Goal: Task Accomplishment & Management: Manage account settings

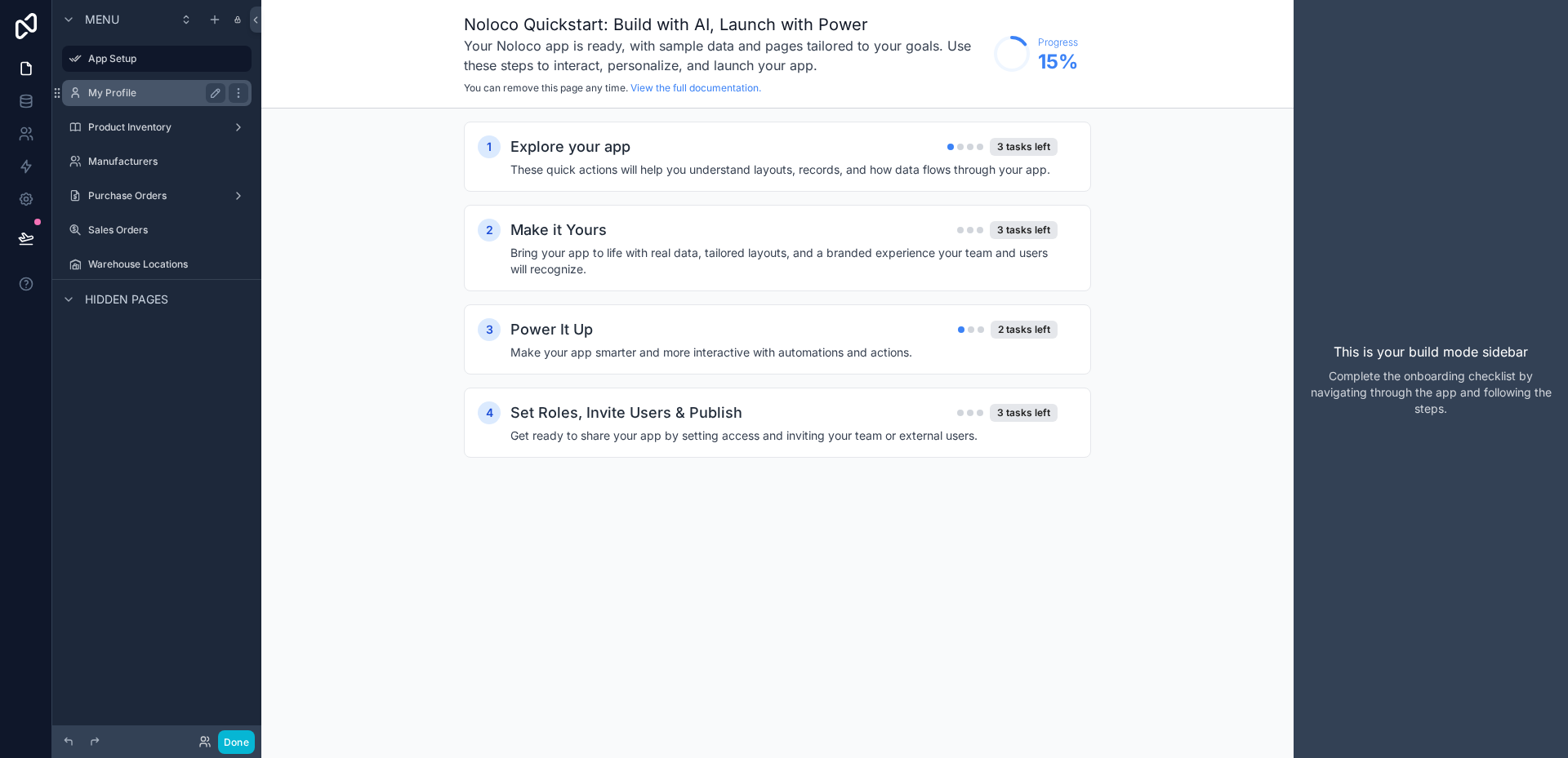
click at [125, 95] on label "My Profile" at bounding box center [153, 93] width 130 height 13
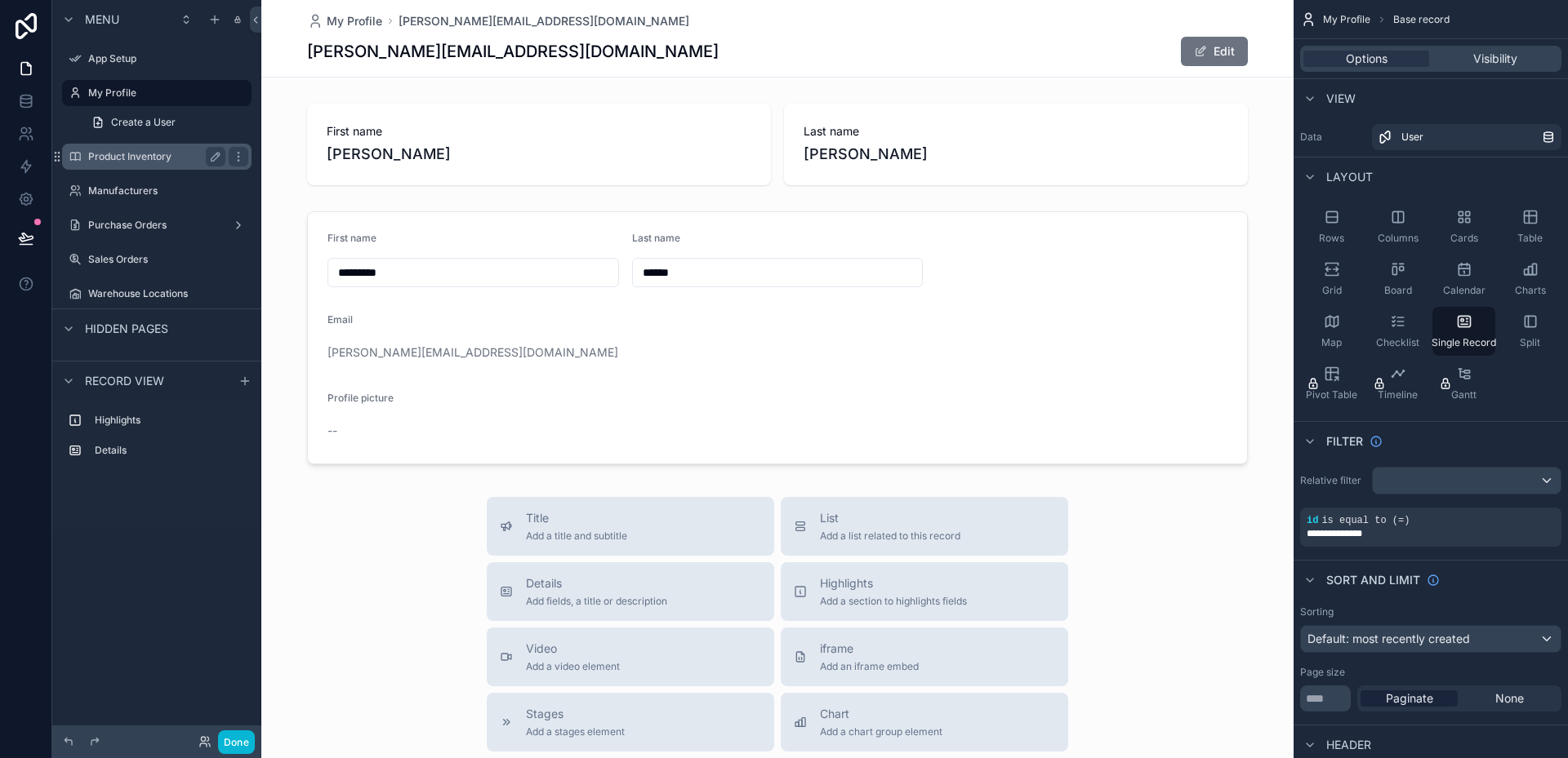
click at [129, 153] on label "Product Inventory" at bounding box center [153, 156] width 130 height 13
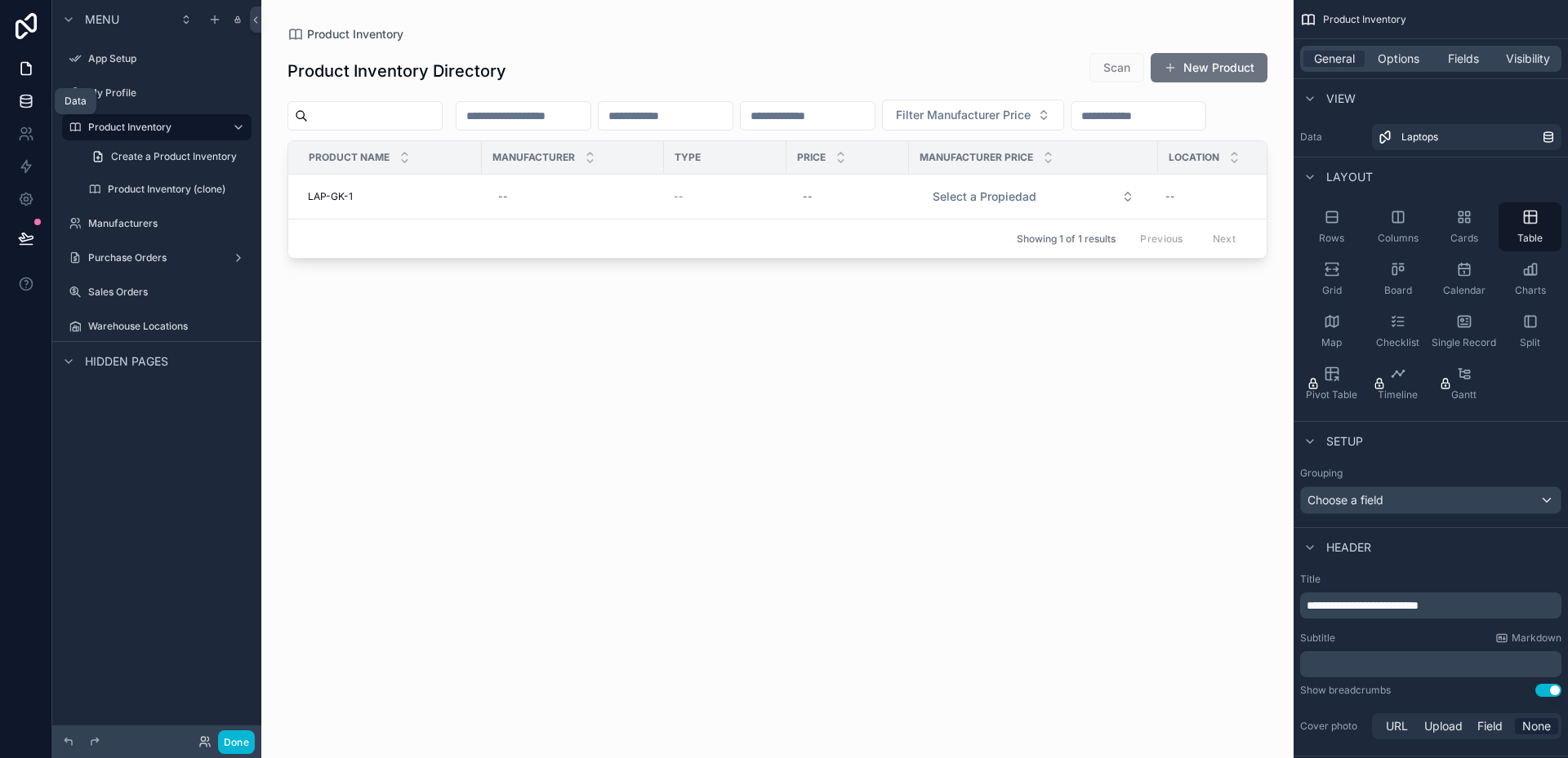
click at [24, 101] on icon at bounding box center [26, 101] width 16 height 16
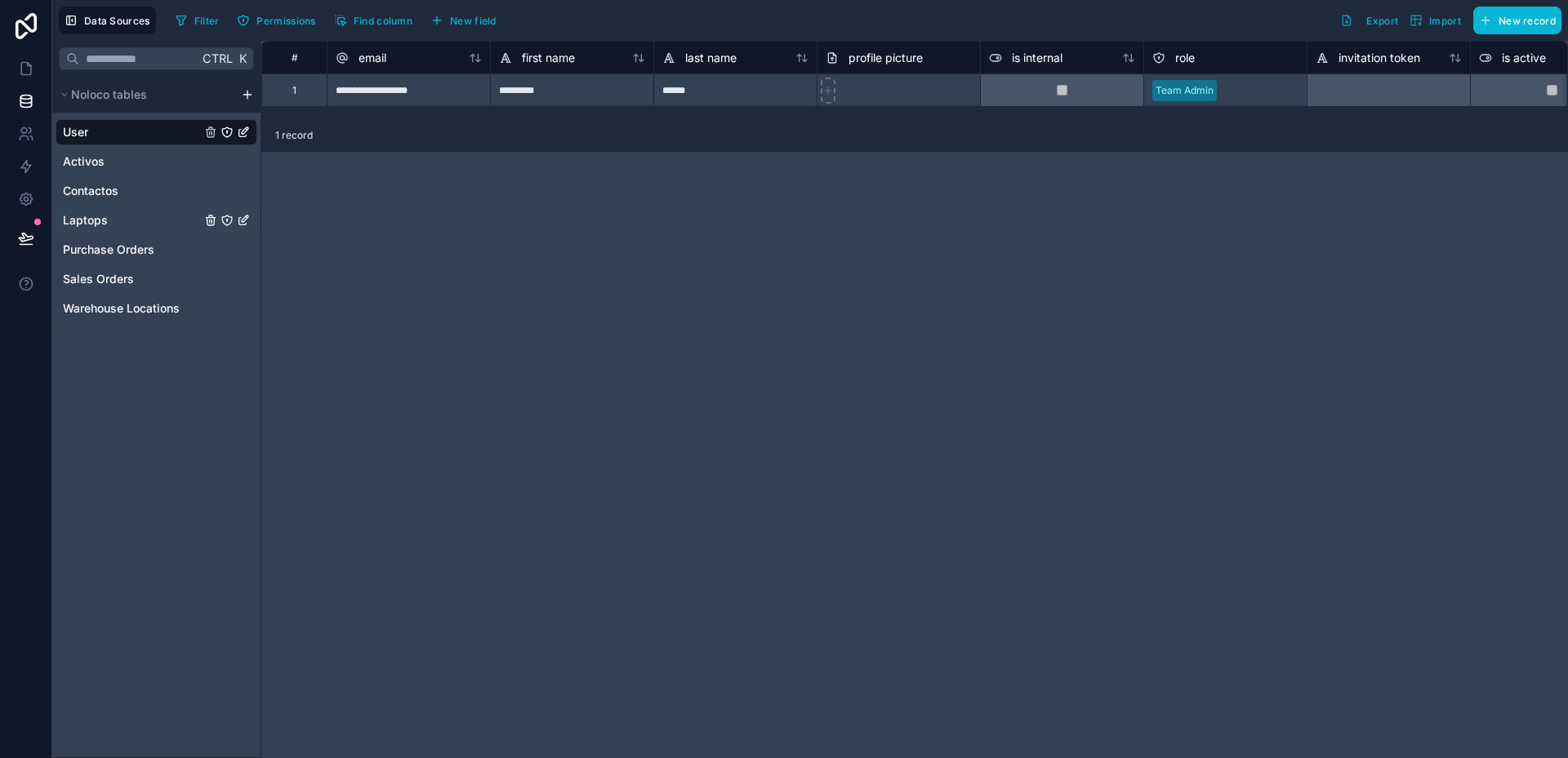
click at [102, 211] on div "Laptops" at bounding box center [156, 220] width 201 height 26
click at [96, 219] on span "Laptops" at bounding box center [85, 220] width 45 height 16
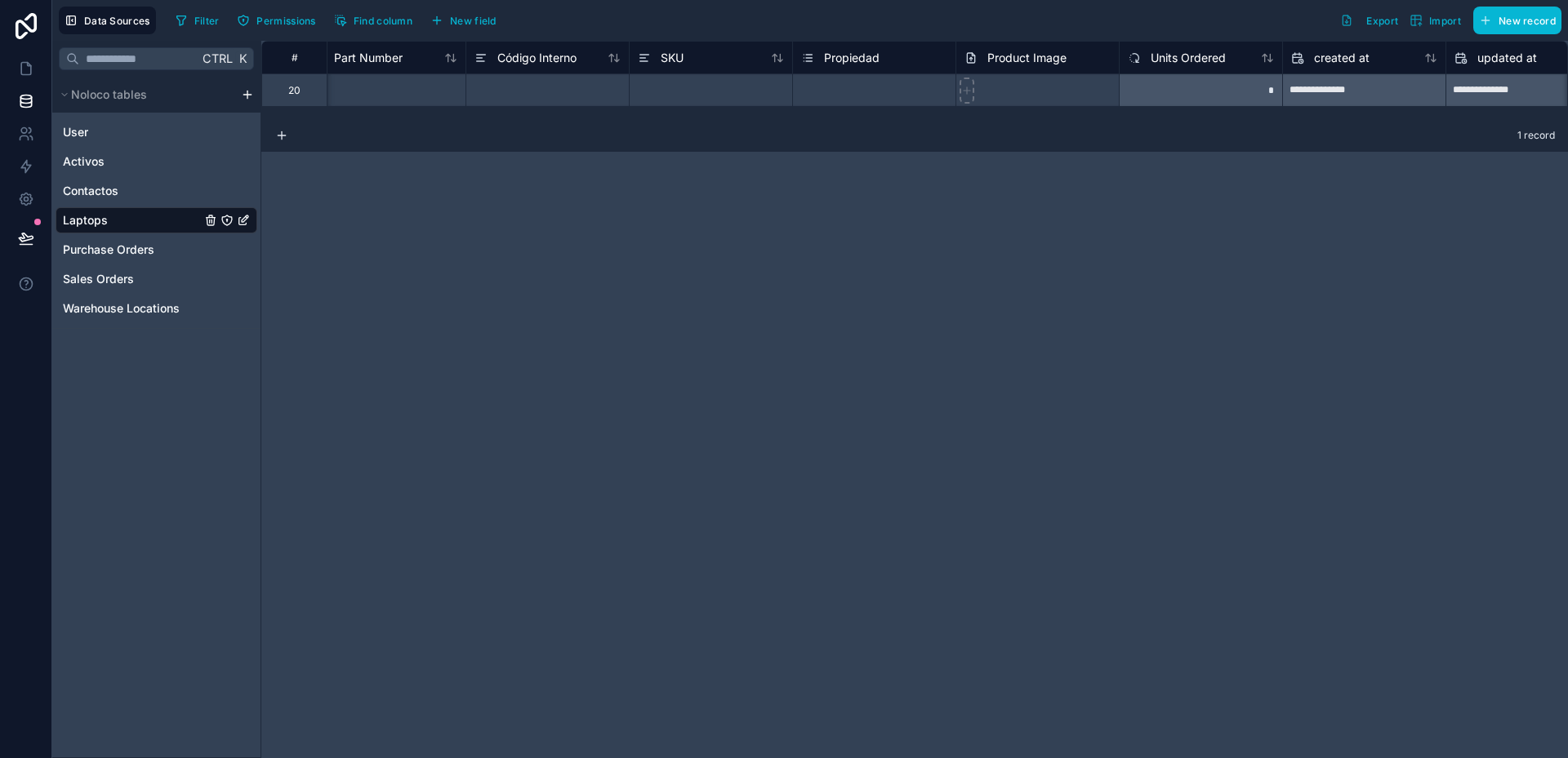
scroll to position [0, 846]
click at [863, 57] on span "Propiedad" at bounding box center [847, 57] width 56 height 16
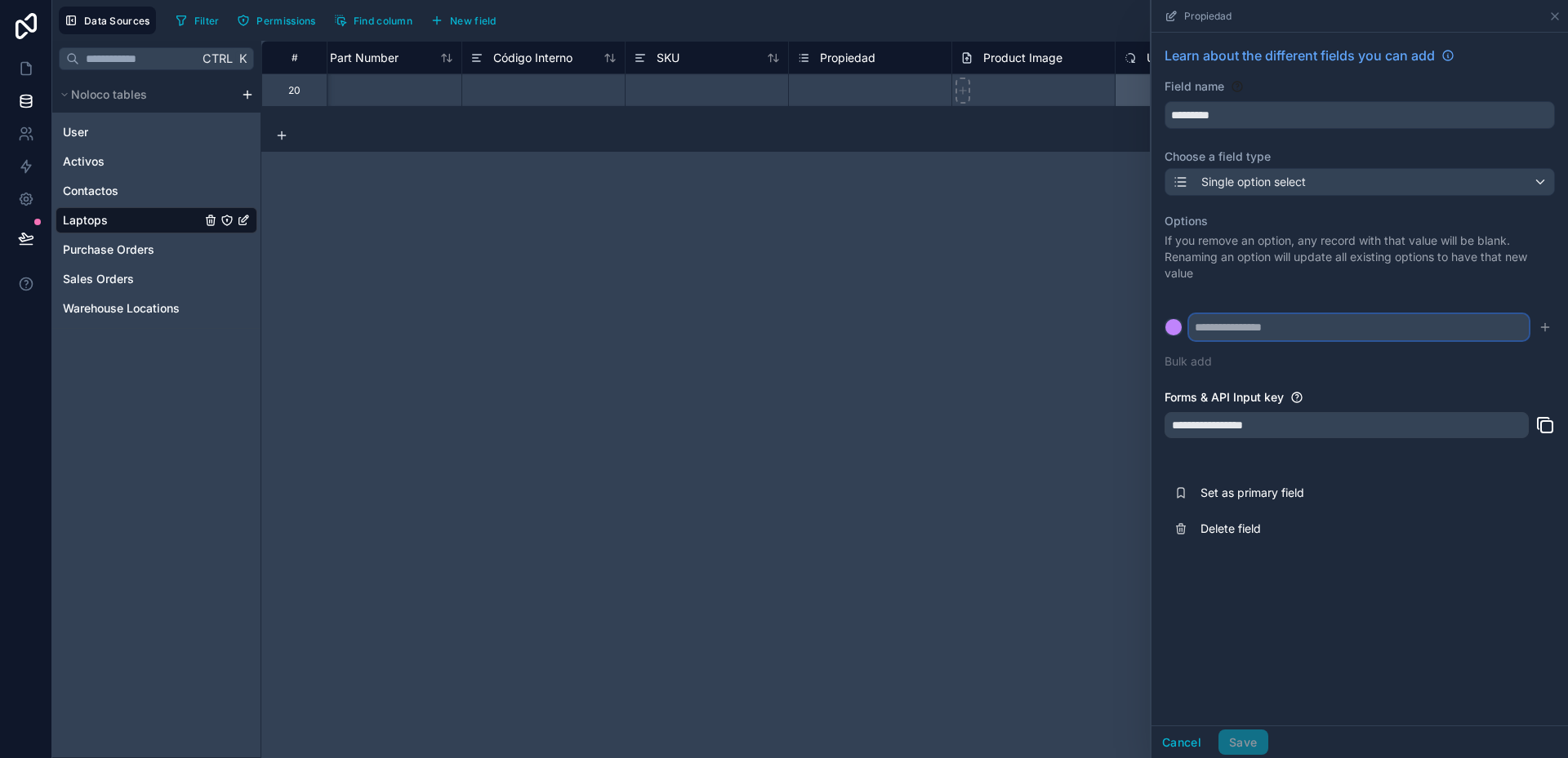
click at [1257, 320] on input "text" at bounding box center [1359, 327] width 340 height 26
type input "******"
click at [1165, 318] on button at bounding box center [1174, 327] width 18 height 18
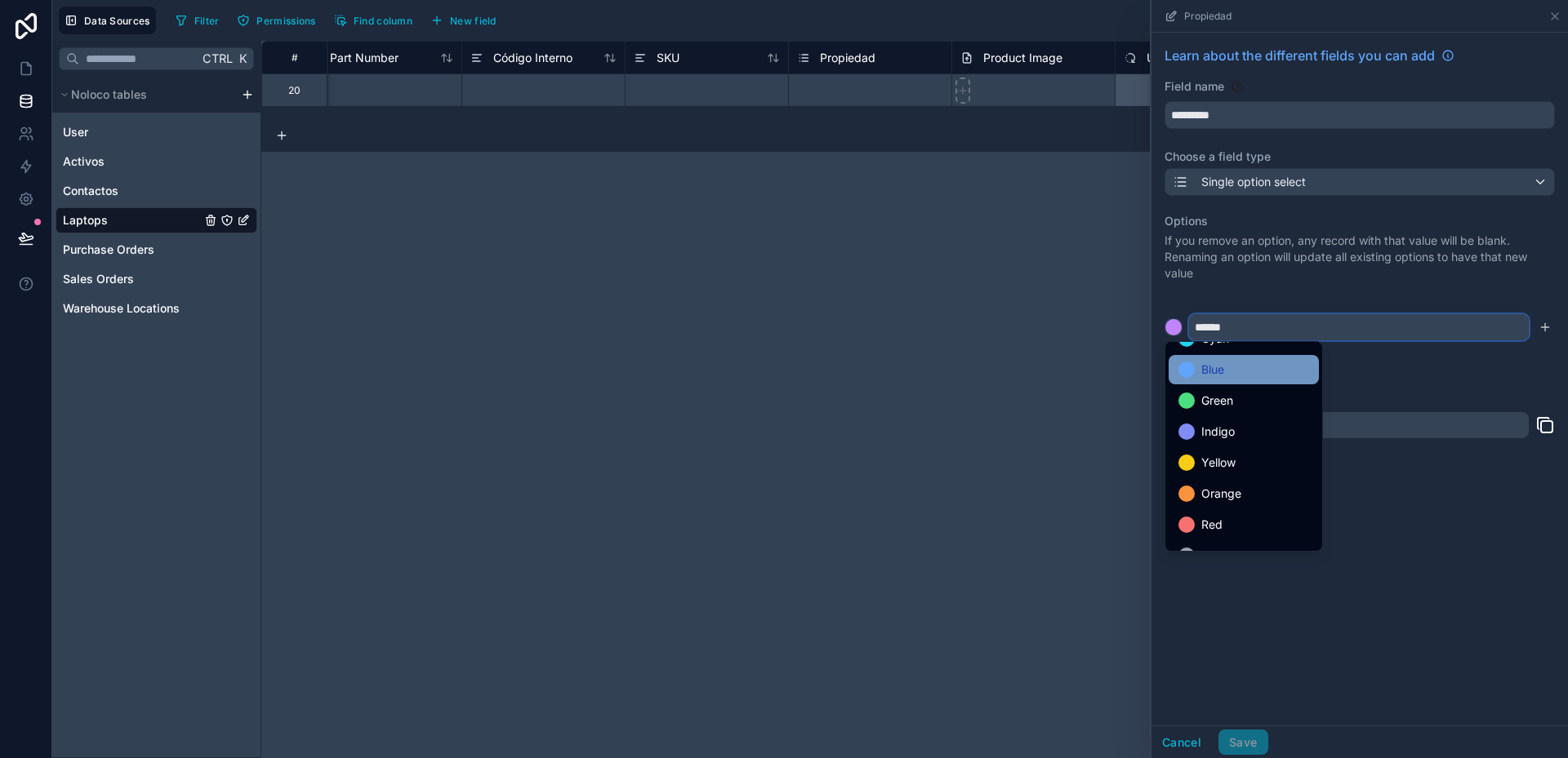
scroll to position [137, 0]
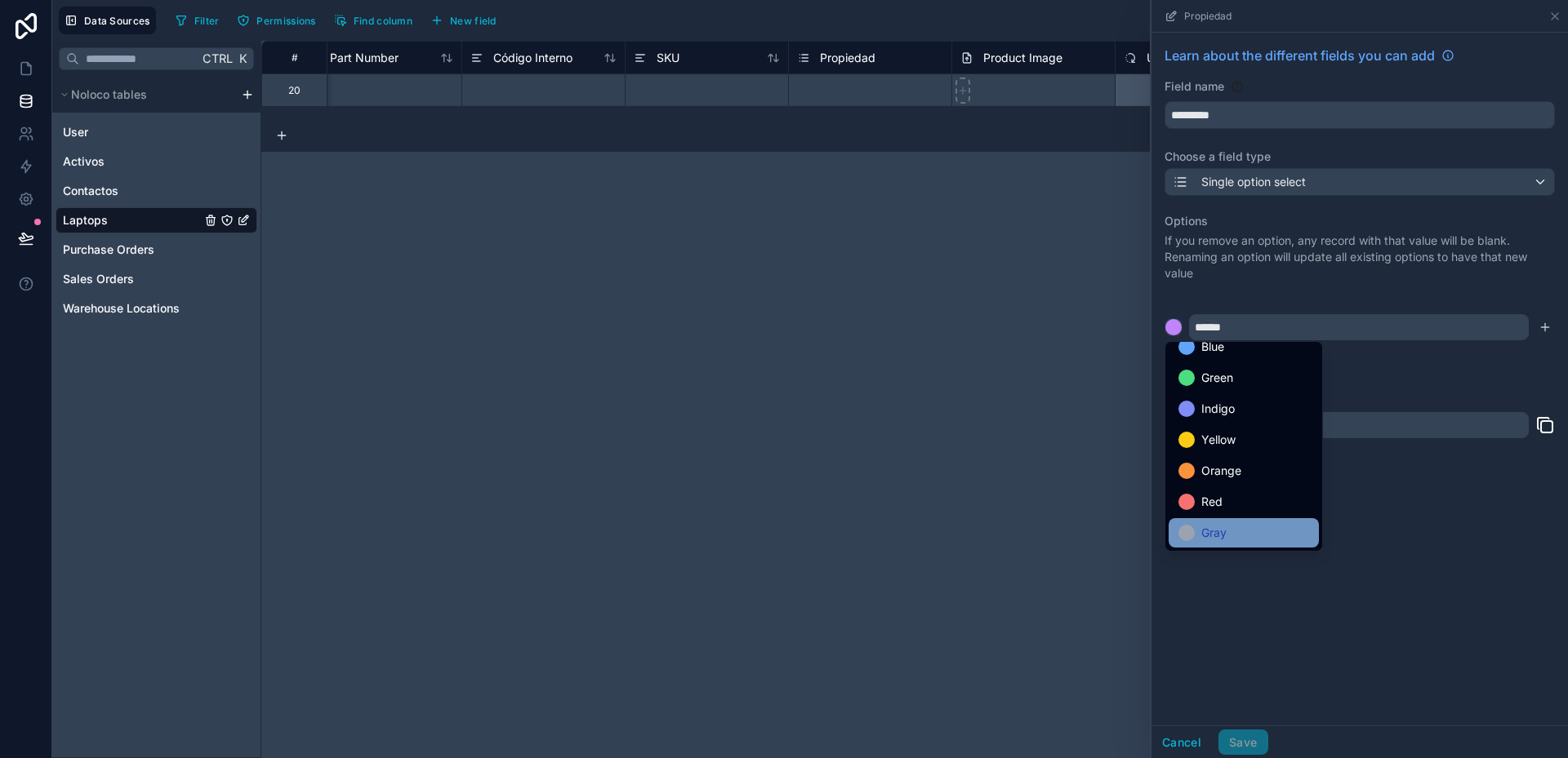
click at [1215, 525] on span "Gray" at bounding box center [1214, 533] width 25 height 20
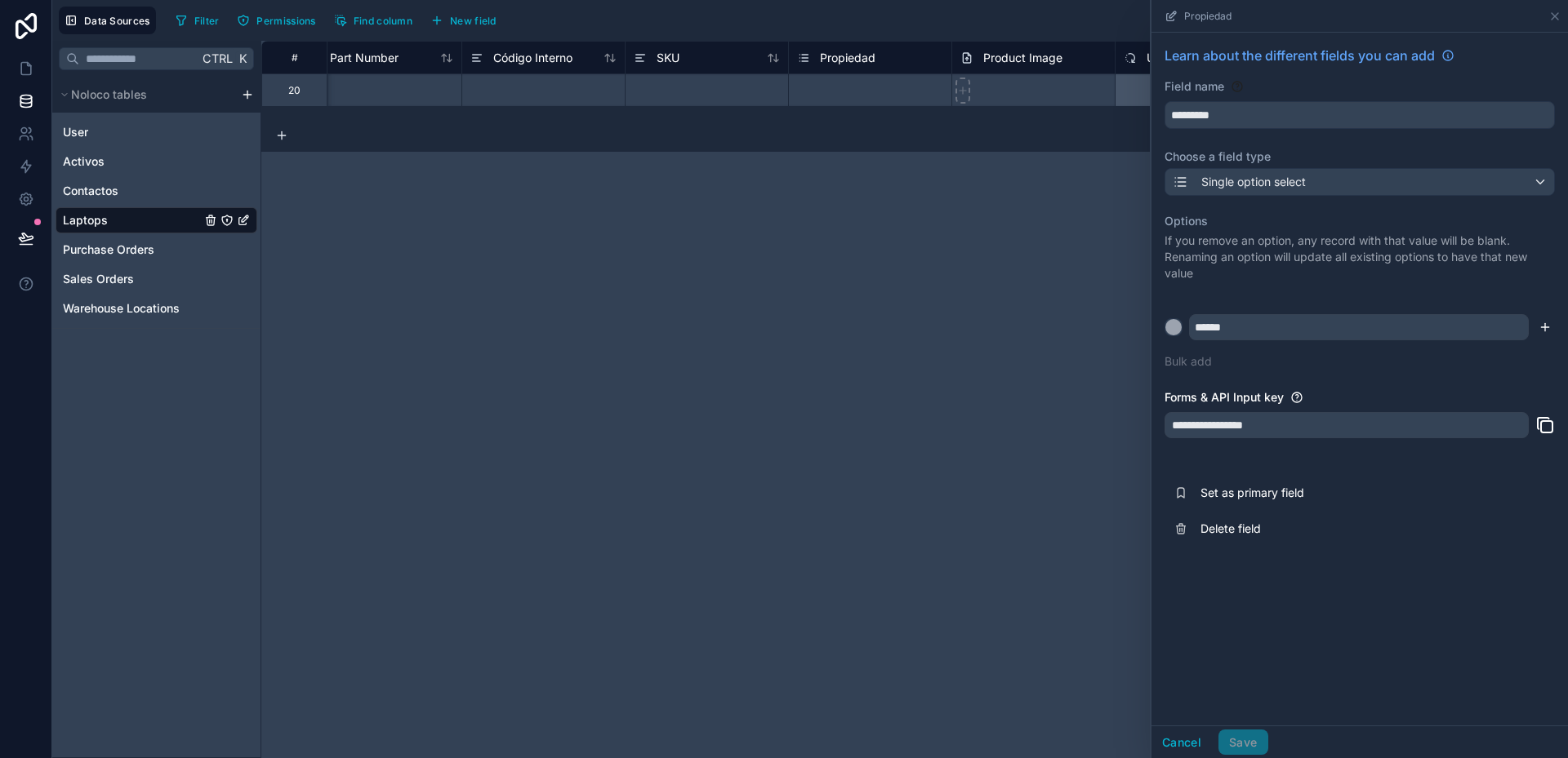
click at [1546, 327] on icon "submit" at bounding box center [1545, 327] width 7 height 0
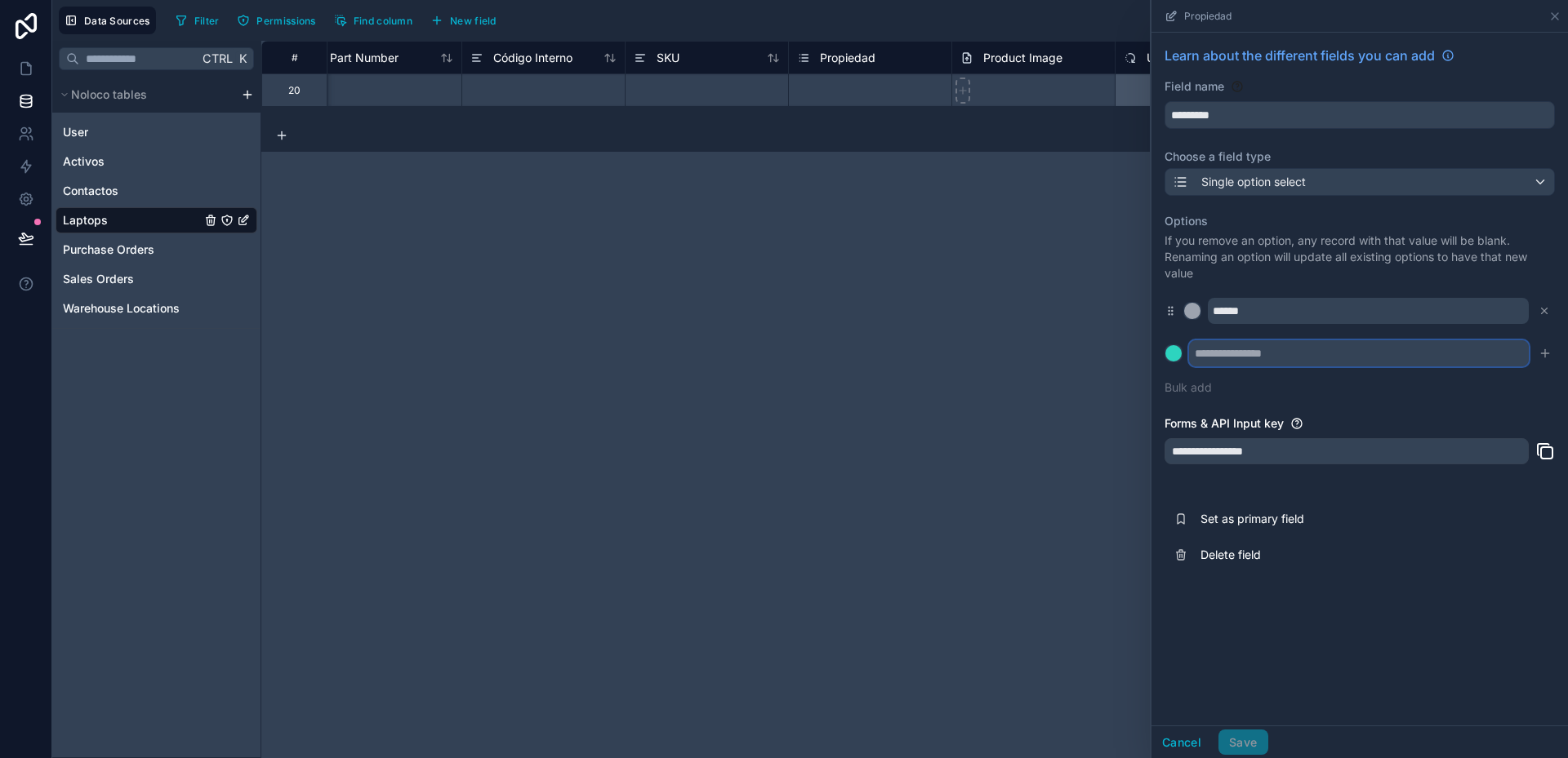
click at [1301, 351] on input "text" at bounding box center [1359, 353] width 340 height 26
type input "**********"
click at [1172, 358] on div at bounding box center [1174, 353] width 16 height 16
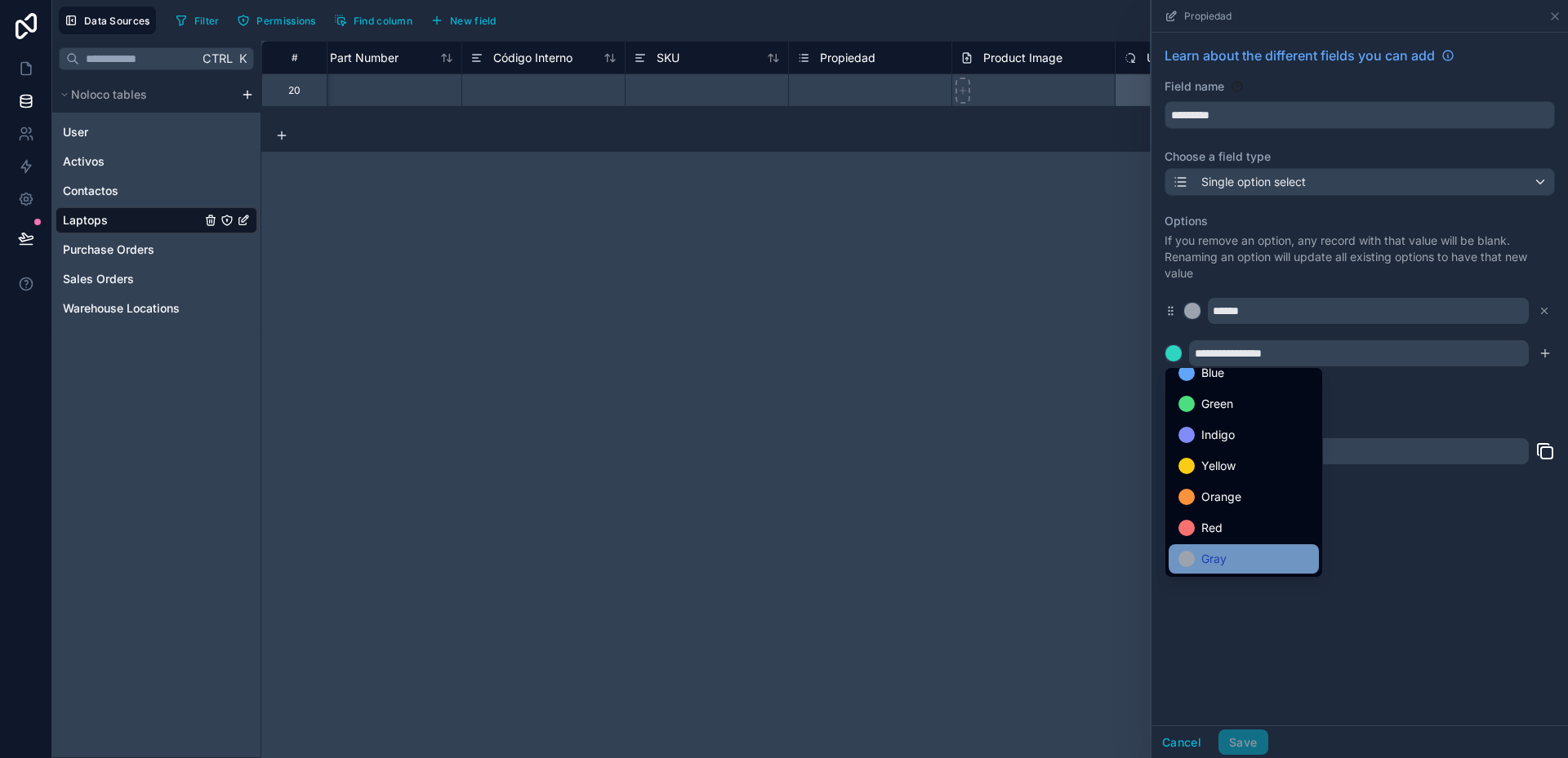
click at [1214, 560] on span "Gray" at bounding box center [1214, 560] width 25 height 20
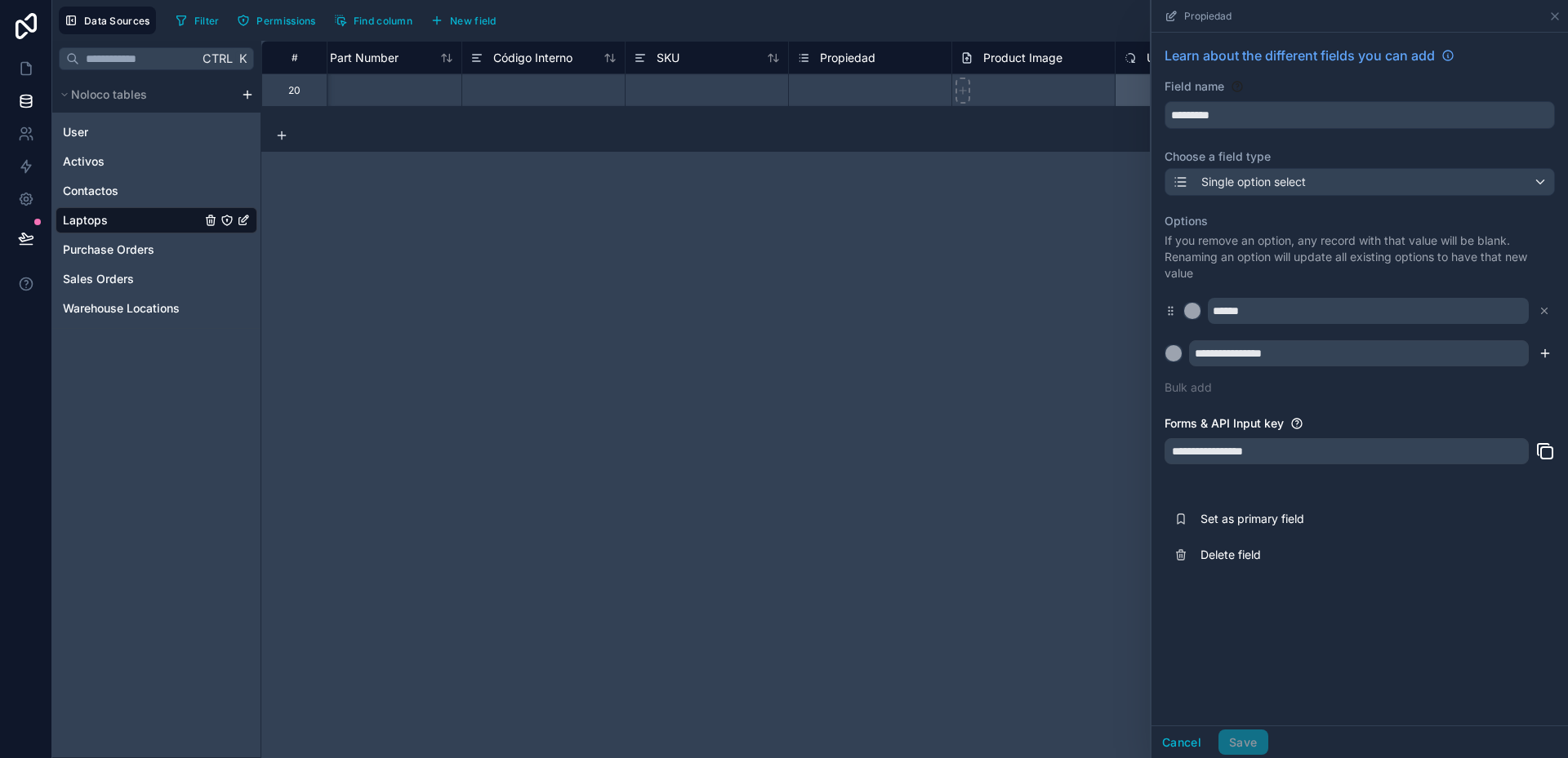
click at [1546, 356] on icon "submit" at bounding box center [1545, 353] width 13 height 13
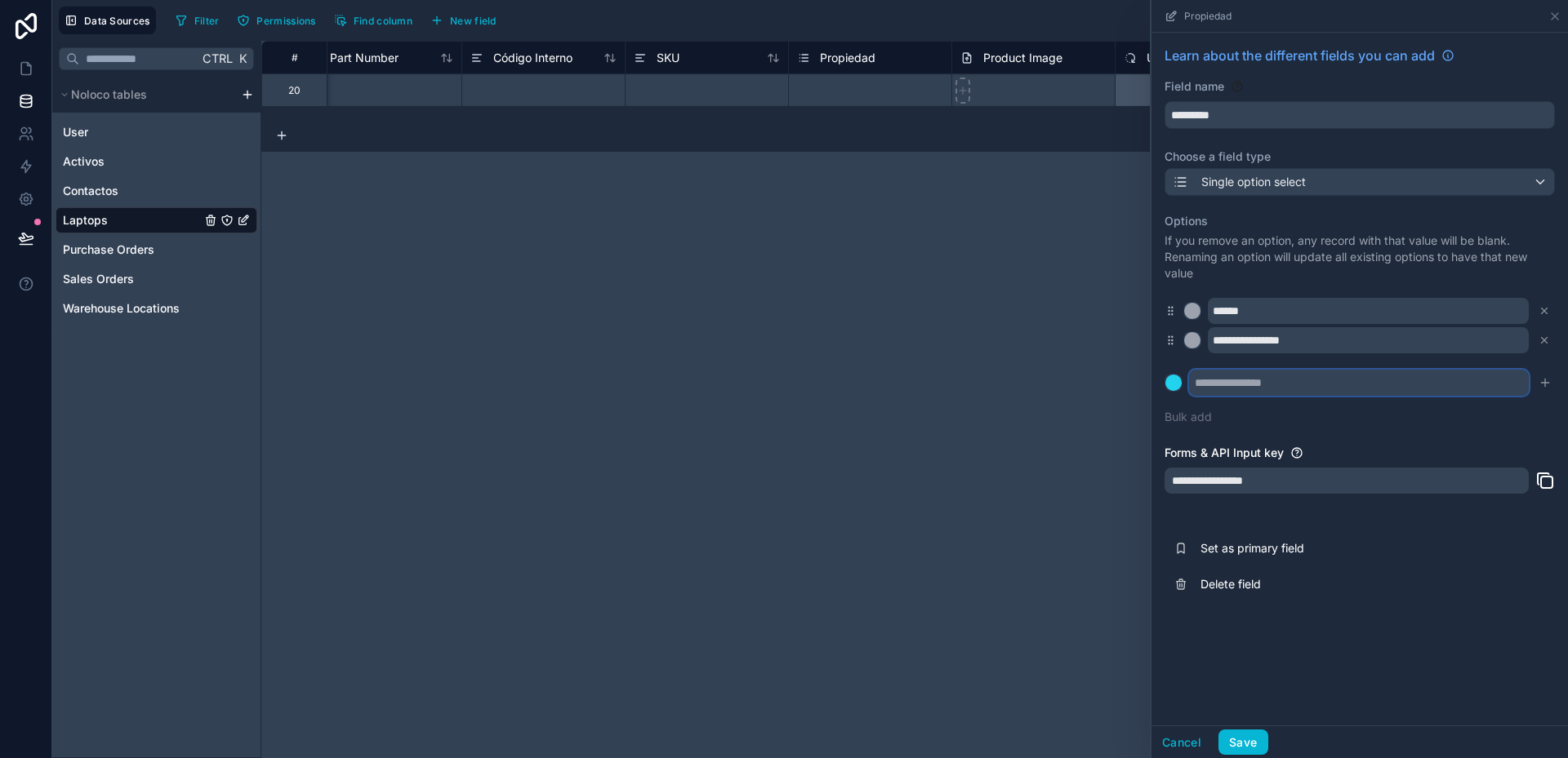
click at [1345, 389] on input "text" at bounding box center [1359, 383] width 340 height 26
type input "**********"
click at [1165, 374] on button at bounding box center [1174, 383] width 18 height 18
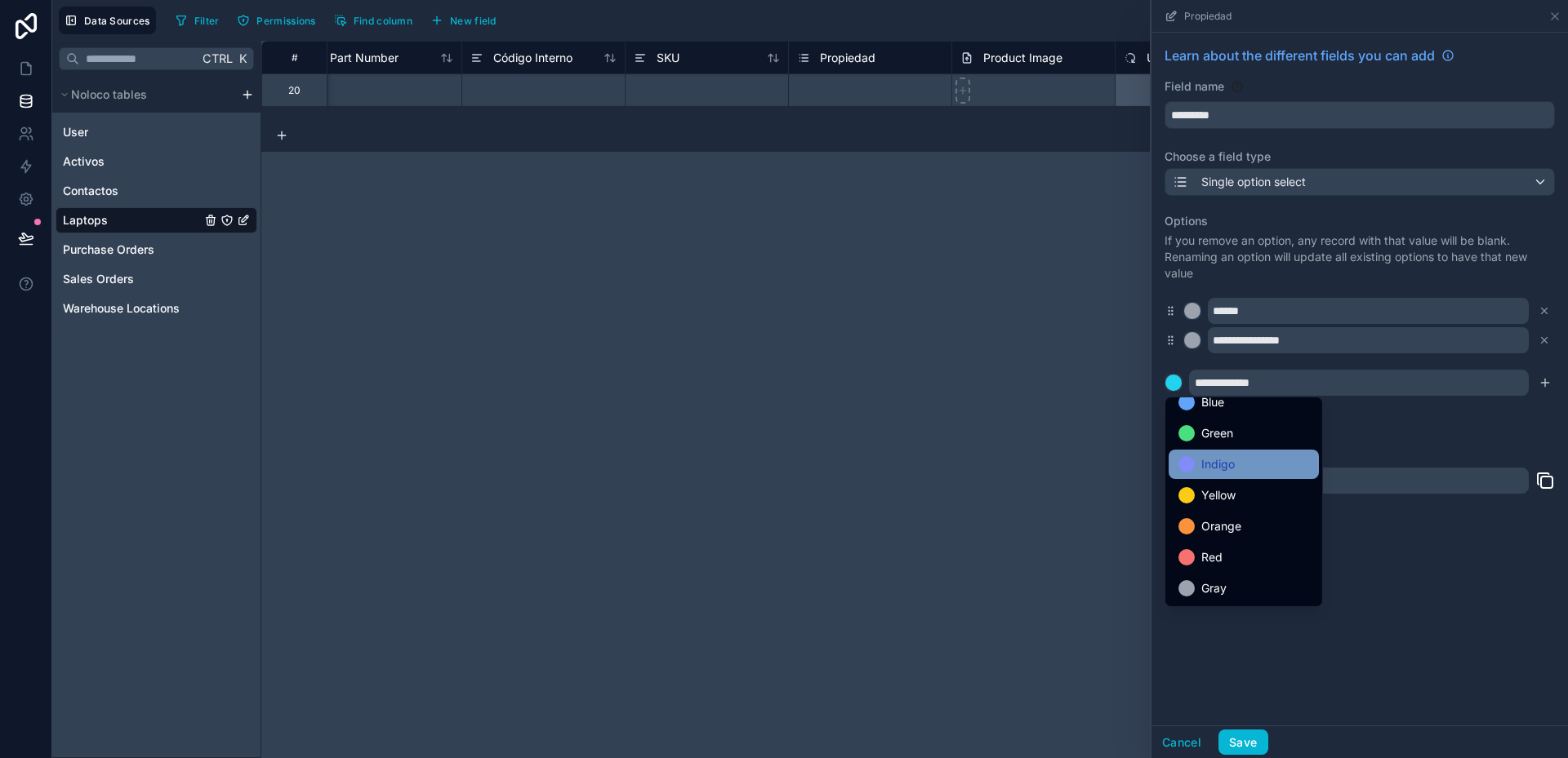
click at [1222, 467] on span "Indigo" at bounding box center [1218, 464] width 33 height 20
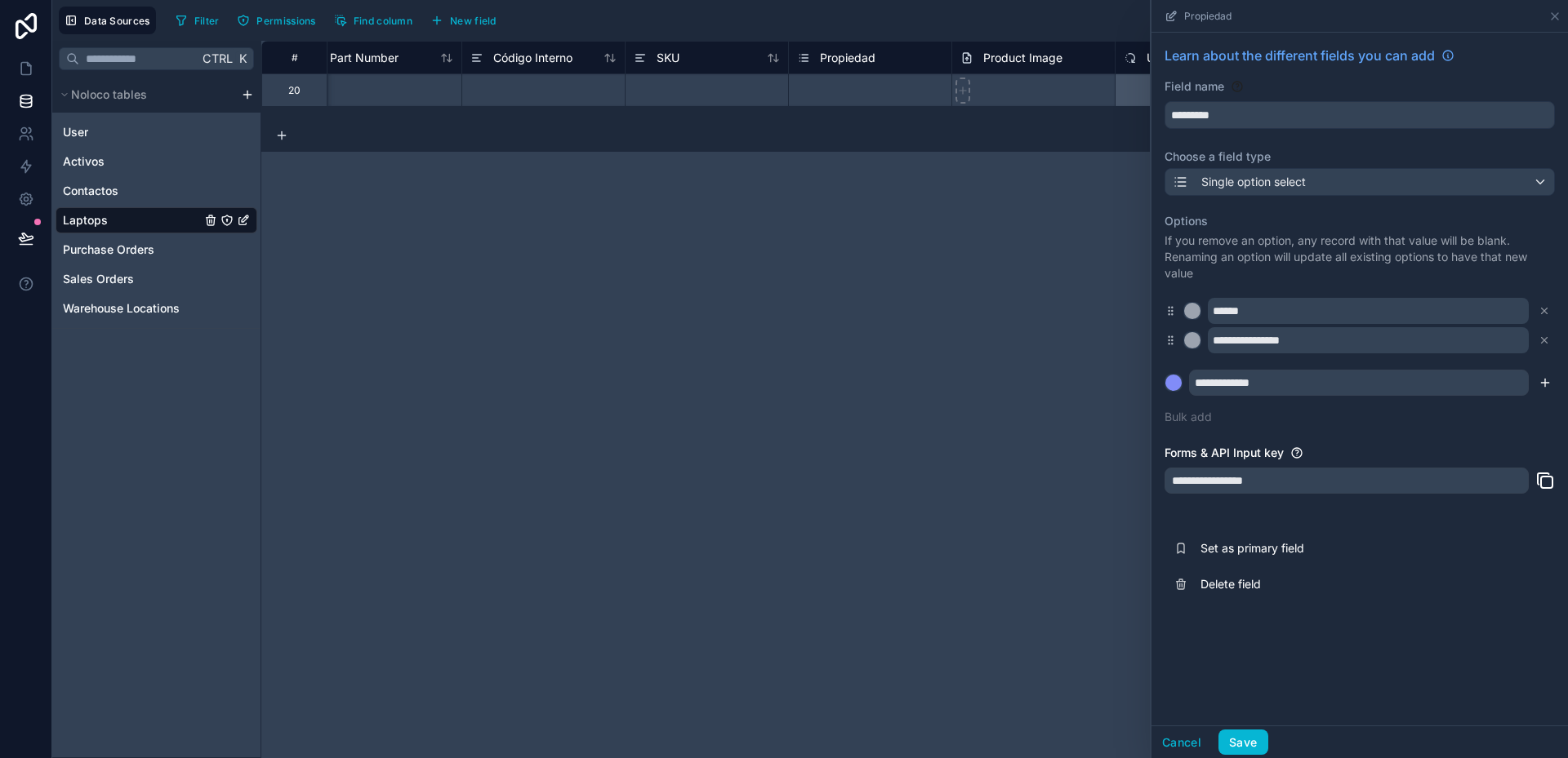
click at [1546, 384] on icon "submit" at bounding box center [1545, 383] width 13 height 13
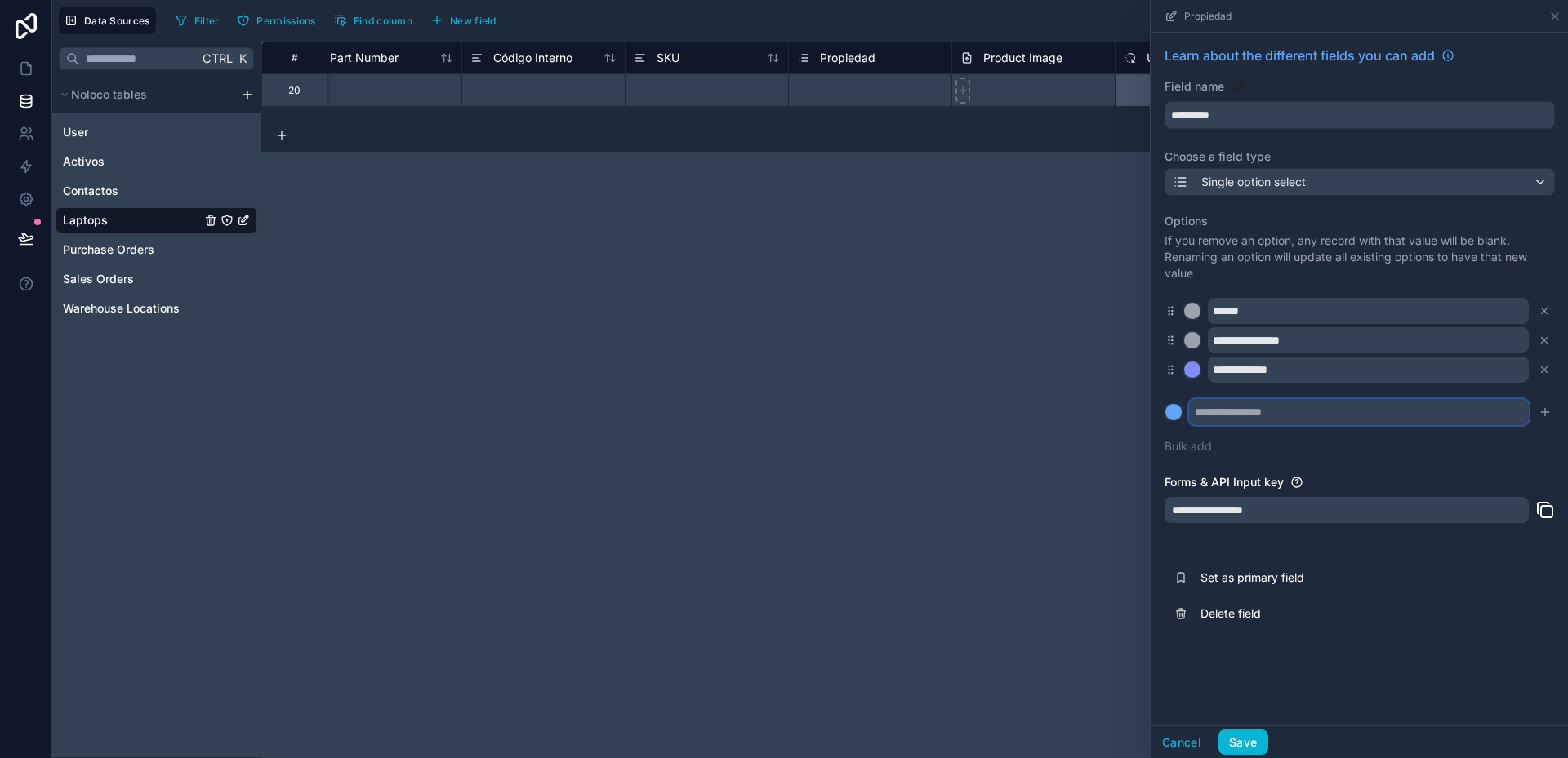
click at [1290, 405] on input "text" at bounding box center [1359, 411] width 340 height 26
type input "**********"
click at [1170, 416] on div at bounding box center [1174, 412] width 16 height 16
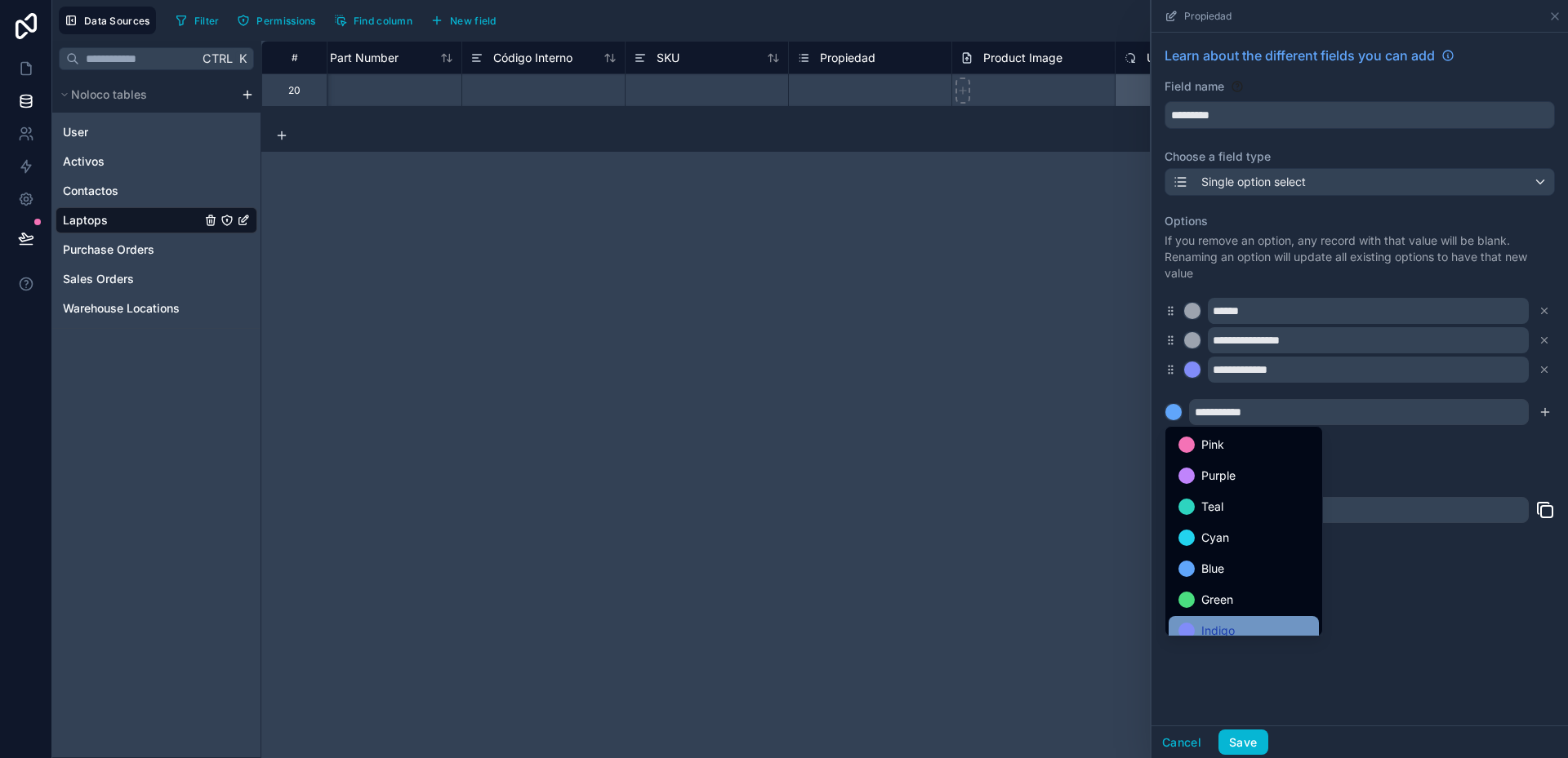
click at [1228, 623] on span "Indigo" at bounding box center [1218, 631] width 33 height 20
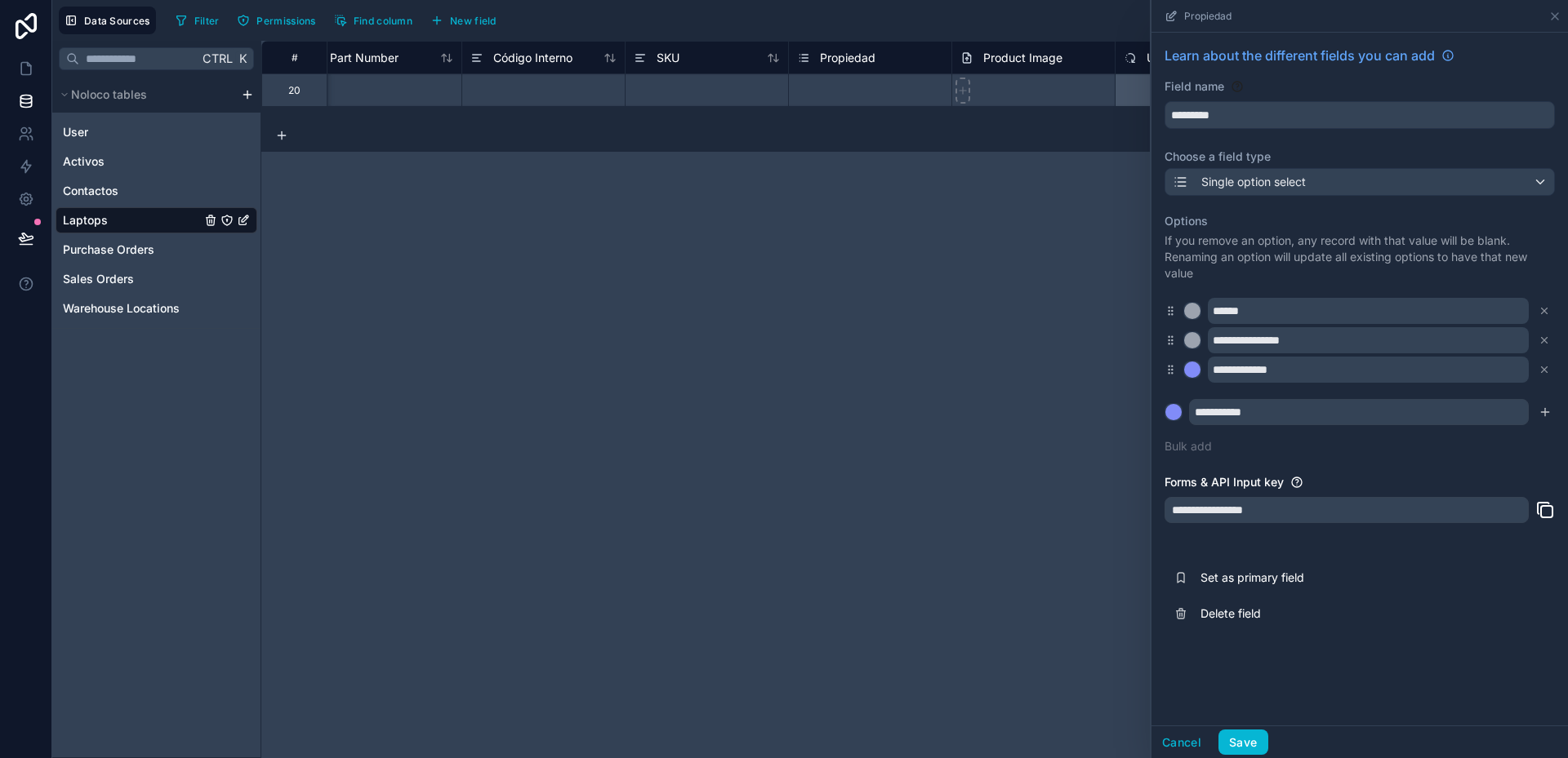
click at [1546, 428] on div "**********" at bounding box center [1360, 333] width 390 height 261
click at [1543, 415] on icon "submit" at bounding box center [1545, 412] width 13 height 13
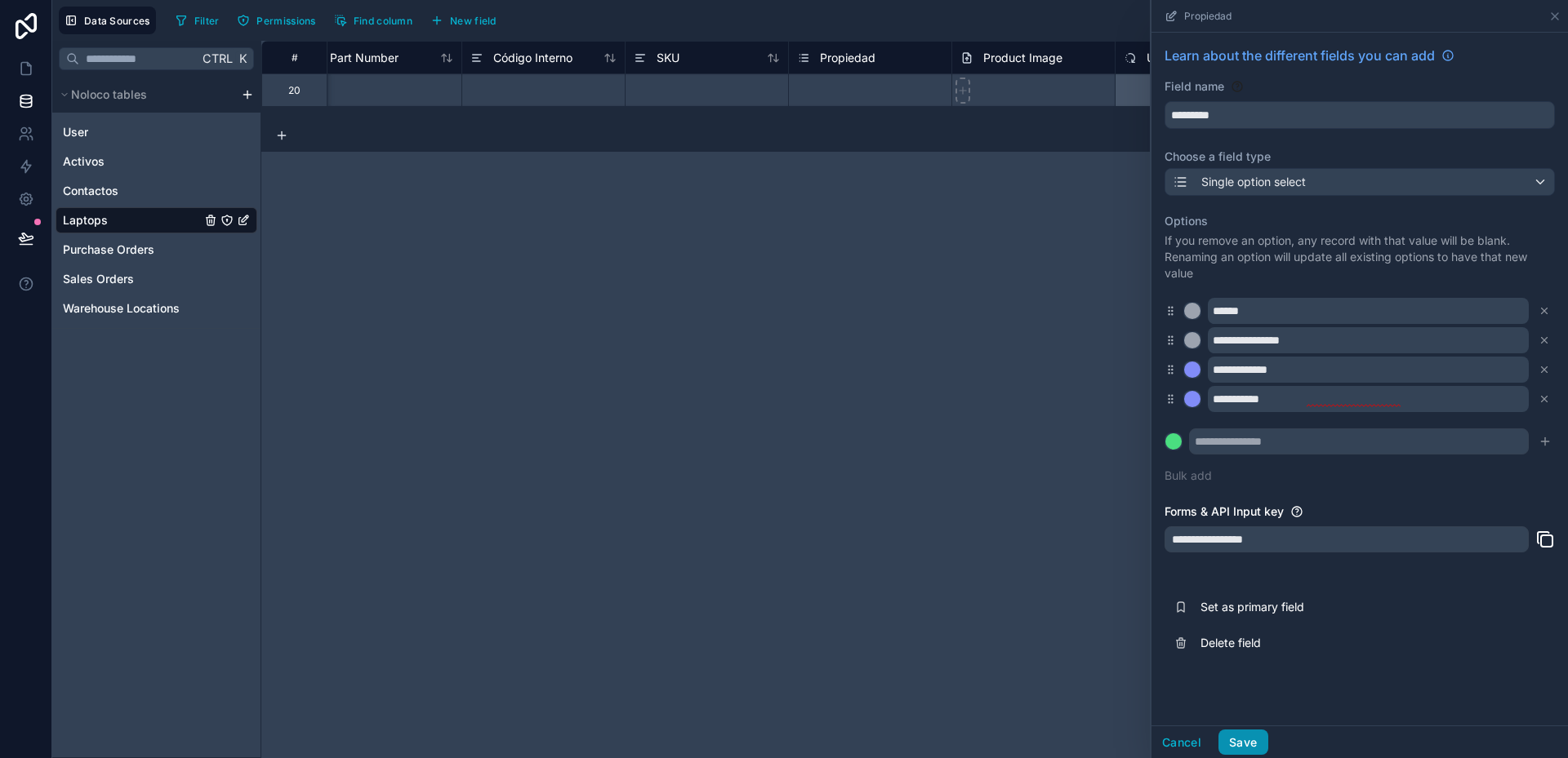
click at [1244, 737] on button "Save" at bounding box center [1243, 742] width 49 height 26
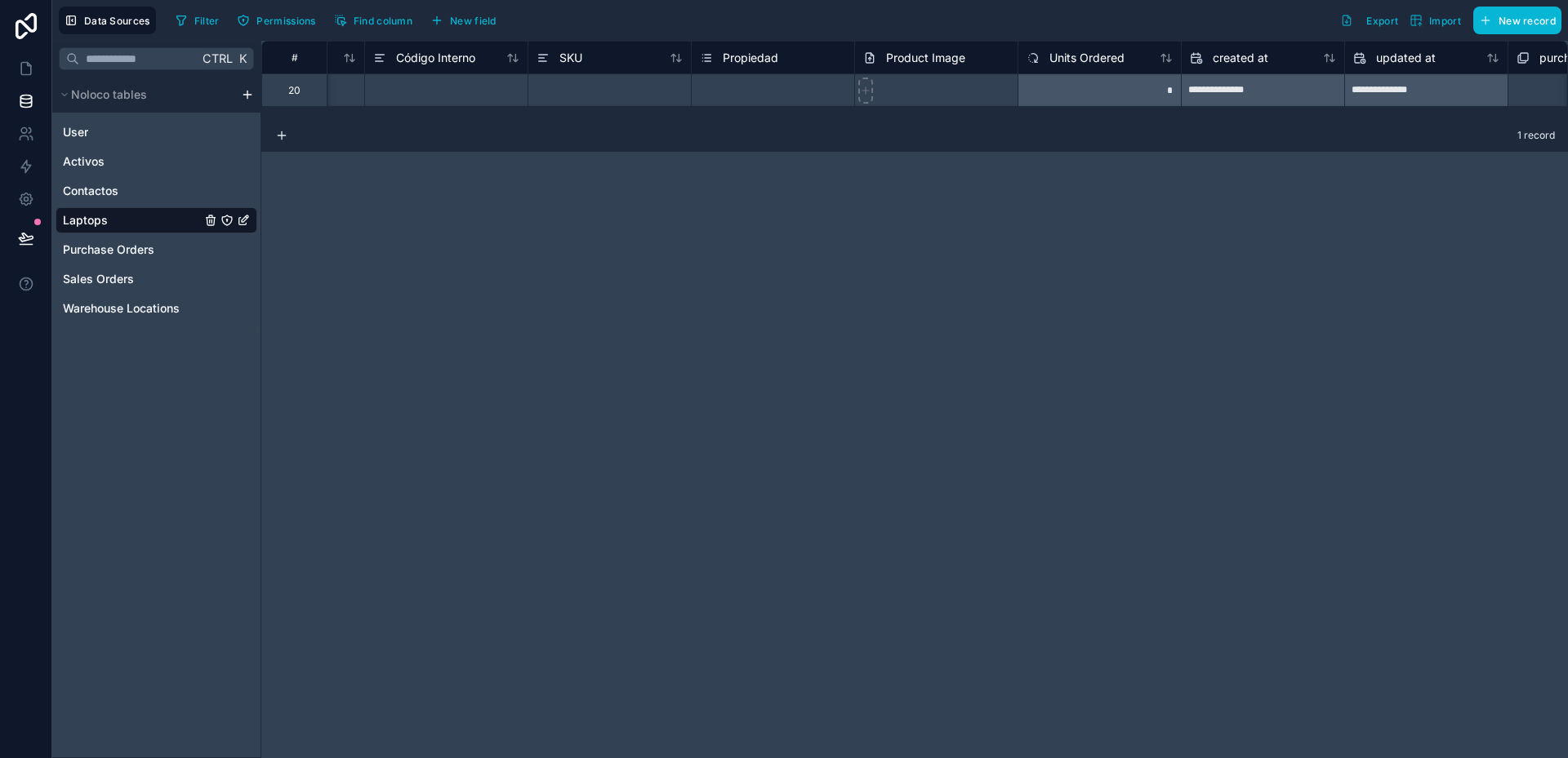
scroll to position [0, 944]
click at [937, 58] on span "Product Image" at bounding box center [924, 57] width 79 height 16
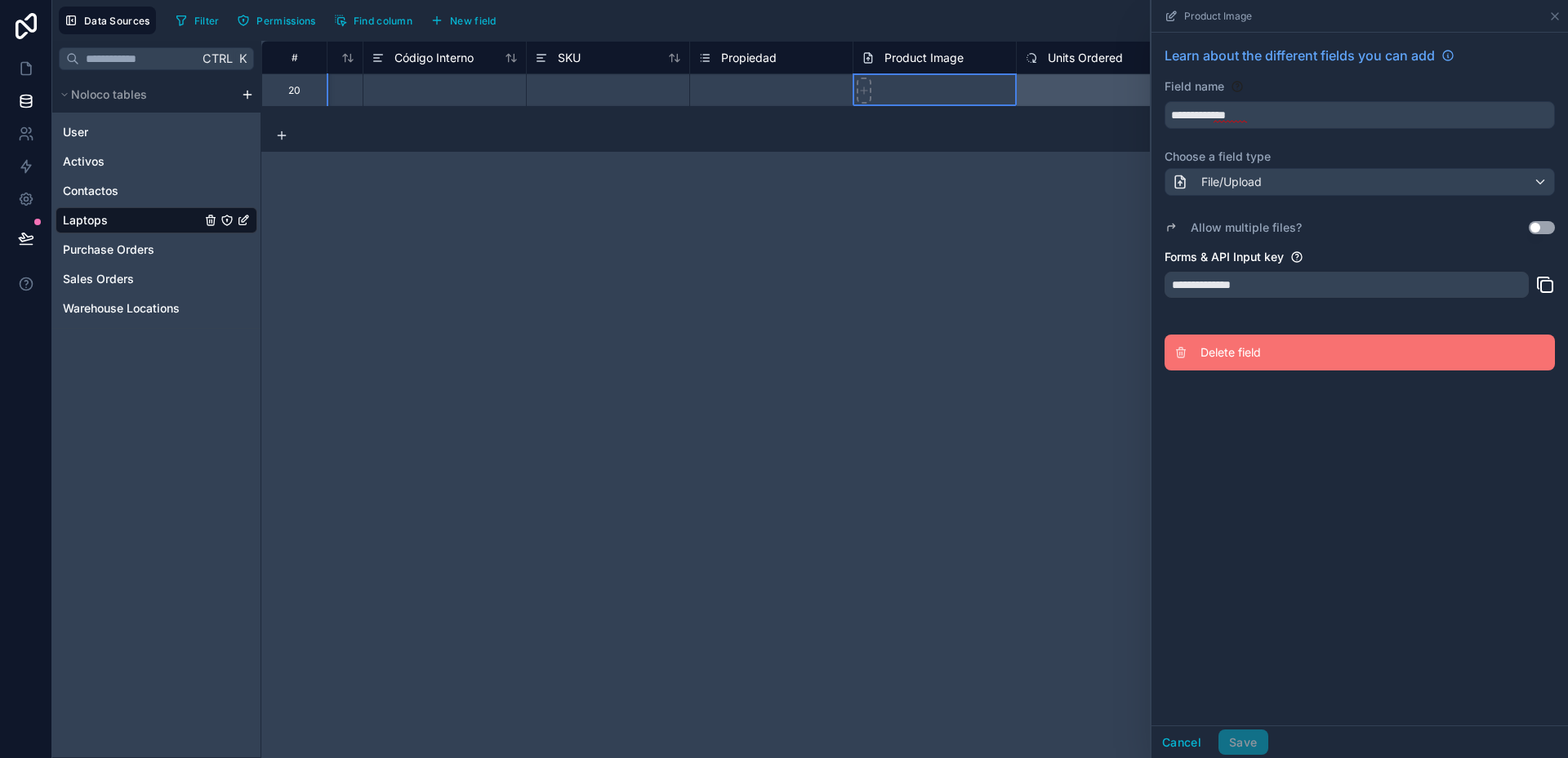
click at [1227, 355] on span "Delete field" at bounding box center [1318, 353] width 235 height 16
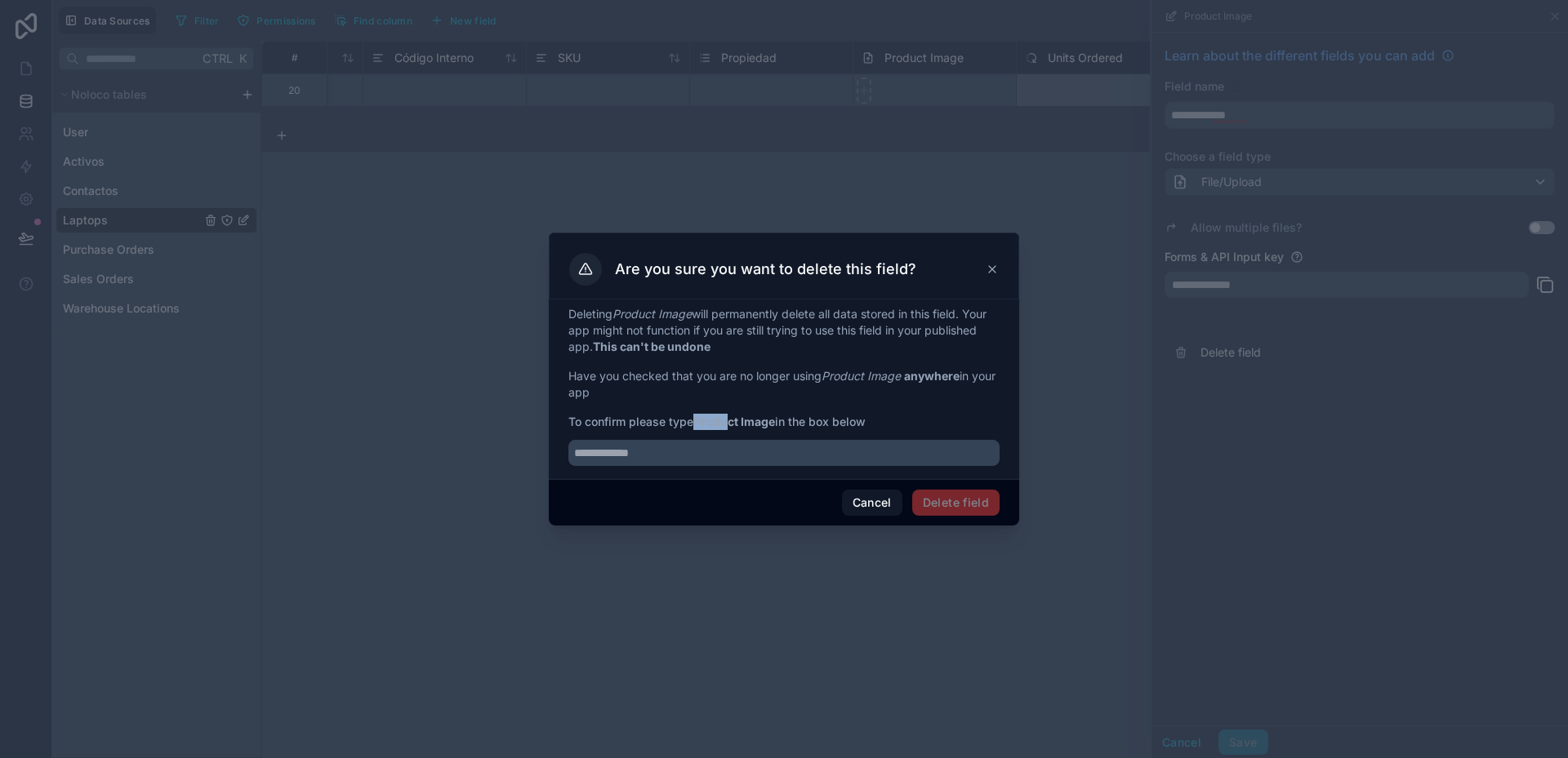
drag, startPoint x: 698, startPoint y: 423, endPoint x: 736, endPoint y: 424, distance: 38.0
click at [732, 423] on strong "Product Image" at bounding box center [734, 421] width 82 height 13
click at [872, 507] on button "Cancel" at bounding box center [872, 502] width 60 height 26
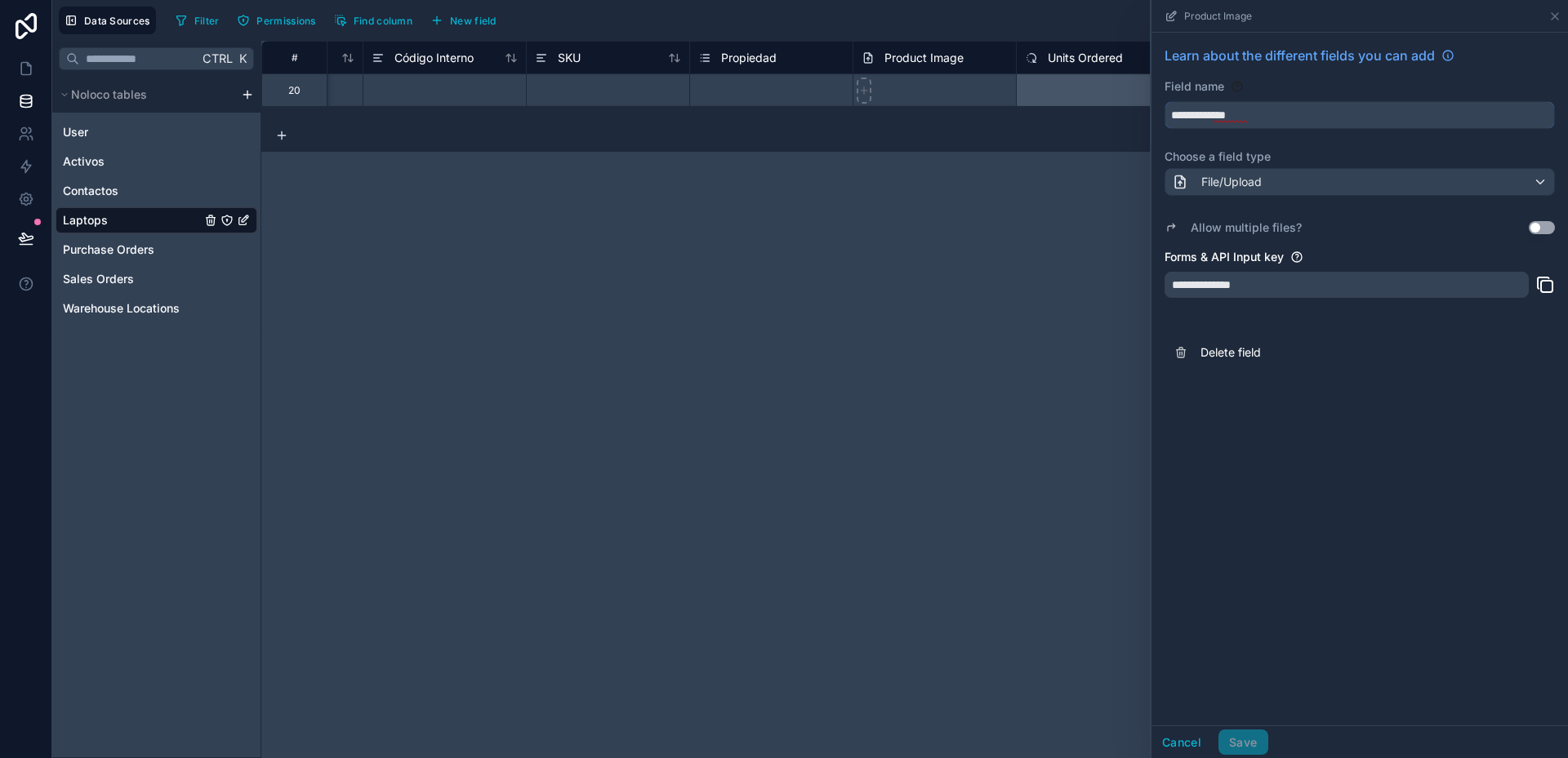
click at [1184, 117] on input "**********" at bounding box center [1360, 115] width 389 height 26
click at [1165, 101] on button "*******" at bounding box center [1360, 115] width 390 height 28
type input "**********"
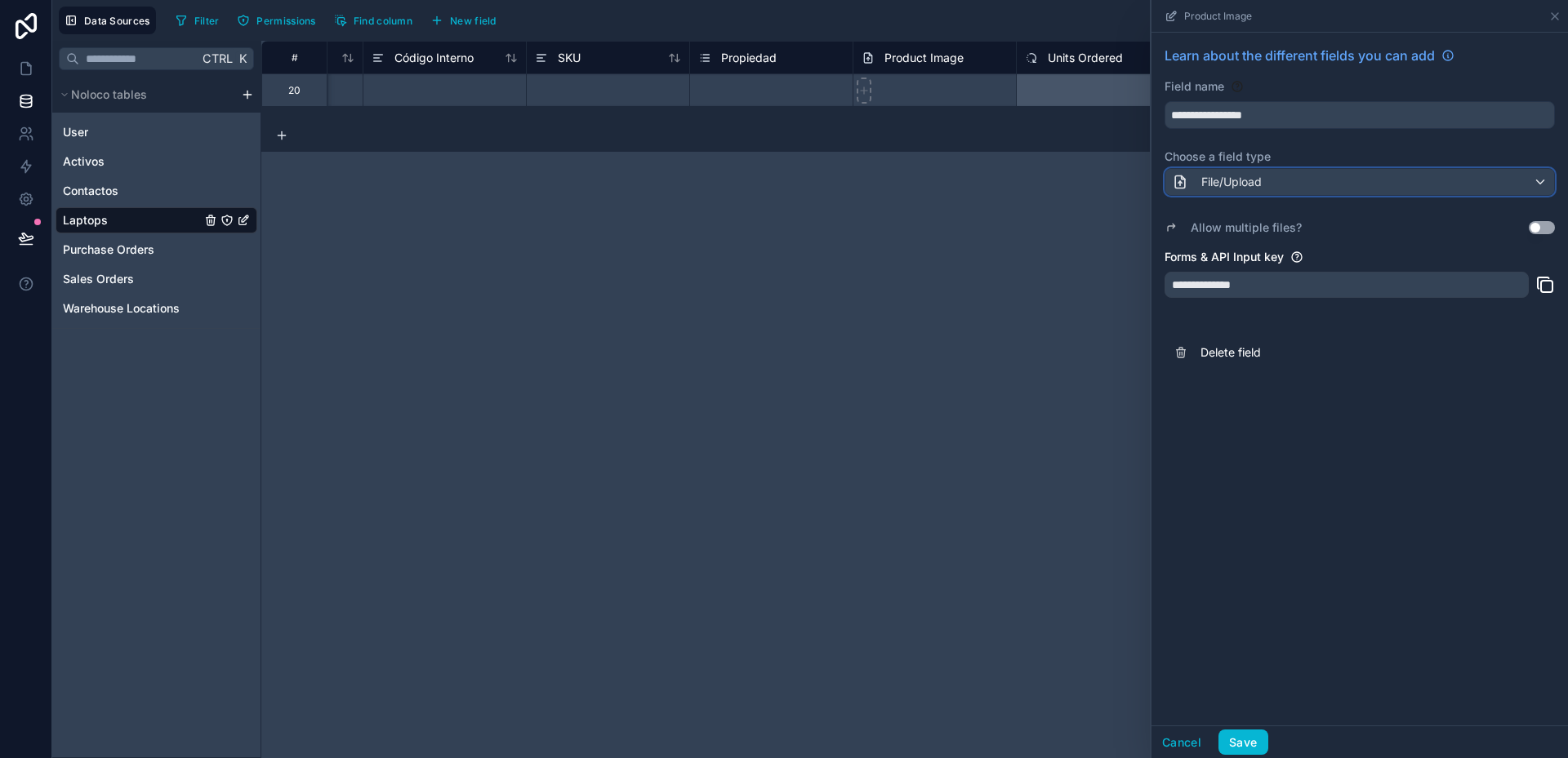
click at [1294, 183] on div "File/Upload" at bounding box center [1360, 181] width 389 height 26
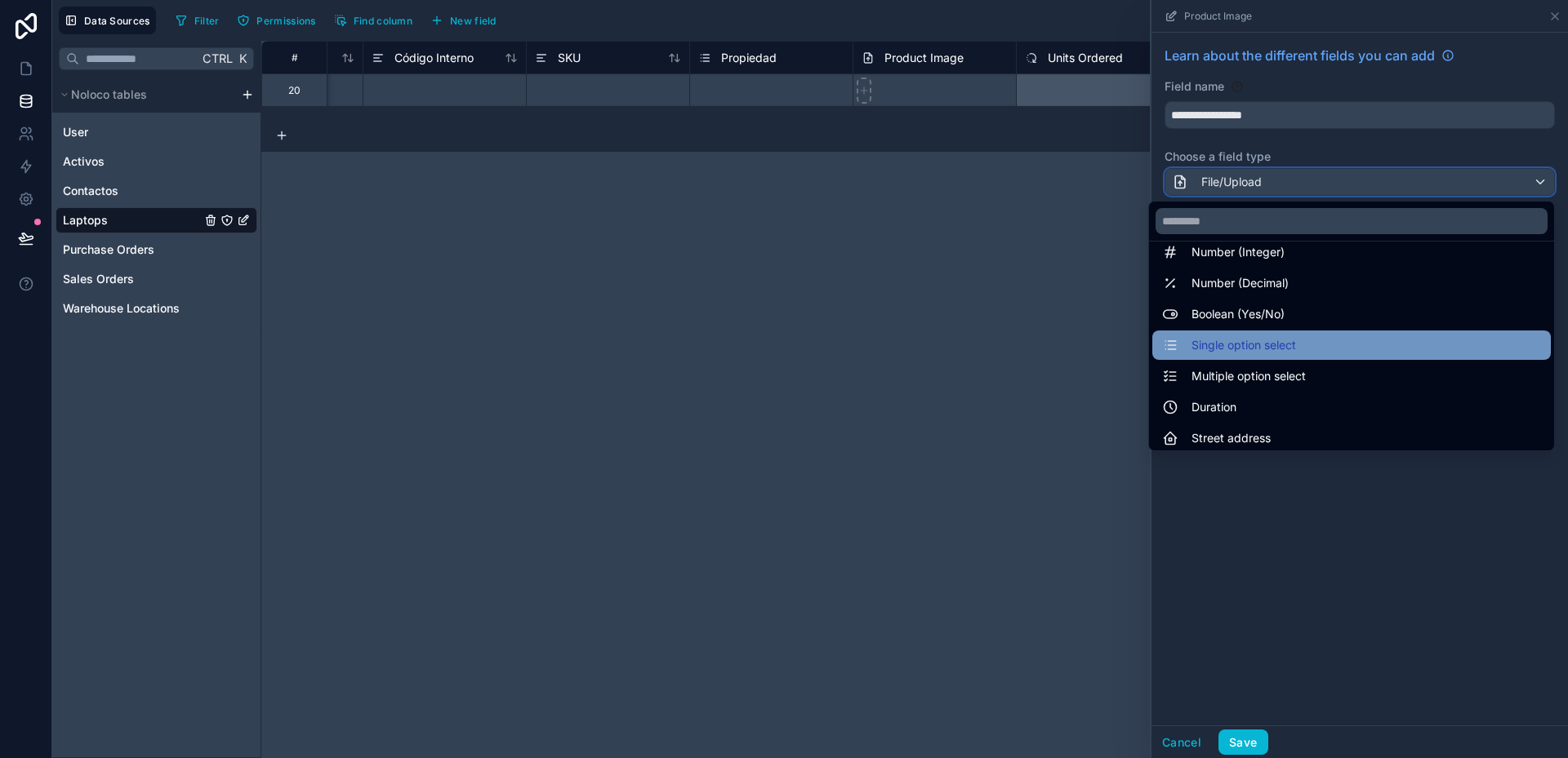
scroll to position [82, 0]
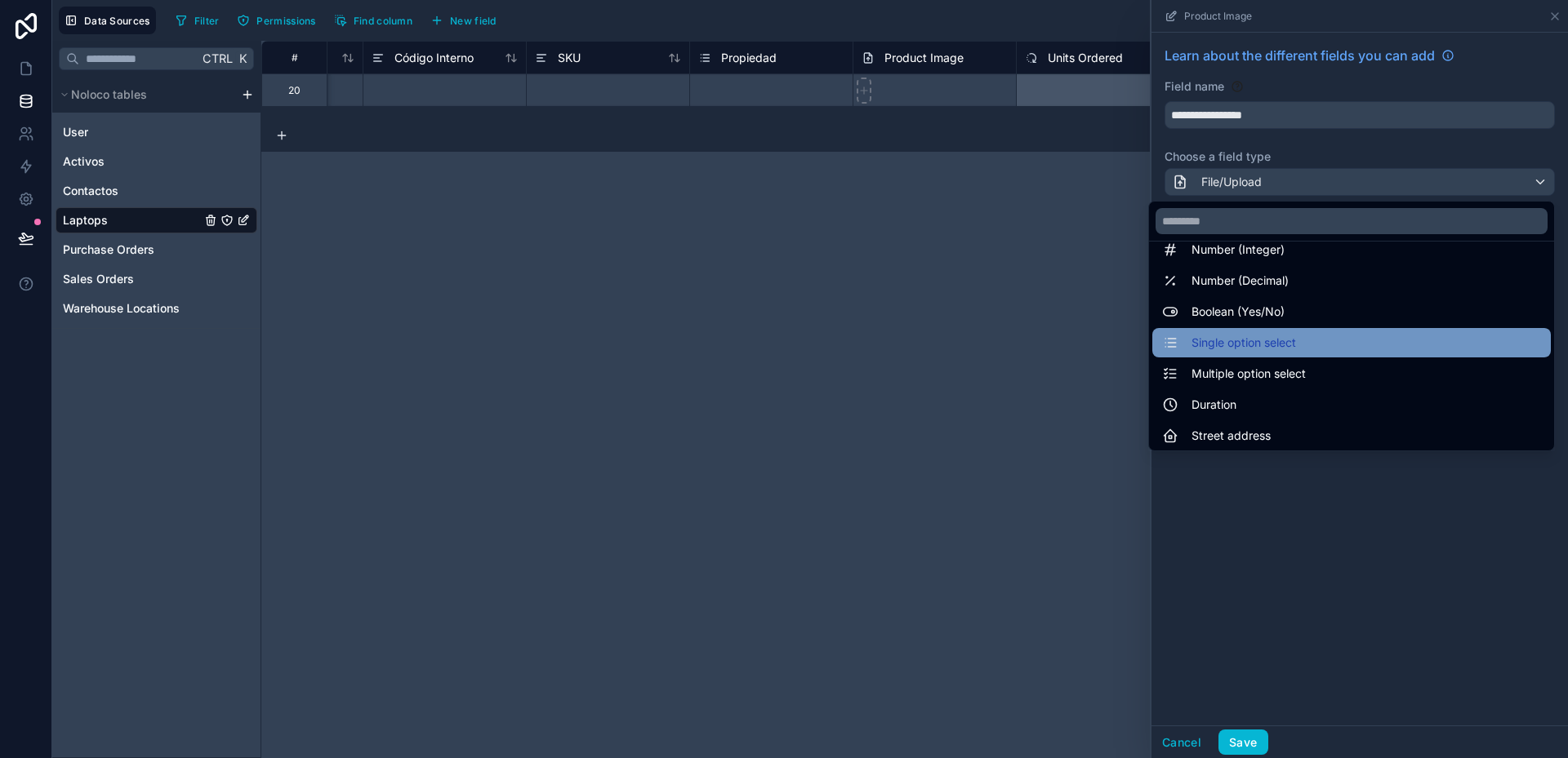
click at [1245, 343] on span "Single option select" at bounding box center [1244, 343] width 104 height 20
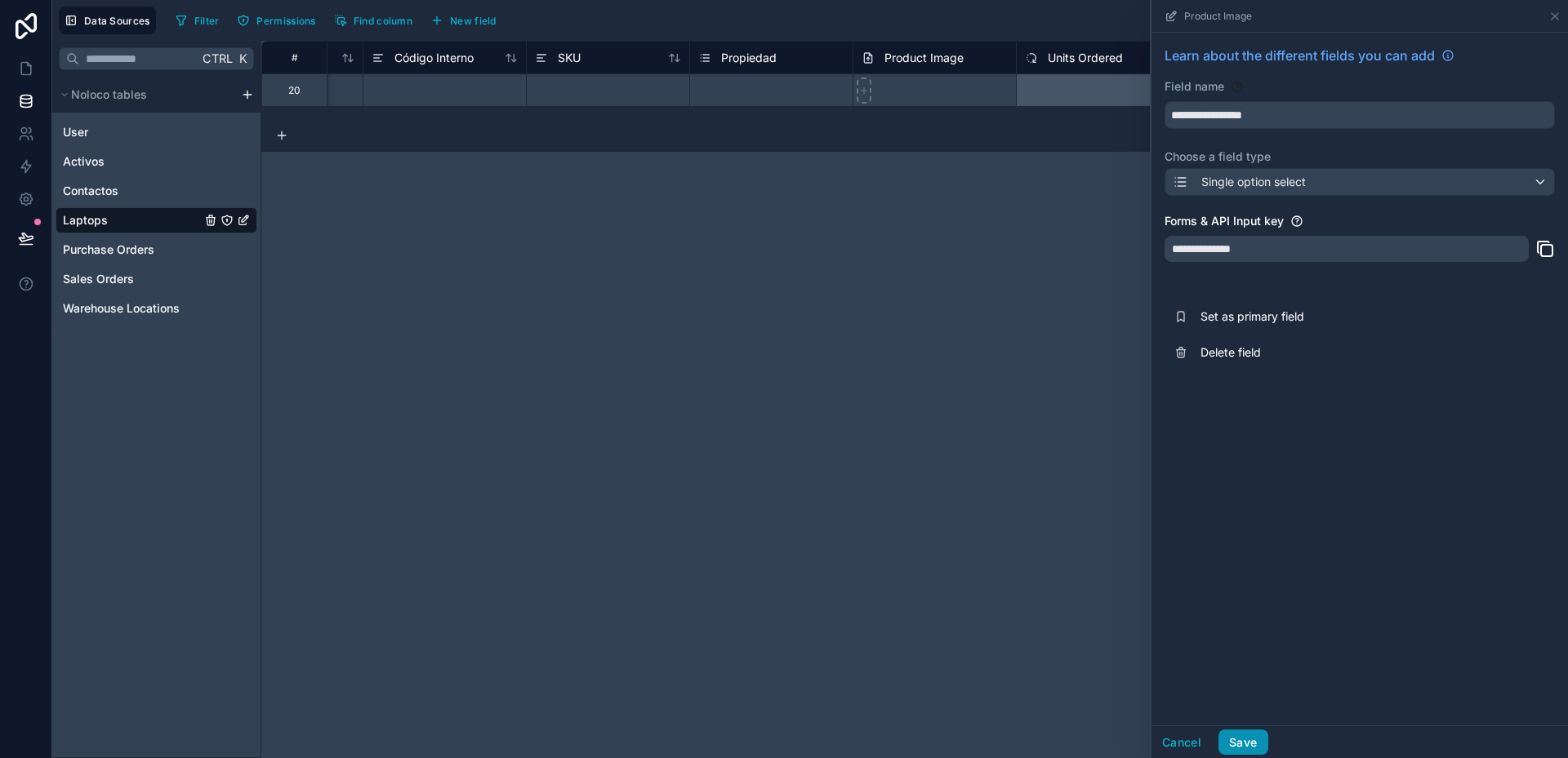
click at [1254, 738] on button "Save" at bounding box center [1243, 742] width 49 height 26
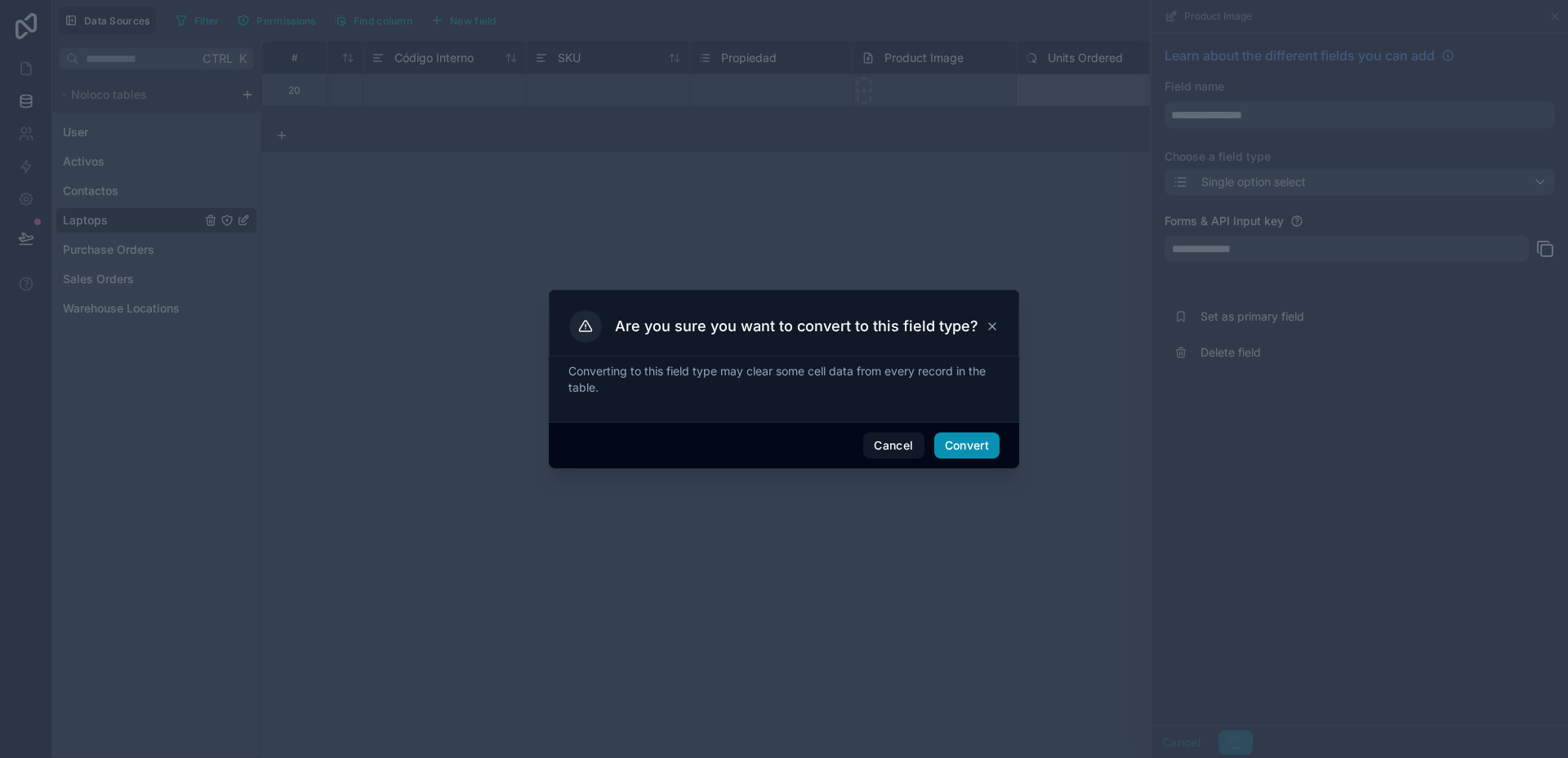
click at [987, 439] on button "Convert" at bounding box center [967, 445] width 66 height 26
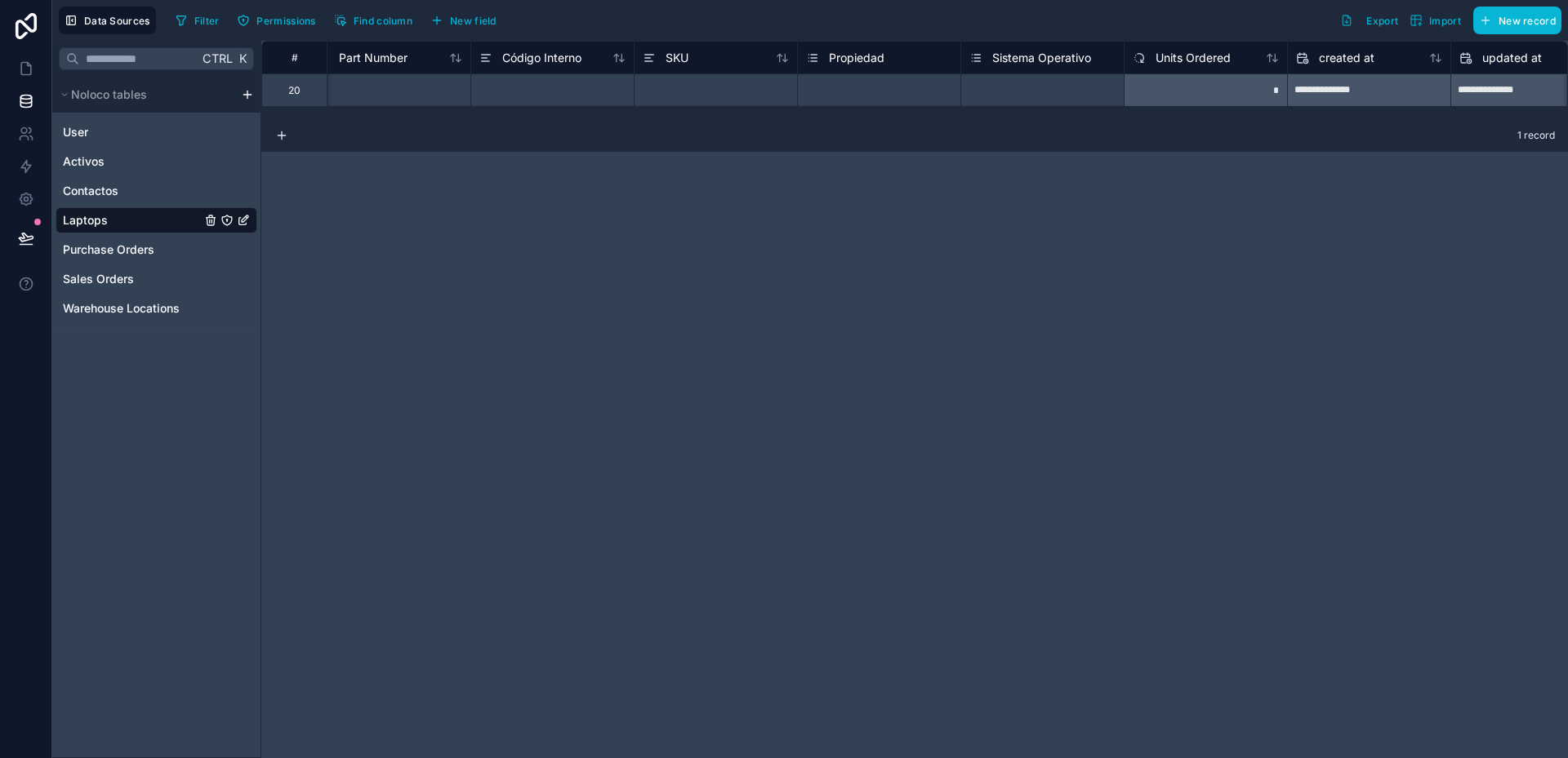
scroll to position [0, 886]
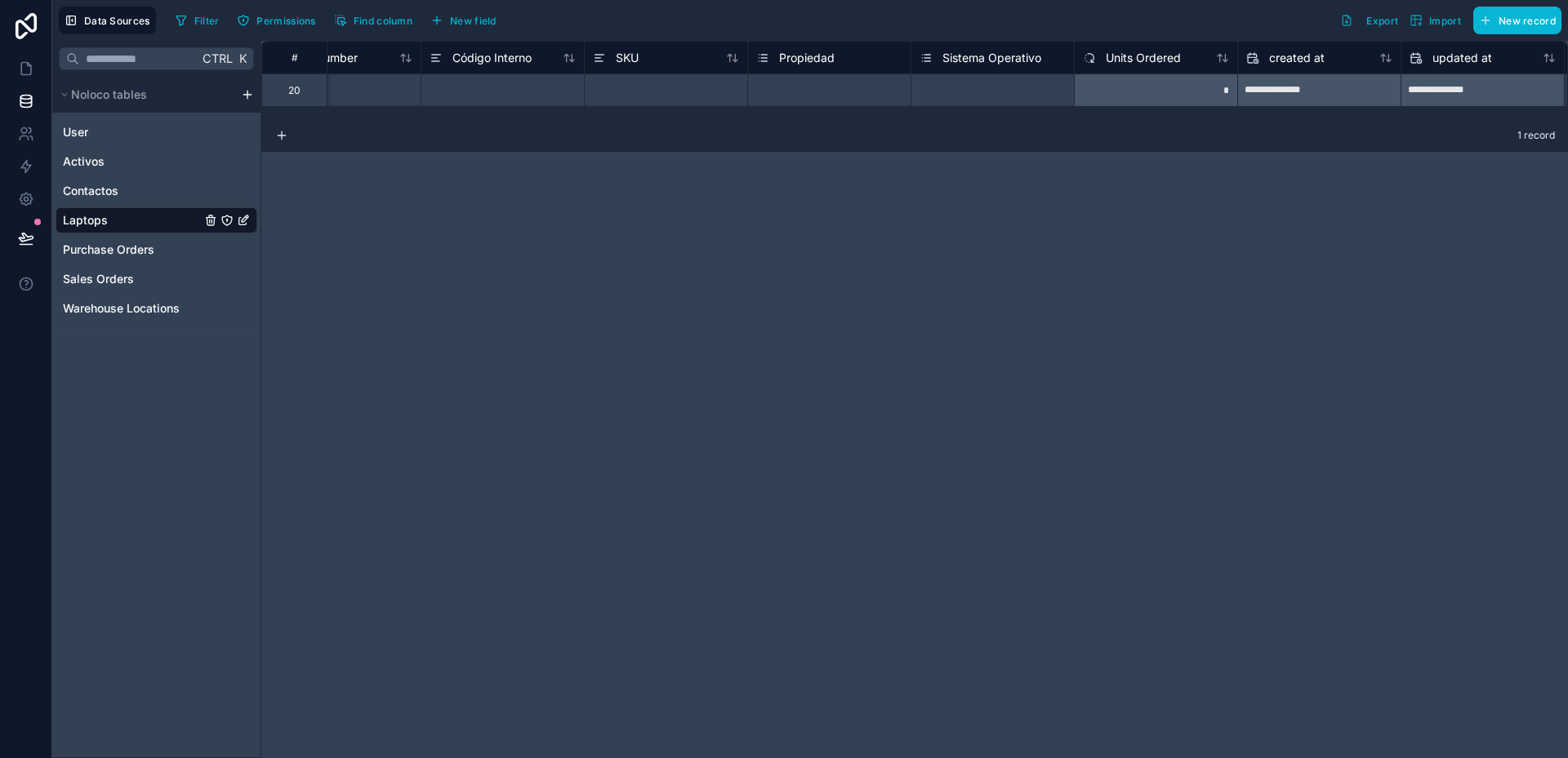
click at [1028, 65] on span "Sistema Operativo" at bounding box center [992, 57] width 99 height 16
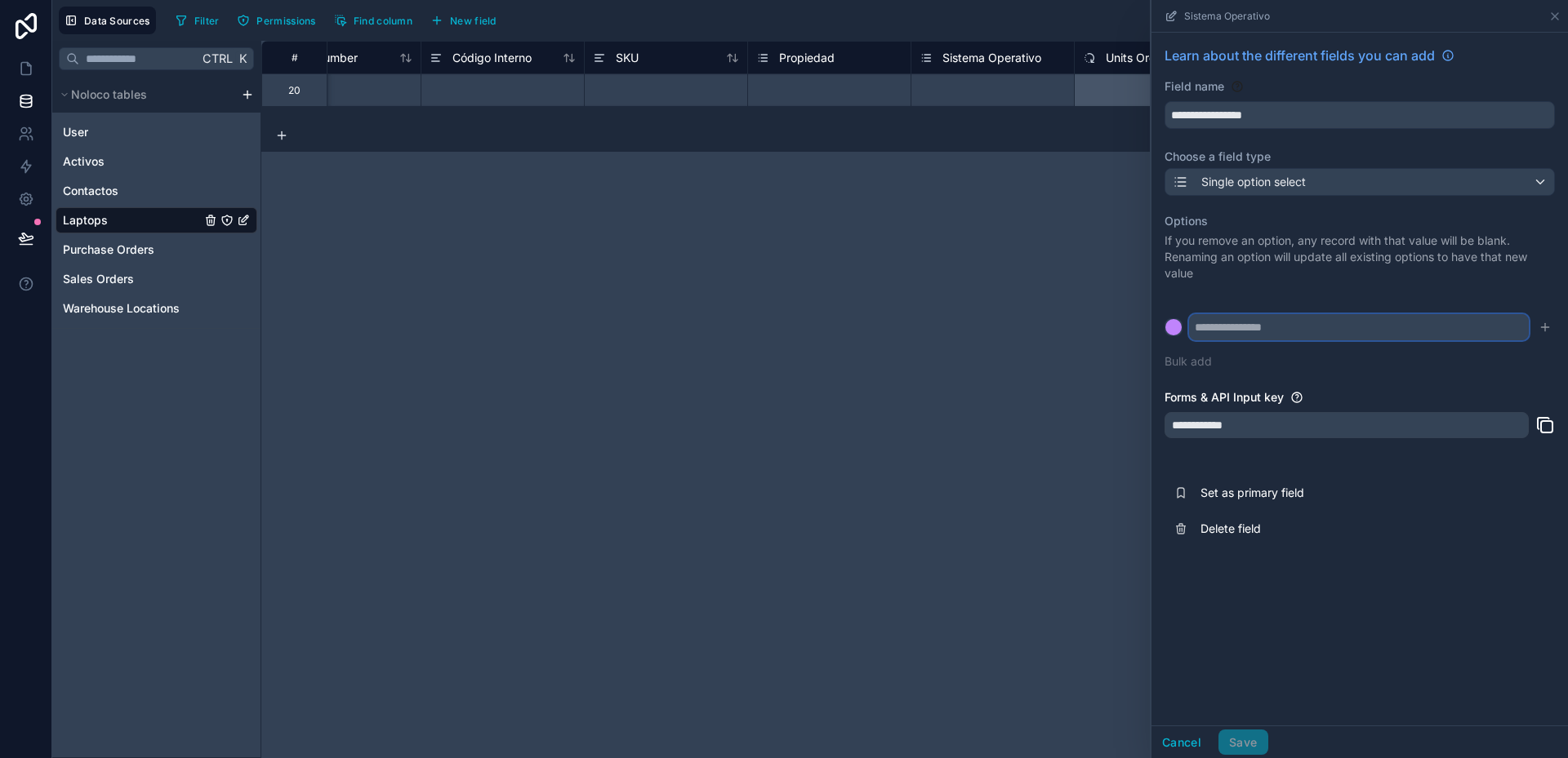
click at [1247, 336] on input "text" at bounding box center [1359, 327] width 340 height 26
type input "**********"
click at [1165, 318] on button at bounding box center [1174, 327] width 18 height 18
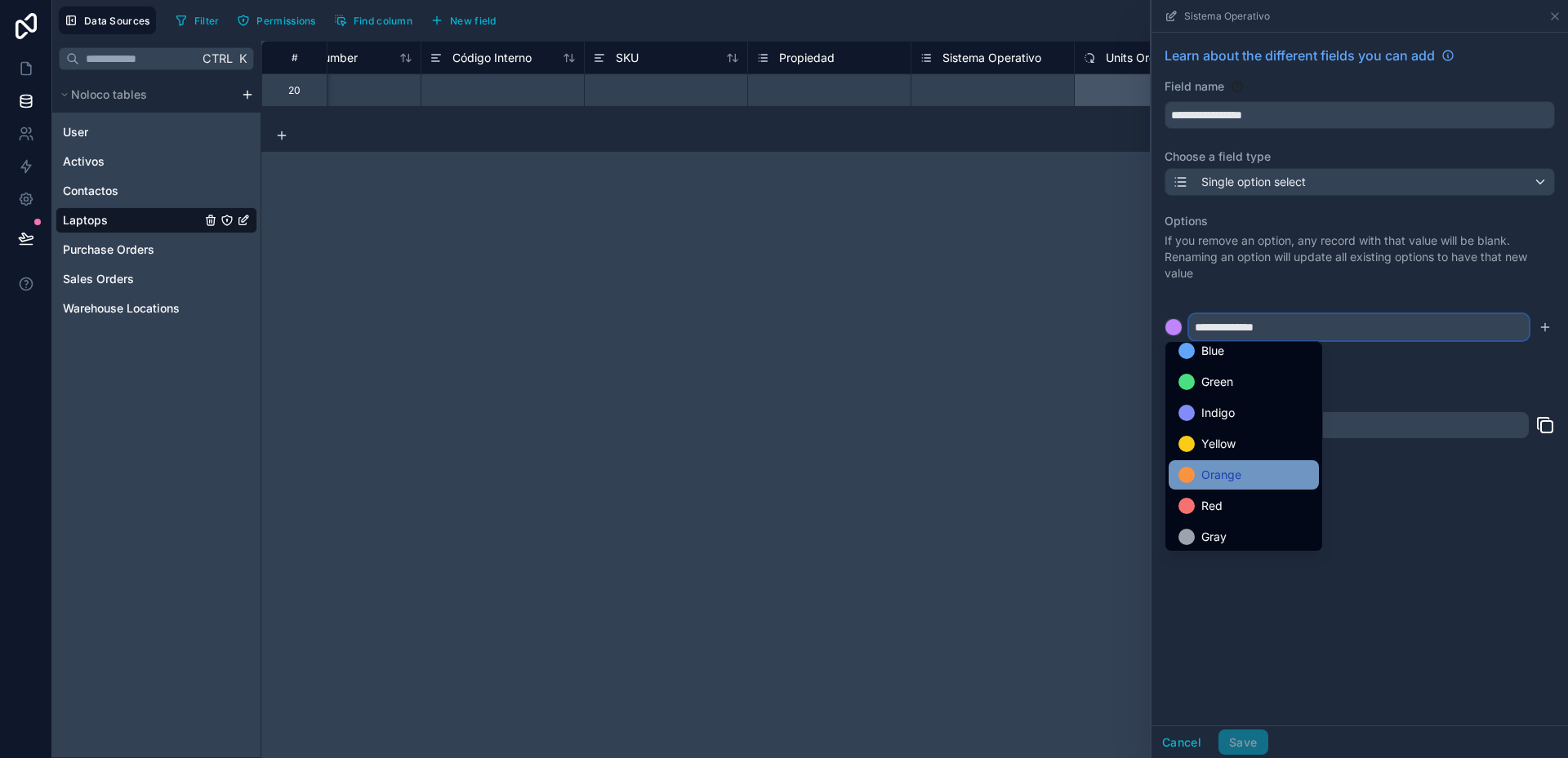
scroll to position [137, 0]
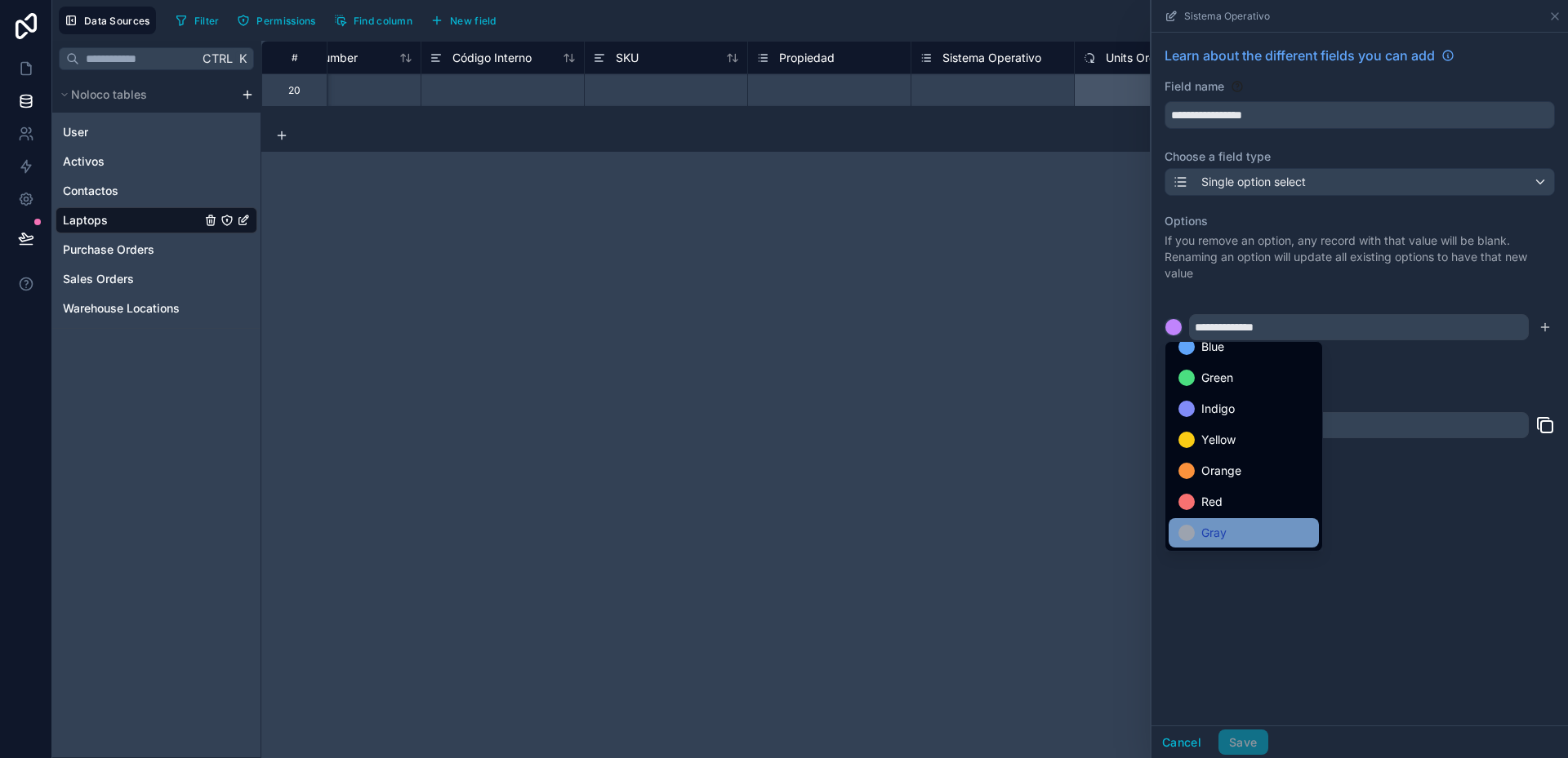
click at [1229, 536] on div "Gray" at bounding box center [1243, 533] width 130 height 20
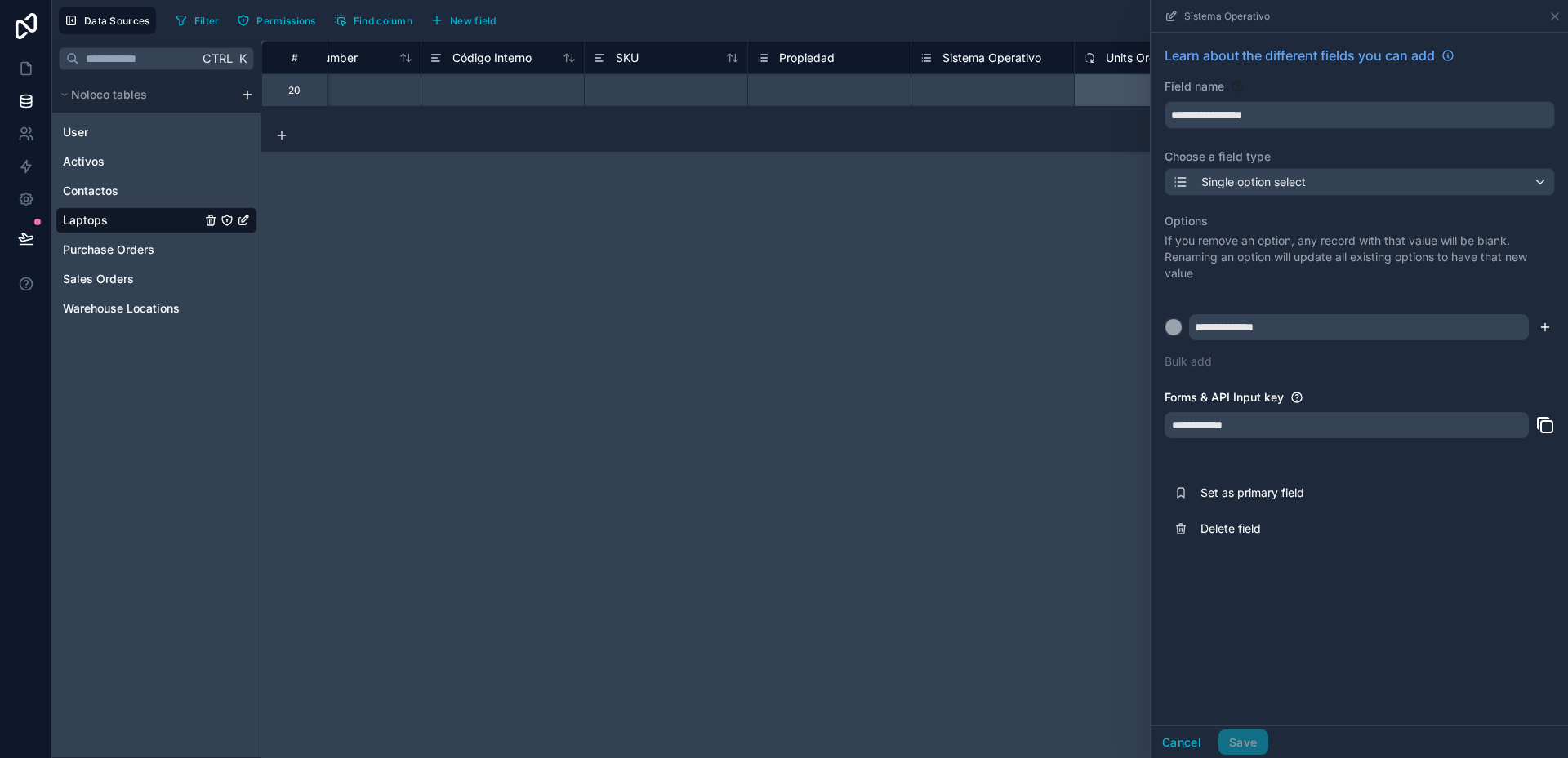
click at [1544, 327] on icon "submit" at bounding box center [1545, 327] width 13 height 13
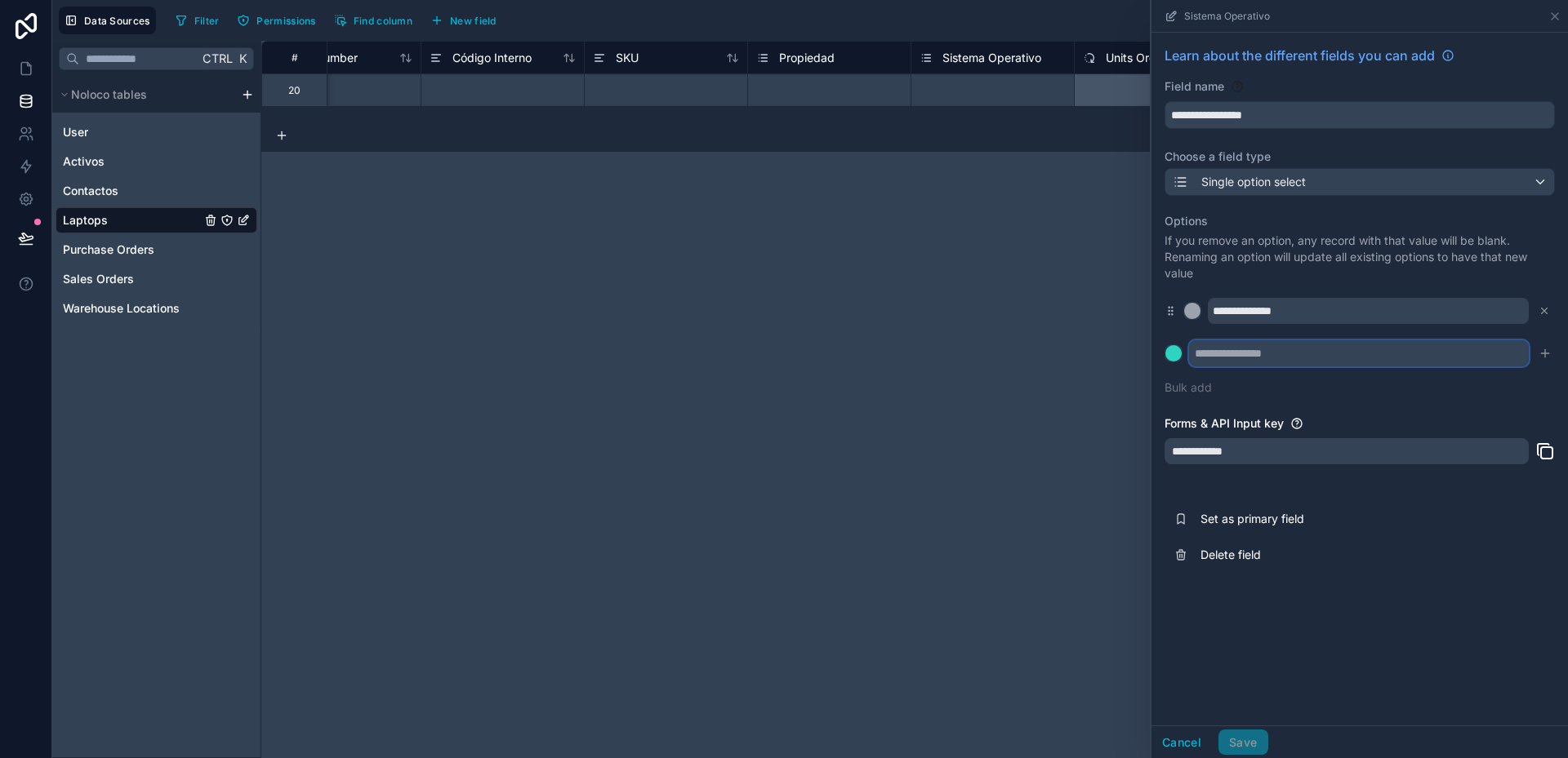
click at [1315, 356] on input "text" at bounding box center [1359, 353] width 340 height 26
type input "**********"
click at [1165, 345] on button at bounding box center [1174, 354] width 18 height 18
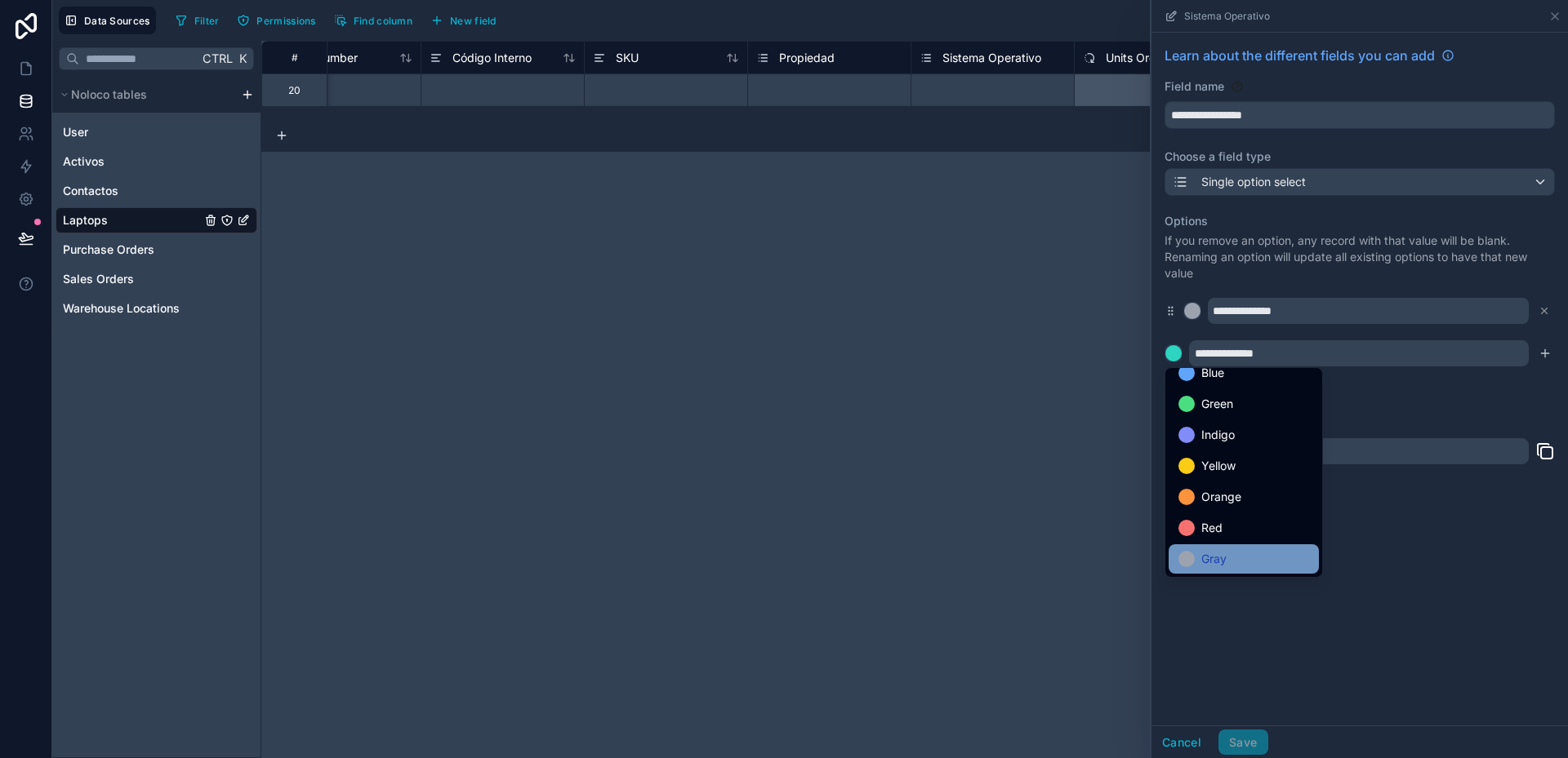
click at [1200, 556] on div "Gray" at bounding box center [1243, 560] width 130 height 20
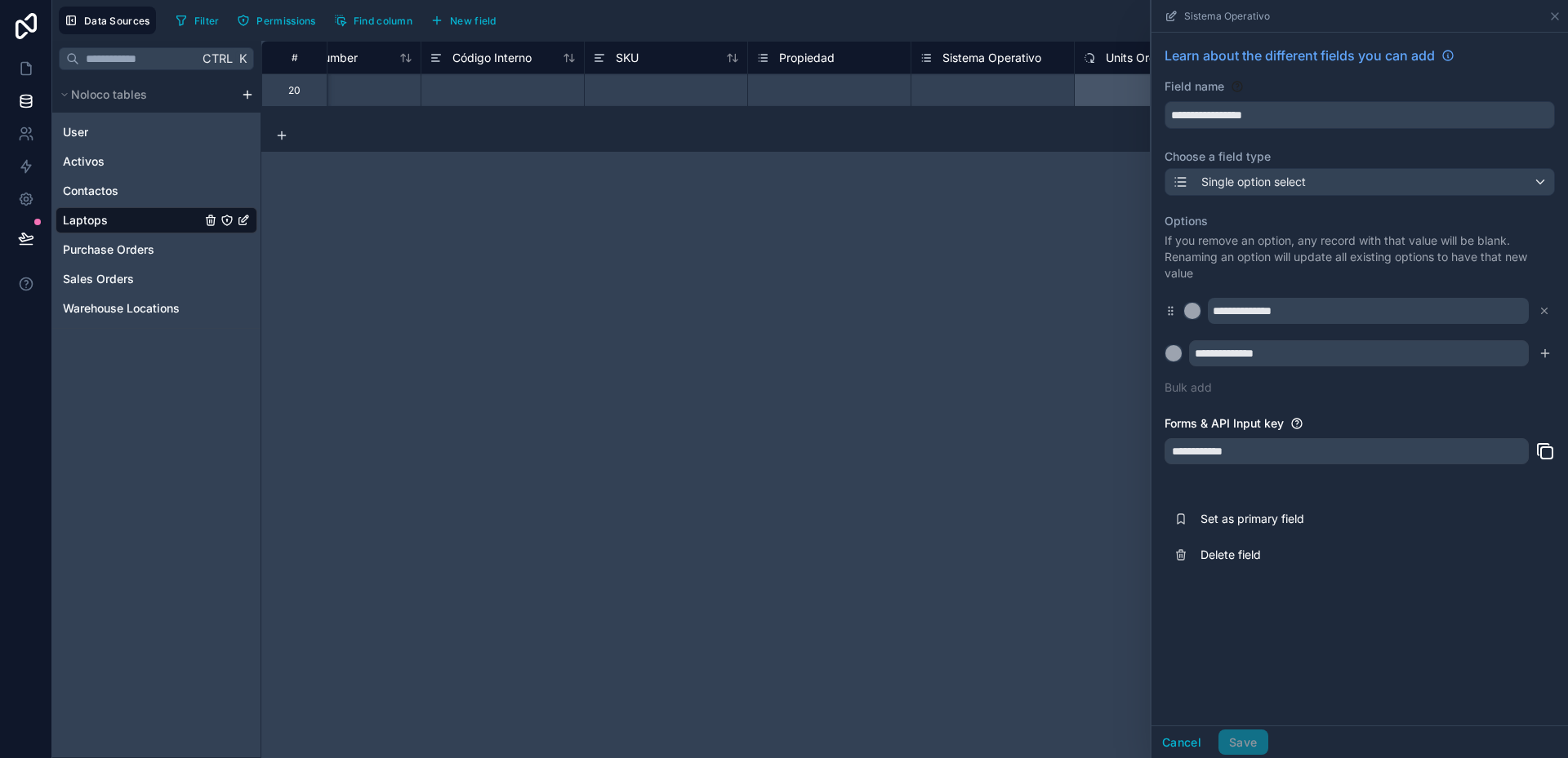
click at [1534, 372] on div "**********" at bounding box center [1360, 304] width 390 height 202
click at [1544, 356] on icon "submit" at bounding box center [1545, 353] width 13 height 13
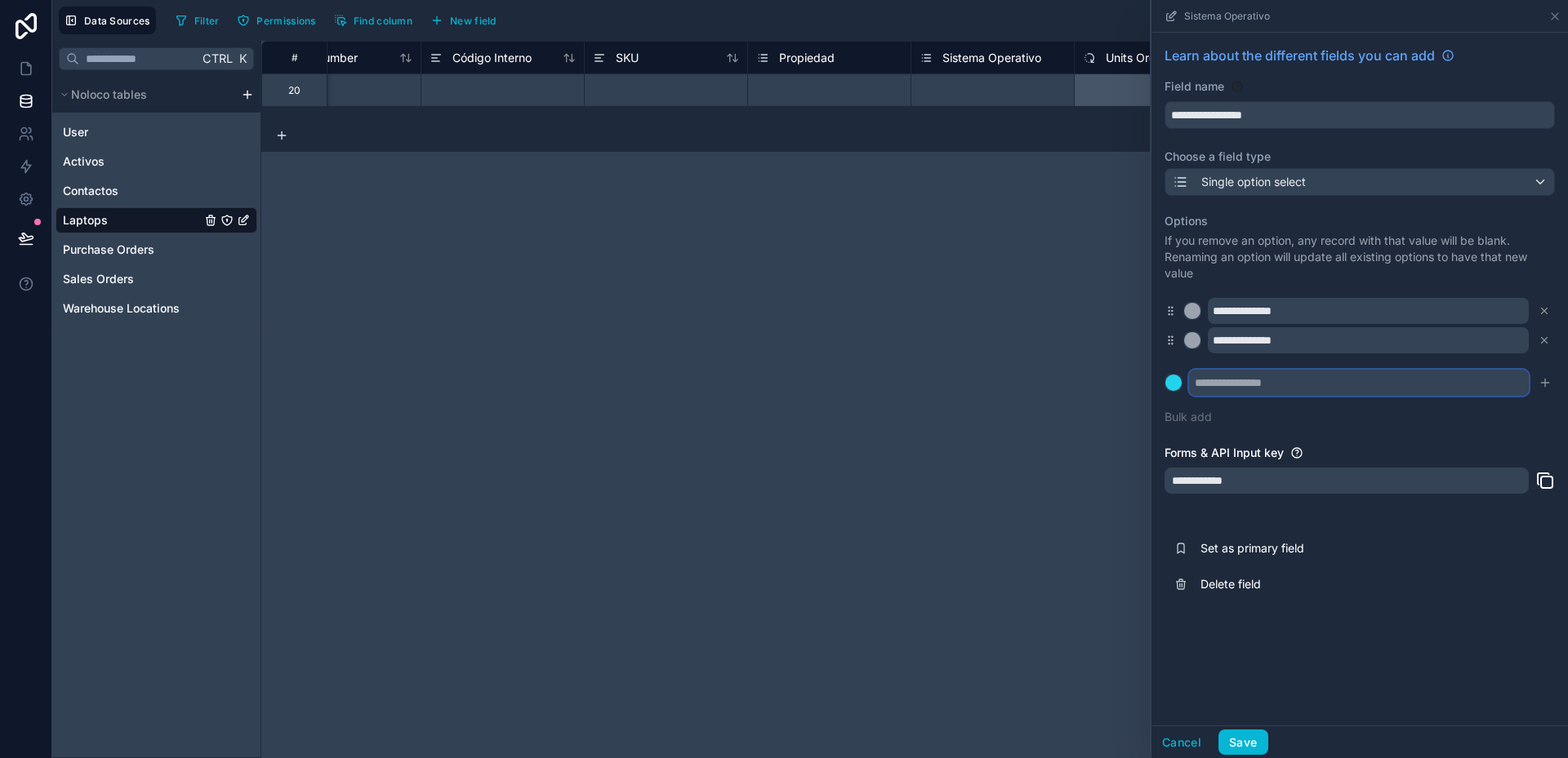
click at [1280, 384] on input "text" at bounding box center [1359, 383] width 340 height 26
type input "**********"
click at [1175, 386] on div at bounding box center [1174, 383] width 16 height 16
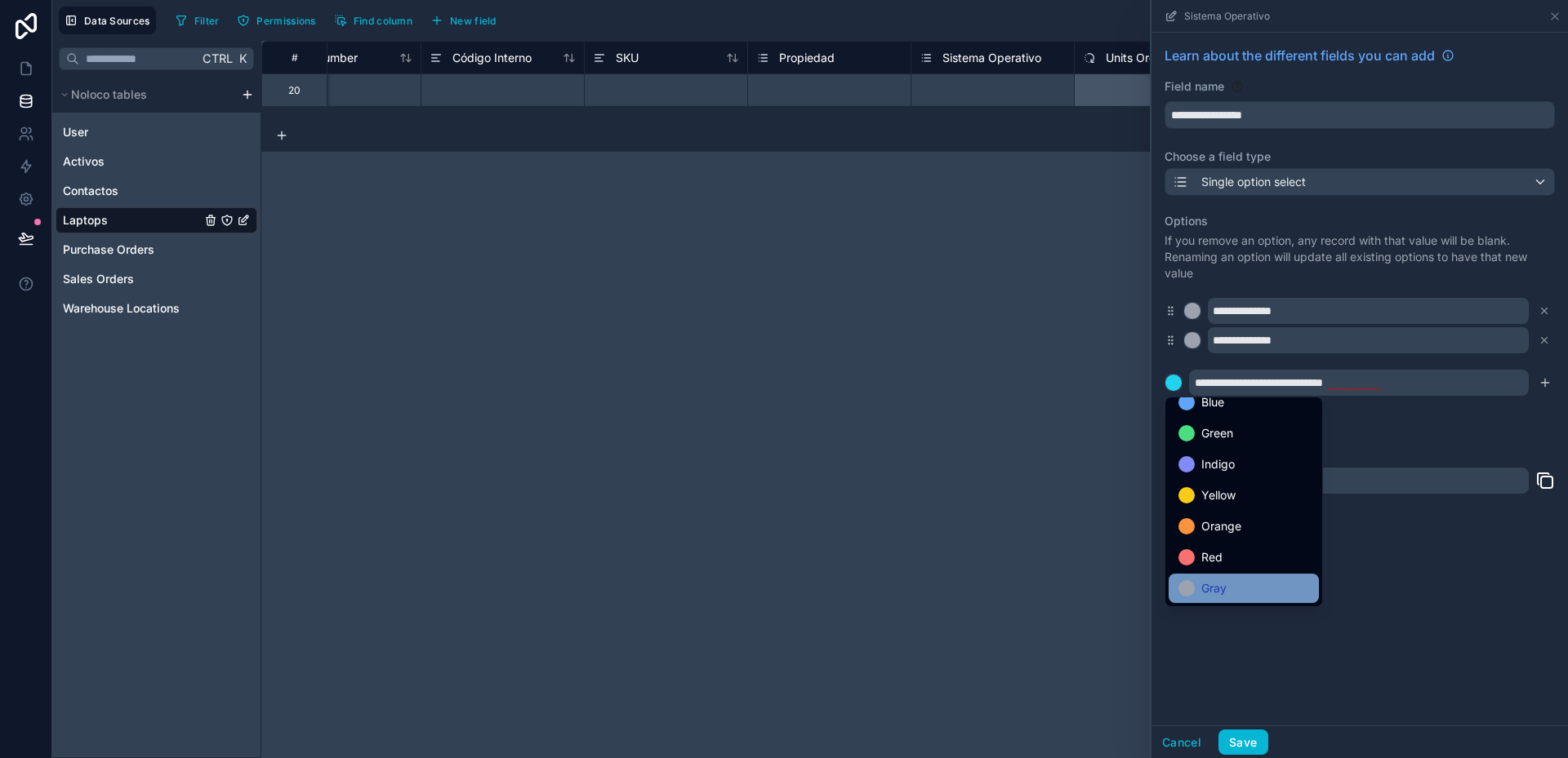
click at [1219, 584] on span "Gray" at bounding box center [1214, 588] width 25 height 20
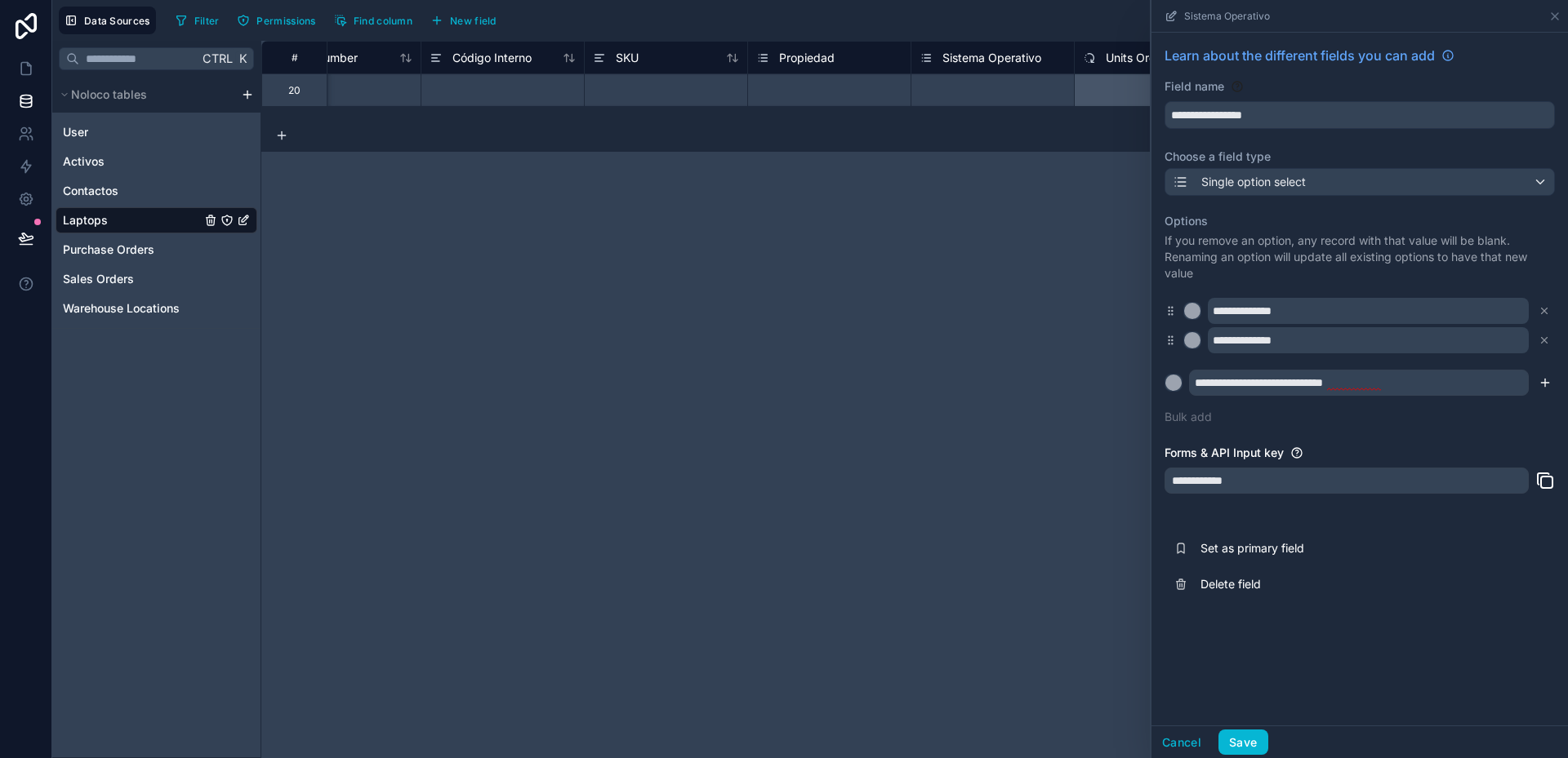
click at [1546, 385] on icon "submit" at bounding box center [1545, 383] width 13 height 13
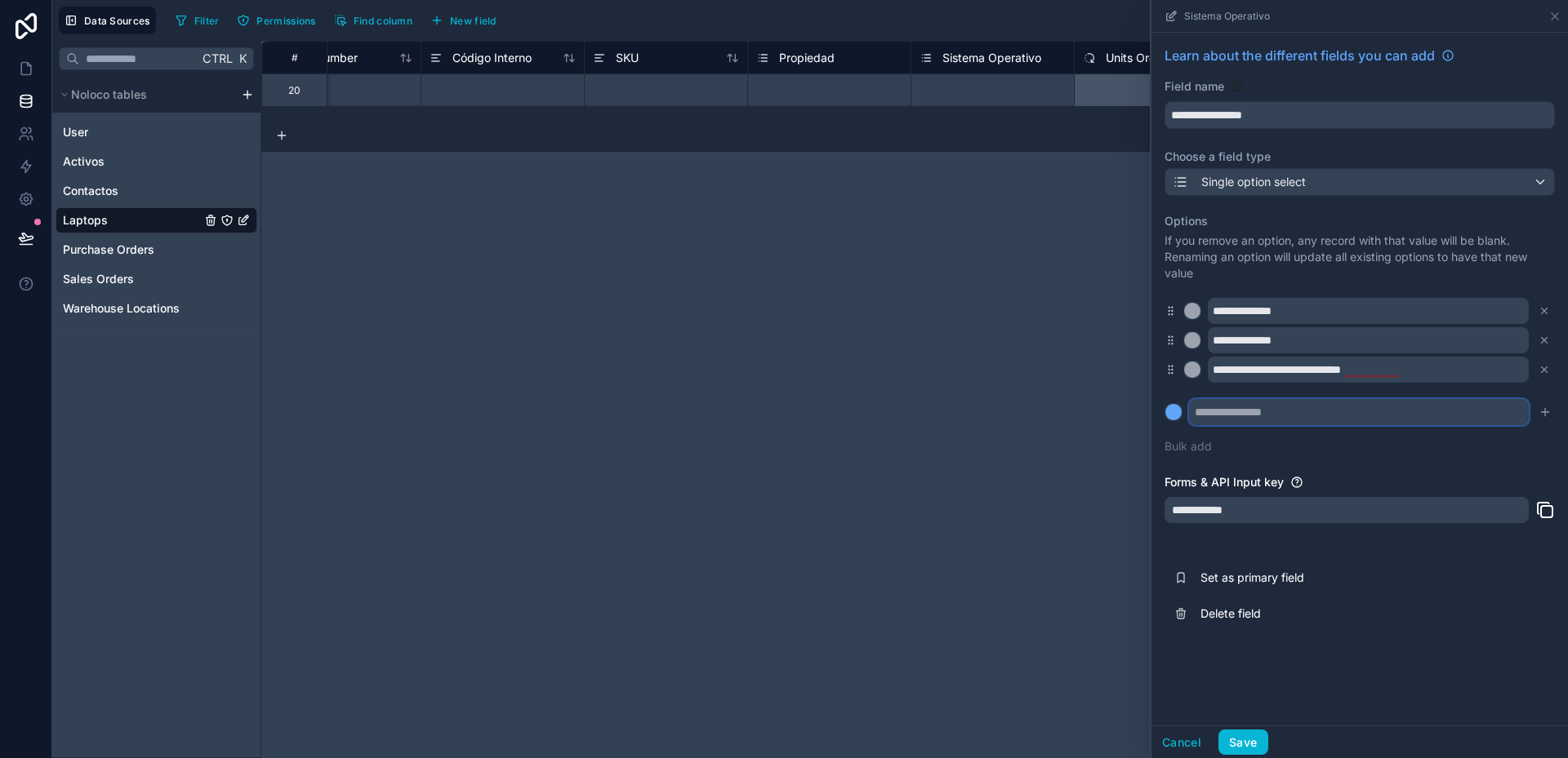
click at [1289, 412] on input "text" at bounding box center [1359, 411] width 340 height 26
type input "**********"
click at [1165, 403] on button at bounding box center [1174, 412] width 18 height 18
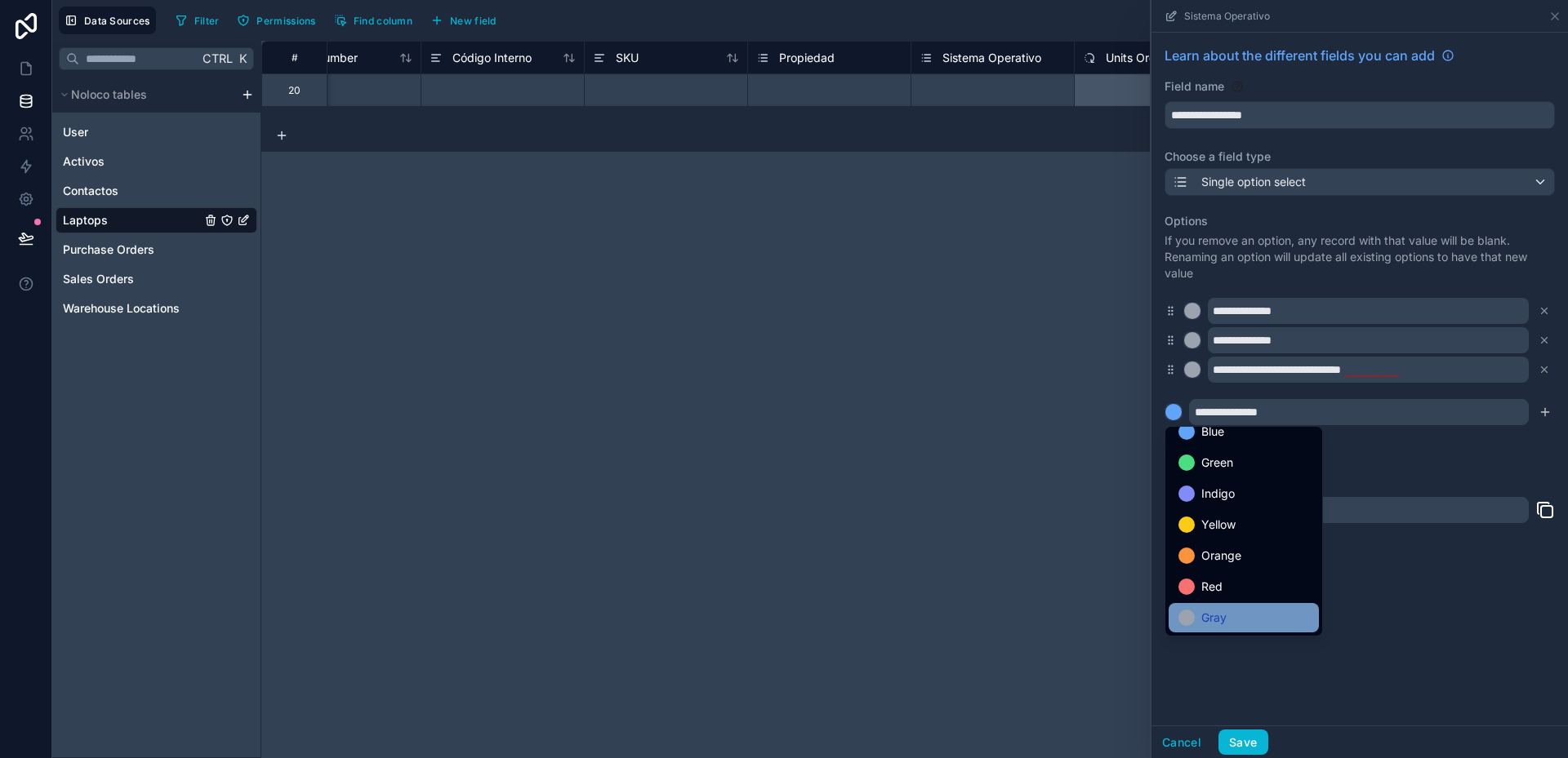
click at [1232, 605] on div "Gray" at bounding box center [1244, 618] width 150 height 30
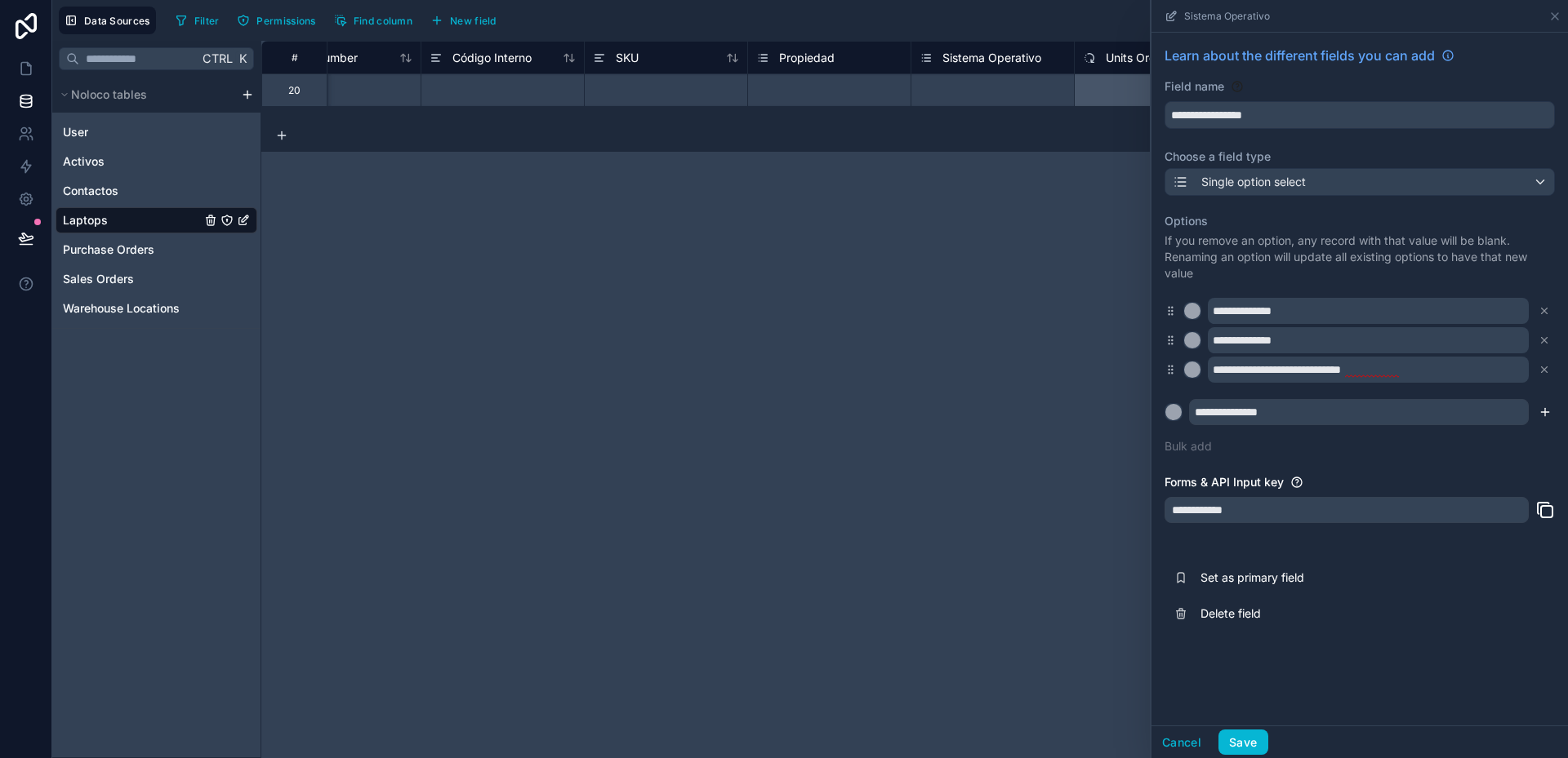
click at [1548, 411] on icon "submit" at bounding box center [1545, 412] width 13 height 13
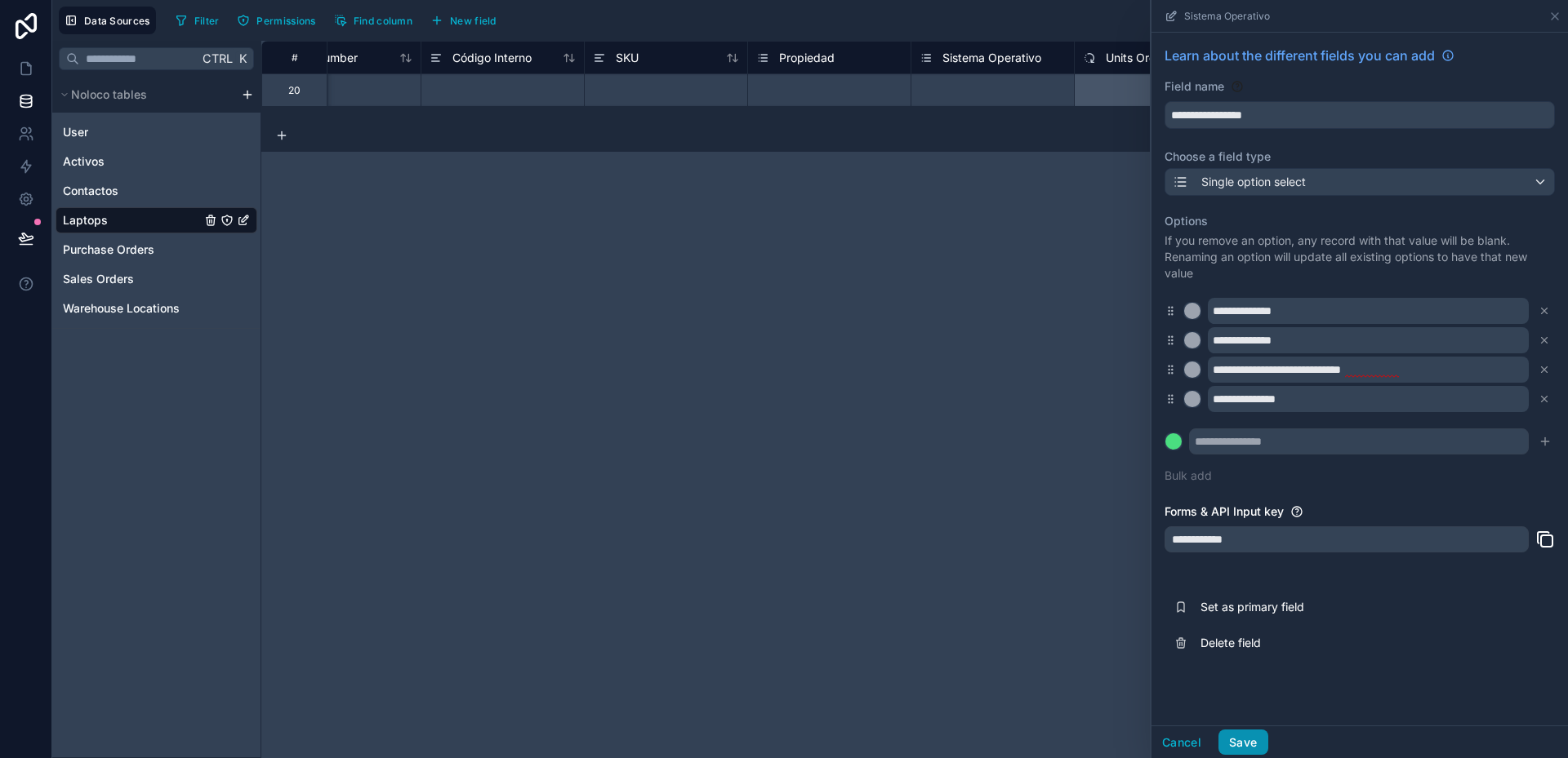
click at [1251, 737] on button "Save" at bounding box center [1243, 742] width 49 height 26
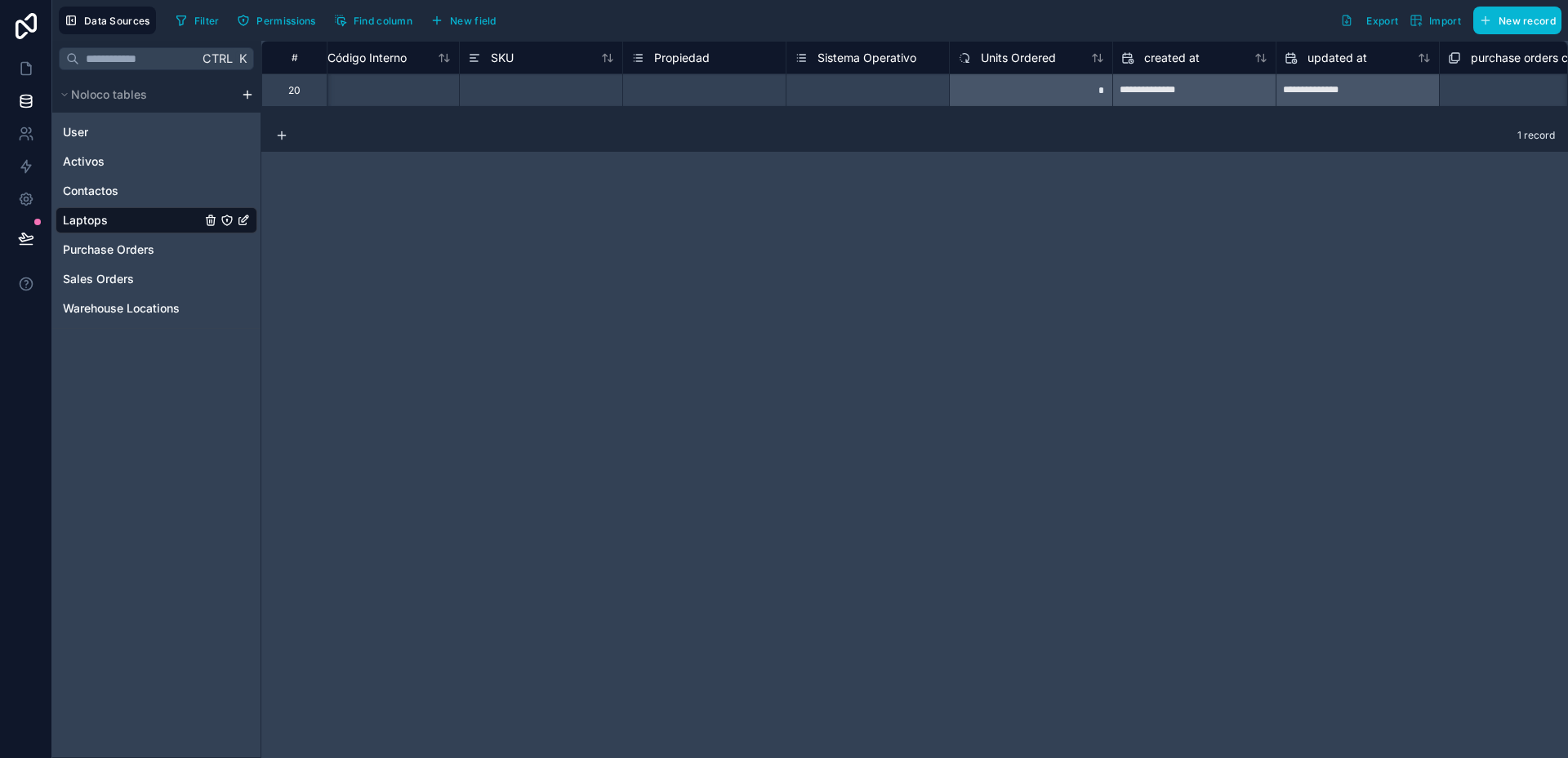
scroll to position [0, 1013]
click at [865, 53] on span "Sistema Operativo" at bounding box center [865, 57] width 99 height 16
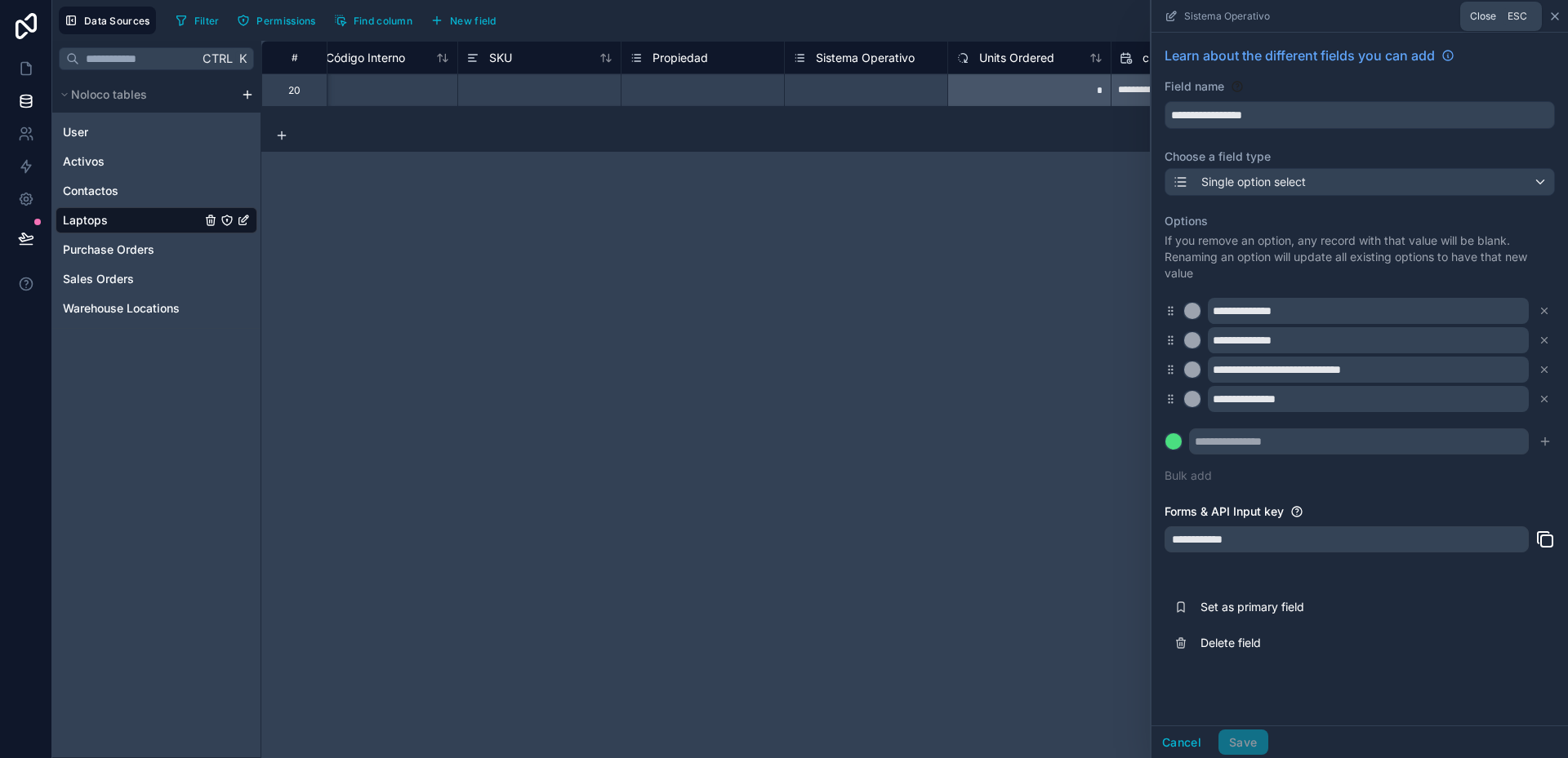
click at [1552, 14] on icon at bounding box center [1555, 16] width 13 height 13
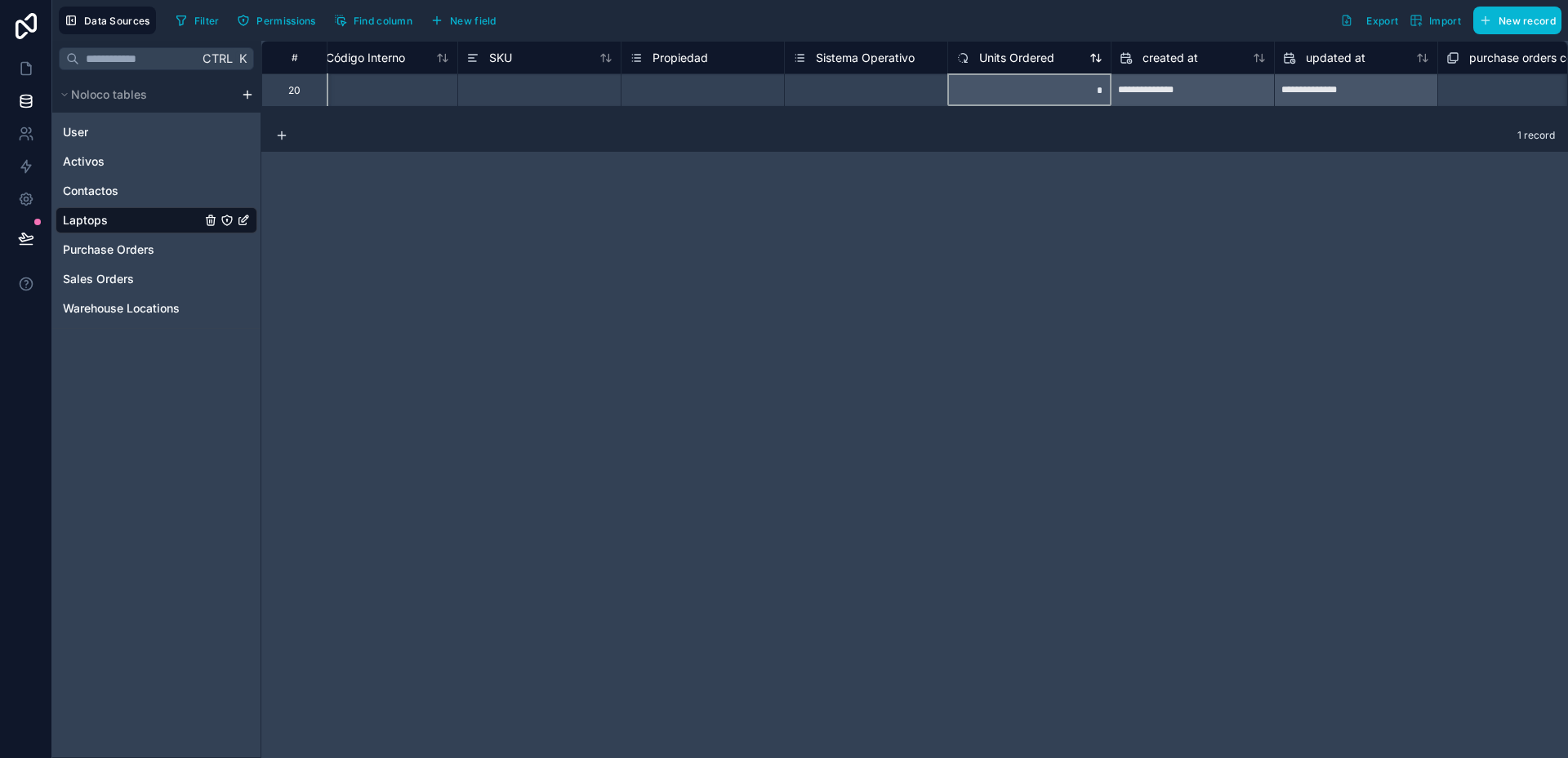
click at [1004, 58] on span "Units Ordered" at bounding box center [1017, 57] width 75 height 16
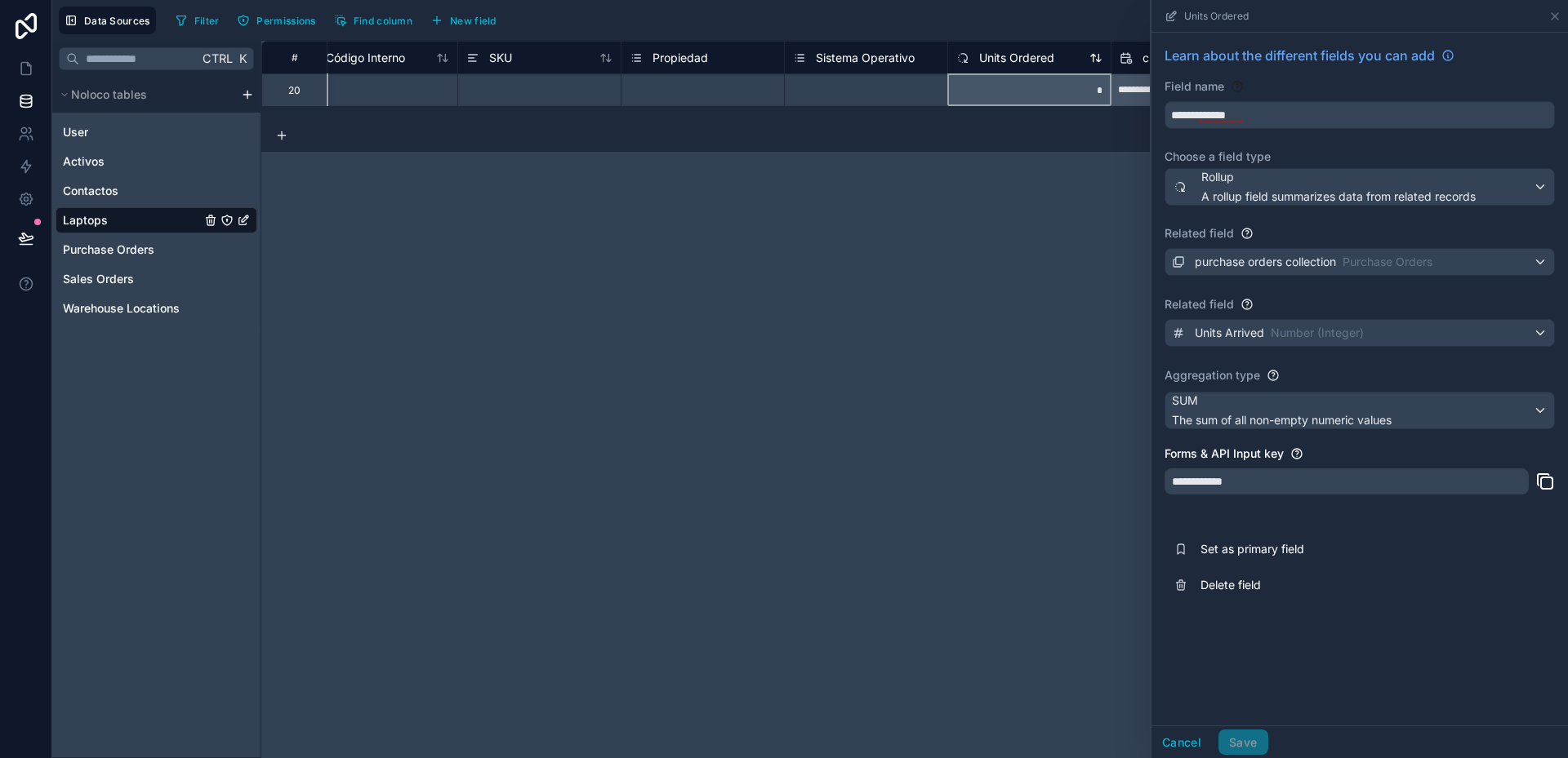
click at [1024, 60] on span "Units Ordered" at bounding box center [1017, 57] width 75 height 16
click at [1259, 254] on span "purchase orders collection" at bounding box center [1265, 262] width 141 height 16
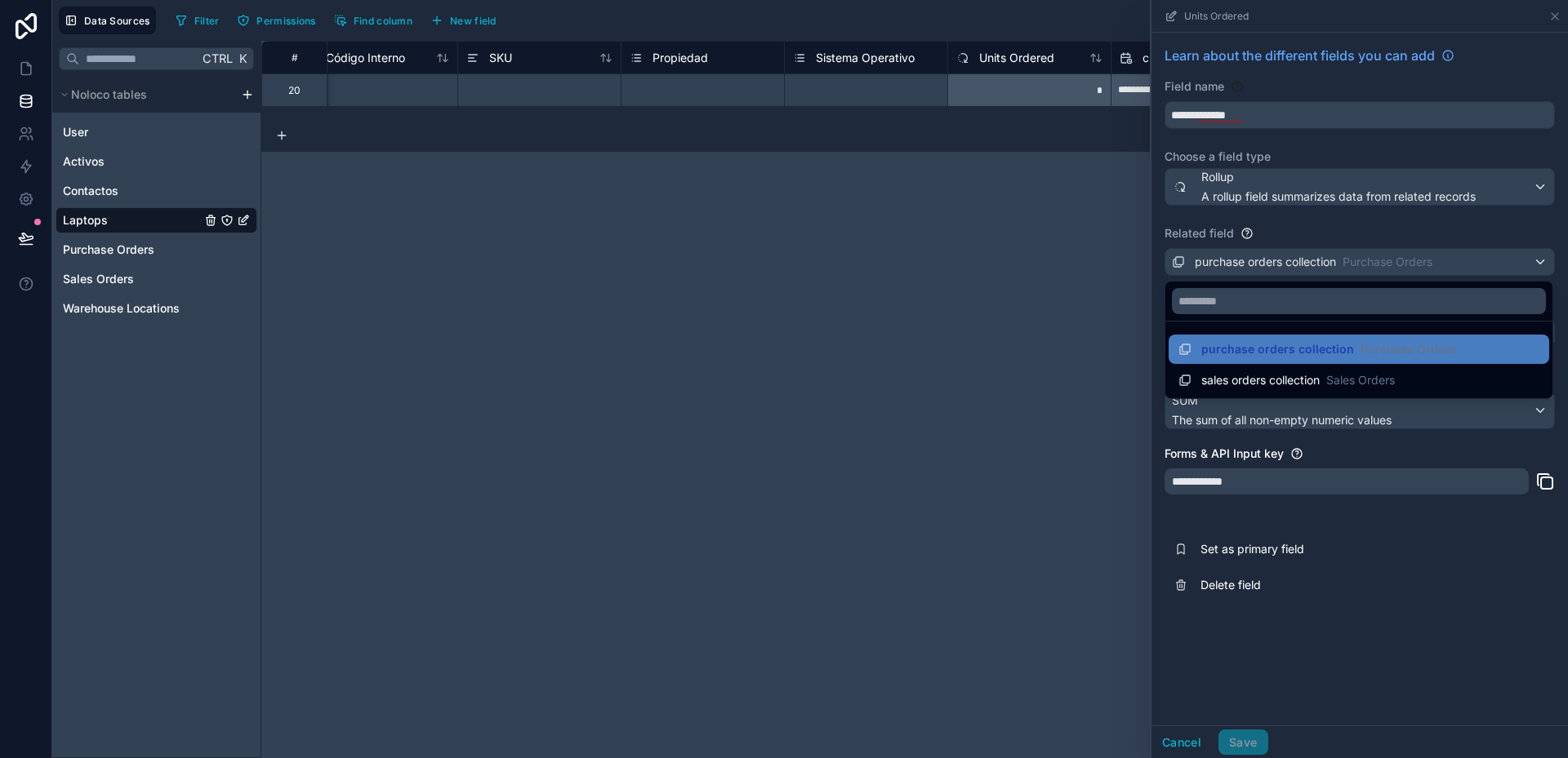
click at [1259, 254] on div at bounding box center [1360, 379] width 417 height 758
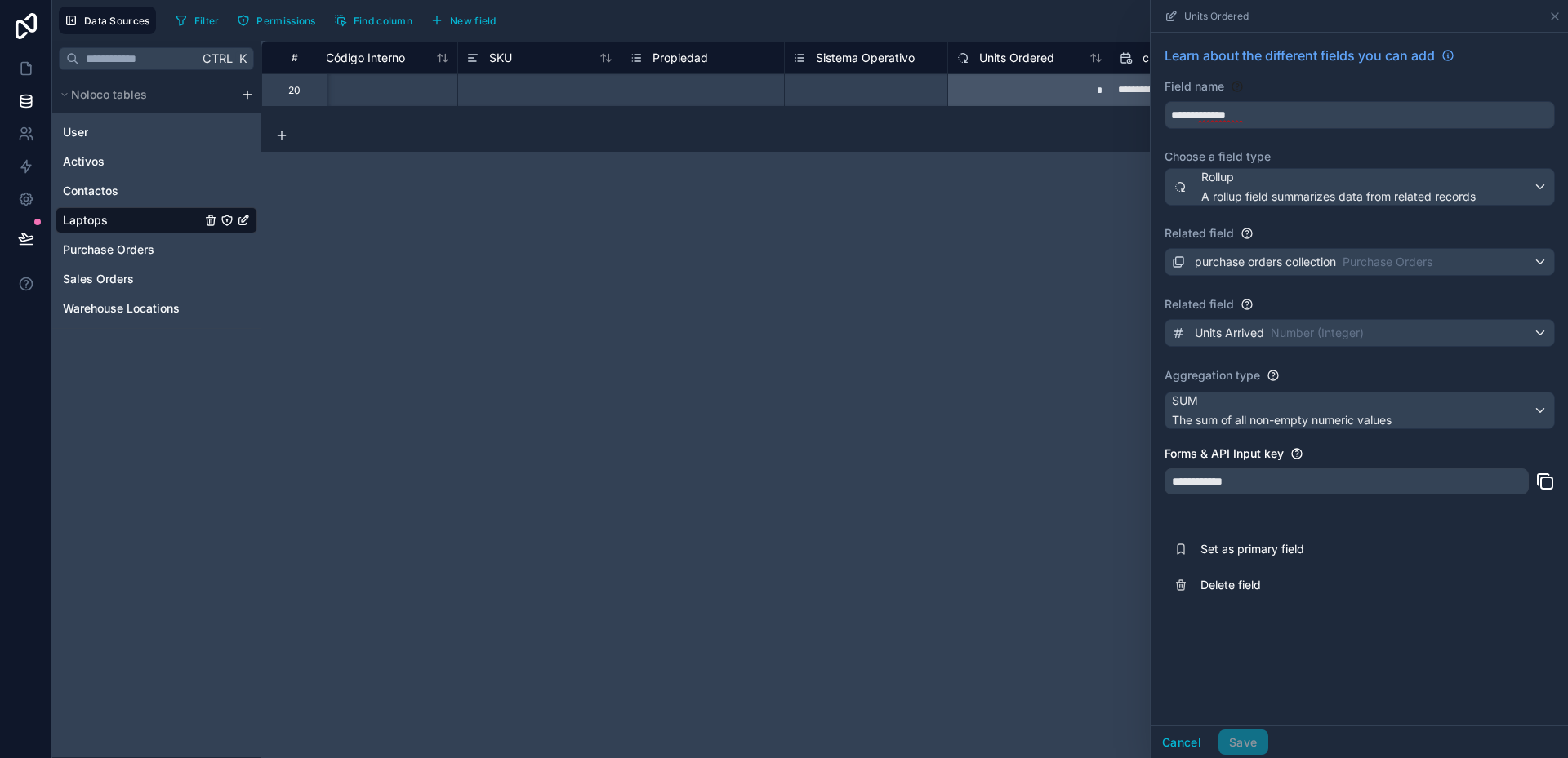
click at [1108, 271] on div "**********" at bounding box center [915, 399] width 1307 height 718
click at [1555, 13] on icon at bounding box center [1555, 16] width 13 height 13
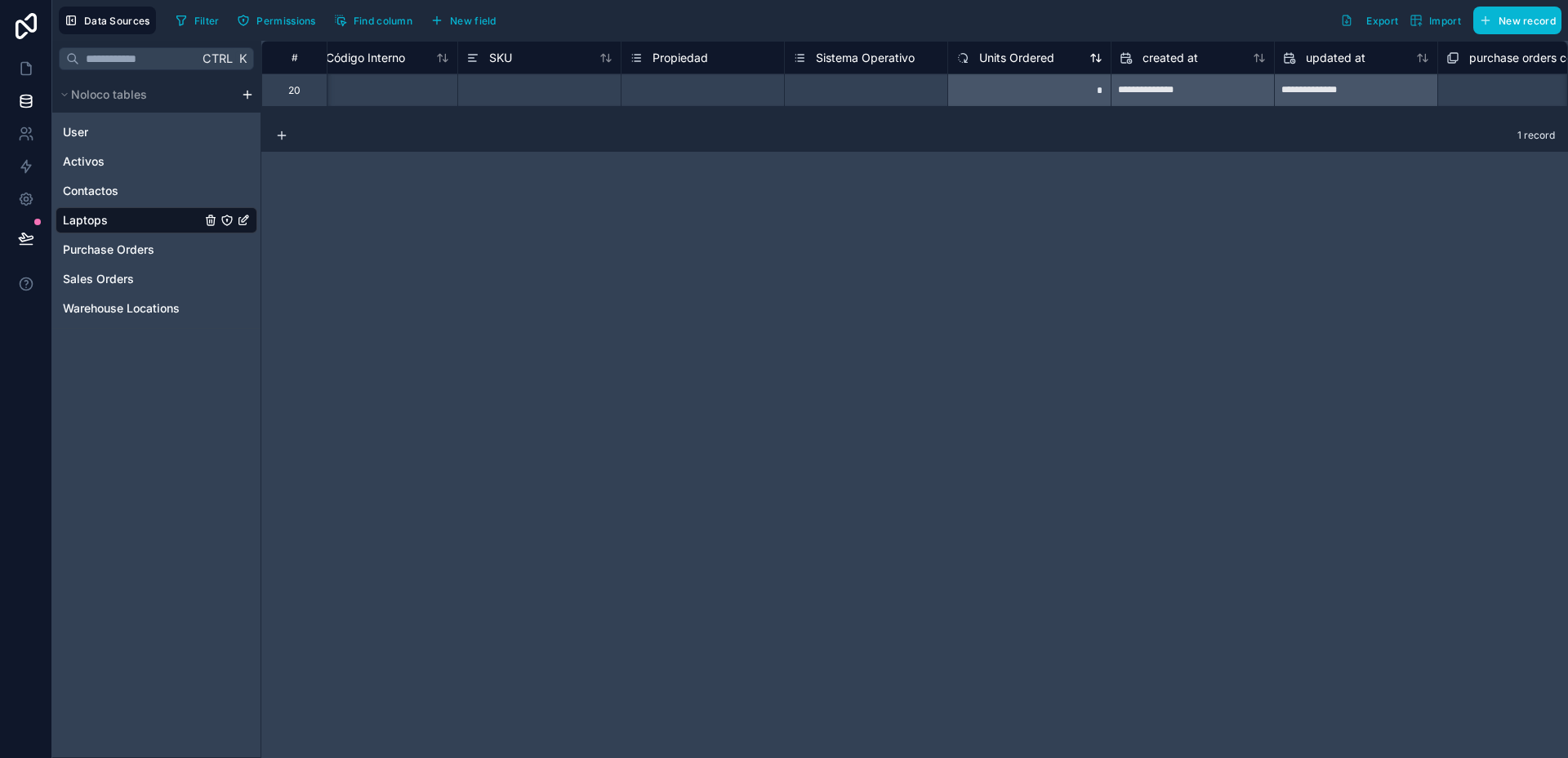
click at [1016, 58] on span "Units Ordered" at bounding box center [1017, 57] width 75 height 16
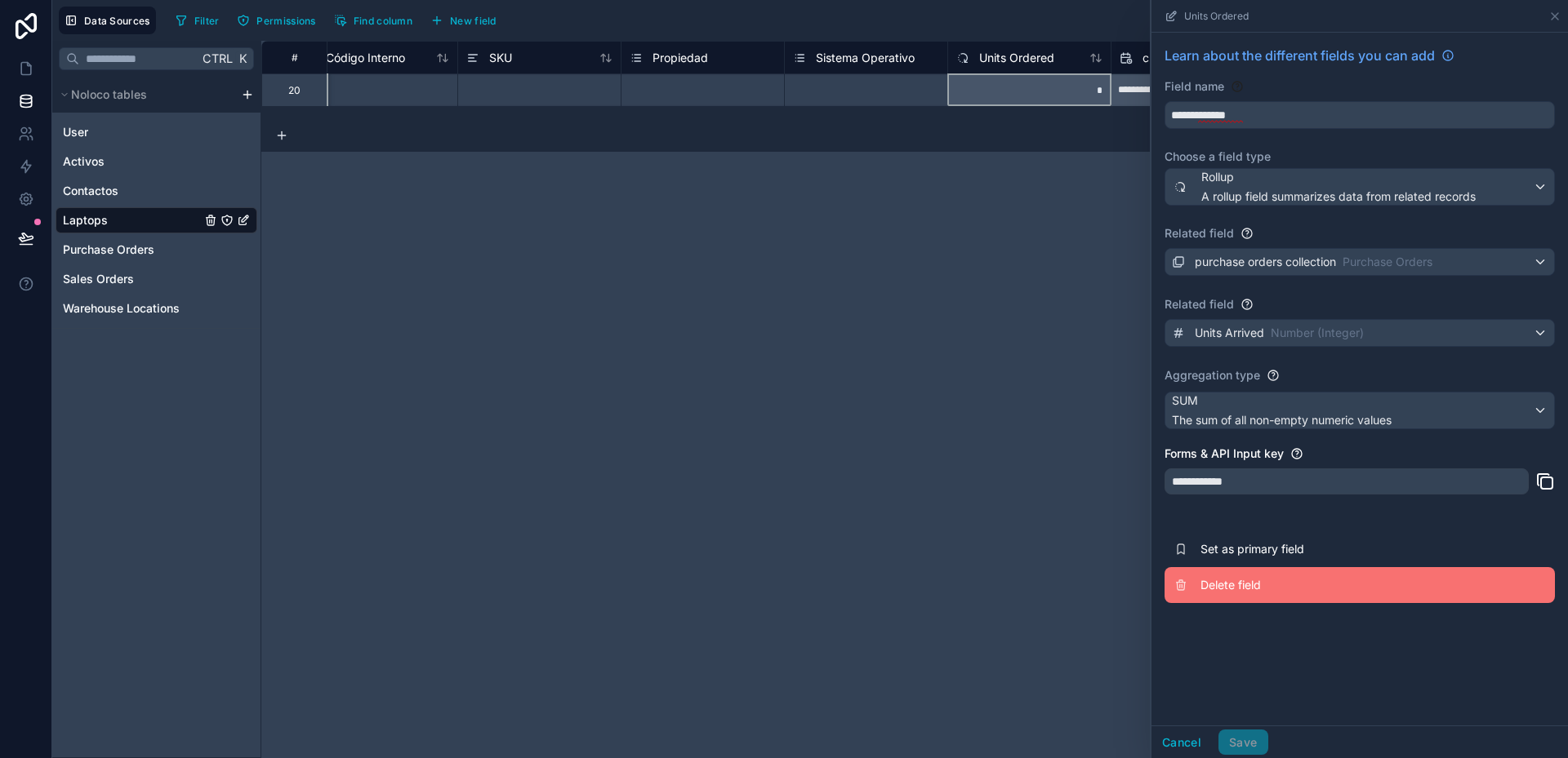
click at [1245, 590] on span "Delete field" at bounding box center [1318, 586] width 235 height 16
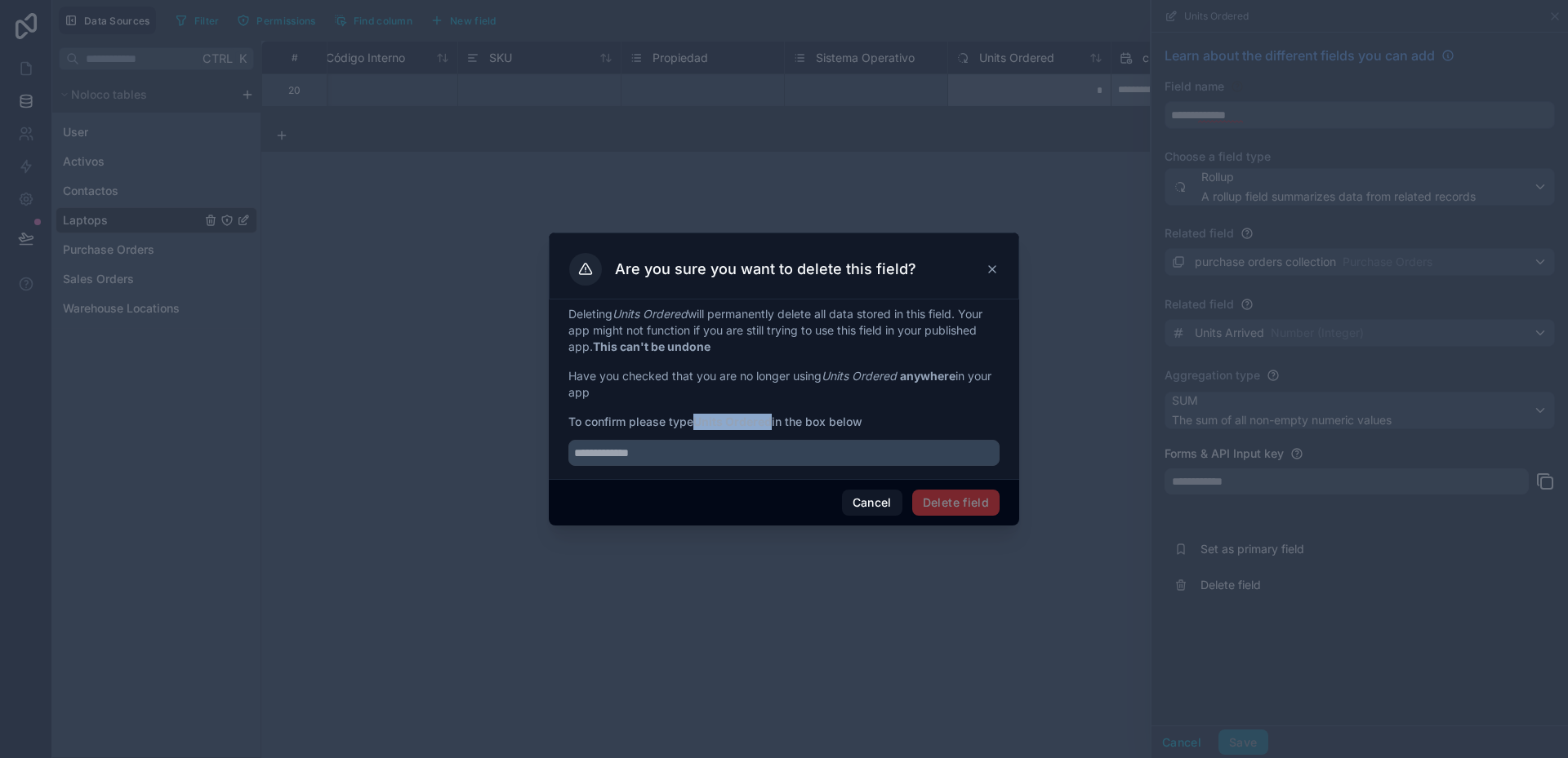
drag, startPoint x: 696, startPoint y: 423, endPoint x: 774, endPoint y: 420, distance: 78.1
click at [772, 420] on strong "Units Ordered" at bounding box center [732, 421] width 78 height 13
copy strong "Units Ordered"
click at [757, 451] on input "text" at bounding box center [784, 453] width 431 height 26
paste input "**********"
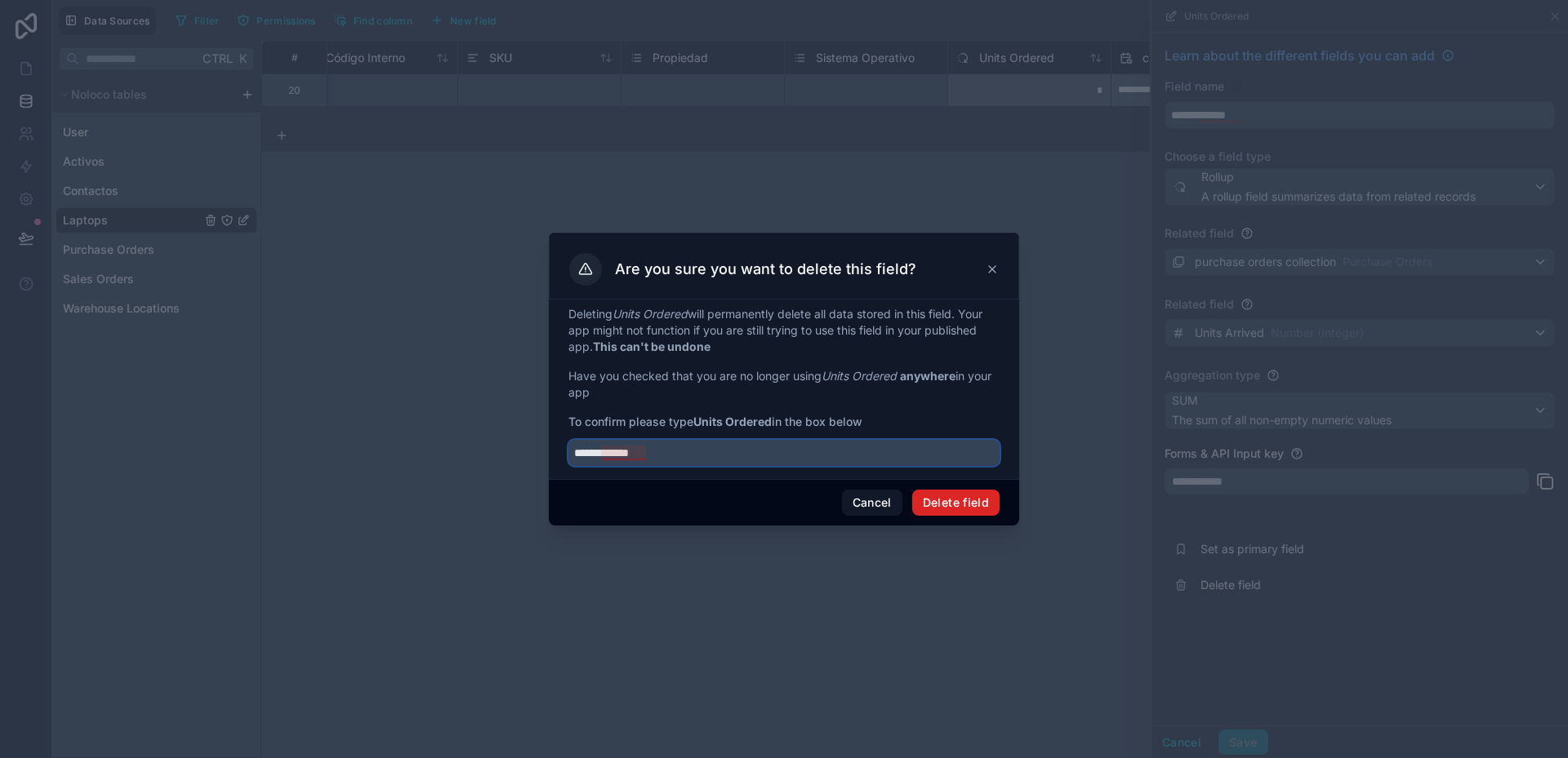
type input "**********"
click at [944, 500] on button "Delete field" at bounding box center [955, 502] width 87 height 26
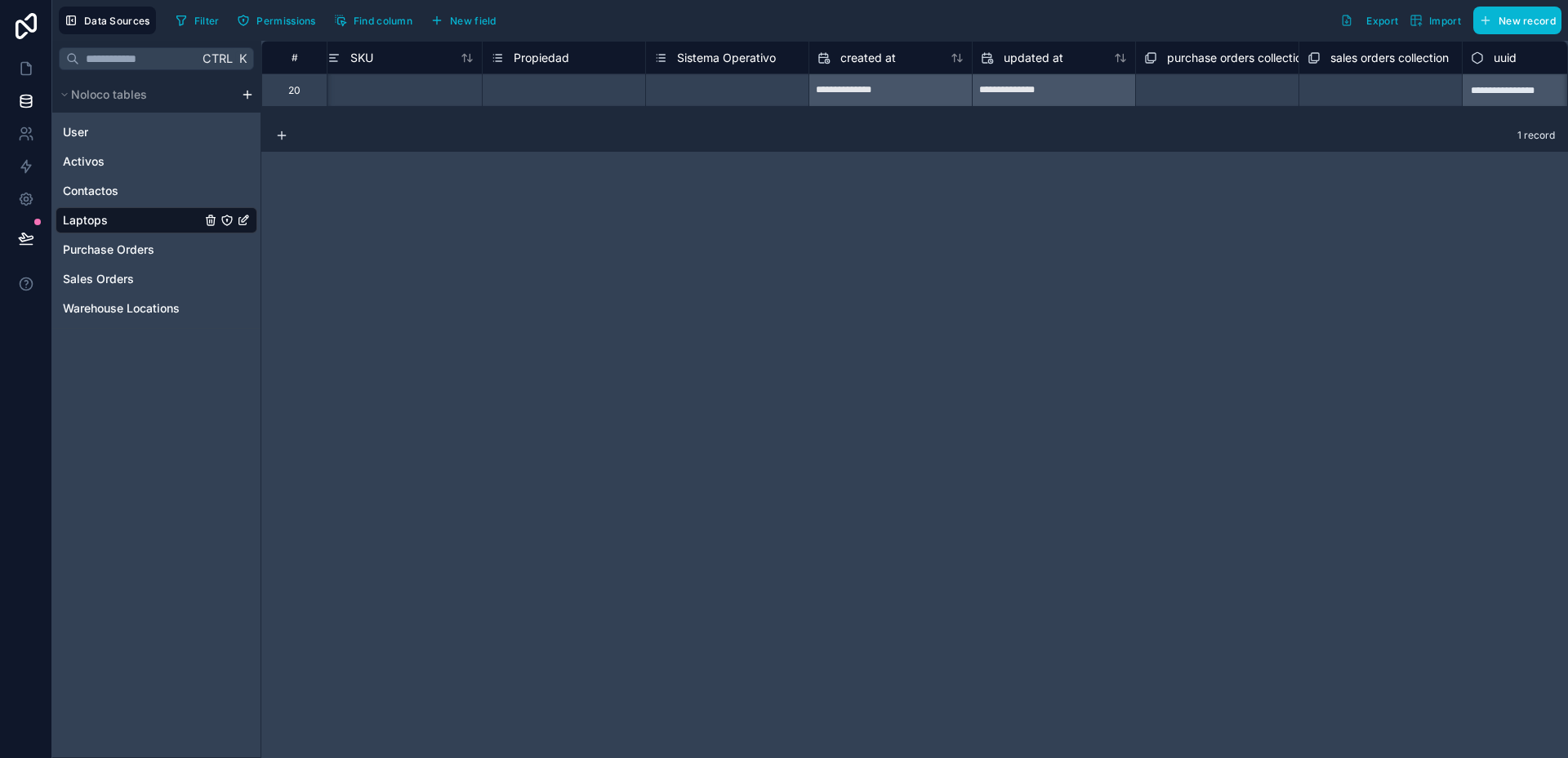
scroll to position [0, 1124]
click at [917, 62] on span "created at" at bounding box center [896, 57] width 56 height 16
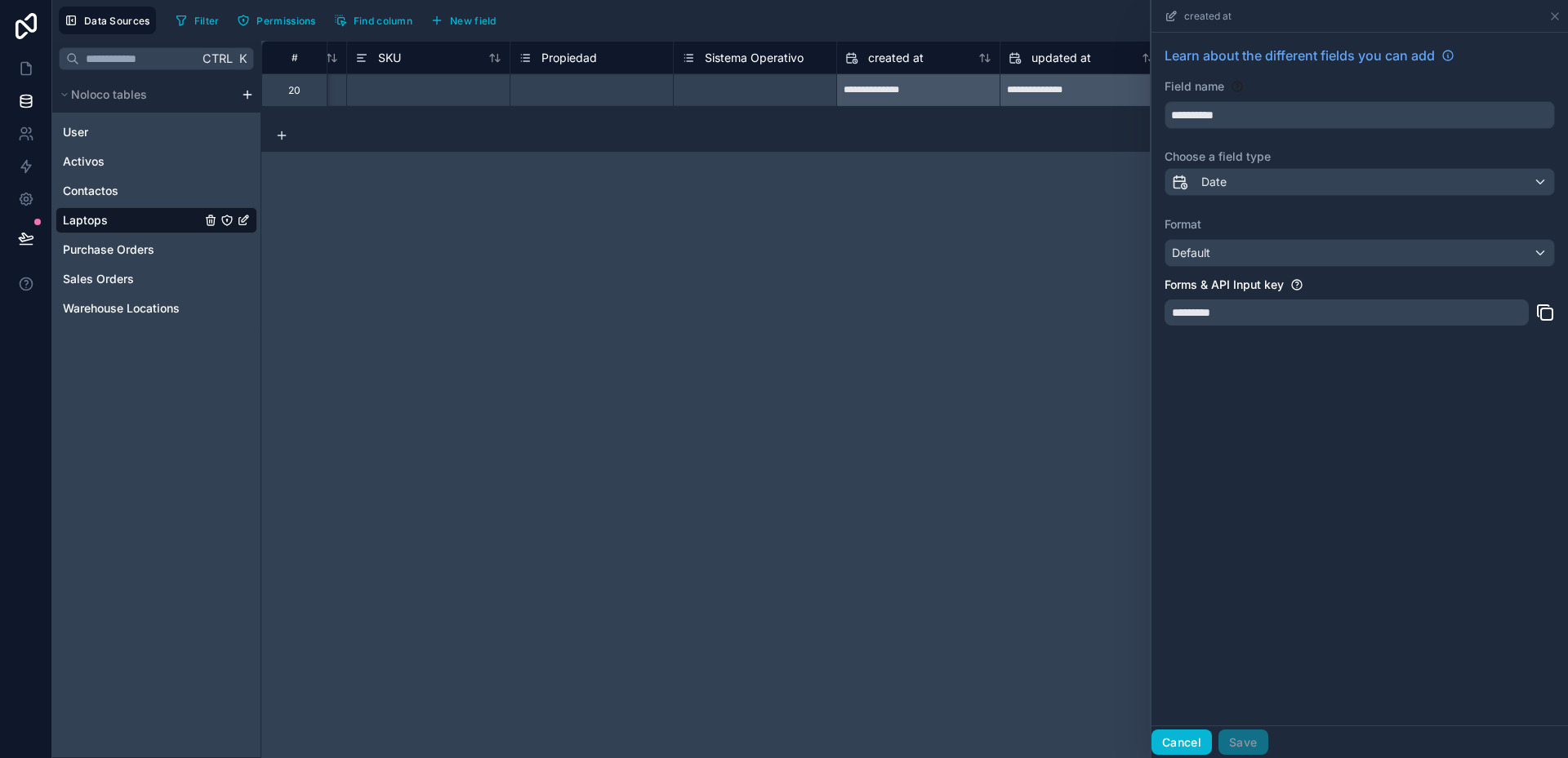
click at [1184, 743] on button "Cancel" at bounding box center [1181, 742] width 60 height 26
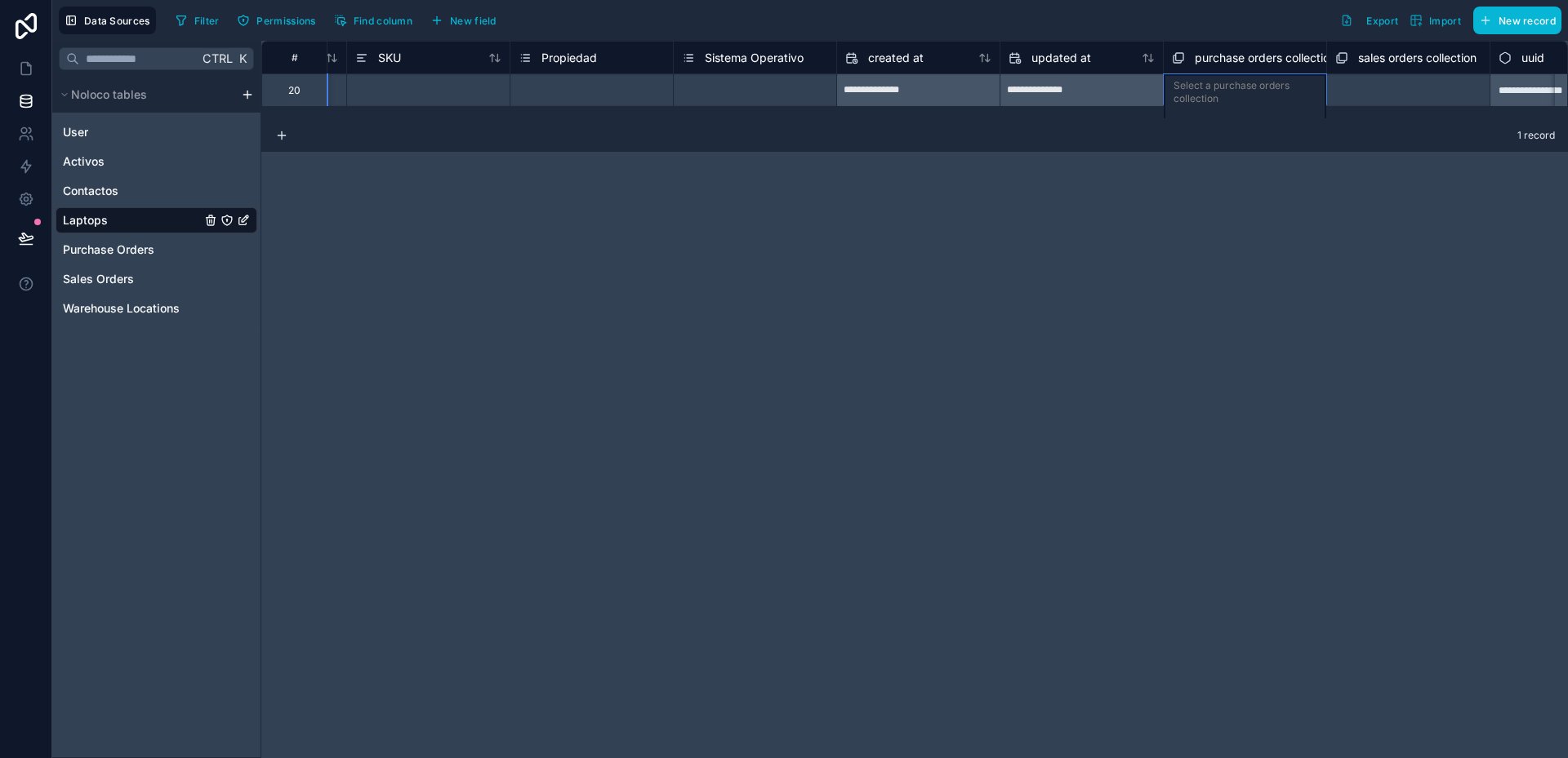
click at [1250, 58] on span "purchase orders collection" at bounding box center [1265, 57] width 141 height 16
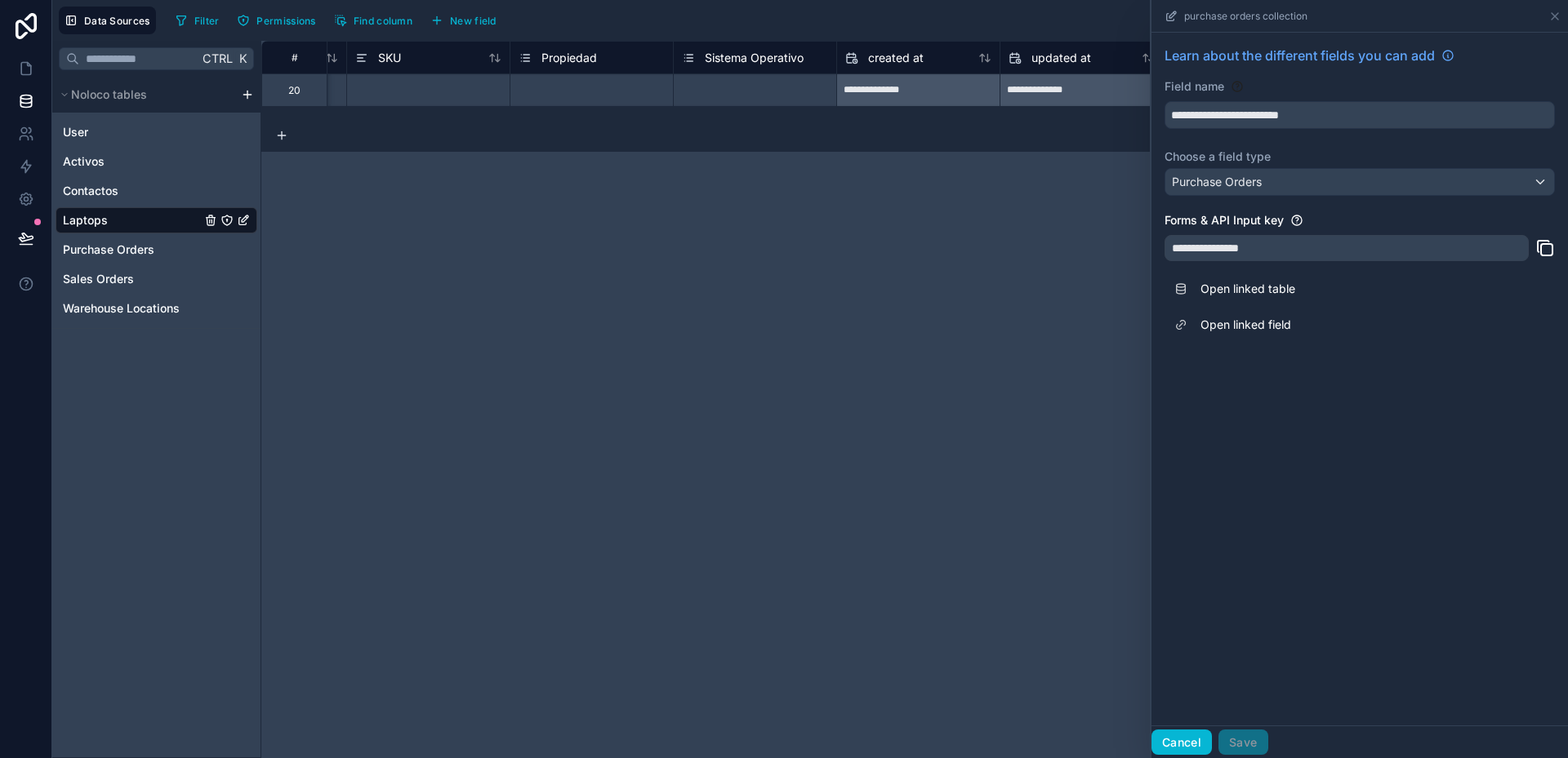
click at [1196, 734] on button "Cancel" at bounding box center [1181, 742] width 60 height 26
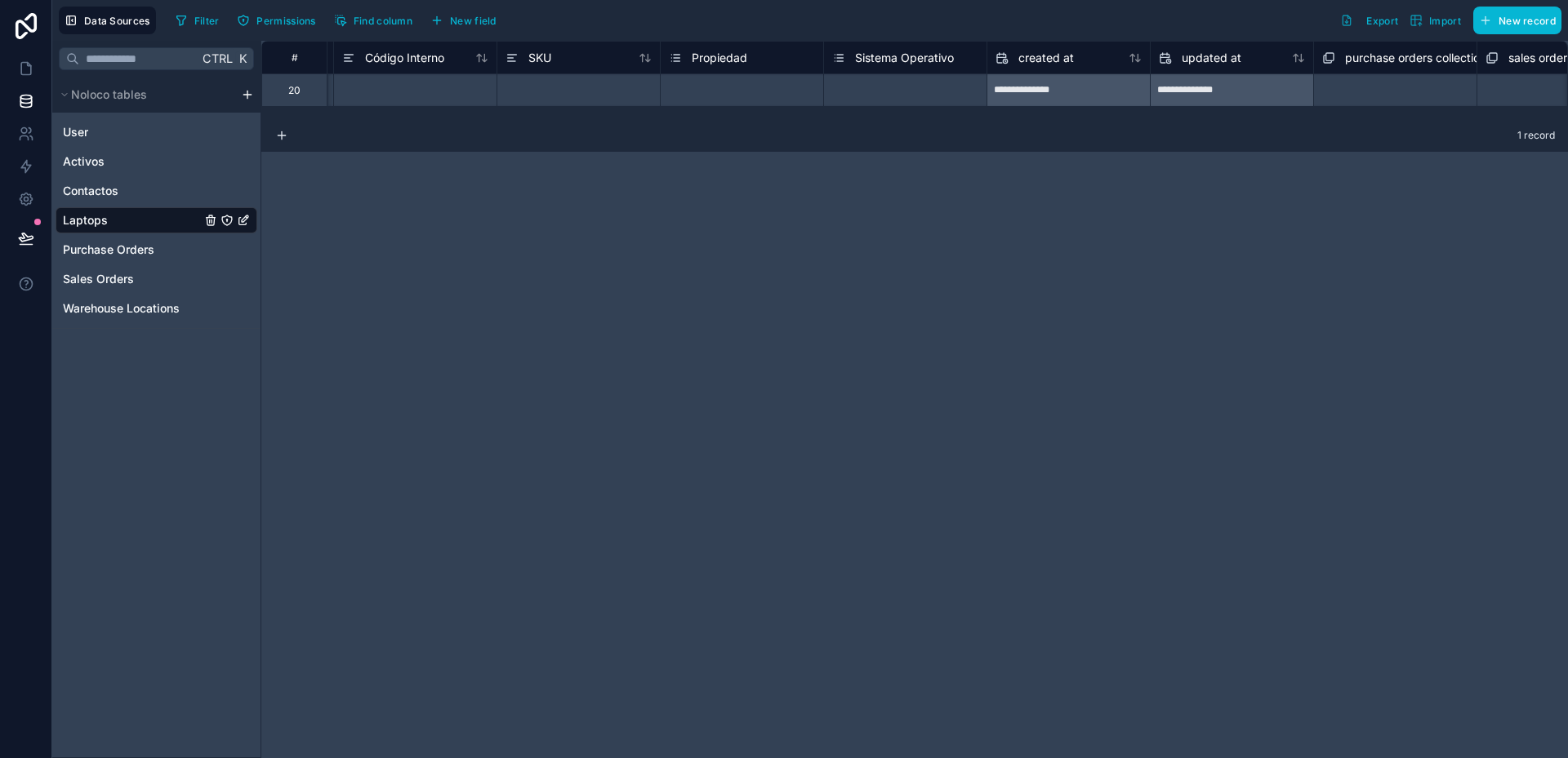
scroll to position [0, 974]
click at [480, 19] on span "New field" at bounding box center [474, 21] width 47 height 13
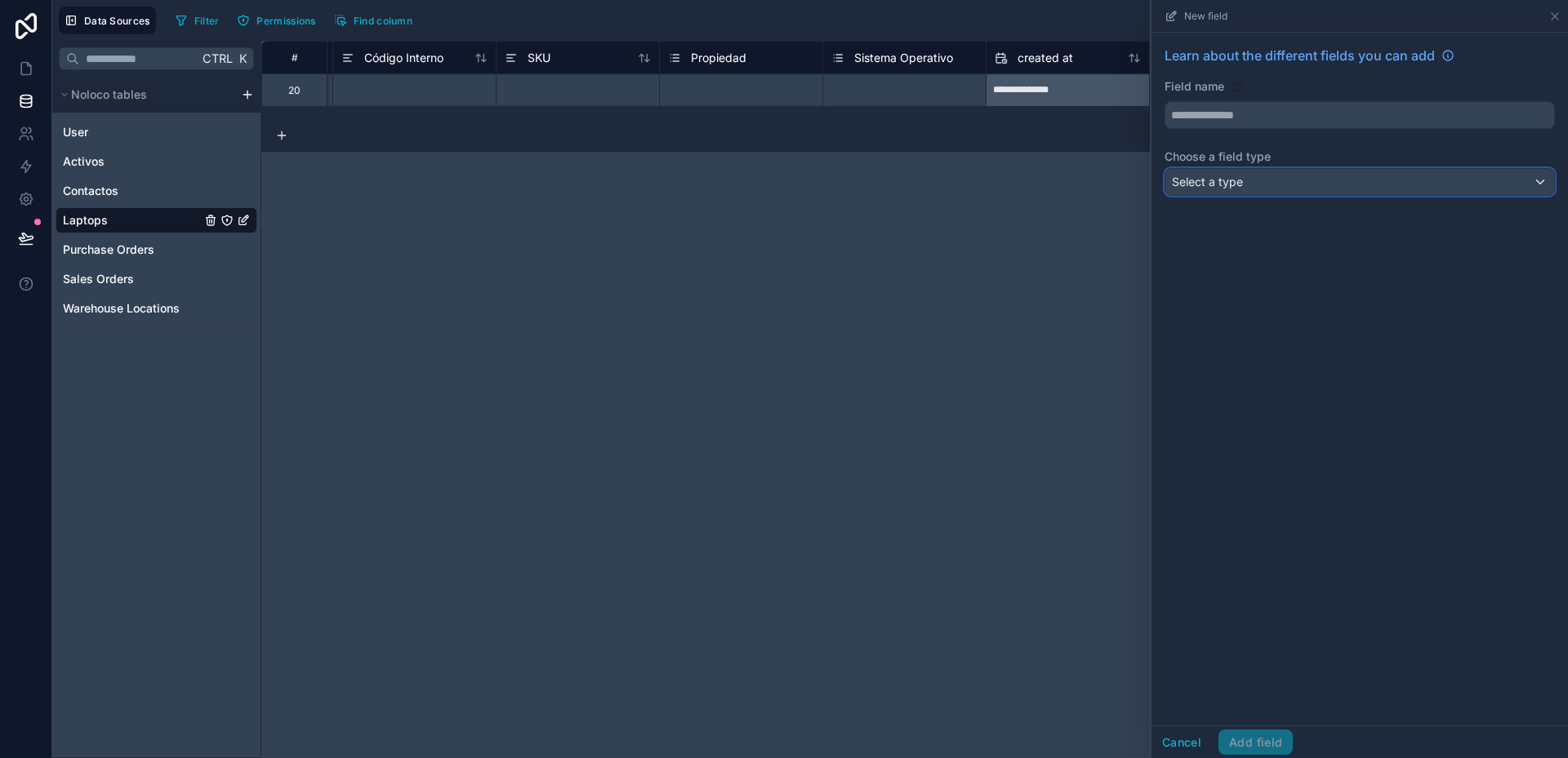
click at [1403, 179] on div "Select a type" at bounding box center [1360, 181] width 389 height 26
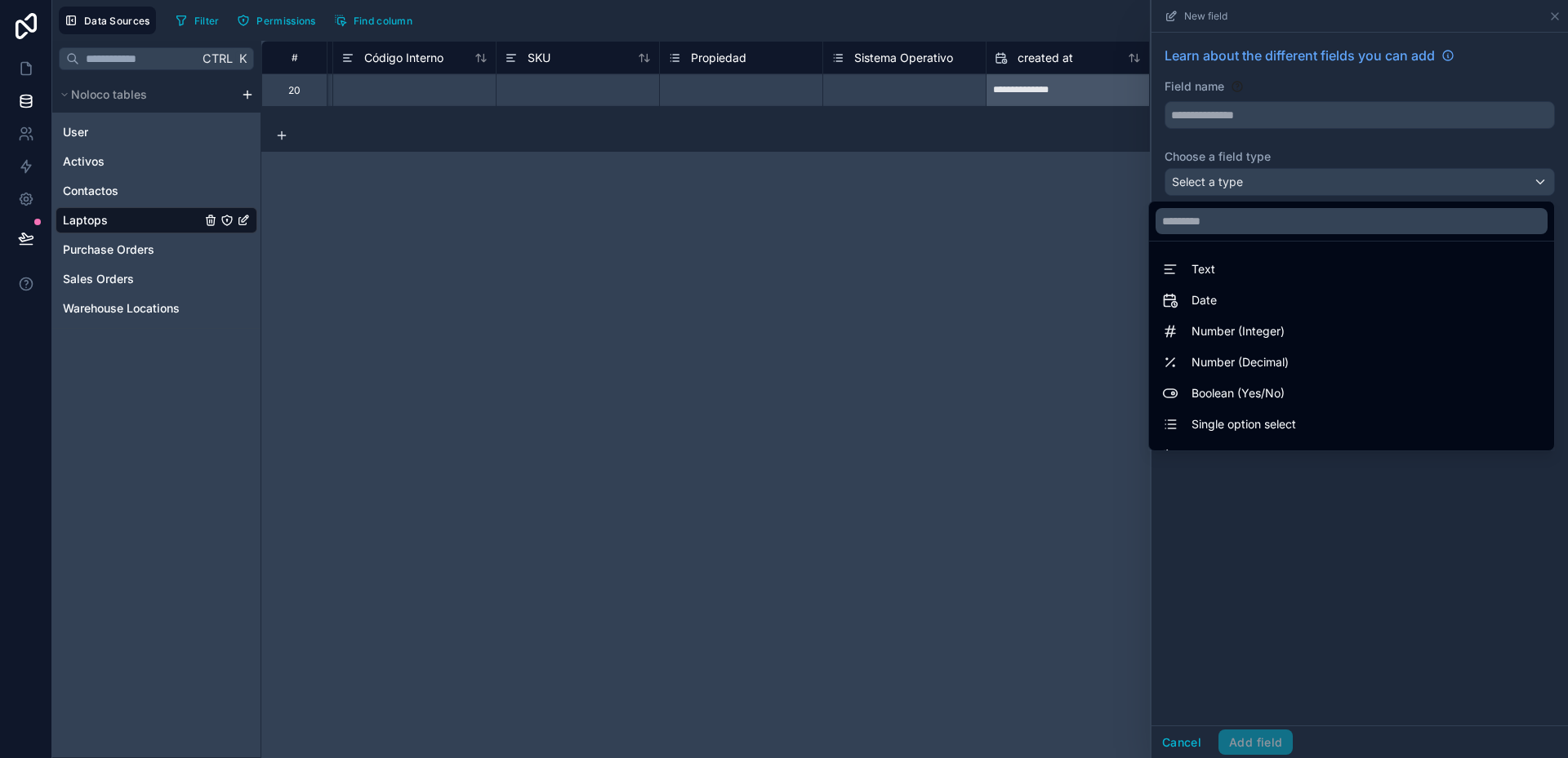
click at [1403, 179] on div at bounding box center [1360, 379] width 417 height 758
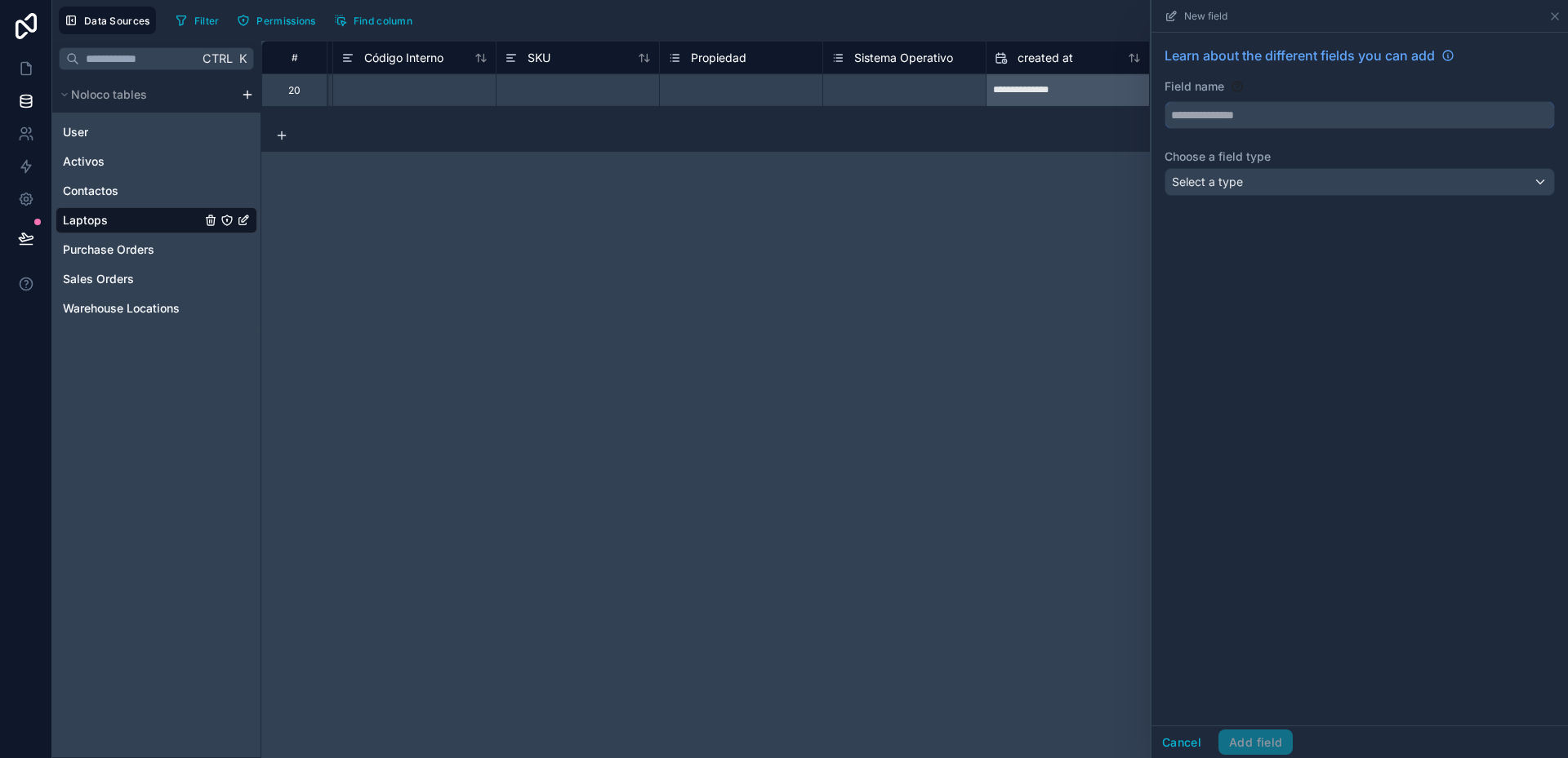
click at [1294, 122] on input "text" at bounding box center [1360, 115] width 389 height 26
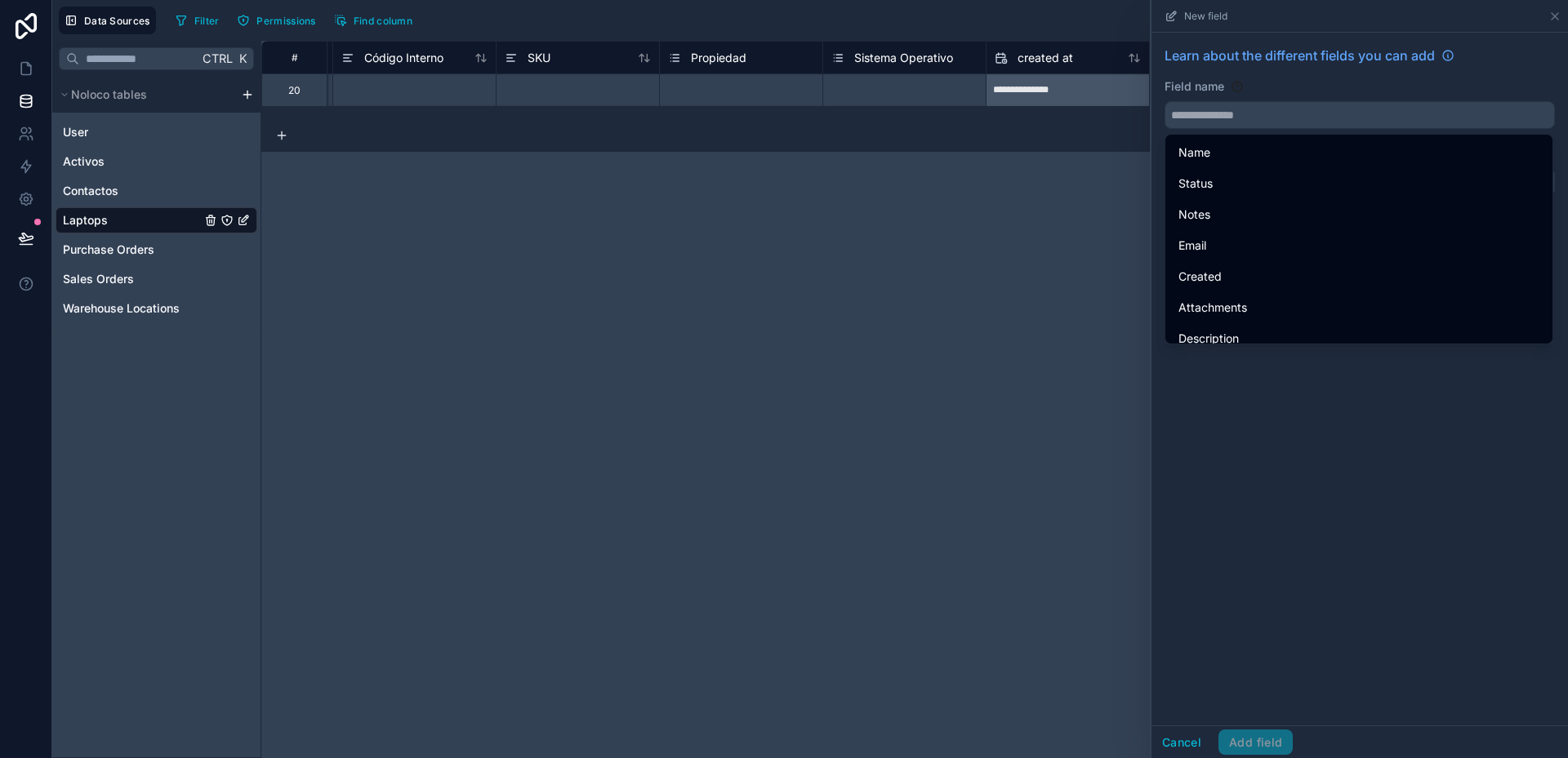
click at [968, 226] on div "**********" at bounding box center [915, 399] width 1307 height 718
click at [1079, 191] on div "**********" at bounding box center [915, 399] width 1307 height 718
click at [1559, 19] on icon at bounding box center [1555, 16] width 13 height 13
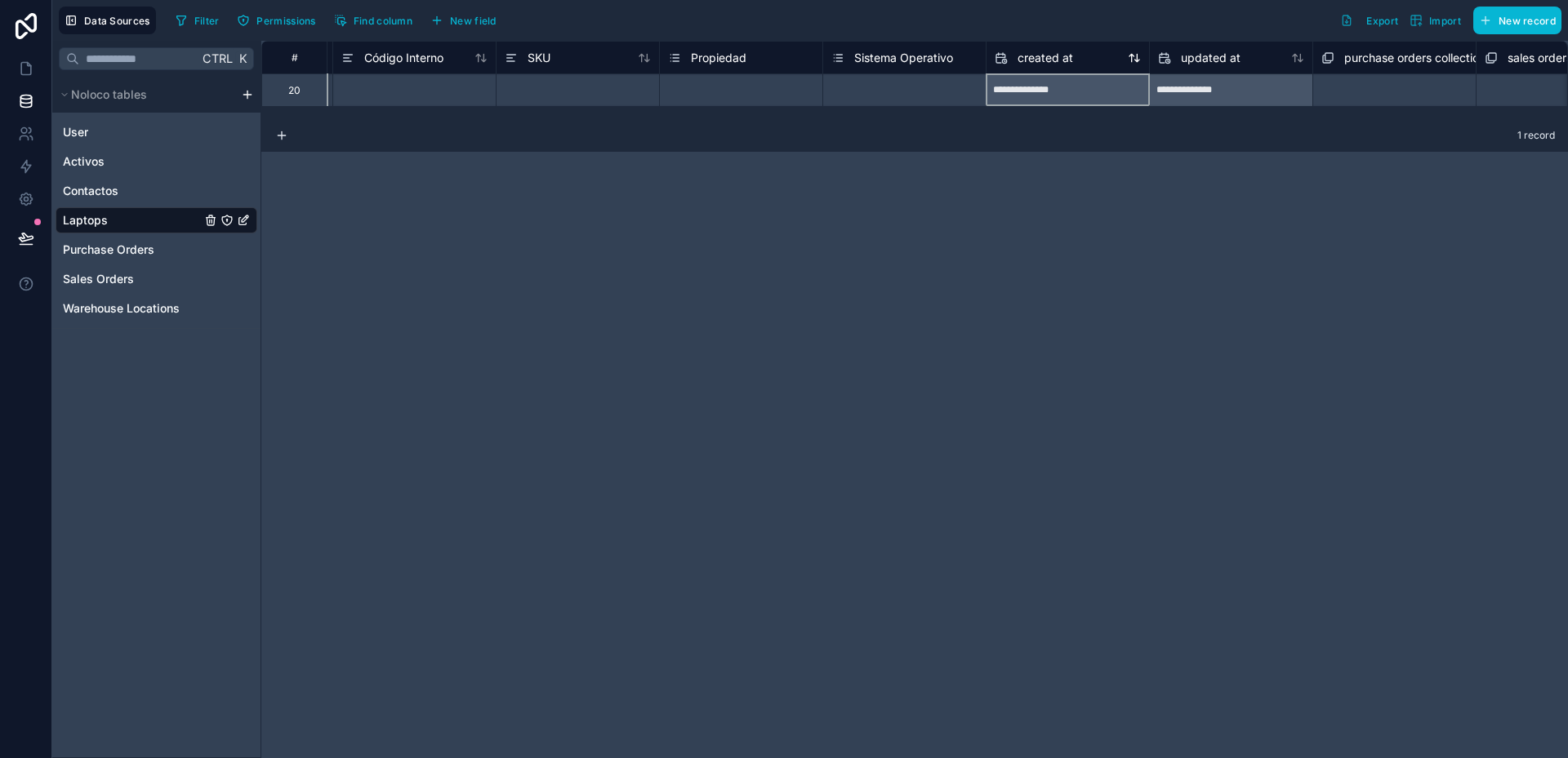
drag, startPoint x: 1091, startPoint y: 62, endPoint x: 1130, endPoint y: 60, distance: 39.1
click at [1130, 60] on div "created at" at bounding box center [1067, 58] width 146 height 20
drag, startPoint x: 1016, startPoint y: 52, endPoint x: 1095, endPoint y: 55, distance: 79.1
click at [1095, 55] on div "created at" at bounding box center [1067, 58] width 146 height 20
drag, startPoint x: 1050, startPoint y: 56, endPoint x: 1181, endPoint y: 59, distance: 131.0
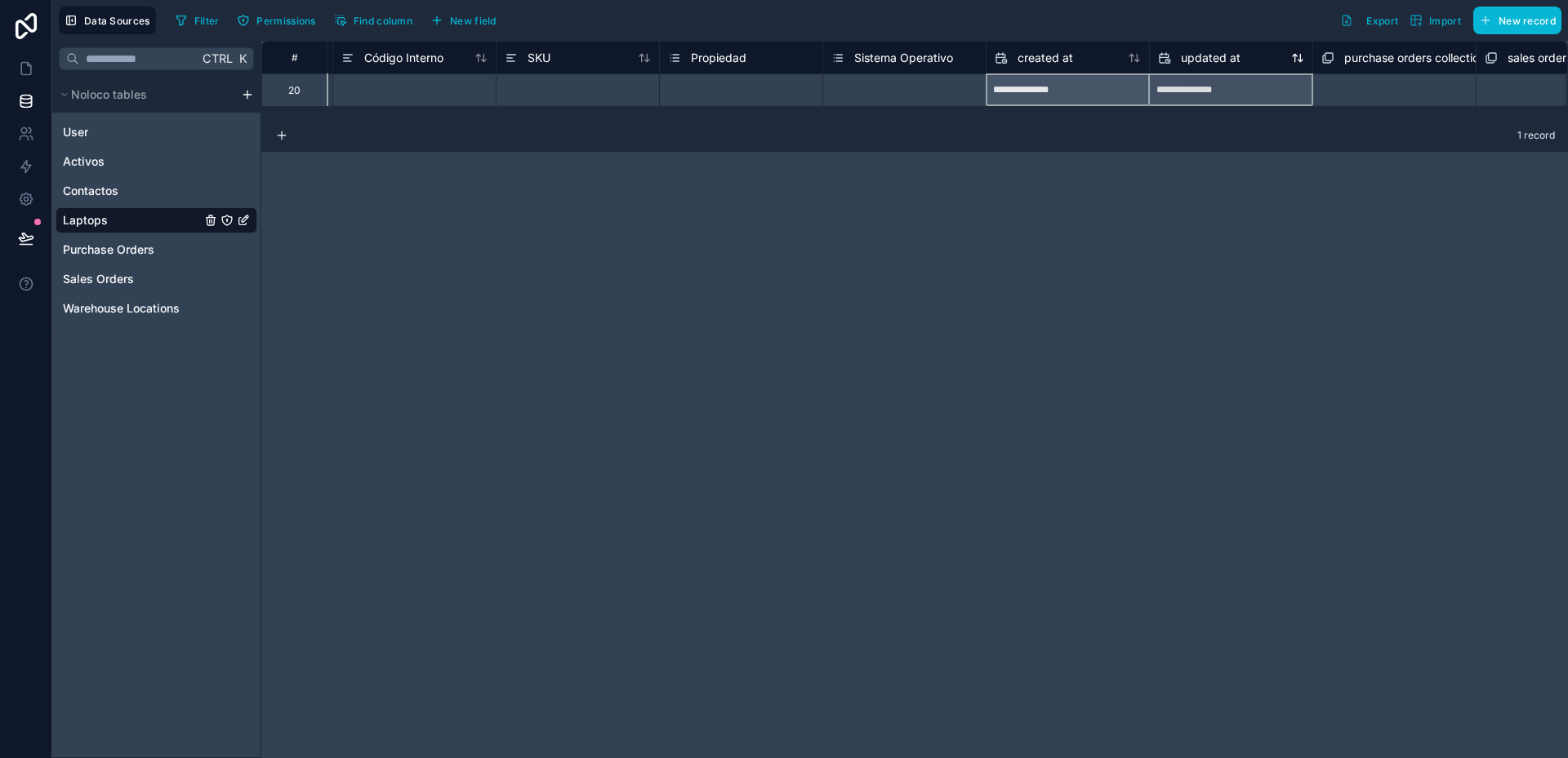
click at [1181, 59] on div "# Serie Part Number Código Interno SKU Propiedad Sistema Operativo created at u…" at bounding box center [545, 57] width 2515 height 32
drag, startPoint x: 1056, startPoint y: 59, endPoint x: 1101, endPoint y: 61, distance: 45.0
click at [1103, 61] on div "created at" at bounding box center [1067, 58] width 146 height 20
click at [1052, 61] on span "created at" at bounding box center [1045, 57] width 56 height 16
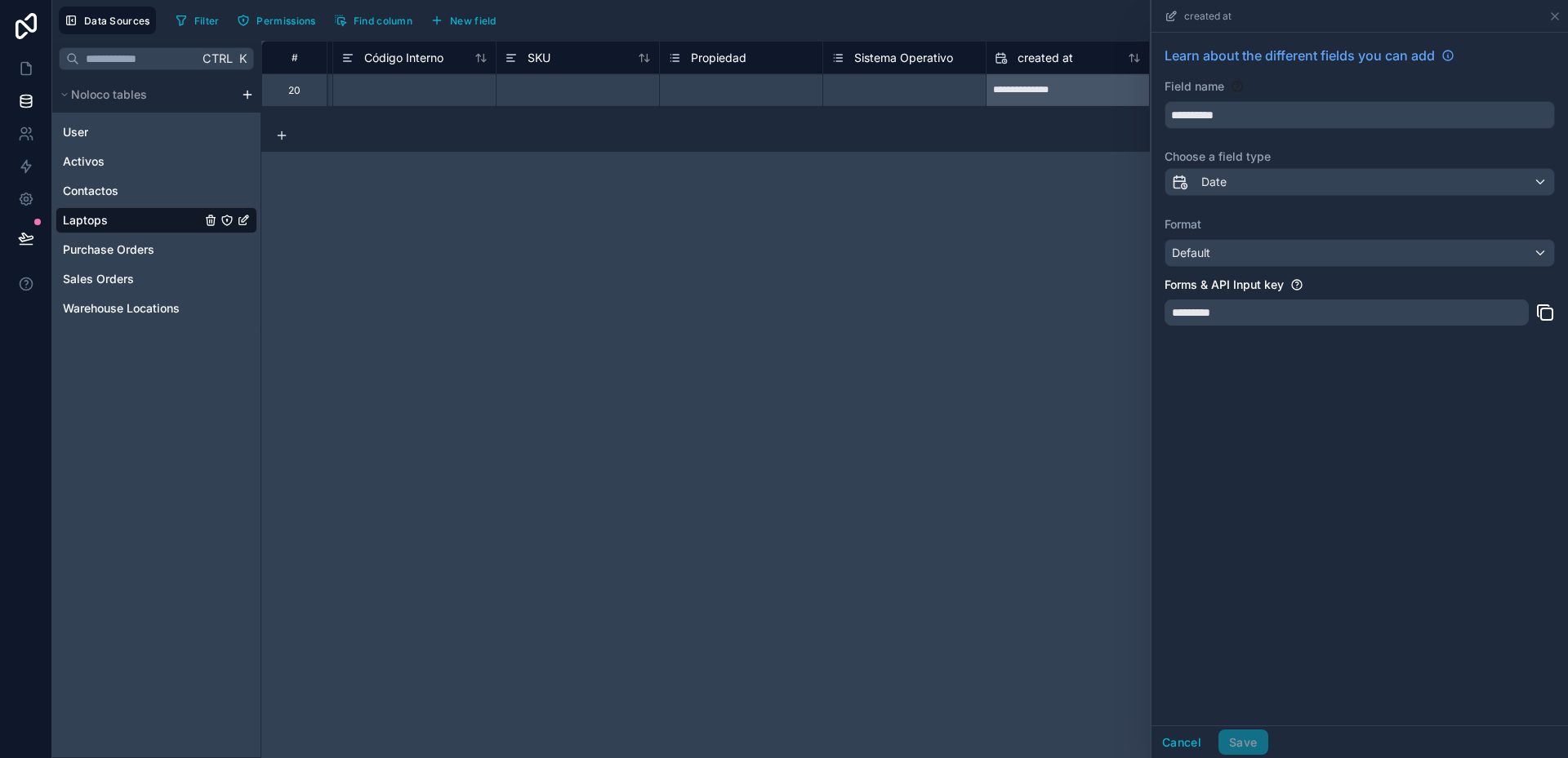
click at [1076, 218] on div "**********" at bounding box center [915, 399] width 1307 height 718
click at [1558, 14] on icon at bounding box center [1555, 16] width 13 height 13
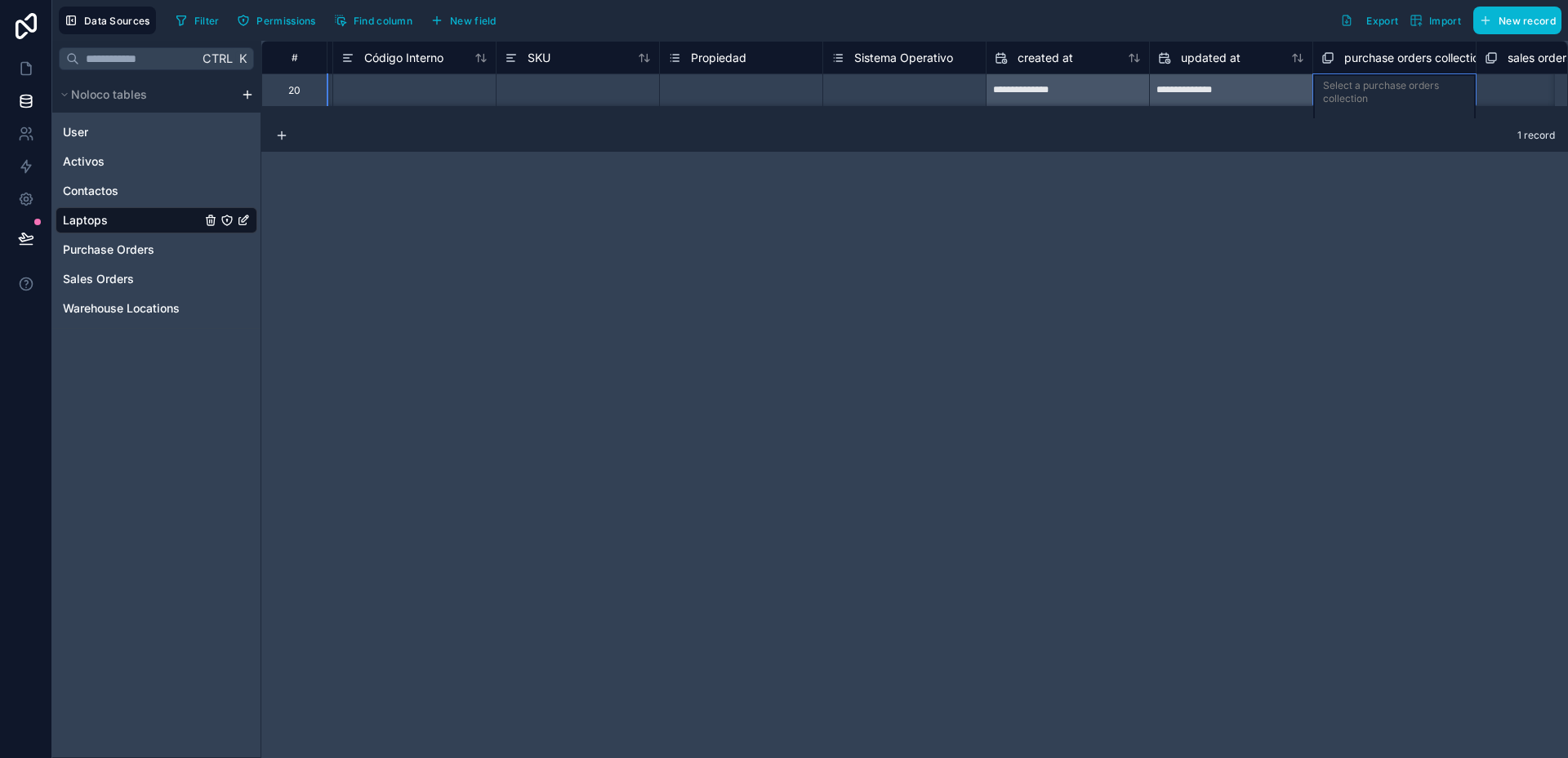
click at [1395, 59] on span "purchase orders collection" at bounding box center [1414, 57] width 141 height 16
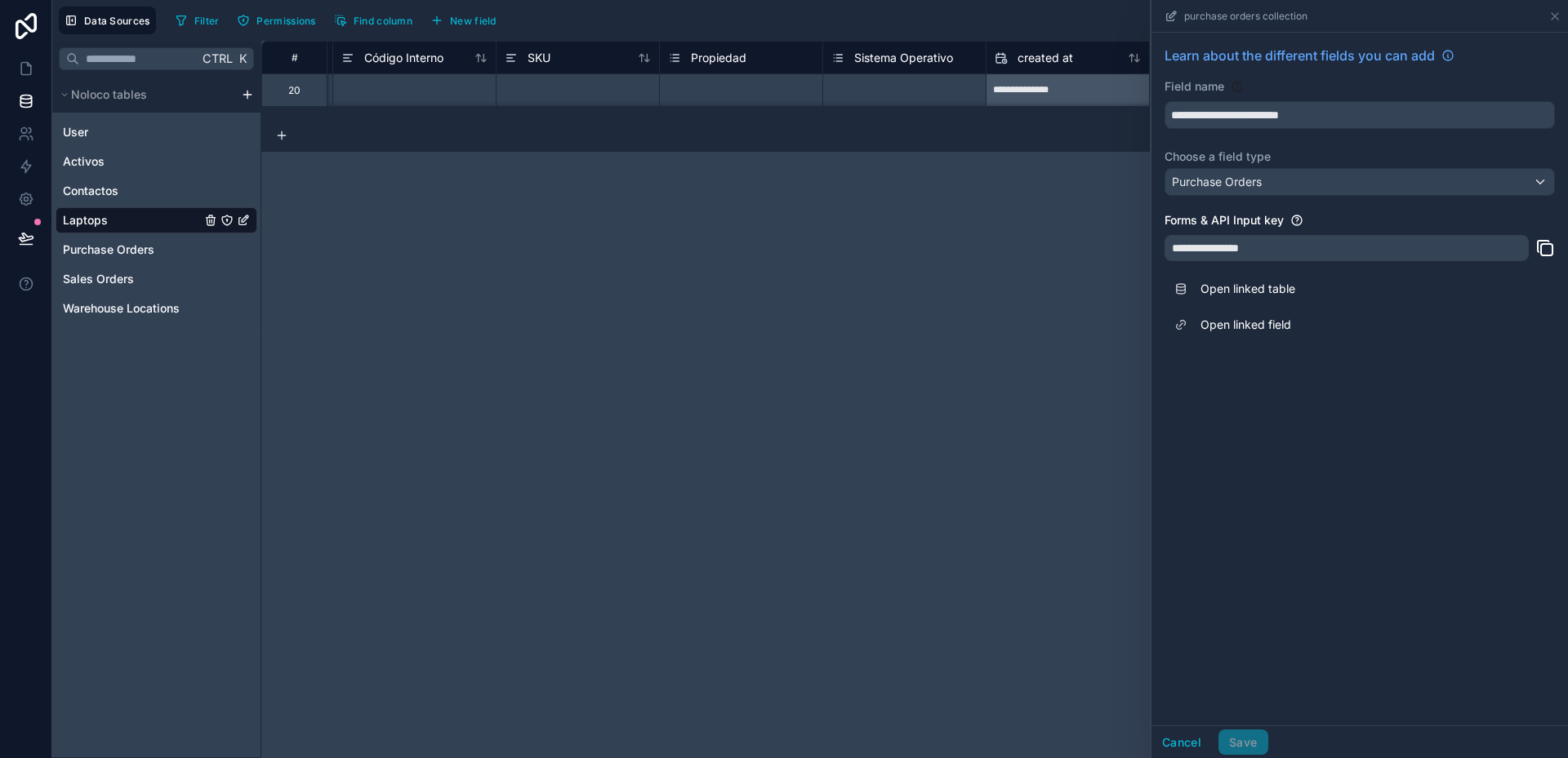
click at [1061, 308] on div "**********" at bounding box center [915, 399] width 1307 height 718
click at [1555, 14] on icon at bounding box center [1555, 16] width 6 height 6
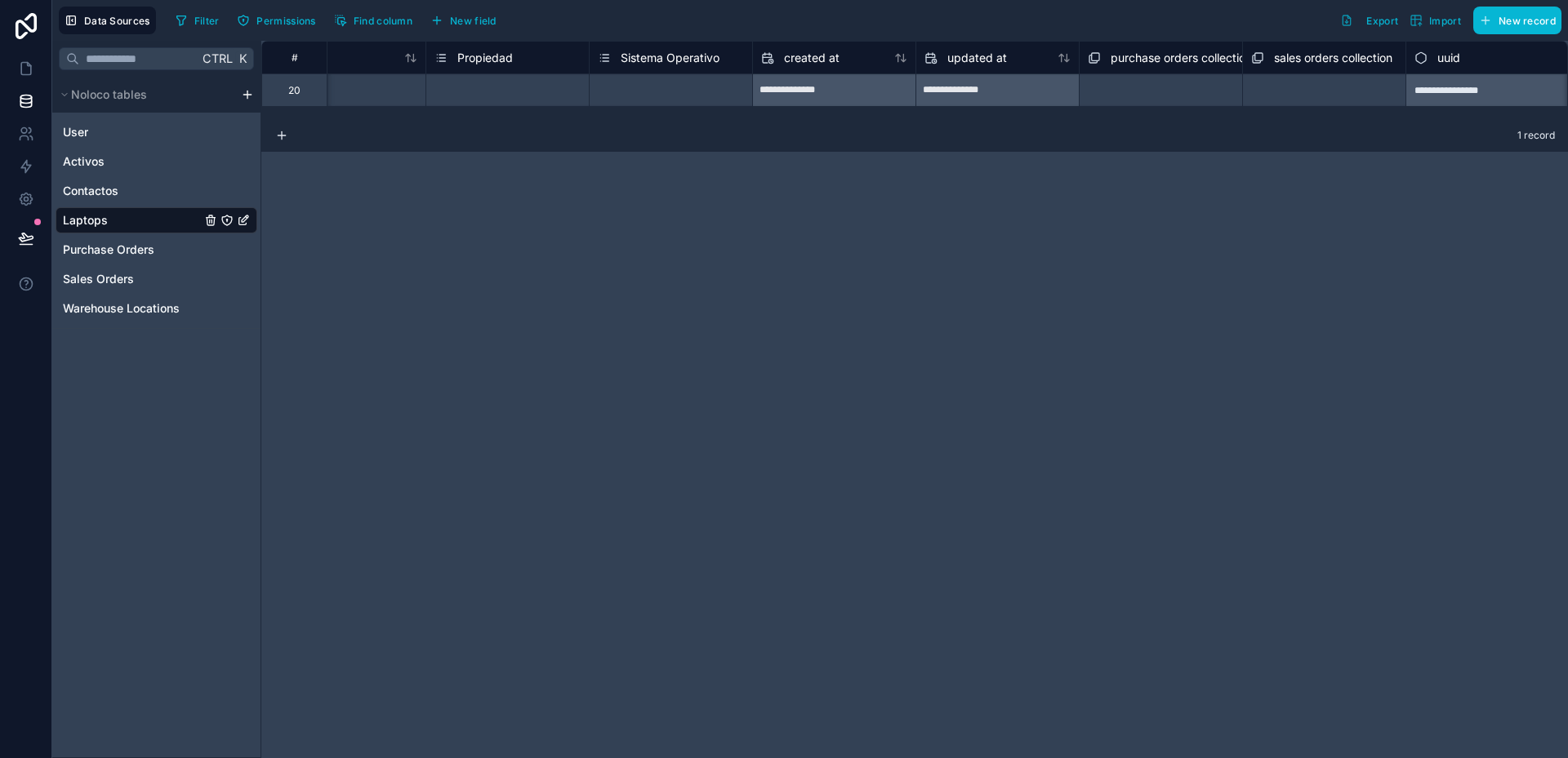
scroll to position [0, 1209]
click at [478, 22] on span "New field" at bounding box center [474, 21] width 47 height 13
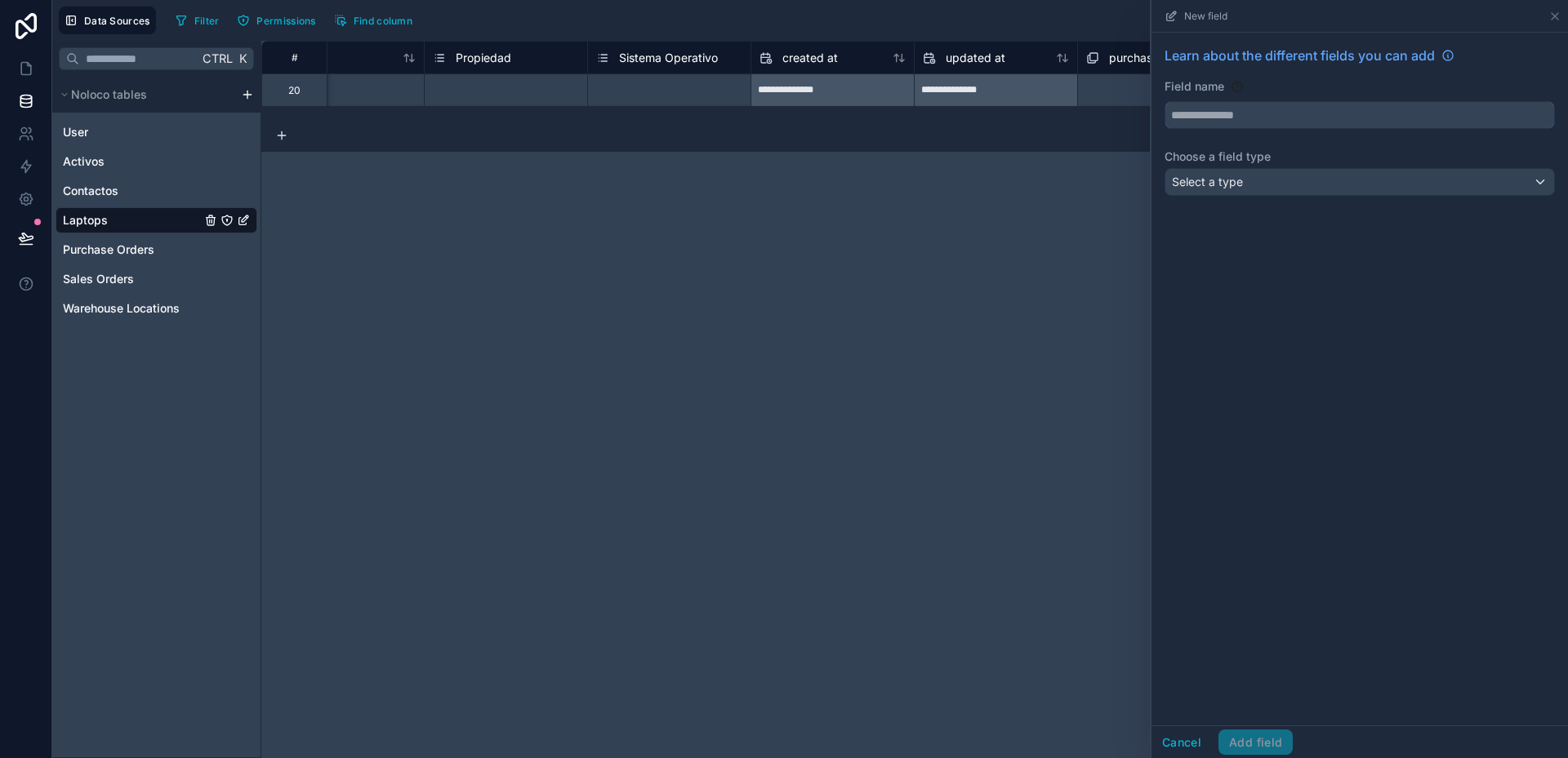
click at [1201, 117] on input "text" at bounding box center [1360, 115] width 389 height 26
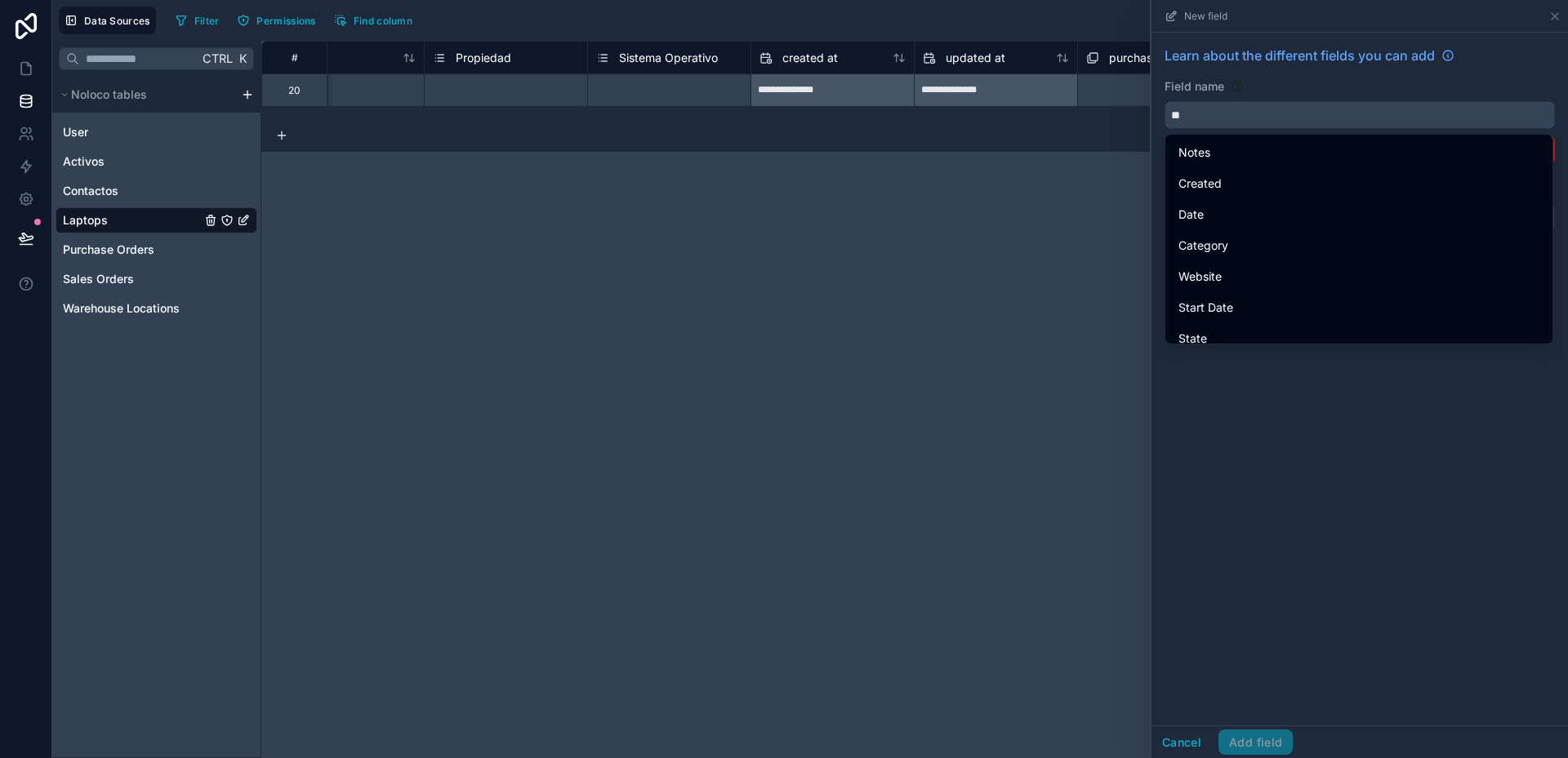
type input "*"
click at [1294, 424] on div "Learn about the different fields you can add Field name Choose a field type Sel…" at bounding box center [1360, 379] width 417 height 693
click at [1172, 742] on button "Cancel" at bounding box center [1181, 742] width 60 height 26
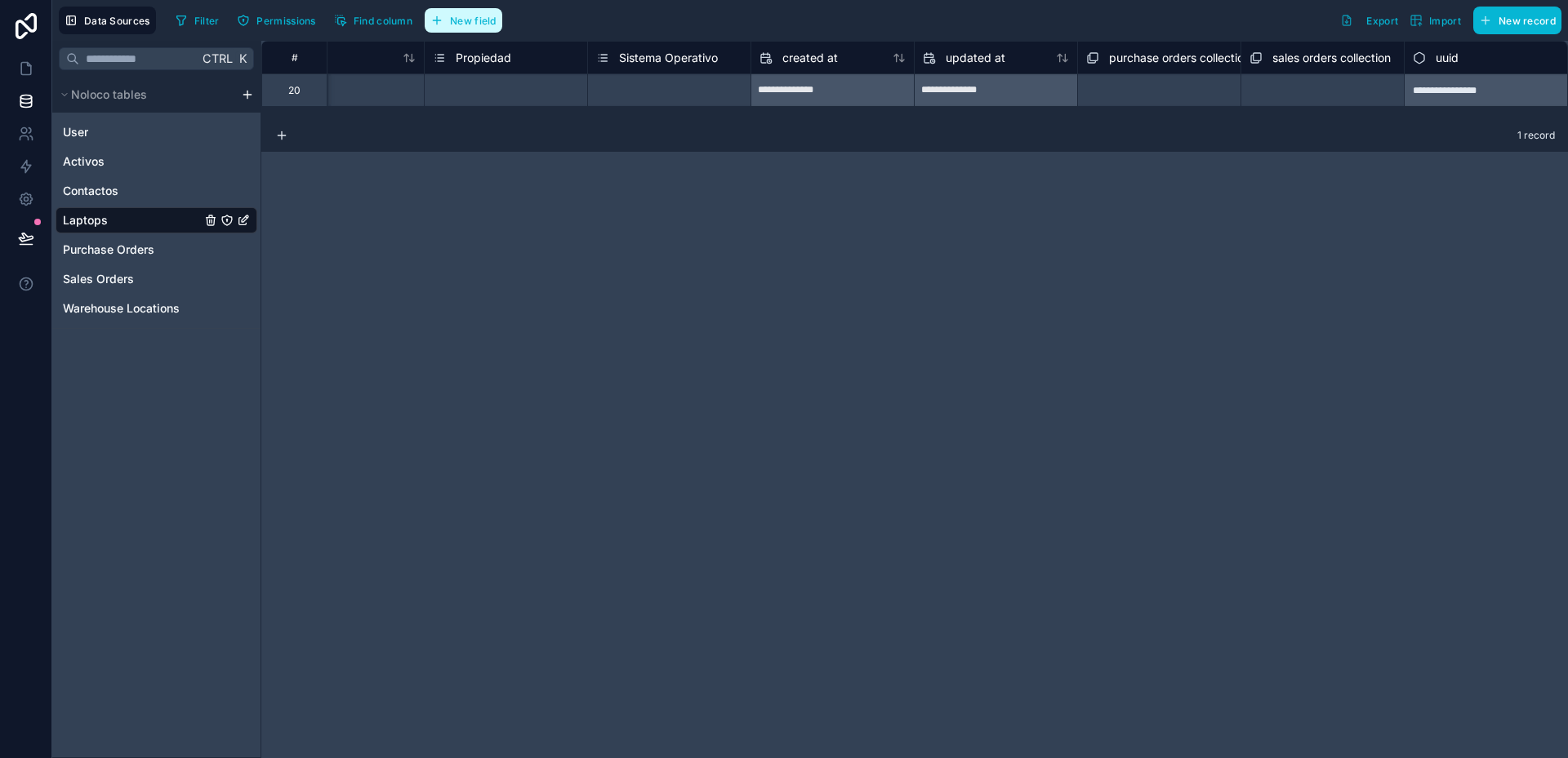
click at [473, 22] on span "New field" at bounding box center [474, 21] width 47 height 13
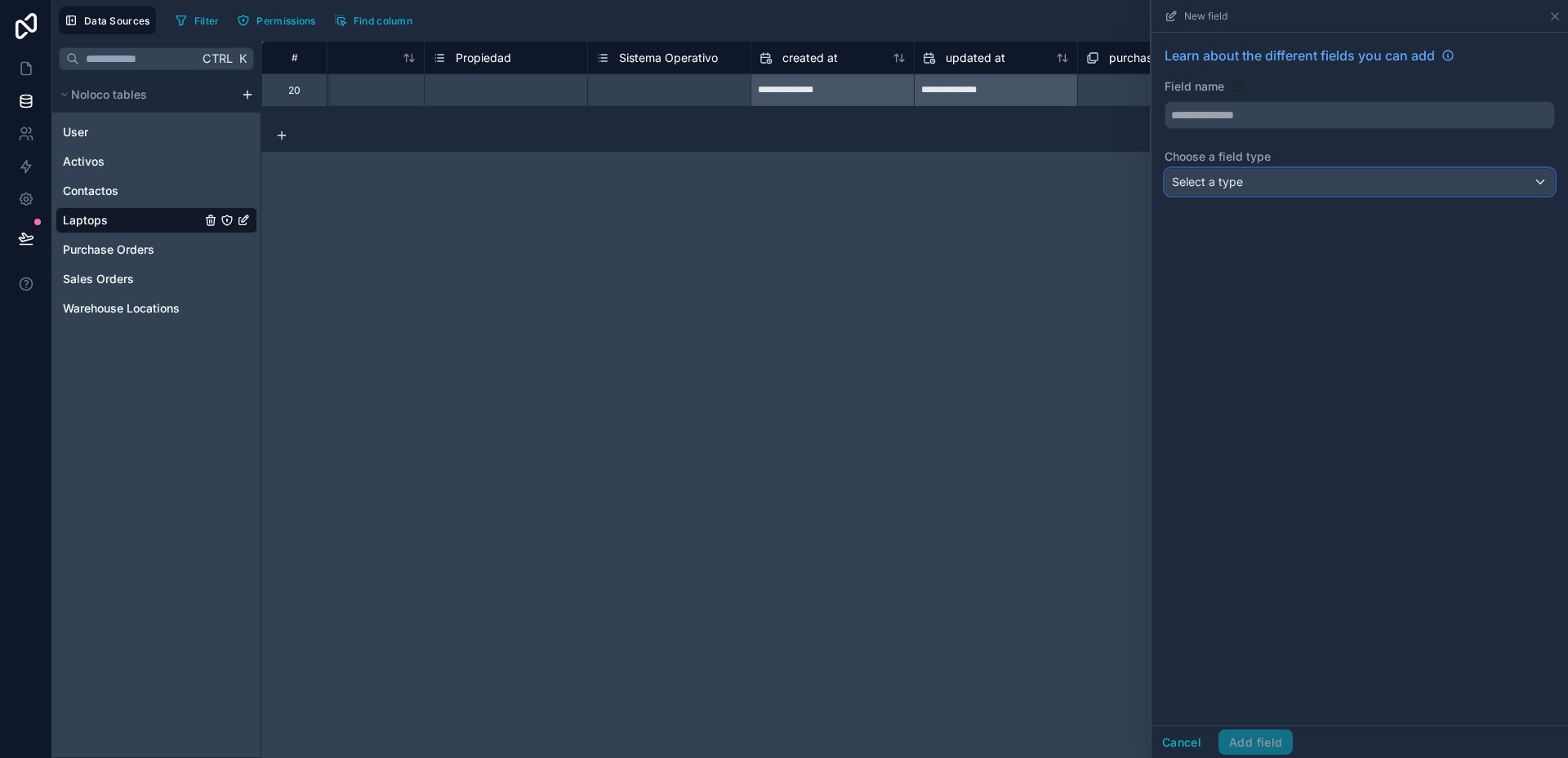
click at [1253, 188] on div "Select a type" at bounding box center [1360, 181] width 389 height 26
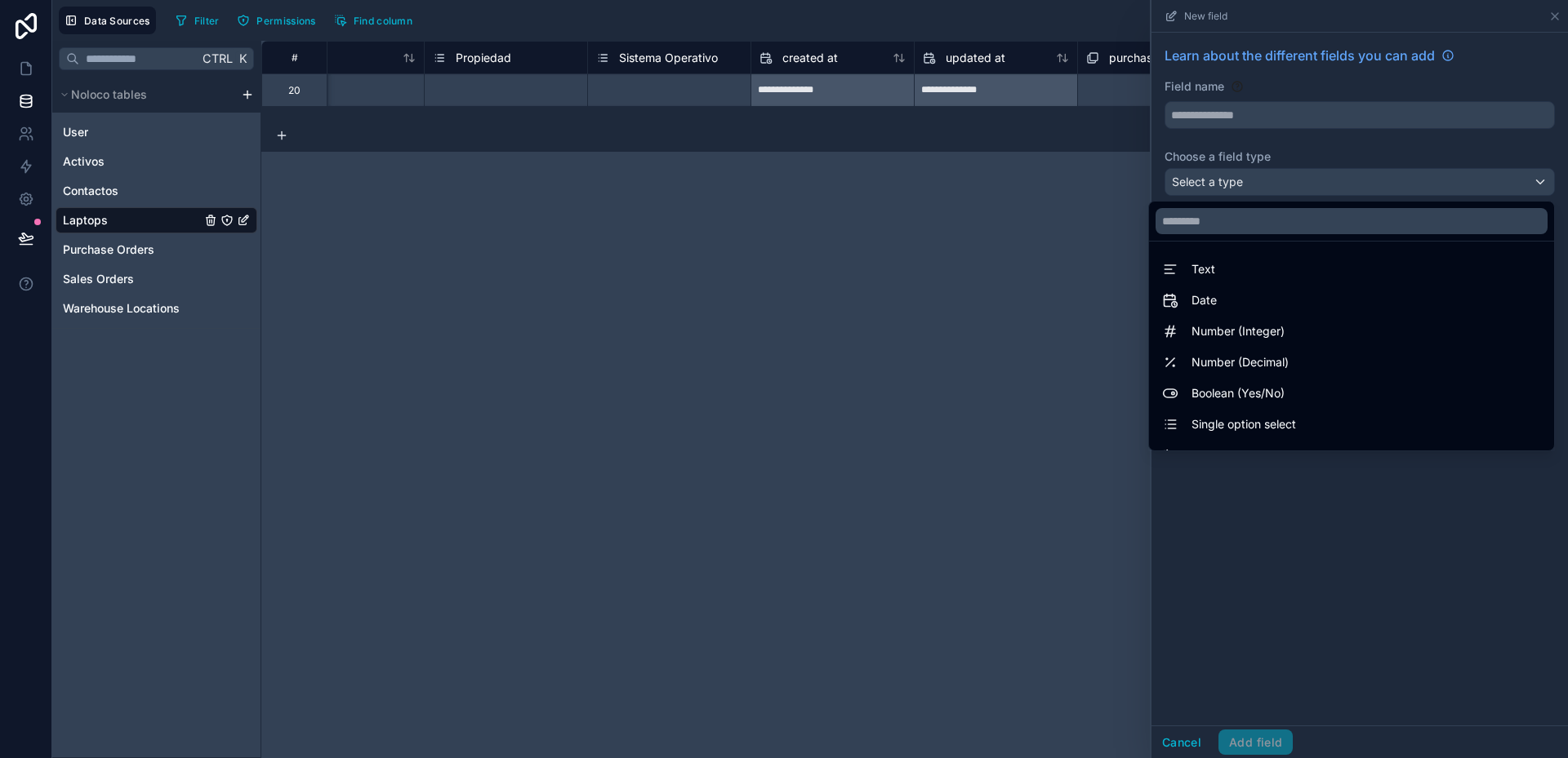
click at [1554, 14] on div at bounding box center [1360, 379] width 417 height 758
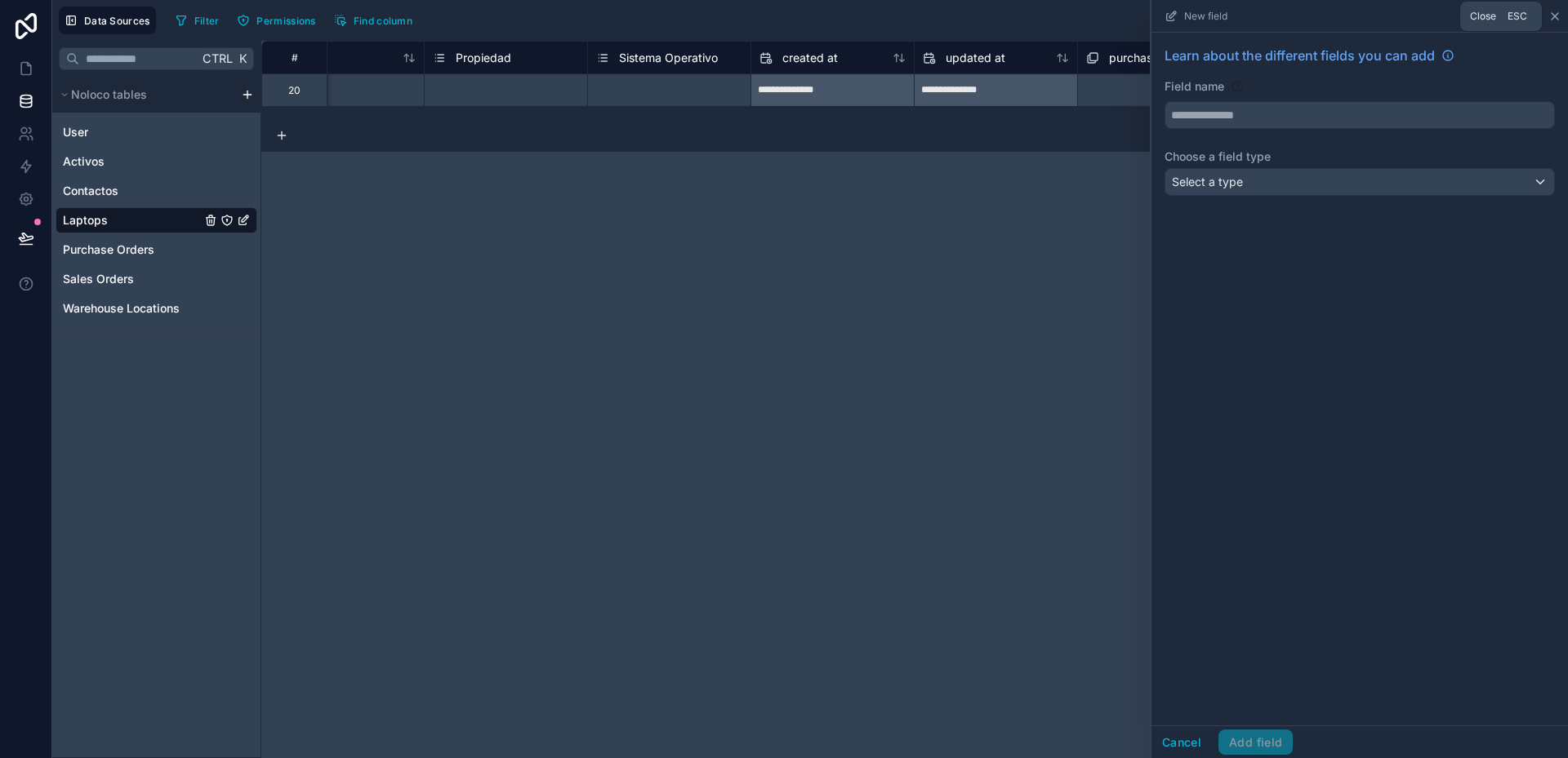
click at [1550, 14] on icon at bounding box center [1555, 16] width 13 height 13
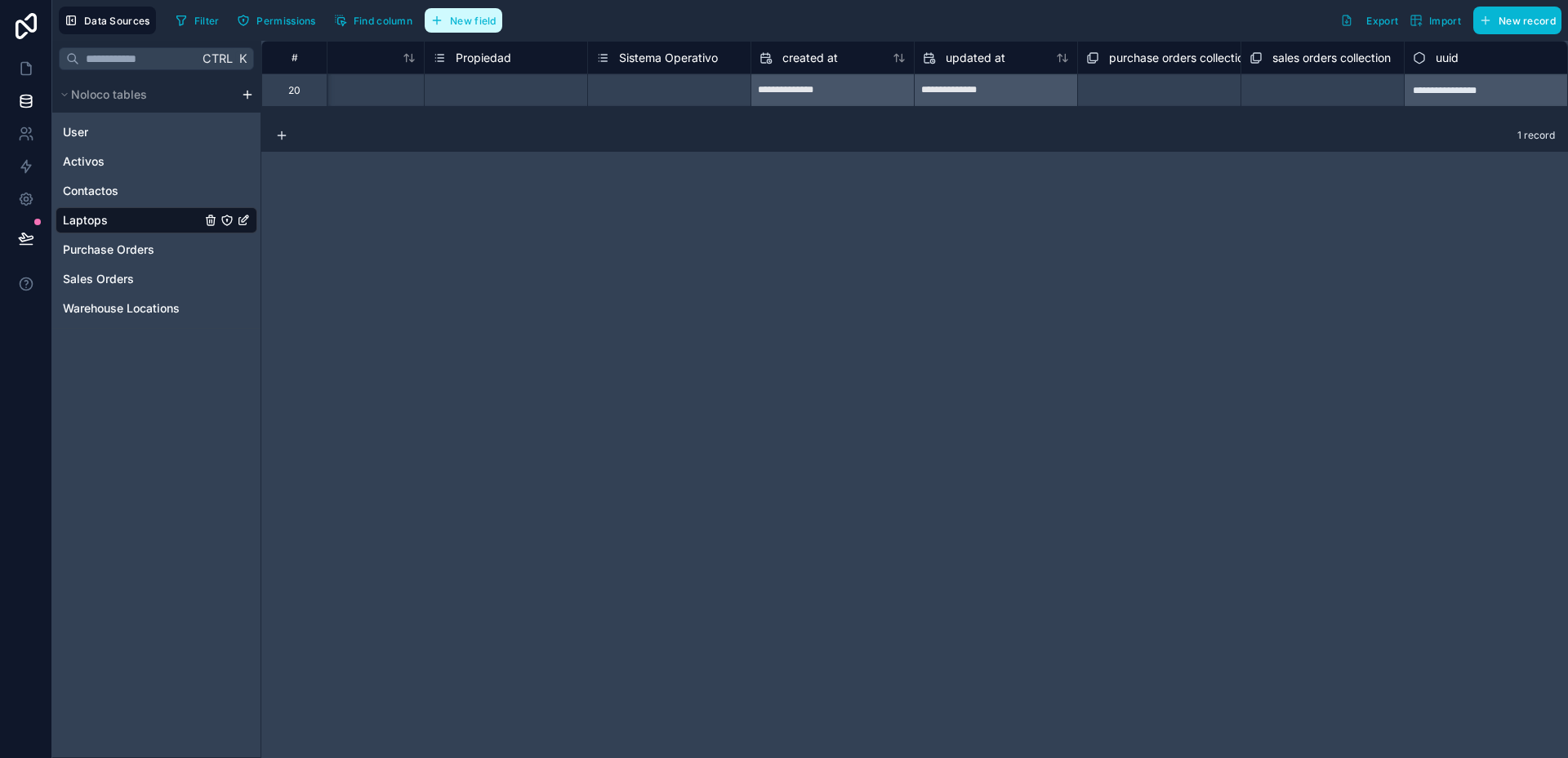
click at [464, 16] on span "New field" at bounding box center [474, 21] width 47 height 13
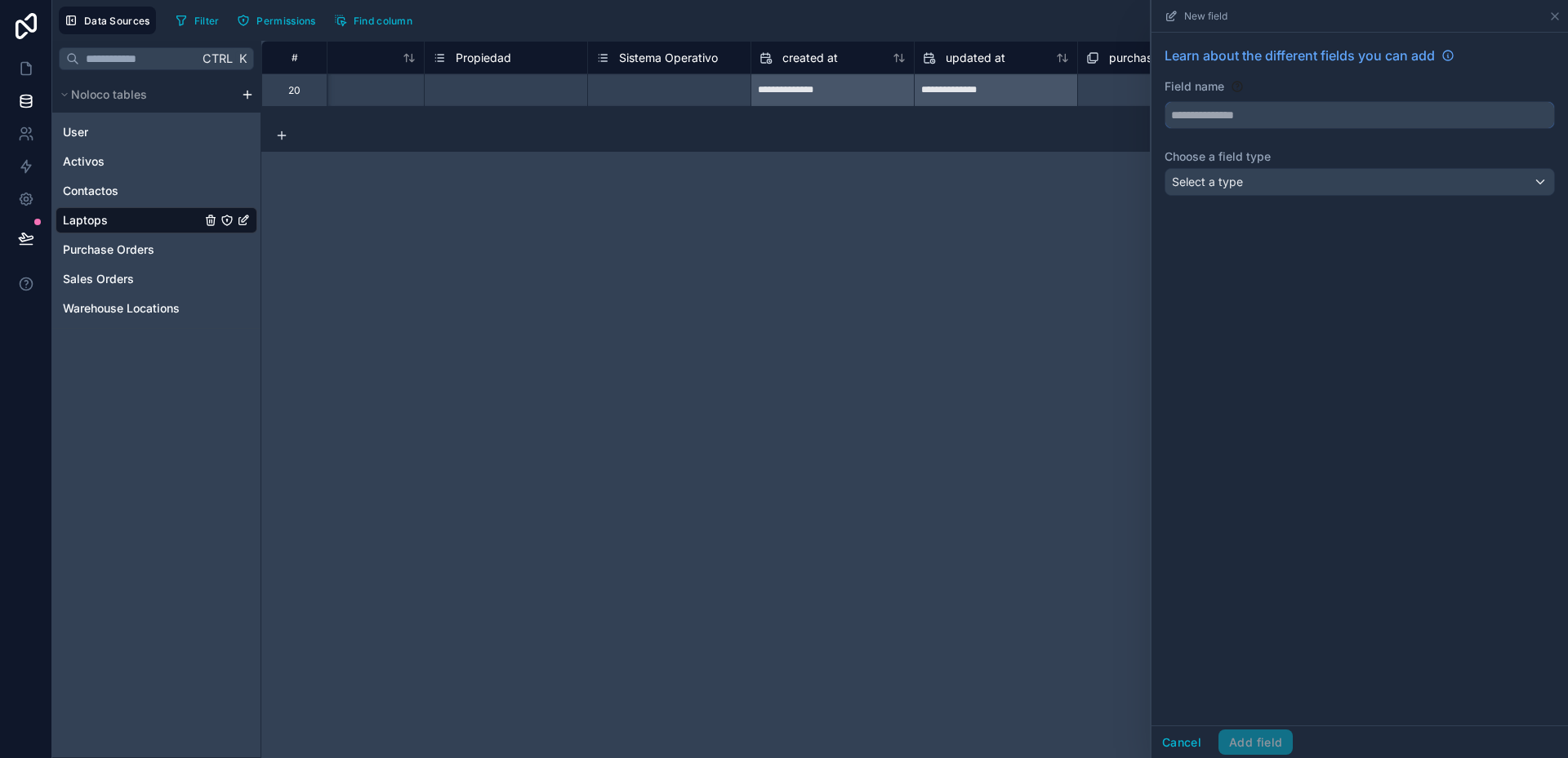
click at [1210, 117] on input "text" at bounding box center [1360, 115] width 389 height 26
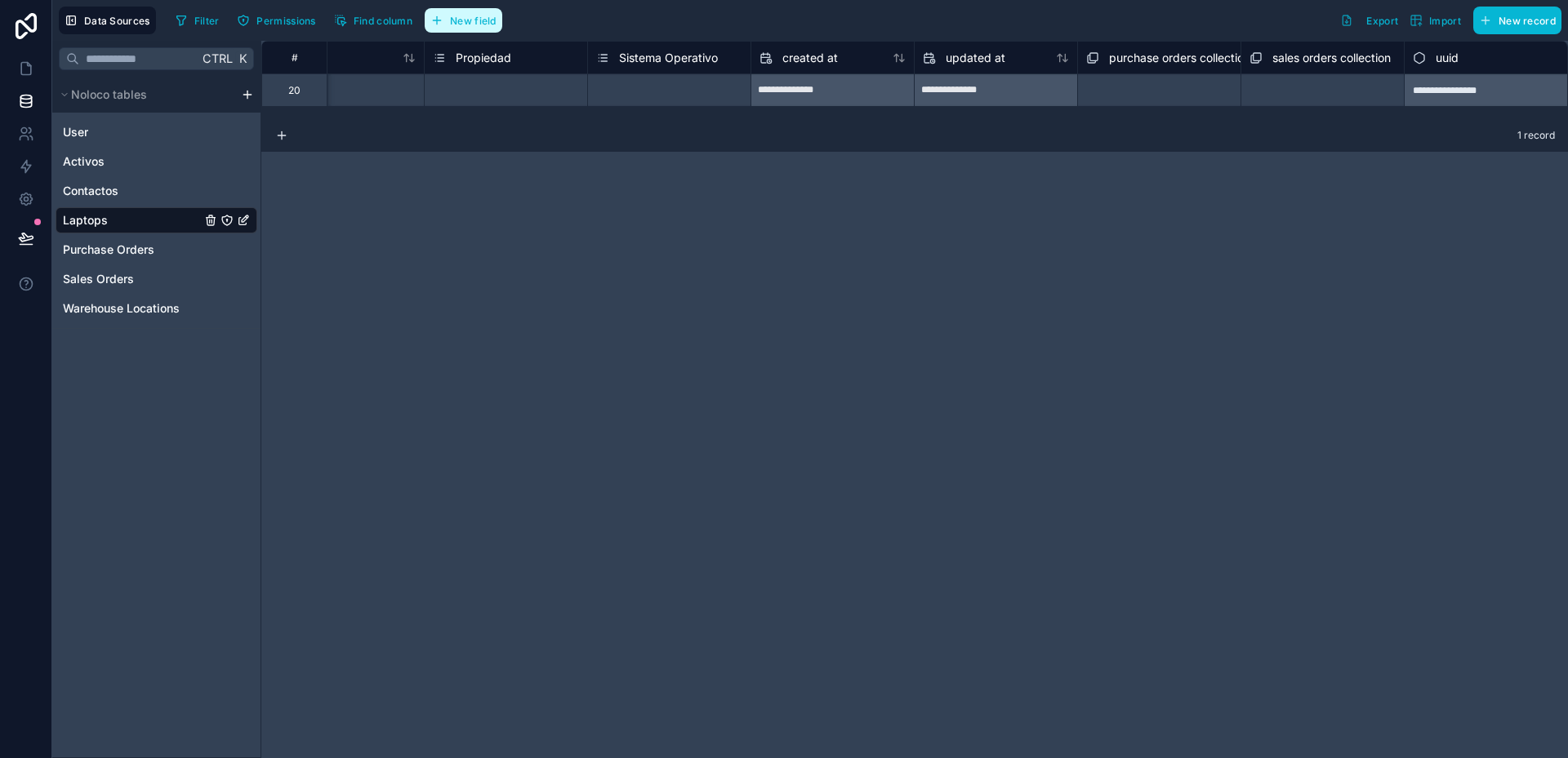
click at [480, 24] on span "New field" at bounding box center [474, 21] width 47 height 13
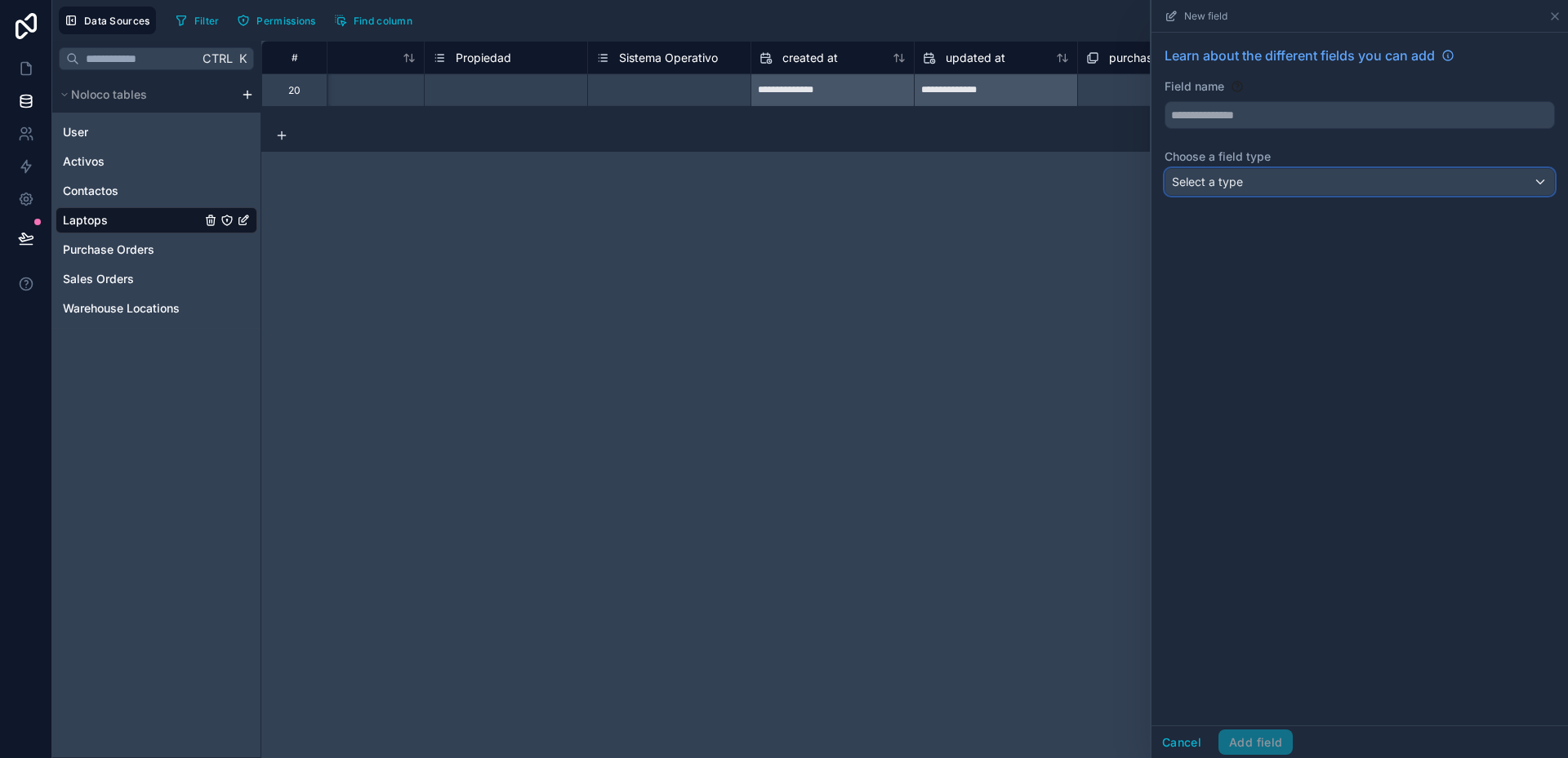
click at [1216, 181] on span "Select a type" at bounding box center [1207, 181] width 71 height 13
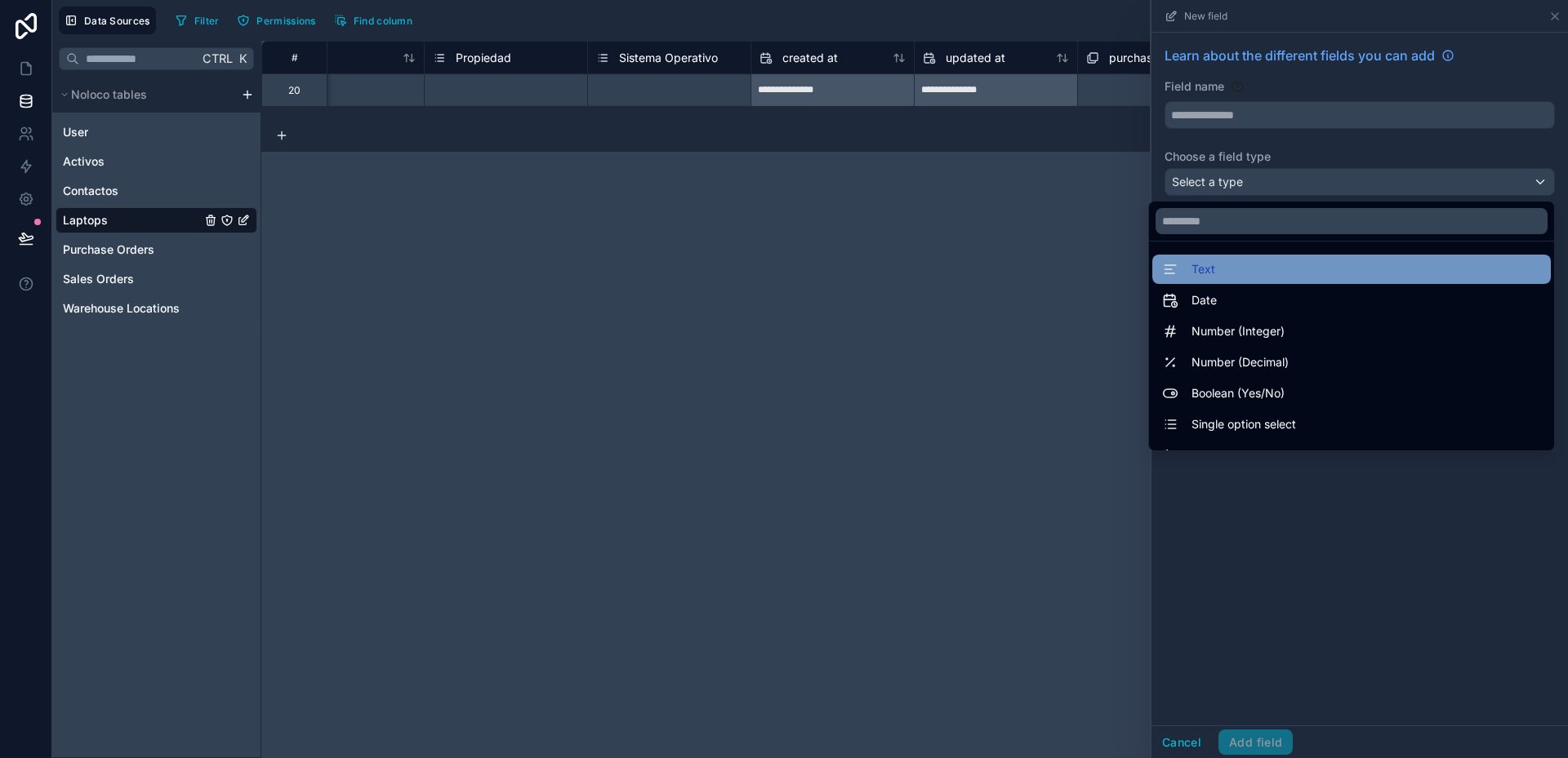
click at [1204, 264] on div "Text" at bounding box center [1351, 269] width 379 height 20
type input "****"
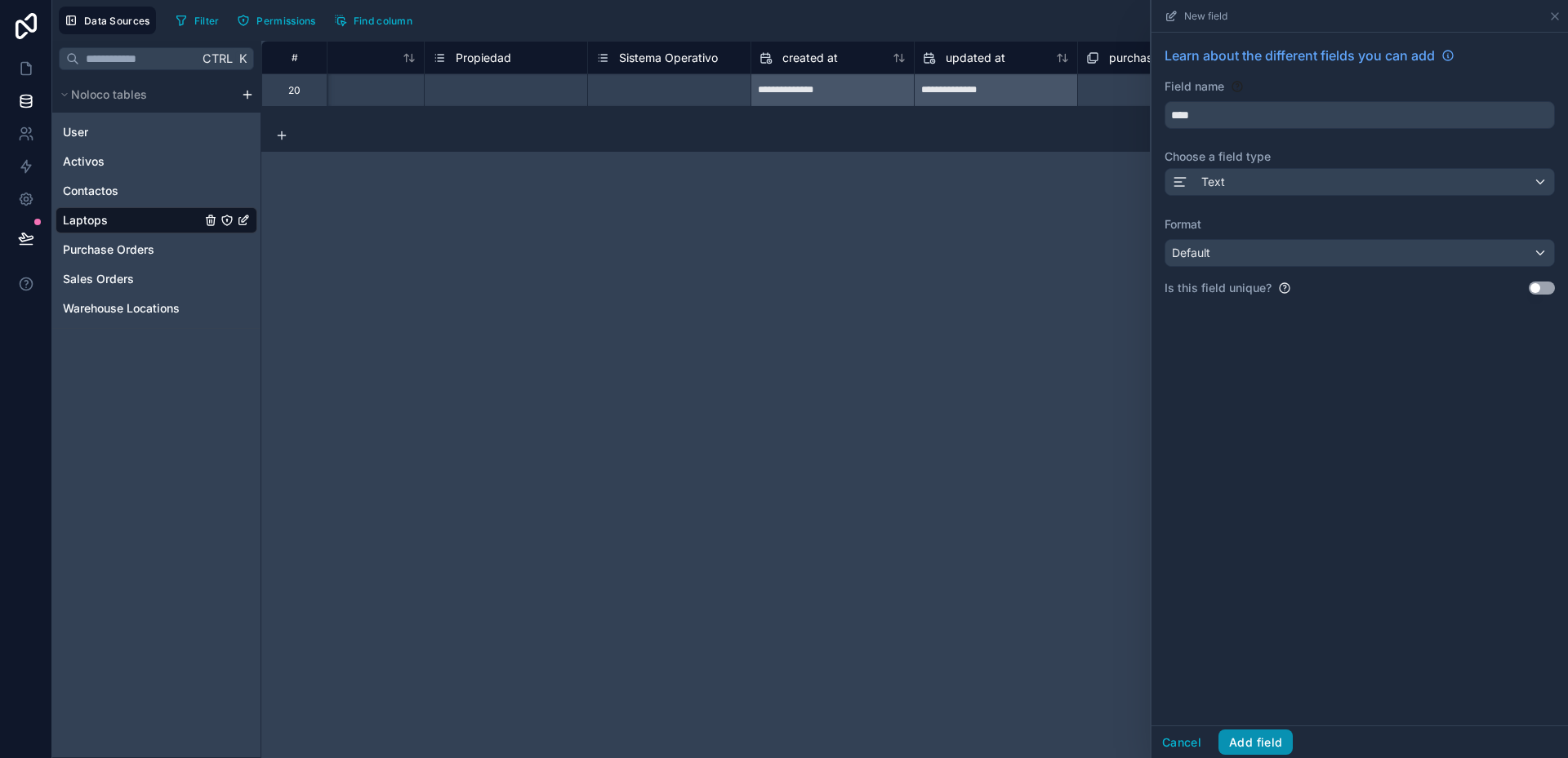
click at [1276, 744] on button "Add field" at bounding box center [1255, 742] width 75 height 26
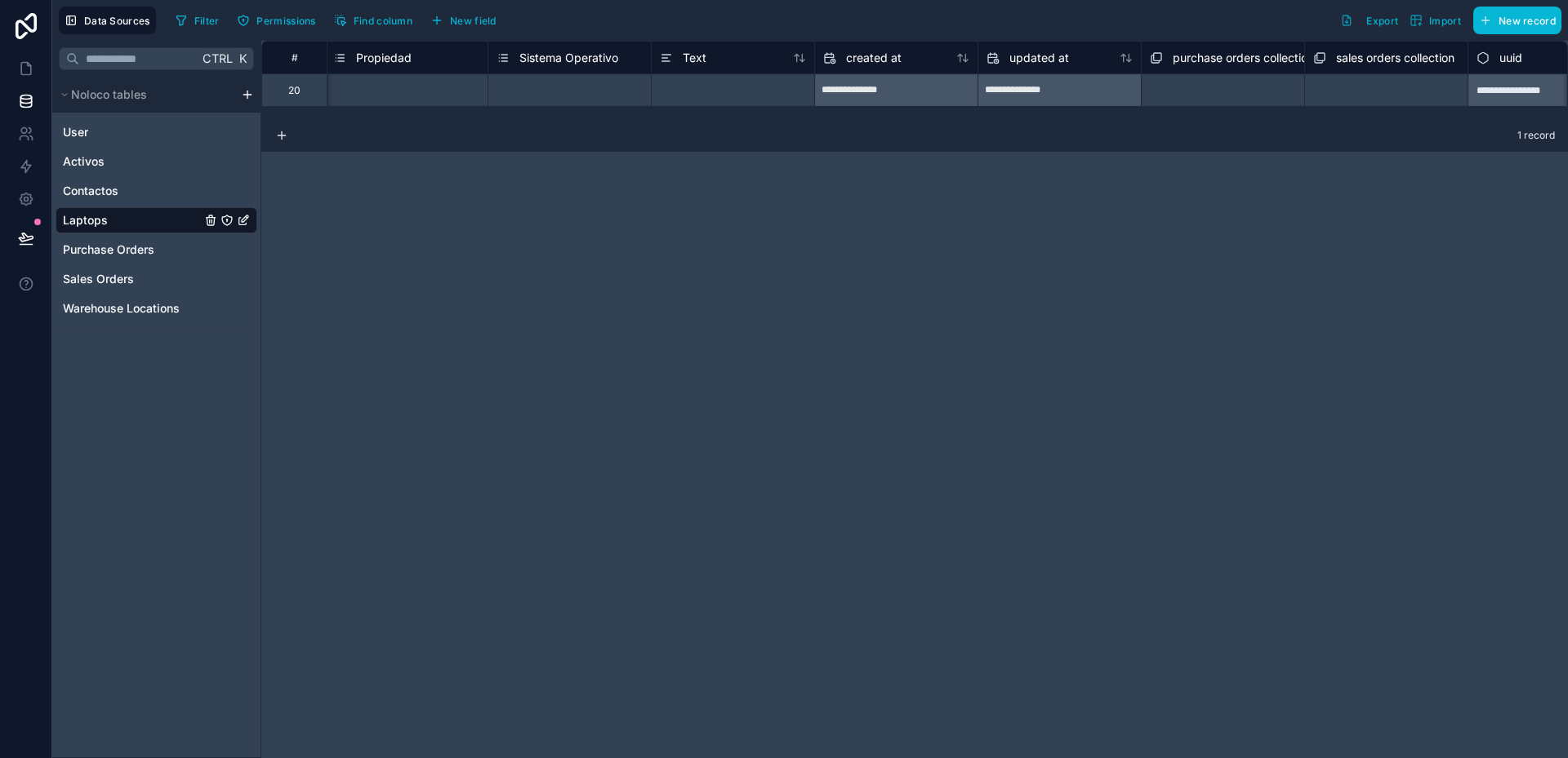
scroll to position [0, 1373]
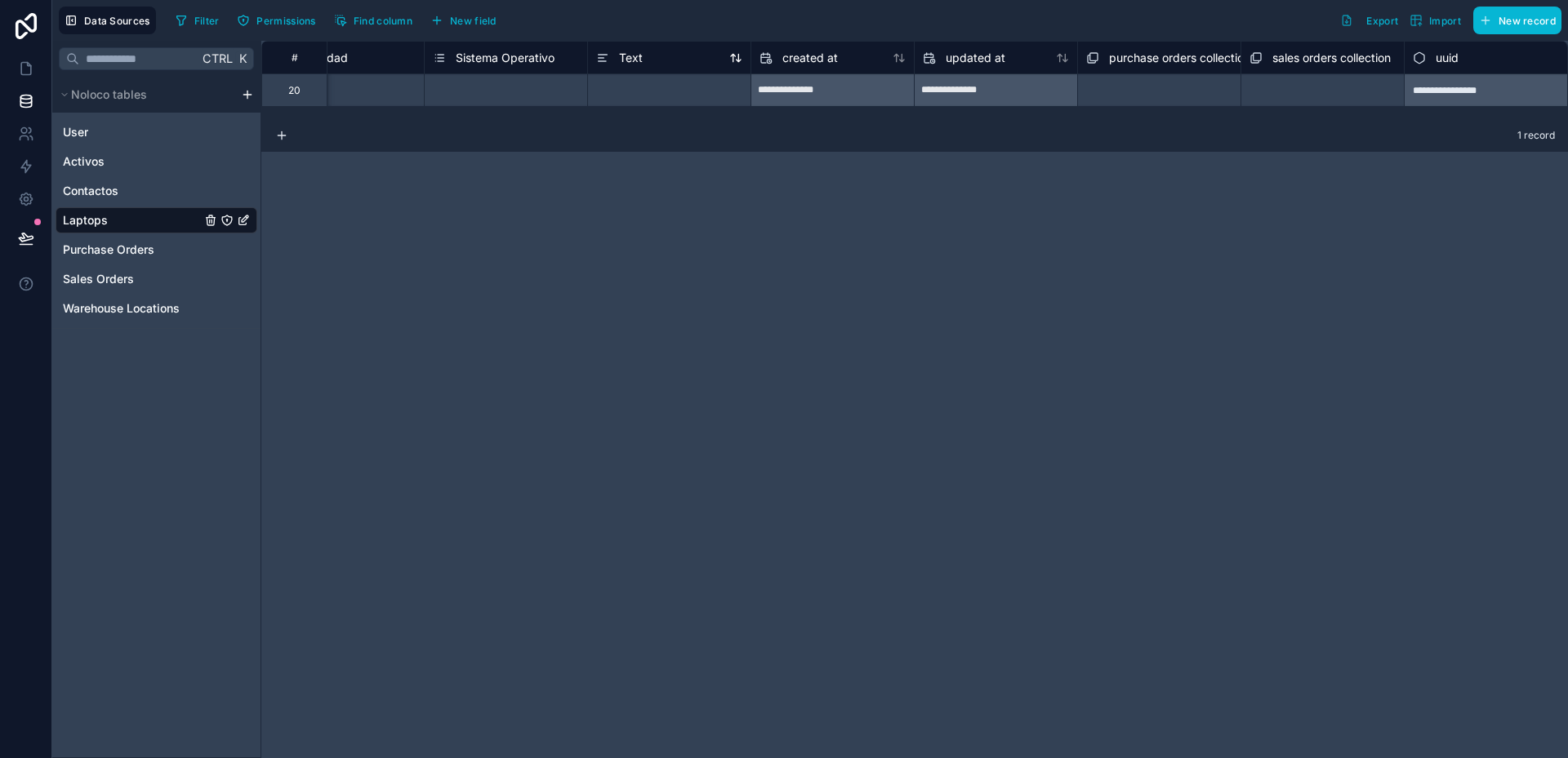
click at [642, 58] on span "Text" at bounding box center [631, 57] width 23 height 16
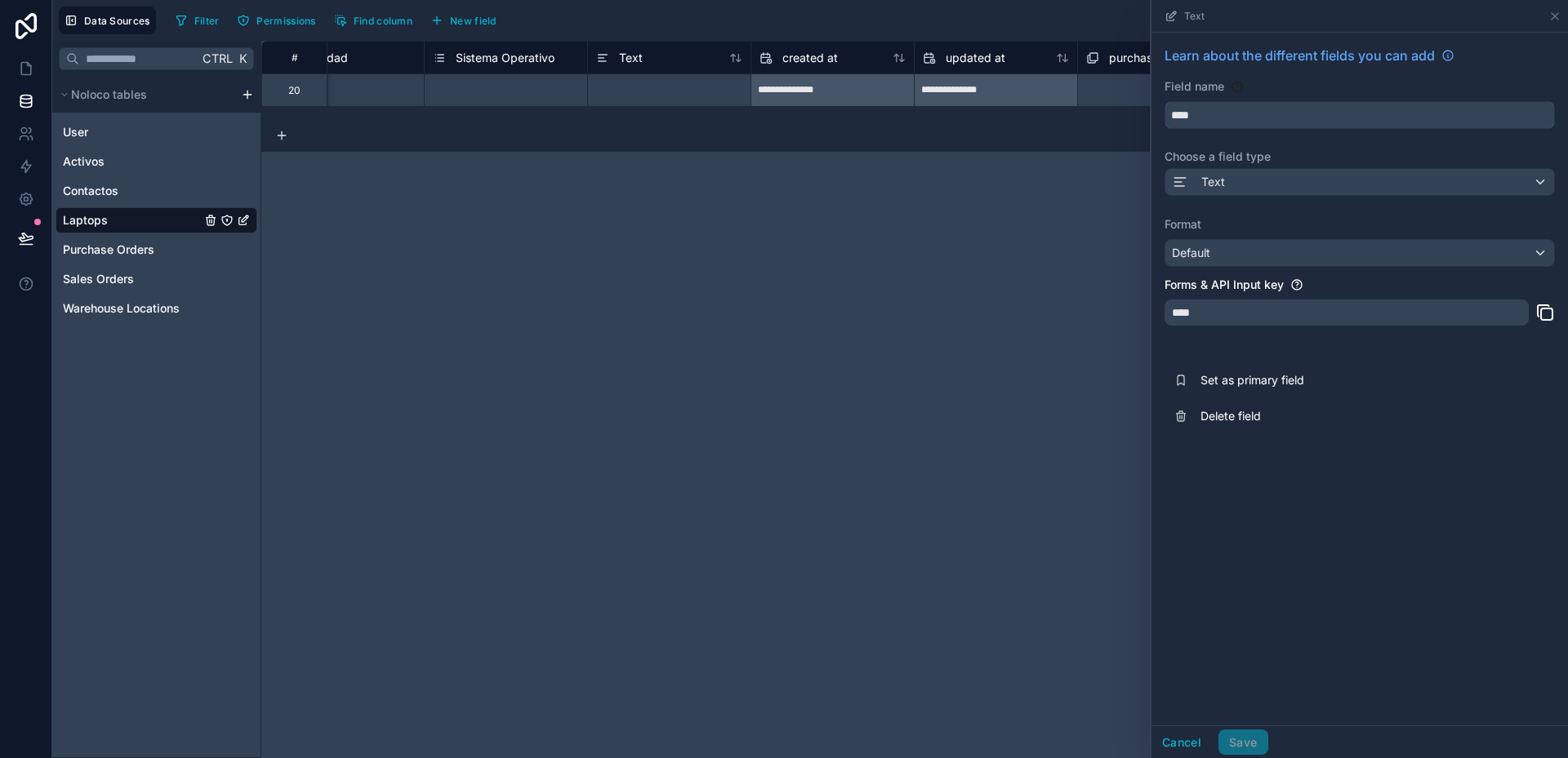
click at [1174, 112] on input "****" at bounding box center [1360, 115] width 389 height 26
click at [1165, 101] on button "*******" at bounding box center [1360, 115] width 390 height 28
type input "**********"
click at [1247, 742] on button "Save" at bounding box center [1243, 742] width 49 height 26
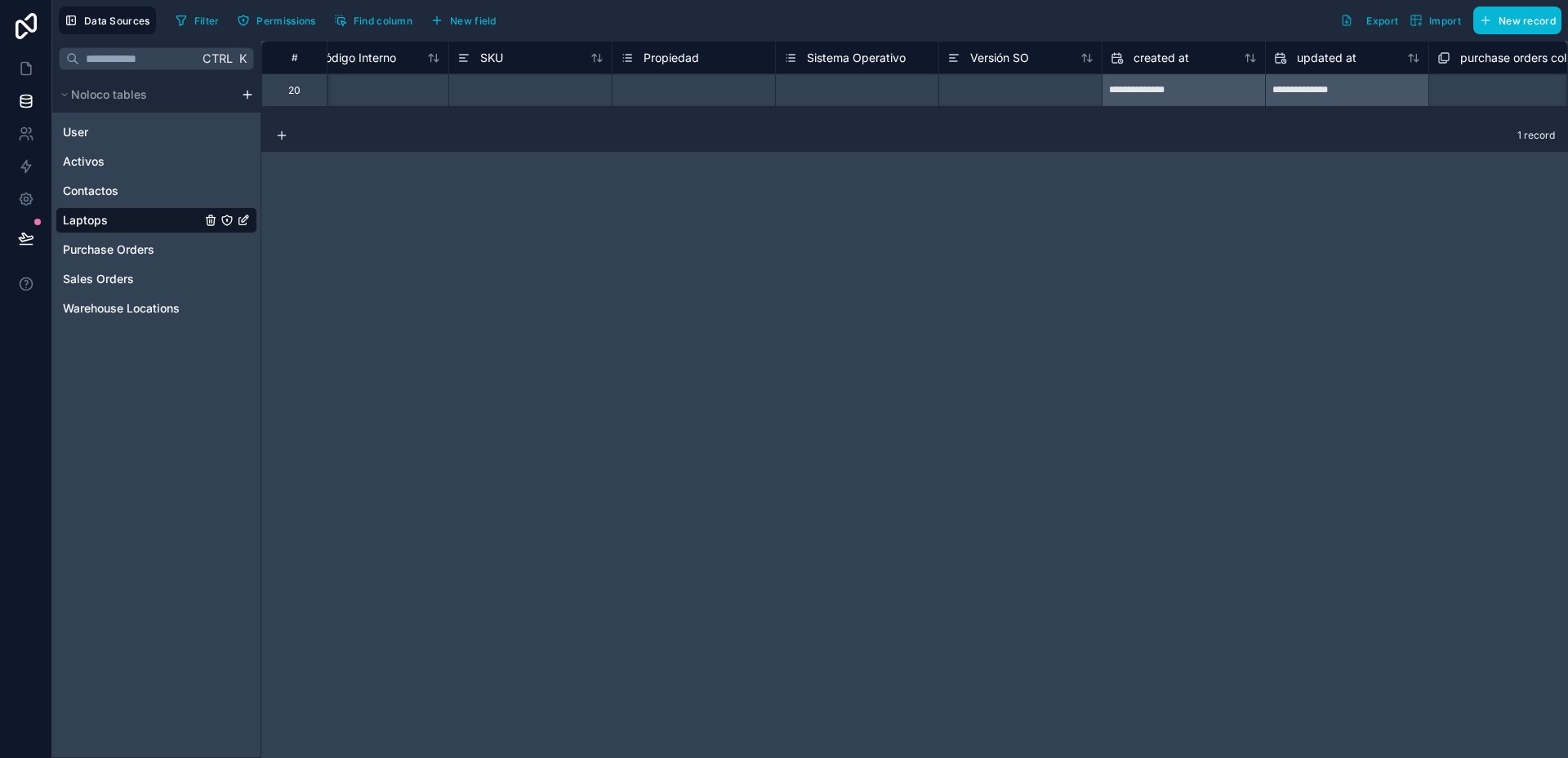
scroll to position [0, 1028]
click at [483, 23] on span "New field" at bounding box center [474, 21] width 47 height 13
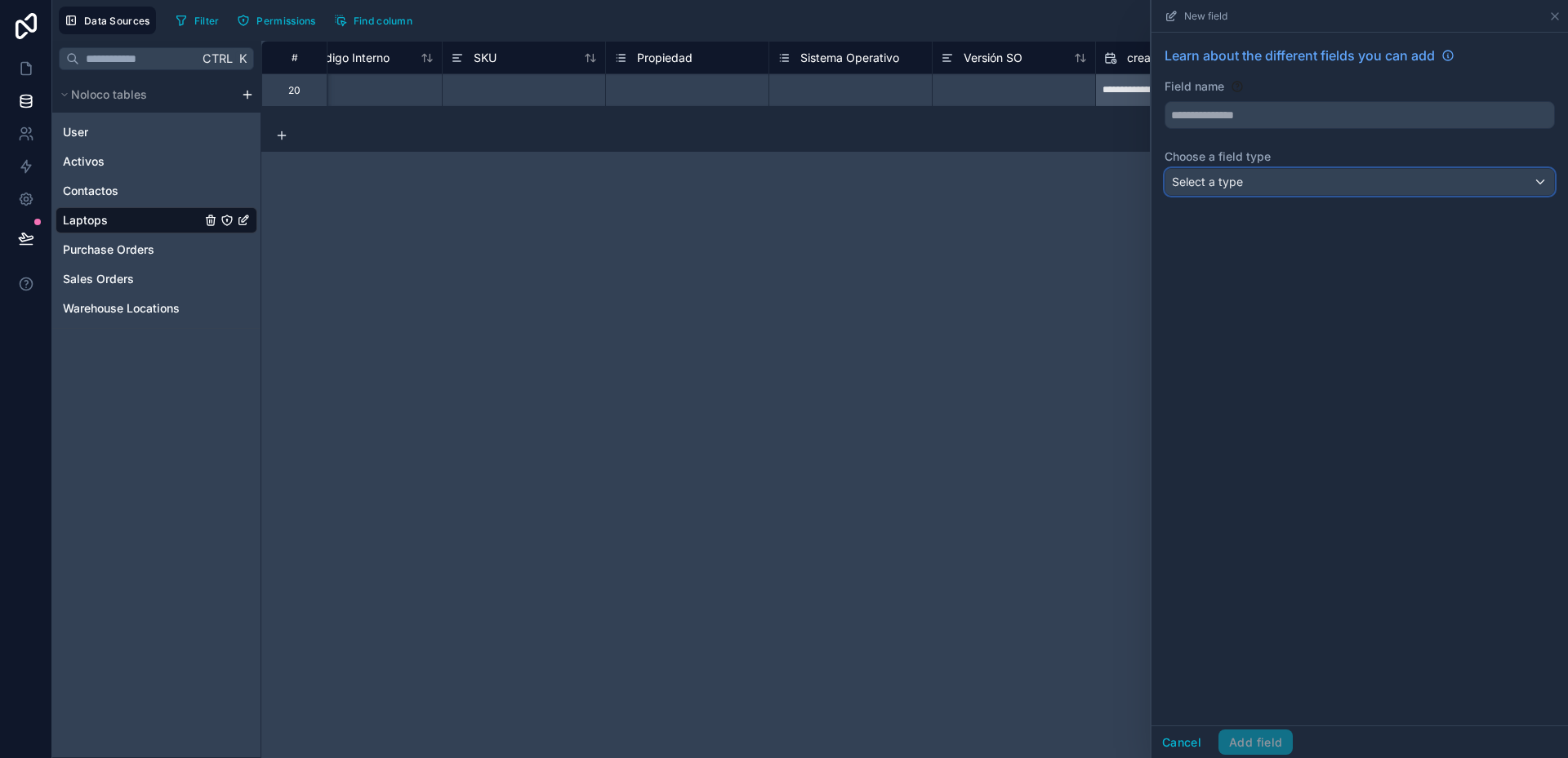
click at [1218, 179] on span "Select a type" at bounding box center [1207, 181] width 71 height 13
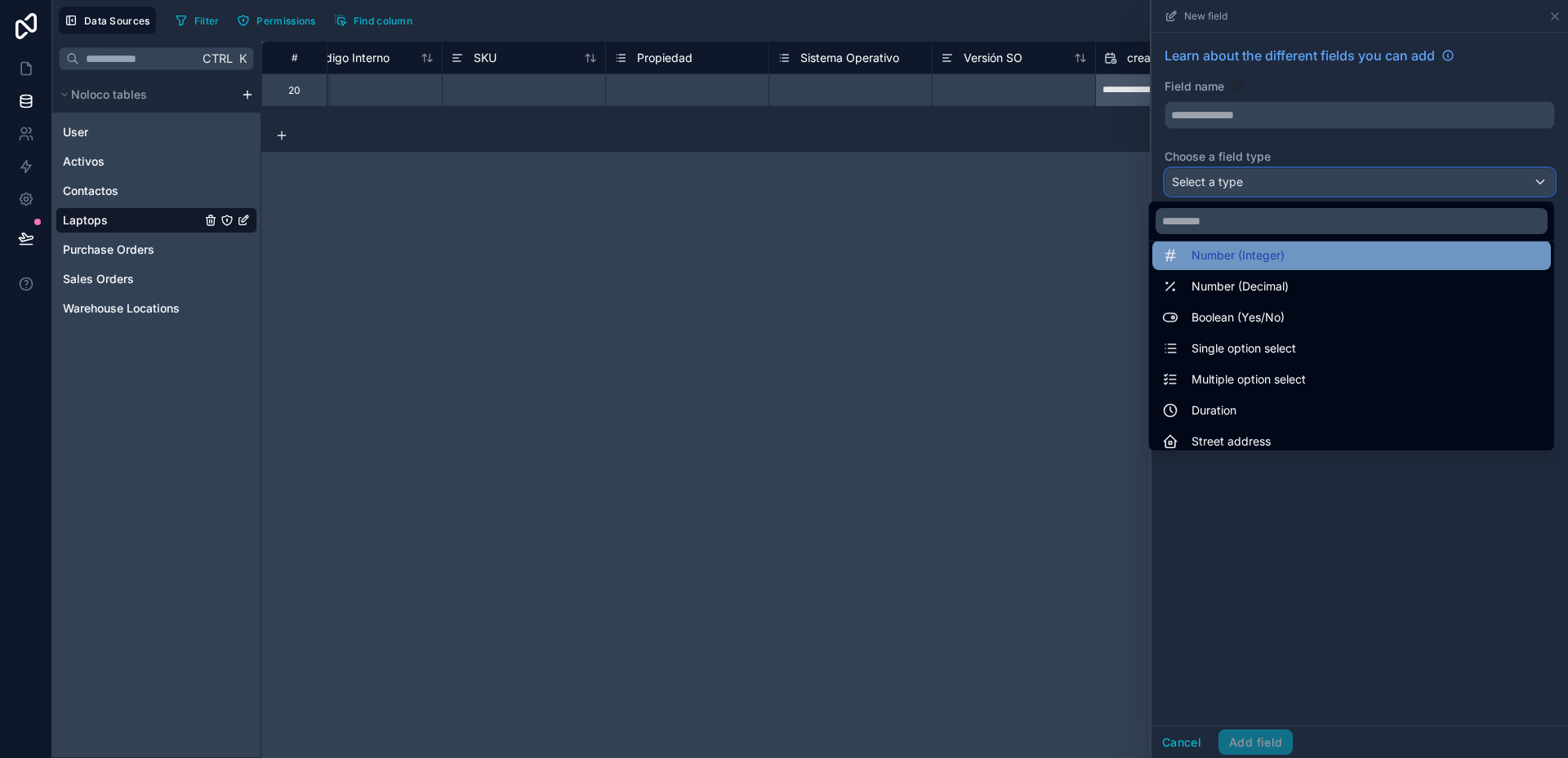
scroll to position [82, 0]
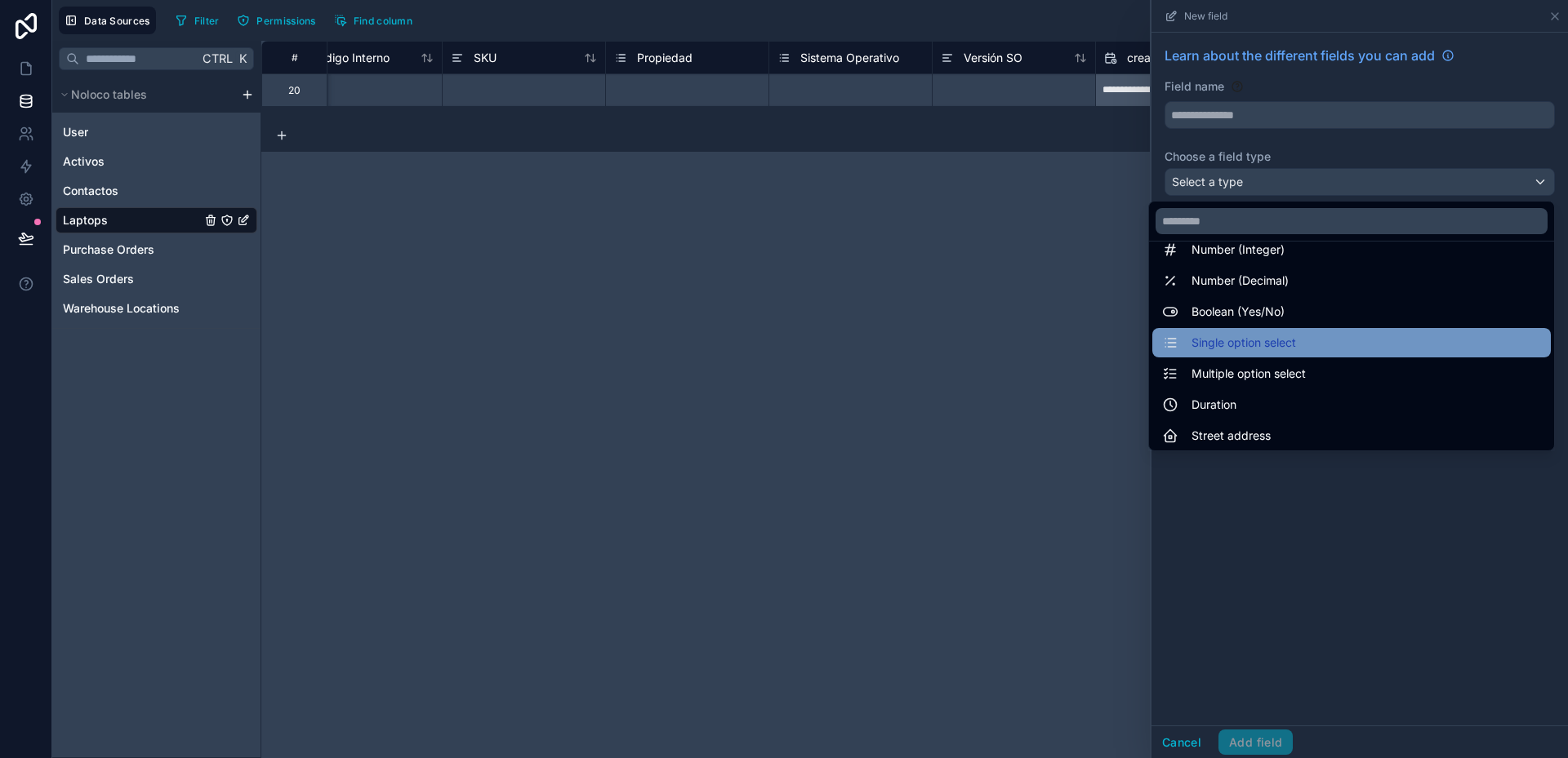
click at [1250, 344] on span "Single option select" at bounding box center [1244, 343] width 104 height 20
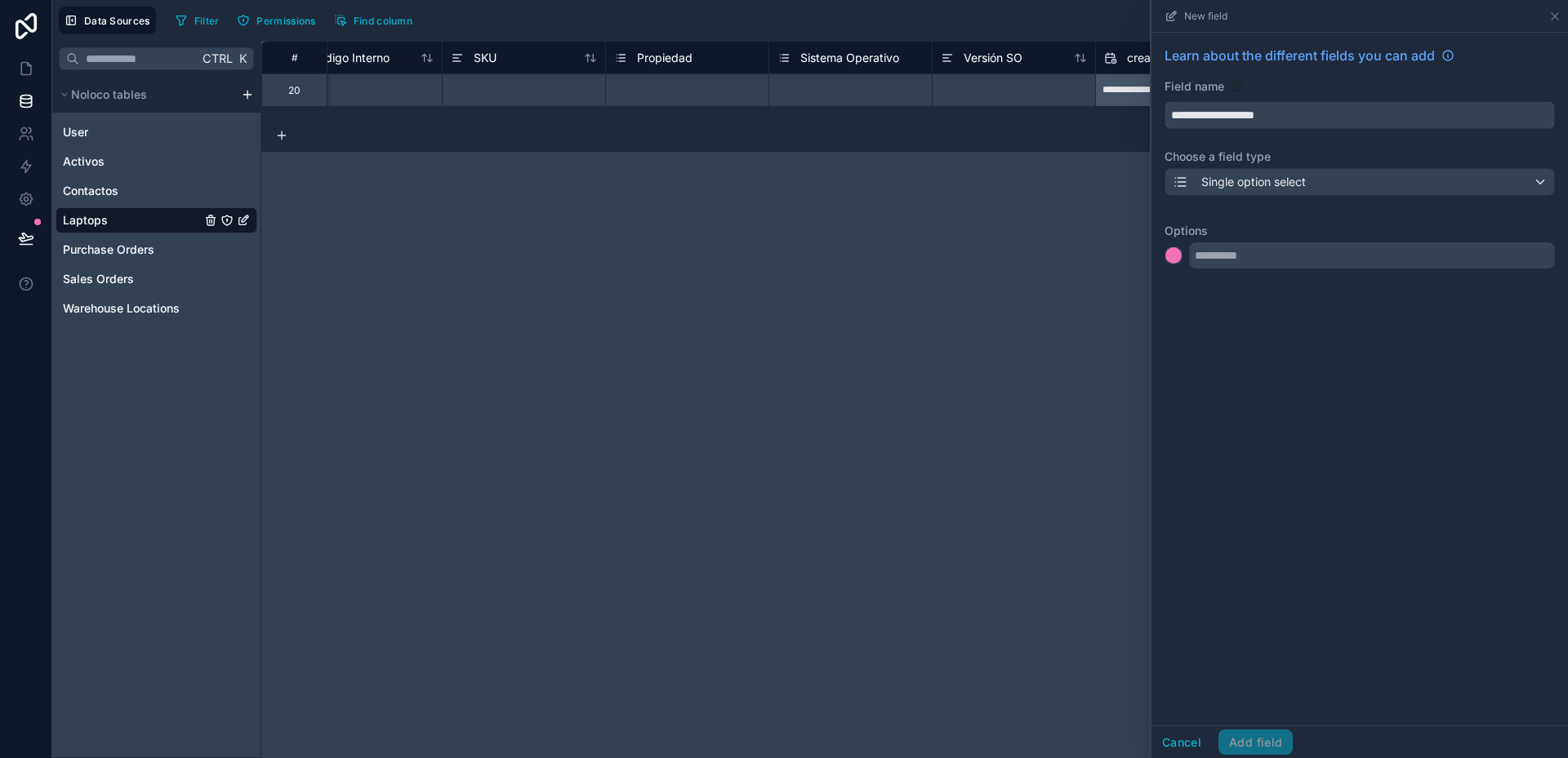
click at [1206, 117] on input "**********" at bounding box center [1360, 115] width 389 height 26
click at [1165, 101] on button "****" at bounding box center [1360, 115] width 390 height 28
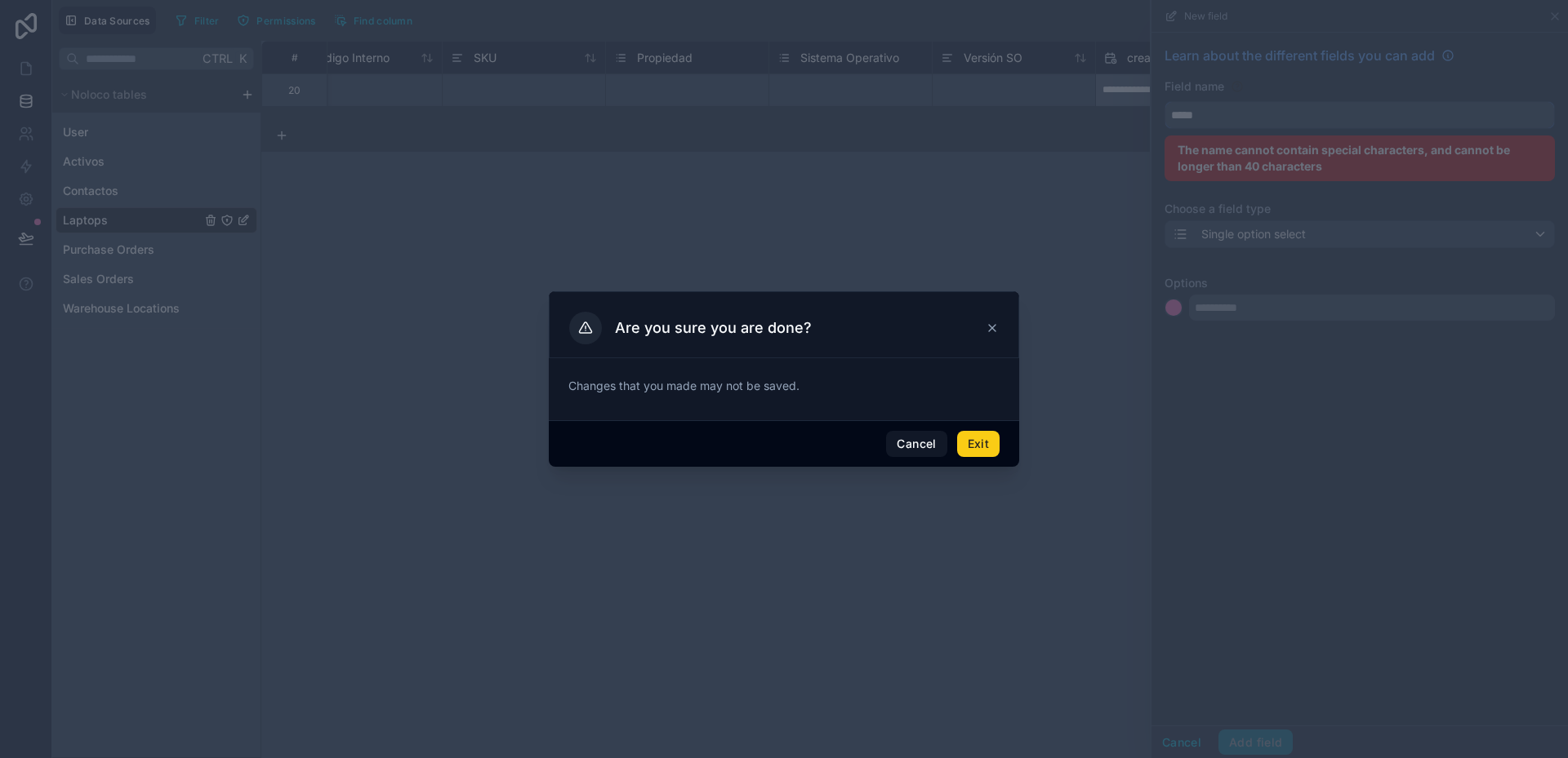
type input "****"
click at [974, 438] on button "Exit" at bounding box center [978, 444] width 42 height 26
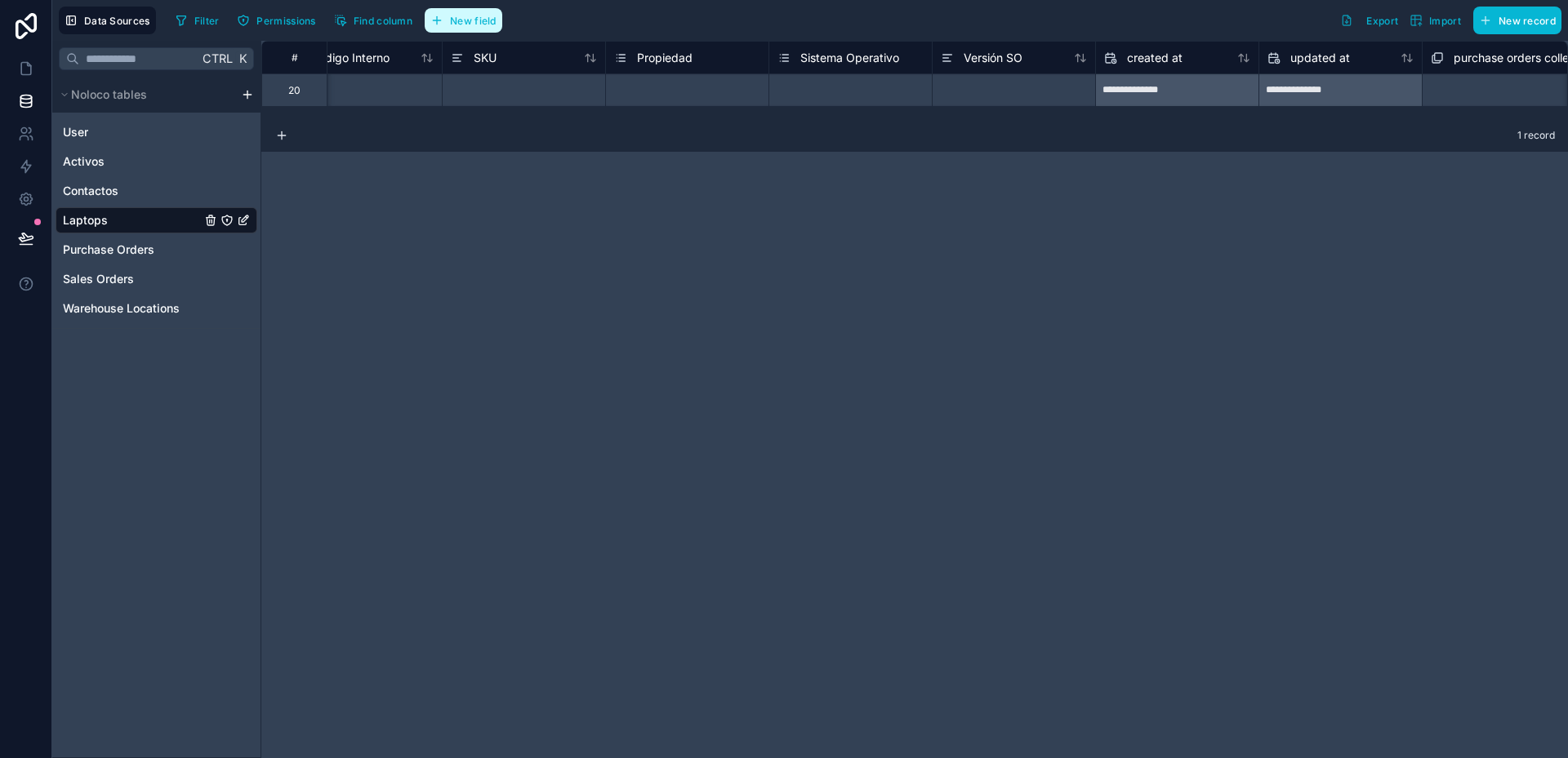
click at [483, 24] on span "New field" at bounding box center [474, 21] width 47 height 13
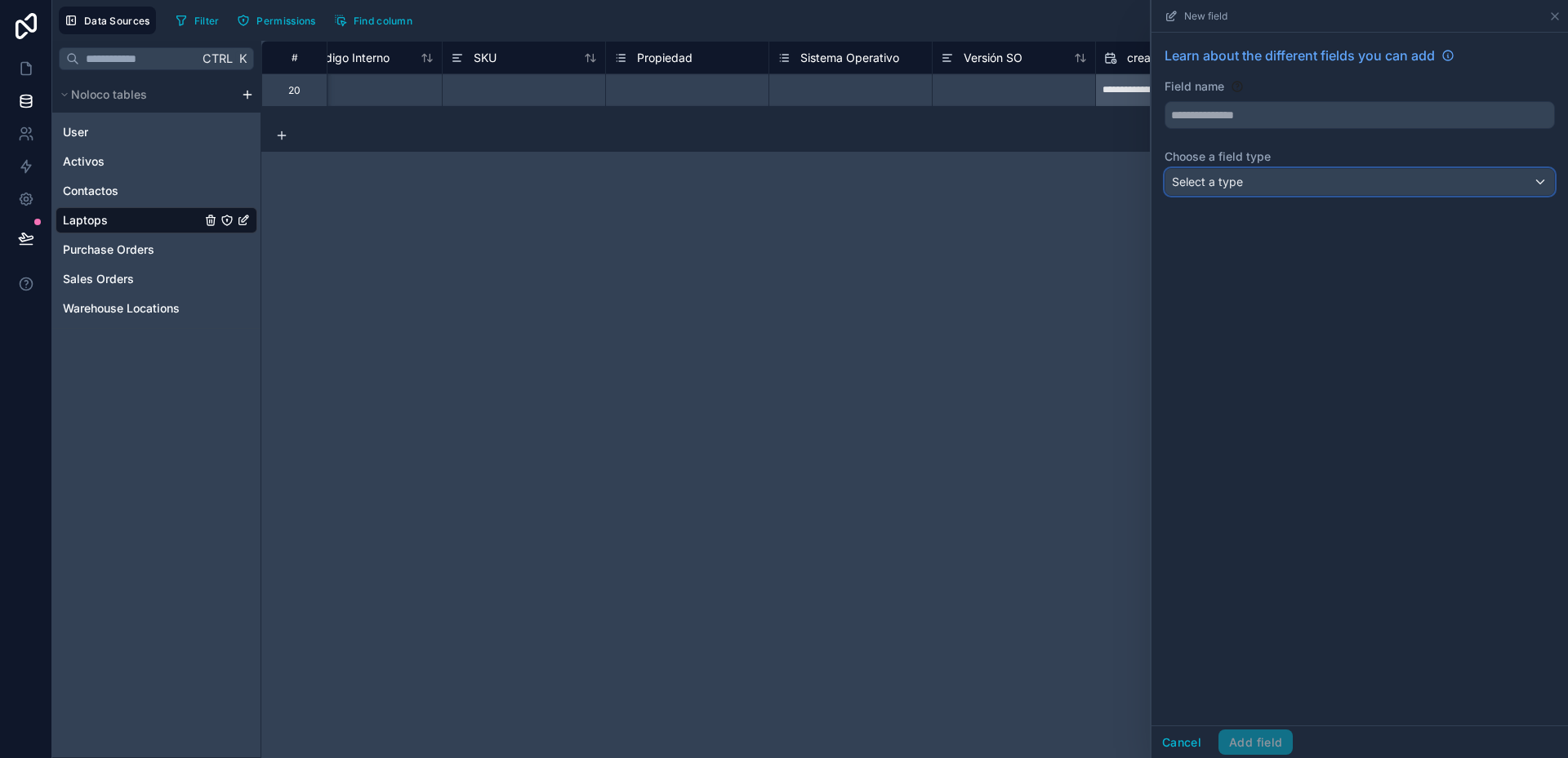
click at [1214, 181] on span "Select a type" at bounding box center [1207, 181] width 71 height 13
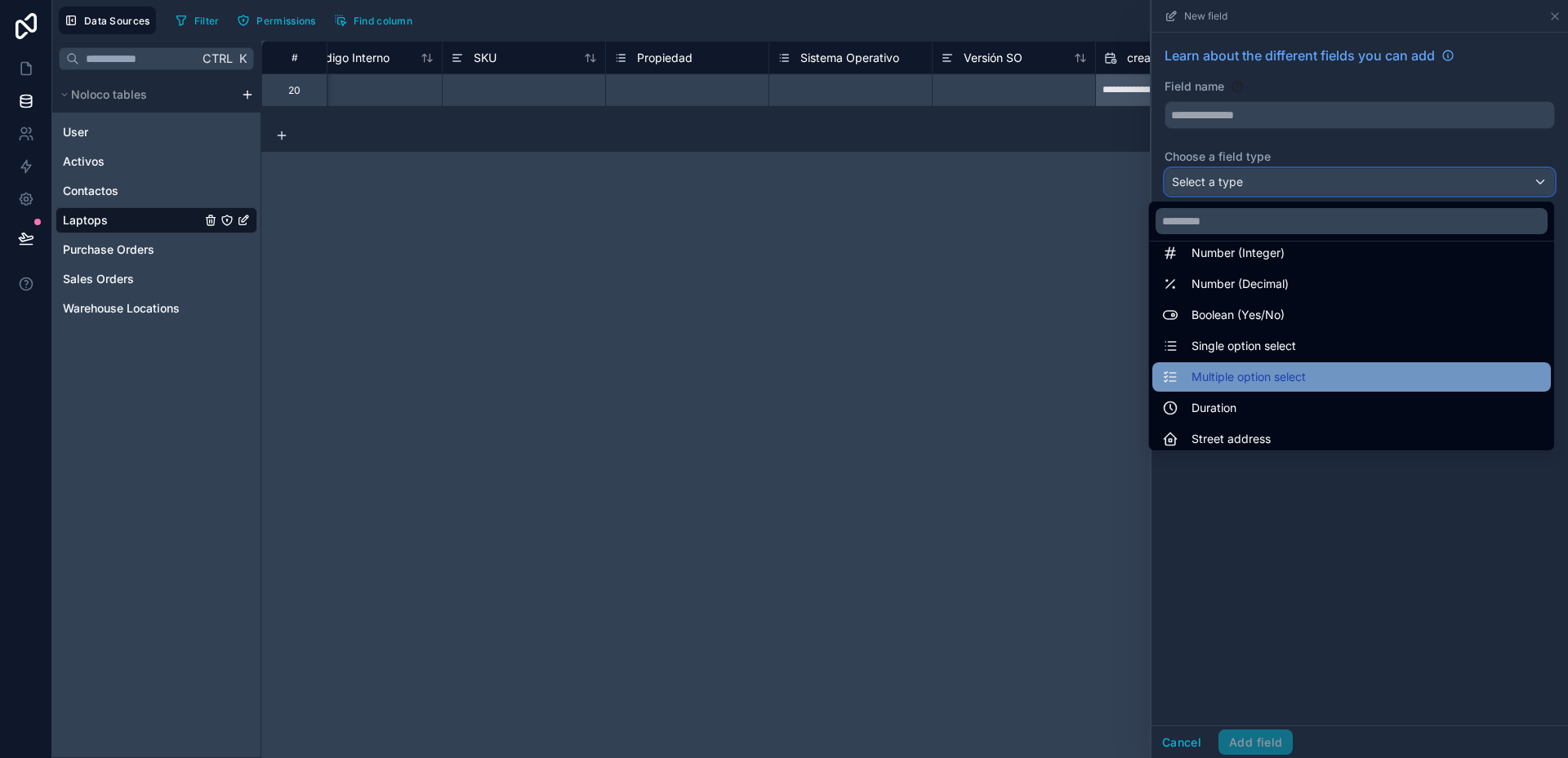
scroll to position [82, 0]
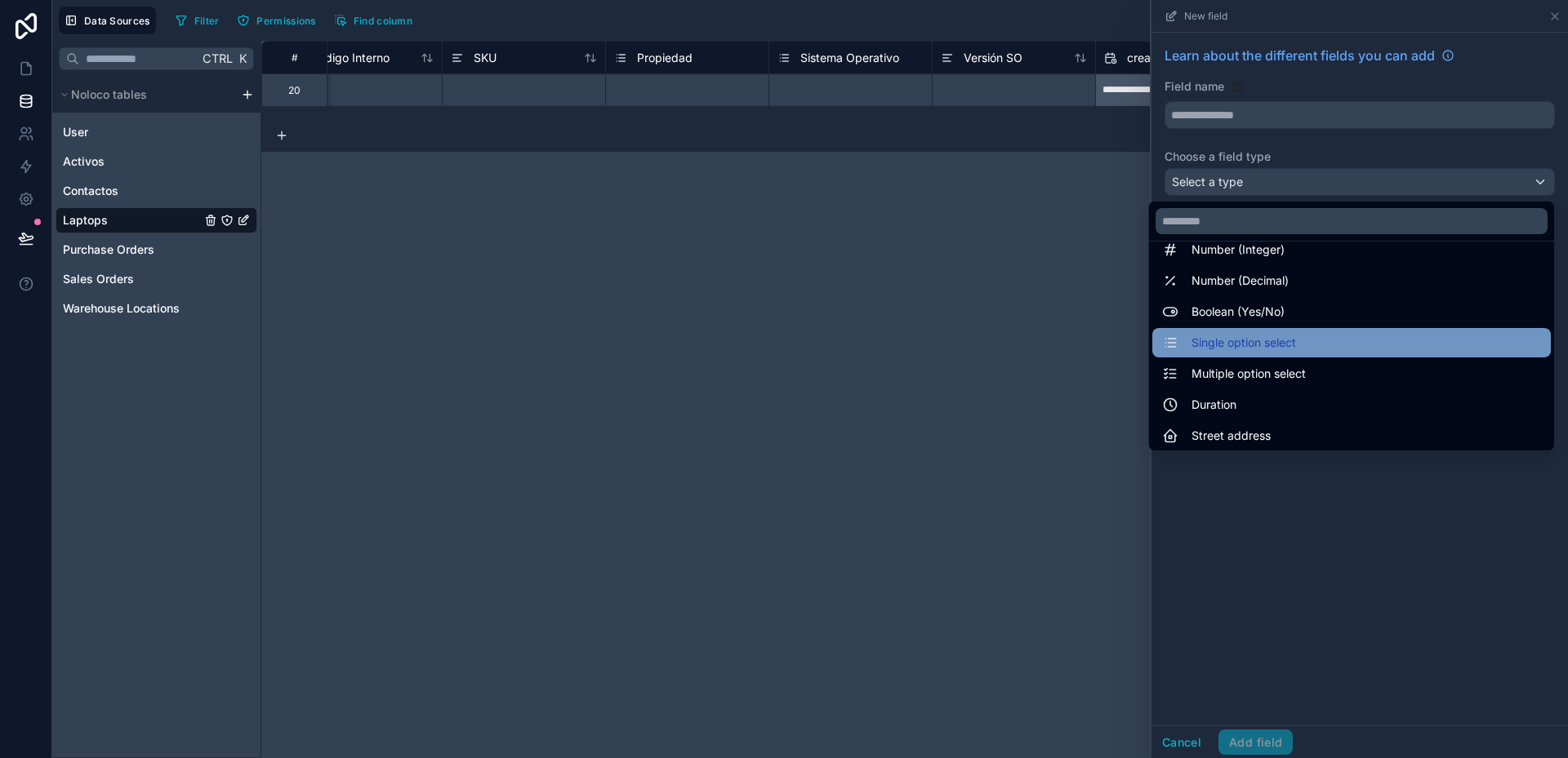
click at [1249, 348] on span "Single option select" at bounding box center [1244, 343] width 104 height 20
type input "**********"
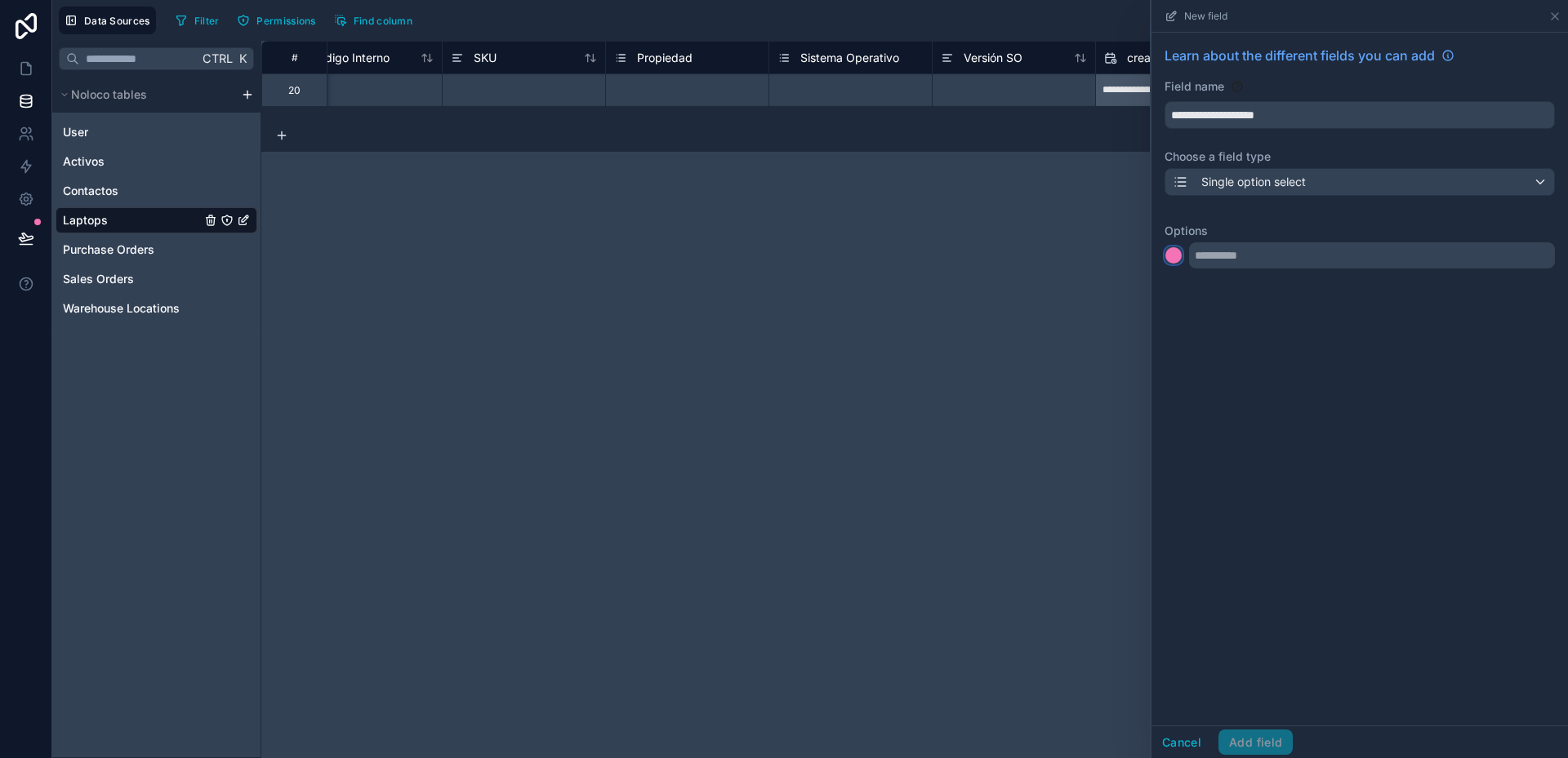
click at [1177, 255] on div at bounding box center [1174, 255] width 16 height 16
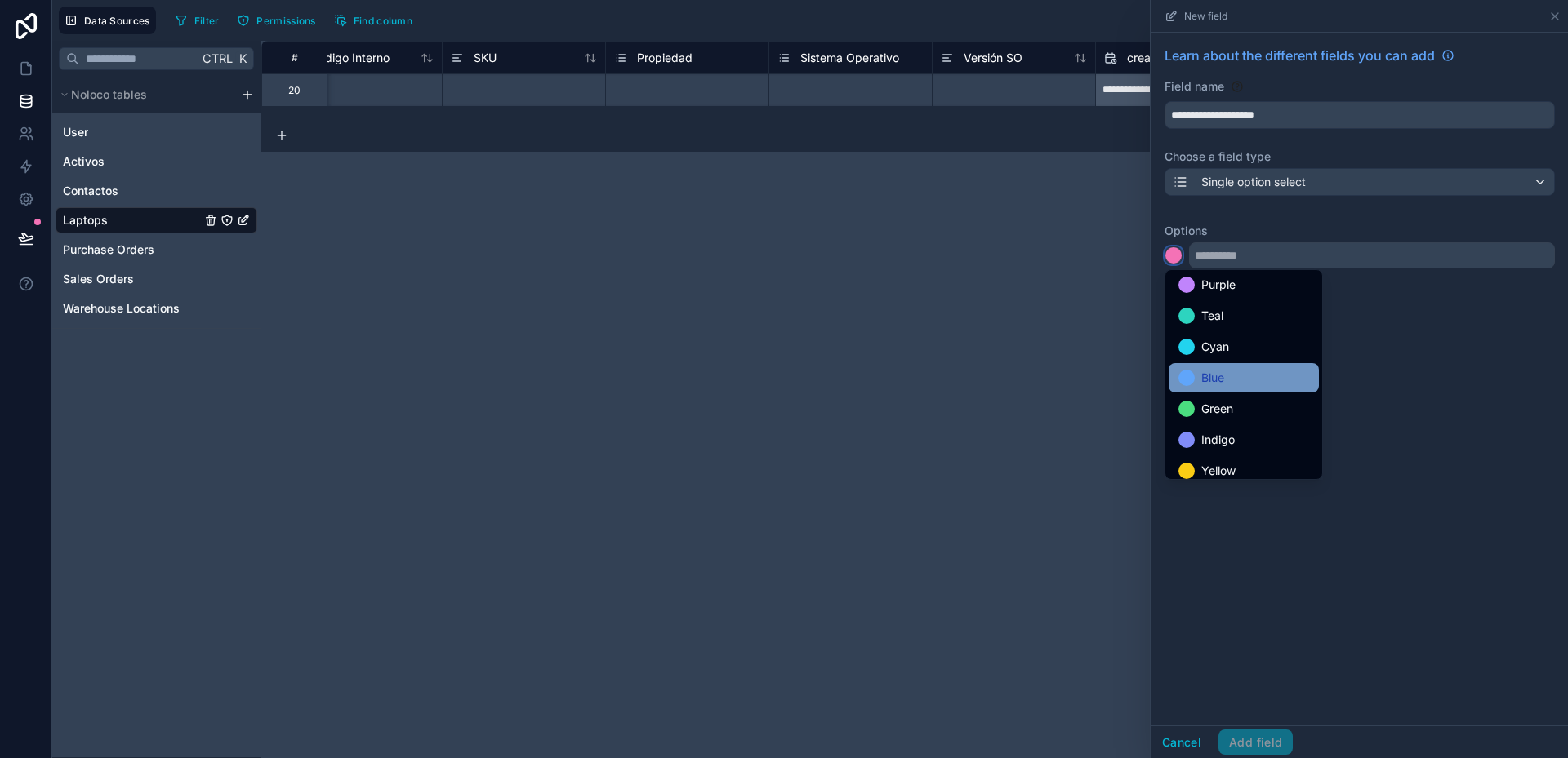
scroll to position [137, 0]
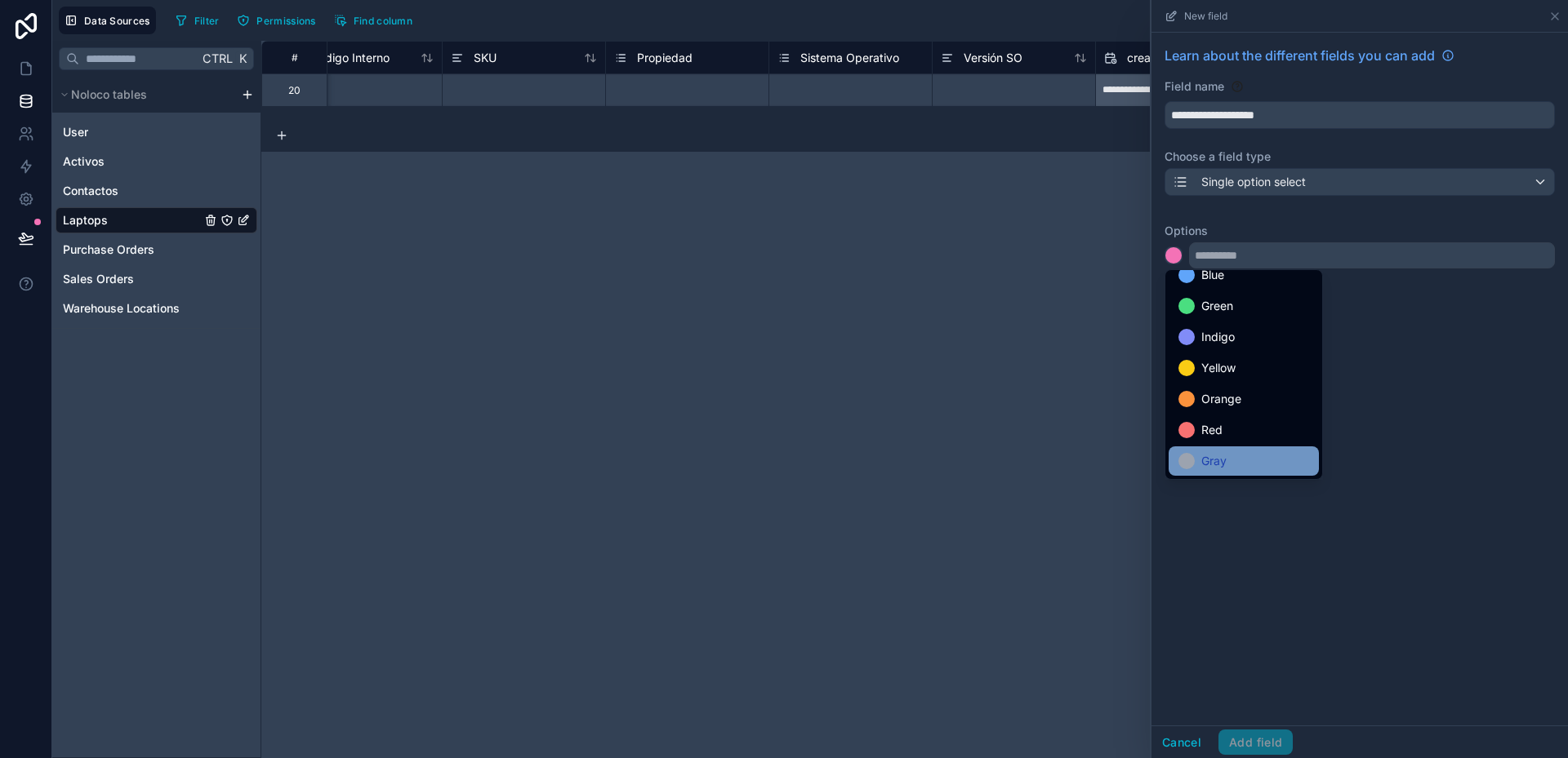
click at [1232, 467] on div "Gray" at bounding box center [1243, 462] width 130 height 20
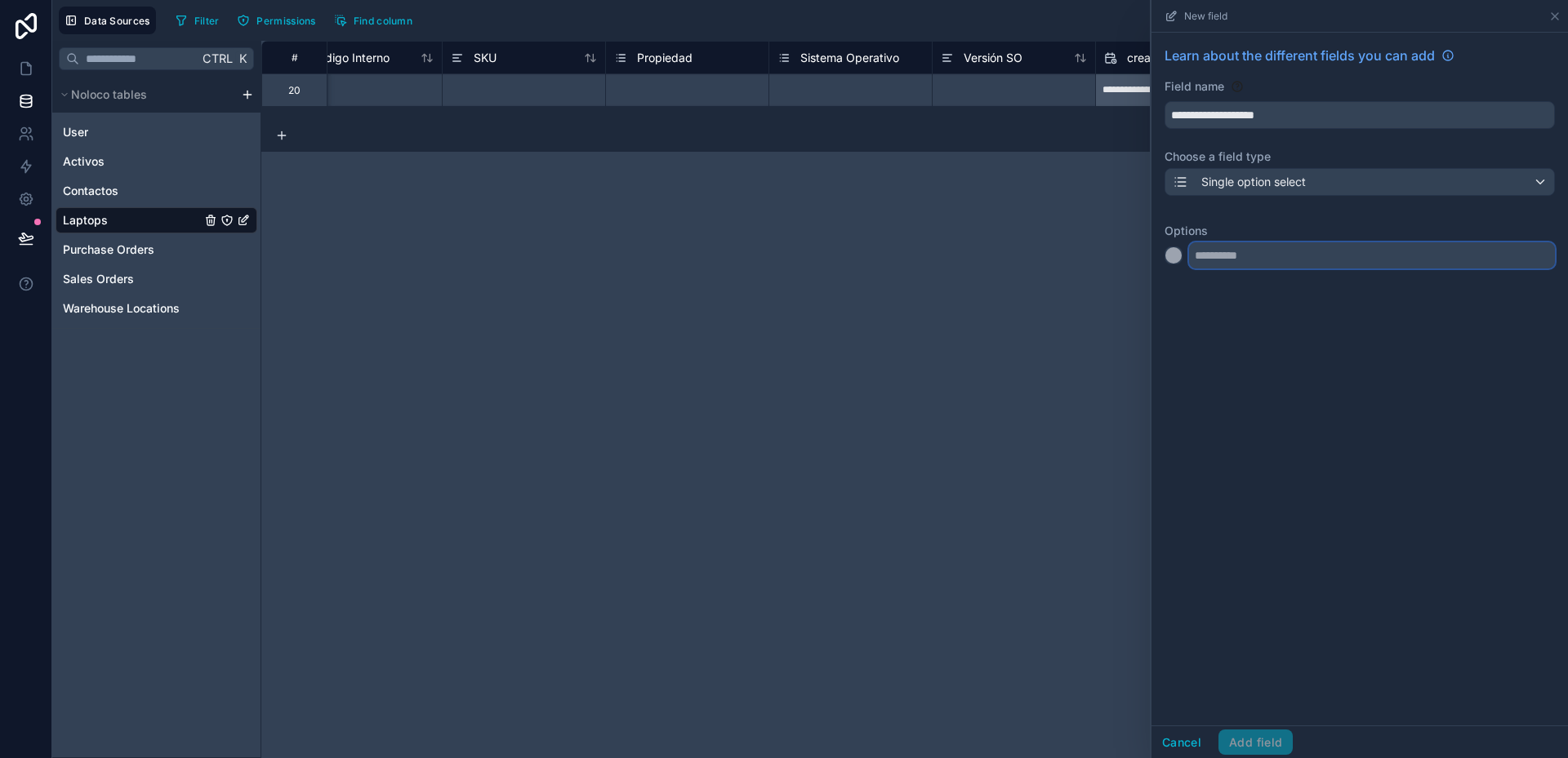
click at [1231, 267] on input "text" at bounding box center [1371, 255] width 366 height 26
type input "*******"
click at [1170, 289] on div at bounding box center [1174, 288] width 16 height 16
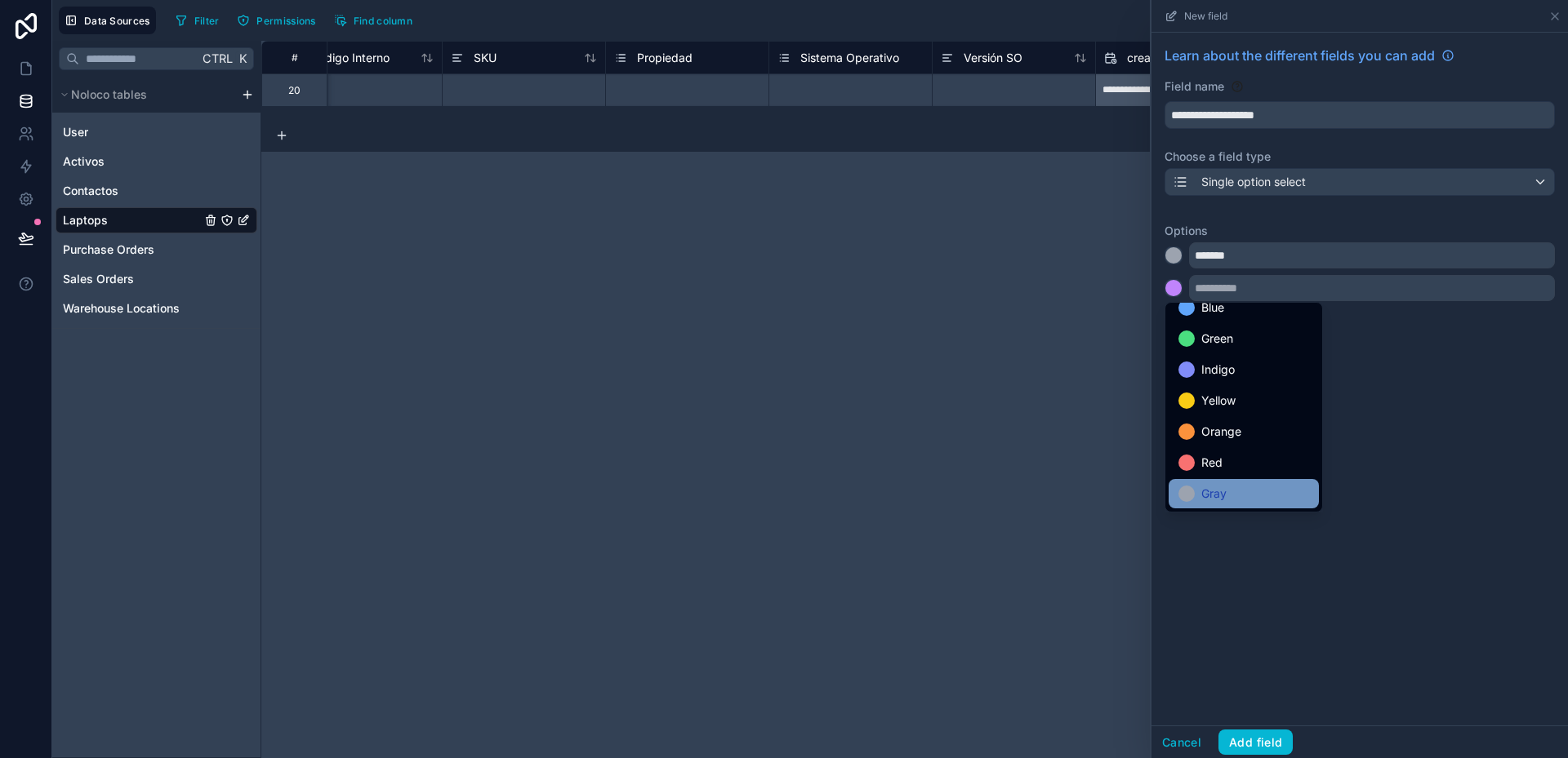
click at [1214, 495] on span "Gray" at bounding box center [1214, 494] width 25 height 20
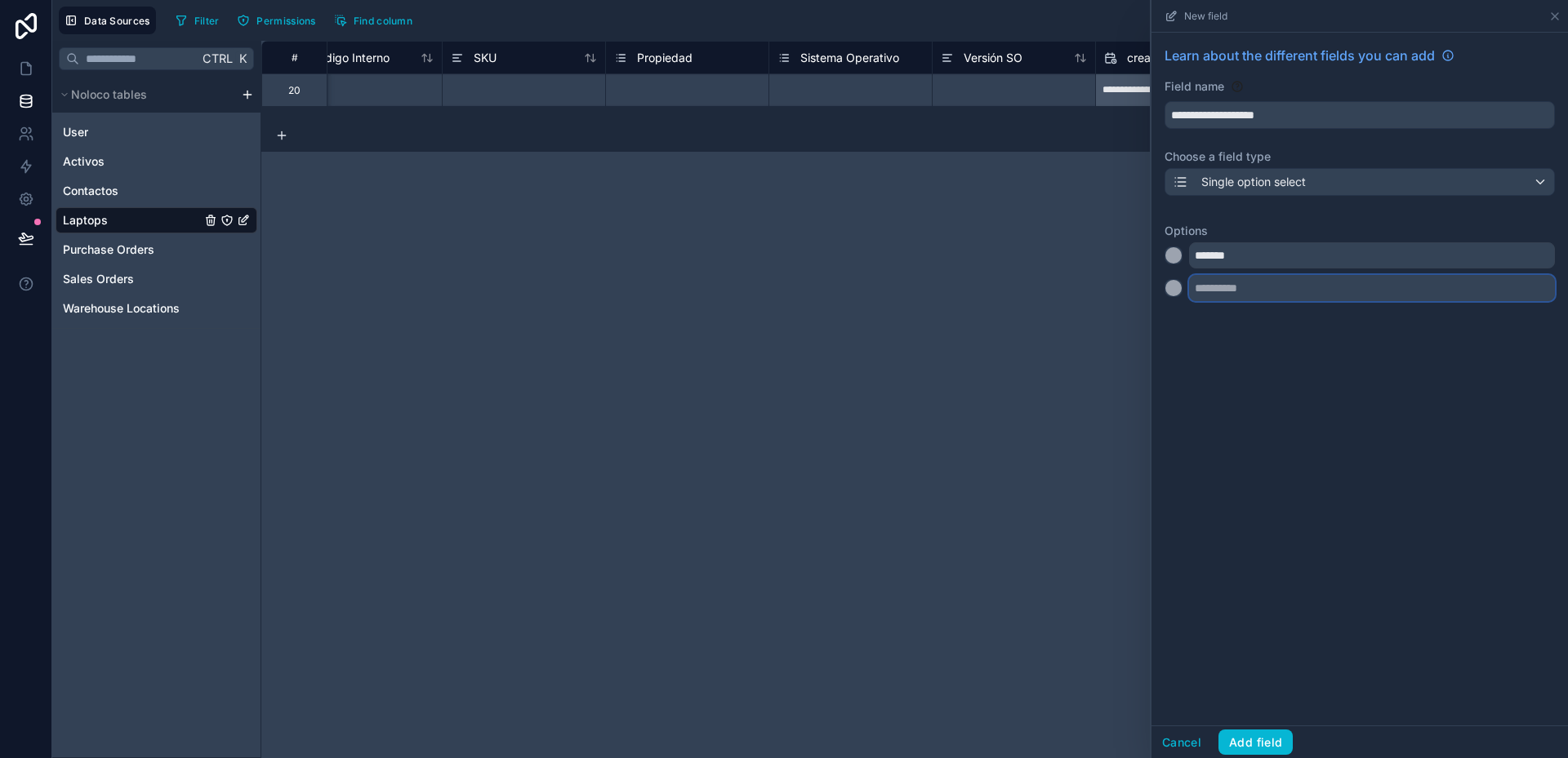
click at [1216, 285] on input "text" at bounding box center [1371, 287] width 366 height 26
type input "*******"
click at [1277, 732] on button "Add field" at bounding box center [1255, 742] width 75 height 26
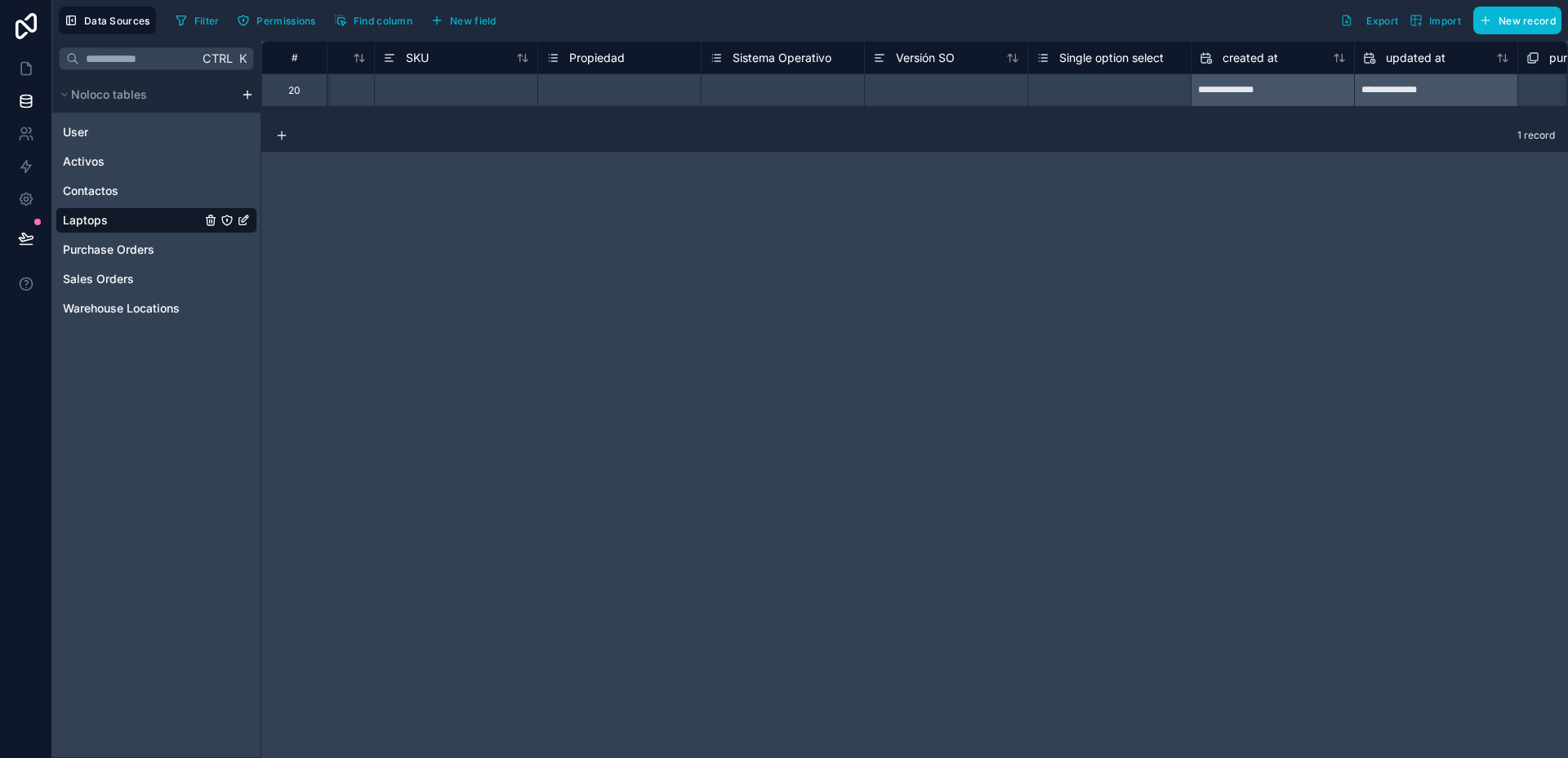
scroll to position [0, 1098]
click at [958, 89] on div at bounding box center [943, 90] width 164 height 32
click at [1093, 63] on span "Single option select" at bounding box center [1109, 57] width 104 height 16
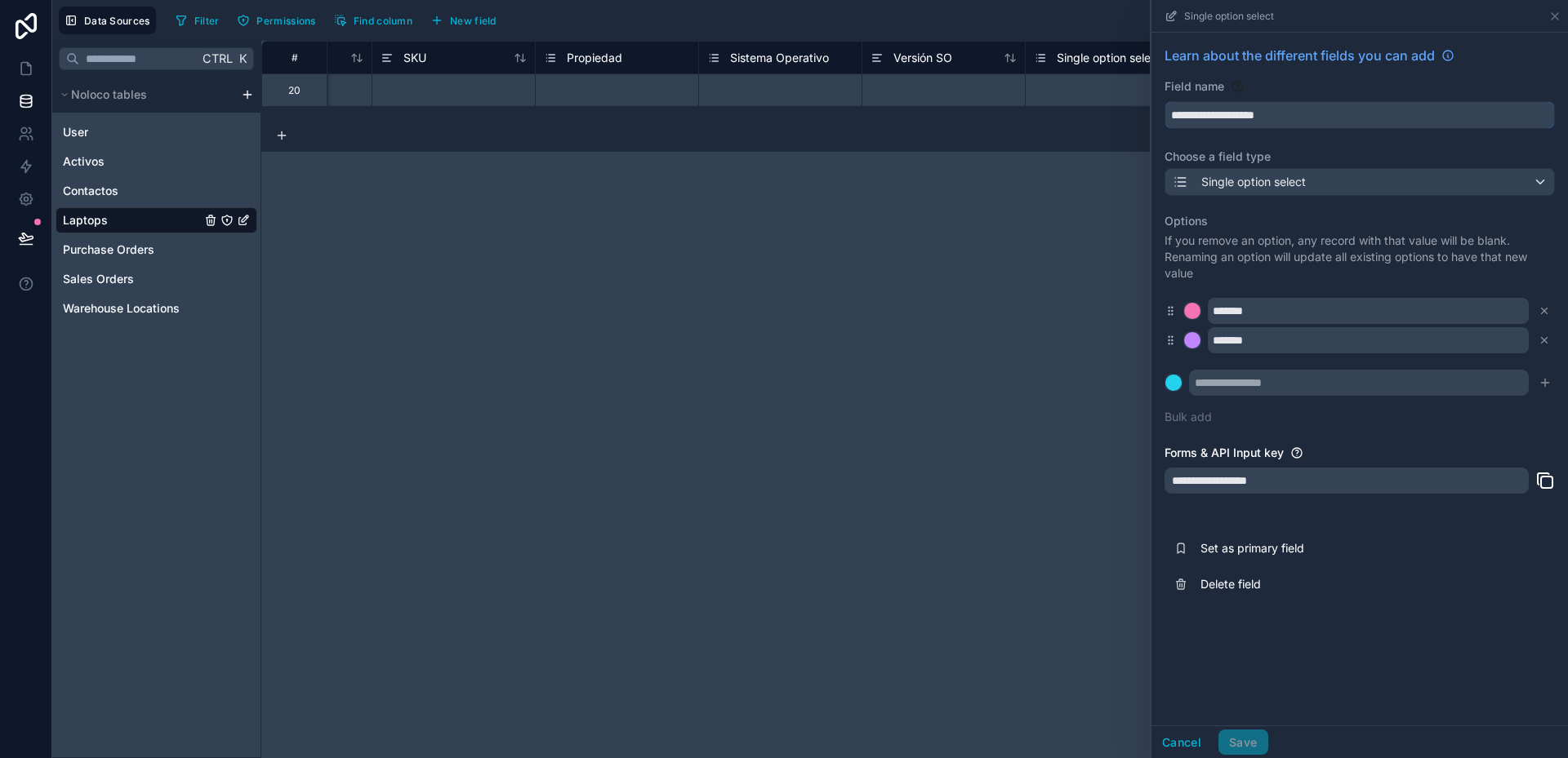
click at [1217, 114] on input "**********" at bounding box center [1360, 115] width 389 height 26
type input "*"
click at [1165, 101] on button "****" at bounding box center [1360, 115] width 390 height 28
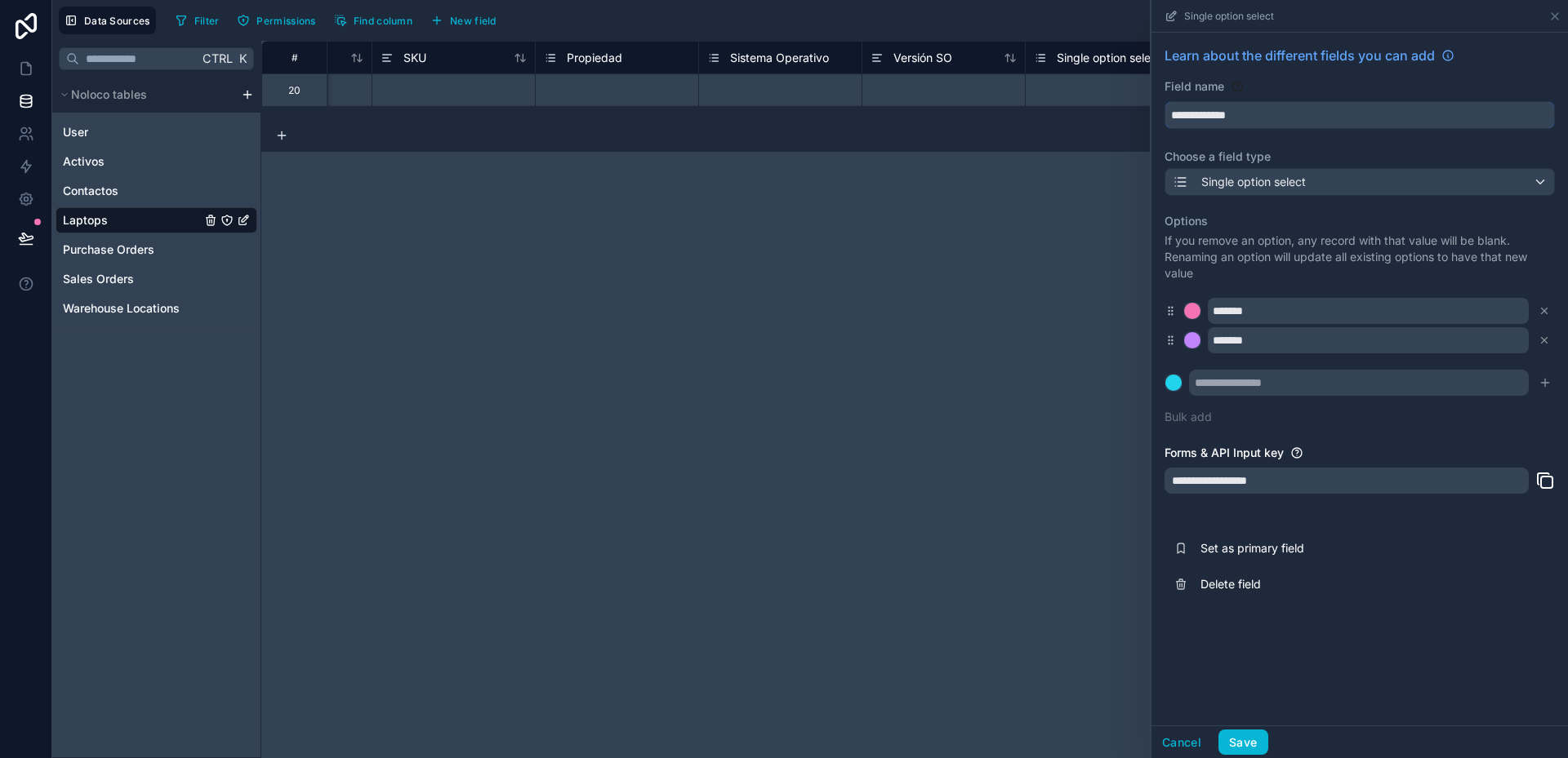
click at [1165, 101] on button "**********" at bounding box center [1360, 115] width 390 height 28
type input "**********"
click at [1252, 737] on button "Save" at bounding box center [1243, 742] width 49 height 26
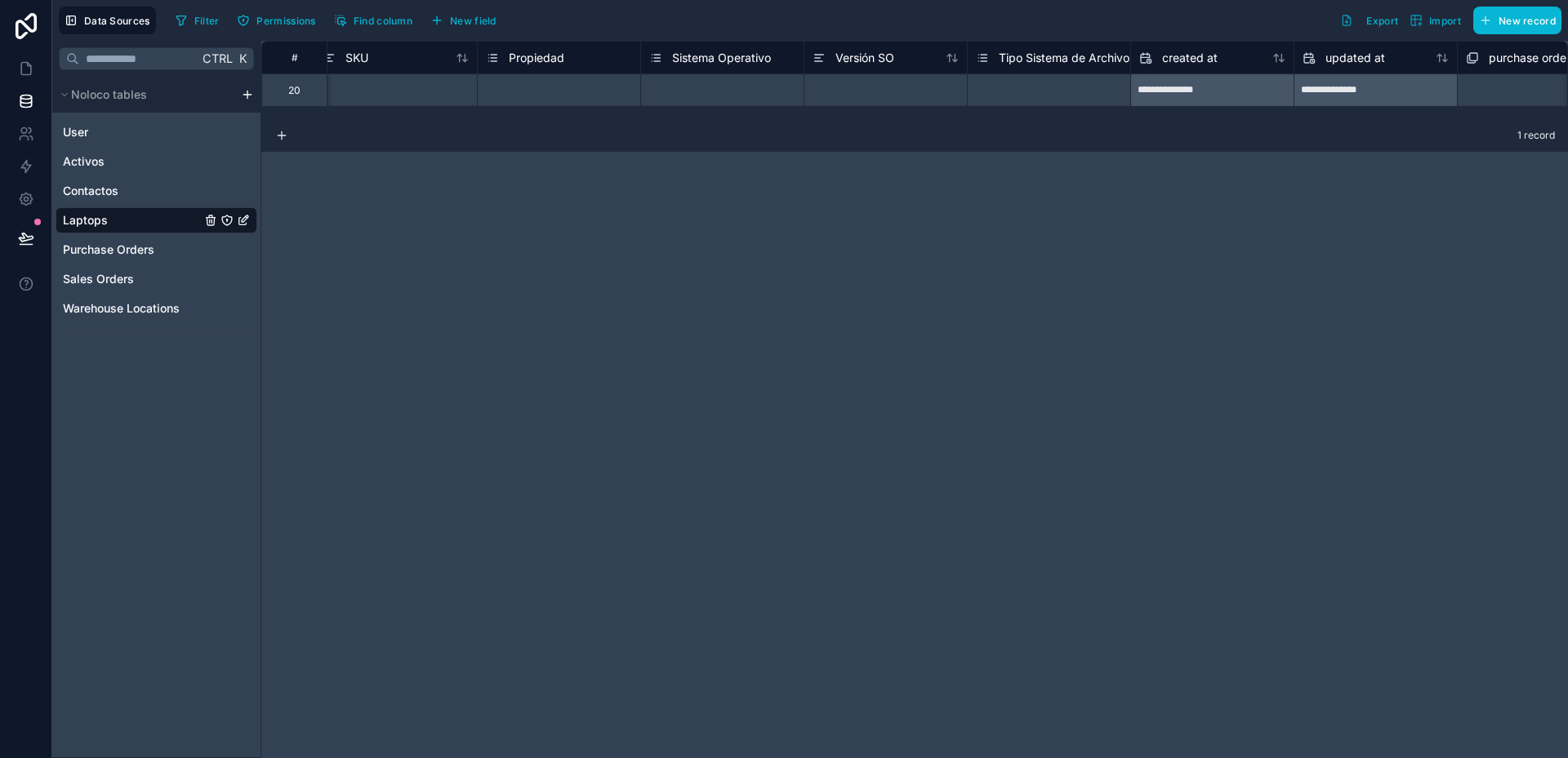
scroll to position [0, 1162]
click at [1057, 82] on div "Select a Tipo Sistema de Archivos" at bounding box center [1043, 90] width 146 height 26
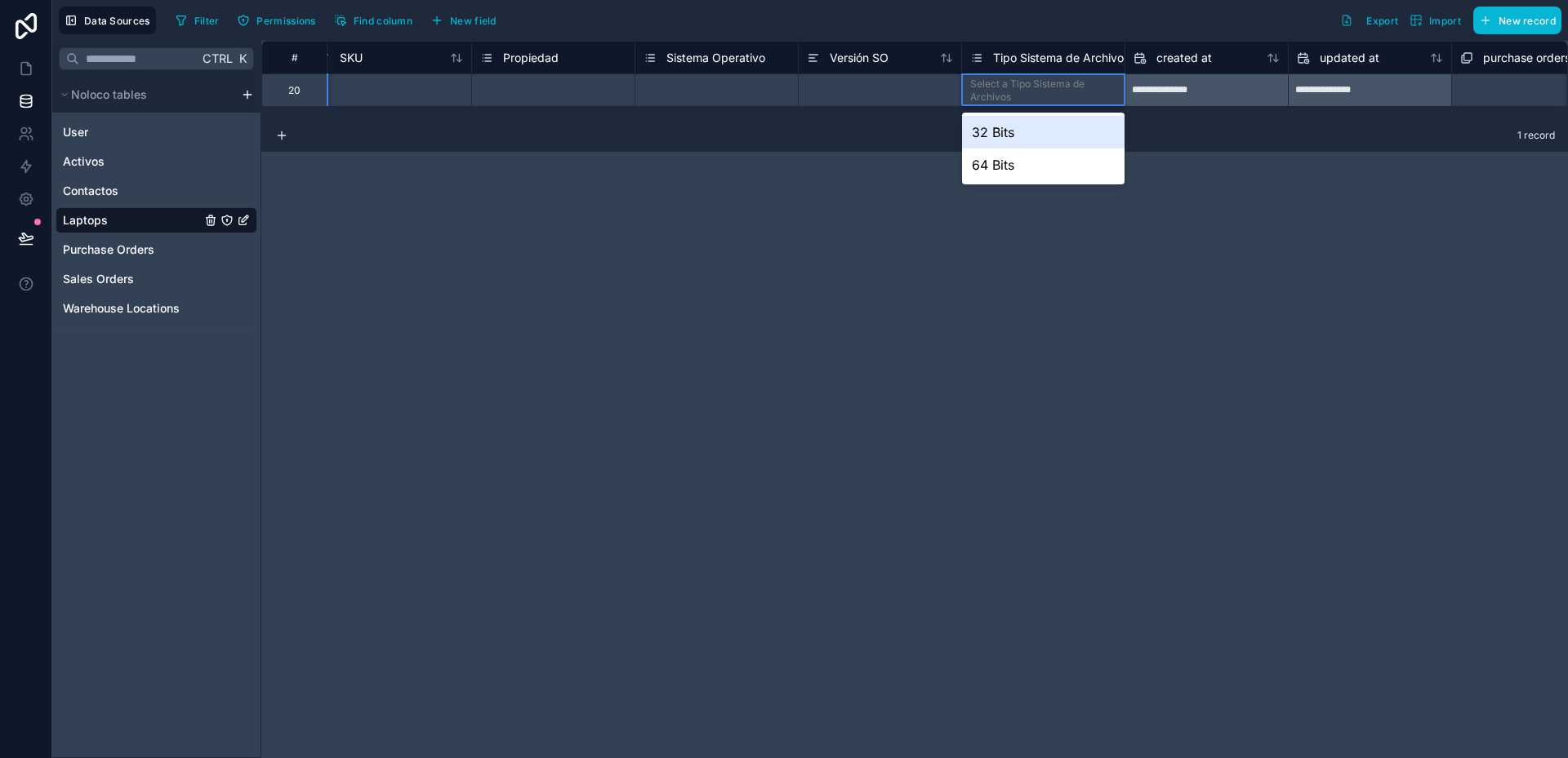
click at [1057, 82] on div "Select a Tipo Sistema de Archivos" at bounding box center [1043, 90] width 146 height 26
click at [1255, 203] on div "**********" at bounding box center [915, 399] width 1307 height 718
click at [1269, 176] on div "**********" at bounding box center [915, 399] width 1307 height 718
click at [1246, 137] on div "1 record" at bounding box center [915, 136] width 1307 height 32
click at [1085, 63] on span "Tipo Sistema de Archivos" at bounding box center [1061, 57] width 137 height 16
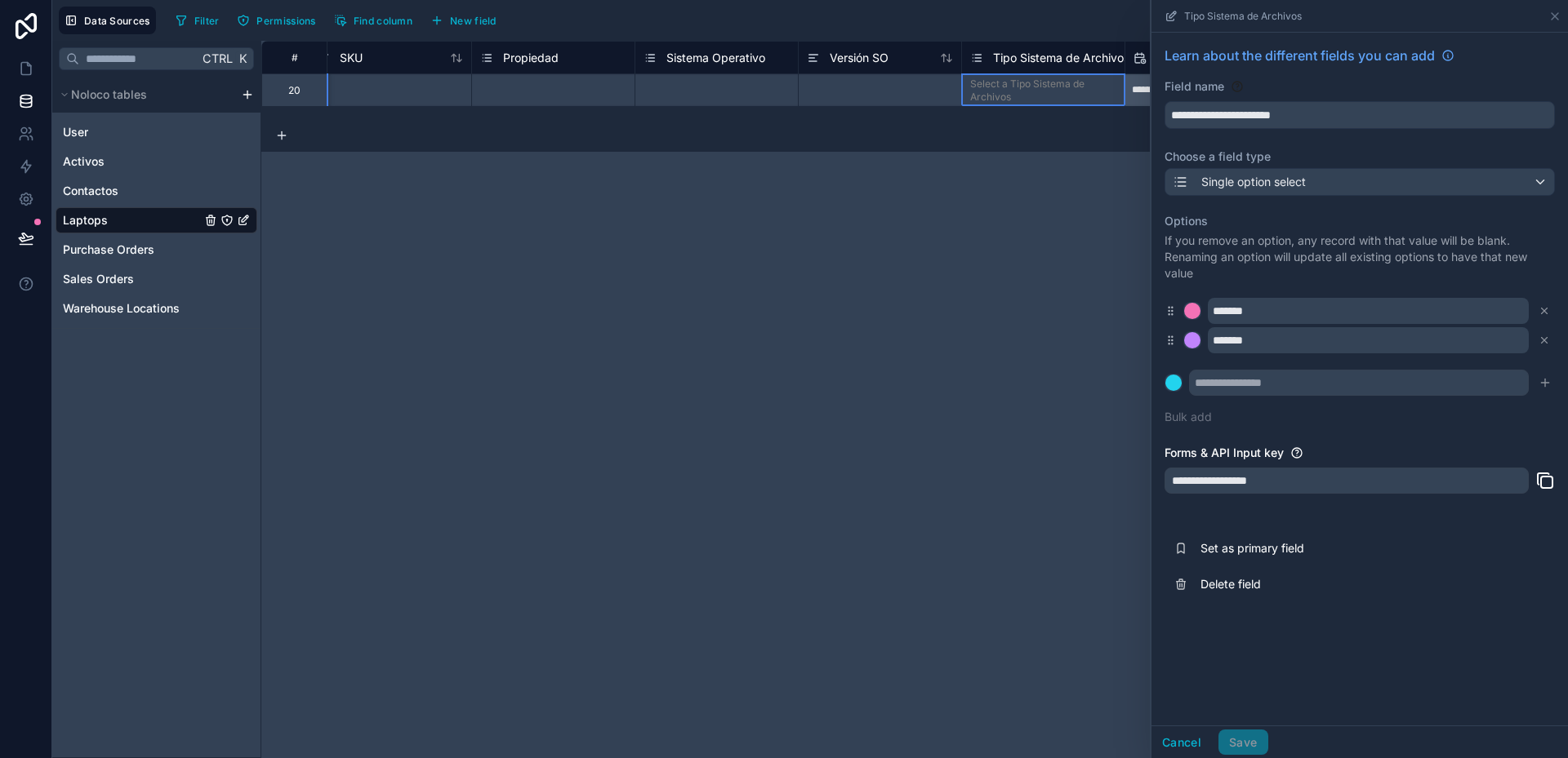
click at [1071, 195] on div "**********" at bounding box center [915, 399] width 1307 height 718
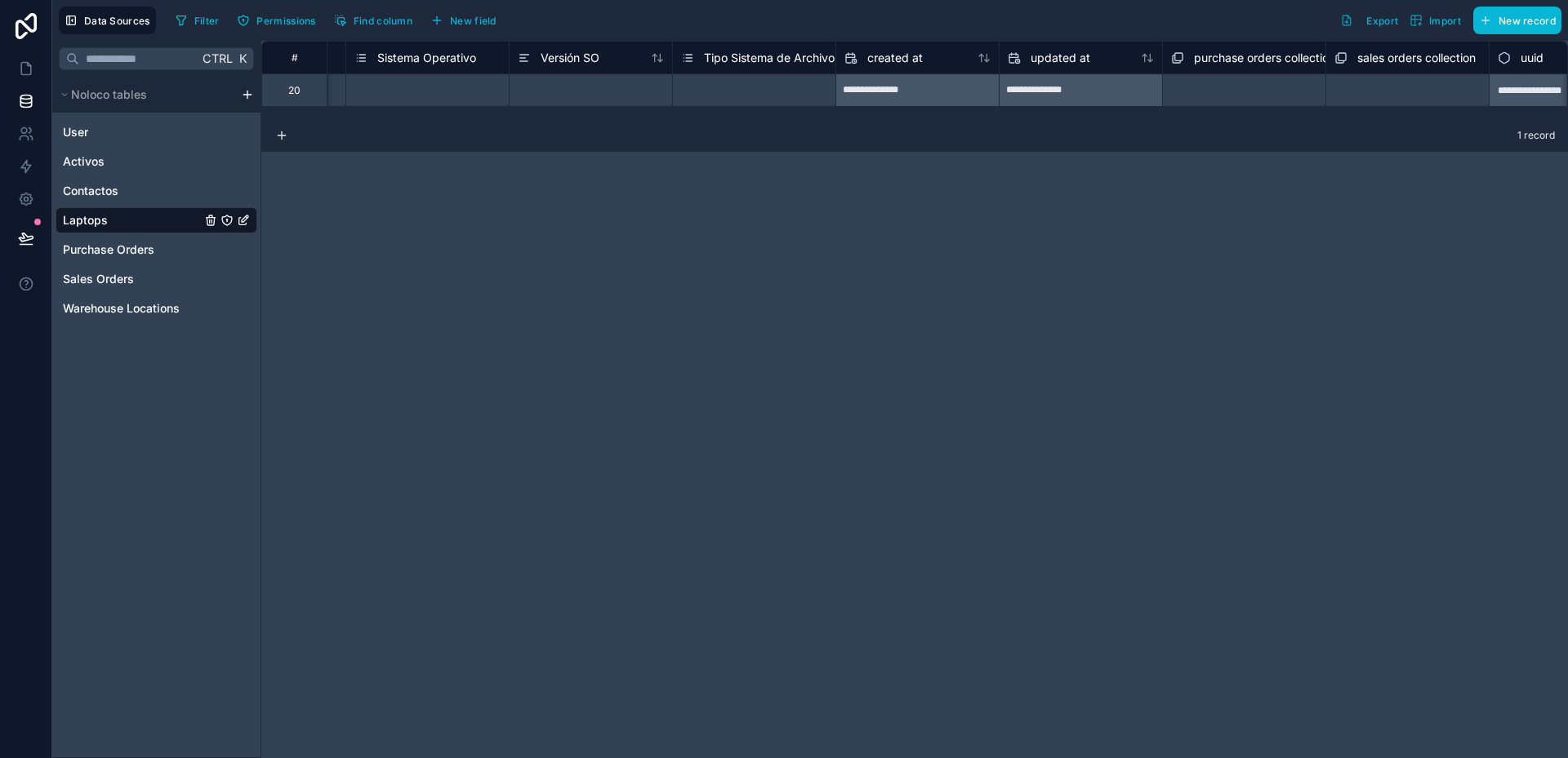
scroll to position [0, 1537]
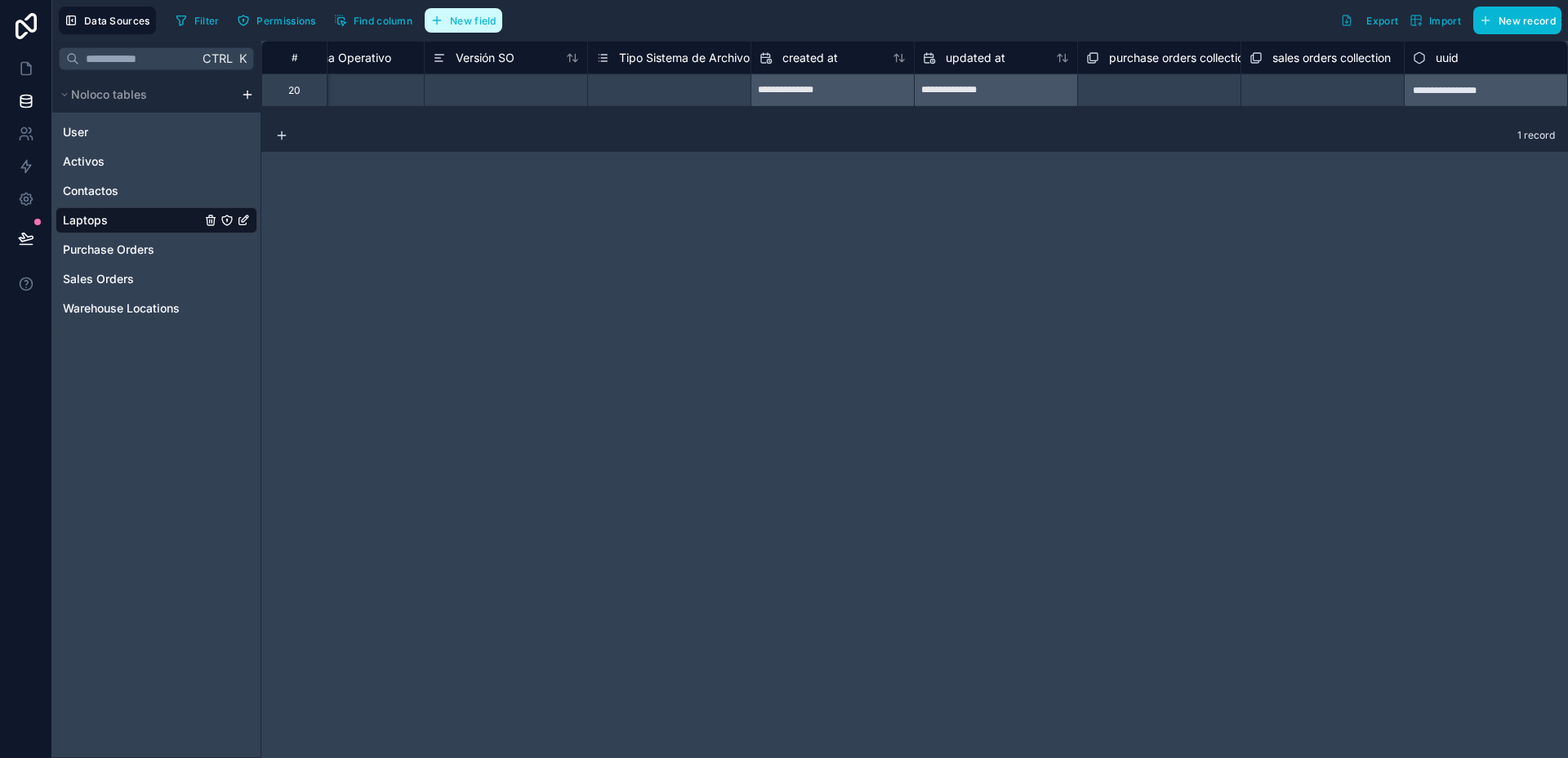
click at [484, 30] on button "New field" at bounding box center [464, 20] width 77 height 24
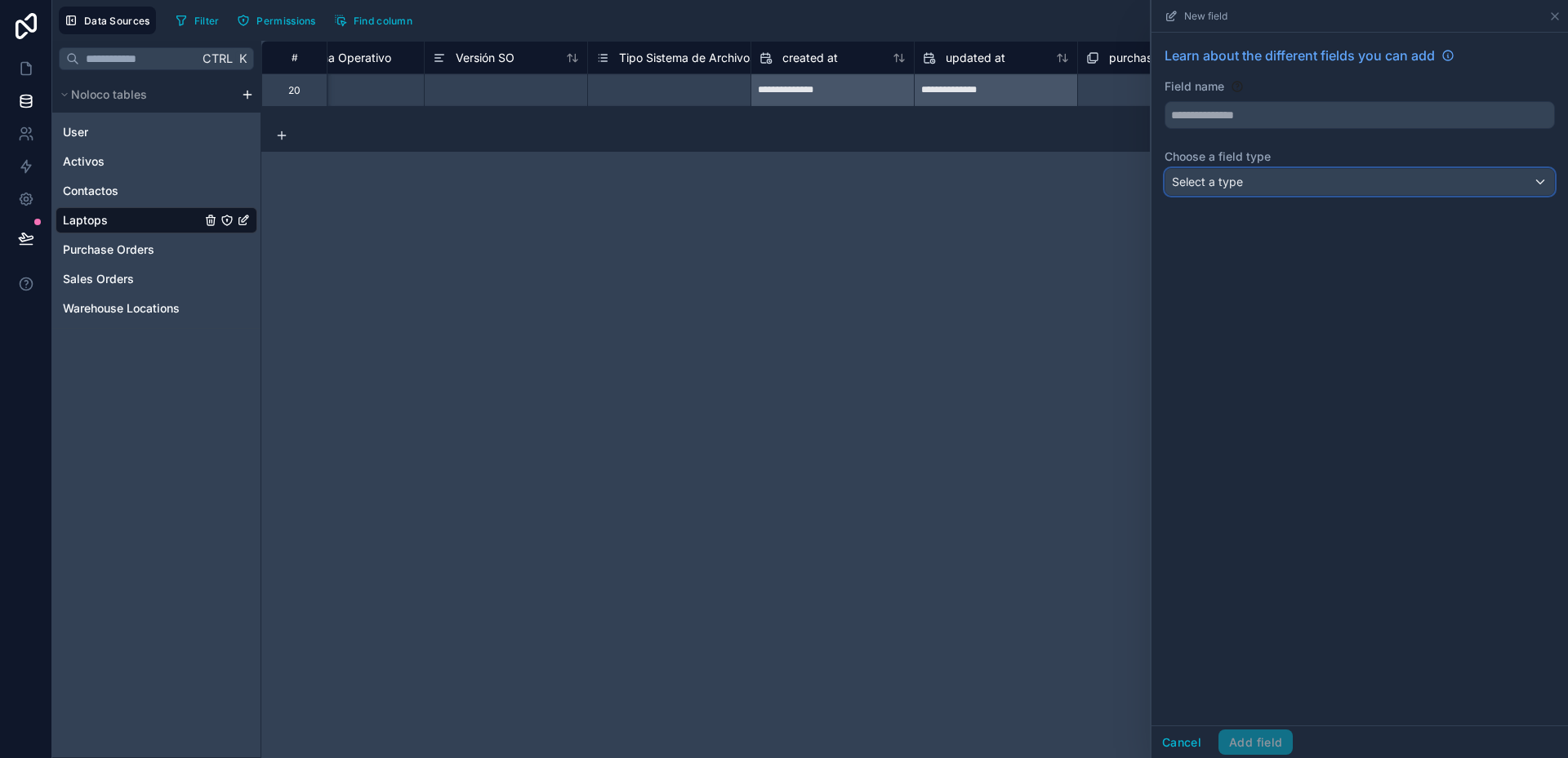
click at [1259, 174] on div "Select a type" at bounding box center [1360, 181] width 389 height 26
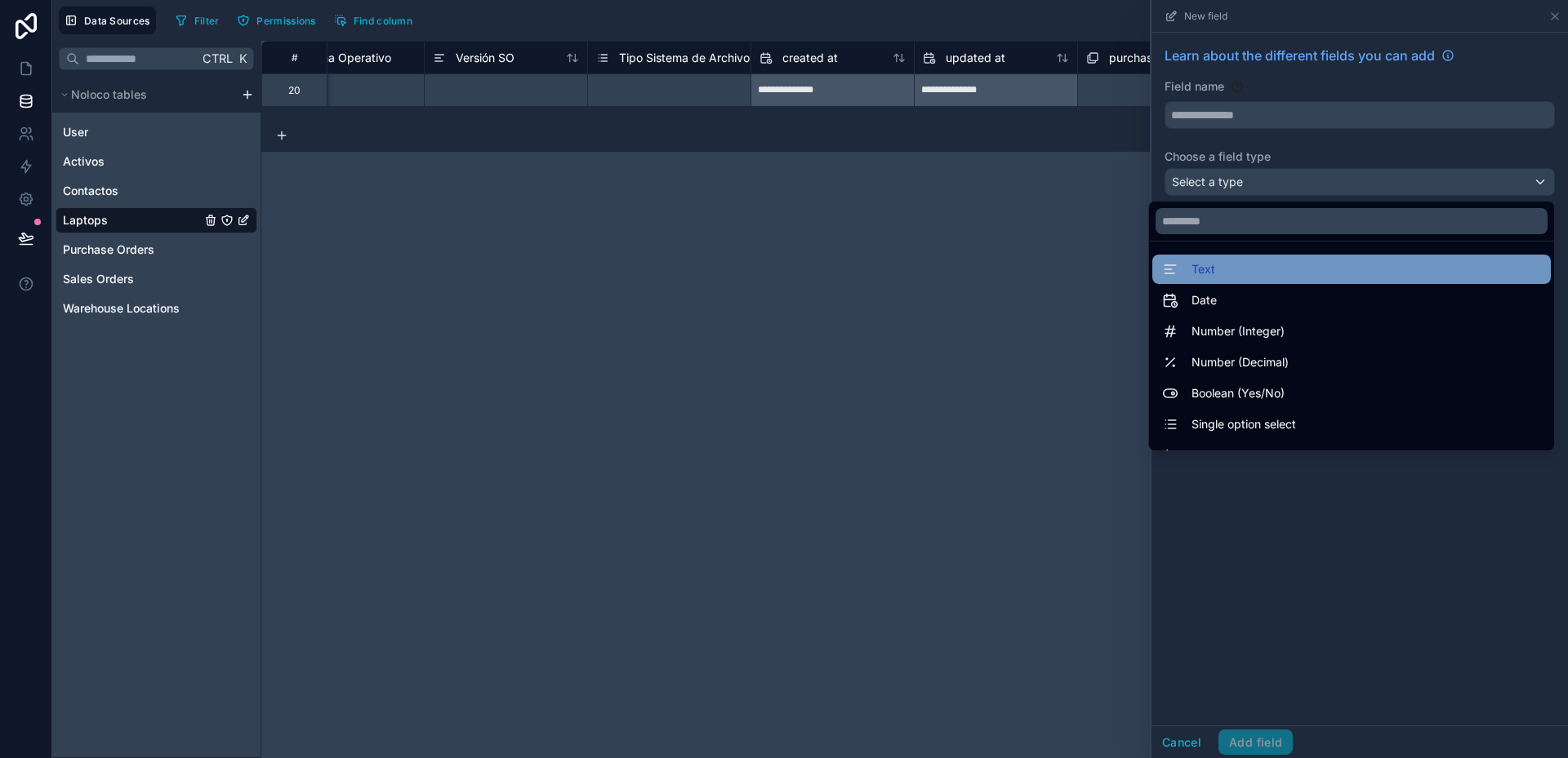
click at [1207, 262] on div "Text" at bounding box center [1351, 269] width 379 height 20
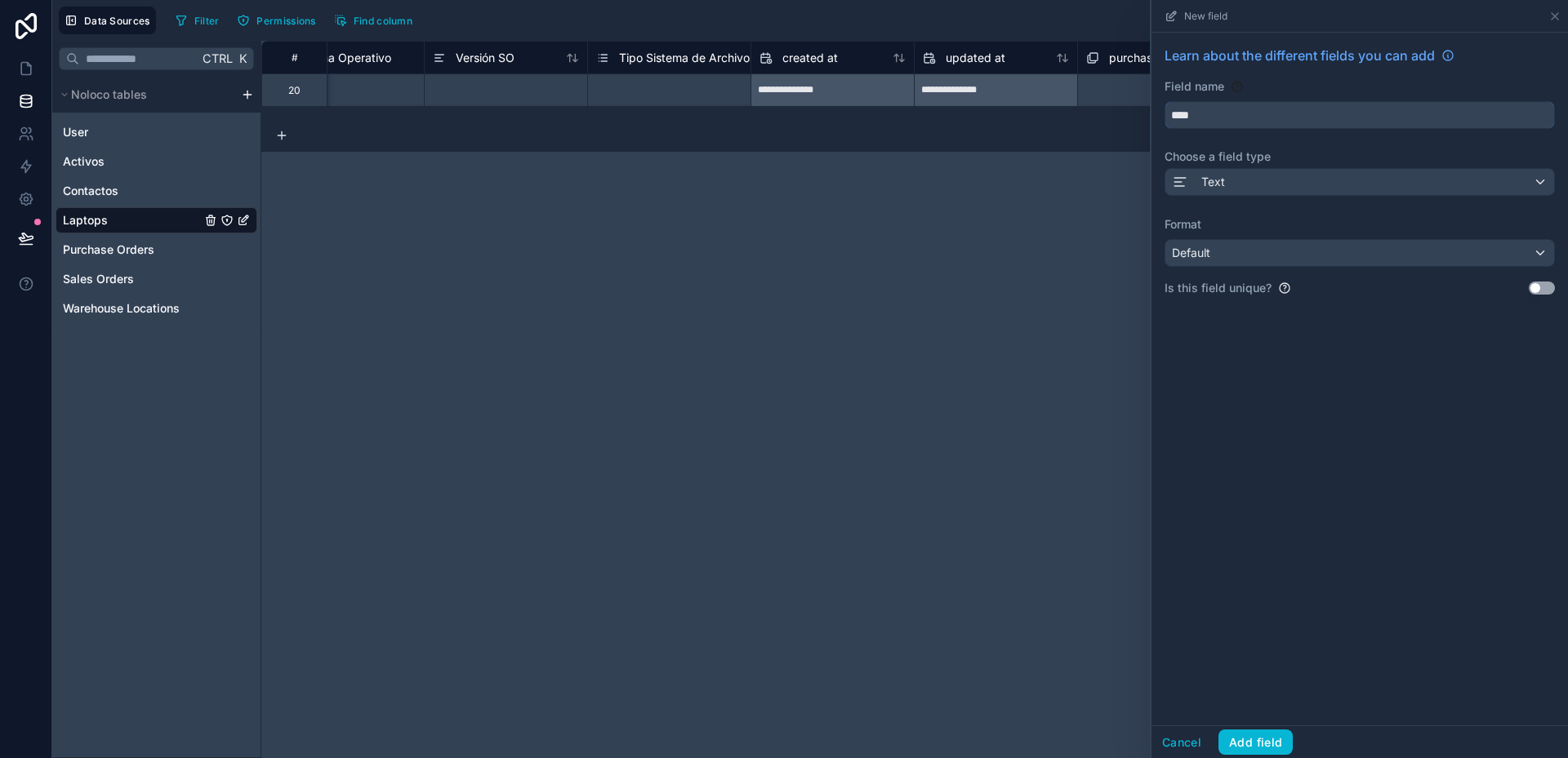
click at [1187, 114] on input "****" at bounding box center [1360, 115] width 389 height 26
type input "**********"
click at [1259, 738] on button "Add field" at bounding box center [1255, 742] width 75 height 26
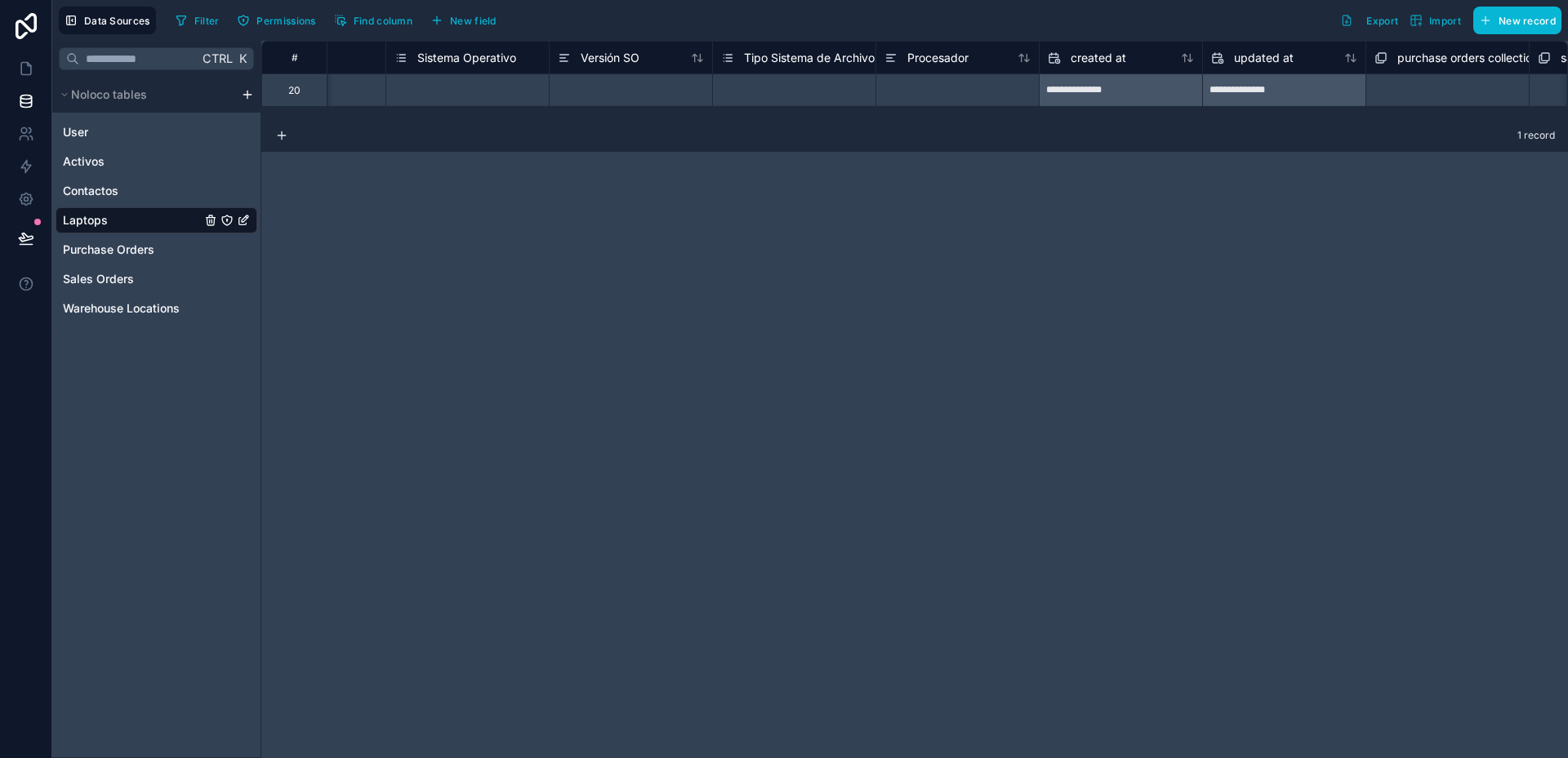
scroll to position [0, 1437]
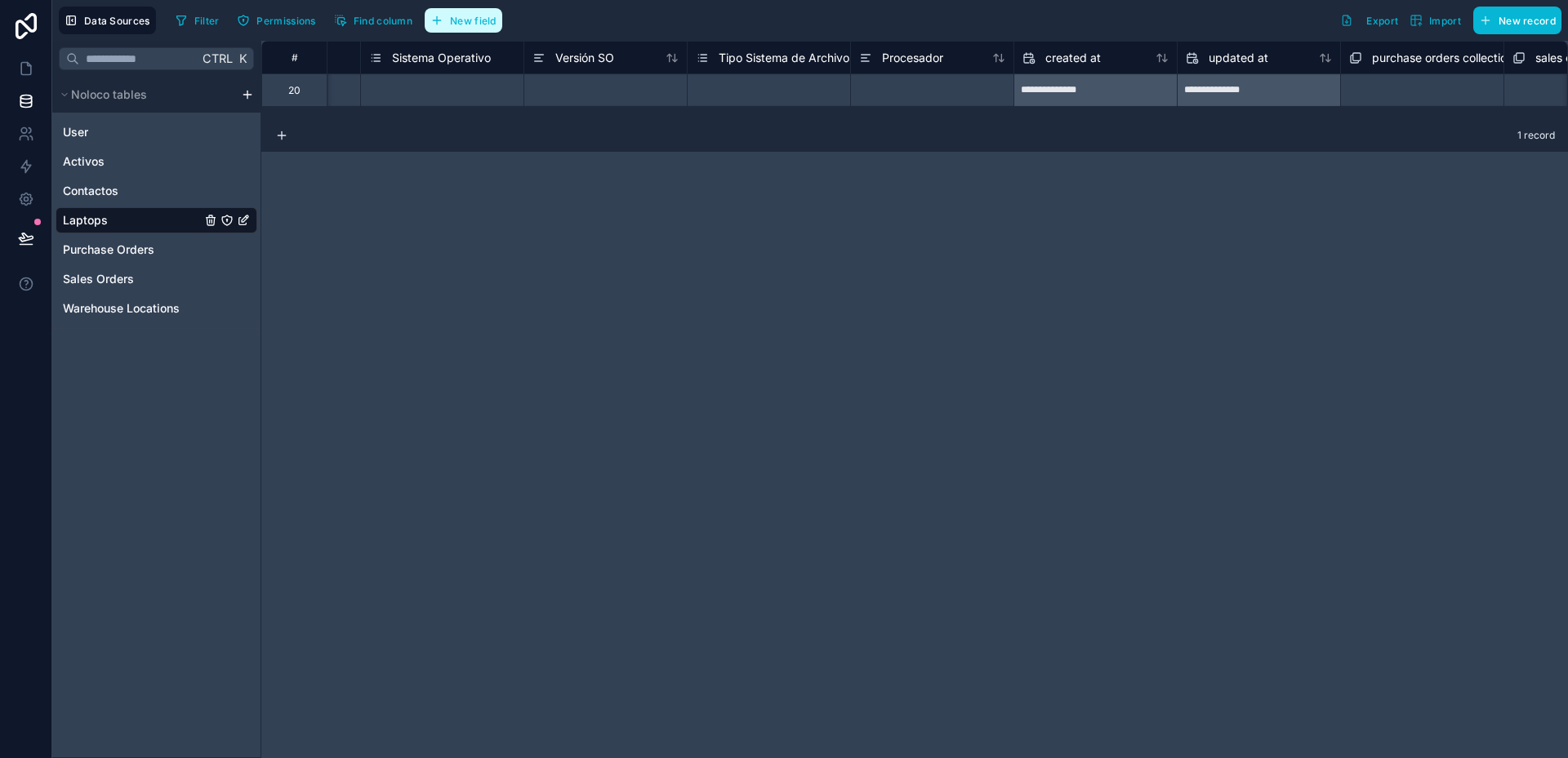
click at [472, 27] on button "New field" at bounding box center [464, 20] width 77 height 24
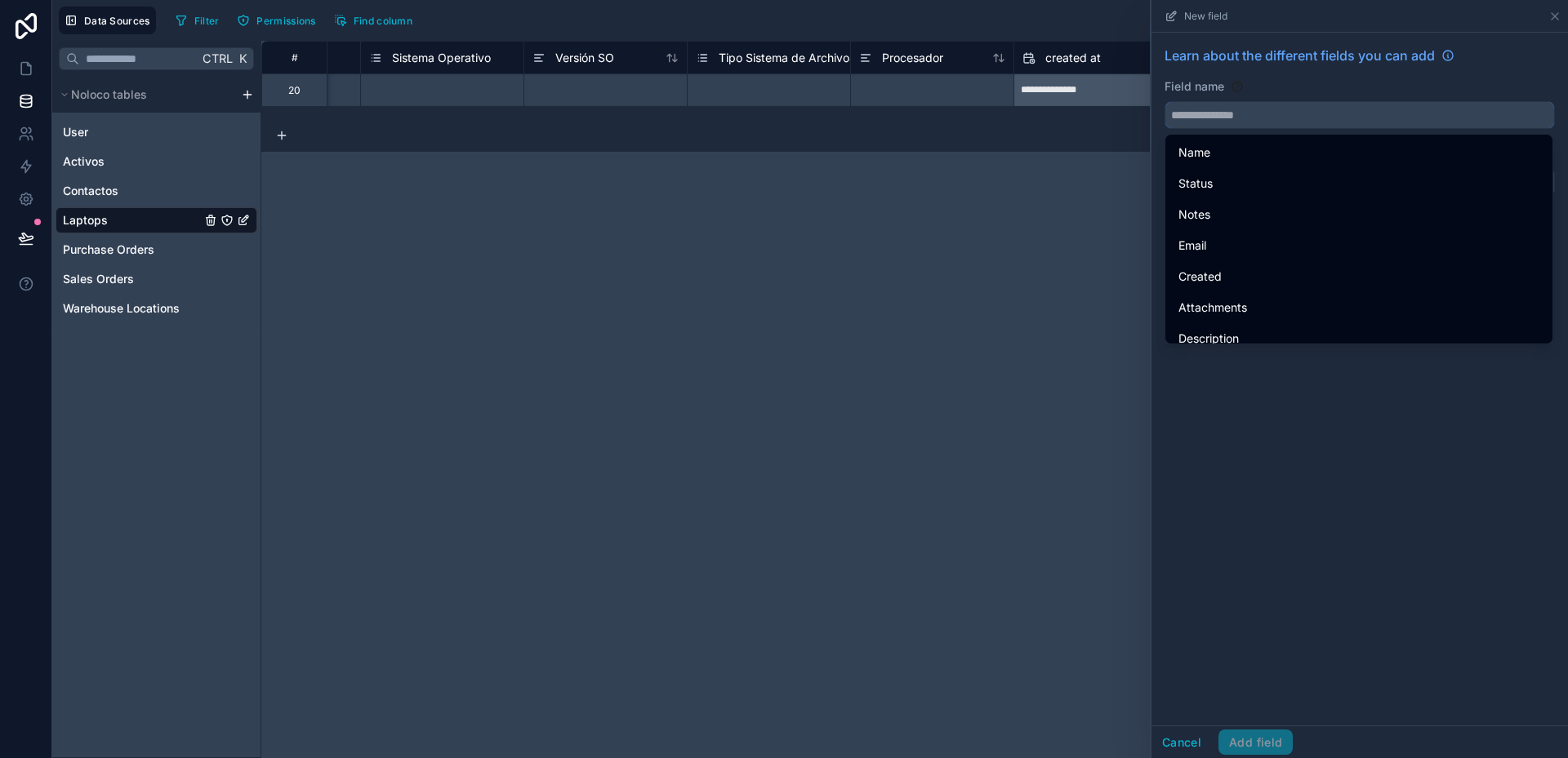
click at [1223, 119] on input "text" at bounding box center [1360, 115] width 389 height 26
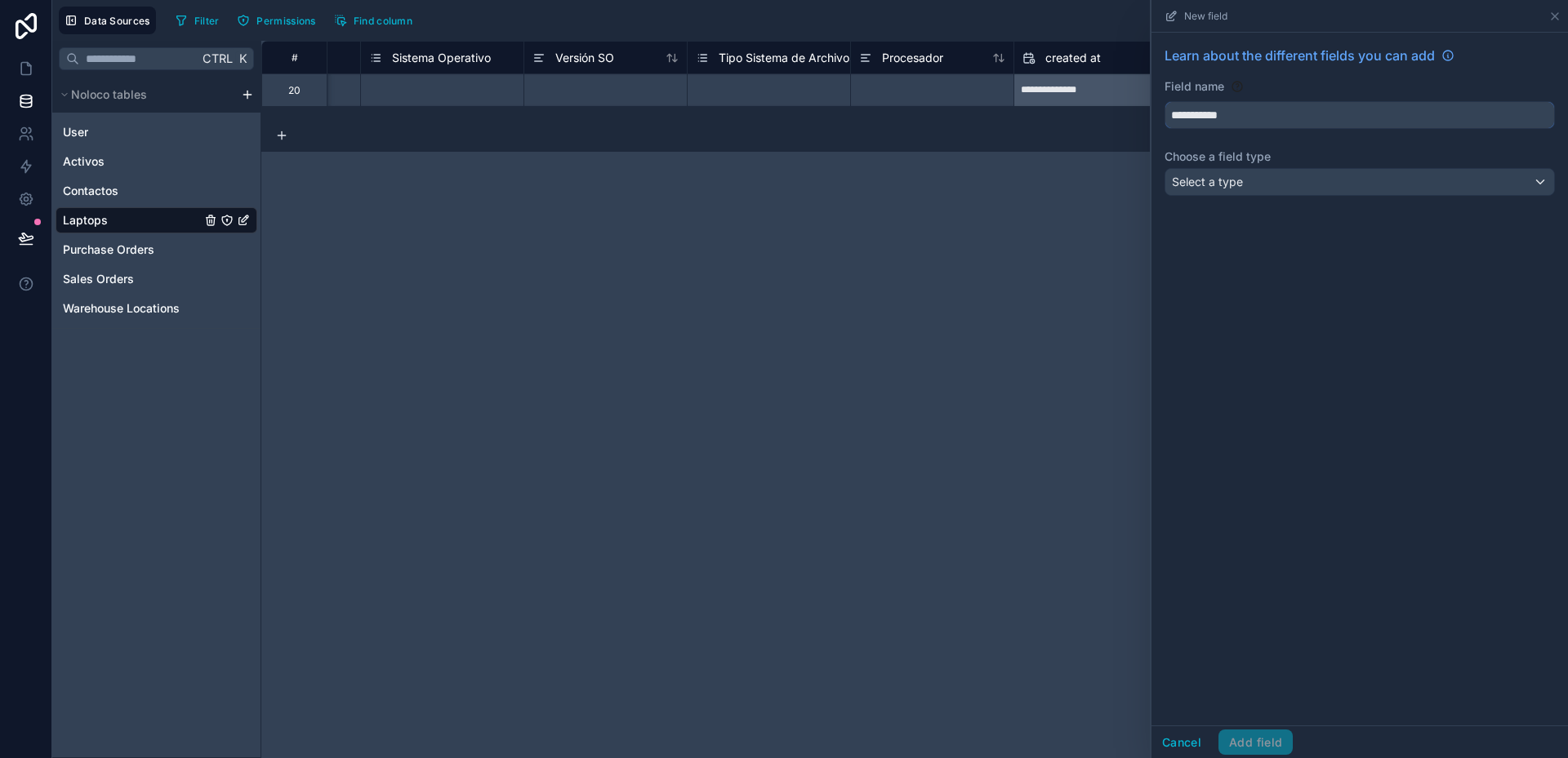
click at [1165, 101] on button "**********" at bounding box center [1360, 115] width 390 height 28
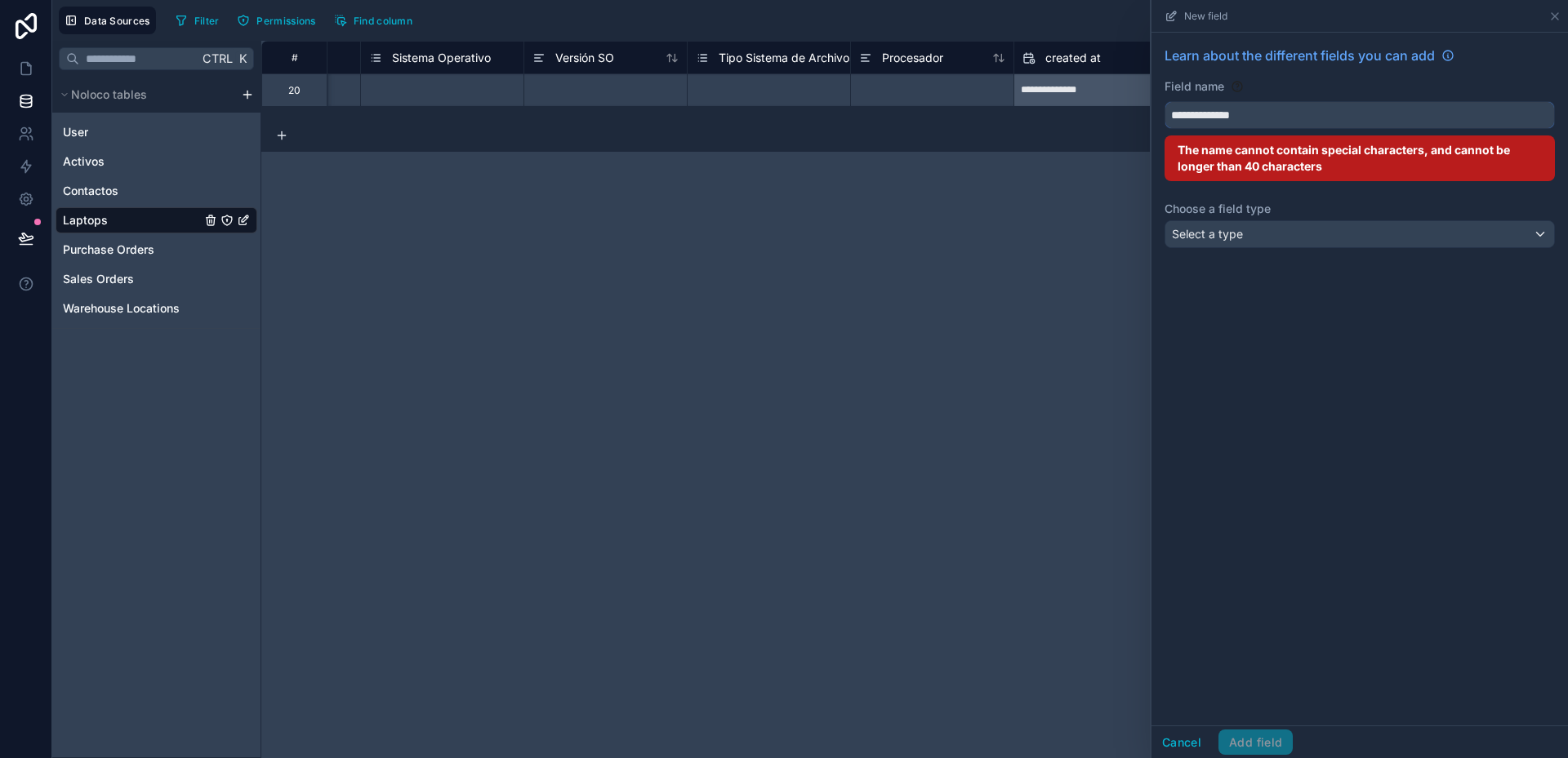
click at [1165, 101] on button "**********" at bounding box center [1360, 115] width 390 height 28
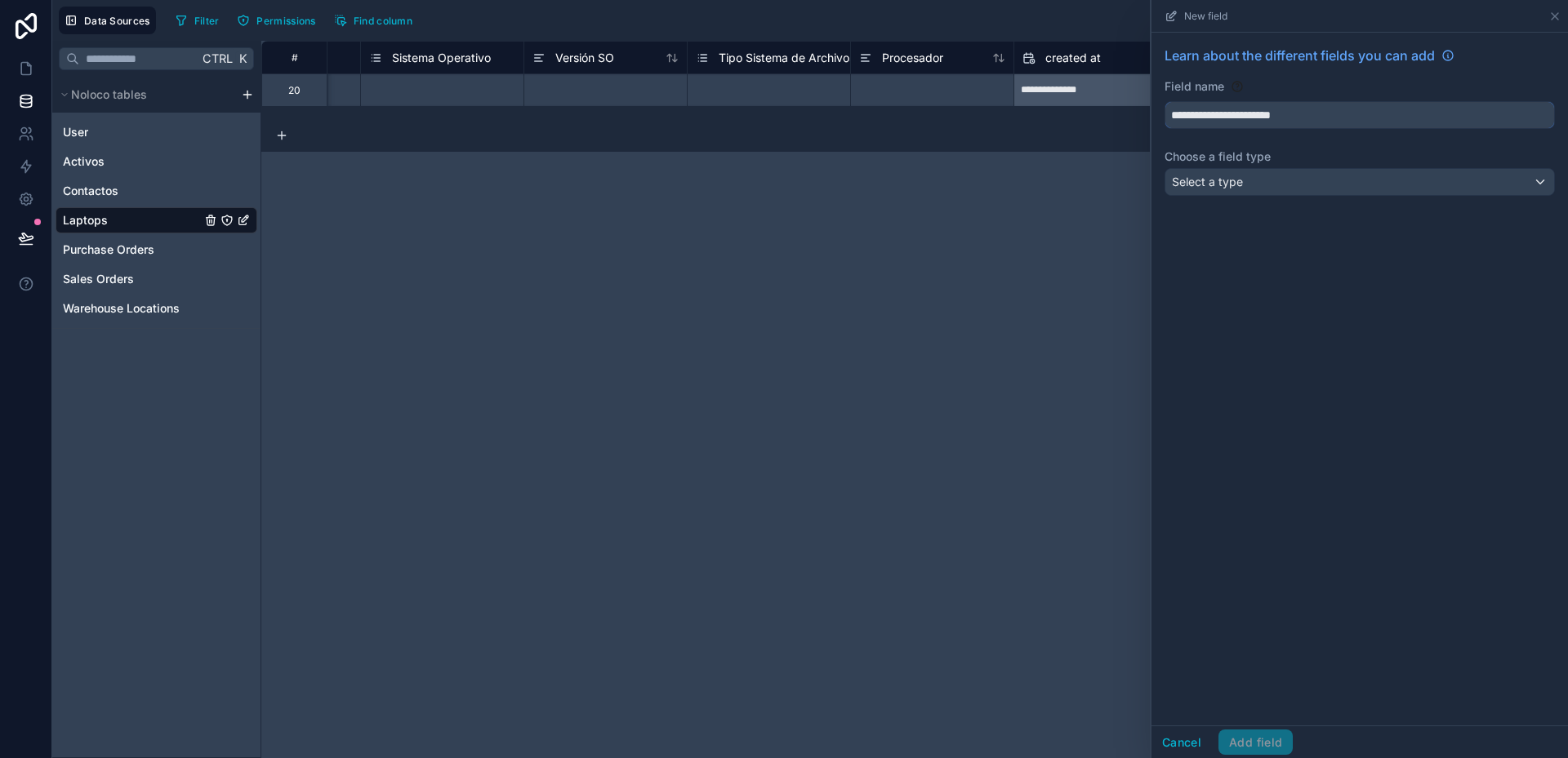
type input "**********"
click at [1225, 180] on span "Select a type" at bounding box center [1207, 181] width 71 height 13
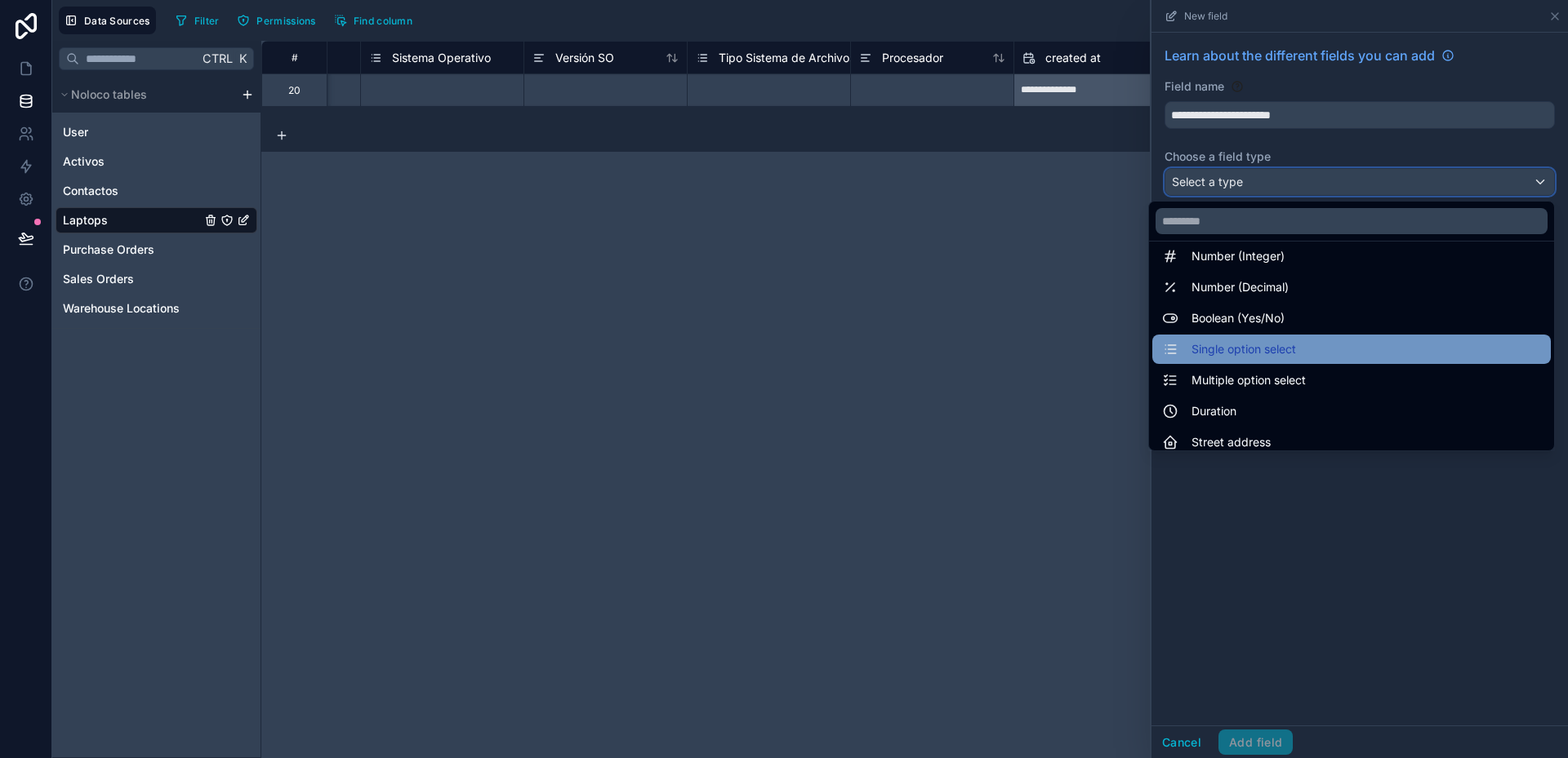
scroll to position [82, 0]
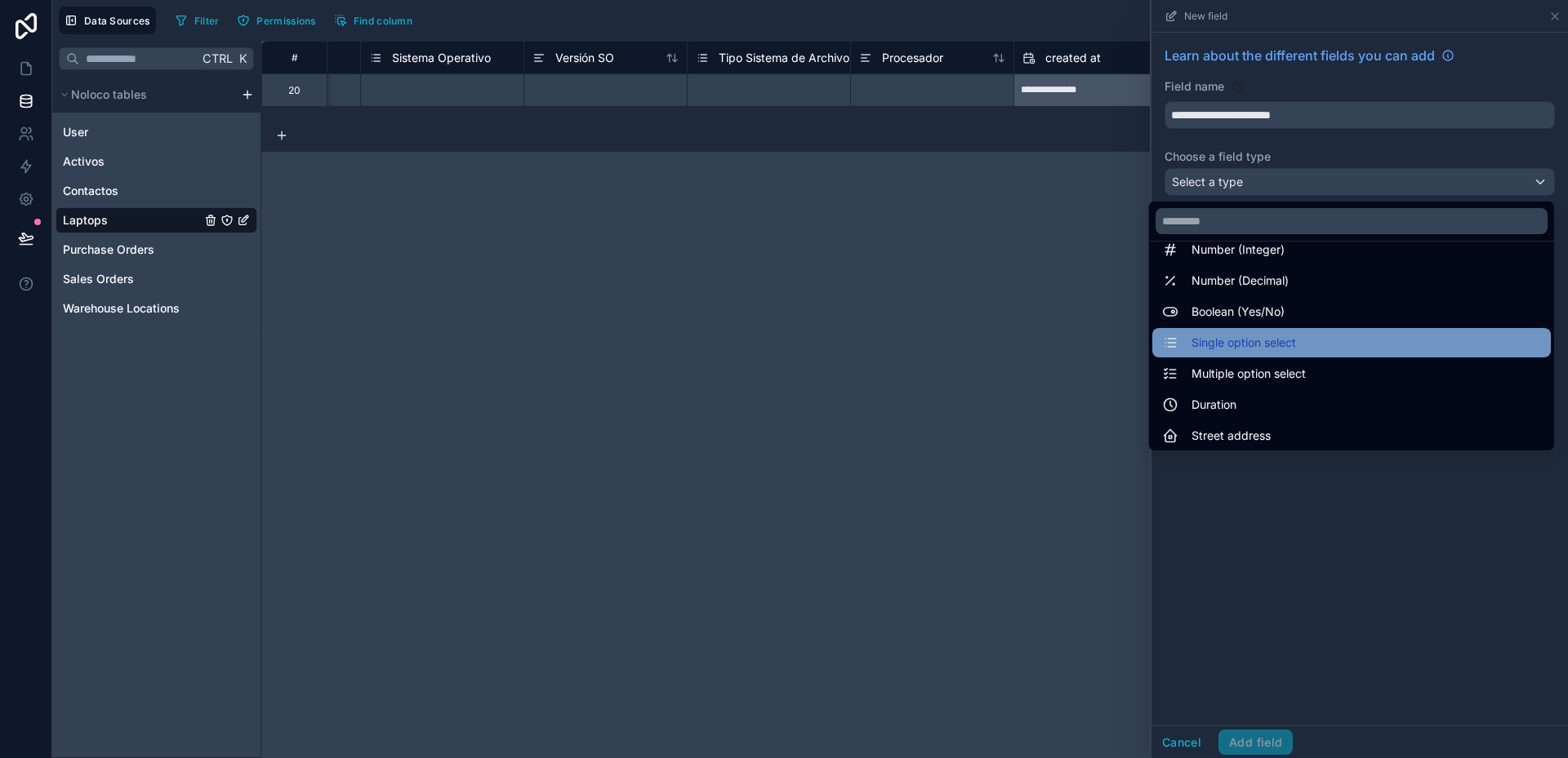
click at [1251, 345] on span "Single option select" at bounding box center [1244, 343] width 104 height 20
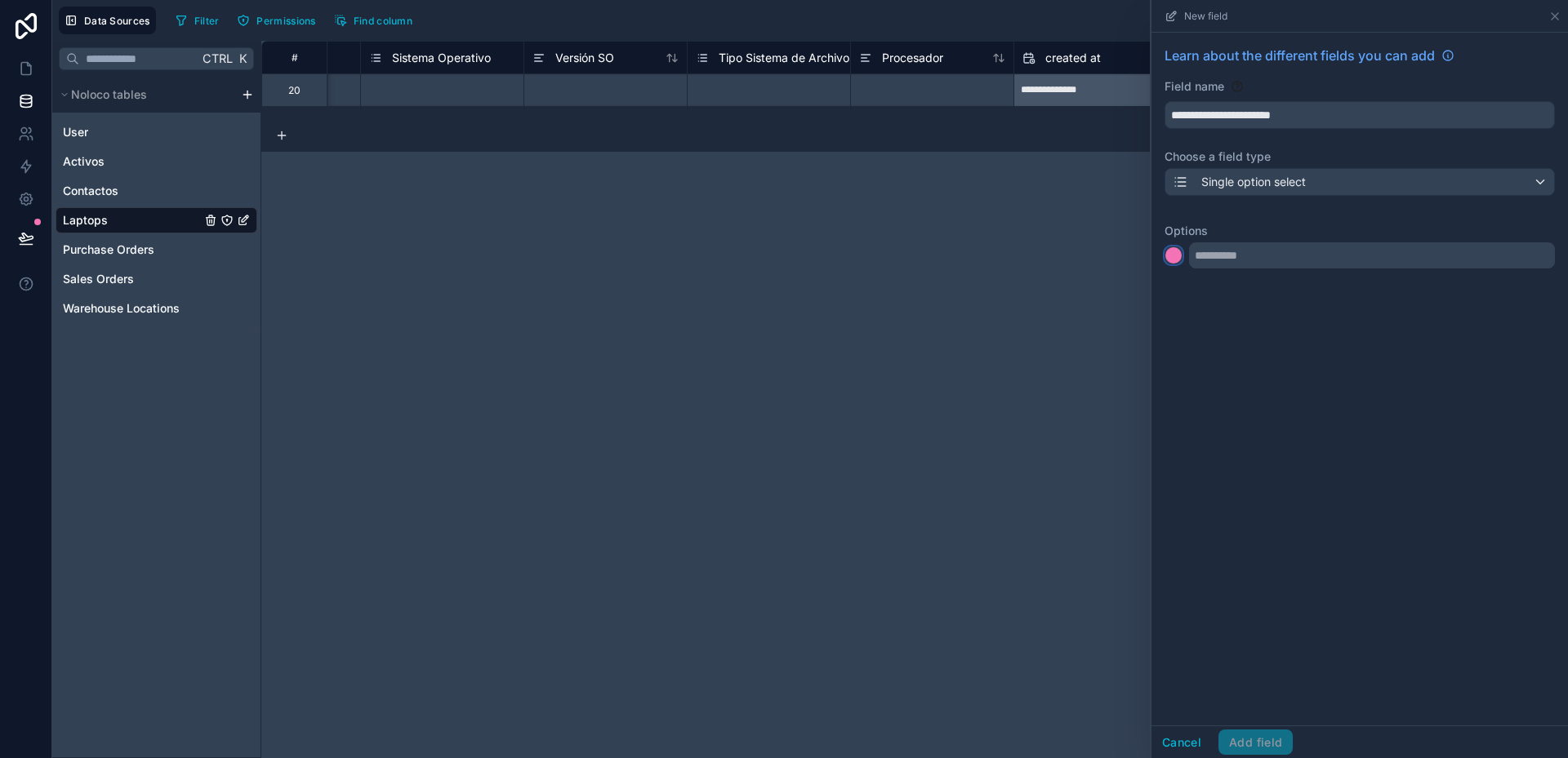
click at [1178, 257] on div at bounding box center [1174, 255] width 16 height 16
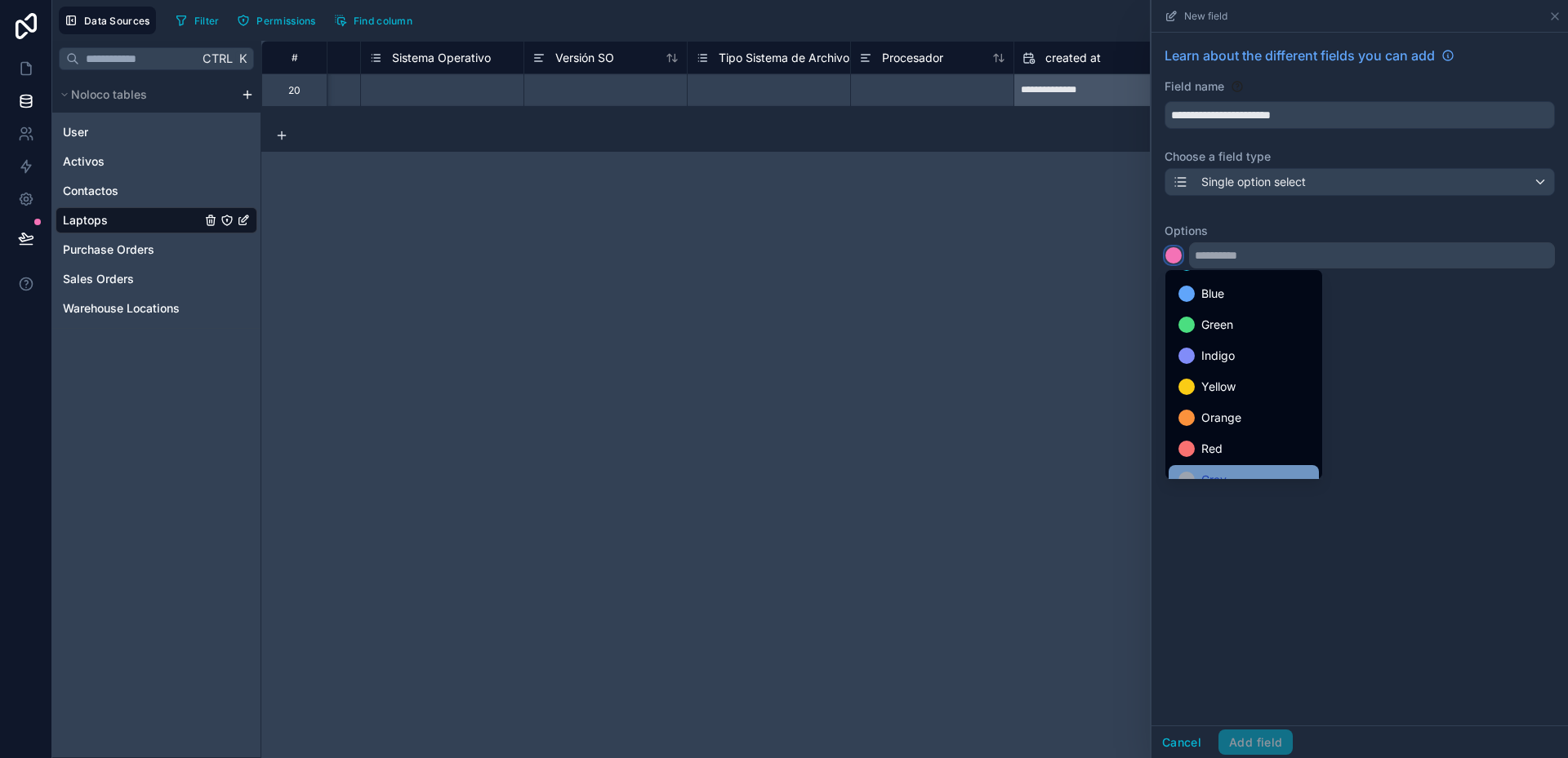
scroll to position [137, 0]
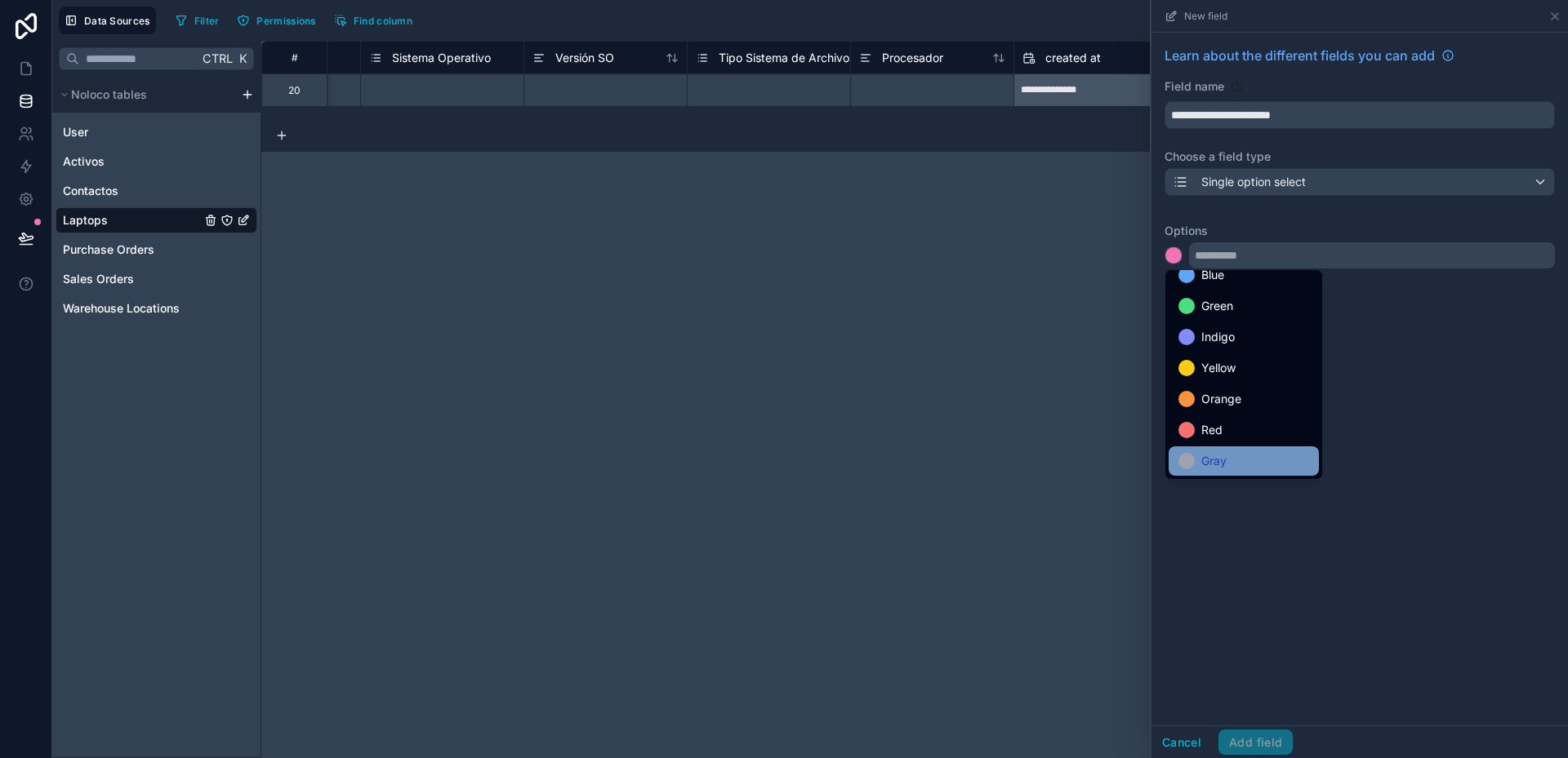
click at [1222, 457] on span "Gray" at bounding box center [1214, 462] width 25 height 20
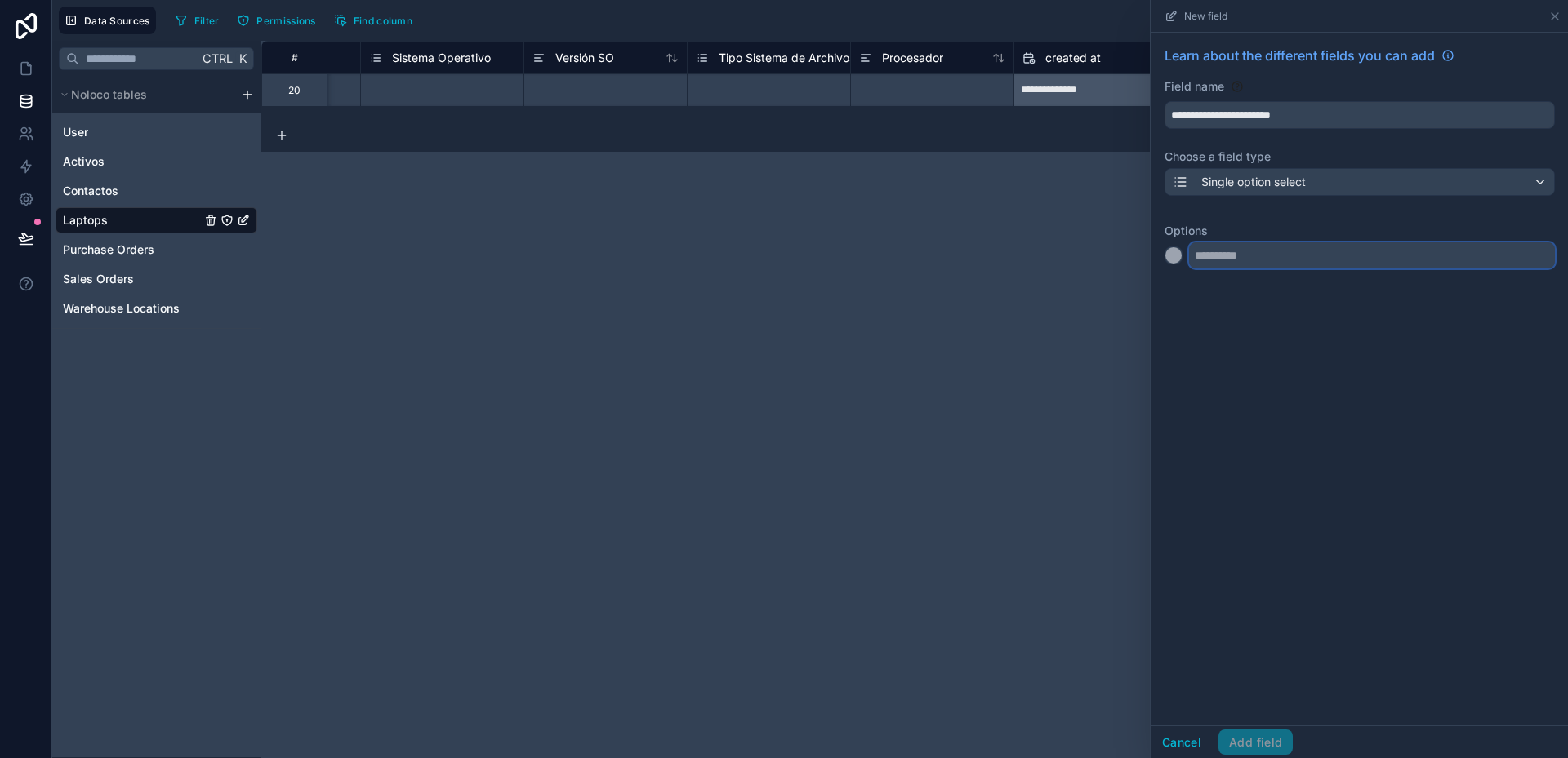
click at [1218, 259] on input "text" at bounding box center [1371, 255] width 366 height 26
type input "*********"
click at [1177, 286] on div at bounding box center [1174, 288] width 16 height 16
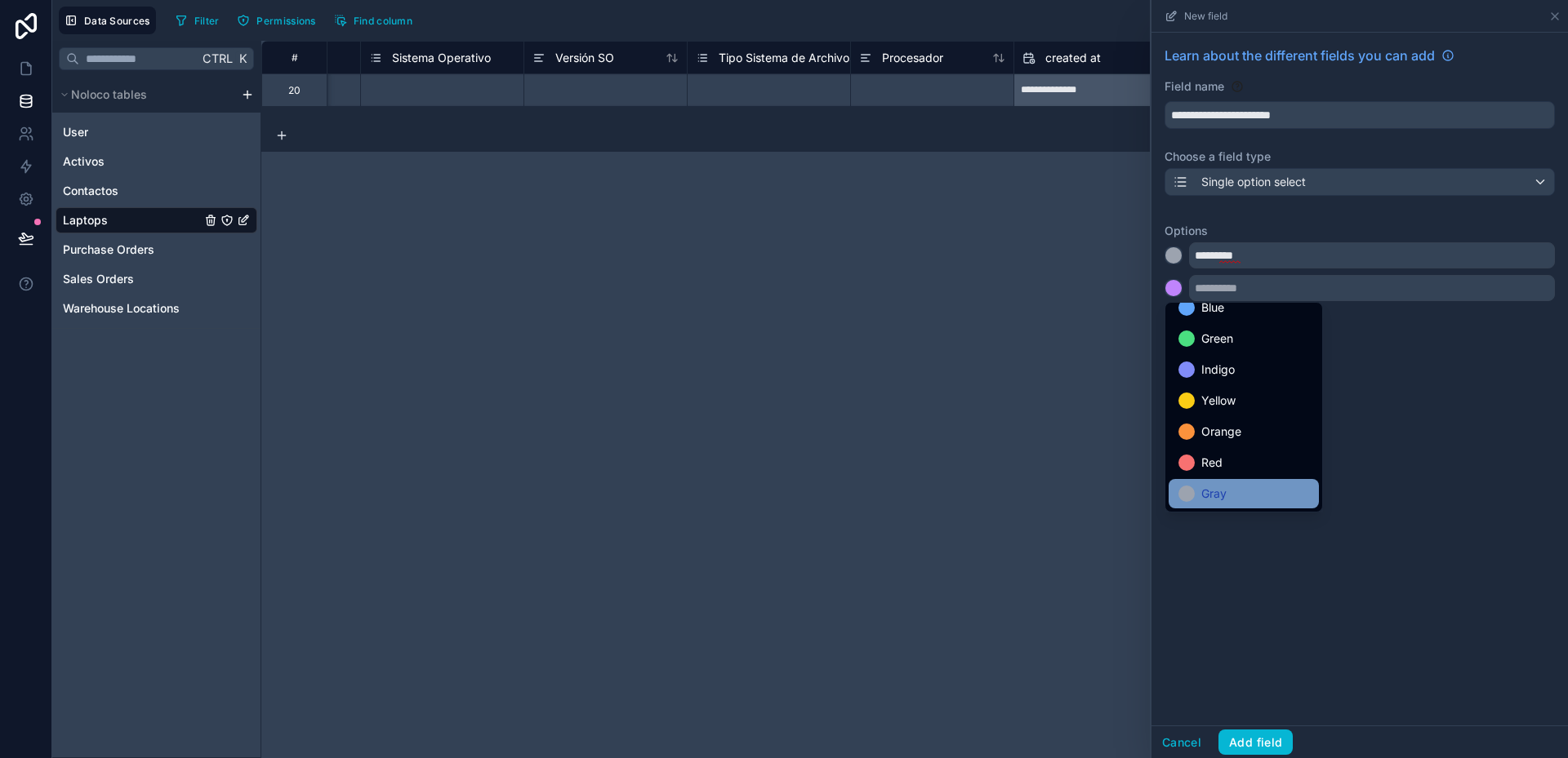
click at [1214, 495] on span "Gray" at bounding box center [1214, 494] width 25 height 20
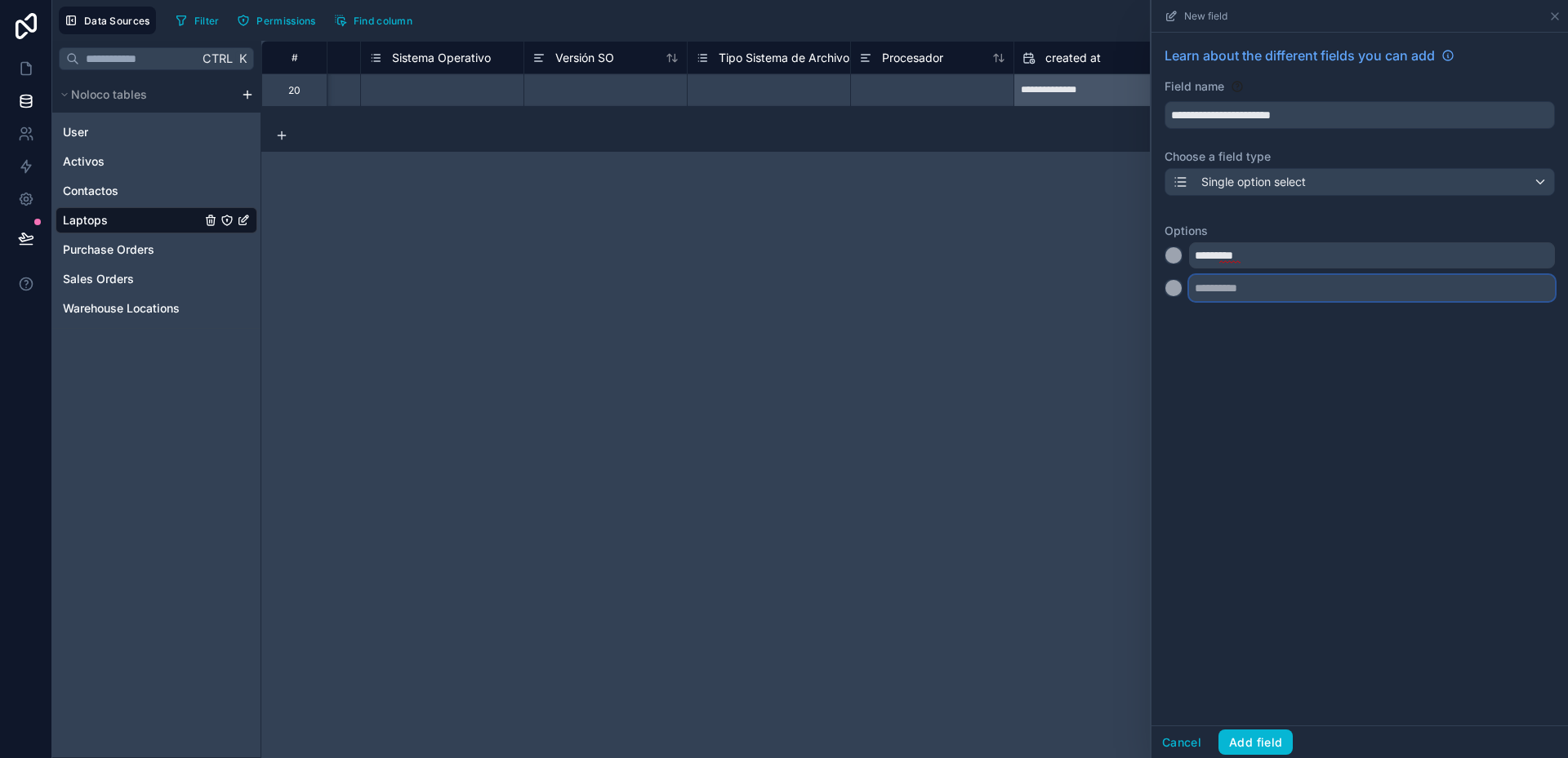
click at [1215, 283] on input "text" at bounding box center [1371, 287] width 366 height 26
type input "*********"
click at [1173, 323] on div at bounding box center [1174, 321] width 16 height 16
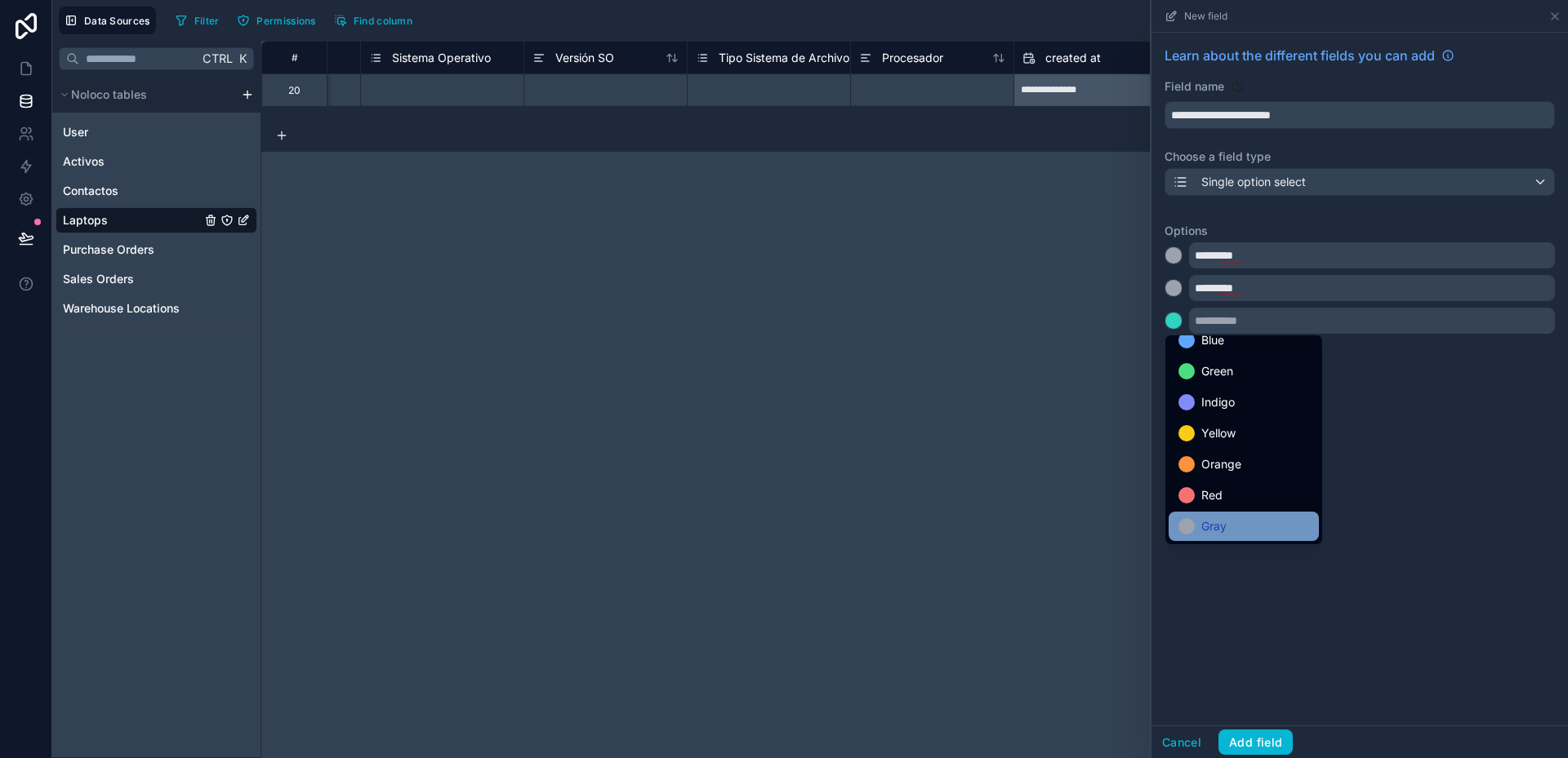
click at [1230, 524] on div "Gray" at bounding box center [1243, 526] width 130 height 20
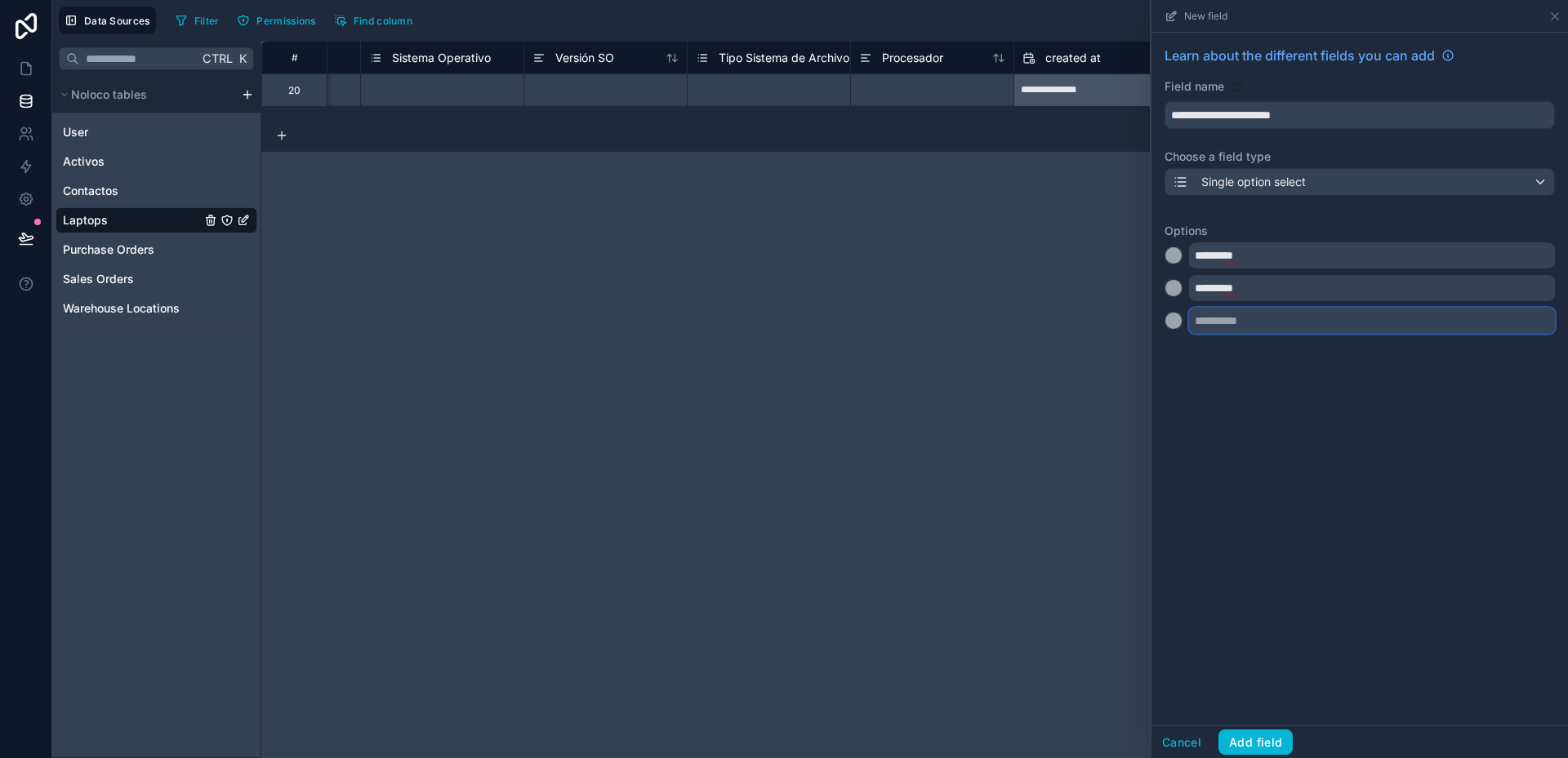
click at [1211, 318] on input "text" at bounding box center [1371, 321] width 366 height 26
type input "*********"
click at [1175, 357] on div at bounding box center [1174, 353] width 16 height 16
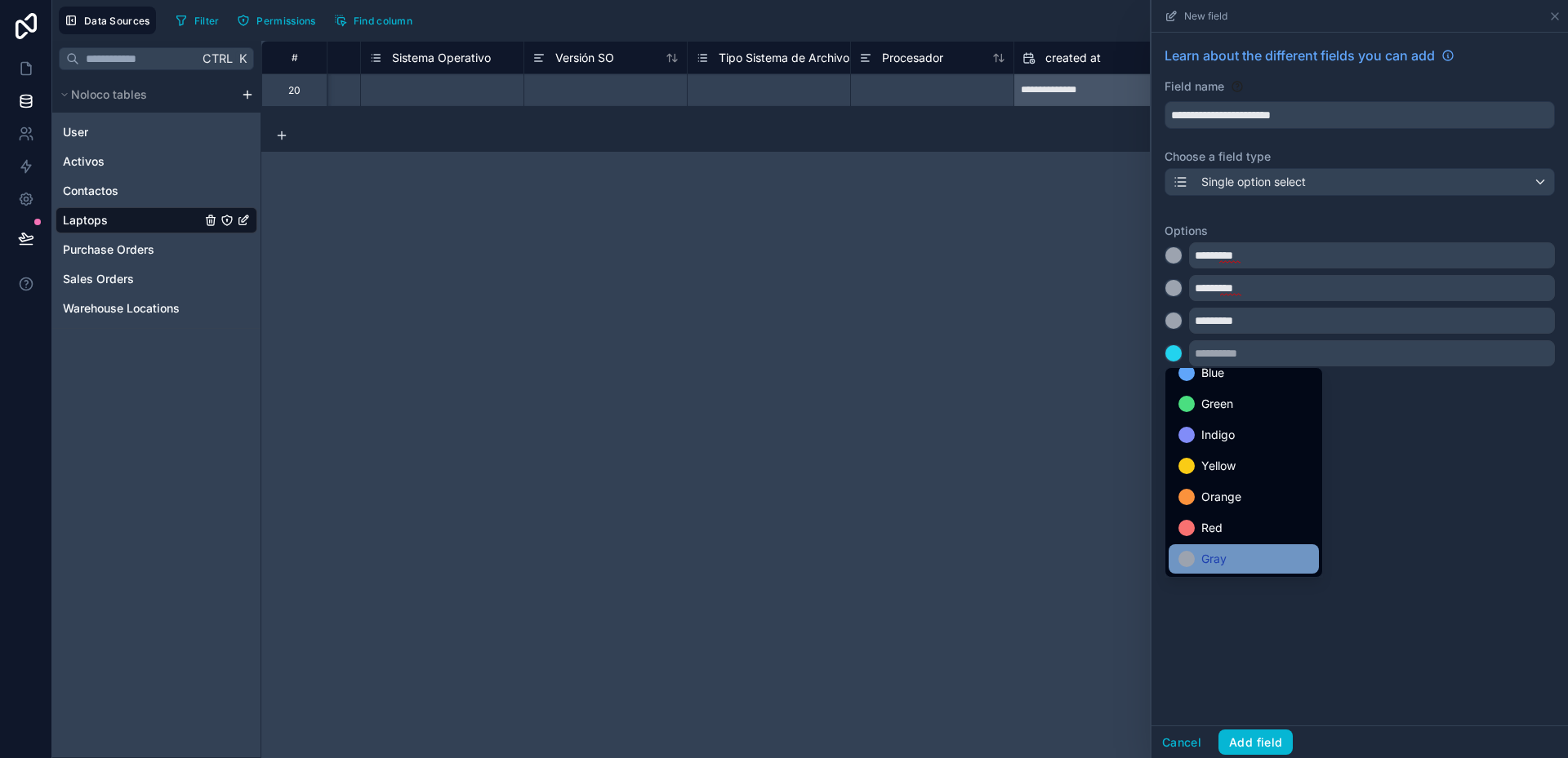
click at [1227, 551] on div "Gray" at bounding box center [1243, 560] width 130 height 20
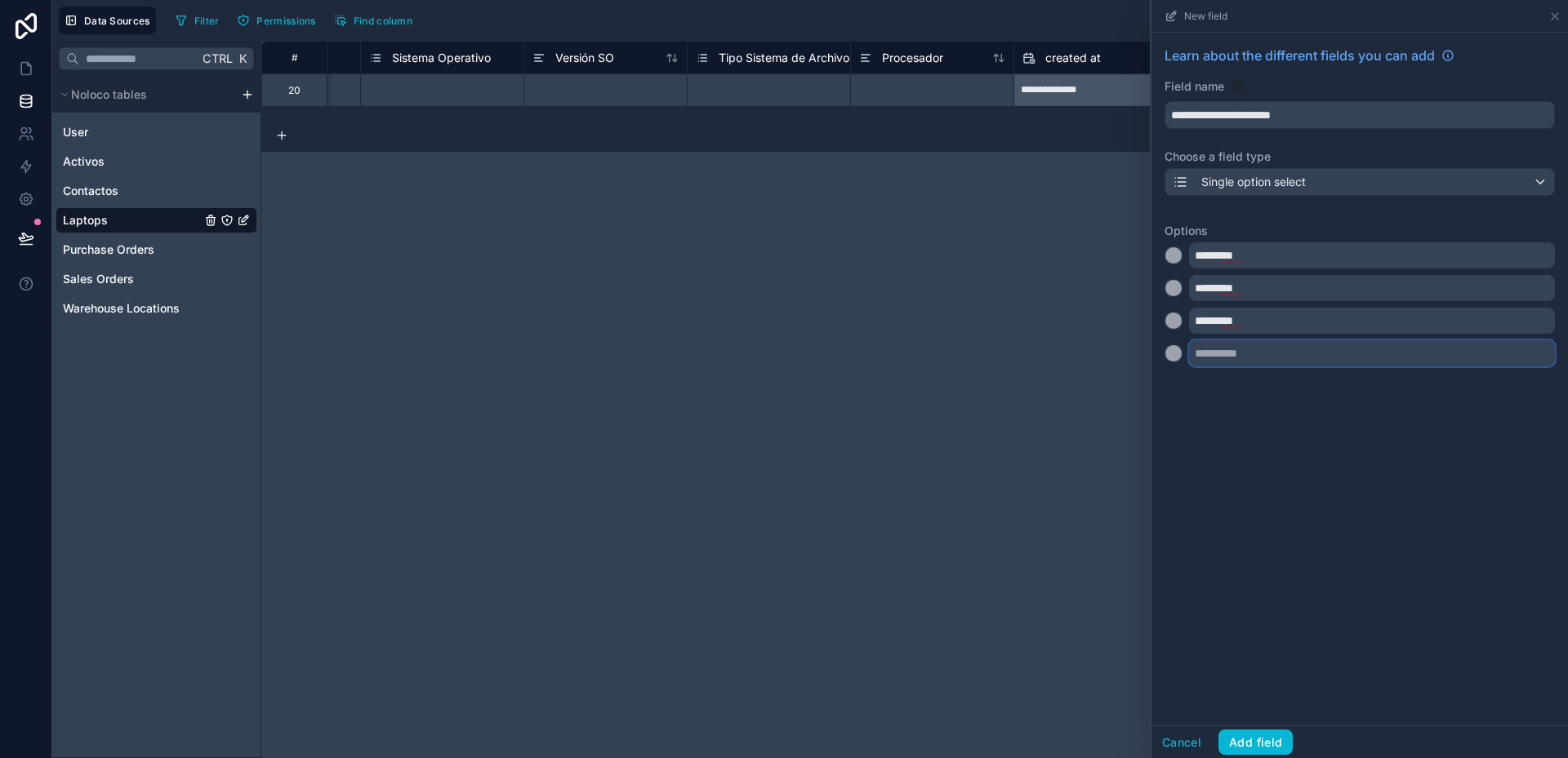
click at [1227, 357] on input "text" at bounding box center [1371, 353] width 366 height 26
type input "*********"
click at [1179, 381] on div at bounding box center [1174, 386] width 16 height 16
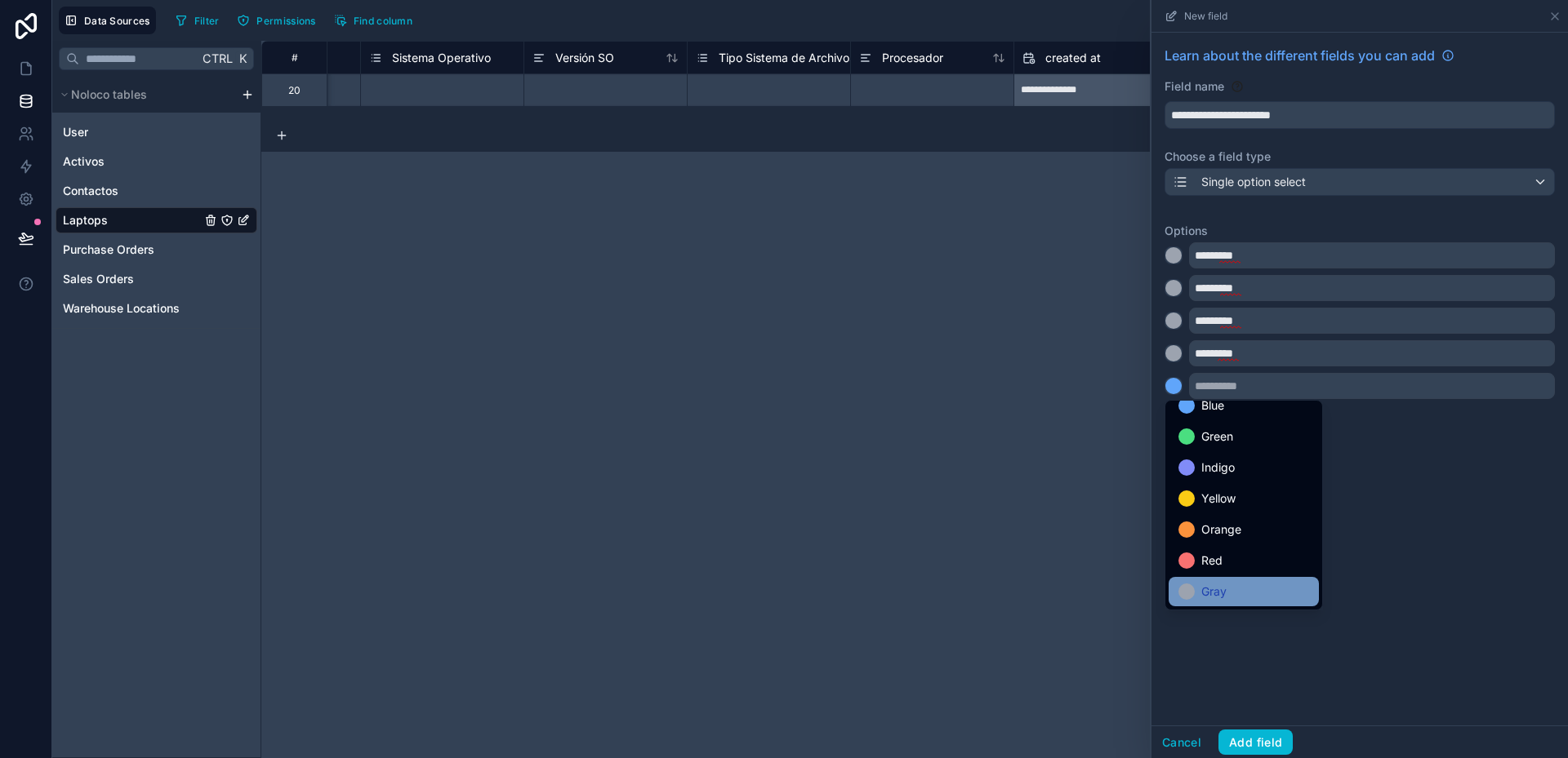
click at [1225, 584] on span "Gray" at bounding box center [1214, 592] width 25 height 20
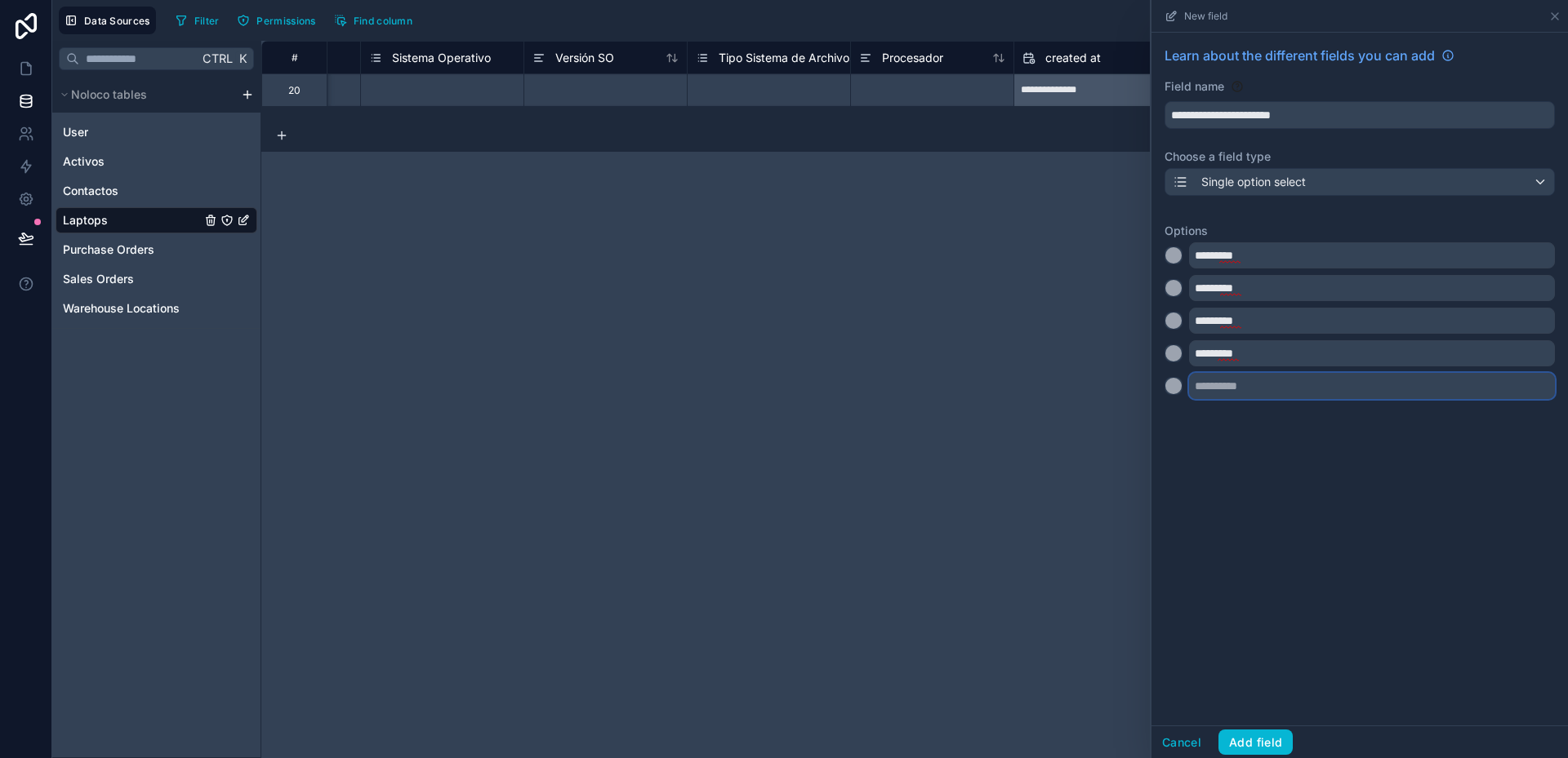
click at [1220, 380] on input "text" at bounding box center [1371, 385] width 366 height 26
type input "*********"
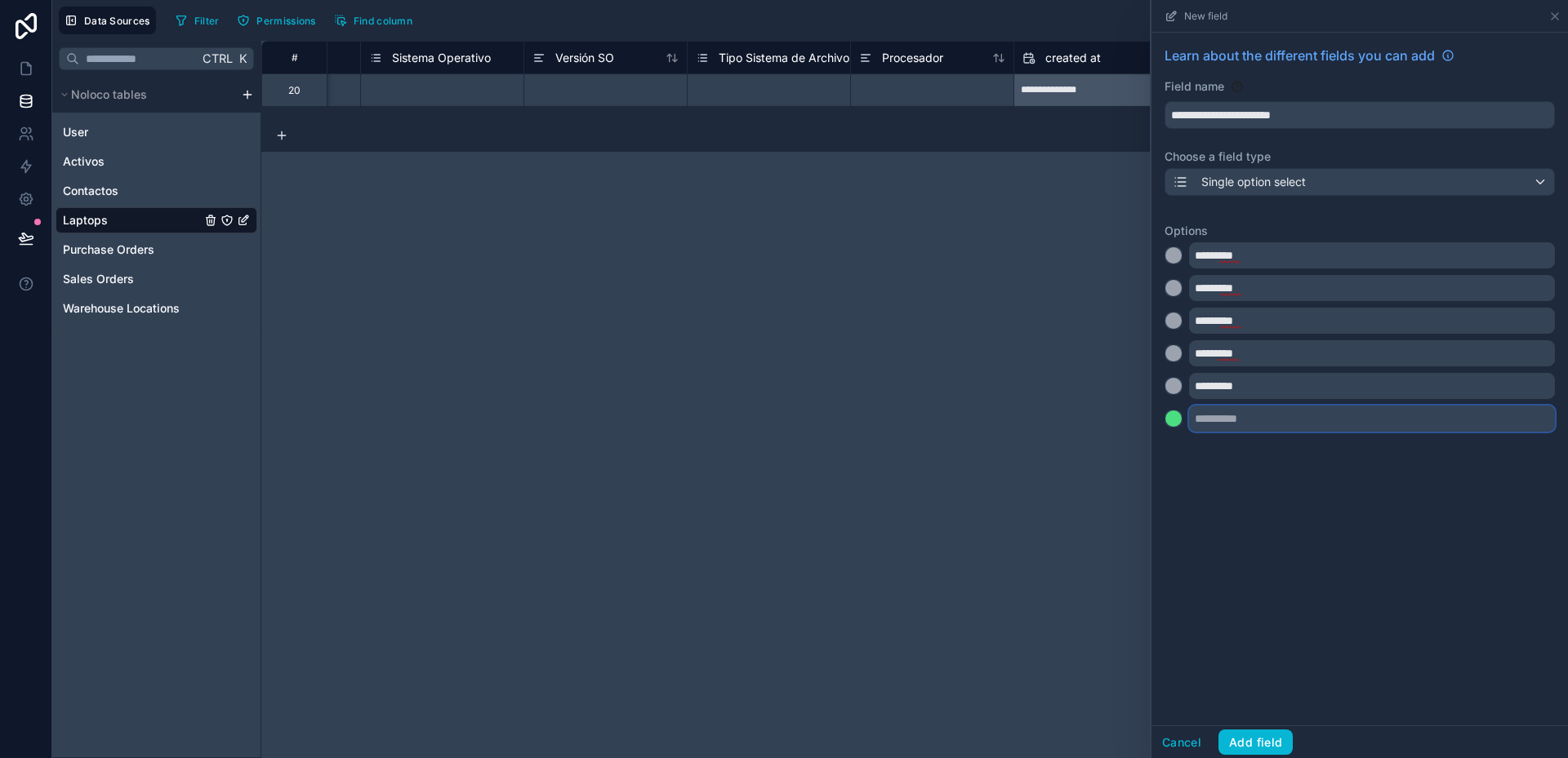
click at [1225, 418] on input "text" at bounding box center [1371, 419] width 366 height 26
click at [1178, 419] on div at bounding box center [1174, 419] width 16 height 16
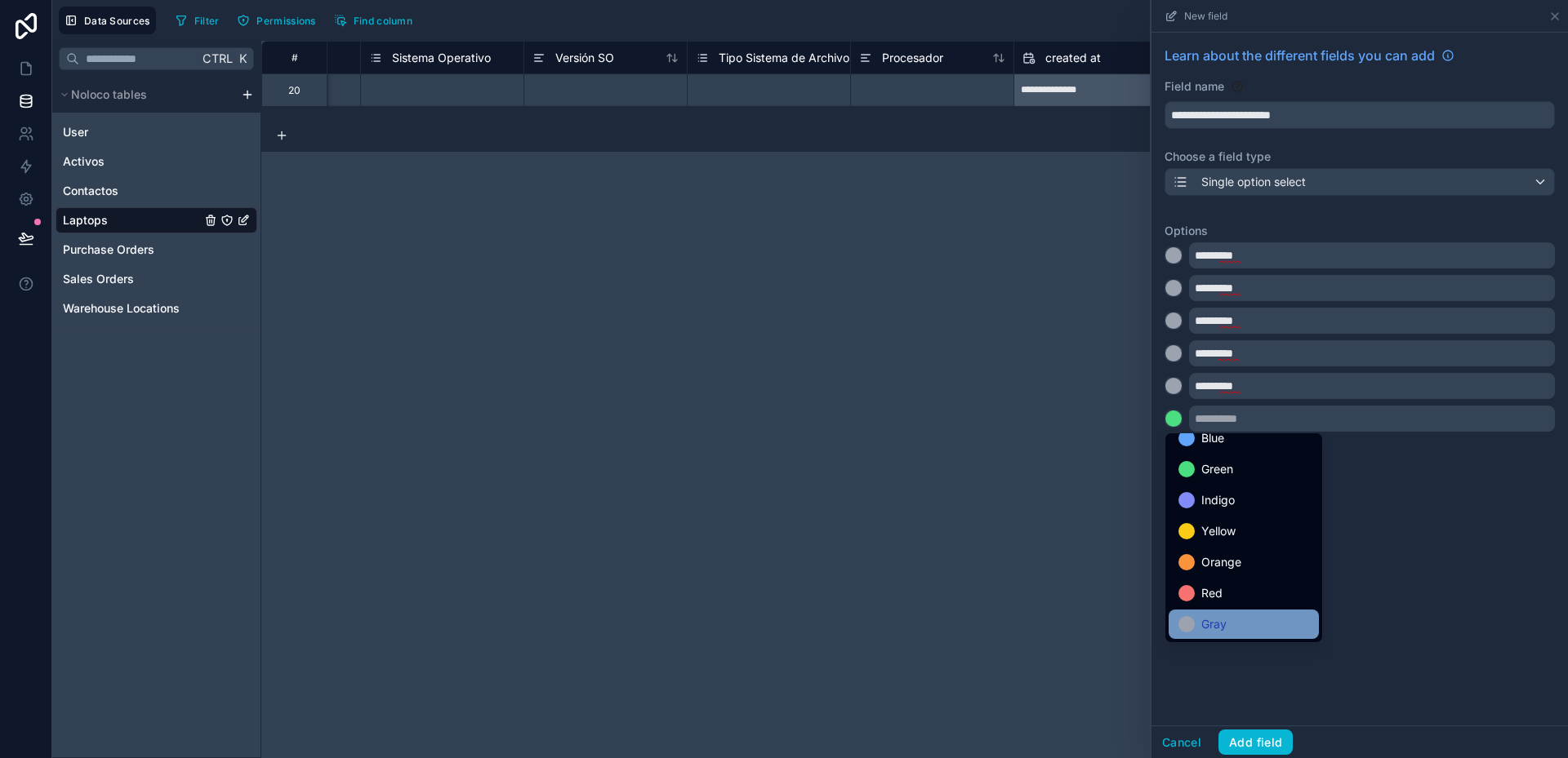
click at [1225, 621] on span "Gray" at bounding box center [1214, 624] width 25 height 20
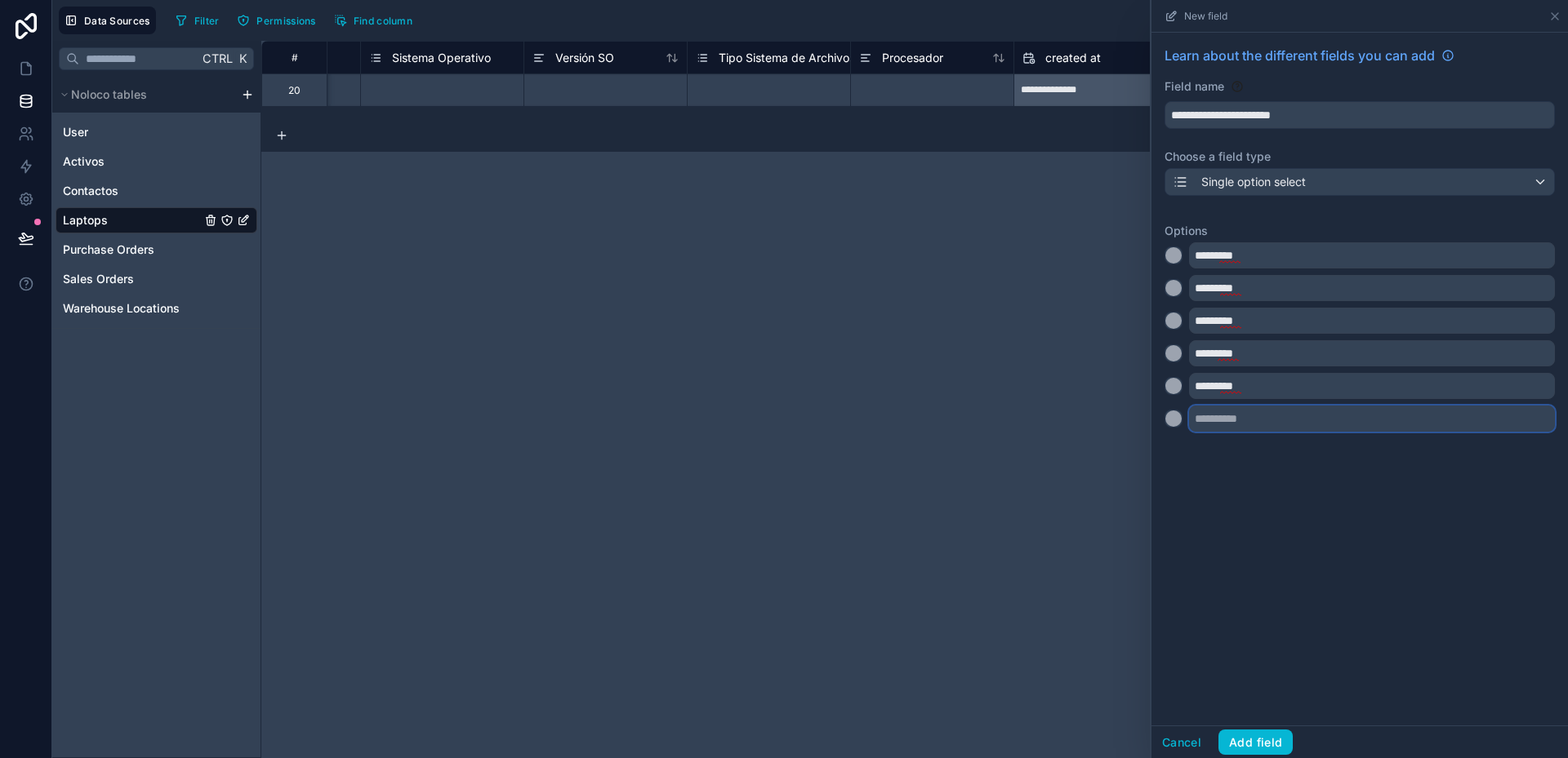
click at [1228, 424] on input "text" at bounding box center [1371, 419] width 366 height 26
type input "*"
type input "*********"
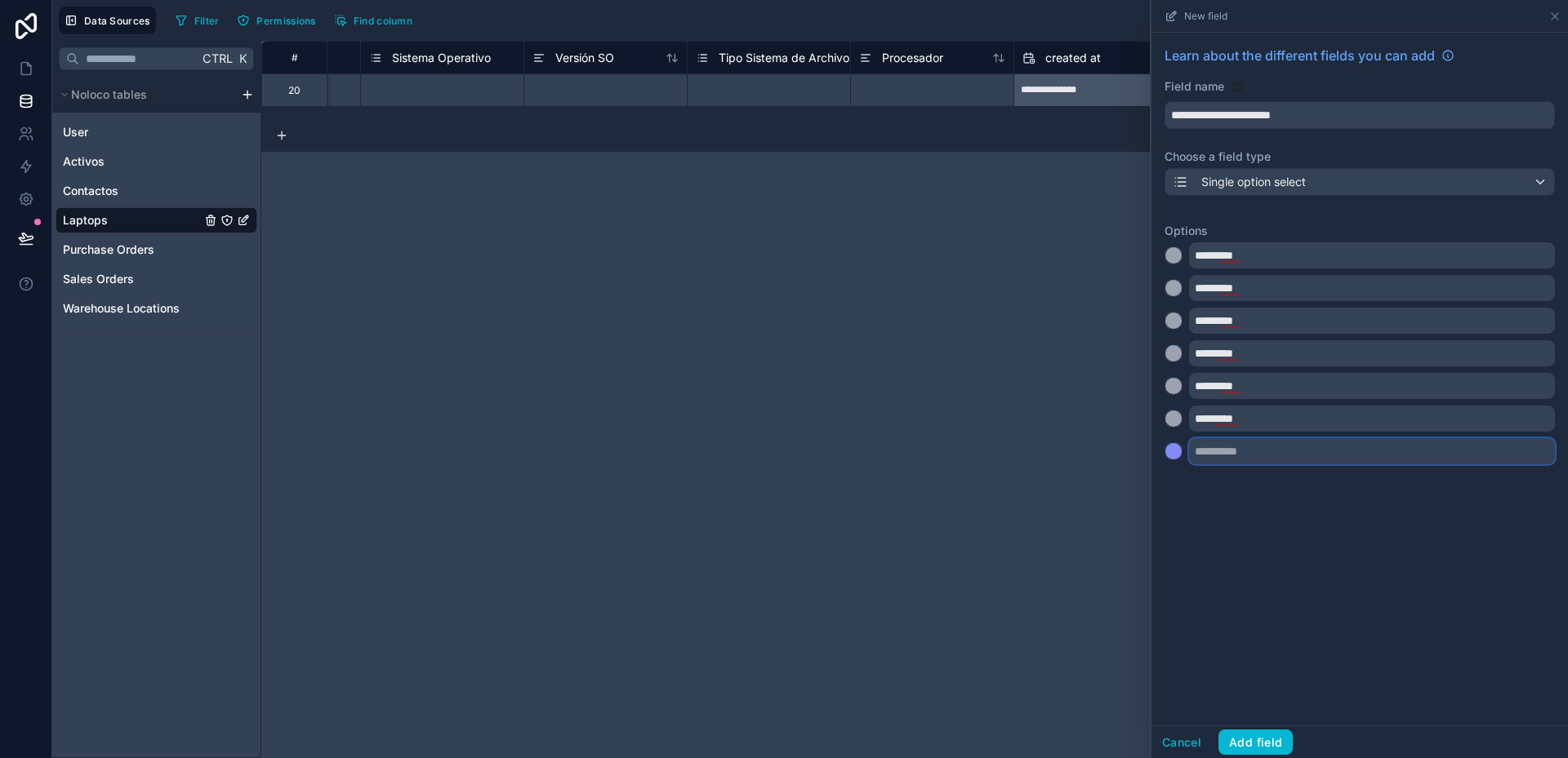
click at [1239, 457] on input "text" at bounding box center [1371, 451] width 366 height 26
type input "*********"
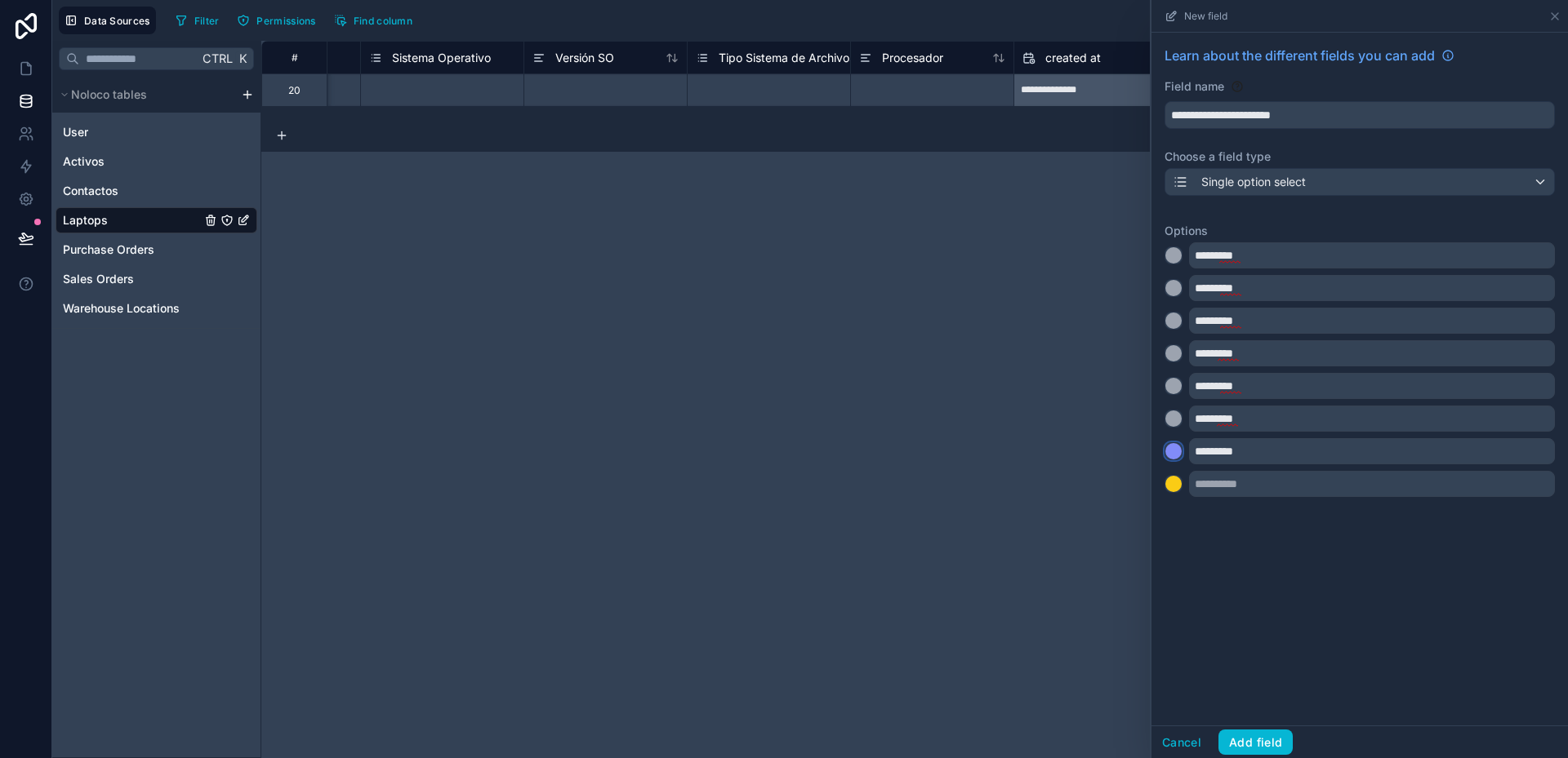
click at [1176, 452] on div at bounding box center [1174, 451] width 16 height 16
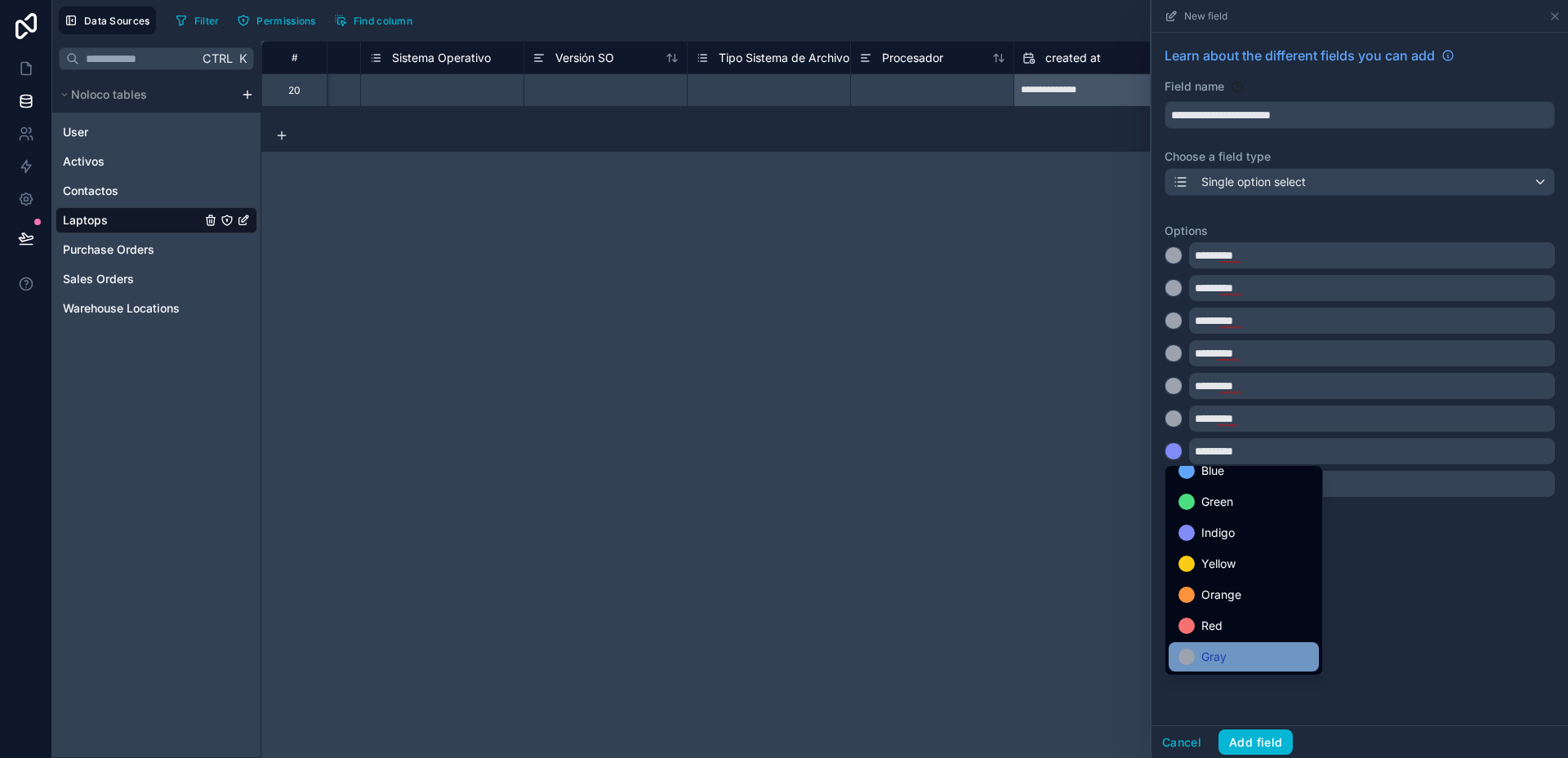
click at [1223, 658] on span "Gray" at bounding box center [1214, 657] width 25 height 20
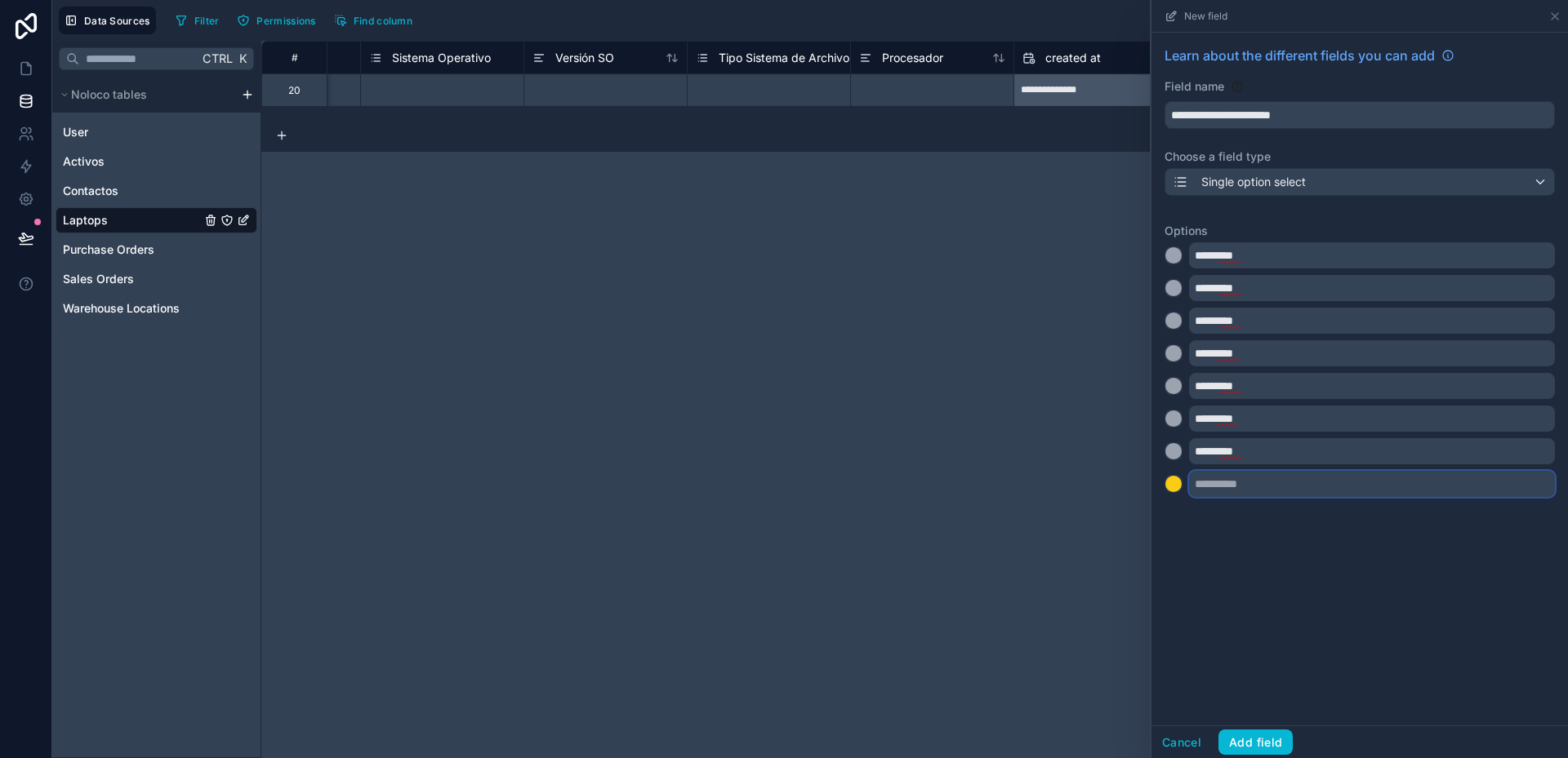
click at [1211, 480] on input "text" at bounding box center [1371, 483] width 366 height 26
type input "*********"
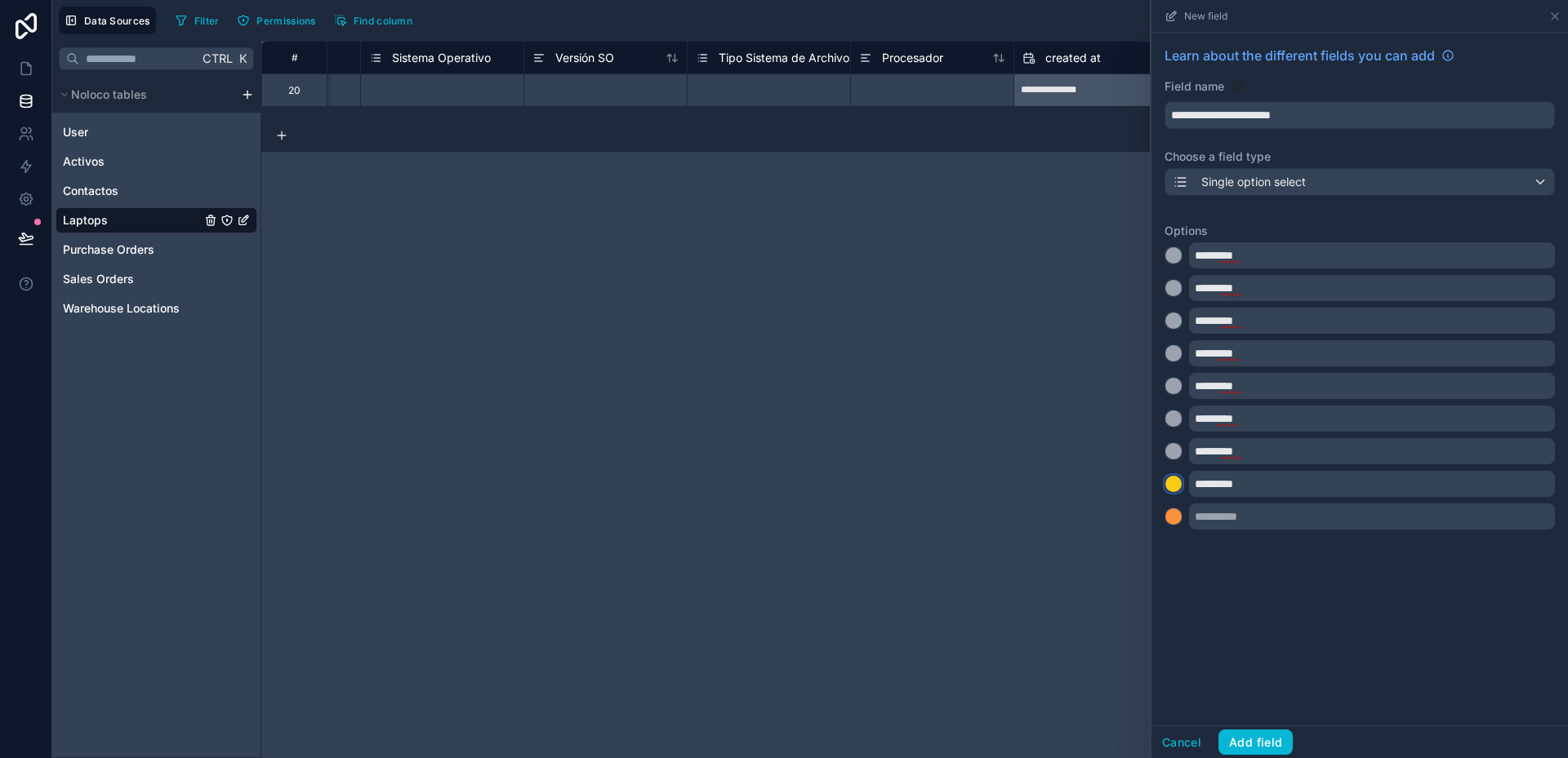
click at [1178, 485] on div at bounding box center [1174, 484] width 16 height 16
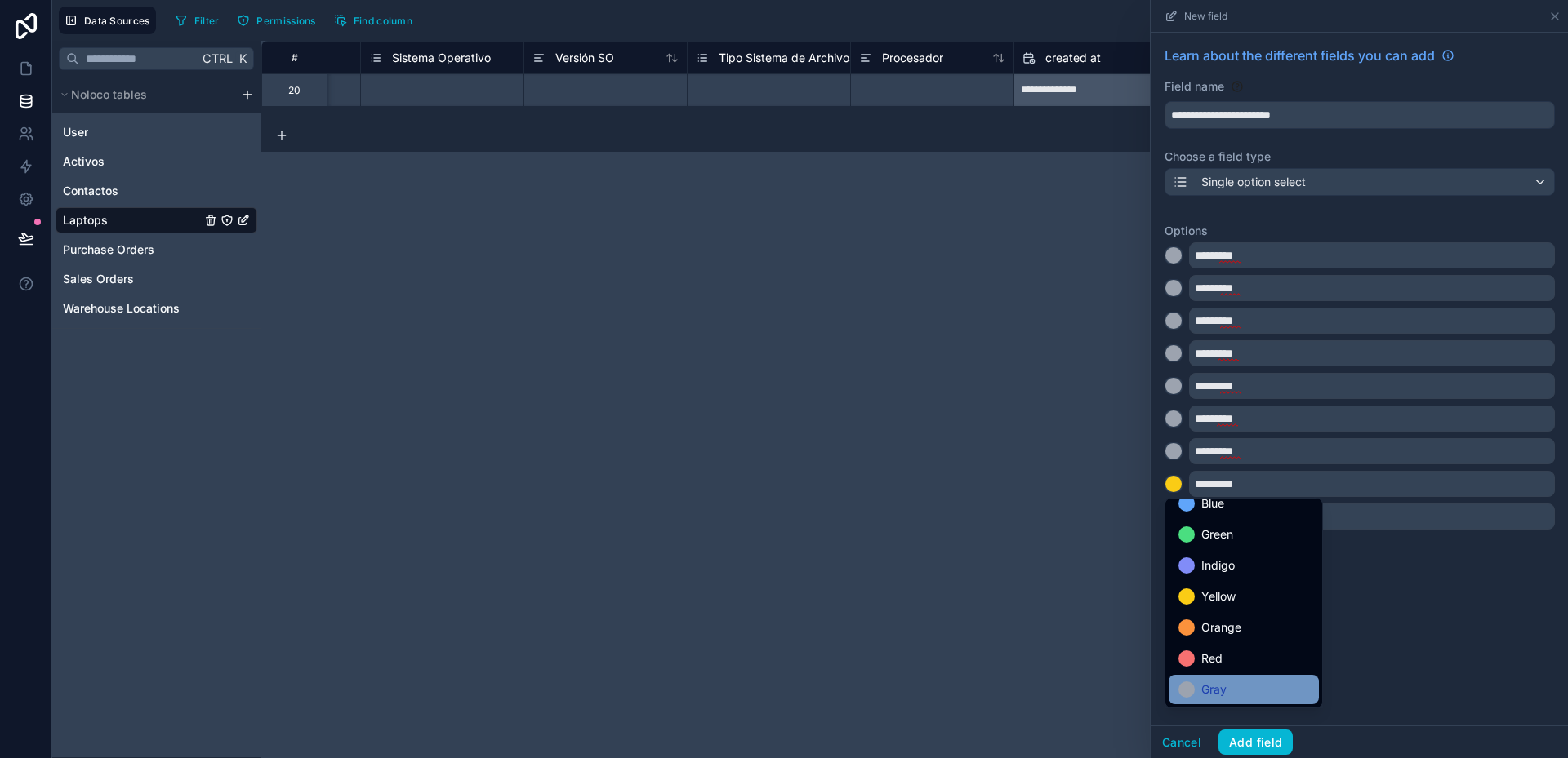
click at [1216, 689] on span "Gray" at bounding box center [1214, 690] width 25 height 20
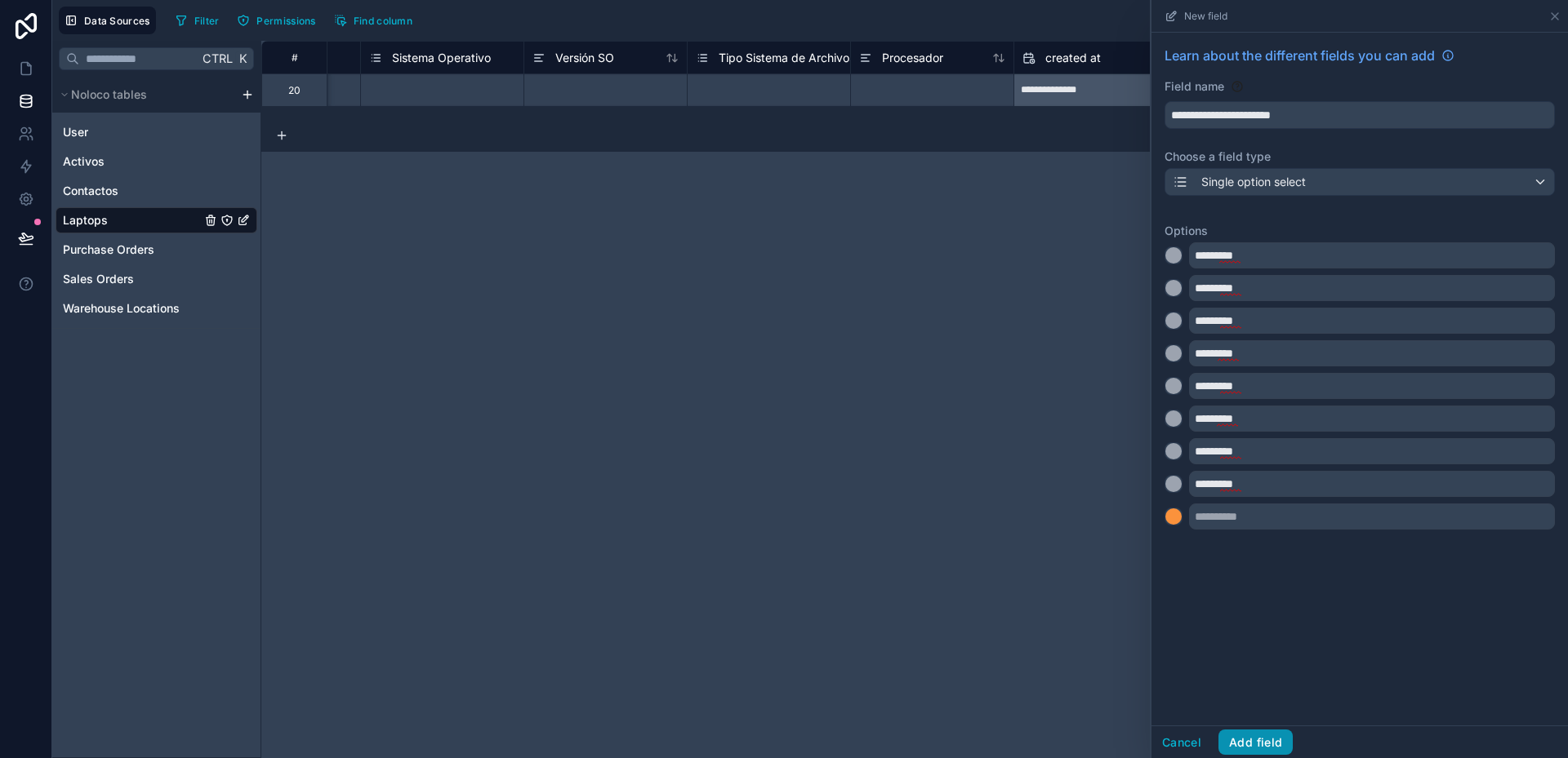
click at [1259, 738] on button "Add field" at bounding box center [1255, 742] width 75 height 26
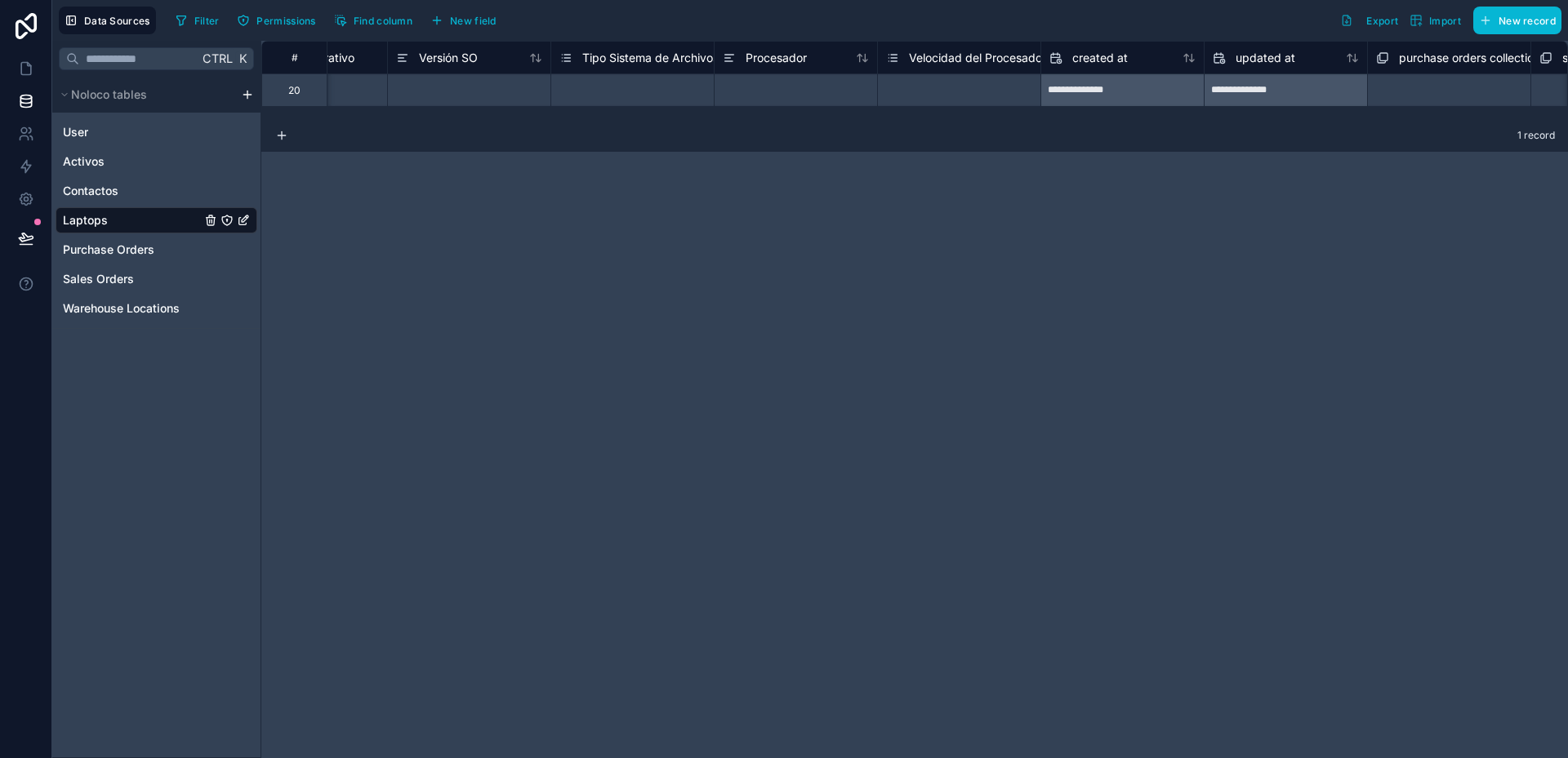
scroll to position [0, 1575]
click at [493, 26] on span "New field" at bounding box center [474, 21] width 47 height 13
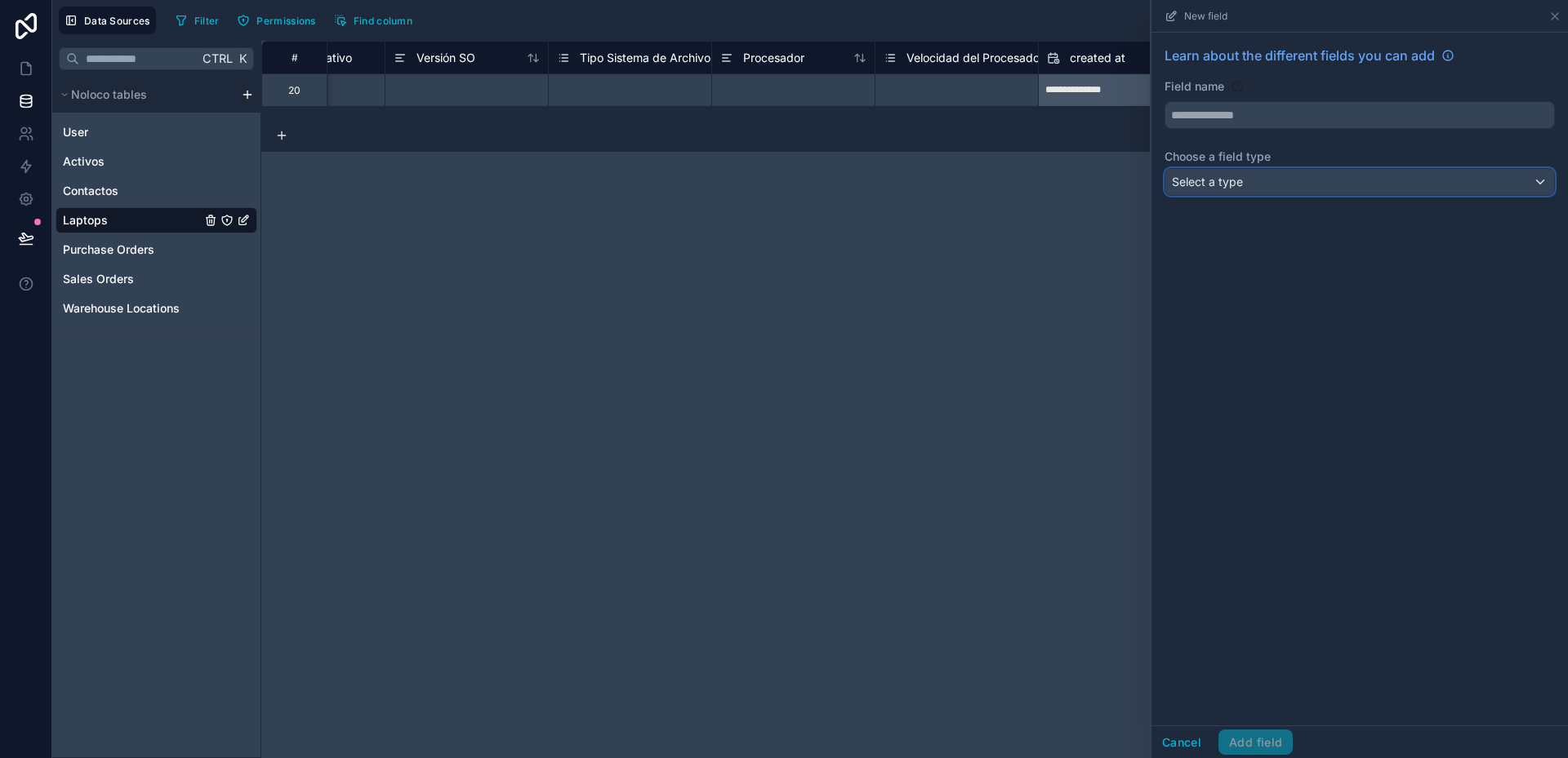
click at [1238, 178] on span "Select a type" at bounding box center [1207, 181] width 71 height 13
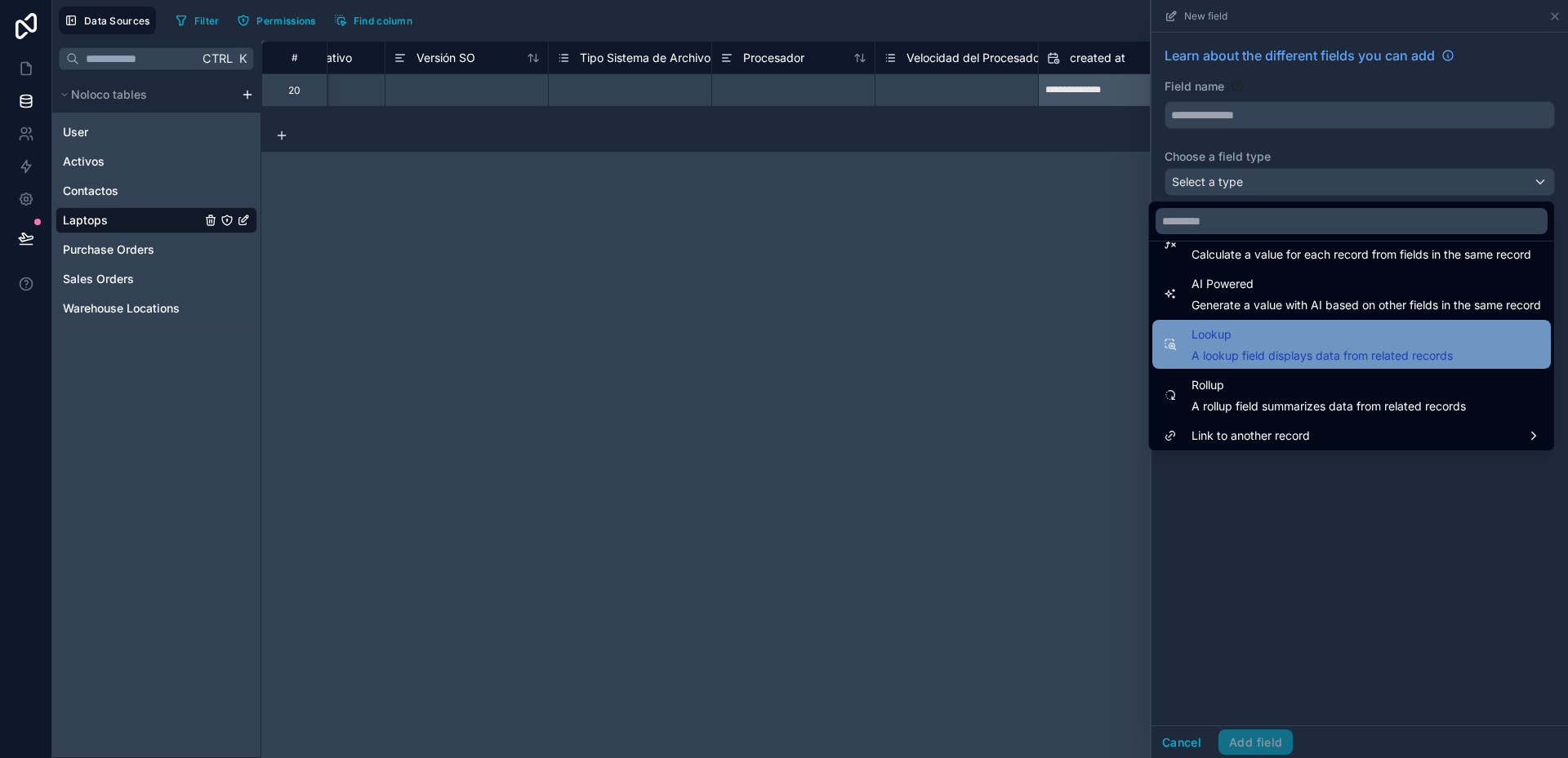
scroll to position [473, 0]
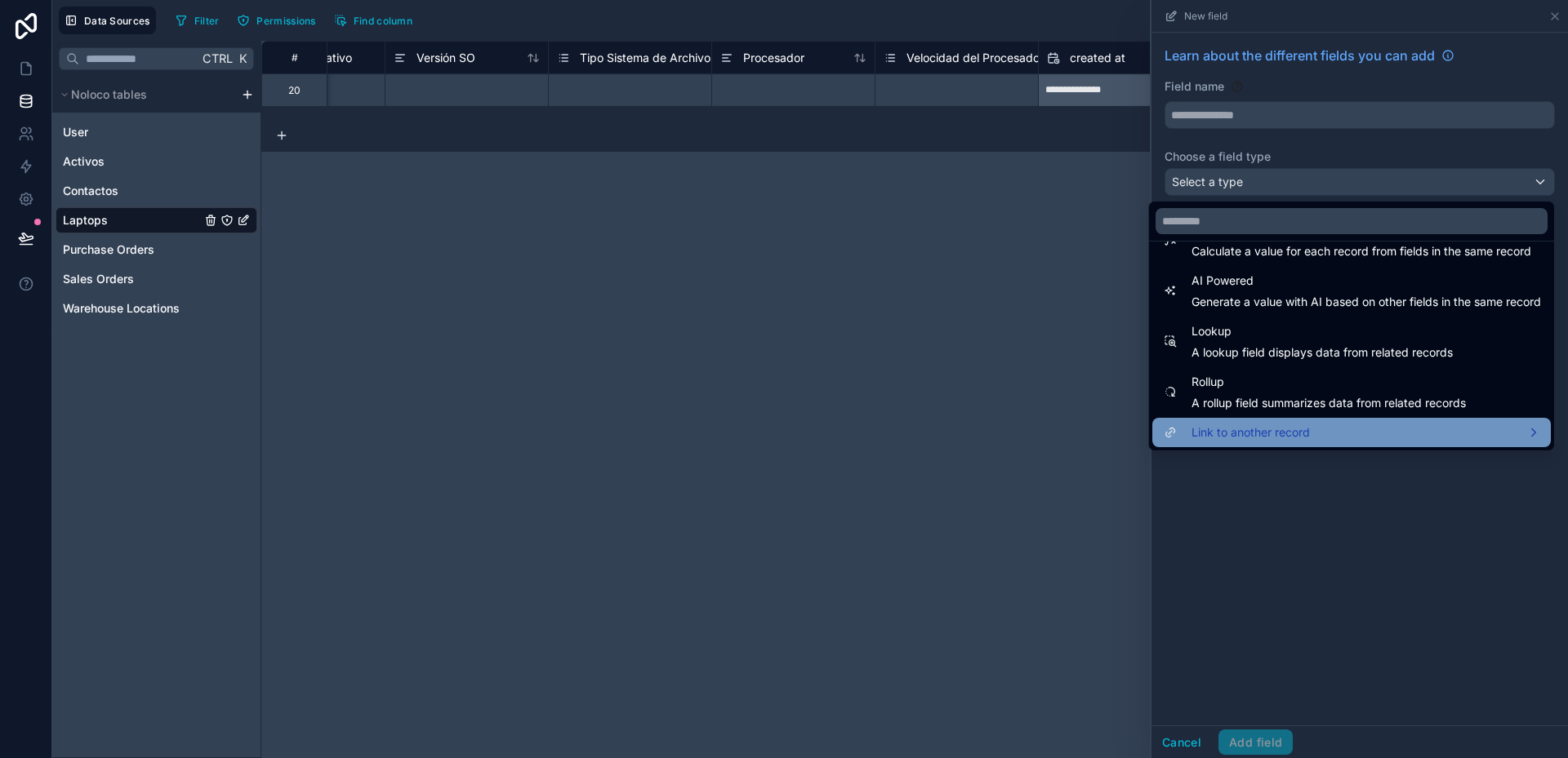
click at [1518, 431] on div "Link to another record" at bounding box center [1351, 433] width 379 height 20
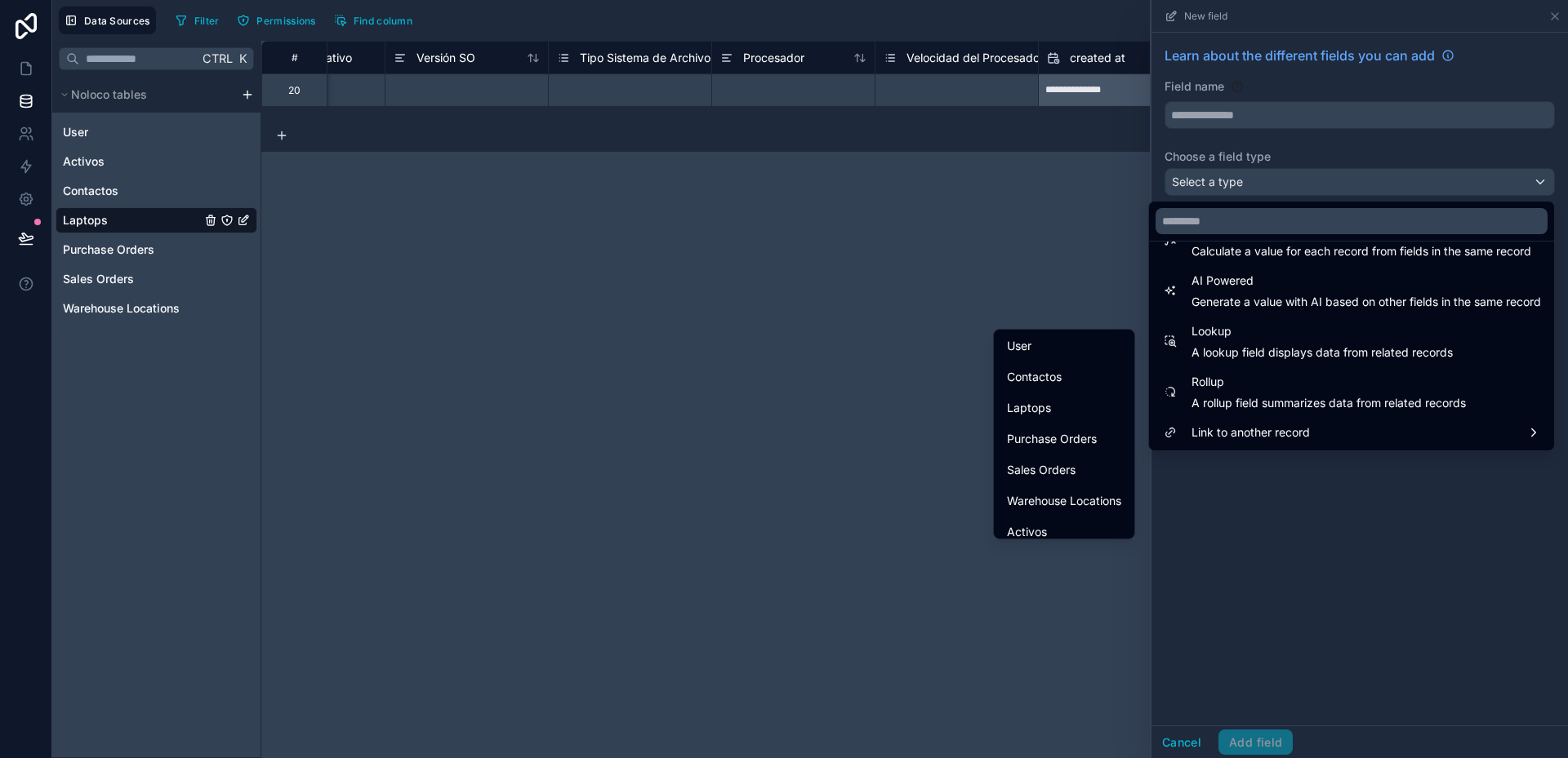
scroll to position [38, 0]
click at [1254, 504] on div at bounding box center [1360, 379] width 417 height 758
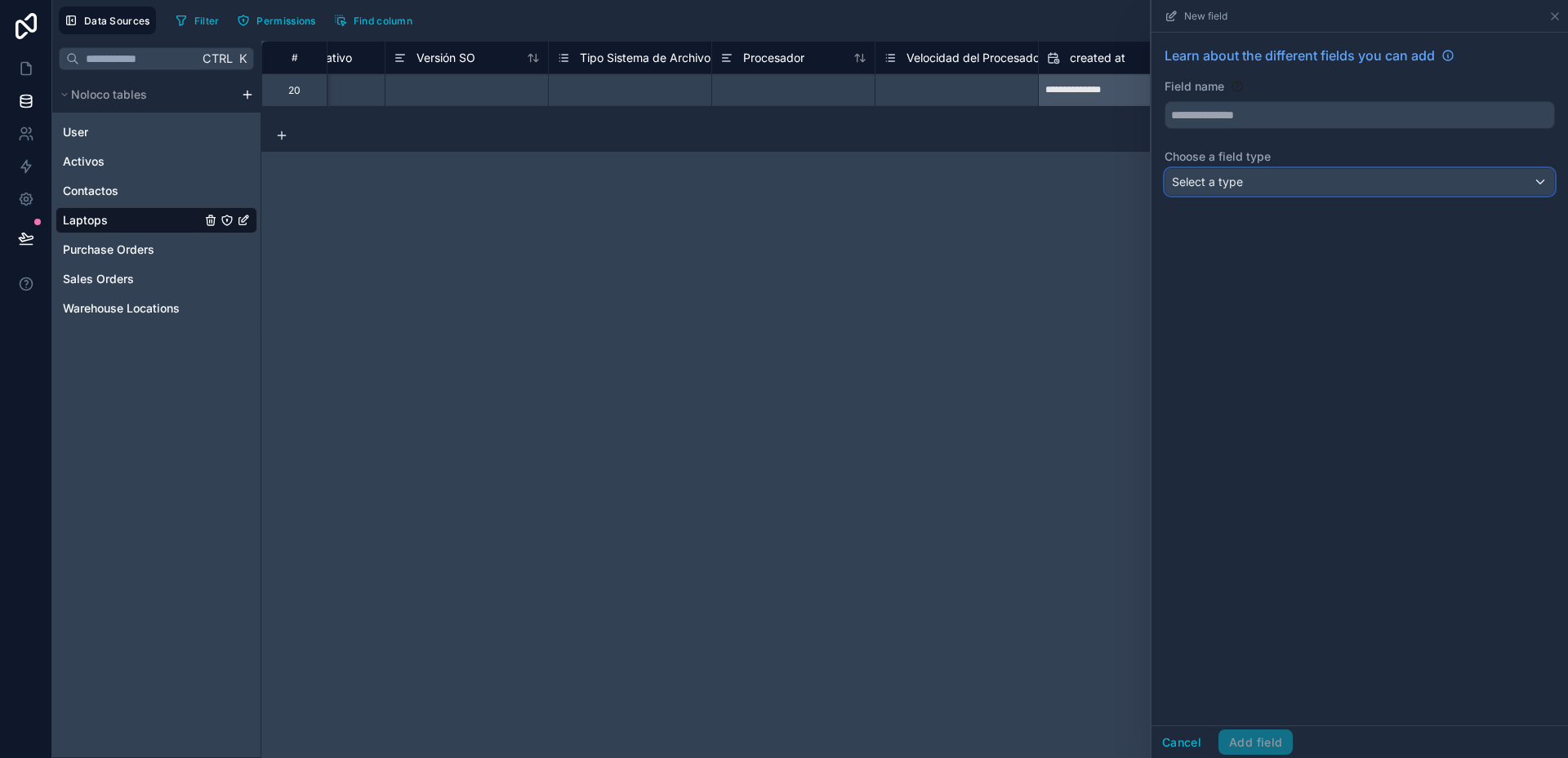
click at [1266, 185] on div "Select a type" at bounding box center [1360, 181] width 389 height 26
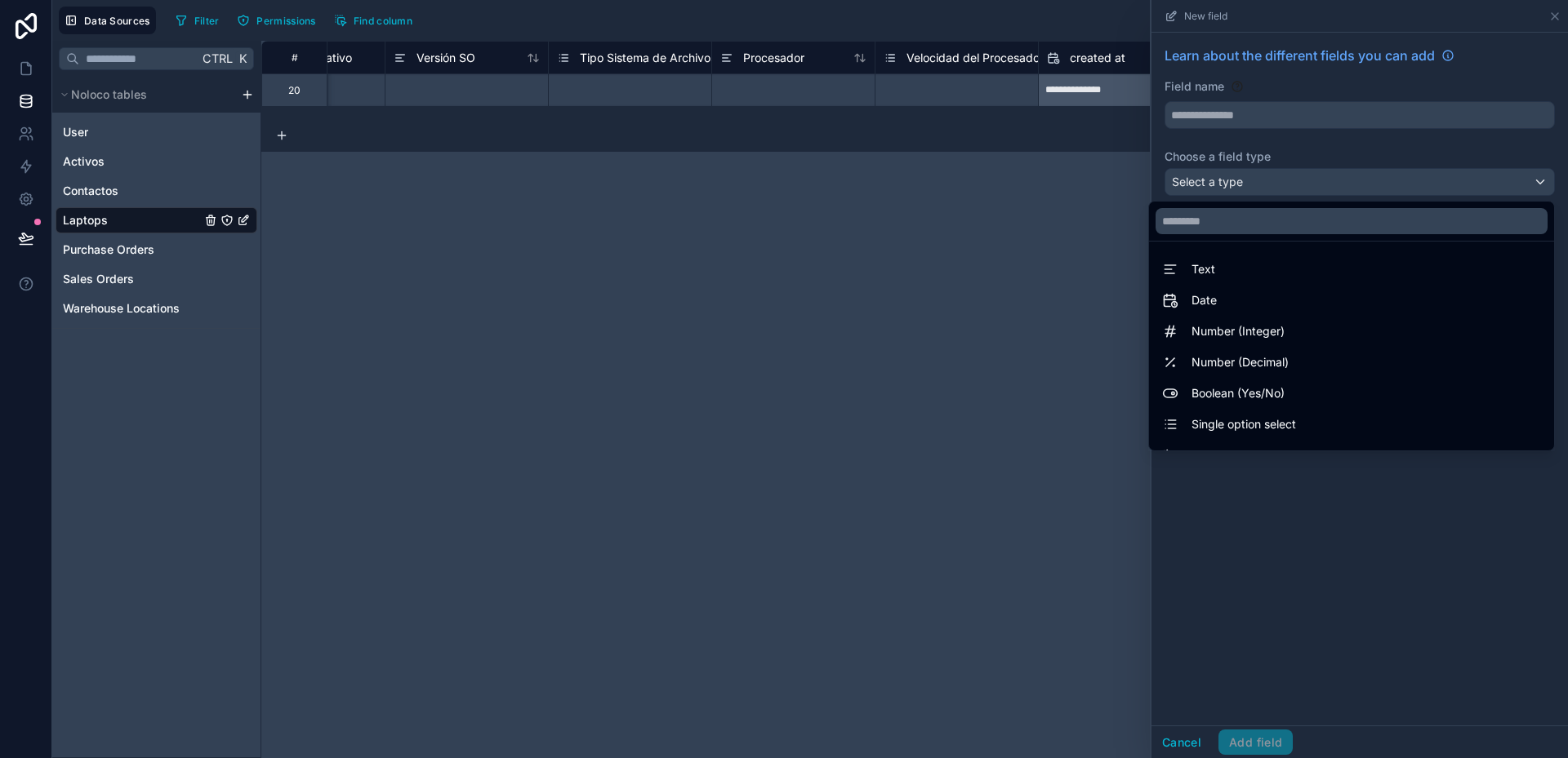
click at [1248, 111] on div at bounding box center [1360, 379] width 417 height 758
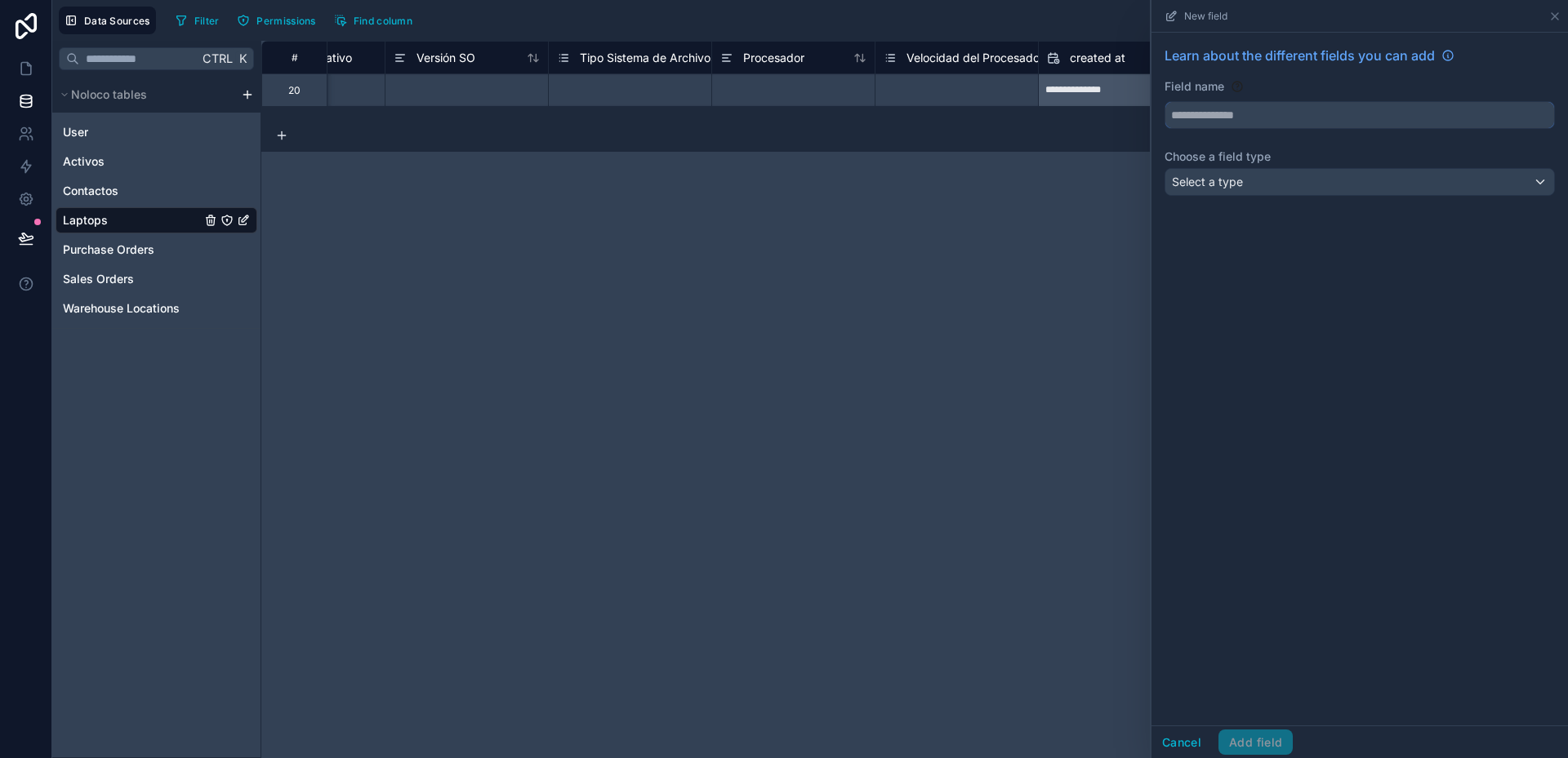
click at [1248, 111] on input "text" at bounding box center [1360, 115] width 389 height 26
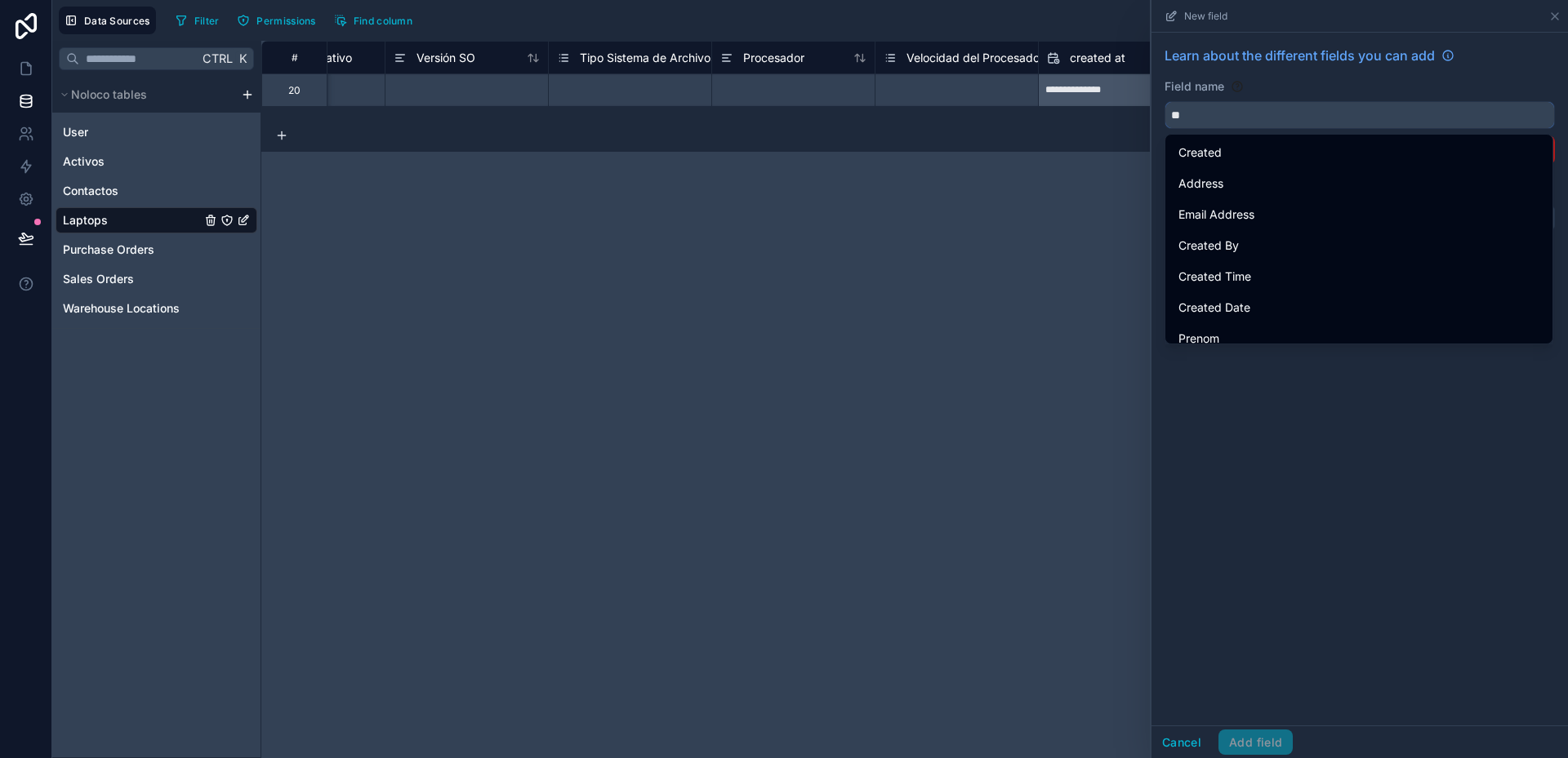
type input "*"
click at [1355, 410] on div "Learn about the different fields you can add Field name Choose a field type Sel…" at bounding box center [1360, 379] width 417 height 693
click at [1454, 408] on div "Learn about the different fields you can add Field name Choose a field type Sel…" at bounding box center [1360, 379] width 417 height 693
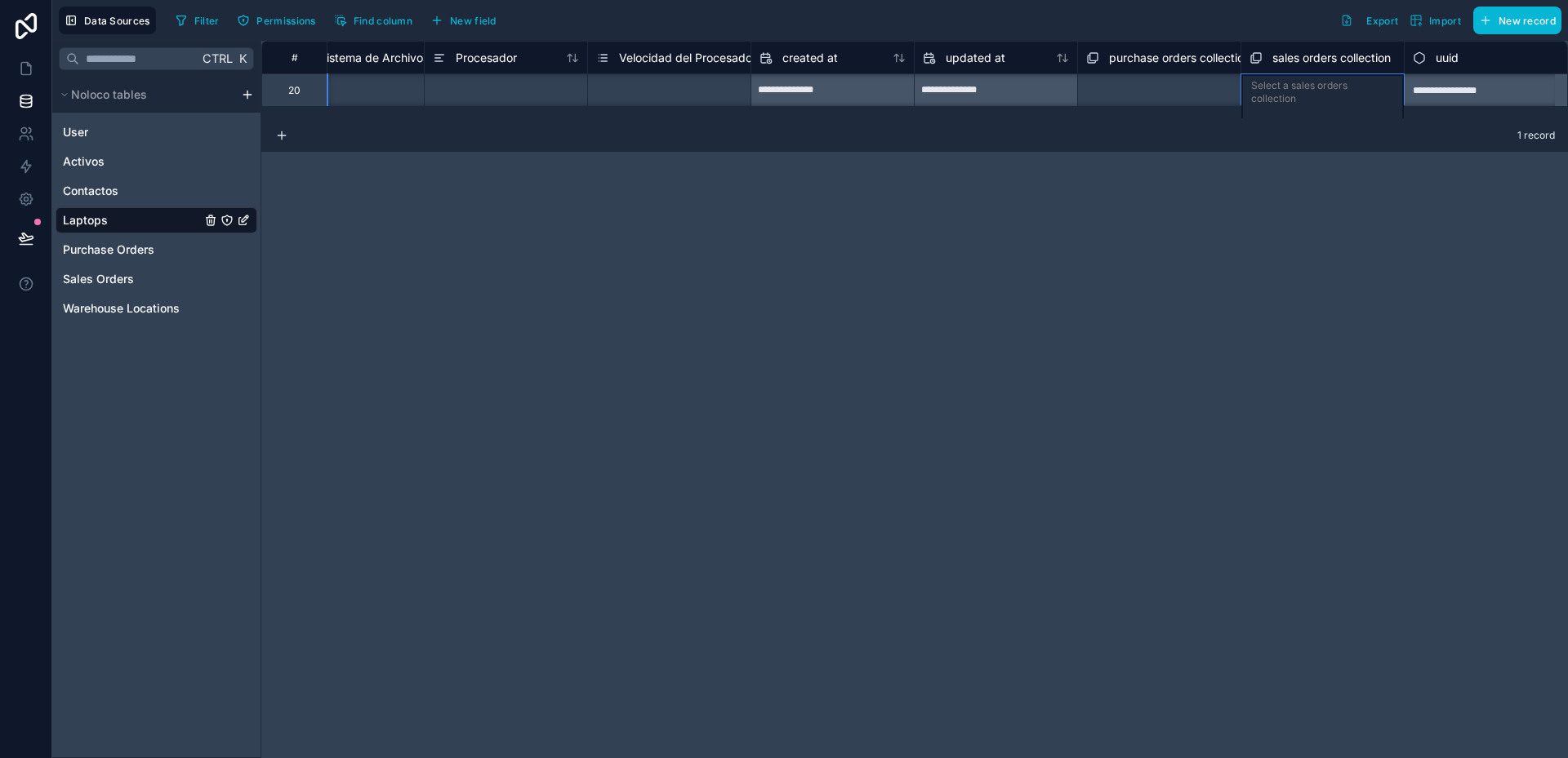
scroll to position [0, 1863]
click at [1294, 79] on div "Select a sales orders collection" at bounding box center [1322, 92] width 143 height 26
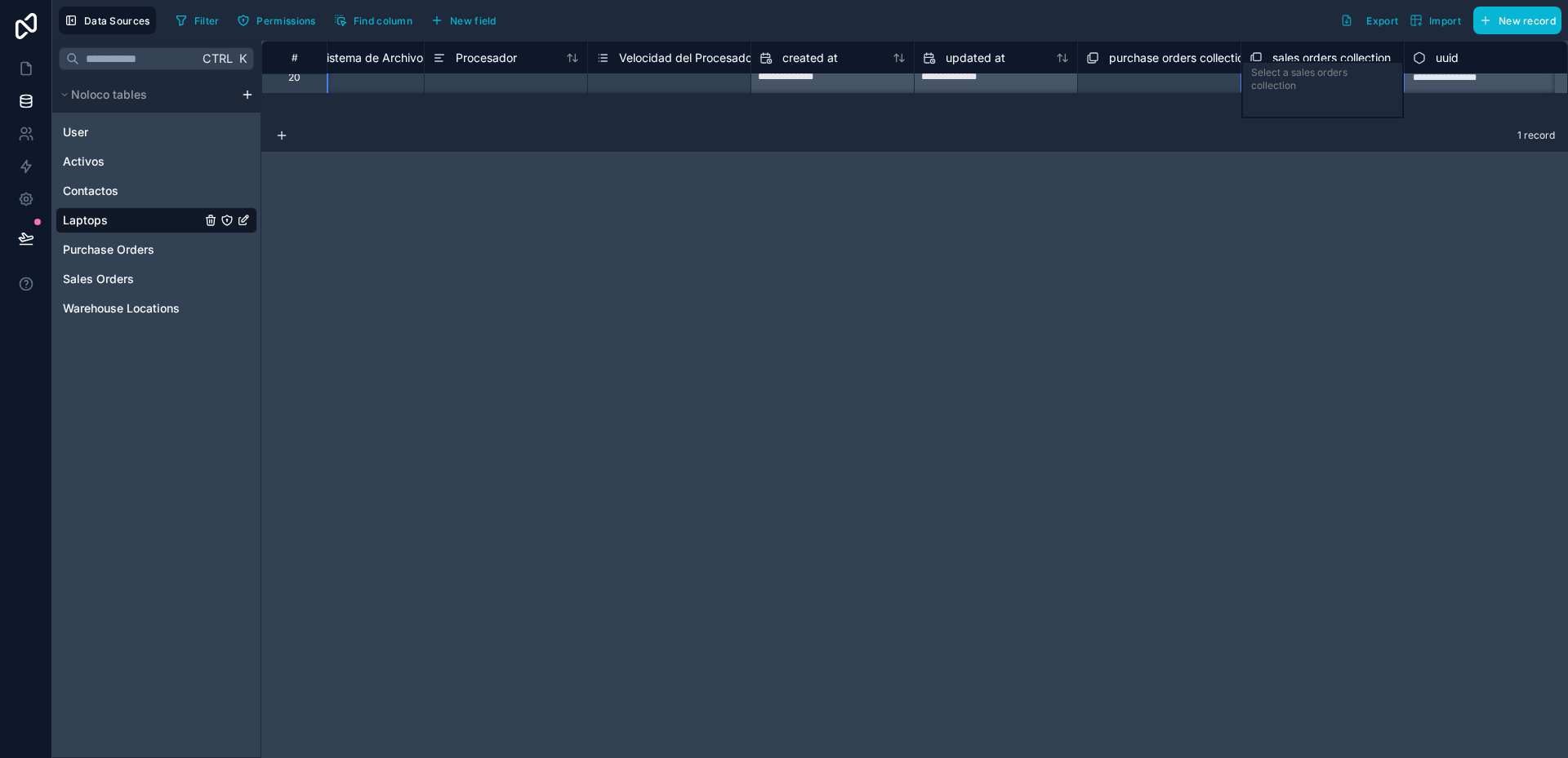
click at [1294, 84] on div "Select a sales orders collection" at bounding box center [1322, 90] width 163 height 57
click at [1203, 201] on div "**********" at bounding box center [915, 399] width 1307 height 718
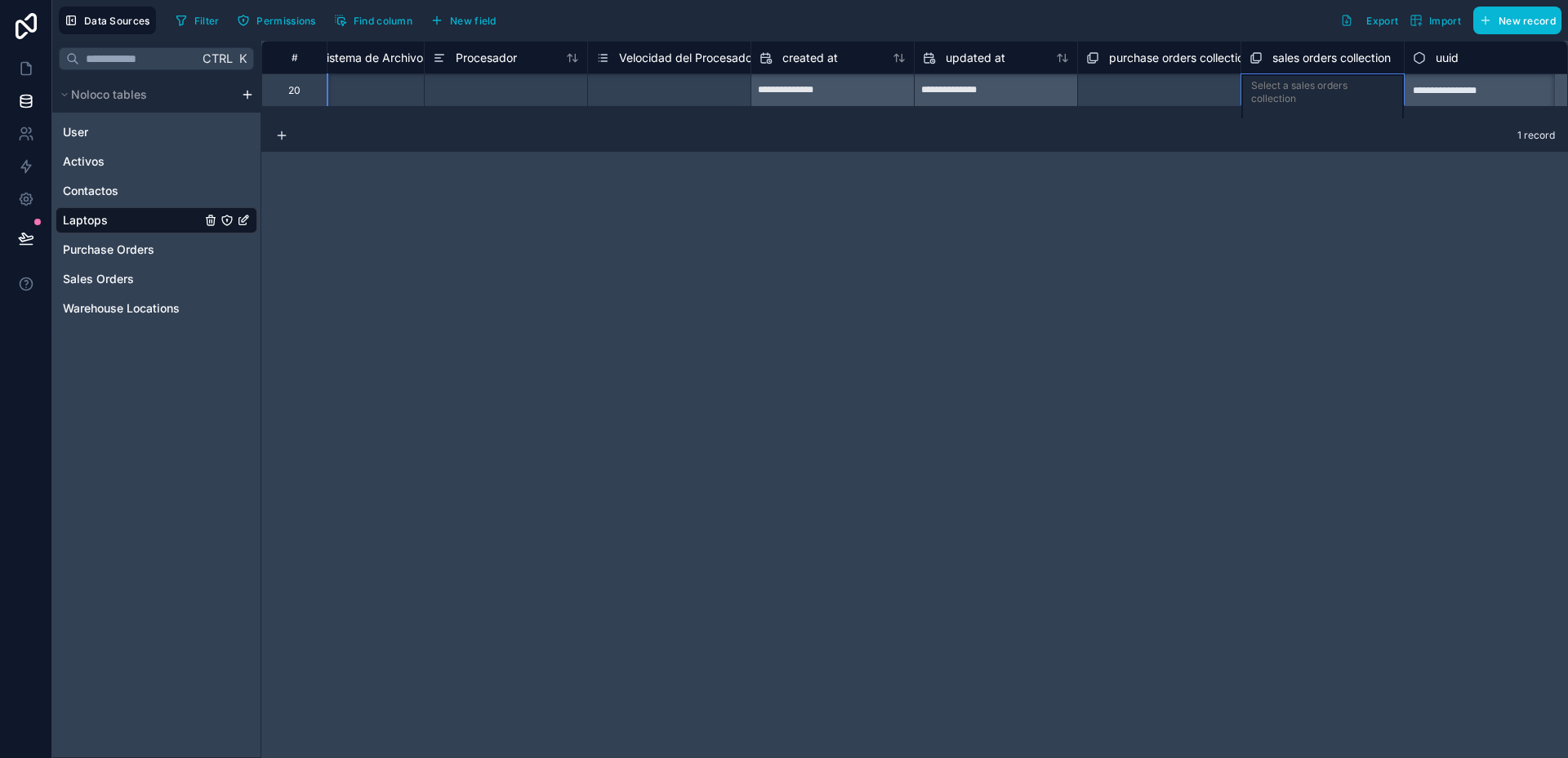
click at [1178, 93] on div "**********" at bounding box center [915, 79] width 1307 height 78
click at [1178, 93] on div "Select a purchase orders collection" at bounding box center [1159, 90] width 146 height 26
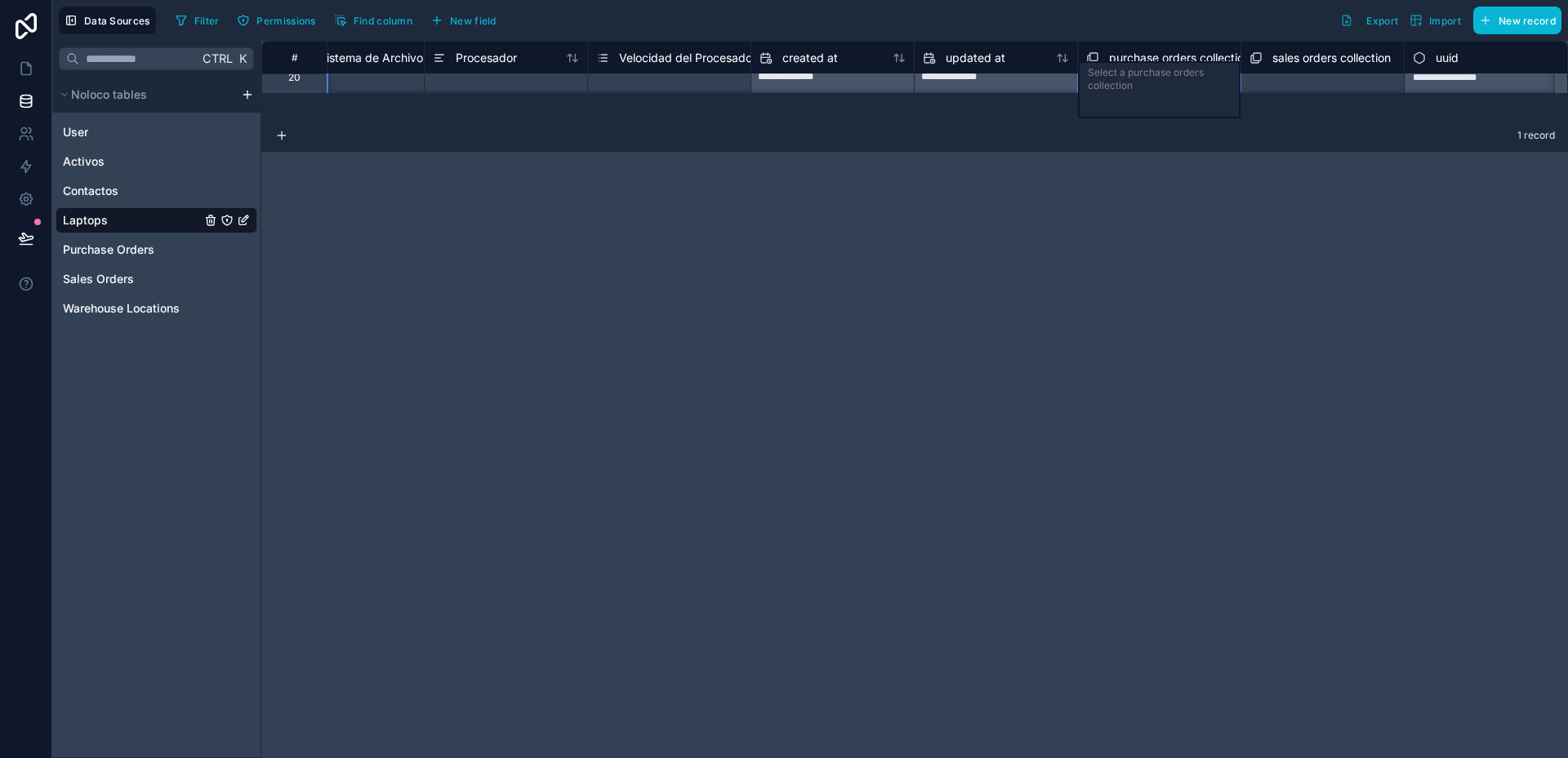
click at [1178, 93] on body "**********" at bounding box center [784, 379] width 1568 height 758
click at [1484, 242] on div "**********" at bounding box center [915, 399] width 1307 height 718
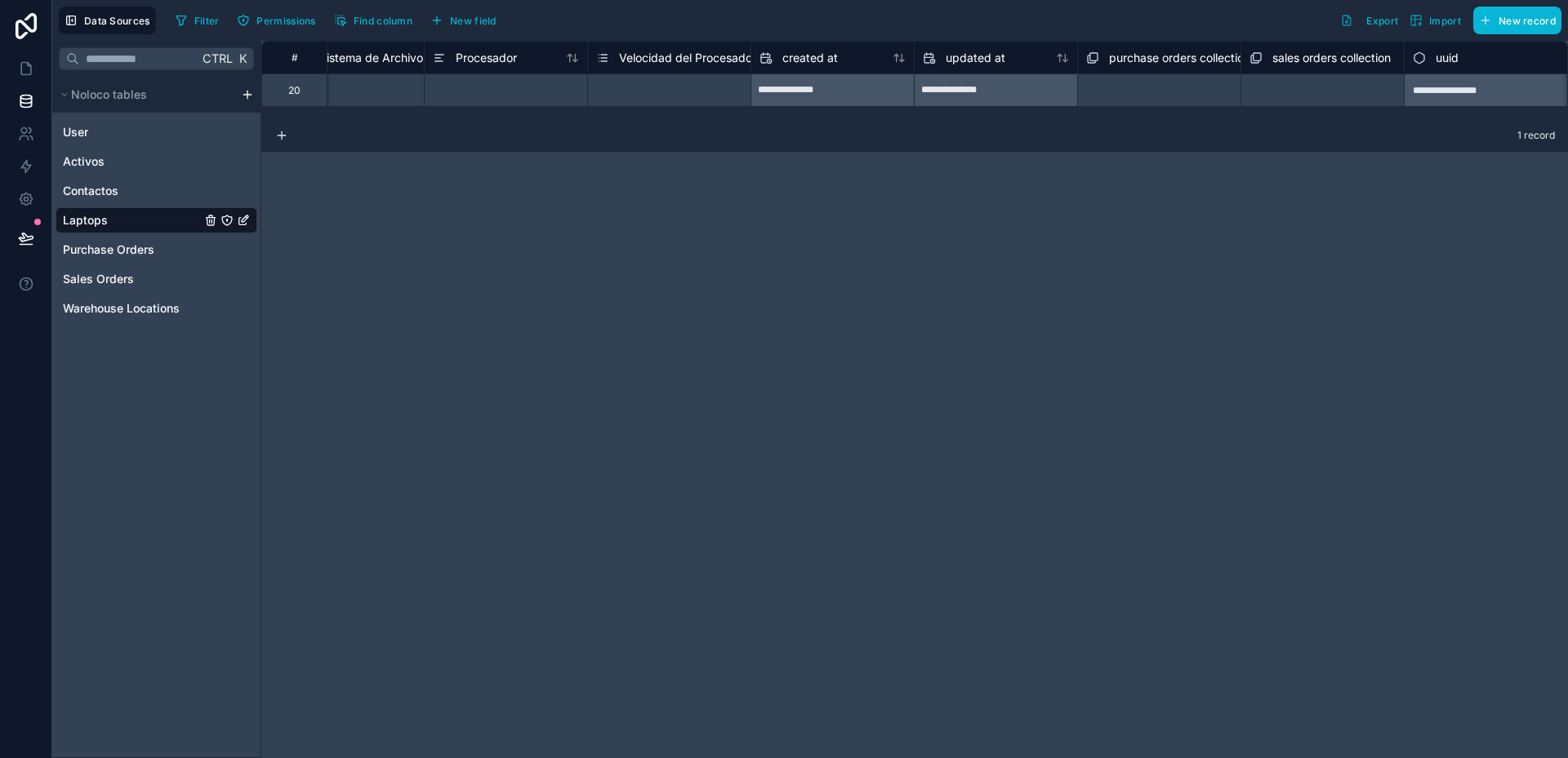
scroll to position [0, 1863]
click at [1389, 230] on div "**********" at bounding box center [915, 399] width 1307 height 718
click at [1161, 64] on span "purchase orders collection" at bounding box center [1179, 57] width 141 height 16
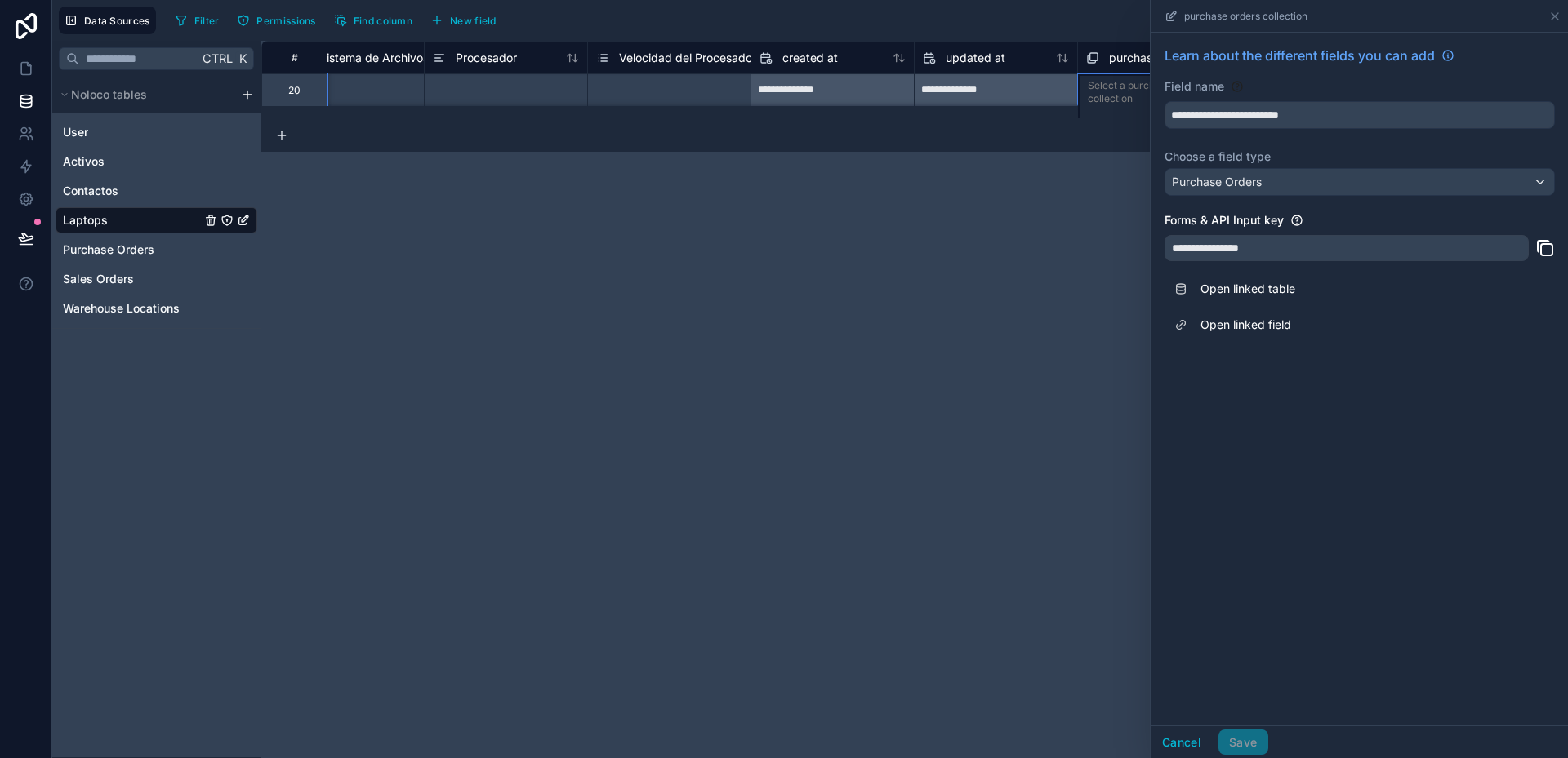
click at [1095, 360] on div "**********" at bounding box center [915, 399] width 1307 height 718
click at [1560, 13] on icon at bounding box center [1555, 16] width 13 height 13
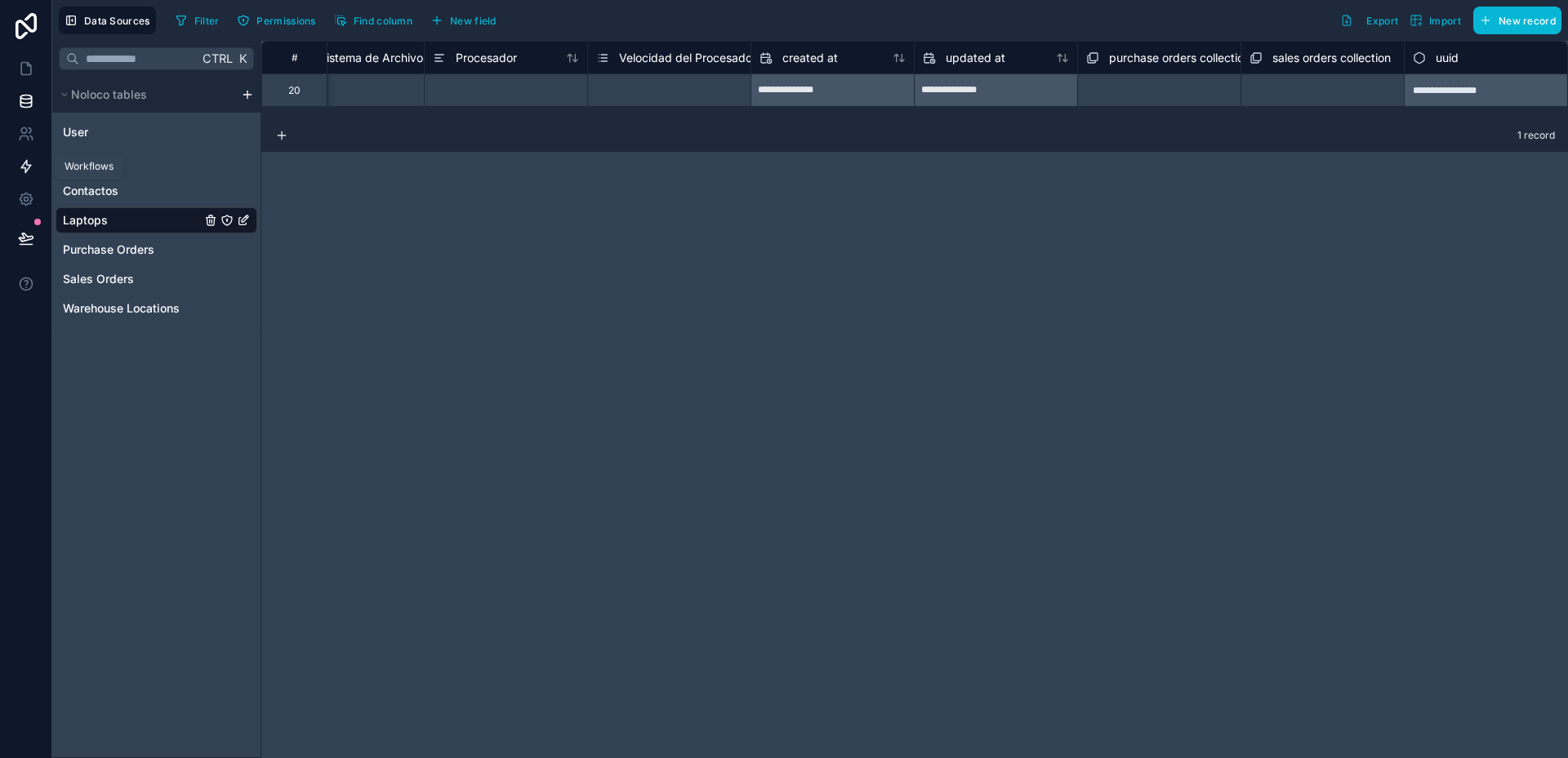
click at [29, 165] on icon at bounding box center [26, 167] width 10 height 13
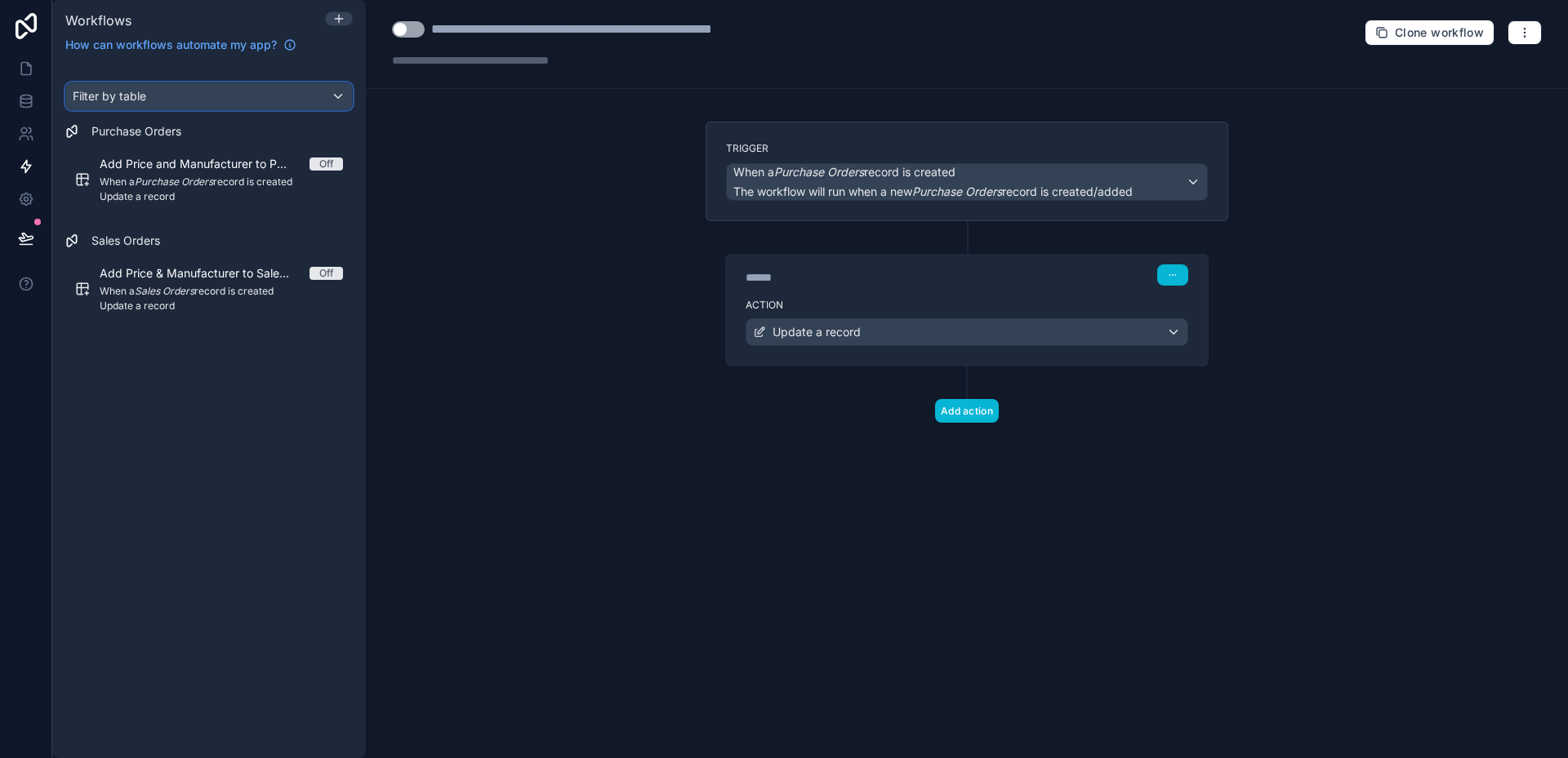
click at [337, 94] on div "Filter by table" at bounding box center [209, 96] width 286 height 26
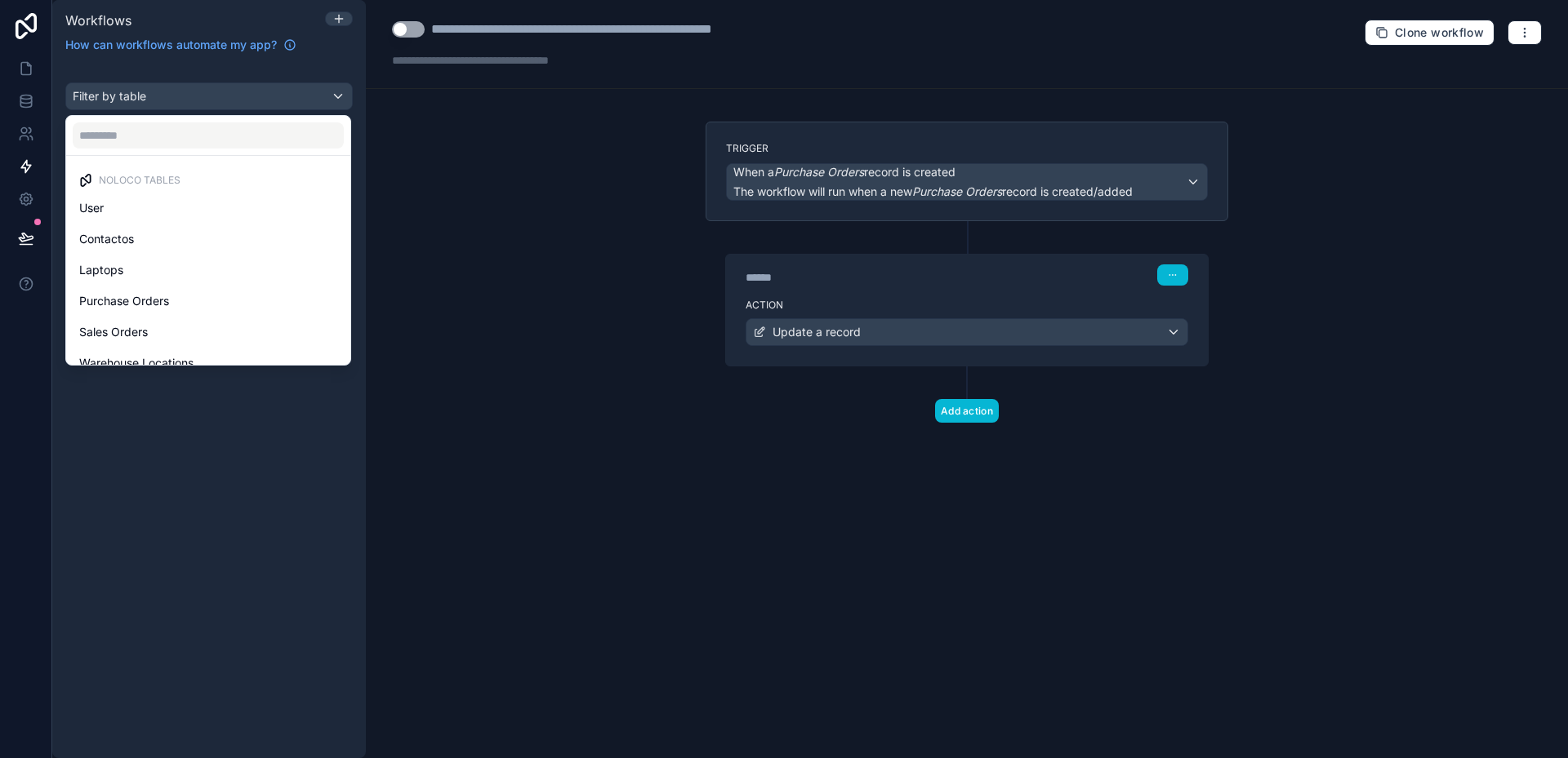
click at [337, 94] on div "scrollable content" at bounding box center [784, 379] width 1568 height 758
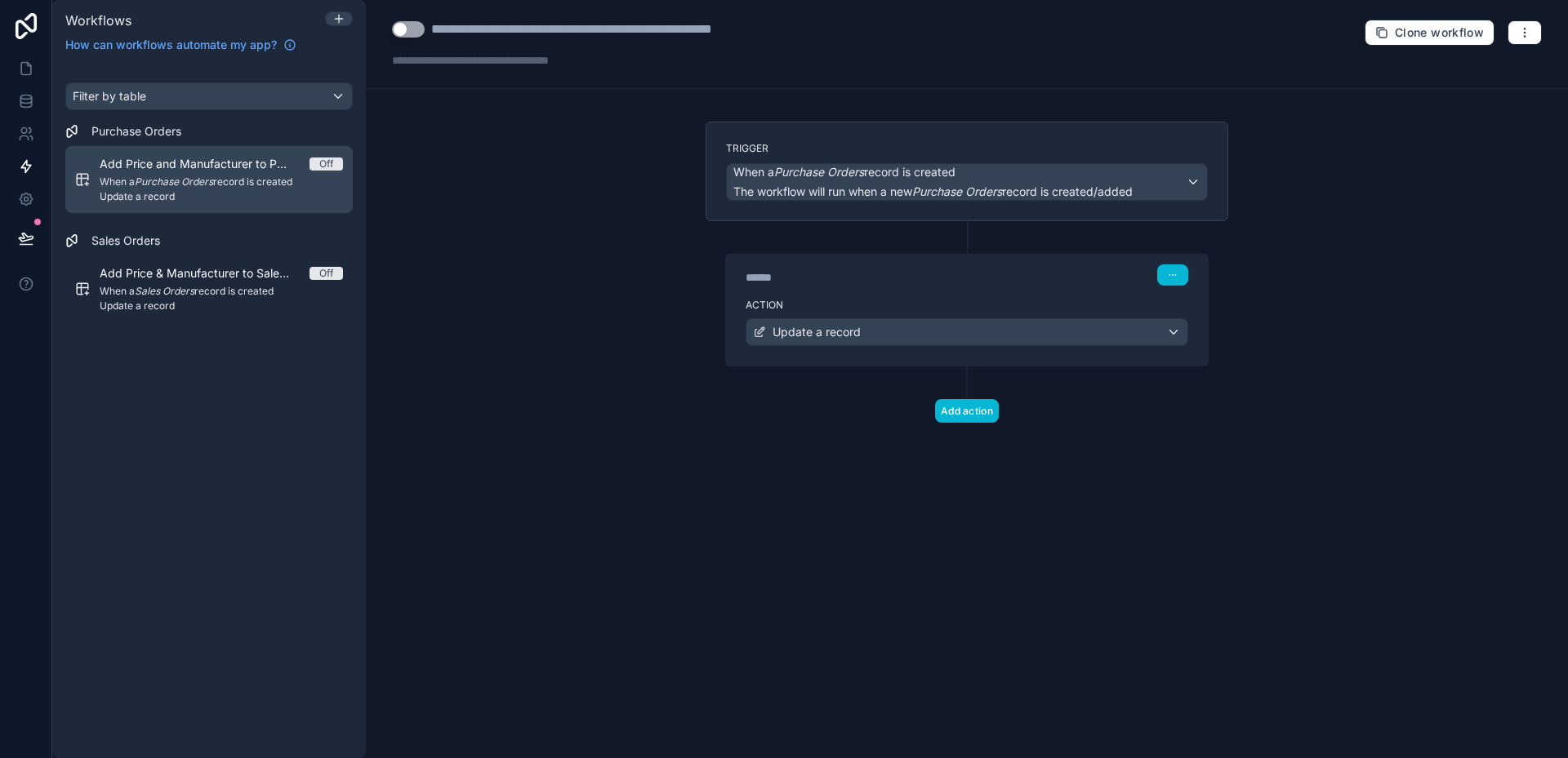
click at [252, 182] on span "When a Purchase Orders record is created" at bounding box center [221, 181] width 244 height 13
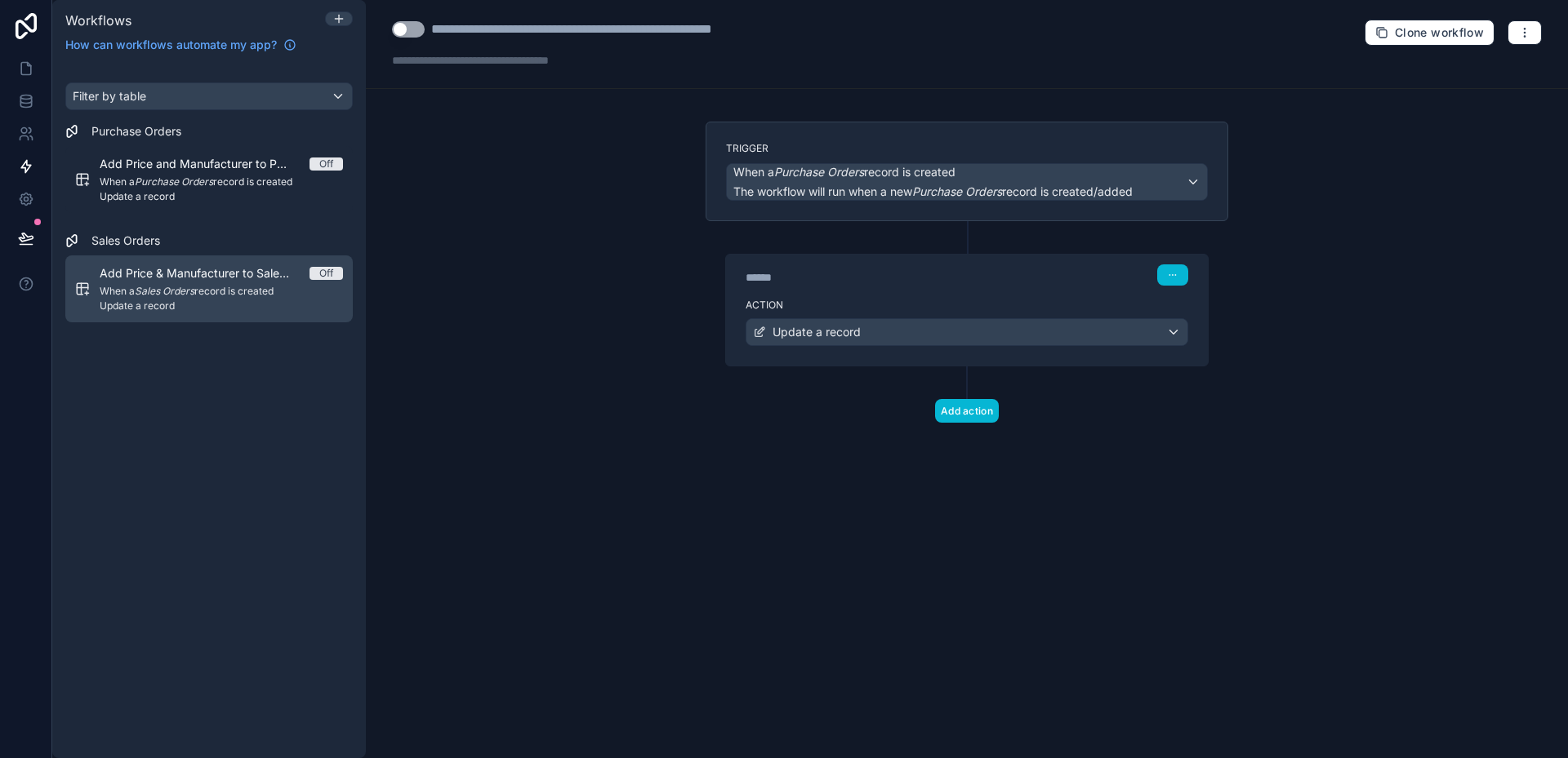
click at [218, 267] on span "Add Price & Manufacturer to Sales Orders workflow #1" at bounding box center [205, 273] width 210 height 16
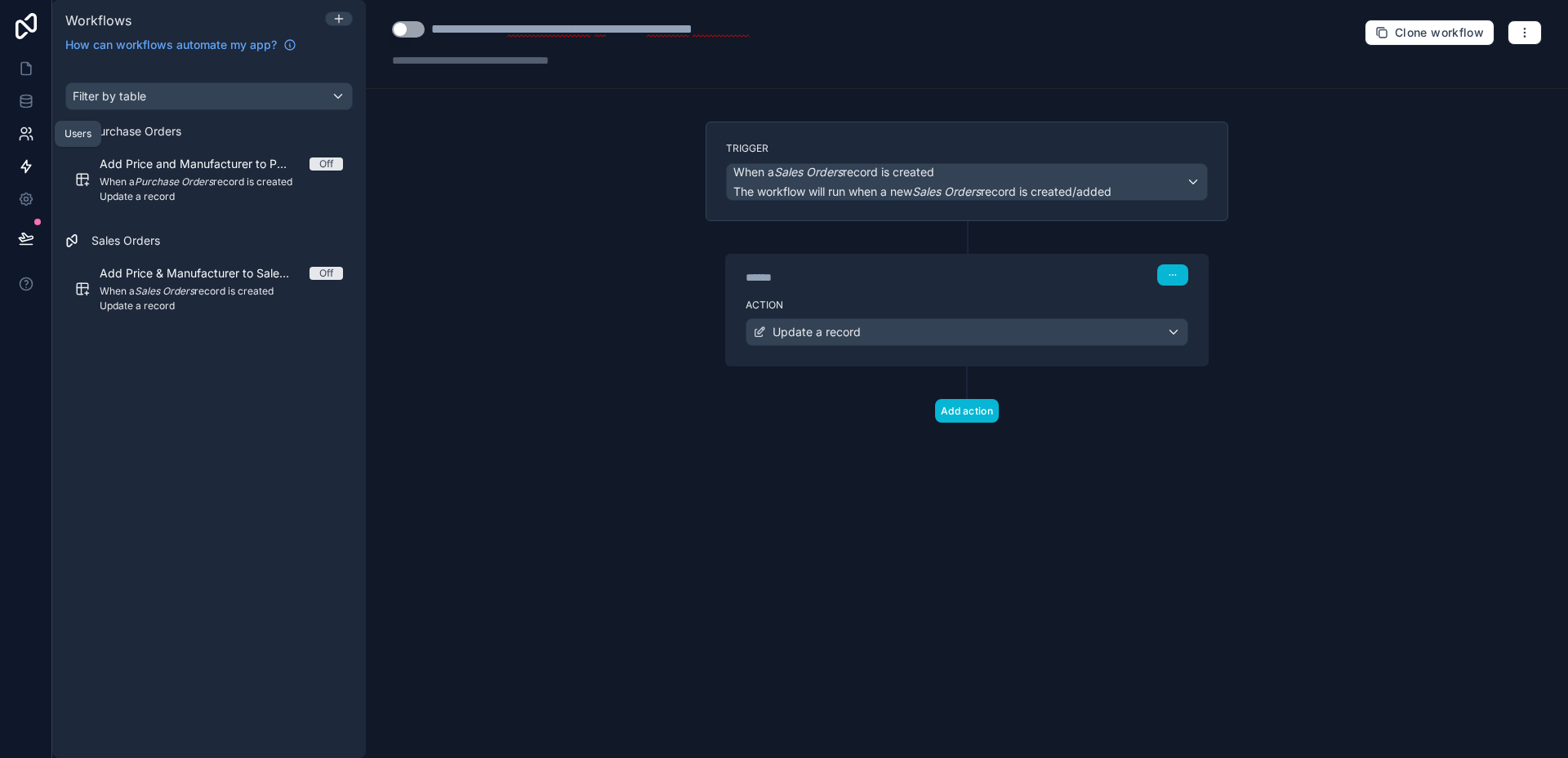
click at [29, 135] on icon at bounding box center [26, 134] width 16 height 16
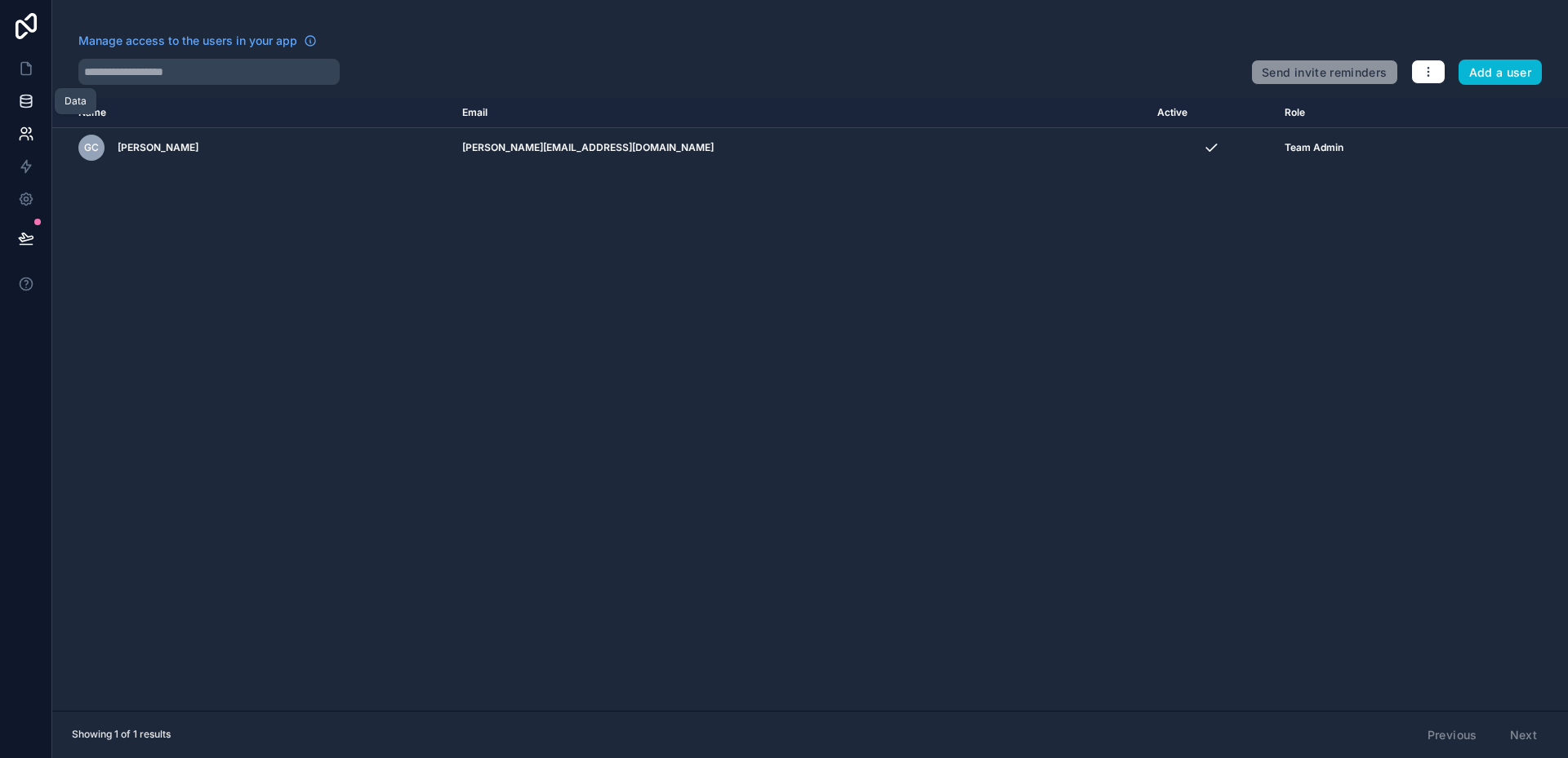
click at [19, 98] on icon at bounding box center [26, 101] width 16 height 16
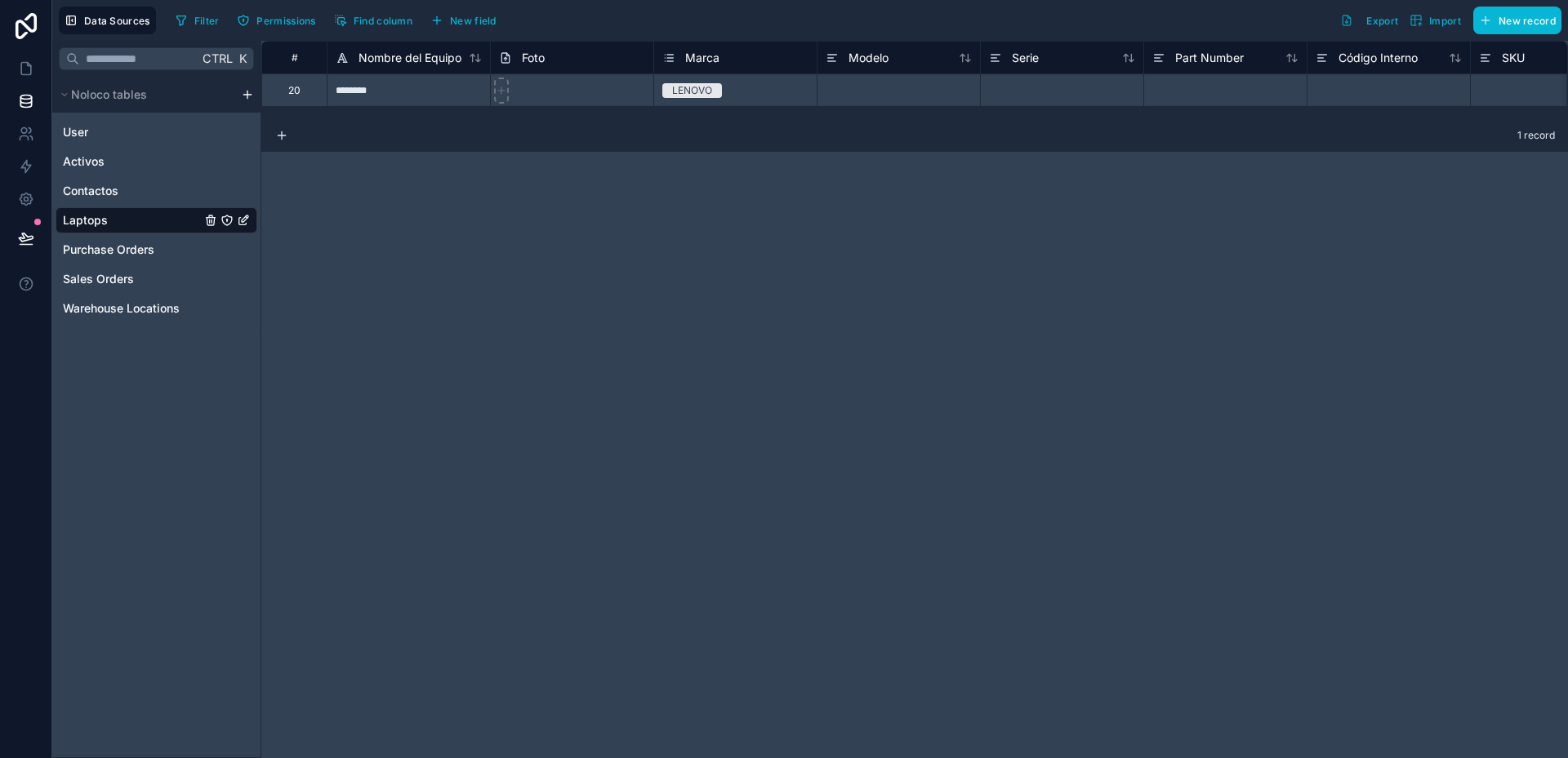
click at [93, 220] on span "Laptops" at bounding box center [85, 220] width 45 height 16
click at [384, 26] on span "Find column" at bounding box center [383, 21] width 58 height 13
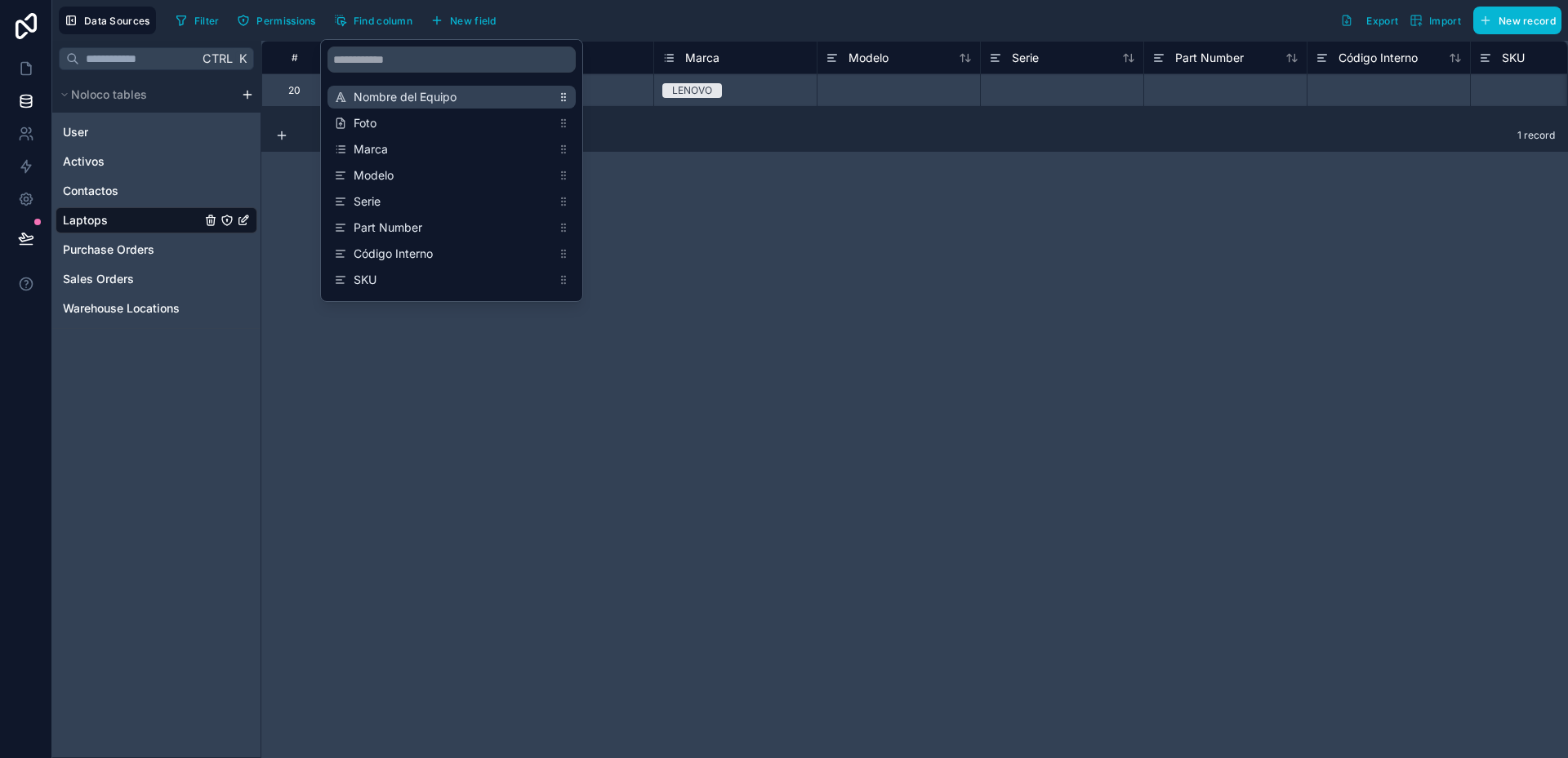
click at [565, 94] on icon "scrollable content" at bounding box center [564, 93] width 1 height 1
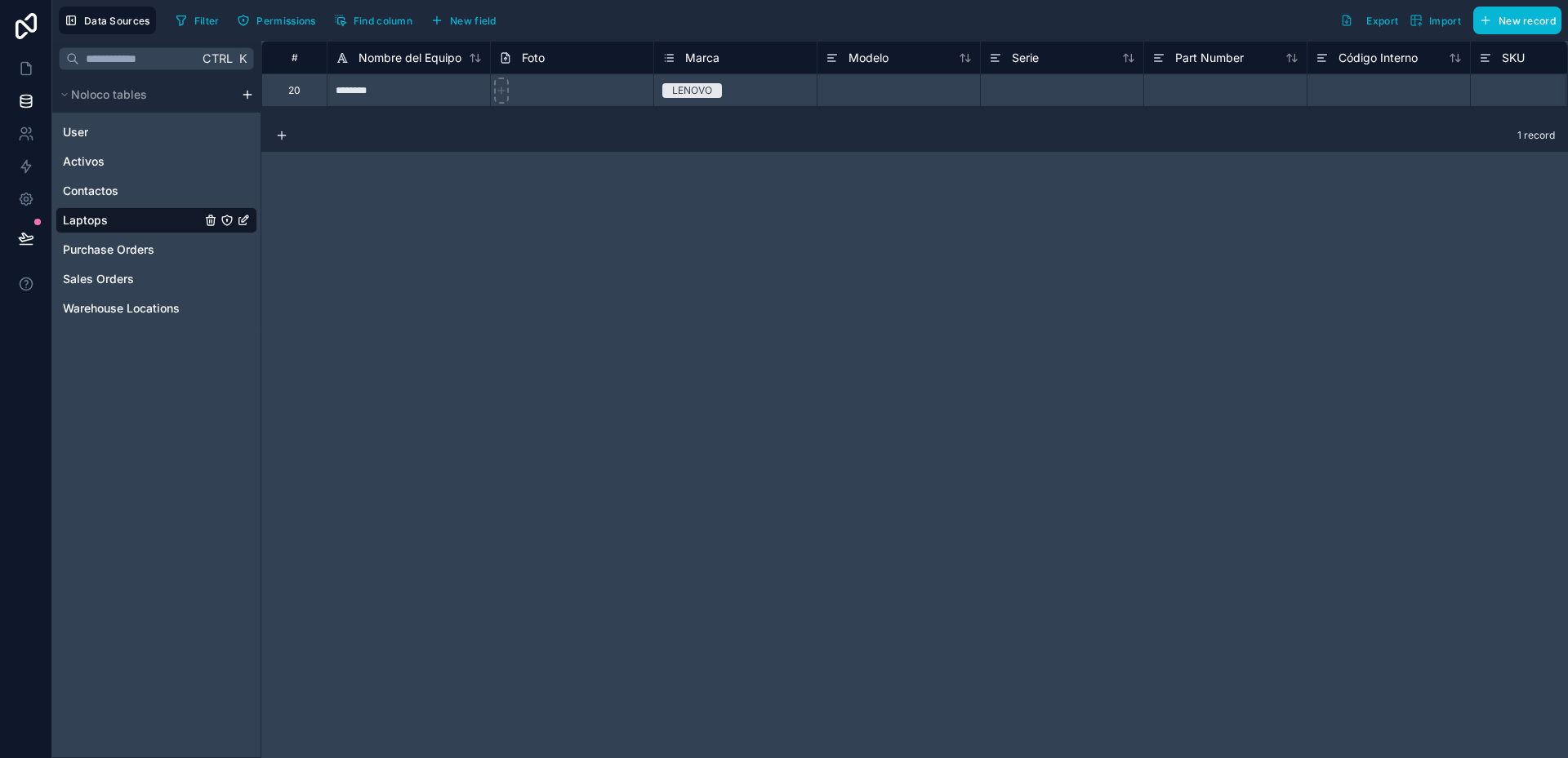
click at [674, 155] on div "# Nombre del Equipo Foto Marca Modelo Serie Part Number Código Interno SKU Prop…" at bounding box center [915, 399] width 1307 height 718
click at [536, 21] on font "Nuevo campo" at bounding box center [523, 21] width 67 height 13
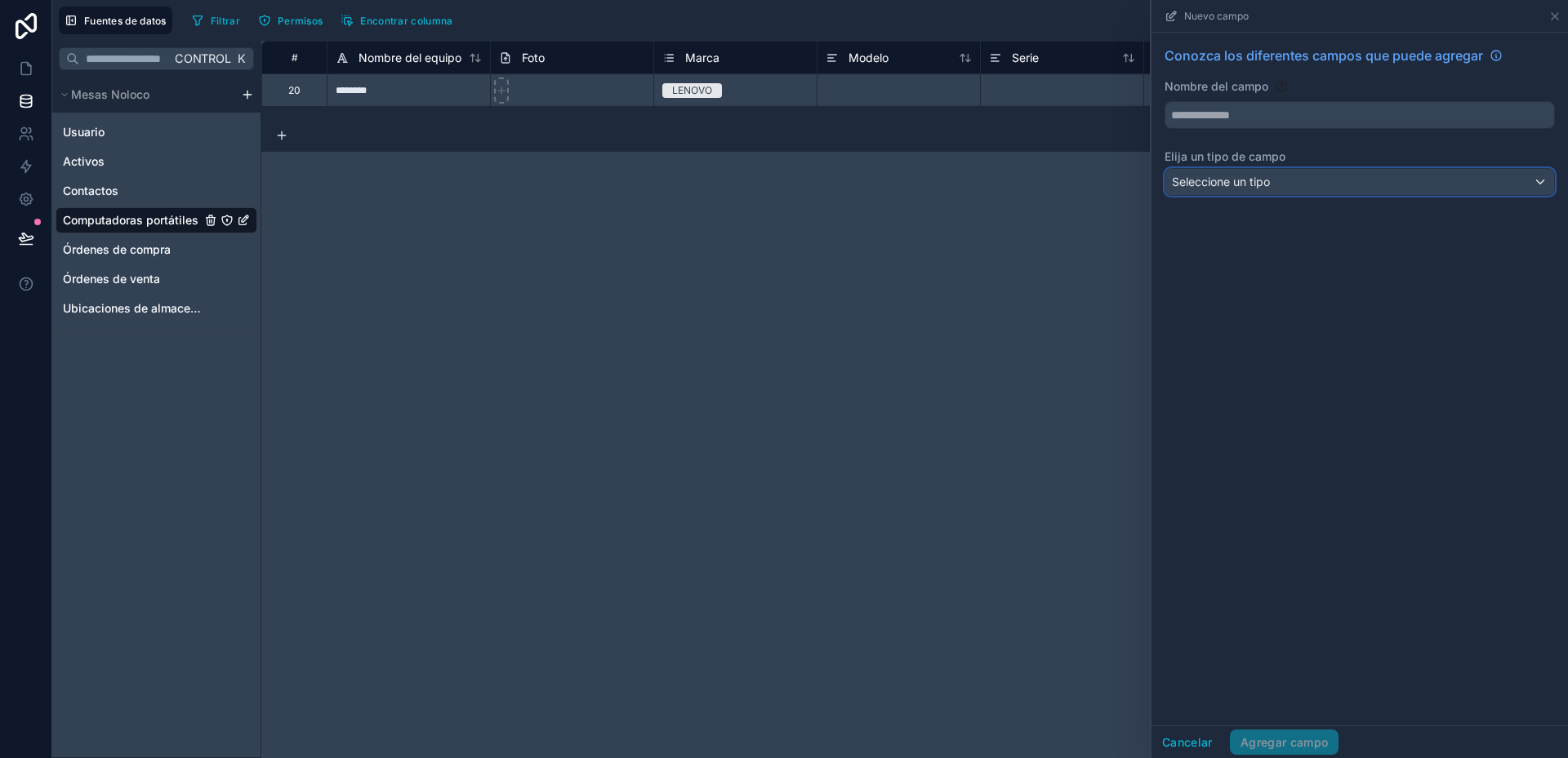
click at [1231, 185] on font "Seleccione un tipo" at bounding box center [1220, 181] width 98 height 13
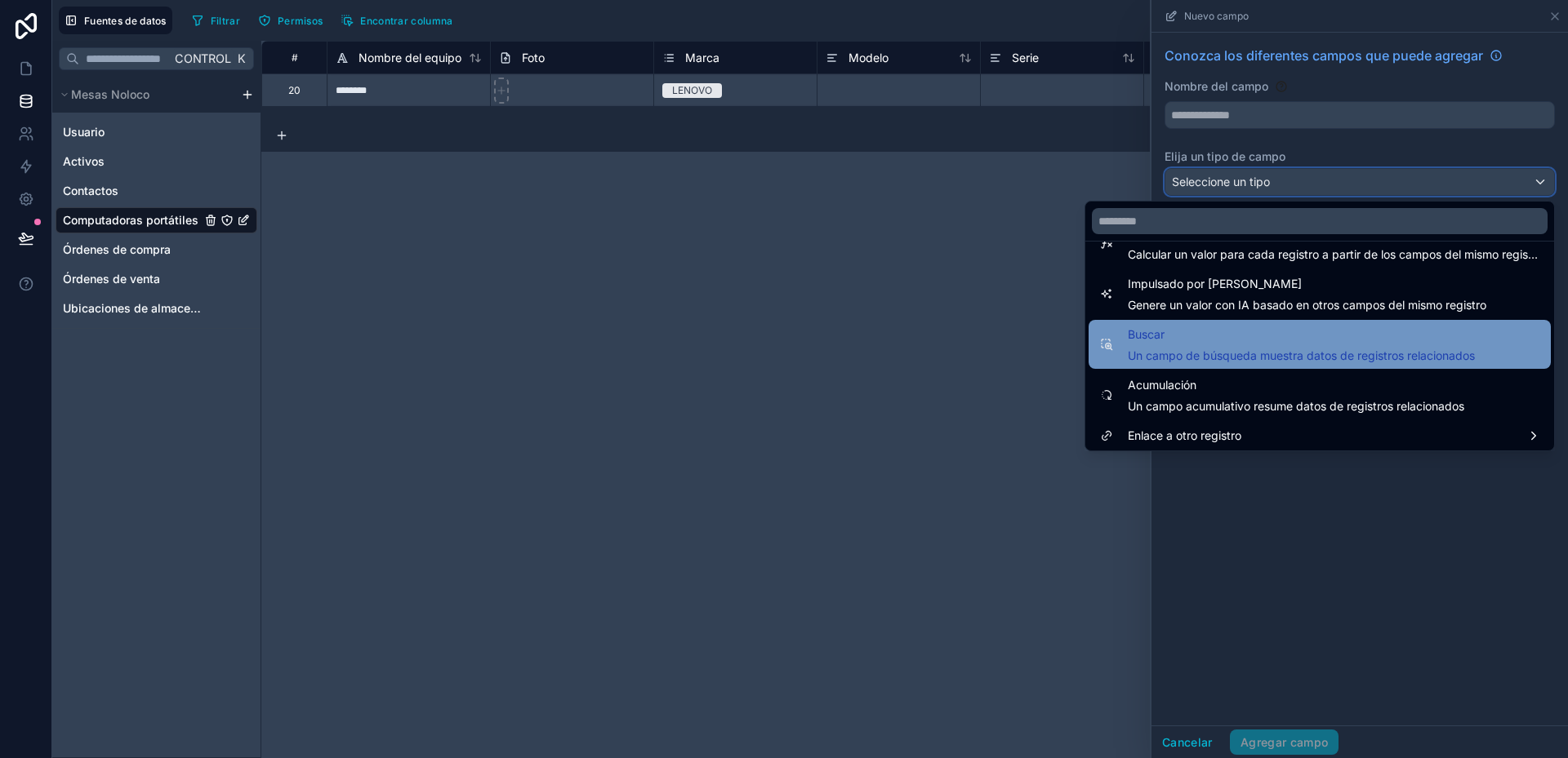
scroll to position [473, 0]
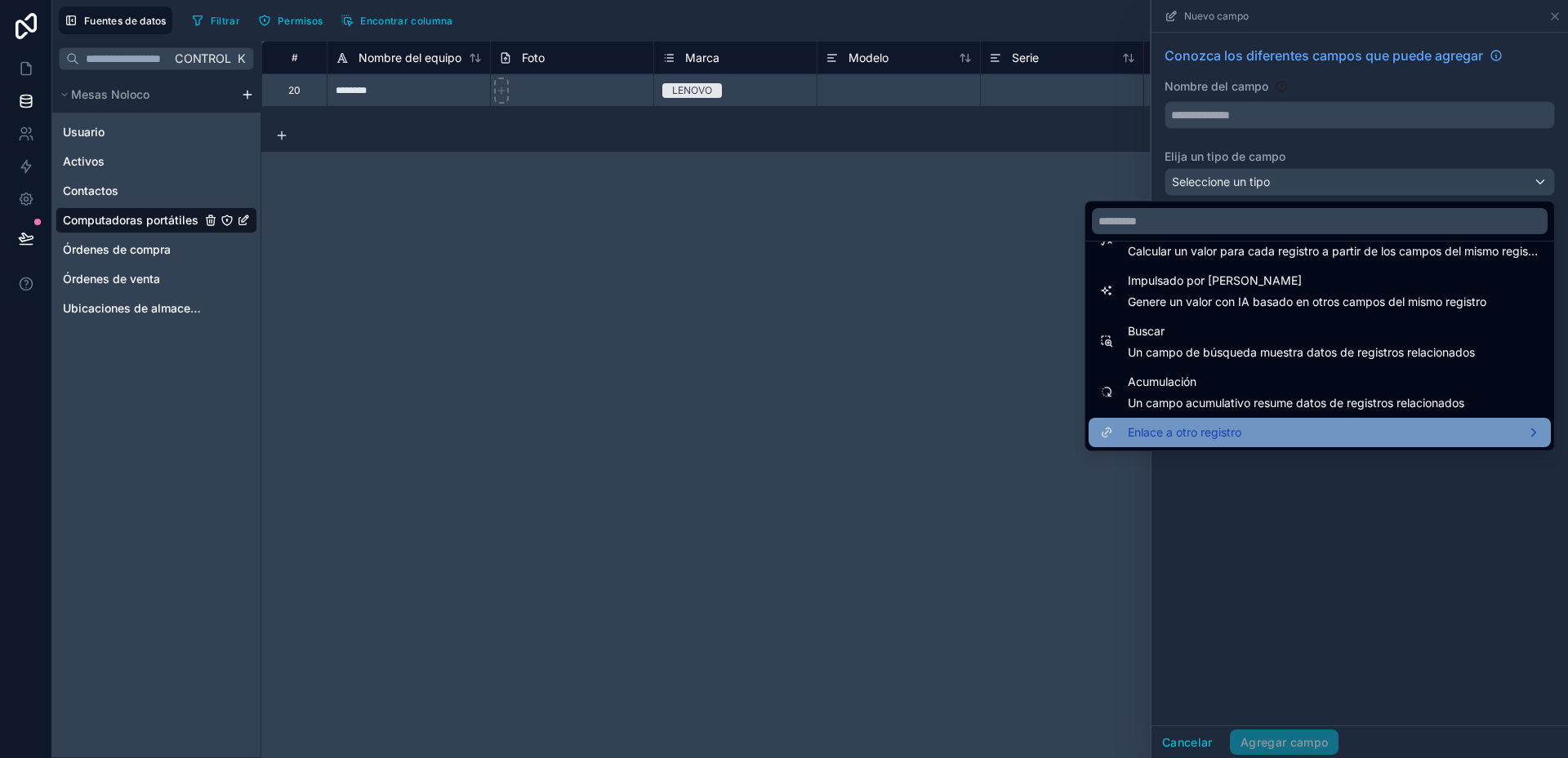
click at [1312, 428] on div "Enlace a otro registro" at bounding box center [1319, 433] width 443 height 20
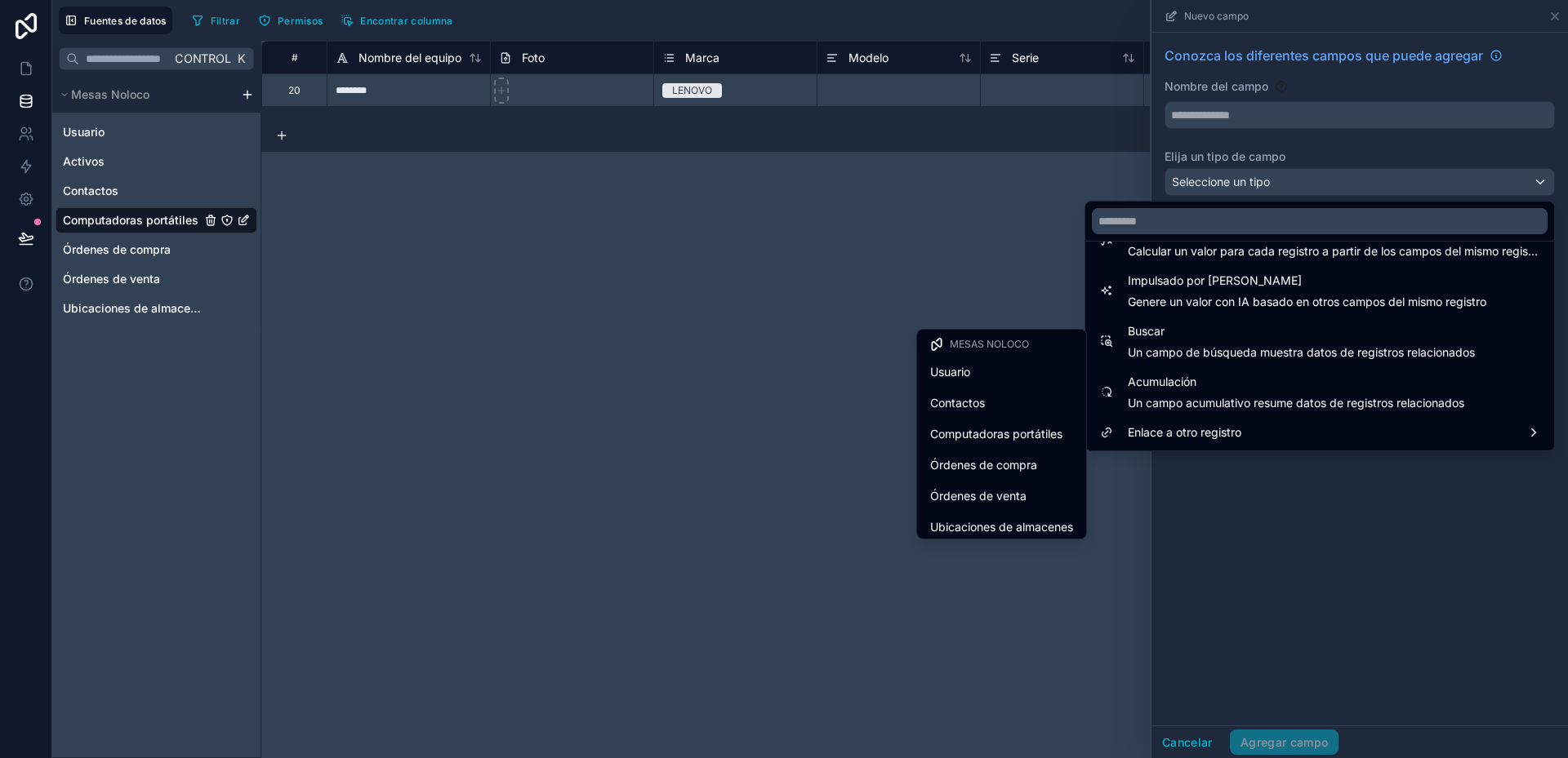
click at [951, 182] on div "# Nombre del equipo Foto Marca Modelo Serie Número de pieza Código interno Códi…" at bounding box center [915, 399] width 1307 height 718
click at [957, 235] on div "# Nombre del equipo Foto Marca Modelo Serie Número de pieza Código interno Códi…" at bounding box center [915, 399] width 1307 height 718
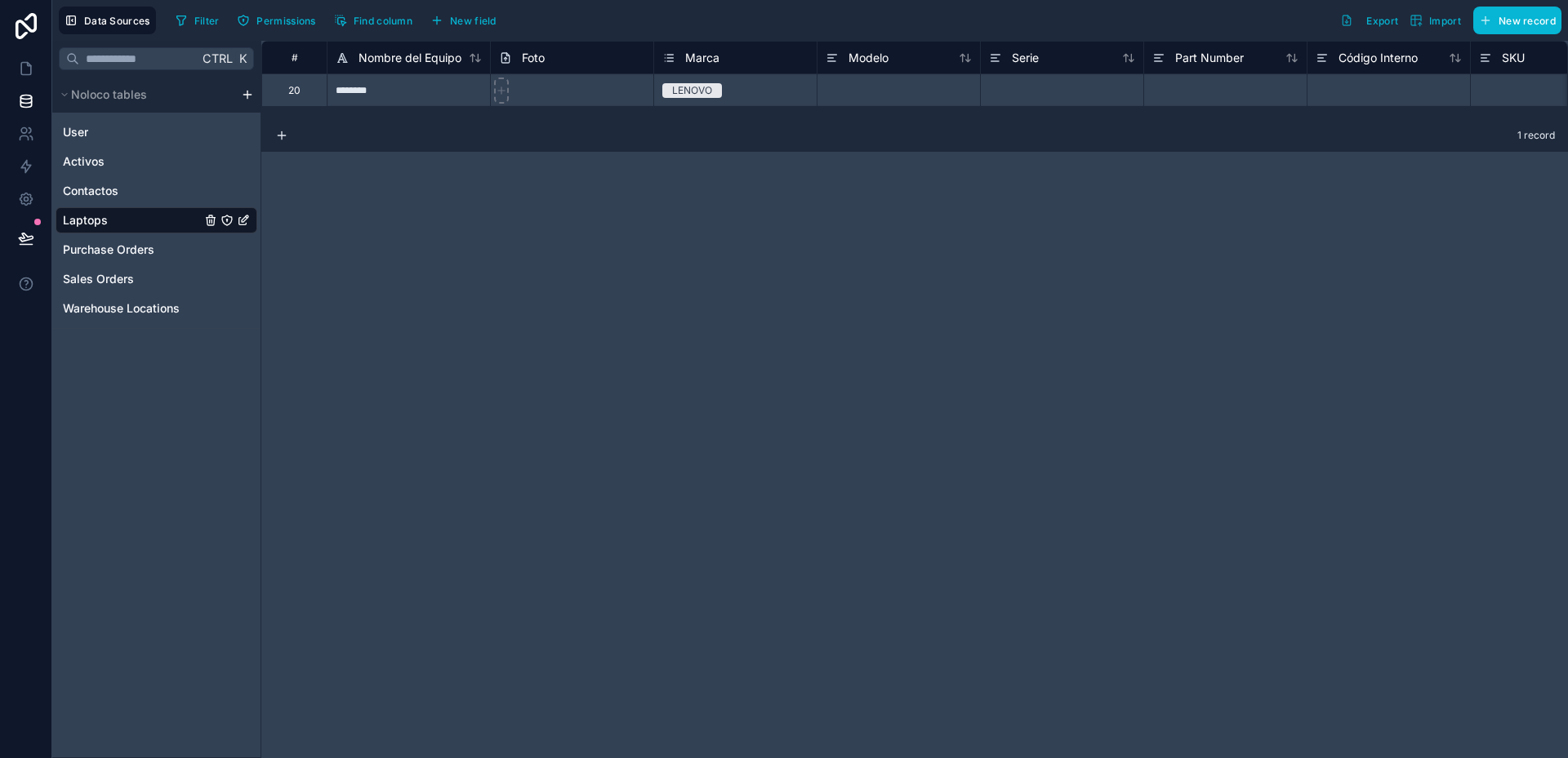
drag, startPoint x: 911, startPoint y: 156, endPoint x: 900, endPoint y: 148, distance: 13.6
click at [911, 156] on div "# Nombre del Equipo Foto Marca Modelo Serie Part Number Código Interno SKU Prop…" at bounding box center [915, 399] width 1307 height 718
click at [476, 19] on span "New field" at bounding box center [474, 21] width 47 height 13
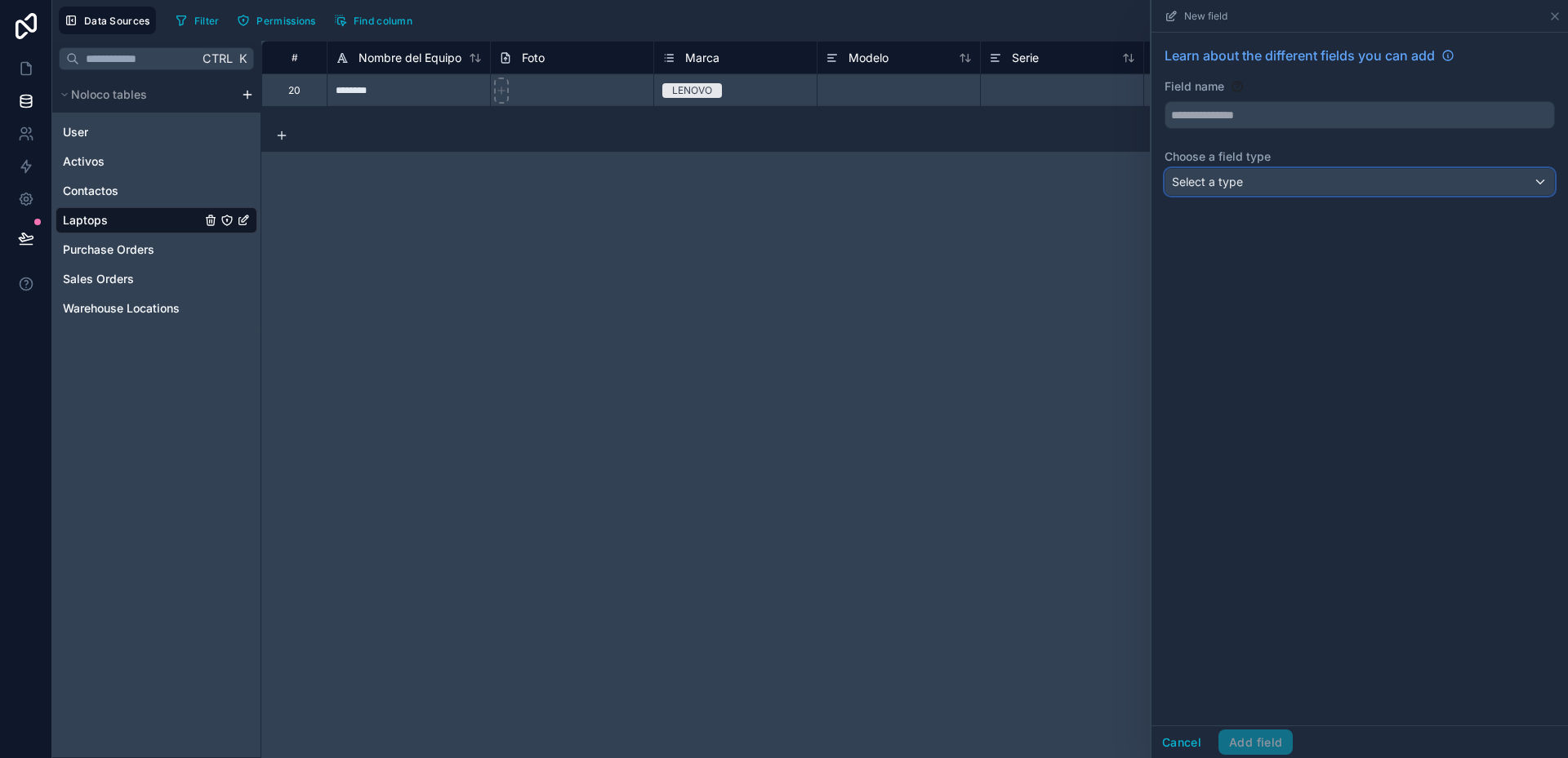
click at [1222, 183] on span "Select a type" at bounding box center [1207, 181] width 71 height 13
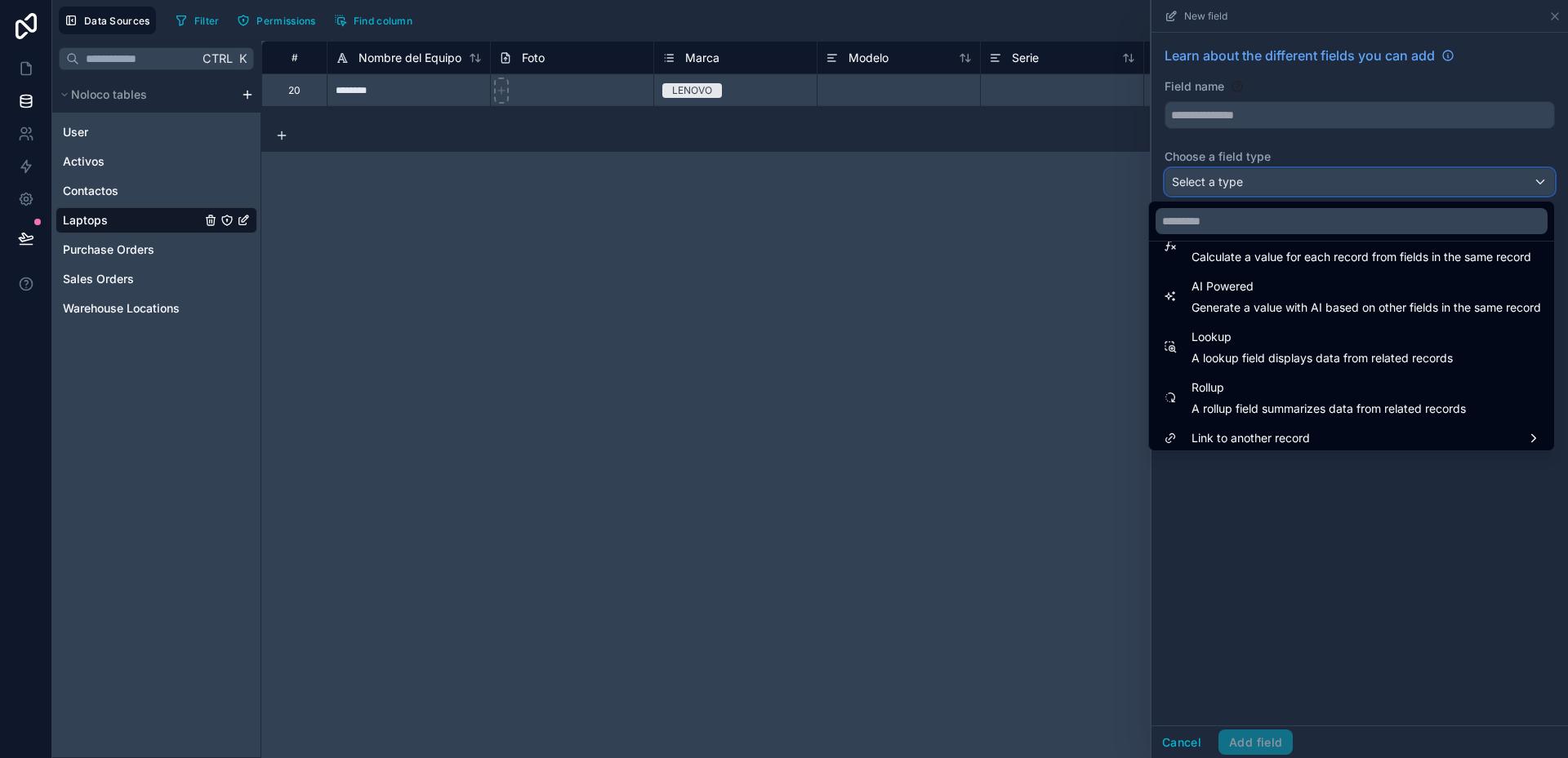
scroll to position [473, 0]
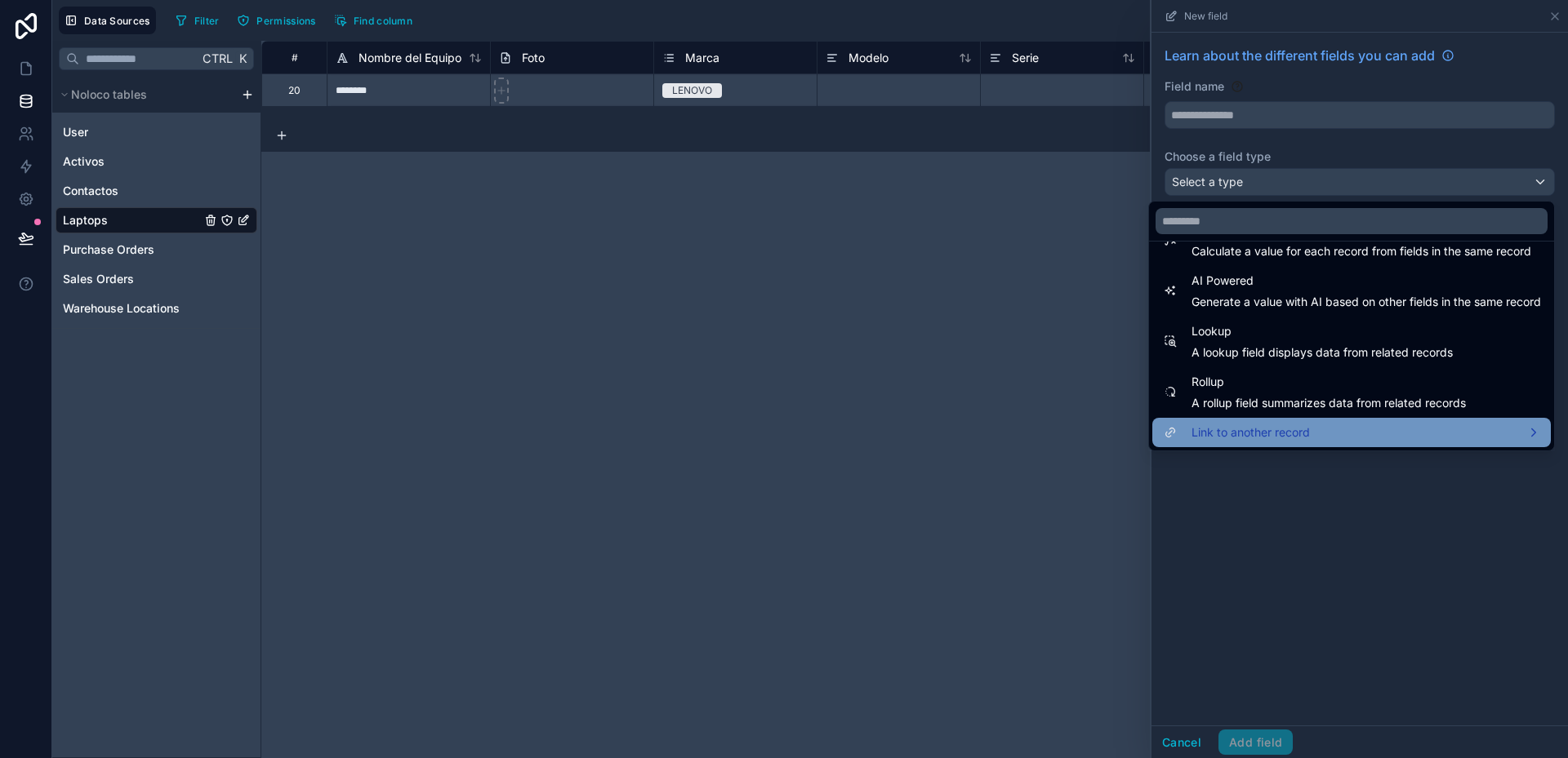
click at [1290, 438] on span "Link to another record" at bounding box center [1251, 433] width 119 height 20
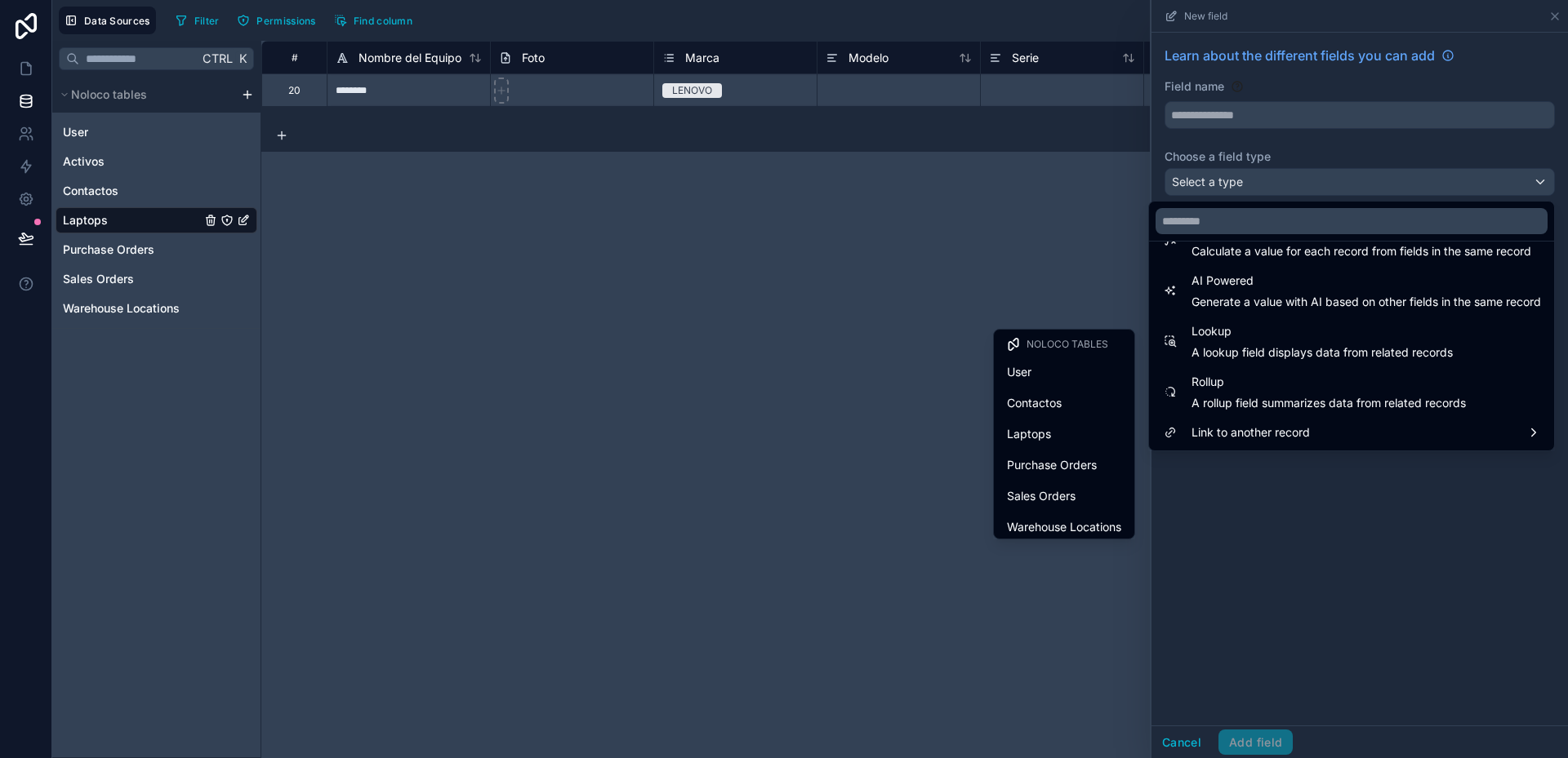
click at [1295, 487] on div at bounding box center [1360, 379] width 417 height 758
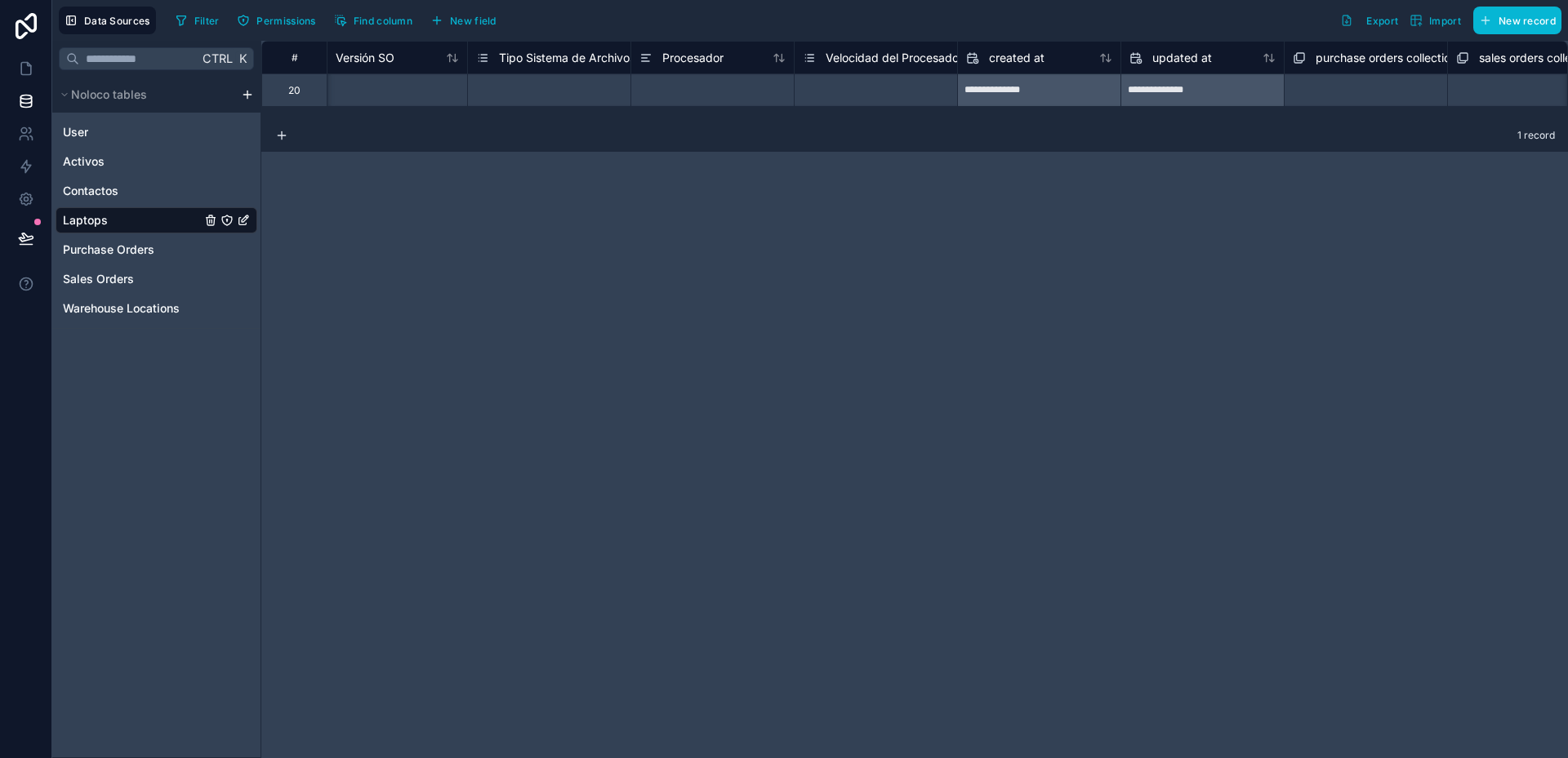
scroll to position [0, 1632]
click at [901, 93] on div "Select a Velocidad del Procesador" at bounding box center [900, 90] width 146 height 26
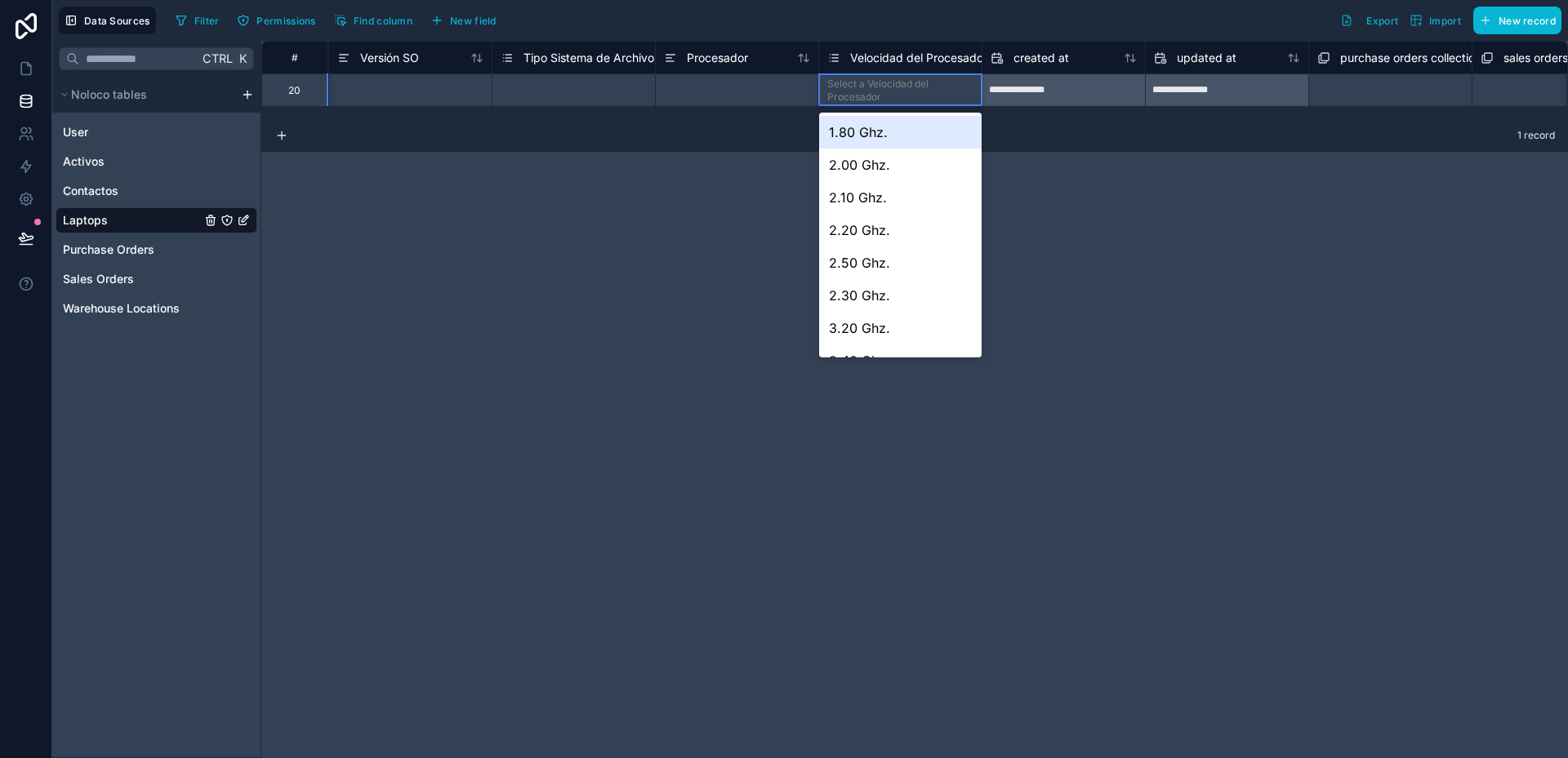
click at [1121, 202] on div "**********" at bounding box center [915, 399] width 1307 height 718
click at [1004, 211] on div "**********" at bounding box center [915, 399] width 1307 height 718
click at [483, 19] on span "New field" at bounding box center [474, 21] width 47 height 13
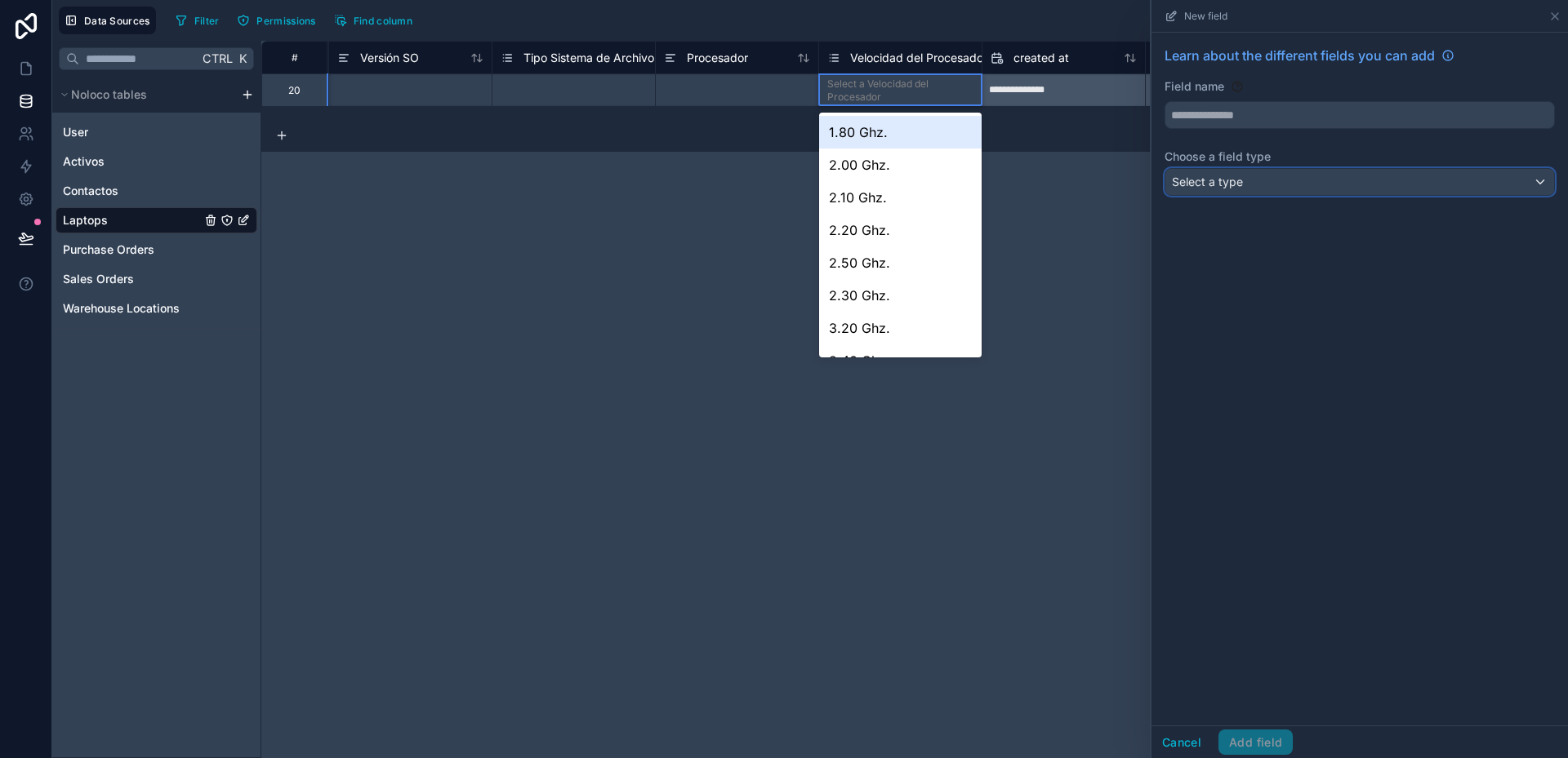
click at [1278, 188] on div "Select a type" at bounding box center [1360, 181] width 389 height 26
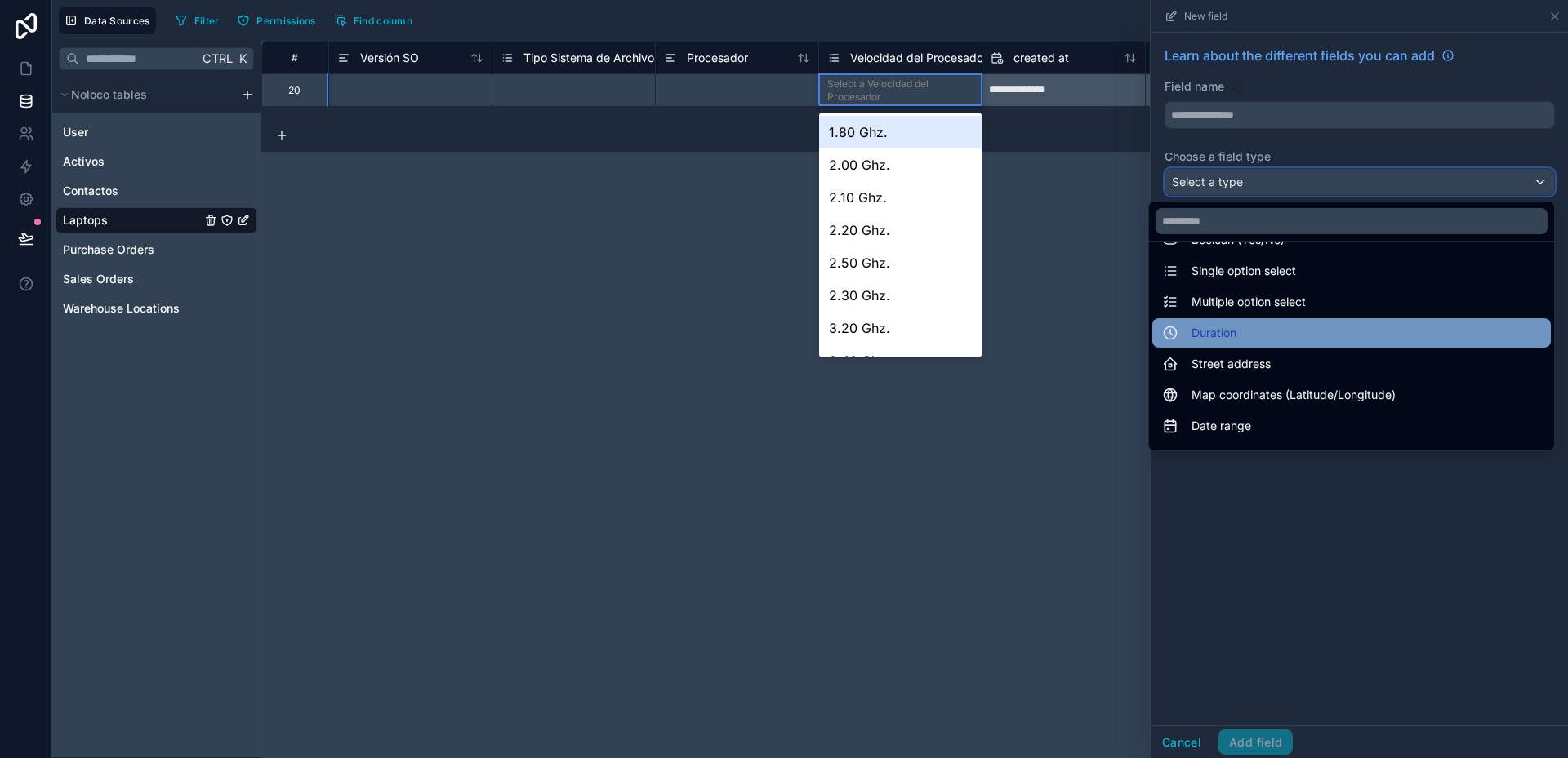
scroll to position [163, 0]
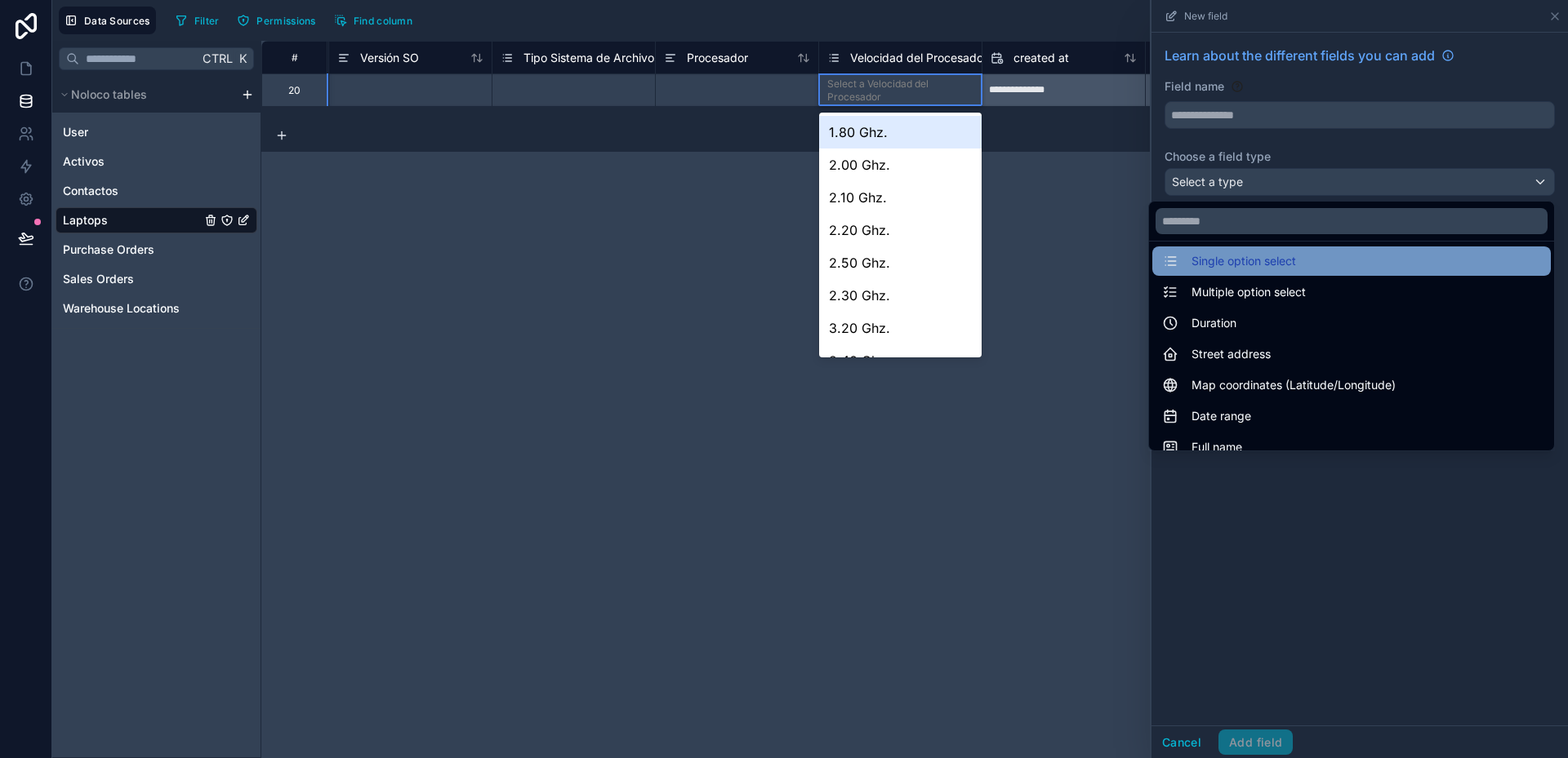
click at [1242, 268] on span "Single option select" at bounding box center [1244, 261] width 104 height 20
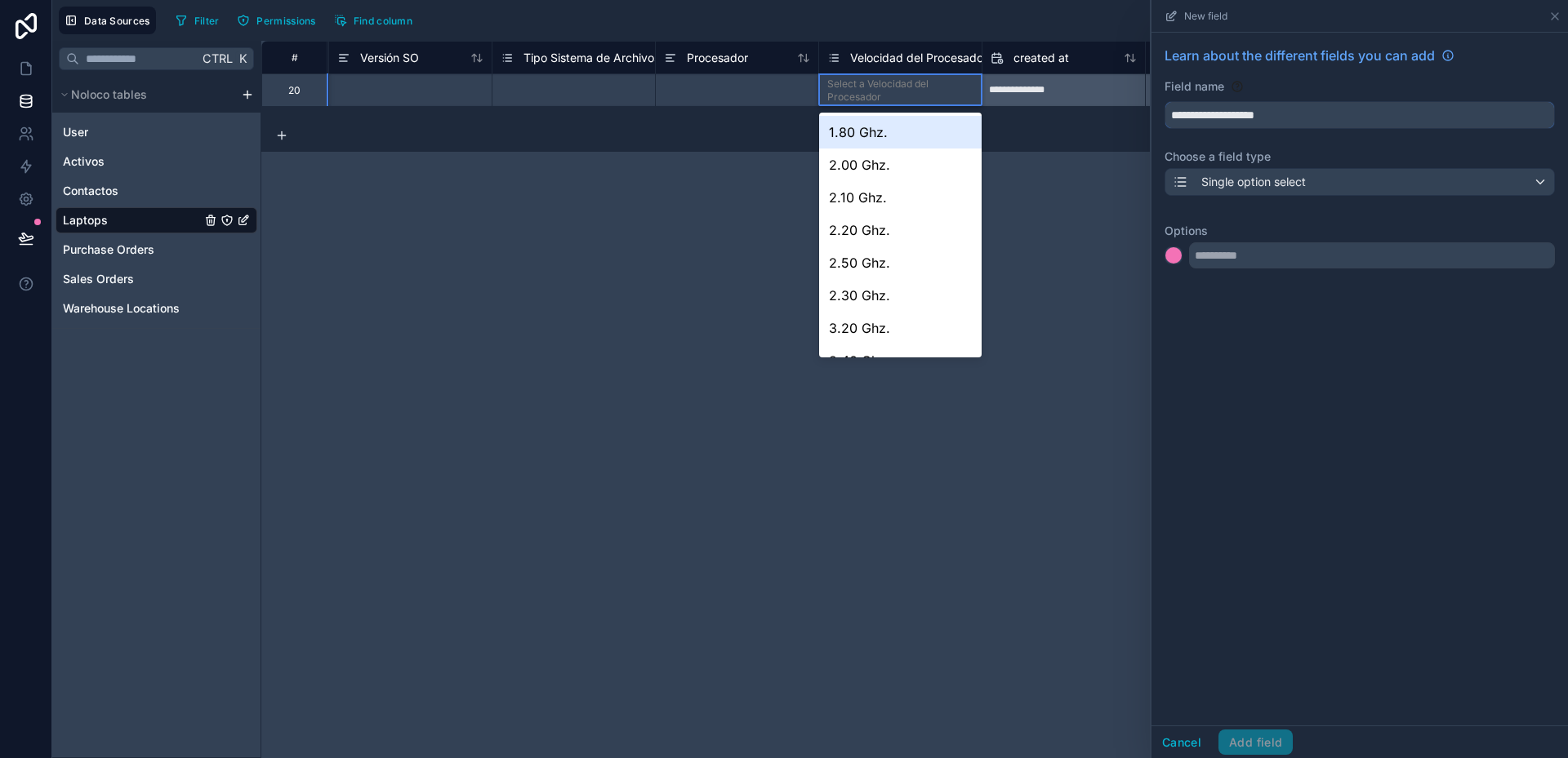
click at [1209, 114] on input "**********" at bounding box center [1360, 115] width 389 height 26
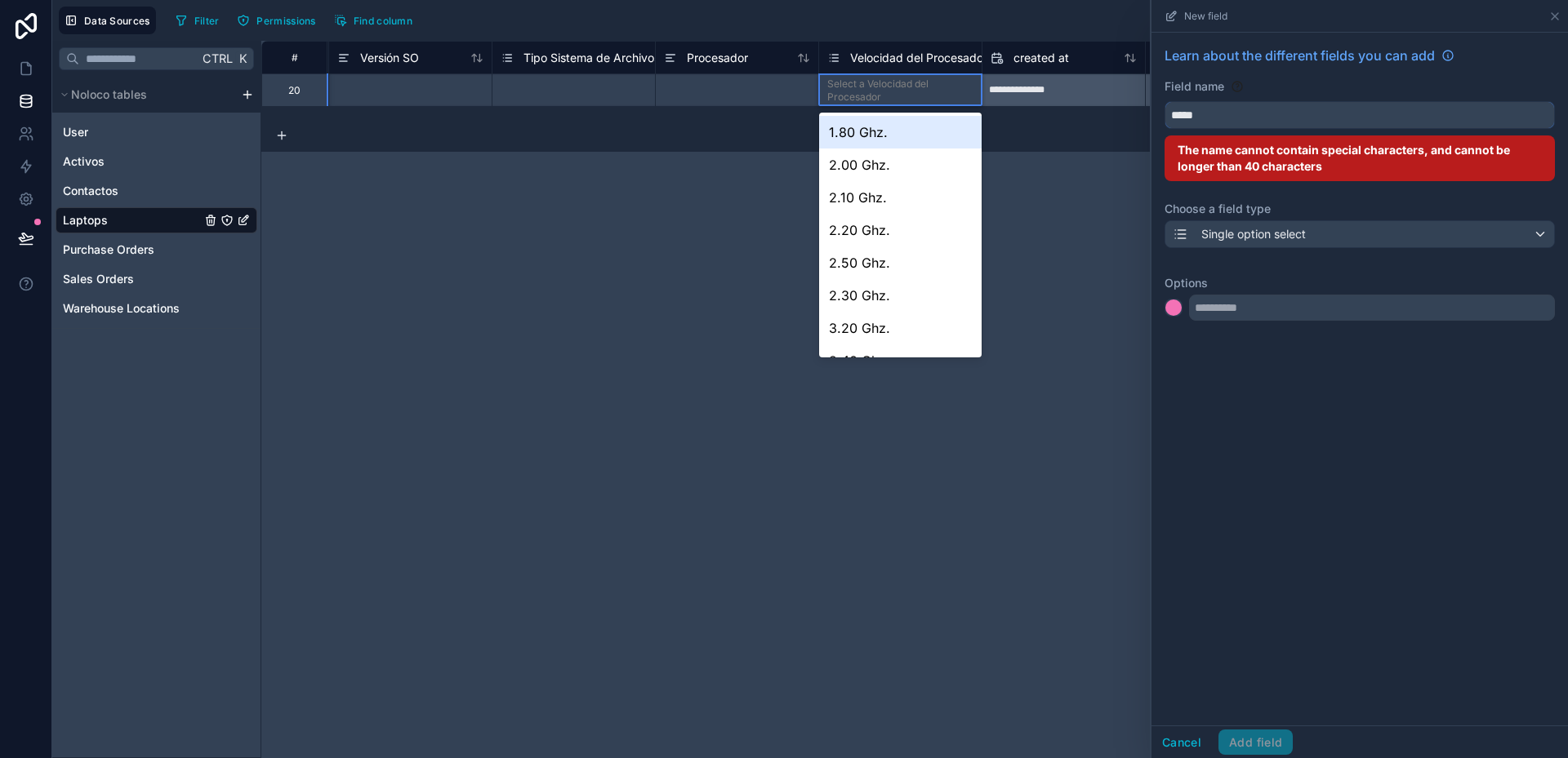
click at [1165, 101] on button "****" at bounding box center [1360, 115] width 390 height 28
click at [1165, 101] on button "*********" at bounding box center [1360, 115] width 390 height 28
click at [1227, 114] on input "**********" at bounding box center [1360, 115] width 389 height 26
click at [1198, 116] on input "**********" at bounding box center [1360, 115] width 389 height 26
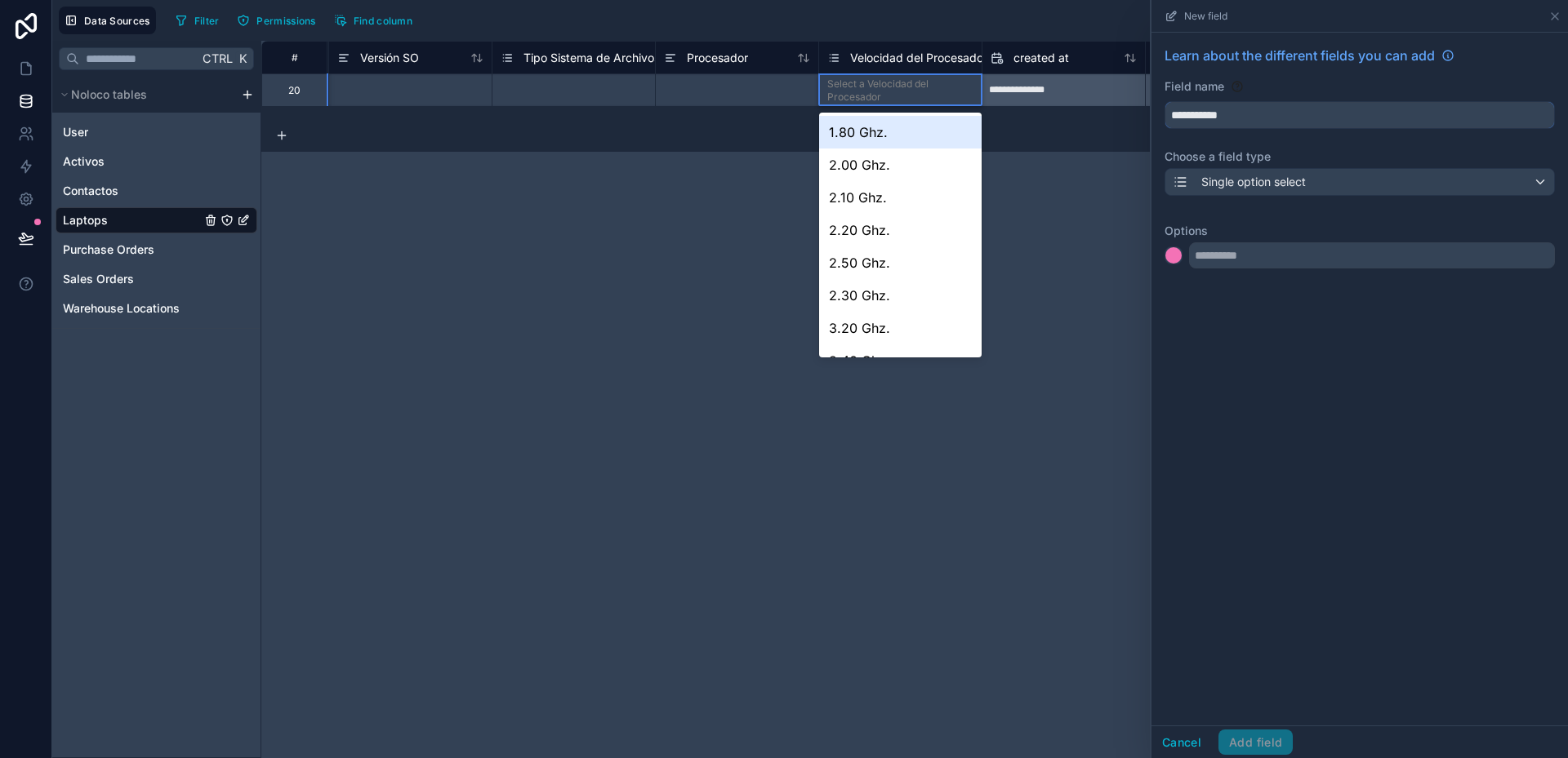
click at [1165, 101] on button "**********" at bounding box center [1360, 115] width 390 height 28
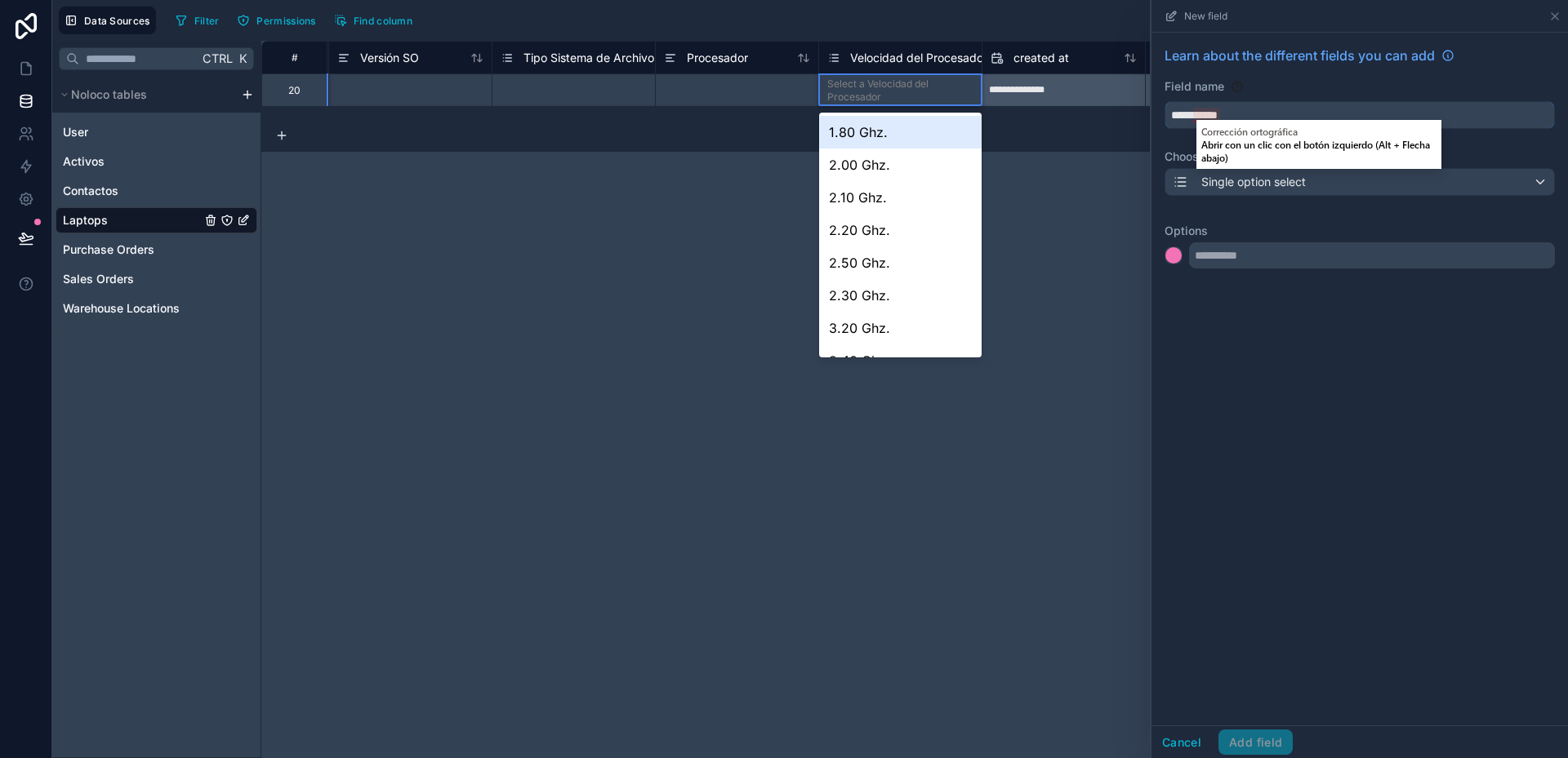
type input "**********"
click at [1262, 255] on input "text" at bounding box center [1371, 255] width 366 height 26
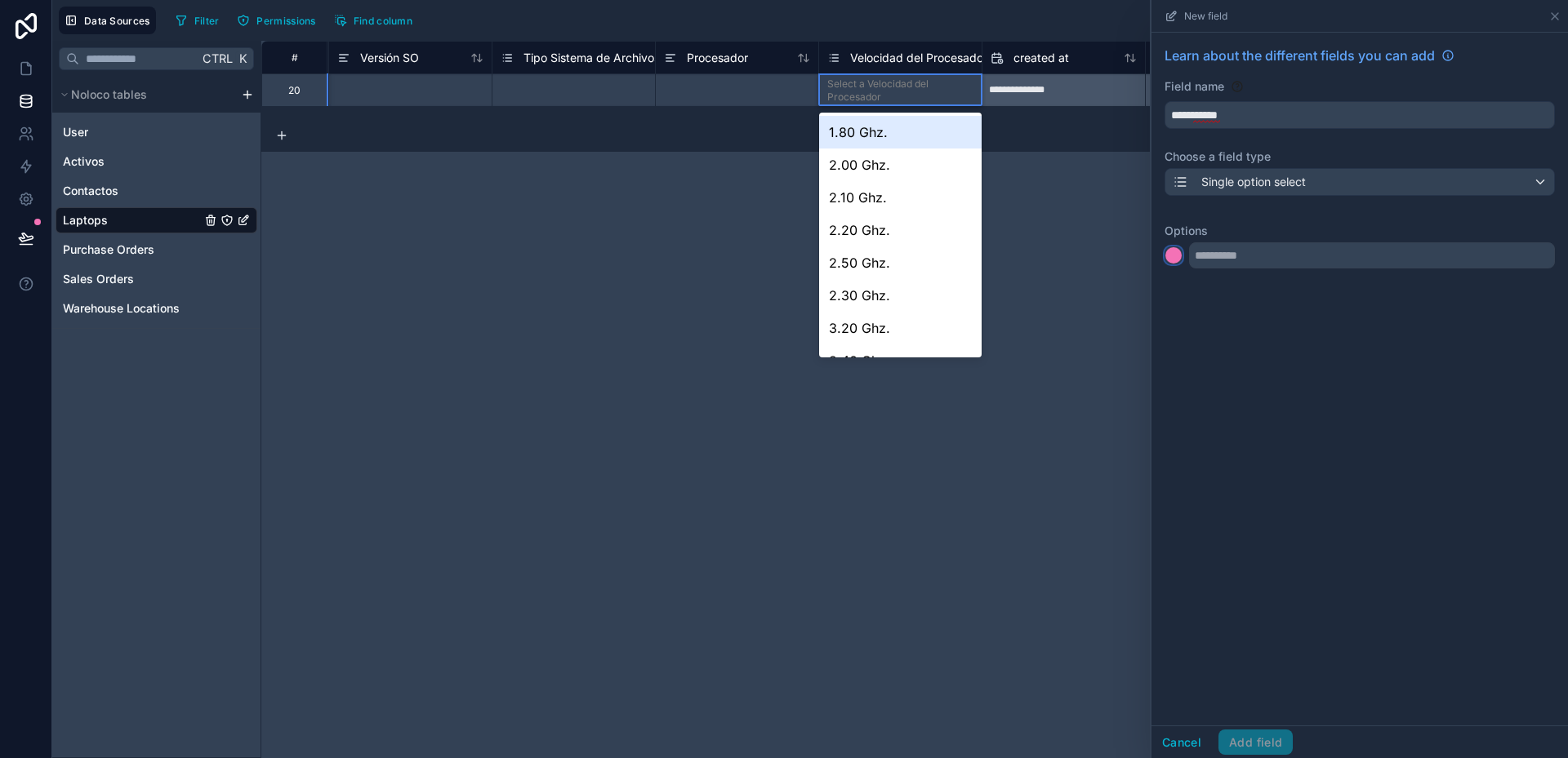
click at [1177, 263] on div at bounding box center [1174, 255] width 16 height 16
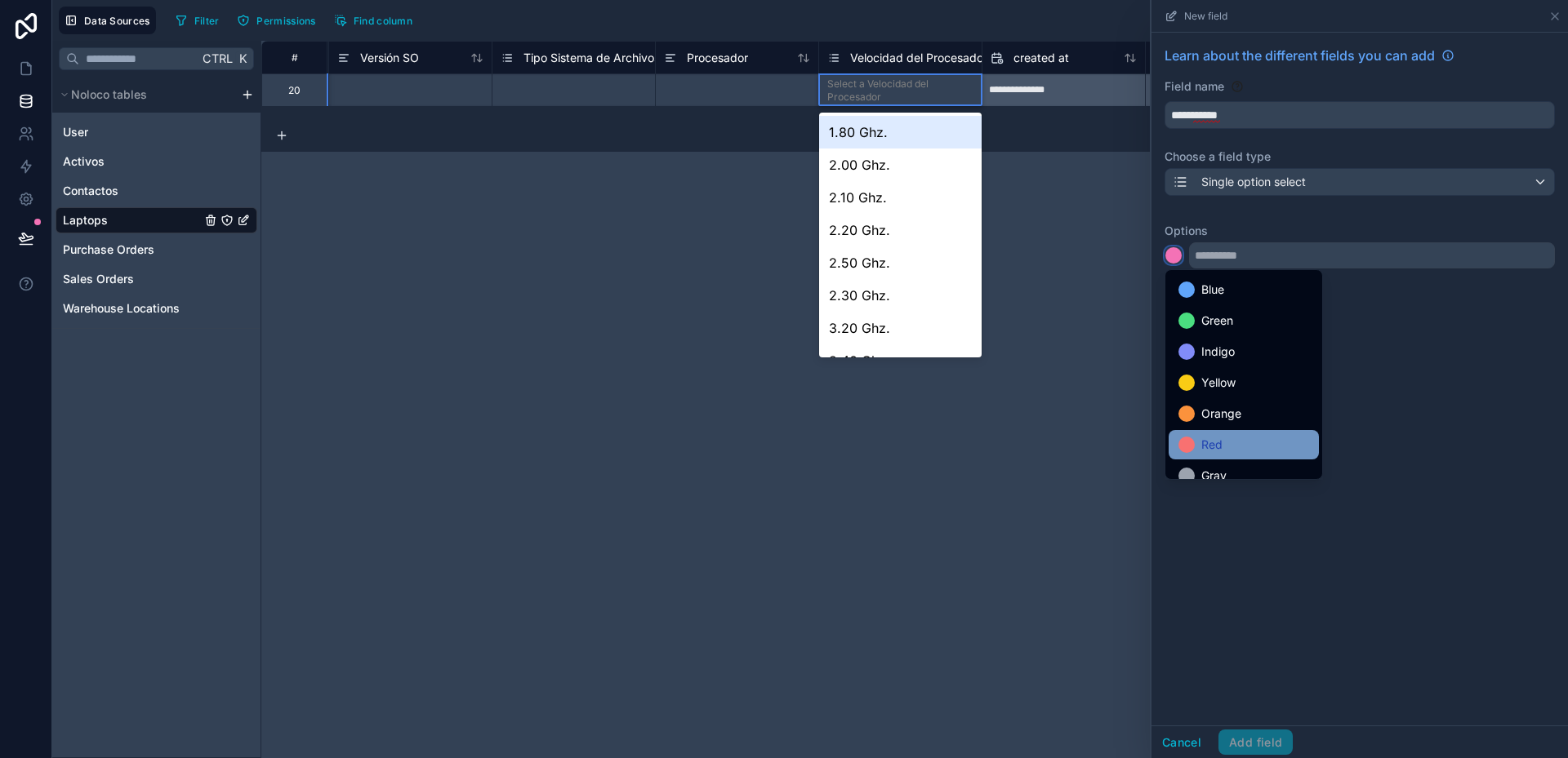
scroll to position [137, 0]
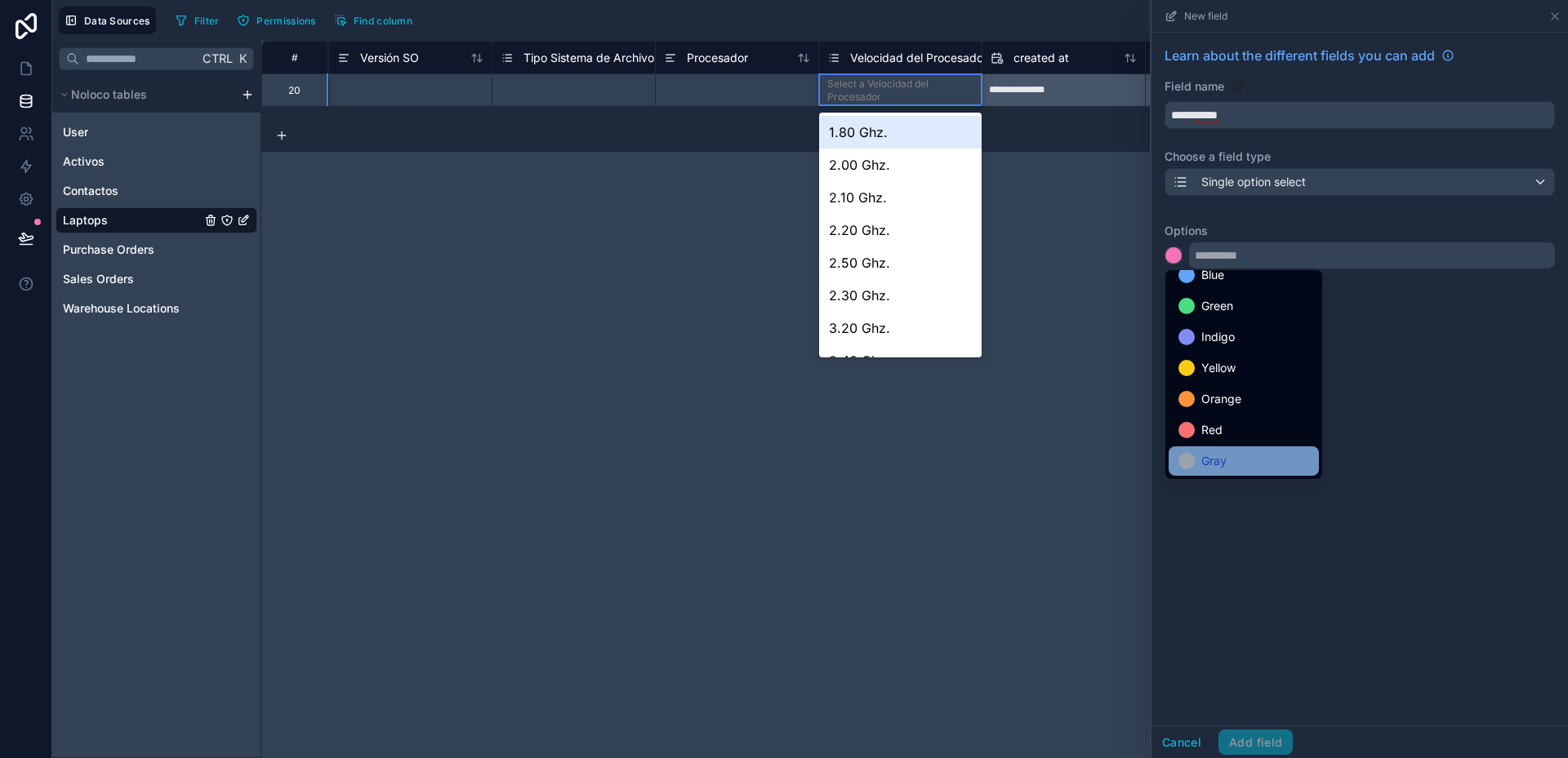
click at [1228, 454] on div "Gray" at bounding box center [1243, 462] width 130 height 20
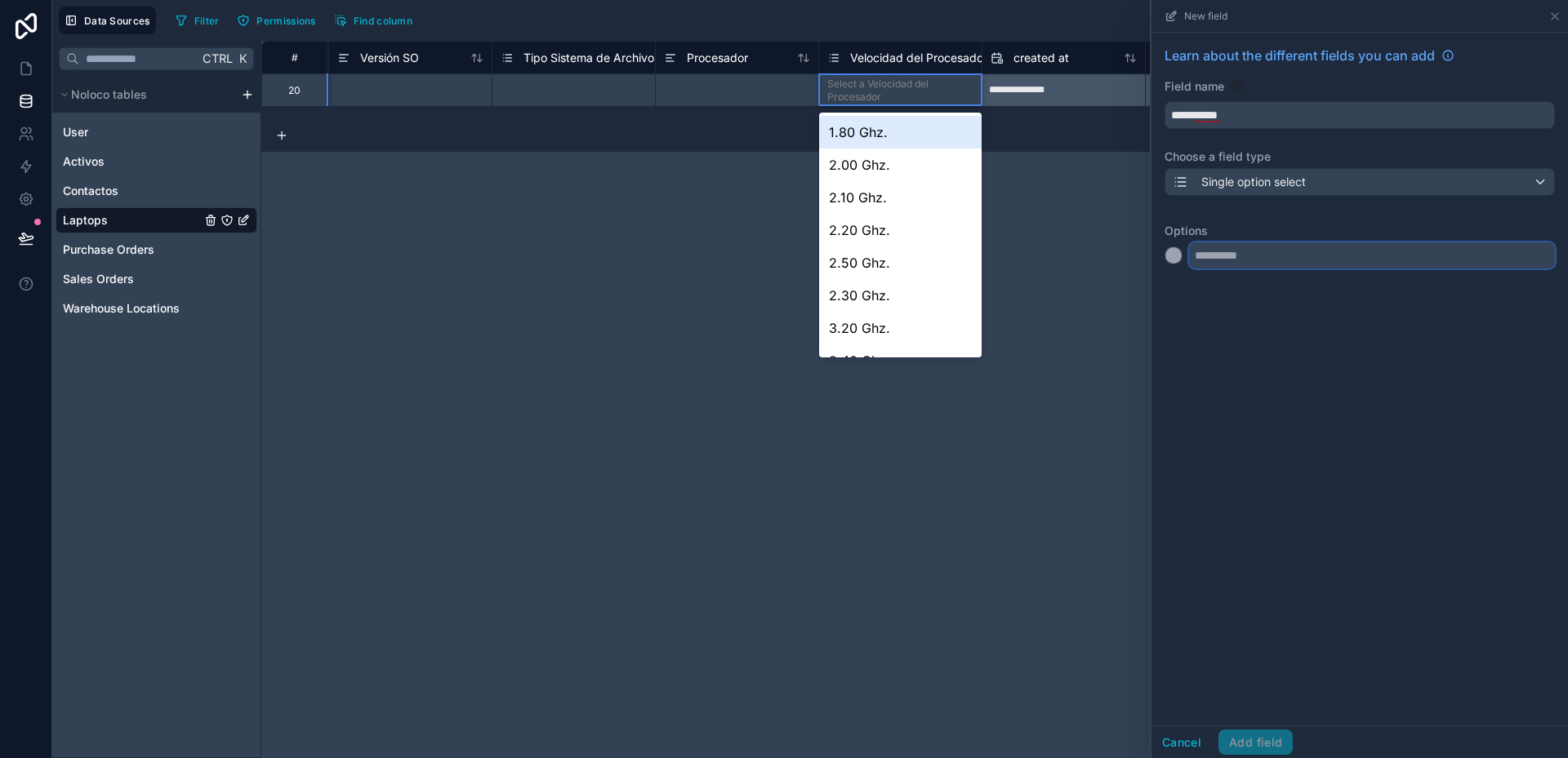
click at [1267, 254] on input "text" at bounding box center [1371, 255] width 366 height 26
type input "******"
click at [1178, 293] on div at bounding box center [1174, 288] width 16 height 16
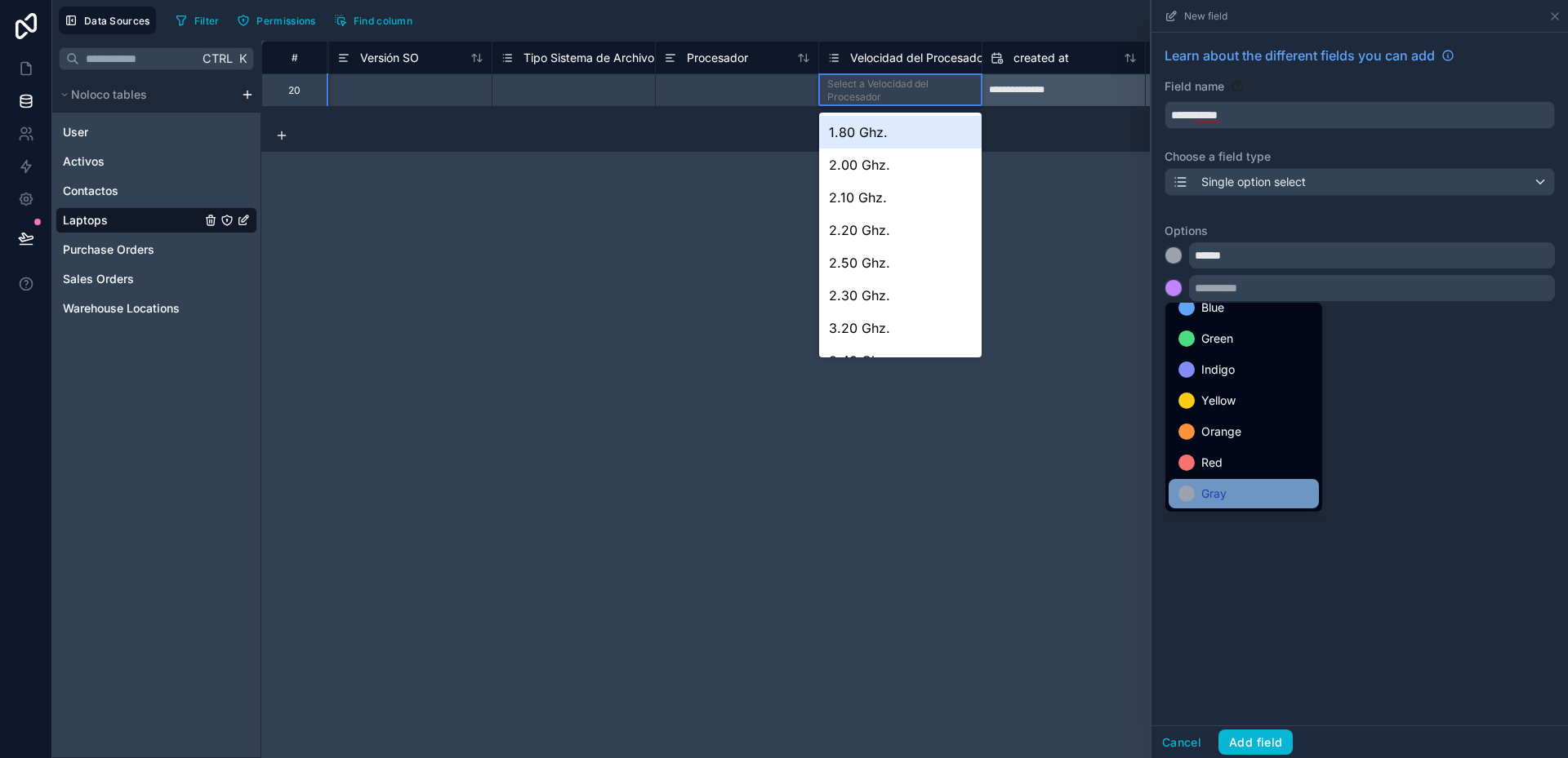
click at [1226, 490] on span "Gray" at bounding box center [1214, 494] width 25 height 20
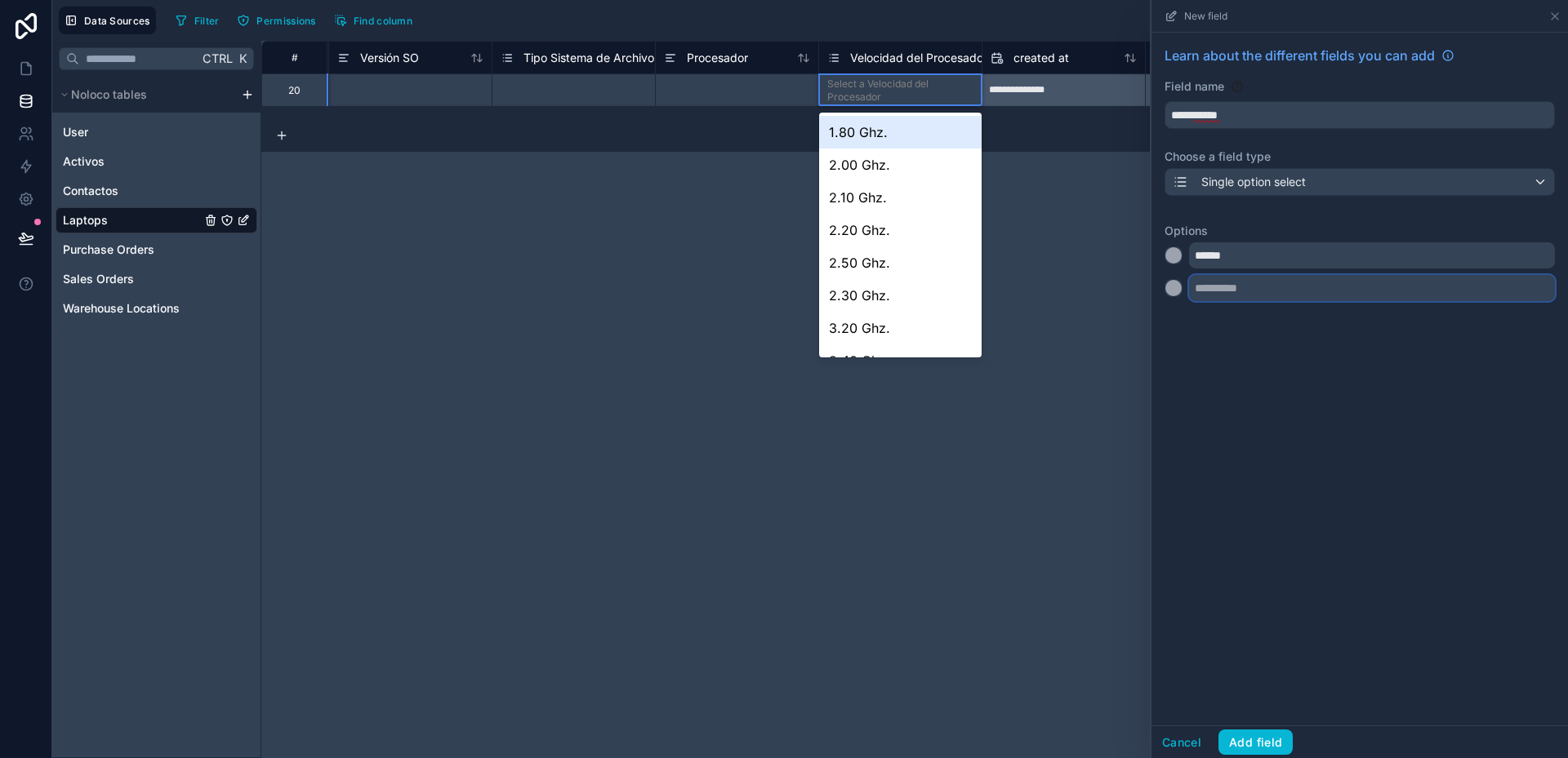
click at [1223, 289] on input "text" at bounding box center [1371, 287] width 366 height 26
type input "******"
click at [1178, 325] on div at bounding box center [1174, 321] width 16 height 16
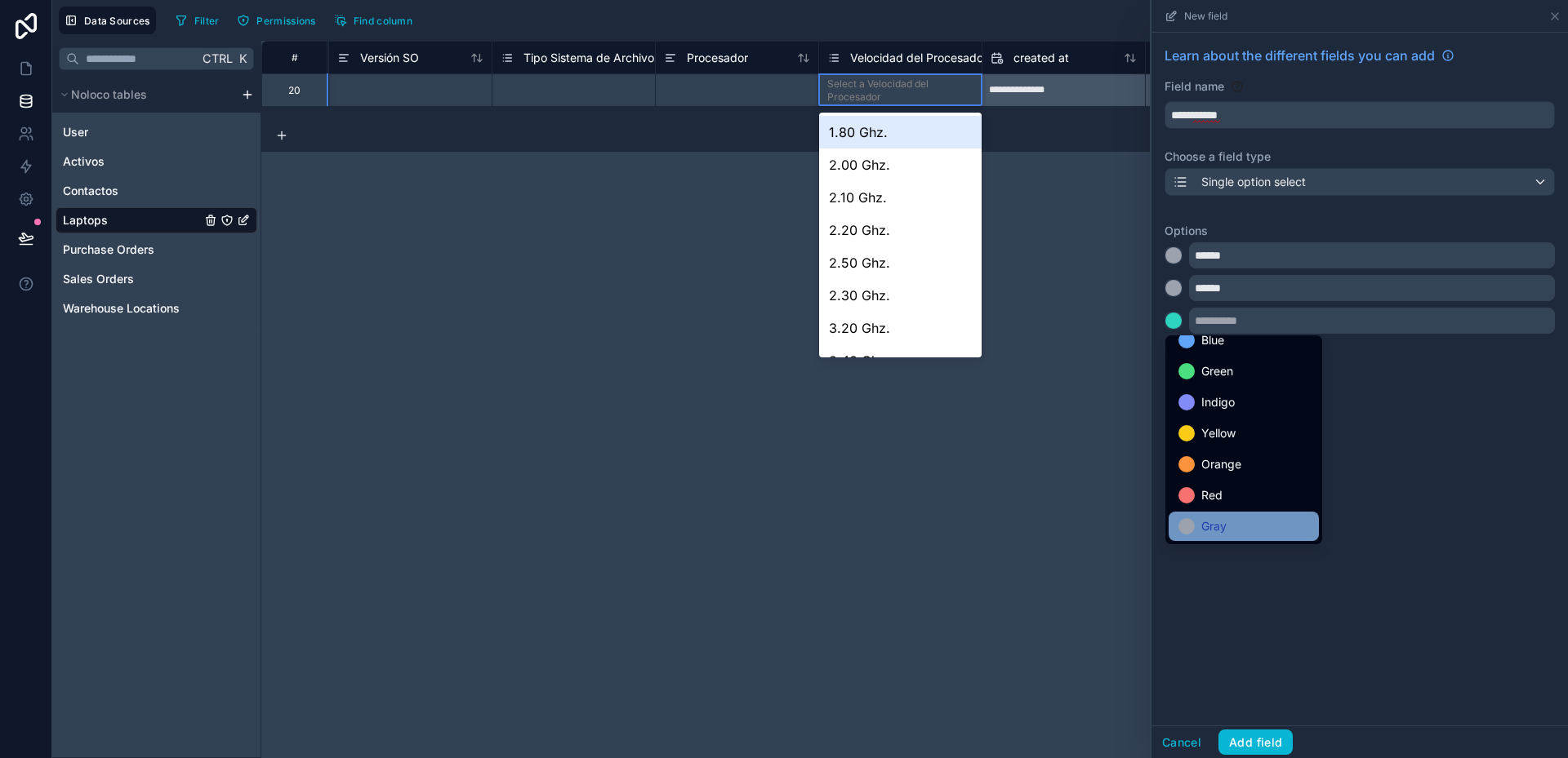
click at [1243, 518] on div "Gray" at bounding box center [1243, 526] width 130 height 20
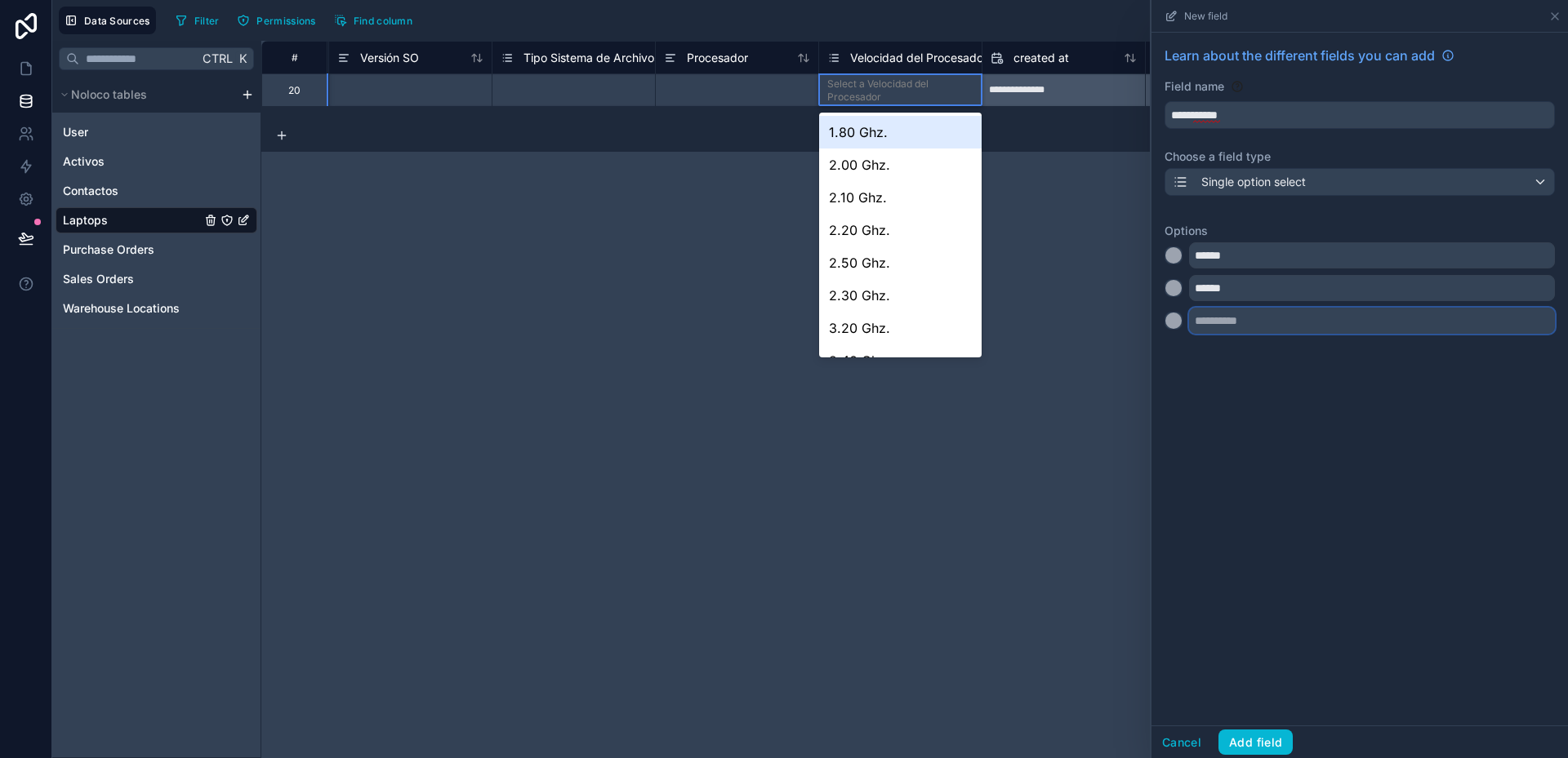
click at [1232, 324] on input "text" at bounding box center [1371, 321] width 366 height 26
type input "******"
click at [1180, 354] on div at bounding box center [1174, 353] width 16 height 16
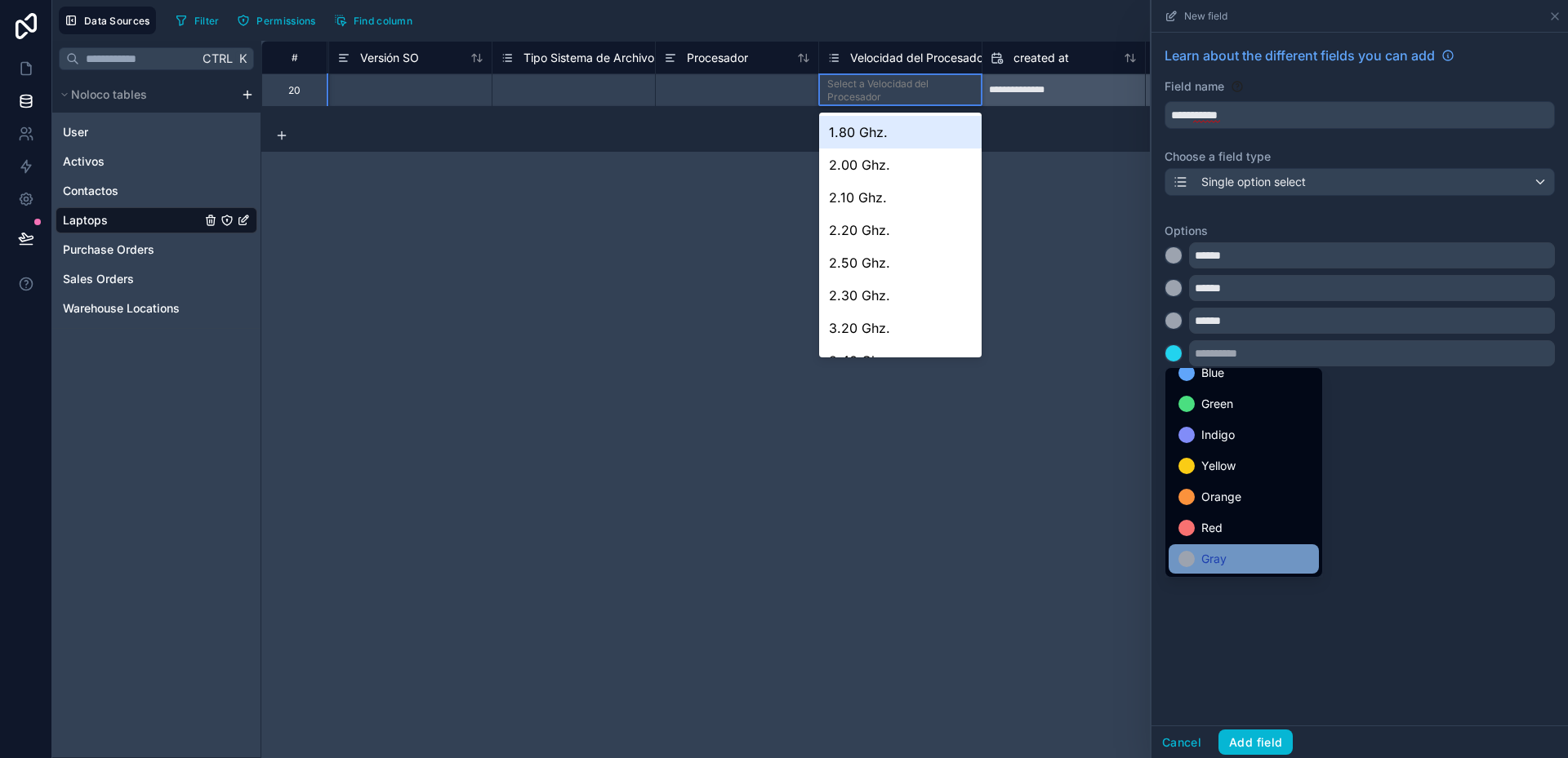
click at [1223, 560] on span "Gray" at bounding box center [1214, 560] width 25 height 20
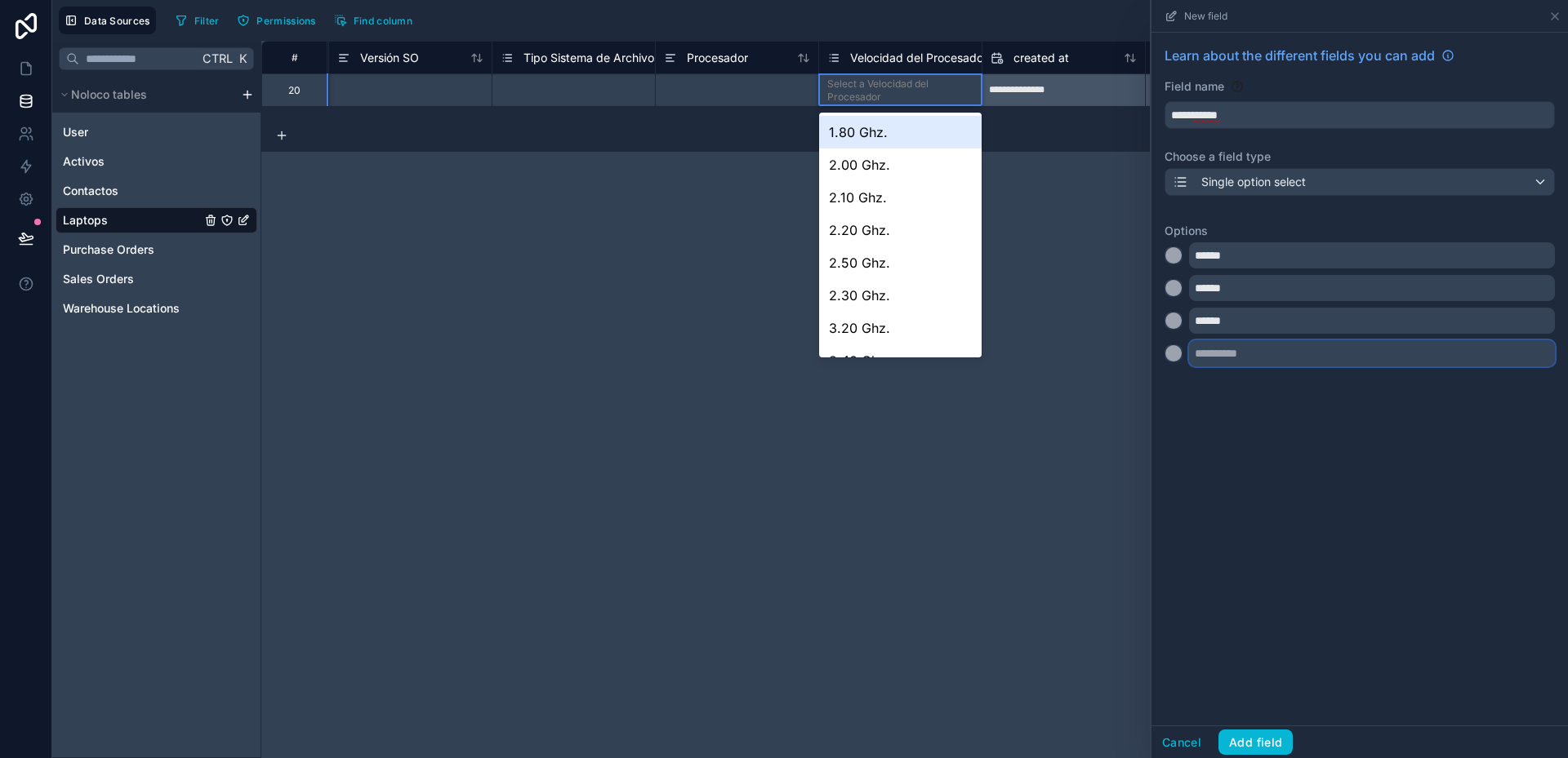
click at [1218, 356] on input "text" at bounding box center [1371, 353] width 366 height 26
type input "******"
click at [1181, 390] on div at bounding box center [1174, 386] width 16 height 16
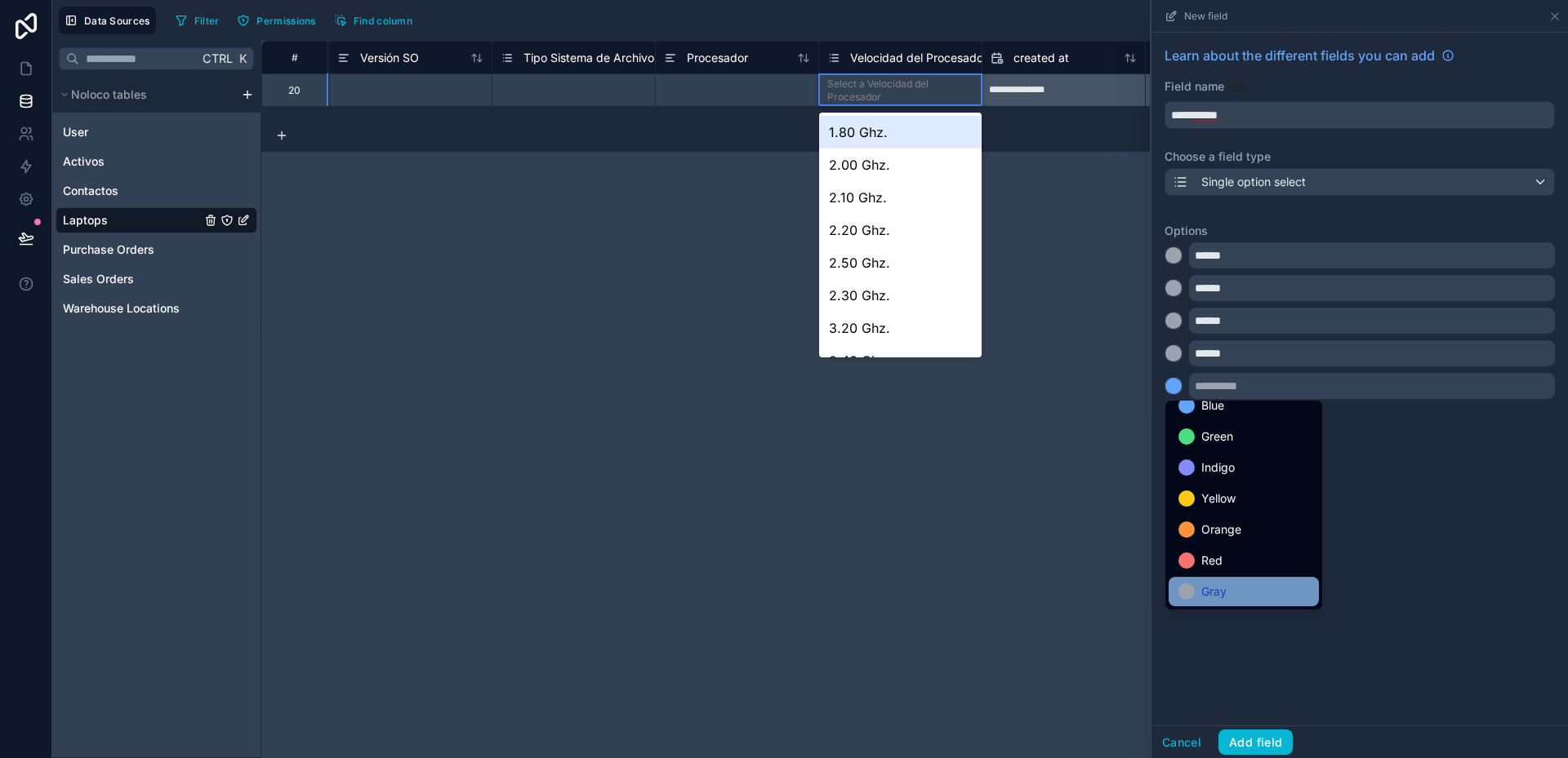
click at [1227, 594] on span "Gray" at bounding box center [1214, 592] width 25 height 20
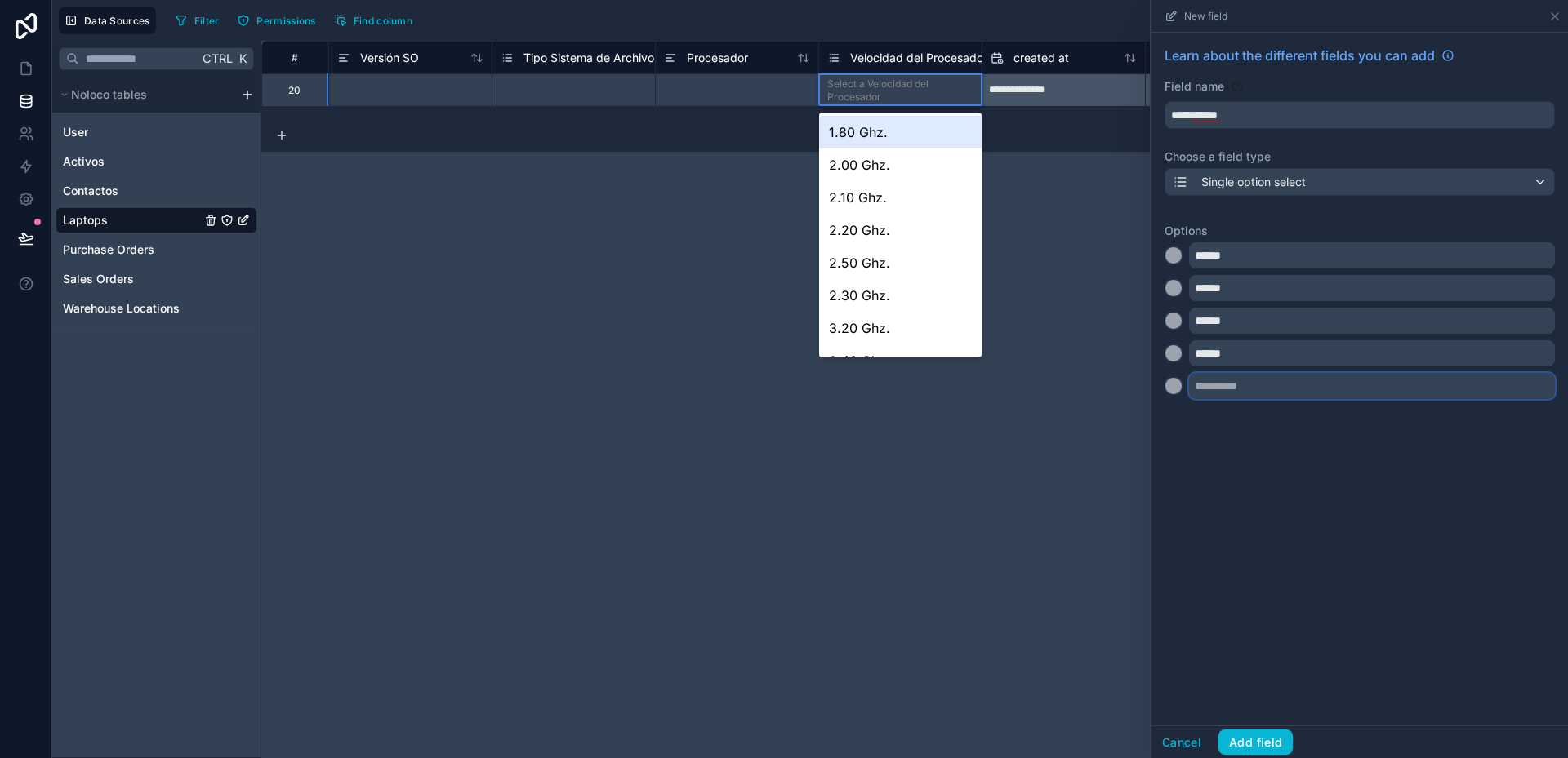
click at [1217, 386] on input "text" at bounding box center [1371, 385] width 366 height 26
type input "******"
click at [1174, 420] on div at bounding box center [1174, 419] width 16 height 16
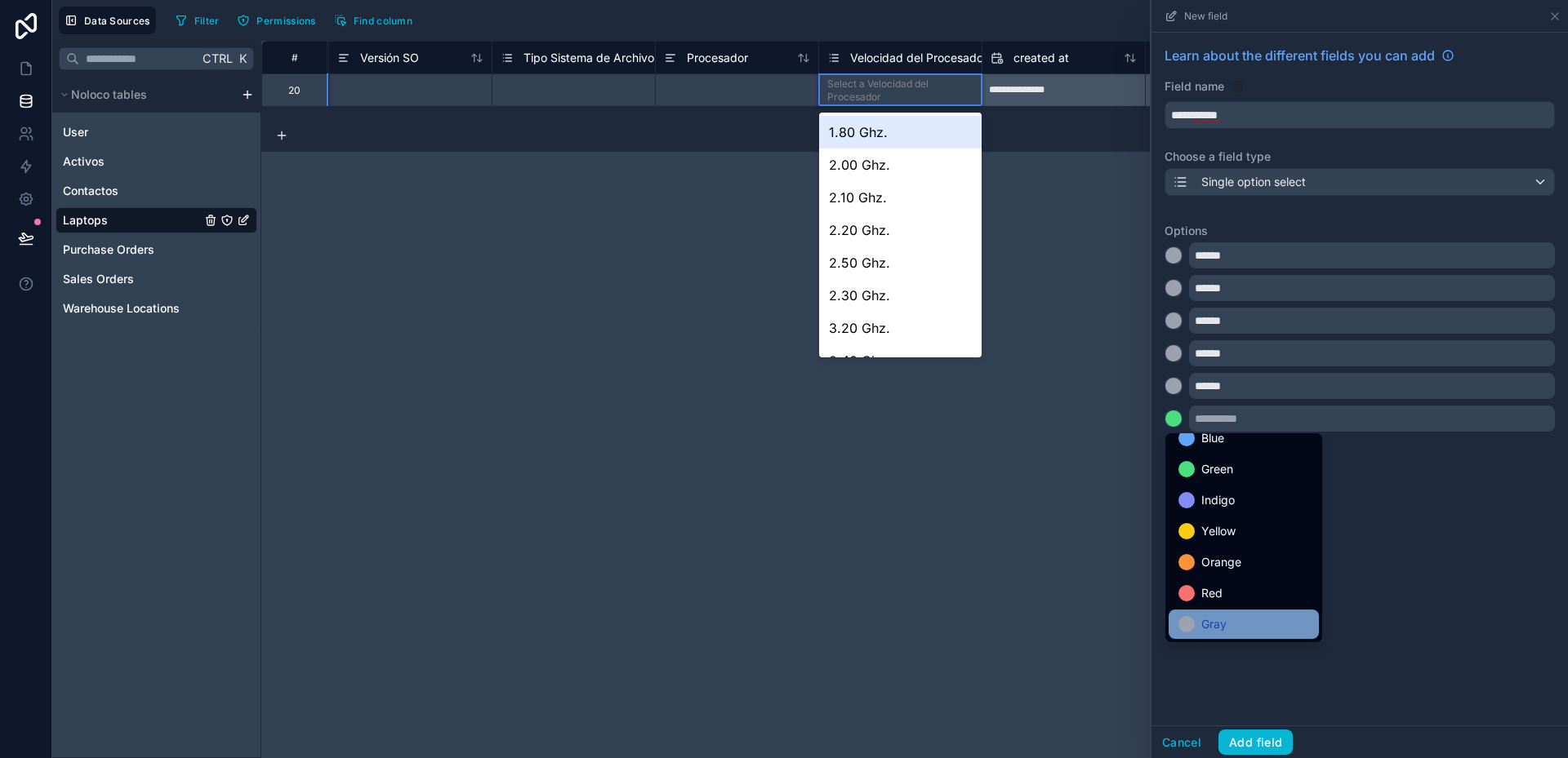
click at [1212, 624] on span "Gray" at bounding box center [1214, 624] width 25 height 20
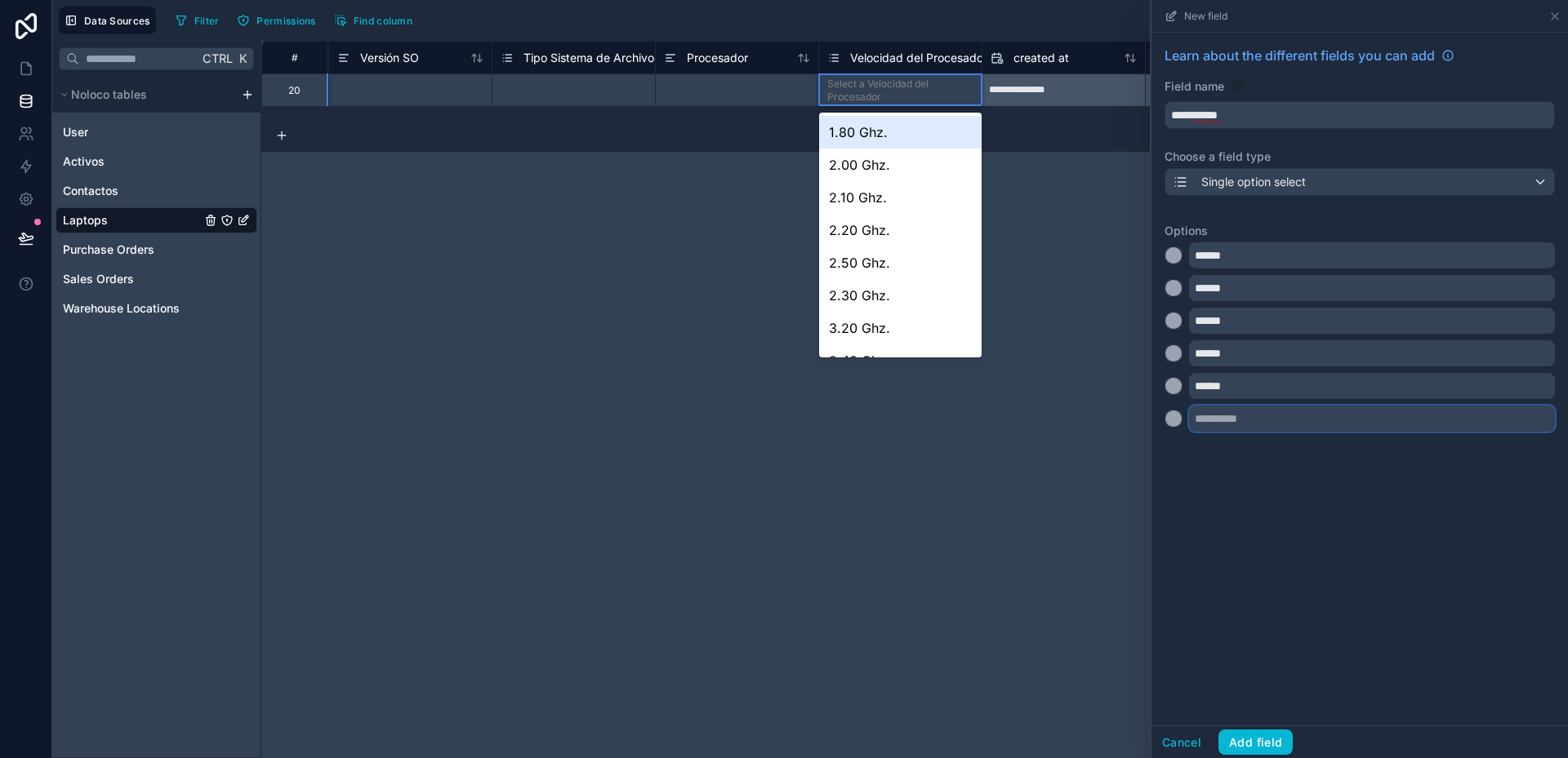
click at [1213, 422] on input "text" at bounding box center [1371, 419] width 366 height 26
type input "******"
click at [1171, 451] on div at bounding box center [1174, 451] width 16 height 16
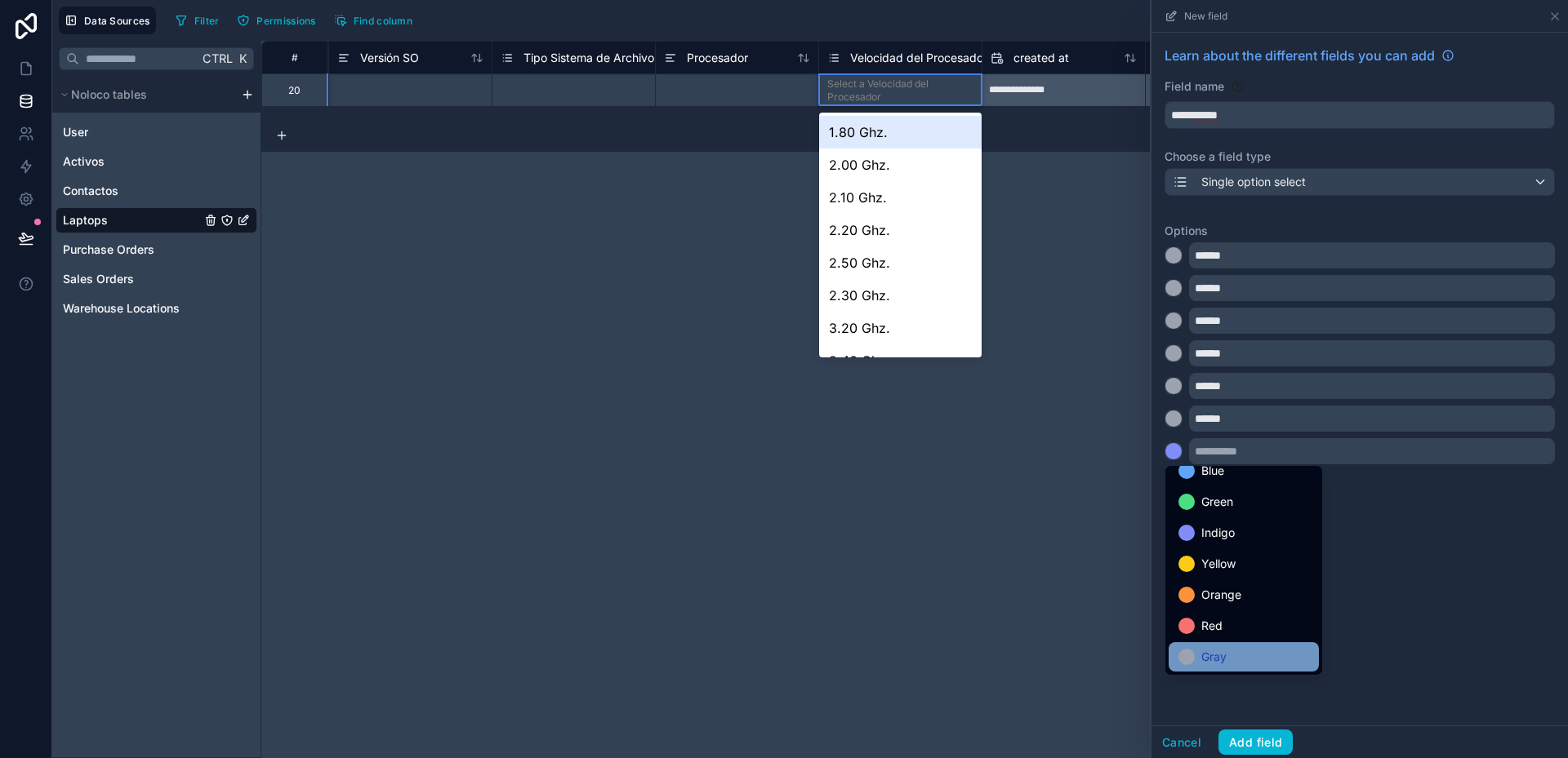
click at [1241, 649] on div "Gray" at bounding box center [1243, 657] width 130 height 20
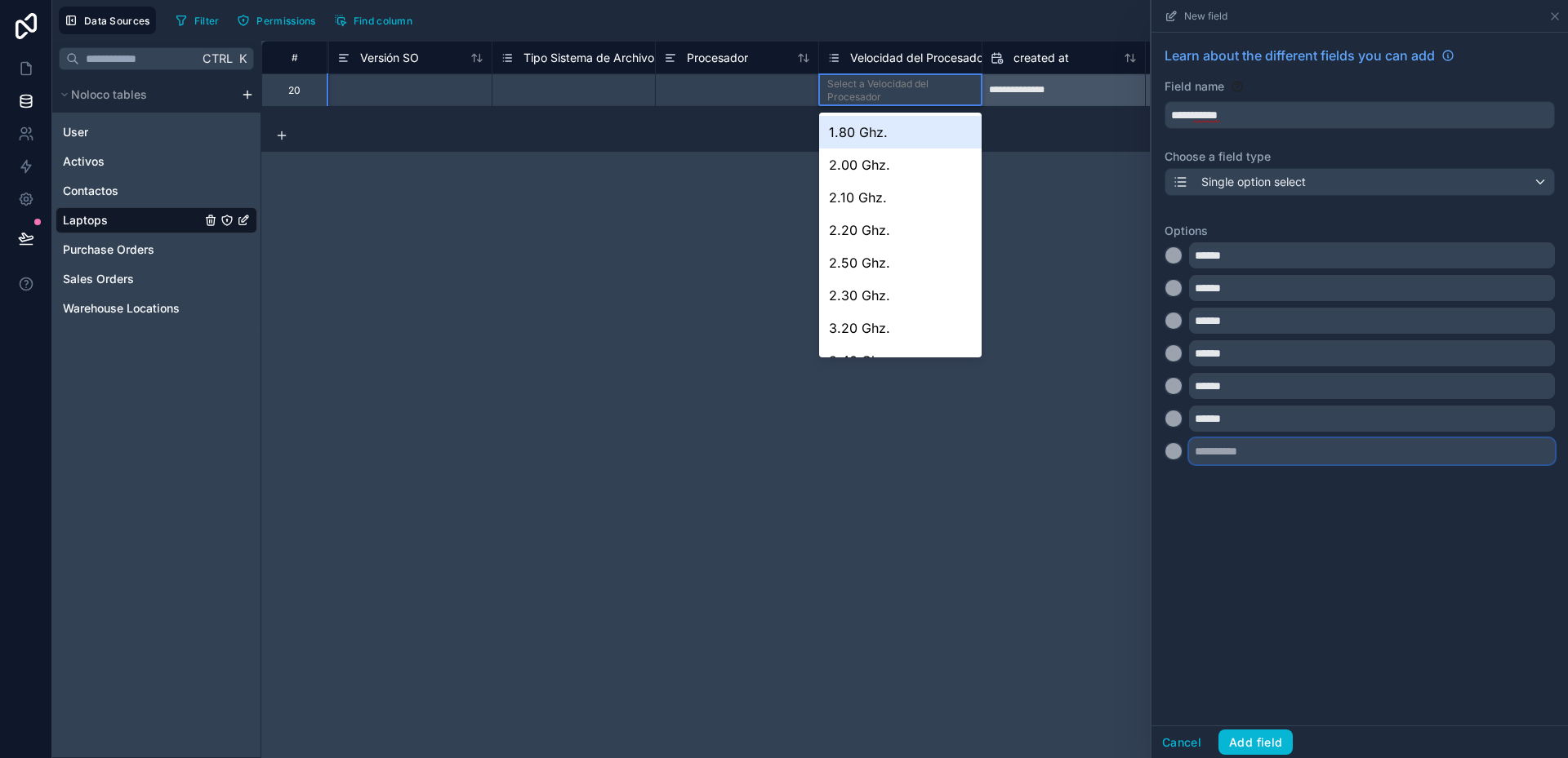
click at [1221, 451] on input "text" at bounding box center [1371, 451] width 366 height 26
type input "******"
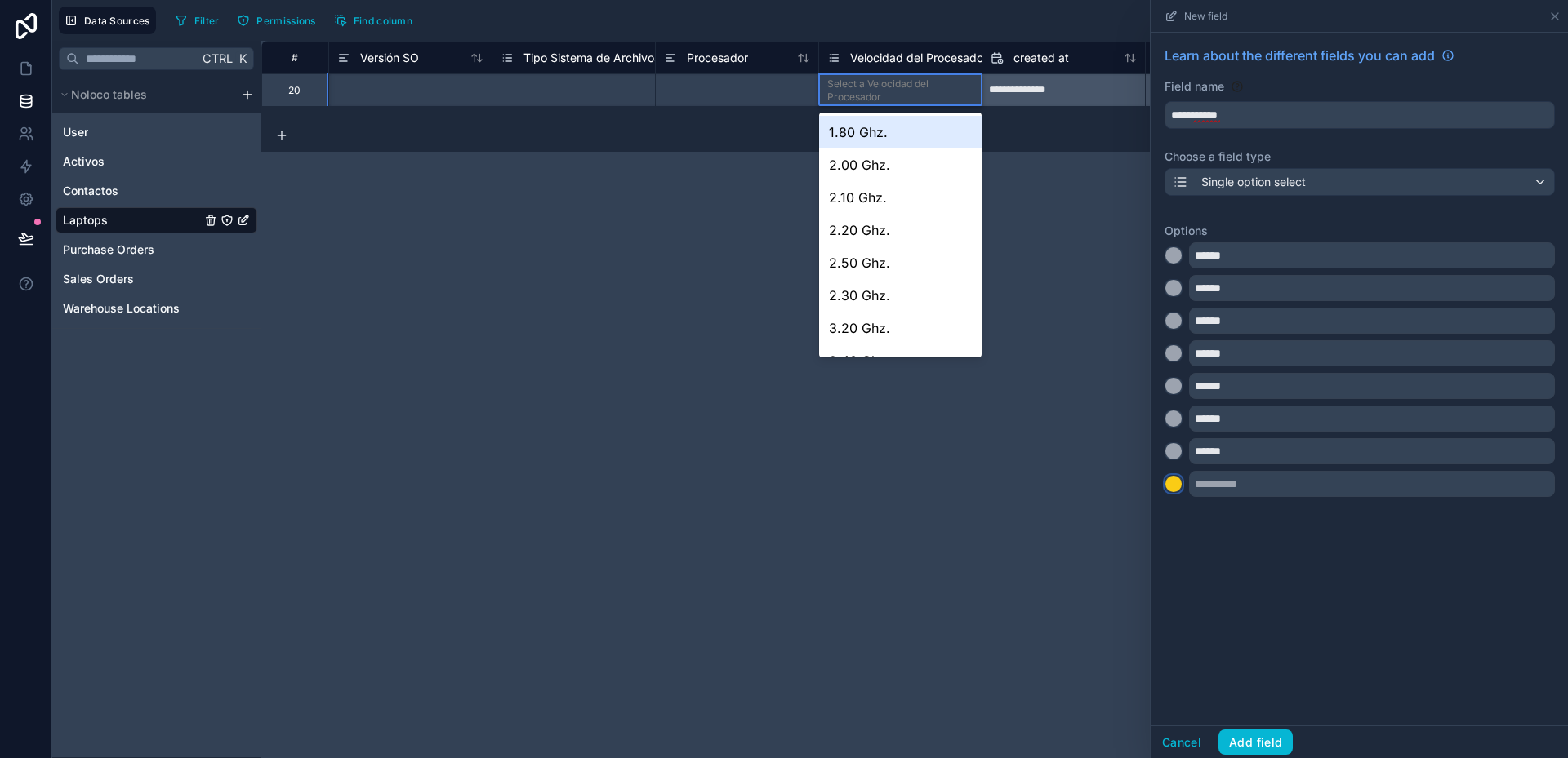
click at [1173, 489] on div at bounding box center [1174, 484] width 16 height 16
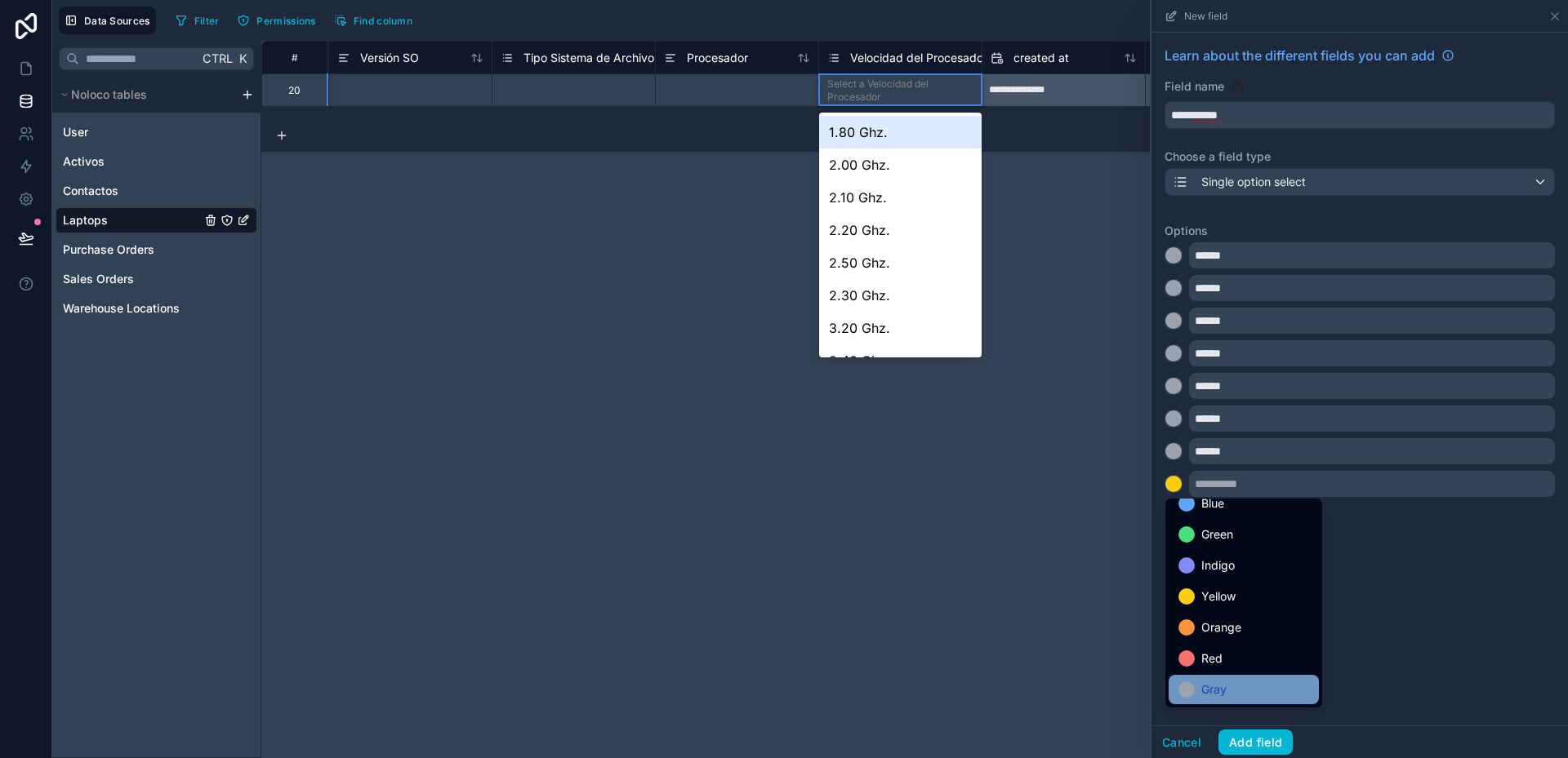
click at [1222, 687] on span "Gray" at bounding box center [1214, 690] width 25 height 20
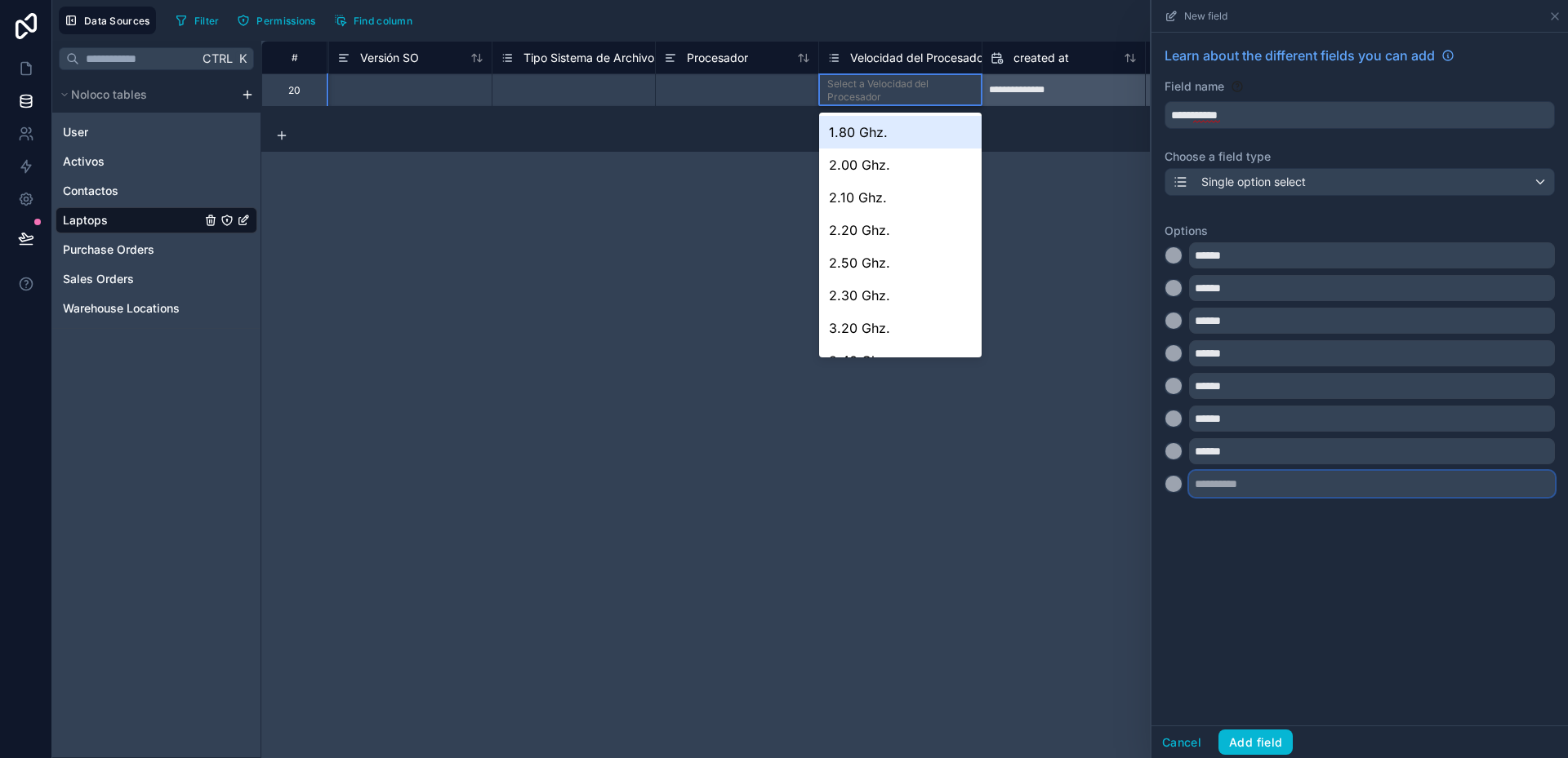
click at [1222, 487] on input "text" at bounding box center [1371, 483] width 366 height 26
type input "******"
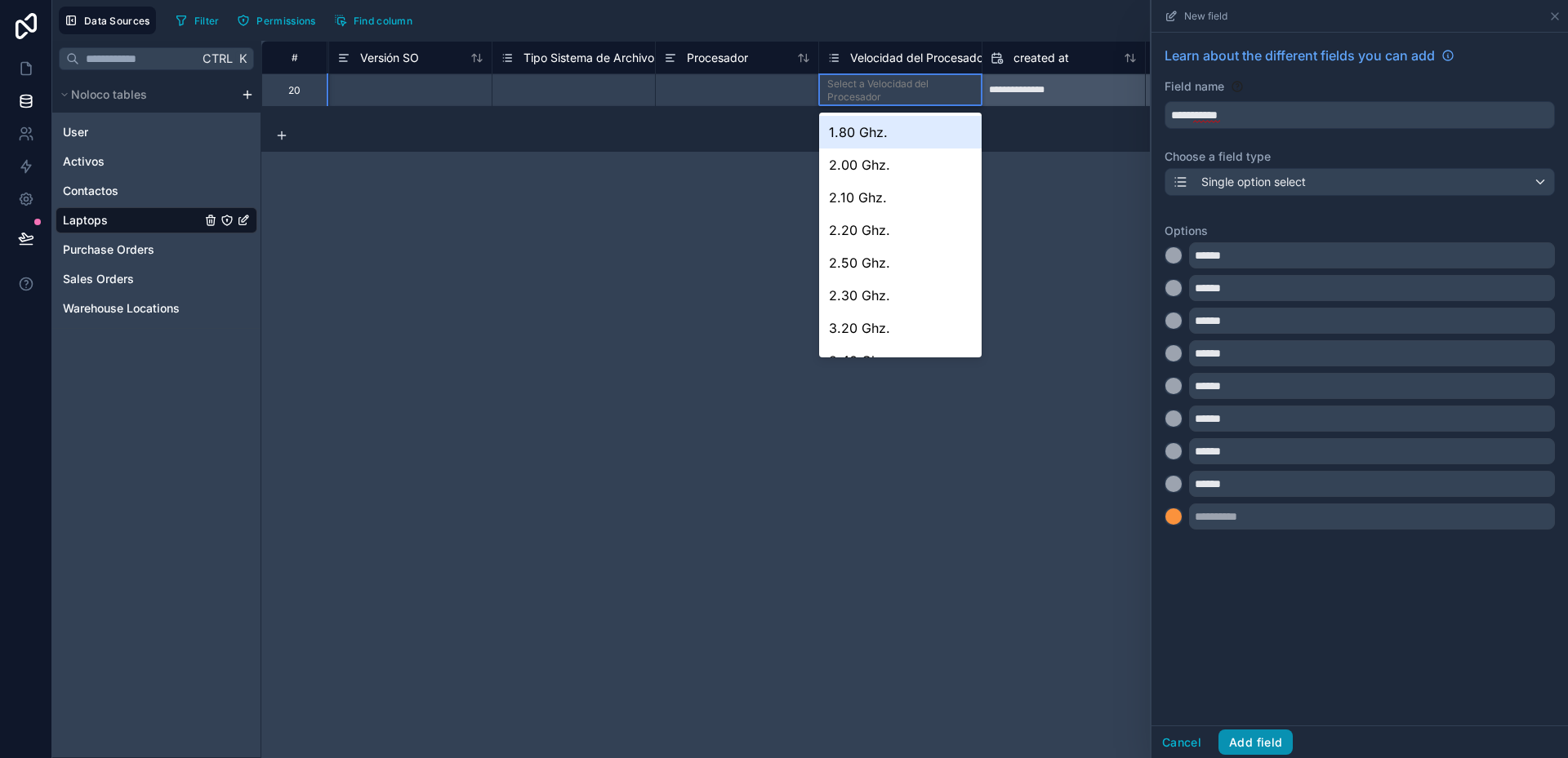
click at [1264, 744] on button "Add field" at bounding box center [1255, 742] width 75 height 26
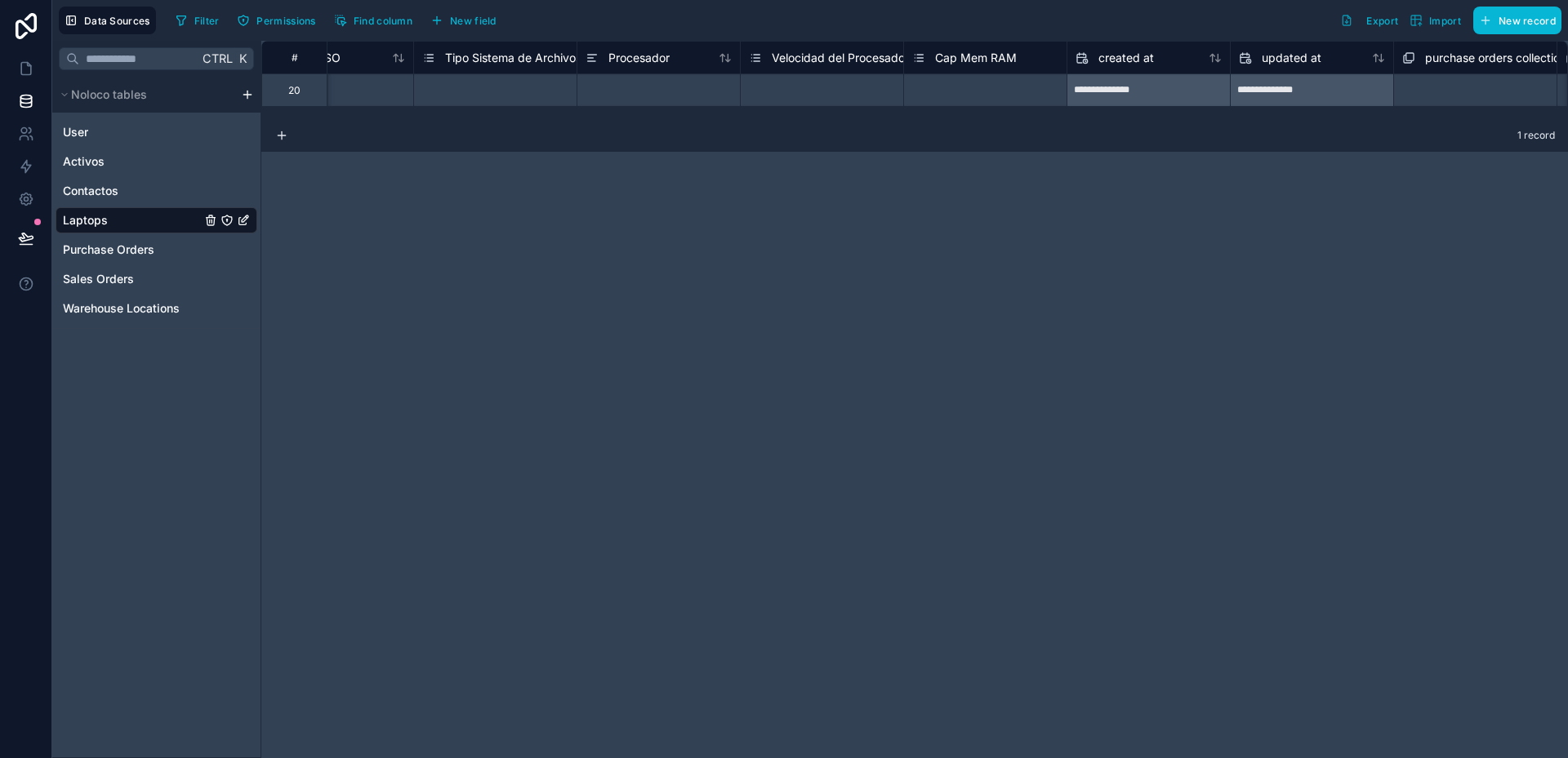
scroll to position [0, 1713]
click at [465, 26] on span "New field" at bounding box center [474, 21] width 47 height 13
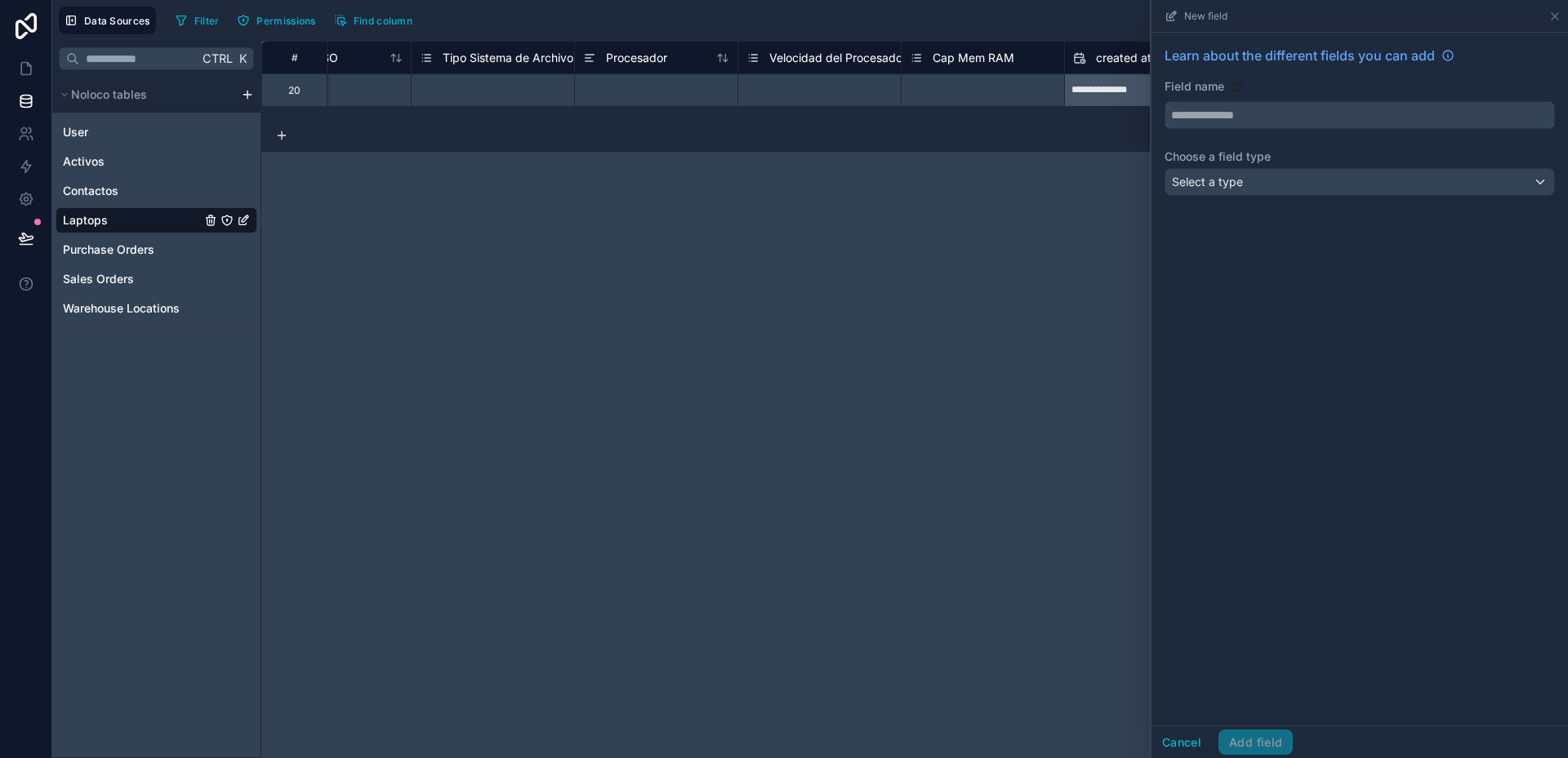
click at [1232, 110] on input "text" at bounding box center [1360, 115] width 389 height 26
click at [1165, 101] on button "****" at bounding box center [1360, 115] width 390 height 28
click at [1165, 101] on button "********" at bounding box center [1360, 115] width 390 height 28
type input "**********"
click at [1266, 186] on div "Select a type" at bounding box center [1360, 181] width 389 height 26
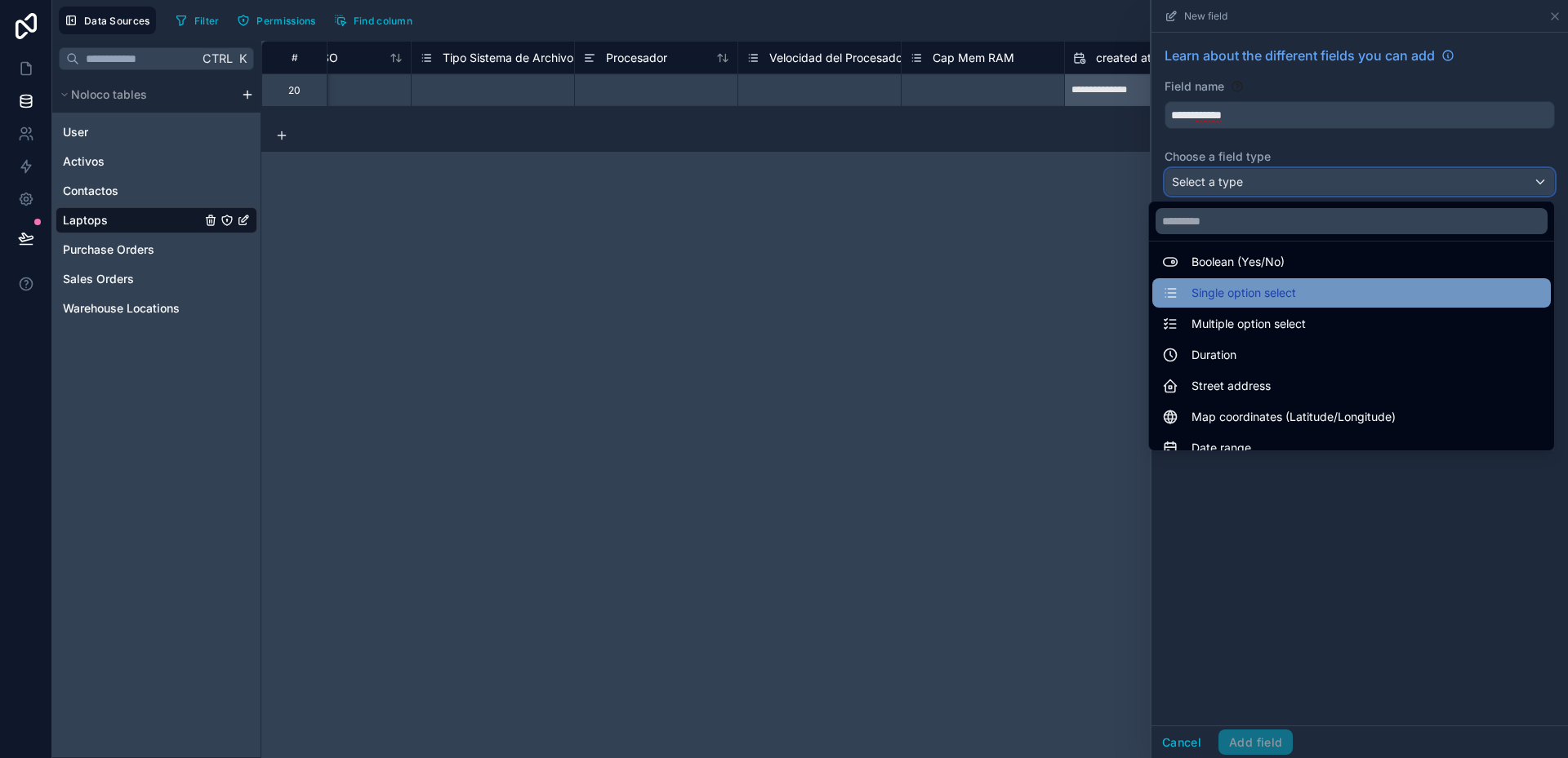
scroll to position [163, 0]
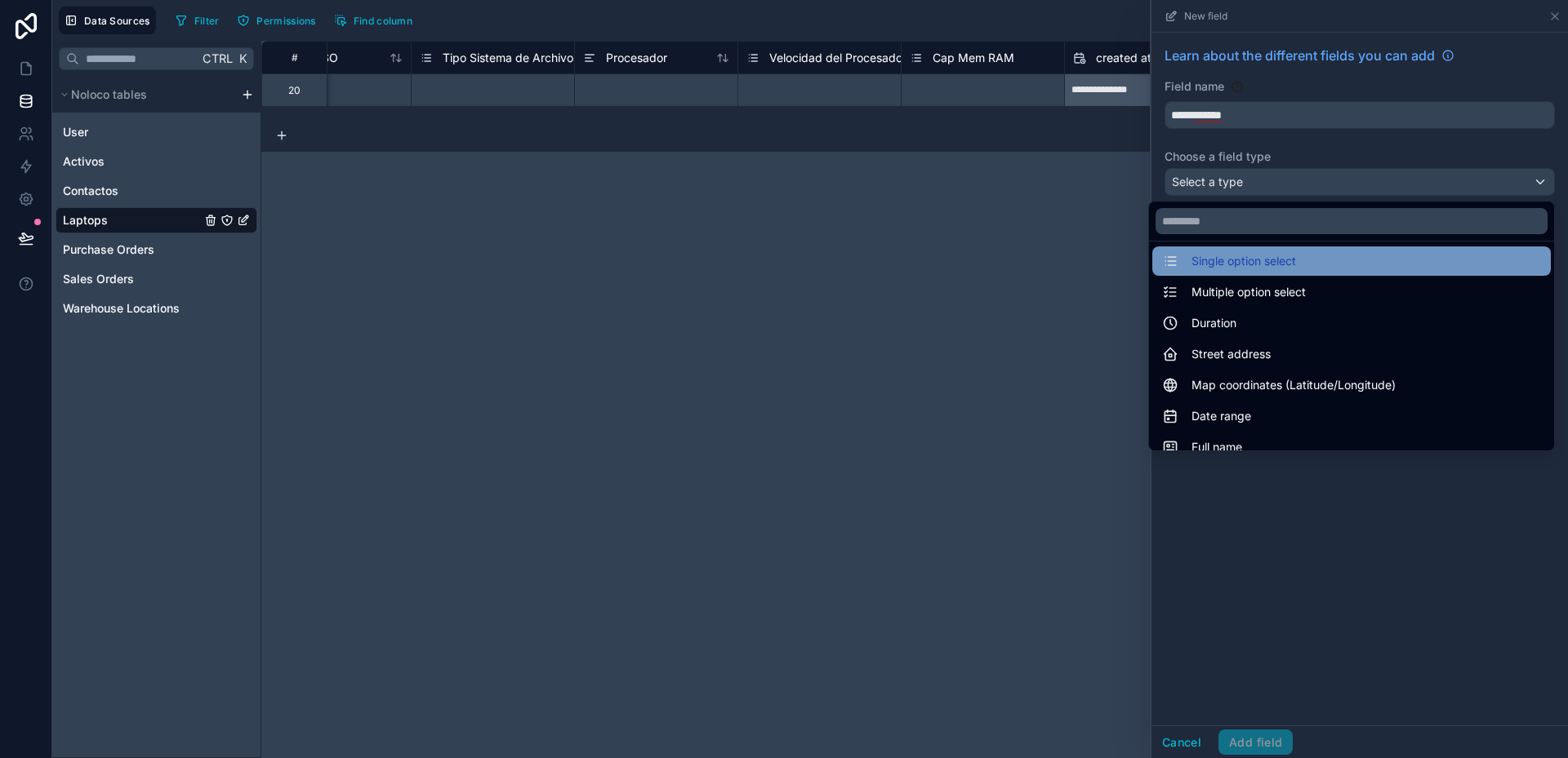
click at [1230, 260] on span "Single option select" at bounding box center [1244, 261] width 104 height 20
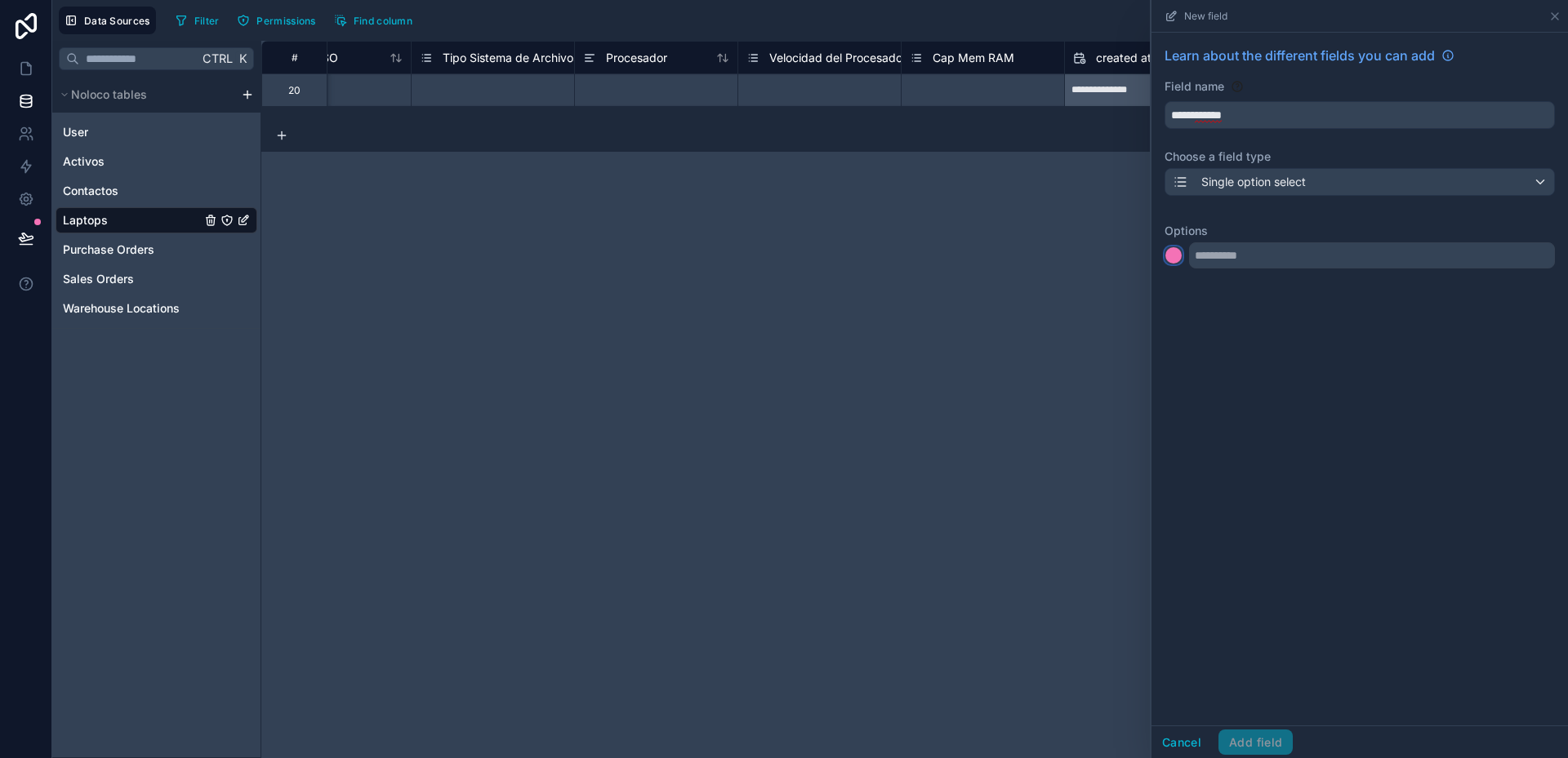
click at [1181, 254] on div at bounding box center [1174, 255] width 16 height 16
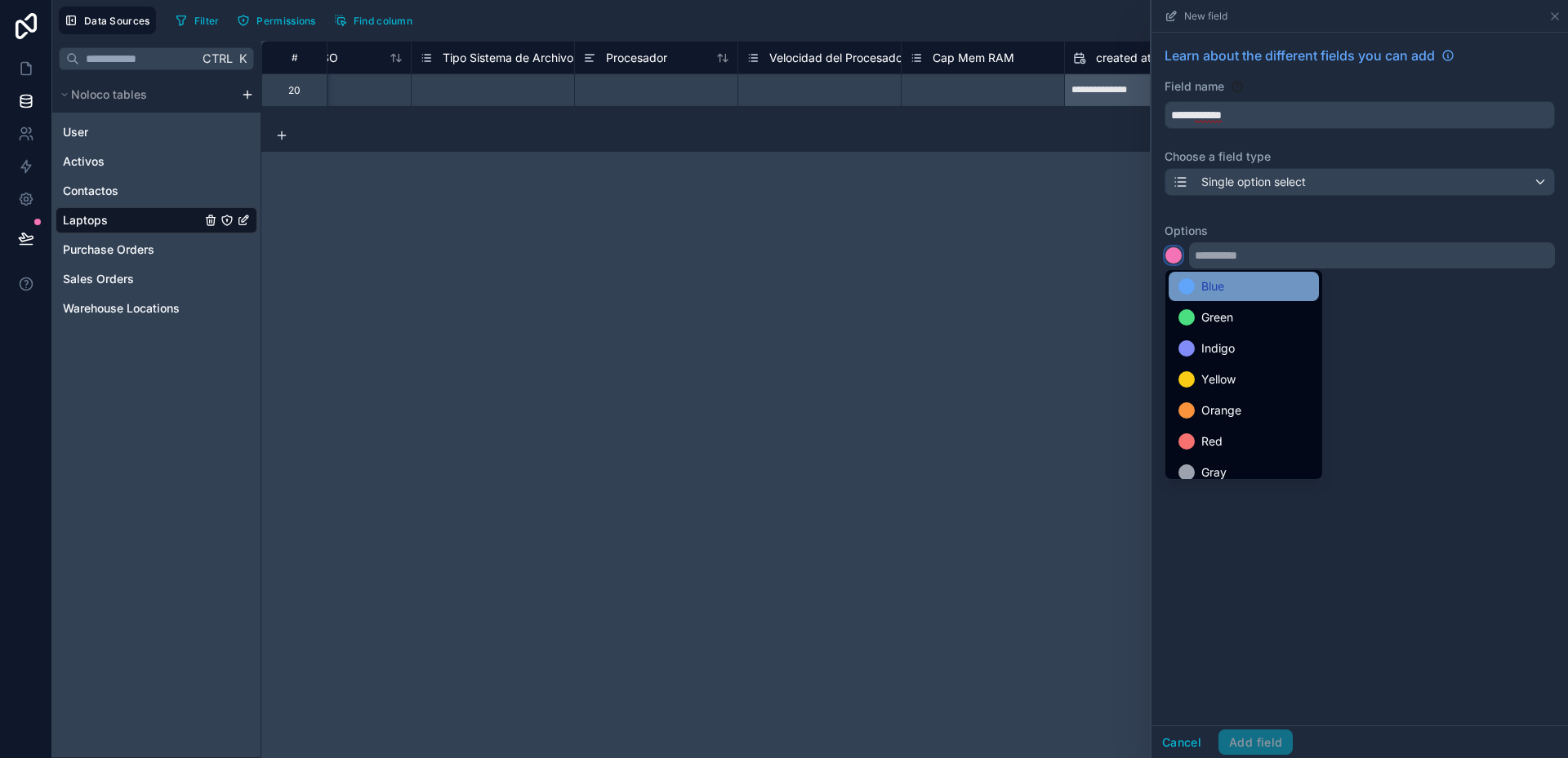
scroll to position [137, 0]
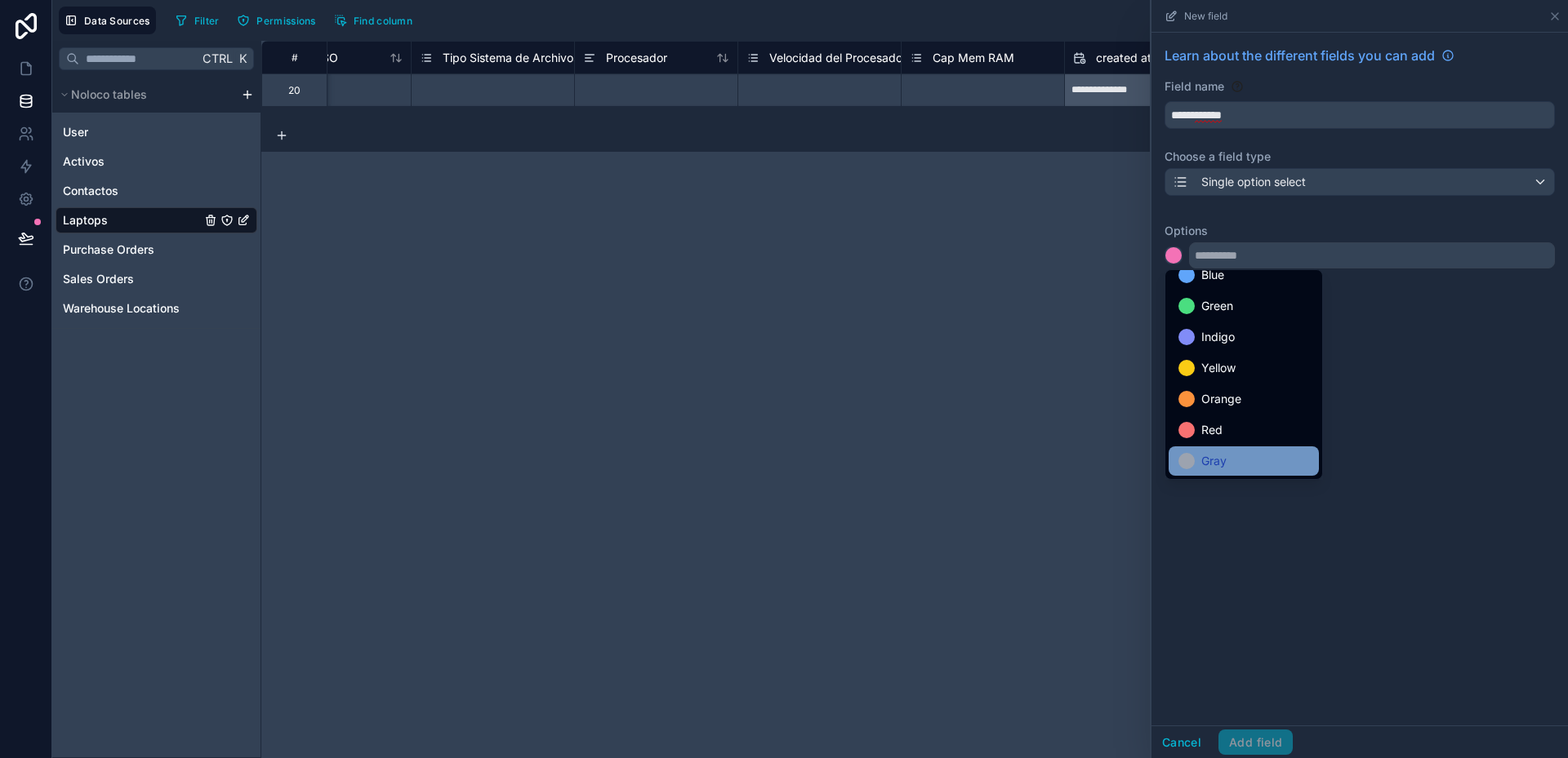
click at [1226, 460] on span "Gray" at bounding box center [1214, 462] width 25 height 20
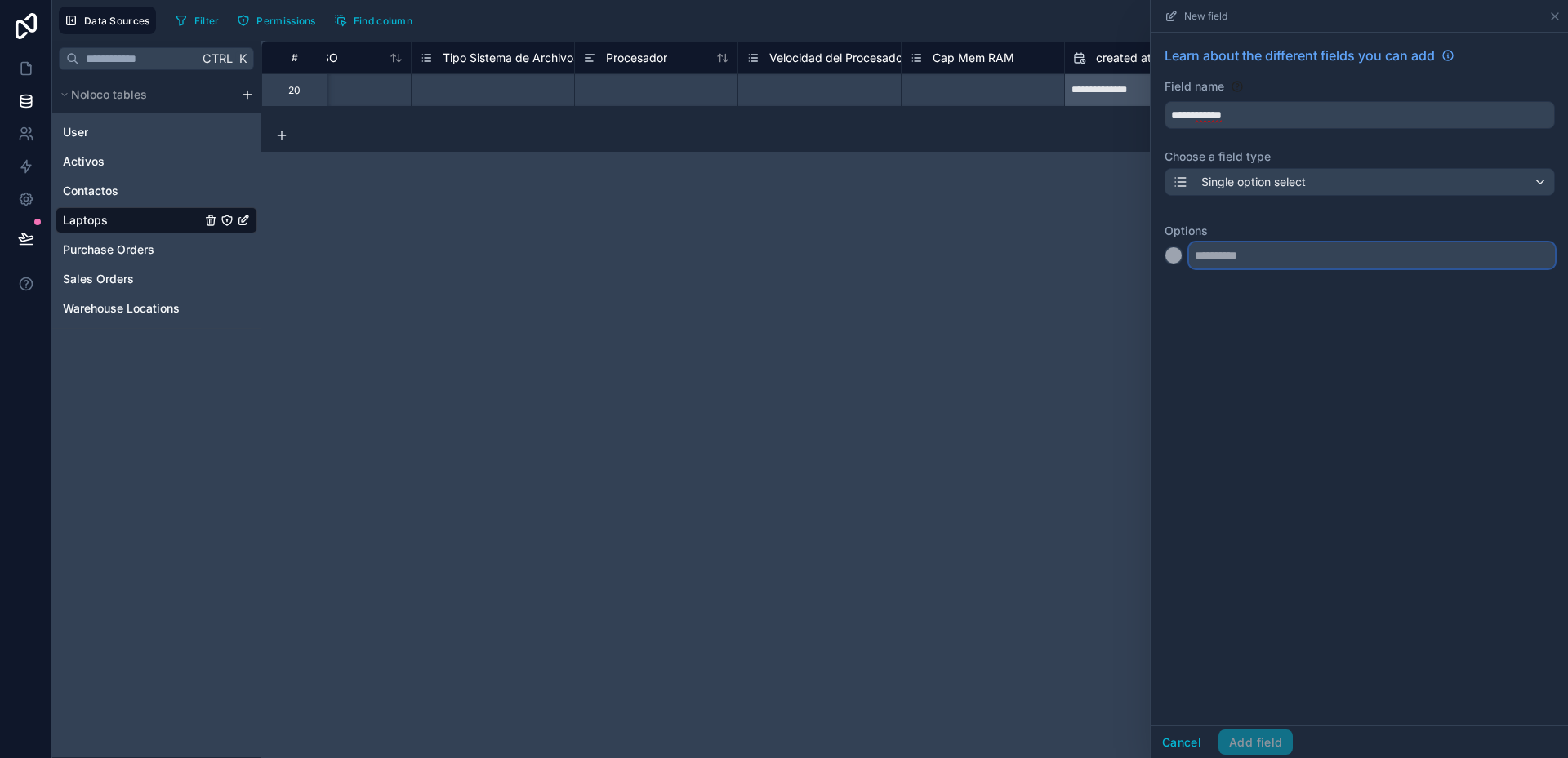
click at [1228, 261] on input "text" at bounding box center [1371, 255] width 366 height 26
type input "****"
click at [1172, 288] on div at bounding box center [1174, 288] width 16 height 16
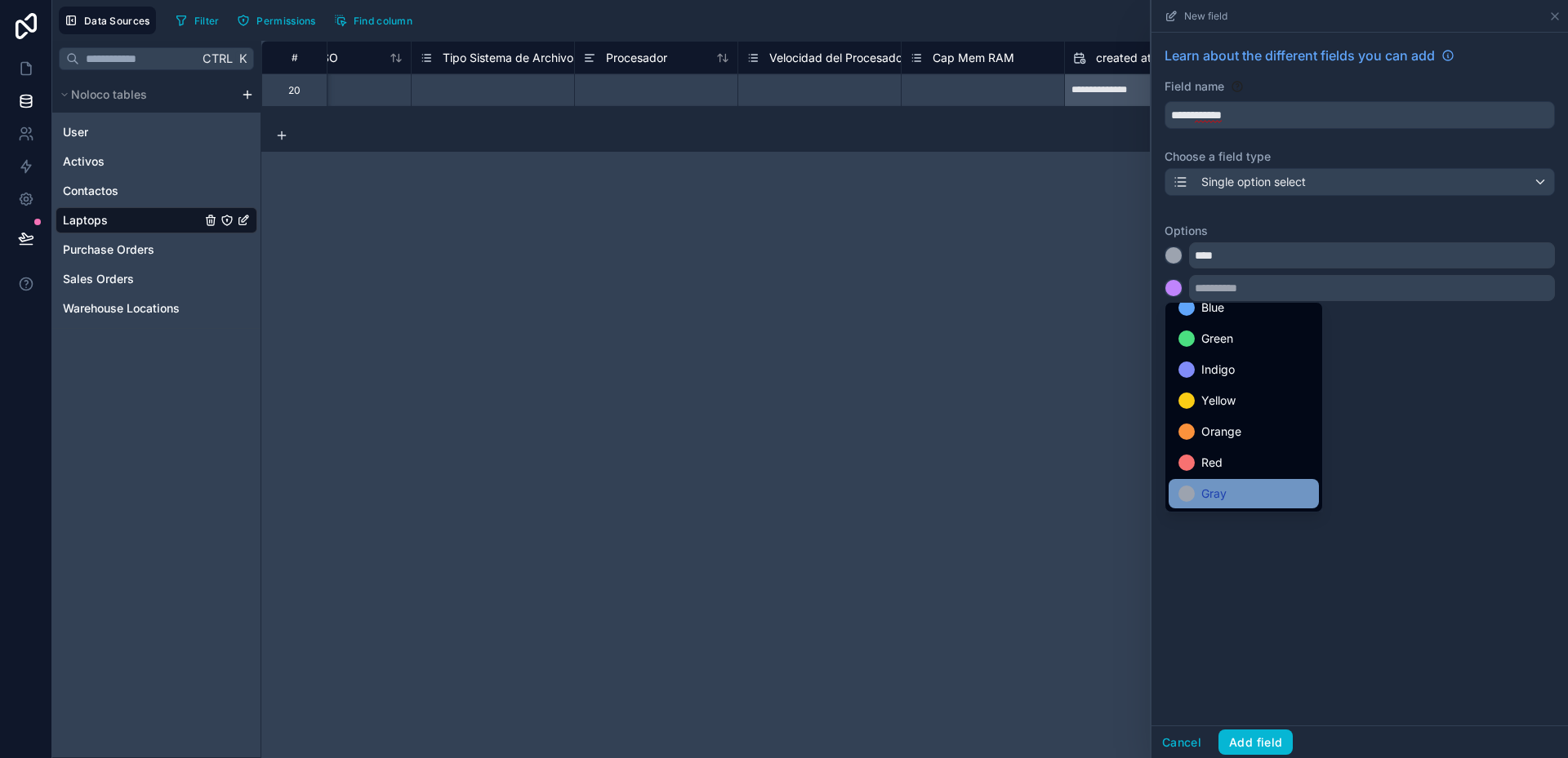
click at [1223, 503] on span "Gray" at bounding box center [1214, 494] width 25 height 20
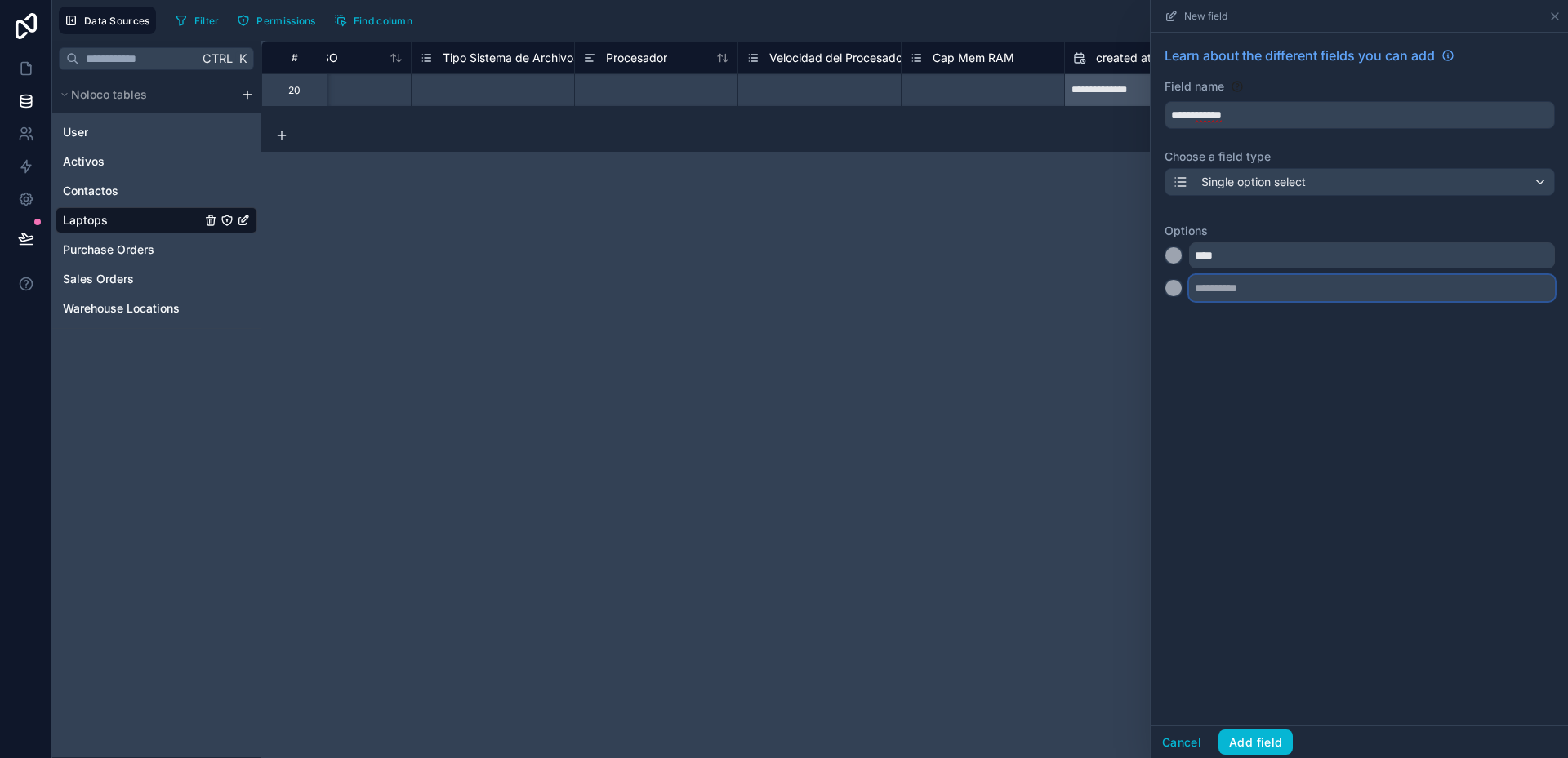
click at [1221, 290] on input "text" at bounding box center [1371, 287] width 366 height 26
type input "****"
click at [1176, 325] on div at bounding box center [1174, 321] width 16 height 16
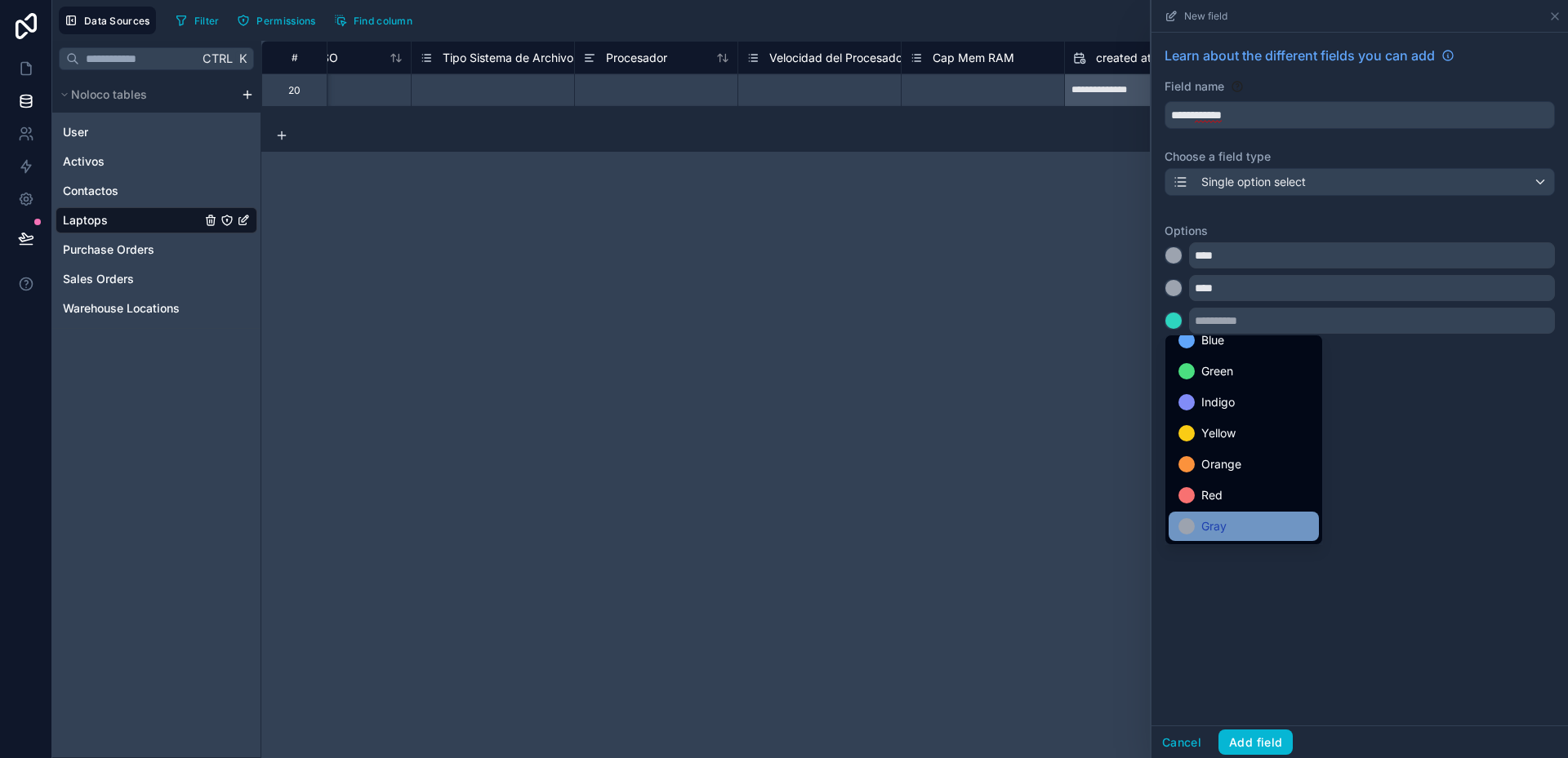
click at [1218, 524] on span "Gray" at bounding box center [1214, 526] width 25 height 20
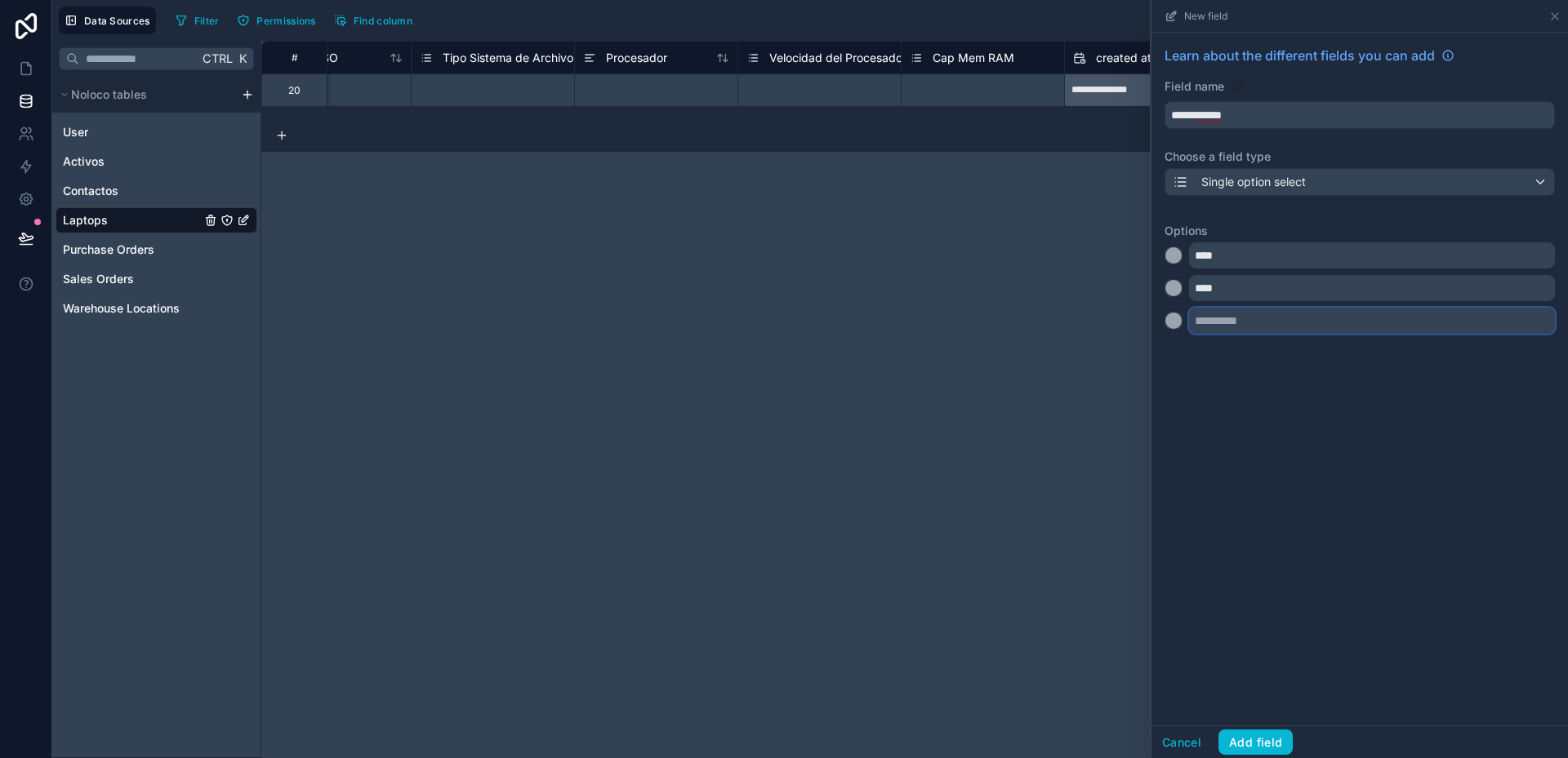
click at [1216, 319] on input "text" at bounding box center [1371, 321] width 366 height 26
type input "****"
click at [1261, 746] on button "Add field" at bounding box center [1255, 742] width 75 height 26
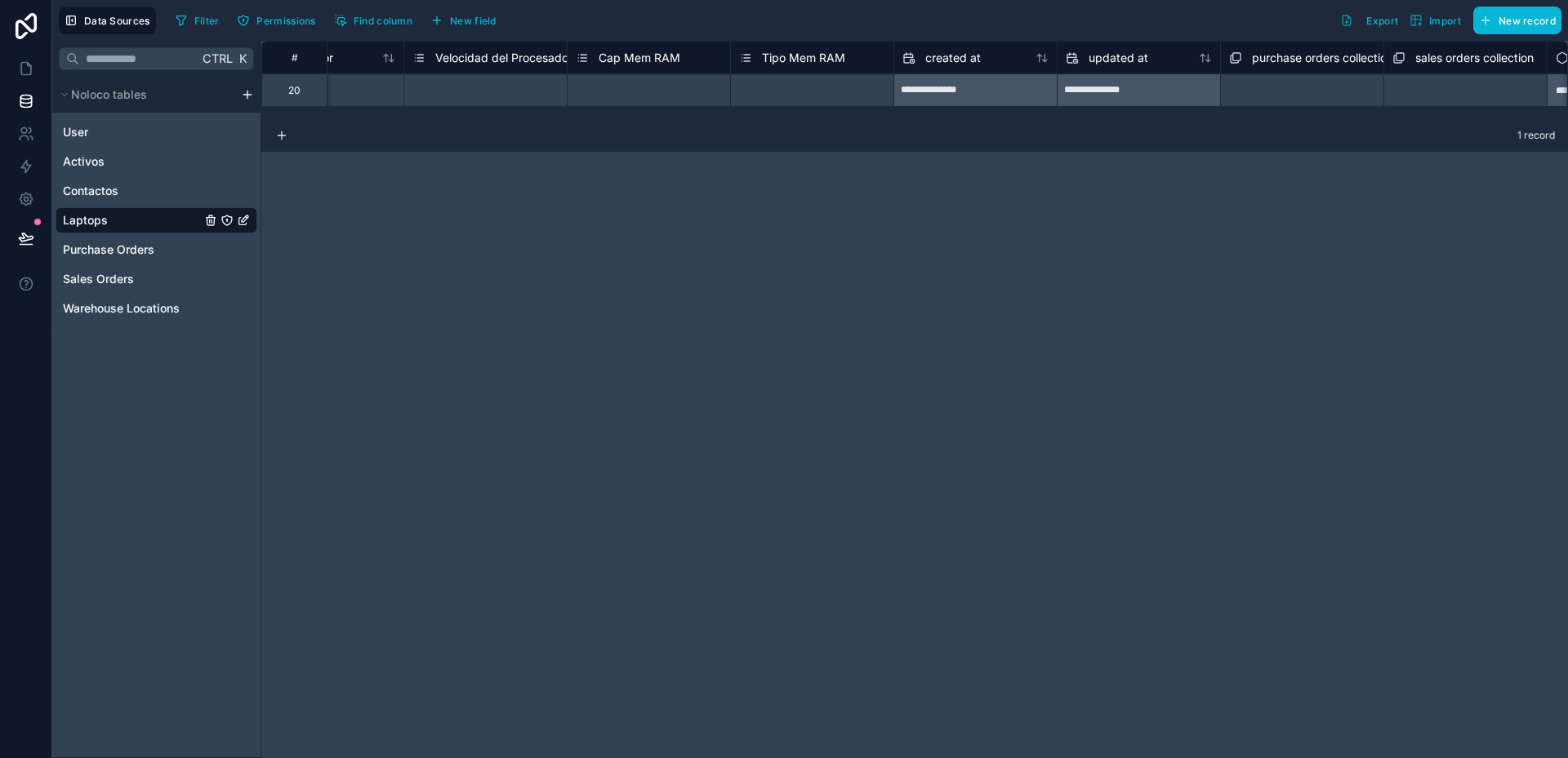
scroll to position [0, 2042]
click at [448, 22] on button "New field" at bounding box center [464, 20] width 77 height 24
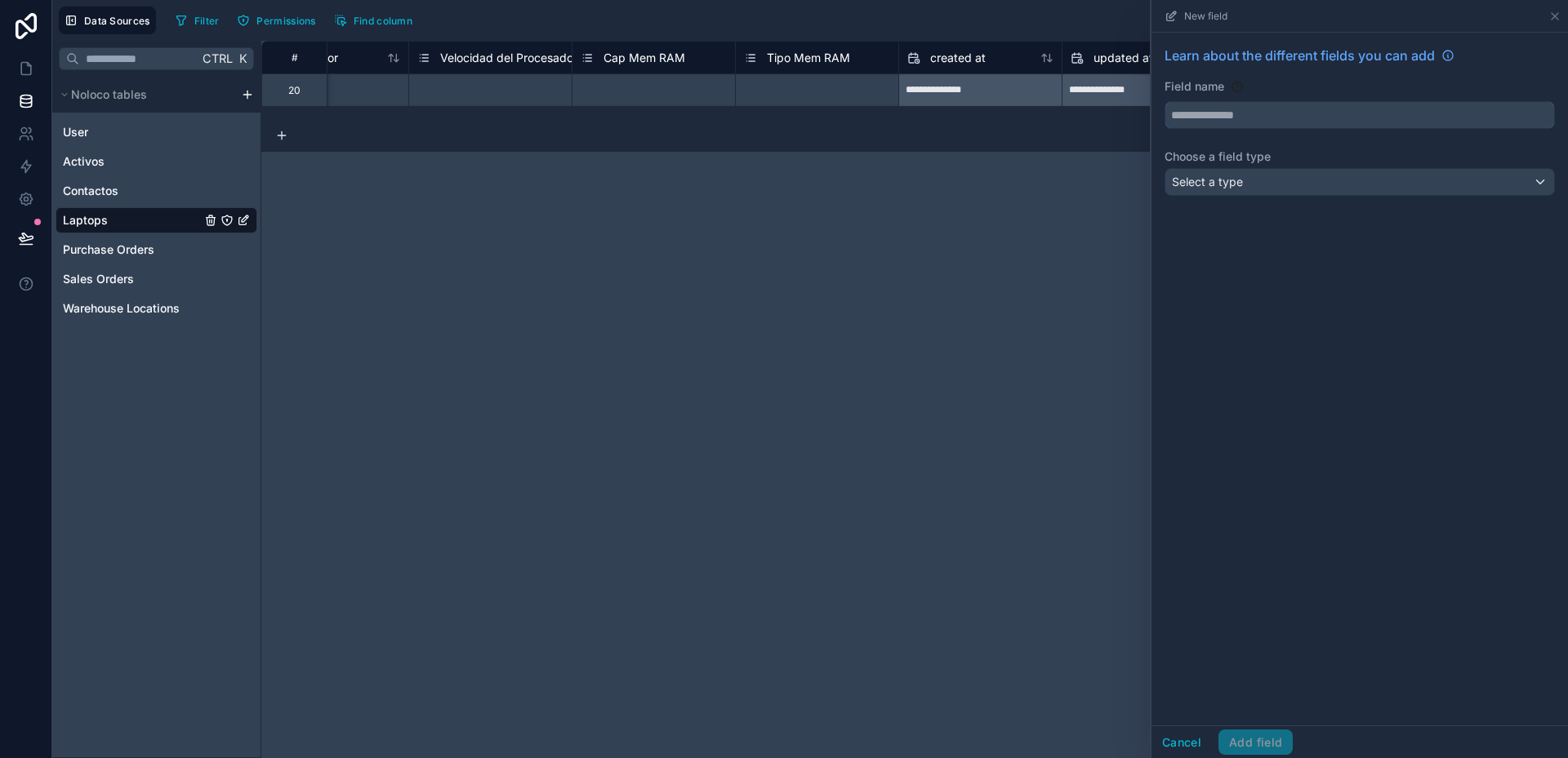
click at [1212, 119] on input "text" at bounding box center [1360, 115] width 389 height 26
click at [1165, 101] on button "***" at bounding box center [1360, 115] width 390 height 28
click at [1165, 101] on button "*******" at bounding box center [1360, 115] width 390 height 28
type input "**********"
click at [1215, 172] on div "Select a type" at bounding box center [1360, 181] width 389 height 26
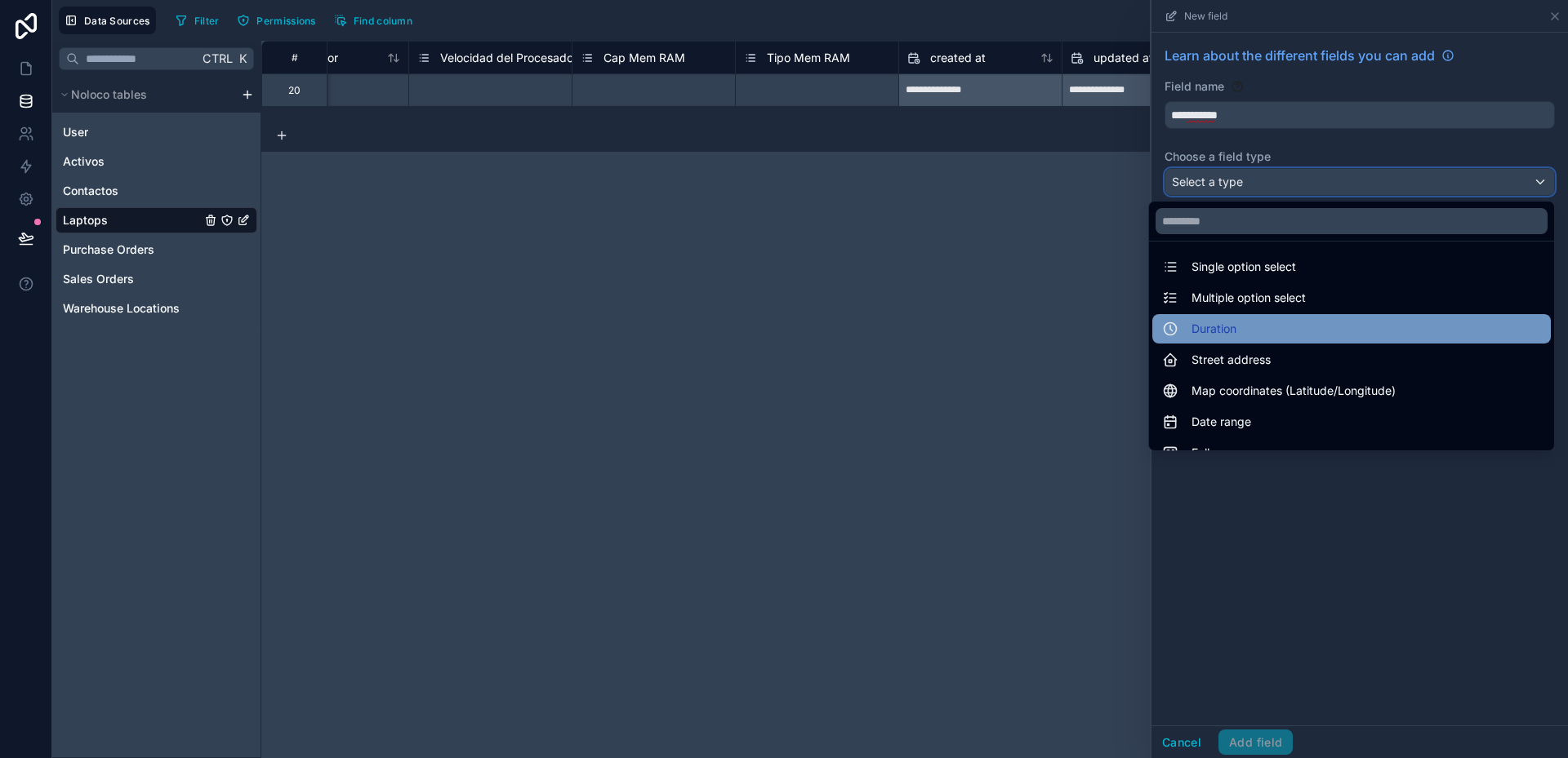
scroll to position [163, 0]
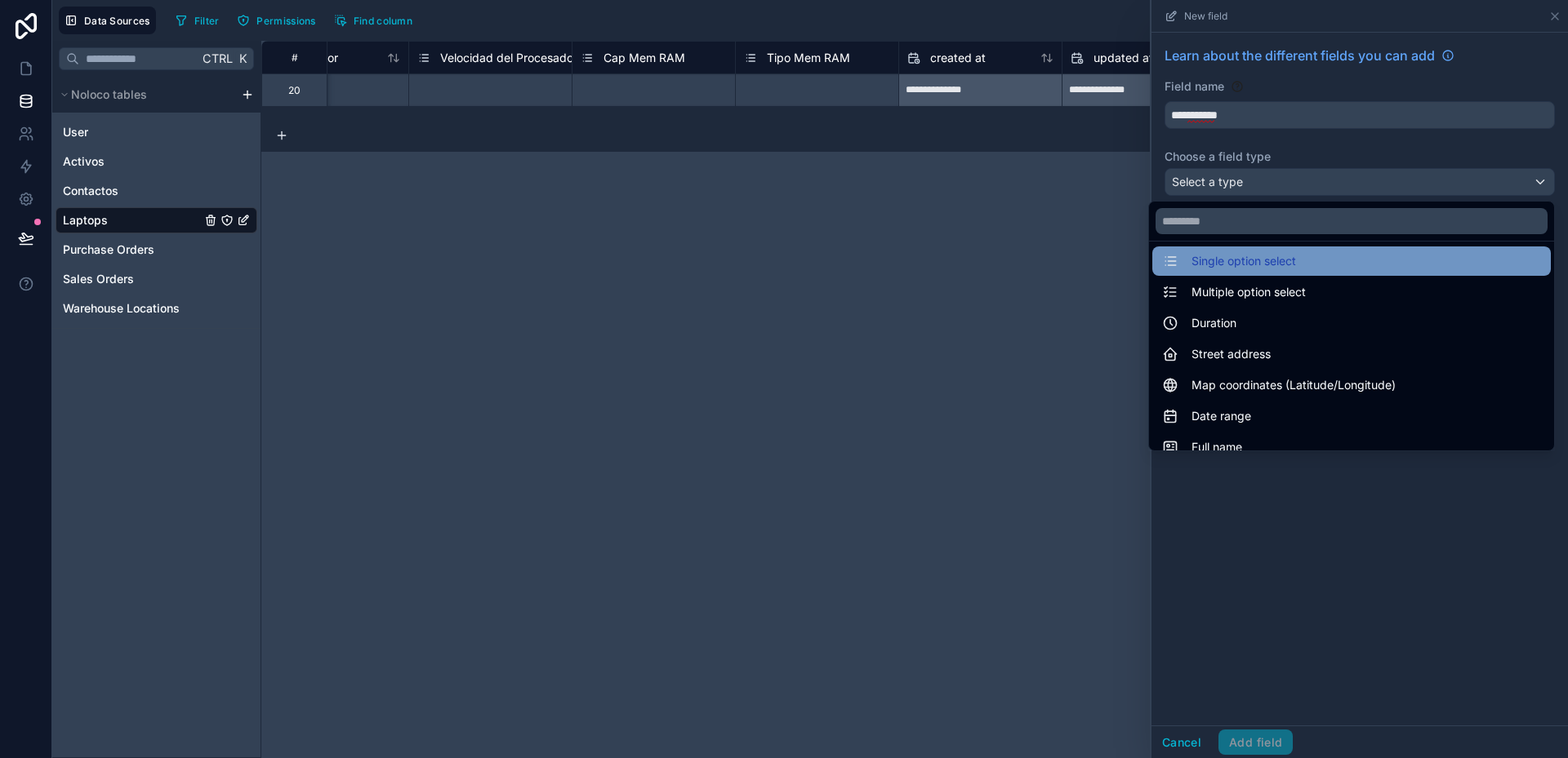
click at [1238, 258] on span "Single option select" at bounding box center [1244, 261] width 104 height 20
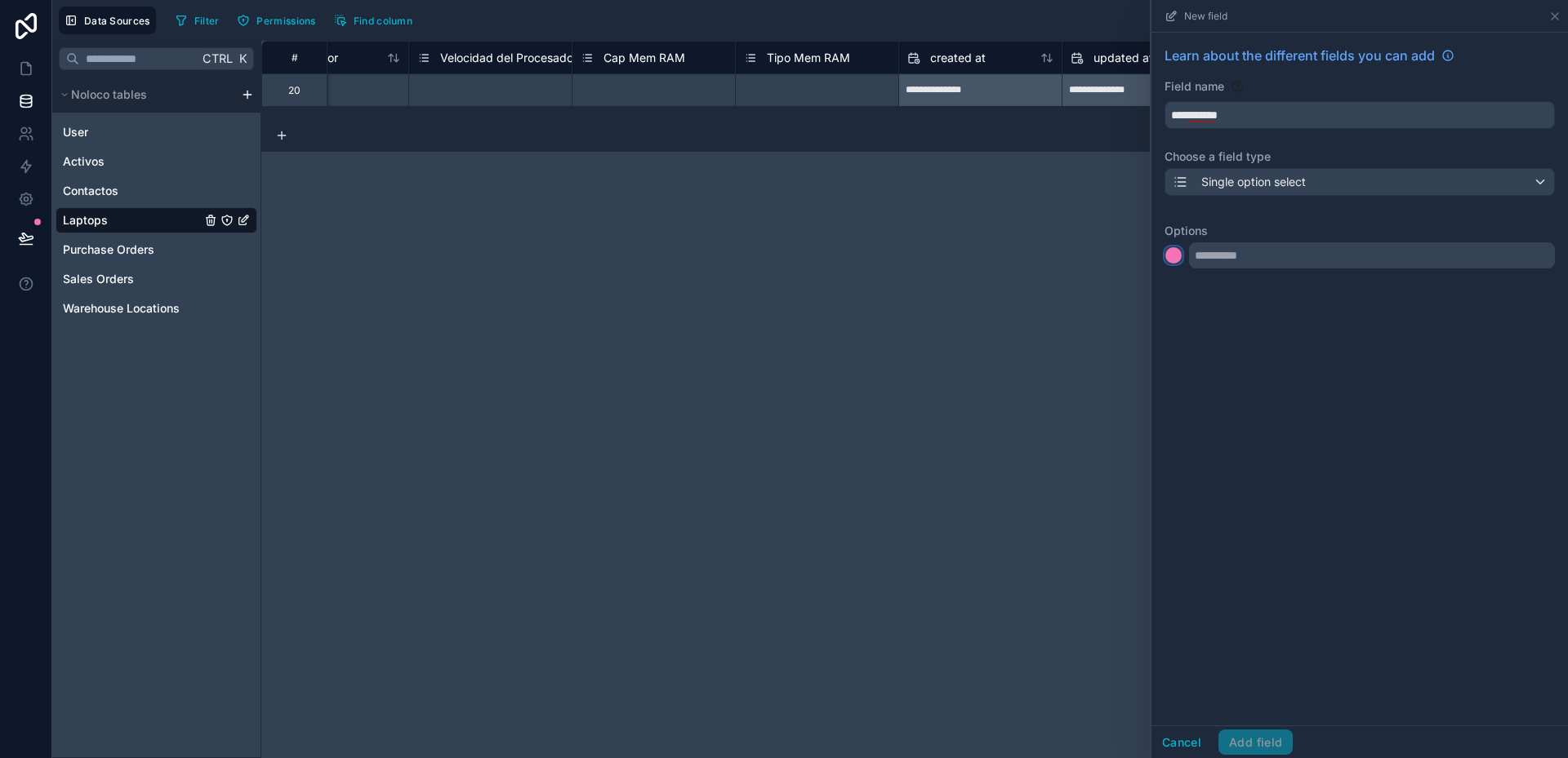
click at [1177, 255] on div at bounding box center [1174, 255] width 16 height 16
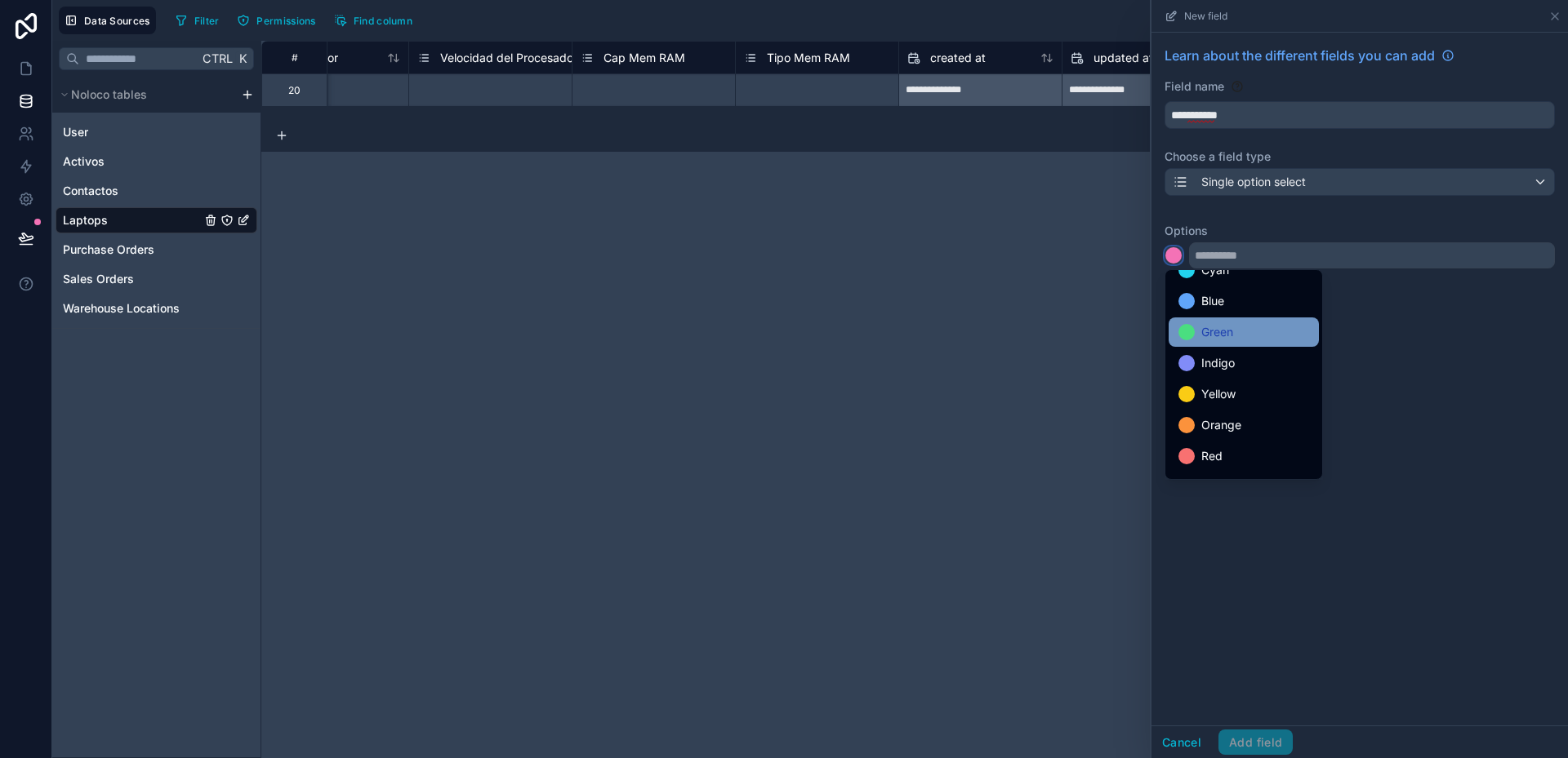
scroll to position [137, 0]
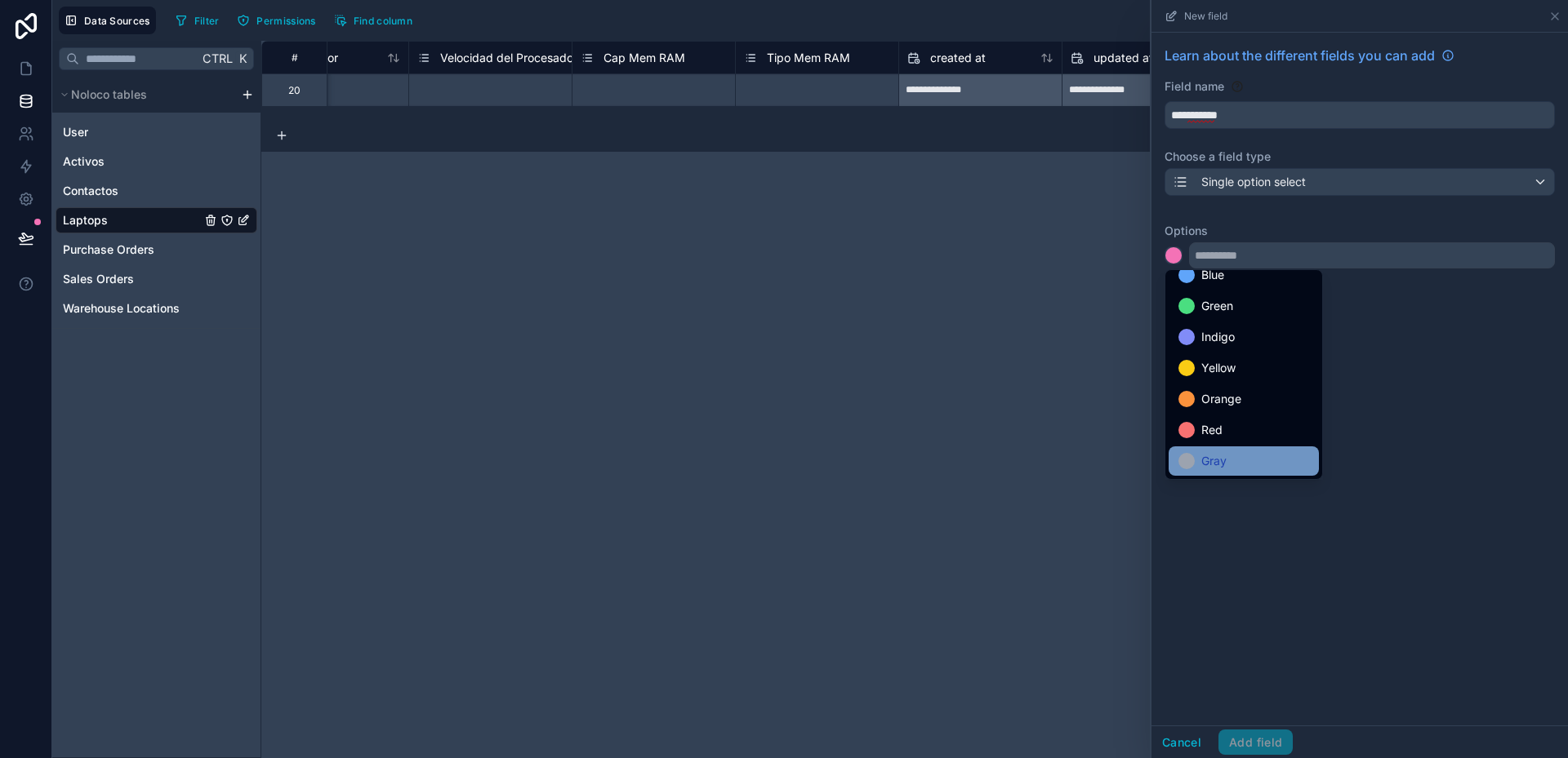
click at [1219, 455] on span "Gray" at bounding box center [1214, 462] width 25 height 20
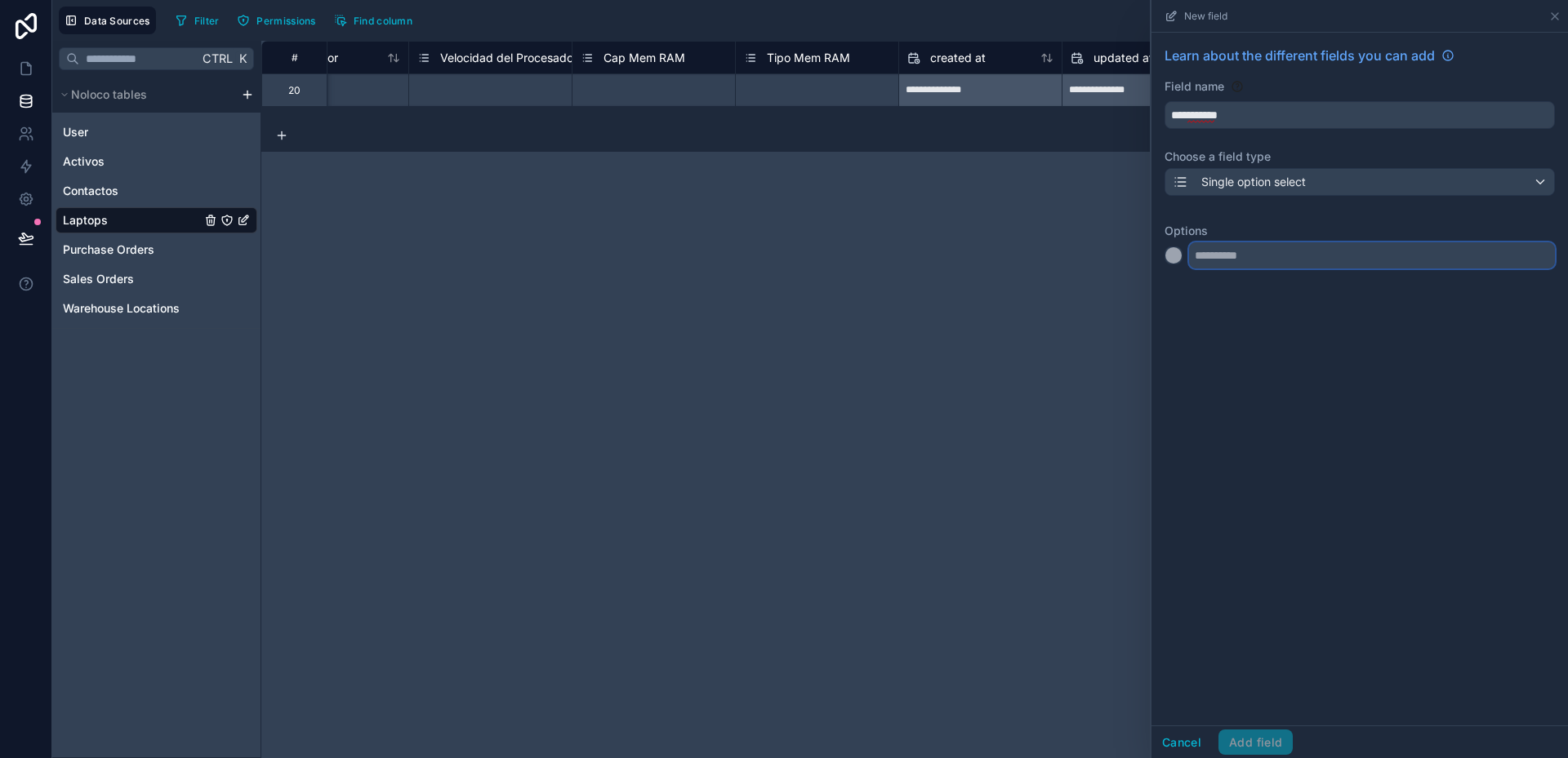
click at [1220, 257] on input "text" at bounding box center [1371, 255] width 366 height 26
type input "*********"
click at [1176, 288] on div at bounding box center [1174, 288] width 16 height 16
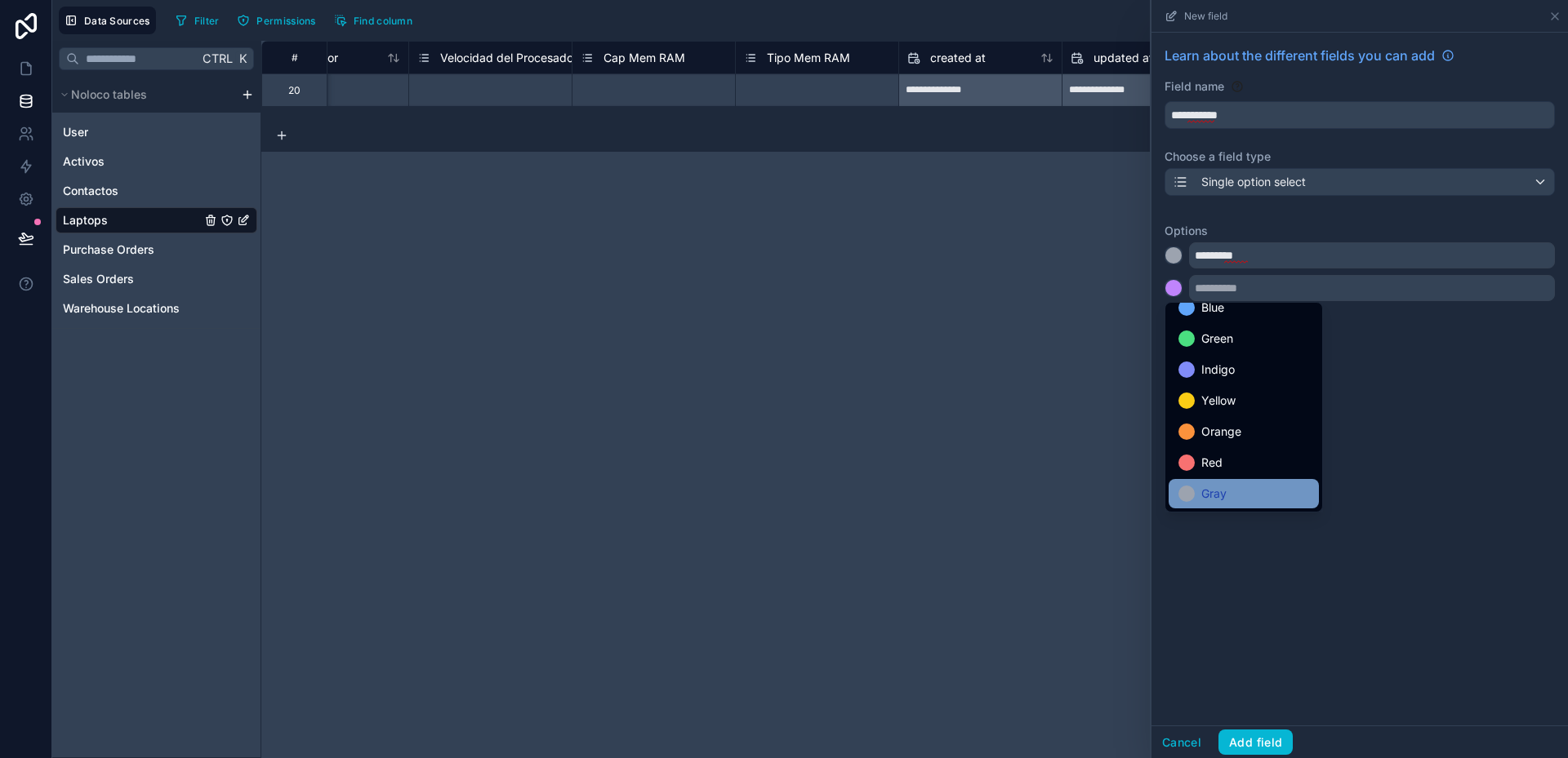
click at [1221, 488] on span "Gray" at bounding box center [1214, 494] width 25 height 20
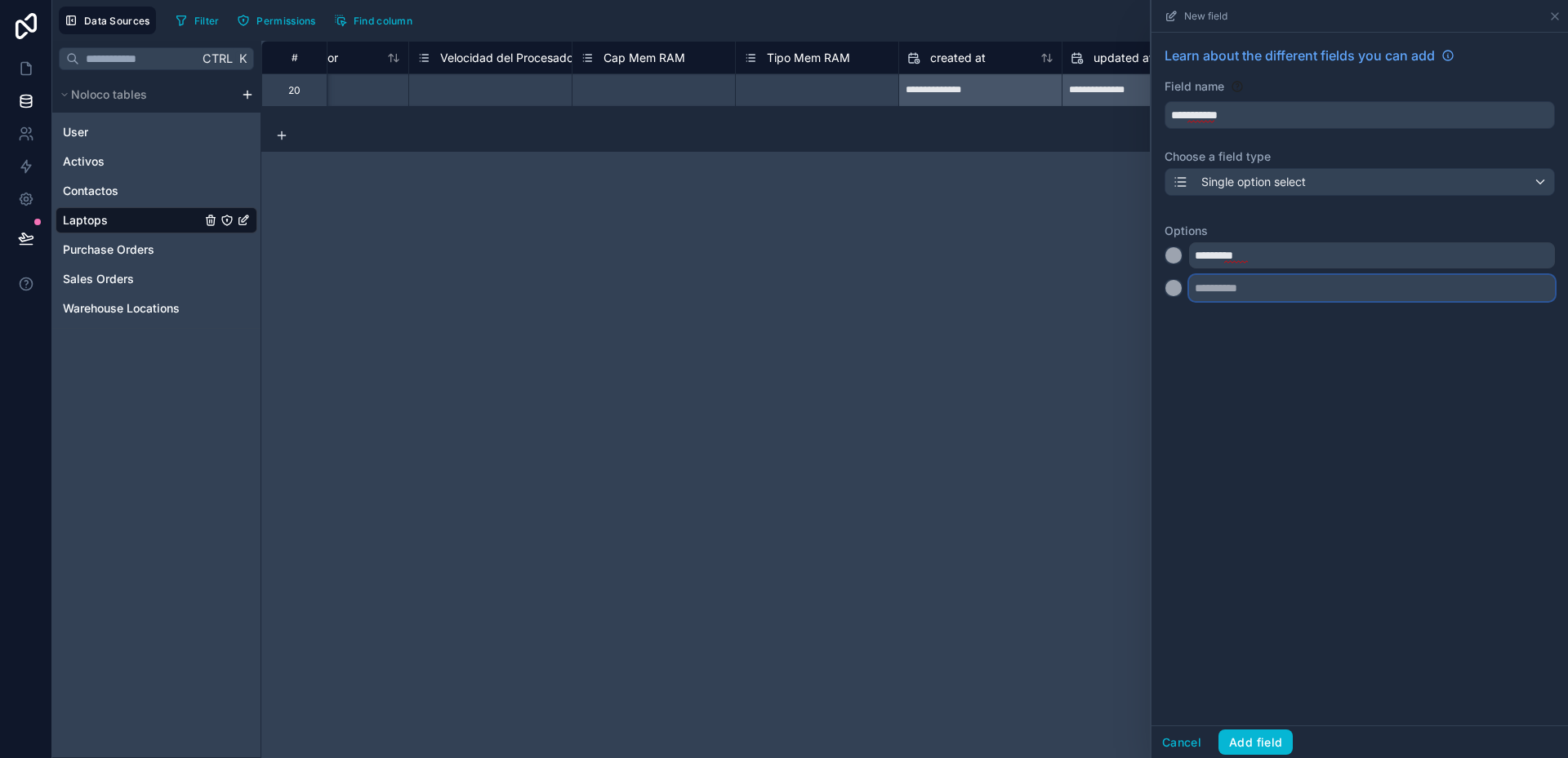
click at [1230, 290] on input "text" at bounding box center [1371, 287] width 366 height 26
type input "*********"
click at [1178, 326] on div at bounding box center [1174, 321] width 16 height 16
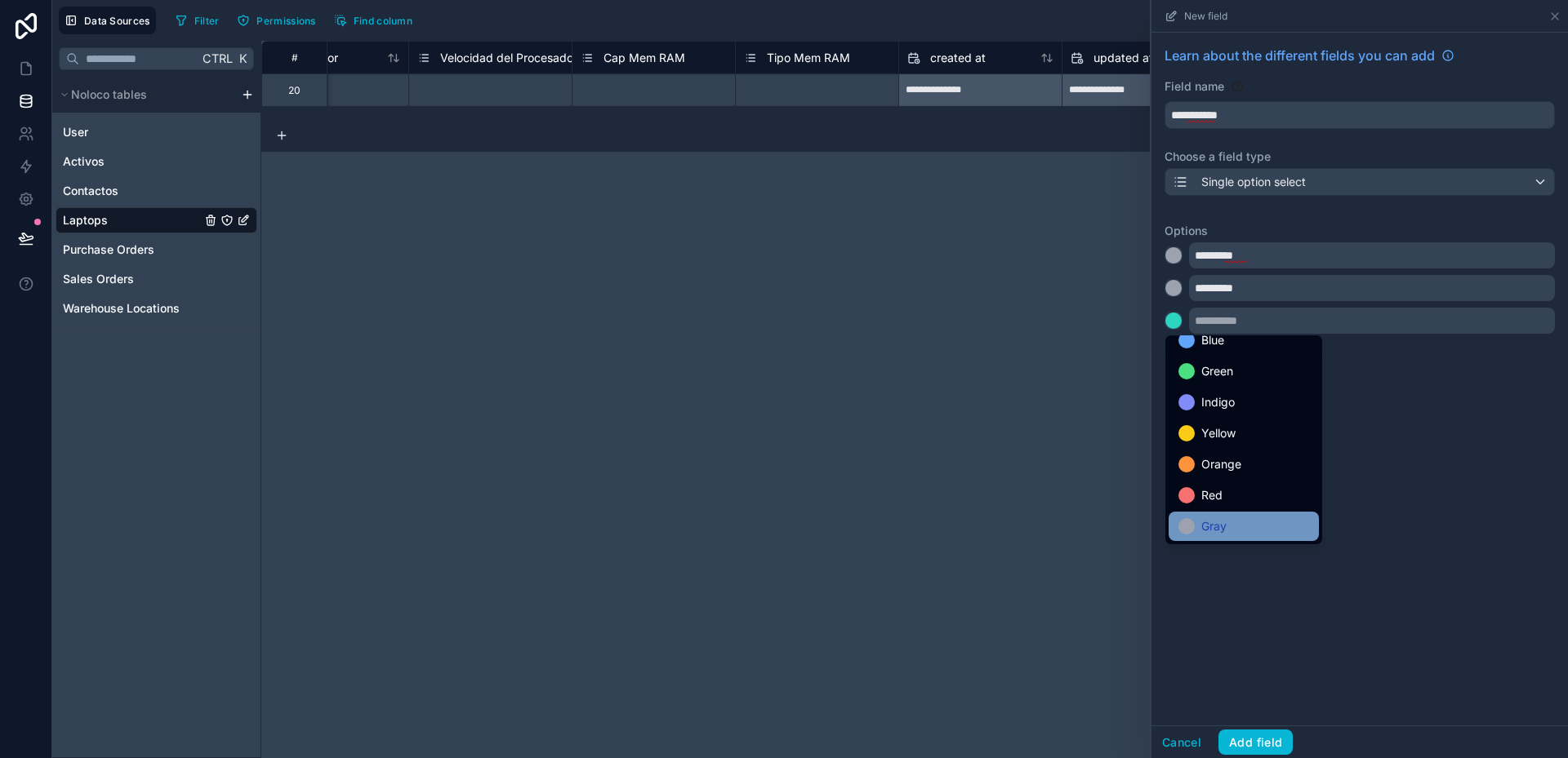
click at [1232, 522] on div "Gray" at bounding box center [1243, 526] width 130 height 20
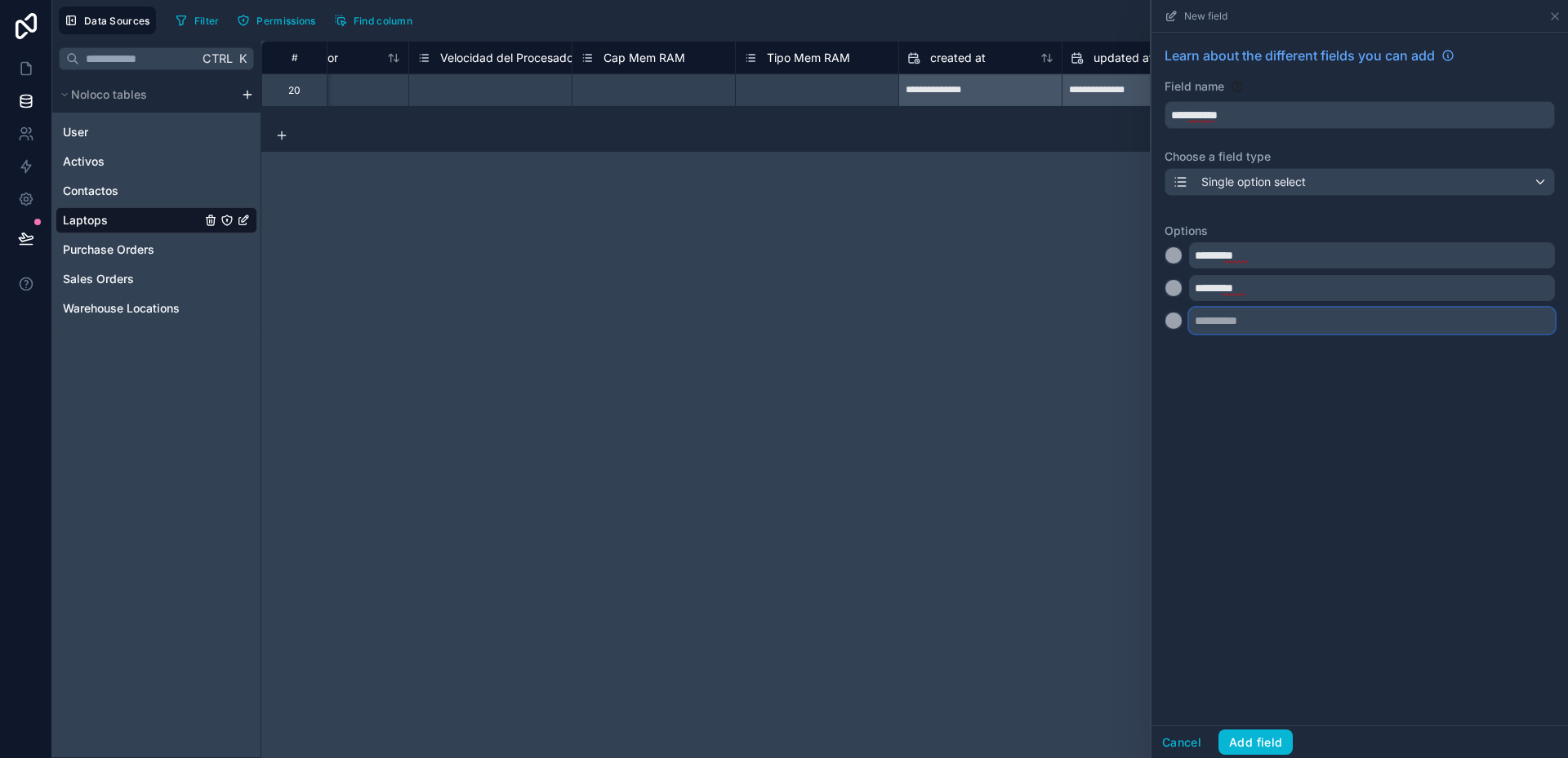
click at [1221, 323] on input "text" at bounding box center [1371, 321] width 366 height 26
type input "*********"
click at [1175, 354] on div at bounding box center [1174, 353] width 16 height 16
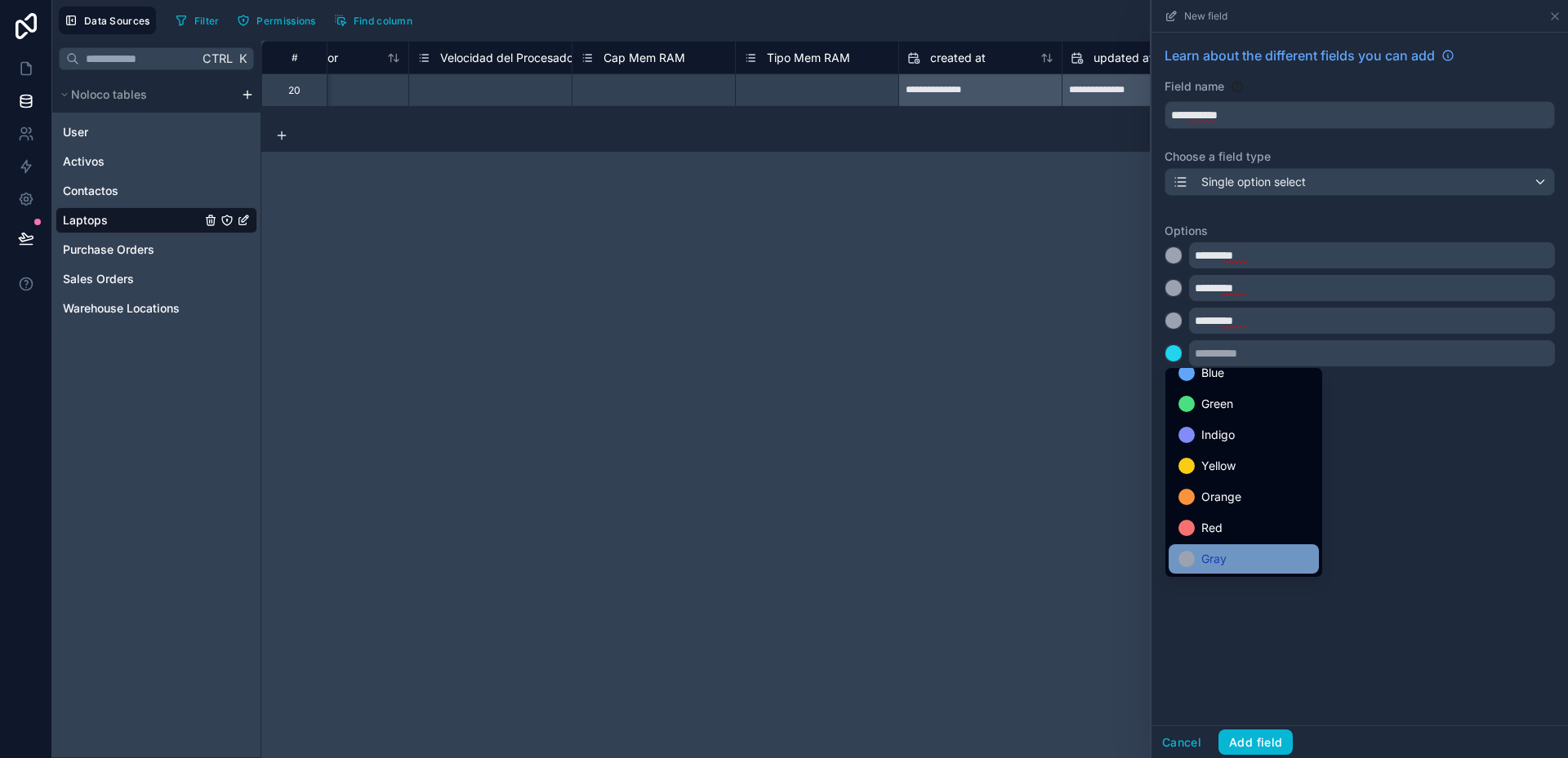
click at [1246, 549] on div "Gray" at bounding box center [1244, 559] width 150 height 30
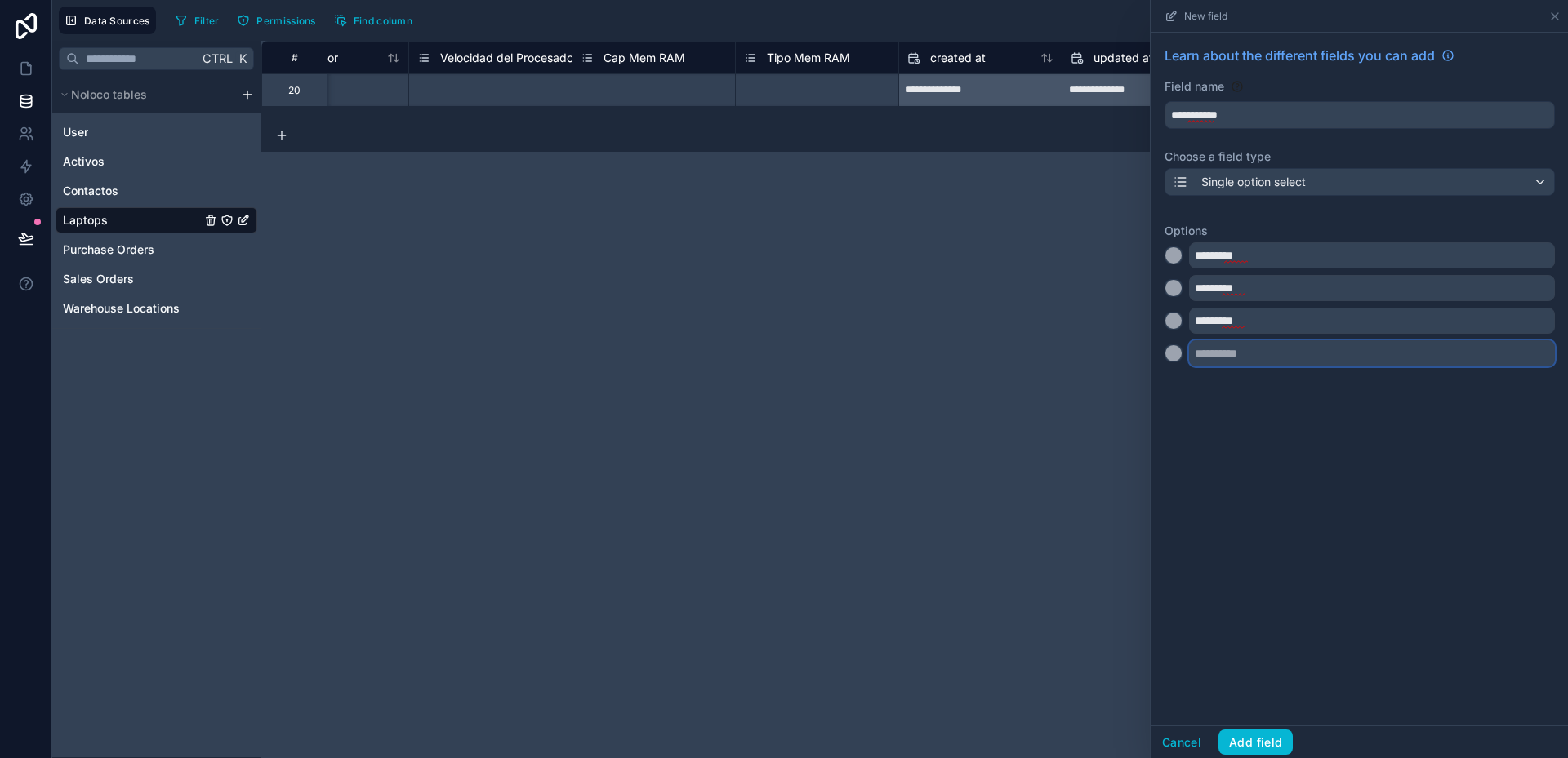
click at [1214, 350] on input "text" at bounding box center [1371, 353] width 366 height 26
type input "*********"
click at [1174, 385] on div at bounding box center [1174, 386] width 16 height 16
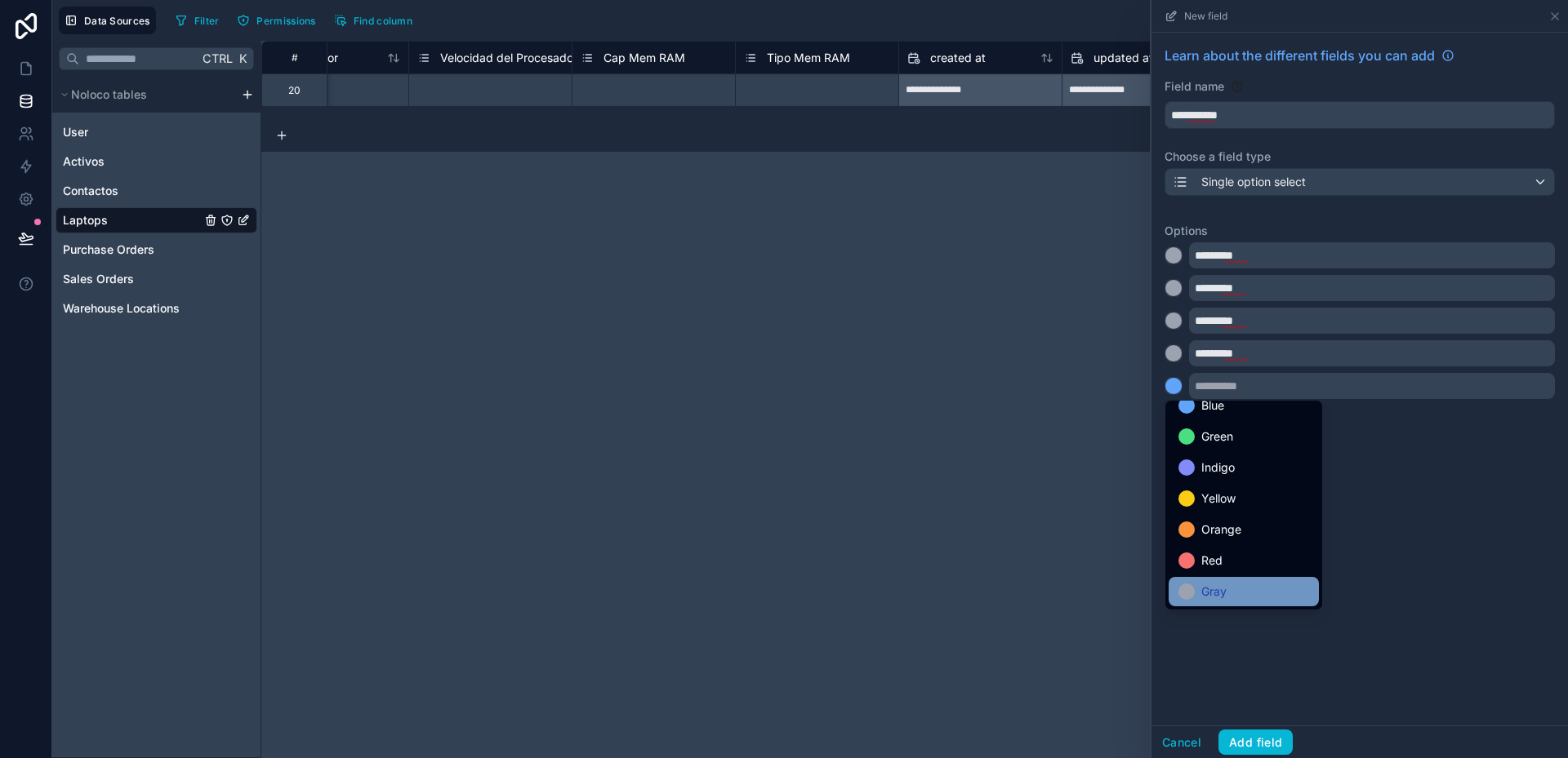
click at [1235, 584] on div "Gray" at bounding box center [1243, 592] width 130 height 20
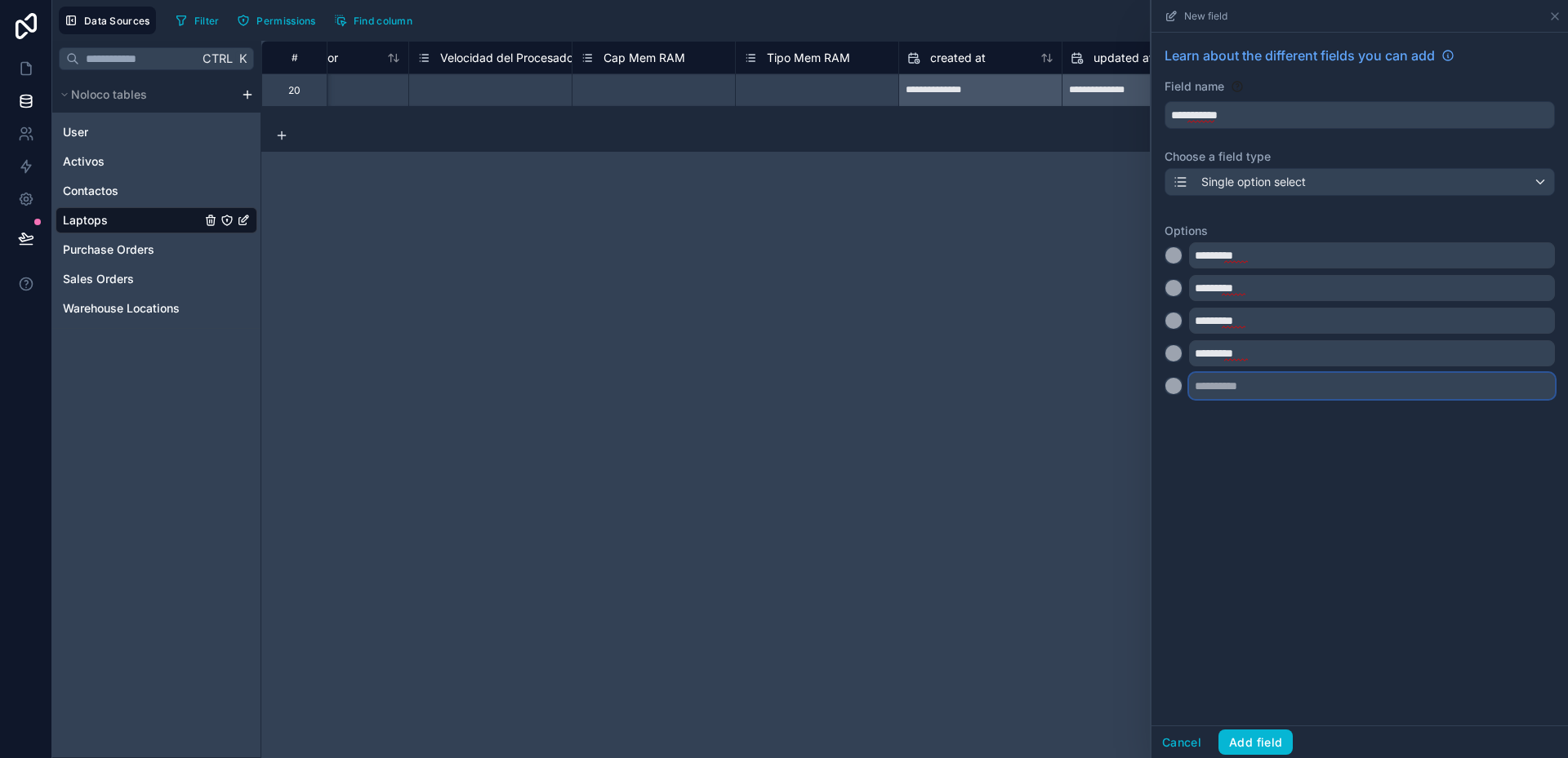
click at [1220, 389] on input "text" at bounding box center [1371, 385] width 366 height 26
type input "*********"
click at [1174, 421] on div at bounding box center [1174, 419] width 16 height 16
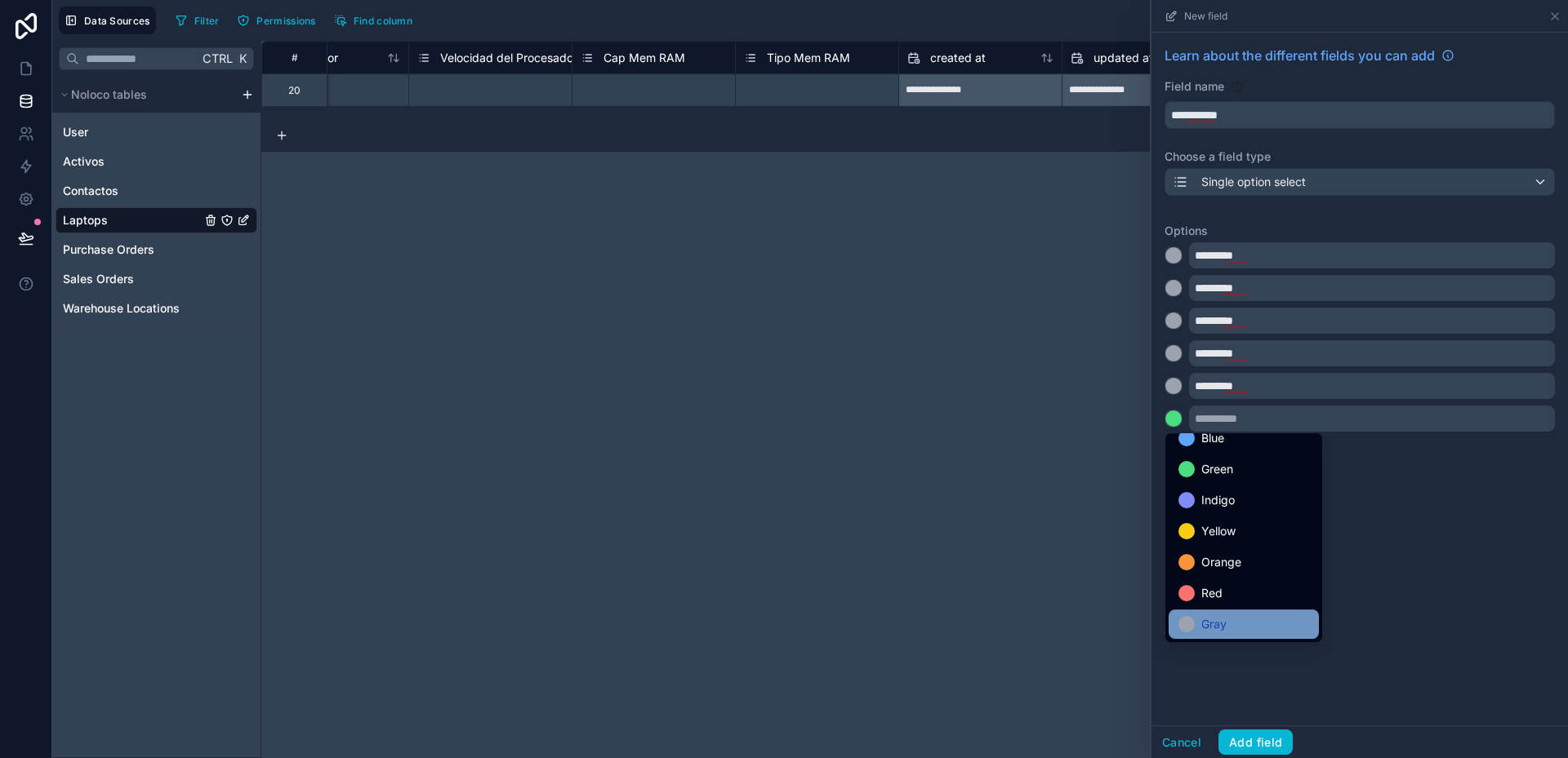
click at [1239, 619] on div "Gray" at bounding box center [1243, 624] width 130 height 20
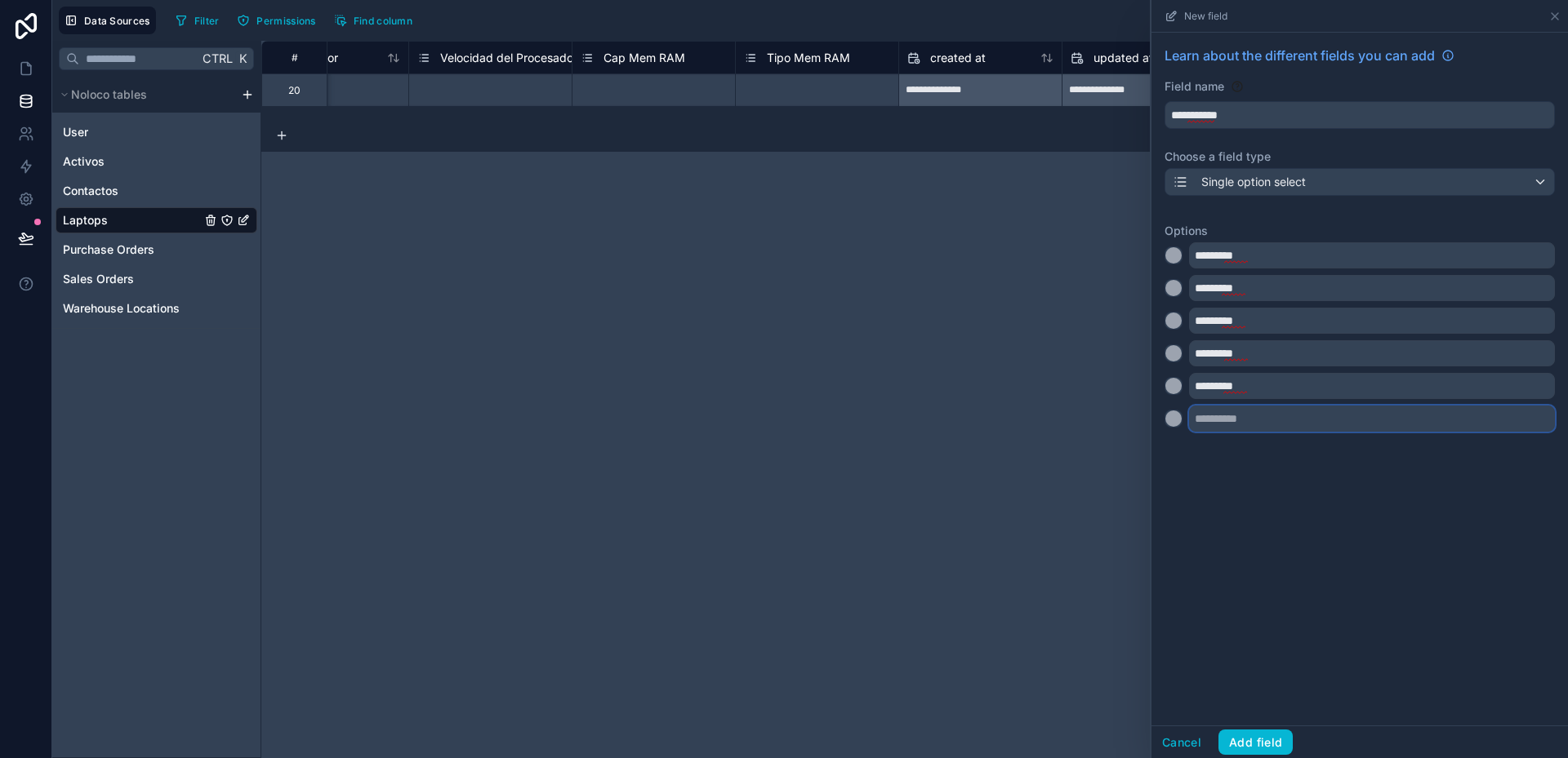
click at [1223, 415] on input "text" at bounding box center [1371, 419] width 366 height 26
type input "*********"
click at [1289, 384] on input "*********" at bounding box center [1371, 385] width 366 height 26
click at [1173, 453] on div at bounding box center [1174, 451] width 16 height 16
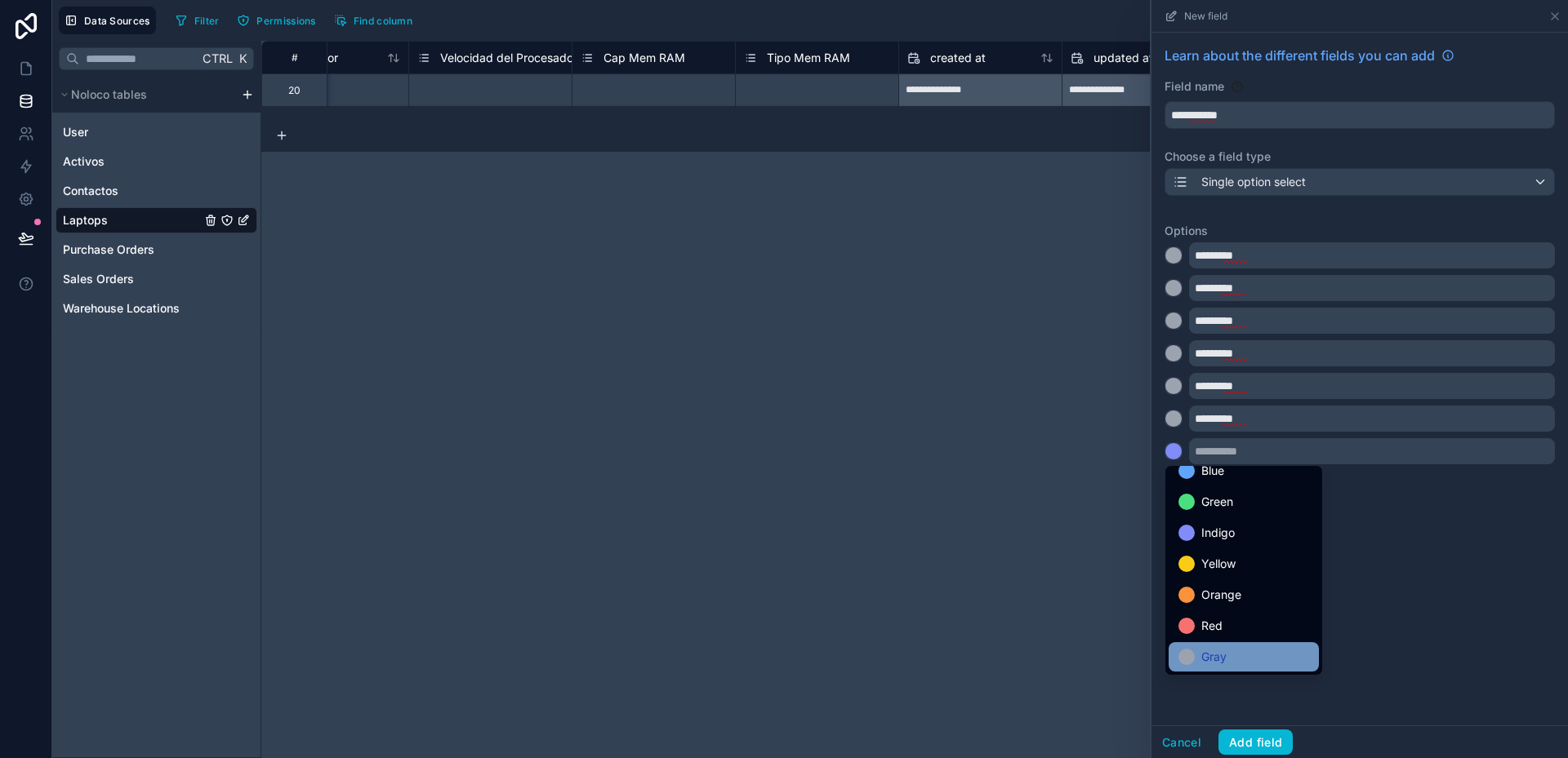
click at [1218, 649] on span "Gray" at bounding box center [1214, 657] width 25 height 20
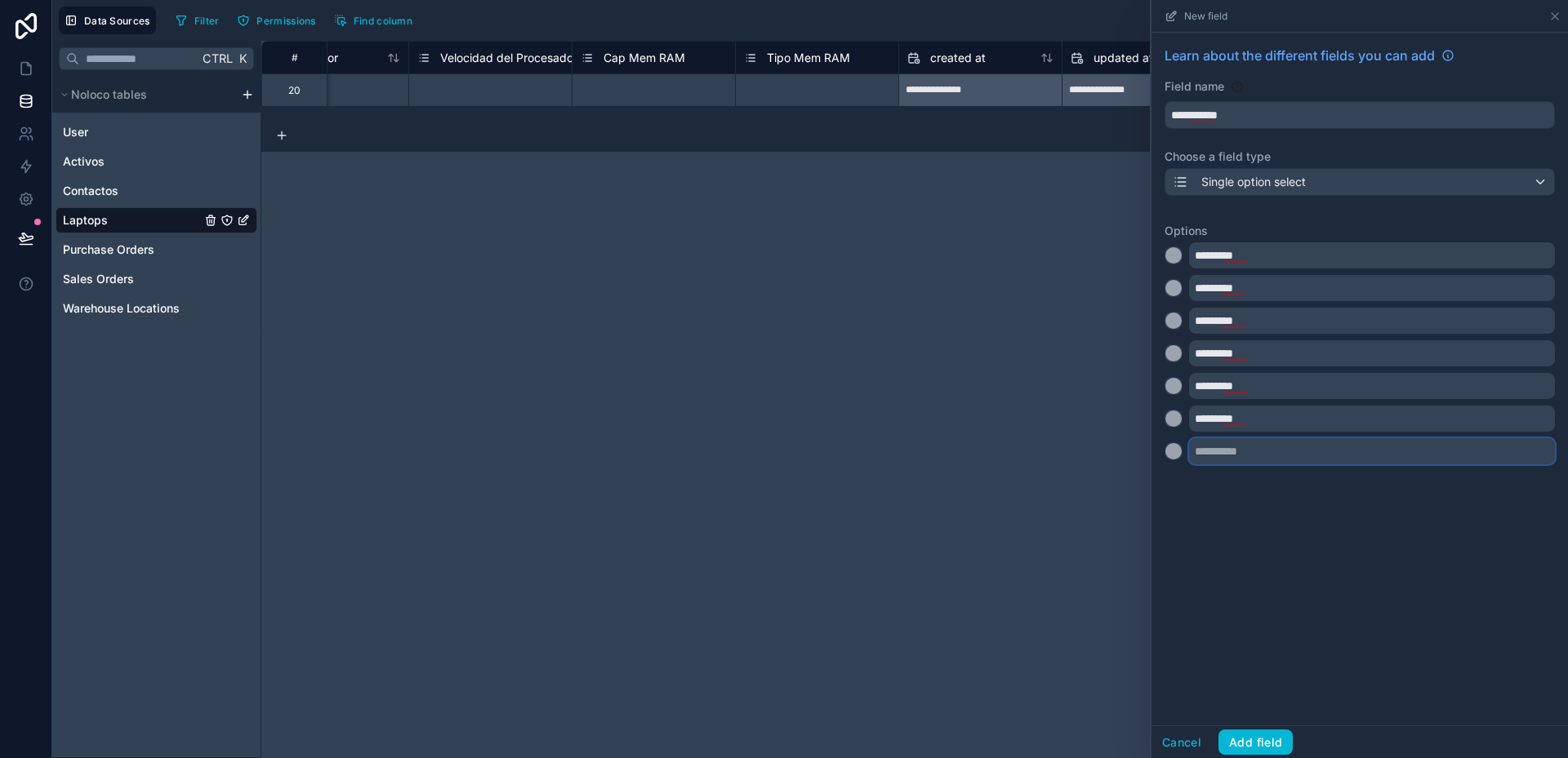
click at [1214, 451] on input "text" at bounding box center [1371, 451] width 366 height 26
type input "*********"
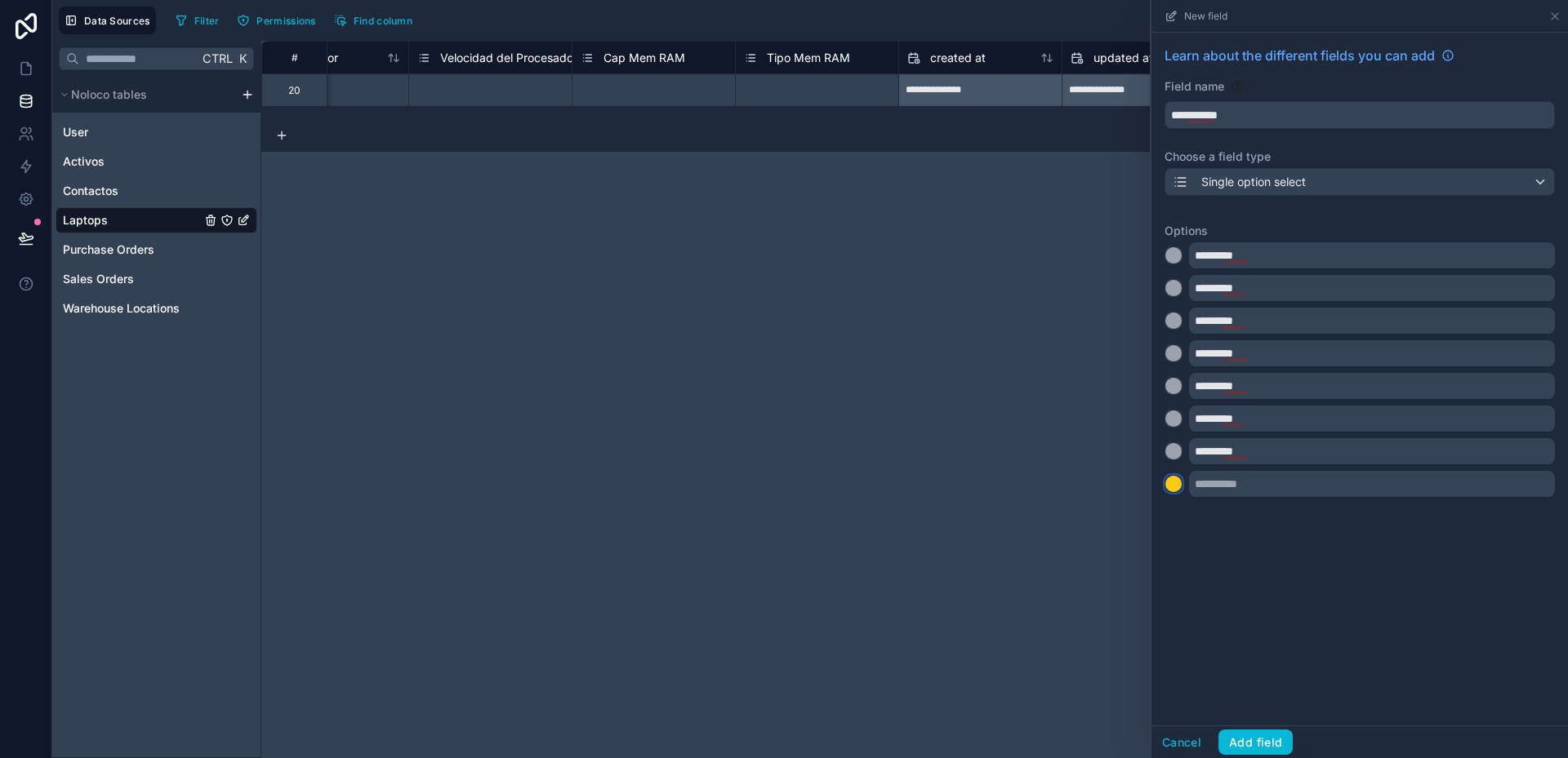
click at [1172, 490] on div at bounding box center [1174, 484] width 16 height 16
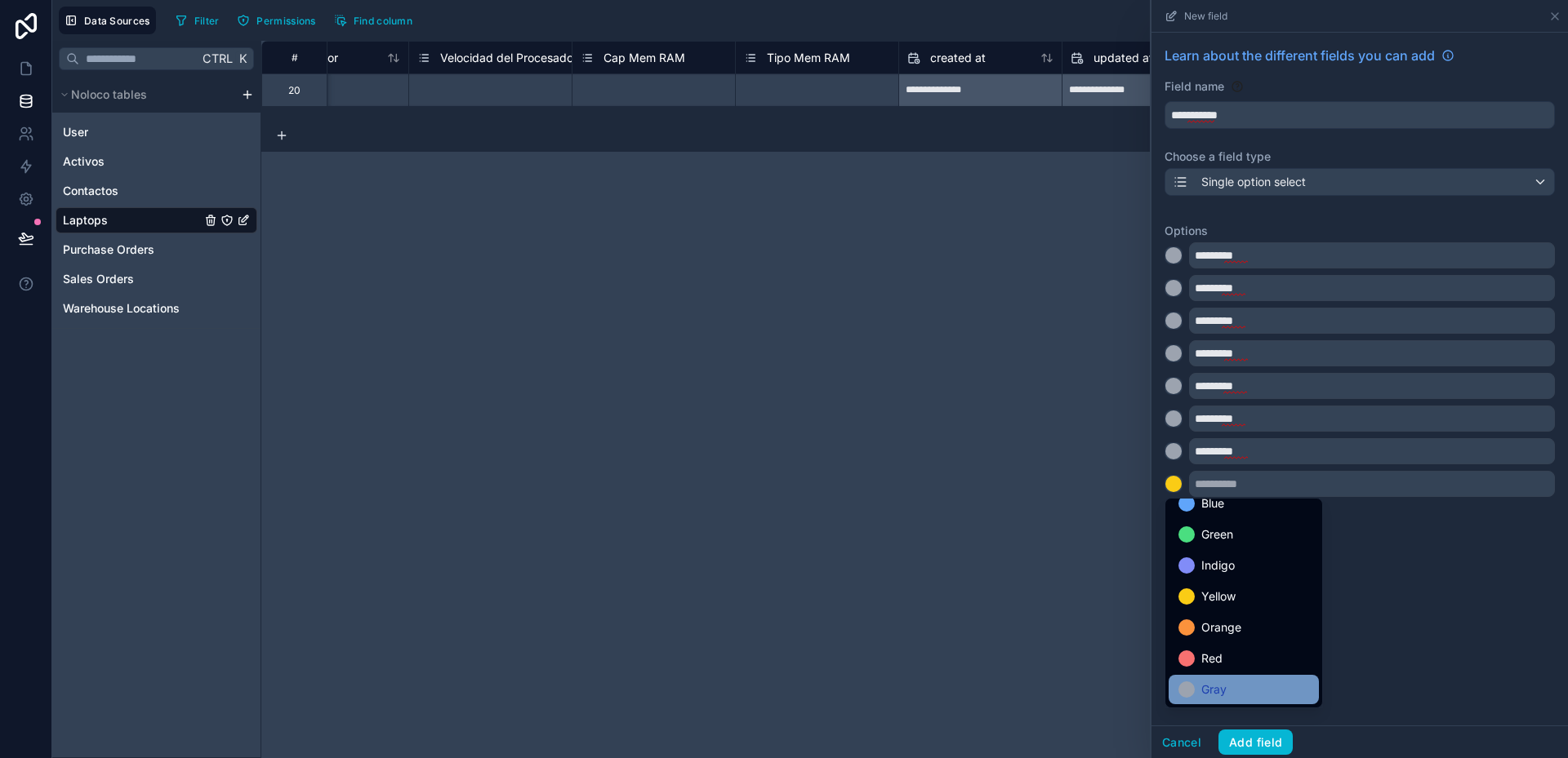
click at [1227, 684] on span "Gray" at bounding box center [1214, 690] width 25 height 20
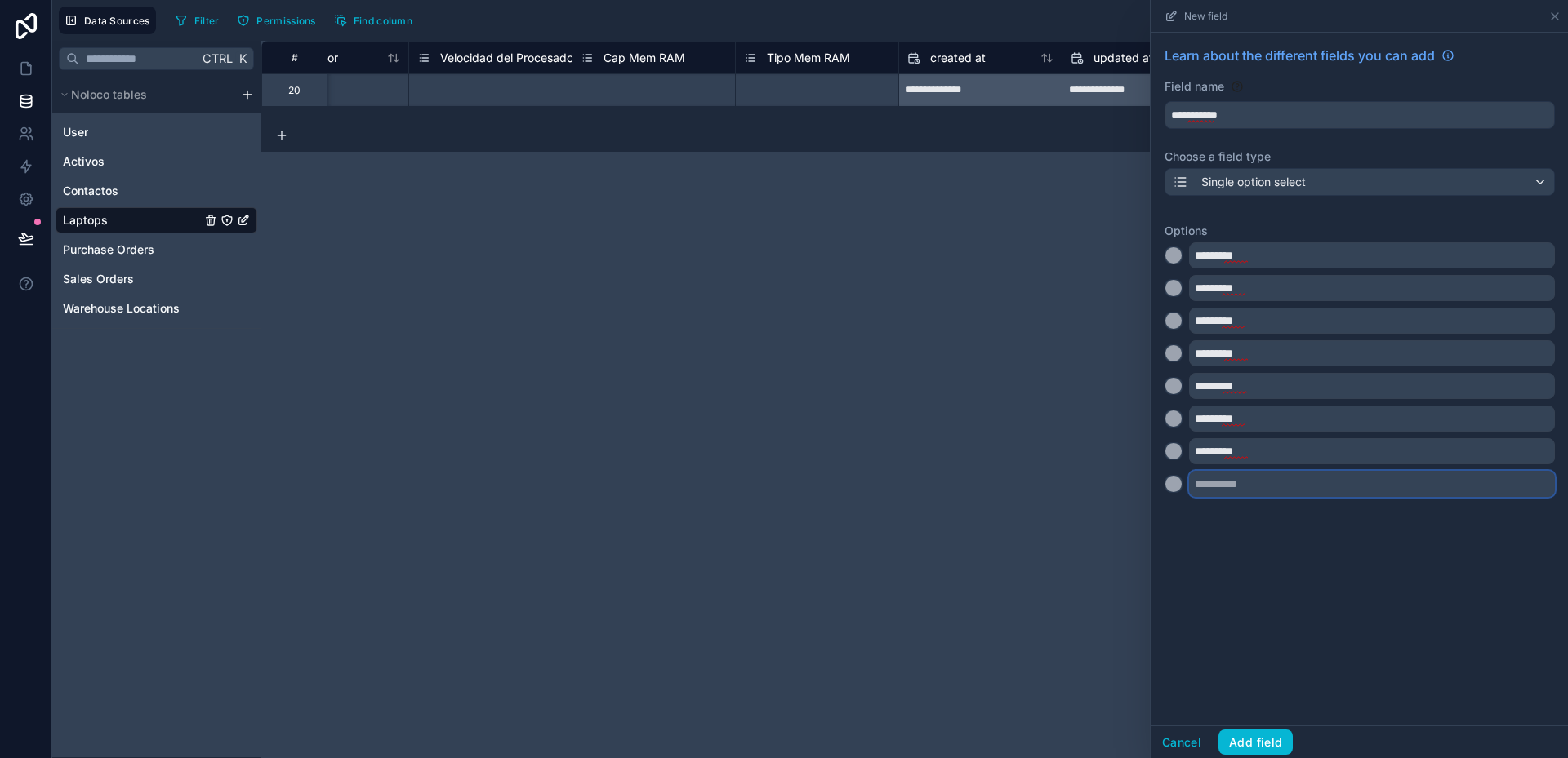
click at [1209, 487] on input "text" at bounding box center [1371, 483] width 366 height 26
type input "*********"
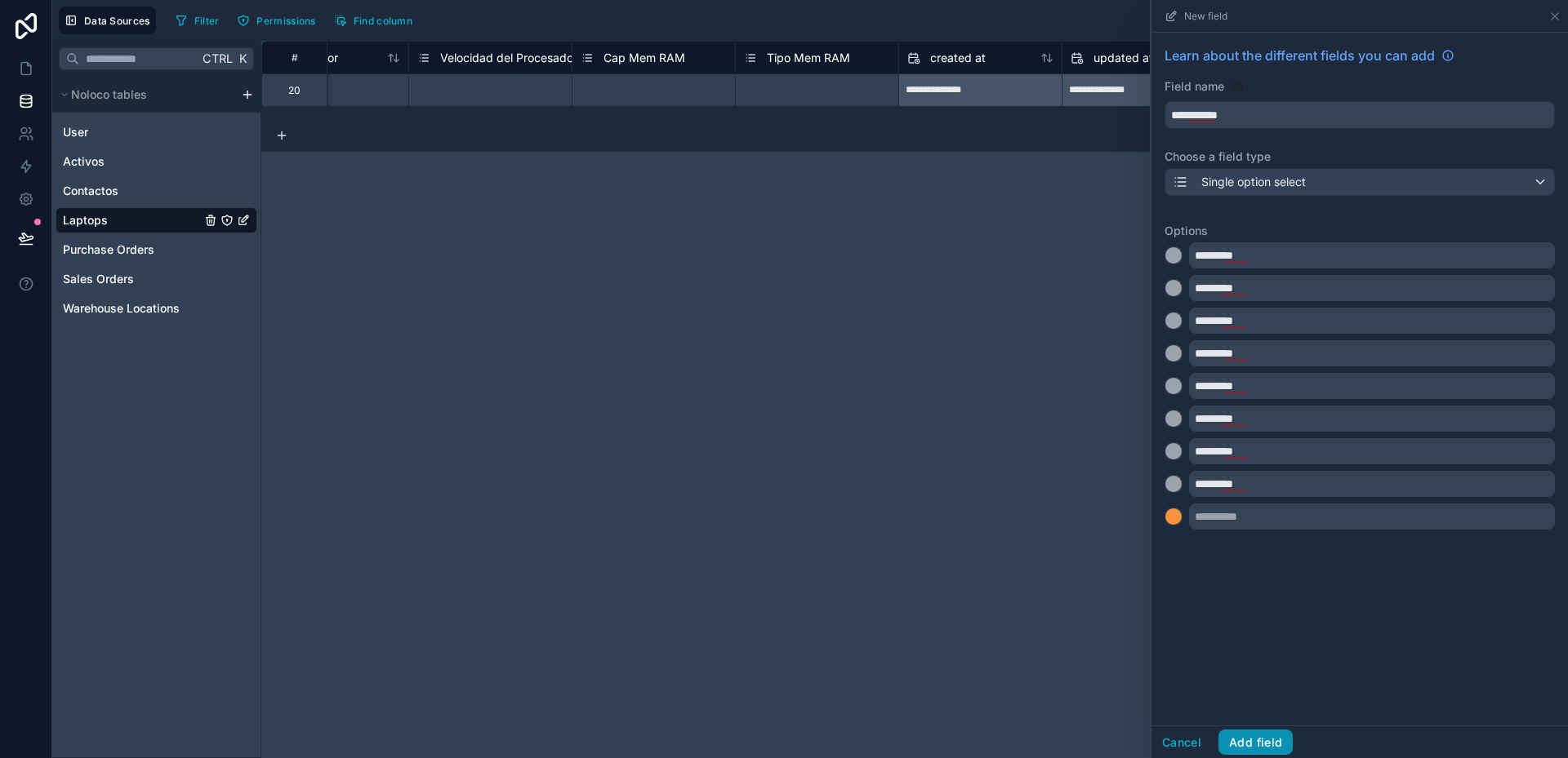
click at [1245, 734] on button "Add field" at bounding box center [1255, 742] width 75 height 26
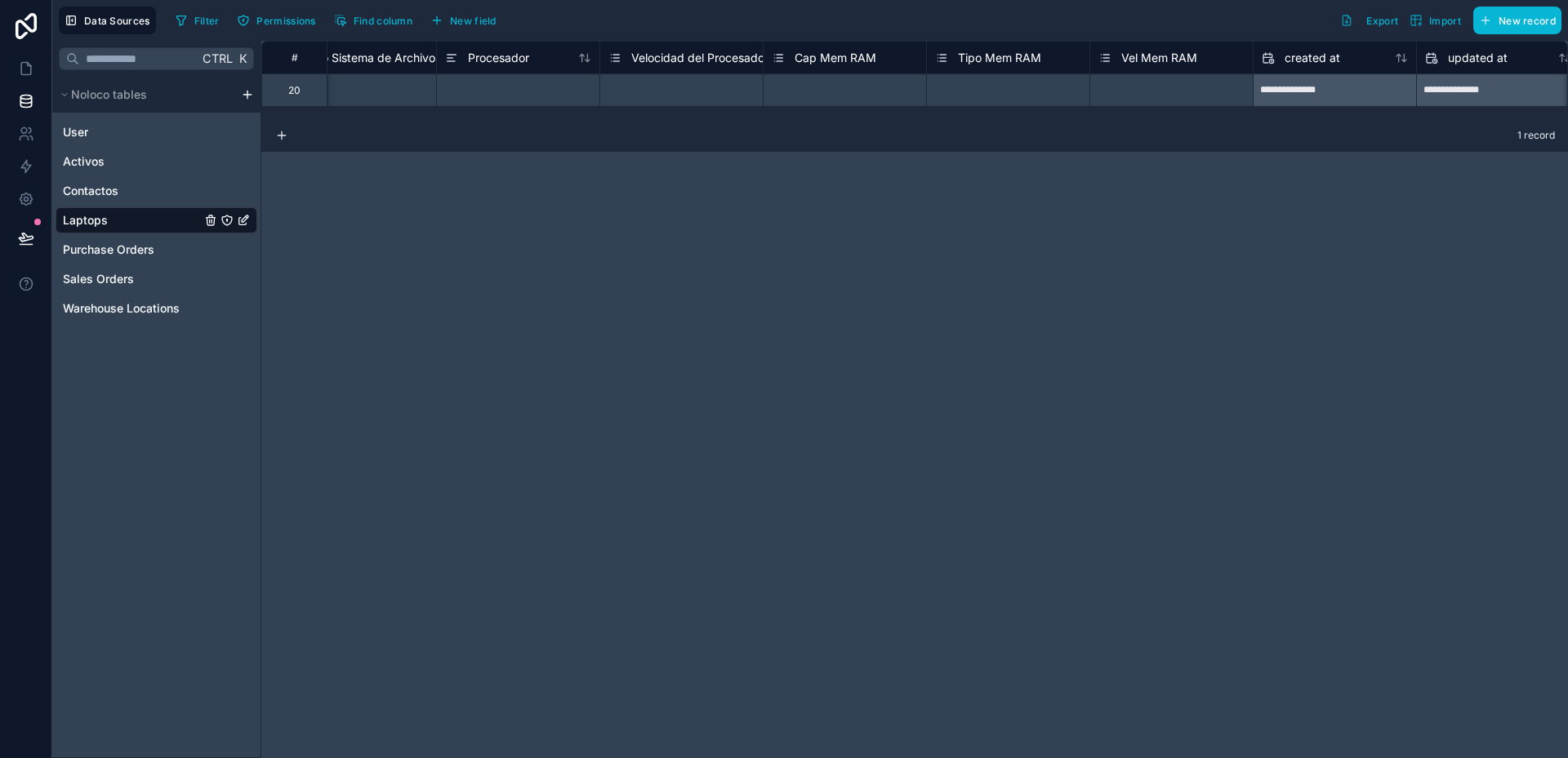
scroll to position [0, 2285]
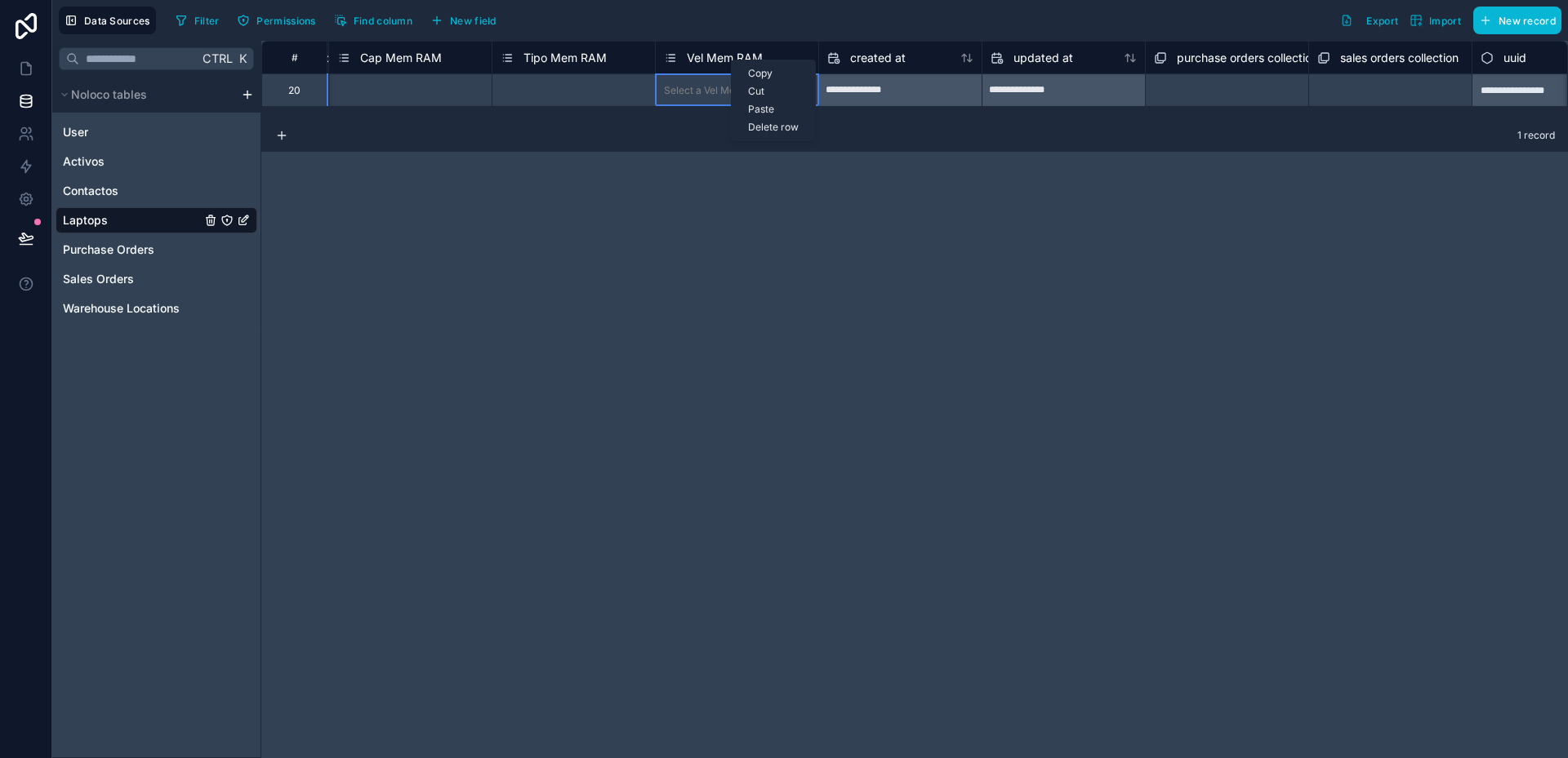
click at [788, 242] on div "**********" at bounding box center [915, 399] width 1307 height 718
click at [472, 22] on span "New field" at bounding box center [474, 21] width 47 height 13
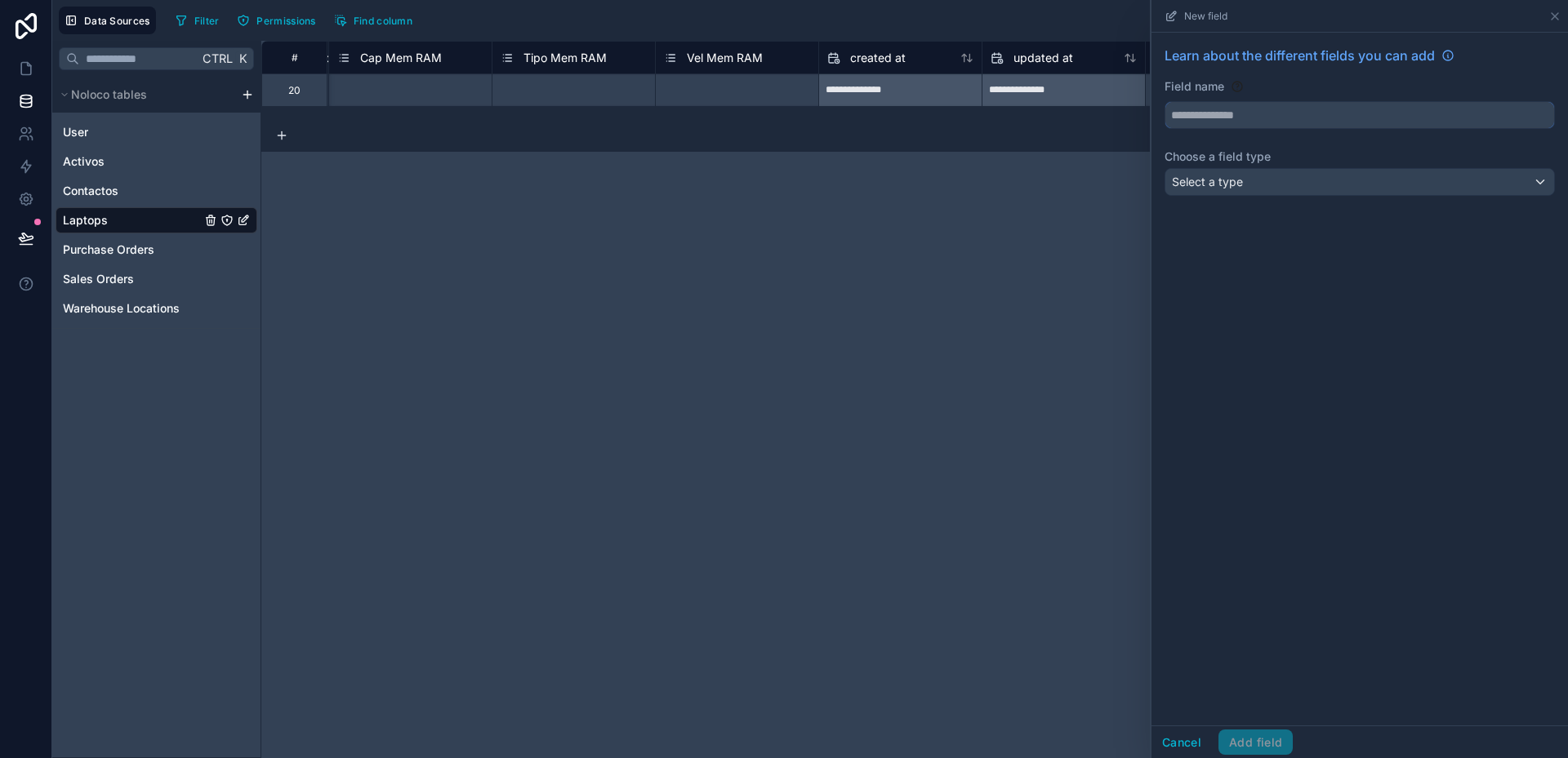
click at [1231, 114] on input "text" at bounding box center [1360, 115] width 389 height 26
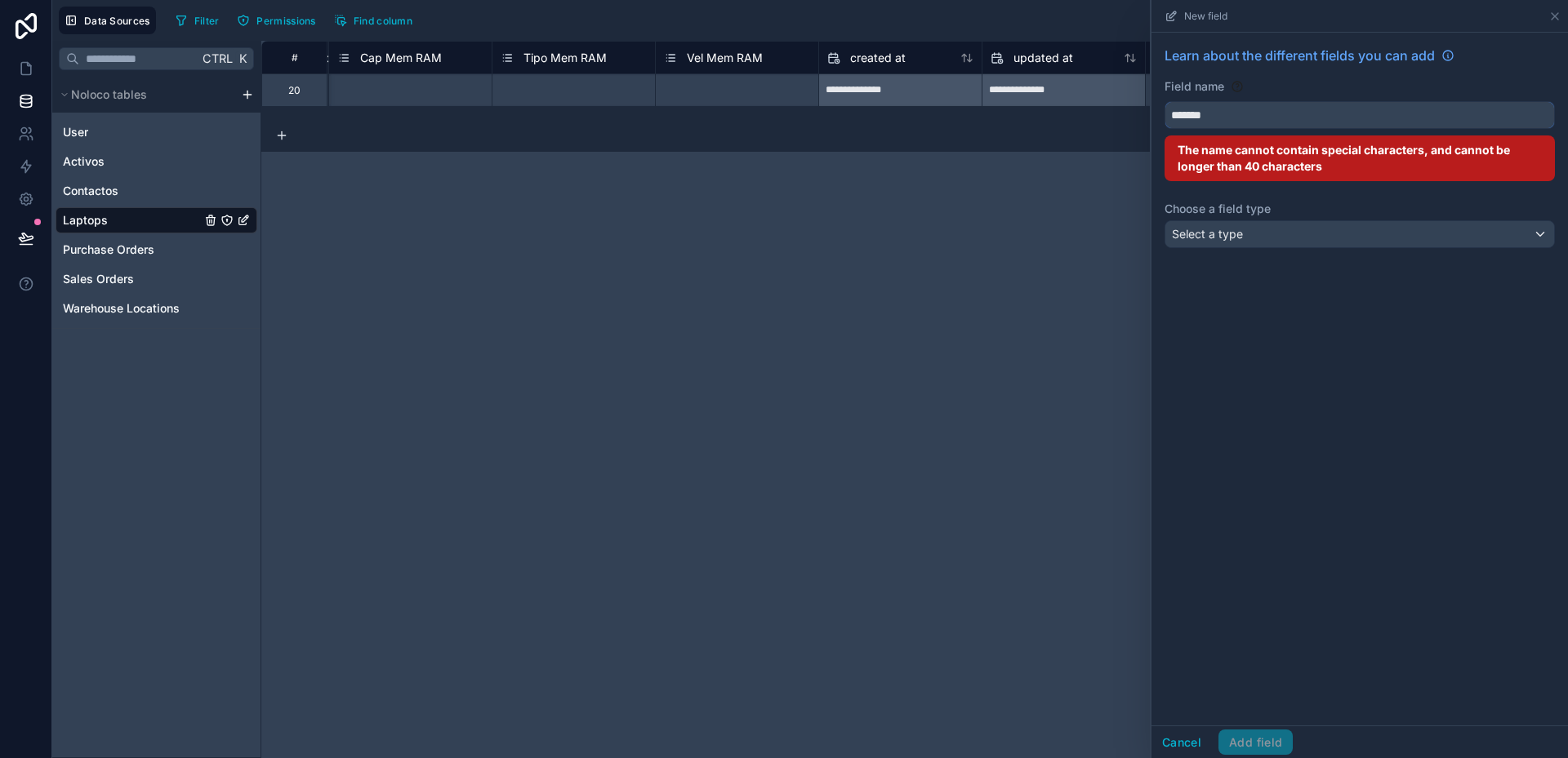
click at [1165, 101] on button "******" at bounding box center [1360, 115] width 390 height 28
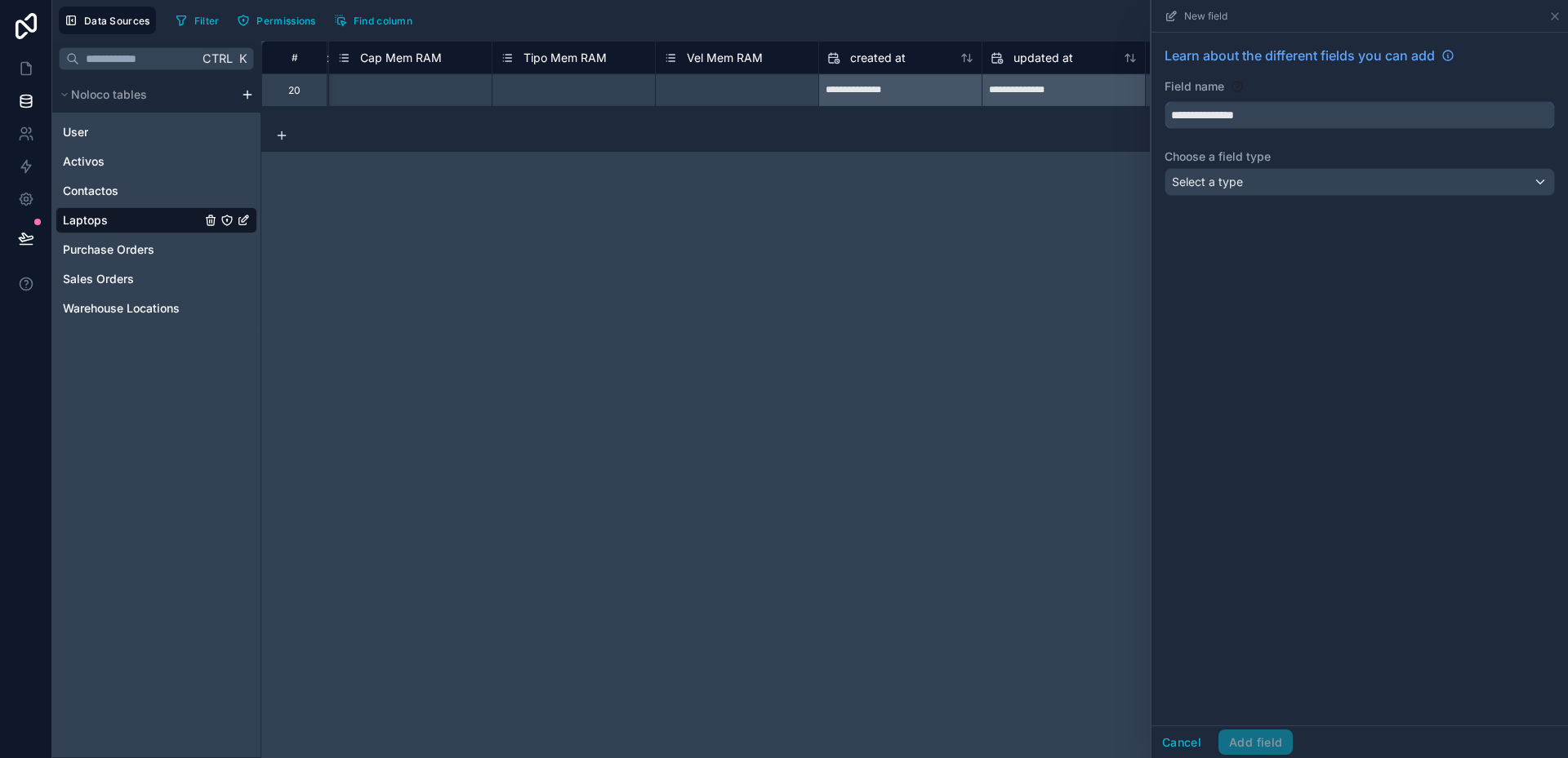
click at [1219, 113] on input "**********" at bounding box center [1360, 115] width 389 height 26
click at [1165, 101] on button "**********" at bounding box center [1360, 115] width 390 height 28
type input "**********"
click at [1268, 184] on div "Select a type" at bounding box center [1360, 181] width 389 height 26
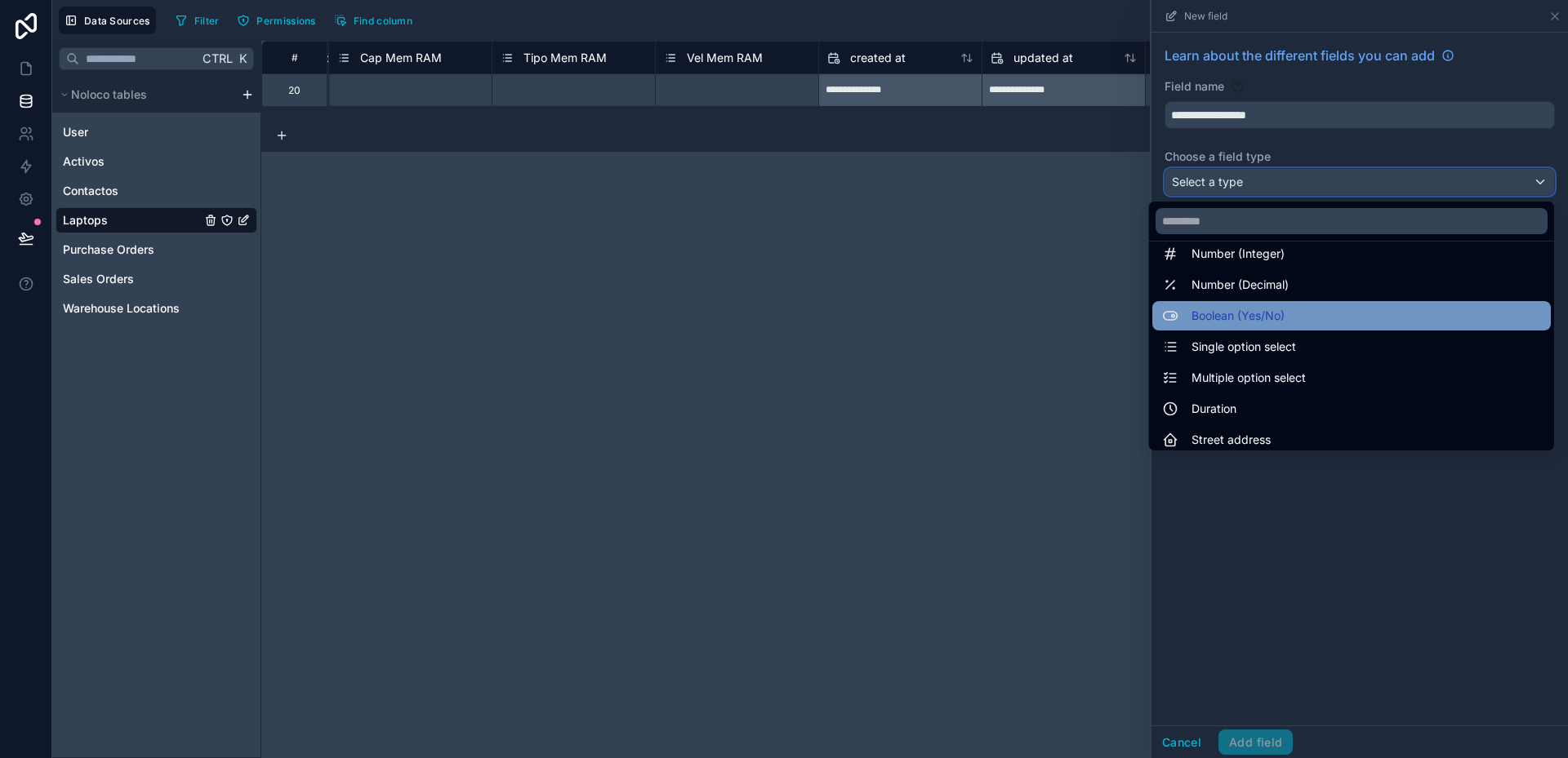
scroll to position [82, 0]
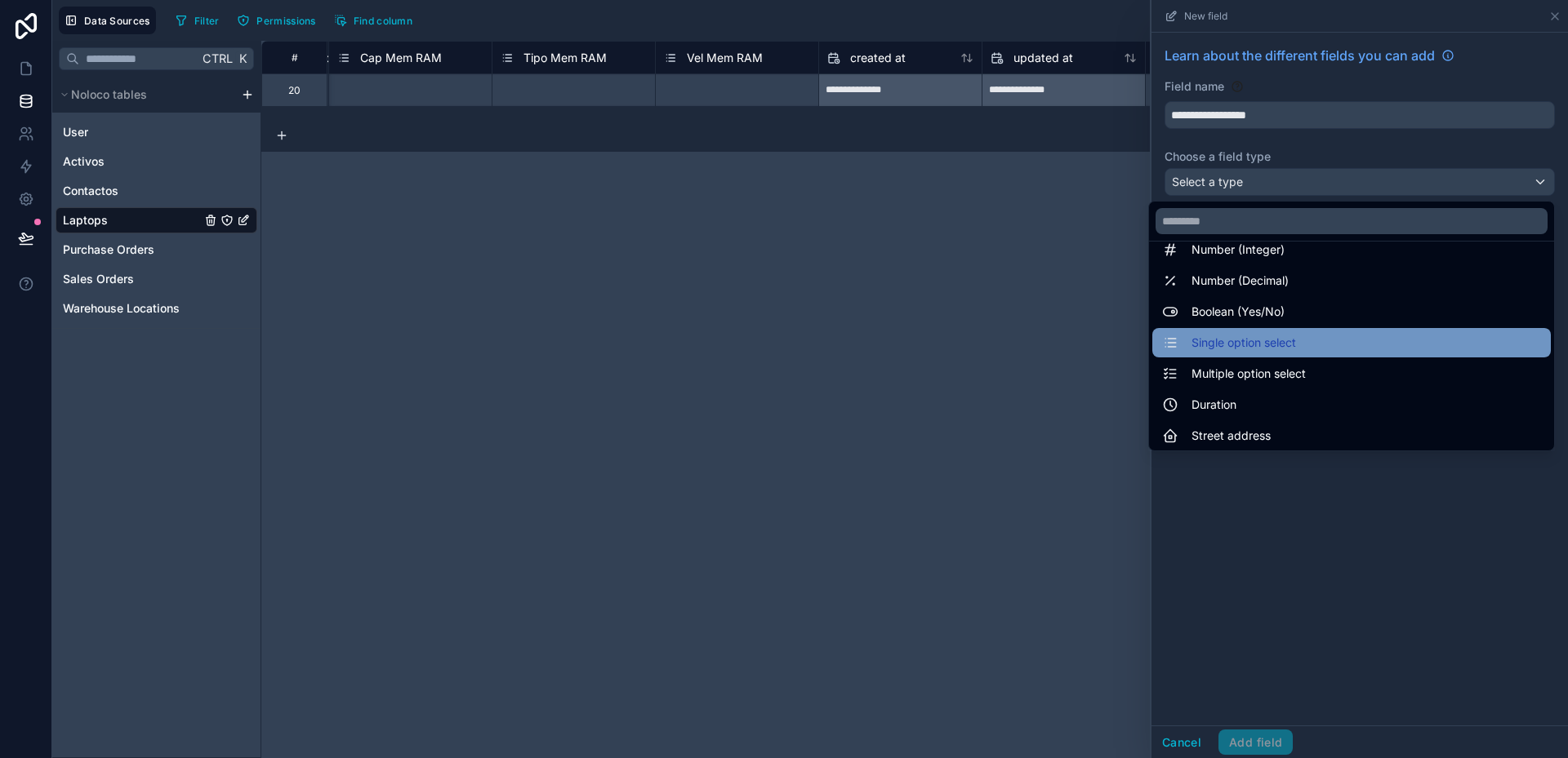
click at [1241, 349] on span "Single option select" at bounding box center [1244, 343] width 104 height 20
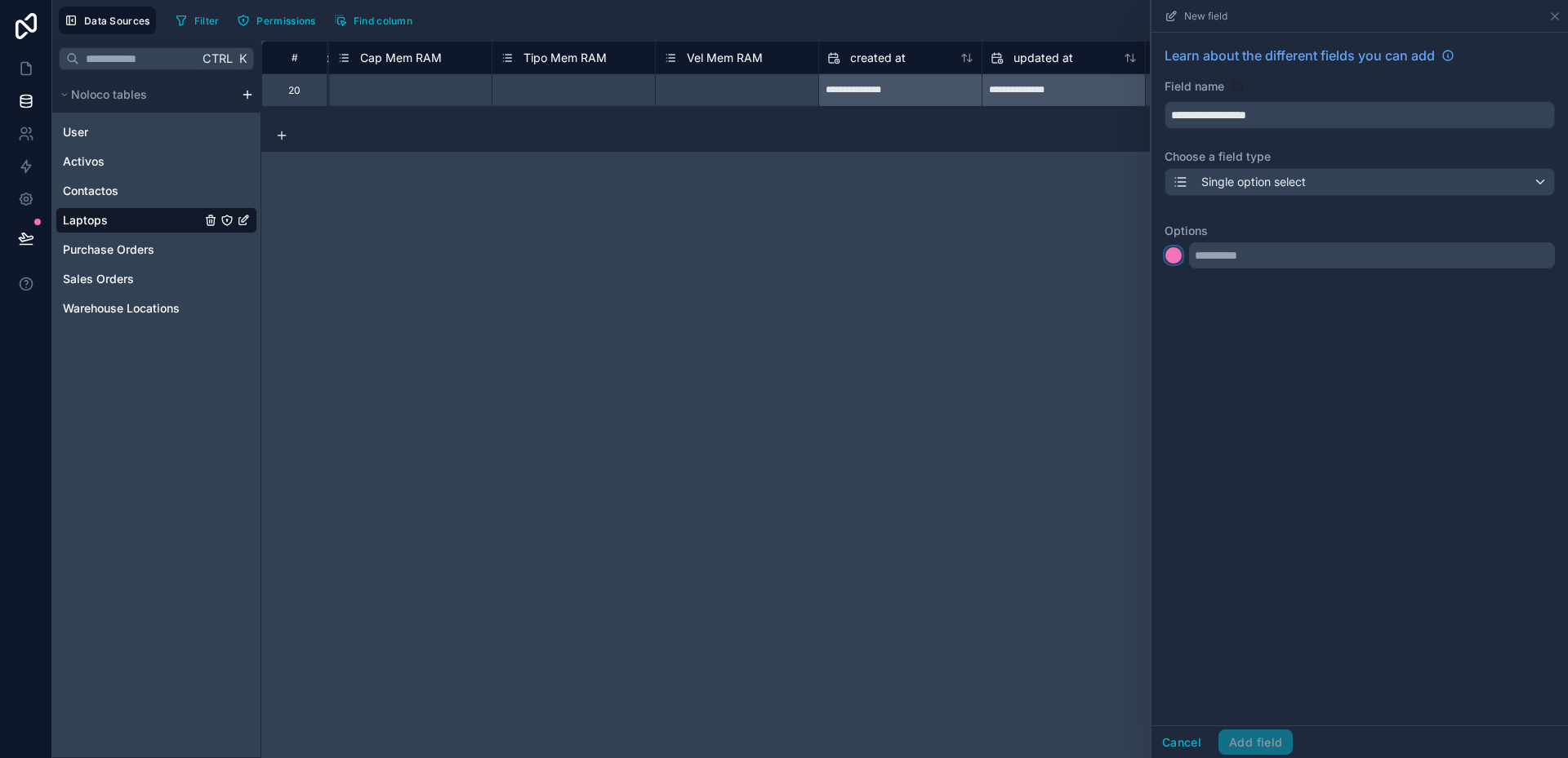
click at [1181, 255] on div at bounding box center [1174, 255] width 16 height 16
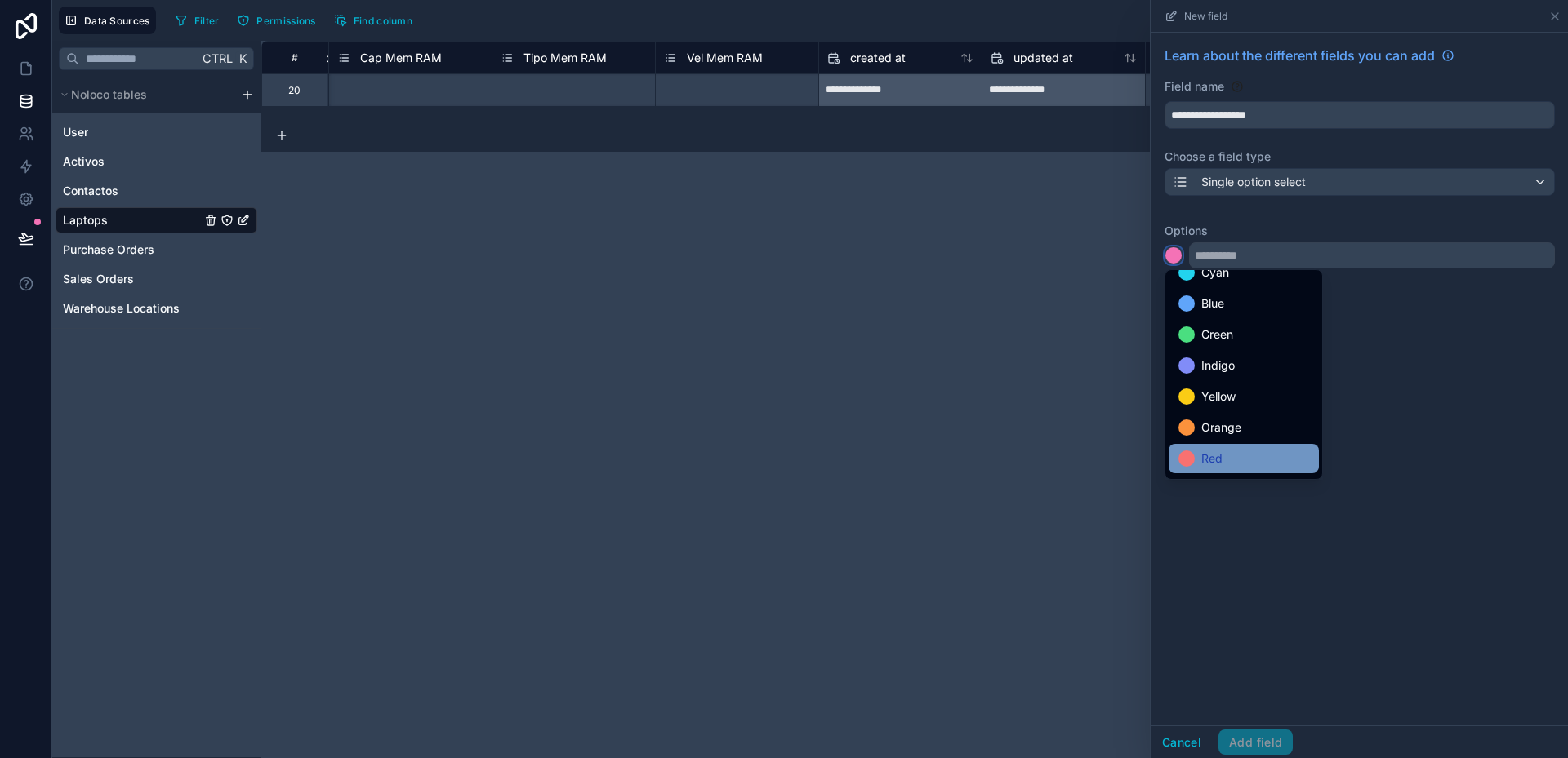
scroll to position [137, 0]
click at [1228, 454] on div "Gray" at bounding box center [1243, 462] width 130 height 20
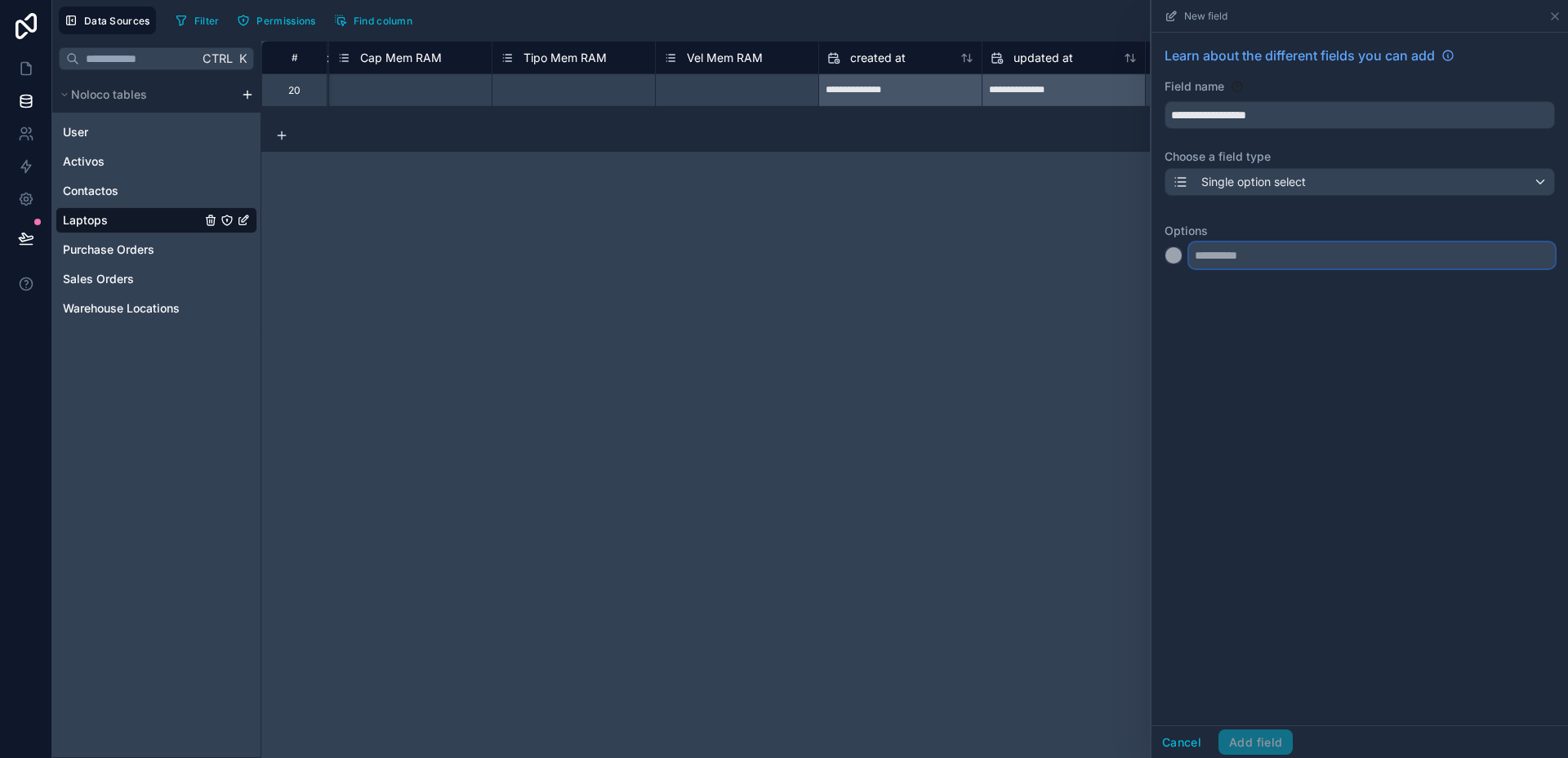
click at [1223, 255] on input "text" at bounding box center [1371, 255] width 366 height 26
type input "******"
click at [1168, 286] on div at bounding box center [1174, 288] width 16 height 16
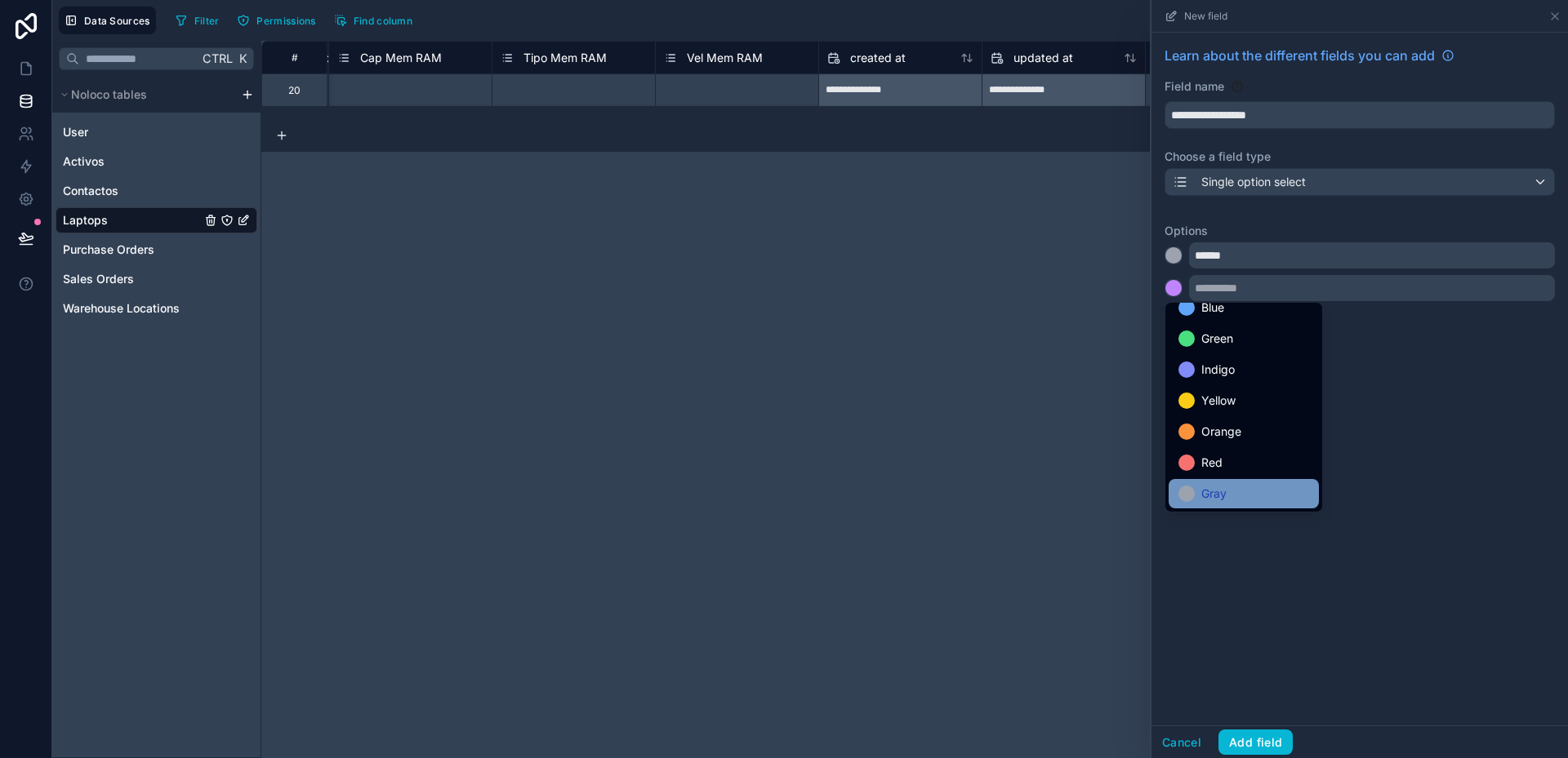
click at [1227, 480] on div "Gray" at bounding box center [1244, 493] width 150 height 30
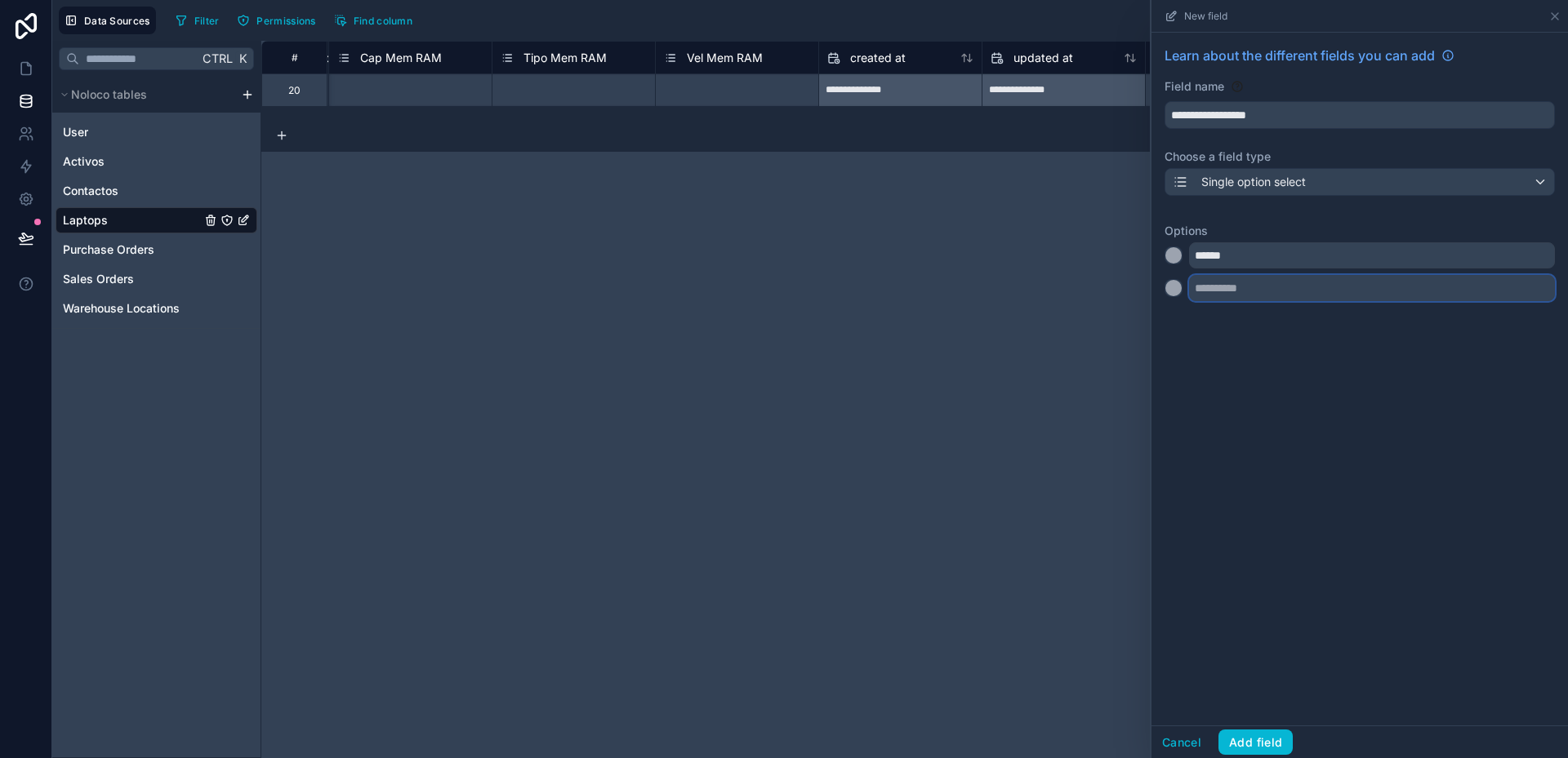
click at [1229, 294] on input "text" at bounding box center [1371, 287] width 366 height 26
type input "***"
click at [1177, 324] on div at bounding box center [1174, 321] width 16 height 16
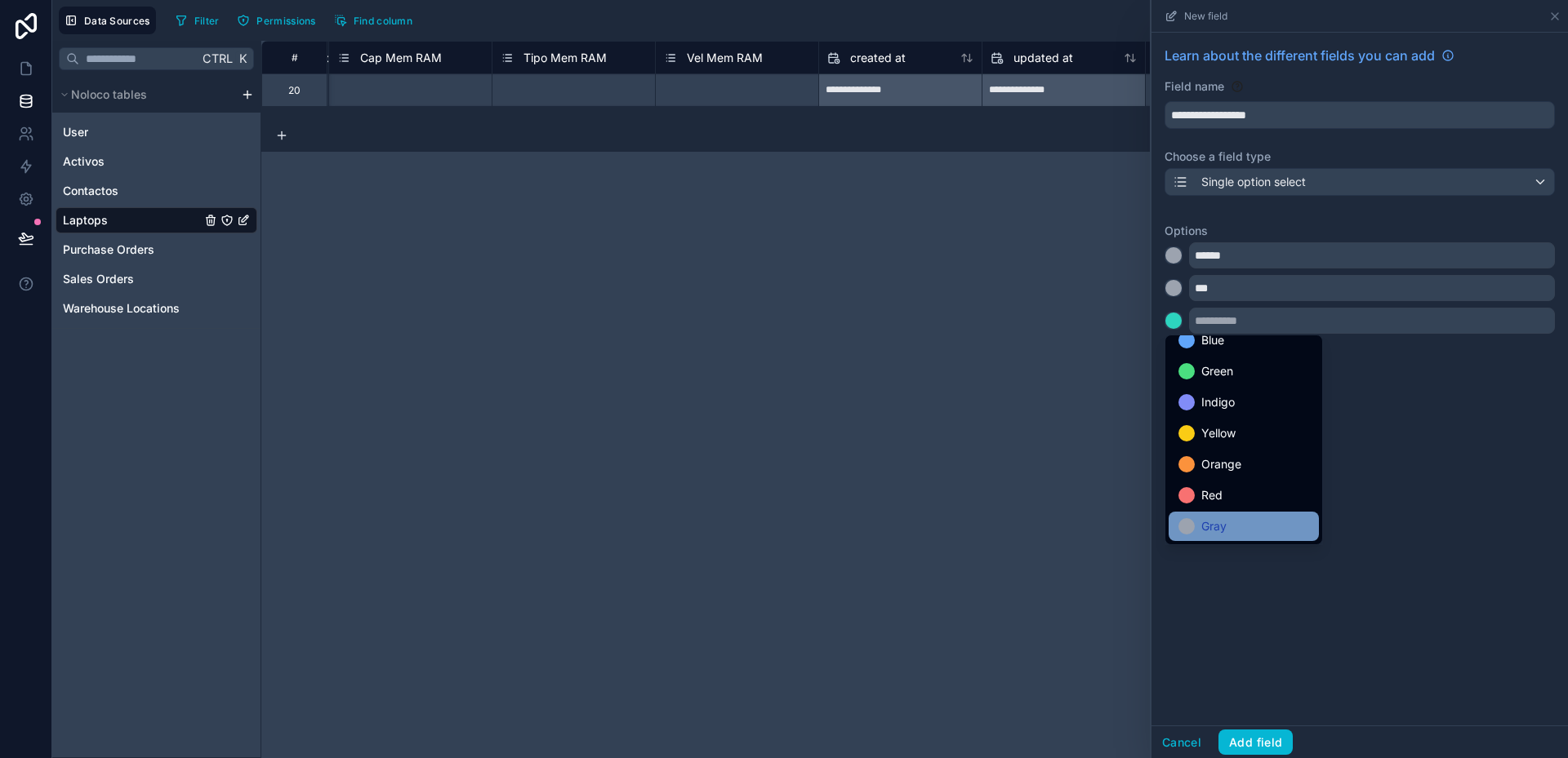
click at [1230, 529] on div "Gray" at bounding box center [1243, 526] width 130 height 20
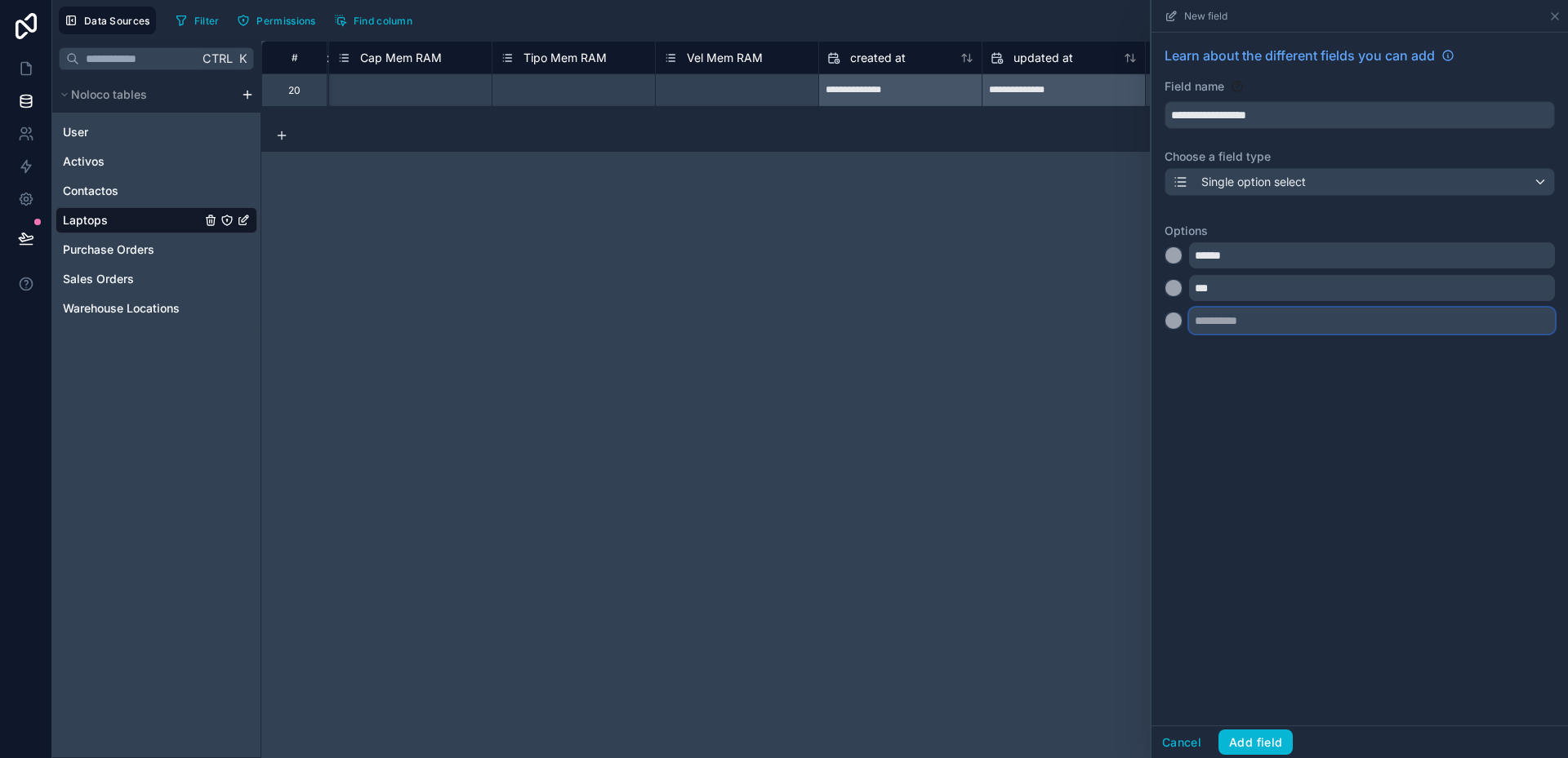
click at [1223, 326] on input "text" at bounding box center [1371, 321] width 366 height 26
type input "******"
click at [1182, 355] on button at bounding box center [1174, 354] width 18 height 18
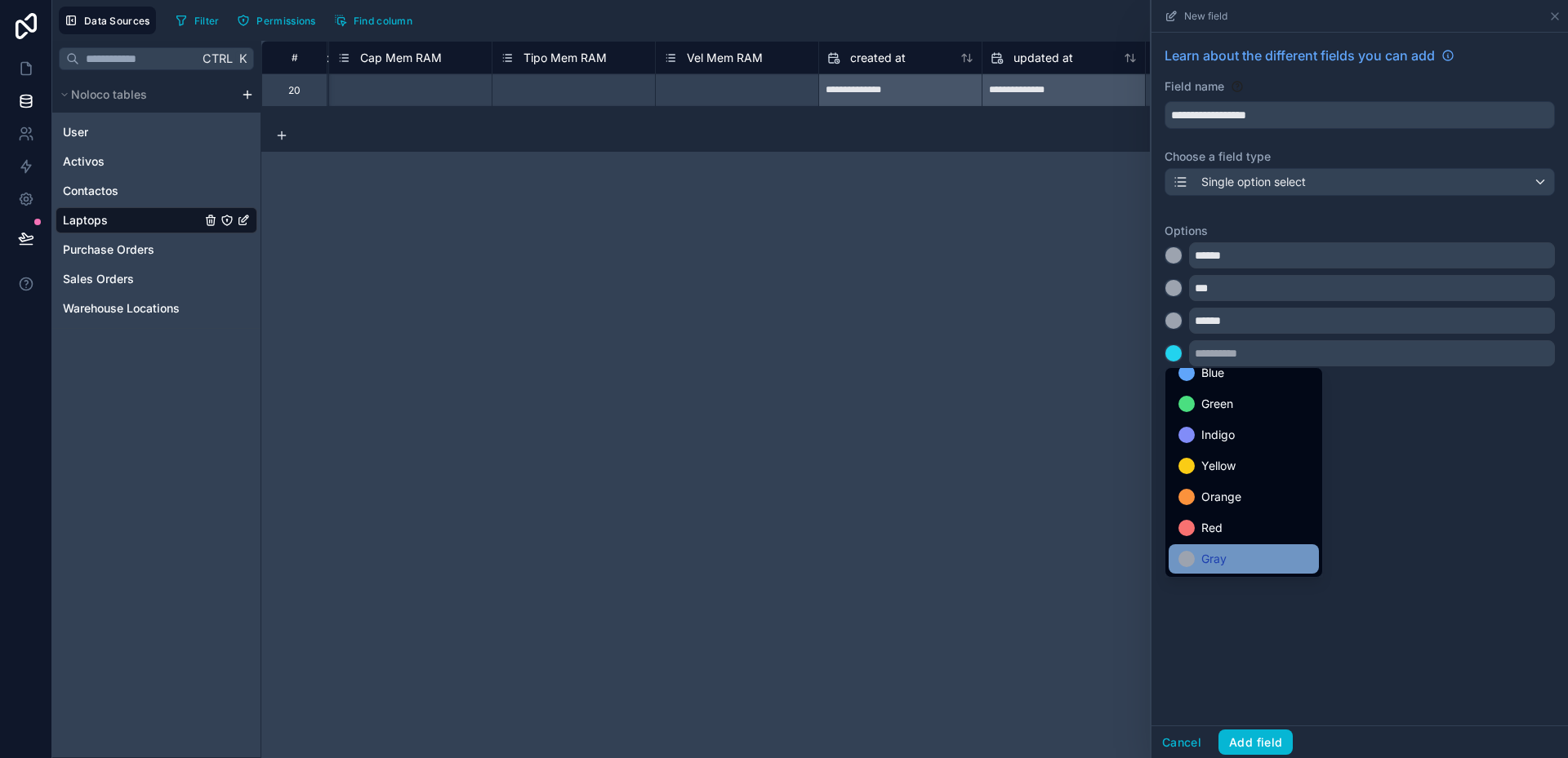
click at [1218, 550] on span "Gray" at bounding box center [1214, 560] width 25 height 20
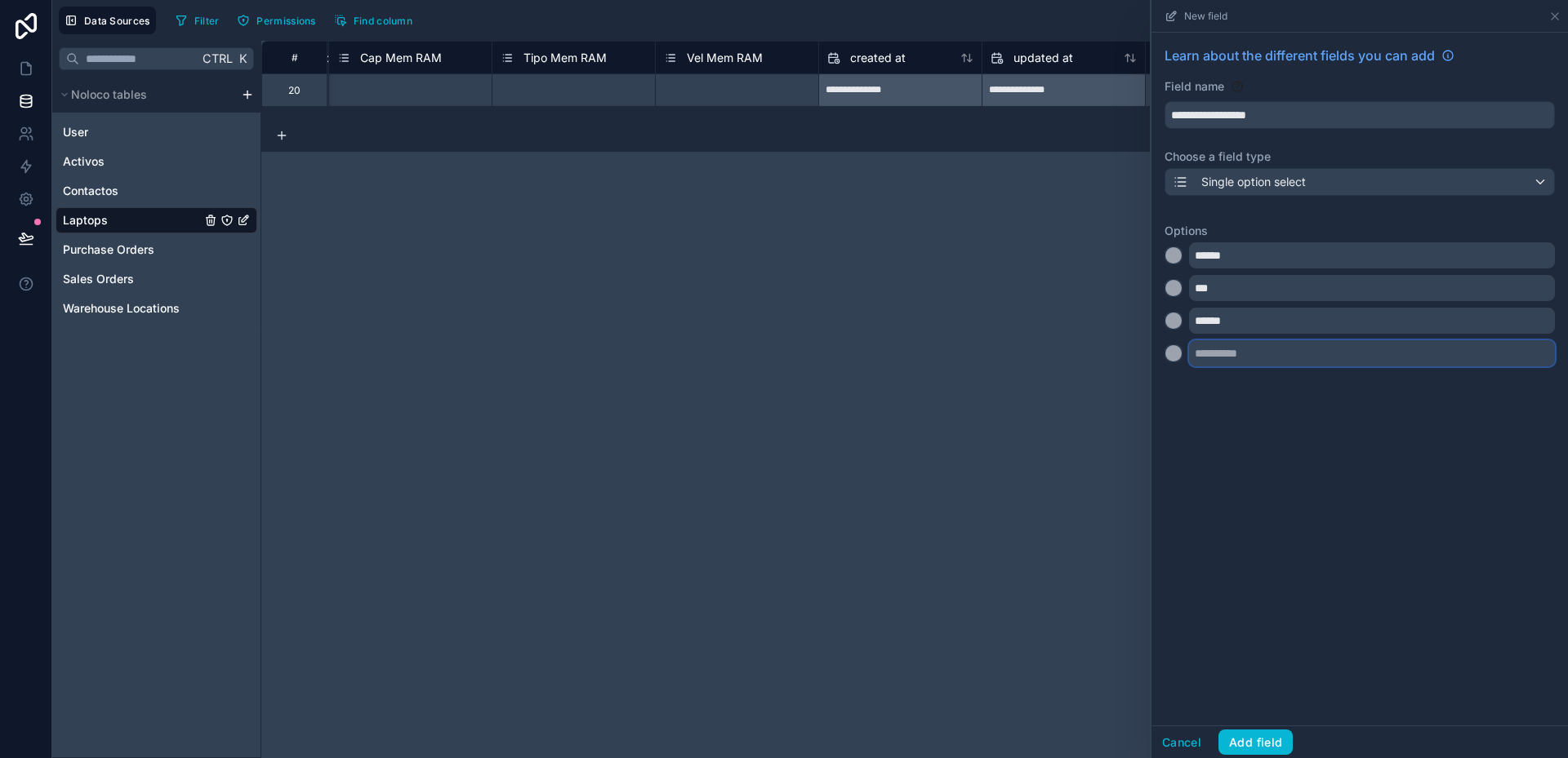
click at [1205, 357] on input "text" at bounding box center [1371, 353] width 366 height 26
type input "***"
click at [1249, 729] on button "Add field" at bounding box center [1255, 742] width 75 height 26
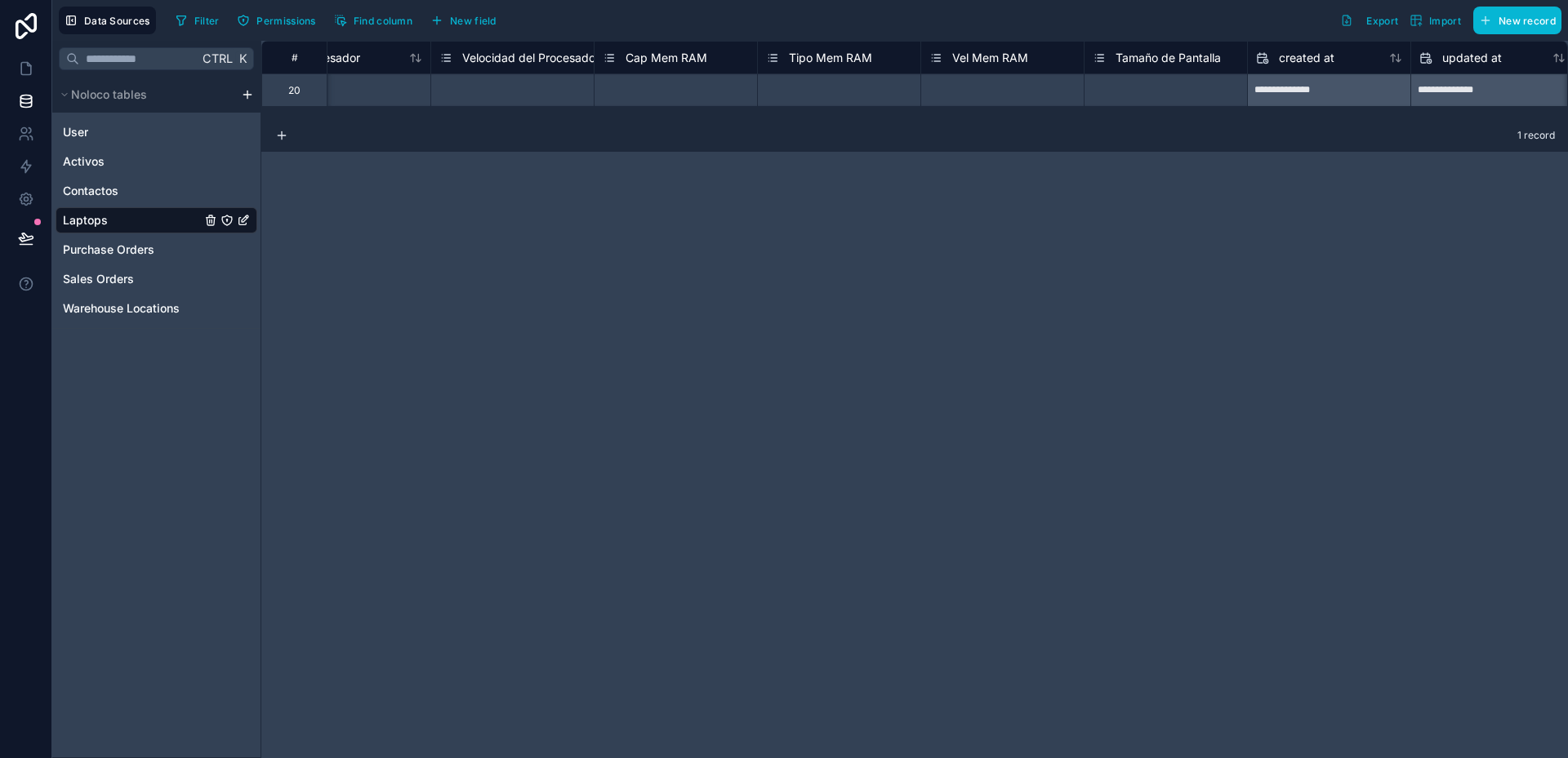
scroll to position [0, 2029]
click at [479, 24] on span "New field" at bounding box center [474, 21] width 47 height 13
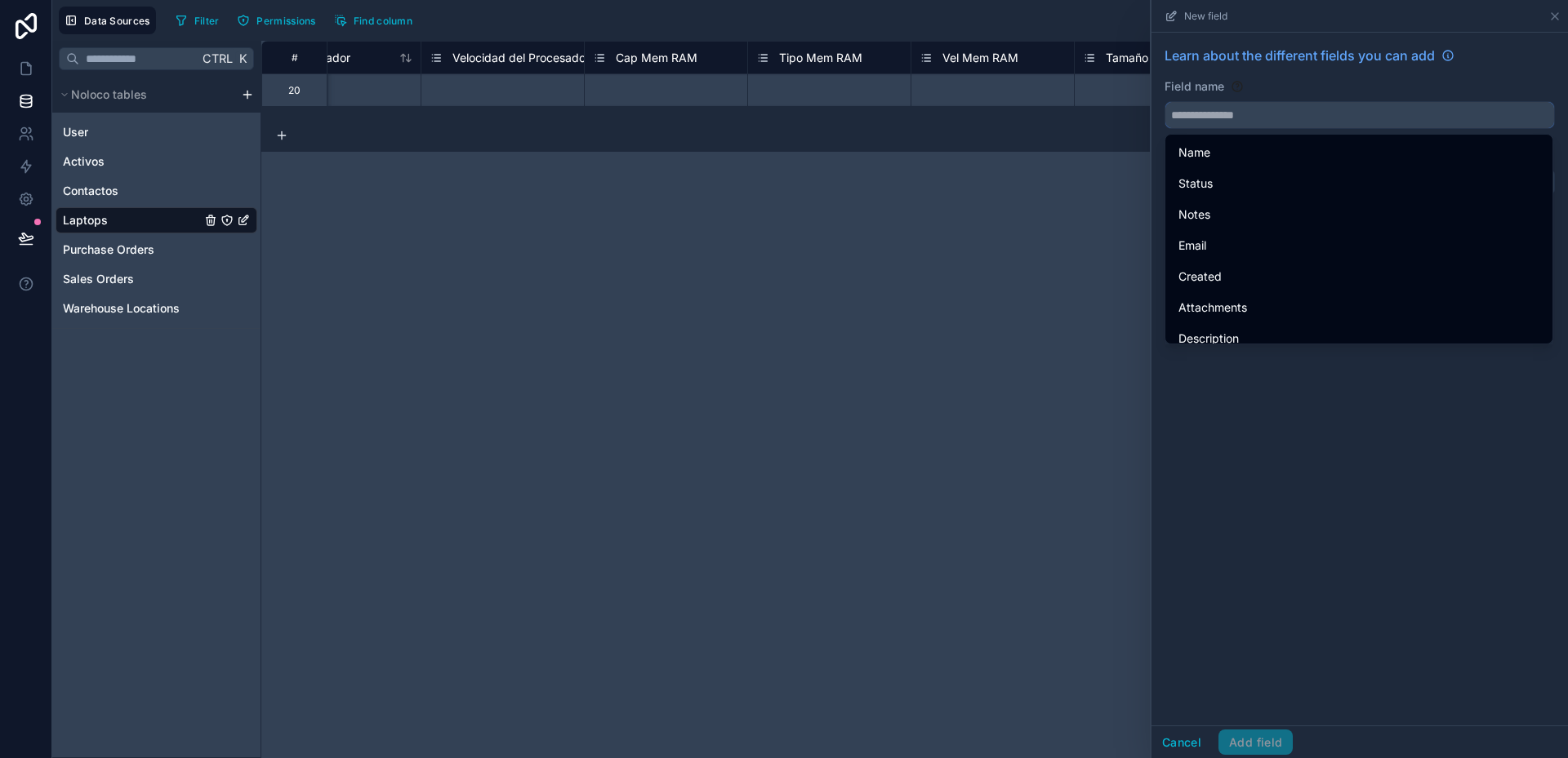
click at [1244, 115] on input "text" at bounding box center [1360, 115] width 389 height 26
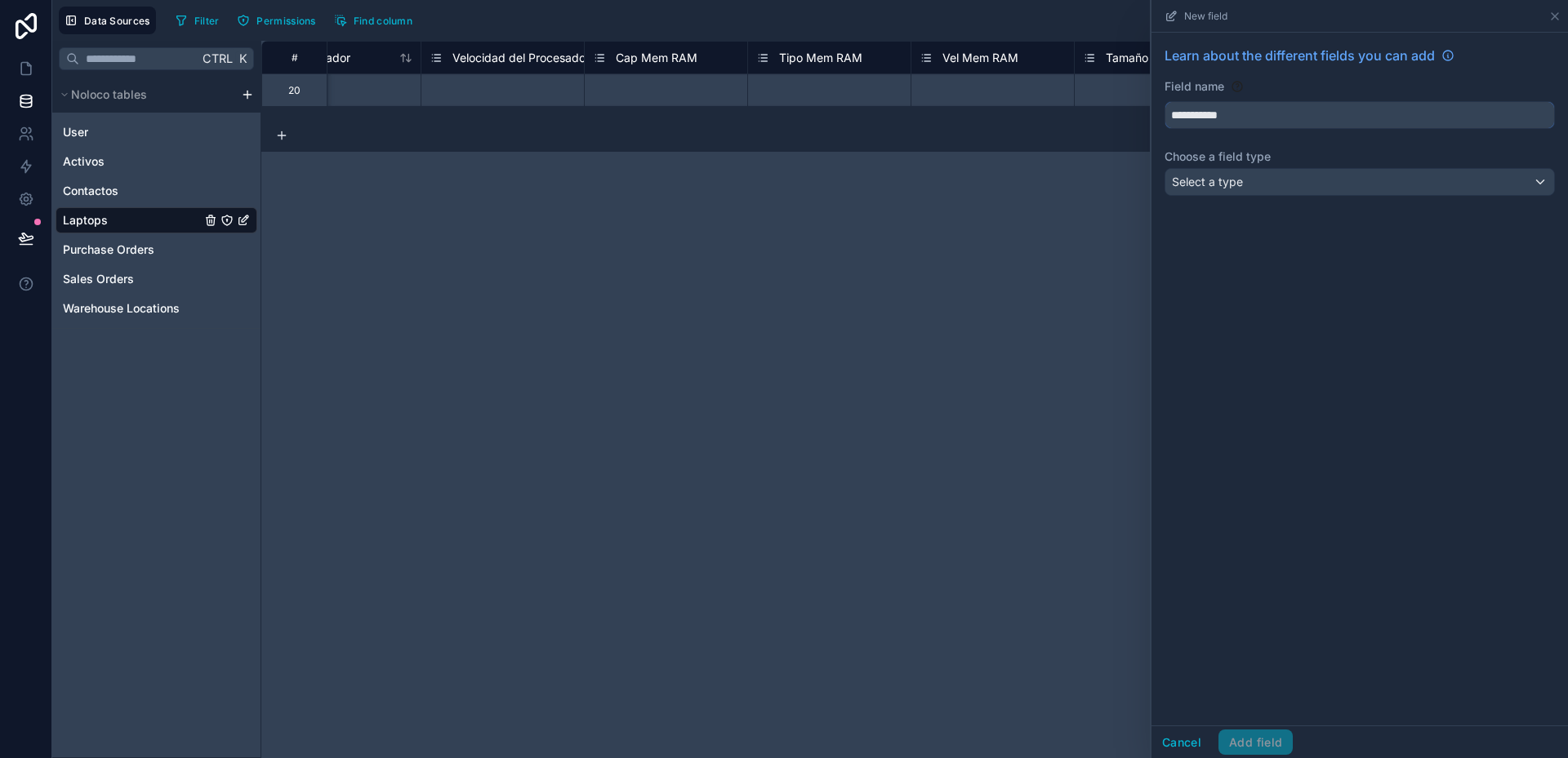
click at [1165, 101] on button "**********" at bounding box center [1360, 115] width 390 height 28
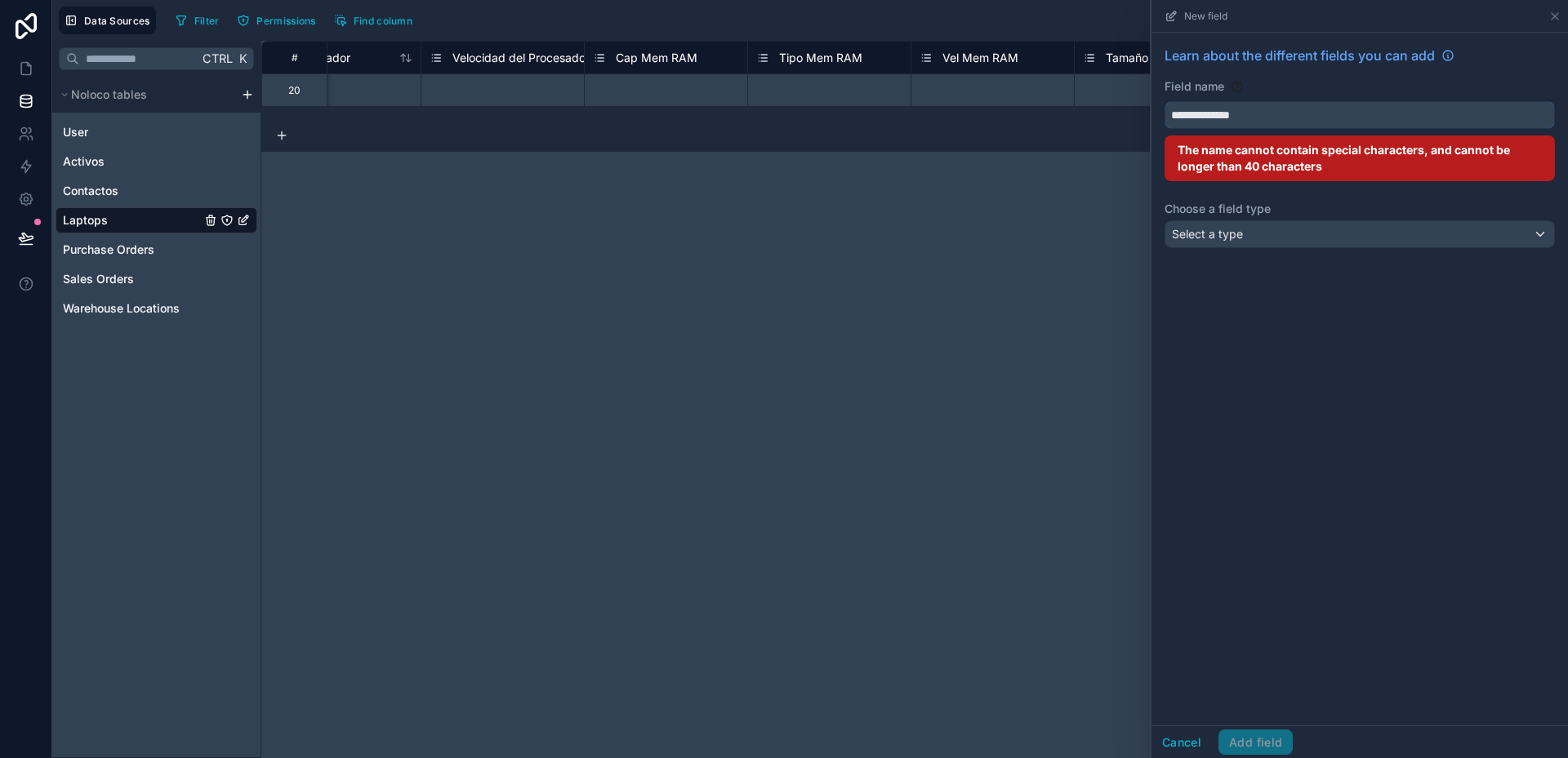
click at [1165, 101] on button "**********" at bounding box center [1360, 115] width 390 height 28
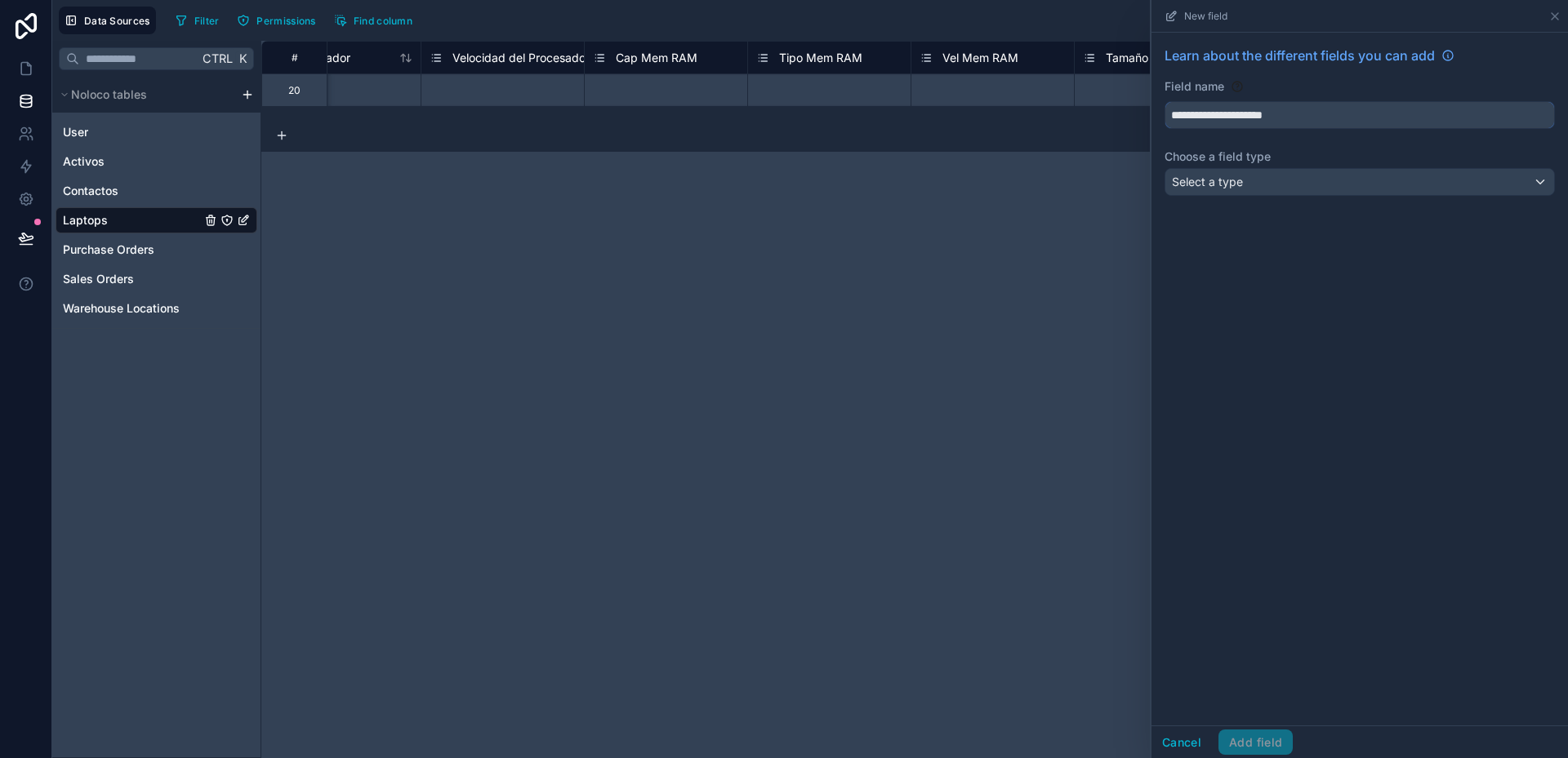
type input "**********"
click at [1266, 174] on div "Select a type" at bounding box center [1360, 181] width 389 height 26
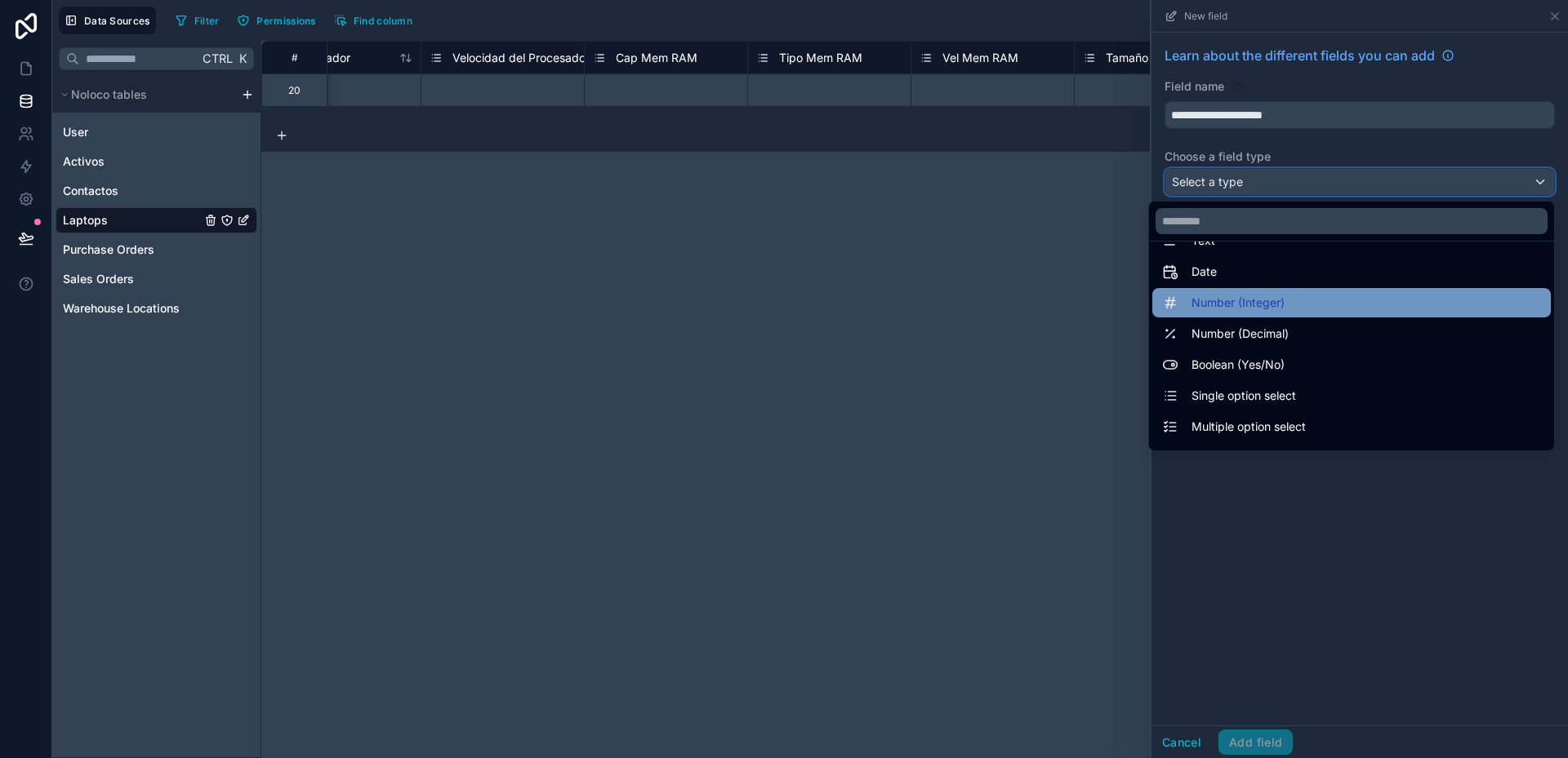
scroll to position [163, 0]
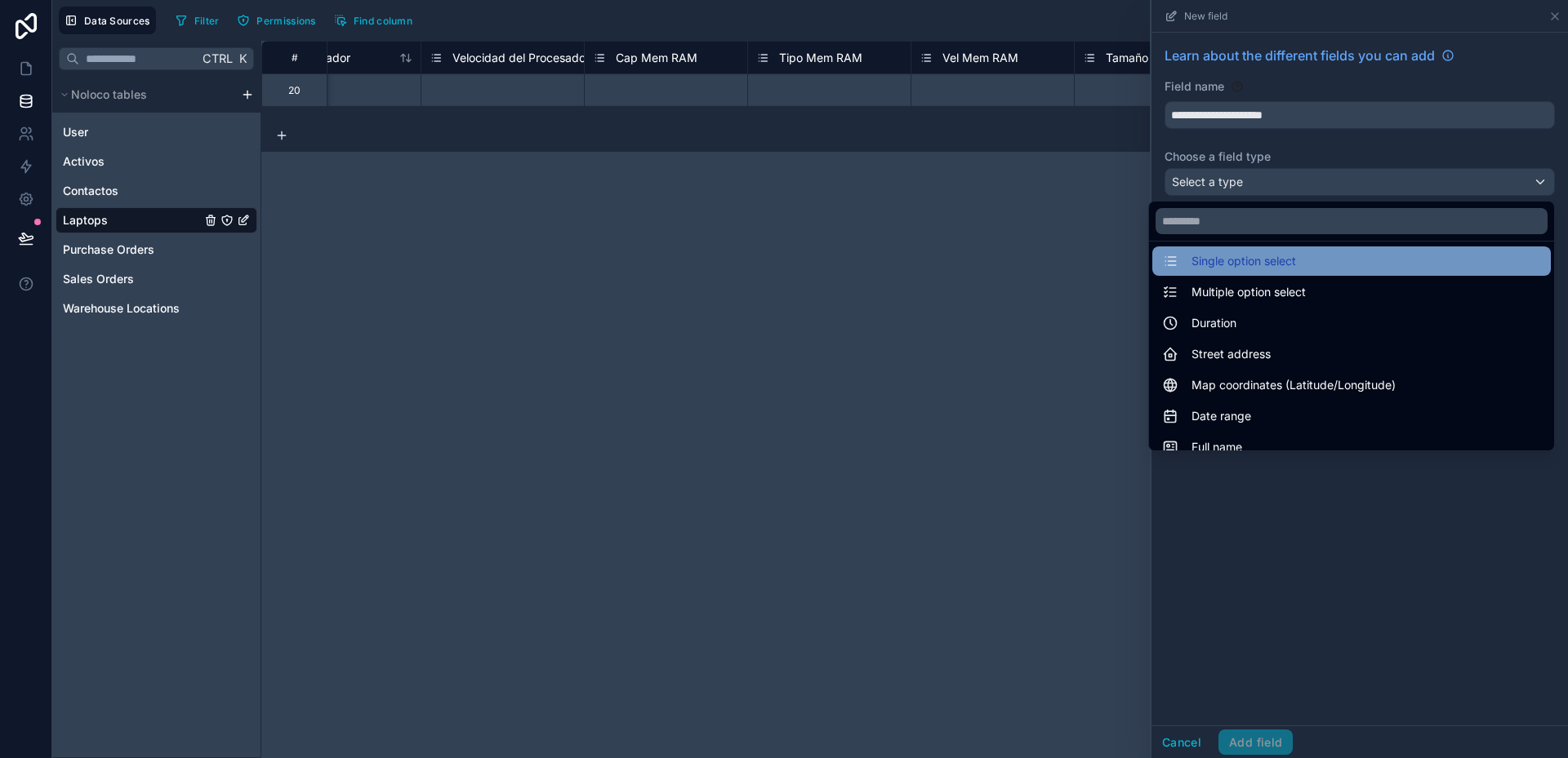
click at [1218, 269] on span "Single option select" at bounding box center [1244, 261] width 104 height 20
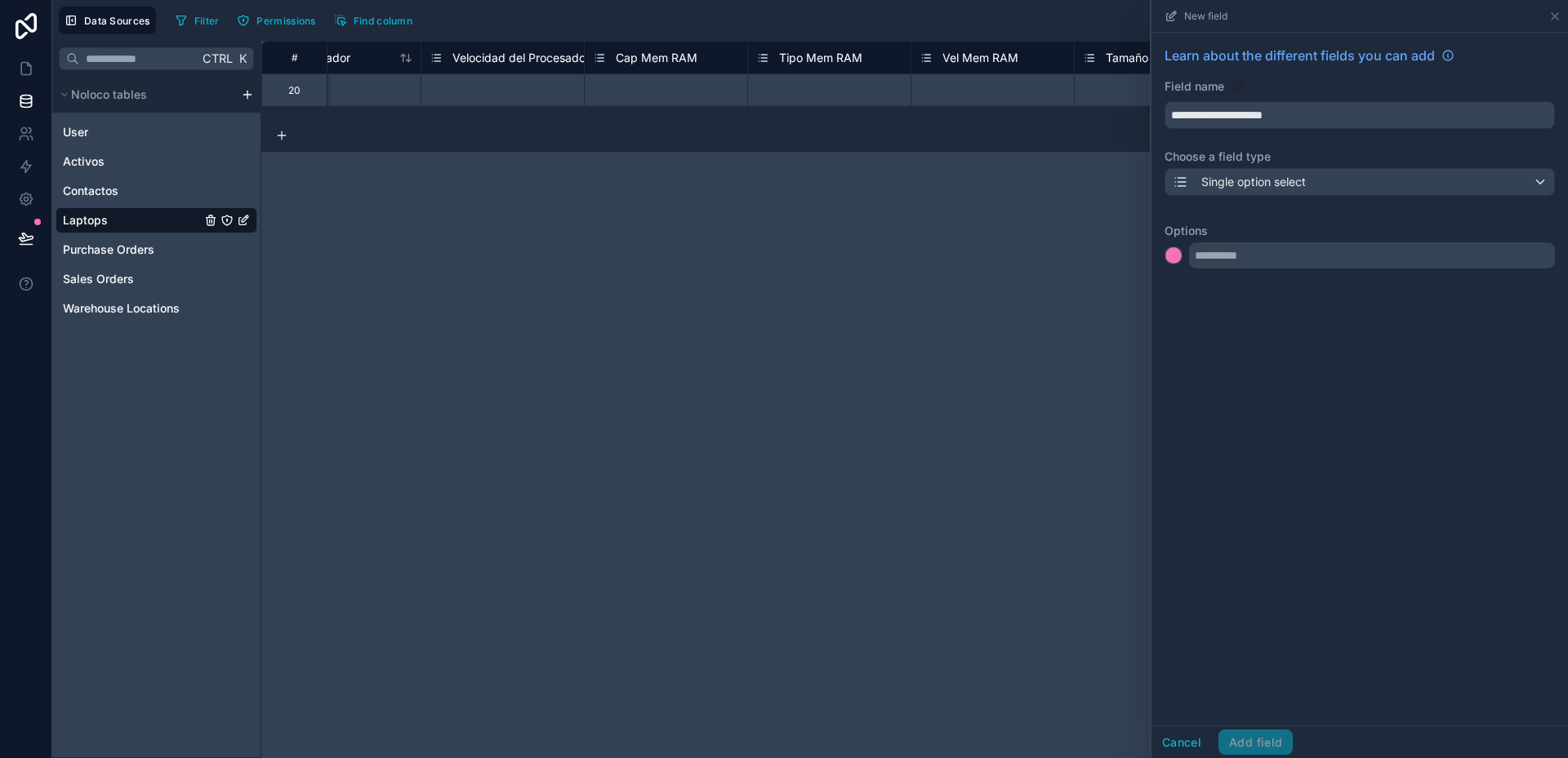
click at [1179, 255] on div at bounding box center [1360, 255] width 390 height 26
click at [1174, 256] on div at bounding box center [1174, 255] width 16 height 16
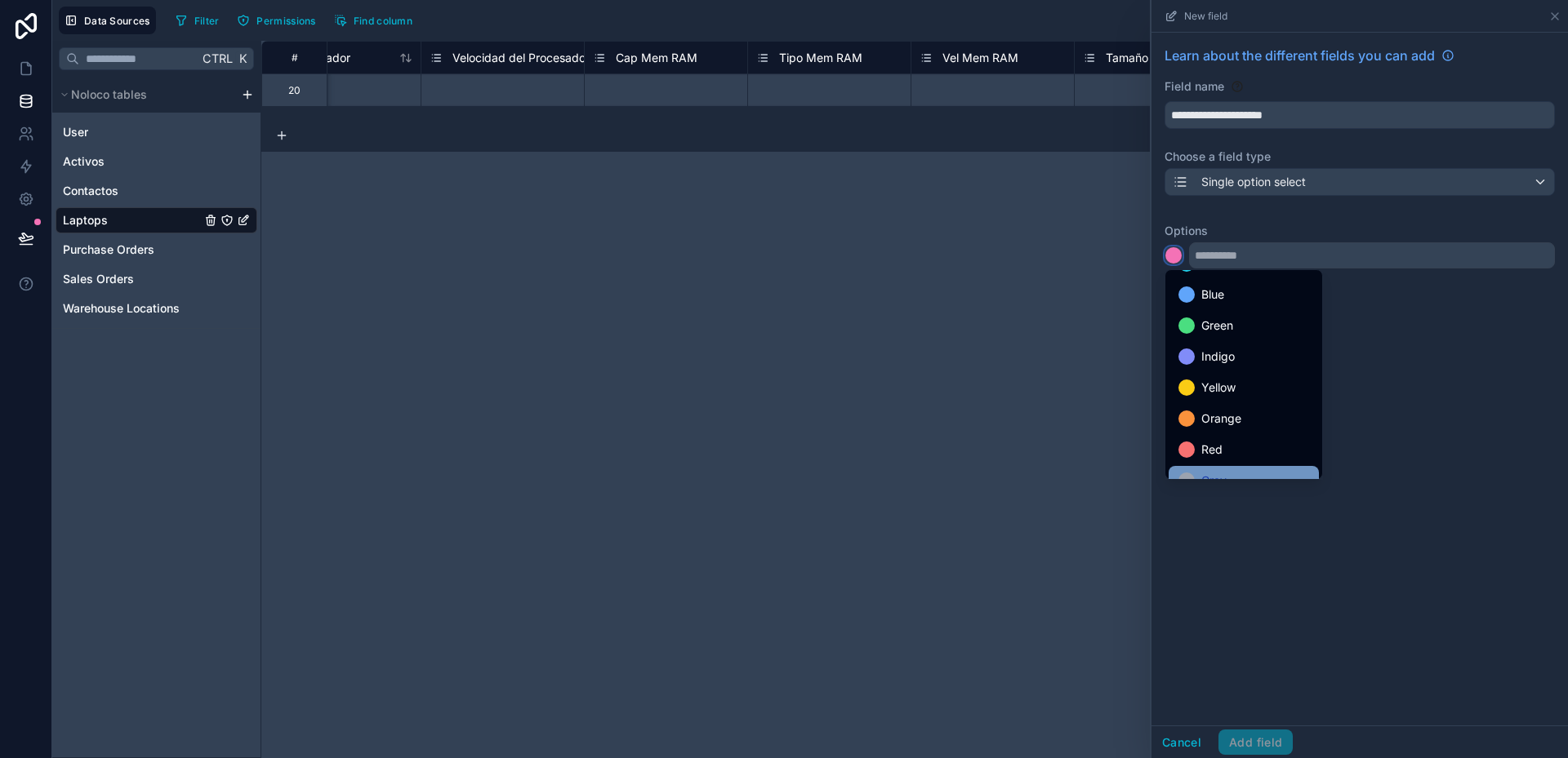
scroll to position [137, 0]
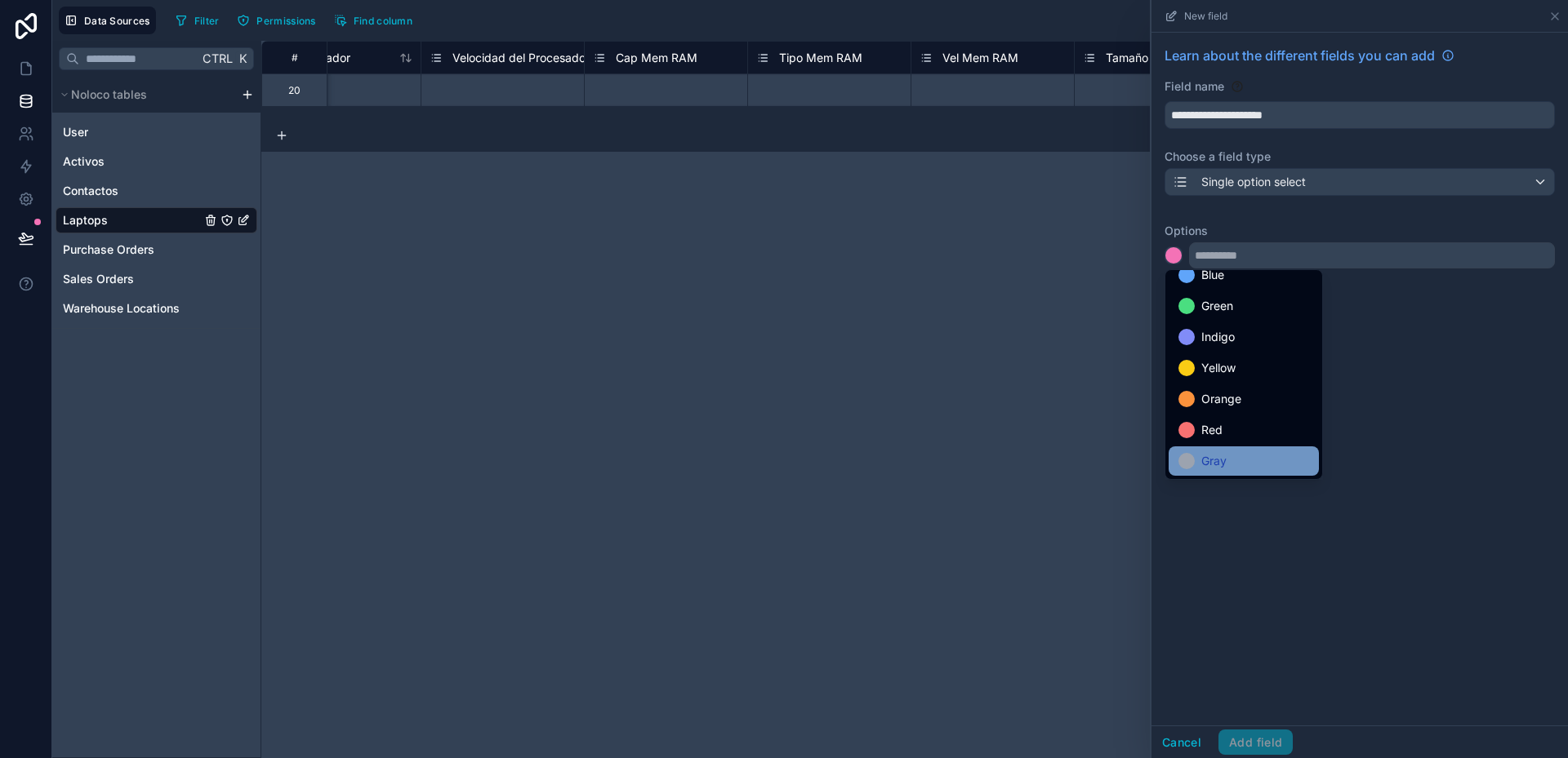
click at [1203, 456] on span "Gray" at bounding box center [1214, 462] width 25 height 20
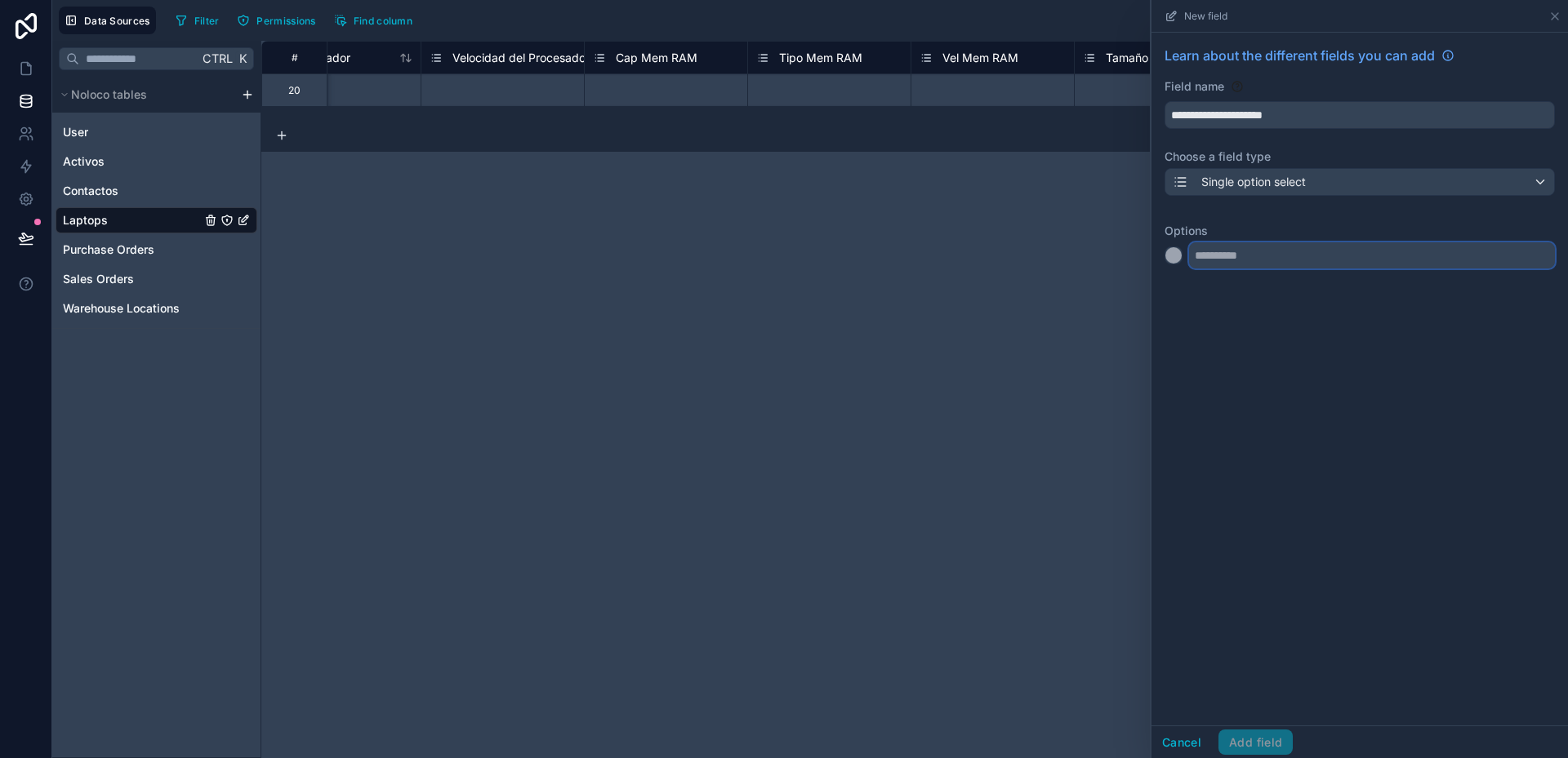
click at [1216, 267] on input "text" at bounding box center [1371, 255] width 366 height 26
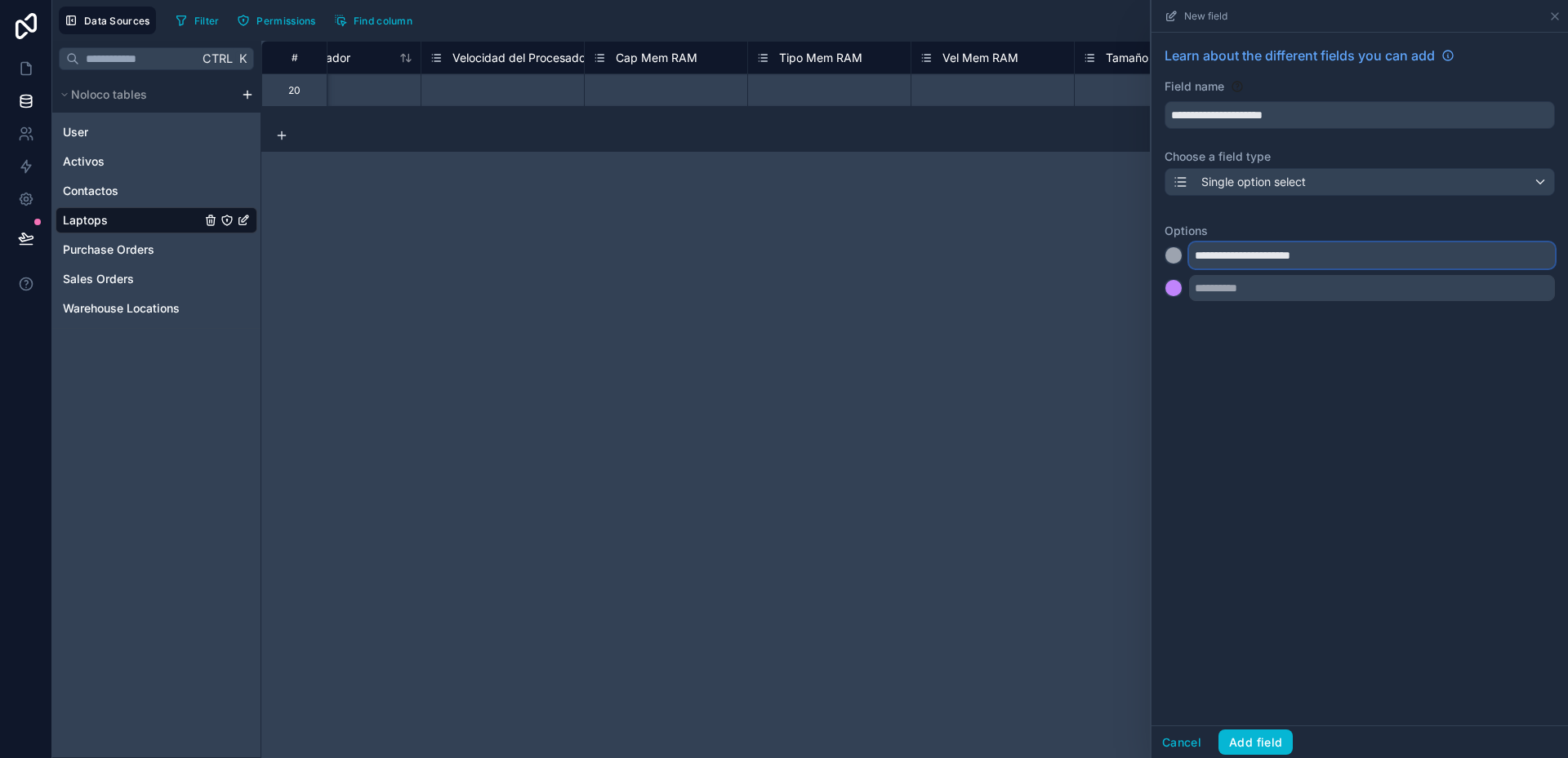
type input "**********"
click at [1179, 287] on div at bounding box center [1174, 288] width 16 height 16
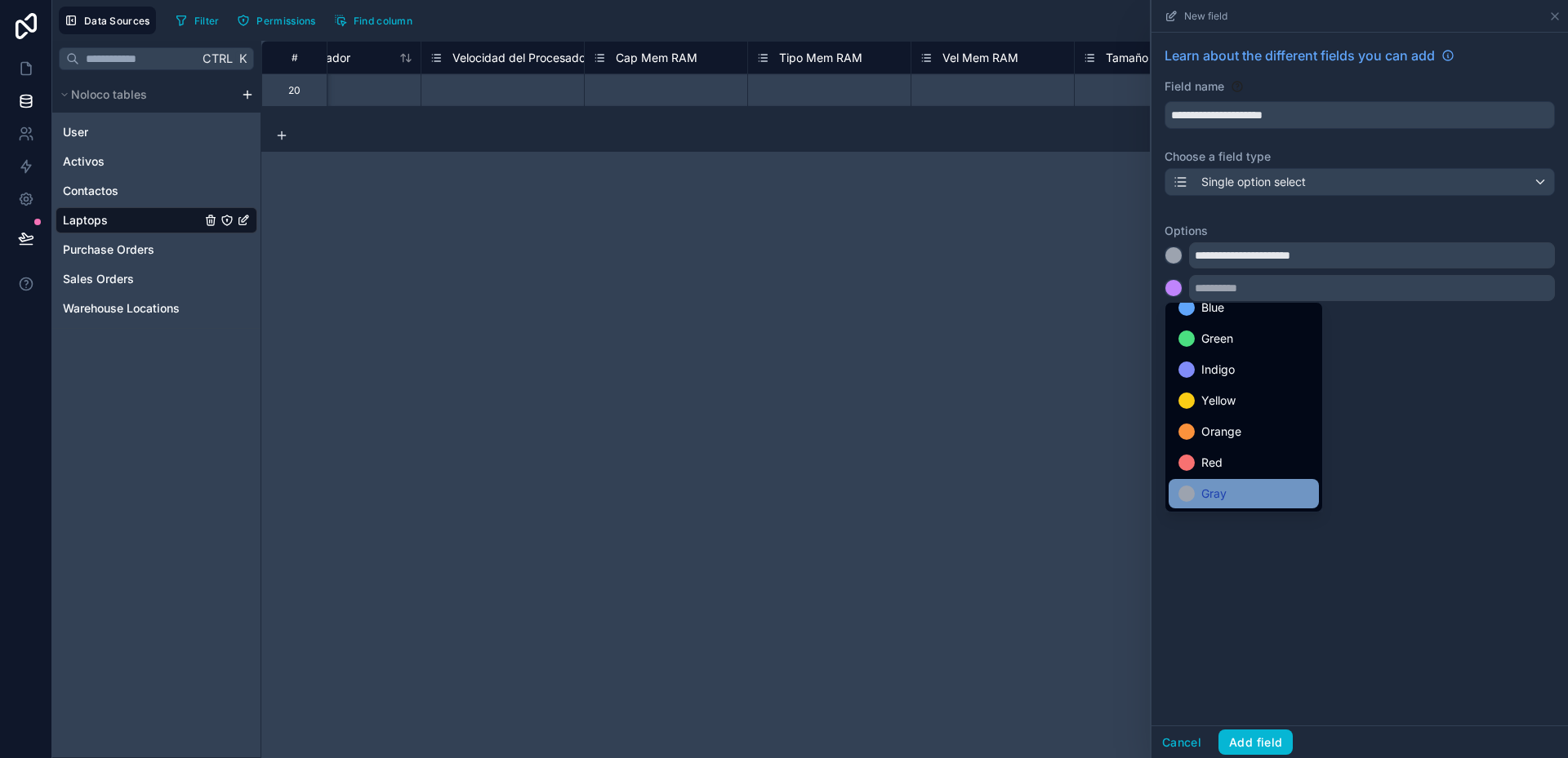
click at [1229, 497] on div "Gray" at bounding box center [1243, 494] width 130 height 20
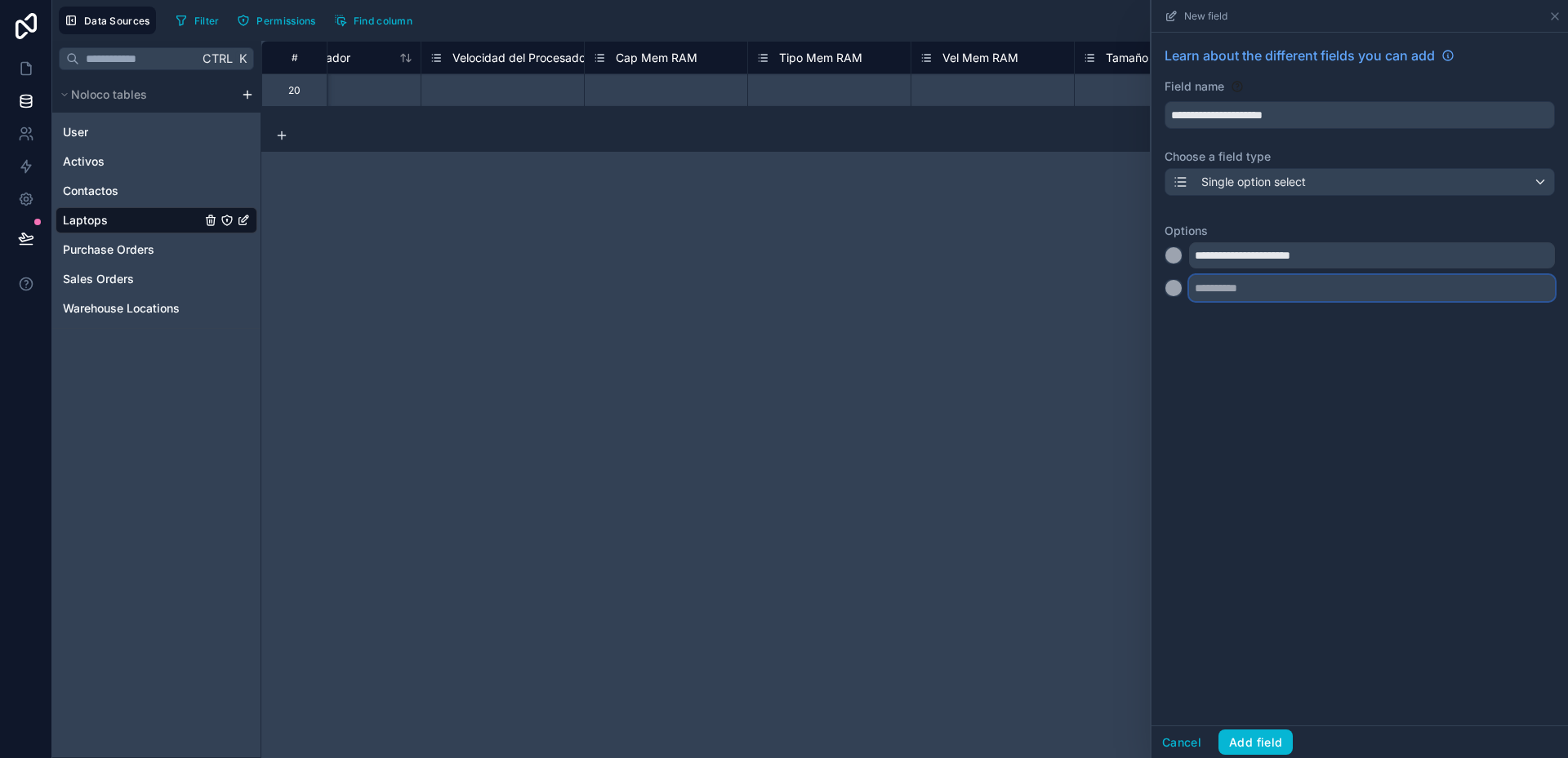
click at [1218, 286] on input "text" at bounding box center [1371, 287] width 366 height 26
type input "**********"
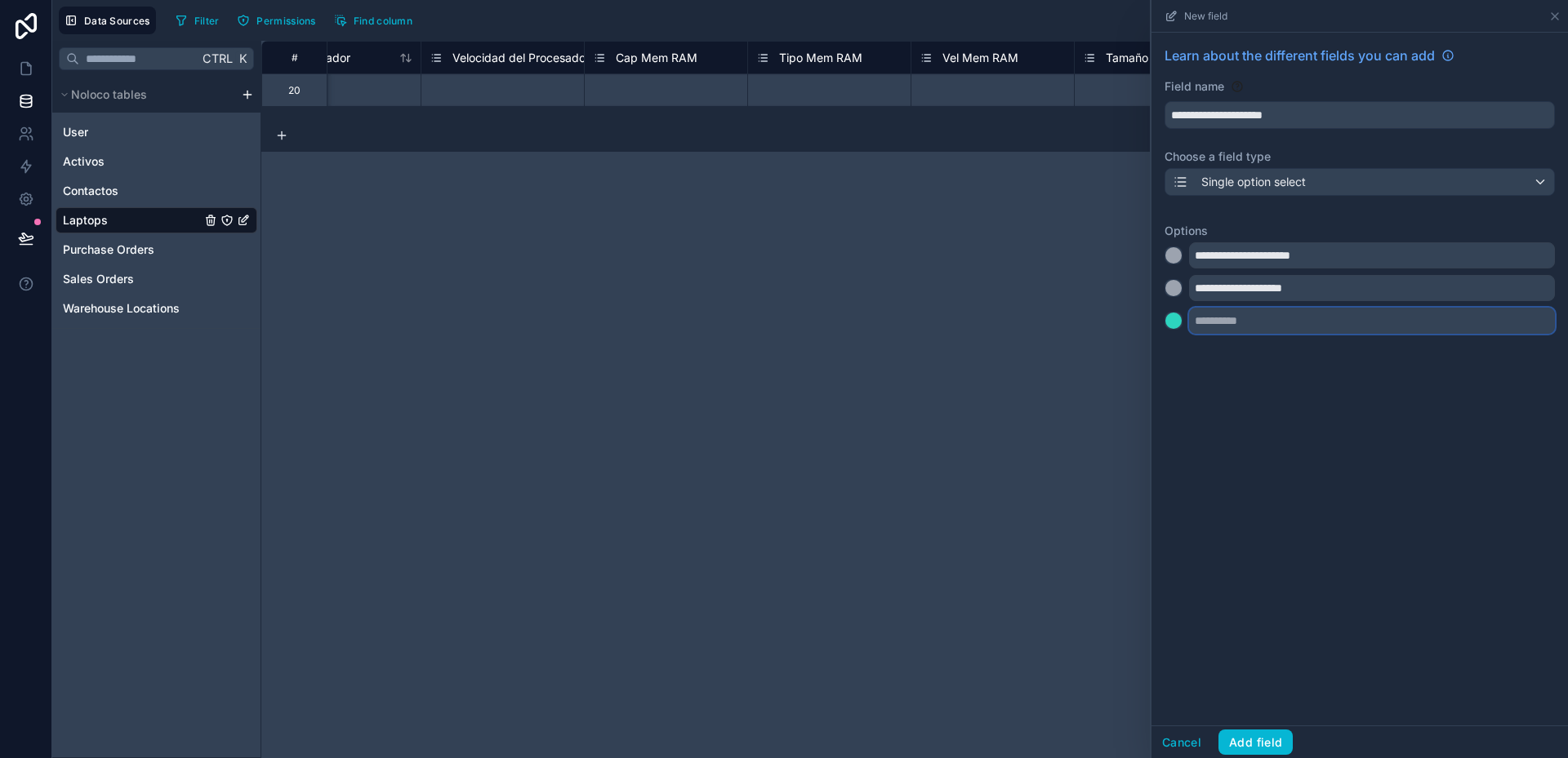
click at [1232, 317] on input "text" at bounding box center [1371, 321] width 366 height 26
type input "**********"
click at [1175, 316] on div at bounding box center [1174, 321] width 16 height 16
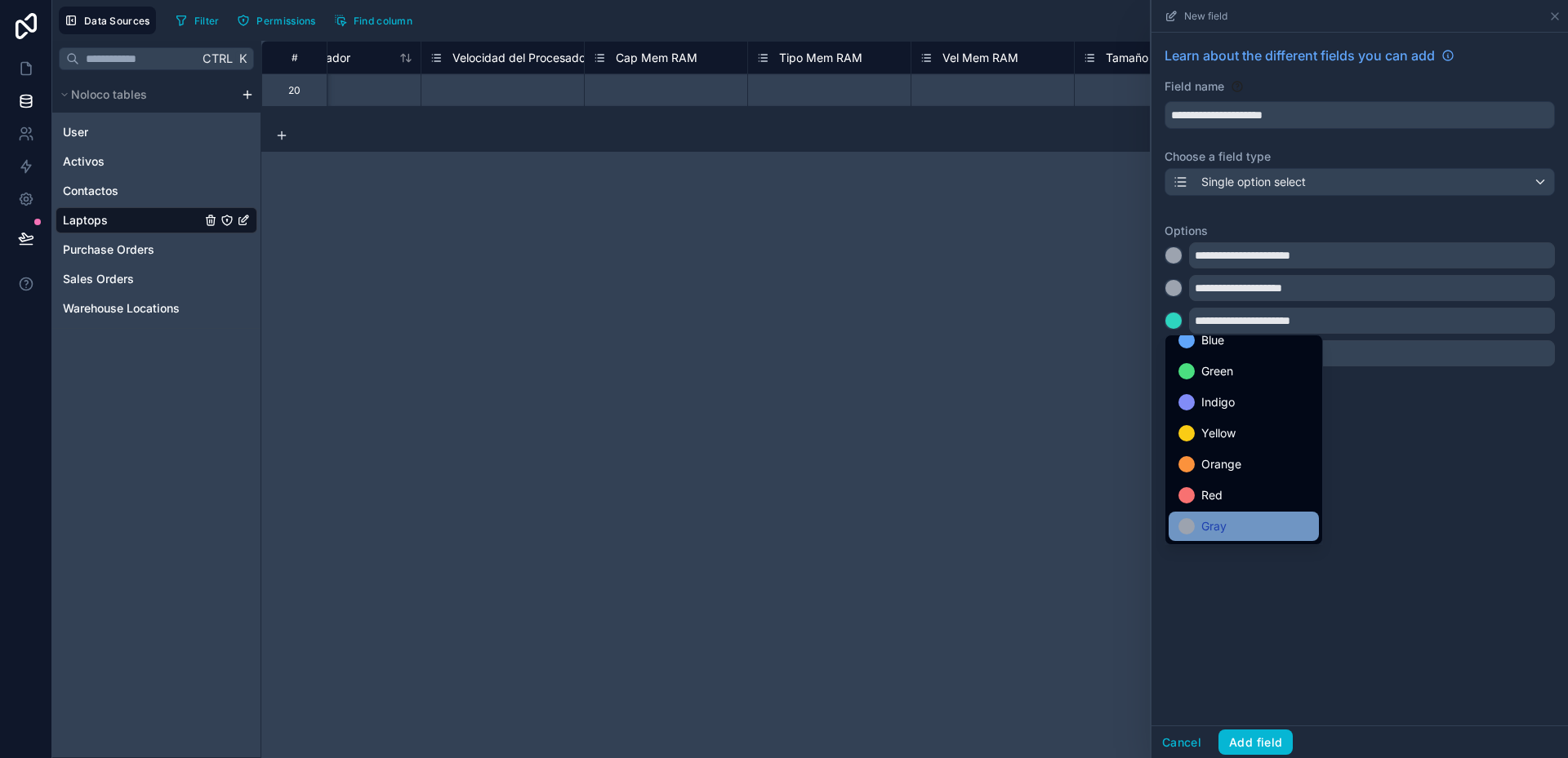
click at [1229, 519] on div "Gray" at bounding box center [1243, 526] width 130 height 20
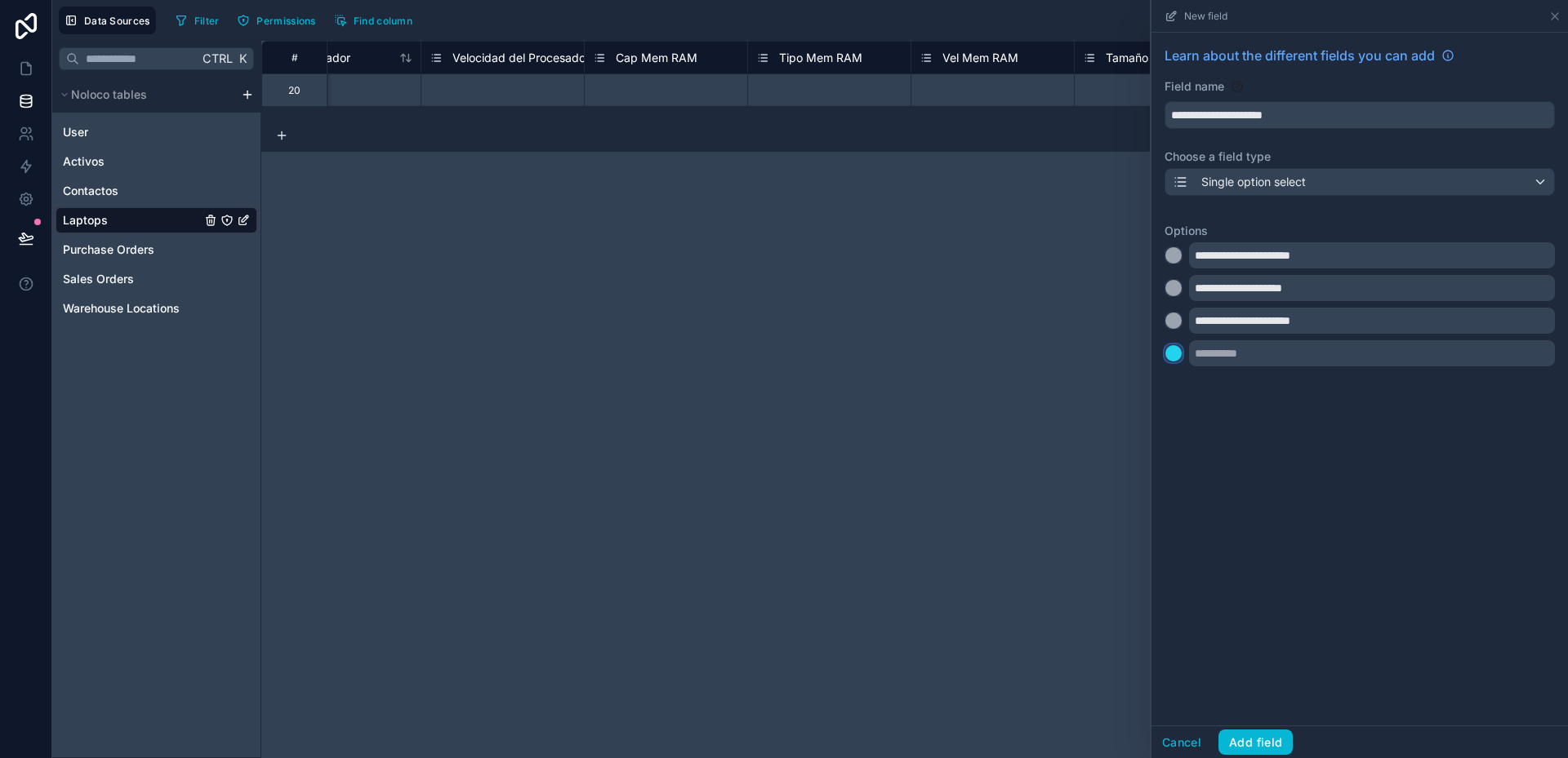
click at [1177, 357] on div at bounding box center [1174, 353] width 16 height 16
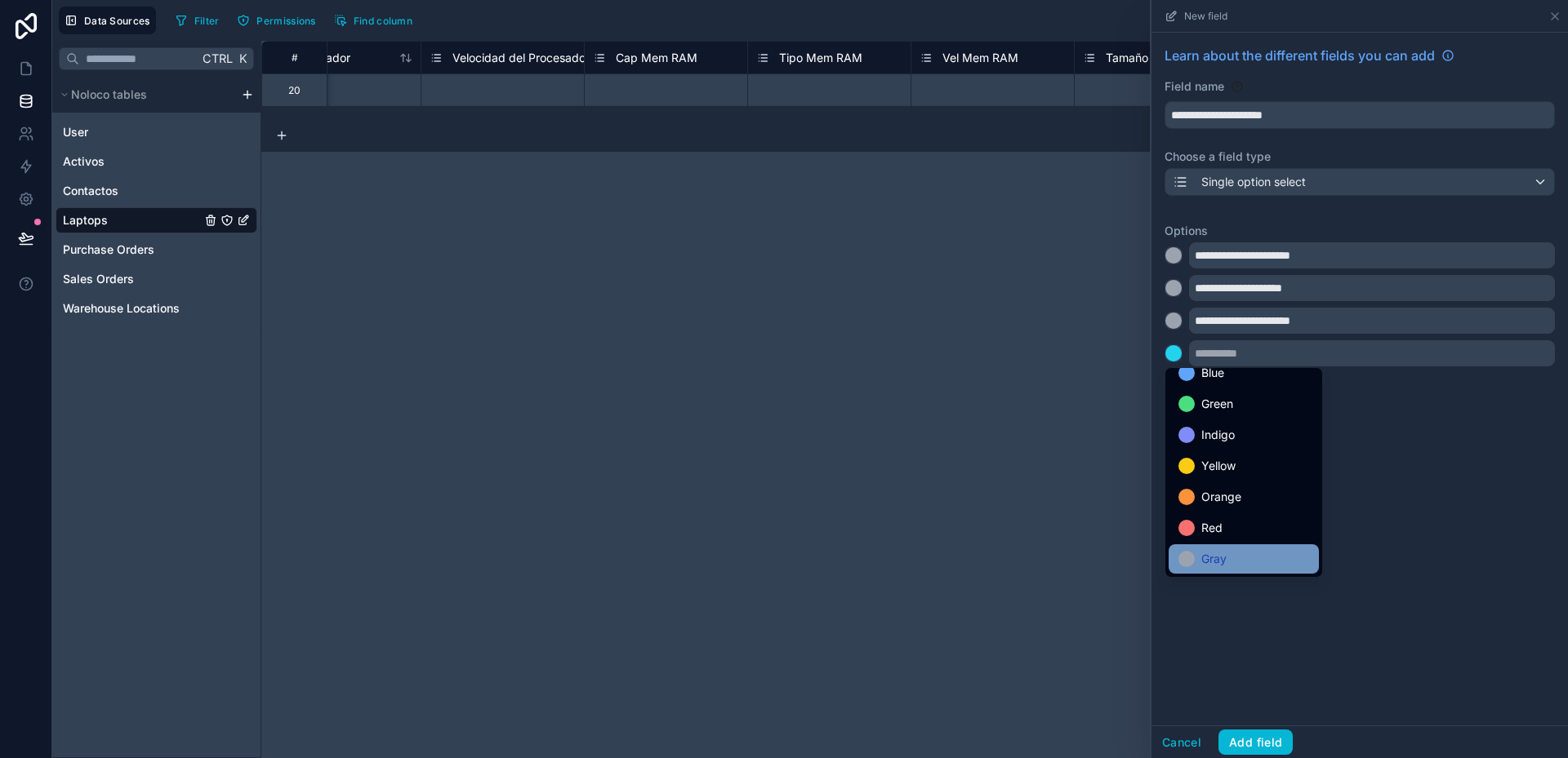
click at [1235, 551] on div "Gray" at bounding box center [1243, 560] width 130 height 20
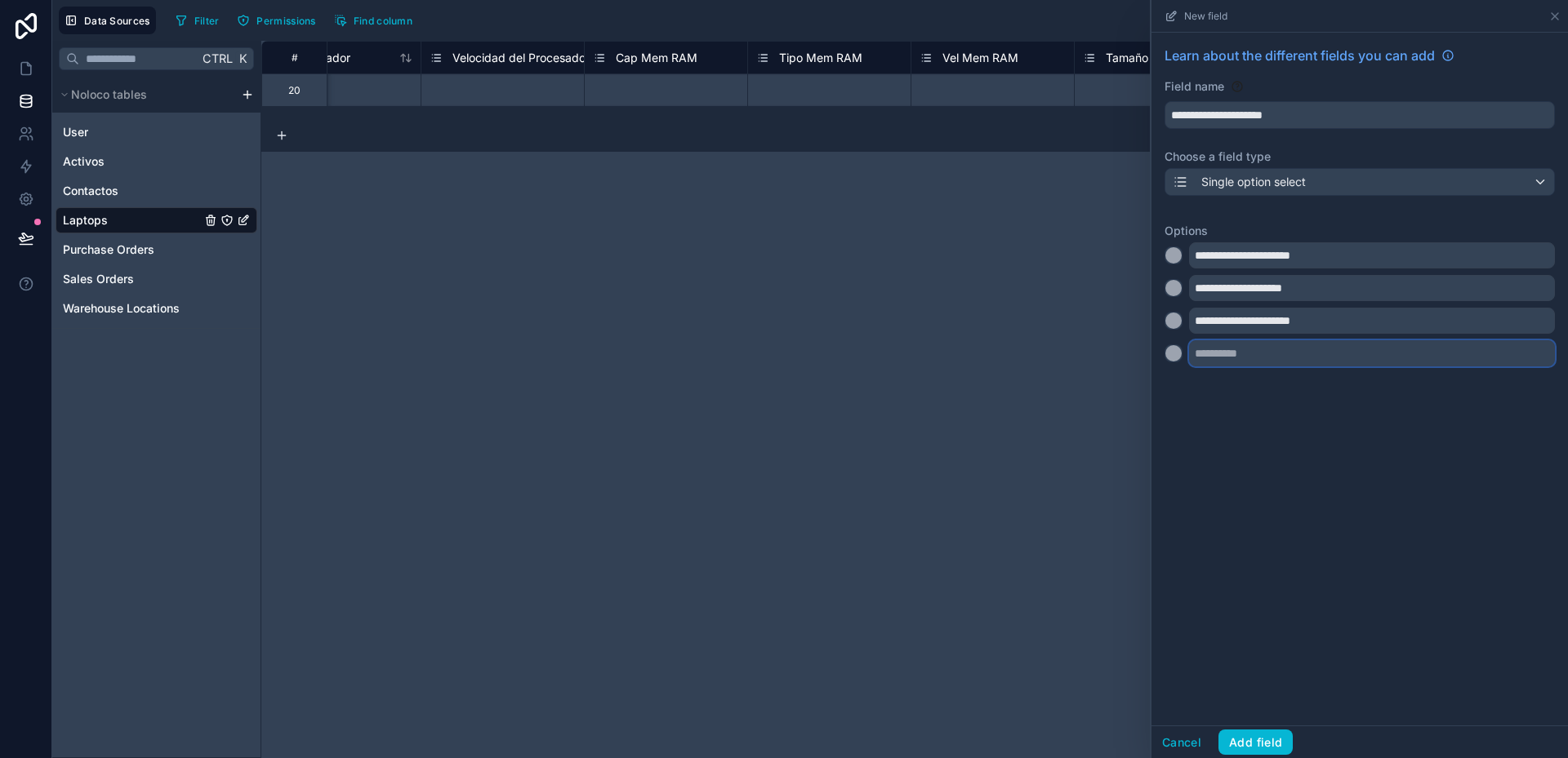
click at [1229, 354] on input "text" at bounding box center [1371, 353] width 366 height 26
type input "**********"
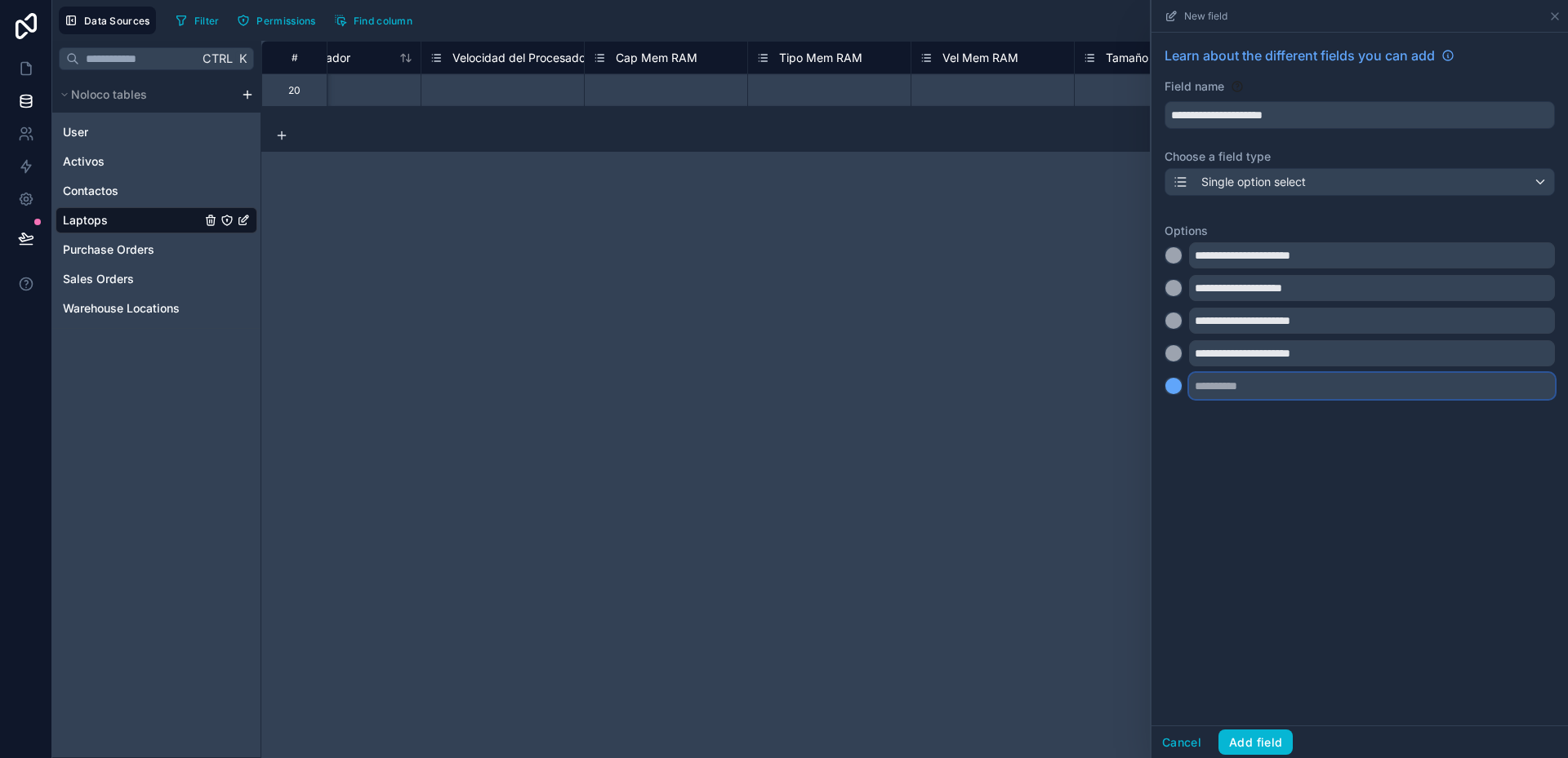
click at [1227, 383] on input "text" at bounding box center [1371, 385] width 366 height 26
type input "**********"
click at [1173, 390] on div at bounding box center [1174, 386] width 16 height 16
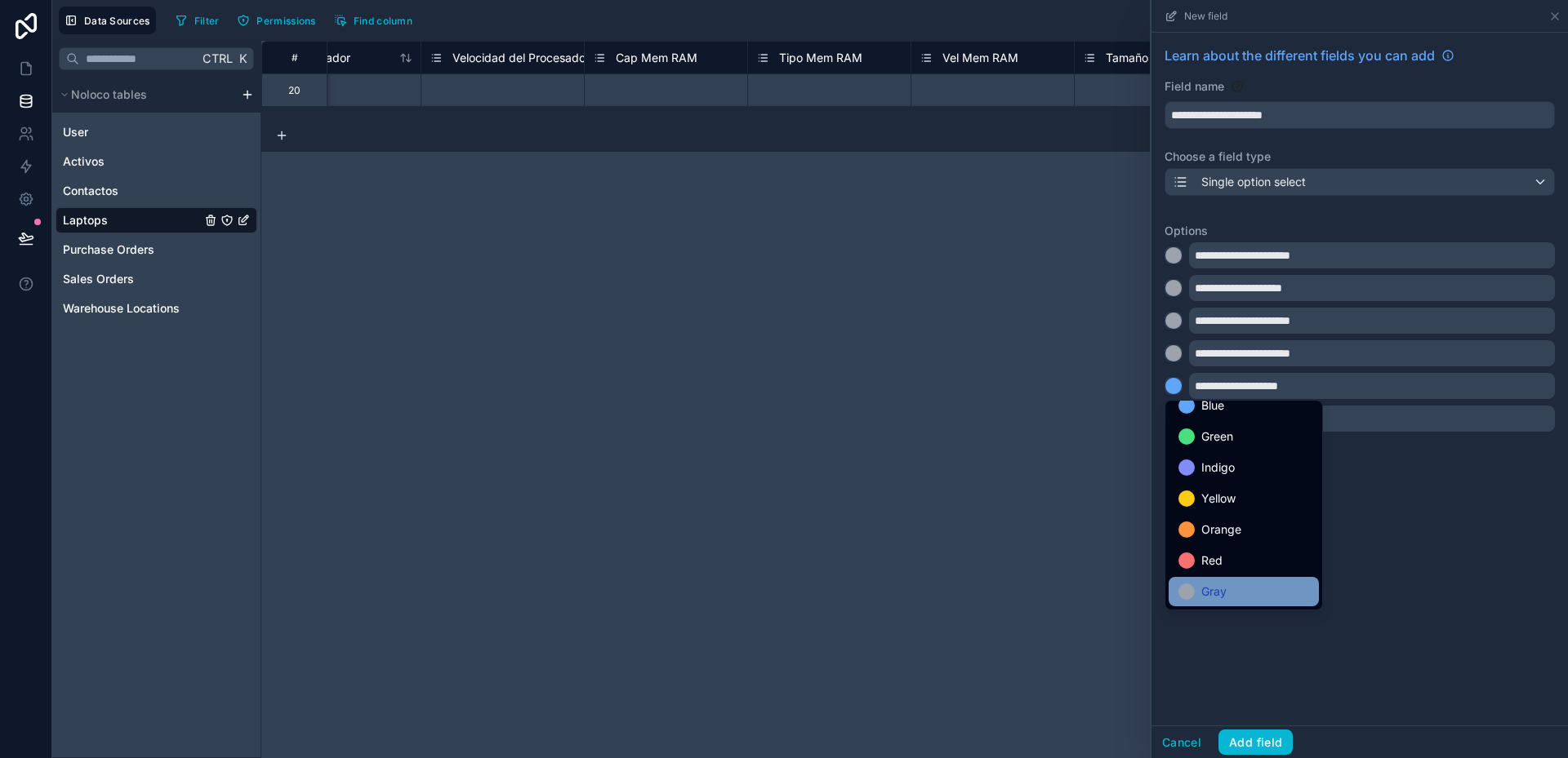
click at [1221, 588] on span "Gray" at bounding box center [1214, 592] width 25 height 20
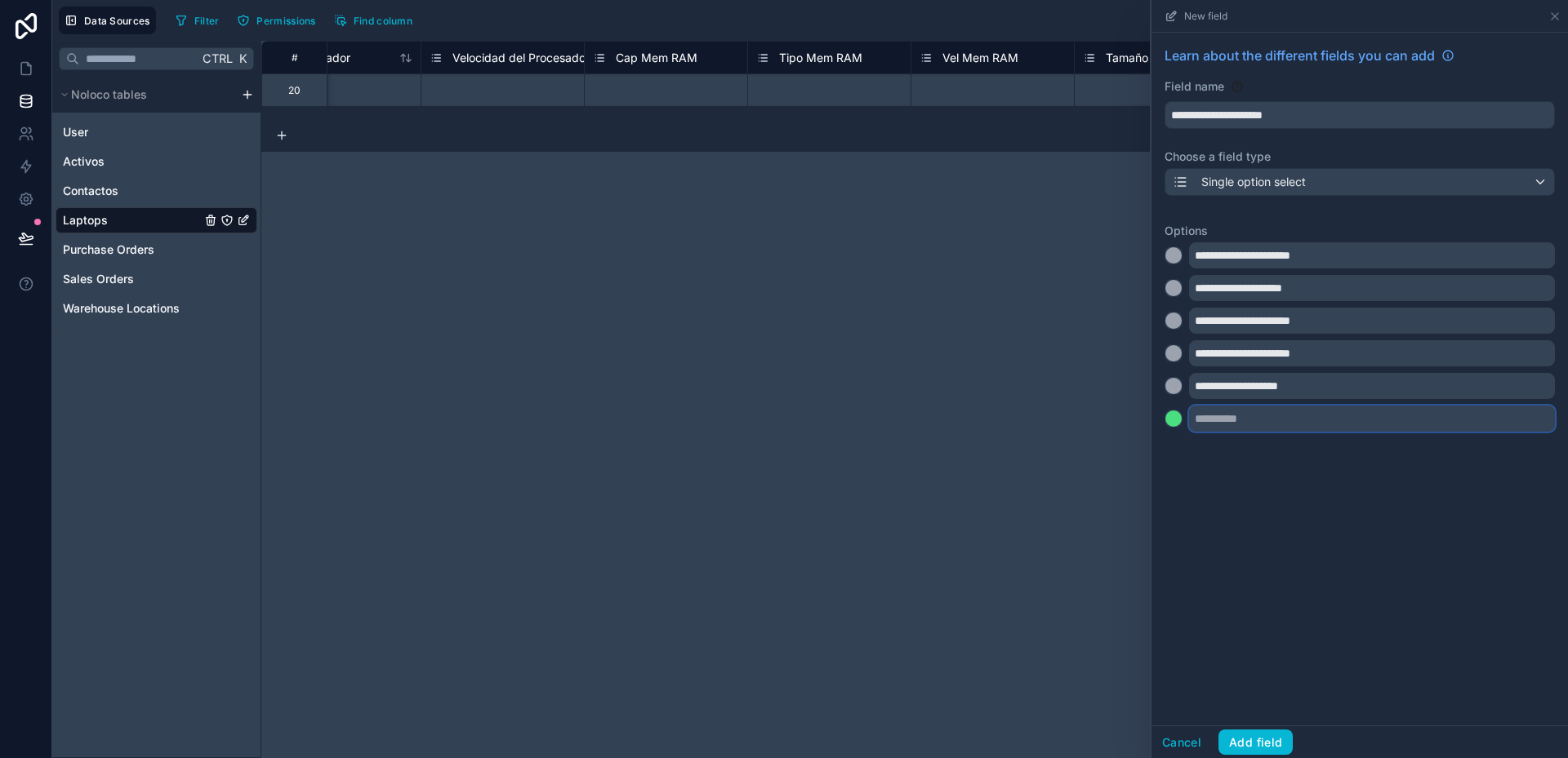
click at [1212, 414] on input "text" at bounding box center [1371, 419] width 366 height 26
click at [1182, 418] on button at bounding box center [1174, 419] width 18 height 18
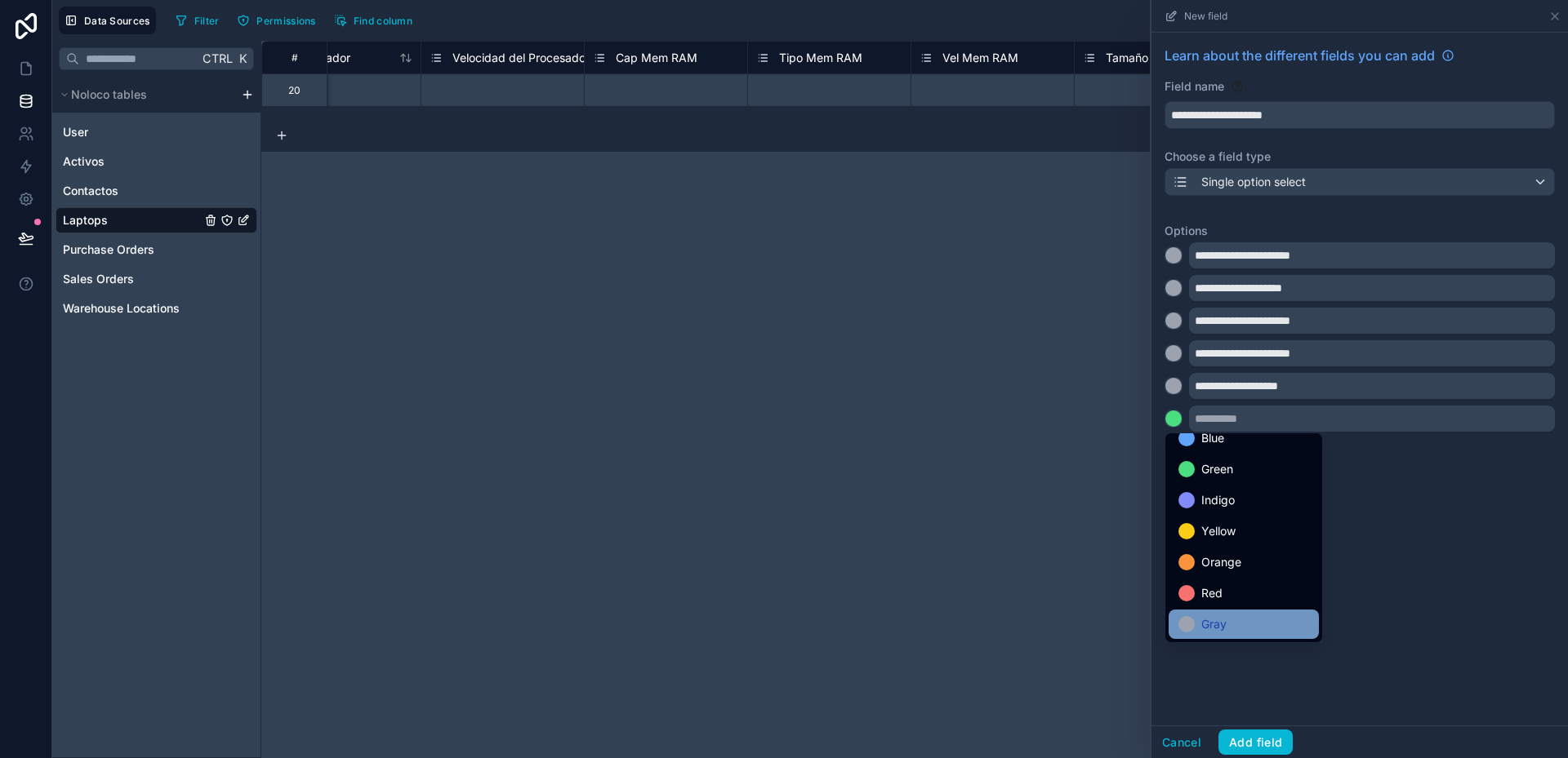
click at [1235, 613] on div "Gray" at bounding box center [1244, 624] width 150 height 30
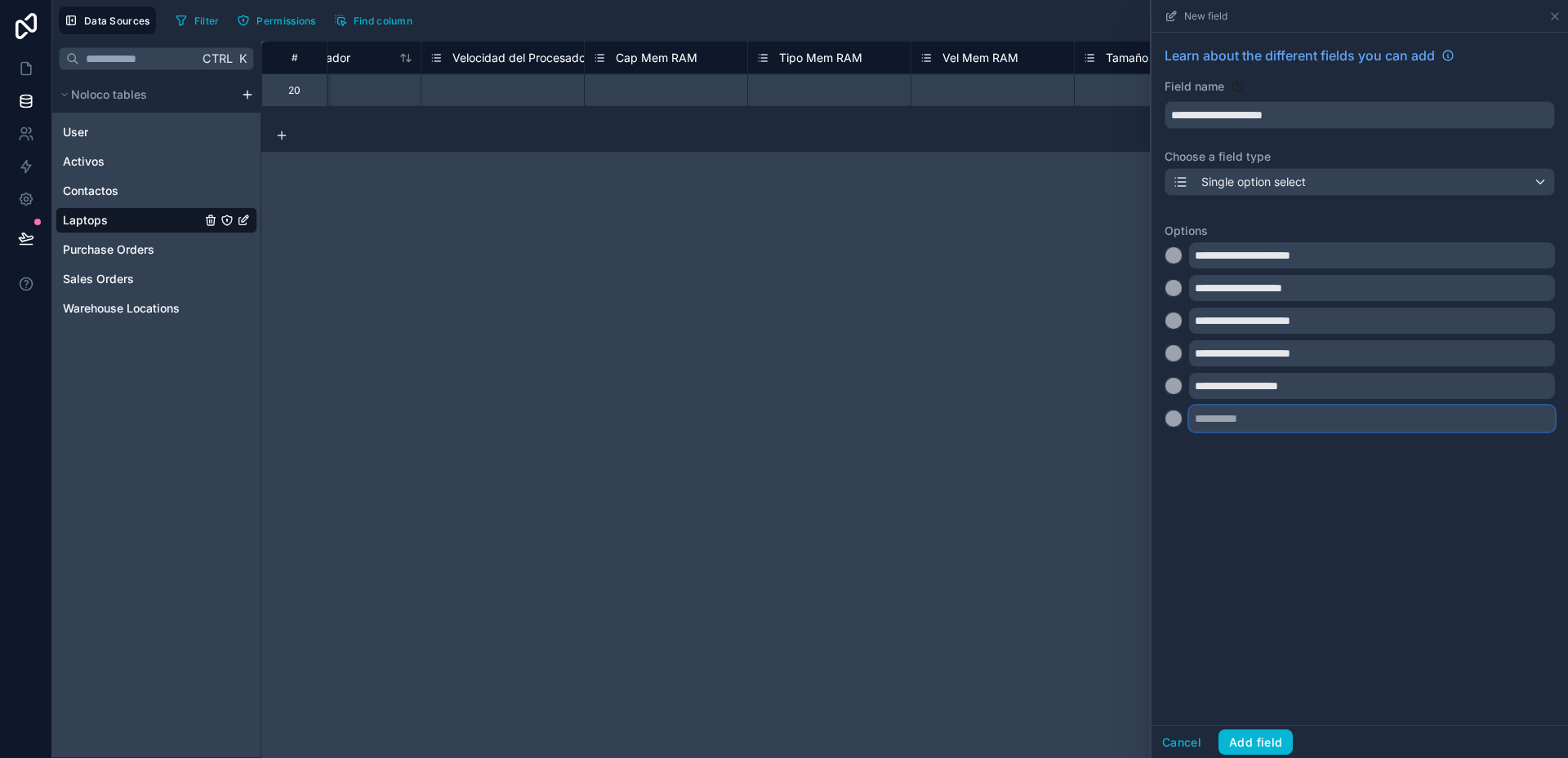
click at [1217, 417] on input "text" at bounding box center [1371, 419] width 366 height 26
type input "**********"
click at [1176, 452] on div at bounding box center [1174, 451] width 16 height 16
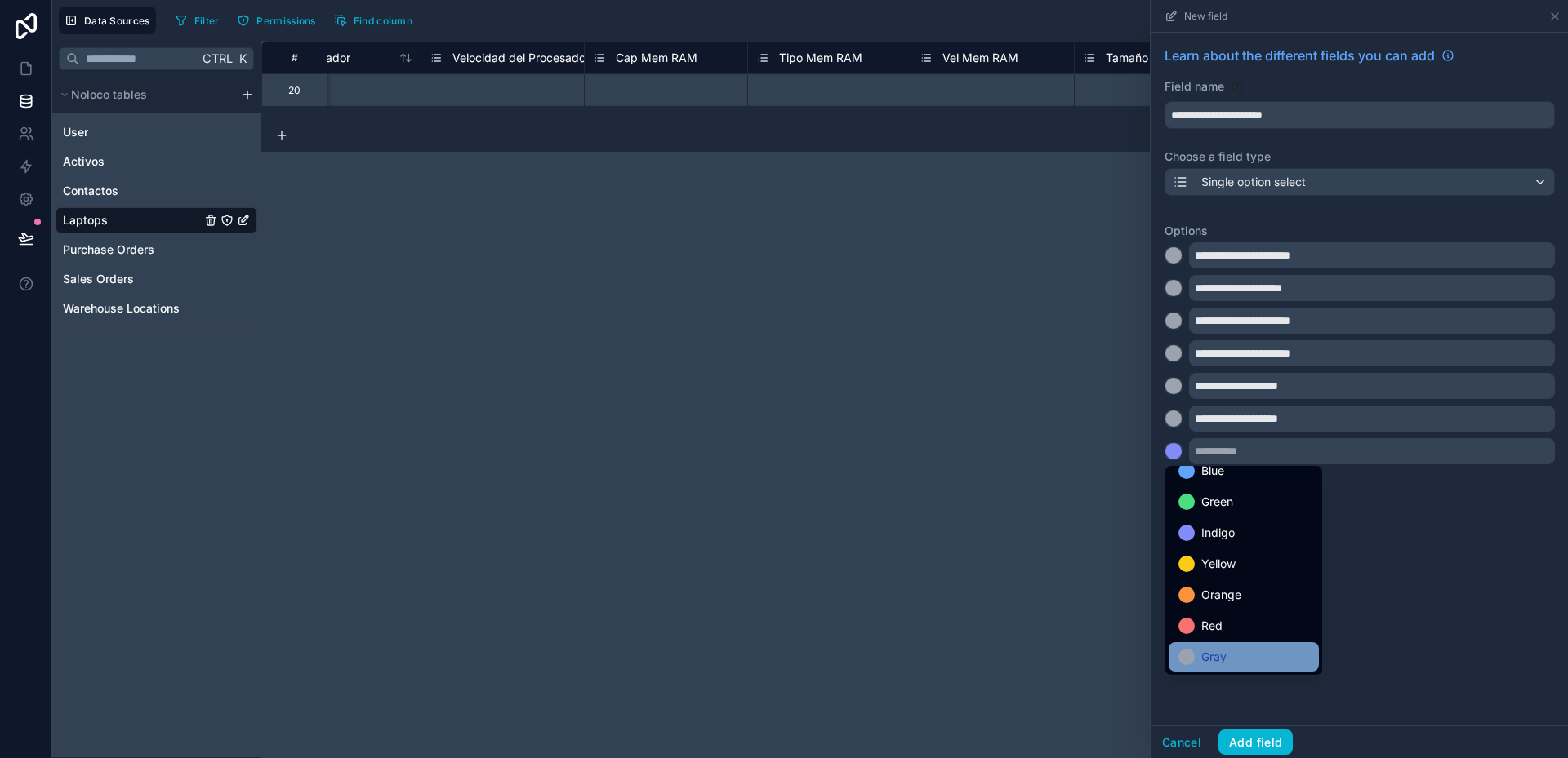
click at [1228, 649] on div "Gray" at bounding box center [1243, 657] width 130 height 20
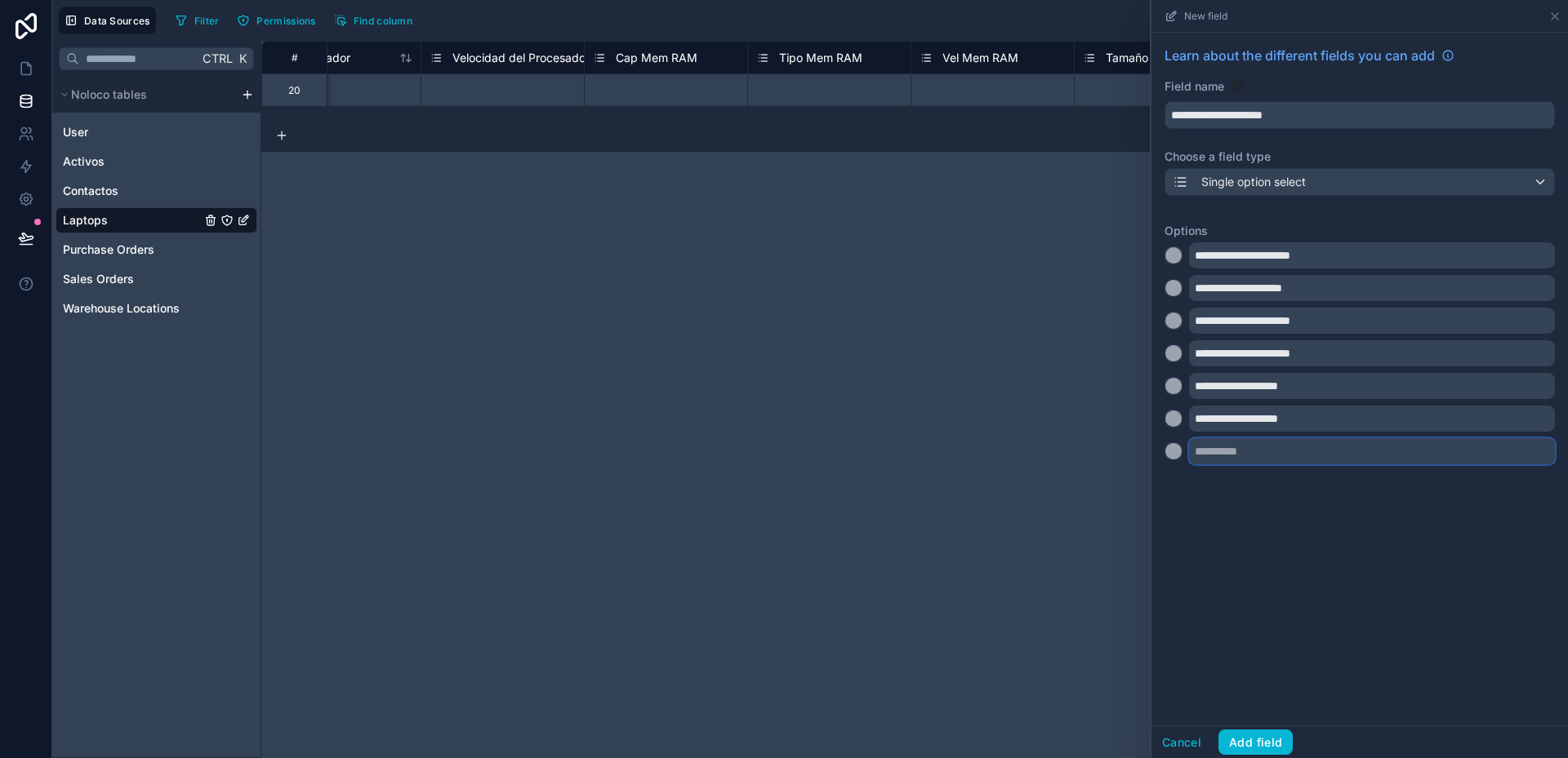
click at [1227, 450] on input "text" at bounding box center [1371, 451] width 366 height 26
type input "**********"
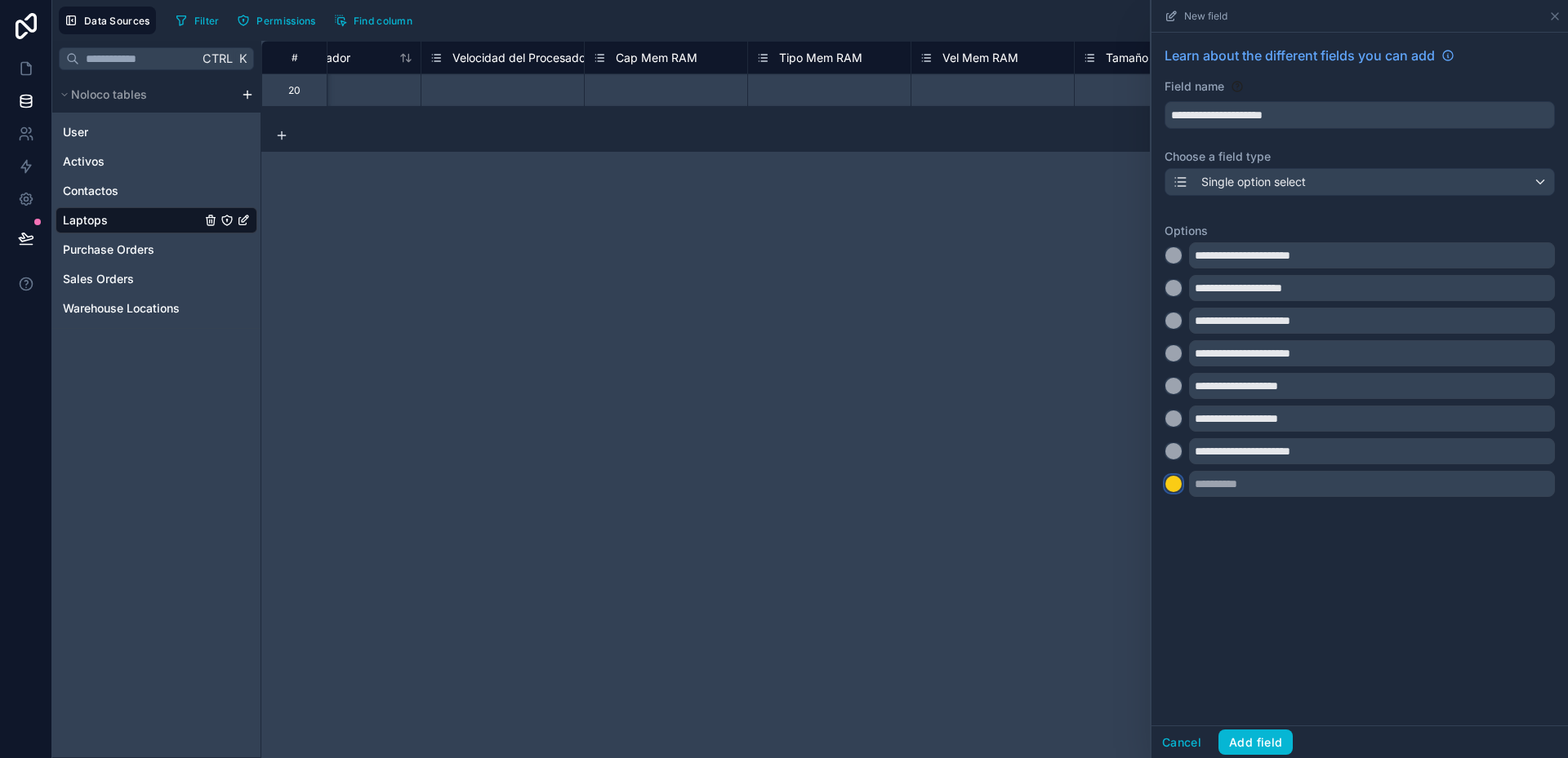
click at [1176, 485] on div at bounding box center [1174, 484] width 16 height 16
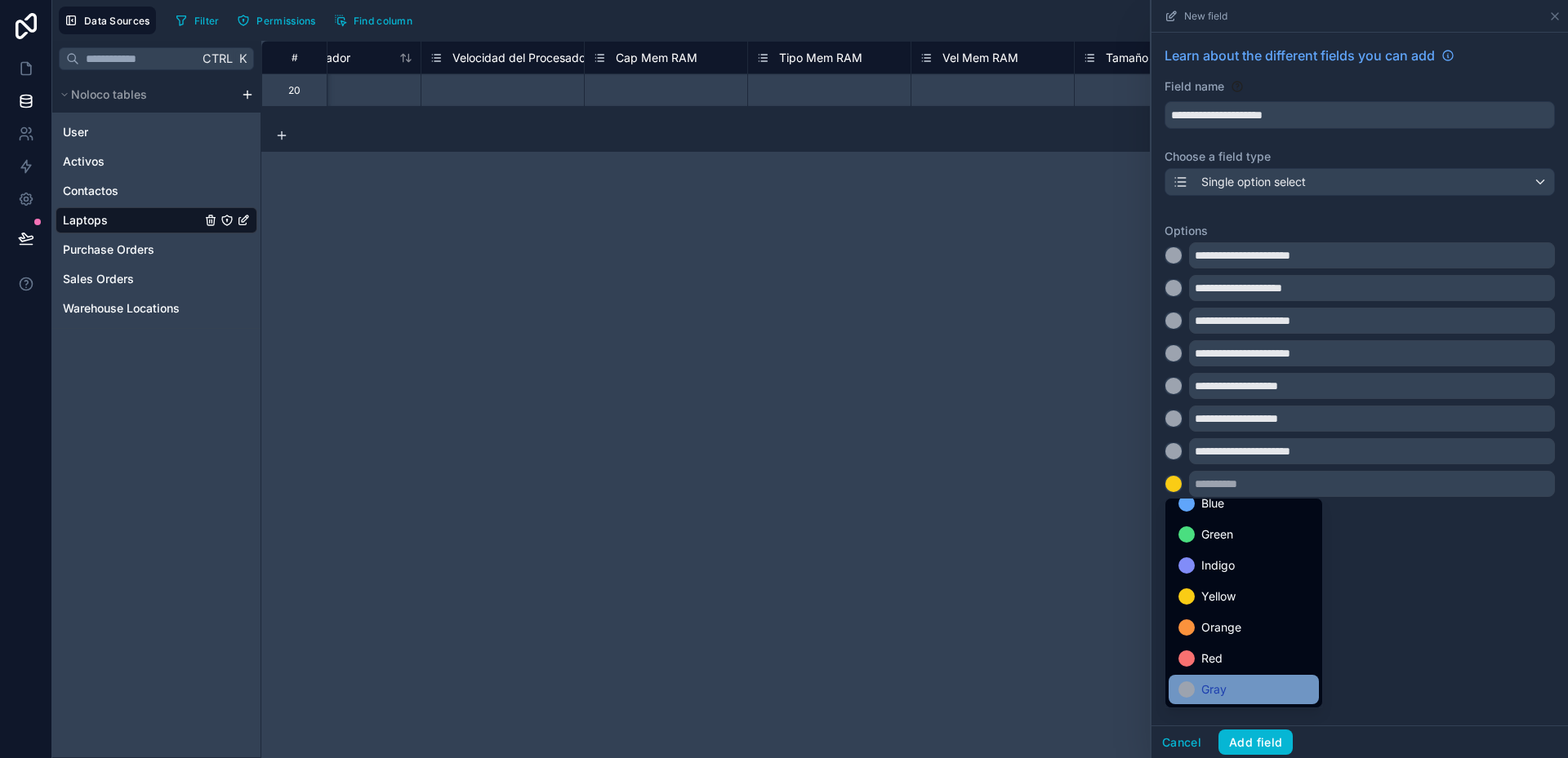
click at [1241, 683] on div "Gray" at bounding box center [1243, 690] width 130 height 20
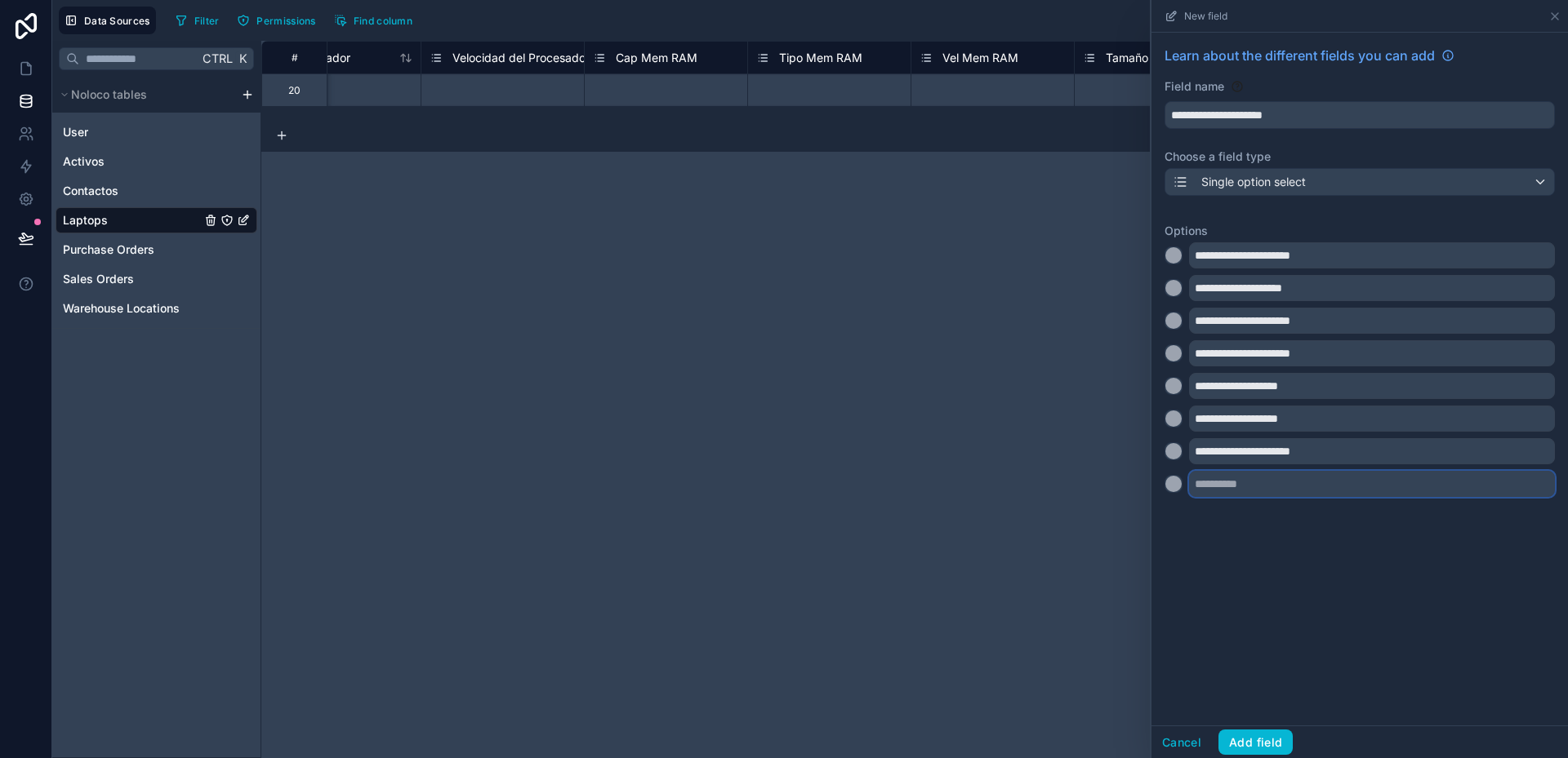
click at [1210, 488] on input "text" at bounding box center [1371, 483] width 366 height 26
type input "**********"
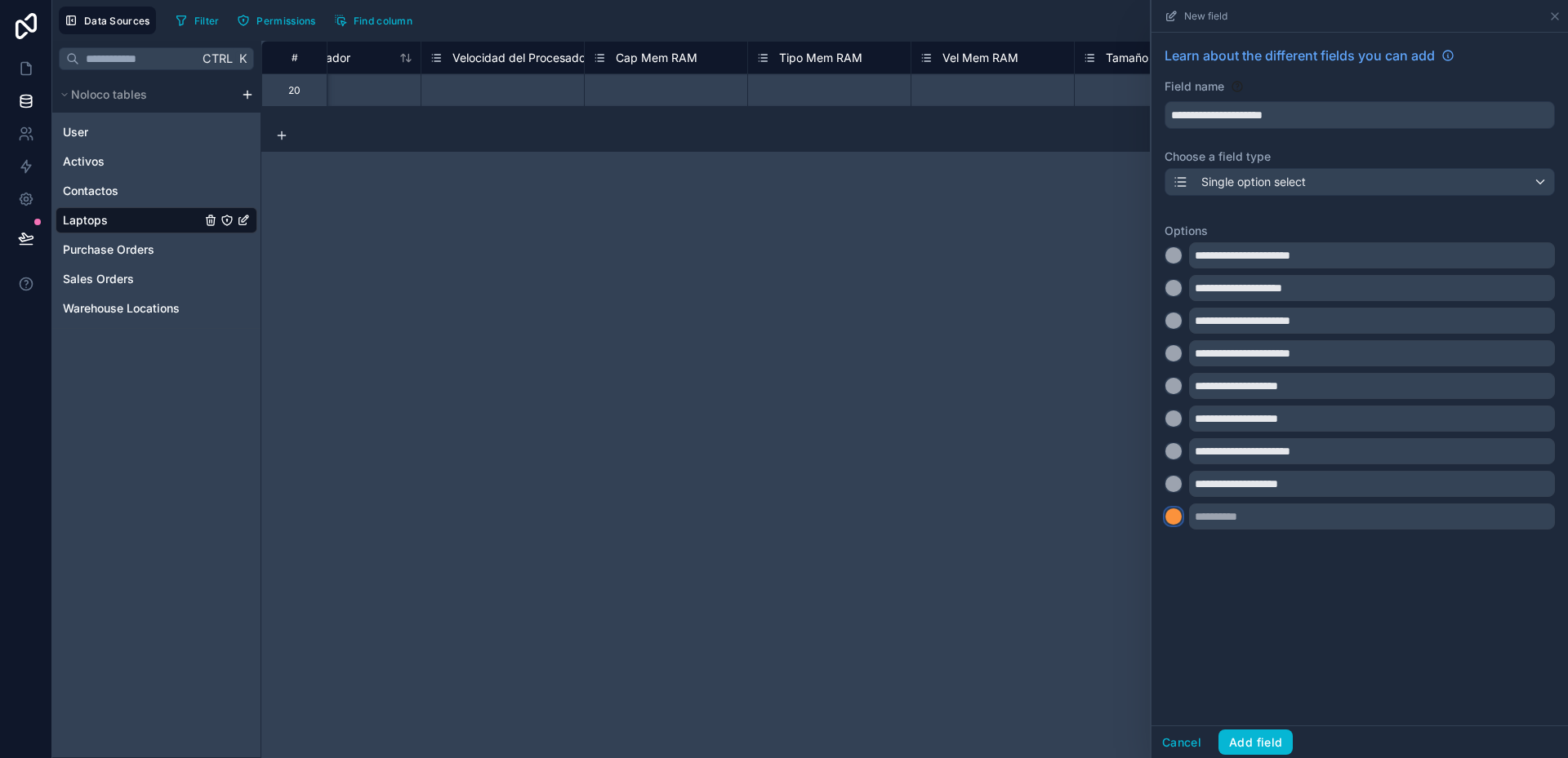
click at [1170, 517] on div at bounding box center [1174, 516] width 16 height 16
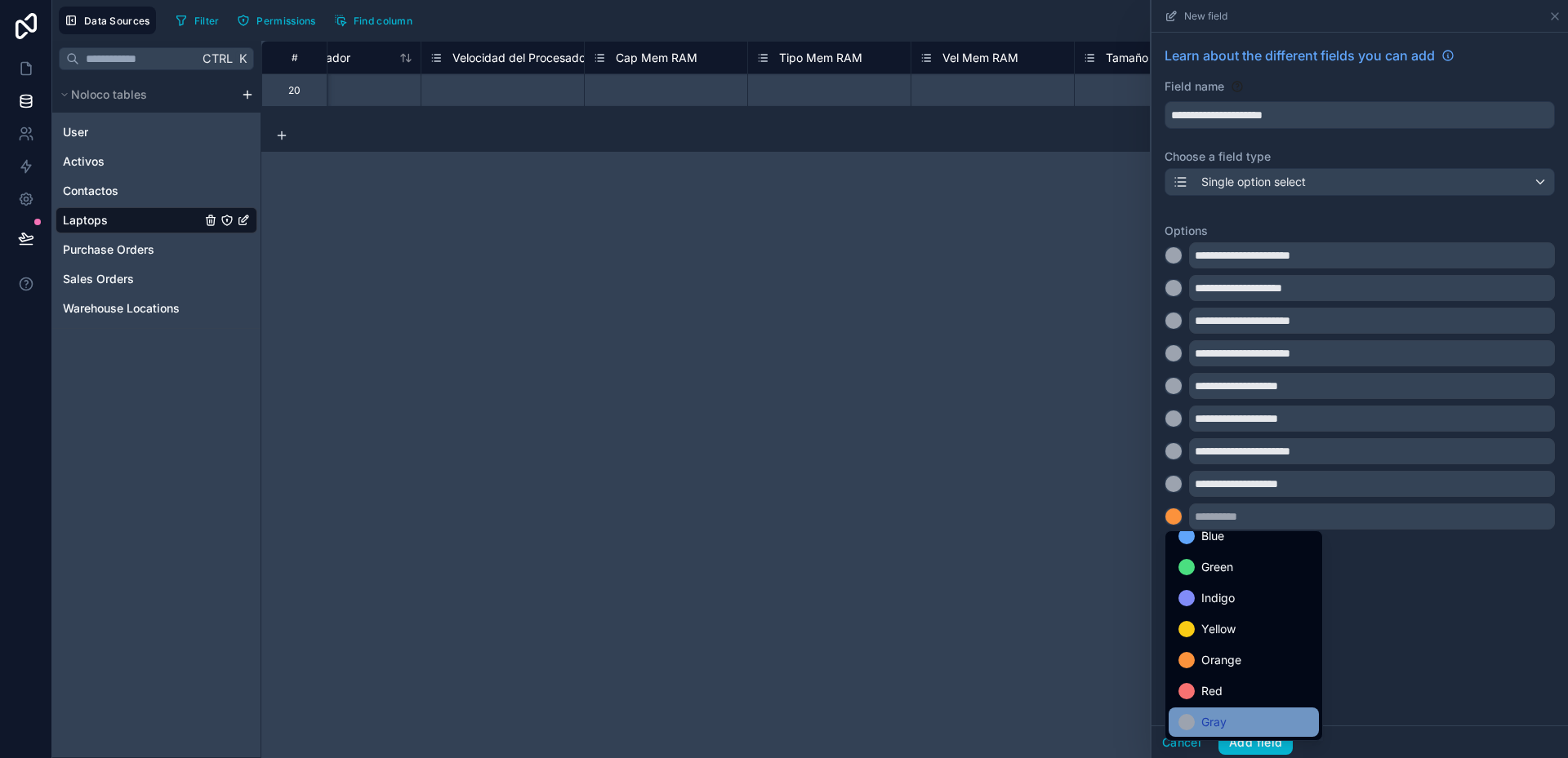
click at [1219, 725] on span "Gray" at bounding box center [1214, 722] width 25 height 20
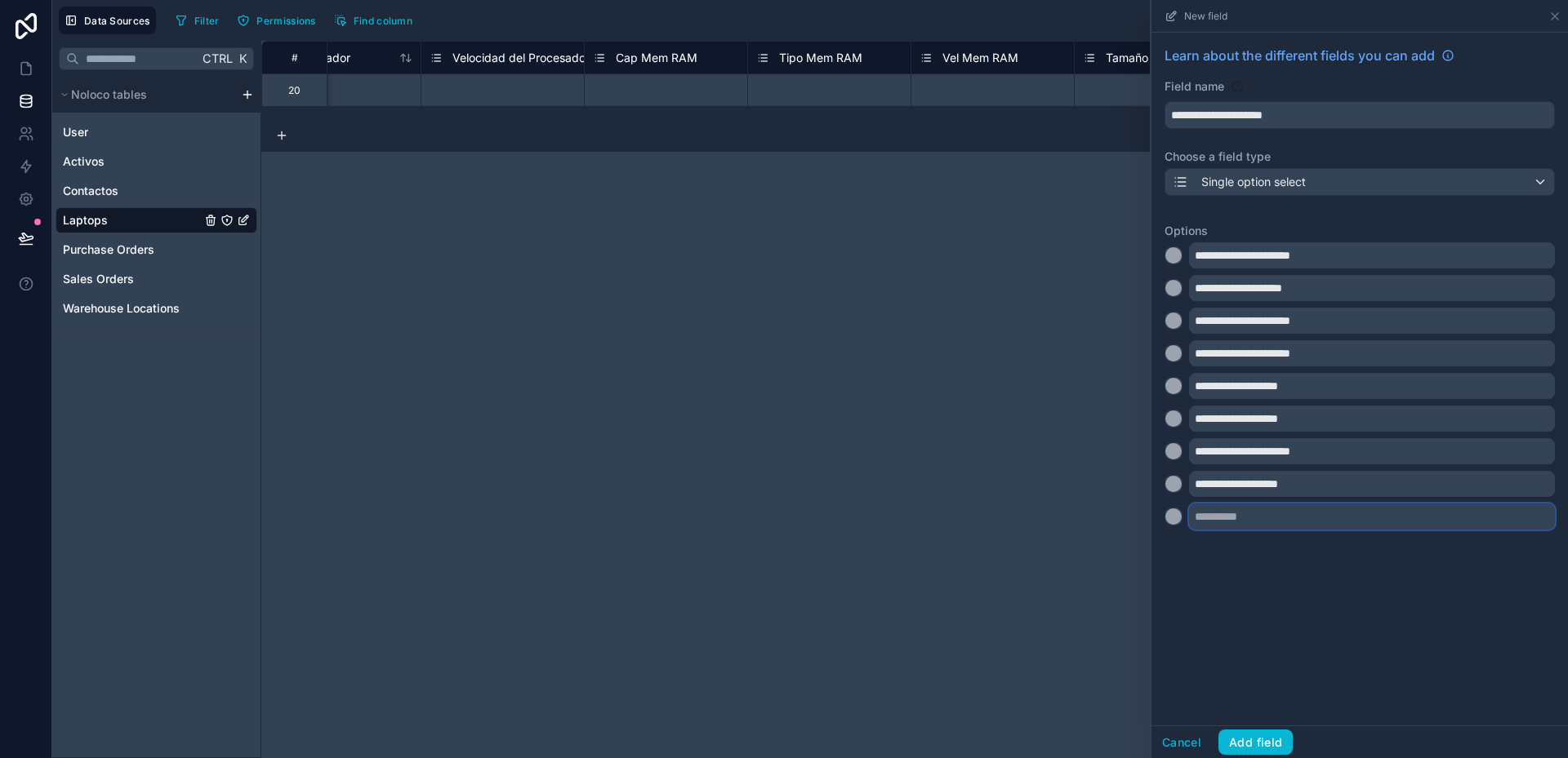
click at [1221, 515] on input "text" at bounding box center [1371, 516] width 366 height 26
type input "**********"
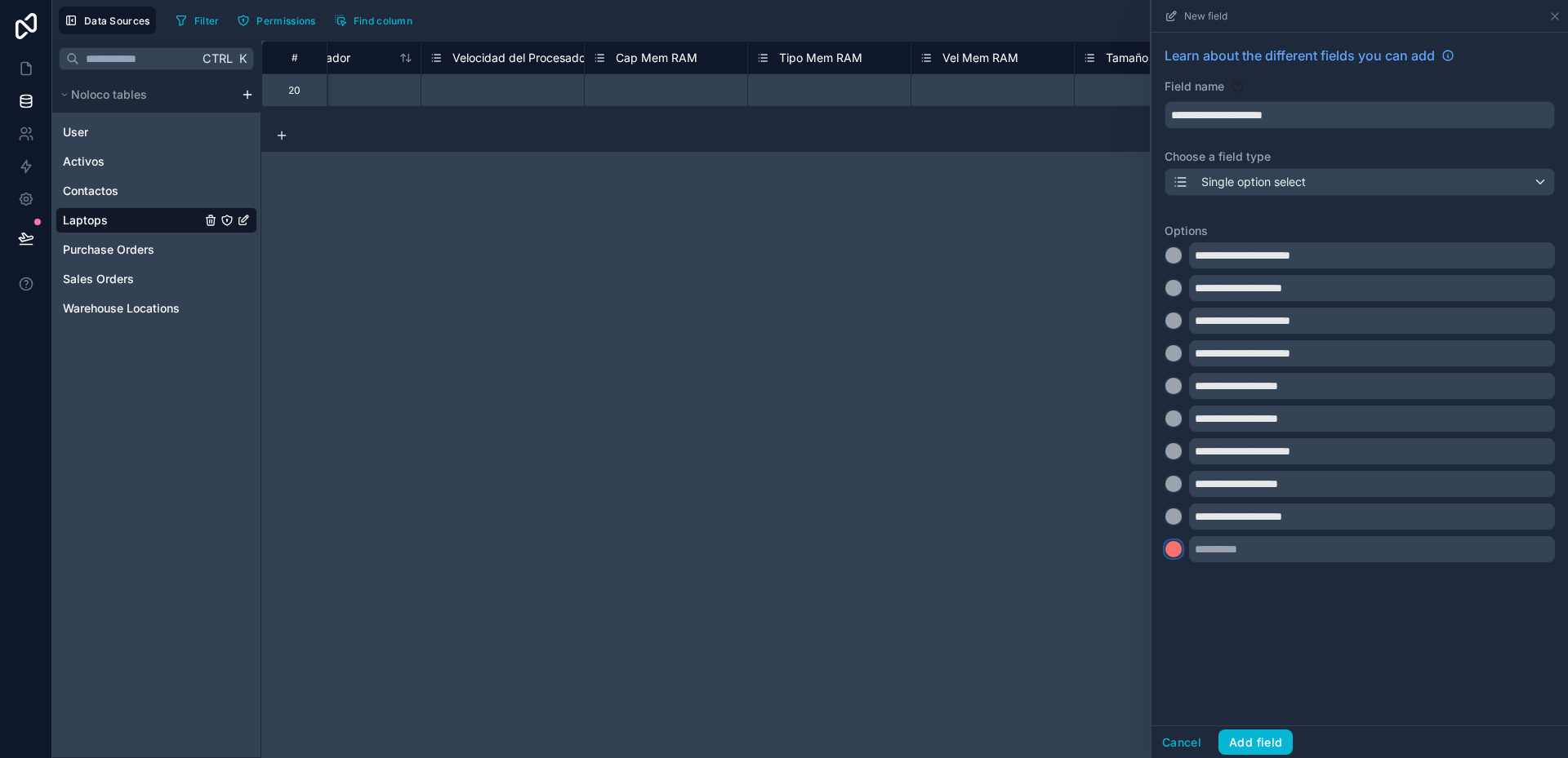
click at [1171, 551] on div at bounding box center [1174, 550] width 16 height 16
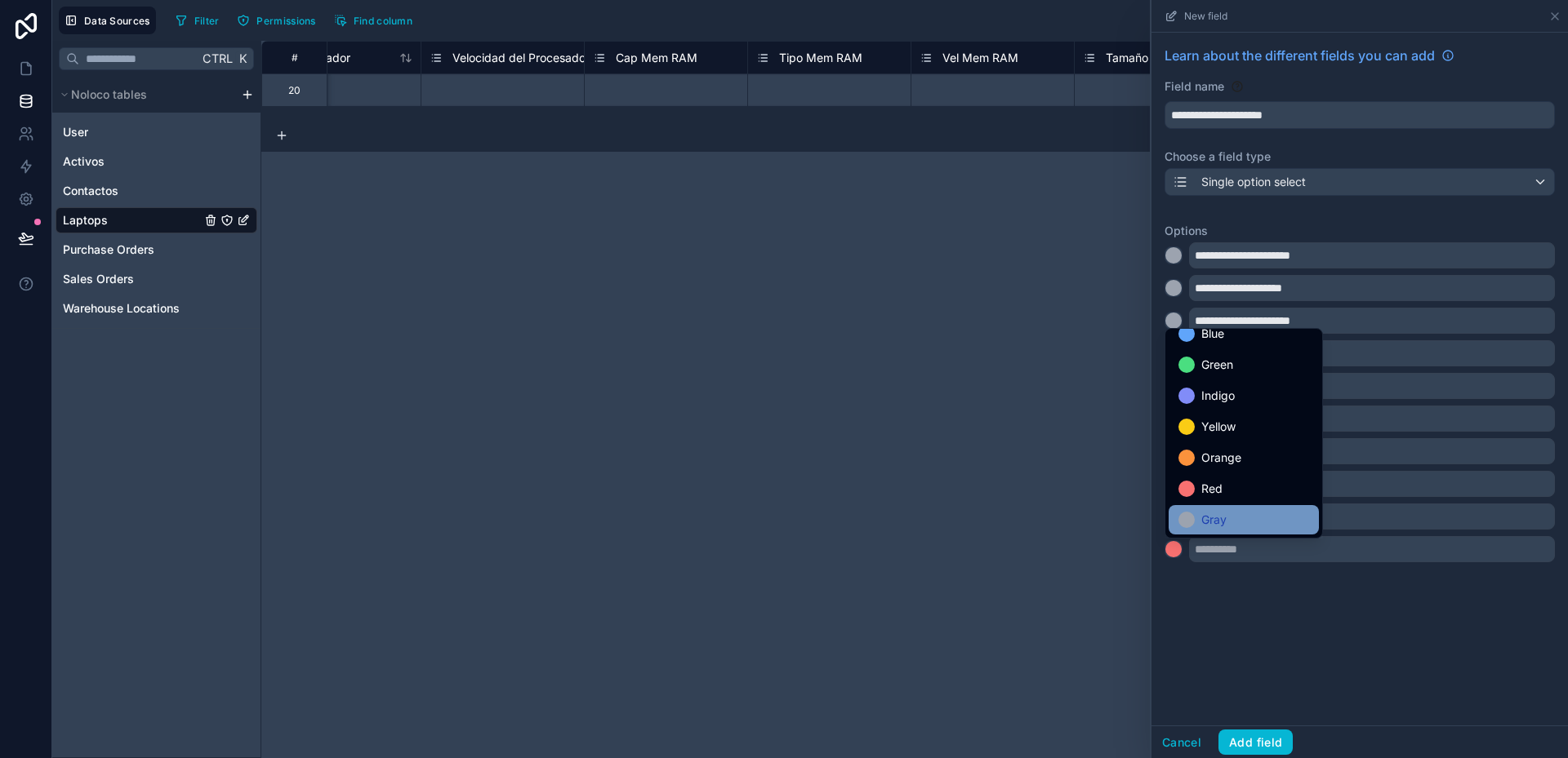
click at [1215, 522] on span "Gray" at bounding box center [1214, 520] width 25 height 20
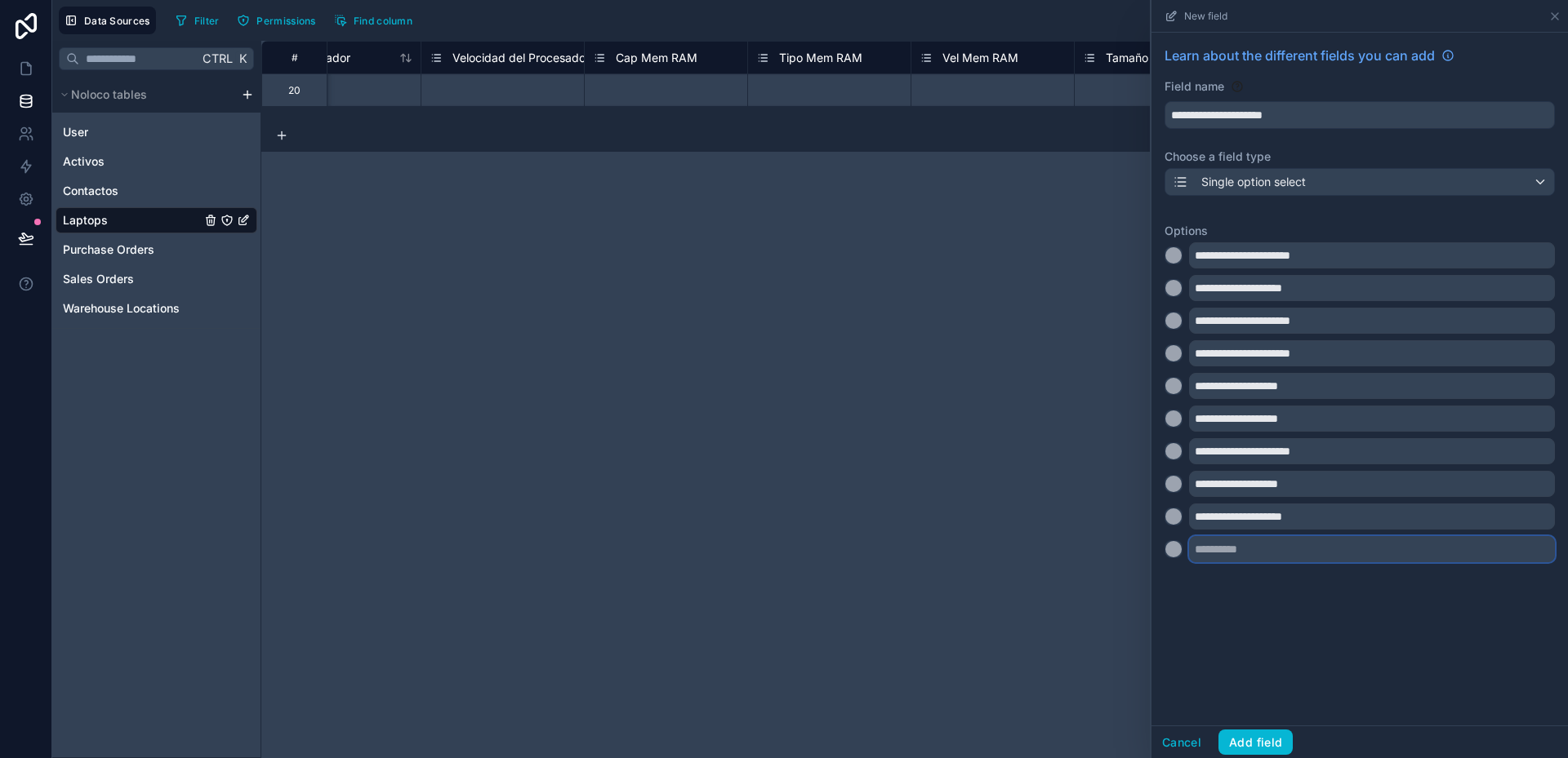
click at [1221, 551] on input "text" at bounding box center [1371, 549] width 366 height 26
click at [1429, 630] on div "**********" at bounding box center [1360, 379] width 417 height 693
click at [1369, 540] on input "text" at bounding box center [1371, 549] width 366 height 26
click at [1265, 732] on button "Add field" at bounding box center [1255, 742] width 75 height 26
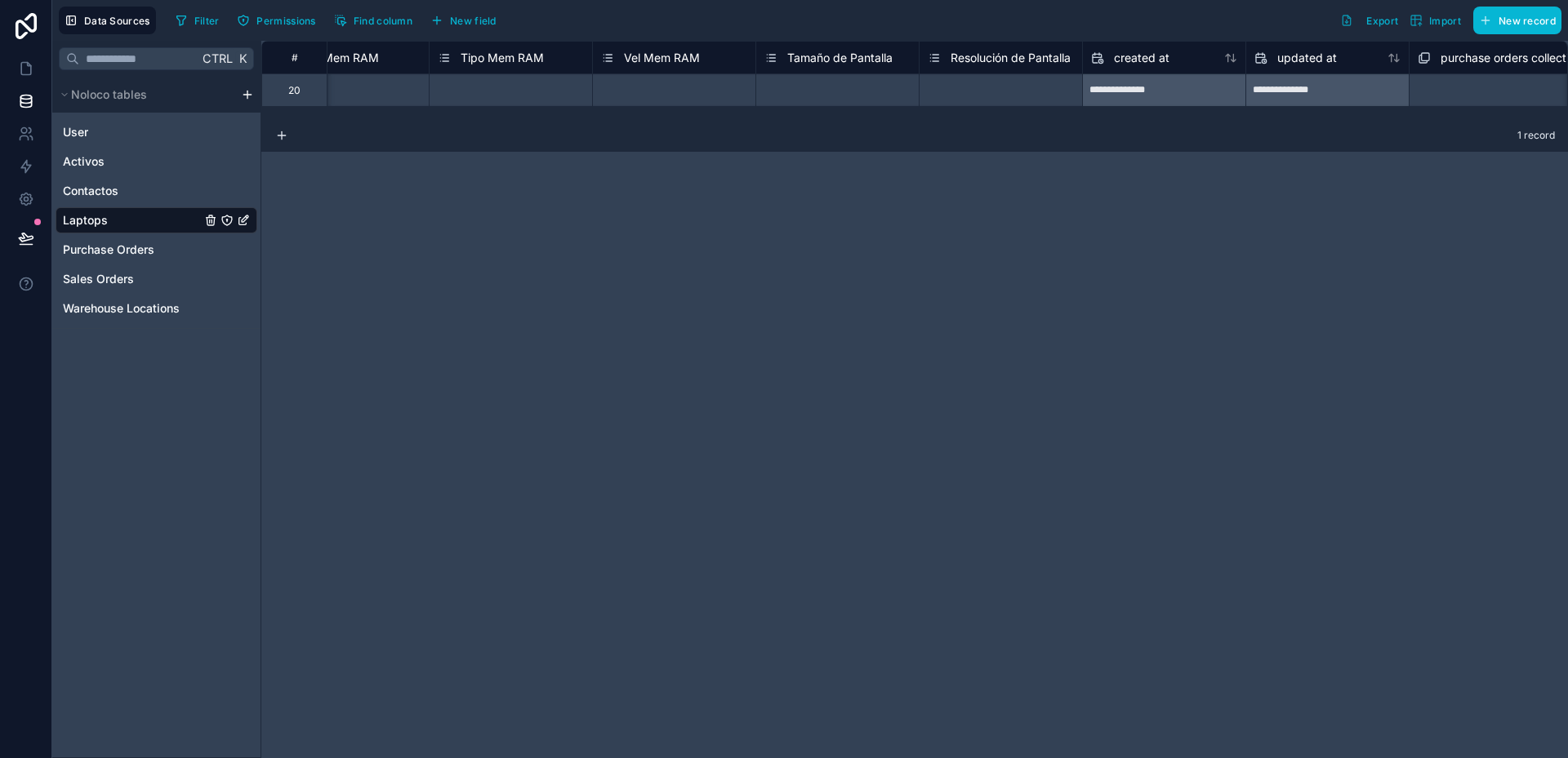
scroll to position [0, 2341]
click at [1011, 88] on div "Select a Resolución de Pantalla" at bounding box center [1007, 91] width 145 height 13
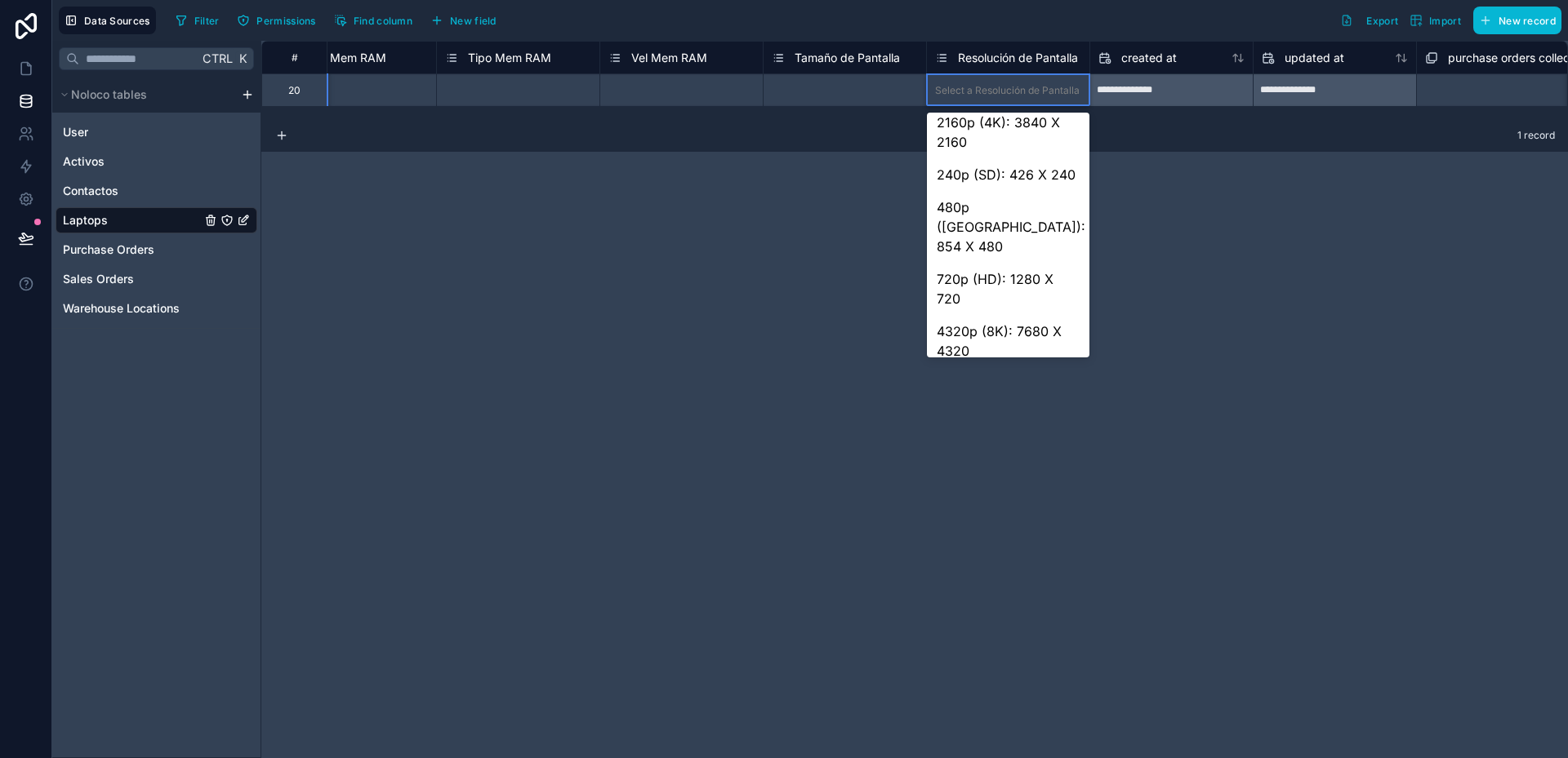
scroll to position [0, 0]
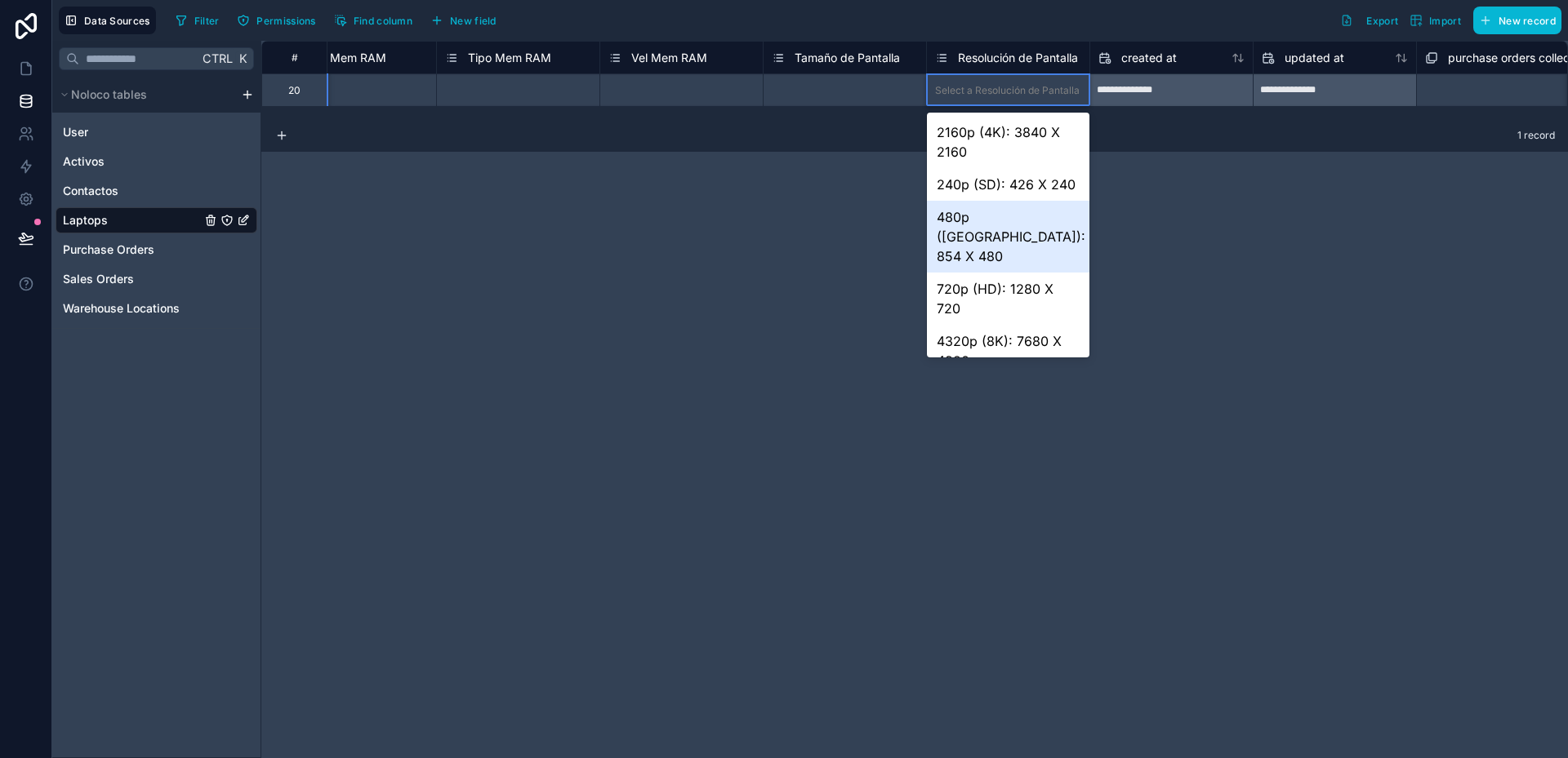
click at [1205, 274] on div "**********" at bounding box center [915, 399] width 1307 height 718
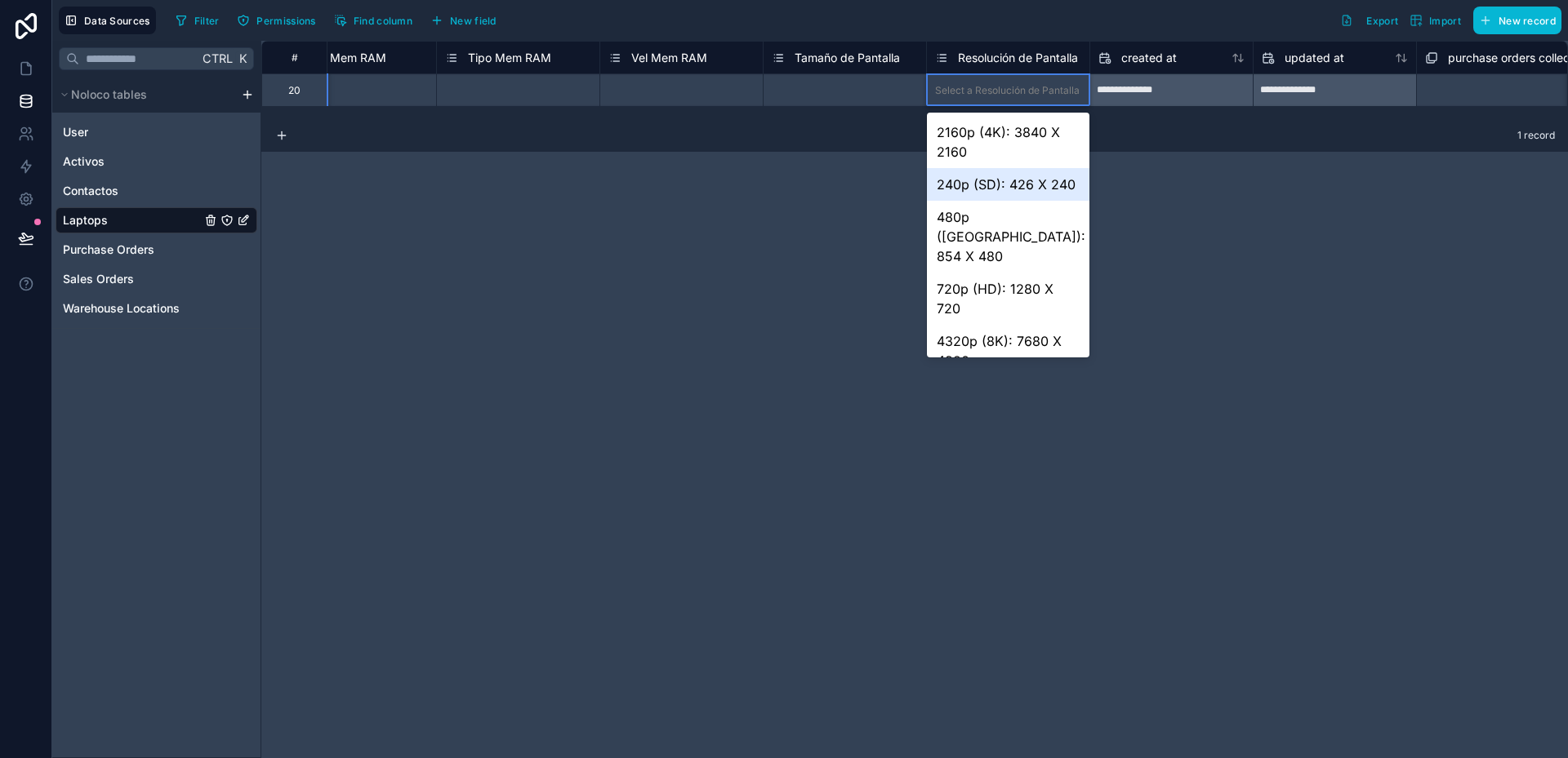
click at [836, 195] on div "**********" at bounding box center [915, 399] width 1307 height 718
click at [839, 92] on div "Select a Tamaño de Pantalla" at bounding box center [837, 91] width 131 height 13
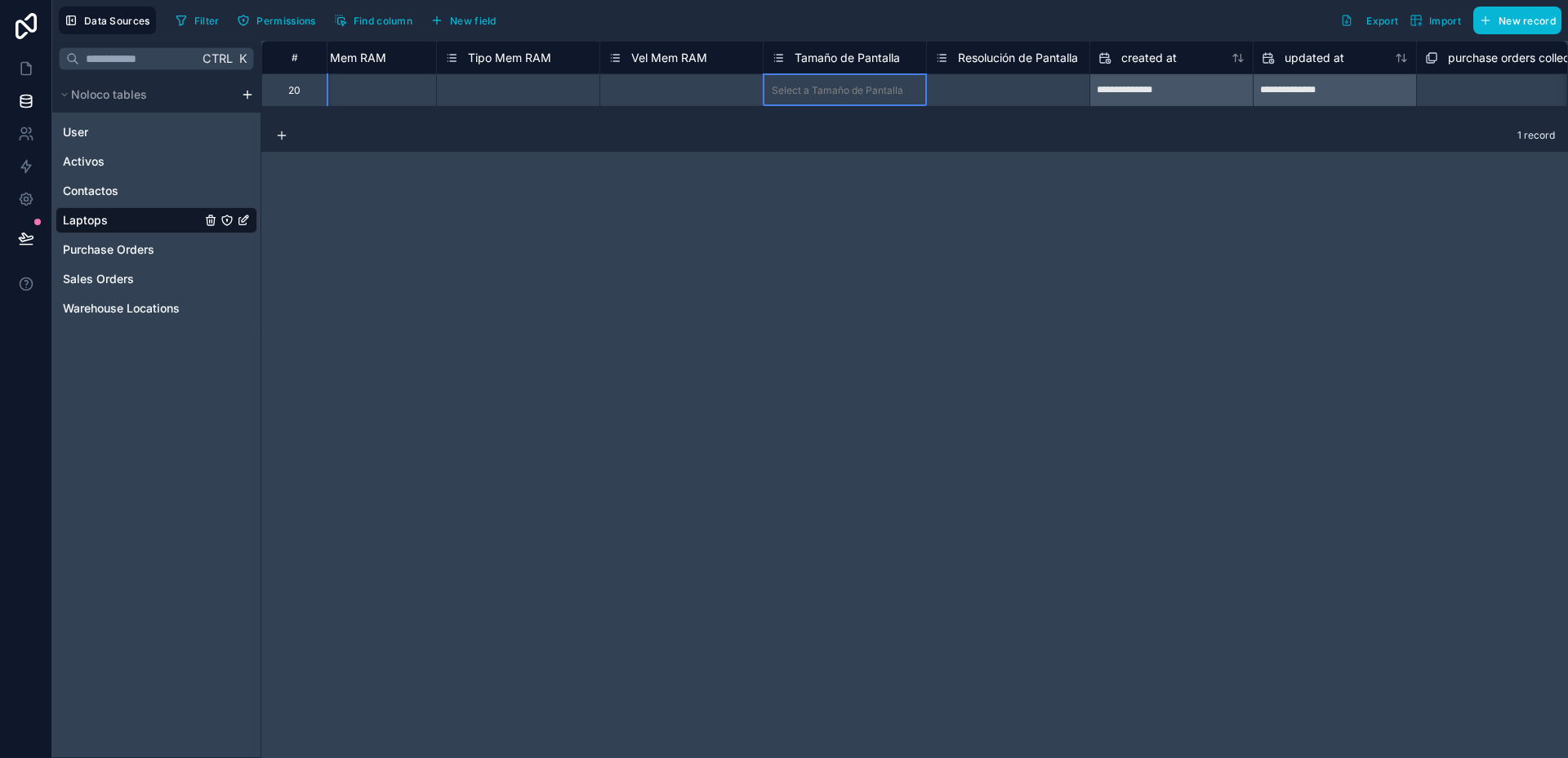
click at [841, 89] on div "Select a Tamaño de Pantalla" at bounding box center [837, 91] width 131 height 13
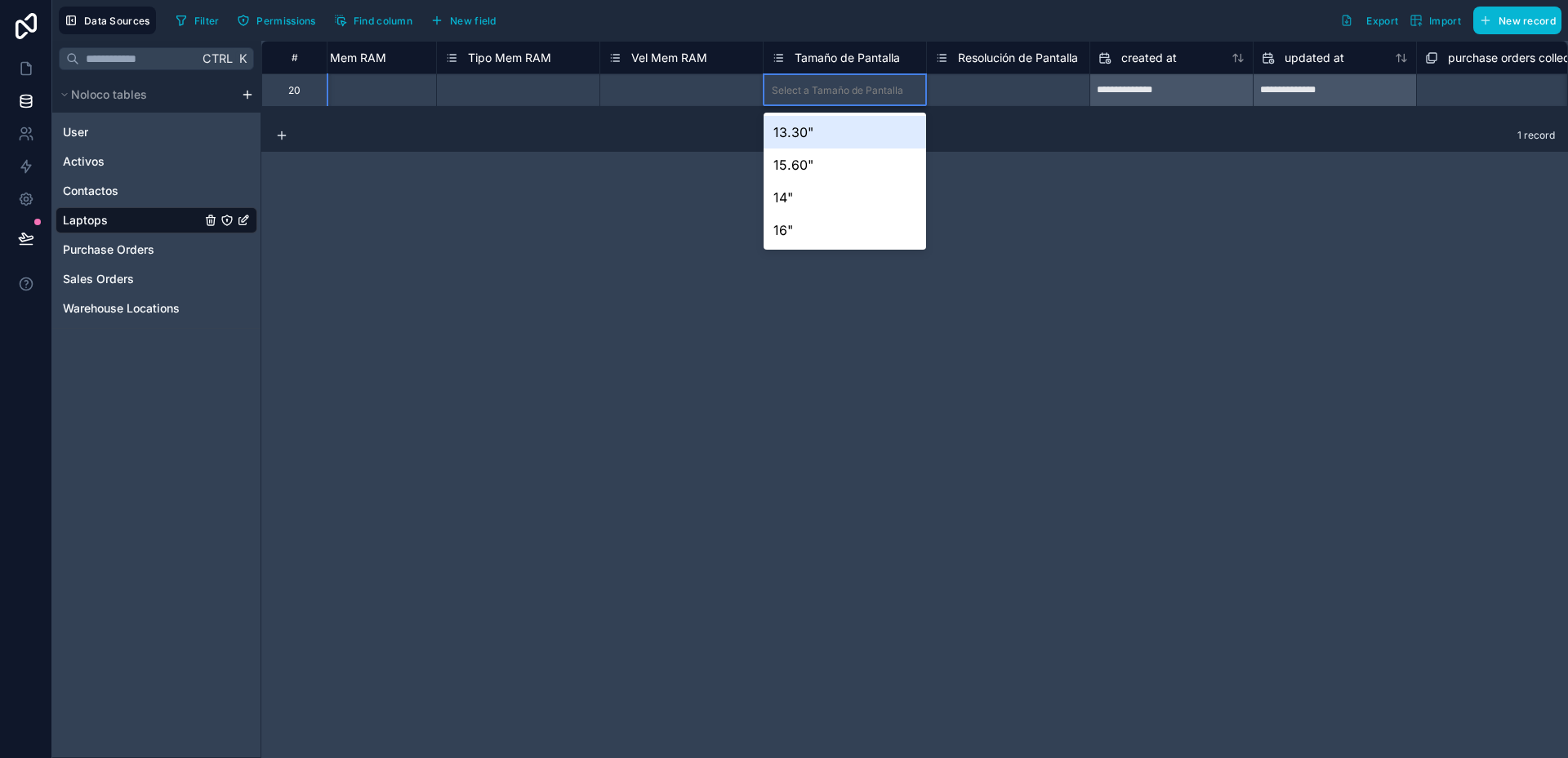
click at [1133, 218] on div "**********" at bounding box center [915, 399] width 1307 height 718
click at [1012, 327] on div "**********" at bounding box center [915, 399] width 1307 height 718
click at [877, 52] on span "Tamaño de Pantalla" at bounding box center [846, 57] width 105 height 16
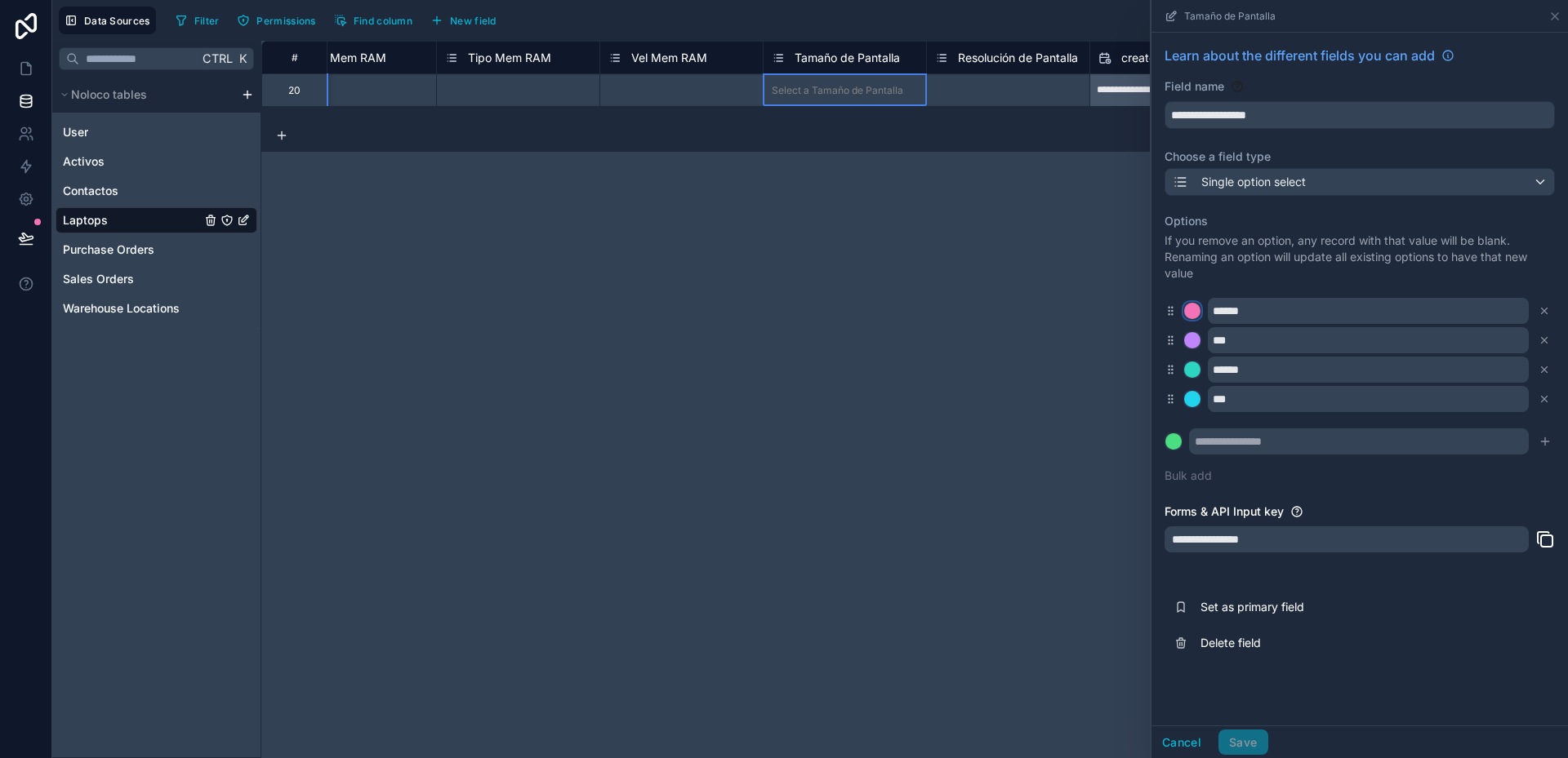
click at [1196, 314] on div at bounding box center [1192, 311] width 16 height 16
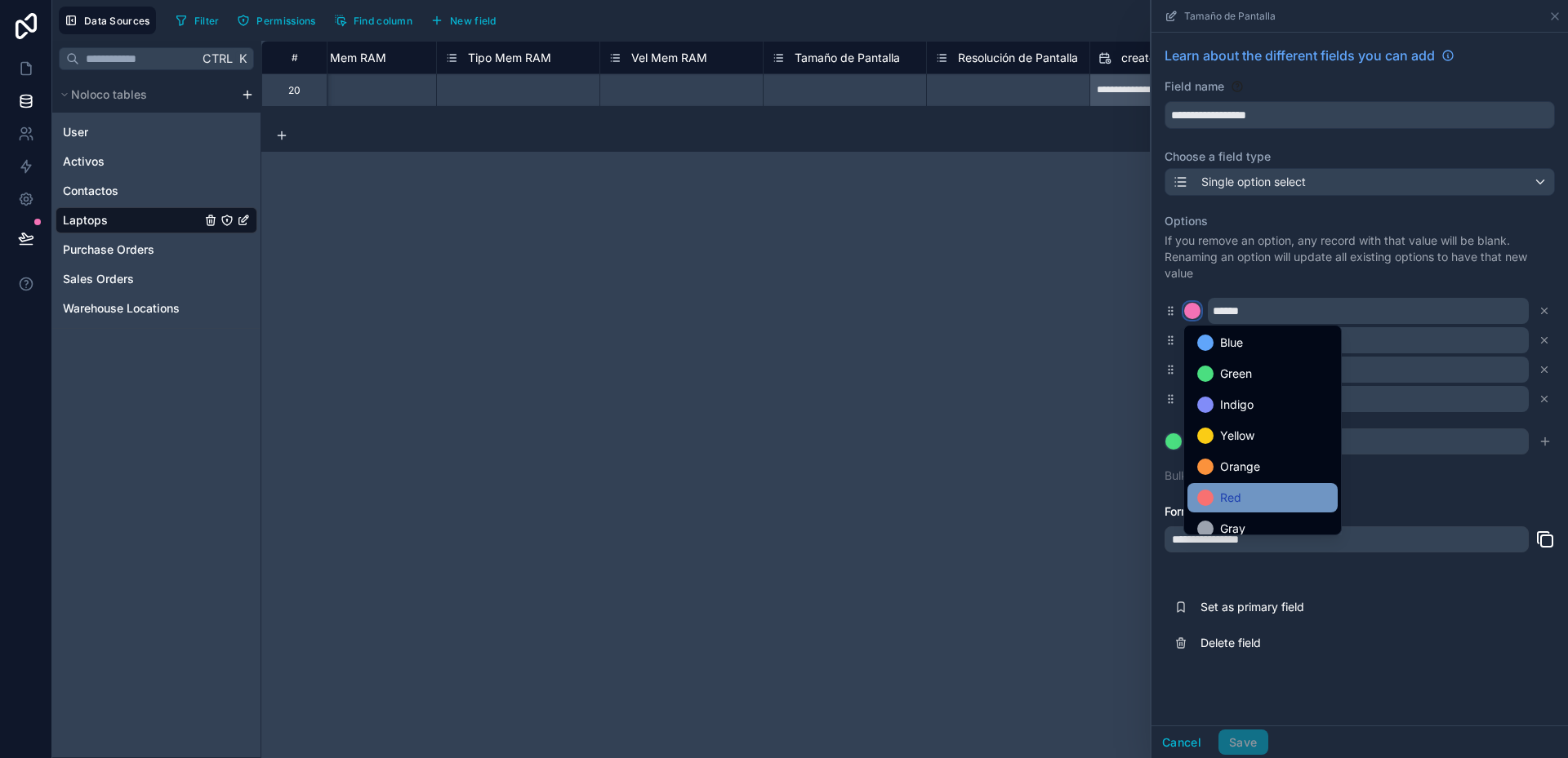
scroll to position [137, 0]
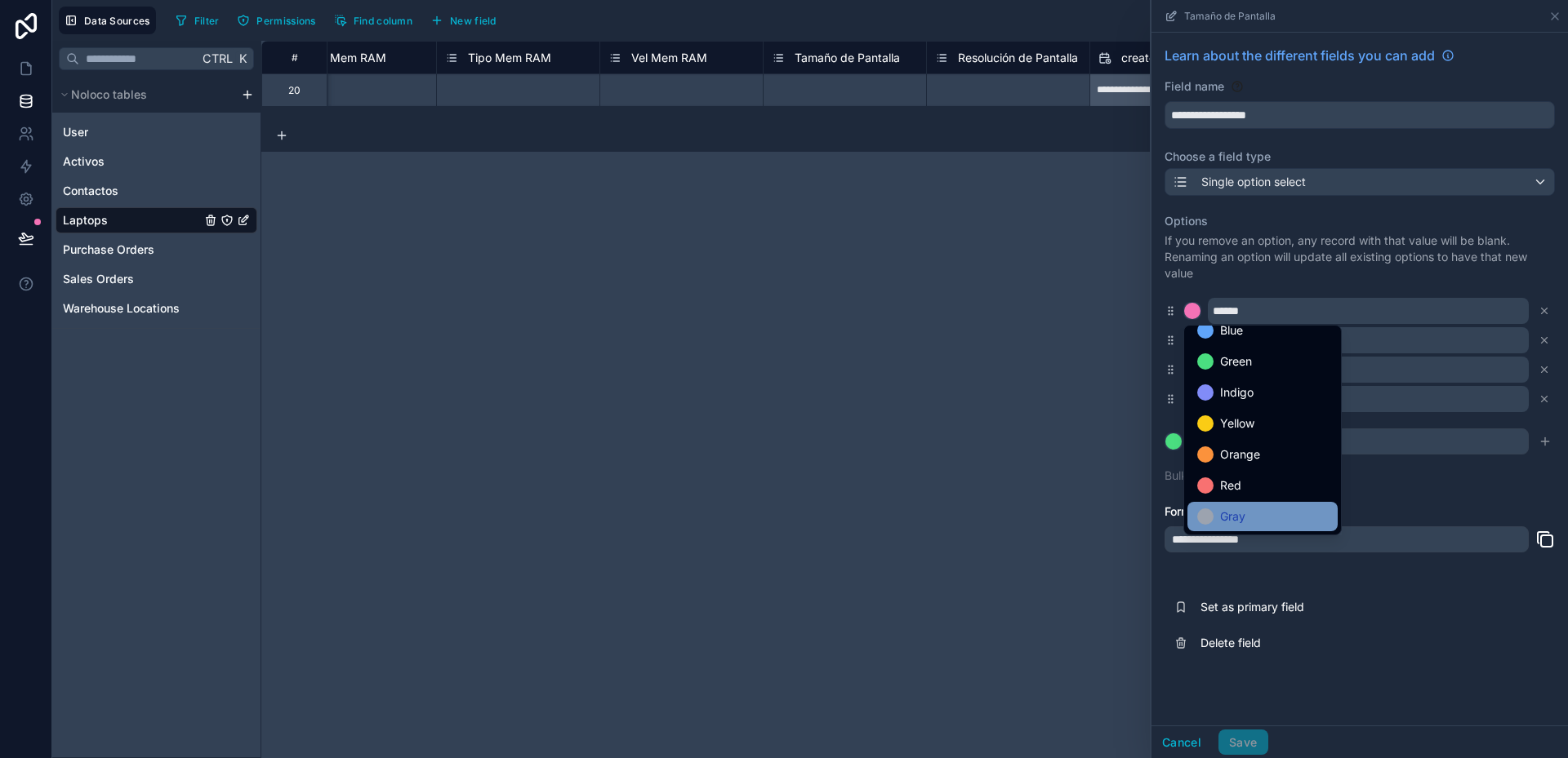
click at [1232, 516] on span "Gray" at bounding box center [1233, 516] width 25 height 20
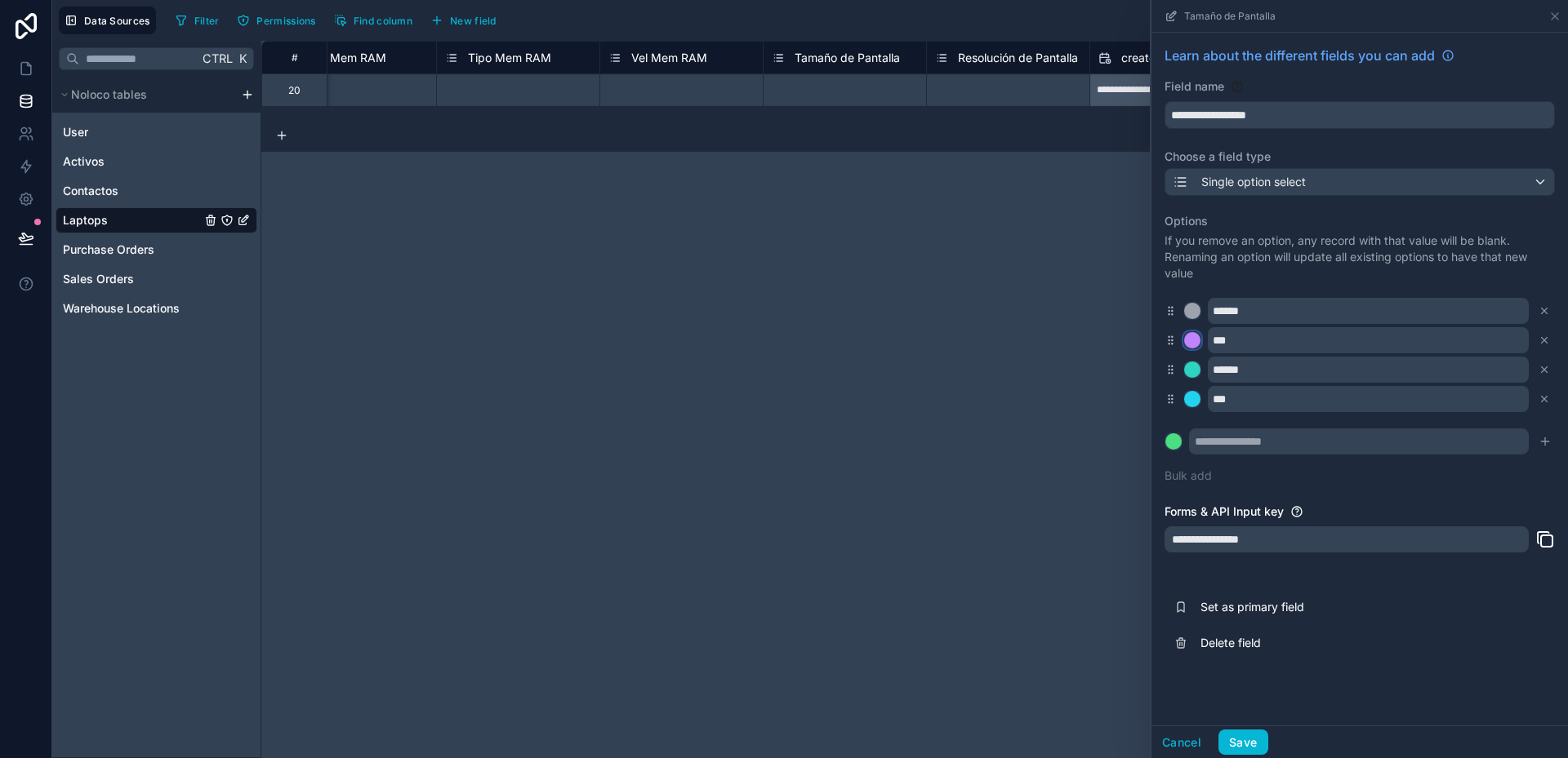
click at [1195, 339] on div at bounding box center [1192, 340] width 16 height 16
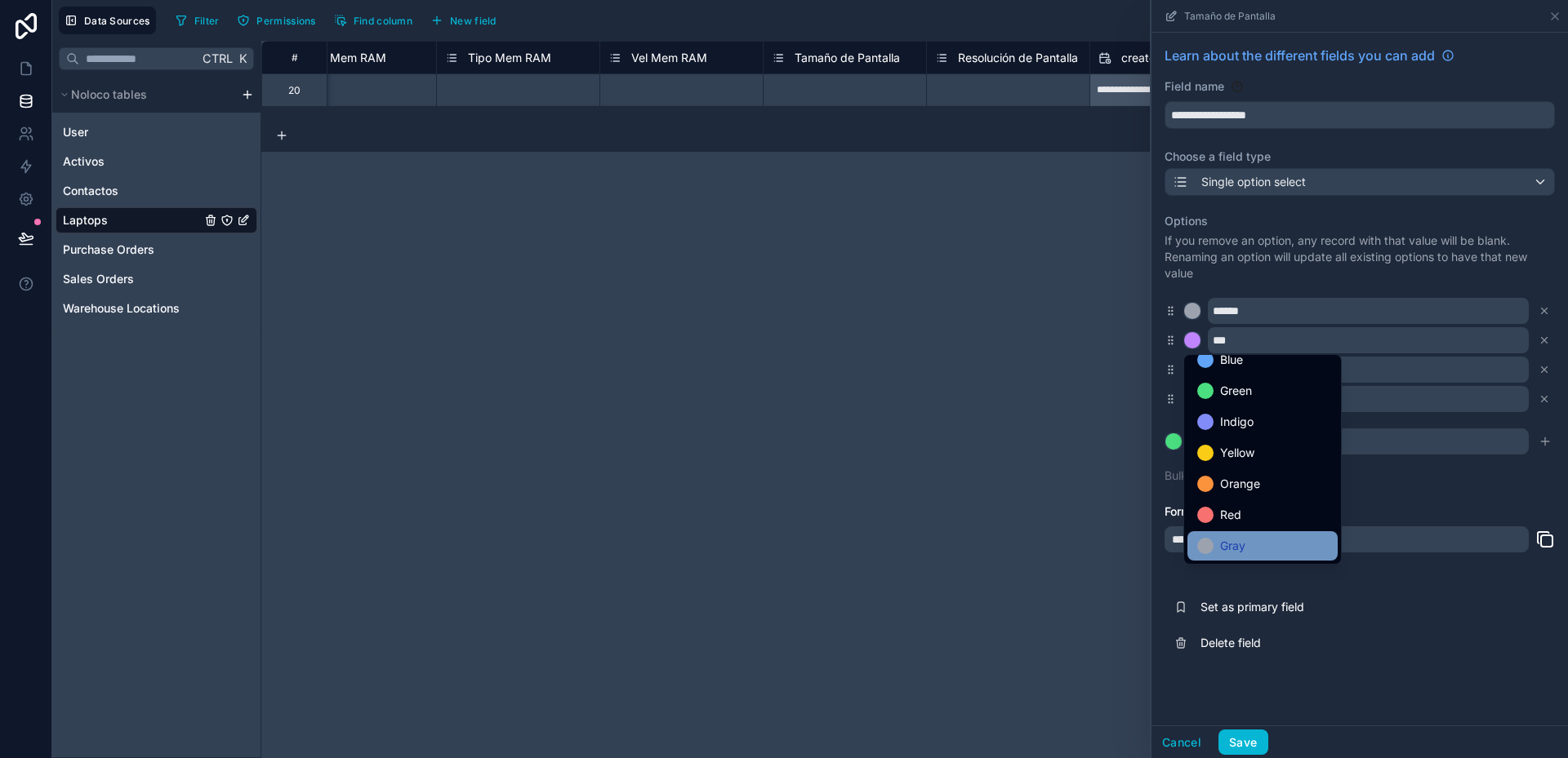
click at [1227, 548] on span "Gray" at bounding box center [1233, 546] width 25 height 20
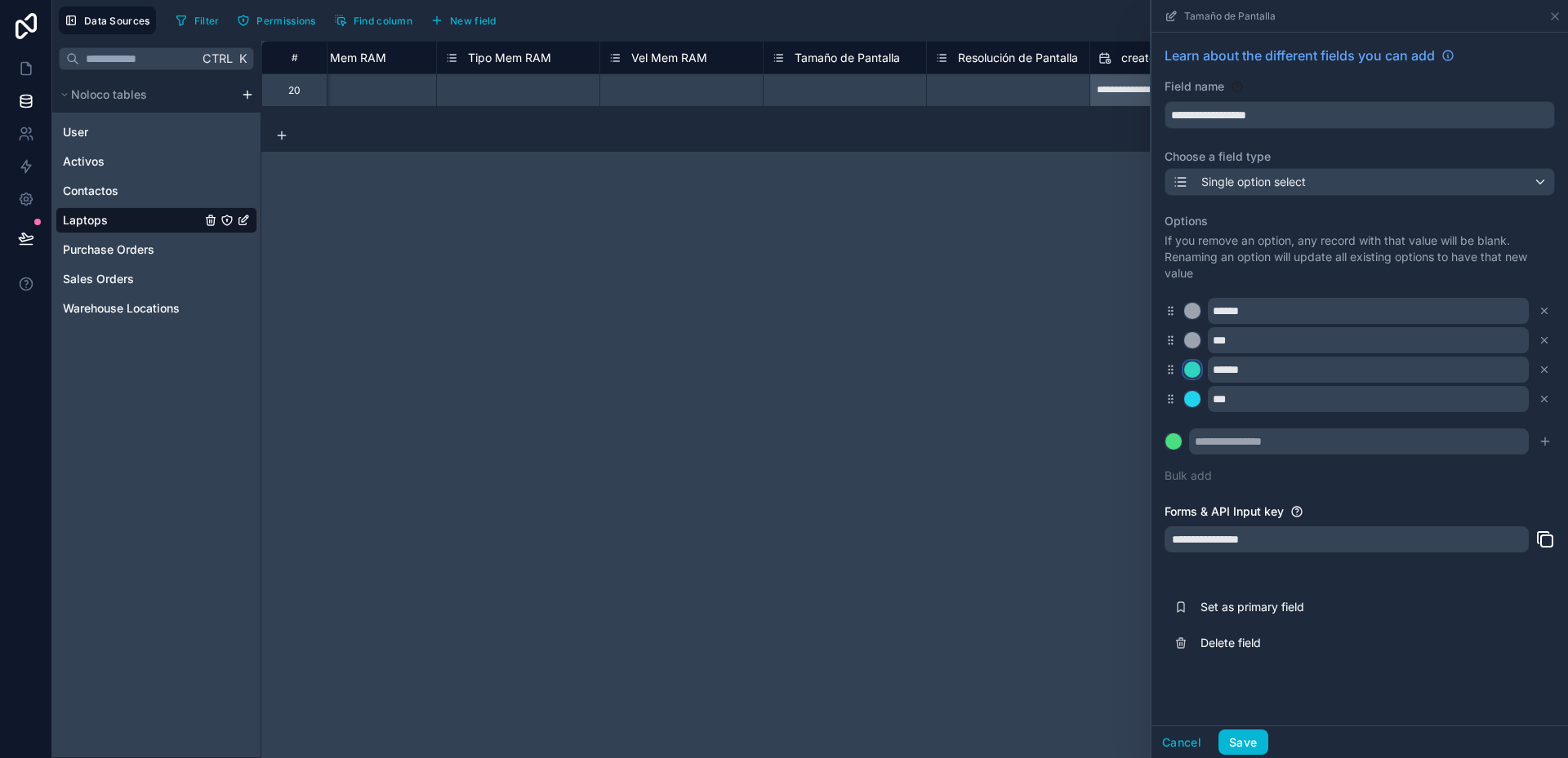
click at [1195, 368] on div at bounding box center [1192, 370] width 16 height 16
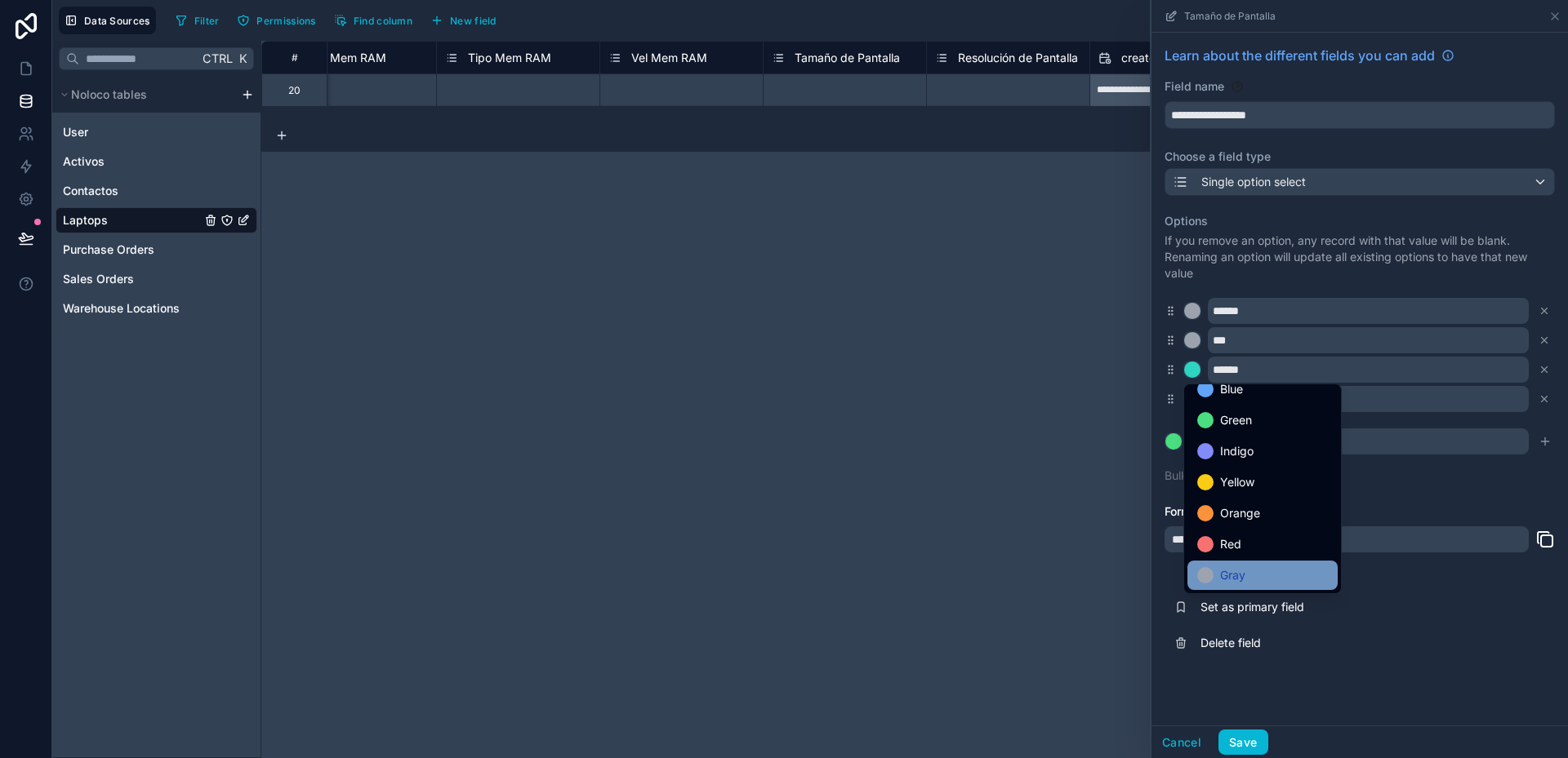
click at [1232, 574] on span "Gray" at bounding box center [1233, 576] width 25 height 20
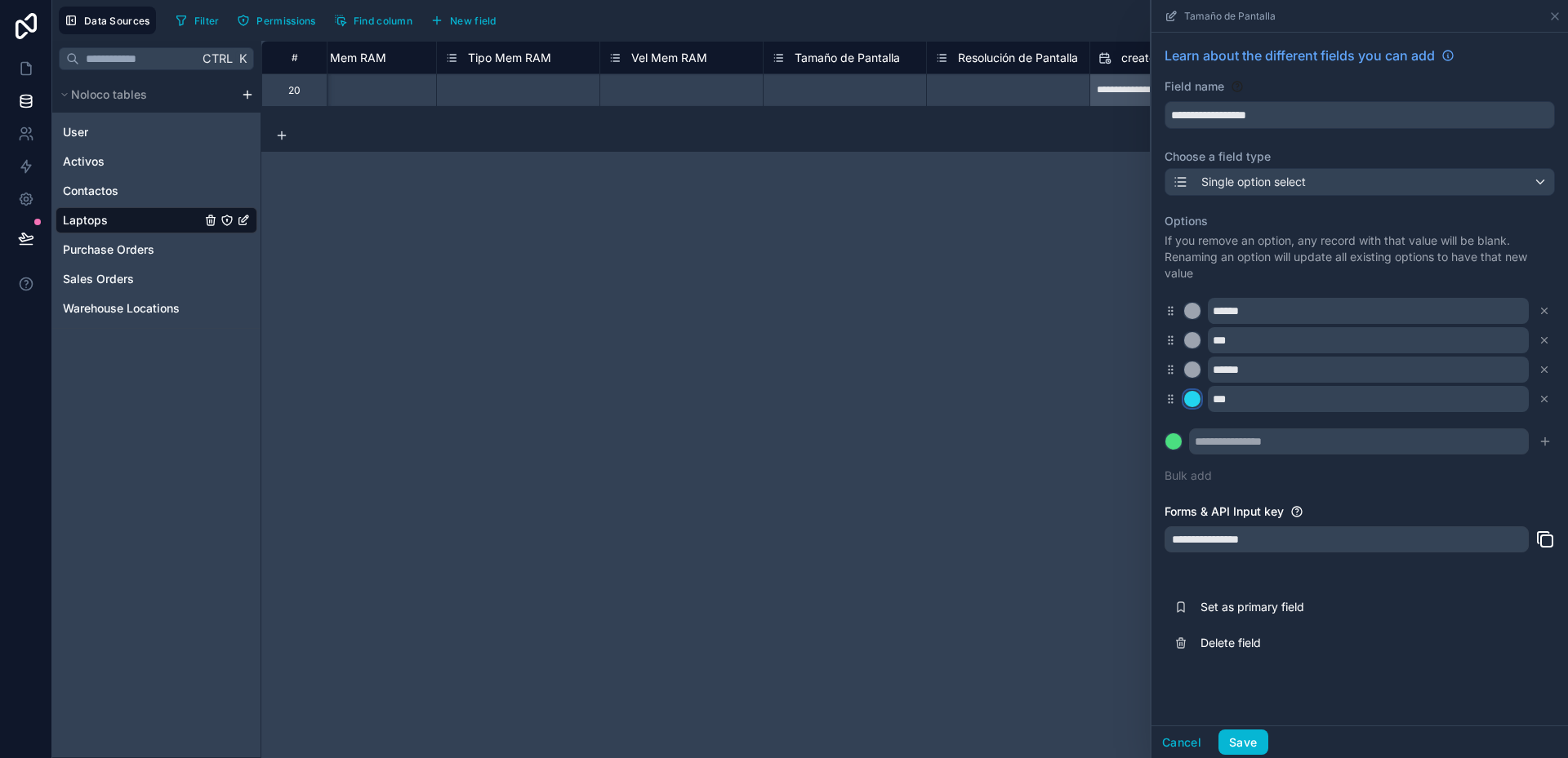
click at [1198, 399] on div at bounding box center [1192, 399] width 16 height 16
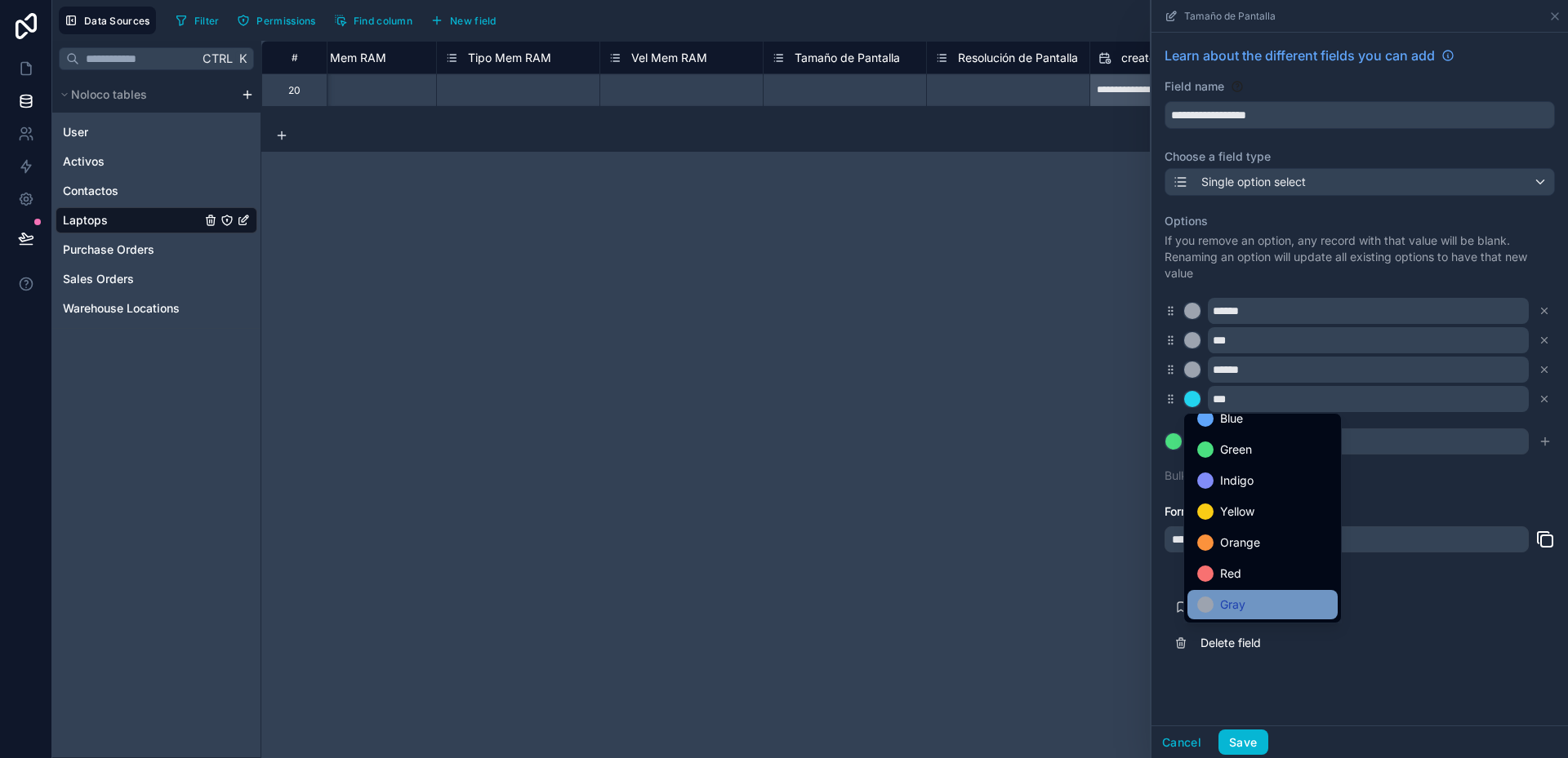
click at [1247, 603] on div "Gray" at bounding box center [1262, 605] width 130 height 20
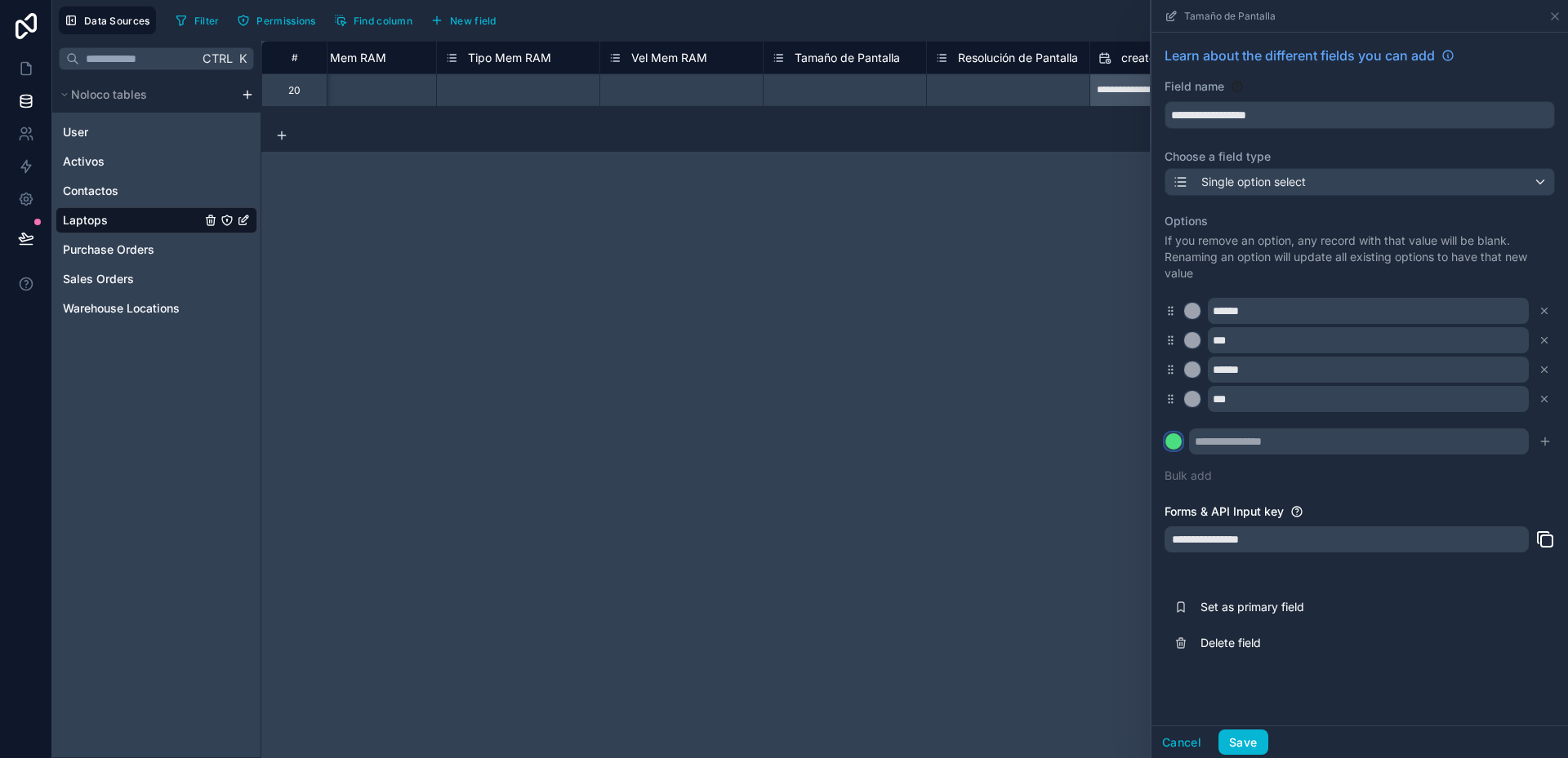
click at [1176, 441] on div at bounding box center [1174, 442] width 16 height 16
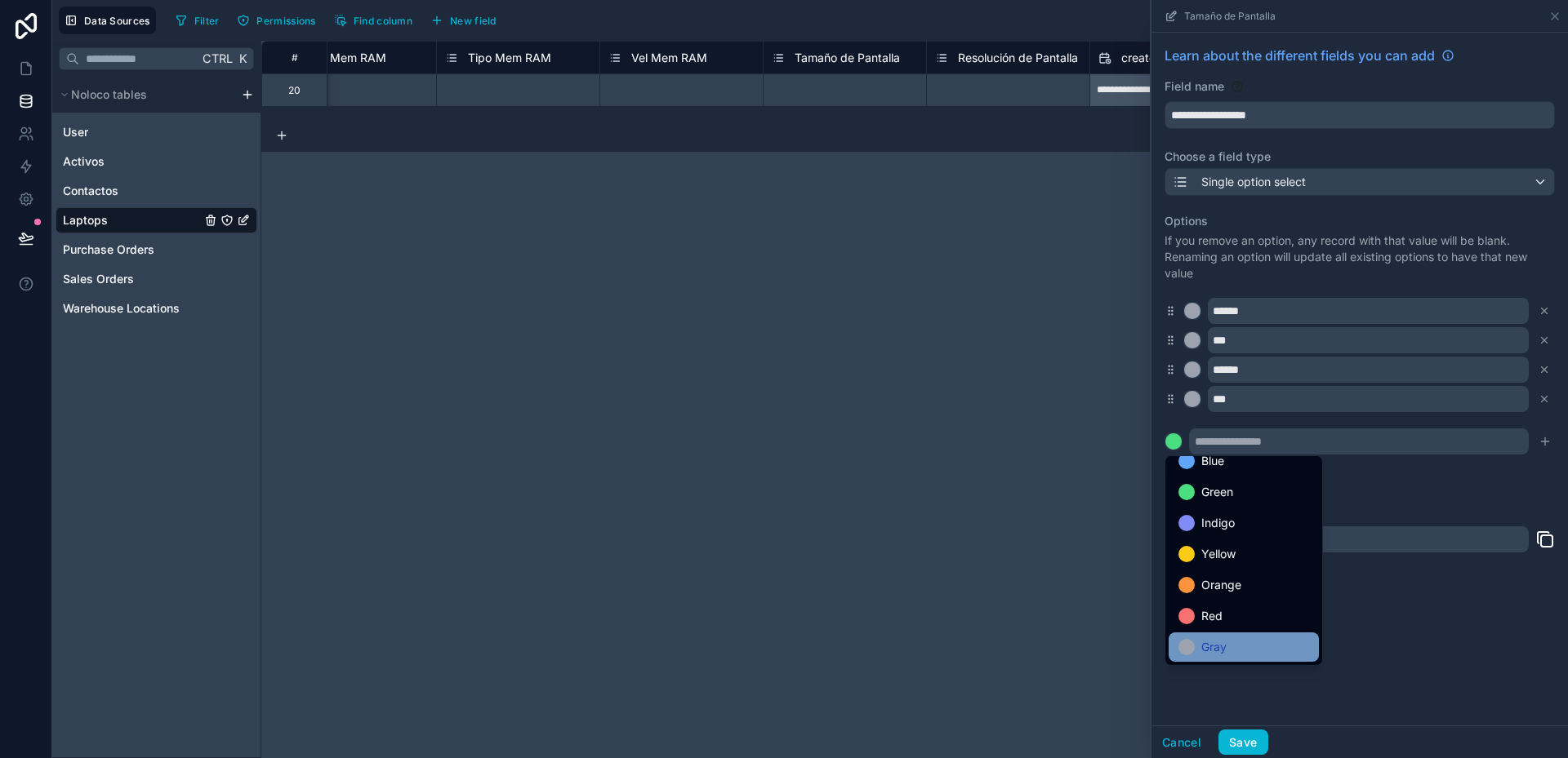
click at [1233, 646] on div "Gray" at bounding box center [1243, 648] width 130 height 20
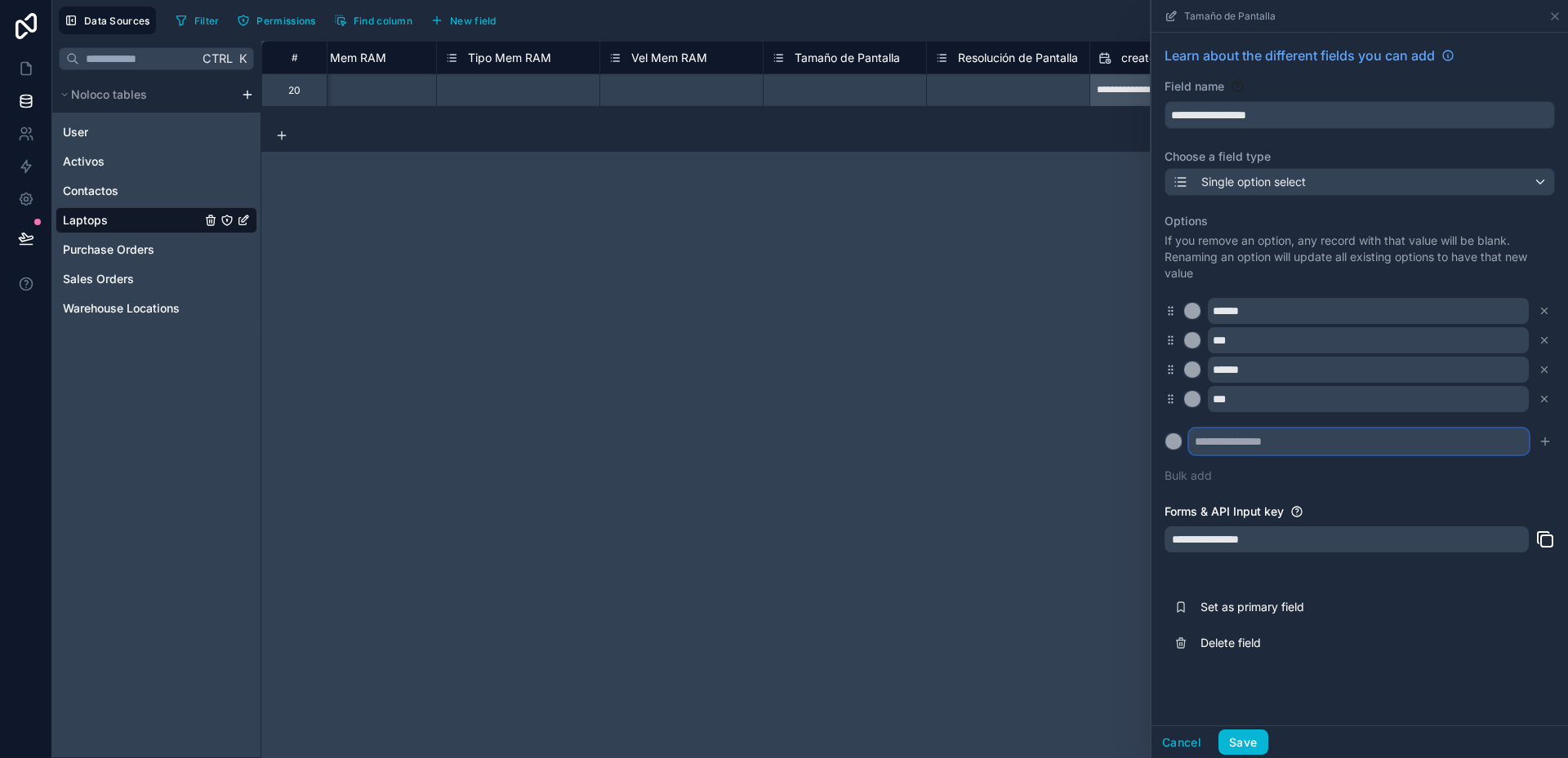
click at [1225, 445] on input "text" at bounding box center [1359, 441] width 340 height 26
type input "******"
click at [1165, 433] on button at bounding box center [1174, 442] width 18 height 18
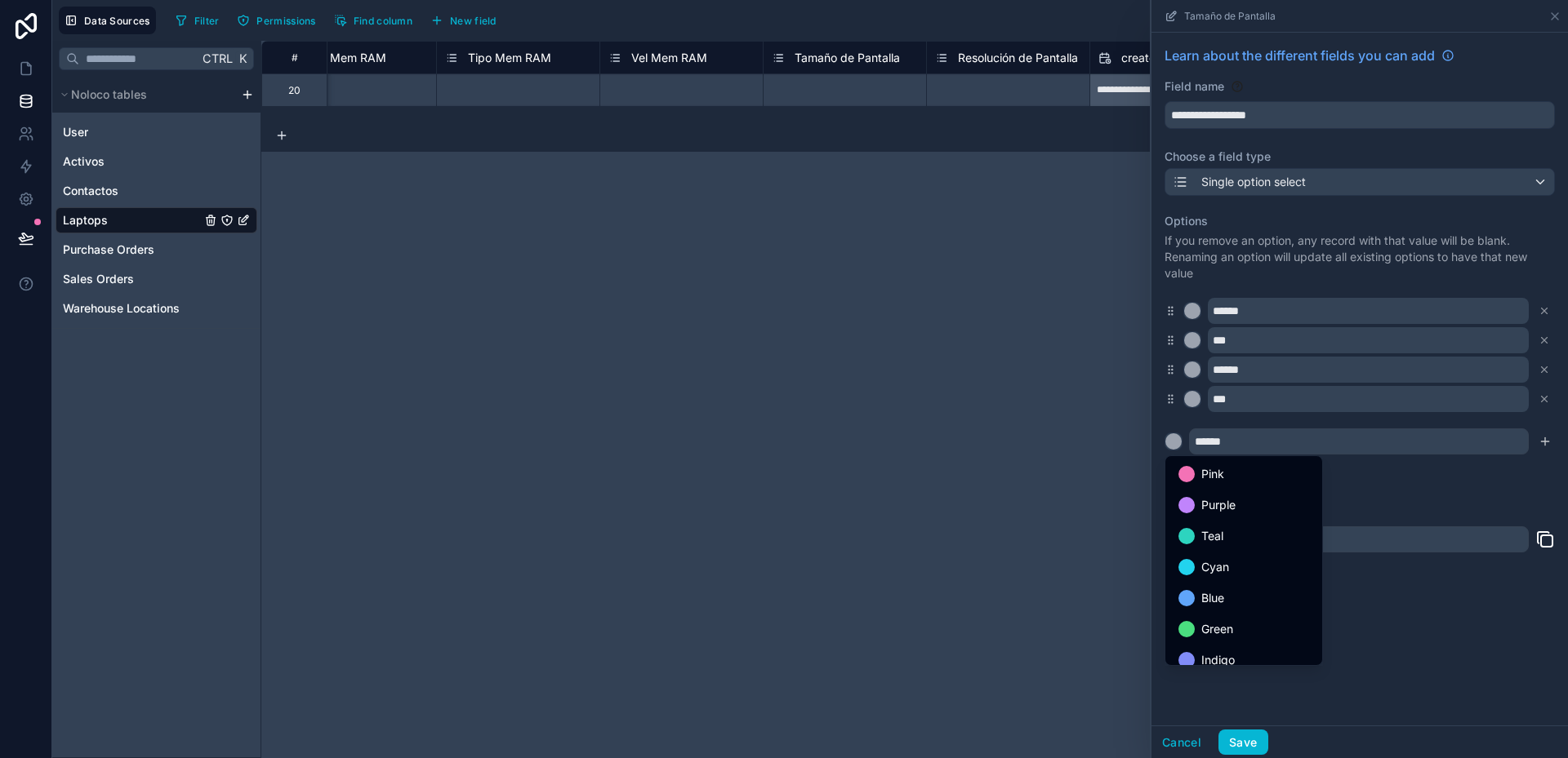
click at [1395, 479] on div at bounding box center [1360, 379] width 417 height 758
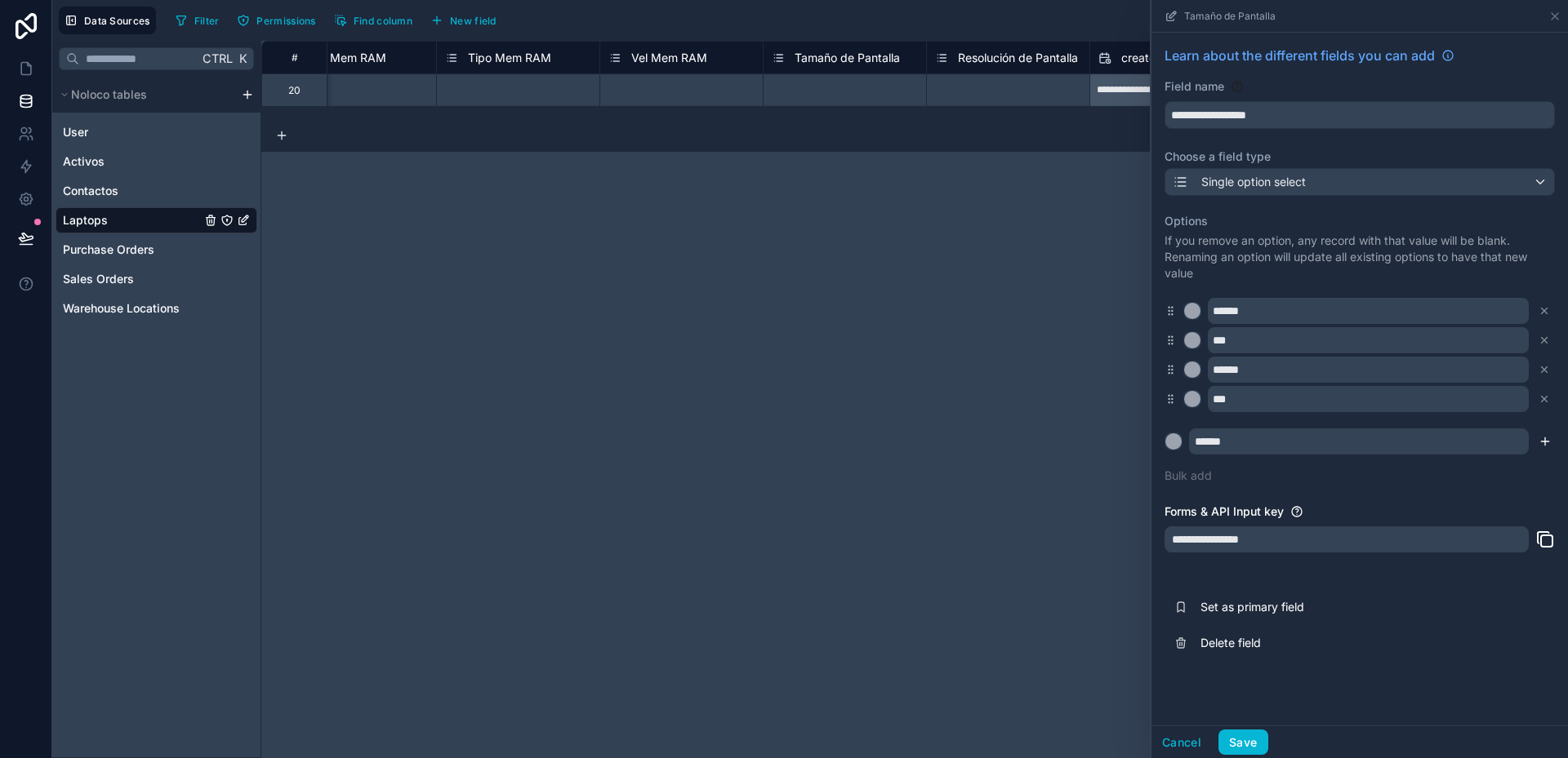
click at [1546, 445] on icon "submit" at bounding box center [1545, 441] width 13 height 13
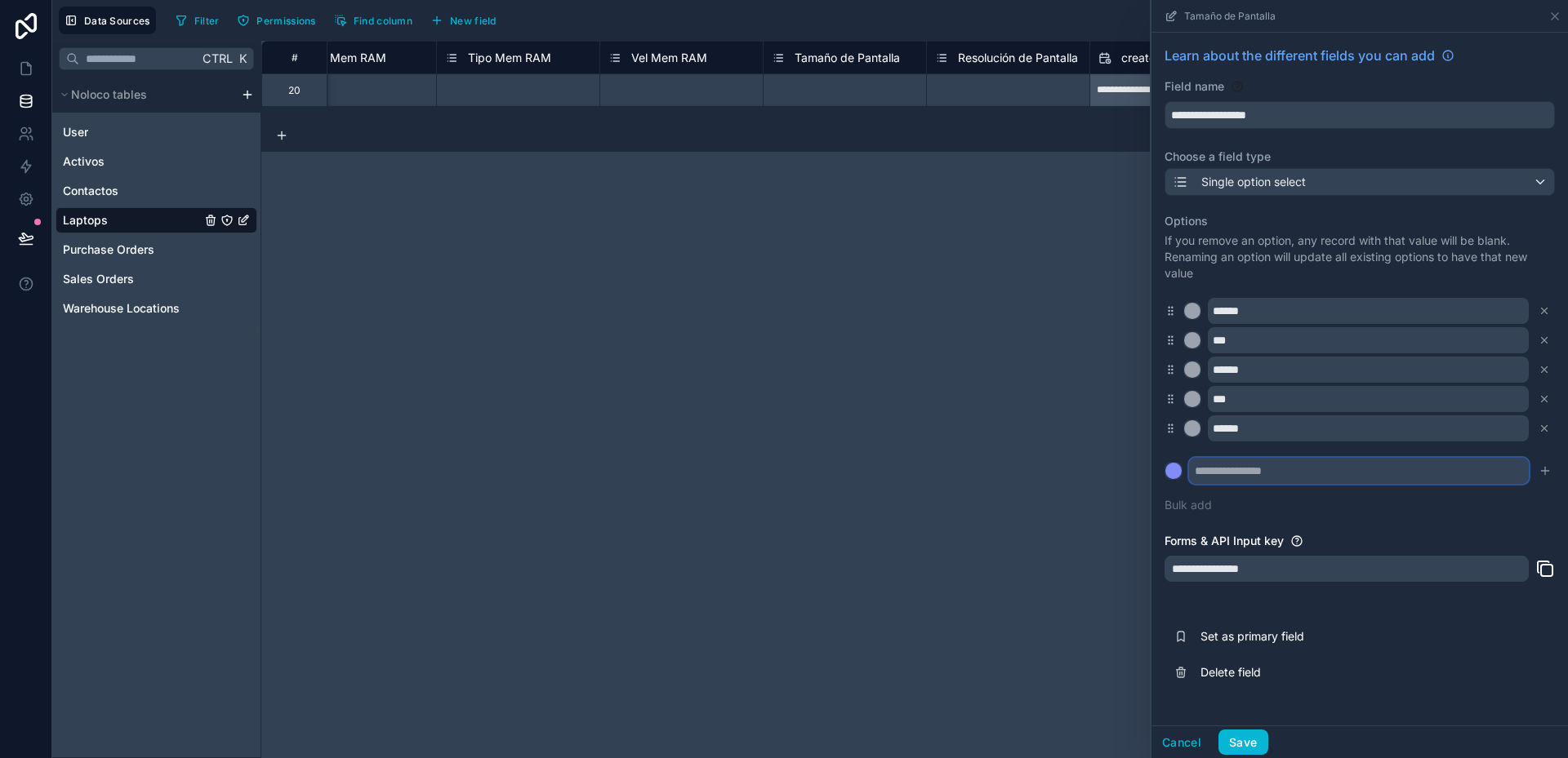
click at [1254, 474] on input "text" at bounding box center [1359, 471] width 340 height 26
type input "******"
click at [1178, 470] on div at bounding box center [1174, 471] width 16 height 16
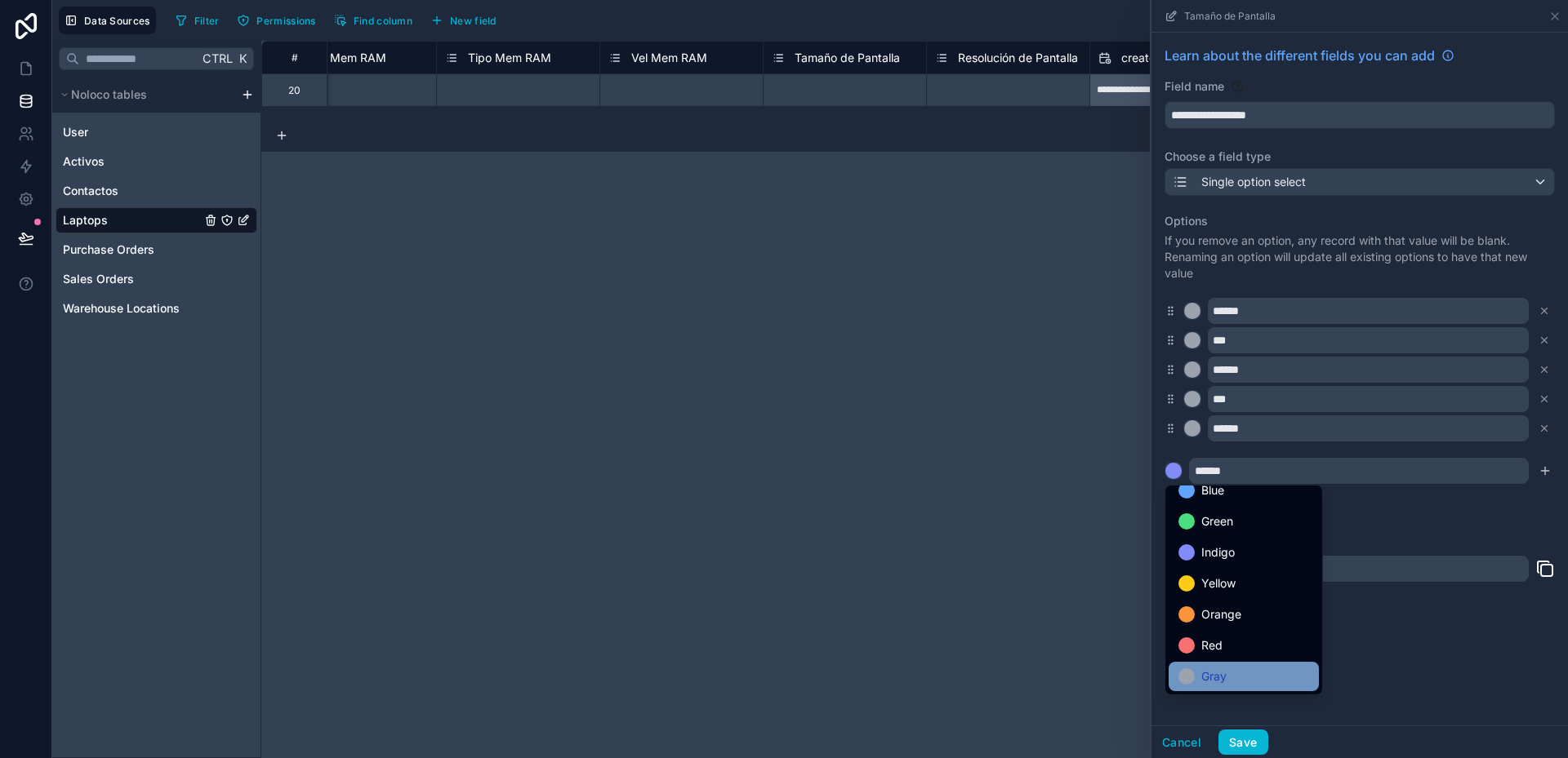
click at [1244, 673] on div "Gray" at bounding box center [1243, 677] width 130 height 20
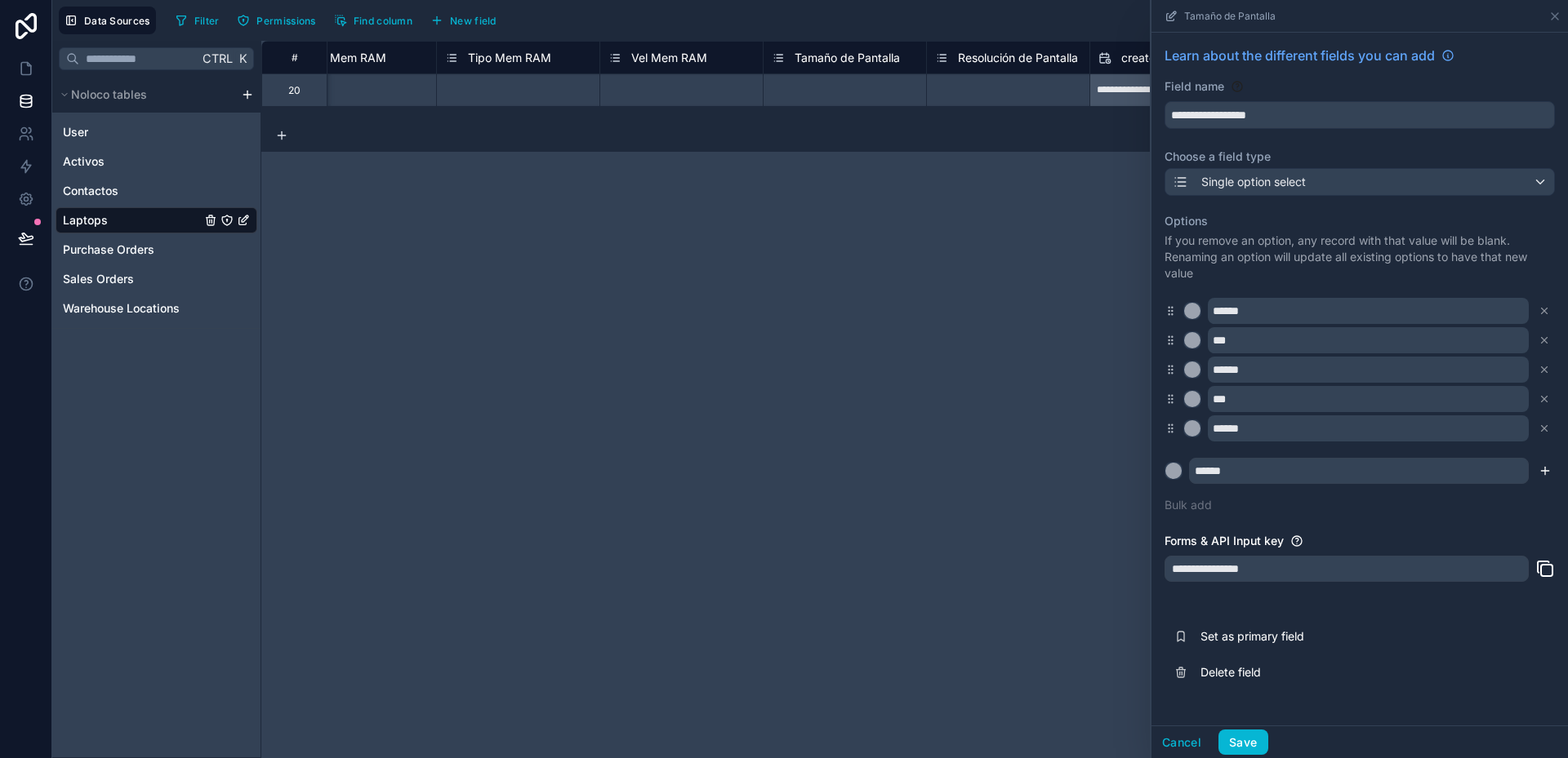
click at [1546, 468] on icon "submit" at bounding box center [1546, 471] width 0 height 7
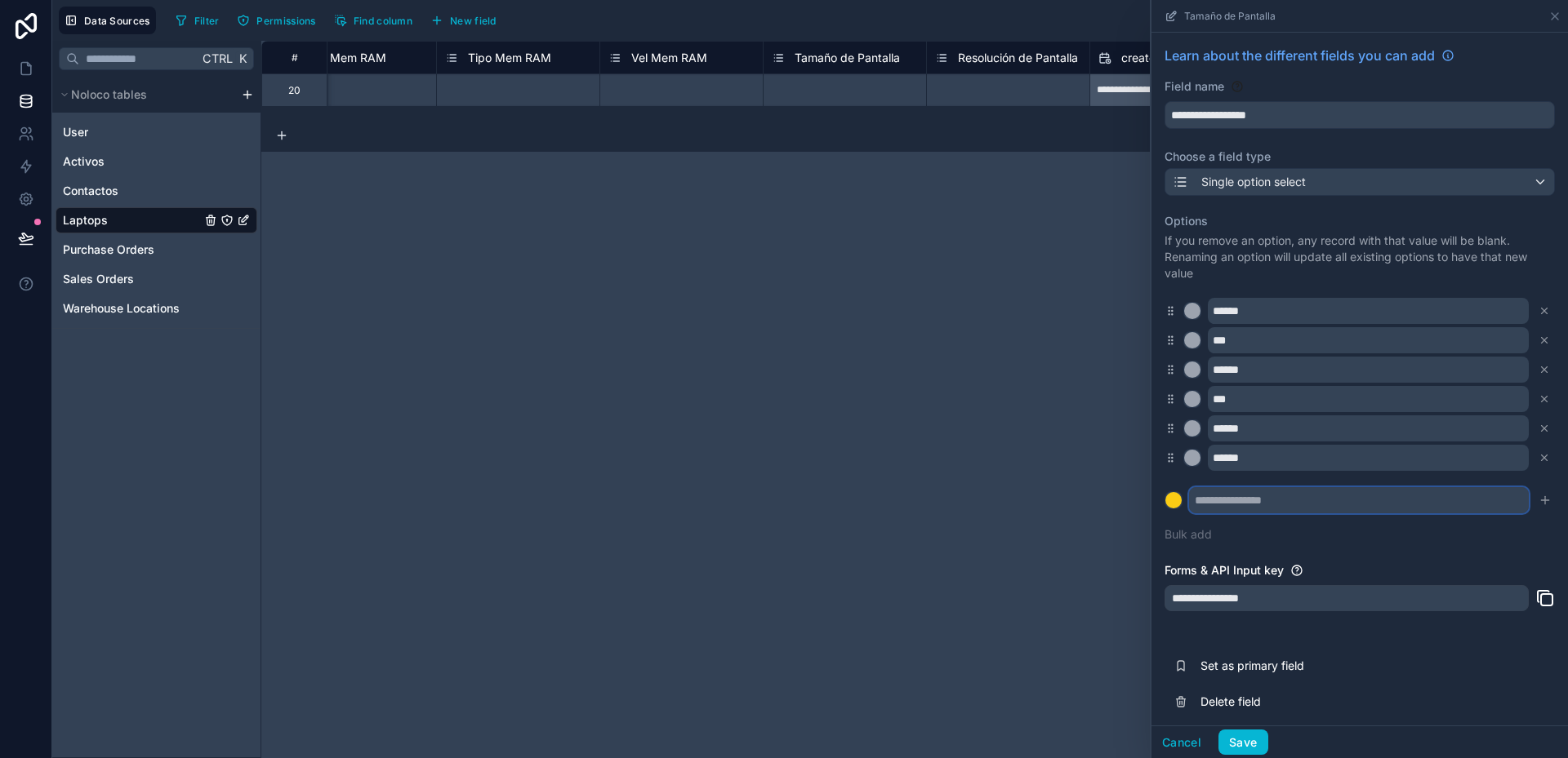
click at [1233, 500] on input "text" at bounding box center [1359, 500] width 340 height 26
type input "******"
click at [1179, 499] on div at bounding box center [1174, 500] width 16 height 16
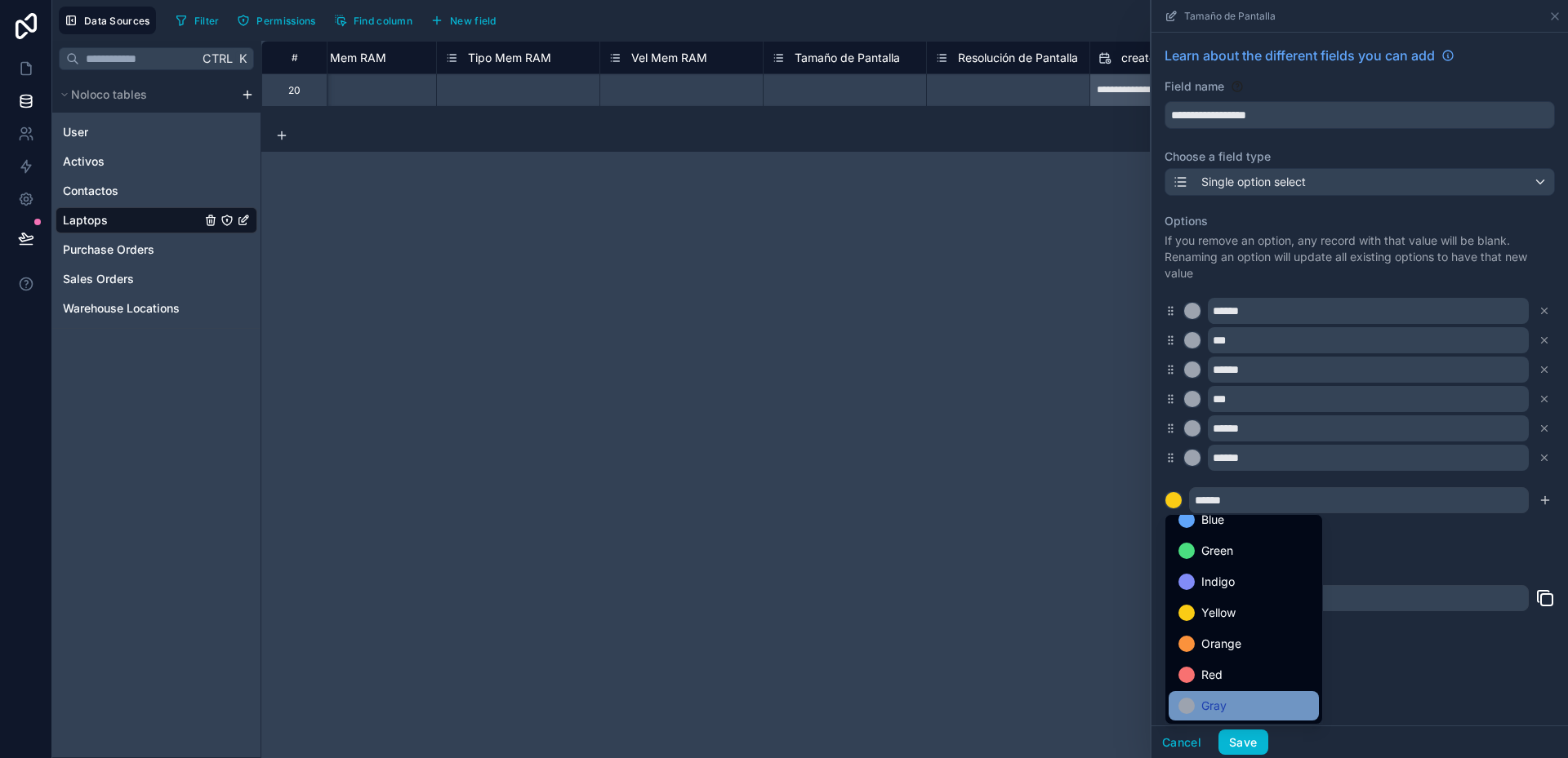
click at [1223, 703] on span "Gray" at bounding box center [1214, 706] width 25 height 20
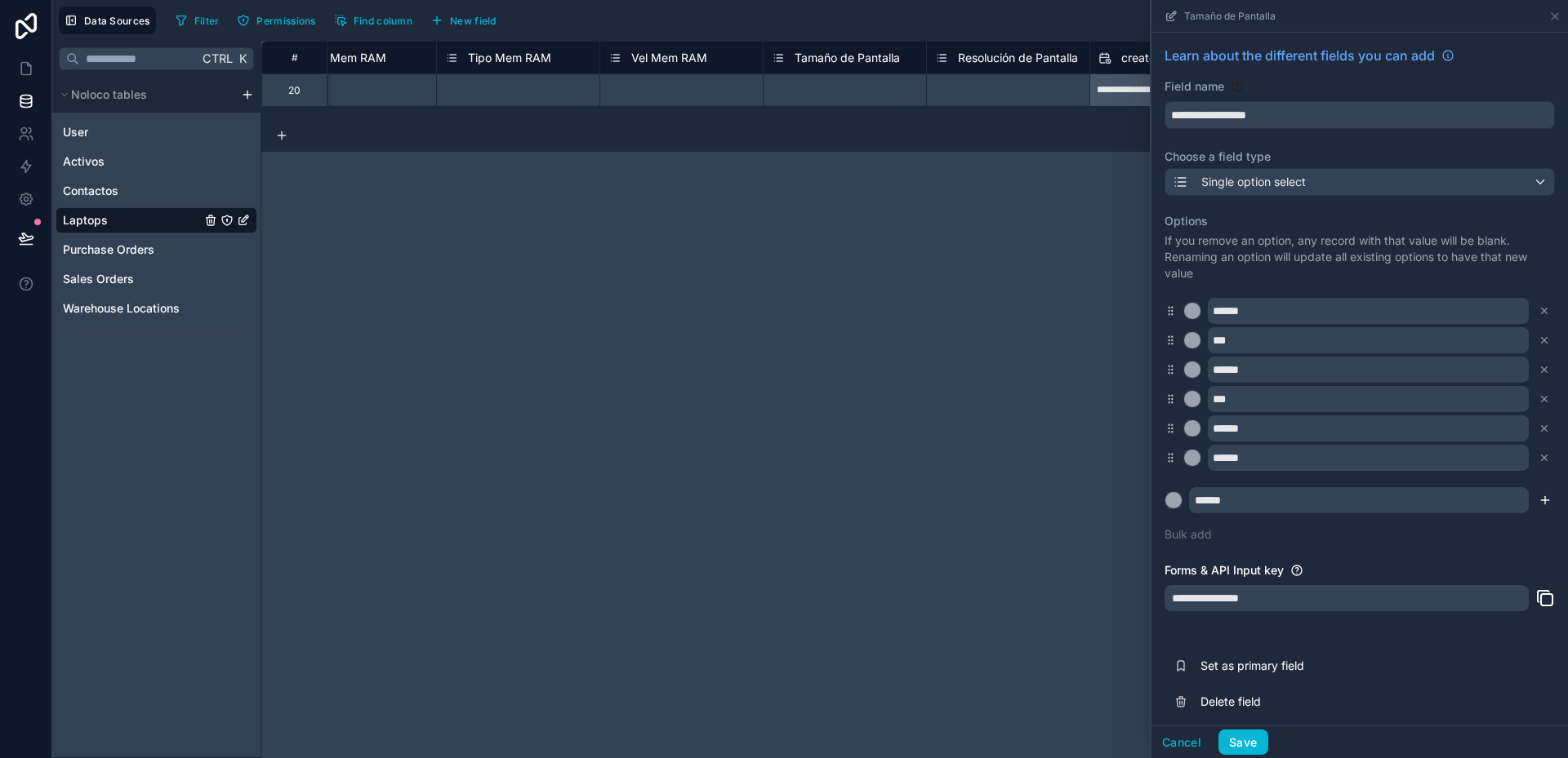
click at [1538, 498] on icon "submit" at bounding box center [1545, 500] width 13 height 13
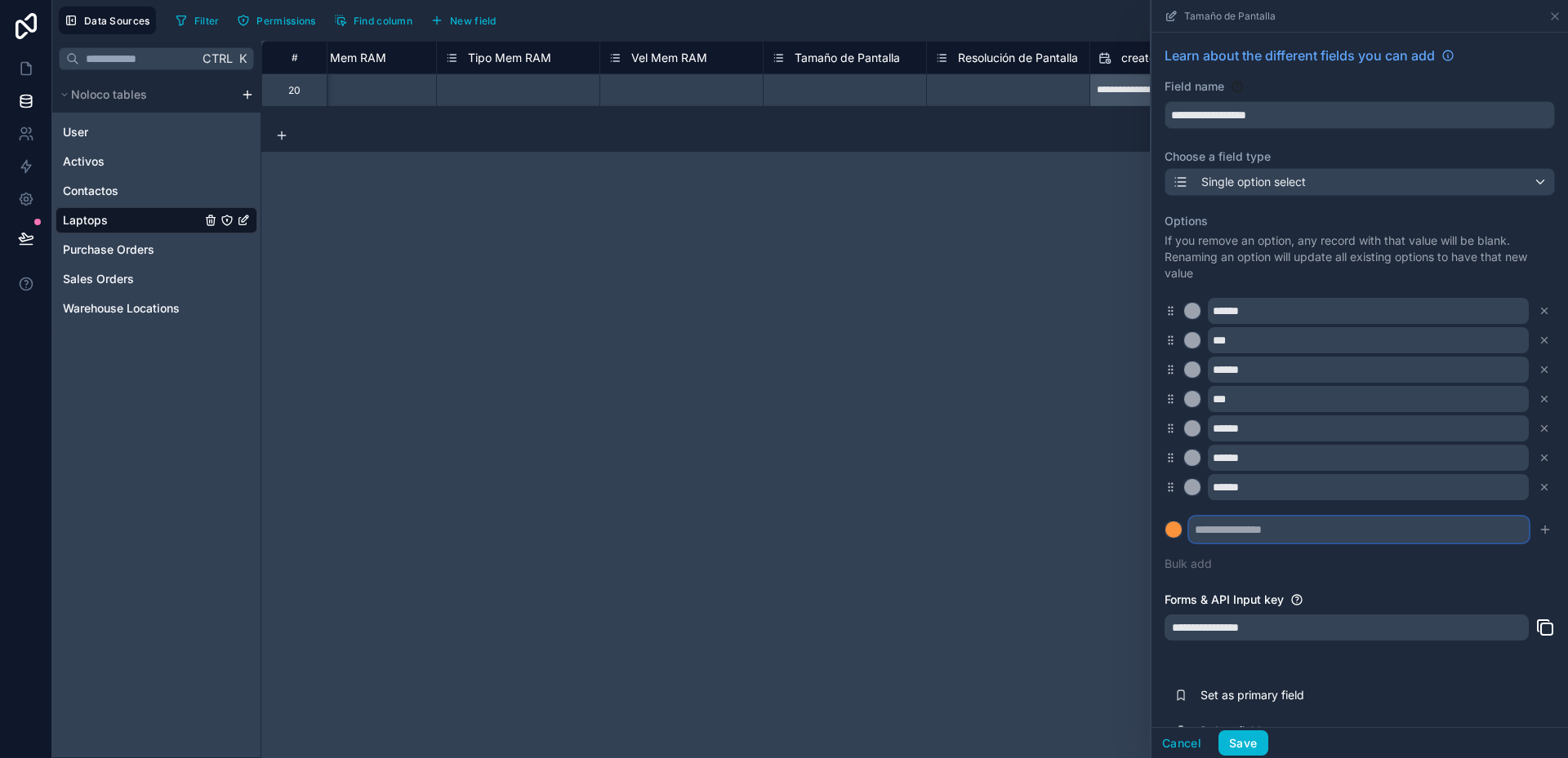
click at [1214, 526] on input "text" at bounding box center [1359, 529] width 340 height 26
click at [1165, 527] on button at bounding box center [1174, 530] width 18 height 18
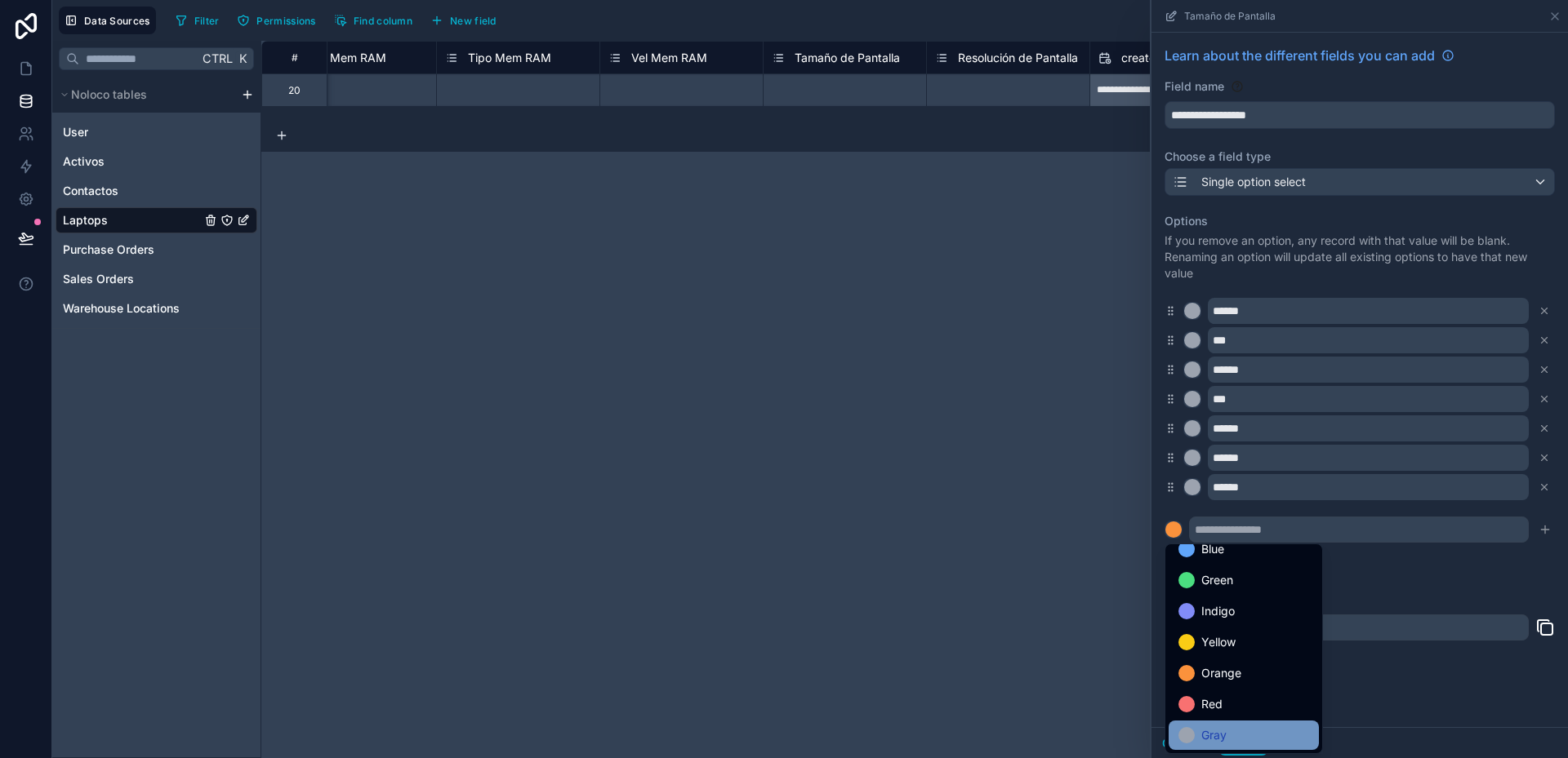
click at [1227, 731] on span "Gray" at bounding box center [1214, 736] width 25 height 20
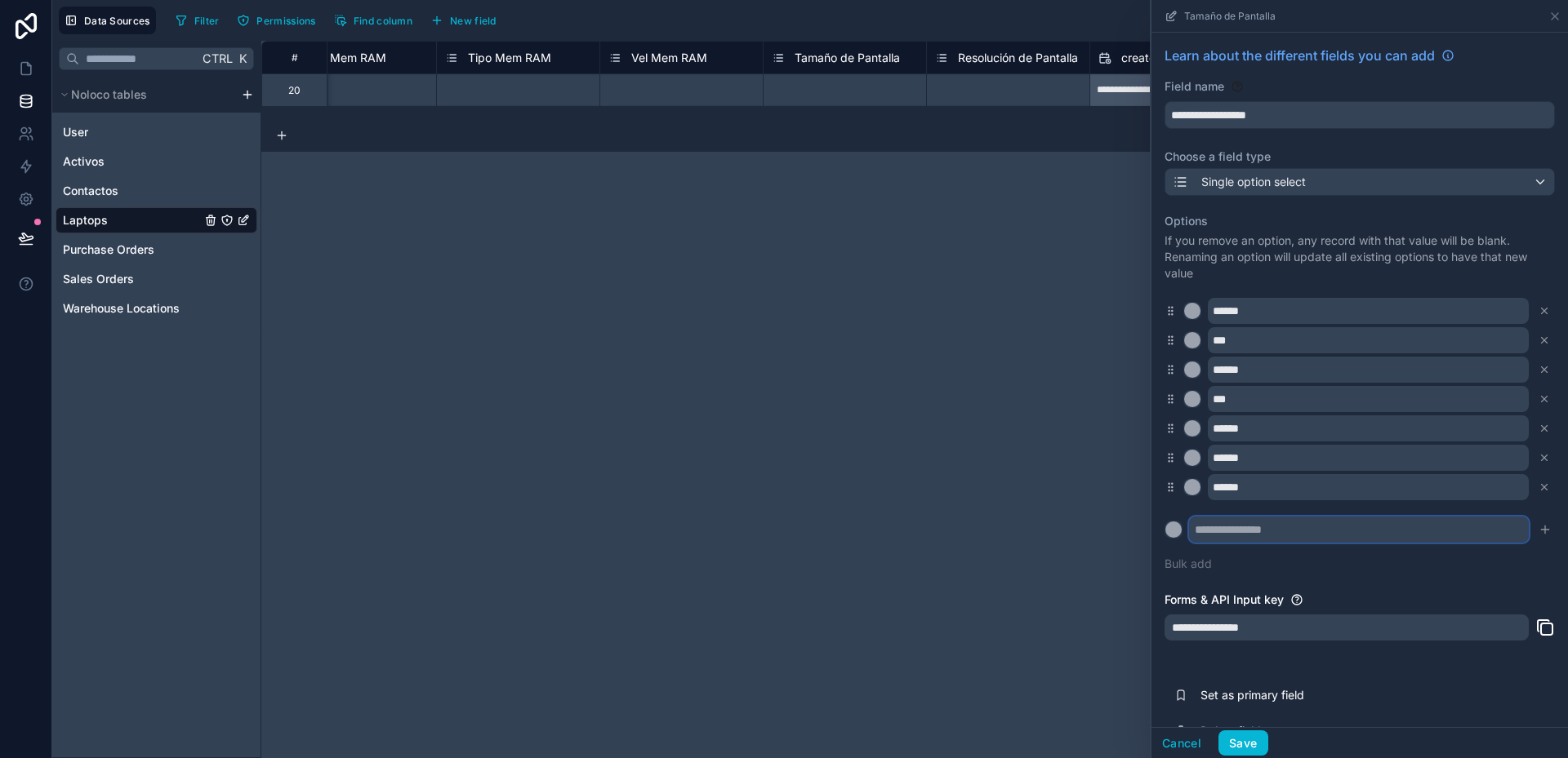
click at [1223, 525] on input "text" at bounding box center [1359, 529] width 340 height 26
type input "******"
click at [1538, 534] on icon "submit" at bounding box center [1545, 530] width 13 height 13
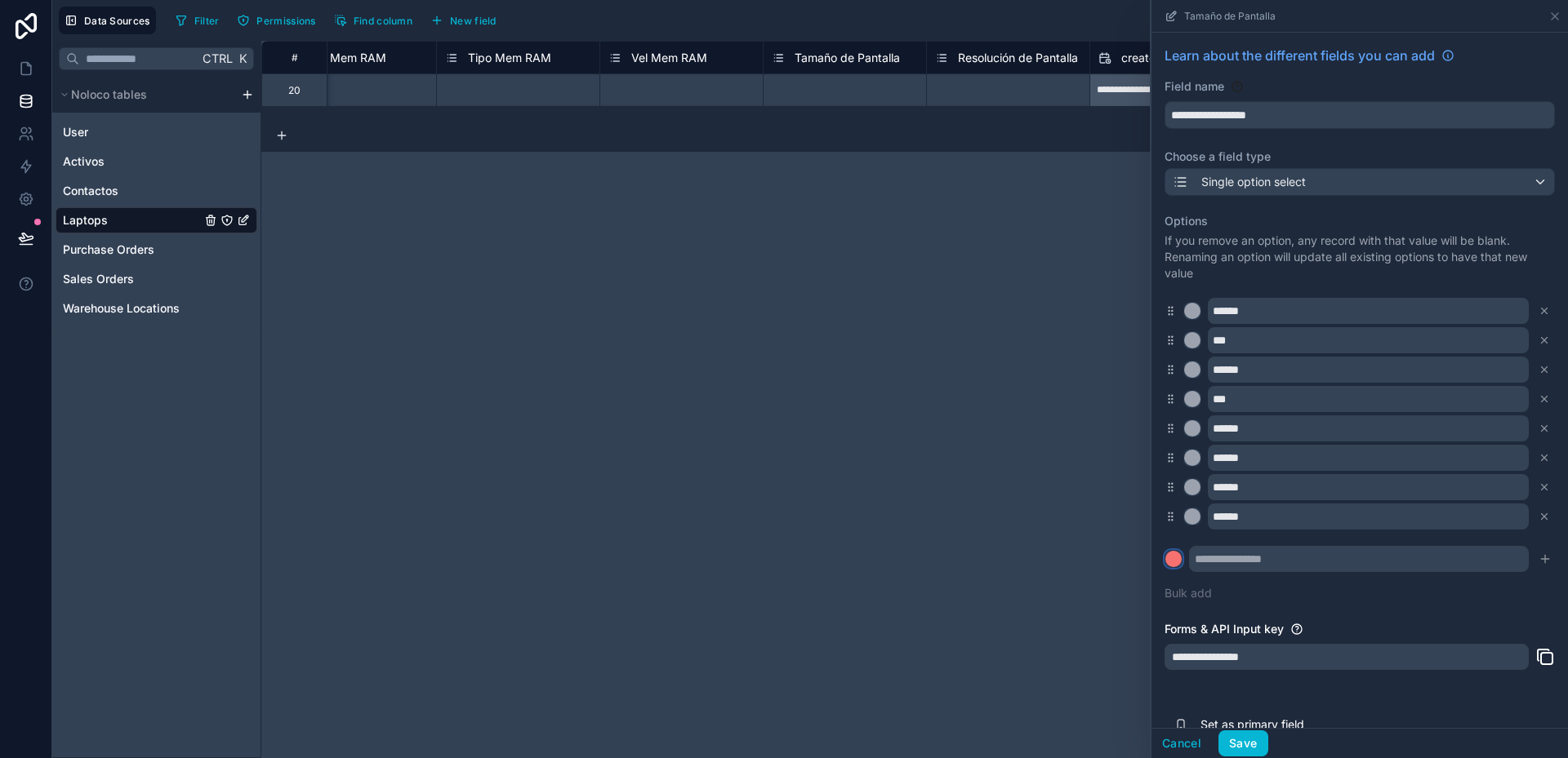
click at [1178, 557] on div at bounding box center [1174, 559] width 16 height 16
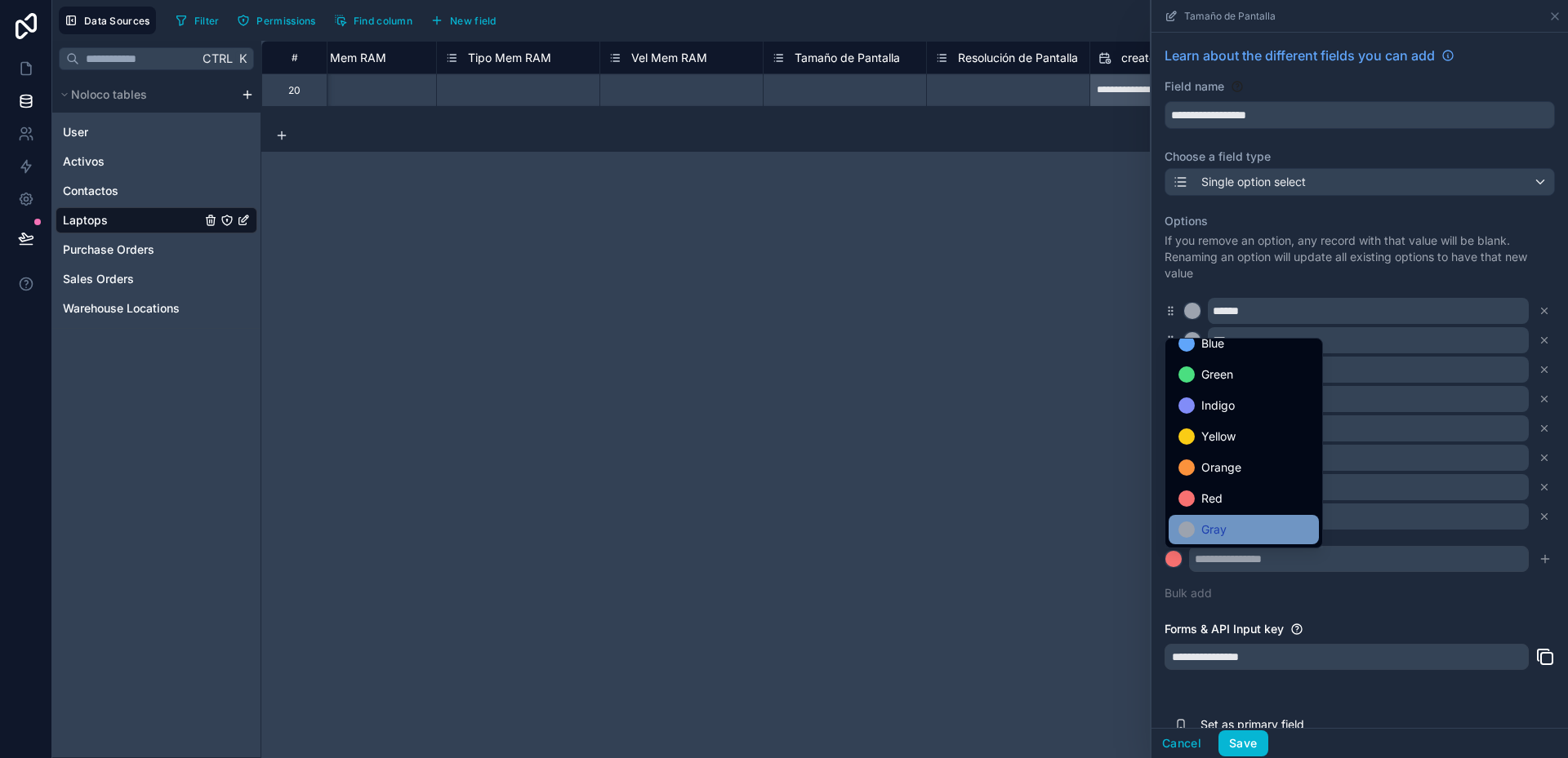
click at [1213, 538] on span "Gray" at bounding box center [1214, 530] width 25 height 20
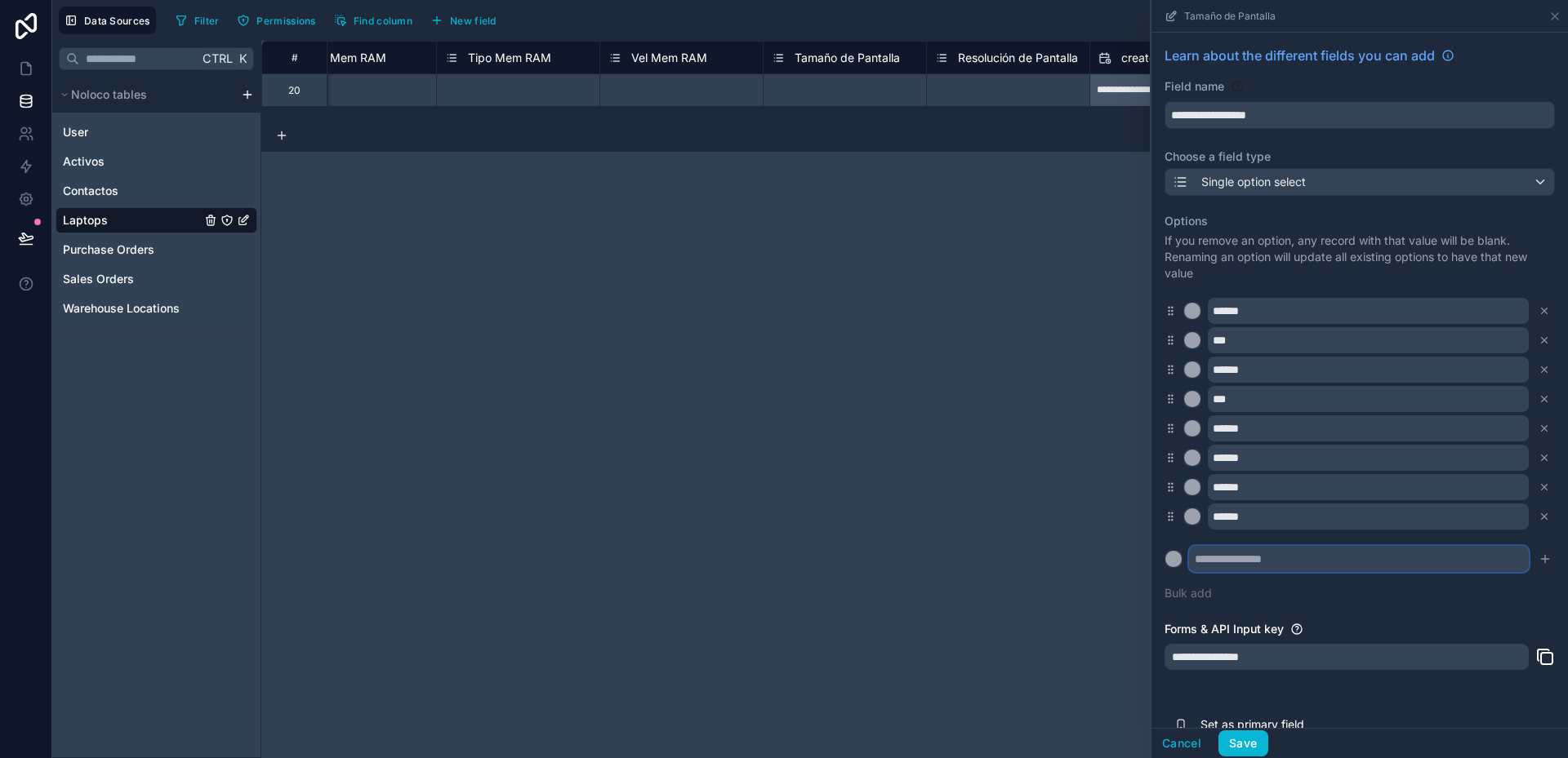
click at [1236, 560] on input "text" at bounding box center [1359, 559] width 340 height 26
click at [1243, 566] on input "text" at bounding box center [1359, 559] width 340 height 26
type input "******"
click at [1541, 560] on icon "submit" at bounding box center [1545, 560] width 7 height 0
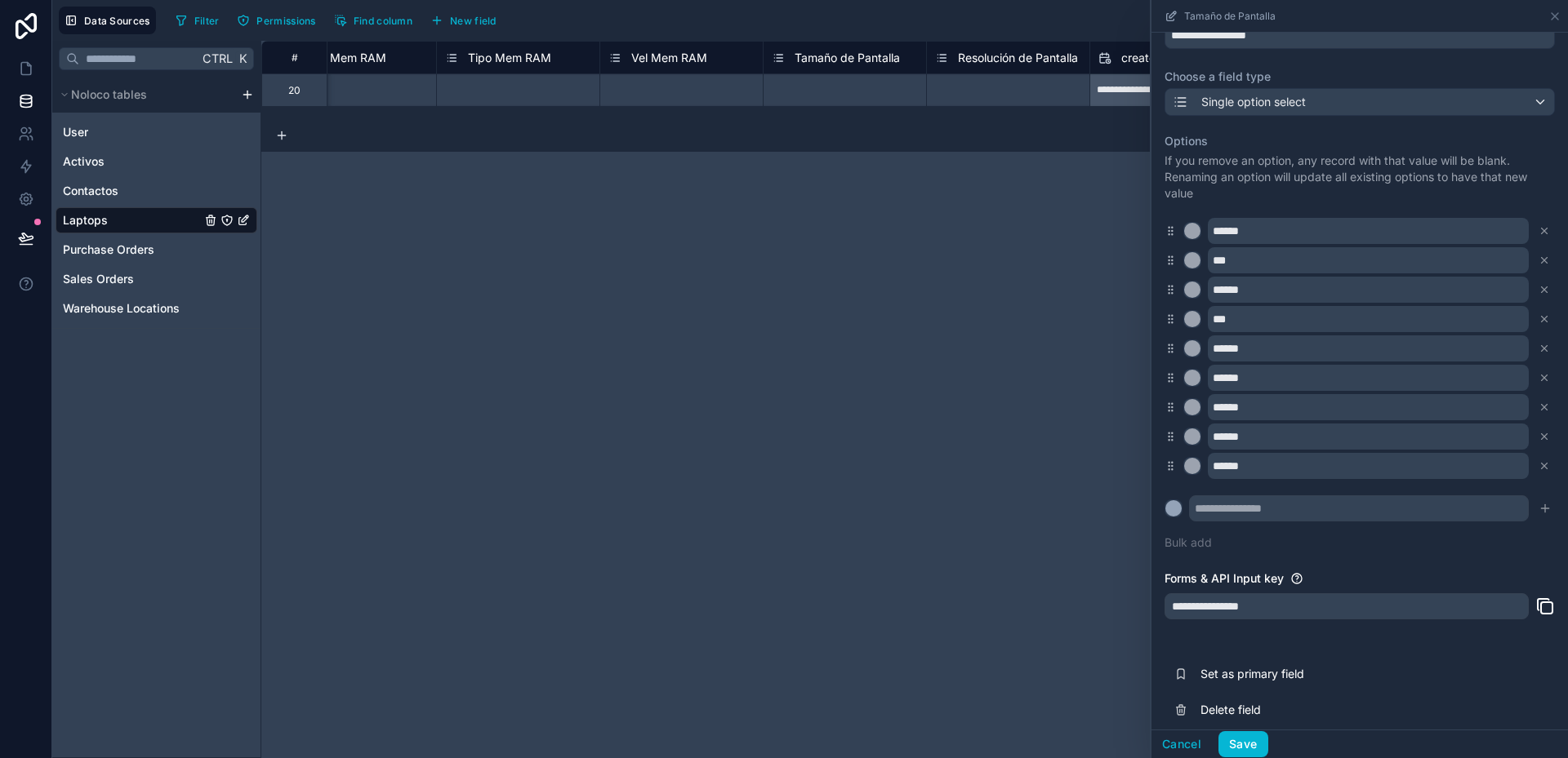
scroll to position [82, 0]
click at [1171, 506] on div at bounding box center [1174, 507] width 16 height 16
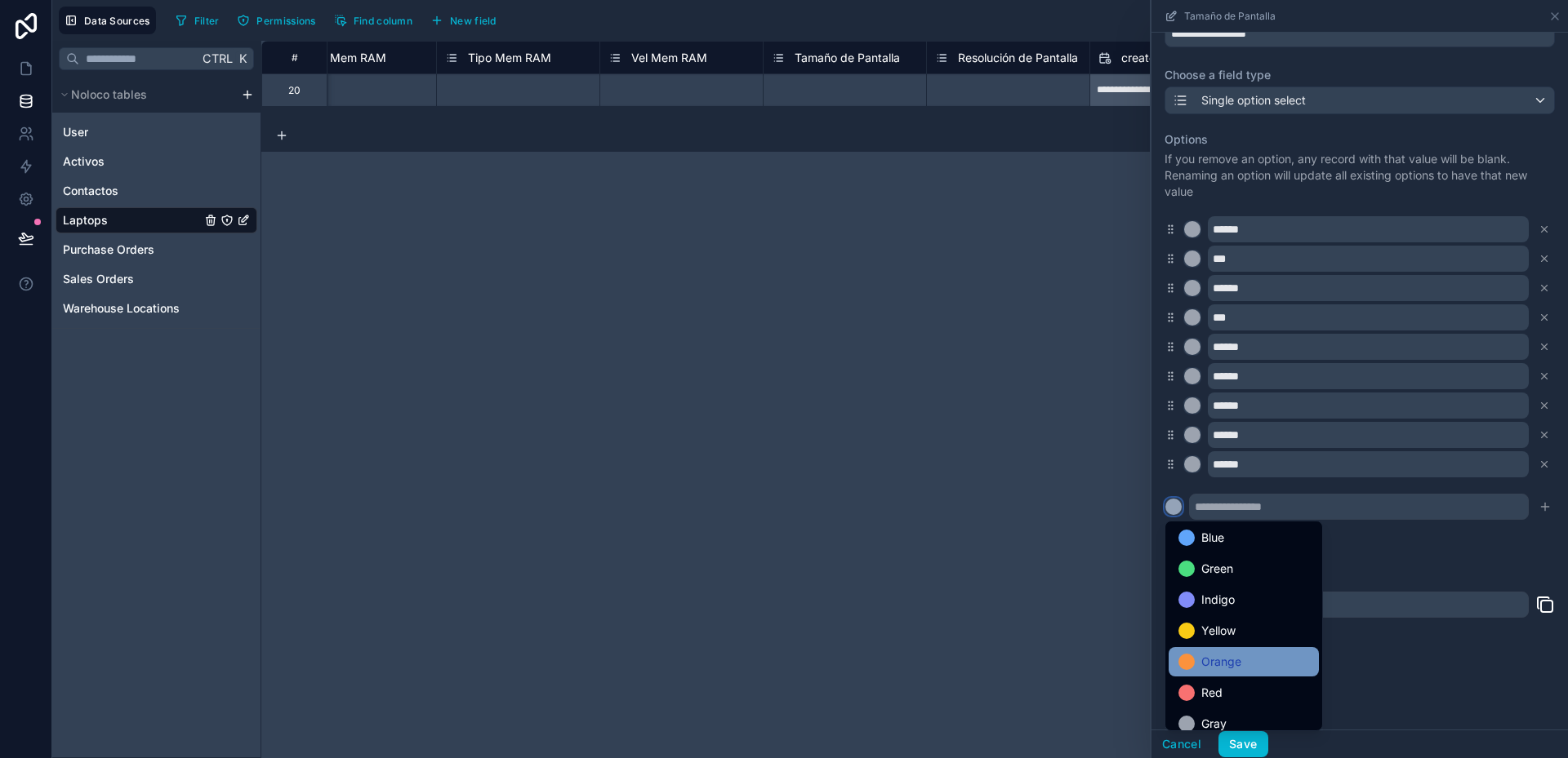
scroll to position [137, 0]
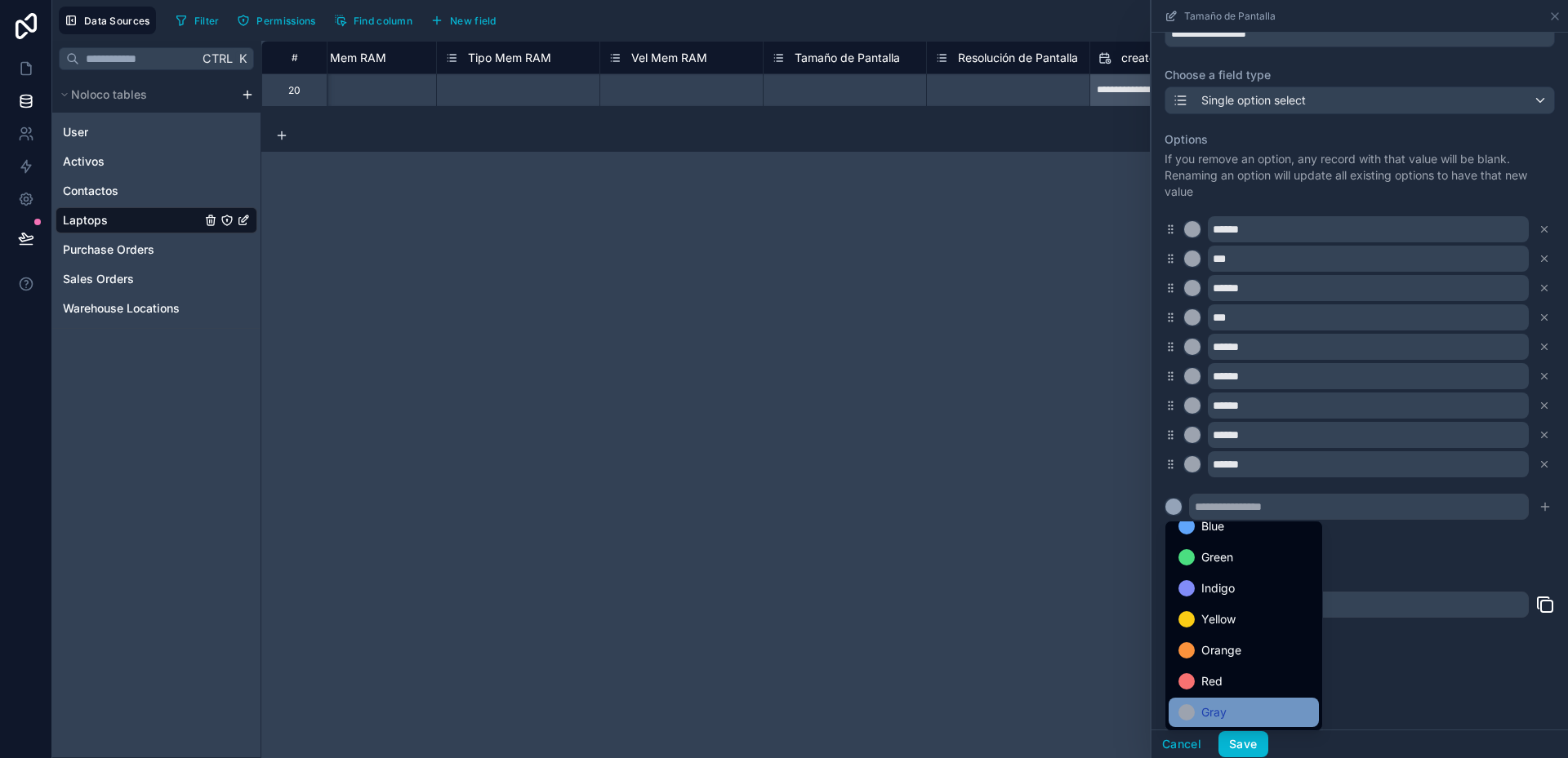
click at [1230, 704] on div "Gray" at bounding box center [1243, 713] width 130 height 20
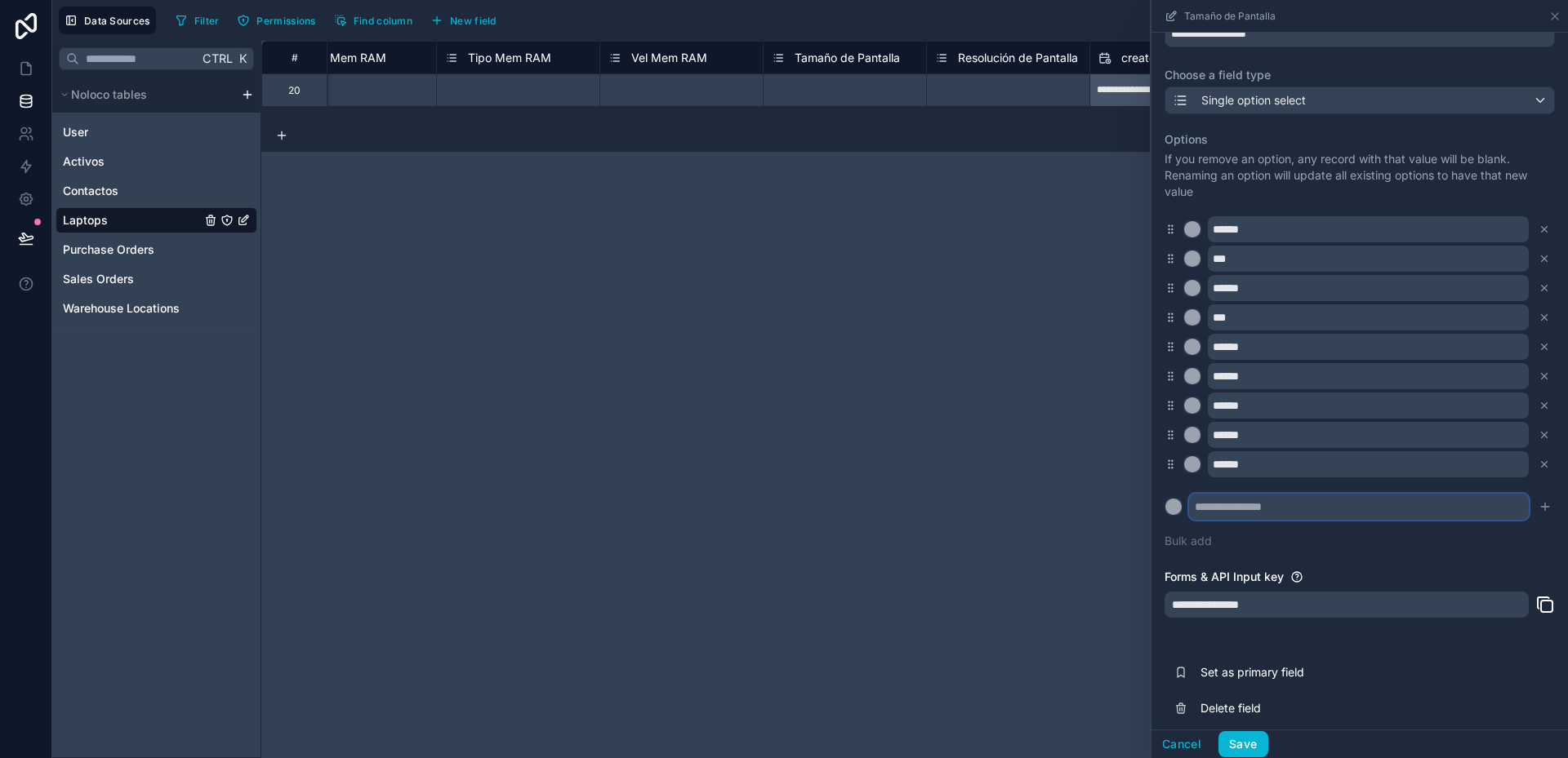
click at [1230, 498] on input "text" at bounding box center [1359, 507] width 340 height 26
type input "******"
click at [1165, 498] on button at bounding box center [1174, 507] width 18 height 18
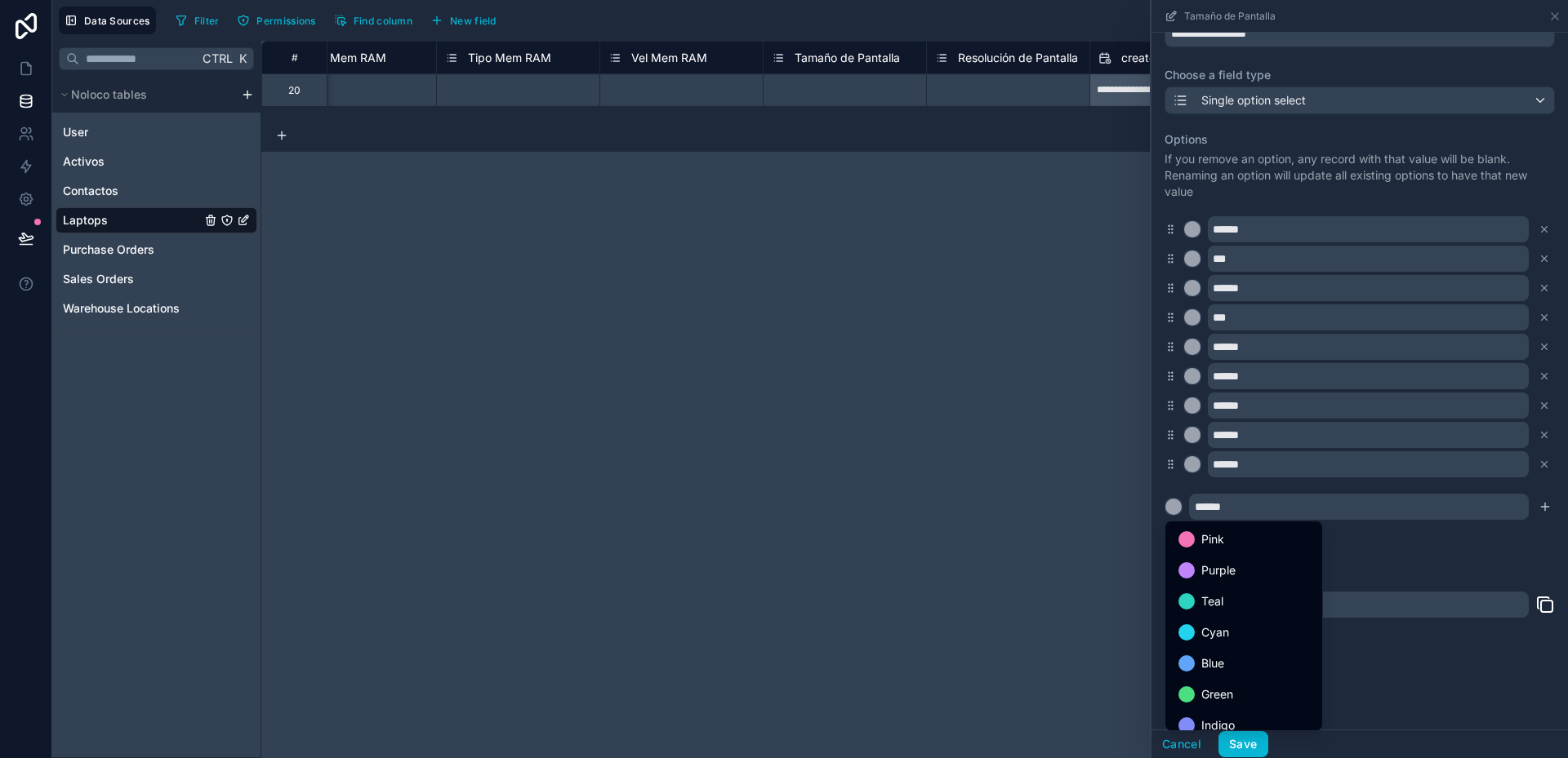
click at [1535, 506] on div at bounding box center [1360, 379] width 417 height 758
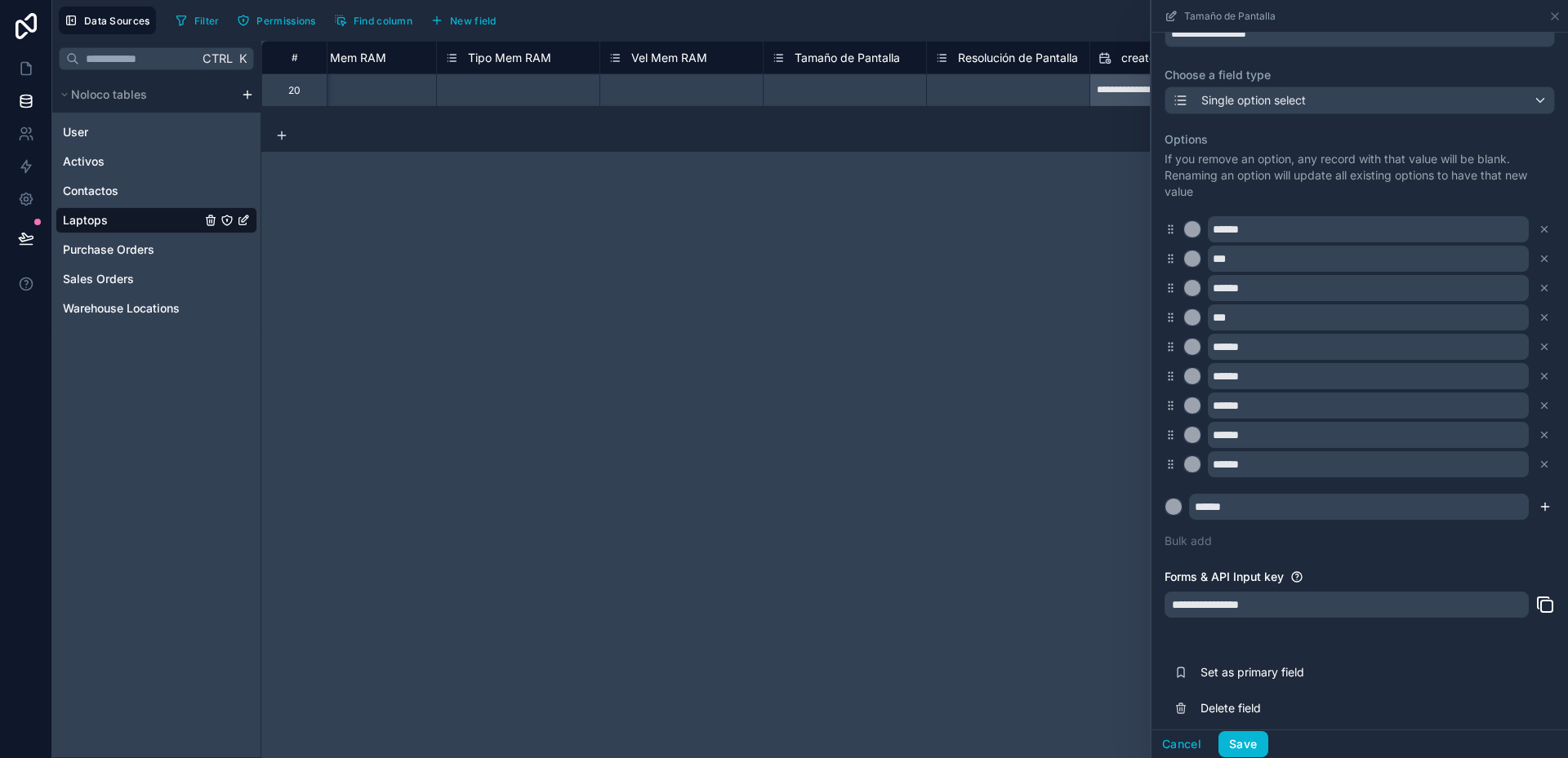
click at [1538, 506] on icon "submit" at bounding box center [1545, 507] width 13 height 13
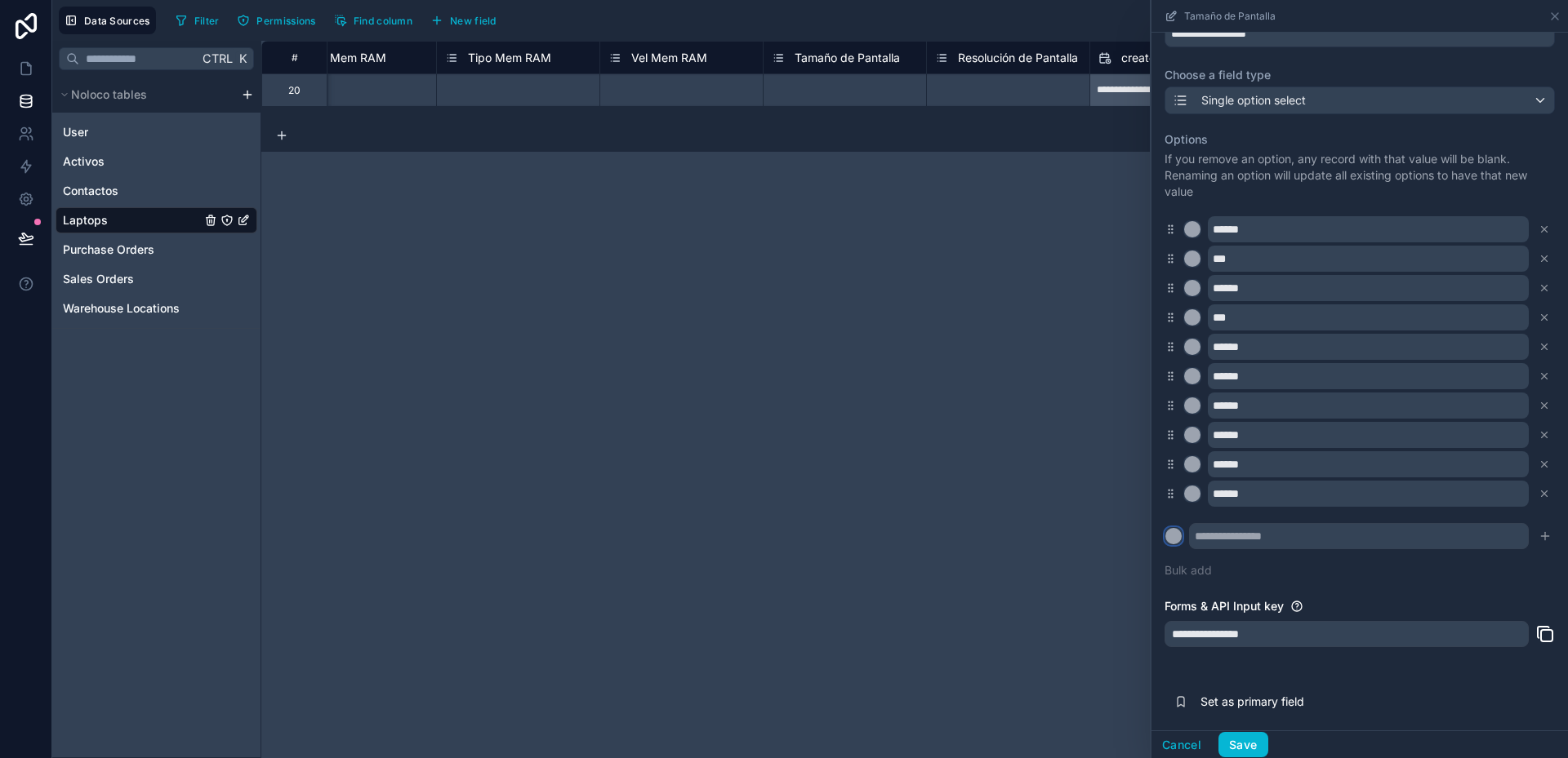
click at [1178, 538] on div at bounding box center [1174, 536] width 16 height 16
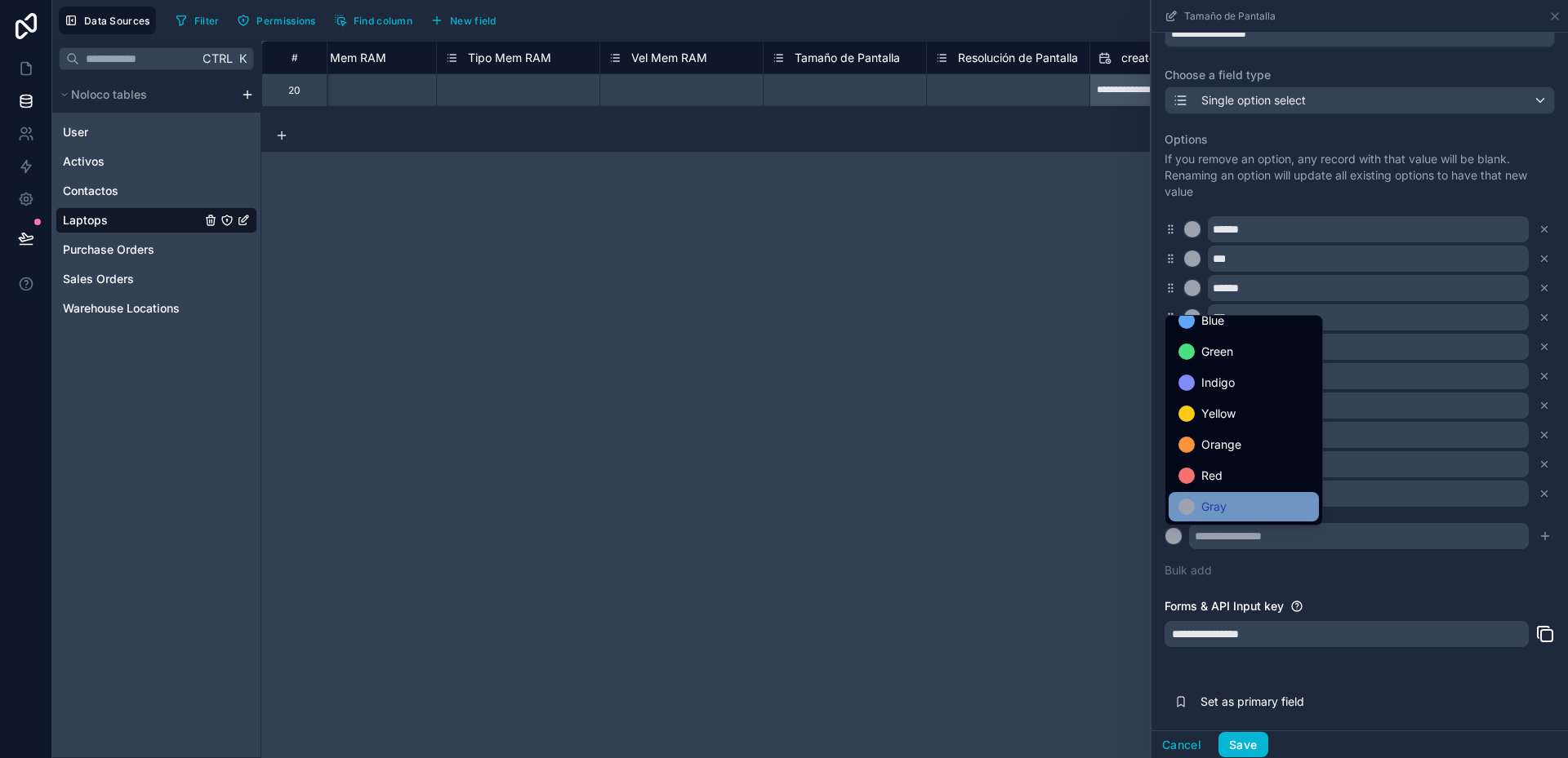
click at [1232, 509] on div "Gray" at bounding box center [1243, 507] width 130 height 20
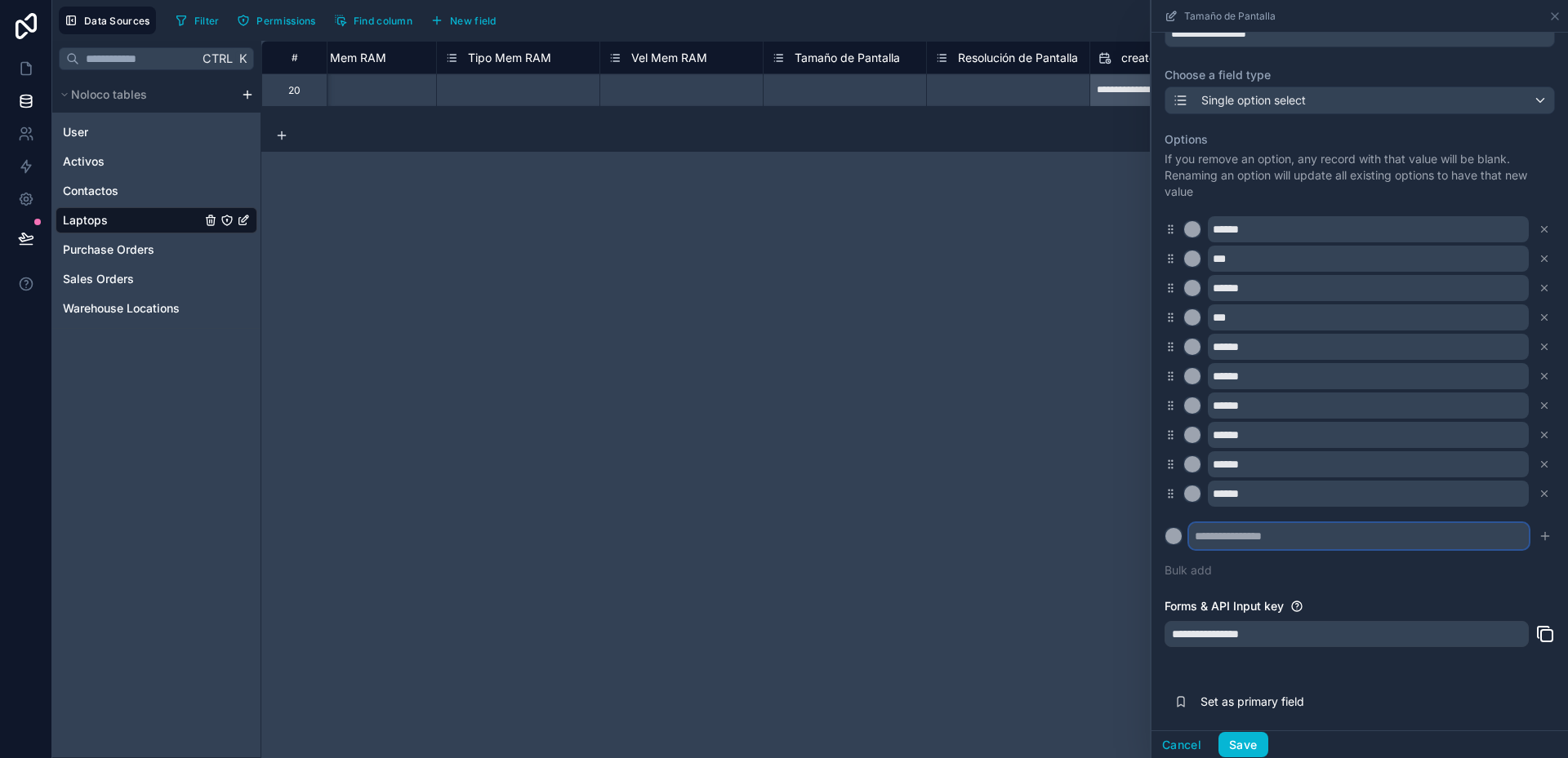
click at [1268, 534] on input "text" at bounding box center [1359, 536] width 340 height 26
type input "***"
click at [1538, 542] on icon "submit" at bounding box center [1545, 536] width 13 height 13
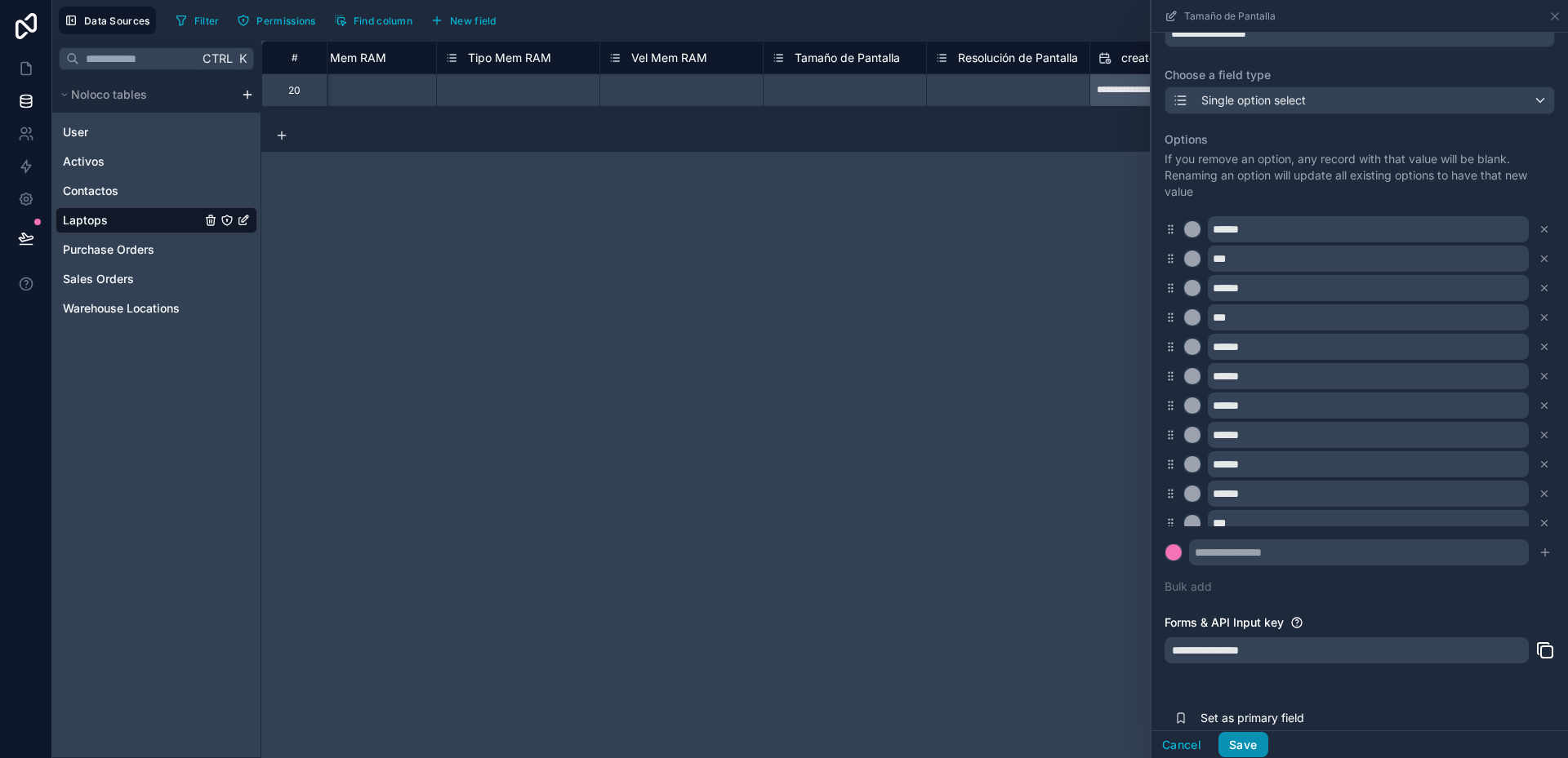
click at [1255, 747] on button "Save" at bounding box center [1243, 745] width 49 height 26
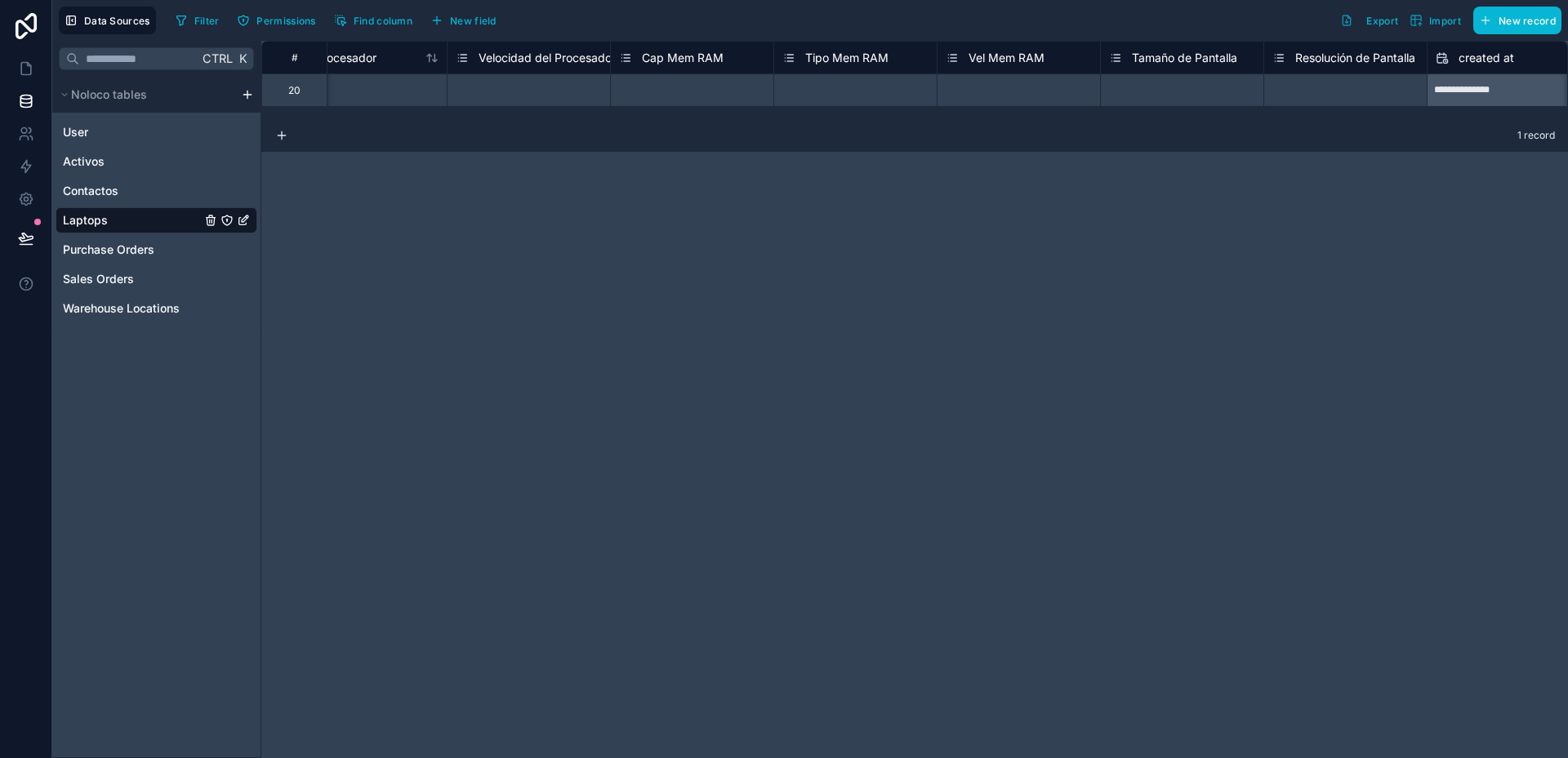
scroll to position [0, 1953]
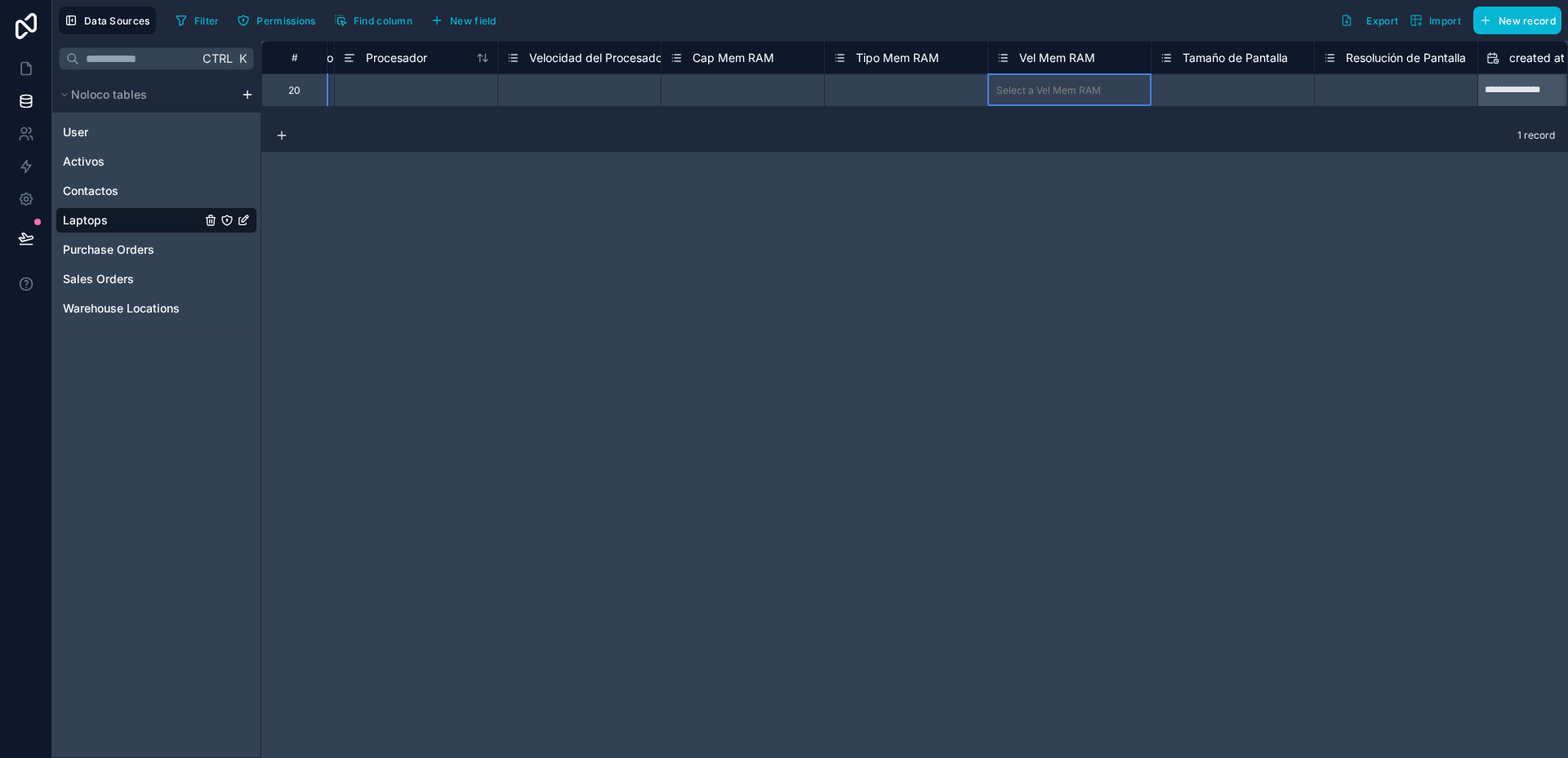
click at [1070, 66] on span "Vel Mem RAM" at bounding box center [1057, 57] width 76 height 16
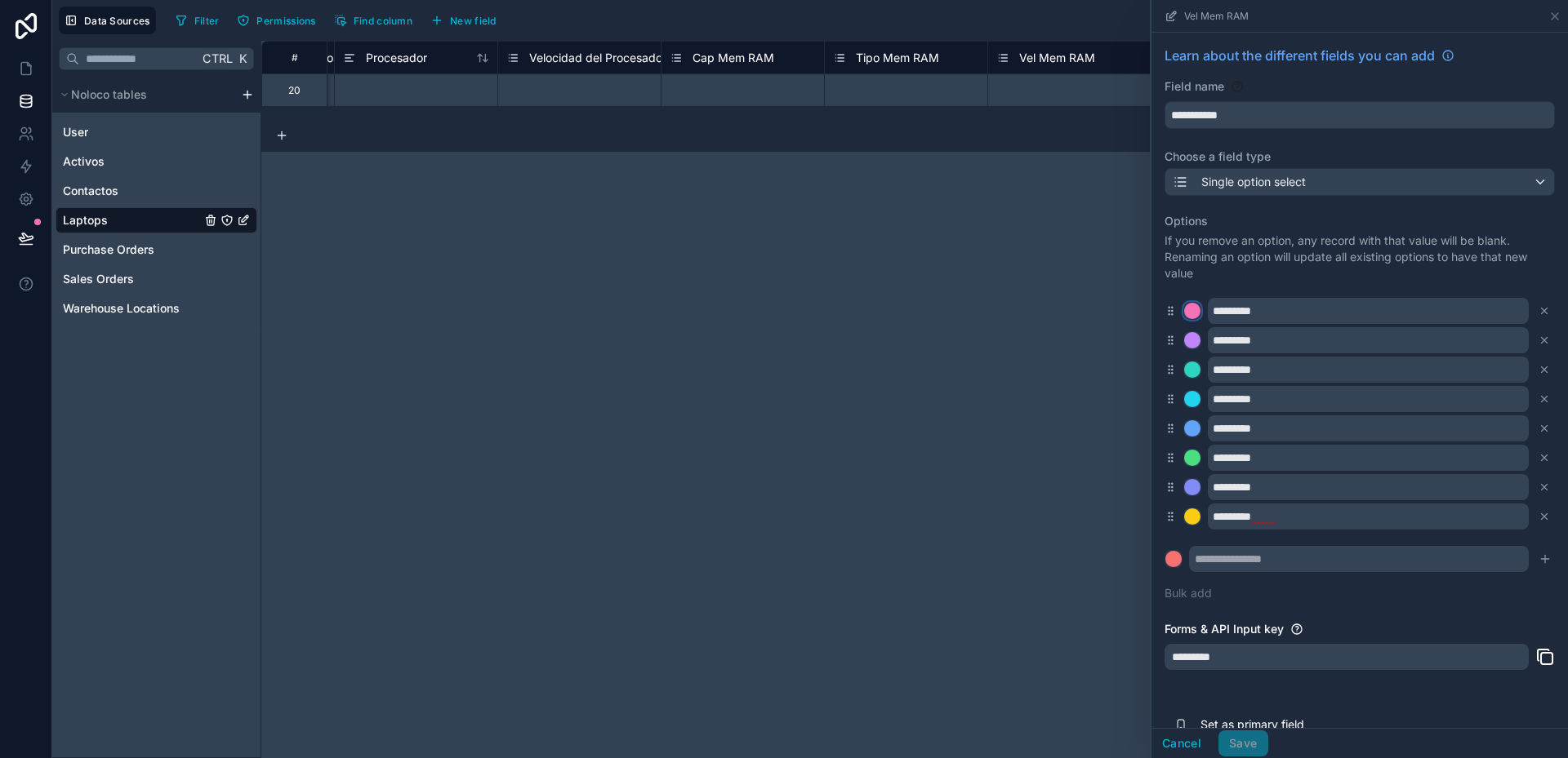
click at [1194, 310] on div at bounding box center [1192, 311] width 16 height 16
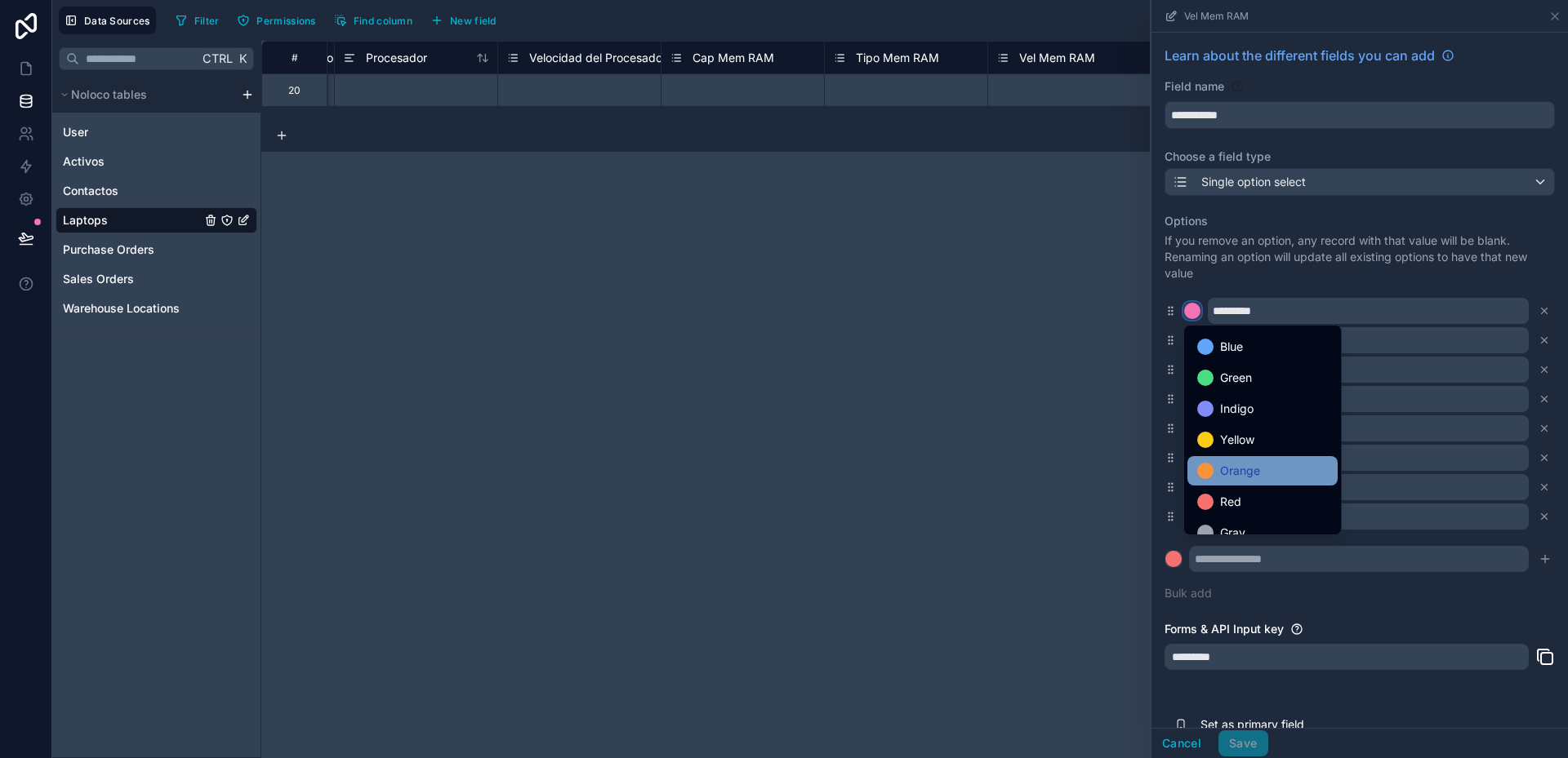
scroll to position [137, 0]
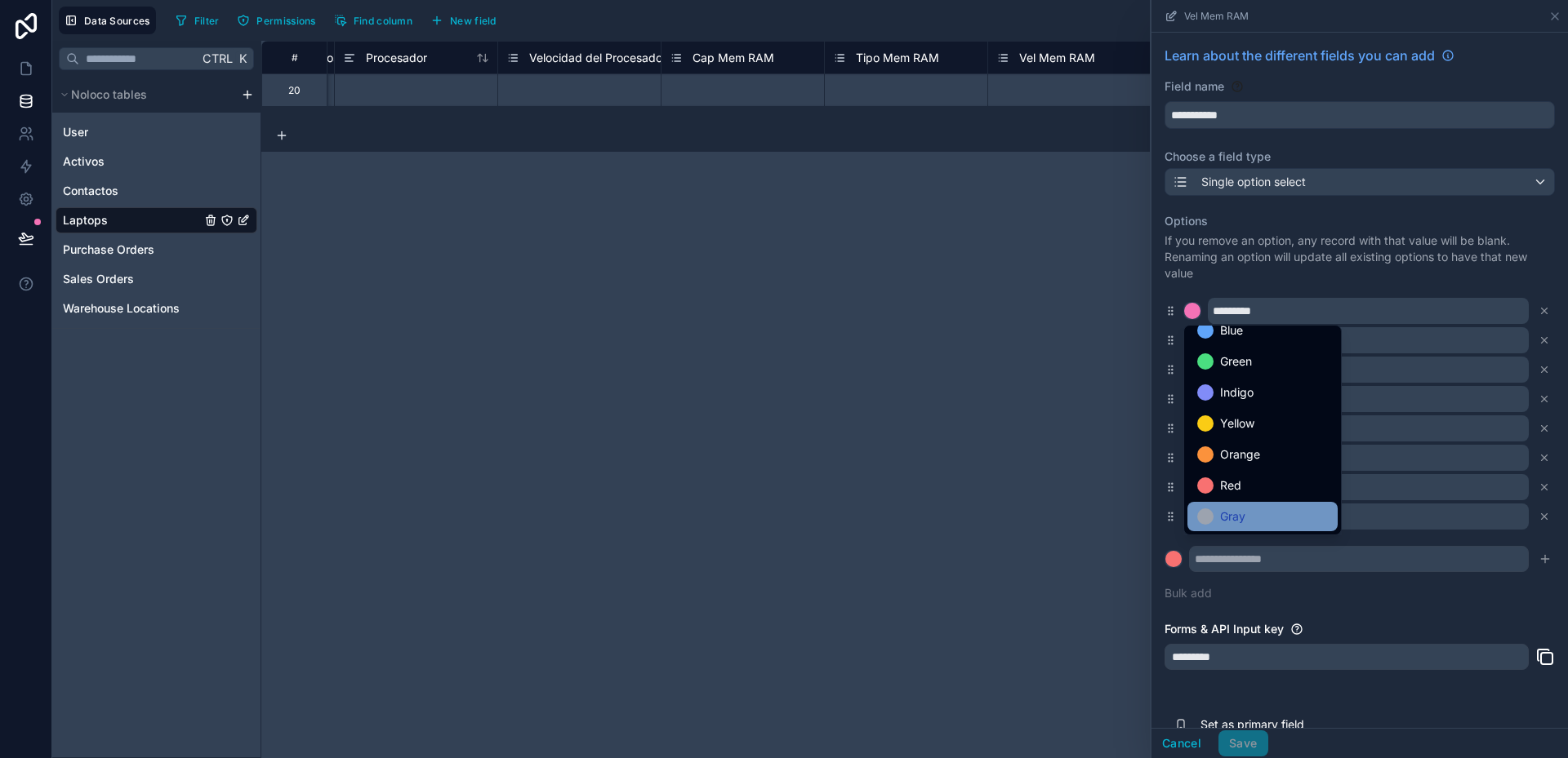
click at [1239, 516] on span "Gray" at bounding box center [1233, 516] width 25 height 20
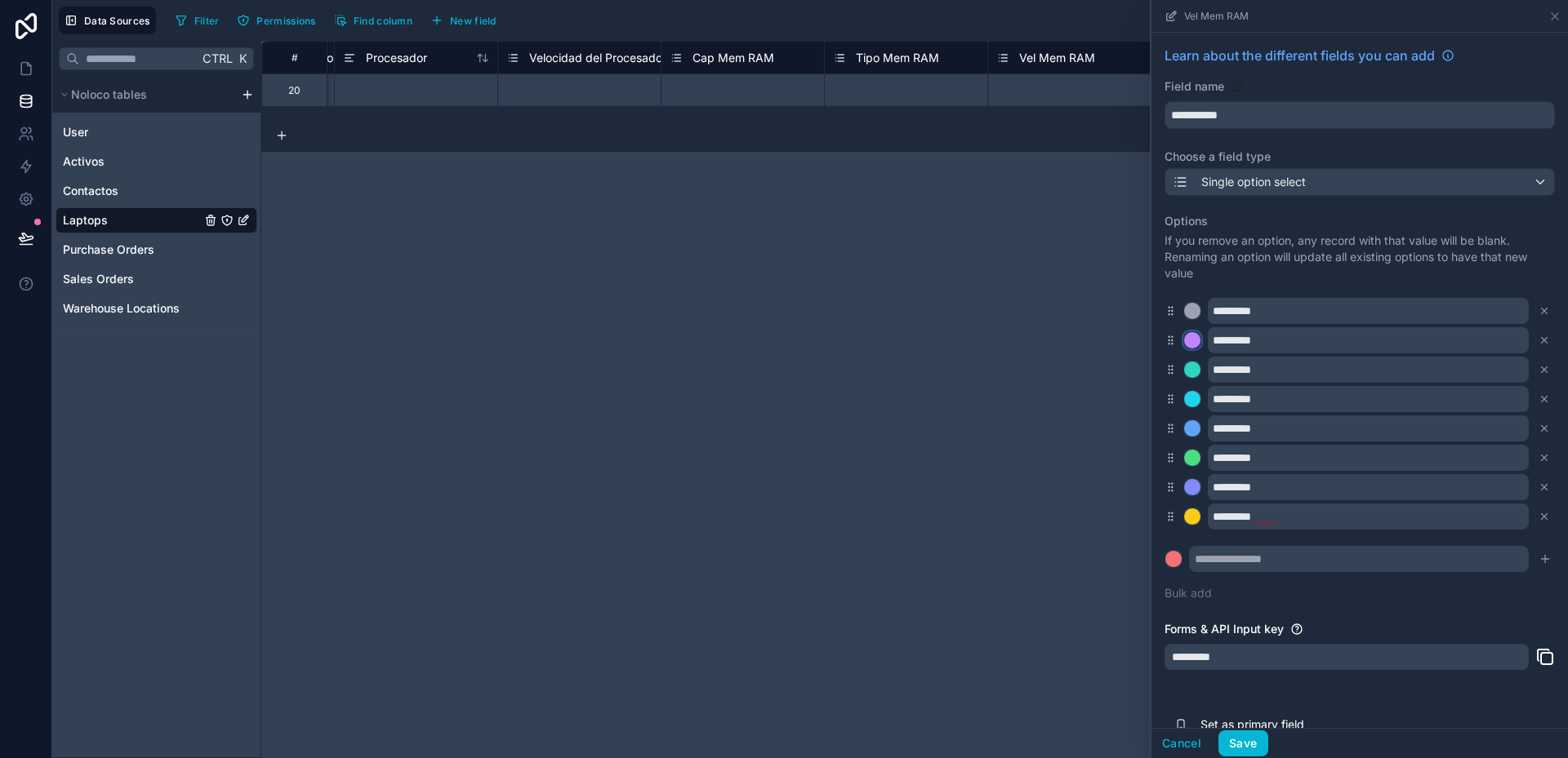
click at [1192, 341] on div at bounding box center [1192, 340] width 16 height 16
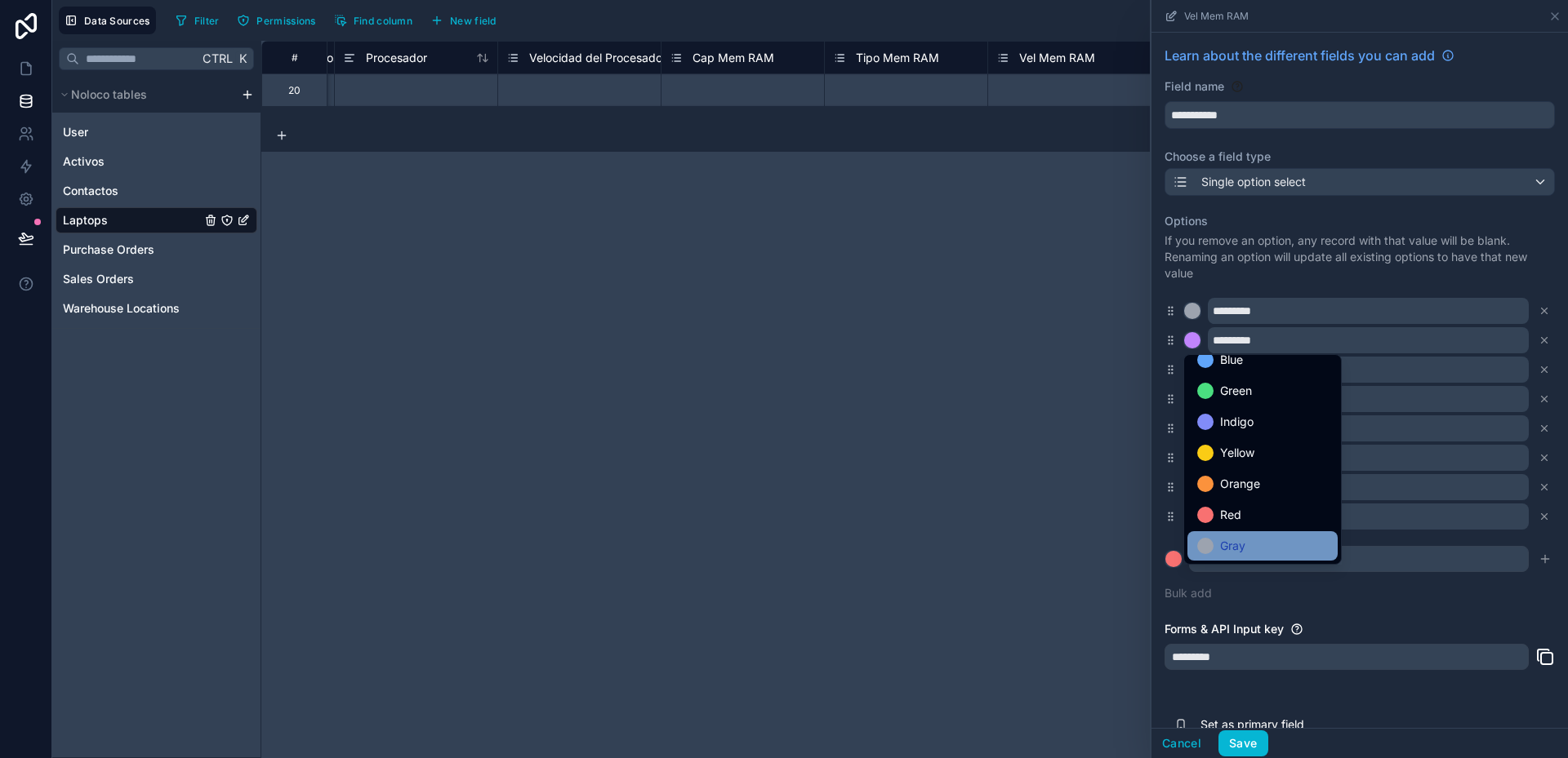
click at [1225, 536] on span "Gray" at bounding box center [1233, 546] width 25 height 20
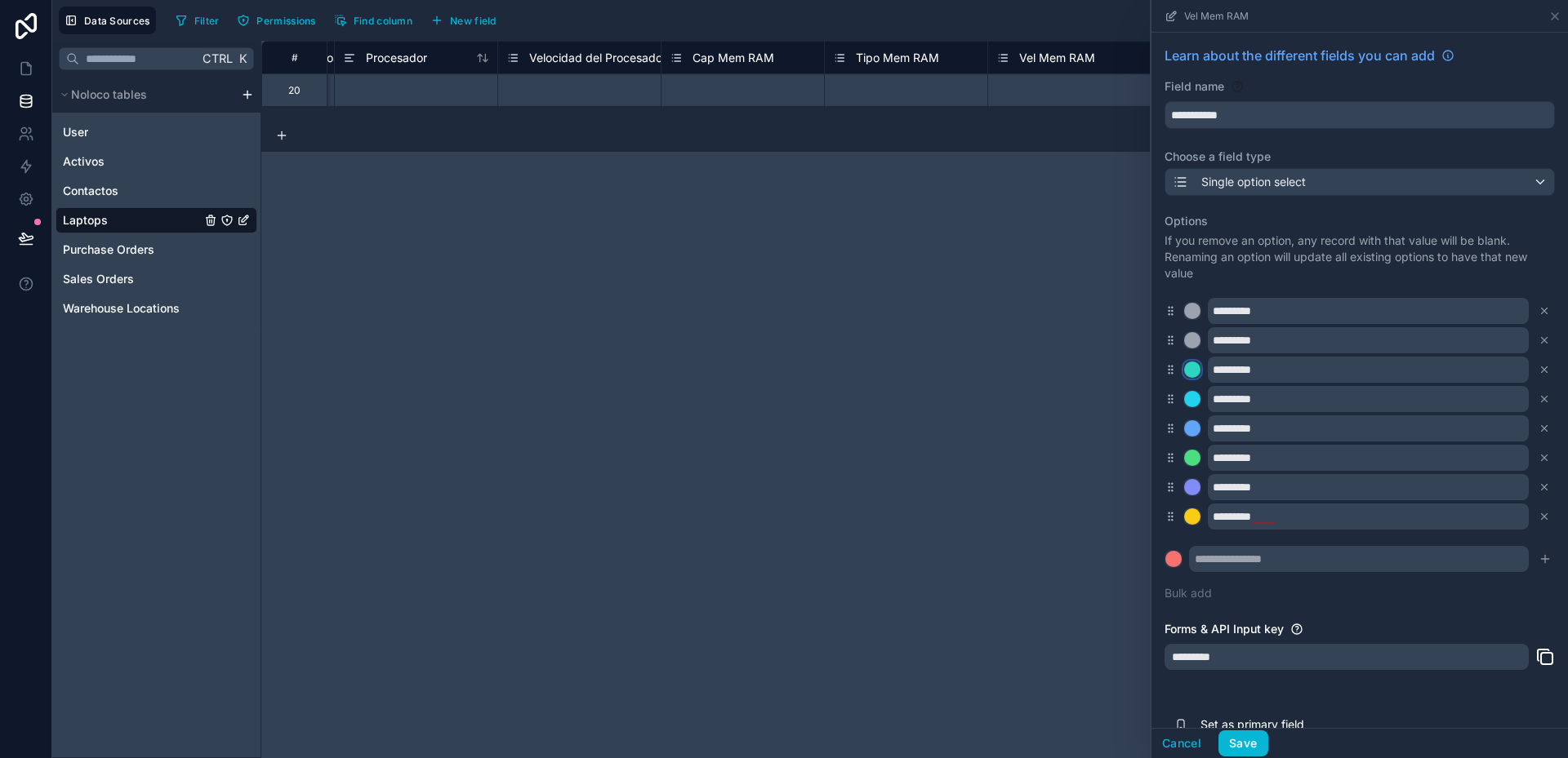
click at [1195, 367] on div at bounding box center [1192, 370] width 16 height 16
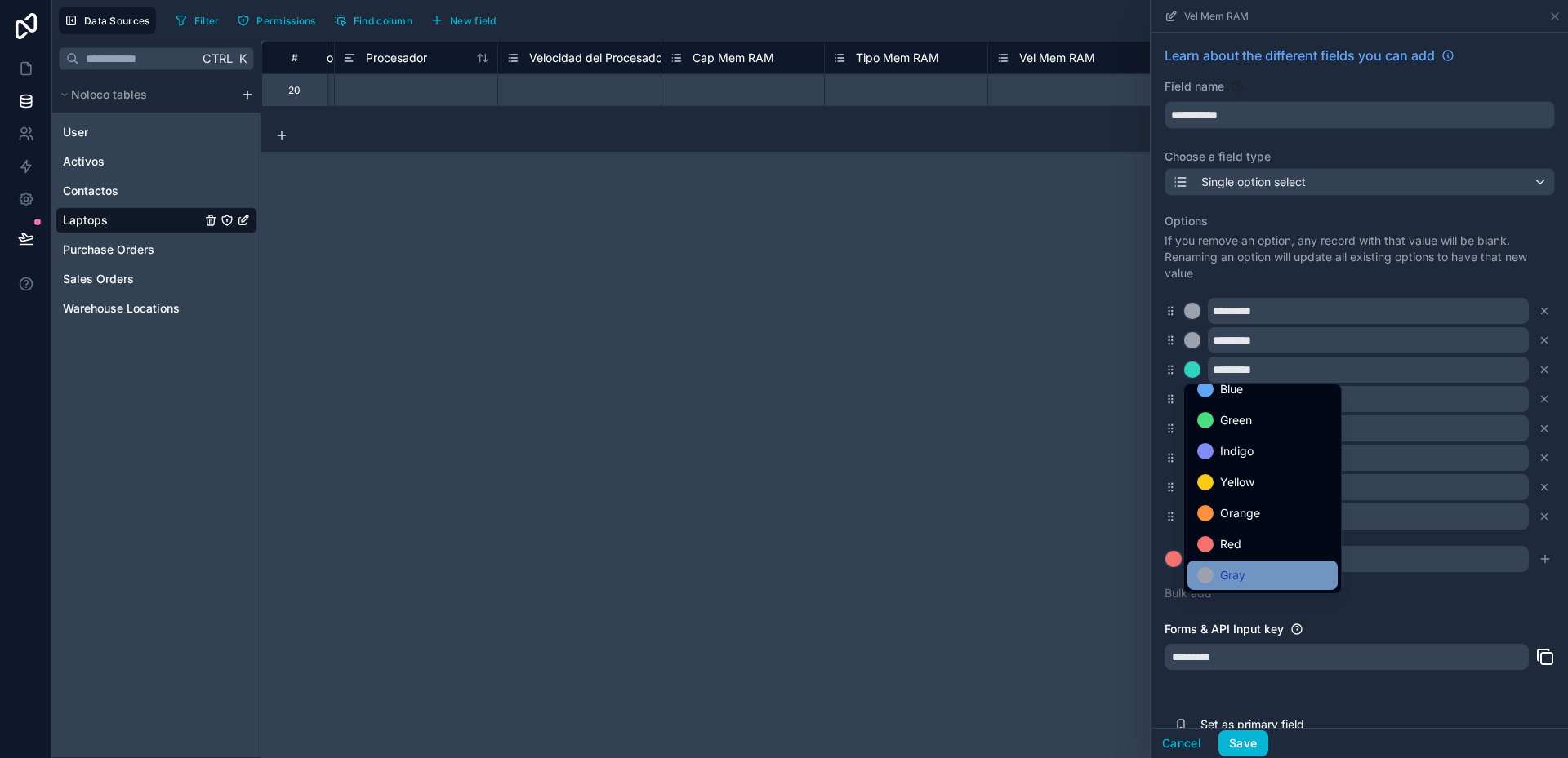
click at [1225, 583] on span "Gray" at bounding box center [1233, 576] width 25 height 20
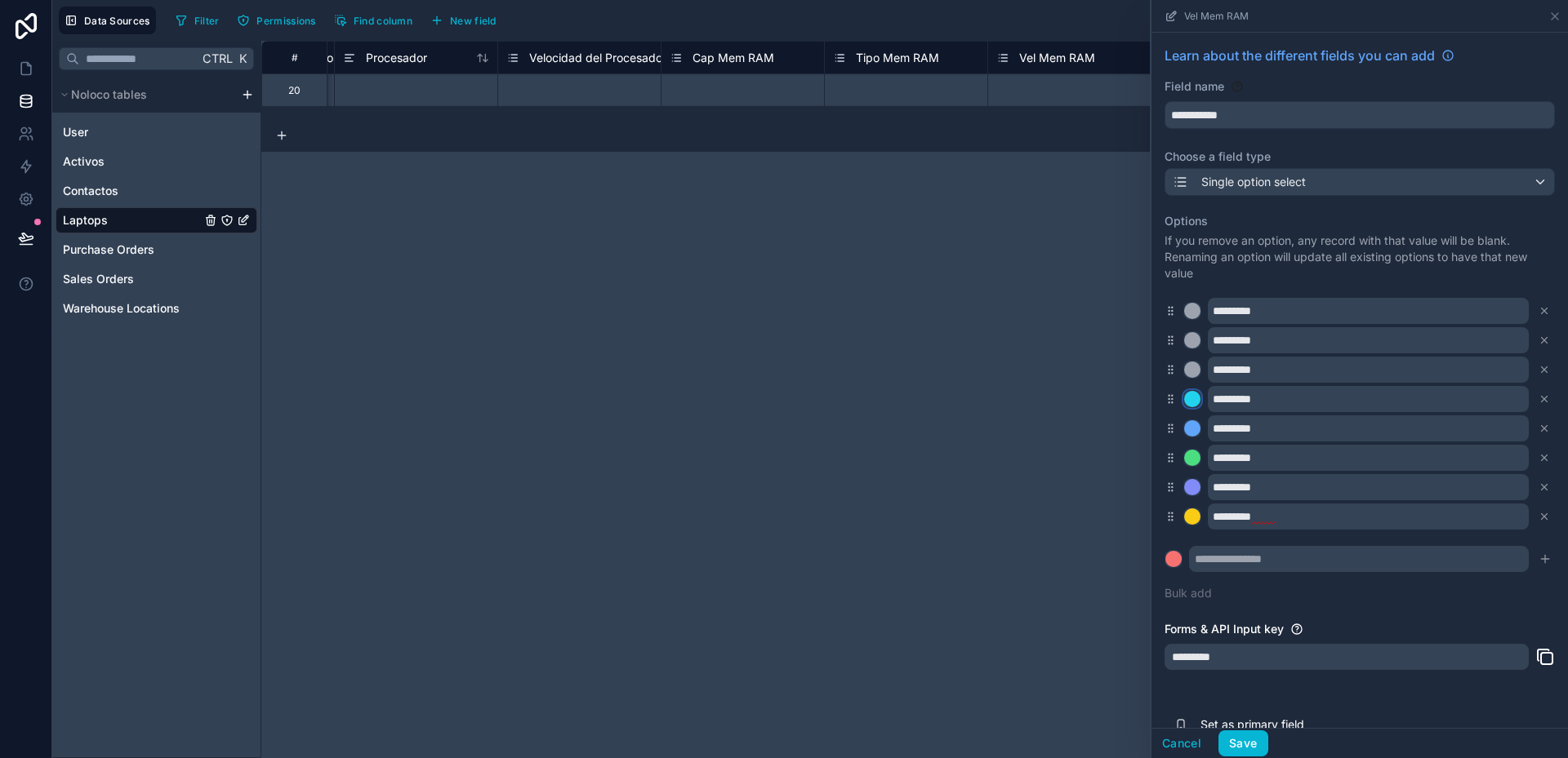
click at [1195, 399] on div at bounding box center [1192, 399] width 16 height 16
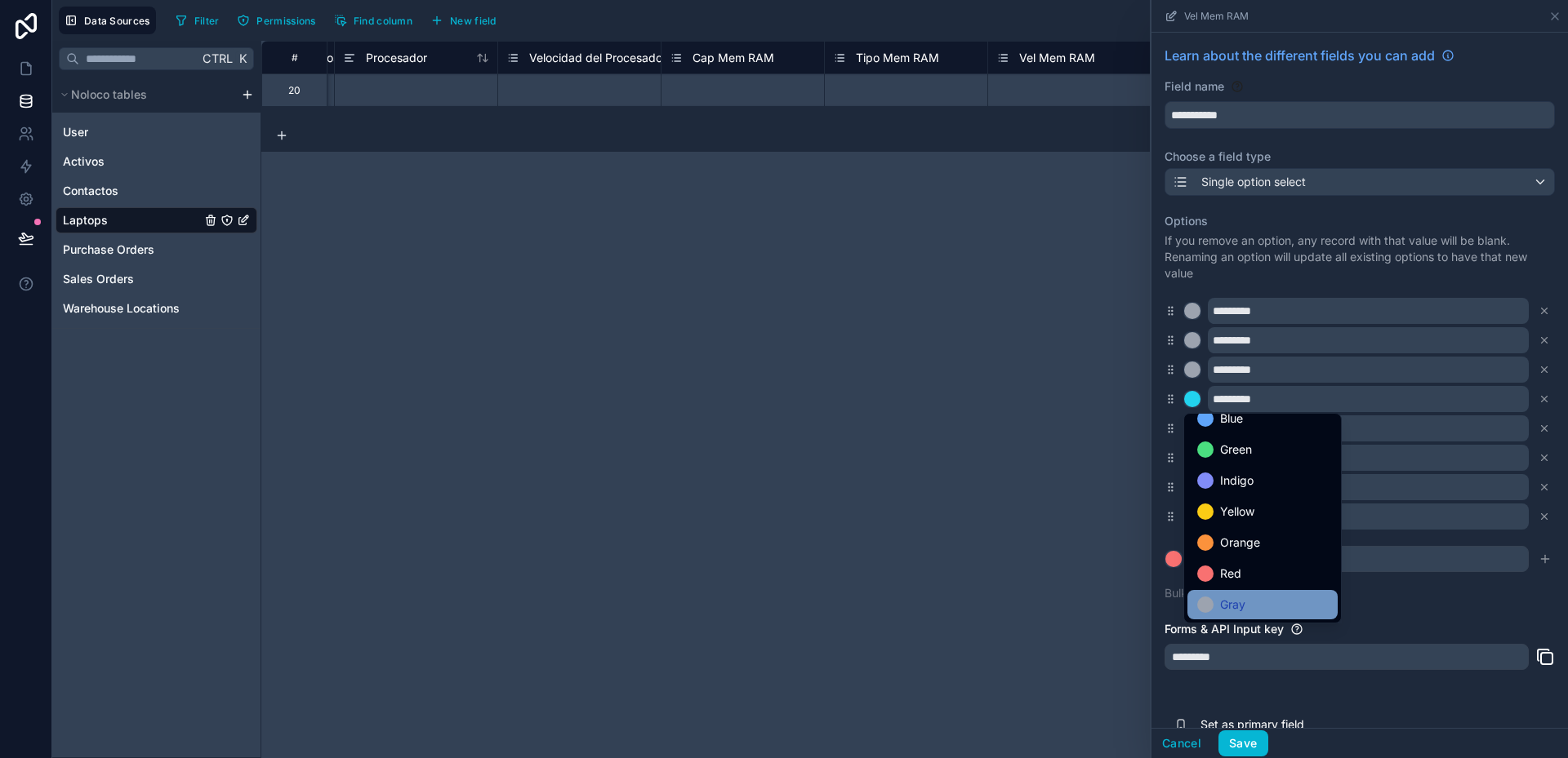
click at [1245, 604] on span "Gray" at bounding box center [1233, 605] width 25 height 20
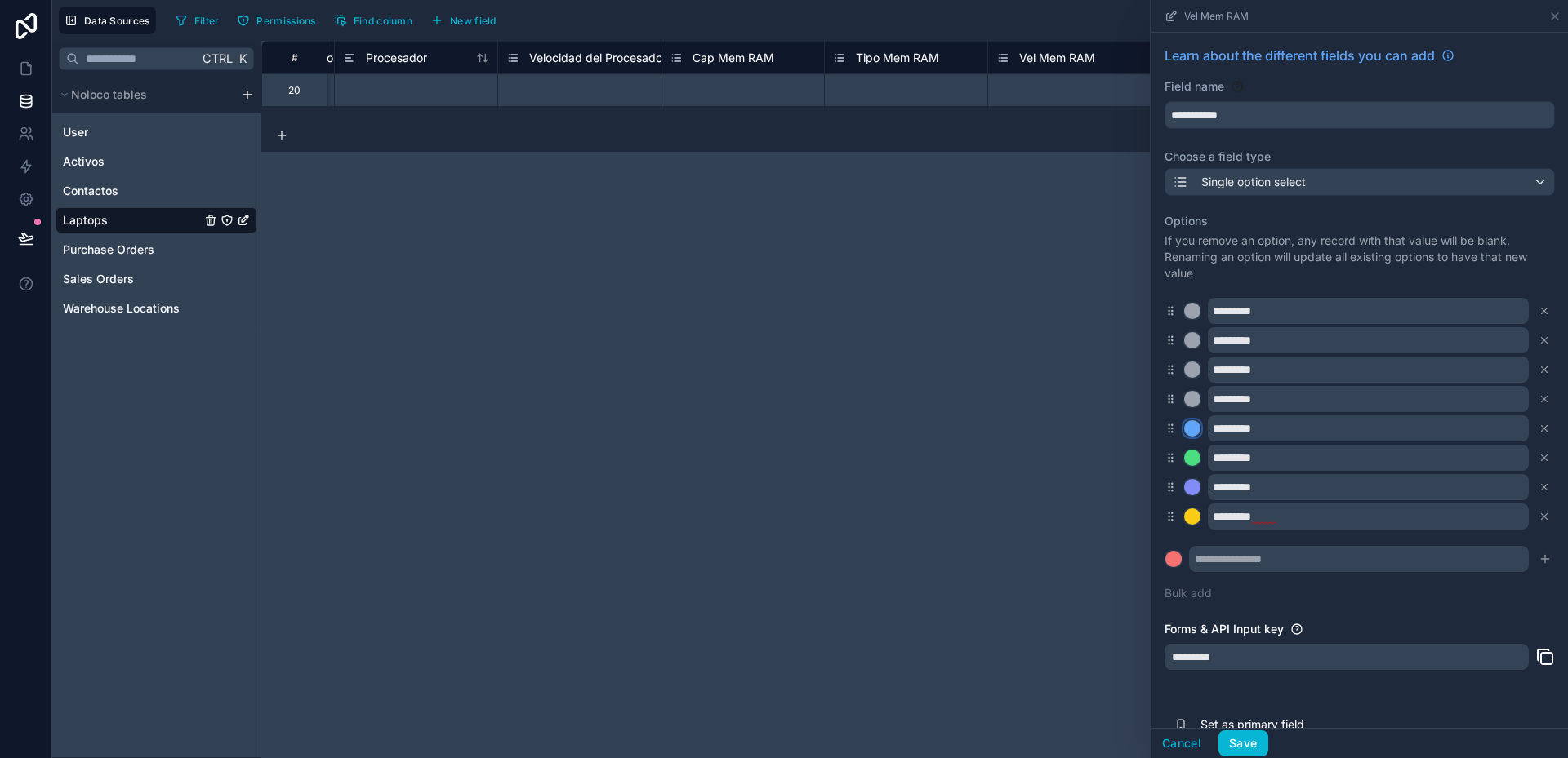
click at [1191, 428] on div at bounding box center [1192, 428] width 16 height 16
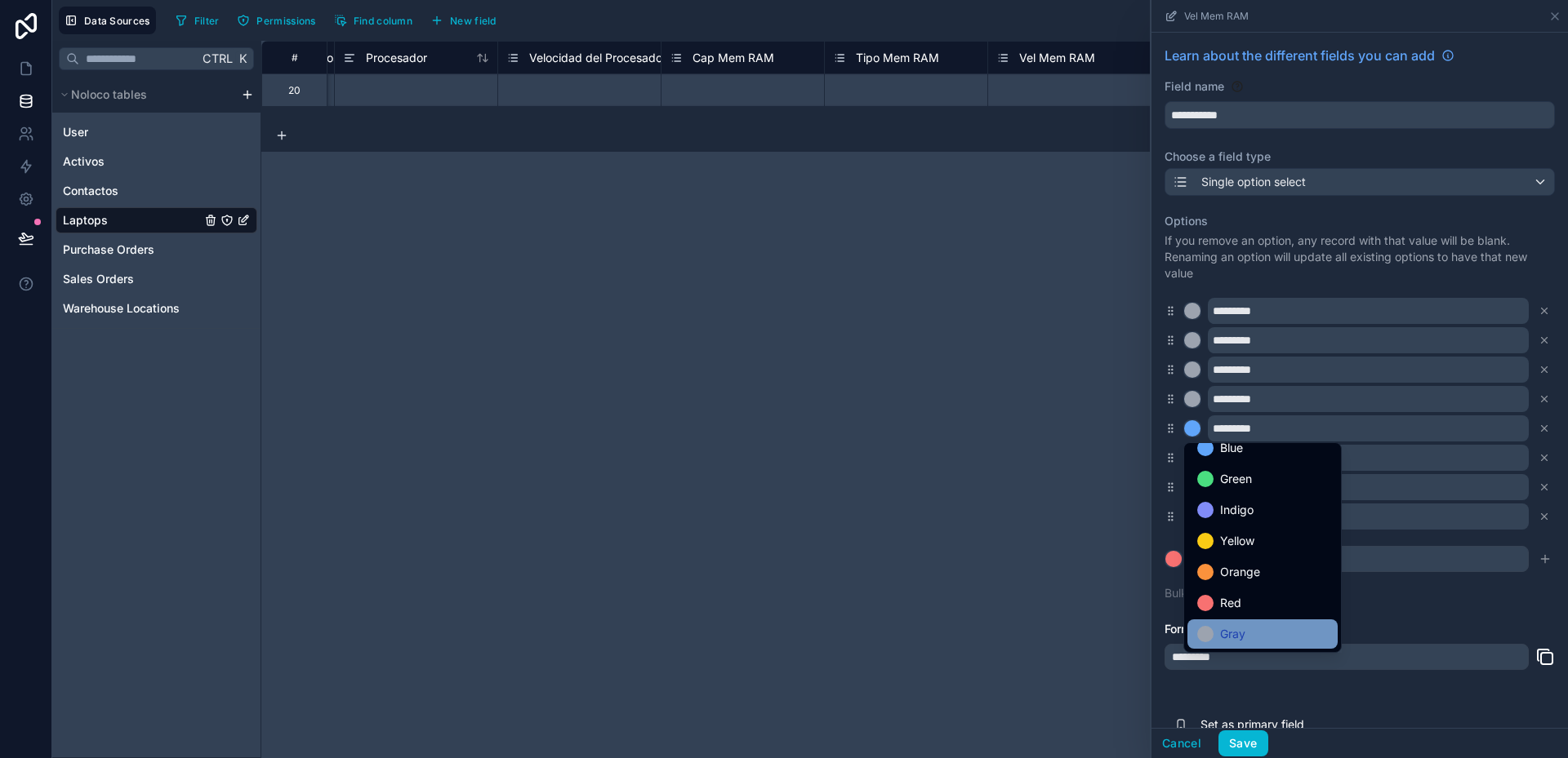
click at [1232, 631] on span "Gray" at bounding box center [1233, 634] width 25 height 20
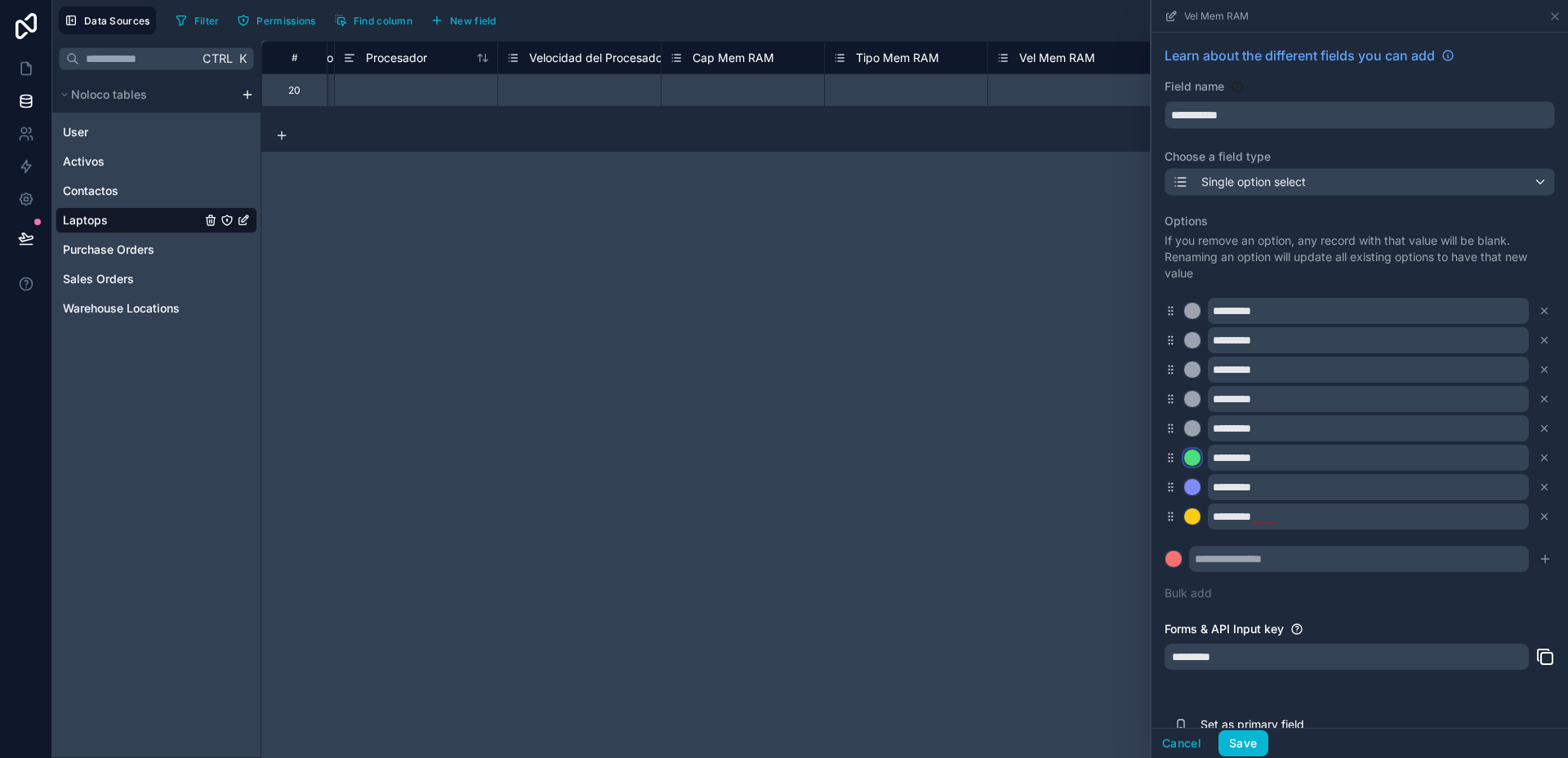
click at [1193, 456] on div at bounding box center [1192, 458] width 16 height 16
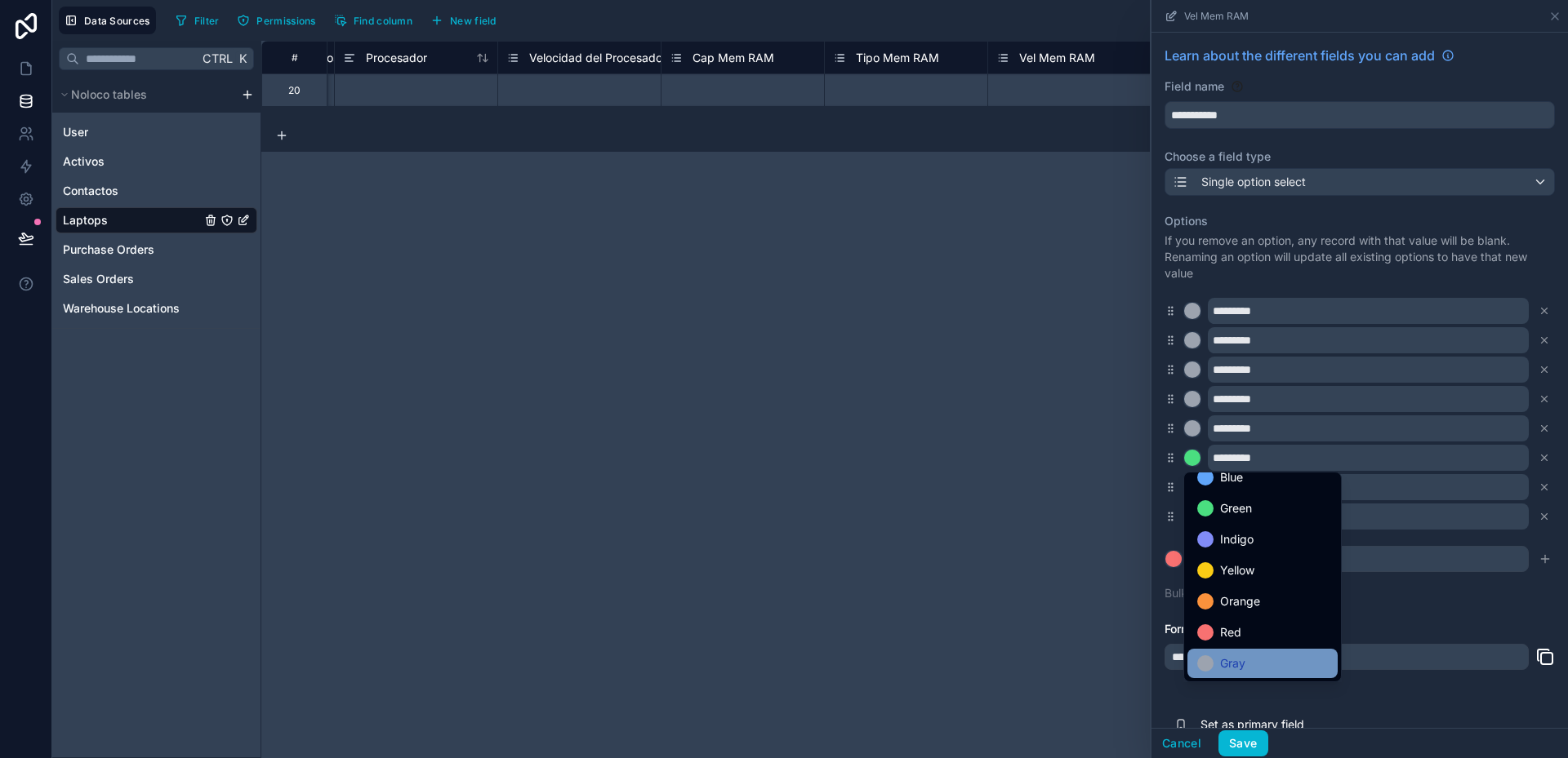
click at [1253, 657] on div "Gray" at bounding box center [1262, 664] width 130 height 20
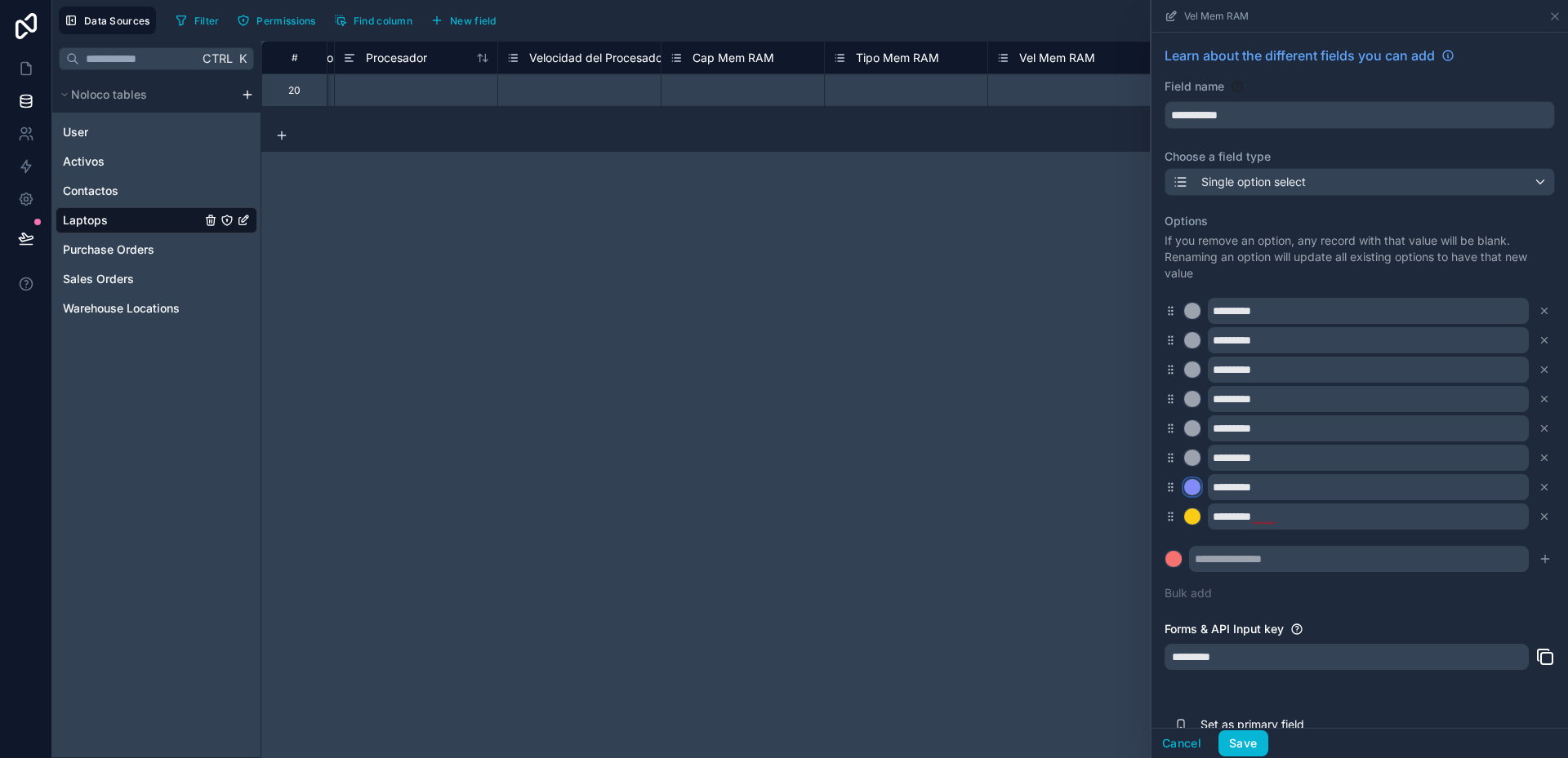
click at [1196, 488] on div at bounding box center [1192, 487] width 16 height 16
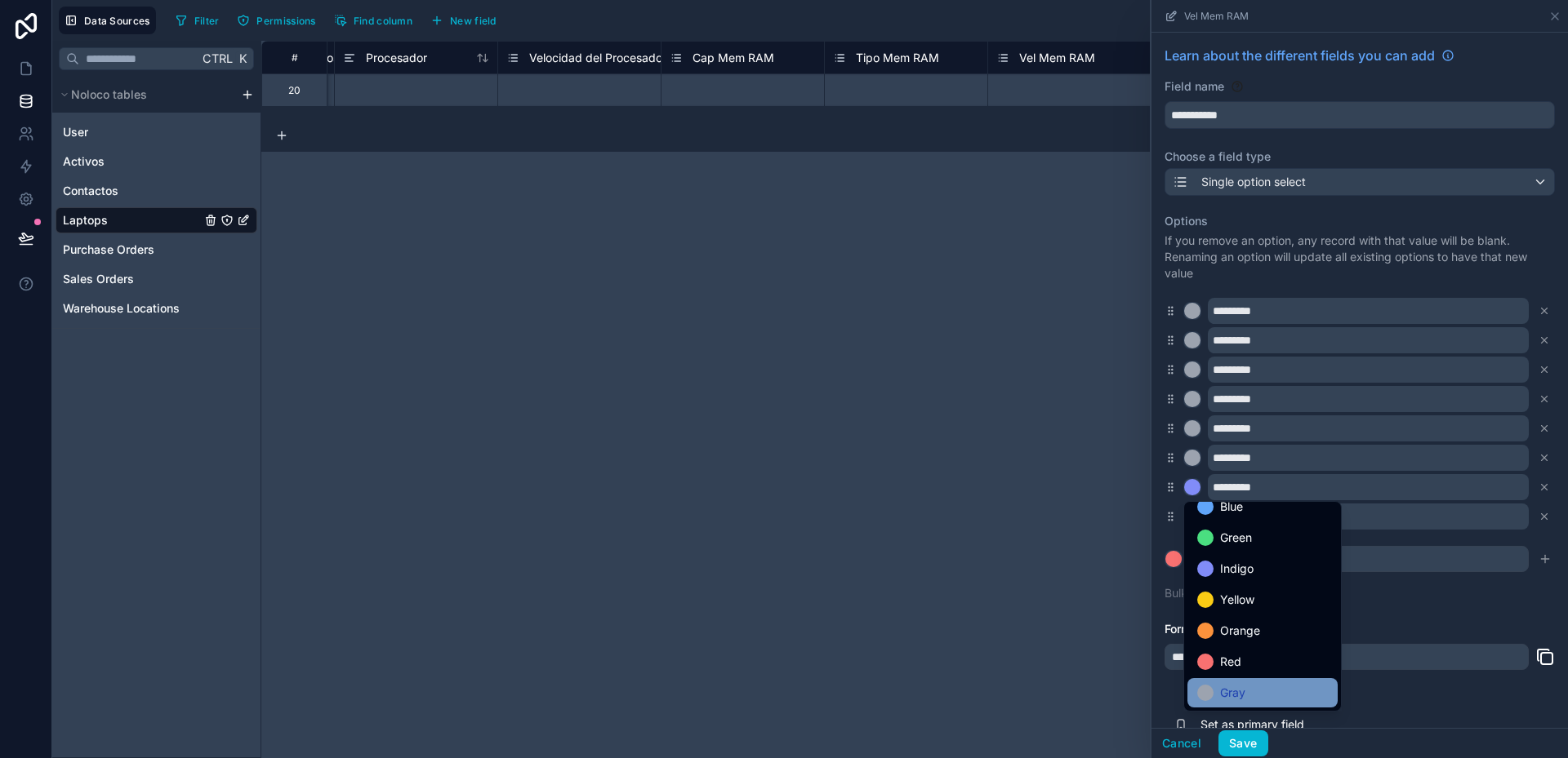
click at [1243, 692] on span "Gray" at bounding box center [1233, 693] width 25 height 20
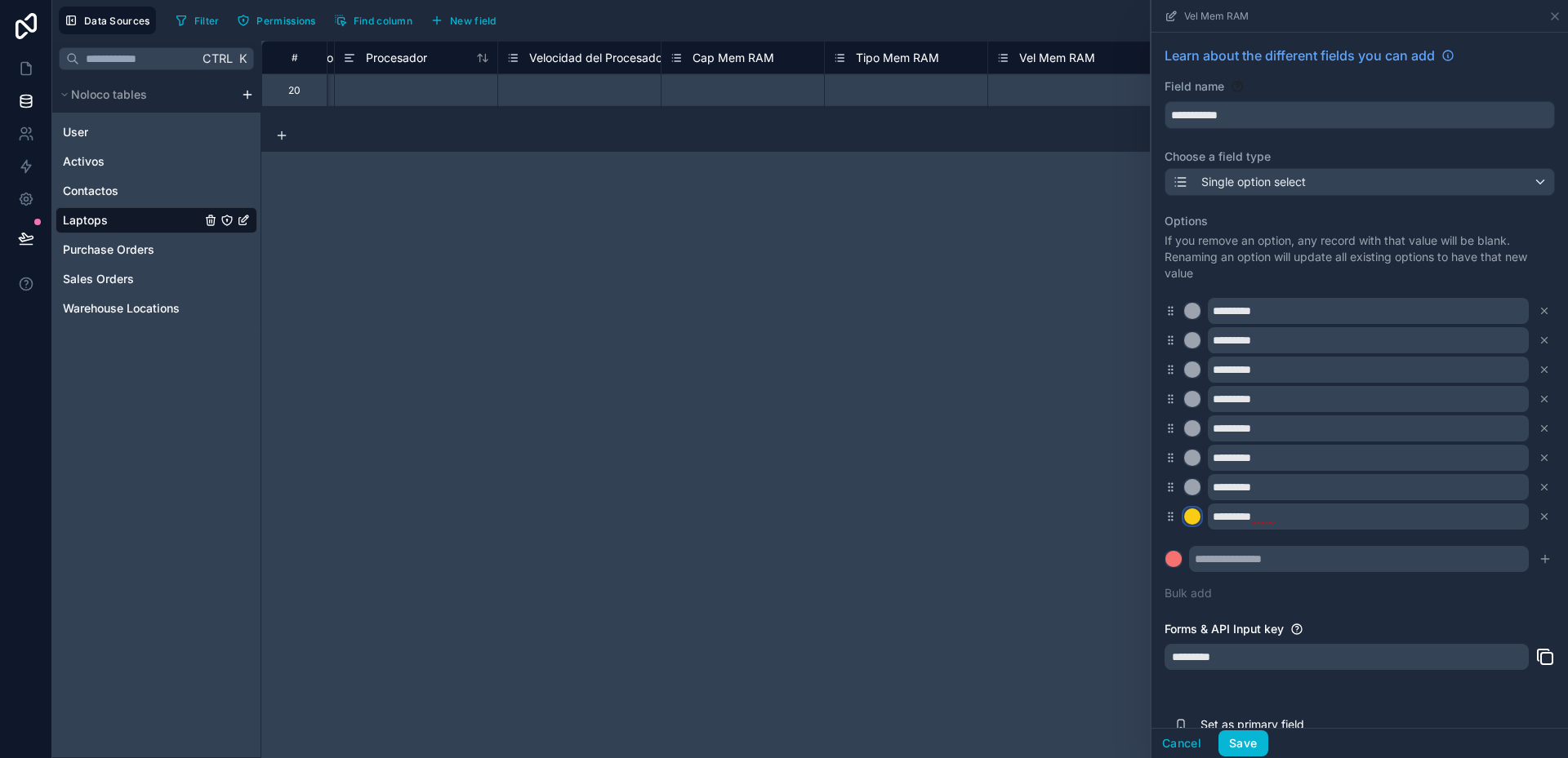
click at [1196, 519] on div at bounding box center [1192, 516] width 16 height 16
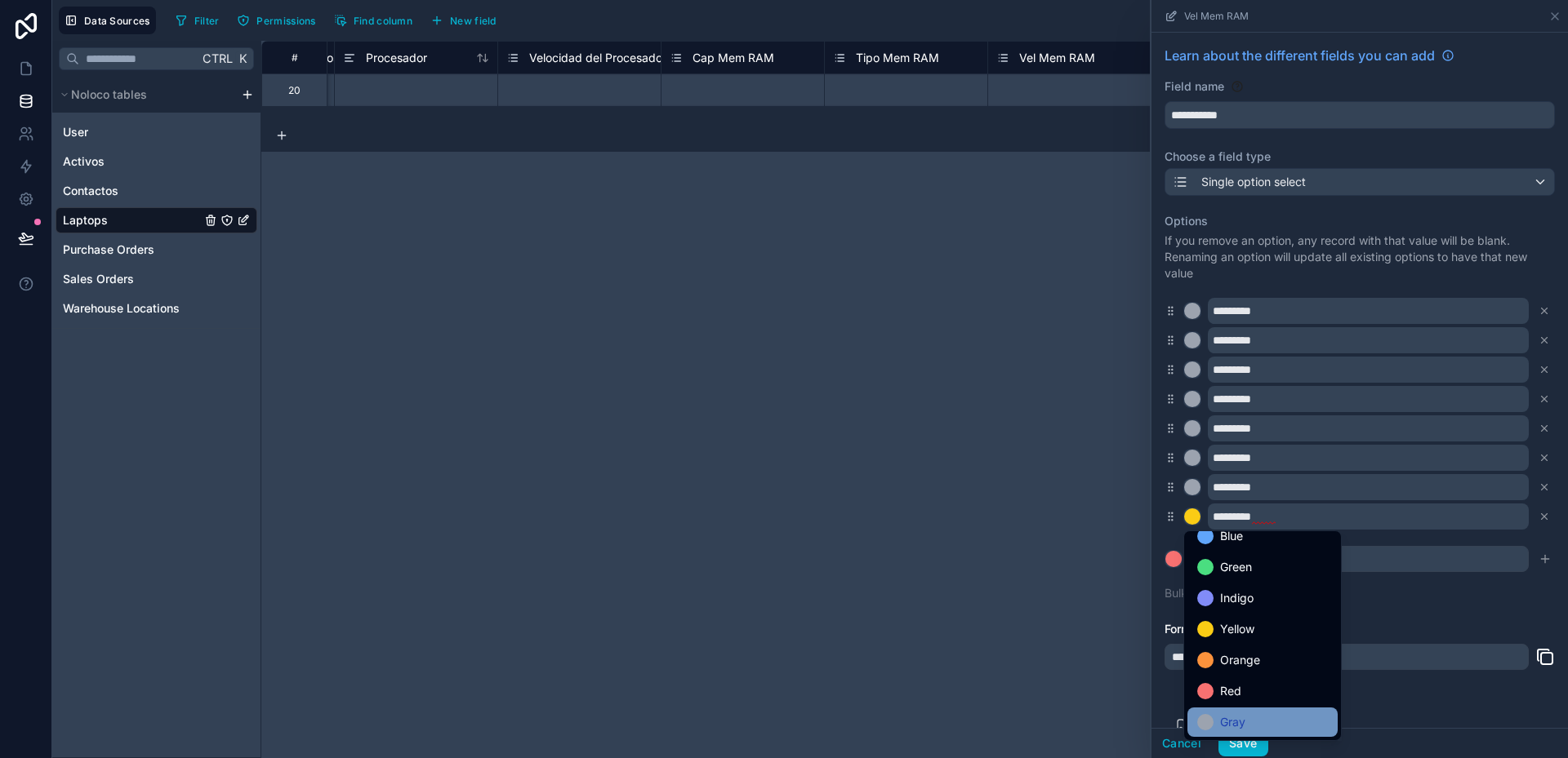
click at [1259, 718] on div "Gray" at bounding box center [1262, 722] width 130 height 20
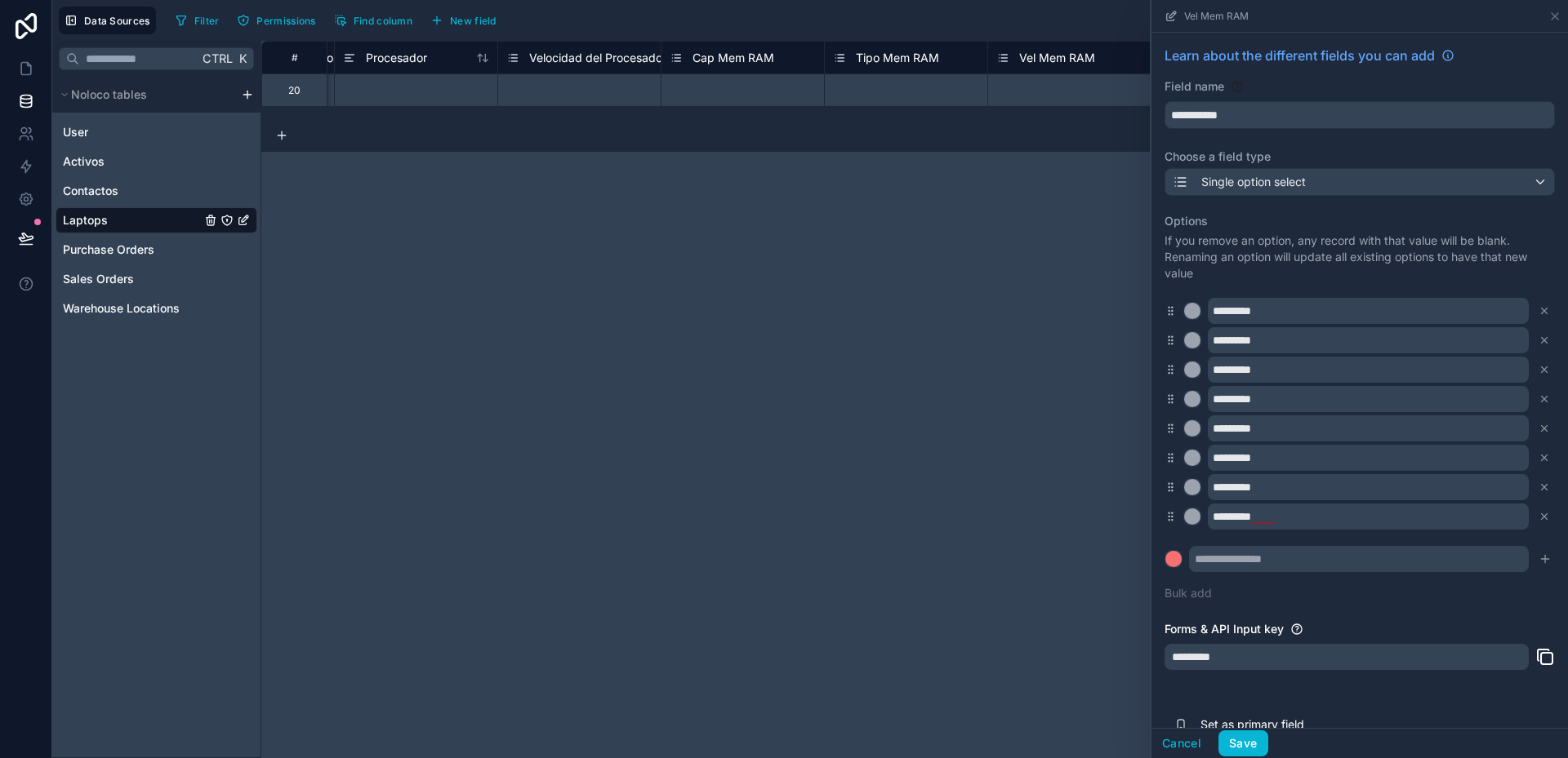
click at [1172, 339] on icon at bounding box center [1171, 340] width 13 height 14
click at [1171, 339] on icon at bounding box center [1171, 340] width 13 height 14
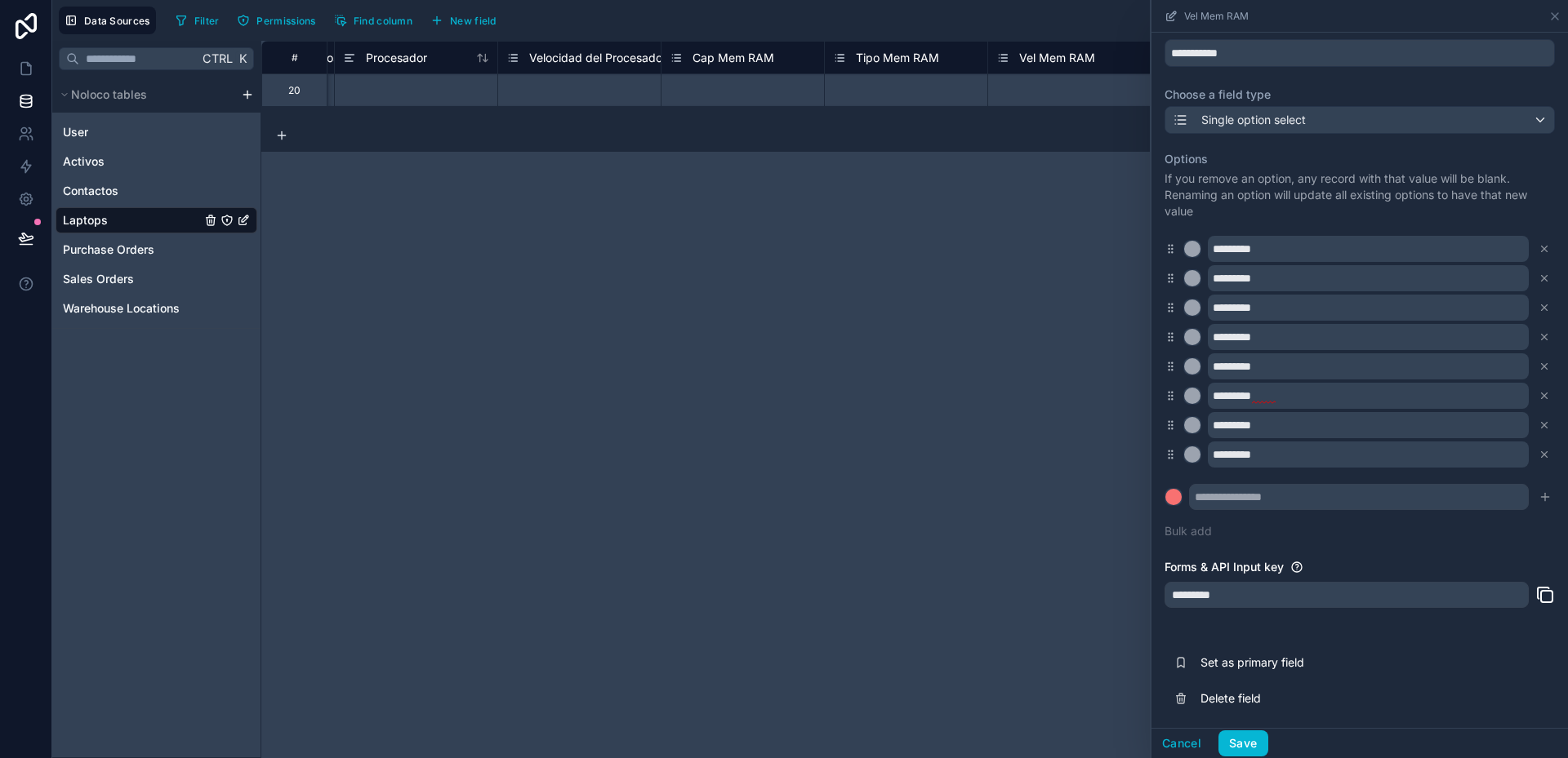
scroll to position [64, 0]
click at [1235, 742] on button "Save" at bounding box center [1243, 743] width 49 height 26
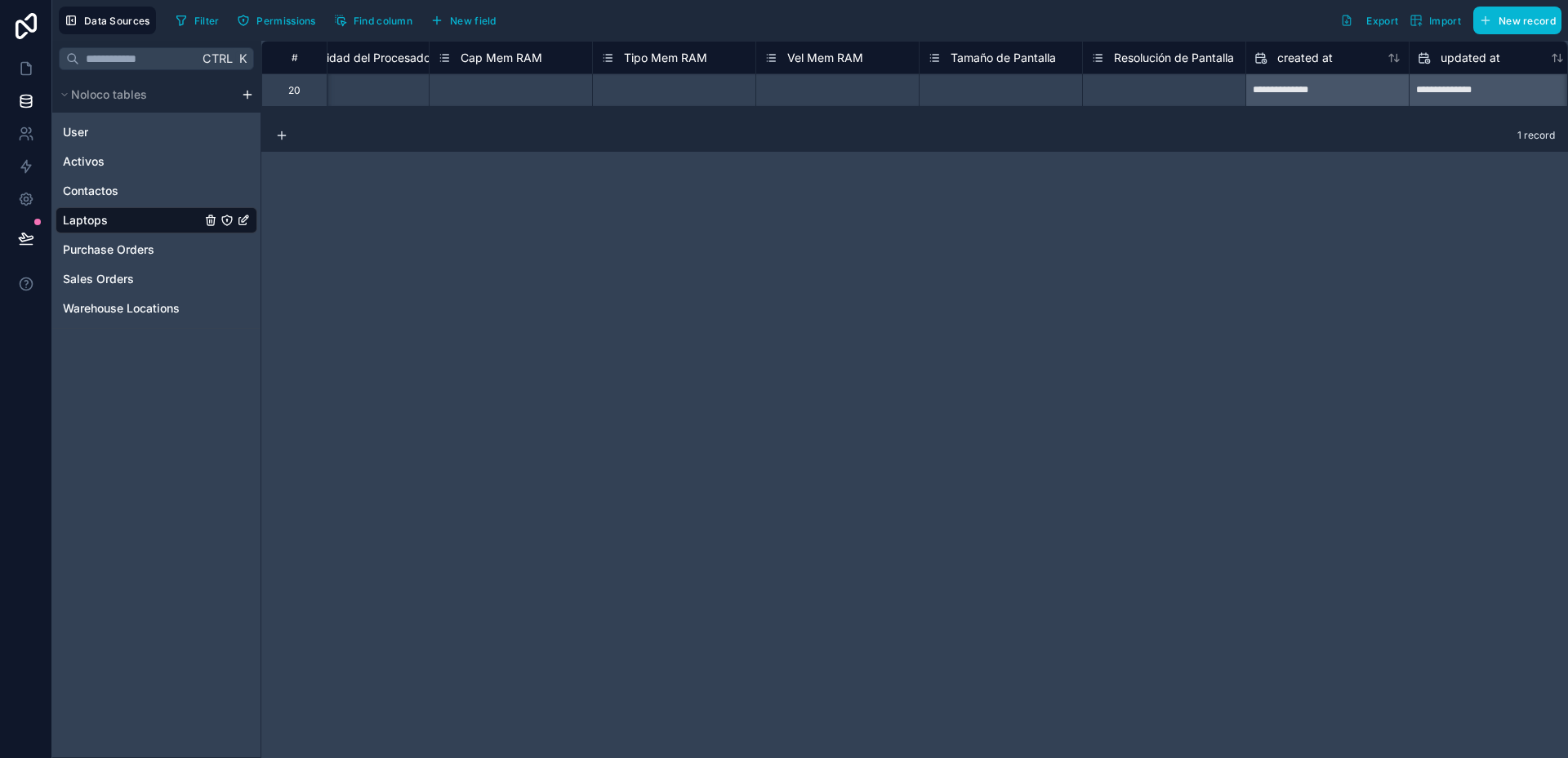
scroll to position [0, 2177]
click at [1193, 91] on div "Select a Resolución de Pantalla" at bounding box center [1170, 91] width 145 height 13
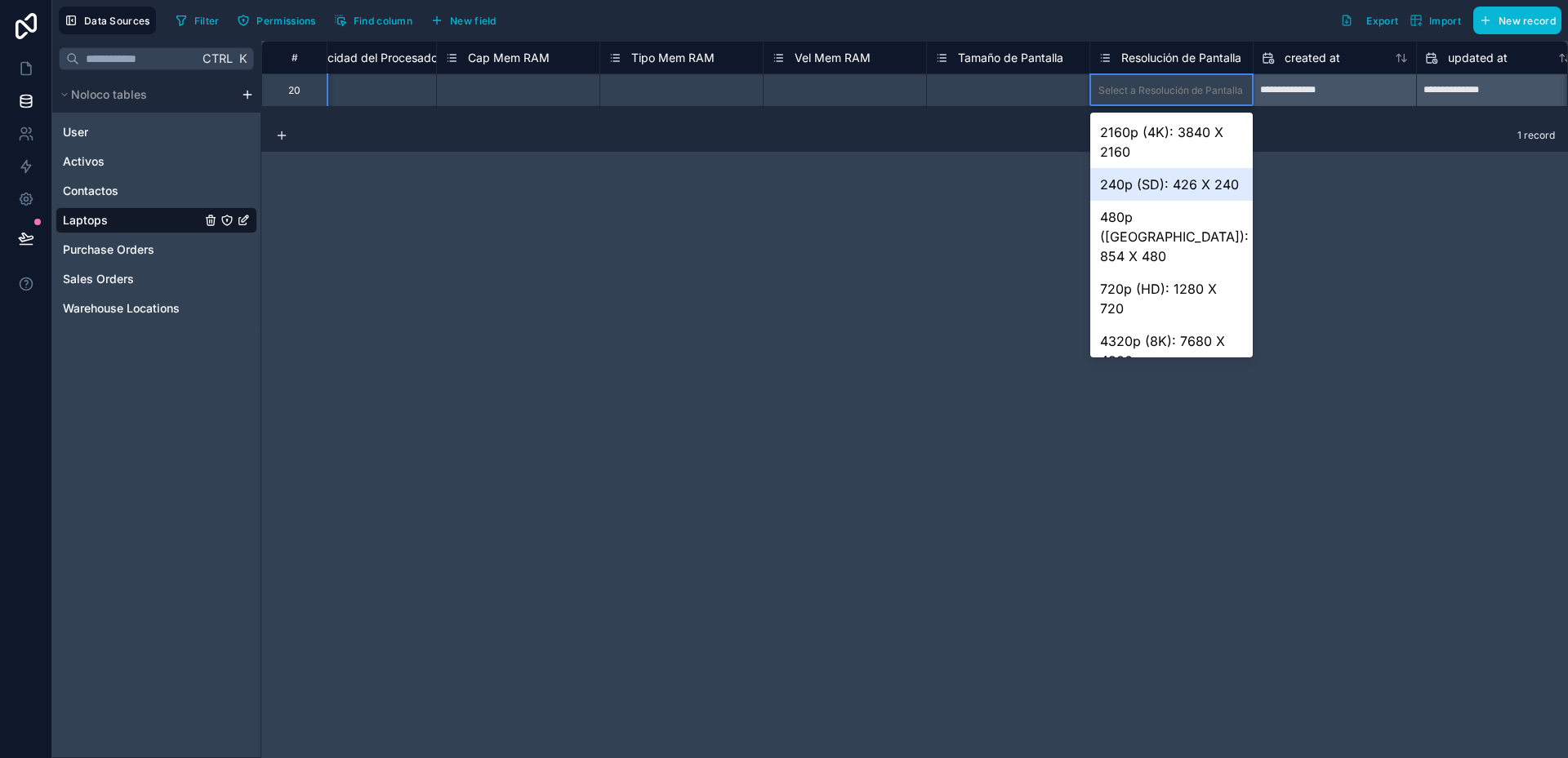
click at [1025, 225] on div "**********" at bounding box center [915, 399] width 1307 height 718
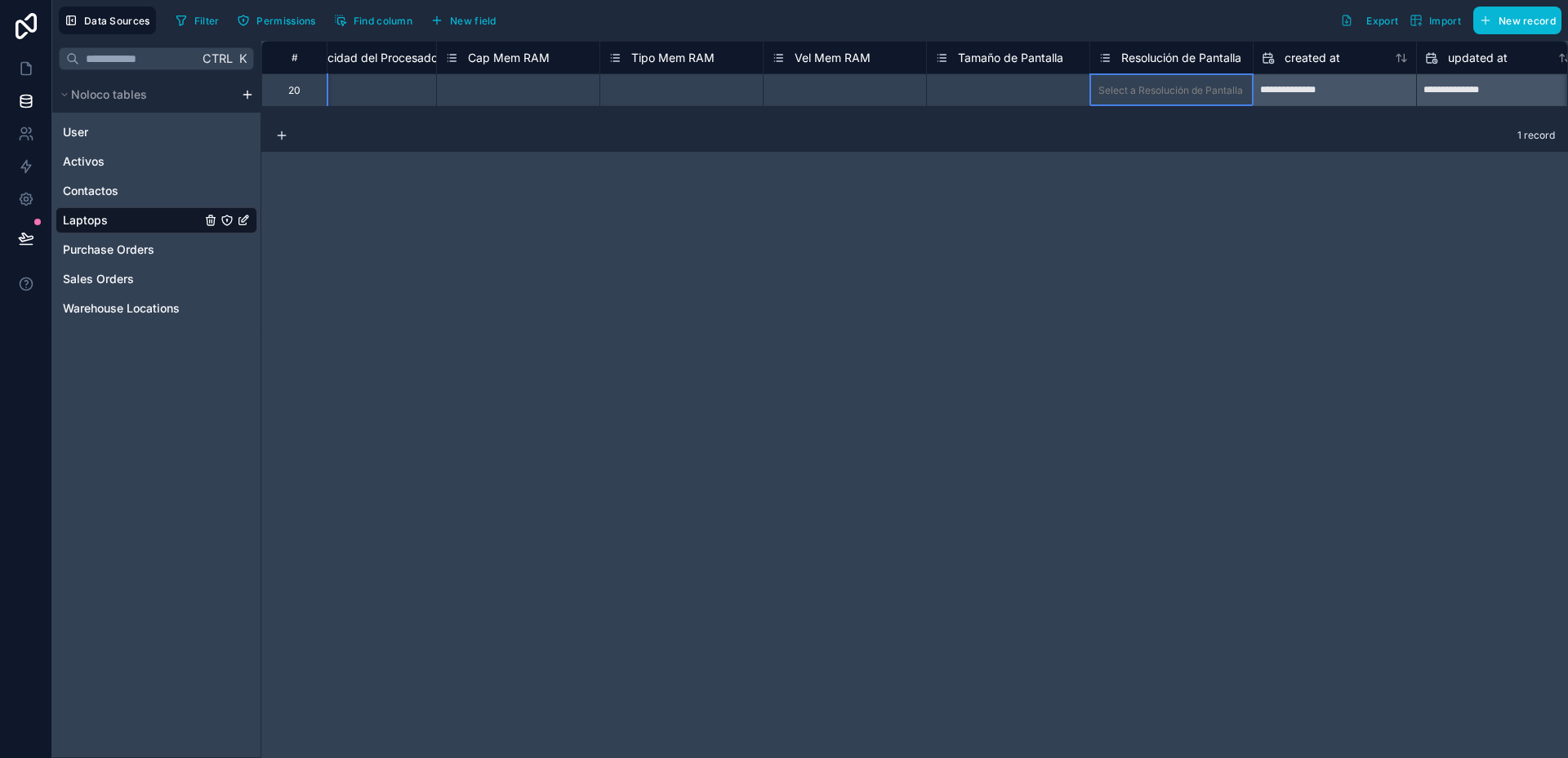
click at [1150, 54] on span "Resolución de Pantalla" at bounding box center [1182, 57] width 120 height 16
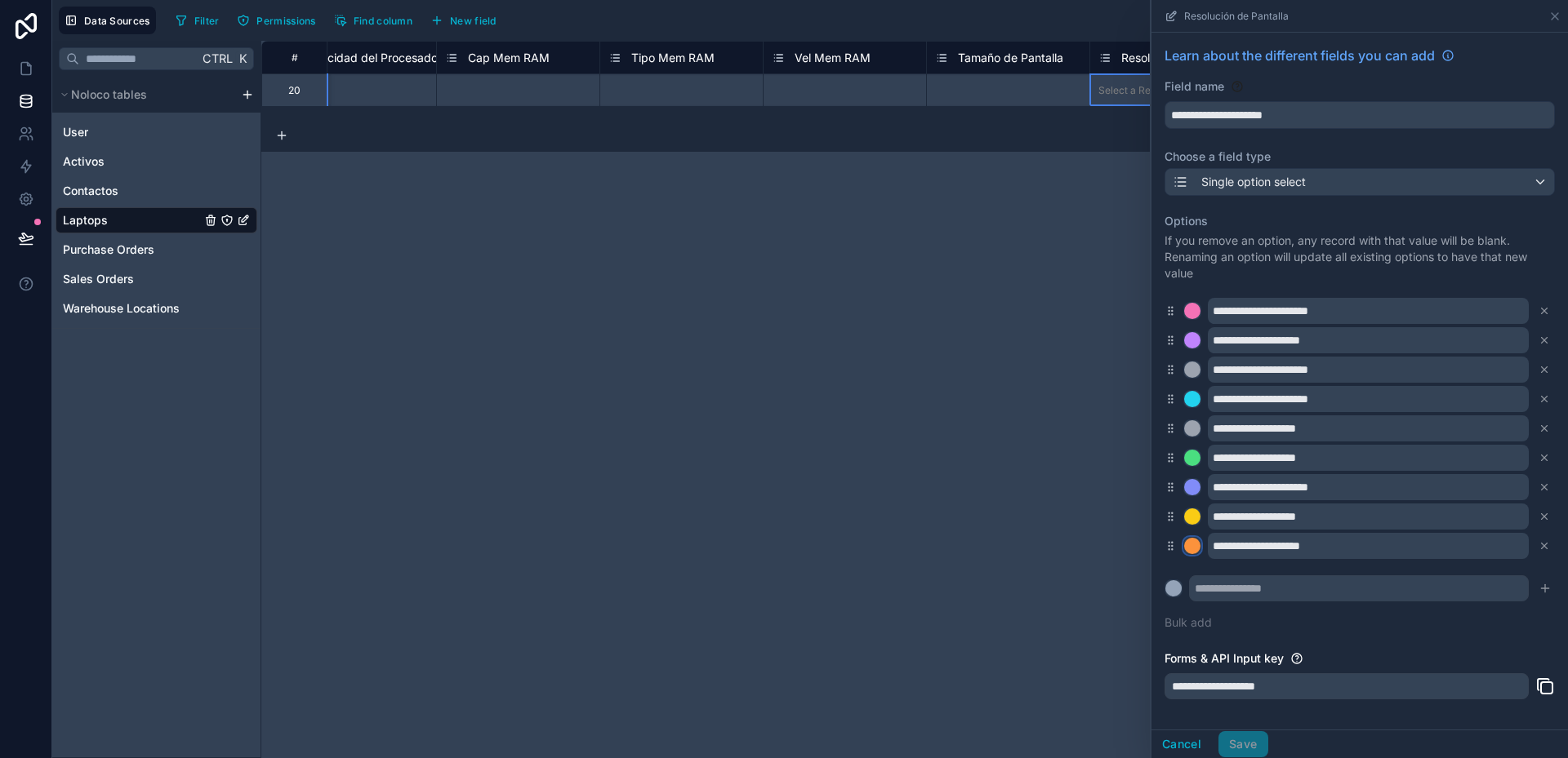
click at [1194, 547] on div at bounding box center [1192, 546] width 16 height 16
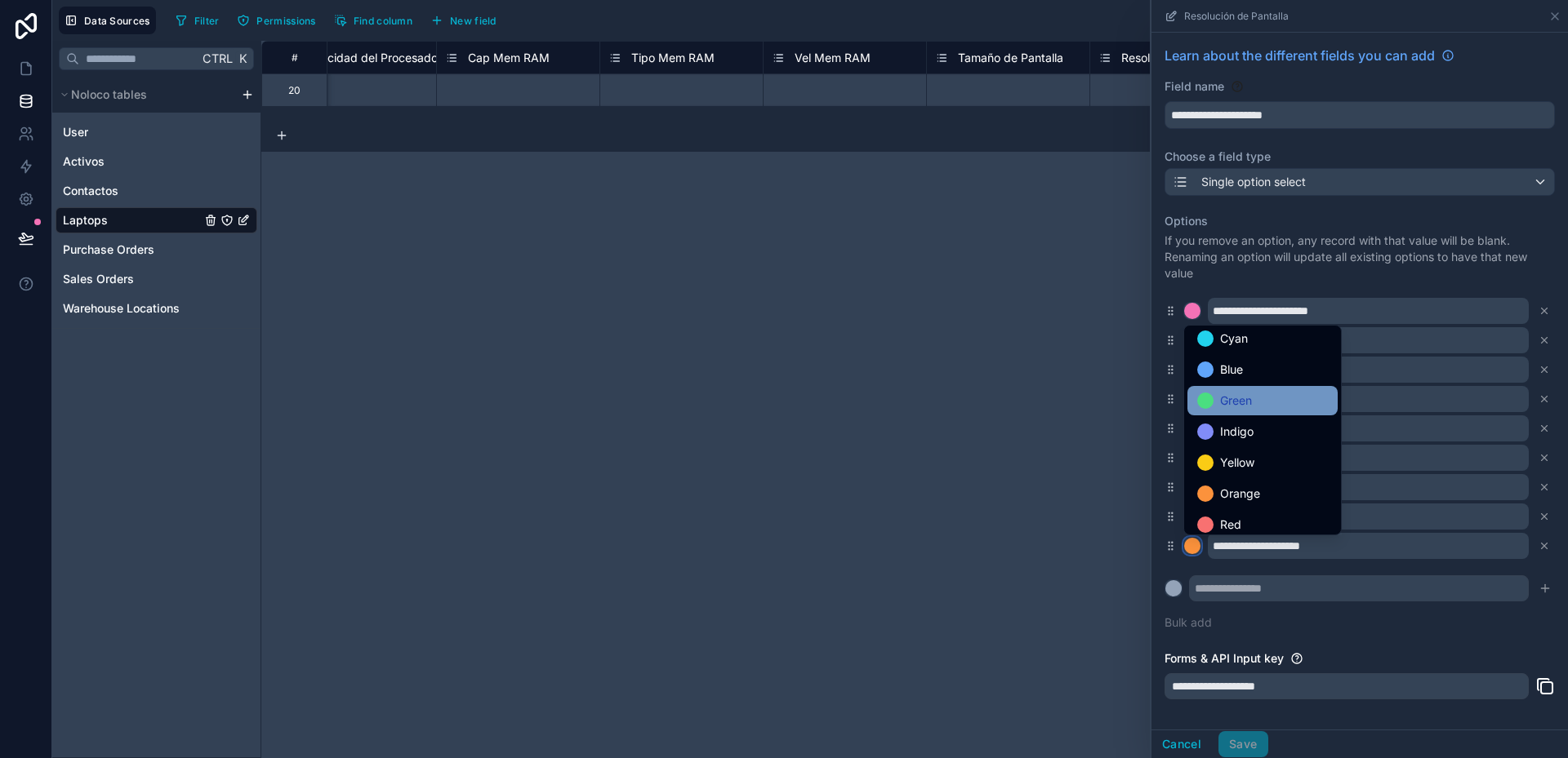
scroll to position [137, 0]
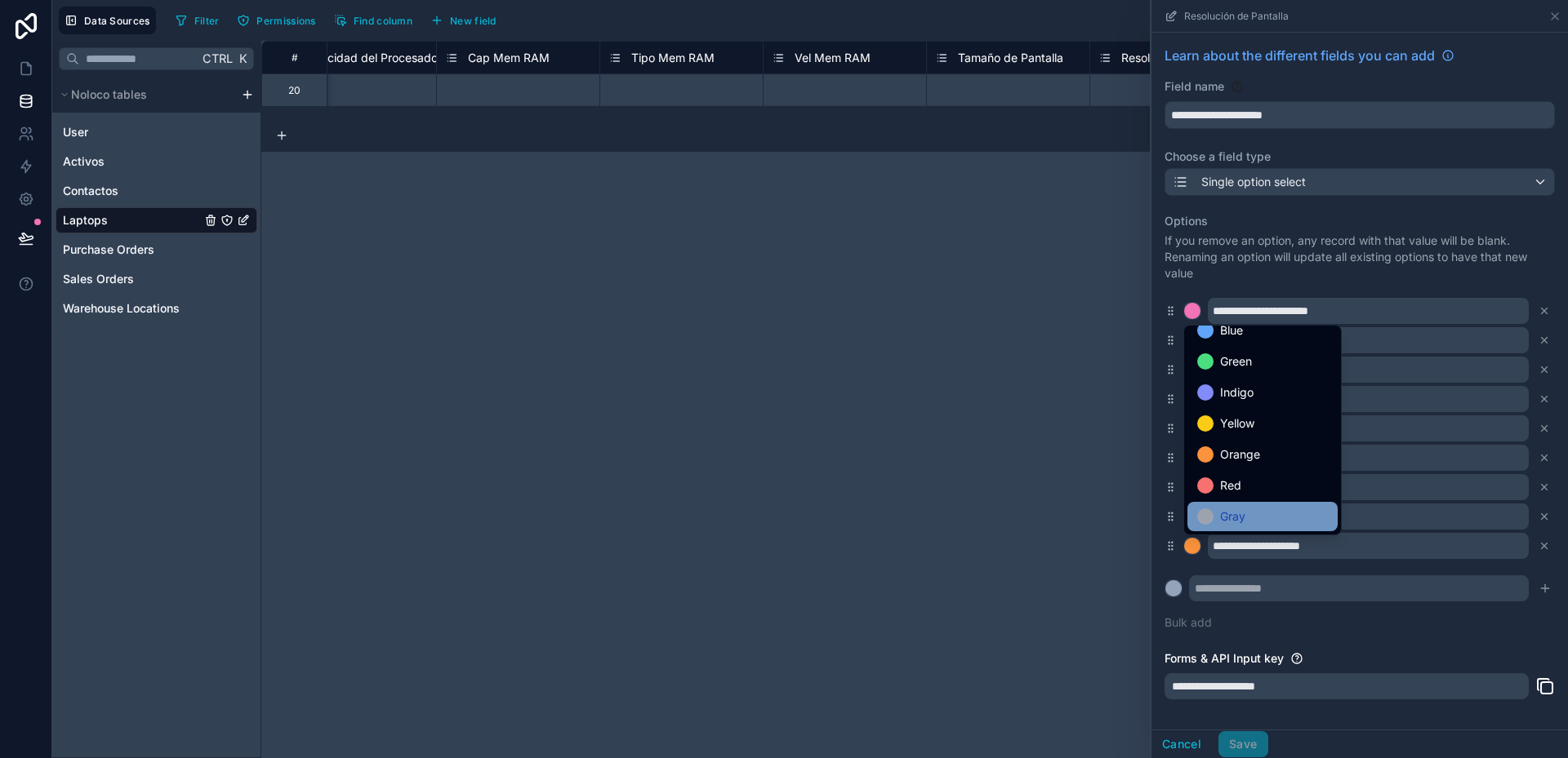
click at [1235, 523] on span "Gray" at bounding box center [1233, 516] width 25 height 20
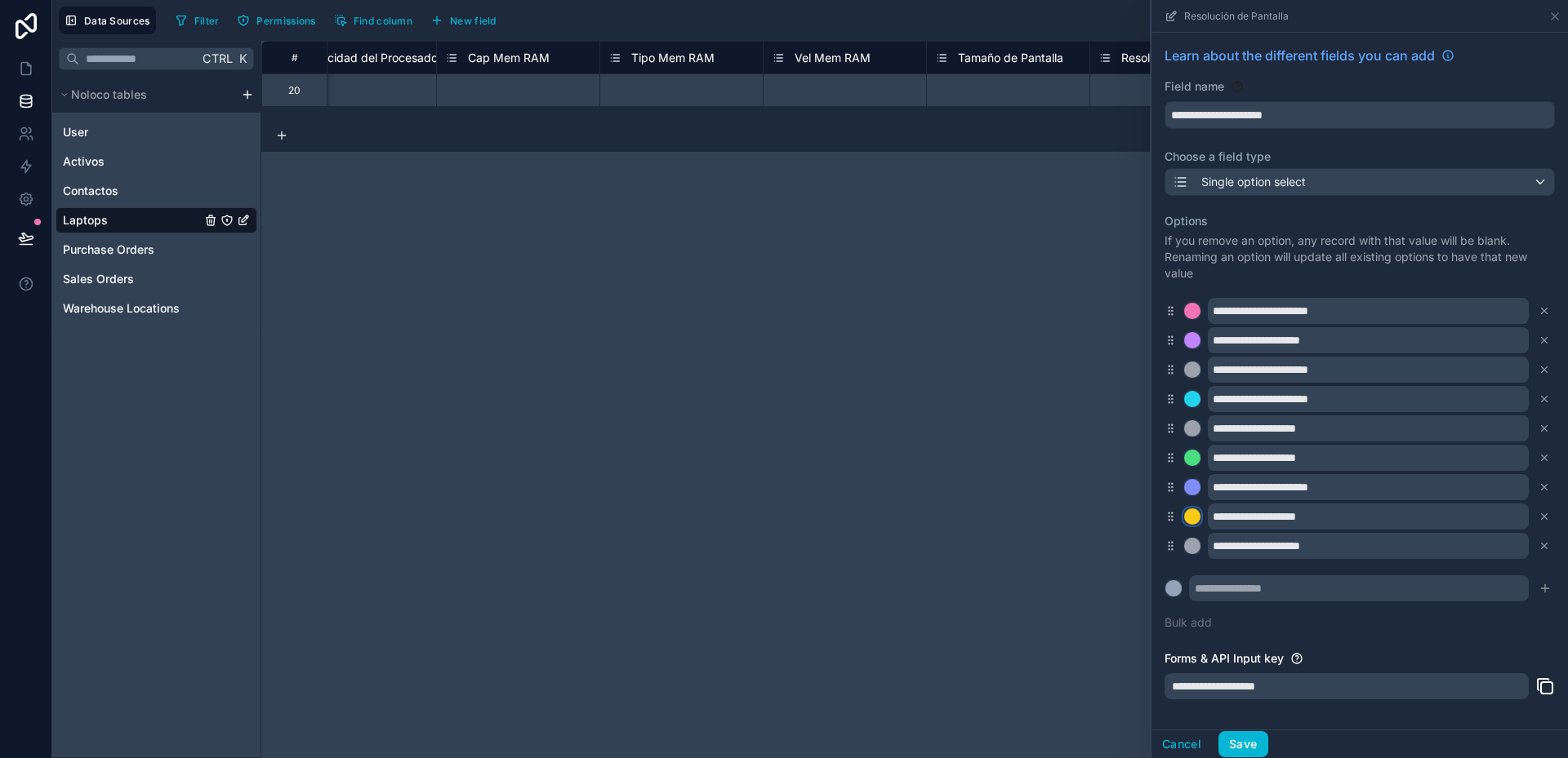
click at [1194, 518] on div at bounding box center [1192, 516] width 16 height 16
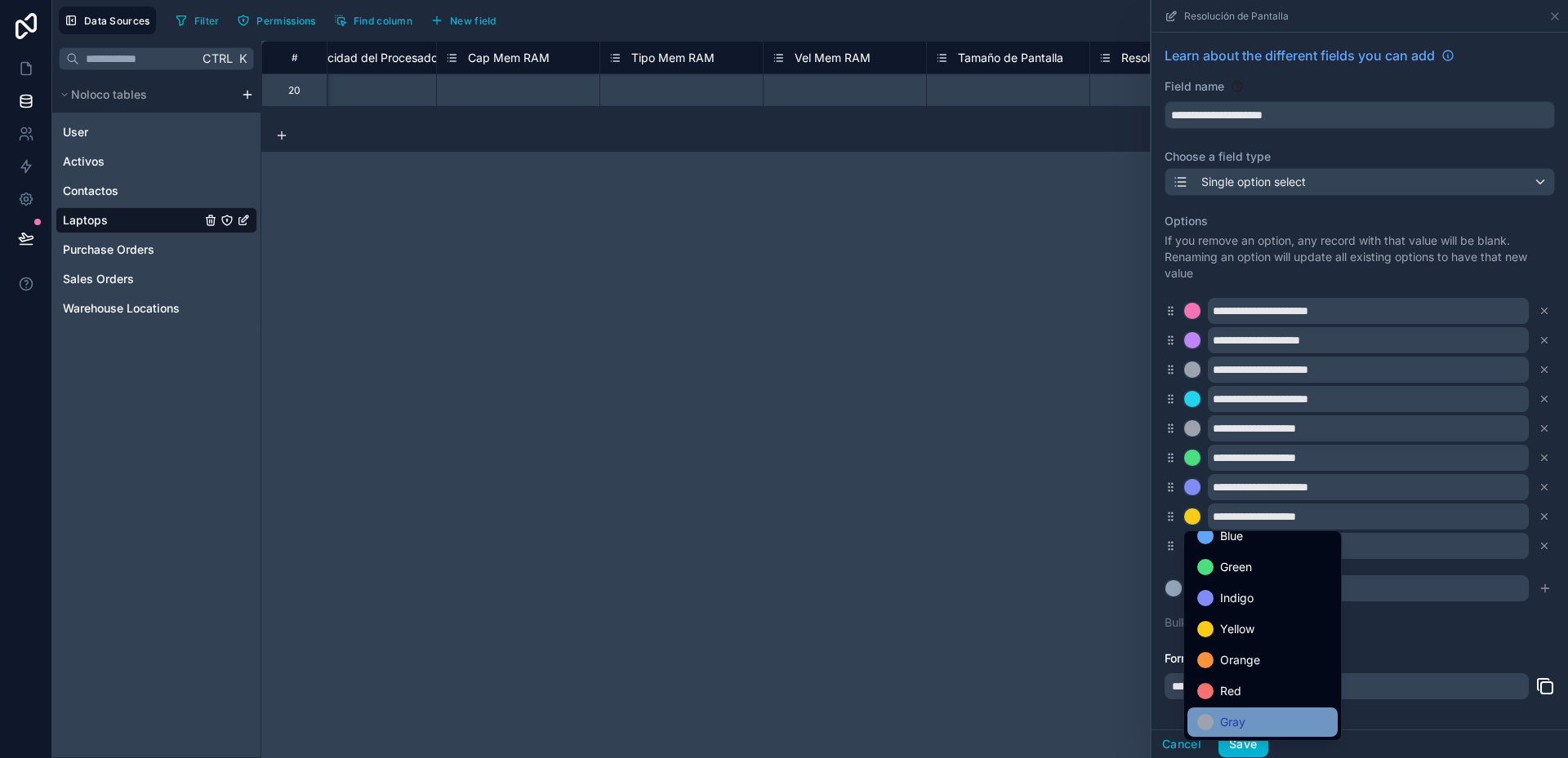
click at [1266, 711] on div "Gray" at bounding box center [1262, 722] width 150 height 30
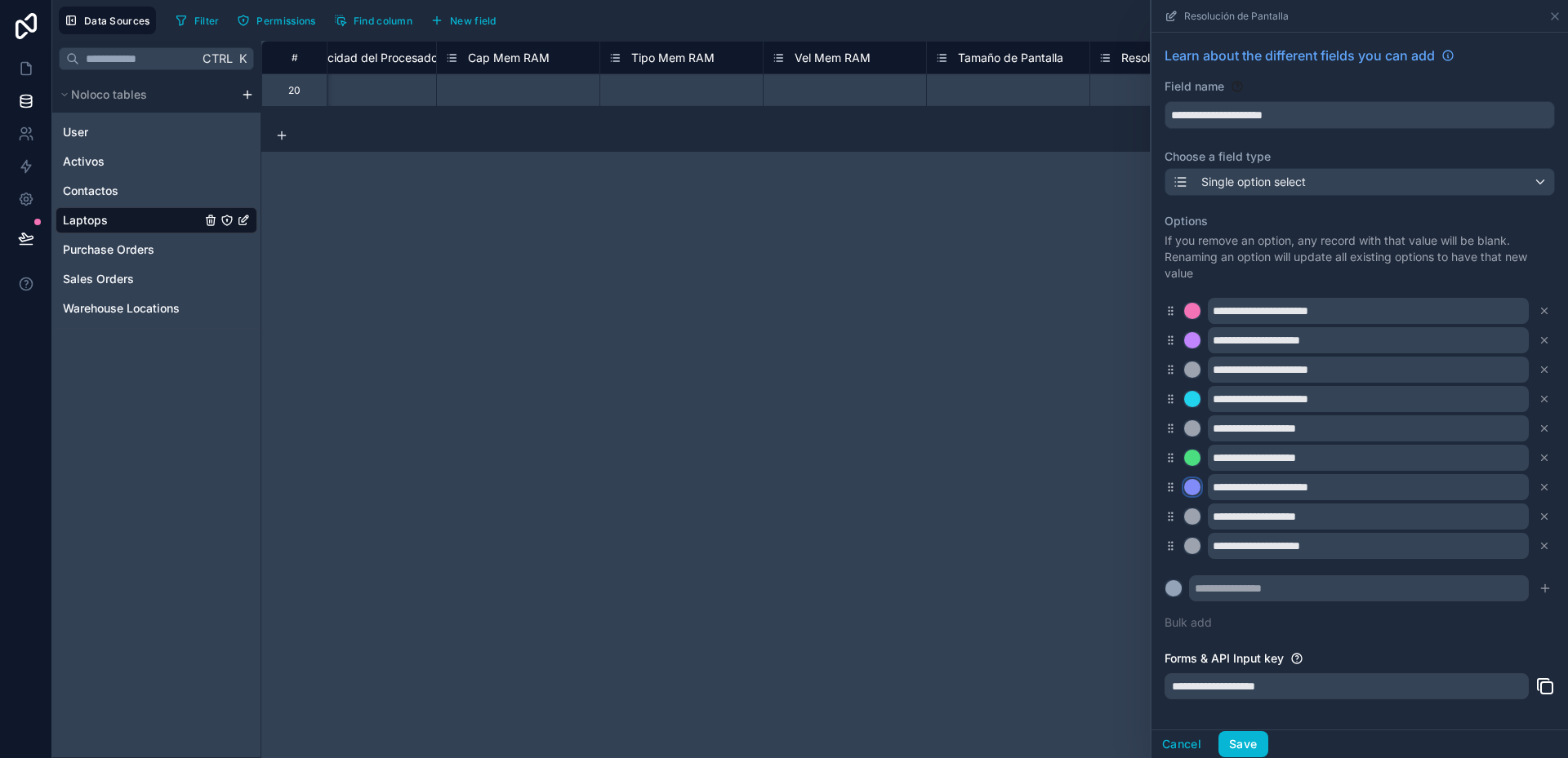
click at [1191, 487] on div at bounding box center [1192, 487] width 16 height 16
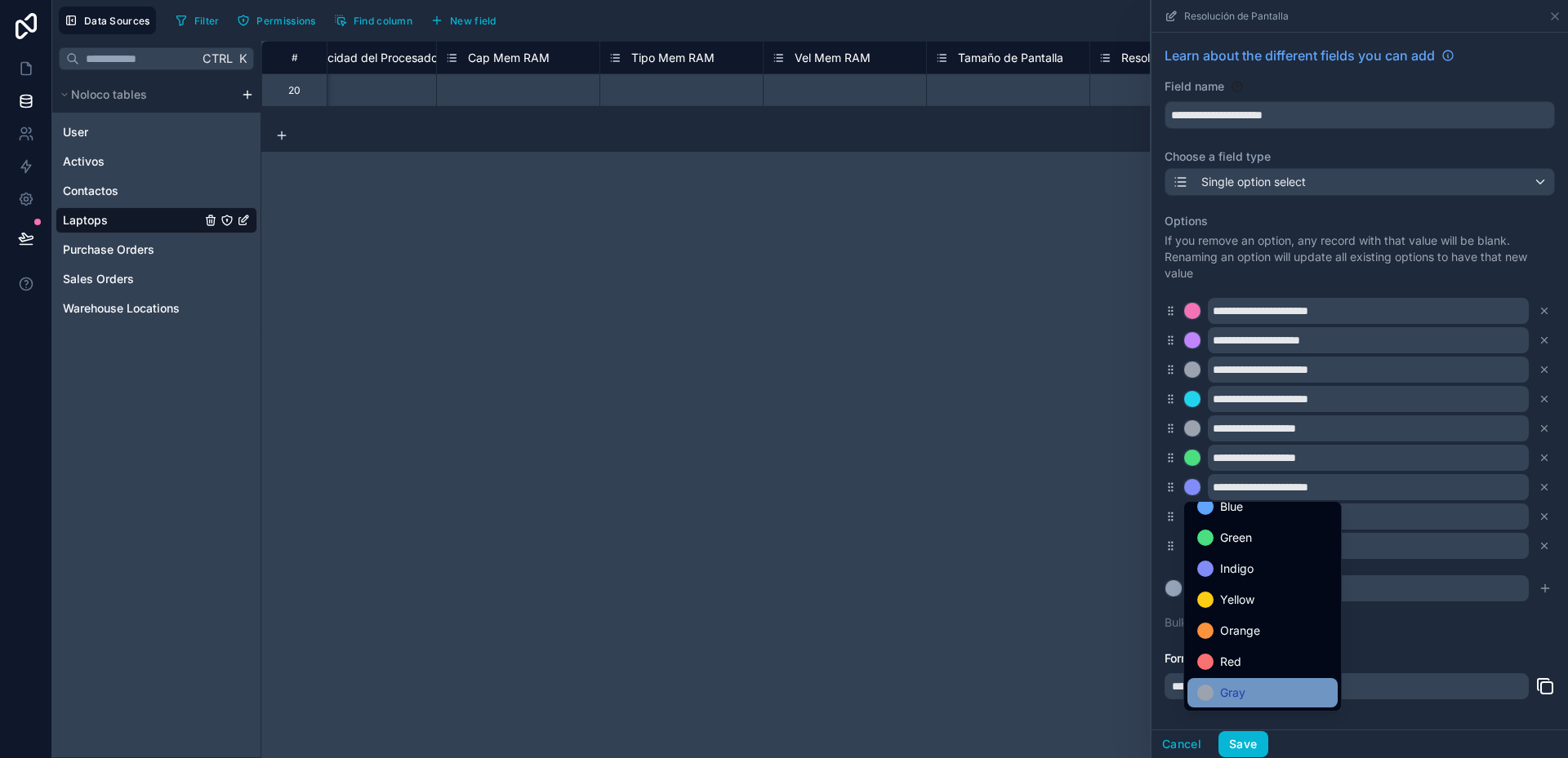
click at [1254, 694] on div "Gray" at bounding box center [1262, 693] width 130 height 20
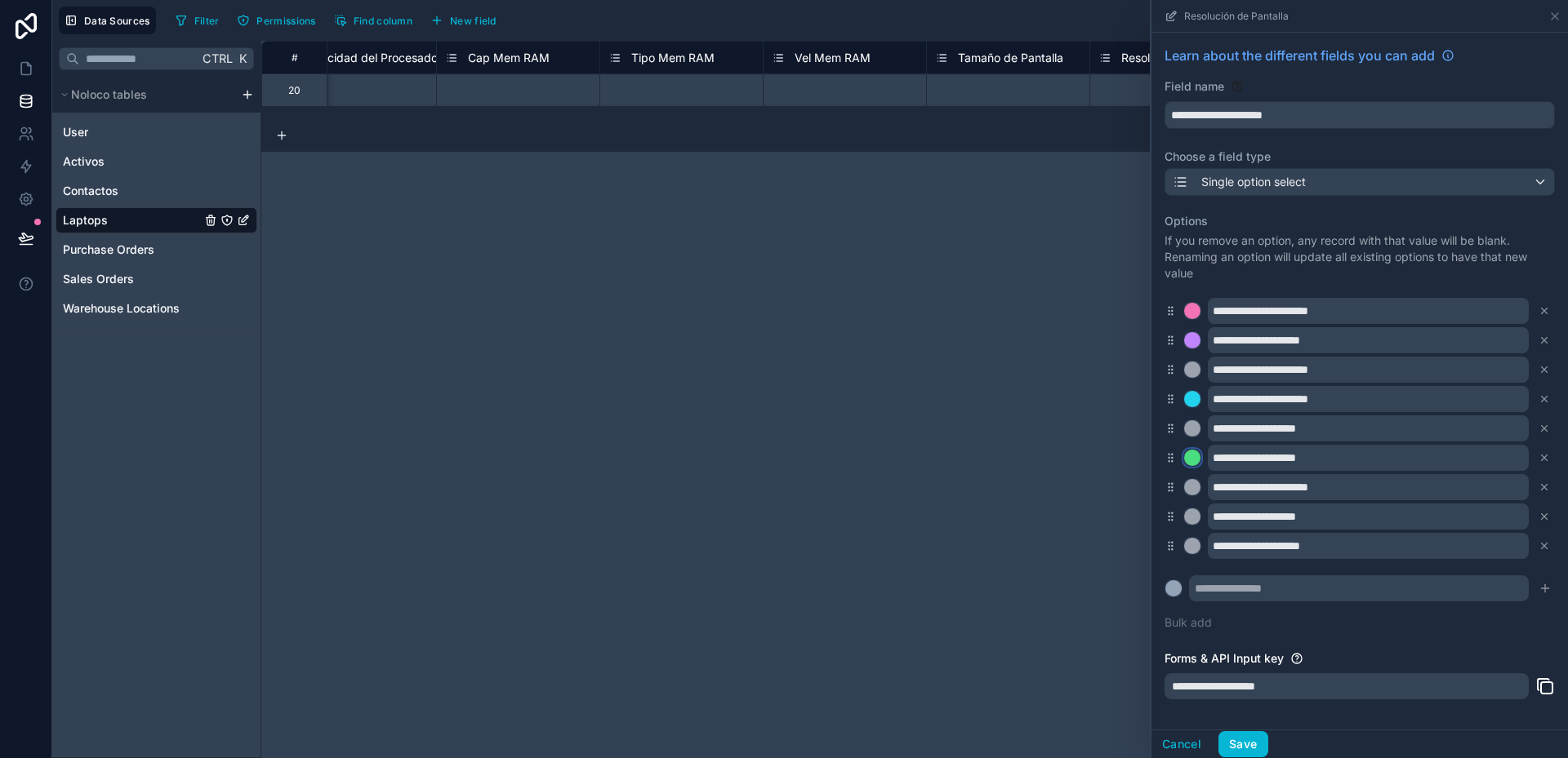
click at [1192, 458] on div at bounding box center [1192, 458] width 16 height 16
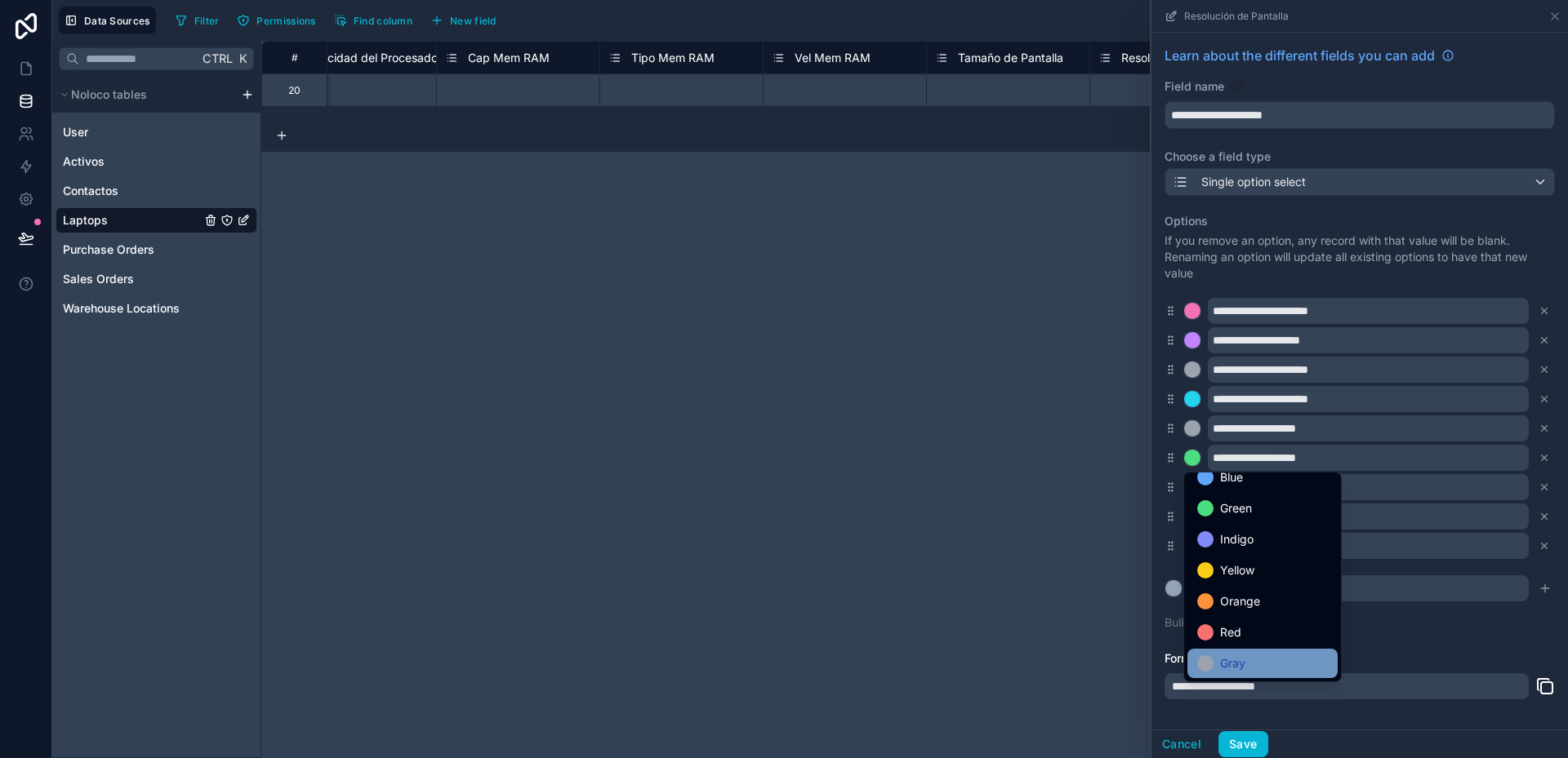
click at [1262, 664] on div "Gray" at bounding box center [1262, 664] width 130 height 20
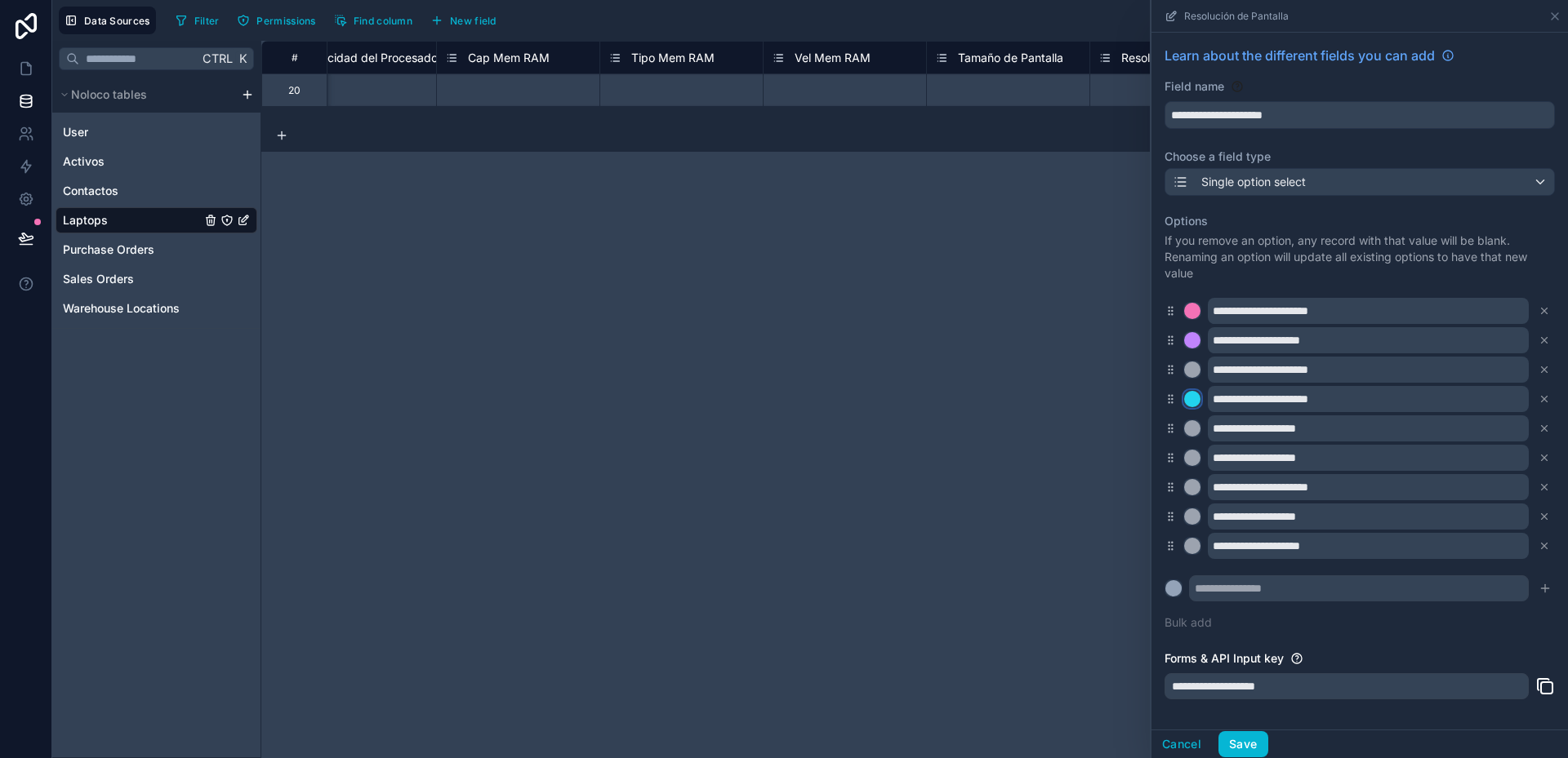
click at [1194, 403] on div at bounding box center [1192, 399] width 16 height 16
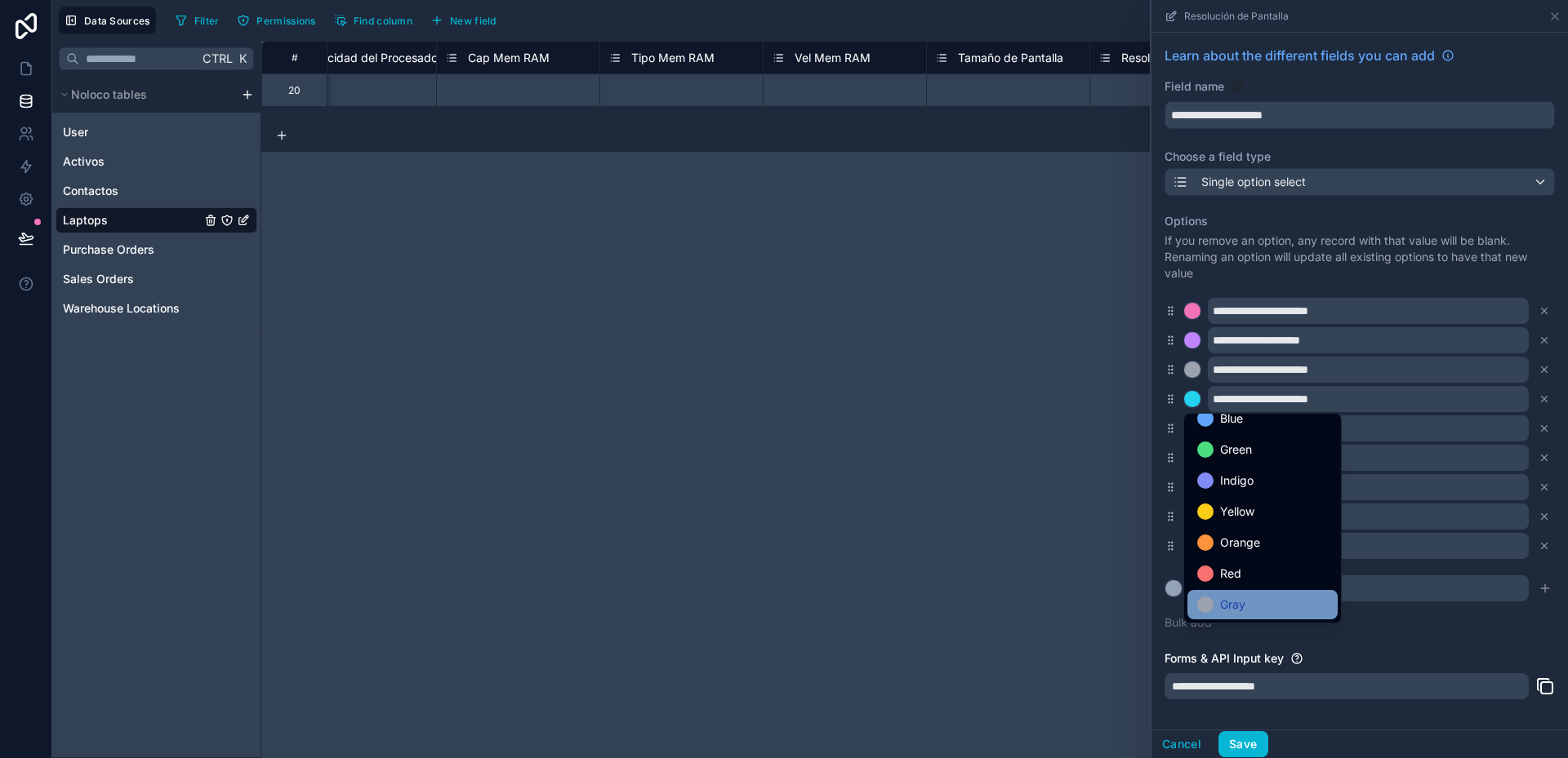
click at [1254, 614] on div "Gray" at bounding box center [1262, 604] width 150 height 30
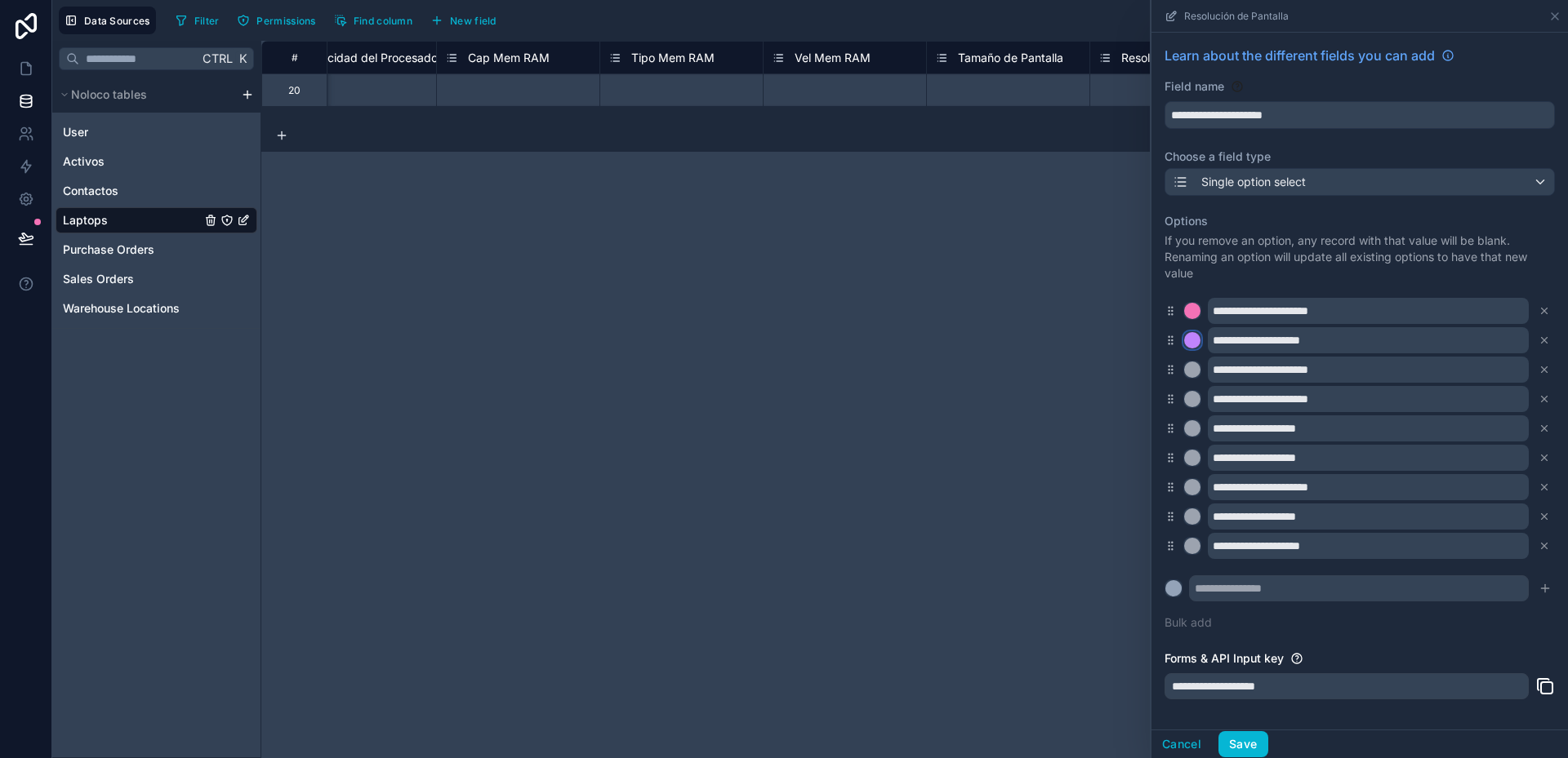
click at [1192, 341] on div at bounding box center [1192, 340] width 16 height 16
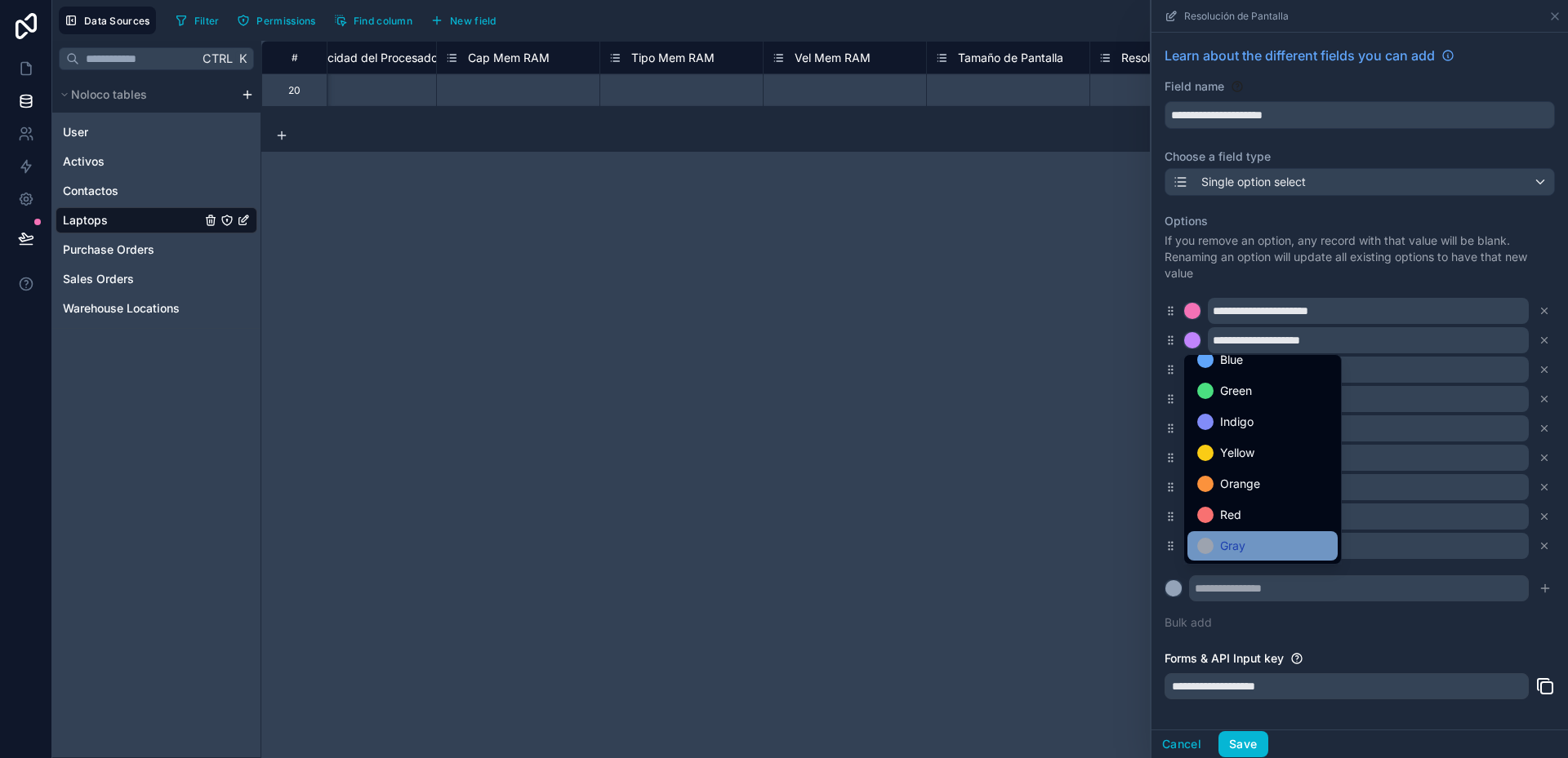
click at [1243, 551] on span "Gray" at bounding box center [1233, 546] width 25 height 20
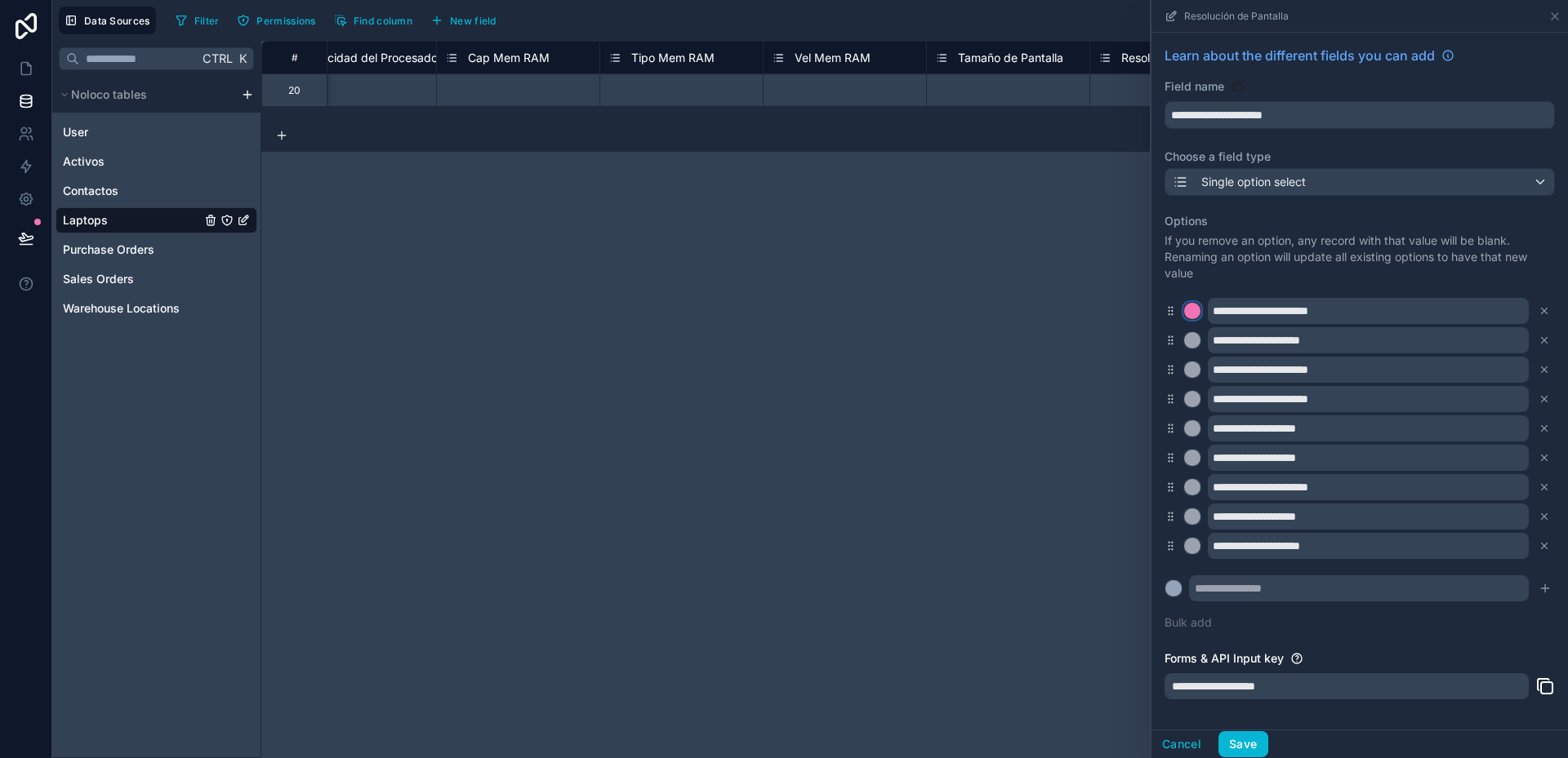
click at [1194, 312] on div at bounding box center [1192, 311] width 16 height 16
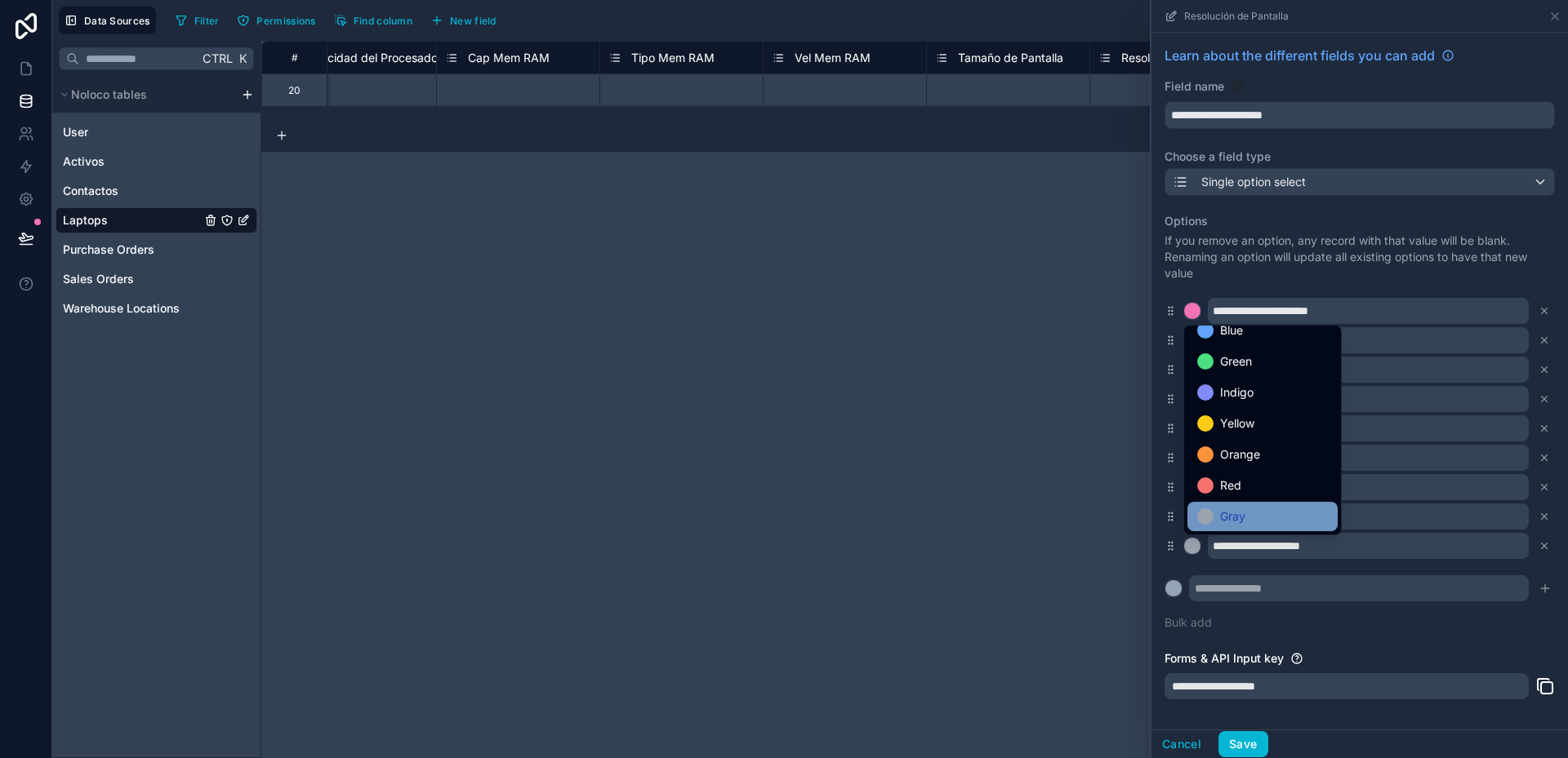
click at [1246, 515] on div "Gray" at bounding box center [1262, 516] width 130 height 20
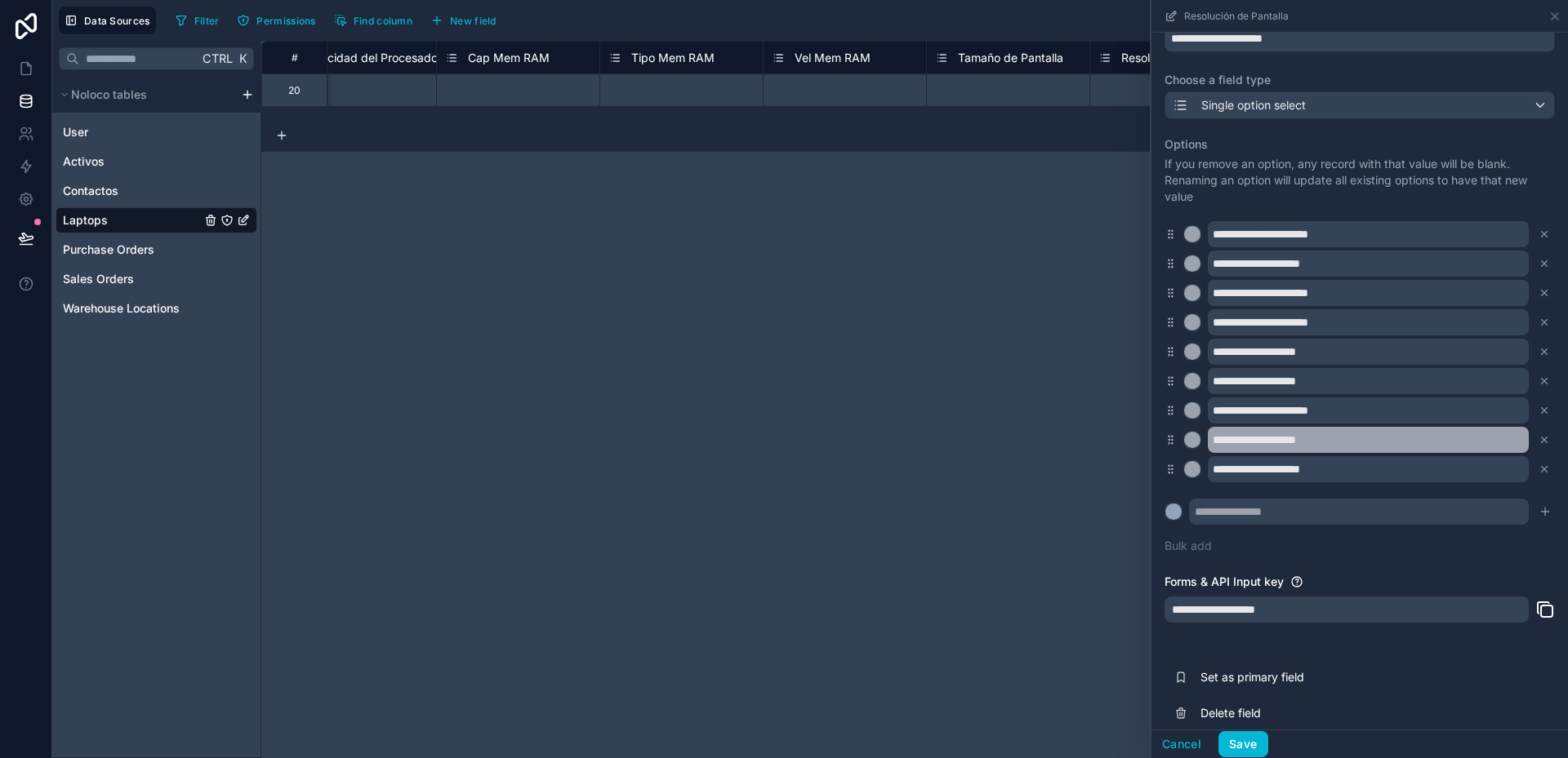
scroll to position [92, 0]
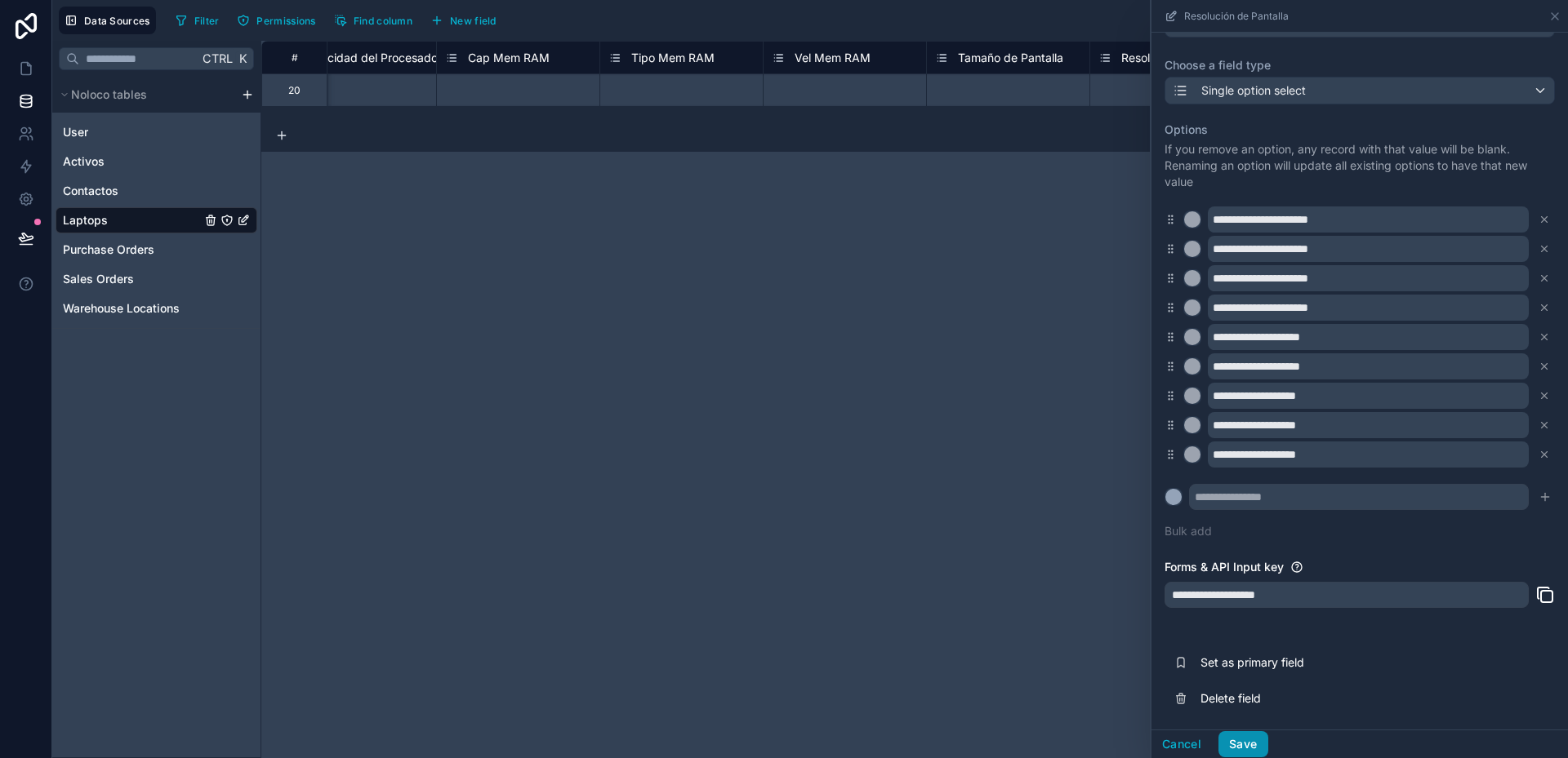
click at [1252, 735] on button "Save" at bounding box center [1243, 744] width 49 height 26
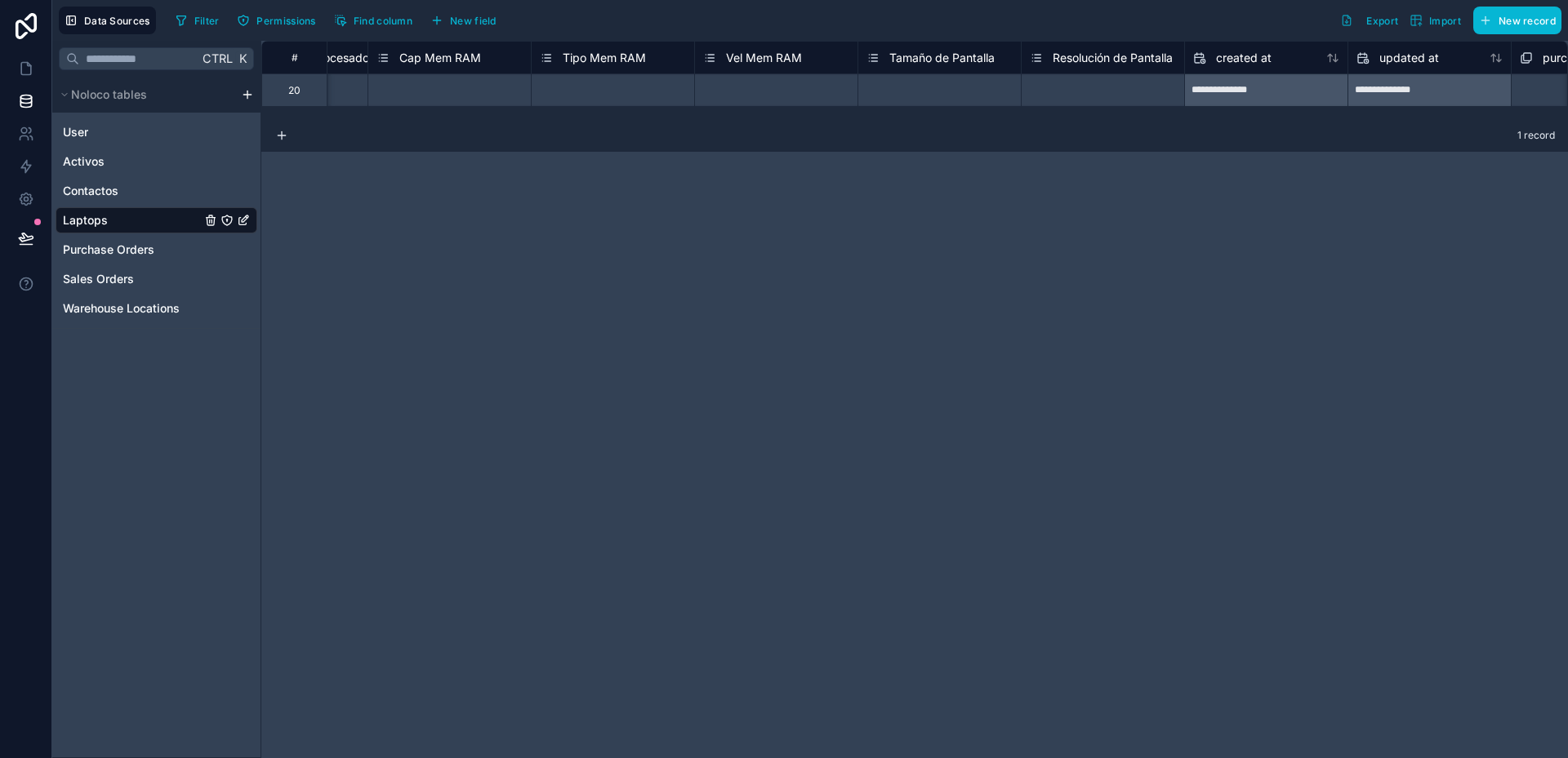
scroll to position [0, 2234]
click at [1133, 84] on div "Select a Resolución de Pantalla" at bounding box center [1114, 91] width 145 height 13
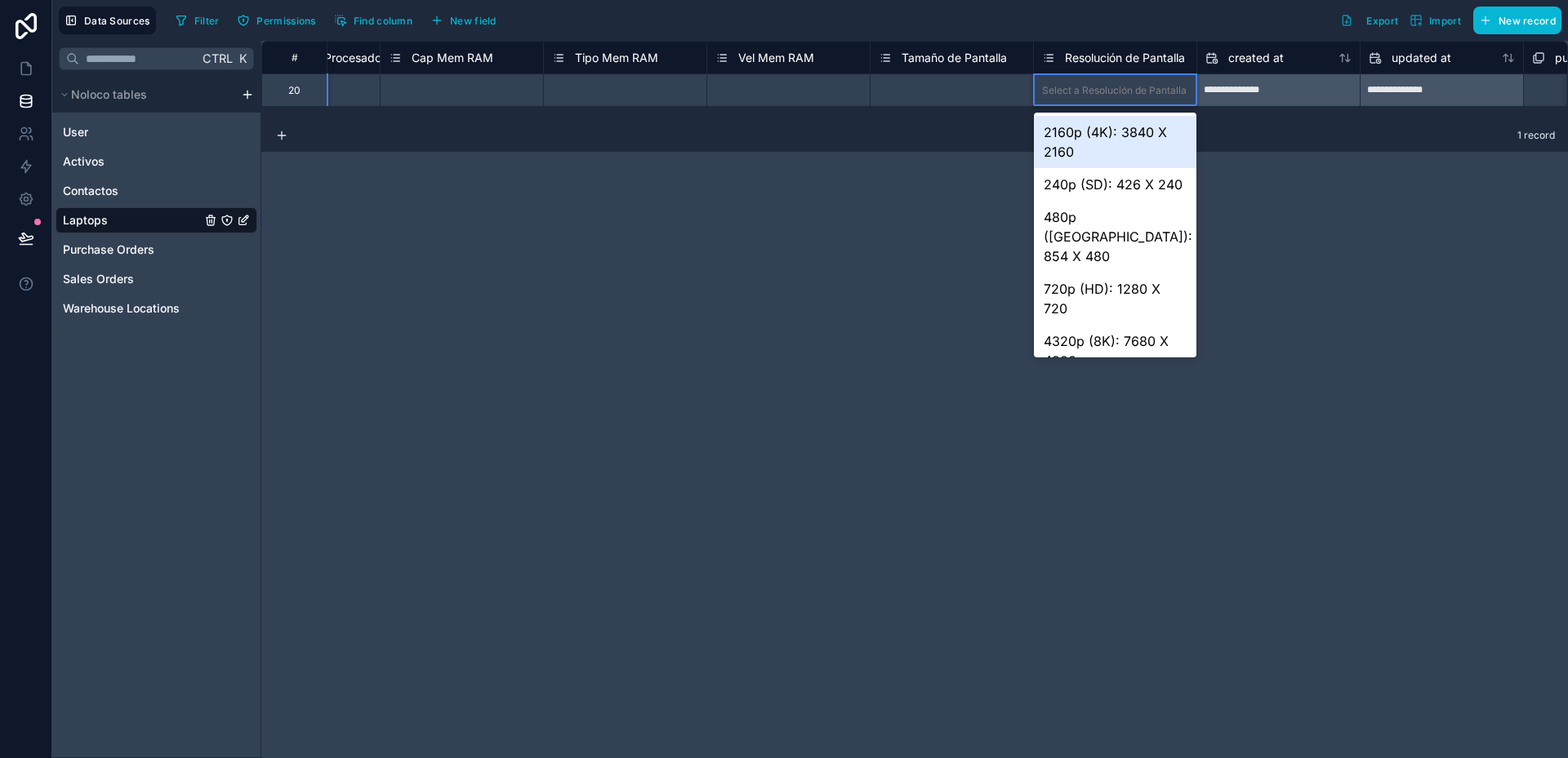
click at [1406, 217] on div "**********" at bounding box center [915, 399] width 1307 height 718
click at [1348, 225] on div "**********" at bounding box center [915, 399] width 1307 height 718
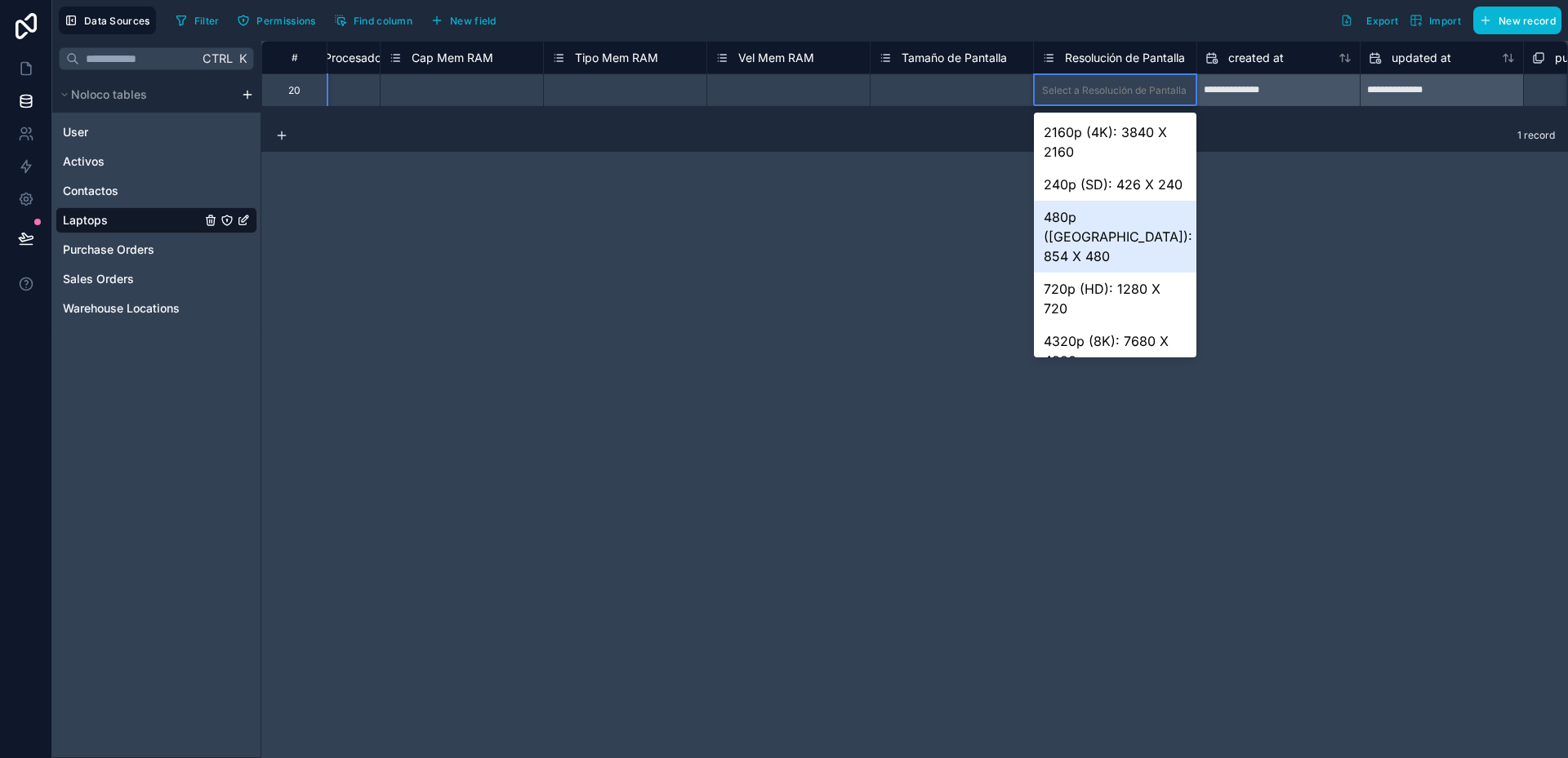
click at [899, 231] on div "**********" at bounding box center [915, 399] width 1307 height 718
click at [912, 212] on div "**********" at bounding box center [915, 399] width 1307 height 718
click at [918, 104] on div "Select a Tamaño de Pantalla" at bounding box center [952, 90] width 163 height 31
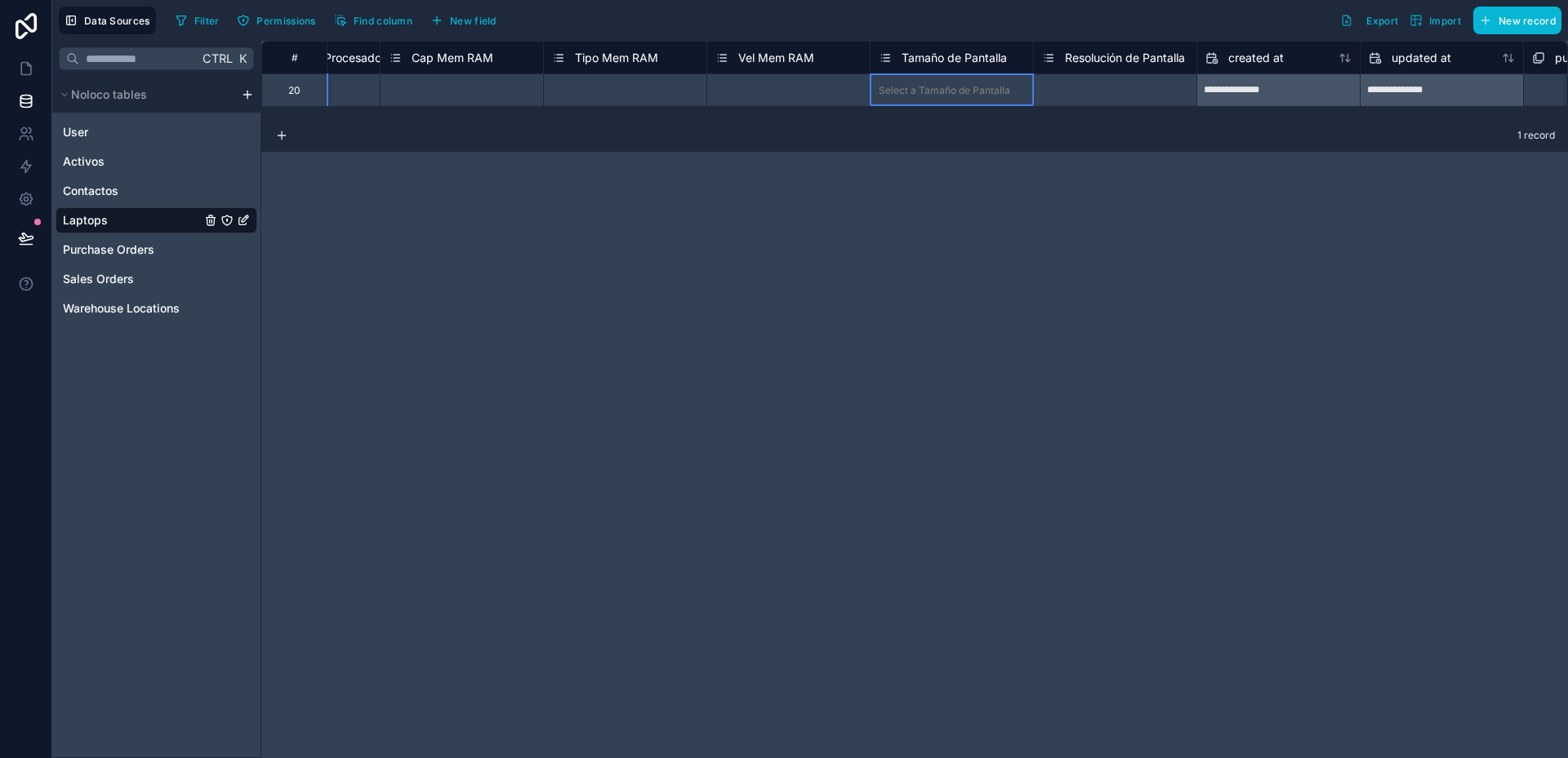
click at [923, 94] on div "Select a Tamaño de Pantalla" at bounding box center [944, 91] width 131 height 13
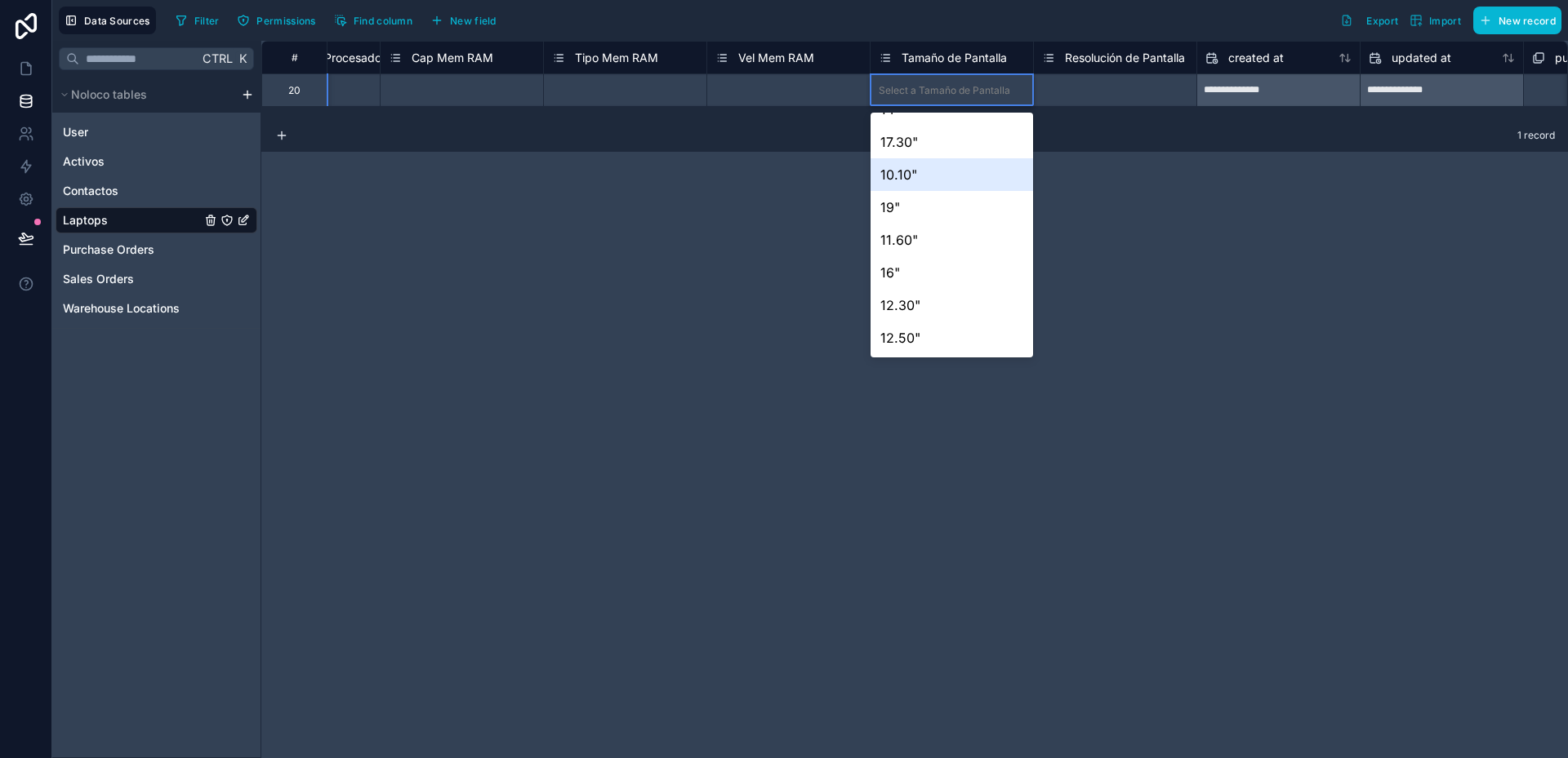
scroll to position [0, 0]
click at [785, 222] on div "**********" at bounding box center [915, 399] width 1307 height 718
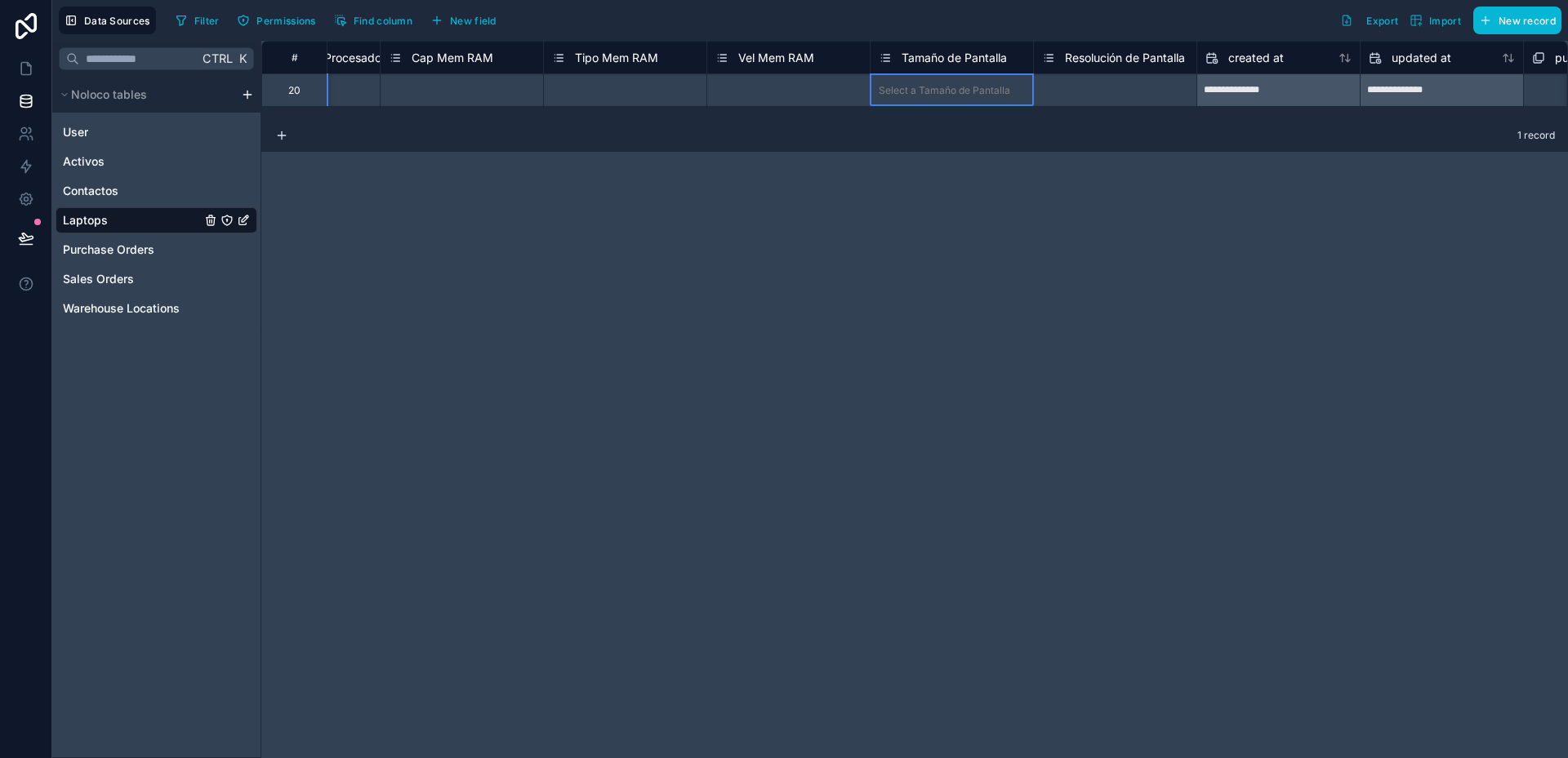
click at [941, 62] on span "Tamaño de Pantalla" at bounding box center [953, 57] width 105 height 16
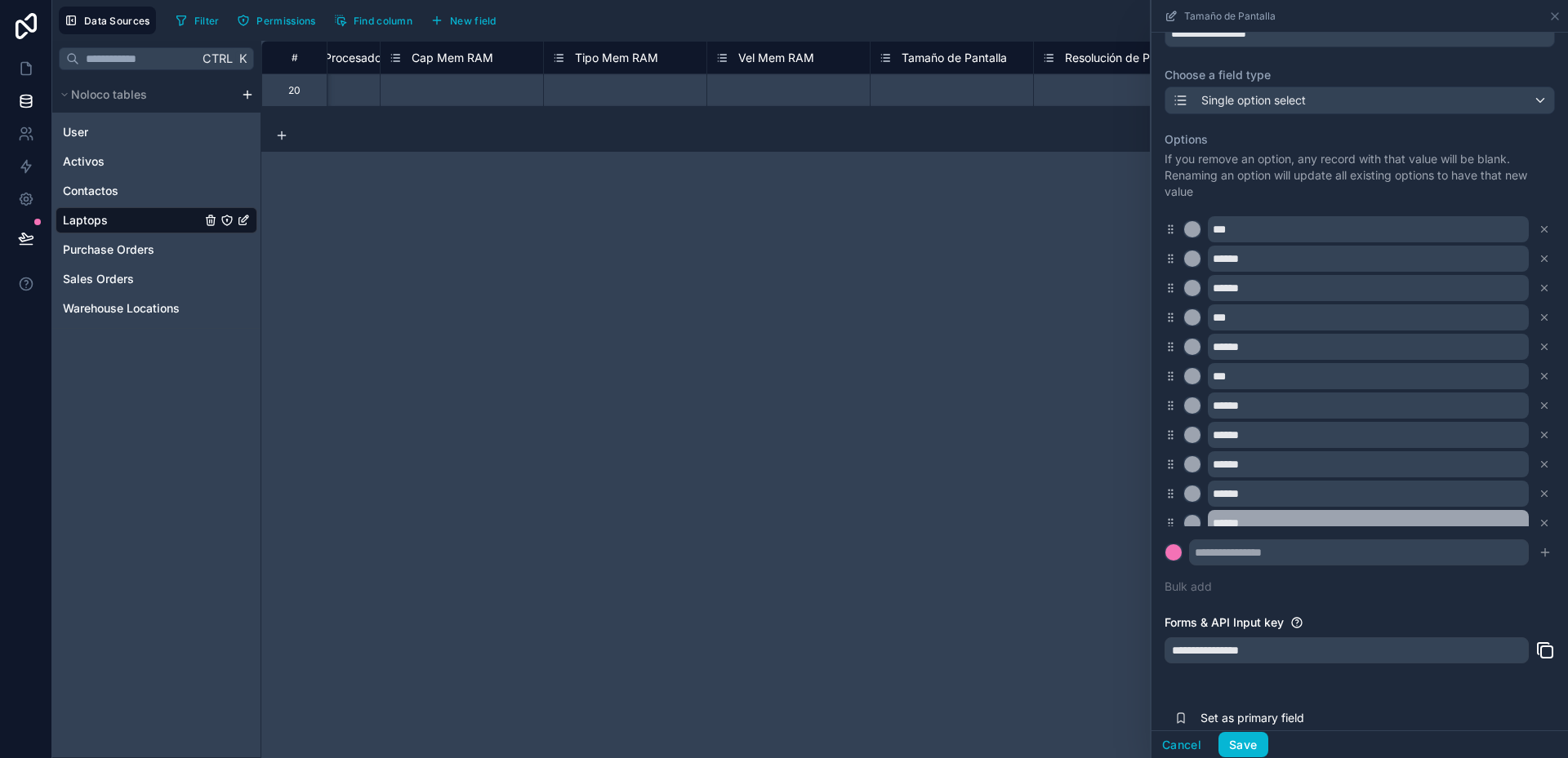
scroll to position [13, 0]
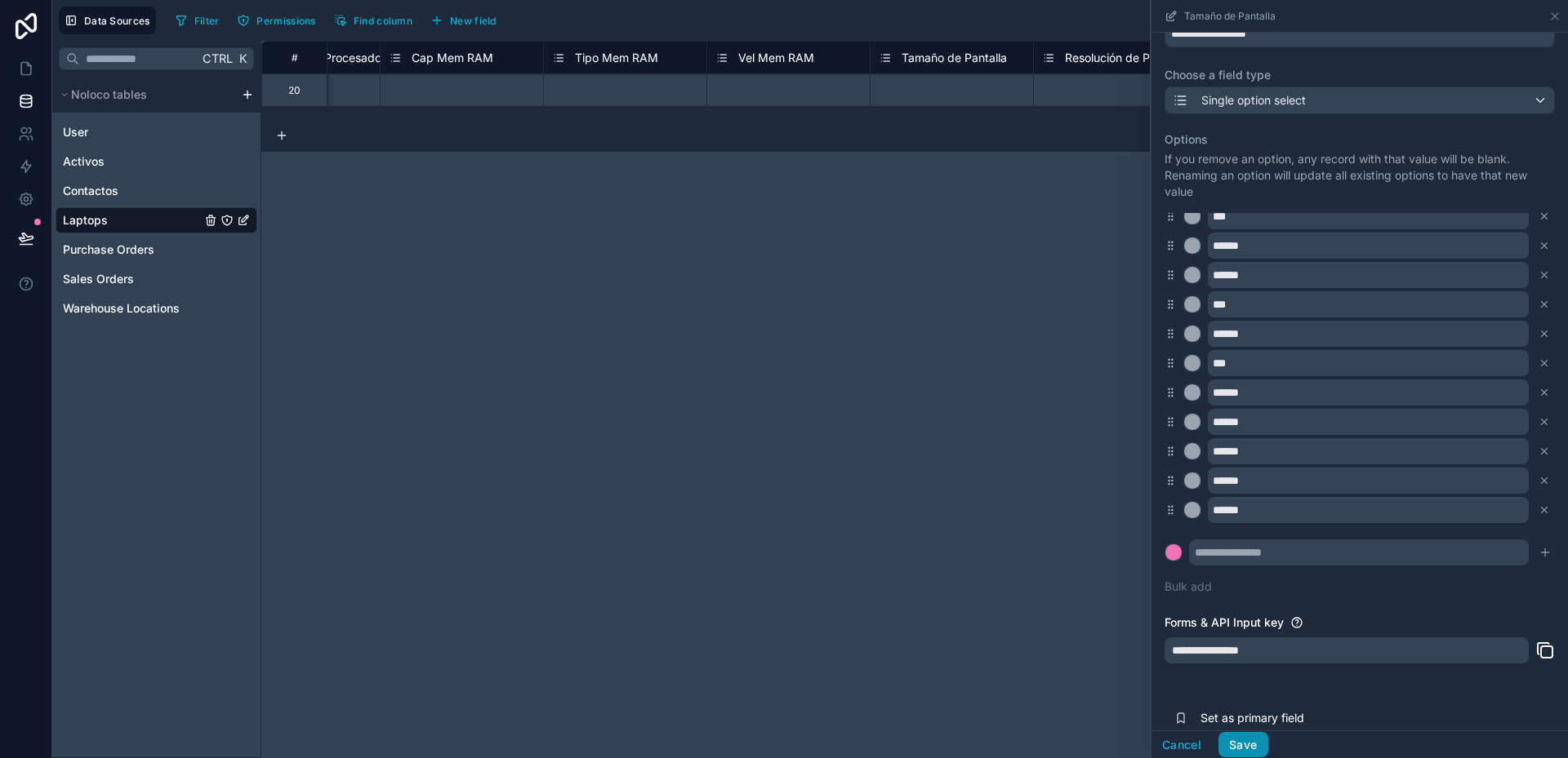
click at [1241, 744] on button "Save" at bounding box center [1243, 745] width 49 height 26
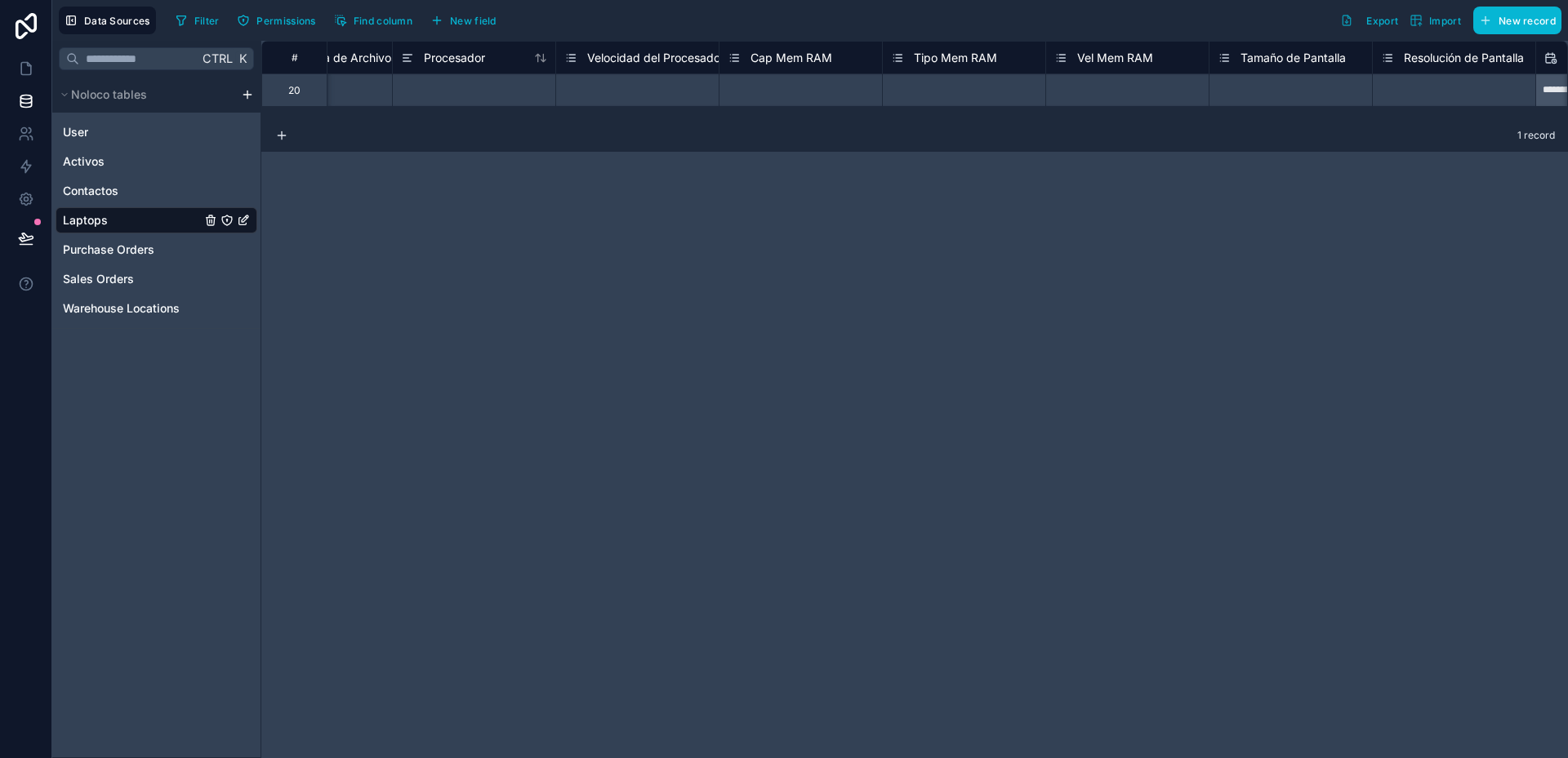
scroll to position [0, 1922]
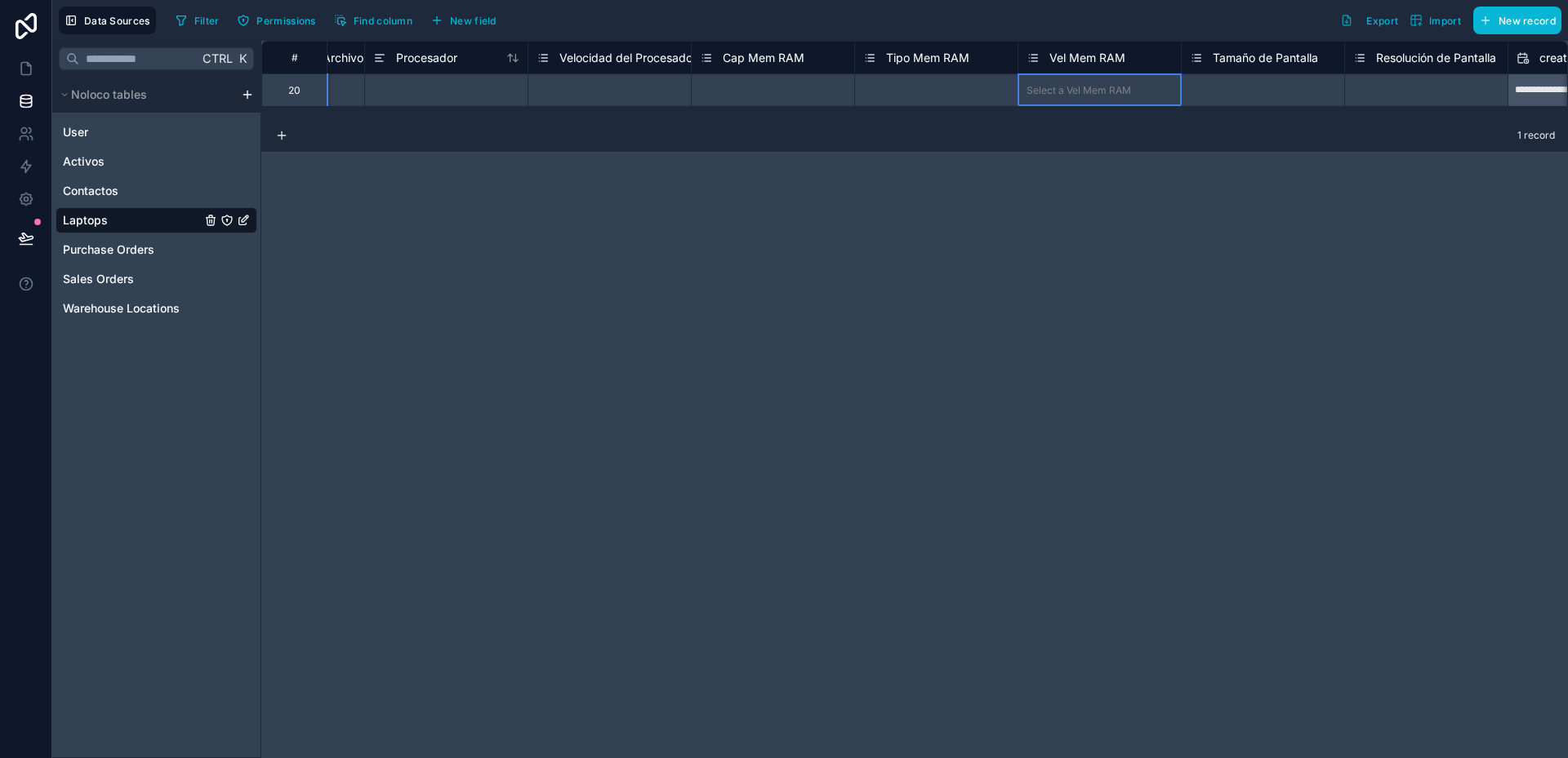
click at [1093, 58] on span "Vel Mem RAM" at bounding box center [1087, 57] width 76 height 16
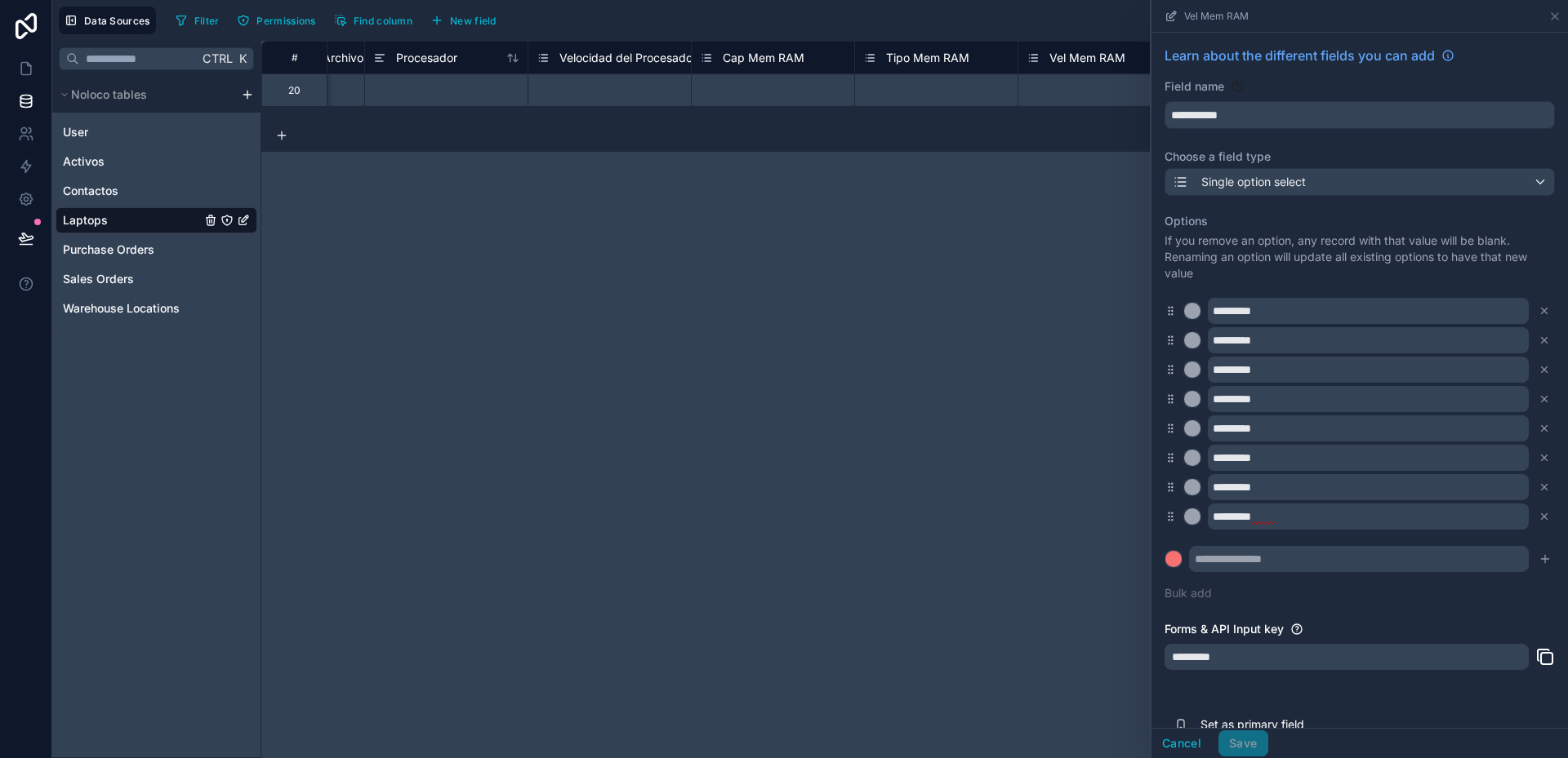
click at [1095, 173] on div "**********" at bounding box center [915, 399] width 1307 height 718
click at [945, 94] on div "Select a Tipo Mem RAM" at bounding box center [919, 91] width 111 height 13
click at [942, 66] on div "Tipo Mem RAM" at bounding box center [917, 58] width 106 height 20
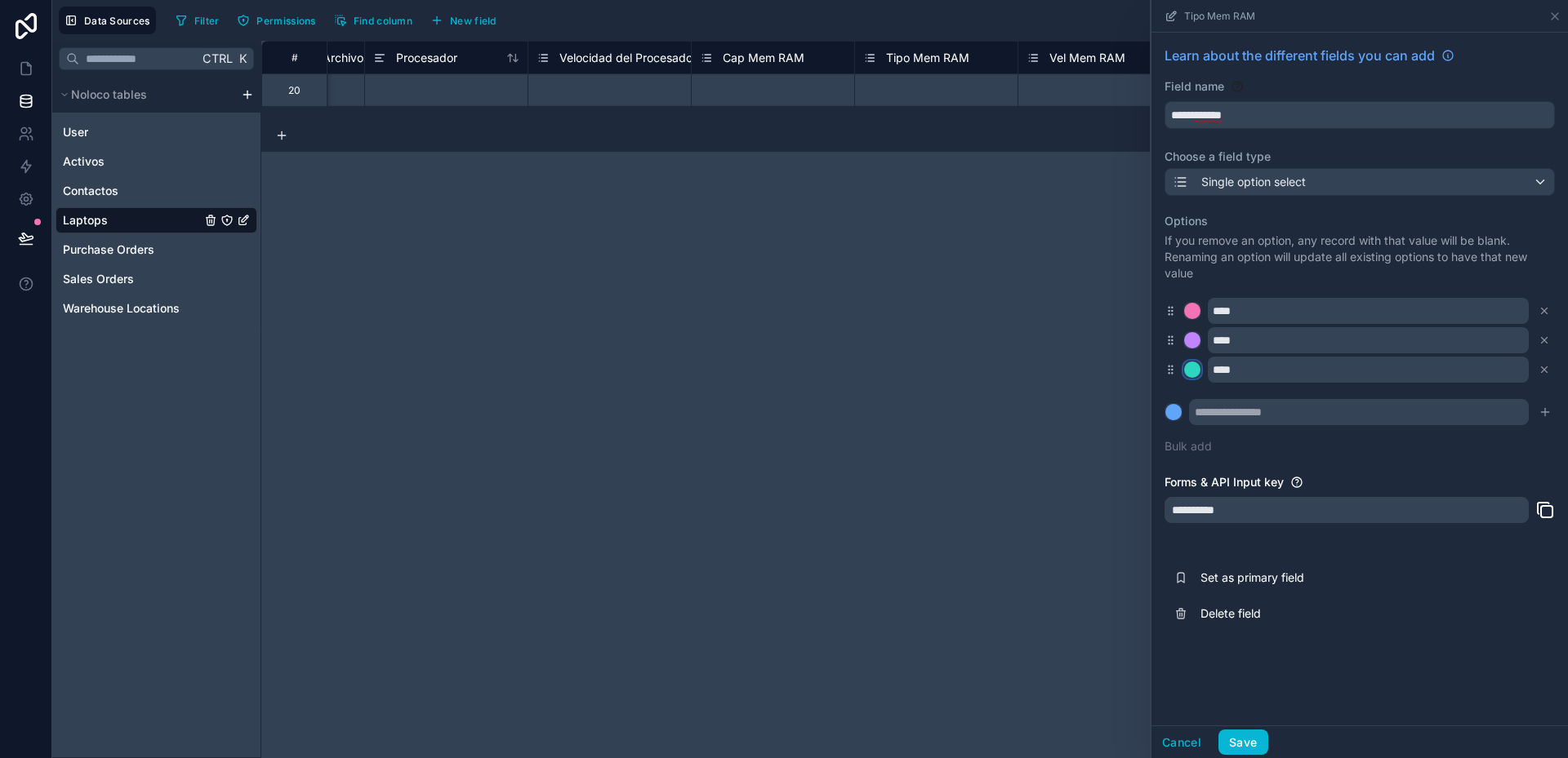
click at [1190, 368] on div at bounding box center [1192, 370] width 16 height 16
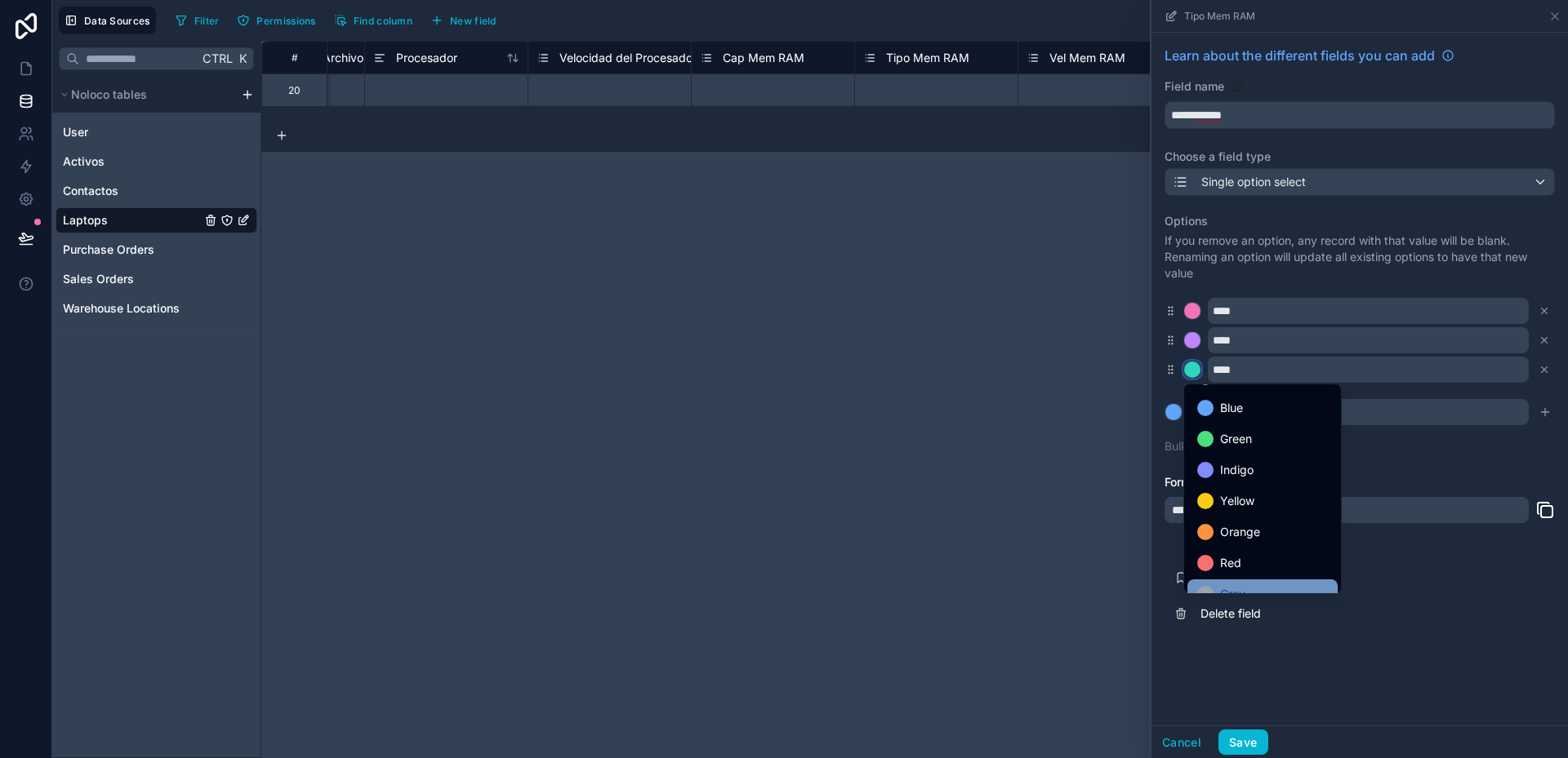
scroll to position [137, 0]
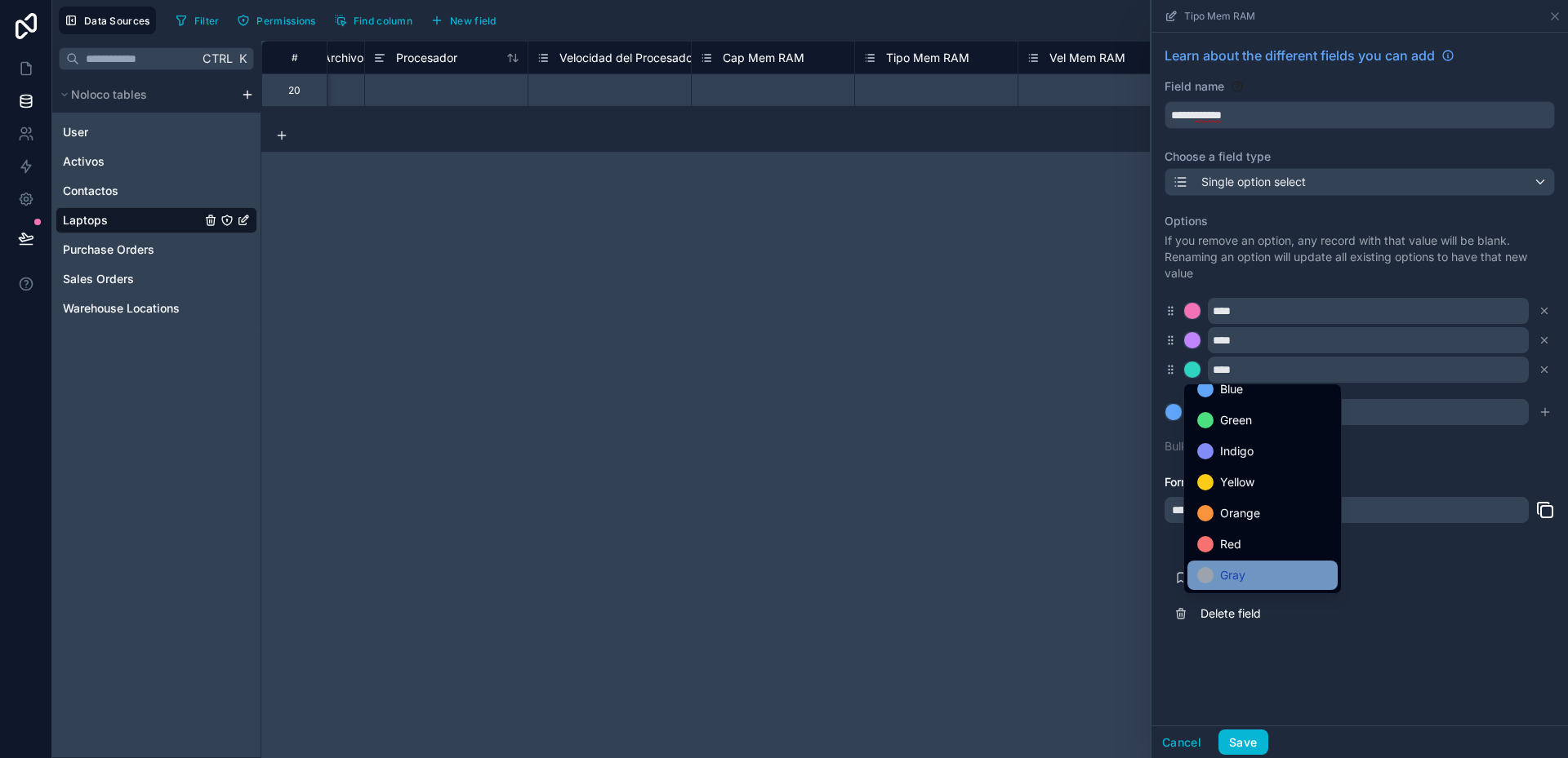
click at [1243, 575] on span "Gray" at bounding box center [1233, 576] width 25 height 20
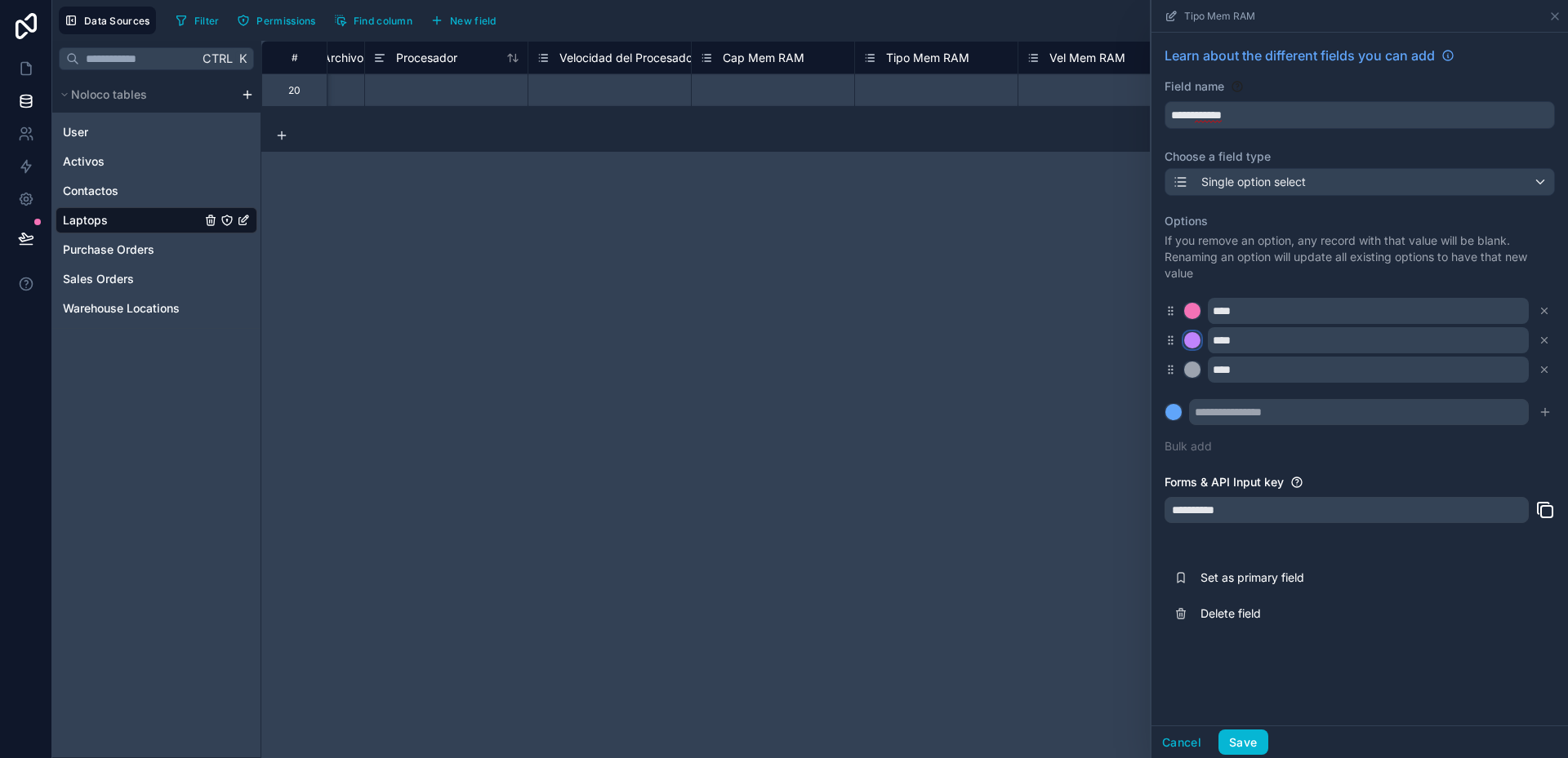
click at [1194, 343] on div at bounding box center [1192, 340] width 16 height 16
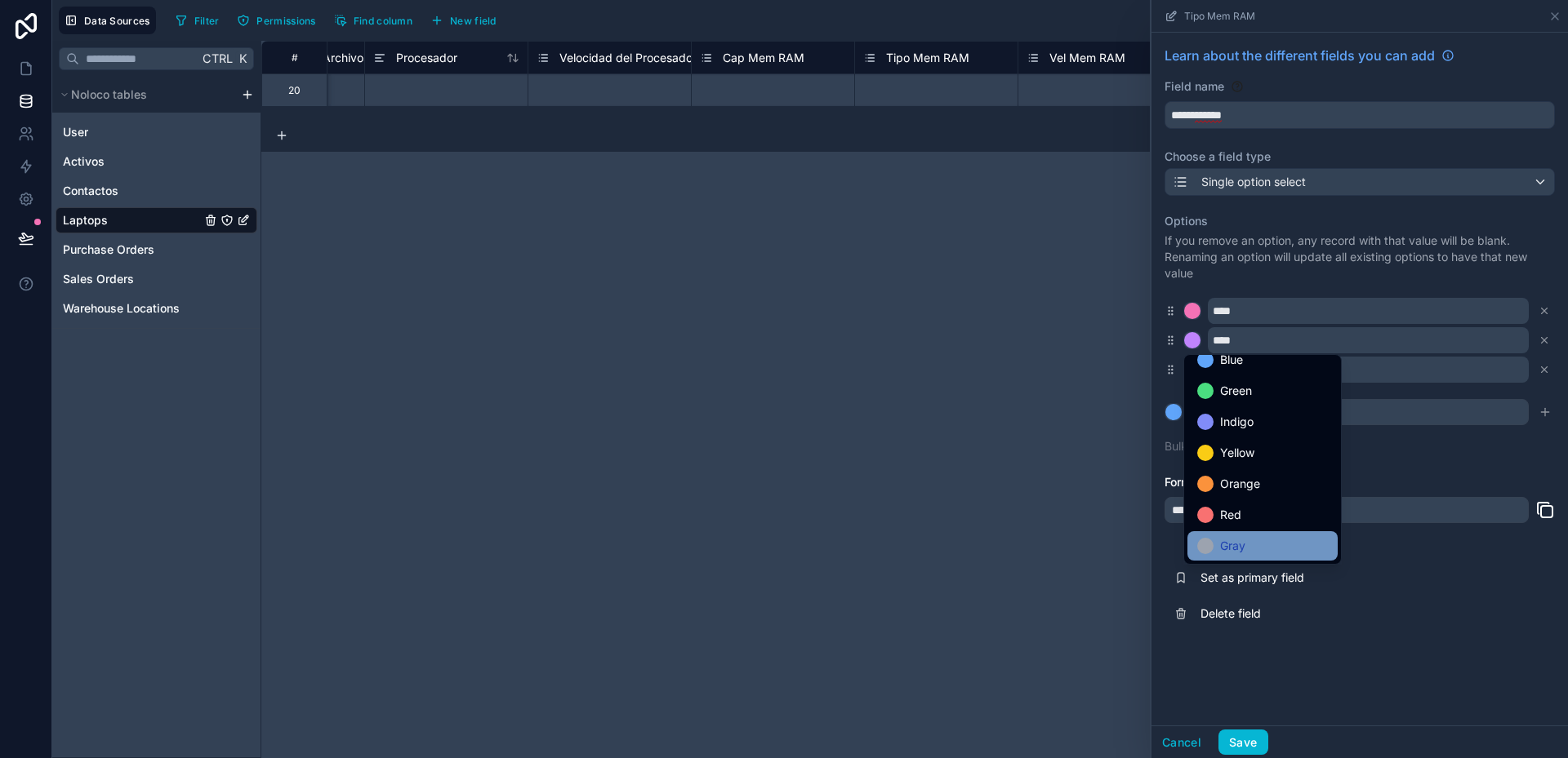
click at [1259, 550] on div "Gray" at bounding box center [1262, 546] width 130 height 20
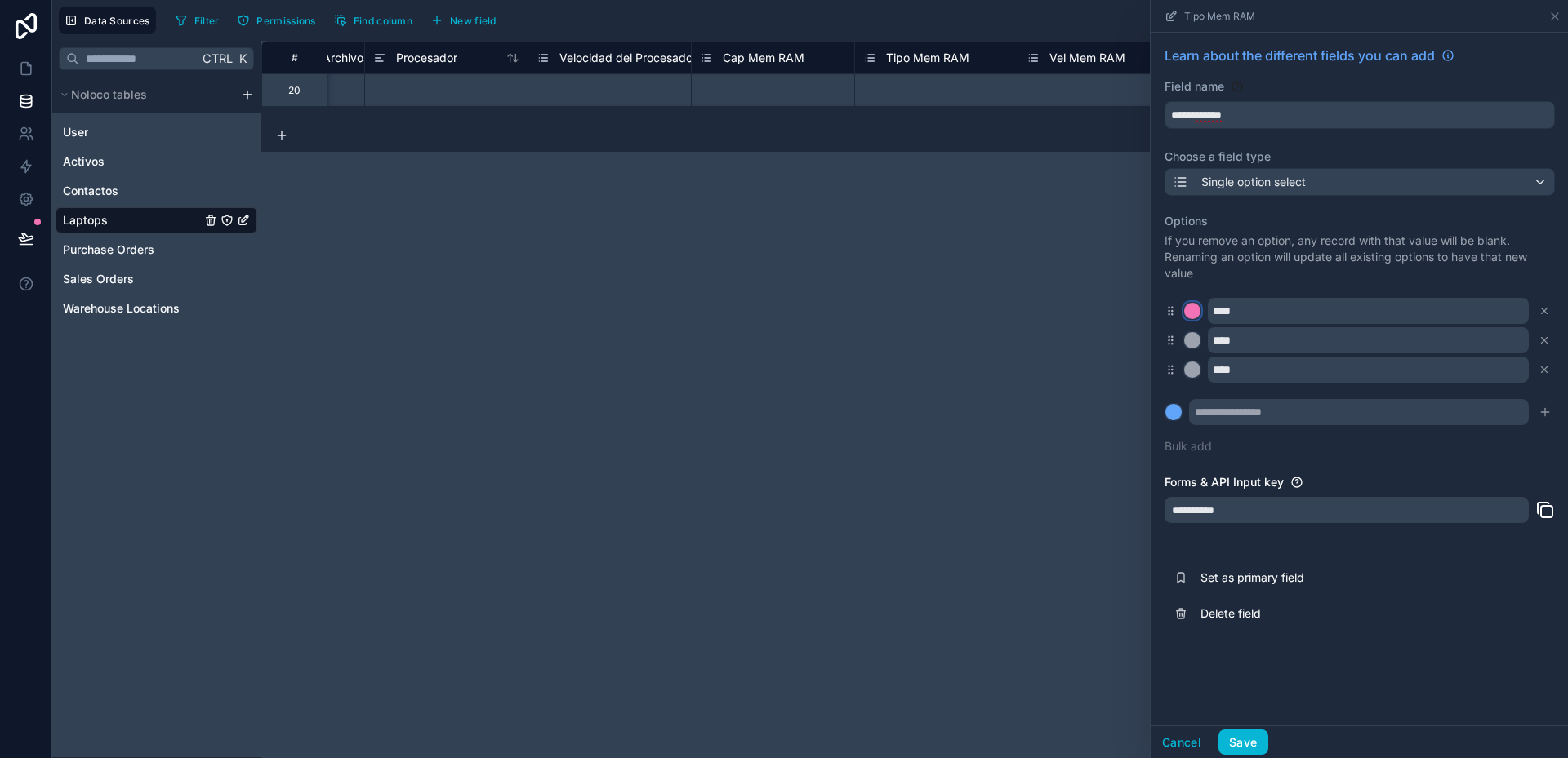
click at [1194, 312] on div at bounding box center [1192, 311] width 16 height 16
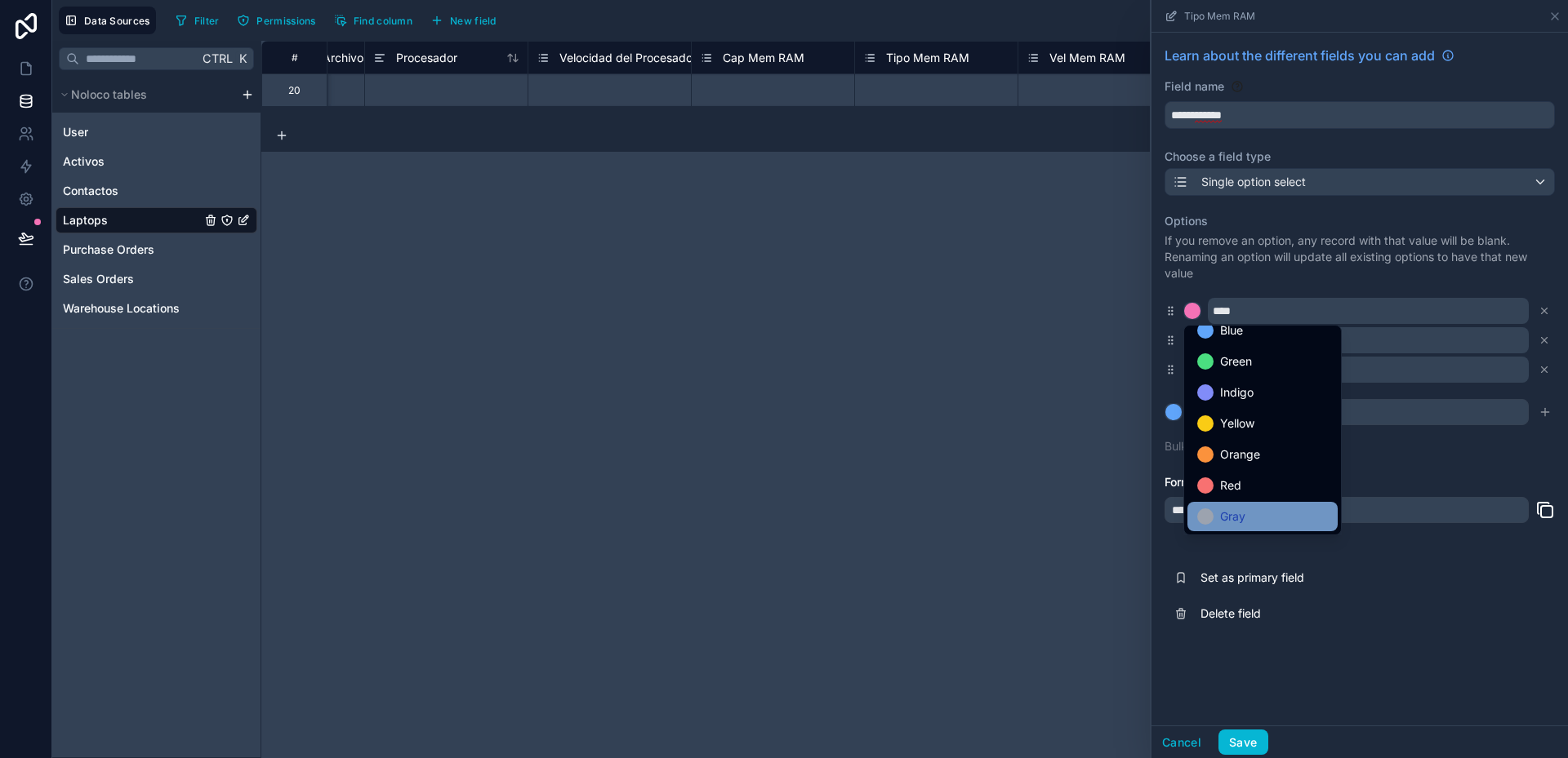
click at [1262, 519] on div "Gray" at bounding box center [1262, 516] width 130 height 20
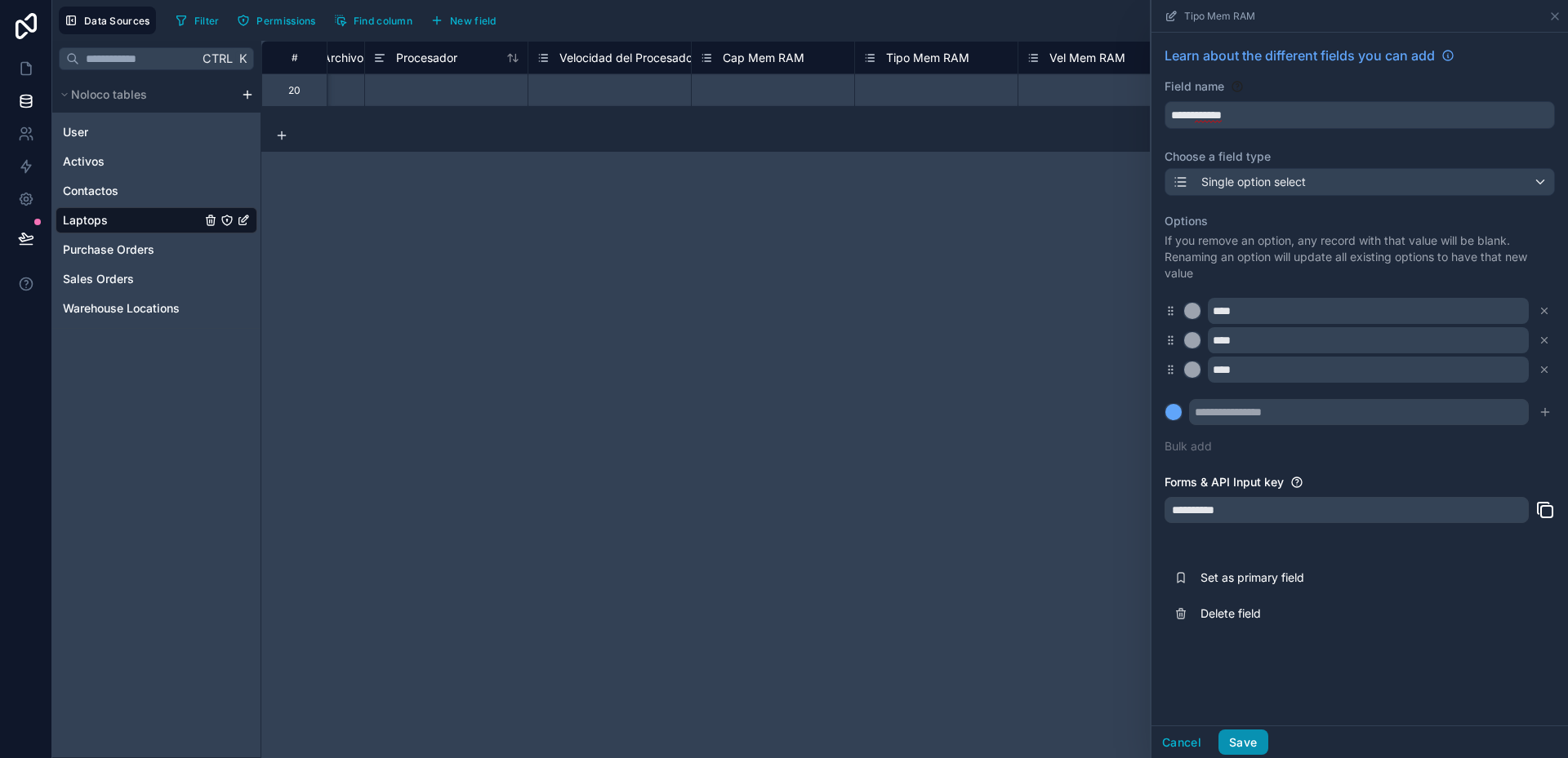
click at [1254, 740] on button "Save" at bounding box center [1243, 742] width 49 height 26
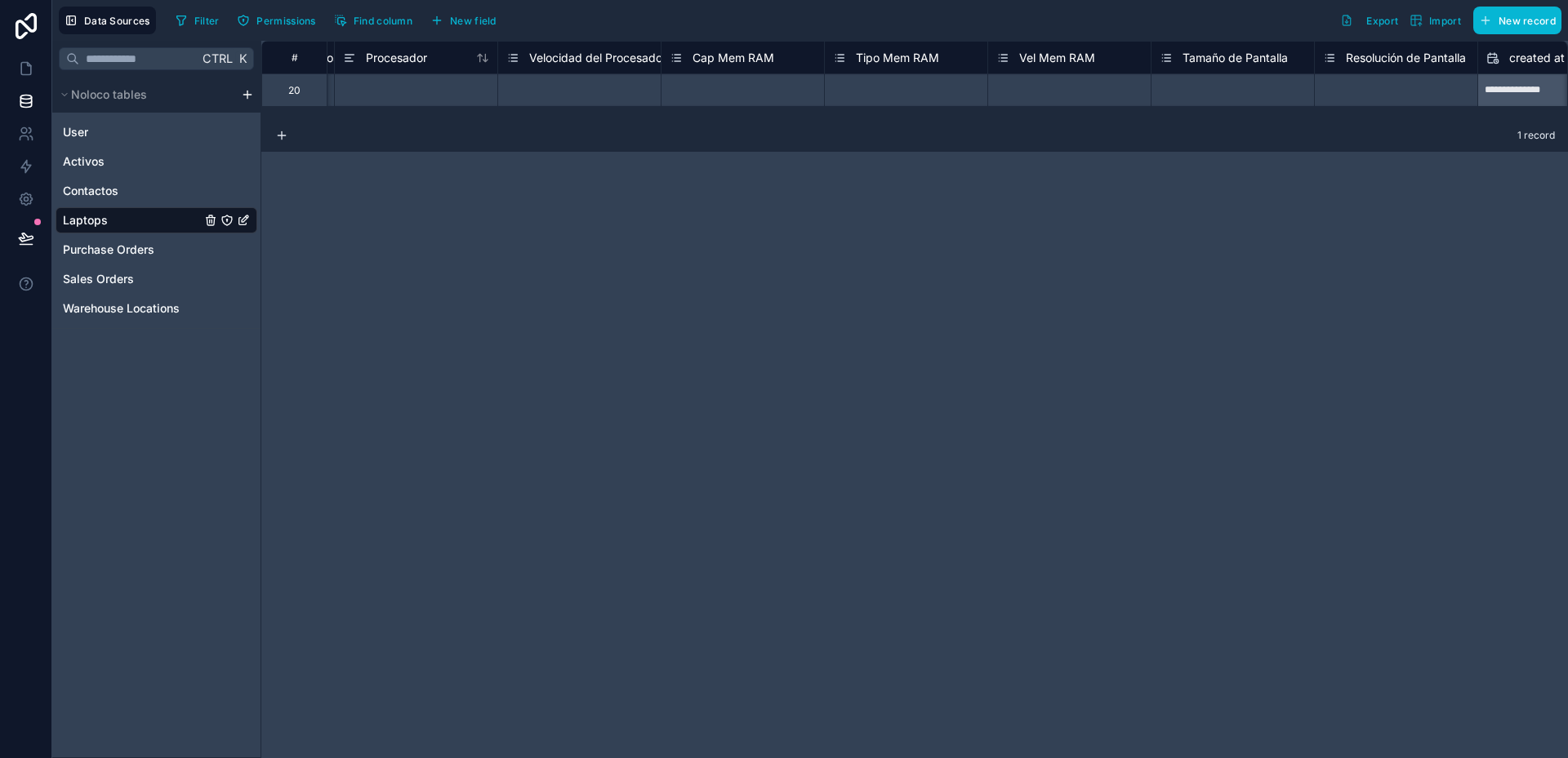
scroll to position [0, 1943]
click at [941, 62] on span "Tipo Mem RAM" at bounding box center [907, 57] width 84 height 16
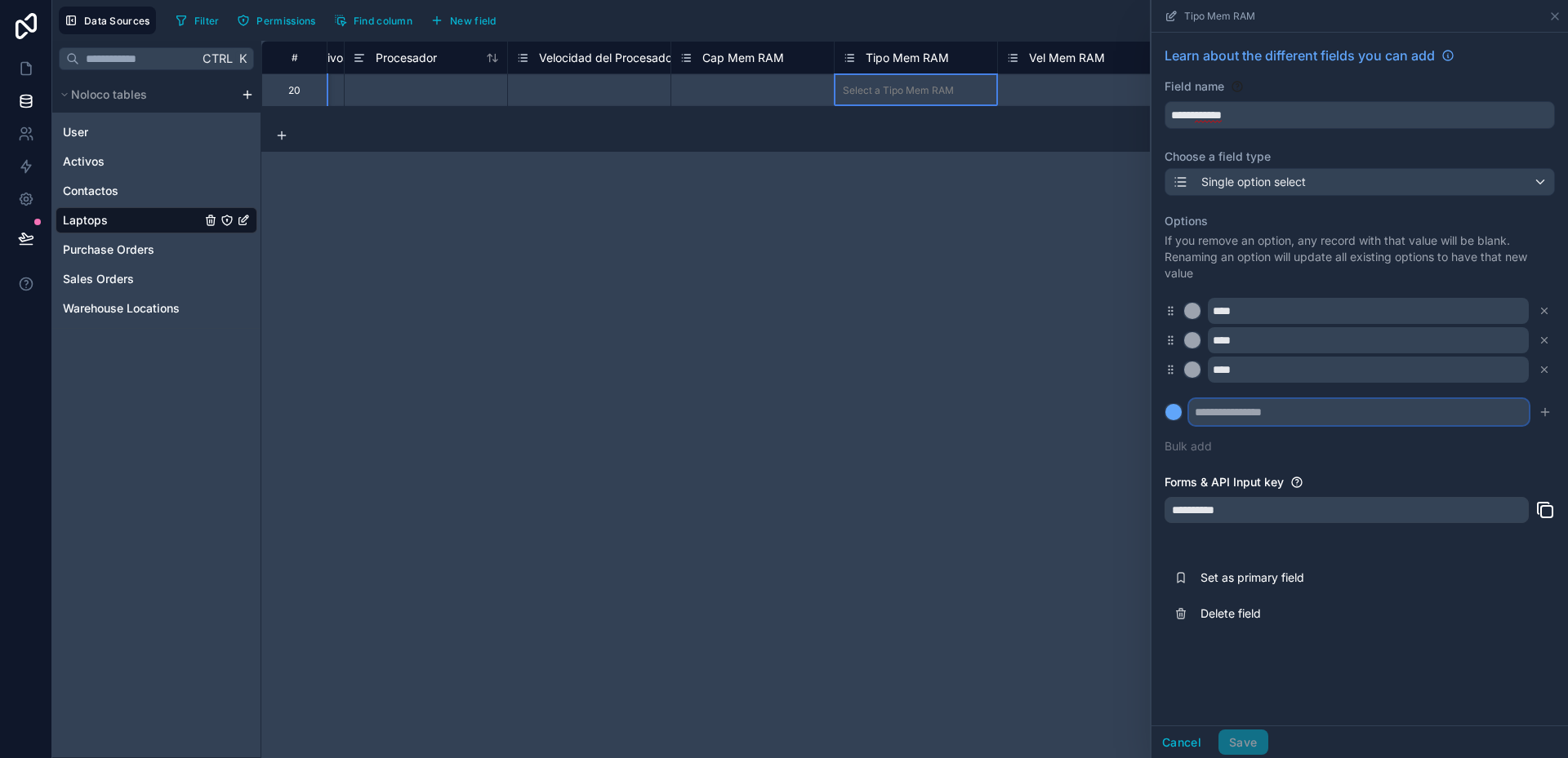
click at [1250, 415] on input "text" at bounding box center [1359, 411] width 340 height 26
click at [1174, 410] on div at bounding box center [1174, 412] width 16 height 16
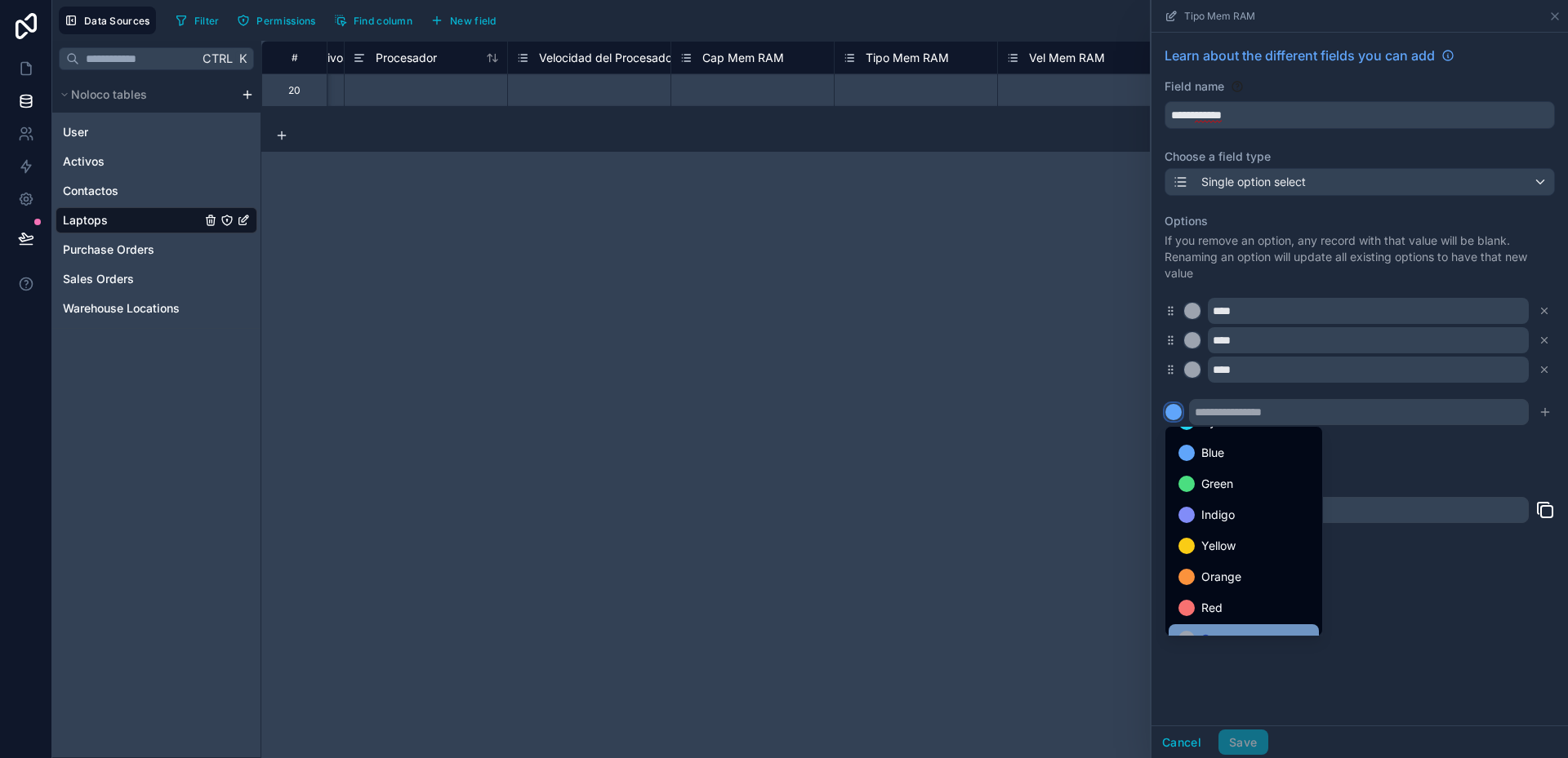
scroll to position [137, 0]
click at [1232, 618] on div "Gray" at bounding box center [1243, 618] width 130 height 20
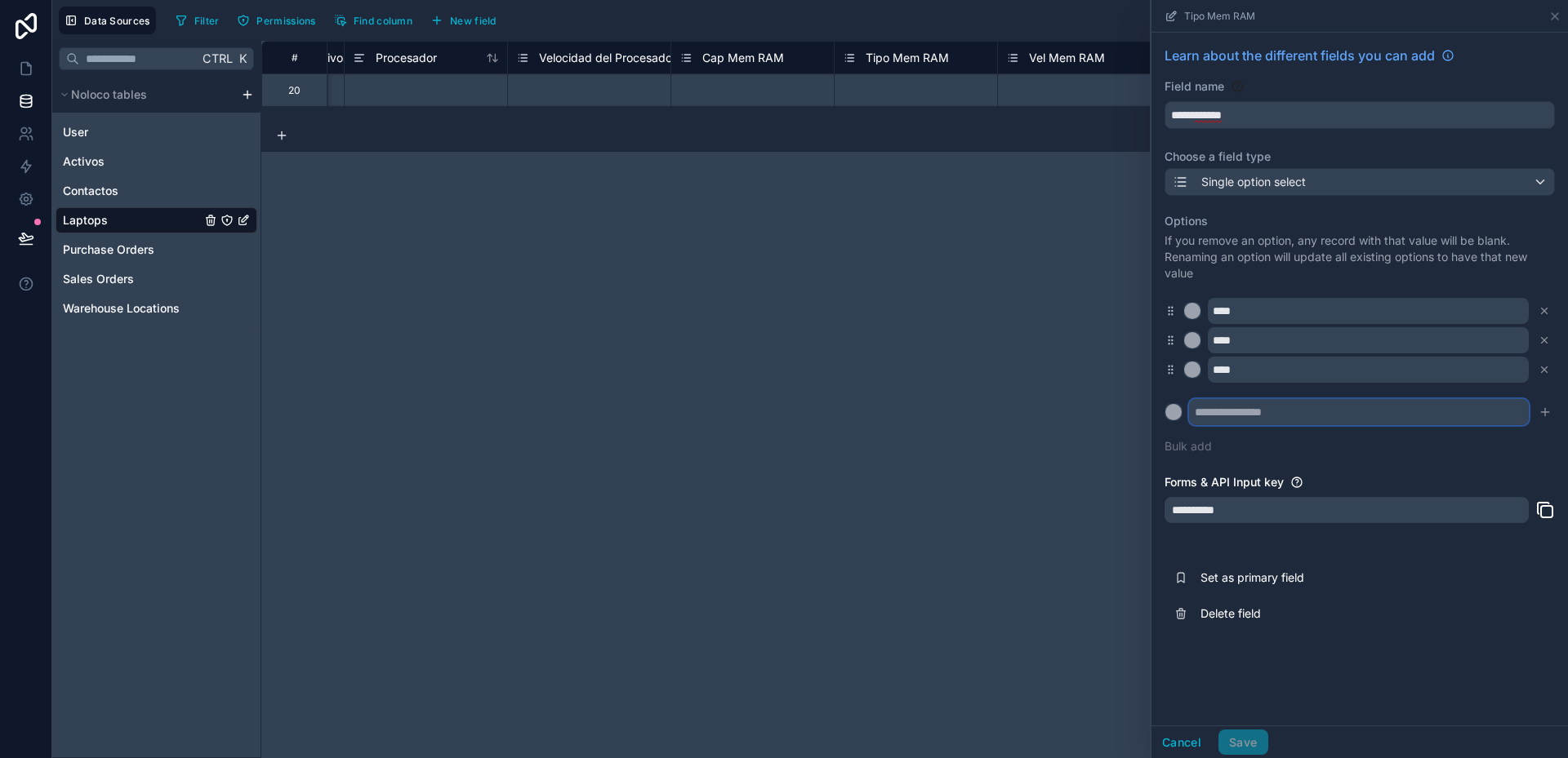
click at [1224, 412] on input "text" at bounding box center [1359, 411] width 340 height 26
type input "****"
click at [1165, 403] on button at bounding box center [1174, 412] width 18 height 18
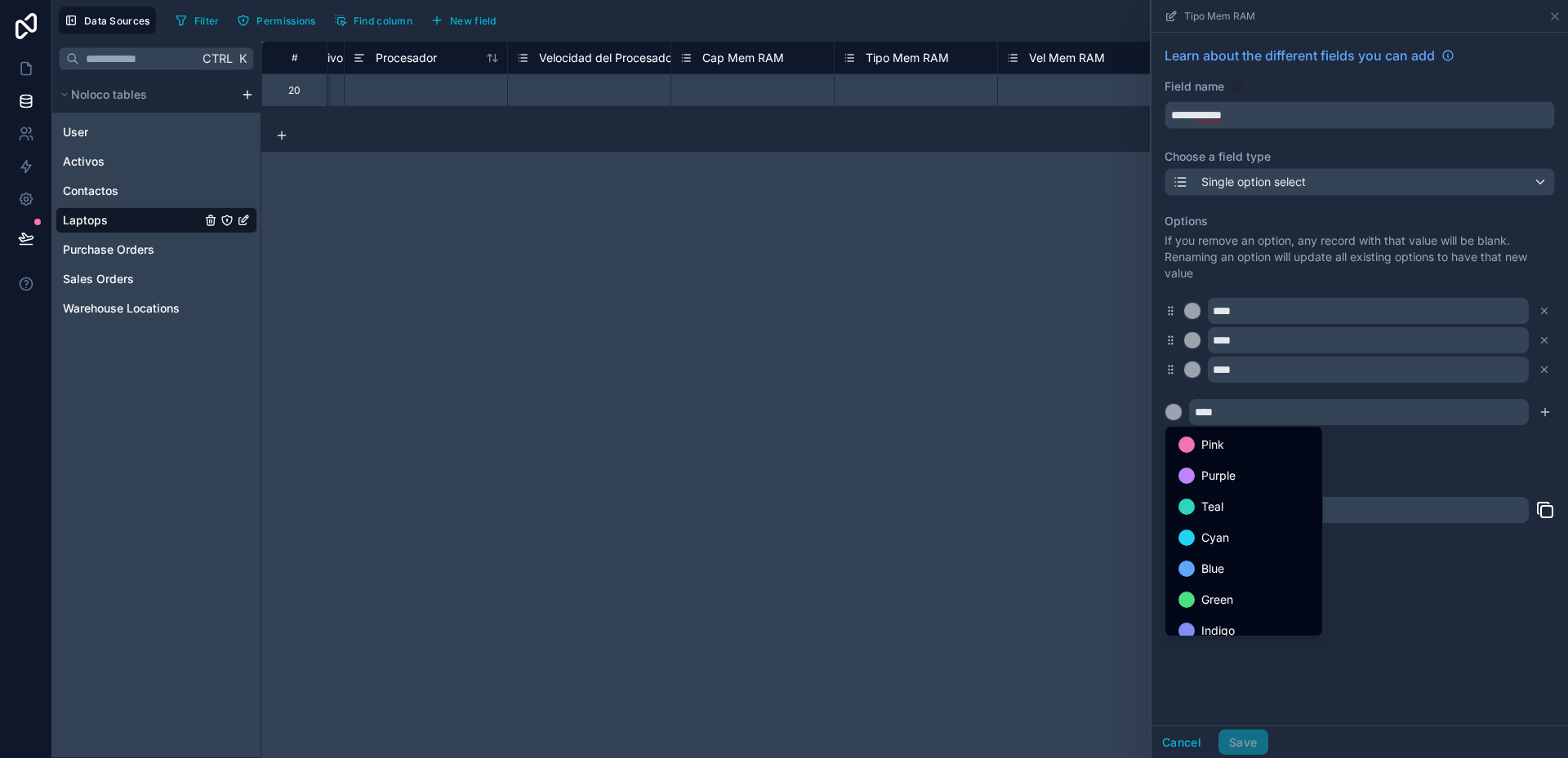
click at [1542, 407] on div at bounding box center [1360, 379] width 417 height 758
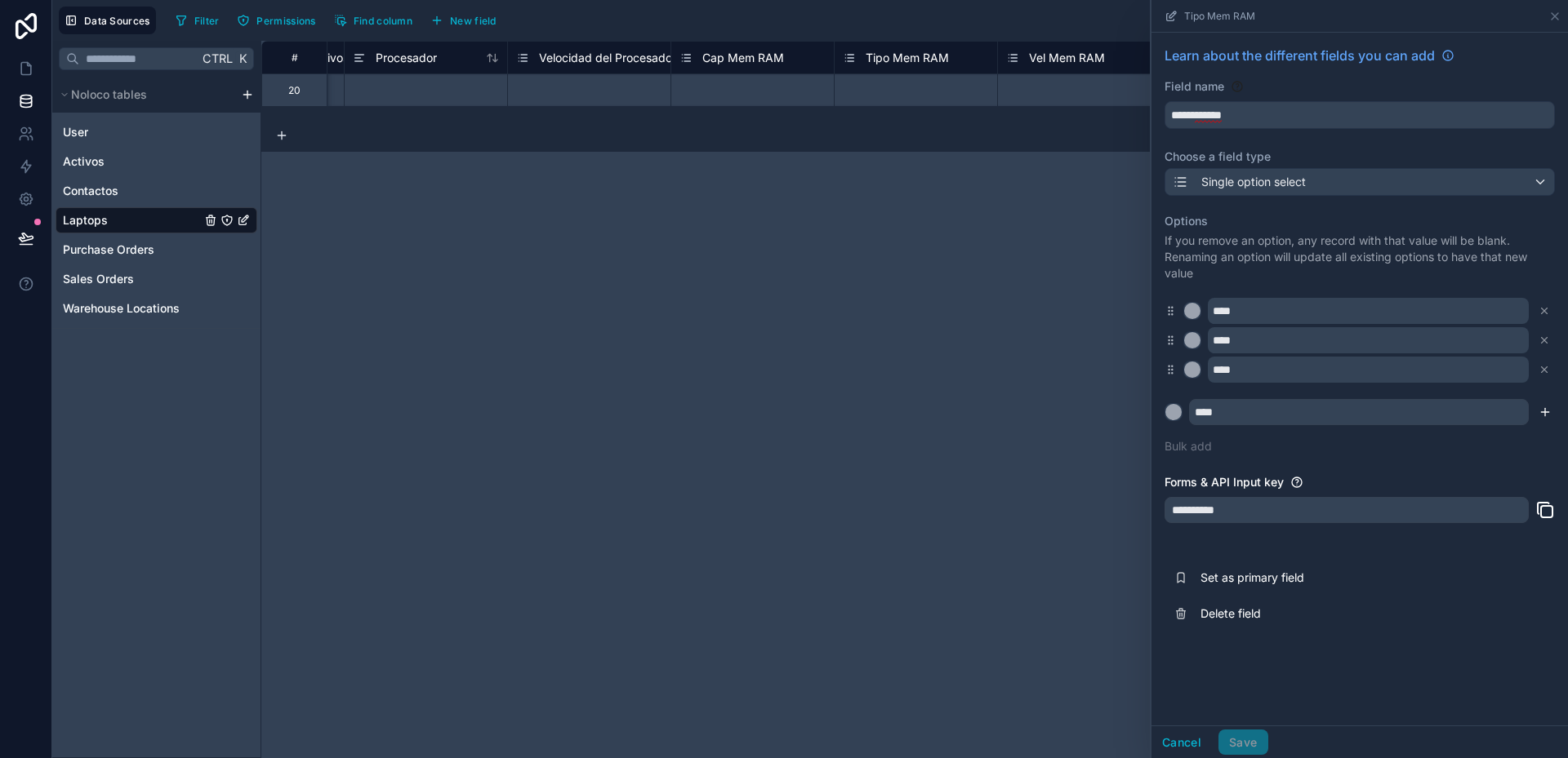
click at [1542, 412] on icon "submit" at bounding box center [1545, 412] width 7 height 0
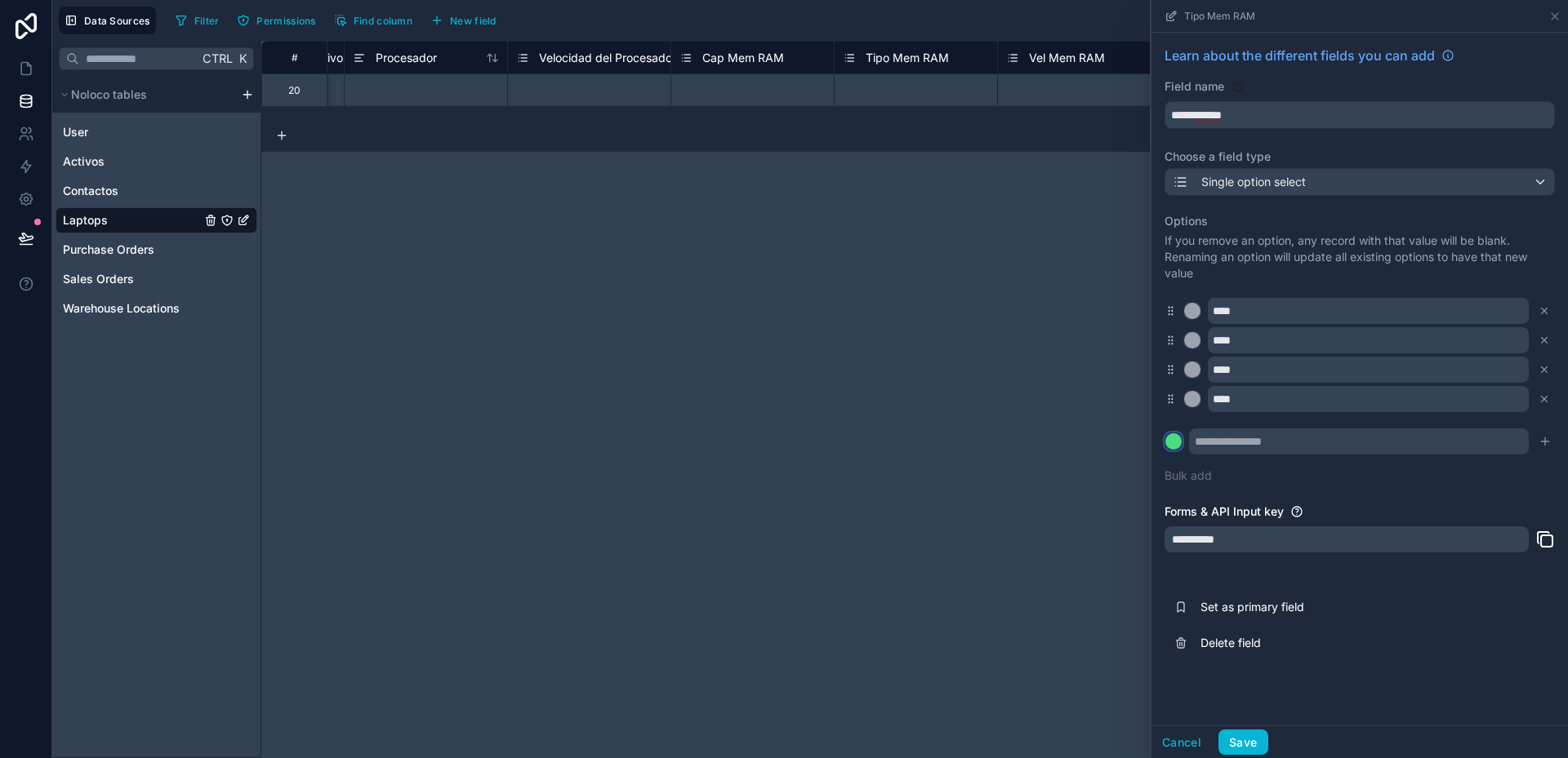
click at [1178, 443] on div at bounding box center [1174, 442] width 16 height 16
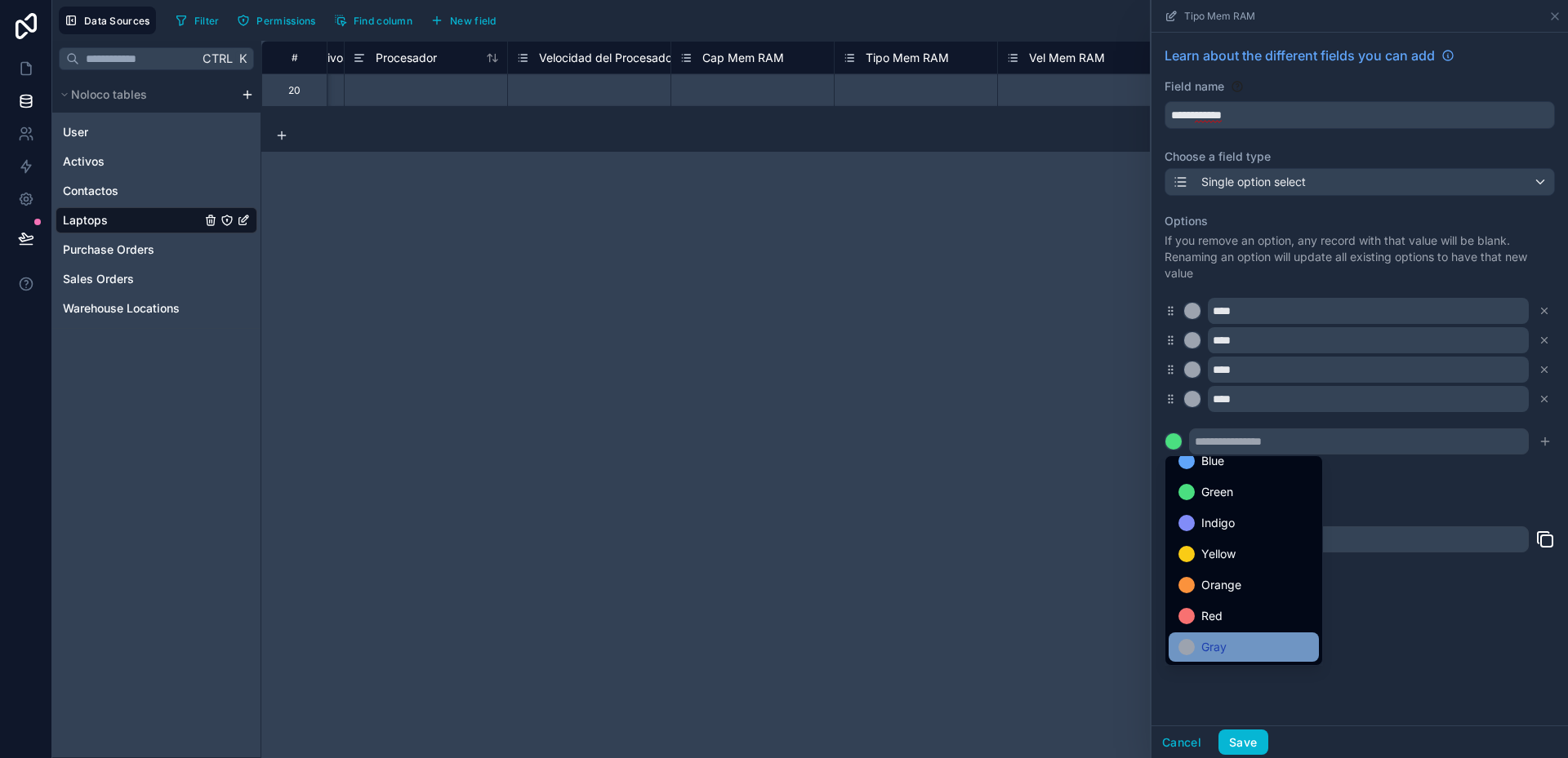
click at [1232, 635] on div "Gray" at bounding box center [1244, 647] width 150 height 30
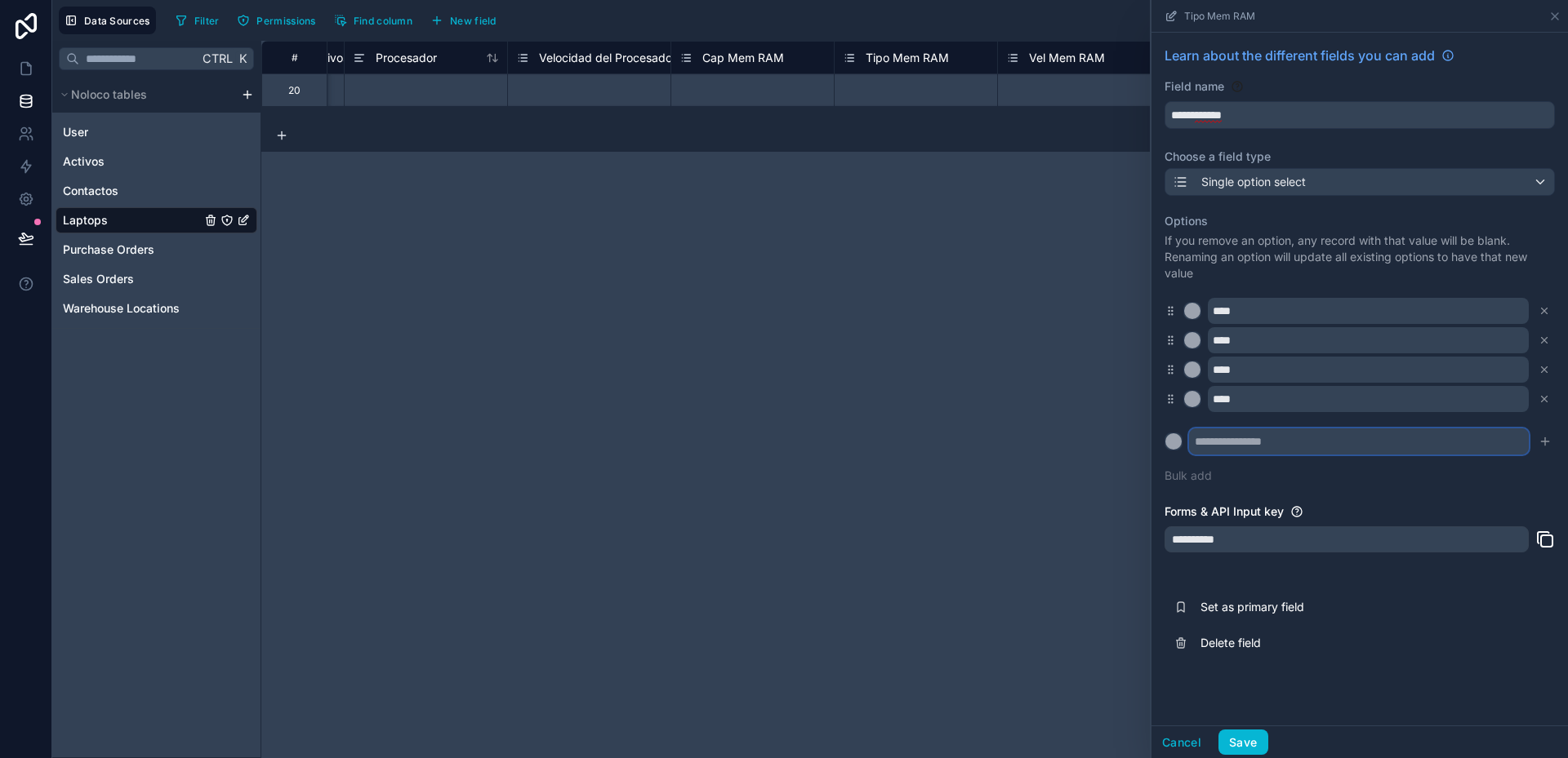
click at [1237, 441] on input "text" at bounding box center [1359, 441] width 340 height 26
type input "***"
click at [1546, 440] on icon "submit" at bounding box center [1545, 441] width 13 height 13
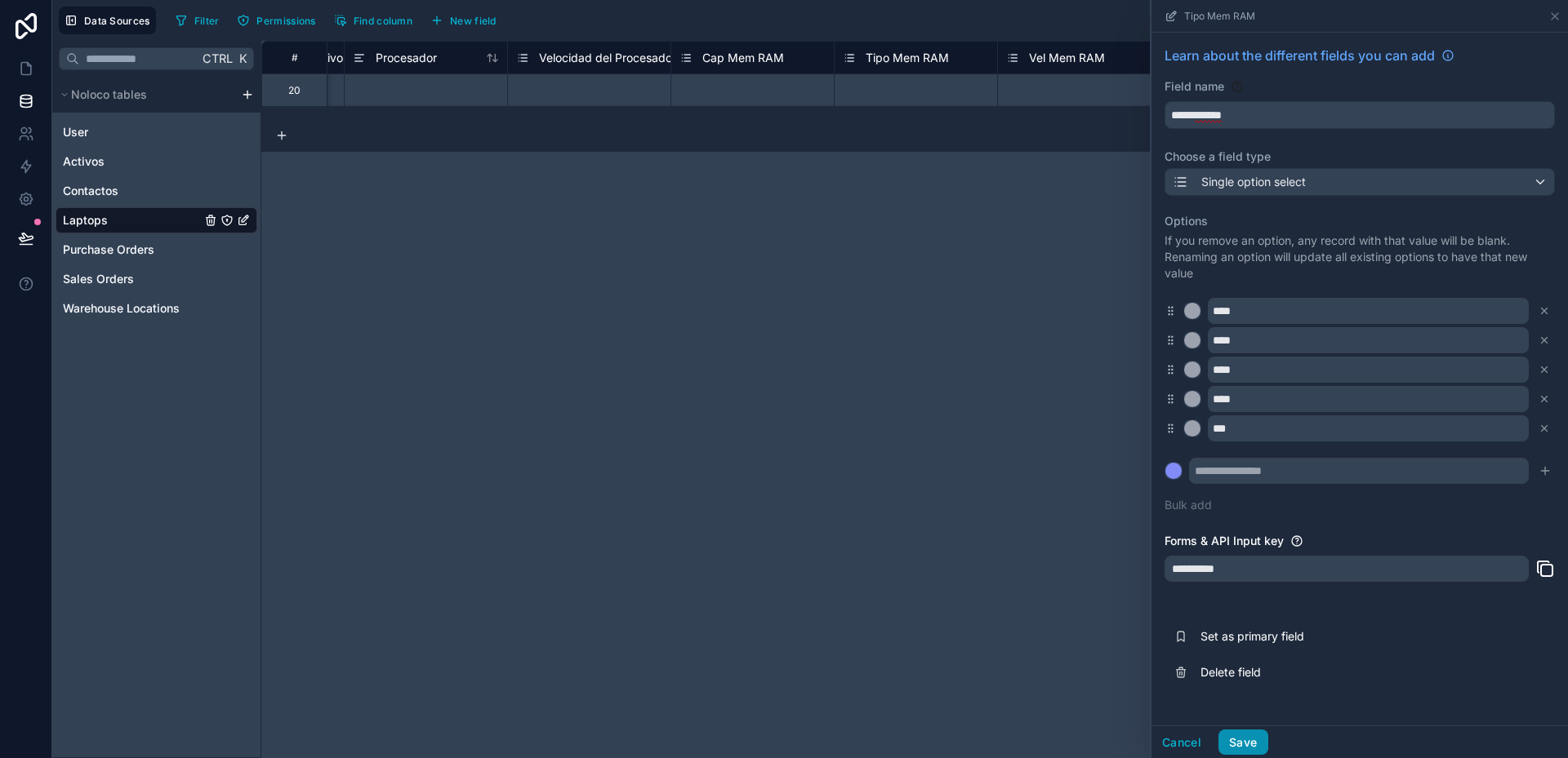
click at [1255, 739] on button "Save" at bounding box center [1243, 742] width 49 height 26
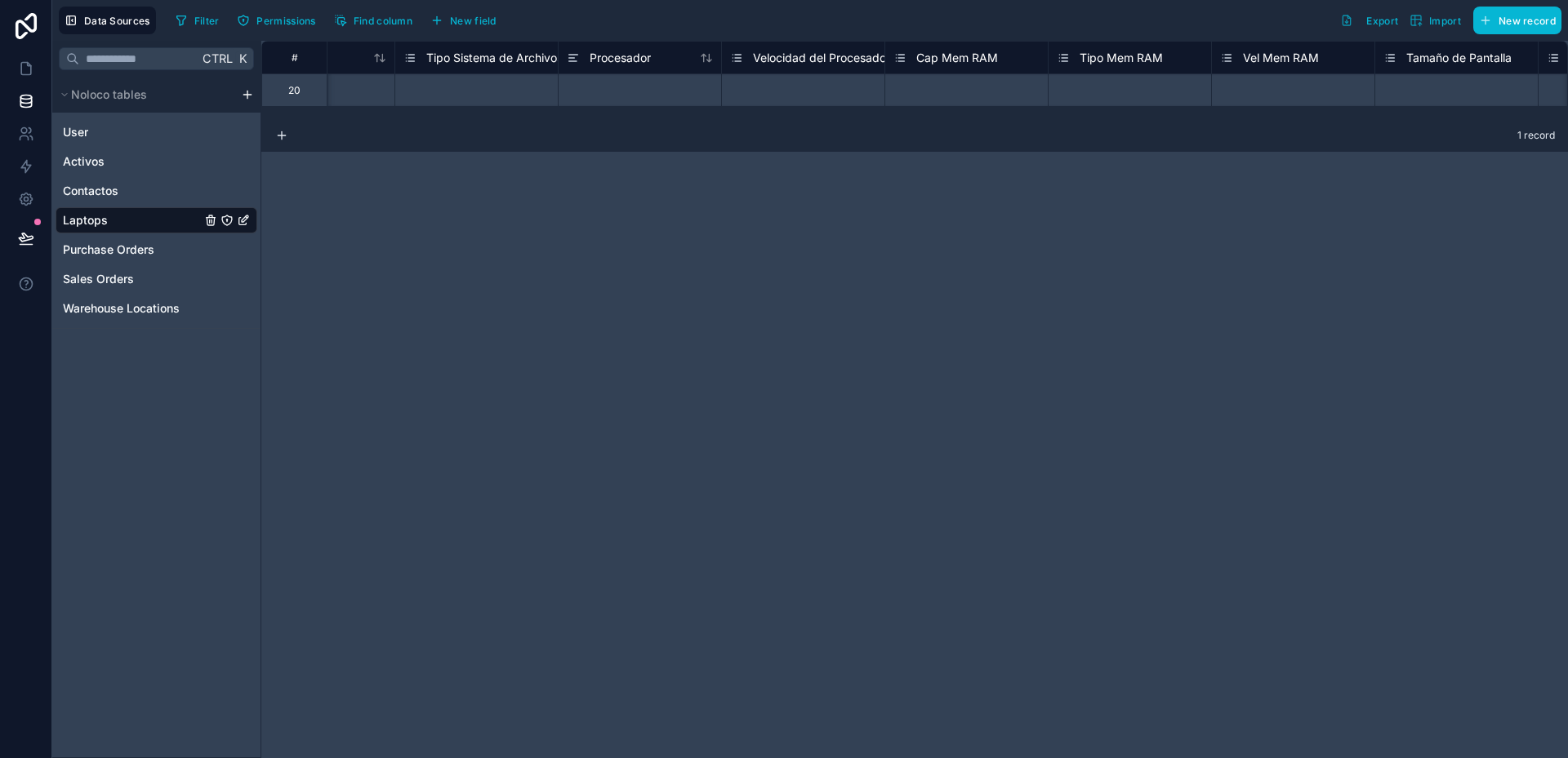
scroll to position [0, 1733]
click at [992, 61] on span "Cap Mem RAM" at bounding box center [952, 57] width 82 height 16
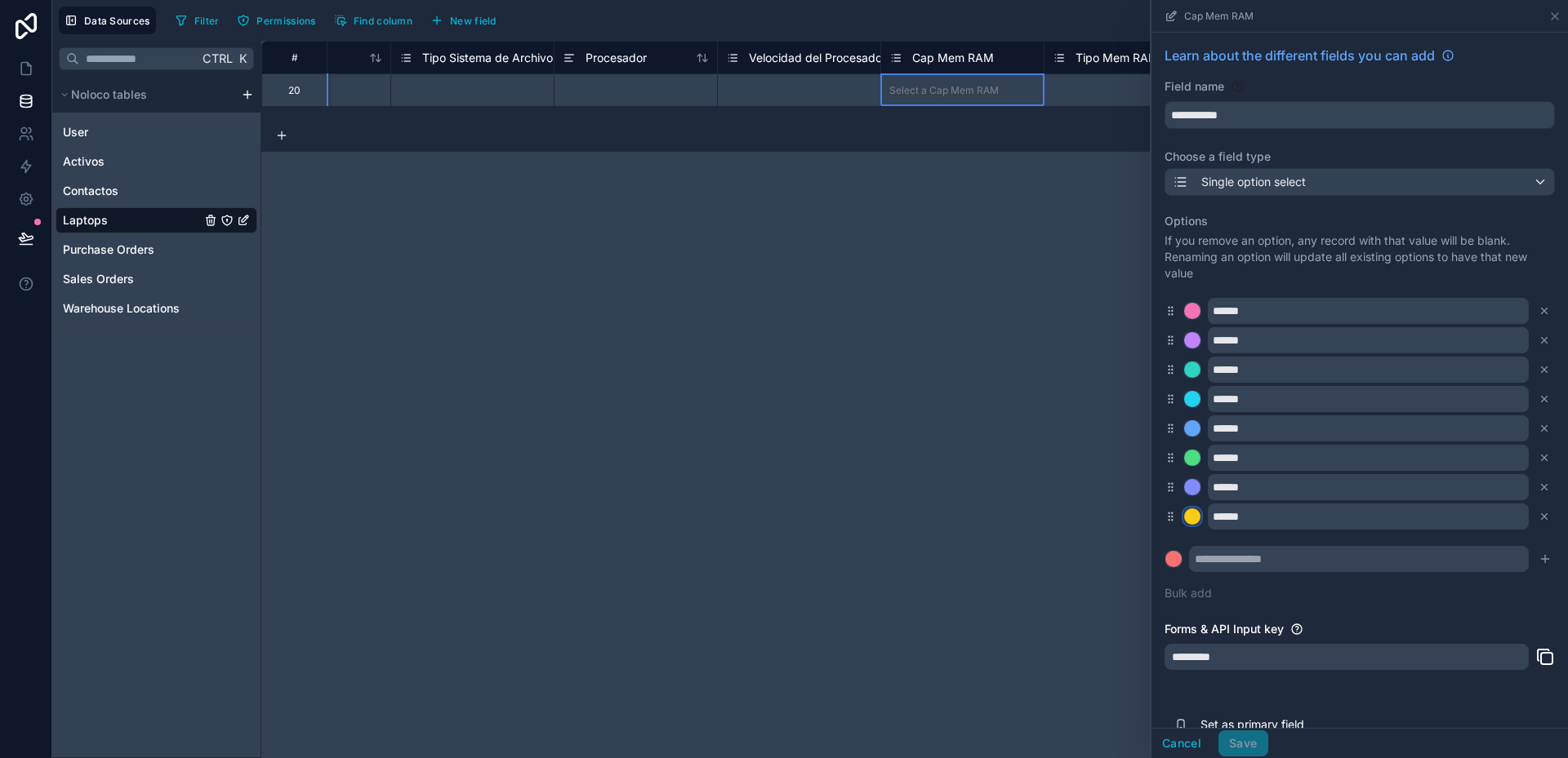
click at [1189, 517] on div at bounding box center [1192, 516] width 16 height 16
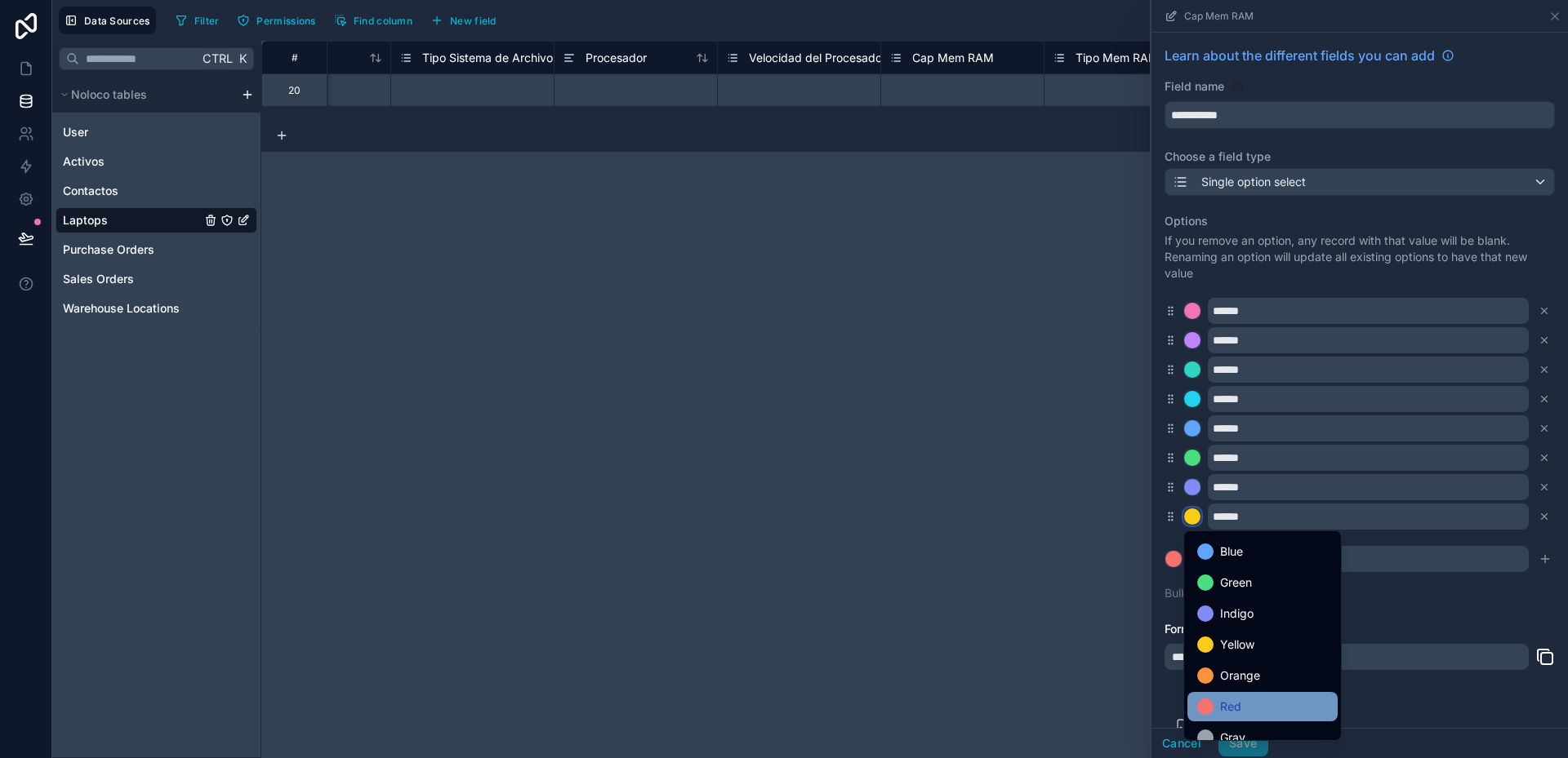
scroll to position [137, 0]
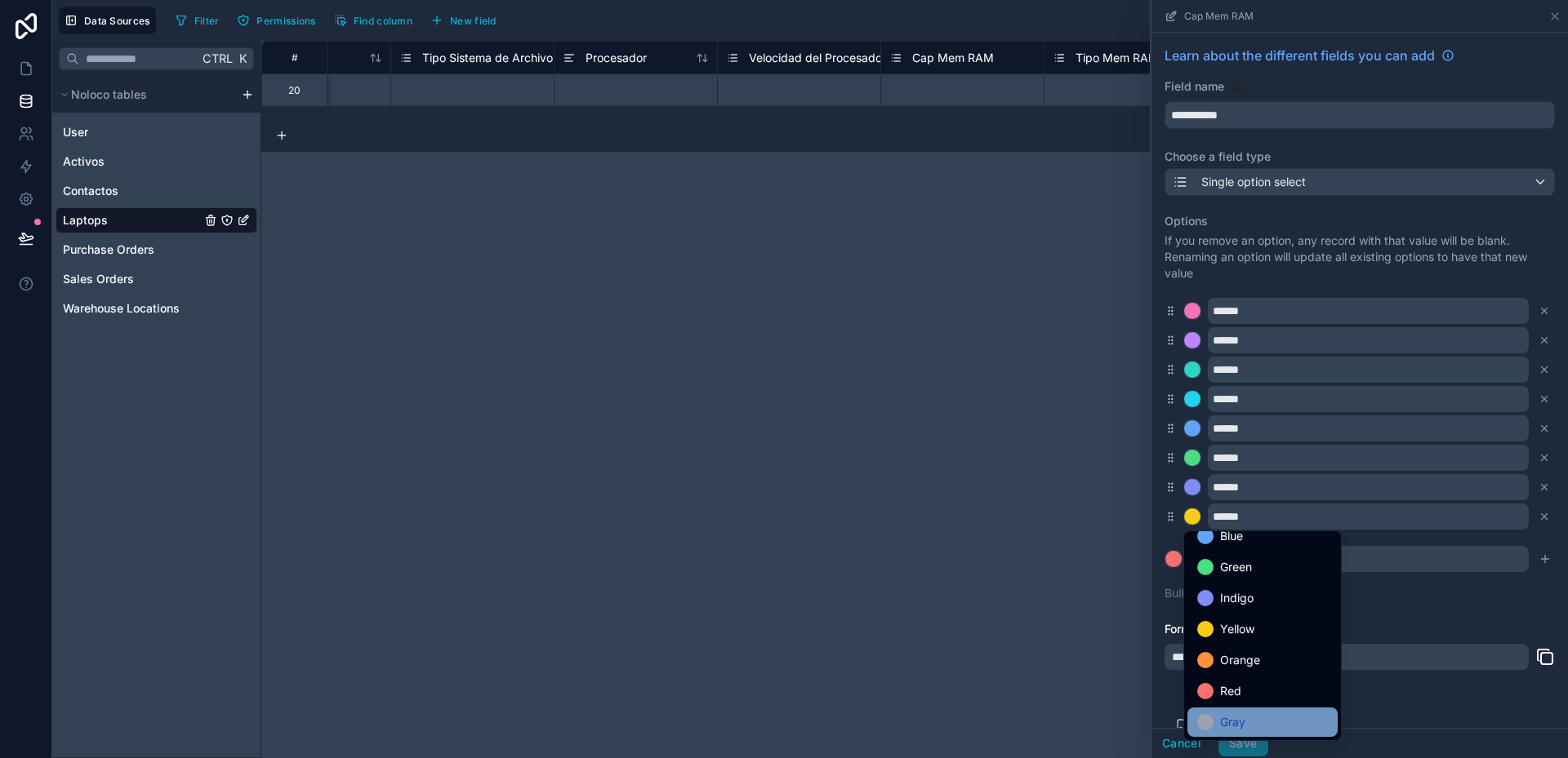
click at [1273, 712] on div "Gray" at bounding box center [1262, 722] width 130 height 20
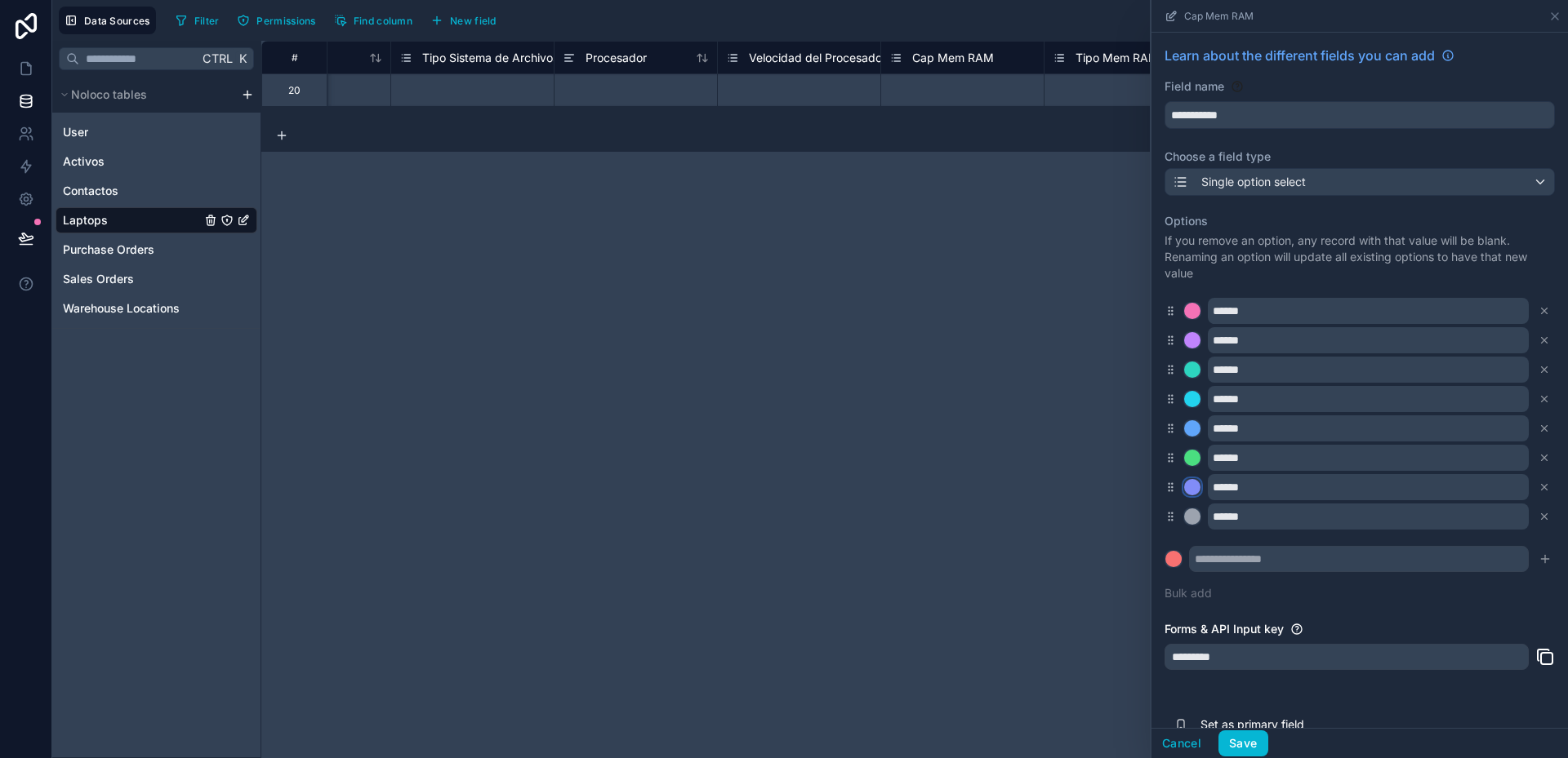
click at [1195, 485] on div at bounding box center [1192, 487] width 16 height 16
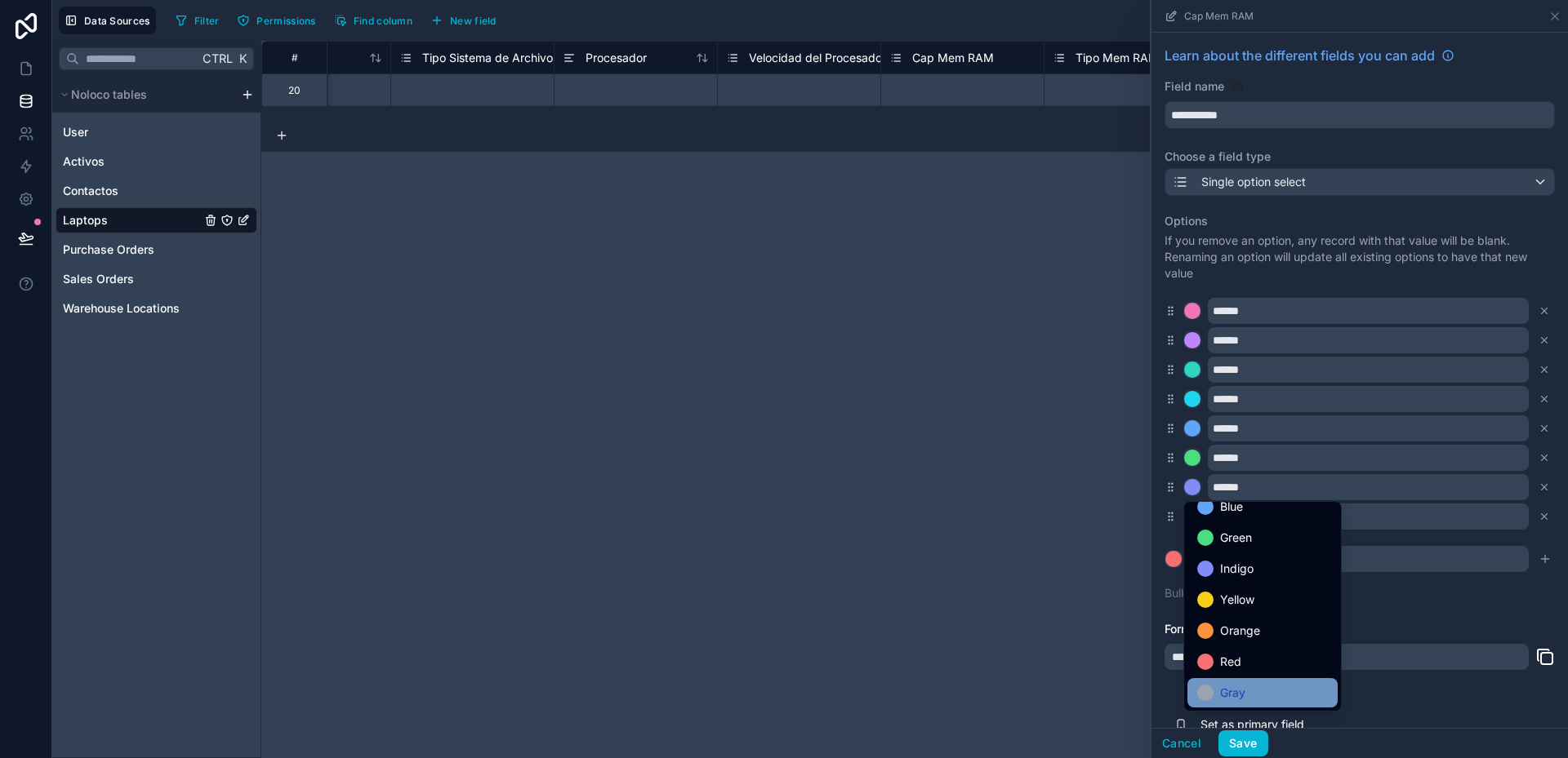
click at [1271, 697] on div "Gray" at bounding box center [1262, 693] width 130 height 20
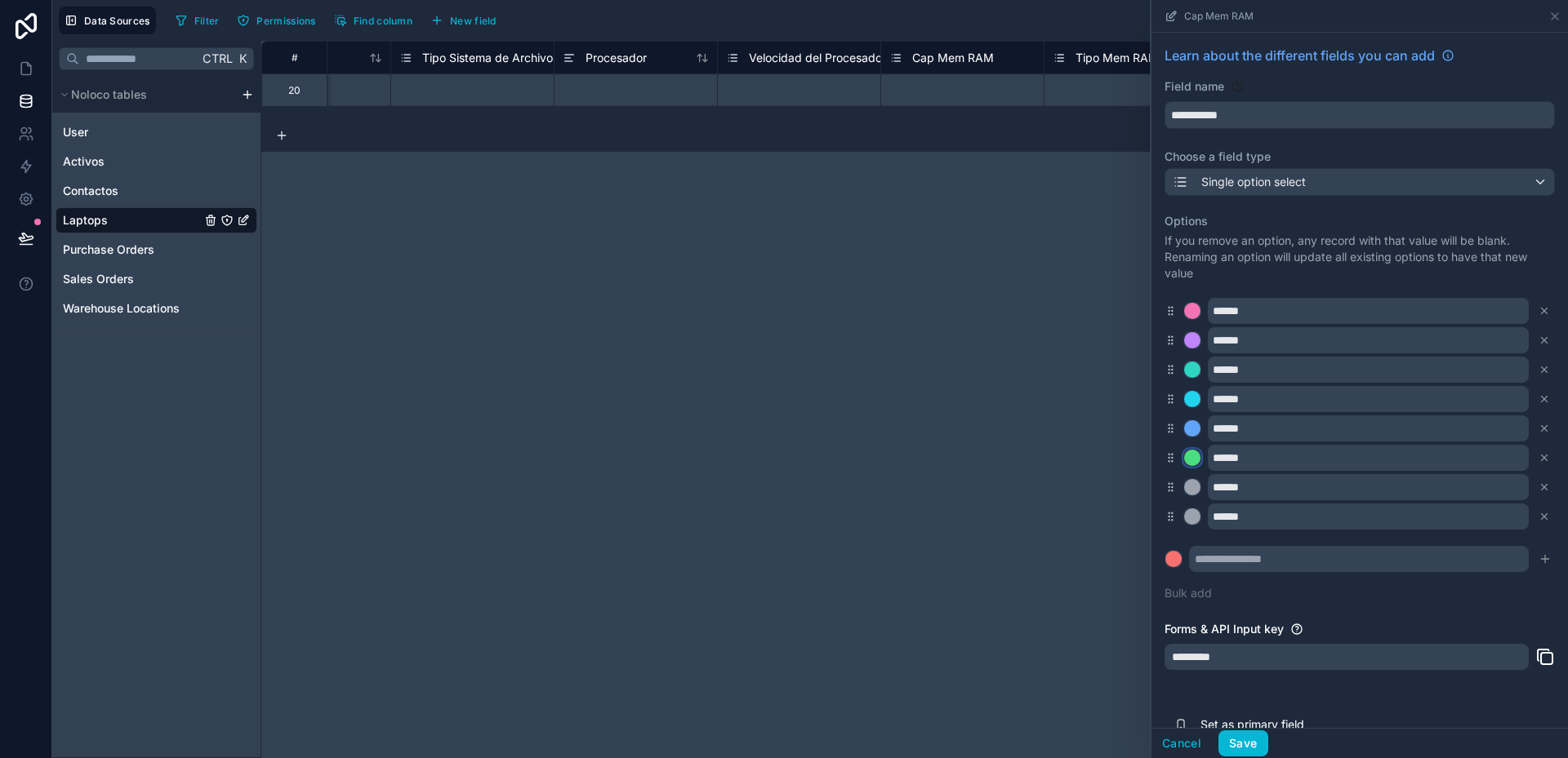
click at [1196, 456] on div at bounding box center [1192, 458] width 16 height 16
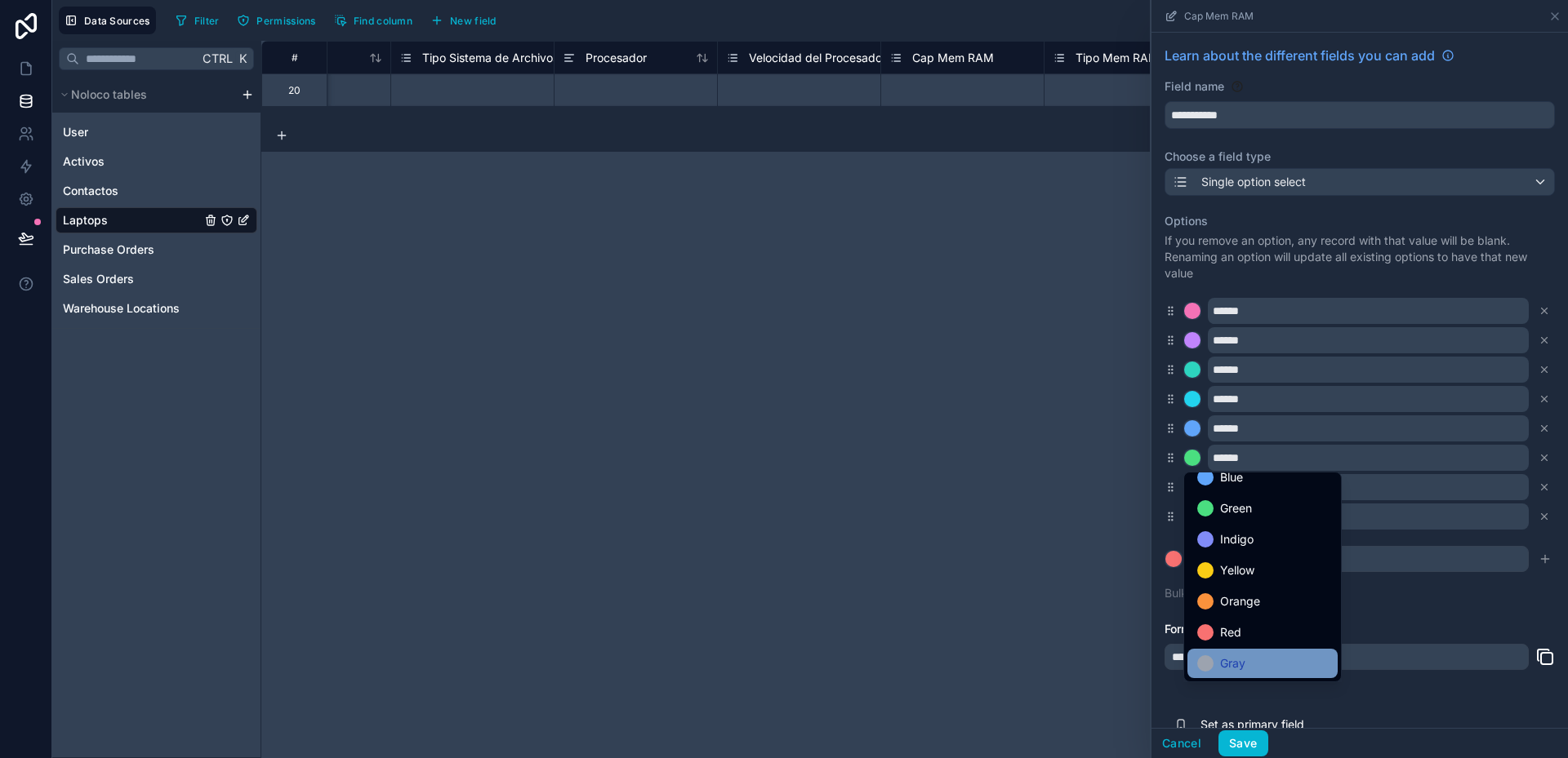
click at [1275, 668] on div "Gray" at bounding box center [1262, 664] width 130 height 20
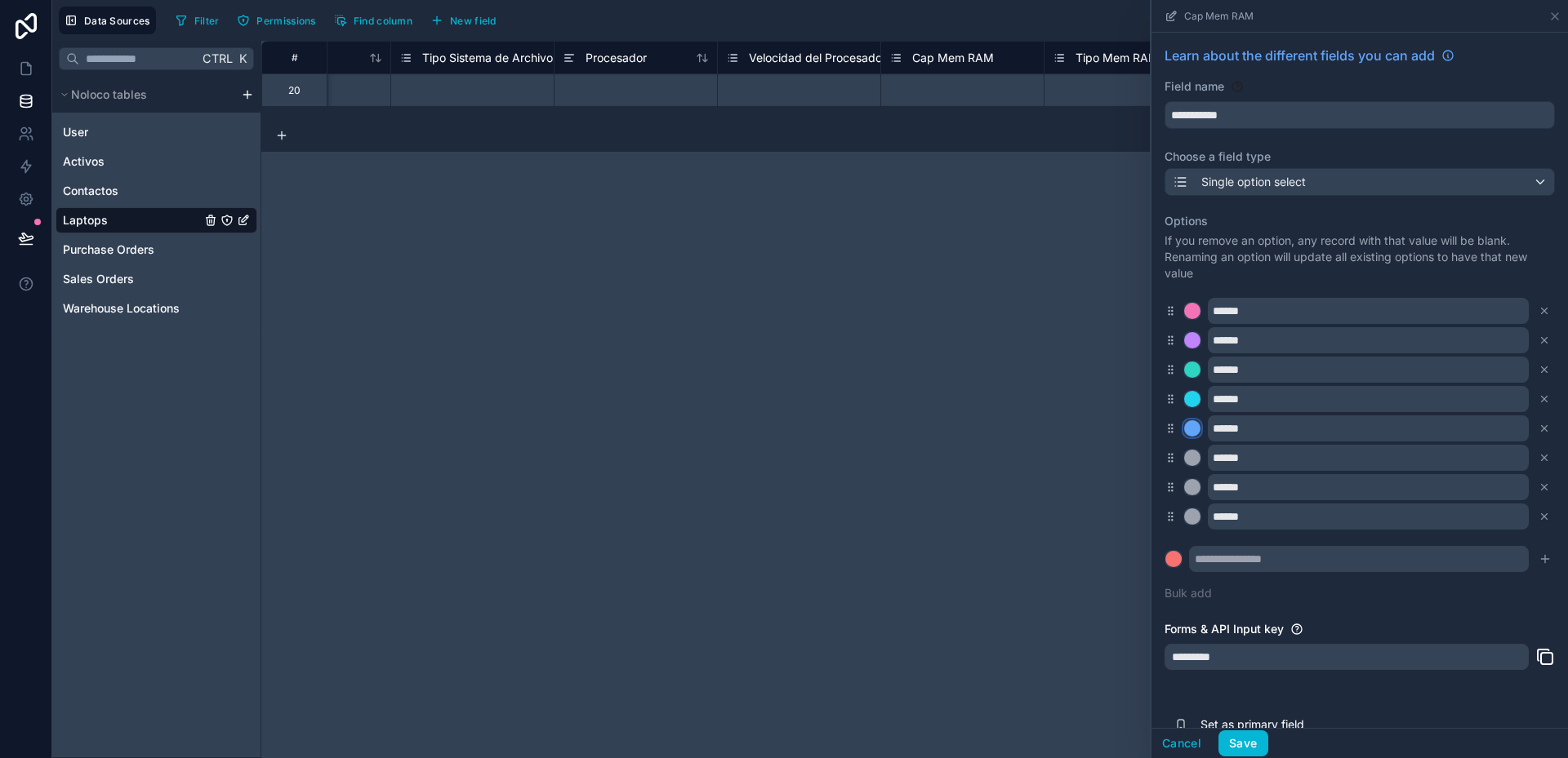
click at [1195, 427] on div at bounding box center [1192, 428] width 16 height 16
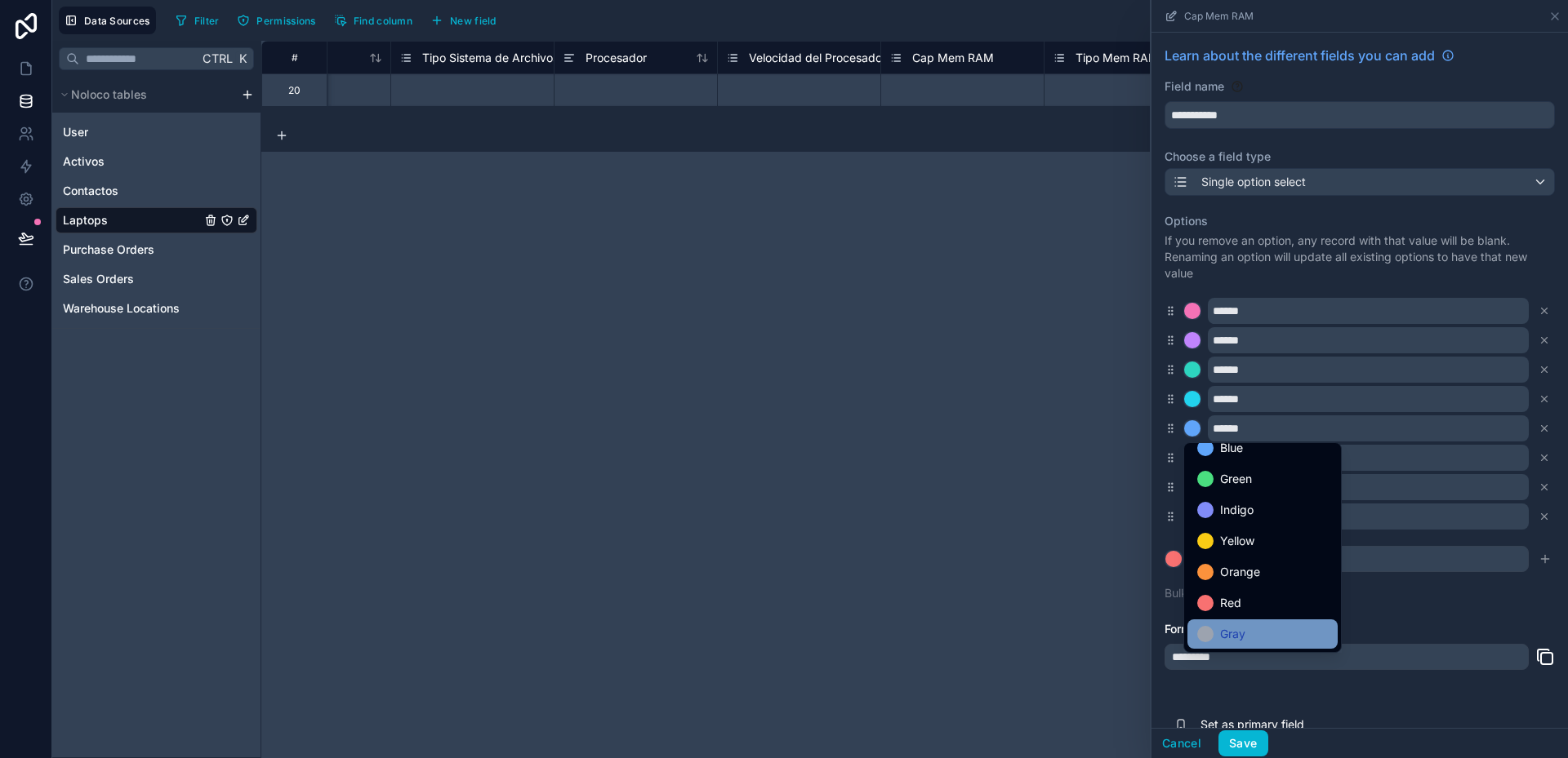
click at [1269, 630] on div "Gray" at bounding box center [1262, 634] width 130 height 20
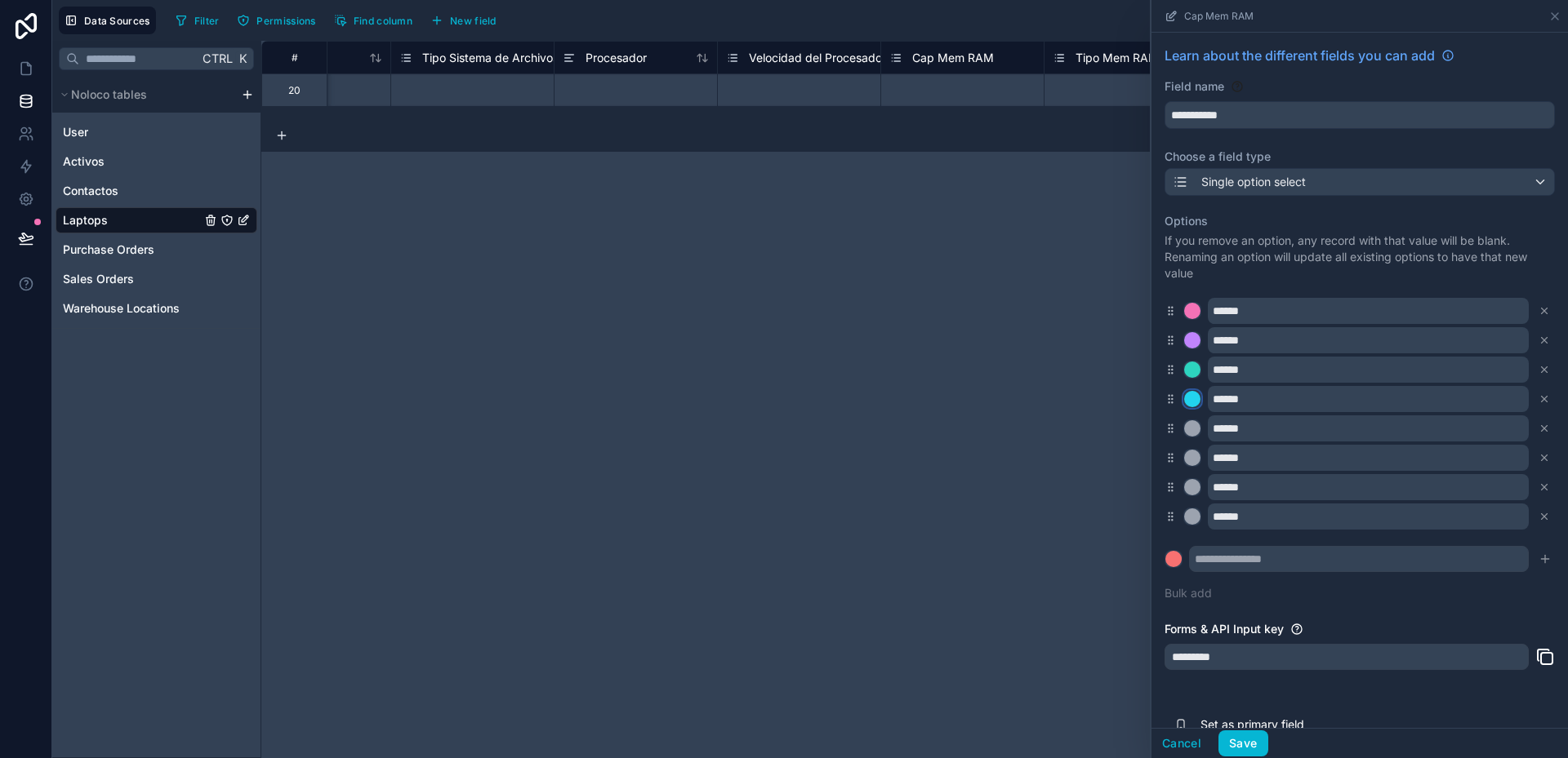
click at [1189, 396] on div at bounding box center [1192, 399] width 16 height 16
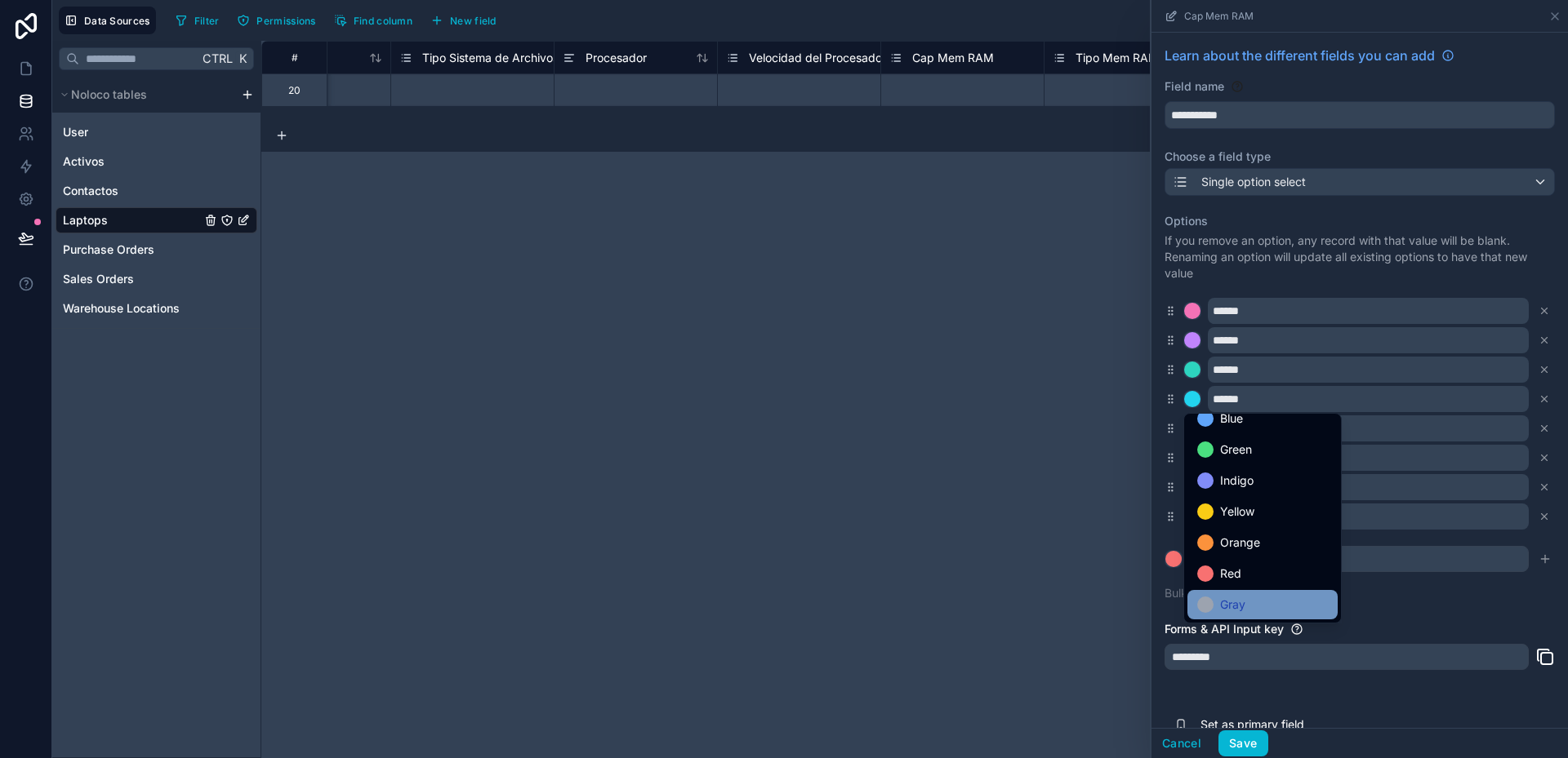
click at [1254, 604] on div "Gray" at bounding box center [1262, 605] width 130 height 20
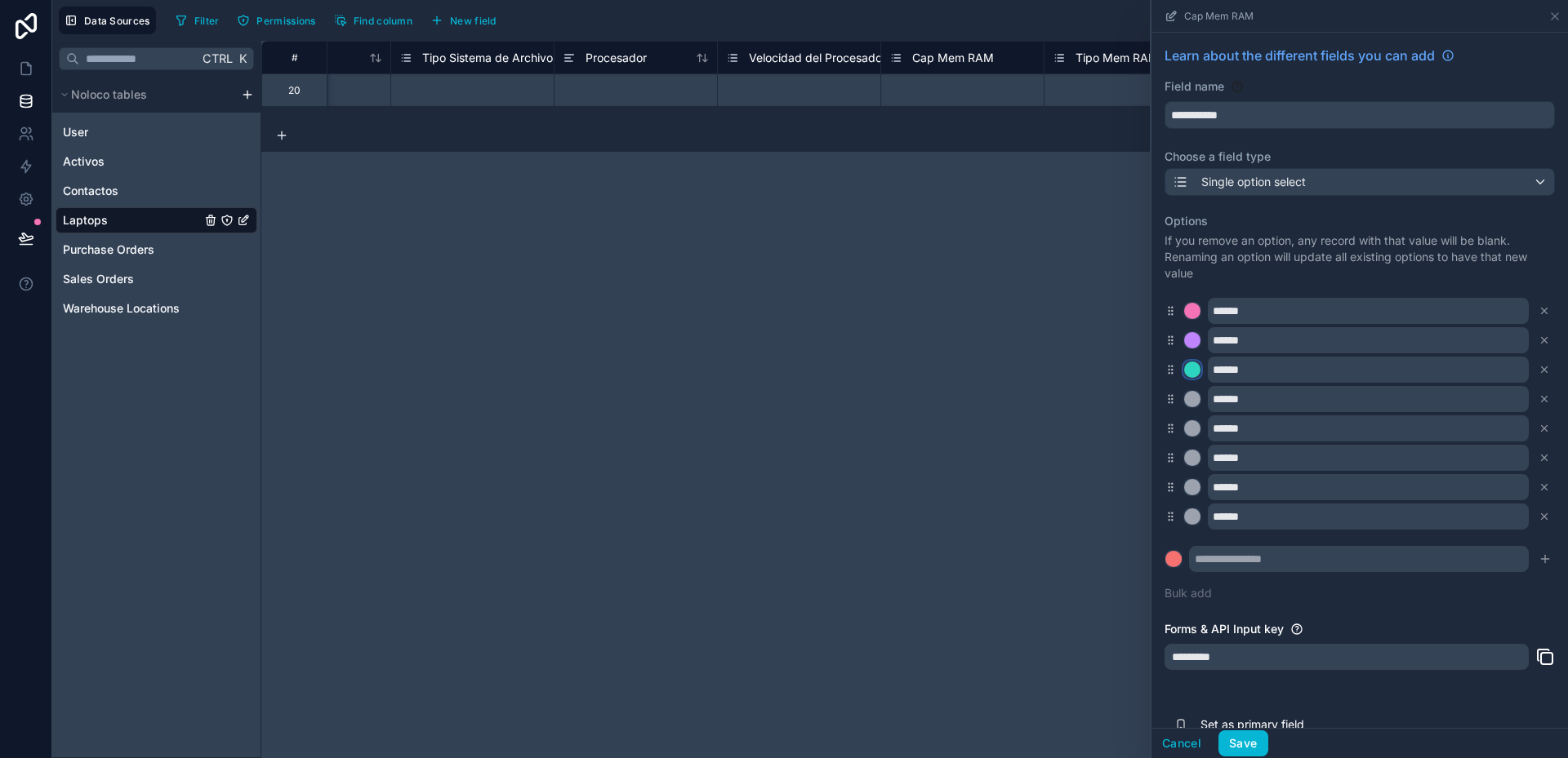
click at [1190, 369] on div at bounding box center [1192, 370] width 16 height 16
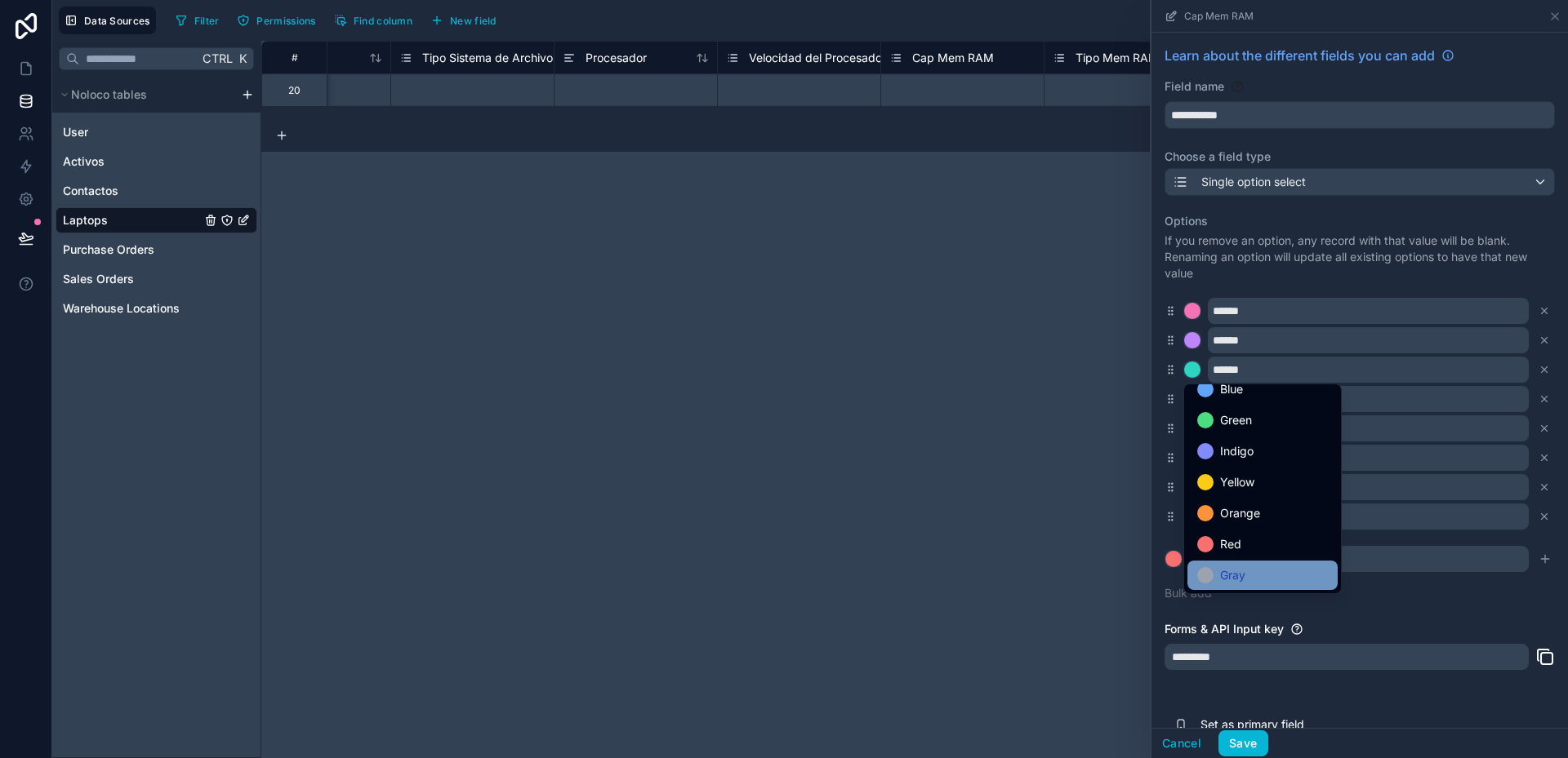
click at [1261, 568] on div "Gray" at bounding box center [1262, 576] width 130 height 20
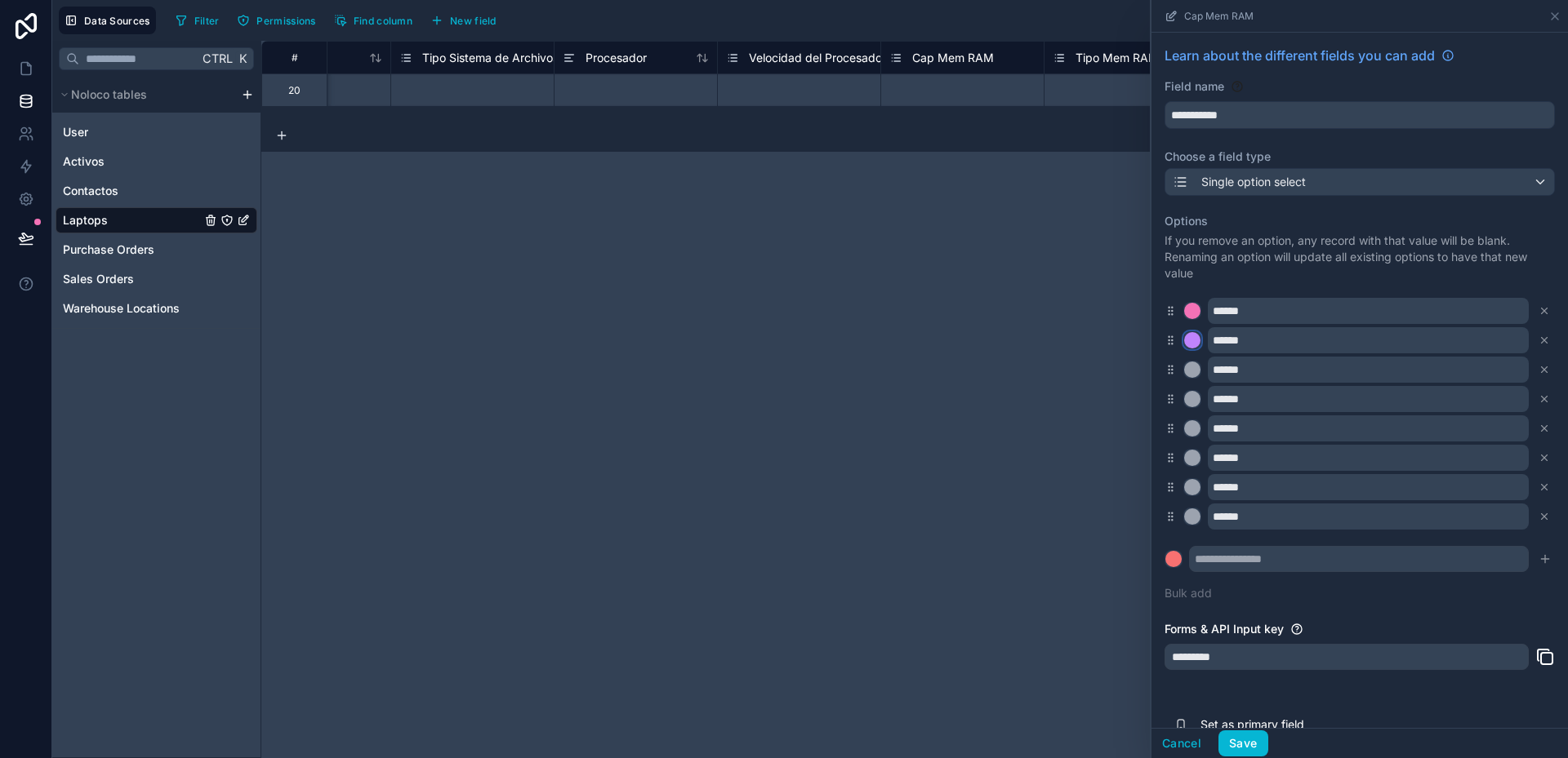
click at [1195, 341] on div at bounding box center [1192, 340] width 16 height 16
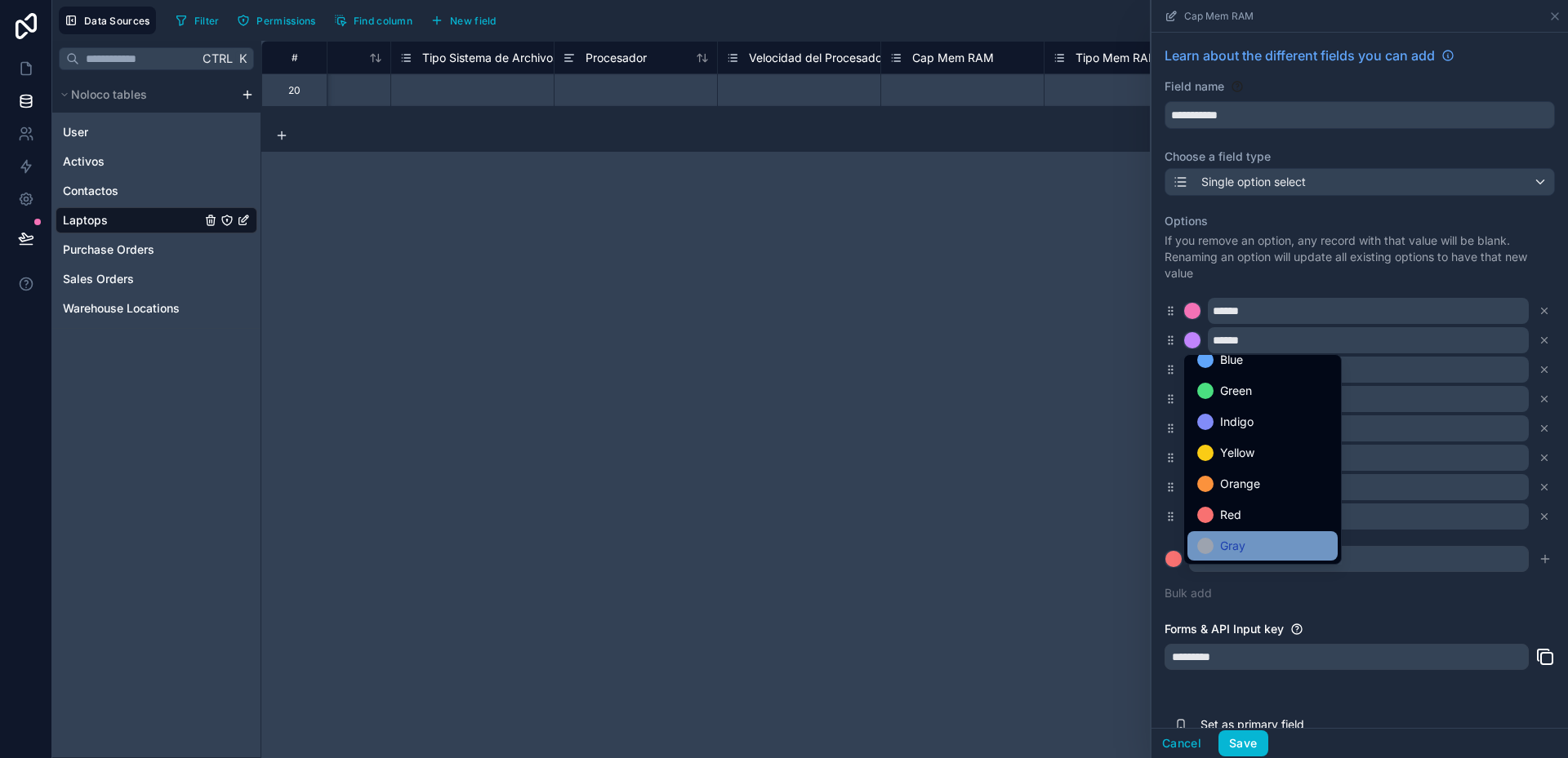
click at [1296, 542] on div "Gray" at bounding box center [1262, 546] width 130 height 20
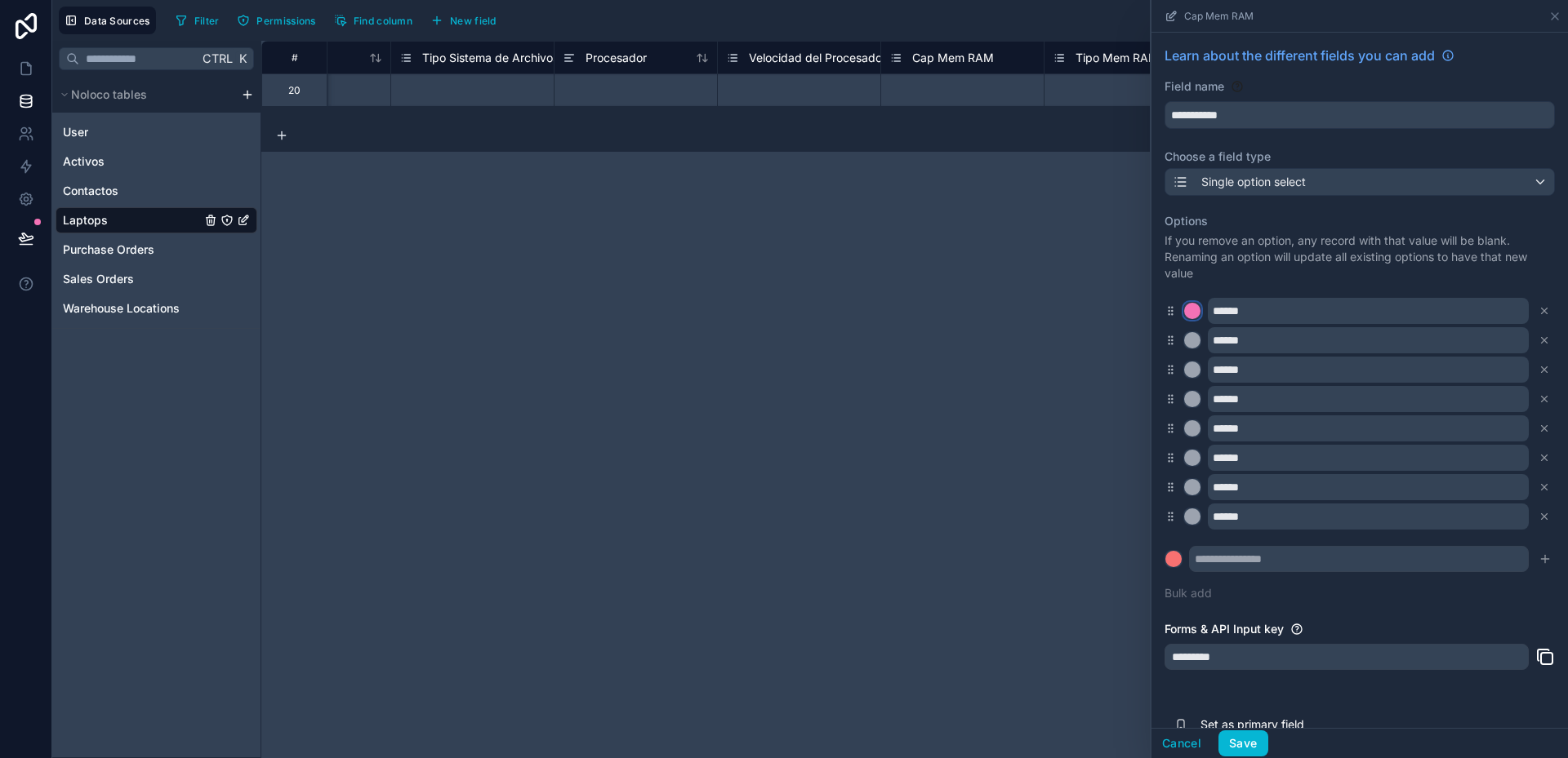
click at [1195, 308] on div at bounding box center [1192, 311] width 16 height 16
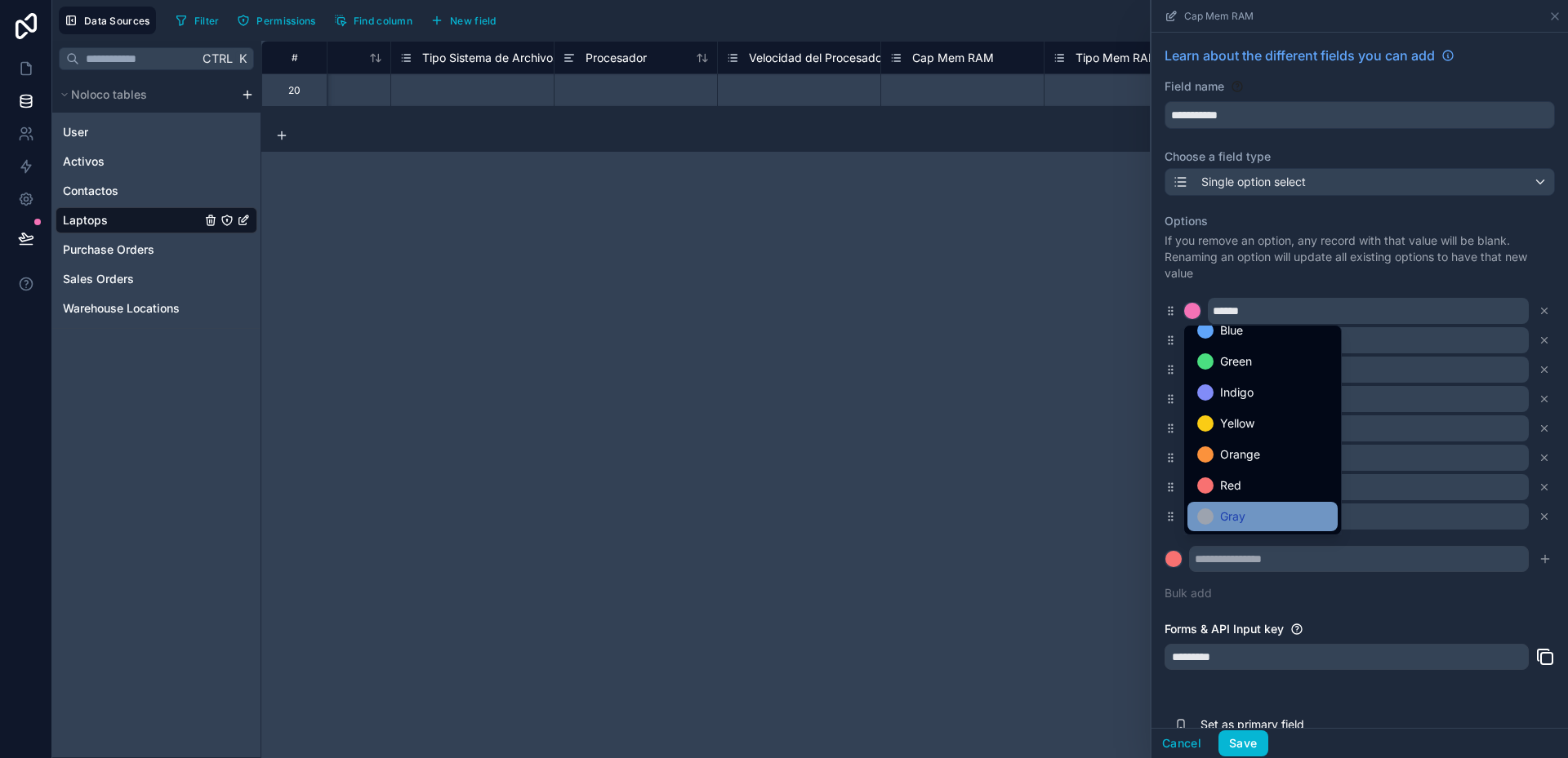
click at [1253, 507] on div "Gray" at bounding box center [1262, 516] width 130 height 20
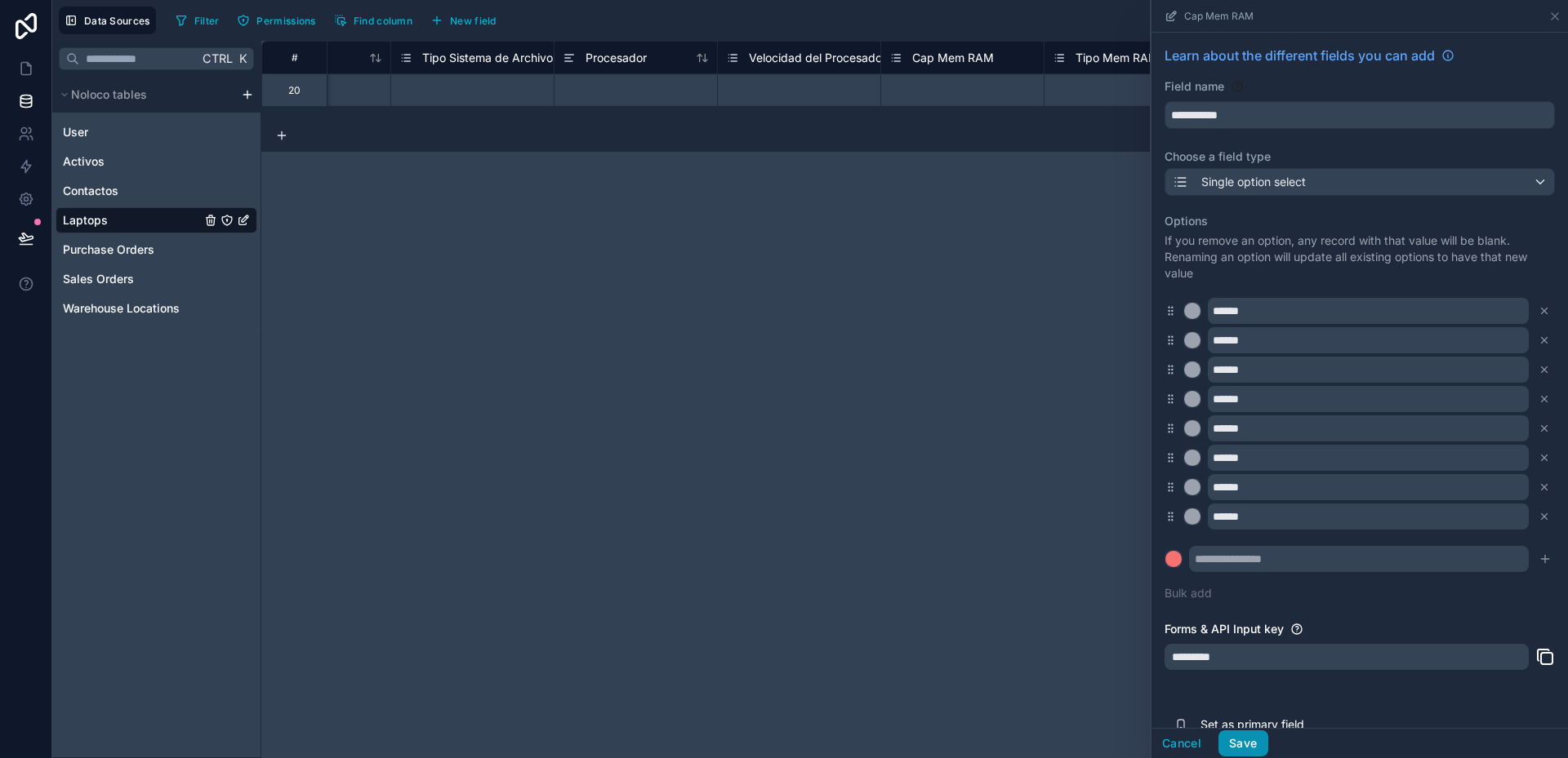
click at [1251, 741] on button "Save" at bounding box center [1243, 743] width 49 height 26
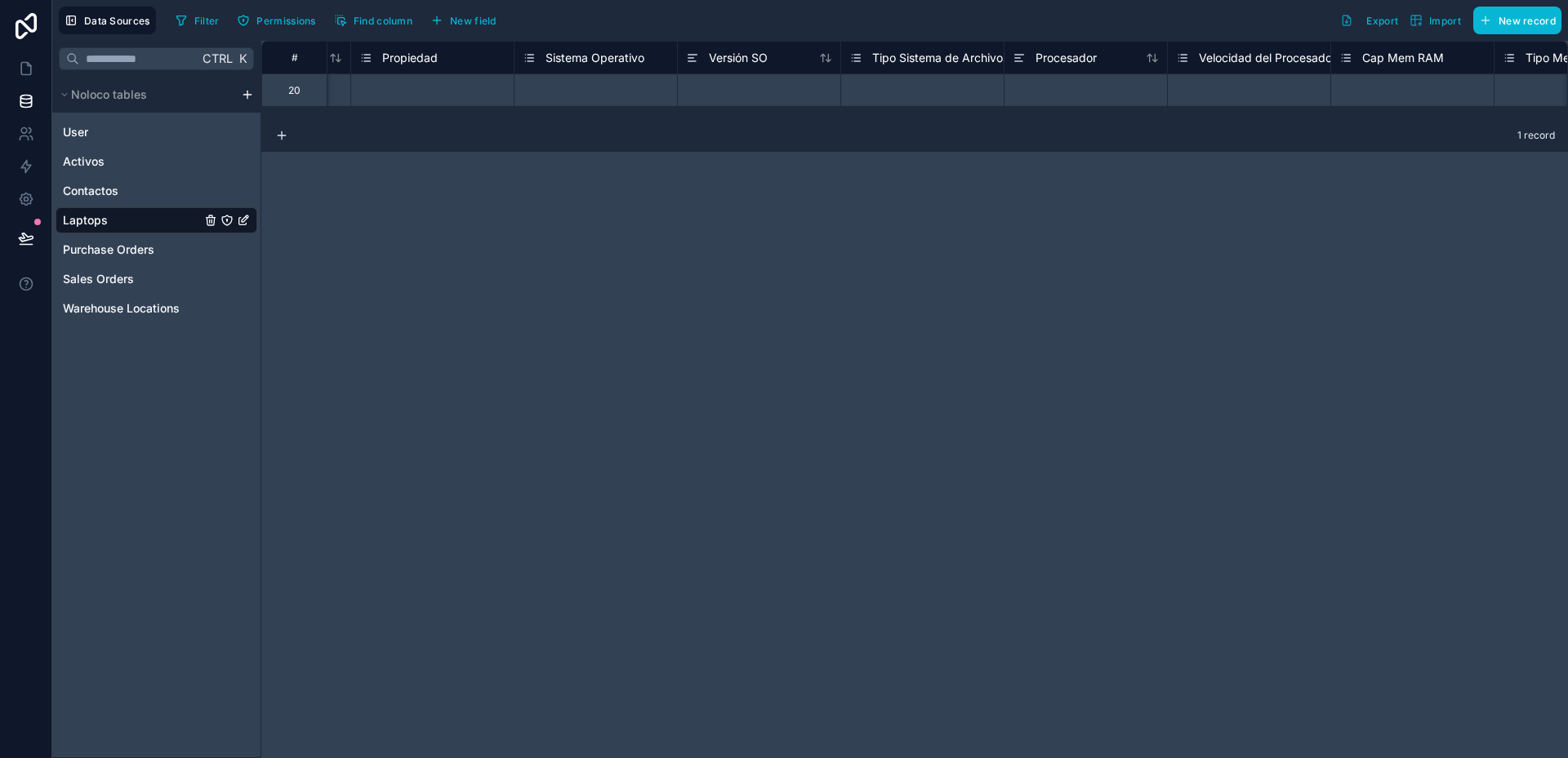
scroll to position [0, 1430]
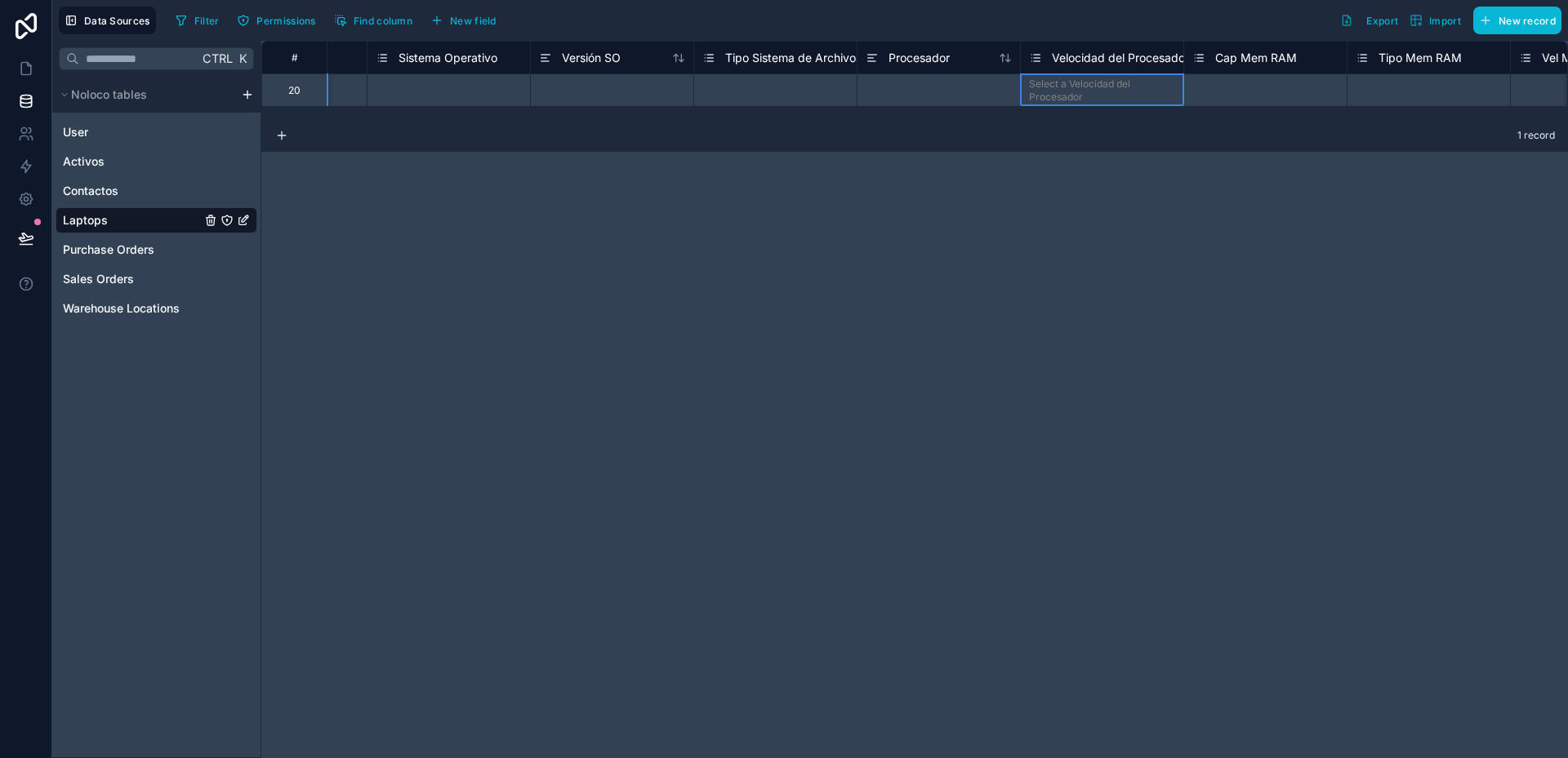
click at [1125, 60] on span "Velocidad del Procesador" at bounding box center [1121, 57] width 137 height 16
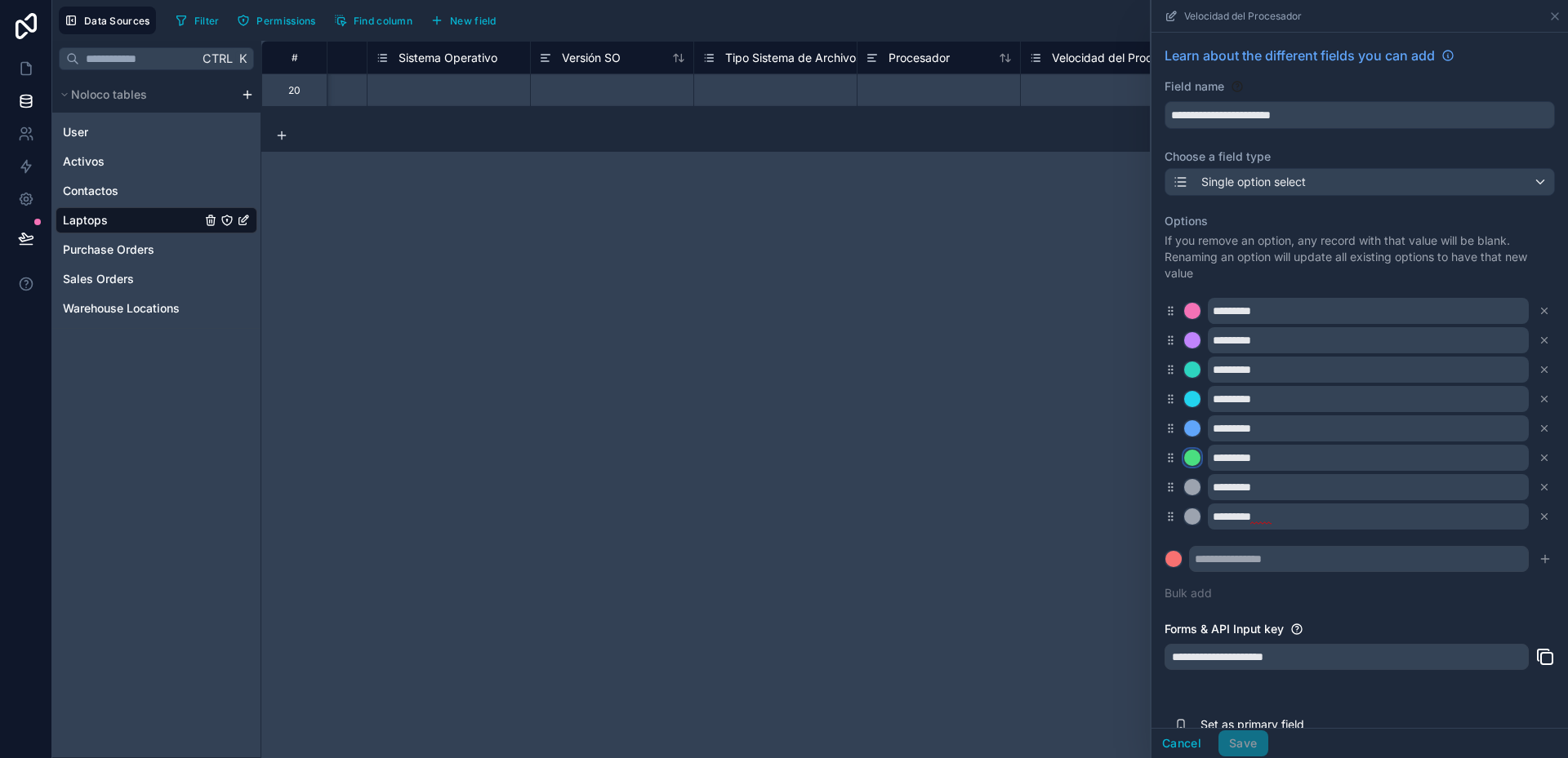
click at [1196, 454] on div at bounding box center [1192, 458] width 16 height 16
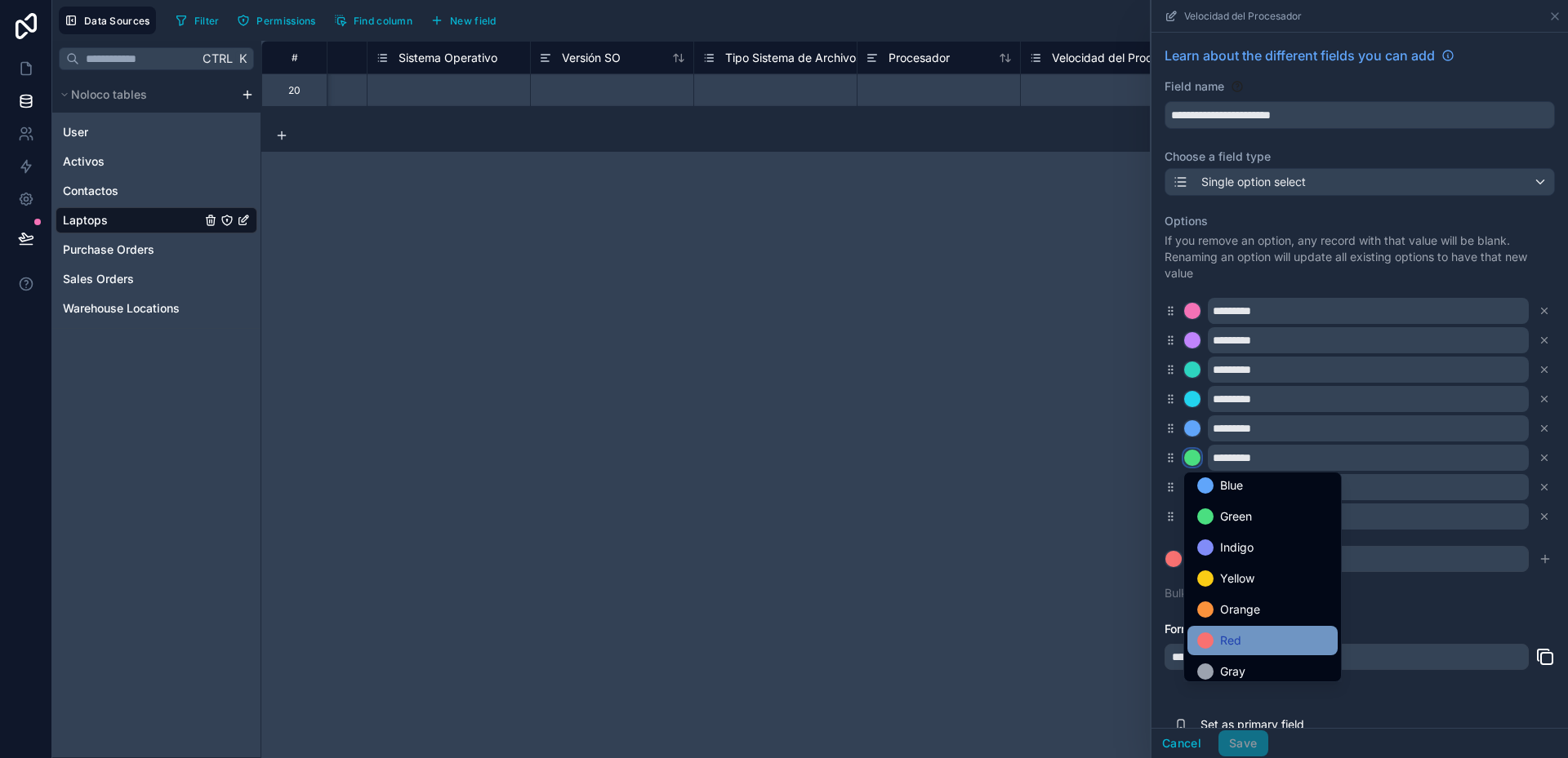
scroll to position [137, 0]
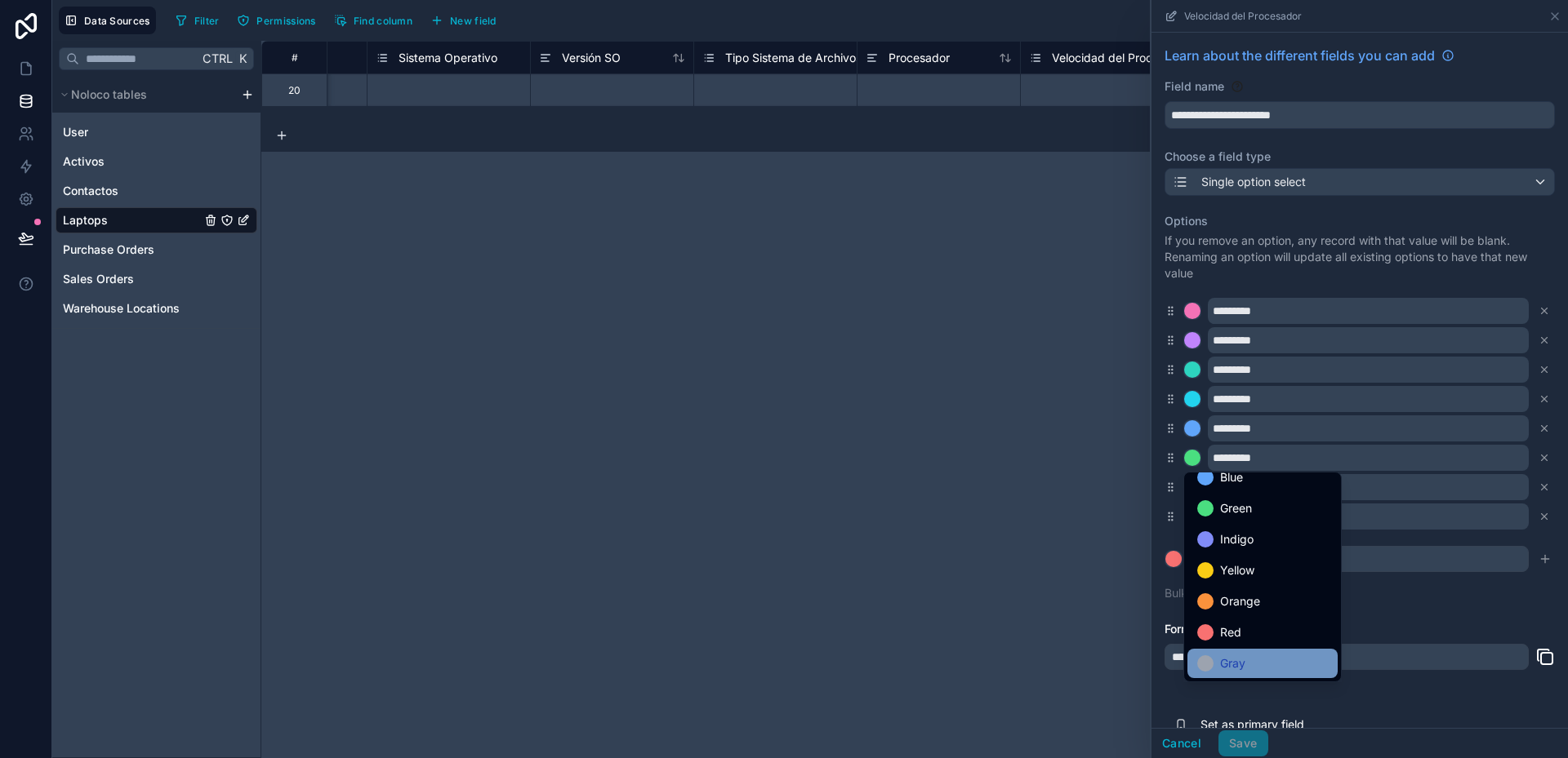
click at [1244, 665] on span "Gray" at bounding box center [1233, 664] width 25 height 20
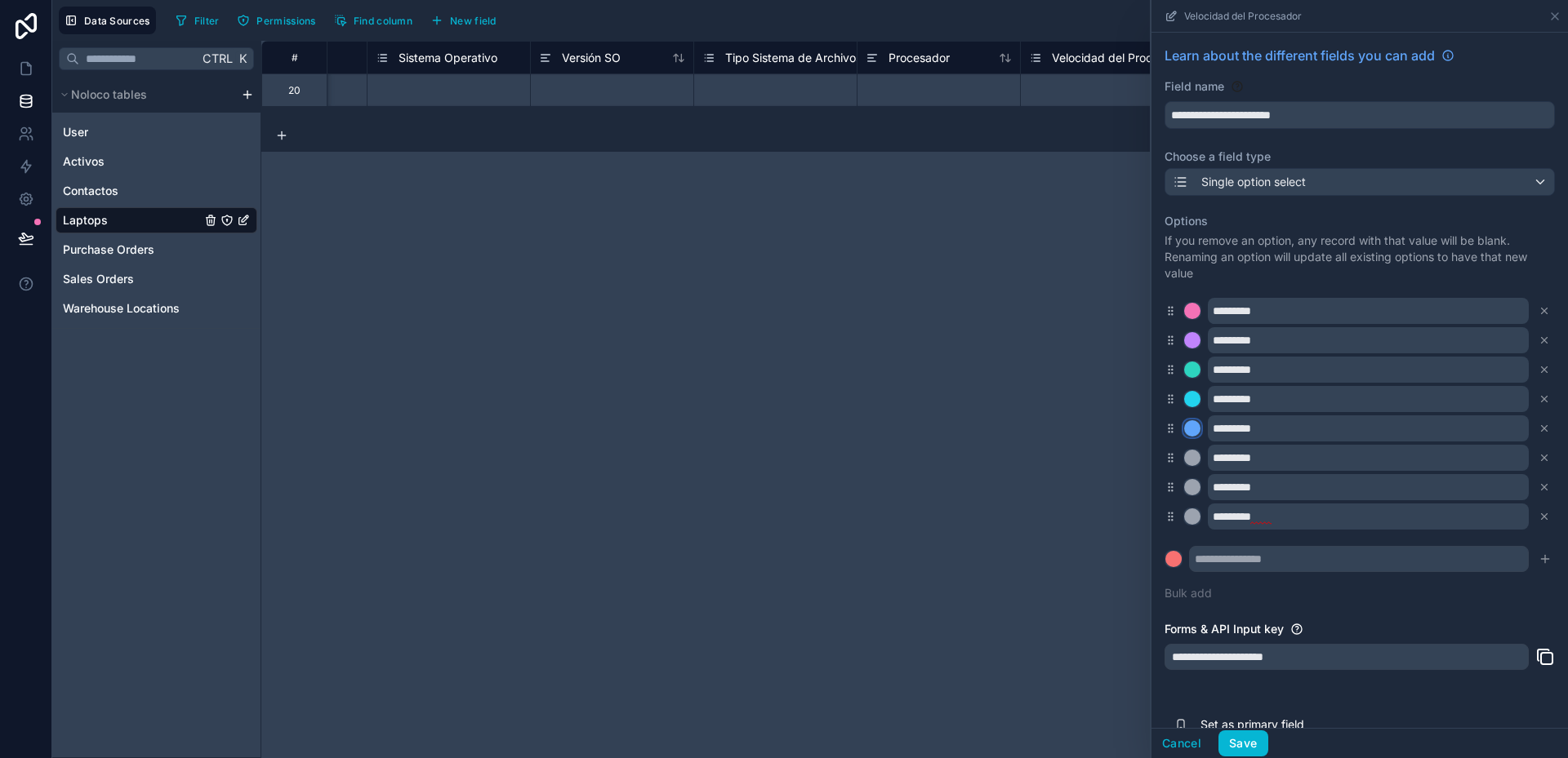
click at [1194, 426] on div at bounding box center [1192, 428] width 16 height 16
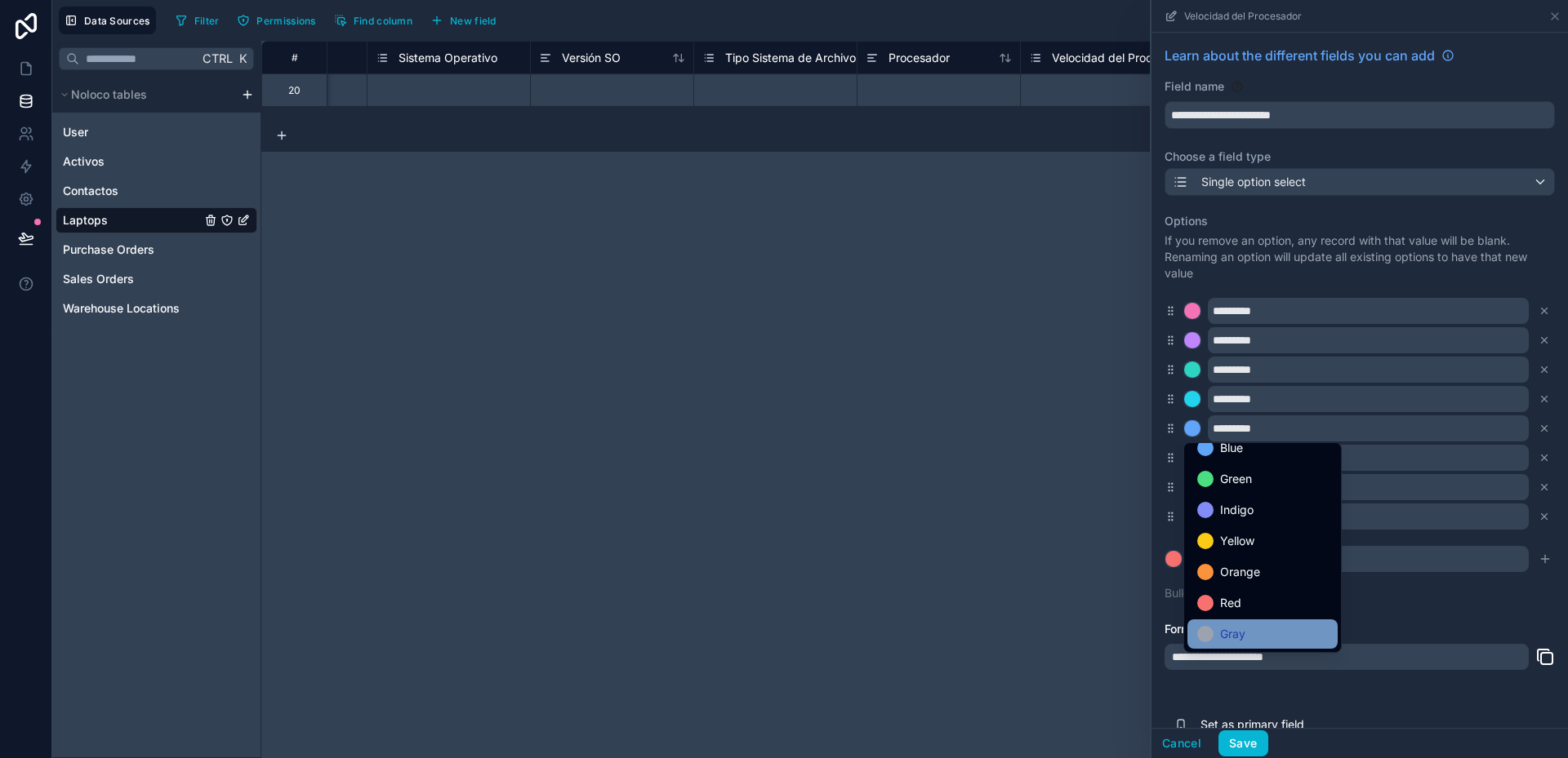
click at [1261, 630] on div "Gray" at bounding box center [1262, 634] width 130 height 20
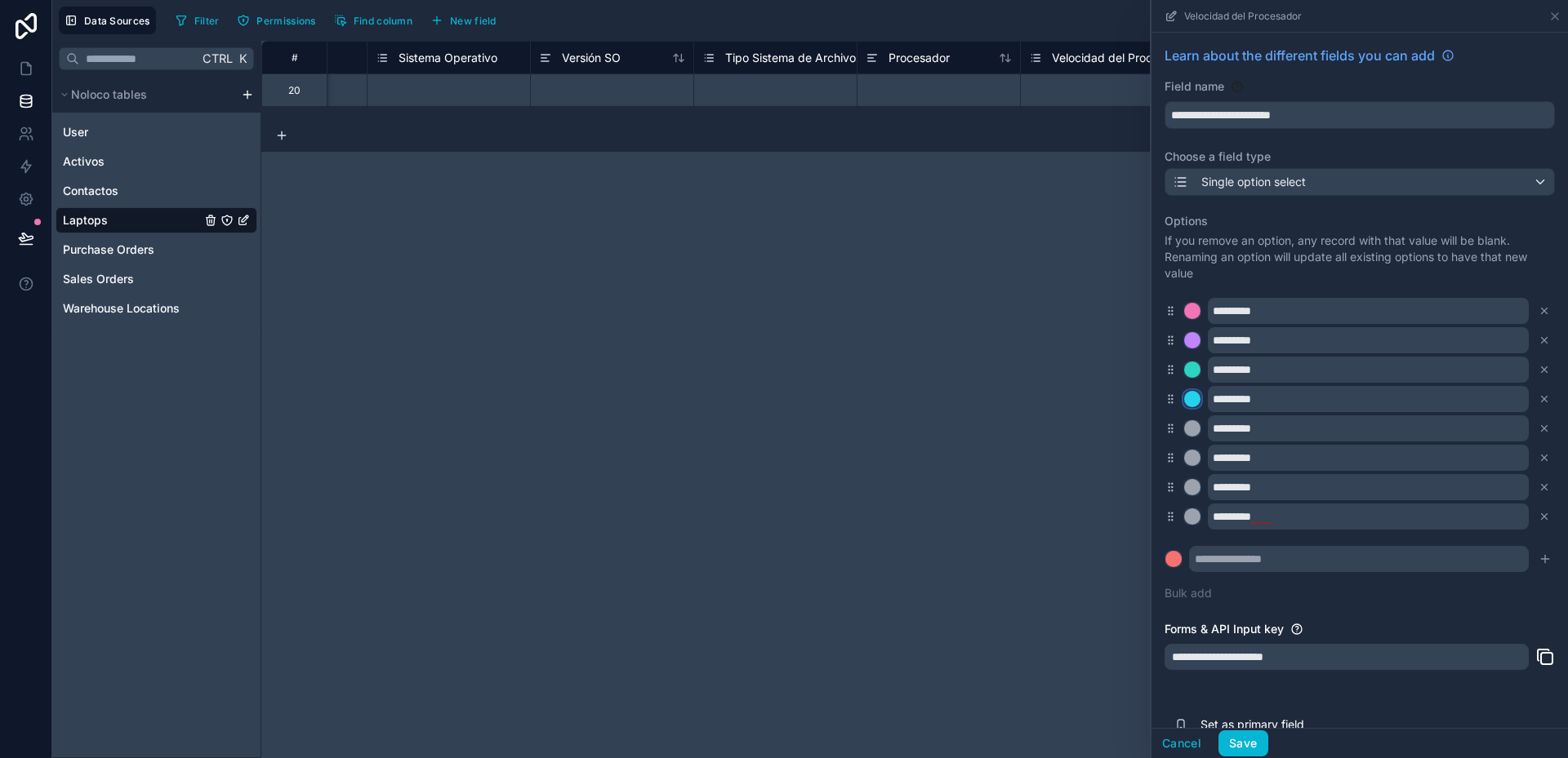
click at [1192, 401] on div at bounding box center [1192, 399] width 16 height 16
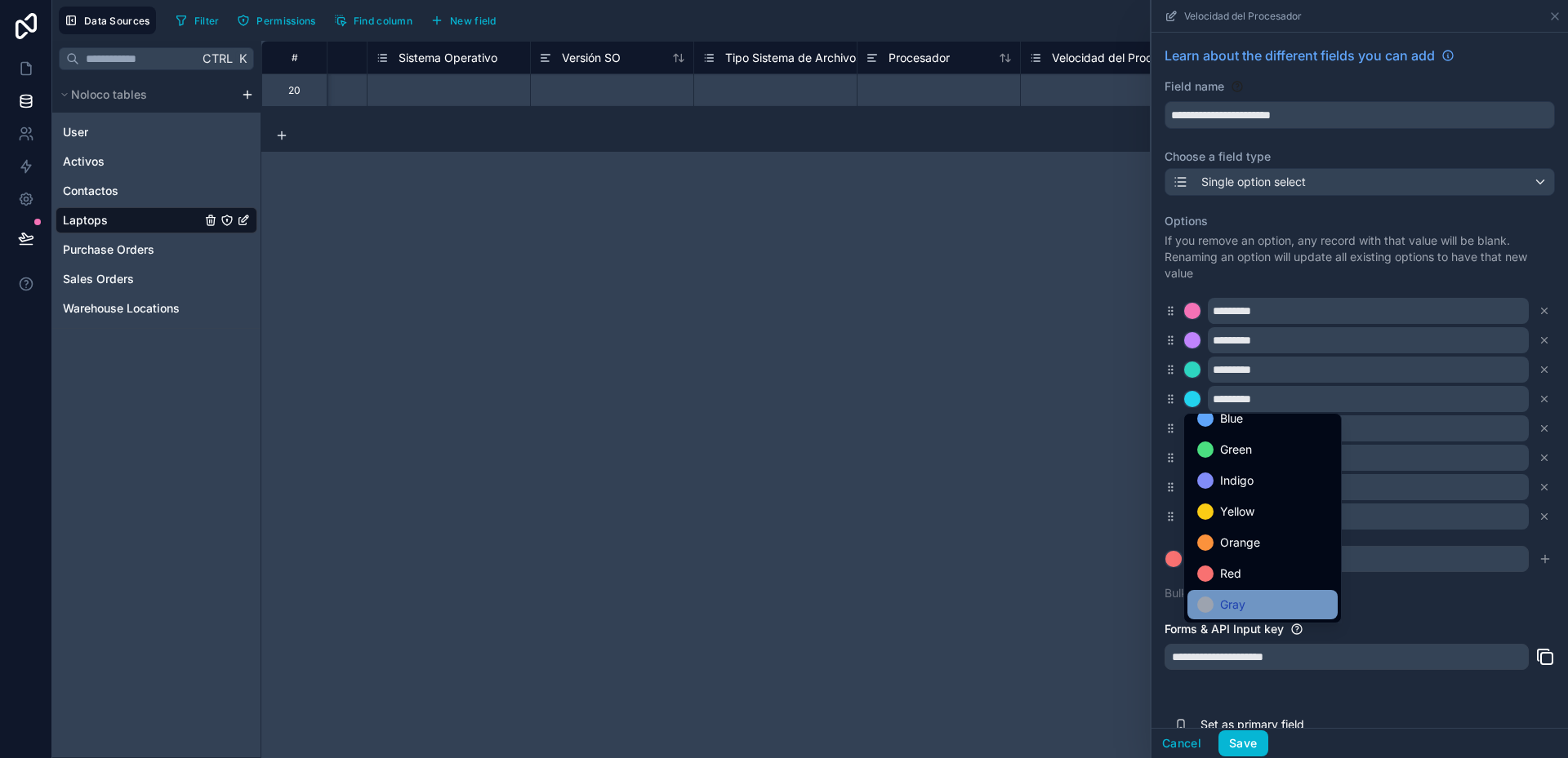
click at [1259, 596] on div "Gray" at bounding box center [1262, 605] width 130 height 20
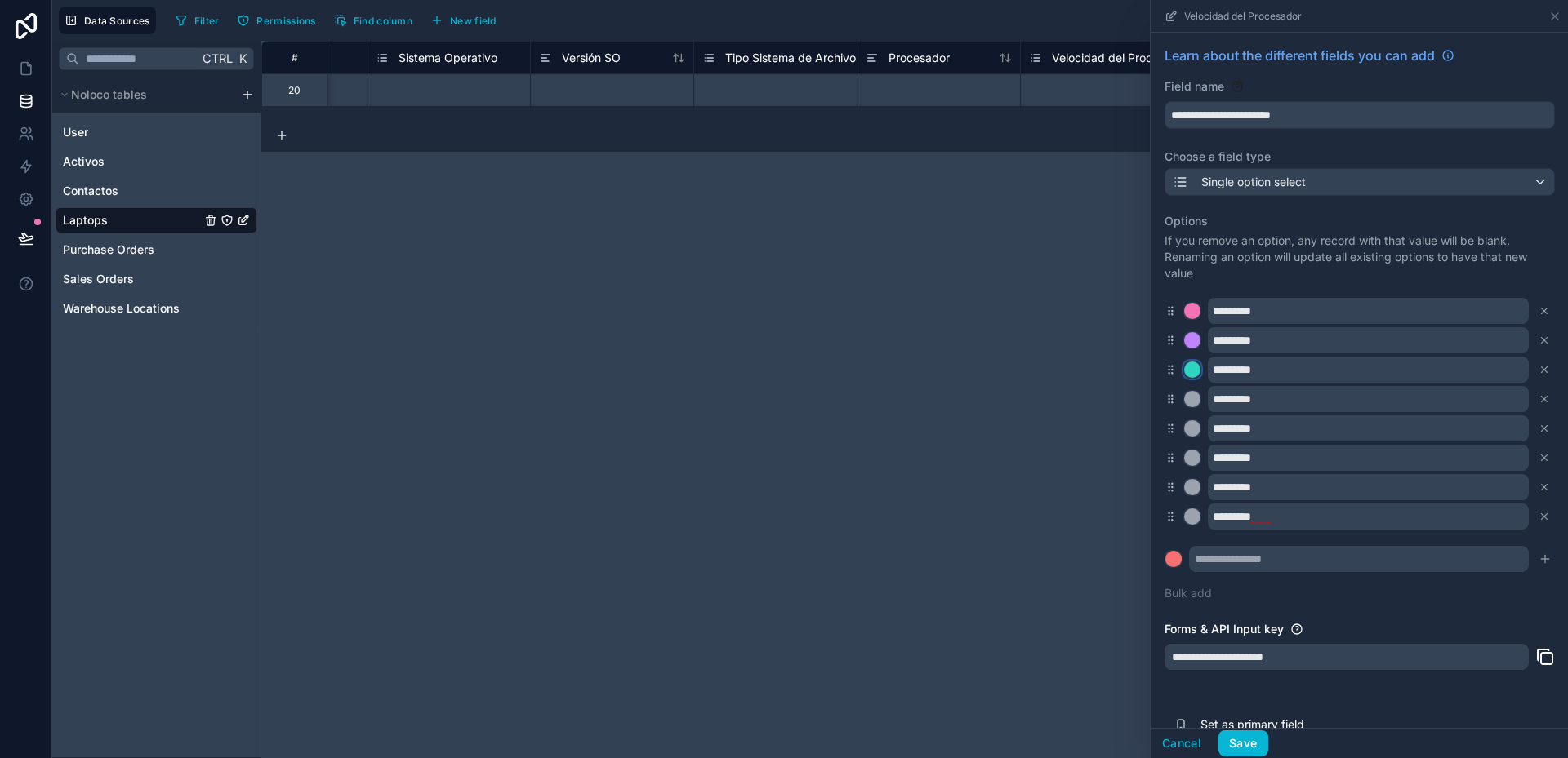
click at [1197, 374] on div at bounding box center [1192, 370] width 16 height 16
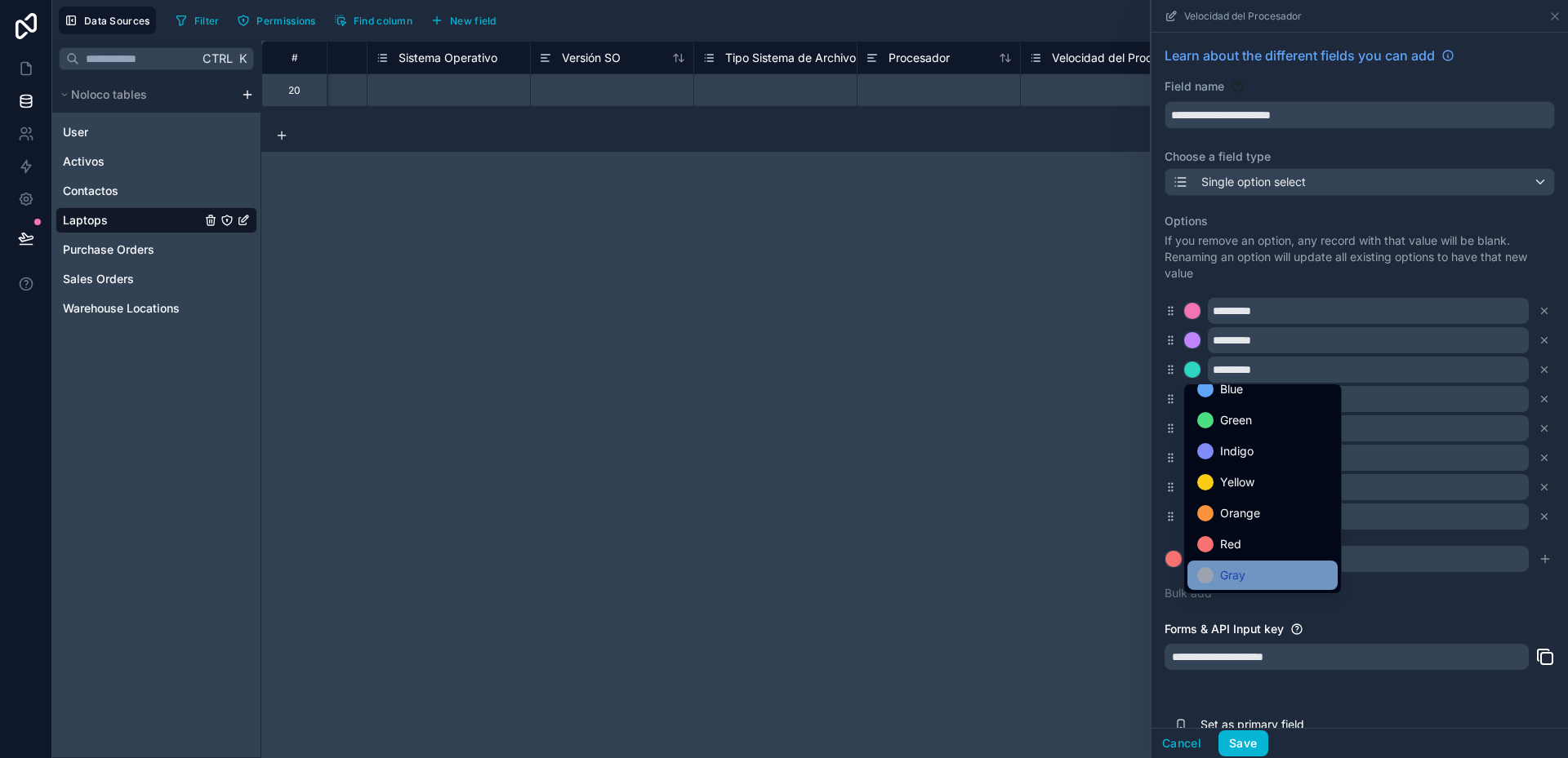
click at [1269, 574] on div "Gray" at bounding box center [1262, 576] width 130 height 20
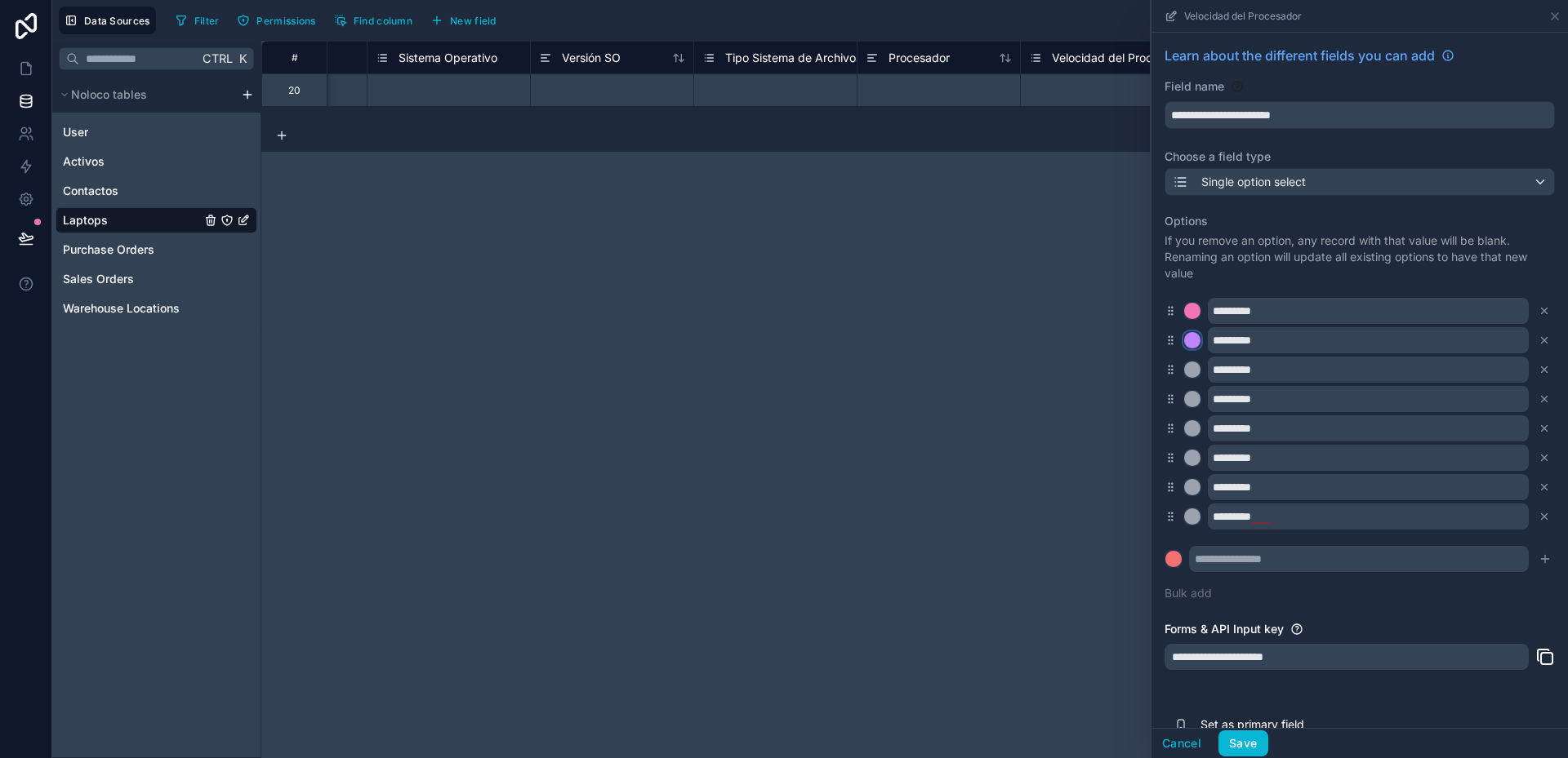
click at [1195, 340] on div at bounding box center [1192, 340] width 16 height 16
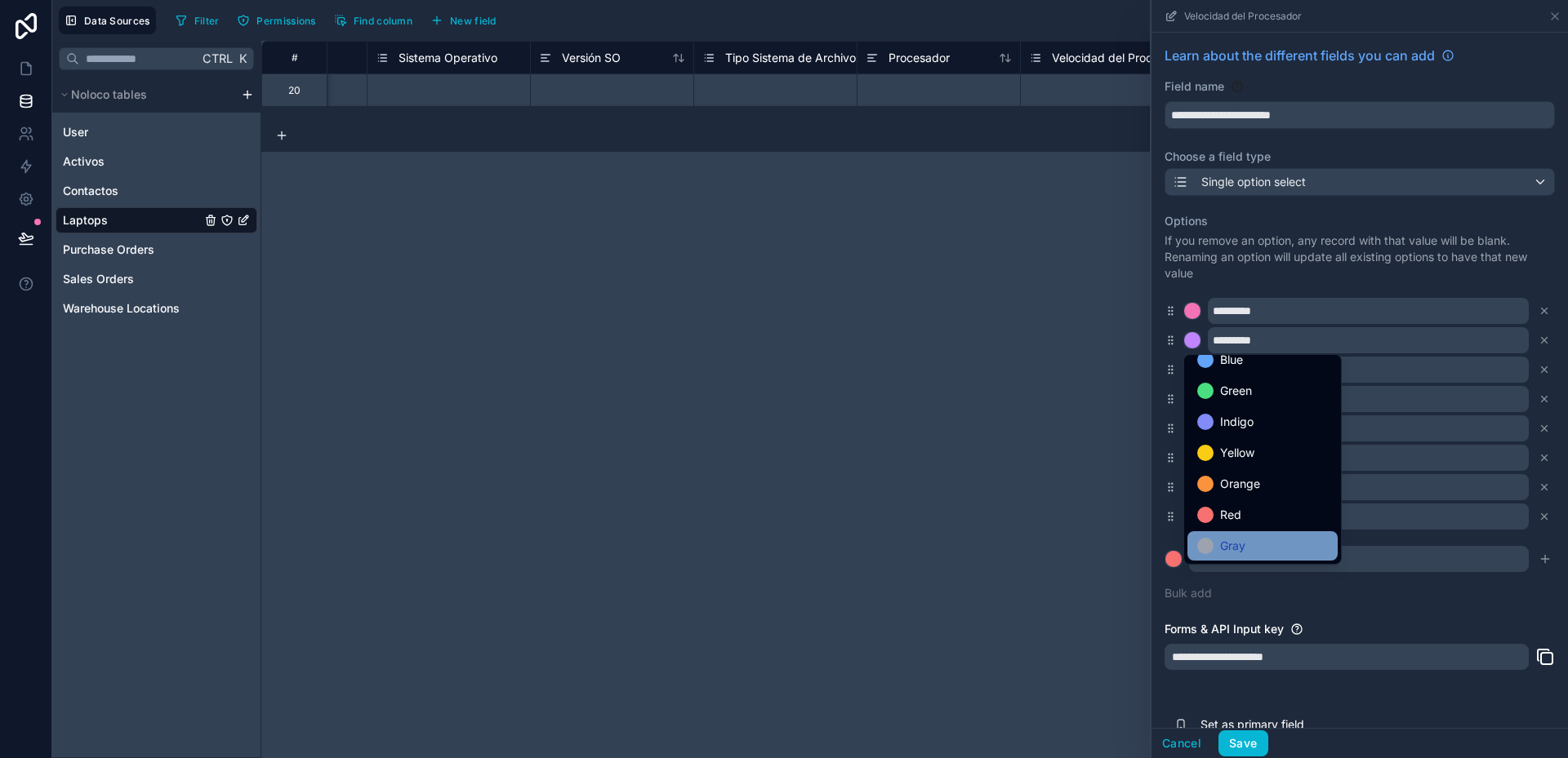
click at [1233, 543] on span "Gray" at bounding box center [1233, 546] width 25 height 20
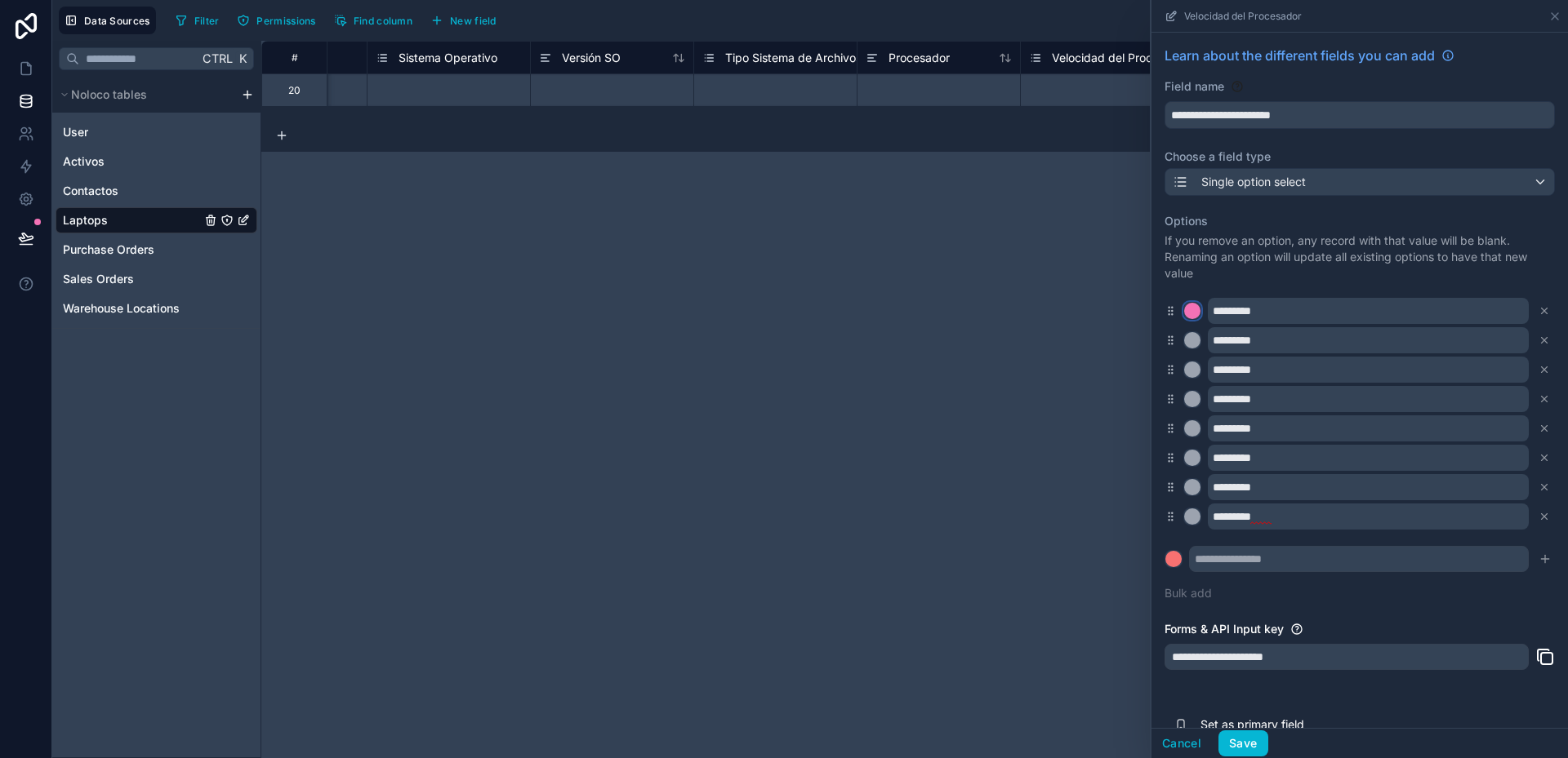
click at [1196, 313] on div at bounding box center [1192, 311] width 16 height 16
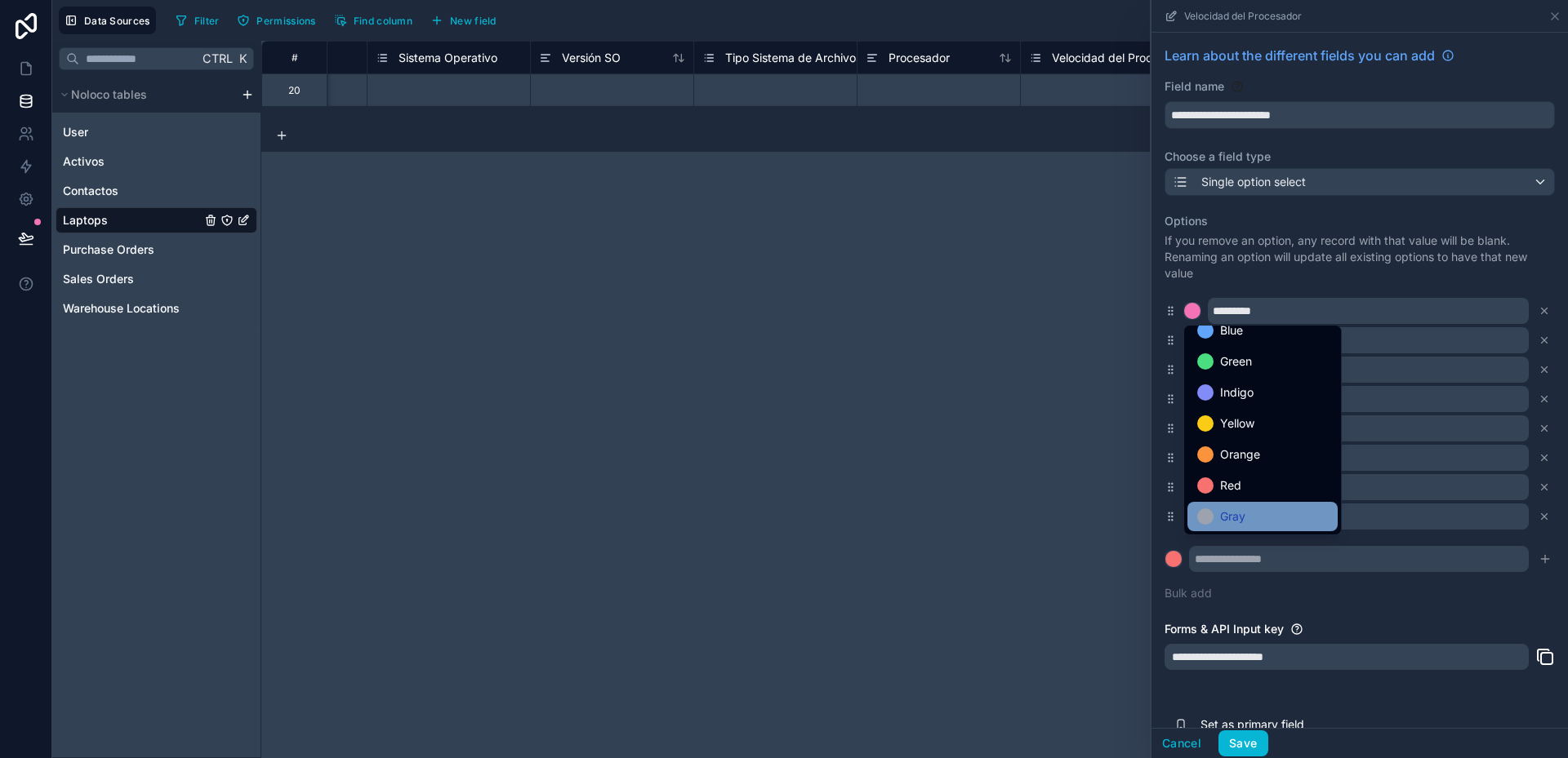
click at [1236, 522] on span "Gray" at bounding box center [1233, 516] width 25 height 20
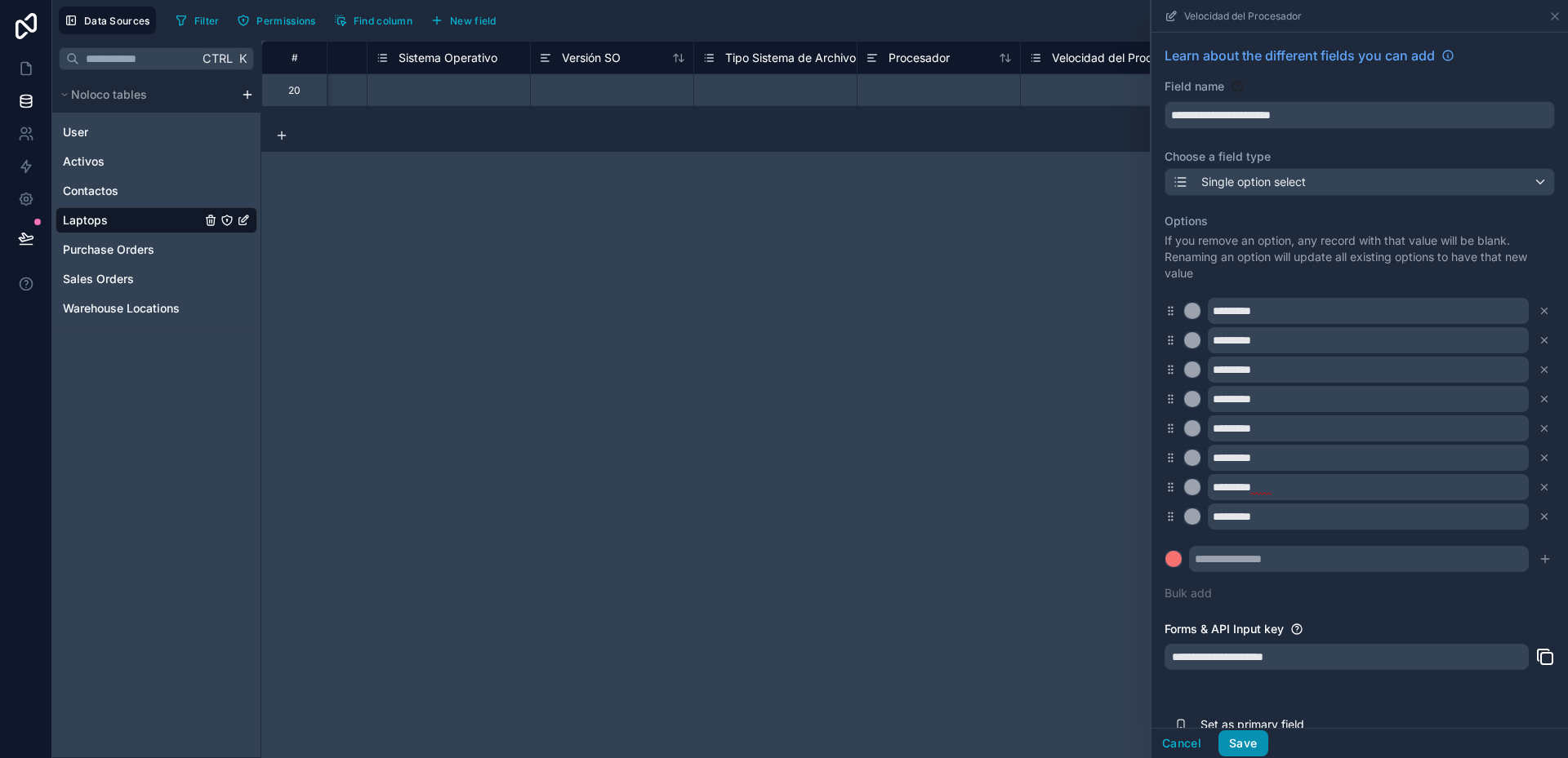
click at [1253, 741] on button "Save" at bounding box center [1243, 743] width 49 height 26
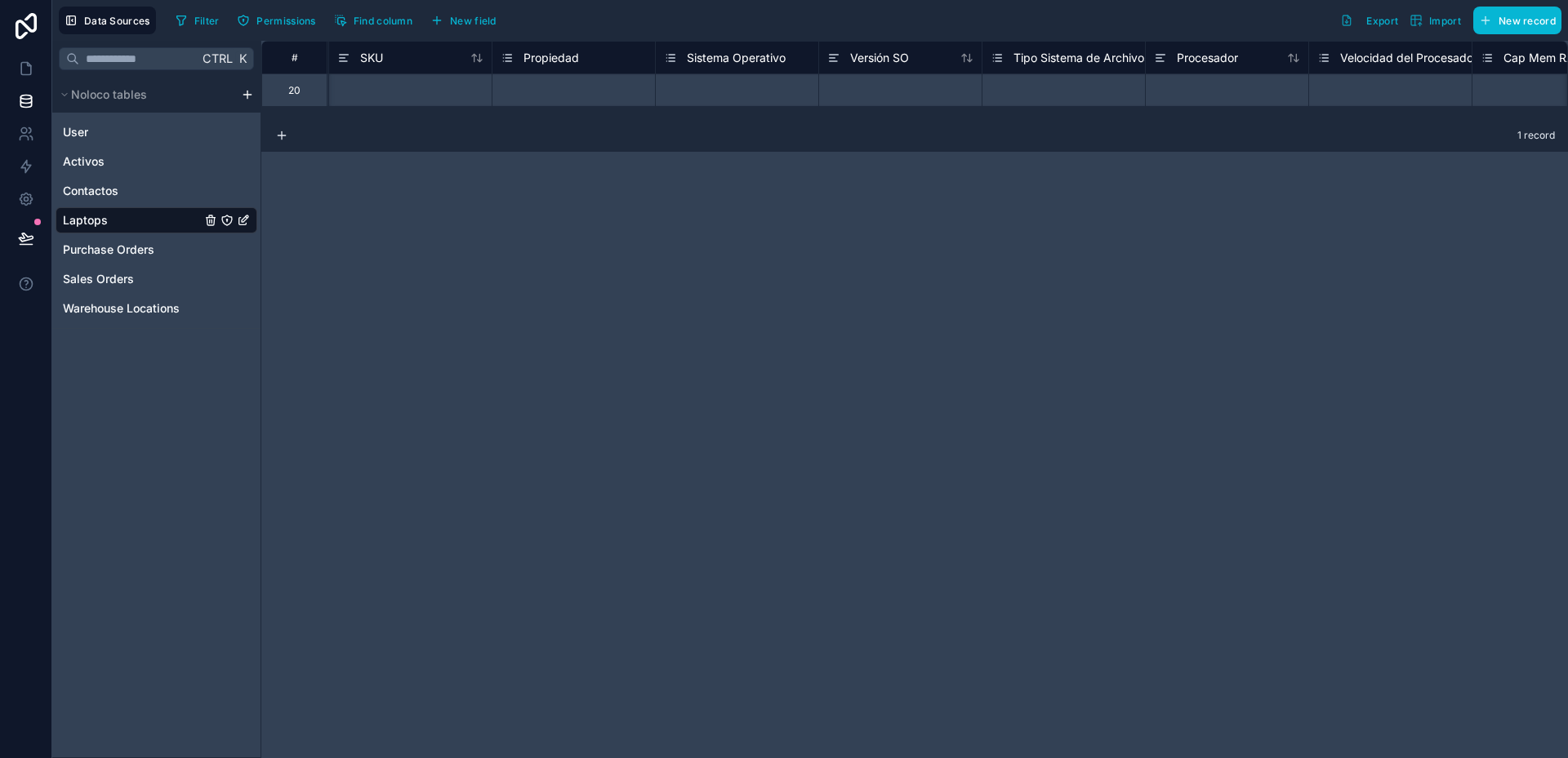
scroll to position [0, 1165]
click at [1025, 62] on span "Tipo Sistema de Archivos" at bounding box center [1059, 57] width 137 height 16
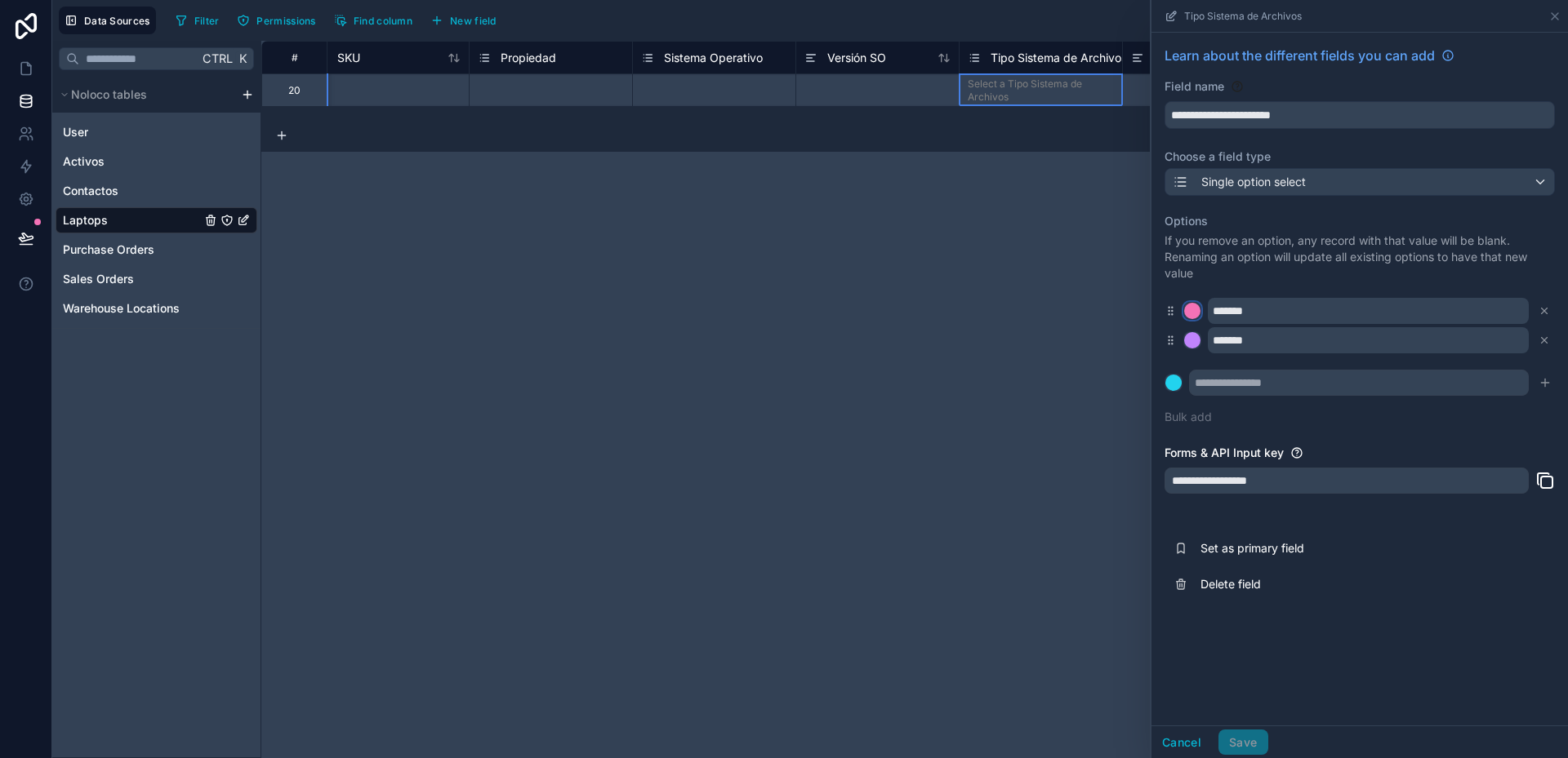
click at [1196, 309] on div at bounding box center [1192, 311] width 16 height 16
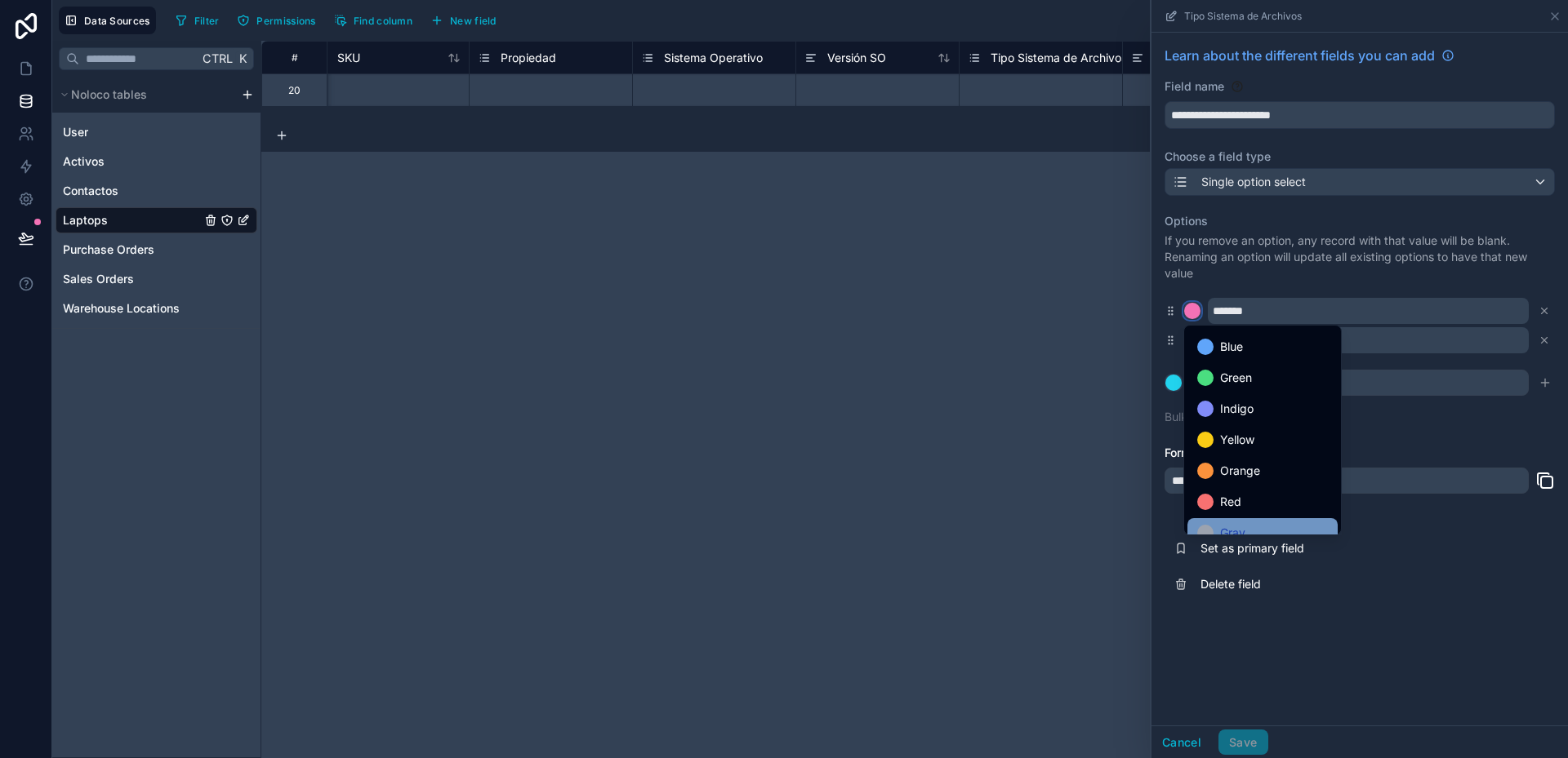
scroll to position [137, 0]
click at [1220, 513] on span "Gray" at bounding box center [1233, 516] width 25 height 20
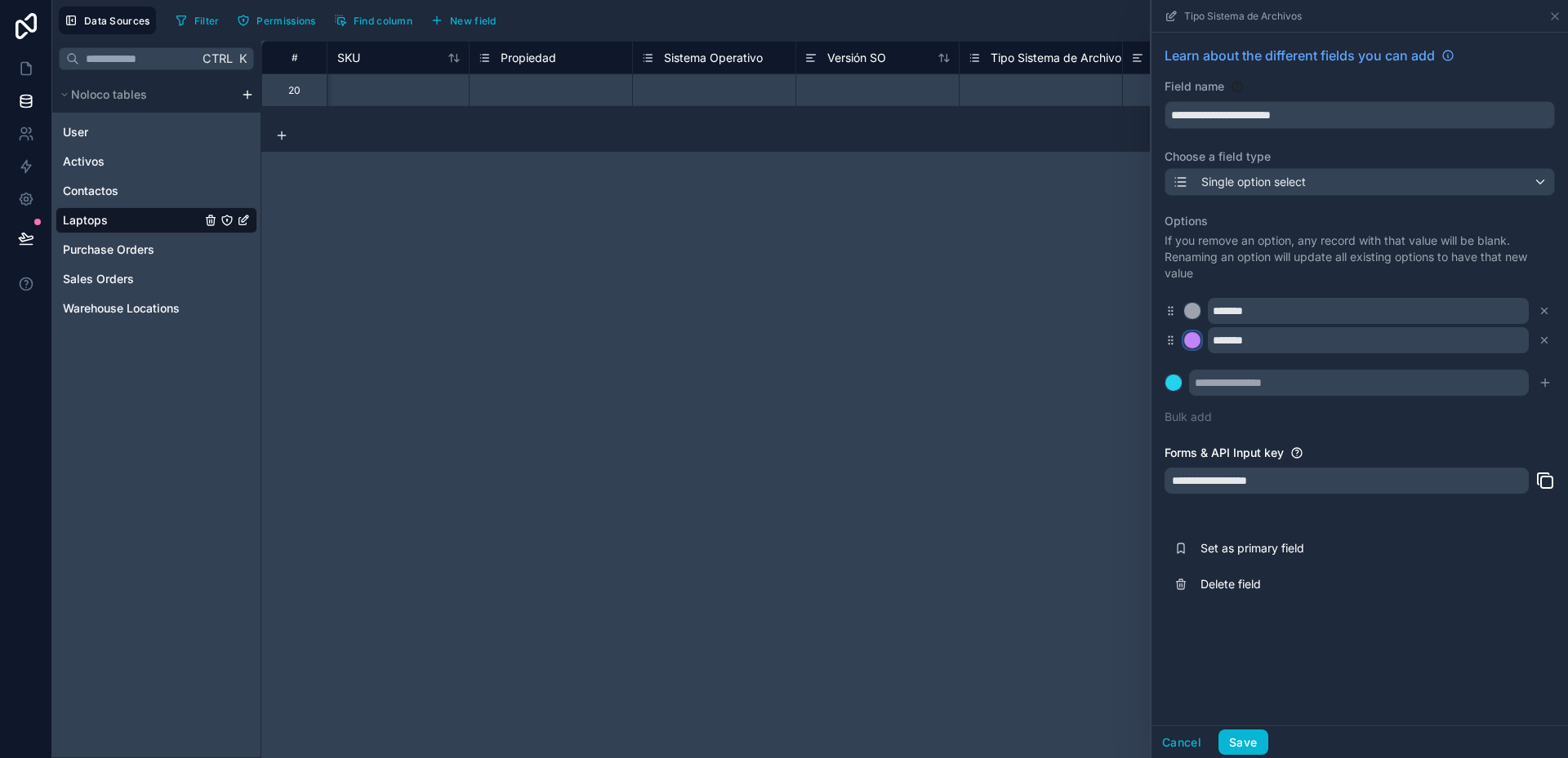
click at [1197, 338] on div at bounding box center [1192, 340] width 16 height 16
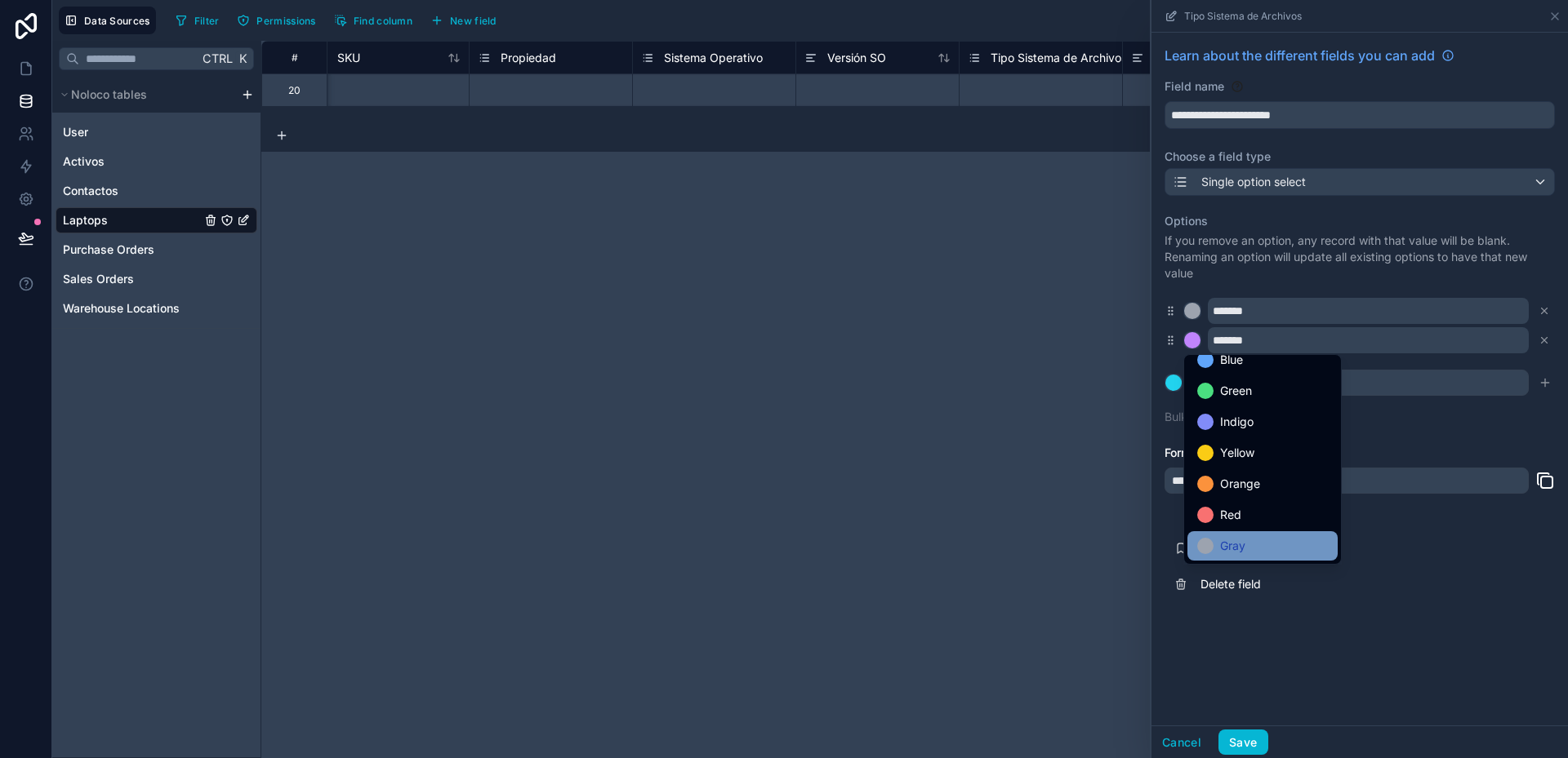
click at [1246, 540] on div "Gray" at bounding box center [1262, 546] width 130 height 20
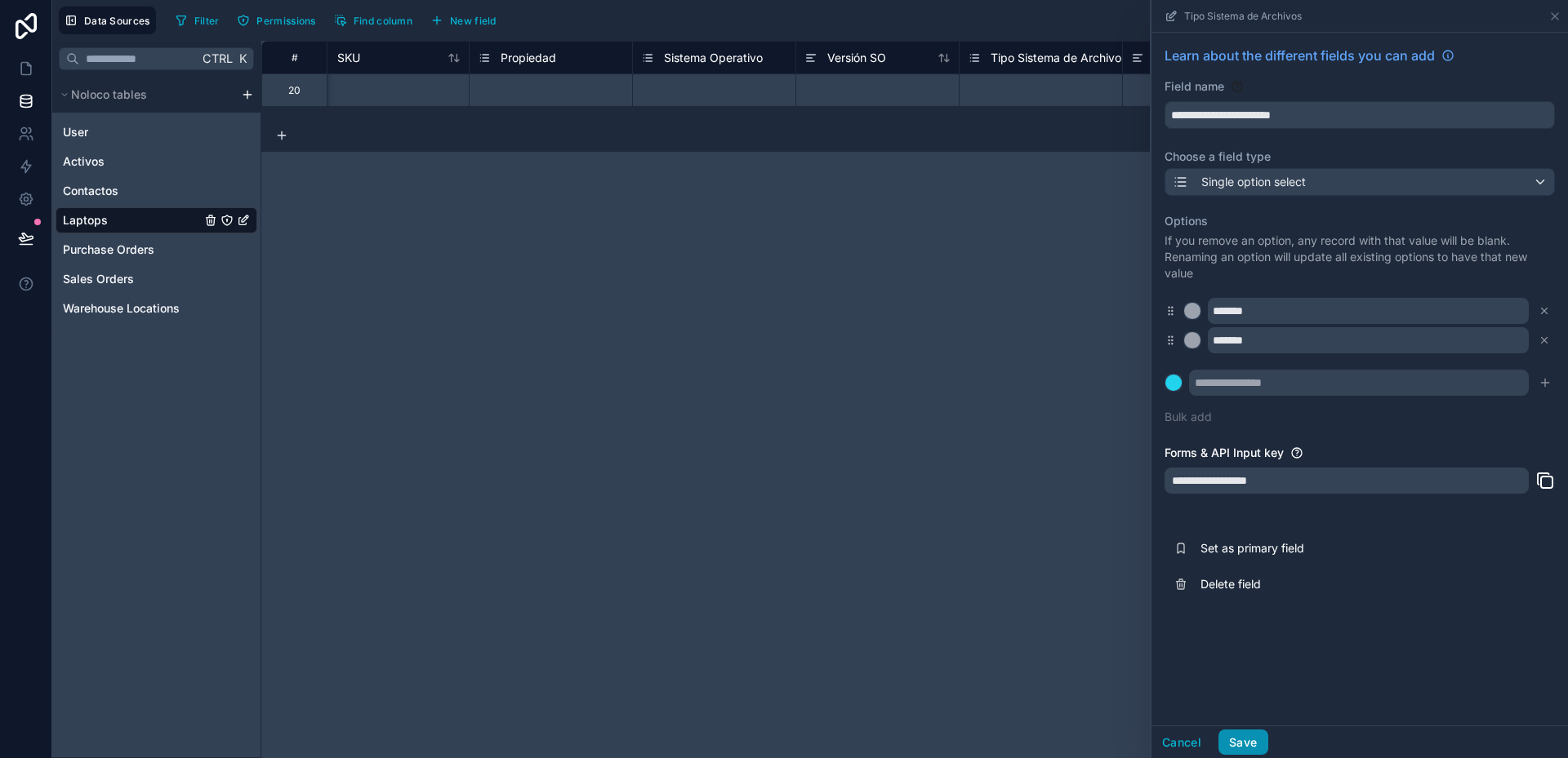
click at [1245, 747] on button "Save" at bounding box center [1243, 742] width 49 height 26
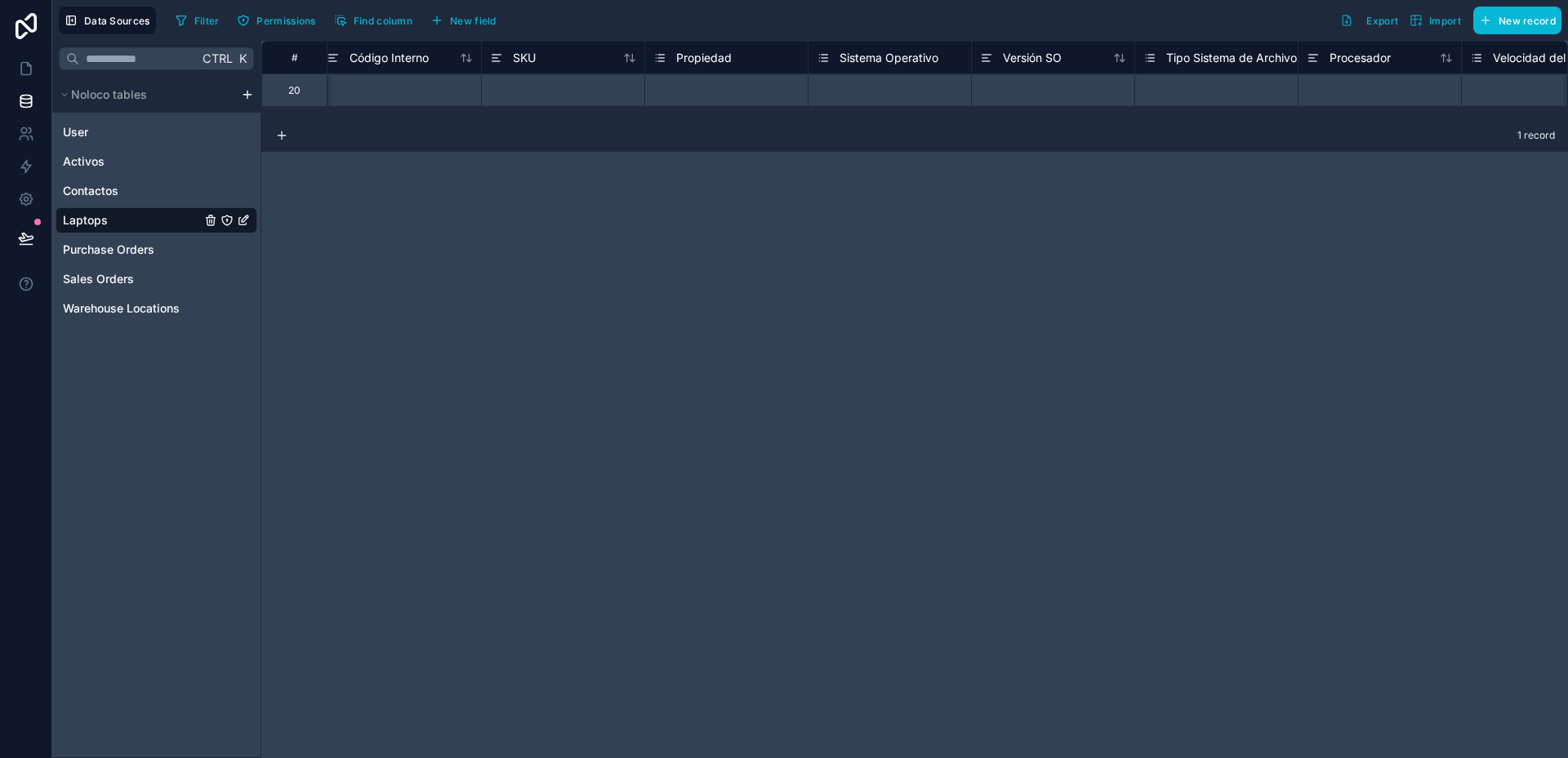
scroll to position [0, 994]
click at [891, 64] on span "Sistema Operativo" at bounding box center [884, 57] width 99 height 16
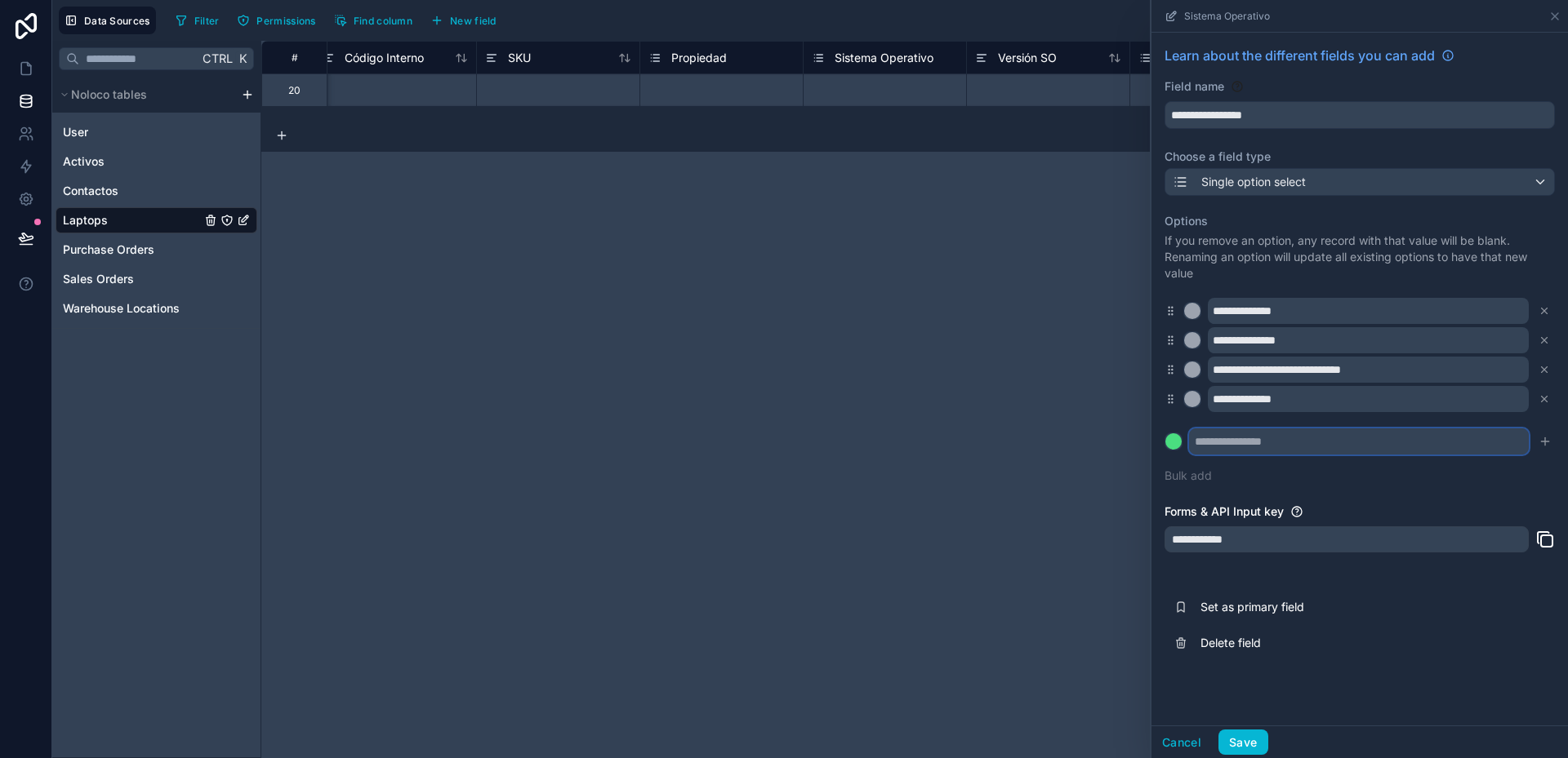
click at [1256, 442] on input "text" at bounding box center [1359, 441] width 340 height 26
type input "**********"
click at [1545, 442] on icon "submit" at bounding box center [1545, 442] width 7 height 0
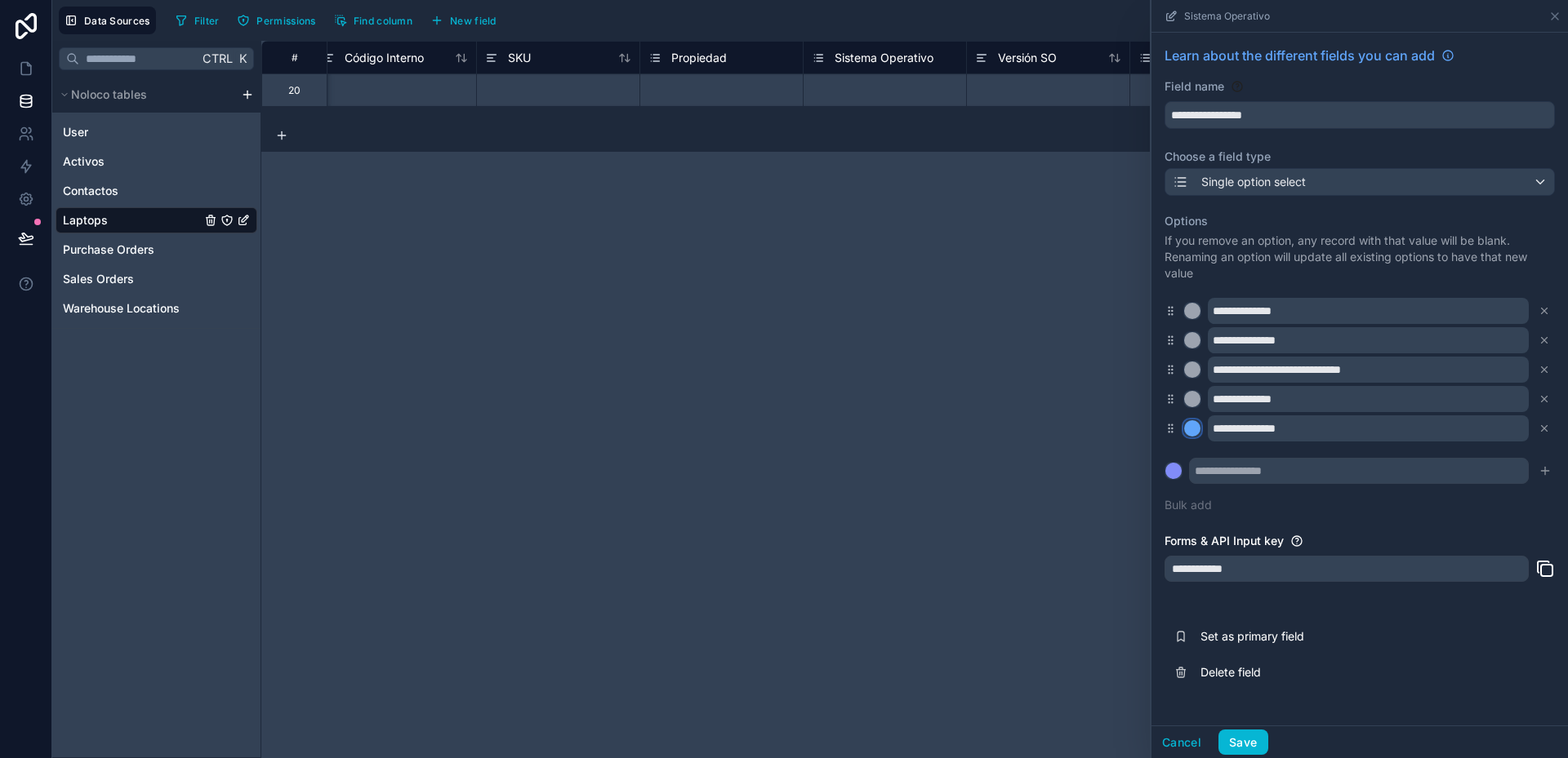
click at [1194, 426] on div at bounding box center [1192, 428] width 16 height 16
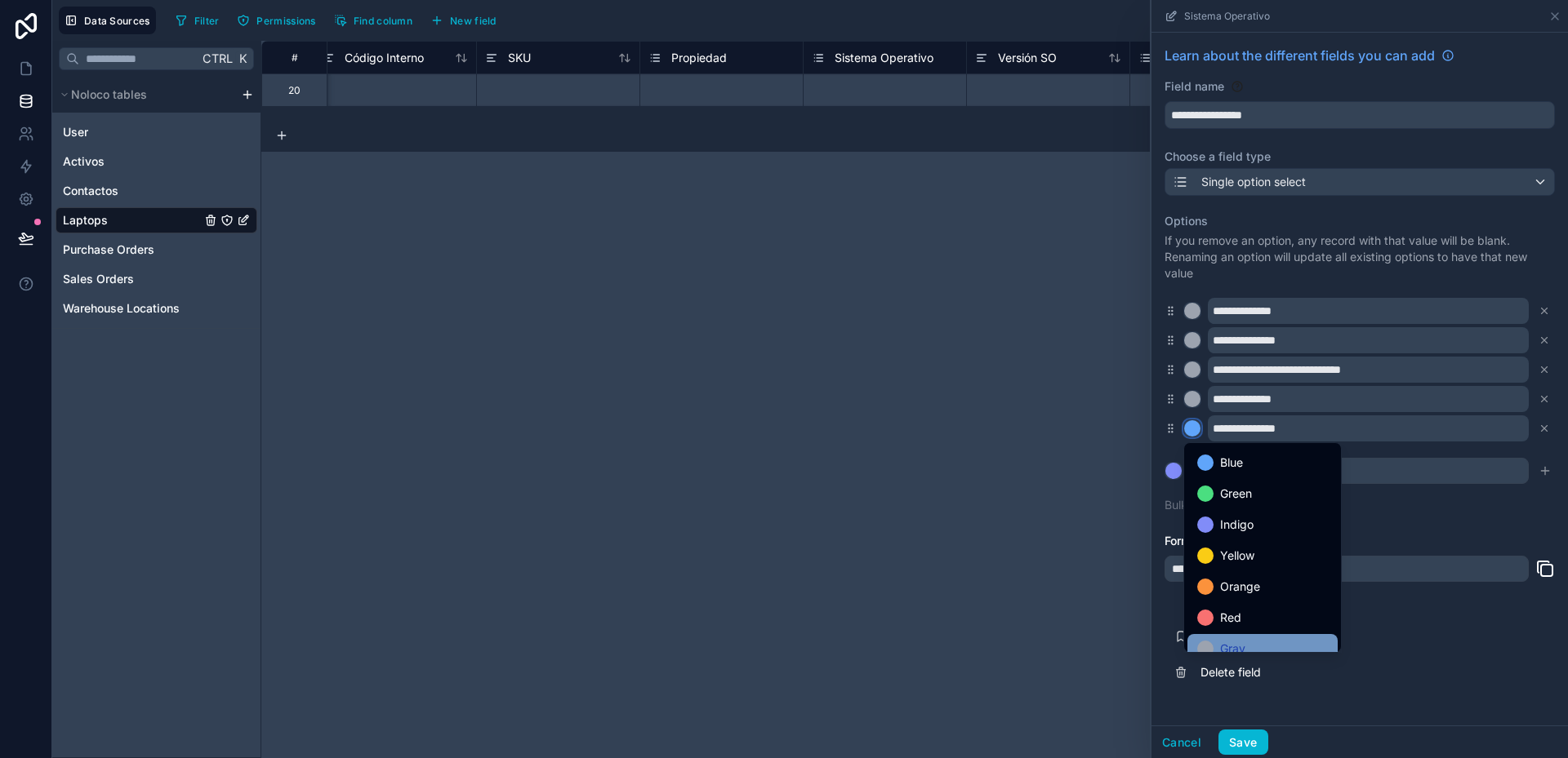
scroll to position [137, 0]
click at [1245, 630] on span "Gray" at bounding box center [1233, 634] width 25 height 20
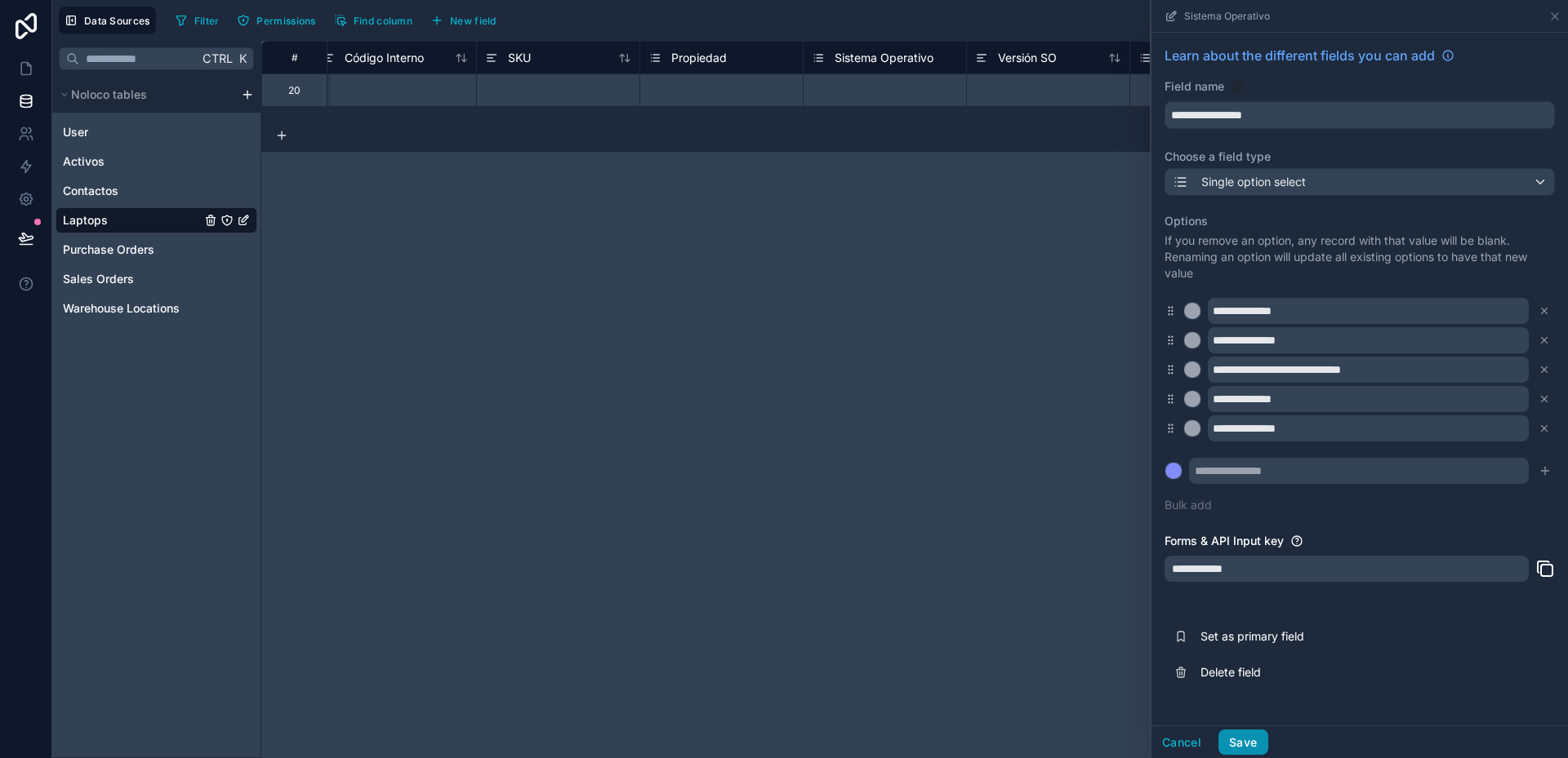
click at [1245, 738] on button "Save" at bounding box center [1243, 742] width 49 height 26
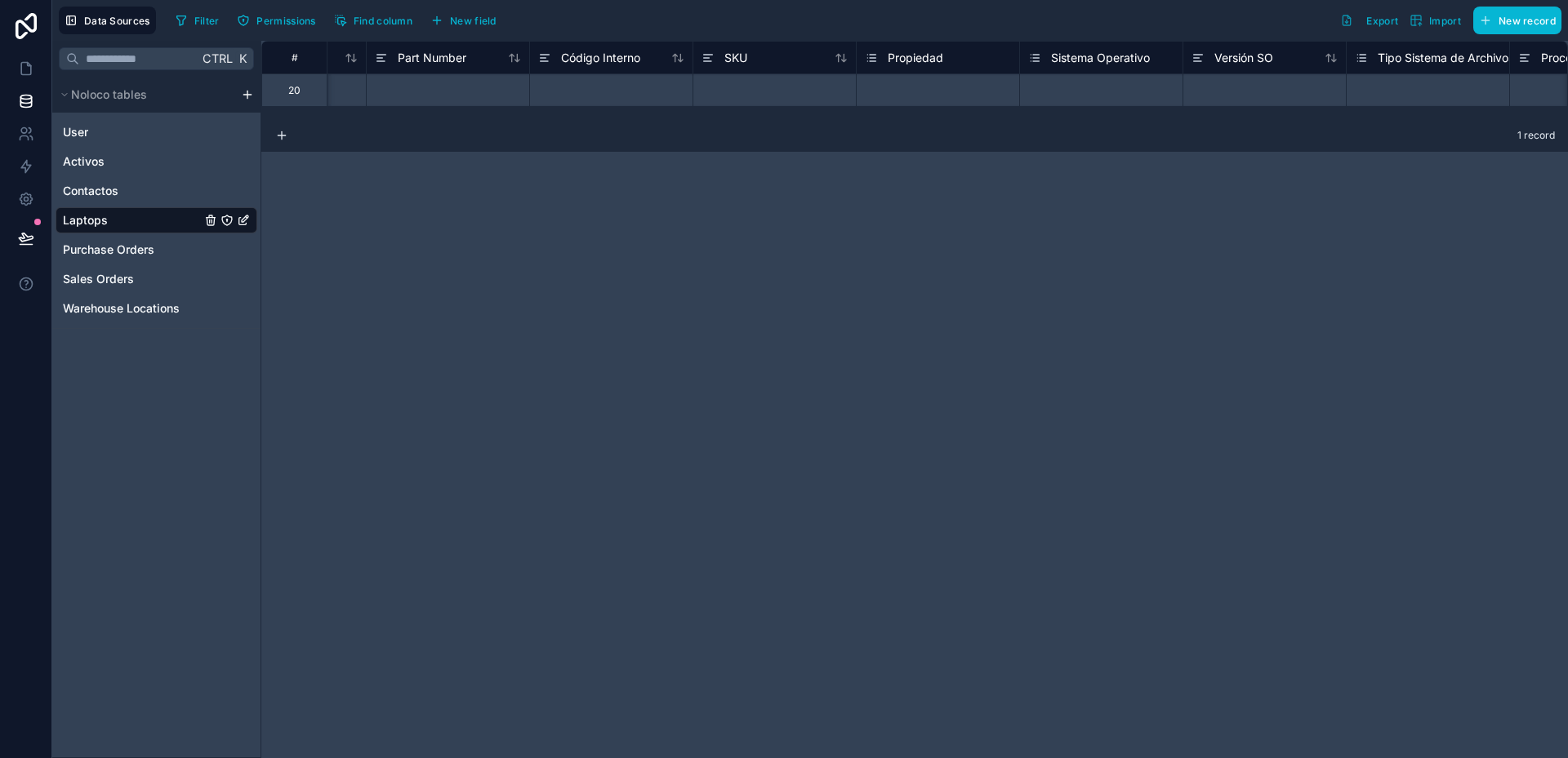
scroll to position [0, 784]
click at [915, 63] on span "Propiedad" at bounding box center [910, 57] width 56 height 16
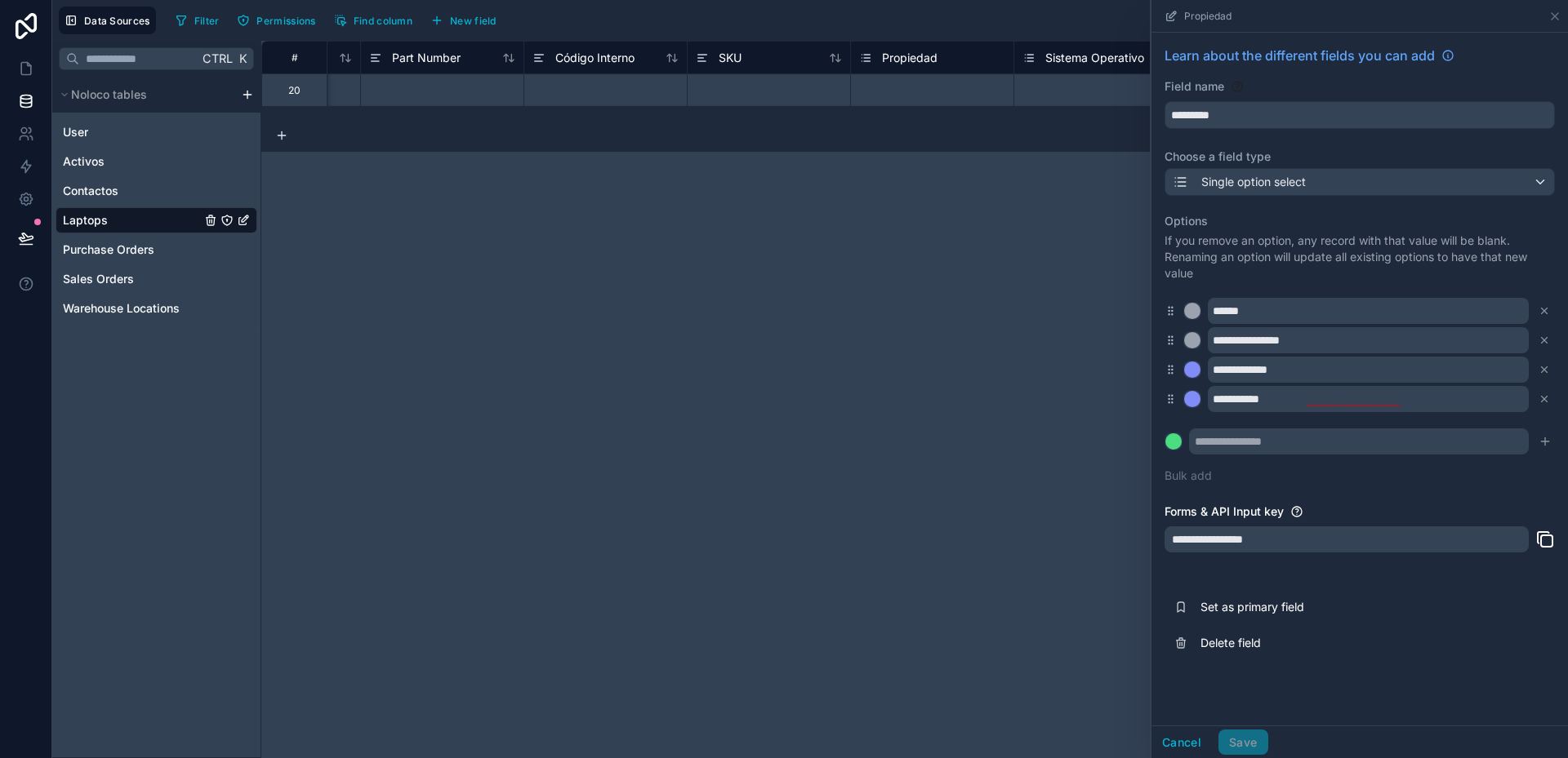
click at [1087, 192] on div "# Modelo Serie Part Number Código Interno SKU Propiedad Sistema Operativo Versi…" at bounding box center [915, 399] width 1307 height 718
click at [1555, 14] on icon at bounding box center [1555, 16] width 6 height 6
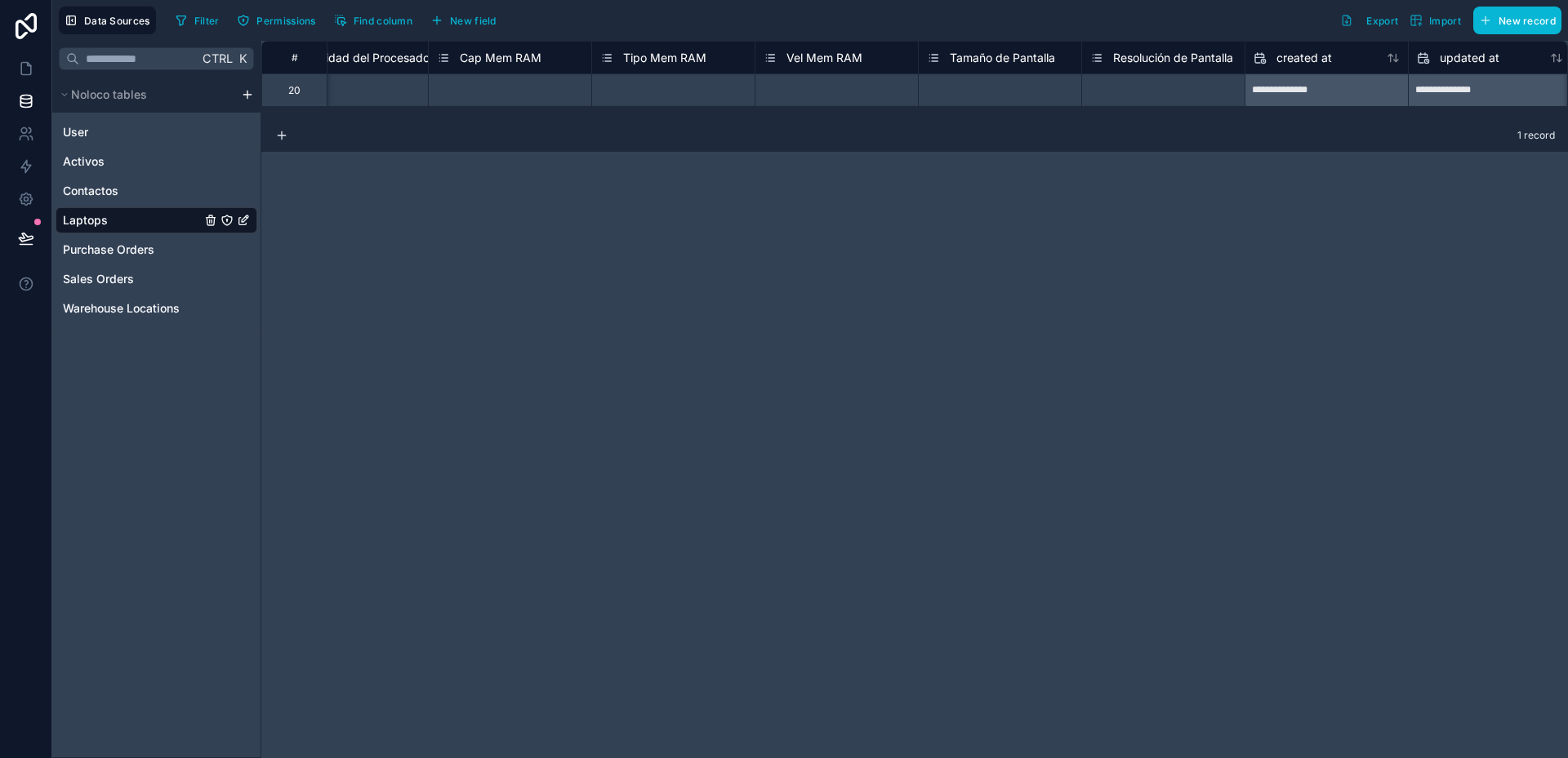
scroll to position [0, 2190]
click at [488, 18] on span "New field" at bounding box center [474, 21] width 47 height 13
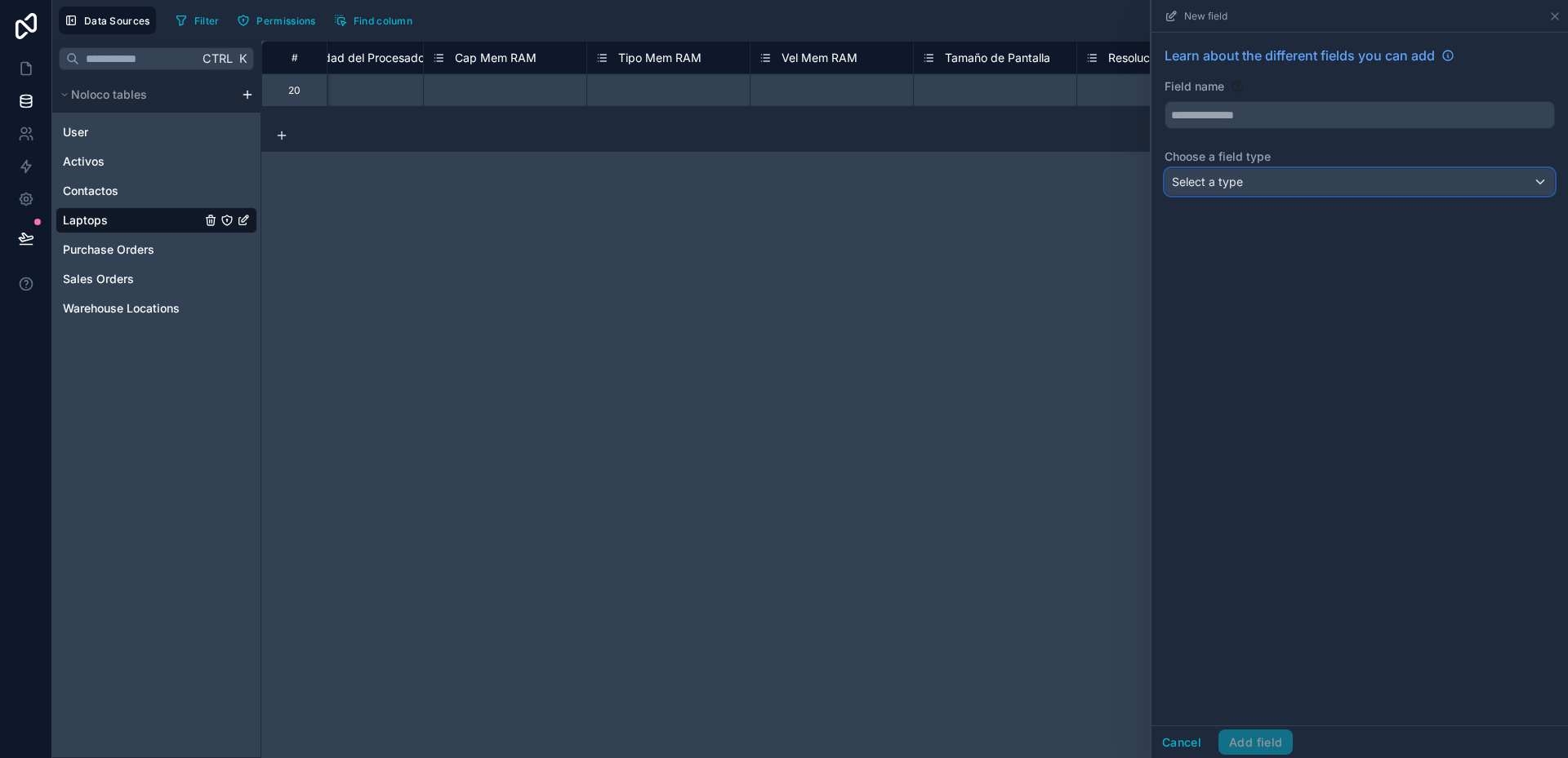
click at [1302, 193] on div "Select a type" at bounding box center [1360, 181] width 389 height 26
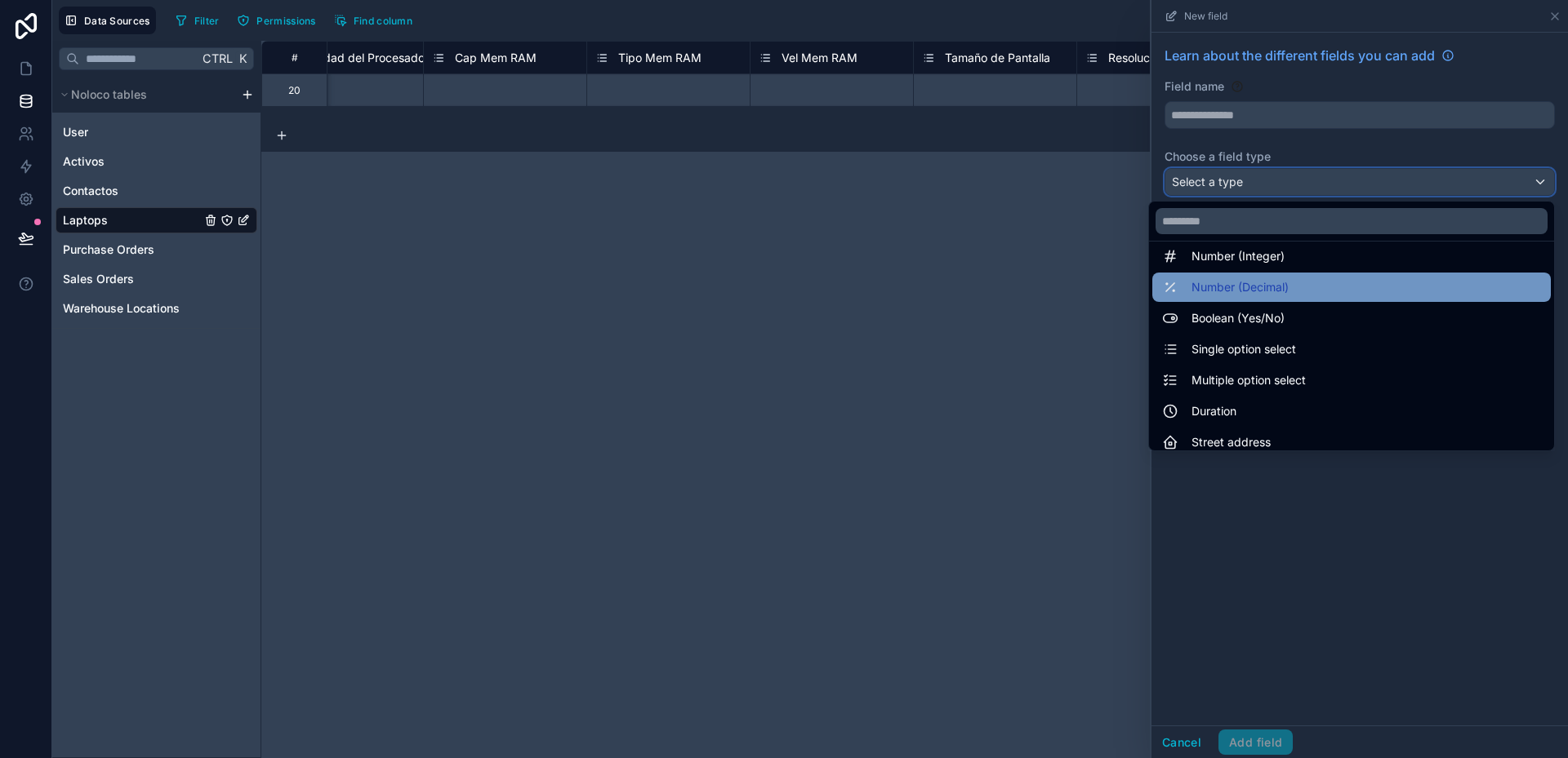
scroll to position [82, 0]
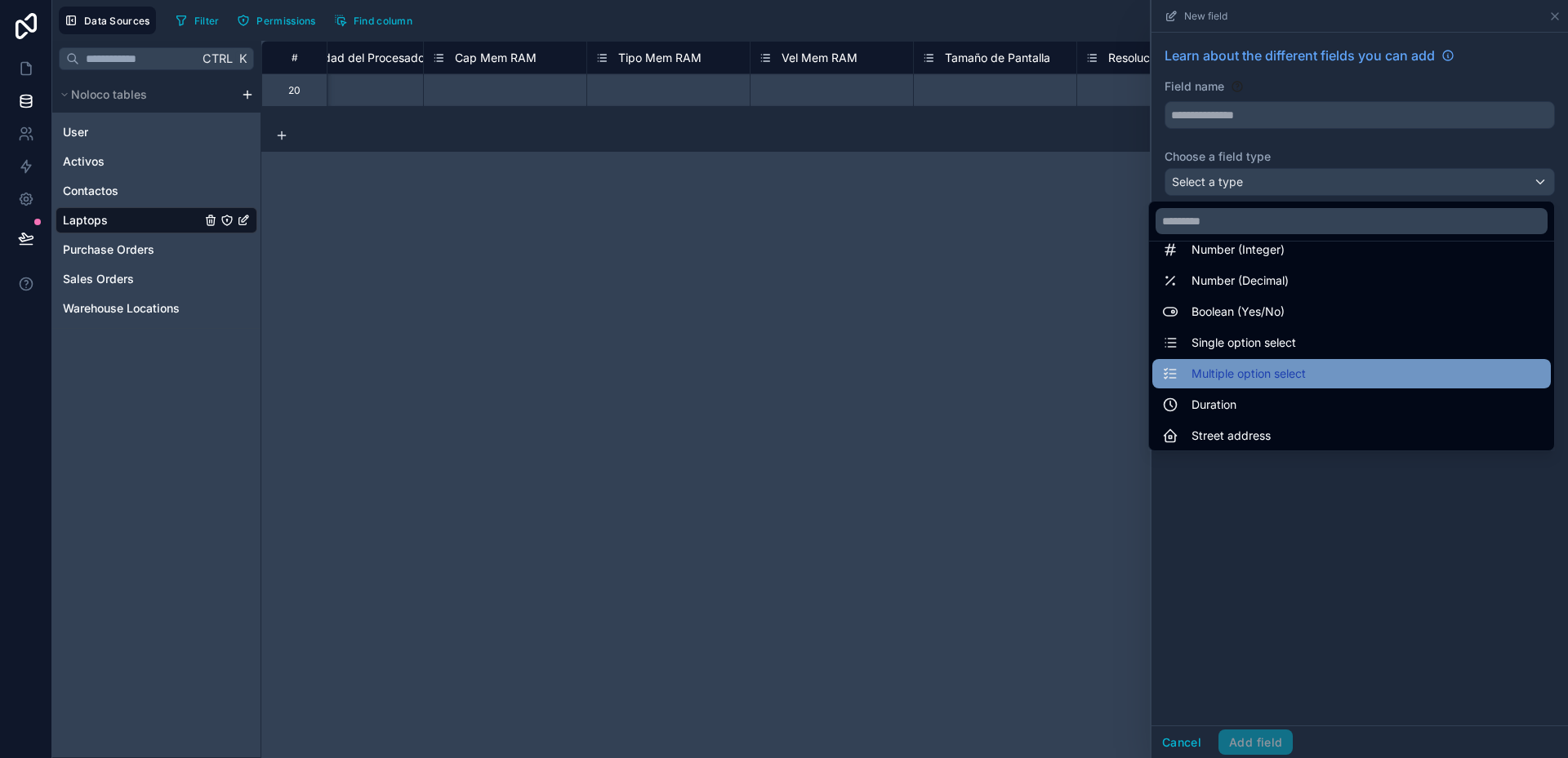
click at [1266, 375] on span "Multiple option select" at bounding box center [1248, 374] width 114 height 20
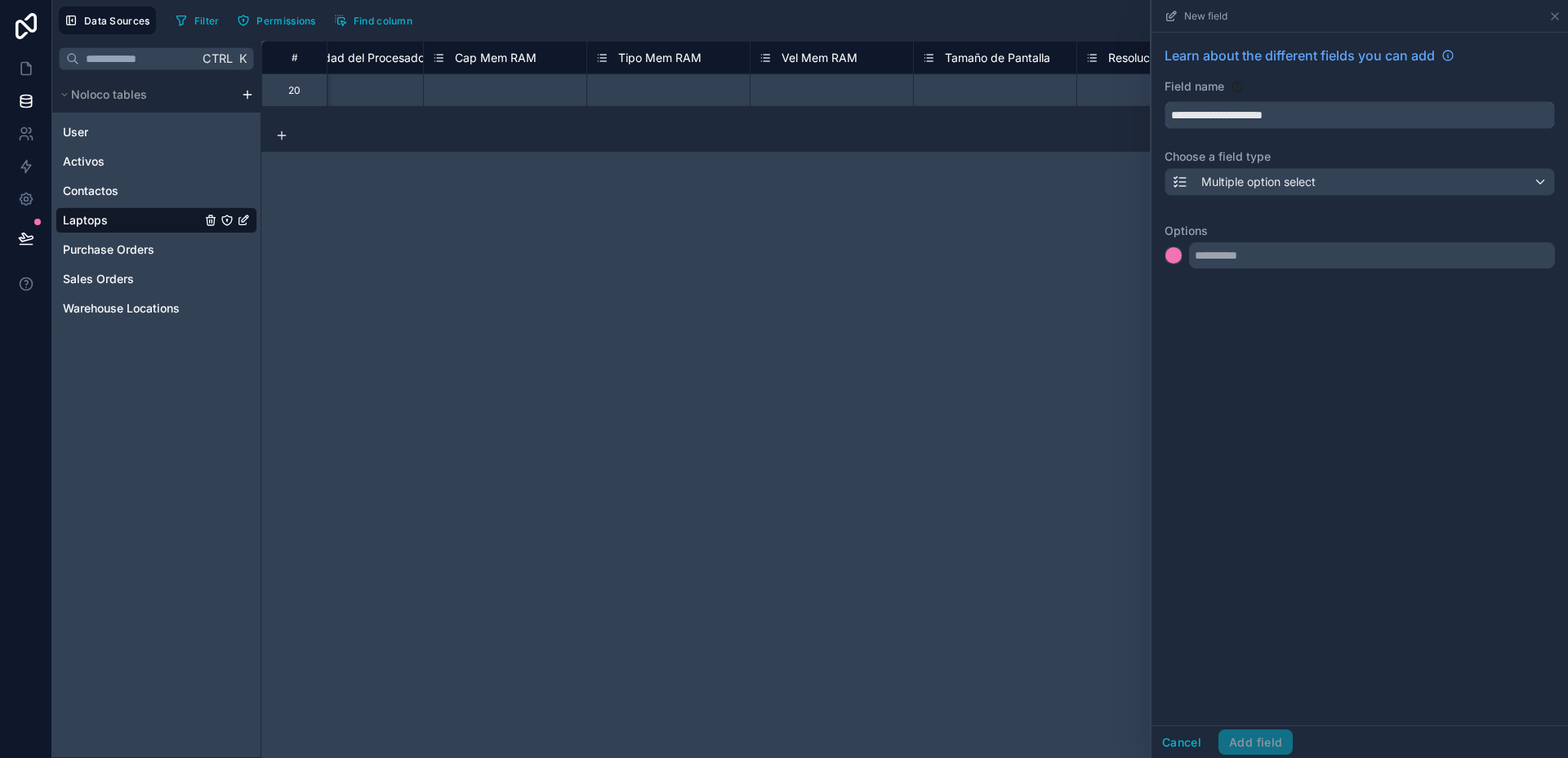
click at [1210, 115] on input "**********" at bounding box center [1360, 115] width 389 height 26
type input "*******"
click at [1177, 262] on div at bounding box center [1174, 255] width 16 height 16
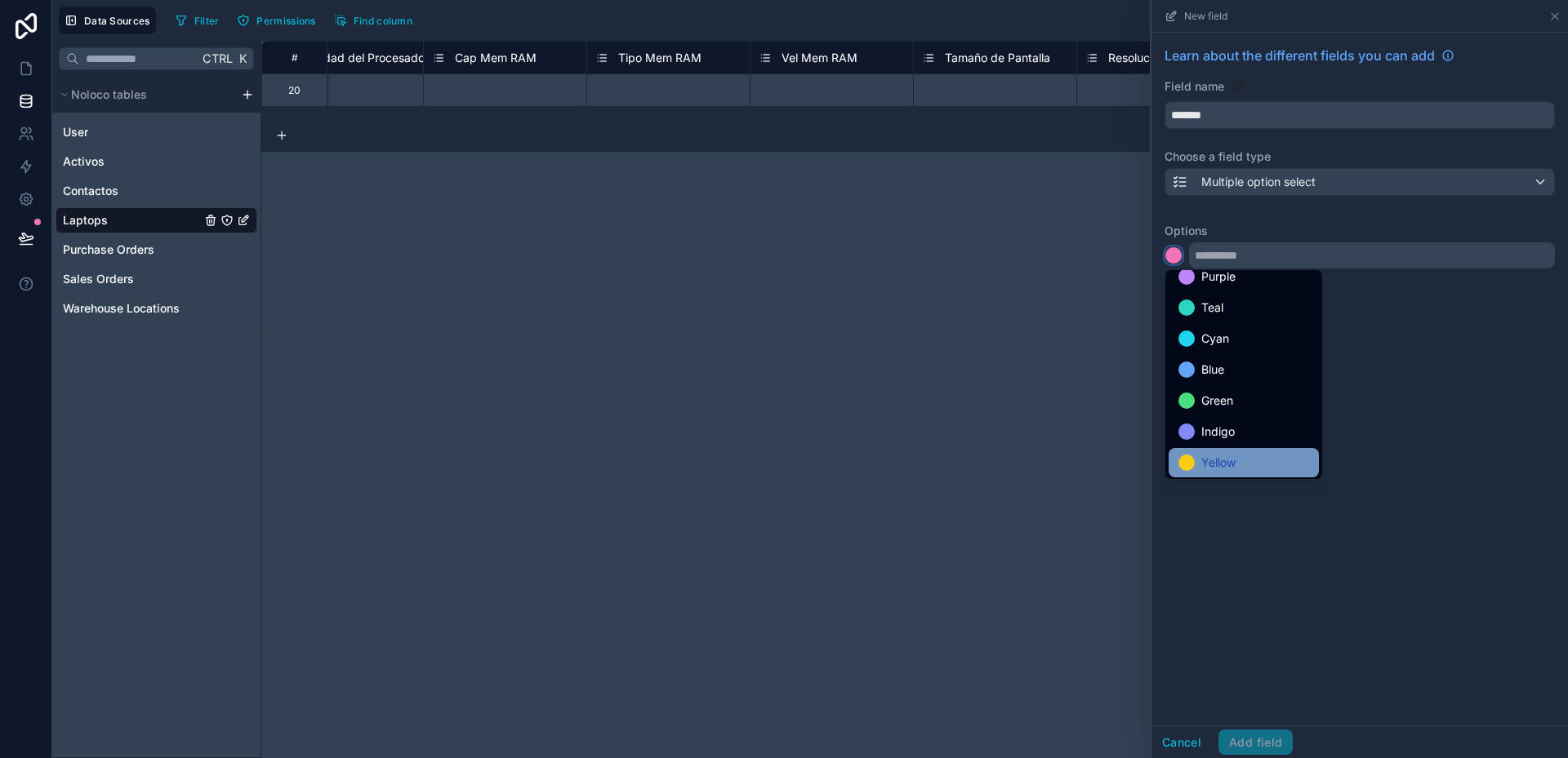
scroll to position [137, 0]
click at [1218, 454] on span "Gray" at bounding box center [1214, 462] width 25 height 20
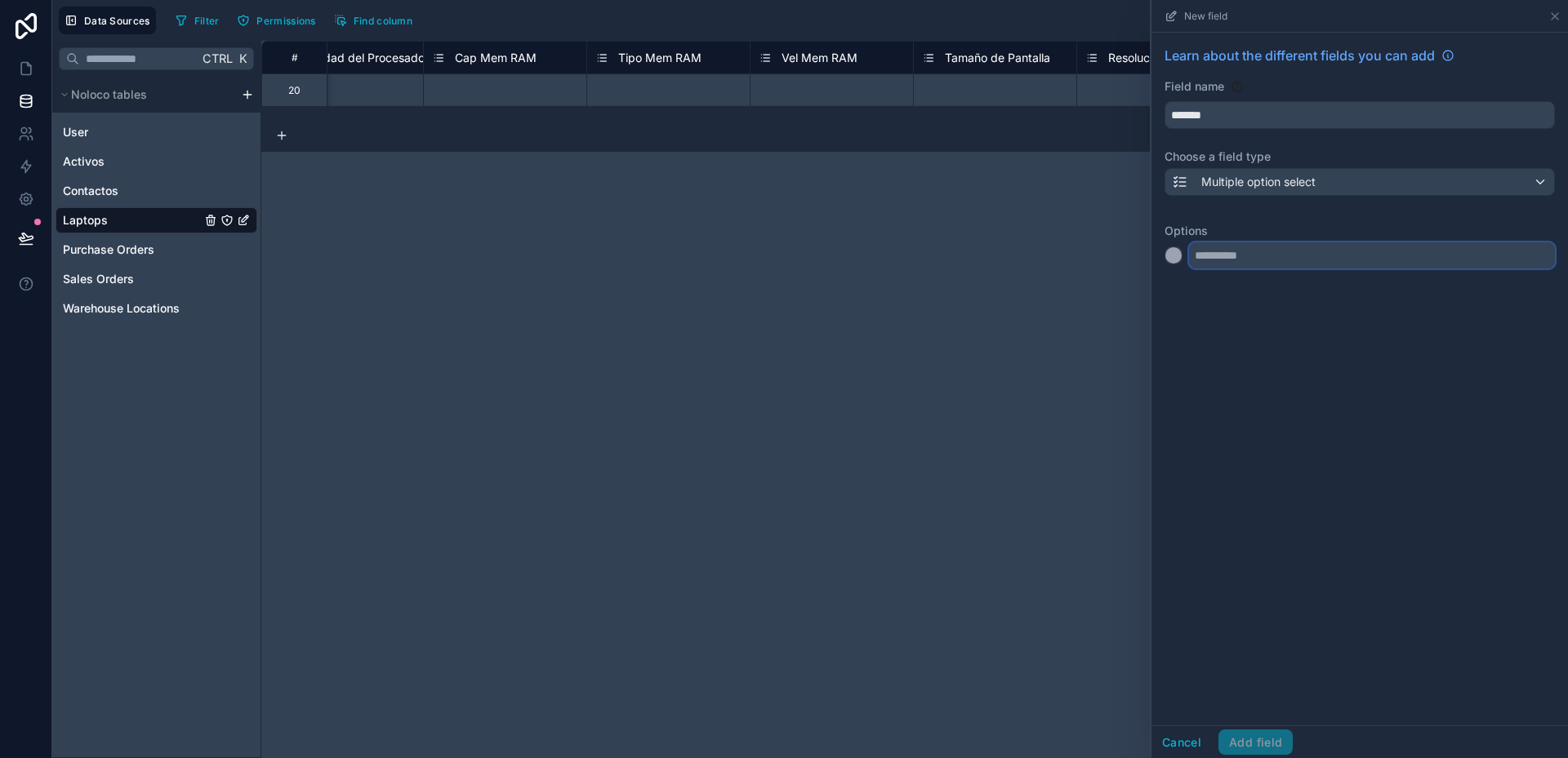
click at [1235, 255] on input "text" at bounding box center [1371, 255] width 366 height 26
click at [1245, 246] on input "text" at bounding box center [1371, 255] width 366 height 26
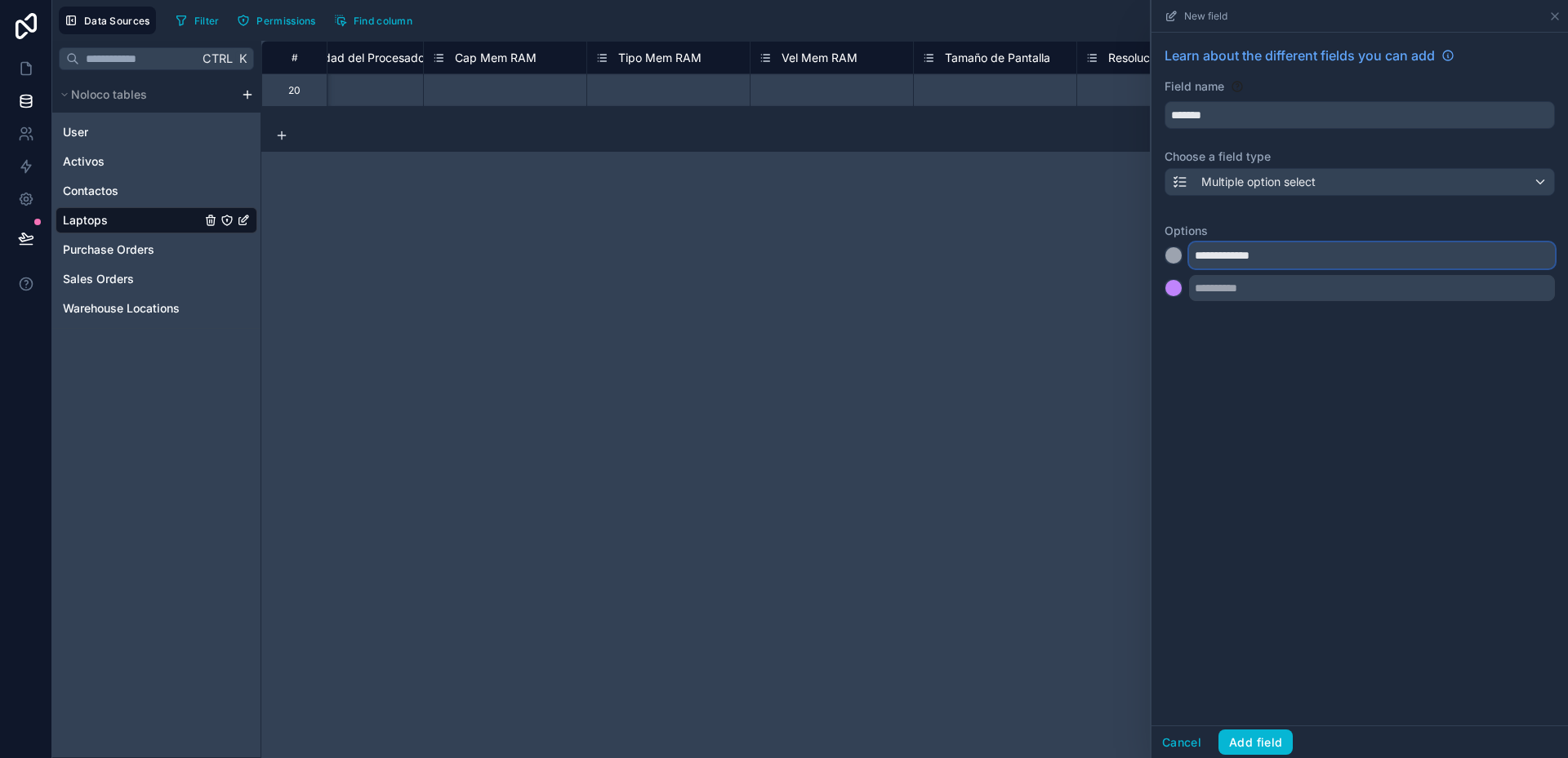
drag, startPoint x: 1277, startPoint y: 254, endPoint x: 1197, endPoint y: 255, distance: 80.0
click at [1197, 255] on input "**********" at bounding box center [1371, 255] width 366 height 26
click at [1209, 252] on input "**********" at bounding box center [1371, 255] width 366 height 26
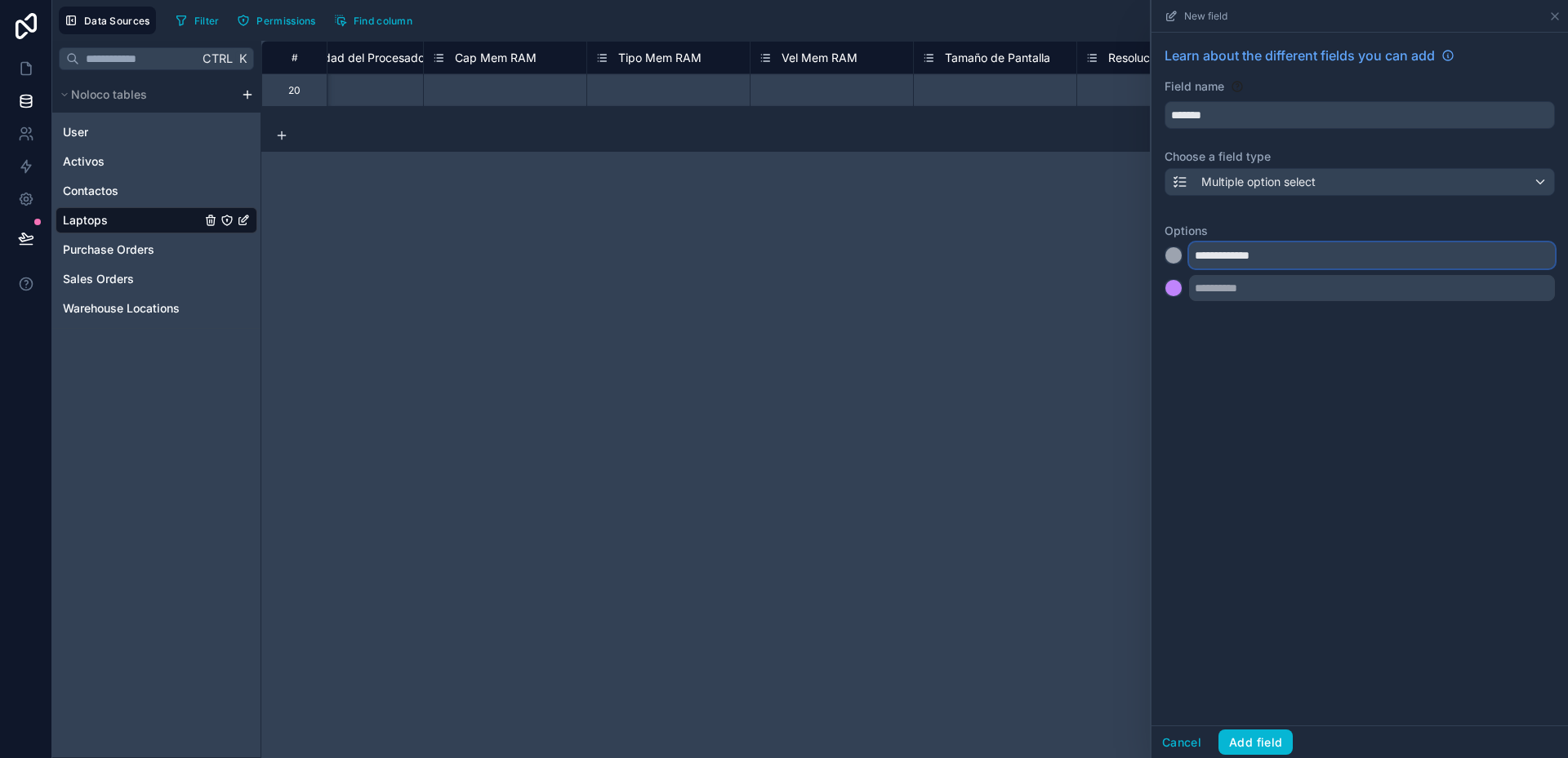
type input "**********"
click at [1231, 287] on input "text" at bounding box center [1371, 287] width 366 height 26
paste input "**********"
click at [1175, 290] on div at bounding box center [1174, 288] width 16 height 16
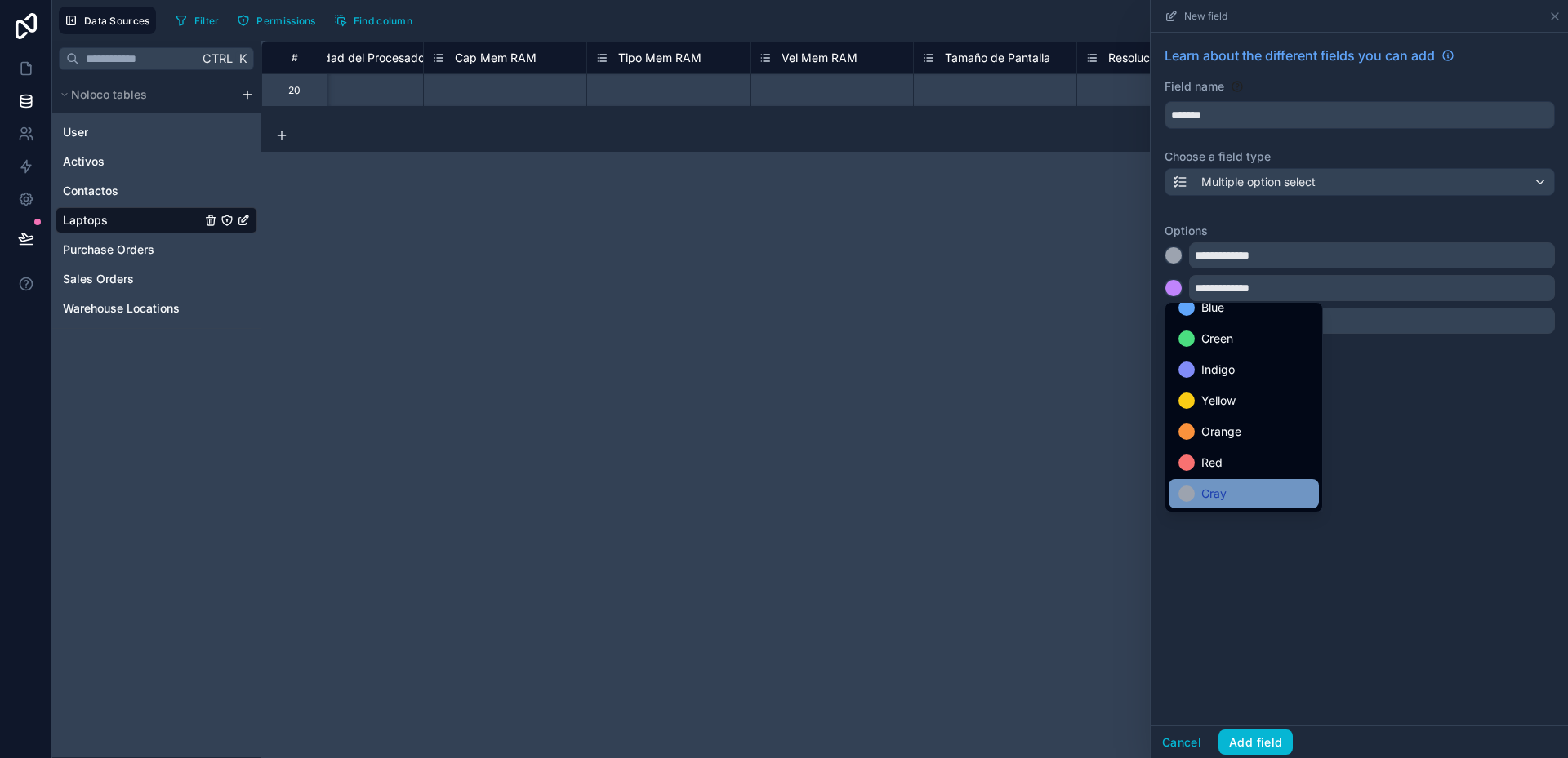
click at [1223, 485] on span "Gray" at bounding box center [1214, 494] width 25 height 20
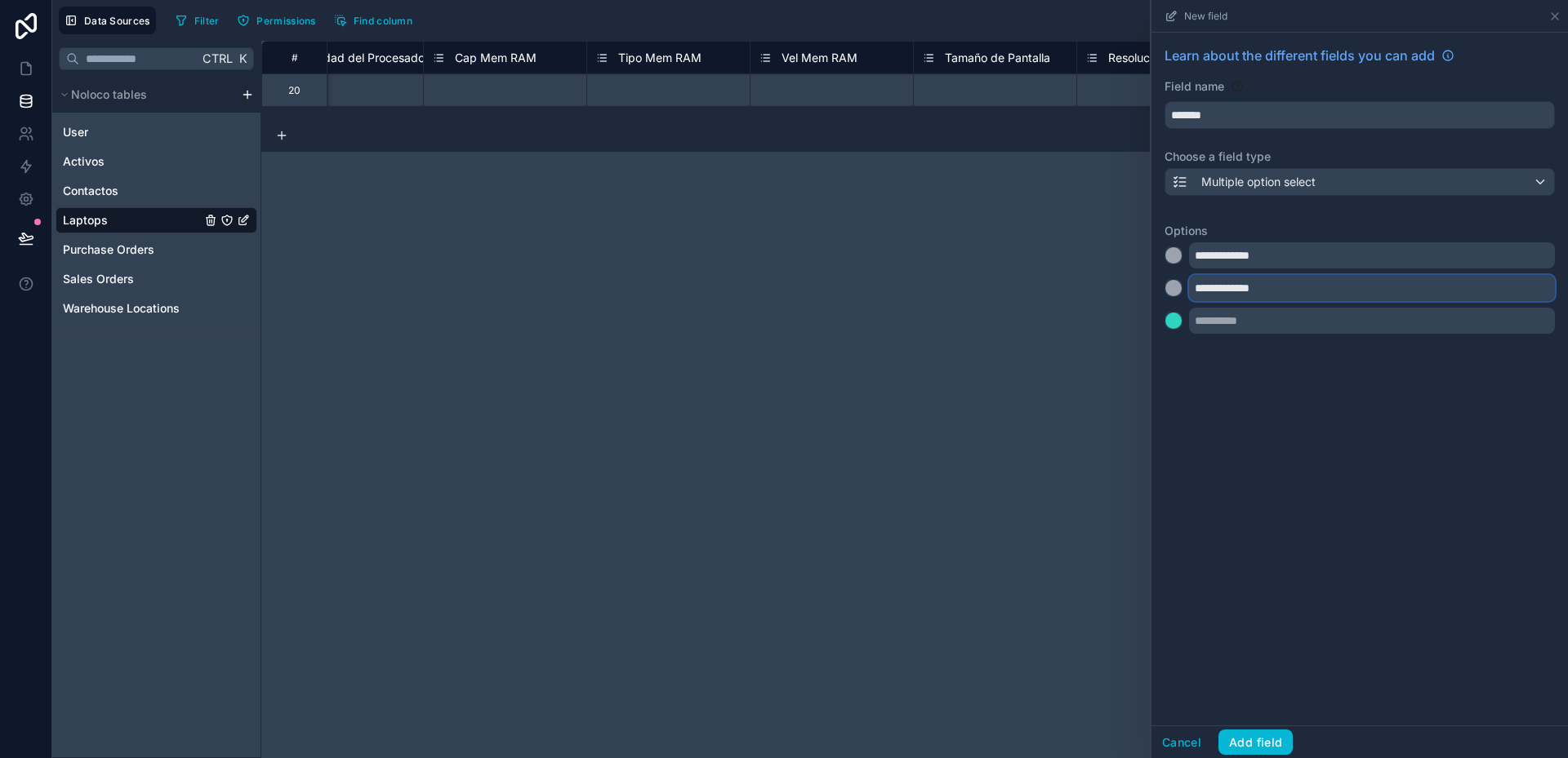
click at [1254, 287] on input "**********" at bounding box center [1371, 287] width 366 height 26
type input "**********"
click at [1246, 183] on span "Multiple option select" at bounding box center [1258, 182] width 114 height 16
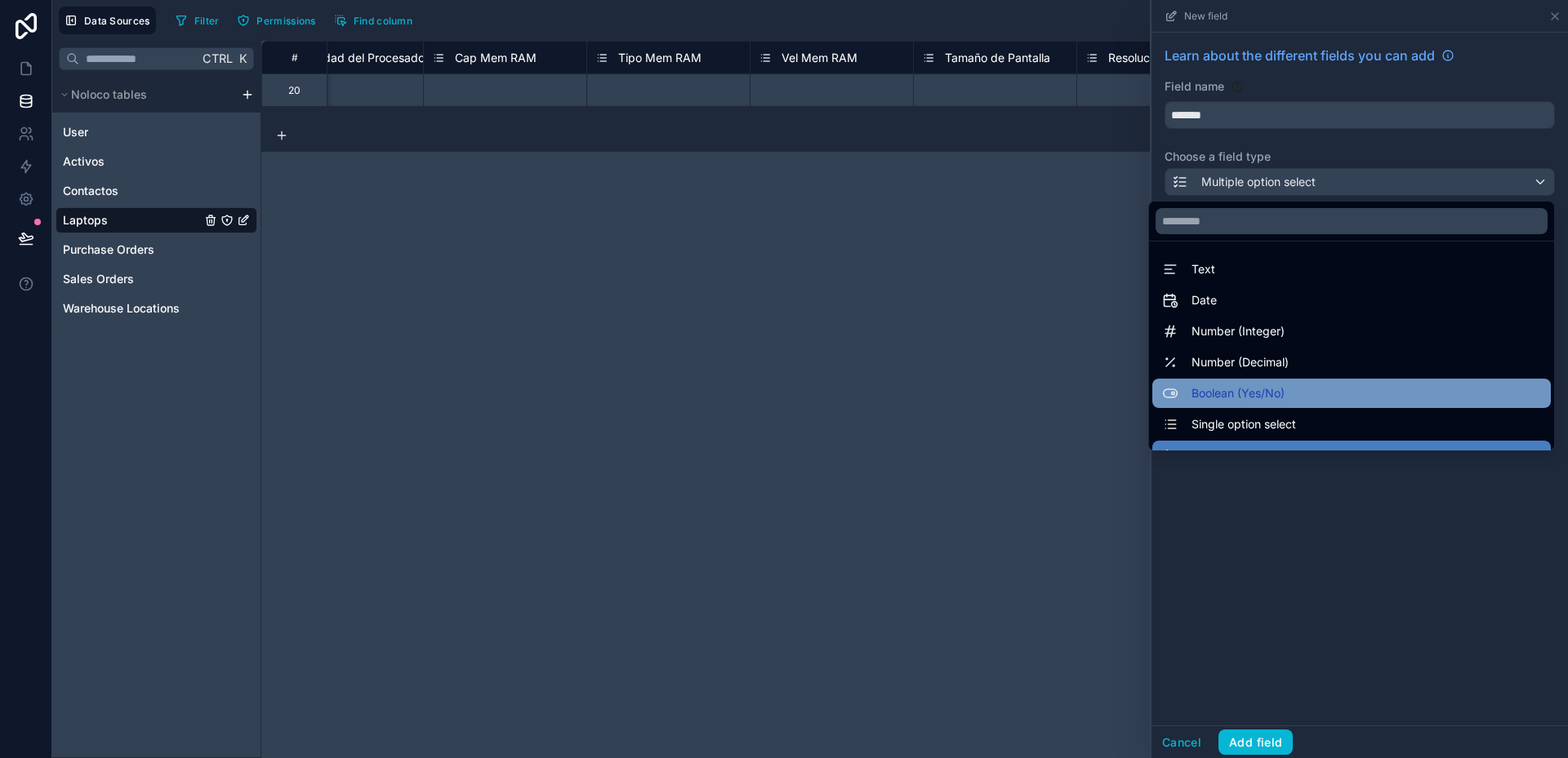
click at [1269, 385] on span "Boolean (Yes/No)" at bounding box center [1238, 393] width 93 height 20
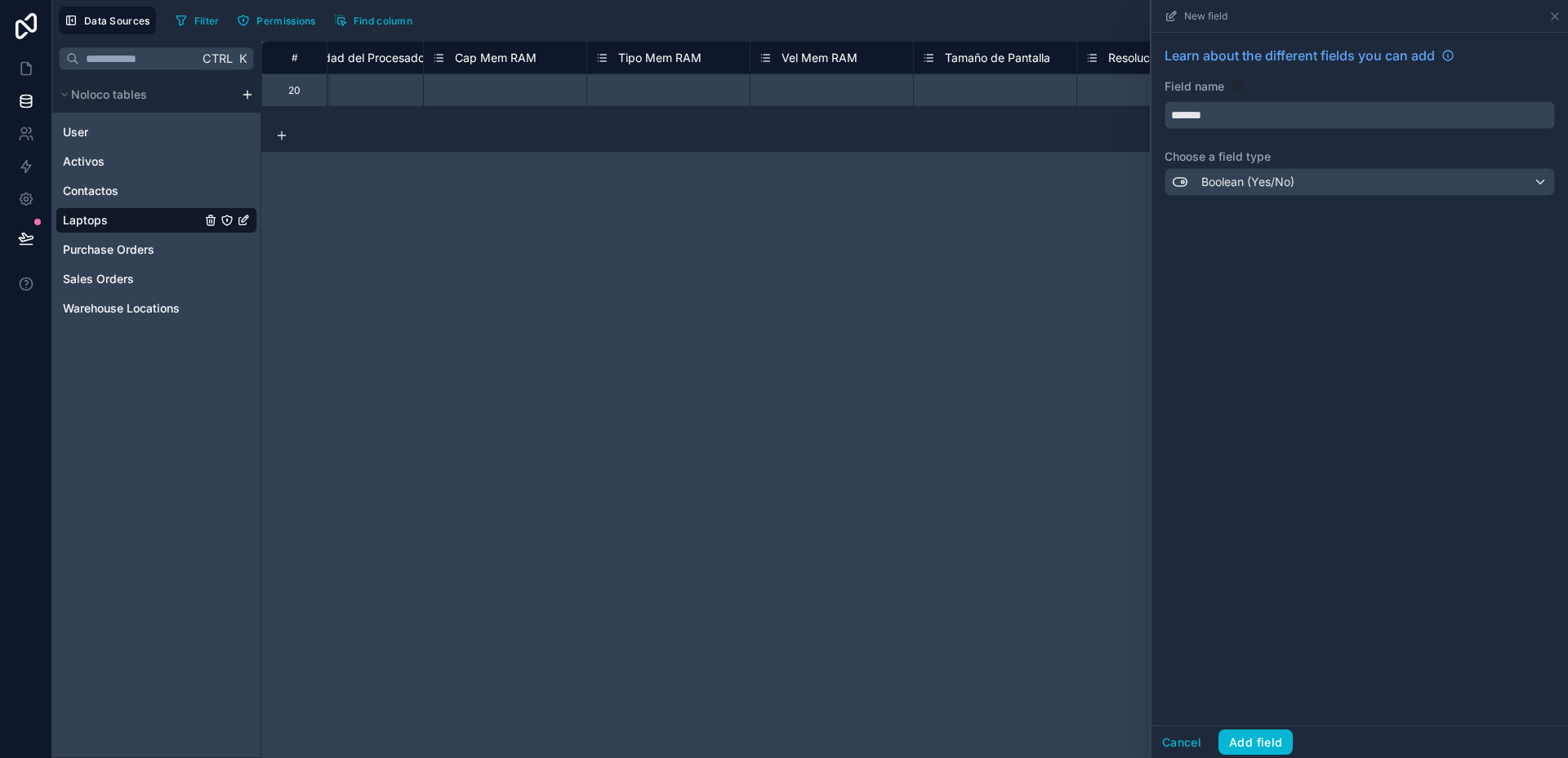
click at [1224, 115] on input "*******" at bounding box center [1360, 115] width 389 height 26
click at [1258, 182] on span "Boolean (Yes/No)" at bounding box center [1248, 182] width 93 height 16
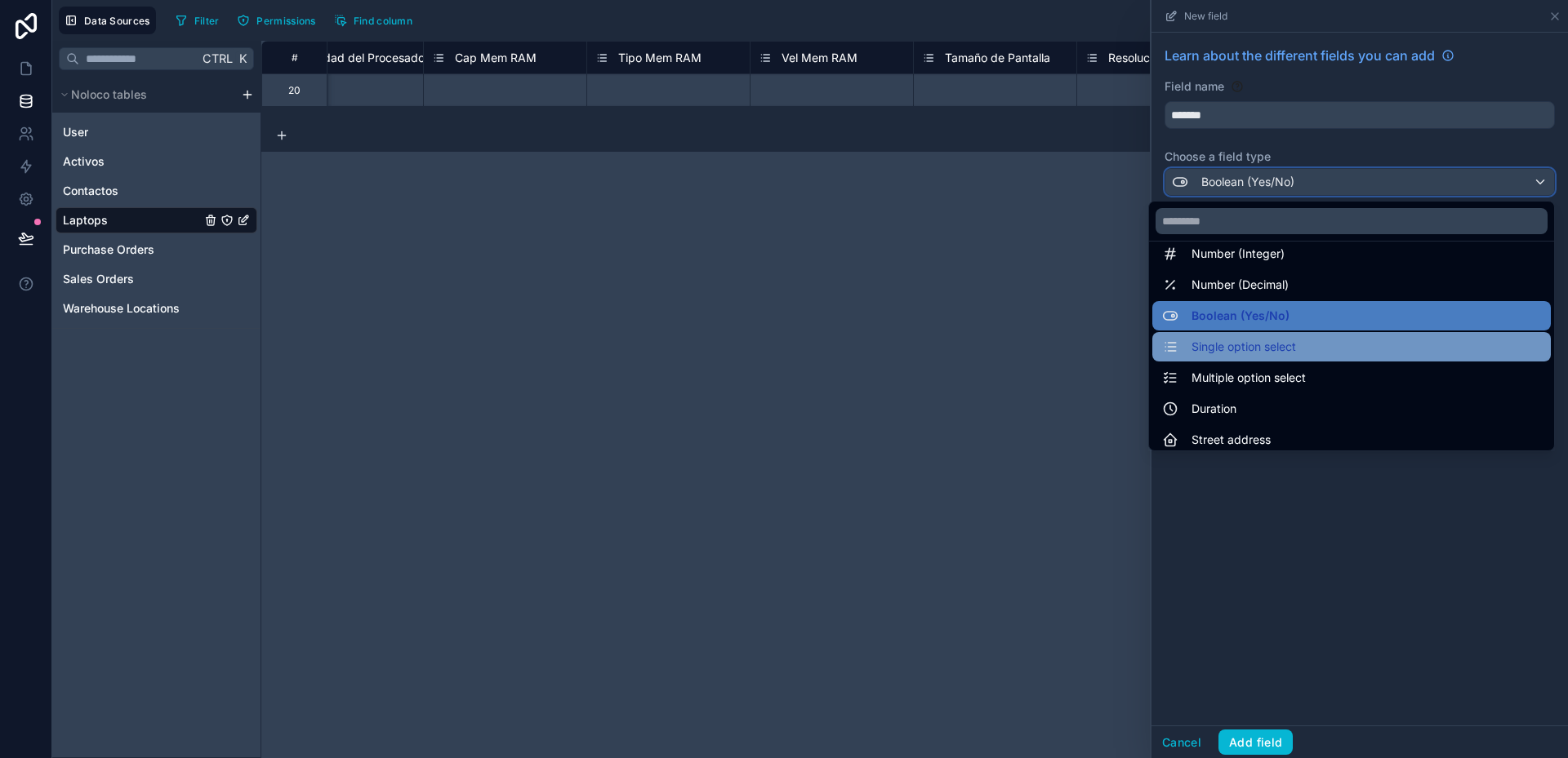
scroll to position [82, 0]
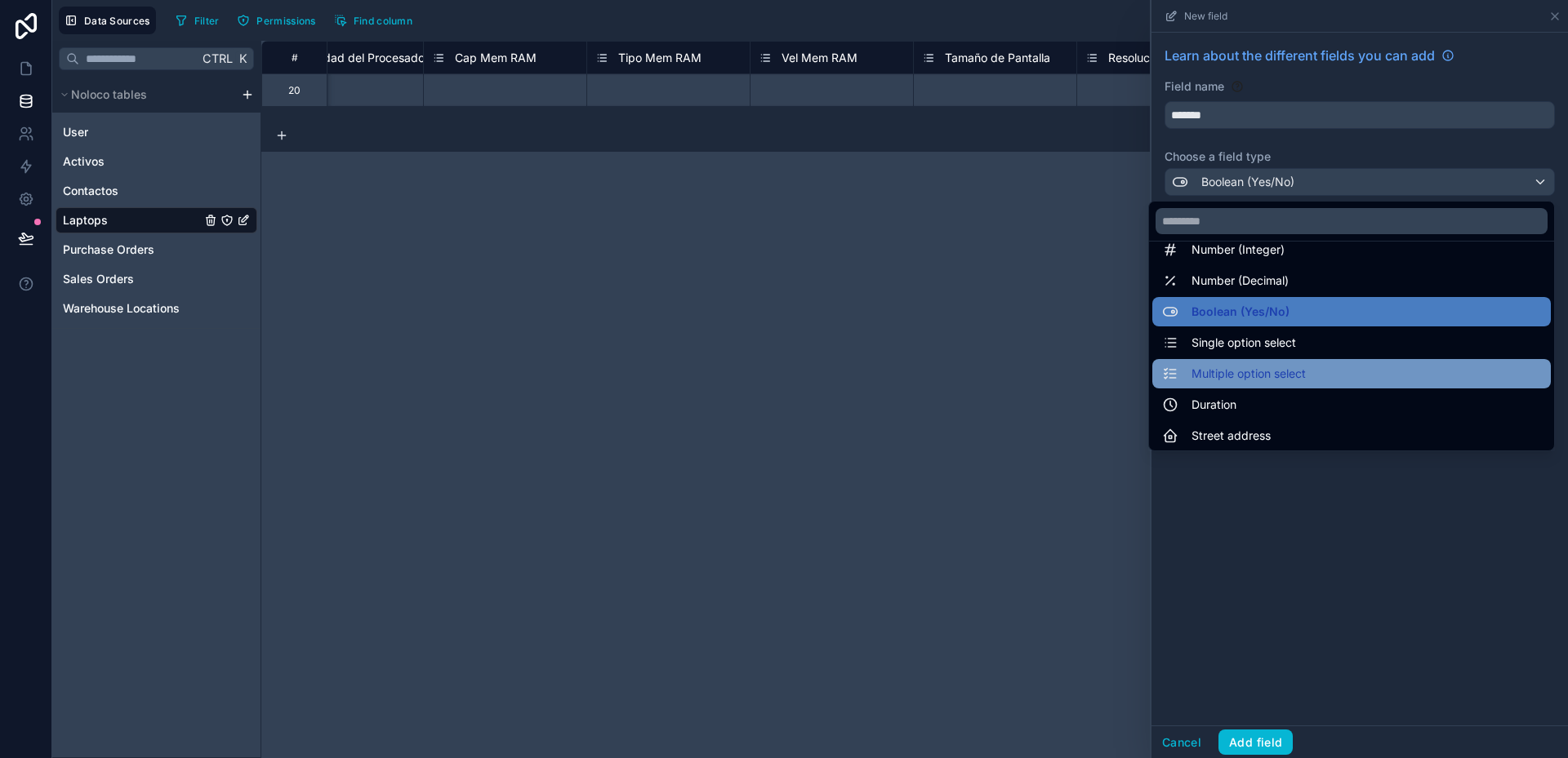
click at [1265, 374] on span "Multiple option select" at bounding box center [1248, 374] width 114 height 20
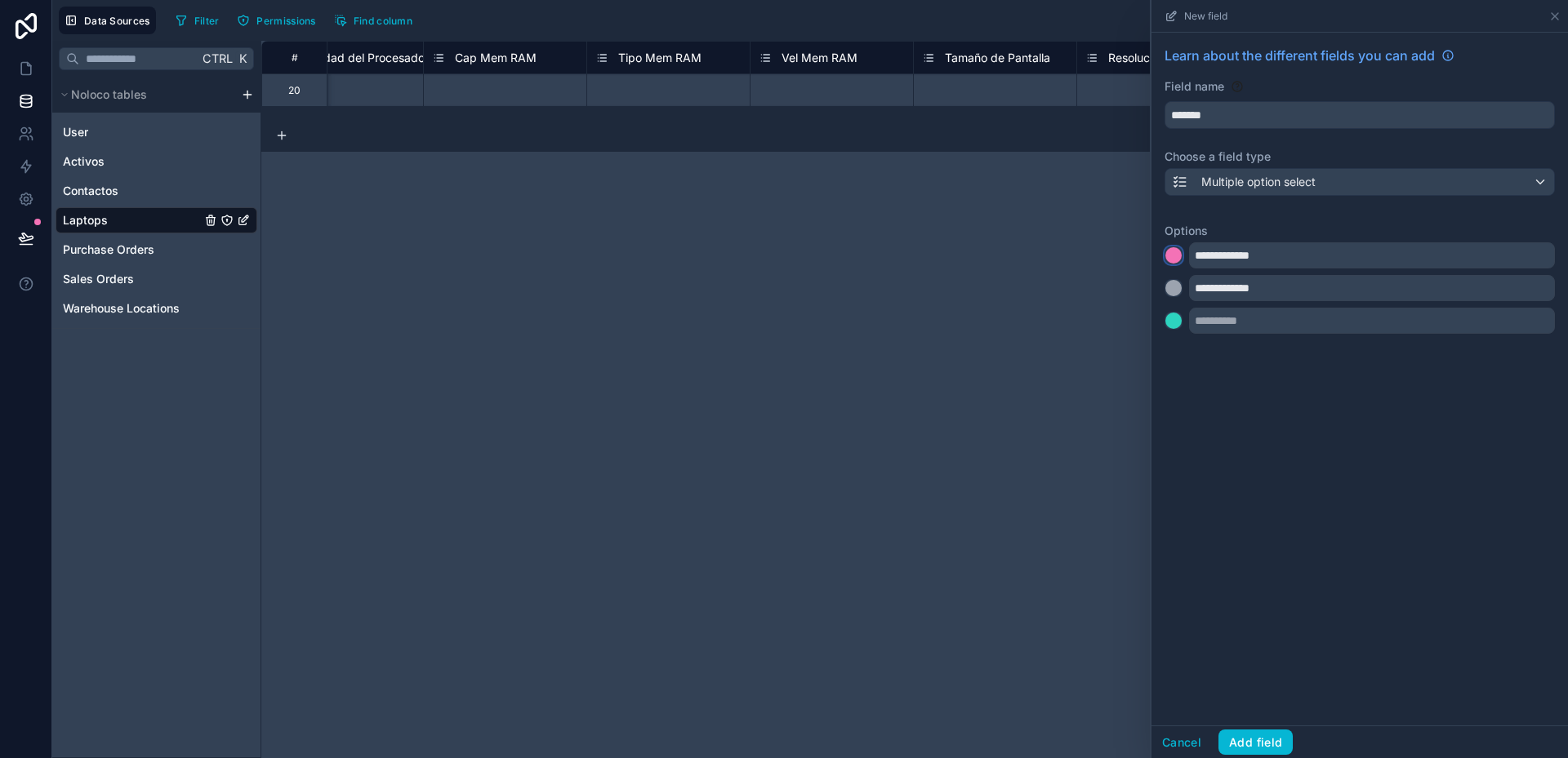
click at [1177, 256] on div at bounding box center [1174, 255] width 16 height 16
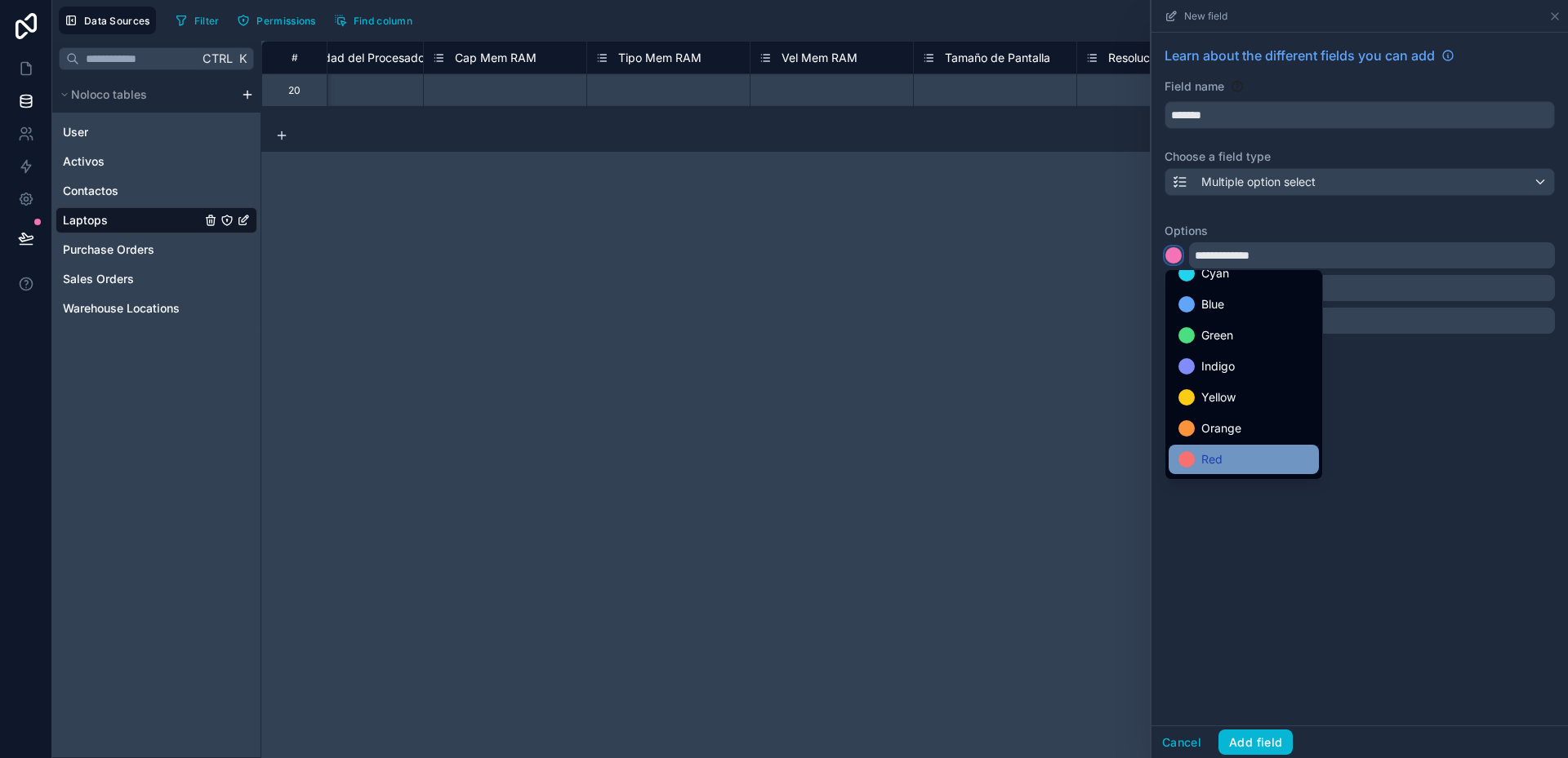
scroll to position [137, 0]
click at [1215, 453] on span "Gray" at bounding box center [1214, 462] width 25 height 20
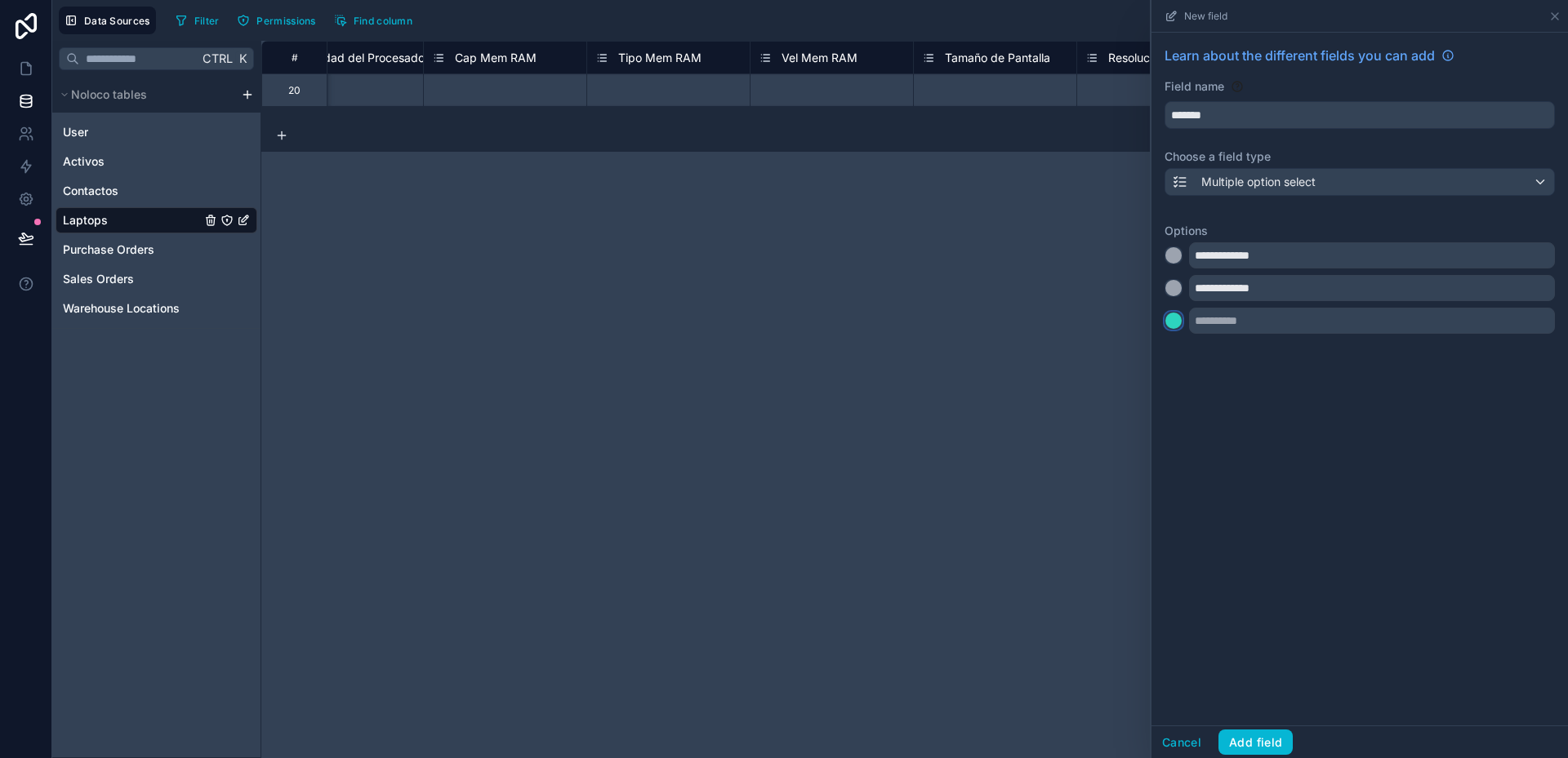
click at [1178, 322] on div at bounding box center [1174, 321] width 16 height 16
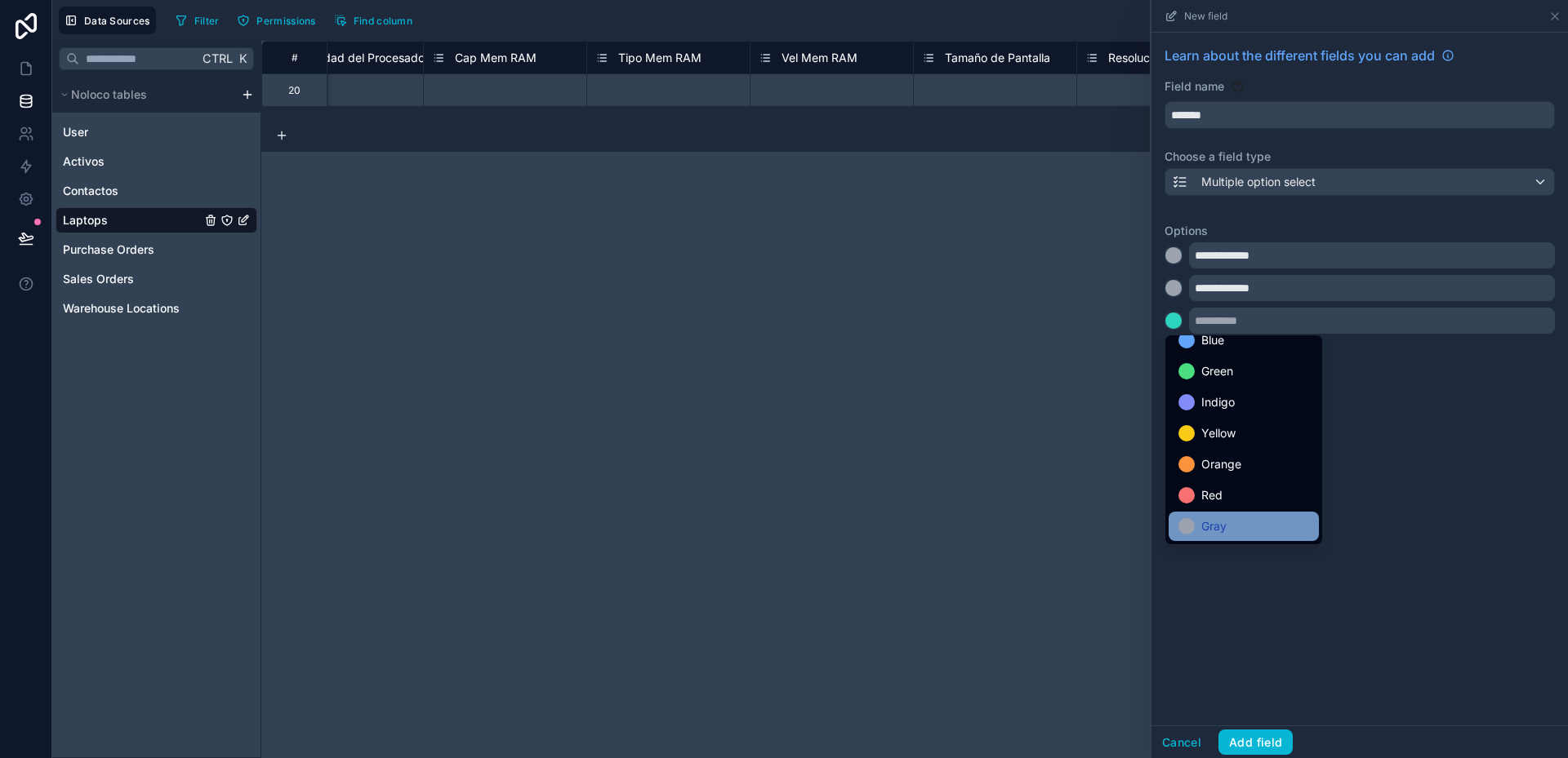
click at [1223, 516] on span "Gray" at bounding box center [1214, 526] width 25 height 20
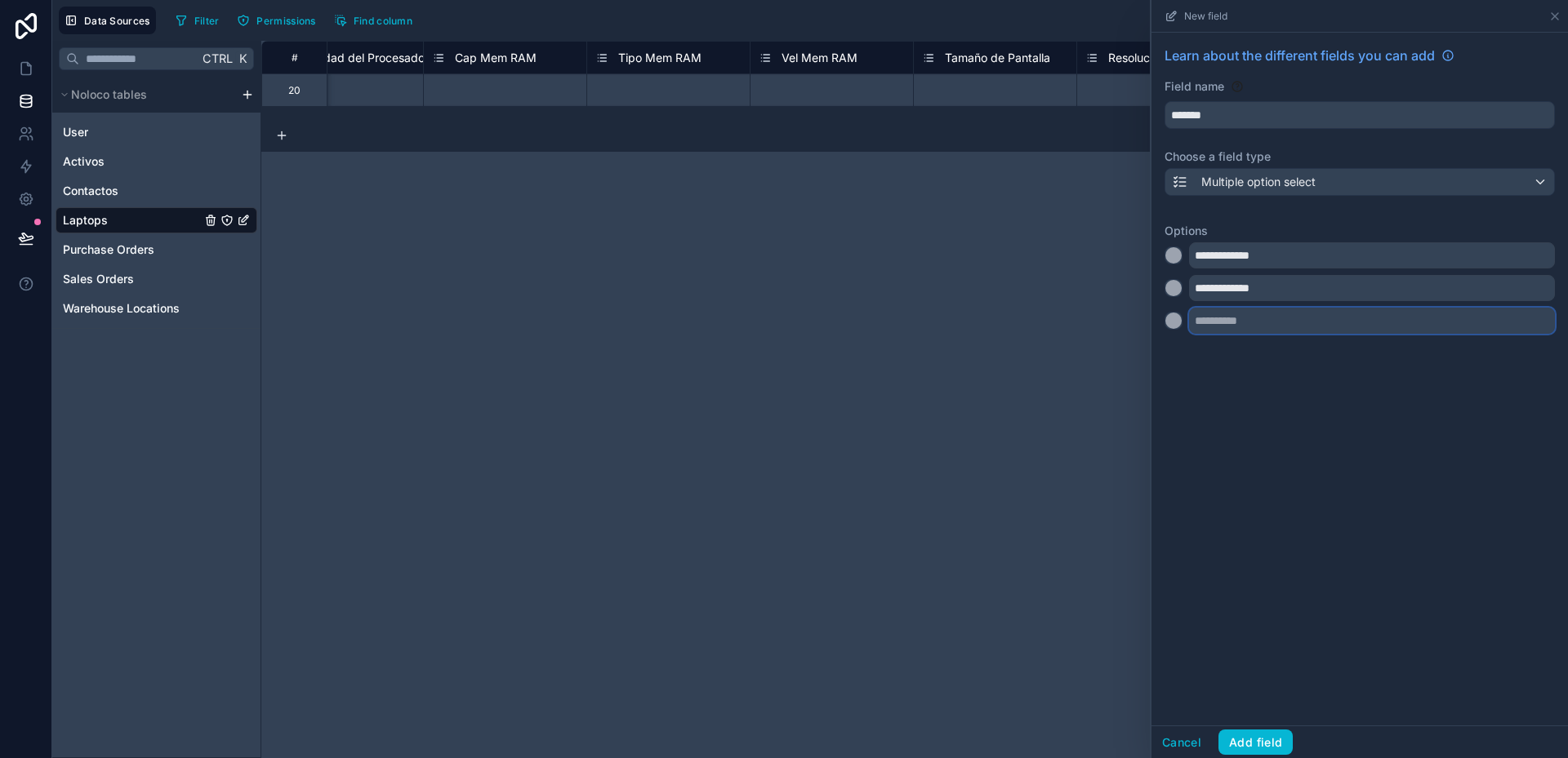
click at [1227, 324] on input "text" at bounding box center [1371, 321] width 366 height 26
type input "**********"
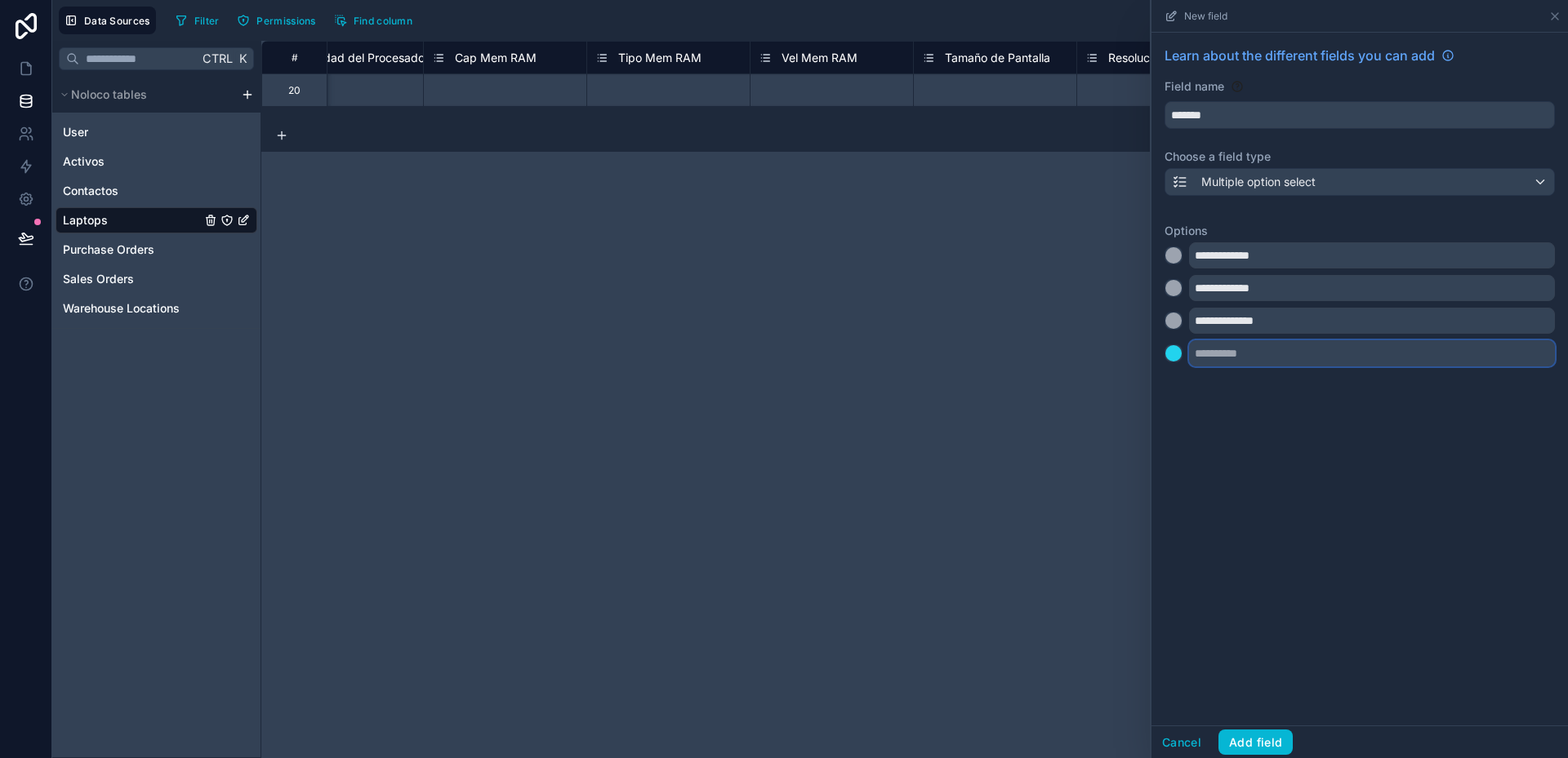
click at [1228, 346] on input "text" at bounding box center [1371, 353] width 366 height 26
click at [1181, 350] on div at bounding box center [1174, 353] width 16 height 16
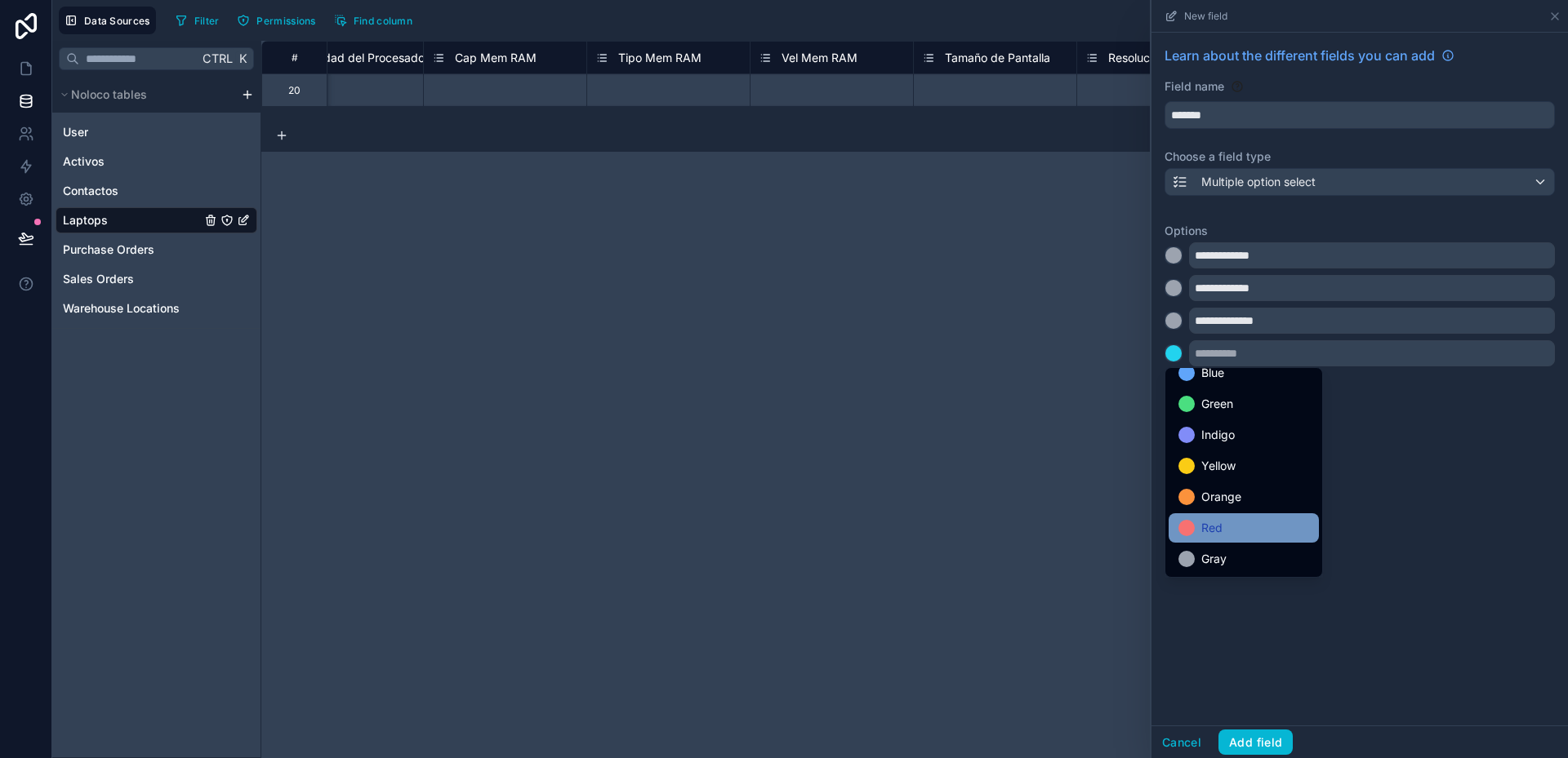
click at [1224, 536] on div "Red" at bounding box center [1243, 528] width 130 height 20
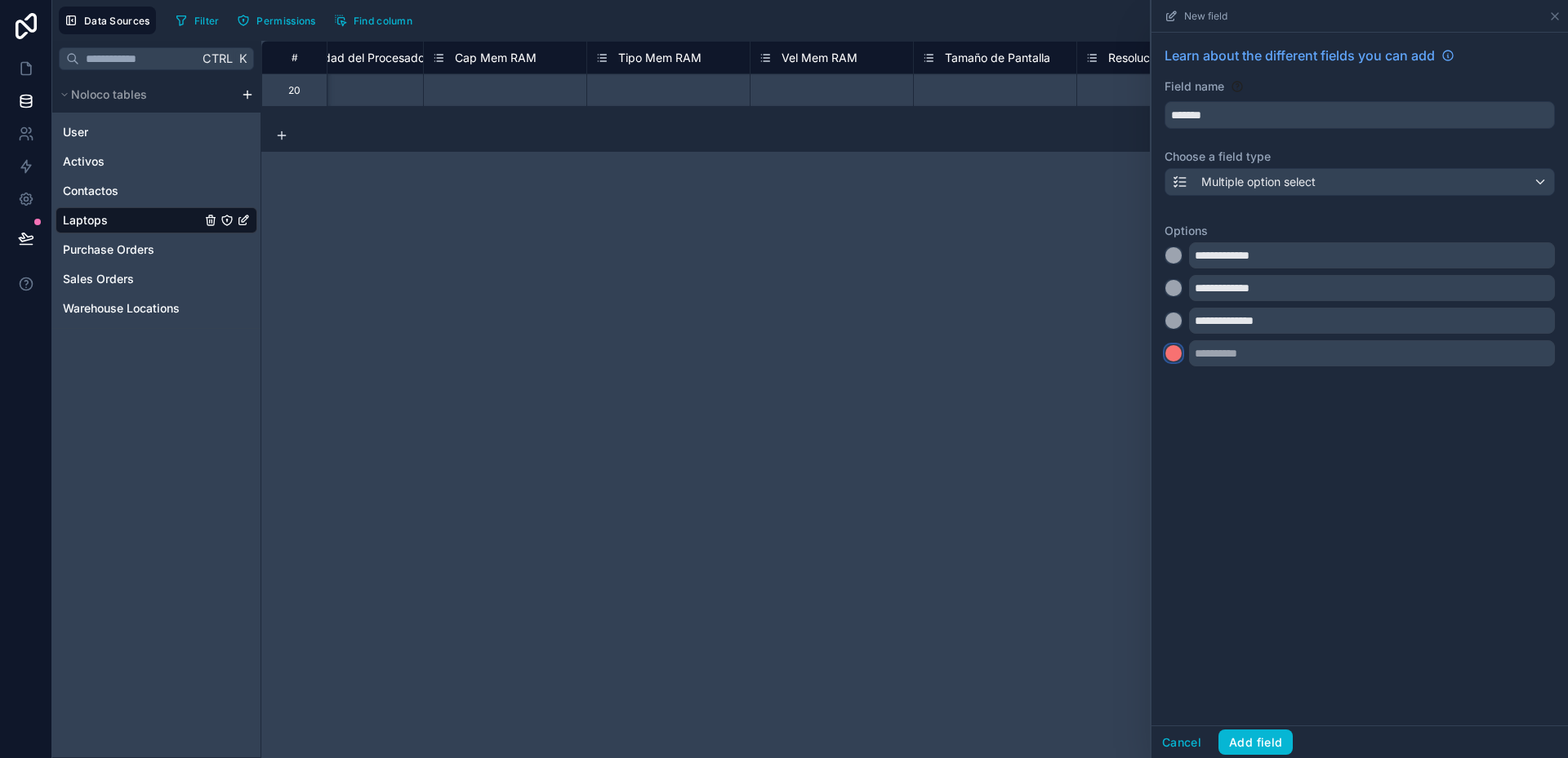
click at [1177, 354] on div at bounding box center [1174, 353] width 16 height 16
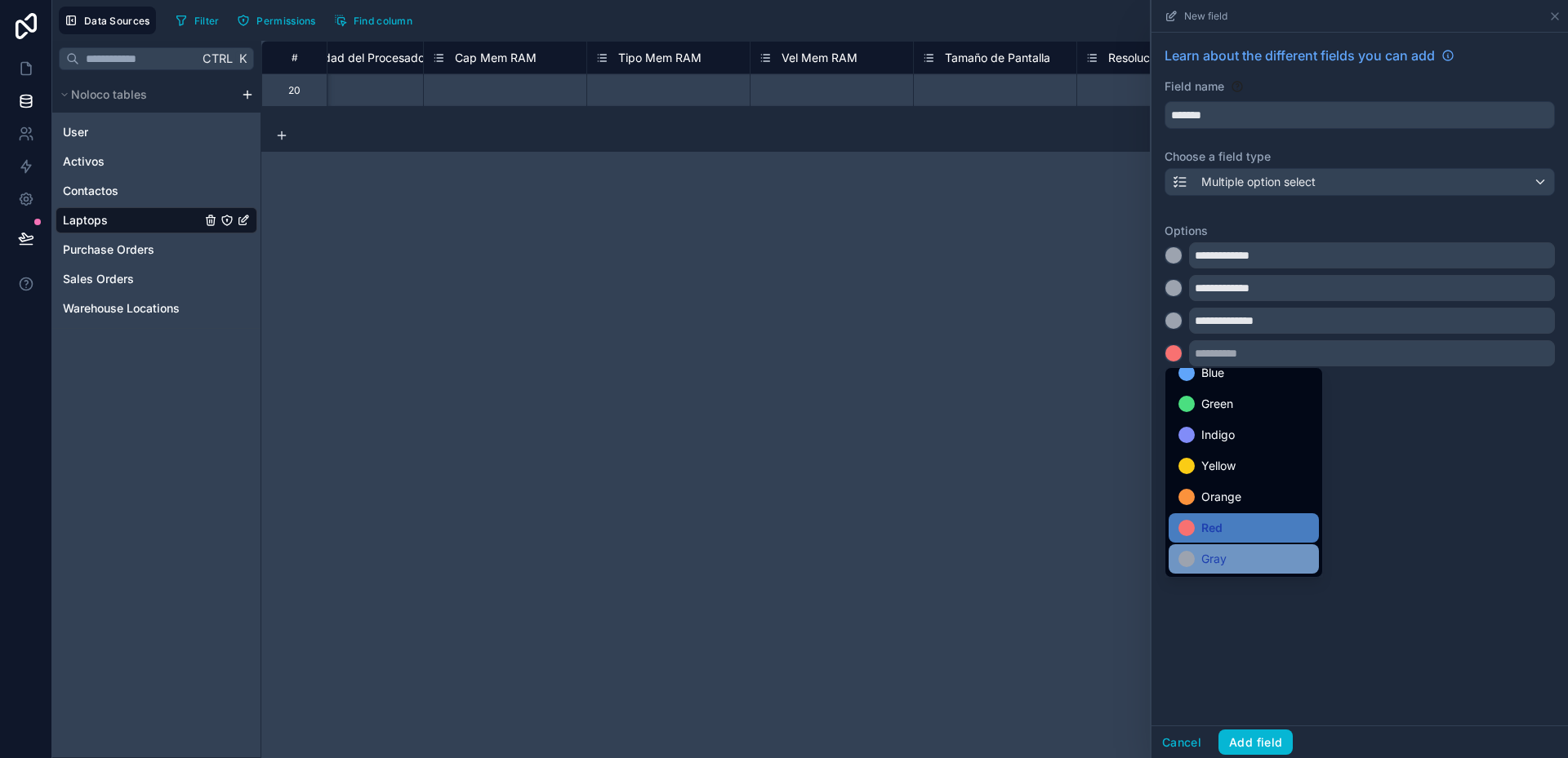
click at [1223, 562] on span "Gray" at bounding box center [1214, 560] width 25 height 20
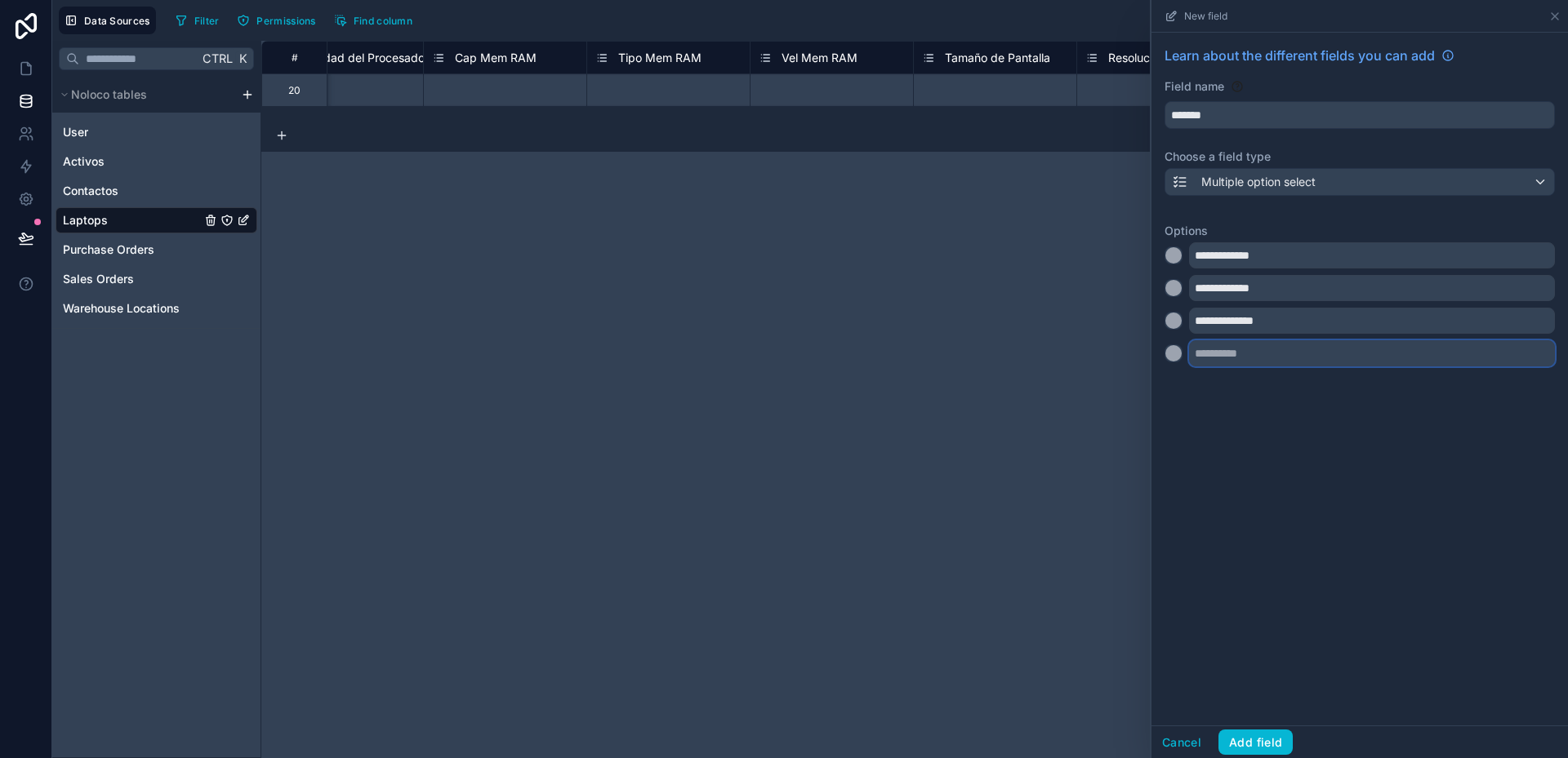
click at [1210, 354] on input "text" at bounding box center [1371, 353] width 366 height 26
type input "*"
type input "**********"
click at [1173, 255] on div at bounding box center [1174, 255] width 16 height 16
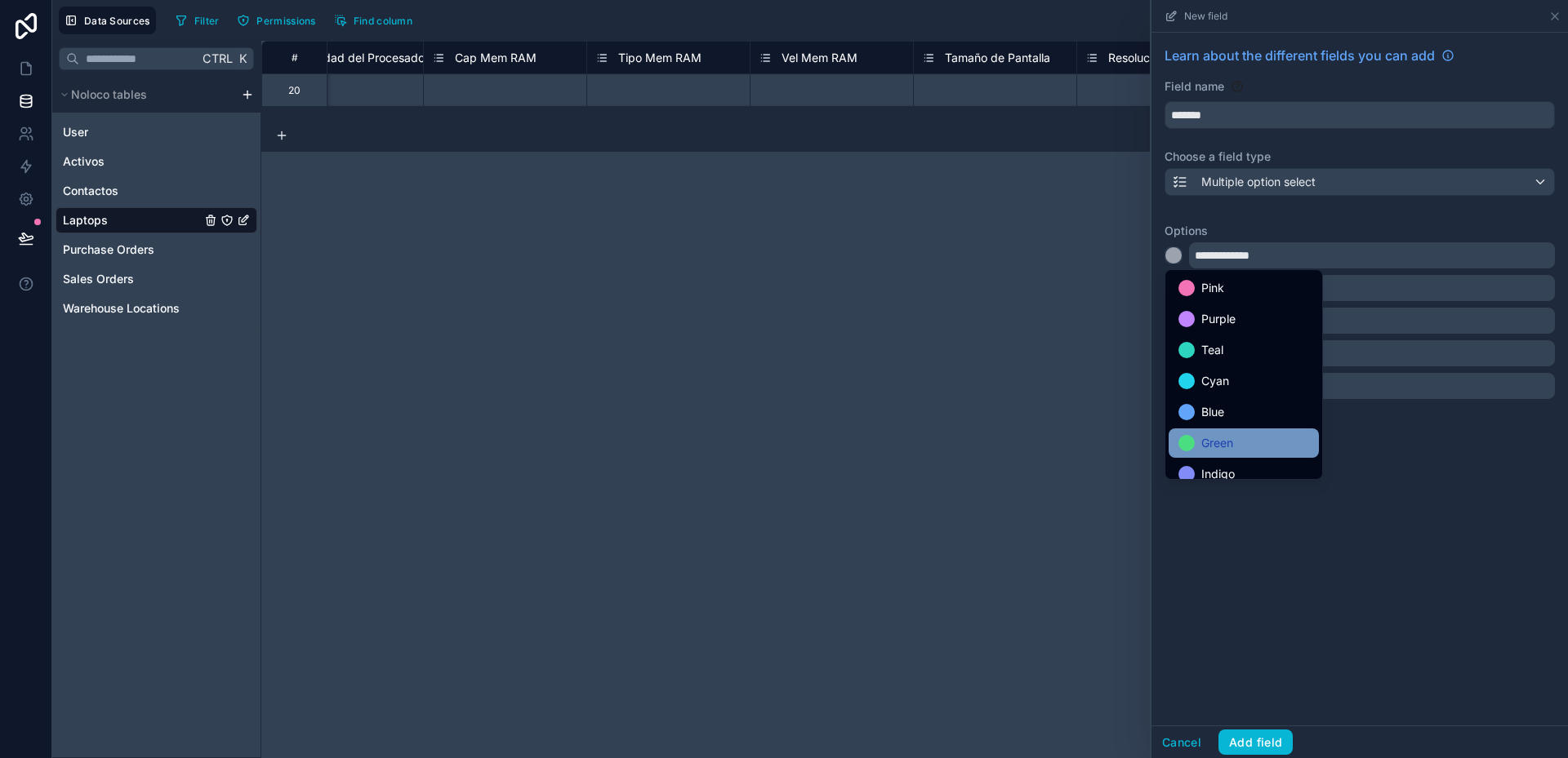
click at [1230, 436] on span "Green" at bounding box center [1217, 444] width 31 height 20
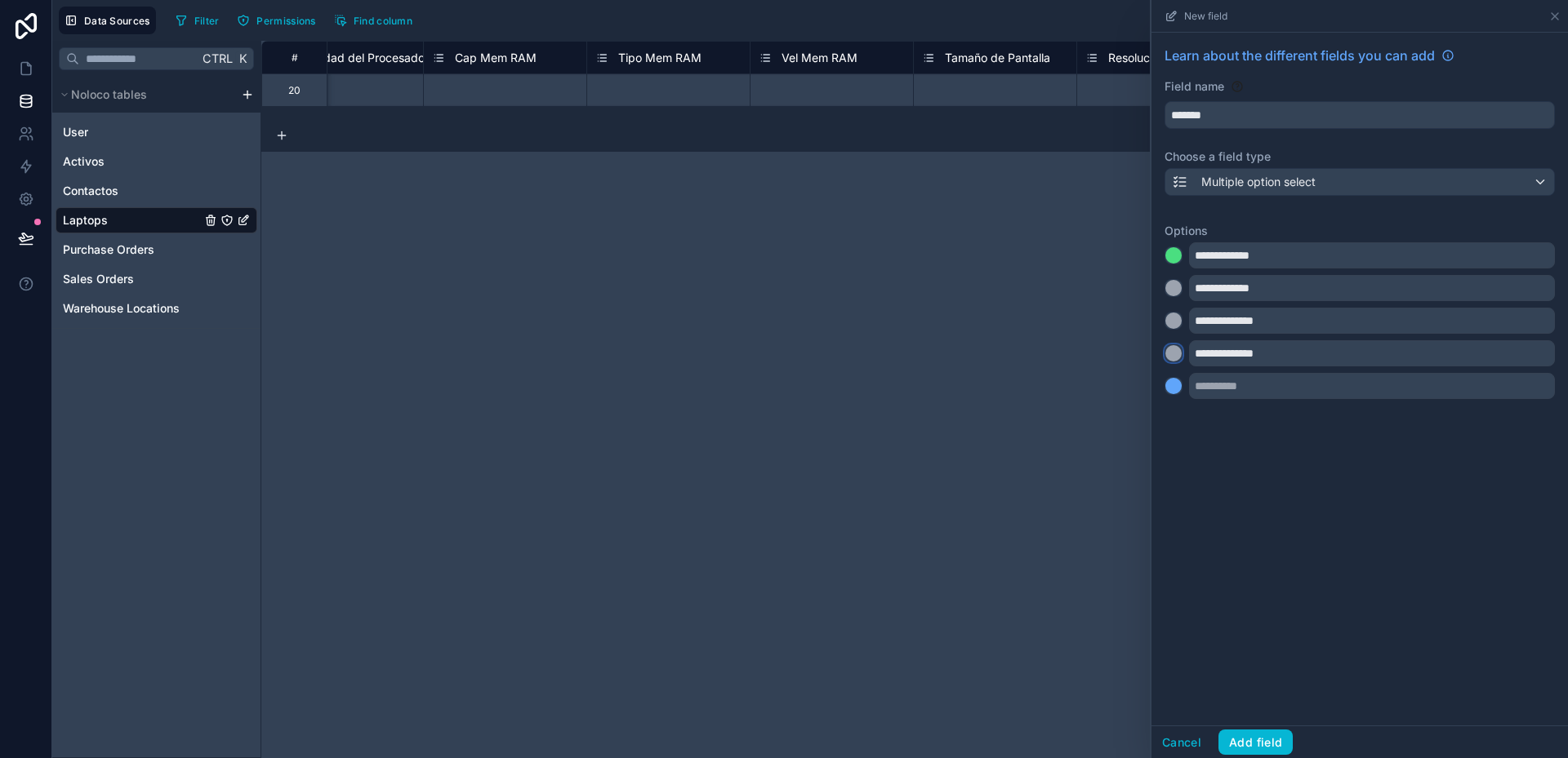
click at [1176, 353] on div at bounding box center [1174, 353] width 16 height 16
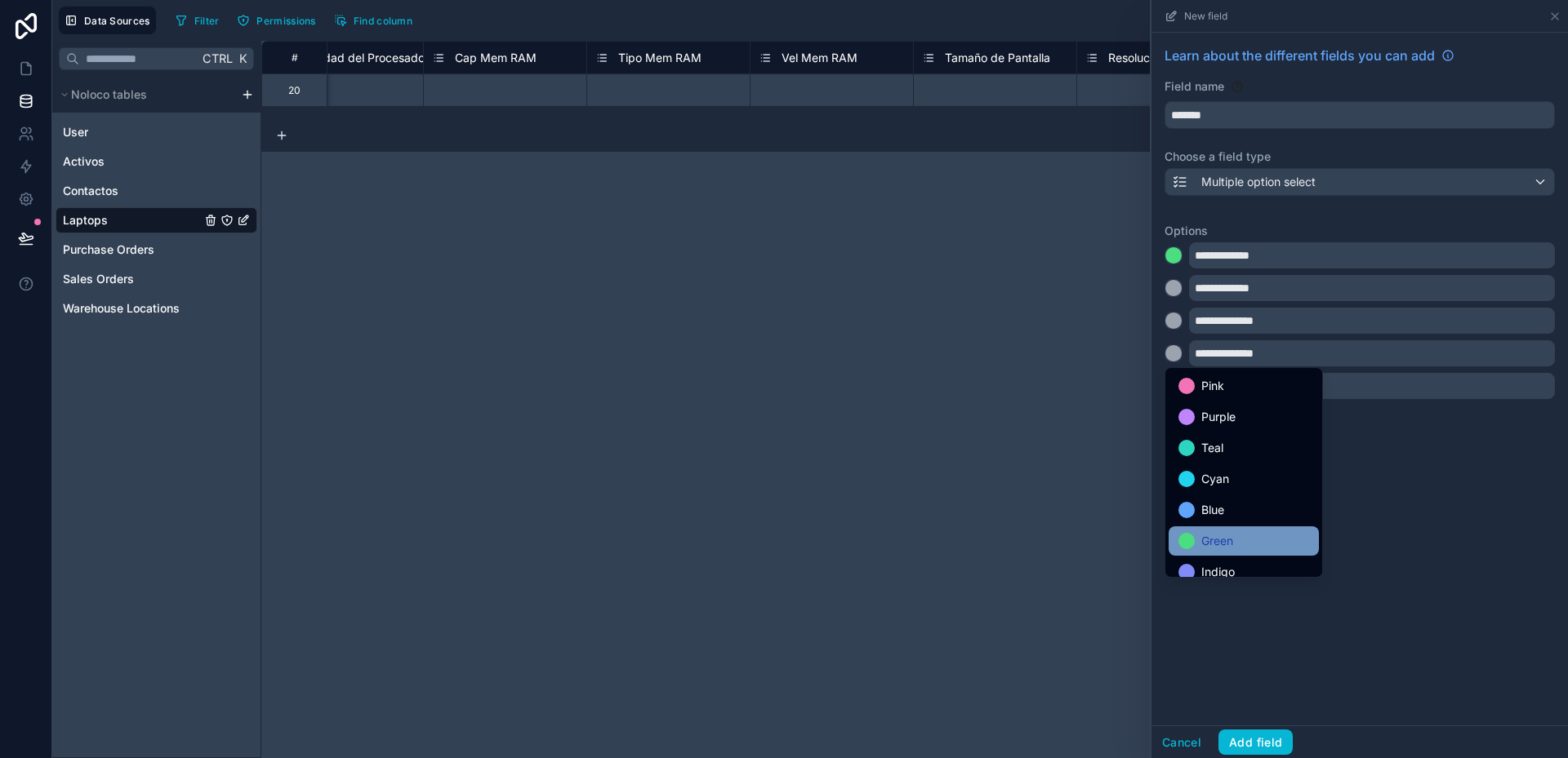
click at [1202, 533] on span "Green" at bounding box center [1217, 542] width 31 height 20
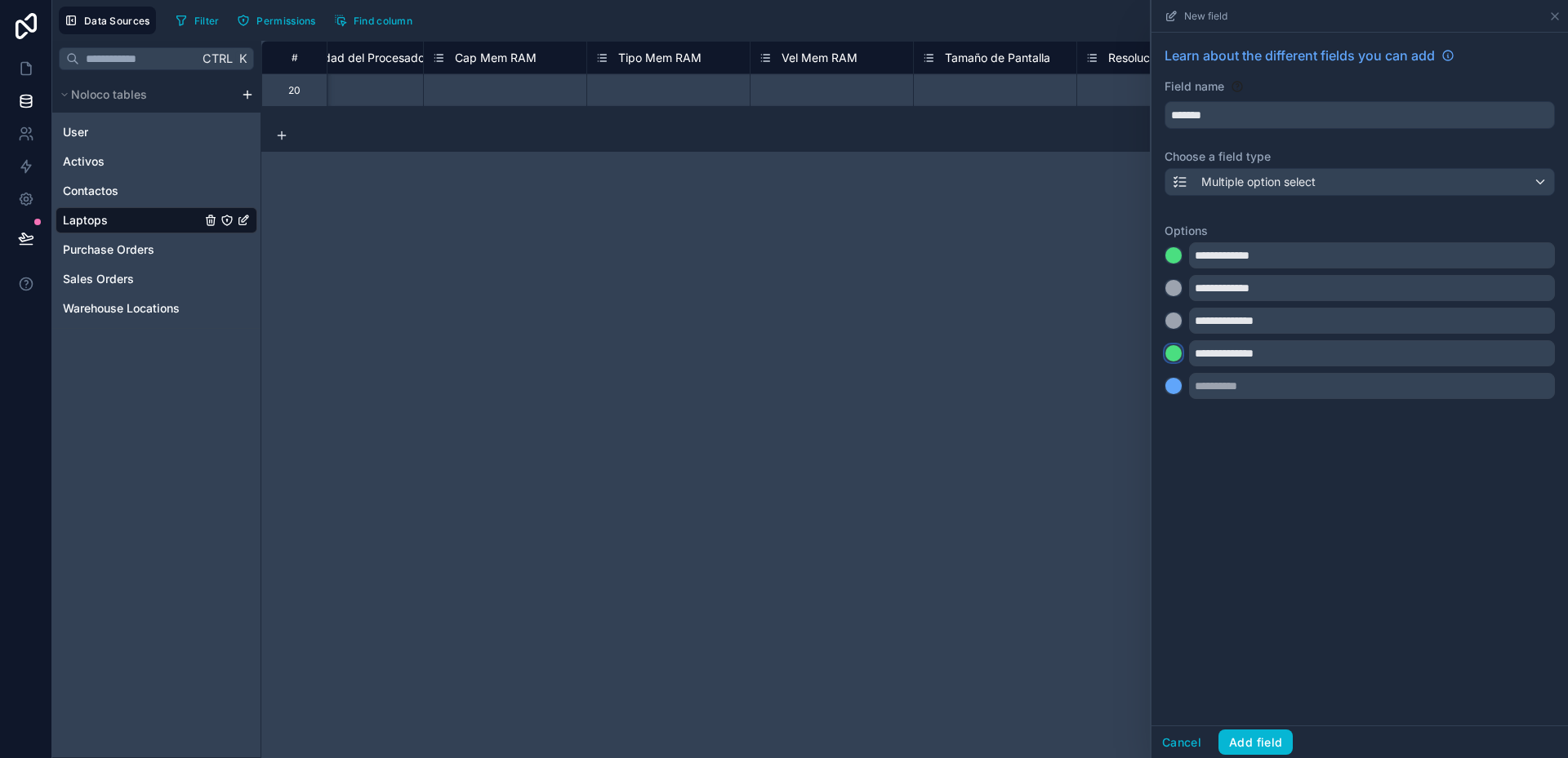
click at [1175, 354] on div at bounding box center [1174, 353] width 16 height 16
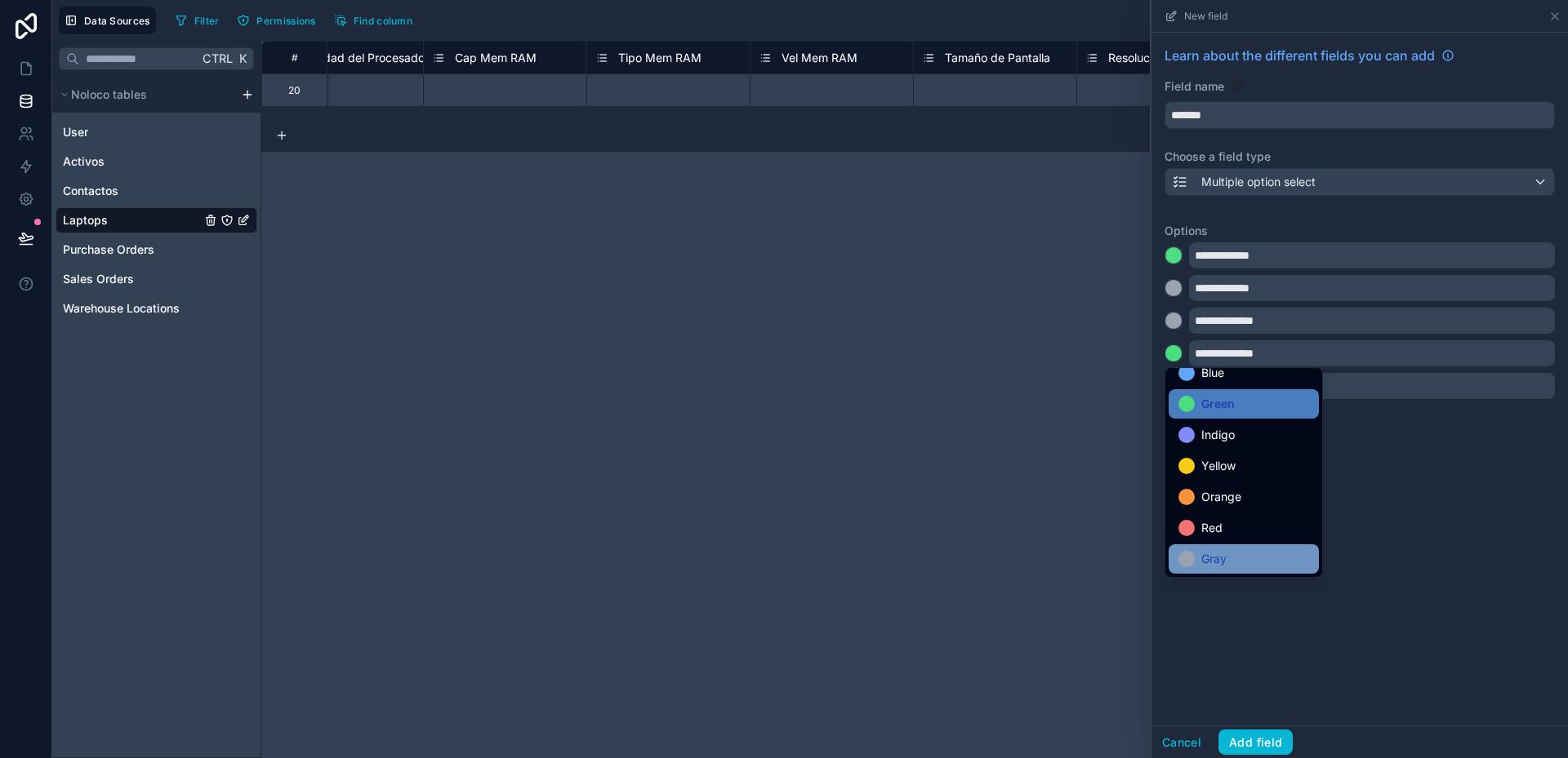
click at [1214, 565] on span "Gray" at bounding box center [1214, 560] width 25 height 20
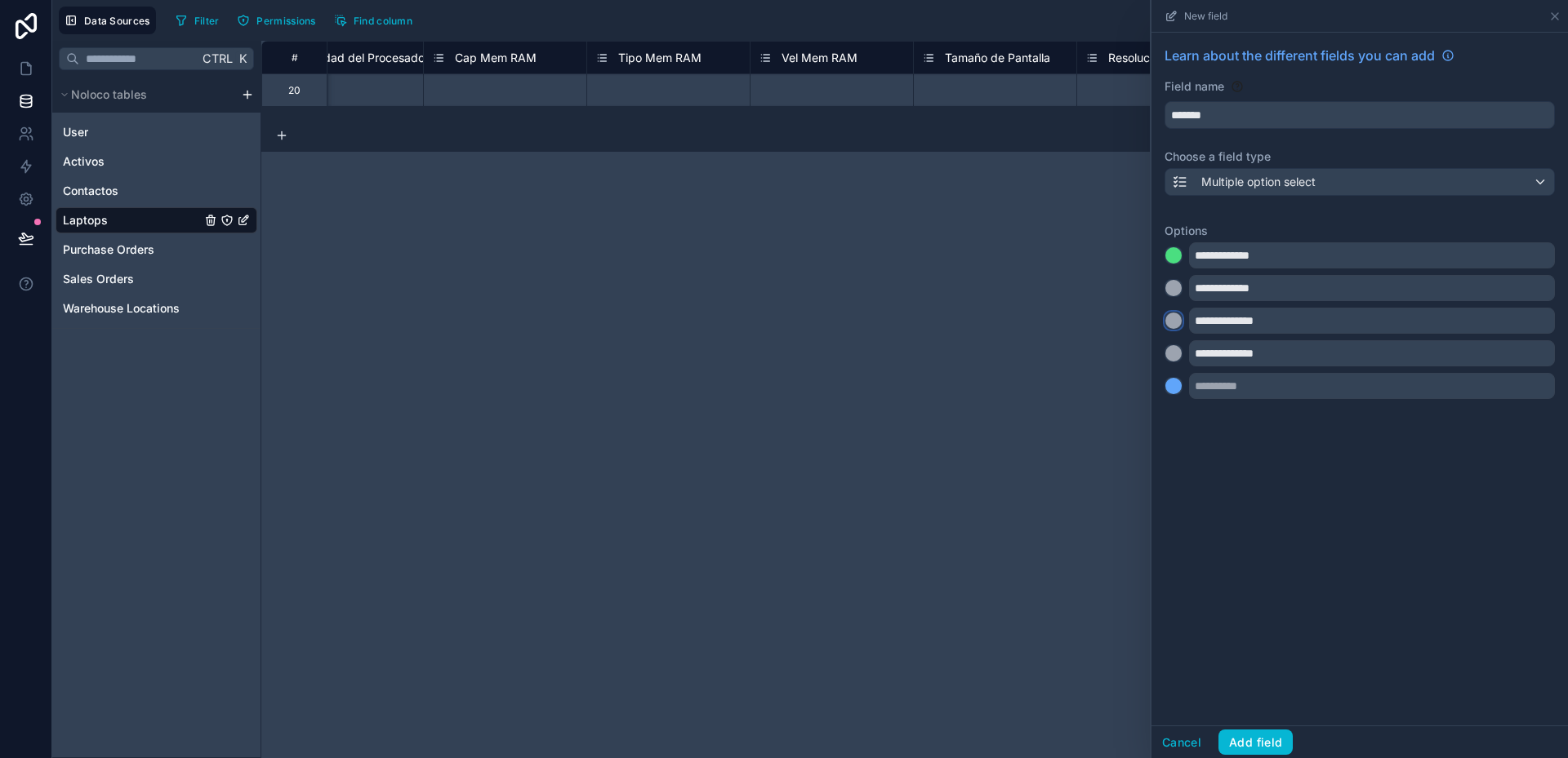
click at [1178, 317] on div at bounding box center [1174, 321] width 16 height 16
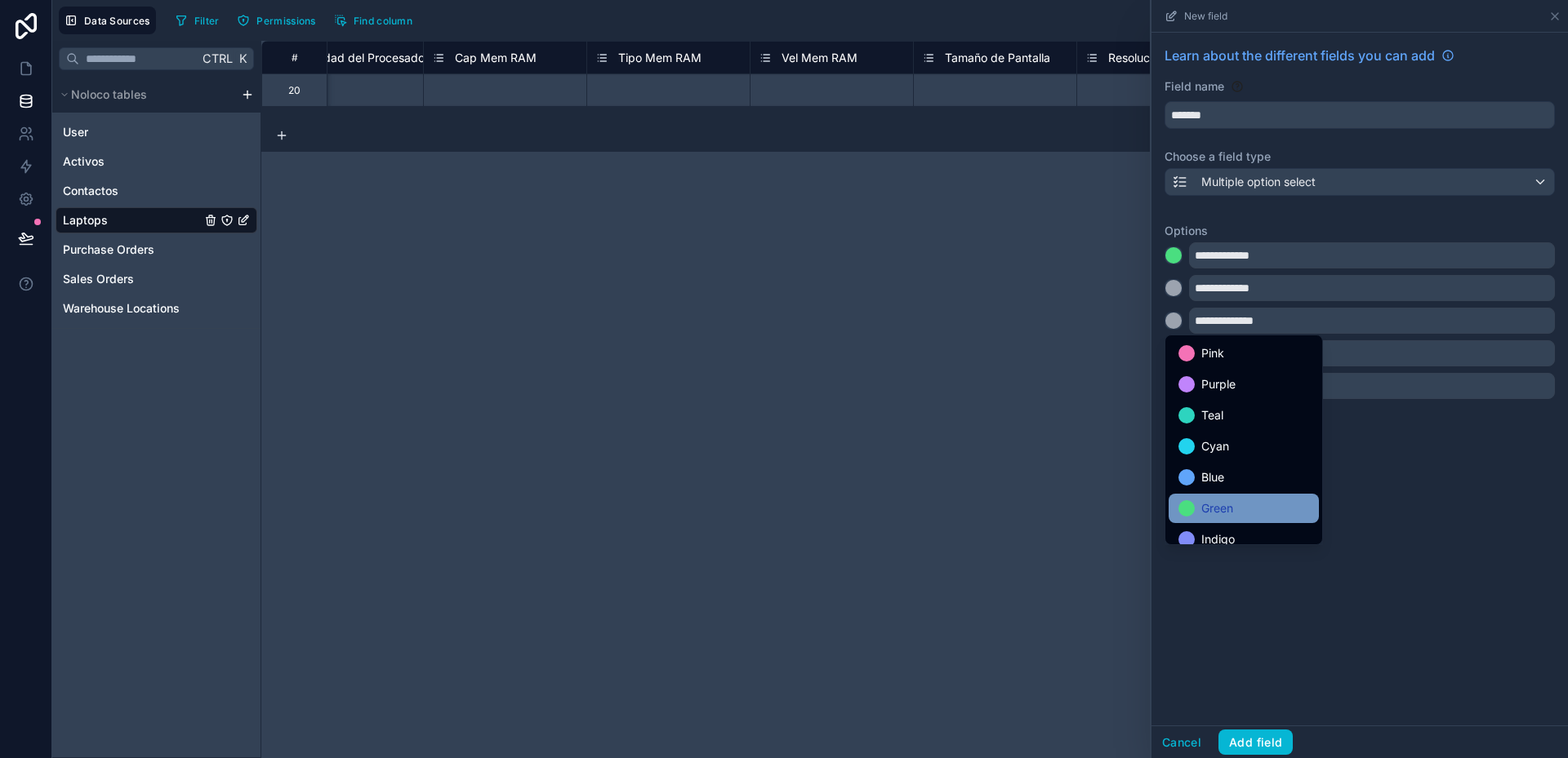
click at [1214, 500] on span "Green" at bounding box center [1217, 508] width 31 height 20
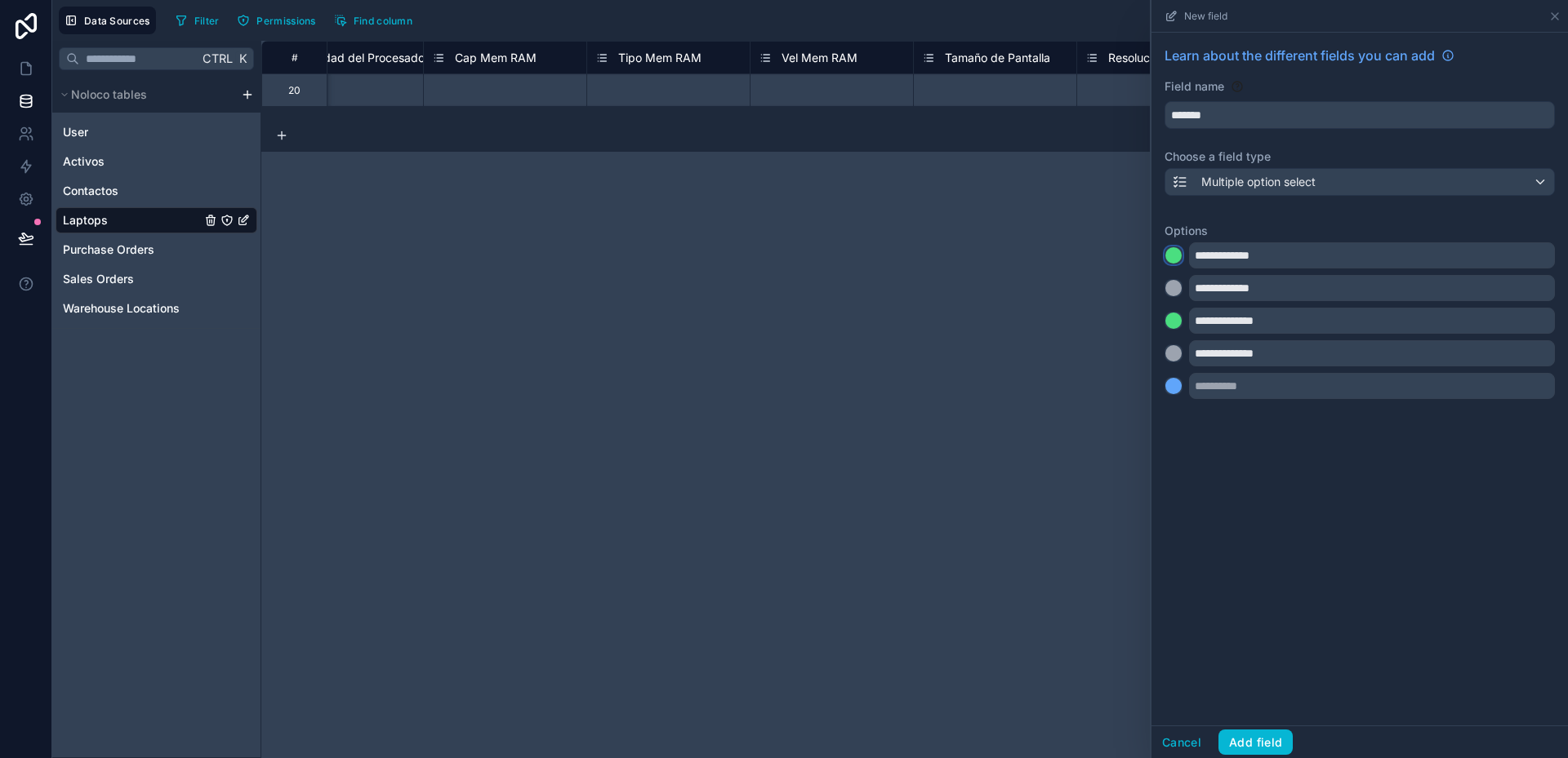
click at [1174, 251] on div at bounding box center [1174, 255] width 16 height 16
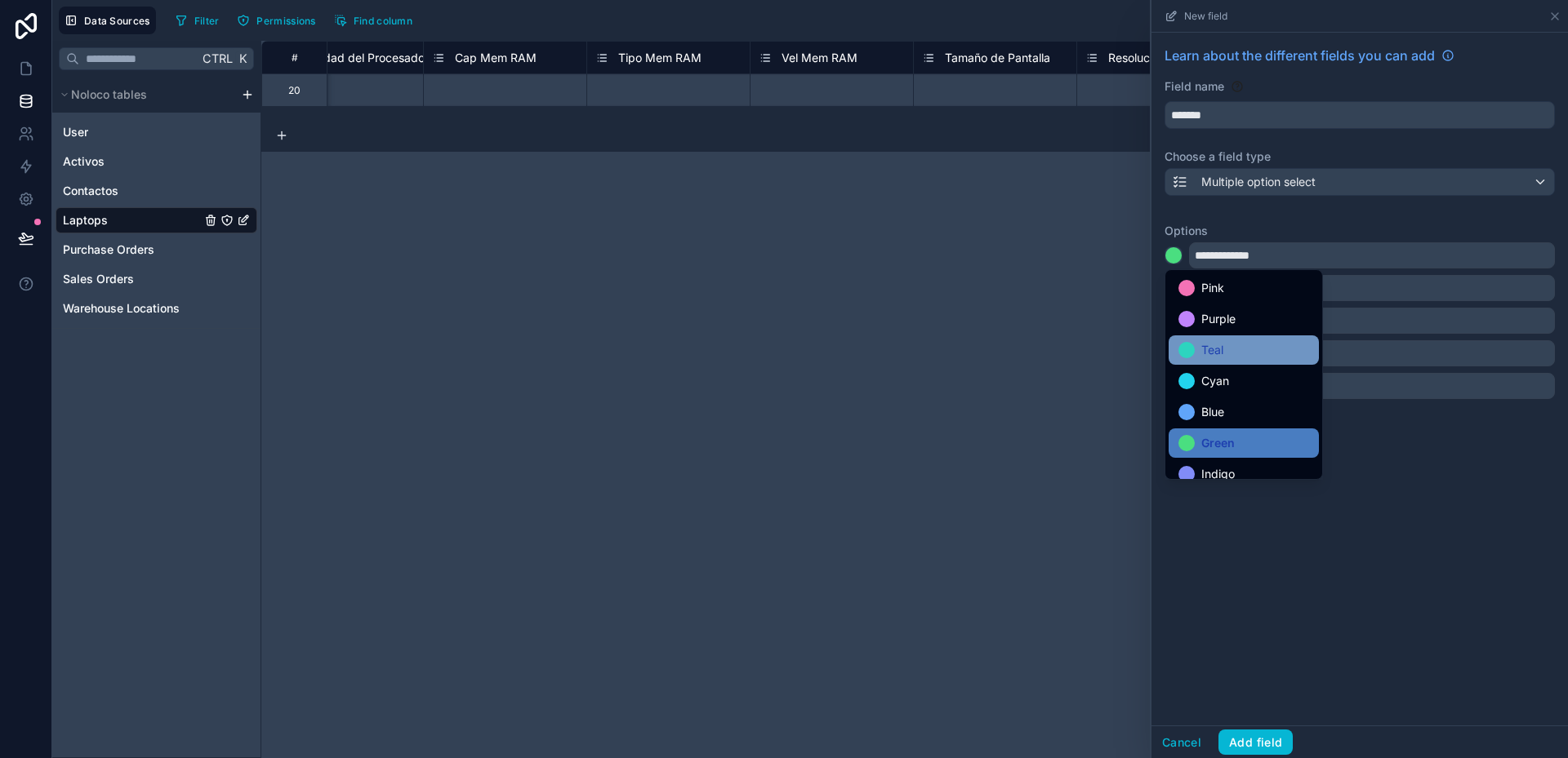
click at [1194, 340] on div "Teal" at bounding box center [1243, 350] width 130 height 20
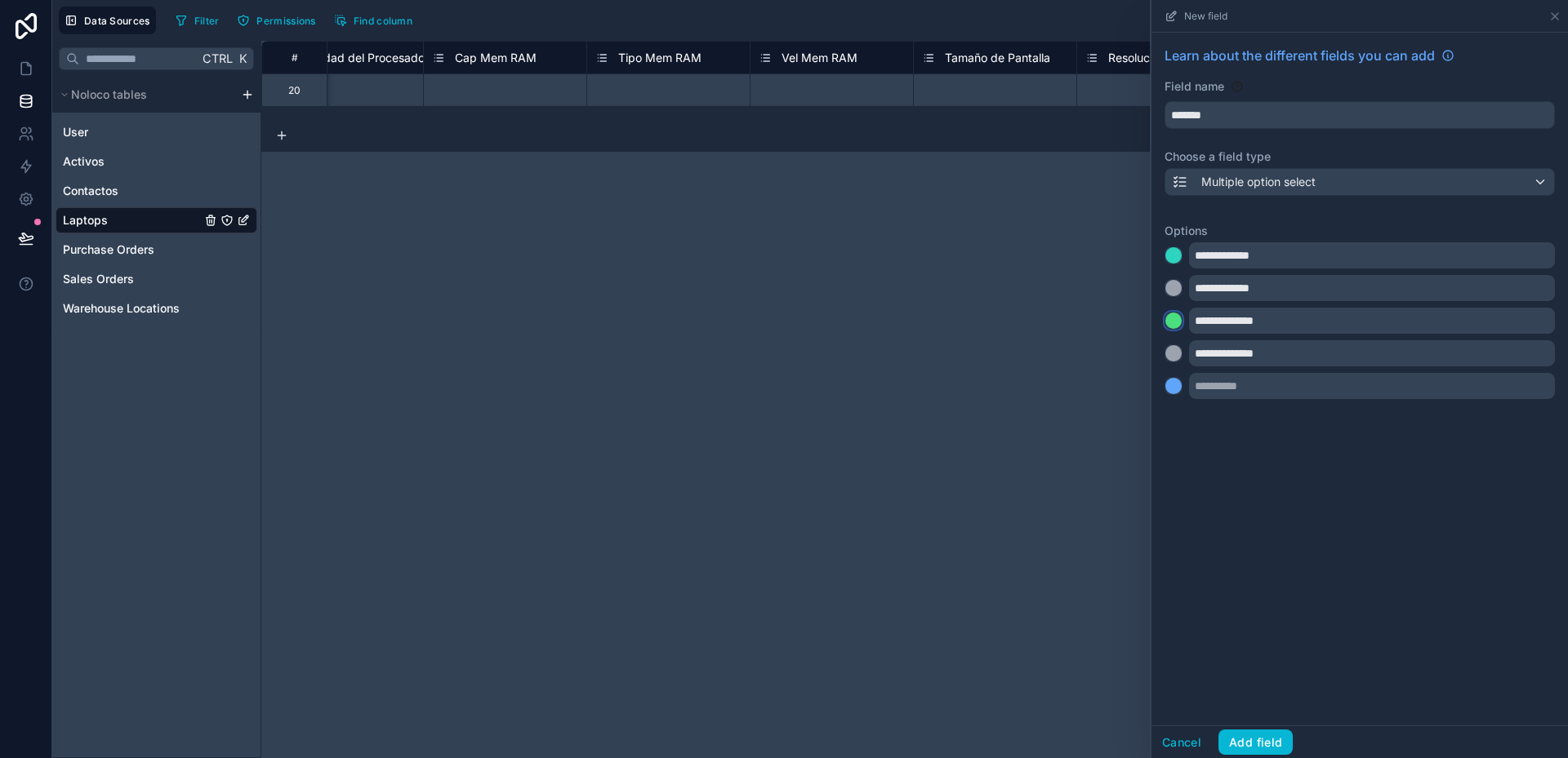
click at [1174, 314] on div at bounding box center [1174, 321] width 16 height 16
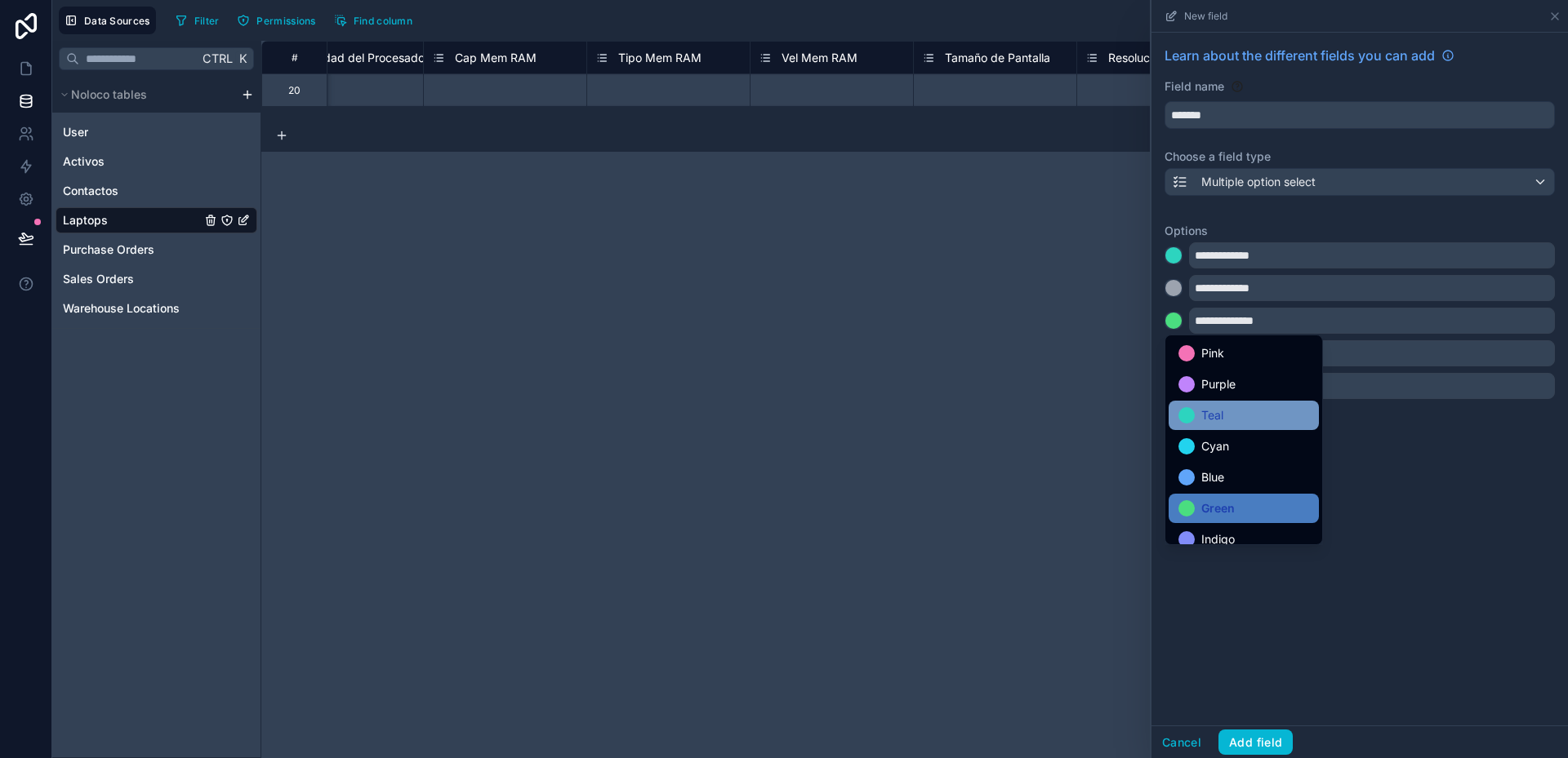
click at [1192, 419] on div at bounding box center [1186, 416] width 16 height 16
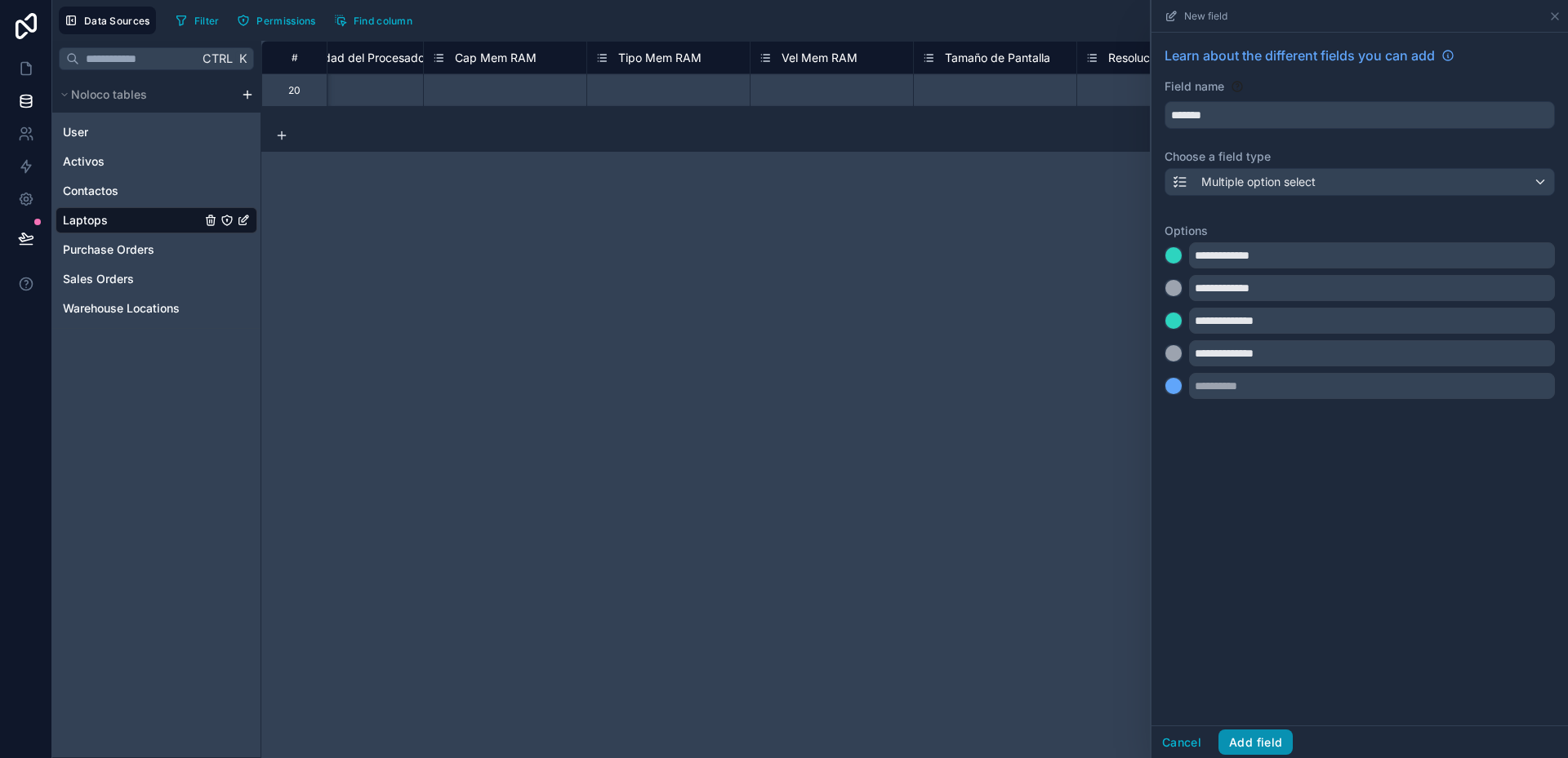
click at [1260, 746] on button "Add field" at bounding box center [1255, 742] width 75 height 26
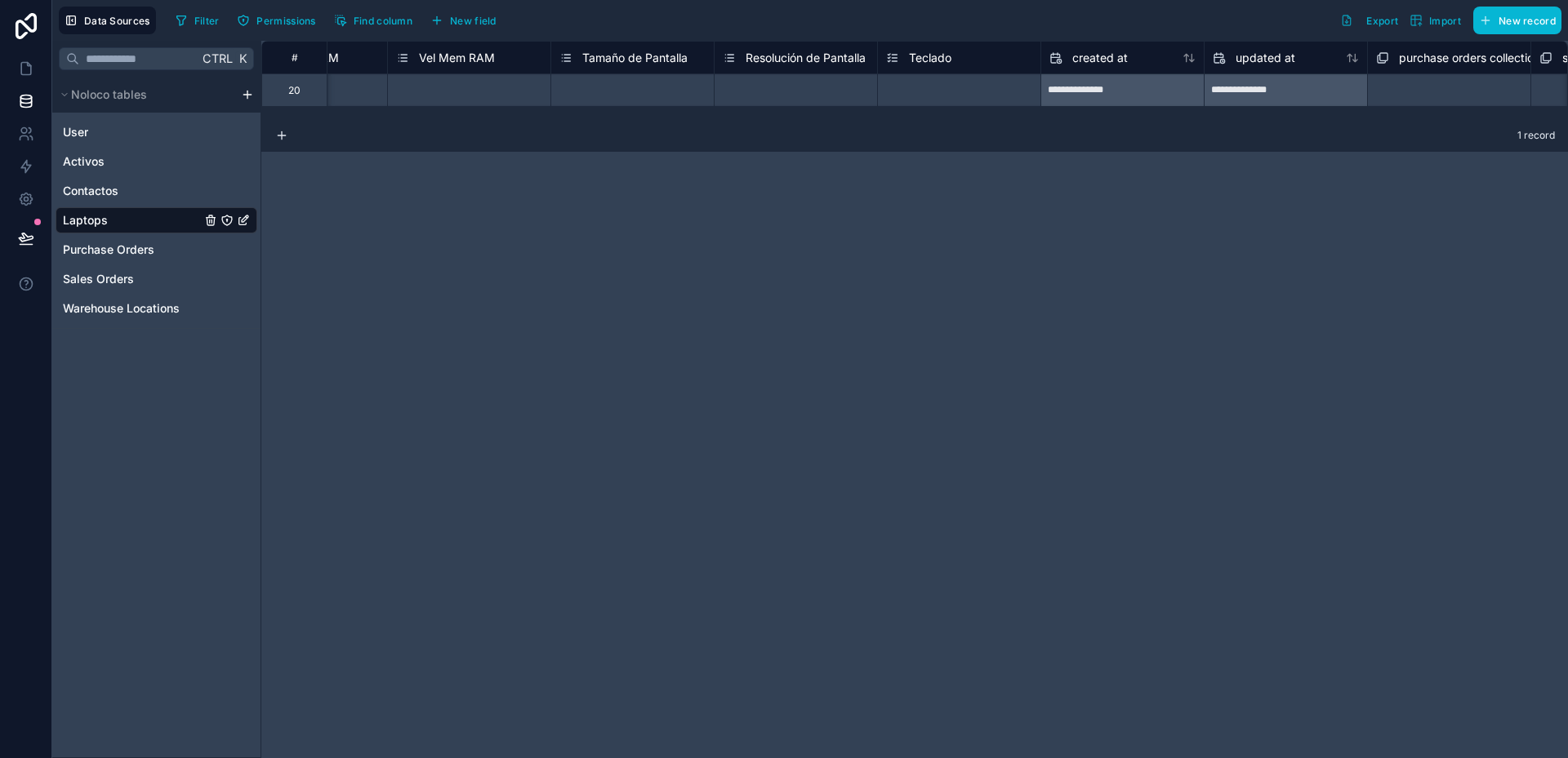
scroll to position [0, 2556]
click at [913, 96] on div "Select a Teclado" at bounding box center [922, 92] width 76 height 13
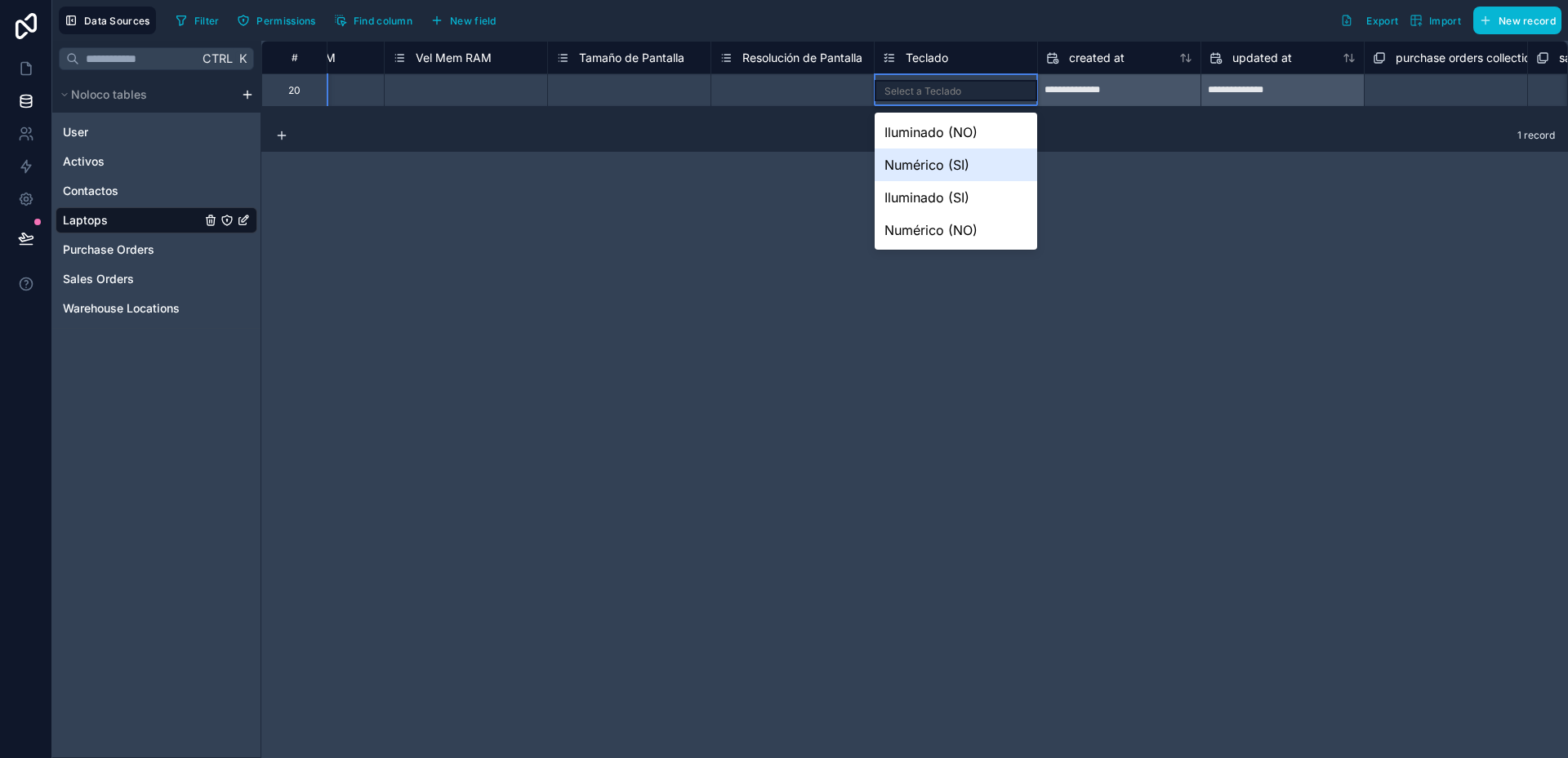
click at [961, 162] on div "Numérico (SI)" at bounding box center [955, 164] width 163 height 32
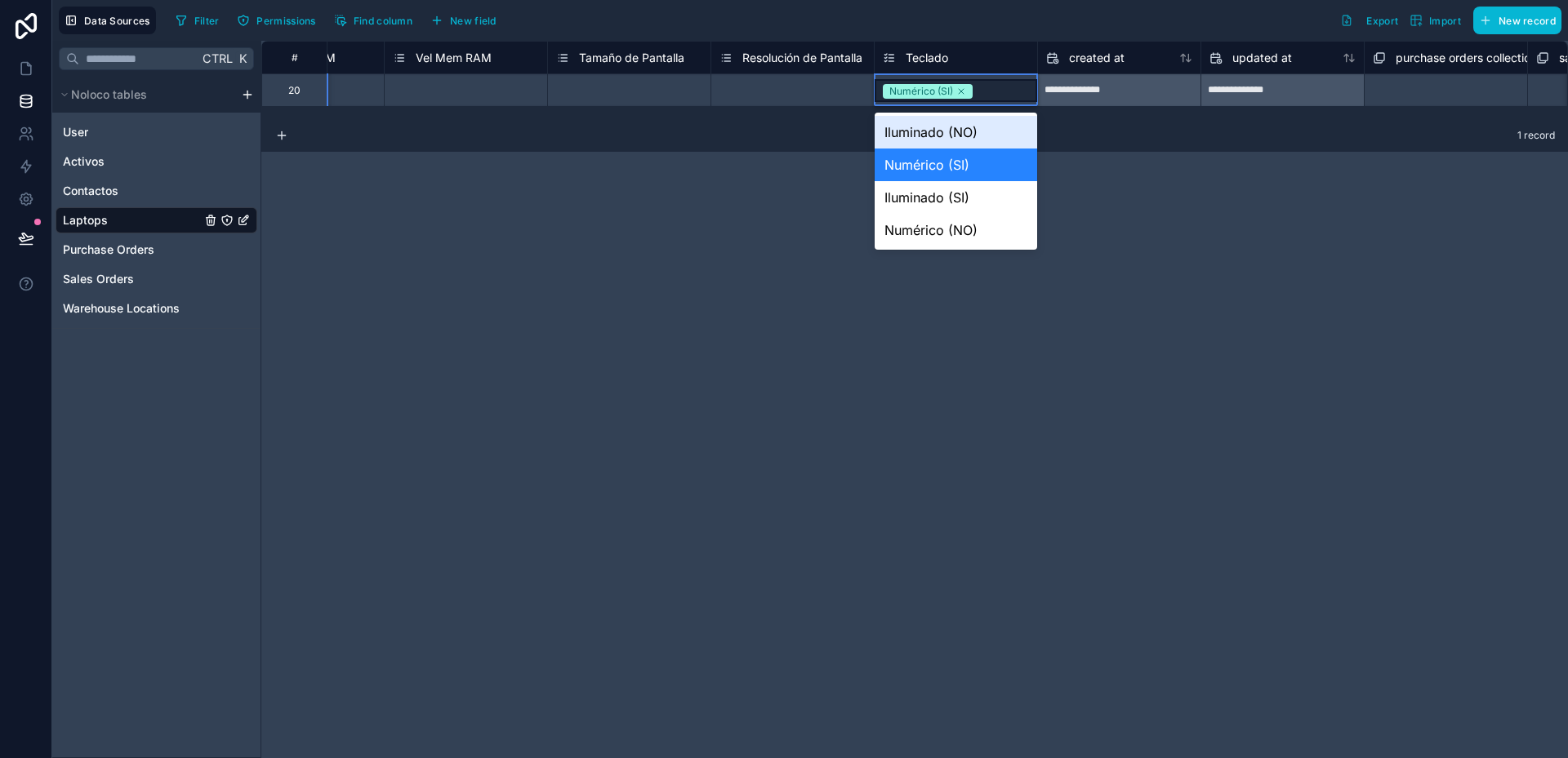
click at [994, 95] on div "Numérico (SI)" at bounding box center [955, 90] width 163 height 22
click at [979, 229] on div "Numérico (NO)" at bounding box center [955, 230] width 163 height 32
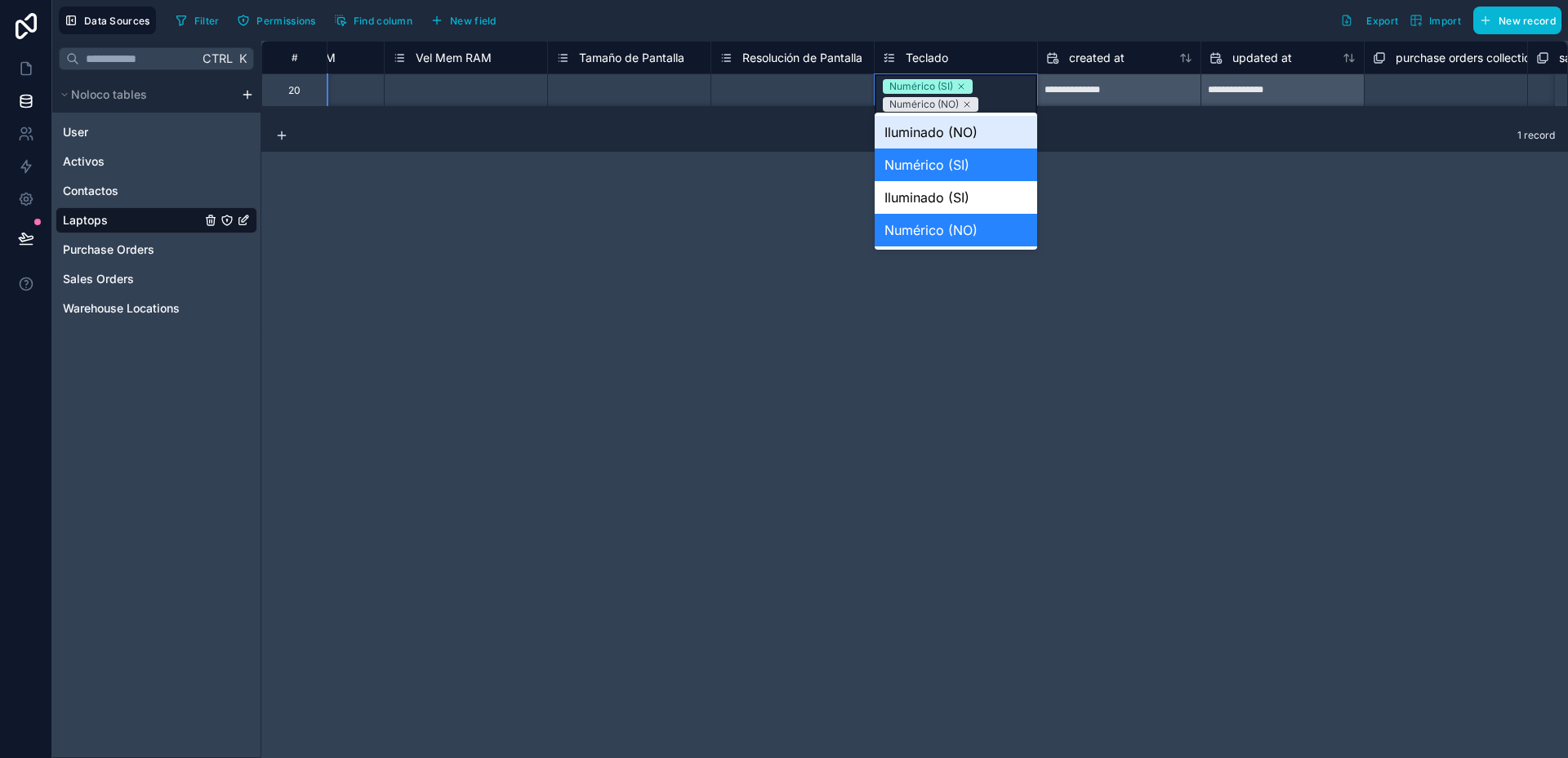
click at [990, 94] on div "Numérico (SI) Numérico (NO)" at bounding box center [955, 94] width 163 height 40
click at [964, 85] on icon at bounding box center [961, 86] width 10 height 10
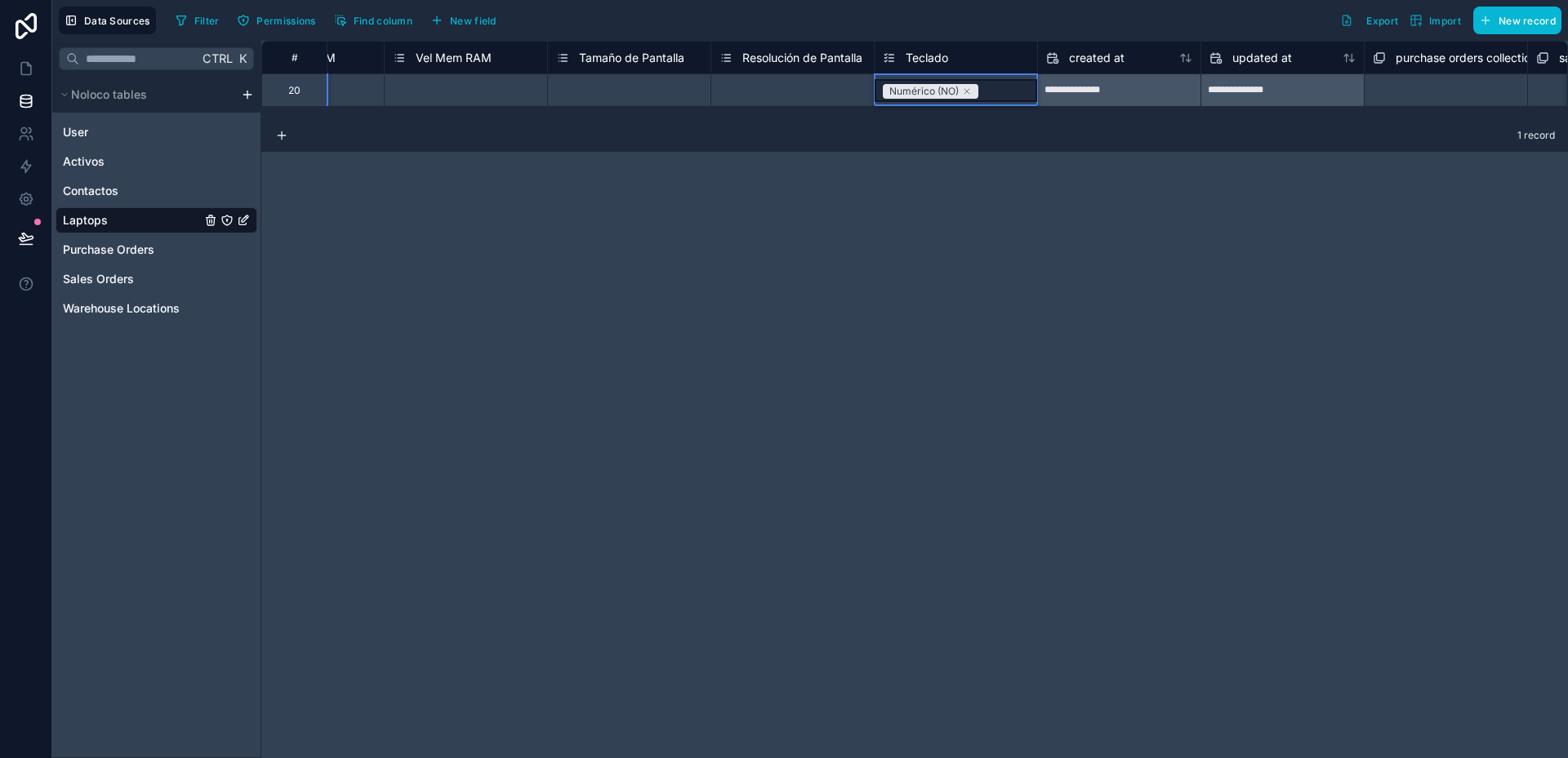
click at [971, 93] on icon at bounding box center [967, 91] width 10 height 10
click at [990, 177] on div "**********" at bounding box center [915, 399] width 1307 height 718
click at [492, 17] on span "New field" at bounding box center [474, 21] width 47 height 13
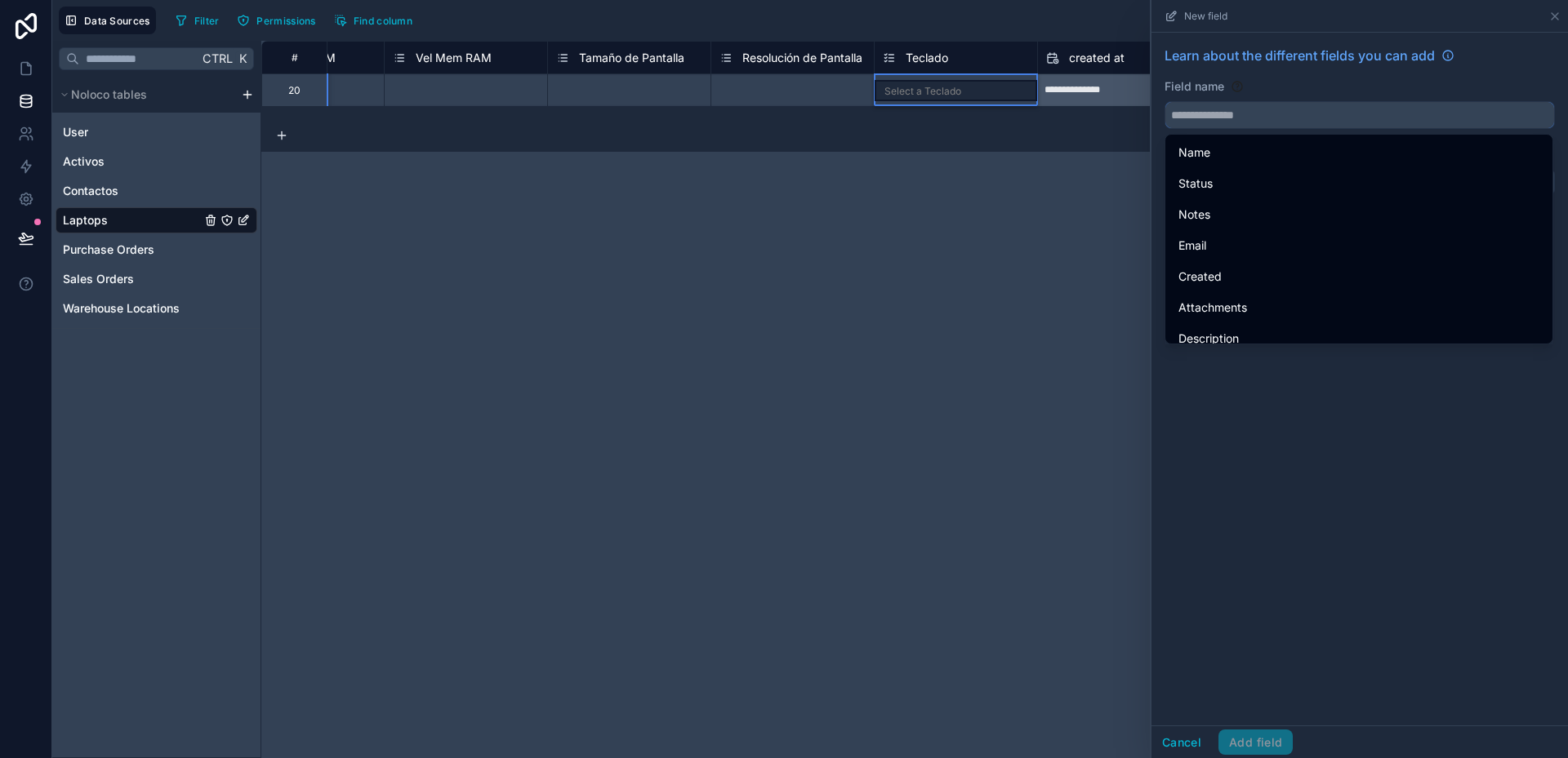
click at [1228, 118] on input "text" at bounding box center [1360, 115] width 389 height 26
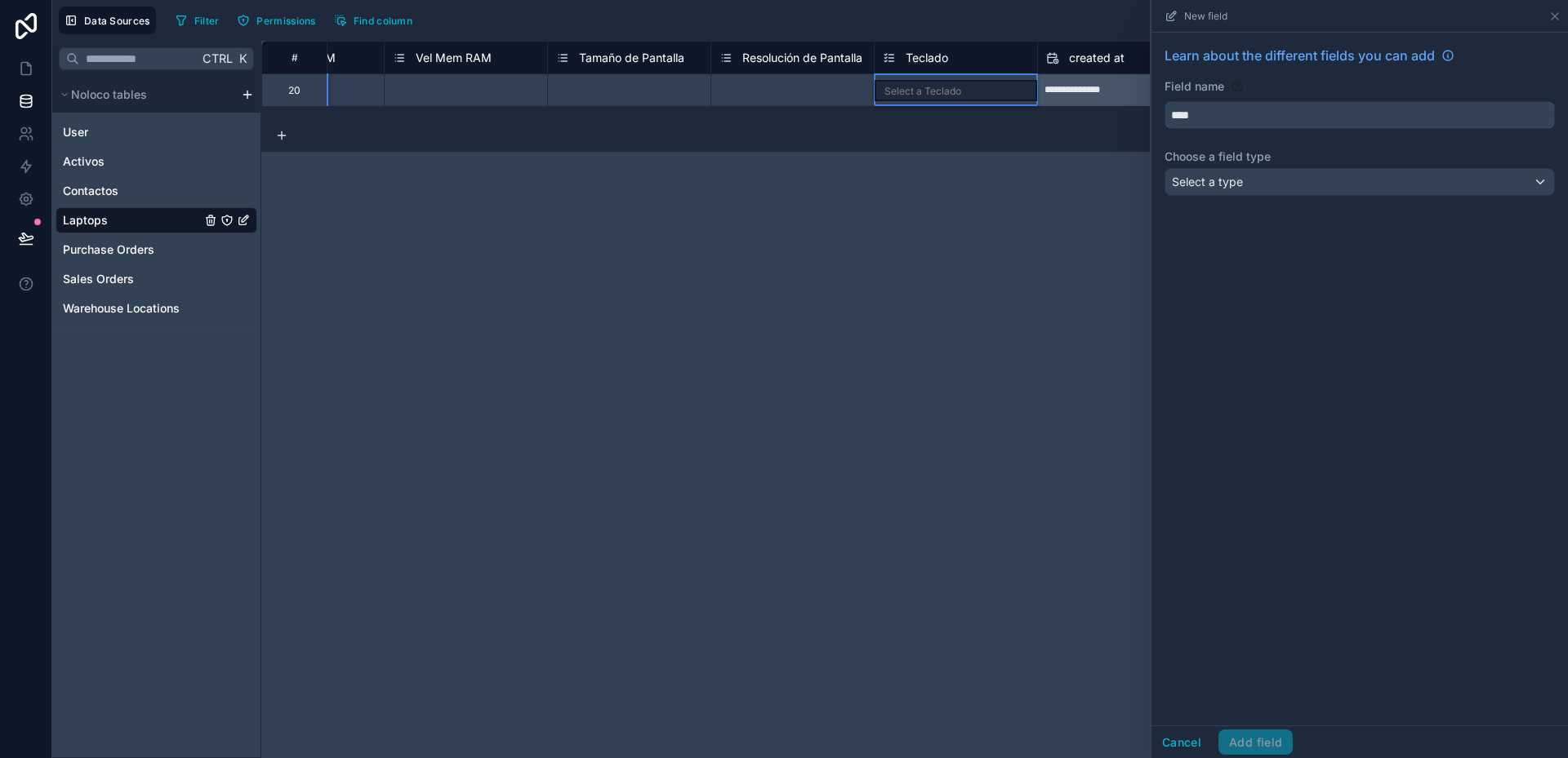
click at [1165, 101] on button "***" at bounding box center [1360, 115] width 390 height 28
click at [1165, 101] on button "*********" at bounding box center [1360, 115] width 390 height 28
click at [1165, 101] on button "**********" at bounding box center [1360, 115] width 390 height 28
type input "**********"
click at [1254, 180] on div "Select a type" at bounding box center [1360, 181] width 389 height 26
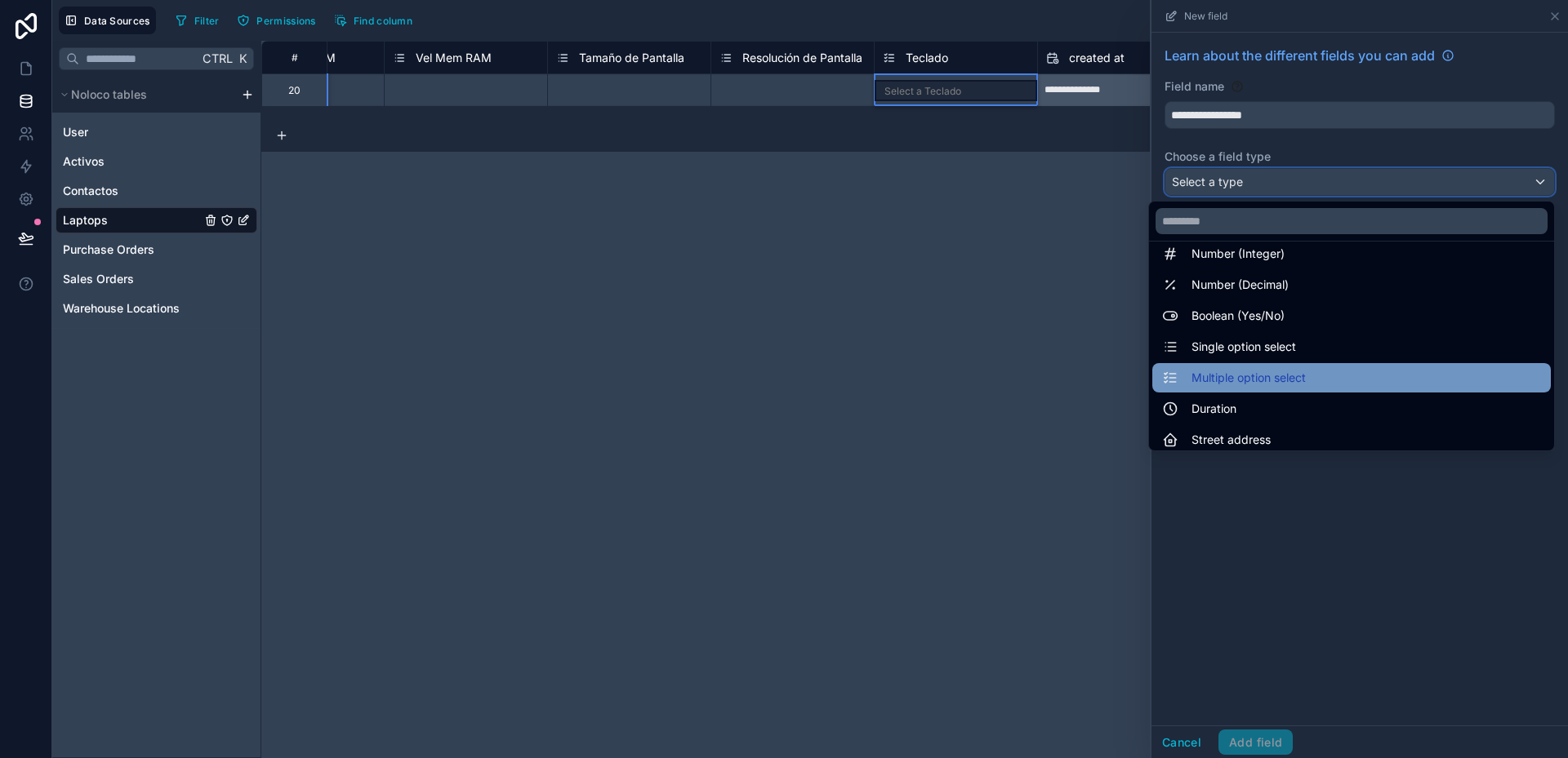
scroll to position [82, 0]
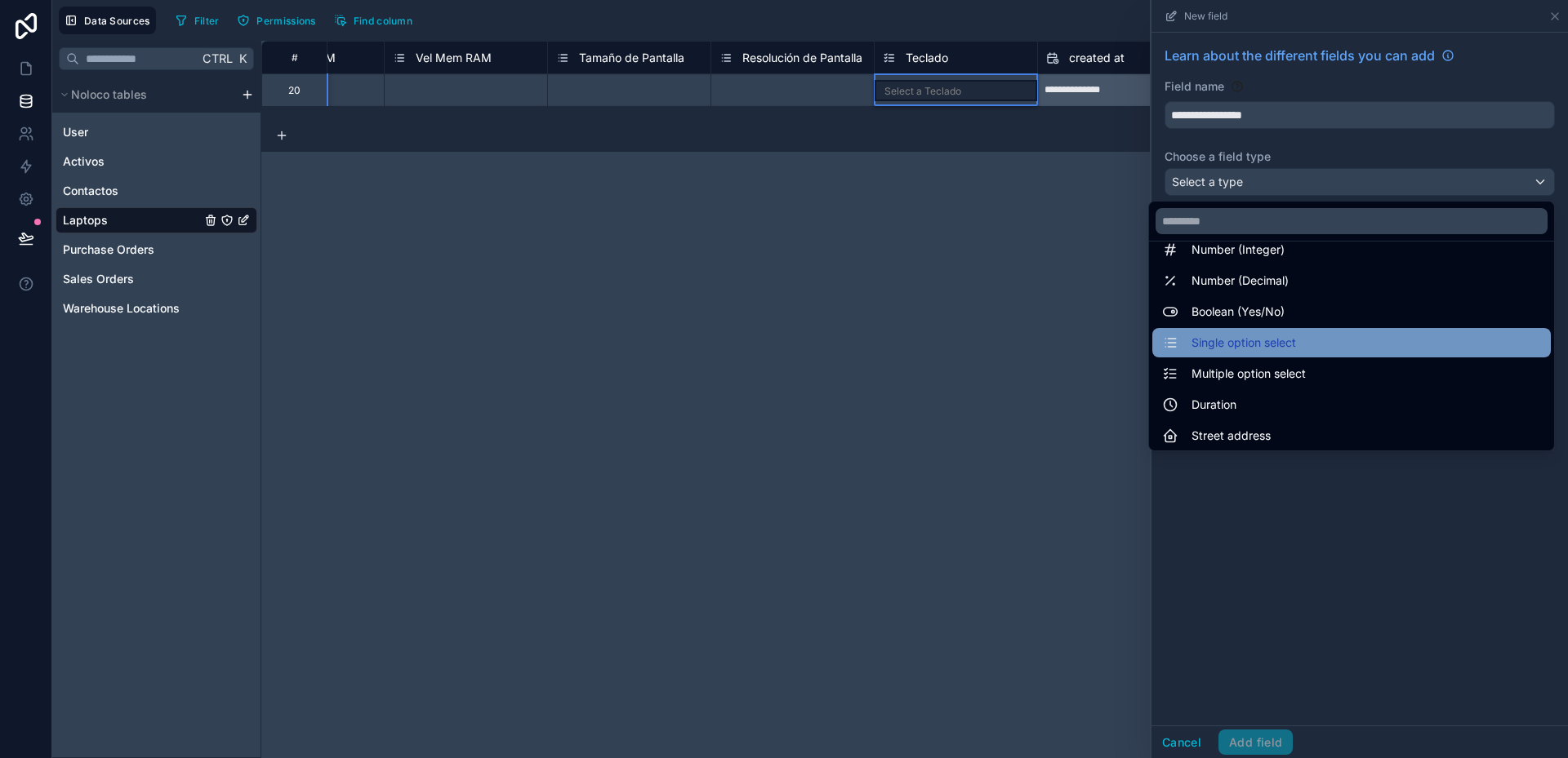
click at [1238, 345] on span "Single option select" at bounding box center [1244, 343] width 104 height 20
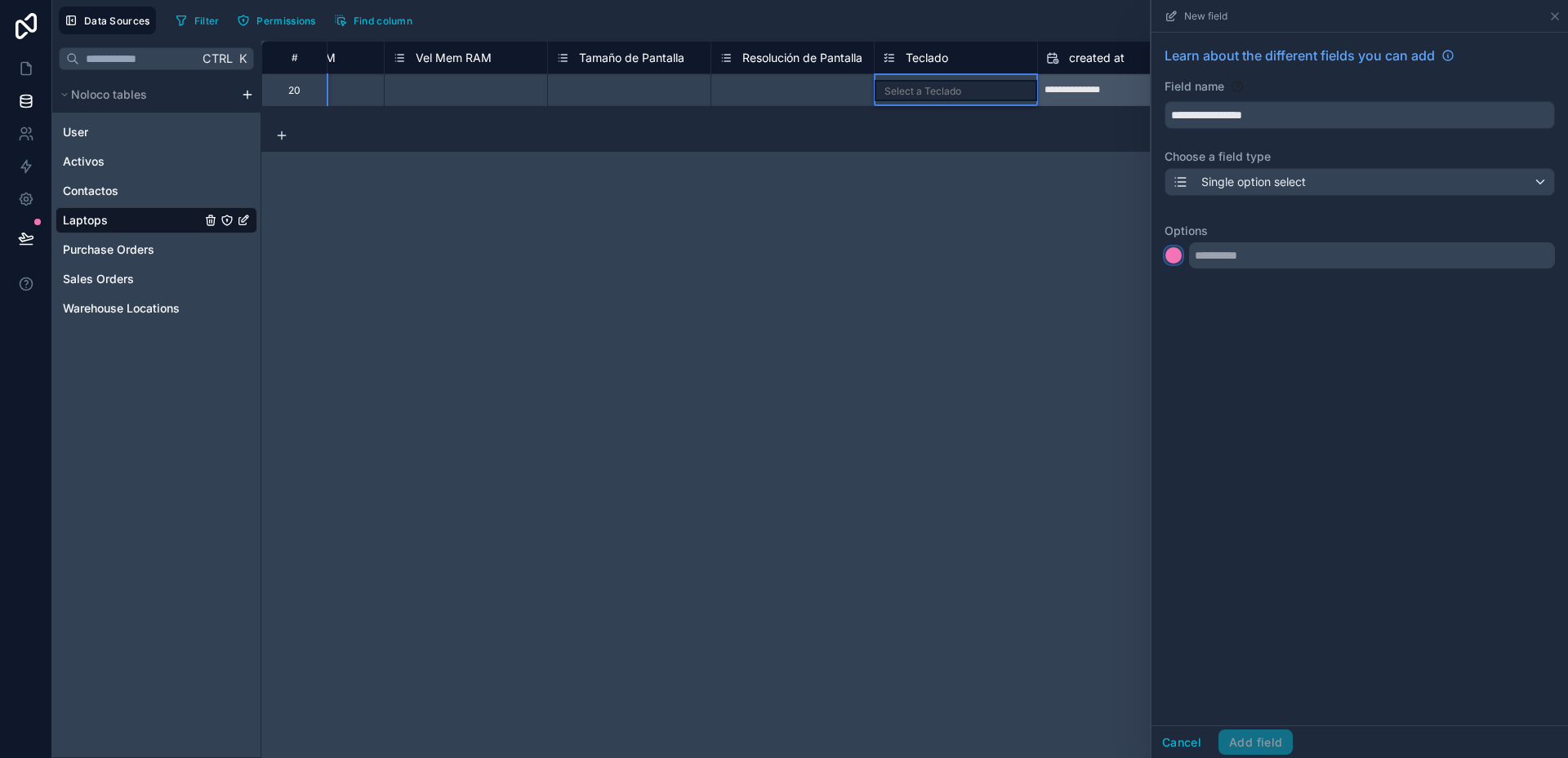
click at [1178, 255] on div at bounding box center [1174, 255] width 16 height 16
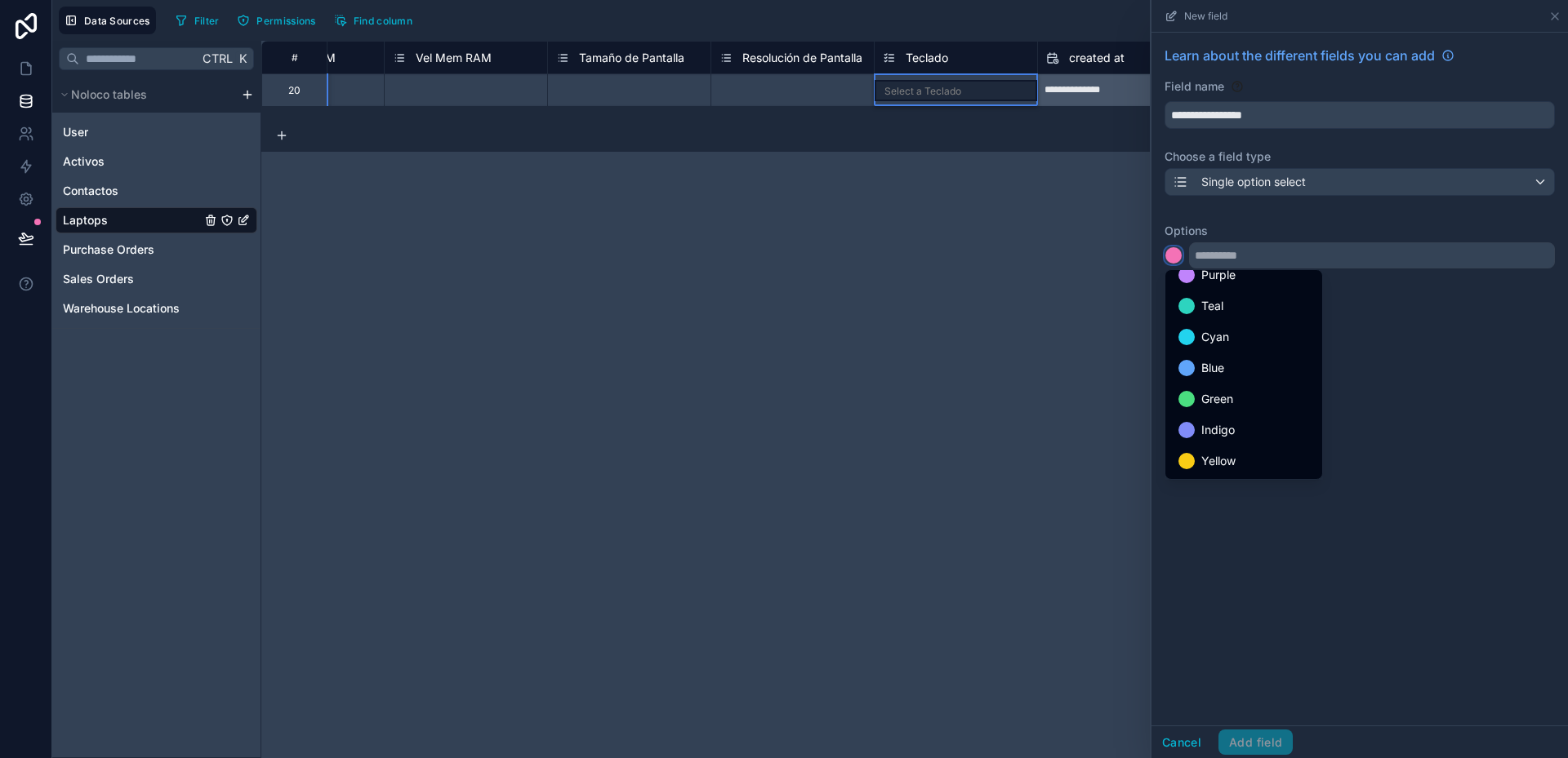
scroll to position [137, 0]
click at [1231, 446] on div "Gray" at bounding box center [1244, 461] width 150 height 30
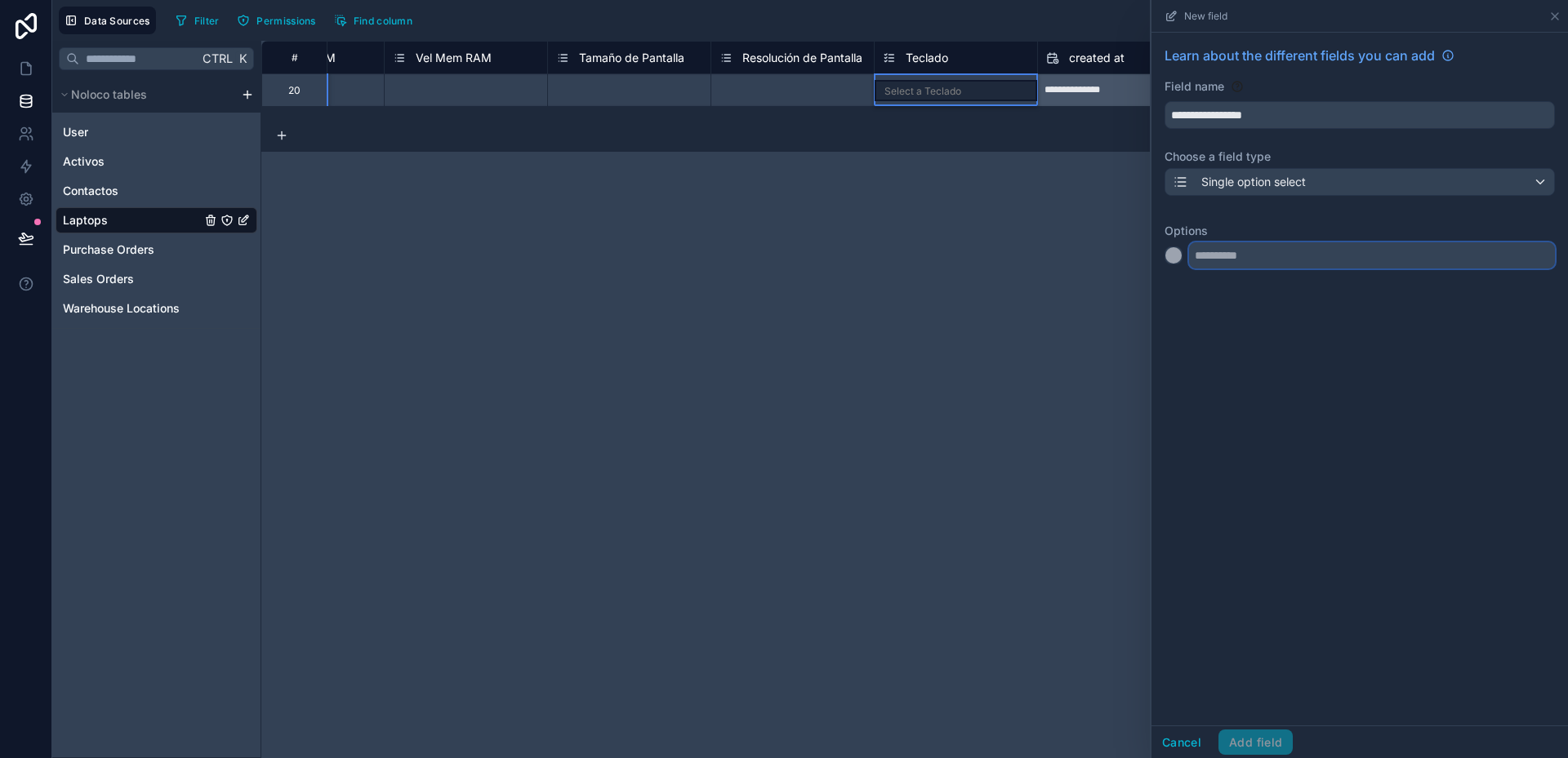
click at [1228, 255] on input "text" at bounding box center [1371, 255] width 366 height 26
click at [1234, 250] on input "text" at bounding box center [1371, 255] width 366 height 26
type input "*"
type input "******"
click at [1178, 293] on div at bounding box center [1174, 288] width 16 height 16
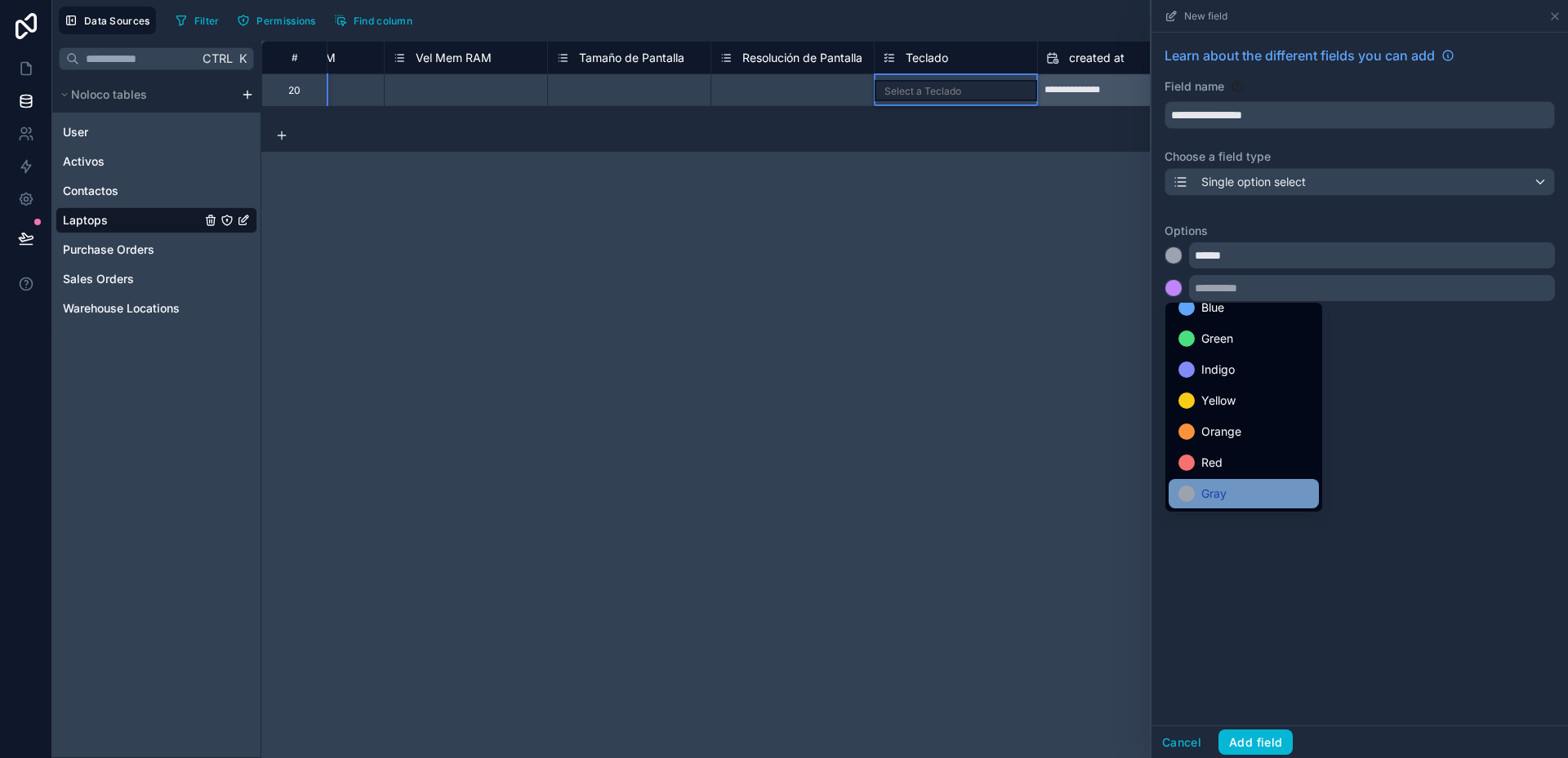
click at [1244, 482] on div "Gray" at bounding box center [1244, 493] width 150 height 30
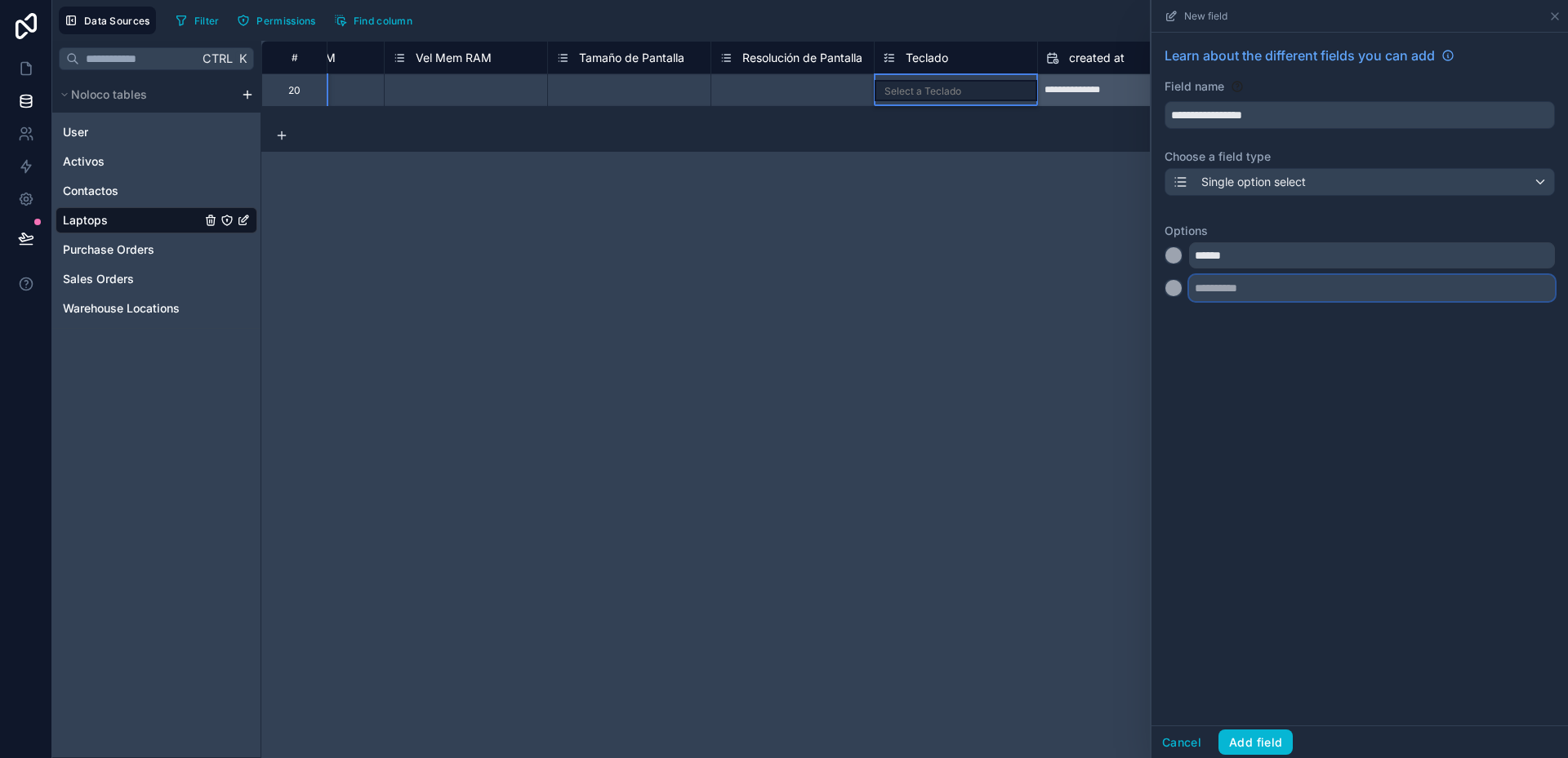
click at [1227, 291] on input "text" at bounding box center [1371, 287] width 366 height 26
type input "*******"
click at [1171, 322] on div at bounding box center [1174, 321] width 16 height 16
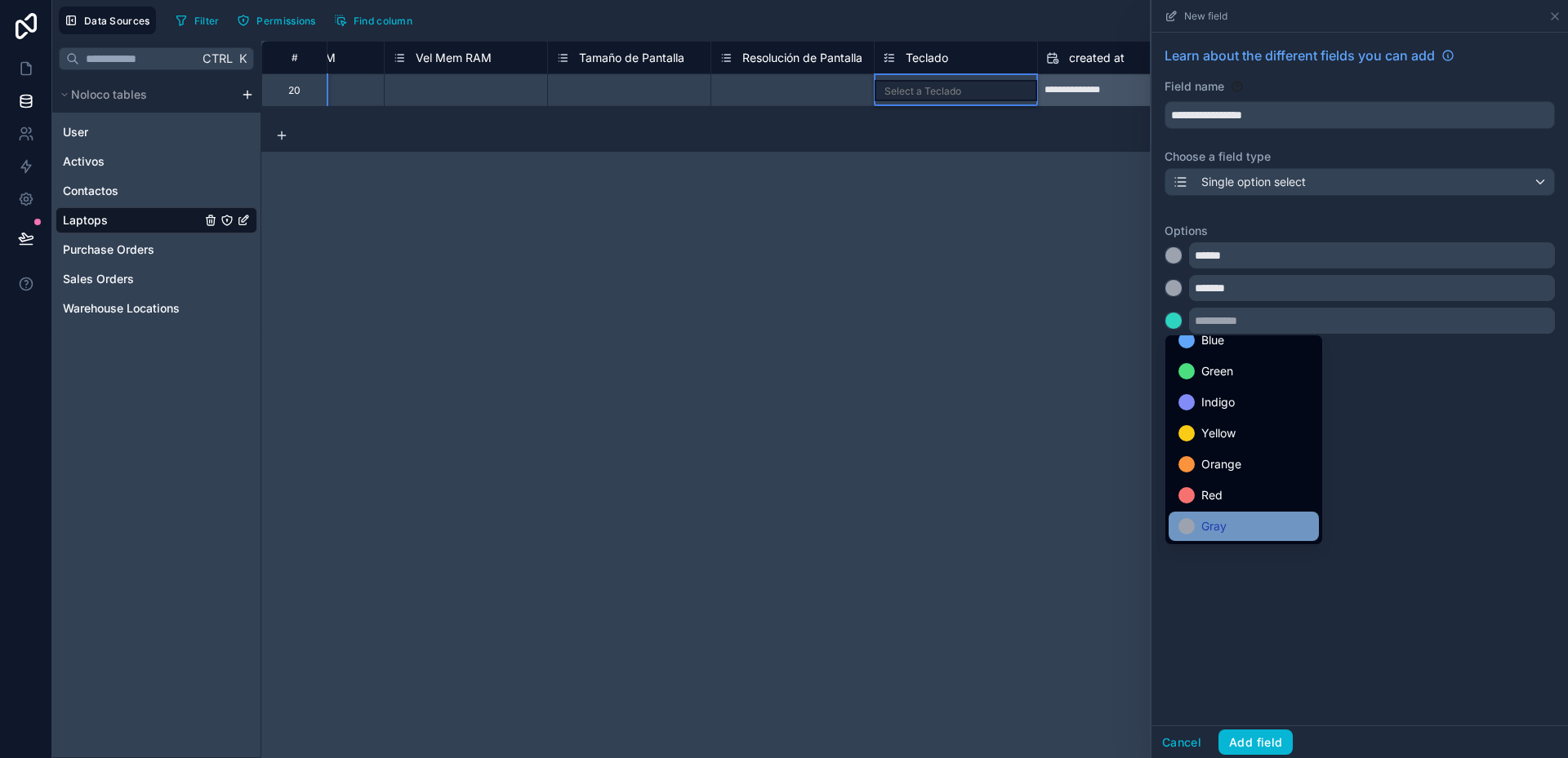
click at [1226, 530] on span "Gray" at bounding box center [1214, 526] width 25 height 20
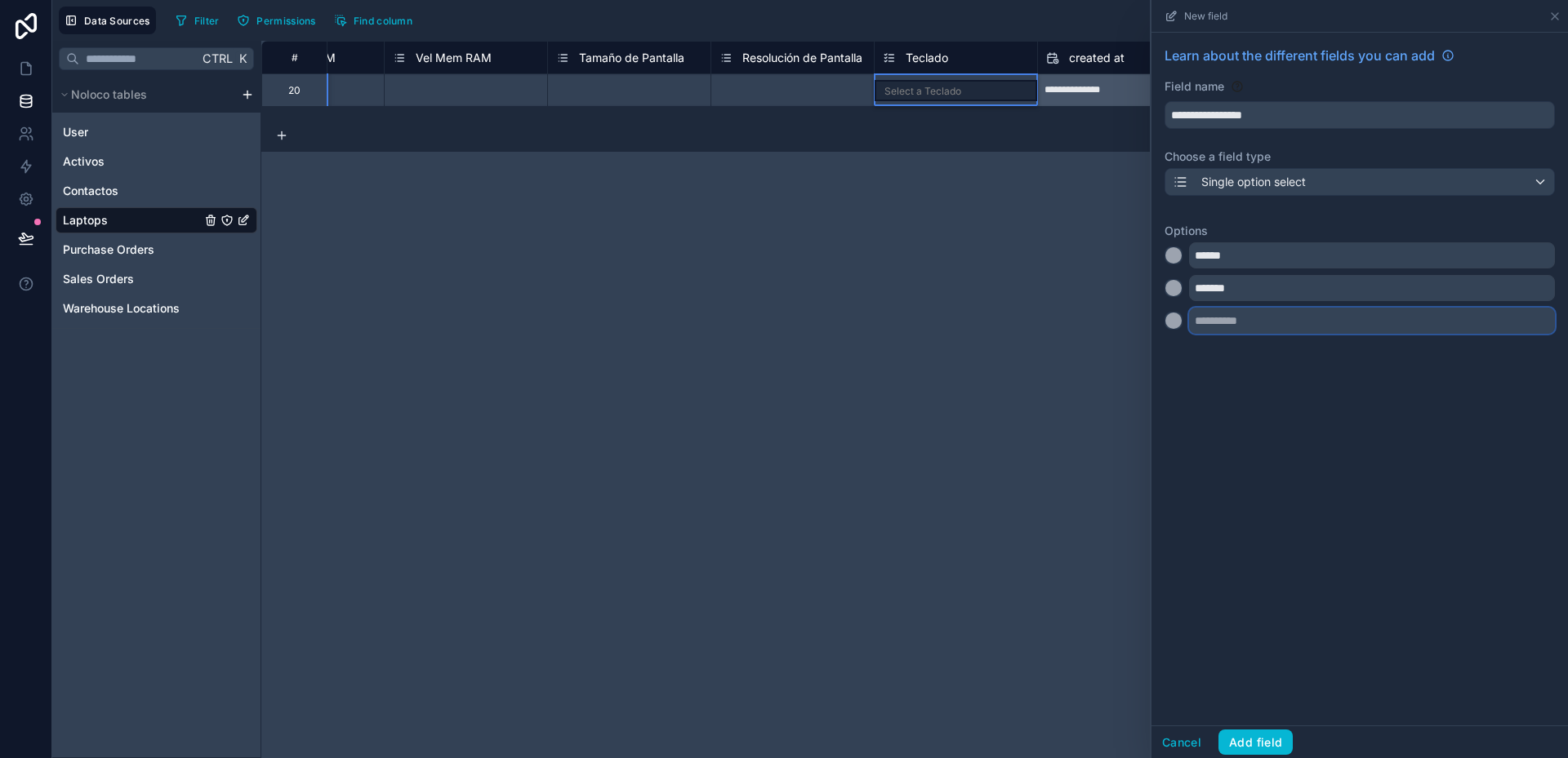
click at [1219, 323] on input "text" at bounding box center [1371, 321] width 366 height 26
type input "*******"
click at [1175, 356] on div at bounding box center [1174, 353] width 16 height 16
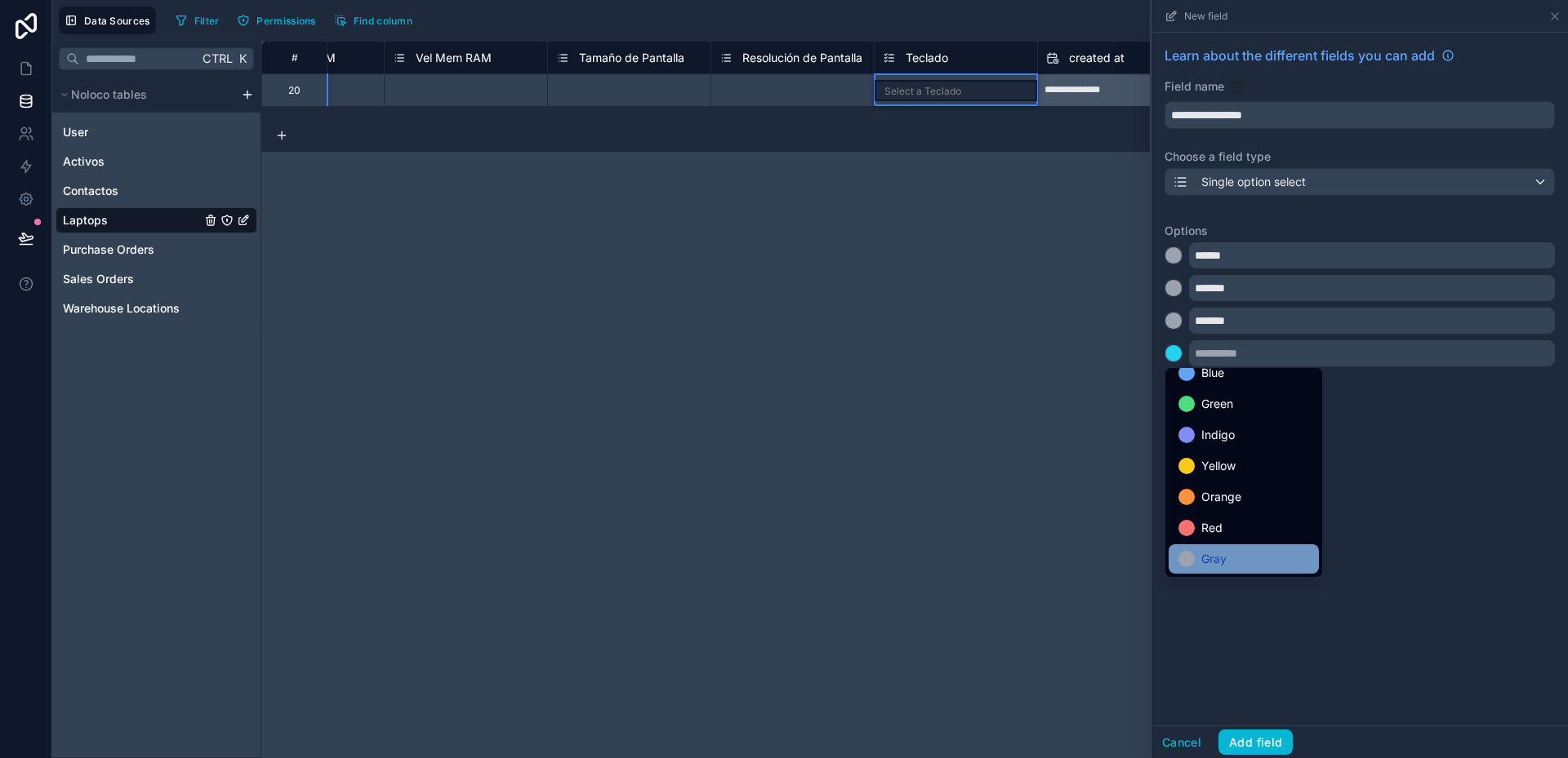
click at [1208, 567] on span "Gray" at bounding box center [1214, 560] width 25 height 20
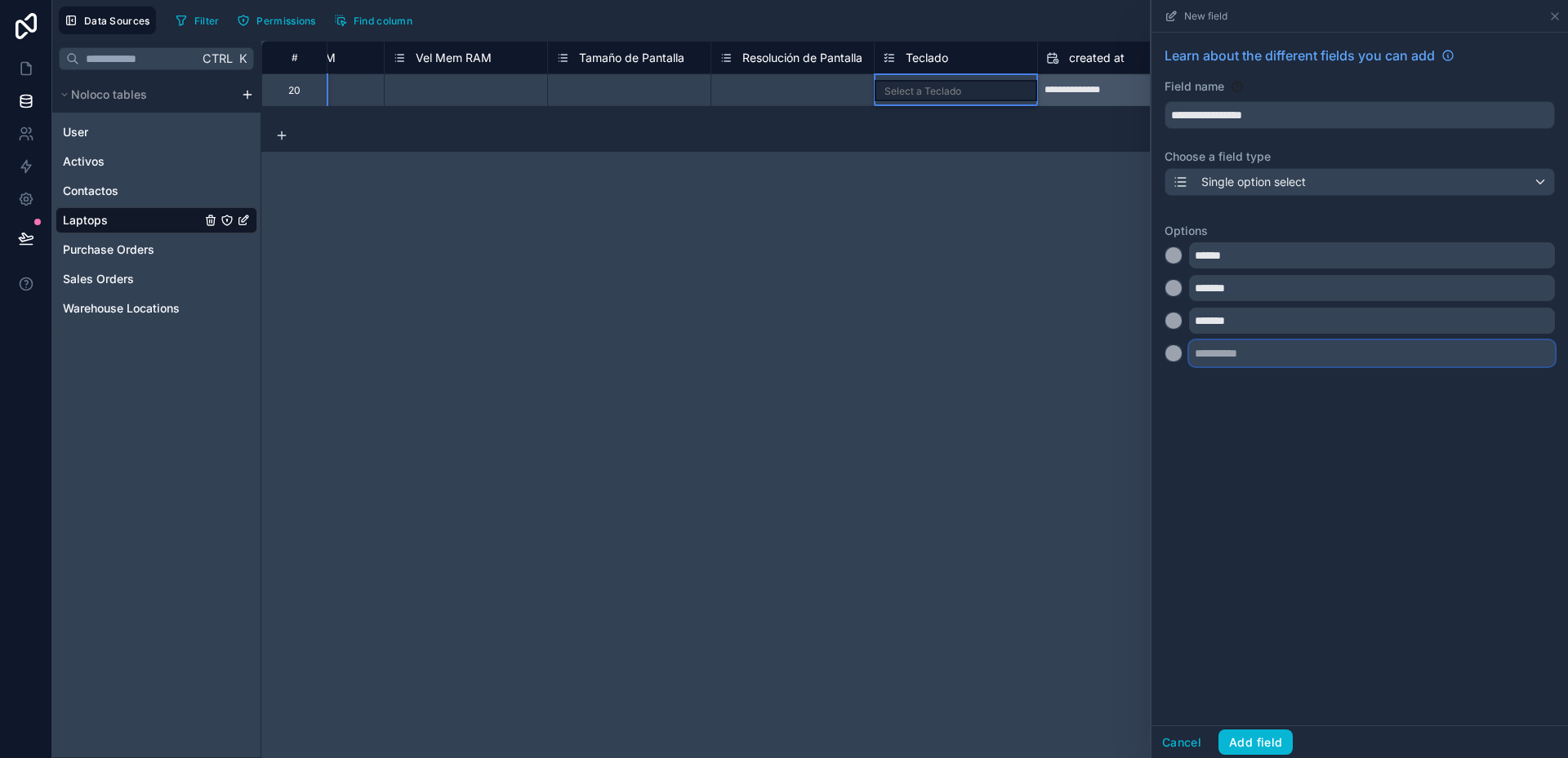
click at [1221, 350] on input "text" at bounding box center [1371, 353] width 366 height 26
type input "*******"
click at [1179, 389] on div at bounding box center [1174, 386] width 16 height 16
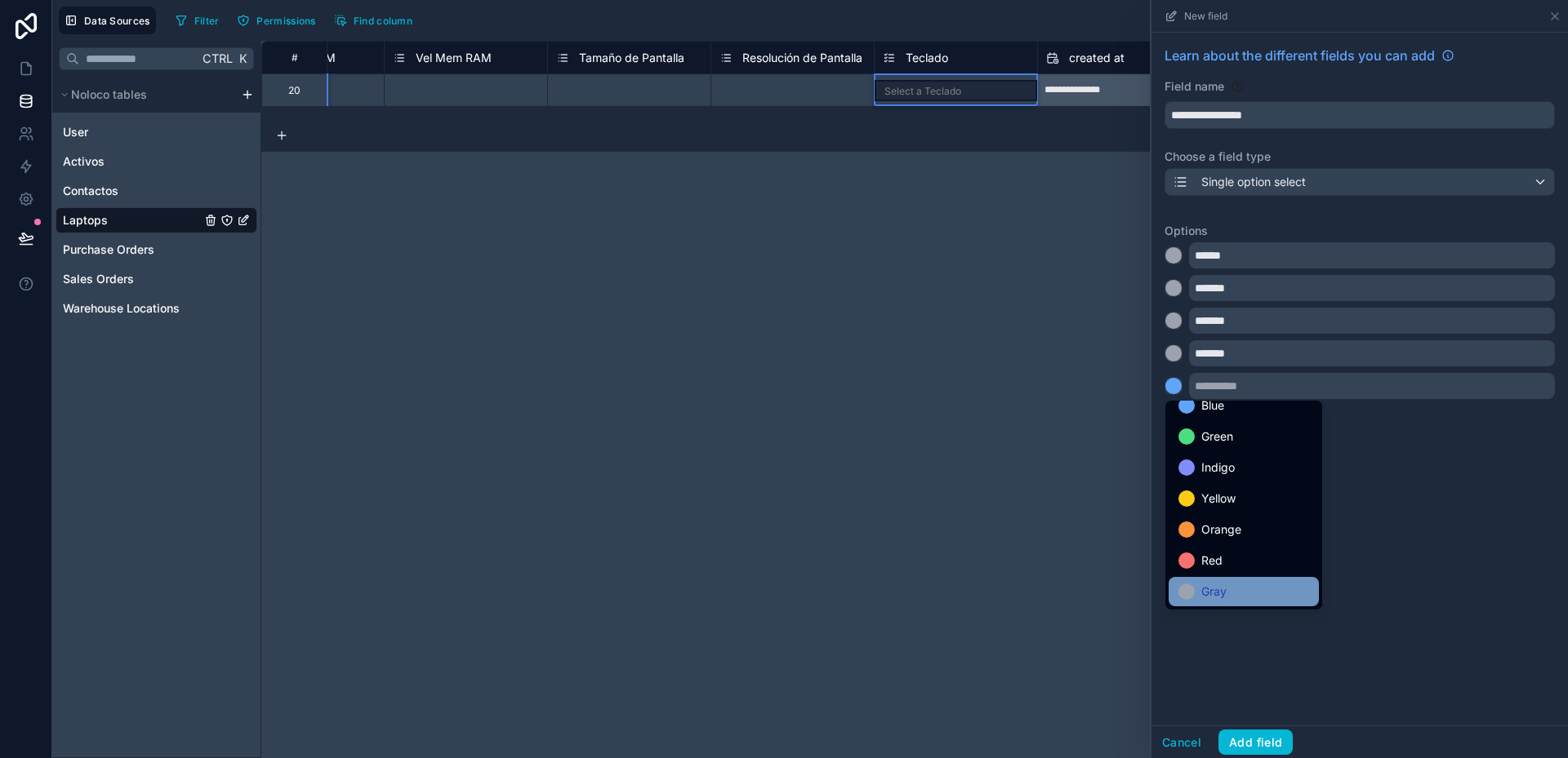
click at [1222, 584] on span "Gray" at bounding box center [1214, 592] width 25 height 20
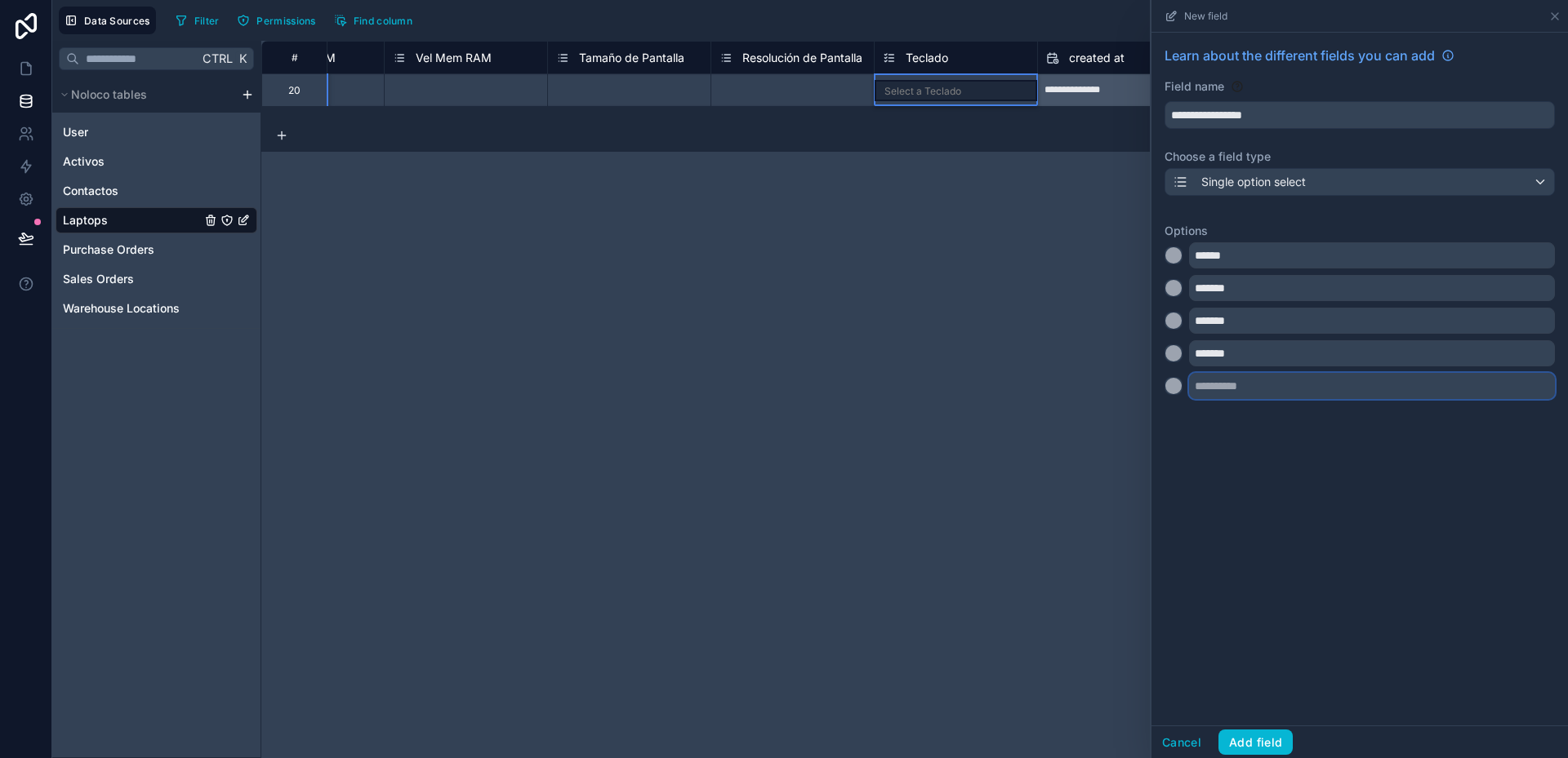
click at [1223, 390] on input "text" at bounding box center [1371, 385] width 366 height 26
type input "*******"
click at [1174, 424] on div at bounding box center [1174, 419] width 16 height 16
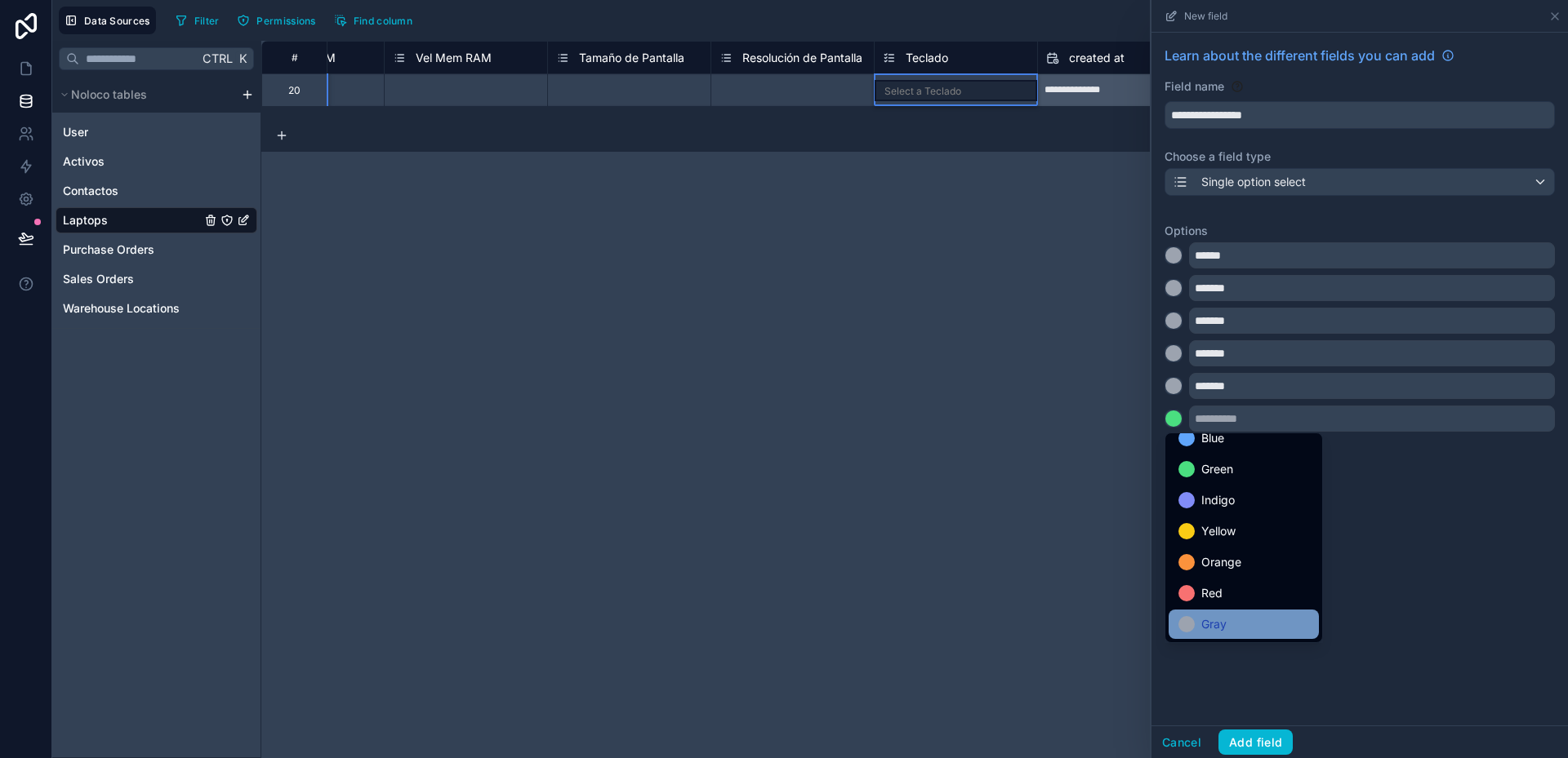
click at [1223, 615] on span "Gray" at bounding box center [1214, 624] width 25 height 20
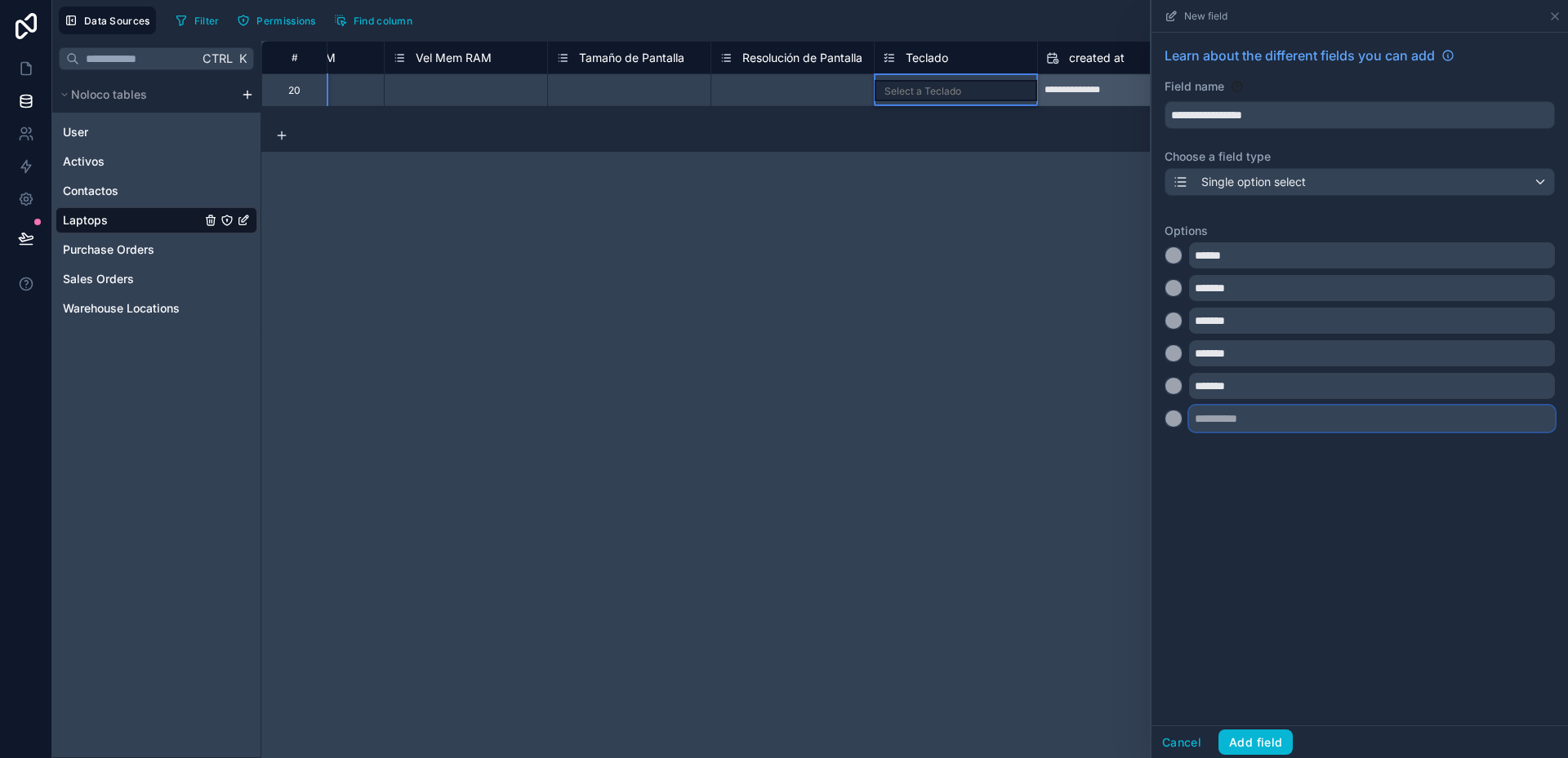
click at [1206, 421] on input "text" at bounding box center [1371, 419] width 366 height 26
type input "*******"
click at [1174, 452] on div at bounding box center [1174, 451] width 16 height 16
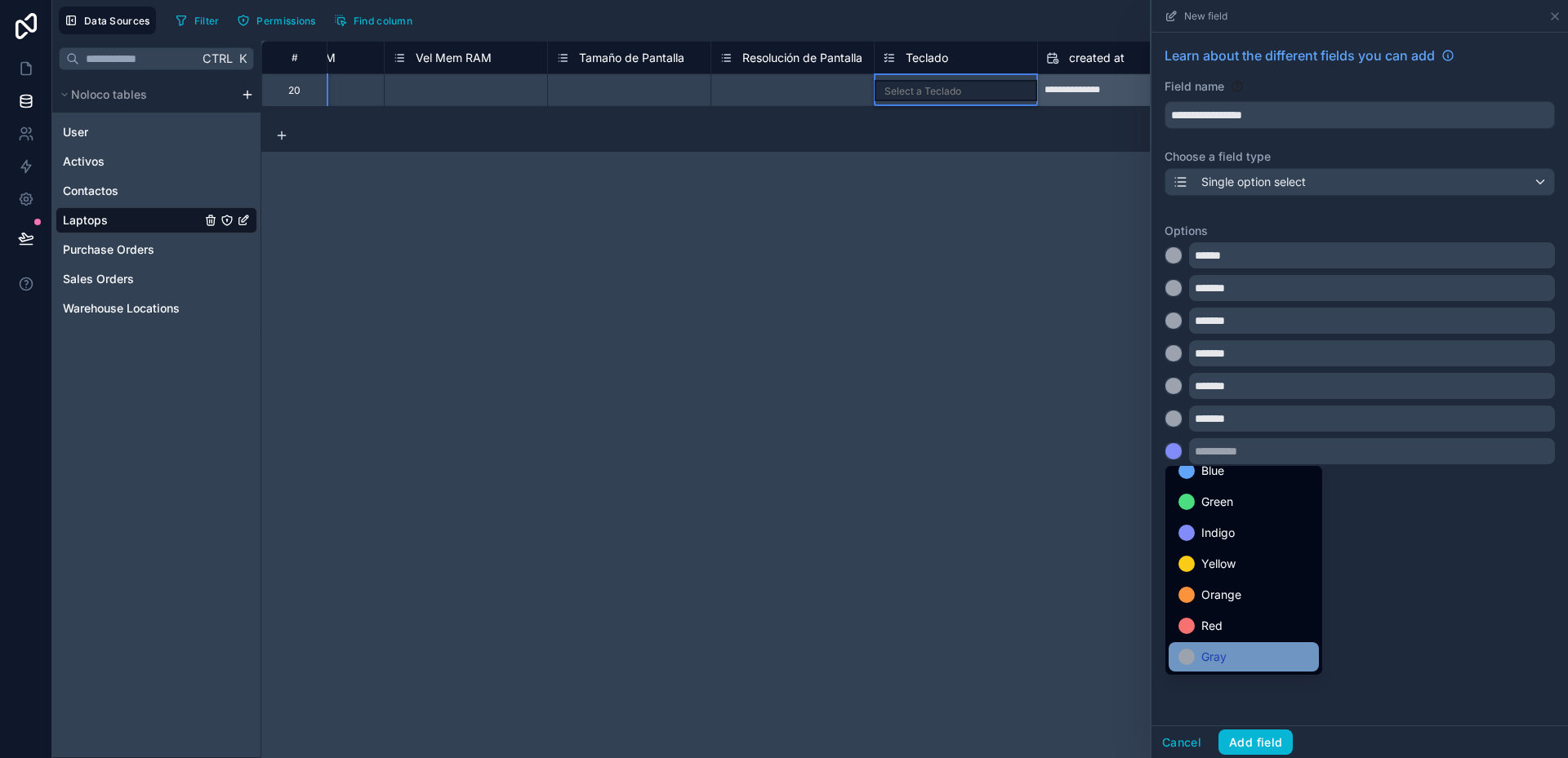
click at [1231, 647] on div "Gray" at bounding box center [1244, 657] width 150 height 30
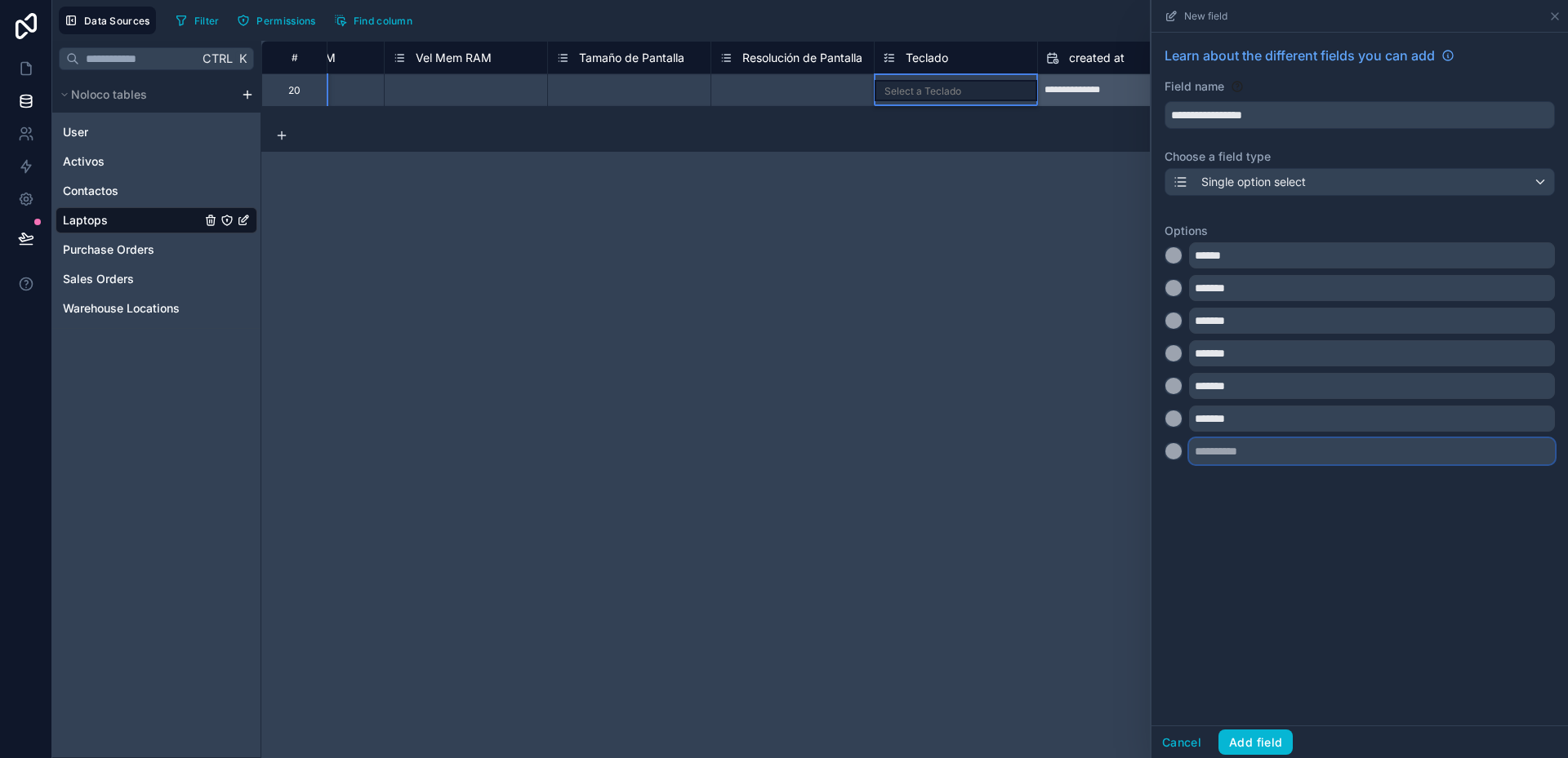
click at [1217, 447] on input "text" at bounding box center [1371, 451] width 366 height 26
type input "*******"
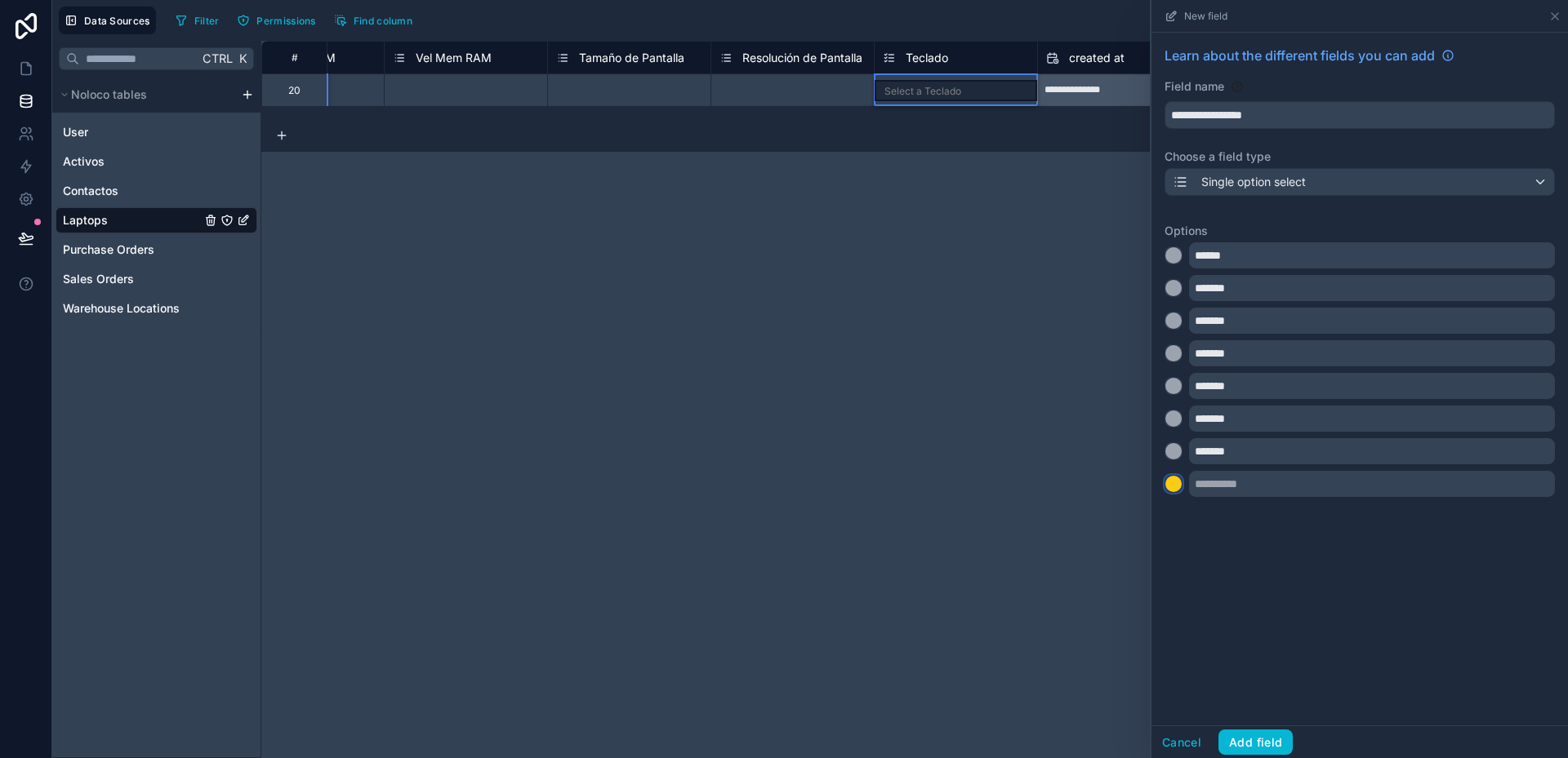
click at [1175, 484] on div at bounding box center [1174, 484] width 16 height 16
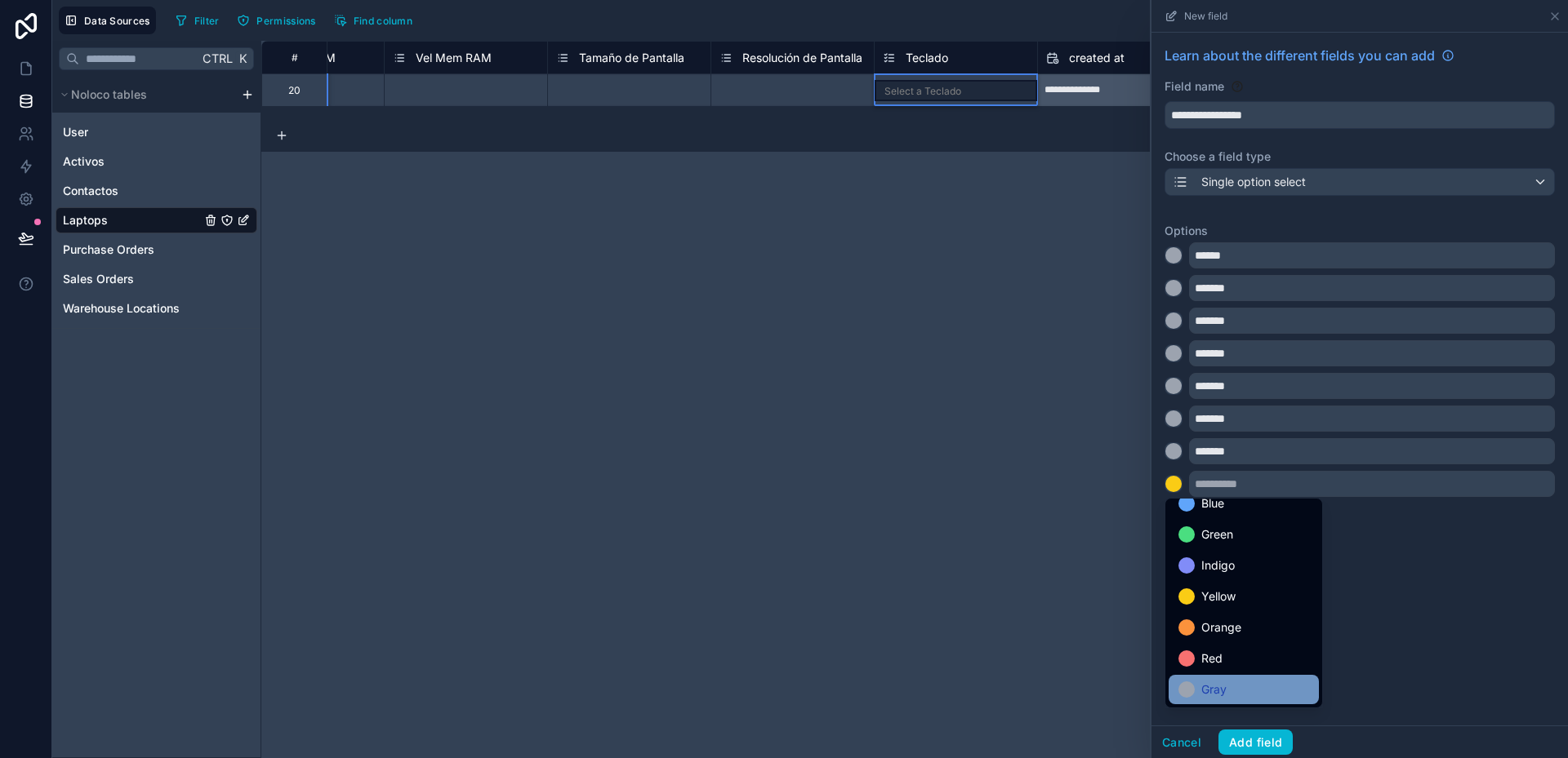
click at [1247, 676] on div "Gray" at bounding box center [1244, 690] width 150 height 30
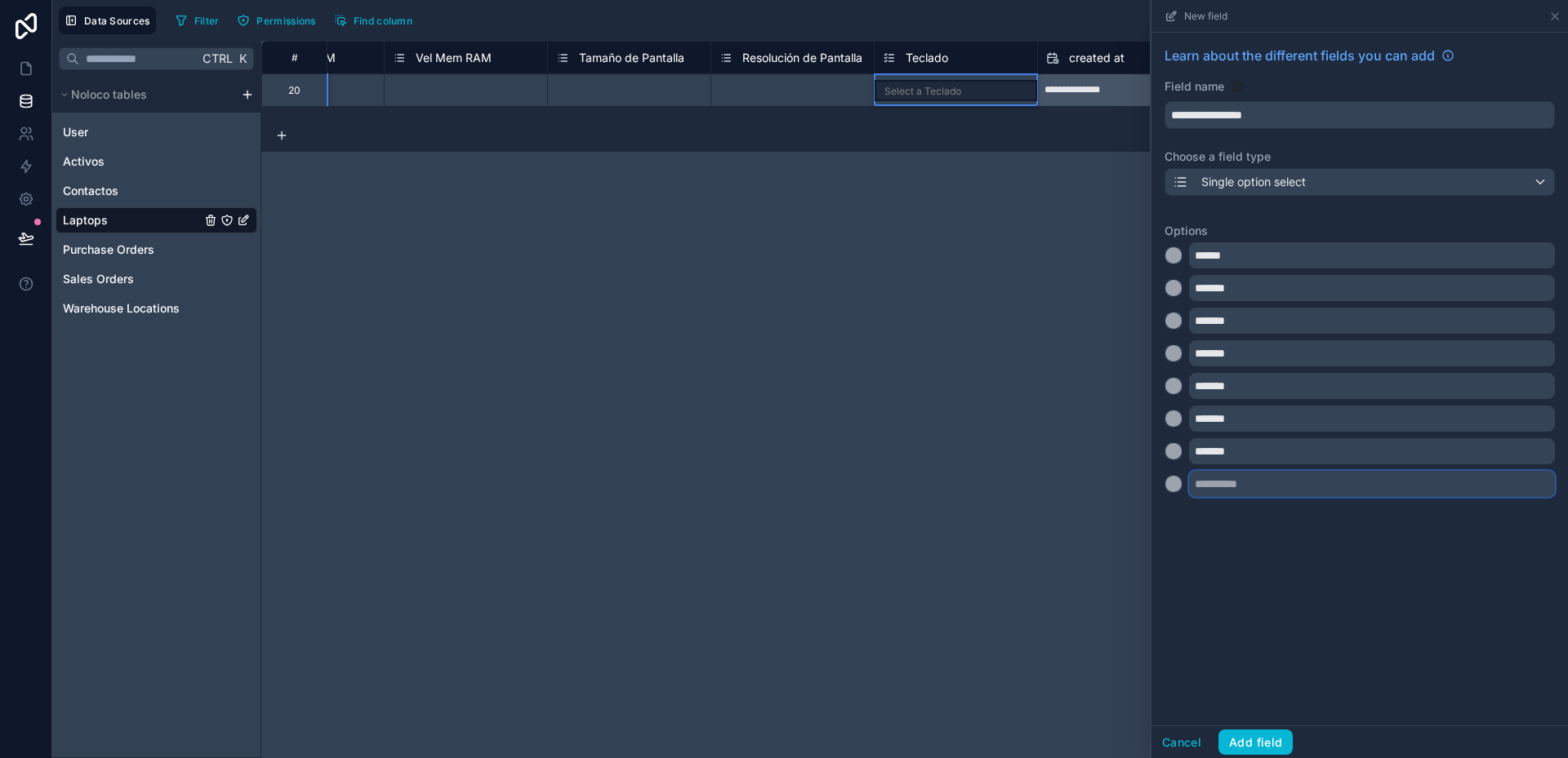
click at [1216, 481] on input "text" at bounding box center [1371, 483] width 366 height 26
type input "*******"
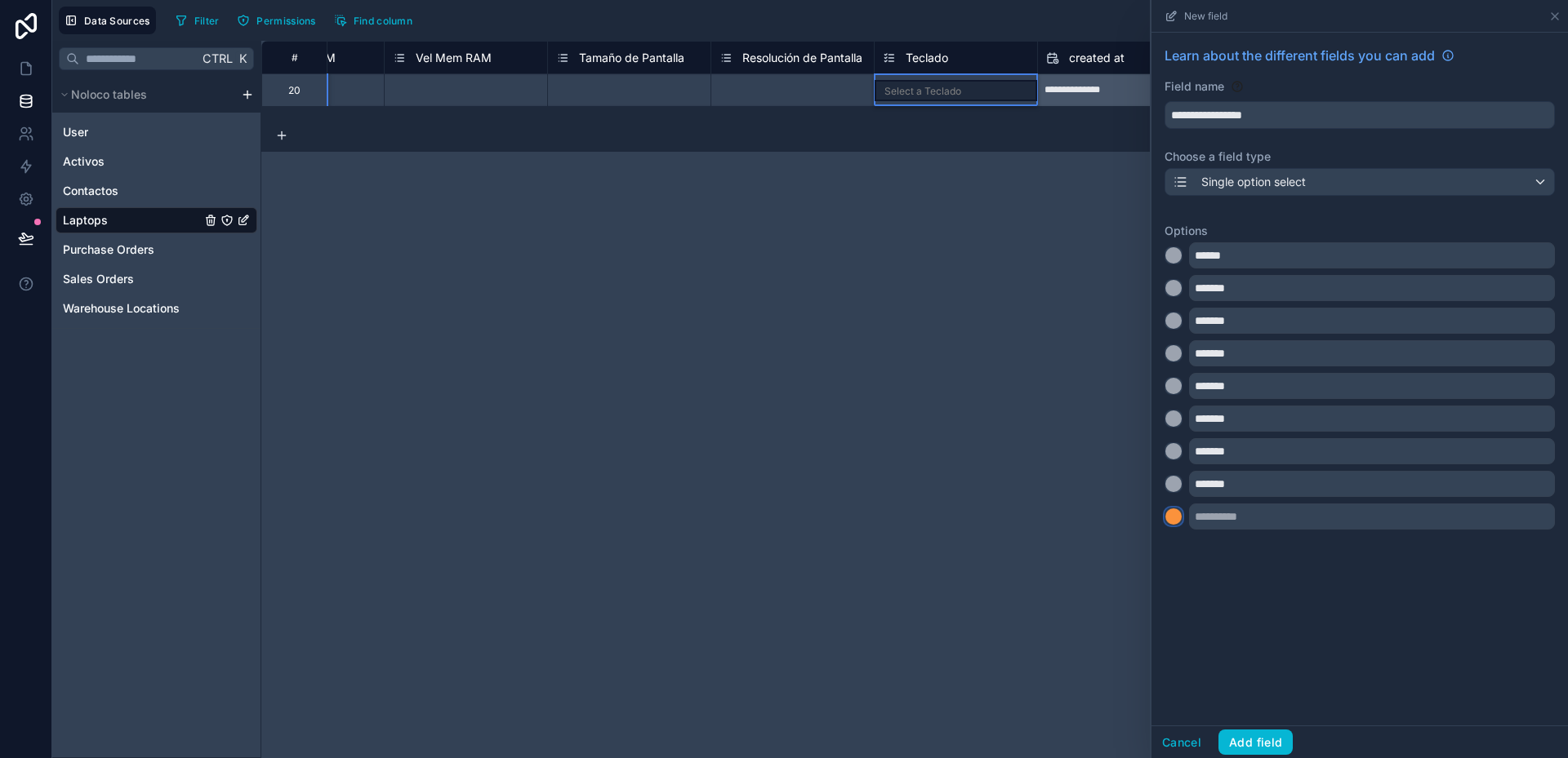
click at [1171, 518] on div at bounding box center [1174, 516] width 16 height 16
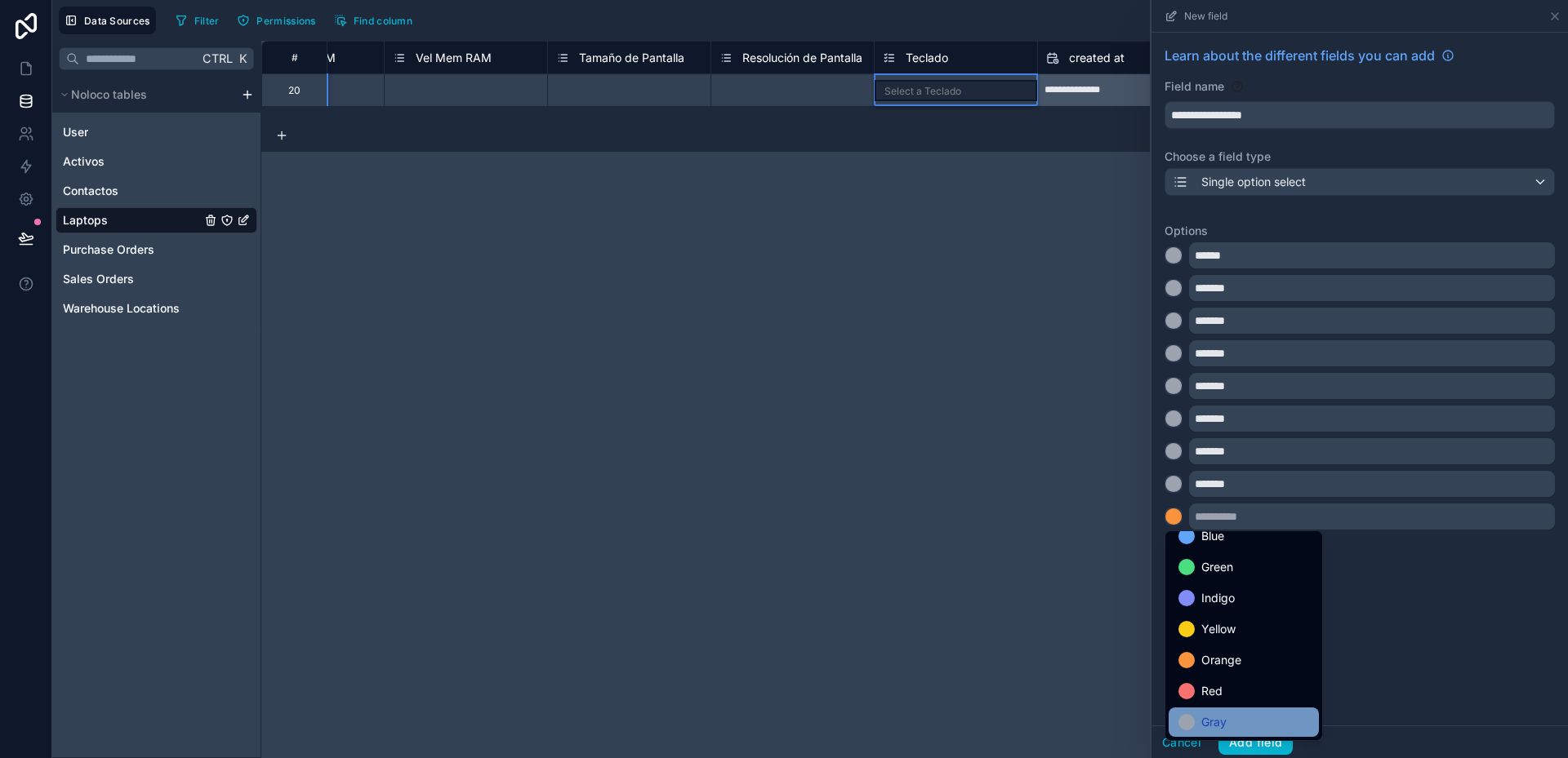
click at [1239, 716] on div "Gray" at bounding box center [1243, 722] width 130 height 20
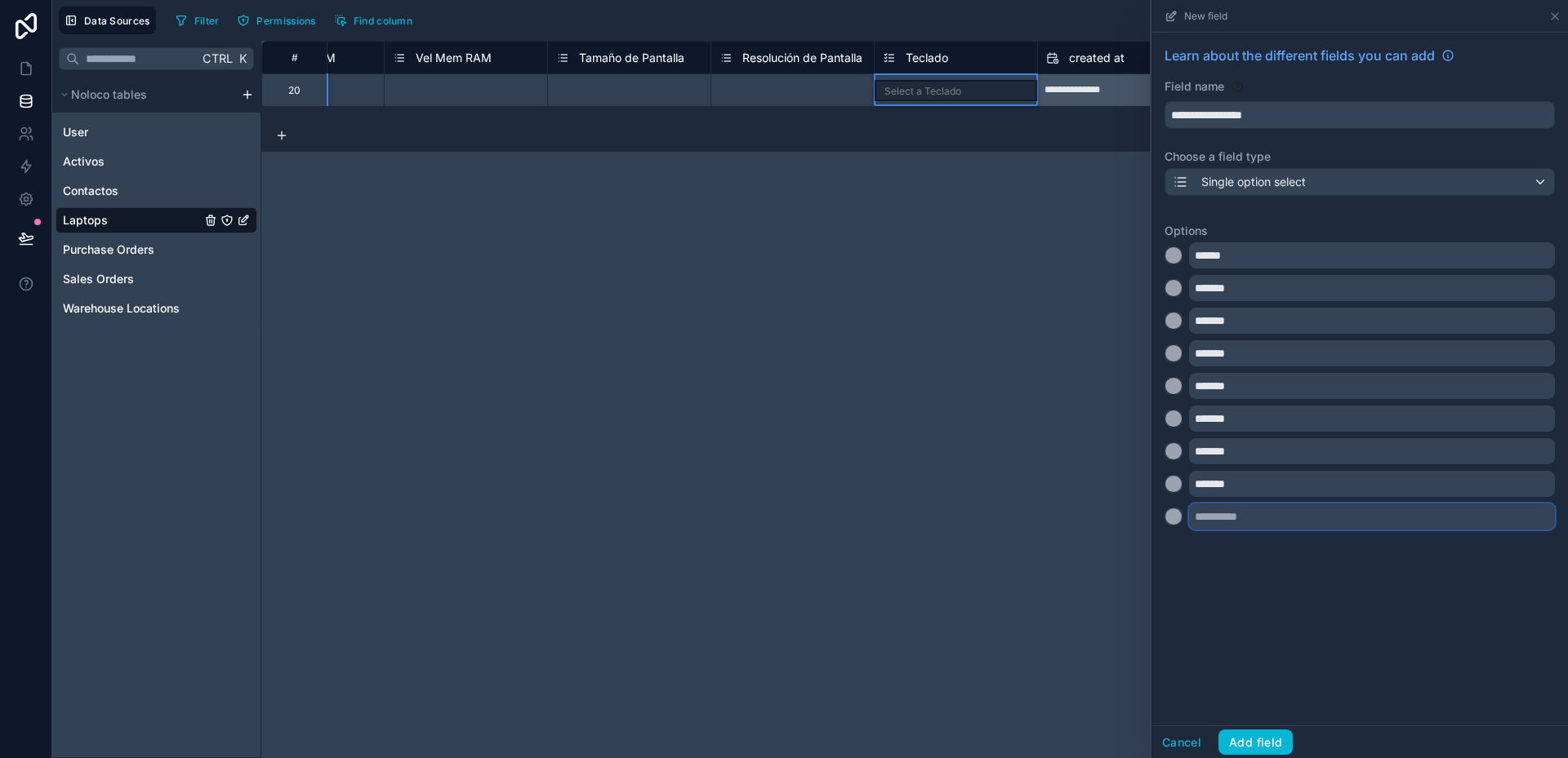
click at [1222, 515] on input "text" at bounding box center [1371, 516] width 366 height 26
type input "*******"
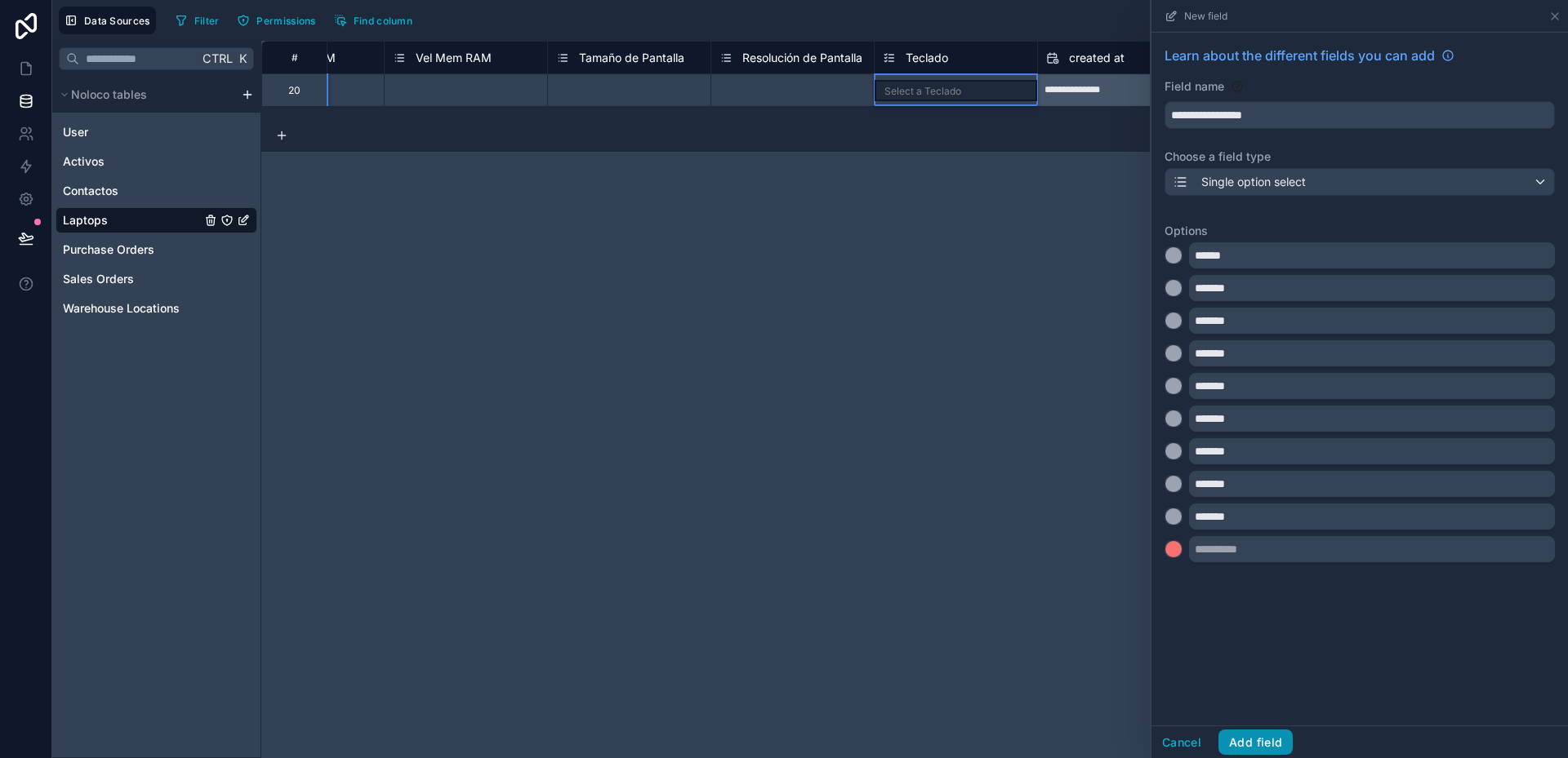
click at [1257, 738] on button "Add field" at bounding box center [1255, 742] width 75 height 26
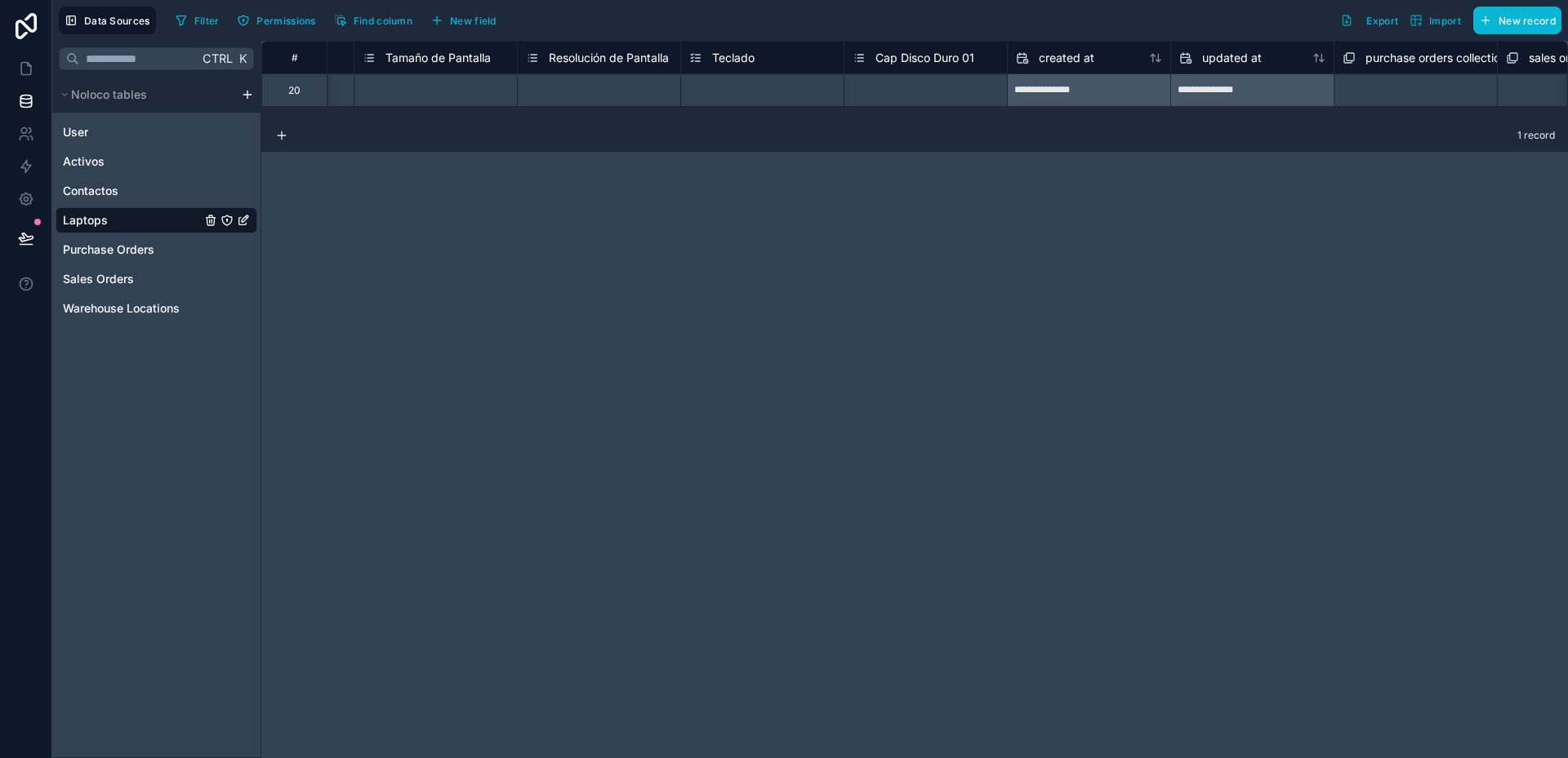
scroll to position [0, 2763]
click at [929, 94] on div "Select a Cap Disco Duro 01" at bounding box center [901, 91] width 126 height 13
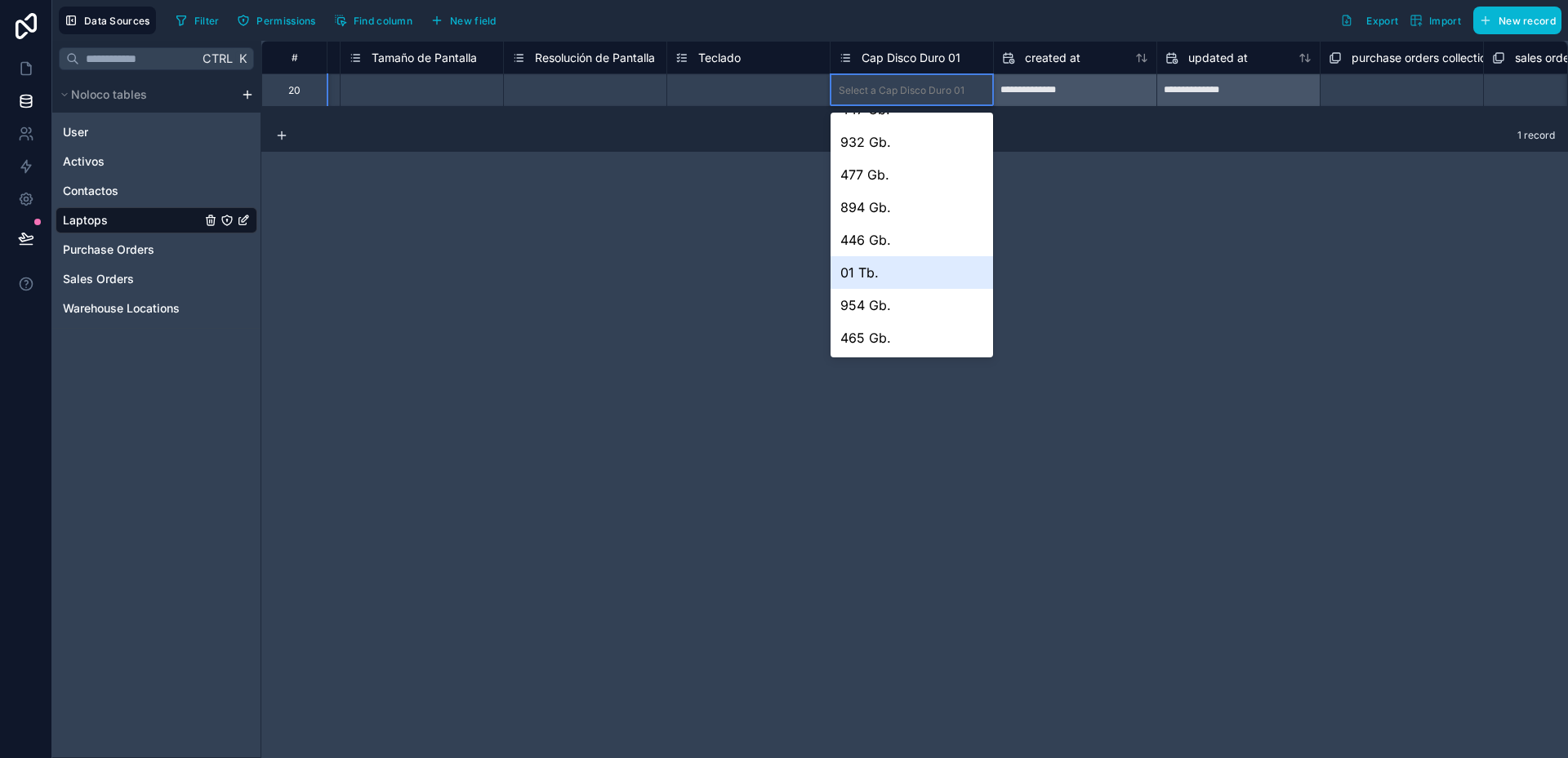
scroll to position [0, 0]
click at [1126, 275] on div "**********" at bounding box center [915, 399] width 1307 height 718
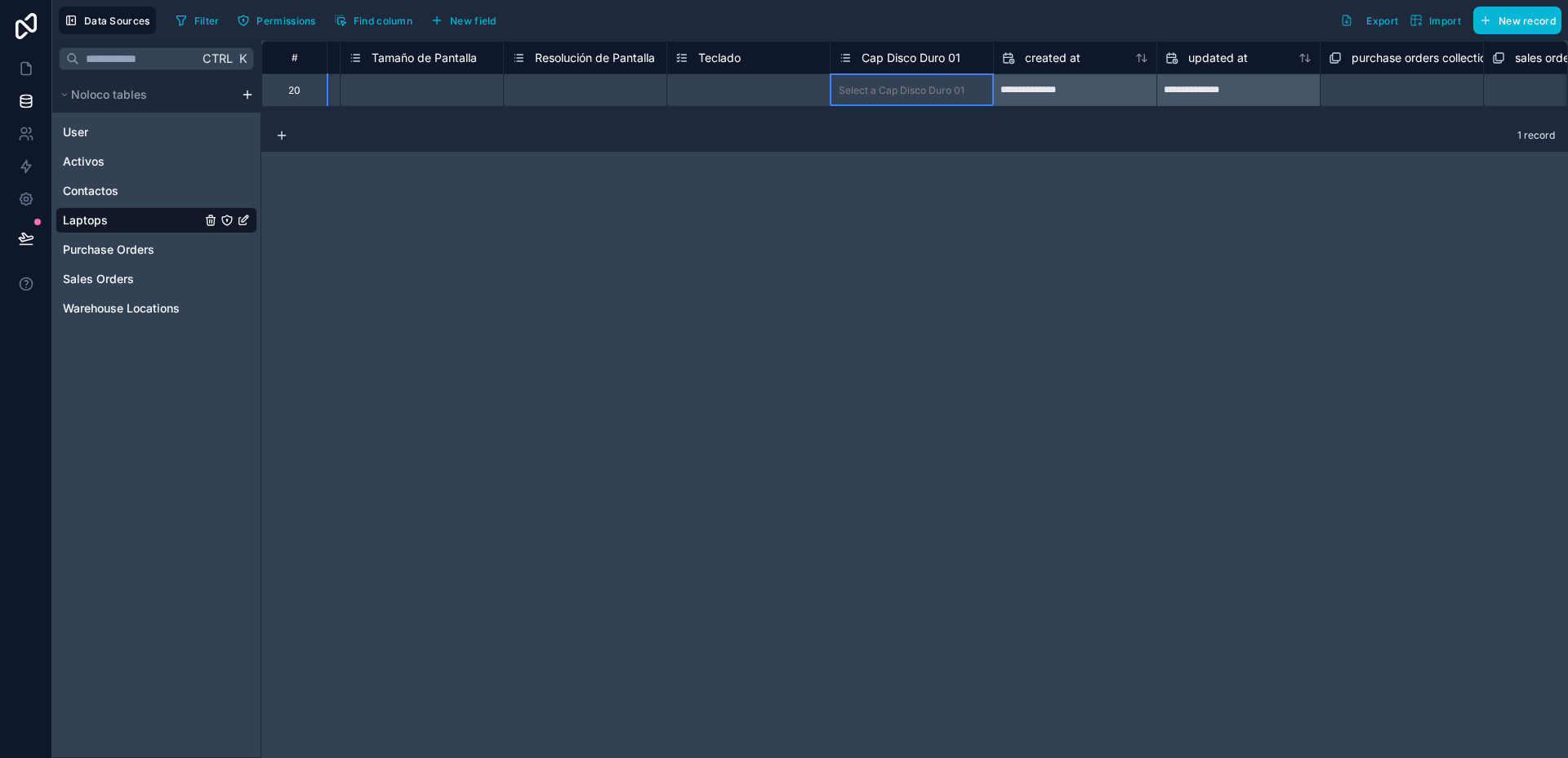
click at [911, 53] on span "Cap Disco Duro 01" at bounding box center [911, 57] width 99 height 16
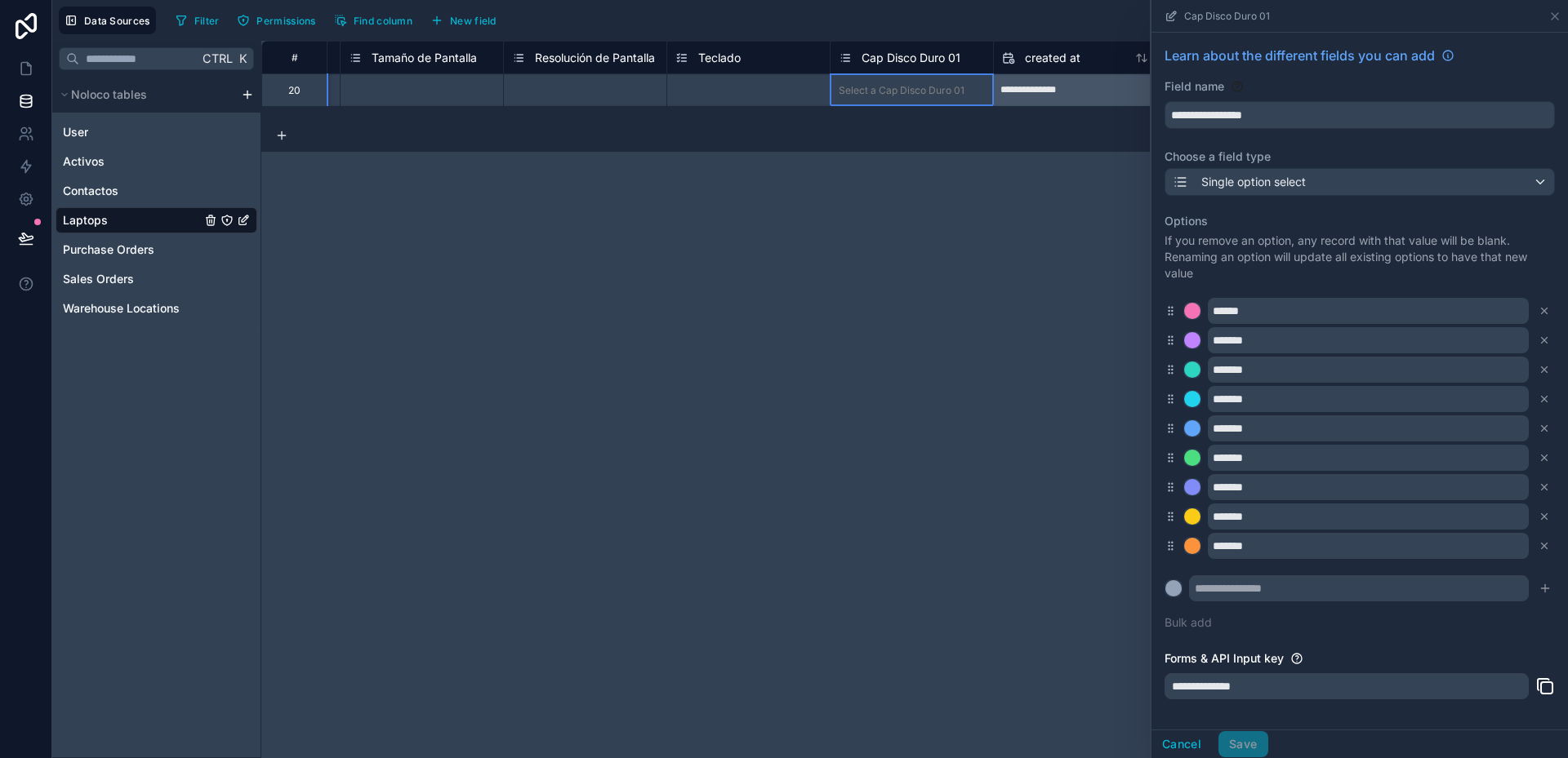
click at [1093, 270] on div "**********" at bounding box center [915, 399] width 1307 height 718
click at [734, 62] on span "Teclado" at bounding box center [719, 57] width 42 height 16
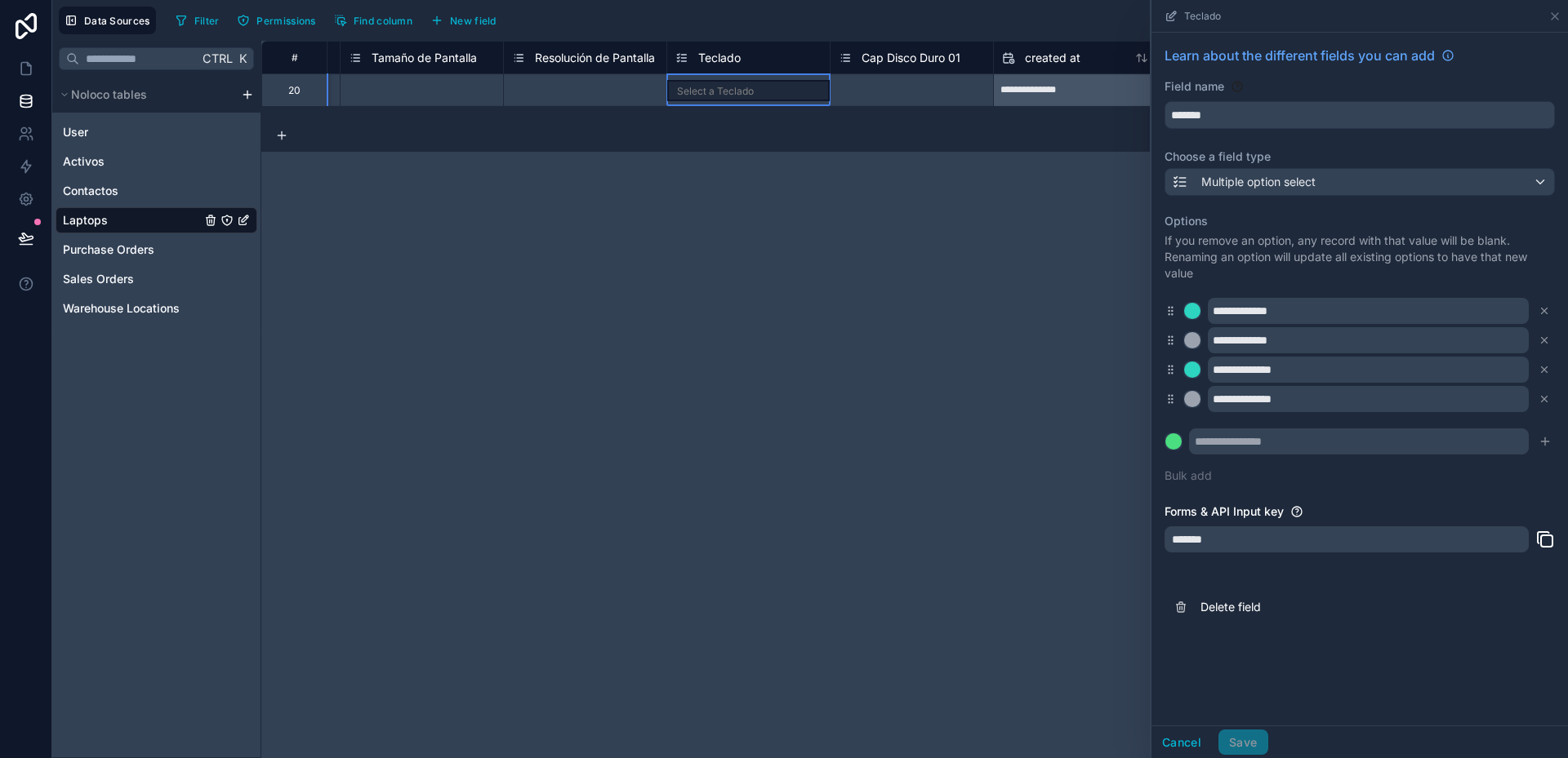
click at [937, 66] on span "Cap Disco Duro 01" at bounding box center [911, 57] width 99 height 16
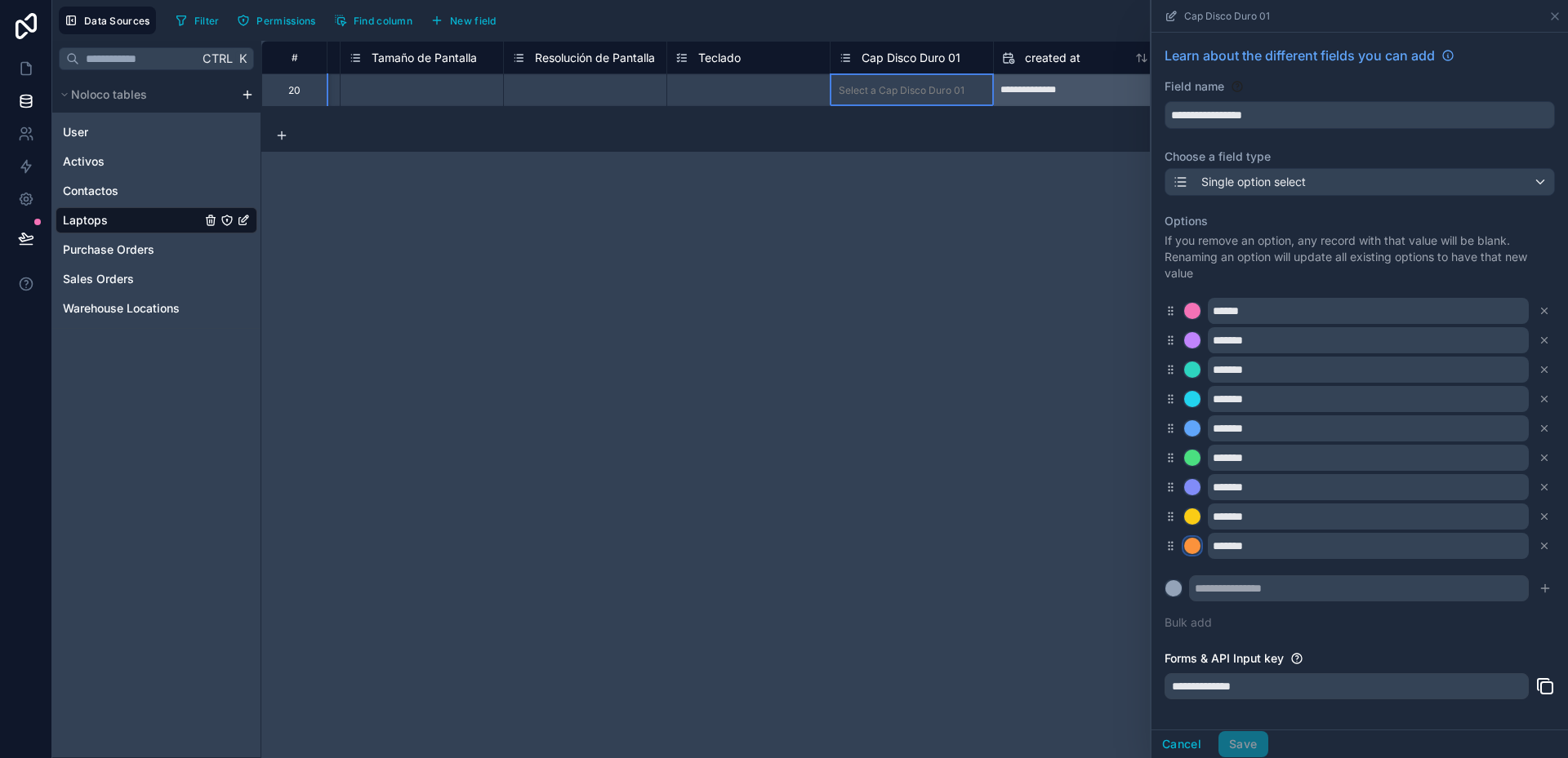
click at [1196, 544] on div at bounding box center [1192, 546] width 16 height 16
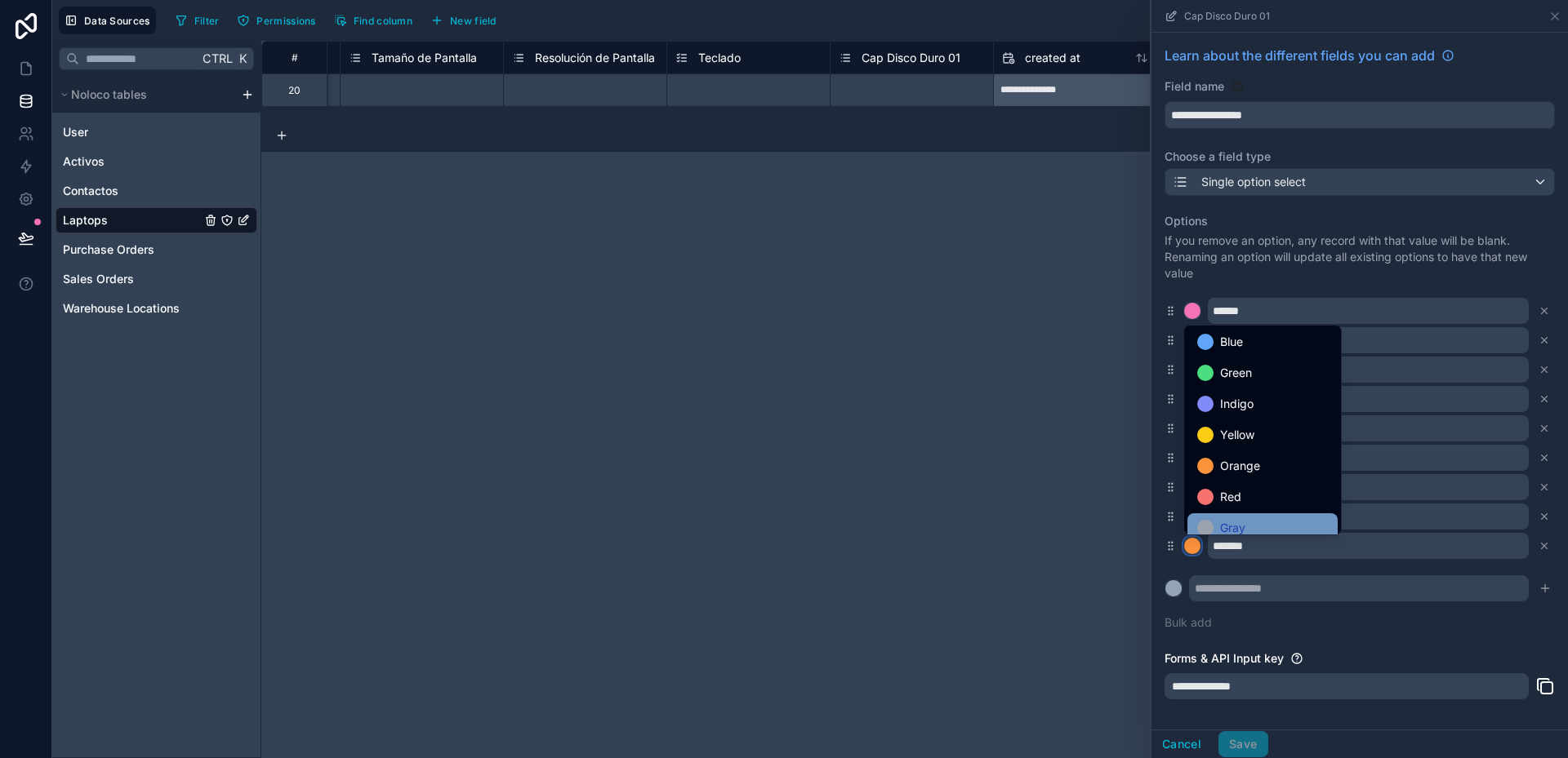
scroll to position [137, 0]
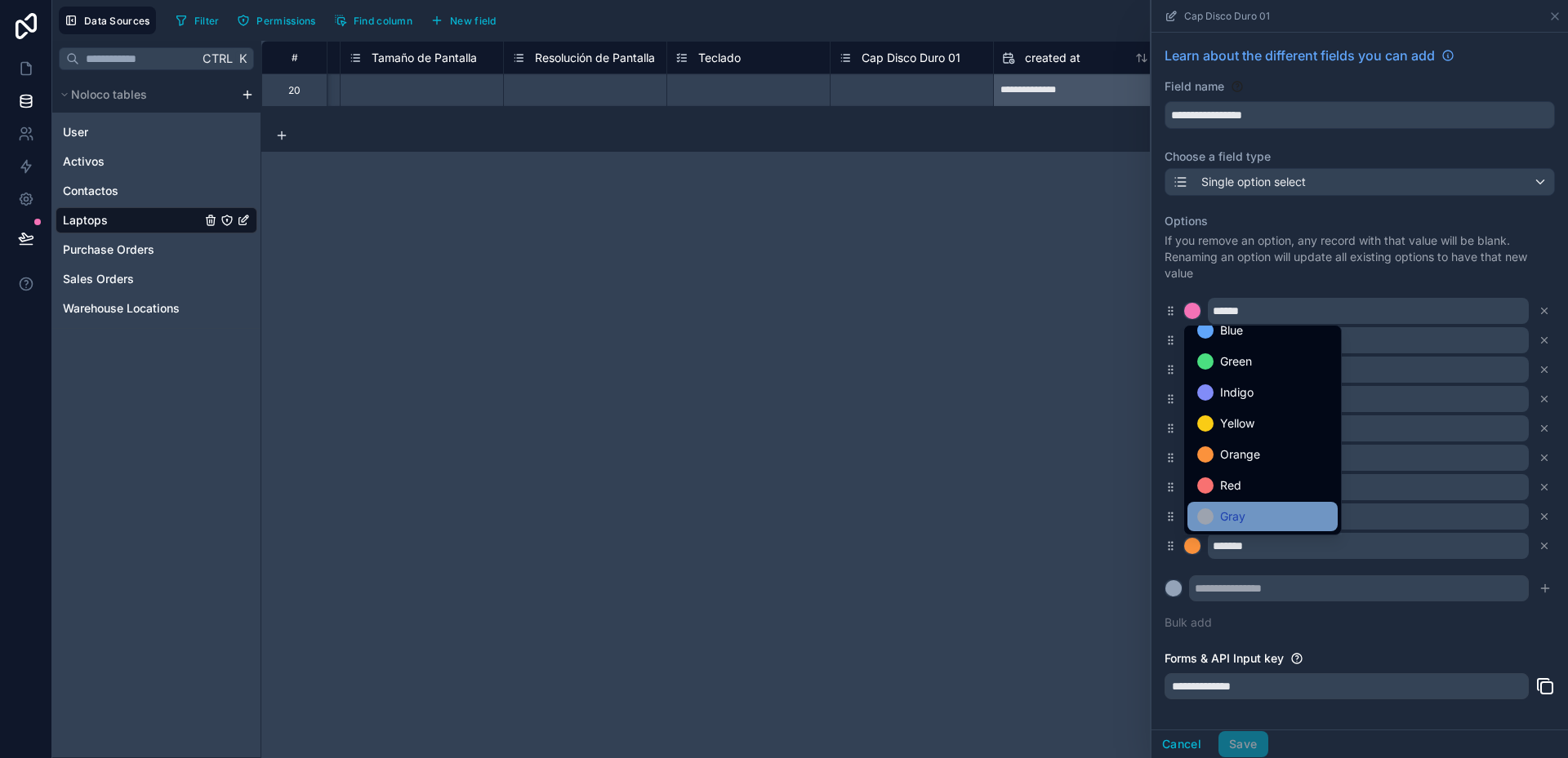
click at [1245, 520] on span "Gray" at bounding box center [1233, 516] width 25 height 20
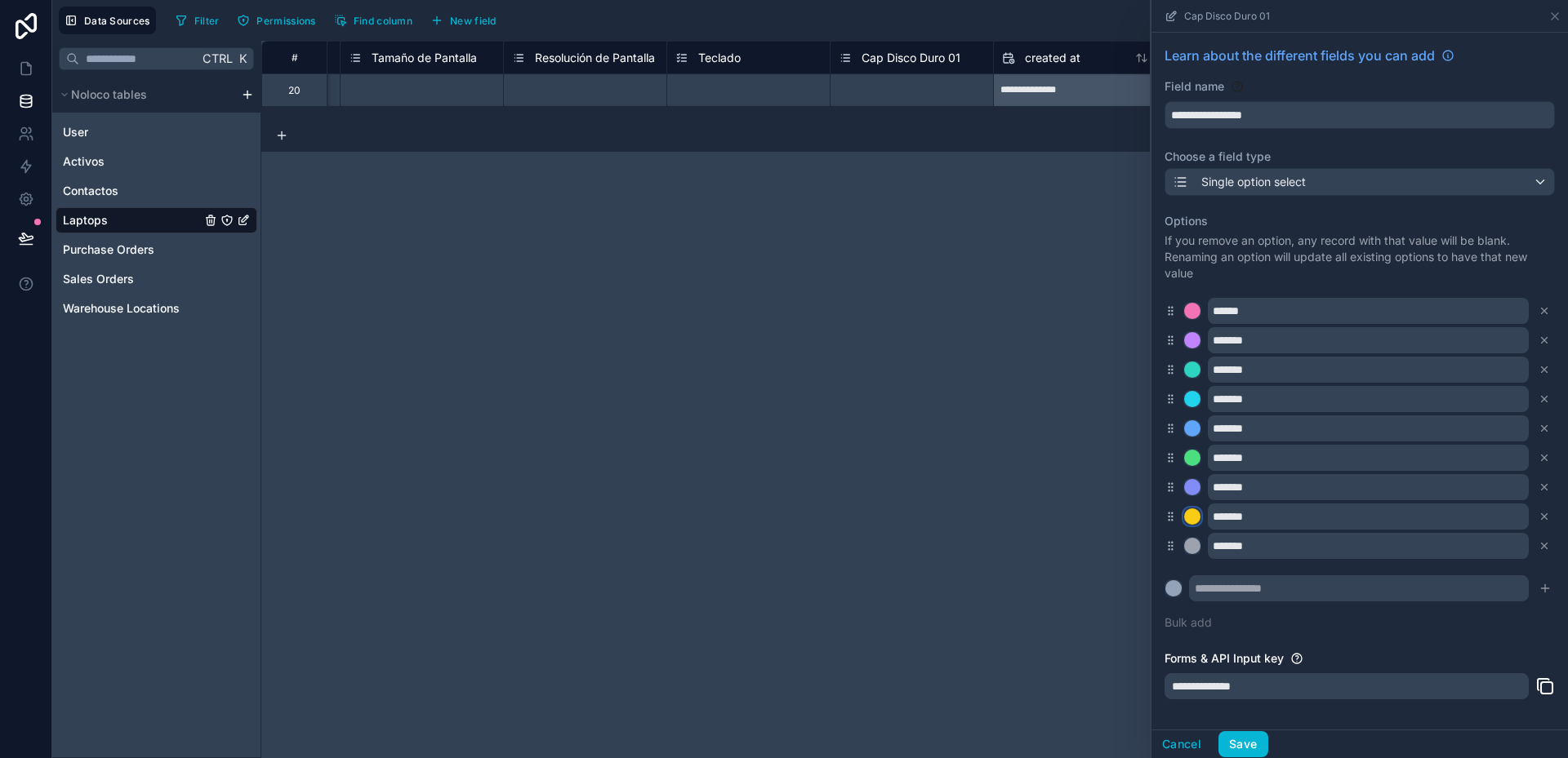
click at [1196, 517] on div at bounding box center [1192, 516] width 16 height 16
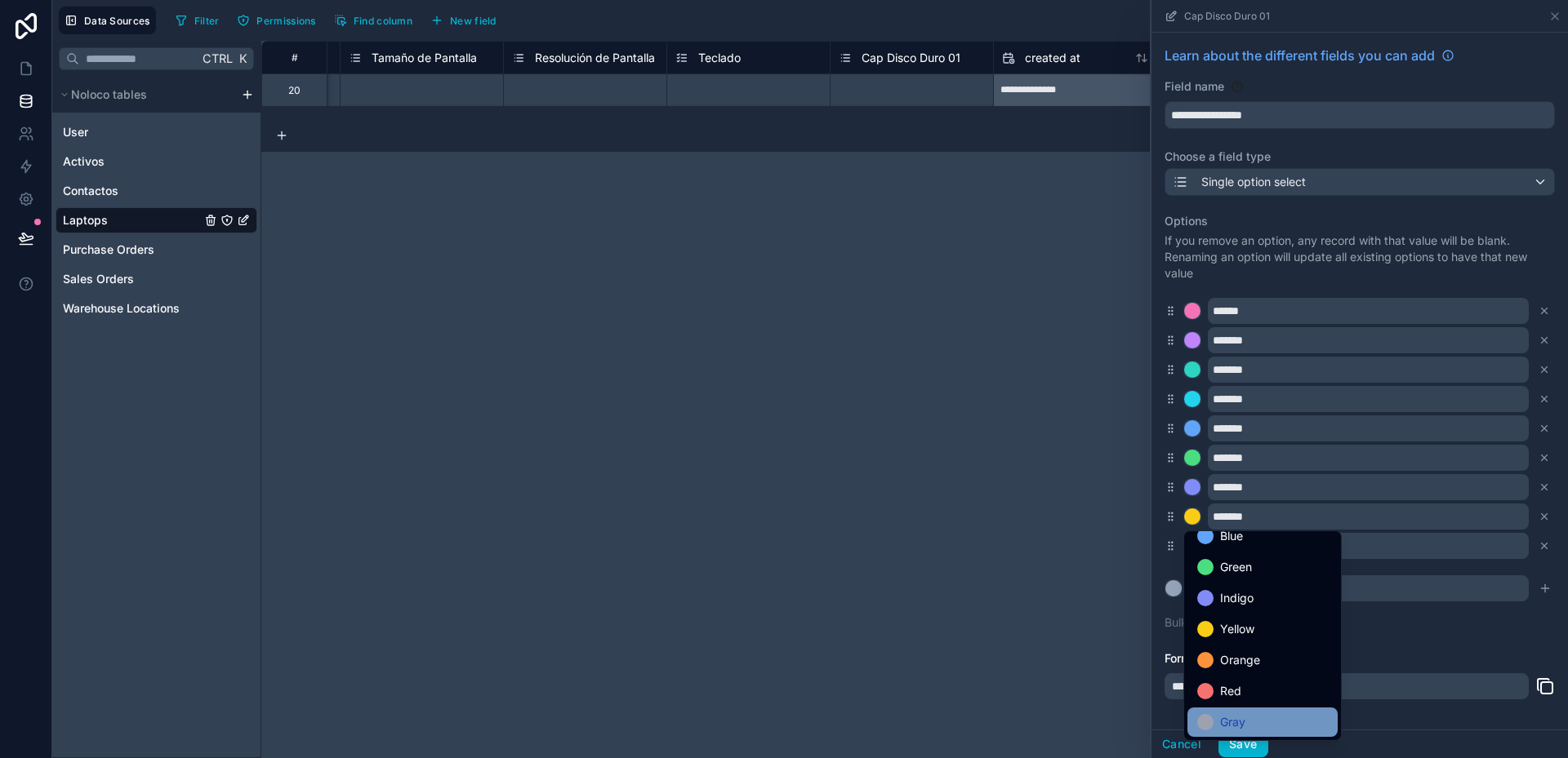
click at [1254, 718] on div "Gray" at bounding box center [1262, 722] width 130 height 20
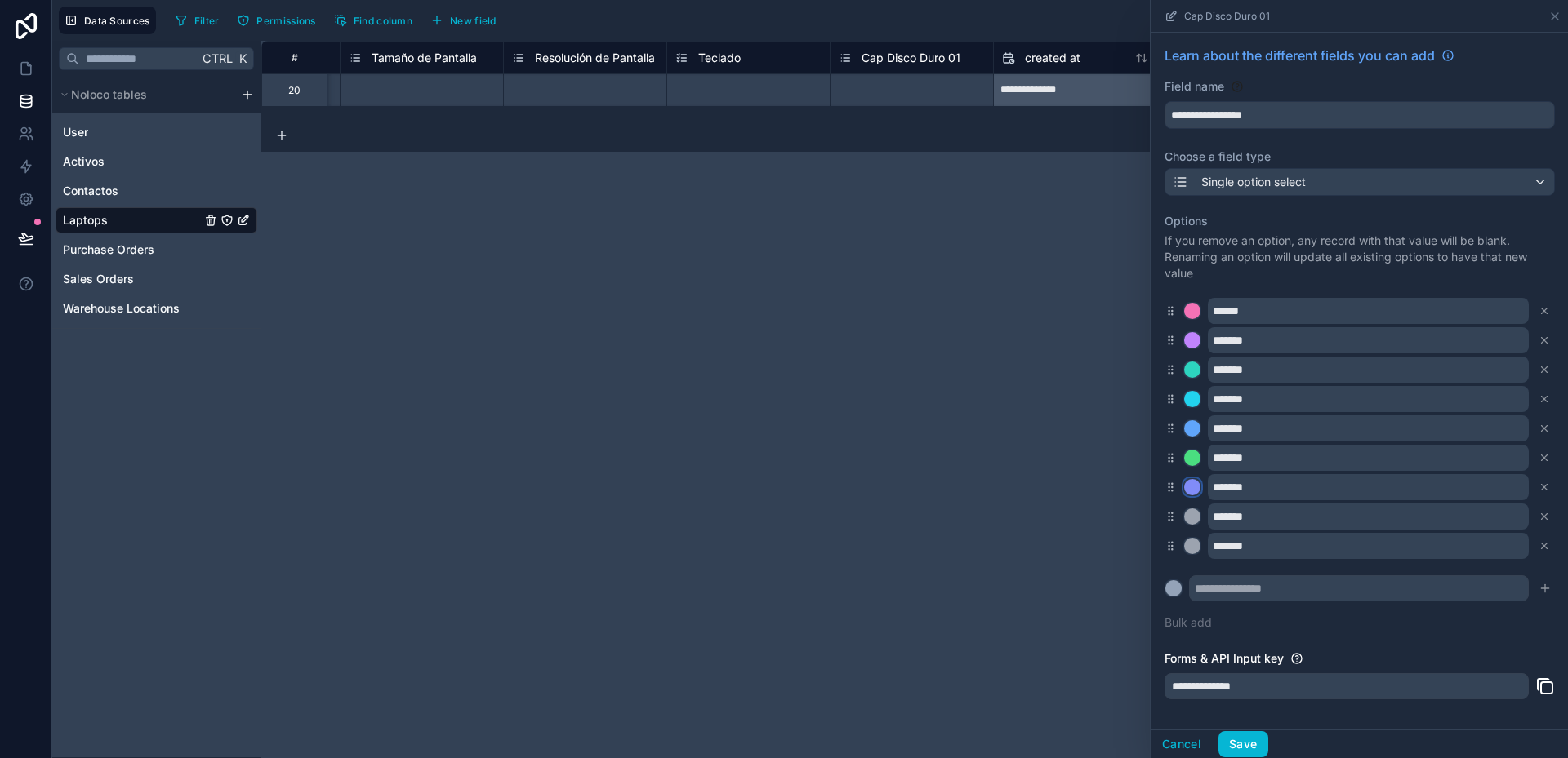
click at [1196, 482] on div at bounding box center [1192, 487] width 16 height 16
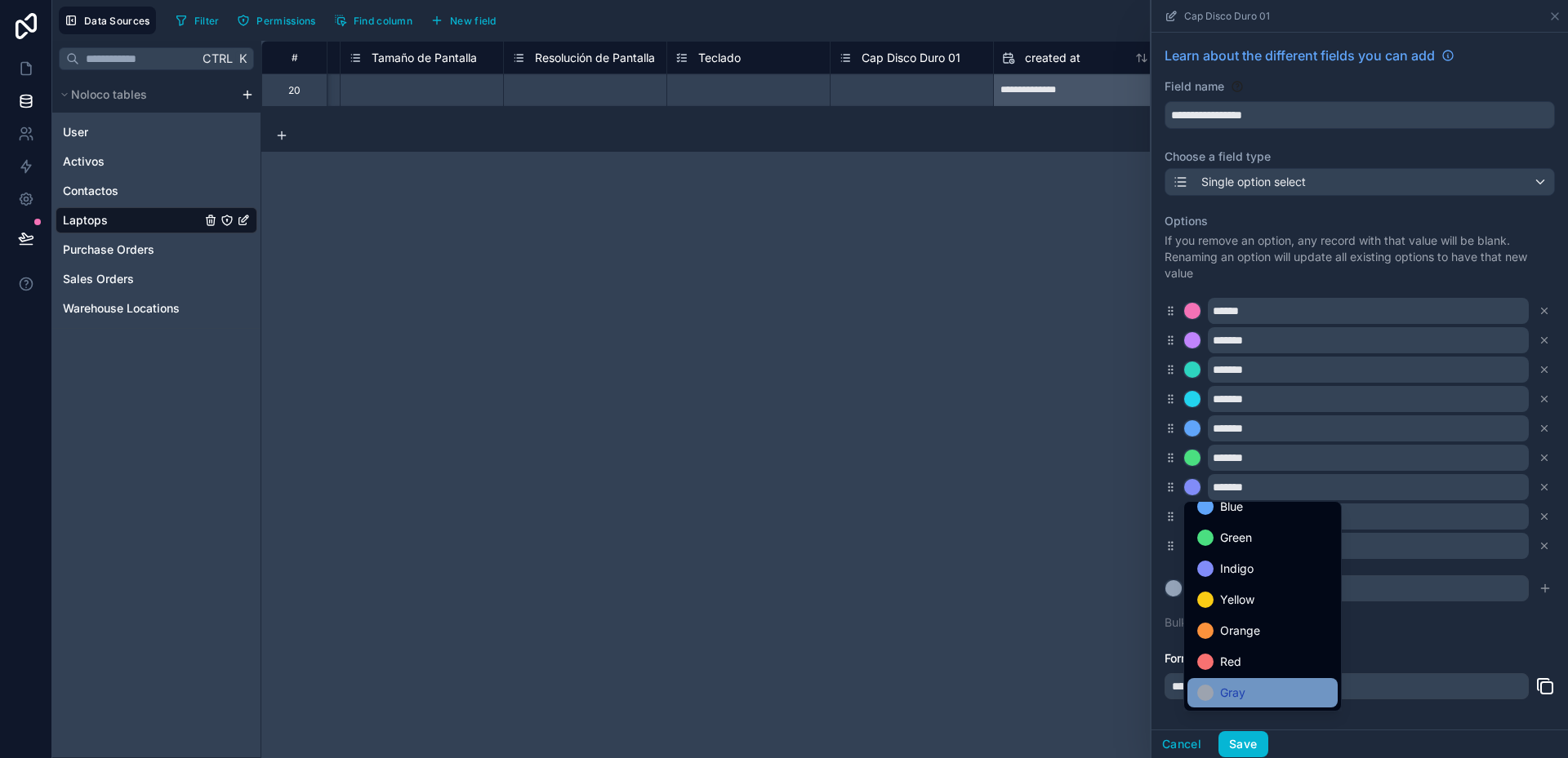
click at [1261, 687] on div "Gray" at bounding box center [1262, 693] width 130 height 20
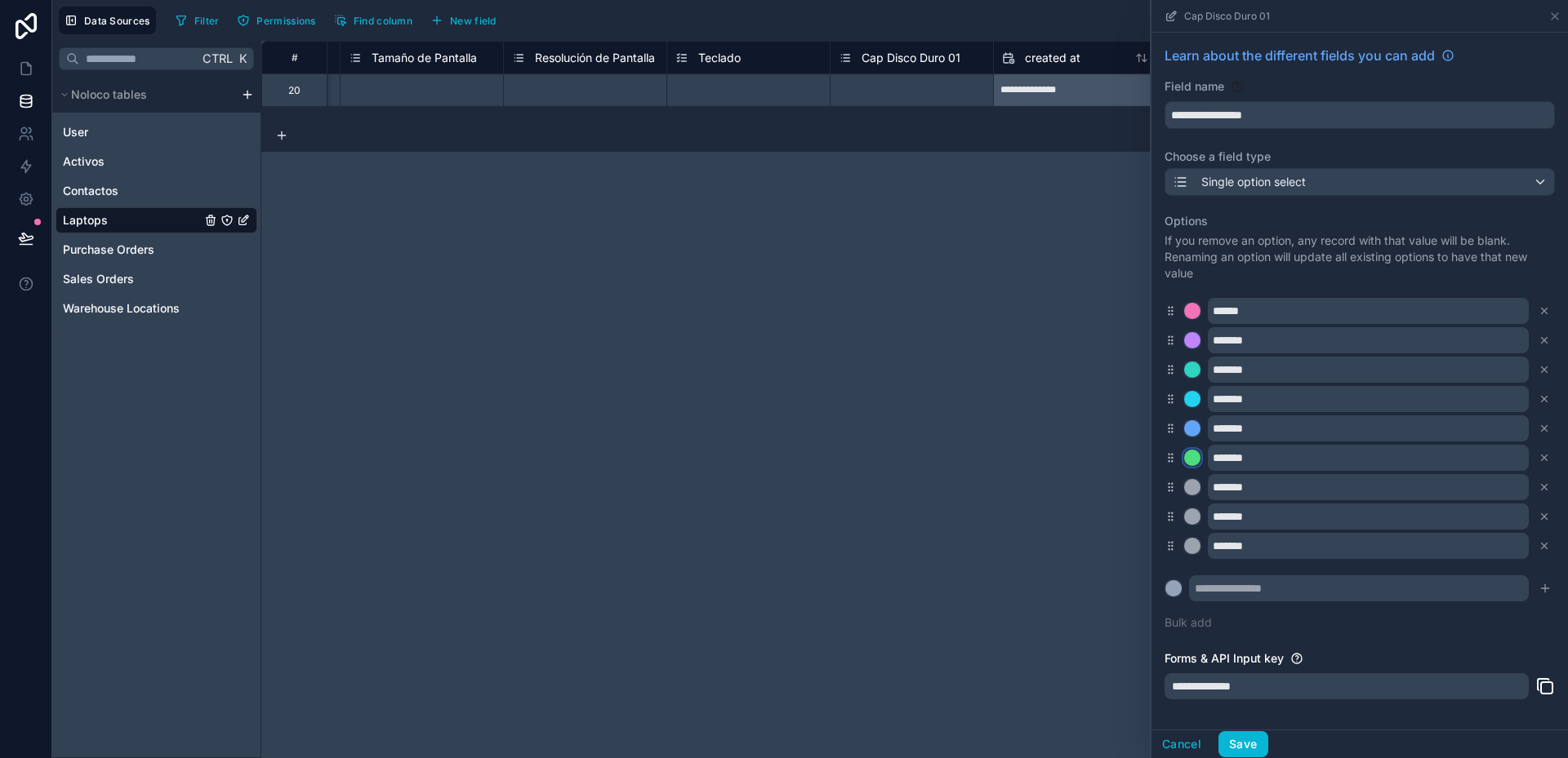
click at [1195, 454] on div at bounding box center [1192, 458] width 16 height 16
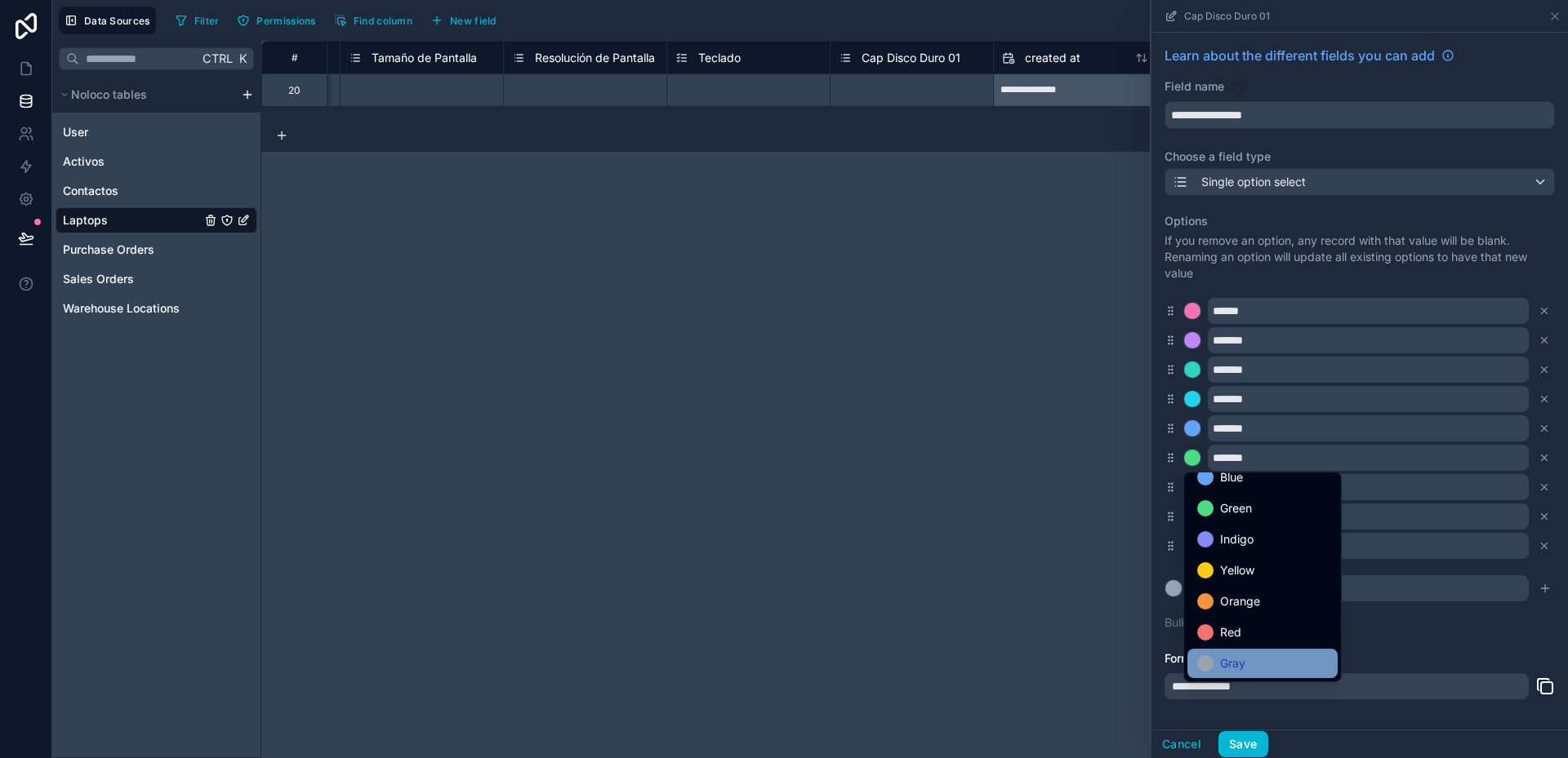
click at [1253, 656] on div "Gray" at bounding box center [1262, 664] width 130 height 20
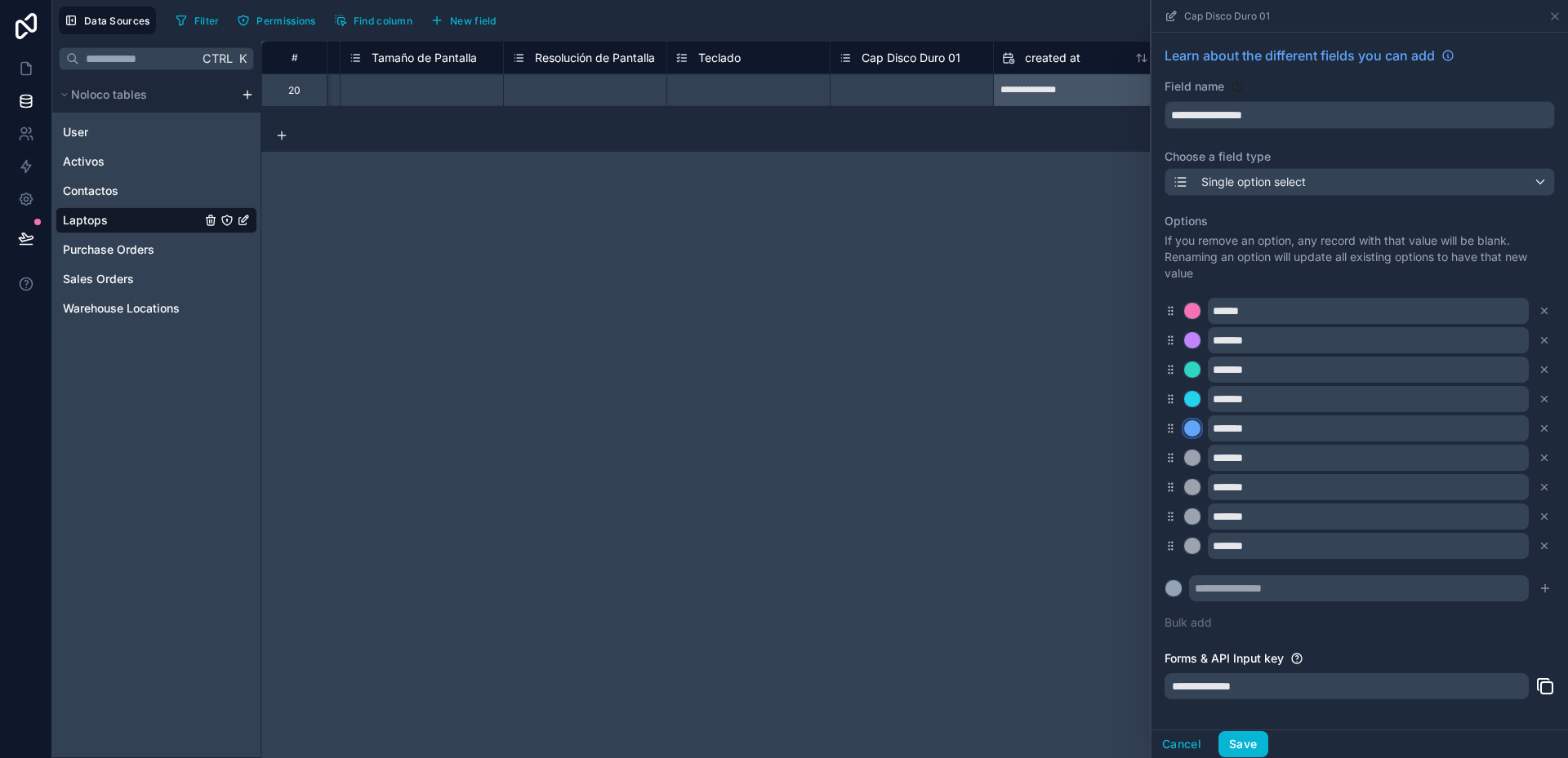
click at [1195, 429] on div at bounding box center [1192, 428] width 16 height 16
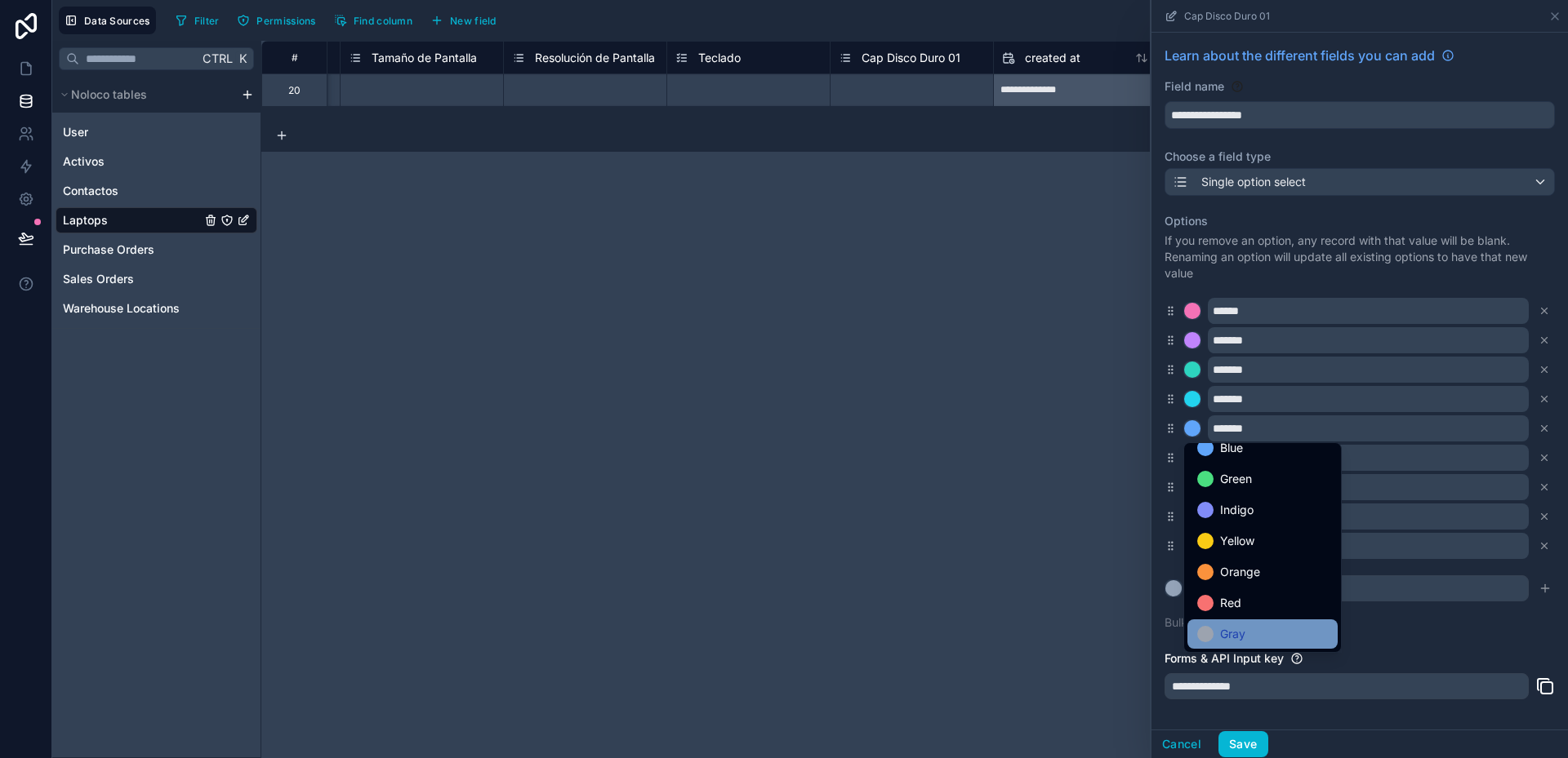
click at [1245, 630] on span "Gray" at bounding box center [1233, 634] width 25 height 20
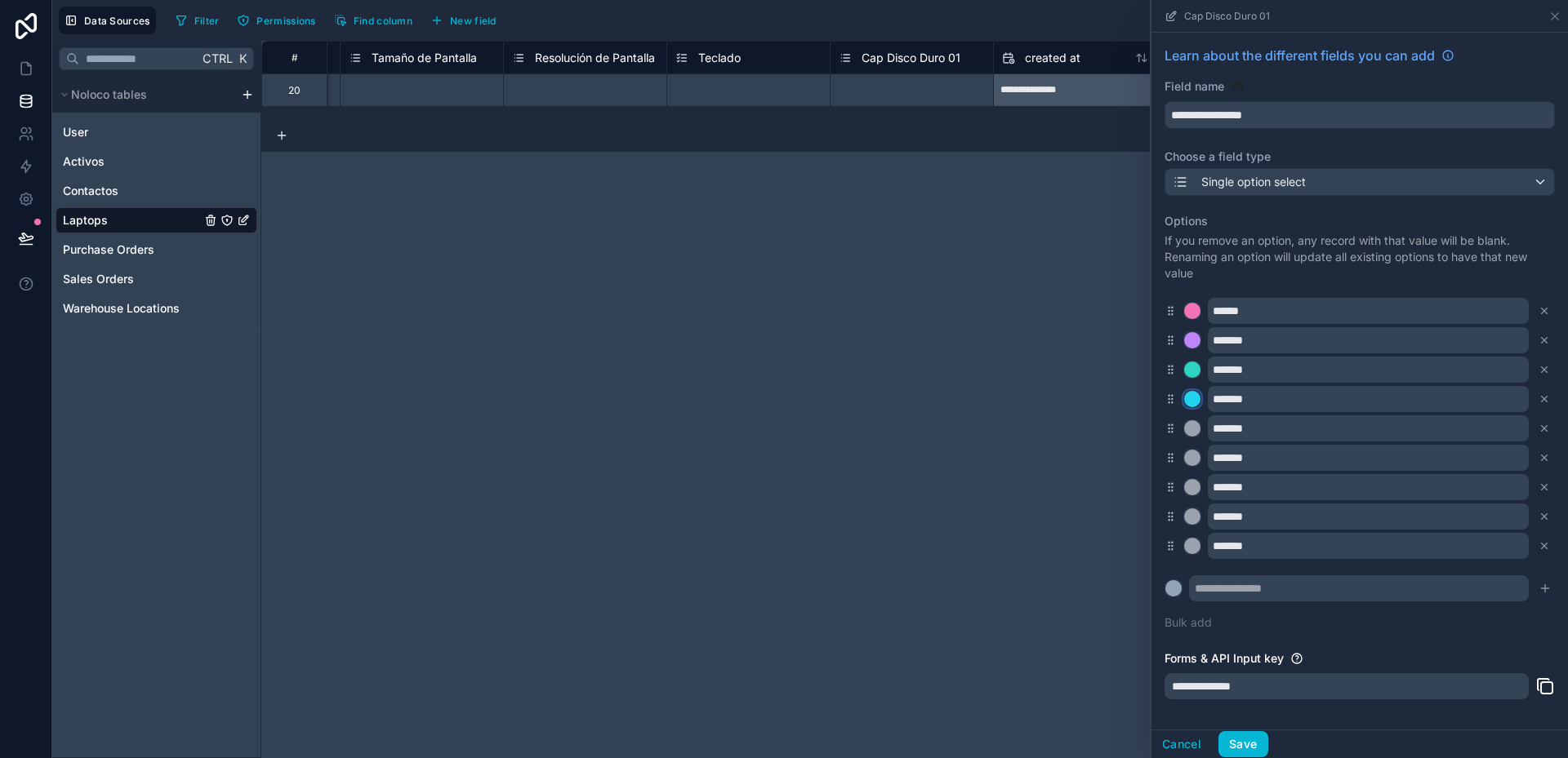
click at [1191, 399] on div at bounding box center [1192, 399] width 16 height 16
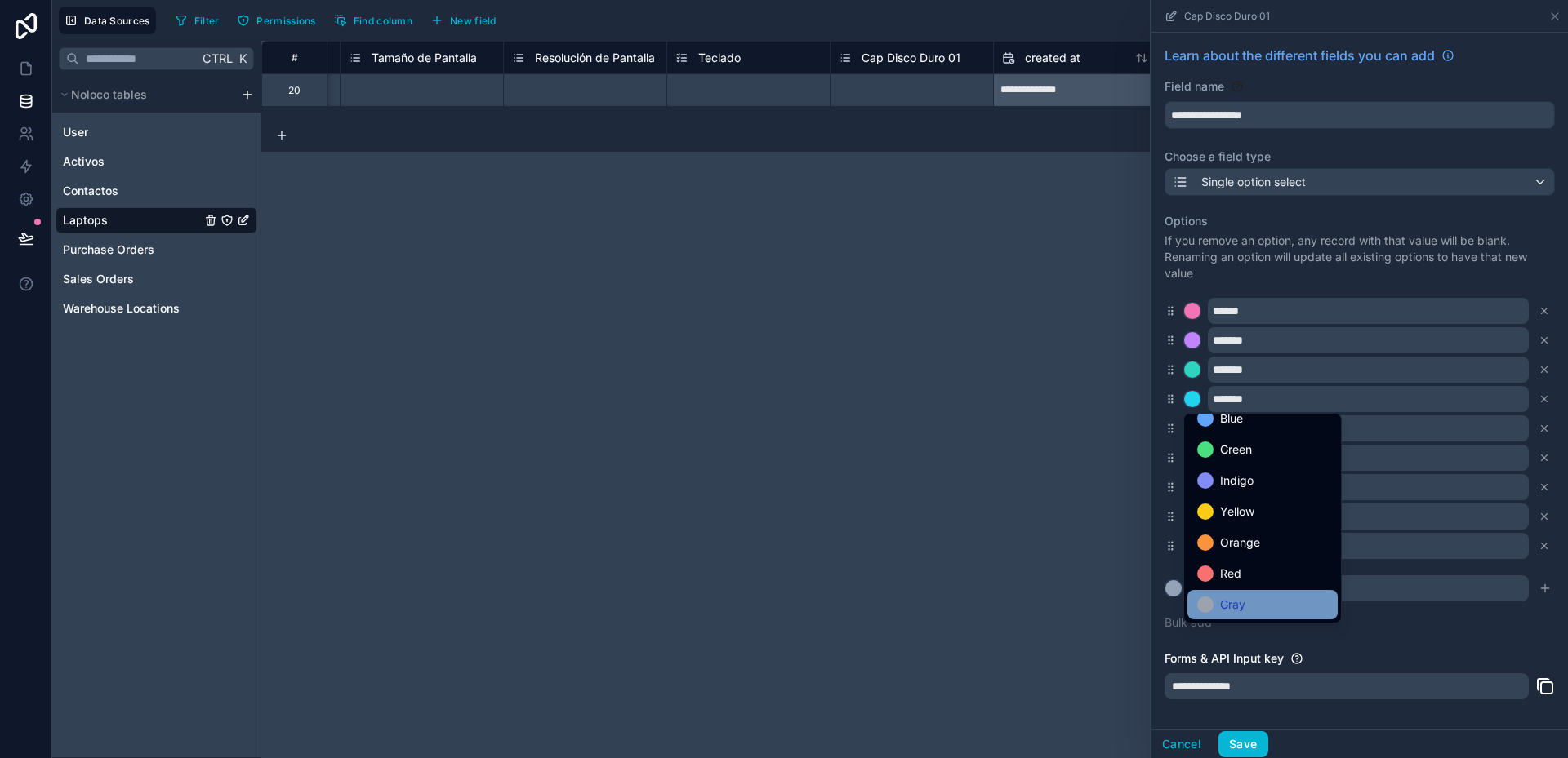
click at [1254, 597] on div "Gray" at bounding box center [1262, 605] width 130 height 20
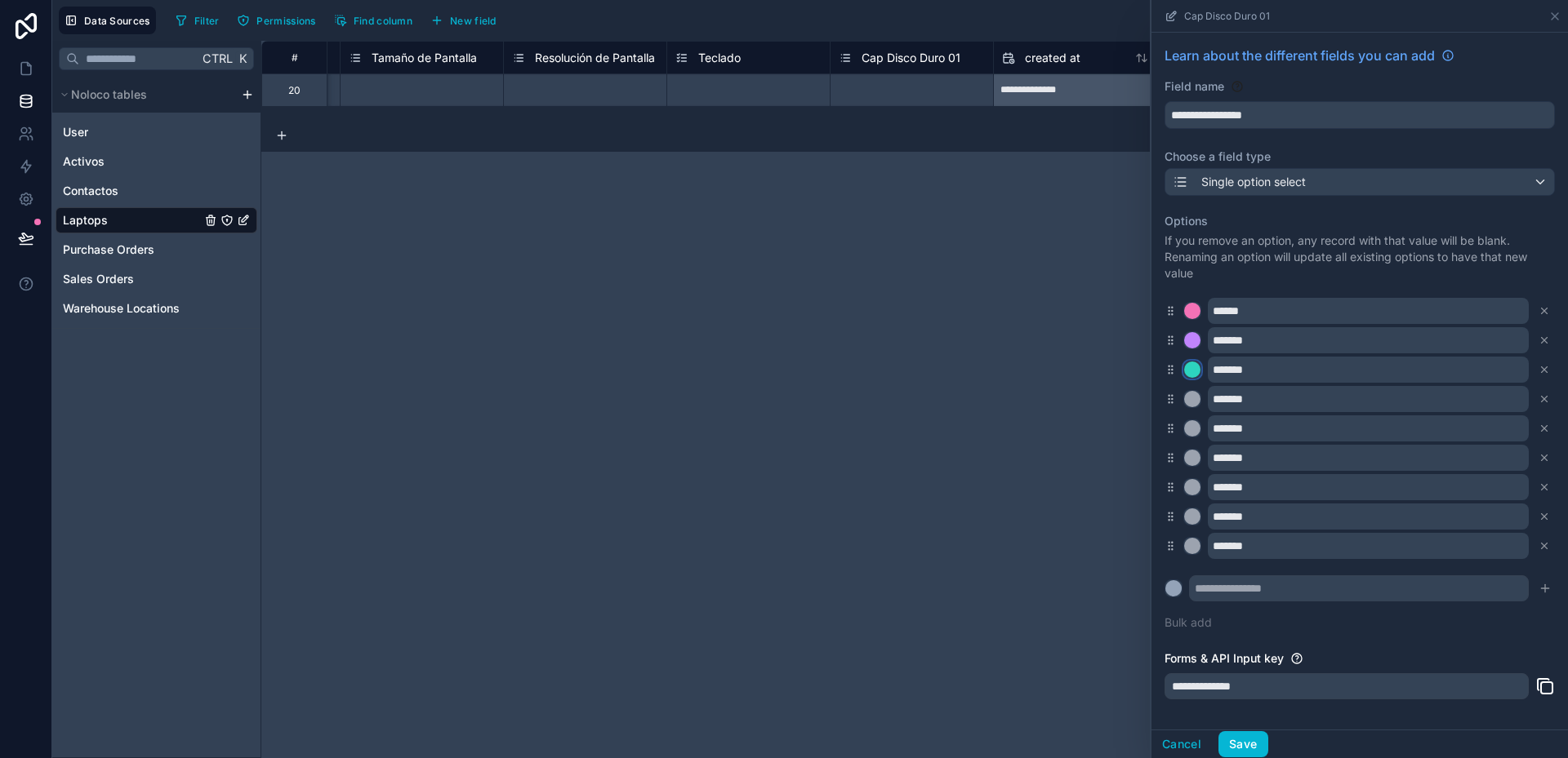
click at [1195, 370] on div at bounding box center [1192, 370] width 16 height 16
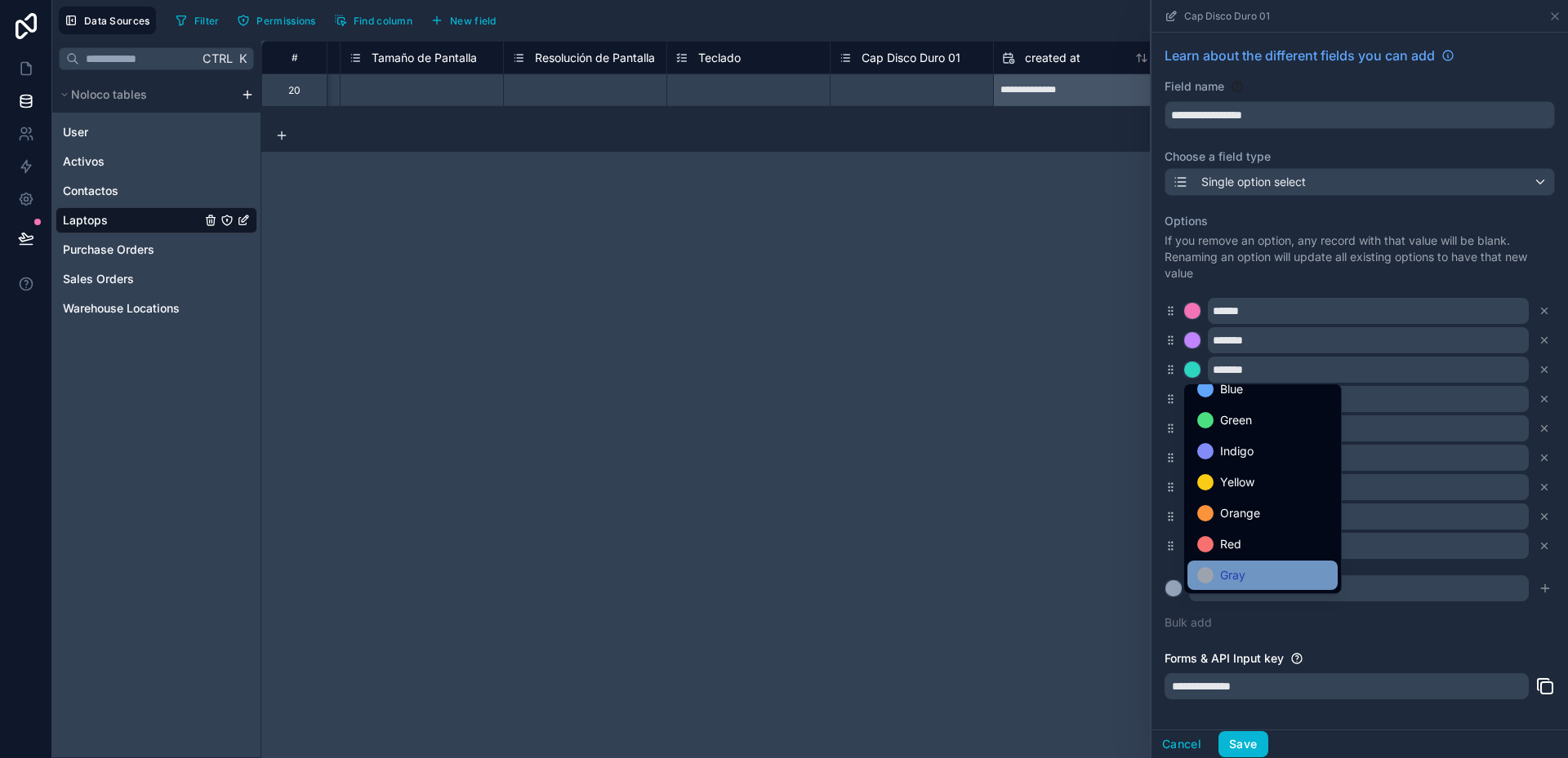
click at [1261, 573] on div "Gray" at bounding box center [1262, 576] width 130 height 20
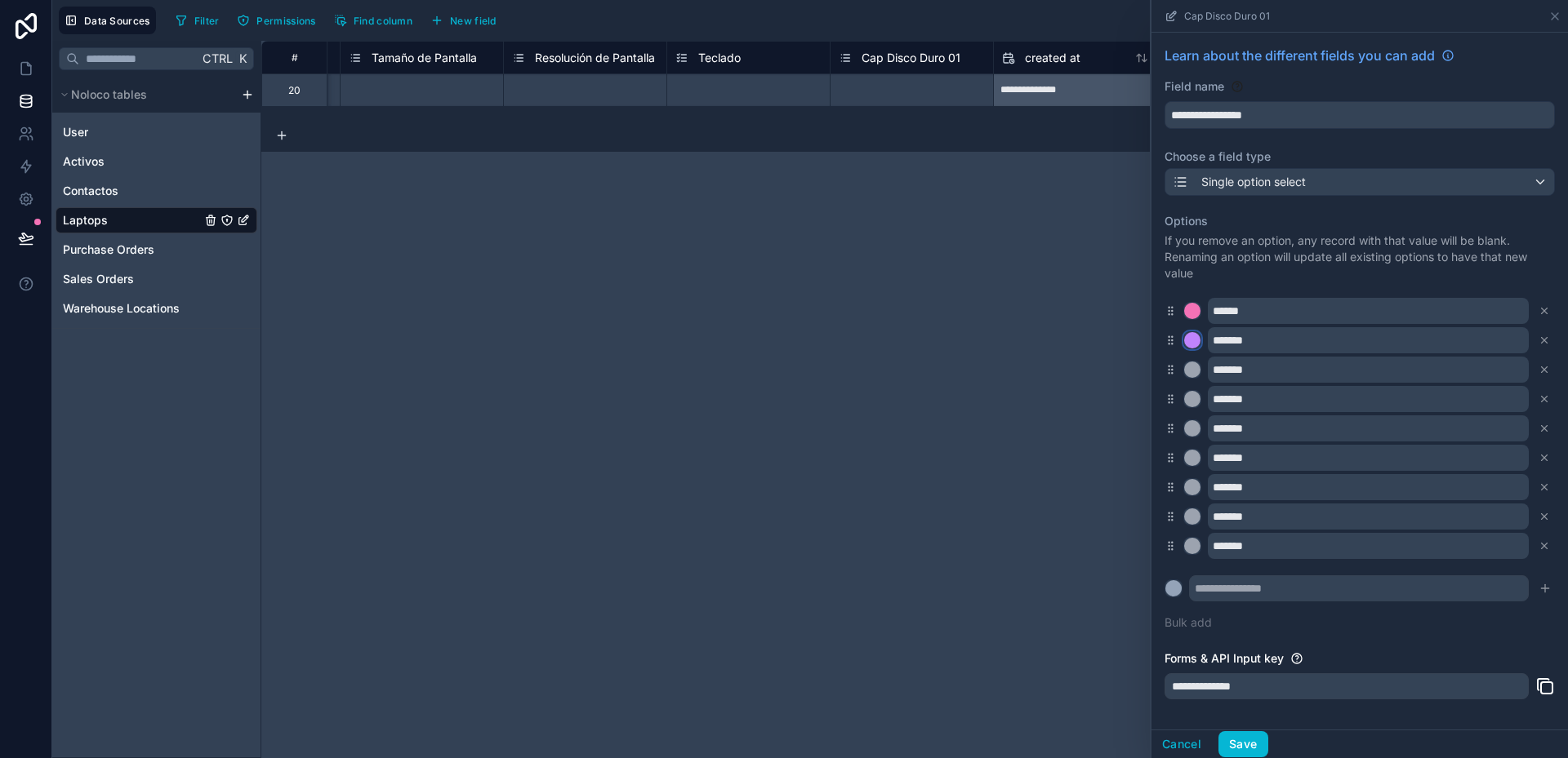
click at [1188, 338] on div at bounding box center [1192, 340] width 16 height 16
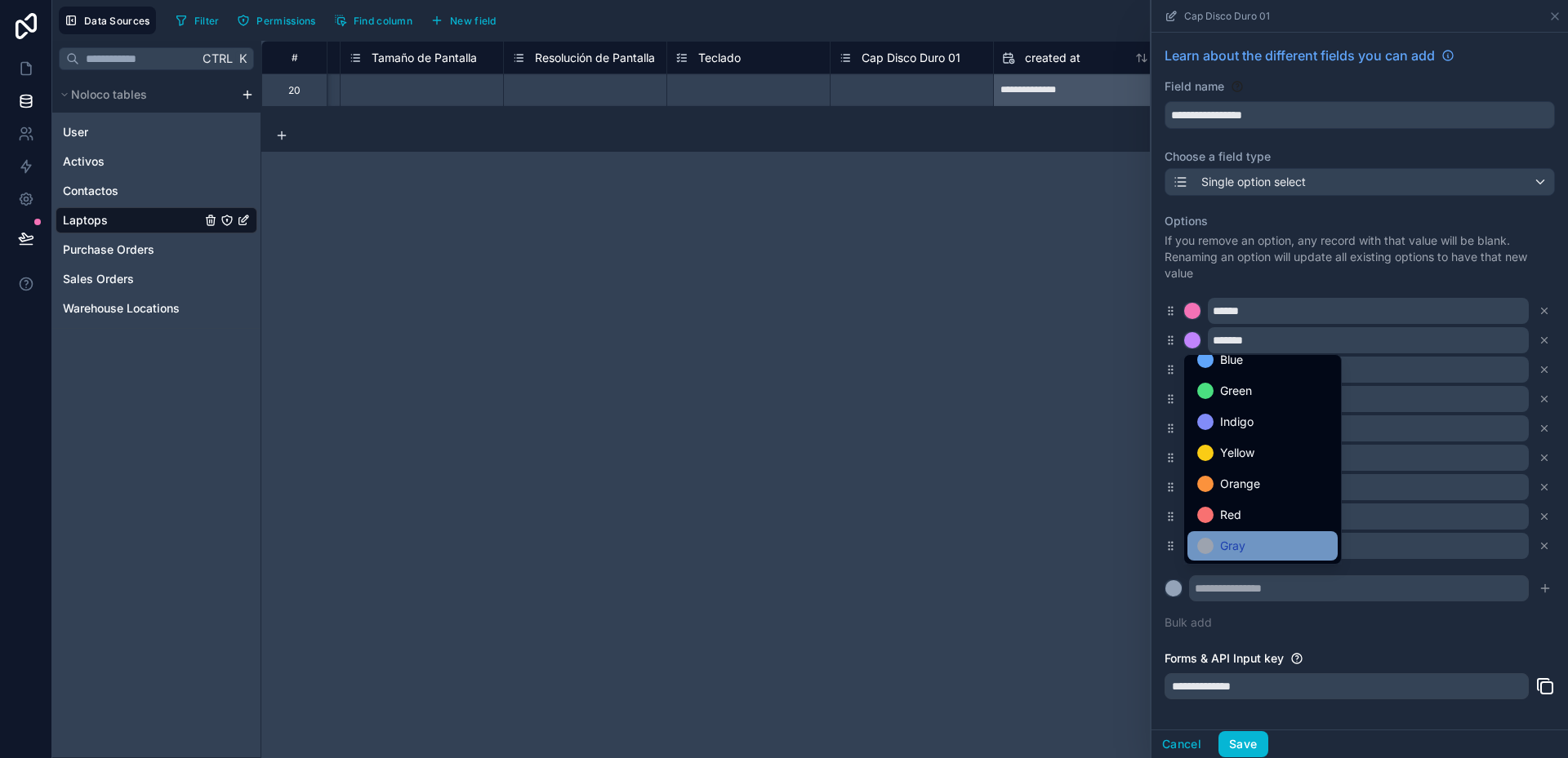
click at [1256, 537] on div "Gray" at bounding box center [1262, 546] width 130 height 20
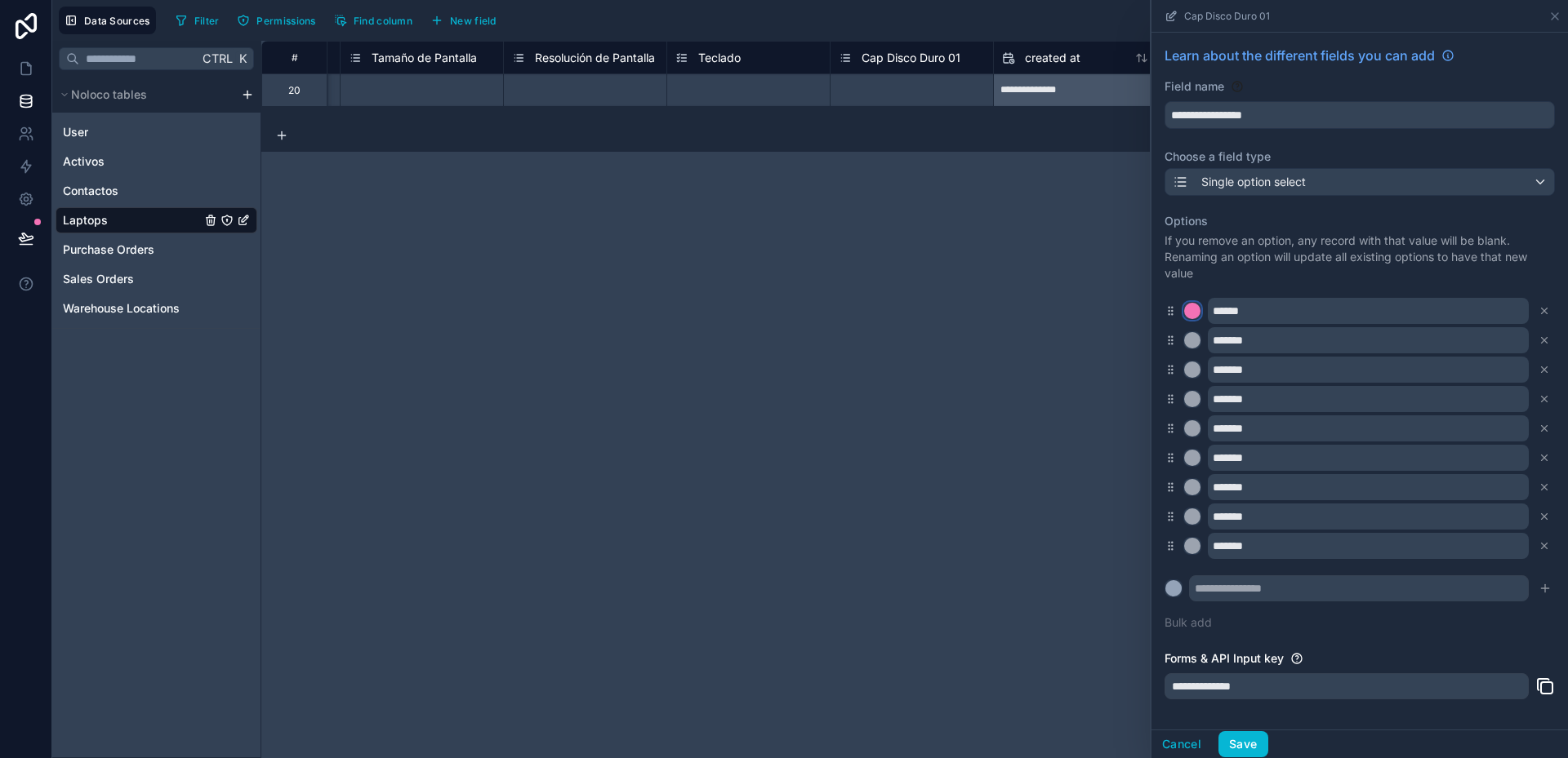
click at [1196, 310] on div at bounding box center [1192, 311] width 16 height 16
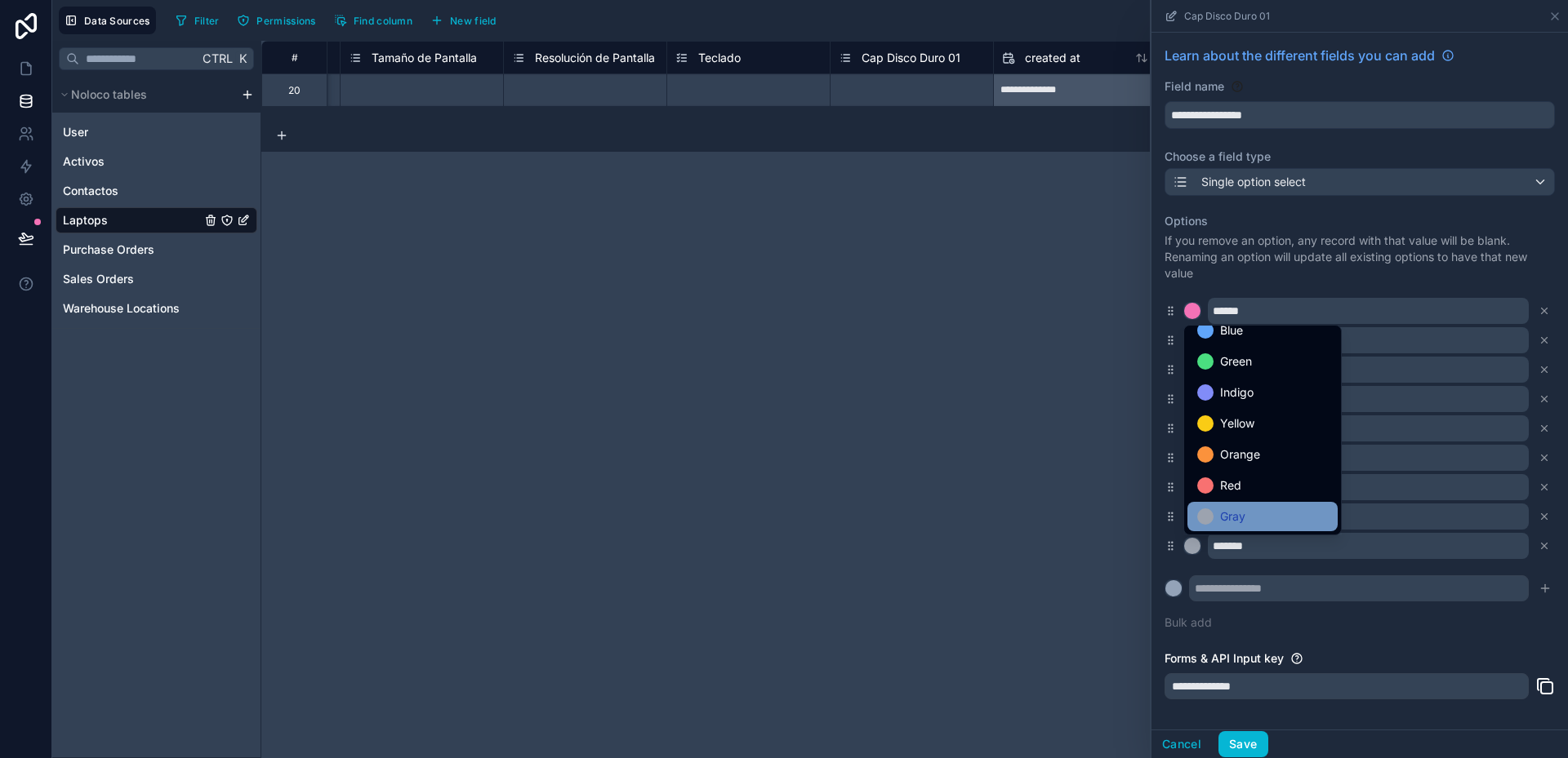
click at [1271, 514] on div "Gray" at bounding box center [1262, 516] width 130 height 20
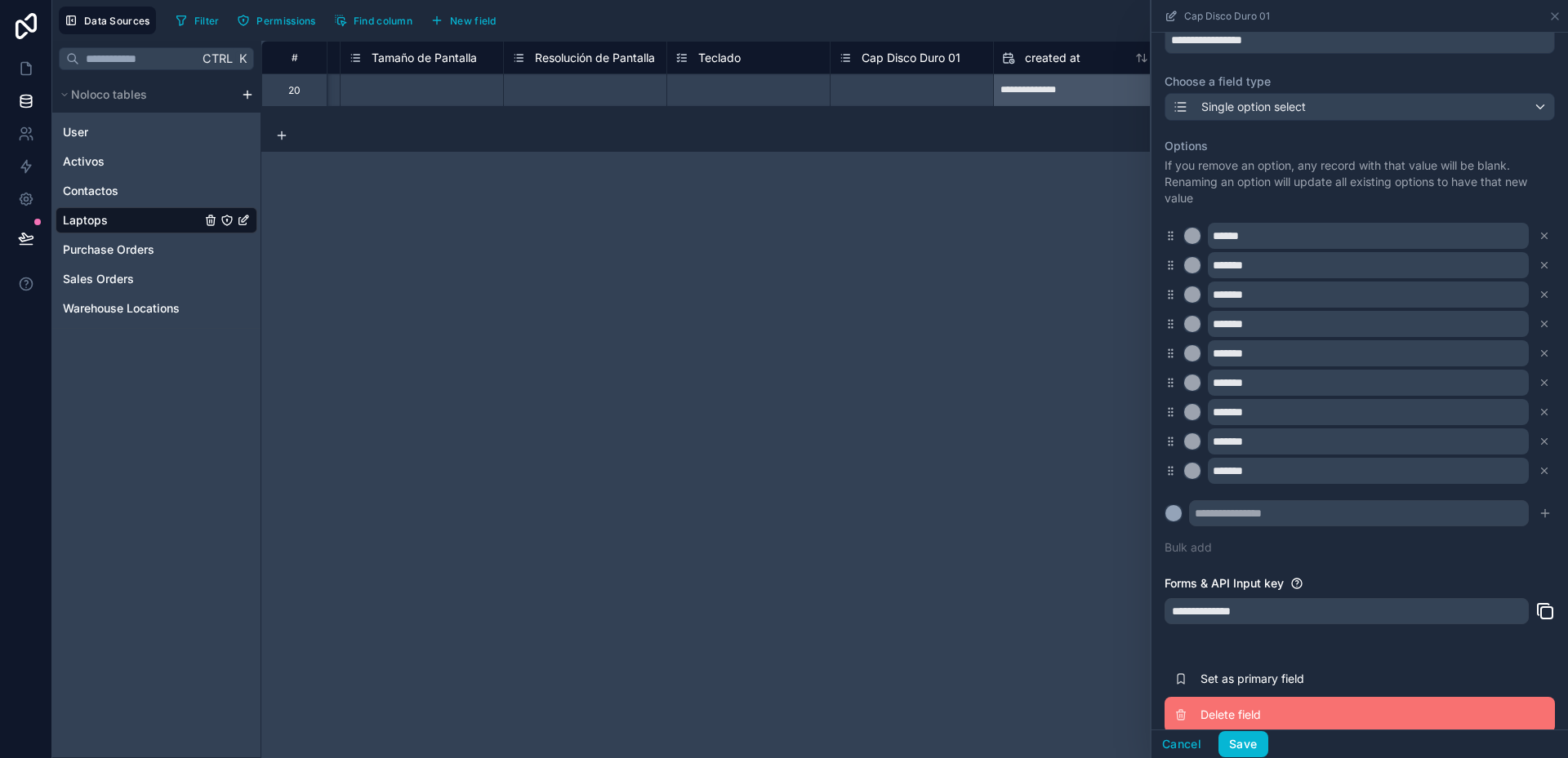
scroll to position [92, 0]
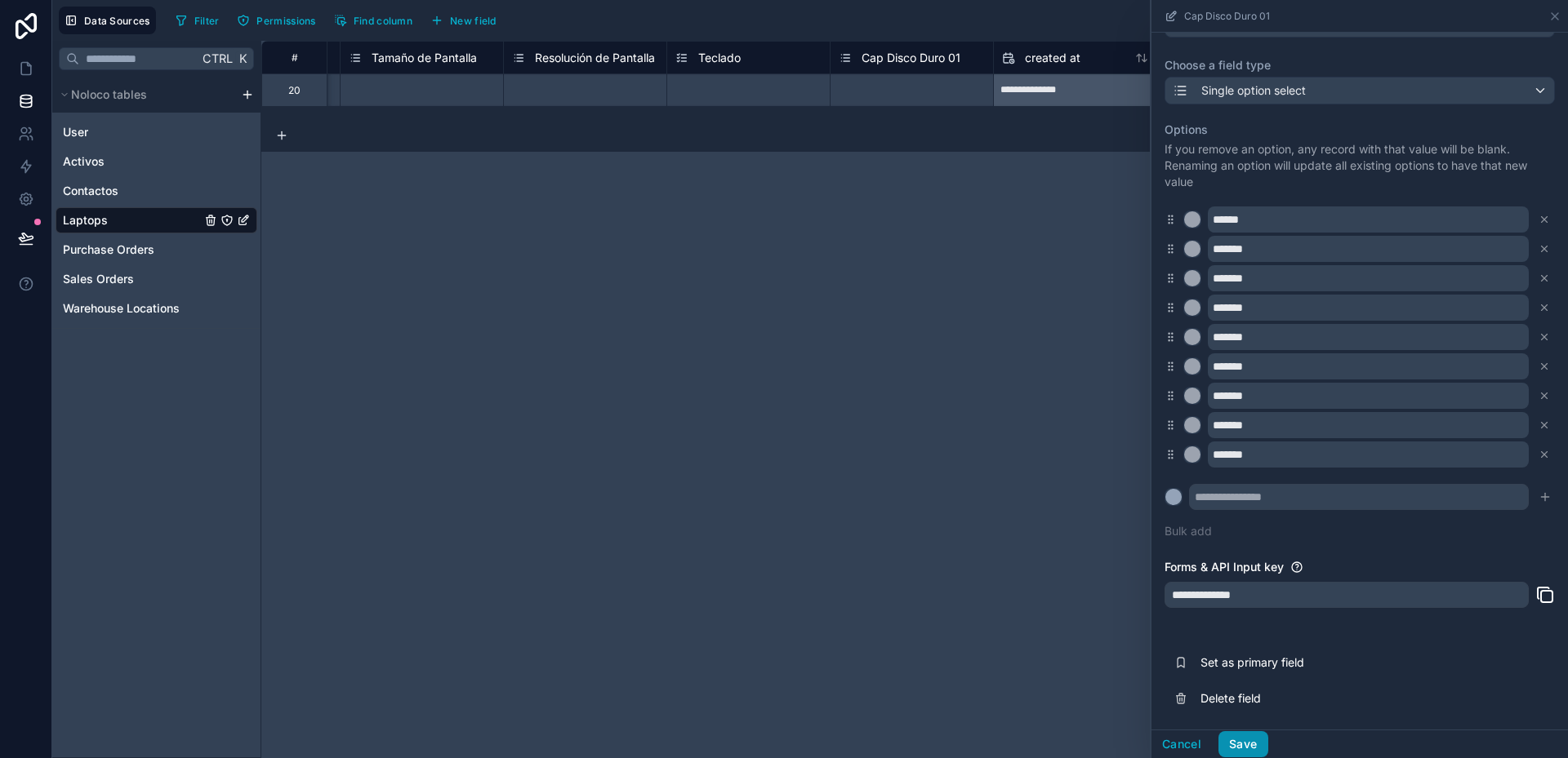
click at [1256, 735] on button "Save" at bounding box center [1243, 744] width 49 height 26
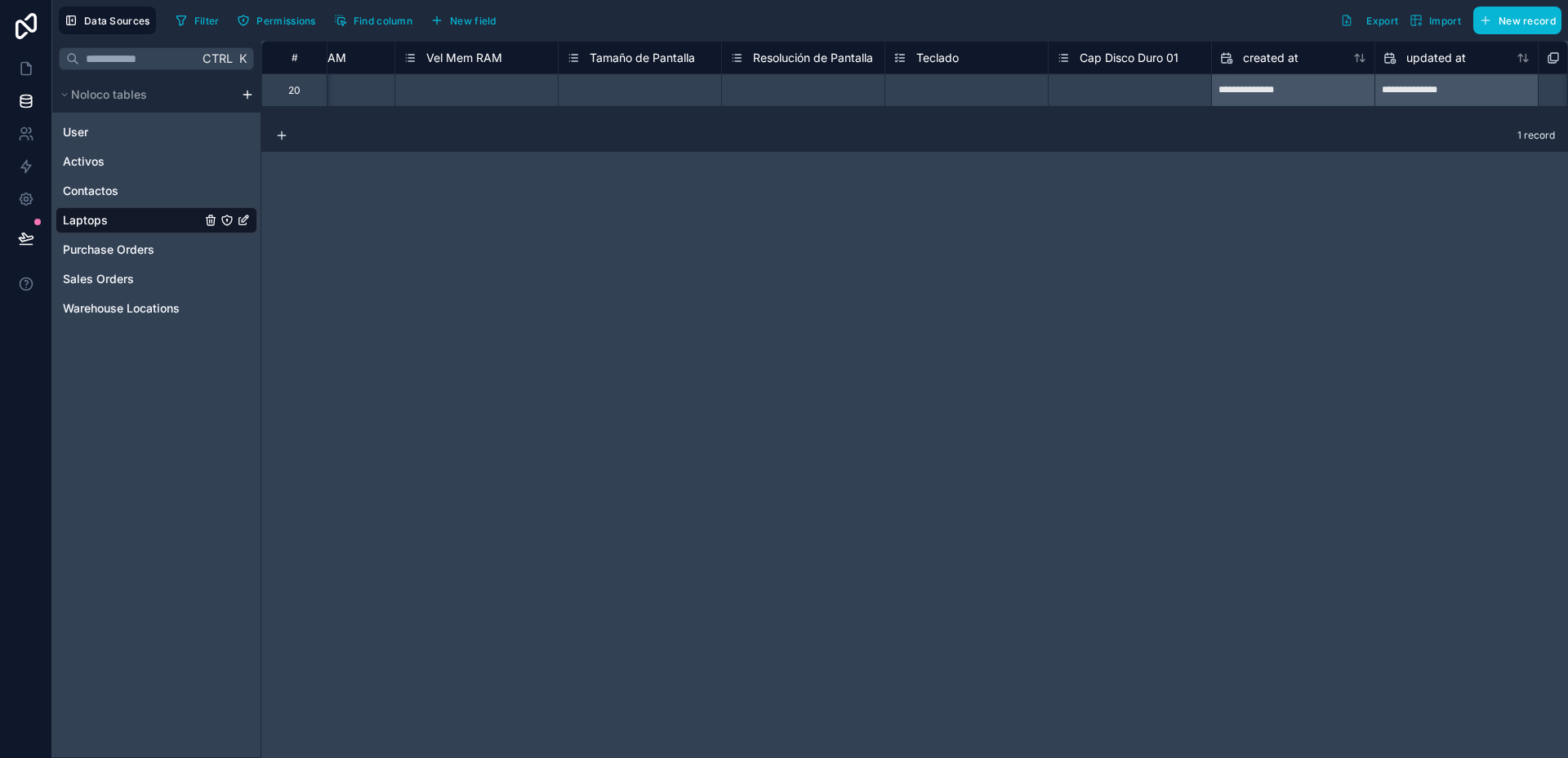
scroll to position [0, 2606]
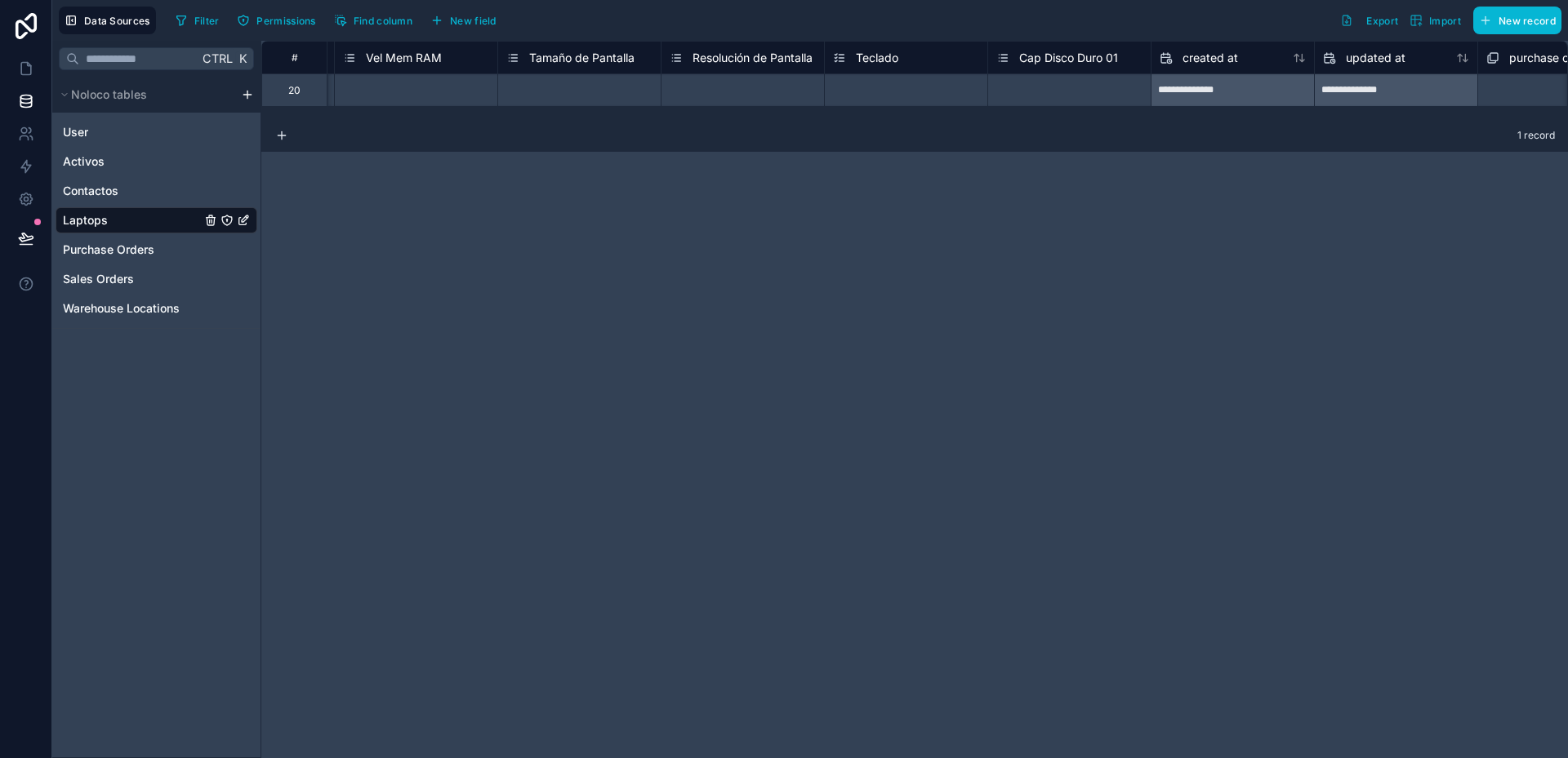
click at [1099, 87] on div "Select a Cap Disco Duro 01" at bounding box center [1059, 91] width 126 height 13
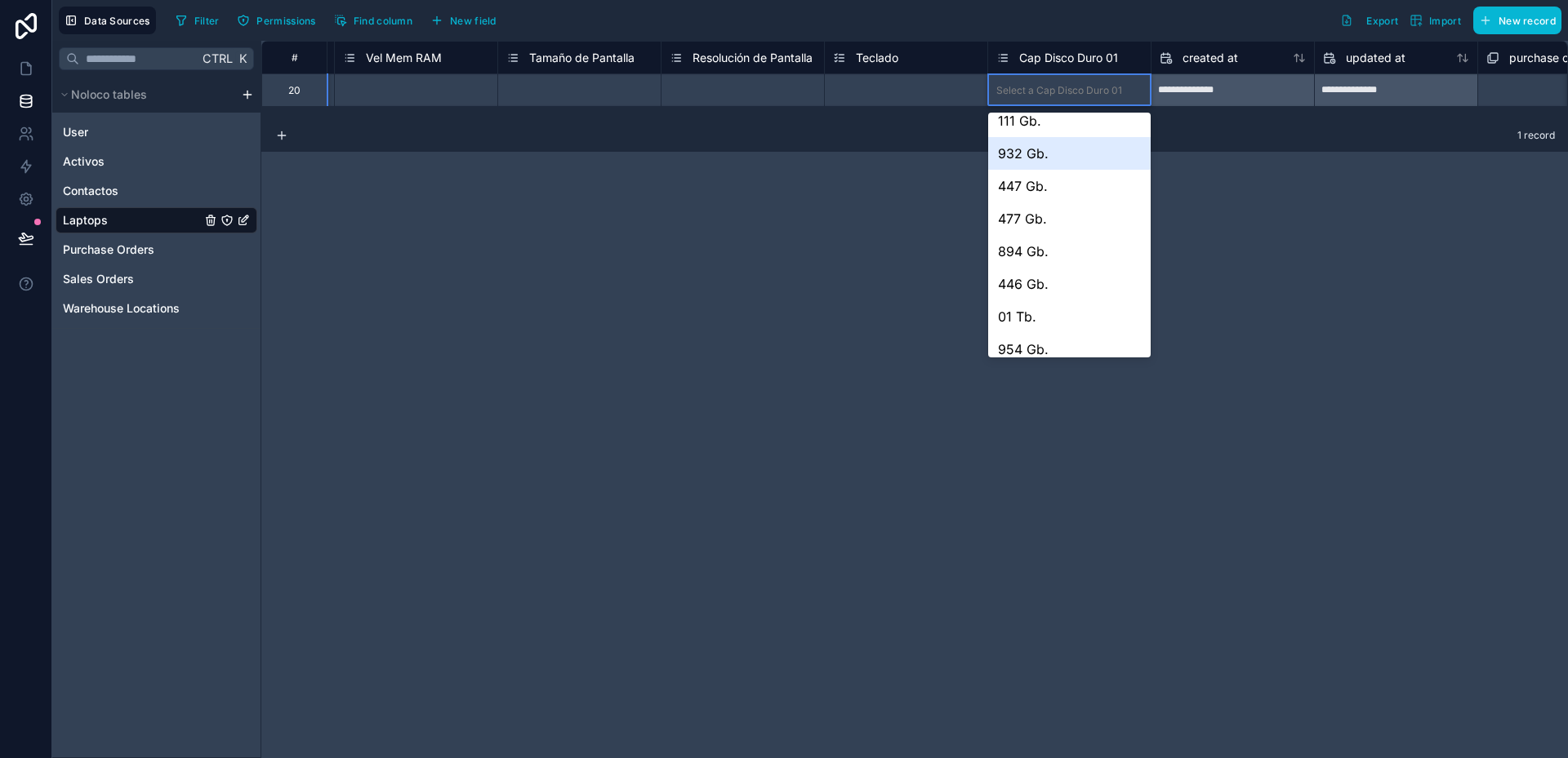
scroll to position [0, 0]
click at [1272, 219] on div "**********" at bounding box center [915, 399] width 1307 height 718
click at [1097, 65] on span "Cap Disco Duro 01" at bounding box center [1068, 57] width 99 height 16
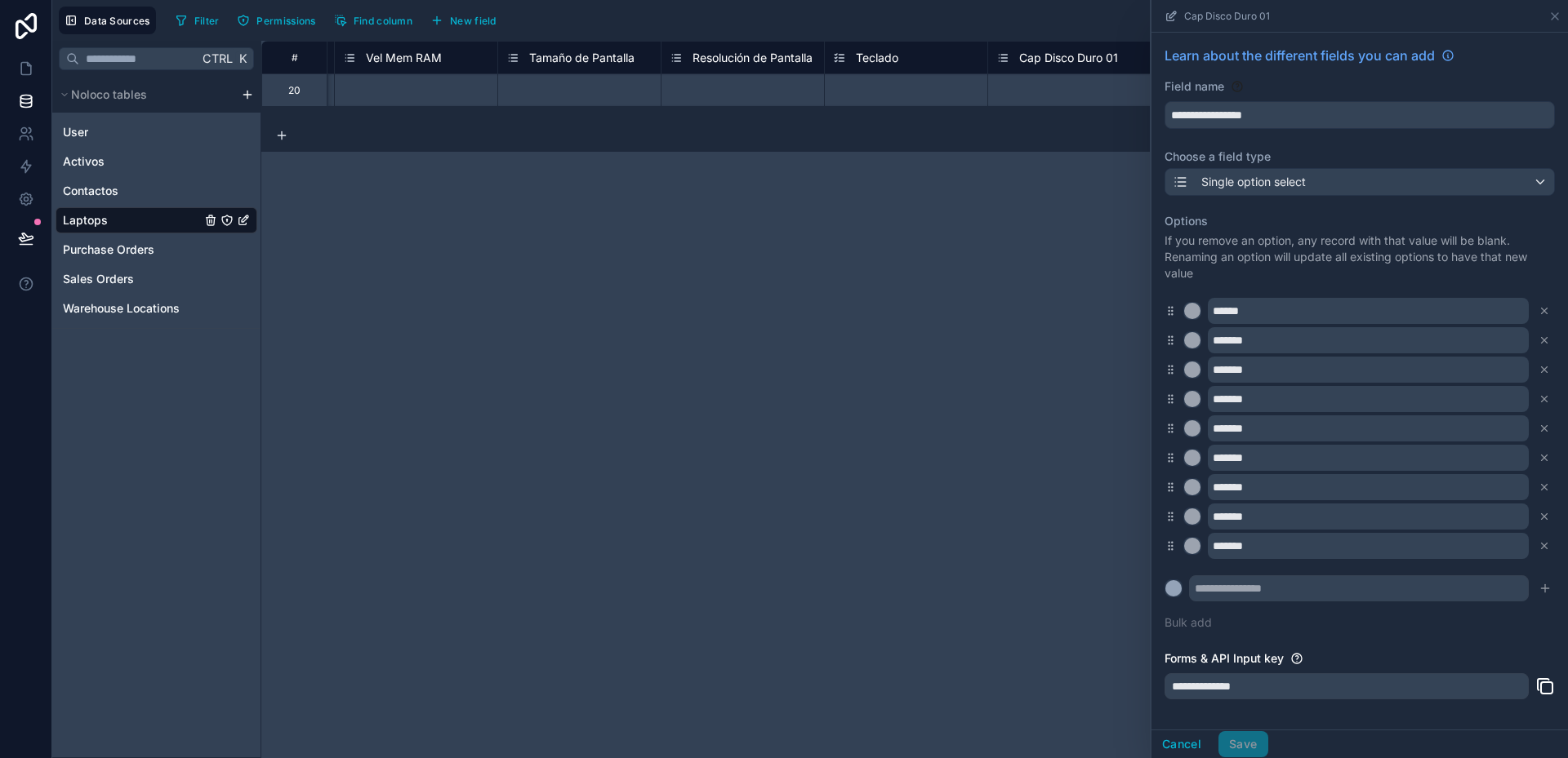
click at [1043, 274] on div "**********" at bounding box center [915, 399] width 1307 height 718
click at [1555, 13] on icon at bounding box center [1555, 16] width 13 height 13
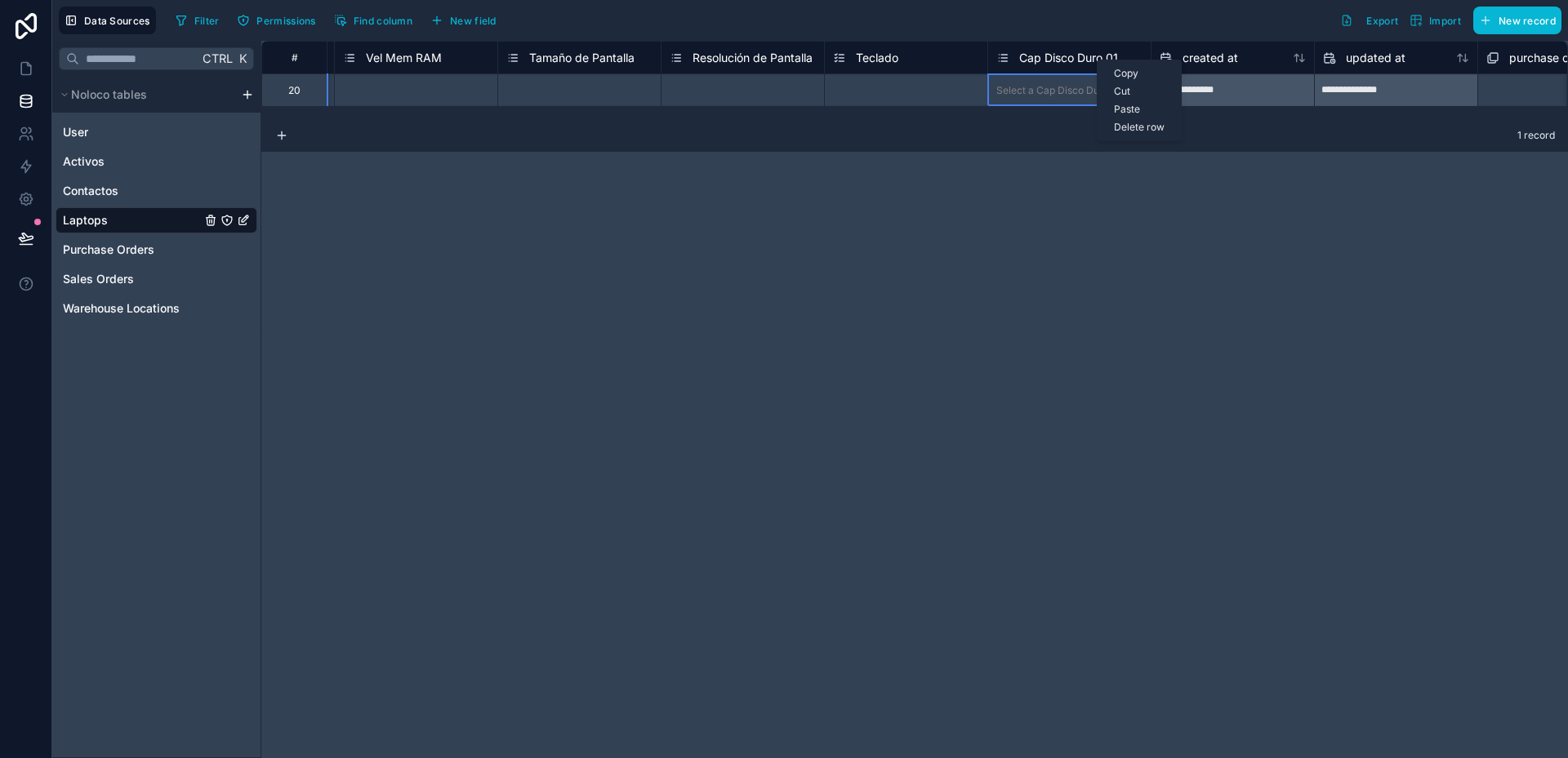
click at [1094, 207] on div "**********" at bounding box center [915, 399] width 1307 height 718
click at [1063, 60] on span "Cap Disco Duro 01" at bounding box center [1068, 57] width 99 height 16
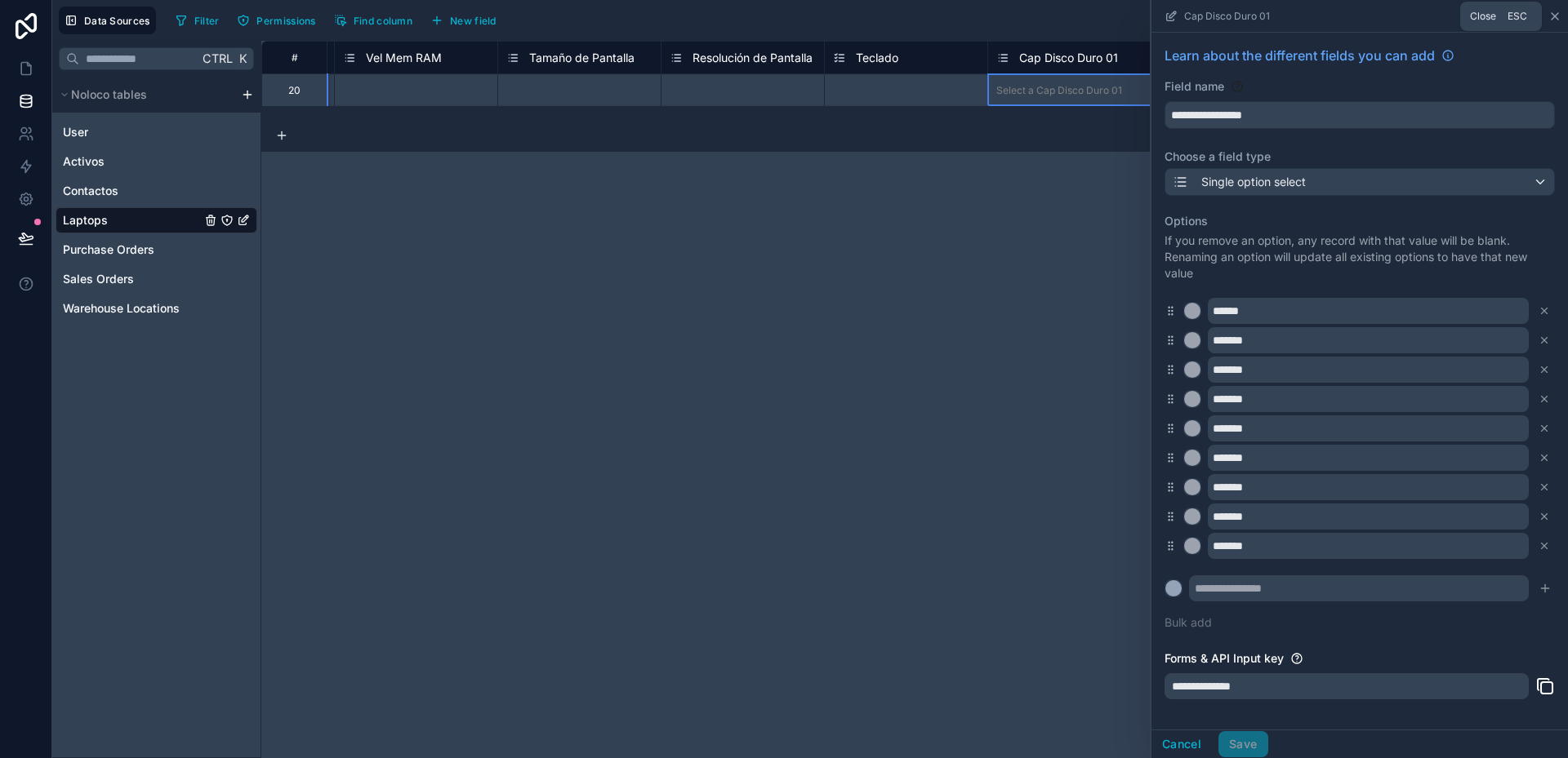
click at [1555, 13] on icon at bounding box center [1555, 16] width 13 height 13
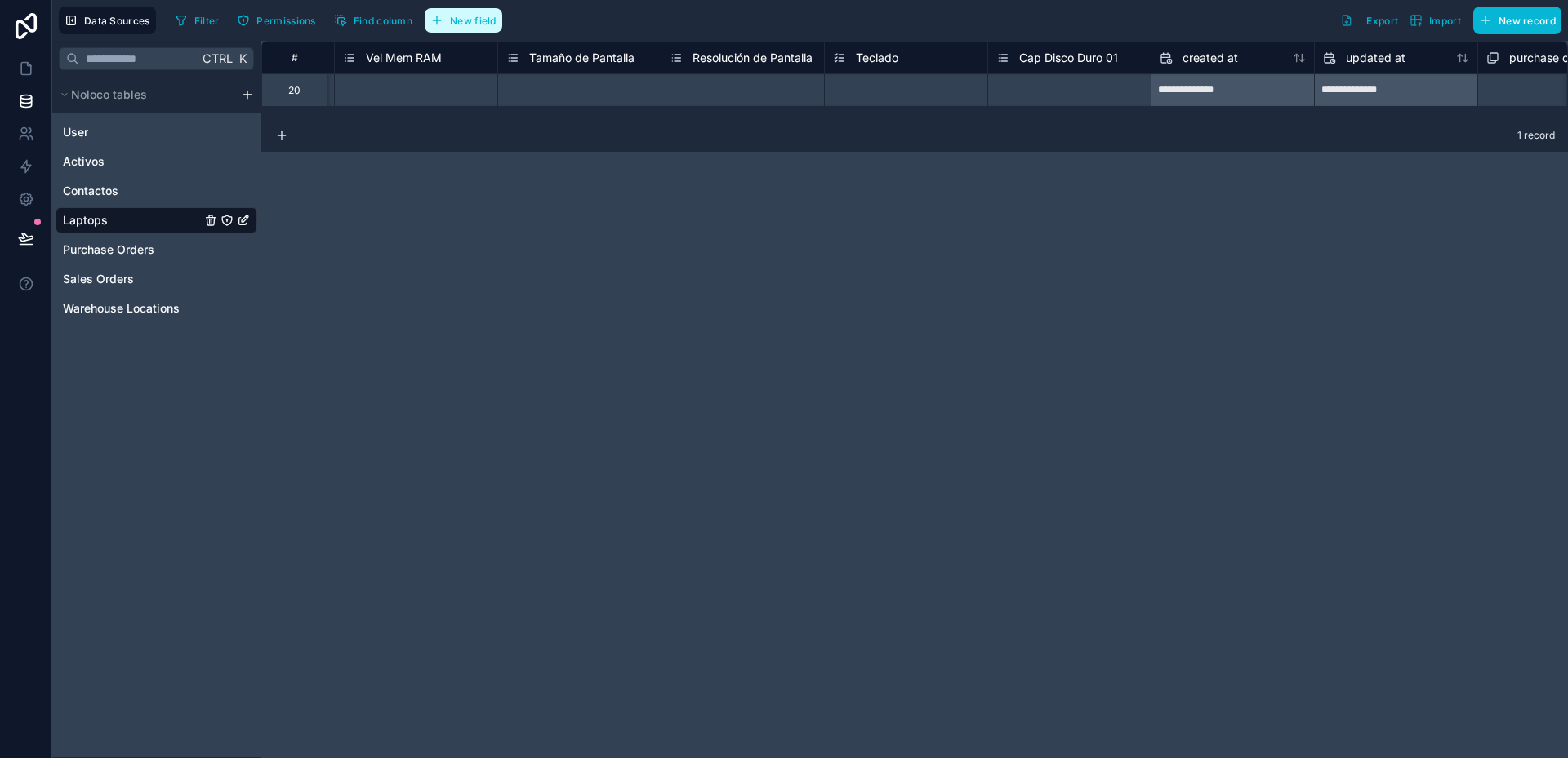
click at [483, 22] on span "New field" at bounding box center [474, 21] width 47 height 13
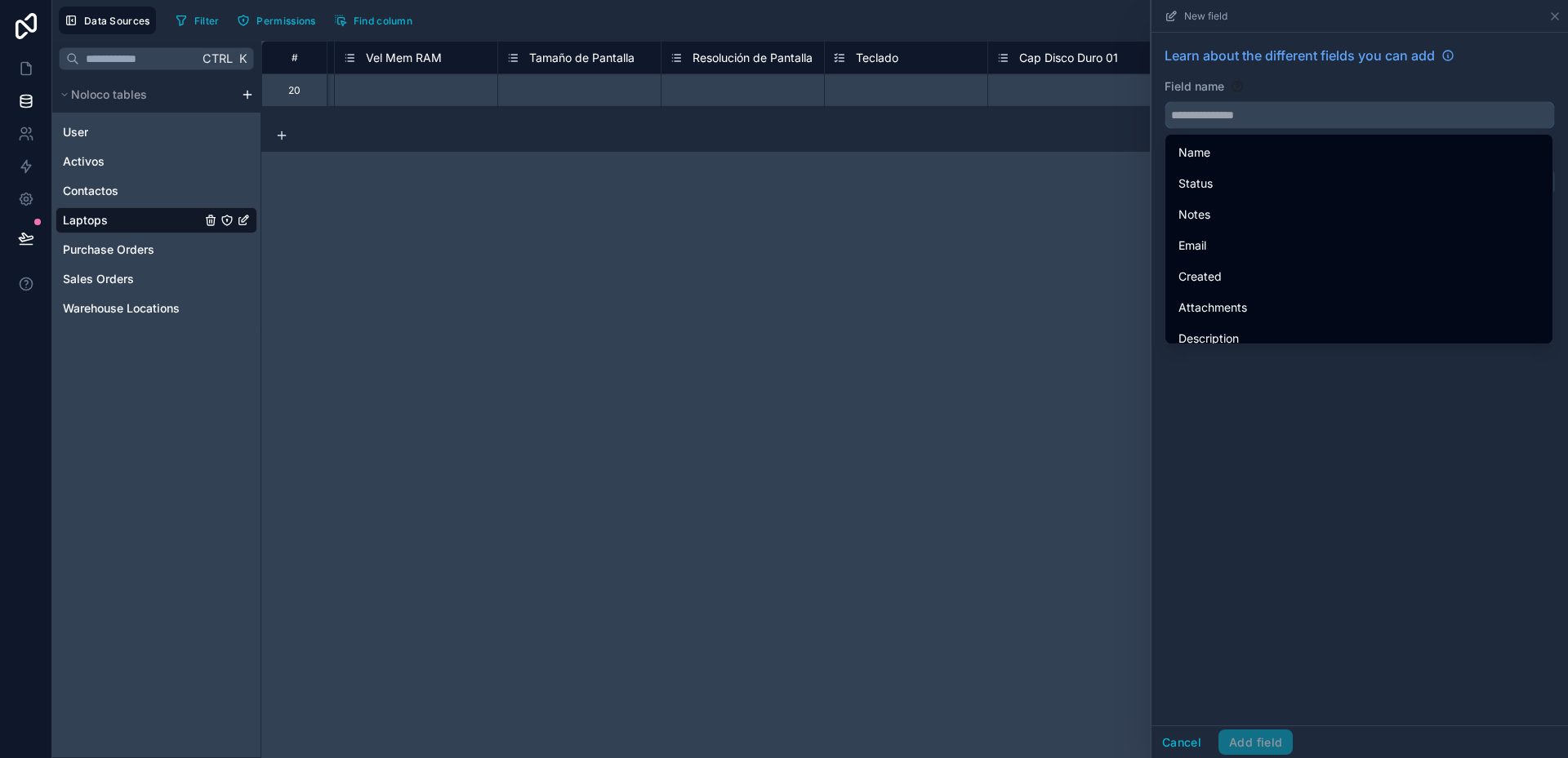
click at [1241, 110] on input "text" at bounding box center [1360, 115] width 389 height 26
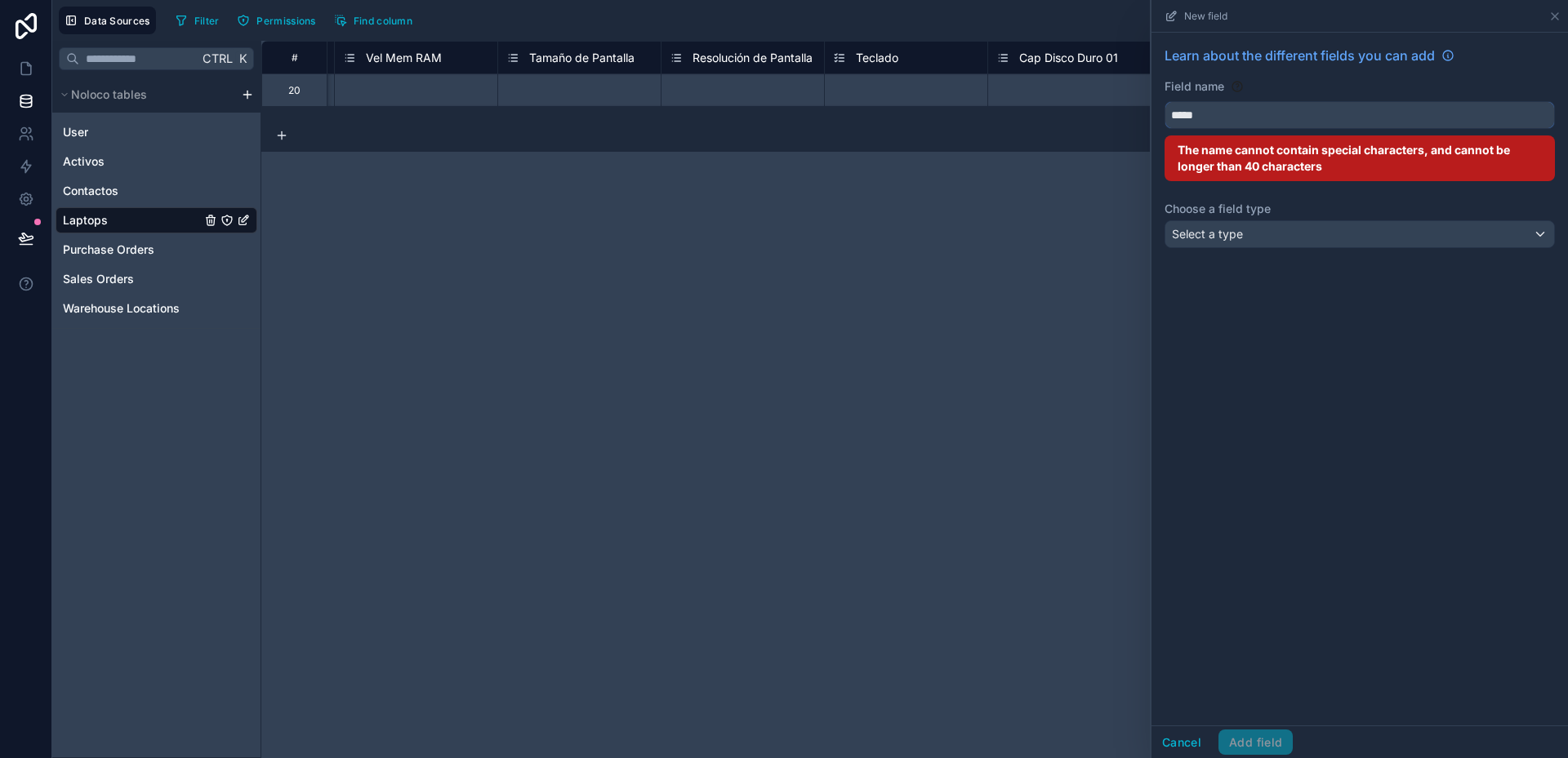
click at [1165, 101] on button "****" at bounding box center [1360, 115] width 390 height 28
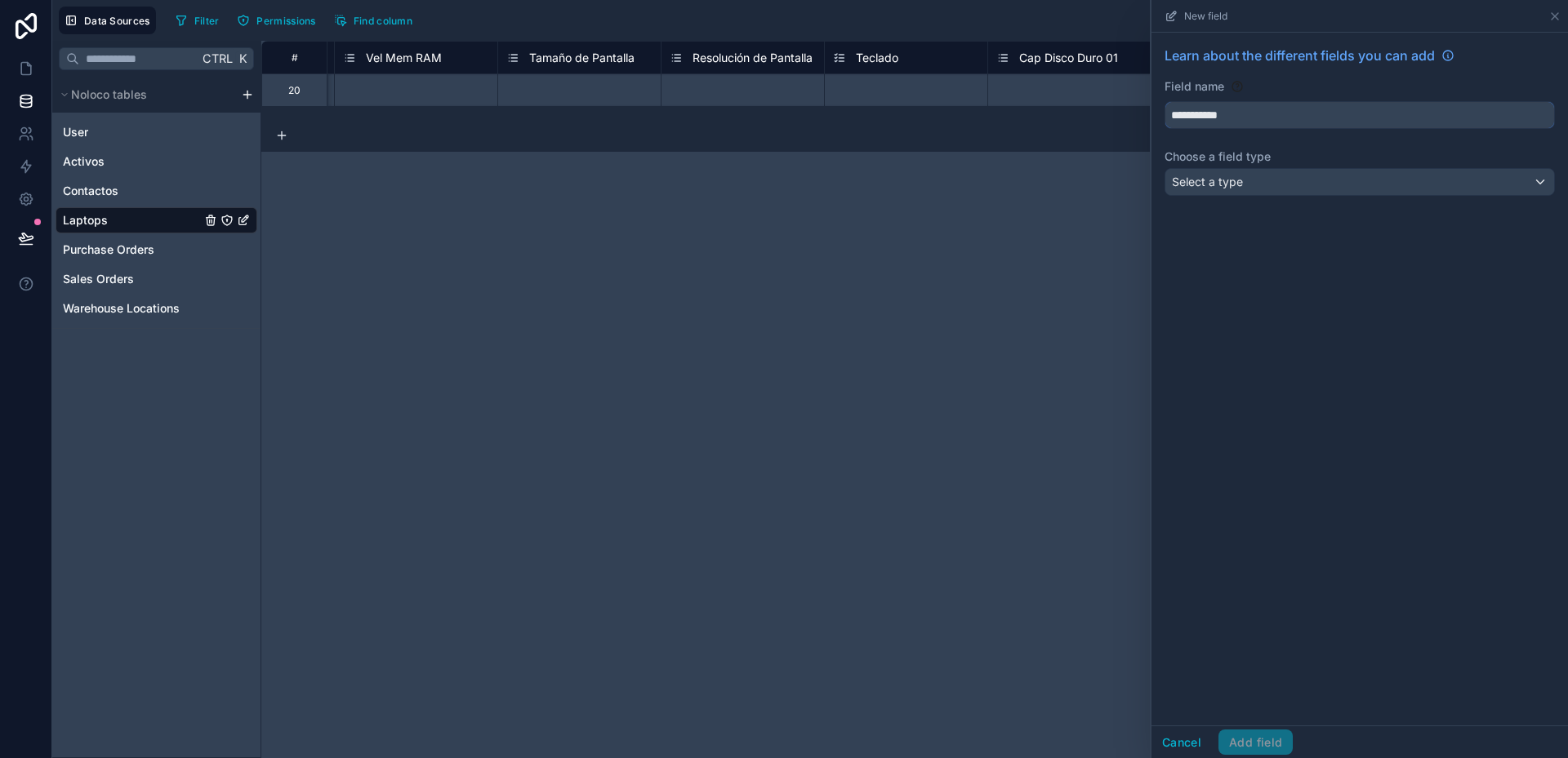
click at [1165, 101] on button "**********" at bounding box center [1360, 115] width 390 height 28
type input "**********"
click at [1261, 179] on div "Select a type" at bounding box center [1360, 181] width 389 height 26
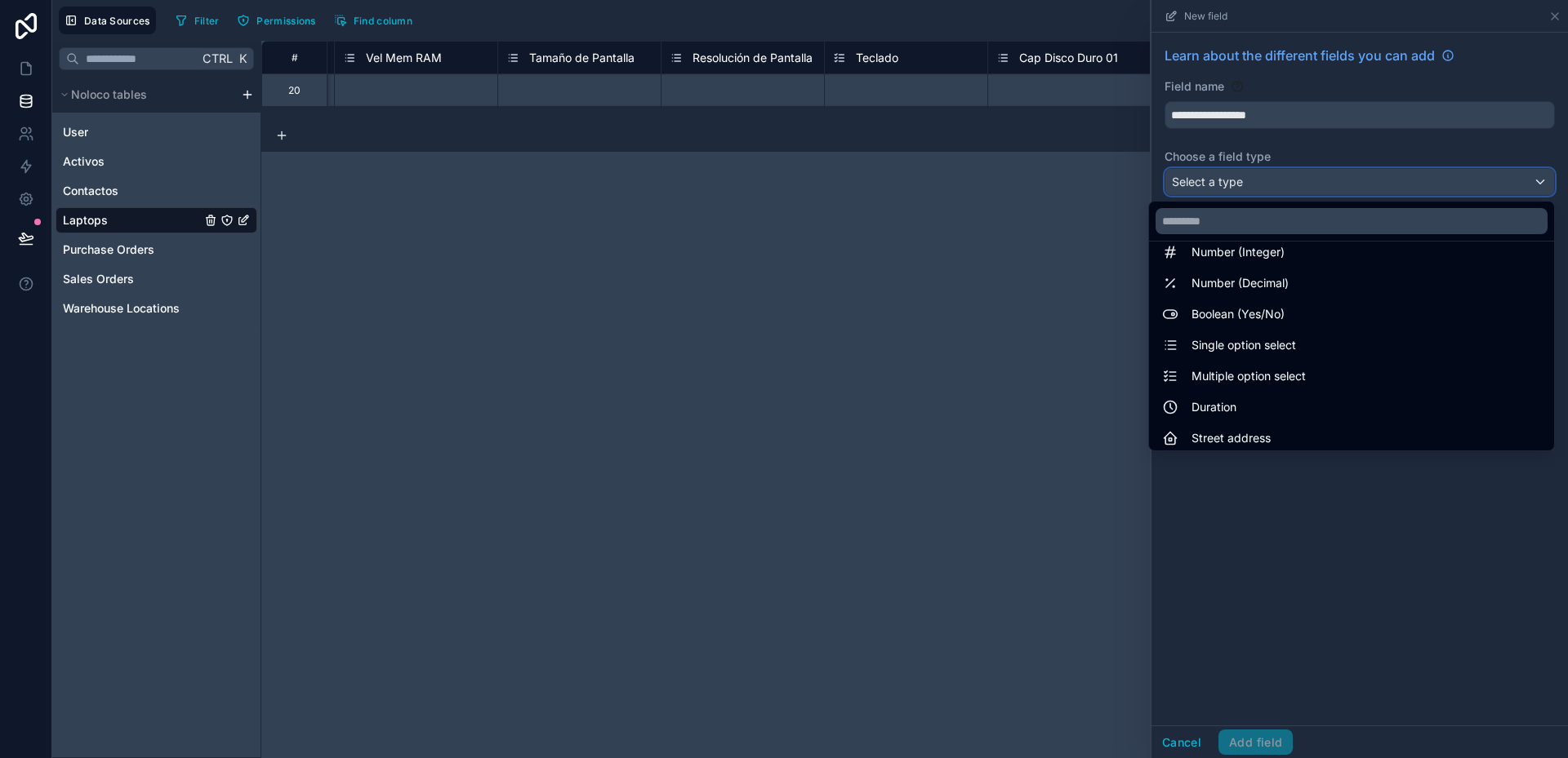
scroll to position [82, 0]
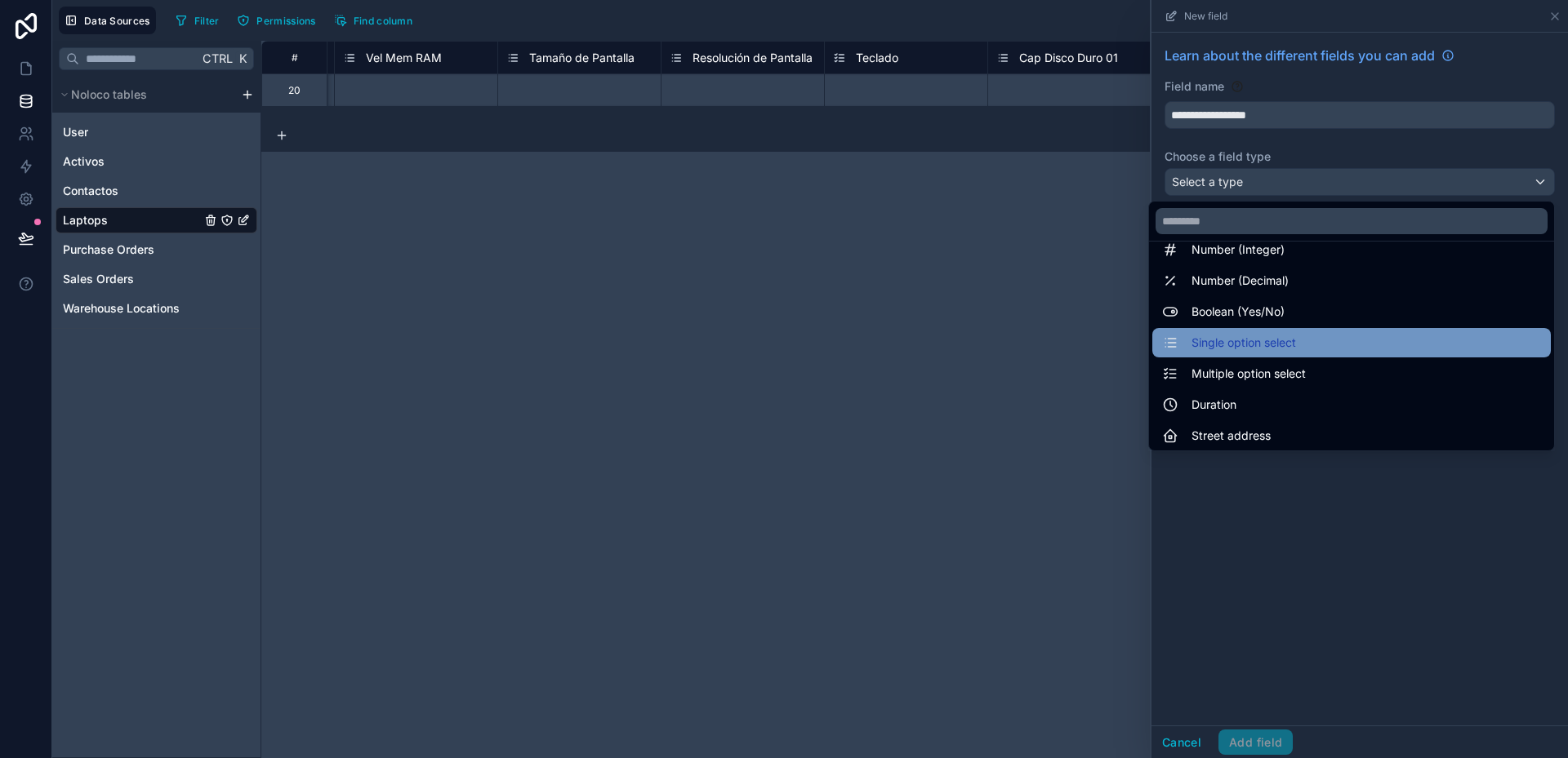
click at [1248, 351] on span "Single option select" at bounding box center [1244, 343] width 104 height 20
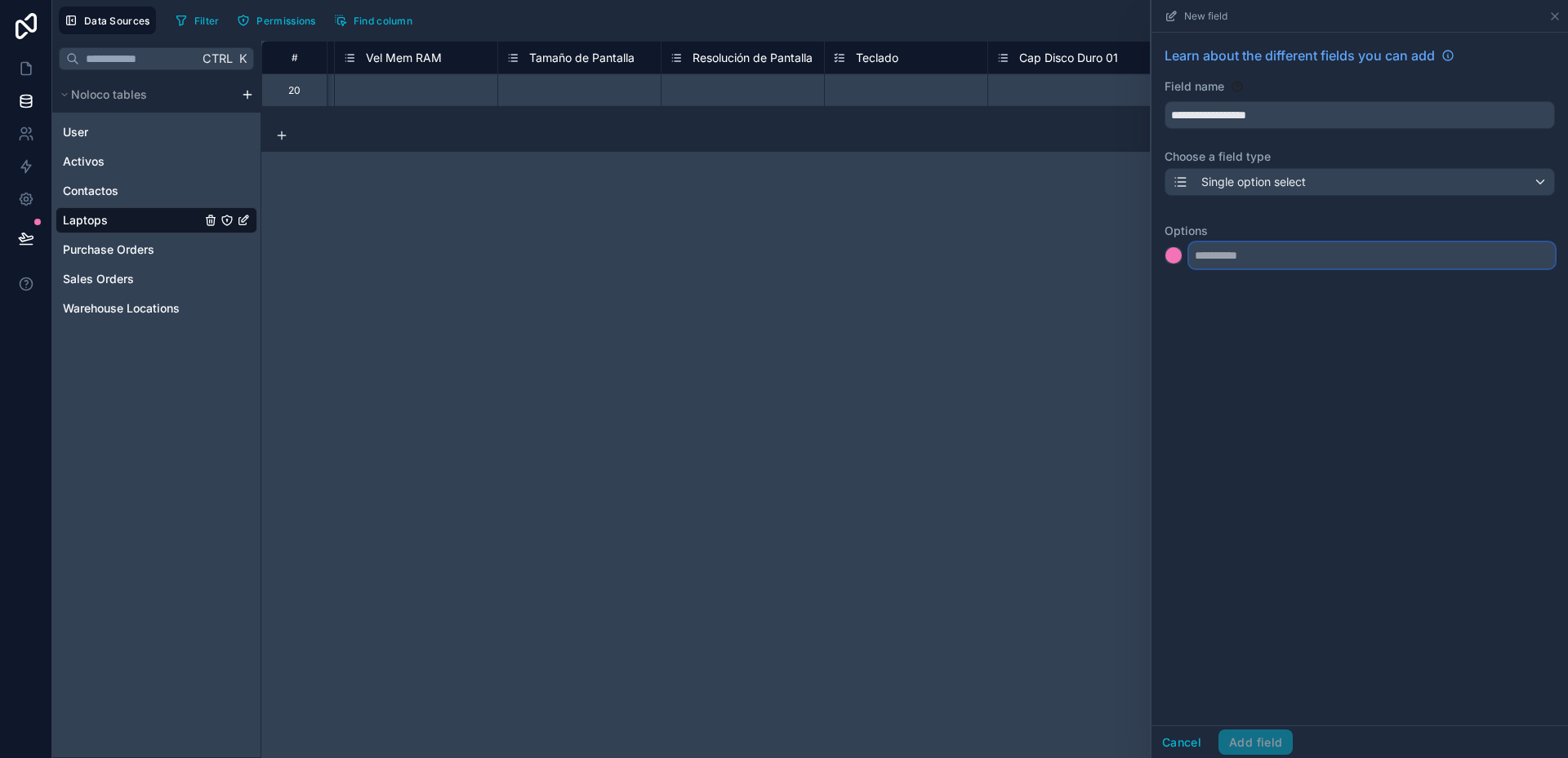
click at [1240, 258] on input "text" at bounding box center [1371, 255] width 366 height 26
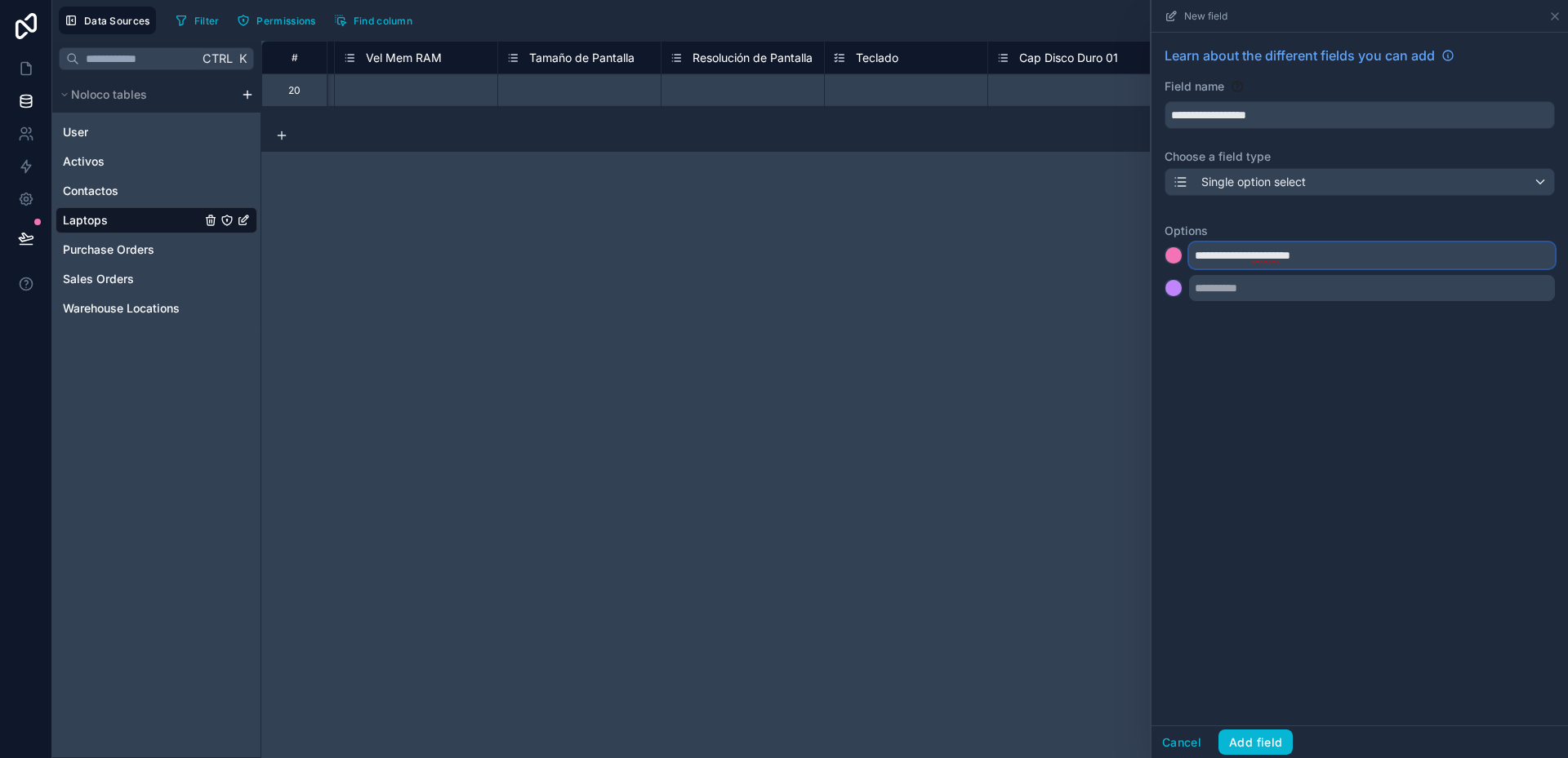
type input "**********"
click at [1215, 284] on input "text" at bounding box center [1371, 287] width 366 height 26
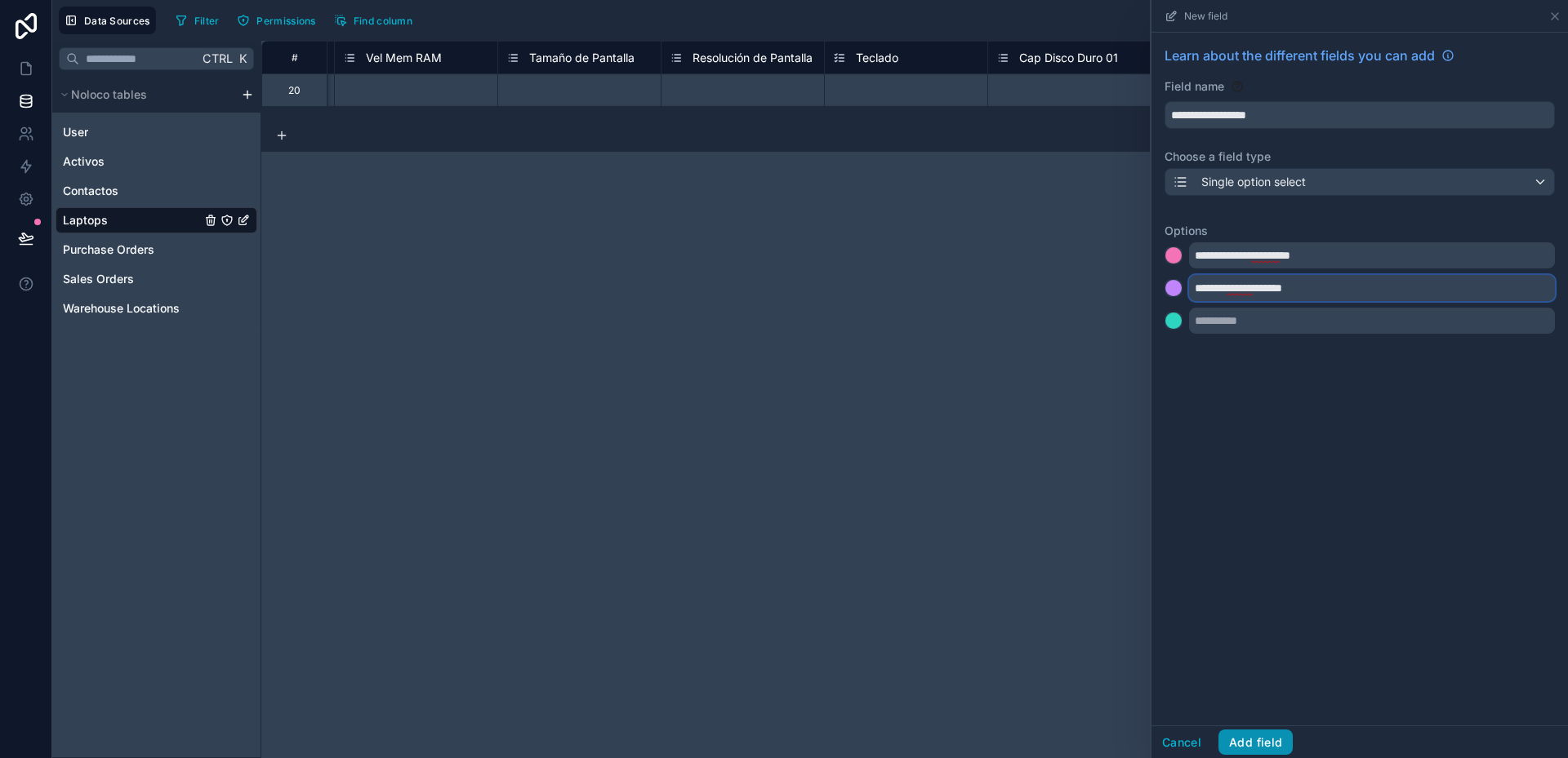
type input "**********"
click at [1259, 733] on button "Add field" at bounding box center [1255, 742] width 75 height 26
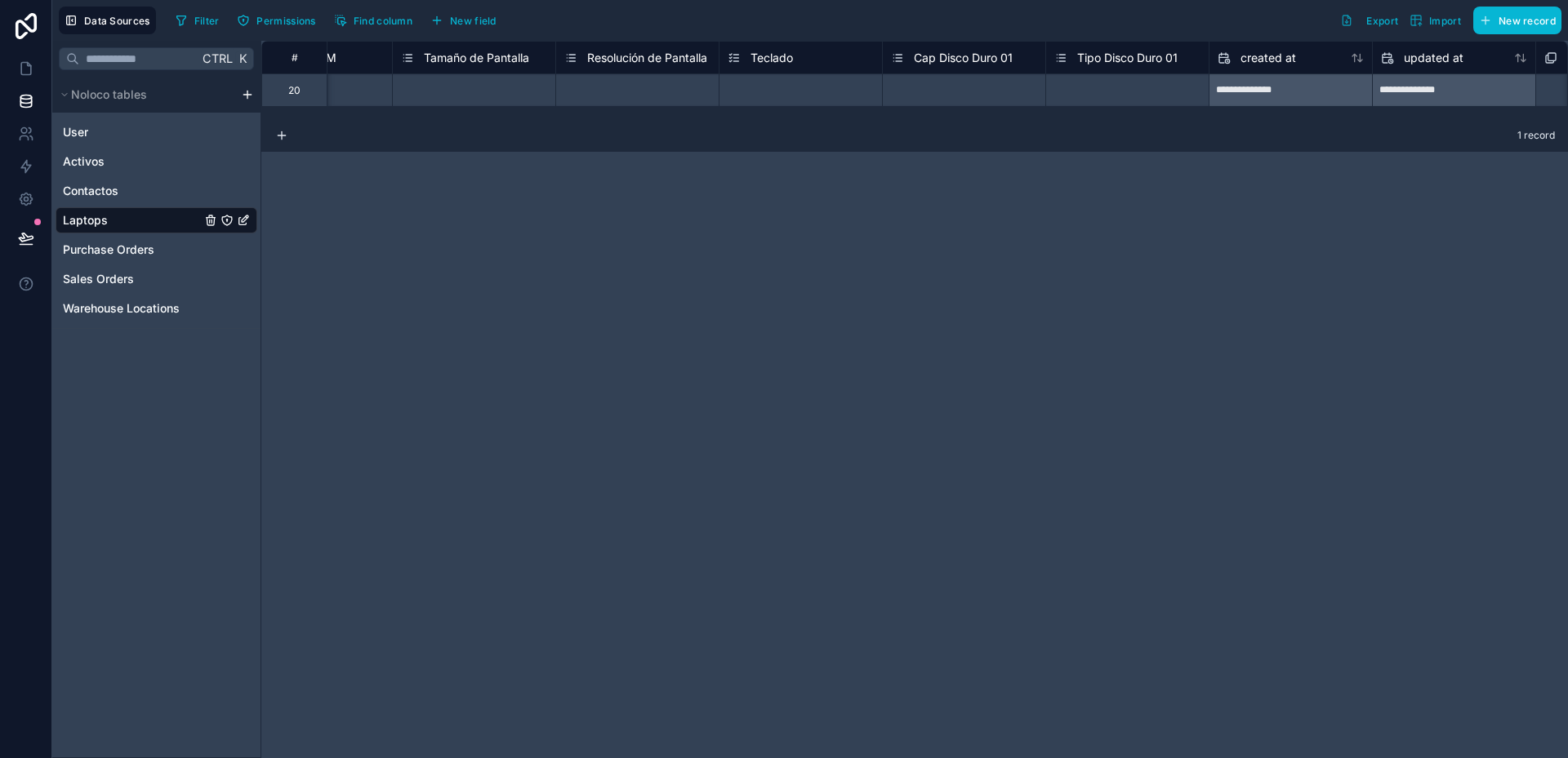
scroll to position [0, 2737]
click at [1103, 64] on span "Tipo Disco Duro 01" at bounding box center [1102, 57] width 101 height 16
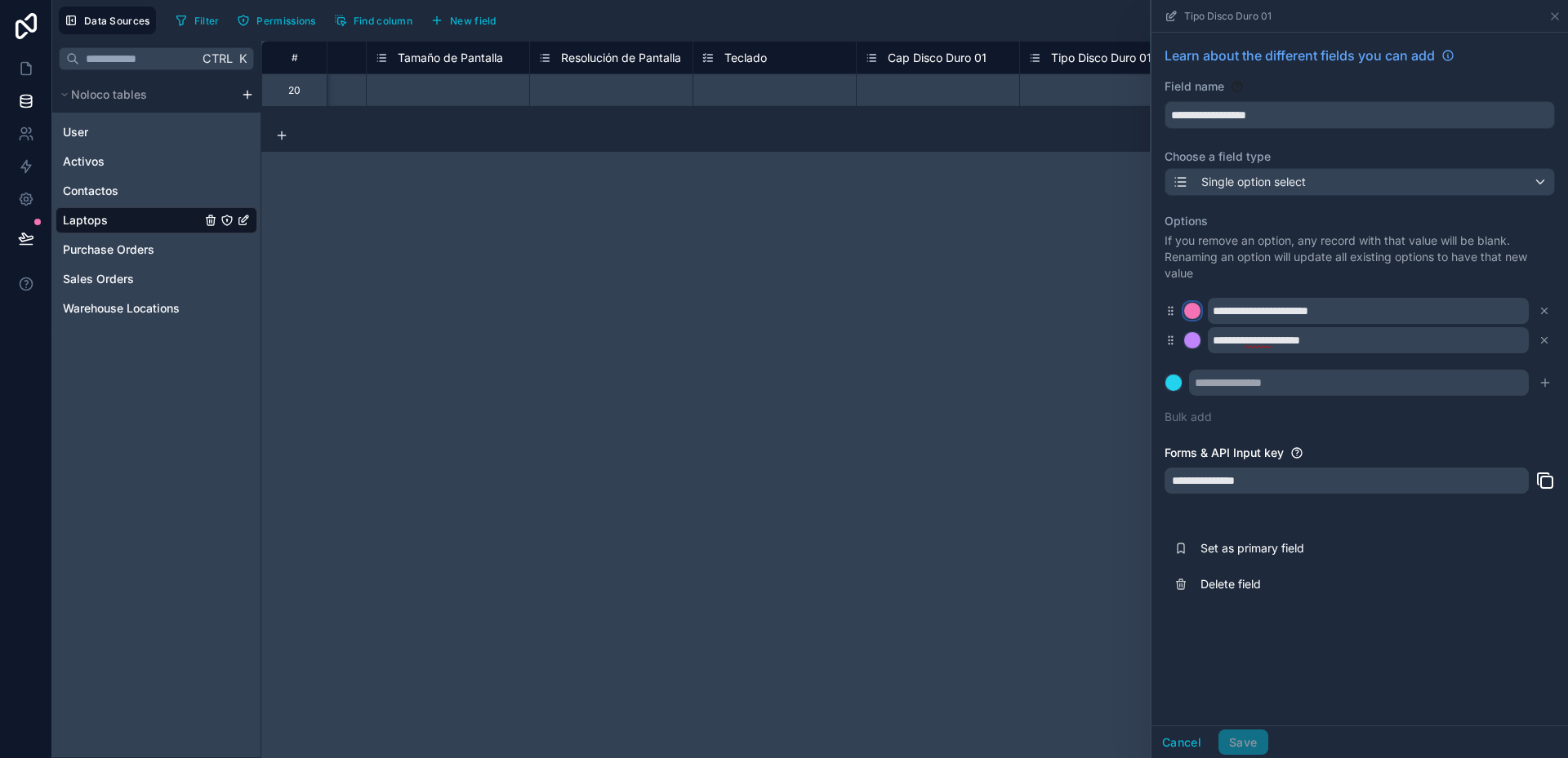
click at [1191, 304] on div at bounding box center [1192, 311] width 16 height 16
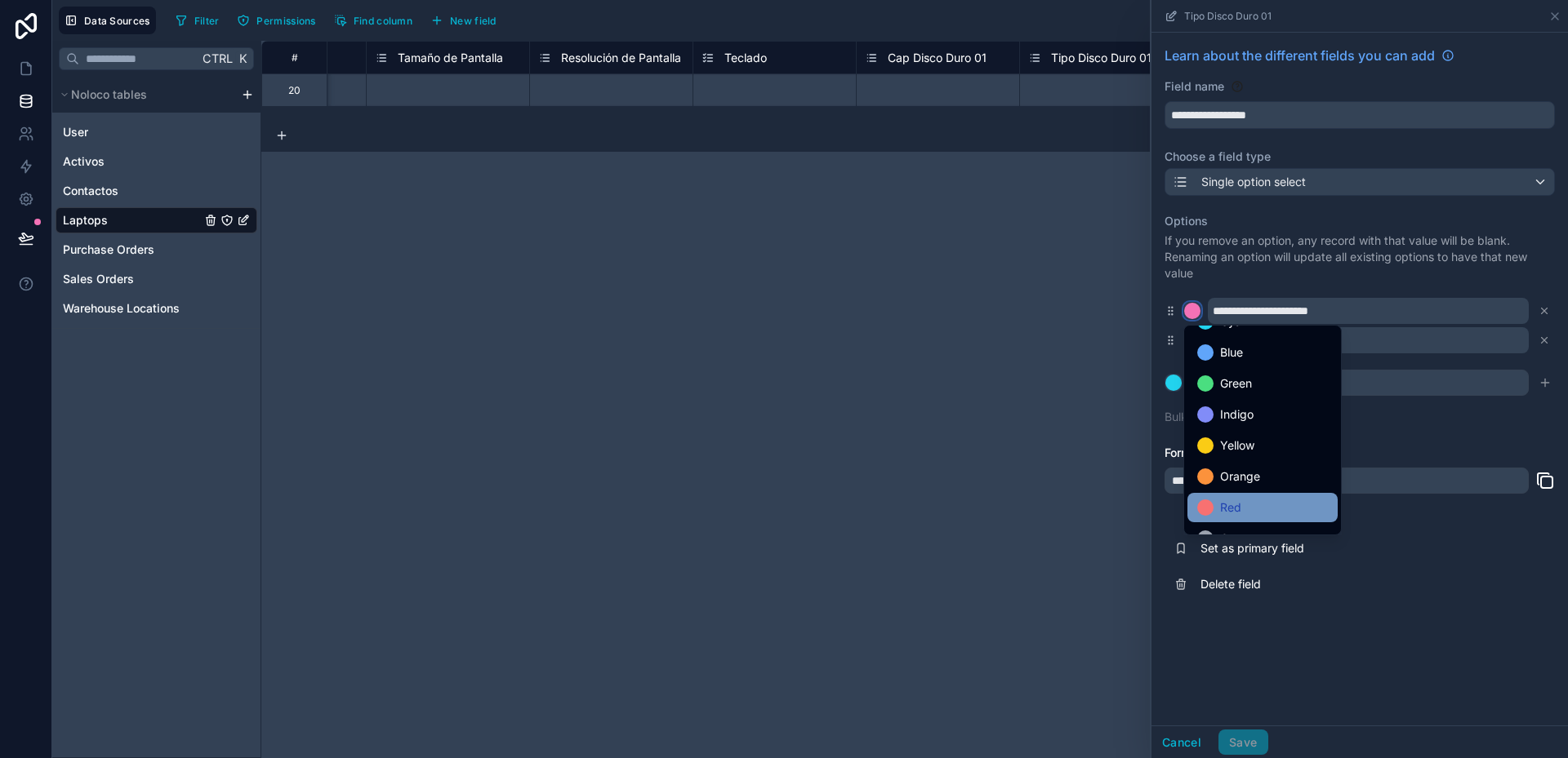
scroll to position [137, 0]
click at [1242, 515] on span "Gray" at bounding box center [1233, 516] width 25 height 20
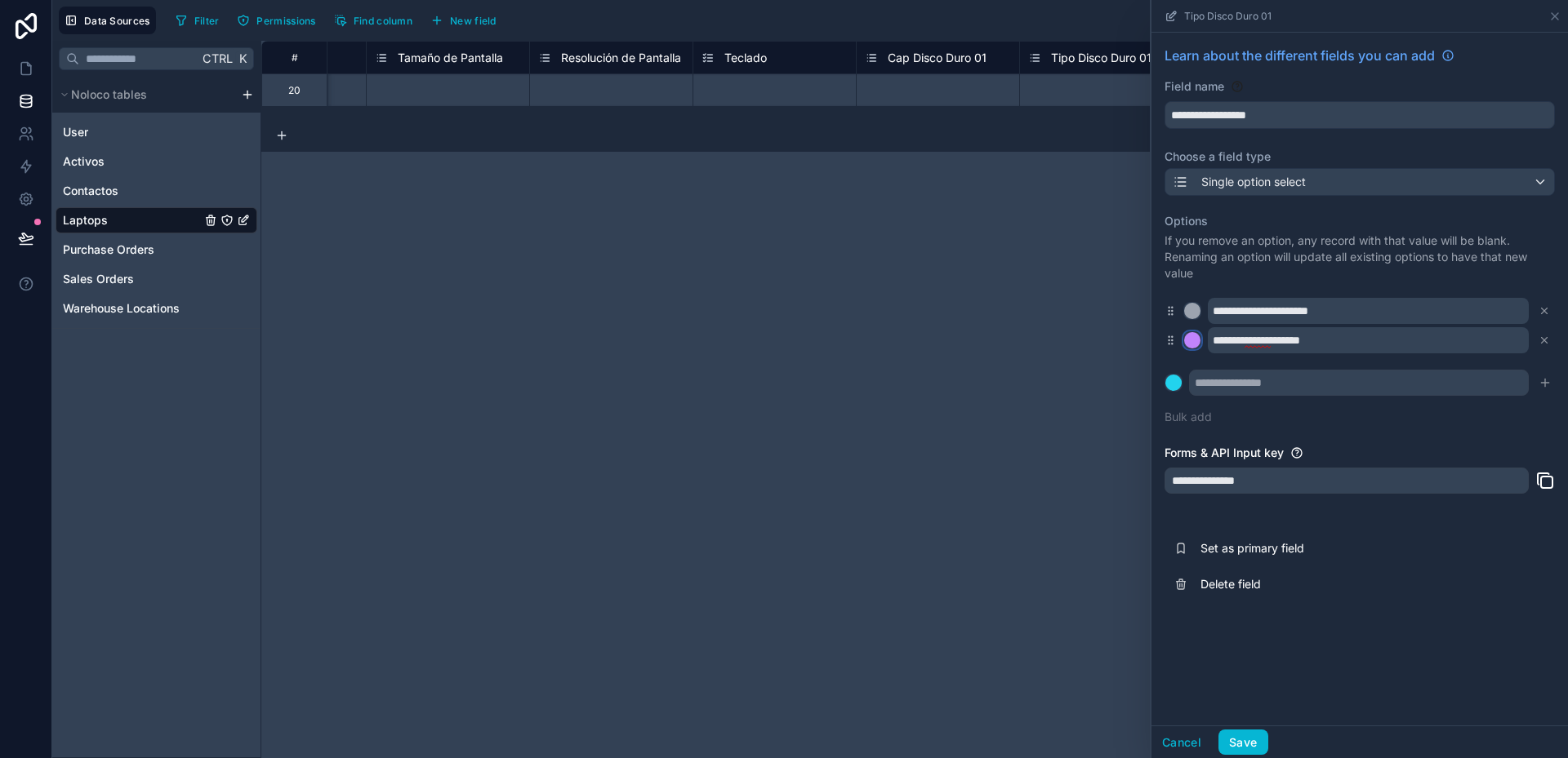
click at [1196, 339] on div at bounding box center [1192, 340] width 16 height 16
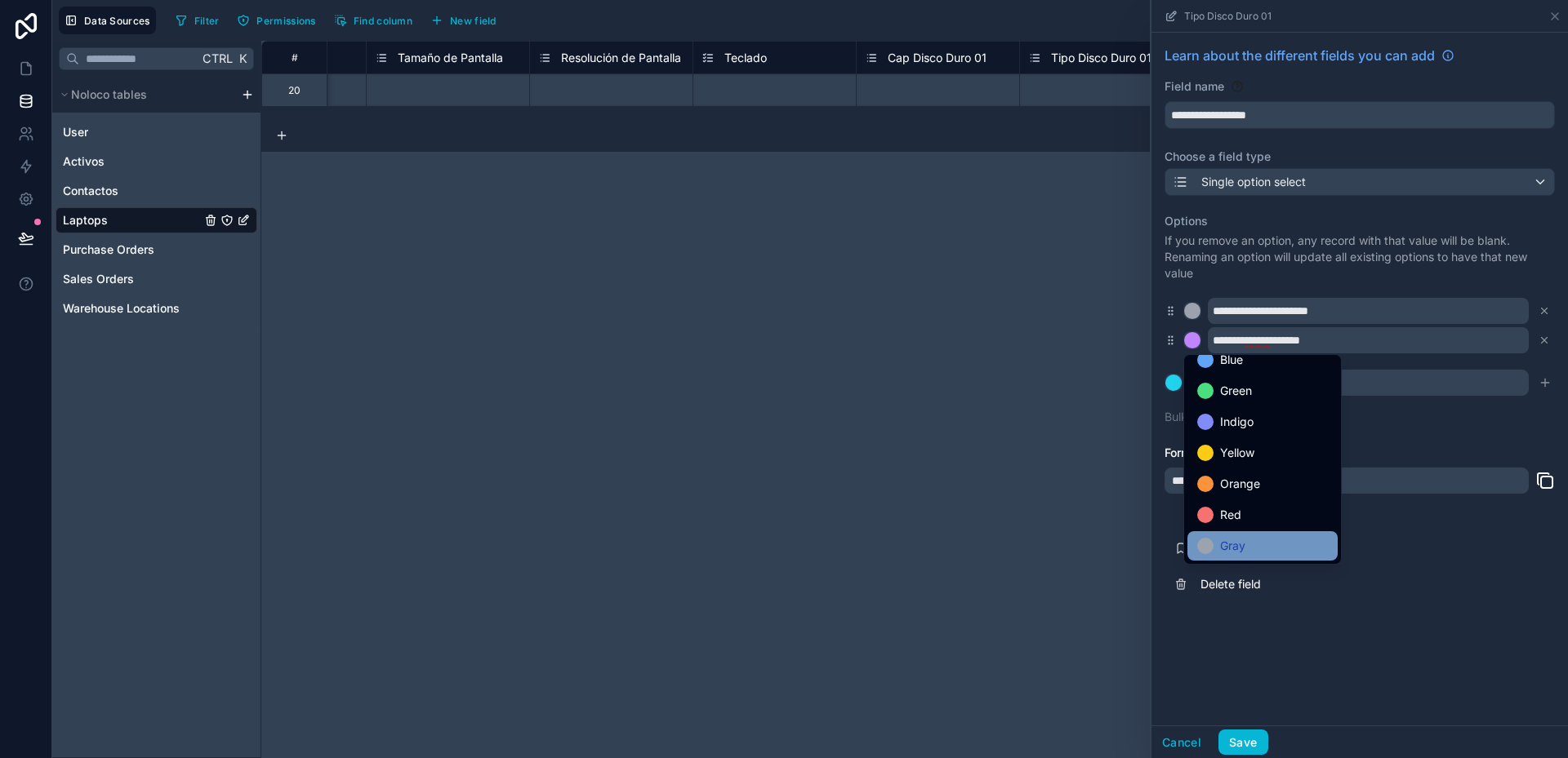
click at [1250, 533] on div "Gray" at bounding box center [1262, 546] width 150 height 30
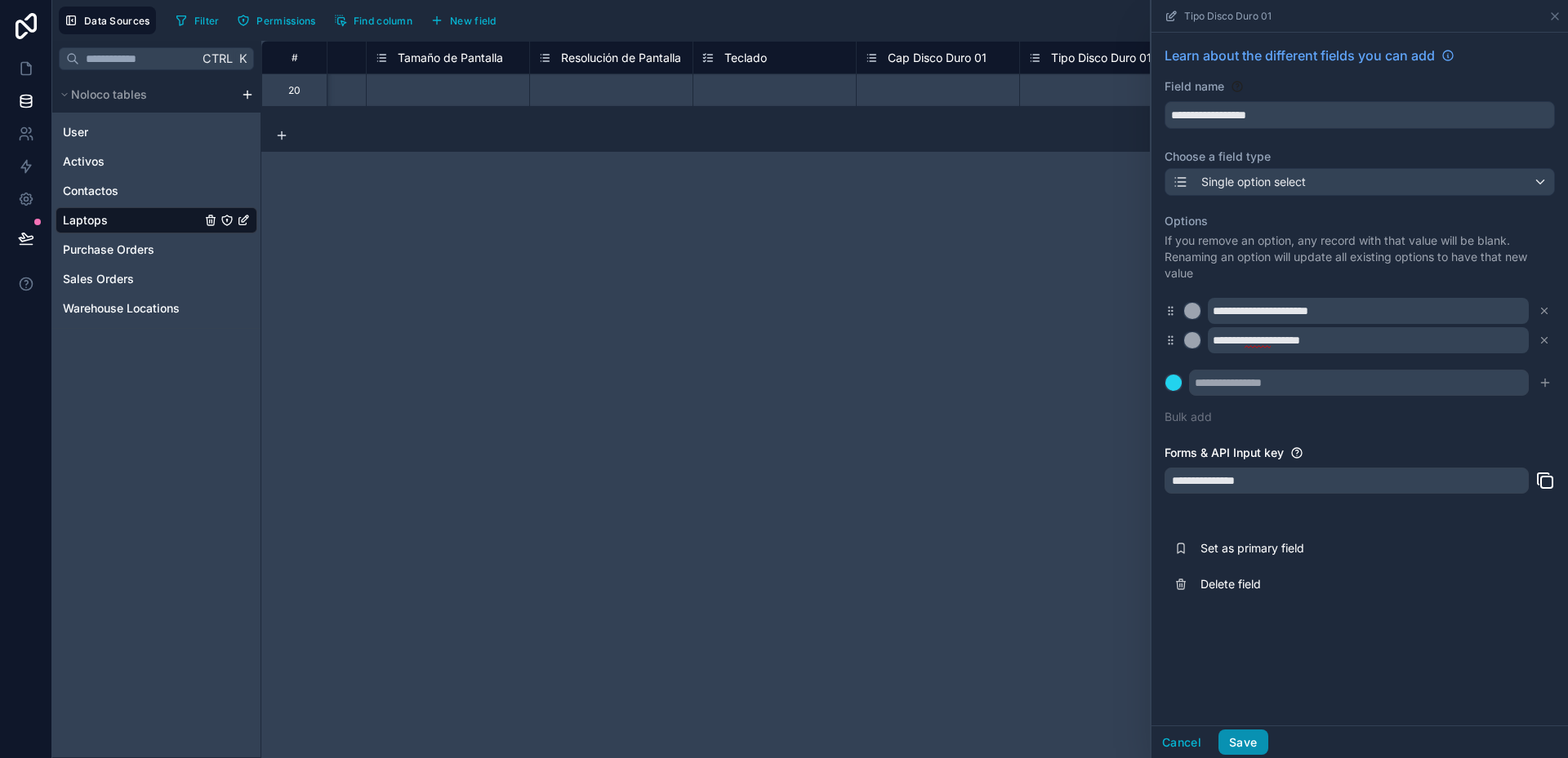
click at [1249, 735] on button "Save" at bounding box center [1243, 742] width 49 height 26
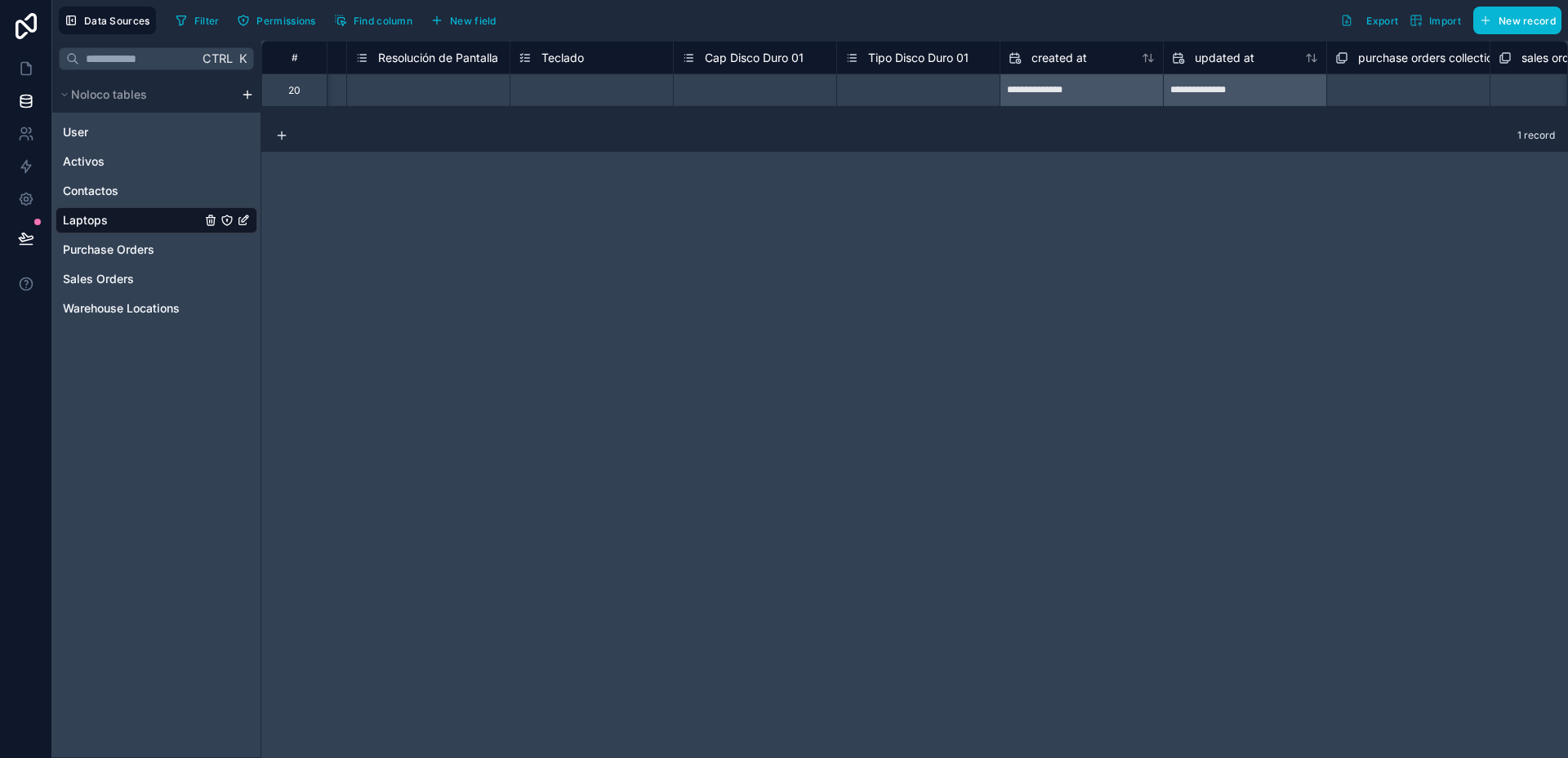
scroll to position [0, 2917]
click at [479, 22] on span "New field" at bounding box center [474, 21] width 47 height 13
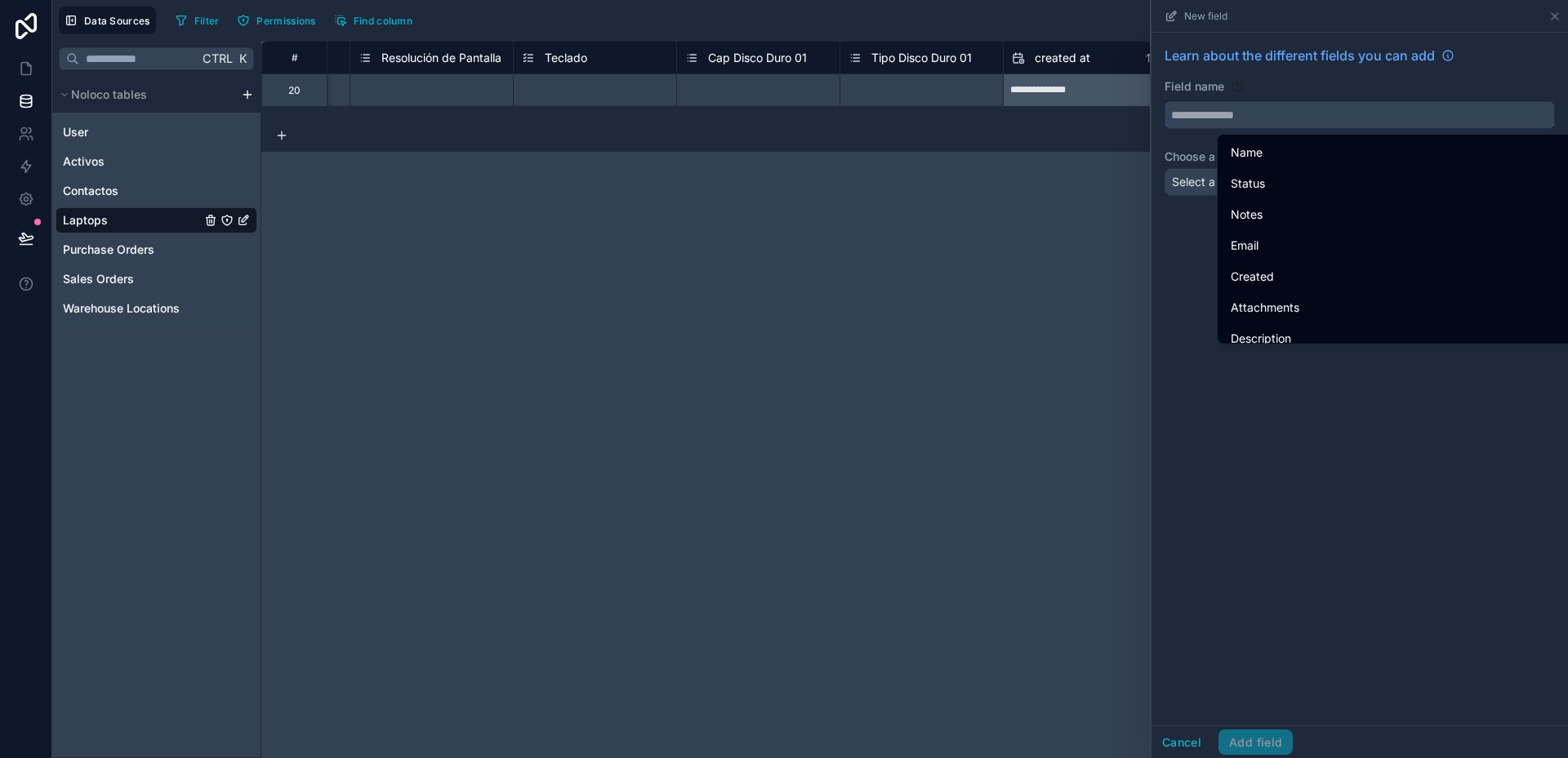
click at [1244, 123] on input "text" at bounding box center [1360, 115] width 389 height 26
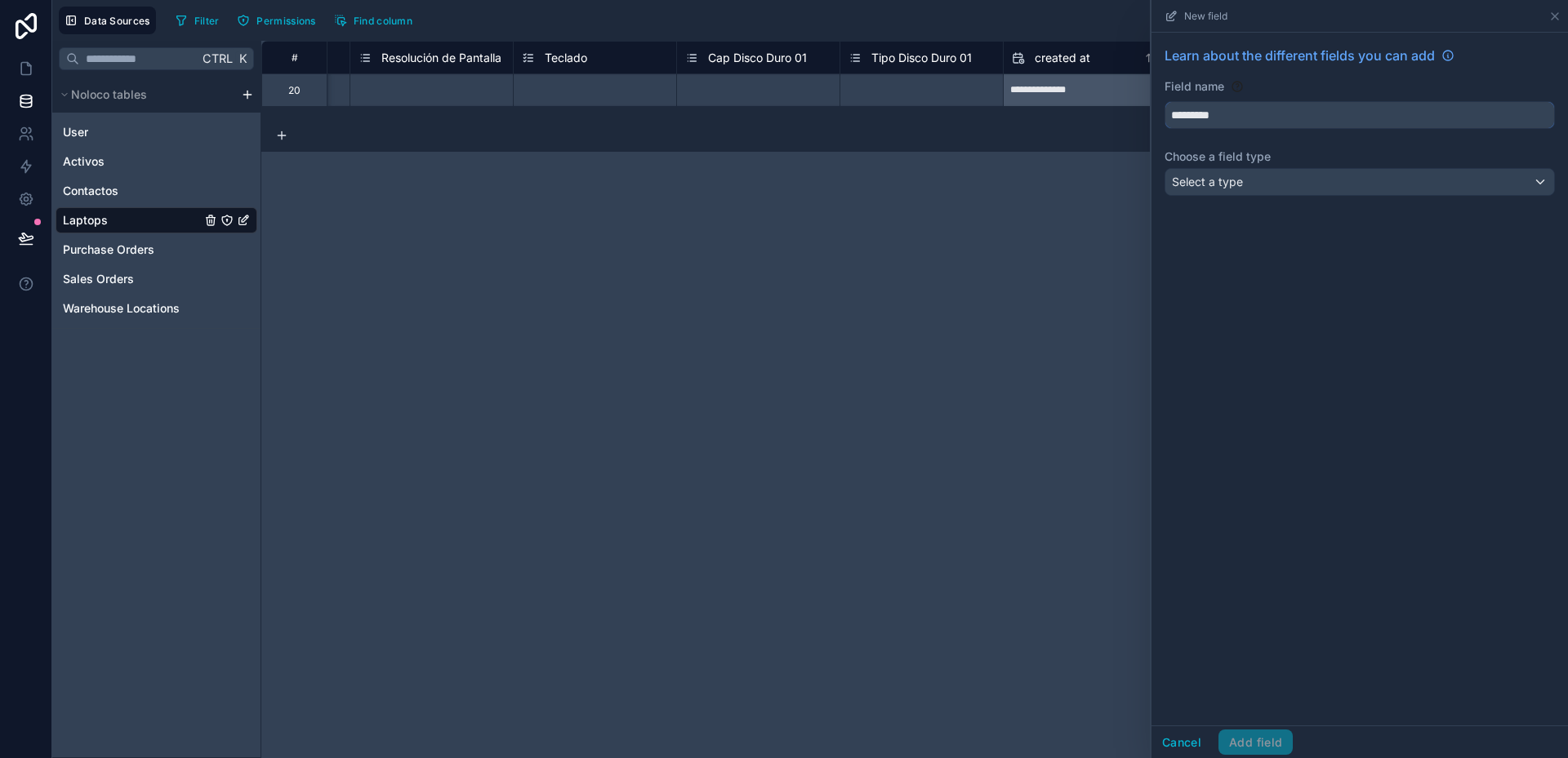
click at [1165, 101] on button "********" at bounding box center [1360, 115] width 390 height 28
click at [1165, 101] on button "**********" at bounding box center [1360, 115] width 390 height 28
type input "**********"
click at [1247, 178] on div "Select a type" at bounding box center [1360, 181] width 389 height 26
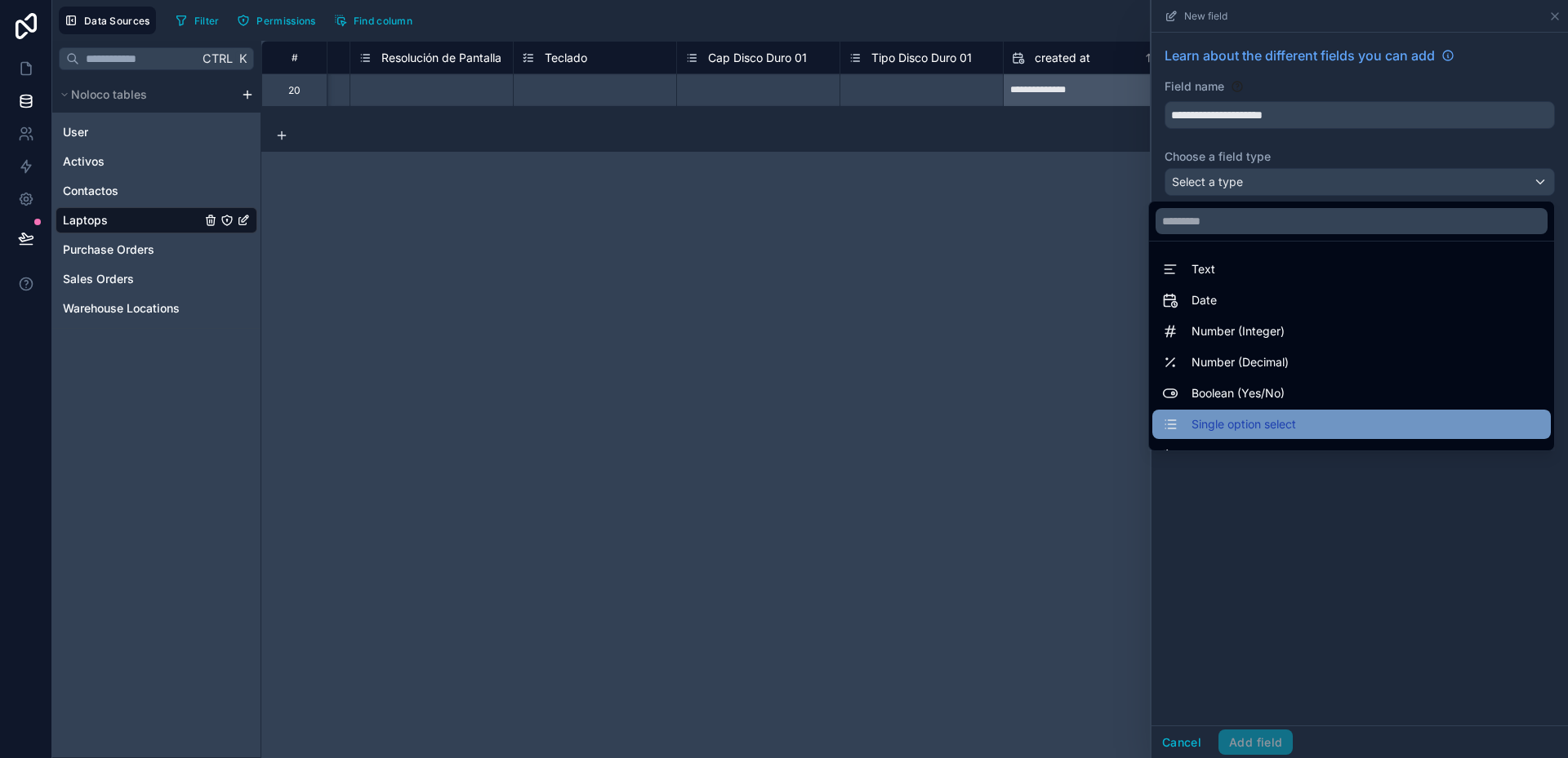
click at [1249, 417] on span "Single option select" at bounding box center [1244, 425] width 104 height 20
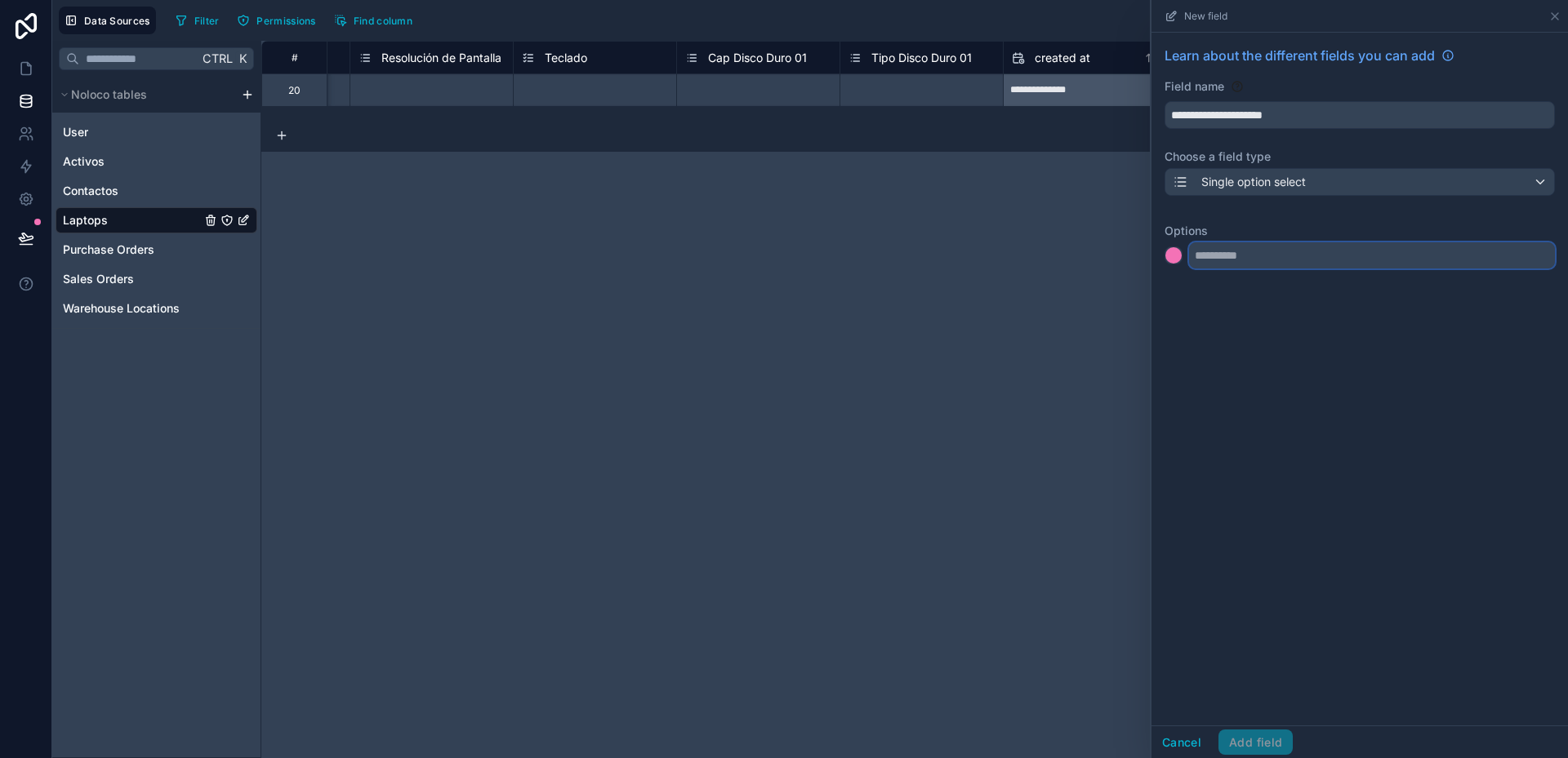
click at [1216, 254] on input "text" at bounding box center [1371, 255] width 366 height 26
type input "****"
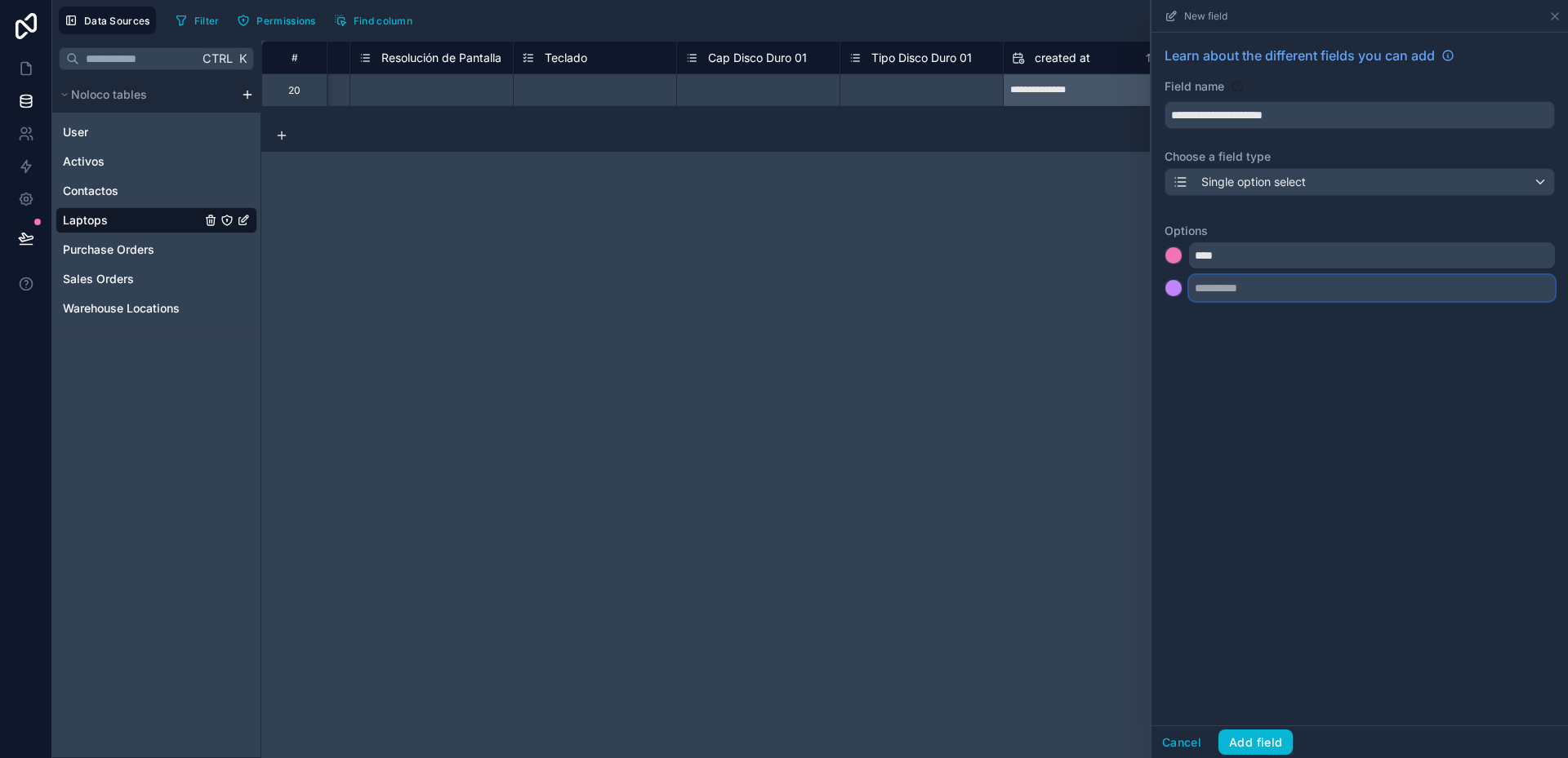
click at [1220, 290] on input "text" at bounding box center [1371, 287] width 366 height 26
type input "****"
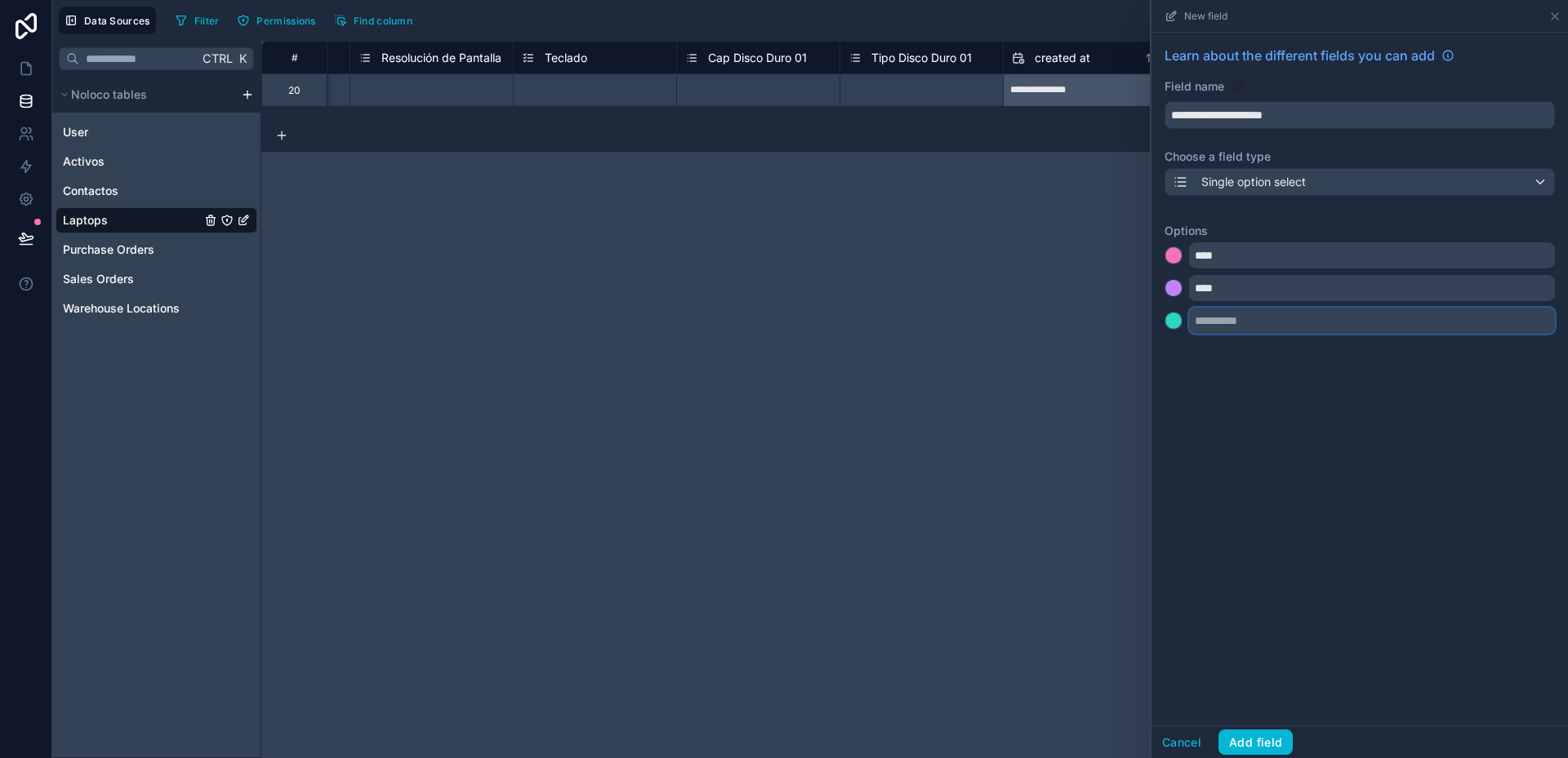
click at [1212, 319] on input "text" at bounding box center [1371, 321] width 366 height 26
type input "****"
click at [1271, 739] on button "Add field" at bounding box center [1255, 742] width 75 height 26
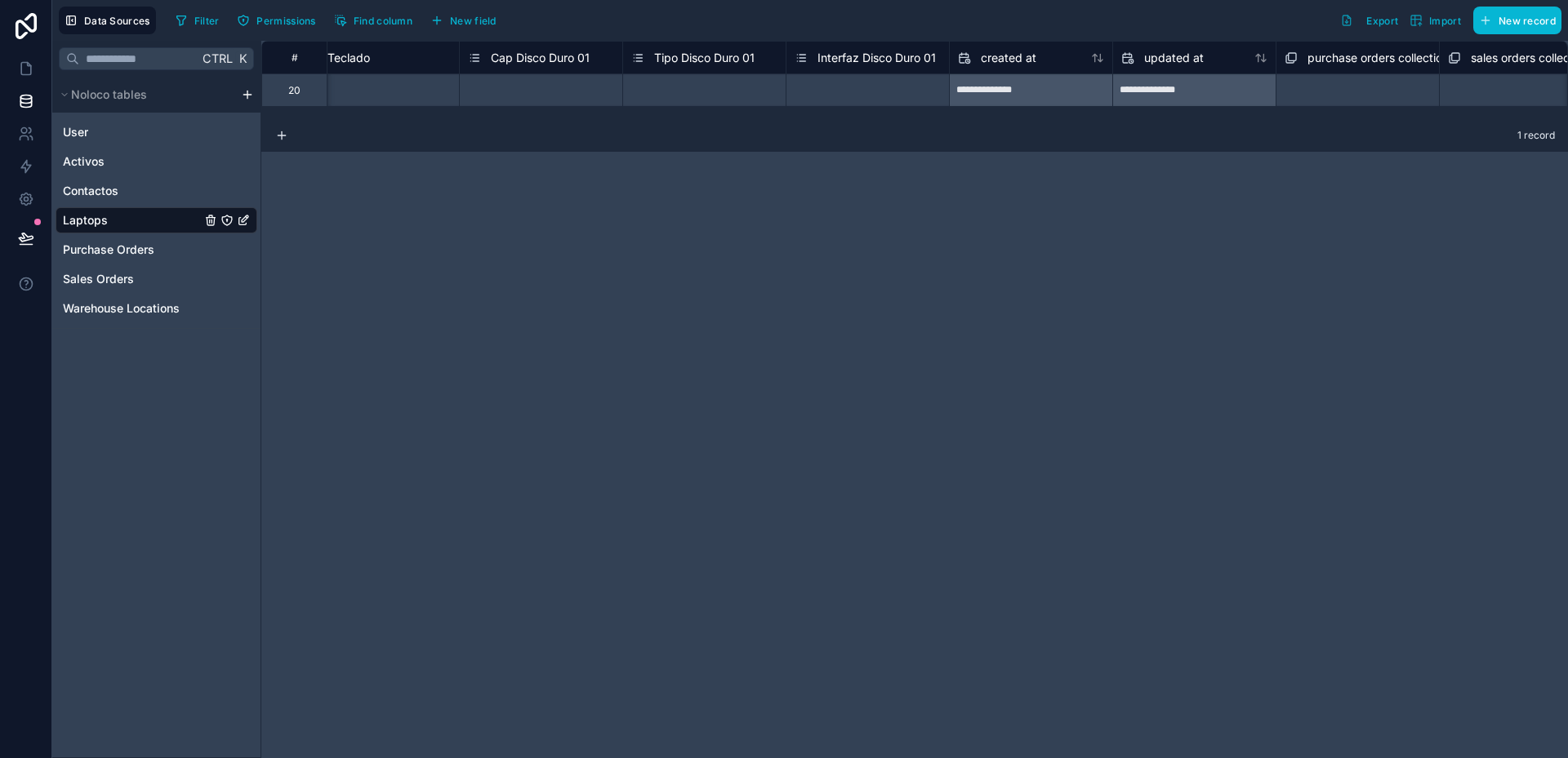
scroll to position [0, 3176]
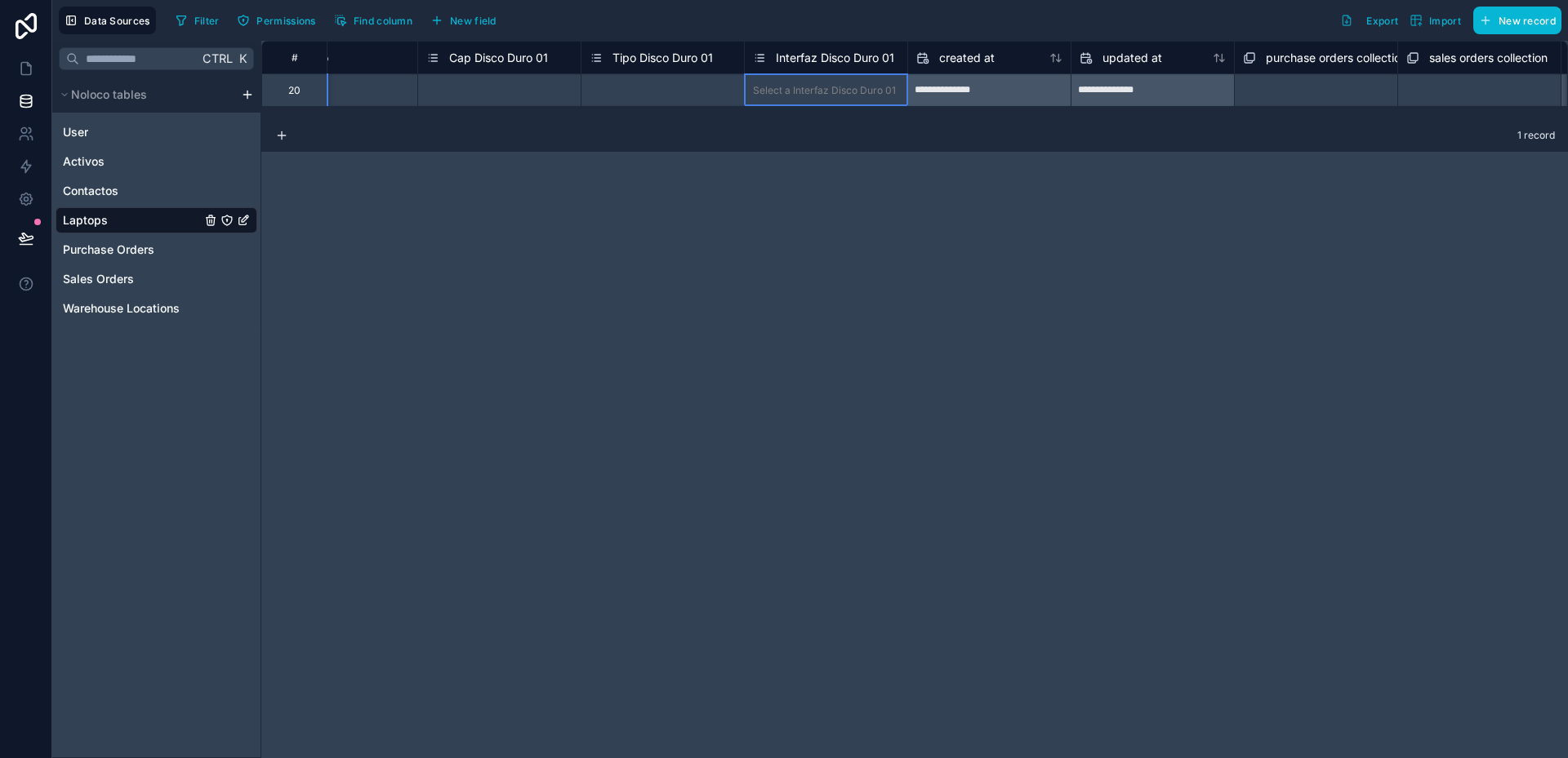
click at [846, 66] on div "Interfaz Disco Duro 01" at bounding box center [823, 58] width 141 height 20
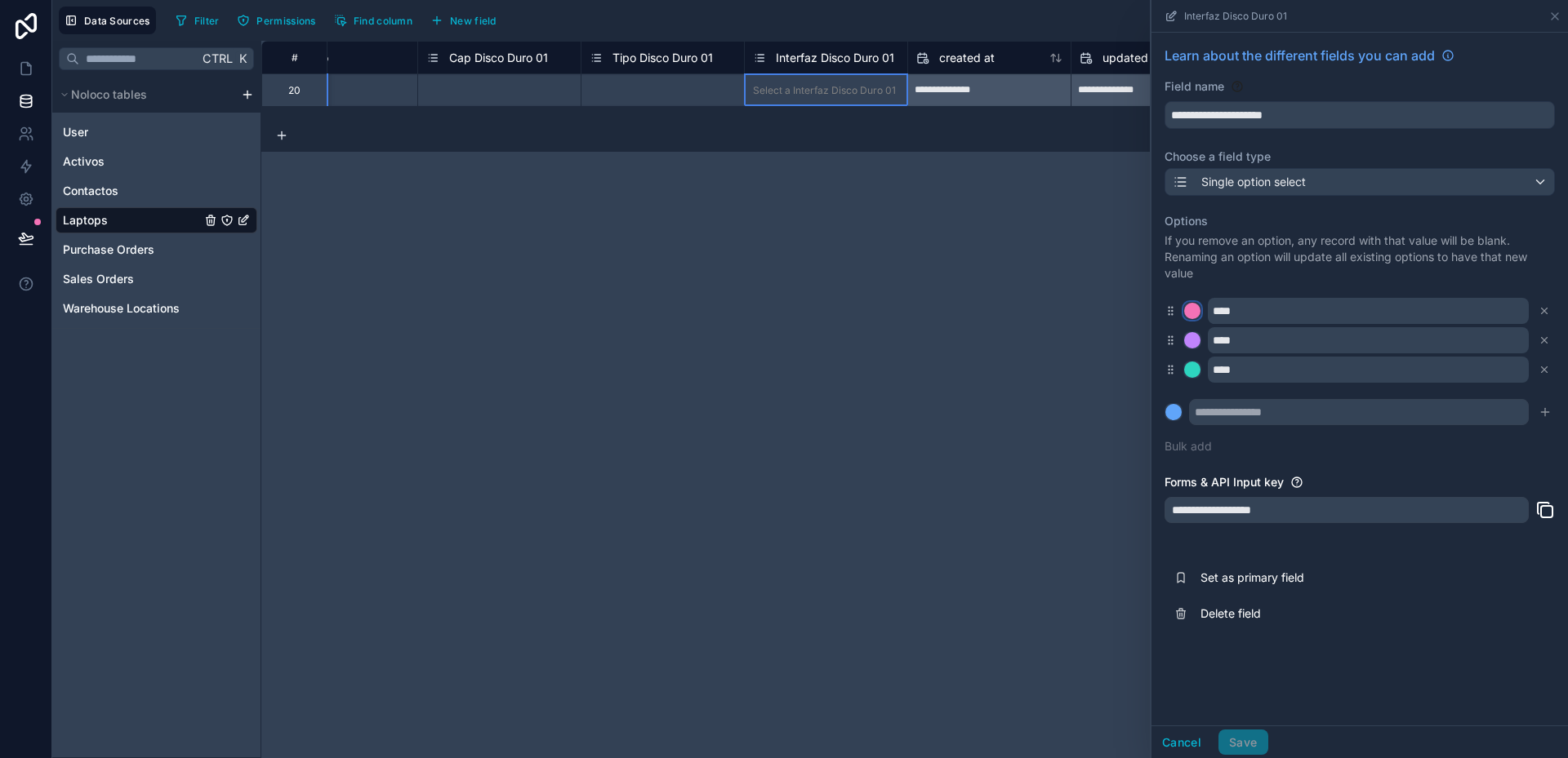
click at [1191, 311] on div at bounding box center [1192, 311] width 16 height 16
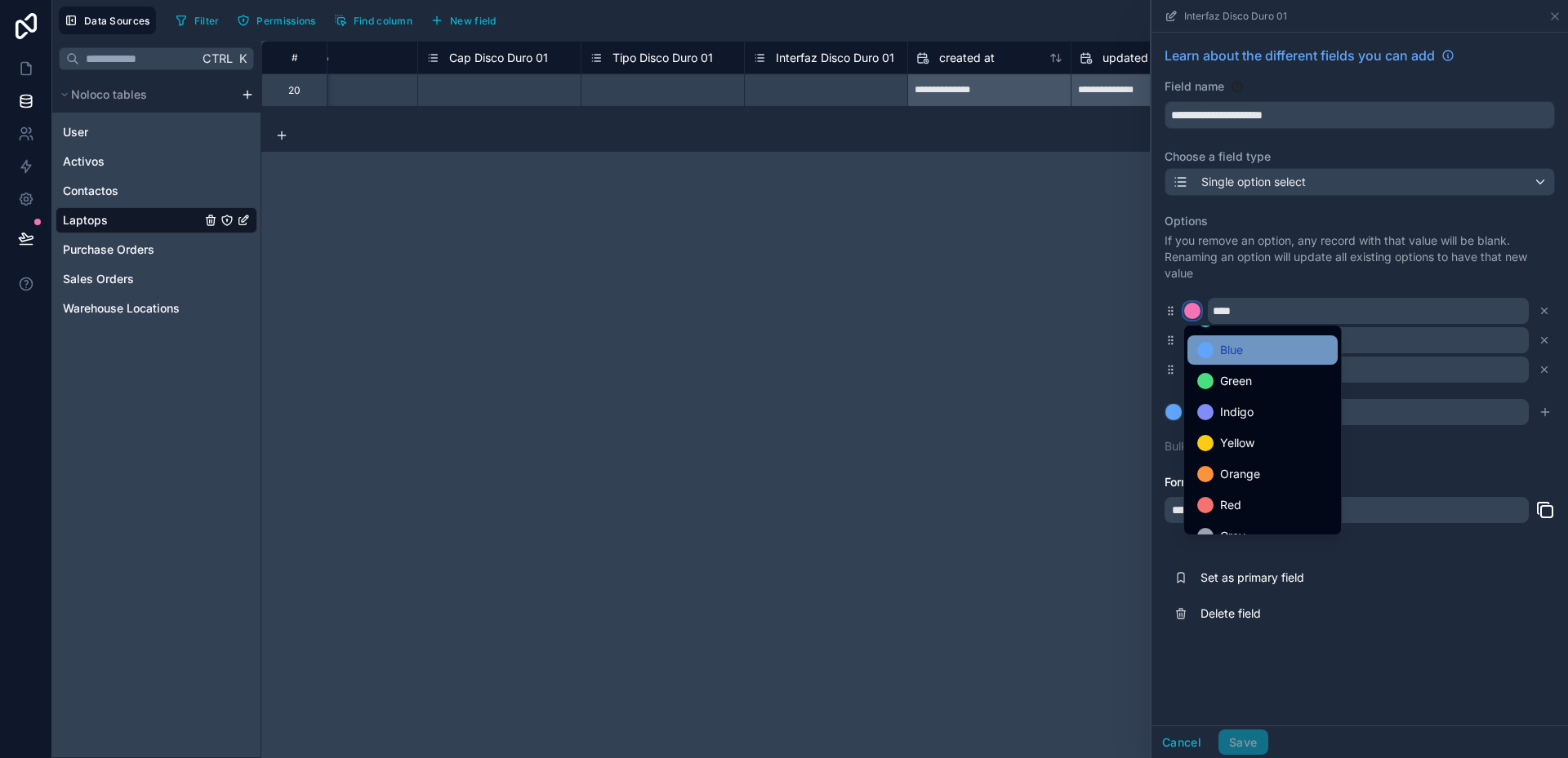
scroll to position [137, 0]
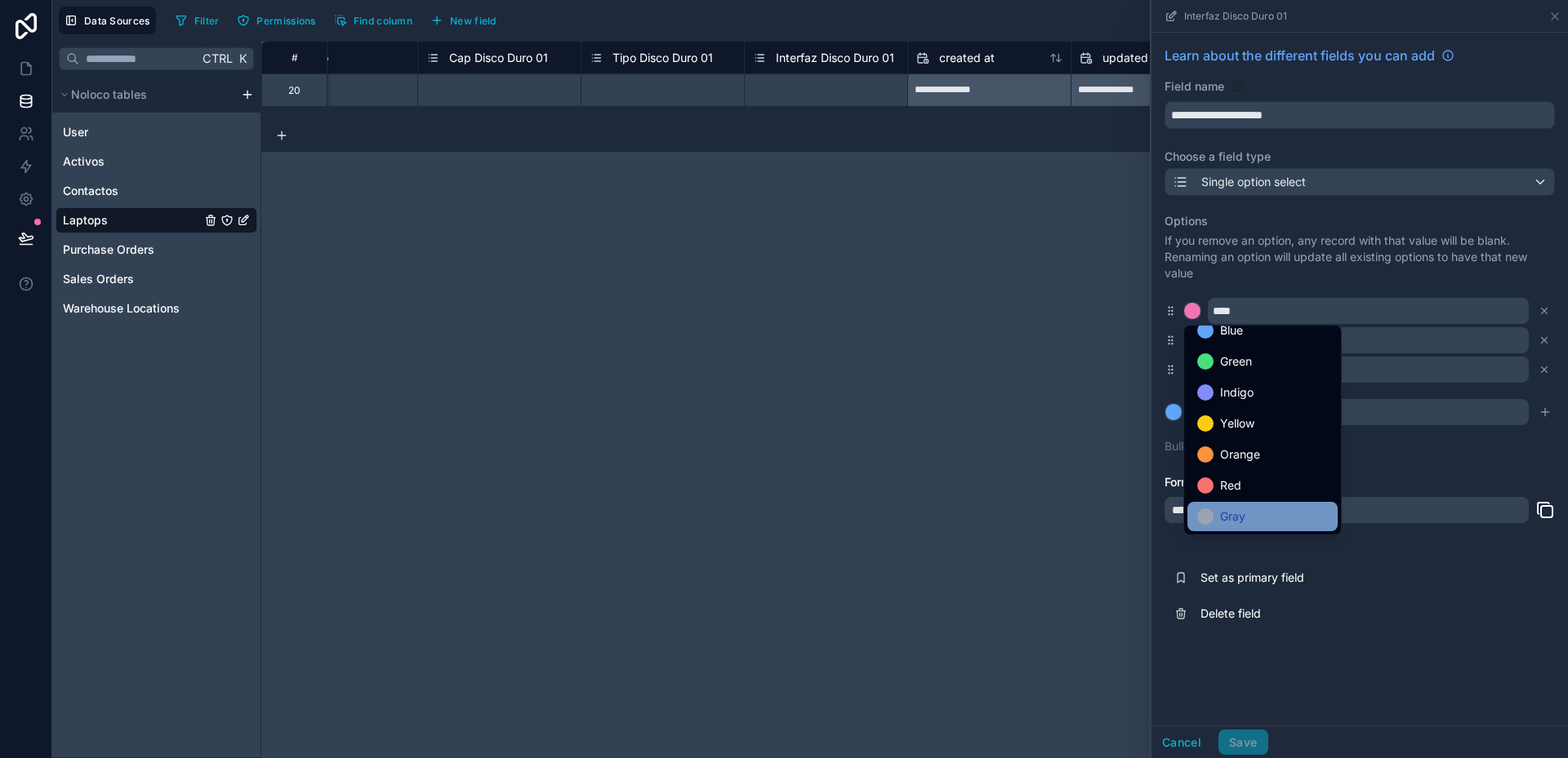
click at [1245, 510] on span "Gray" at bounding box center [1233, 516] width 25 height 20
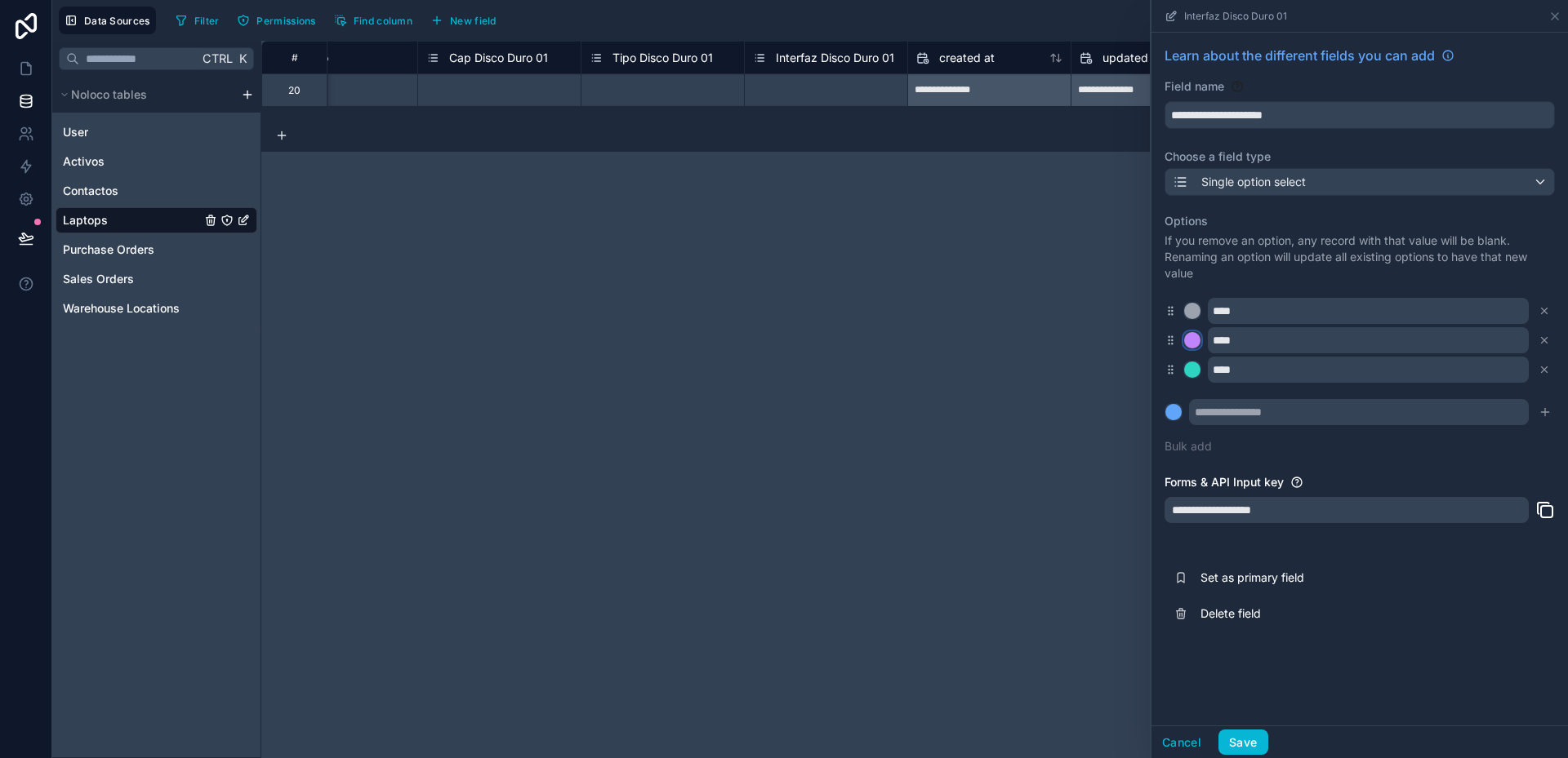
click at [1194, 336] on div at bounding box center [1192, 340] width 16 height 16
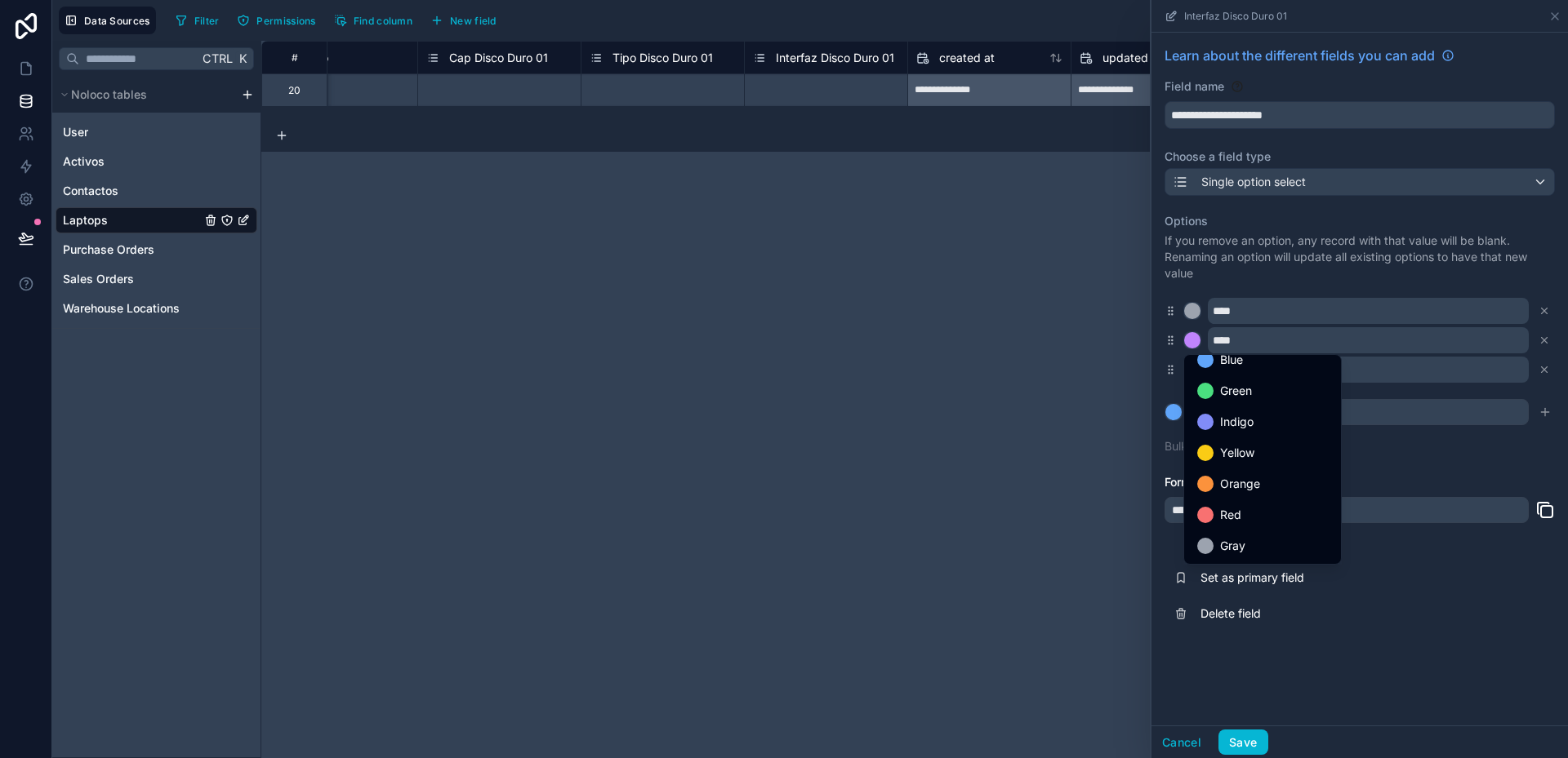
click at [1236, 545] on span "Gray" at bounding box center [1233, 546] width 25 height 20
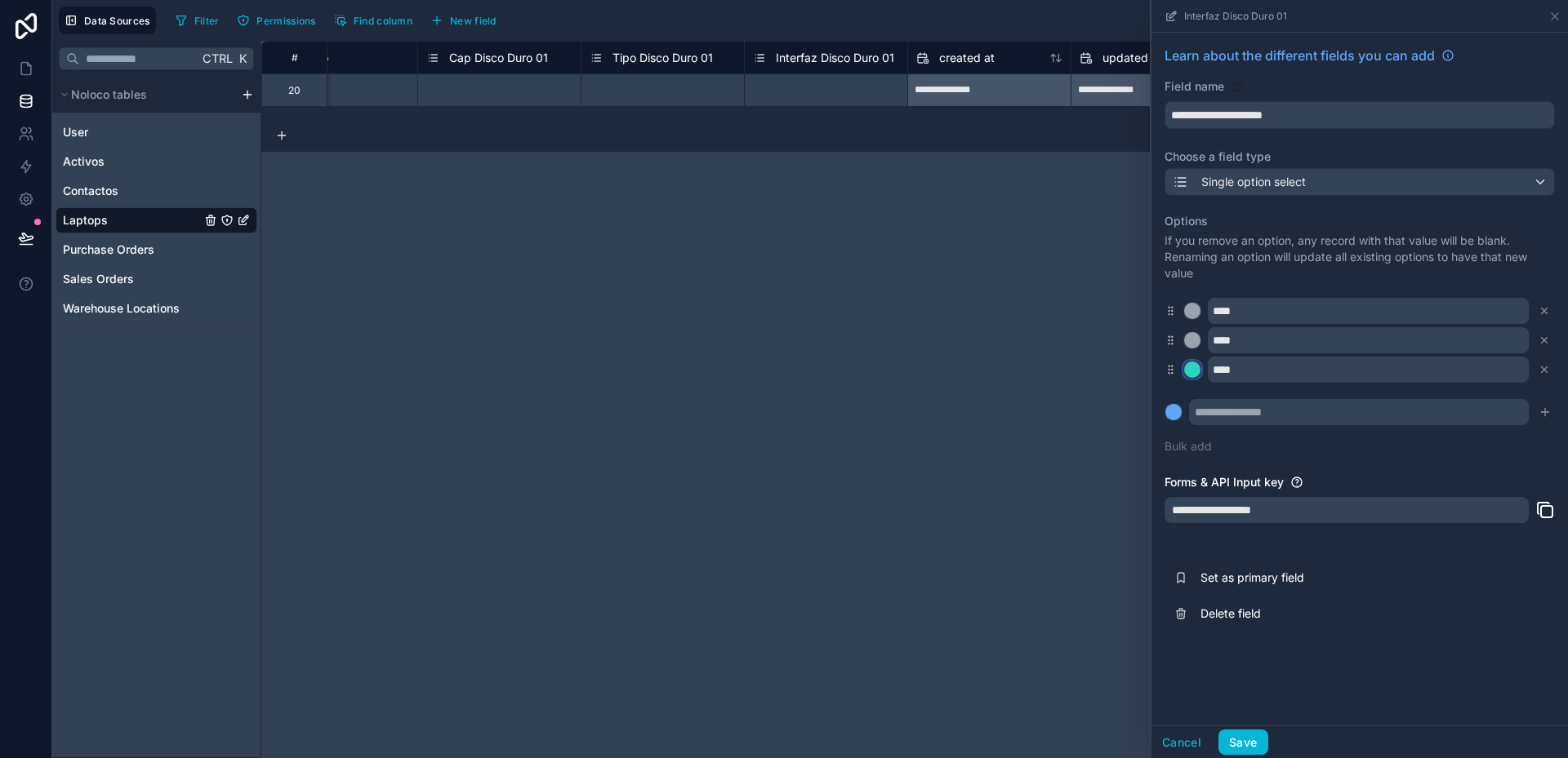
click at [1194, 372] on div at bounding box center [1192, 370] width 16 height 16
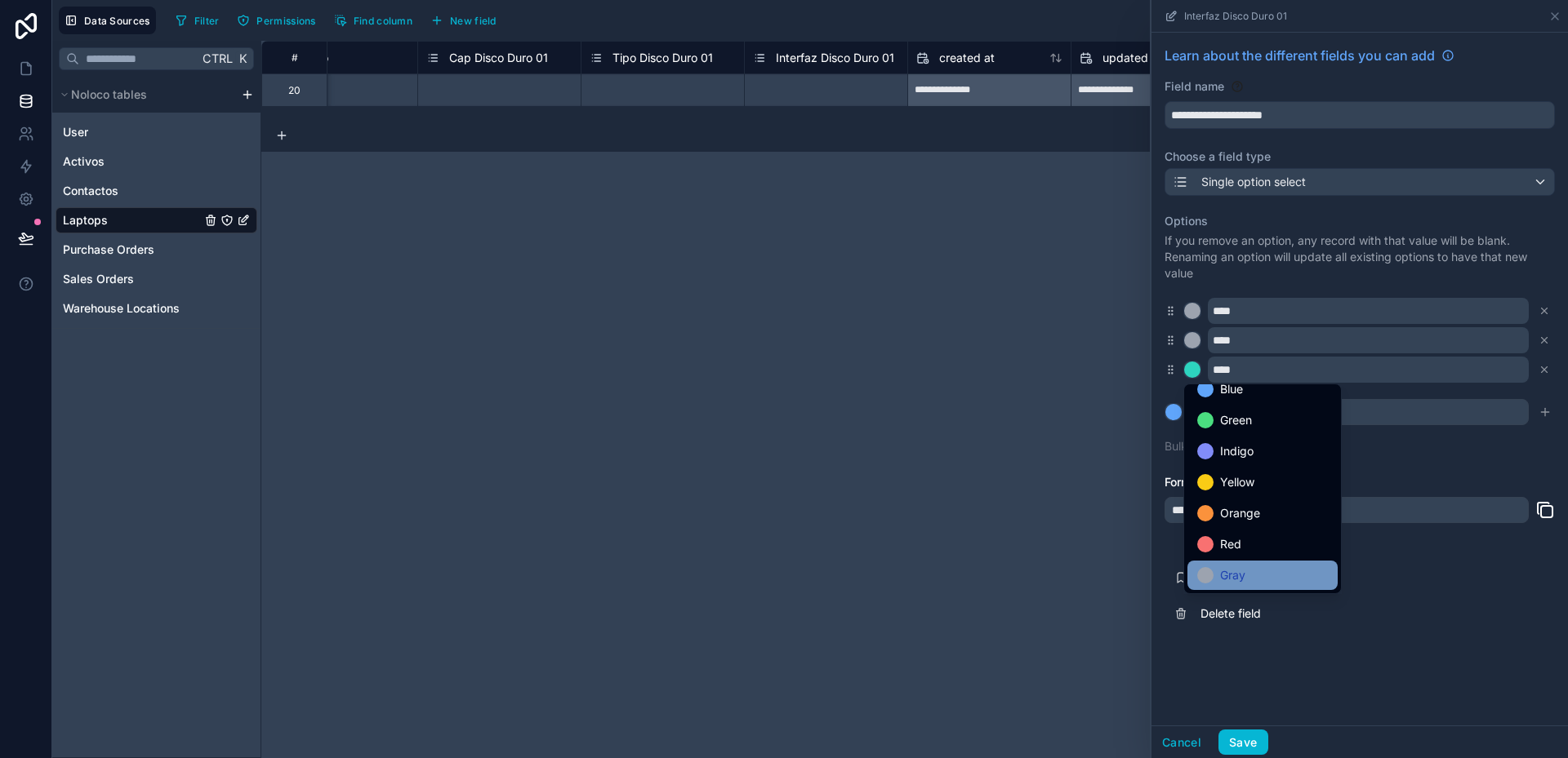
click at [1234, 577] on span "Gray" at bounding box center [1233, 576] width 25 height 20
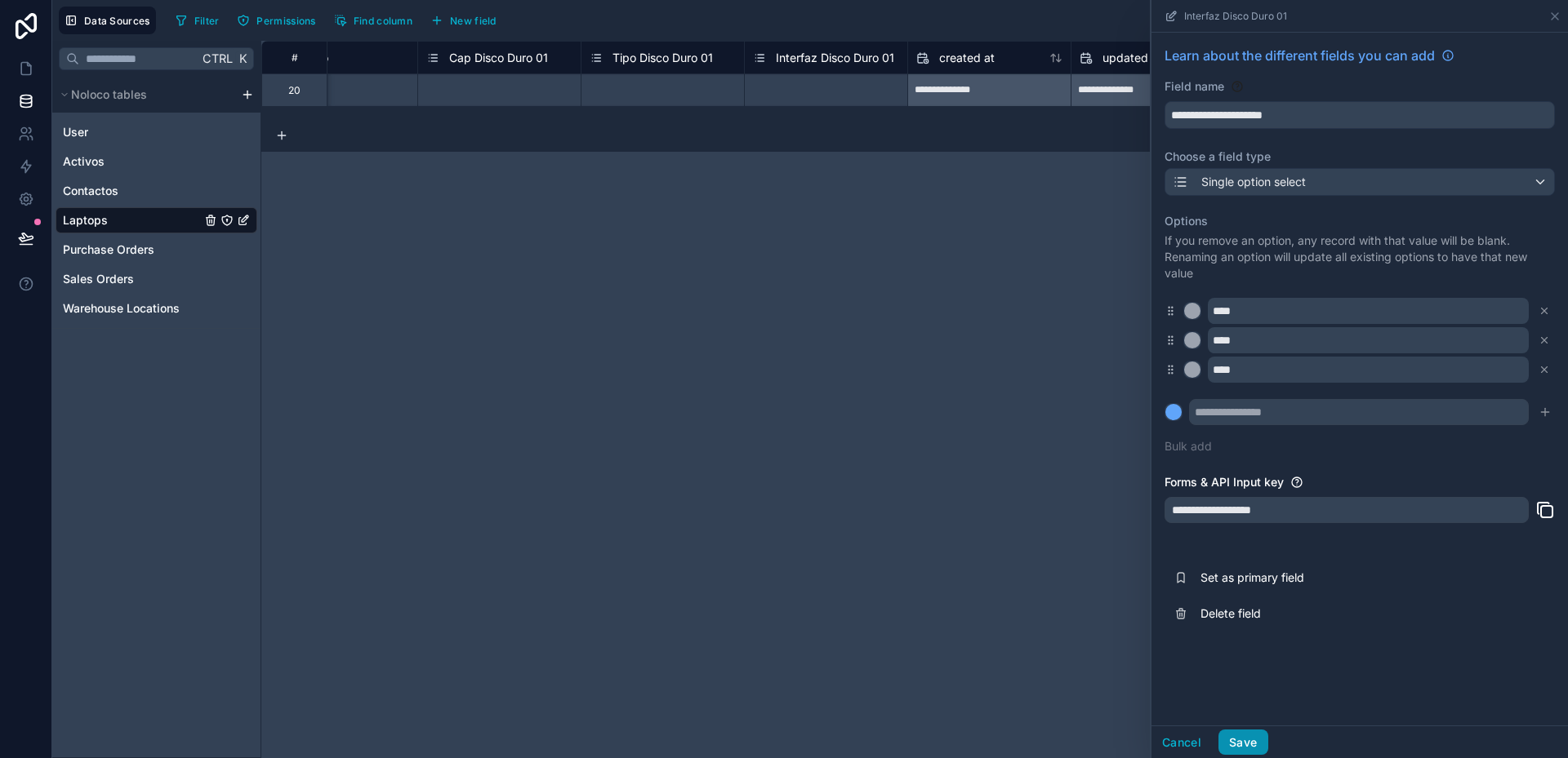
click at [1255, 743] on button "Save" at bounding box center [1243, 742] width 49 height 26
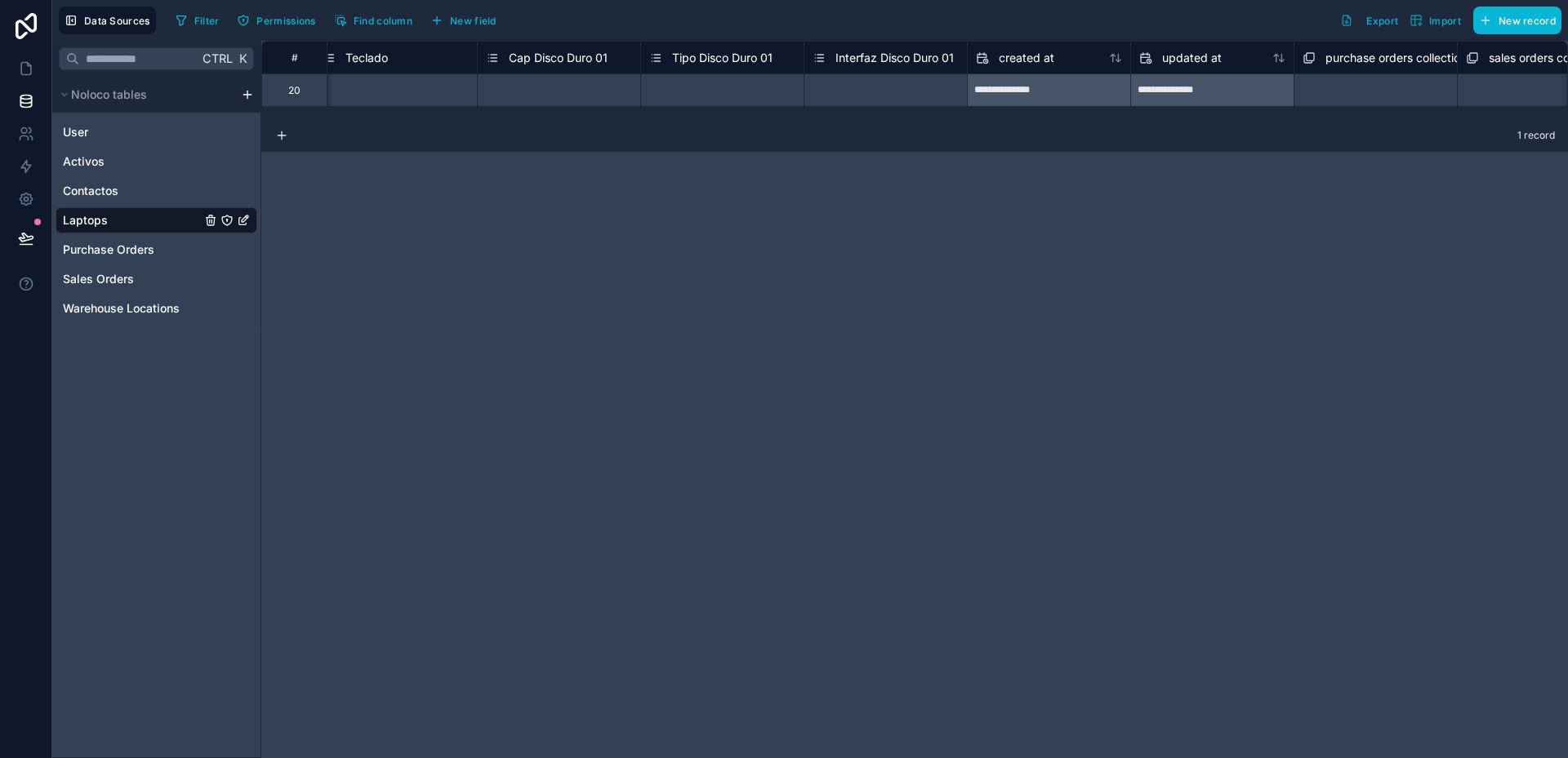
scroll to position [0, 3125]
click at [581, 63] on span "Cap Disco Duro 01" at bounding box center [549, 57] width 99 height 16
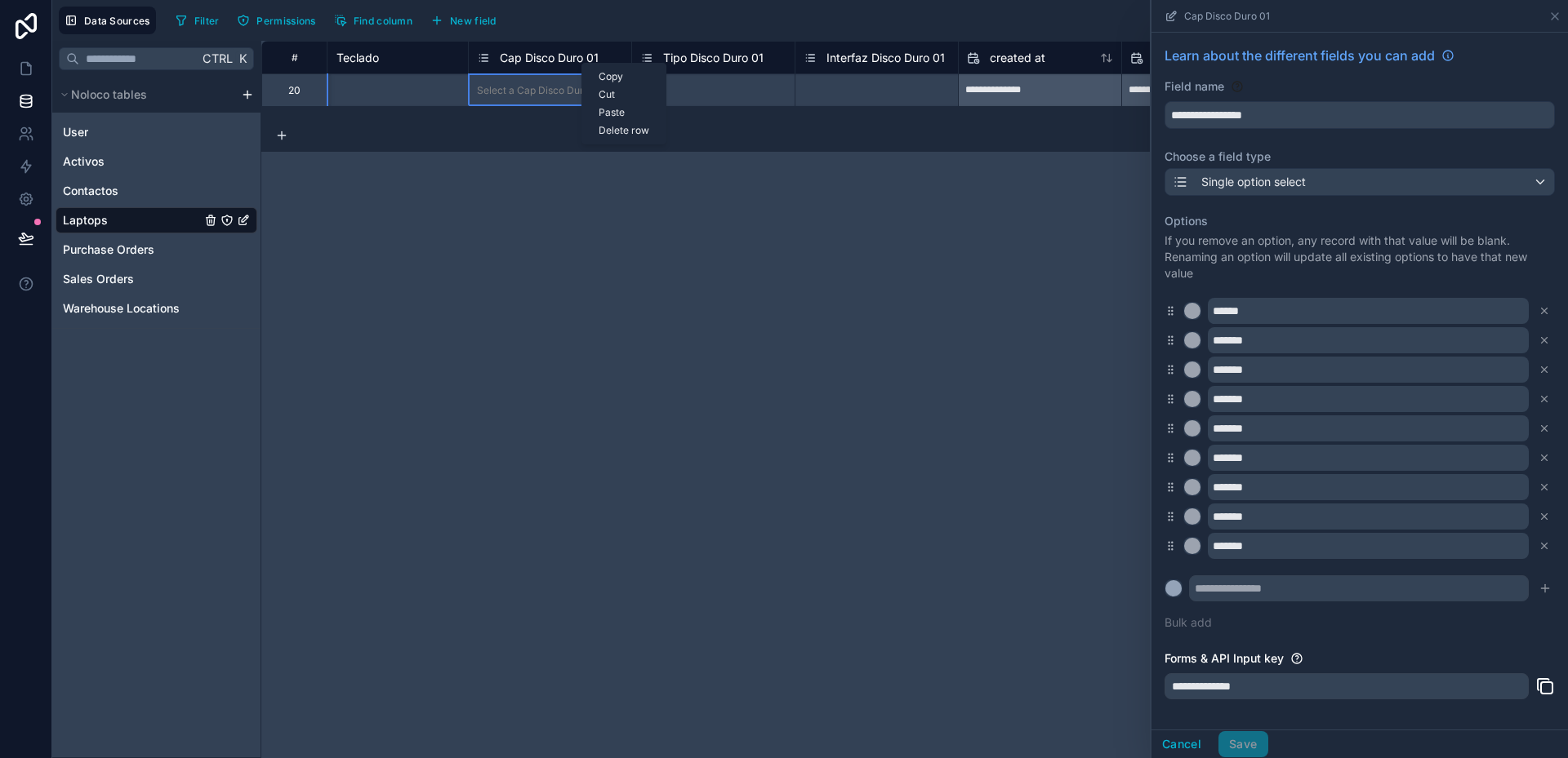
click at [616, 74] on div "Copy" at bounding box center [624, 76] width 84 height 18
click at [864, 202] on div "**********" at bounding box center [915, 399] width 1307 height 718
click at [1556, 12] on icon at bounding box center [1555, 16] width 13 height 13
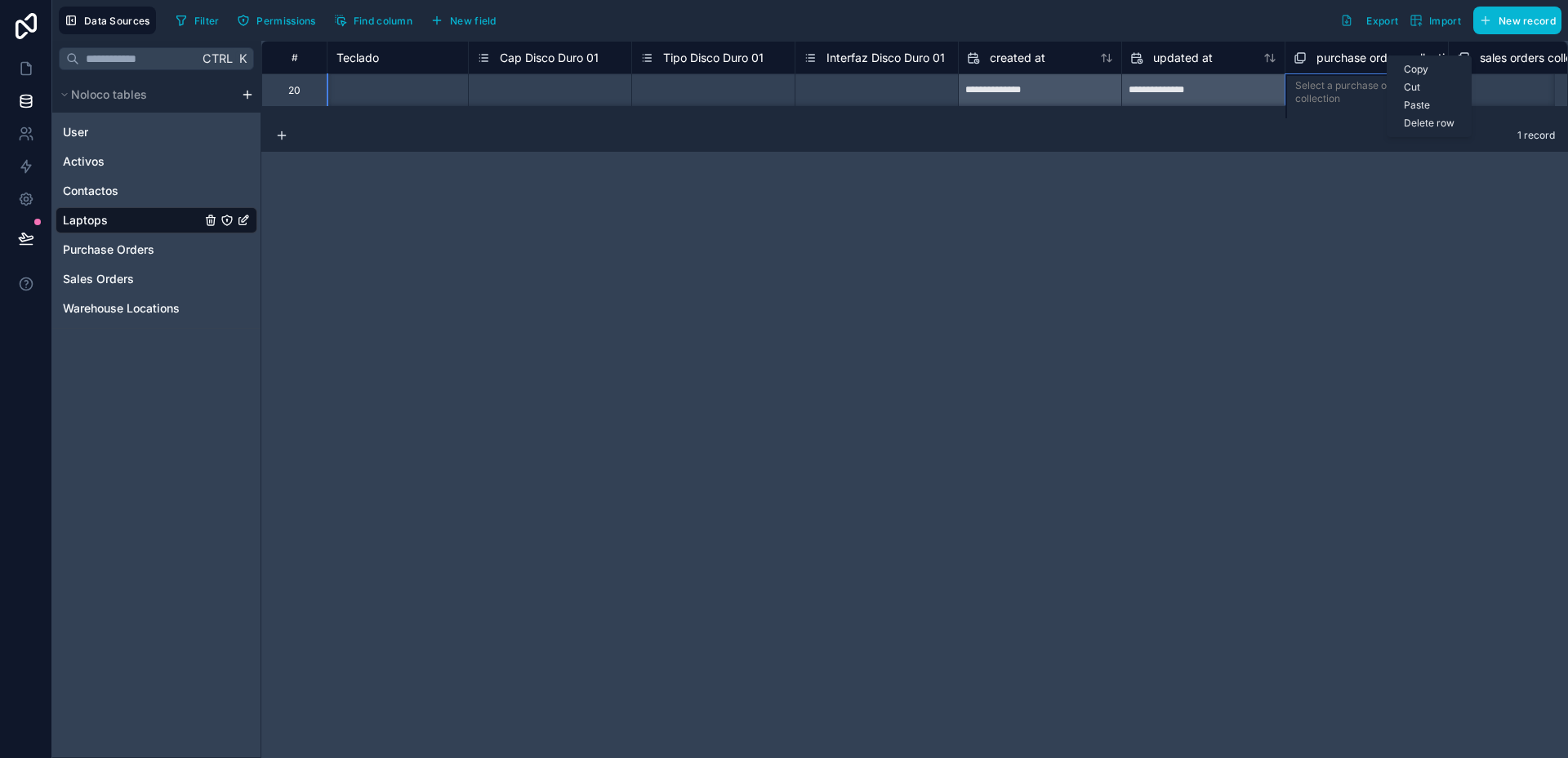
click at [1432, 104] on div "Paste" at bounding box center [1429, 105] width 84 height 18
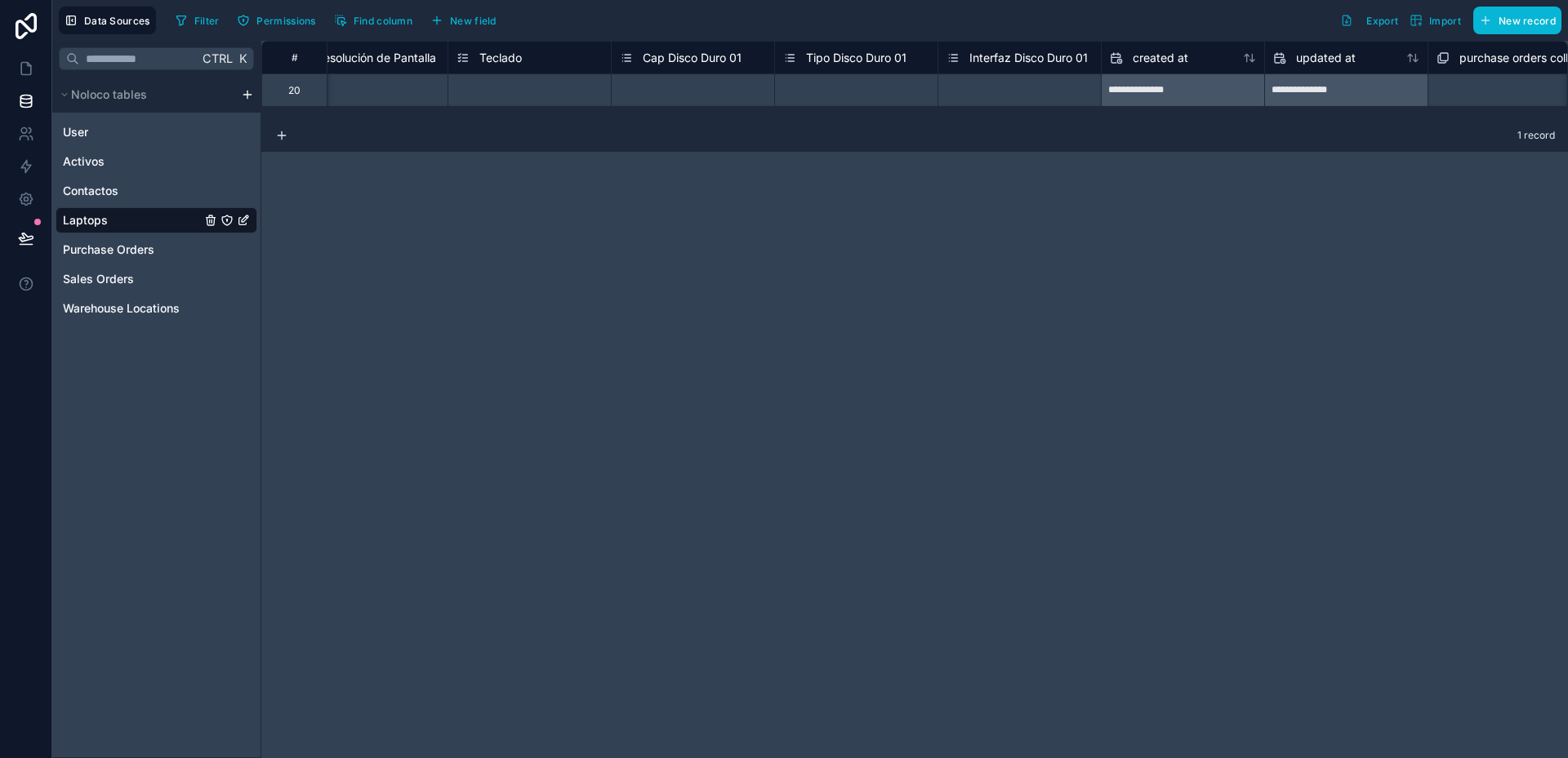
scroll to position [0, 2968]
click at [739, 61] on span "Cap Disco Duro 01" at bounding box center [707, 57] width 99 height 16
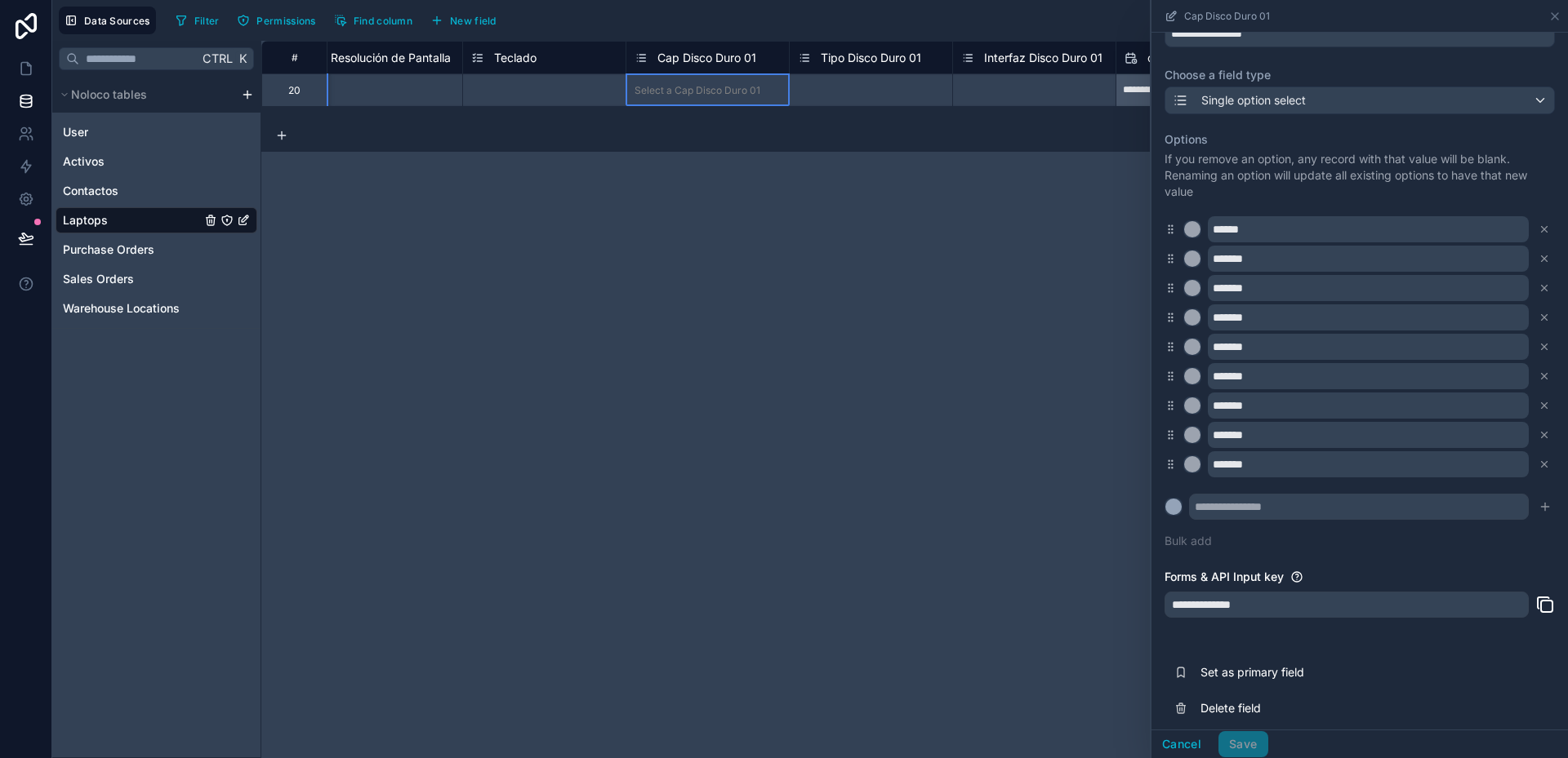
scroll to position [92, 0]
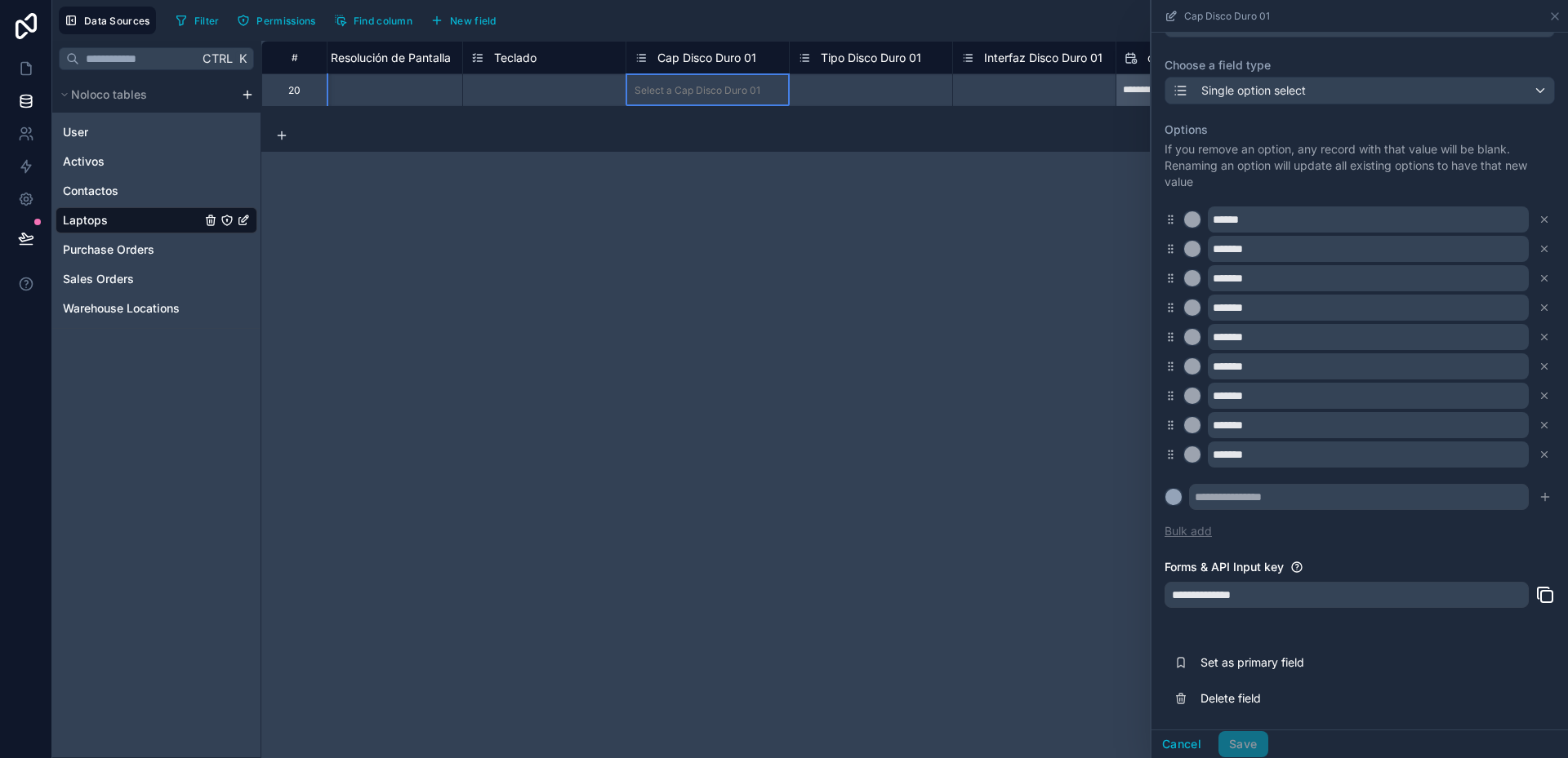
click at [1188, 533] on button "Bulk add" at bounding box center [1188, 532] width 48 height 16
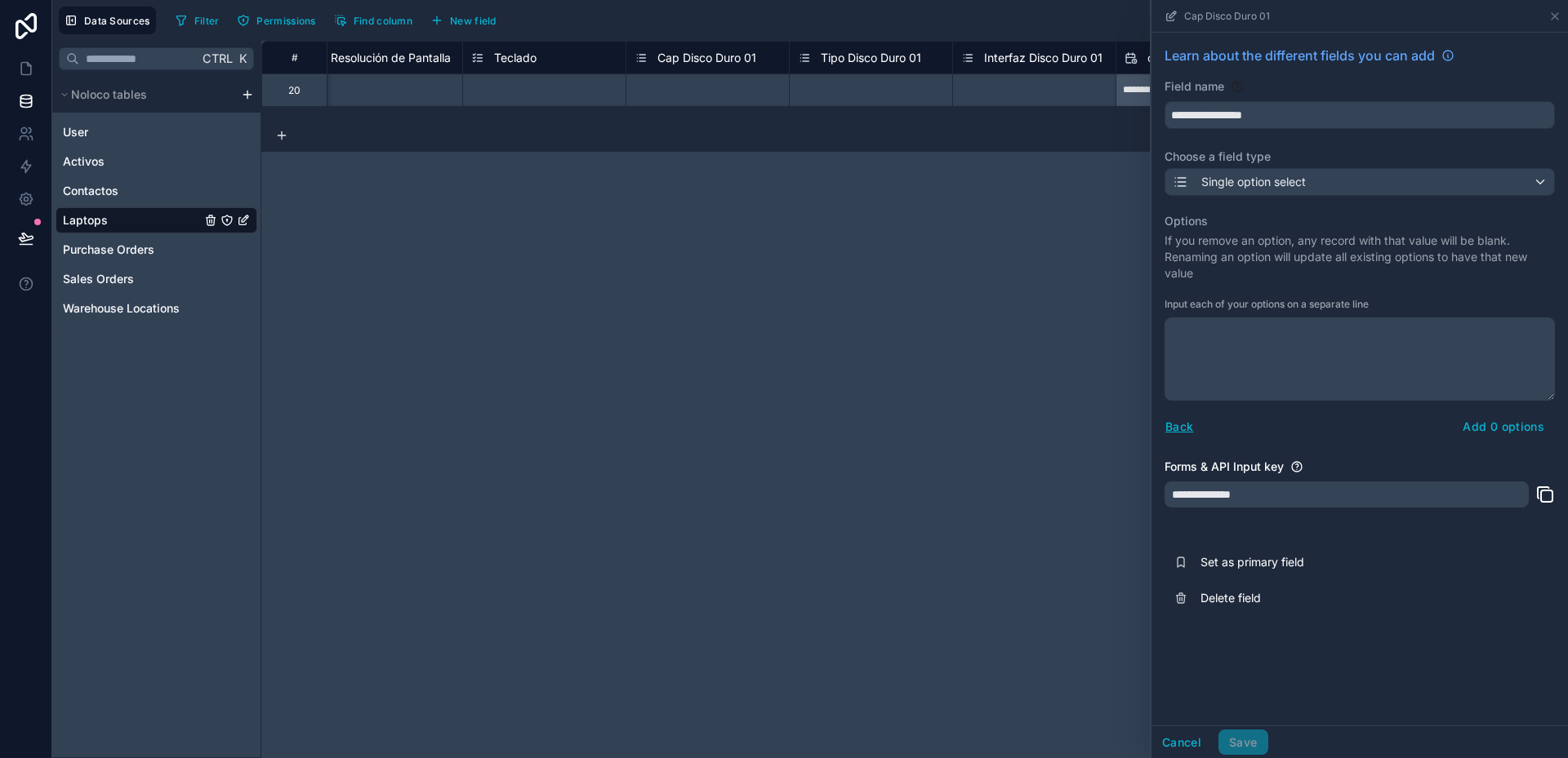
scroll to position [0, 0]
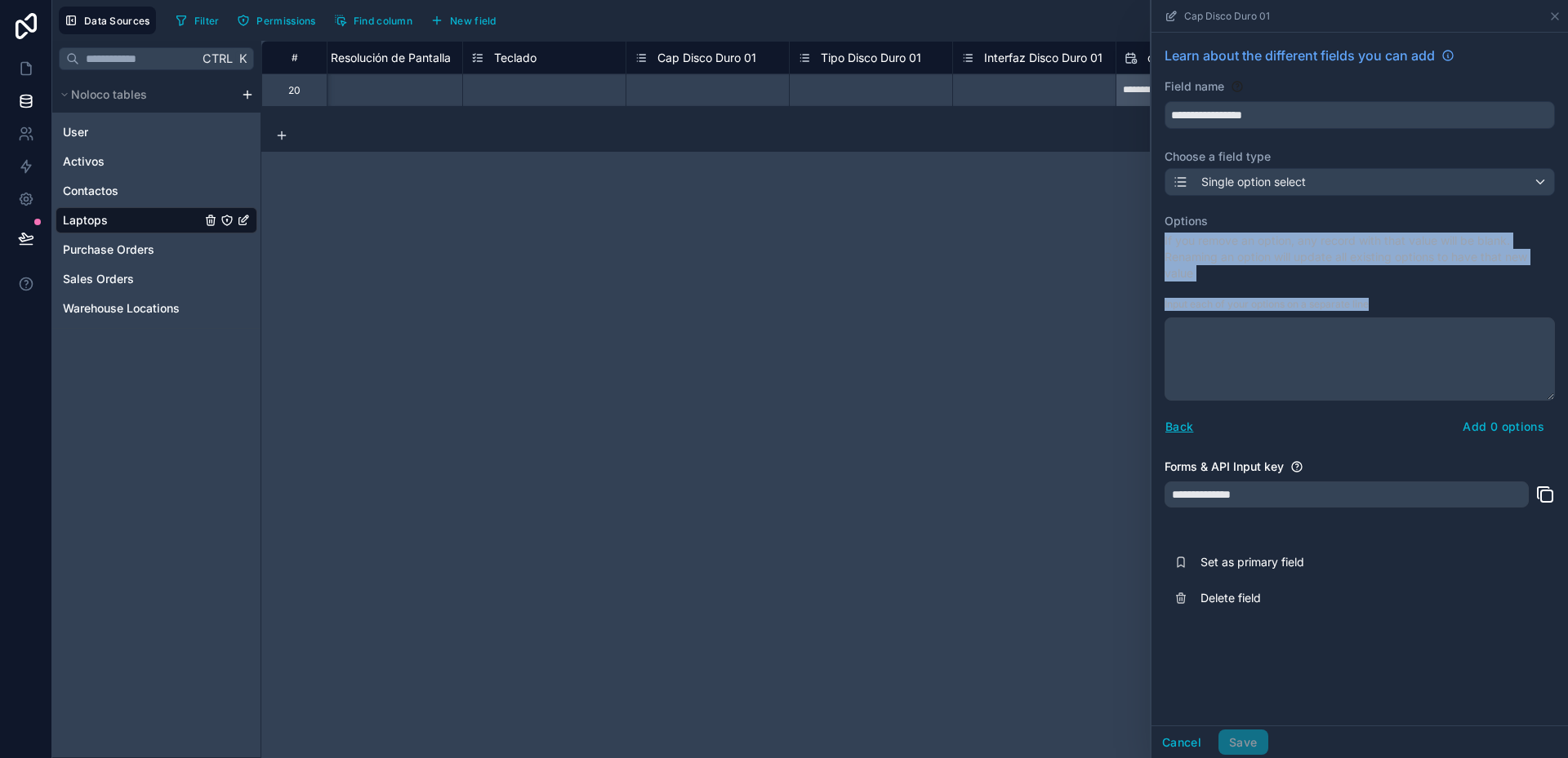
drag, startPoint x: 1164, startPoint y: 234, endPoint x: 1375, endPoint y: 300, distance: 221.1
click at [1375, 300] on div "**********" at bounding box center [1360, 331] width 417 height 596
click at [1188, 738] on button "Cancel" at bounding box center [1181, 742] width 60 height 26
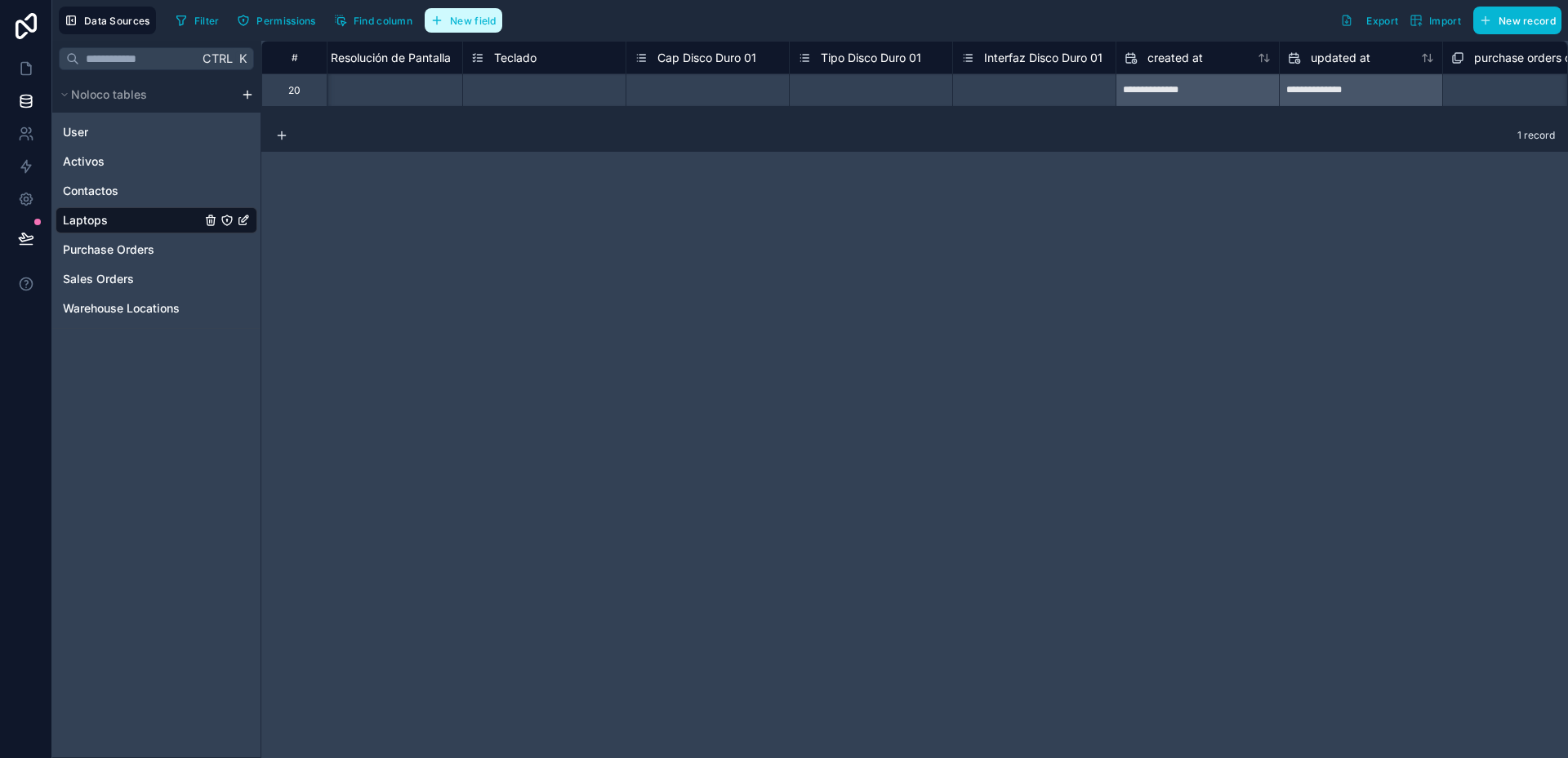
click at [456, 21] on span "New field" at bounding box center [474, 21] width 47 height 13
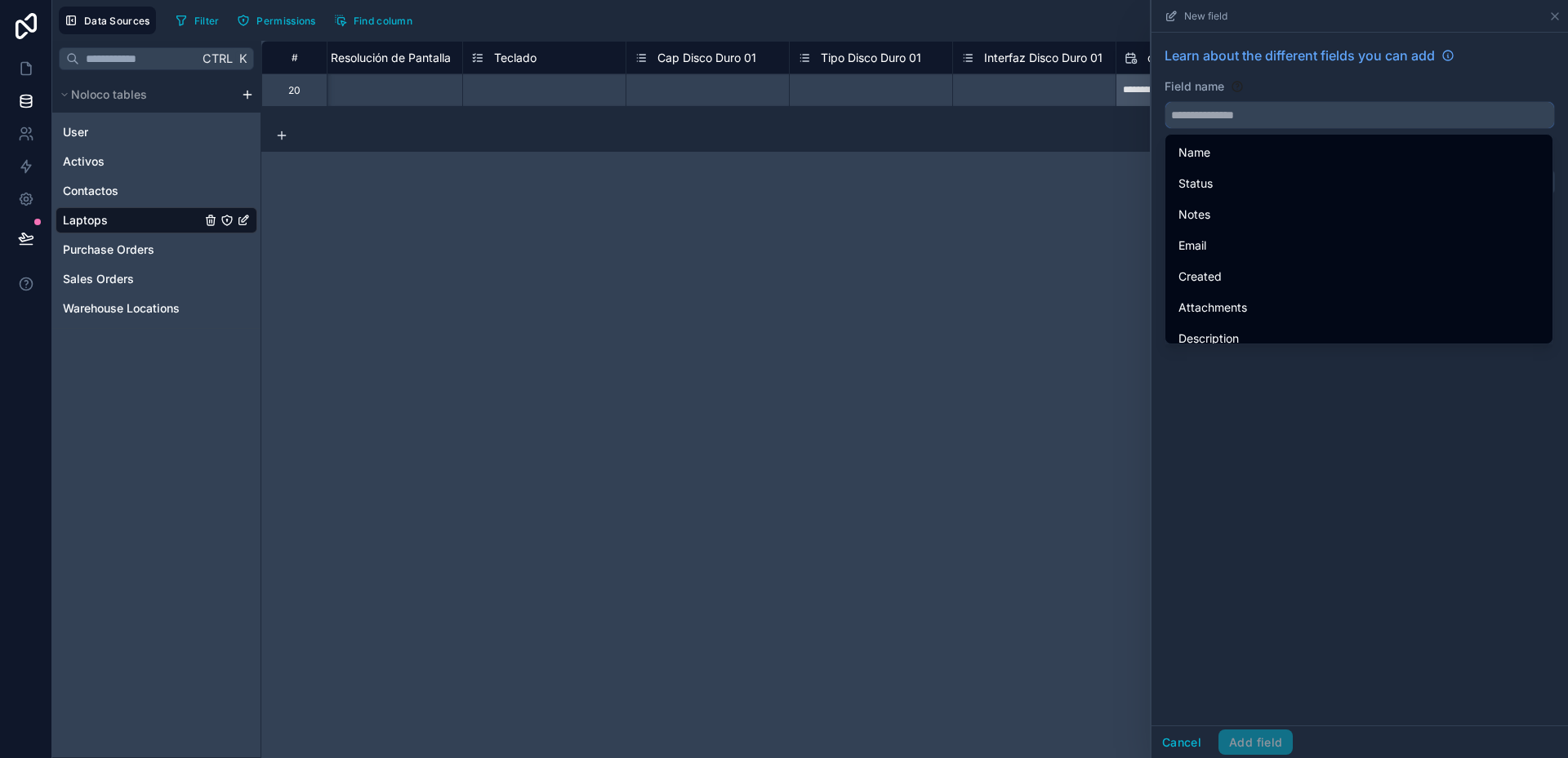
click at [1192, 119] on input "text" at bounding box center [1360, 115] width 389 height 26
type input "*"
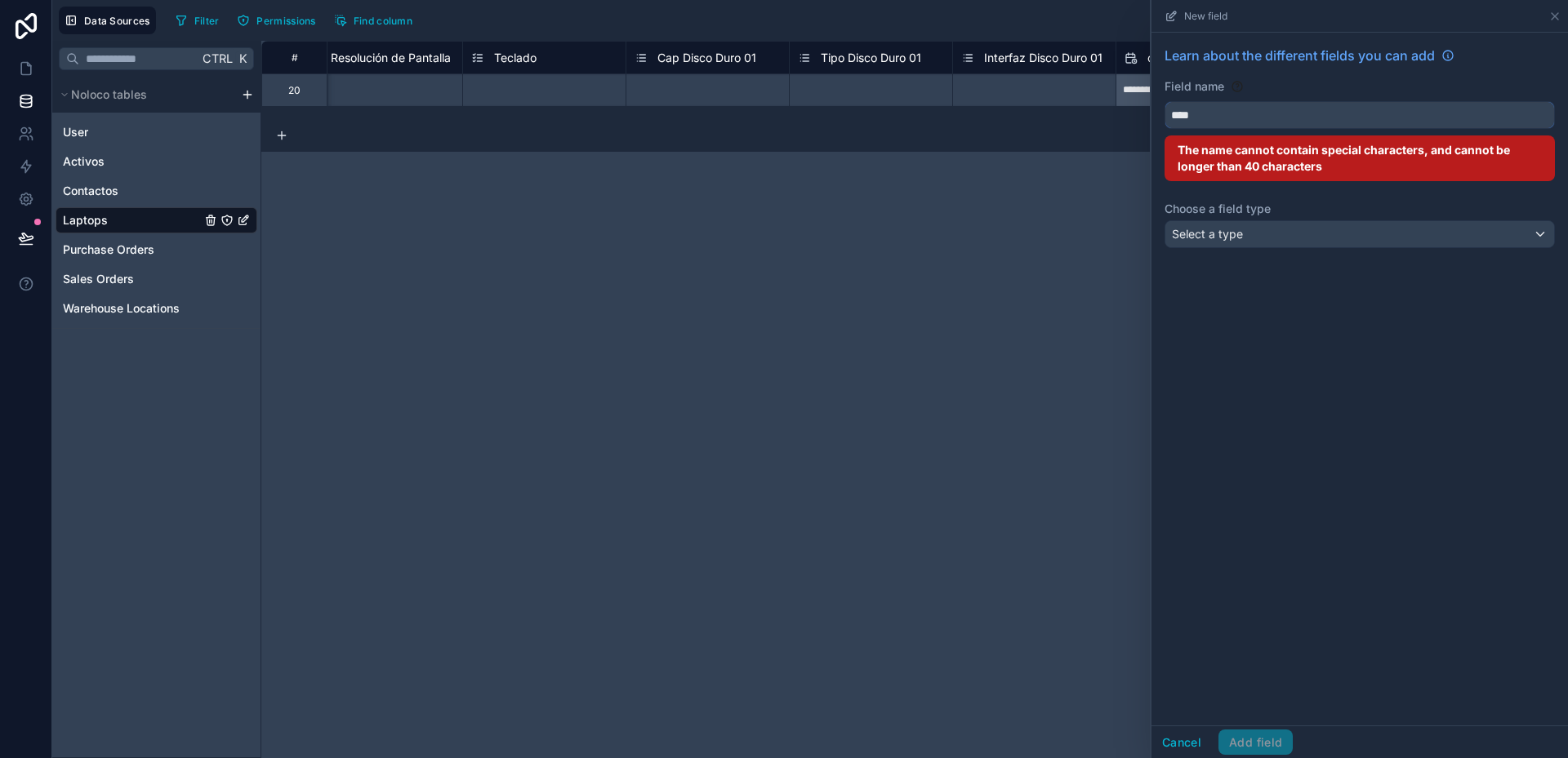
click at [1165, 101] on button "***" at bounding box center [1360, 115] width 390 height 28
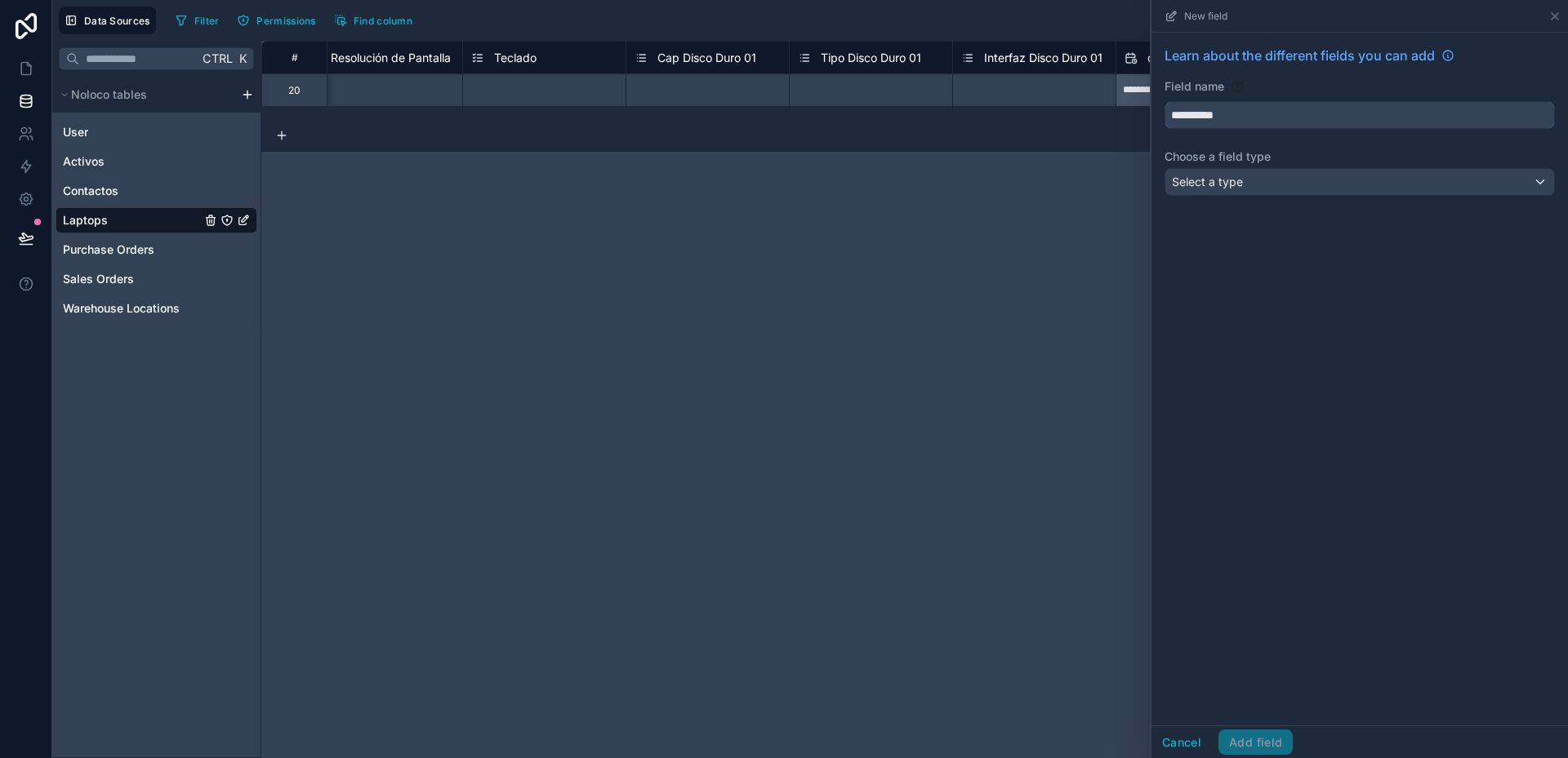
click at [1165, 101] on button "*********" at bounding box center [1360, 115] width 390 height 28
click at [1165, 101] on button "**********" at bounding box center [1360, 115] width 390 height 28
type input "**********"
click at [1366, 185] on div "Select a type" at bounding box center [1360, 181] width 389 height 26
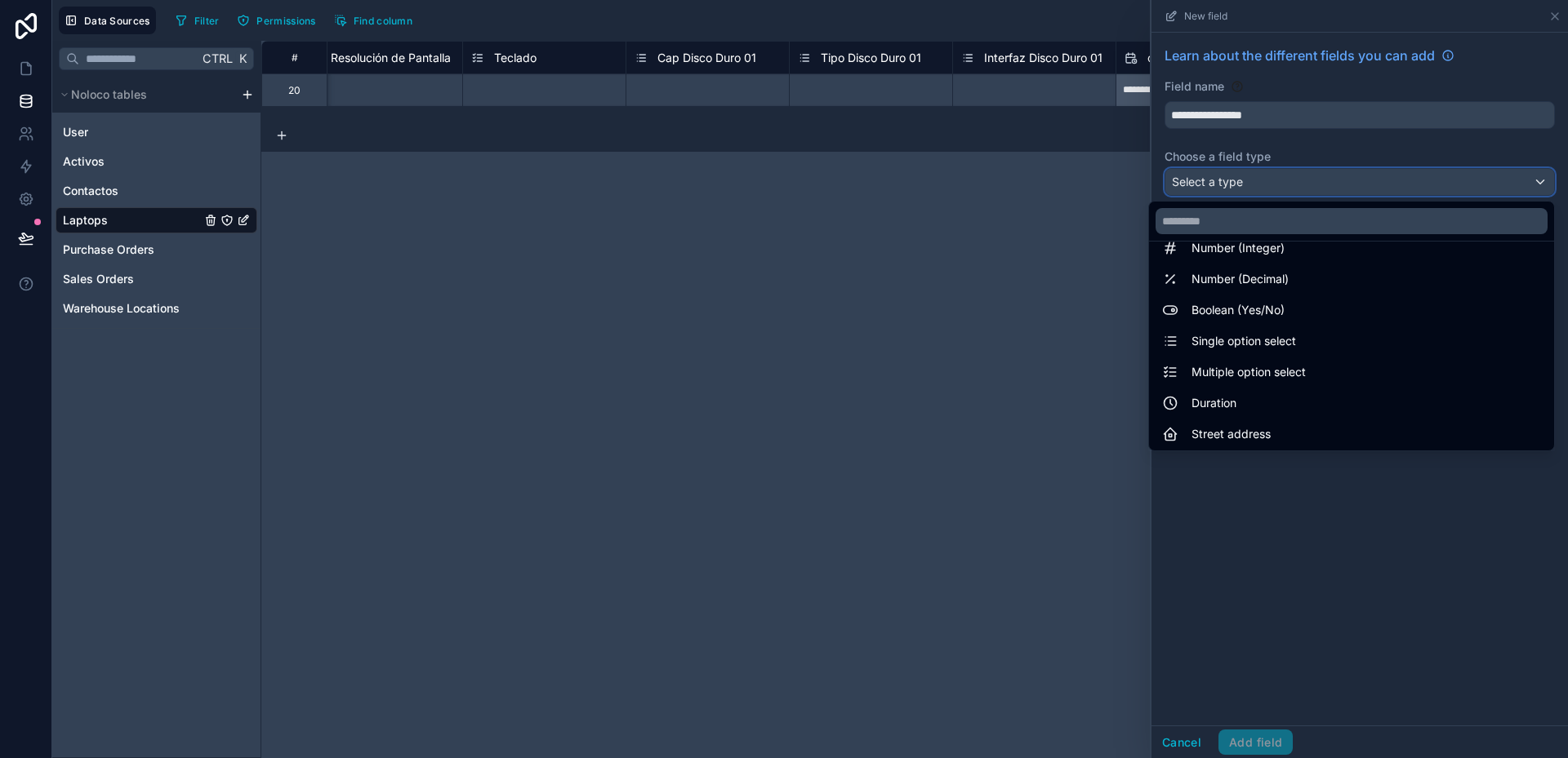
scroll to position [82, 0]
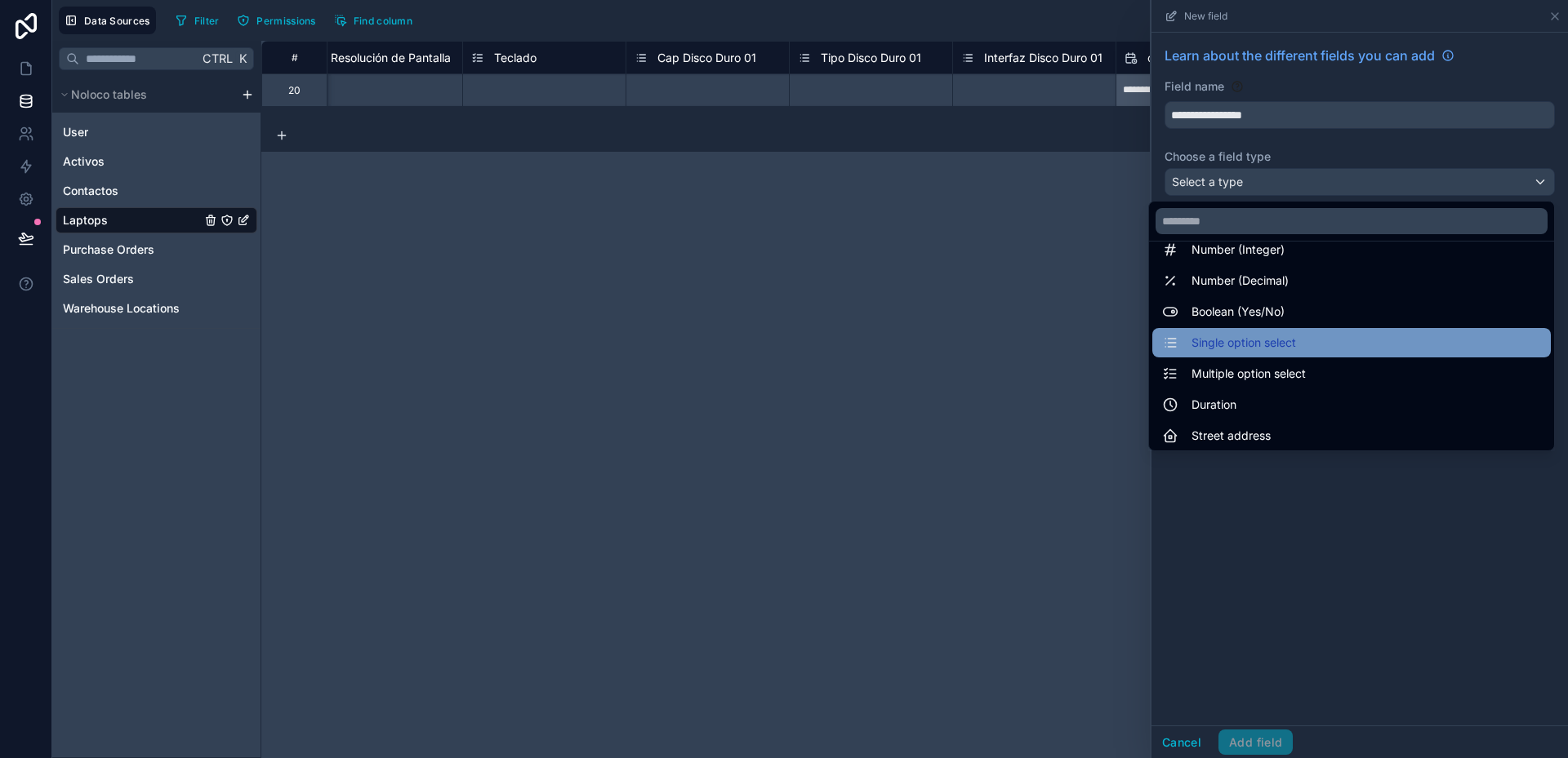
click at [1256, 342] on span "Single option select" at bounding box center [1244, 343] width 104 height 20
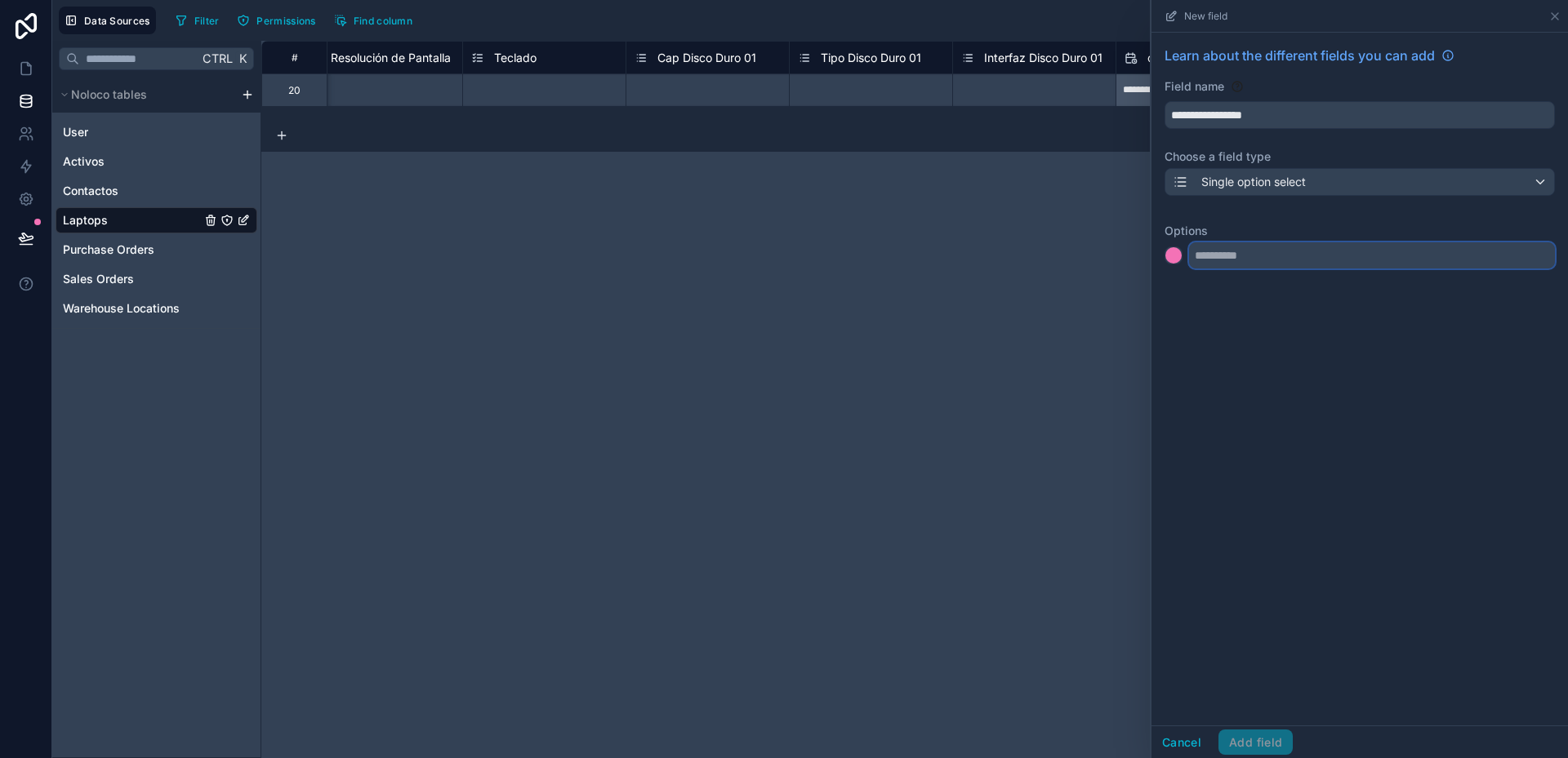
click at [1238, 260] on input "text" at bounding box center [1371, 255] width 366 height 26
type input "******"
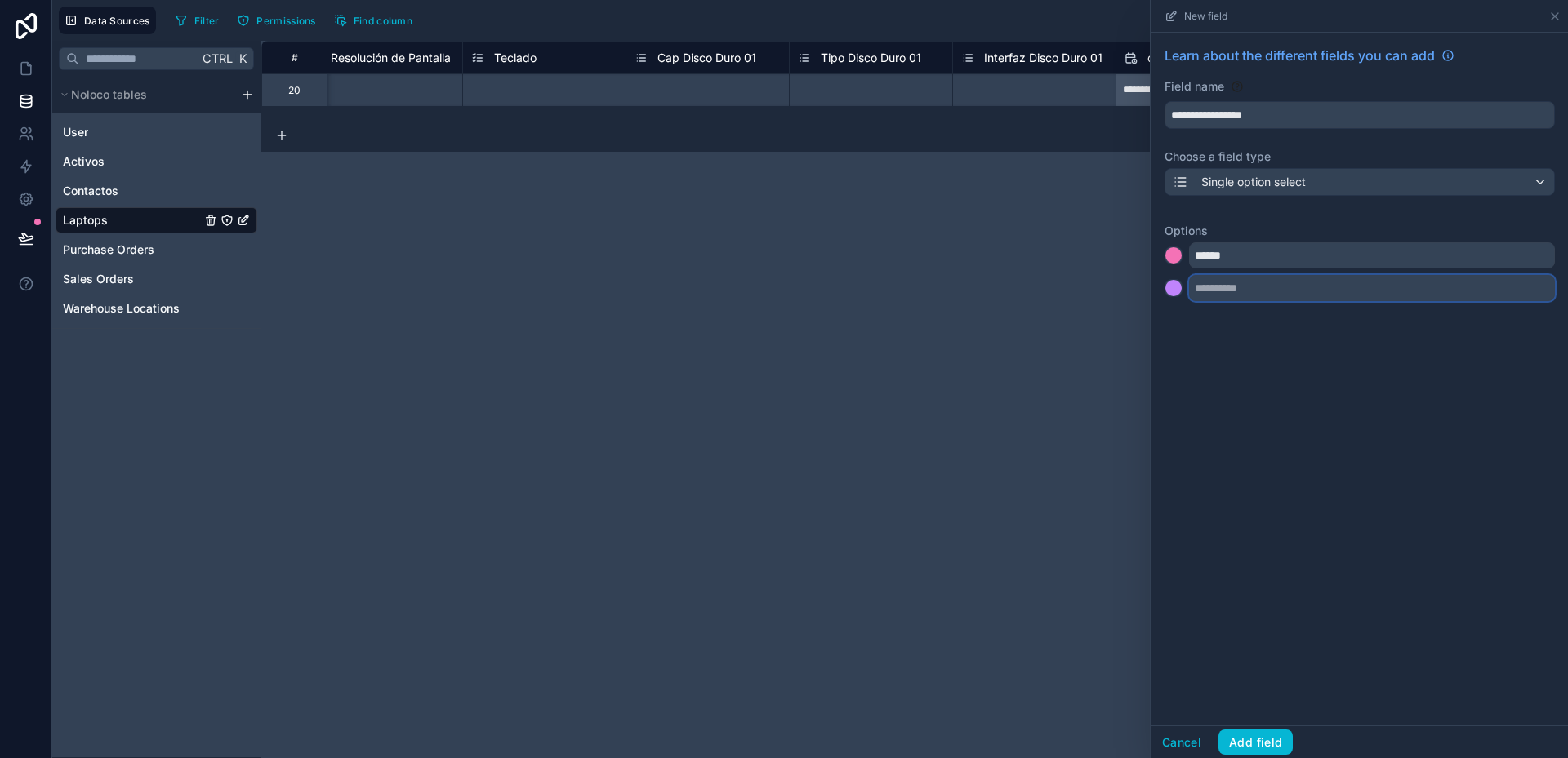
click at [1226, 285] on input "text" at bounding box center [1371, 287] width 366 height 26
type input "*******"
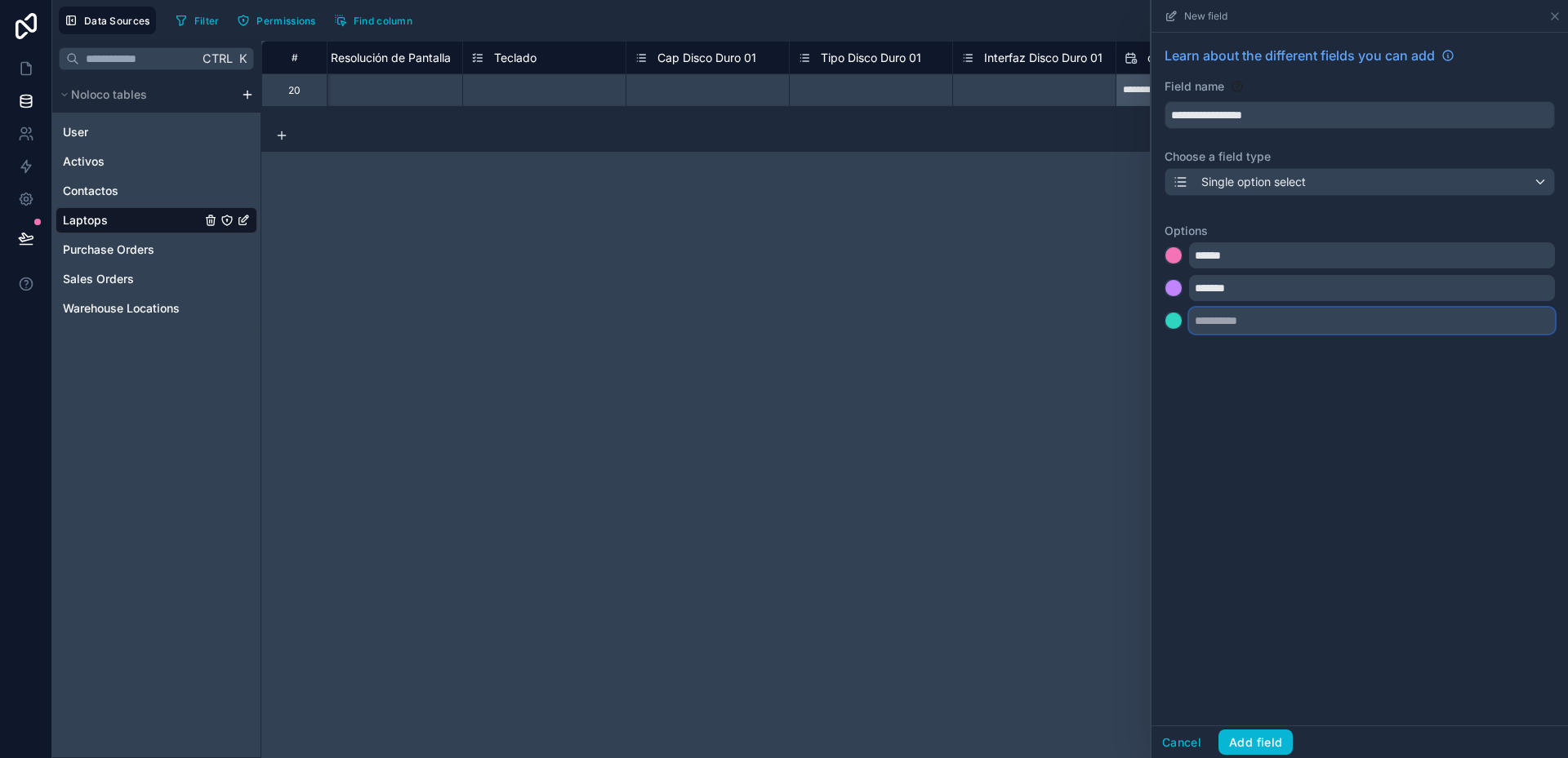
click at [1222, 323] on input "text" at bounding box center [1371, 321] width 366 height 26
type input "*******"
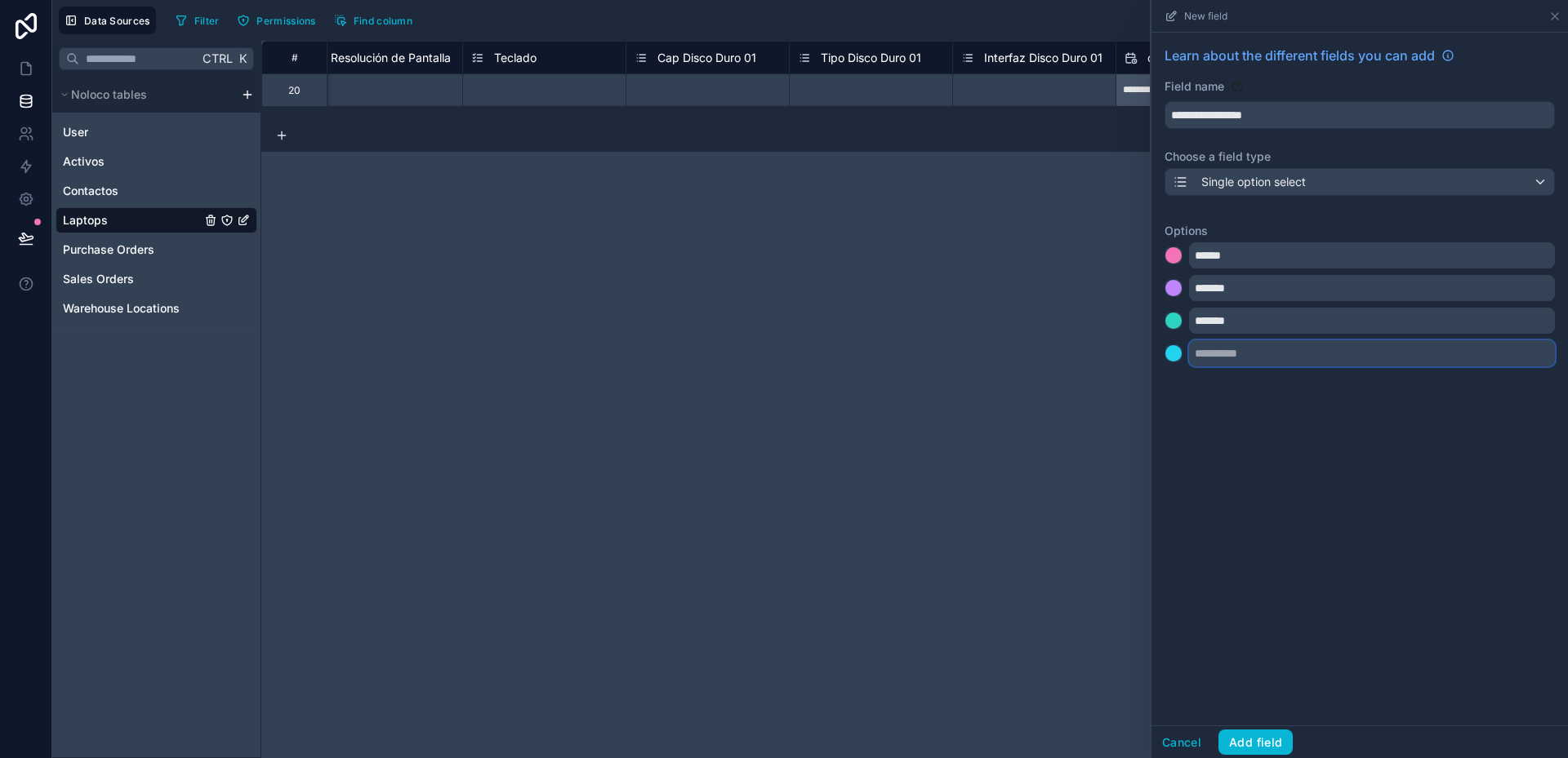
click at [1246, 357] on input "text" at bounding box center [1371, 353] width 366 height 26
type input "*******"
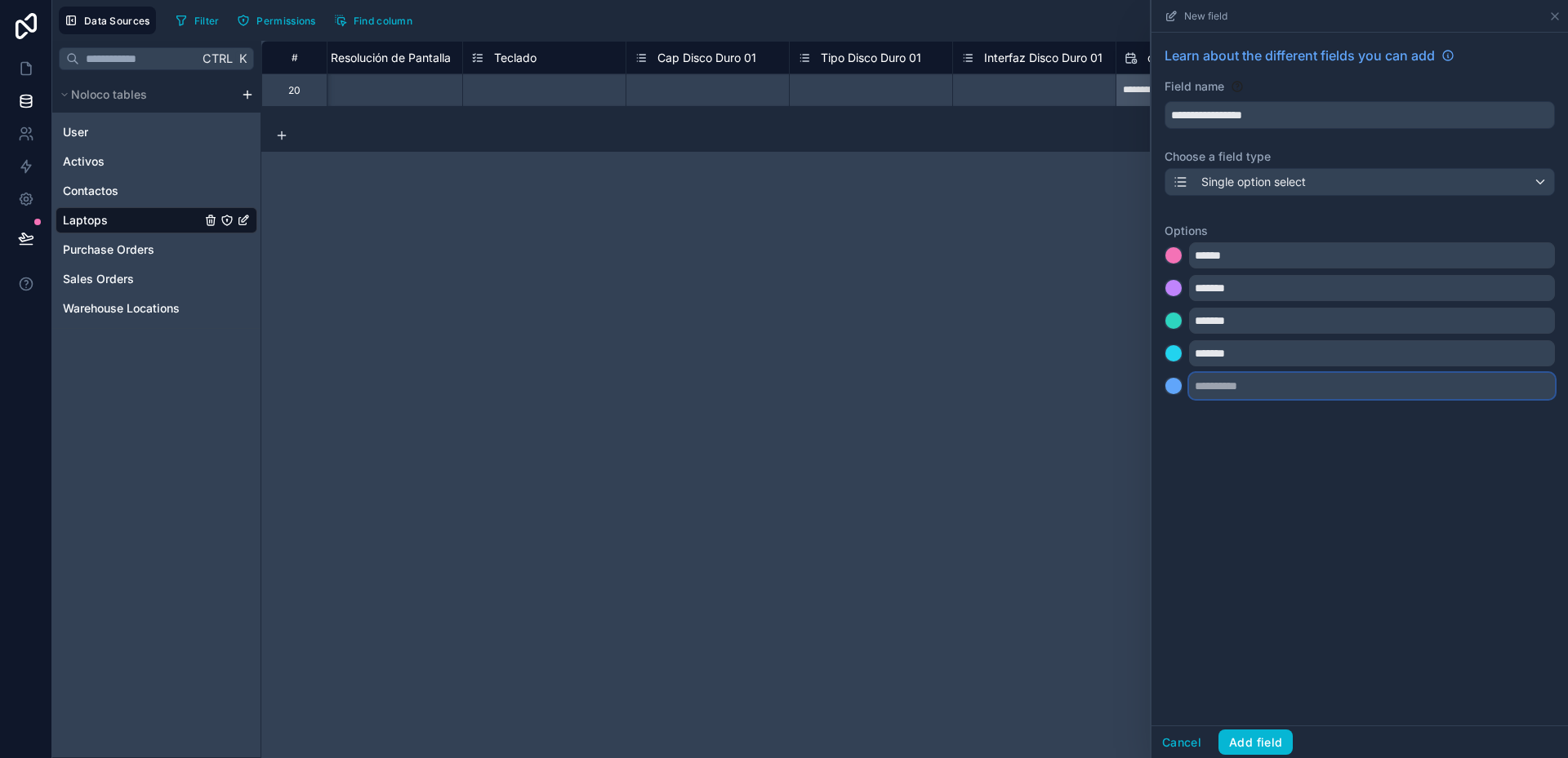
click at [1235, 387] on input "text" at bounding box center [1371, 385] width 366 height 26
type input "*******"
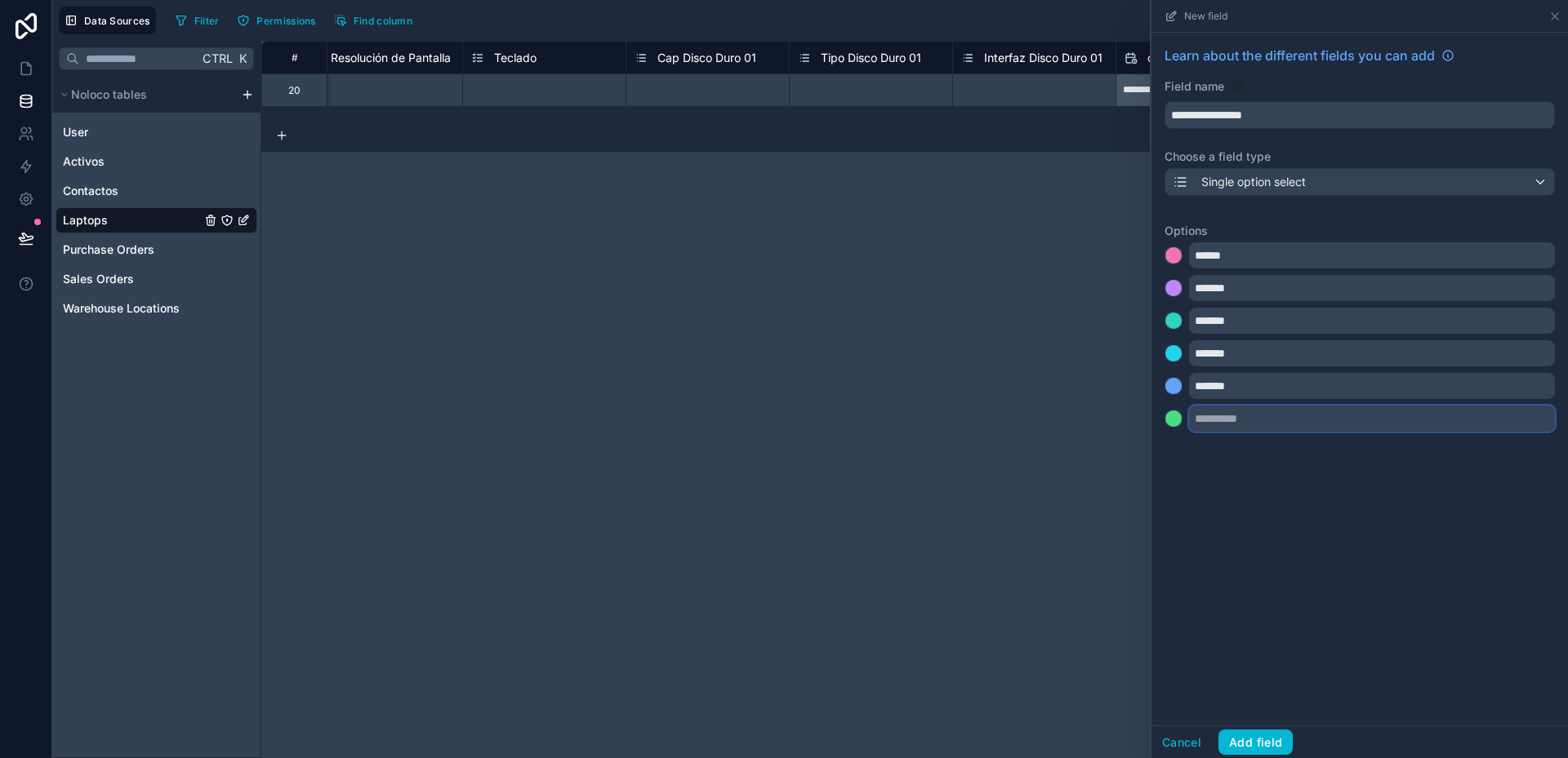
click at [1213, 411] on input "text" at bounding box center [1371, 419] width 366 height 26
type input "*******"
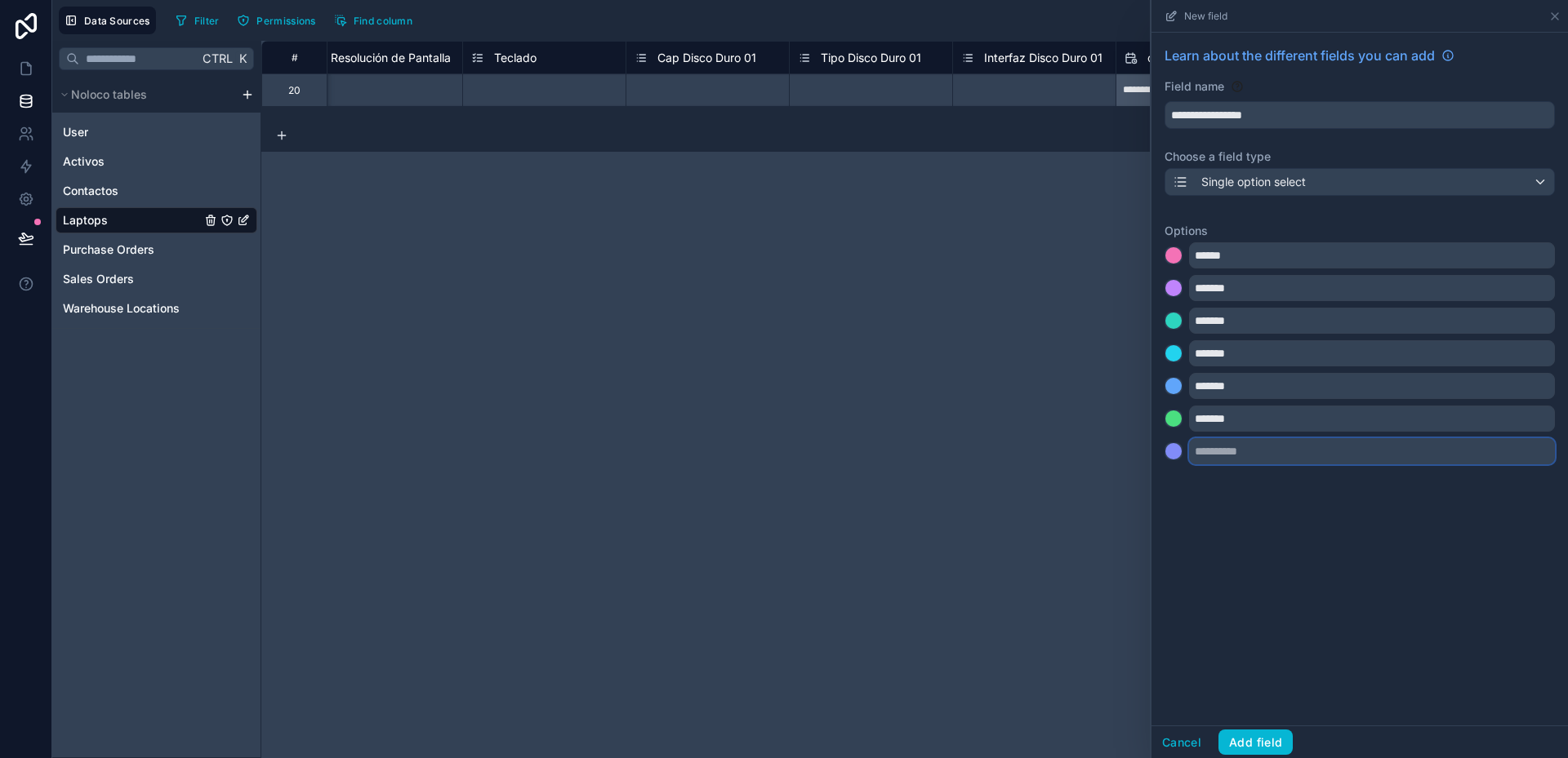
click at [1254, 452] on input "text" at bounding box center [1371, 451] width 366 height 26
type input "*******"
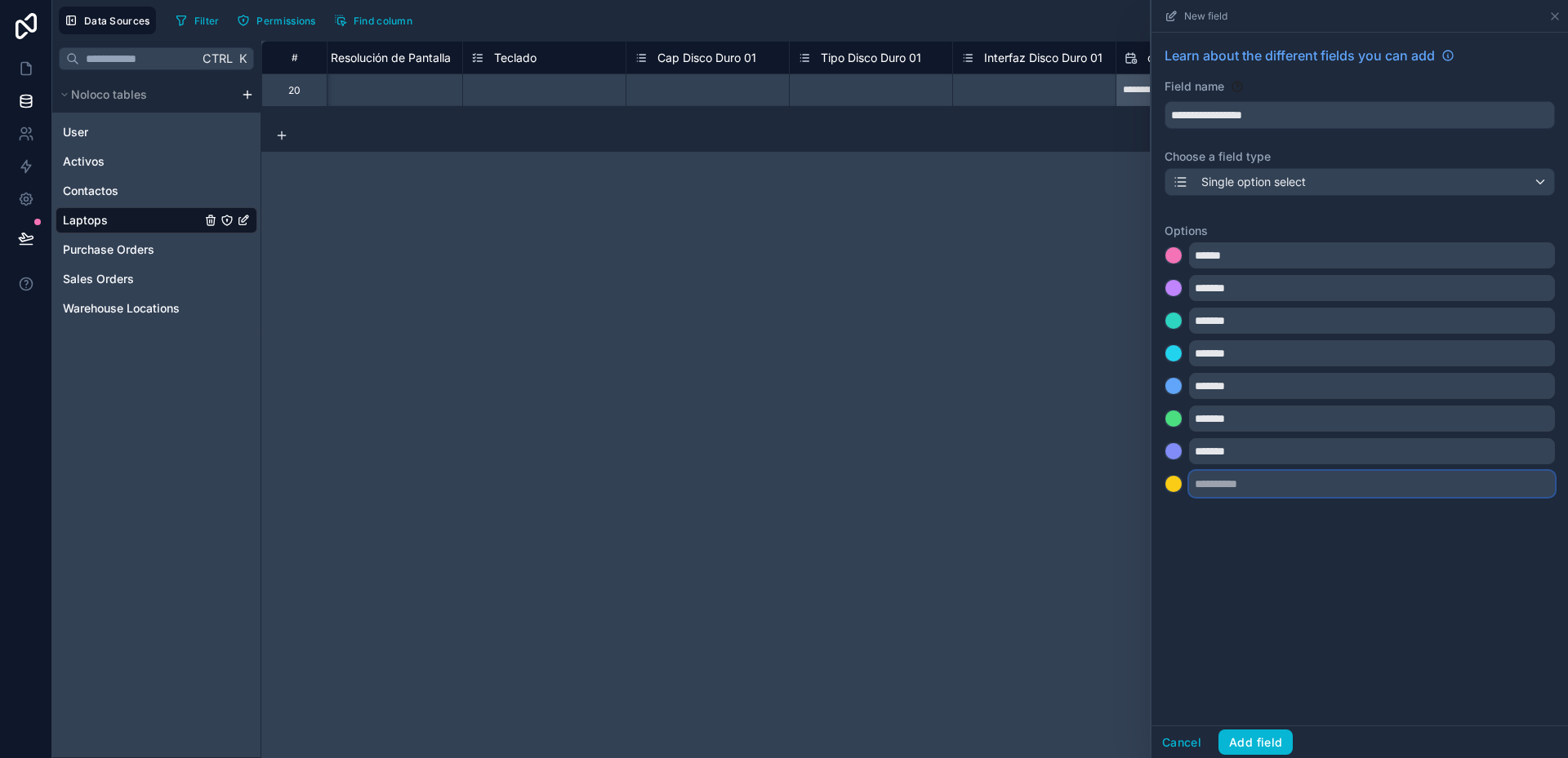
click at [1224, 483] on input "text" at bounding box center [1371, 483] width 366 height 26
type input "*******"
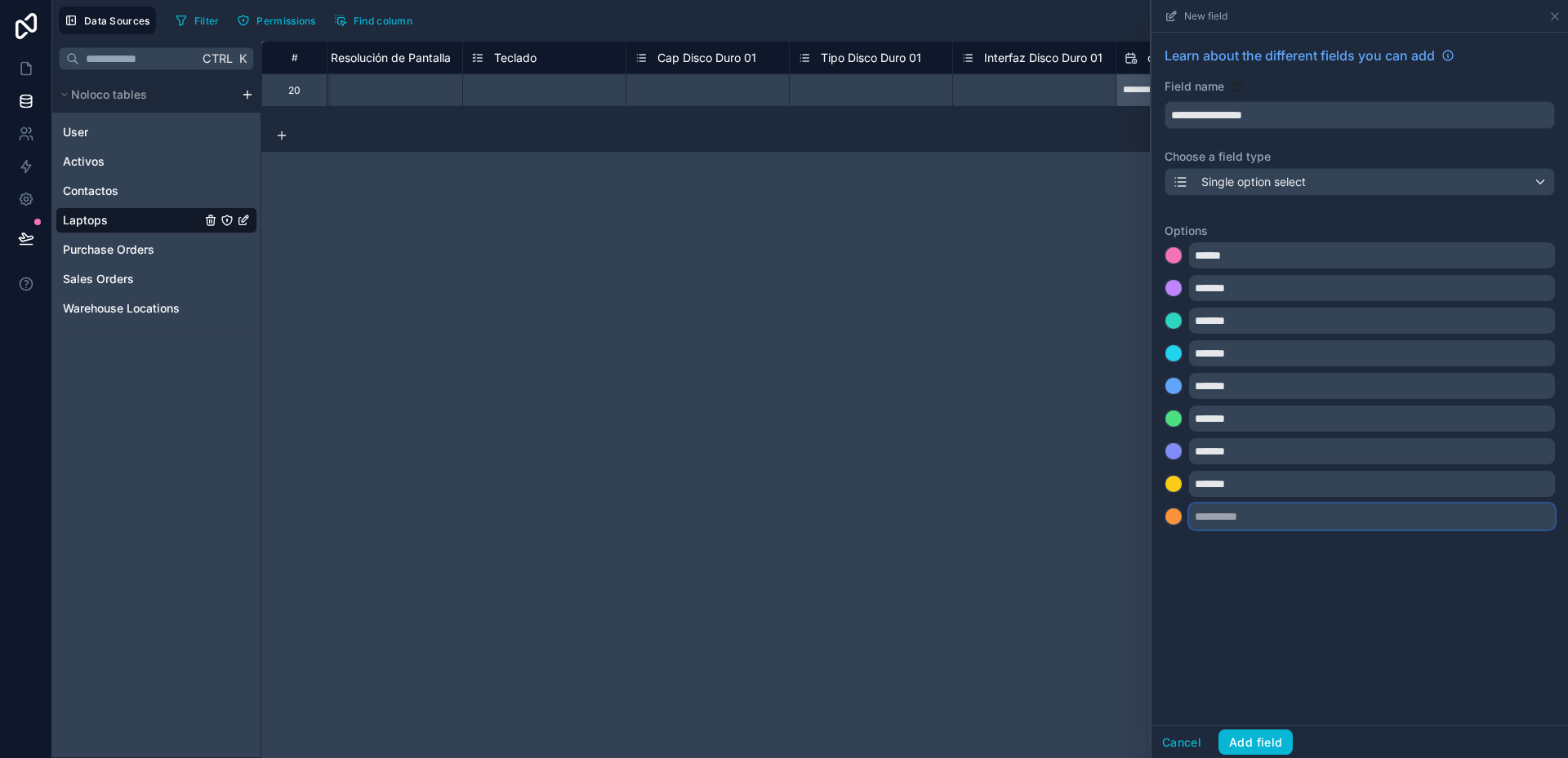
click at [1218, 507] on input "text" at bounding box center [1371, 516] width 366 height 26
type input "*******"
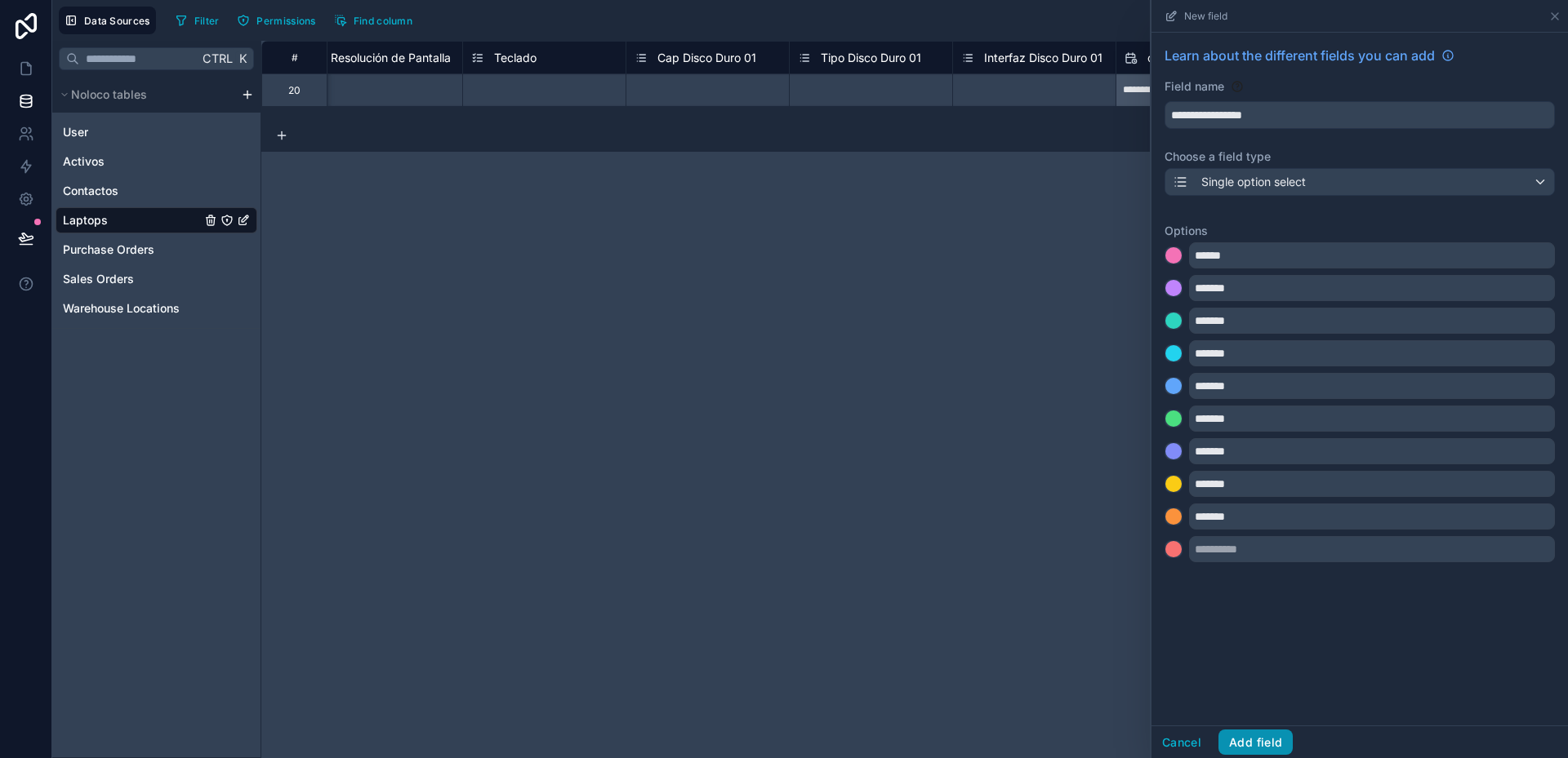
click at [1259, 732] on button "Add field" at bounding box center [1255, 742] width 75 height 26
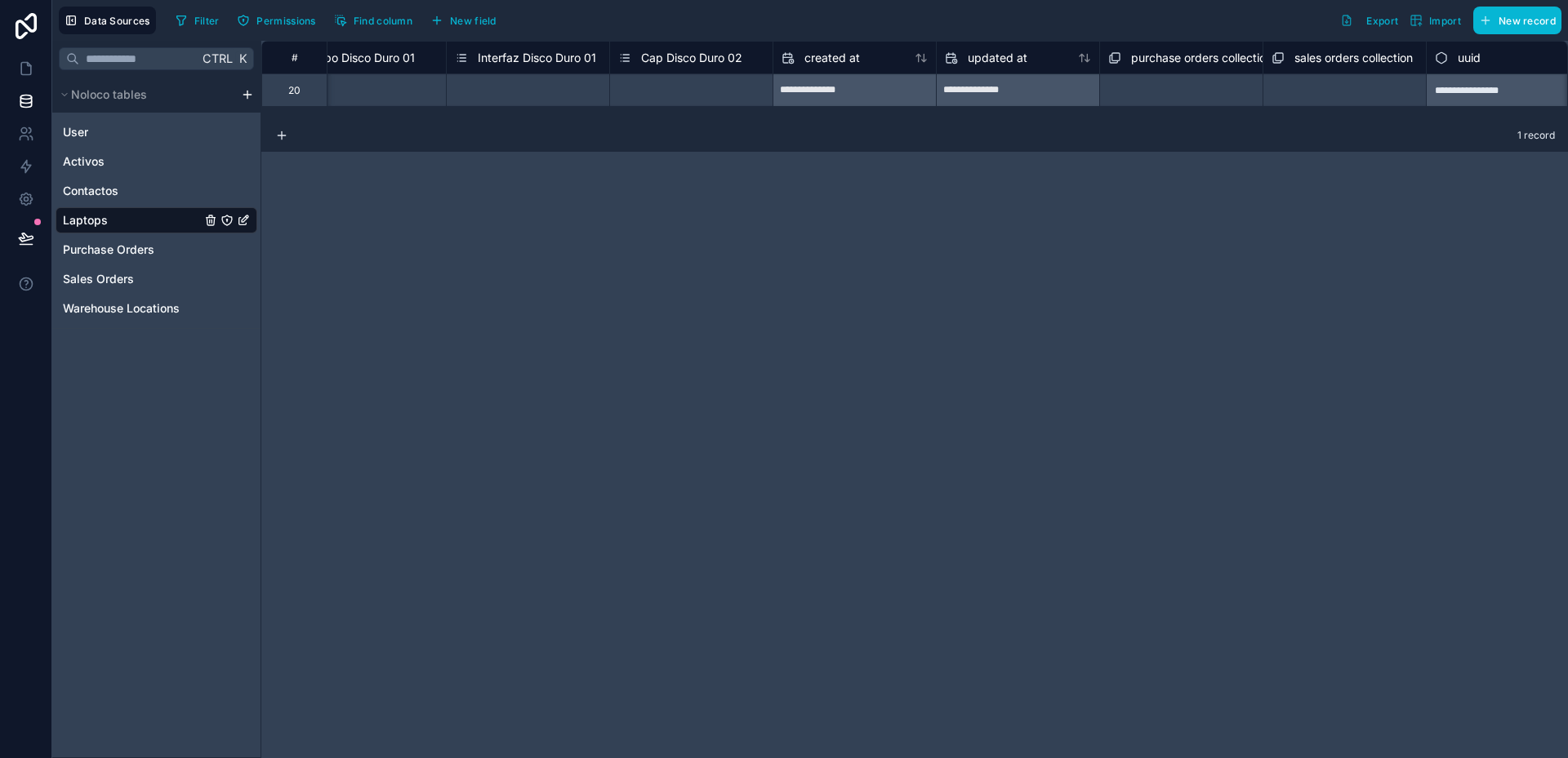
scroll to position [0, 3496]
click at [686, 58] on span "Cap Disco Duro 02" at bounding box center [669, 57] width 102 height 16
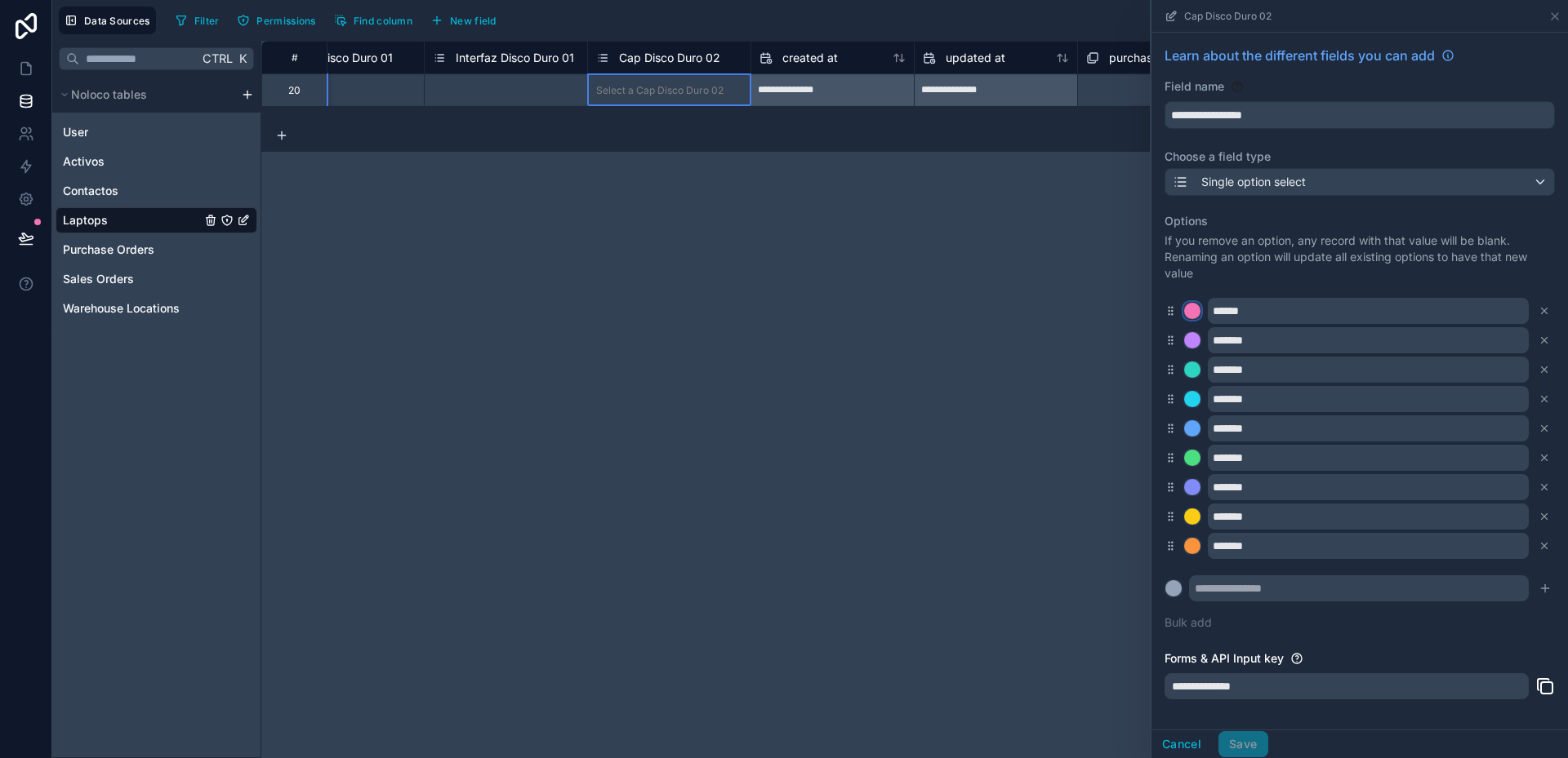
click at [1191, 311] on div at bounding box center [1192, 311] width 16 height 16
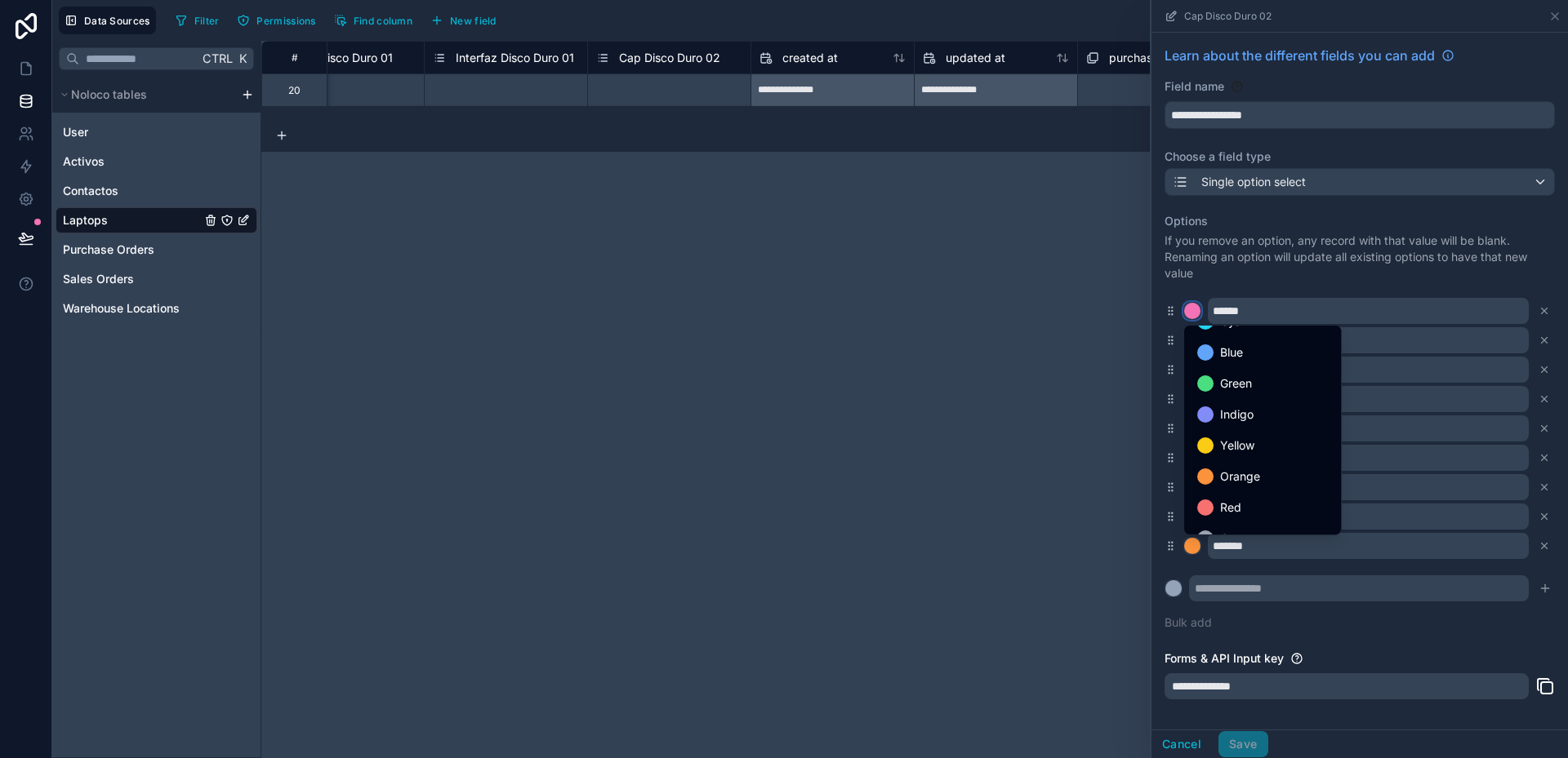
scroll to position [137, 0]
click at [1253, 509] on div "Gray" at bounding box center [1262, 516] width 130 height 20
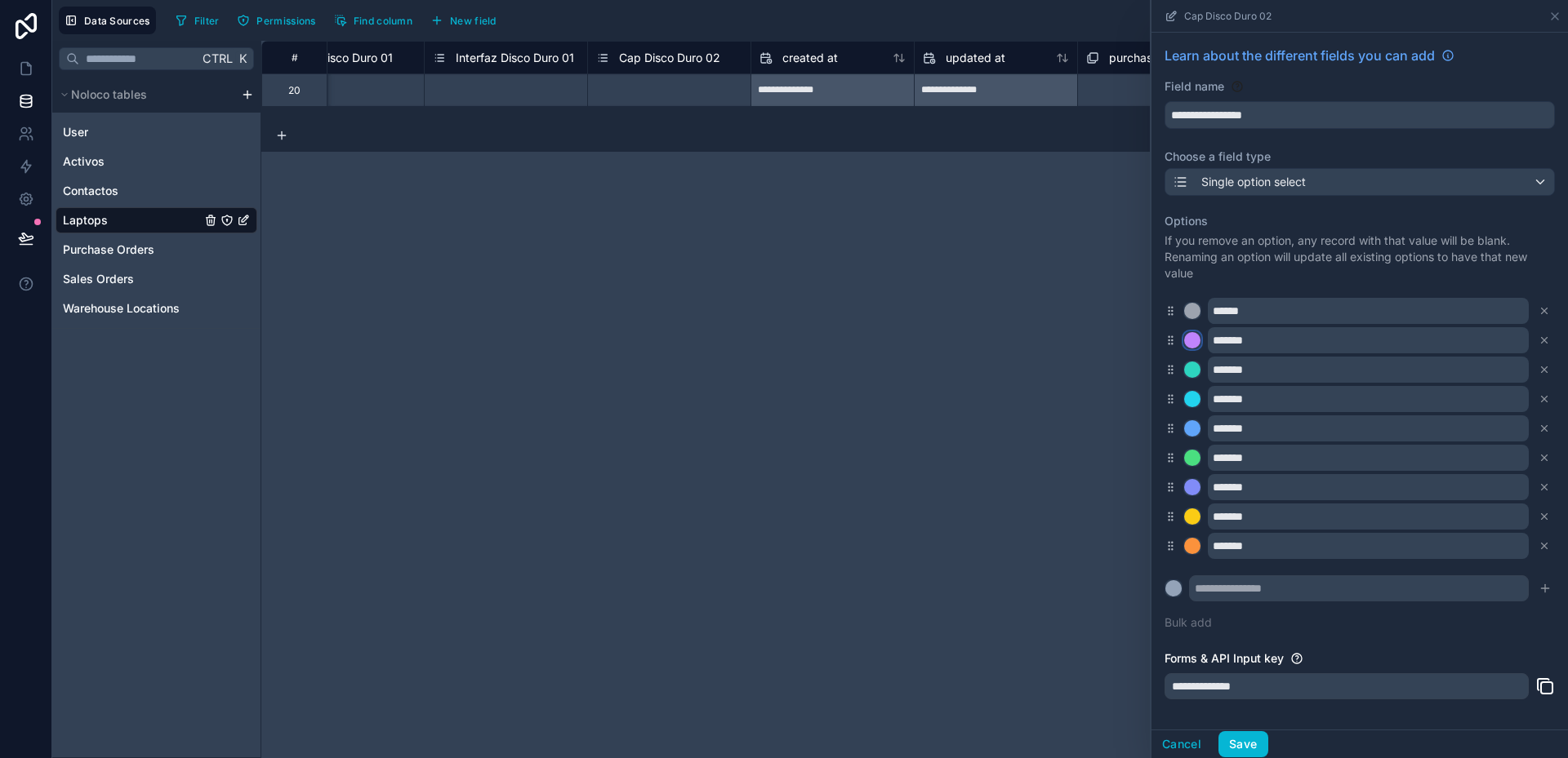
click at [1188, 340] on div at bounding box center [1192, 340] width 16 height 16
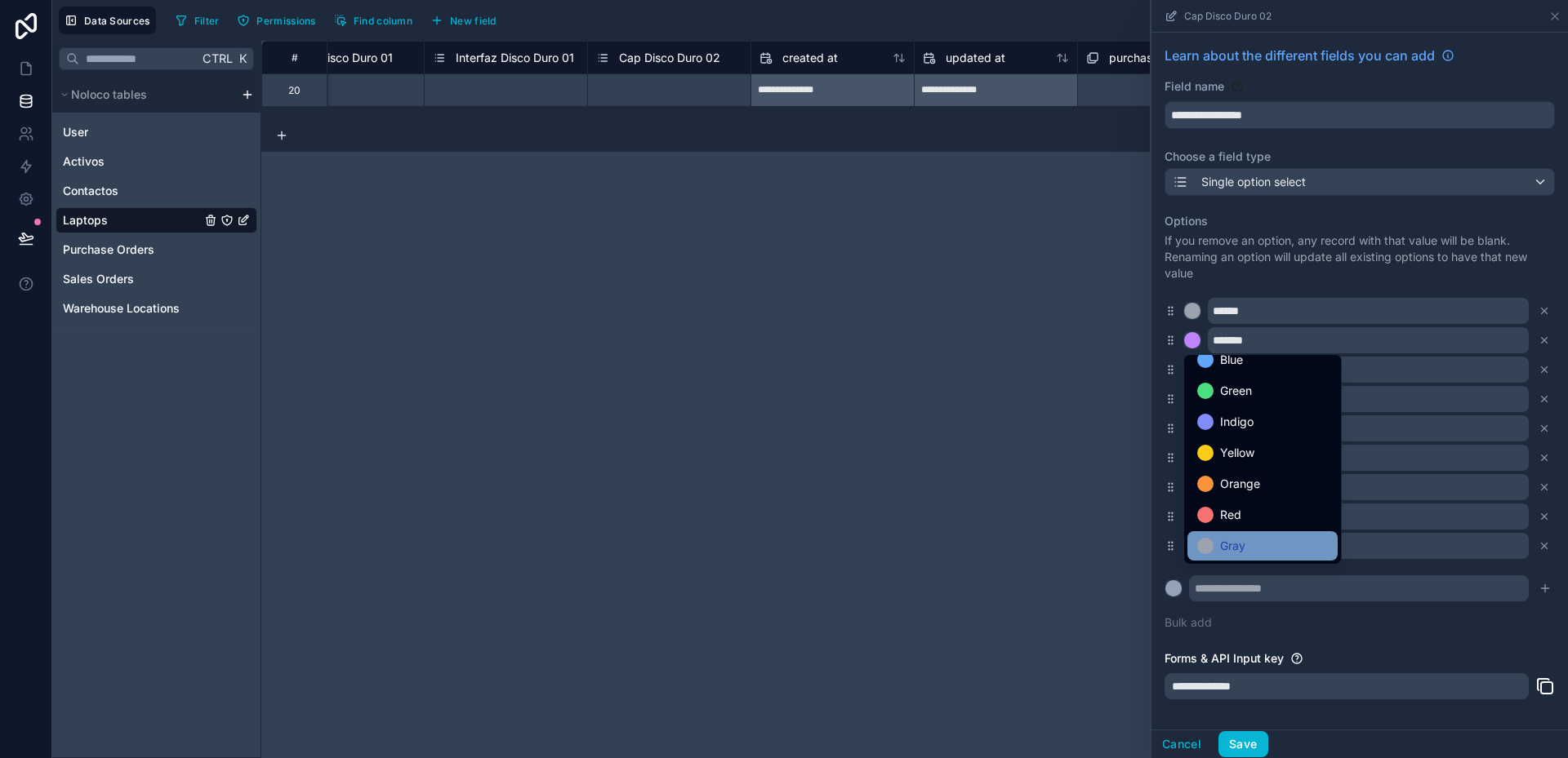
click at [1254, 543] on div "Gray" at bounding box center [1262, 546] width 130 height 20
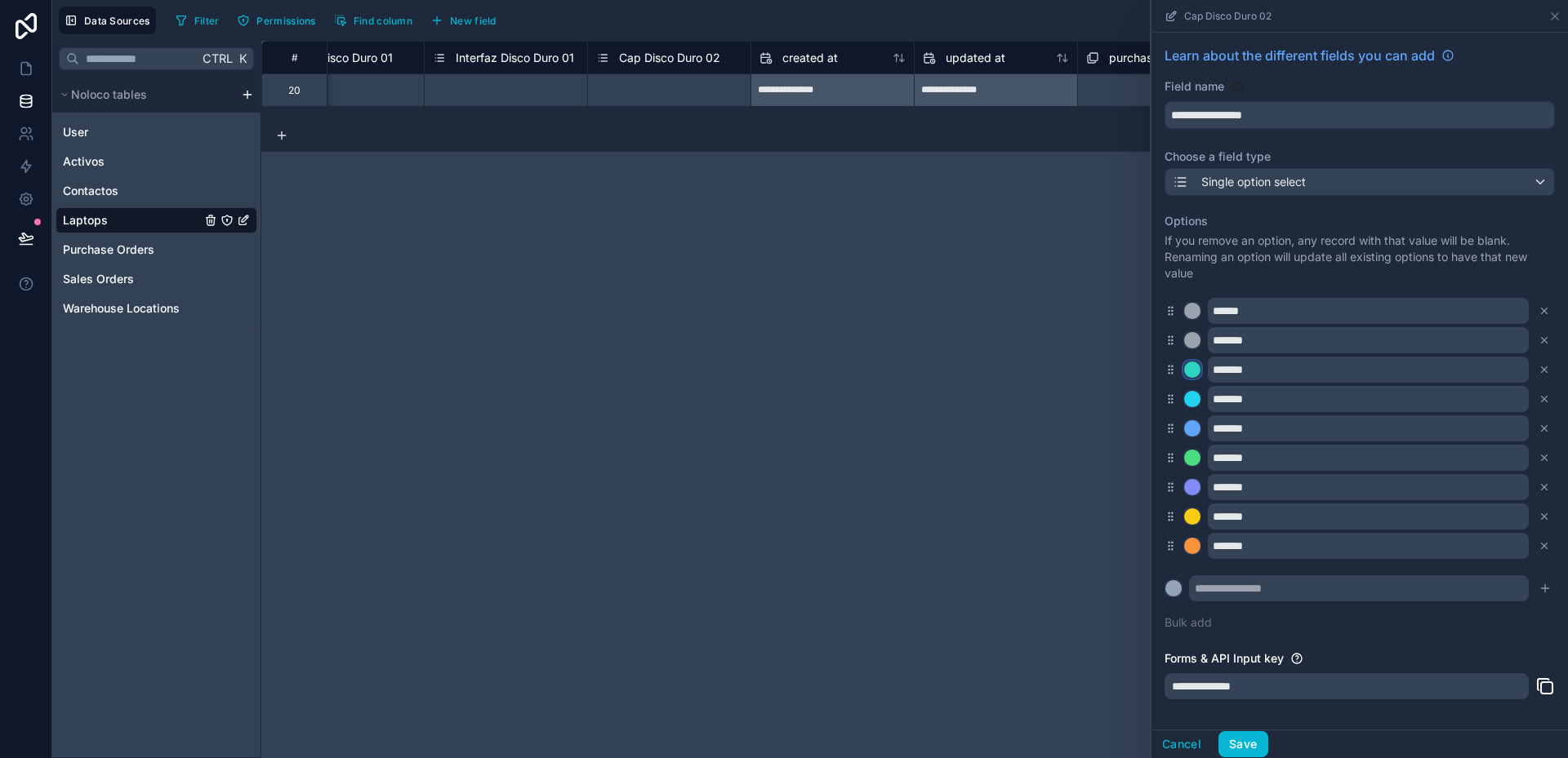
click at [1192, 366] on div at bounding box center [1192, 370] width 16 height 16
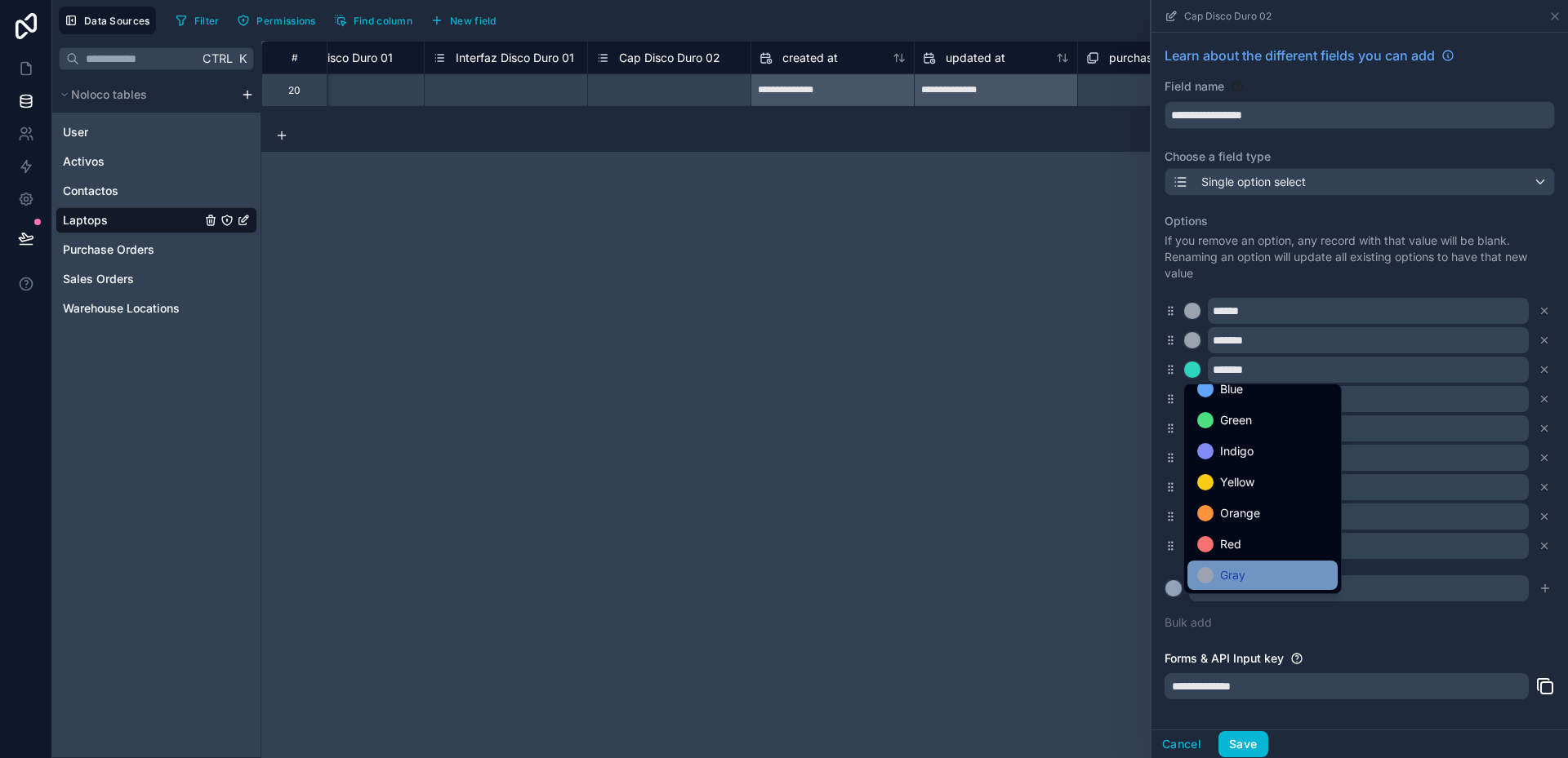
click at [1248, 566] on div "Gray" at bounding box center [1262, 576] width 130 height 20
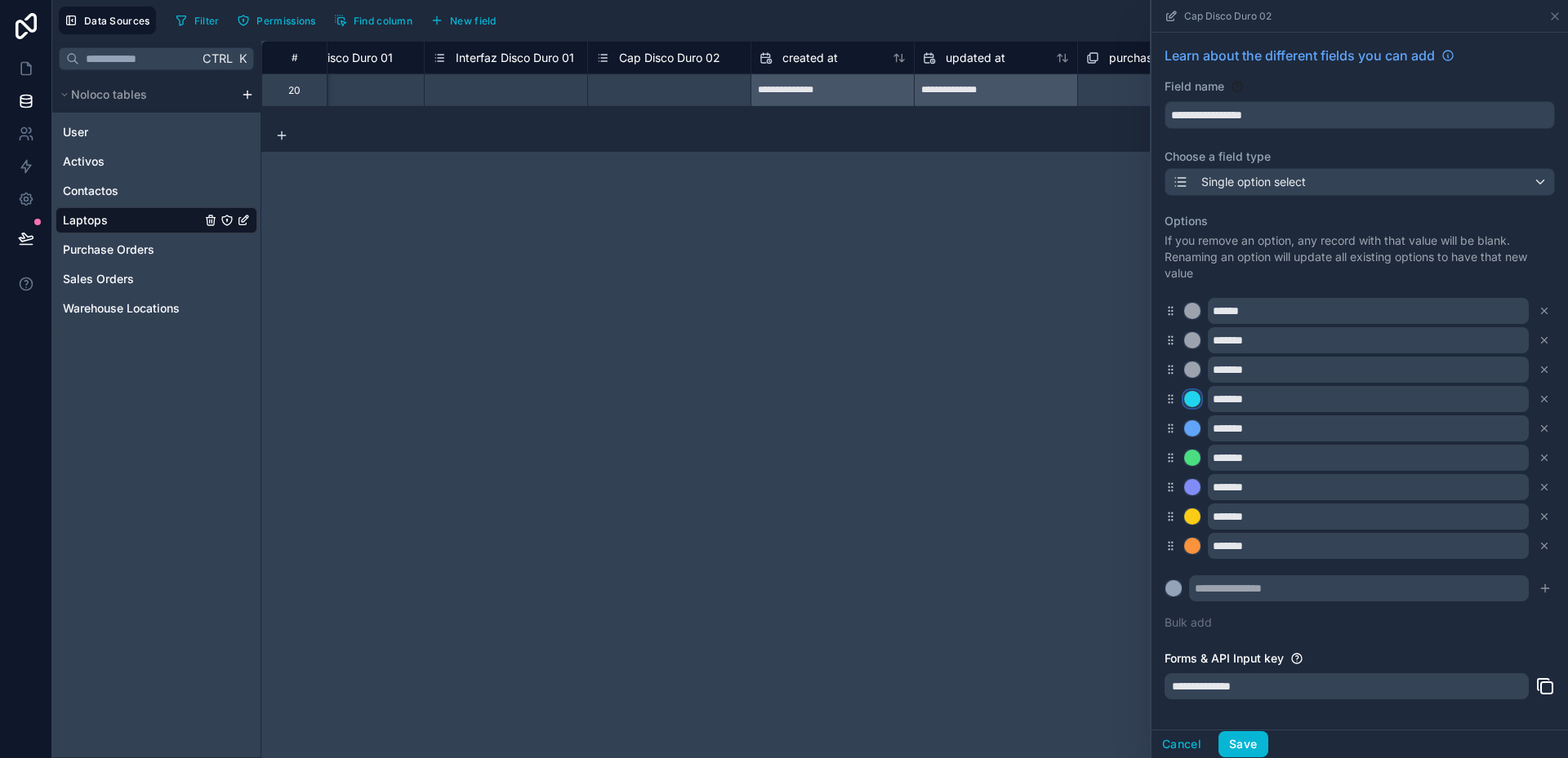
click at [1188, 399] on div at bounding box center [1192, 399] width 16 height 16
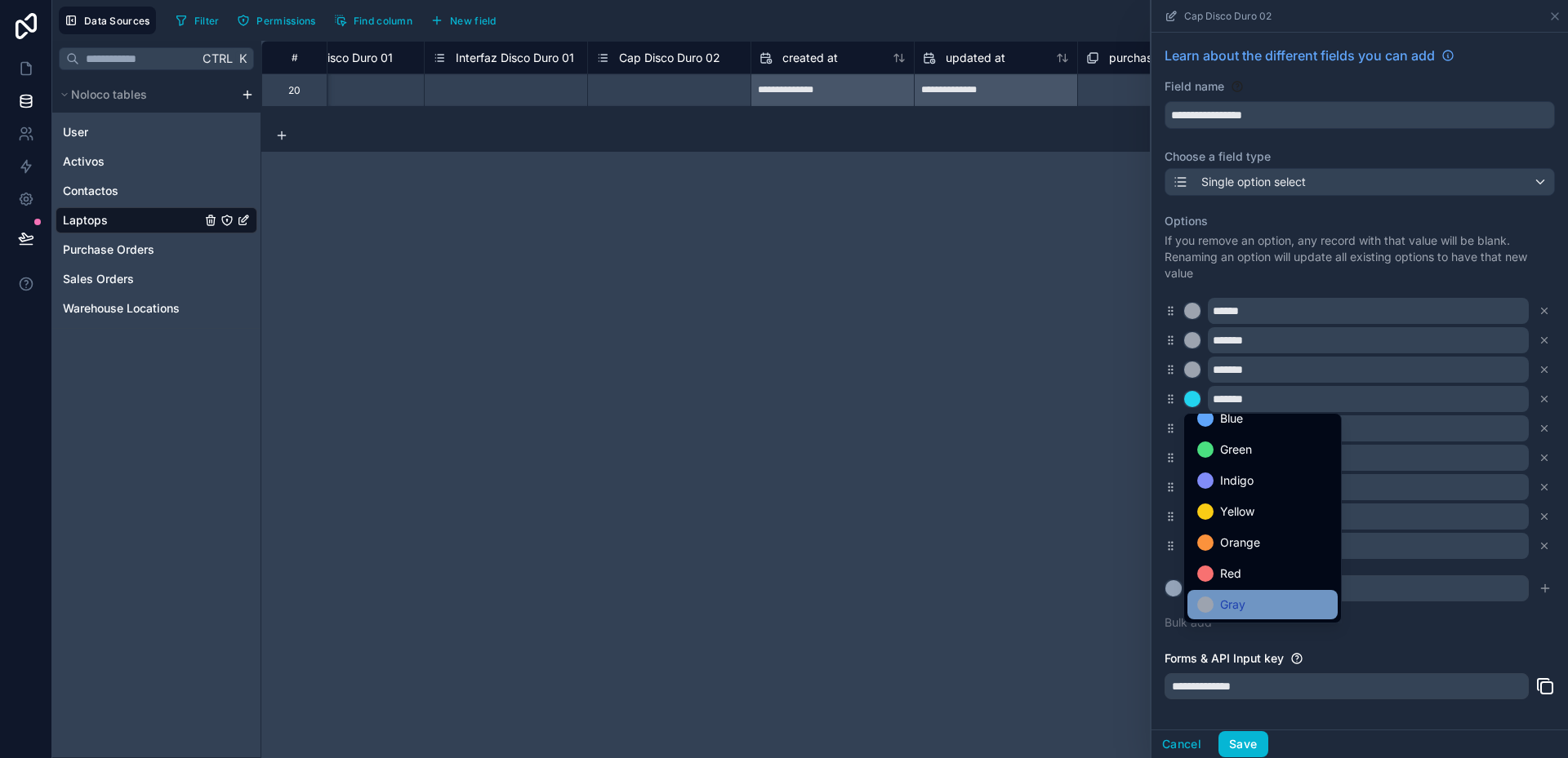
click at [1243, 611] on span "Gray" at bounding box center [1233, 605] width 25 height 20
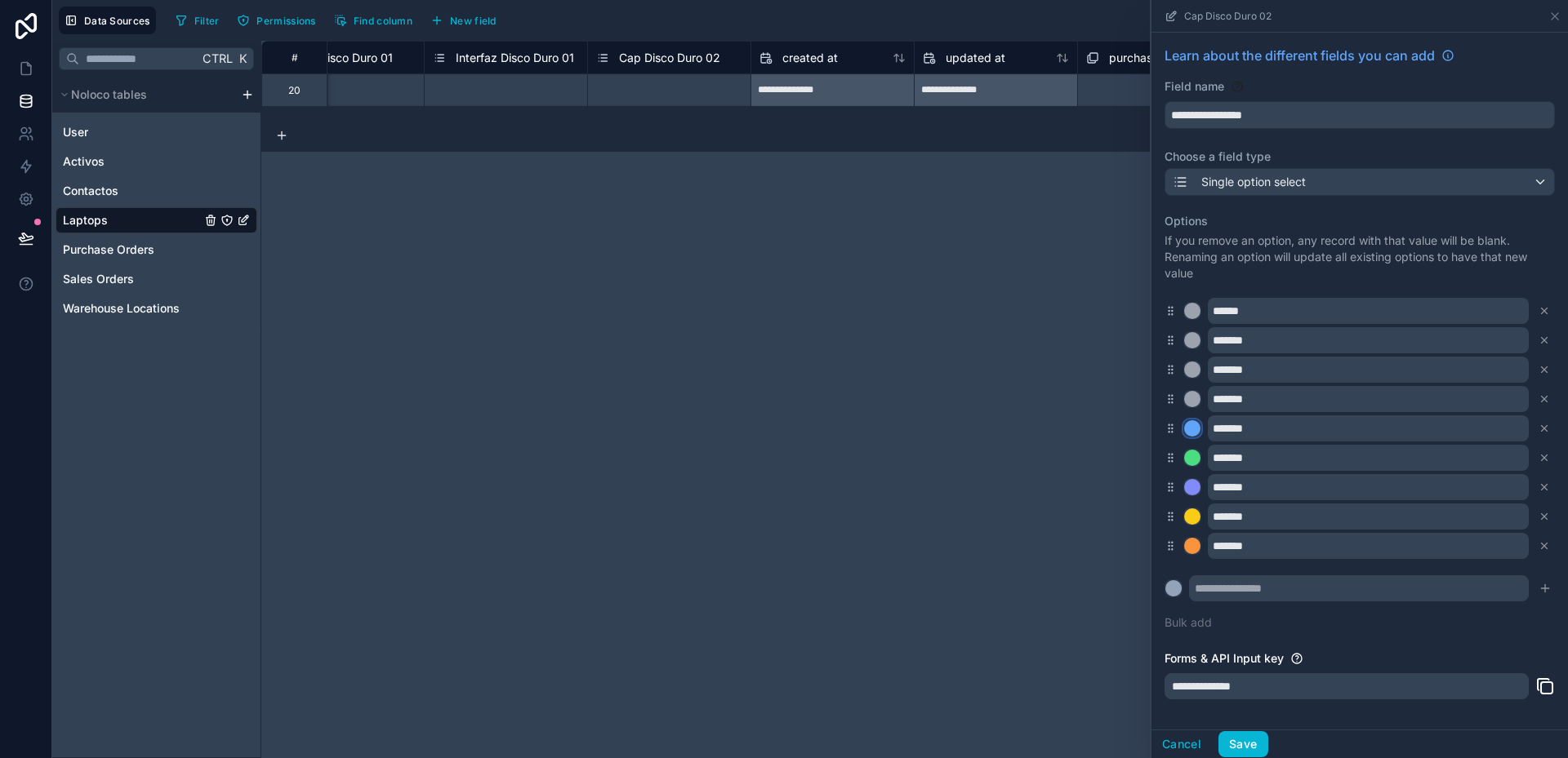
click at [1189, 426] on div at bounding box center [1192, 428] width 16 height 16
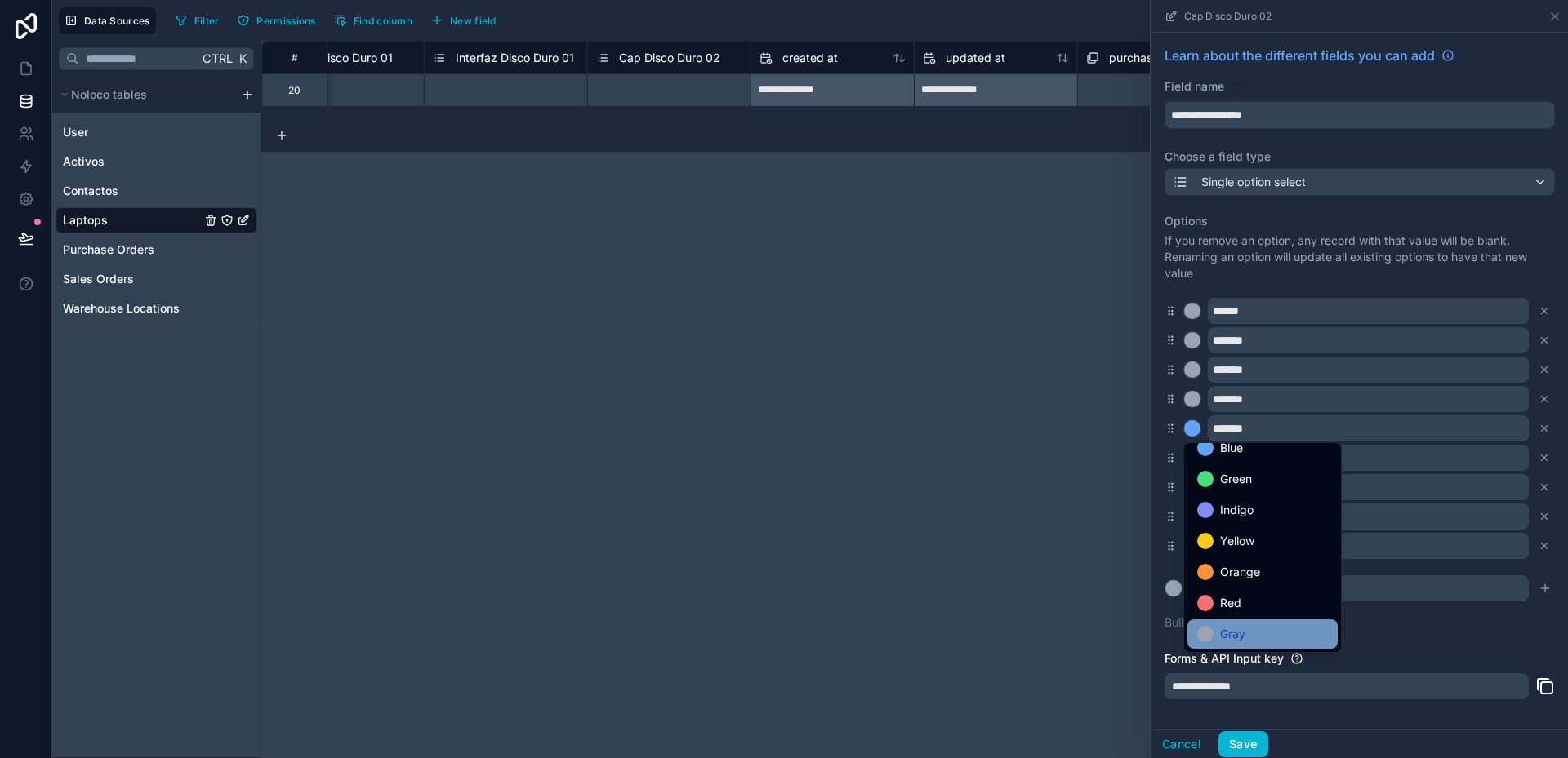
click at [1254, 631] on div "Gray" at bounding box center [1262, 634] width 130 height 20
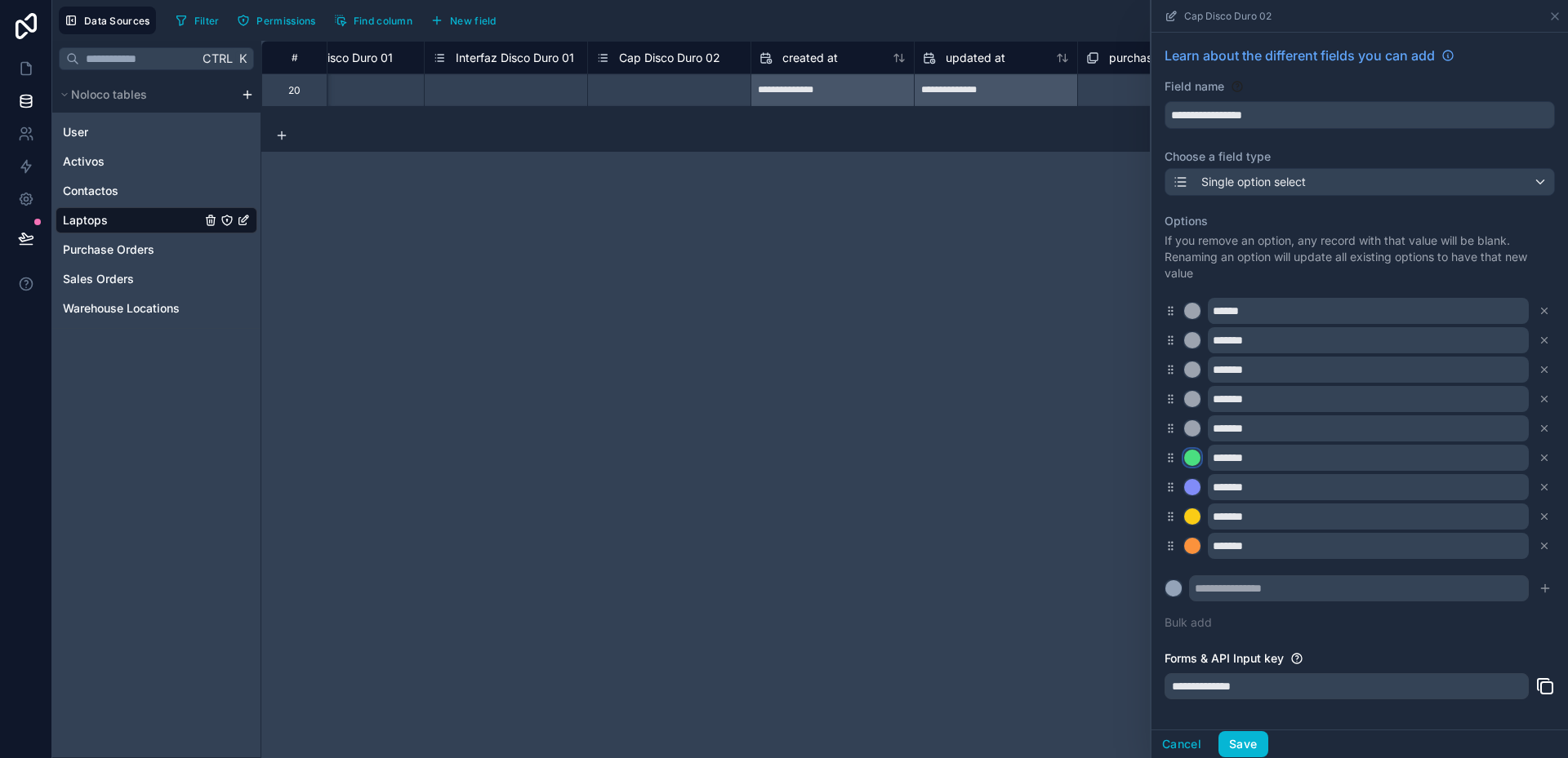
click at [1191, 455] on div at bounding box center [1192, 458] width 16 height 16
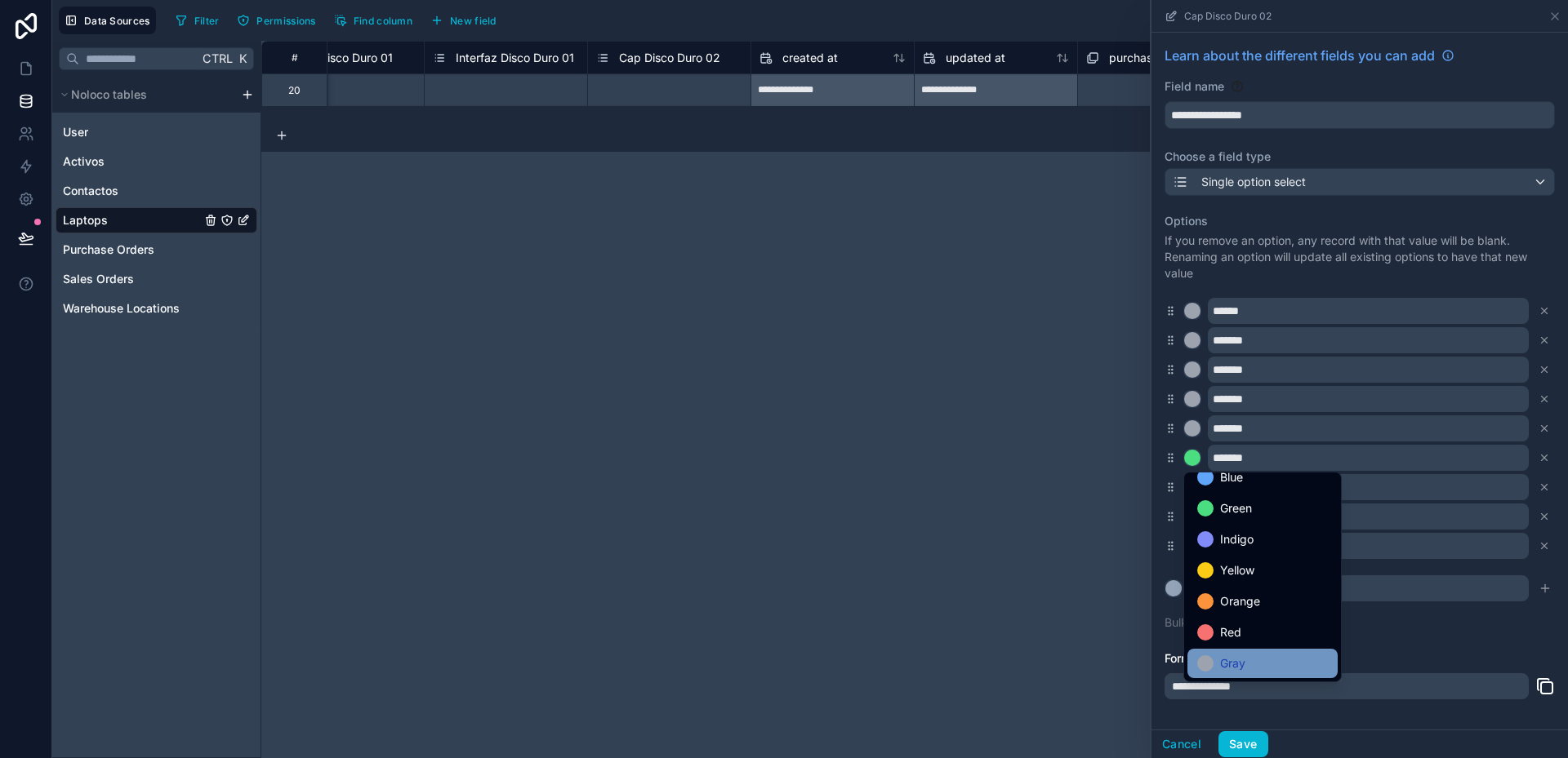
click at [1245, 660] on span "Gray" at bounding box center [1233, 664] width 25 height 20
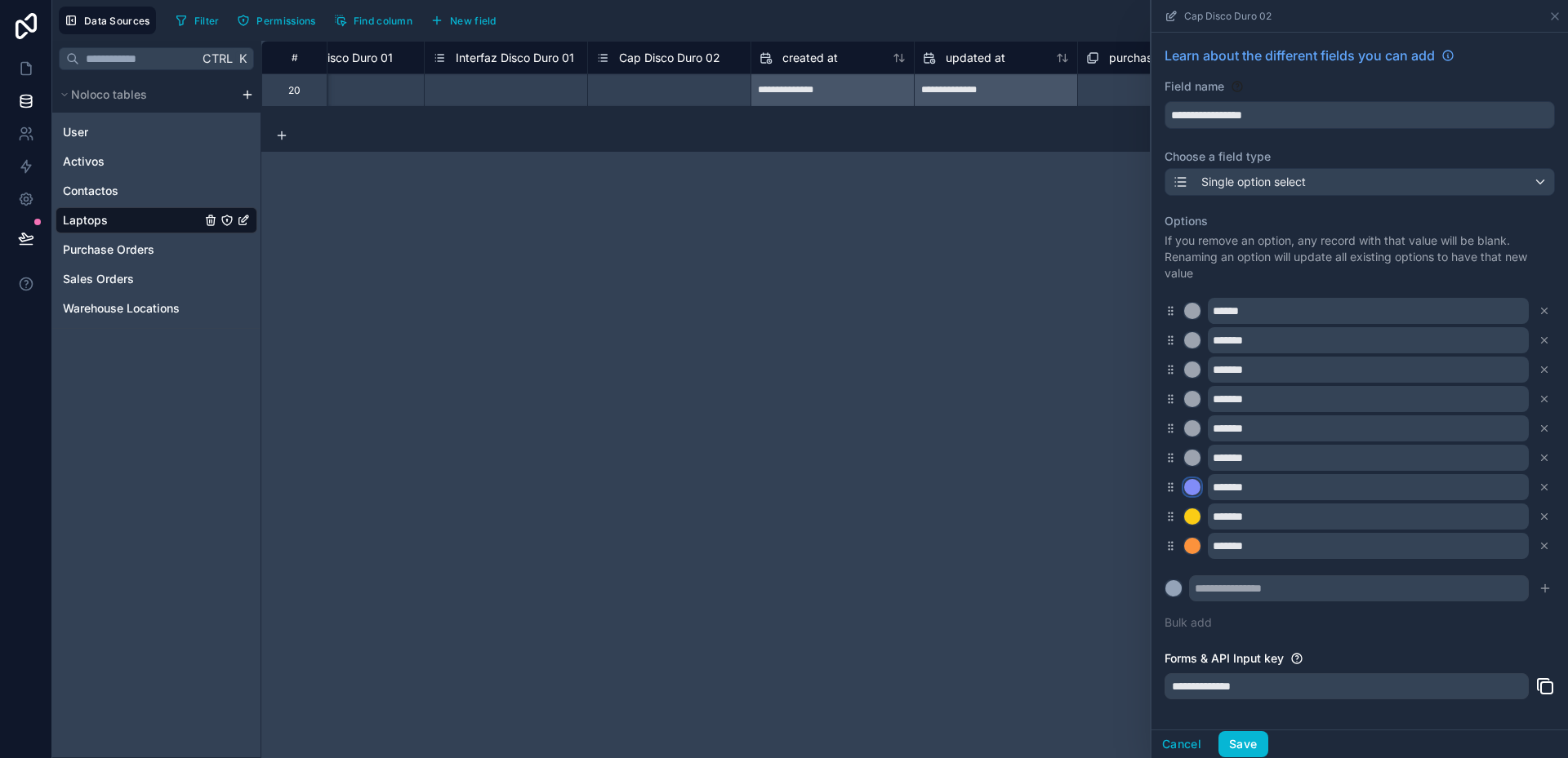
click at [1192, 487] on div at bounding box center [1192, 487] width 16 height 16
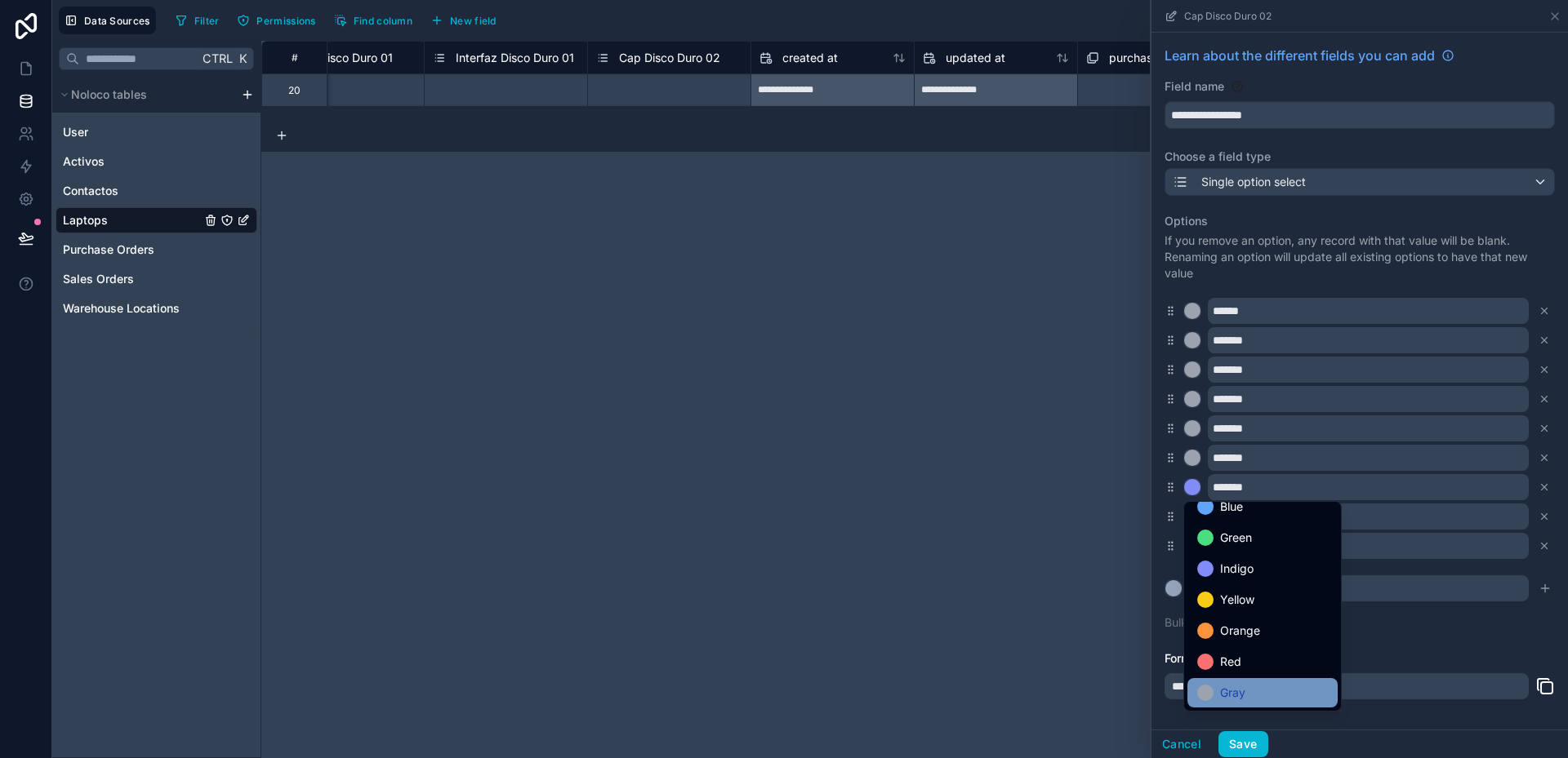
click at [1241, 689] on span "Gray" at bounding box center [1233, 693] width 25 height 20
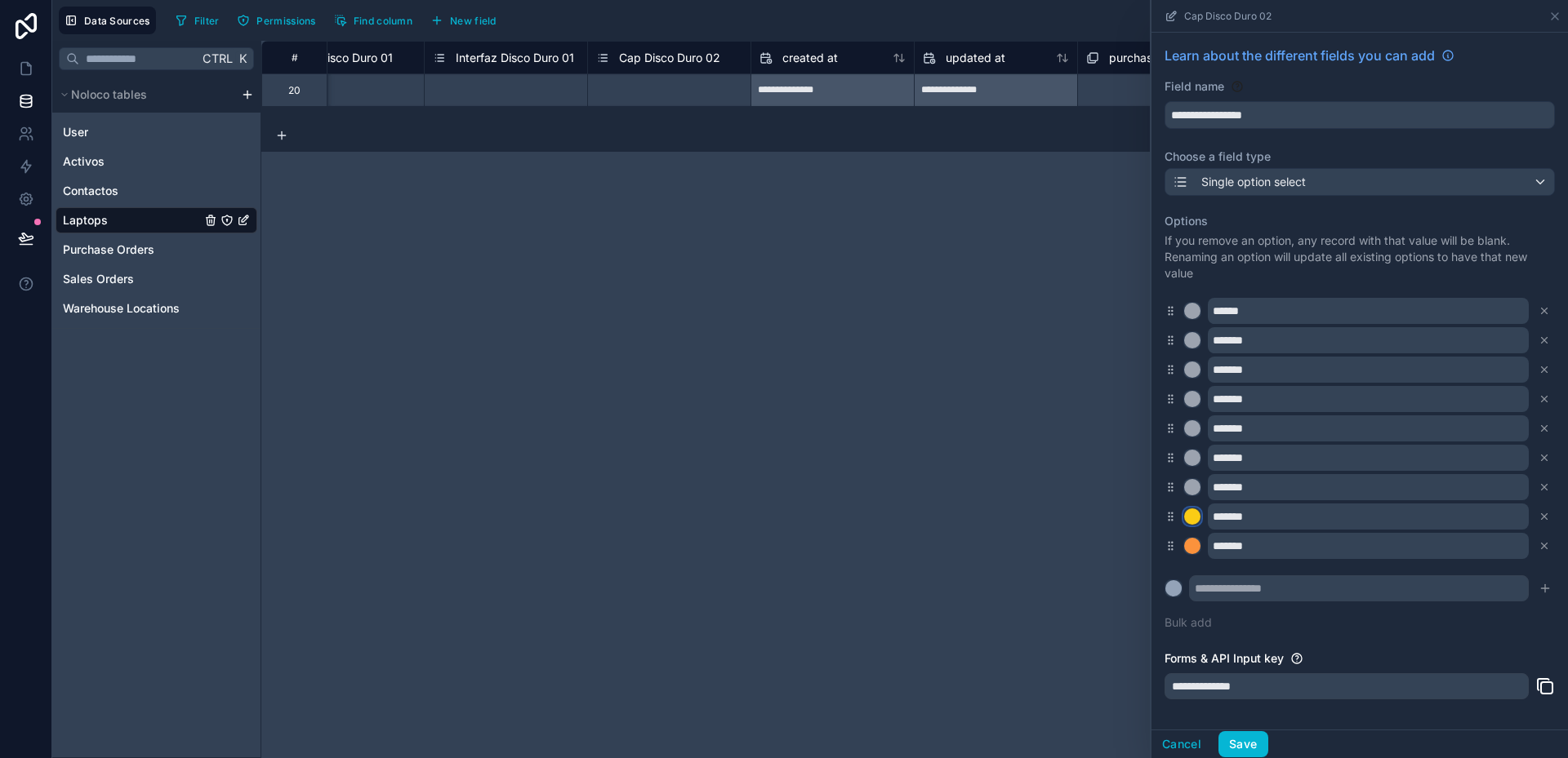
click at [1189, 513] on div at bounding box center [1192, 516] width 16 height 16
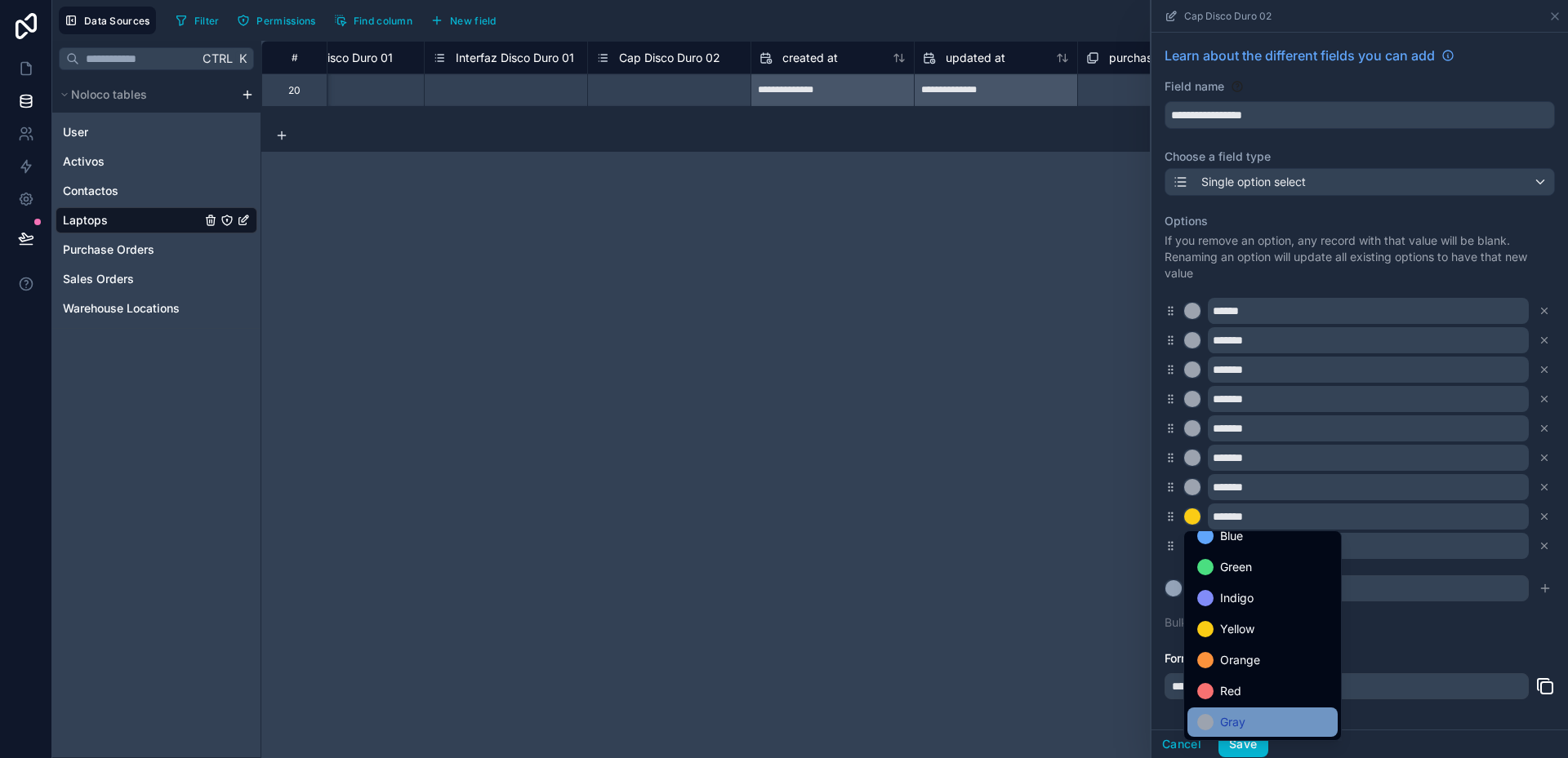
click at [1246, 720] on div "Gray" at bounding box center [1262, 722] width 130 height 20
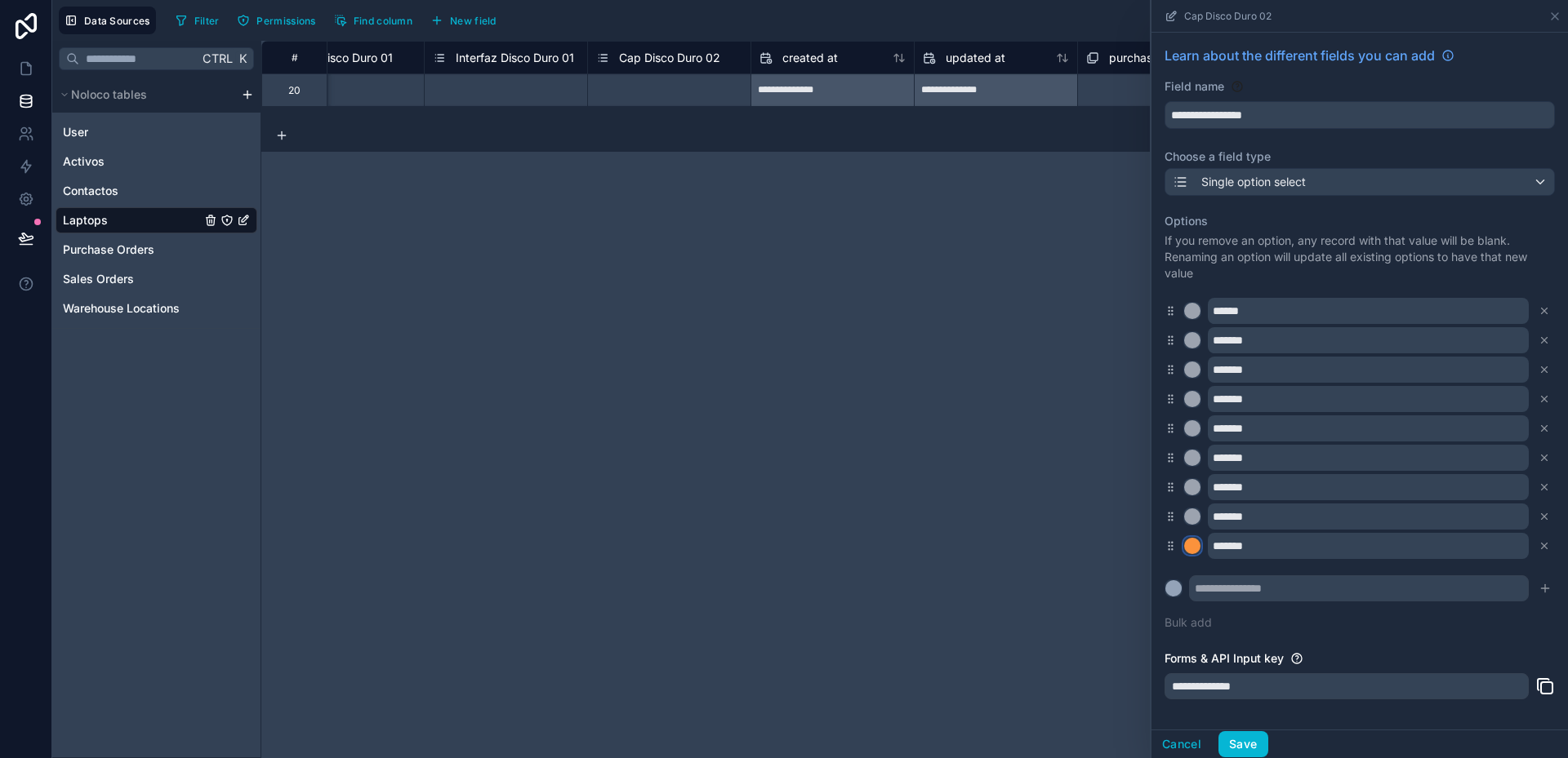
click at [1195, 545] on div at bounding box center [1192, 546] width 16 height 16
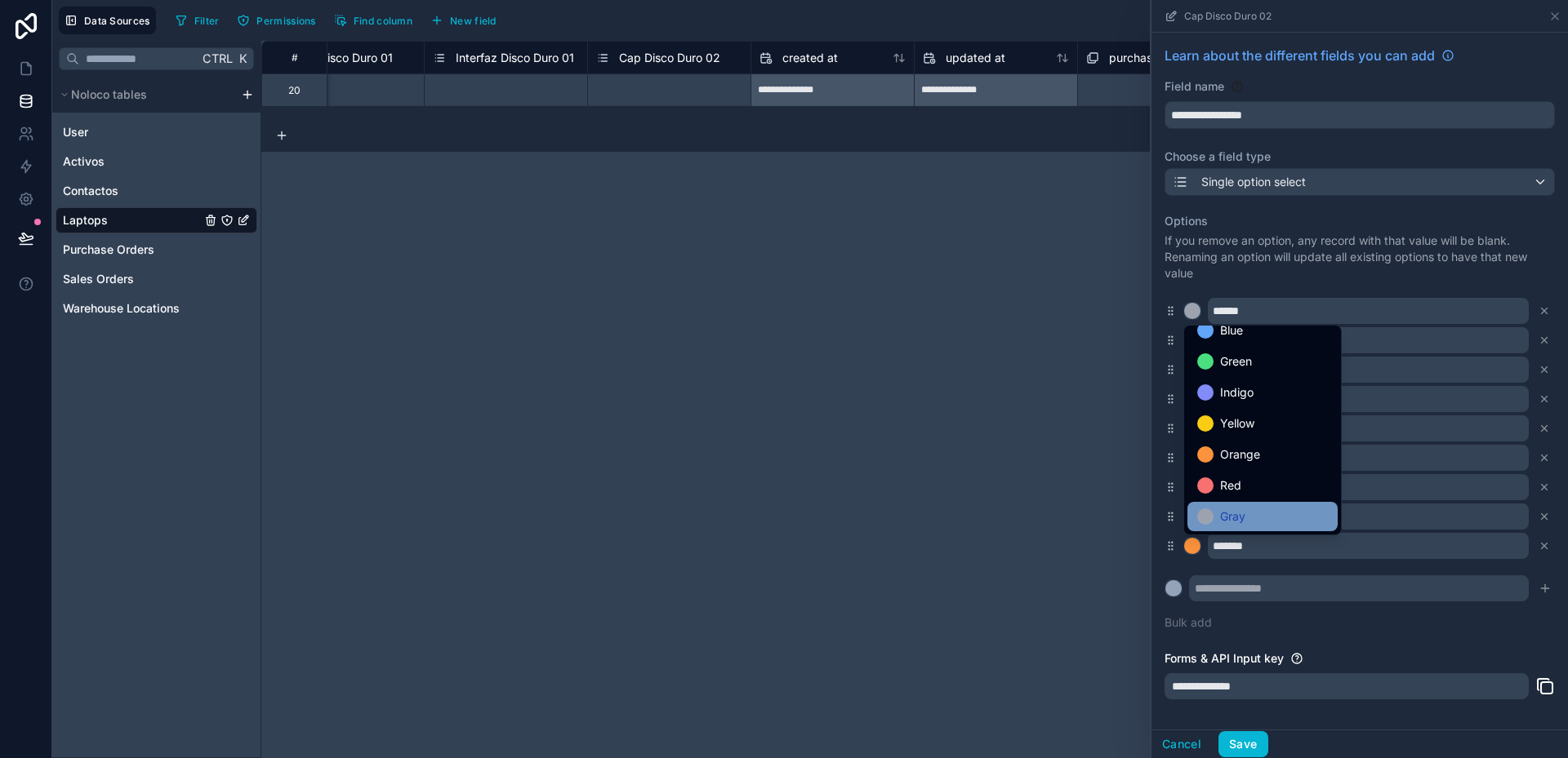
click at [1254, 519] on div "Gray" at bounding box center [1262, 516] width 130 height 20
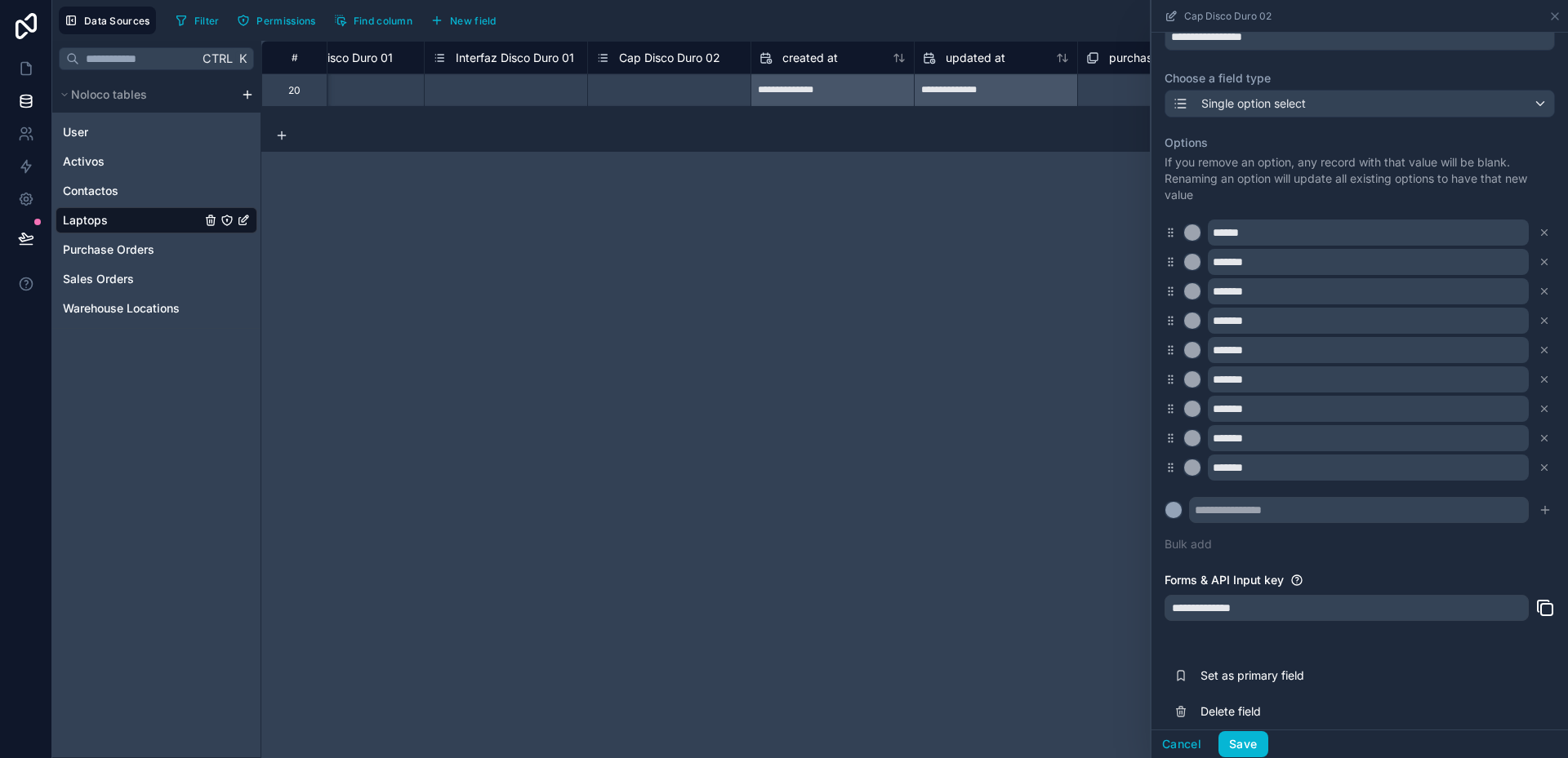
scroll to position [92, 0]
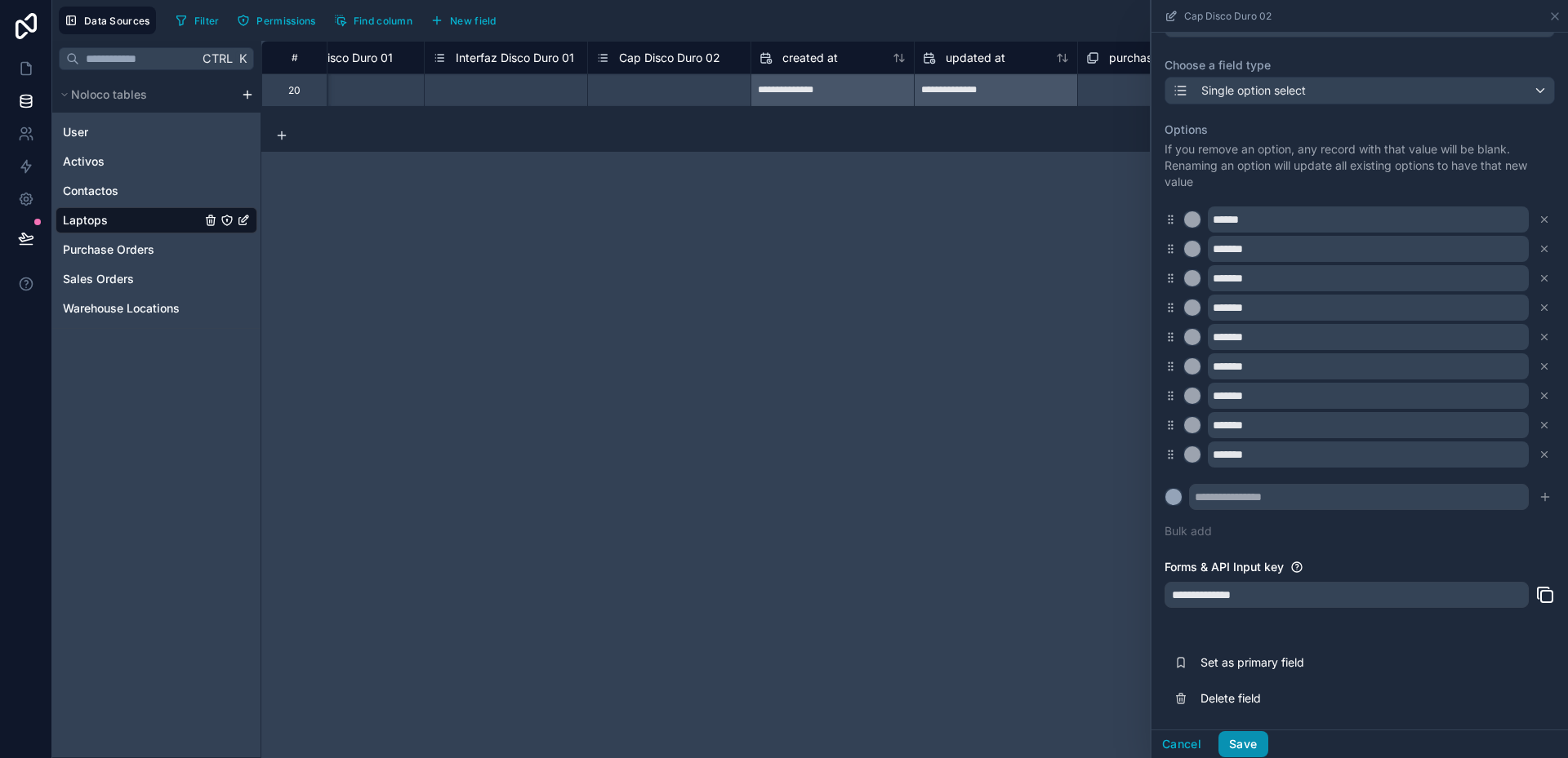
click at [1250, 741] on button "Save" at bounding box center [1243, 744] width 49 height 26
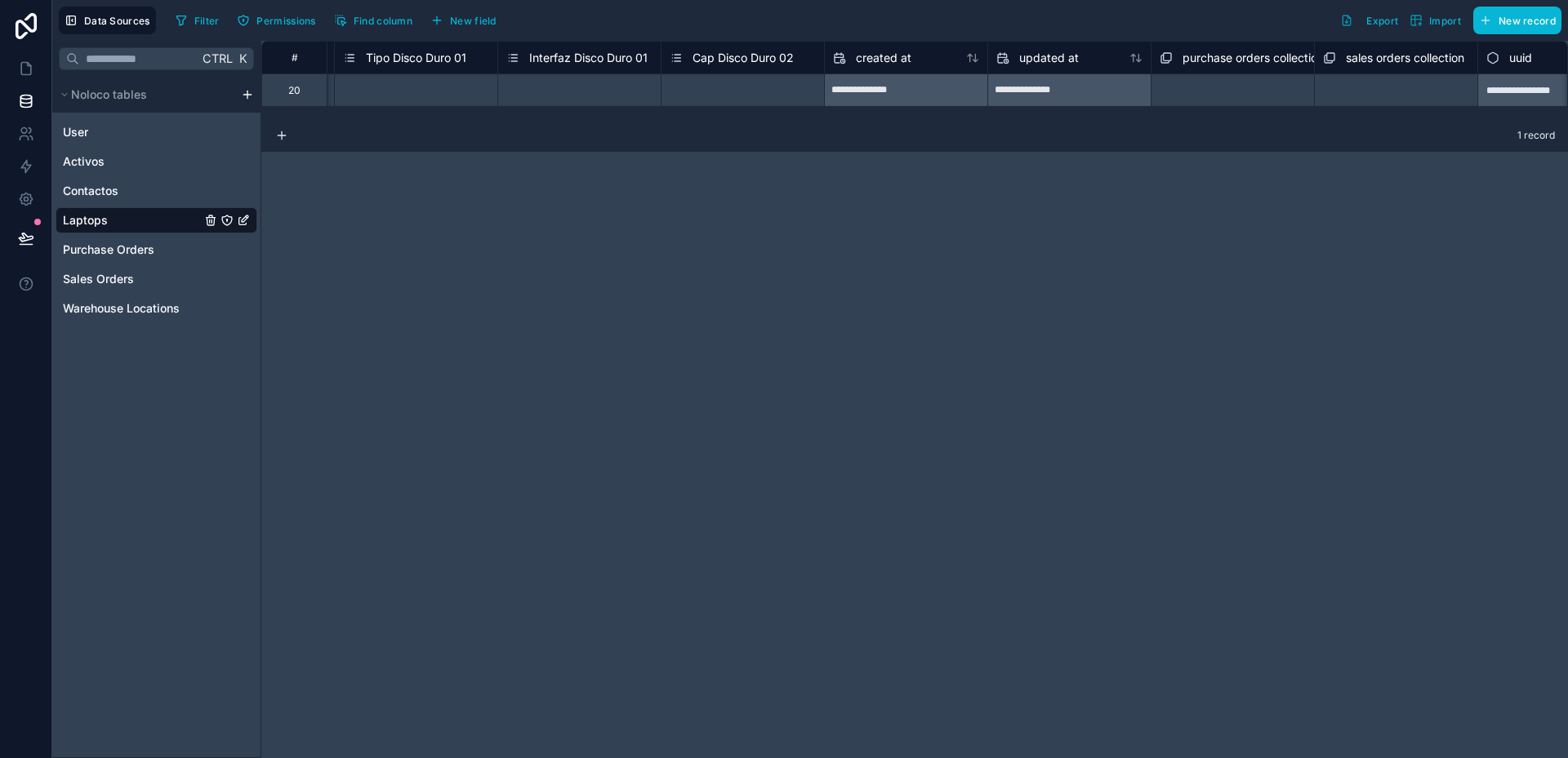
scroll to position [0, 3425]
click at [475, 18] on span "New field" at bounding box center [474, 21] width 47 height 13
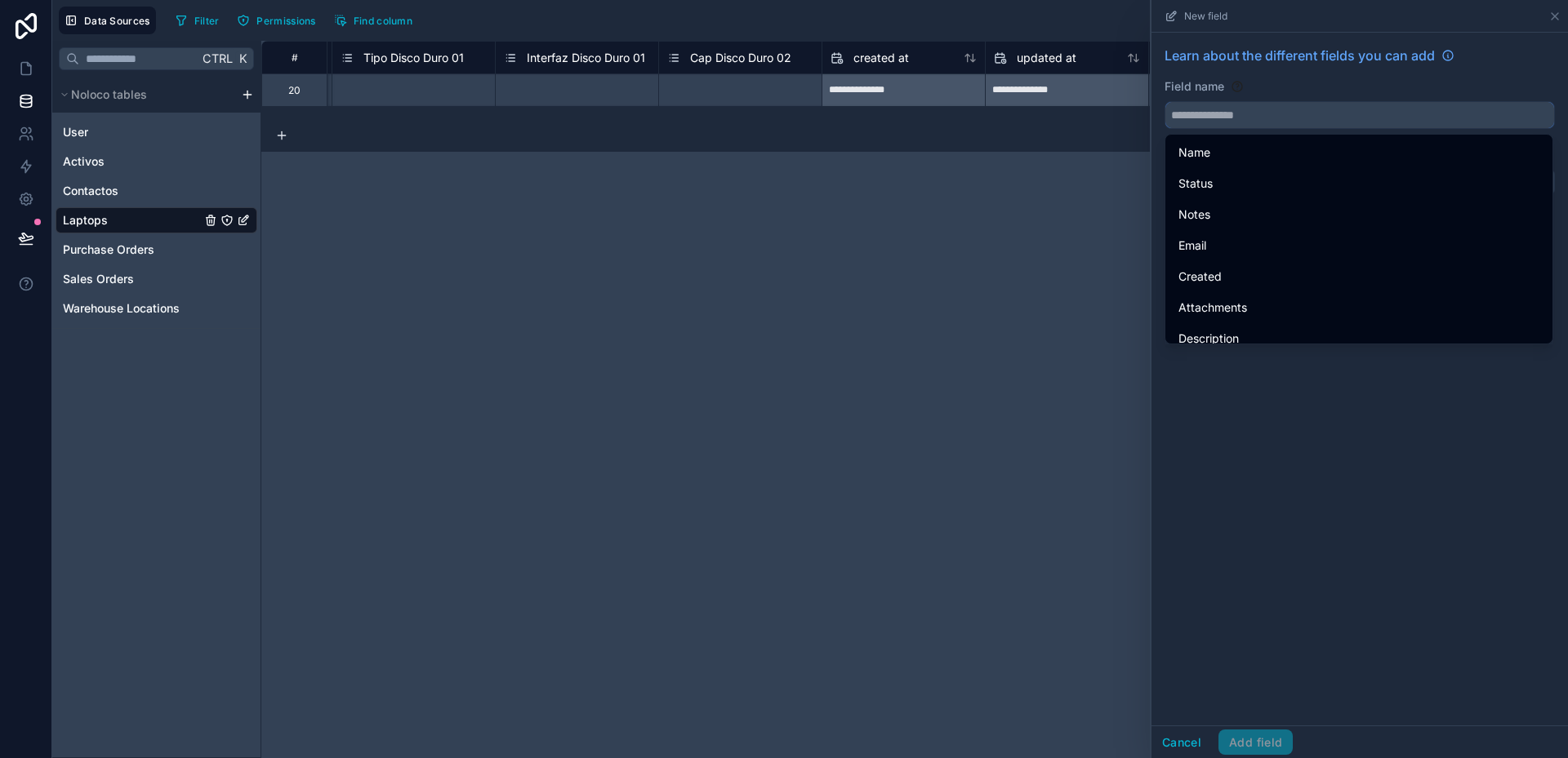
click at [1193, 119] on input "text" at bounding box center [1360, 115] width 389 height 26
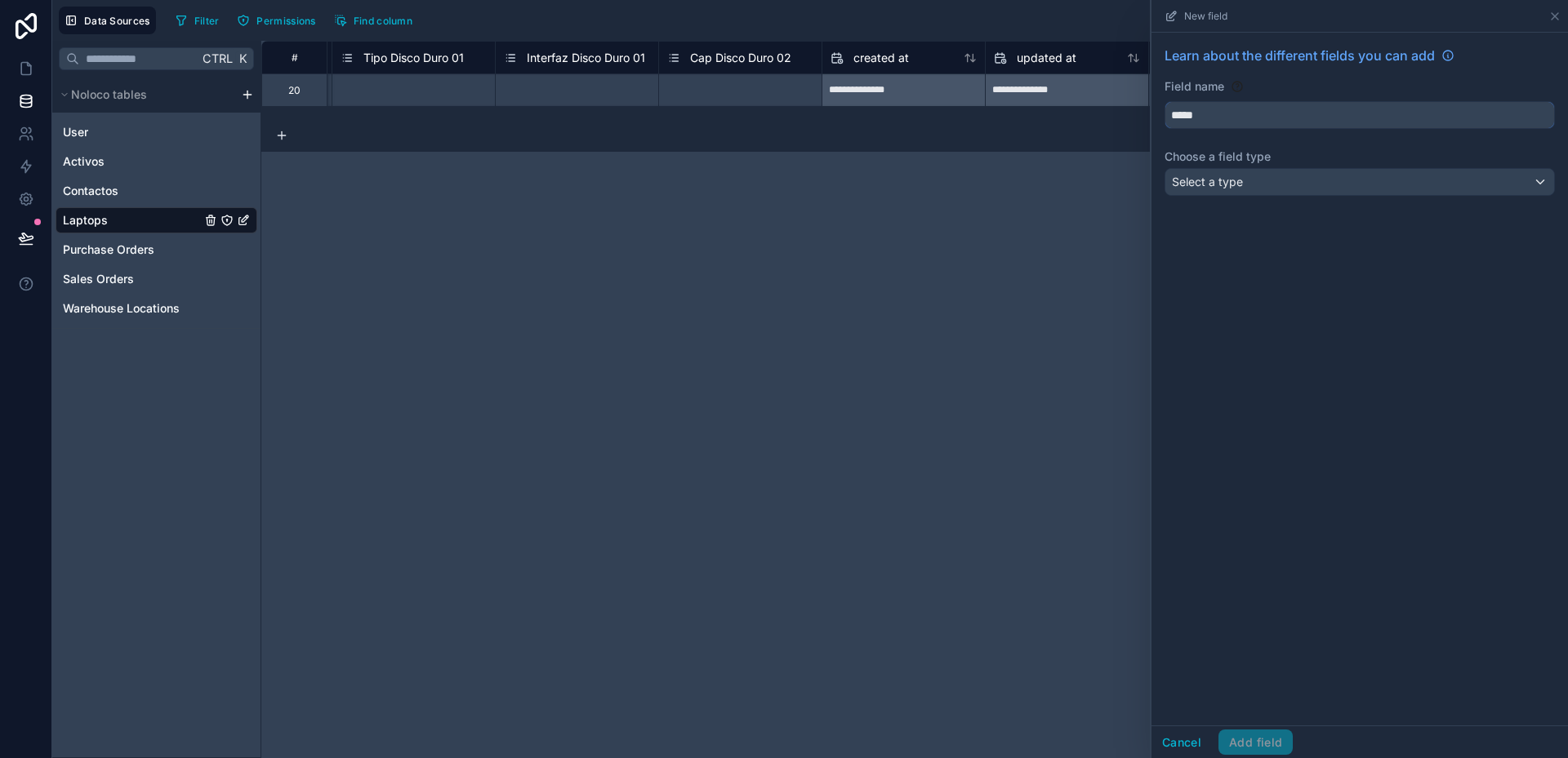
click at [1165, 101] on button "****" at bounding box center [1360, 115] width 390 height 28
click at [1165, 101] on button "**********" at bounding box center [1360, 115] width 390 height 28
type input "**********"
click at [1210, 187] on span "Select a type" at bounding box center [1207, 181] width 71 height 13
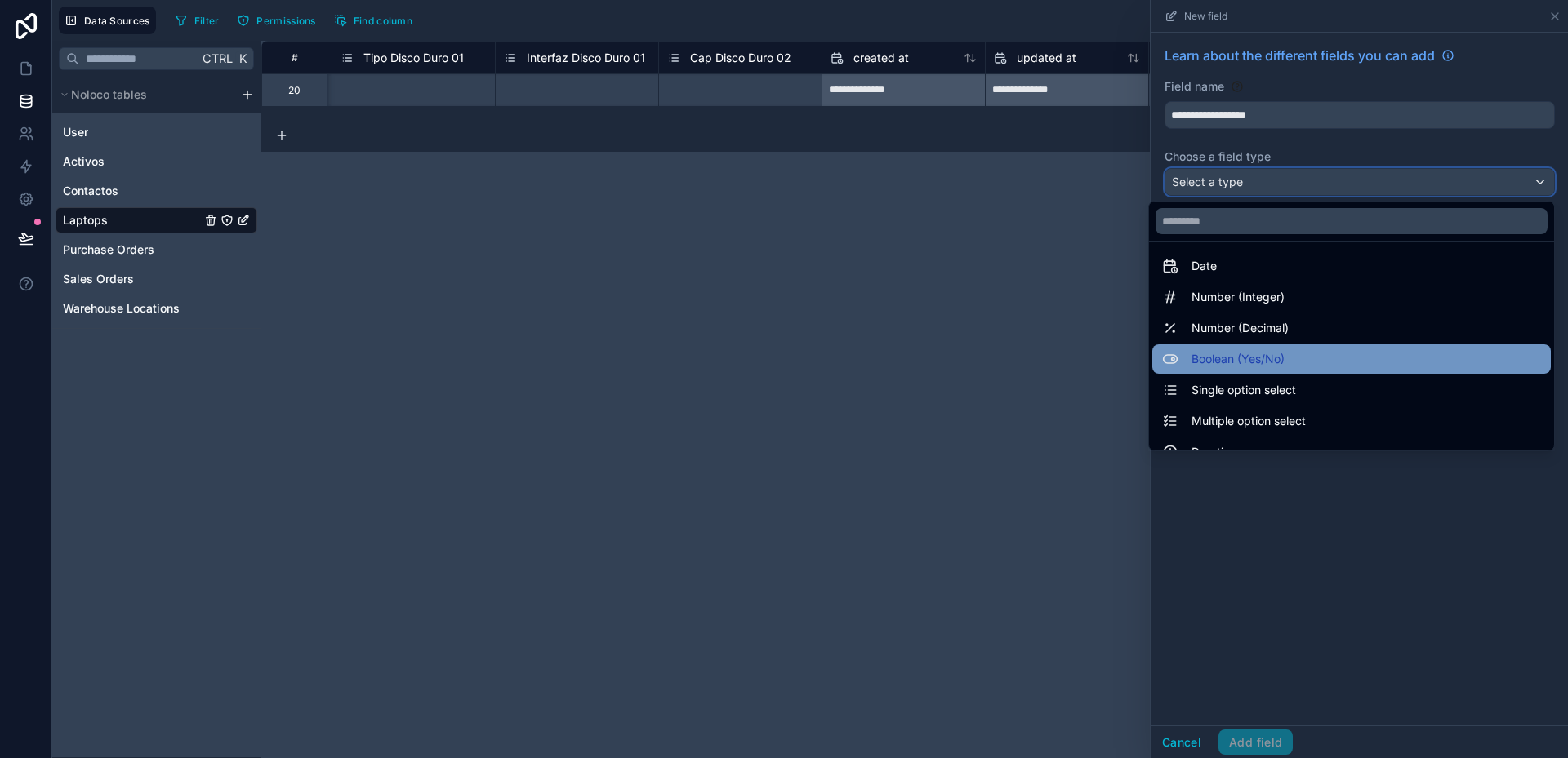
scroll to position [82, 0]
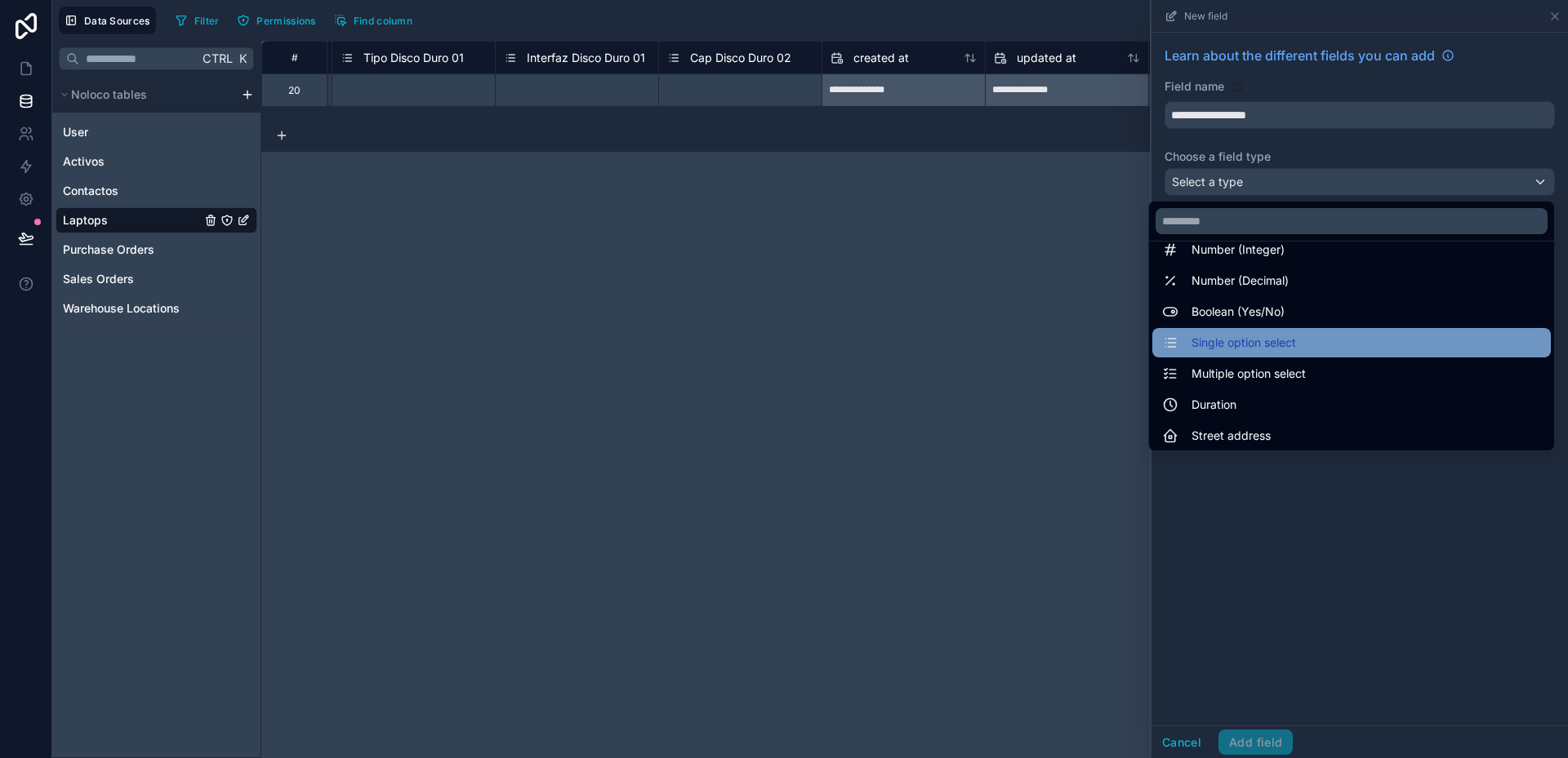
click at [1228, 353] on div "Single option select" at bounding box center [1351, 342] width 399 height 30
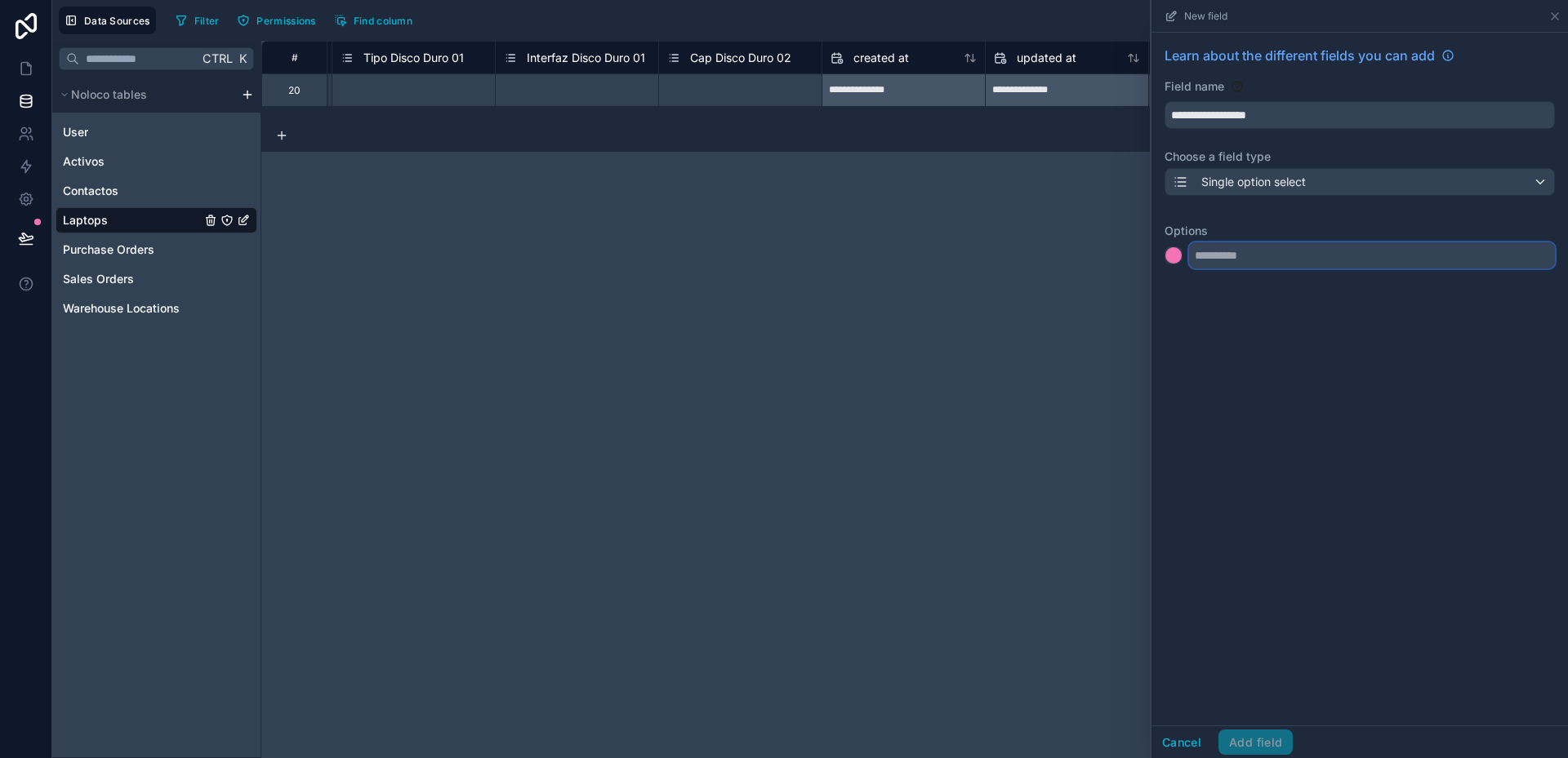
click at [1215, 255] on input "text" at bounding box center [1371, 255] width 366 height 26
click at [1237, 257] on input "text" at bounding box center [1371, 255] width 366 height 26
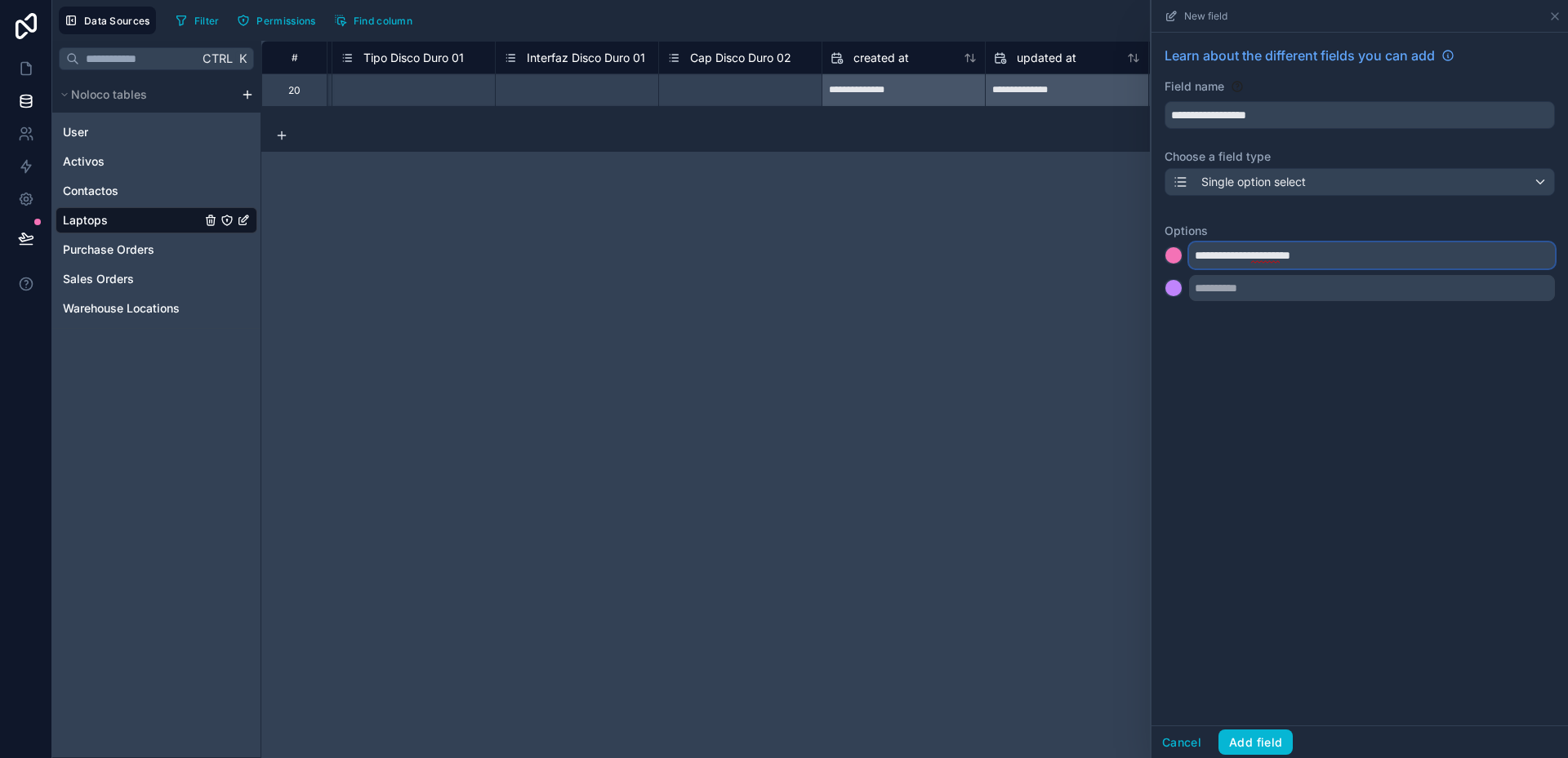
type input "**********"
click at [1251, 289] on input "text" at bounding box center [1371, 287] width 366 height 26
type input "**********"
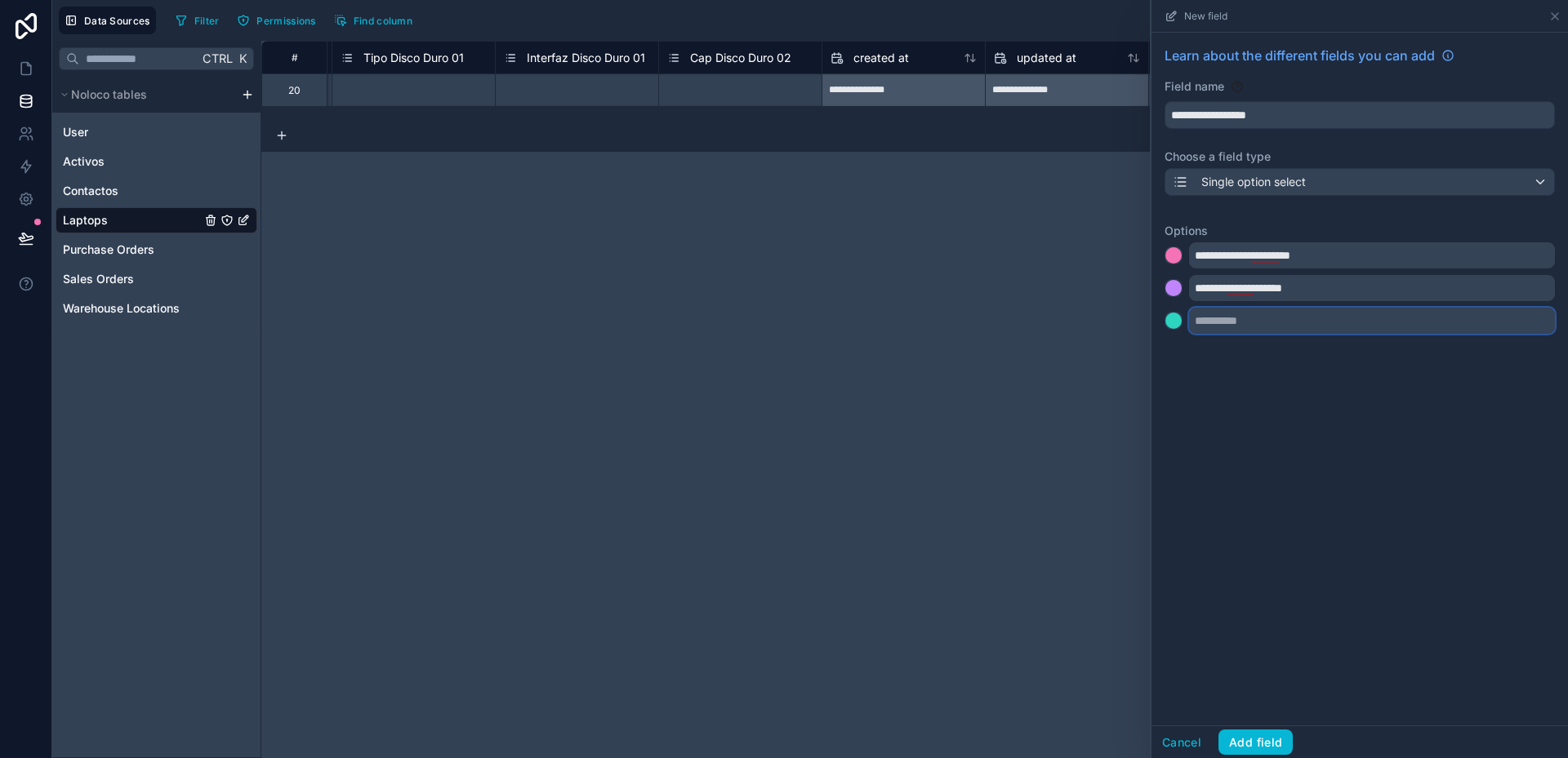
click at [1283, 325] on input "text" at bounding box center [1371, 321] width 366 height 26
type input "*********"
click at [1269, 746] on button "Add field" at bounding box center [1255, 742] width 75 height 26
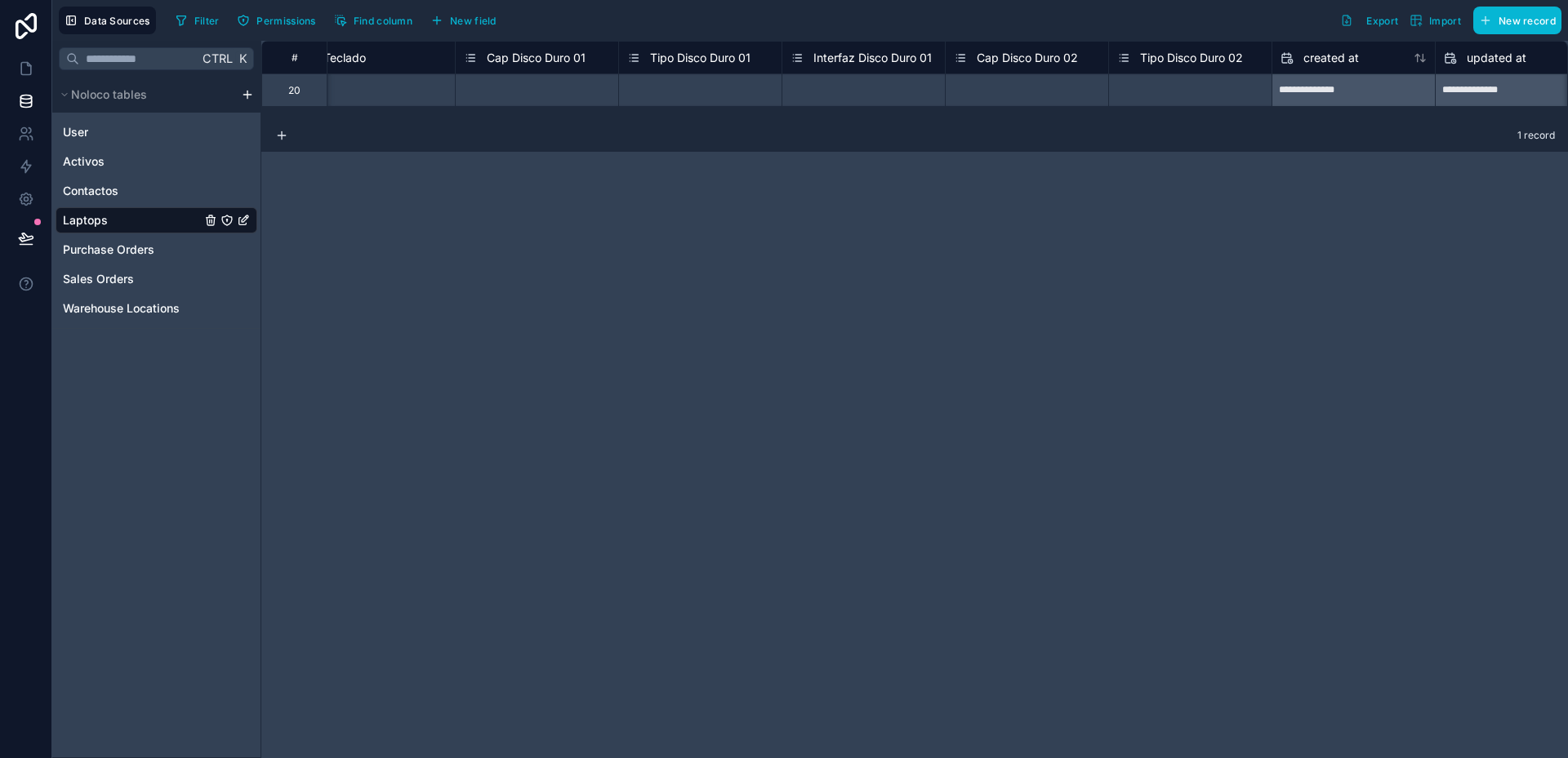
scroll to position [0, 3174]
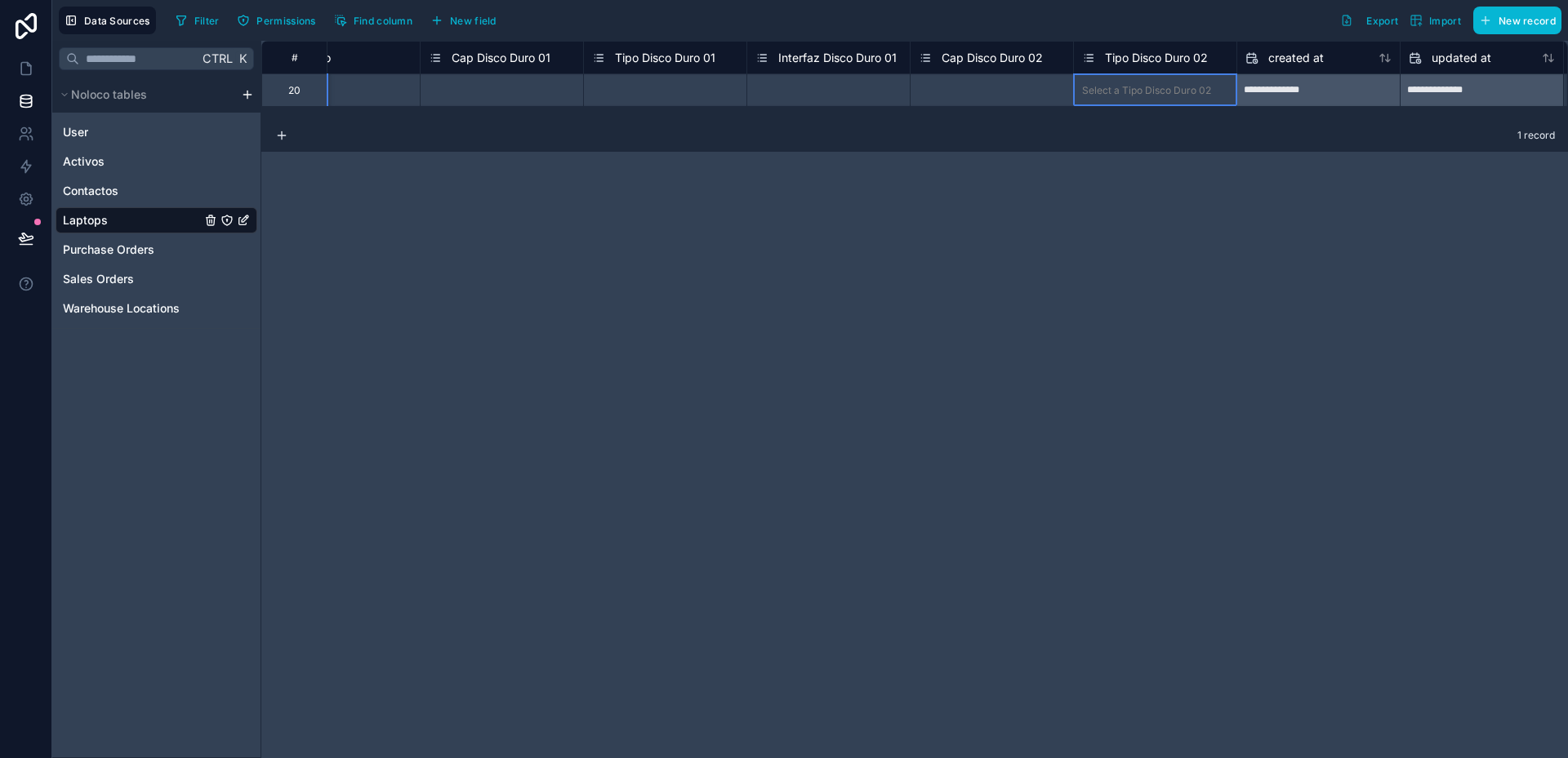
click at [1187, 60] on span "Tipo Disco Duro 02" at bounding box center [1156, 57] width 103 height 16
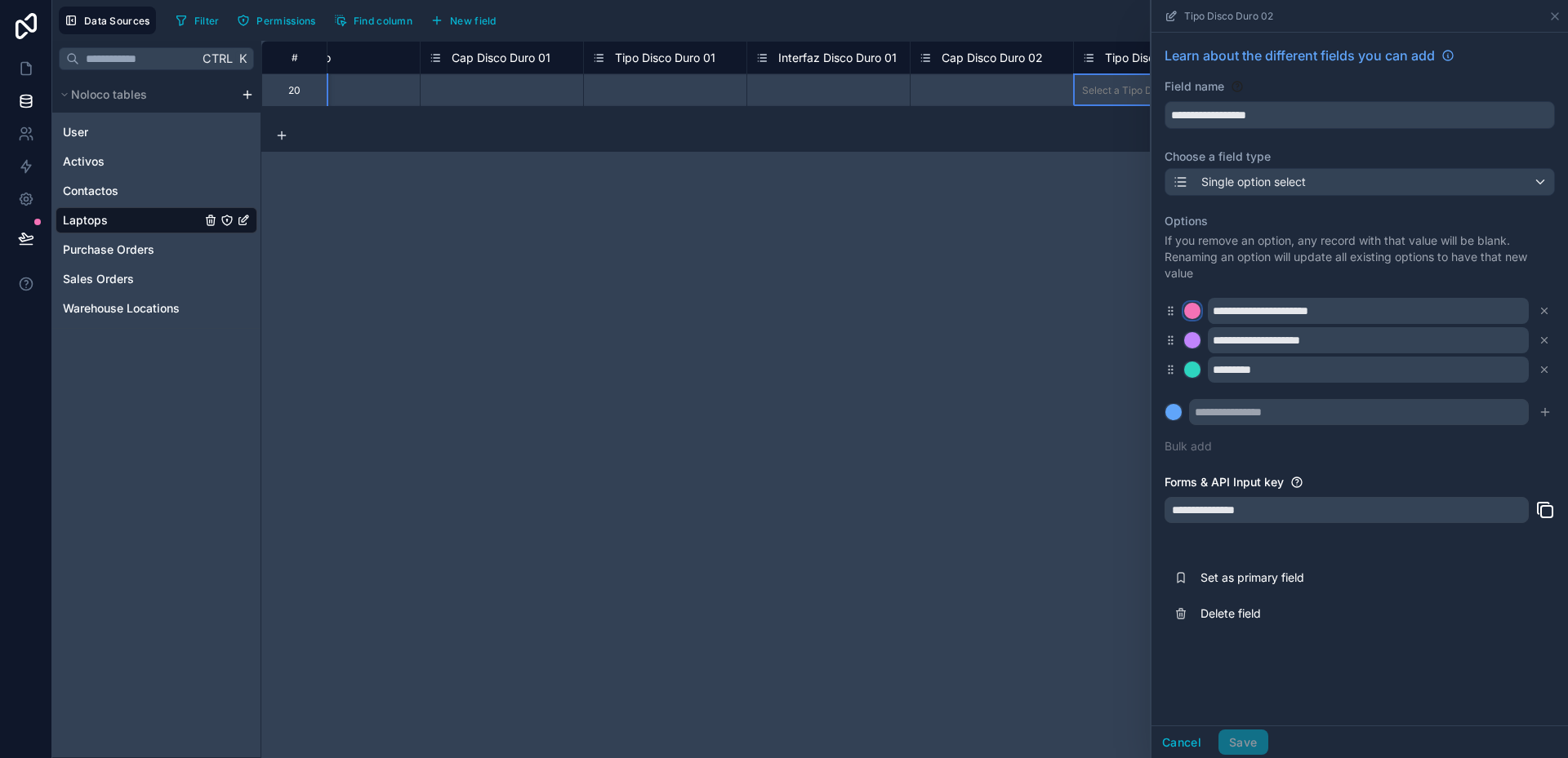
click at [1196, 313] on div at bounding box center [1192, 311] width 16 height 16
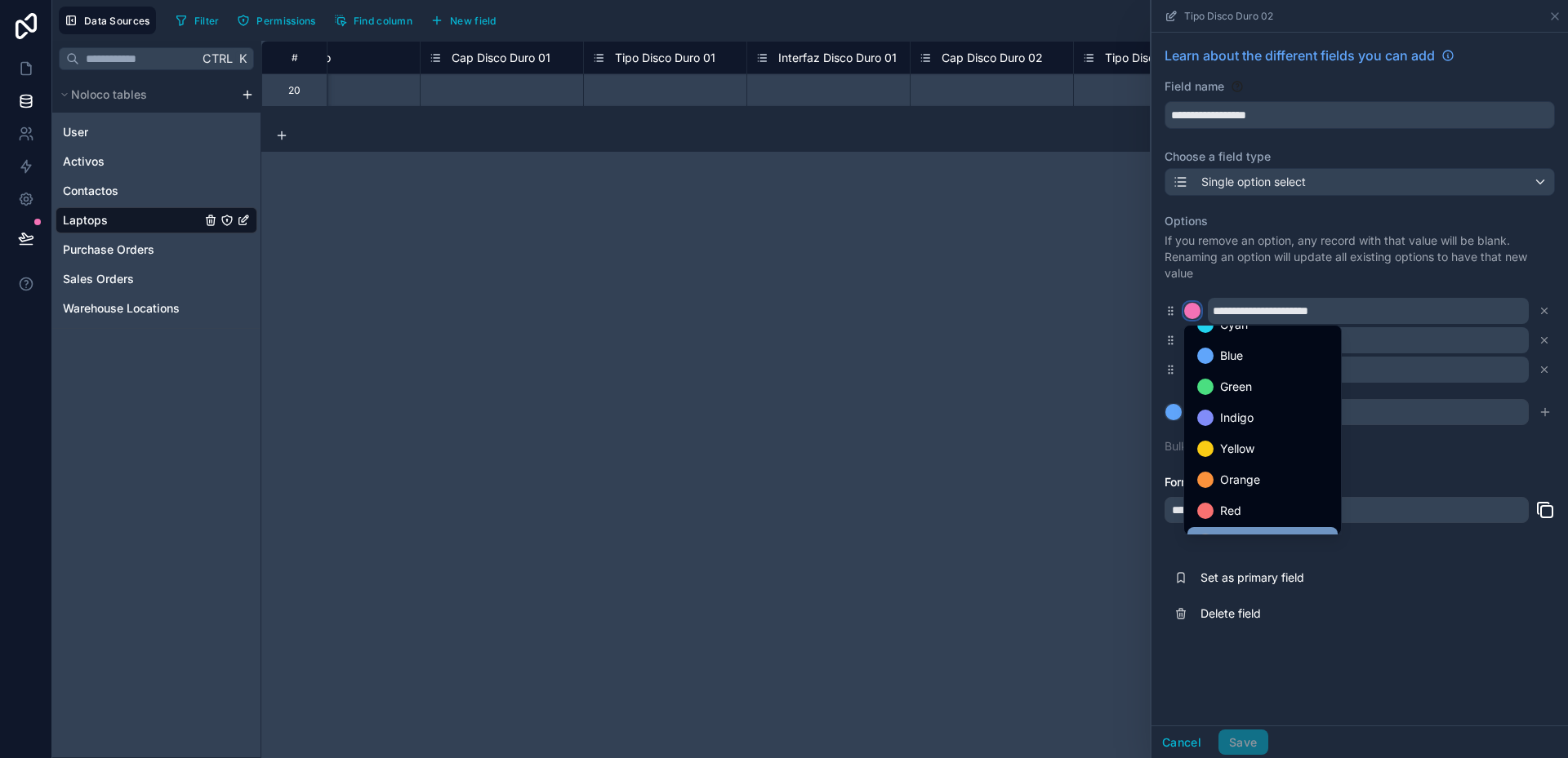
scroll to position [137, 0]
click at [1236, 515] on span "Gray" at bounding box center [1233, 516] width 25 height 20
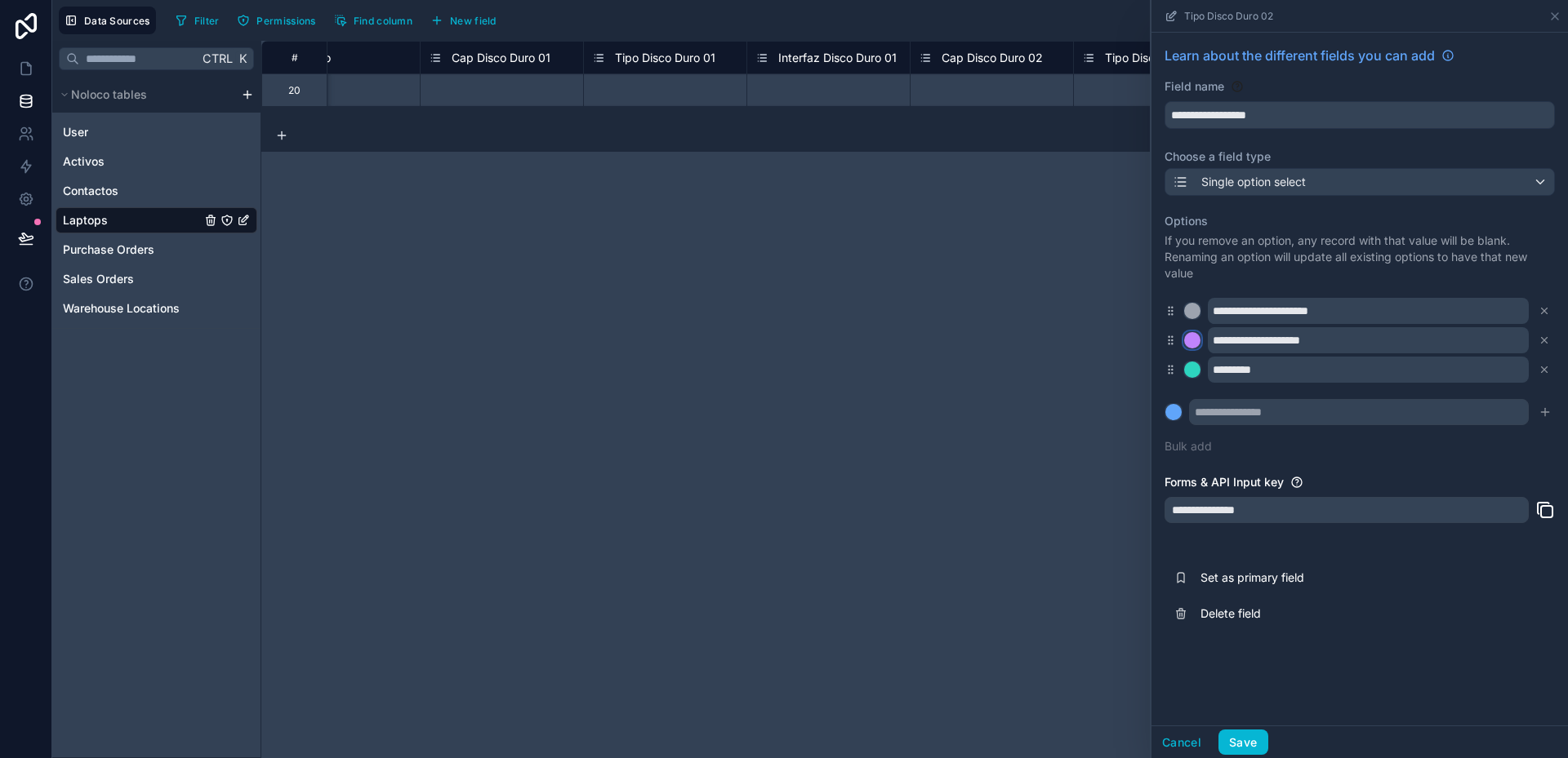
click at [1193, 340] on div at bounding box center [1192, 340] width 16 height 16
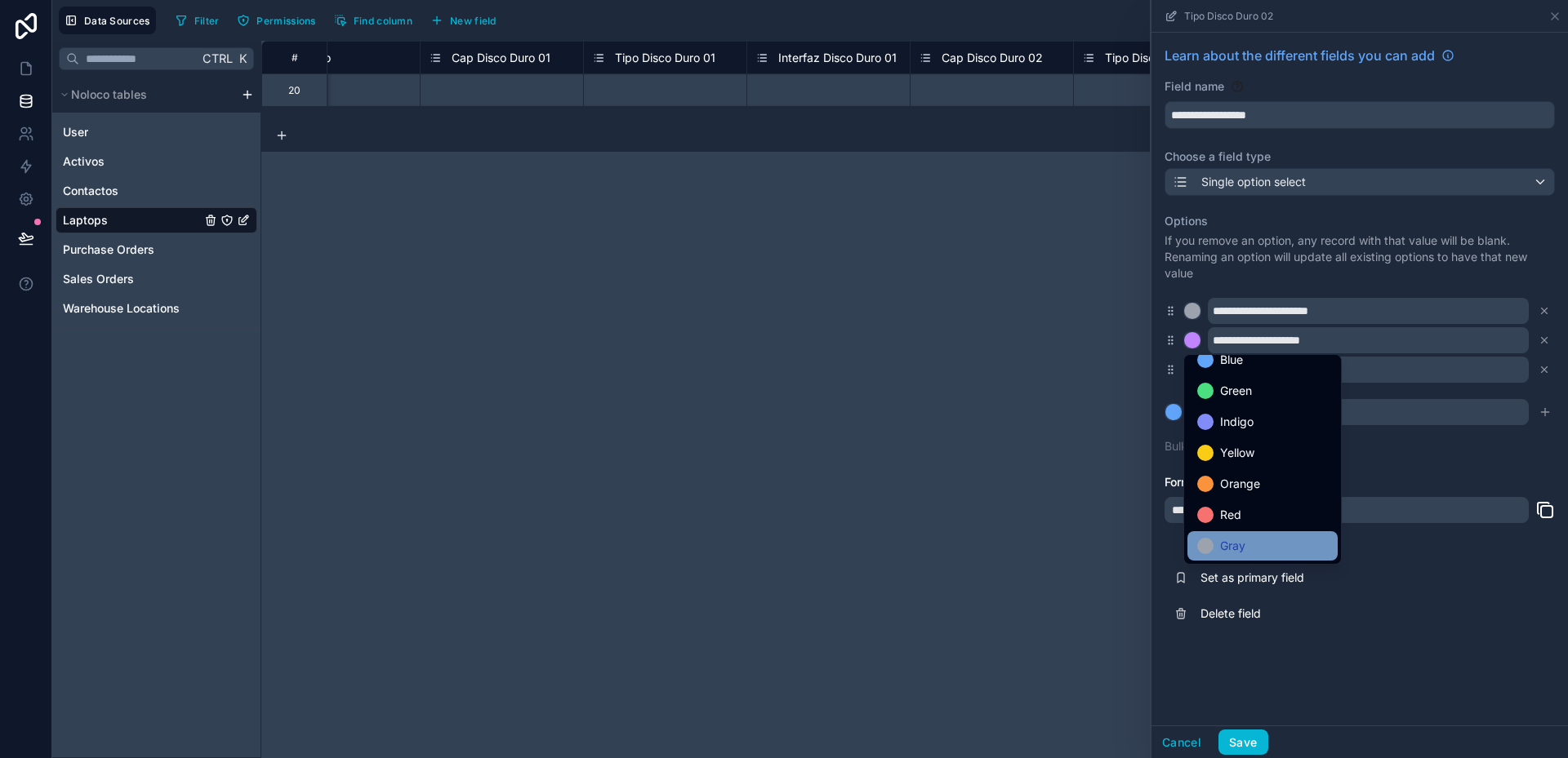
click at [1238, 538] on span "Gray" at bounding box center [1233, 546] width 25 height 20
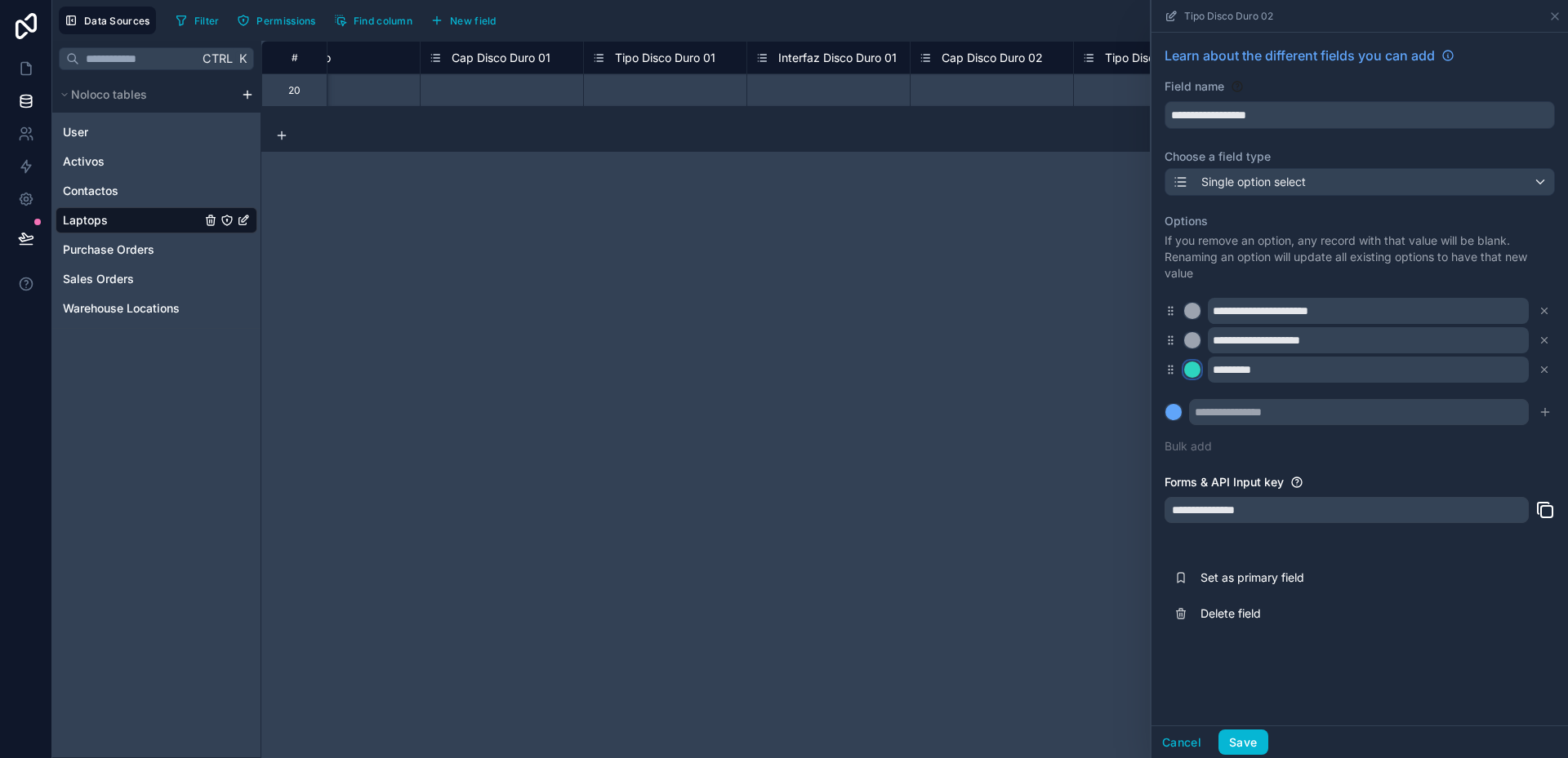
click at [1196, 369] on div at bounding box center [1192, 370] width 16 height 16
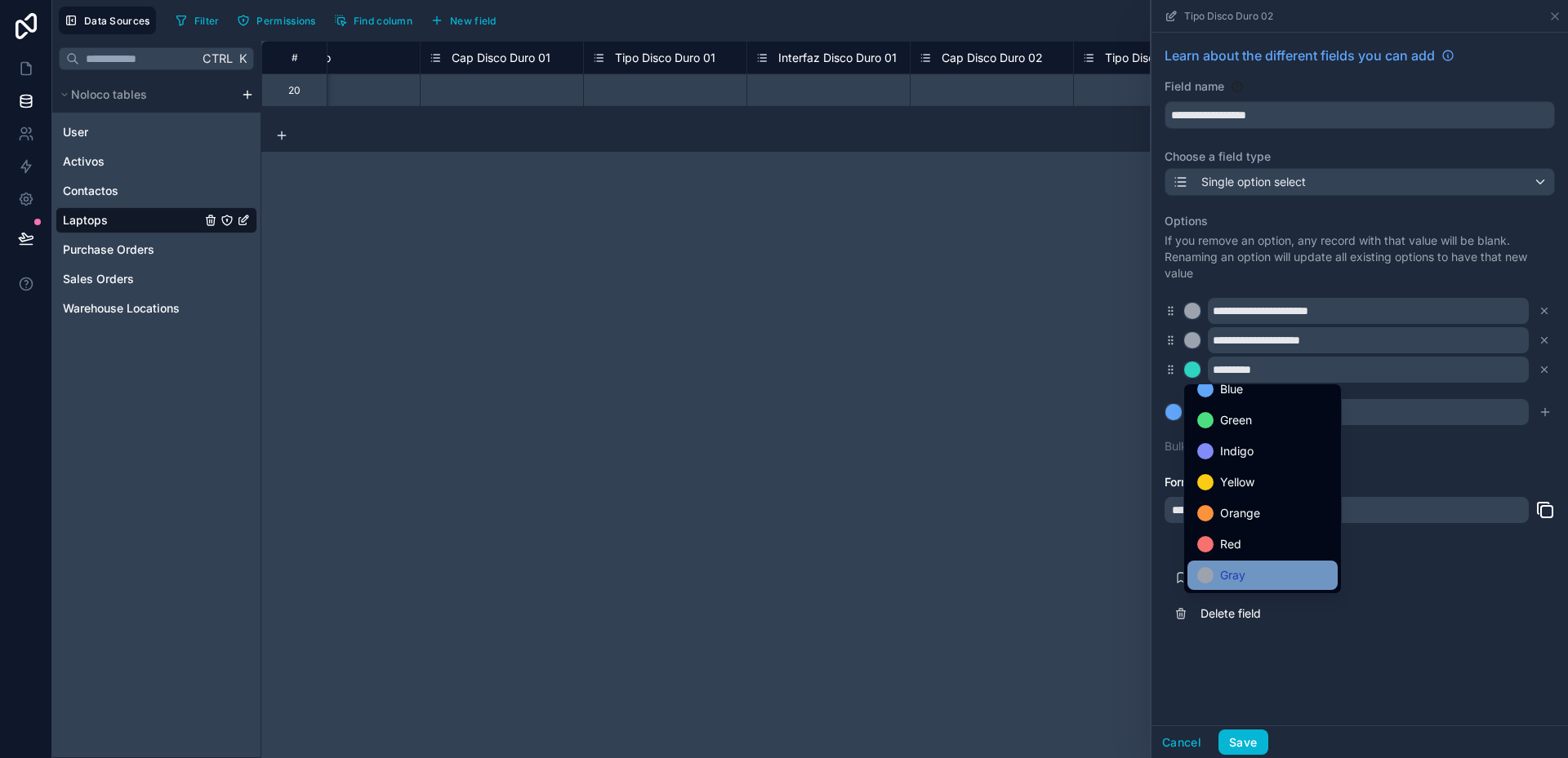
click at [1259, 575] on div "Gray" at bounding box center [1262, 576] width 130 height 20
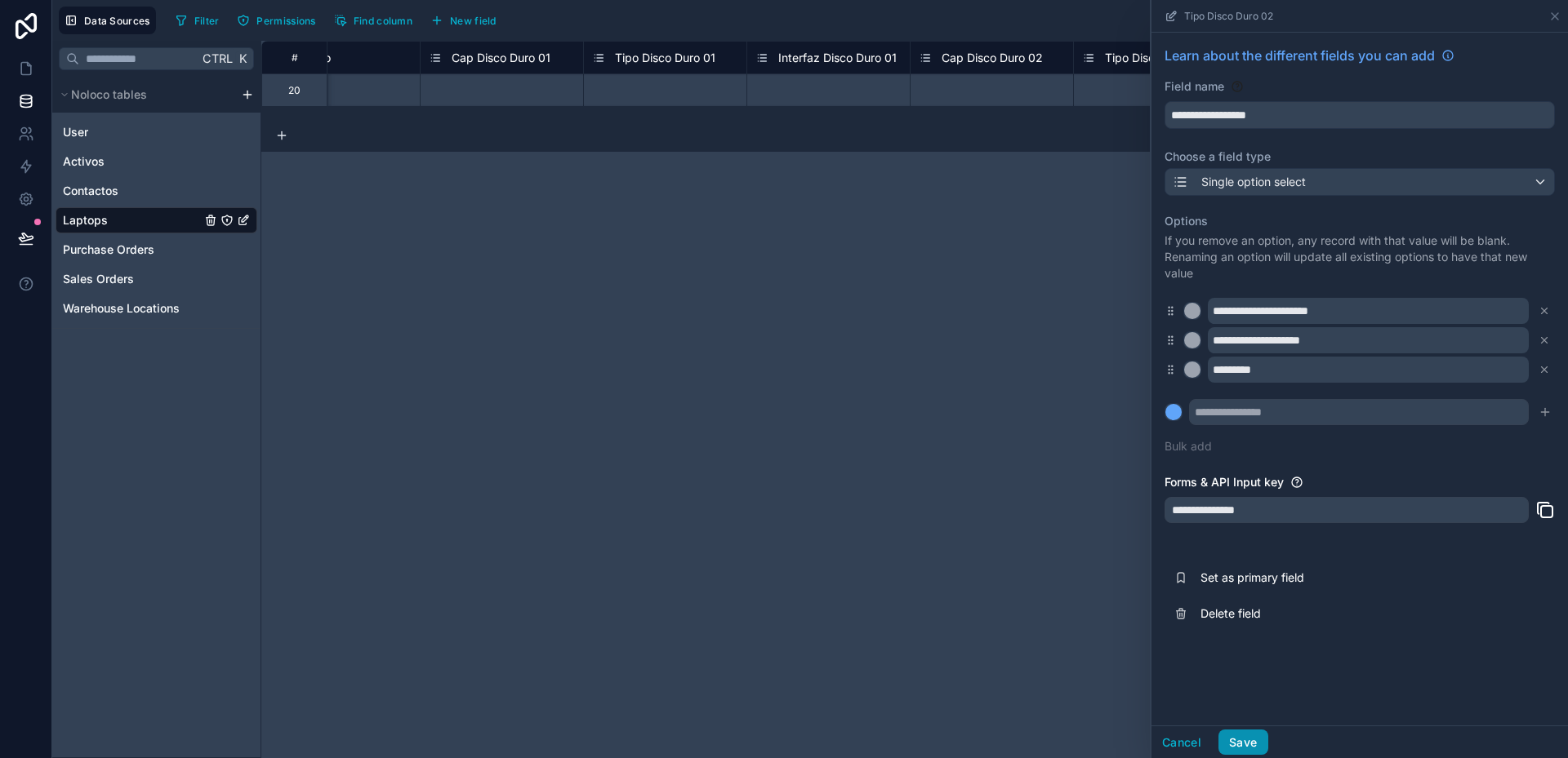
click at [1236, 745] on button "Save" at bounding box center [1243, 742] width 49 height 26
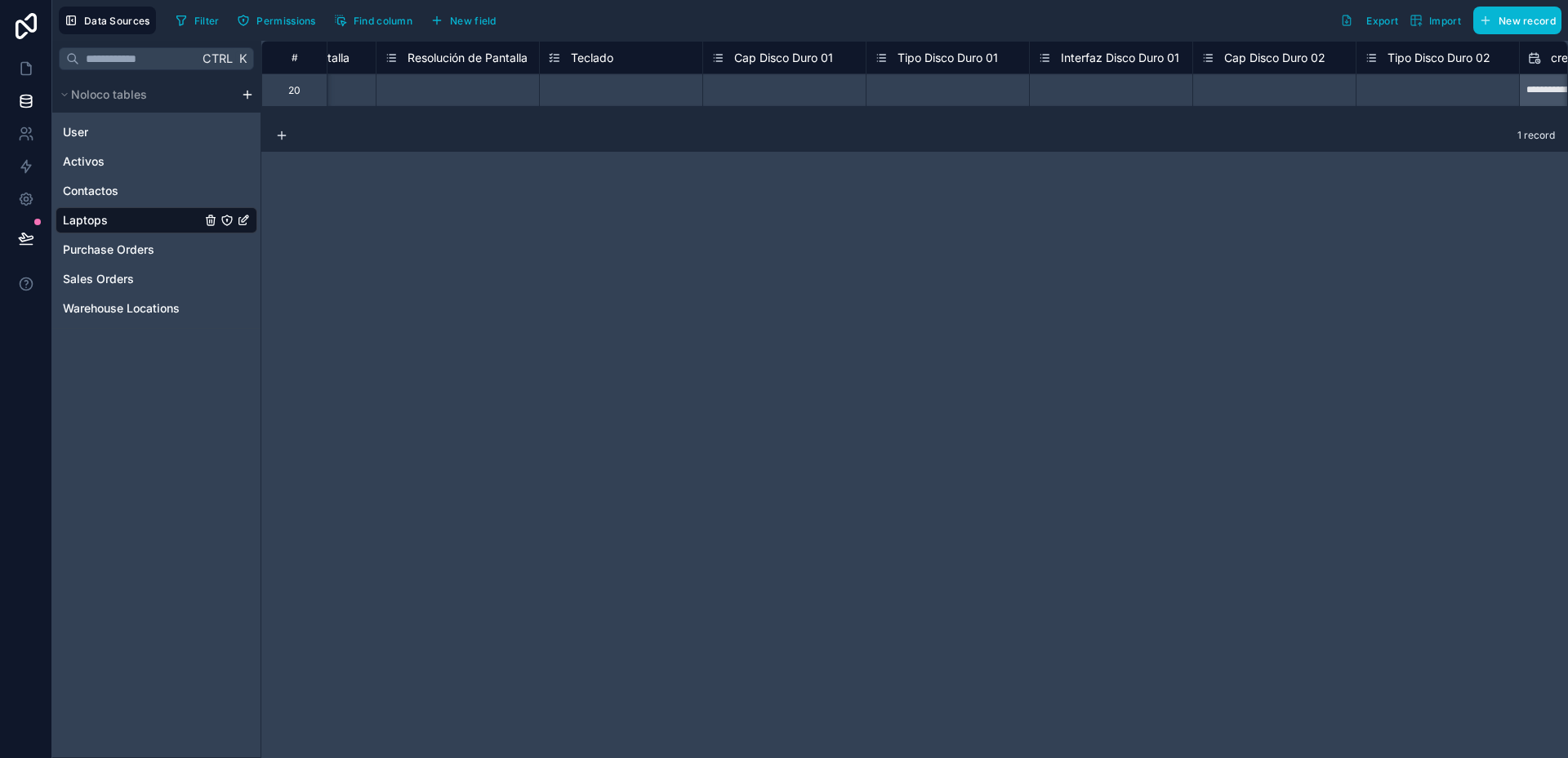
scroll to position [0, 2932]
click at [756, 61] on span "Cap Disco Duro 01" at bounding box center [743, 57] width 99 height 16
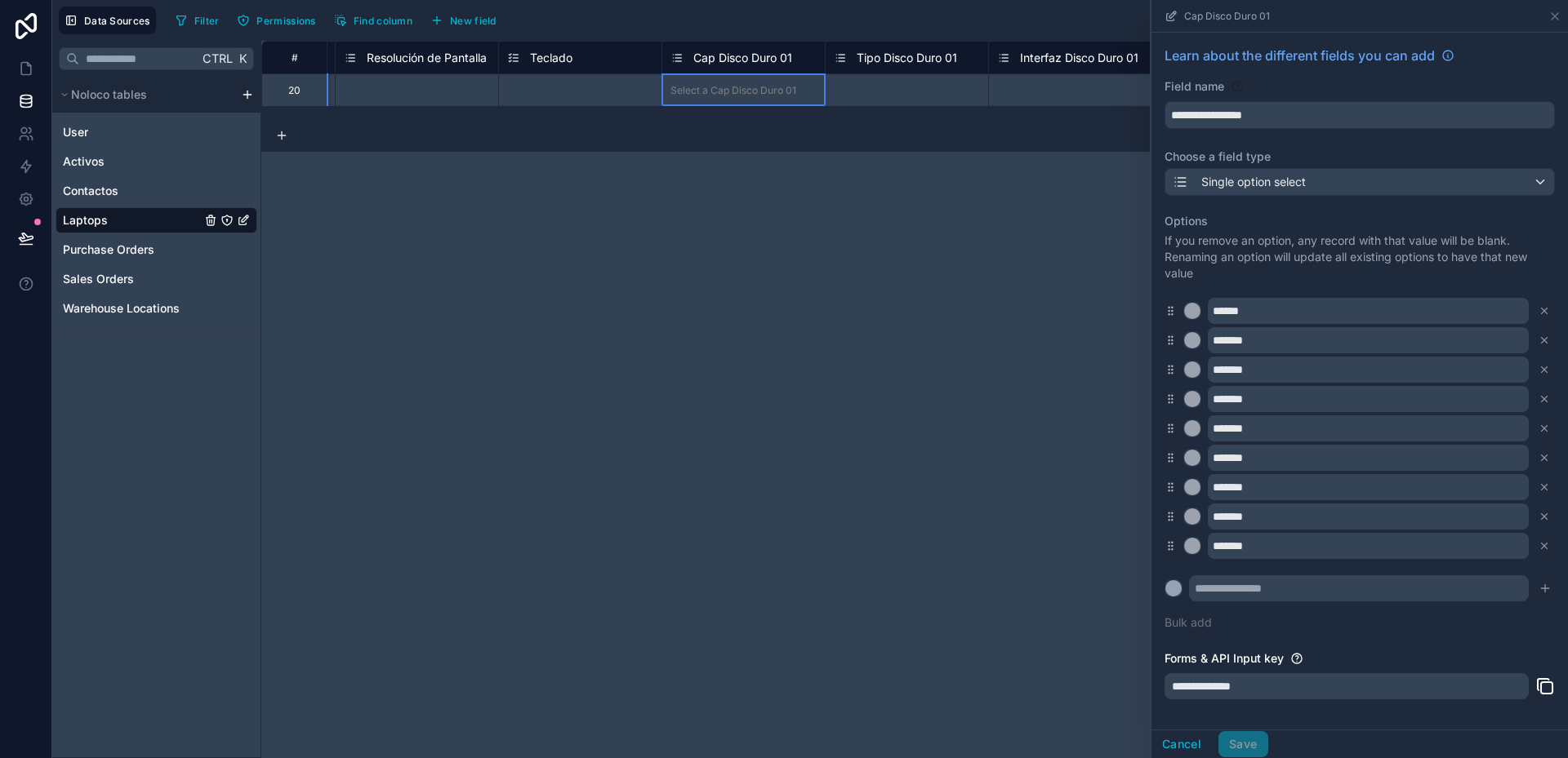
click at [868, 58] on span "Tipo Disco Duro 01" at bounding box center [907, 57] width 101 height 16
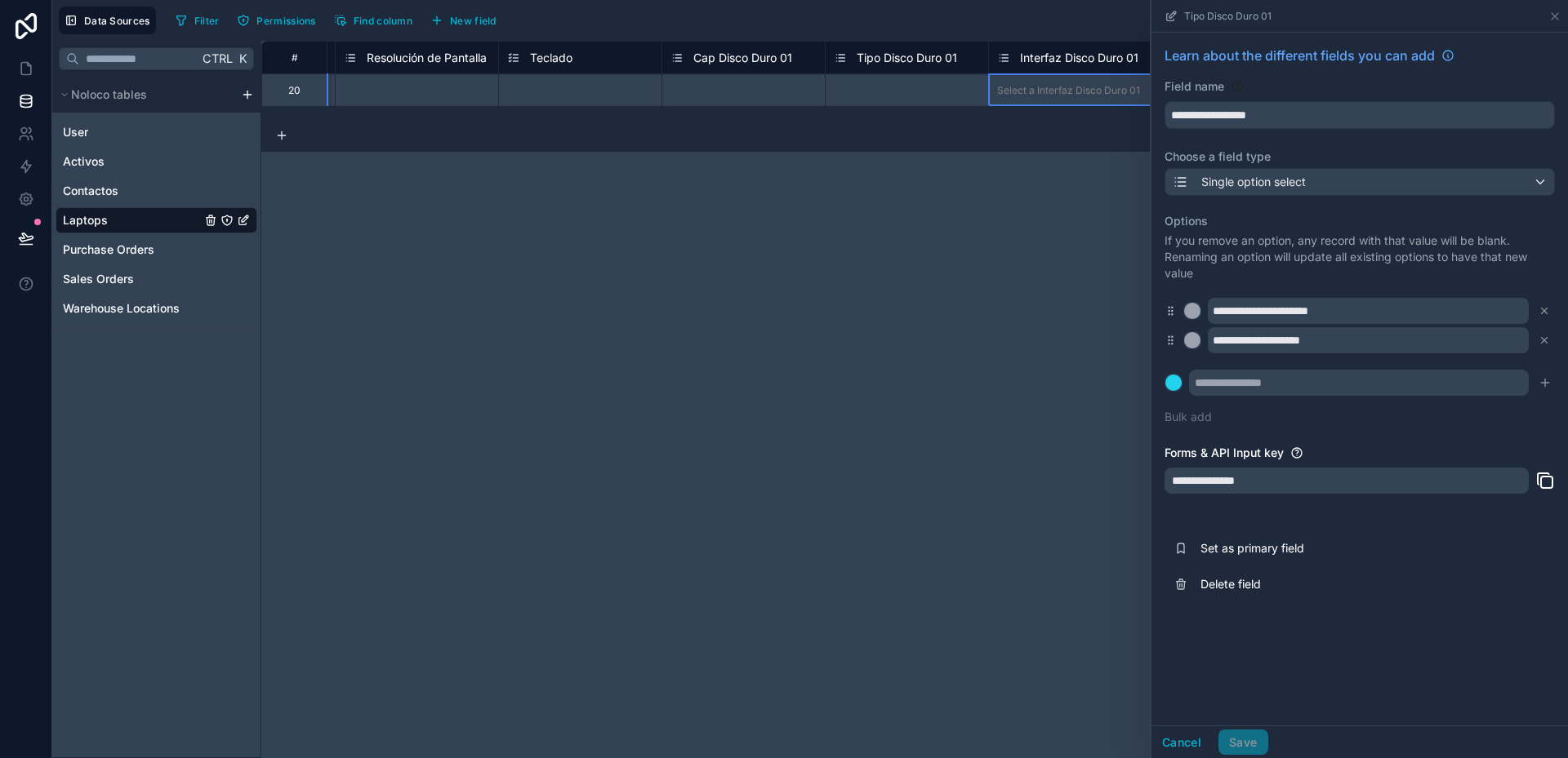
click at [1059, 58] on span "Interfaz Disco Duro 01" at bounding box center [1079, 57] width 119 height 16
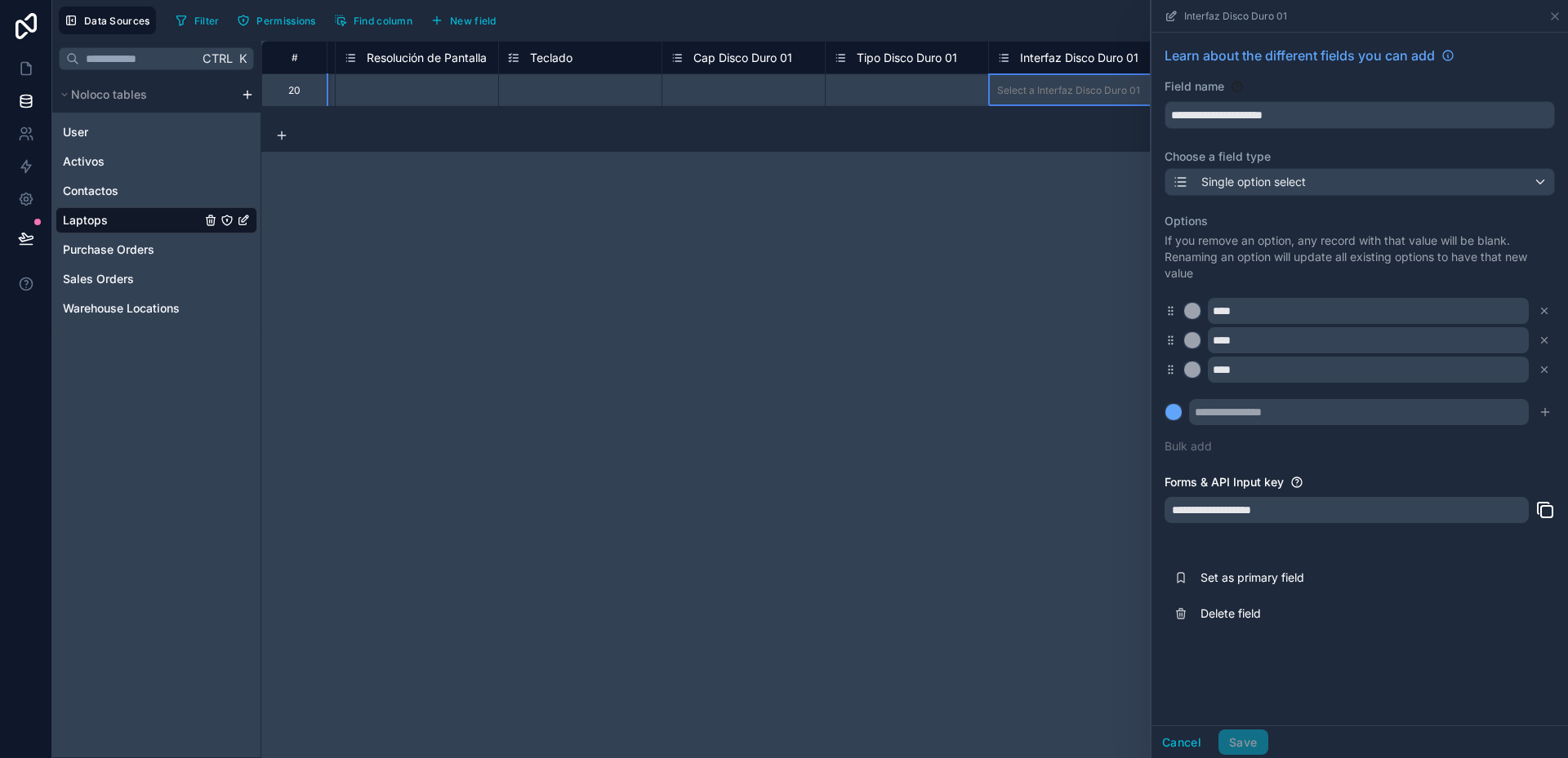
click at [1089, 201] on div "**********" at bounding box center [915, 399] width 1307 height 718
click at [1555, 13] on icon at bounding box center [1555, 16] width 13 height 13
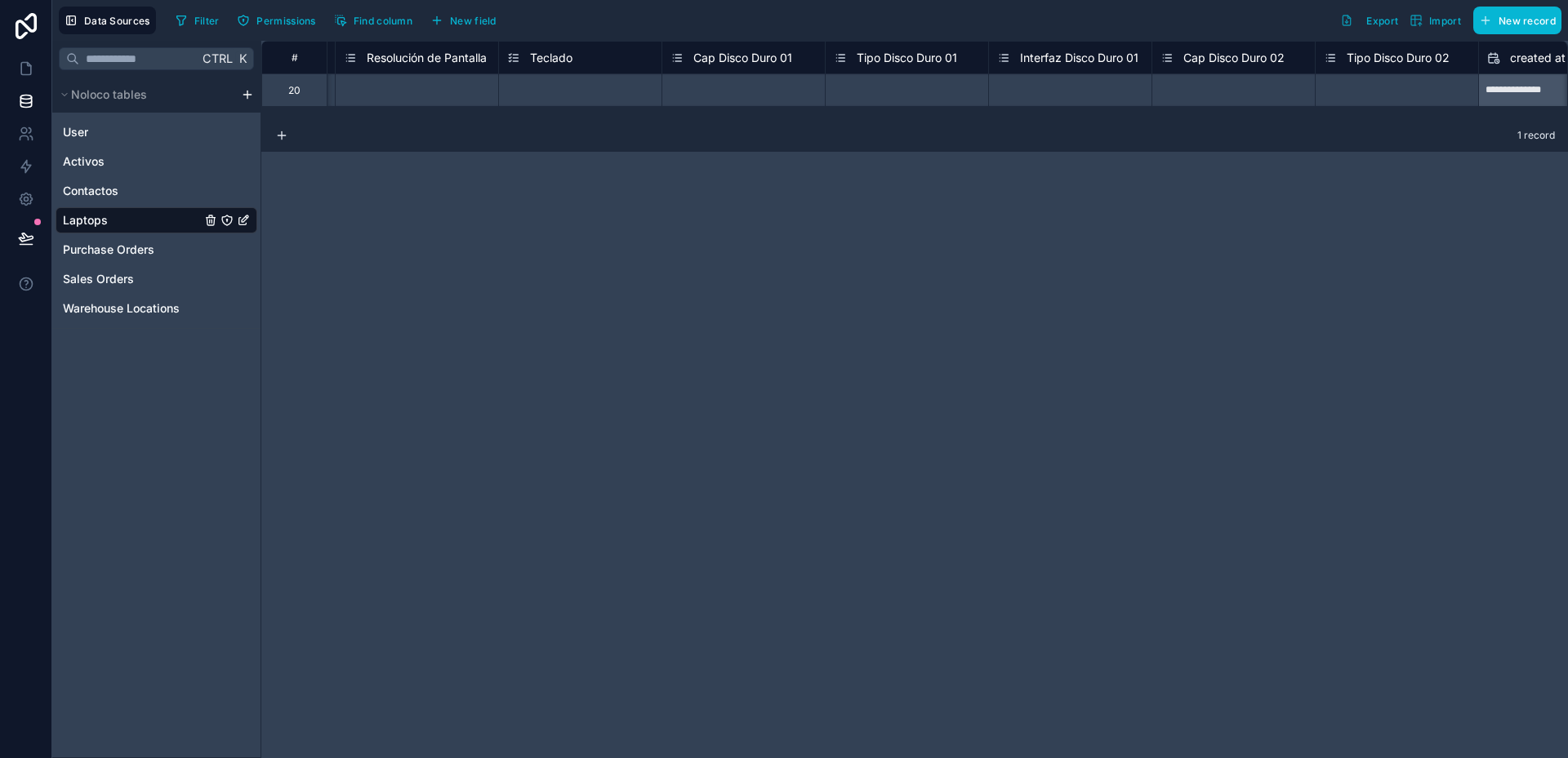
click at [1264, 62] on span "Cap Disco Duro 02" at bounding box center [1234, 57] width 102 height 16
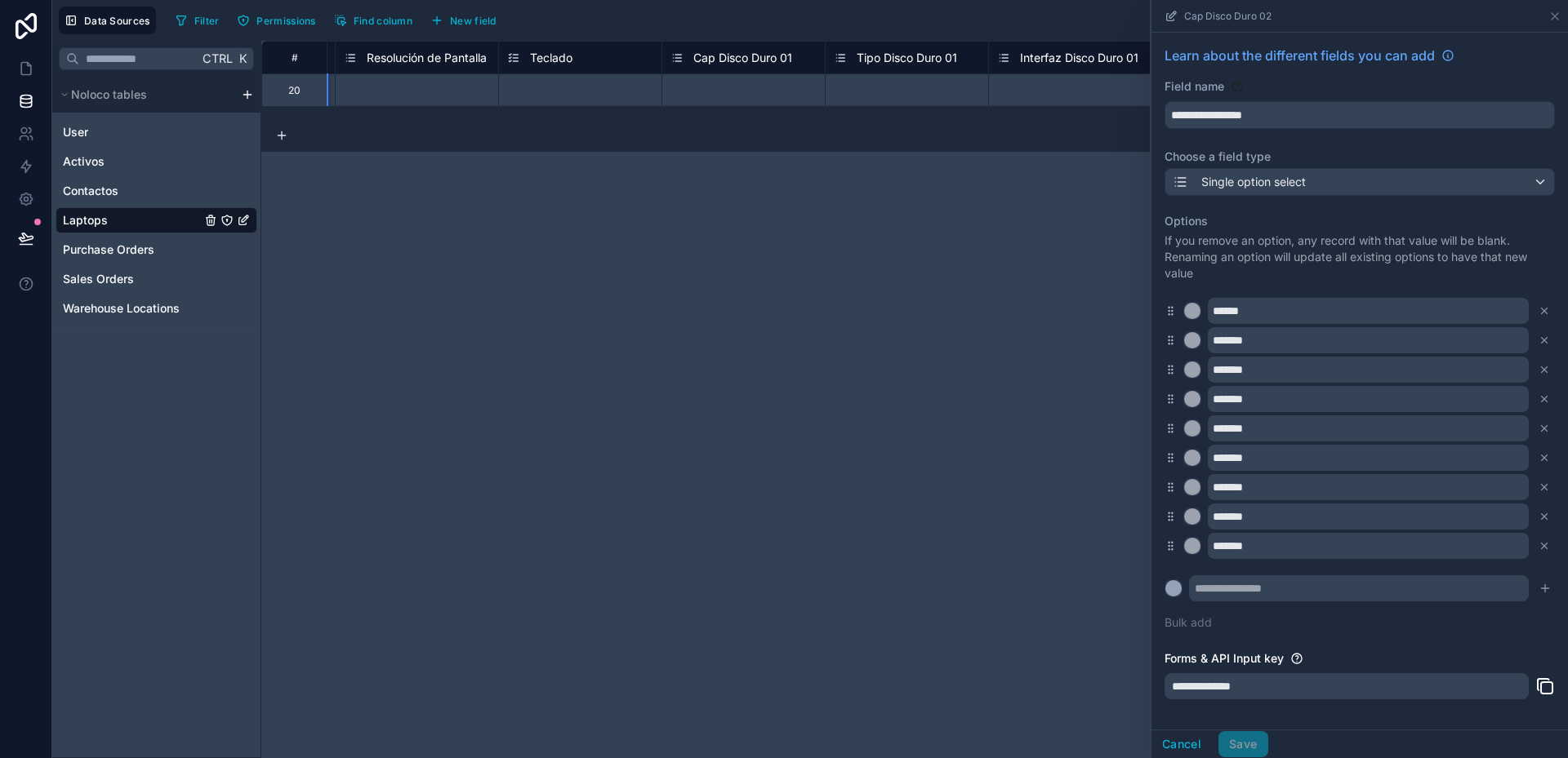
click at [1108, 259] on div "**********" at bounding box center [915, 399] width 1307 height 718
click at [1556, 14] on icon at bounding box center [1555, 16] width 6 height 6
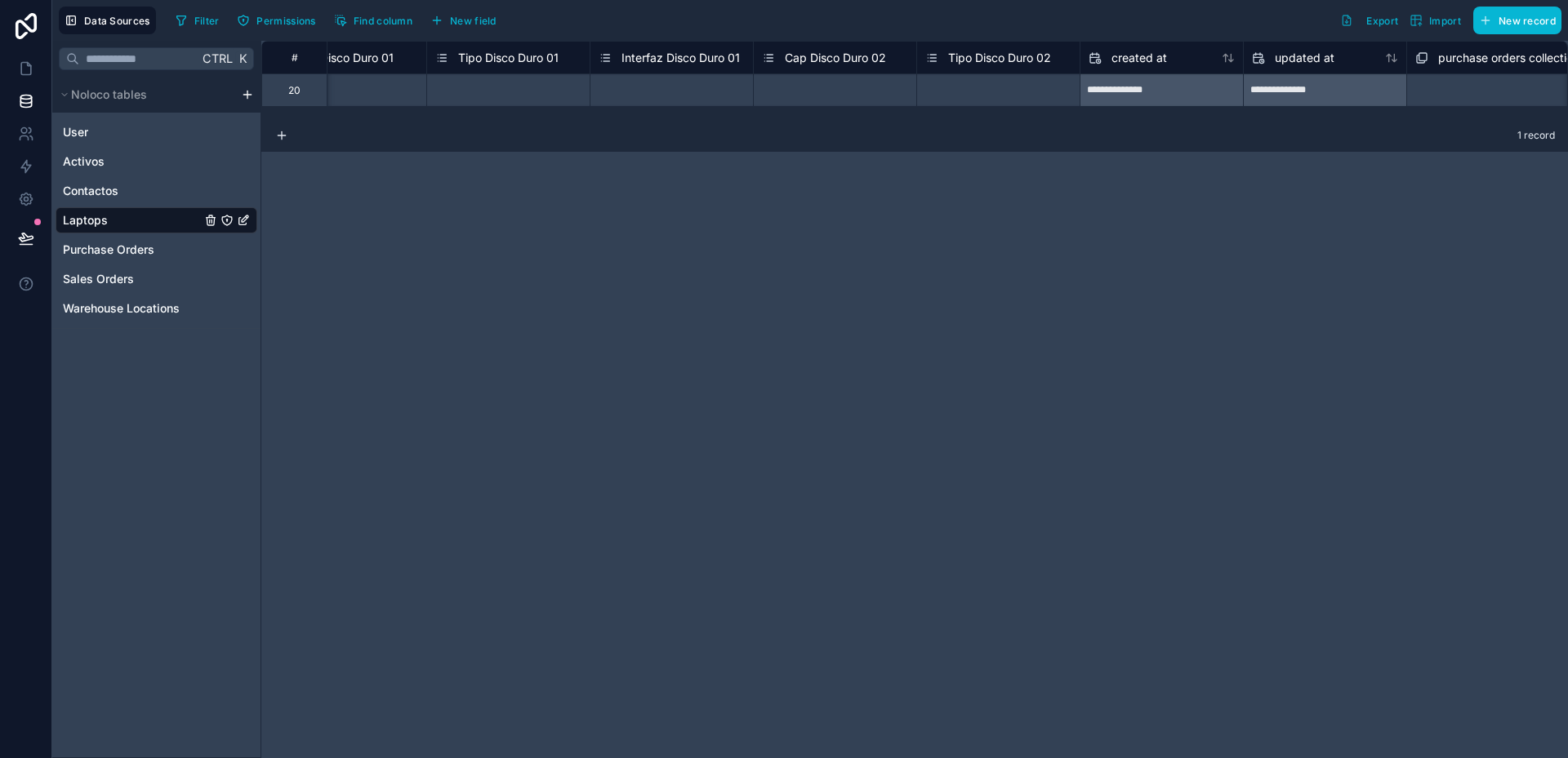
scroll to position [0, 3332]
click at [1001, 57] on span "Tipo Disco Duro 02" at bounding box center [997, 57] width 103 height 16
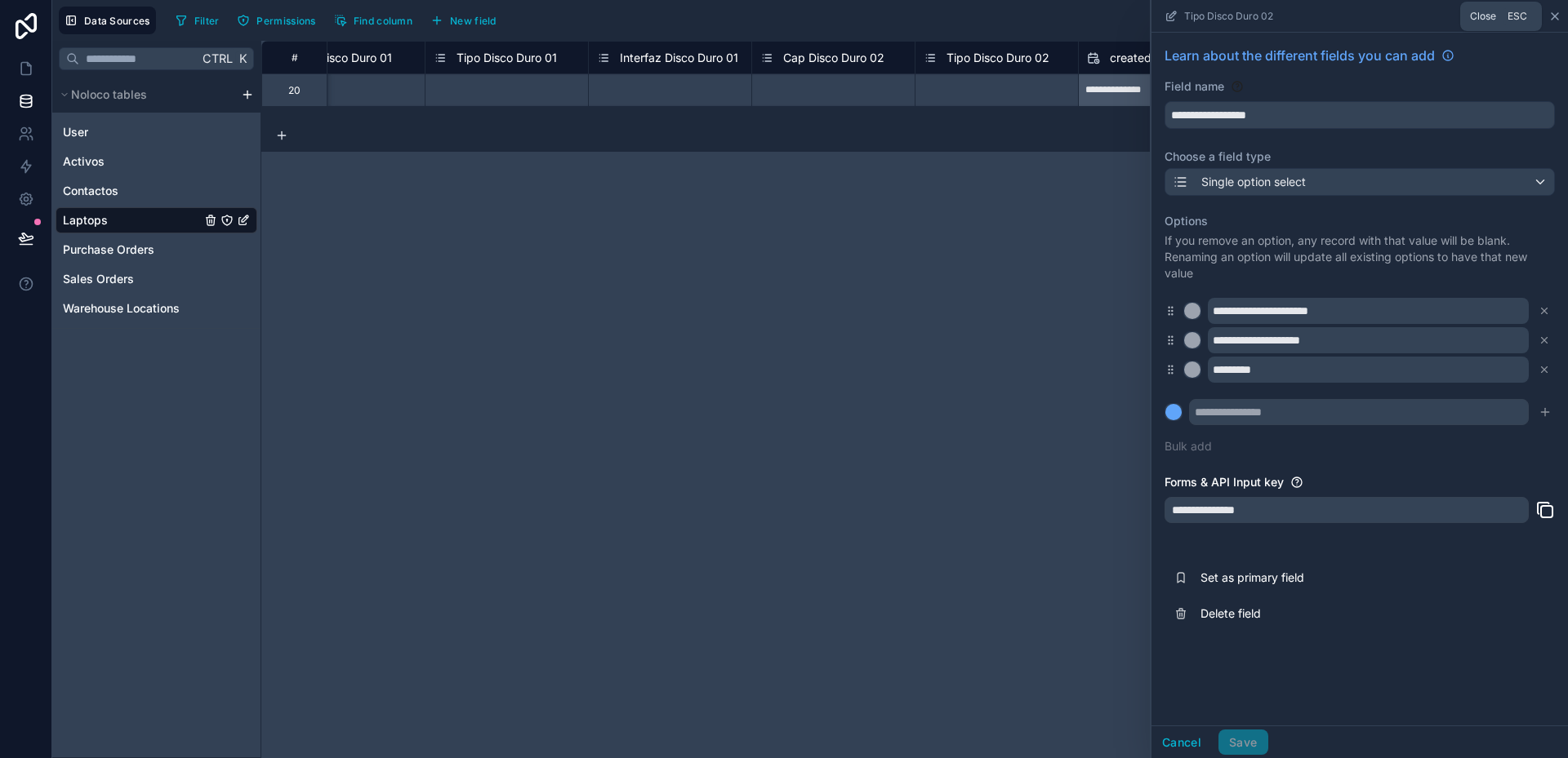
click at [1555, 17] on icon at bounding box center [1555, 16] width 6 height 6
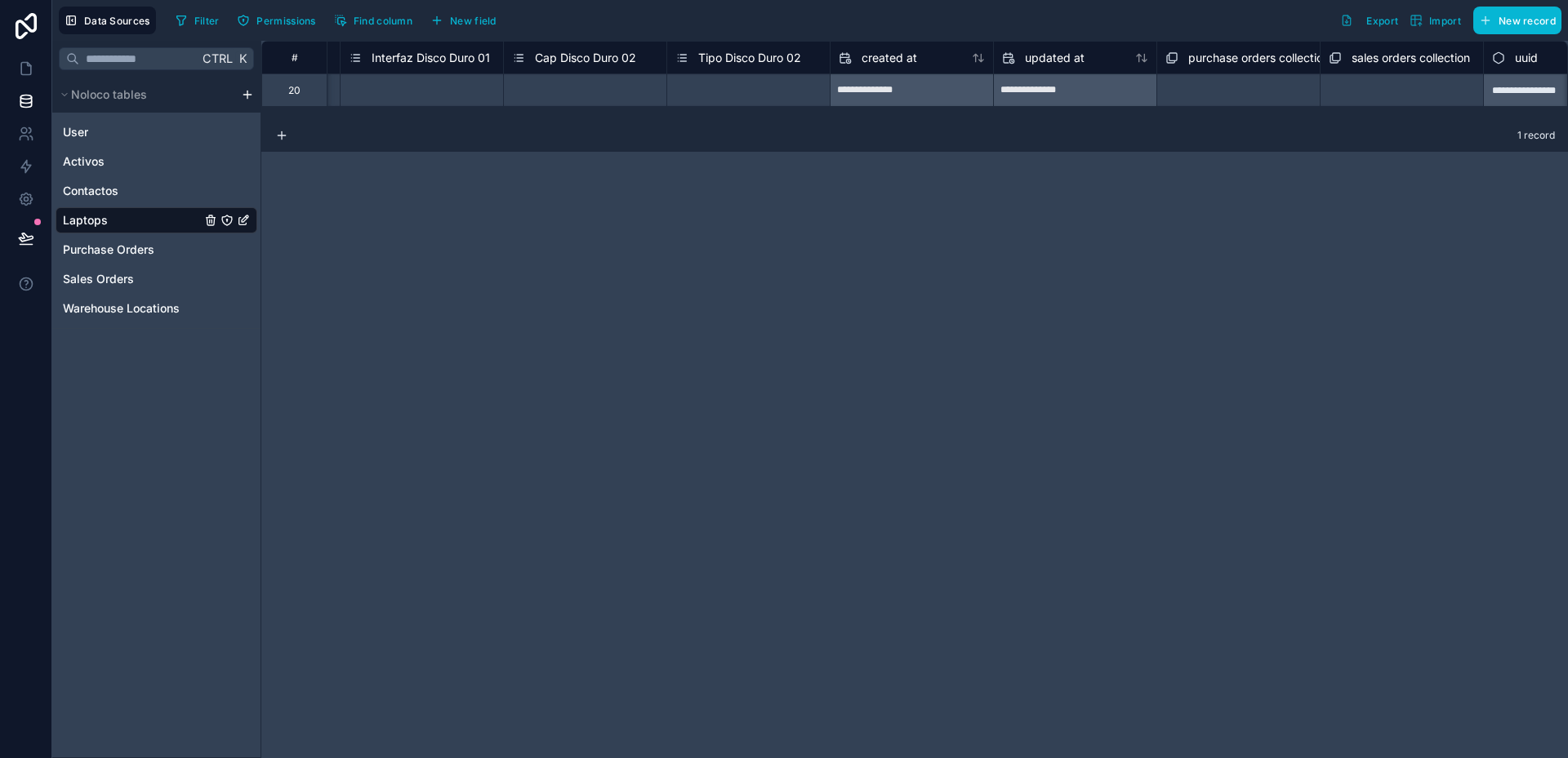
scroll to position [0, 3659]
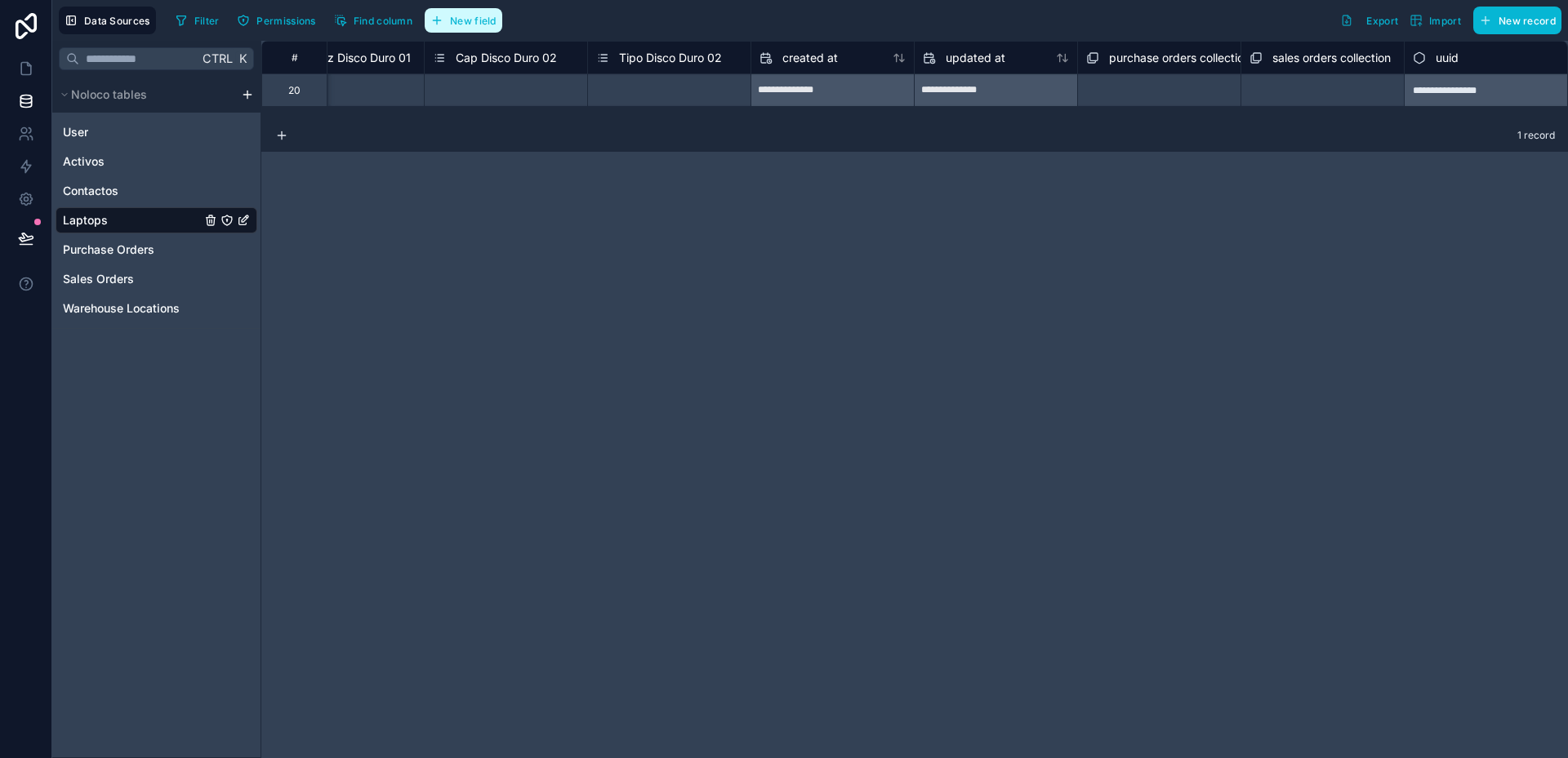
click at [450, 19] on button "New field" at bounding box center [464, 20] width 77 height 24
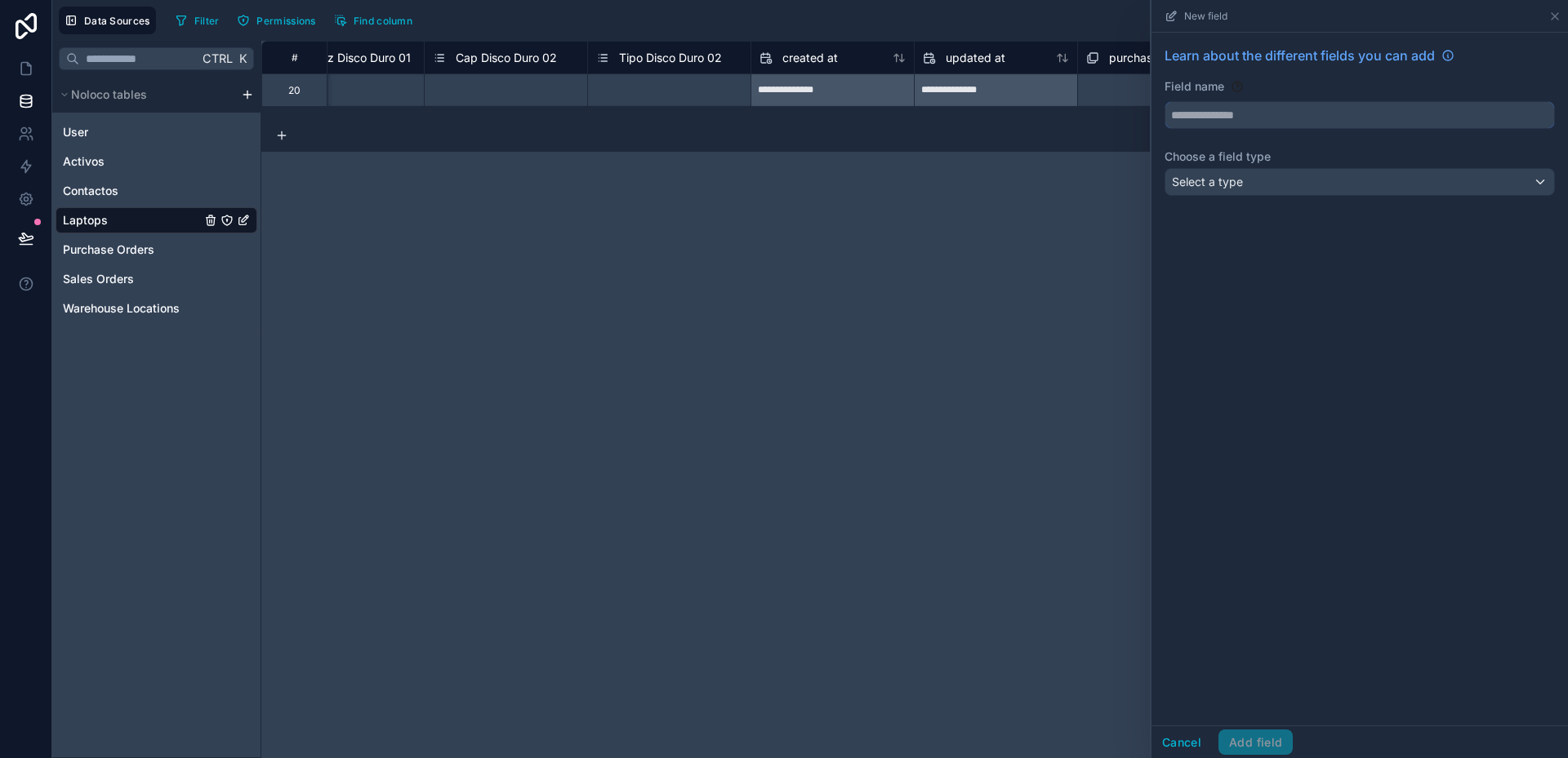
click at [1230, 118] on input "text" at bounding box center [1360, 115] width 389 height 26
click at [1165, 101] on button "********" at bounding box center [1360, 115] width 390 height 28
click at [1165, 101] on button "**********" at bounding box center [1360, 115] width 390 height 28
type input "**********"
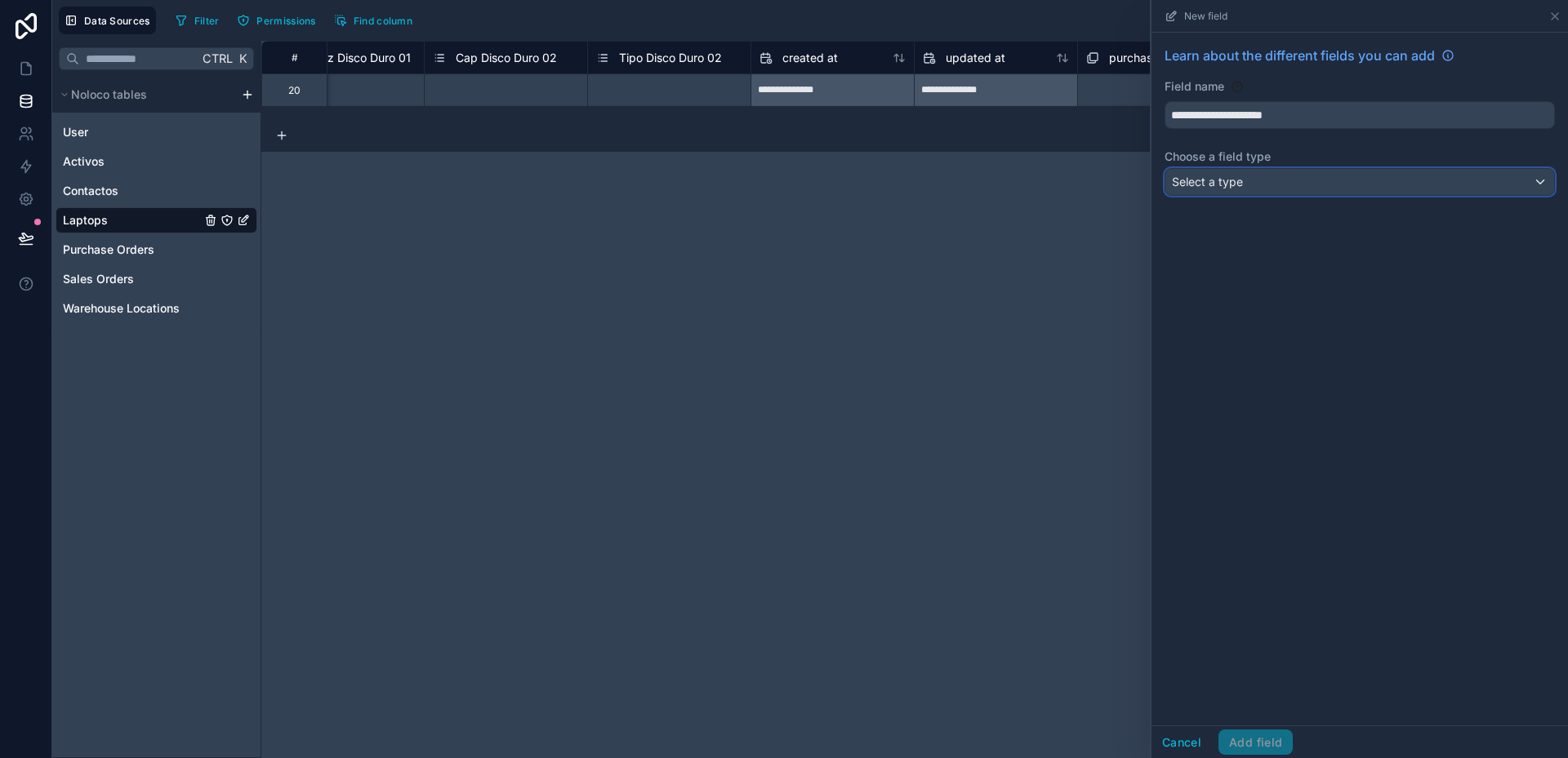
click at [1230, 181] on span "Select a type" at bounding box center [1207, 181] width 71 height 13
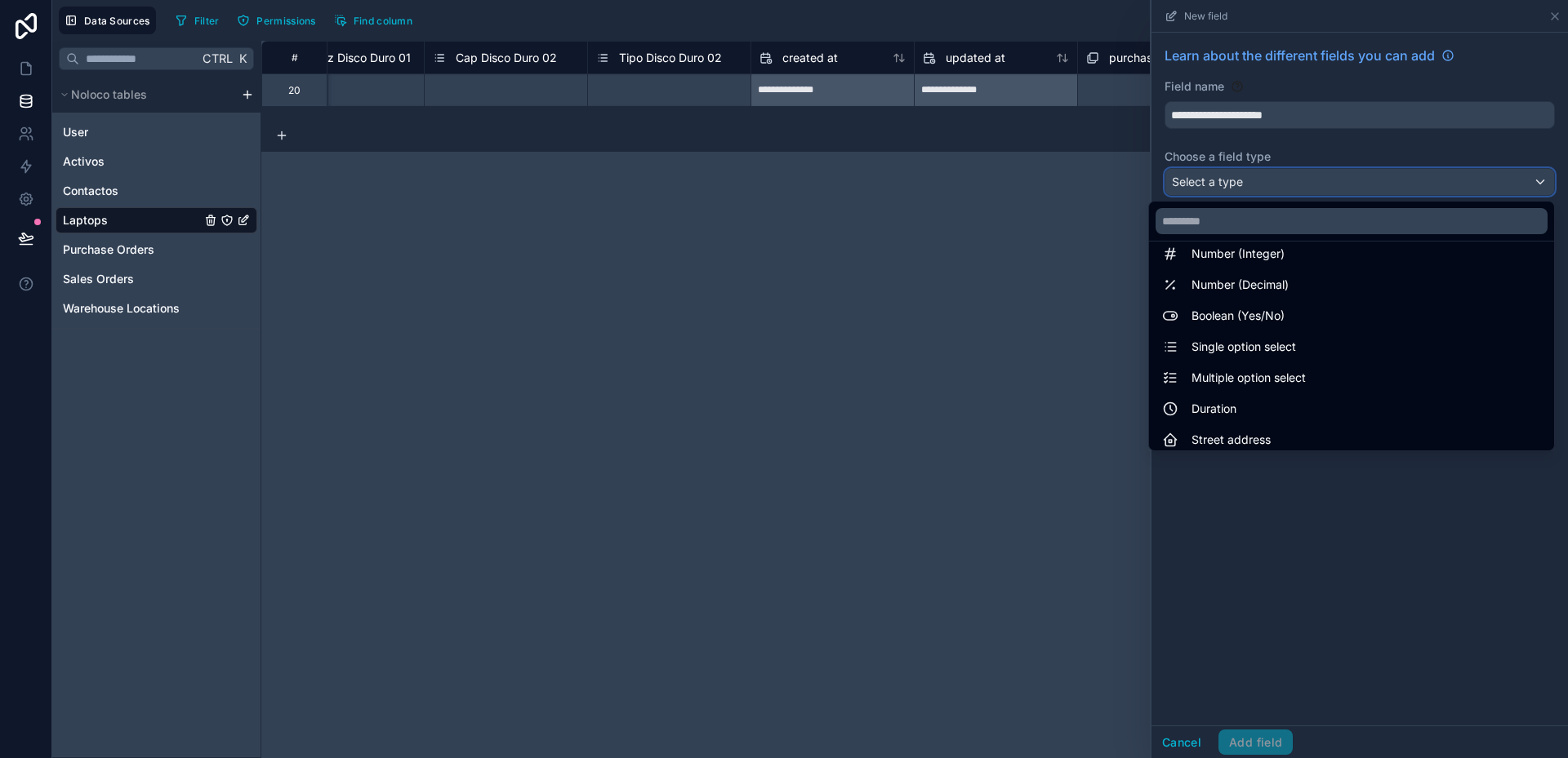
scroll to position [82, 0]
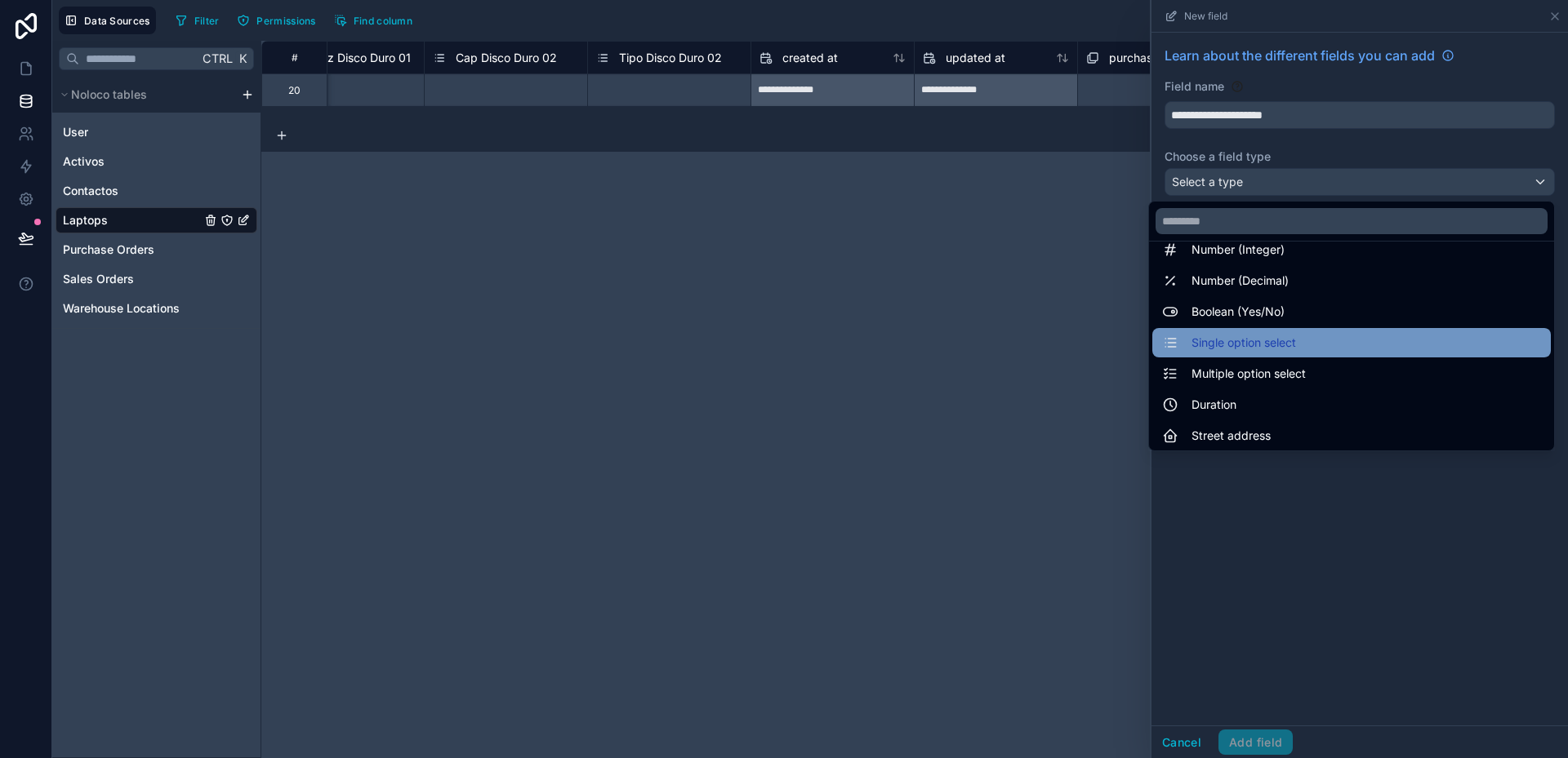
click at [1243, 342] on span "Single option select" at bounding box center [1244, 343] width 104 height 20
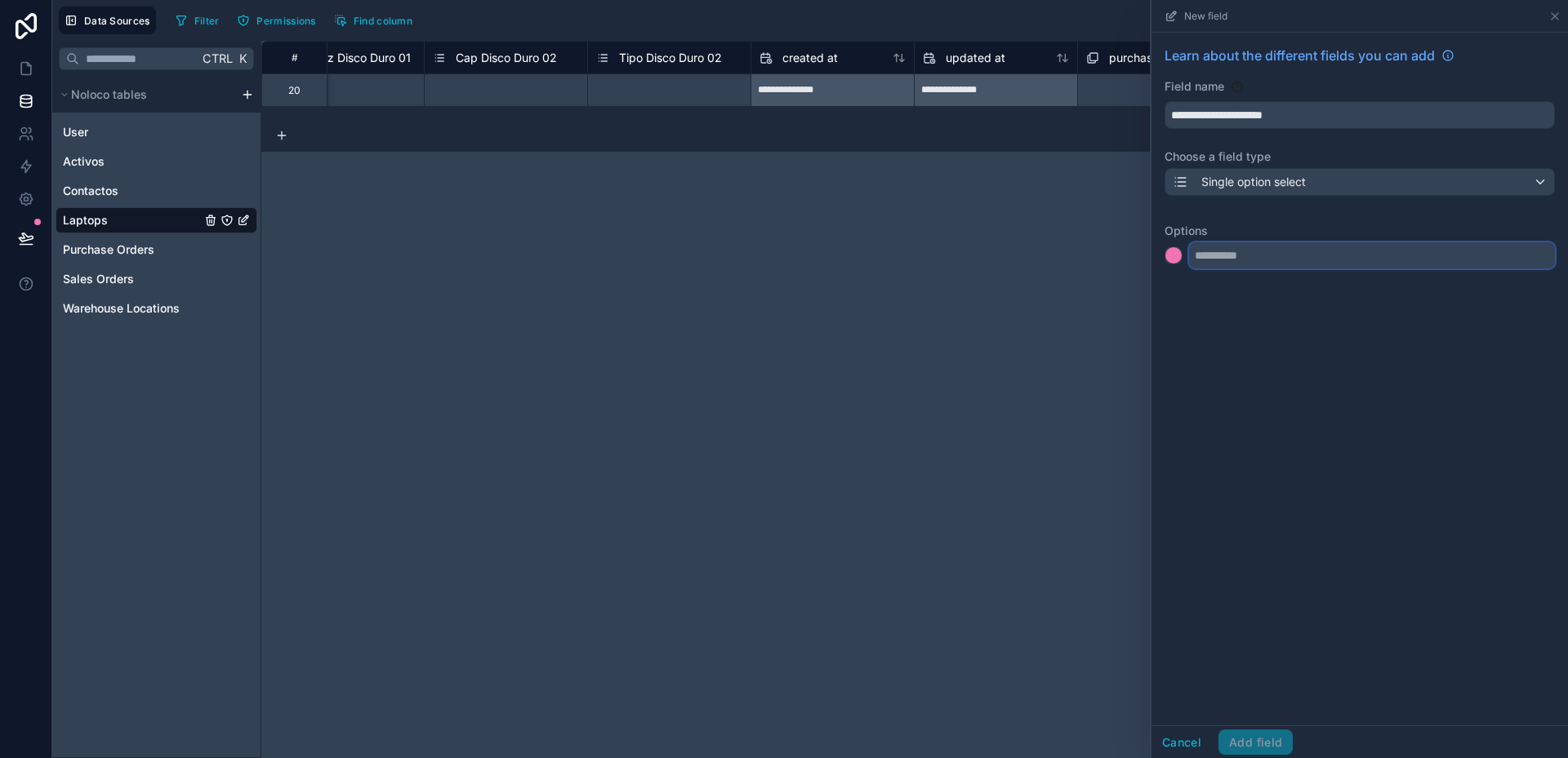
click at [1225, 261] on input "text" at bounding box center [1371, 255] width 366 height 26
click at [1265, 245] on input "text" at bounding box center [1371, 255] width 366 height 26
type input "****"
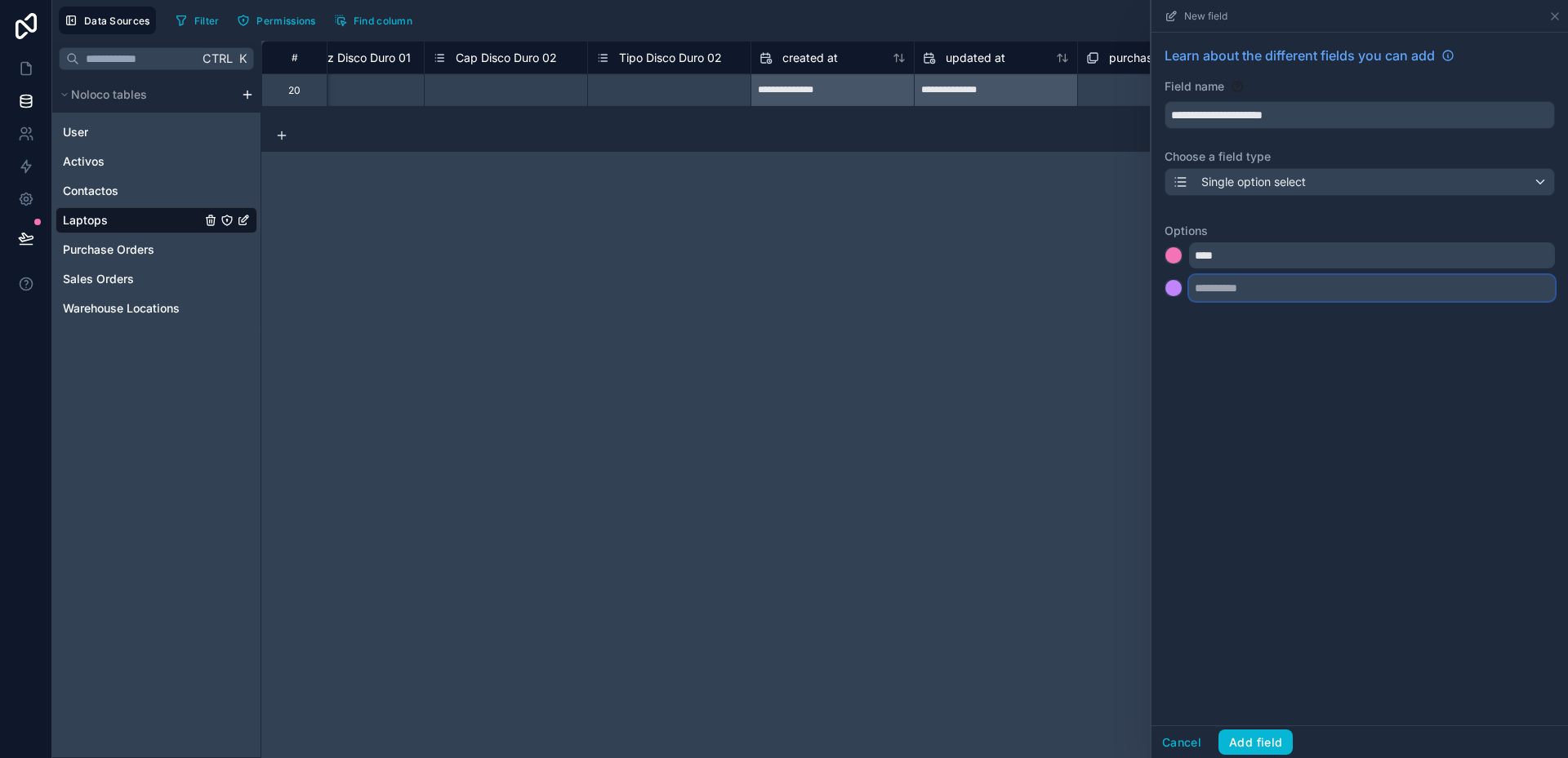
click at [1249, 283] on input "text" at bounding box center [1371, 287] width 366 height 26
type input "****"
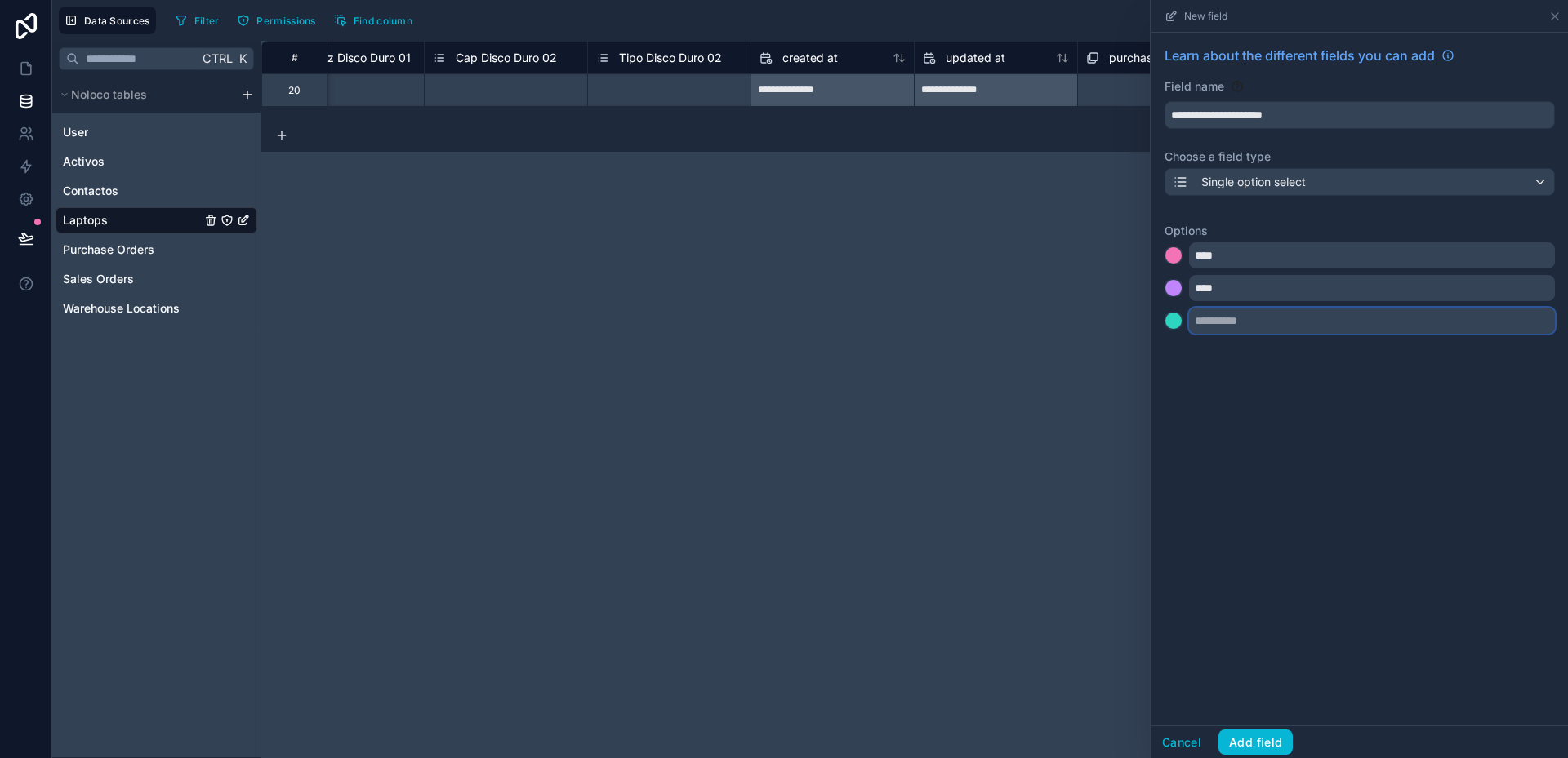
click at [1238, 316] on input "text" at bounding box center [1371, 321] width 366 height 26
type input "*********"
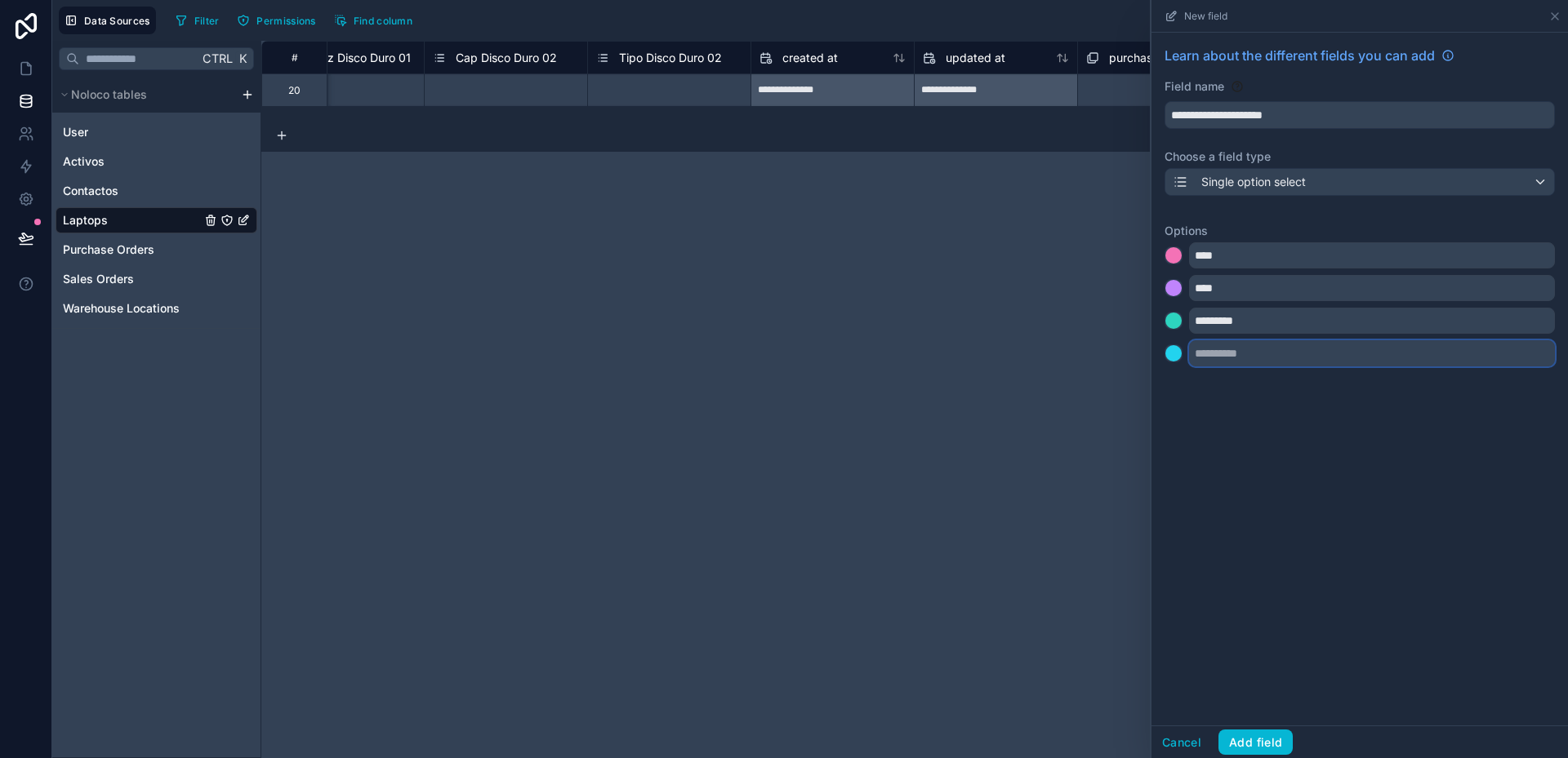
click at [1245, 359] on input "text" at bounding box center [1371, 353] width 366 height 26
type input "****"
click at [1278, 736] on button "Add field" at bounding box center [1255, 742] width 75 height 26
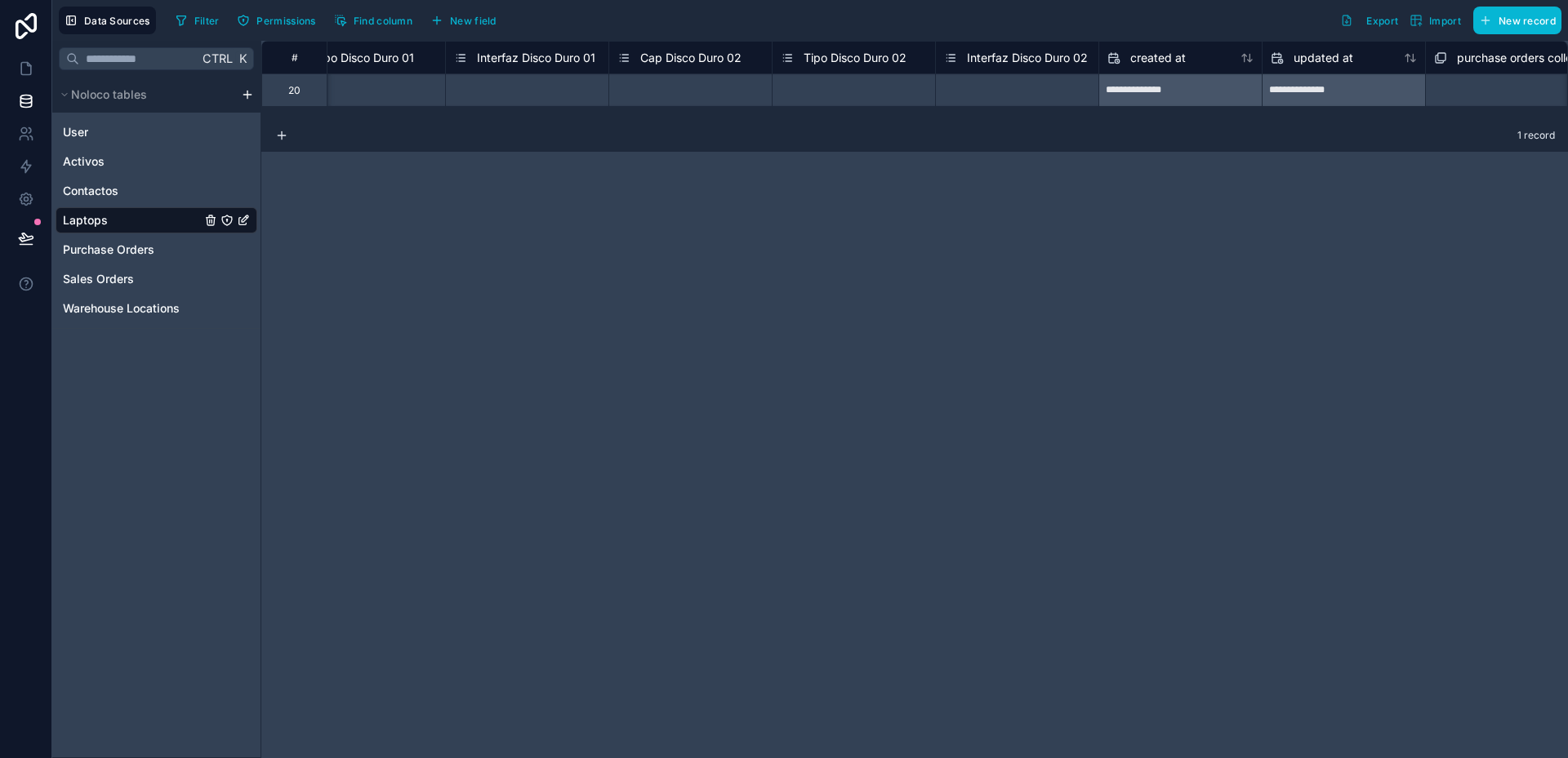
scroll to position [0, 3485]
click at [1050, 63] on span "Interfaz Disco Duro 02" at bounding box center [1017, 57] width 121 height 16
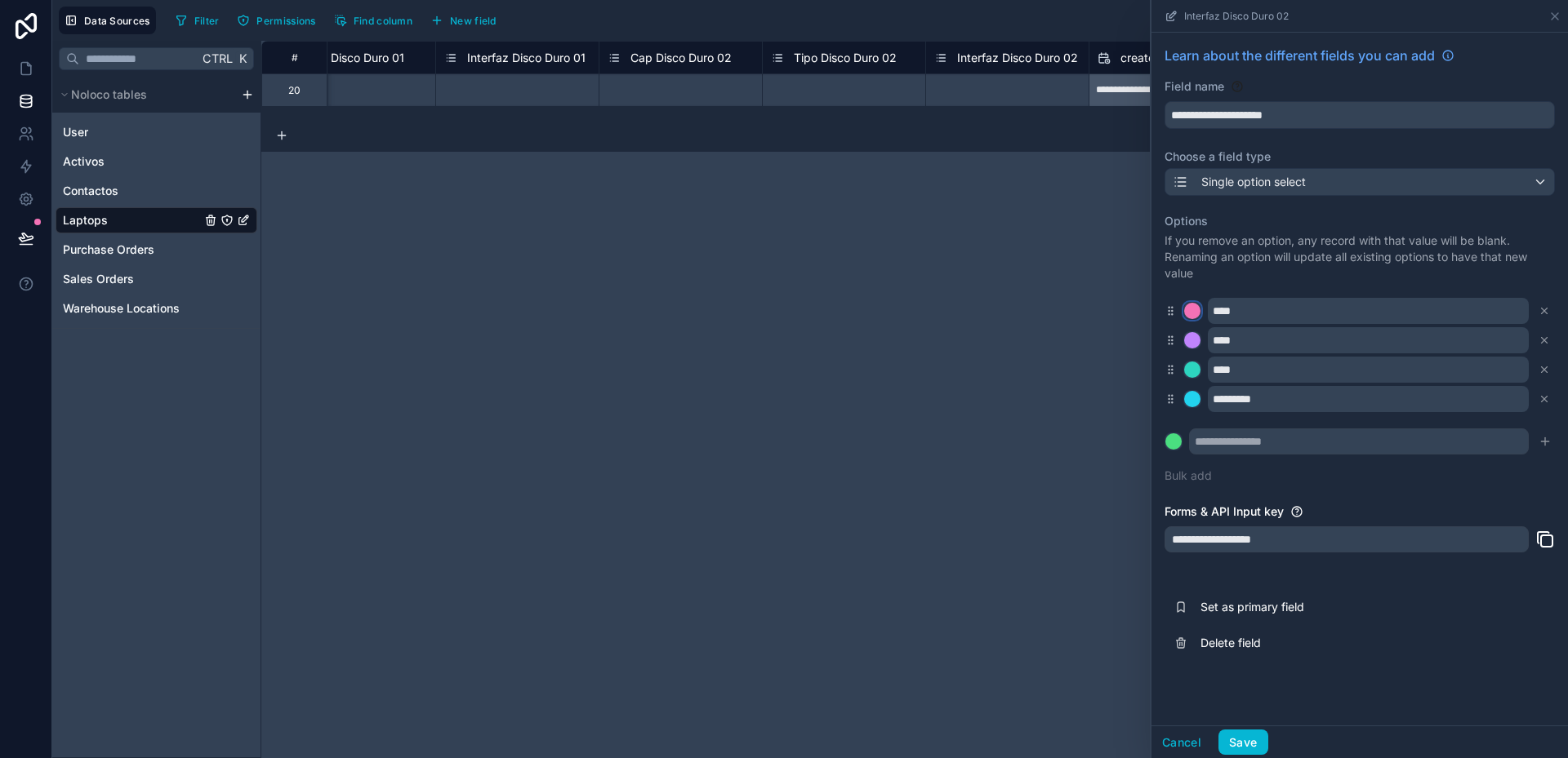
click at [1190, 309] on div at bounding box center [1192, 311] width 16 height 16
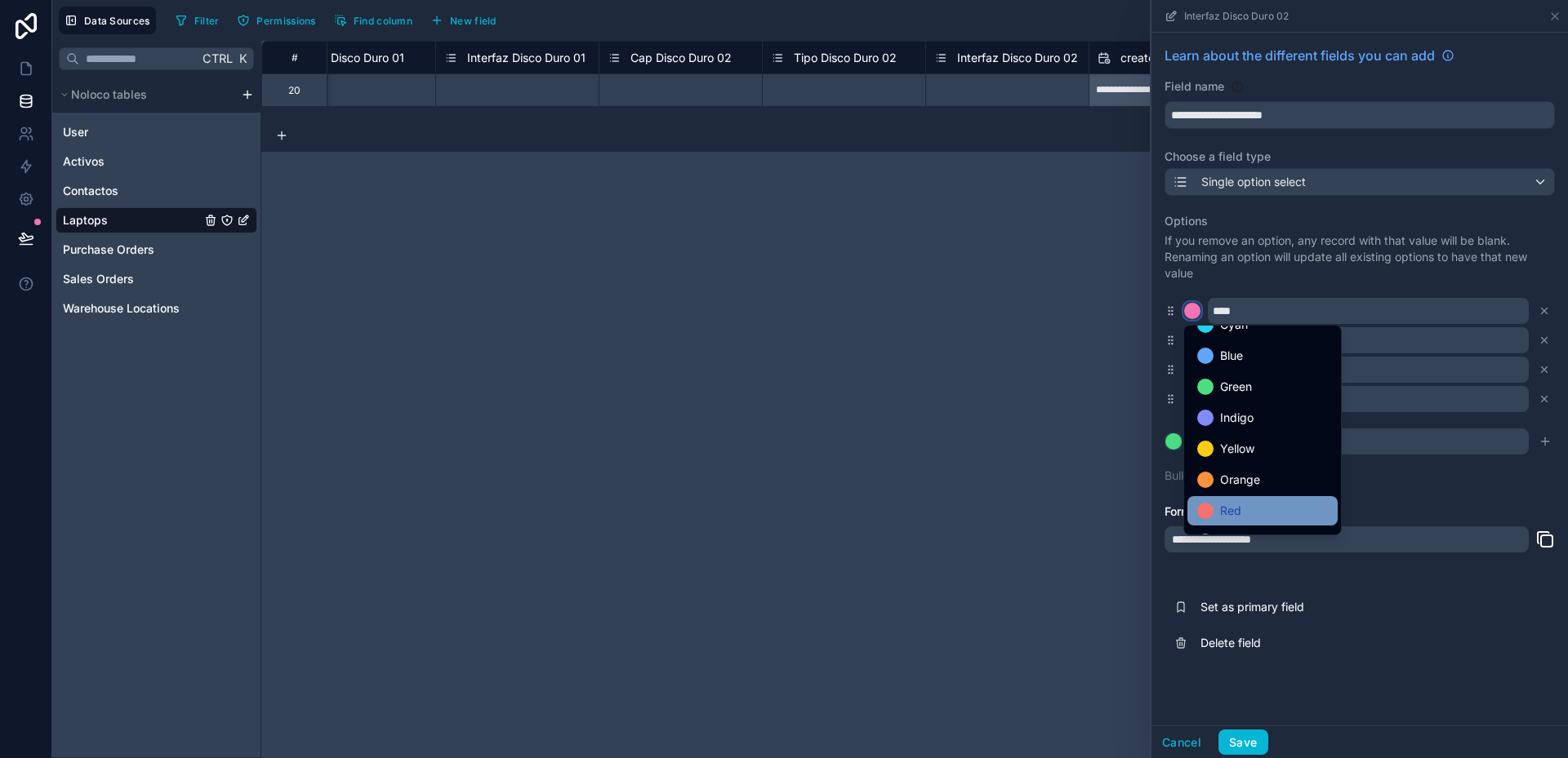
scroll to position [137, 0]
click at [1252, 510] on div "Gray" at bounding box center [1262, 516] width 130 height 20
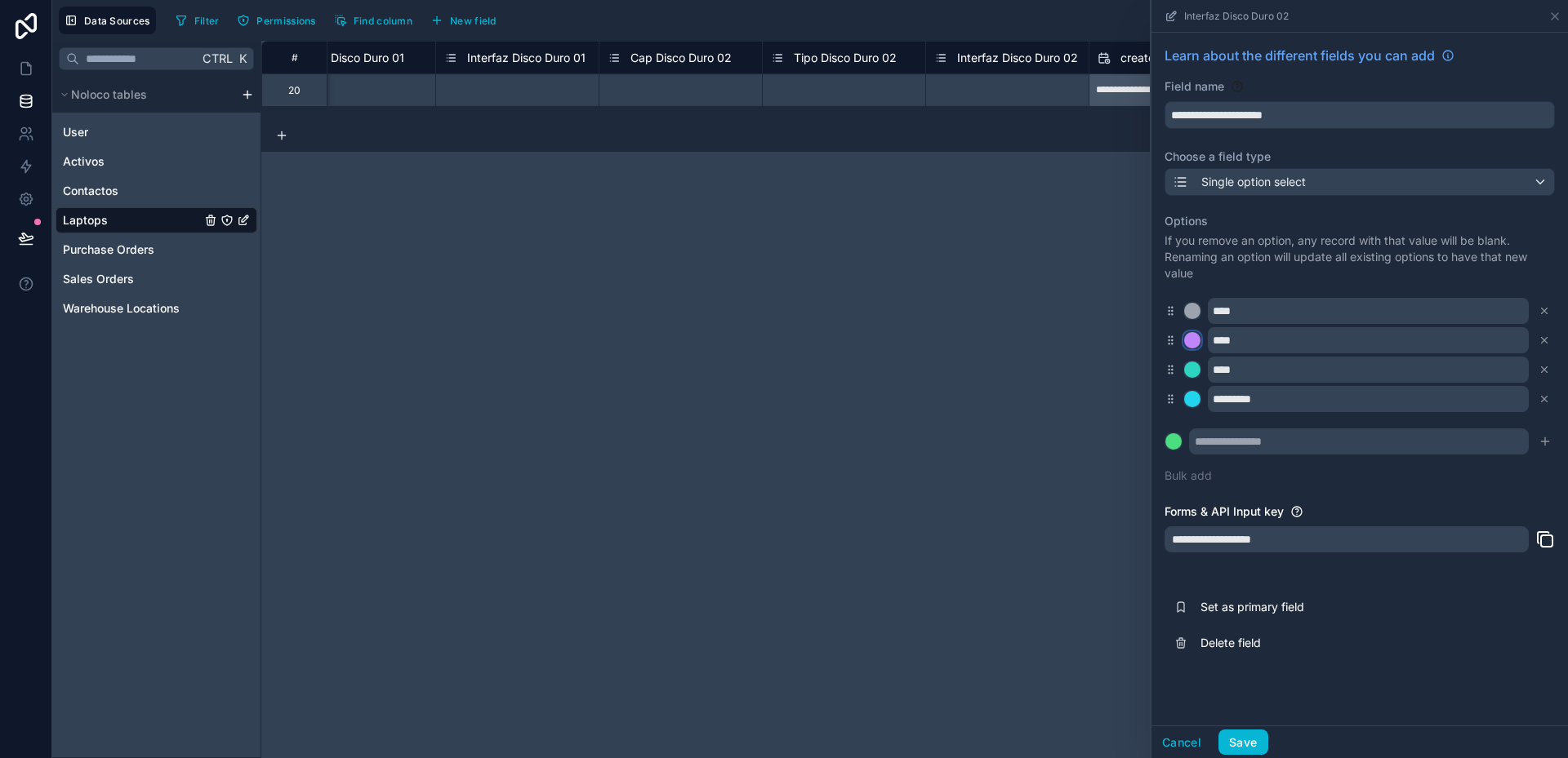
click at [1195, 341] on div at bounding box center [1192, 340] width 16 height 16
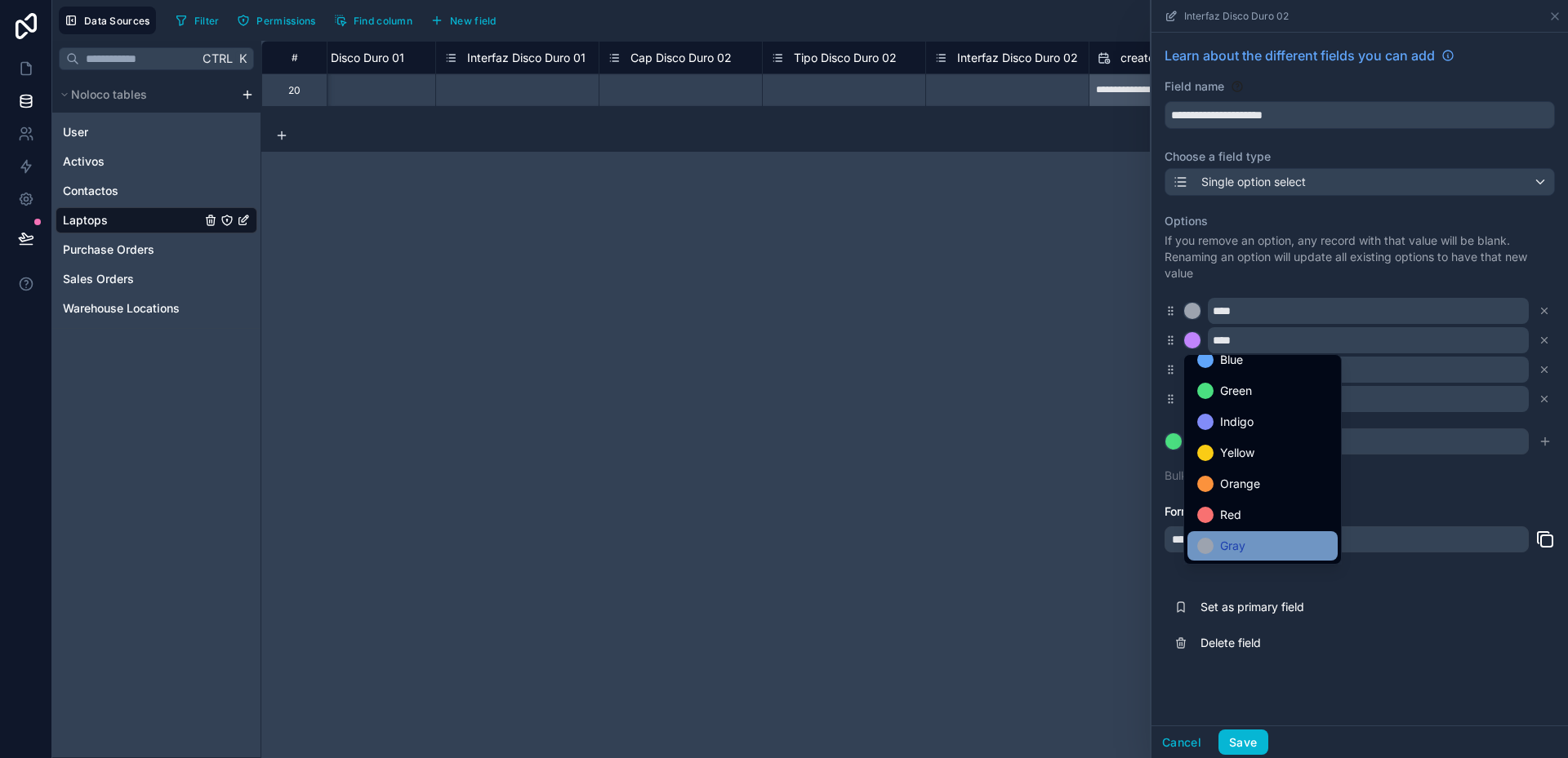
click at [1259, 540] on div "Gray" at bounding box center [1262, 546] width 130 height 20
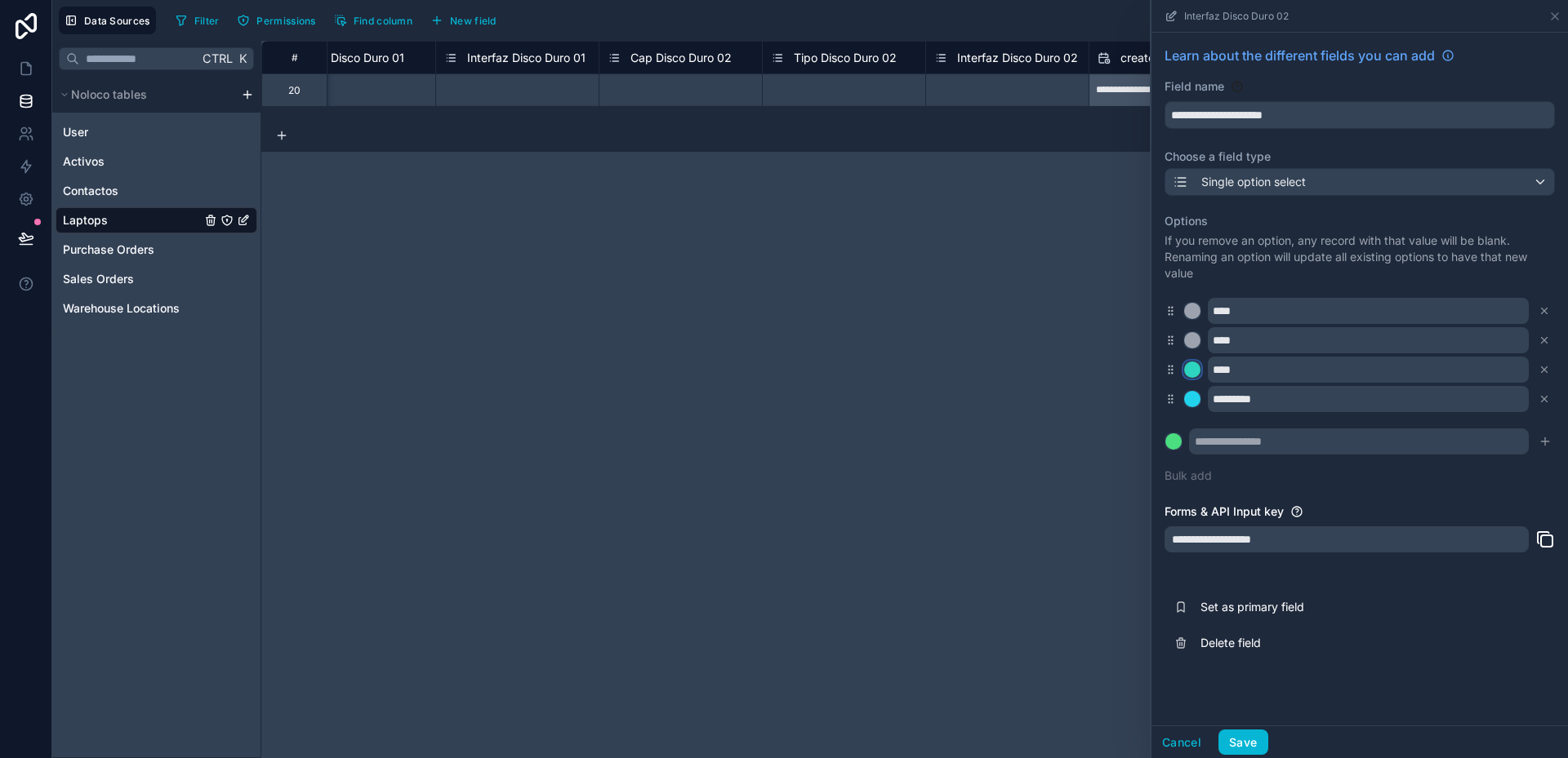
click at [1193, 372] on div at bounding box center [1192, 370] width 16 height 16
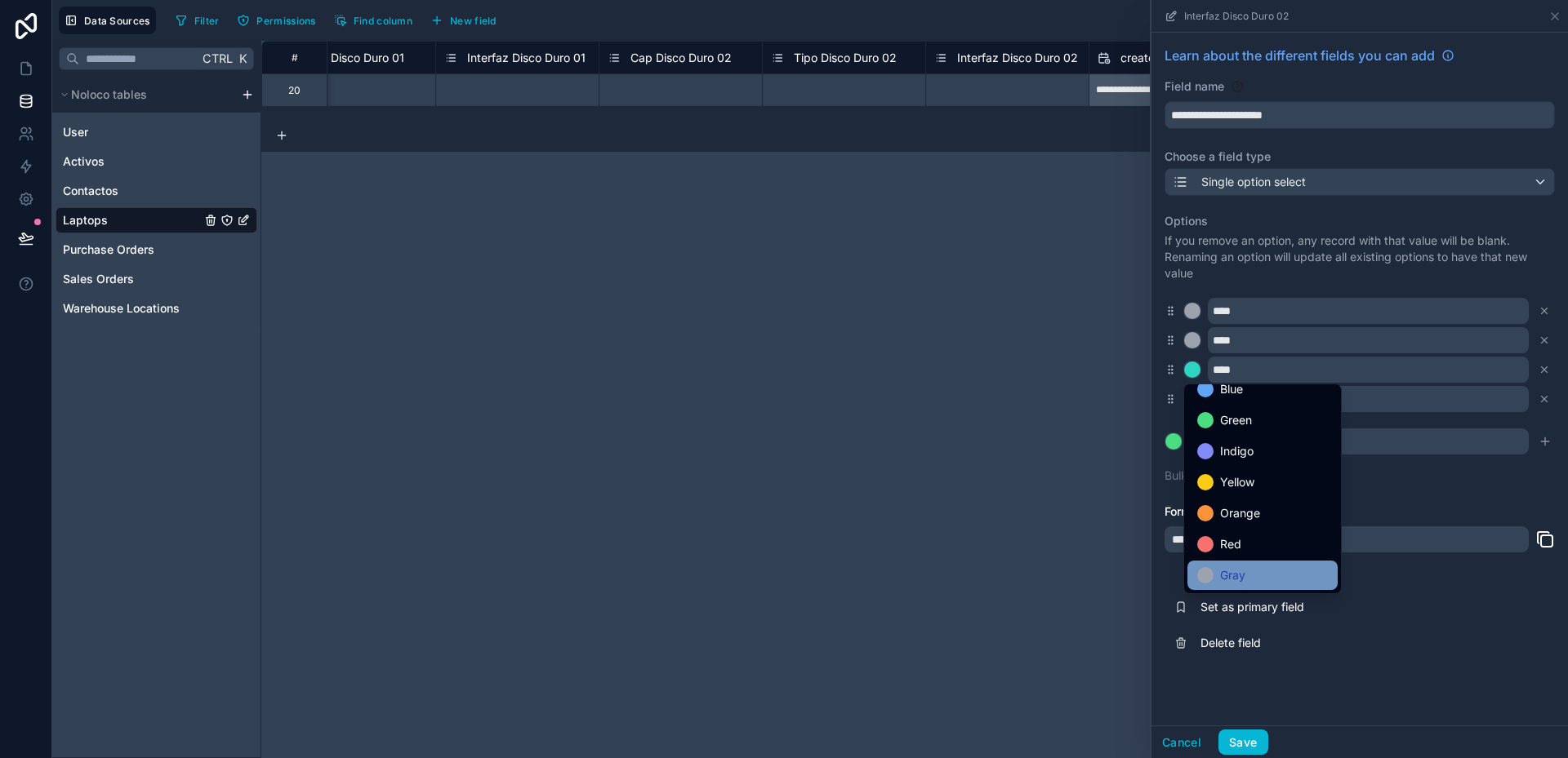
click at [1249, 574] on div "Gray" at bounding box center [1262, 576] width 130 height 20
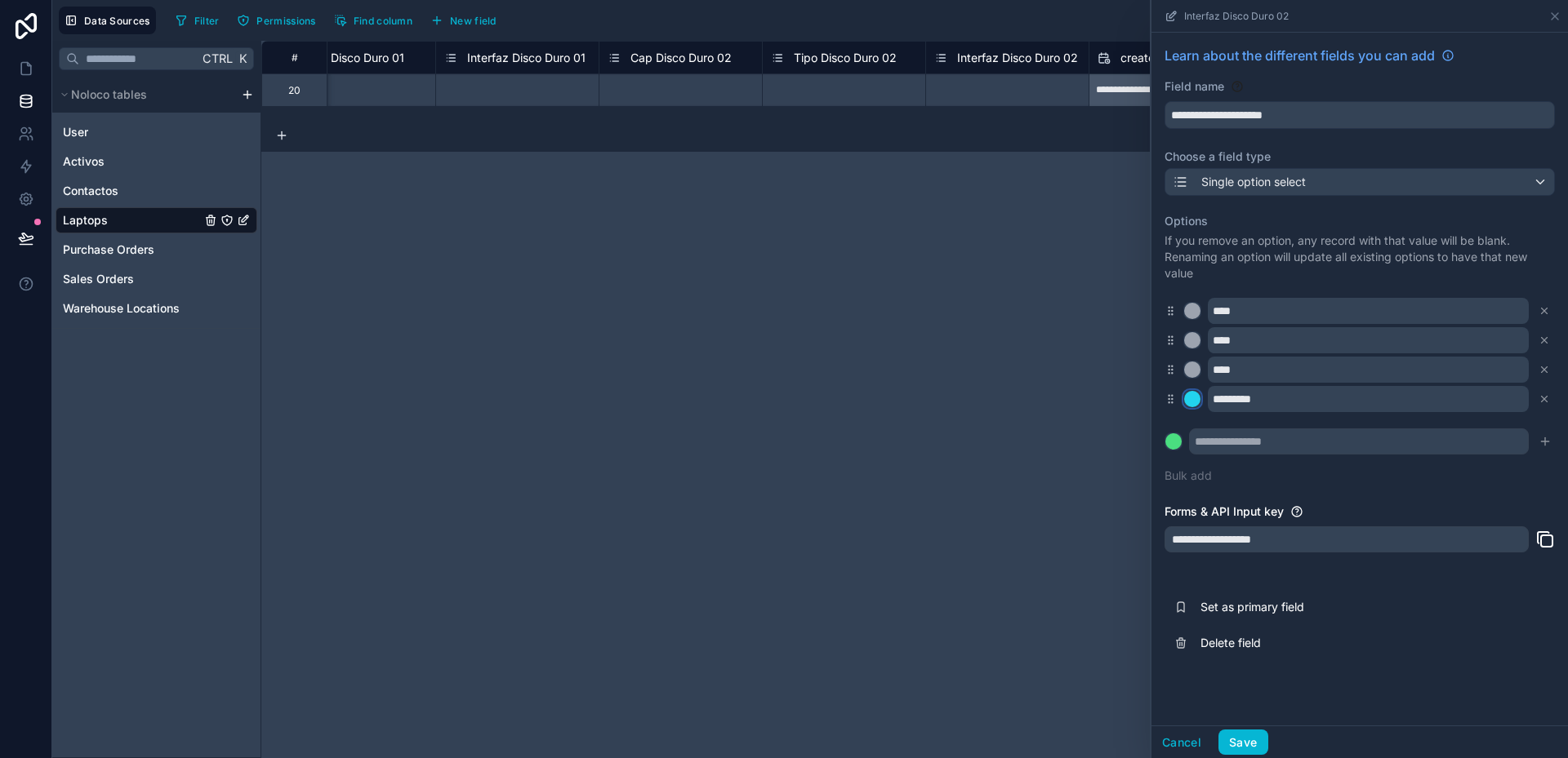
click at [1192, 400] on div at bounding box center [1192, 399] width 16 height 16
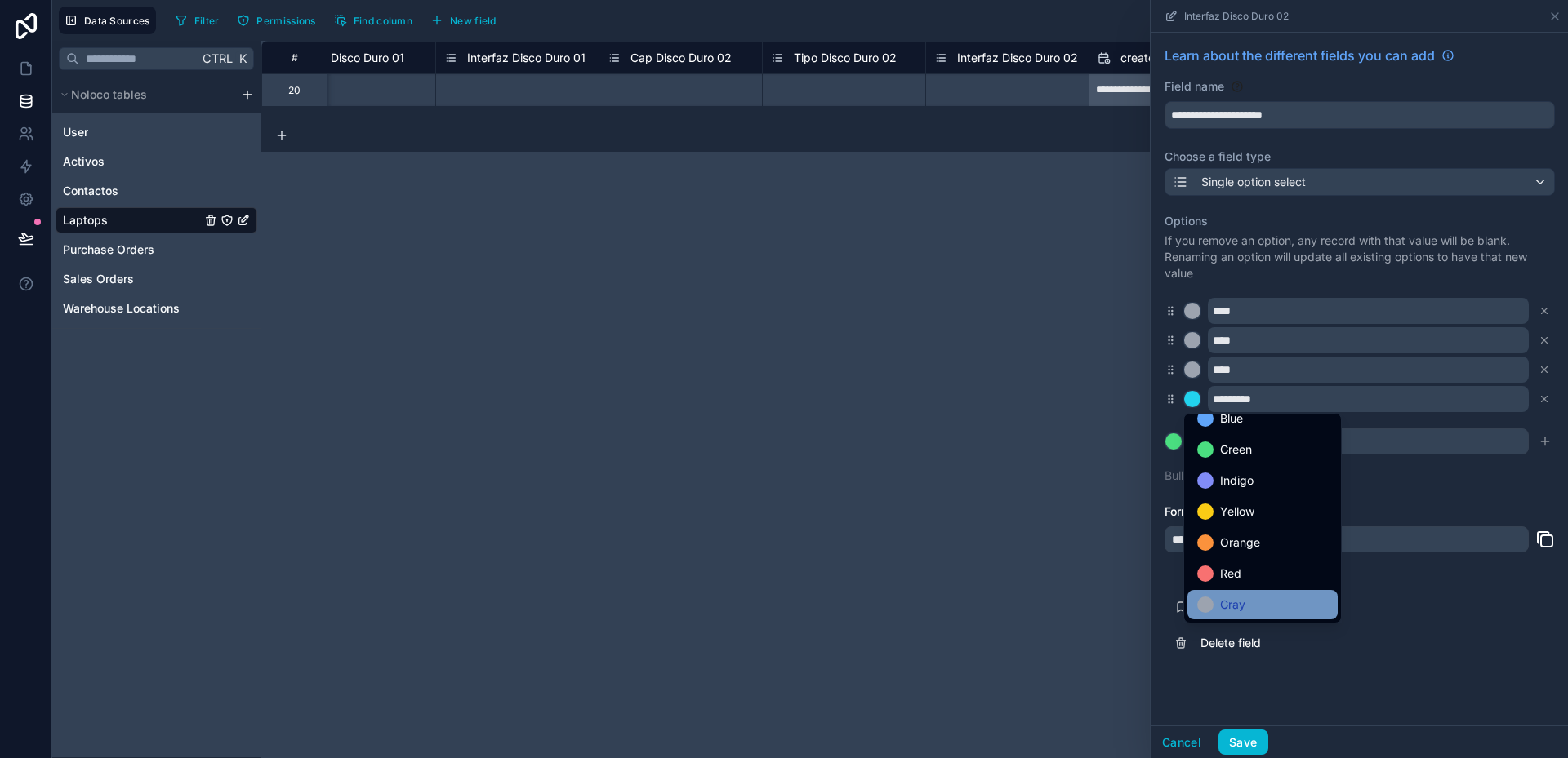
click at [1268, 604] on div "Gray" at bounding box center [1262, 605] width 130 height 20
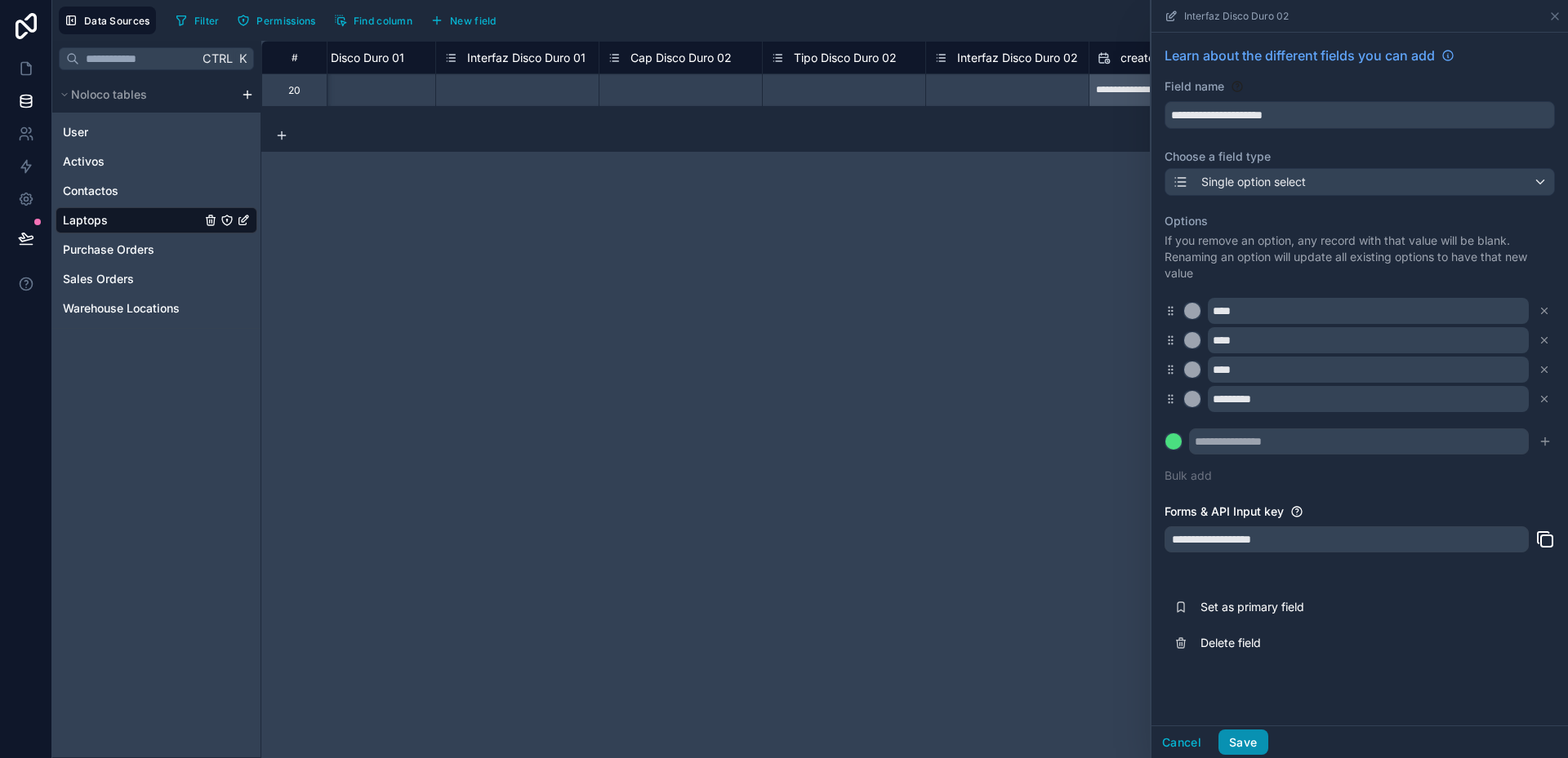
click at [1245, 747] on button "Save" at bounding box center [1243, 742] width 49 height 26
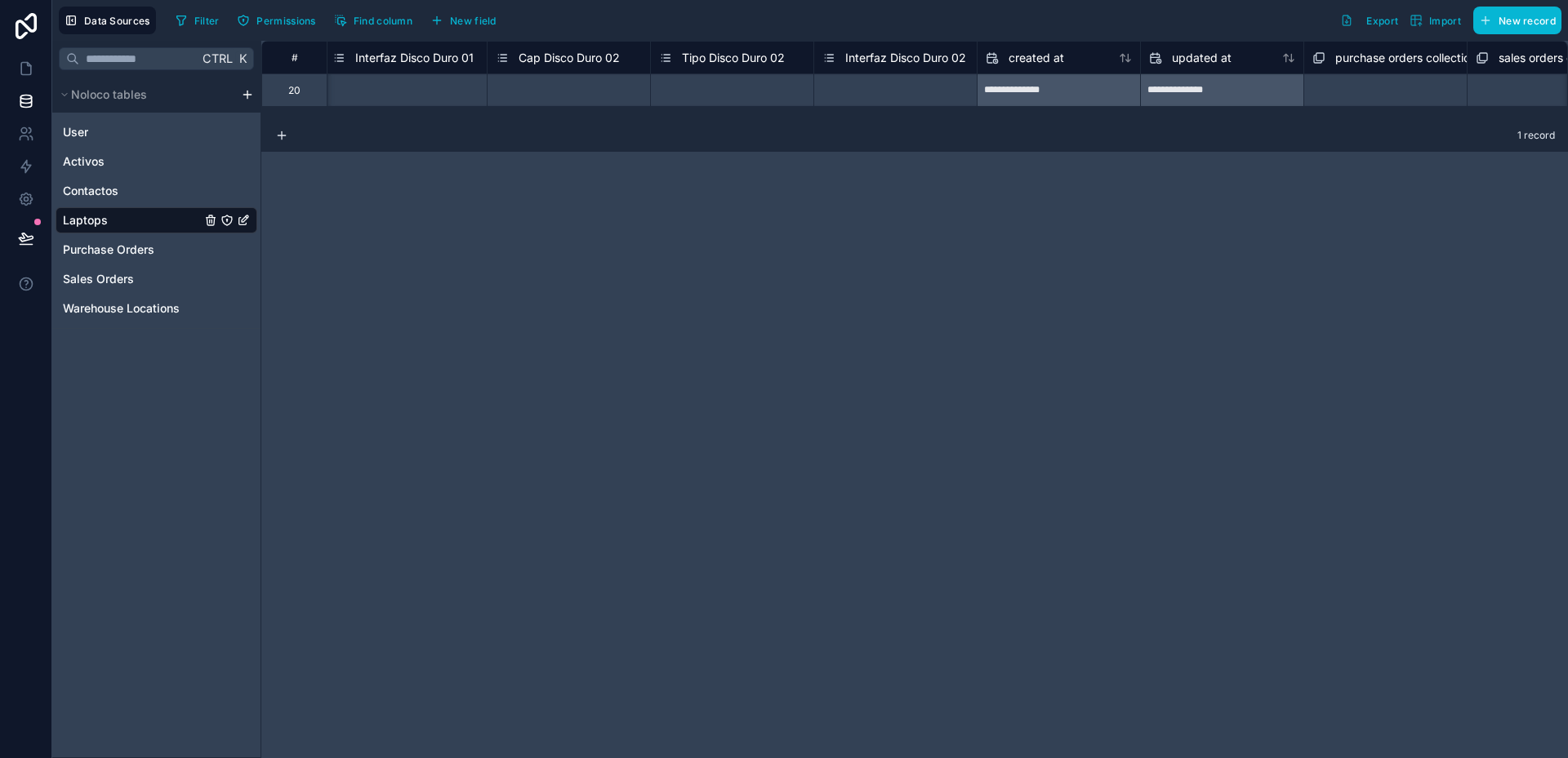
scroll to position [0, 3629]
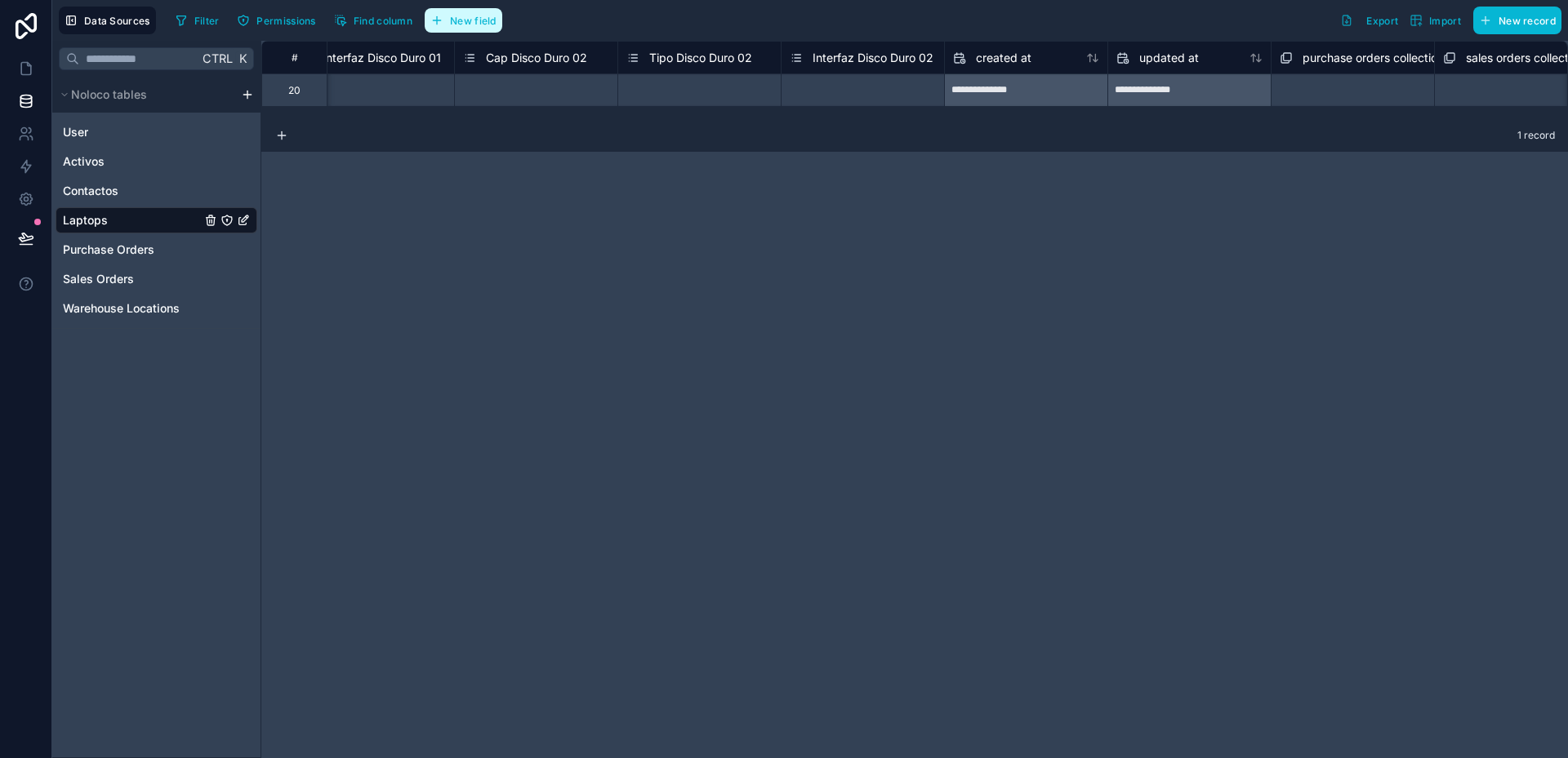
click at [478, 26] on span "New field" at bounding box center [474, 21] width 47 height 13
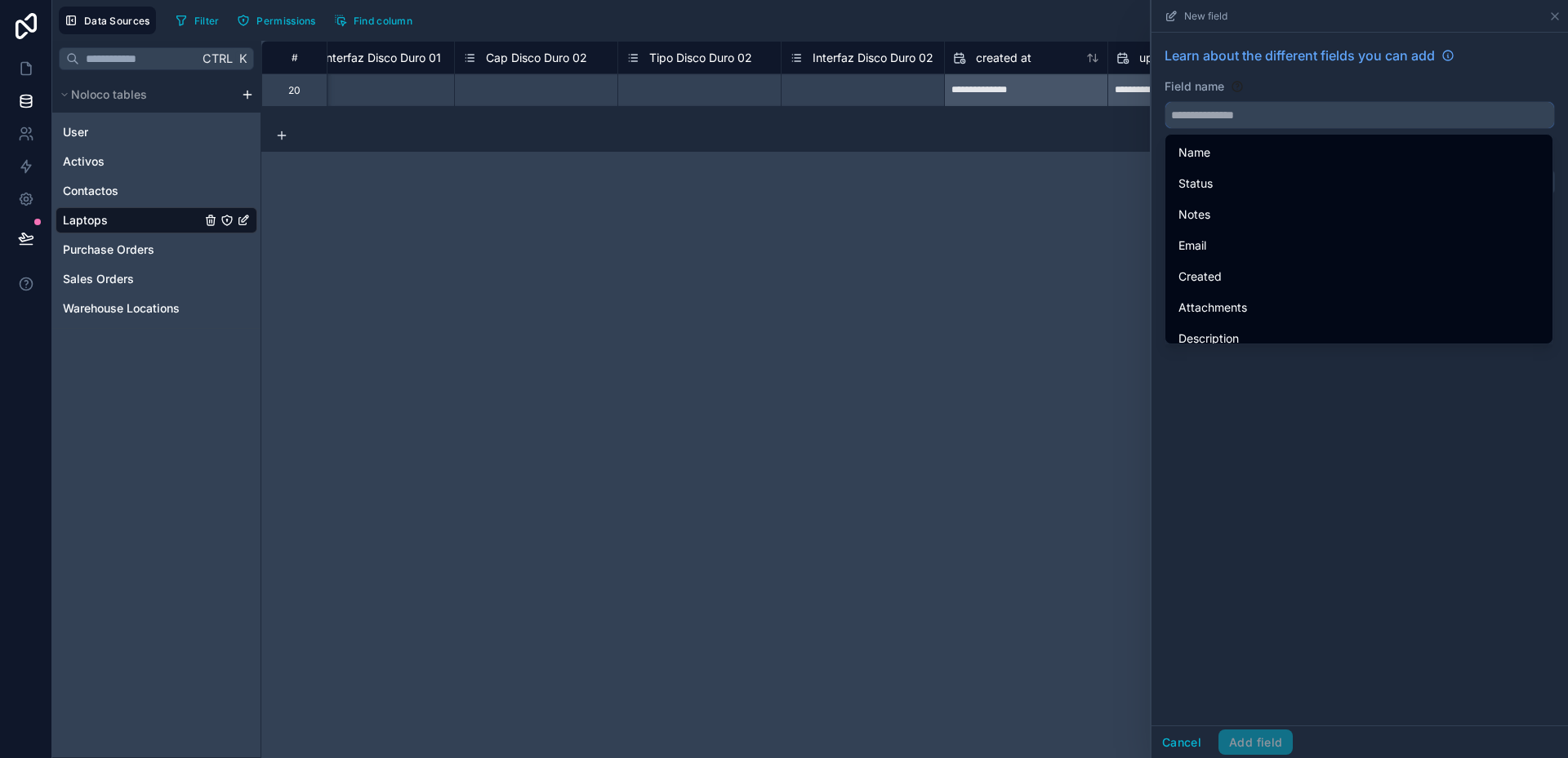
click at [1174, 121] on input "text" at bounding box center [1360, 115] width 389 height 26
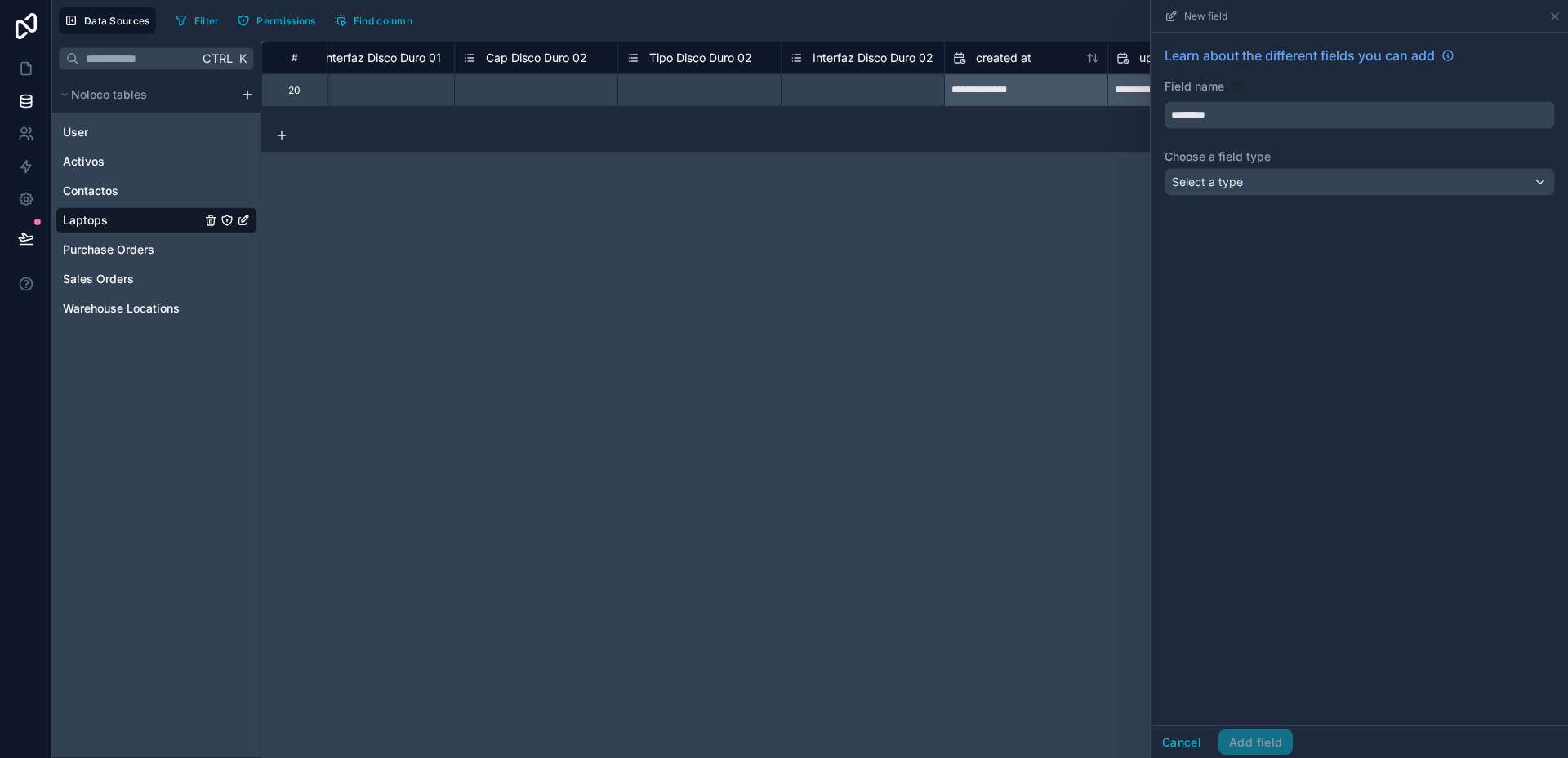
click at [1165, 101] on button "*******" at bounding box center [1360, 115] width 390 height 28
type input "*"
click at [1165, 101] on button "*******" at bounding box center [1360, 115] width 390 height 28
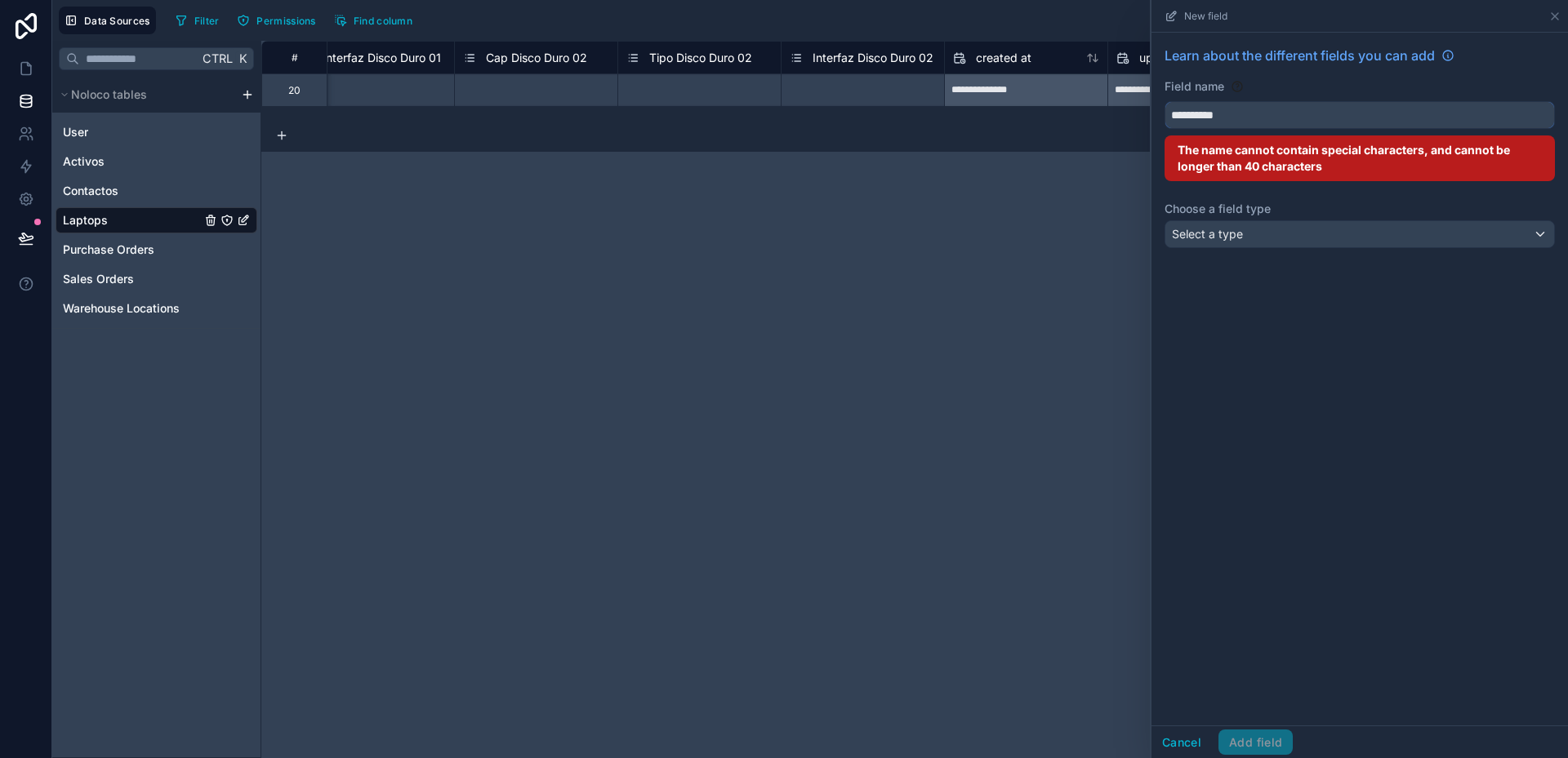
click at [1165, 101] on button "*********" at bounding box center [1360, 115] width 390 height 28
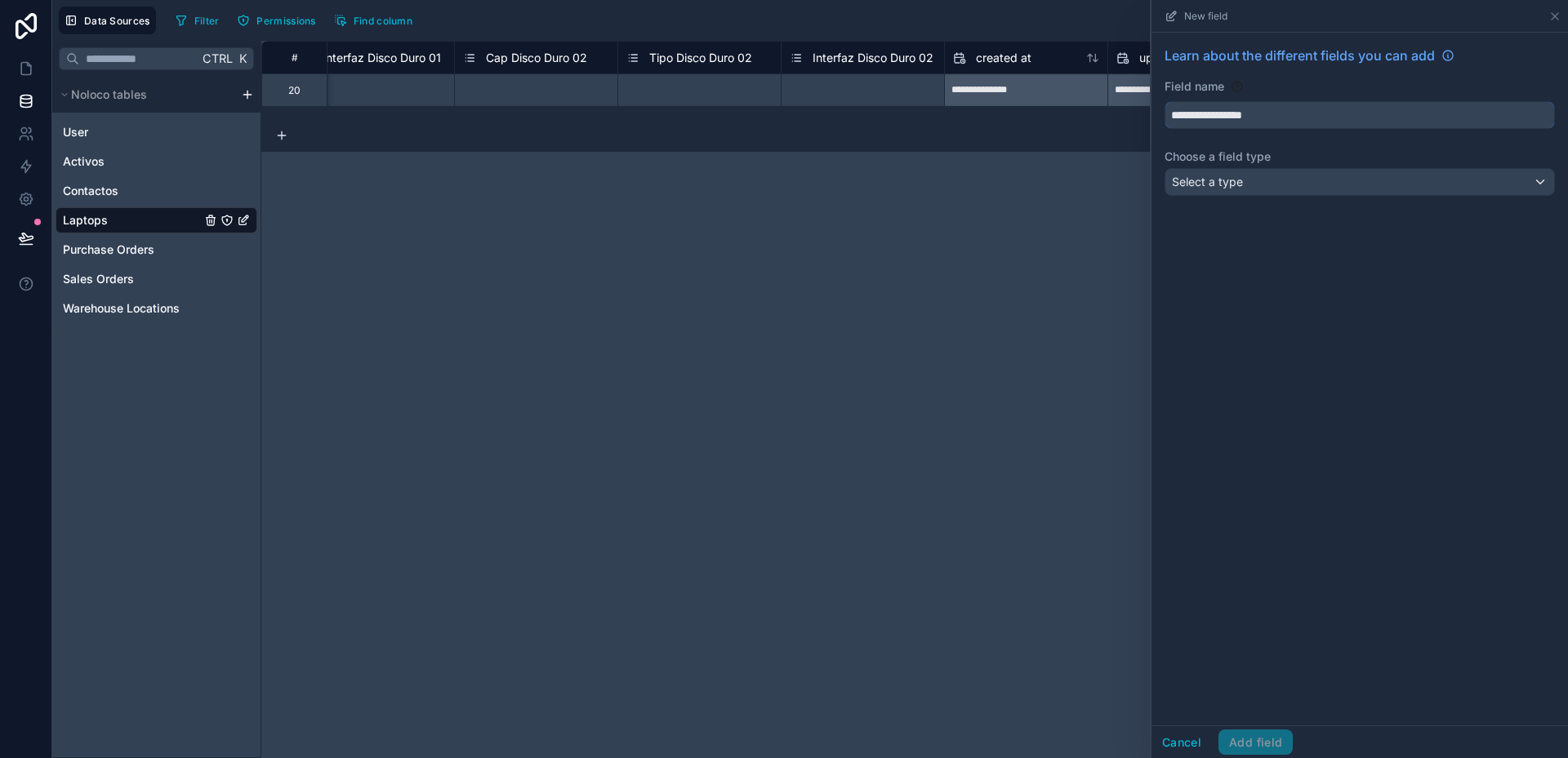
type input "**********"
click at [1237, 192] on div "Select a type" at bounding box center [1360, 181] width 389 height 26
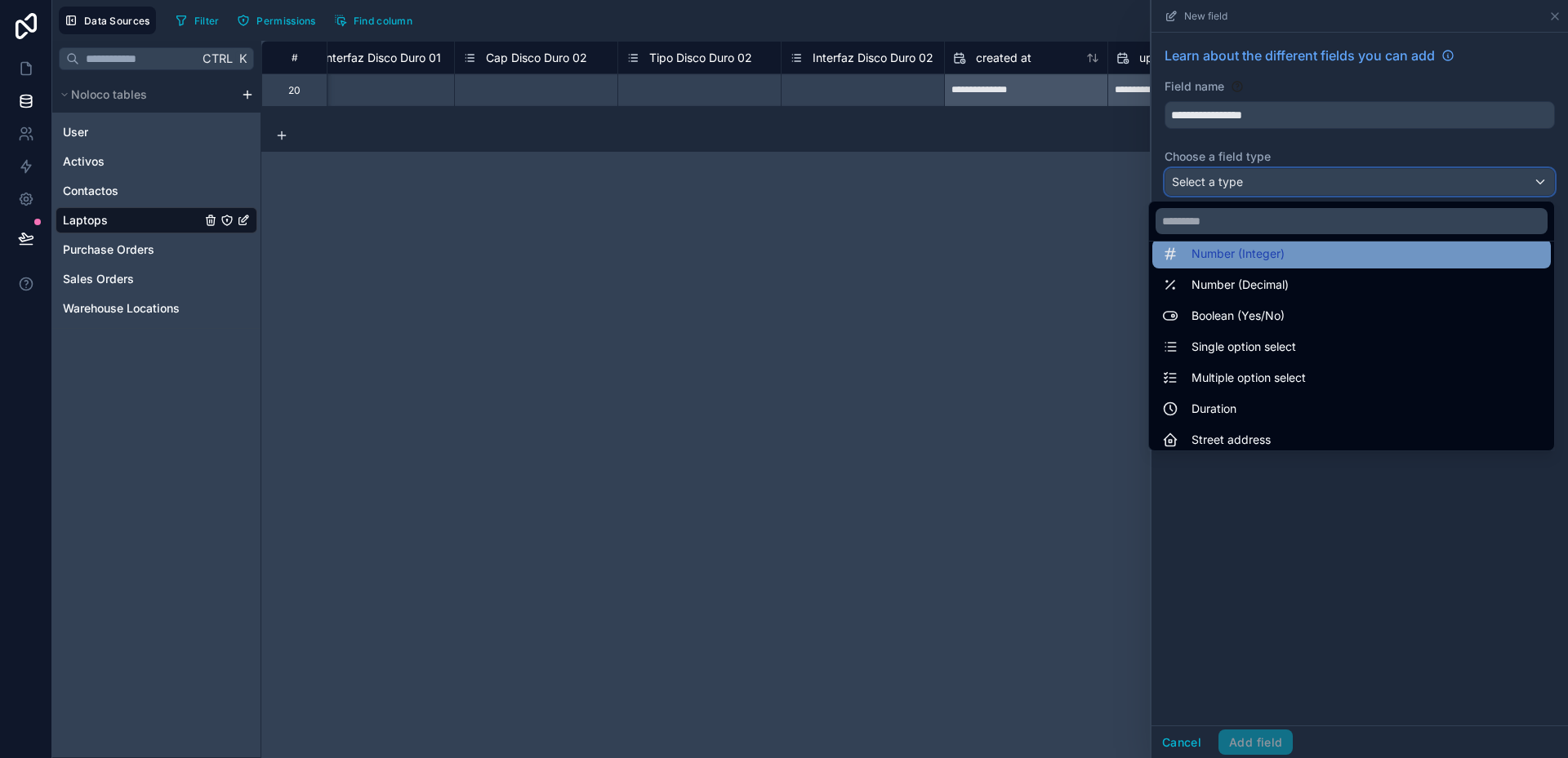
scroll to position [82, 0]
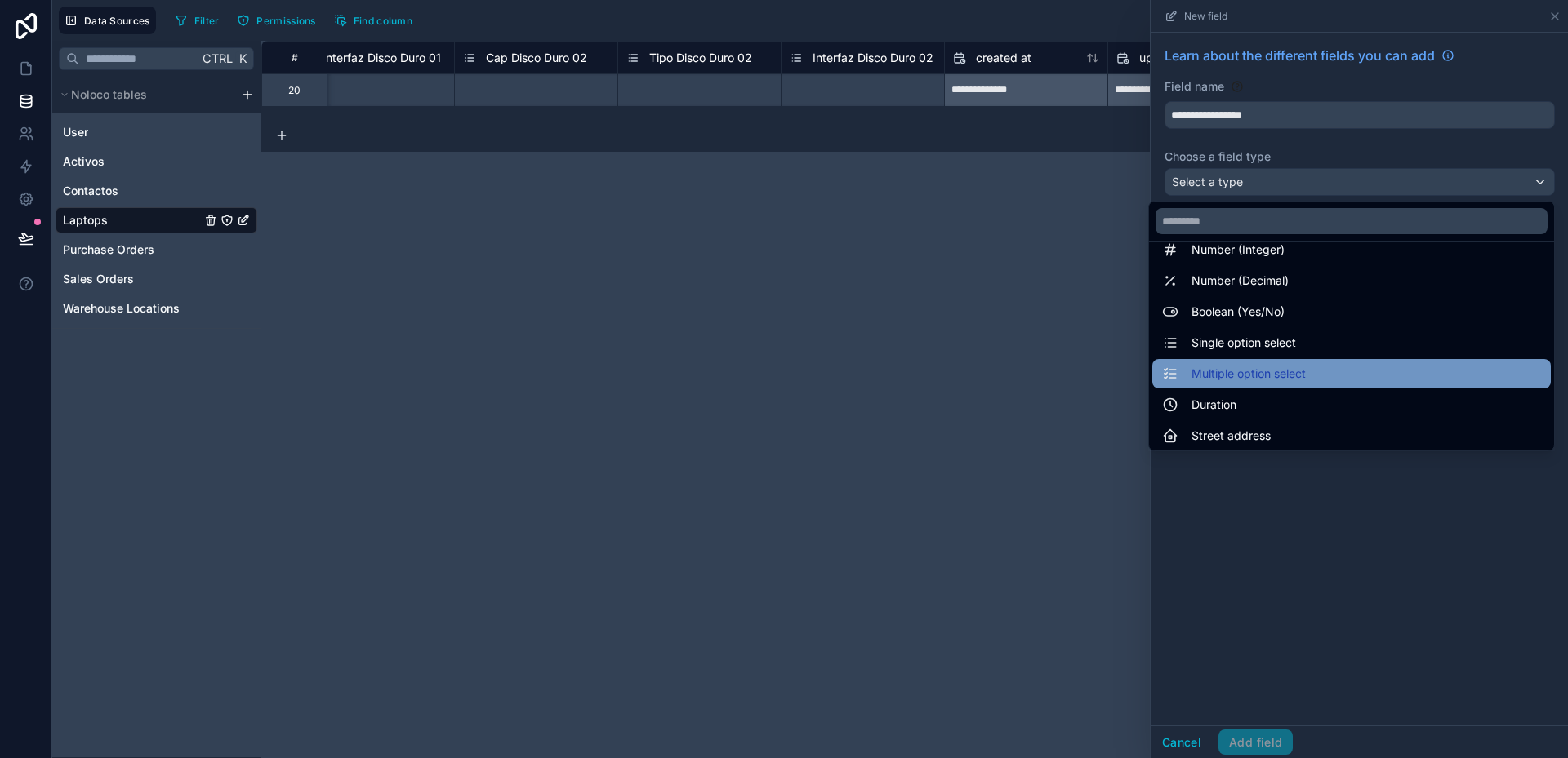
click at [1266, 375] on span "Multiple option select" at bounding box center [1248, 374] width 114 height 20
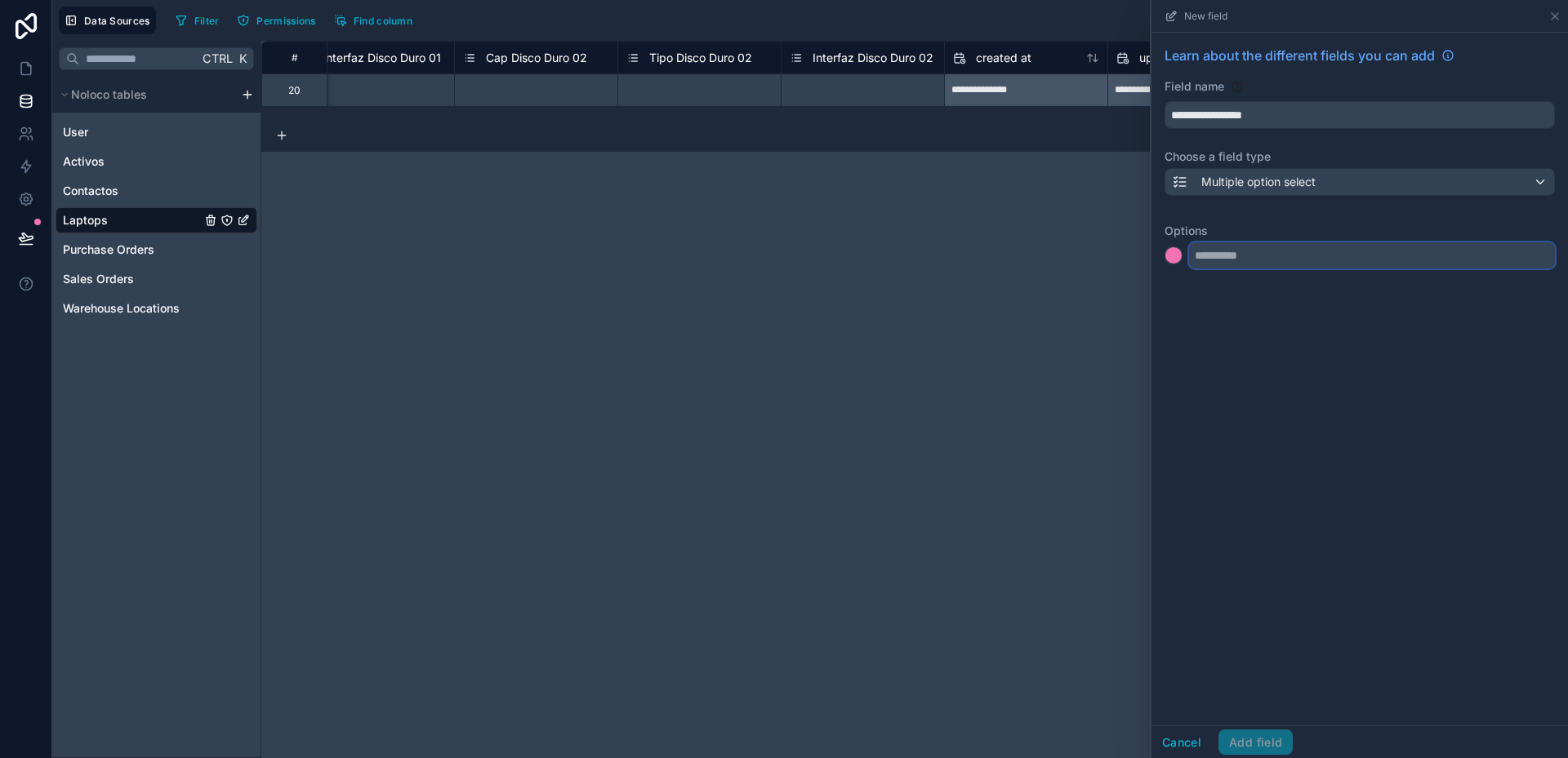
click at [1237, 255] on input "text" at bounding box center [1371, 255] width 366 height 26
type input "****"
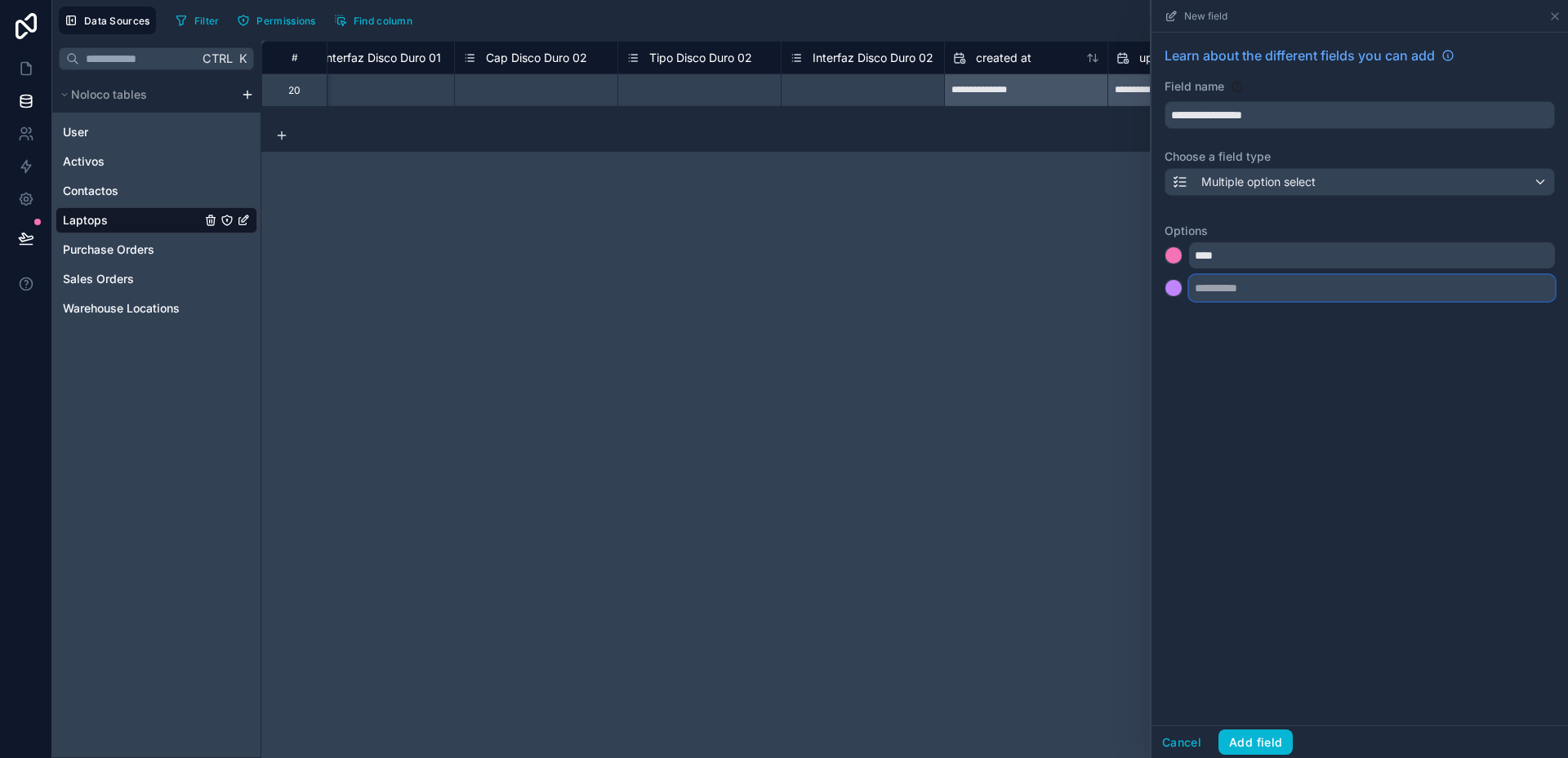
click at [1240, 293] on input "text" at bounding box center [1371, 287] width 366 height 26
type input "********"
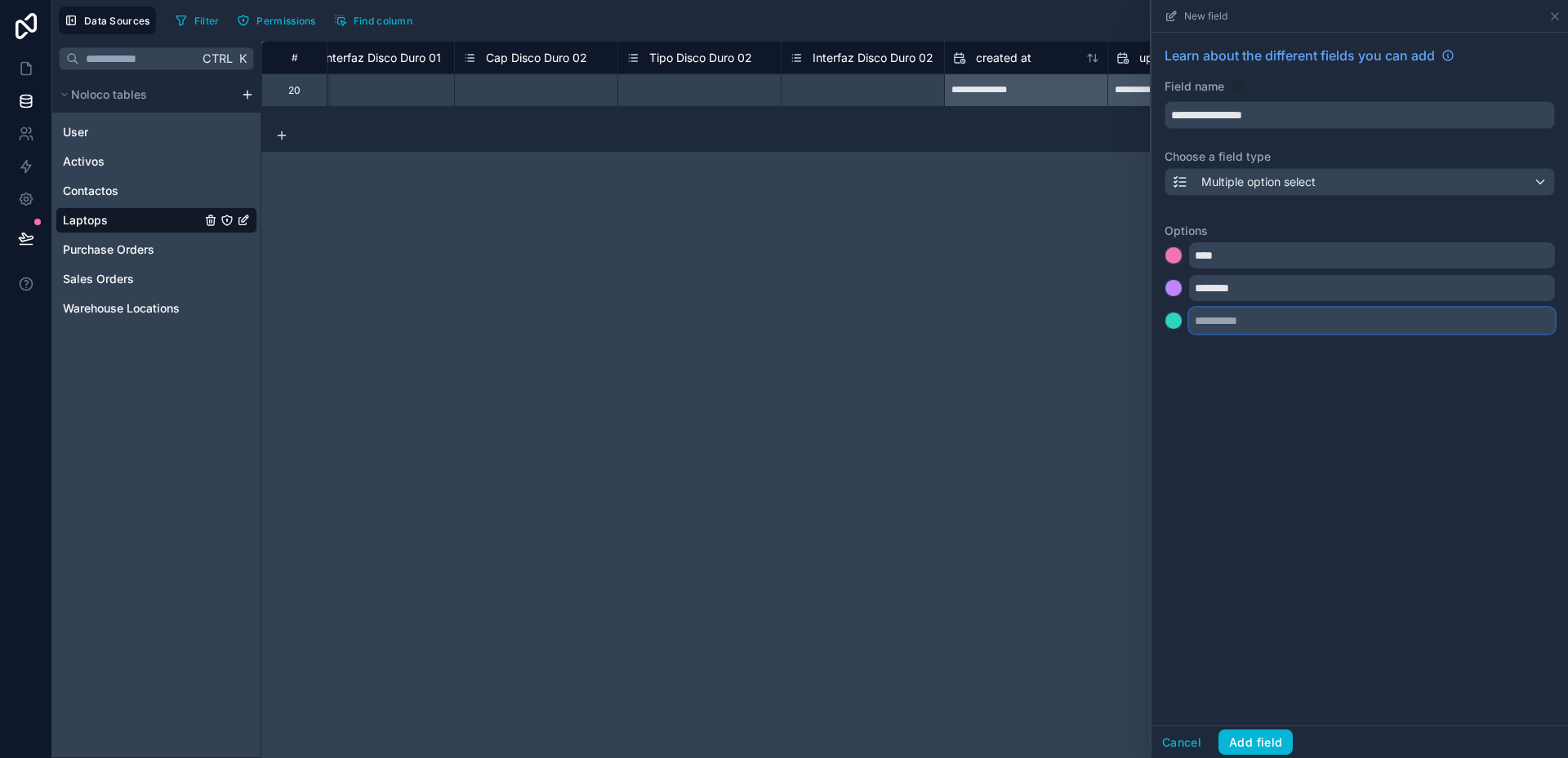
click at [1236, 323] on input "text" at bounding box center [1371, 321] width 366 height 26
type input "********"
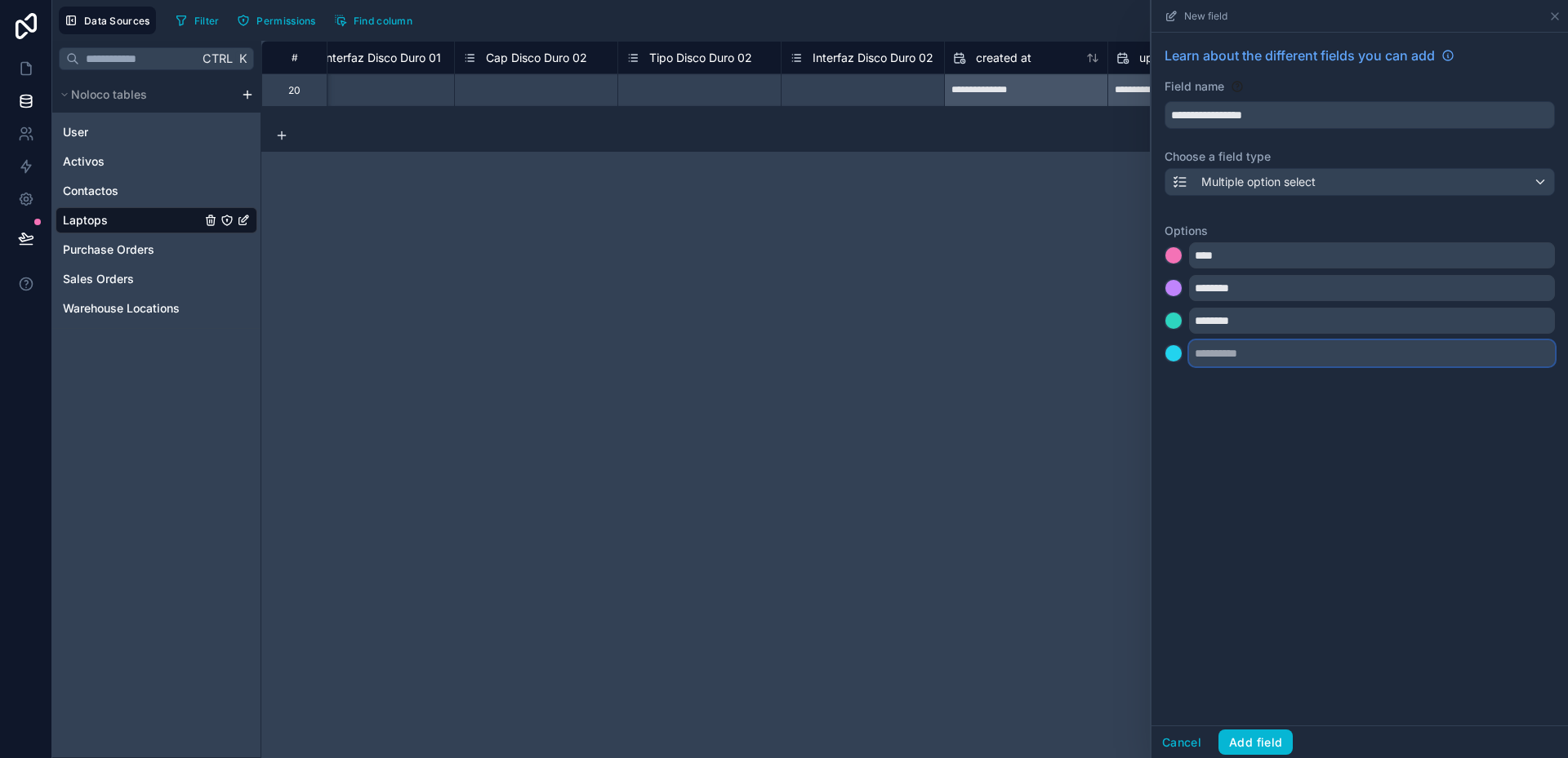
click at [1234, 354] on input "text" at bounding box center [1371, 353] width 366 height 26
type input "****"
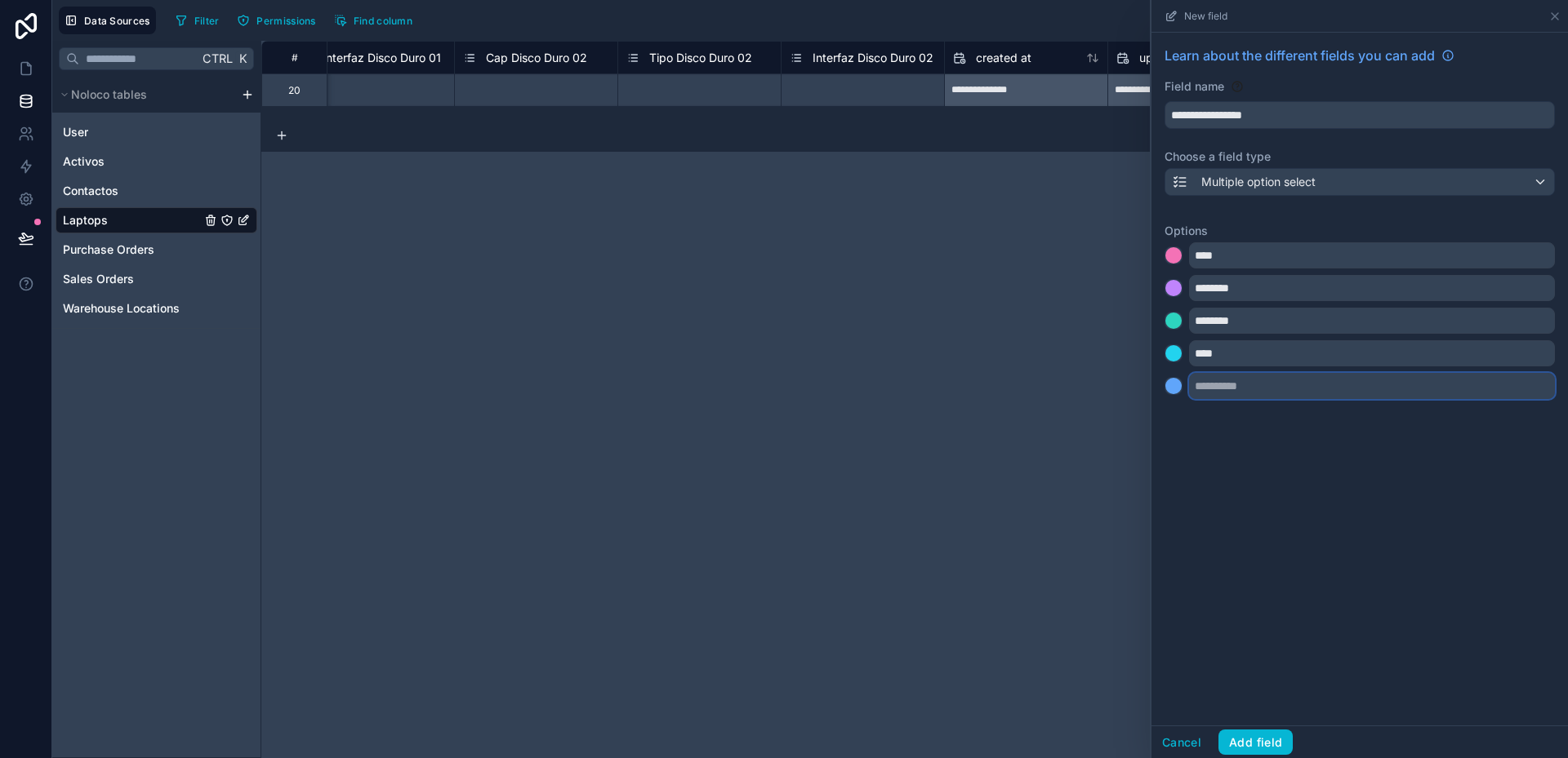
click at [1229, 387] on input "text" at bounding box center [1371, 385] width 366 height 26
type input "**********"
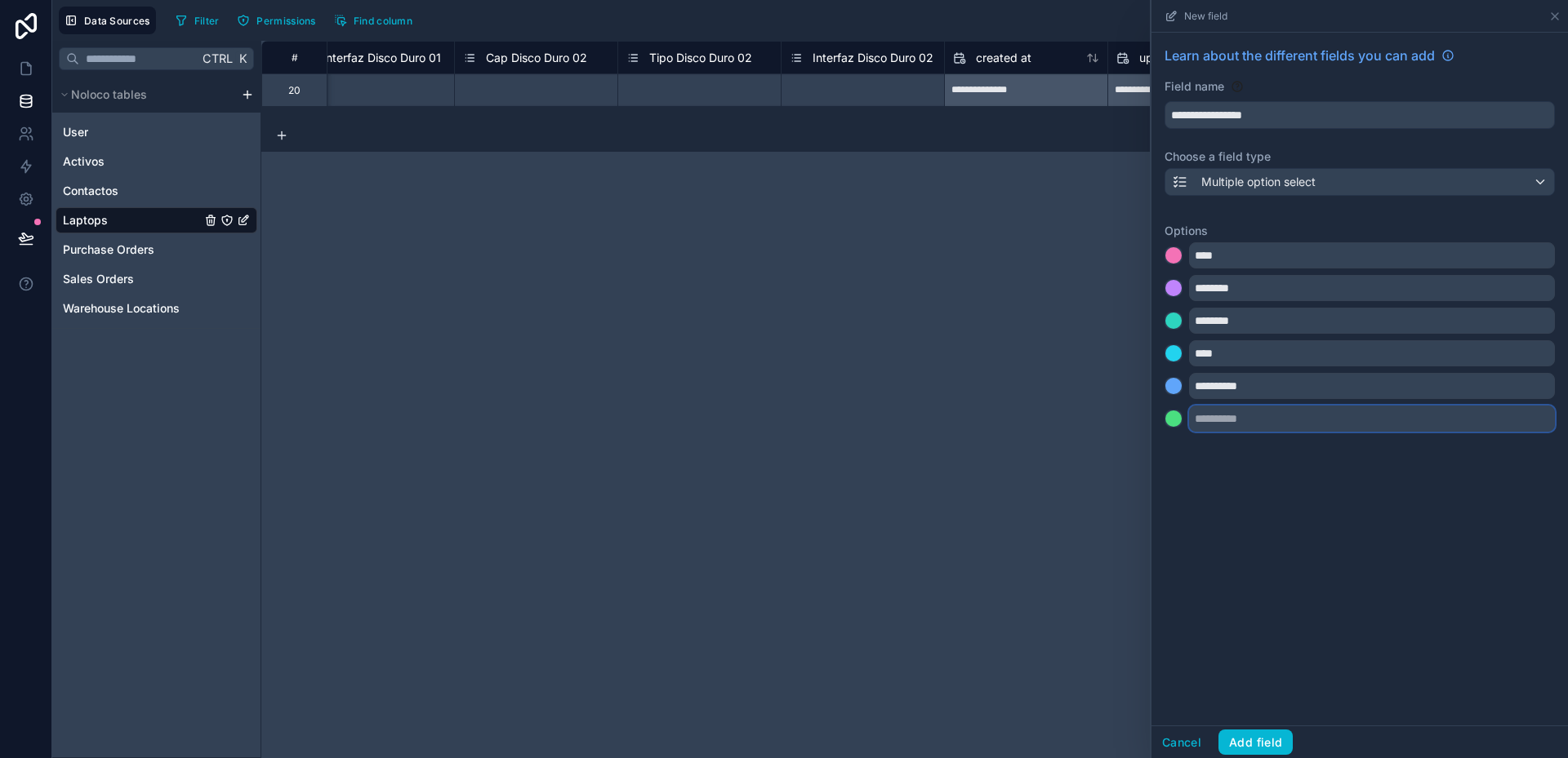
click at [1271, 426] on input "text" at bounding box center [1371, 419] width 366 height 26
type input "*******"
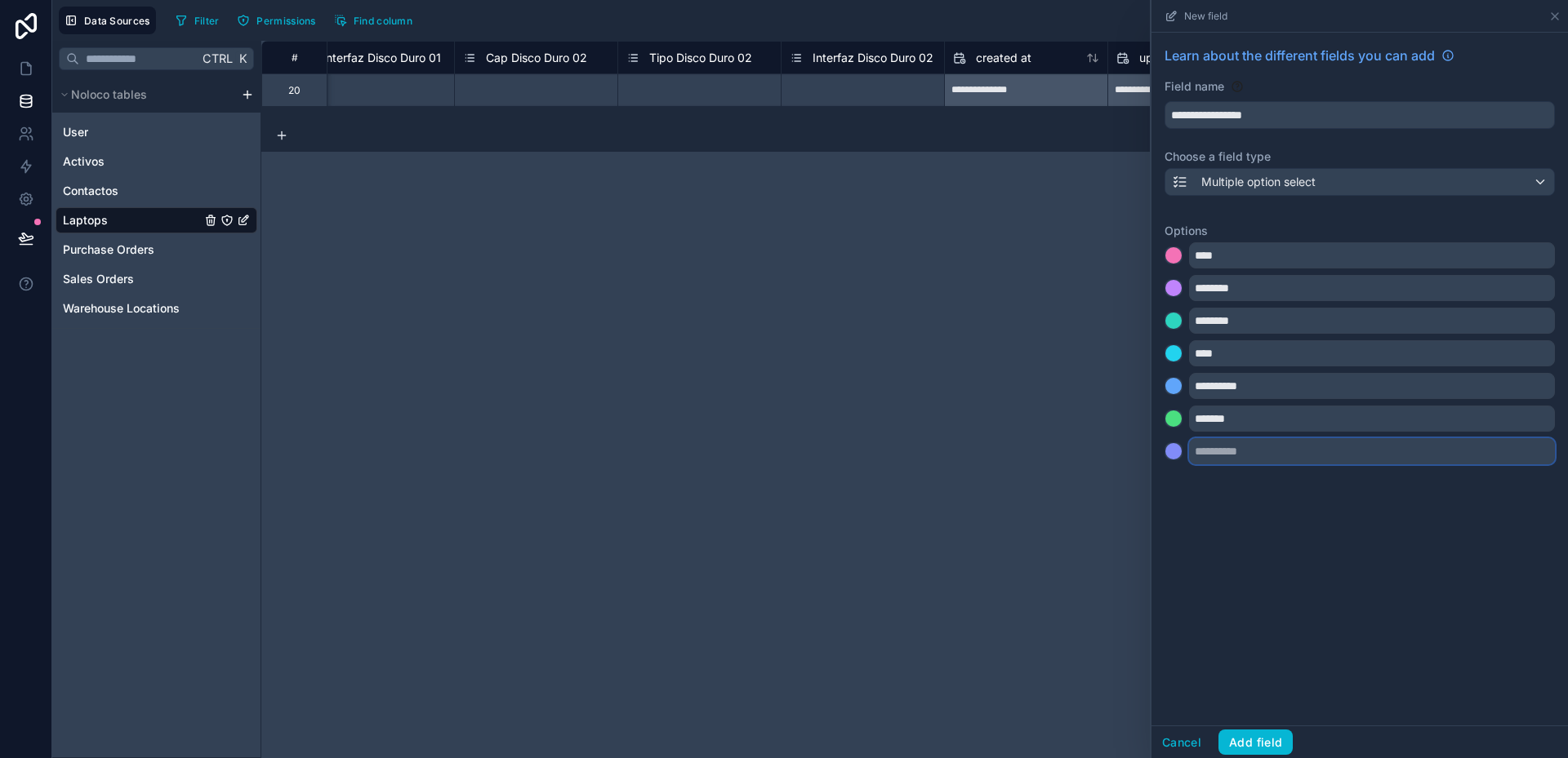
click at [1236, 454] on input "text" at bounding box center [1371, 451] width 366 height 26
type input "*******"
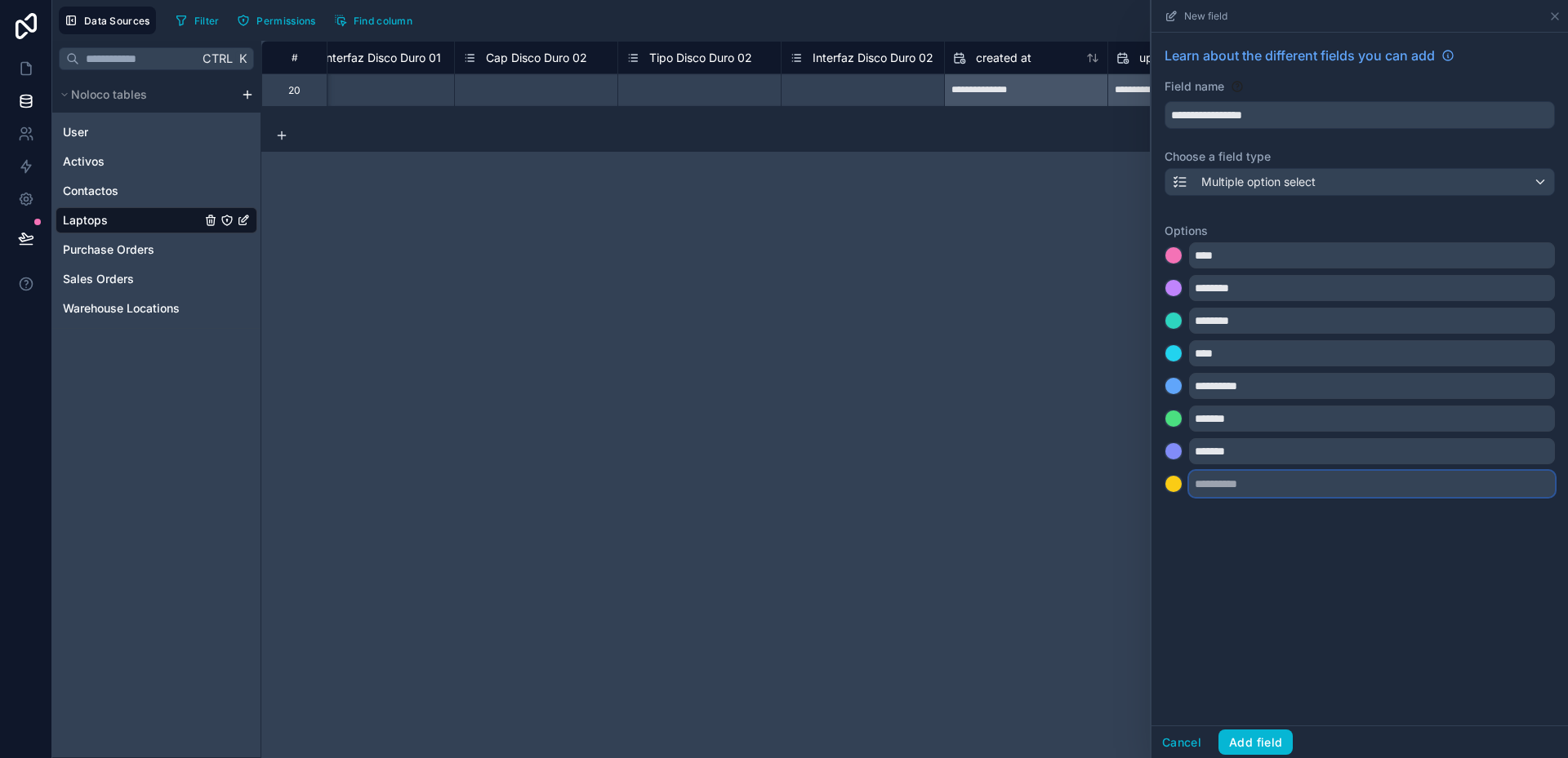
click at [1229, 482] on input "text" at bounding box center [1371, 483] width 366 height 26
type input "*******"
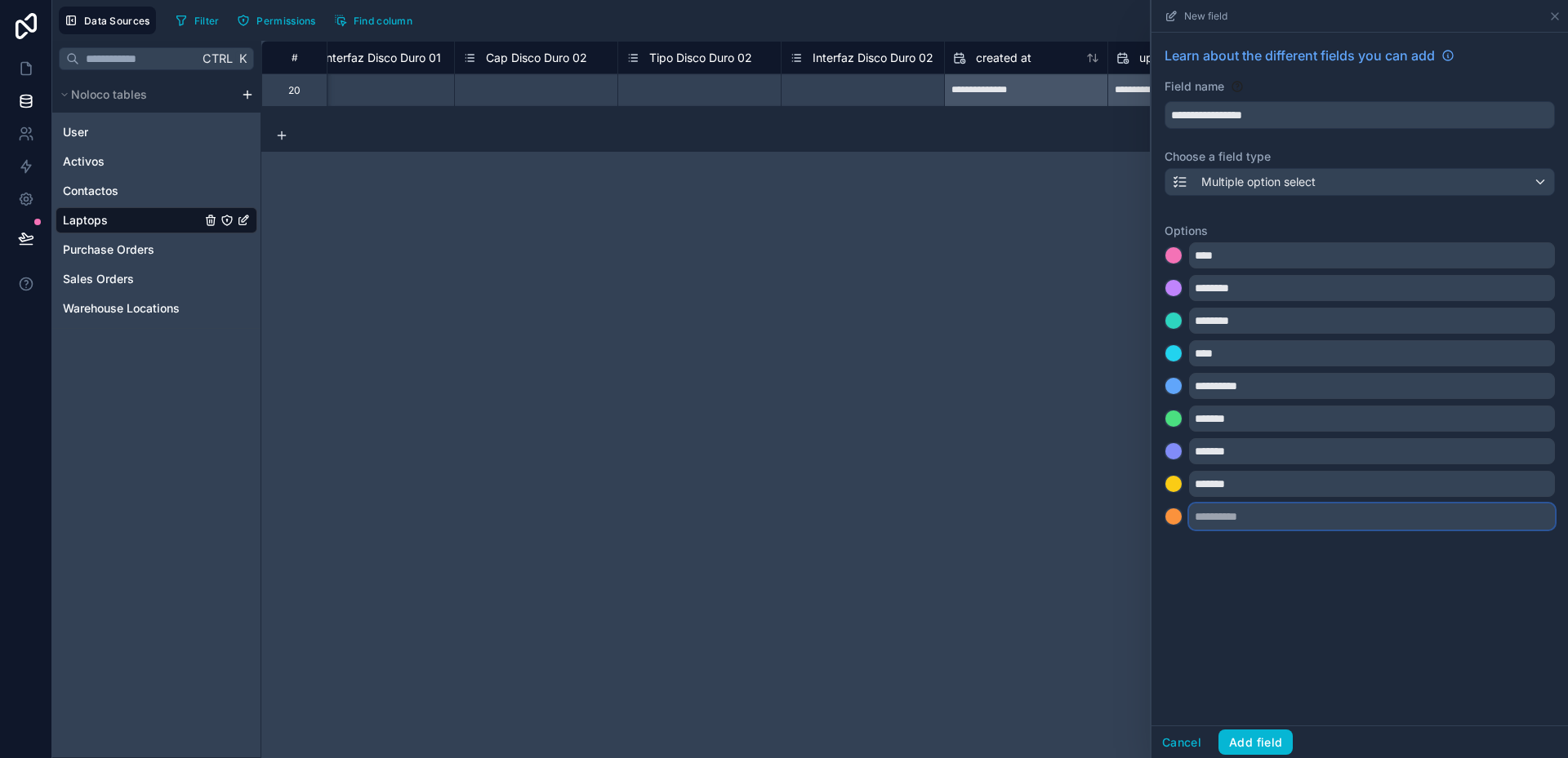
click at [1264, 524] on input "text" at bounding box center [1371, 516] width 366 height 26
type input "*******"
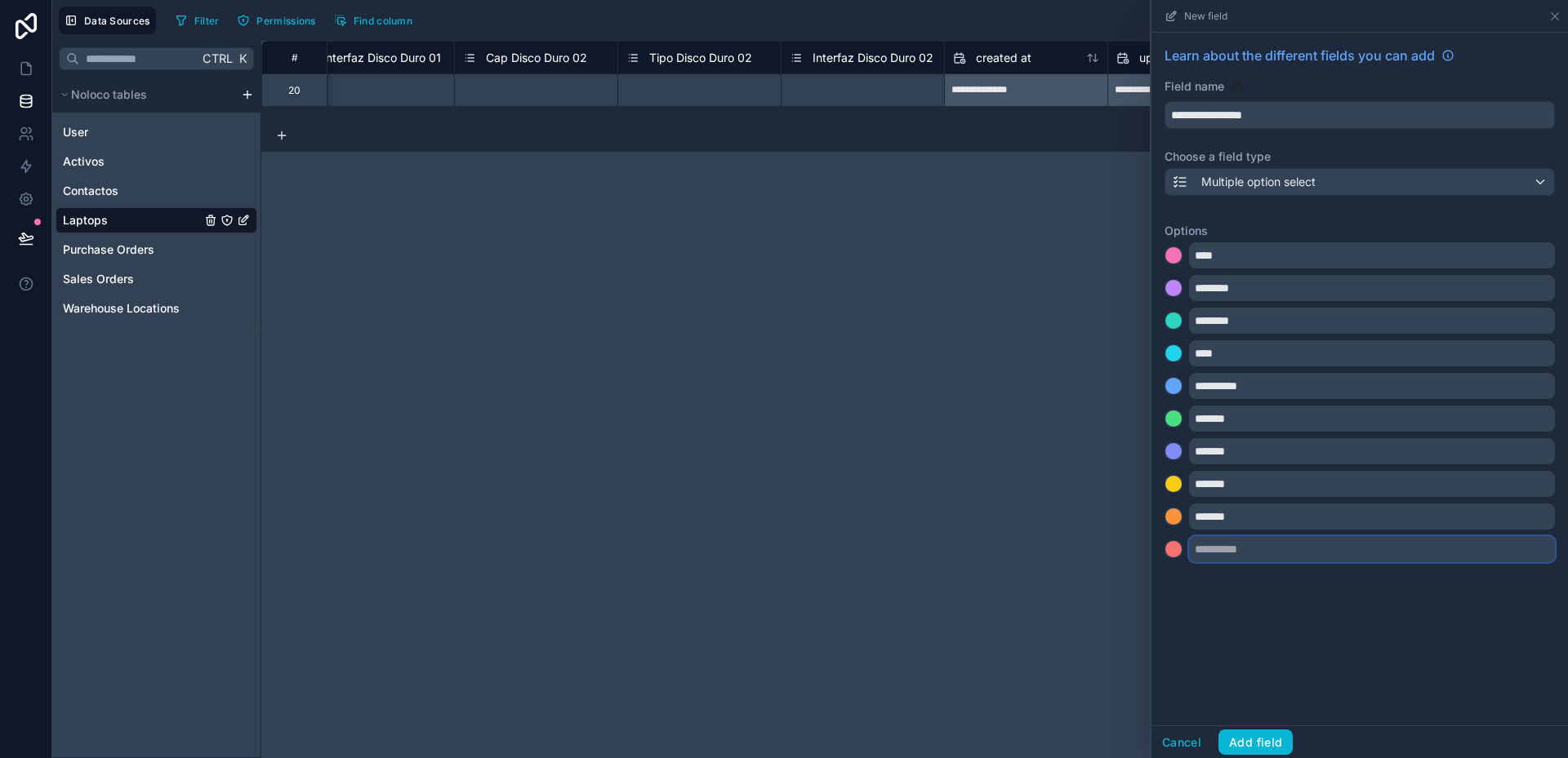
click at [1223, 551] on input "text" at bounding box center [1371, 549] width 366 height 26
type input "*****"
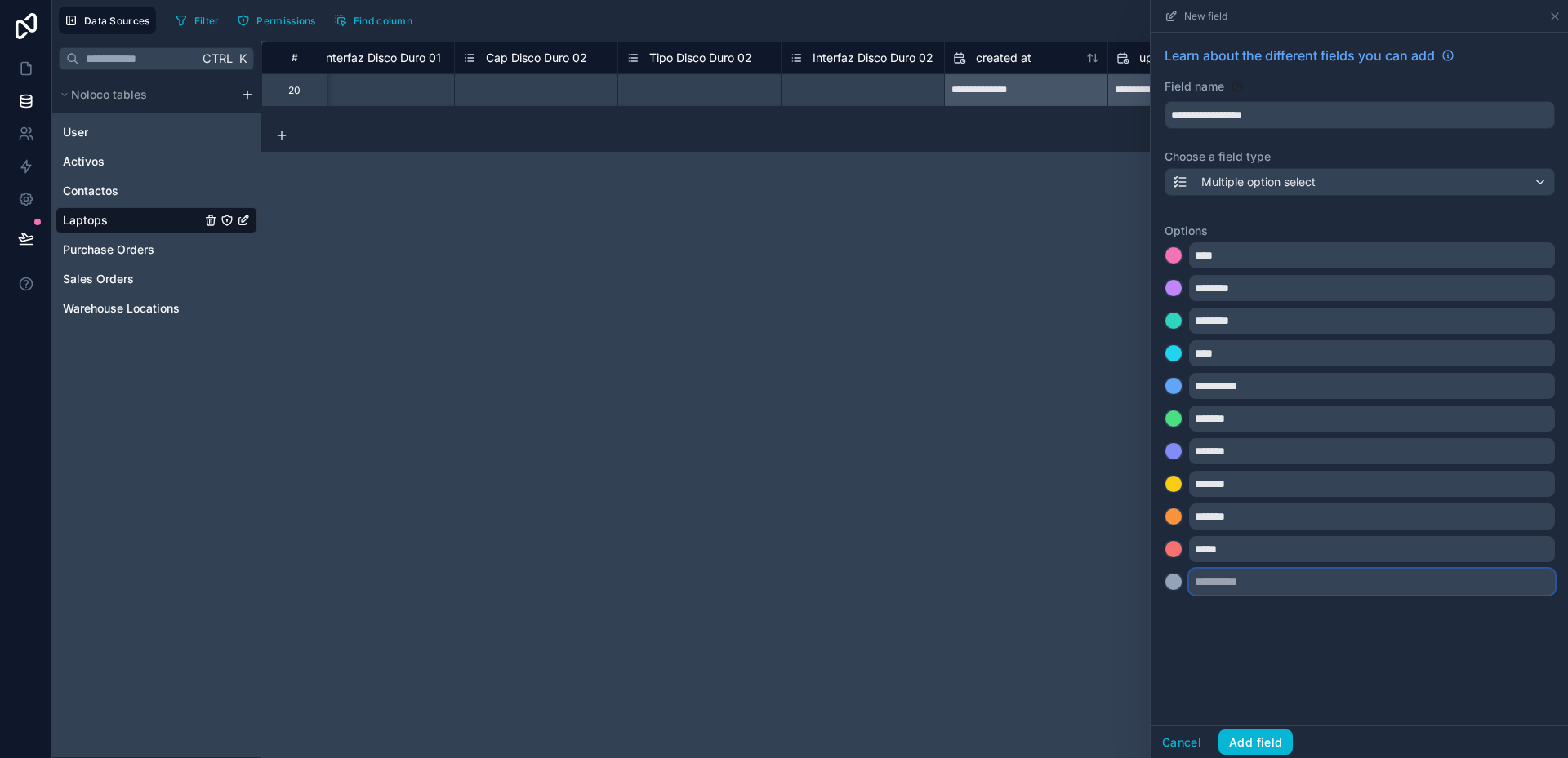
click at [1228, 573] on input "text" at bounding box center [1371, 581] width 366 height 26
type input "***"
click at [1175, 577] on div at bounding box center [1174, 582] width 16 height 16
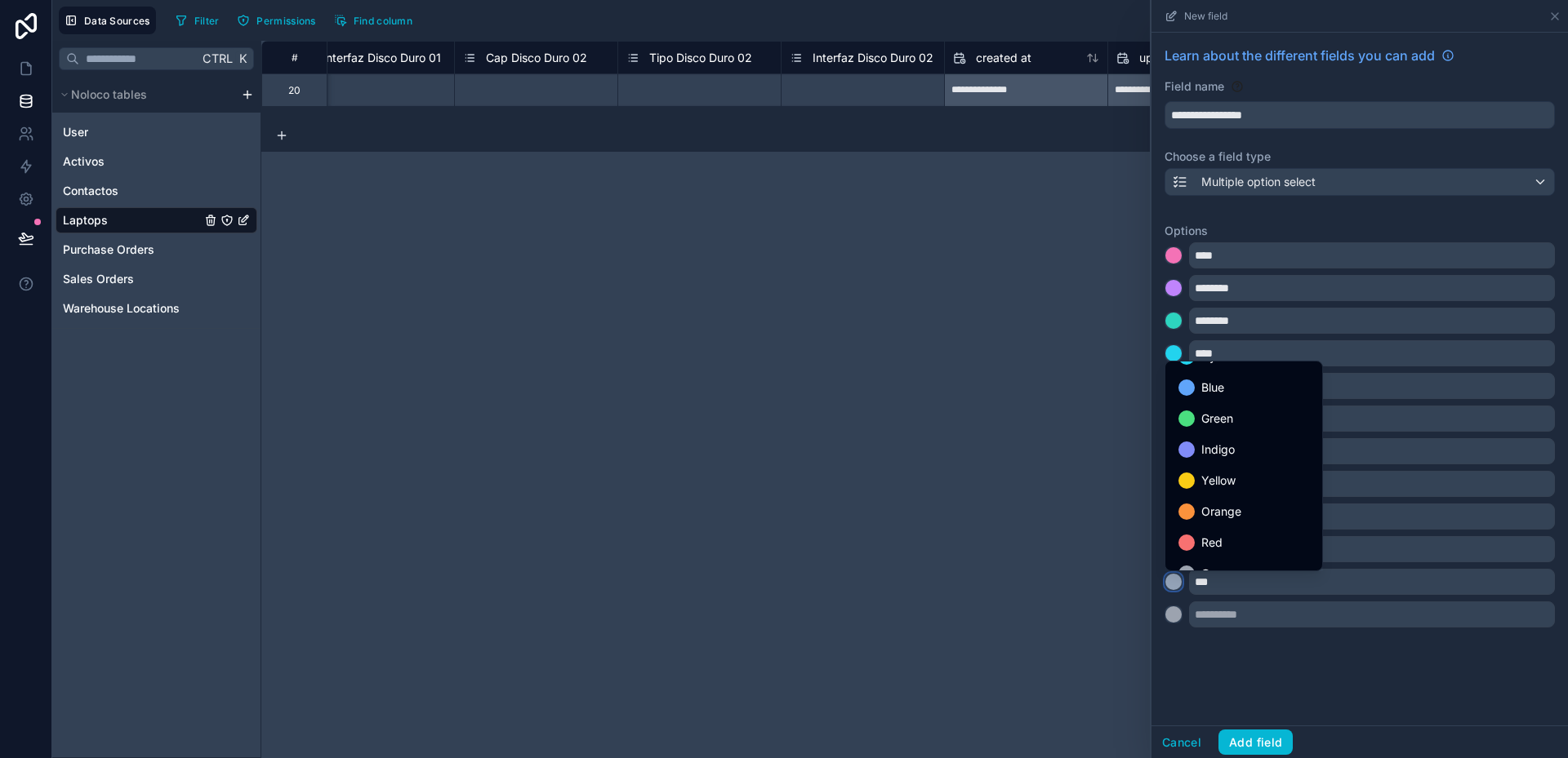
scroll to position [137, 0]
click at [1215, 552] on span "Gray" at bounding box center [1214, 552] width 25 height 20
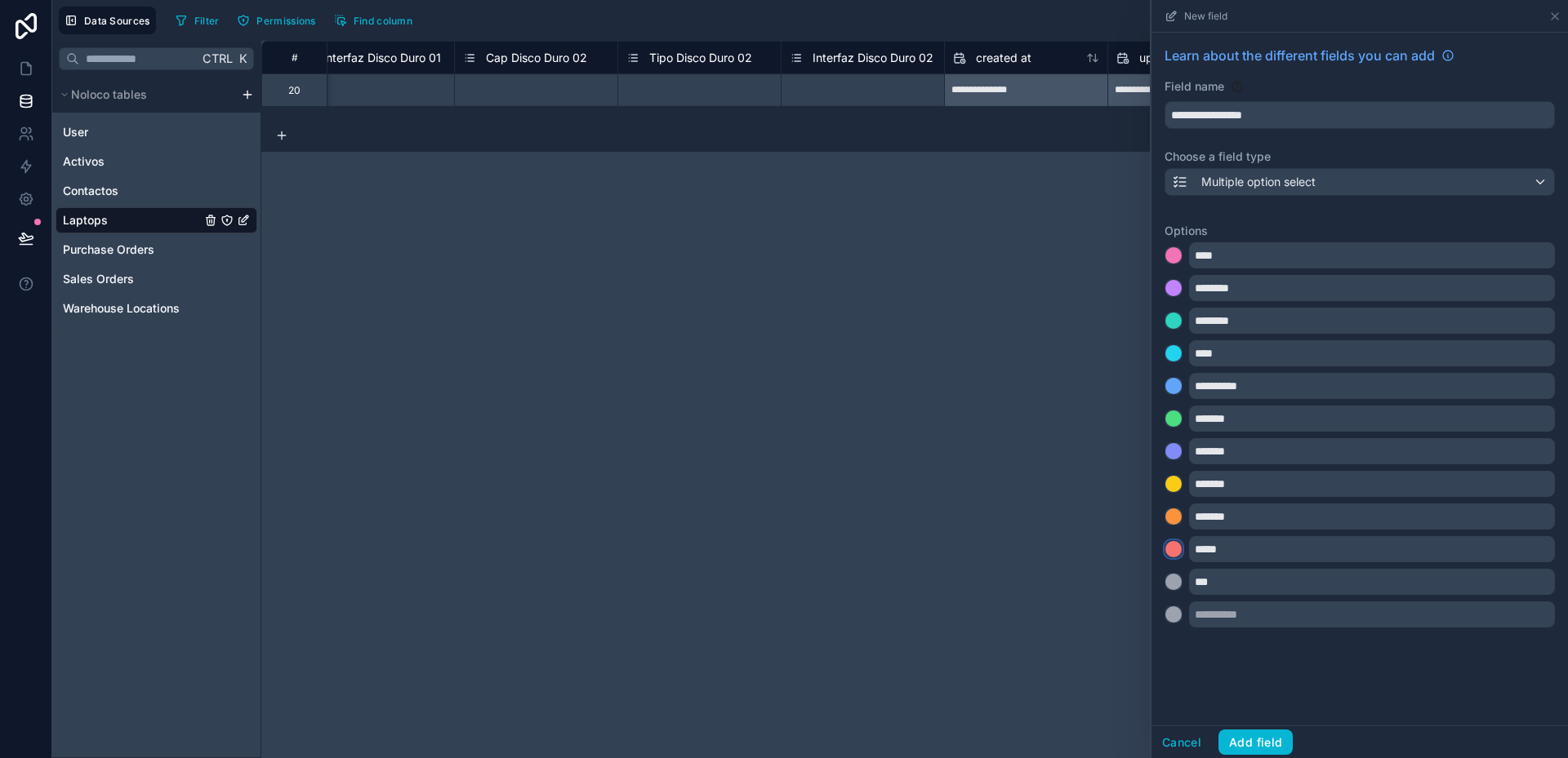
click at [1175, 547] on div at bounding box center [1174, 550] width 16 height 16
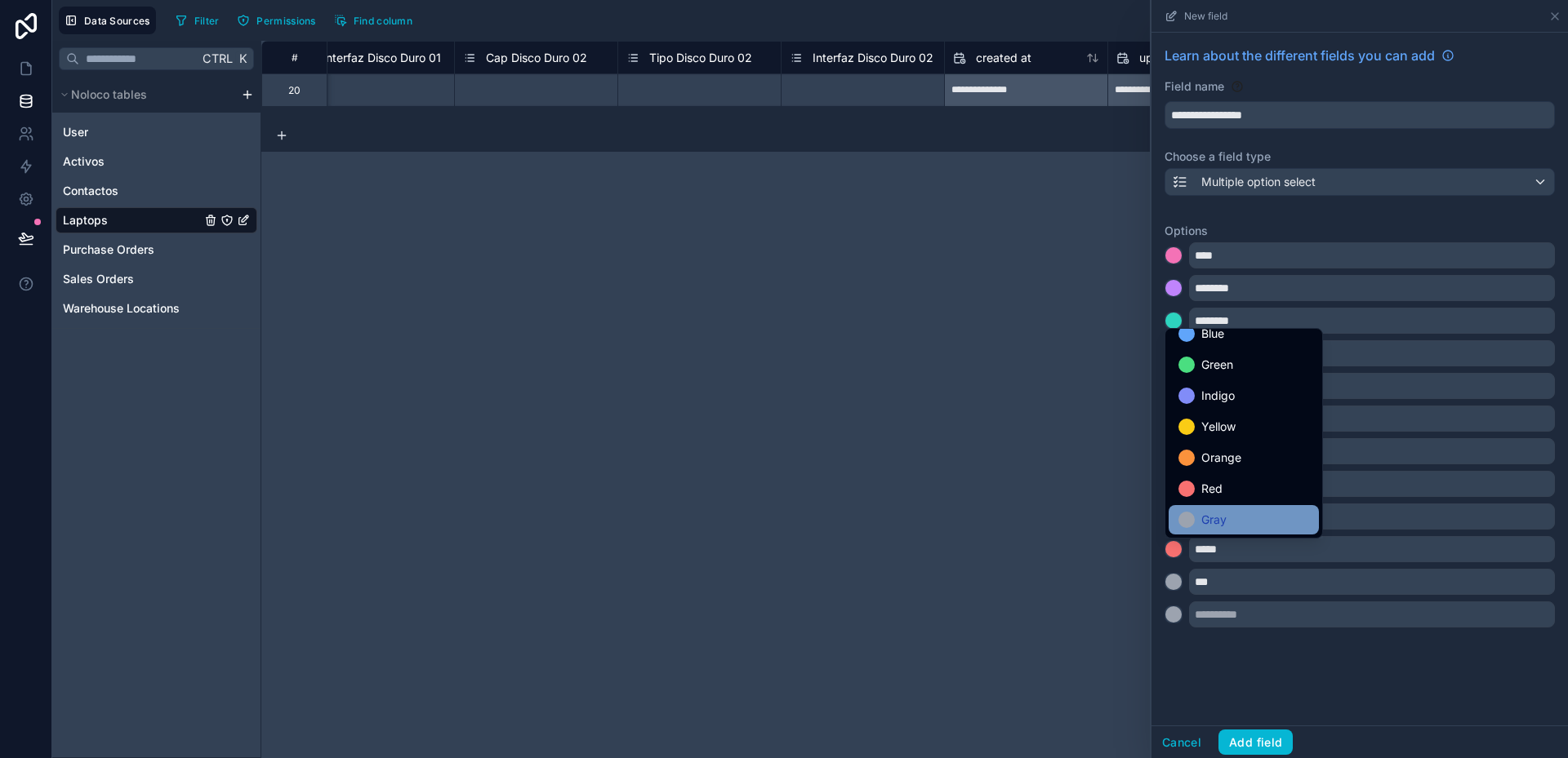
click at [1208, 525] on span "Gray" at bounding box center [1214, 520] width 25 height 20
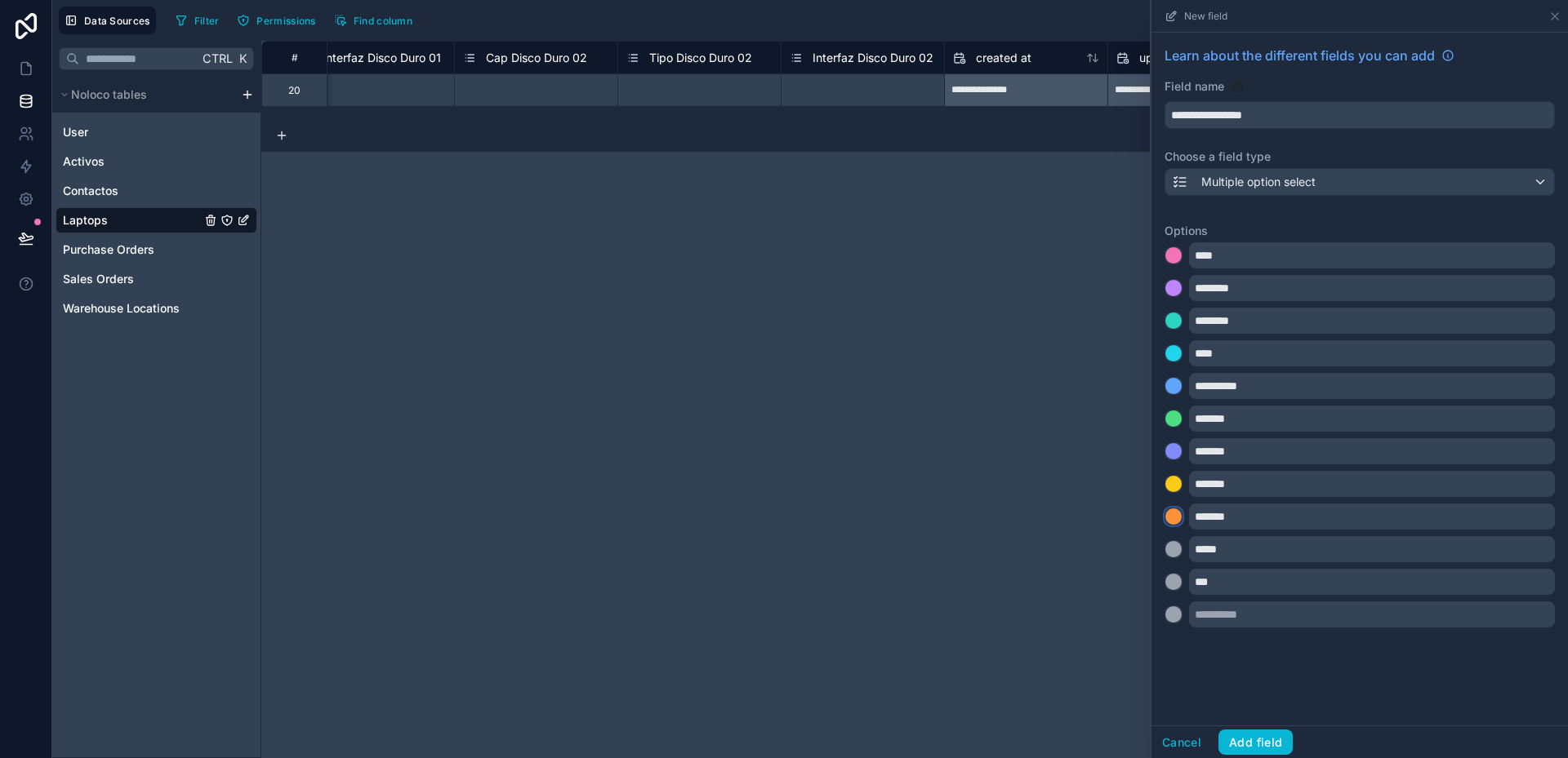
click at [1178, 516] on div at bounding box center [1174, 516] width 16 height 16
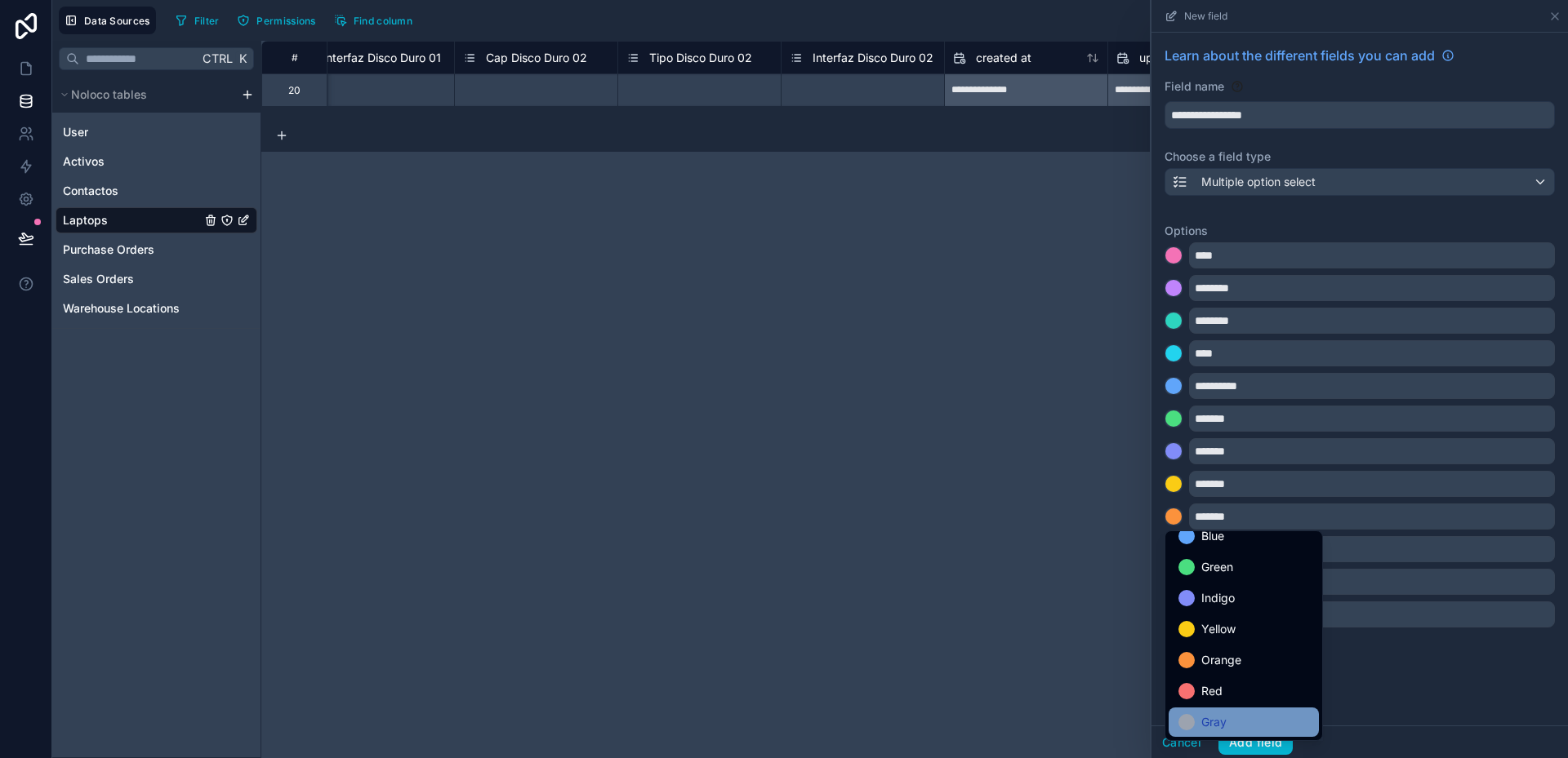
click at [1217, 727] on span "Gray" at bounding box center [1214, 722] width 25 height 20
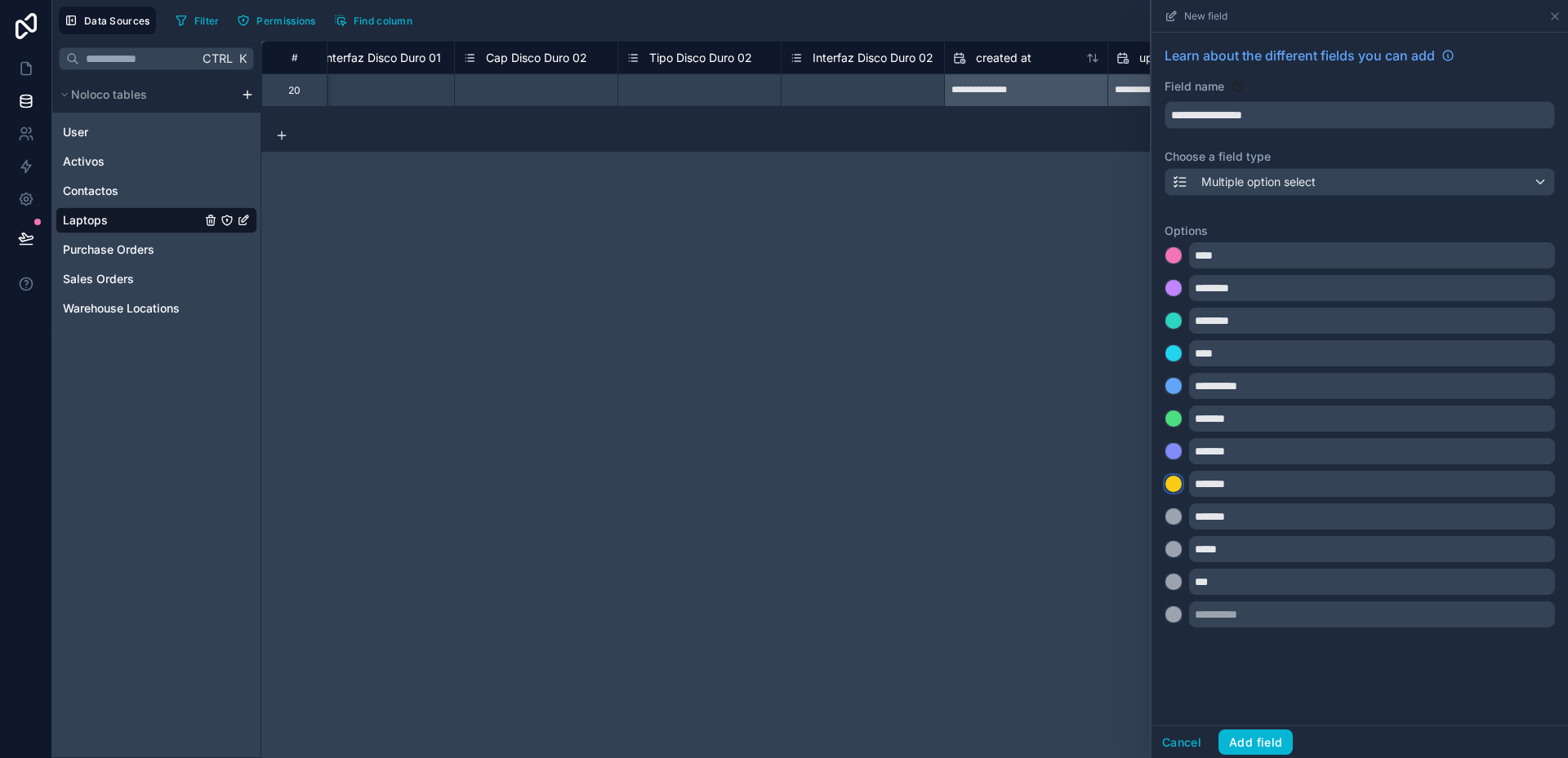
click at [1172, 483] on div at bounding box center [1174, 484] width 16 height 16
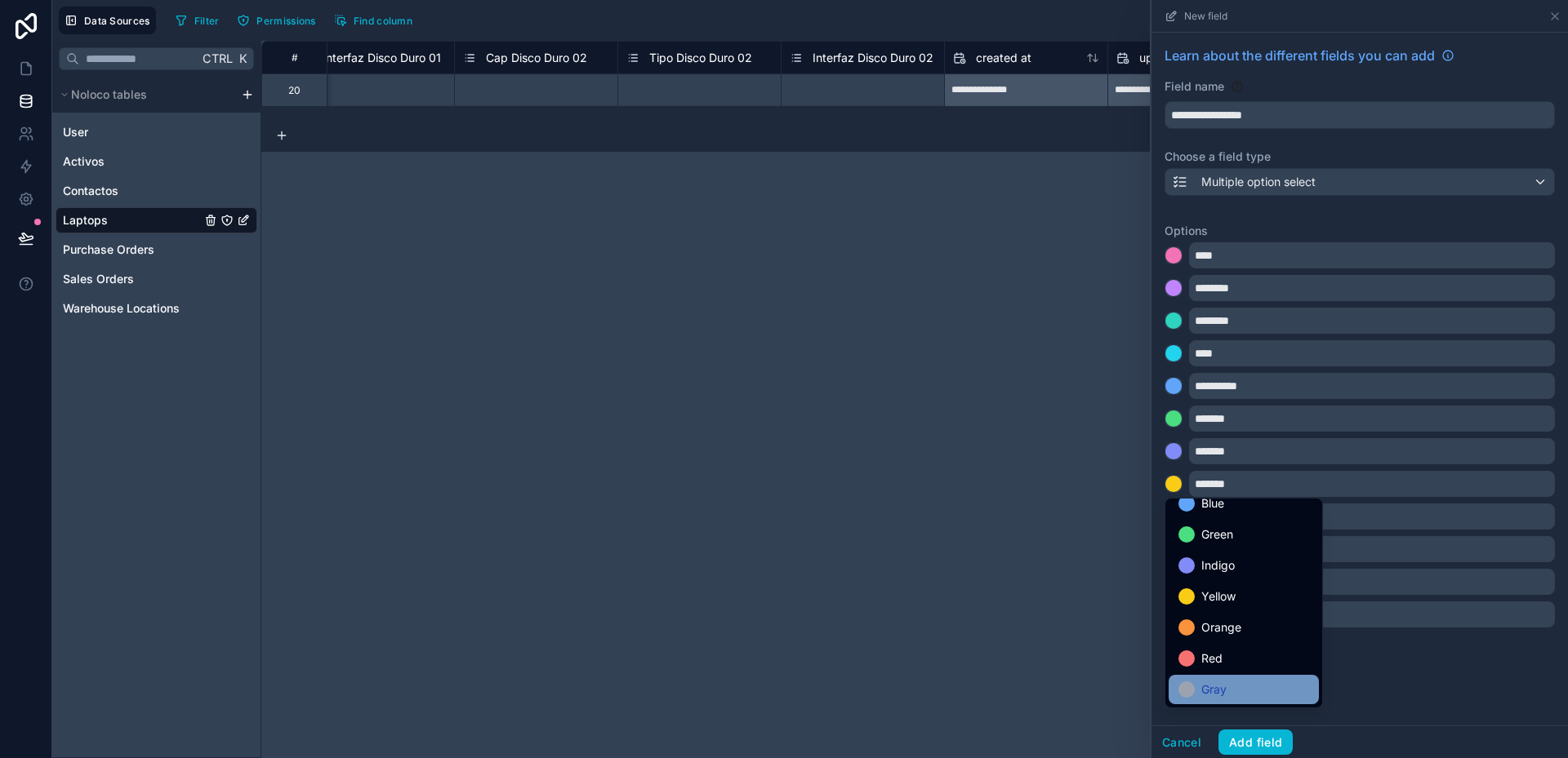
click at [1240, 686] on div "Gray" at bounding box center [1243, 690] width 130 height 20
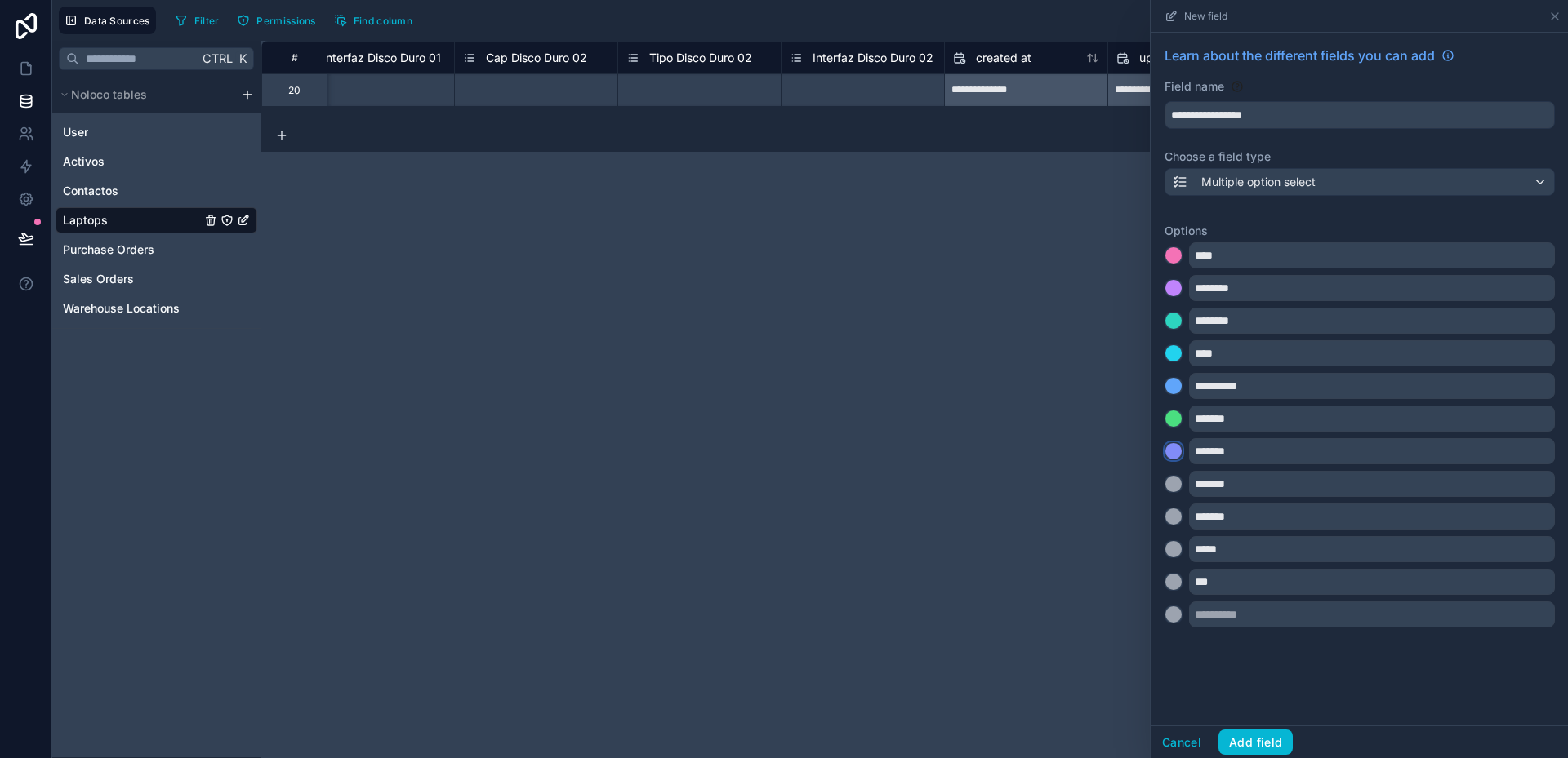
click at [1177, 452] on div at bounding box center [1174, 451] width 16 height 16
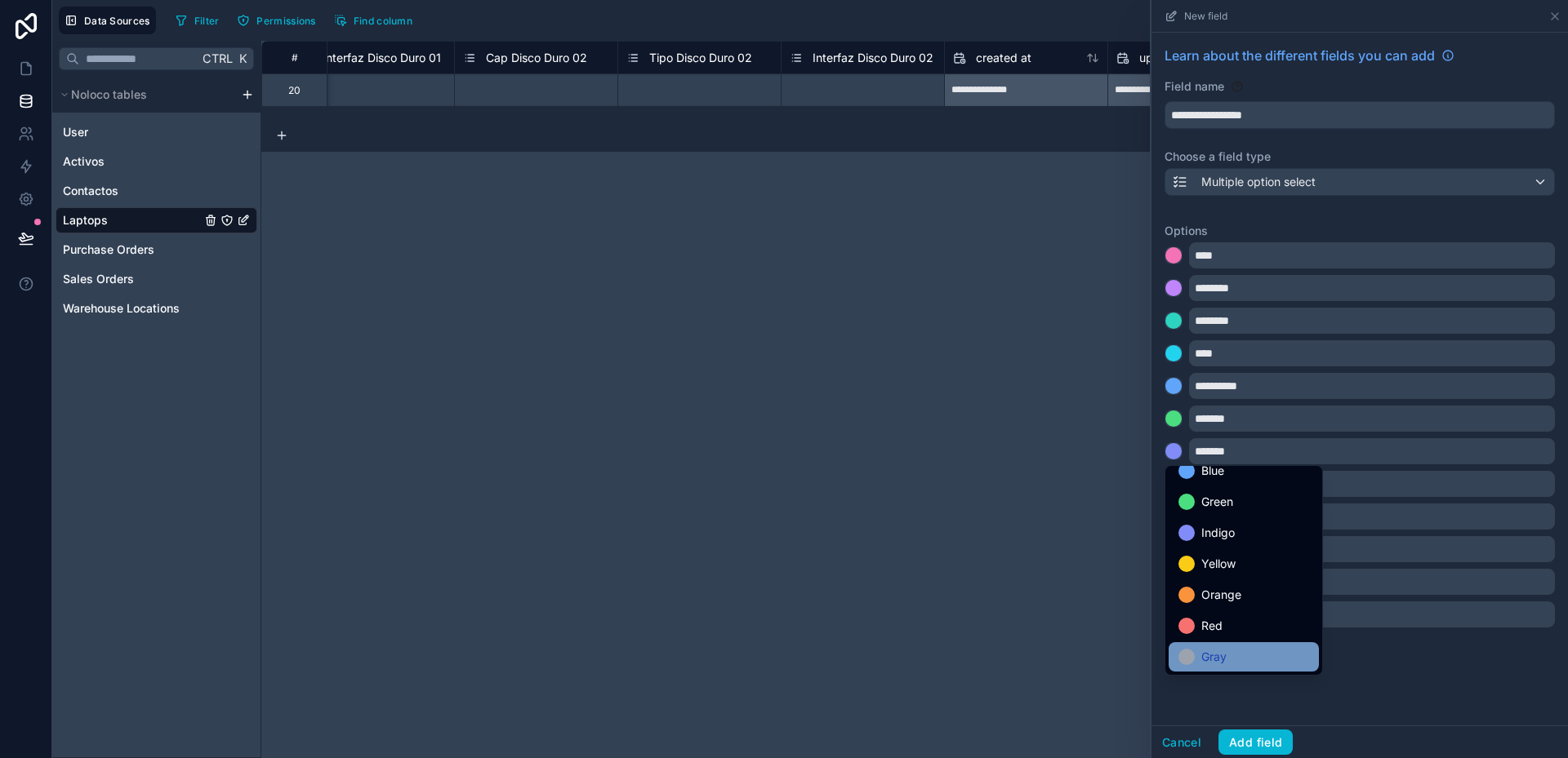
click at [1256, 651] on div "Gray" at bounding box center [1243, 657] width 130 height 20
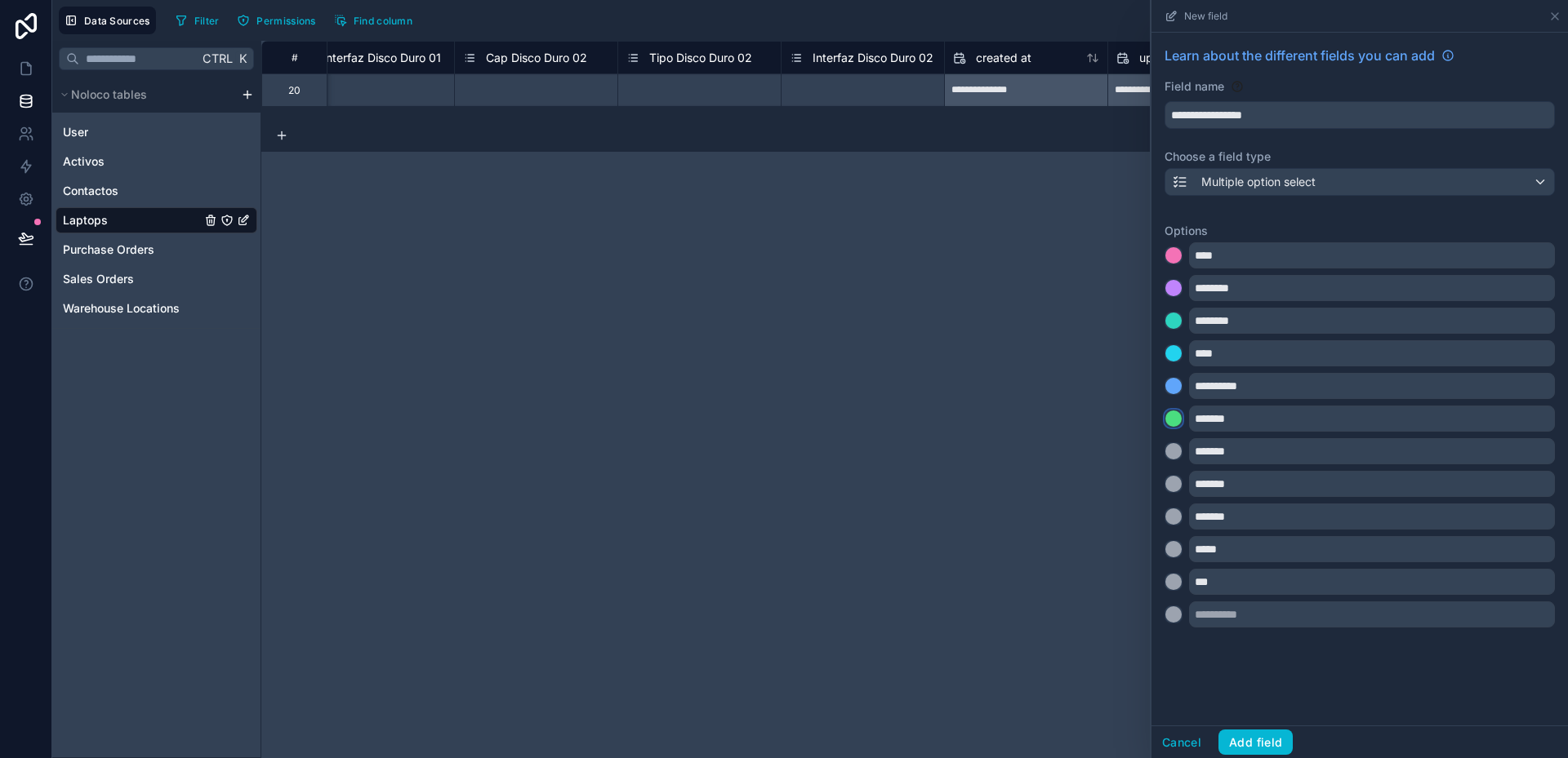
click at [1177, 418] on div at bounding box center [1174, 419] width 16 height 16
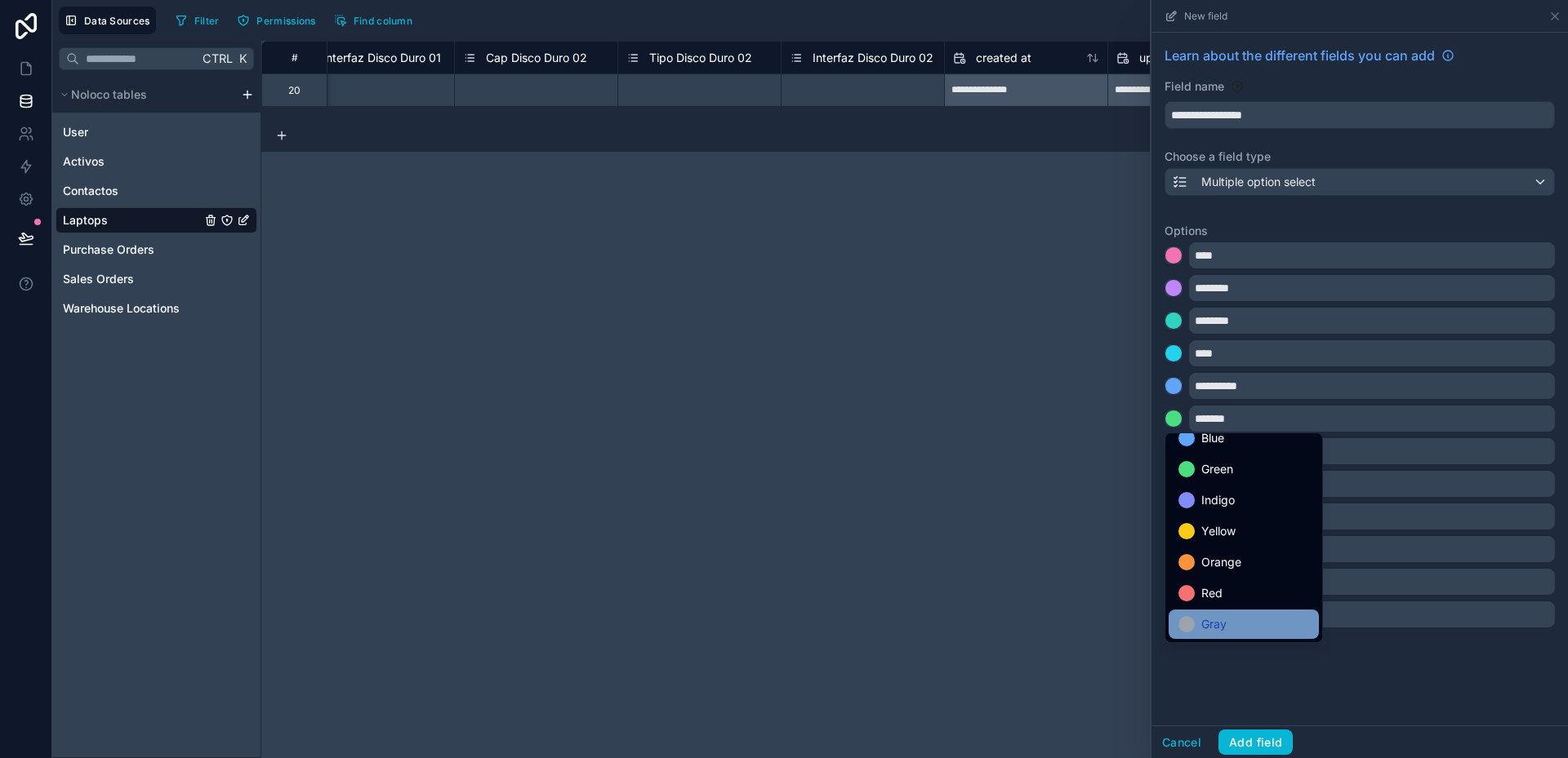
click at [1215, 621] on span "Gray" at bounding box center [1214, 624] width 25 height 20
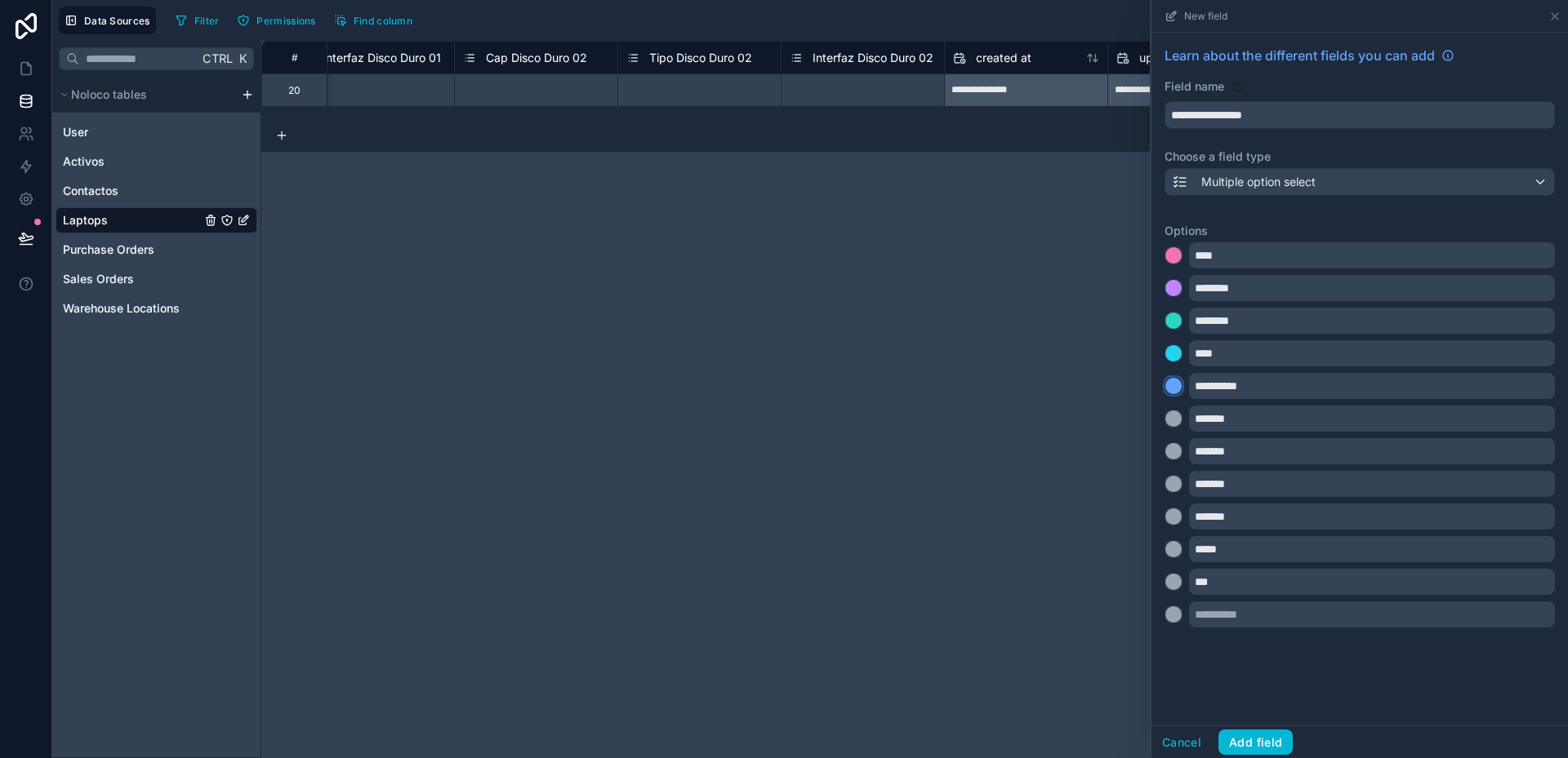
click at [1174, 387] on div at bounding box center [1174, 386] width 16 height 16
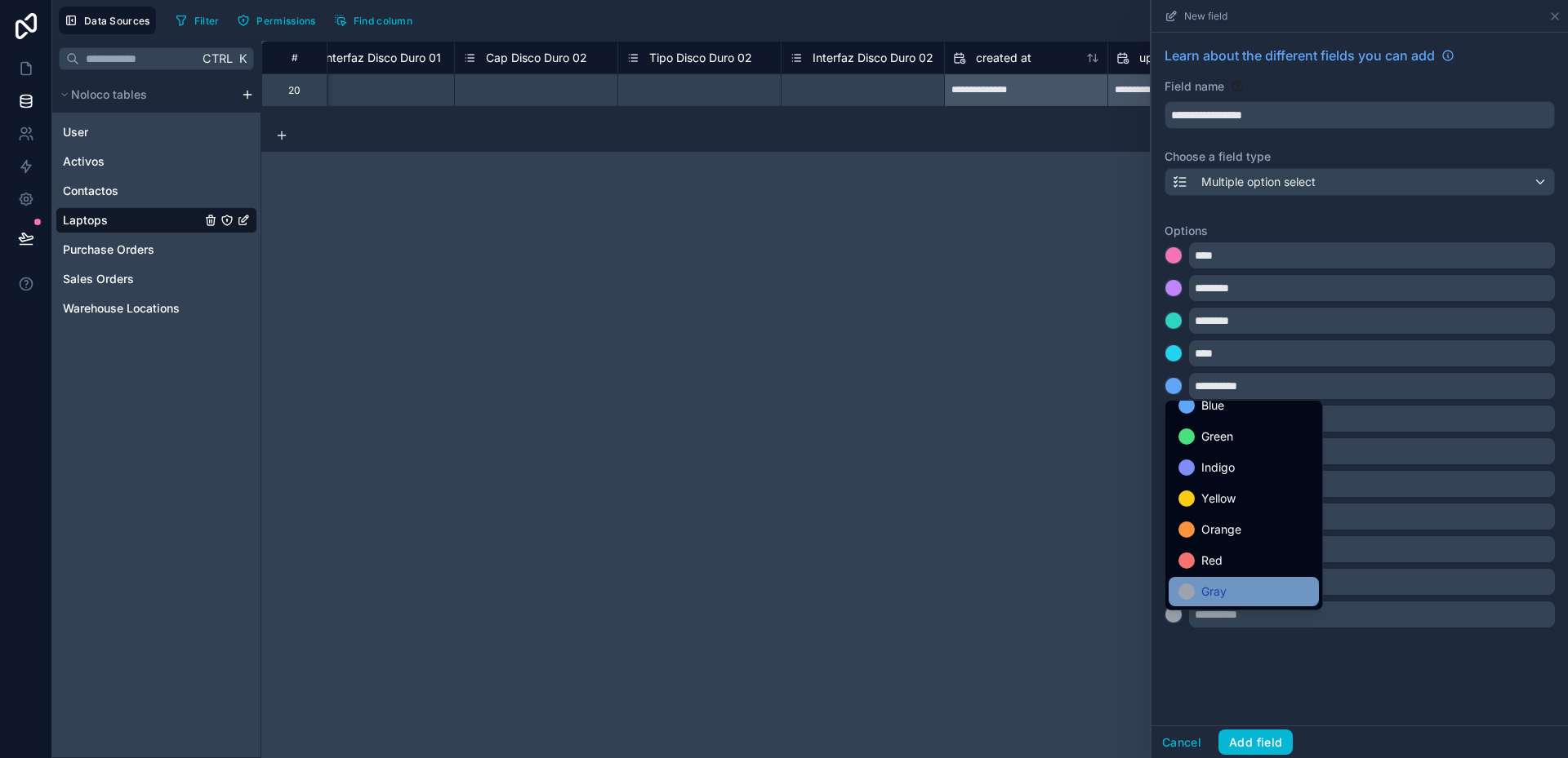
click at [1214, 582] on span "Gray" at bounding box center [1214, 592] width 25 height 20
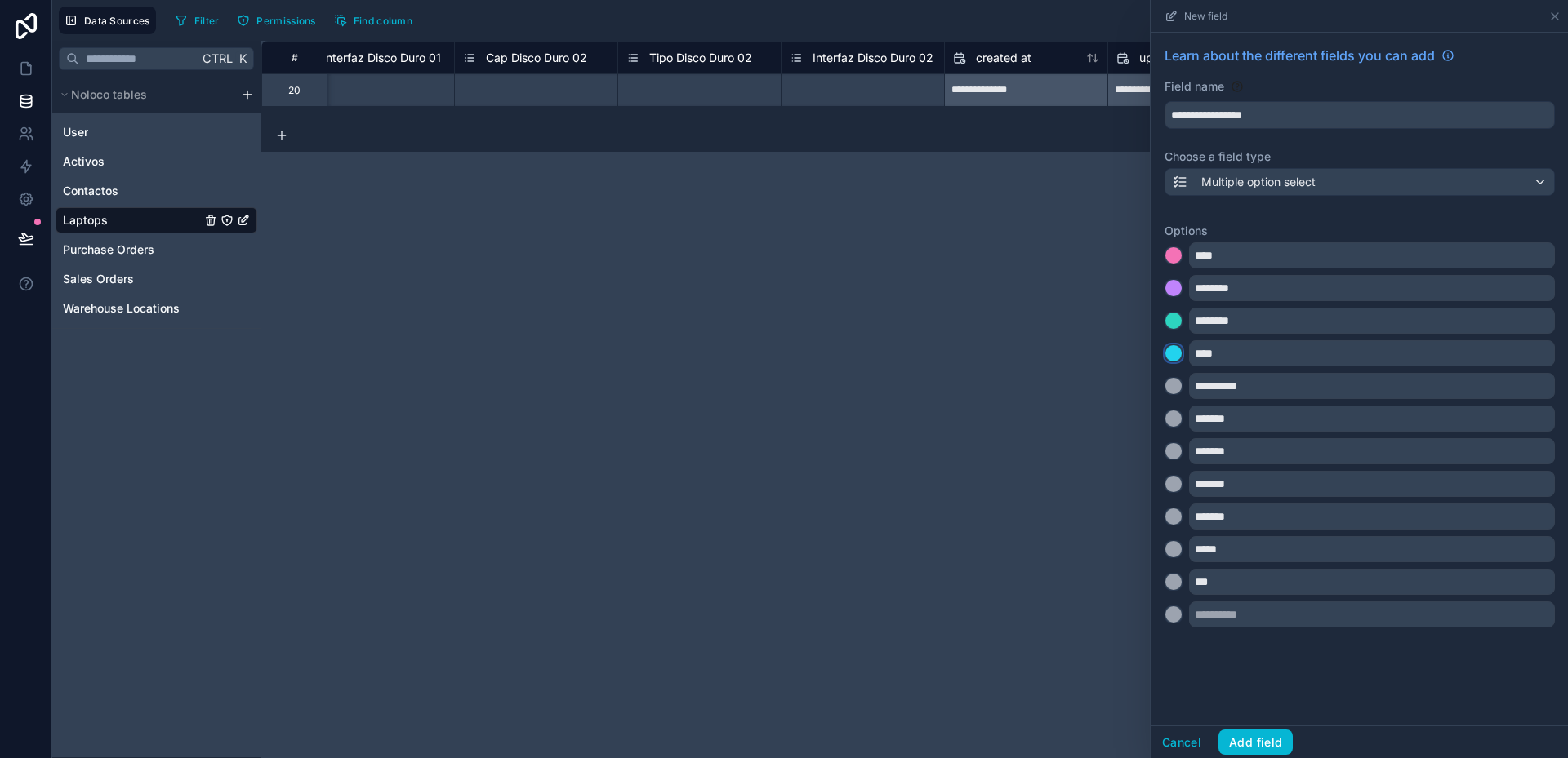
click at [1179, 353] on div at bounding box center [1174, 353] width 16 height 16
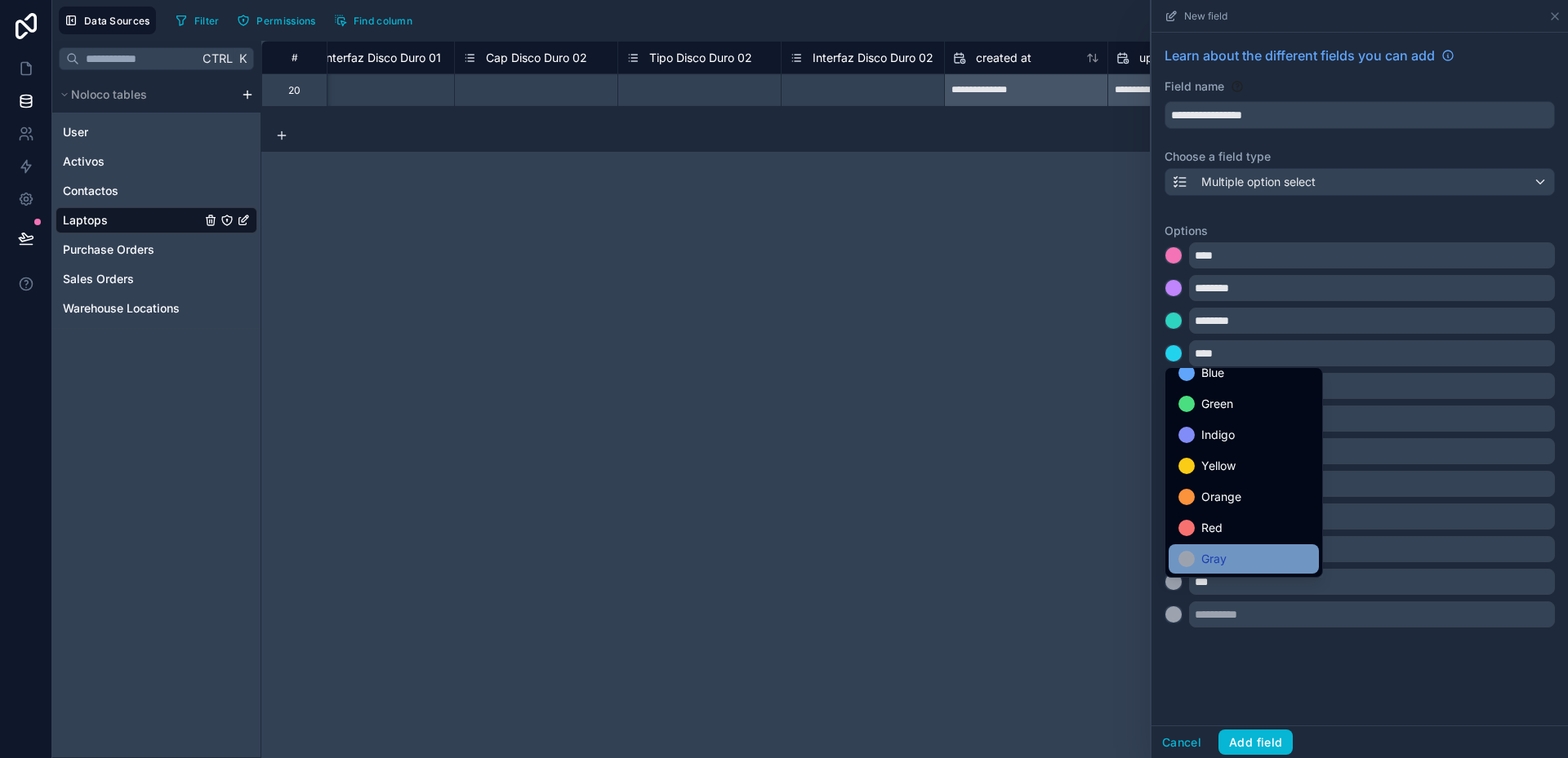
click at [1213, 555] on span "Gray" at bounding box center [1214, 560] width 25 height 20
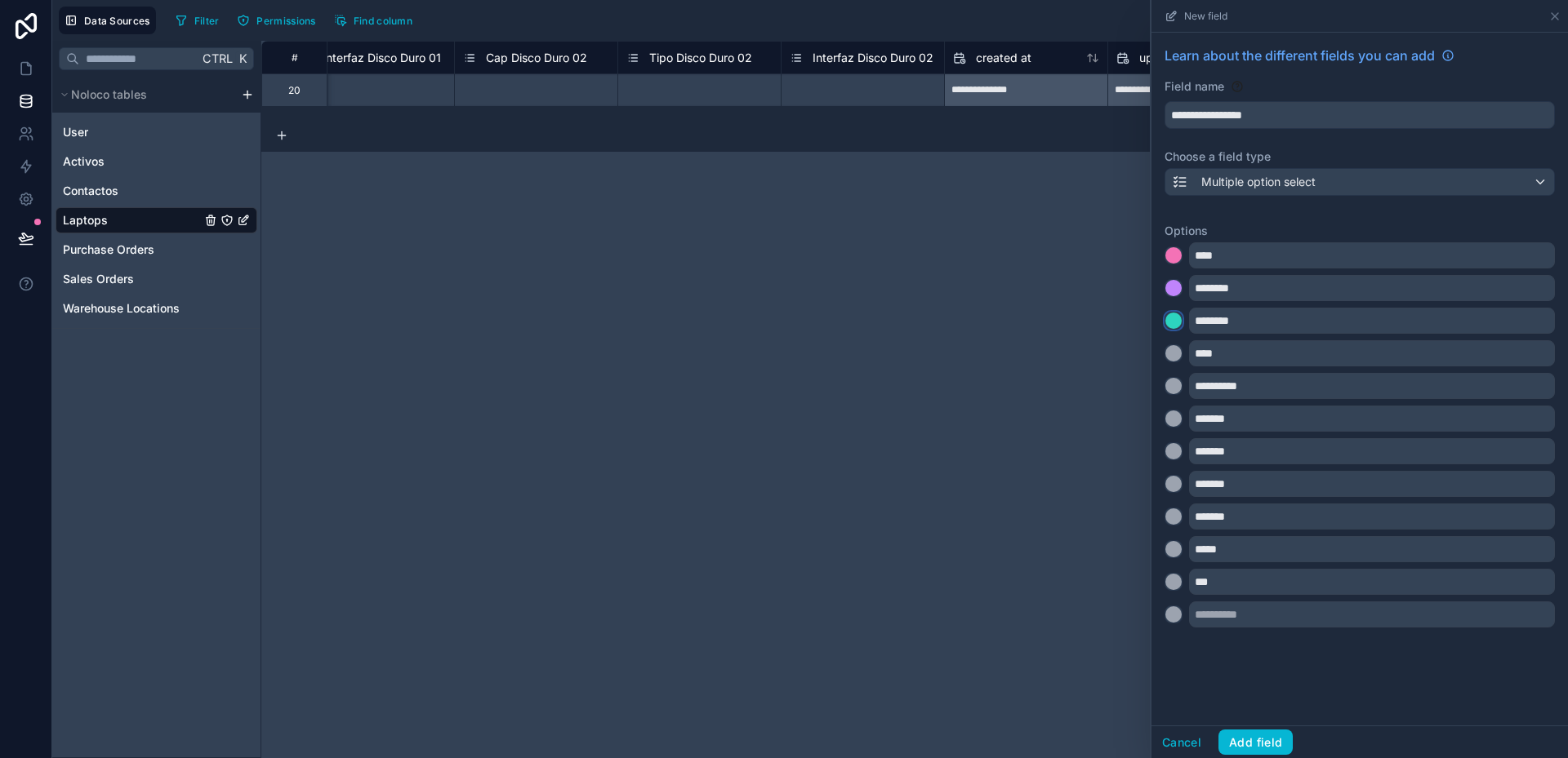
click at [1174, 322] on div at bounding box center [1174, 321] width 16 height 16
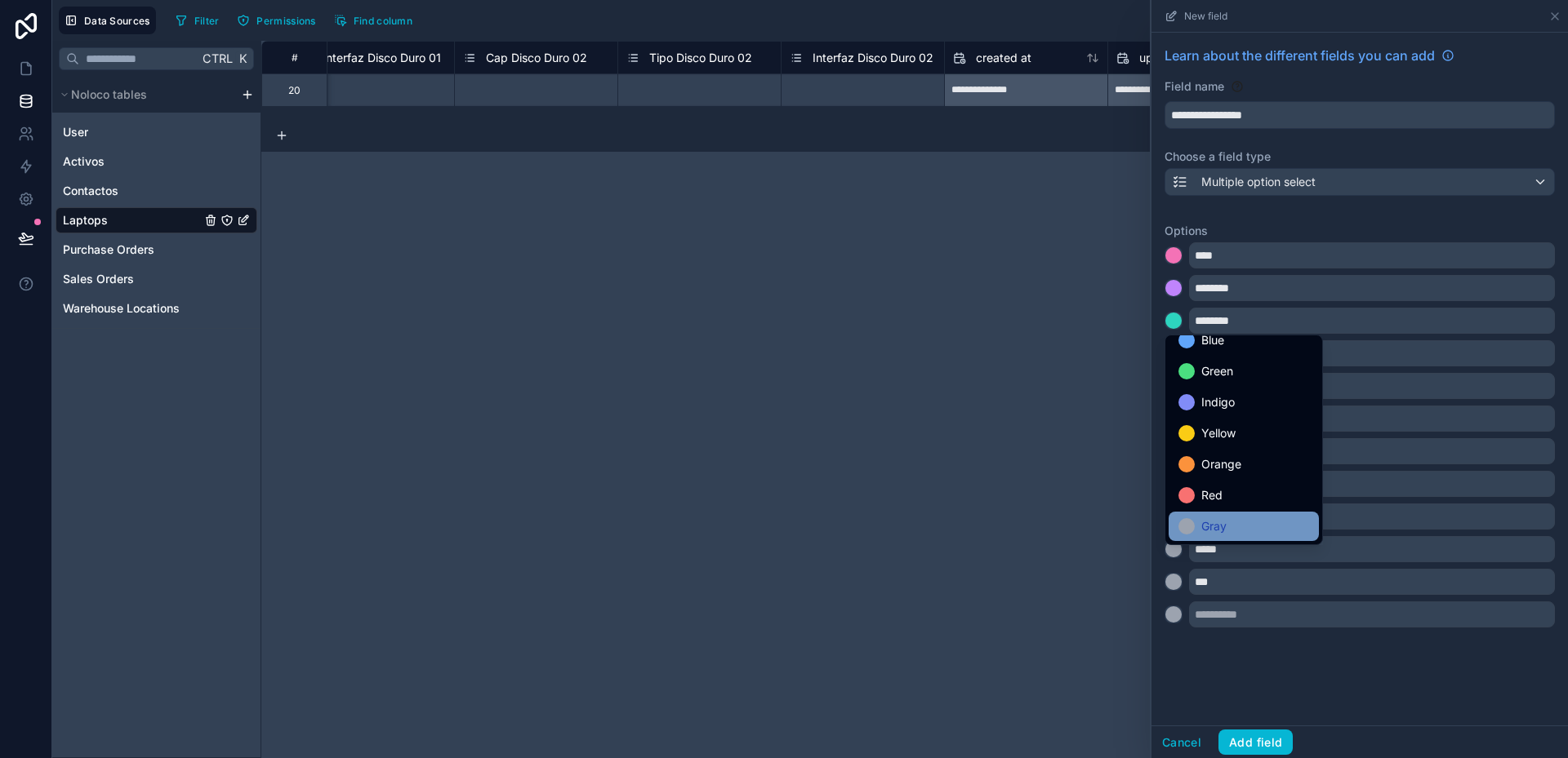
click at [1230, 533] on div "Gray" at bounding box center [1243, 526] width 130 height 20
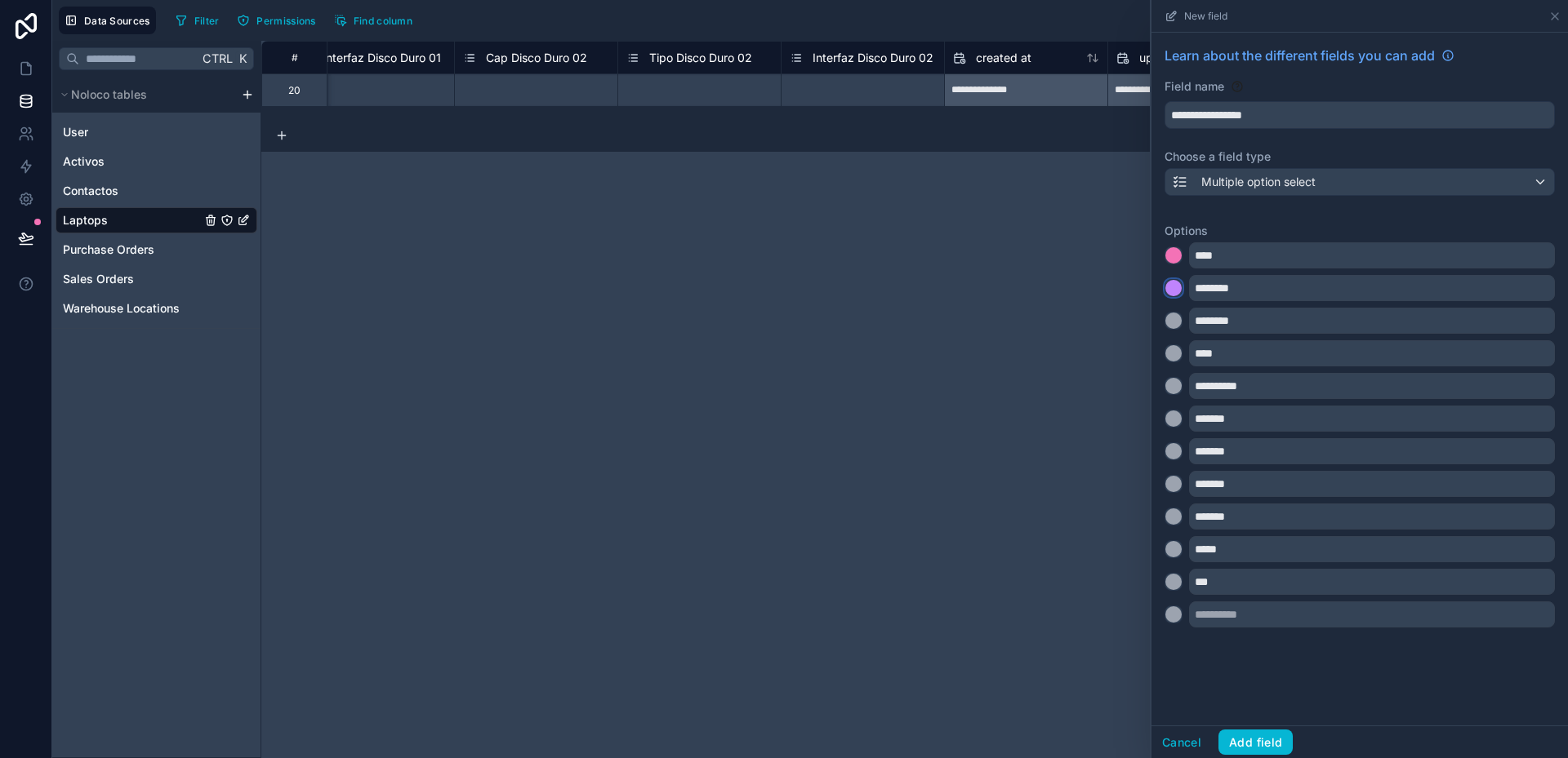
click at [1177, 286] on div at bounding box center [1174, 288] width 16 height 16
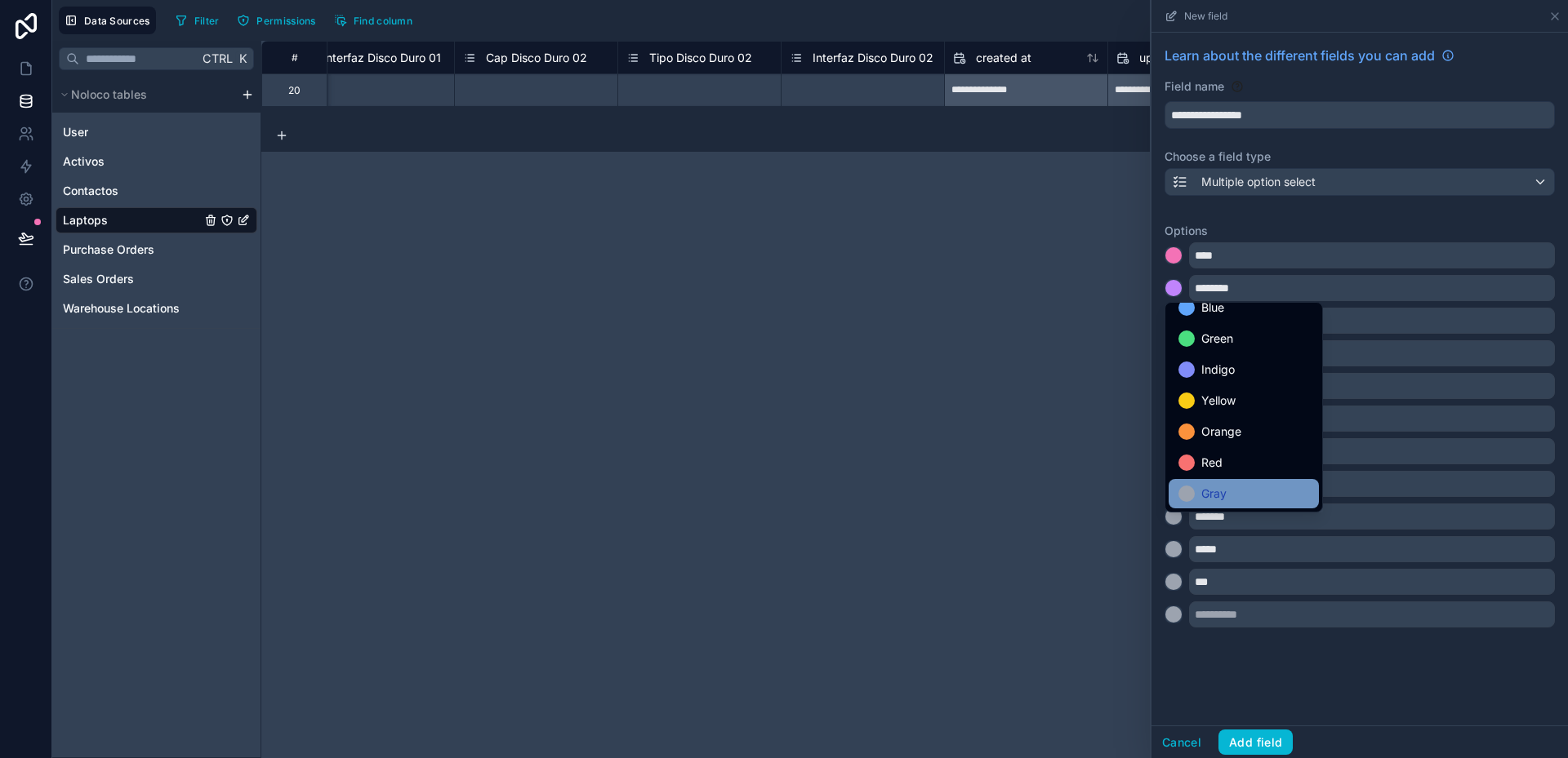
click at [1218, 488] on span "Gray" at bounding box center [1214, 494] width 25 height 20
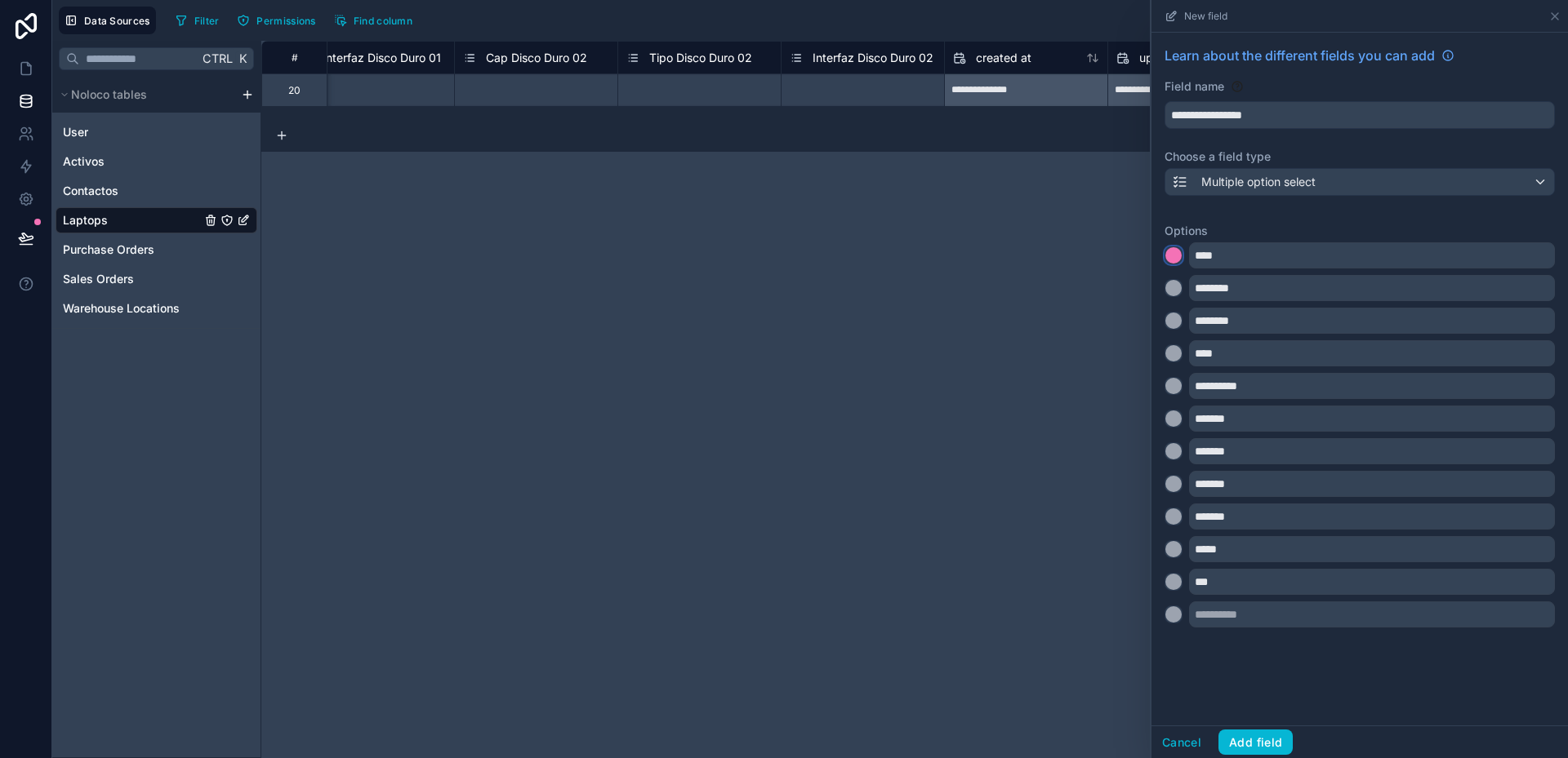
click at [1179, 256] on div at bounding box center [1174, 255] width 16 height 16
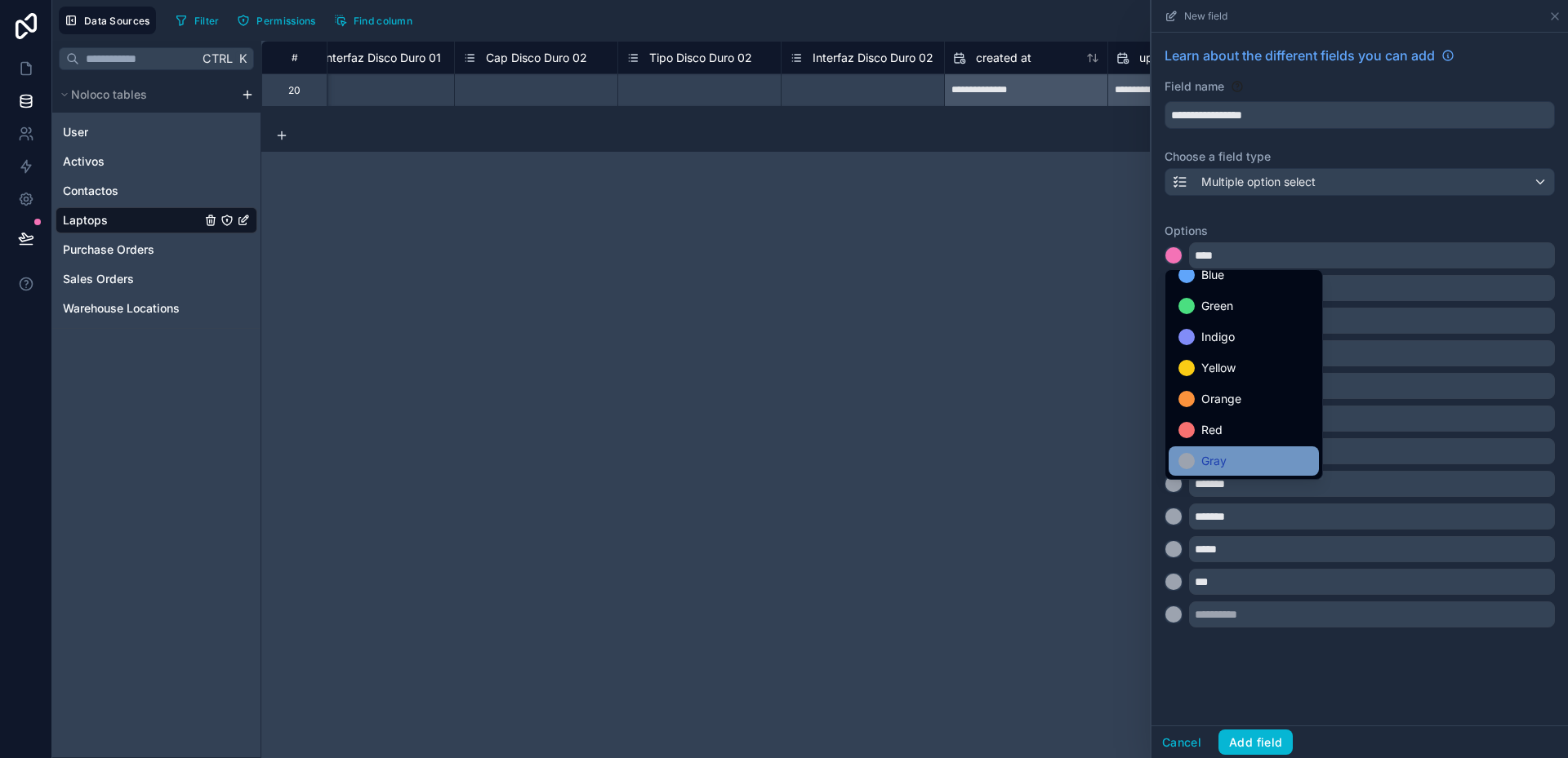
click at [1235, 466] on div "Gray" at bounding box center [1243, 462] width 130 height 20
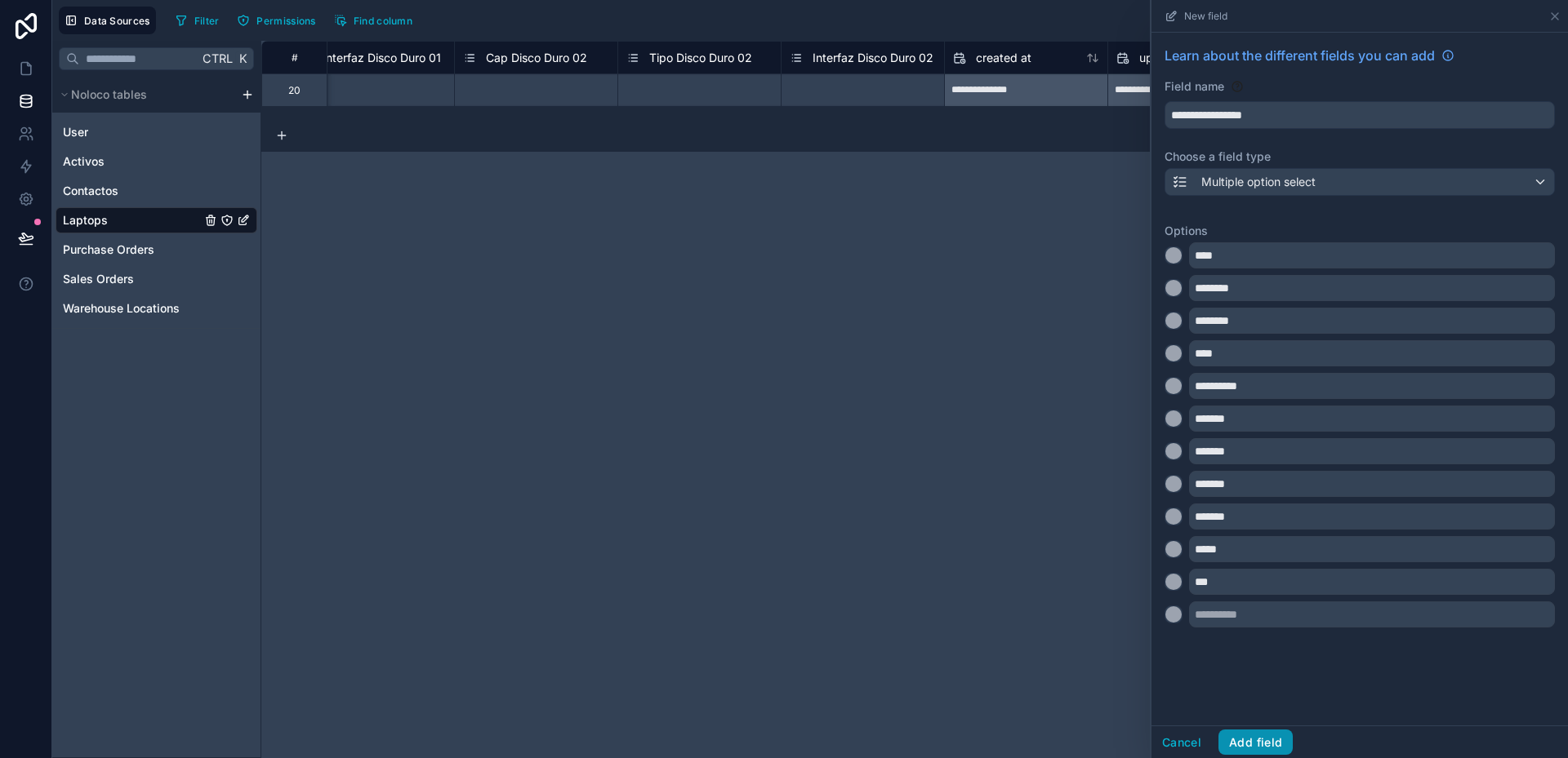
click at [1267, 735] on button "Add field" at bounding box center [1255, 742] width 75 height 26
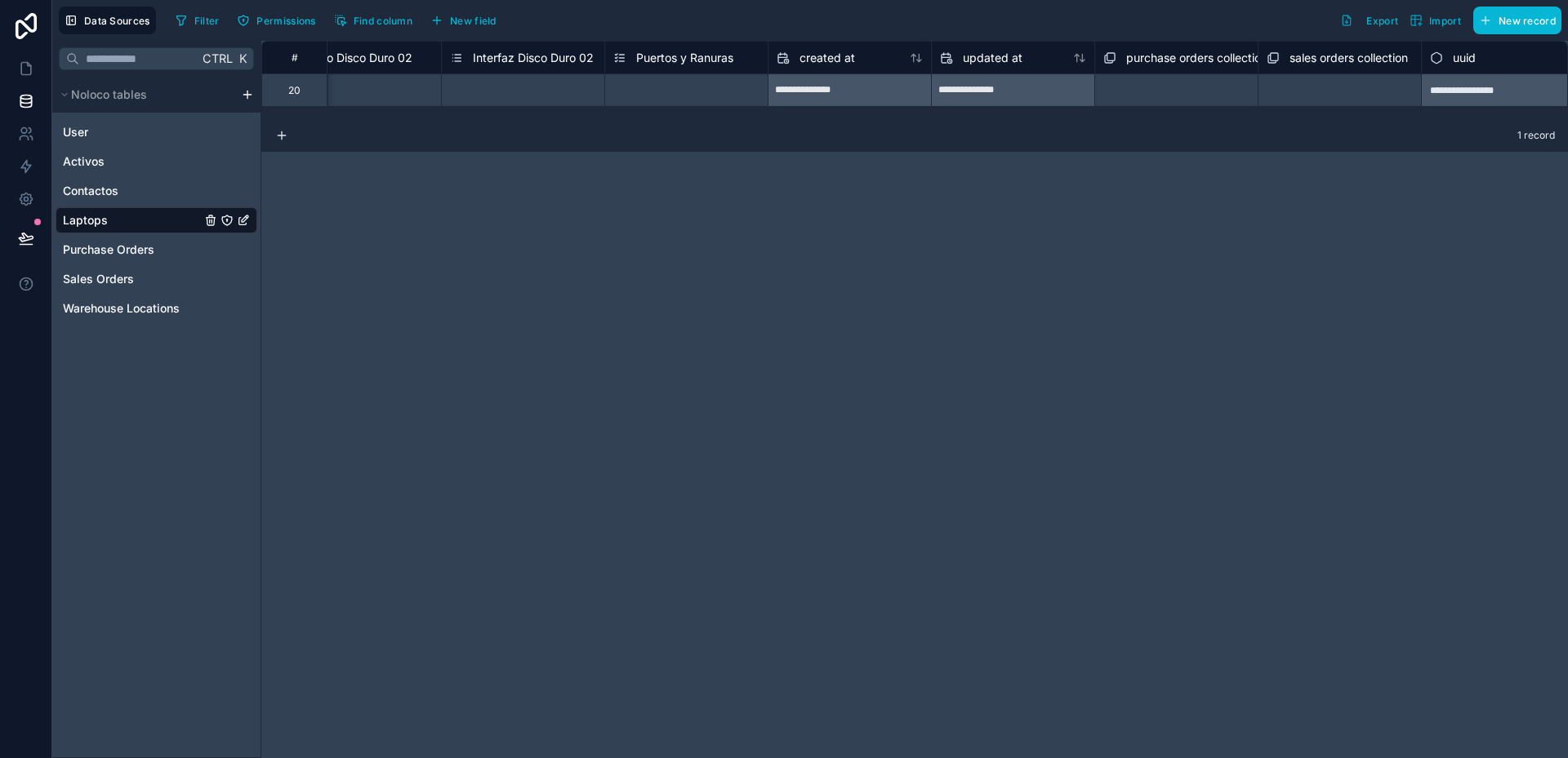
scroll to position [0, 3986]
click at [469, 27] on button "New field" at bounding box center [464, 20] width 77 height 24
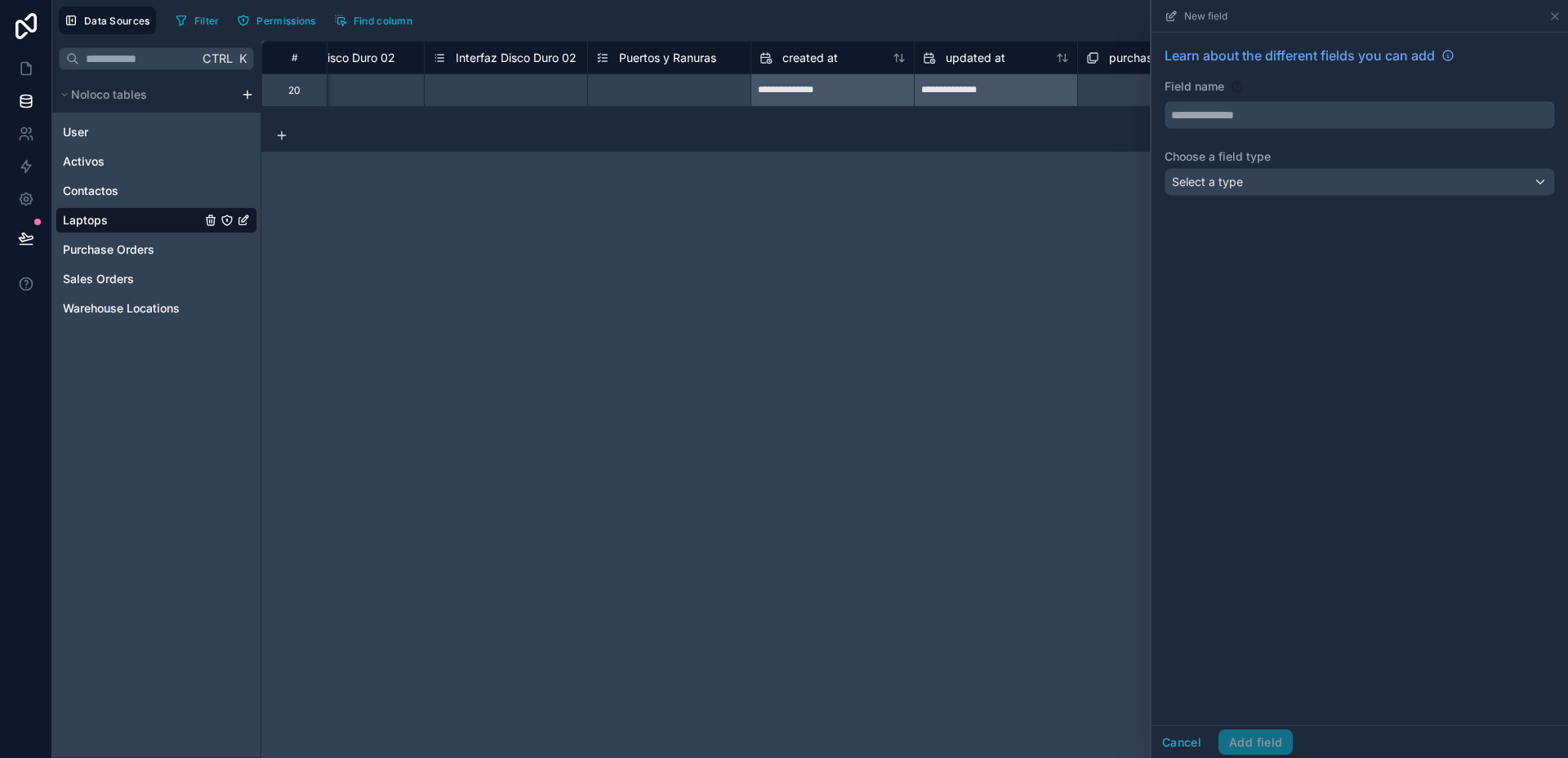
click at [1252, 117] on input "text" at bounding box center [1360, 115] width 389 height 26
type input "**********"
click at [1240, 189] on span "Select a type" at bounding box center [1207, 182] width 71 height 16
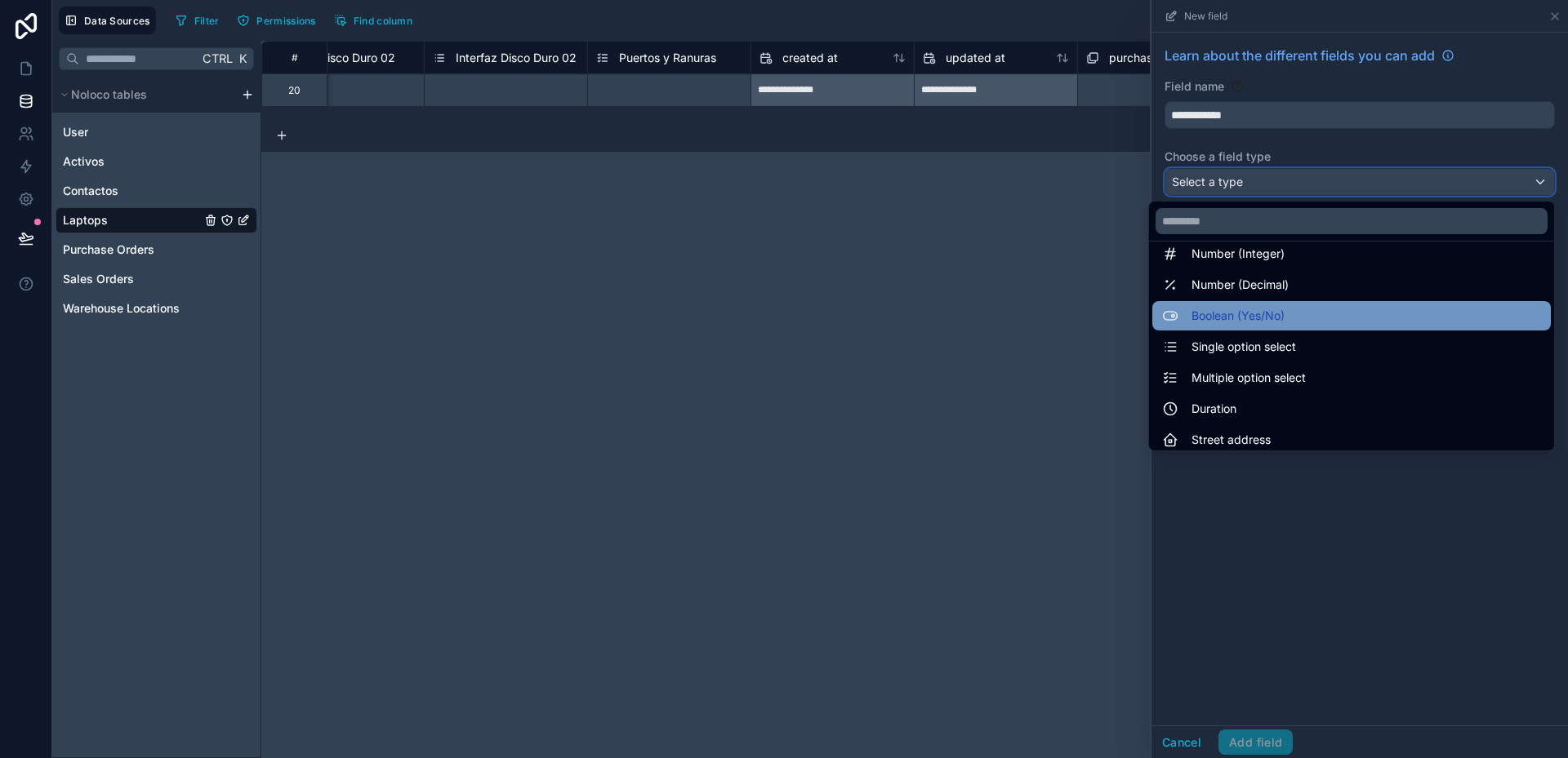
scroll to position [82, 0]
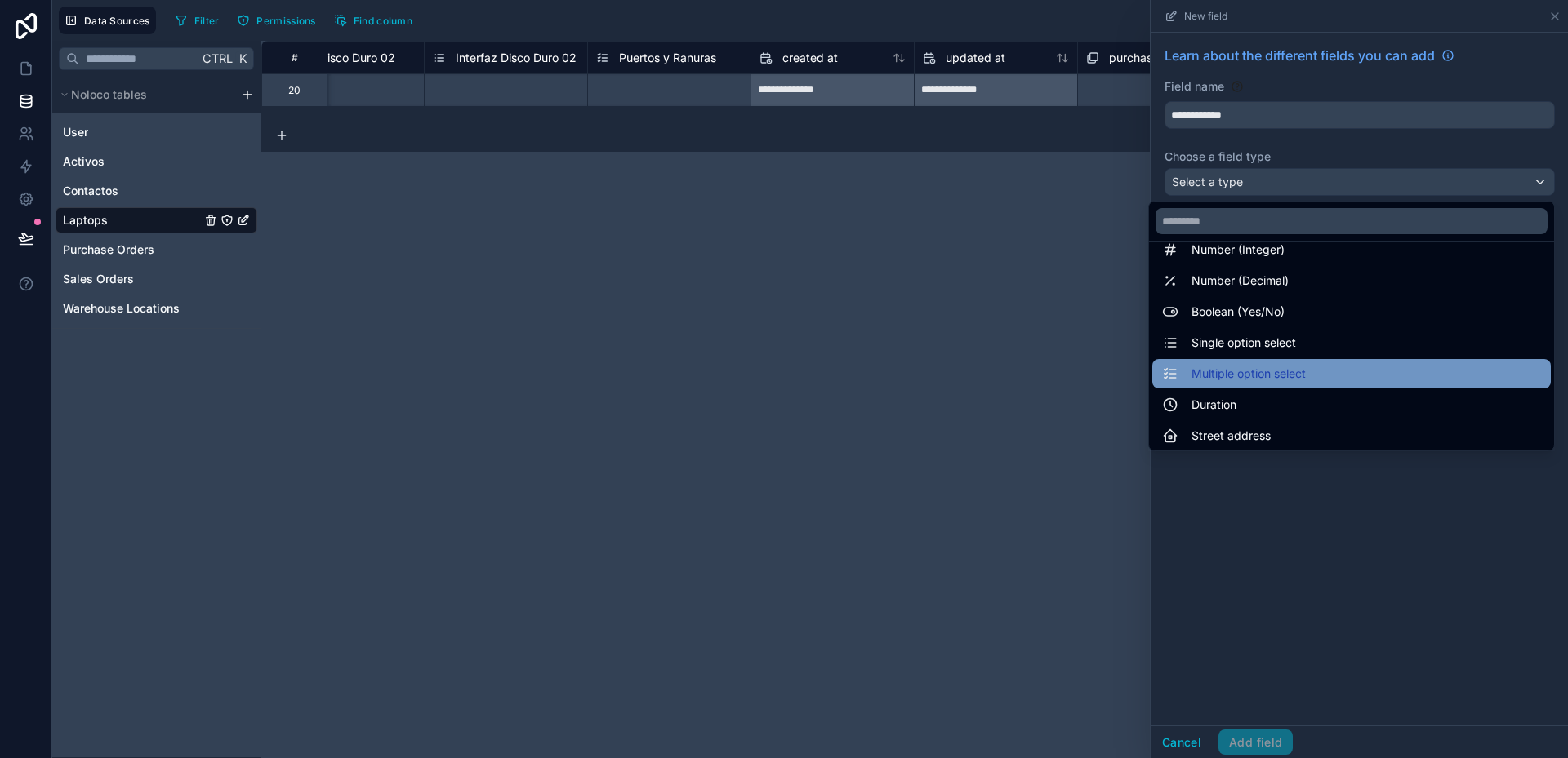
click at [1228, 366] on span "Multiple option select" at bounding box center [1248, 374] width 114 height 20
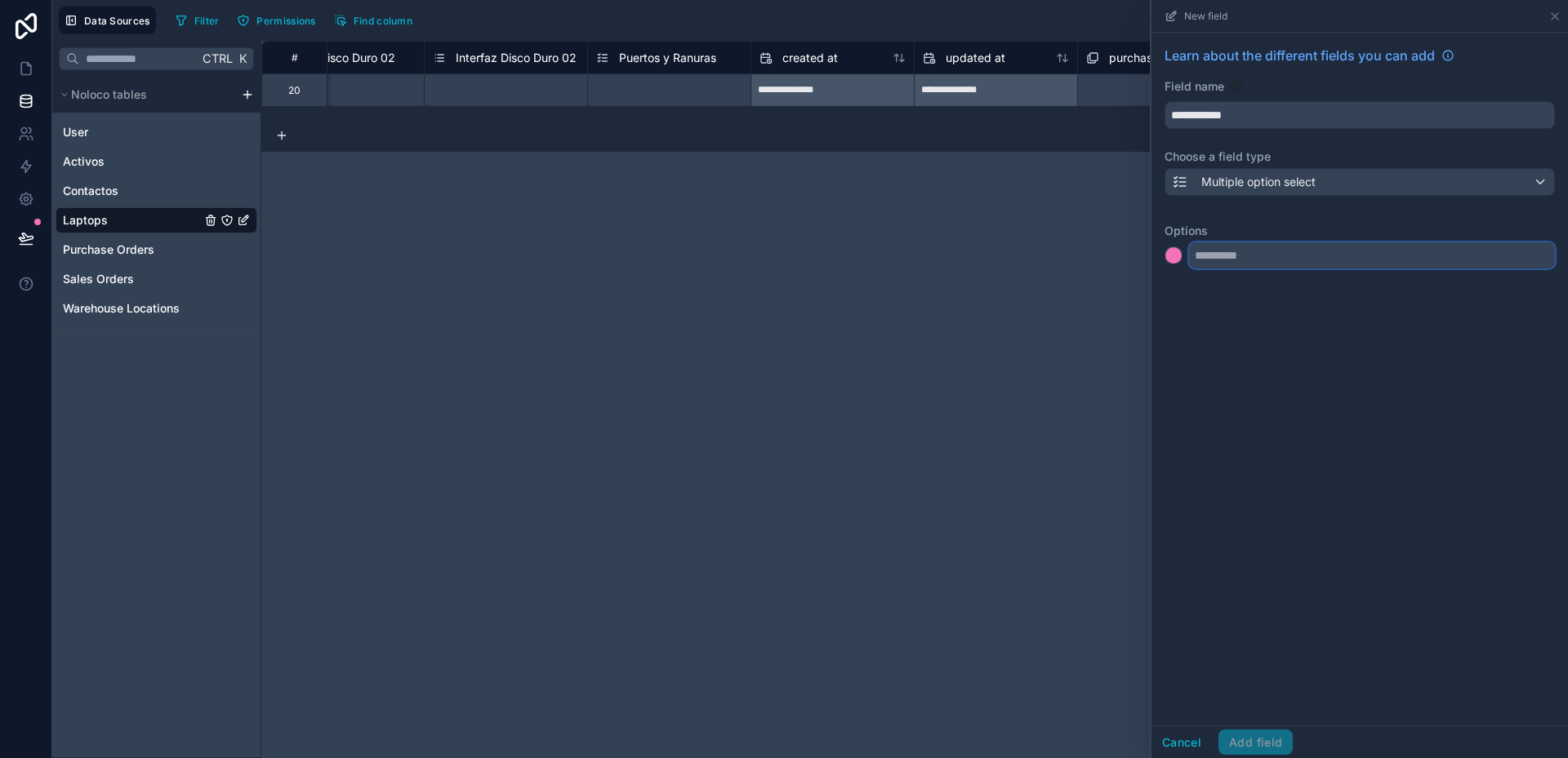
click at [1215, 253] on input "text" at bounding box center [1371, 255] width 366 height 26
type input "****"
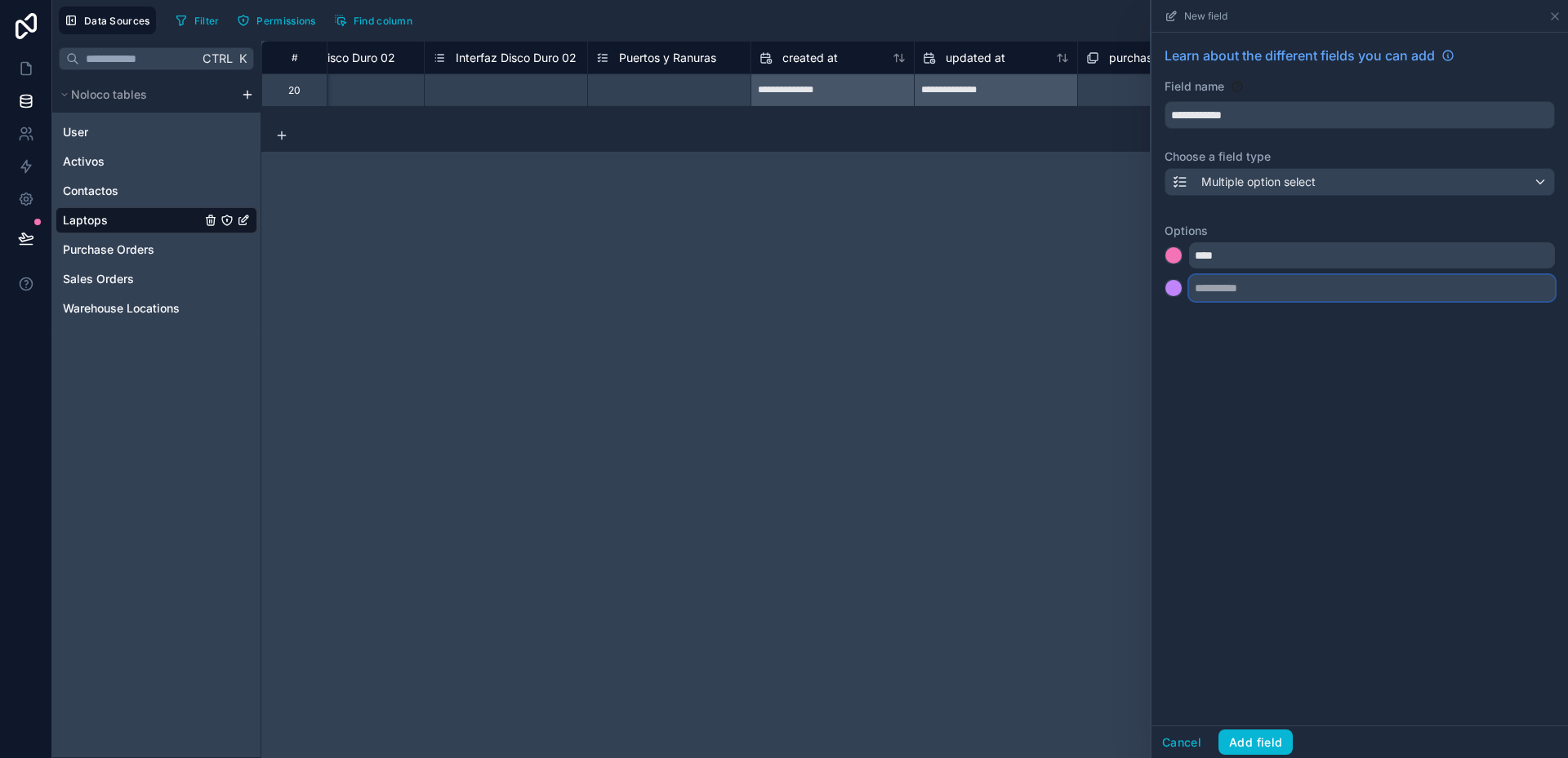
click at [1218, 293] on input "text" at bounding box center [1371, 287] width 366 height 26
type input "*********"
click at [1177, 285] on div at bounding box center [1174, 288] width 16 height 16
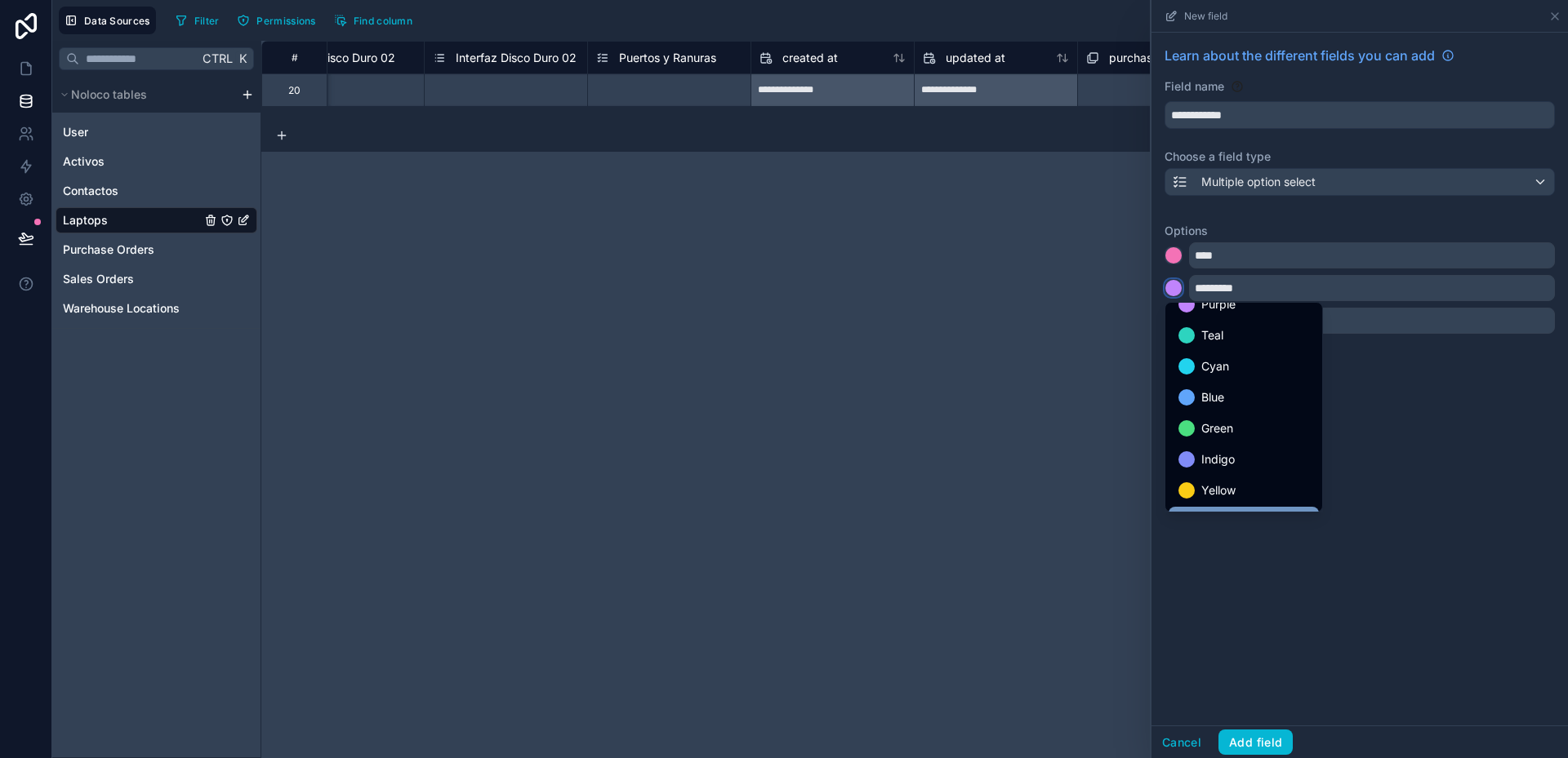
scroll to position [137, 0]
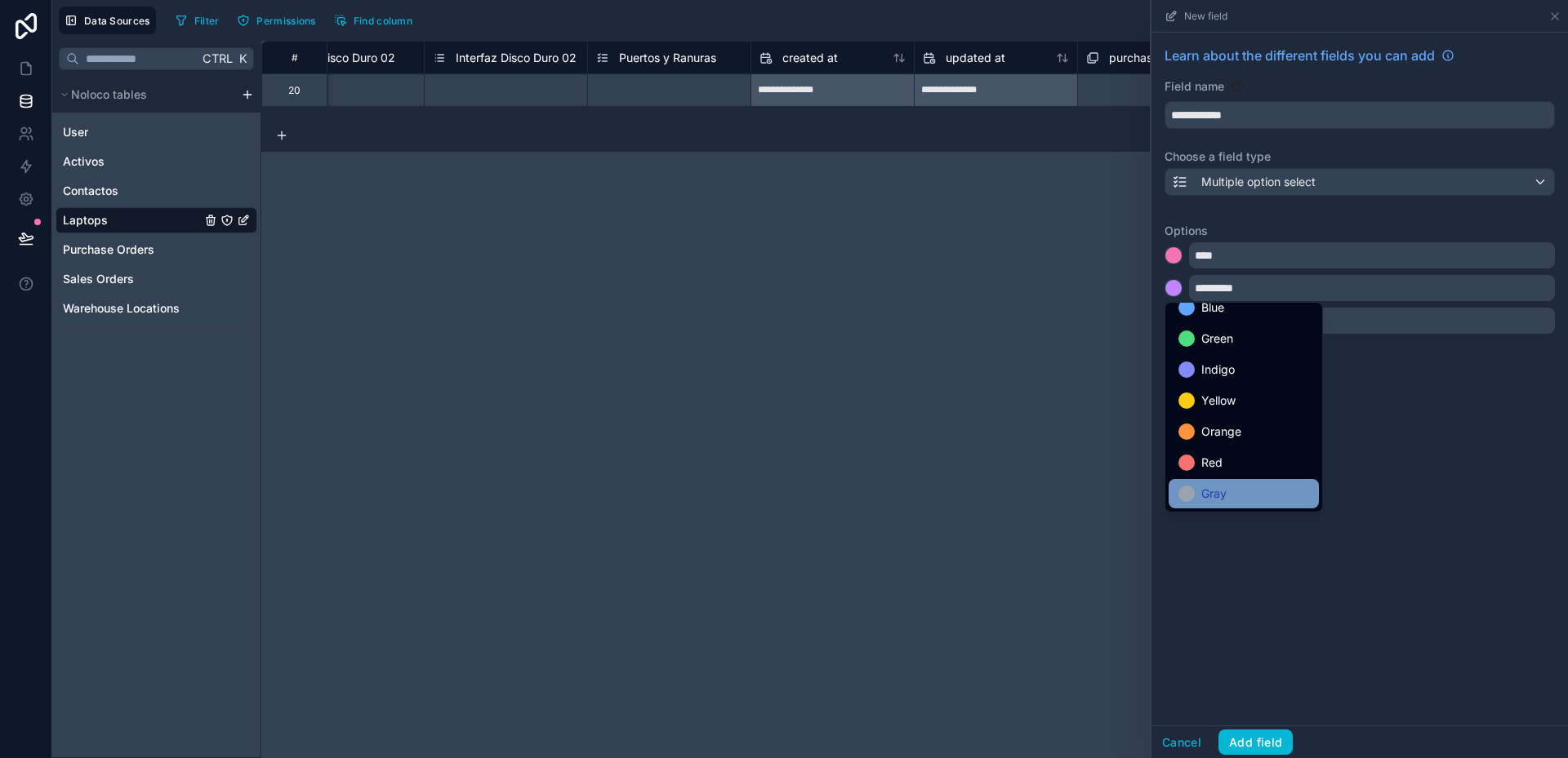
click at [1228, 486] on div "Gray" at bounding box center [1243, 494] width 130 height 20
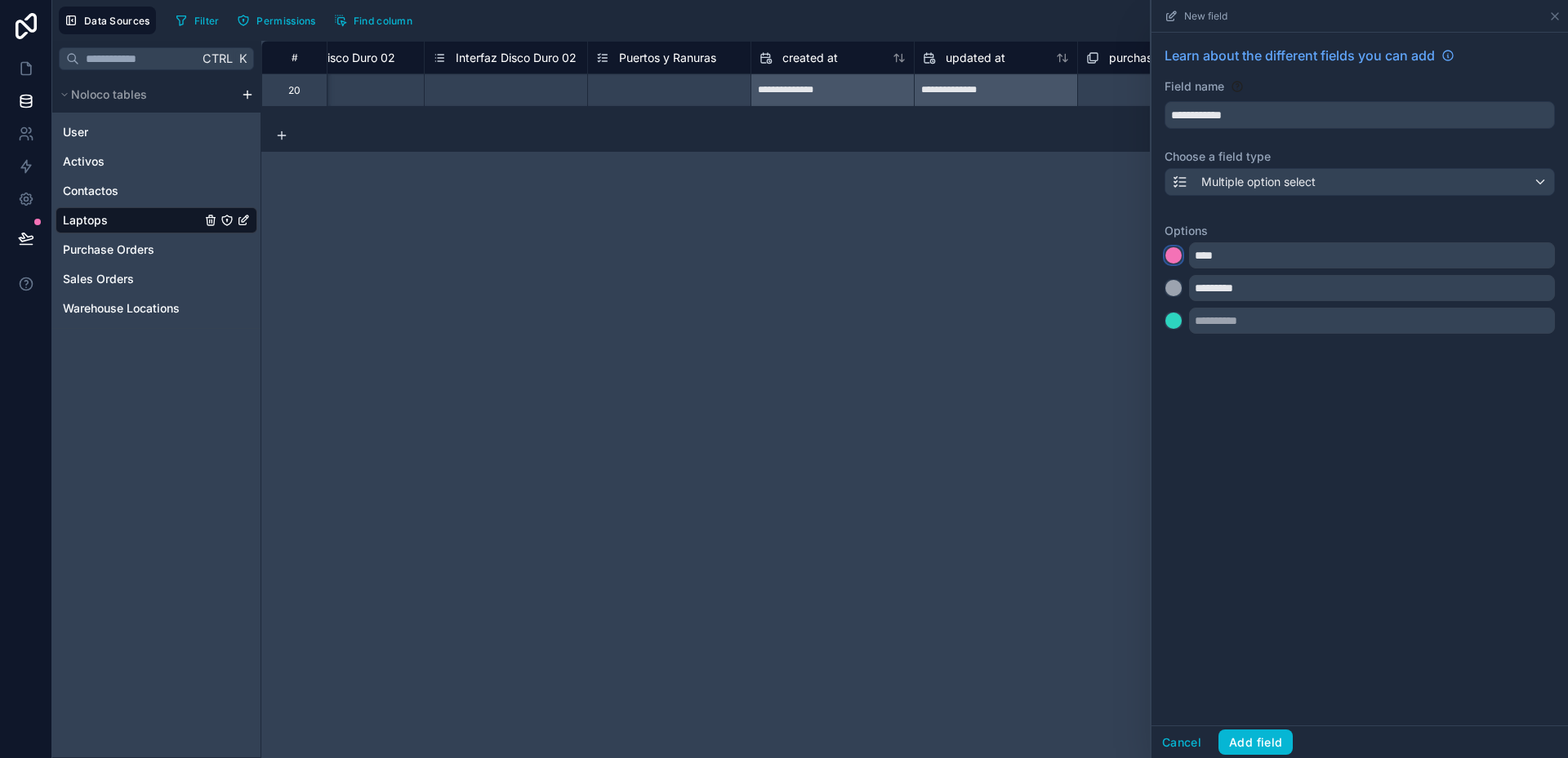
click at [1180, 259] on div at bounding box center [1174, 255] width 16 height 16
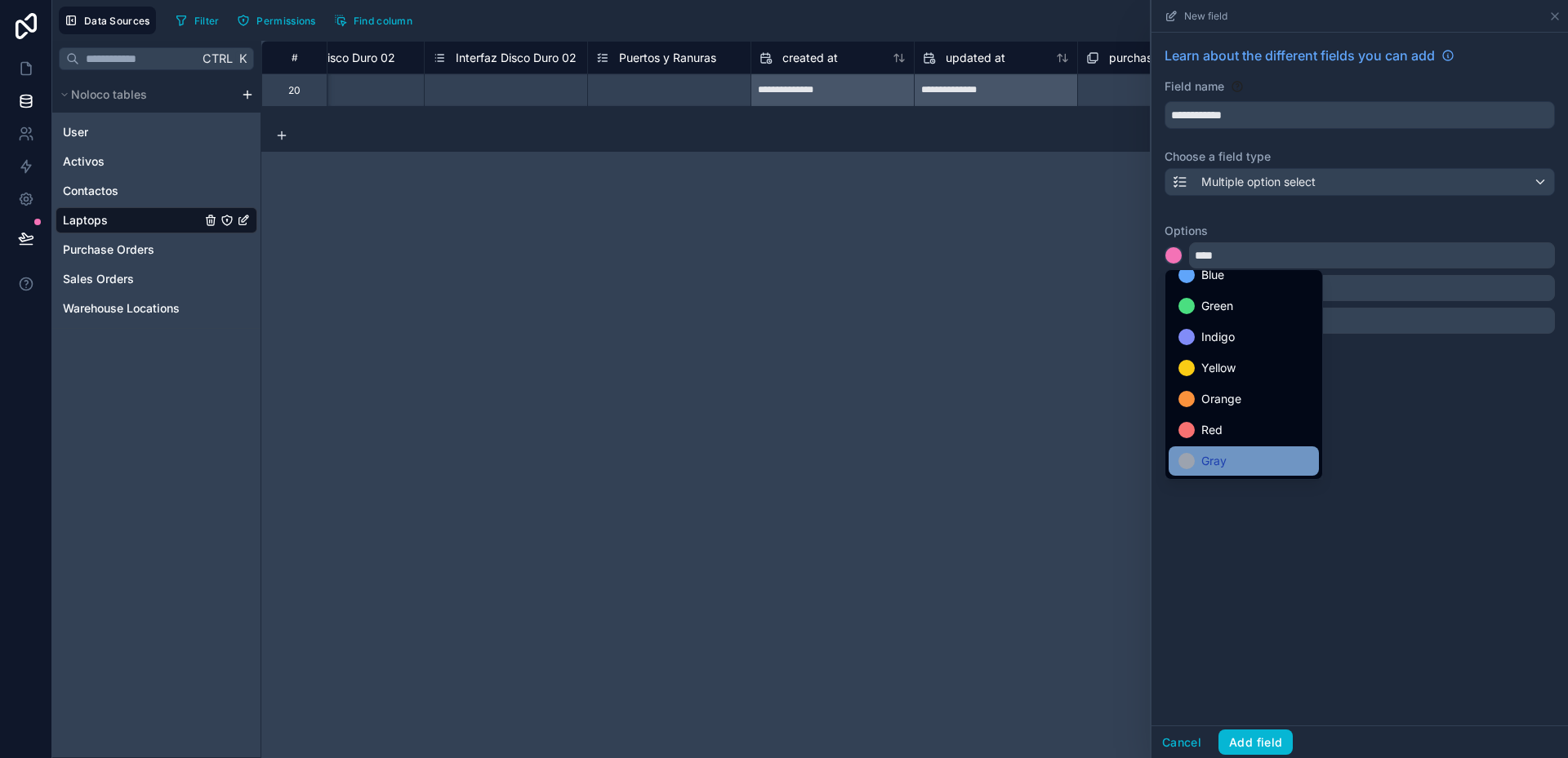
click at [1236, 461] on div "Gray" at bounding box center [1243, 462] width 130 height 20
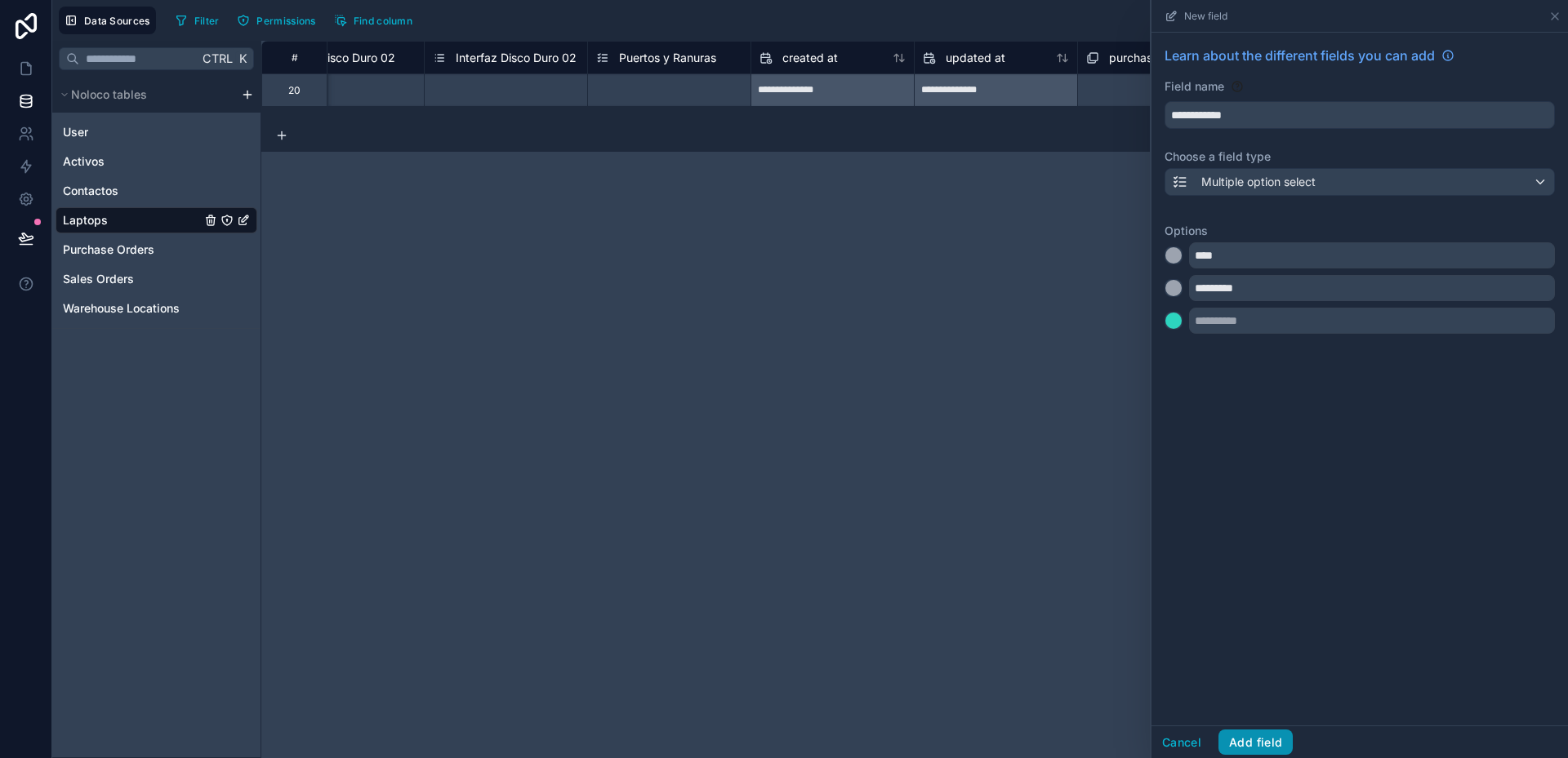
click at [1268, 745] on button "Add field" at bounding box center [1255, 742] width 75 height 26
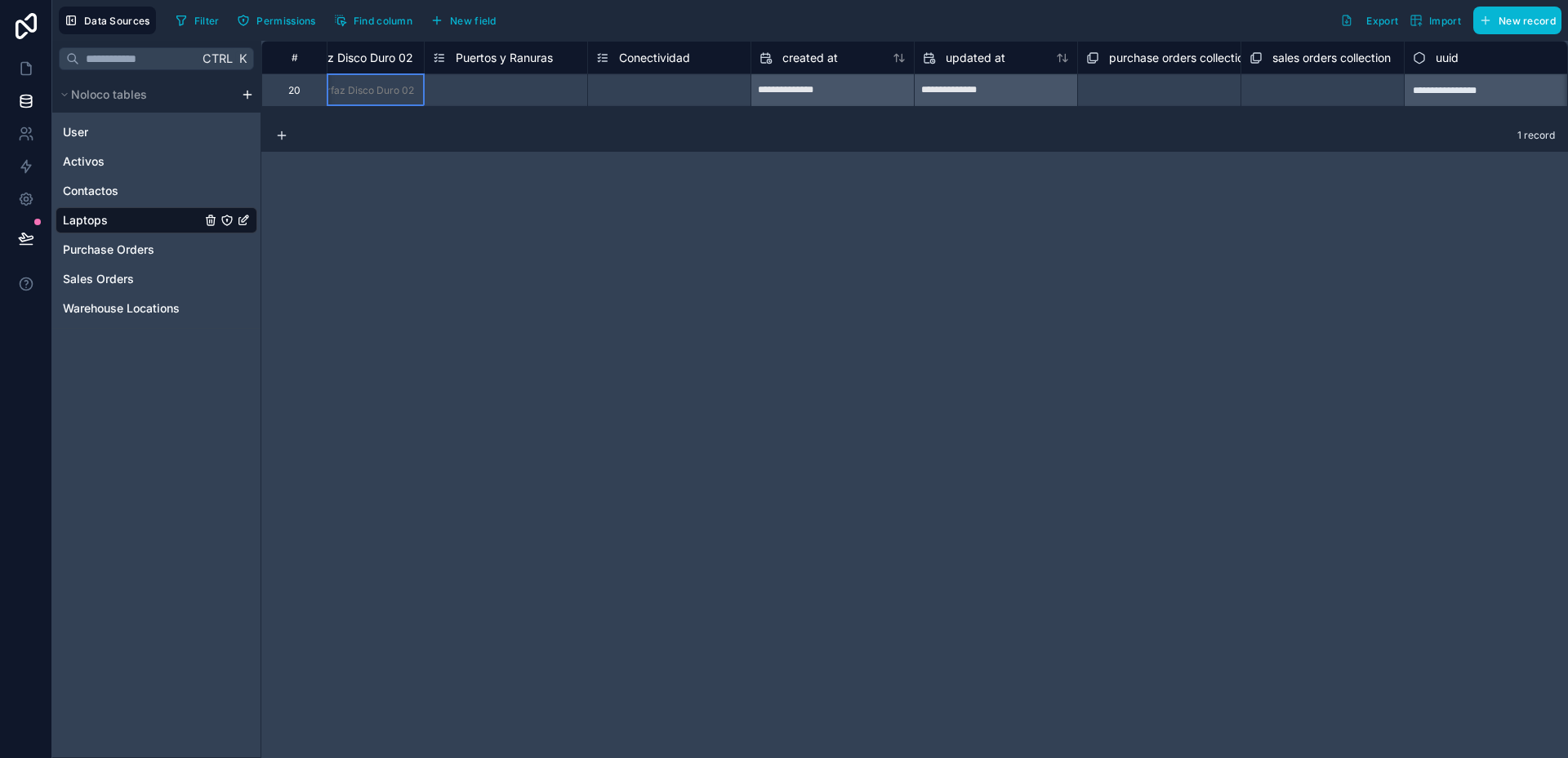
scroll to position [0, 4083]
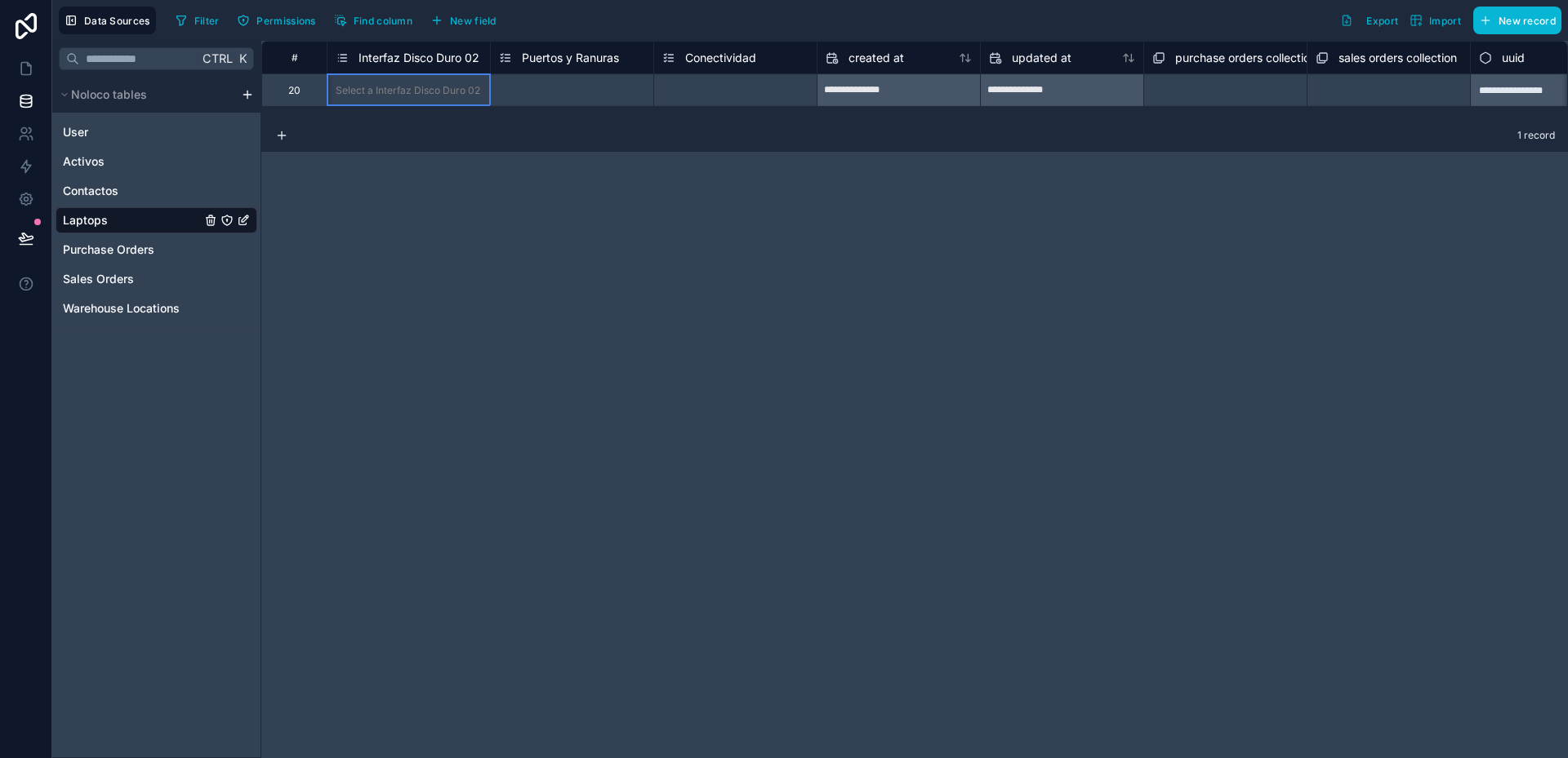
click at [377, 60] on span "Interfaz Disco Duro 02" at bounding box center [419, 57] width 121 height 16
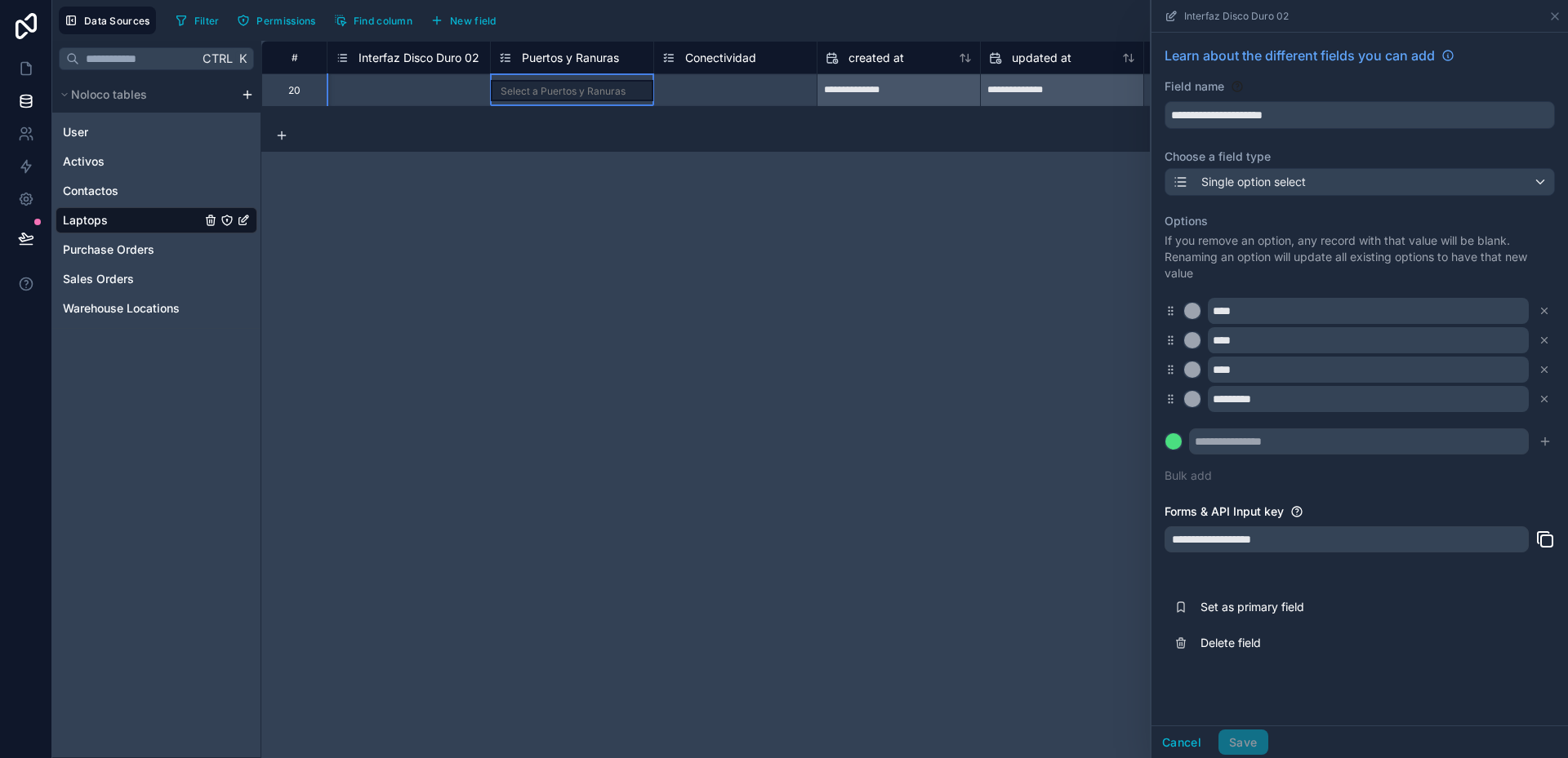
click at [549, 62] on span "Puertos y Ranuras" at bounding box center [571, 57] width 97 height 16
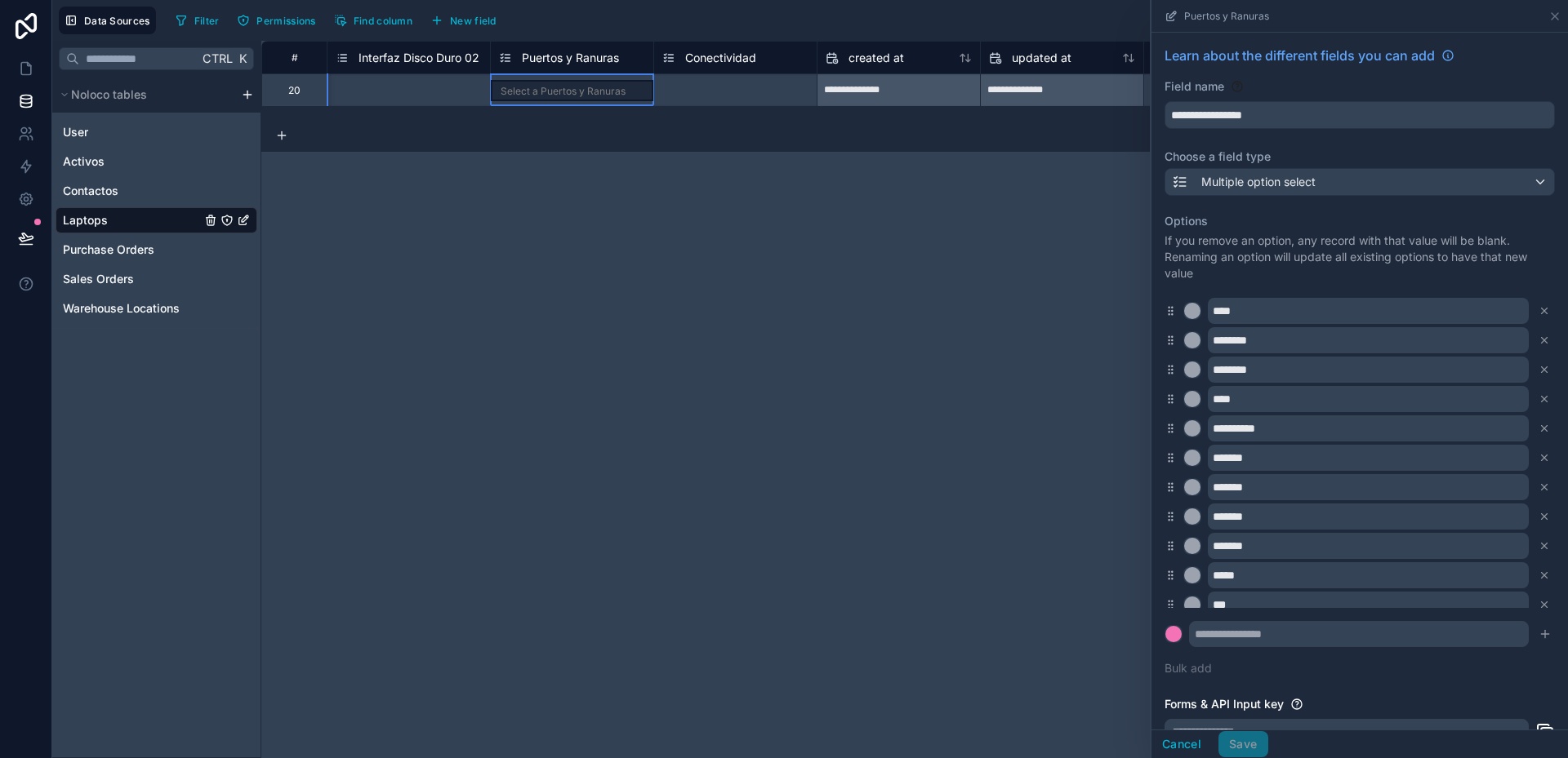
click at [749, 65] on span "Conectividad" at bounding box center [721, 57] width 71 height 16
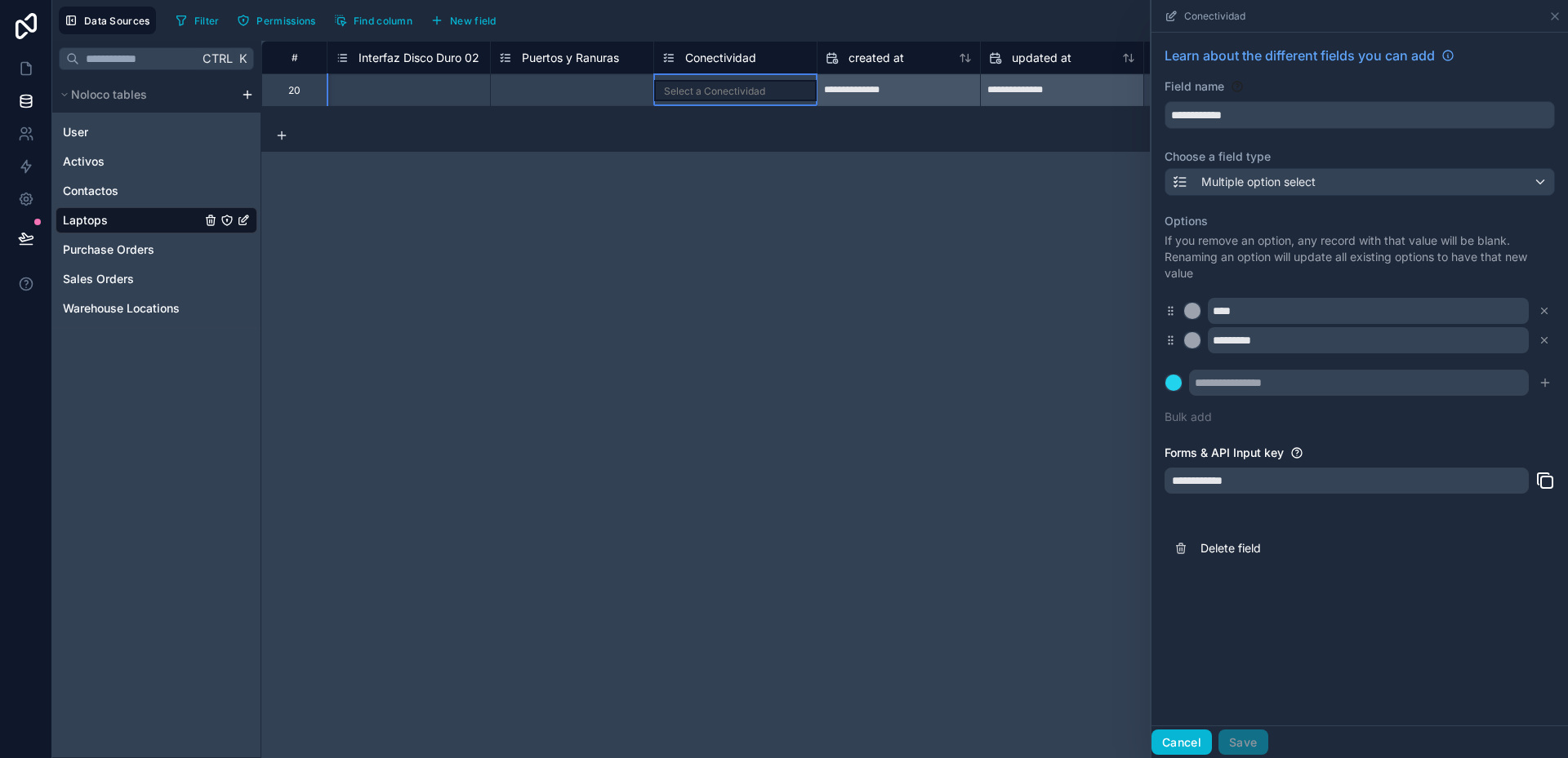
click at [1193, 738] on button "Cancel" at bounding box center [1181, 742] width 60 height 26
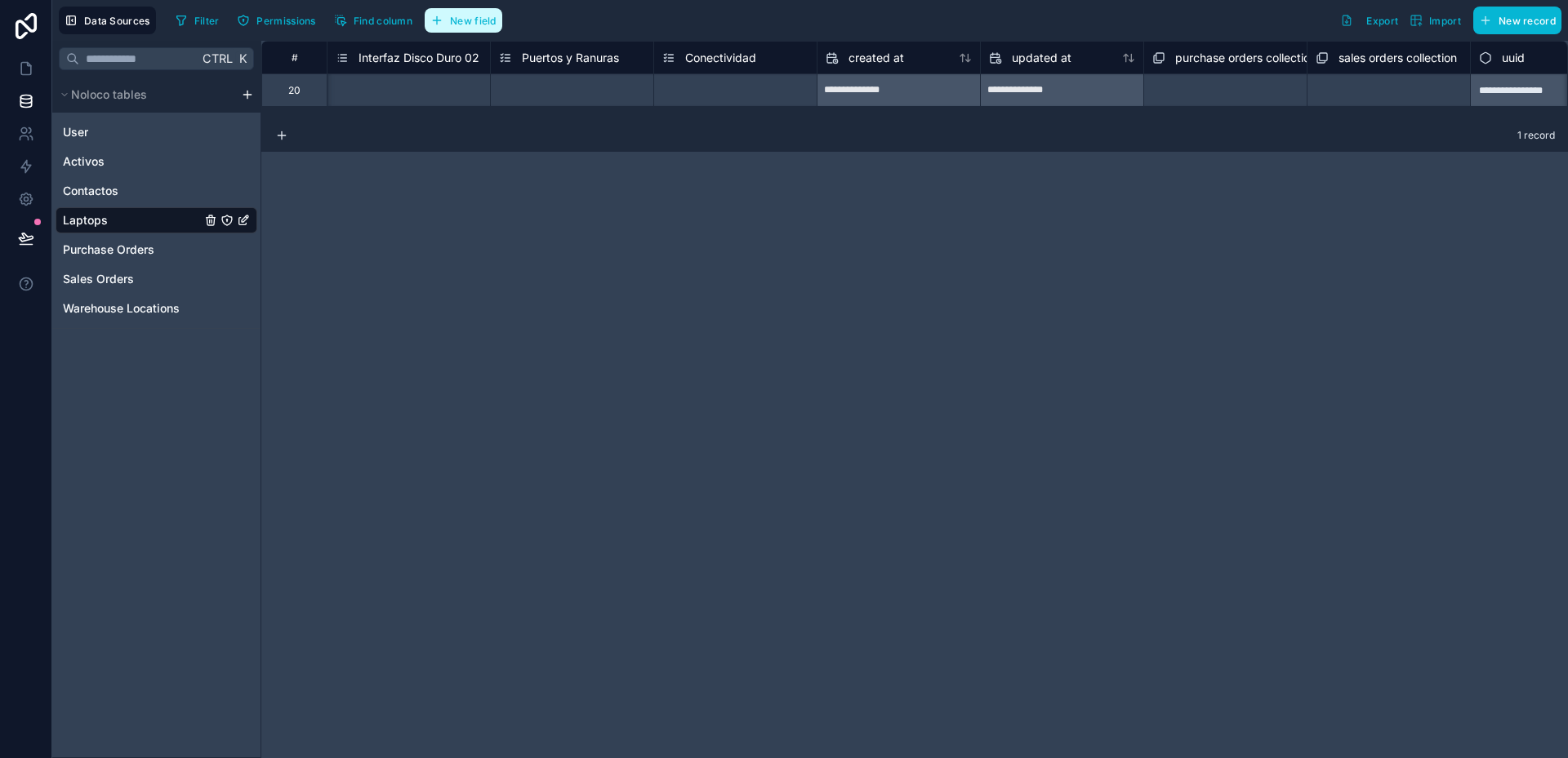
click at [469, 20] on span "New field" at bounding box center [474, 21] width 47 height 13
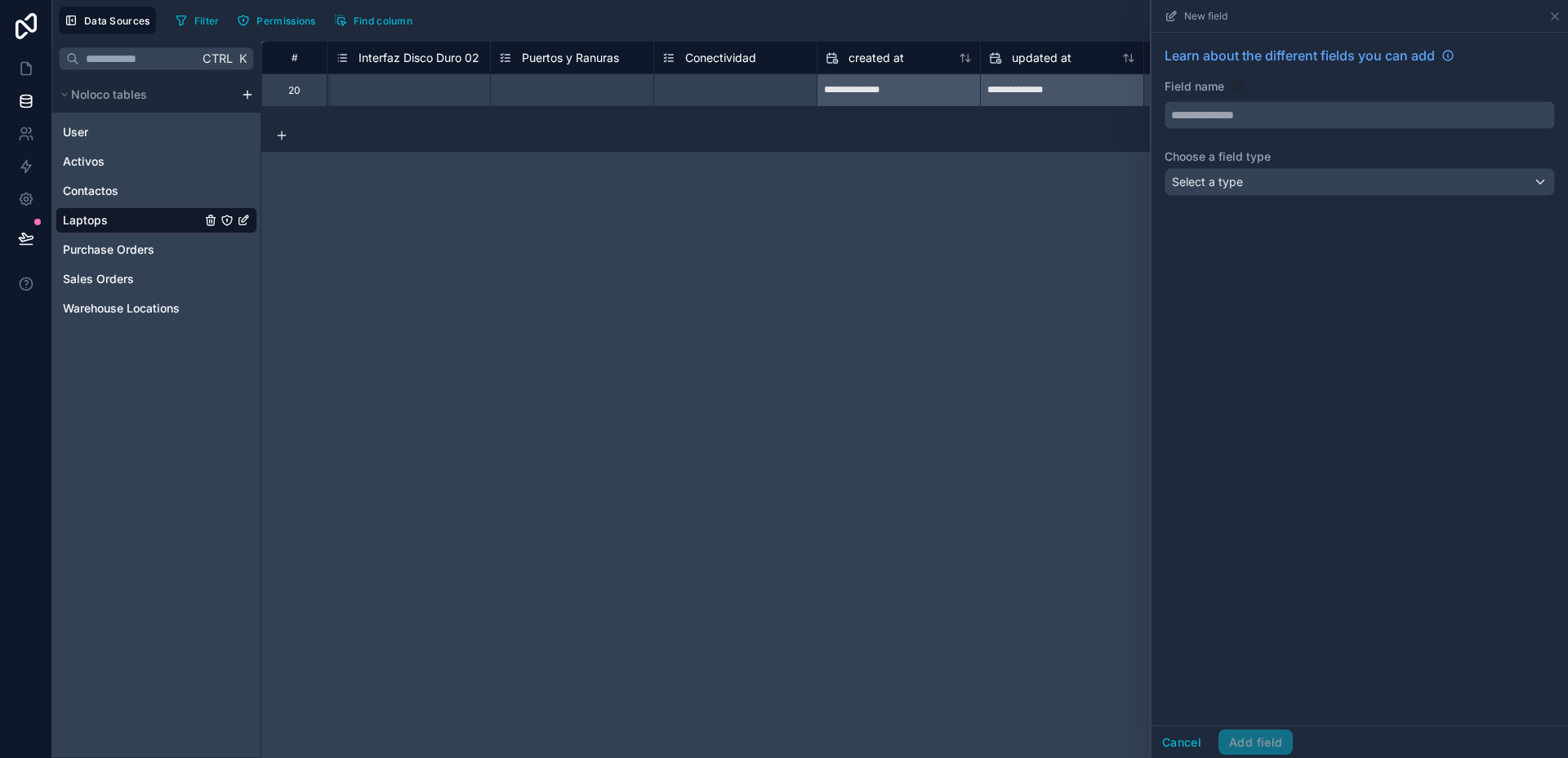
click at [1232, 121] on input "text" at bounding box center [1360, 115] width 389 height 26
click at [1165, 101] on button "***" at bounding box center [1360, 115] width 390 height 28
type input "******"
click at [1220, 167] on div "Learn about the different fields you can add Field name ****** Choose a field t…" at bounding box center [1360, 124] width 417 height 183
click at [1223, 178] on span "Select a type" at bounding box center [1207, 181] width 71 height 13
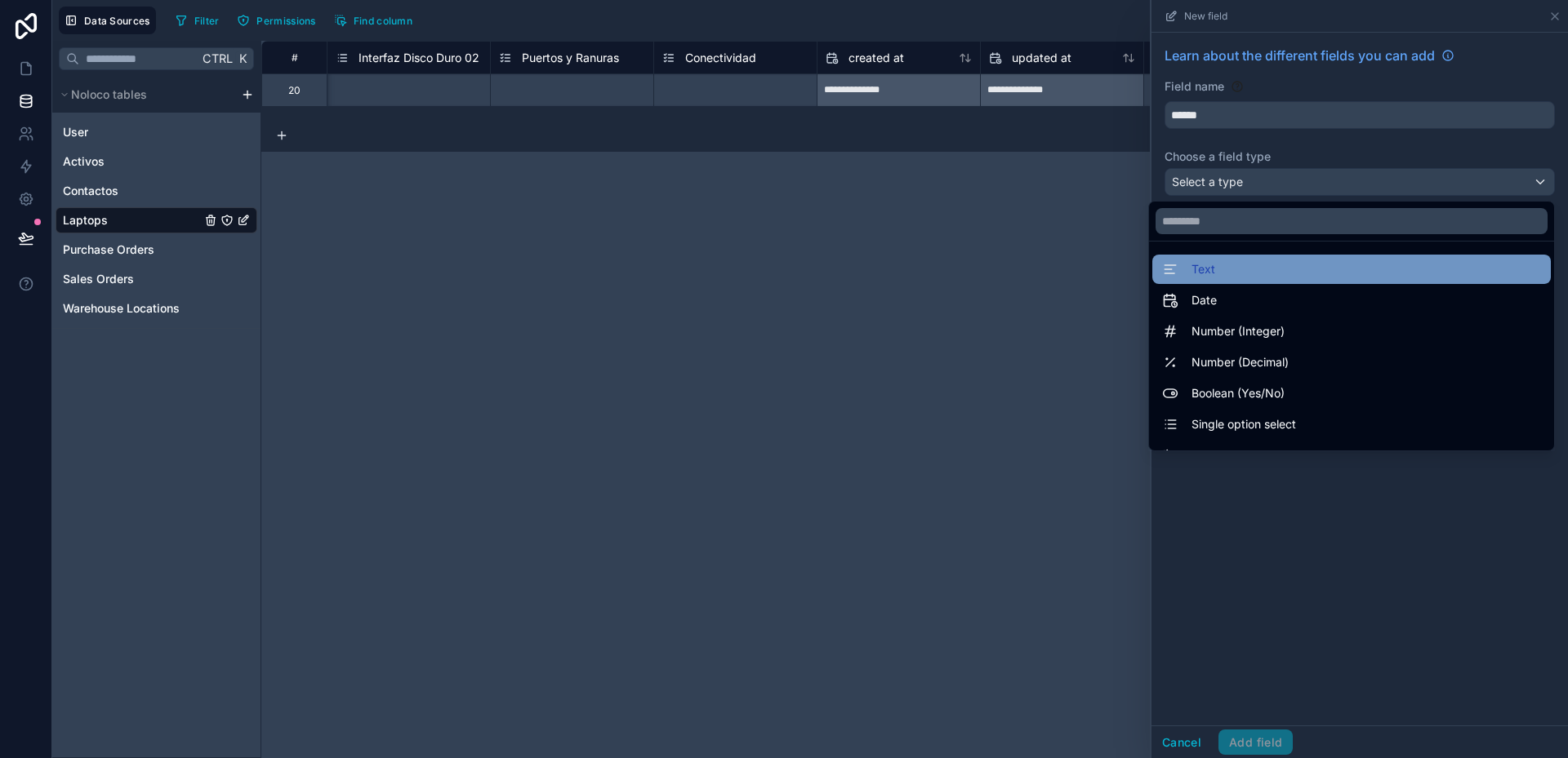
click at [1212, 258] on div "Text" at bounding box center [1351, 269] width 399 height 30
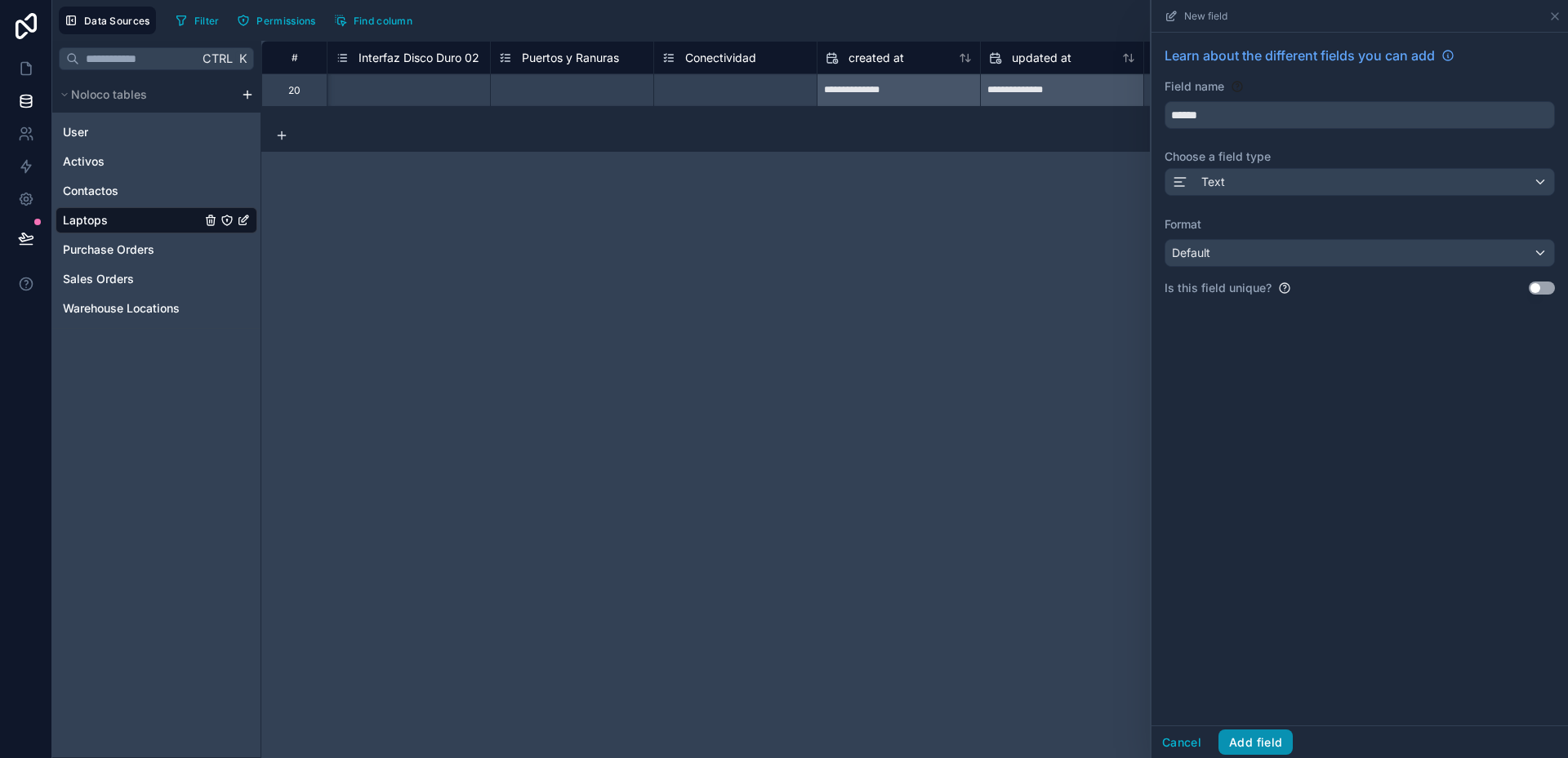
click at [1254, 745] on button "Add field" at bounding box center [1255, 742] width 75 height 26
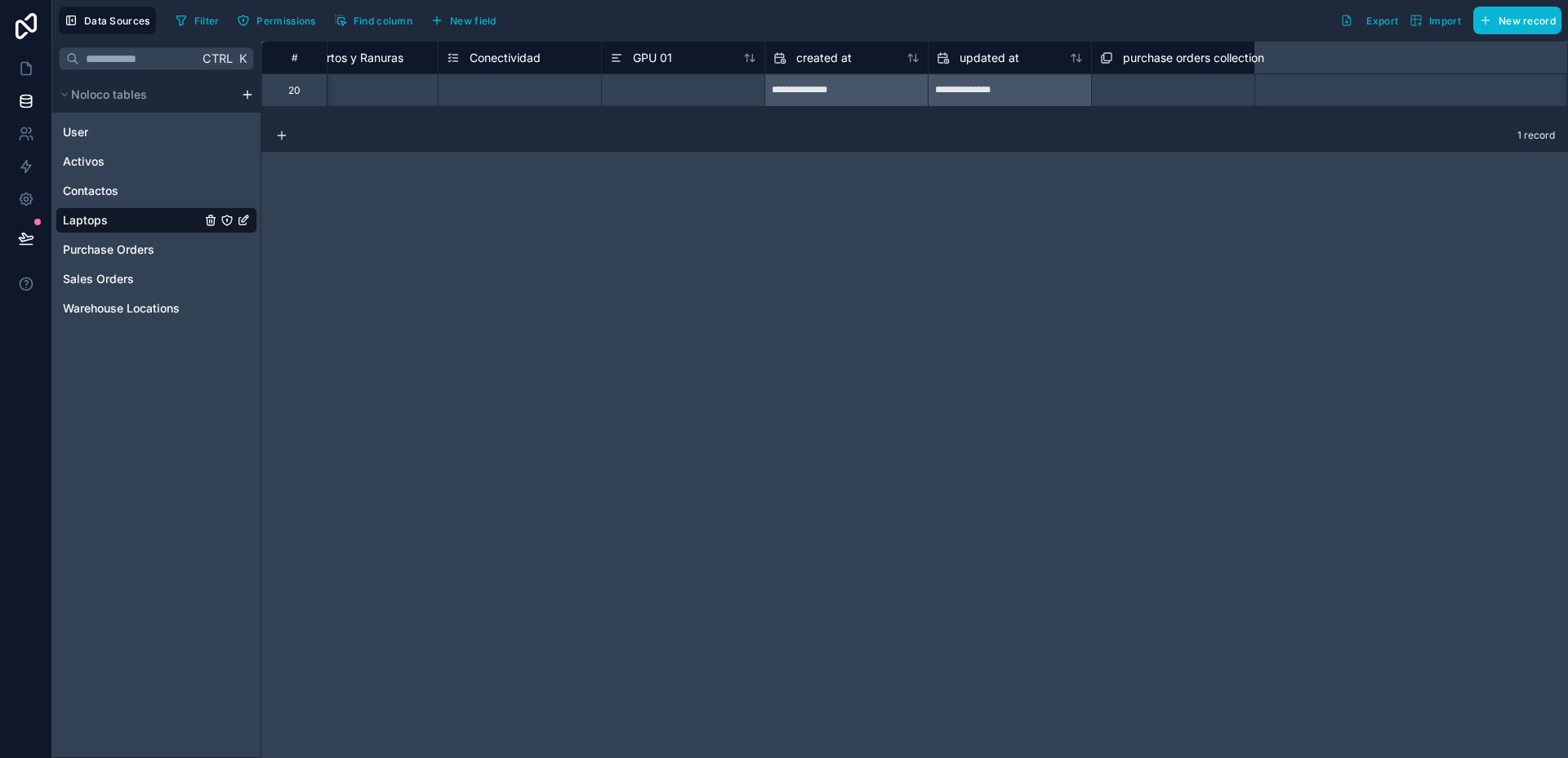
scroll to position [0, 4313]
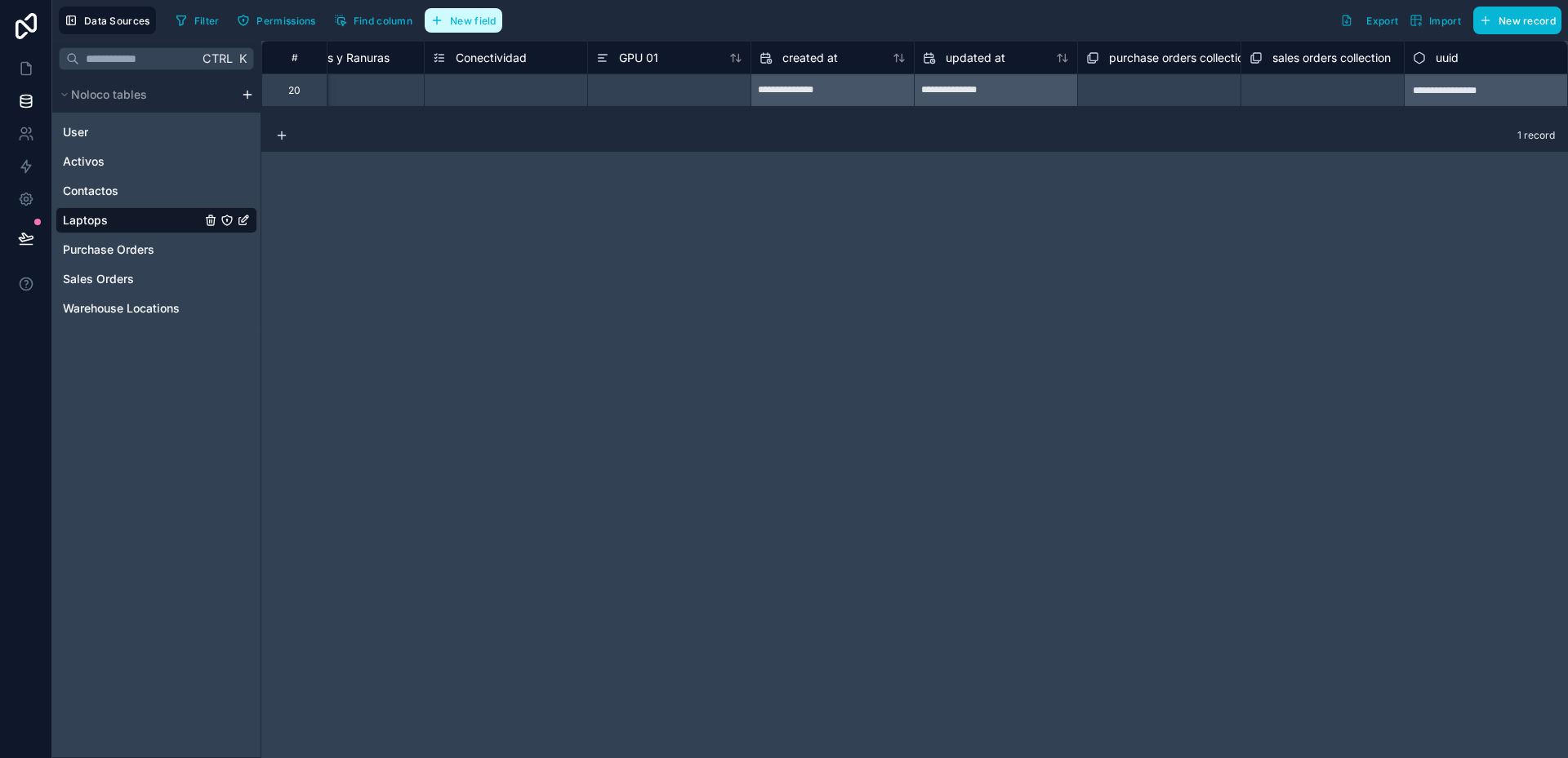
click at [474, 26] on span "New field" at bounding box center [474, 21] width 47 height 13
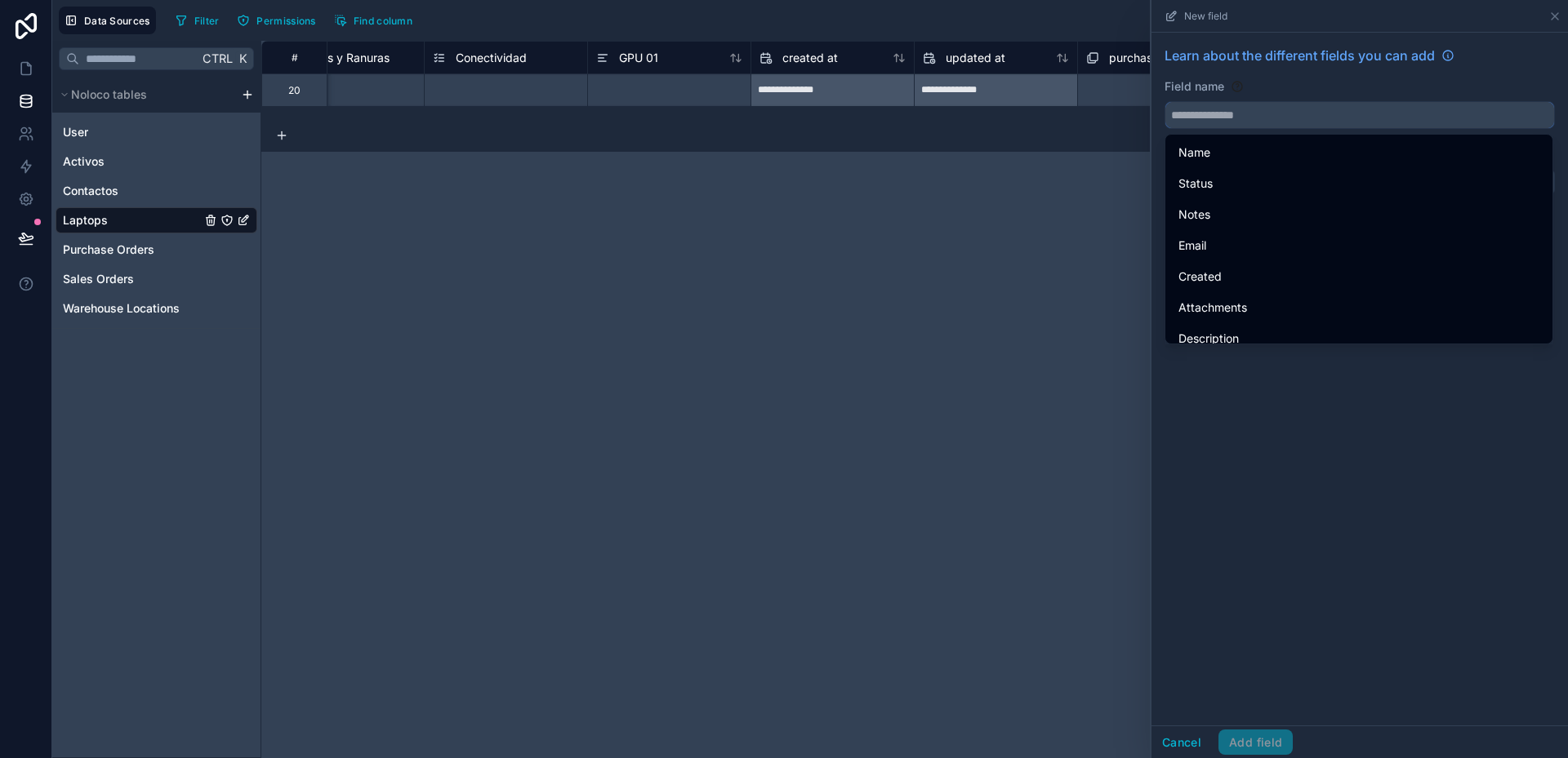
click at [1203, 112] on input "text" at bounding box center [1360, 115] width 389 height 26
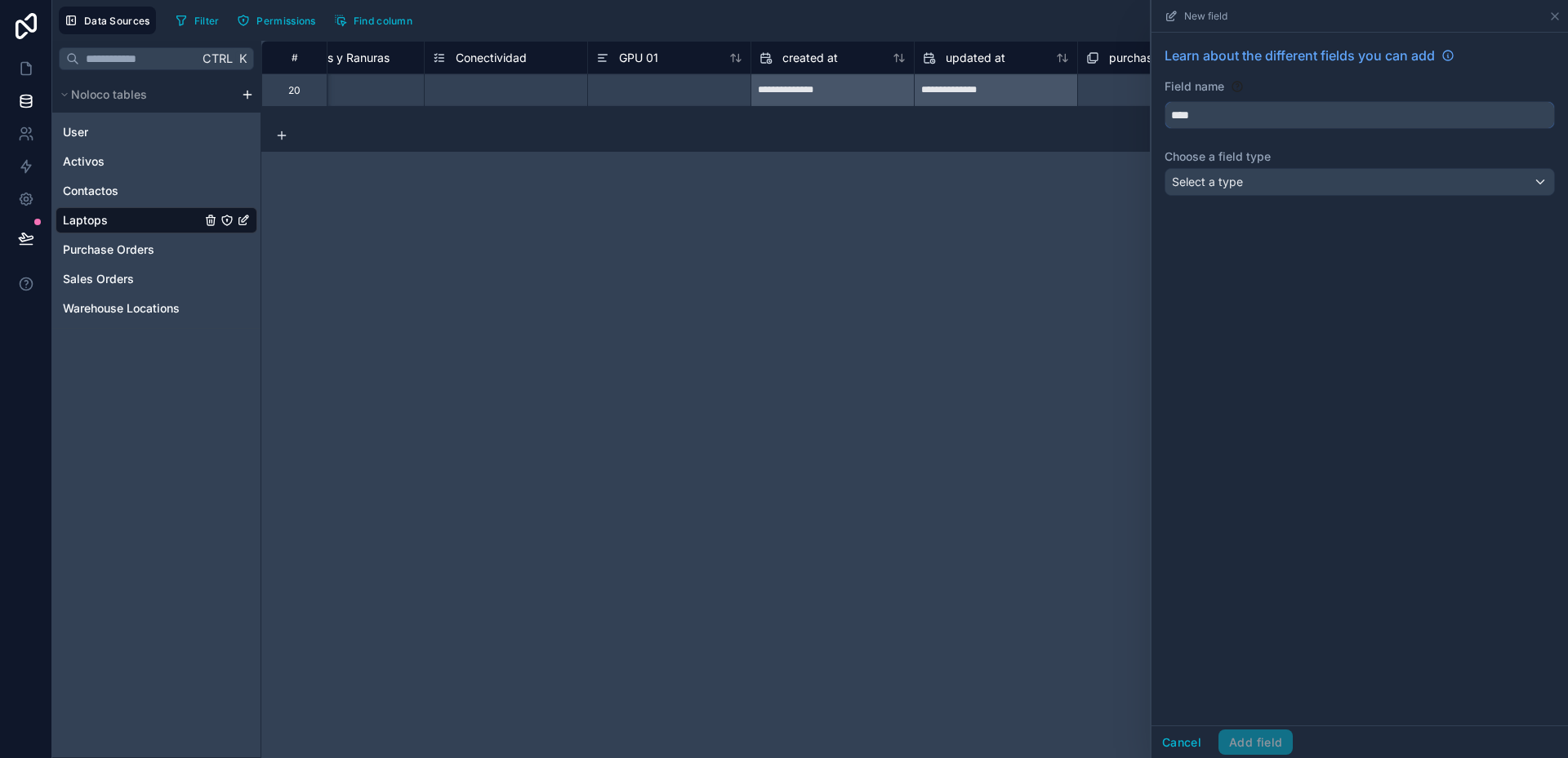
click at [1165, 101] on button "***" at bounding box center [1360, 115] width 390 height 28
type input "******"
click at [1209, 179] on span "Select a type" at bounding box center [1207, 181] width 71 height 13
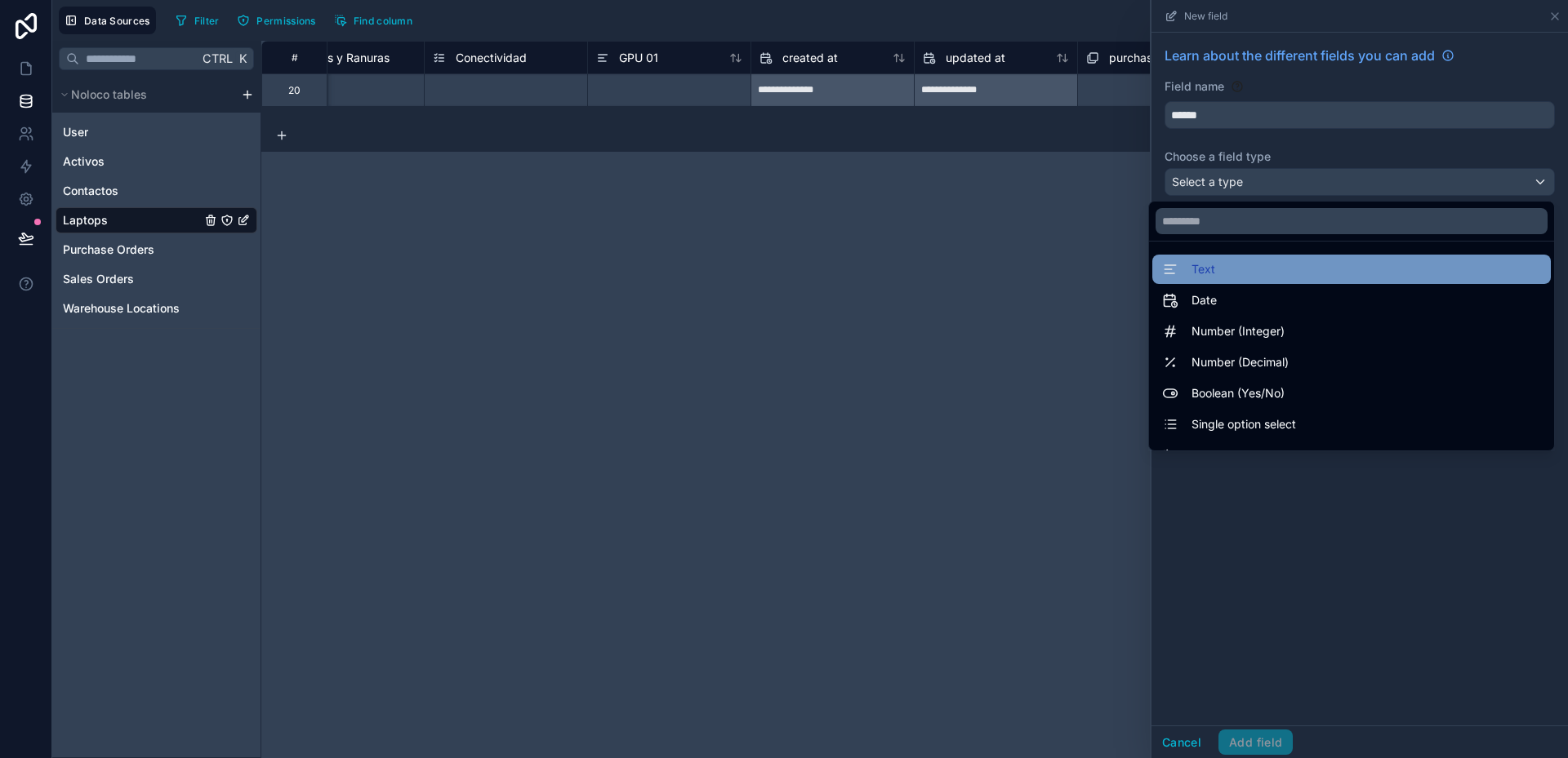
click at [1206, 264] on div "Text" at bounding box center [1351, 269] width 379 height 20
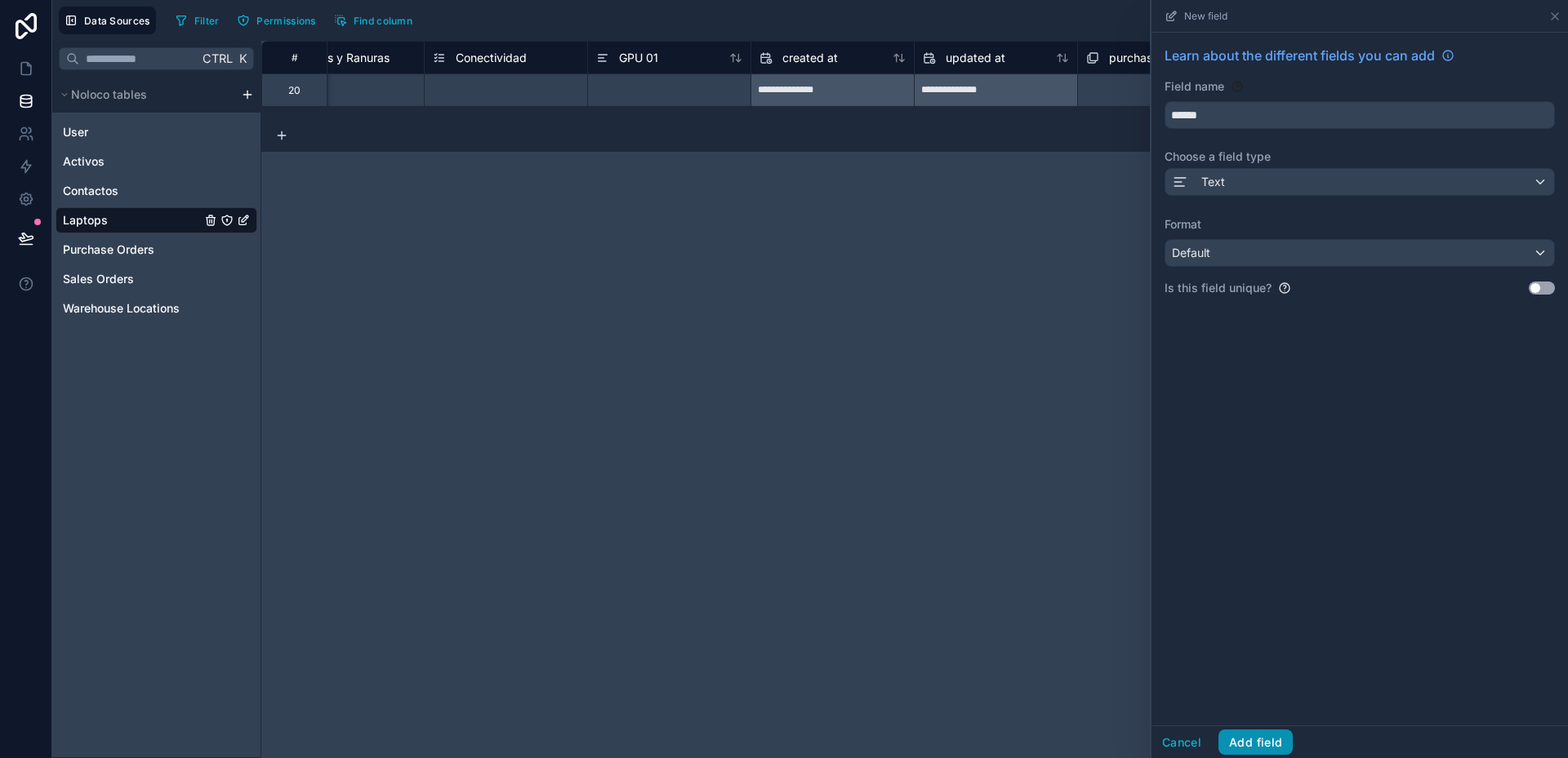
click at [1272, 742] on button "Add field" at bounding box center [1255, 742] width 75 height 26
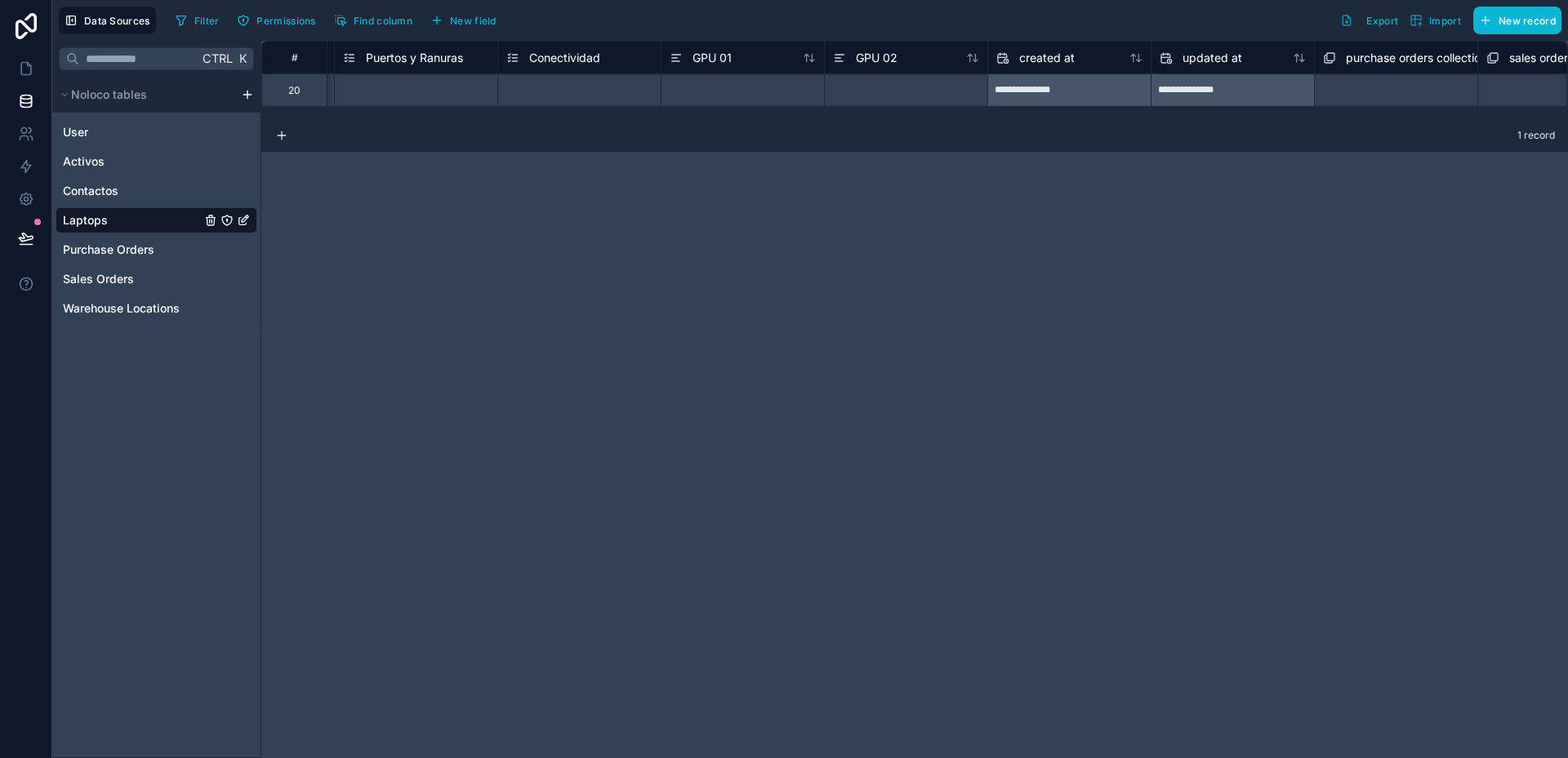
scroll to position [0, 4258]
click at [482, 22] on span "New field" at bounding box center [474, 21] width 47 height 13
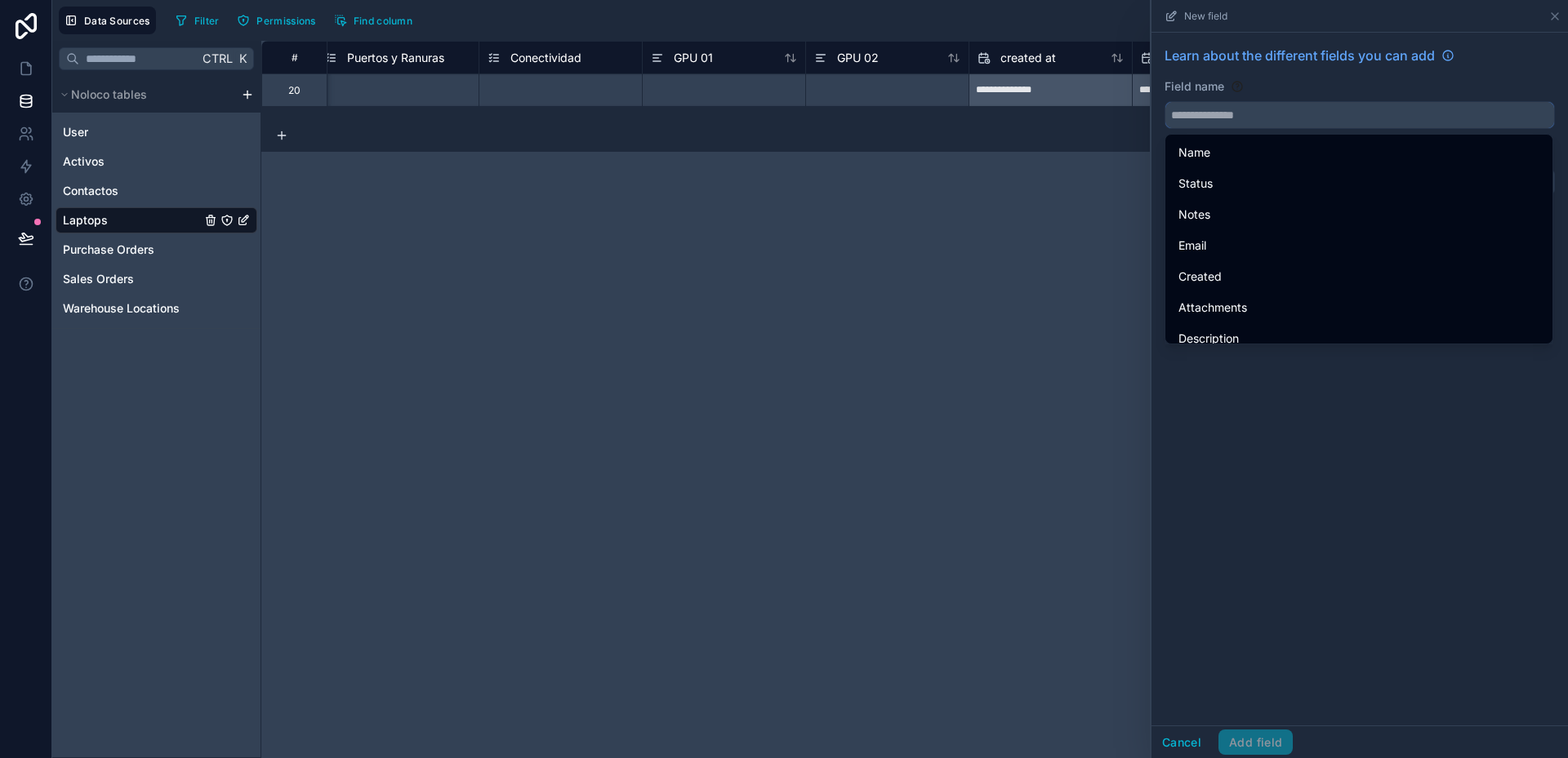
click at [1262, 113] on input "text" at bounding box center [1360, 115] width 389 height 26
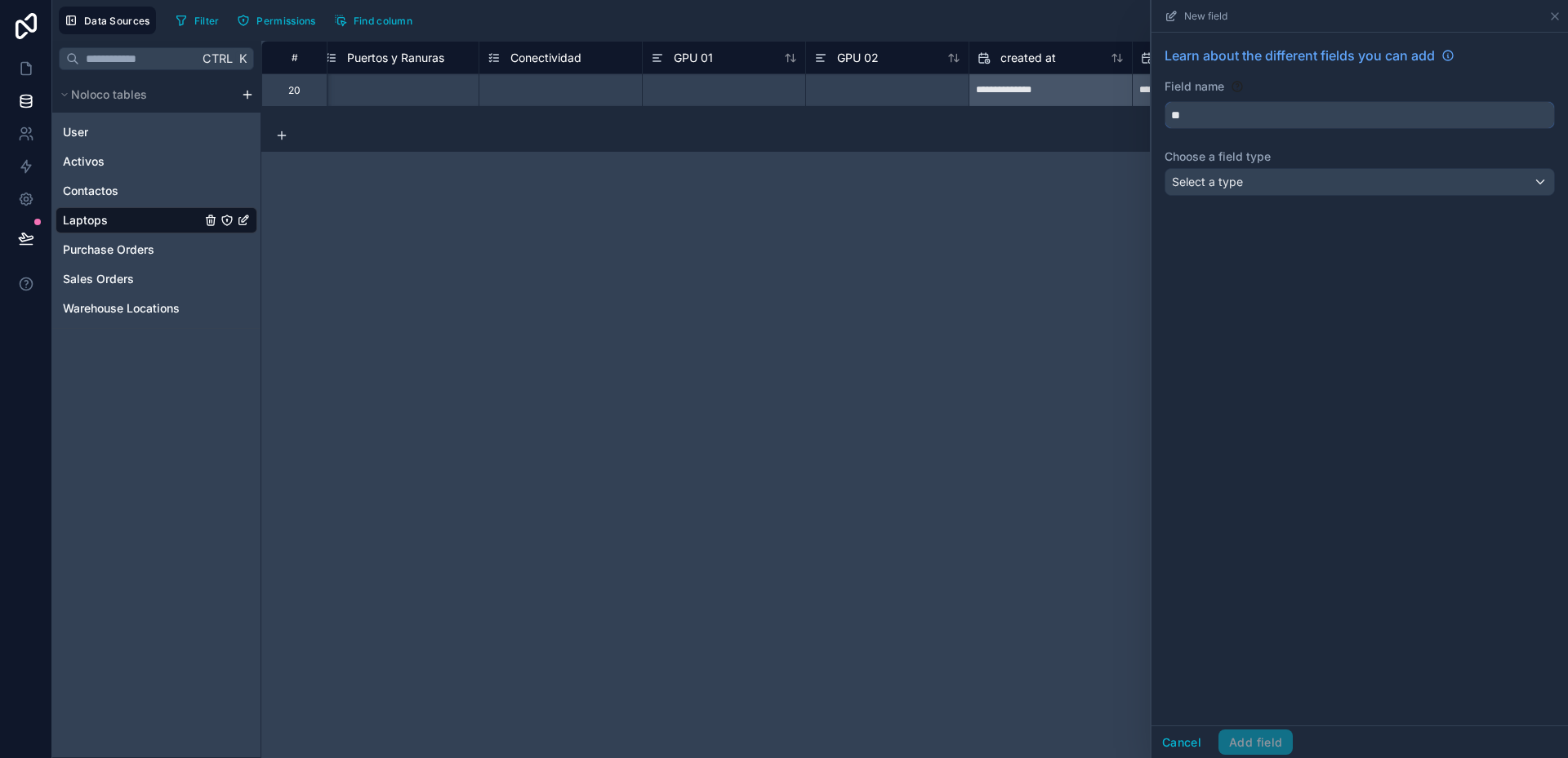
type input "*"
click at [1165, 101] on button "********" at bounding box center [1360, 115] width 390 height 28
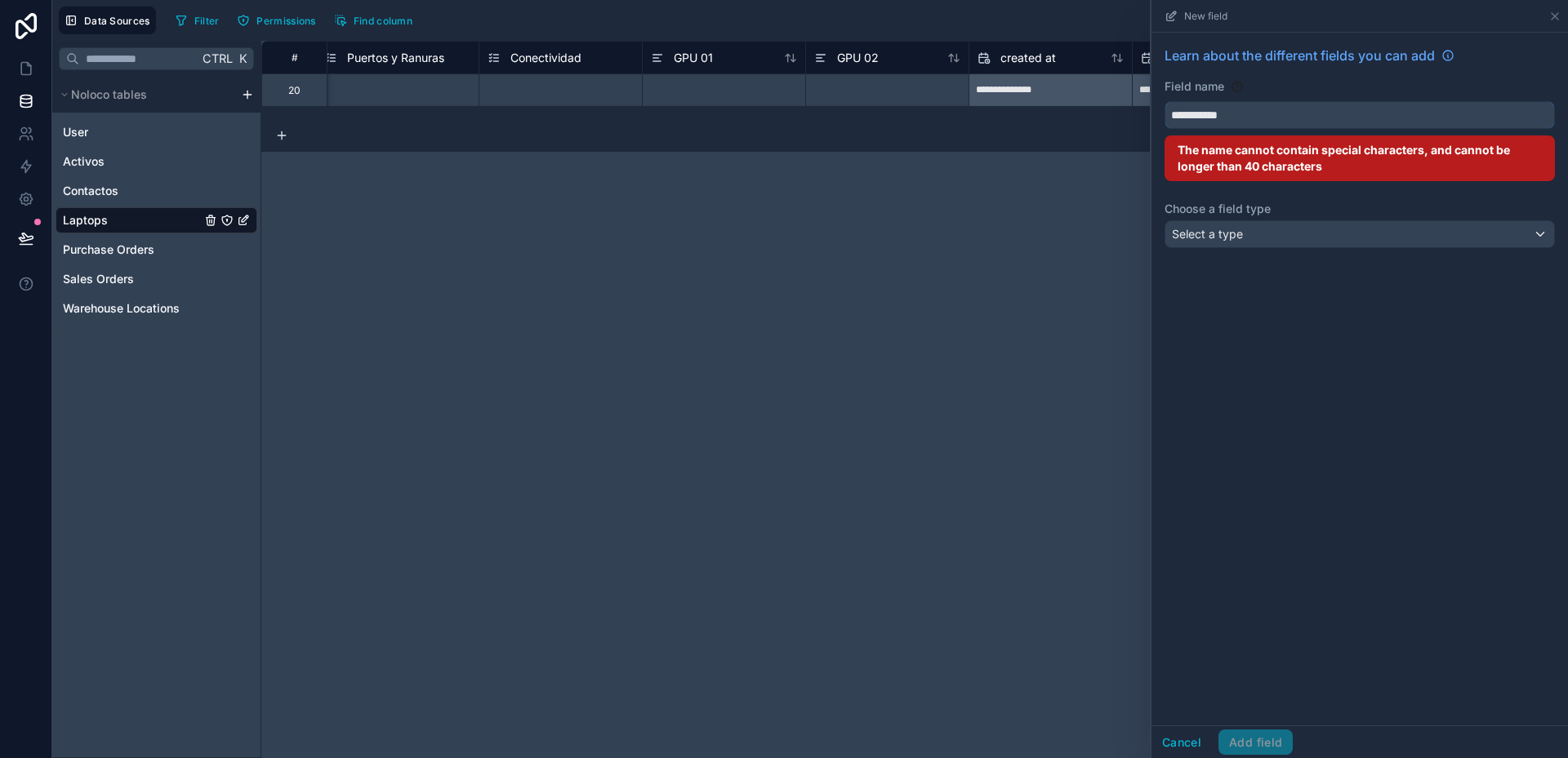
click at [1165, 101] on button "**********" at bounding box center [1360, 115] width 390 height 28
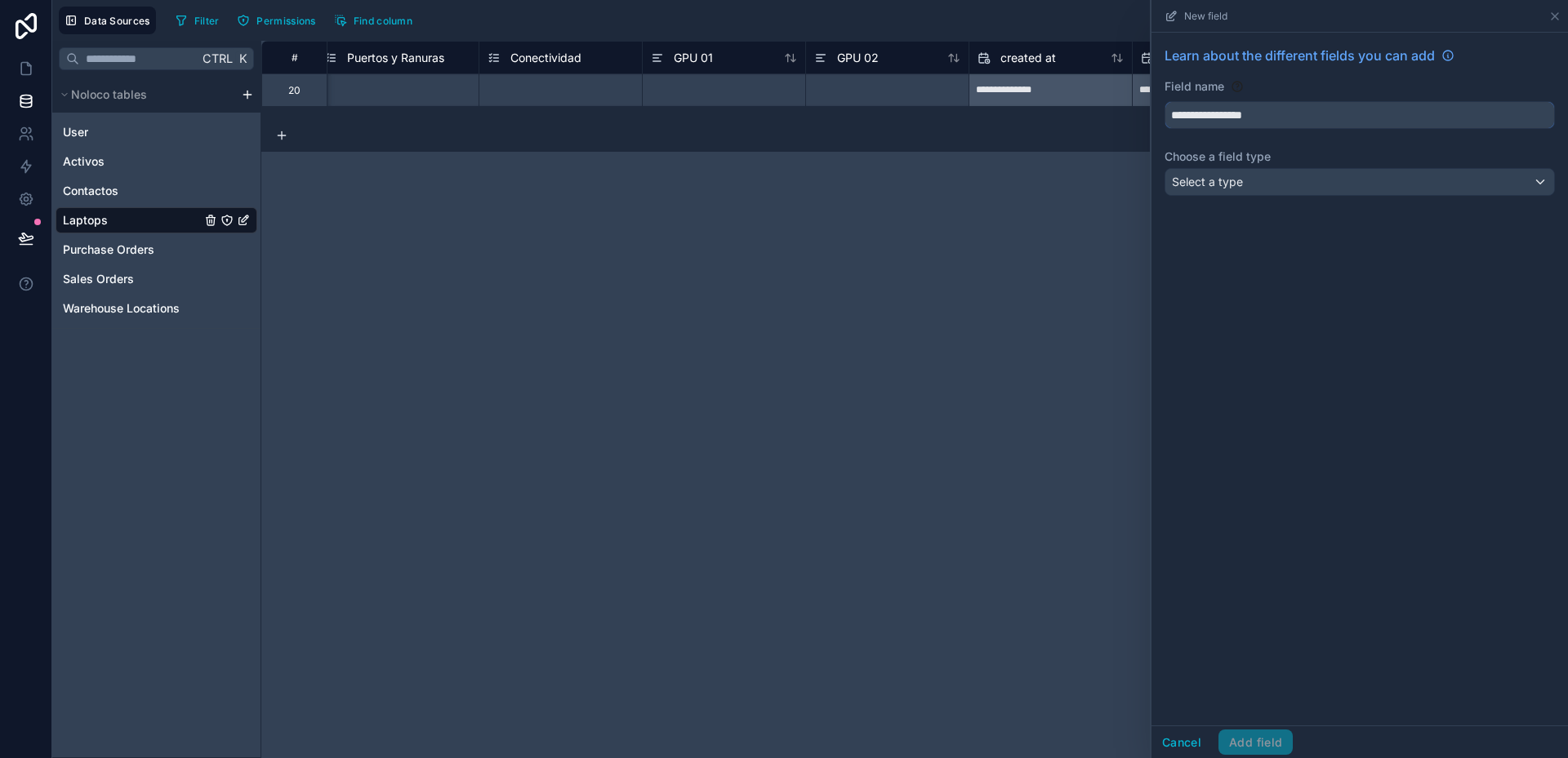
type input "**********"
click at [1232, 184] on span "Select a type" at bounding box center [1207, 181] width 71 height 13
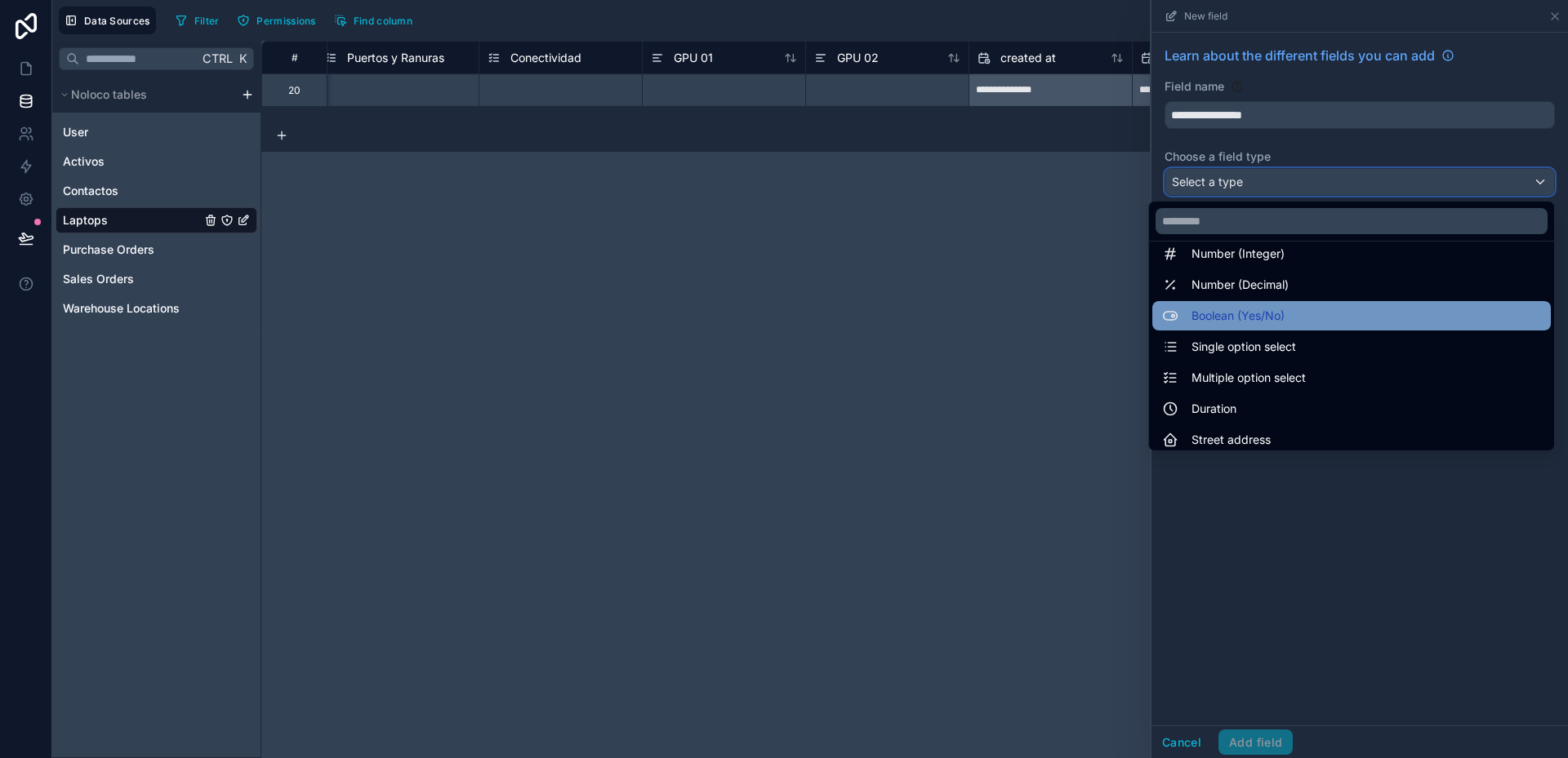
scroll to position [82, 0]
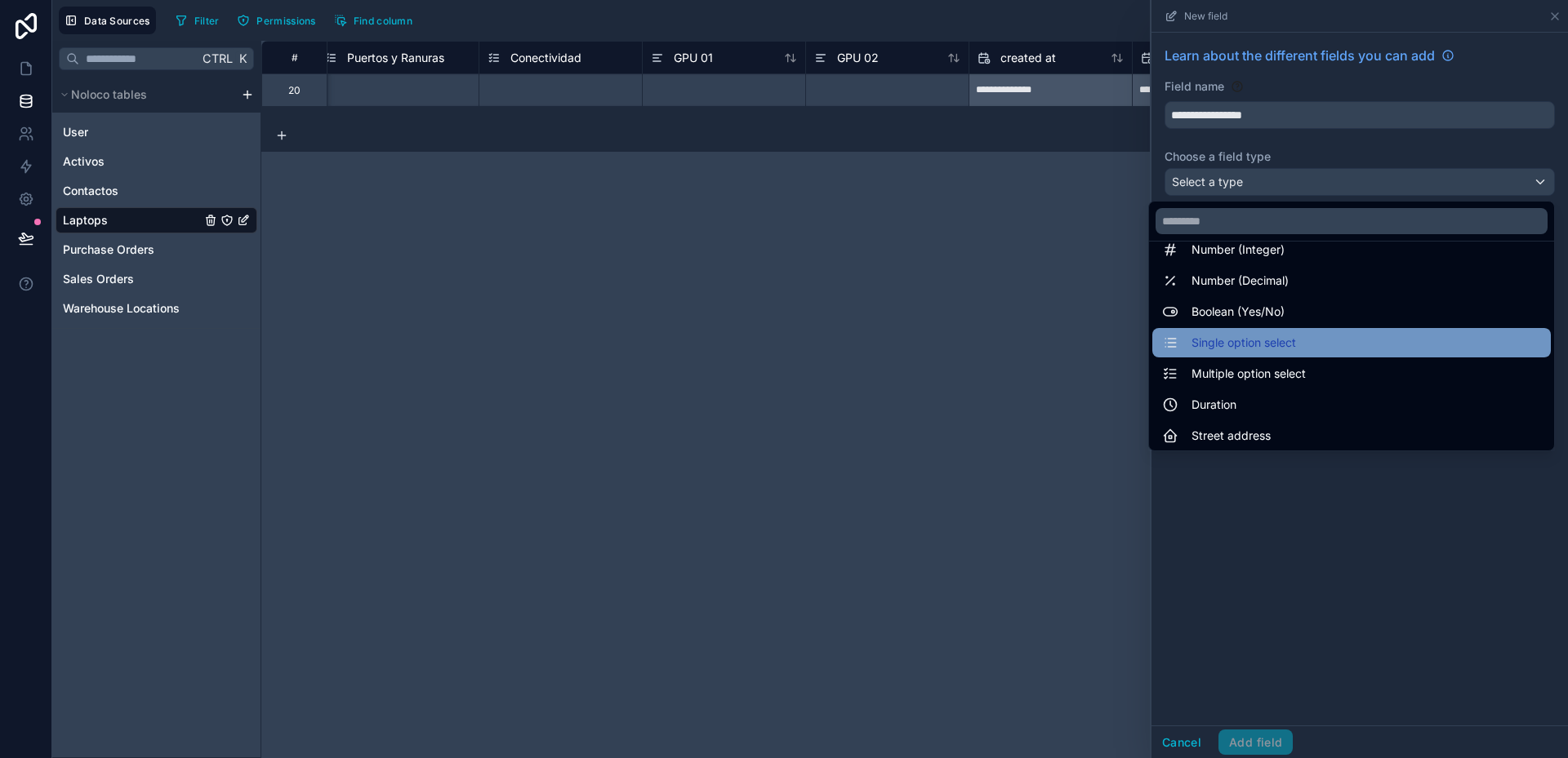
click at [1241, 339] on span "Single option select" at bounding box center [1244, 343] width 104 height 20
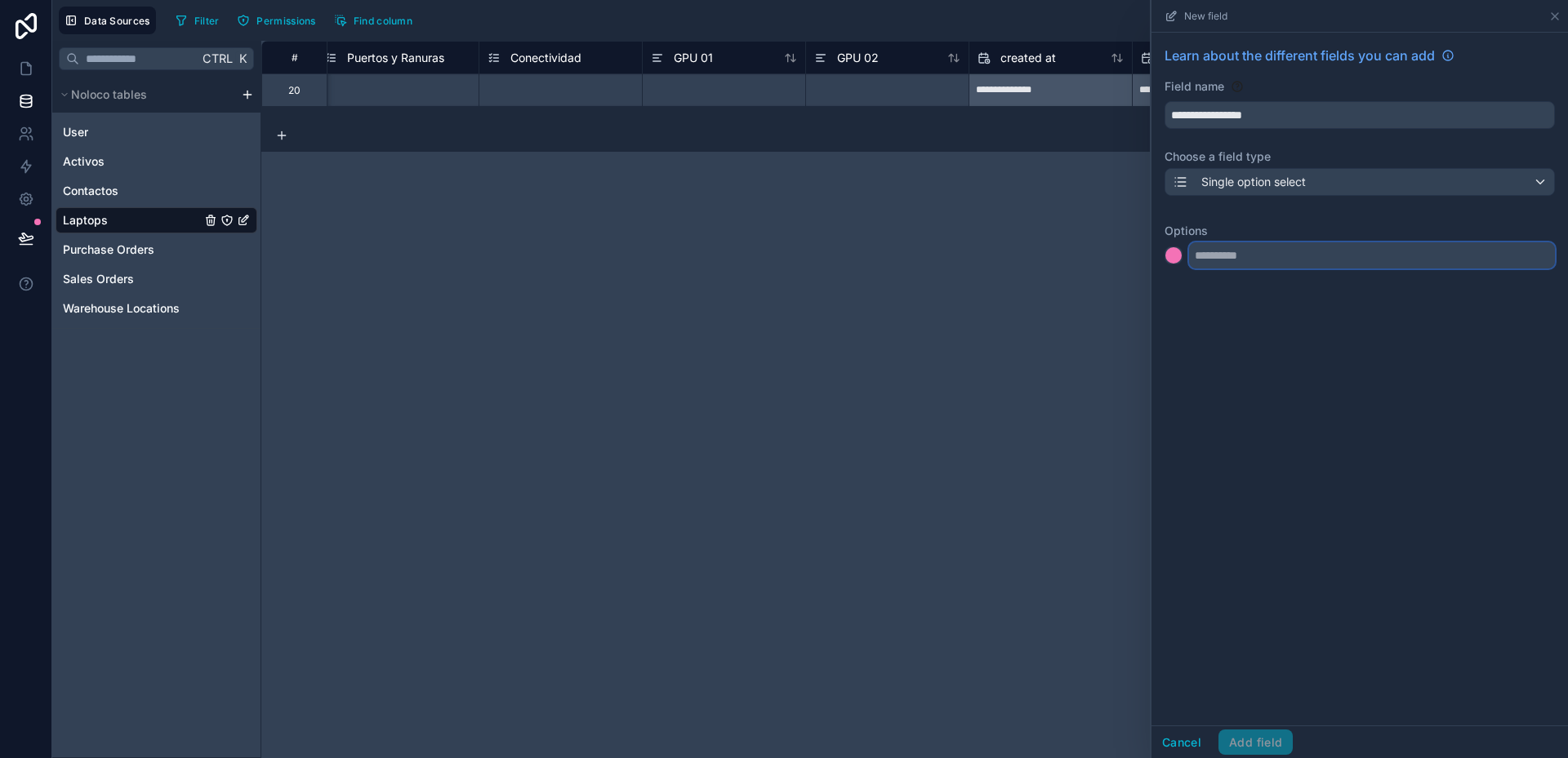
click at [1235, 255] on input "text" at bounding box center [1371, 255] width 366 height 26
type input "*****"
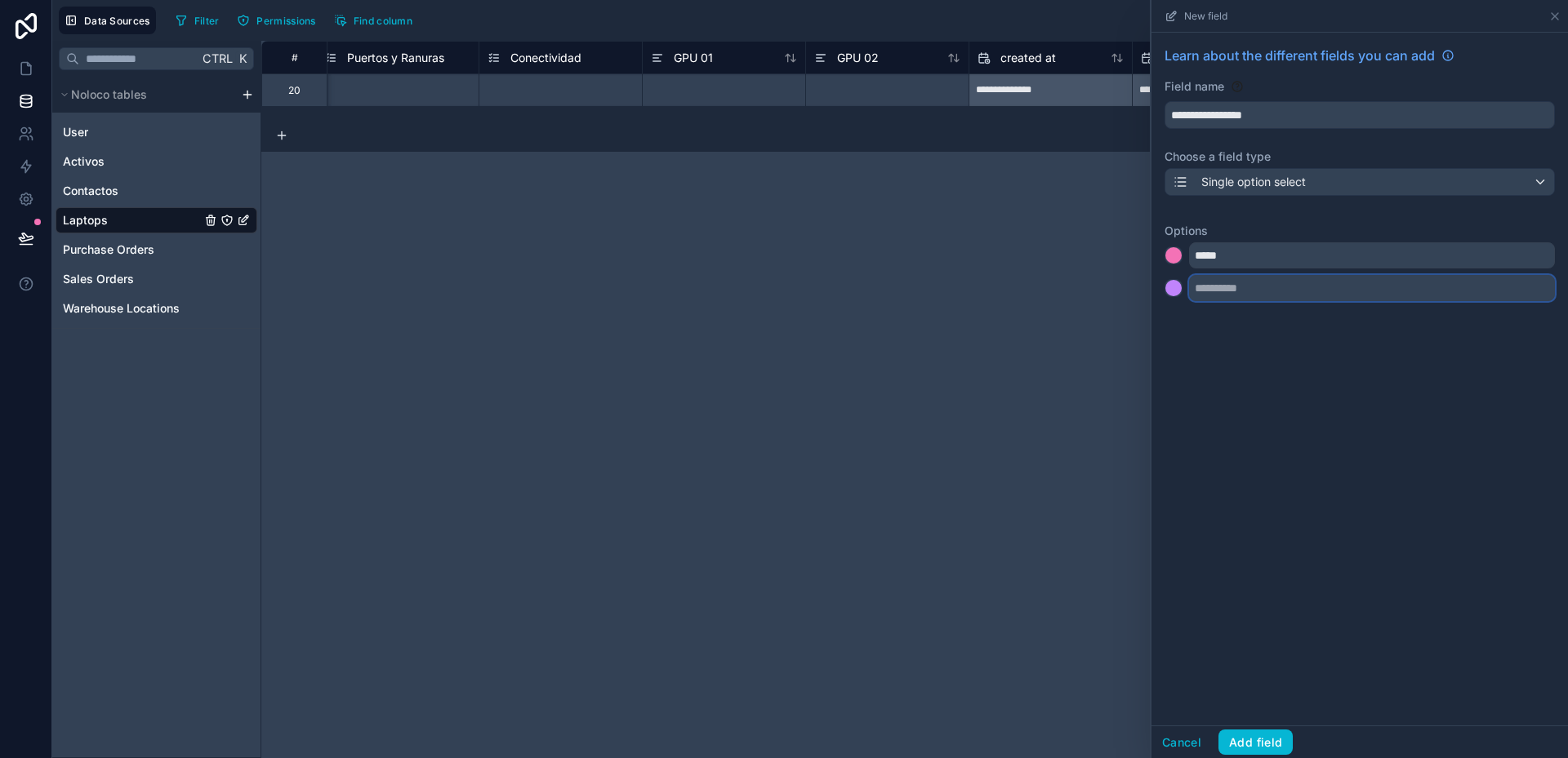
click at [1254, 289] on input "text" at bounding box center [1371, 287] width 366 height 26
type input "**********"
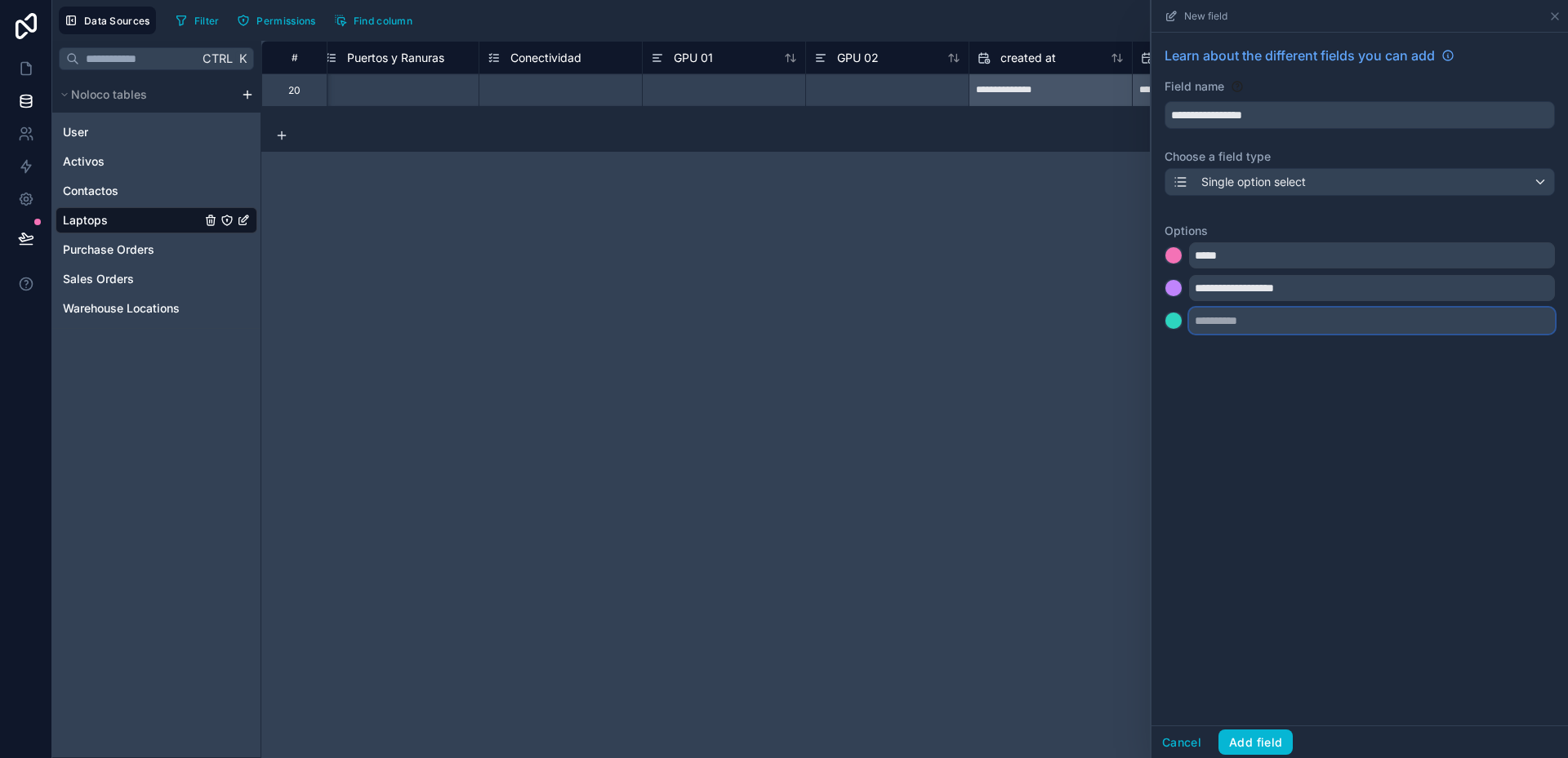
click at [1254, 320] on input "text" at bounding box center [1371, 321] width 366 height 26
type input "**********"
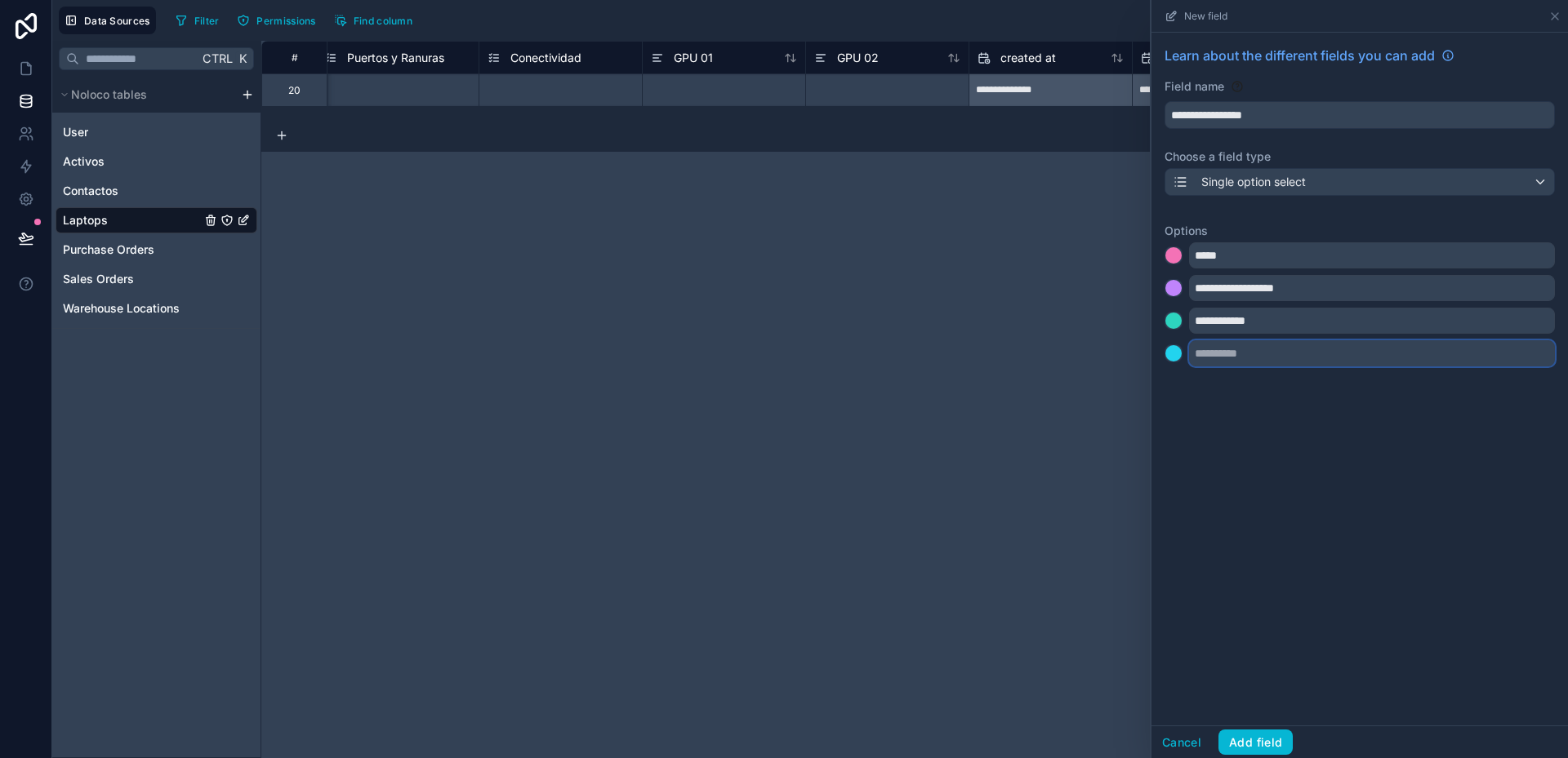
click at [1241, 356] on input "text" at bounding box center [1371, 353] width 366 height 26
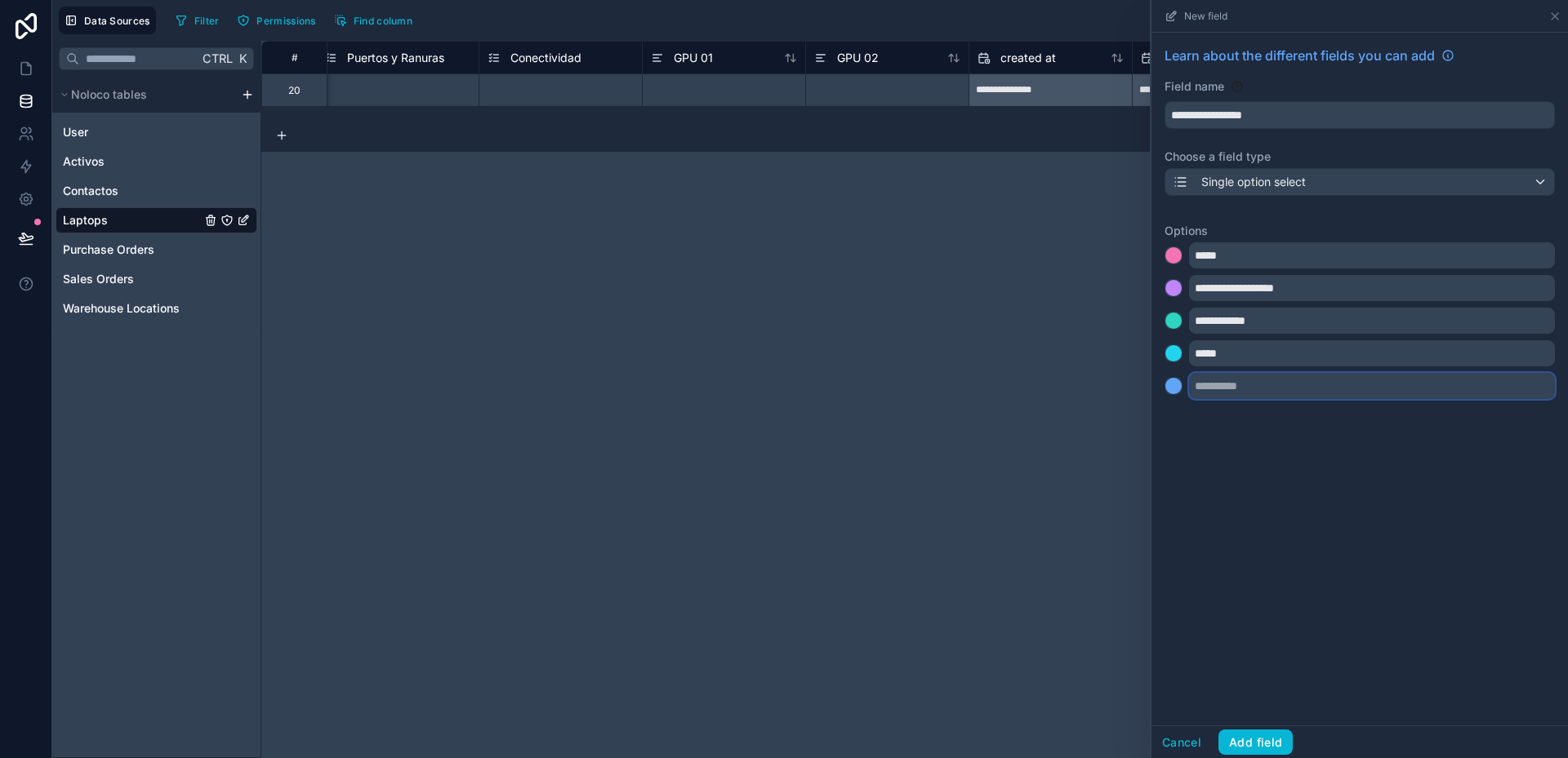
click at [1231, 397] on input "text" at bounding box center [1371, 385] width 366 height 26
click at [1214, 351] on input "*****" at bounding box center [1371, 353] width 366 height 26
click at [1218, 356] on input "*********" at bounding box center [1371, 353] width 366 height 26
type input "********"
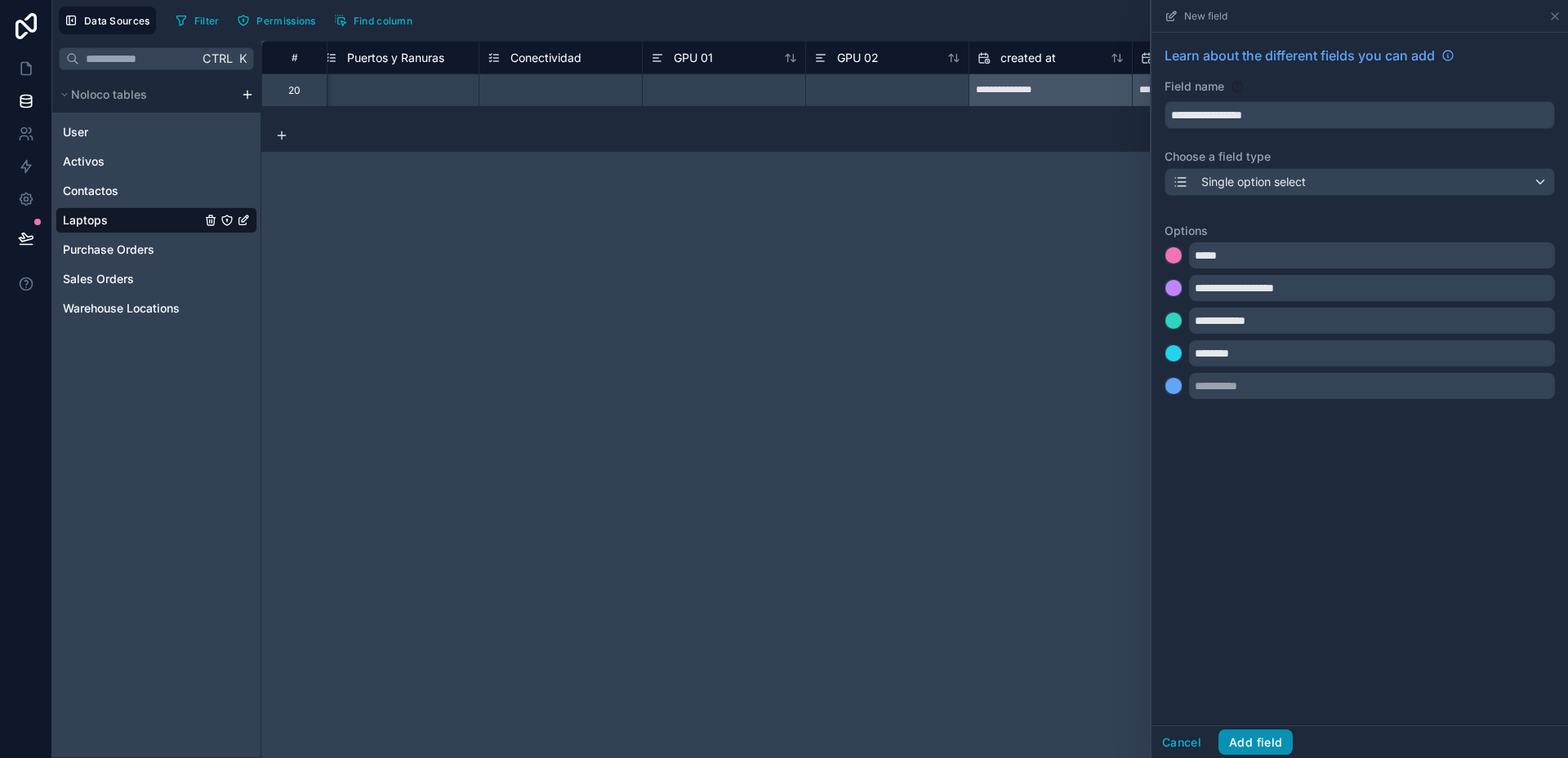
click at [1263, 745] on button "Add field" at bounding box center [1255, 742] width 75 height 26
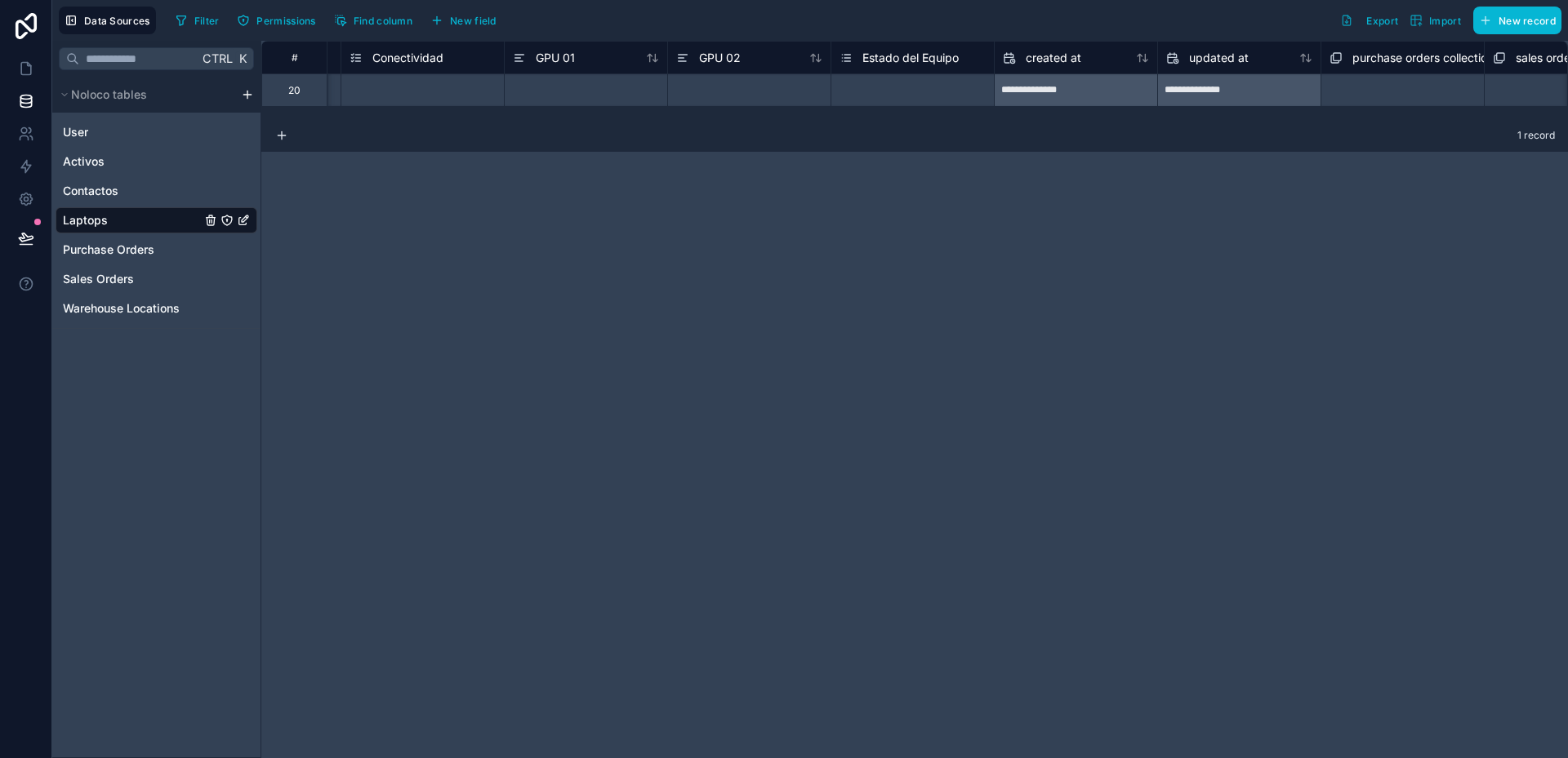
scroll to position [0, 4403]
click at [903, 57] on span "Estado del Equipo" at bounding box center [903, 57] width 96 height 16
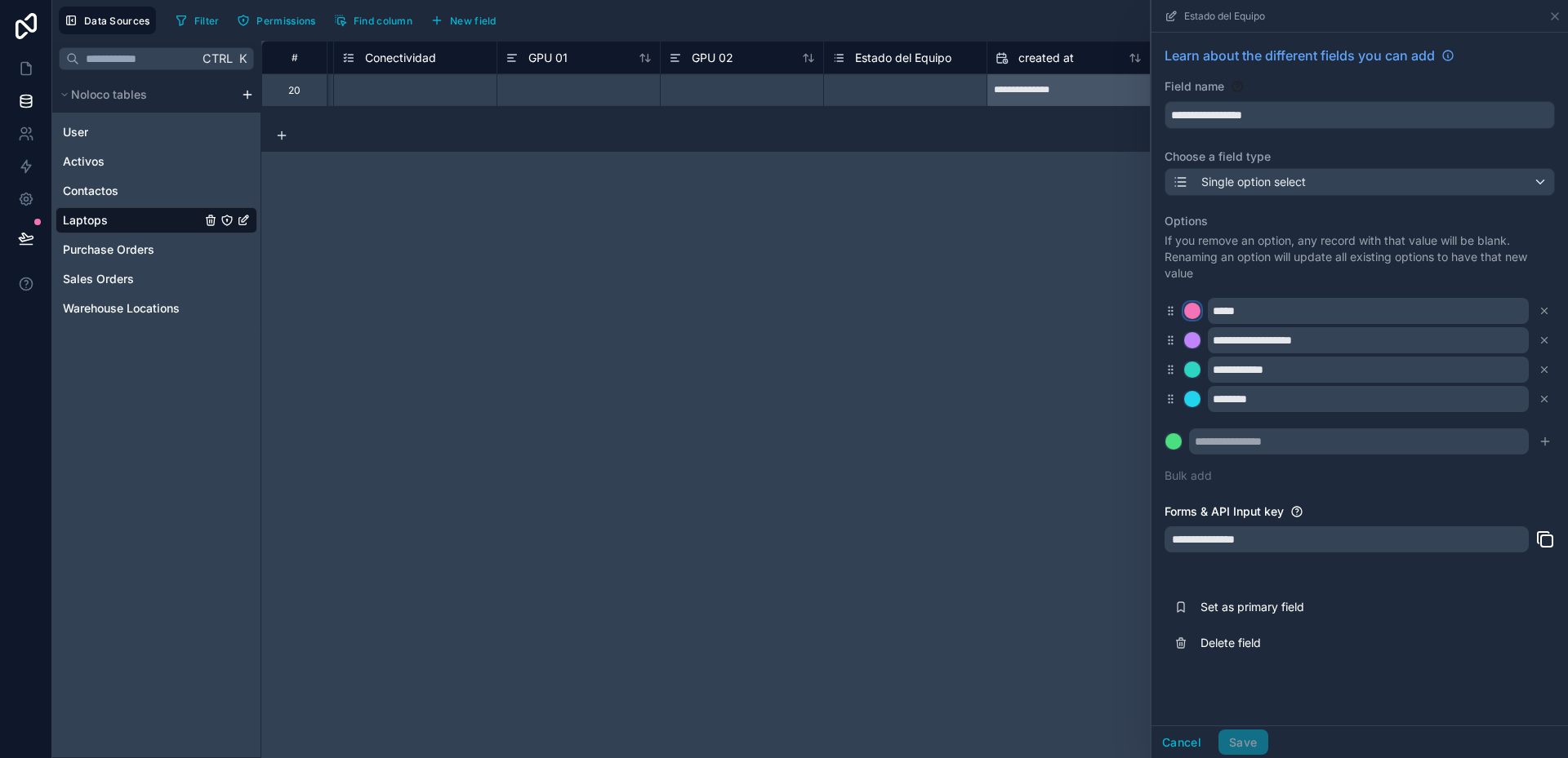
click at [1194, 309] on div at bounding box center [1192, 311] width 16 height 16
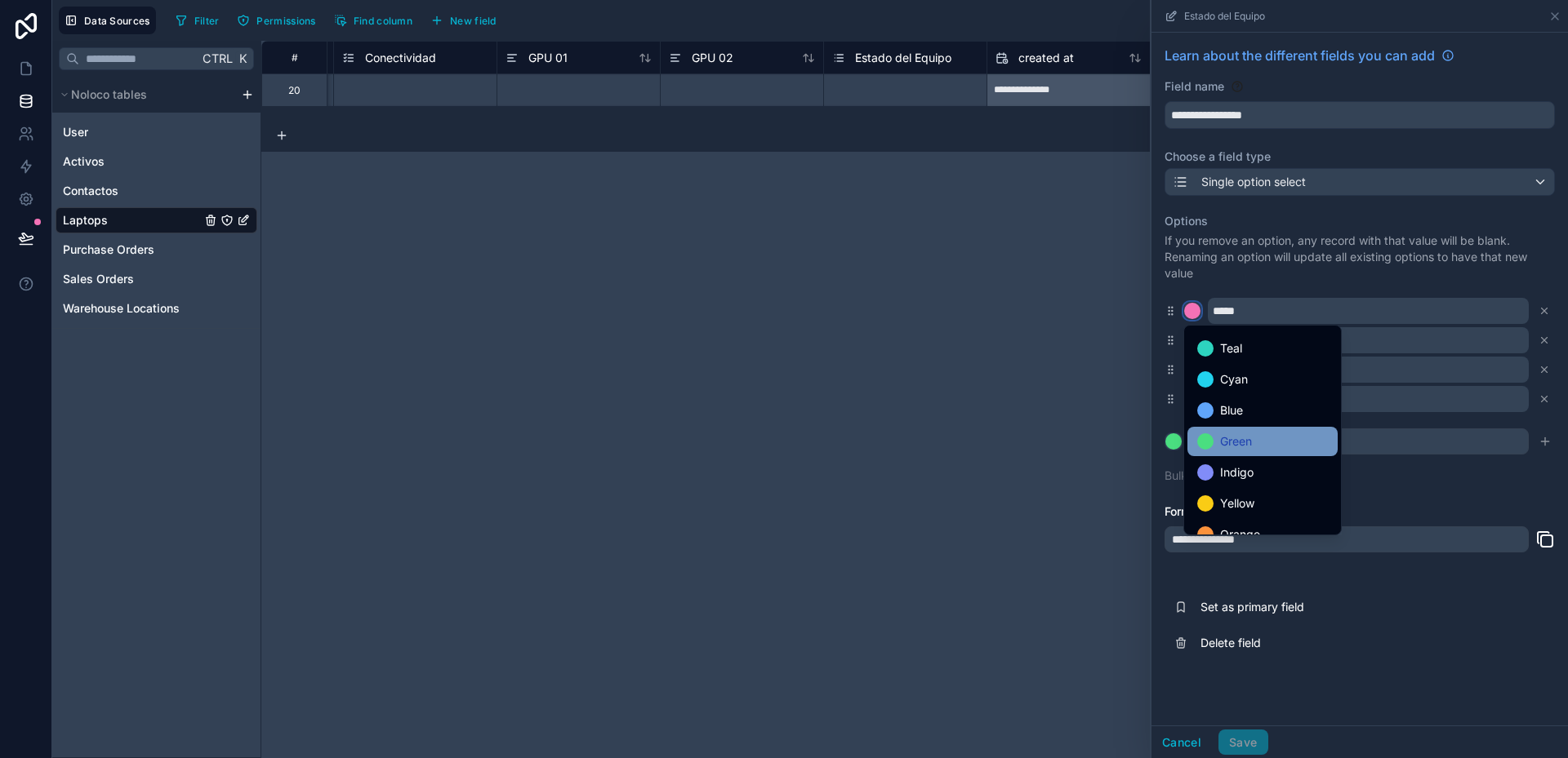
scroll to position [56, 0]
click at [1205, 352] on div at bounding box center [1205, 350] width 16 height 16
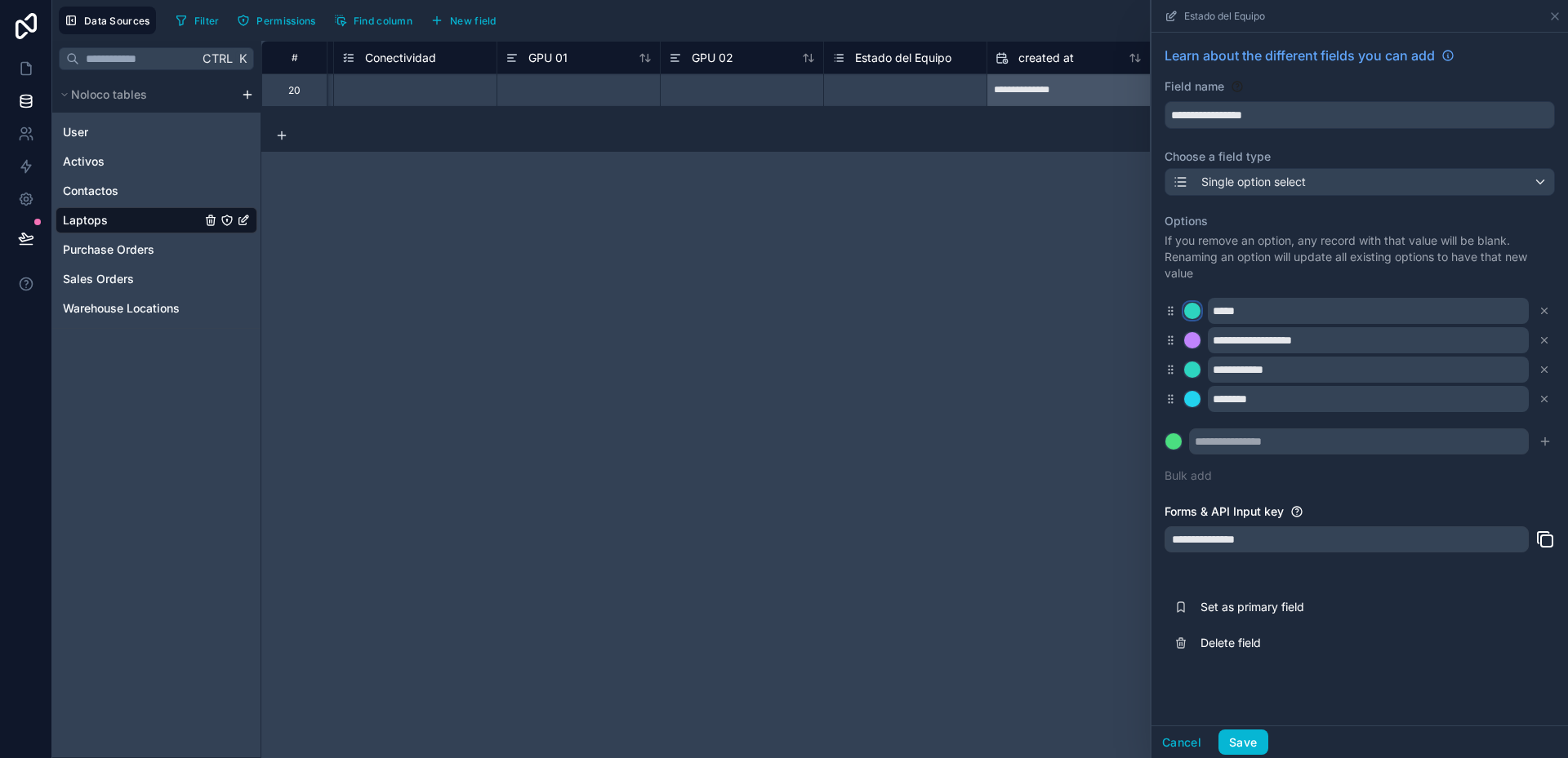
click at [1196, 313] on div at bounding box center [1192, 311] width 16 height 16
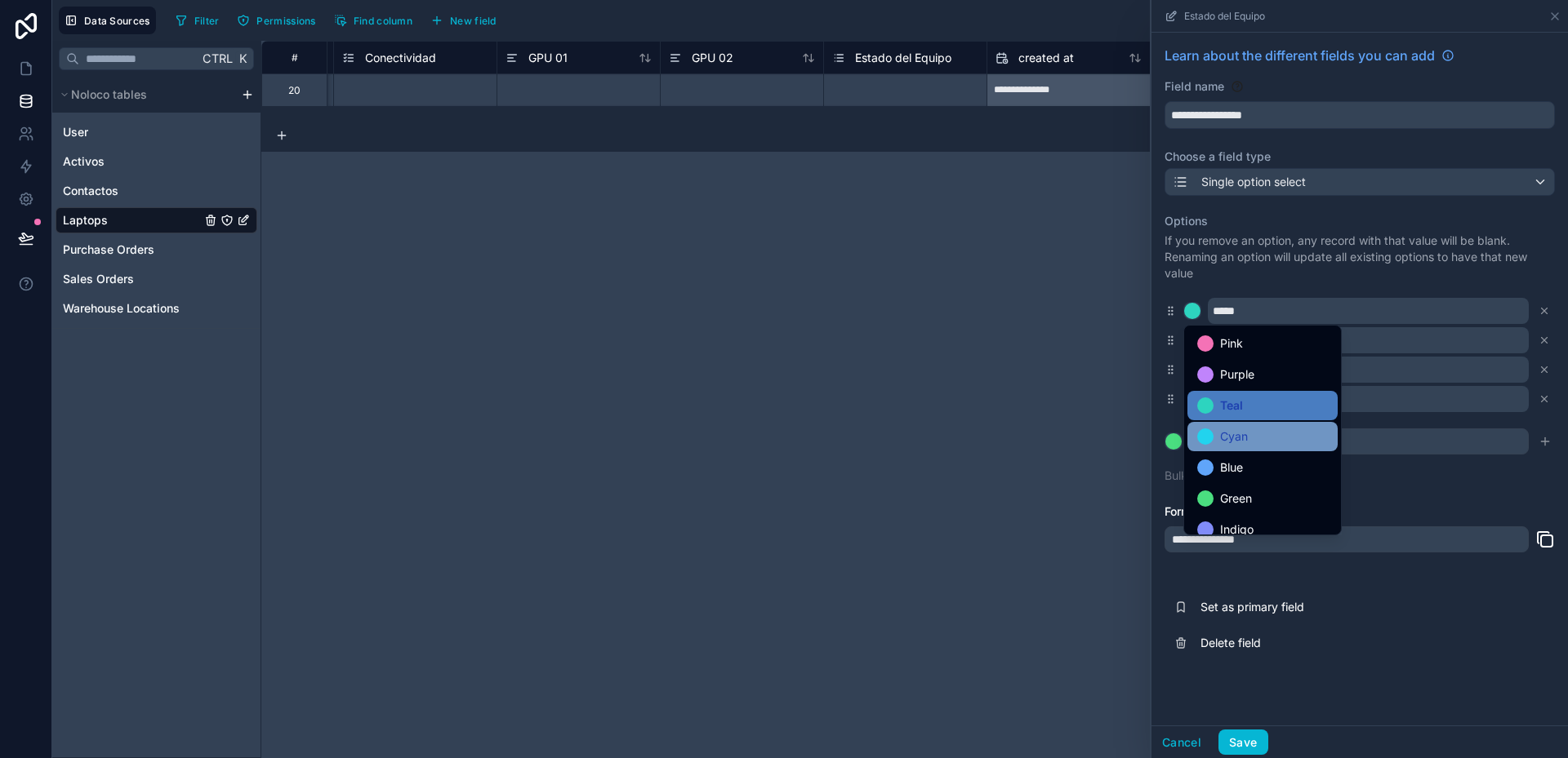
click at [1209, 434] on div at bounding box center [1205, 436] width 16 height 16
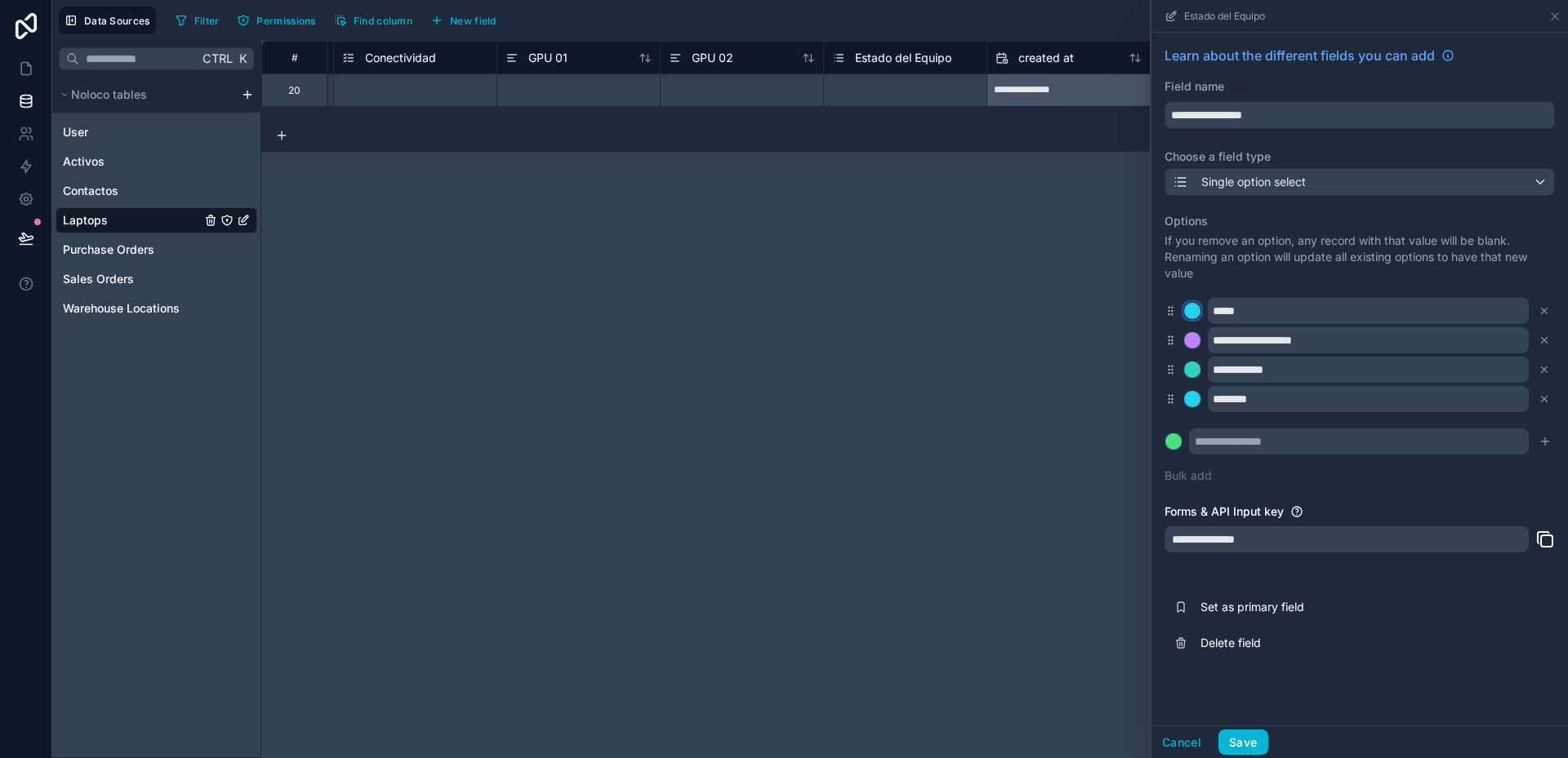
click at [1191, 311] on div at bounding box center [1192, 311] width 16 height 16
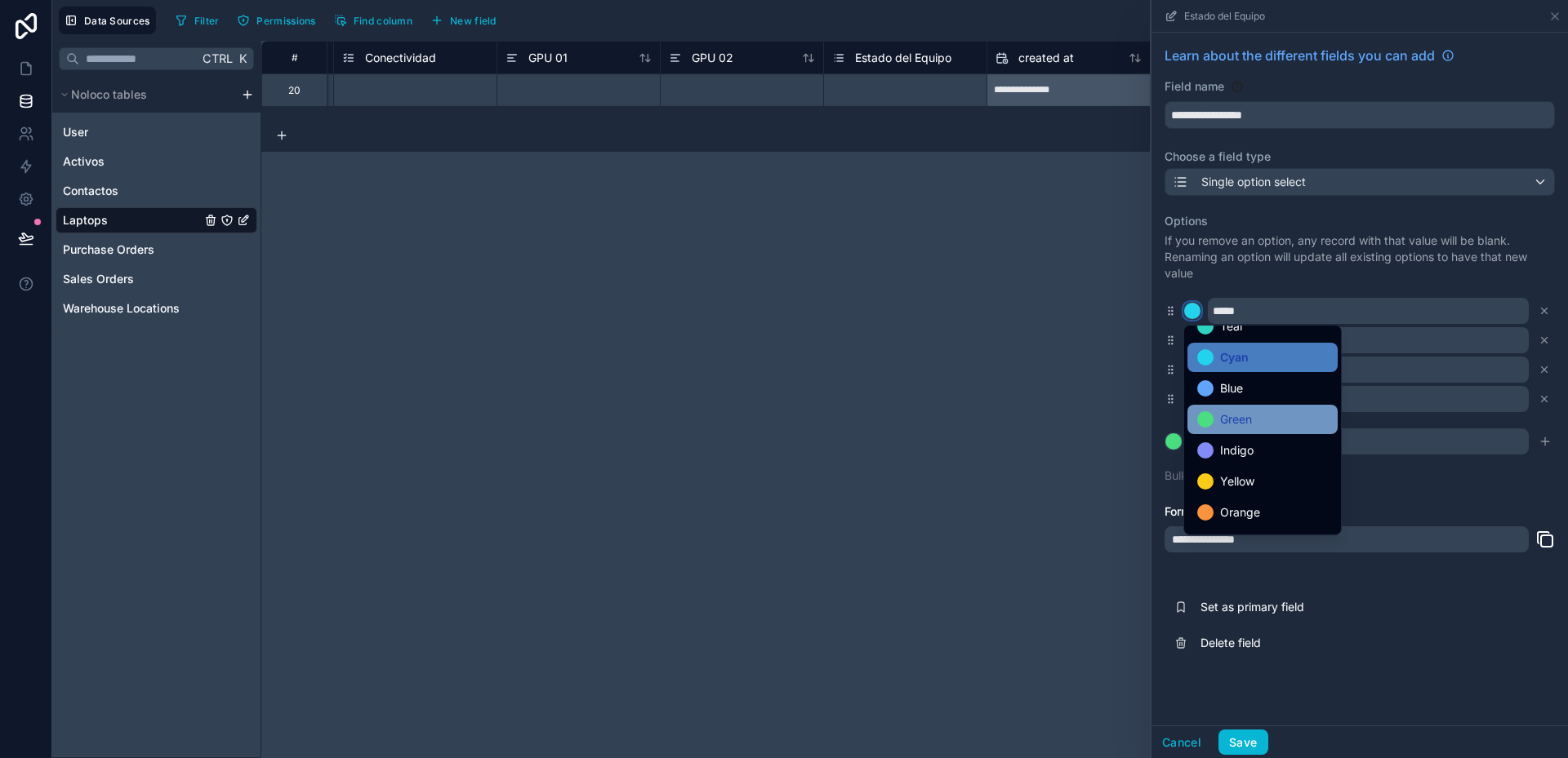
scroll to position [82, 0]
click at [1209, 422] on div at bounding box center [1205, 417] width 16 height 16
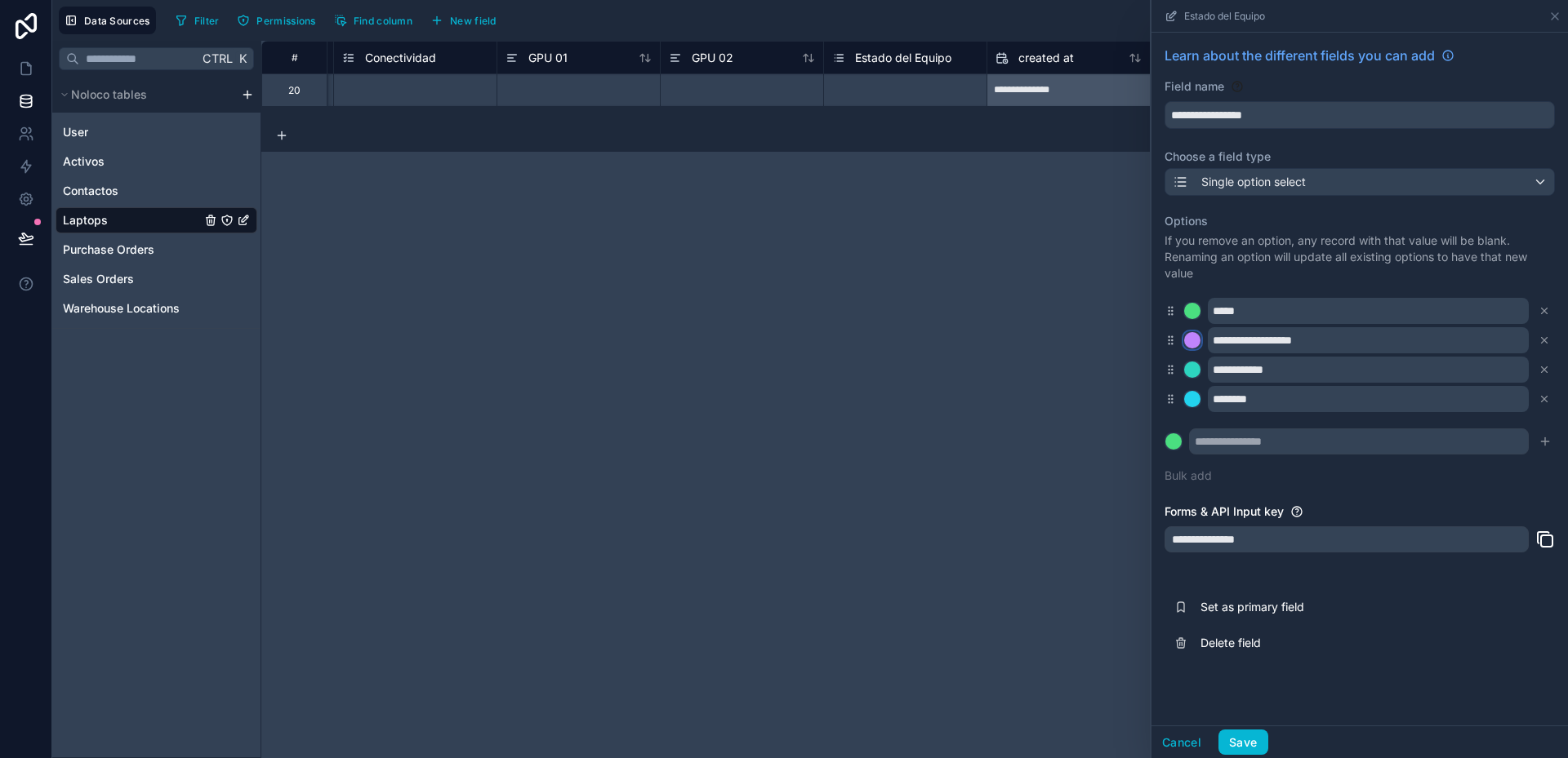
click at [1194, 339] on div at bounding box center [1192, 340] width 16 height 16
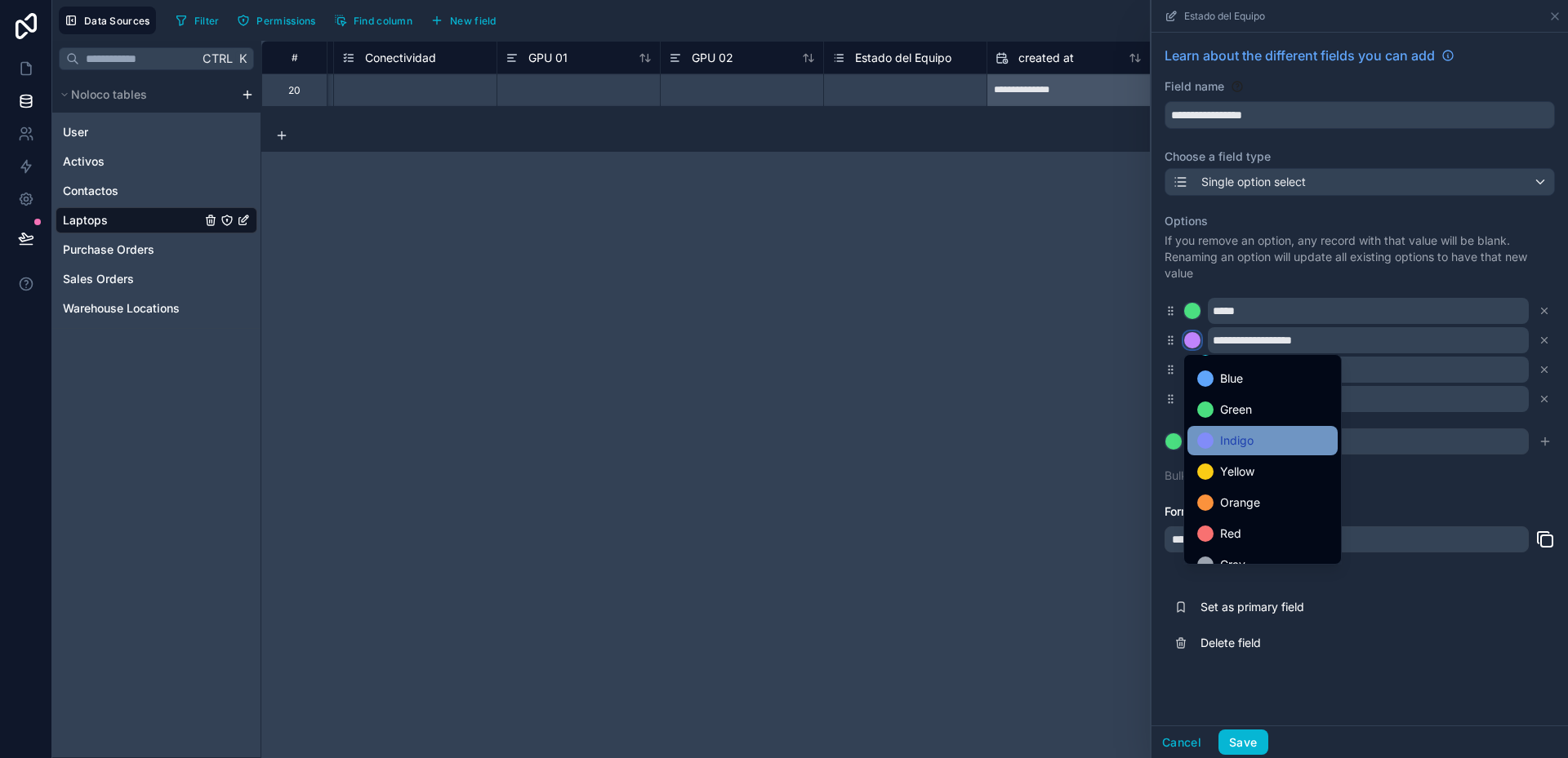
scroll to position [137, 0]
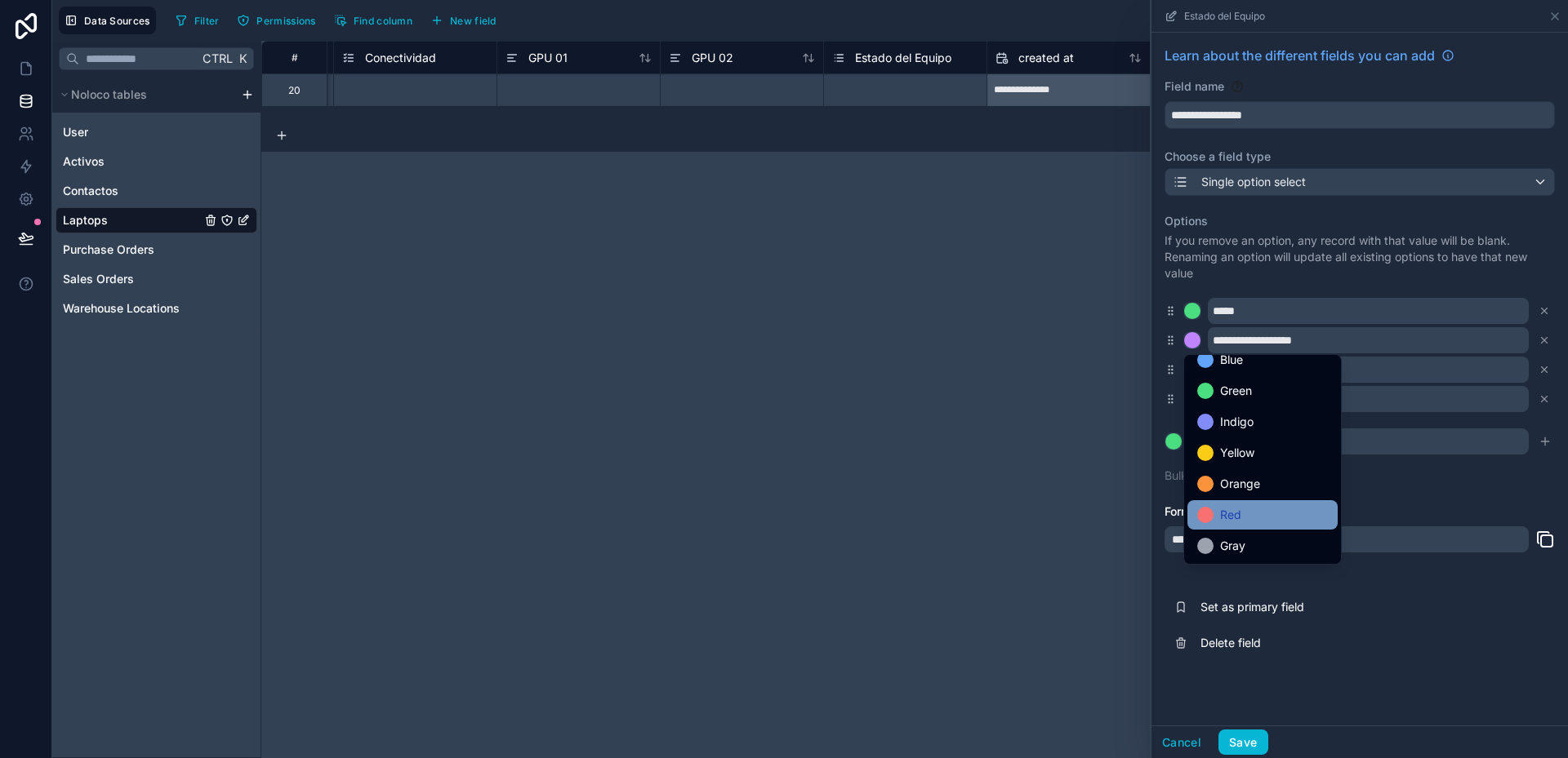
click at [1209, 512] on div at bounding box center [1205, 515] width 16 height 16
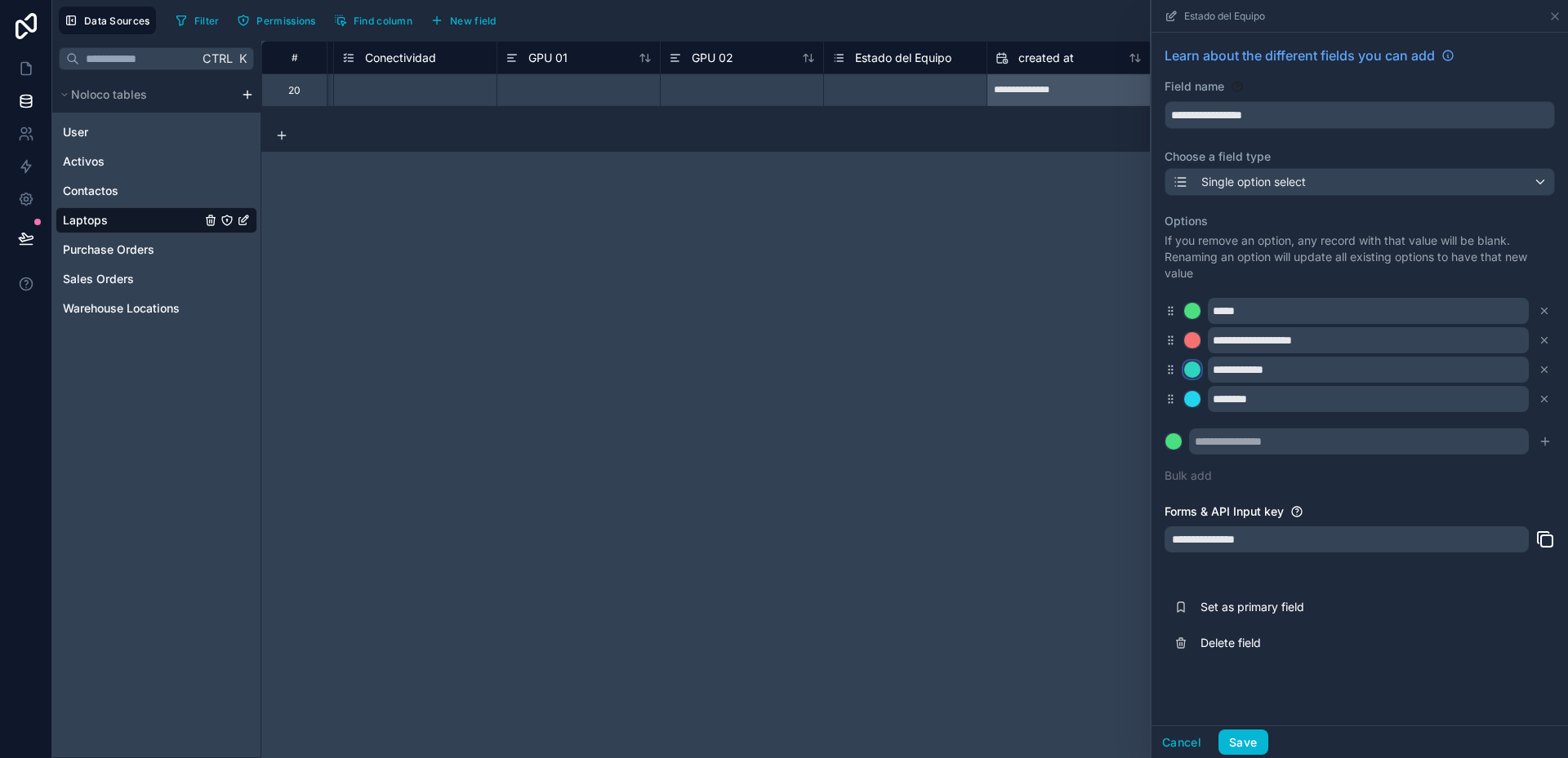
click at [1193, 368] on div at bounding box center [1192, 370] width 16 height 16
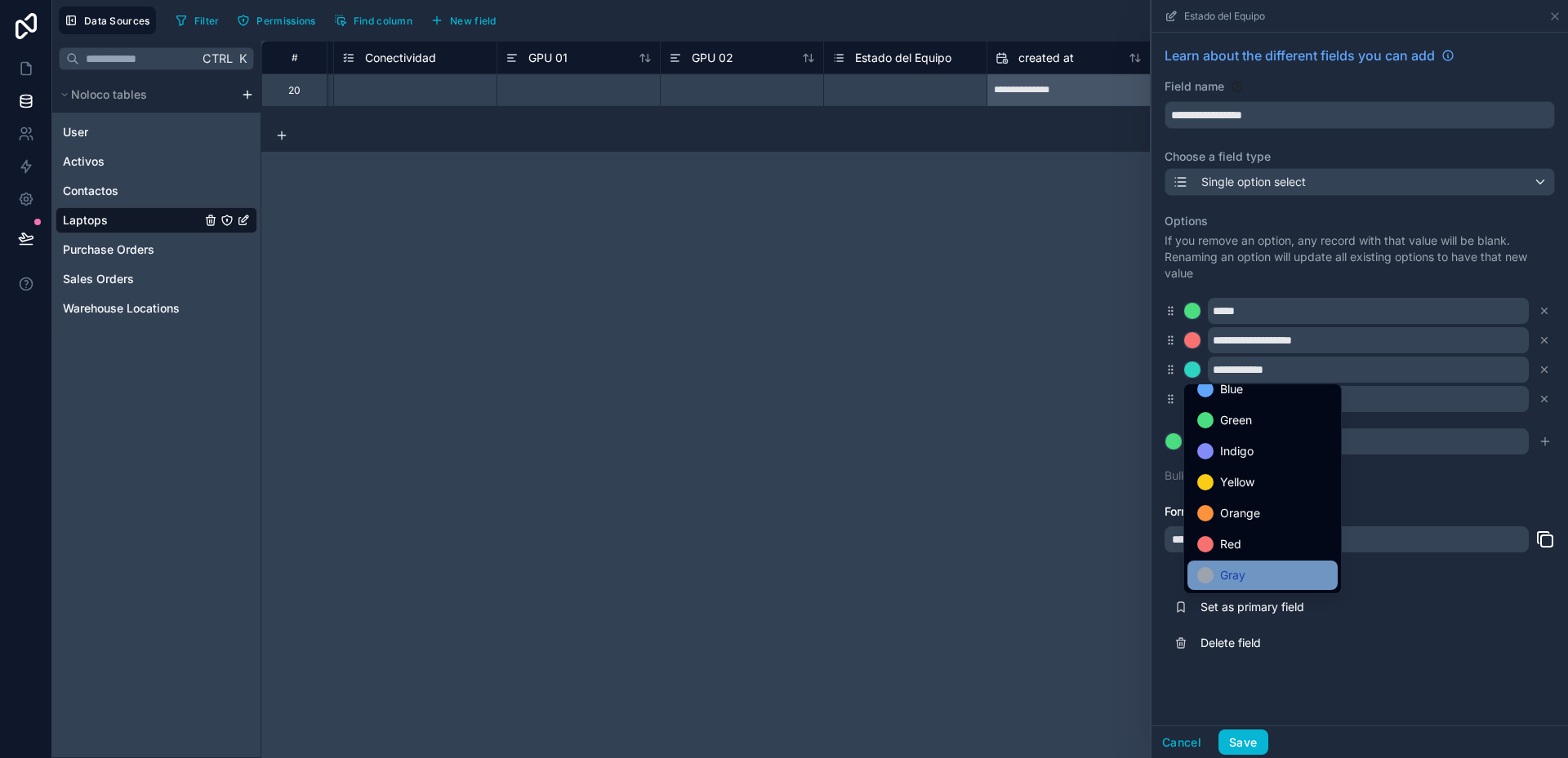
click at [1209, 575] on div at bounding box center [1205, 576] width 16 height 16
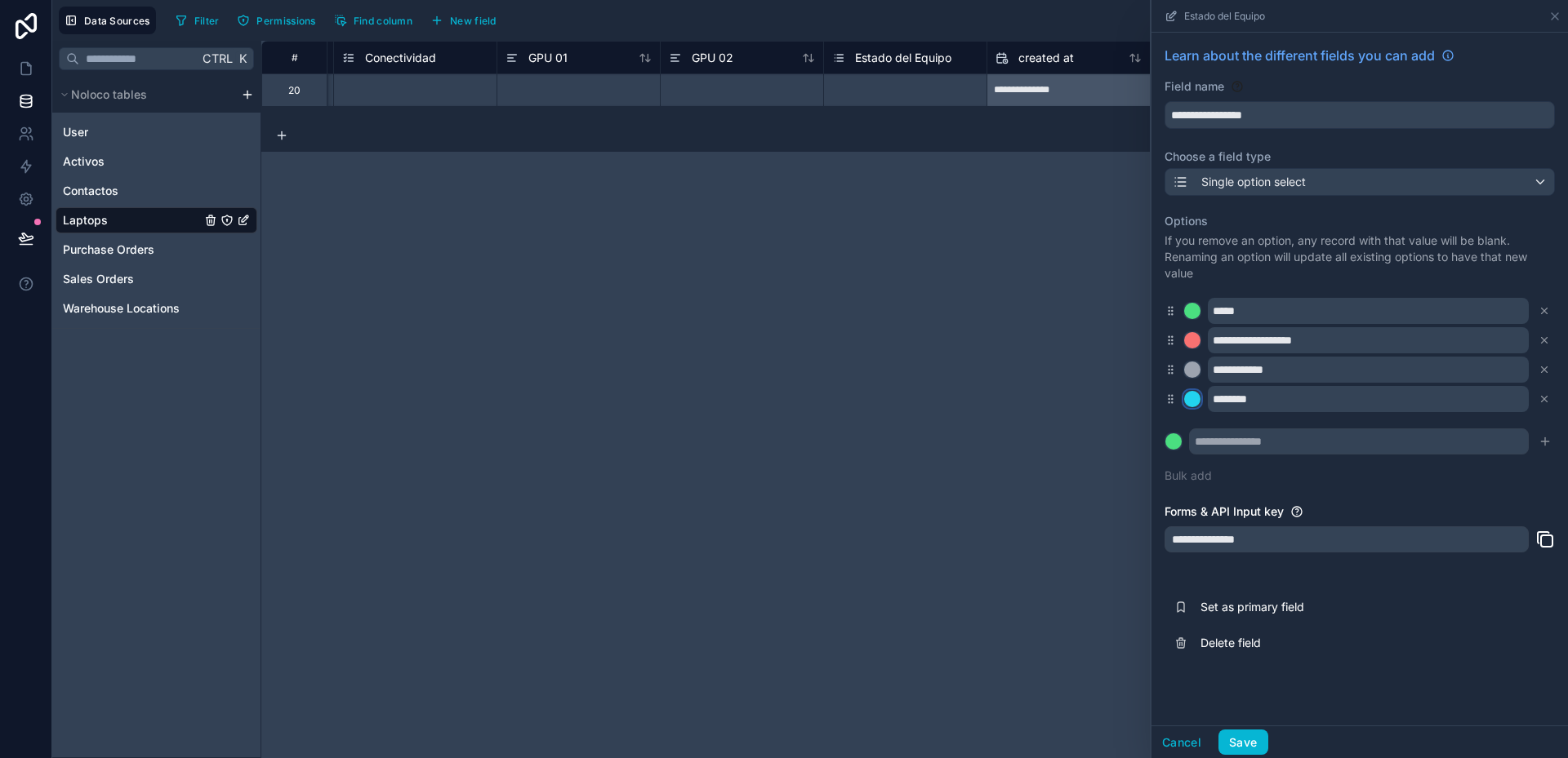
click at [1197, 399] on div at bounding box center [1192, 399] width 16 height 16
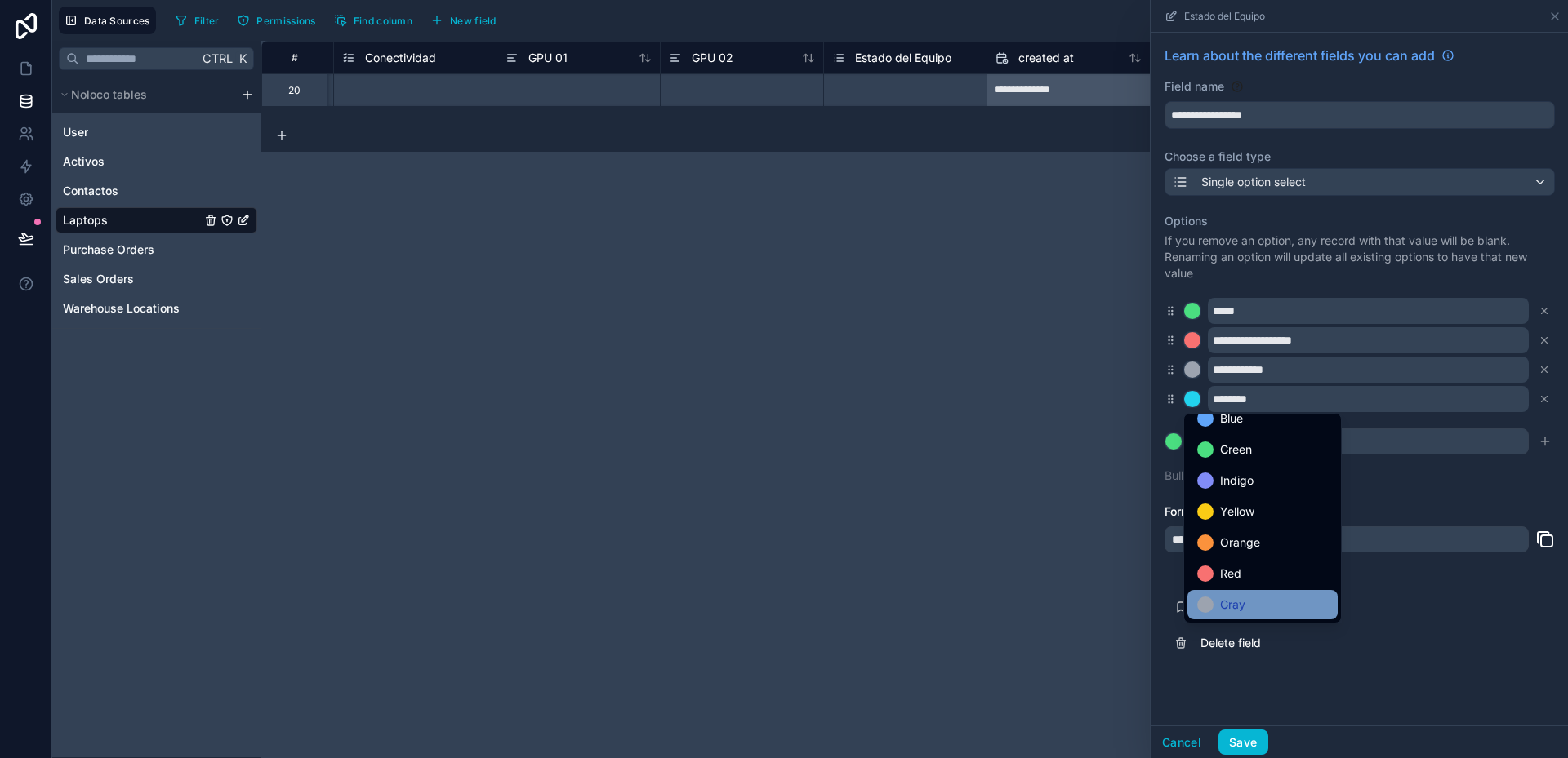
click at [1219, 606] on div "Gray" at bounding box center [1262, 605] width 130 height 20
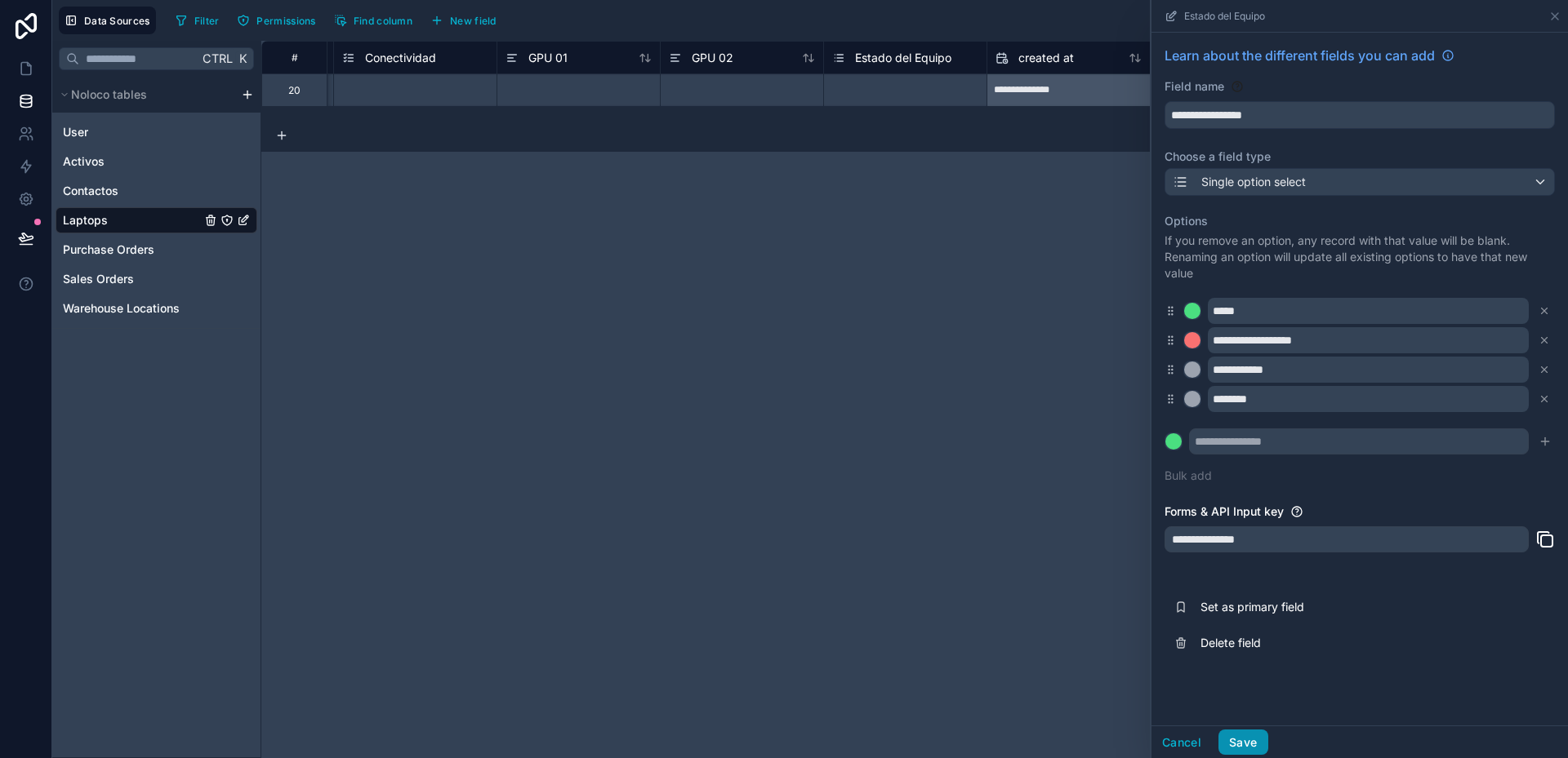
click at [1254, 738] on button "Save" at bounding box center [1243, 742] width 49 height 26
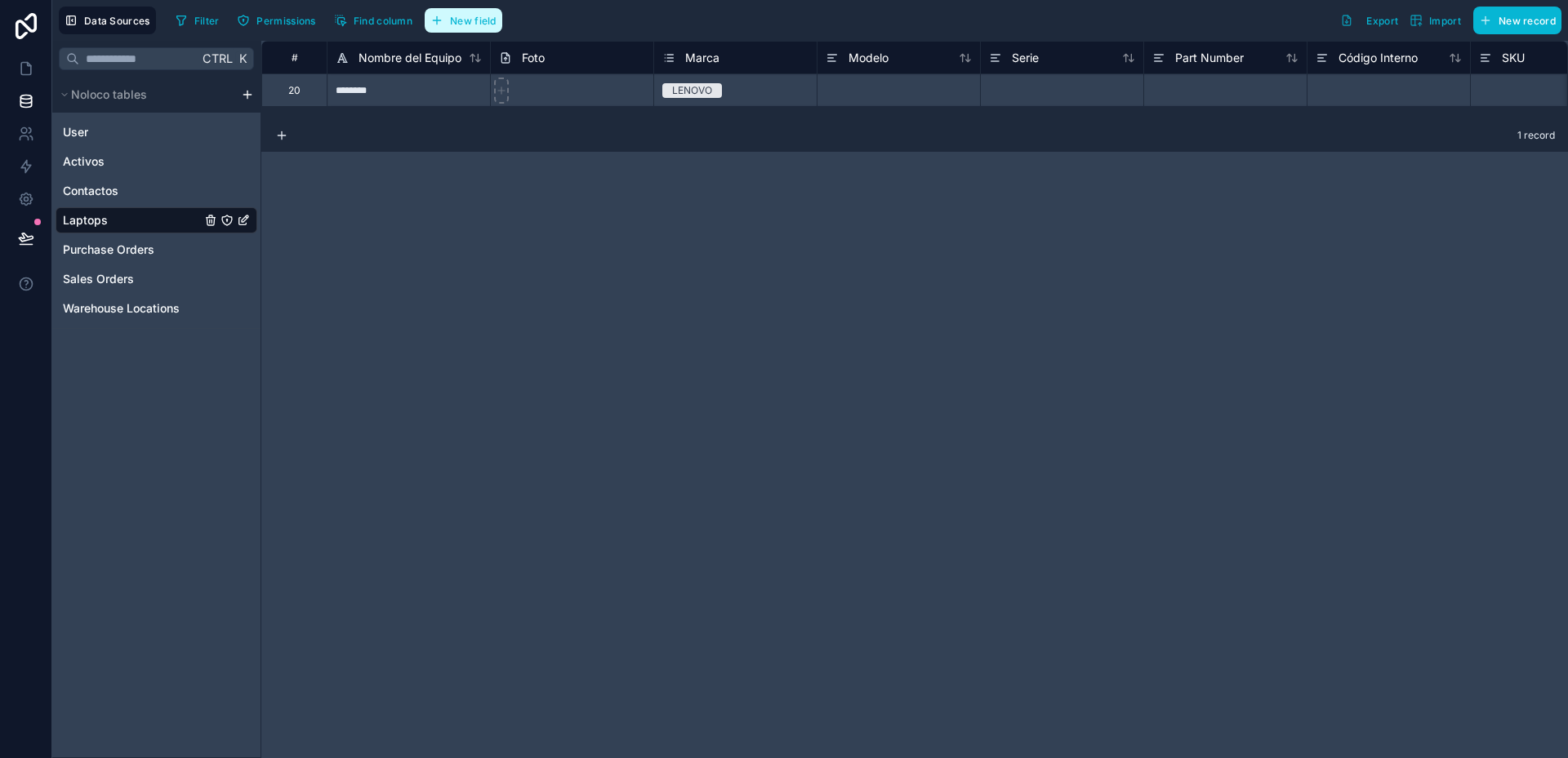
click at [472, 21] on span "New field" at bounding box center [474, 21] width 47 height 13
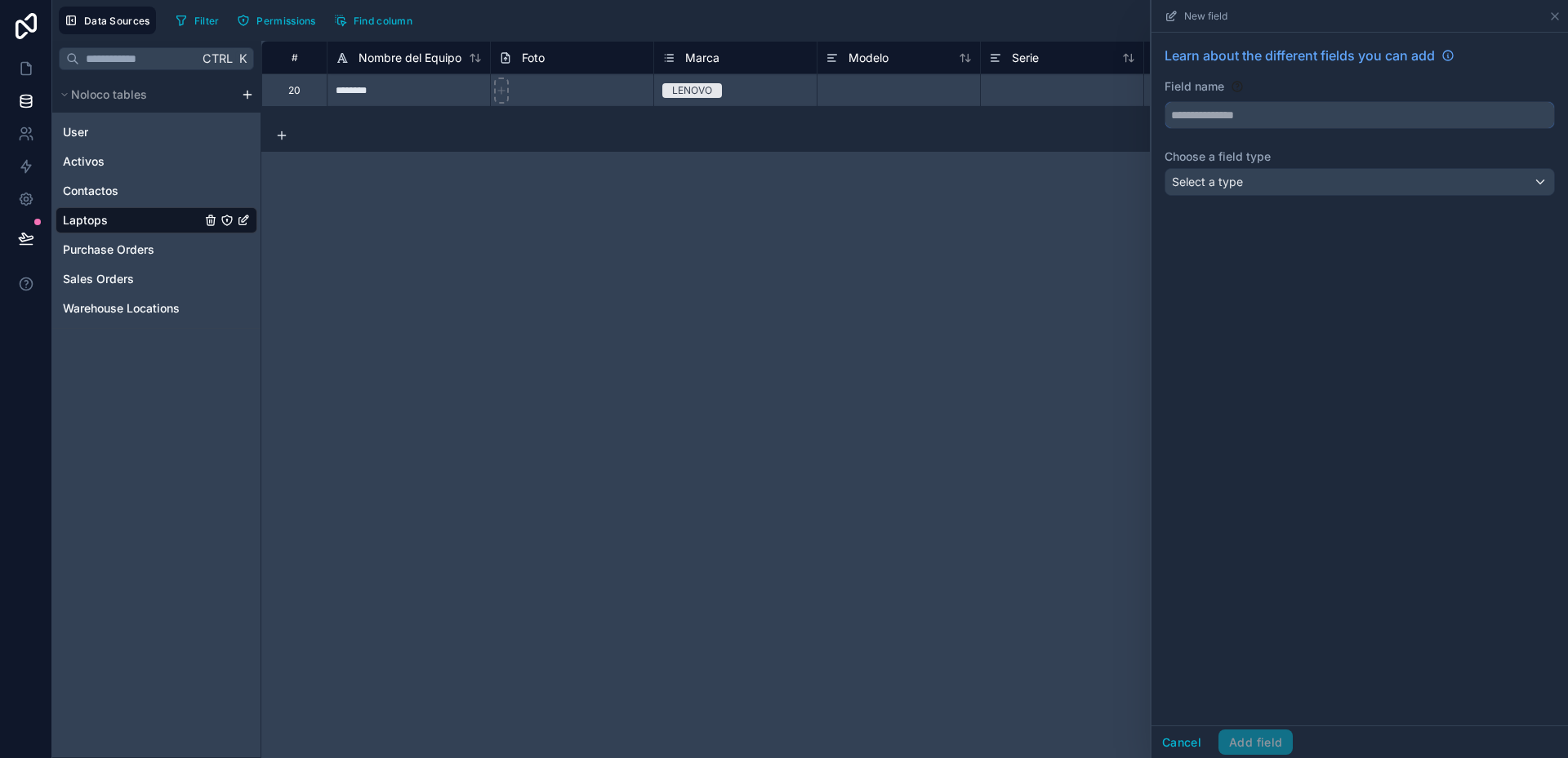
click at [1255, 110] on input "text" at bounding box center [1360, 115] width 389 height 26
type input "**********"
click at [1246, 189] on div "Select a type" at bounding box center [1360, 181] width 389 height 26
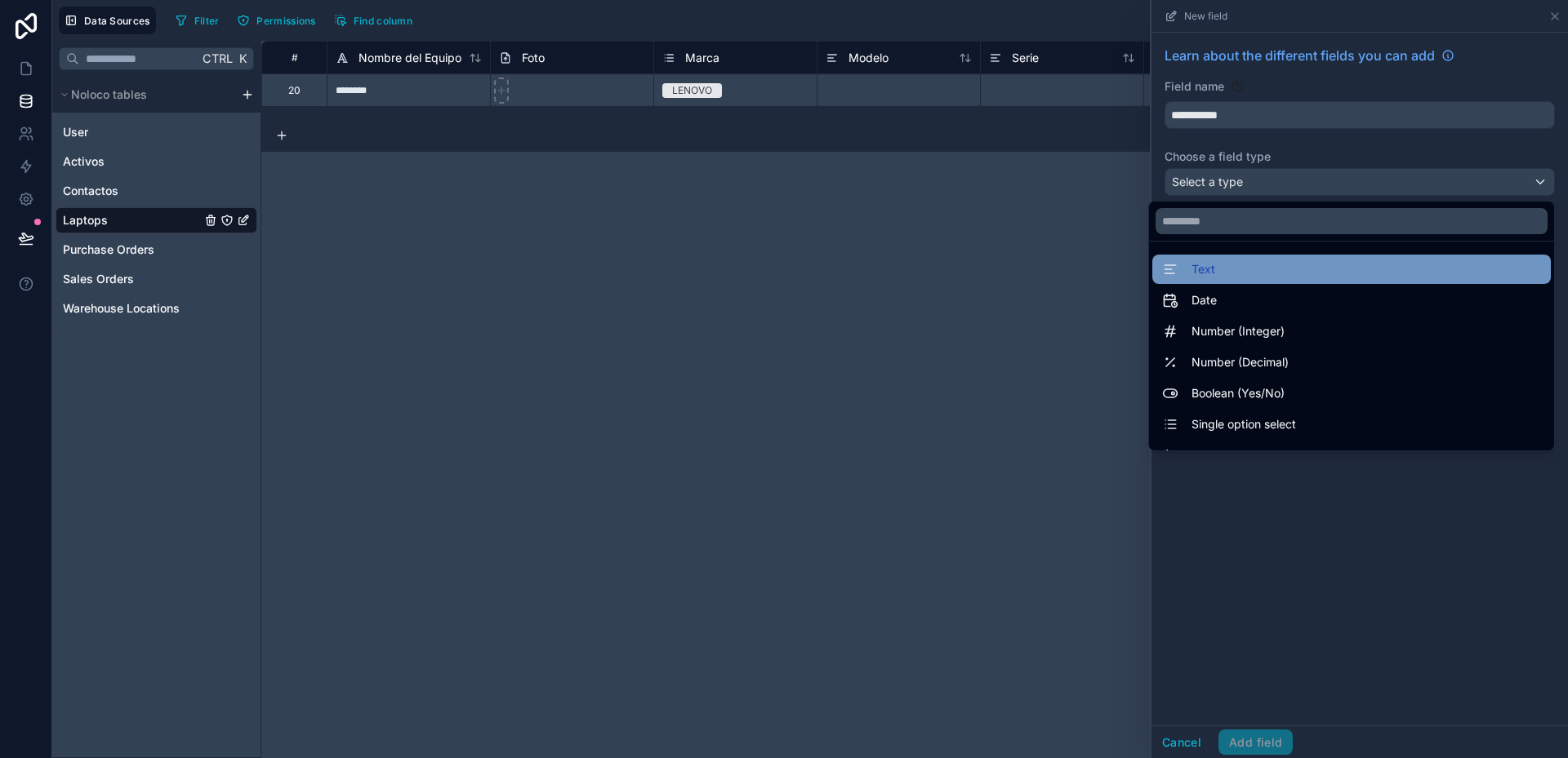
click at [1210, 265] on div "Text" at bounding box center [1351, 269] width 379 height 20
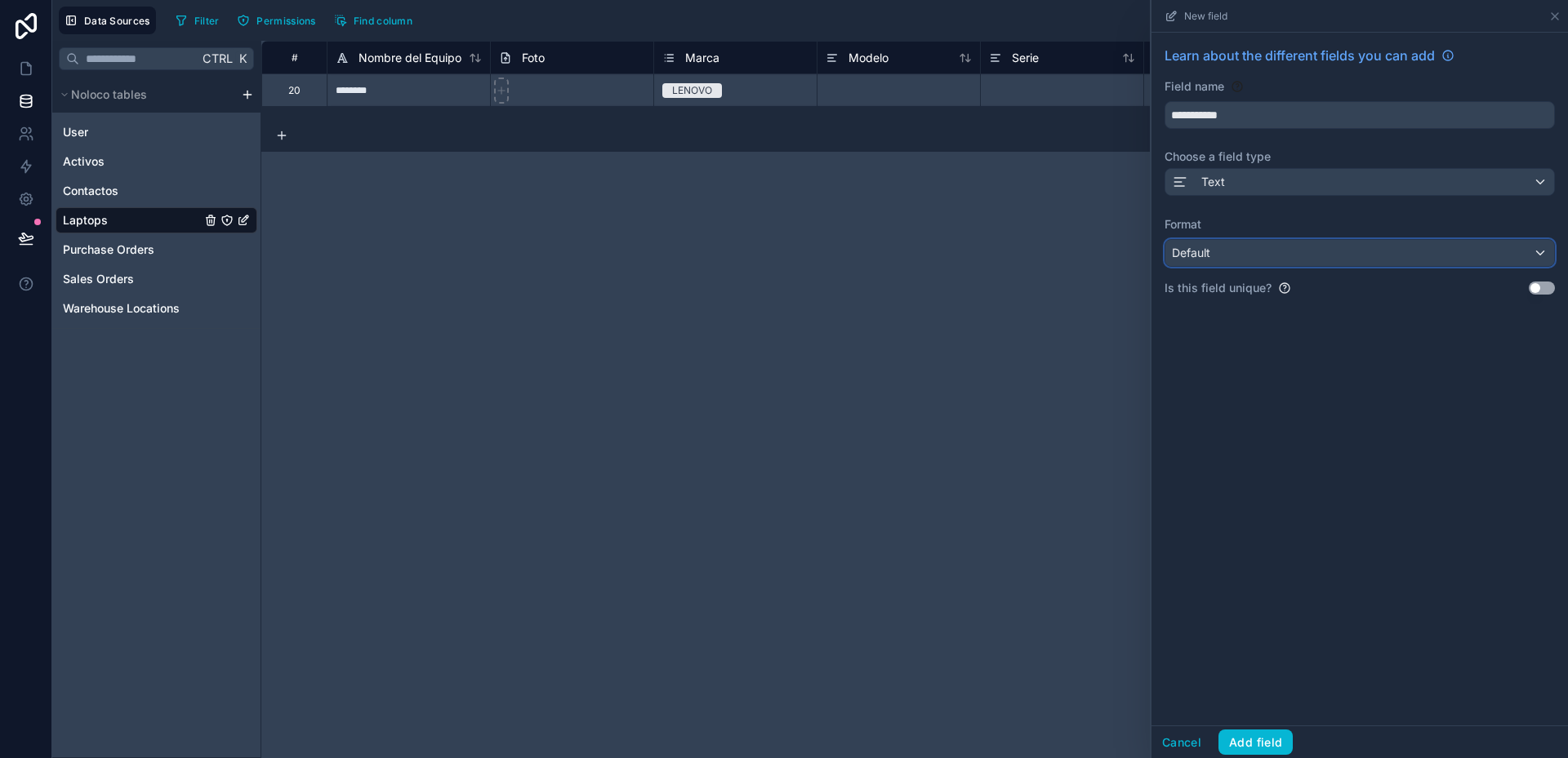
click at [1211, 256] on div "Default" at bounding box center [1360, 252] width 389 height 26
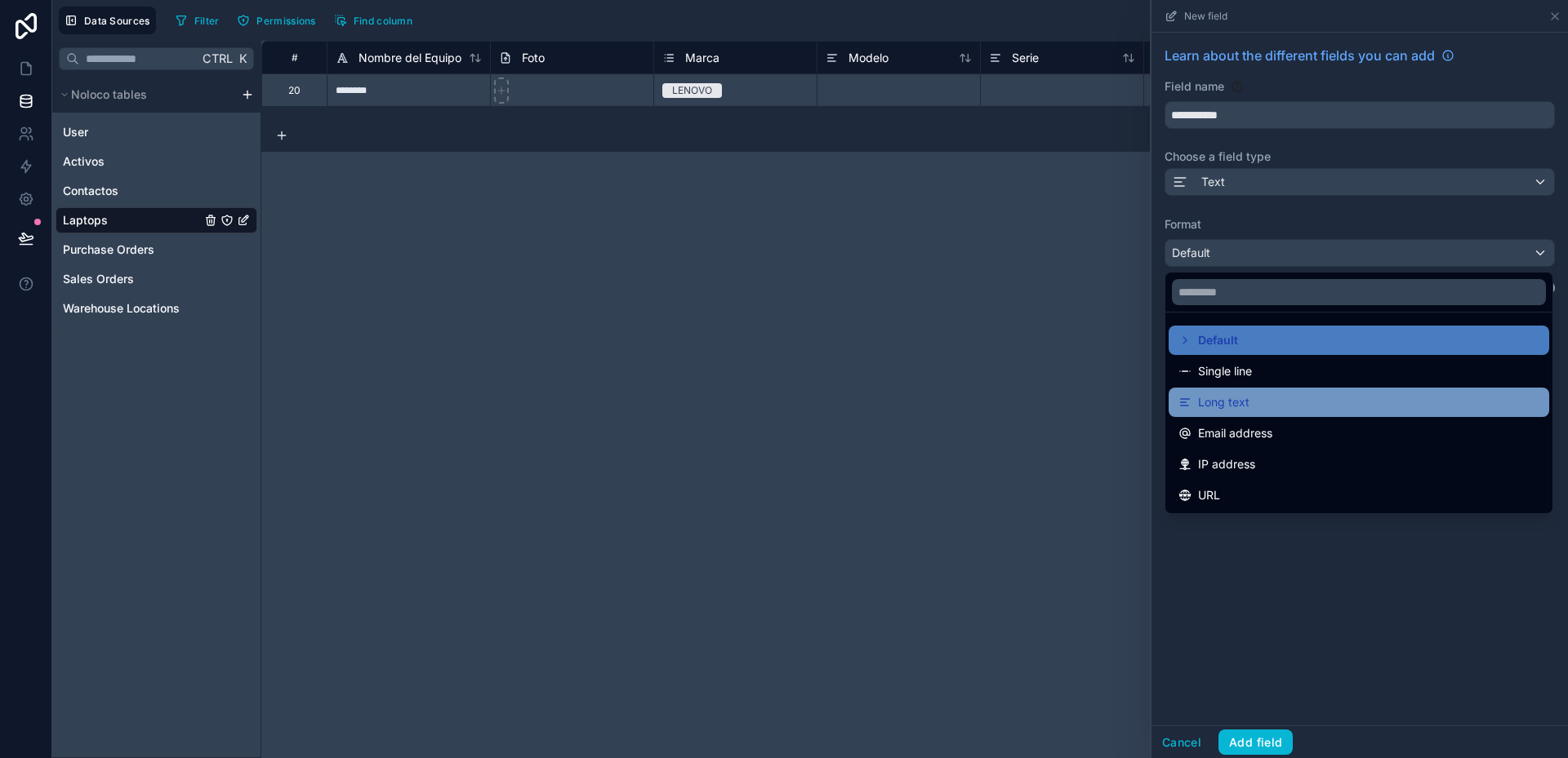
click at [1236, 396] on span "Long text" at bounding box center [1223, 402] width 51 height 20
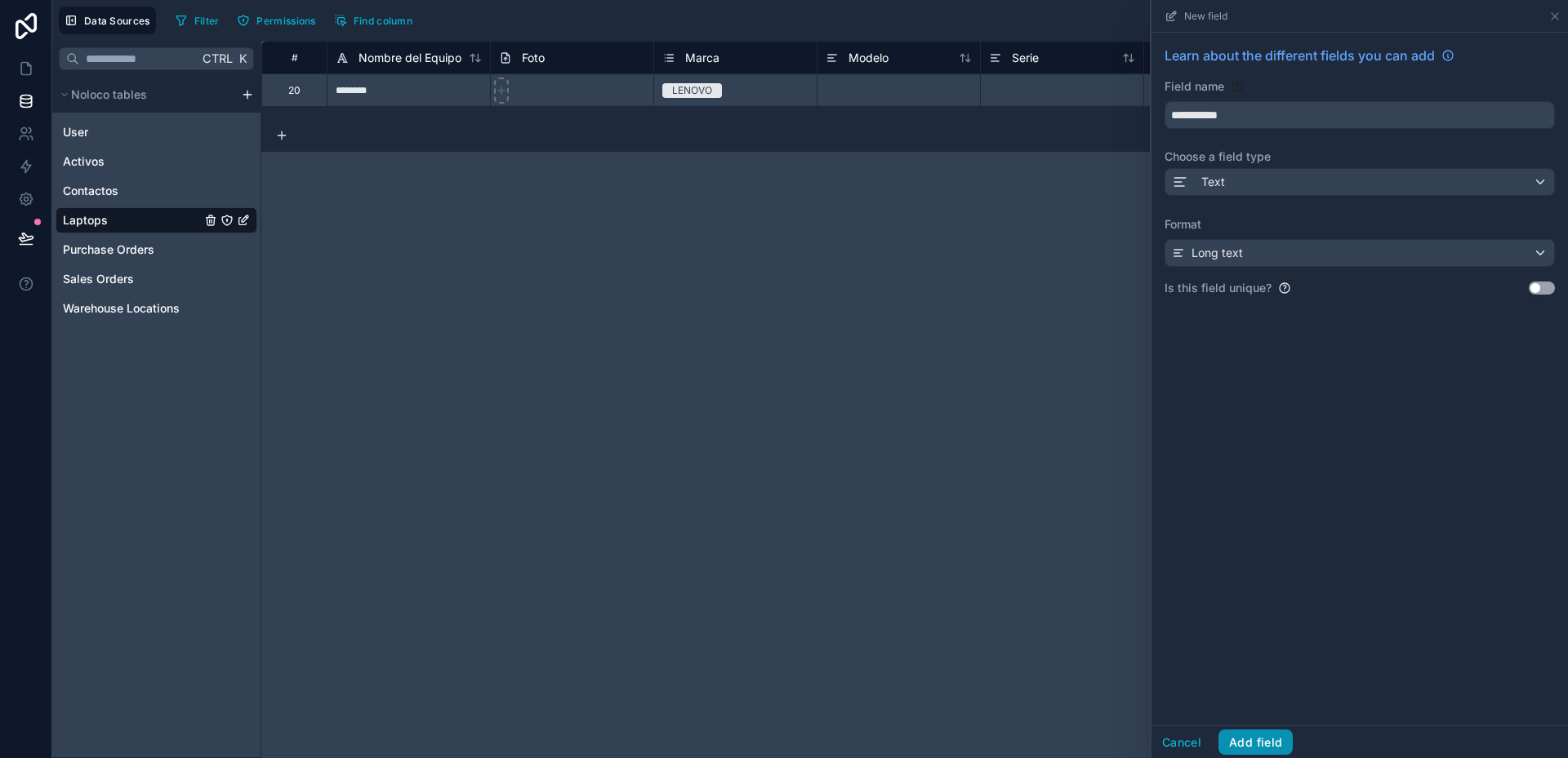
click at [1272, 741] on button "Add field" at bounding box center [1255, 742] width 75 height 26
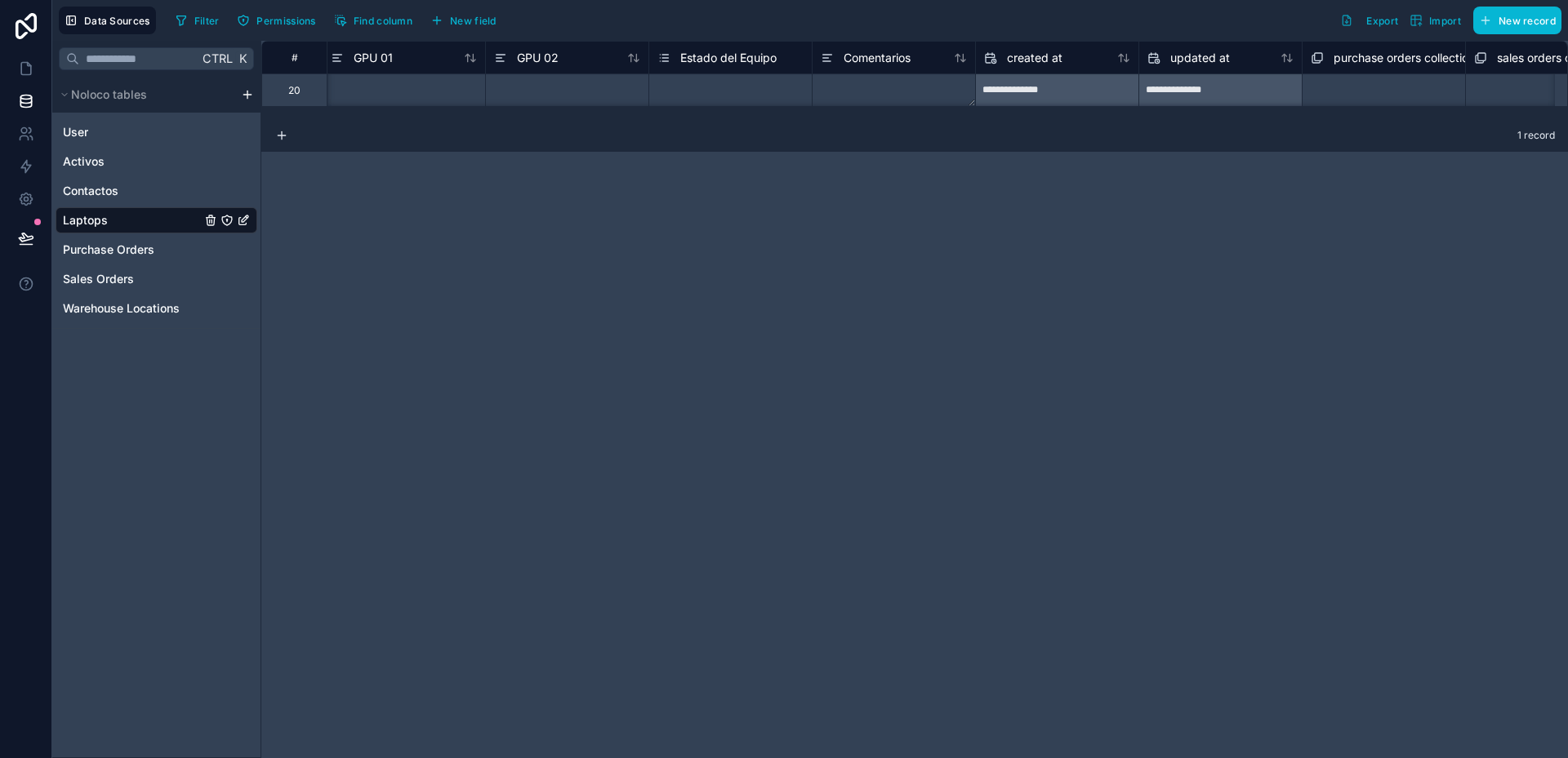
scroll to position [0, 4629]
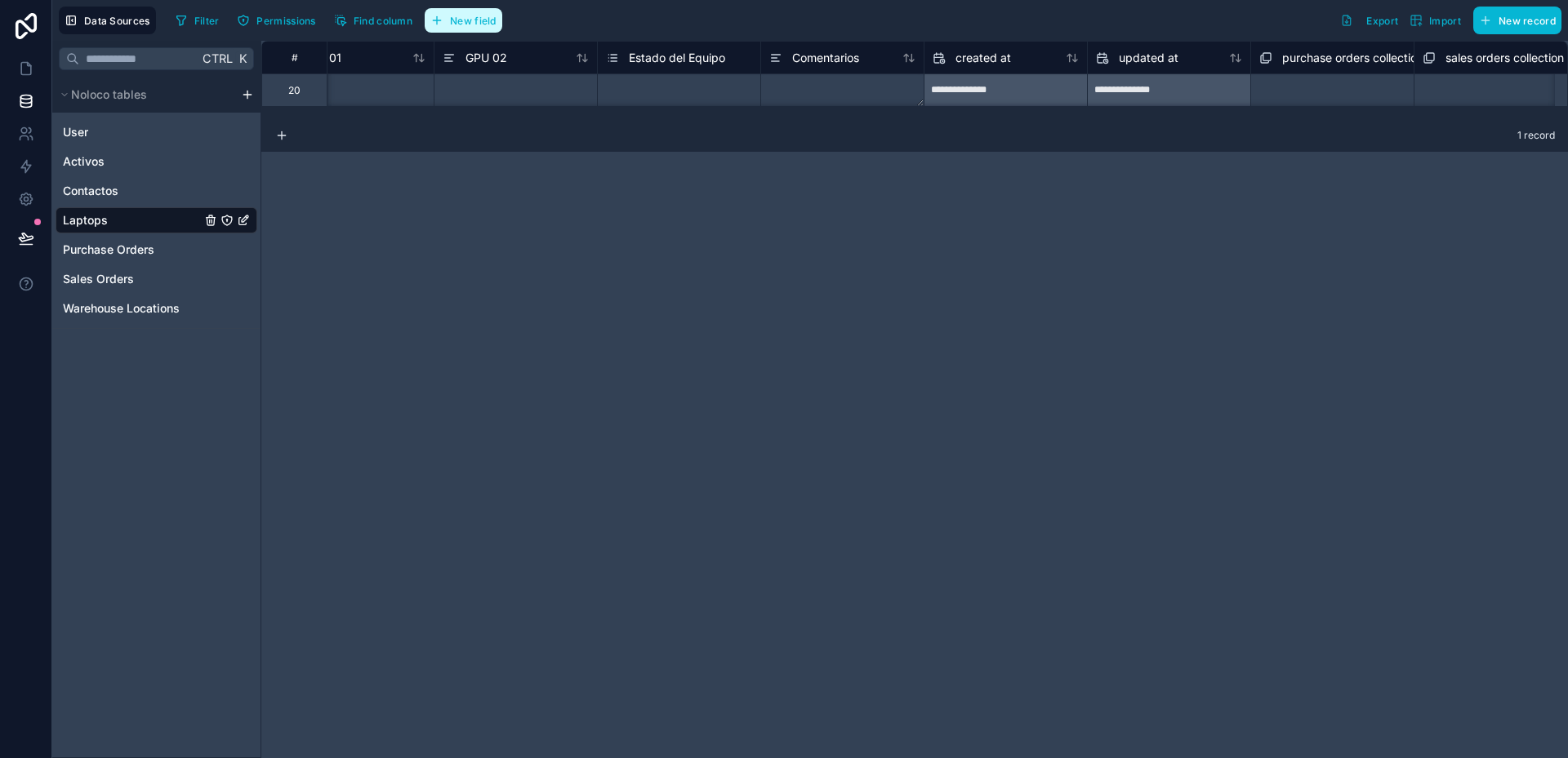
click at [457, 22] on span "New field" at bounding box center [474, 21] width 47 height 13
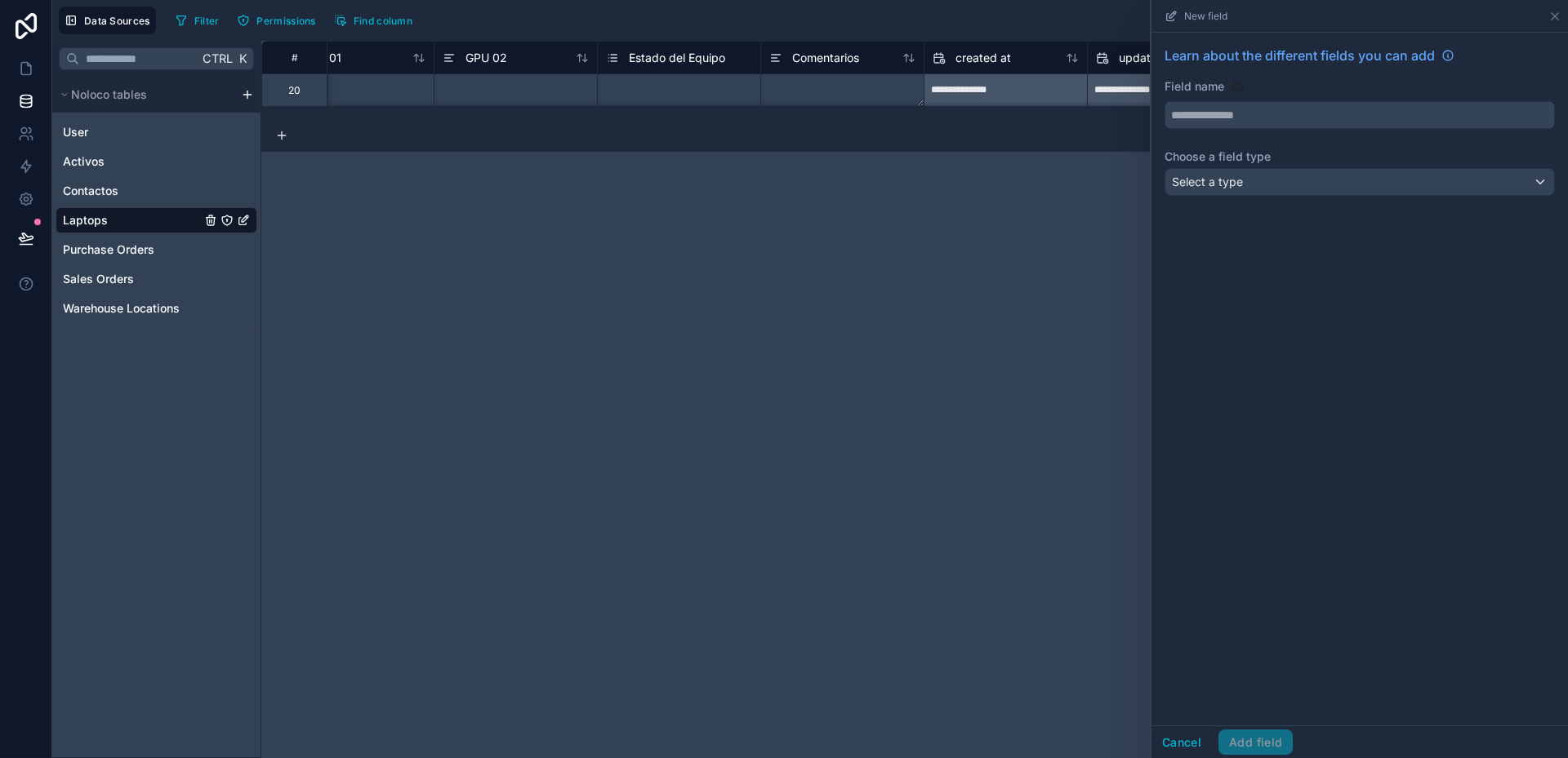
click at [1214, 115] on input "text" at bounding box center [1360, 115] width 389 height 26
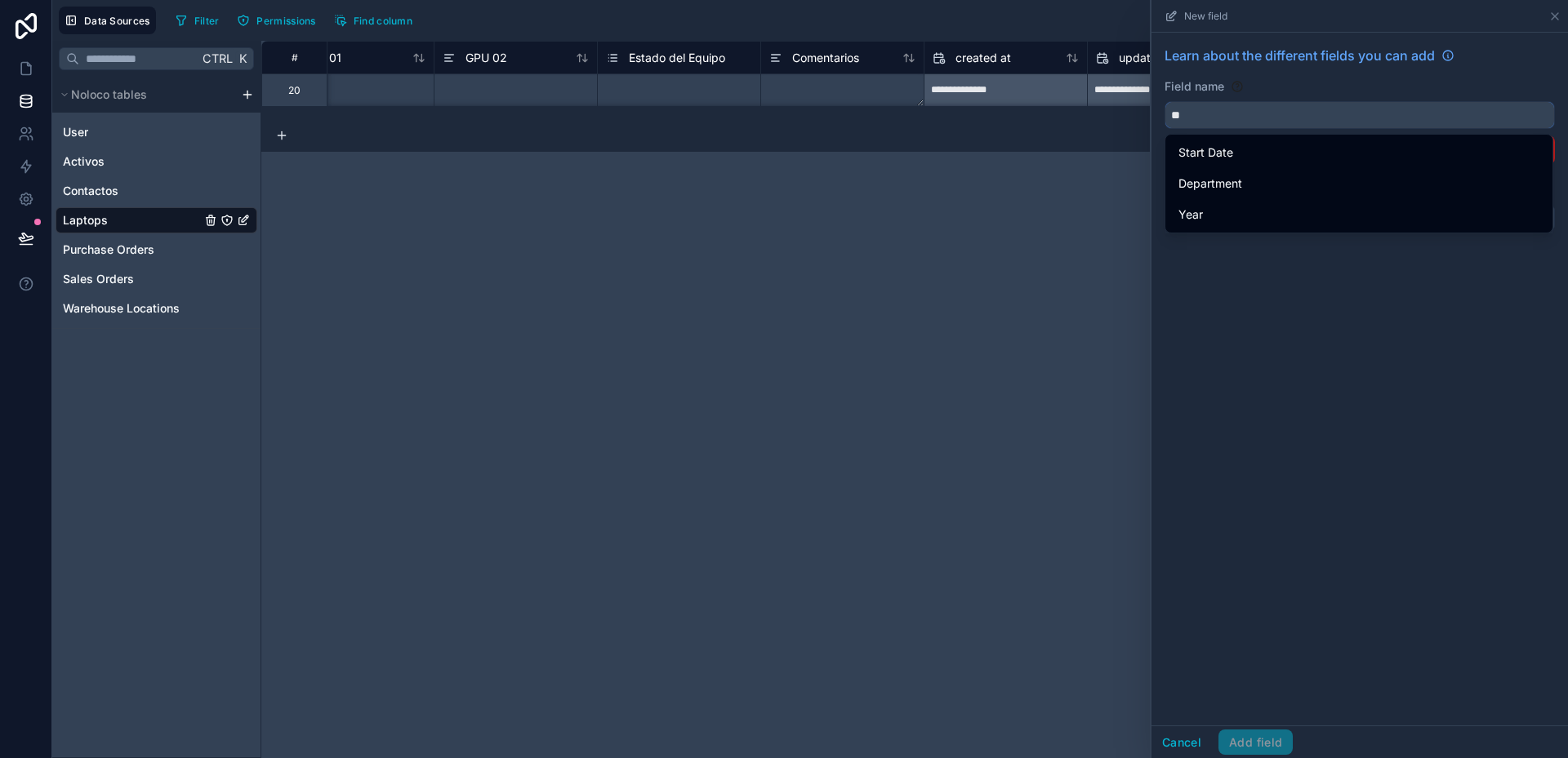
type input "*"
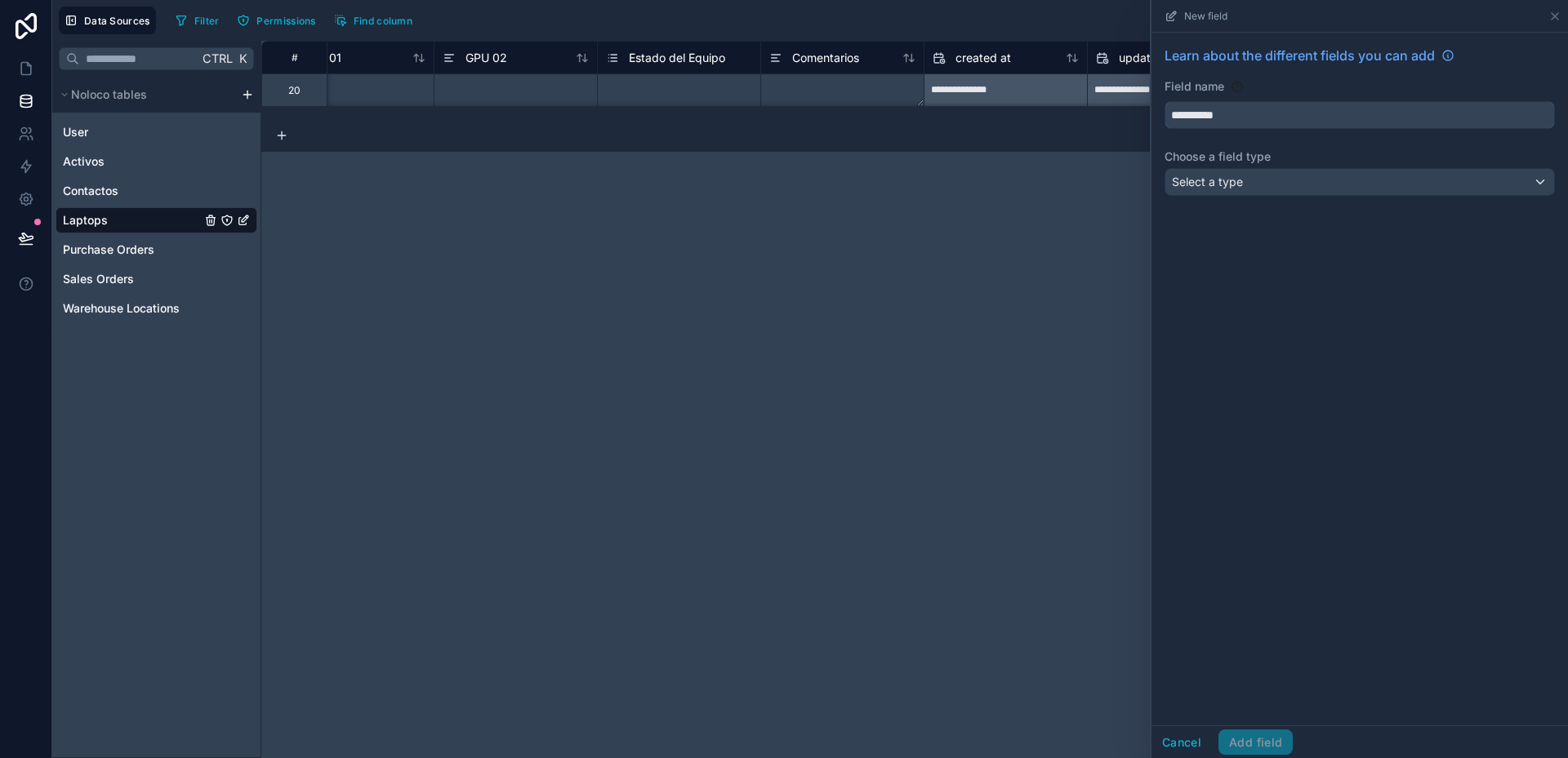
type input "**********"
click at [1221, 183] on span "Select a type" at bounding box center [1207, 181] width 71 height 13
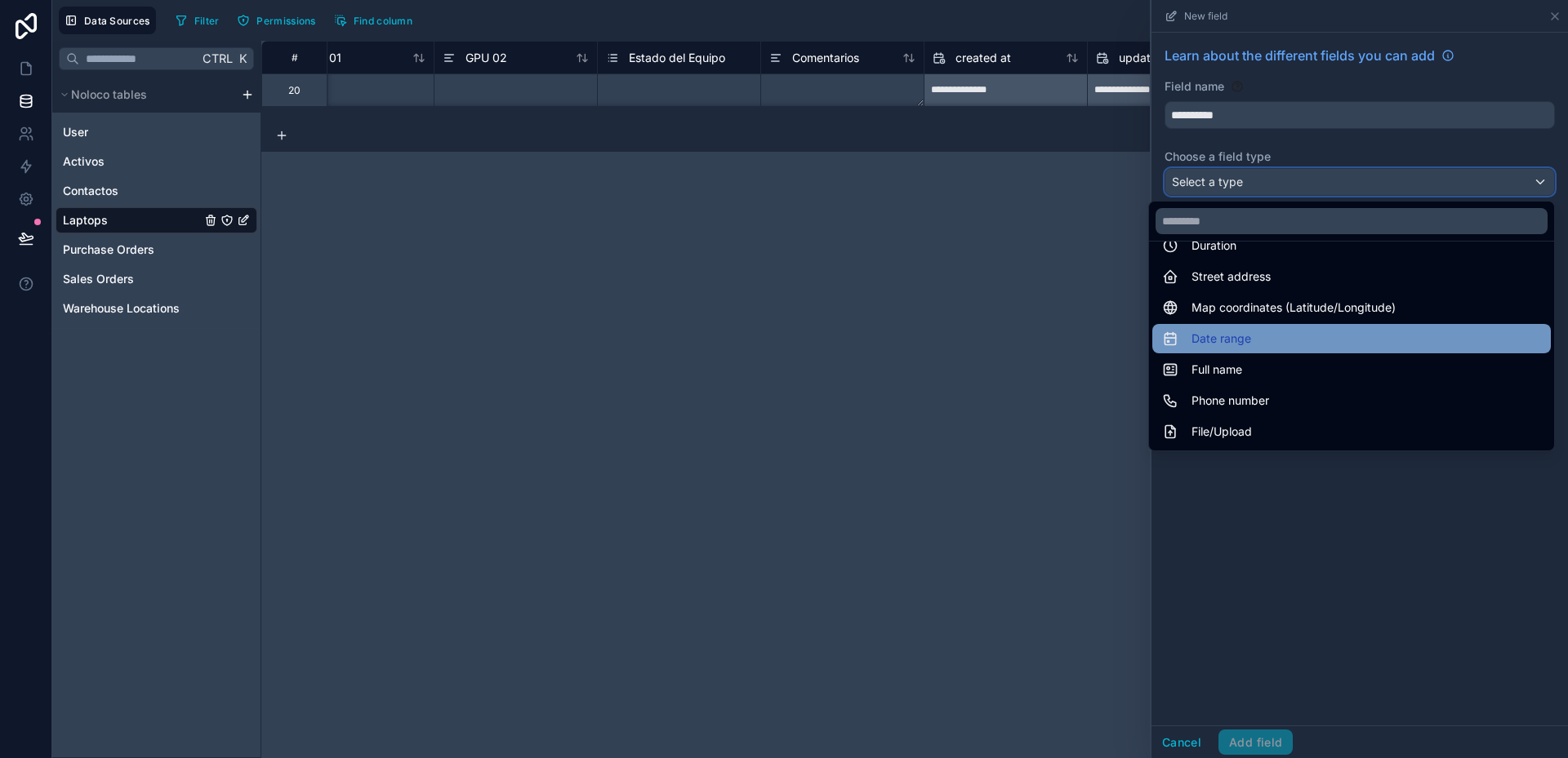
scroll to position [245, 0]
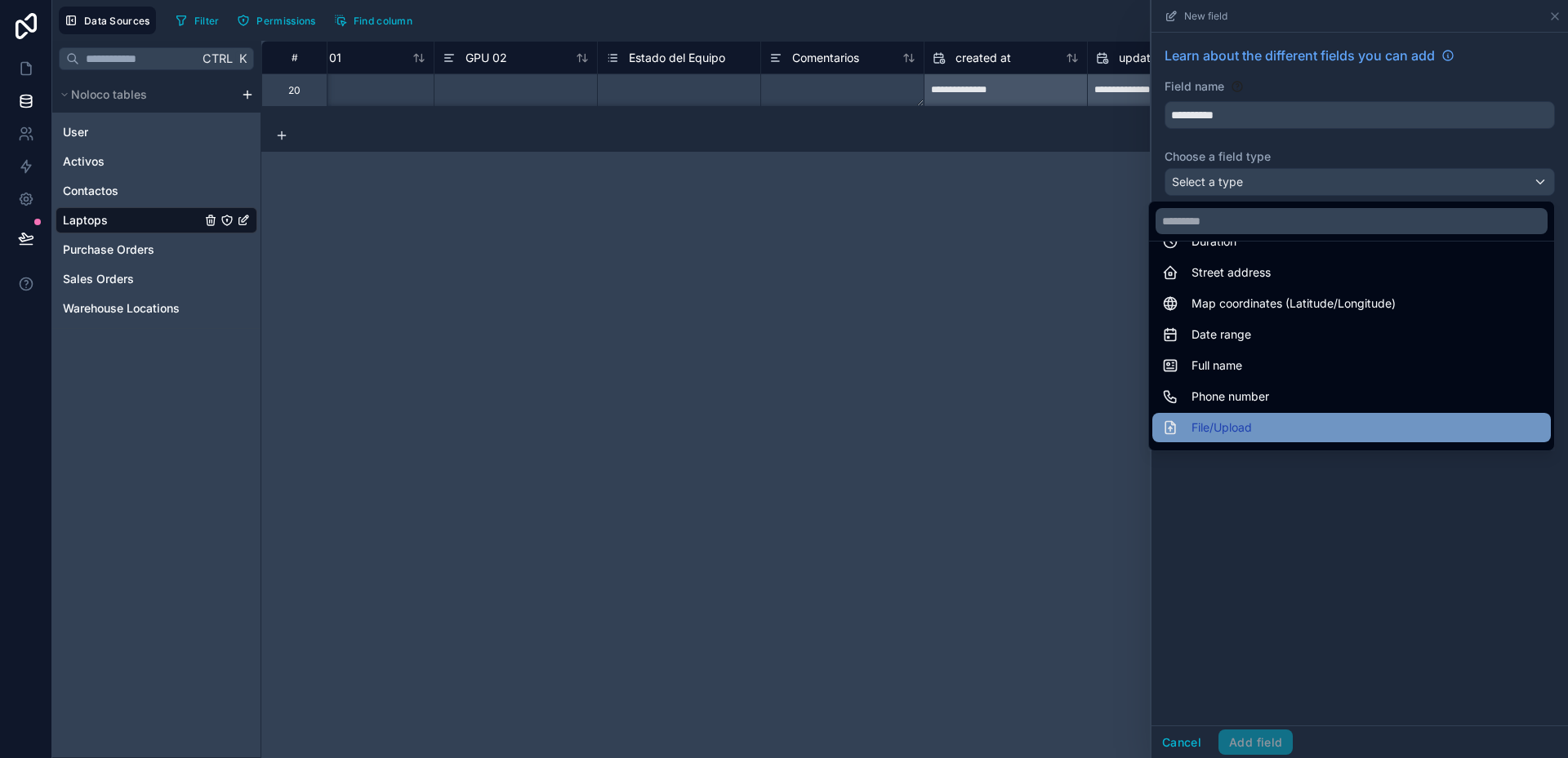
click at [1214, 421] on span "File/Upload" at bounding box center [1221, 427] width 60 height 20
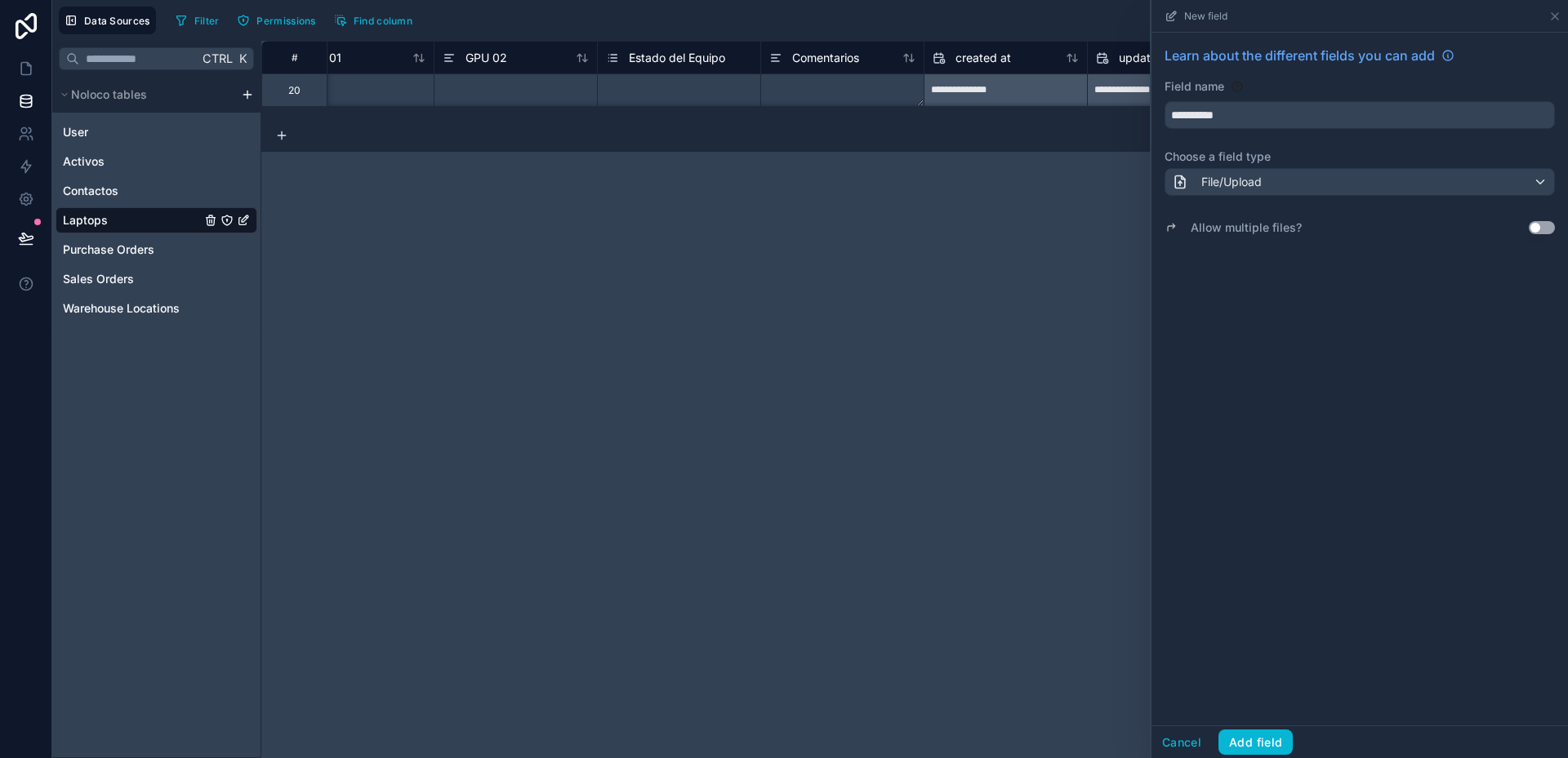
click at [1545, 226] on button "Use setting" at bounding box center [1541, 227] width 26 height 13
click at [1283, 736] on button "Add field" at bounding box center [1255, 742] width 75 height 26
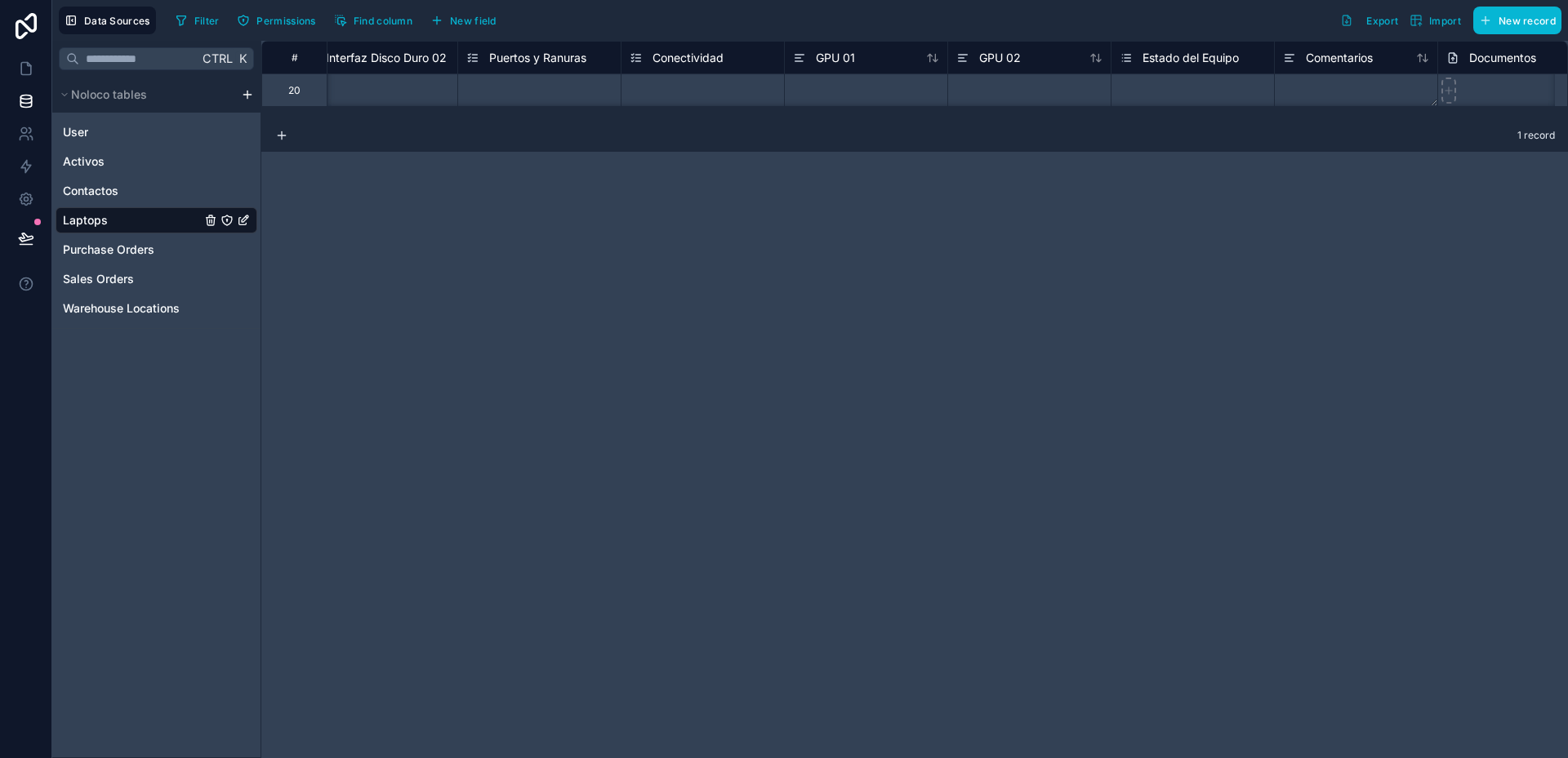
scroll to position [0, 4978]
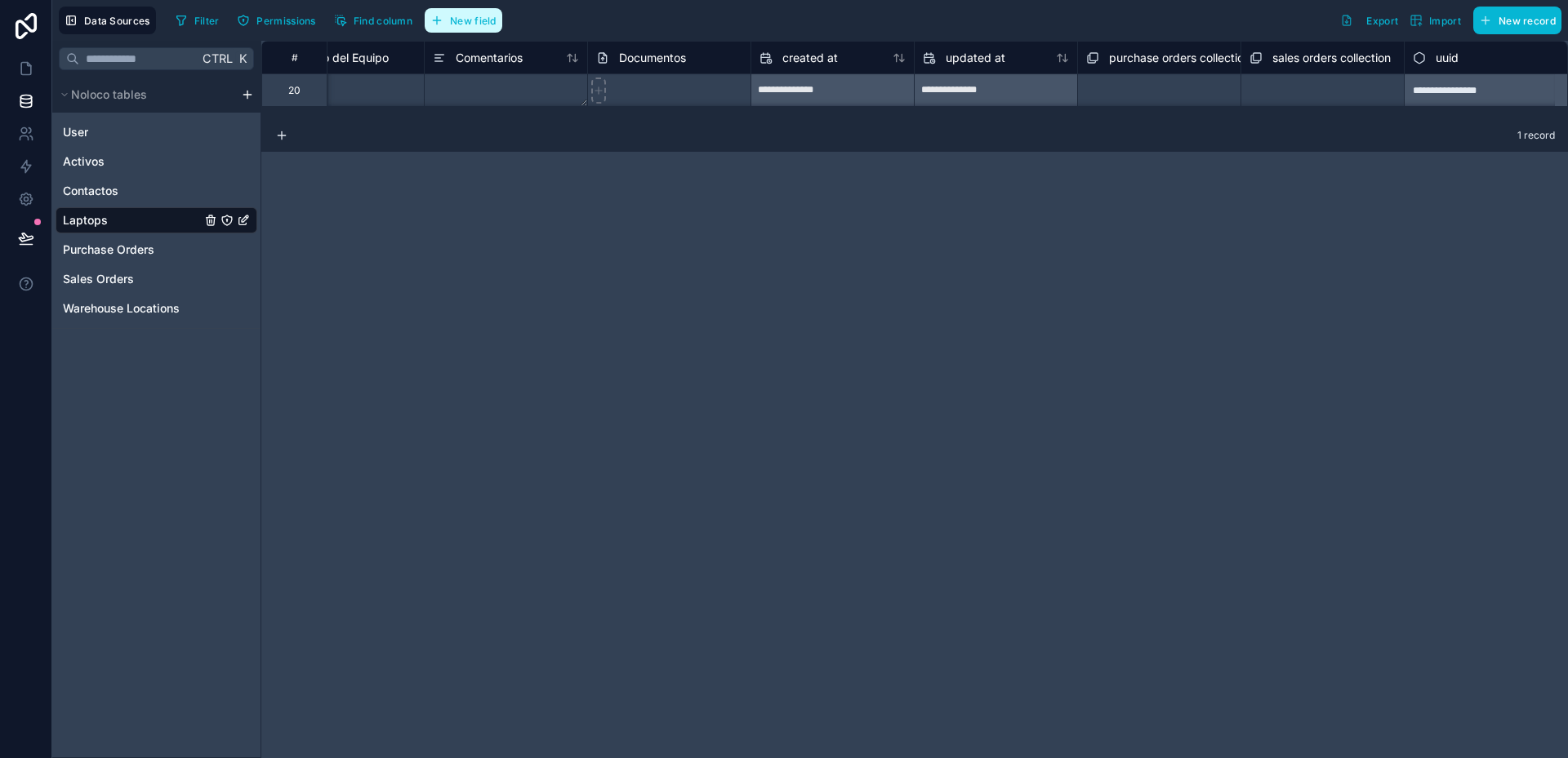
click at [443, 25] on icon "button" at bounding box center [437, 20] width 13 height 13
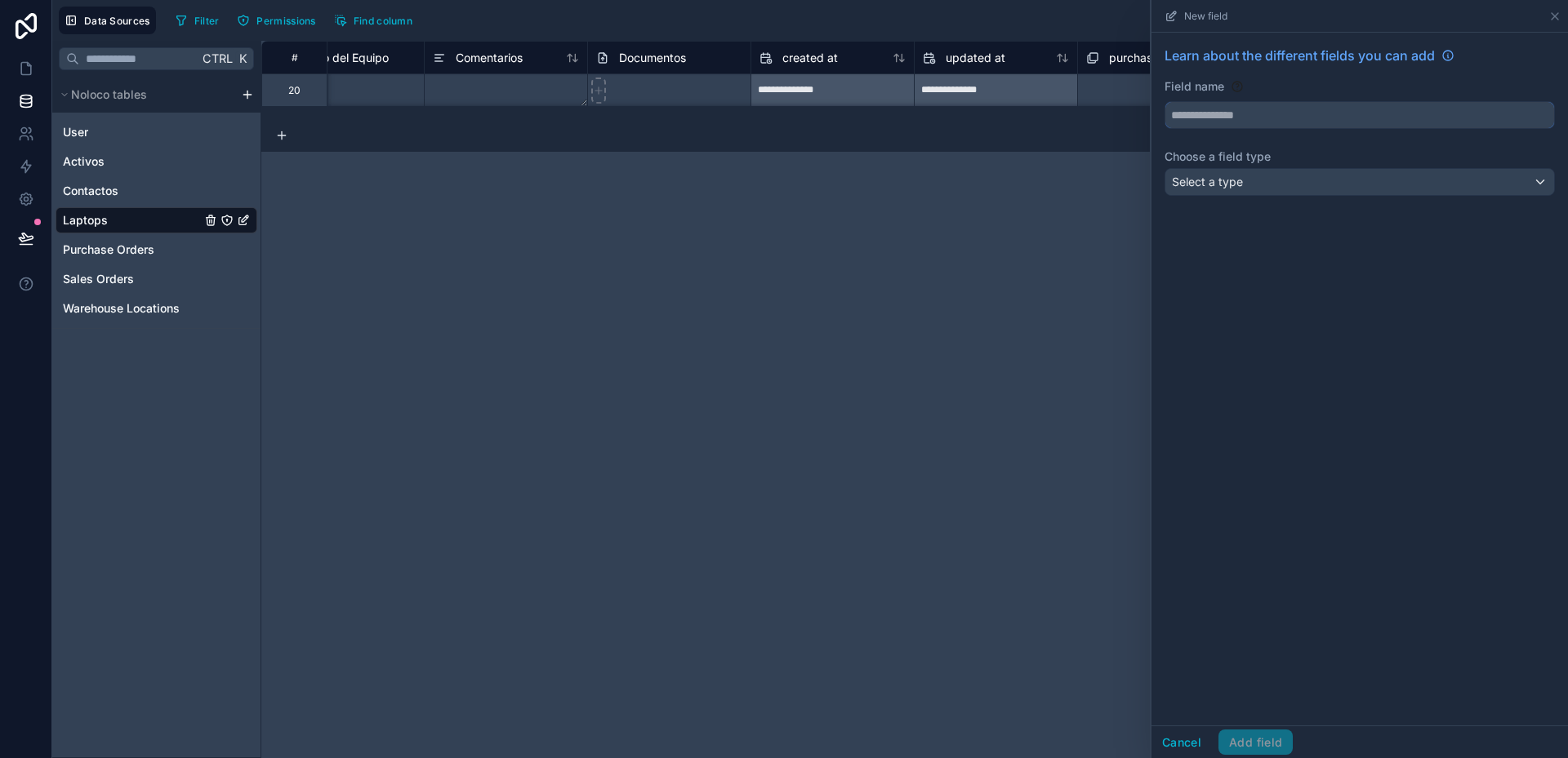
click at [1256, 114] on input "text" at bounding box center [1360, 115] width 389 height 26
click at [1165, 101] on button "*****" at bounding box center [1360, 115] width 390 height 28
type input "**********"
click at [1271, 182] on div "Select a type" at bounding box center [1360, 181] width 389 height 26
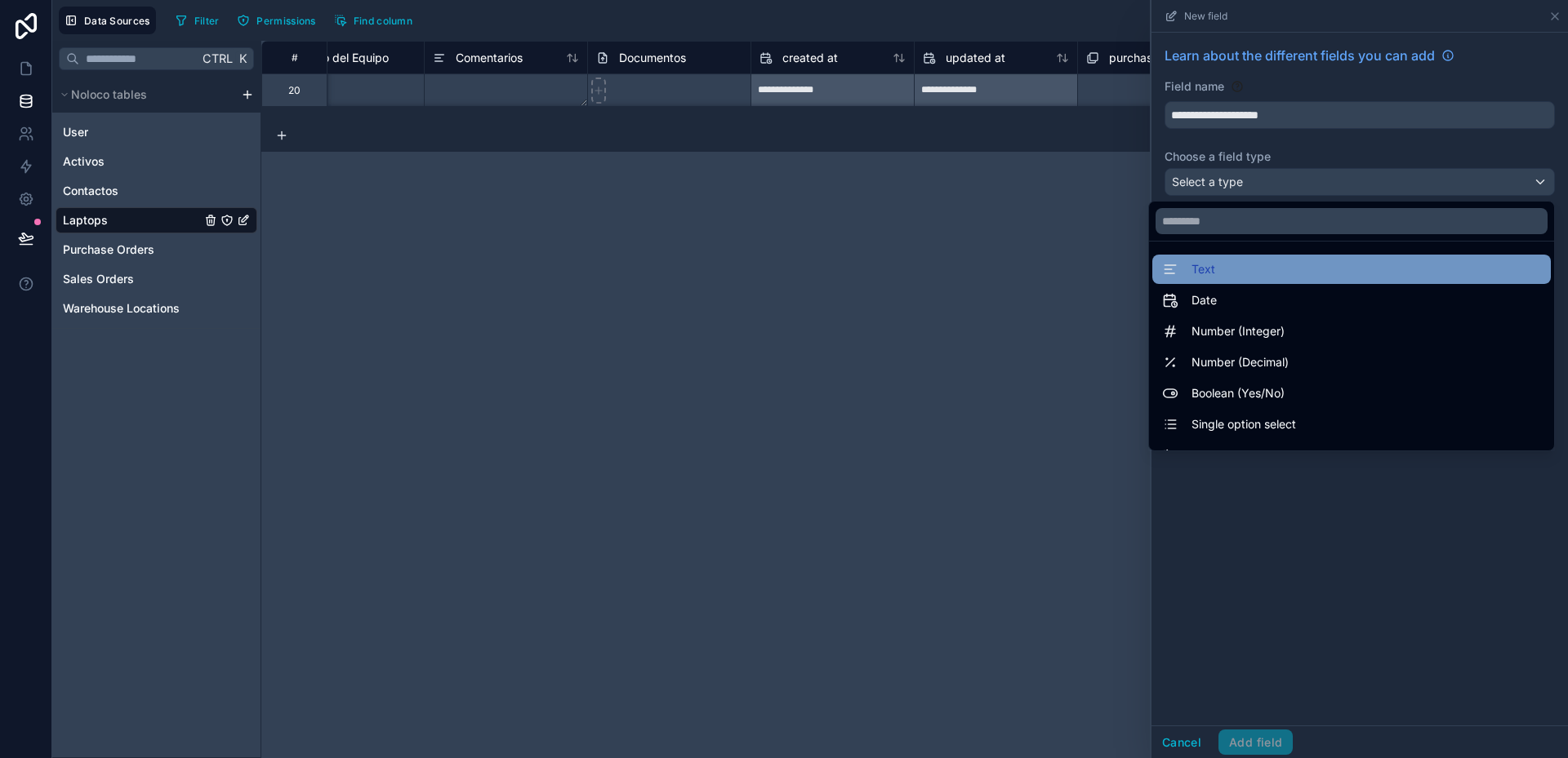
click at [1240, 270] on div "Text" at bounding box center [1351, 269] width 379 height 20
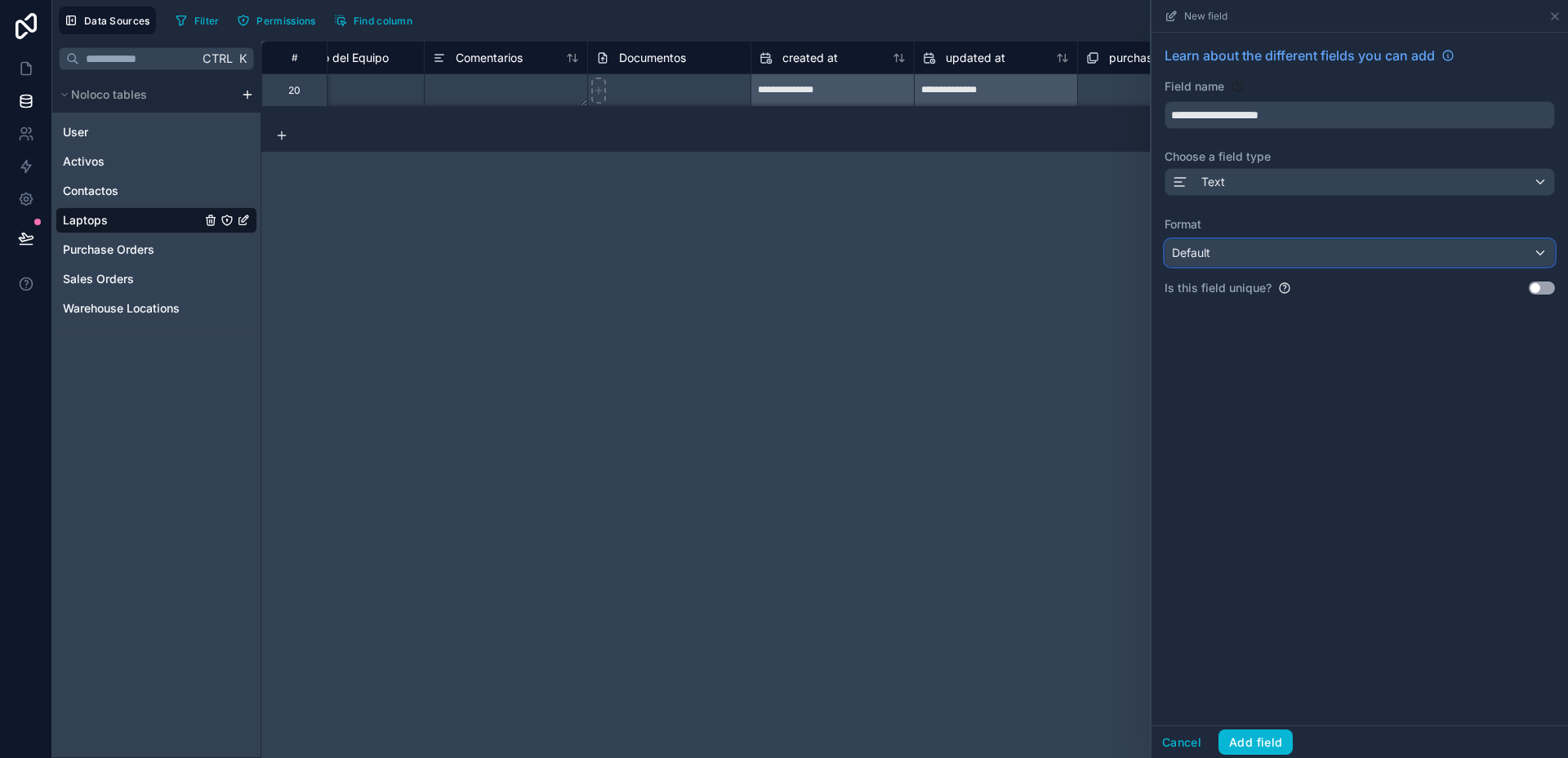
click at [1243, 252] on div "Default" at bounding box center [1360, 252] width 389 height 26
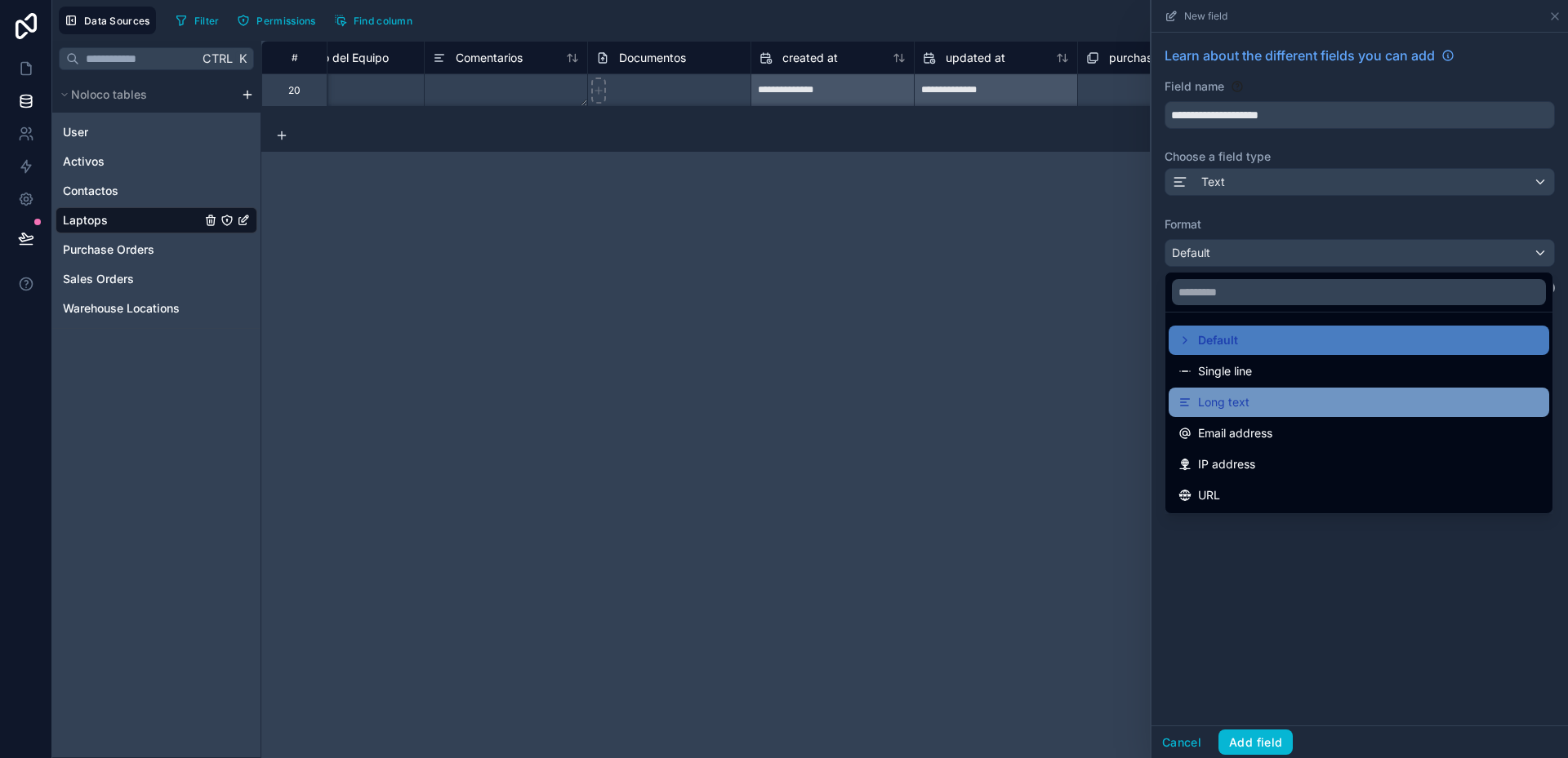
click at [1253, 405] on div "Long text" at bounding box center [1359, 402] width 361 height 20
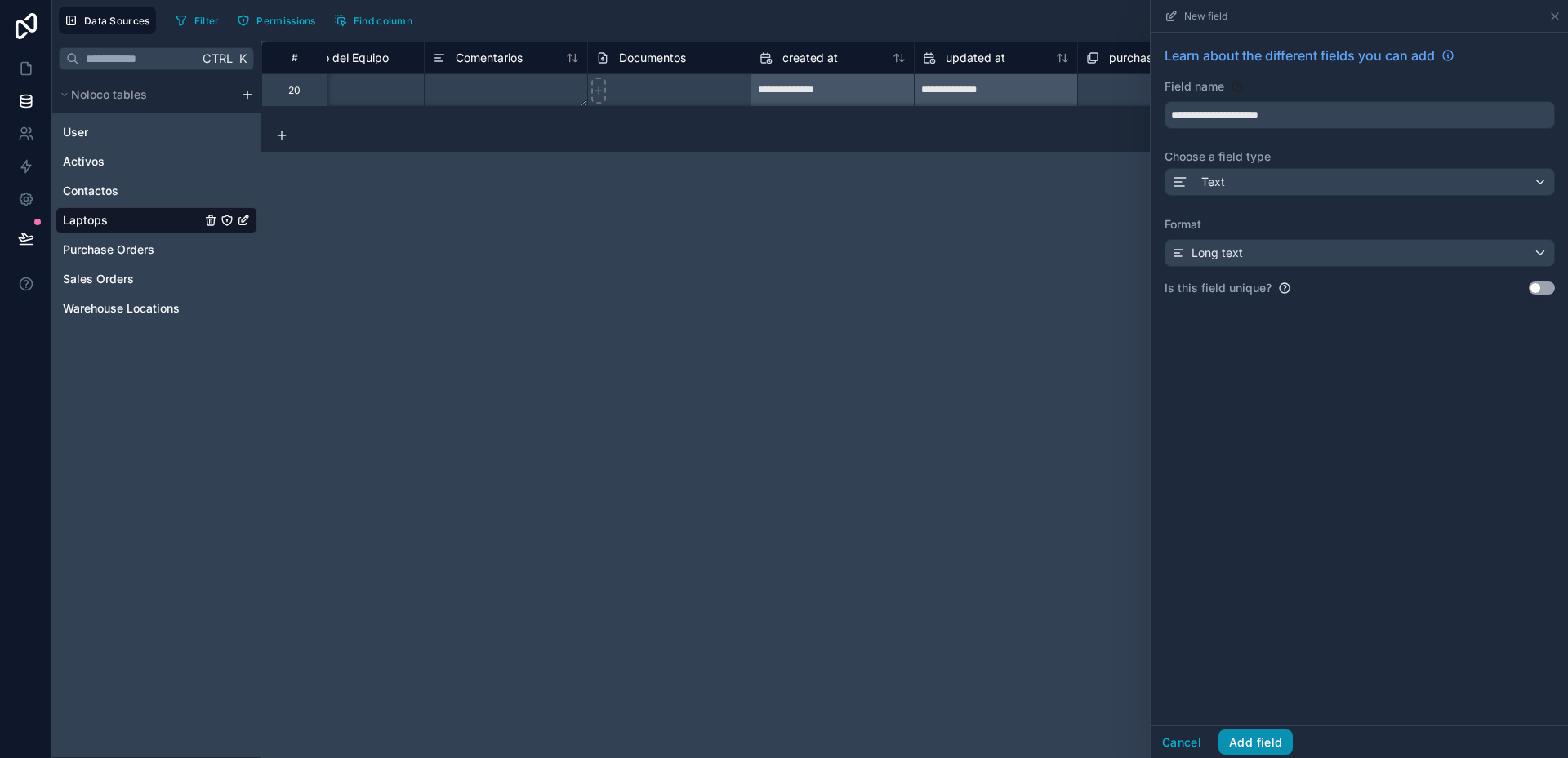
click at [1266, 736] on button "Add field" at bounding box center [1255, 742] width 75 height 26
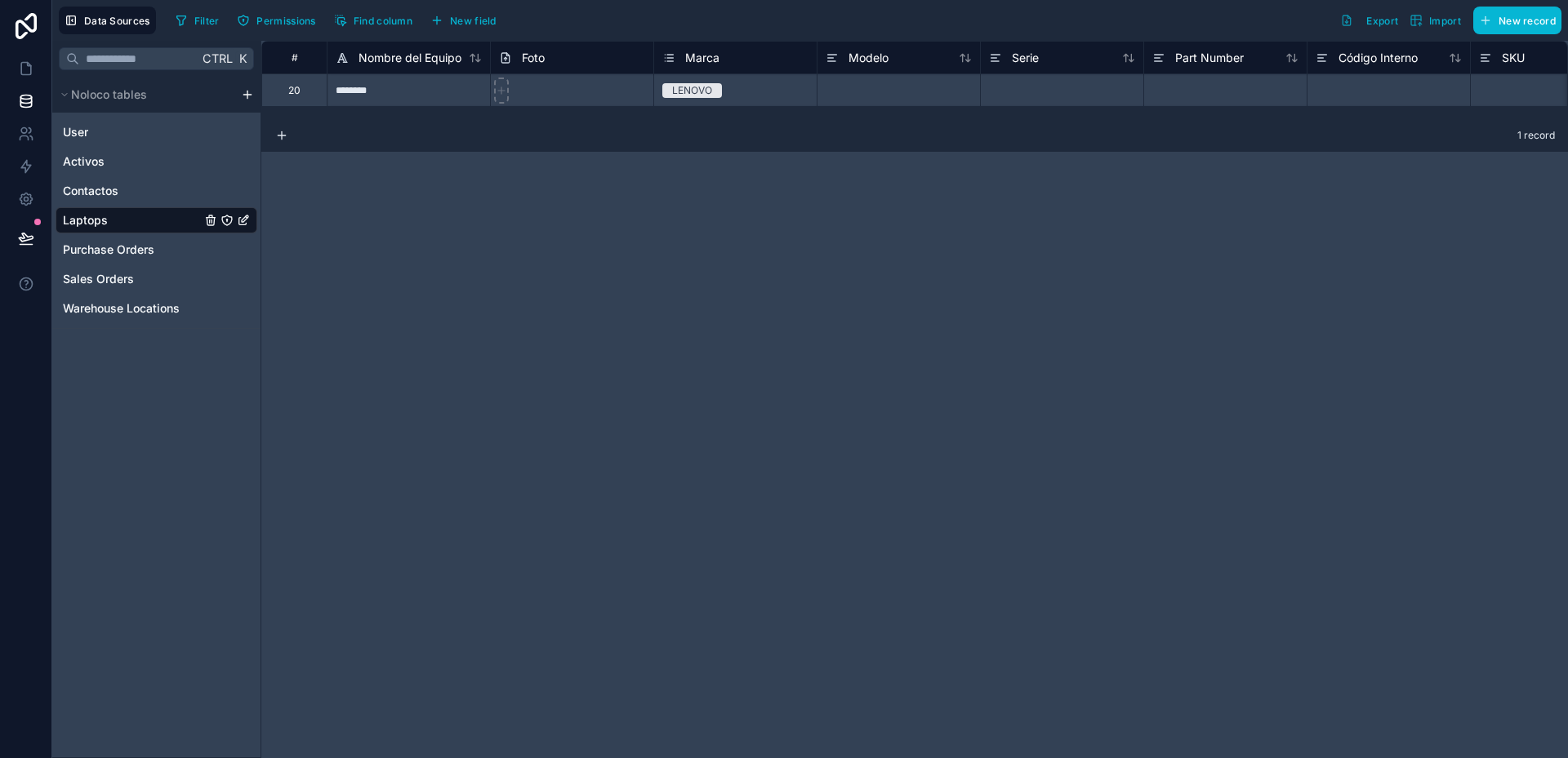
click at [805, 213] on div "# Nombre del Equipo Foto Marca Modelo Serie Part Number Código Interno SKU Prop…" at bounding box center [915, 399] width 1307 height 718
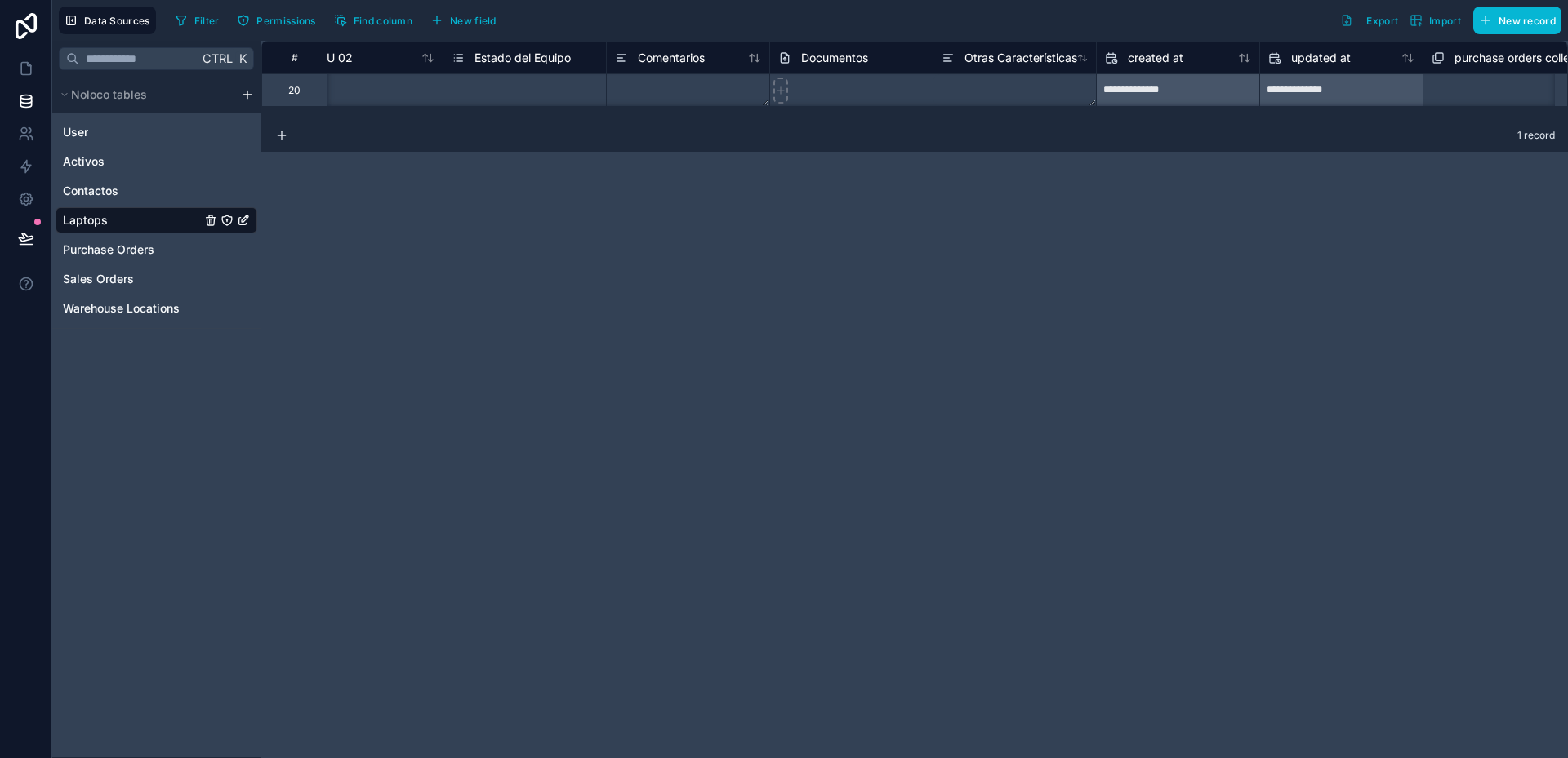
scroll to position [0, 4788]
click at [243, 221] on icon "Laptops" at bounding box center [244, 220] width 13 height 13
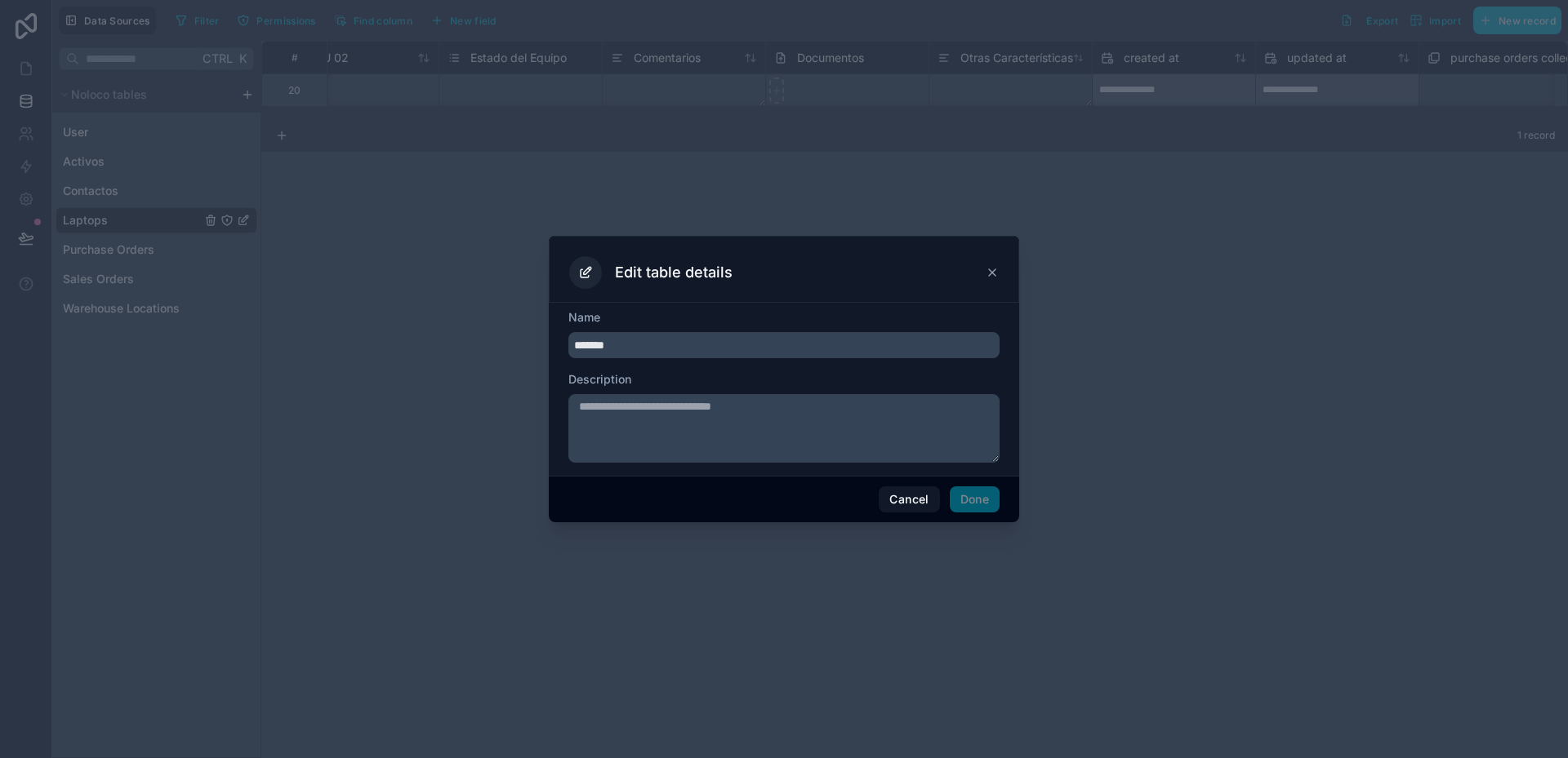
click at [997, 272] on icon at bounding box center [992, 272] width 13 height 13
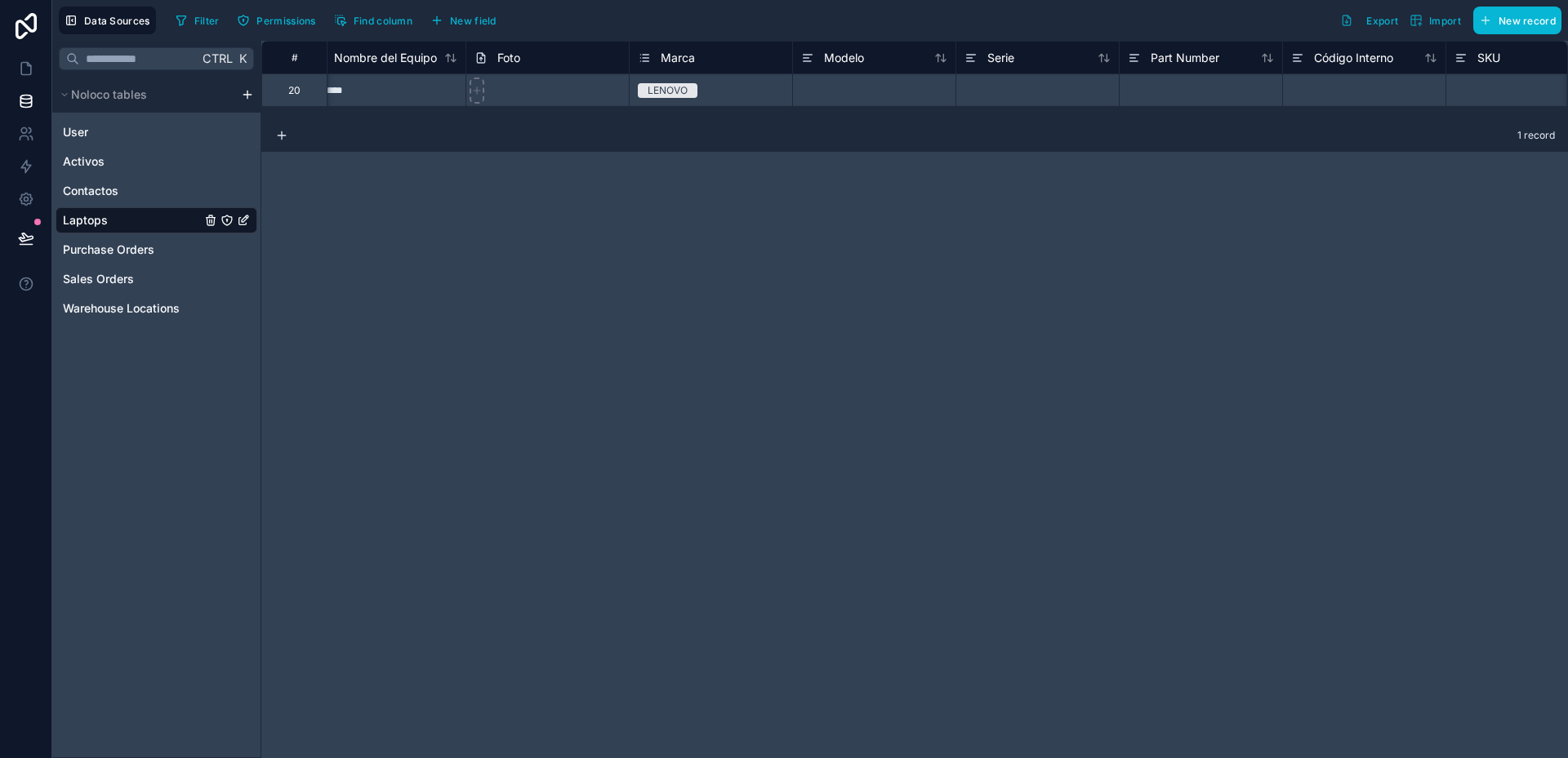
scroll to position [0, 0]
click at [25, 68] on icon at bounding box center [26, 68] width 16 height 16
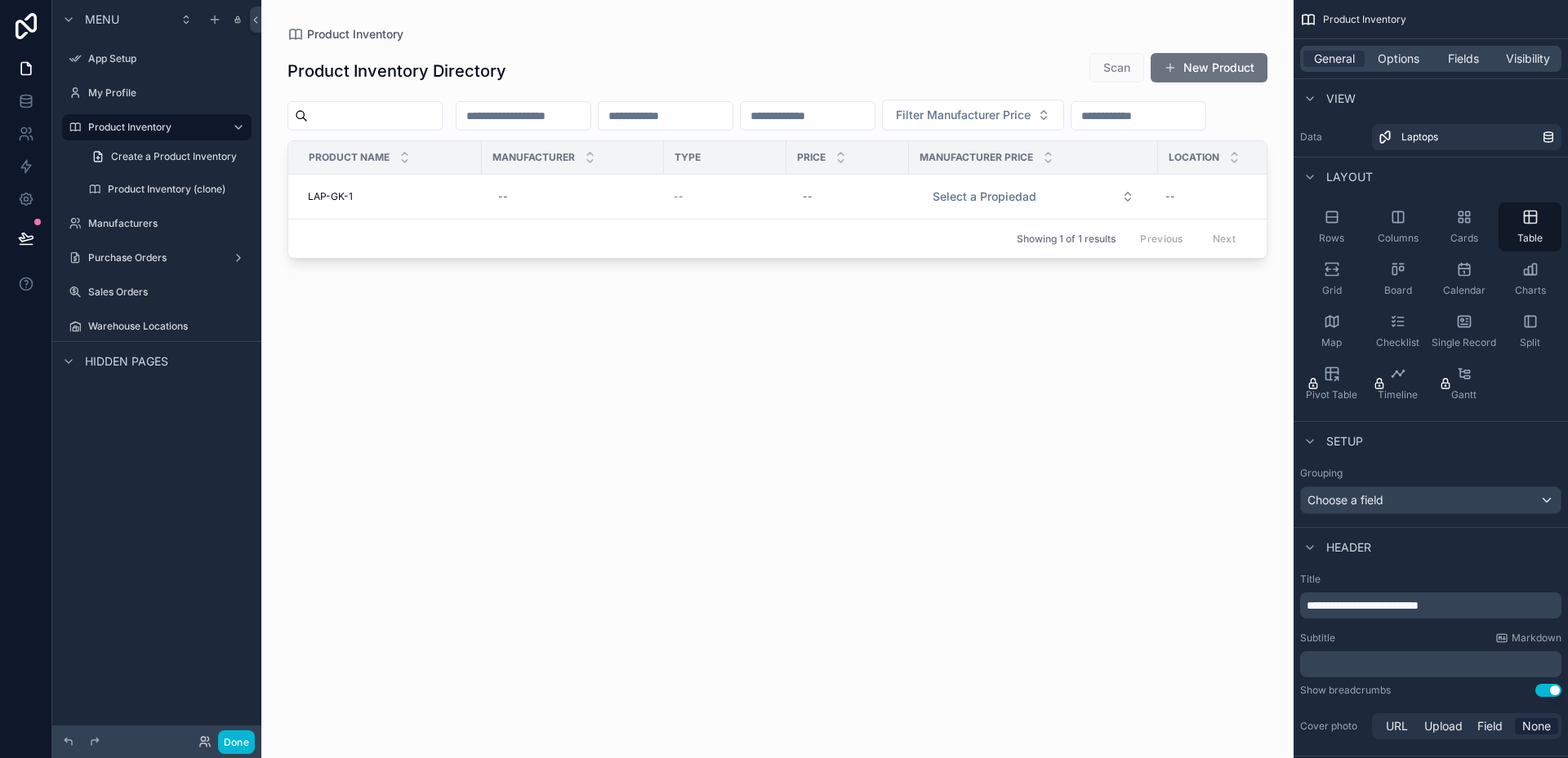
click at [1223, 63] on div "scrollable content" at bounding box center [777, 369] width 1032 height 738
click at [1201, 66] on button "New Product" at bounding box center [1209, 67] width 117 height 30
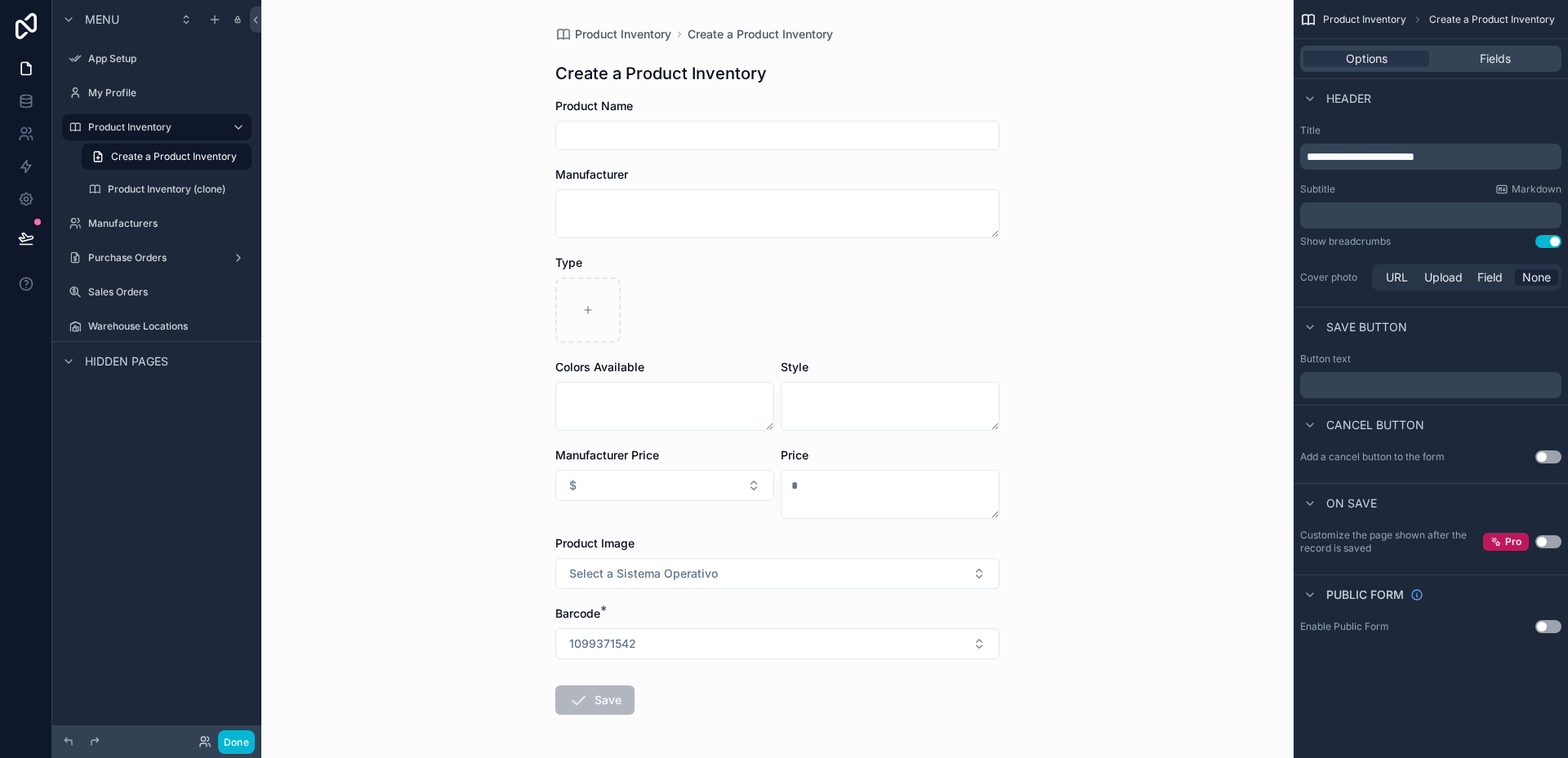
click at [678, 135] on input "scrollable content" at bounding box center [777, 135] width 443 height 22
click at [126, 130] on label "Product Inventory" at bounding box center [153, 128] width 130 height 13
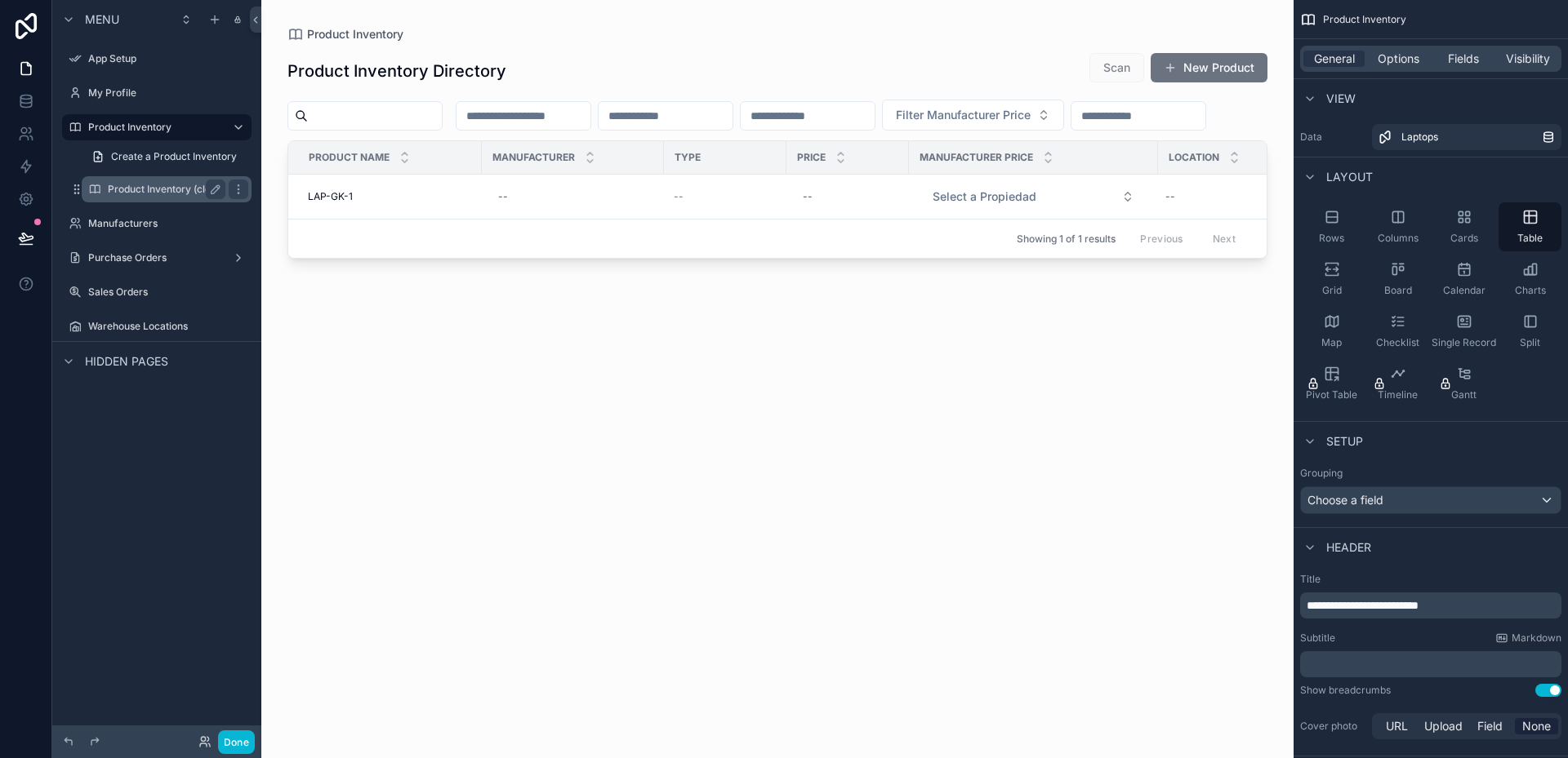
click at [197, 195] on label "Product Inventory (clone)" at bounding box center [166, 190] width 118 height 13
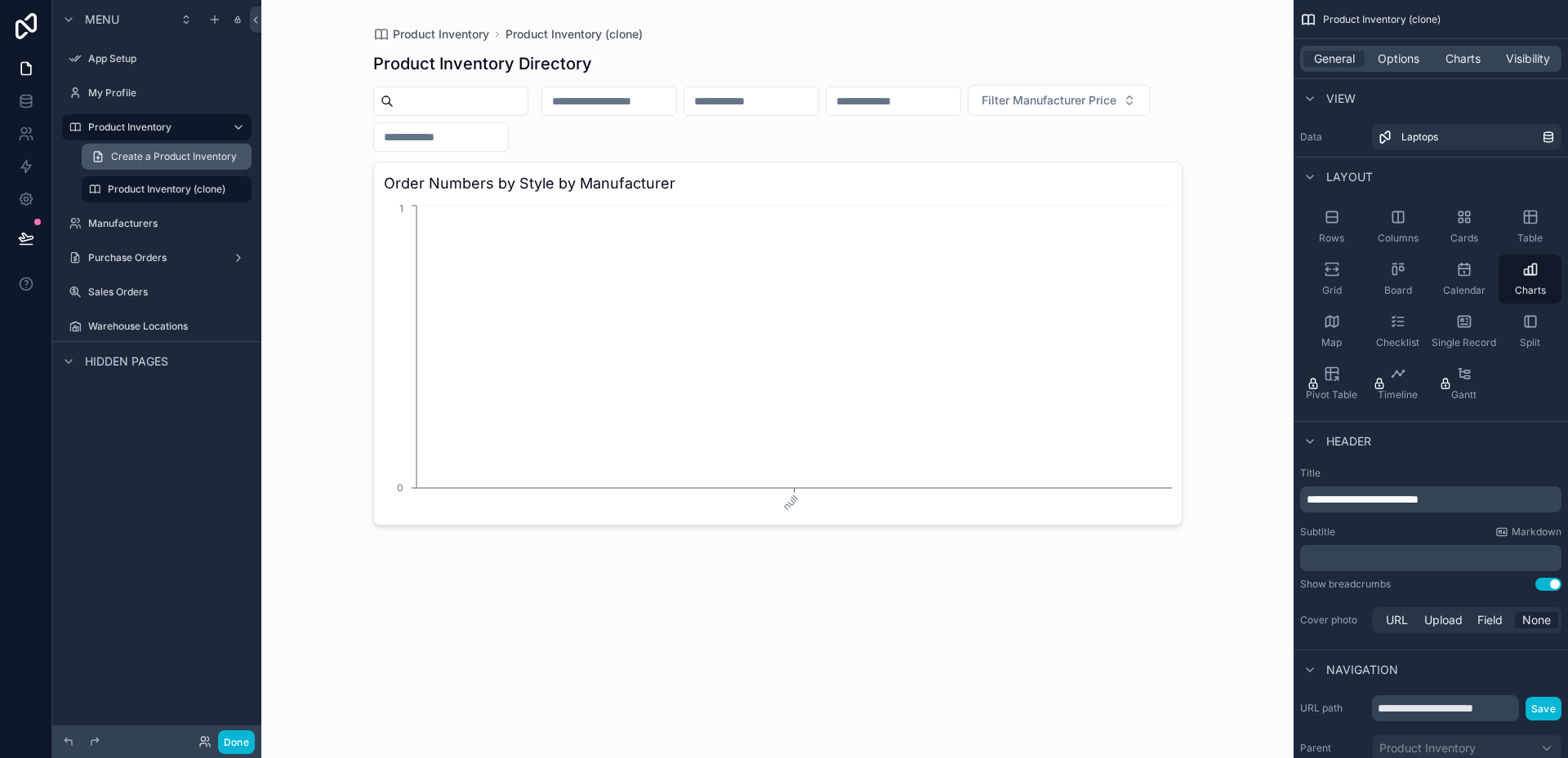
click at [172, 154] on span "Create a Product Inventory" at bounding box center [174, 156] width 126 height 13
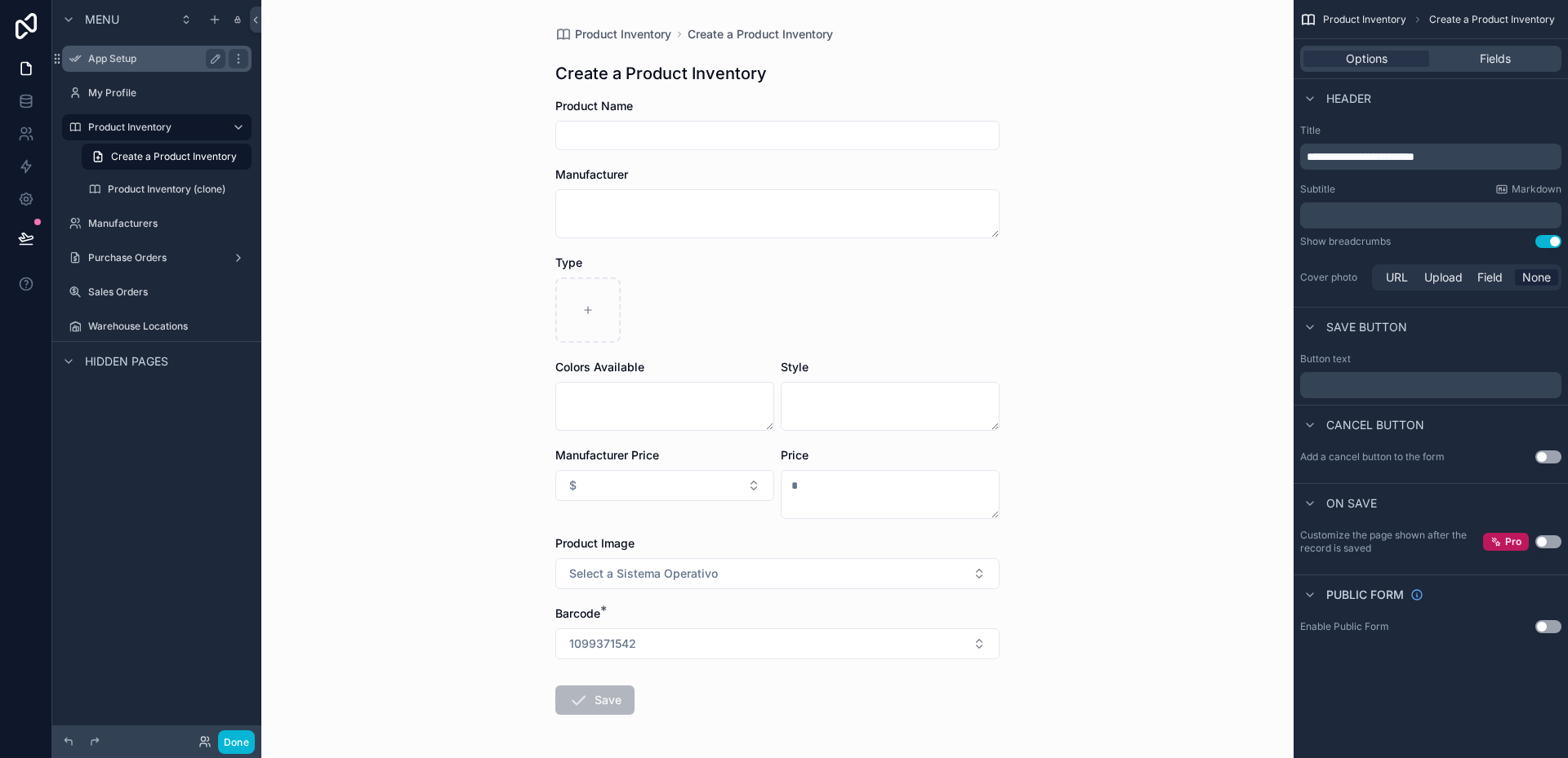
click at [135, 58] on label "App Setup" at bounding box center [153, 58] width 130 height 13
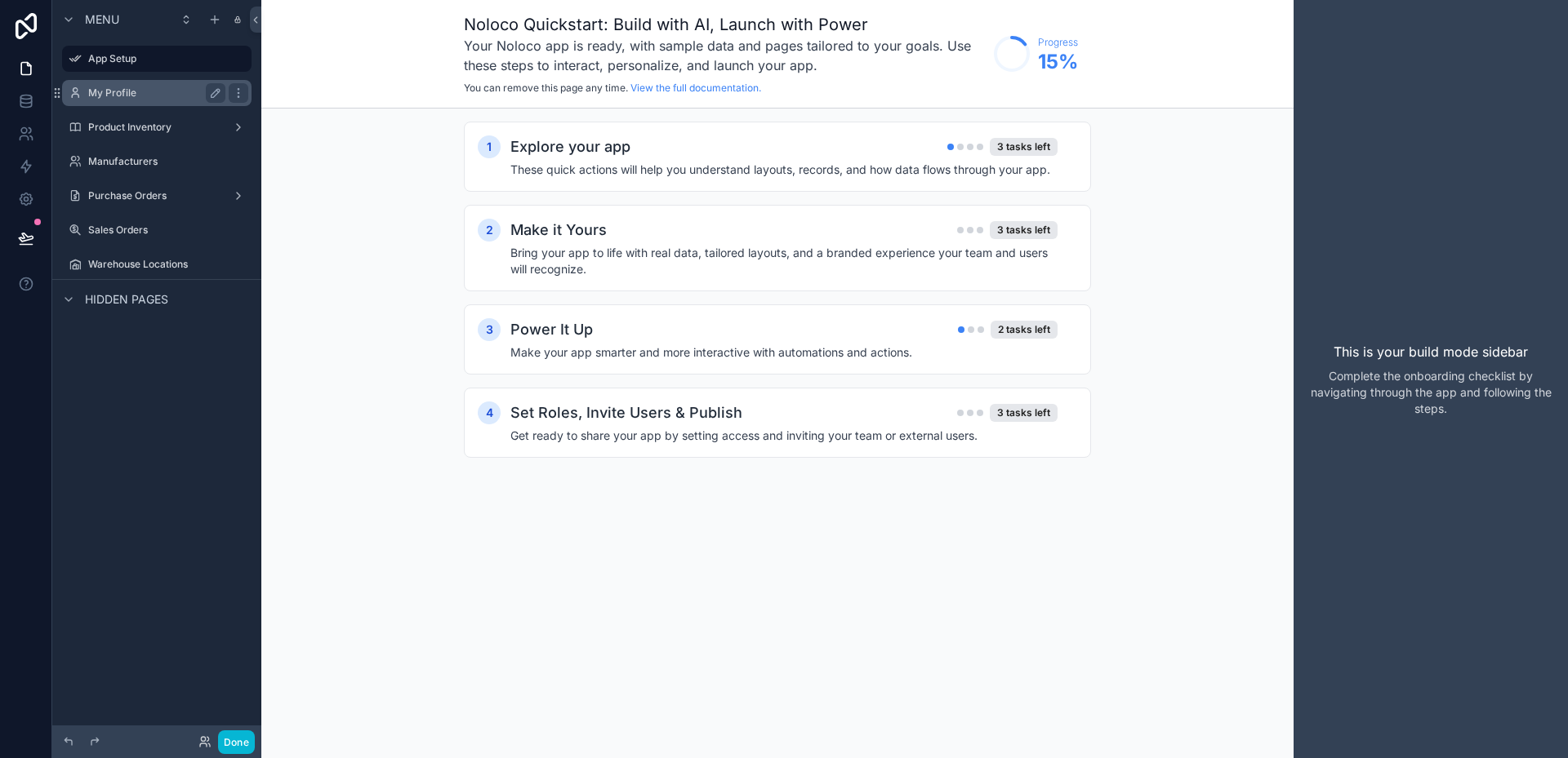
click at [136, 97] on label "My Profile" at bounding box center [153, 93] width 130 height 13
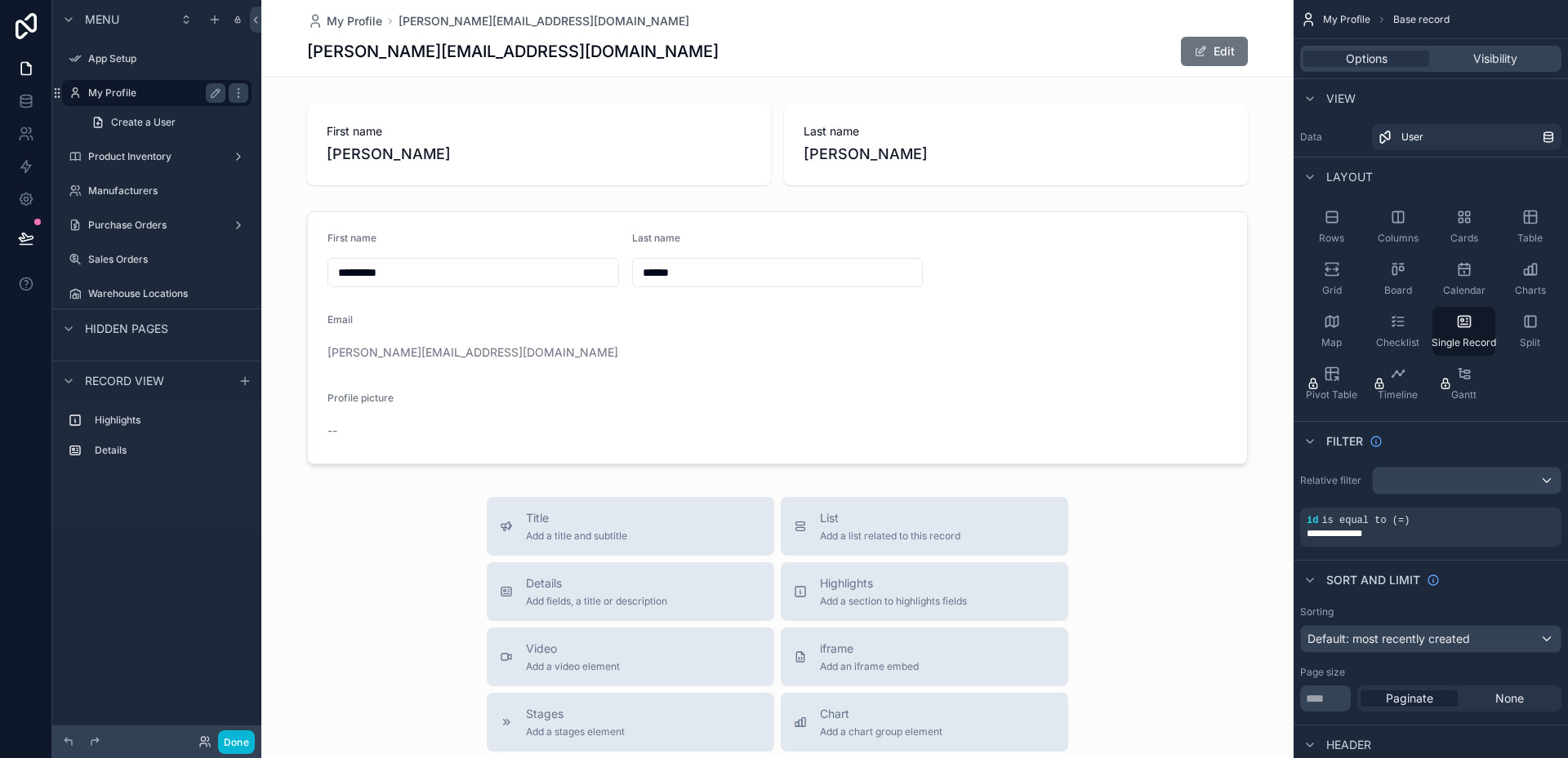
click at [128, 91] on label "My Profile" at bounding box center [153, 93] width 130 height 13
click at [133, 161] on label "Product Inventory" at bounding box center [153, 156] width 130 height 13
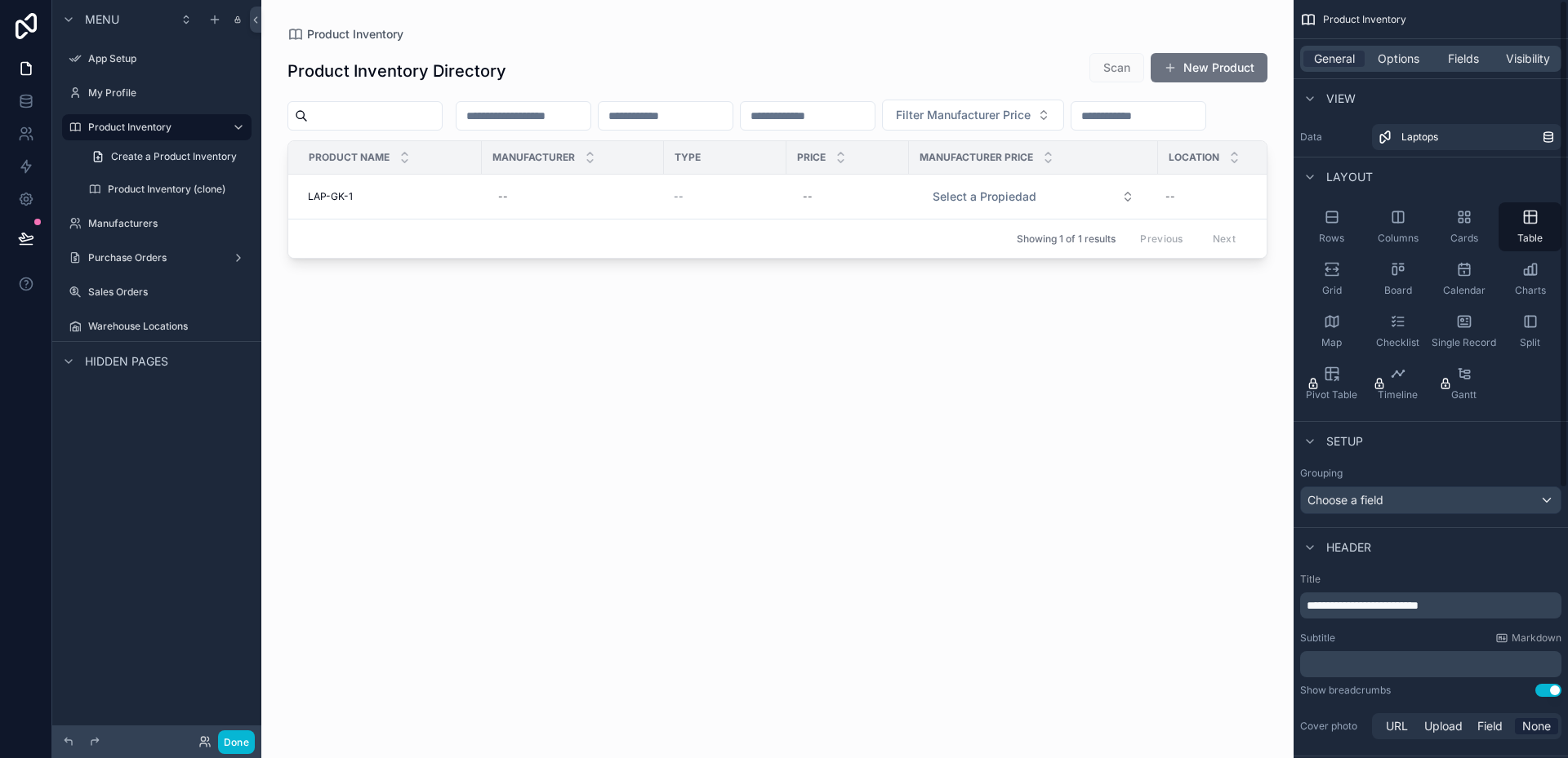
click at [1471, 602] on p "**********" at bounding box center [1432, 605] width 252 height 16
drag, startPoint x: 1490, startPoint y: 605, endPoint x: 1304, endPoint y: 608, distance: 186.0
click at [1304, 608] on div "**********" at bounding box center [1431, 605] width 261 height 26
click at [1357, 655] on div "﻿" at bounding box center [1431, 664] width 261 height 26
click at [1357, 659] on p "﻿" at bounding box center [1432, 665] width 252 height 16
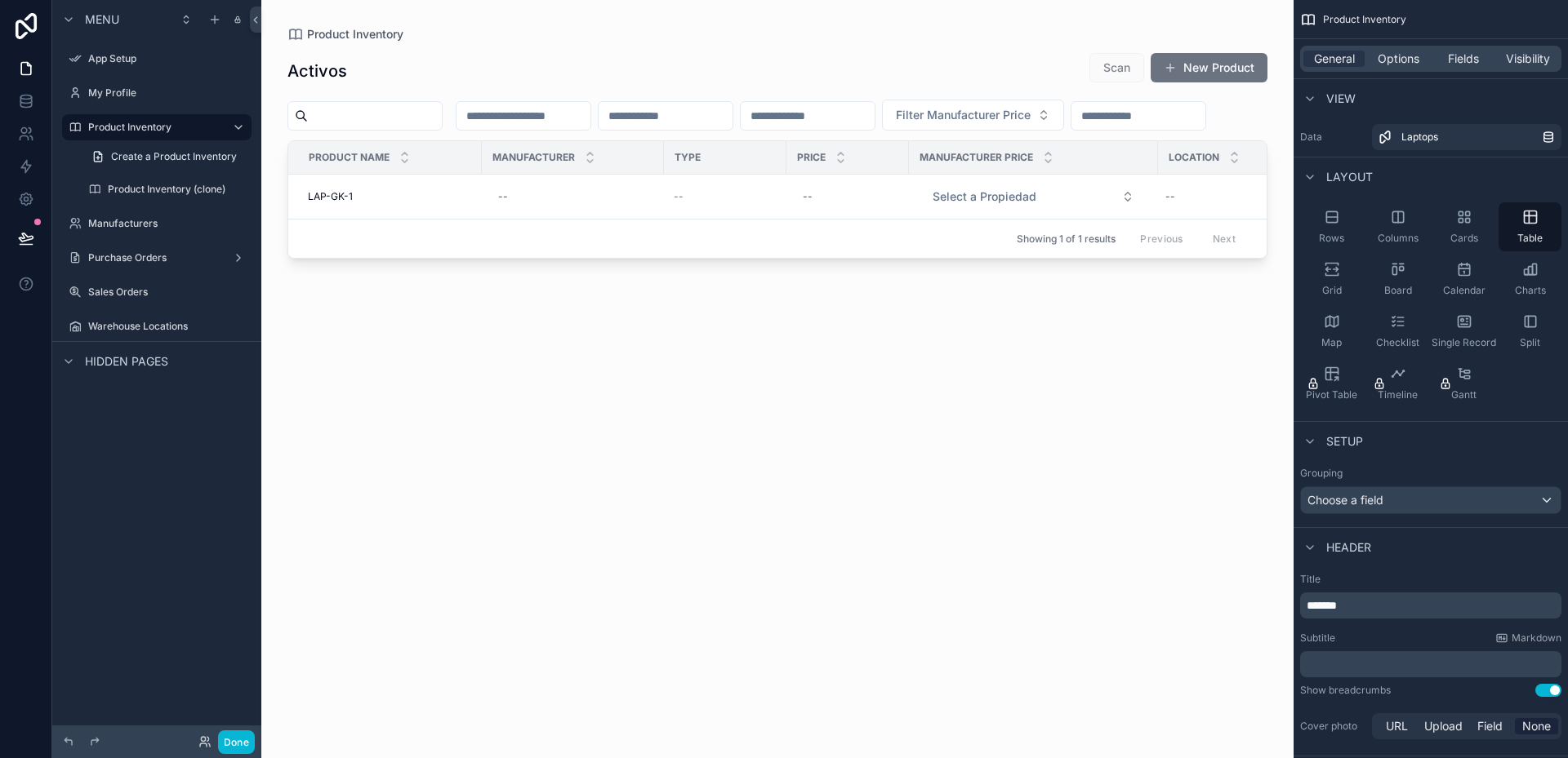
click at [1322, 690] on div "Show breadcrumbs" at bounding box center [1345, 691] width 91 height 13
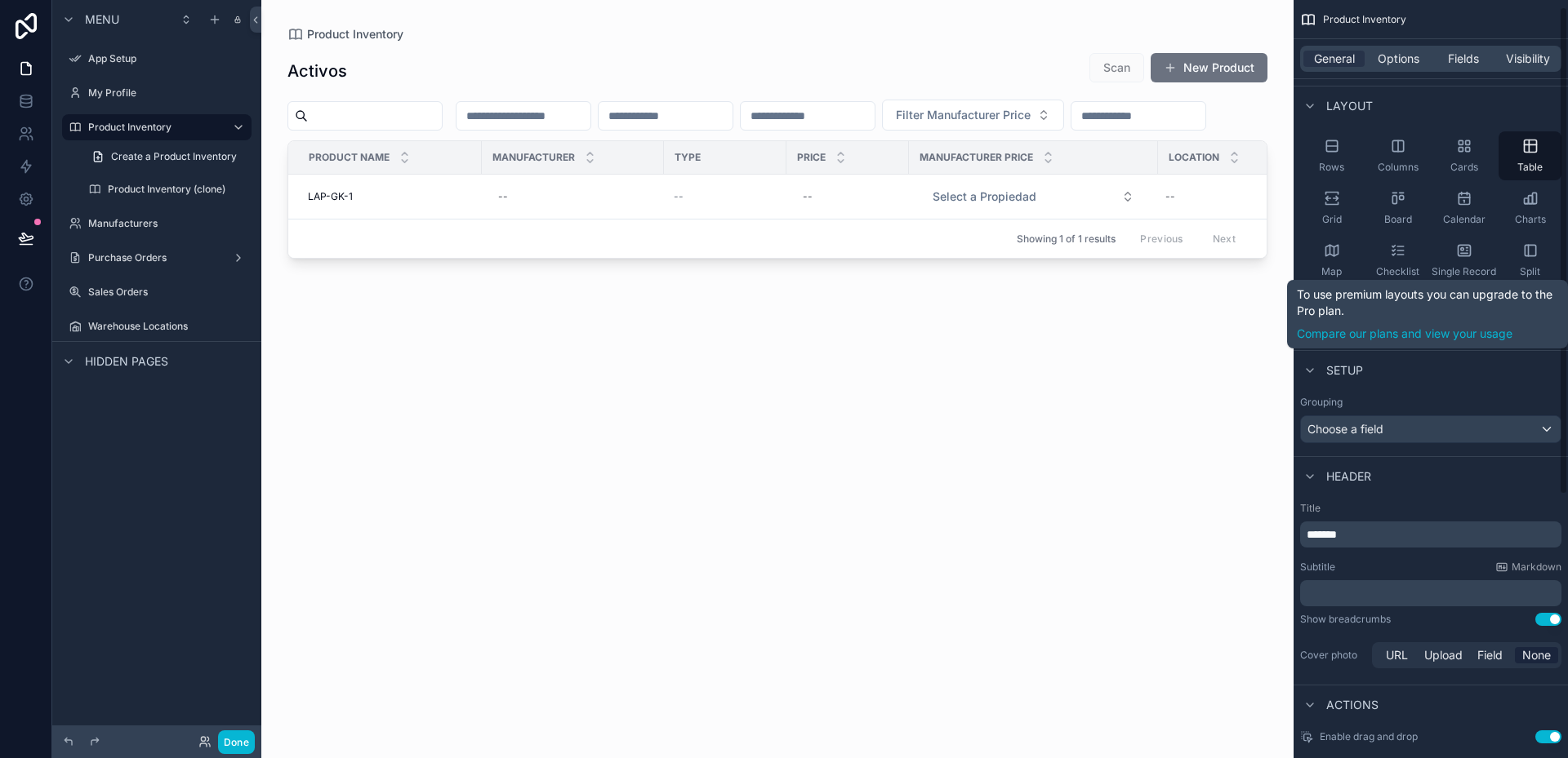
scroll to position [82, 0]
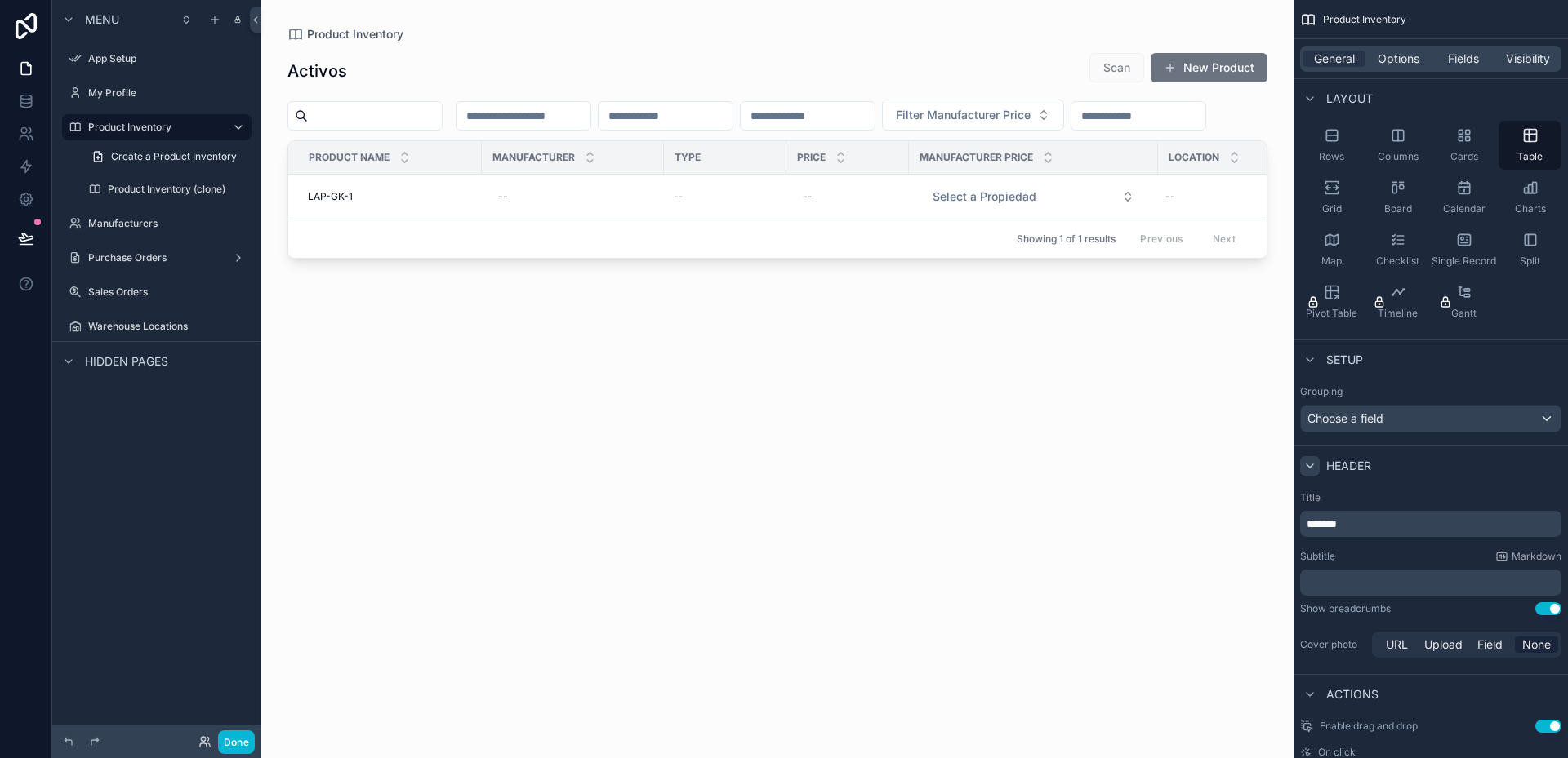
click at [1312, 463] on icon "scrollable content" at bounding box center [1309, 466] width 13 height 13
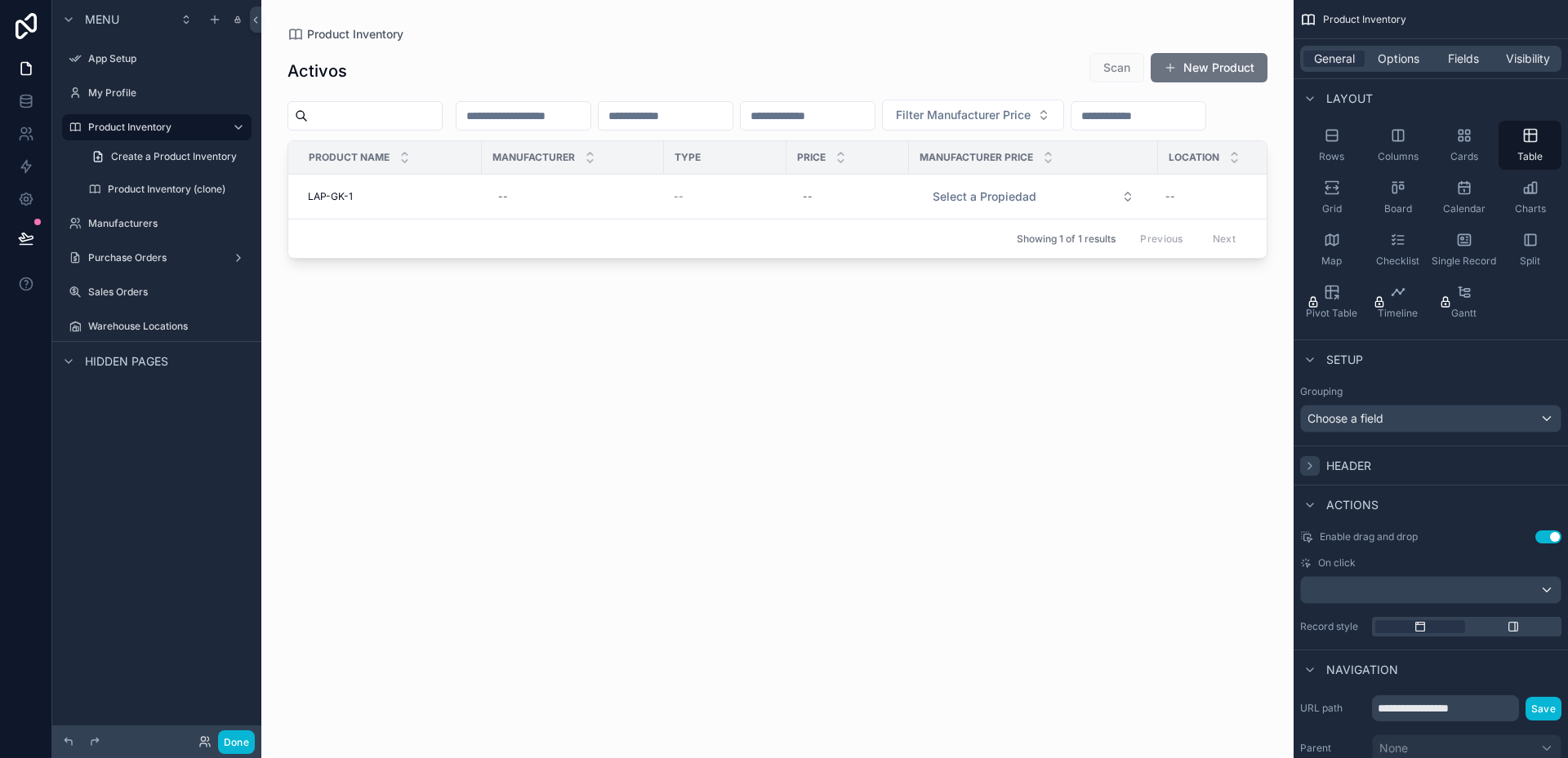
click at [1312, 463] on icon "scrollable content" at bounding box center [1309, 466] width 13 height 13
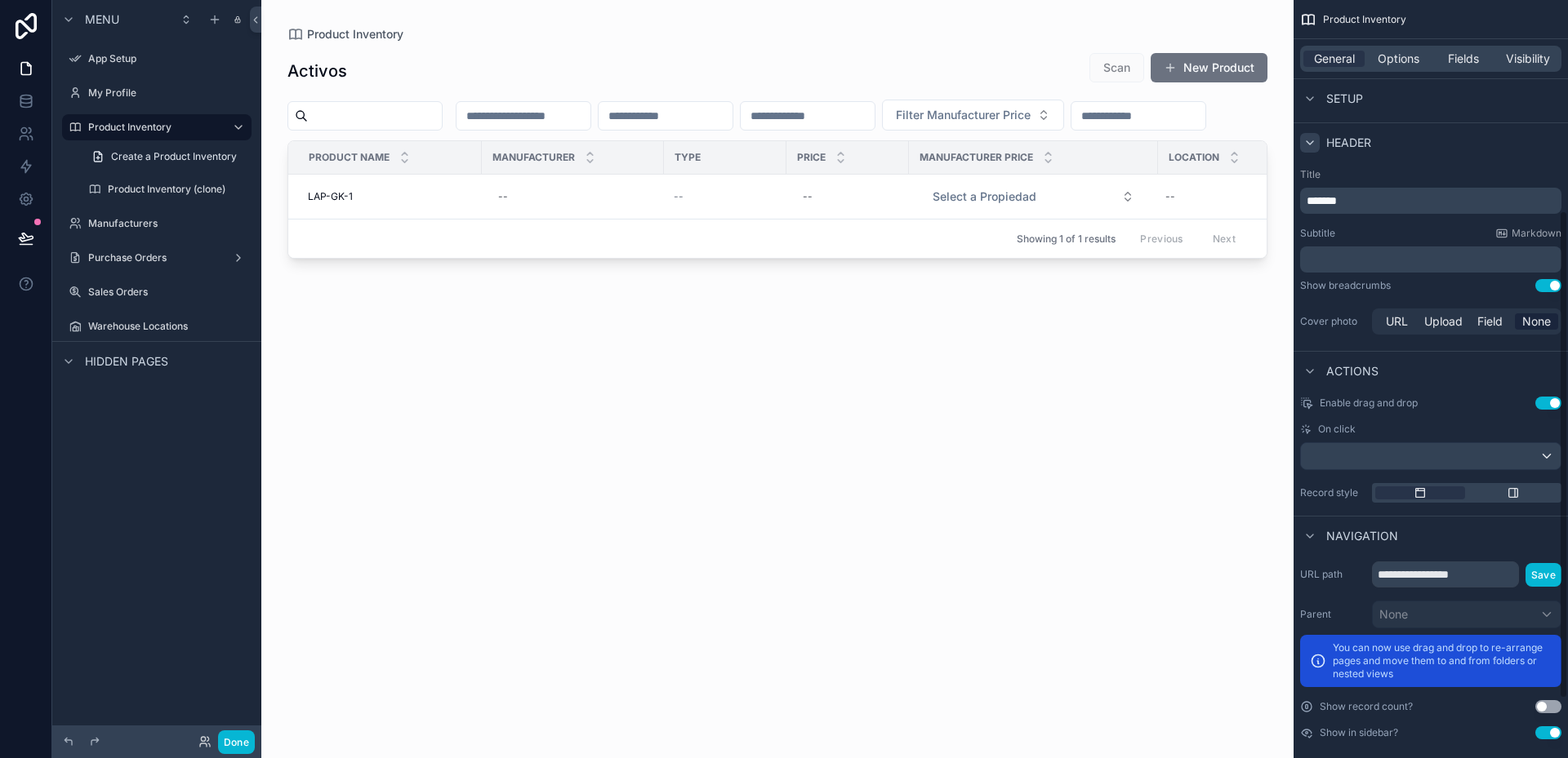
scroll to position [408, 0]
click at [1490, 569] on input "**********" at bounding box center [1446, 571] width 147 height 26
drag, startPoint x: 1493, startPoint y: 569, endPoint x: 1378, endPoint y: 568, distance: 115.0
click at [1378, 568] on input "**********" at bounding box center [1446, 571] width 147 height 26
click at [1405, 566] on input "**********" at bounding box center [1446, 571] width 147 height 26
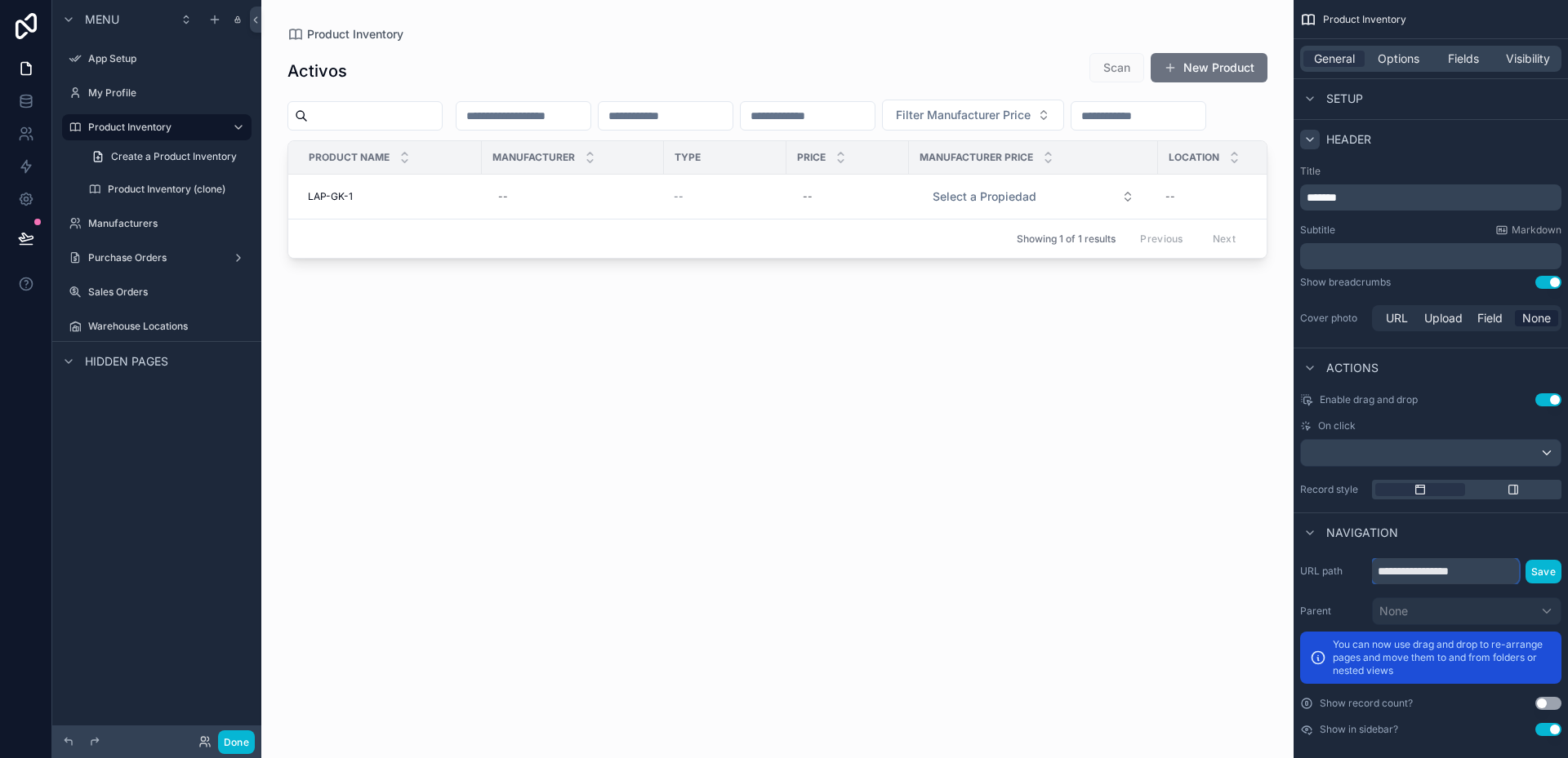
click at [1452, 568] on input "**********" at bounding box center [1446, 571] width 147 height 26
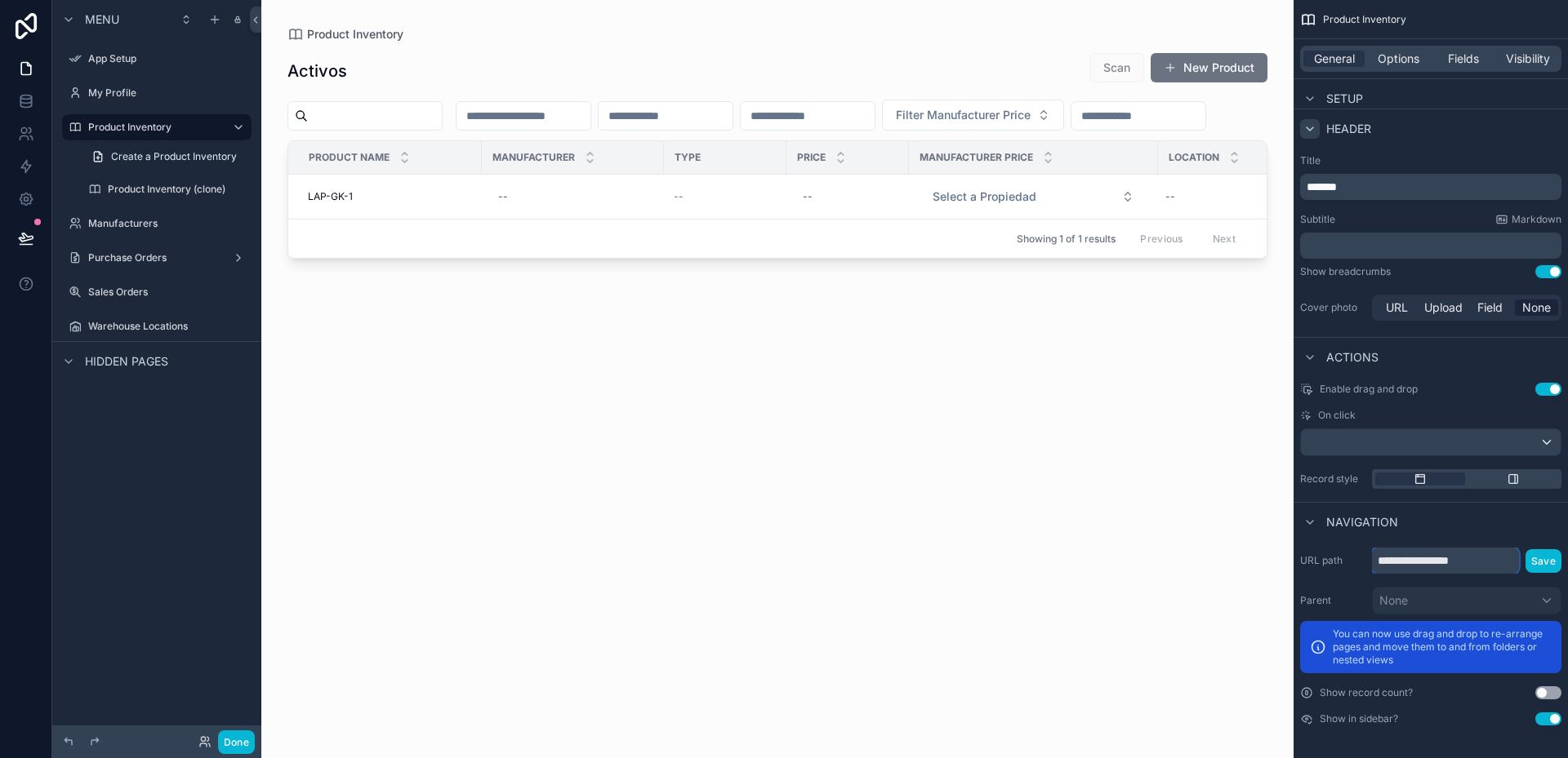
click at [1453, 560] on input "**********" at bounding box center [1446, 560] width 147 height 26
type input "*"
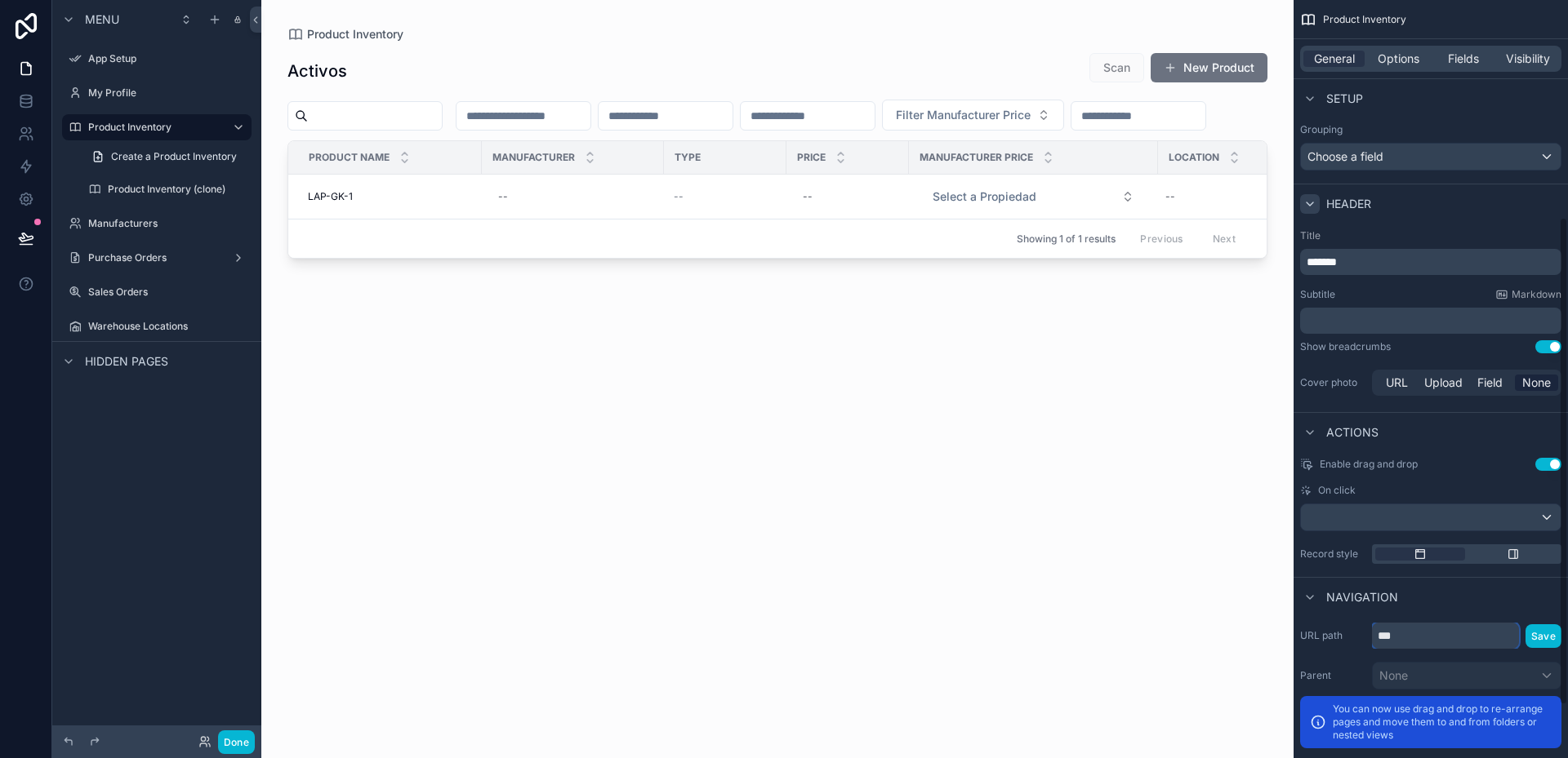
scroll to position [337, 0]
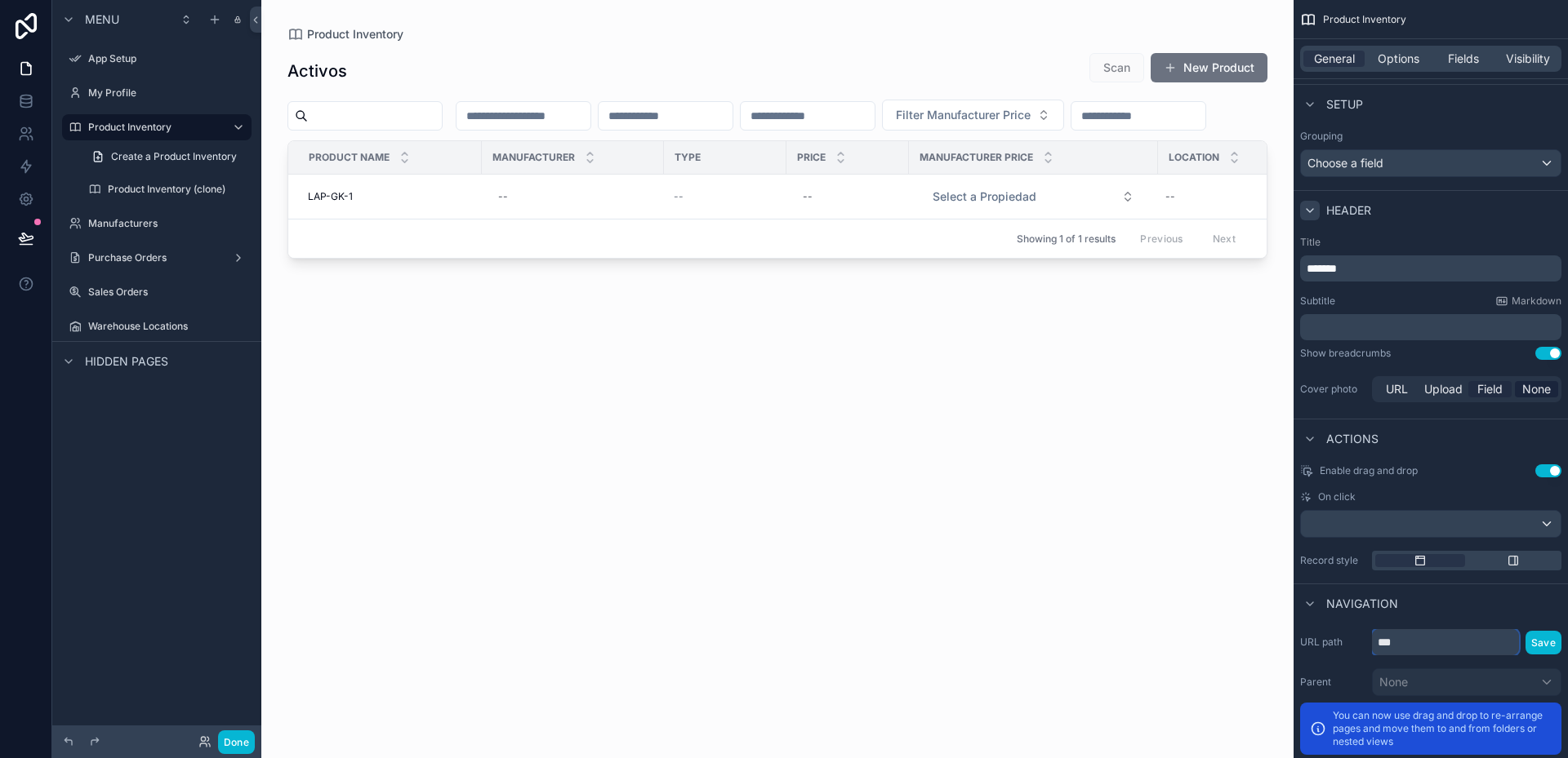
type input "***"
click at [1493, 387] on span "Field" at bounding box center [1490, 389] width 25 height 16
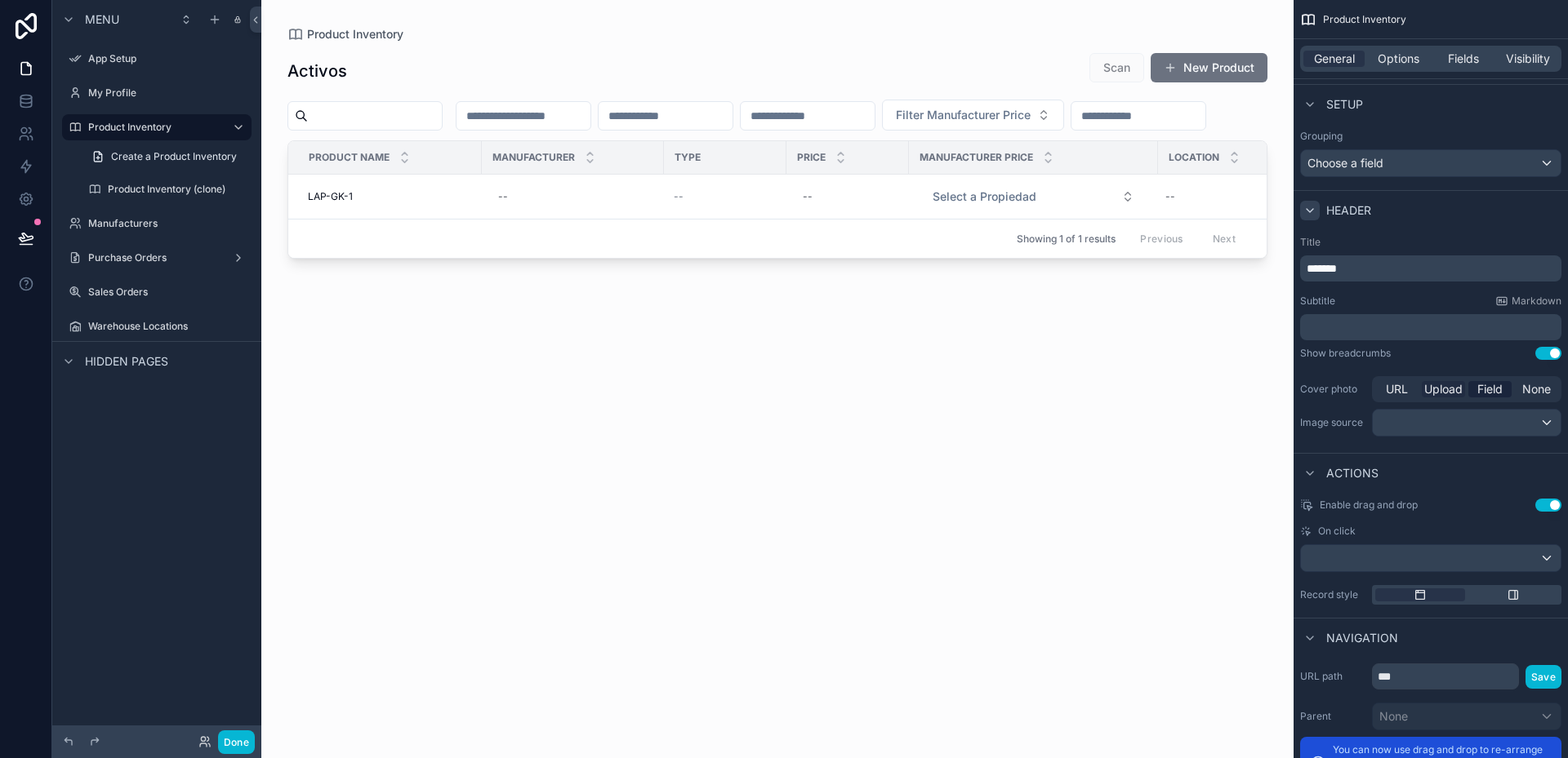
click at [1456, 385] on span "Upload" at bounding box center [1443, 389] width 39 height 16
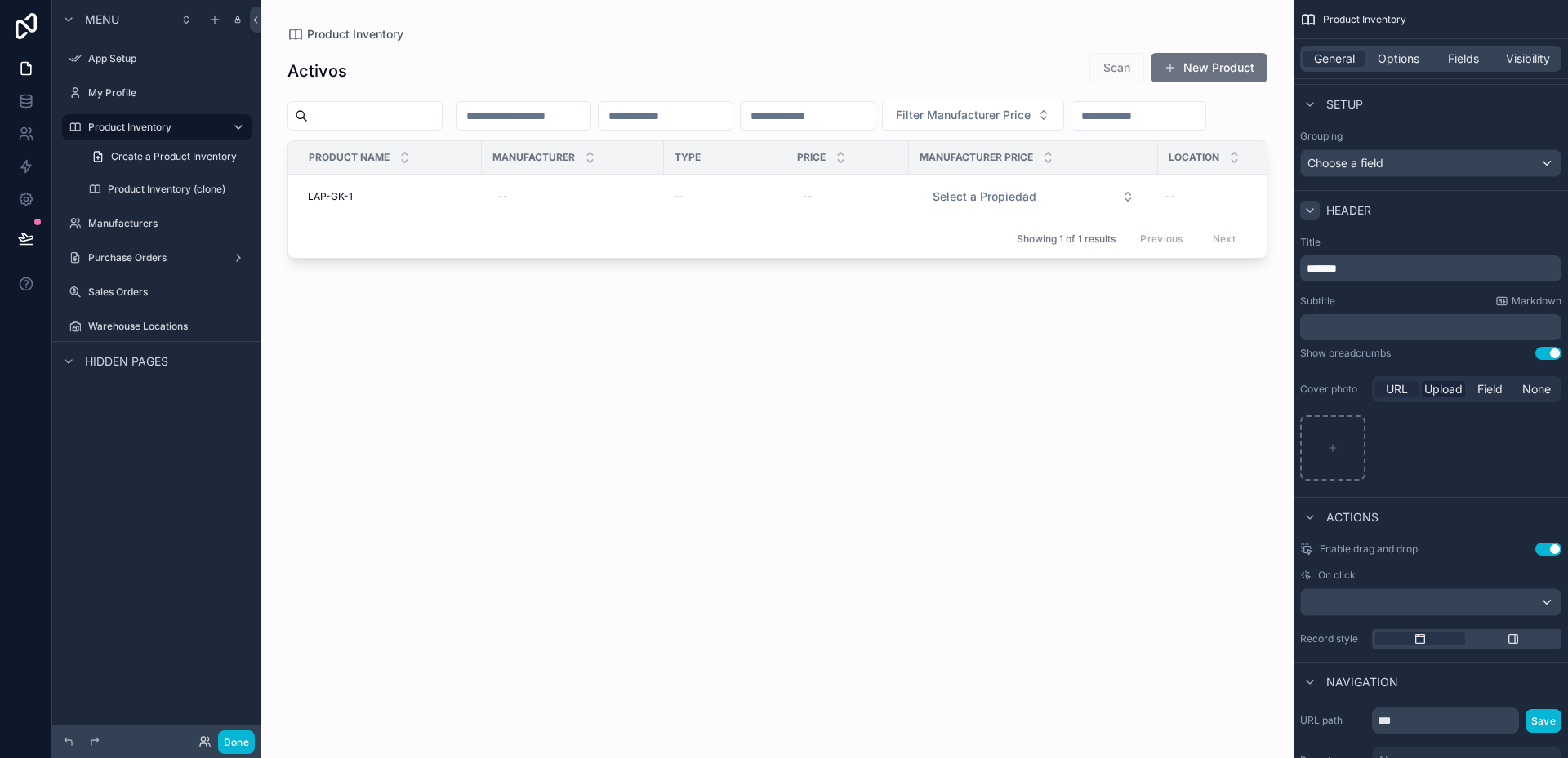
click at [1399, 390] on span "URL" at bounding box center [1396, 389] width 22 height 16
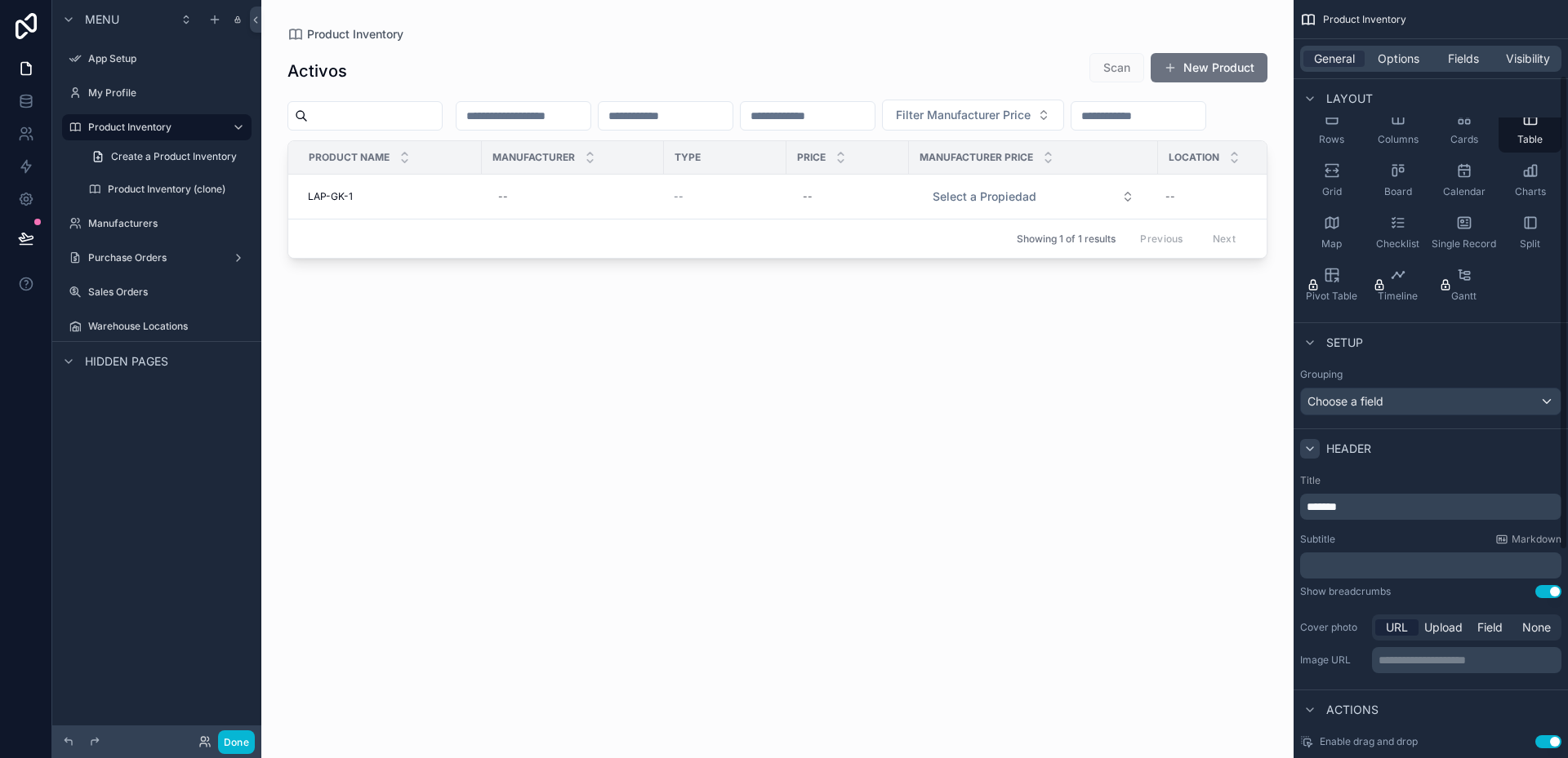
scroll to position [93, 0]
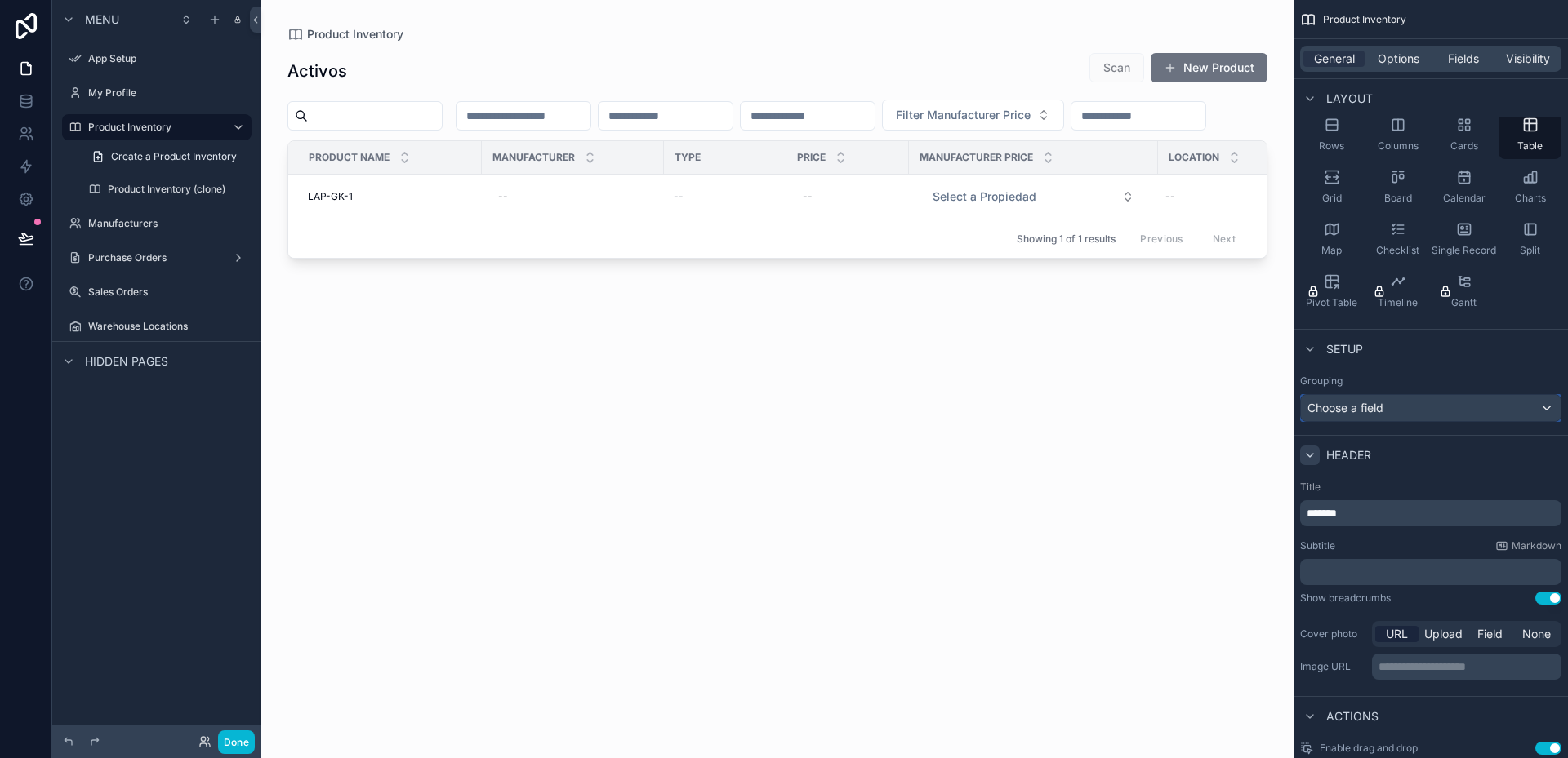
click at [1419, 403] on div "Choose a field" at bounding box center [1431, 408] width 260 height 26
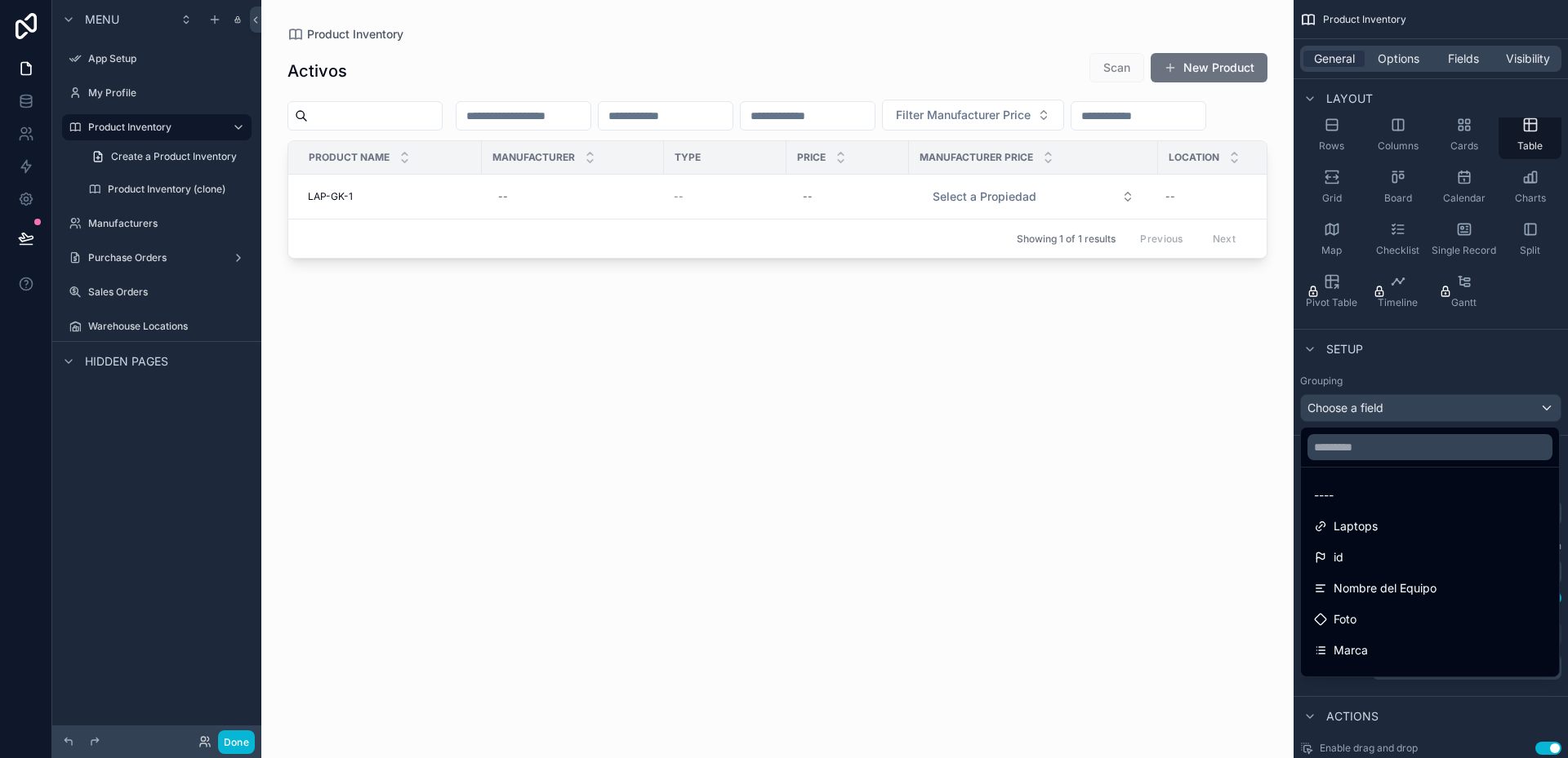
click at [1420, 403] on div "scrollable content" at bounding box center [784, 379] width 1568 height 758
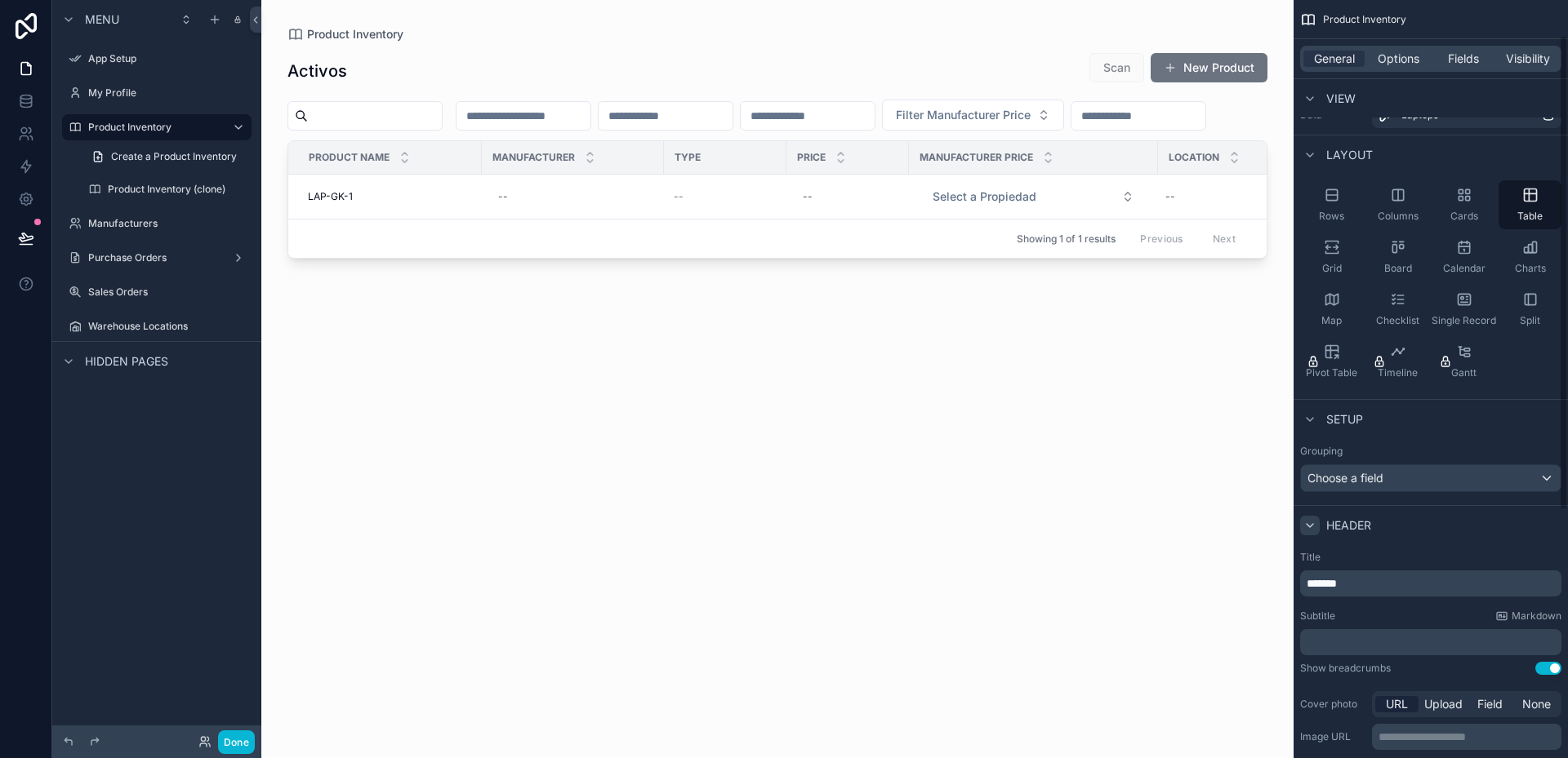
scroll to position [0, 0]
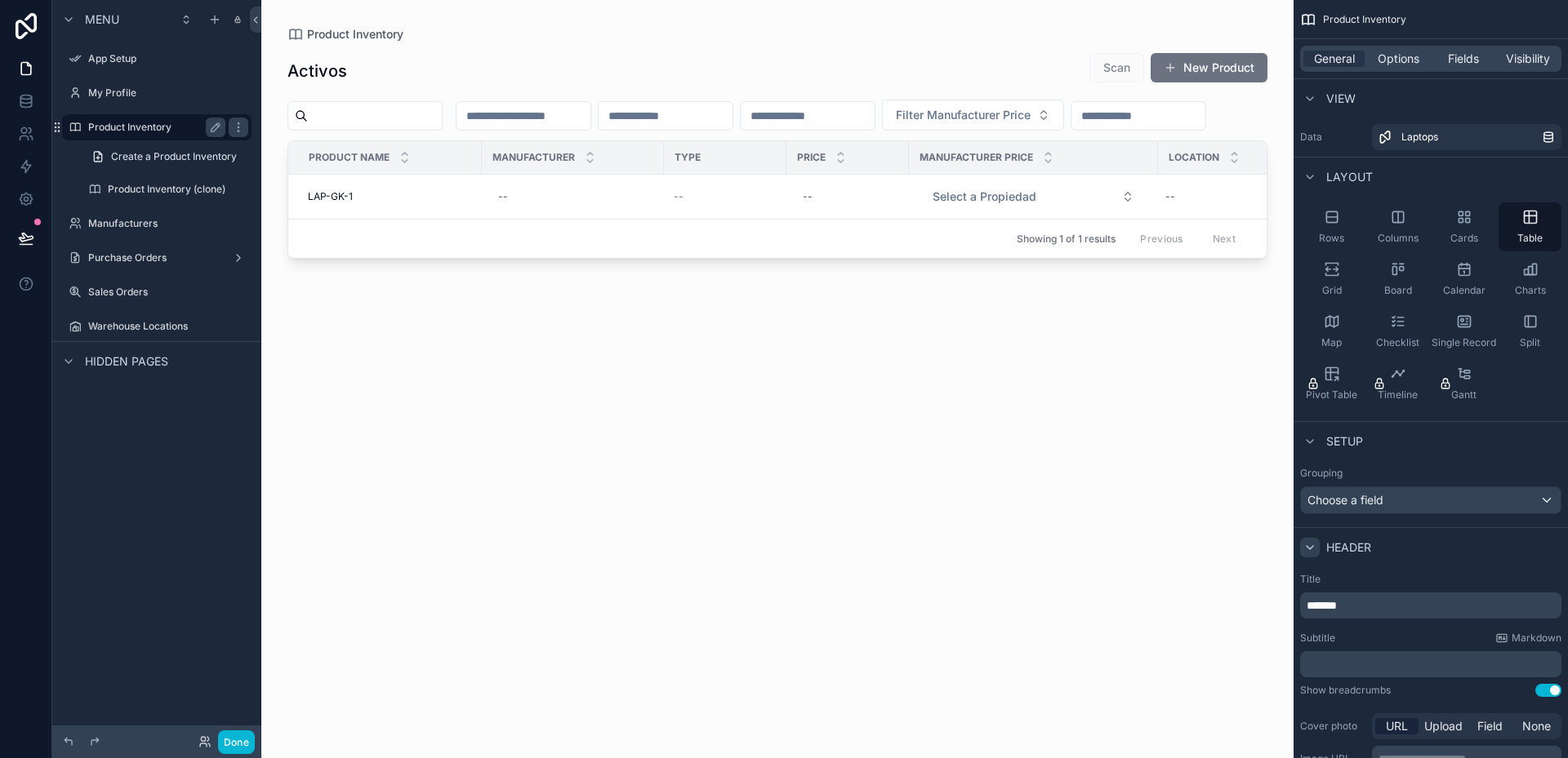
click at [145, 137] on div "Product Inventory" at bounding box center [156, 128] width 137 height 20
click at [213, 128] on icon "scrollable content" at bounding box center [215, 127] width 8 height 8
click at [136, 129] on input "**********" at bounding box center [144, 128] width 111 height 20
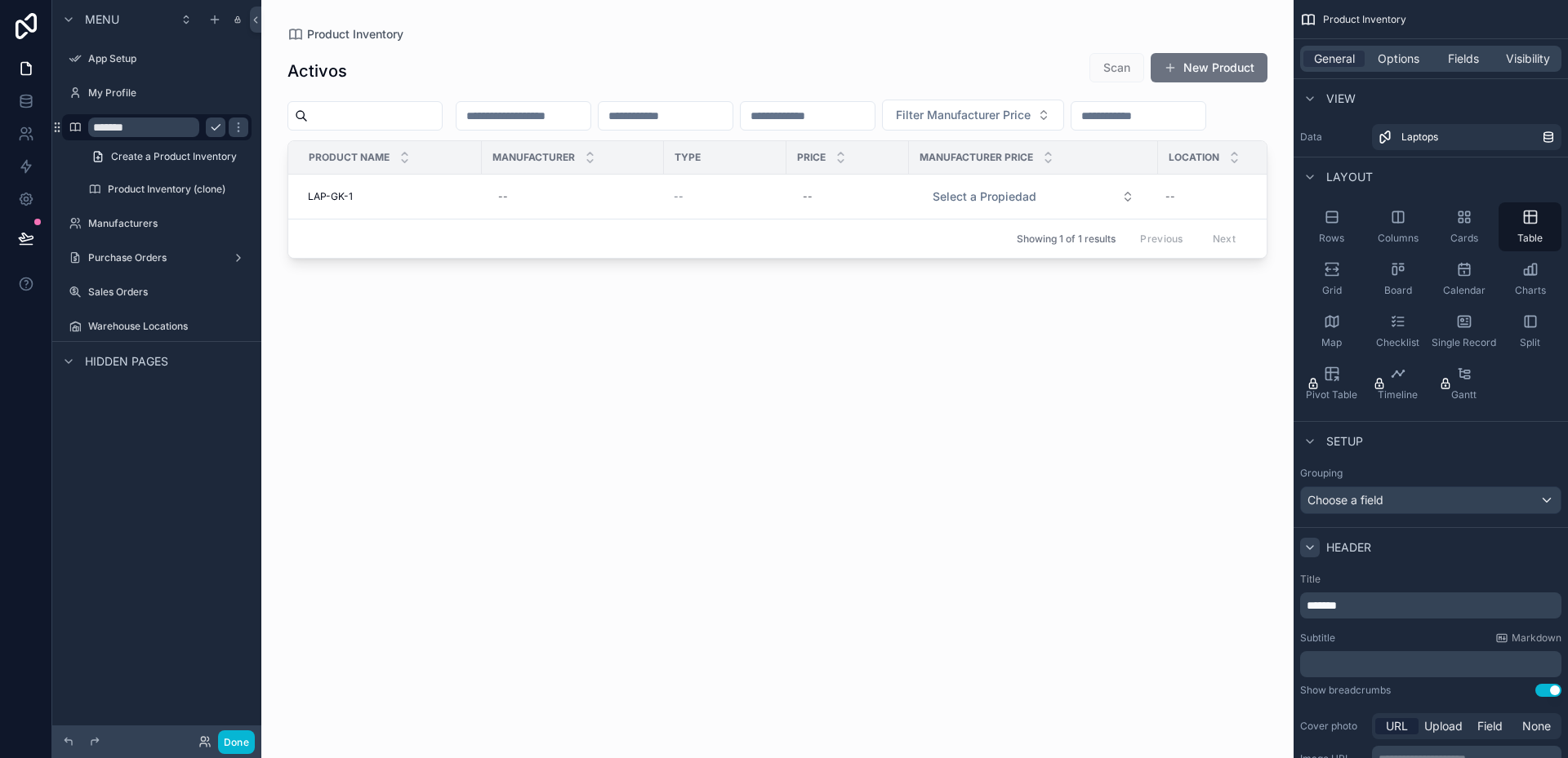
type input "*******"
click at [213, 130] on icon "scrollable content" at bounding box center [216, 128] width 13 height 13
click at [410, 385] on div "Activos Scan New Product Filter Manufacturer Price Product Name Manufacturer Ty…" at bounding box center [777, 390] width 980 height 696
click at [148, 128] on label "Activos" at bounding box center [153, 128] width 130 height 13
click at [810, 410] on div "Activos Scan New Product Filter Manufacturer Price Product Name Manufacturer Ty…" at bounding box center [777, 390] width 980 height 696
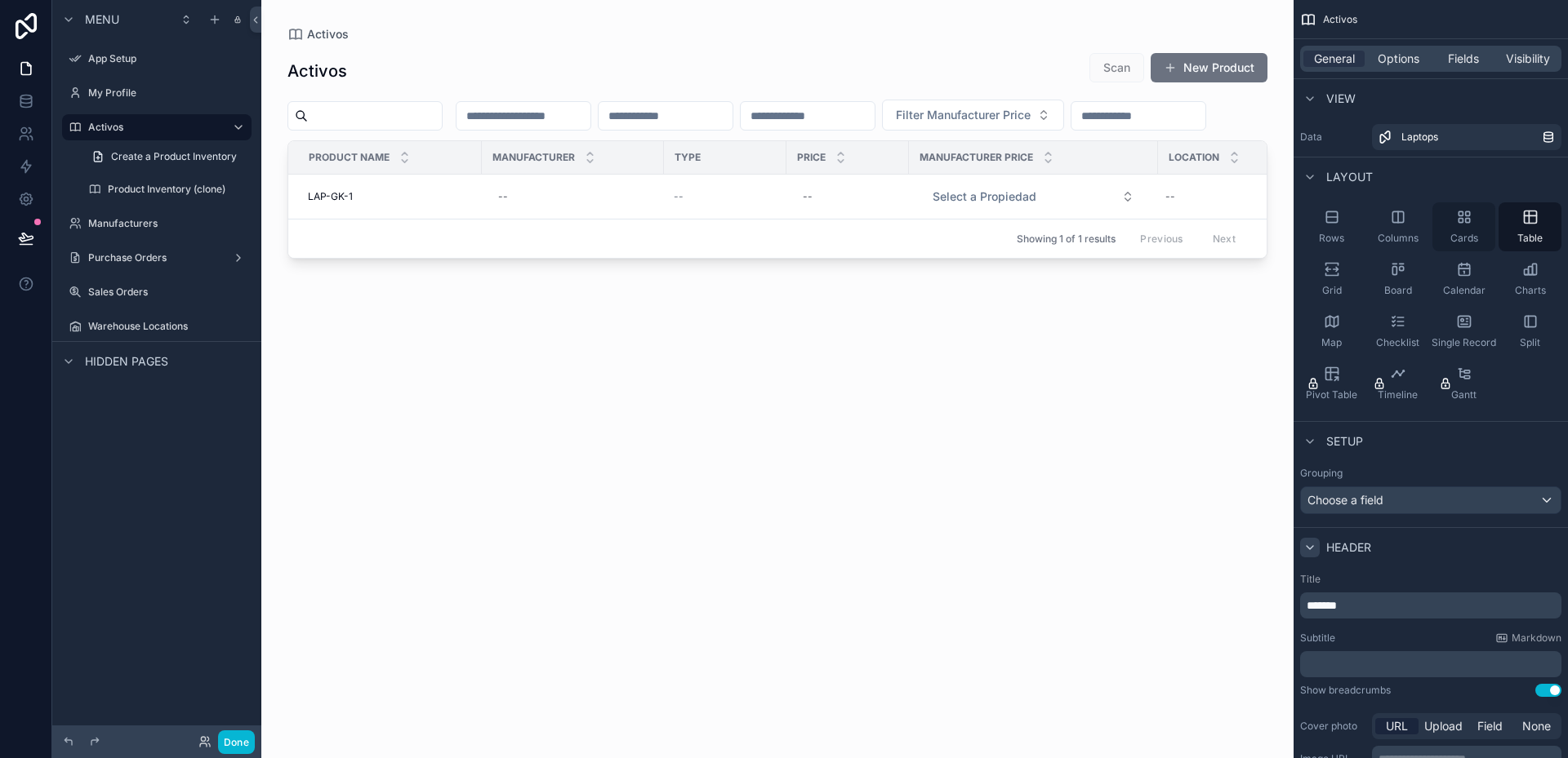
click at [1465, 227] on div "Cards" at bounding box center [1464, 226] width 63 height 49
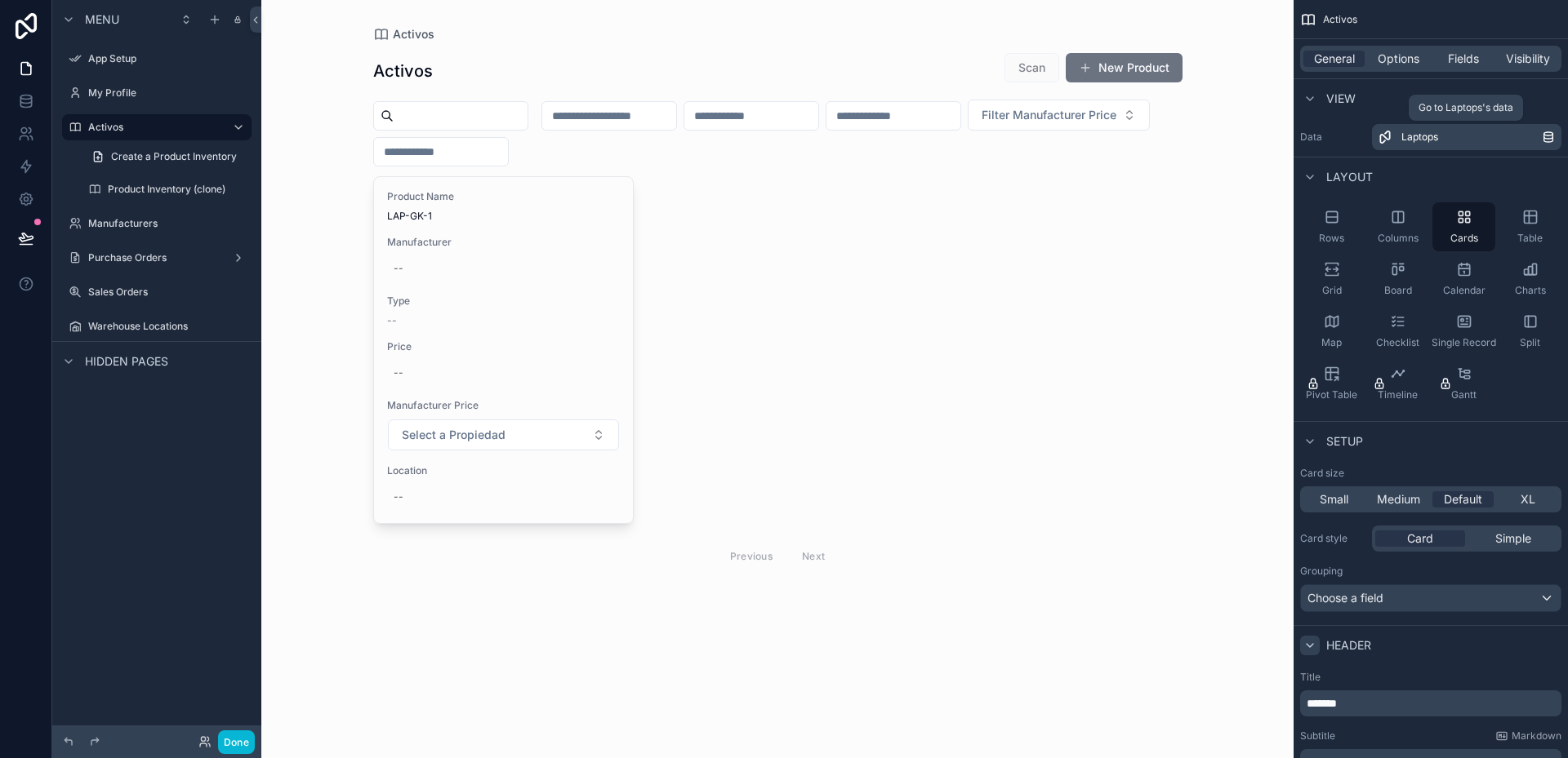
click at [1458, 137] on div "Laptops" at bounding box center [1472, 137] width 140 height 13
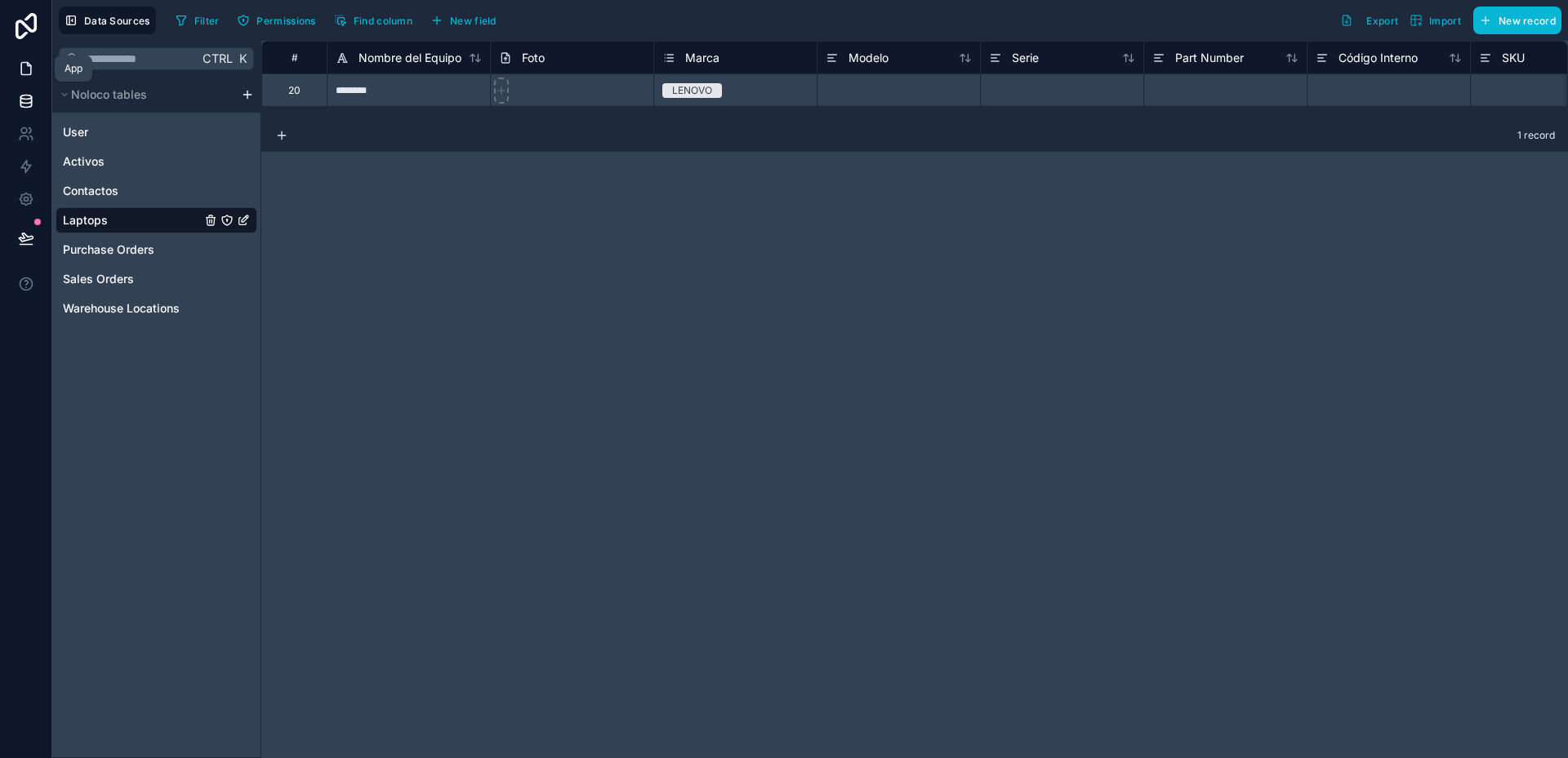
click at [31, 72] on icon at bounding box center [26, 69] width 10 height 13
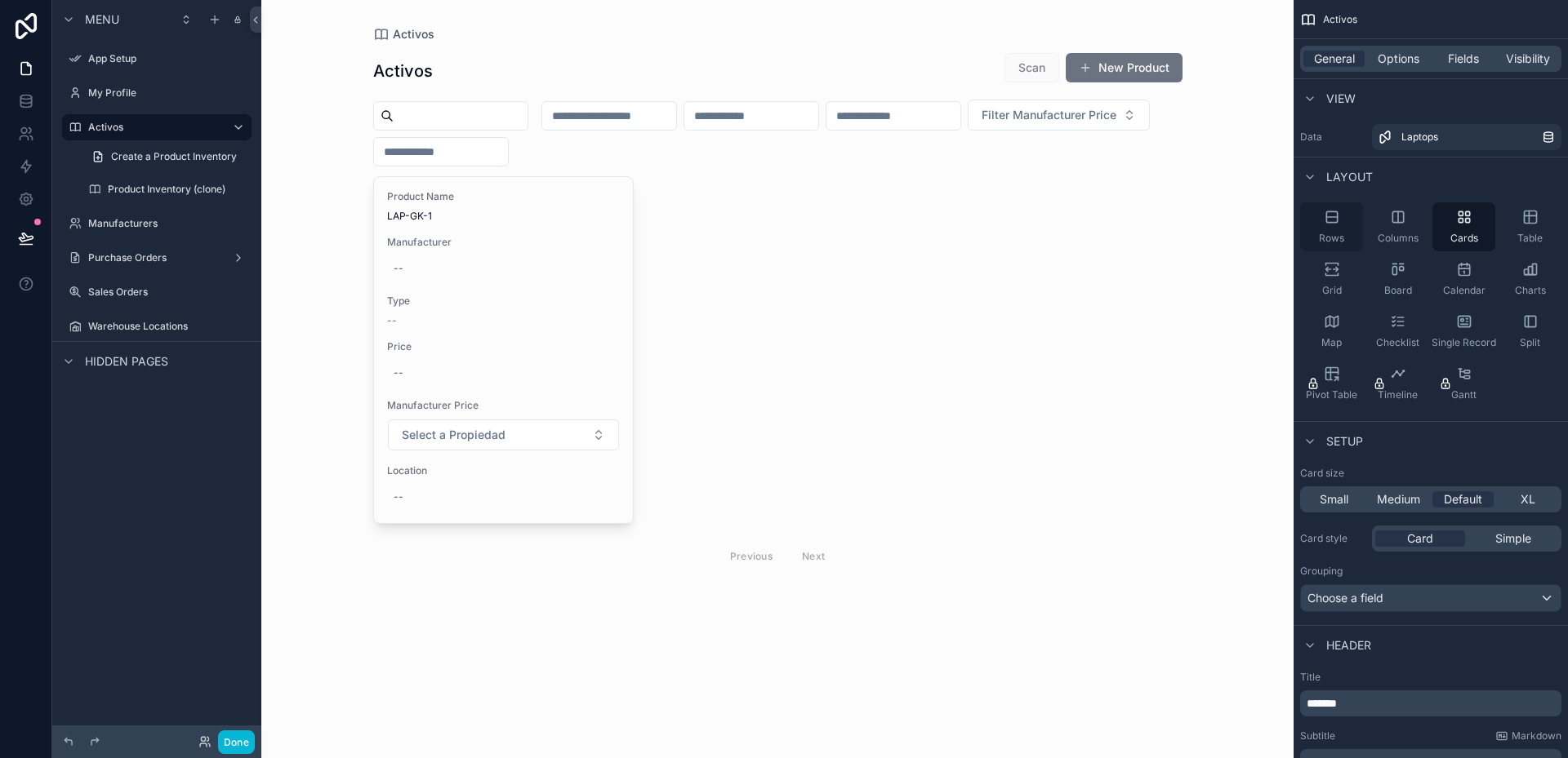
click at [1340, 226] on div "Rows" at bounding box center [1332, 226] width 63 height 49
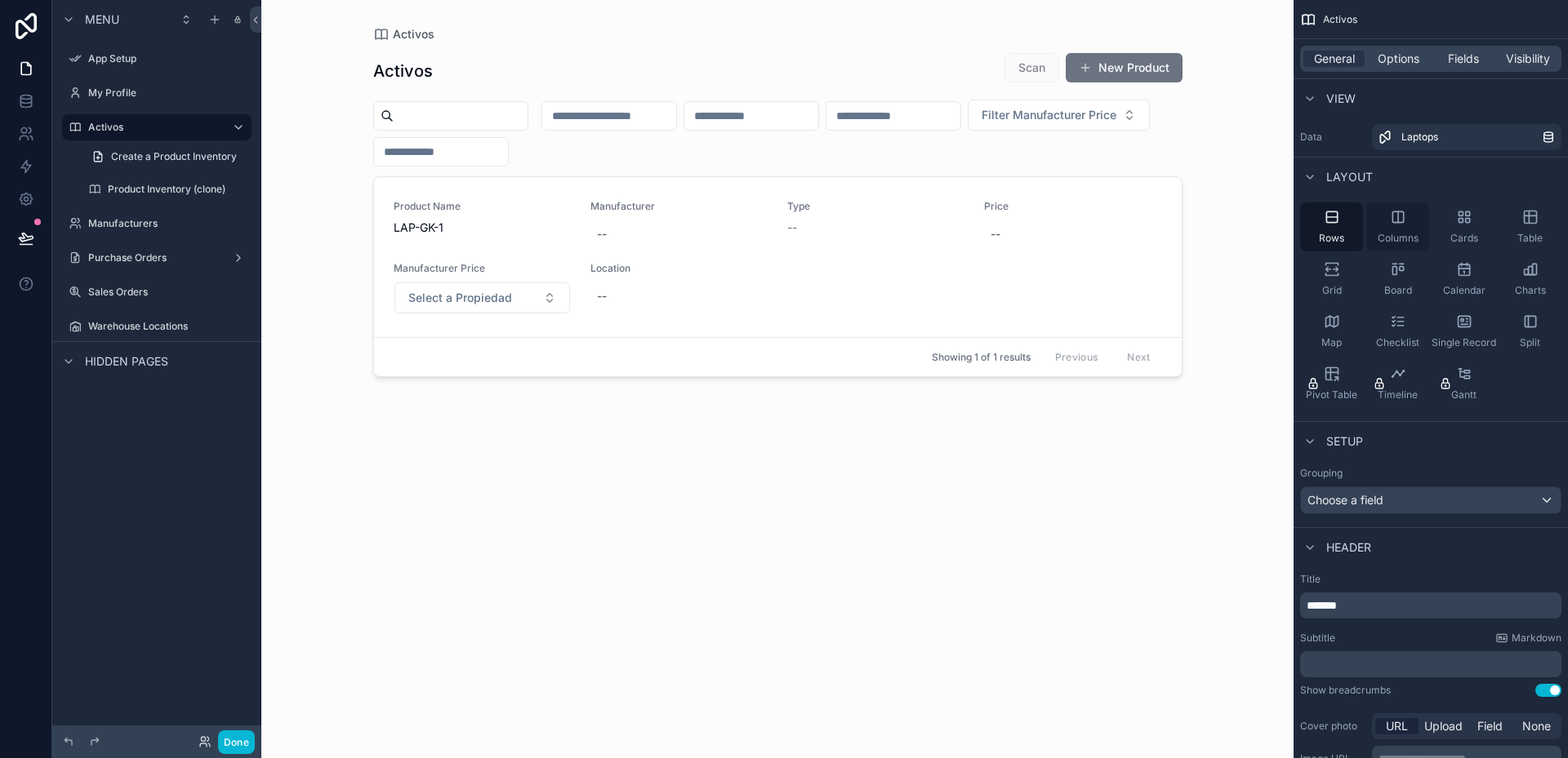
click at [1396, 227] on div "Columns" at bounding box center [1397, 226] width 63 height 49
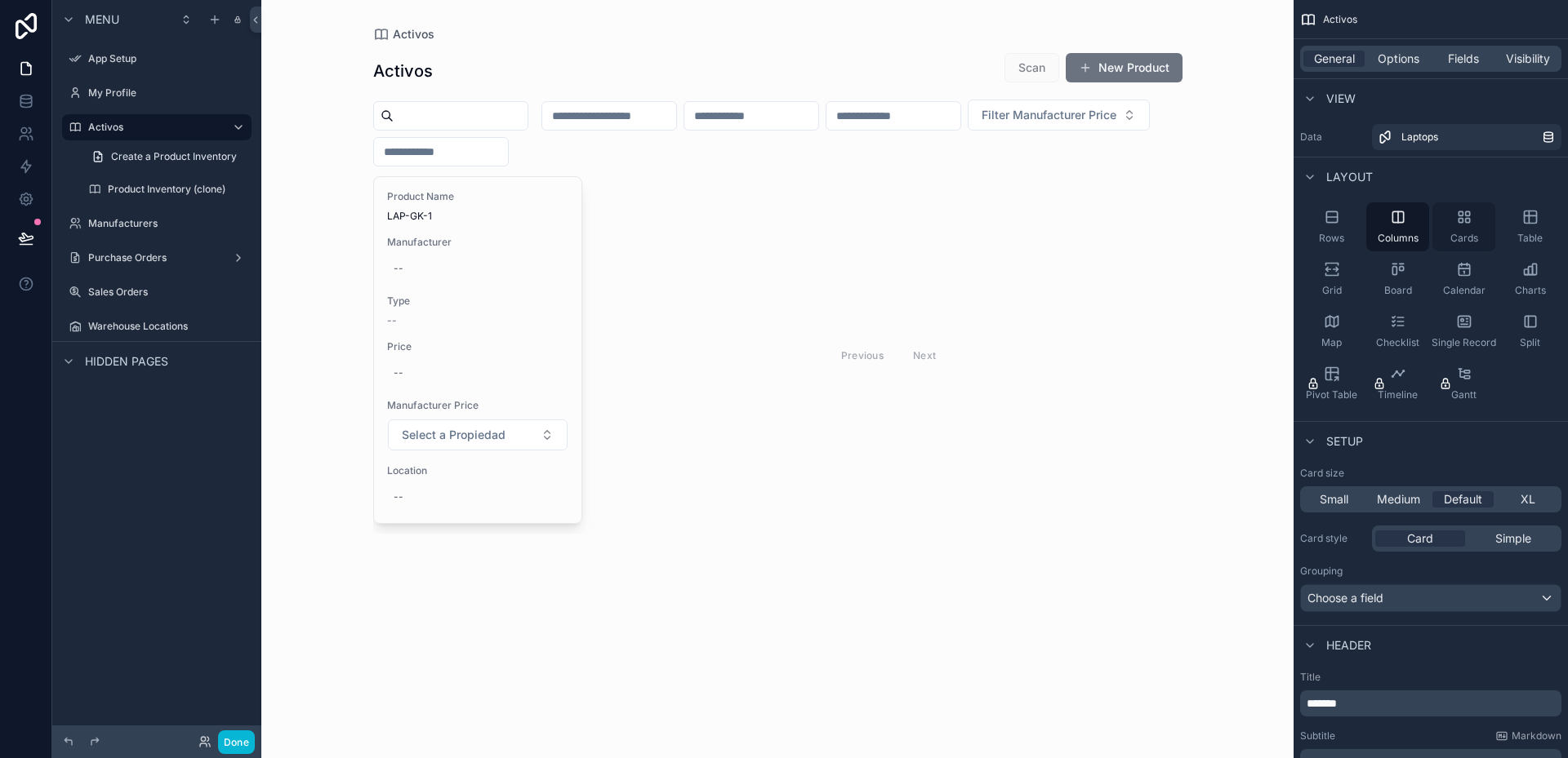
click at [1456, 226] on div "Cards" at bounding box center [1464, 226] width 63 height 49
click at [1537, 228] on div "Table" at bounding box center [1530, 226] width 63 height 49
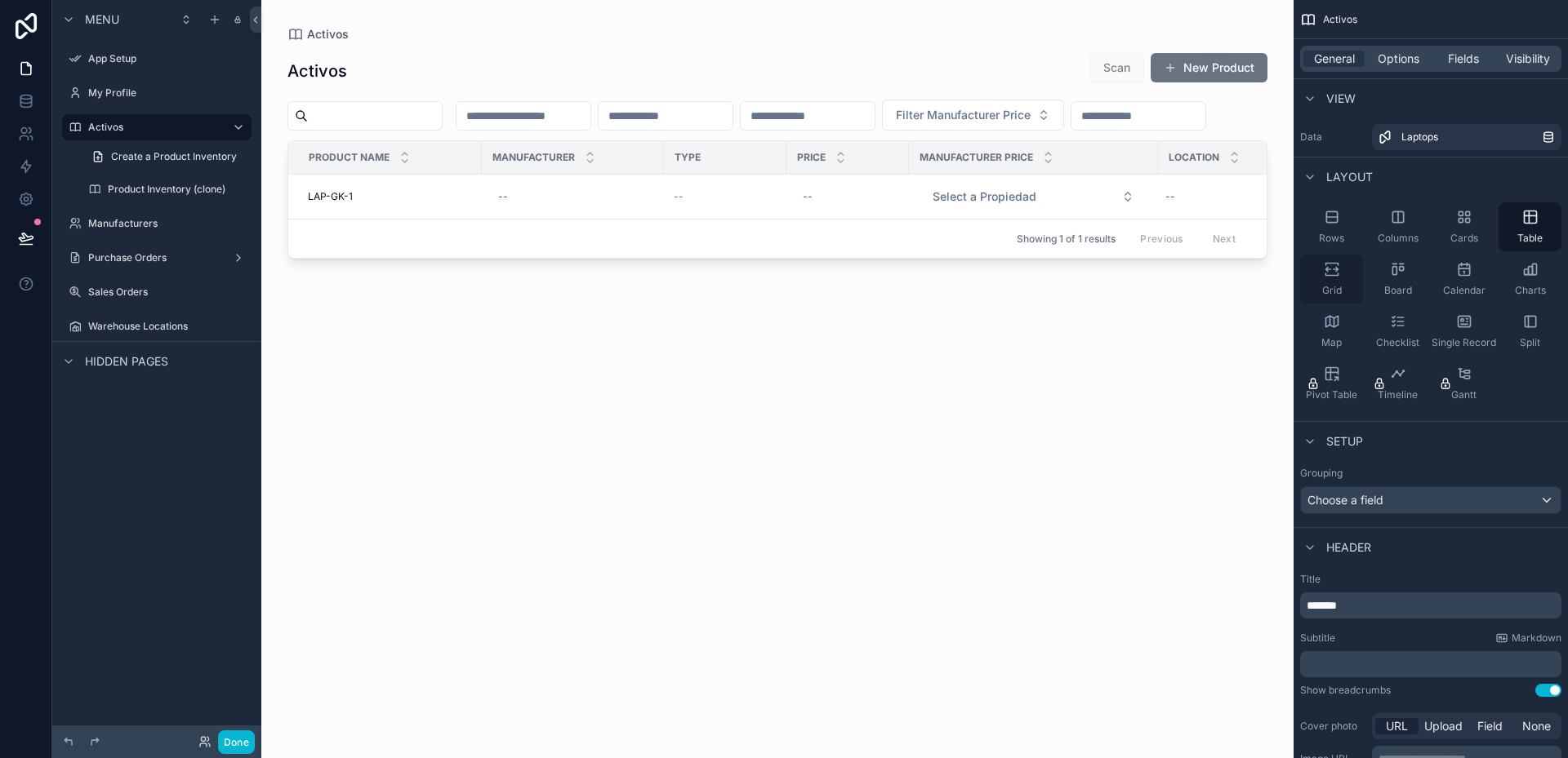
click at [1333, 272] on icon "scrollable content" at bounding box center [1332, 269] width 16 height 16
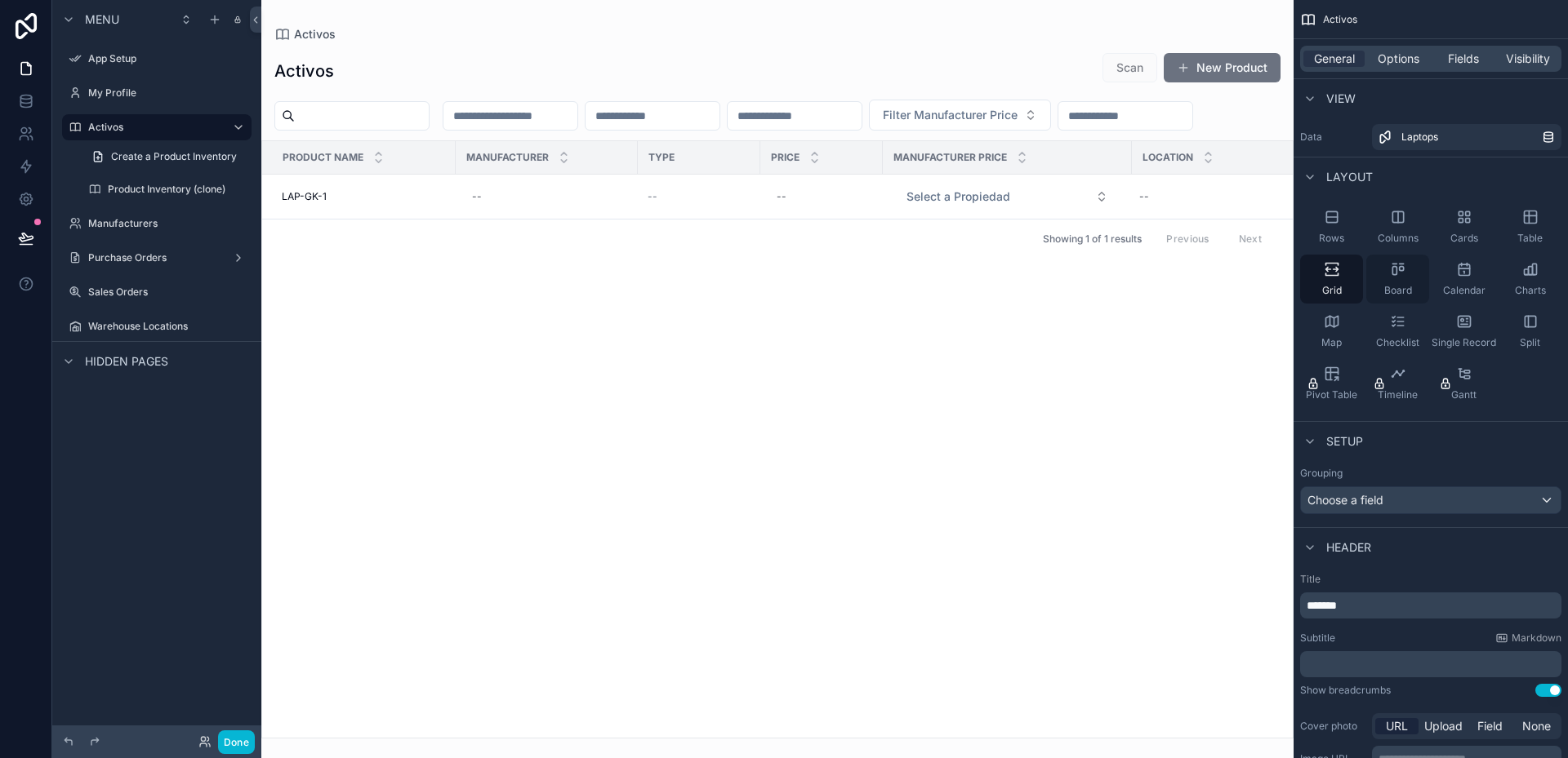
click at [1396, 278] on div "Board" at bounding box center [1397, 279] width 63 height 49
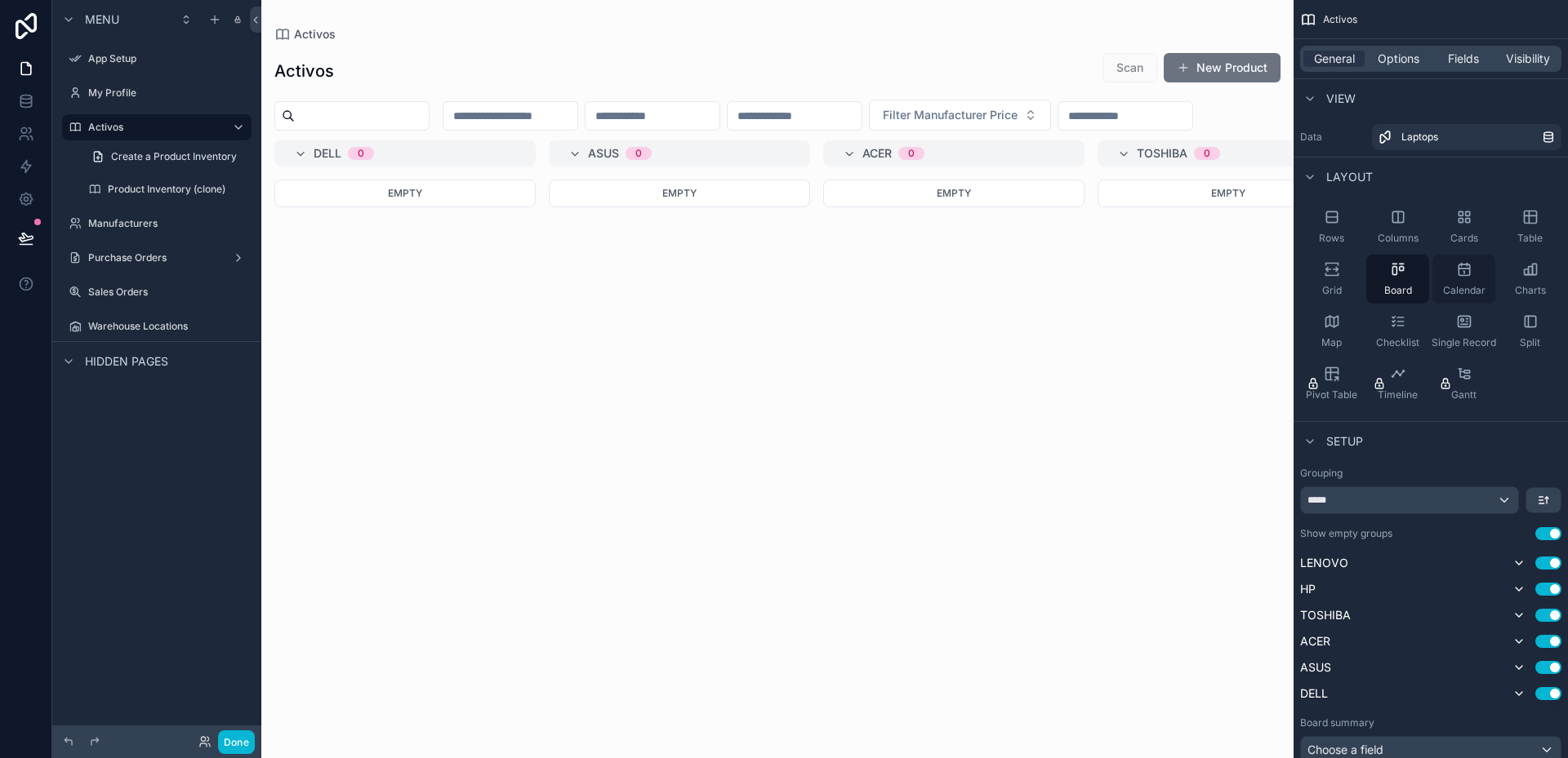
click at [1466, 284] on span "Calendar" at bounding box center [1464, 290] width 42 height 13
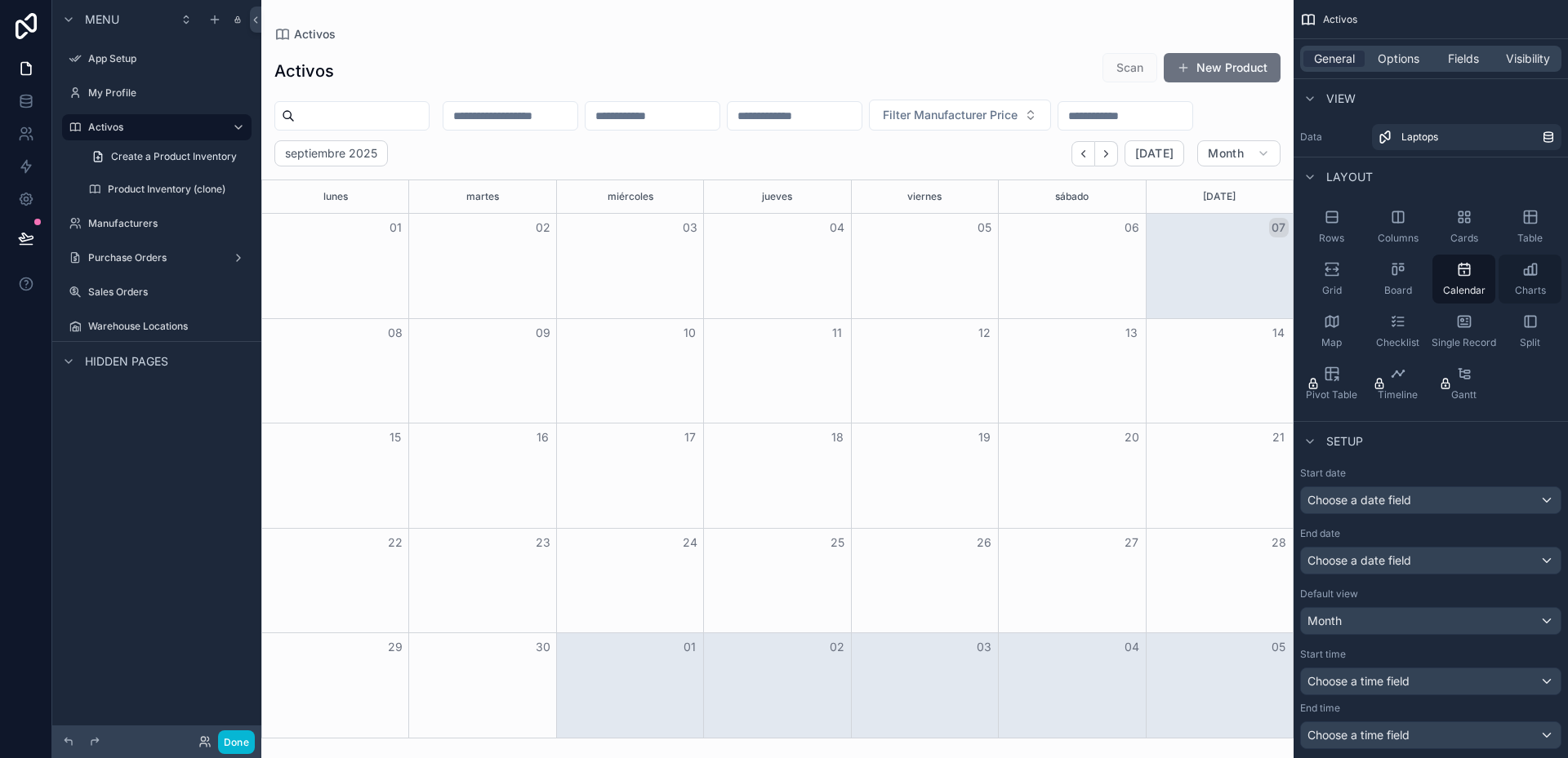
click at [1533, 278] on div "Charts" at bounding box center [1530, 279] width 63 height 49
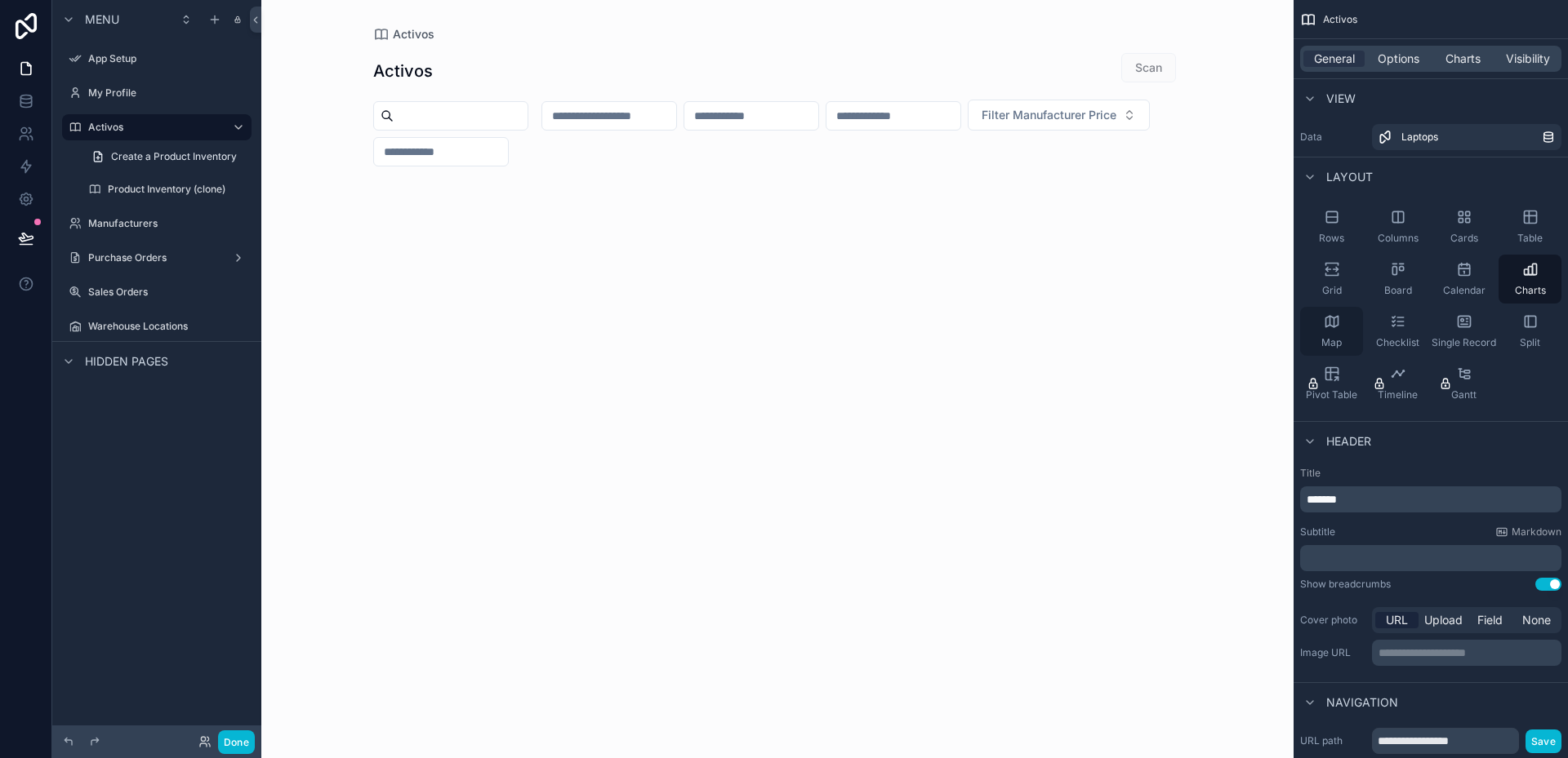
click at [1338, 329] on icon "scrollable content" at bounding box center [1332, 322] width 16 height 16
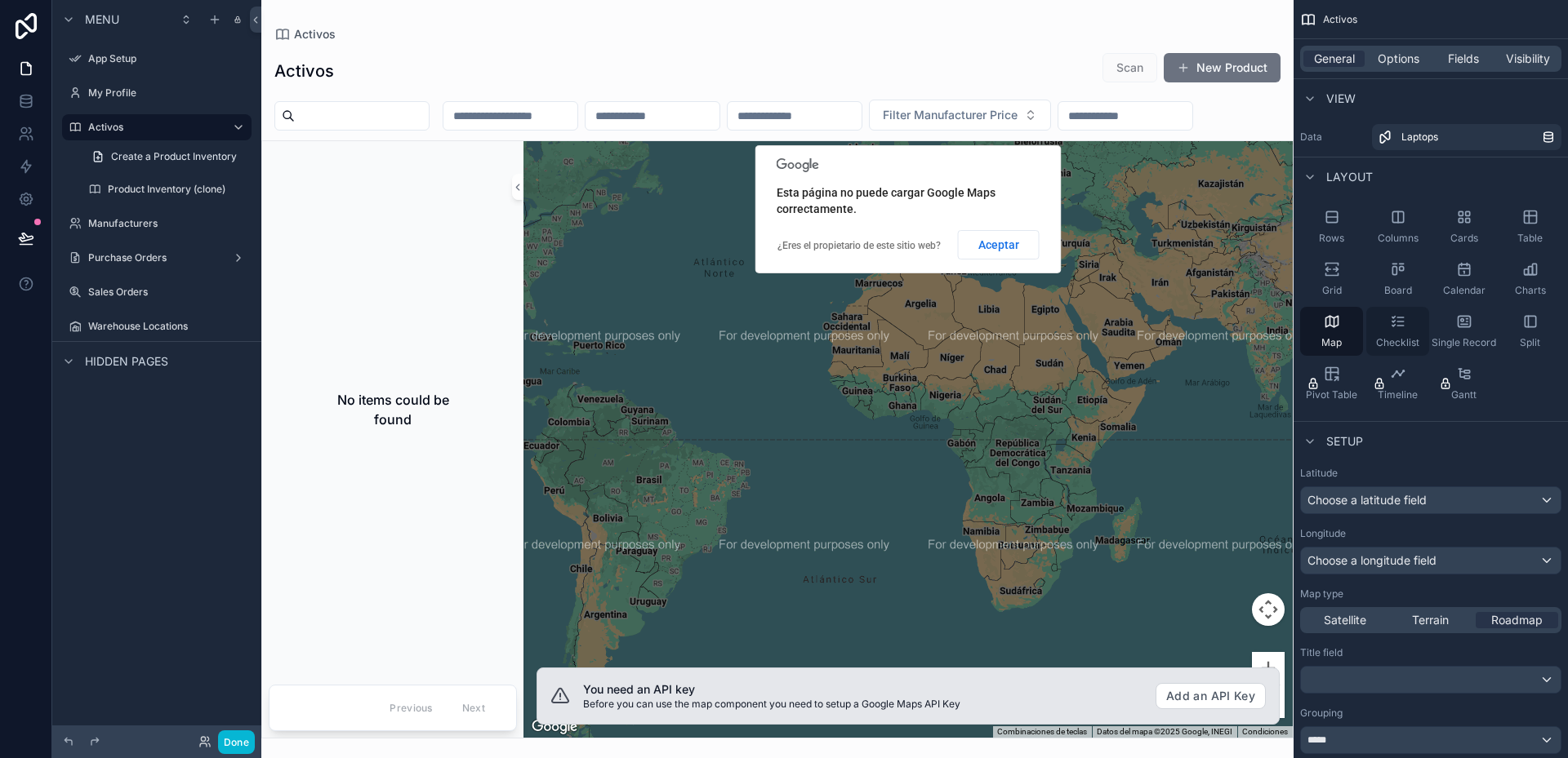
click at [1420, 317] on div "Checklist" at bounding box center [1397, 331] width 63 height 49
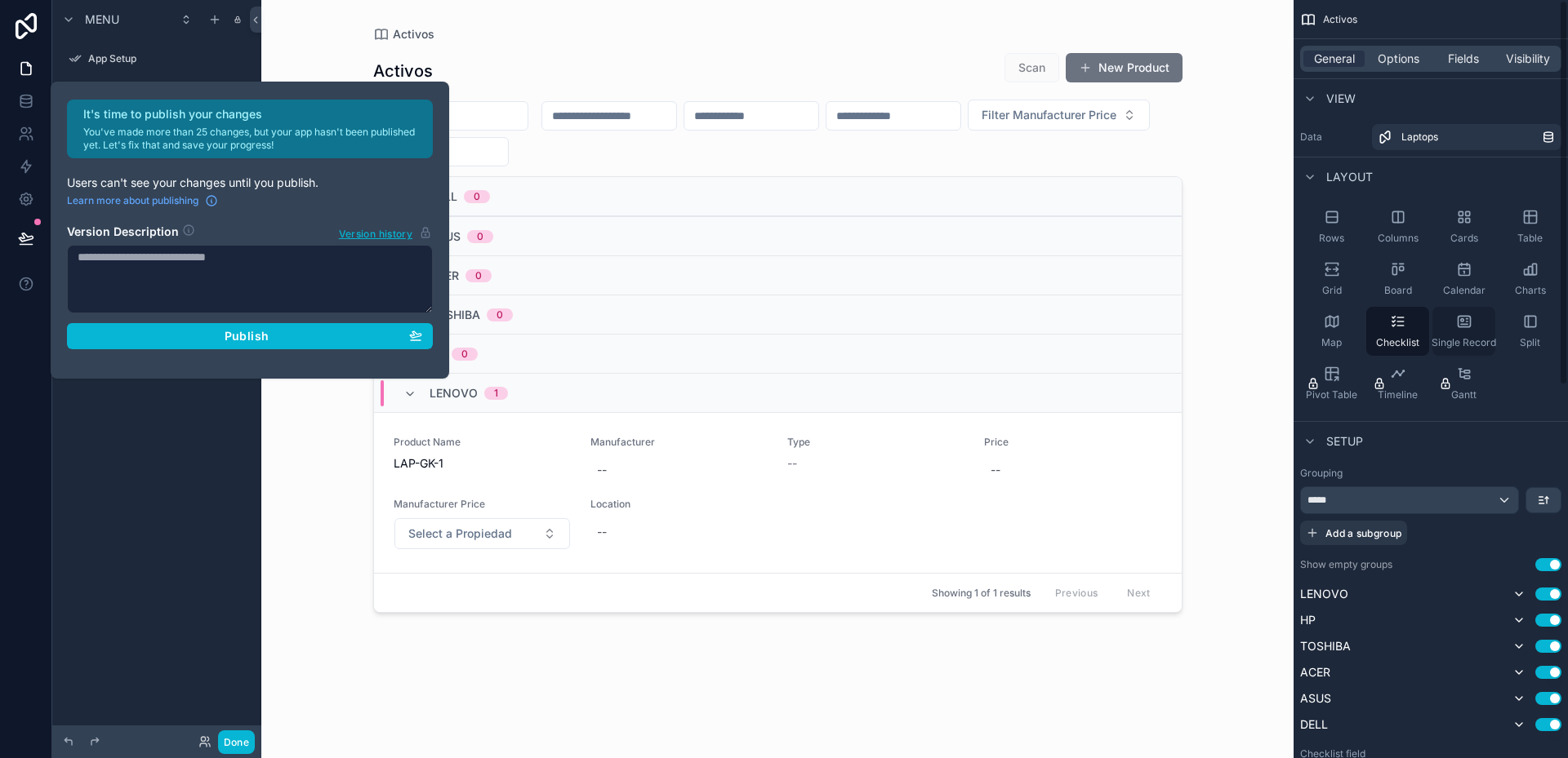
click at [1454, 337] on span "Single Record" at bounding box center [1464, 342] width 65 height 13
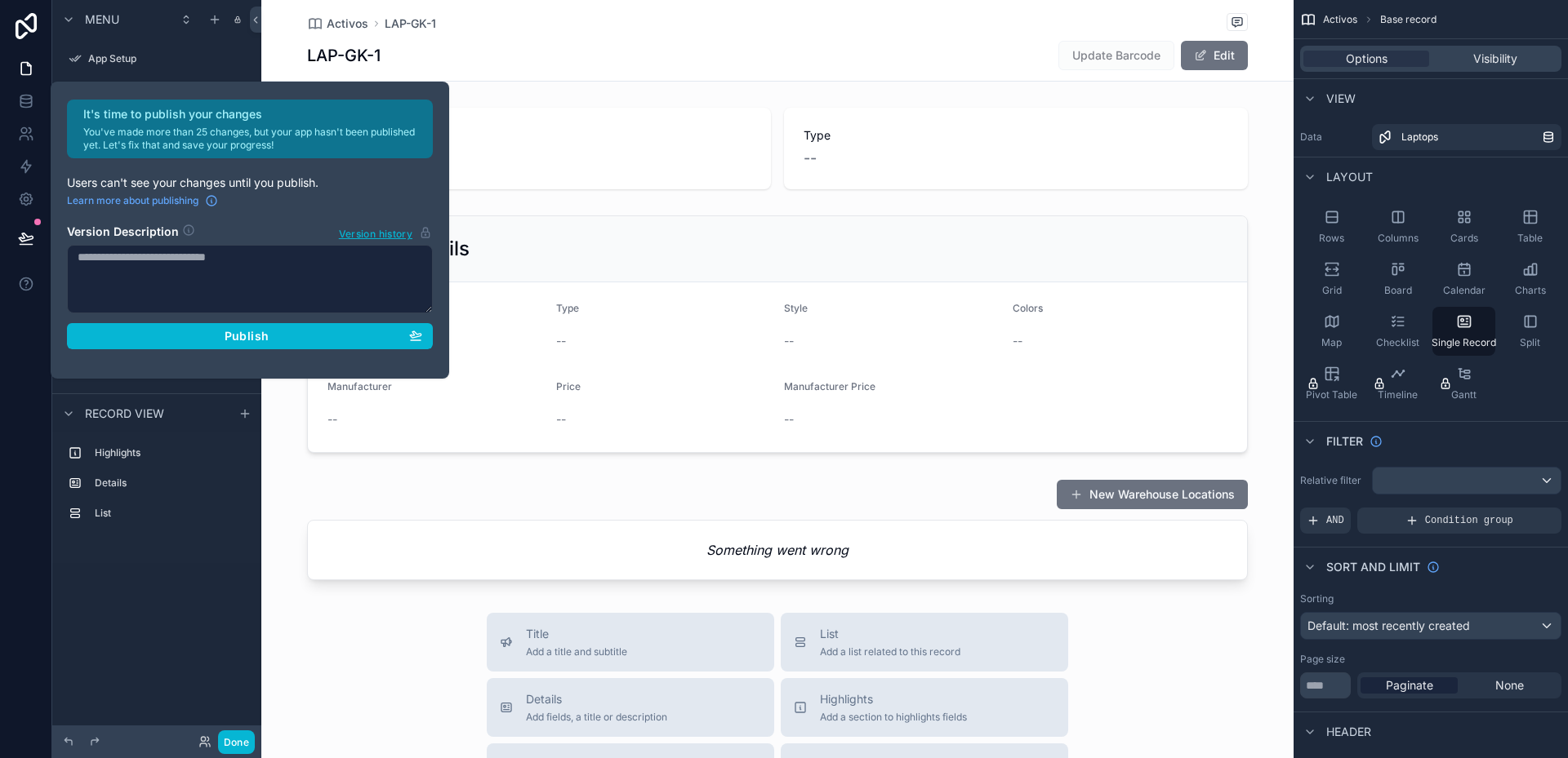
click at [447, 125] on div "It's time to publish your changes You've made more than 25 changes, but your ap…" at bounding box center [250, 230] width 399 height 297
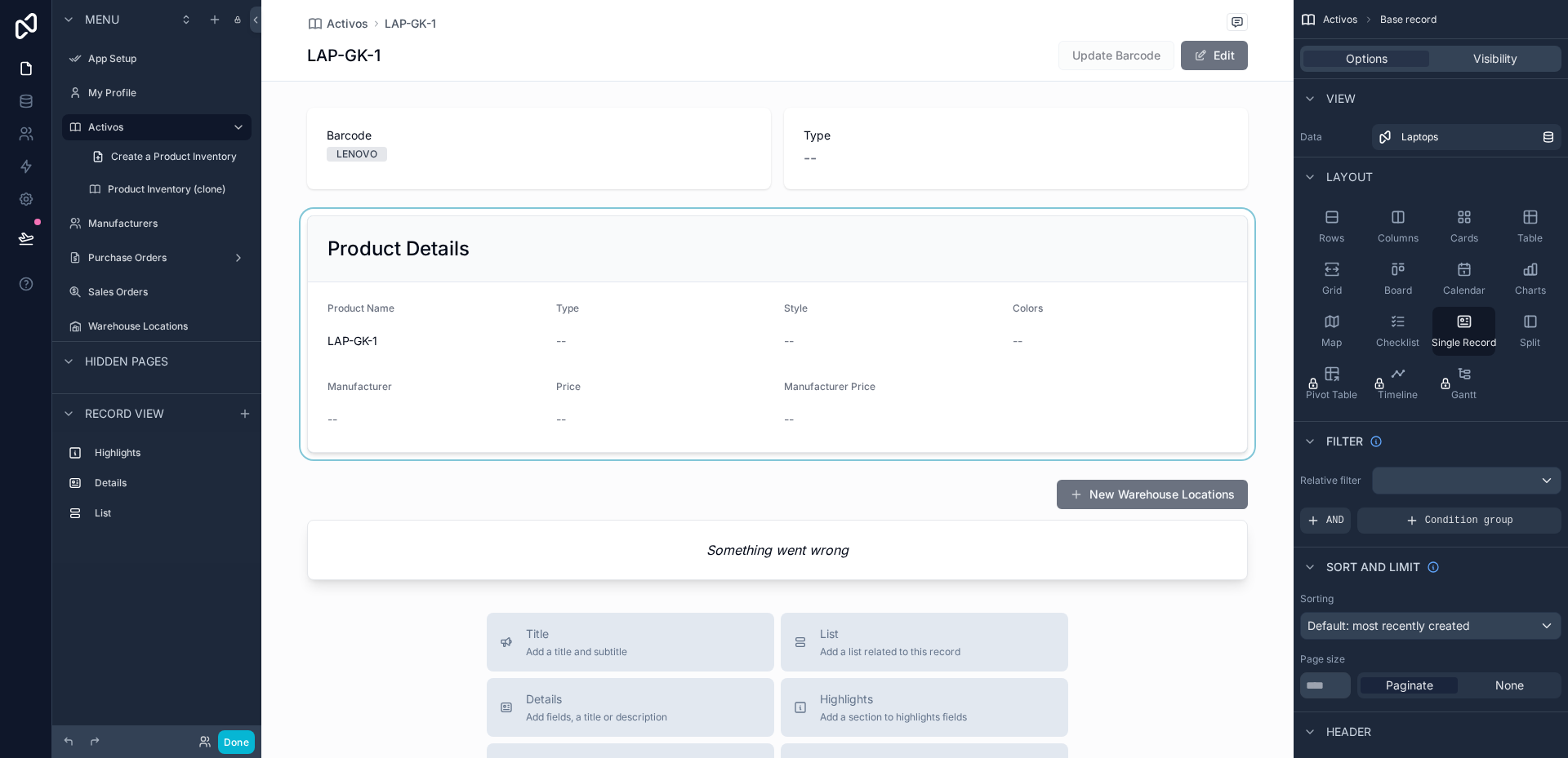
click at [280, 401] on div "scrollable content" at bounding box center [777, 334] width 1032 height 251
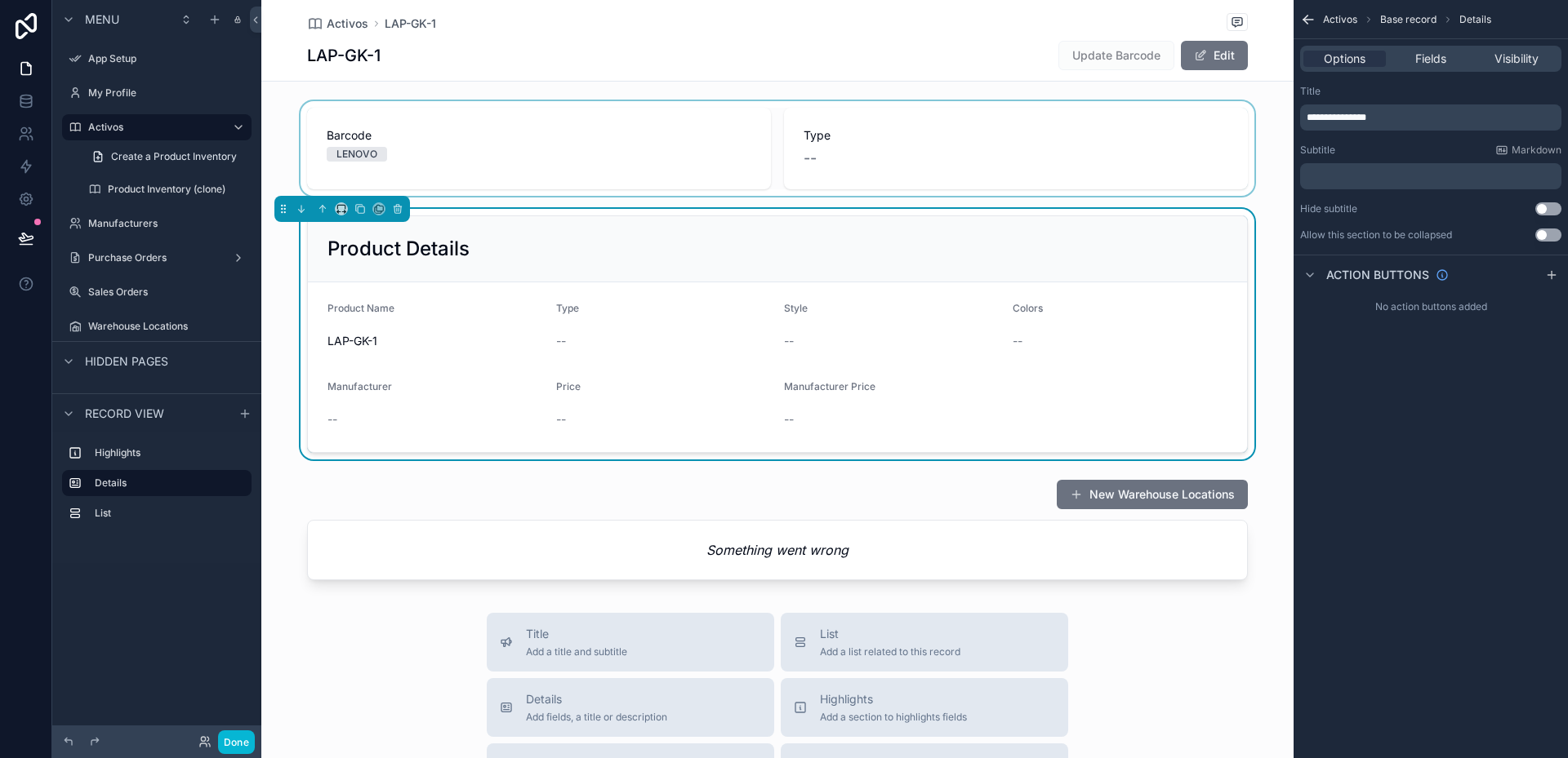
click at [496, 131] on div "scrollable content" at bounding box center [777, 148] width 1032 height 94
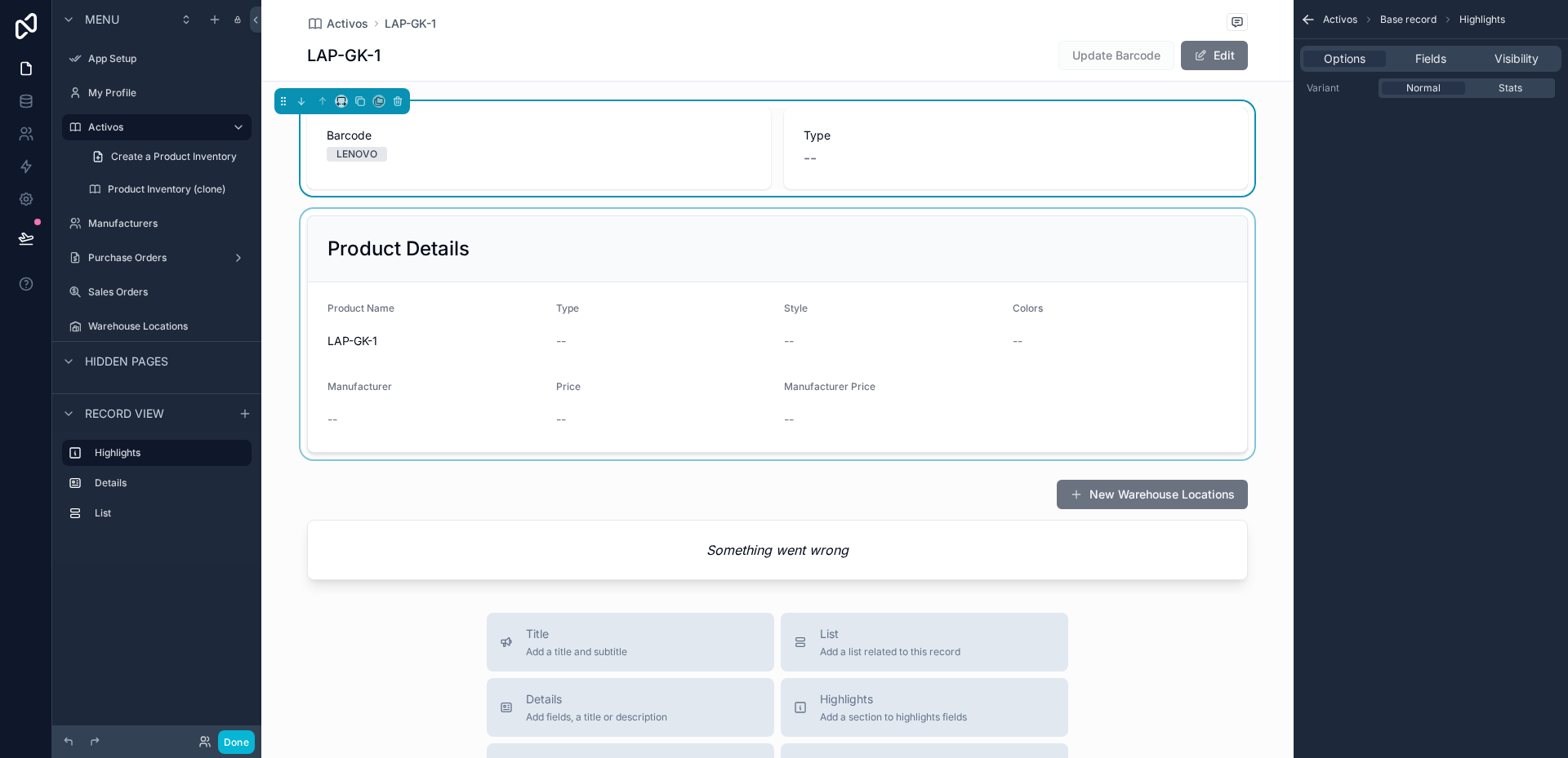
click at [713, 327] on div "scrollable content" at bounding box center [777, 334] width 1032 height 251
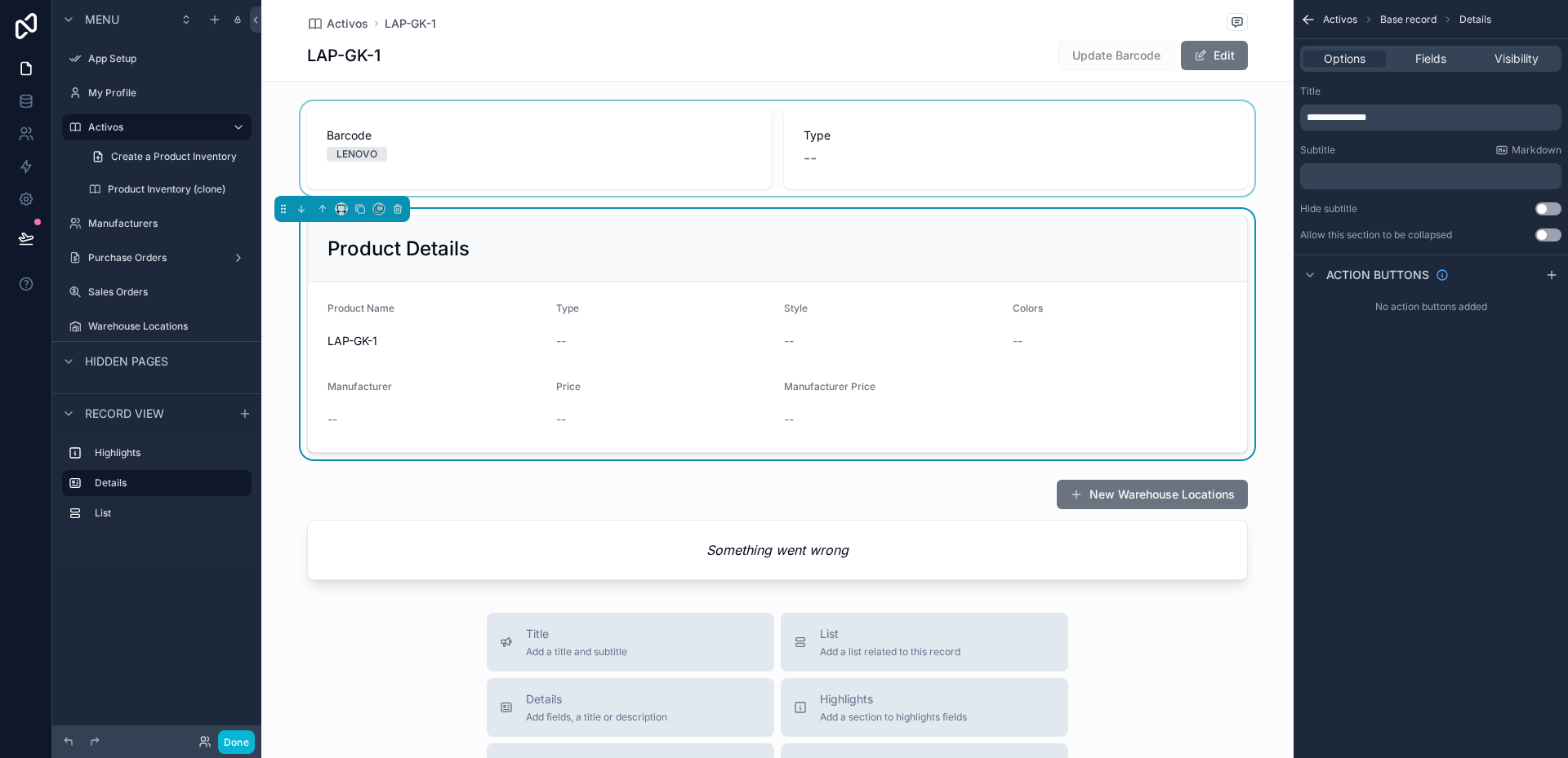
click at [492, 106] on div "scrollable content" at bounding box center [777, 148] width 1032 height 94
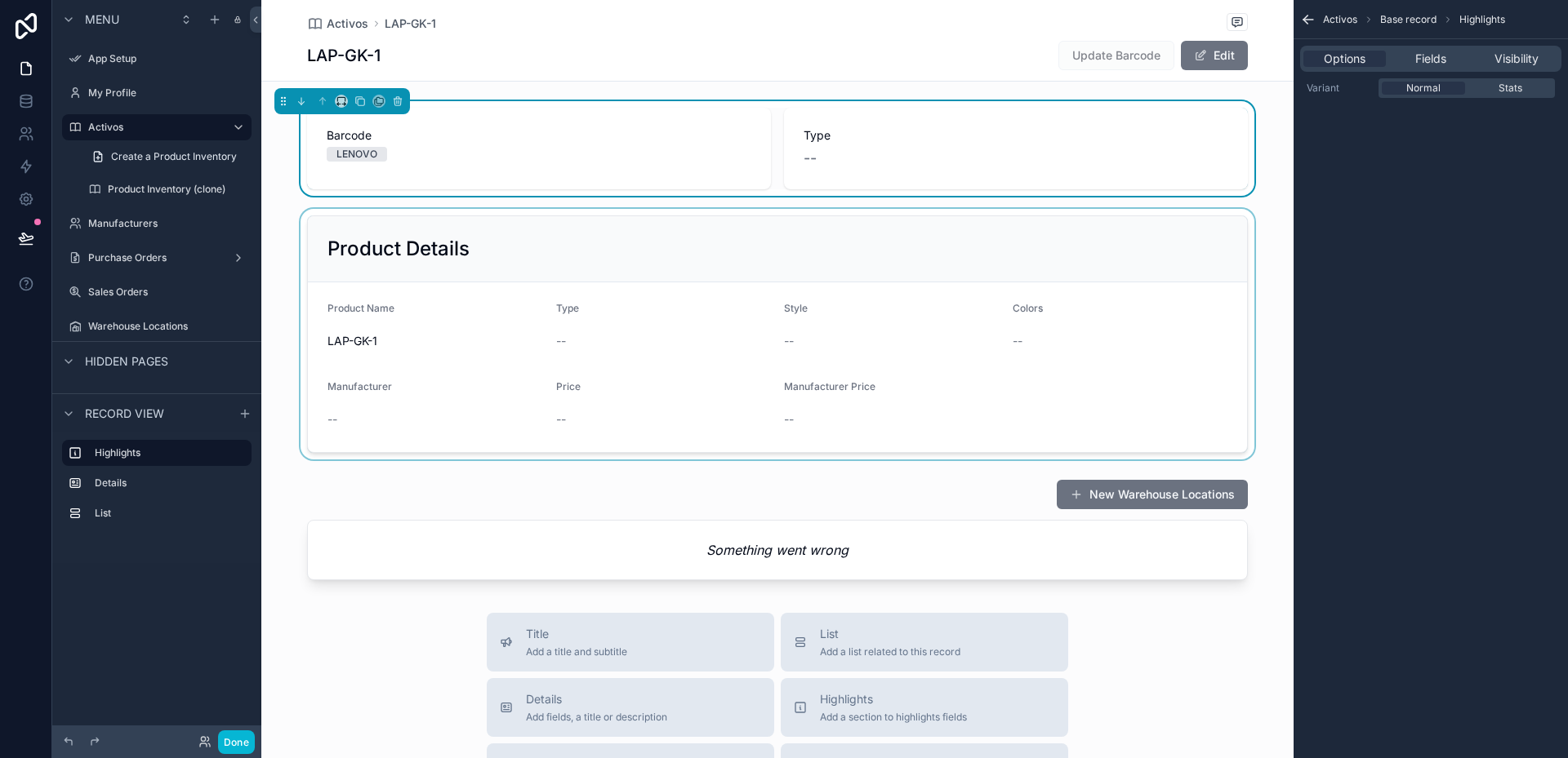
click at [384, 57] on div "LAP-GK-1 Update Barcode Edit" at bounding box center [777, 56] width 941 height 31
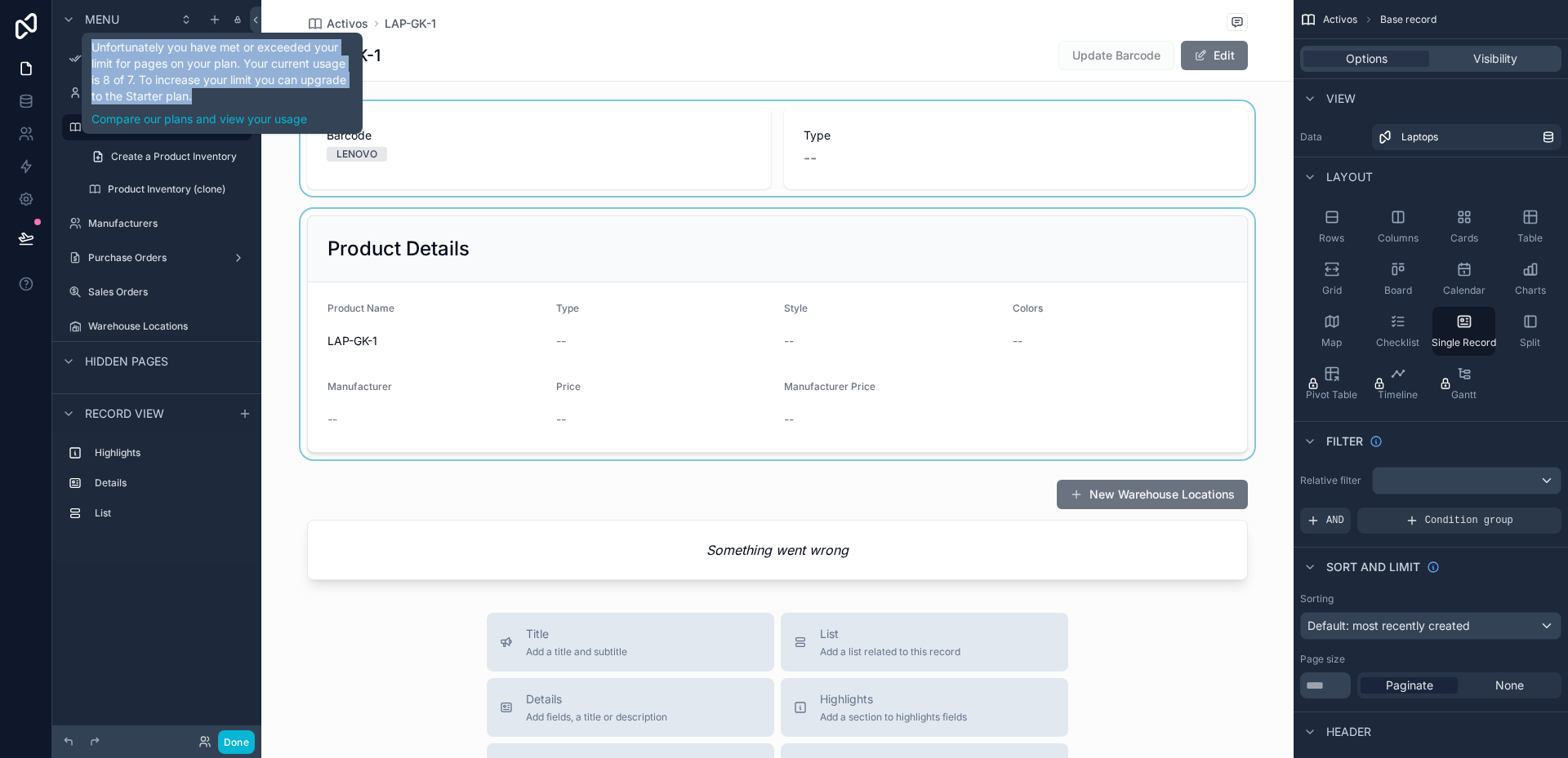
drag, startPoint x: 90, startPoint y: 47, endPoint x: 199, endPoint y: 93, distance: 118.3
click at [199, 93] on div "Unfortunately you have met or exceeded your limit for pages on your plan. Your …" at bounding box center [222, 83] width 281 height 101
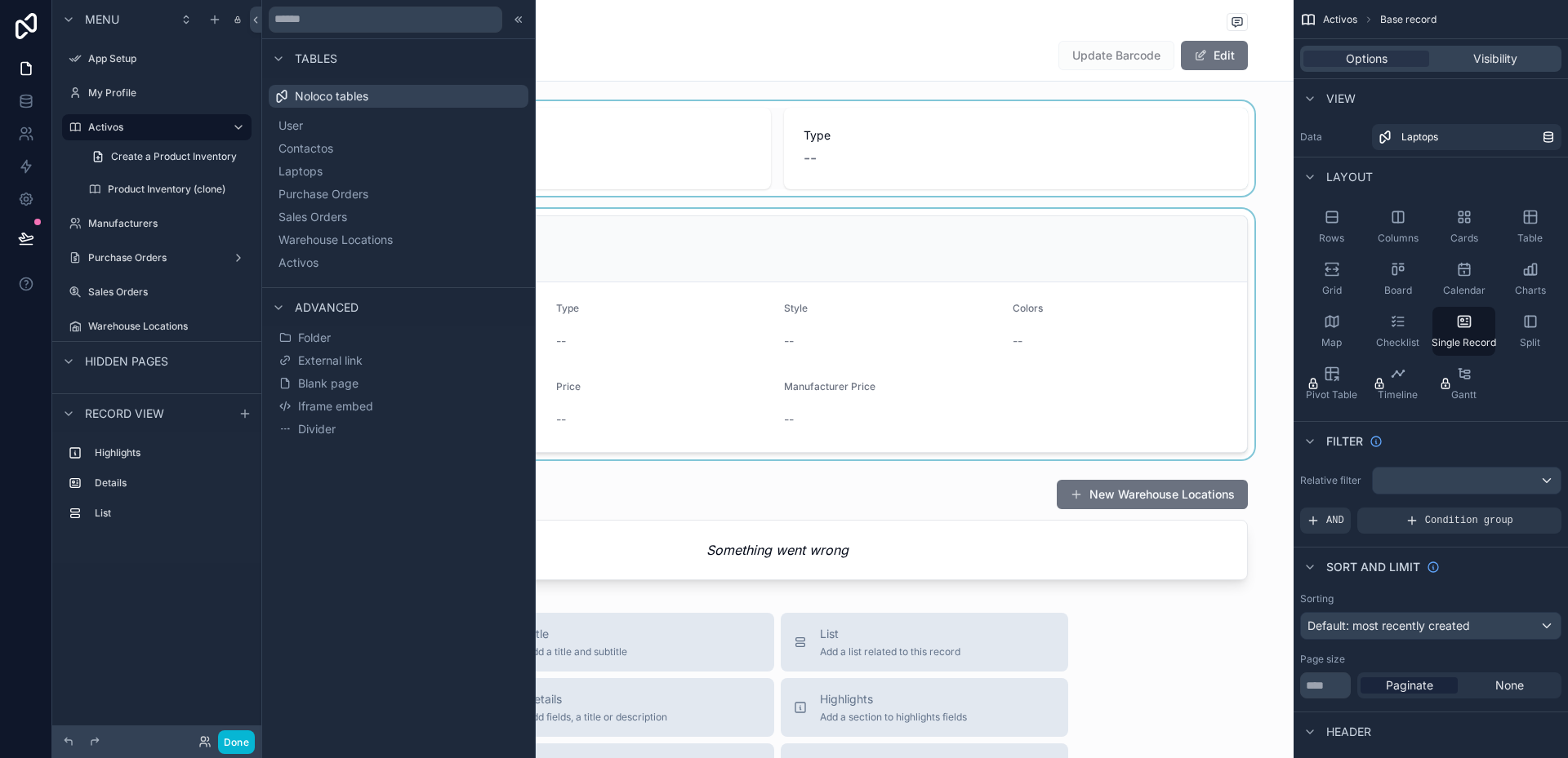
click at [1141, 181] on div "scrollable content" at bounding box center [777, 148] width 1032 height 94
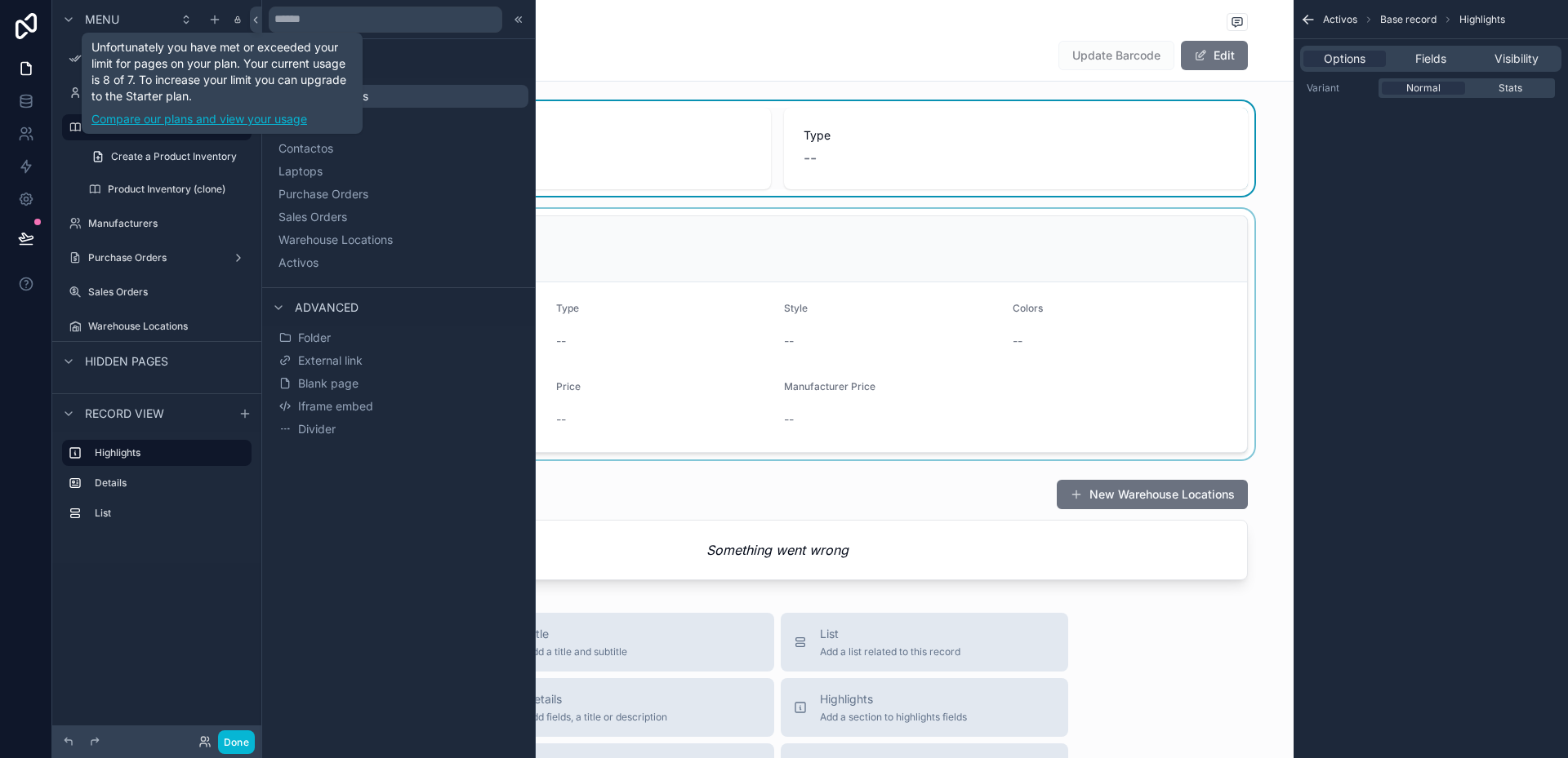
click at [225, 116] on link "Compare our plans and view your usage" at bounding box center [222, 119] width 261 height 16
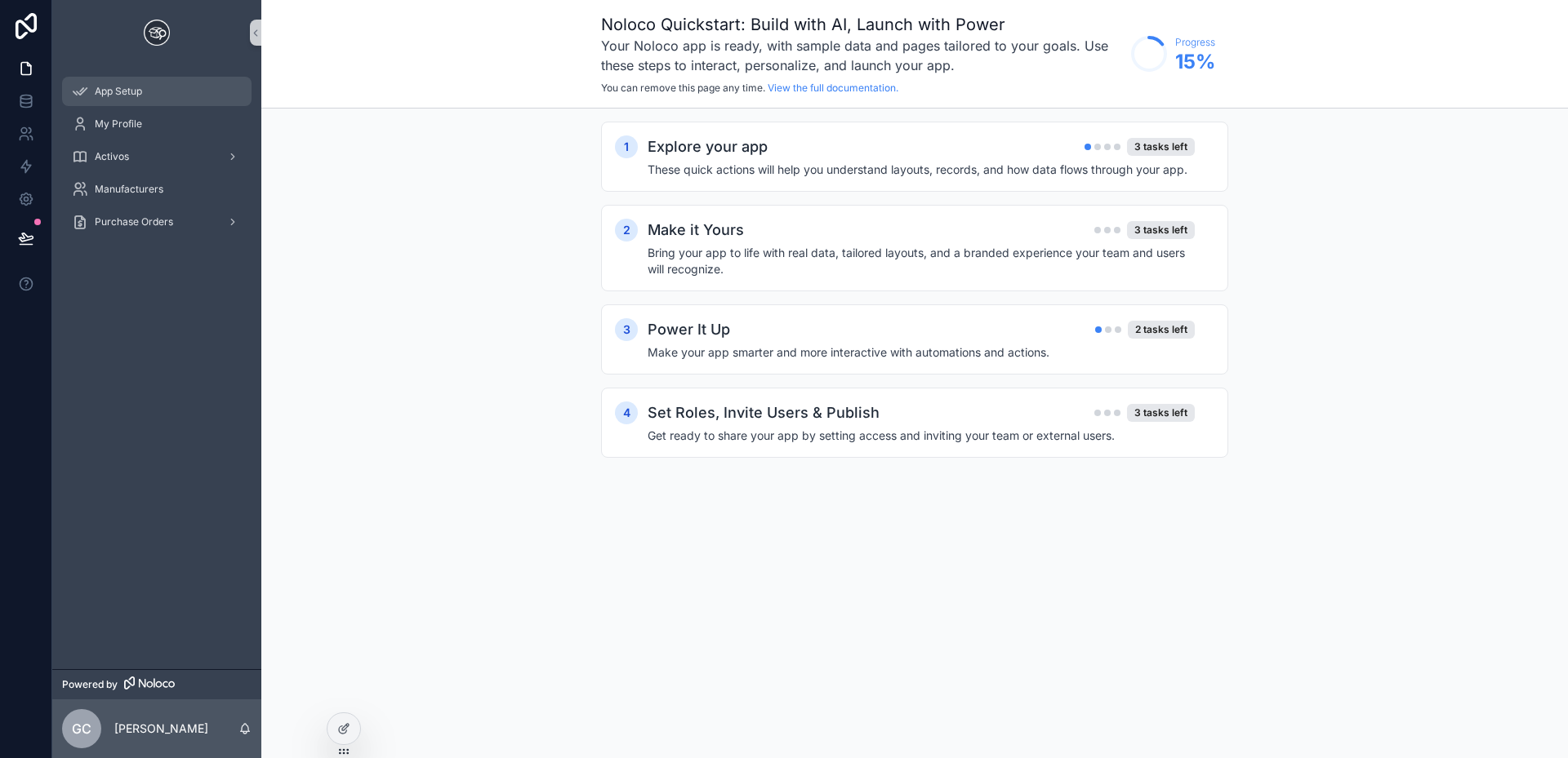
click at [121, 91] on span "App Setup" at bounding box center [118, 92] width 48 height 13
click at [120, 121] on span "My Profile" at bounding box center [118, 124] width 48 height 13
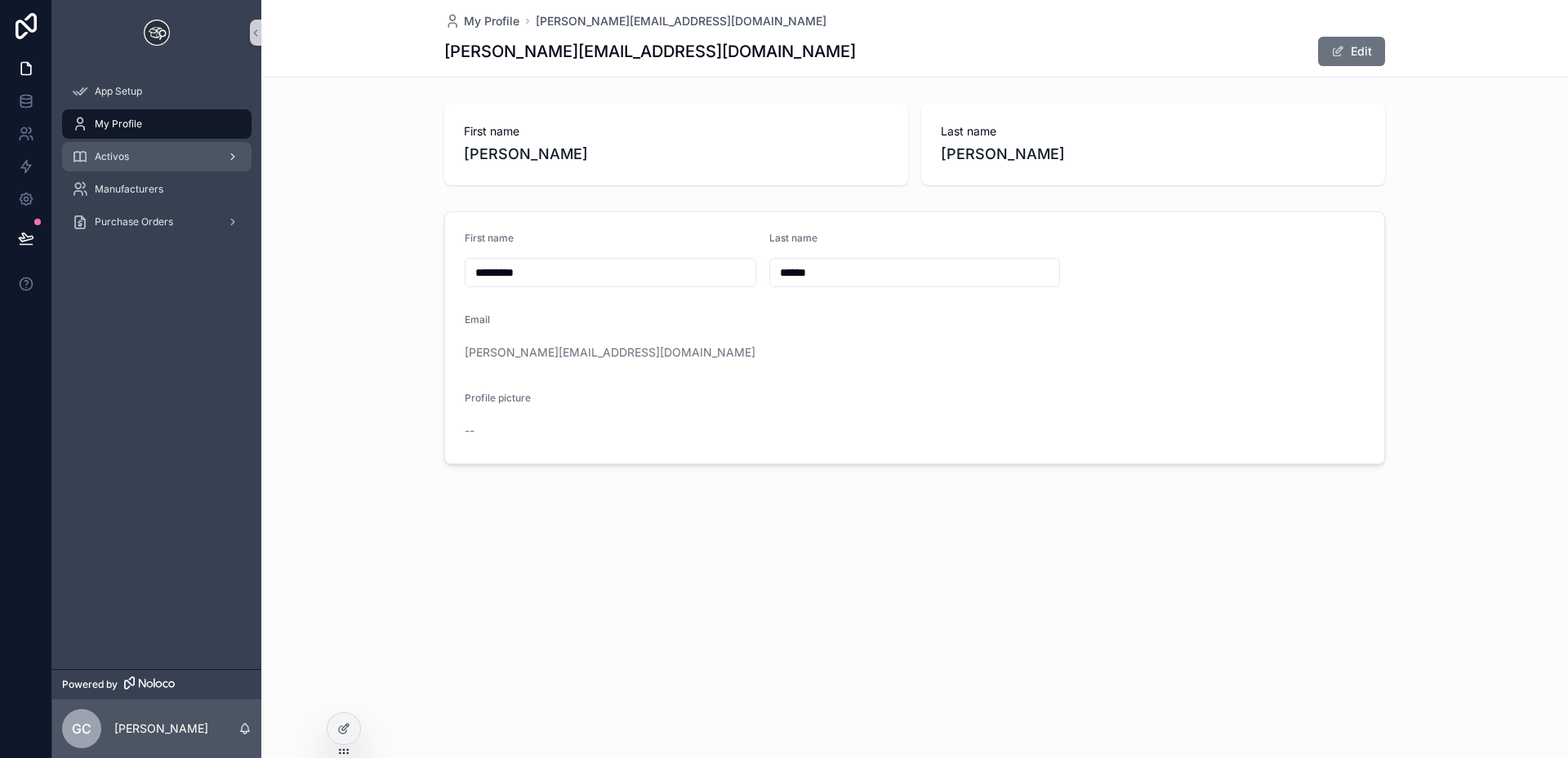
click at [128, 158] on span "Activos" at bounding box center [111, 156] width 34 height 13
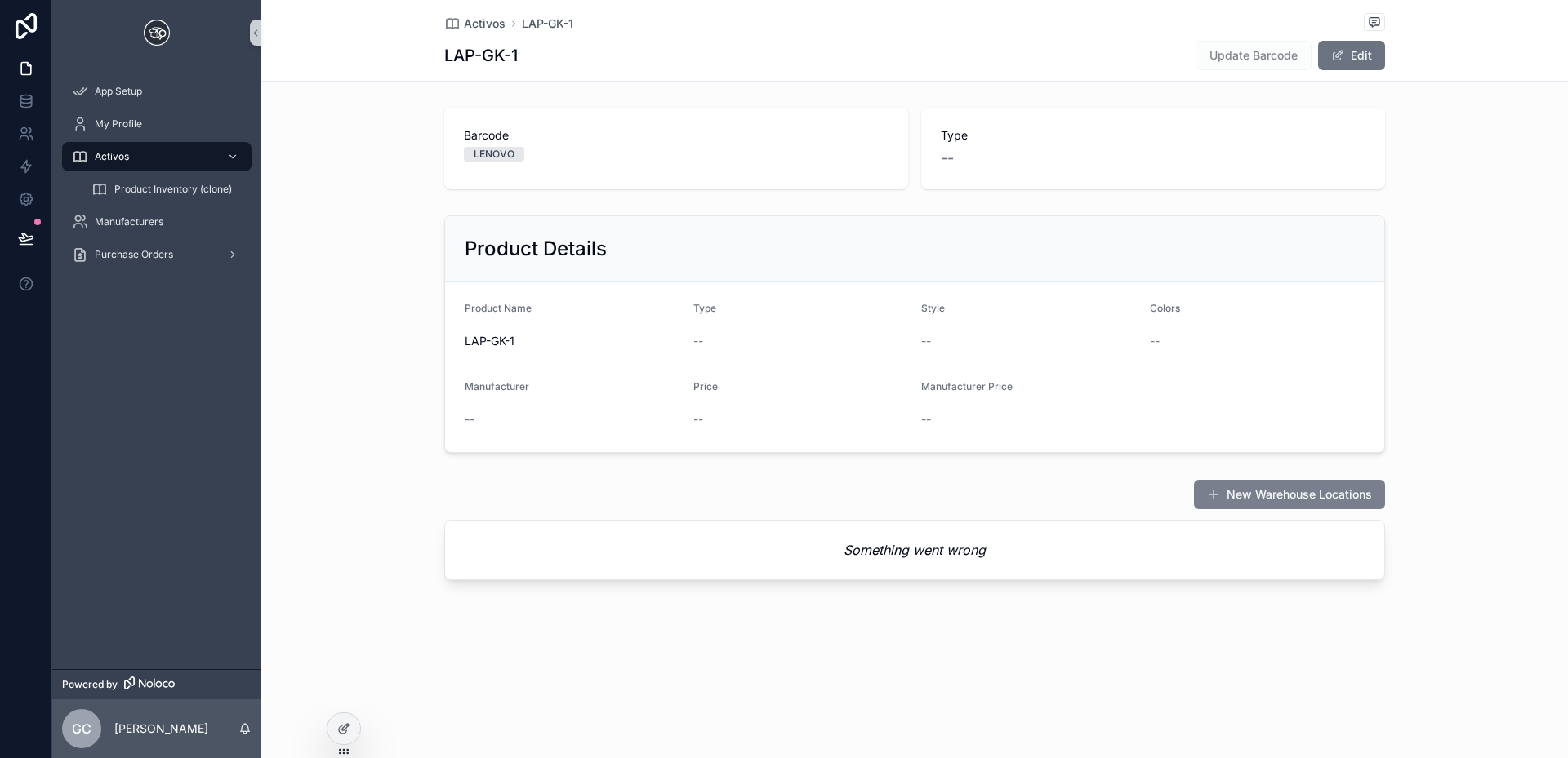
click at [1289, 500] on button "New Warehouse Locations" at bounding box center [1289, 494] width 191 height 30
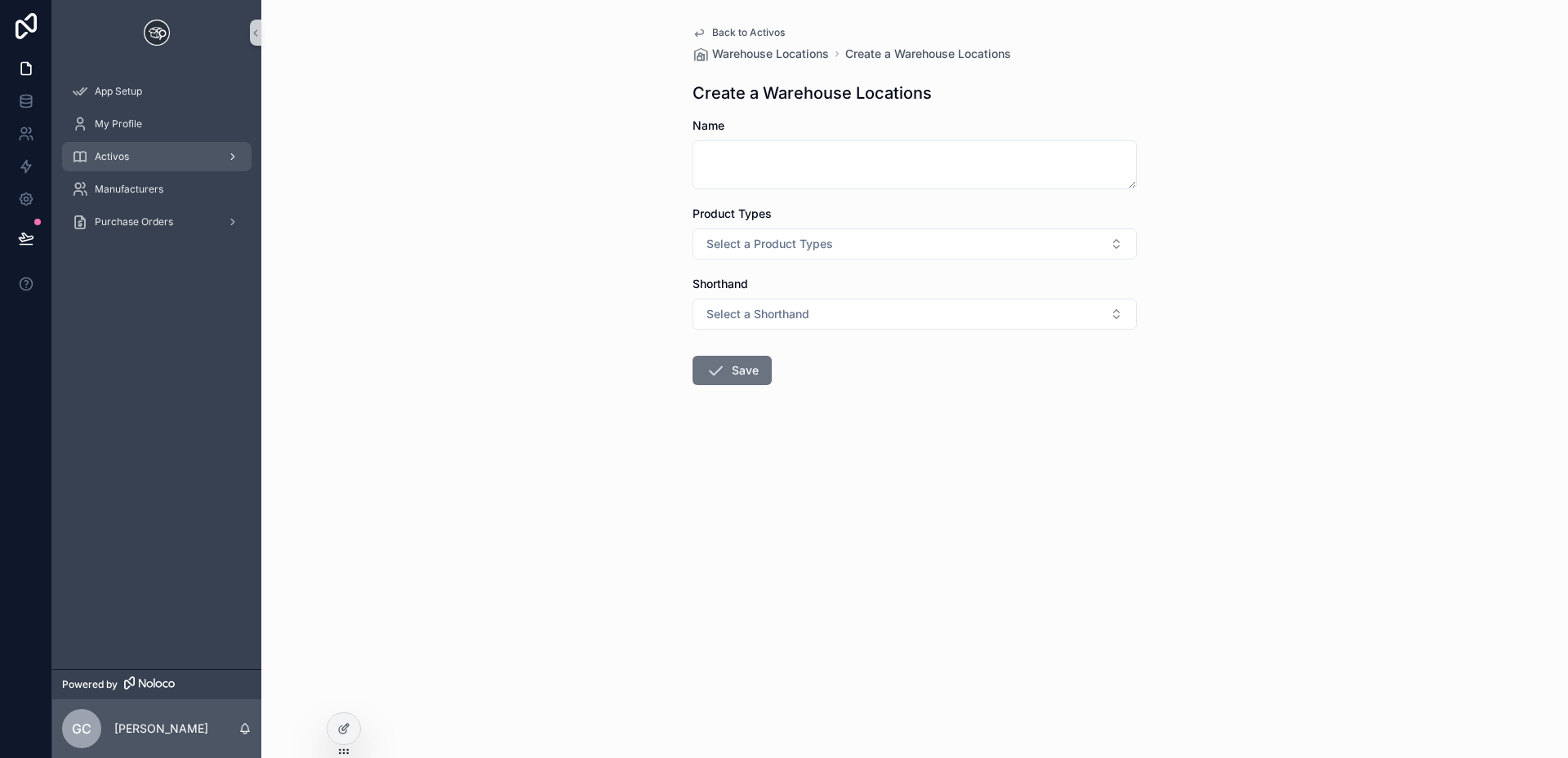
click at [129, 148] on div "Activos" at bounding box center [156, 156] width 170 height 26
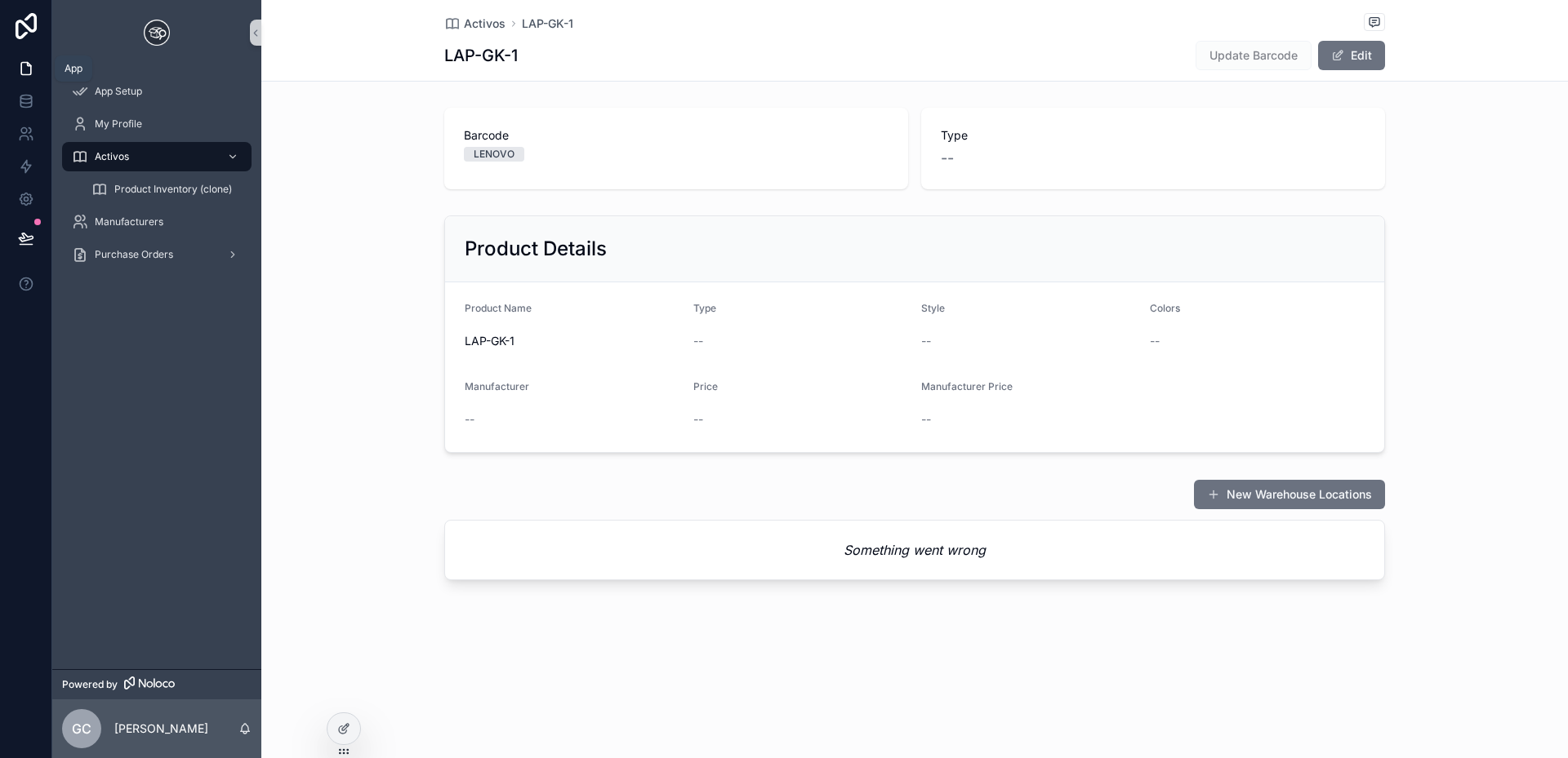
click at [29, 67] on icon at bounding box center [26, 68] width 16 height 16
click at [35, 101] on link at bounding box center [25, 101] width 51 height 32
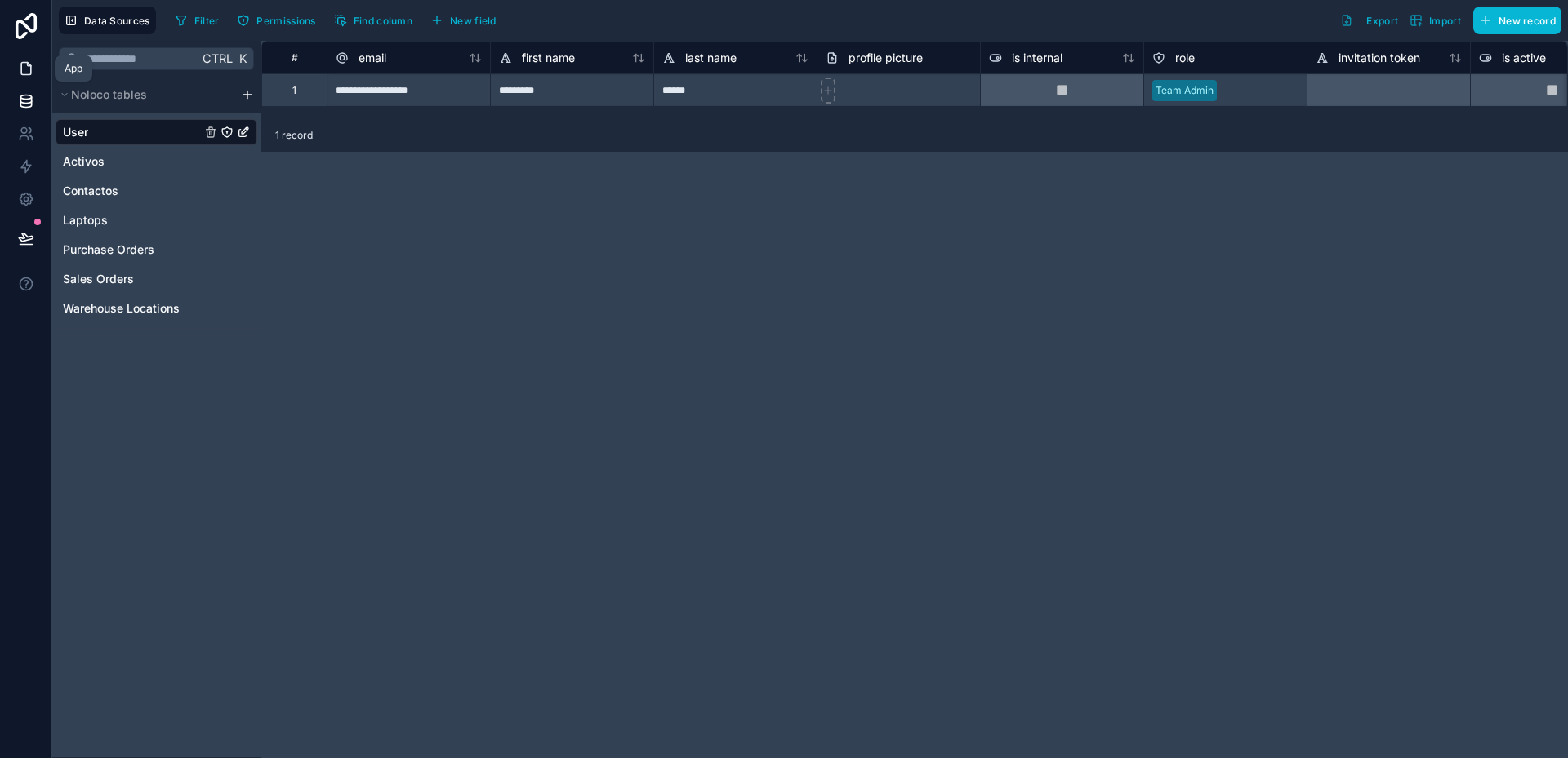
click at [35, 66] on link at bounding box center [25, 68] width 51 height 32
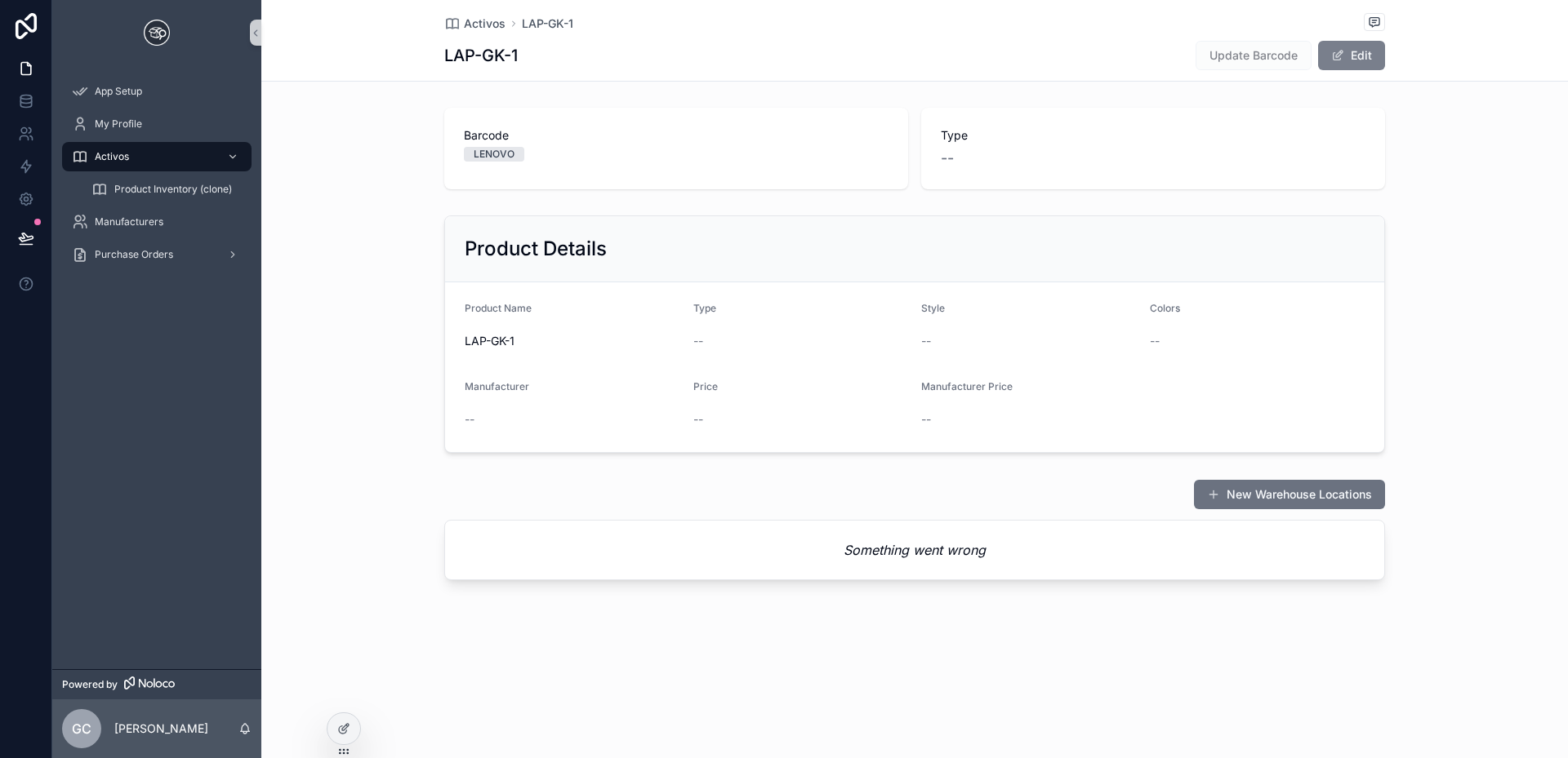
click at [1367, 52] on button "Edit" at bounding box center [1351, 55] width 67 height 30
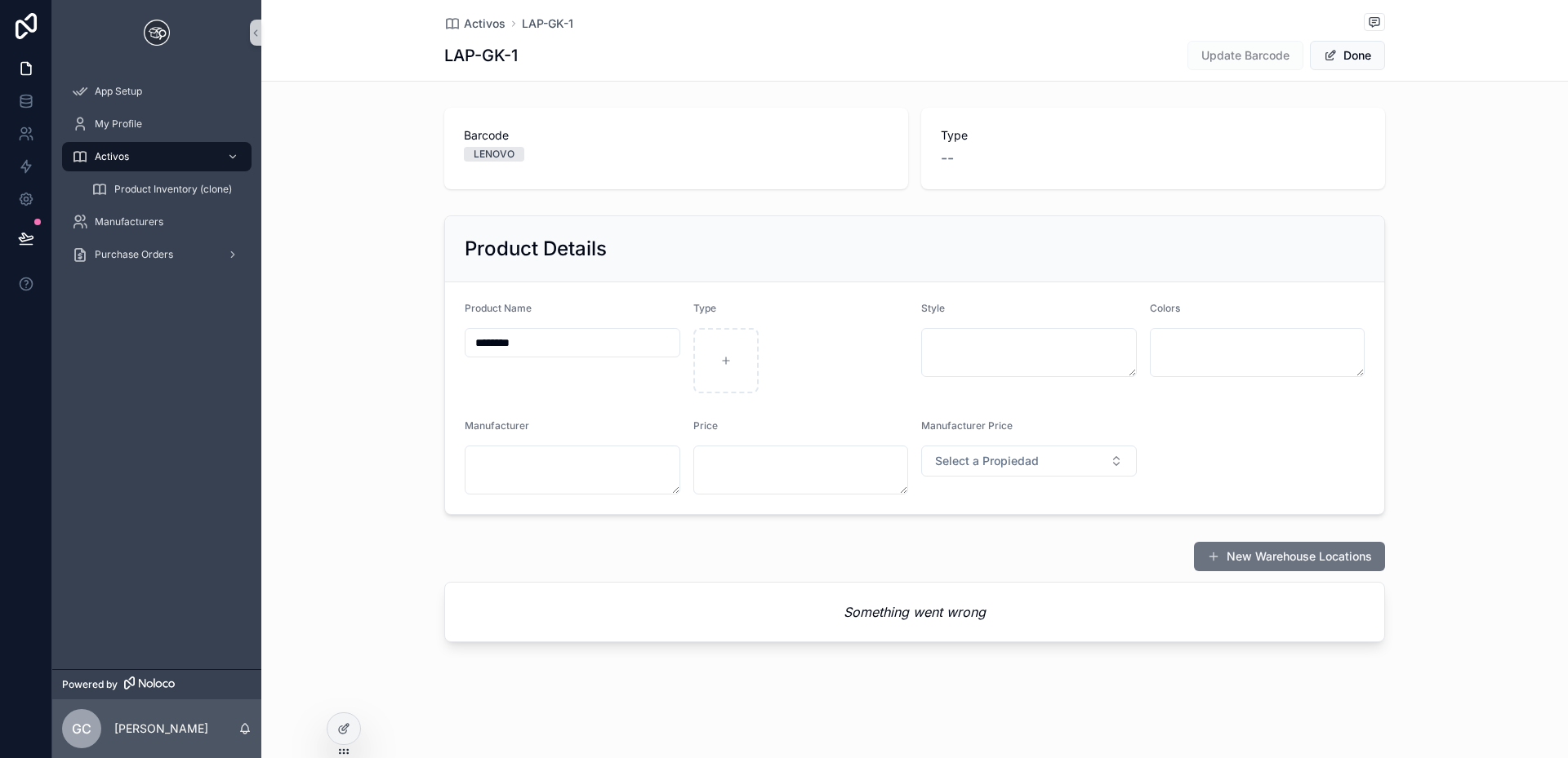
click at [740, 99] on div "Activos LAP-GK-1 LAP-GK-1 Update Barcode Done Barcode LENOVO Type -- Product De…" at bounding box center [915, 376] width 1307 height 754
click at [104, 93] on span "App Setup" at bounding box center [118, 92] width 48 height 13
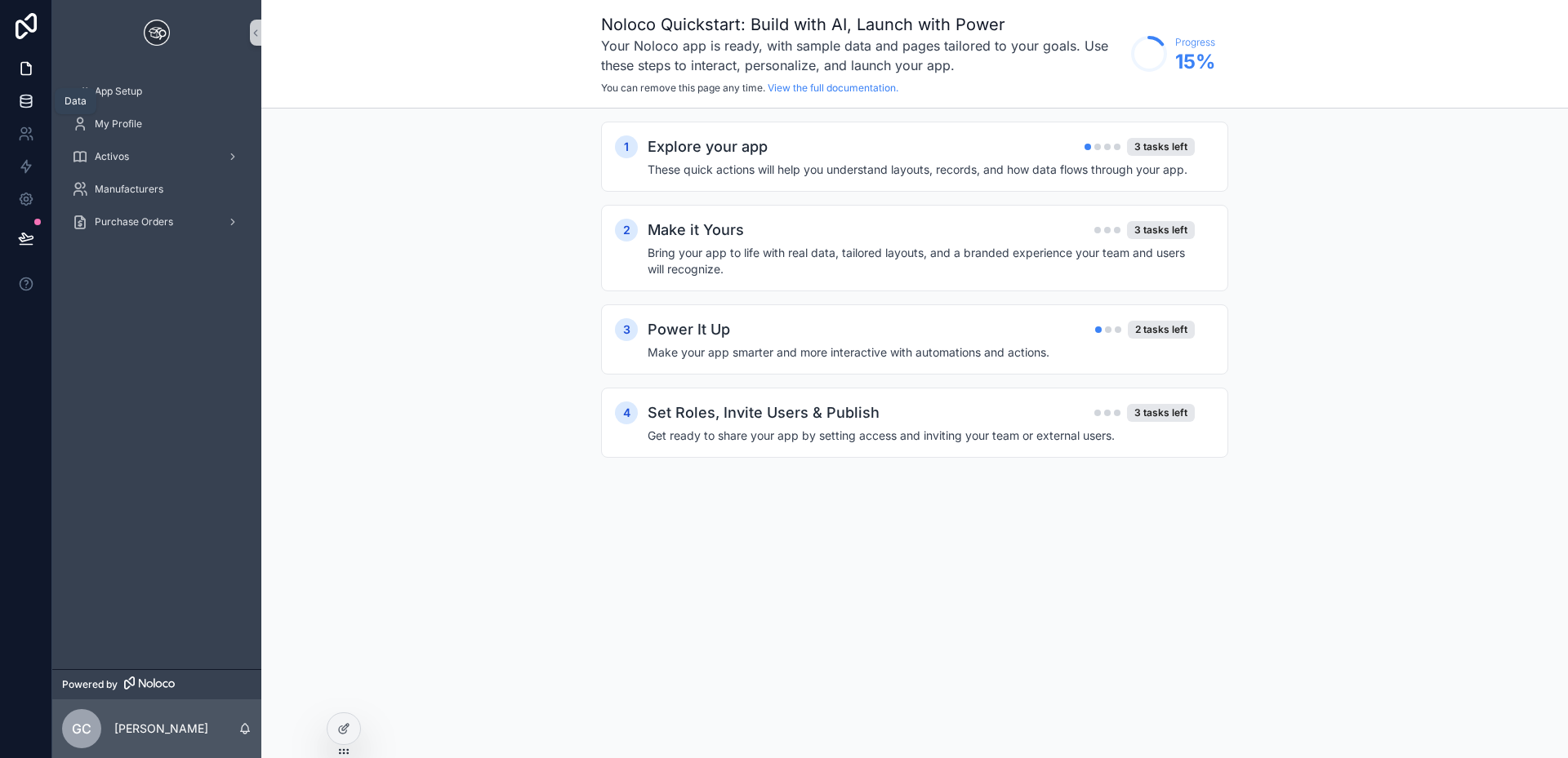
click at [21, 101] on icon at bounding box center [26, 104] width 11 height 6
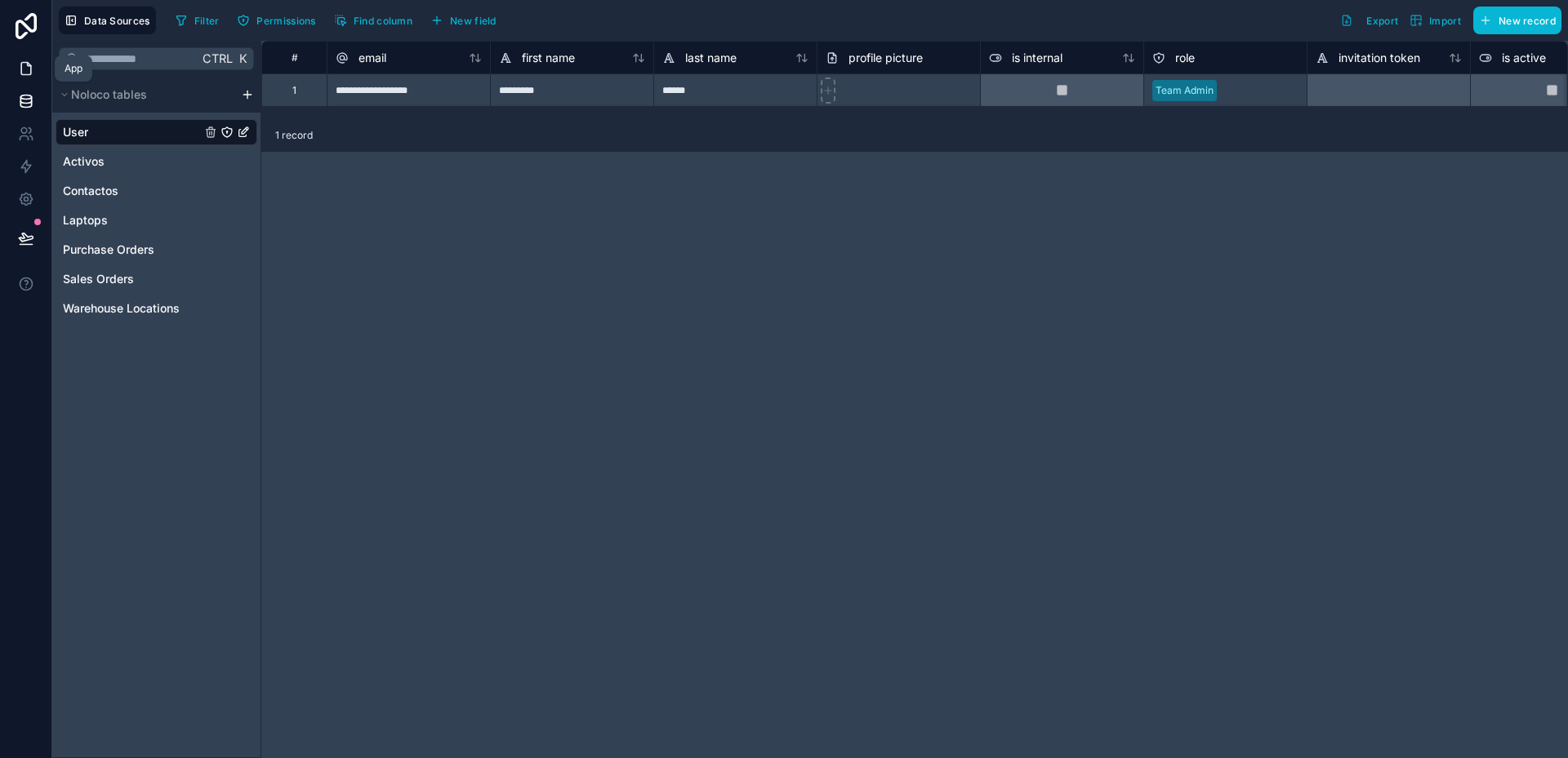
click at [24, 68] on icon at bounding box center [26, 68] width 16 height 16
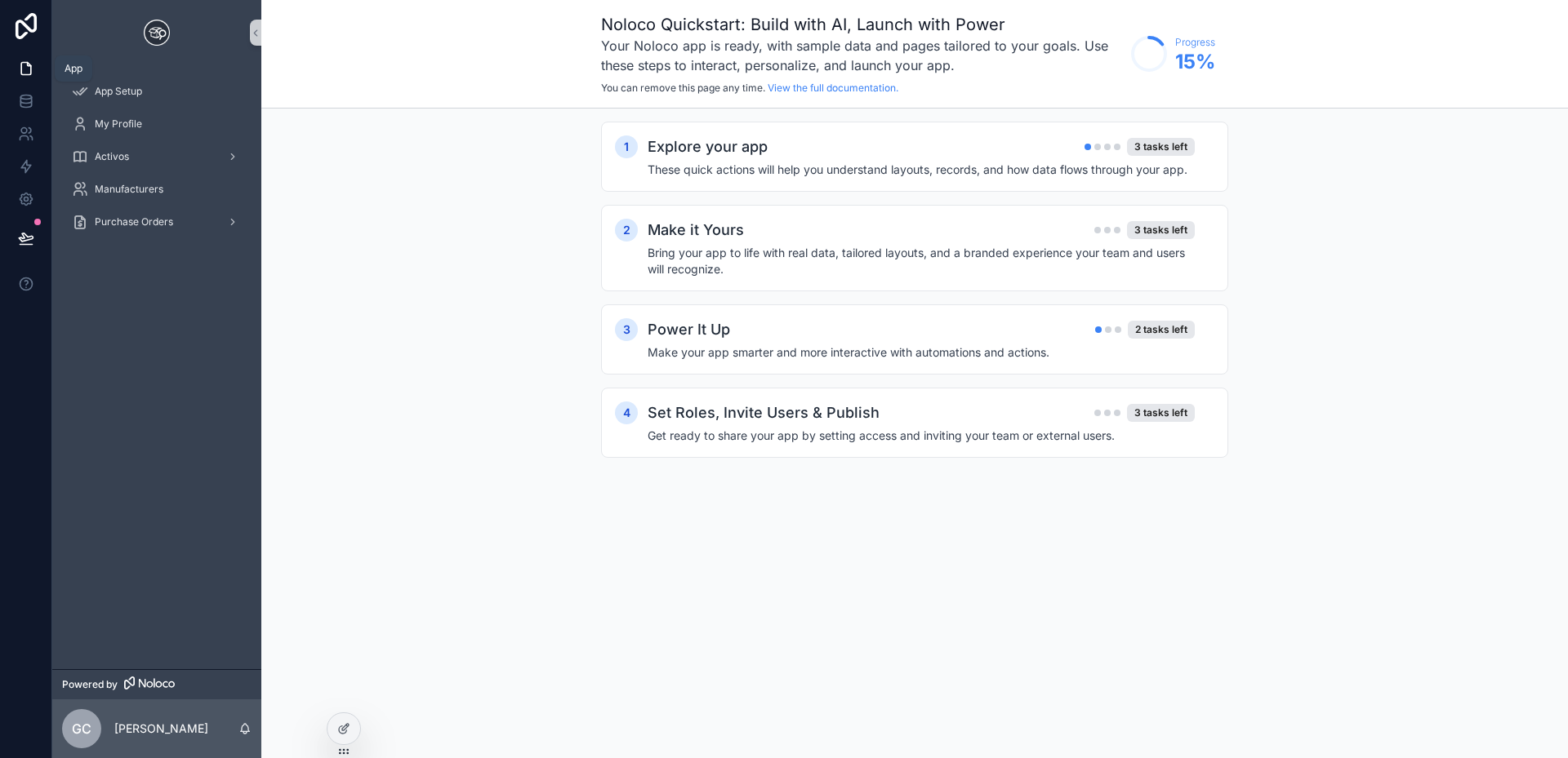
click at [28, 71] on icon at bounding box center [26, 68] width 16 height 16
click at [30, 94] on icon at bounding box center [26, 101] width 16 height 16
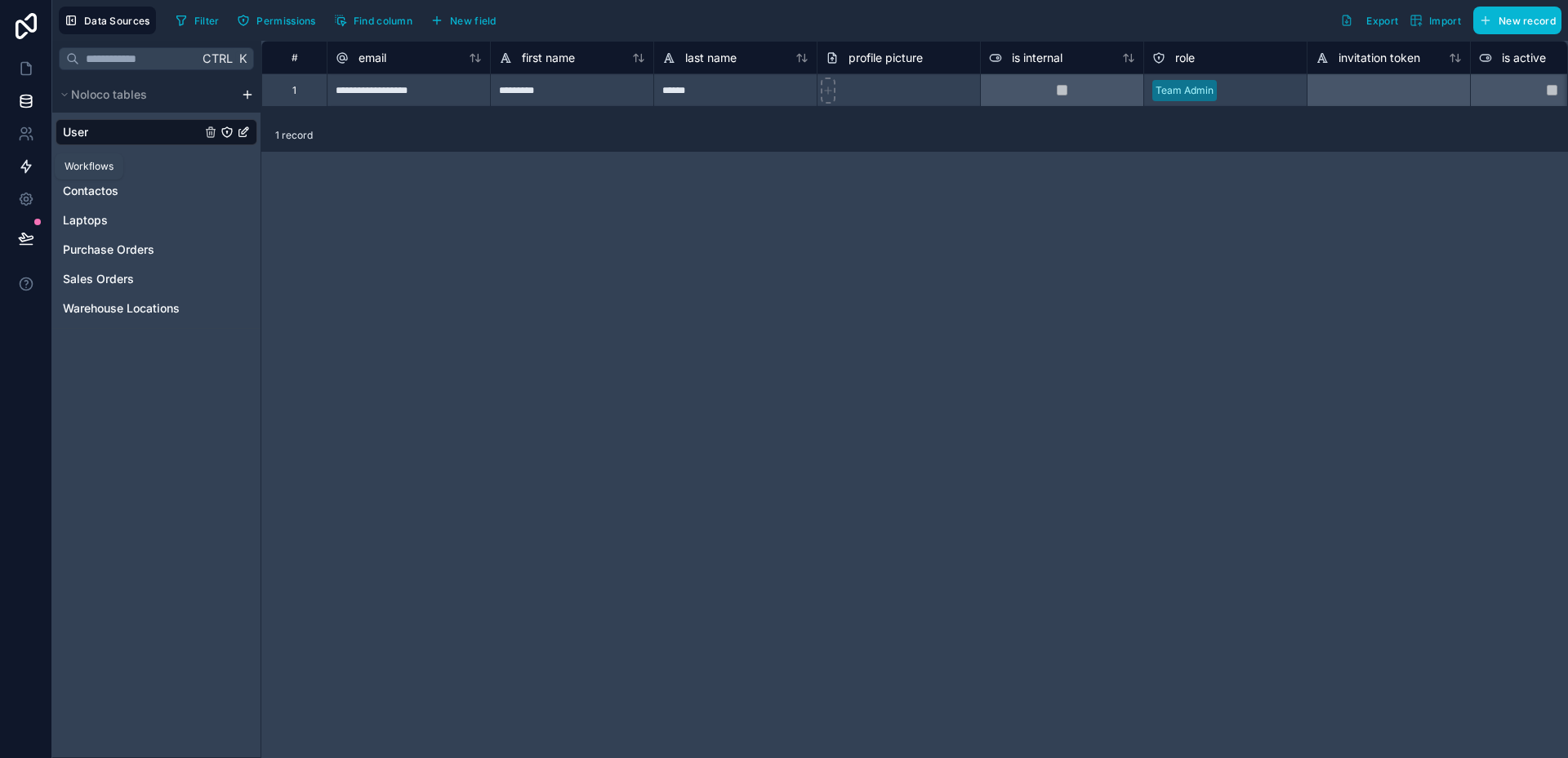
click at [23, 162] on icon at bounding box center [26, 166] width 16 height 16
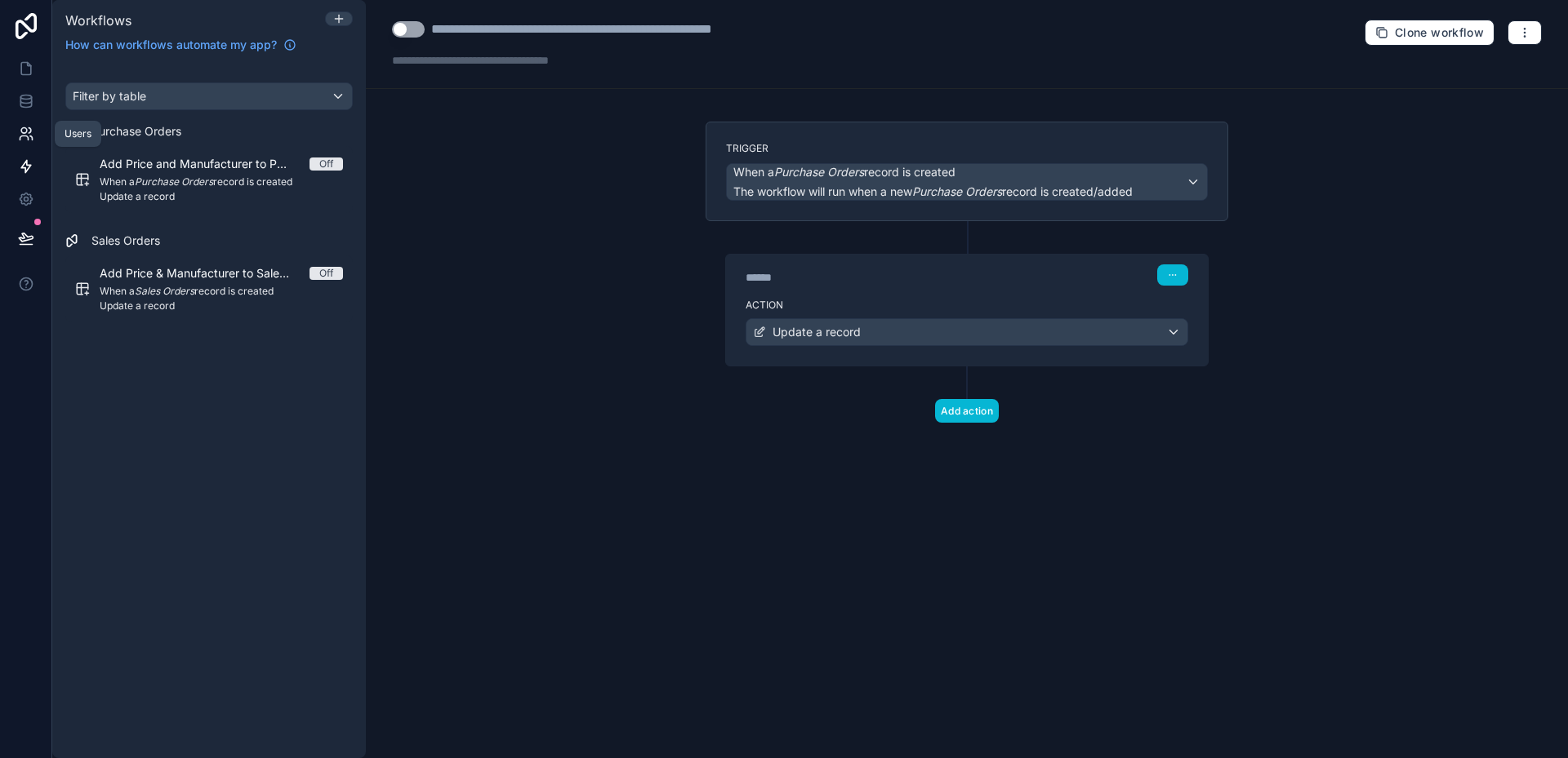
click at [30, 139] on icon at bounding box center [26, 134] width 16 height 16
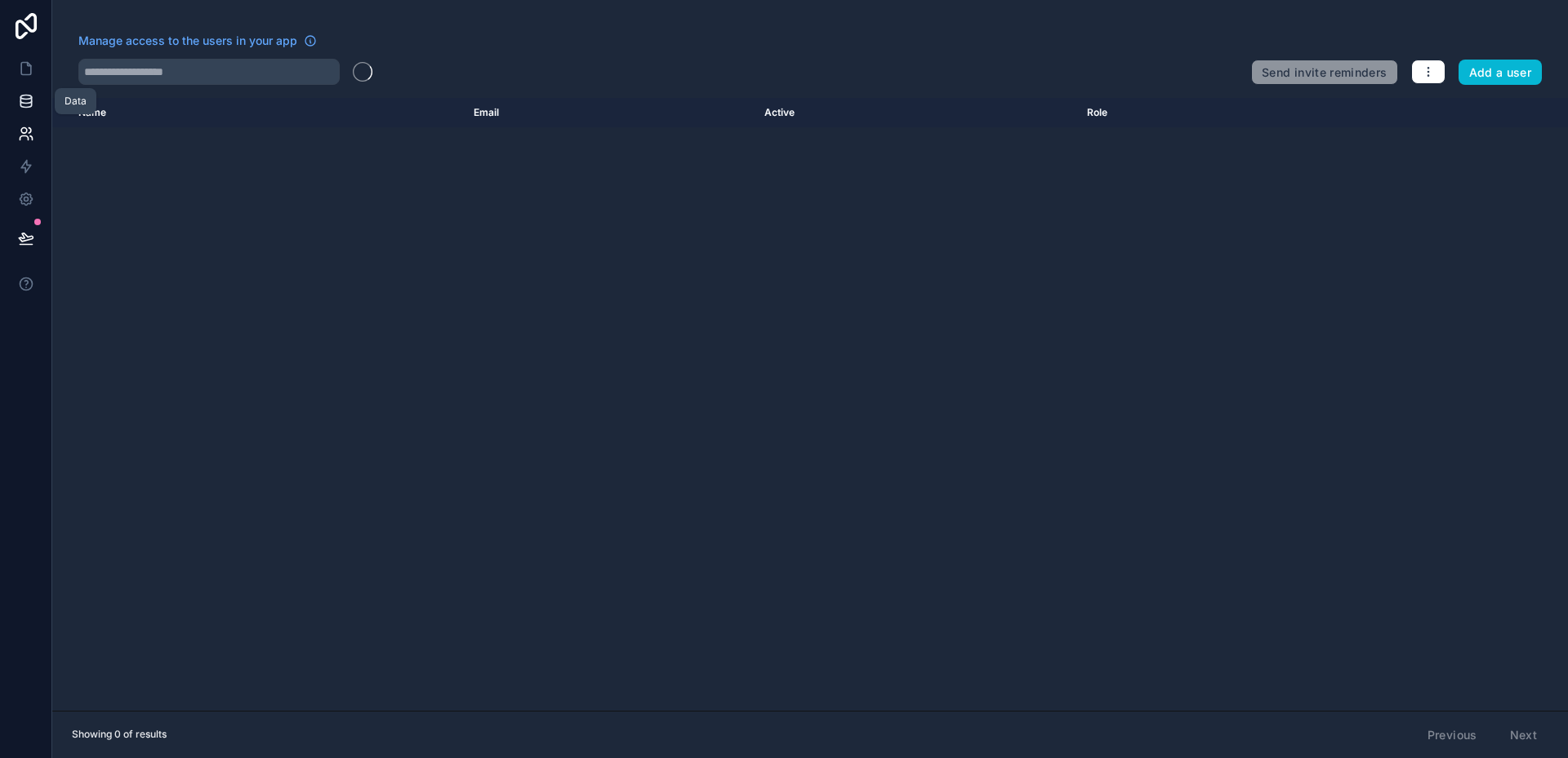
click at [28, 98] on icon at bounding box center [26, 101] width 16 height 16
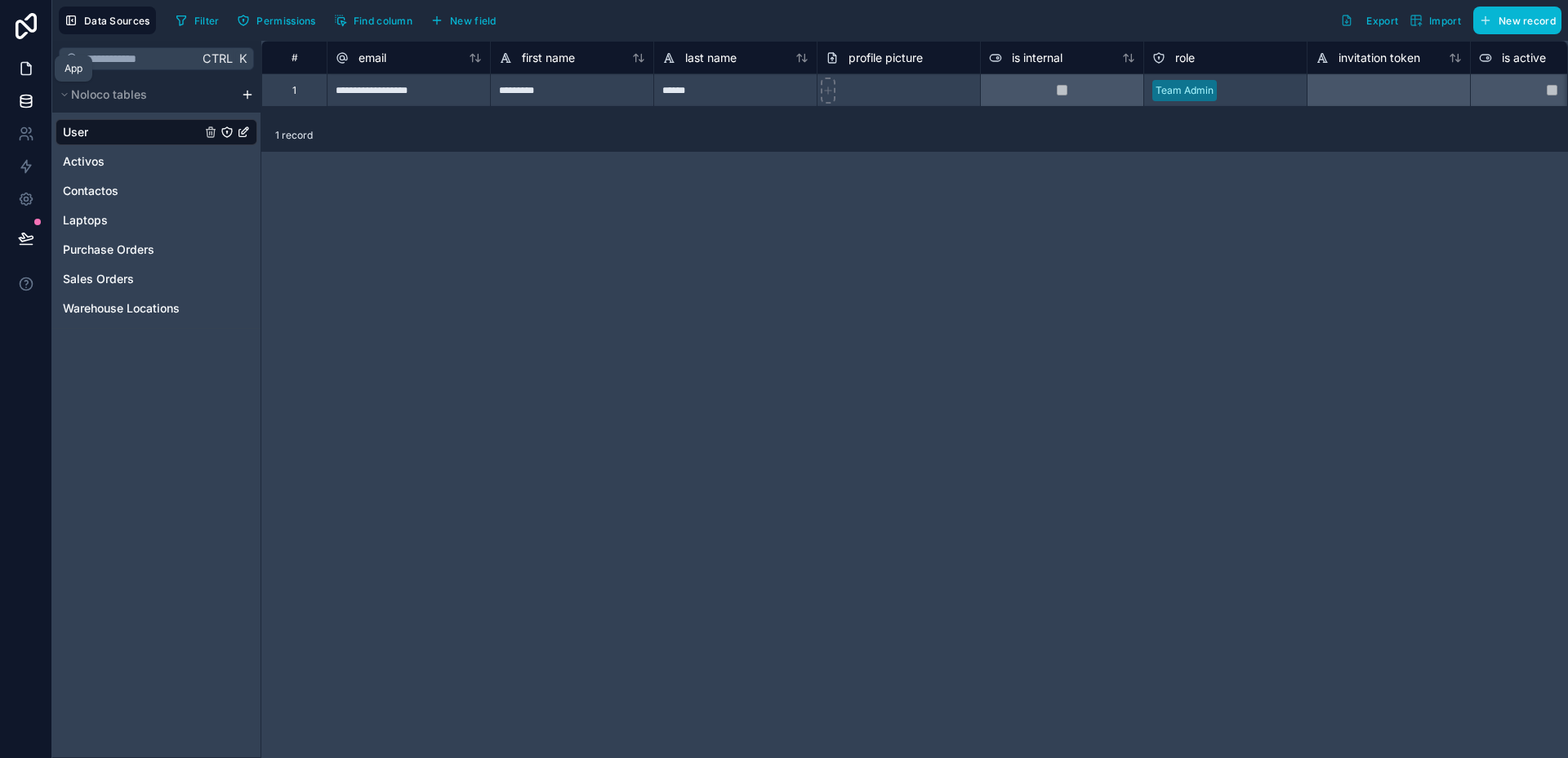
click at [30, 69] on icon at bounding box center [26, 68] width 16 height 16
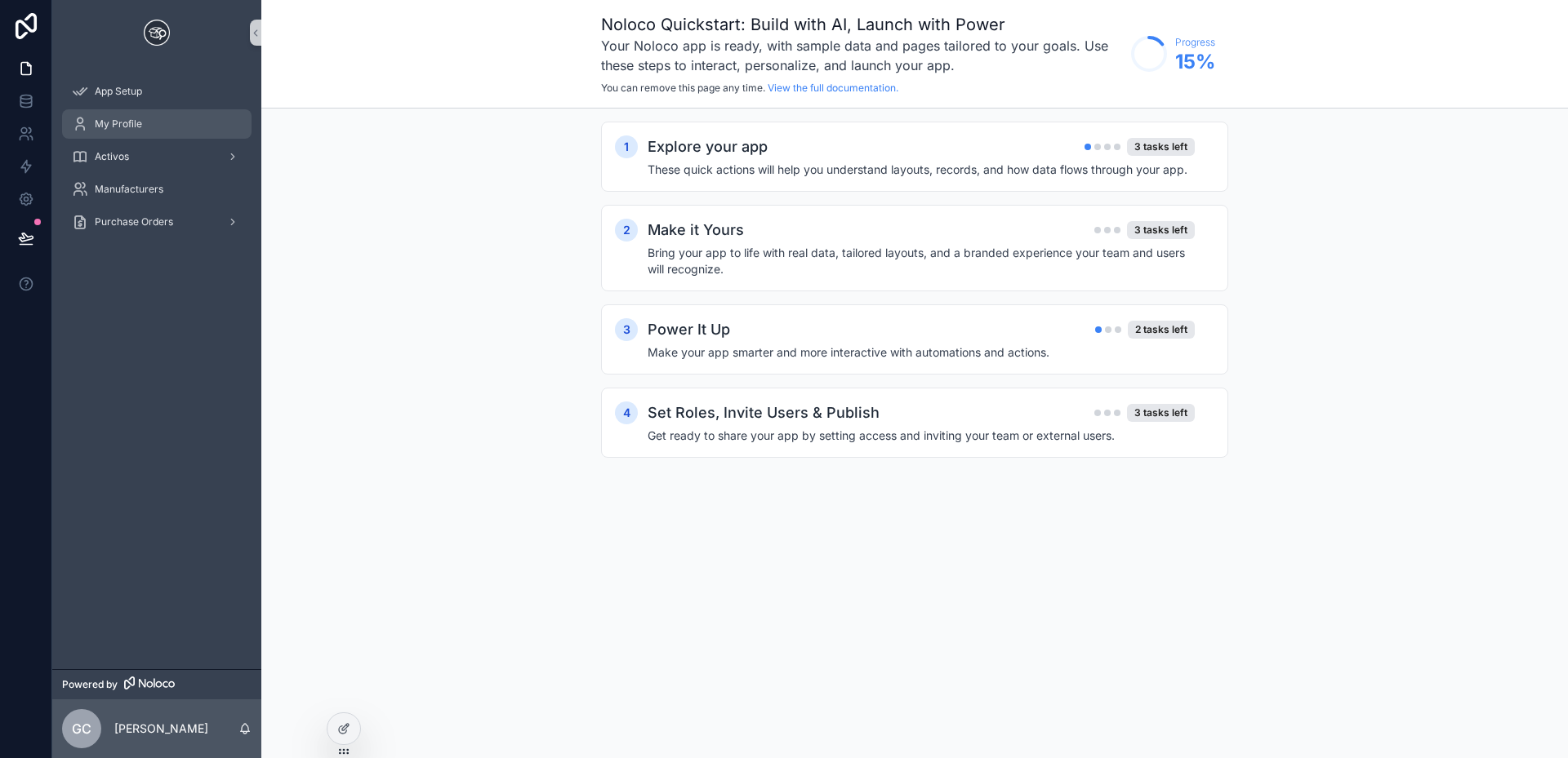
click at [128, 124] on span "My Profile" at bounding box center [118, 124] width 48 height 13
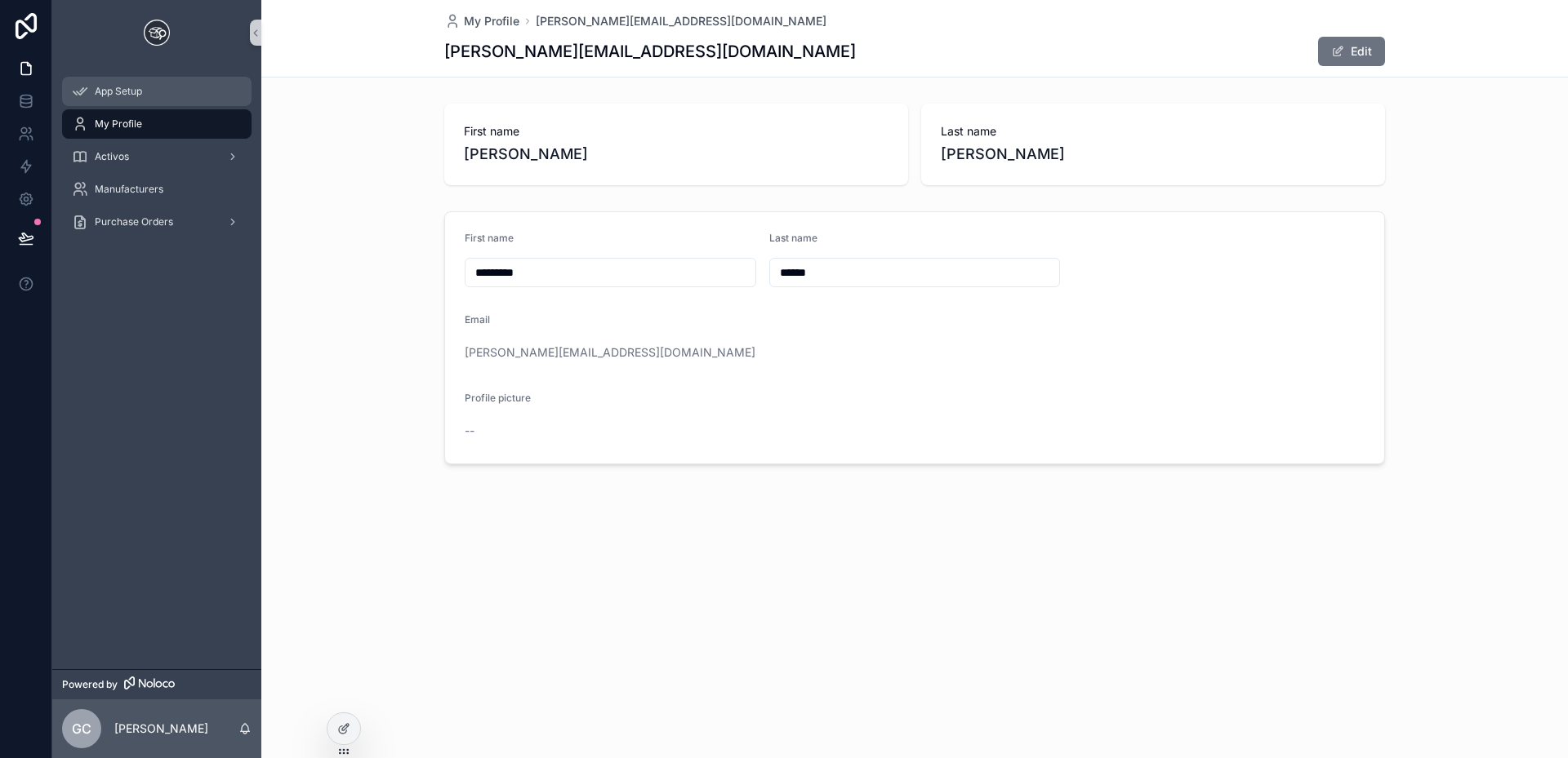
click at [123, 95] on span "App Setup" at bounding box center [118, 92] width 48 height 13
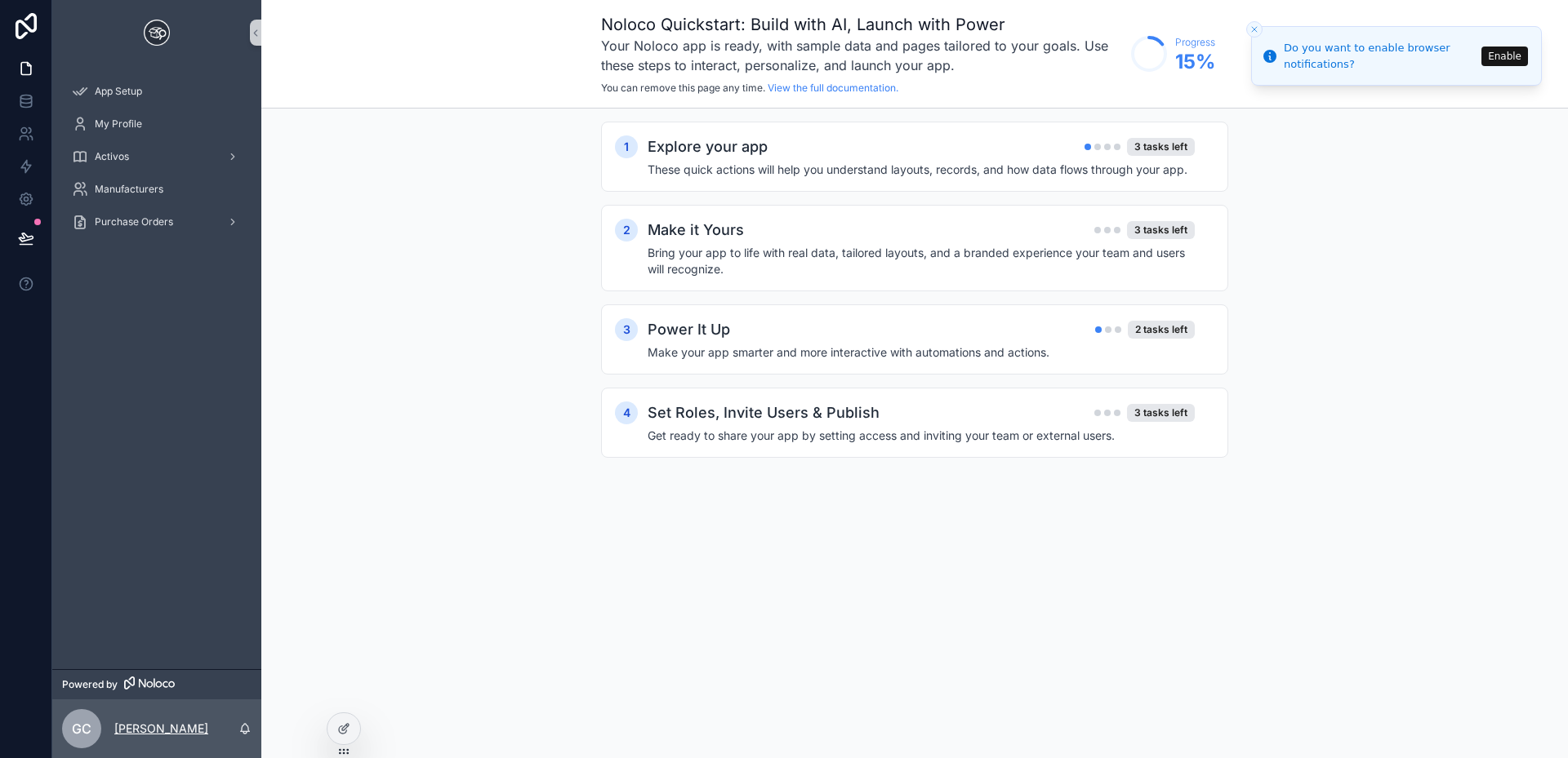
click at [166, 724] on p "[PERSON_NAME]" at bounding box center [161, 728] width 94 height 16
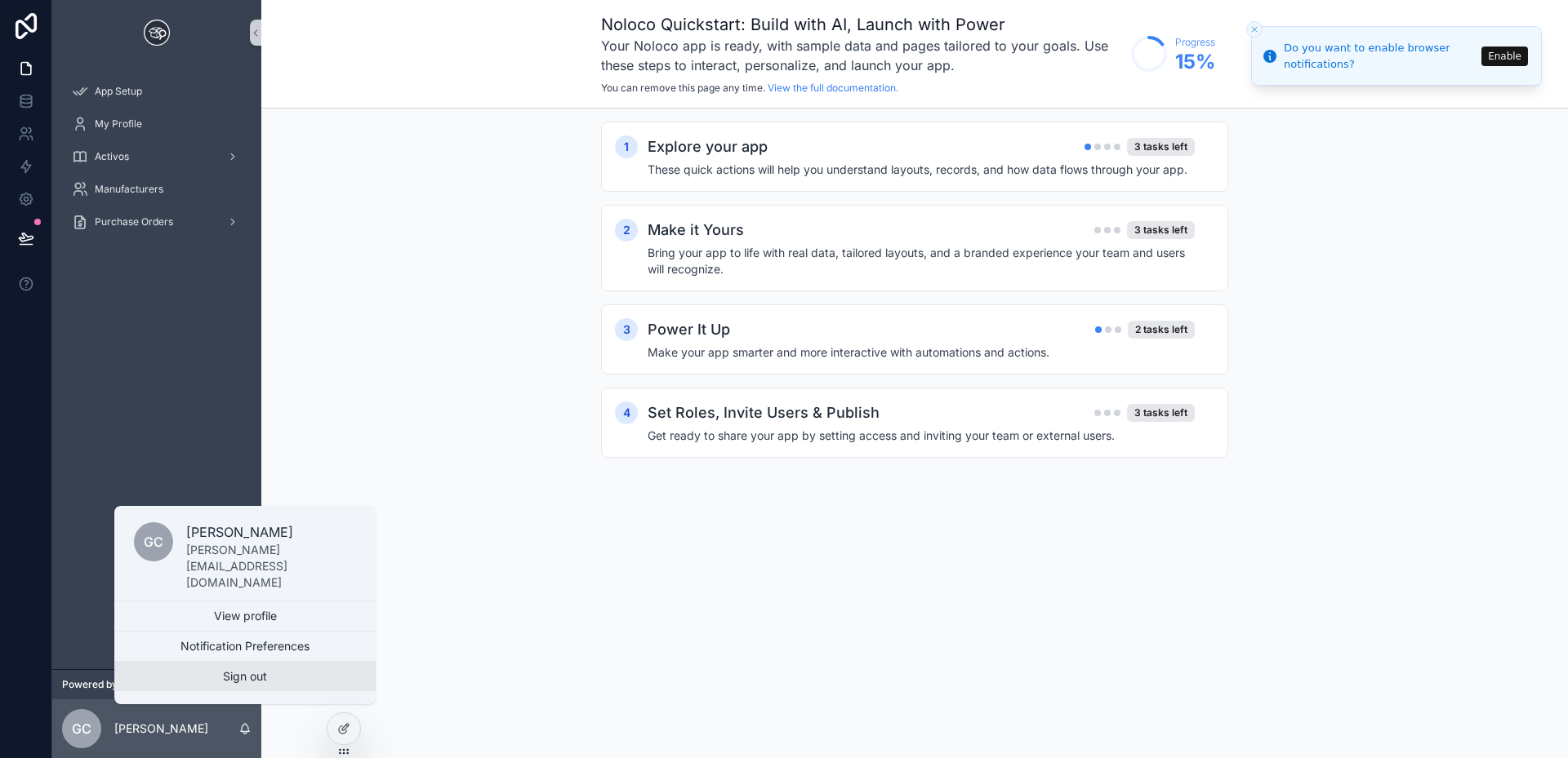
click at [203, 683] on button "Sign out" at bounding box center [244, 676] width 261 height 30
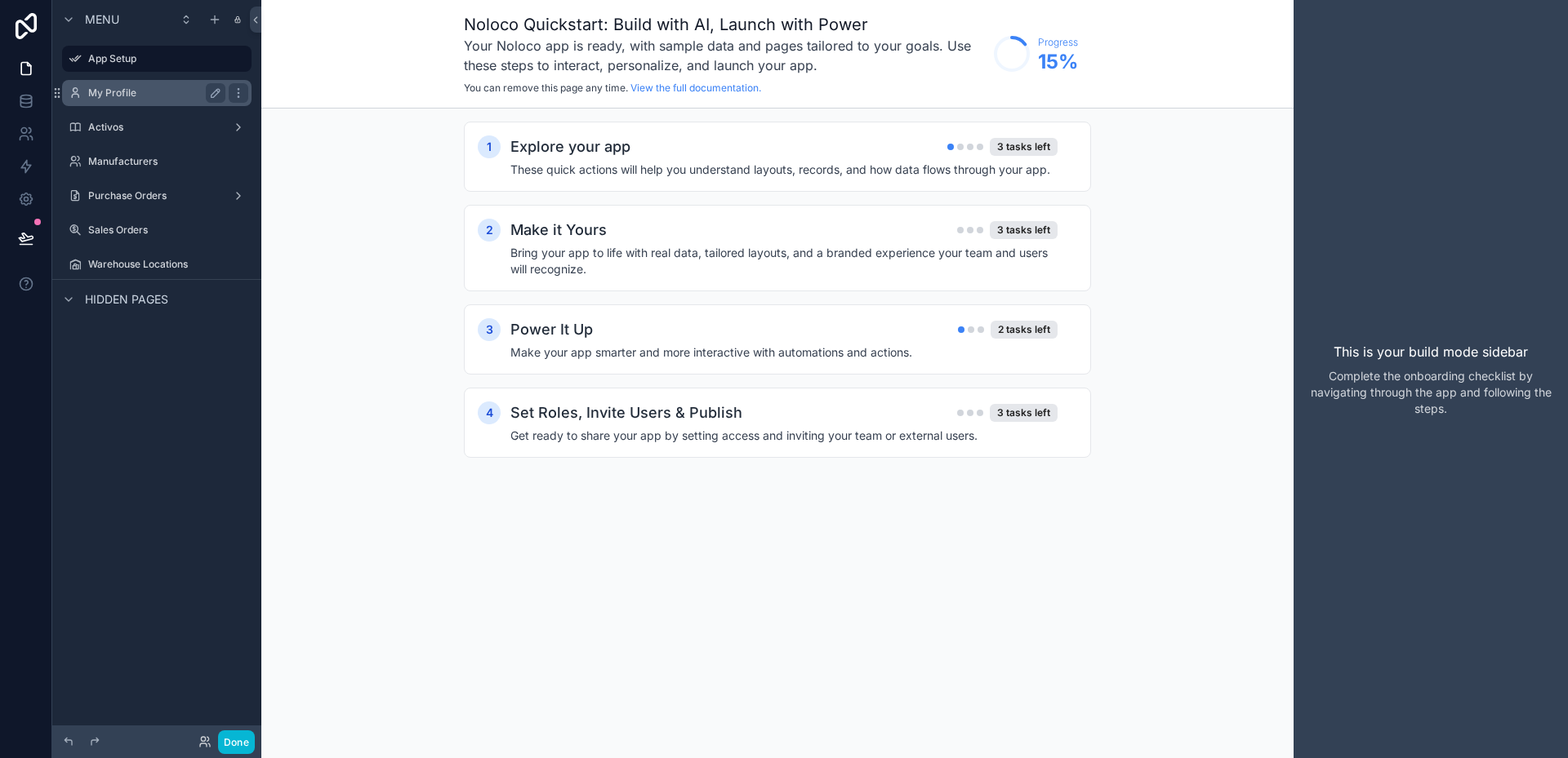
click at [110, 94] on label "My Profile" at bounding box center [153, 93] width 130 height 13
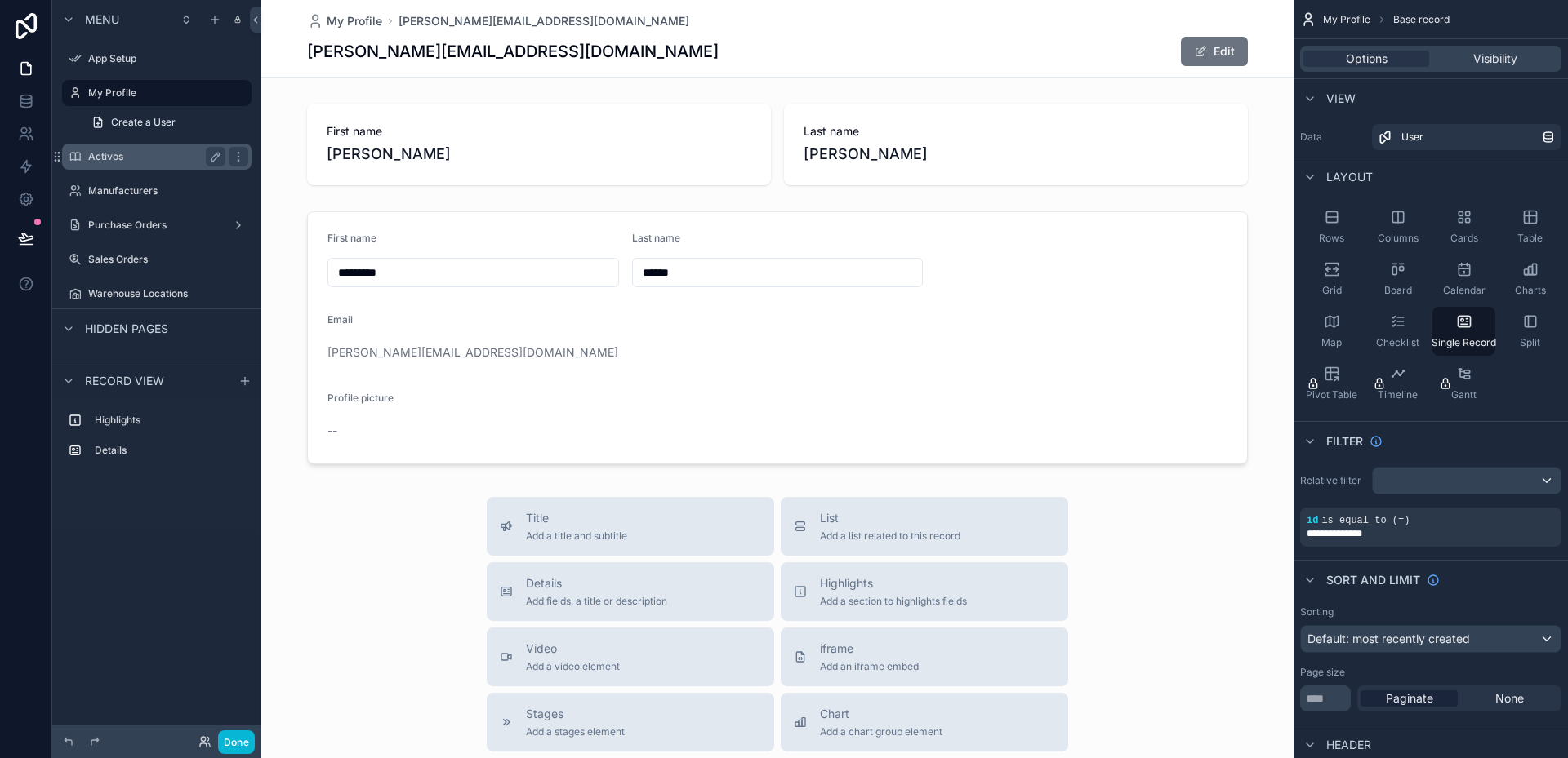
click at [154, 159] on label "Activos" at bounding box center [153, 156] width 130 height 13
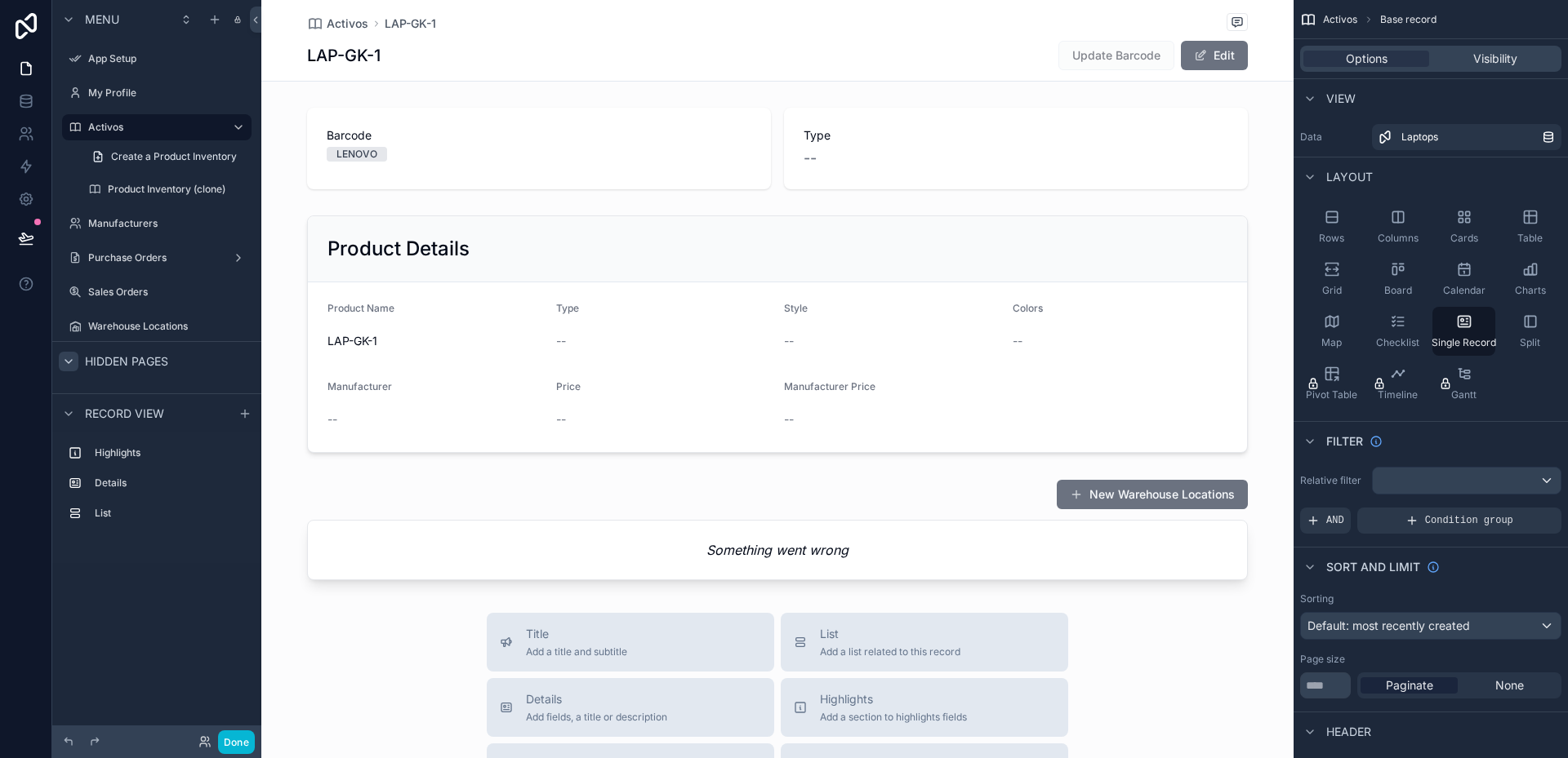
click at [66, 356] on icon "scrollable content" at bounding box center [68, 361] width 13 height 13
click at [68, 362] on icon "scrollable content" at bounding box center [68, 361] width 13 height 13
click at [66, 414] on icon "scrollable content" at bounding box center [68, 414] width 13 height 13
click at [115, 480] on label "Details" at bounding box center [166, 483] width 144 height 13
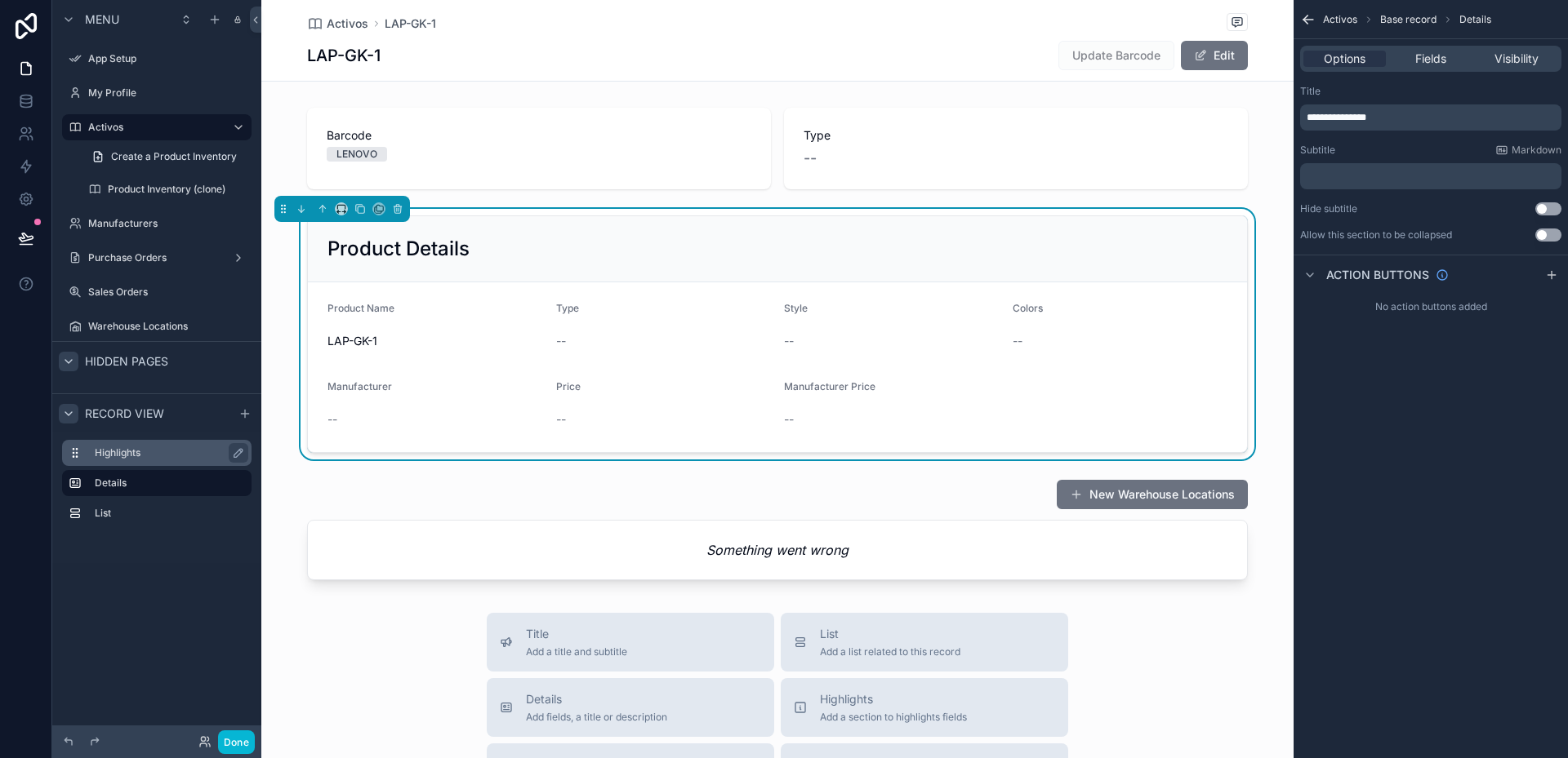
click at [117, 455] on label "Highlights" at bounding box center [166, 453] width 144 height 13
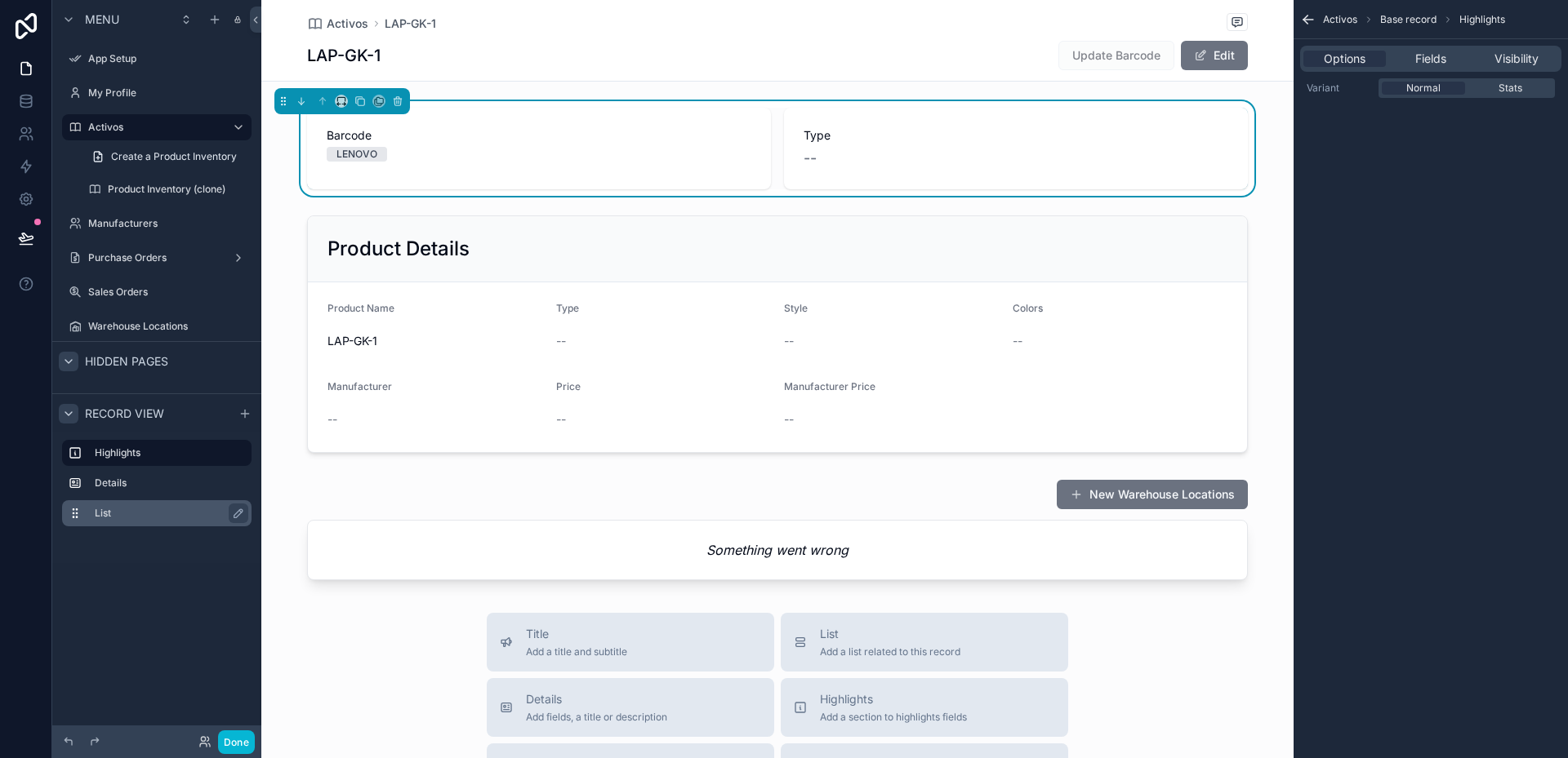
click at [108, 509] on label "List" at bounding box center [166, 513] width 144 height 13
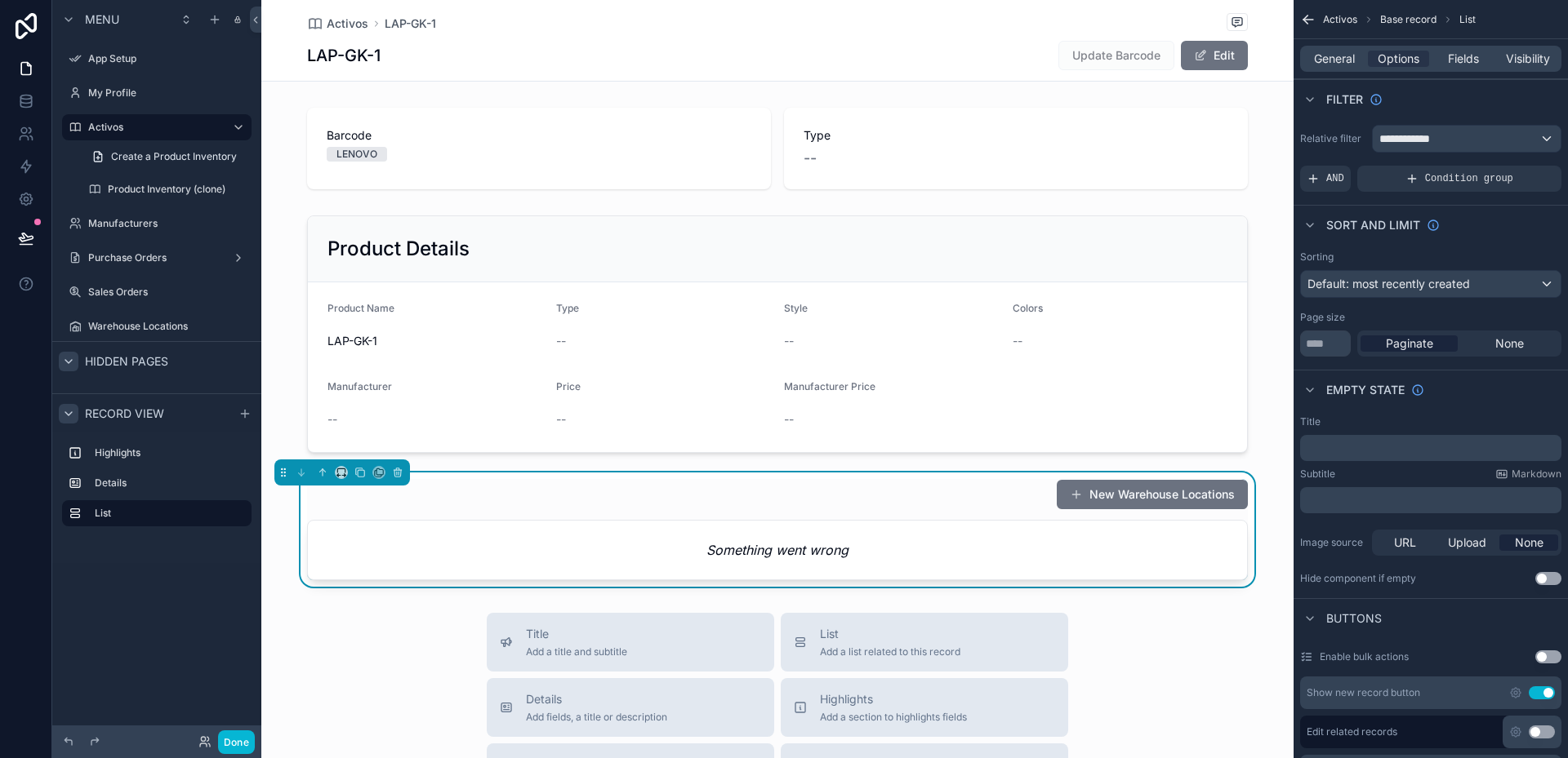
click at [120, 366] on span "Hidden pages" at bounding box center [127, 362] width 84 height 16
click at [117, 325] on label "Warehouse Locations" at bounding box center [153, 326] width 130 height 13
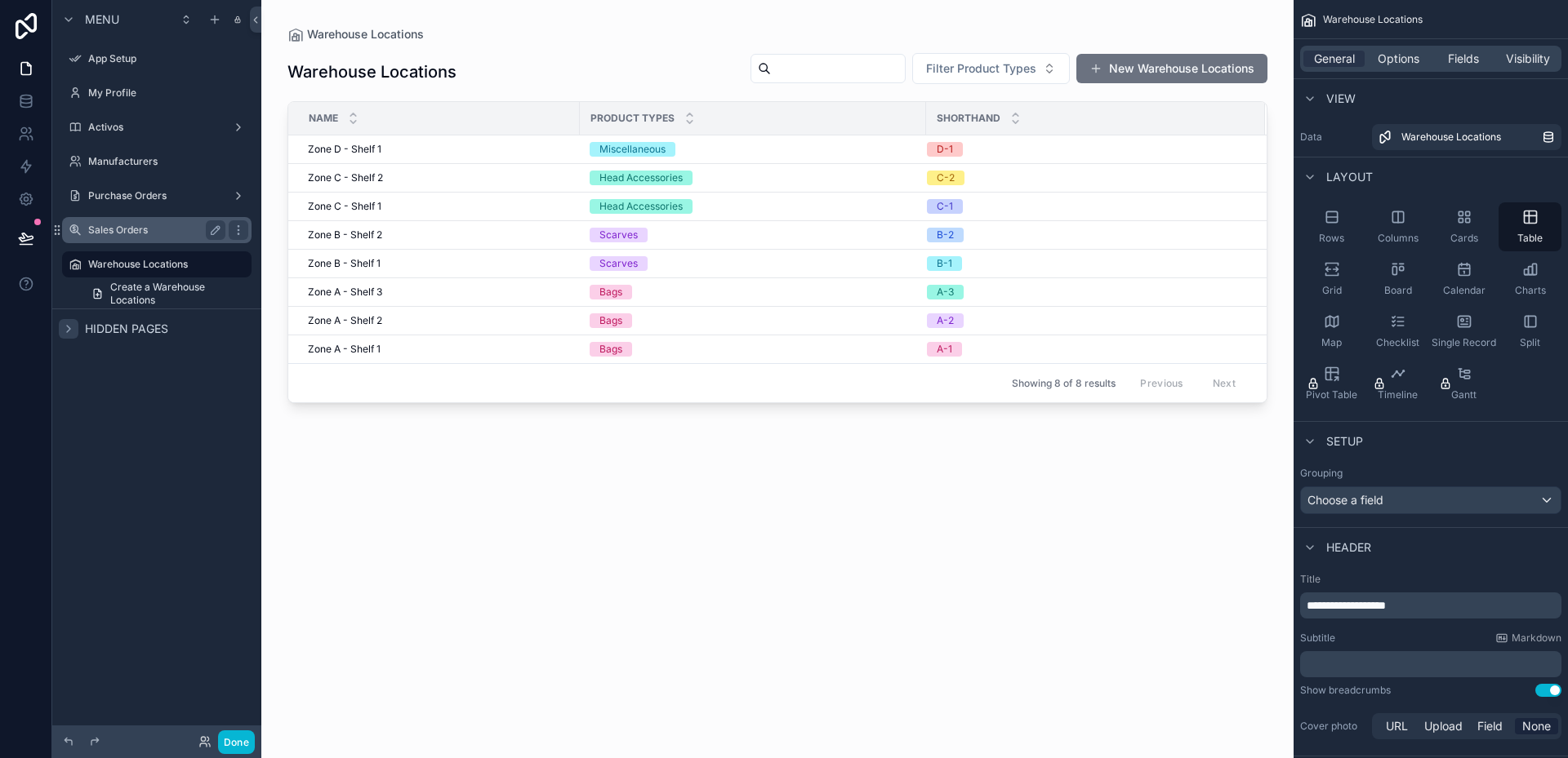
click at [120, 237] on div "Sales Orders" at bounding box center [156, 230] width 137 height 20
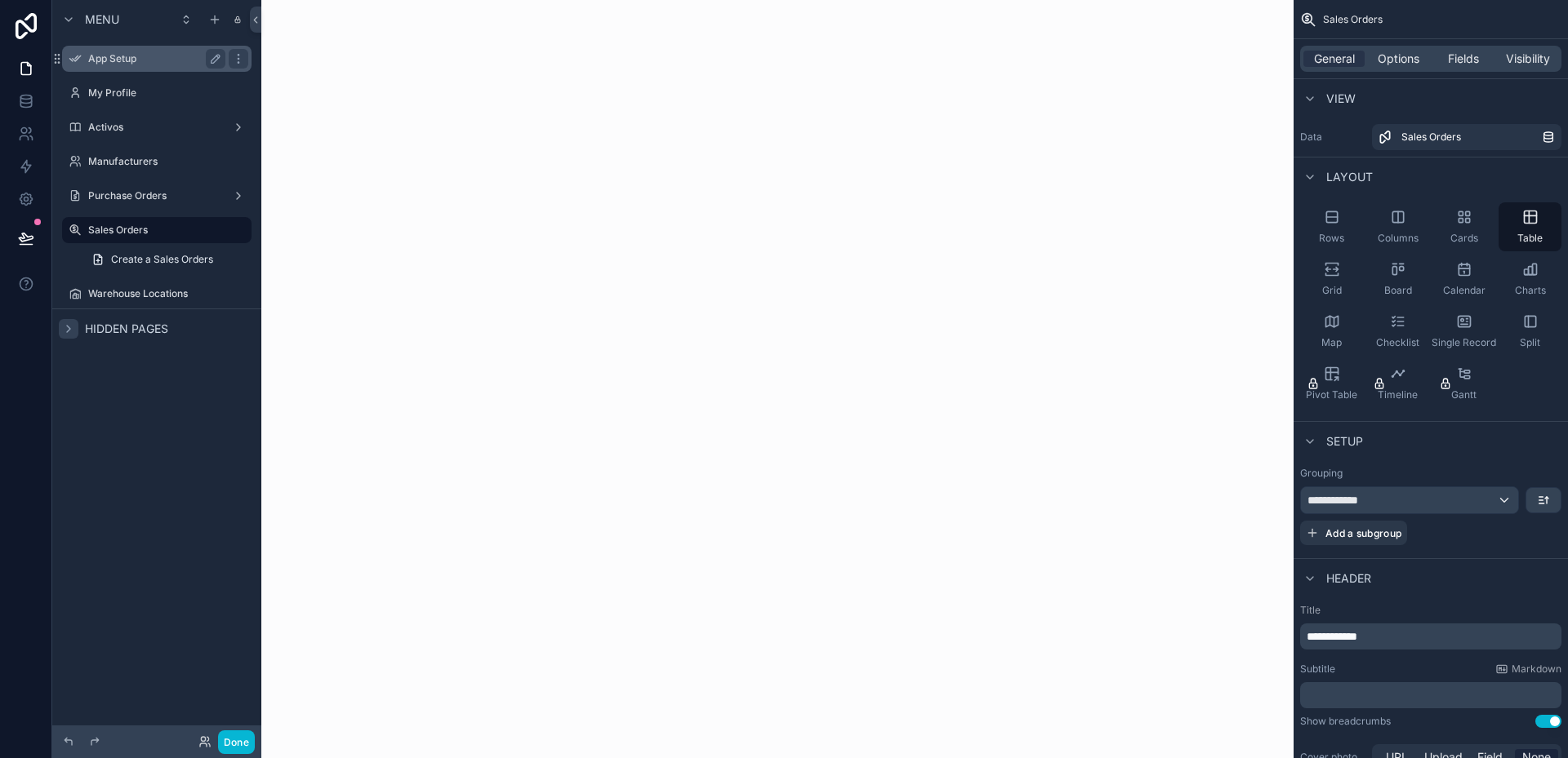
click at [112, 64] on label "App Setup" at bounding box center [153, 58] width 130 height 13
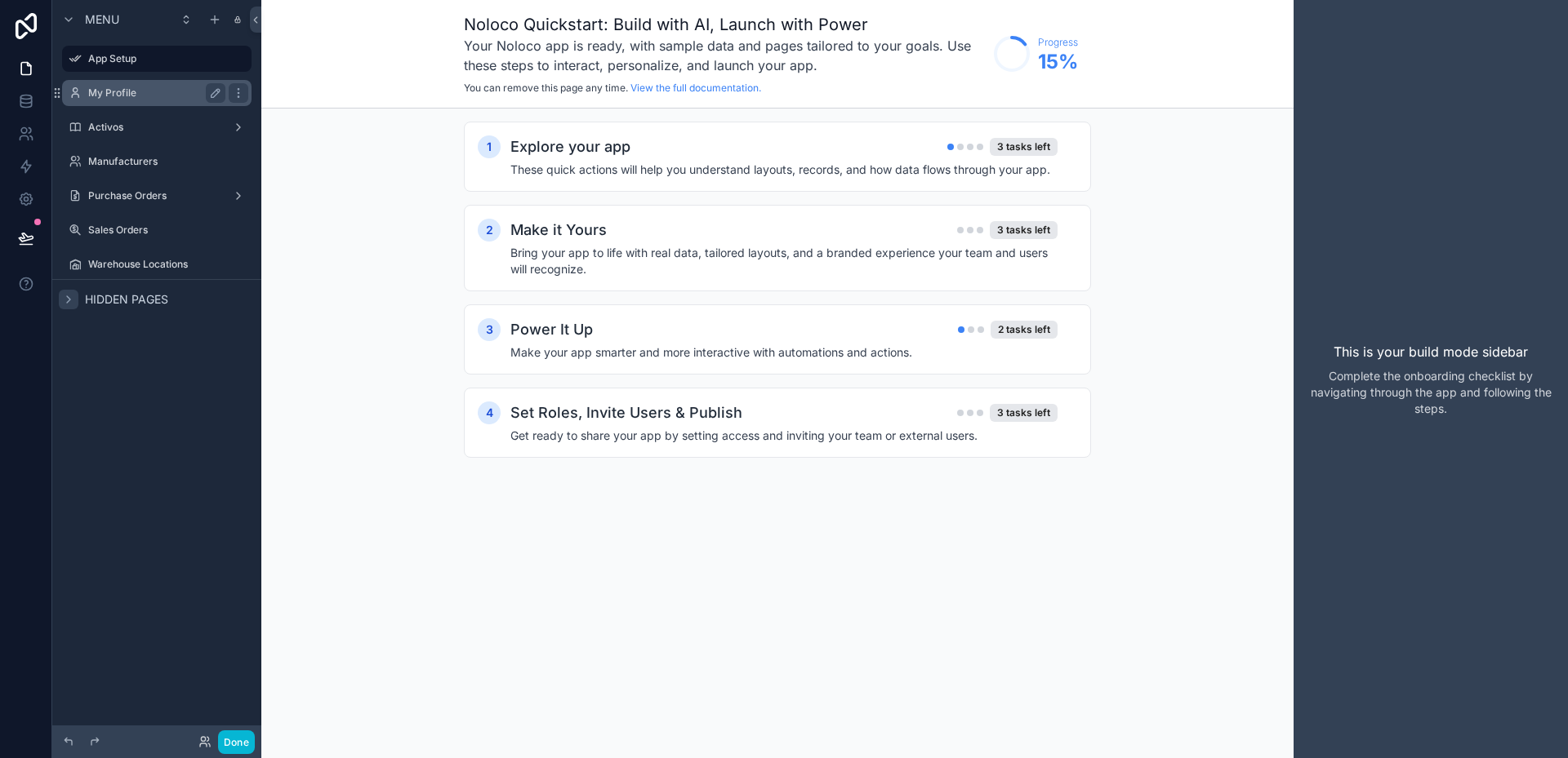
click at [113, 95] on label "My Profile" at bounding box center [153, 93] width 130 height 13
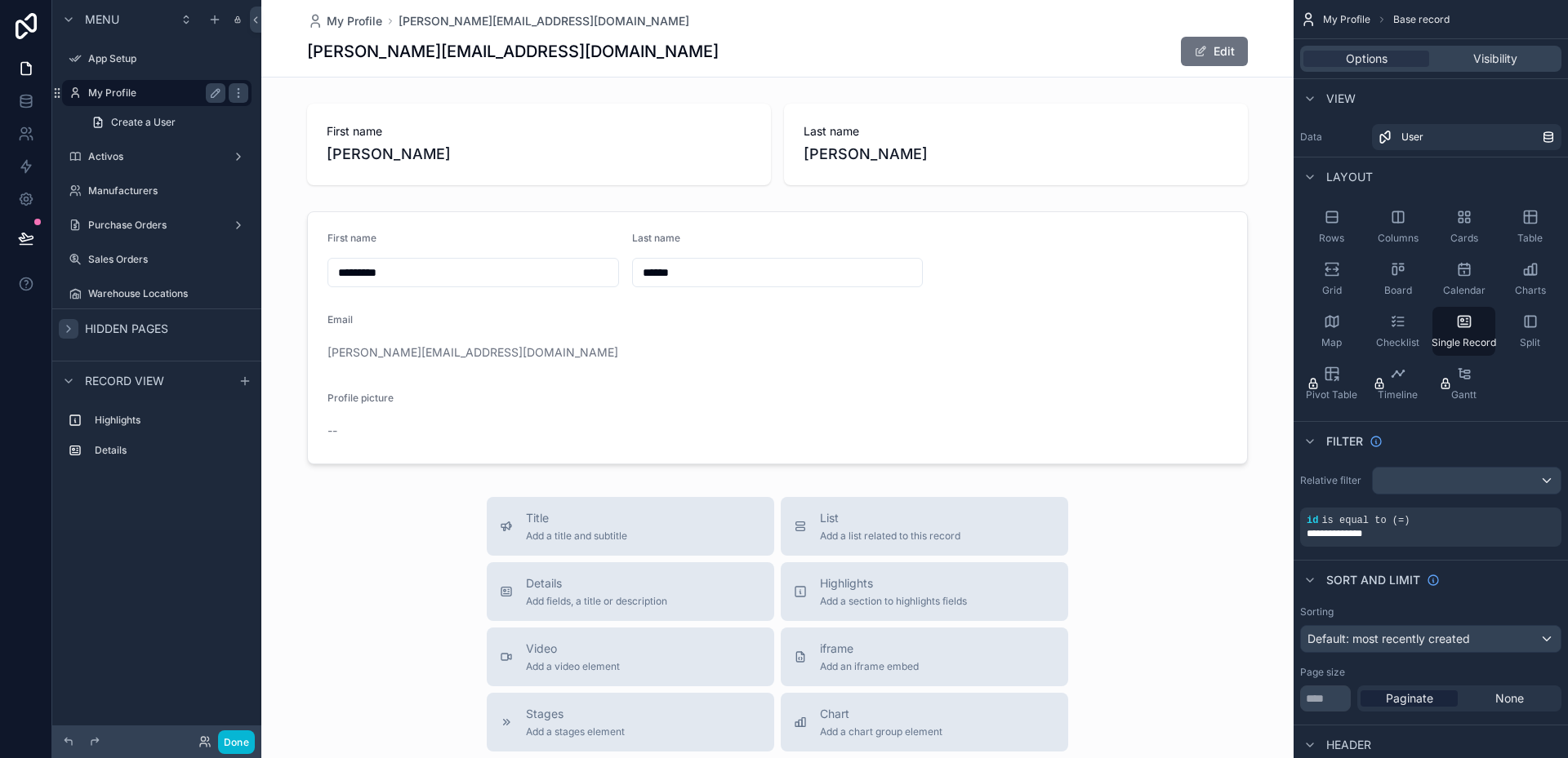
click at [114, 93] on label "My Profile" at bounding box center [153, 93] width 130 height 13
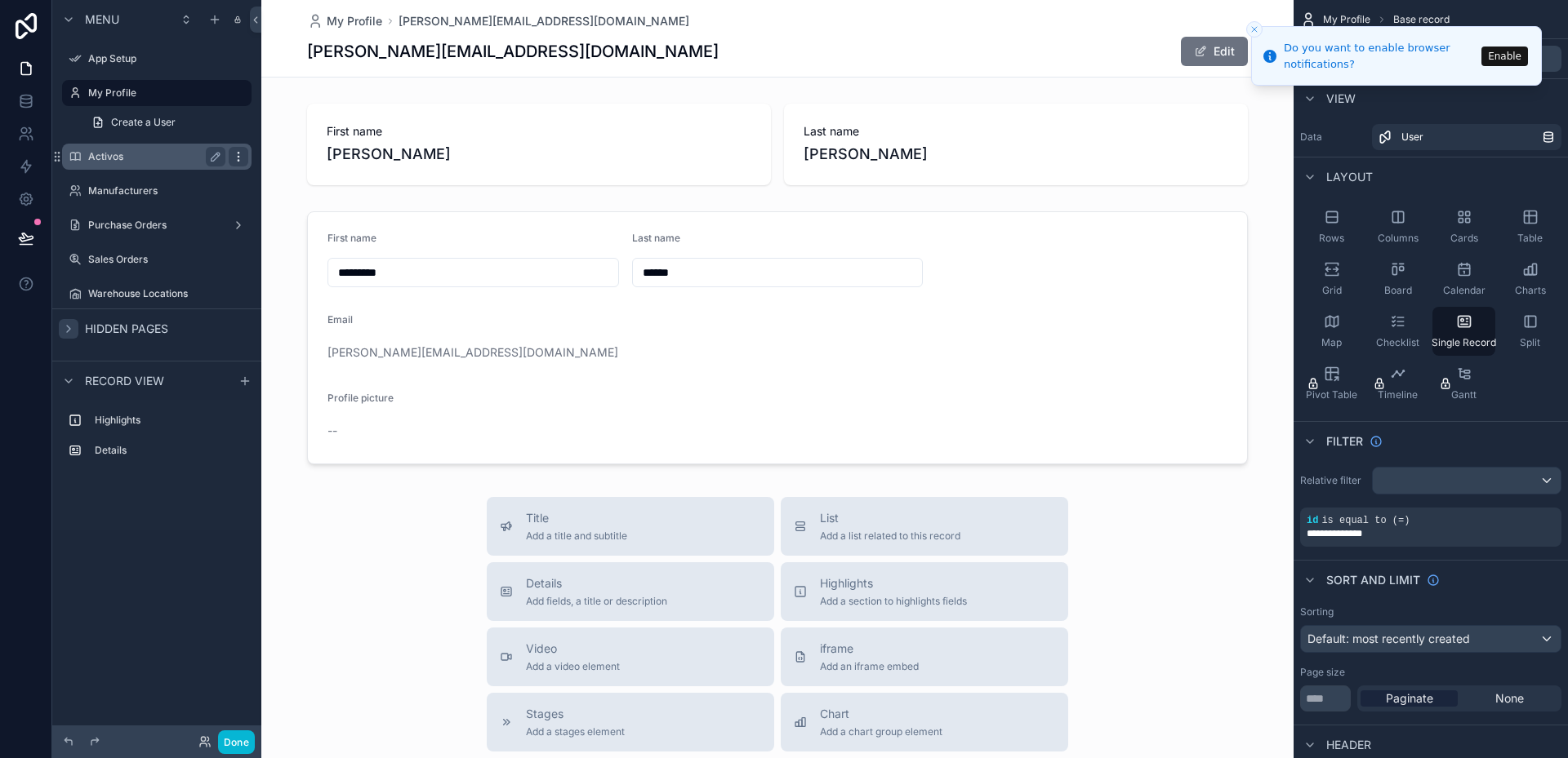
click at [243, 157] on icon "scrollable content" at bounding box center [238, 156] width 13 height 13
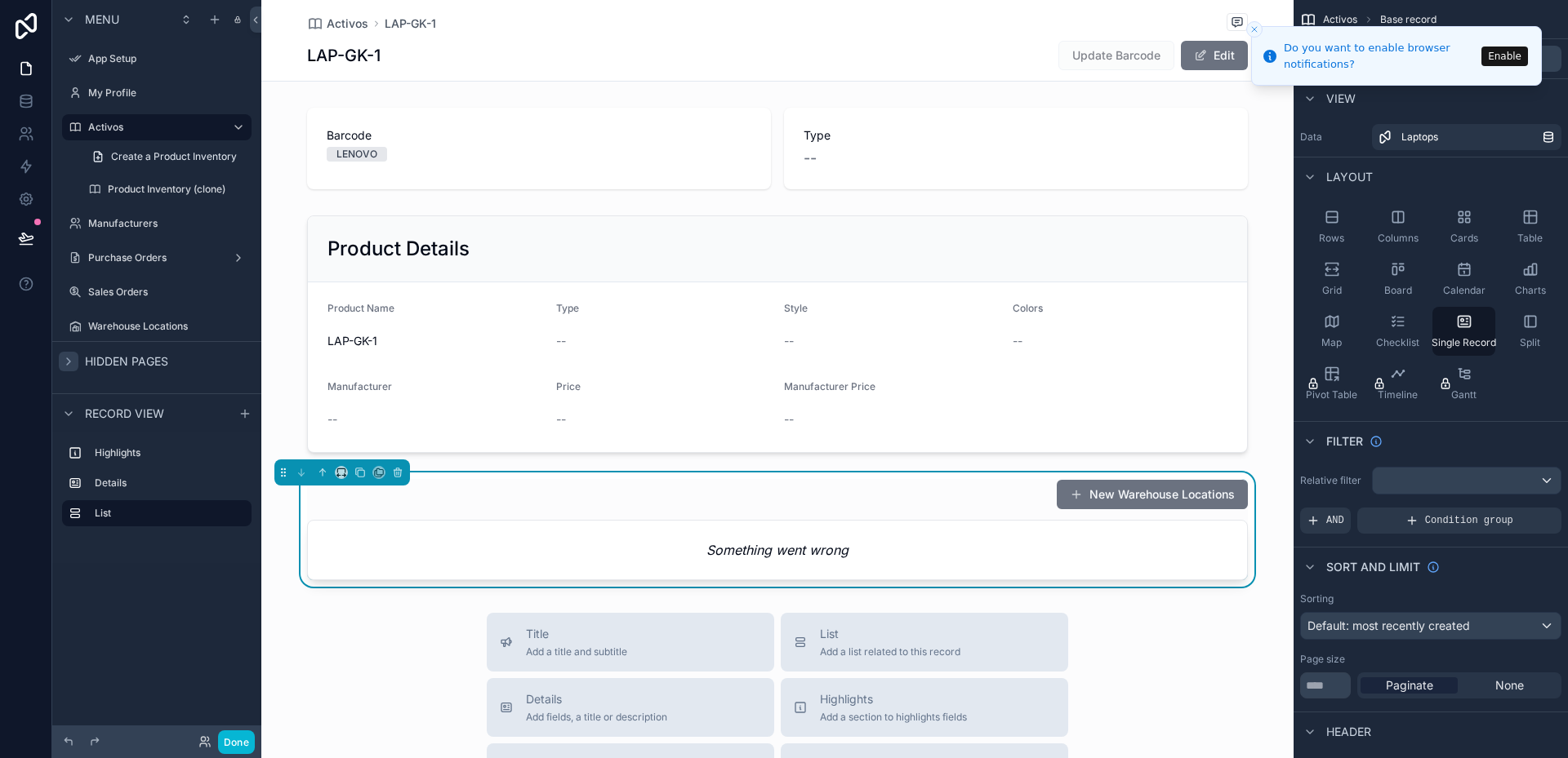
click at [547, 60] on div "LAP-GK-1 Update Barcode Edit" at bounding box center [777, 56] width 941 height 31
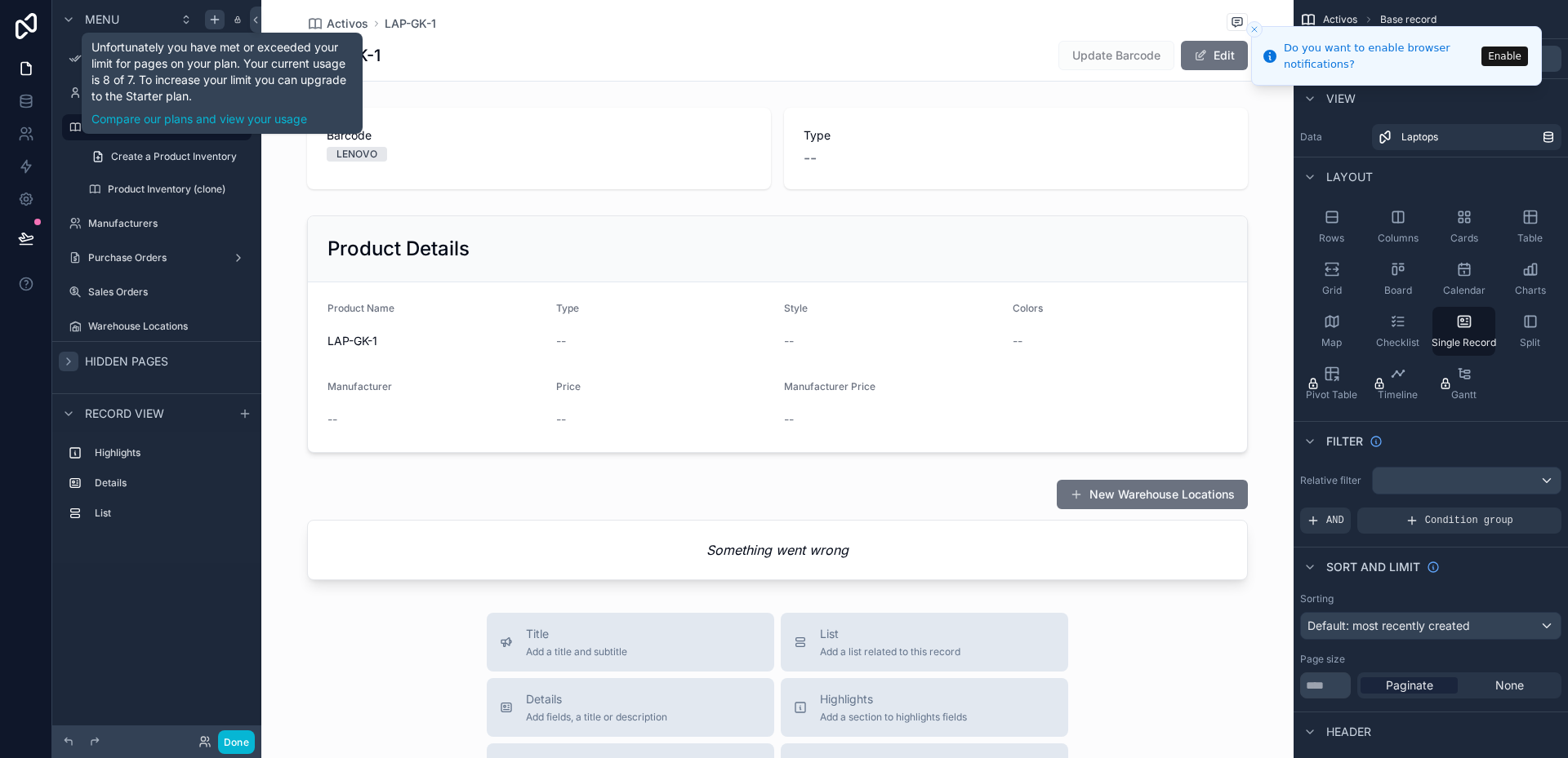
click at [215, 21] on icon "scrollable content" at bounding box center [215, 19] width 0 height 7
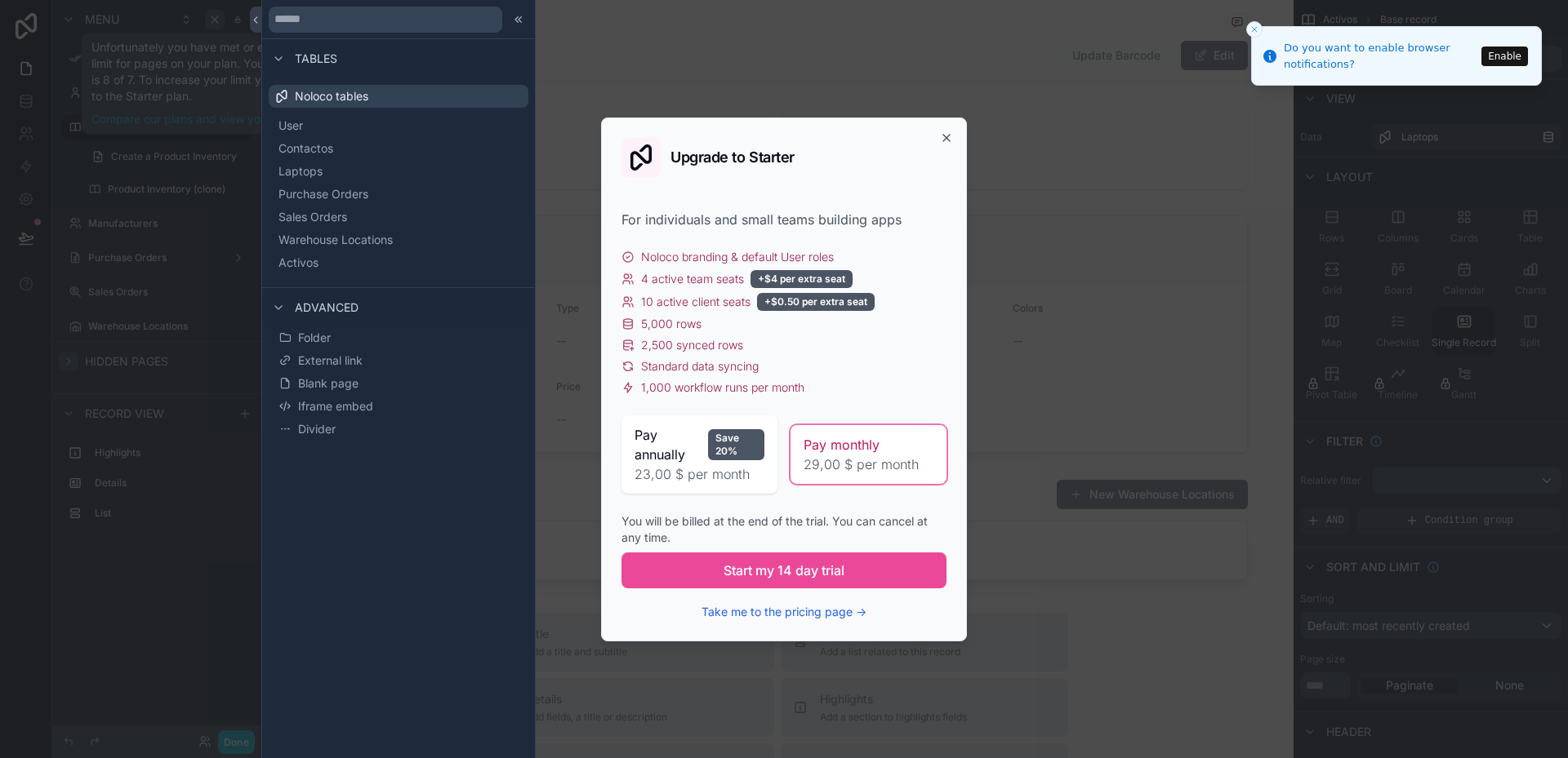
click at [857, 457] on span "29,00 $ per month" at bounding box center [868, 464] width 130 height 20
click at [836, 573] on span "Start my 14 day trial" at bounding box center [784, 570] width 121 height 20
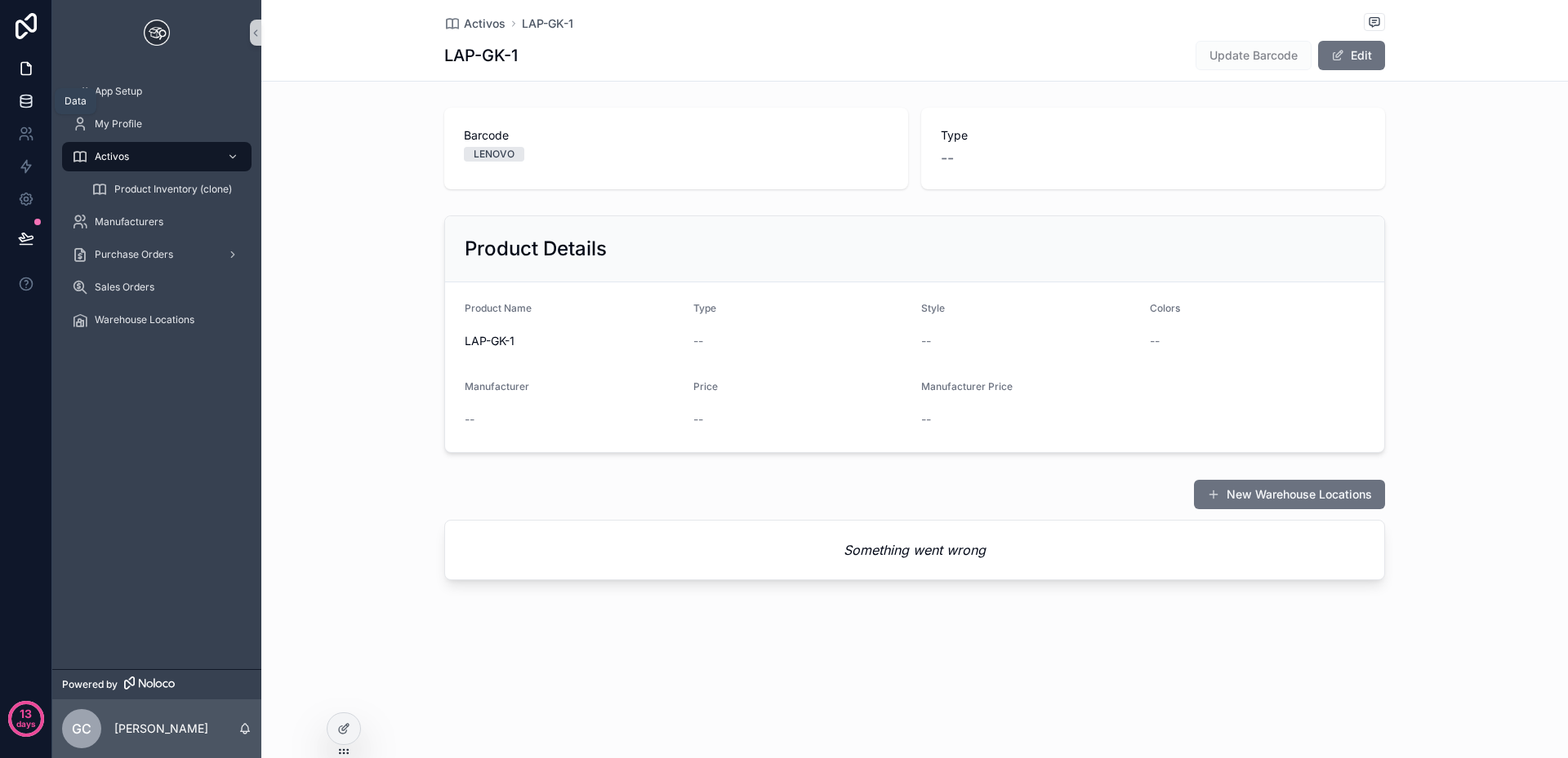
click at [27, 102] on icon at bounding box center [26, 101] width 16 height 16
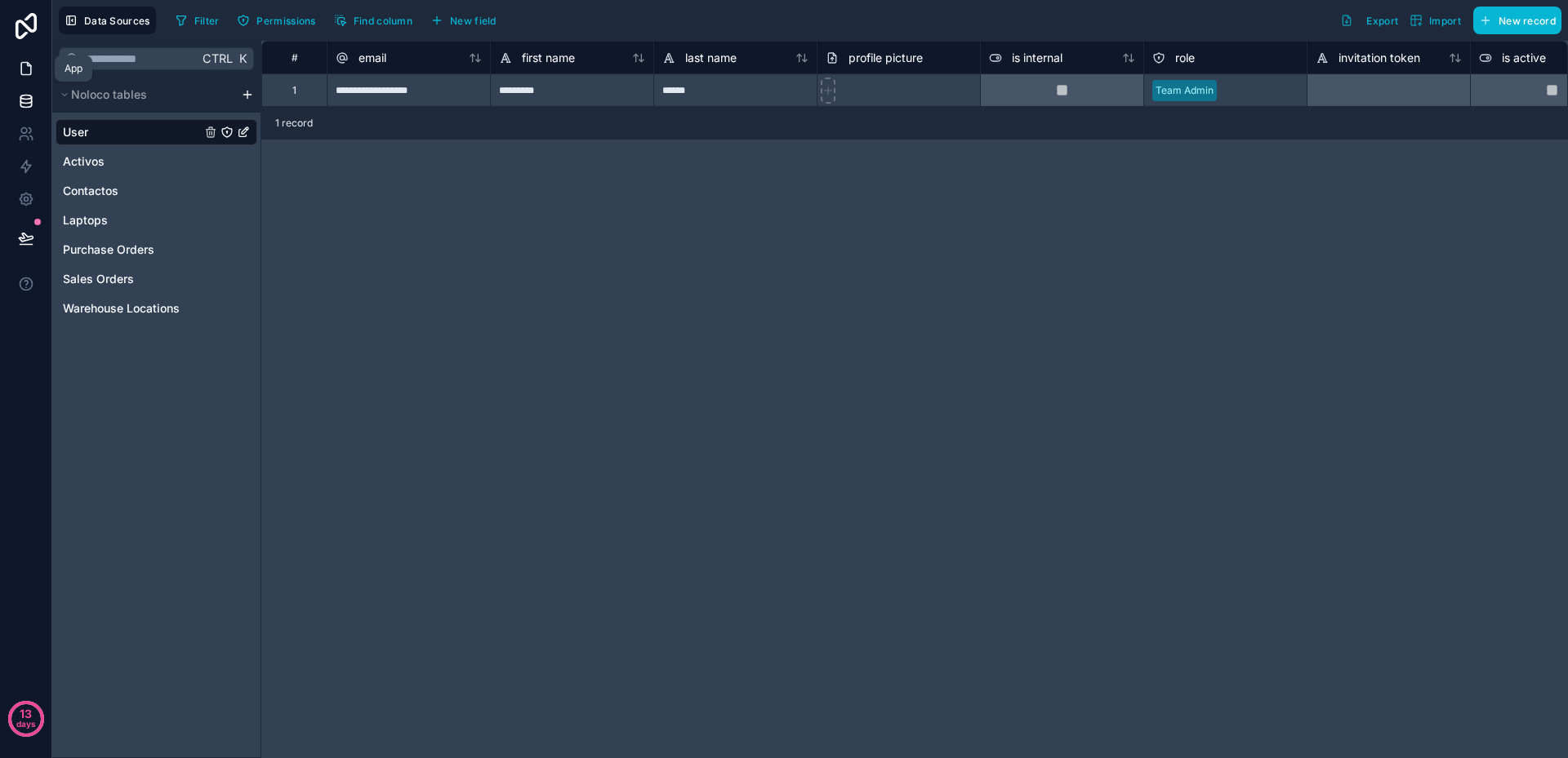
click at [26, 71] on icon at bounding box center [26, 68] width 16 height 16
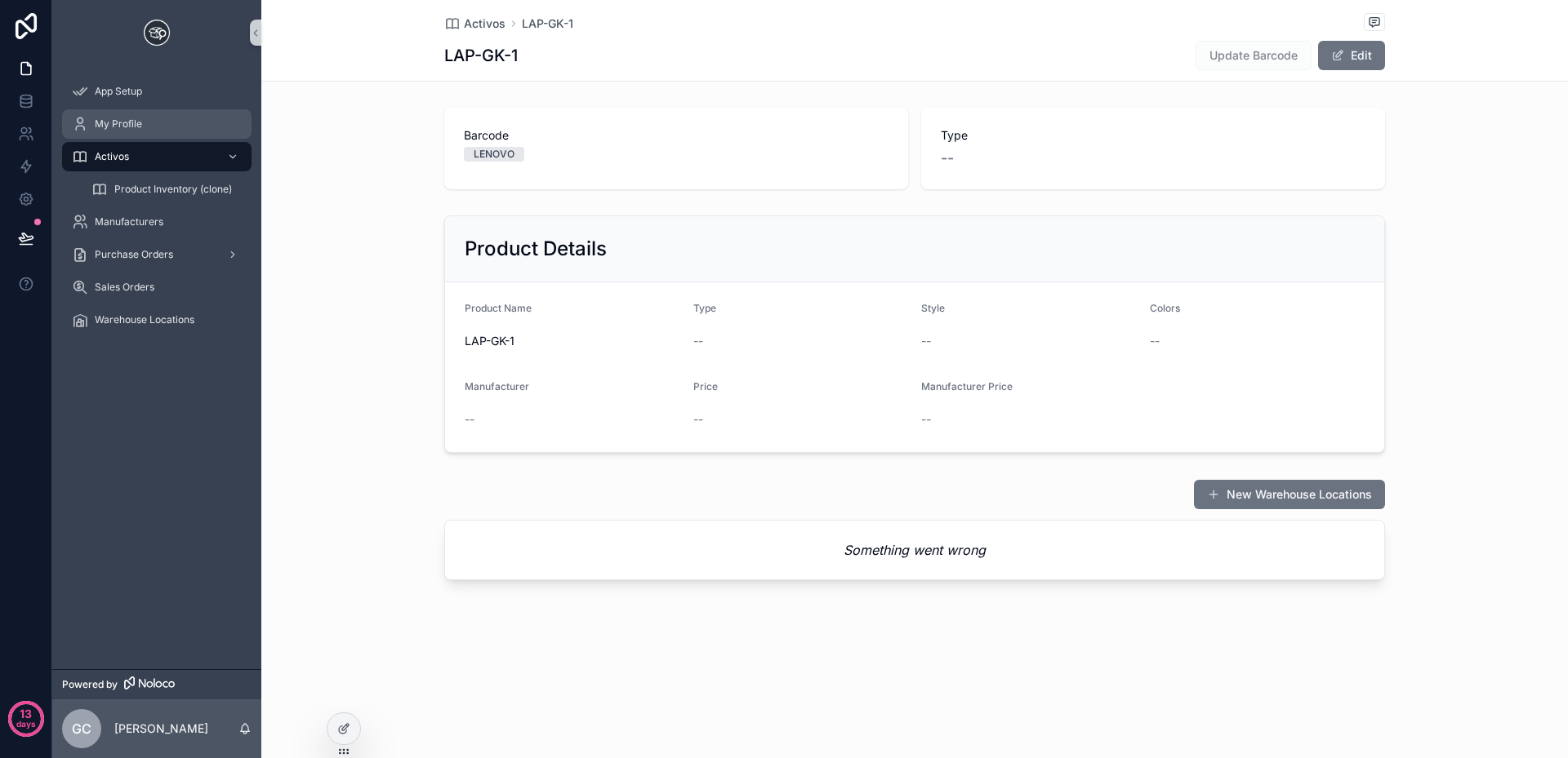
click at [111, 119] on span "My Profile" at bounding box center [118, 124] width 48 height 13
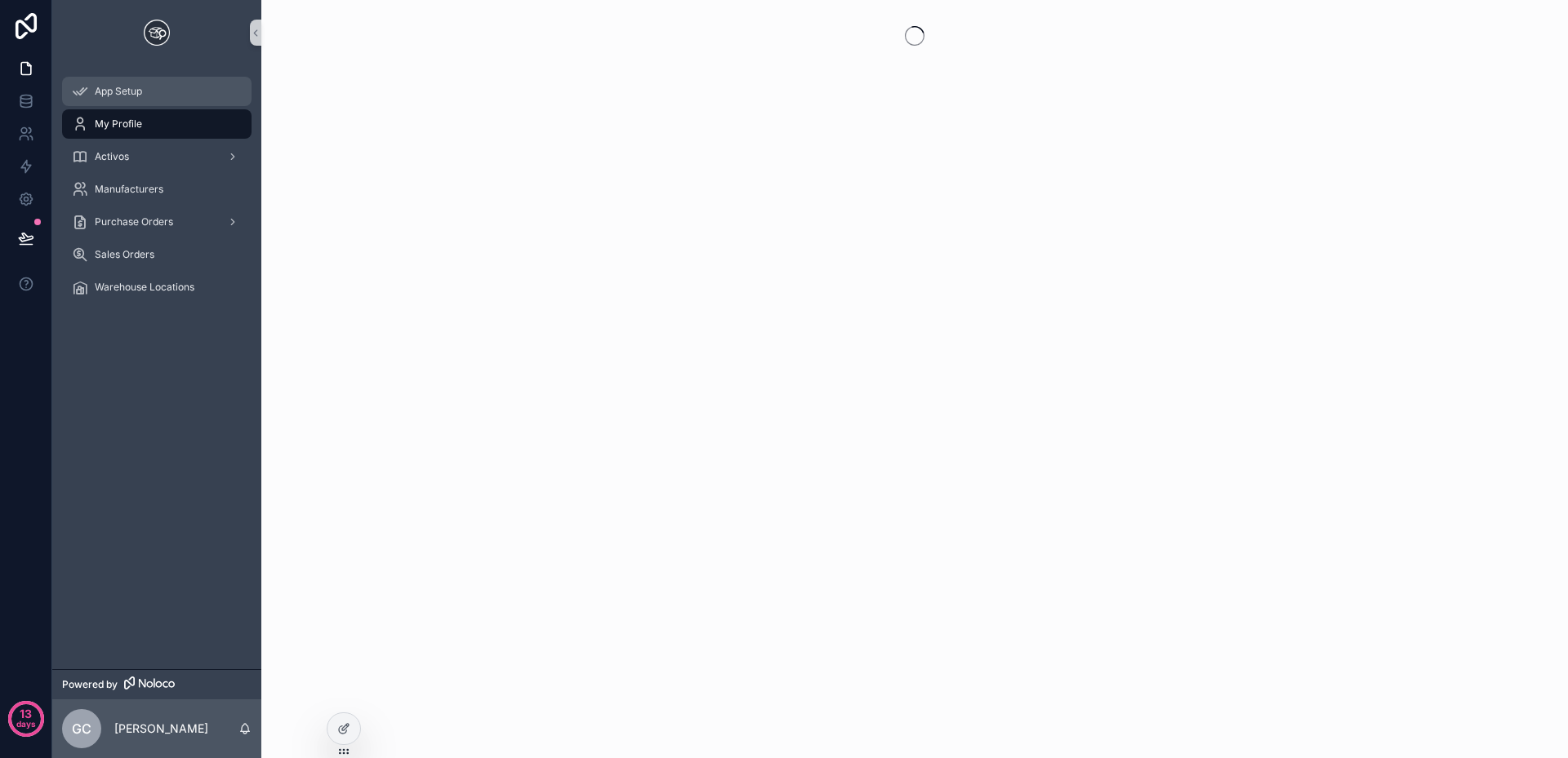
click at [114, 94] on span "App Setup" at bounding box center [118, 92] width 48 height 13
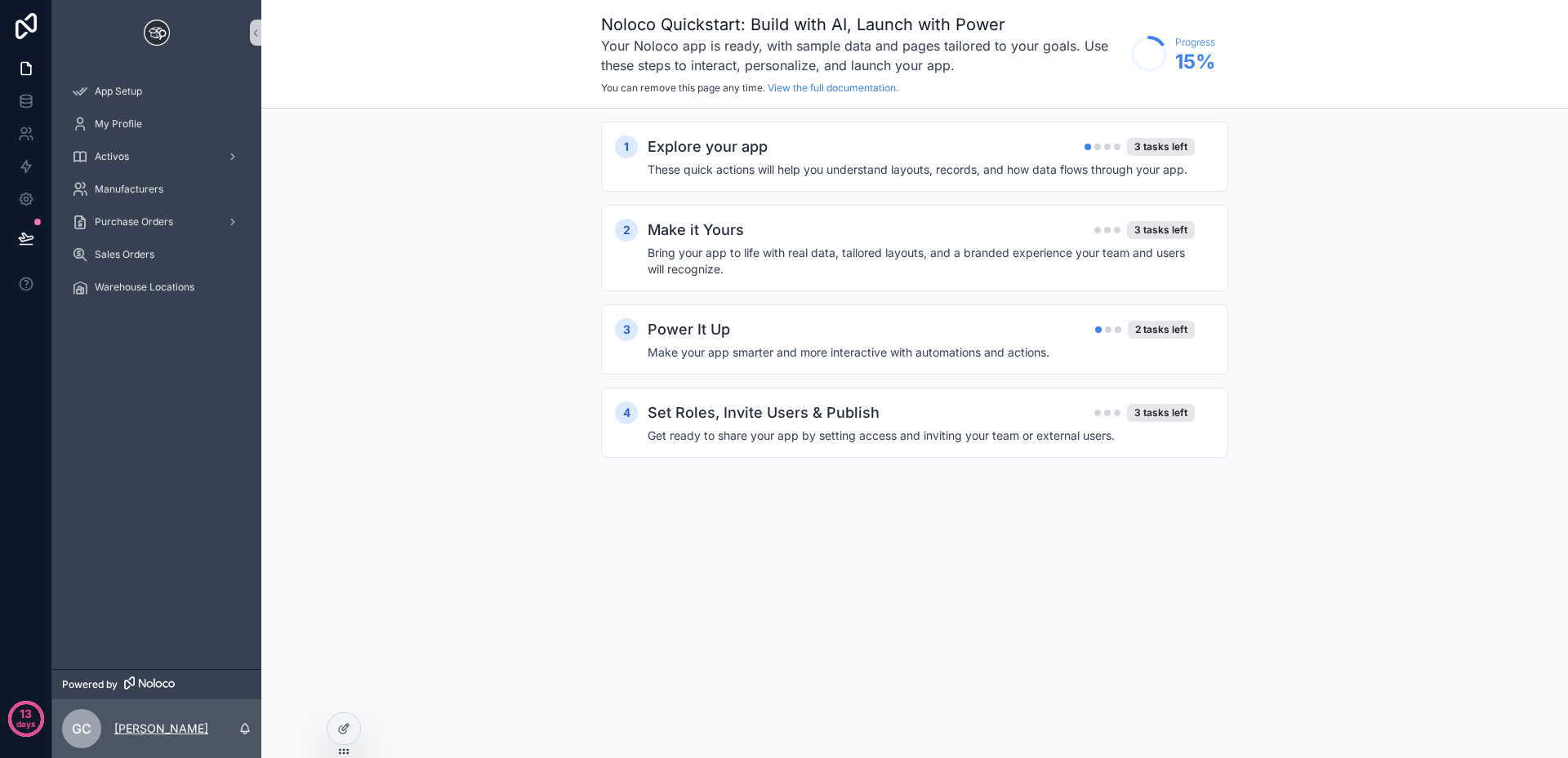
click at [177, 721] on p "[PERSON_NAME]" at bounding box center [161, 728] width 94 height 16
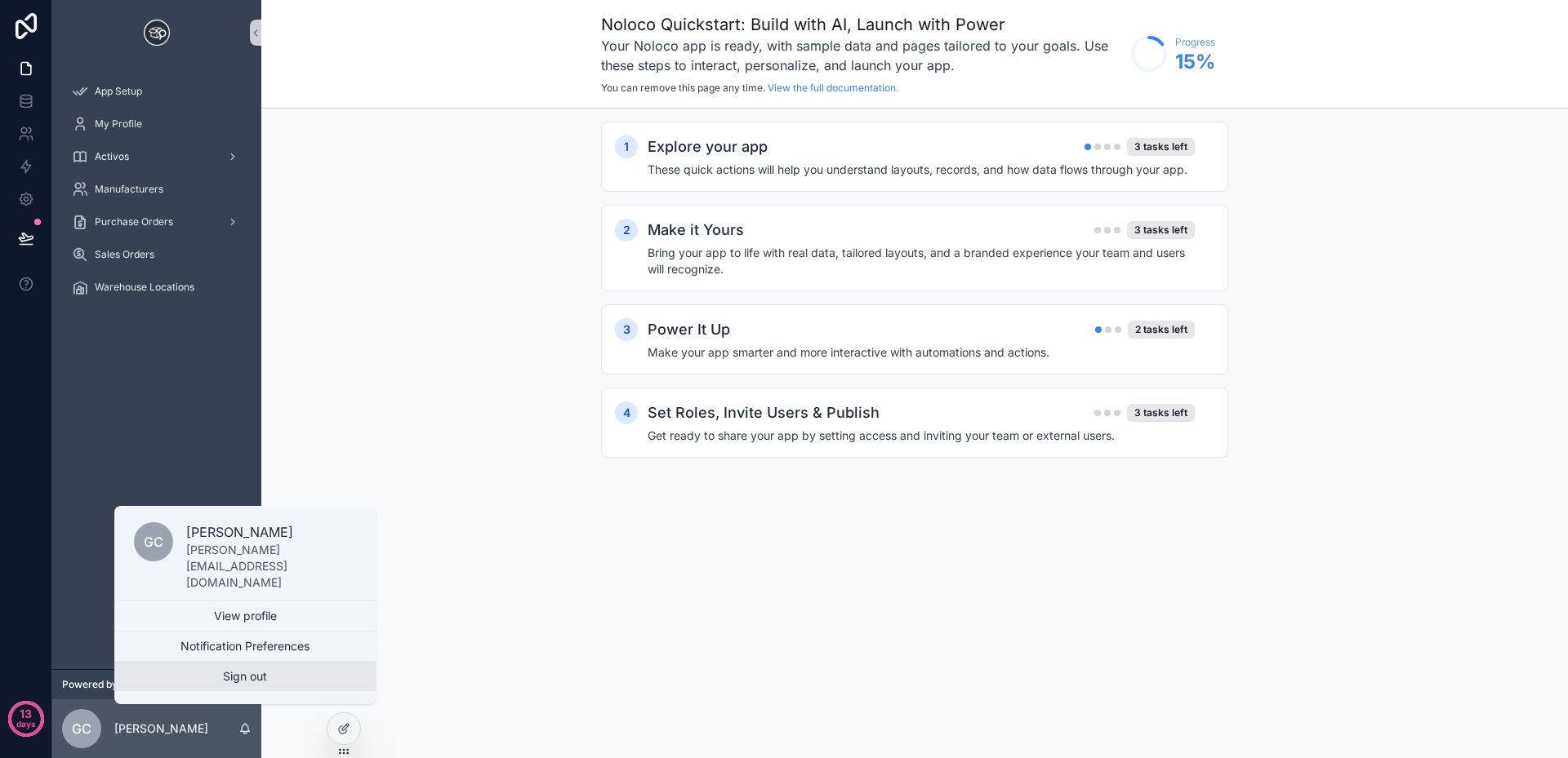
click at [209, 681] on button "Sign out" at bounding box center [244, 676] width 261 height 30
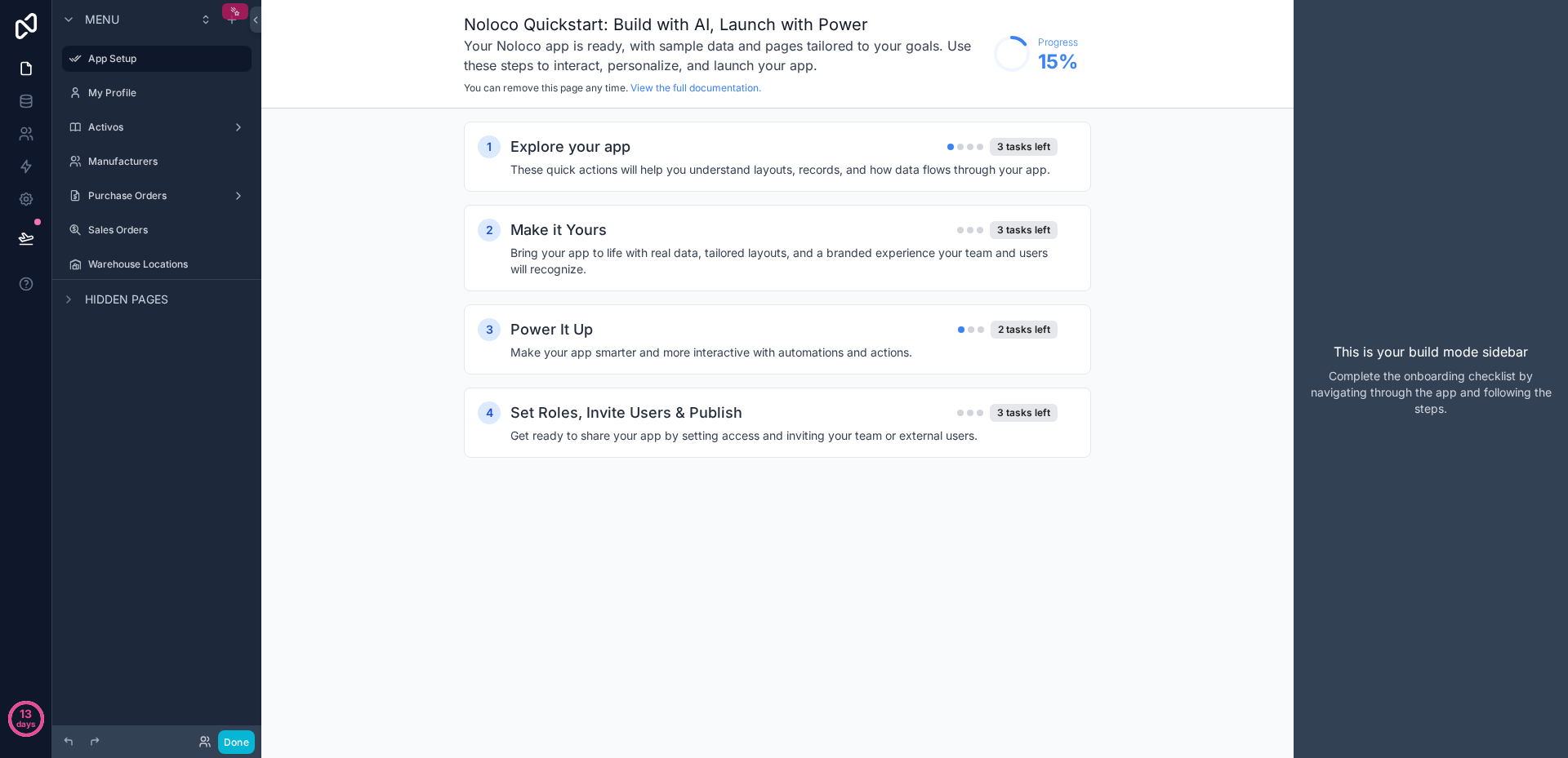
click at [234, 13] on icon "scrollable content" at bounding box center [235, 11] width 12 height 12
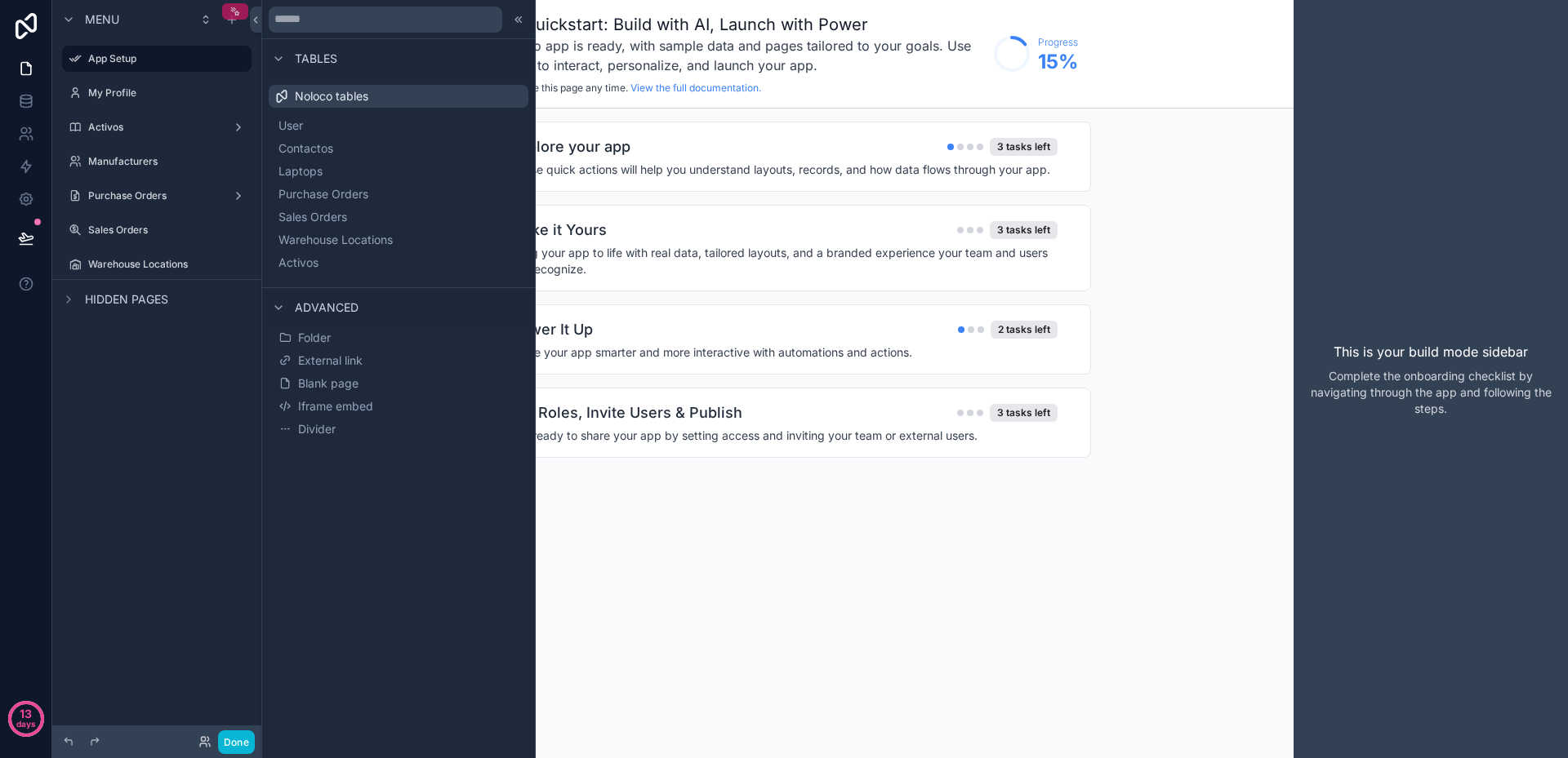
click at [237, 11] on icon "scrollable content" at bounding box center [236, 13] width 4 height 4
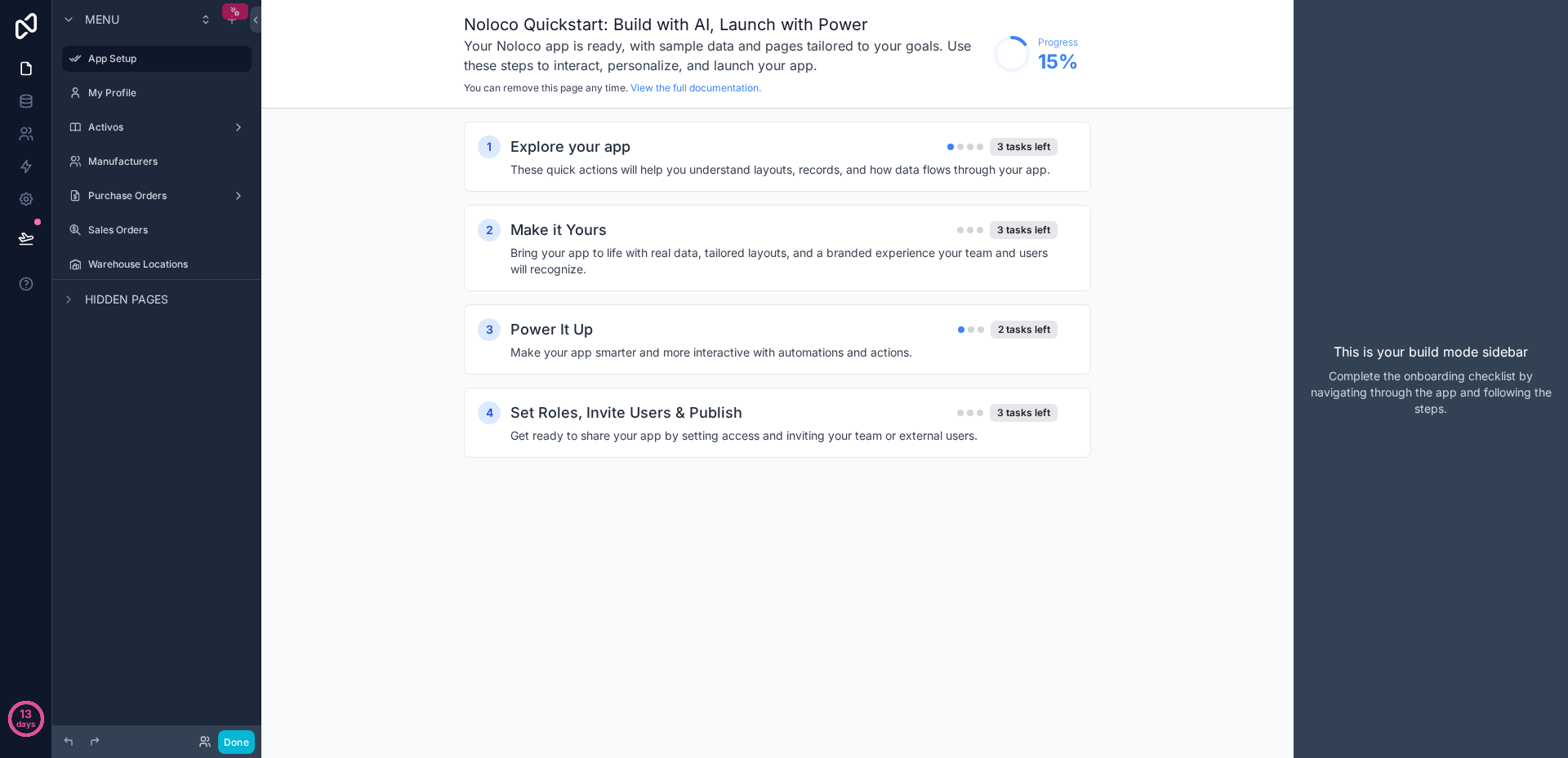
click at [237, 11] on icon "scrollable content" at bounding box center [235, 11] width 12 height 12
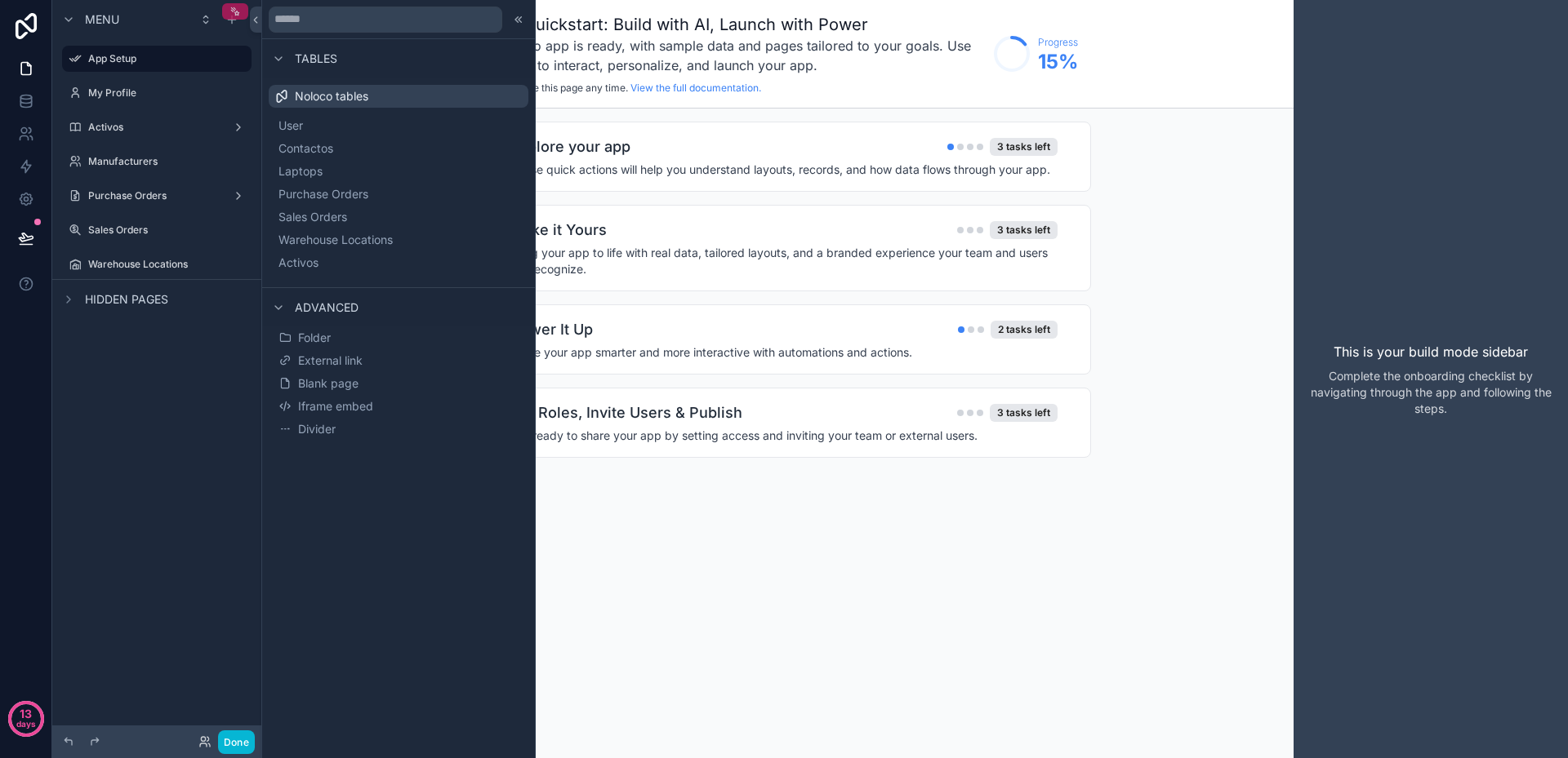
click at [237, 11] on icon "scrollable content" at bounding box center [235, 11] width 12 height 12
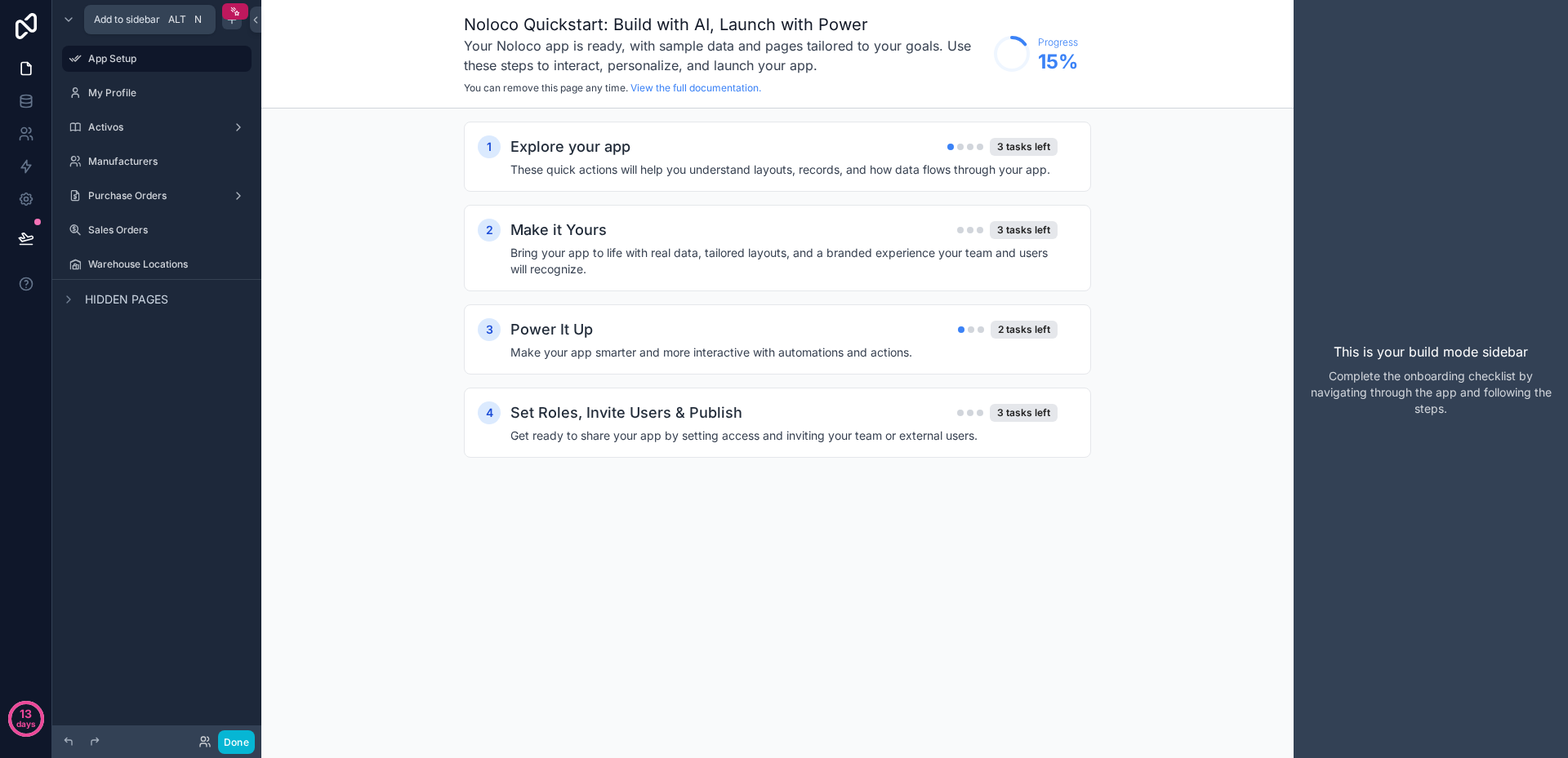
click at [234, 23] on icon "scrollable content" at bounding box center [232, 20] width 13 height 13
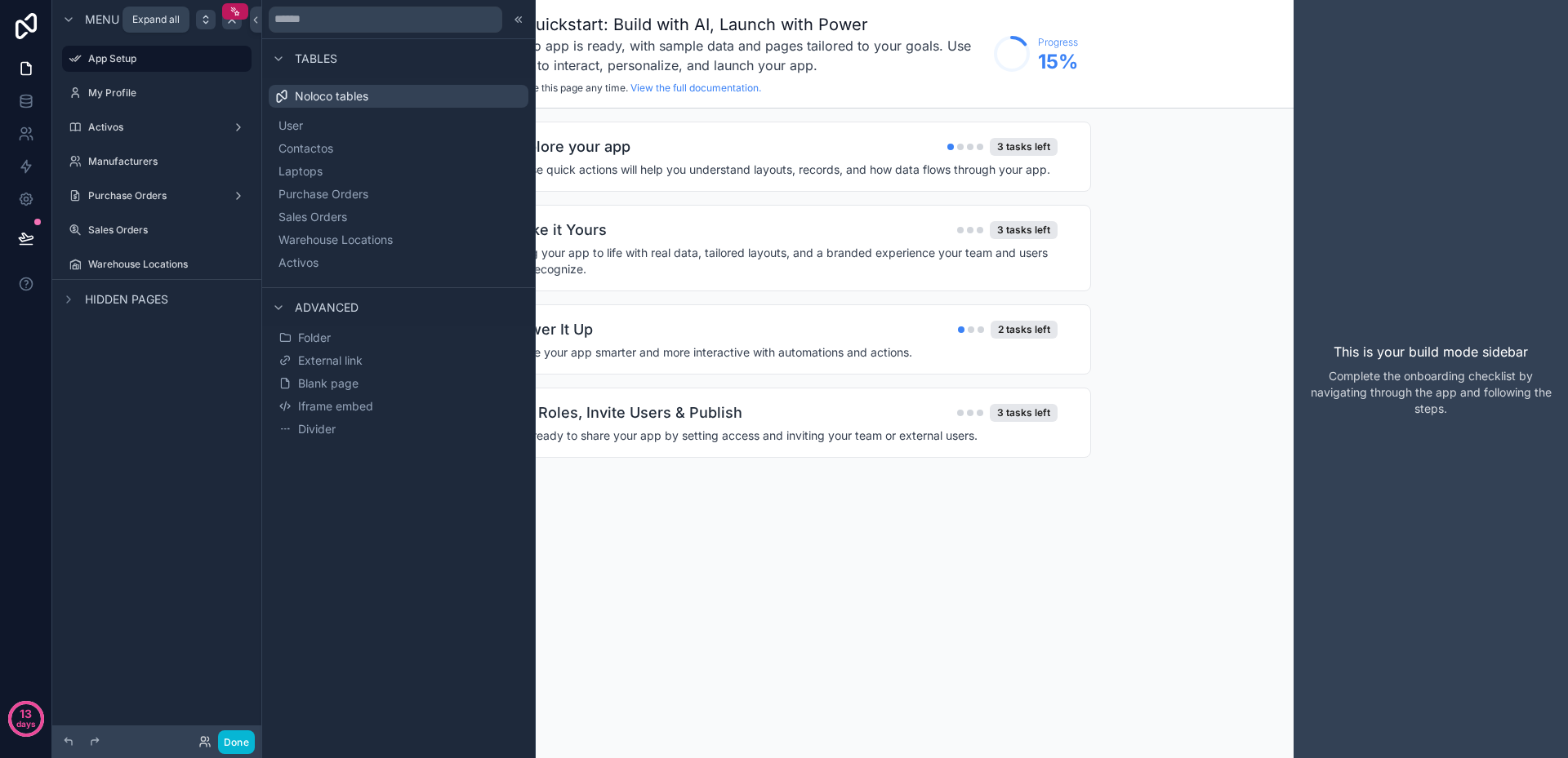
click at [210, 20] on icon "scrollable content" at bounding box center [206, 20] width 13 height 13
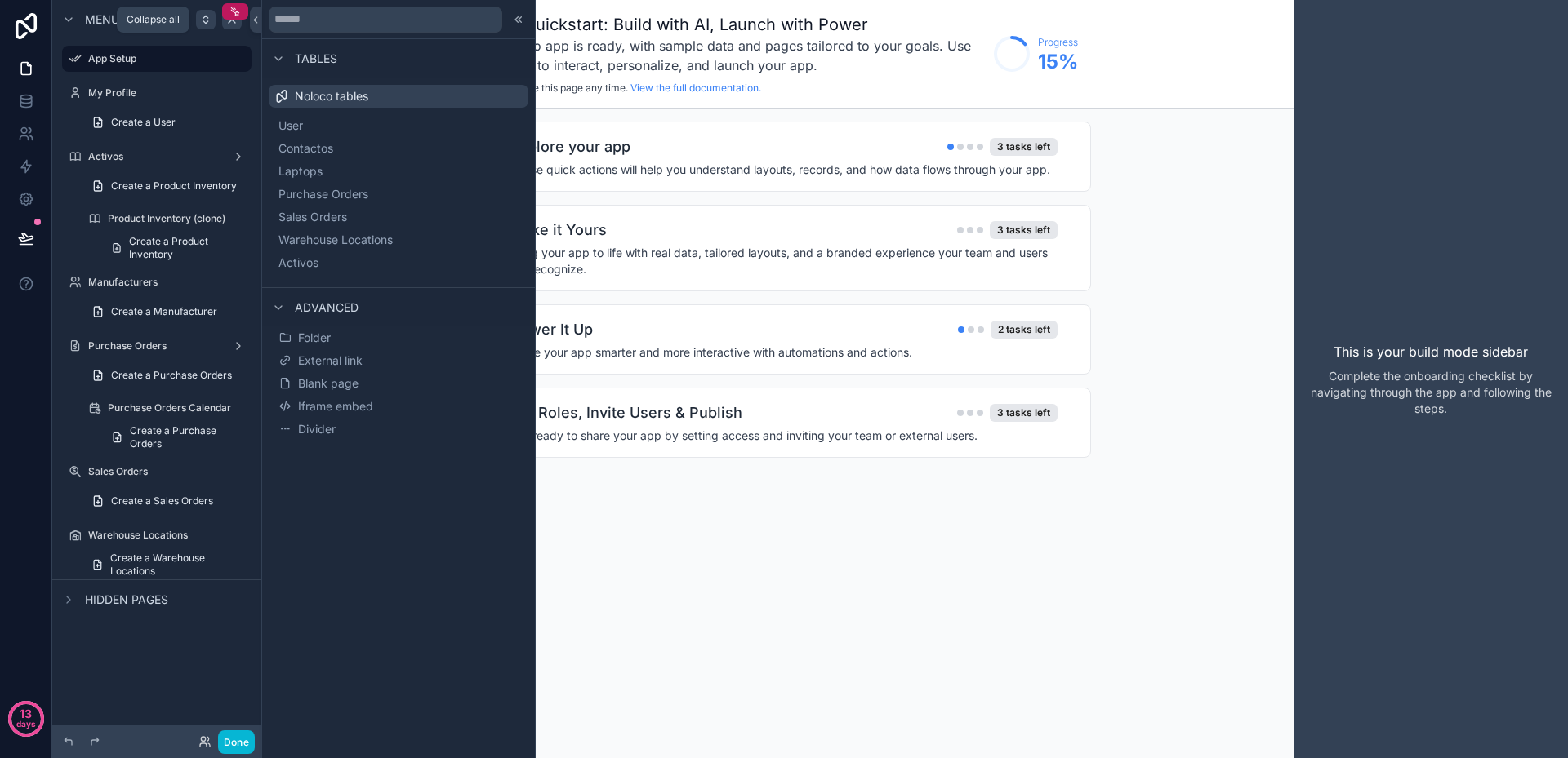
click at [210, 21] on icon "scrollable content" at bounding box center [206, 20] width 13 height 13
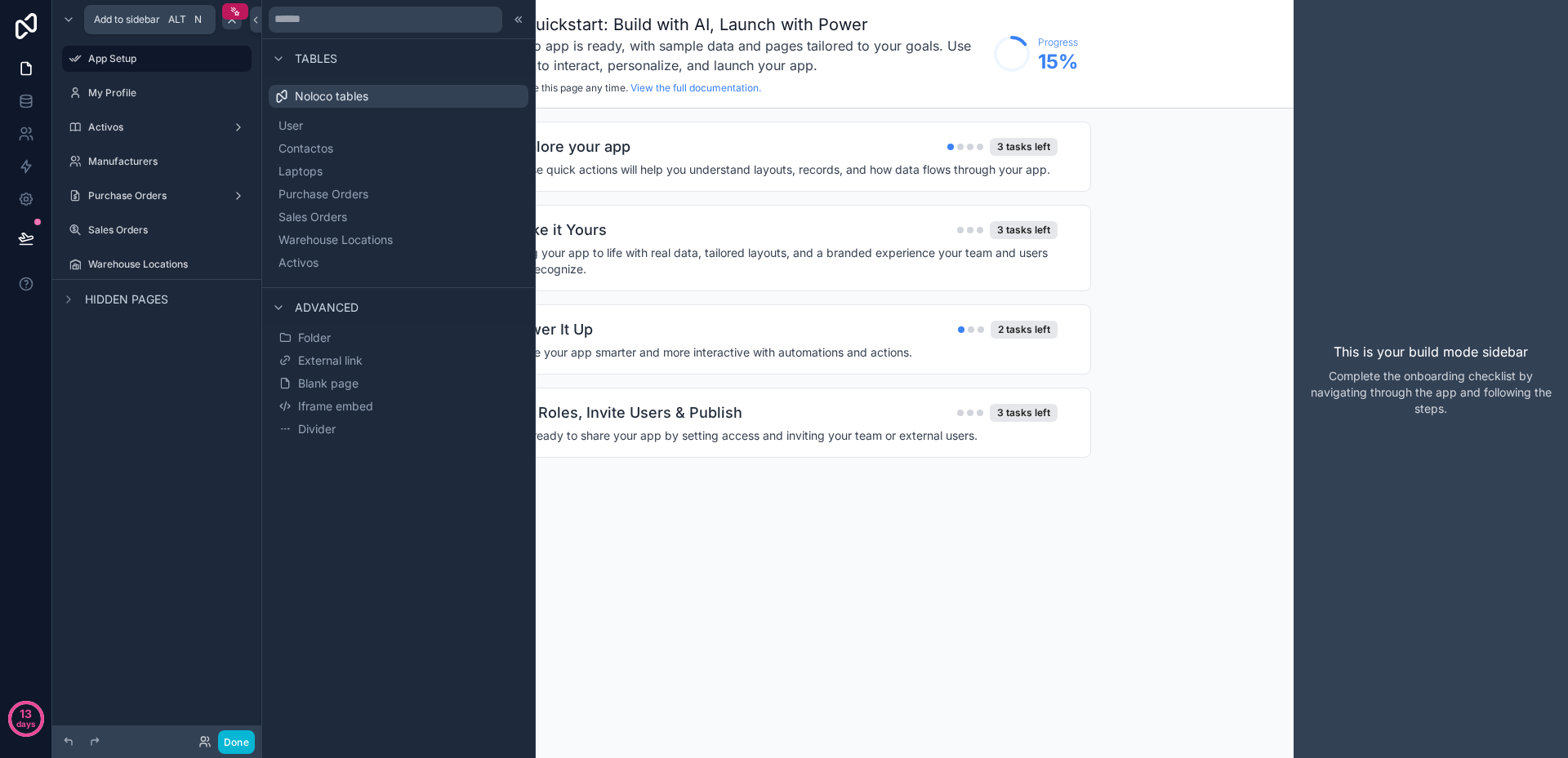
click at [235, 24] on icon "scrollable content" at bounding box center [232, 20] width 13 height 13
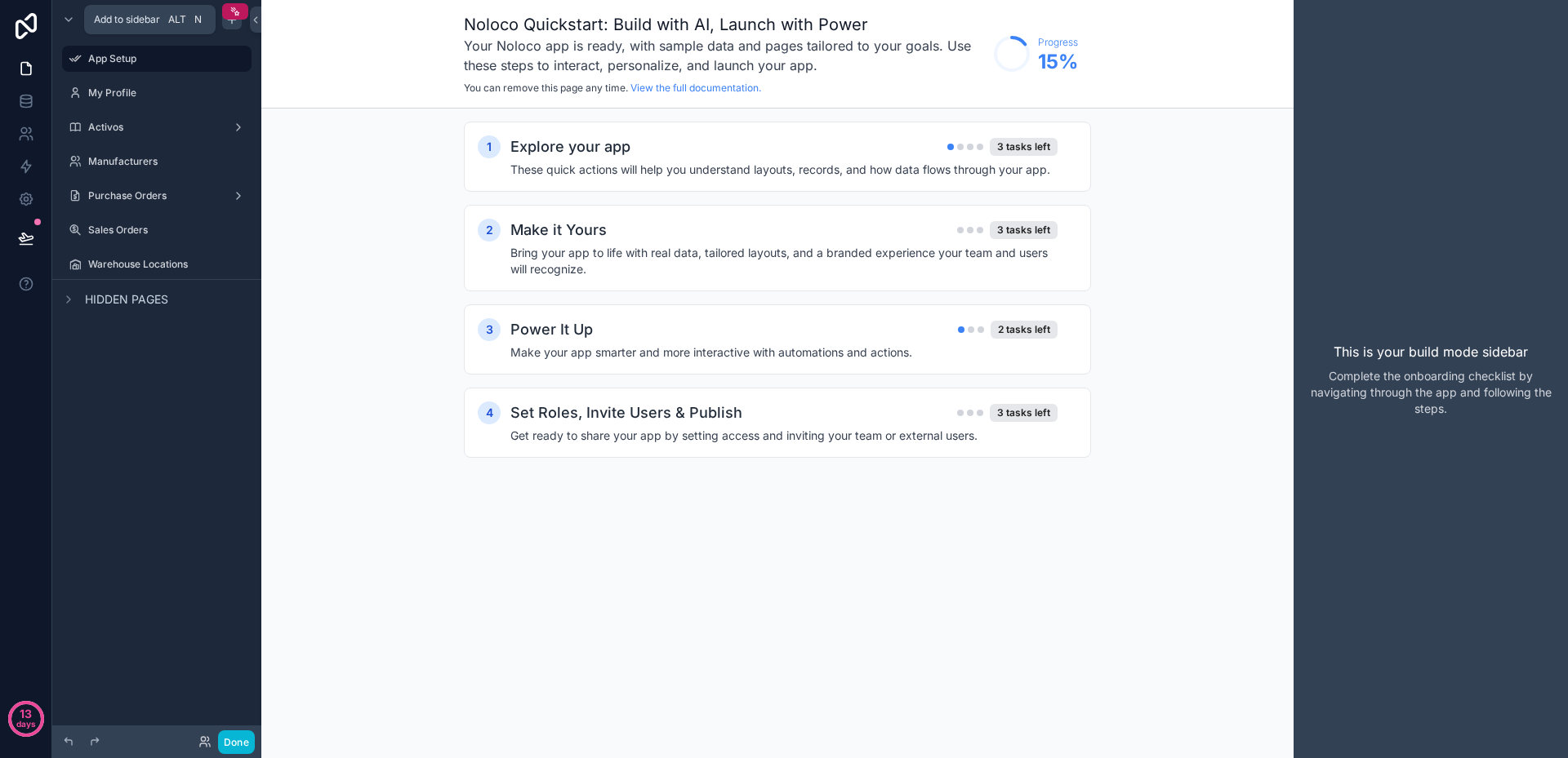
click at [235, 24] on icon "scrollable content" at bounding box center [232, 20] width 13 height 13
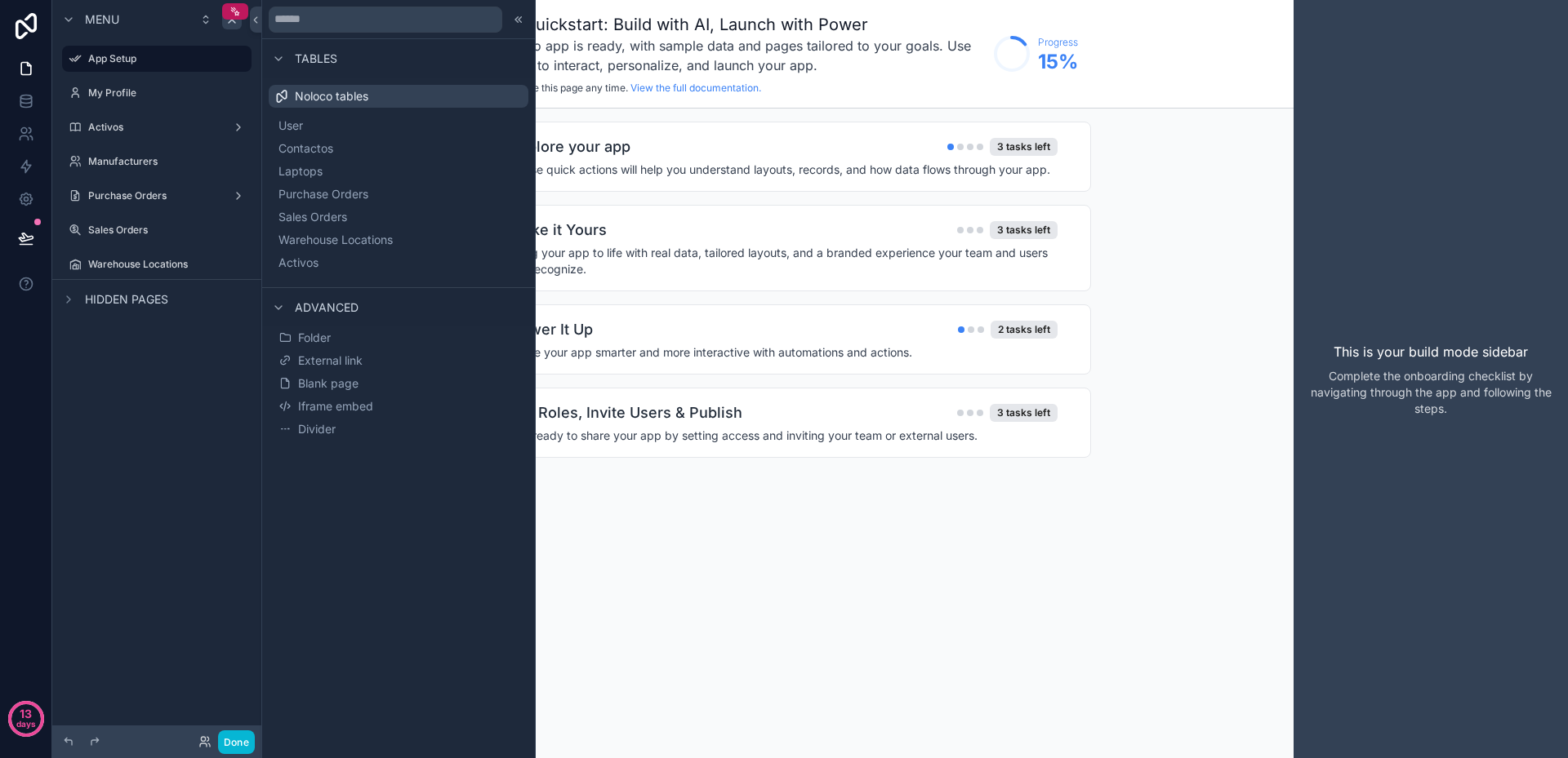
click at [189, 370] on div "Menu App Setup My Profile Activos Manufacturers Purchase Orders Sales Orders Wa…" at bounding box center [156, 369] width 209 height 738
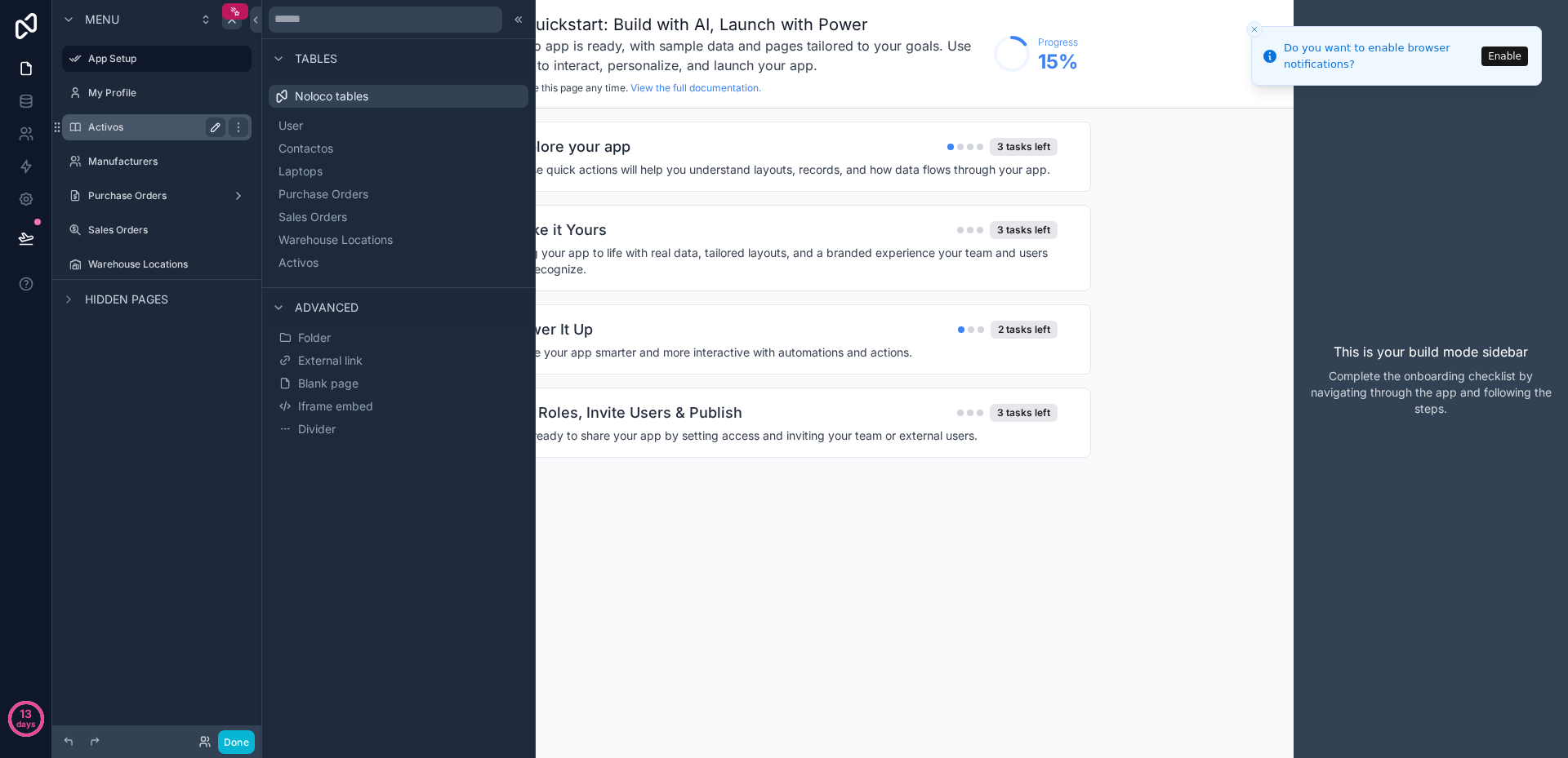
click at [218, 129] on icon "scrollable content" at bounding box center [216, 128] width 13 height 13
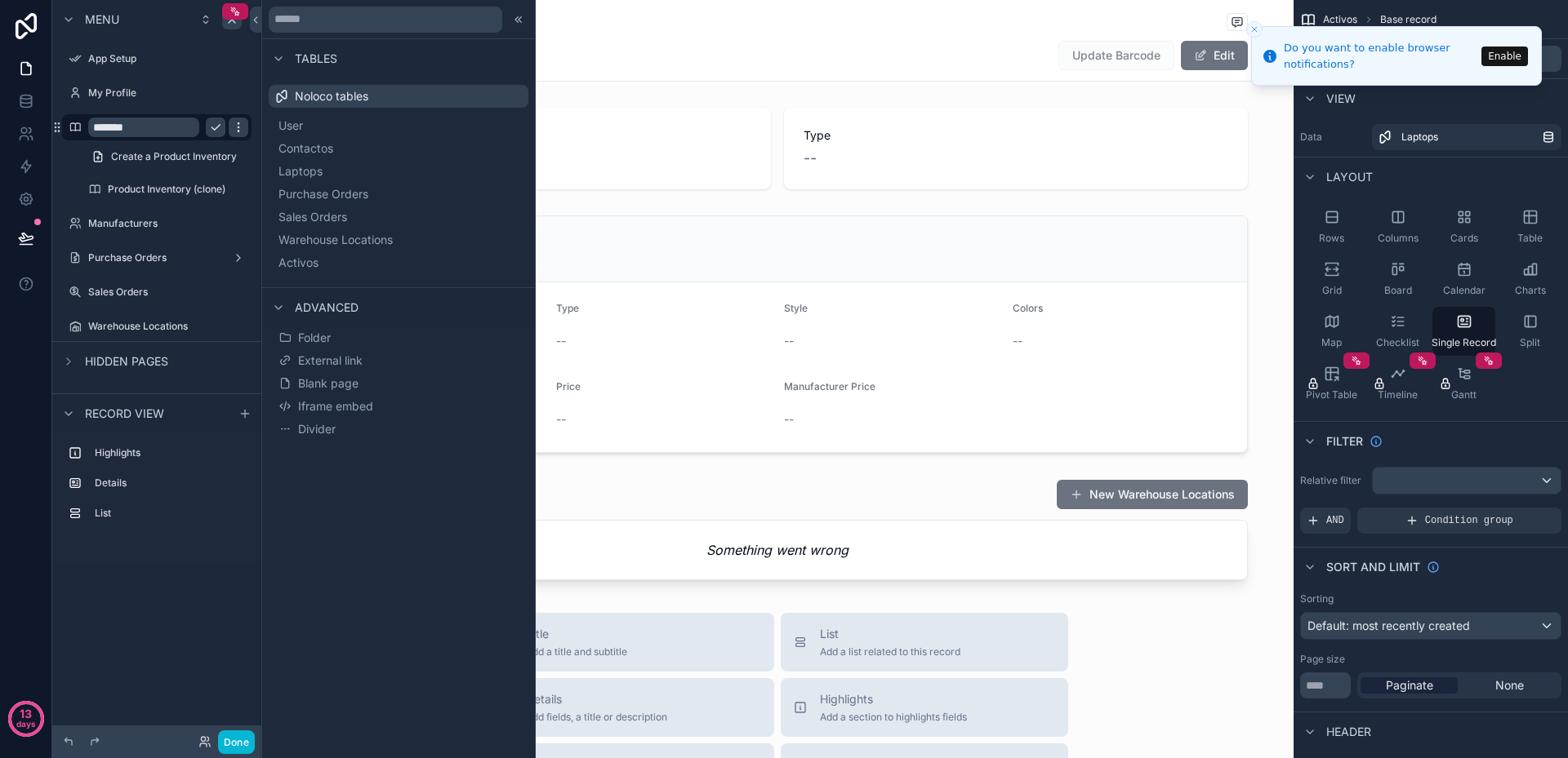
click at [238, 131] on icon "scrollable content" at bounding box center [237, 130] width 1 height 1
click at [382, 577] on div "Tables Noloco tables User Contactos Laptops Purchase Orders Sales Orders Wareho…" at bounding box center [399, 379] width 273 height 758
click at [139, 156] on span "Create a Product Inventory" at bounding box center [174, 156] width 126 height 13
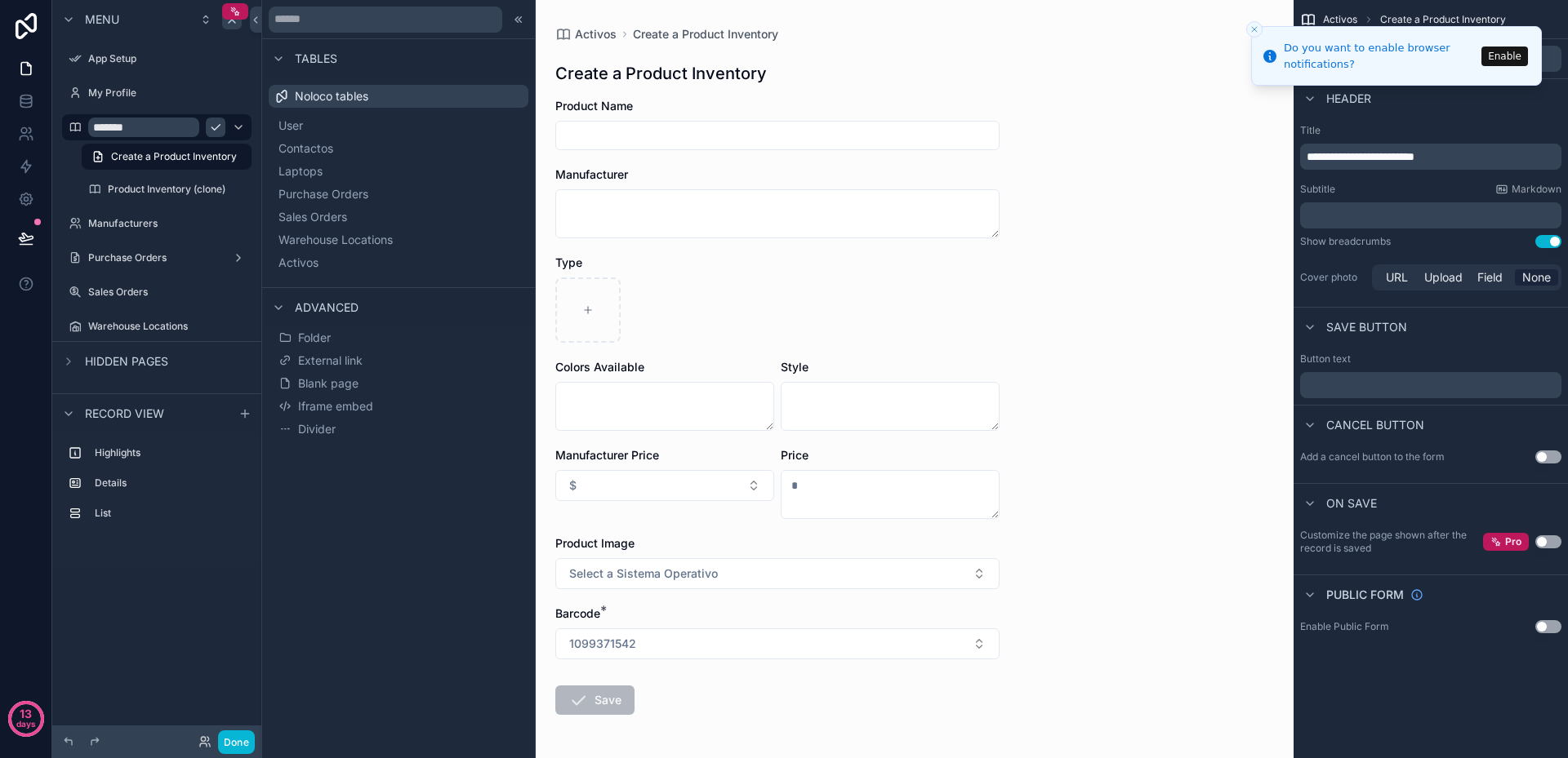
click at [151, 125] on input "*******" at bounding box center [144, 128] width 111 height 20
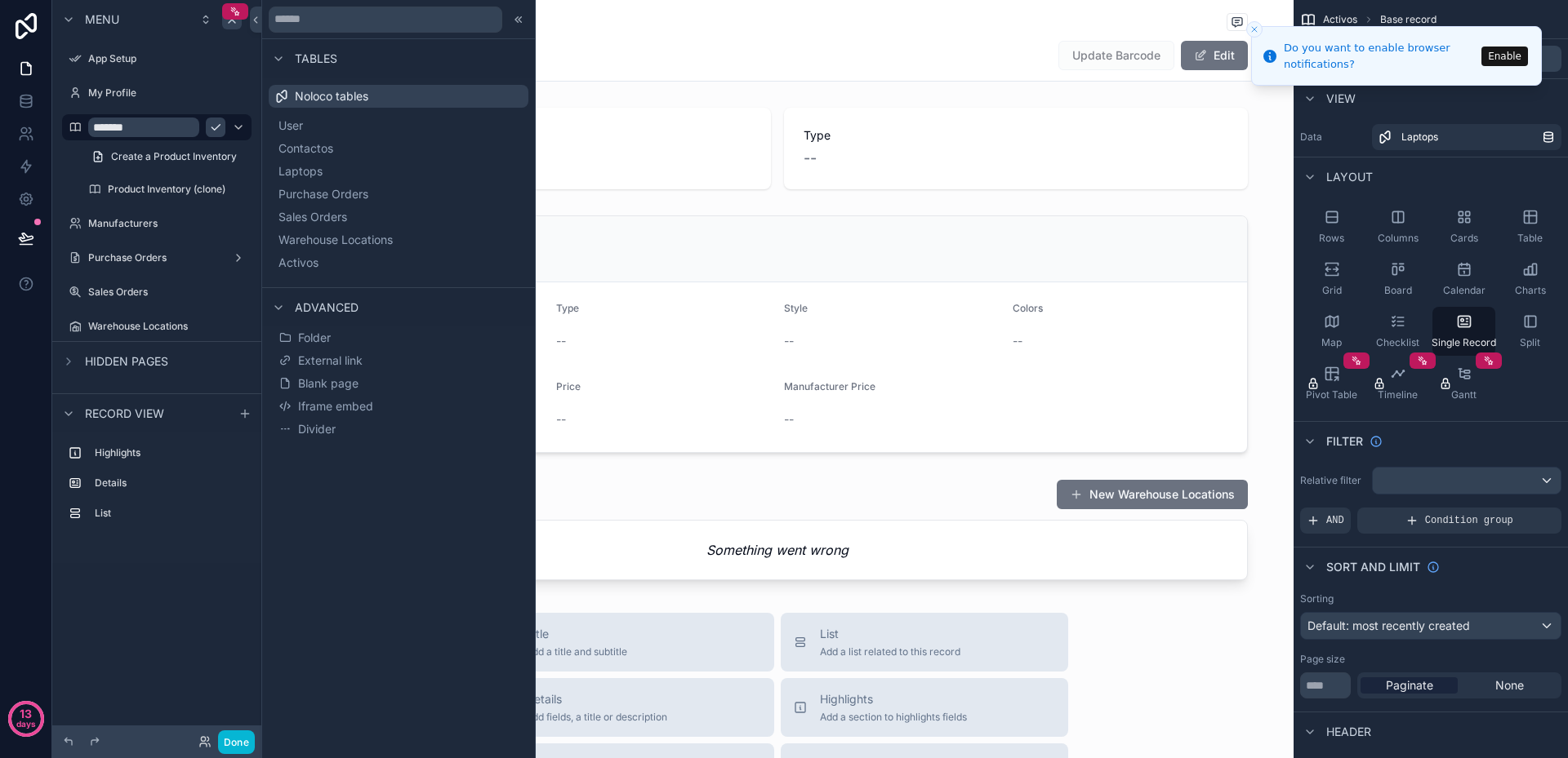
click at [0, 0] on icon "scrollable content" at bounding box center [0, 0] width 0 height 0
click at [330, 97] on icon at bounding box center [327, 98] width 12 height 12
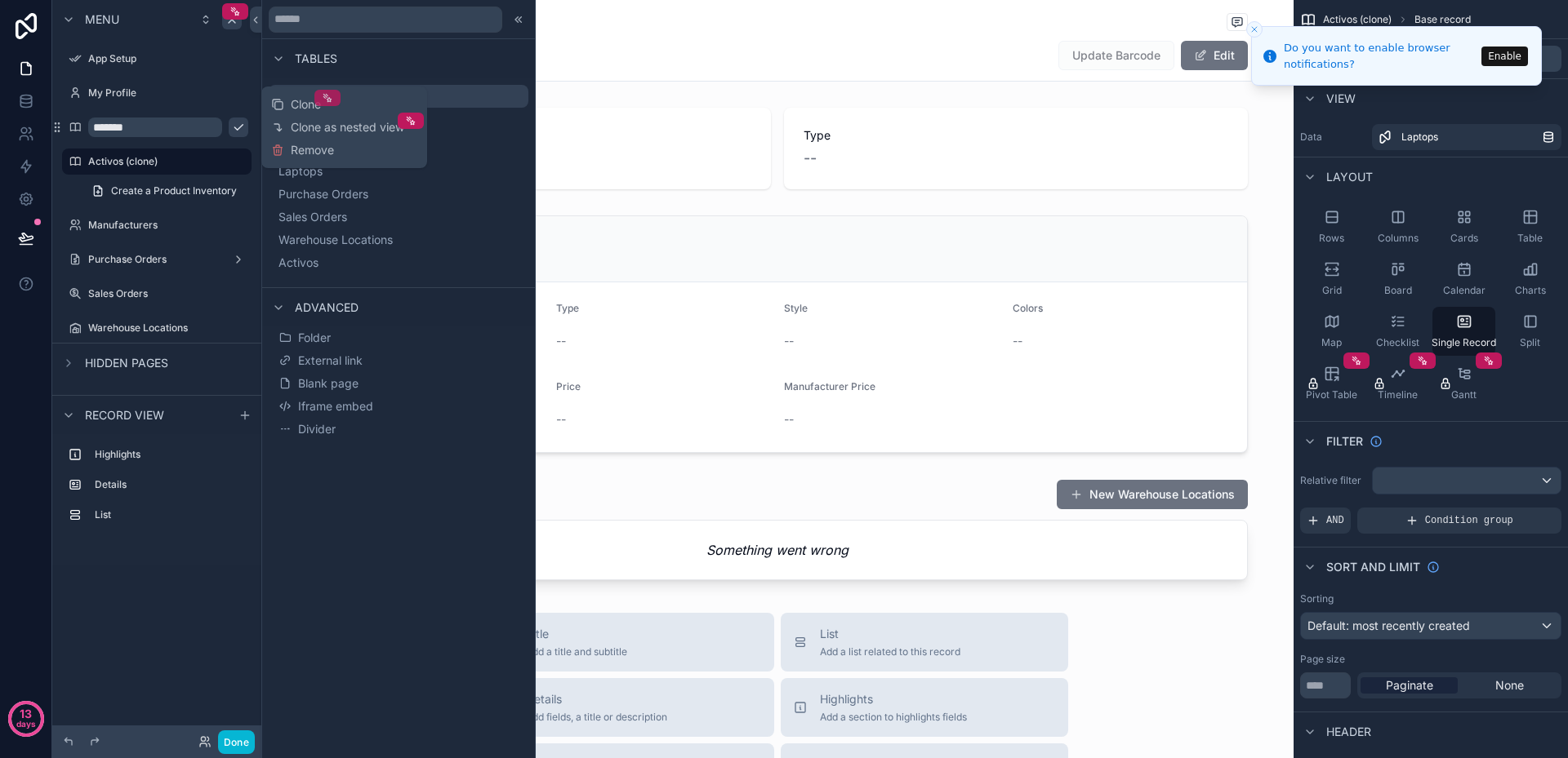
click at [330, 97] on icon at bounding box center [327, 98] width 12 height 12
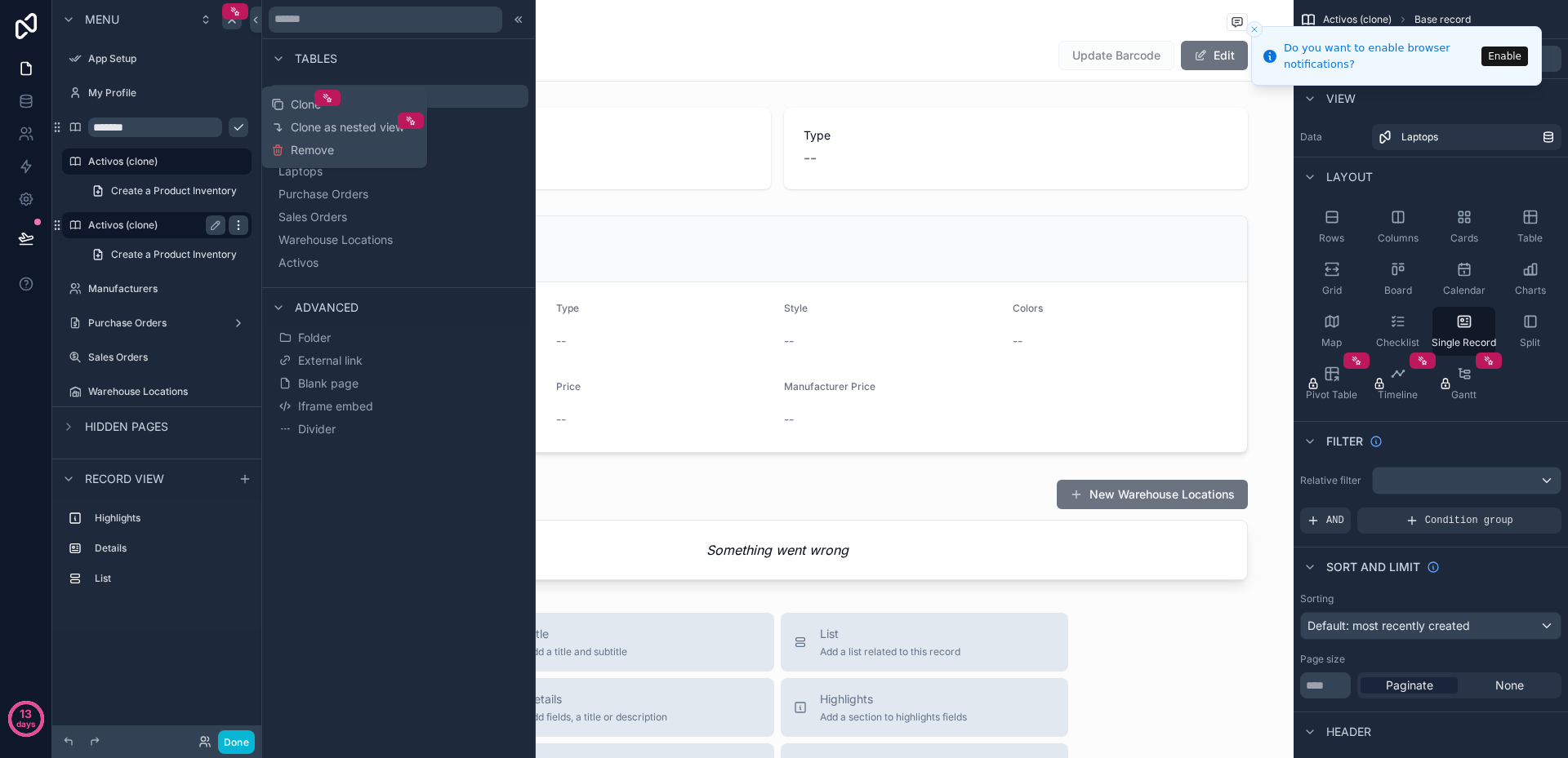
click at [243, 227] on icon "scrollable content" at bounding box center [238, 225] width 13 height 13
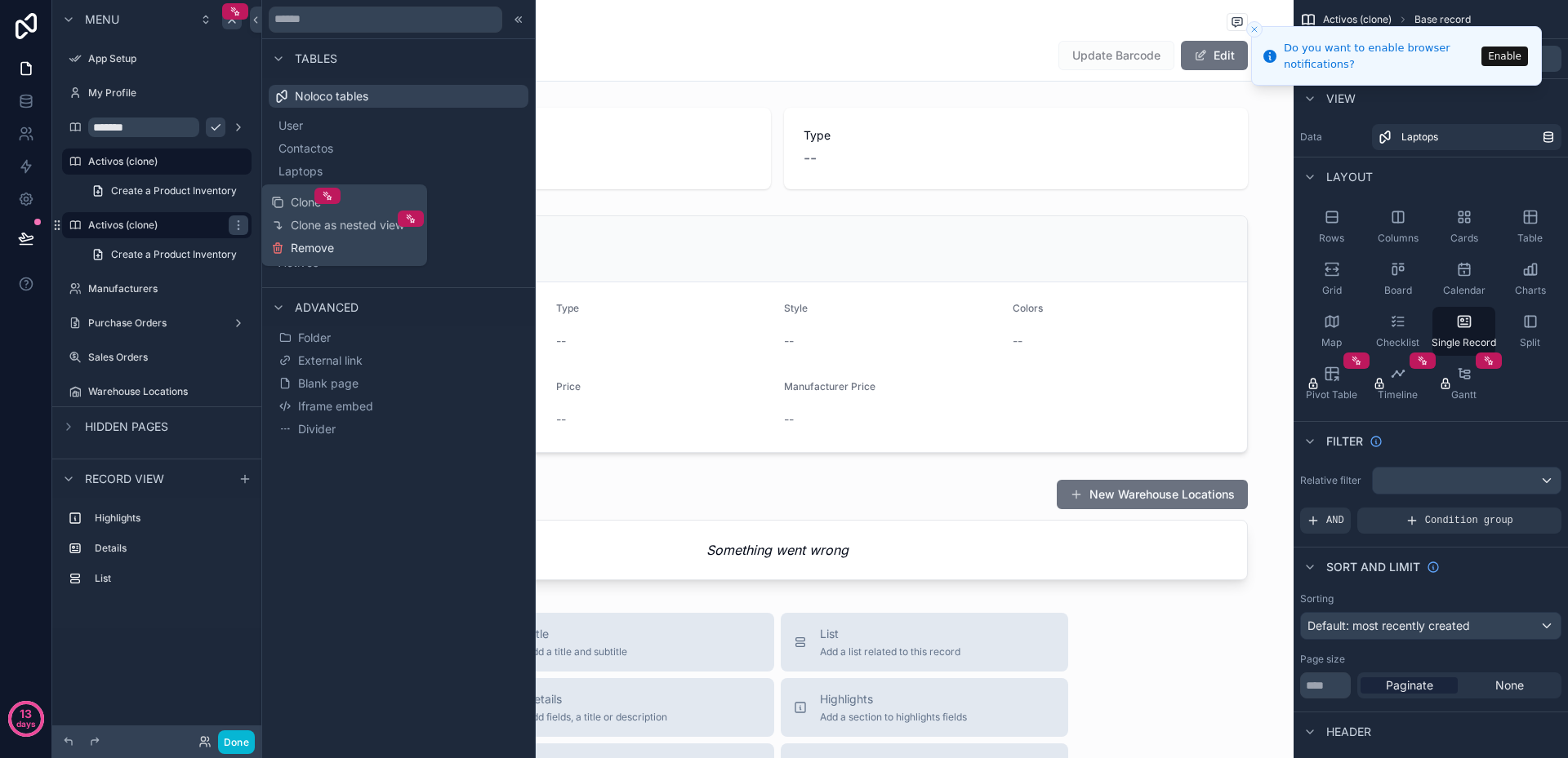
click at [282, 245] on icon at bounding box center [278, 248] width 13 height 13
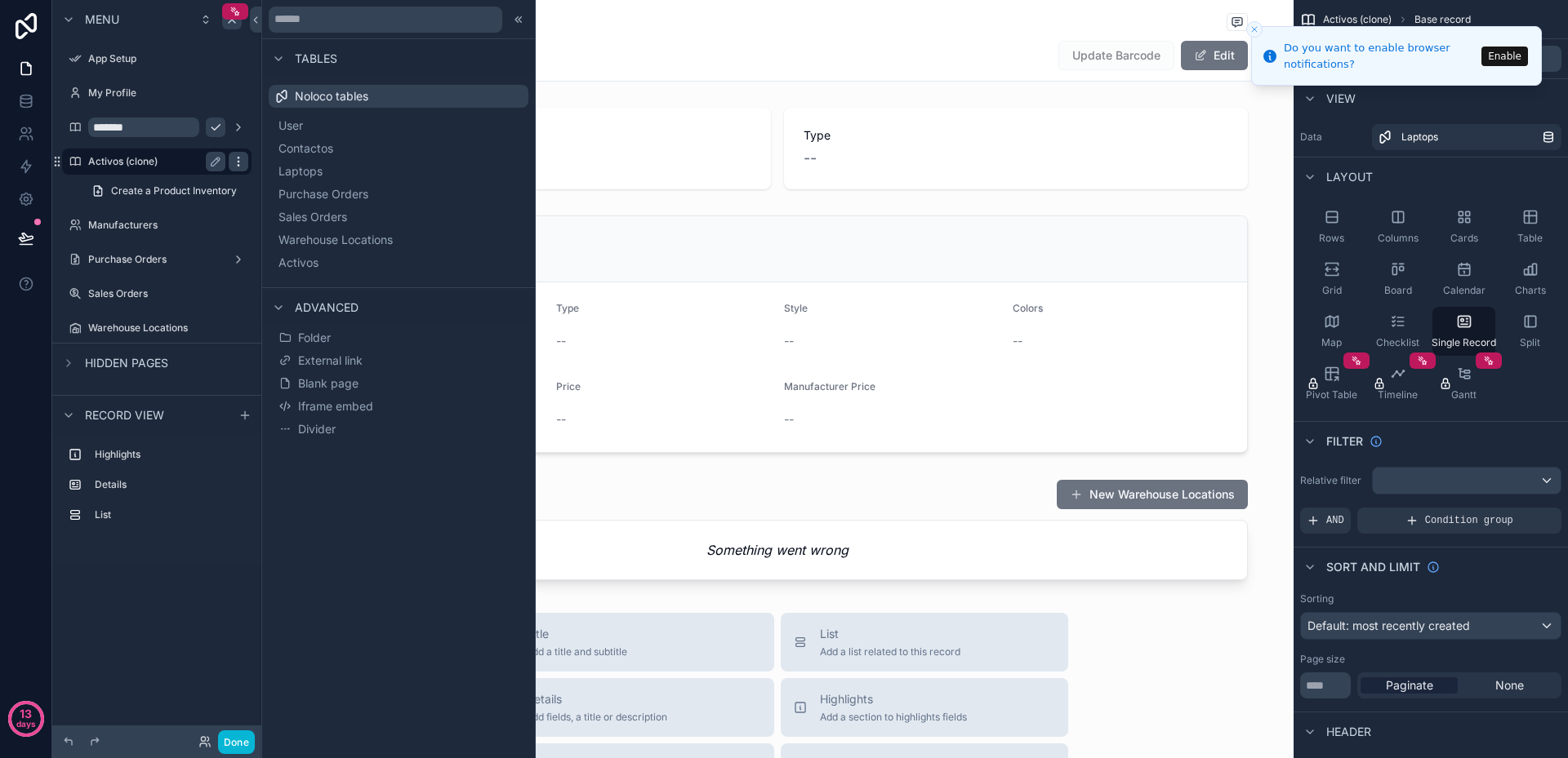
click at [240, 164] on icon "scrollable content" at bounding box center [238, 162] width 13 height 13
click at [282, 190] on icon at bounding box center [278, 184] width 13 height 13
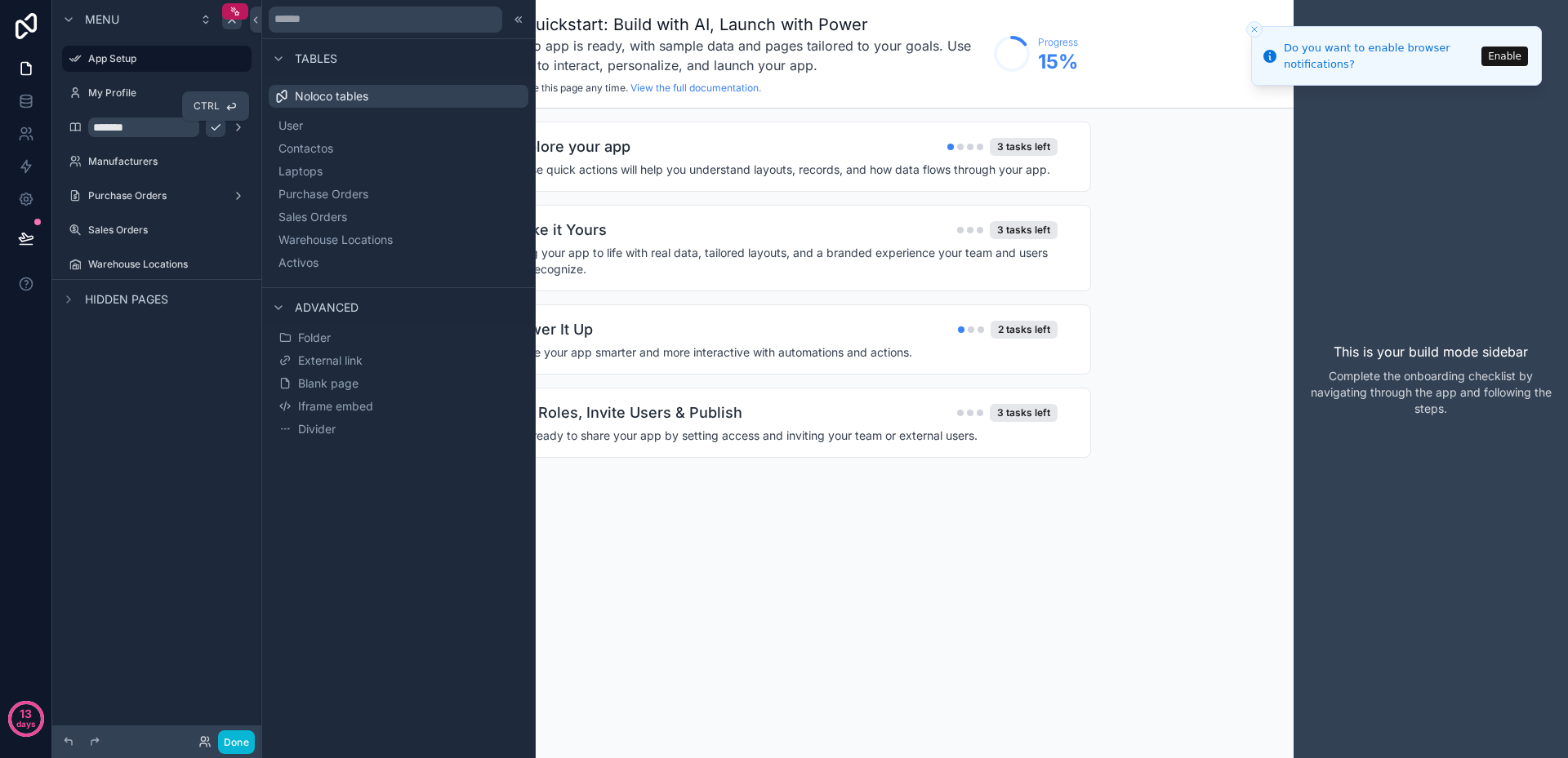
click at [217, 130] on icon "scrollable content" at bounding box center [216, 128] width 13 height 13
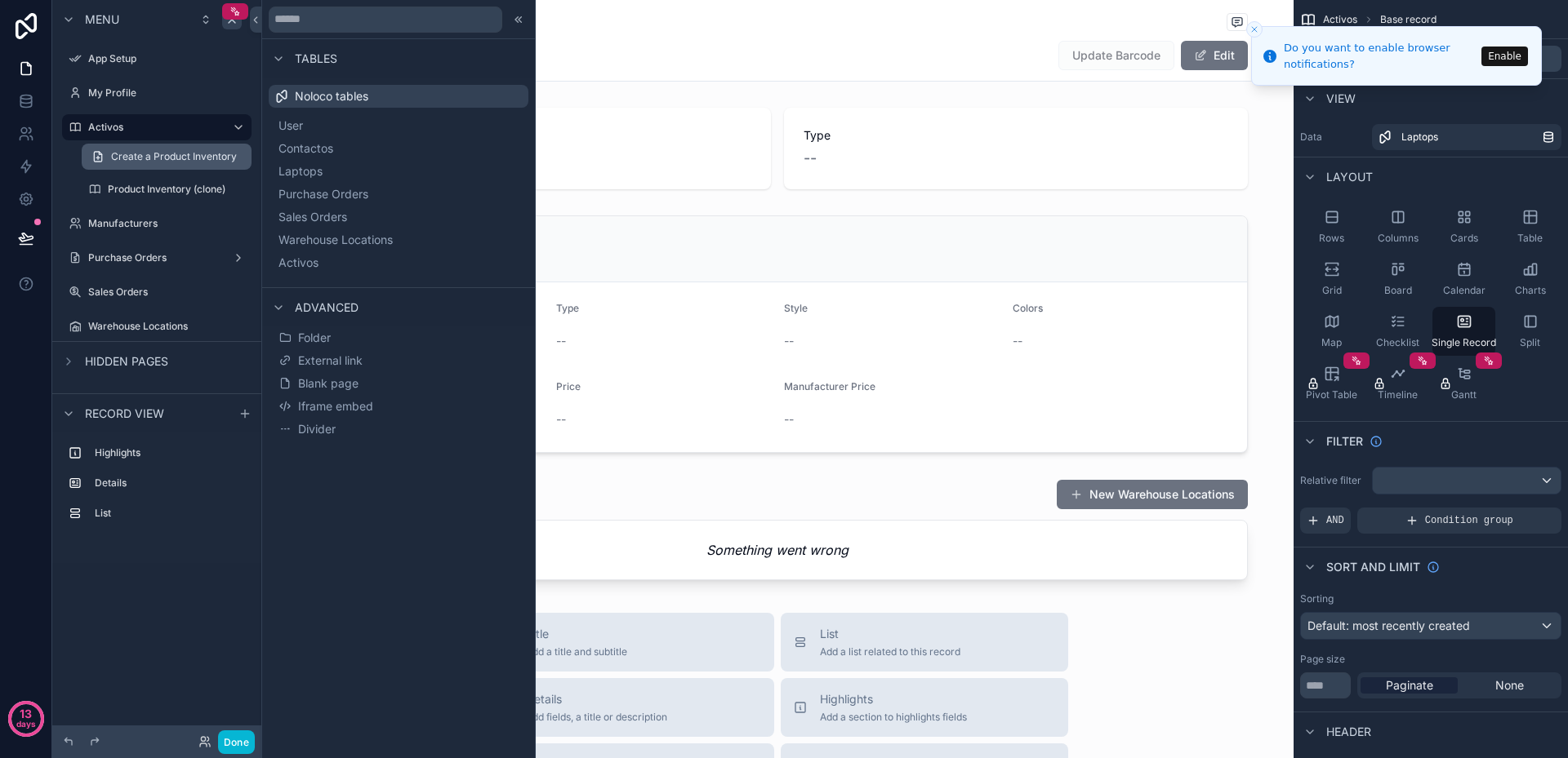
click at [239, 155] on link "Create a Product Inventory" at bounding box center [166, 156] width 170 height 26
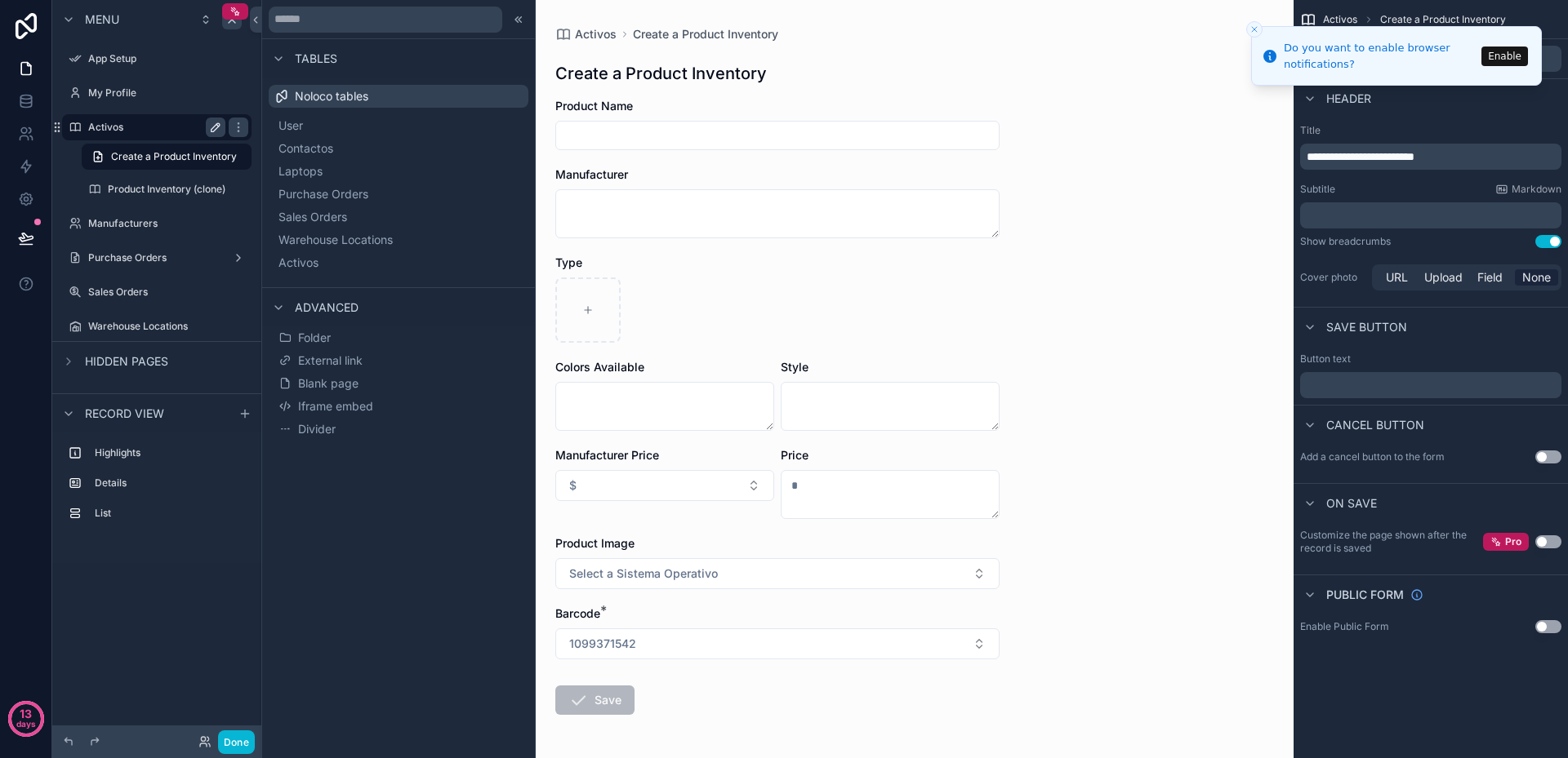
click at [174, 126] on label "Activos" at bounding box center [153, 128] width 130 height 13
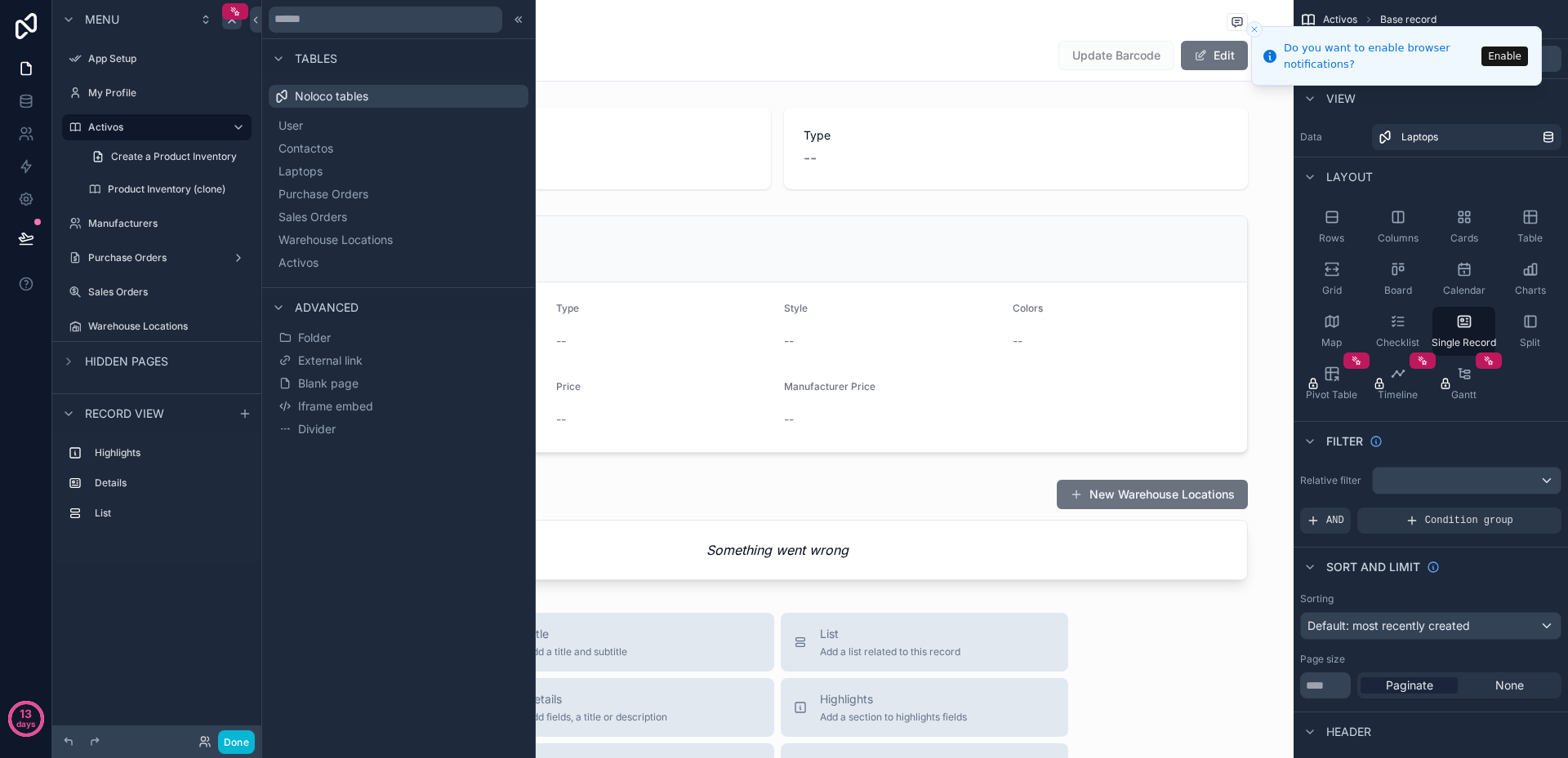
click at [0, 0] on icon "scrollable content" at bounding box center [0, 0] width 0 height 0
click at [181, 125] on input "*******" at bounding box center [144, 128] width 111 height 20
click at [220, 128] on icon "scrollable content" at bounding box center [216, 128] width 13 height 13
click at [155, 128] on label "Activos" at bounding box center [153, 128] width 130 height 13
click at [518, 17] on icon at bounding box center [516, 19] width 3 height 5
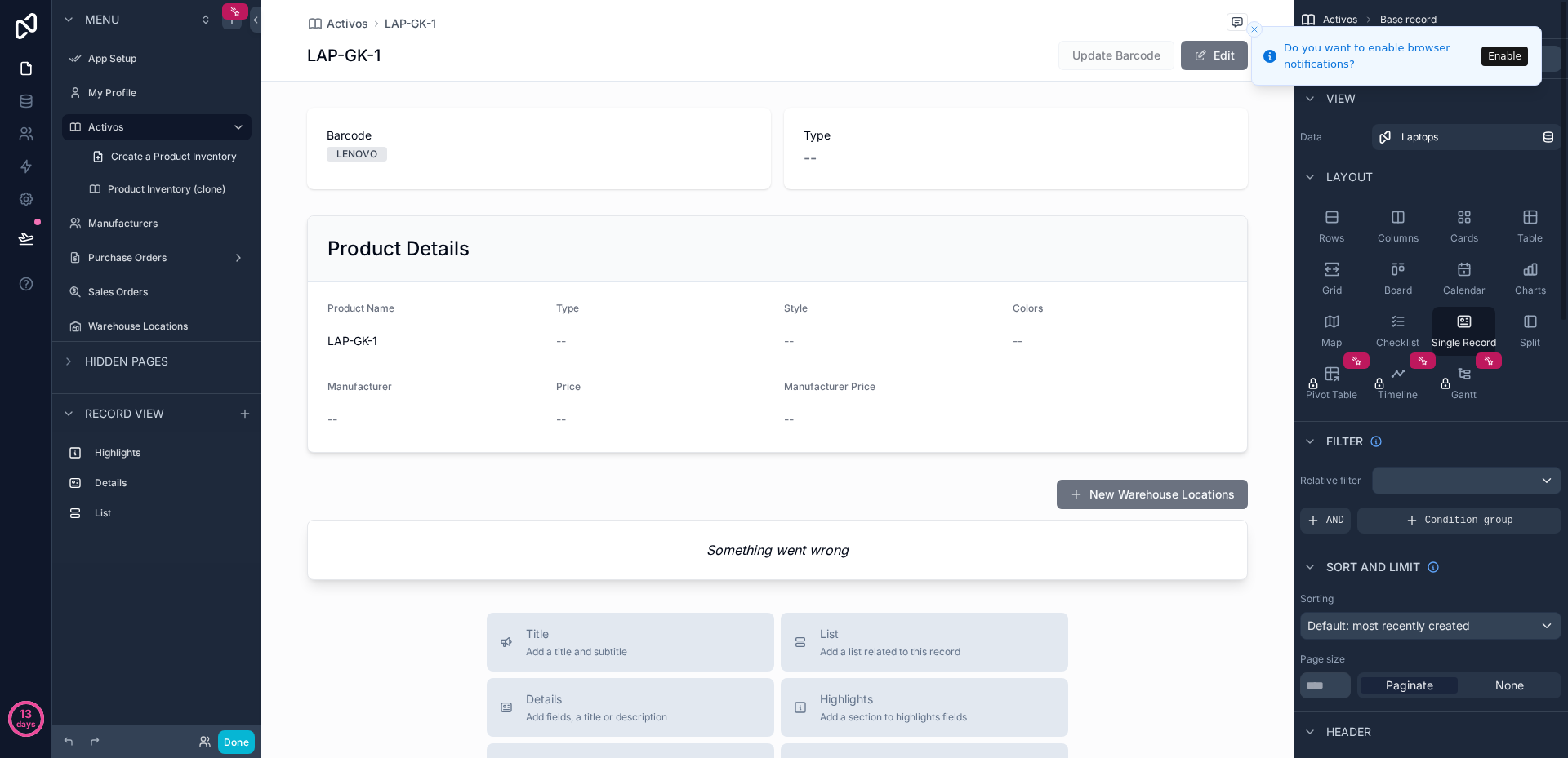
click at [1505, 58] on button "Enable" at bounding box center [1505, 57] width 47 height 20
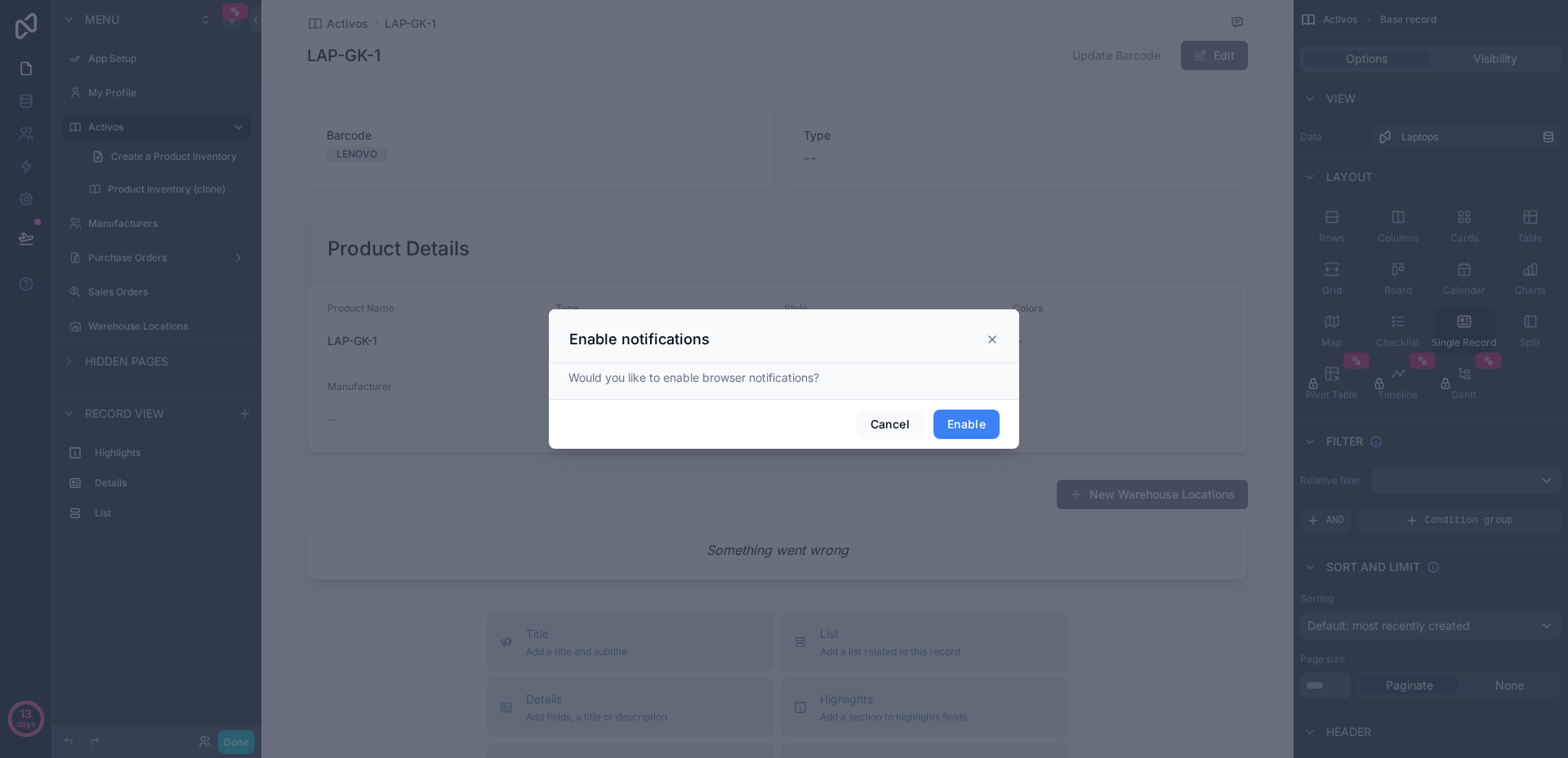
click at [955, 426] on button "Enable" at bounding box center [967, 424] width 66 height 30
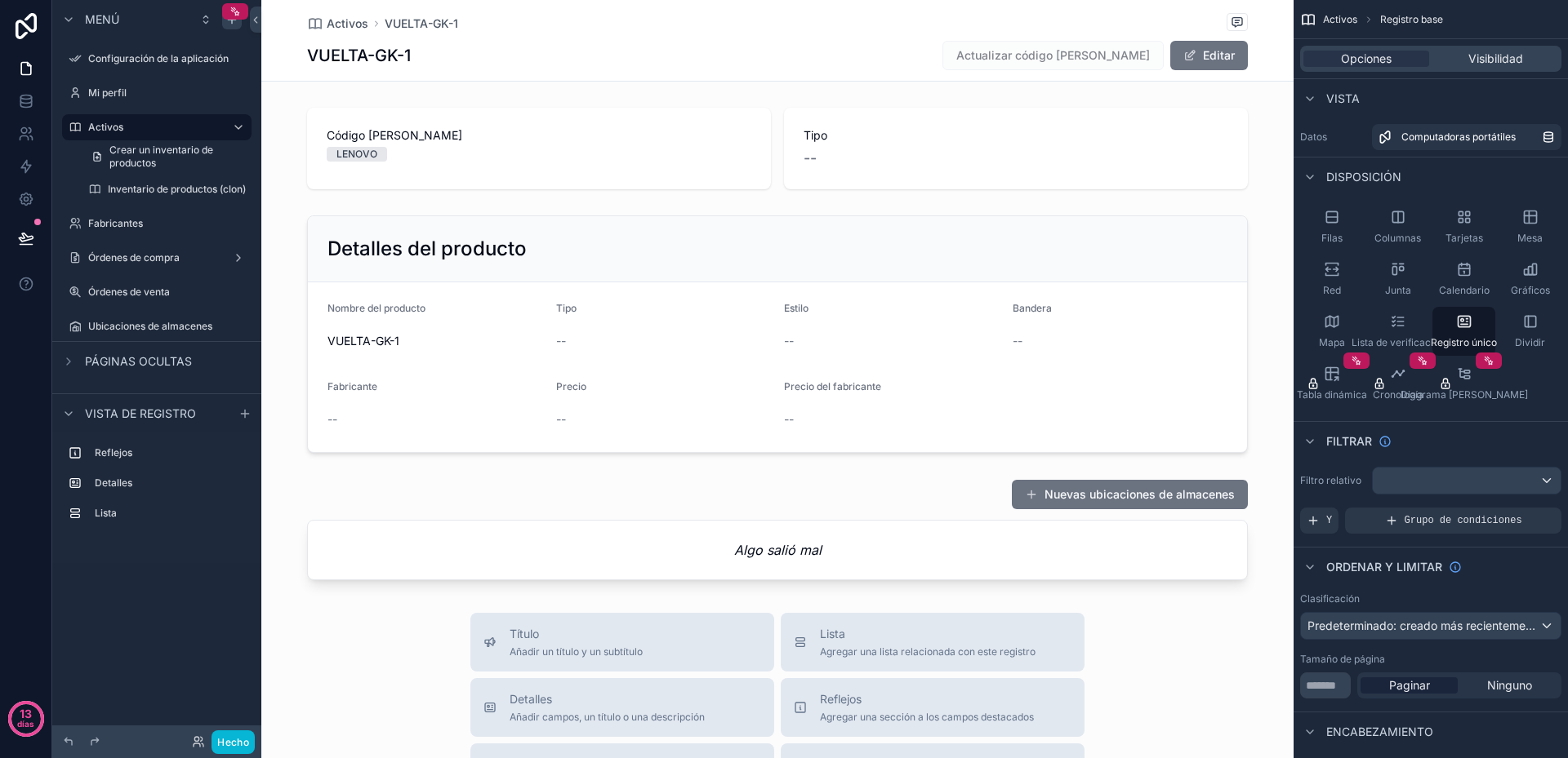
click at [653, 59] on div "VUELTA-GK-1 Actualizar código [PERSON_NAME] Editar" at bounding box center [777, 56] width 941 height 31
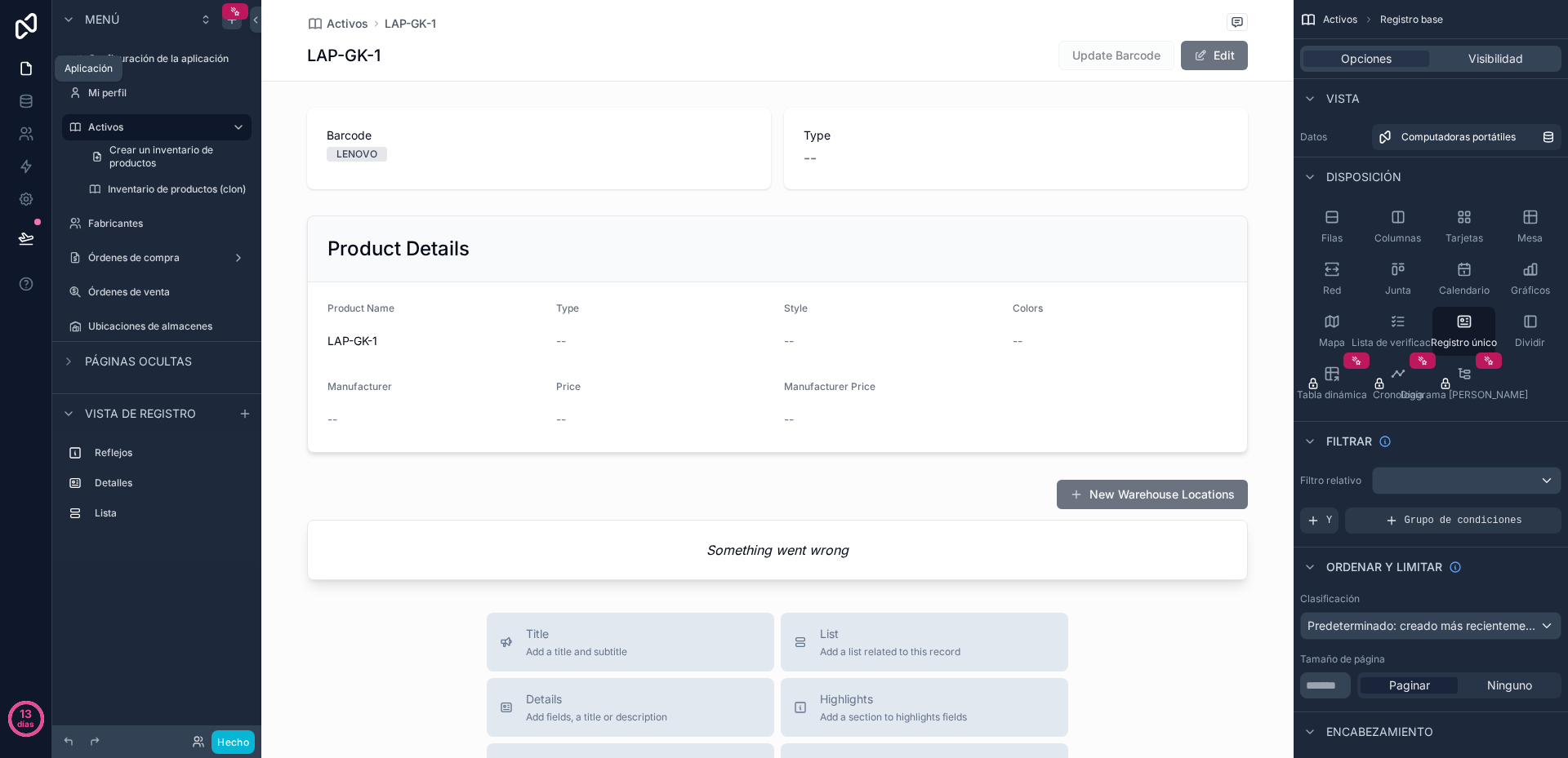
click at [18, 67] on icon at bounding box center [26, 68] width 16 height 16
click at [240, 59] on icon "contenido desplazable" at bounding box center [238, 58] width 13 height 13
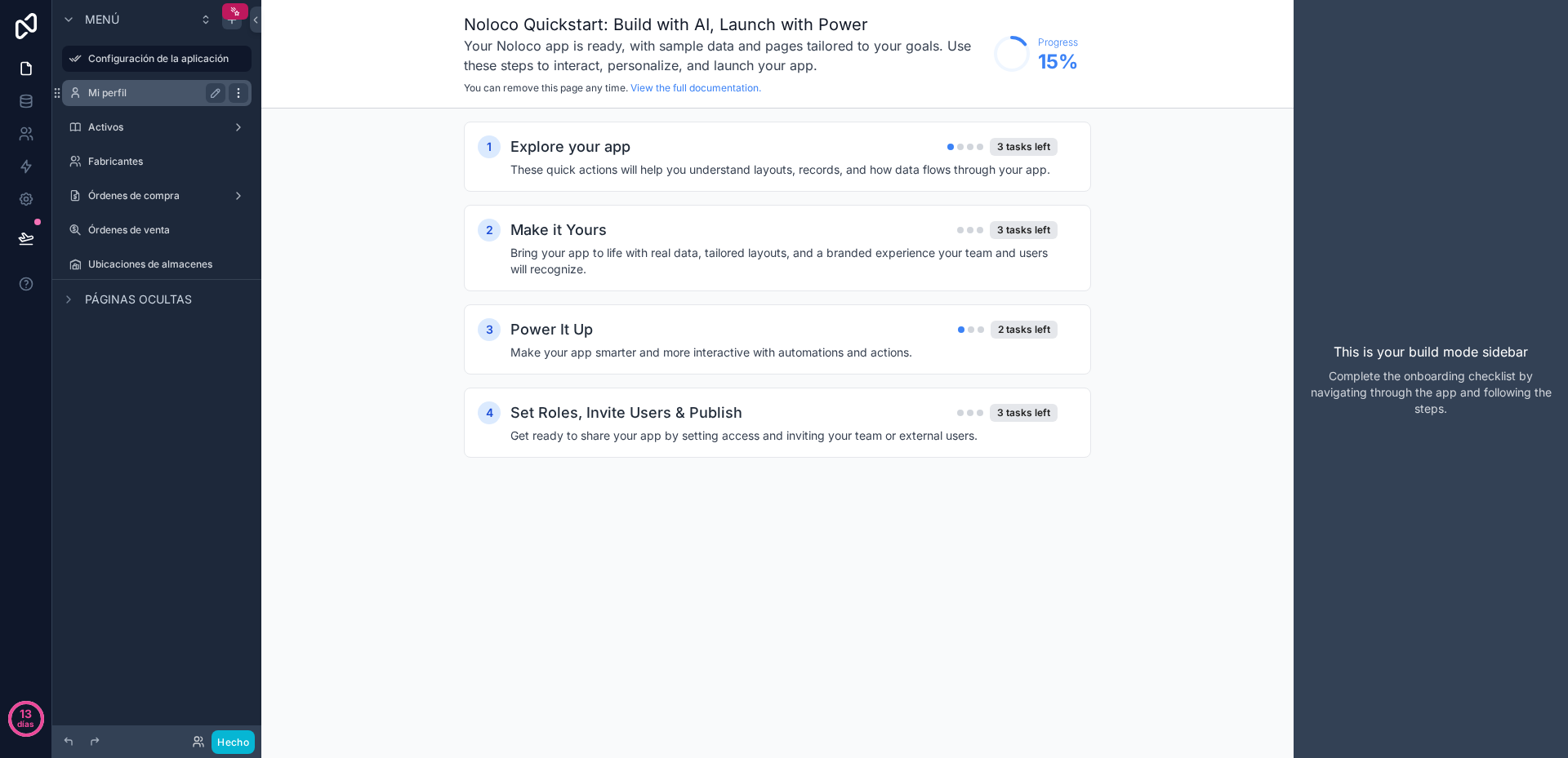
click at [237, 96] on icon "contenido desplazable" at bounding box center [237, 96] width 1 height 1
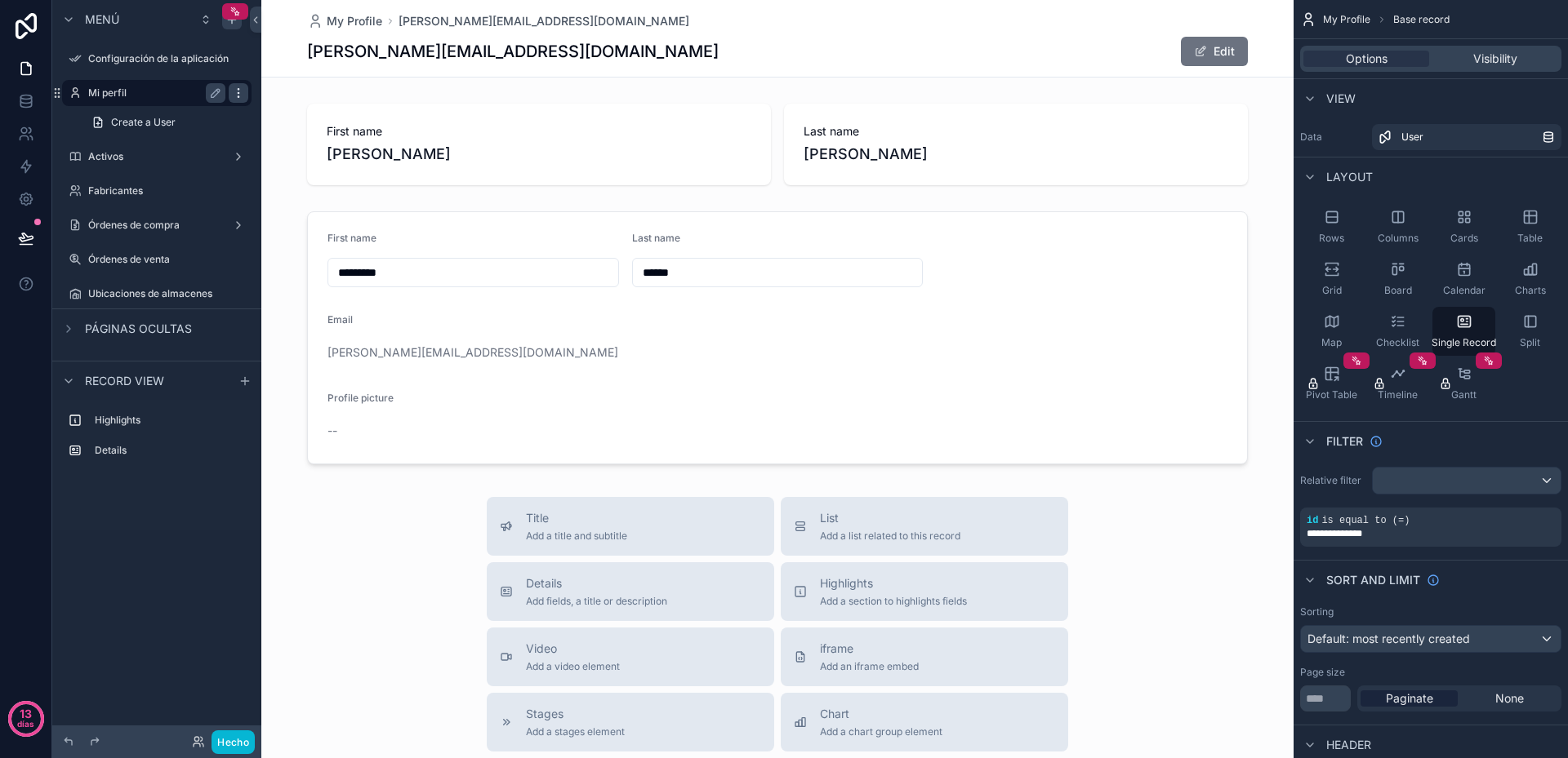
click at [237, 95] on icon "contenido desplazable" at bounding box center [238, 93] width 13 height 13
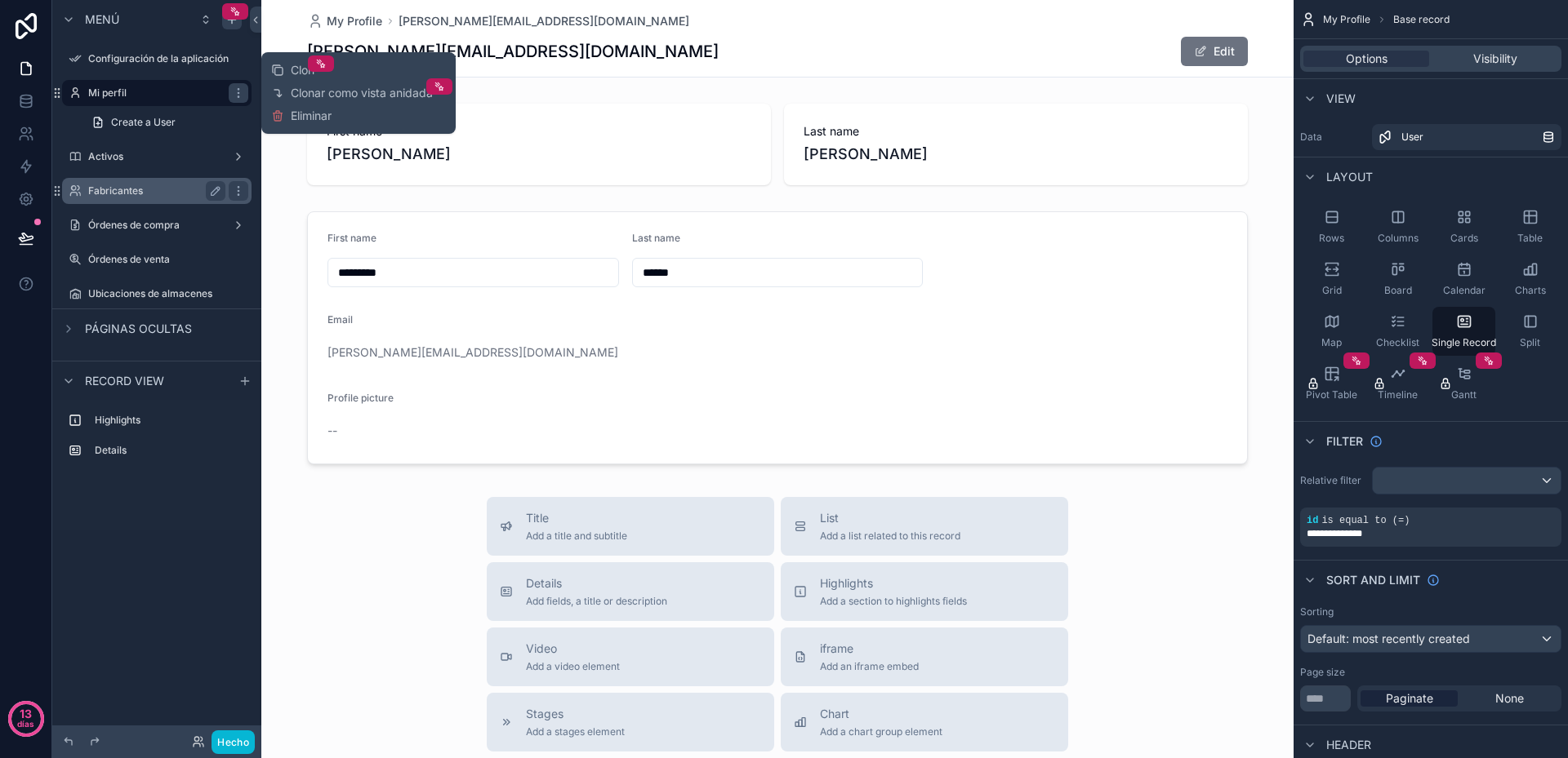
click at [156, 190] on label "Fabricantes" at bounding box center [153, 190] width 130 height 13
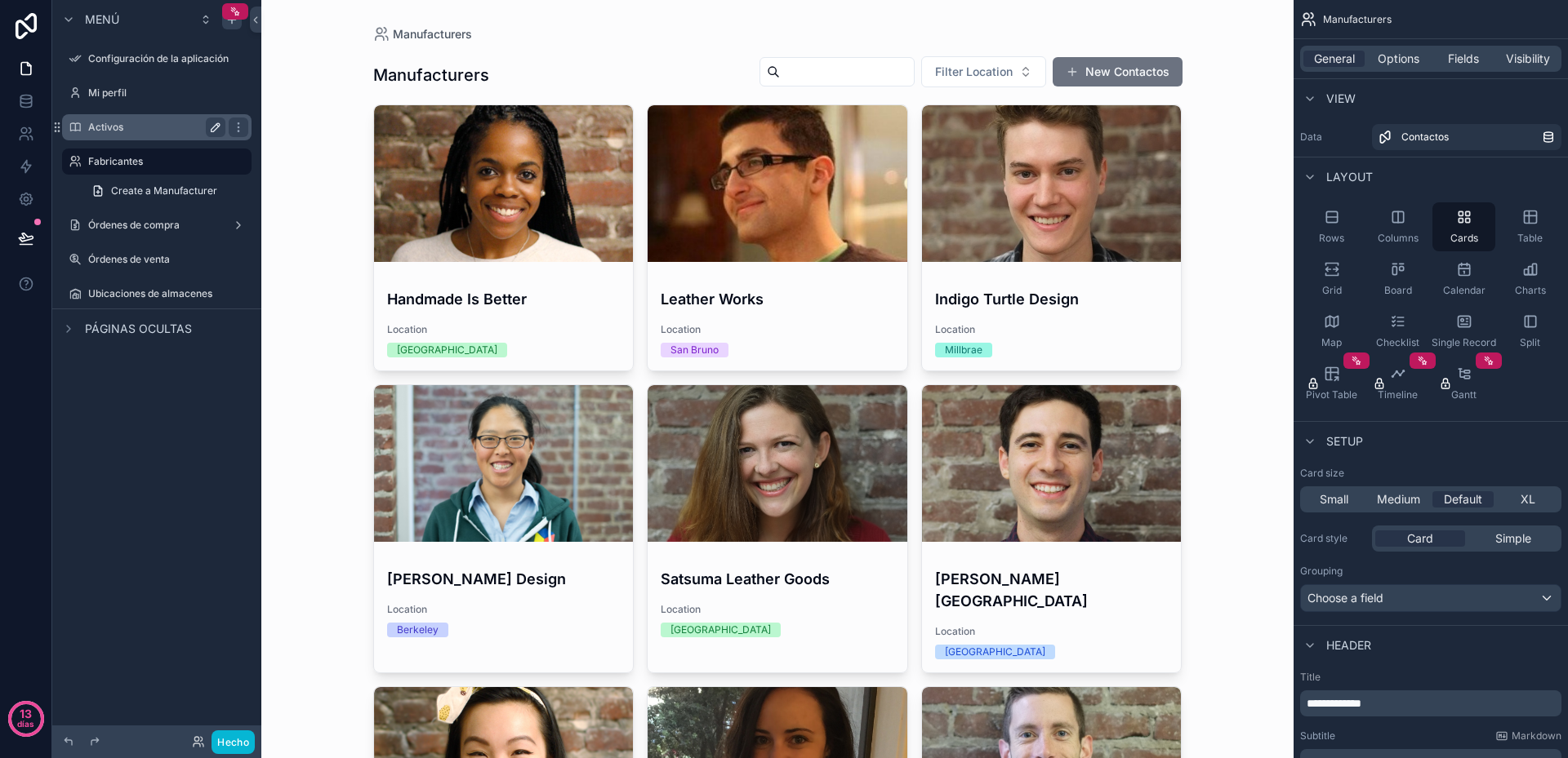
click at [122, 130] on font "Activos" at bounding box center [105, 128] width 35 height 13
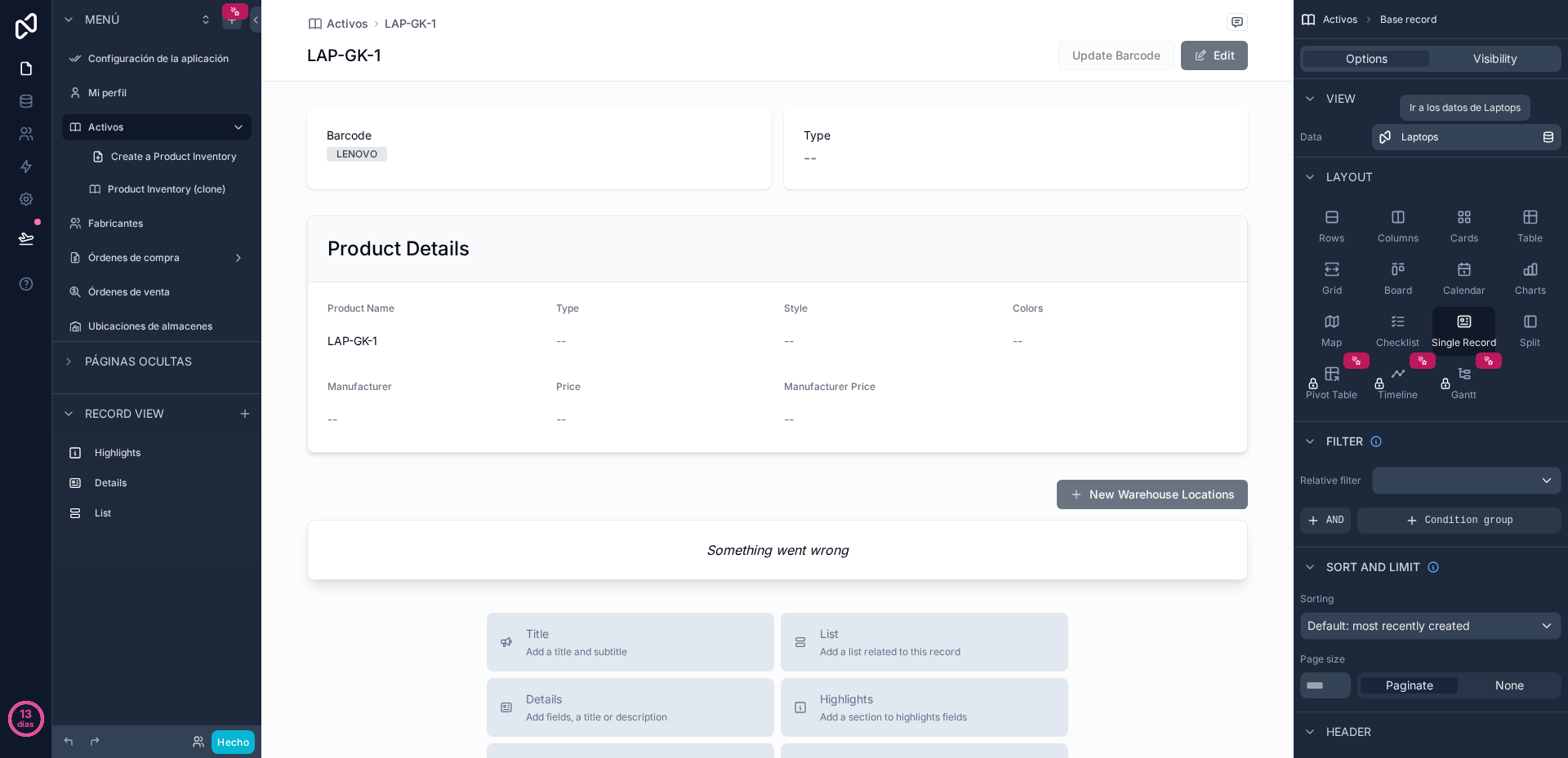
click at [1553, 138] on icon "contenido desplazable" at bounding box center [1549, 139] width 9 height 4
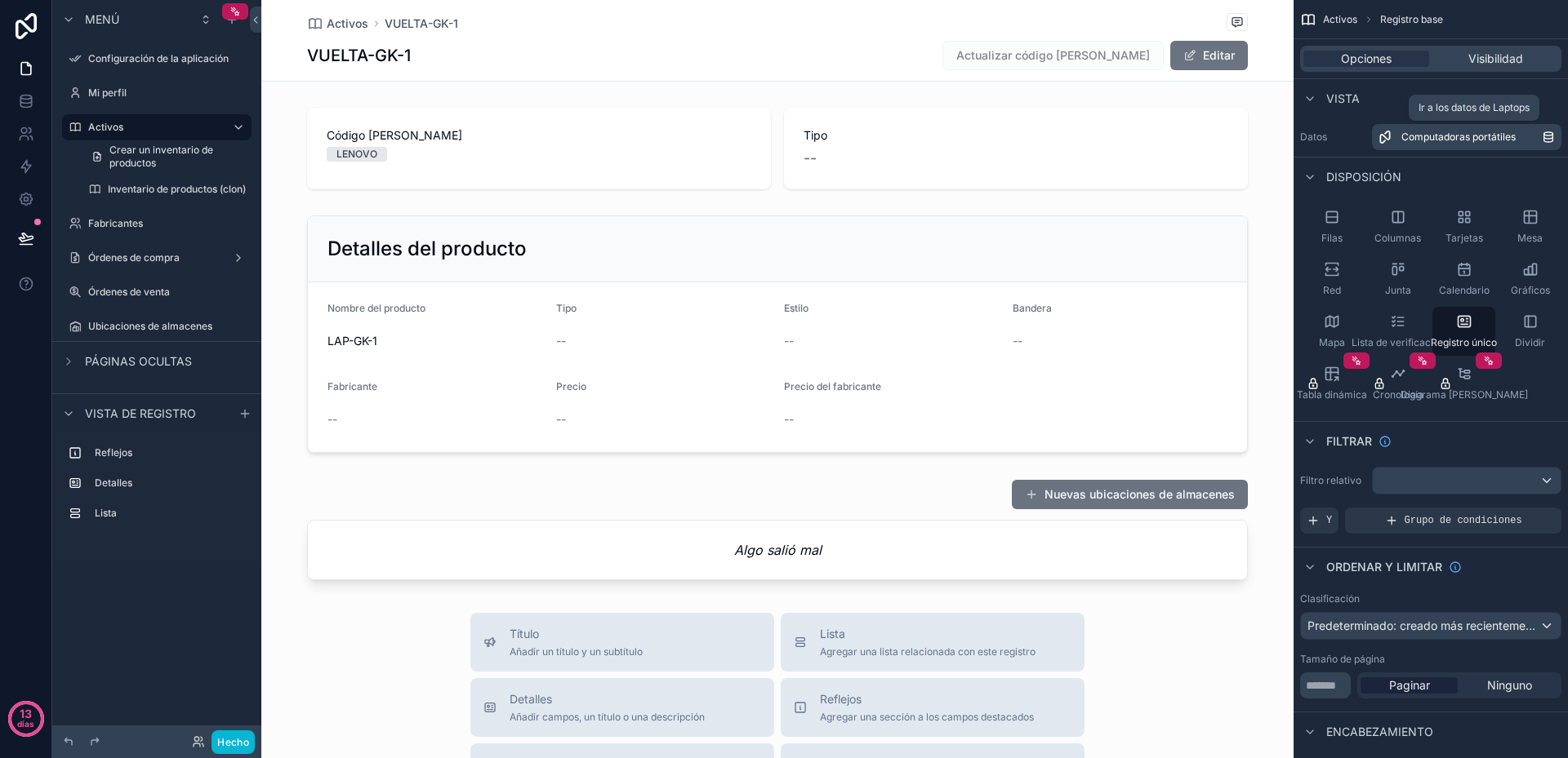
click at [1427, 129] on link "Computadoras portátiles" at bounding box center [1466, 137] width 190 height 26
click at [1321, 141] on font "Datos" at bounding box center [1314, 137] width 27 height 13
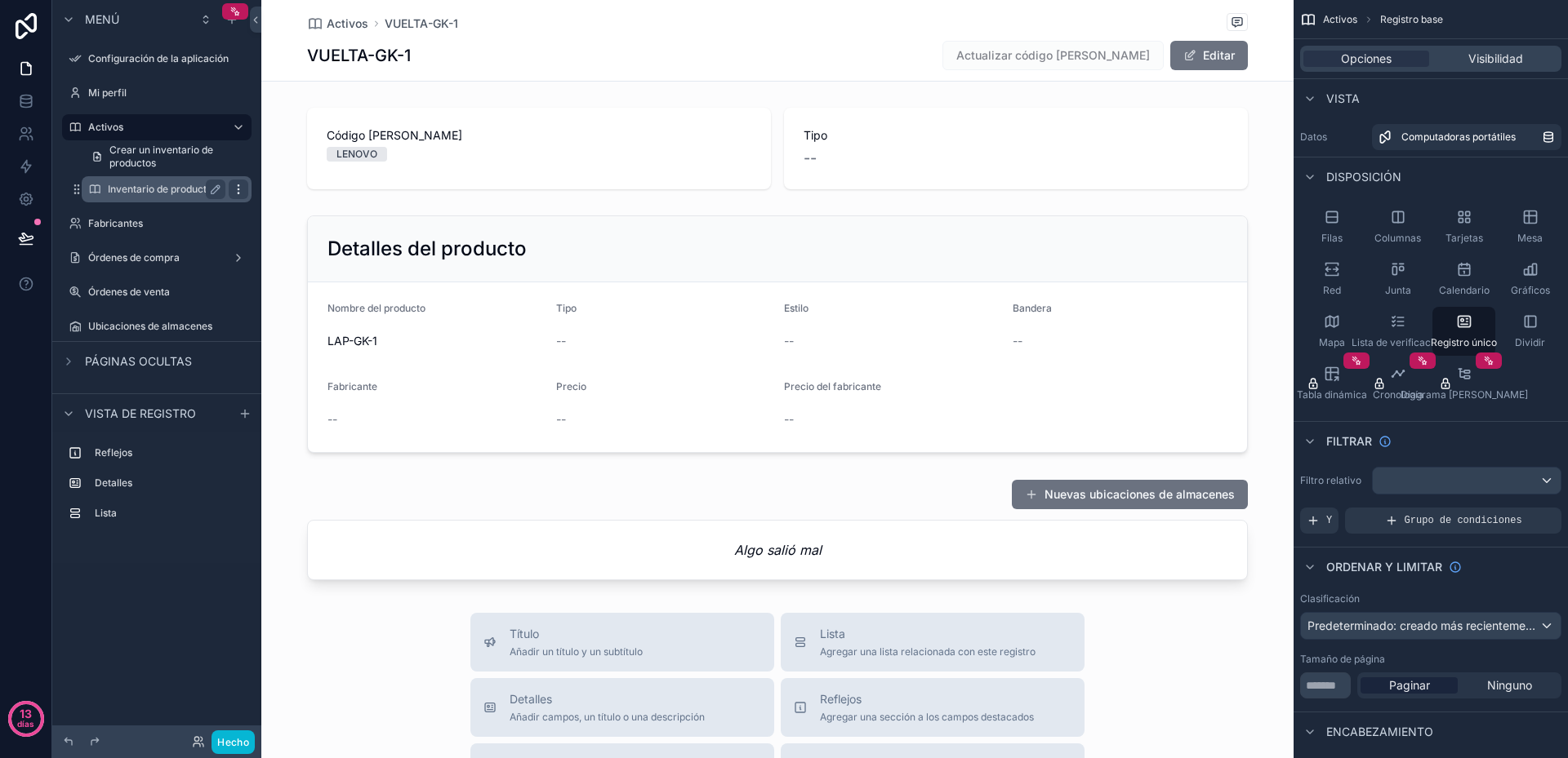
click at [240, 192] on icon "contenido desplazable" at bounding box center [238, 190] width 13 height 13
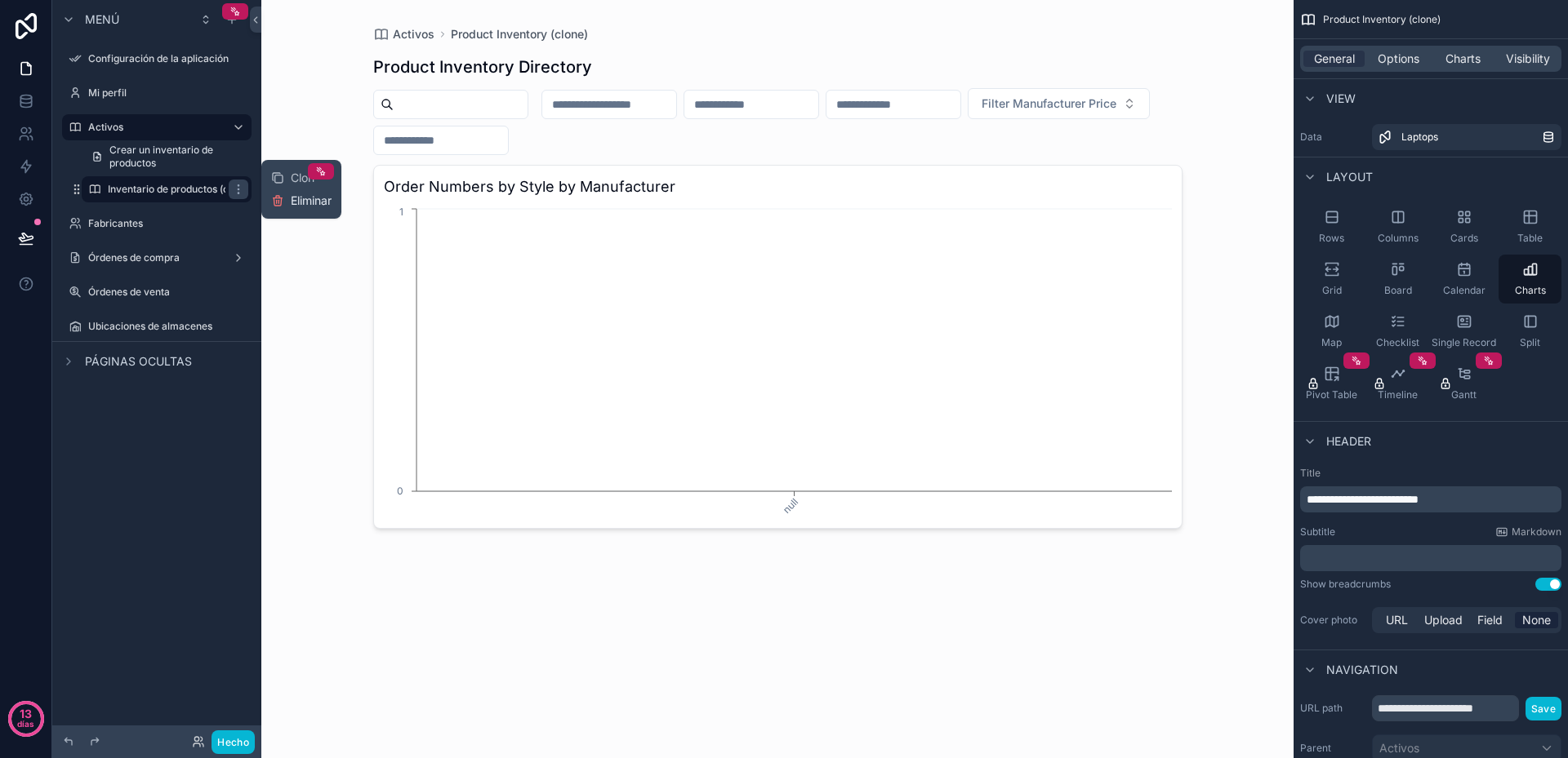
click at [300, 203] on font "Eliminar" at bounding box center [311, 199] width 40 height 13
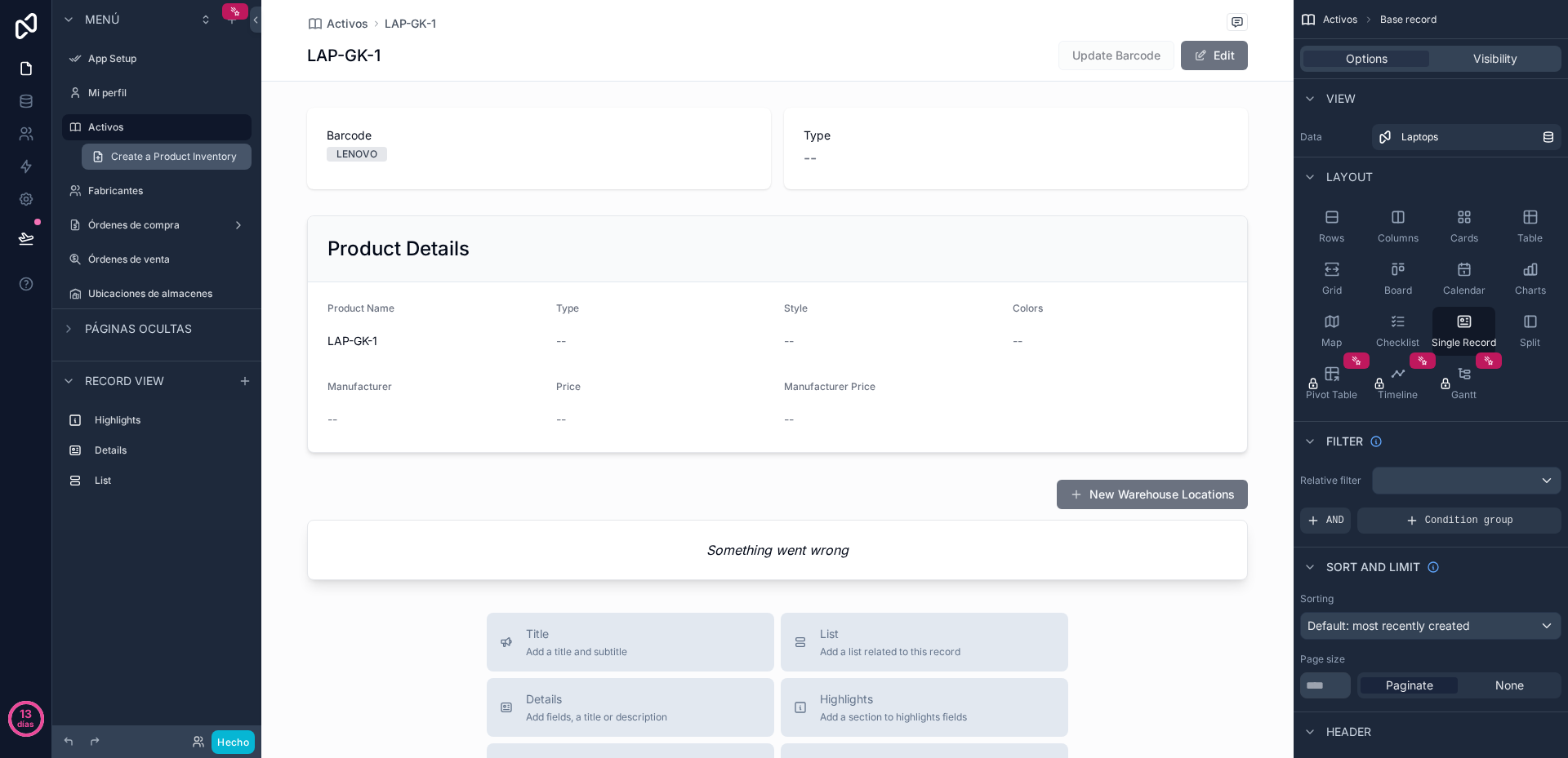
click at [242, 161] on link "Create a Product Inventory" at bounding box center [166, 156] width 170 height 26
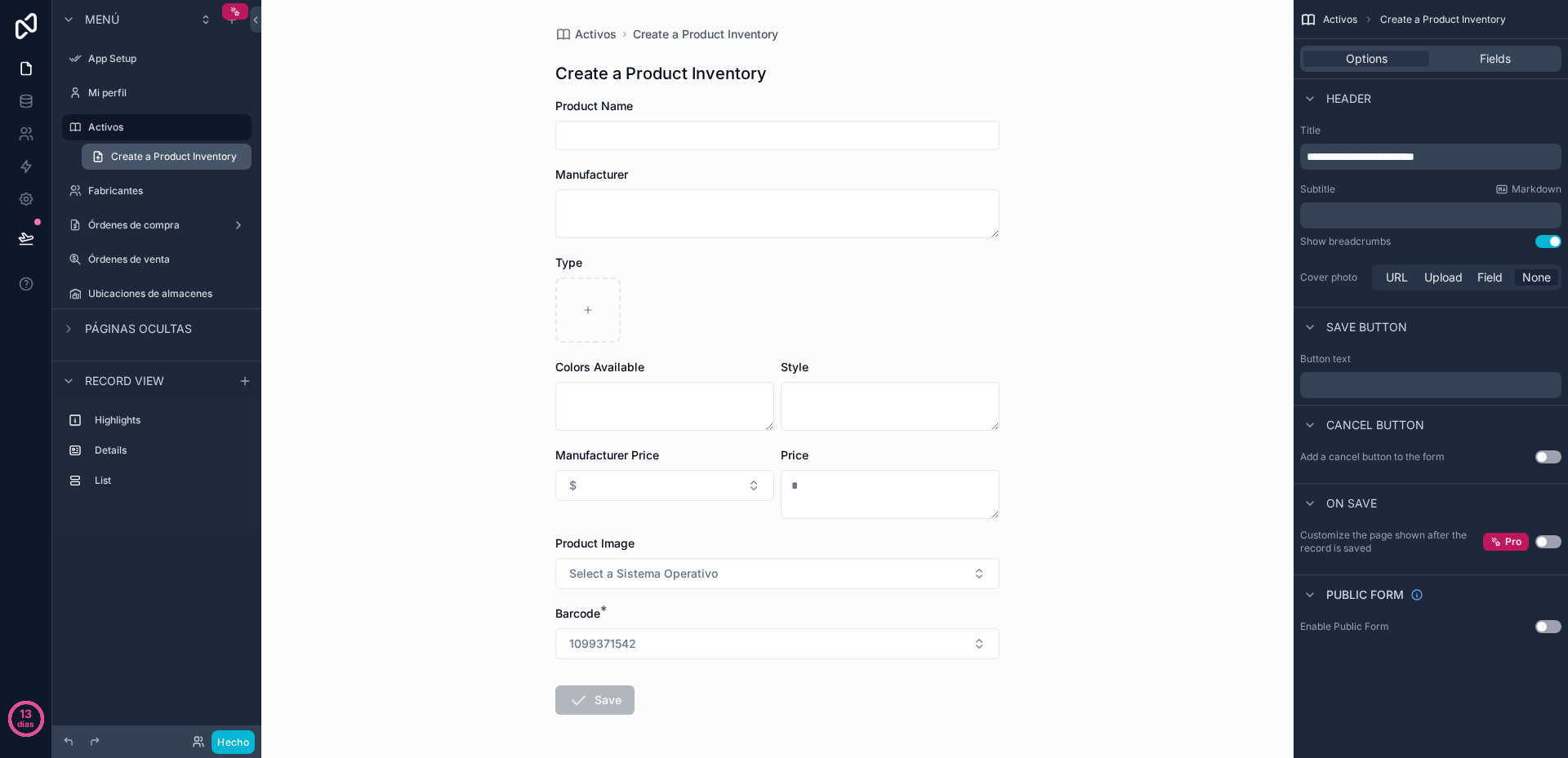
drag, startPoint x: 217, startPoint y: 161, endPoint x: 187, endPoint y: 156, distance: 30.4
click at [187, 156] on span "Create a Product Inventory" at bounding box center [174, 156] width 126 height 13
click at [164, 161] on span "Create a Product Inventory" at bounding box center [174, 156] width 126 height 13
click at [147, 153] on span "Create a Product Inventory" at bounding box center [174, 156] width 126 height 13
click at [1486, 58] on span "Fields" at bounding box center [1495, 58] width 31 height 16
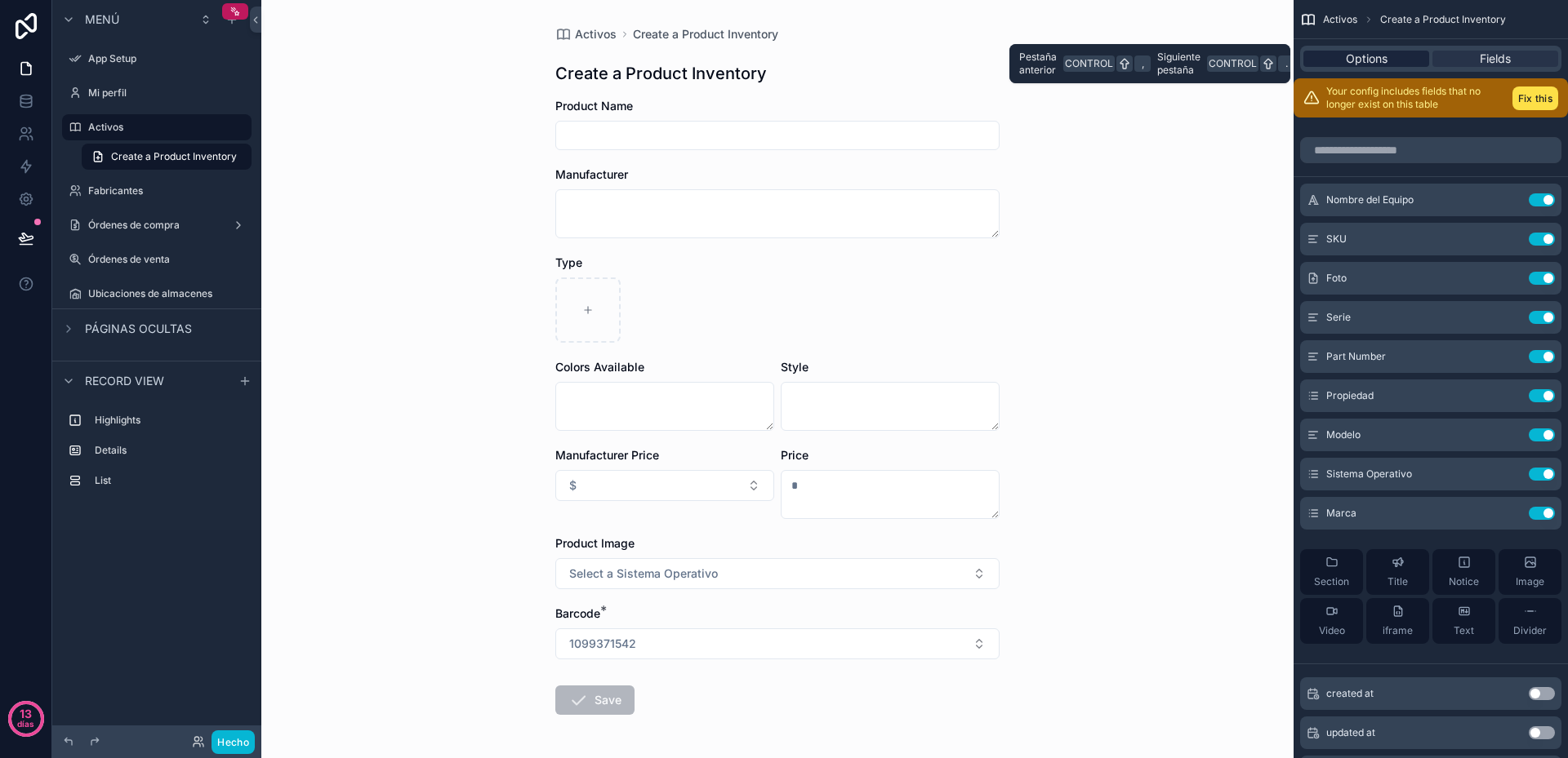
click at [1357, 58] on span "Options" at bounding box center [1367, 58] width 41 height 16
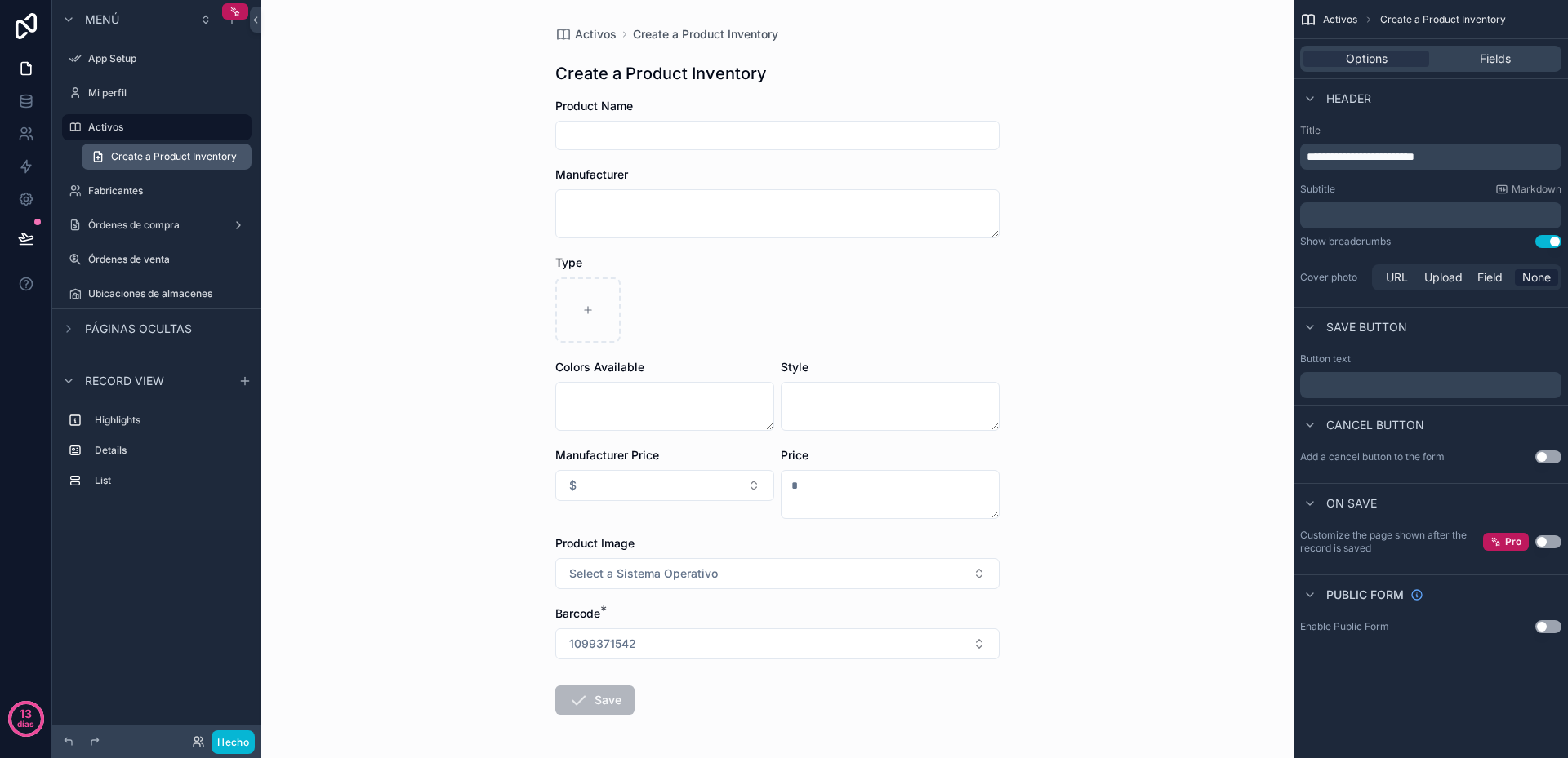
drag, startPoint x: 233, startPoint y: 160, endPoint x: 221, endPoint y: 161, distance: 12.0
click at [221, 161] on span "Create a Product Inventory" at bounding box center [174, 156] width 126 height 13
click at [1392, 284] on span "URL" at bounding box center [1396, 278] width 22 height 16
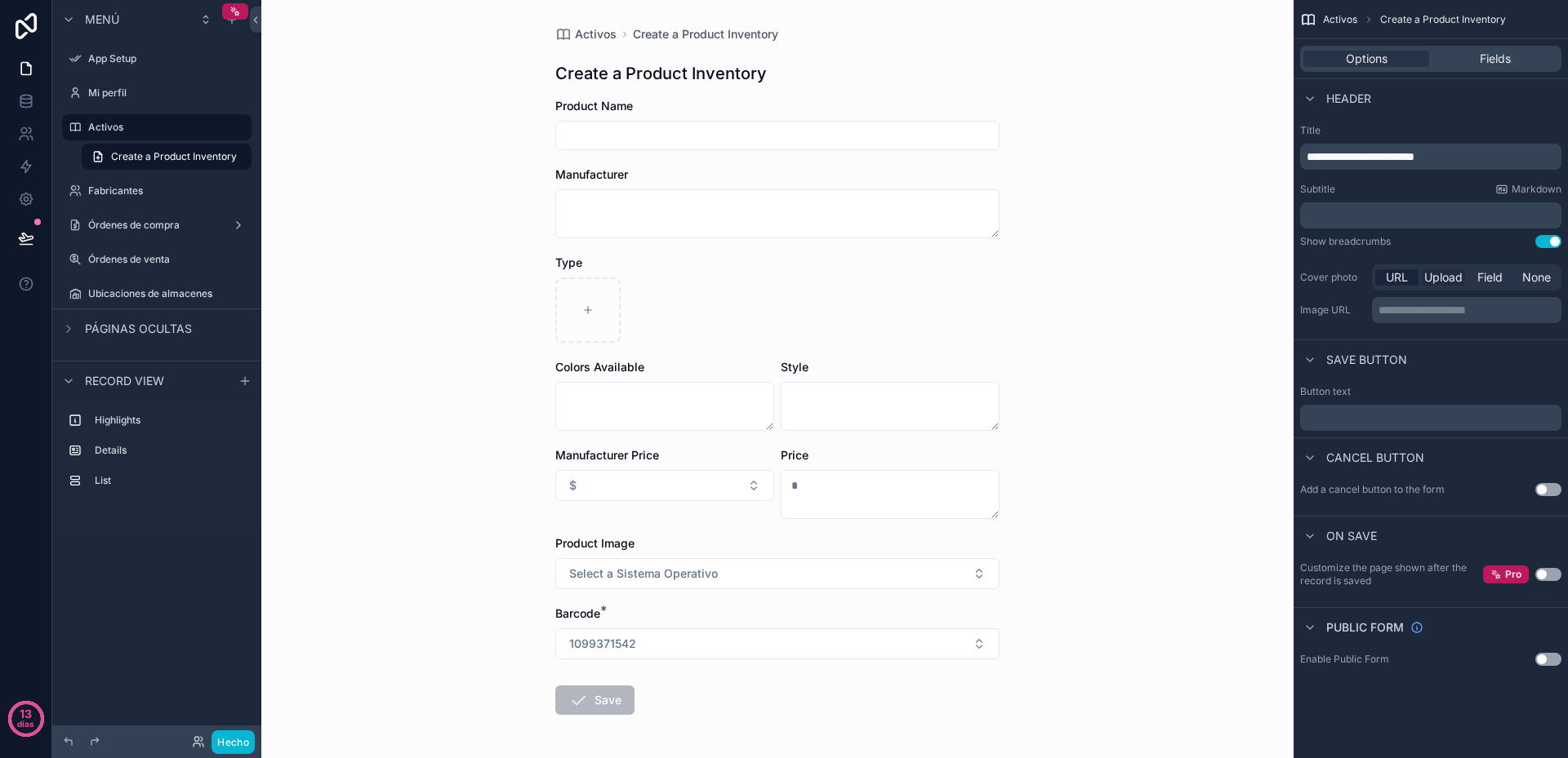
click at [1433, 280] on span "Upload" at bounding box center [1443, 278] width 39 height 16
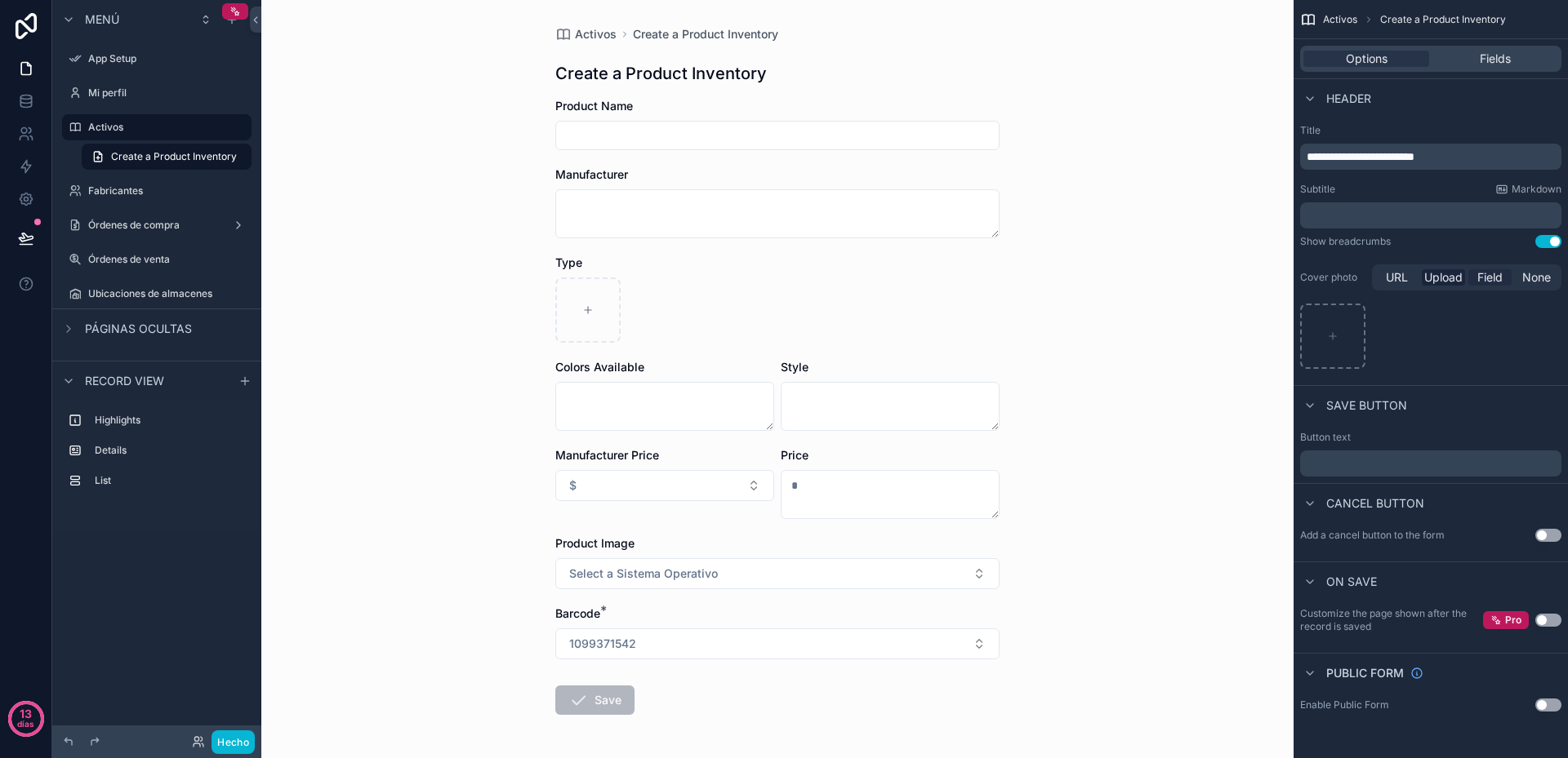
click at [1479, 276] on span "Field" at bounding box center [1490, 278] width 25 height 16
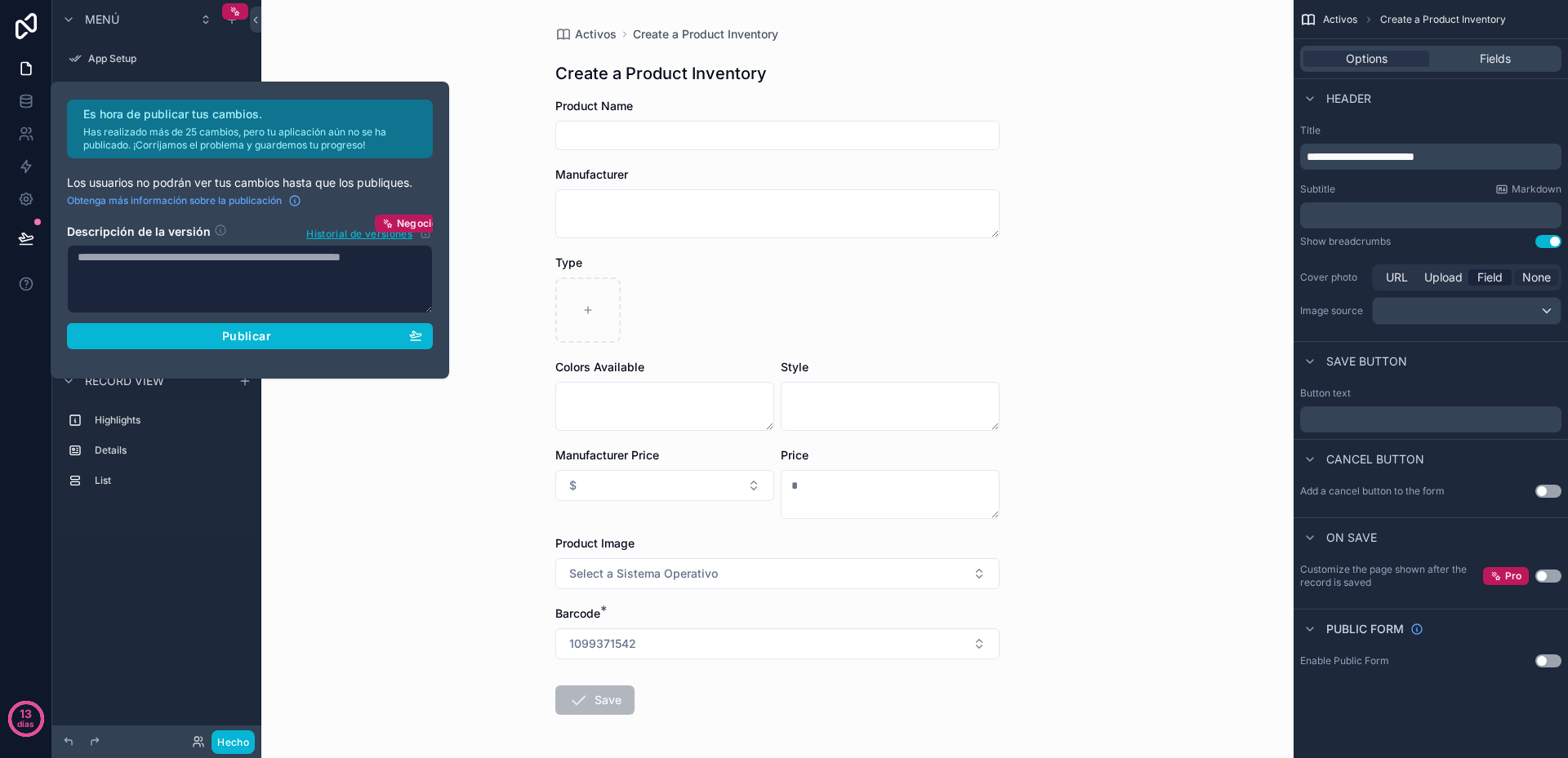
click at [1534, 279] on span "None" at bounding box center [1537, 278] width 29 height 16
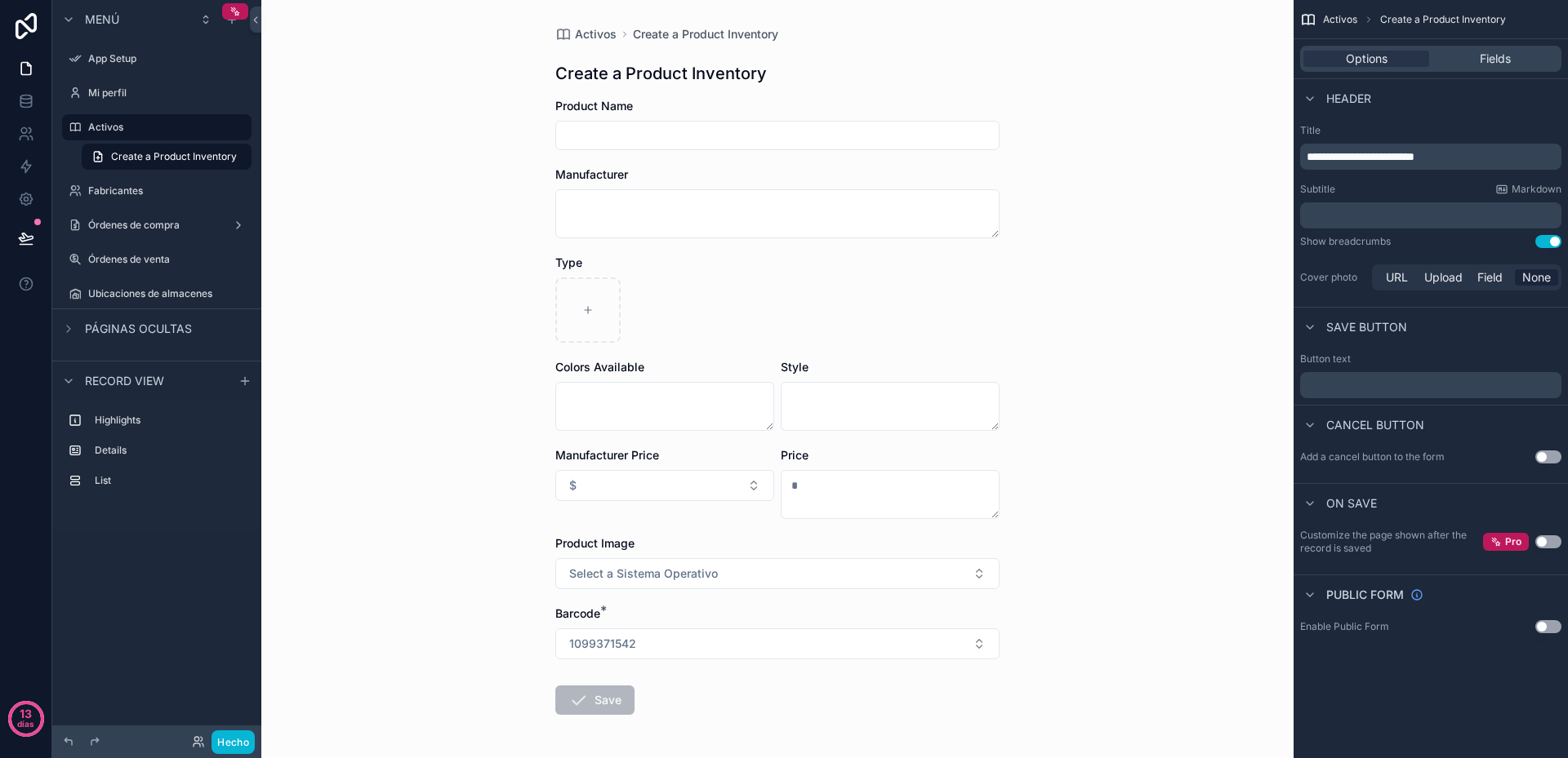
click at [341, 389] on div "Activos Create a Product Inventory Create a Product Inventory Product Name Manu…" at bounding box center [777, 379] width 1032 height 758
click at [156, 175] on icon "contenido desplazable" at bounding box center [156, 175] width 4 height 0
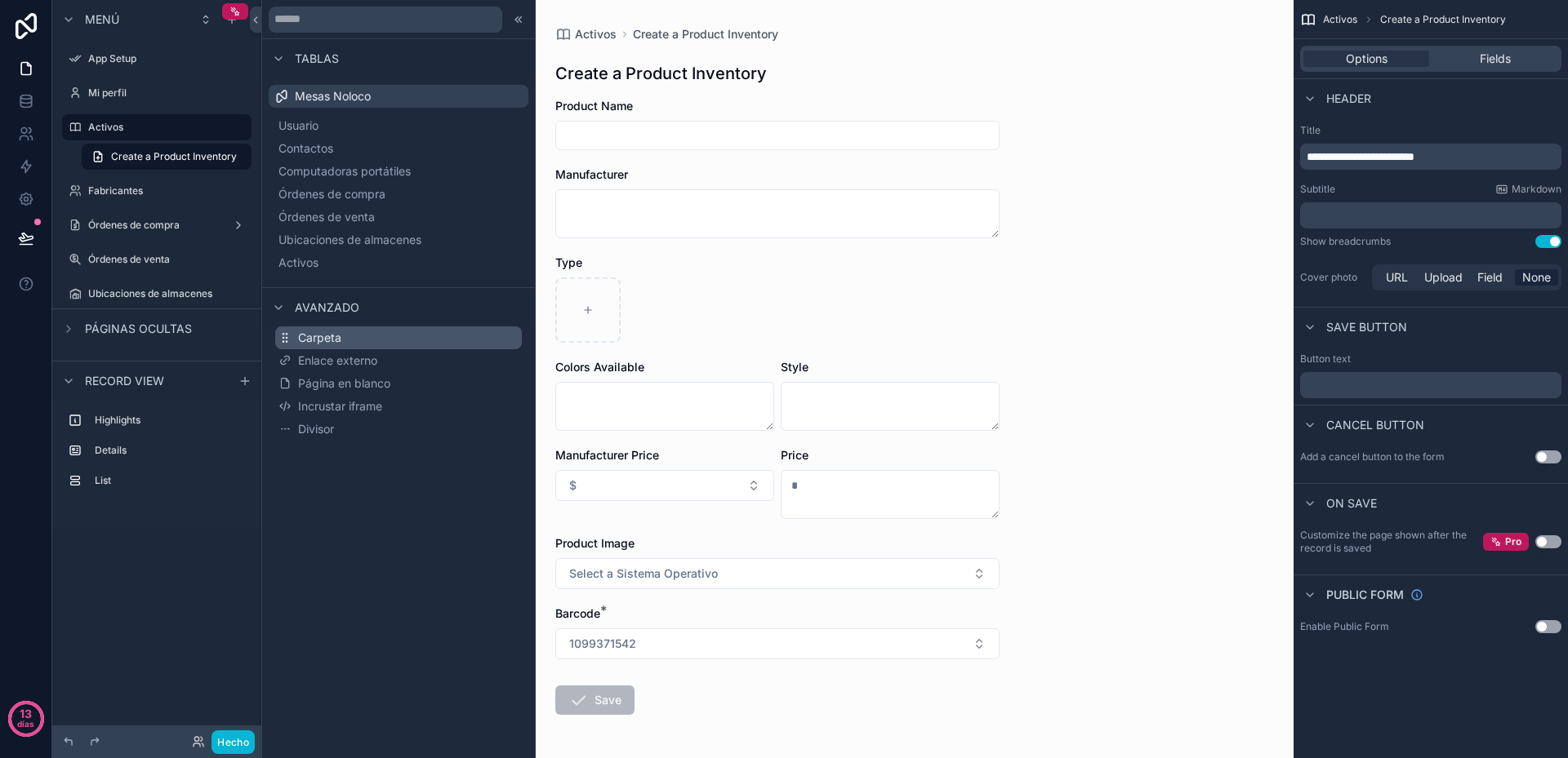
click at [330, 339] on font "Carpeta" at bounding box center [320, 337] width 43 height 13
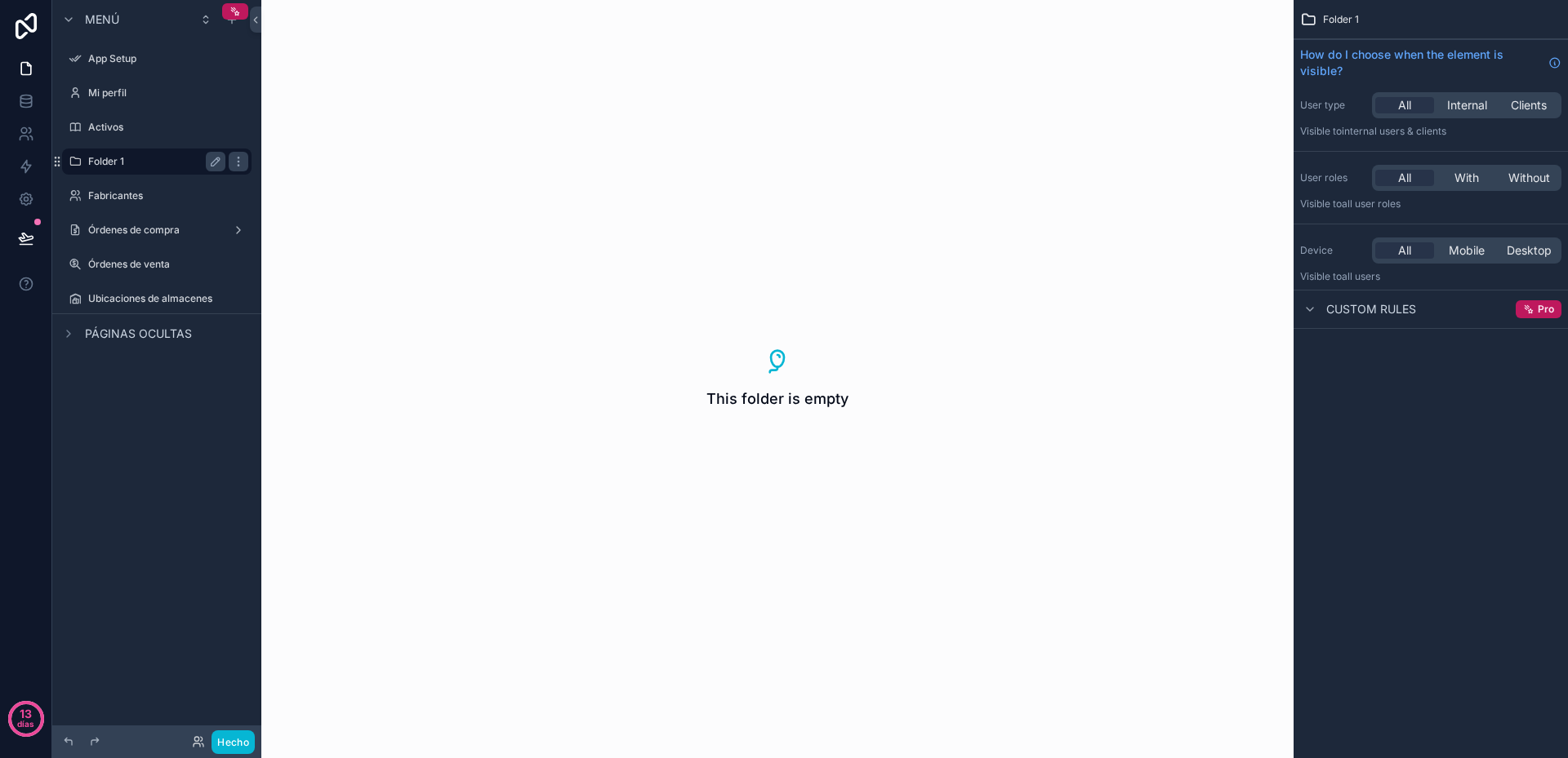
click at [122, 156] on label "Folder 1" at bounding box center [153, 162] width 130 height 13
click at [217, 131] on icon "contenido desplazable" at bounding box center [216, 128] width 13 height 13
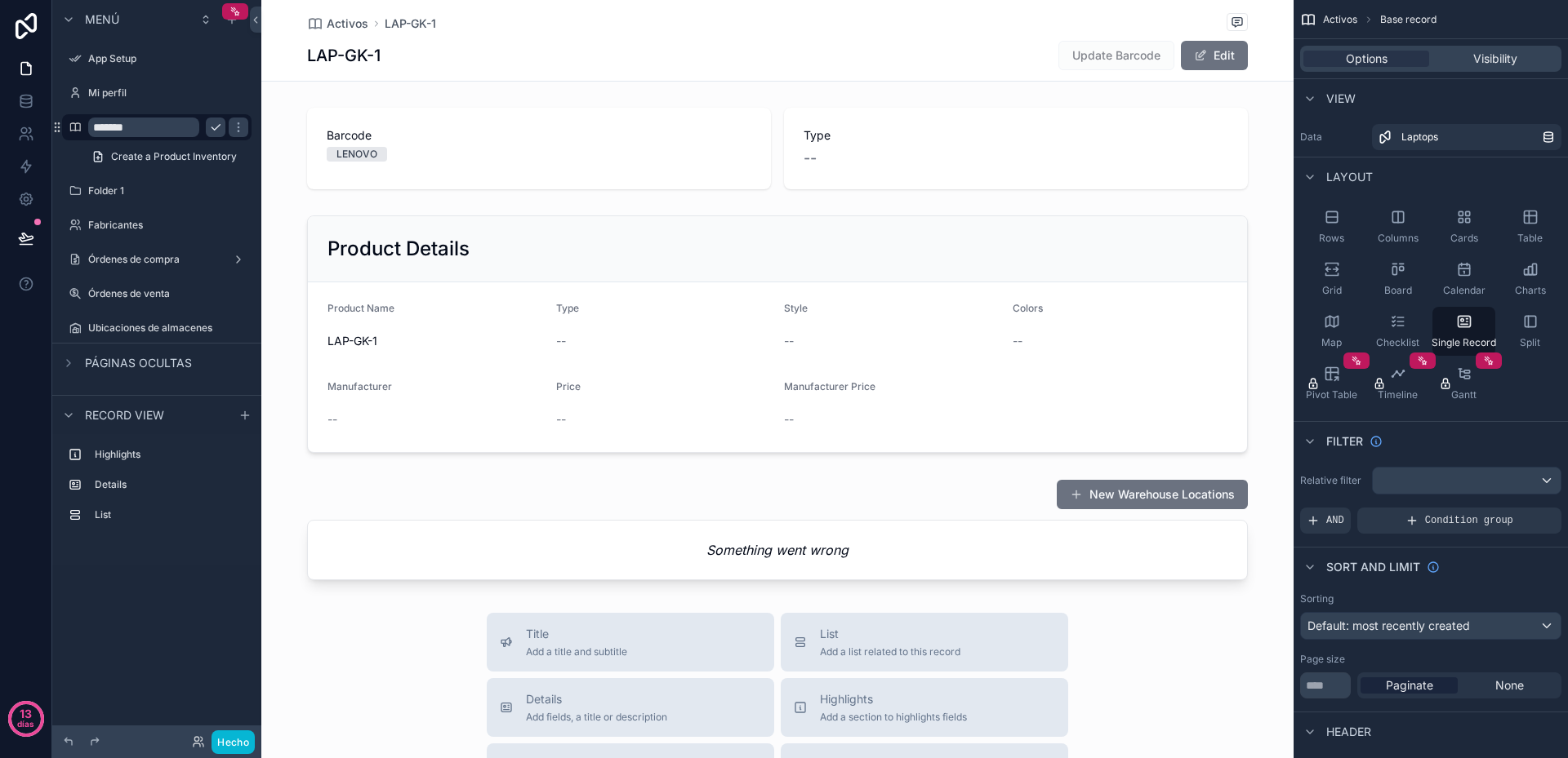
click at [128, 128] on input "*******" at bounding box center [144, 128] width 111 height 20
type input "*******"
click at [235, 130] on icon "contenido desplazable" at bounding box center [238, 128] width 8 height 5
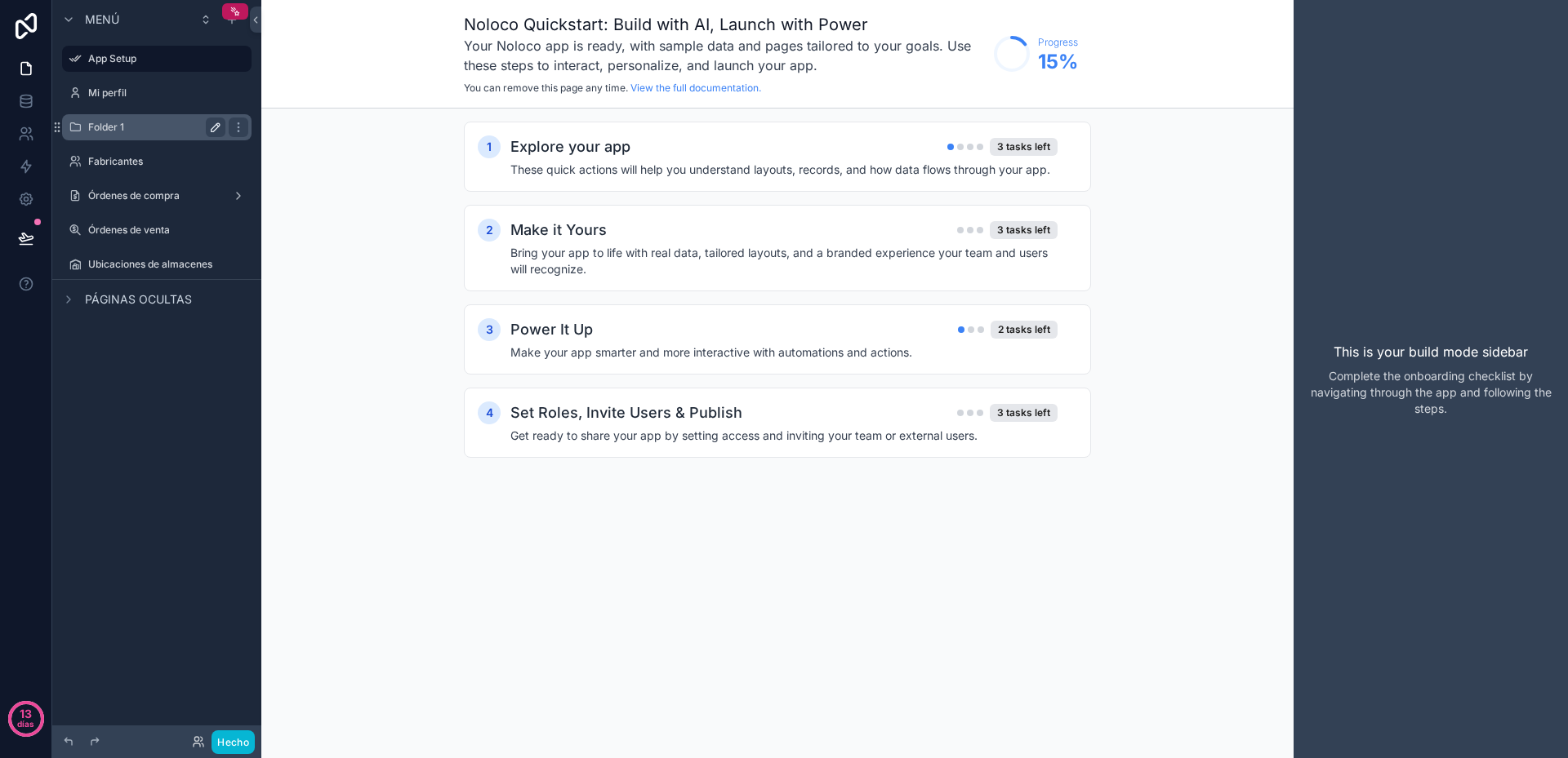
click at [219, 128] on icon "contenido desplazable" at bounding box center [216, 128] width 13 height 13
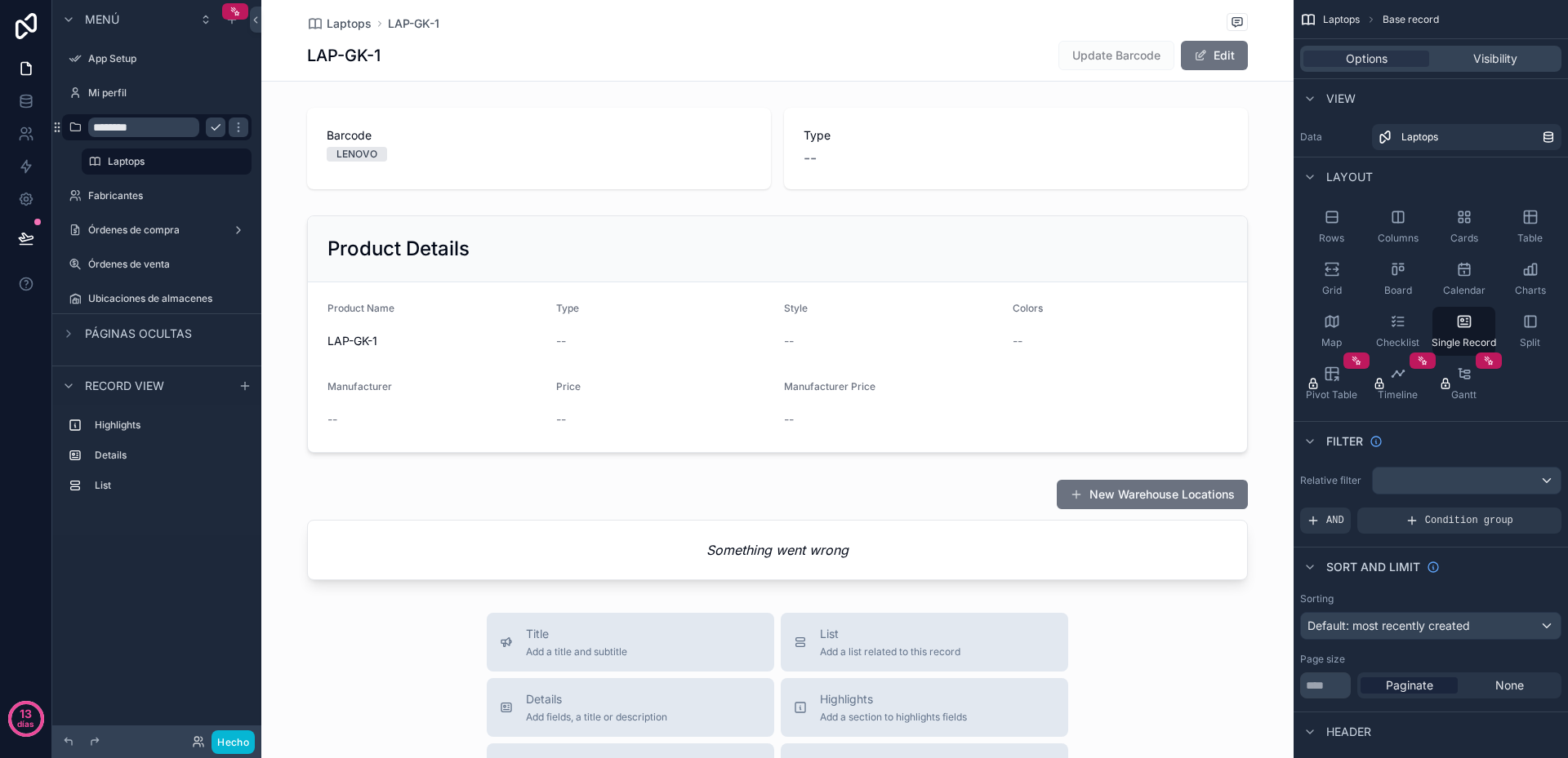
click at [126, 129] on input "********" at bounding box center [144, 128] width 111 height 20
type input "*******"
click at [218, 126] on icon "contenido desplazable" at bounding box center [216, 128] width 13 height 13
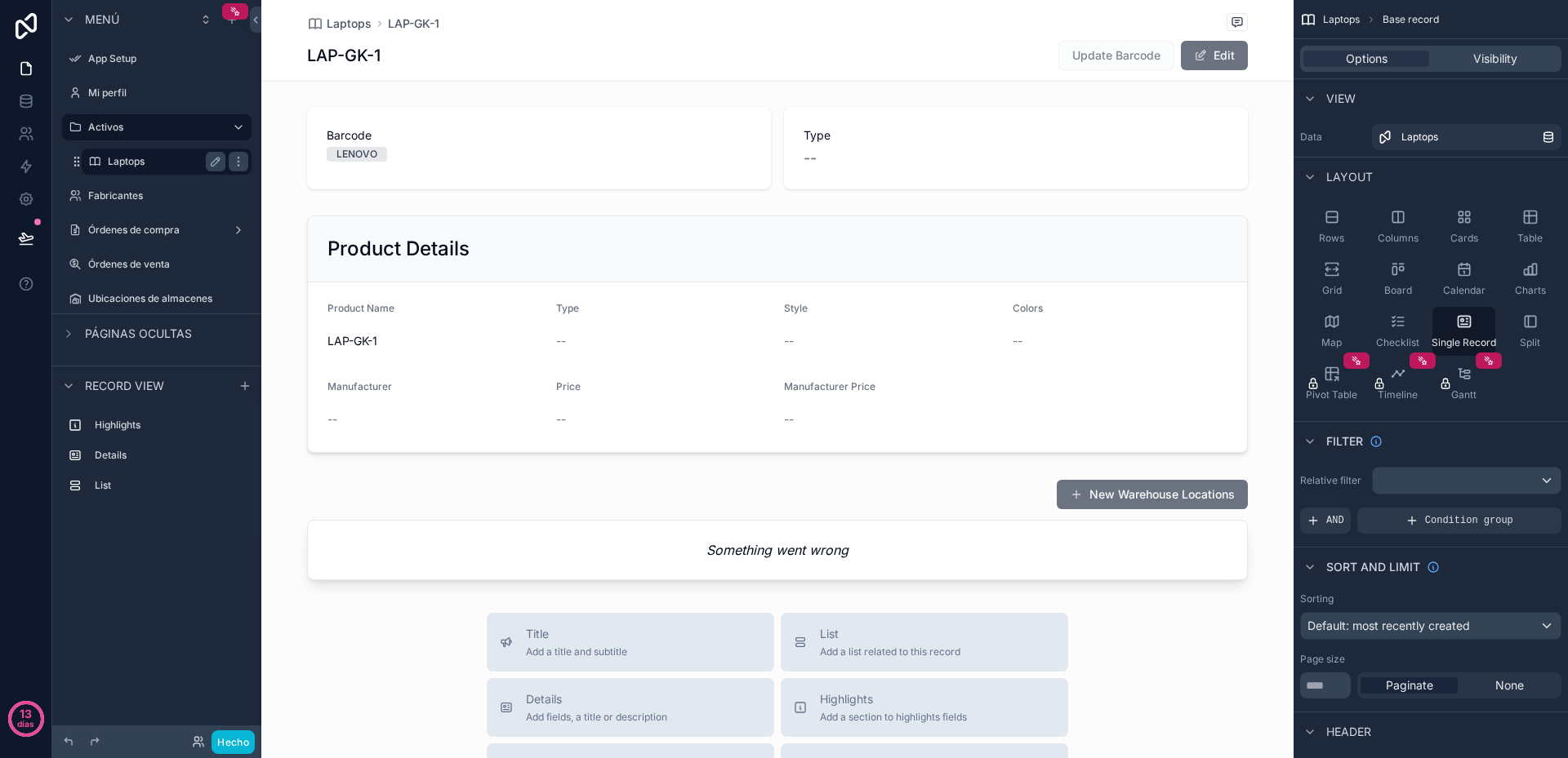
click at [164, 164] on label "Laptops" at bounding box center [164, 162] width 111 height 13
click at [154, 164] on label "Laptops" at bounding box center [164, 162] width 111 height 13
click at [155, 181] on icon "contenido desplazable" at bounding box center [156, 181] width 4 height 0
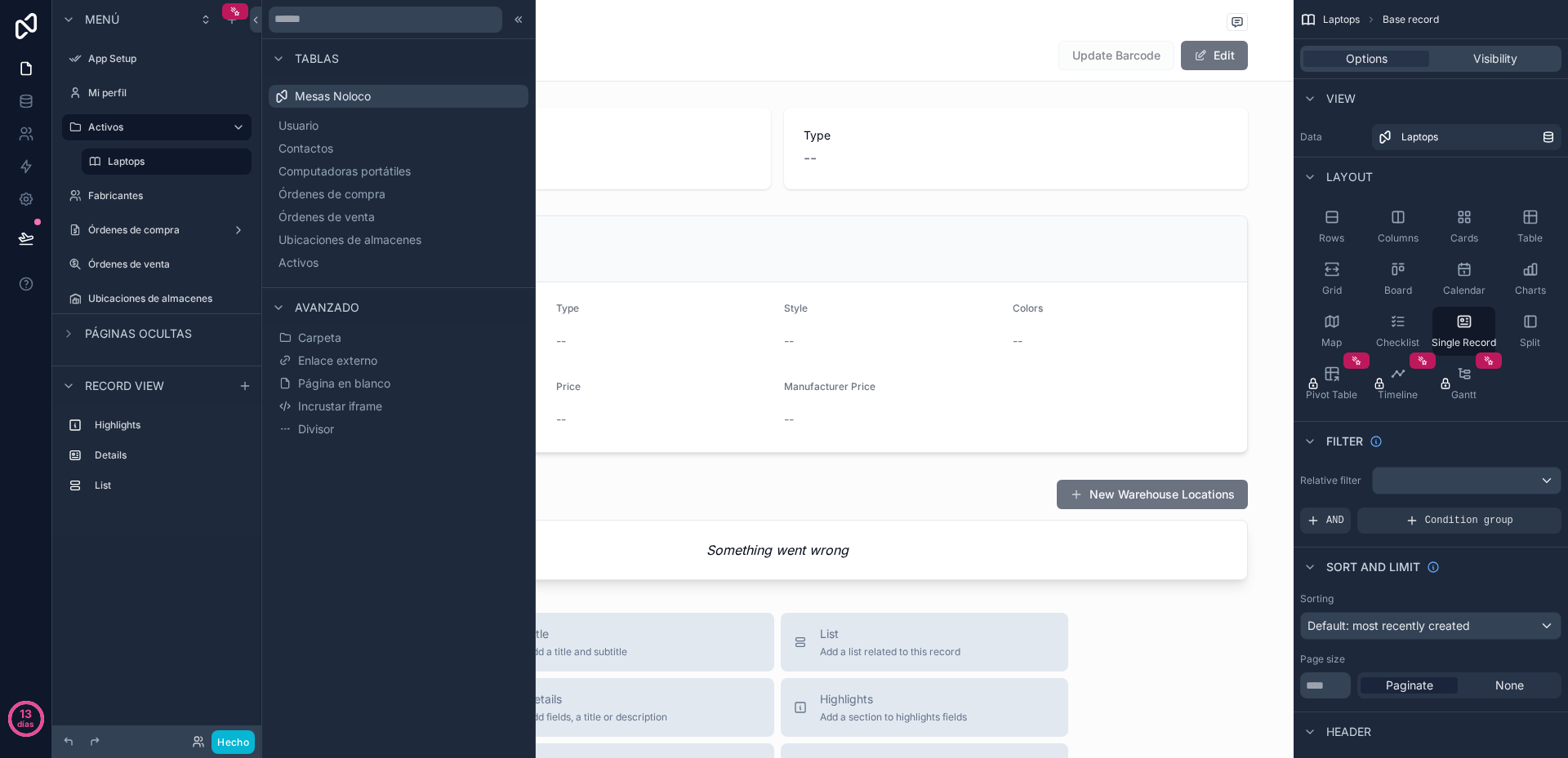
click at [659, 136] on div "contenido desplazable" at bounding box center [777, 662] width 1032 height 1325
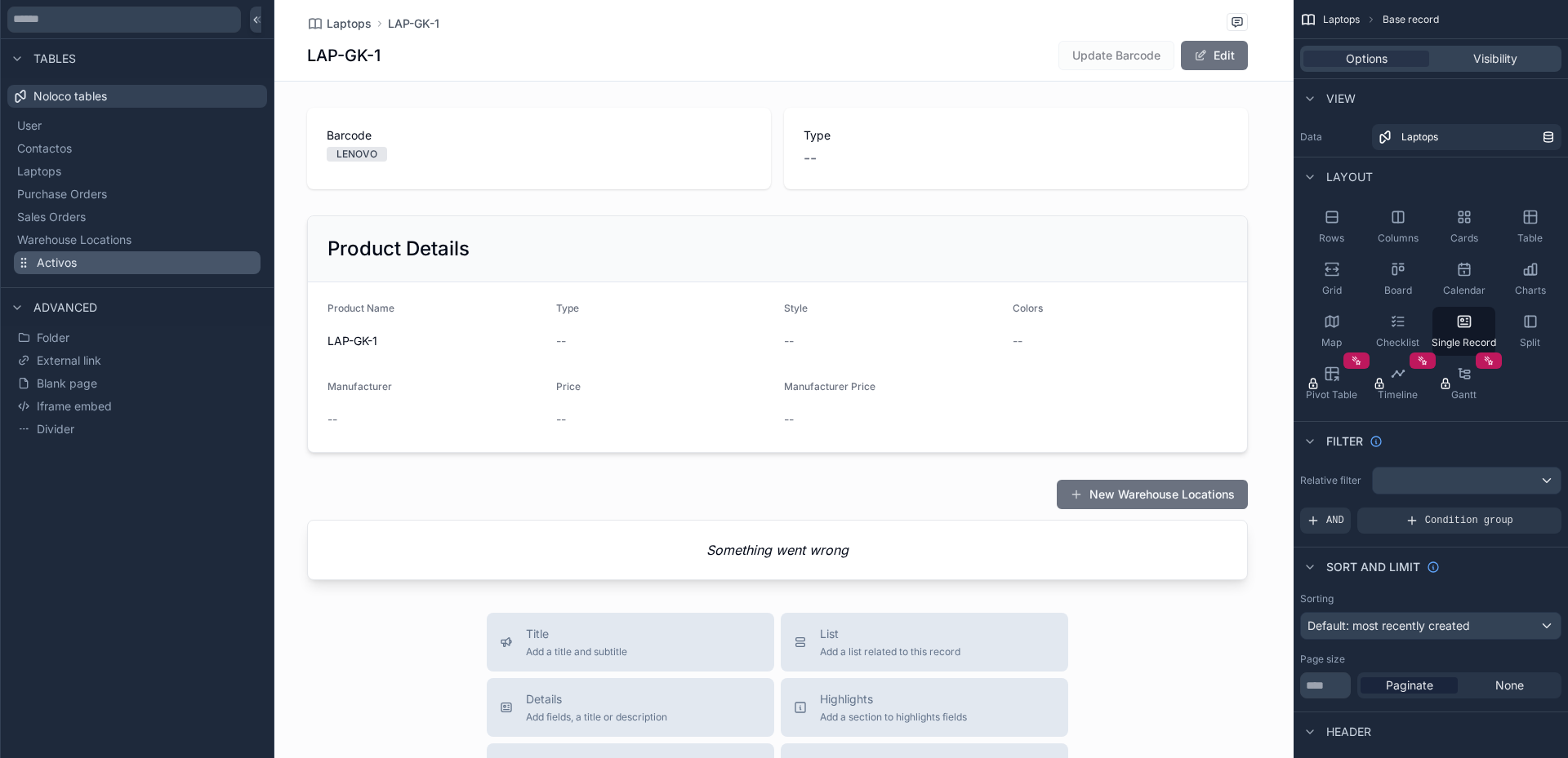
click at [75, 260] on span "Activos" at bounding box center [57, 263] width 40 height 16
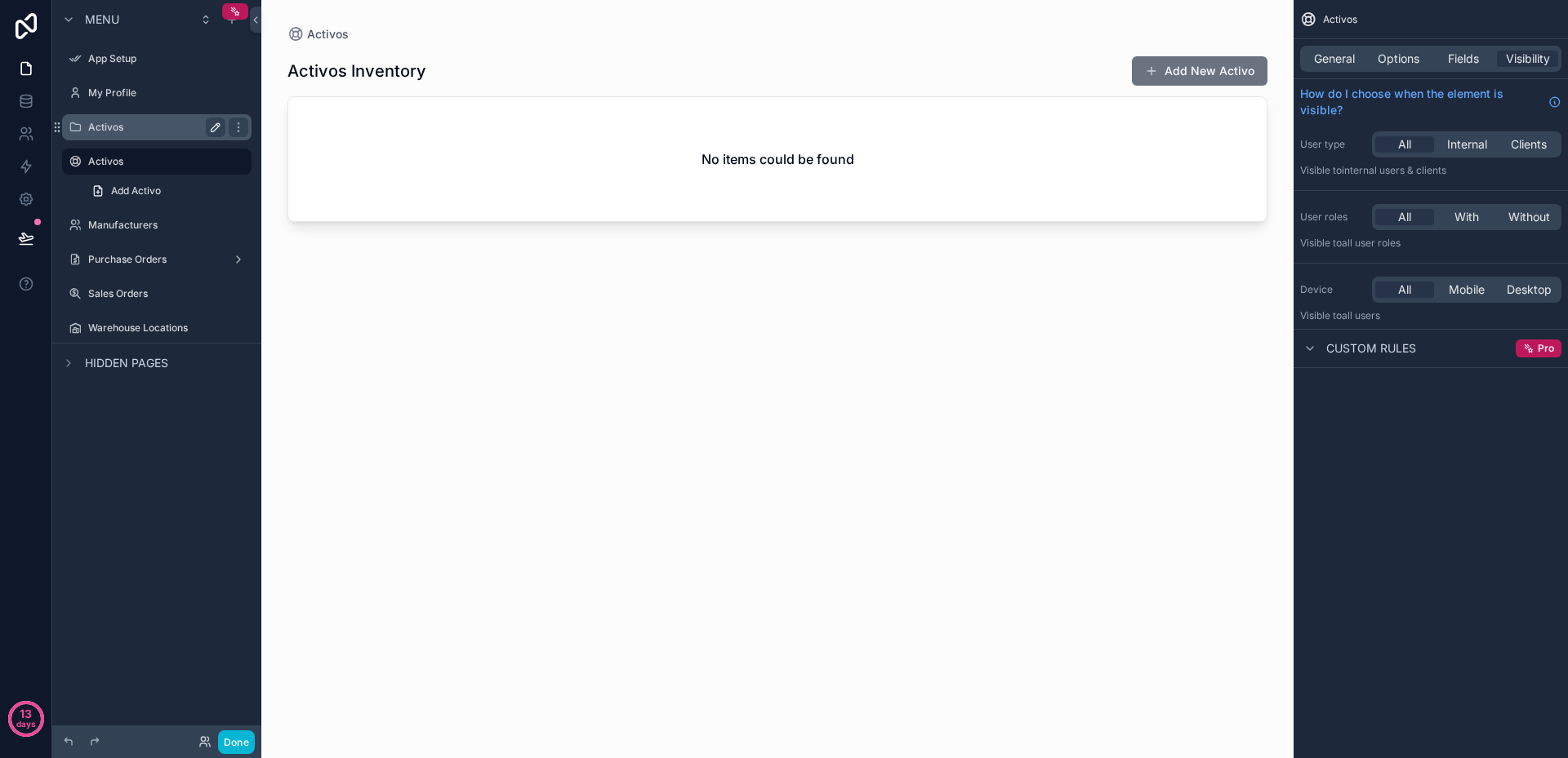
click at [150, 132] on label "Activos" at bounding box center [153, 128] width 130 height 13
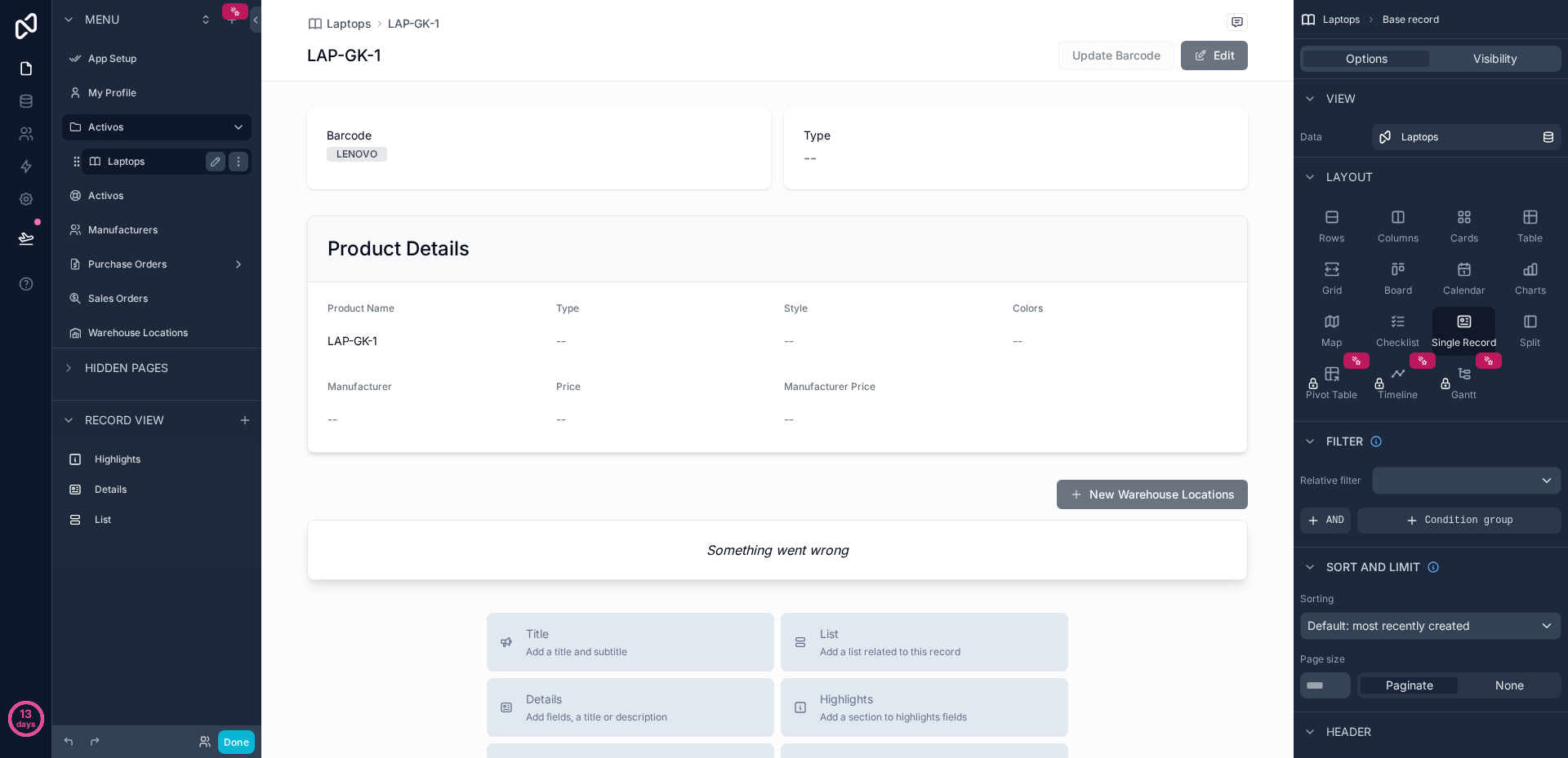
click at [140, 158] on label "Laptops" at bounding box center [164, 162] width 111 height 13
click at [122, 198] on label "Activos" at bounding box center [153, 196] width 130 height 13
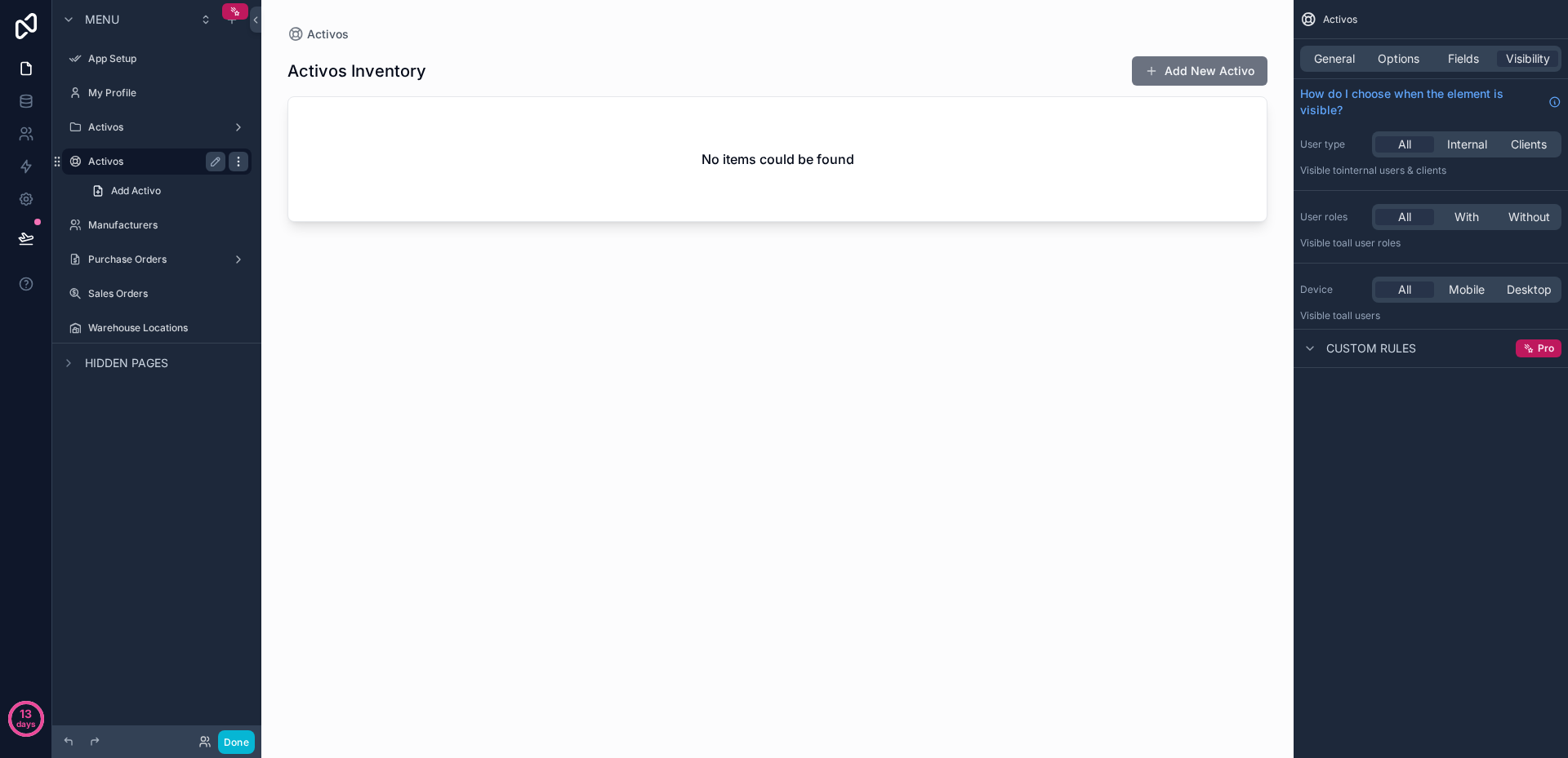
click at [238, 162] on icon "scrollable content" at bounding box center [237, 161] width 1 height 1
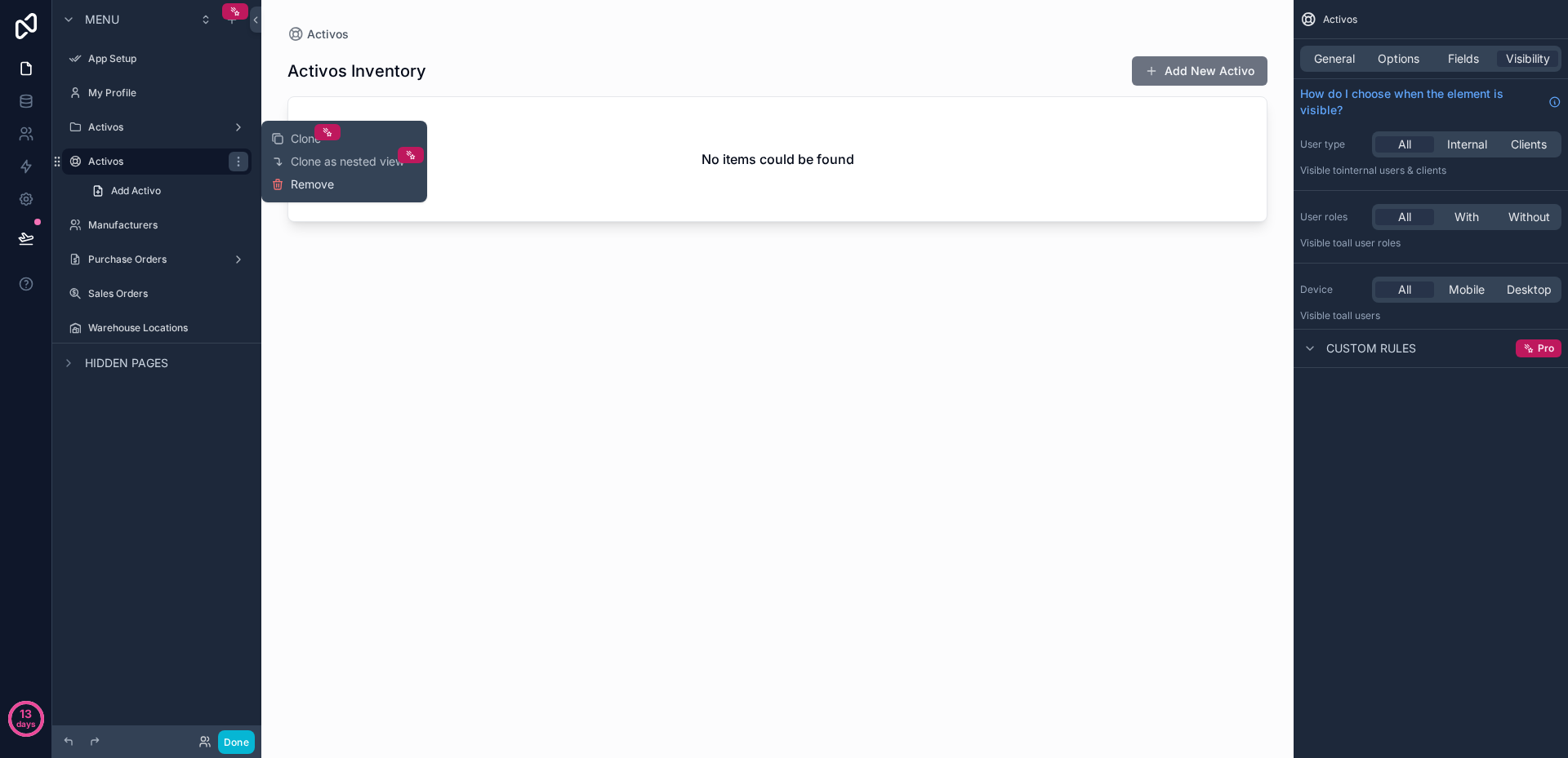
click at [292, 181] on span "Remove" at bounding box center [313, 184] width 43 height 16
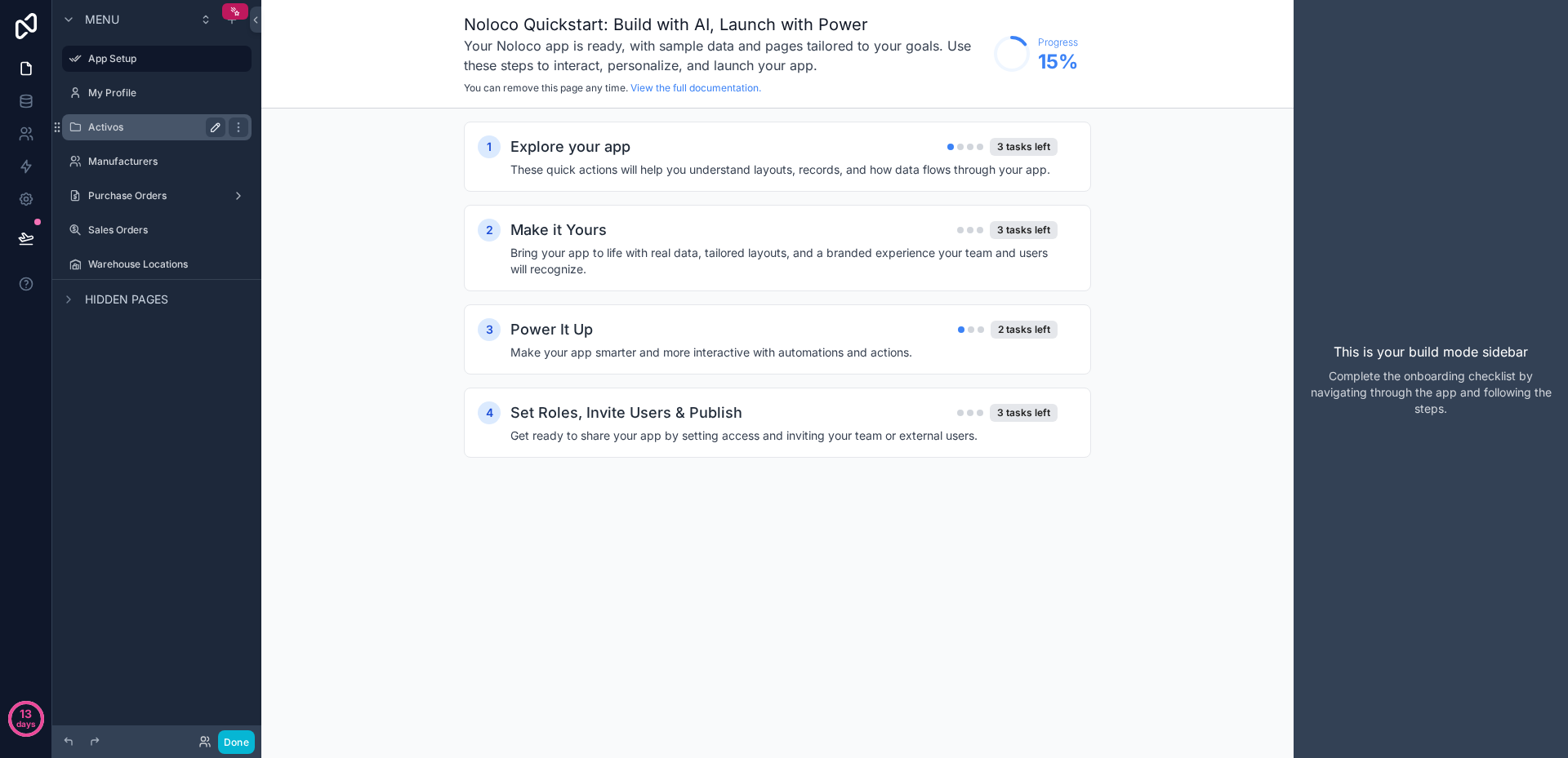
click at [167, 131] on label "Activos" at bounding box center [153, 128] width 130 height 13
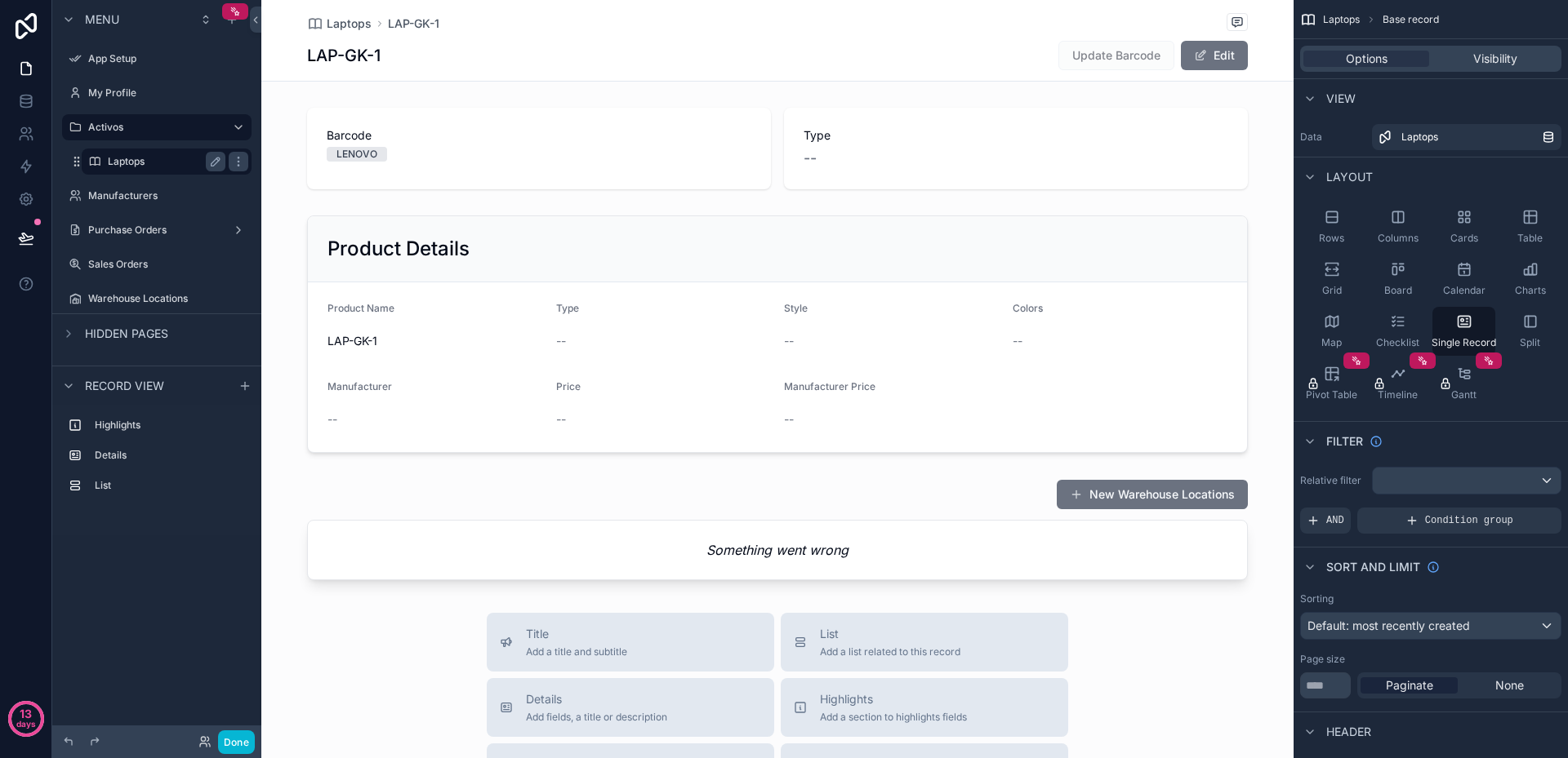
click at [139, 160] on label "Laptops" at bounding box center [164, 162] width 111 height 13
click at [1471, 229] on div "Cards" at bounding box center [1464, 226] width 63 height 49
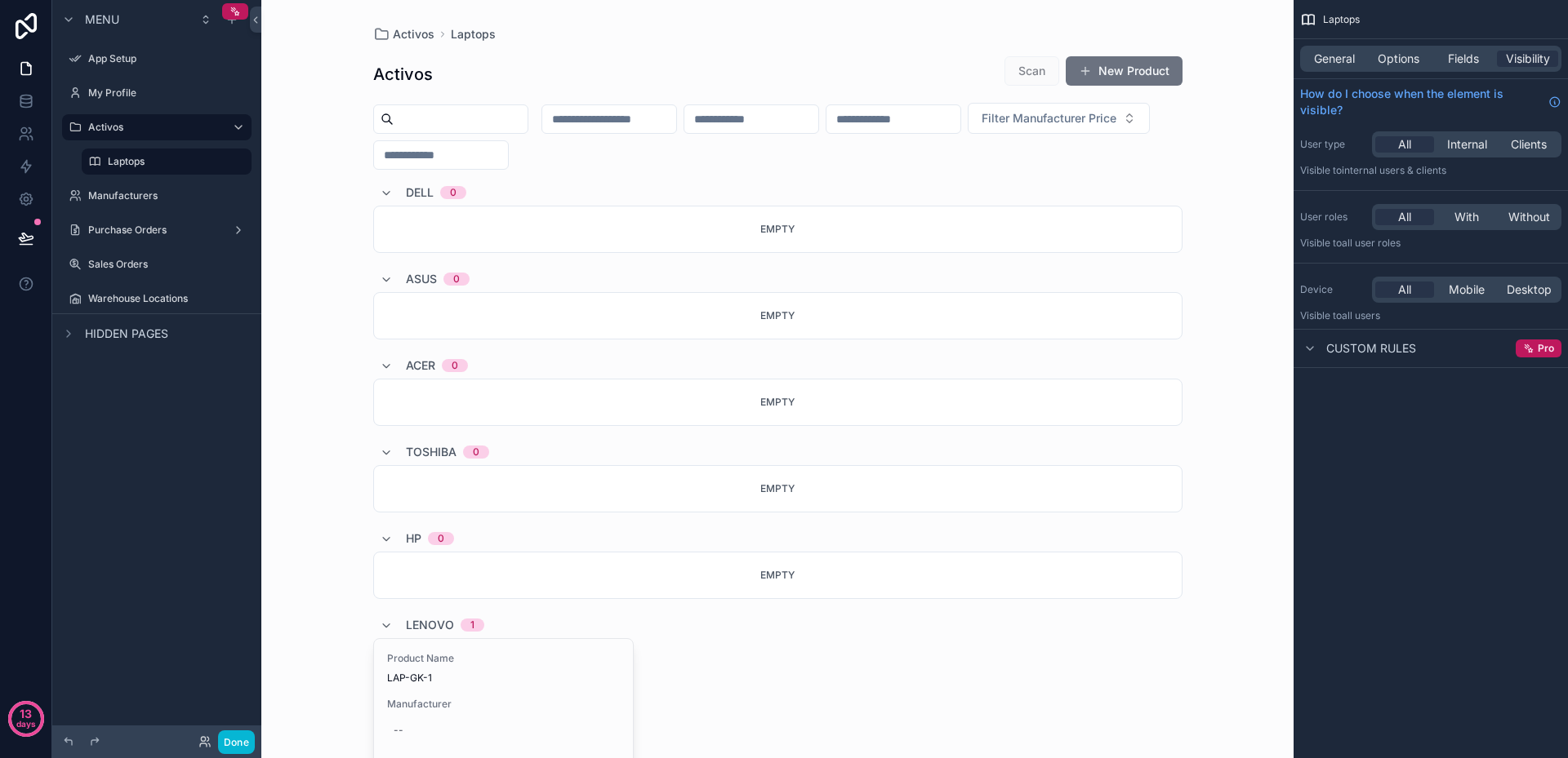
click at [602, 85] on div "scrollable content" at bounding box center [778, 544] width 836 height 1089
click at [591, 193] on div "DELL 0" at bounding box center [777, 192] width 810 height 26
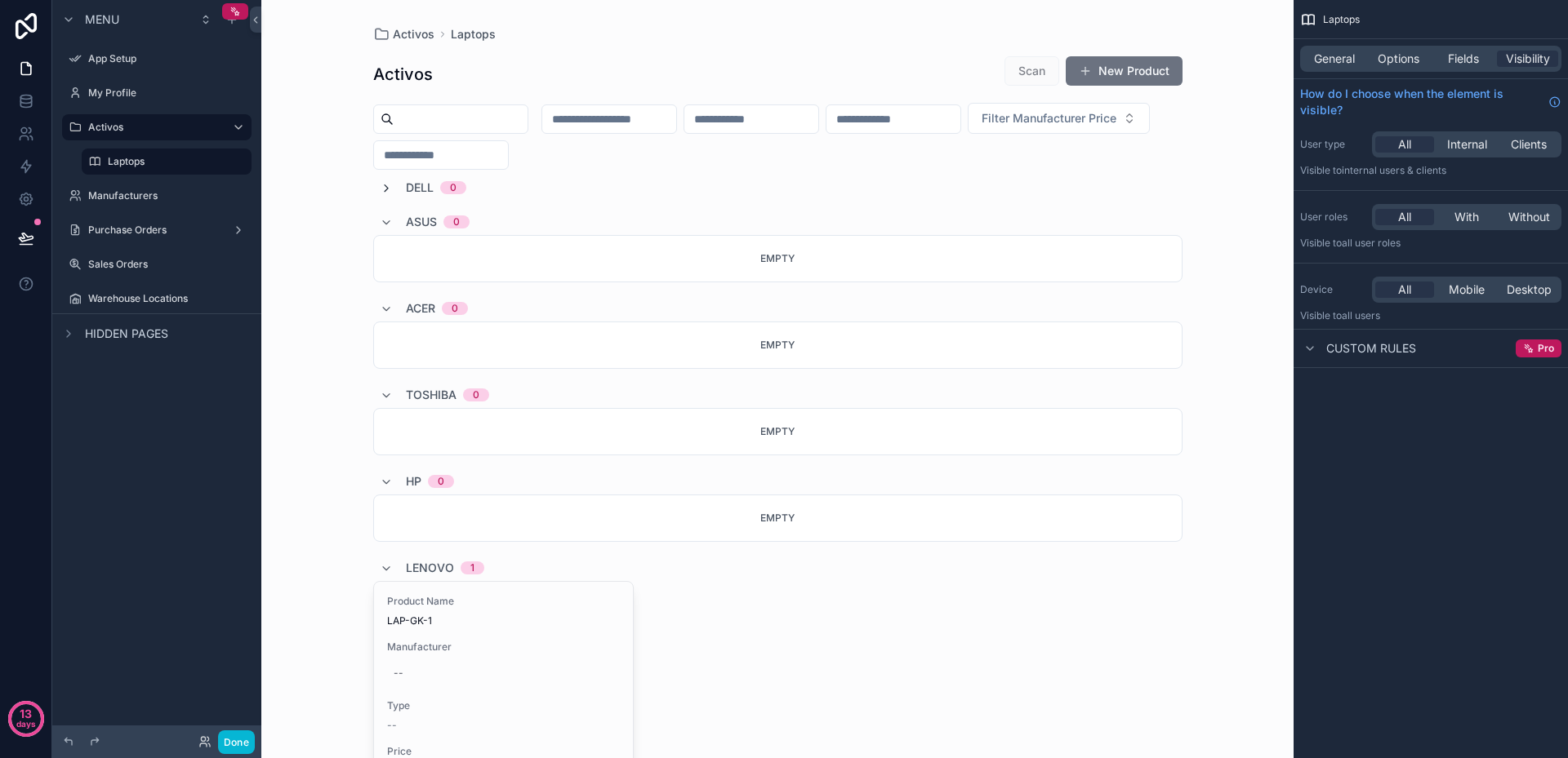
click at [381, 183] on icon "scrollable content" at bounding box center [386, 189] width 13 height 13
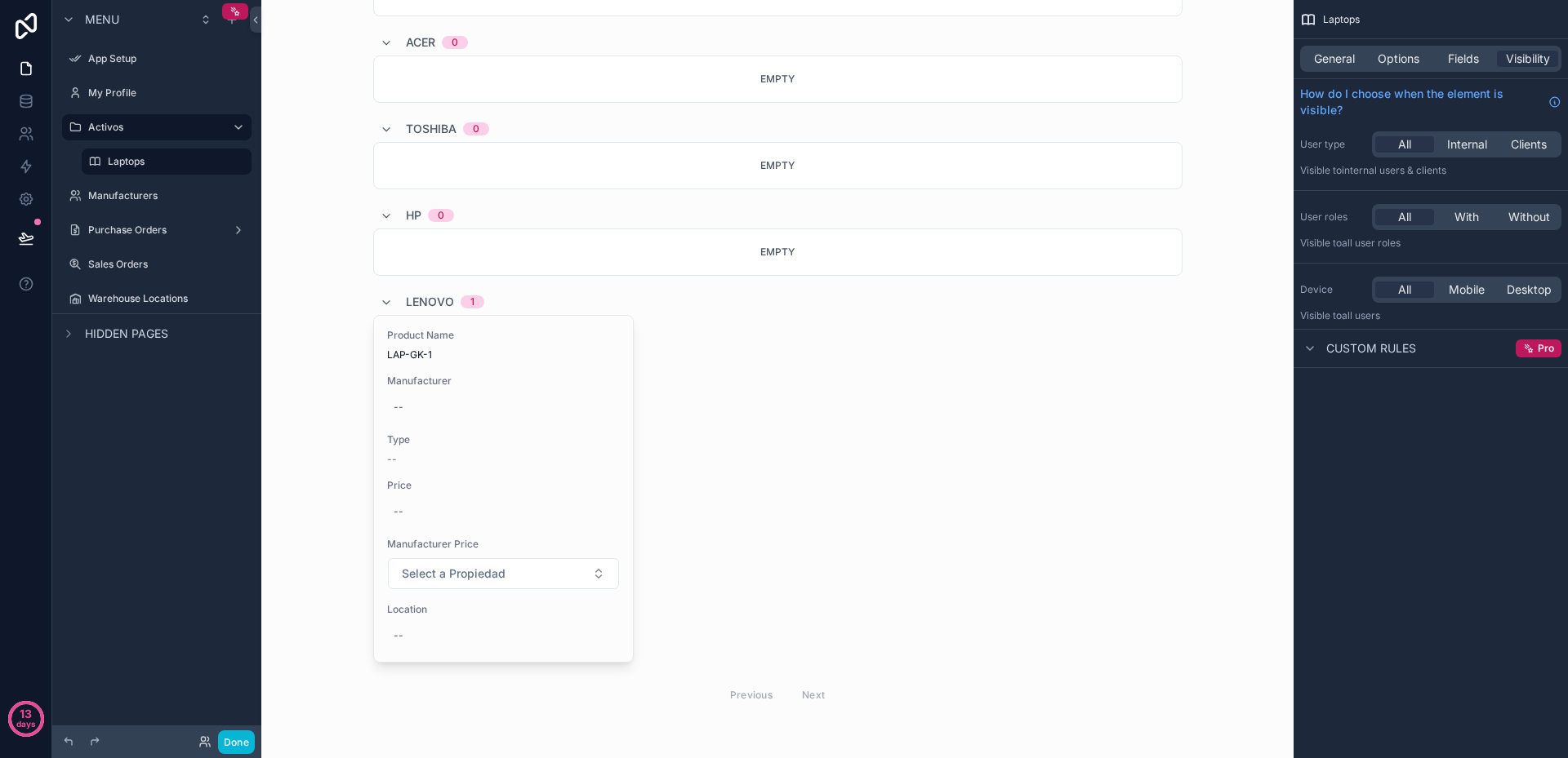
scroll to position [331, 0]
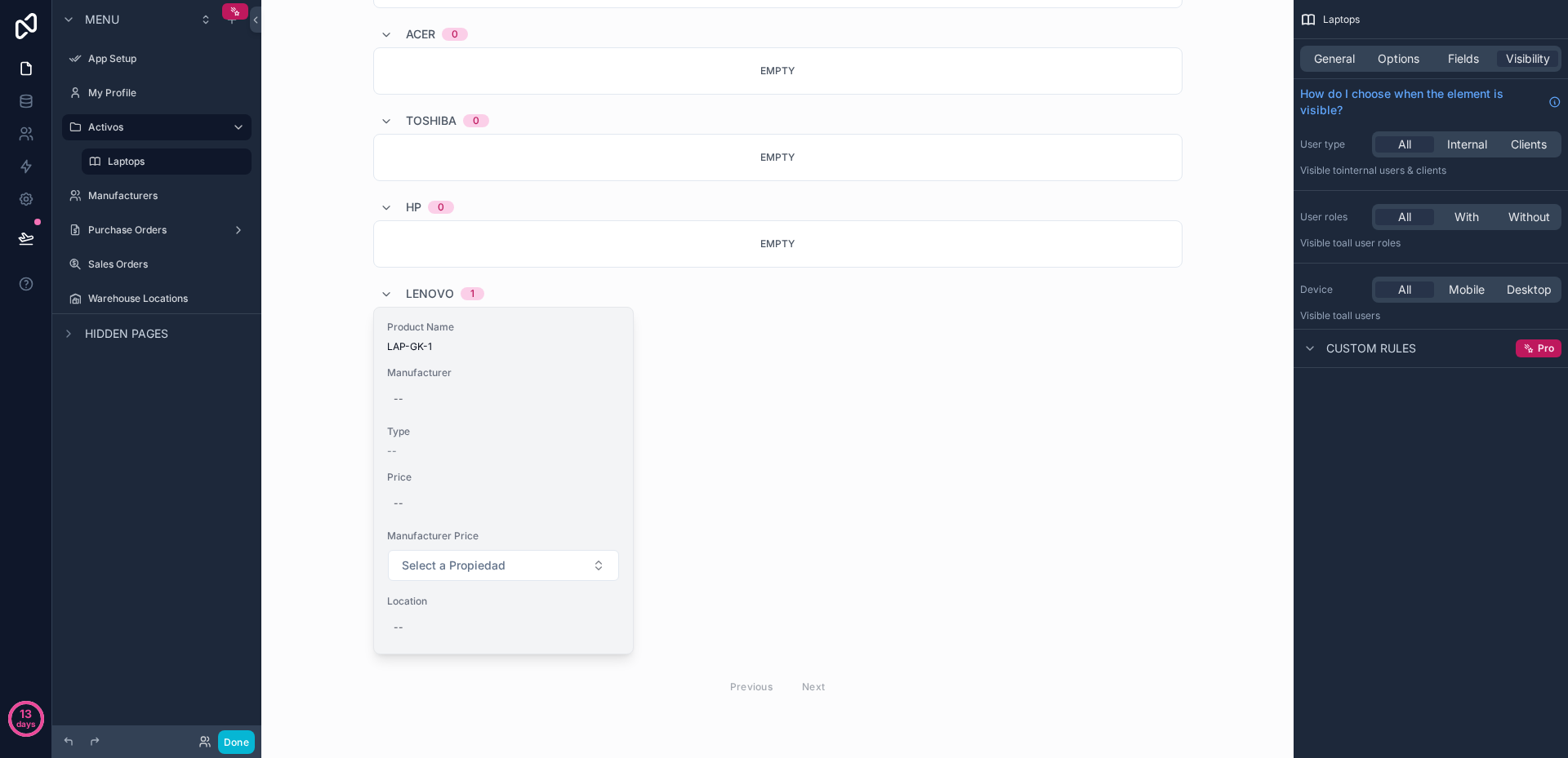
click at [580, 413] on div "Product Name LAP-GK-1 Manufacturer -- Type -- Price -- Manufacturer Price Selec…" at bounding box center [503, 480] width 260 height 346
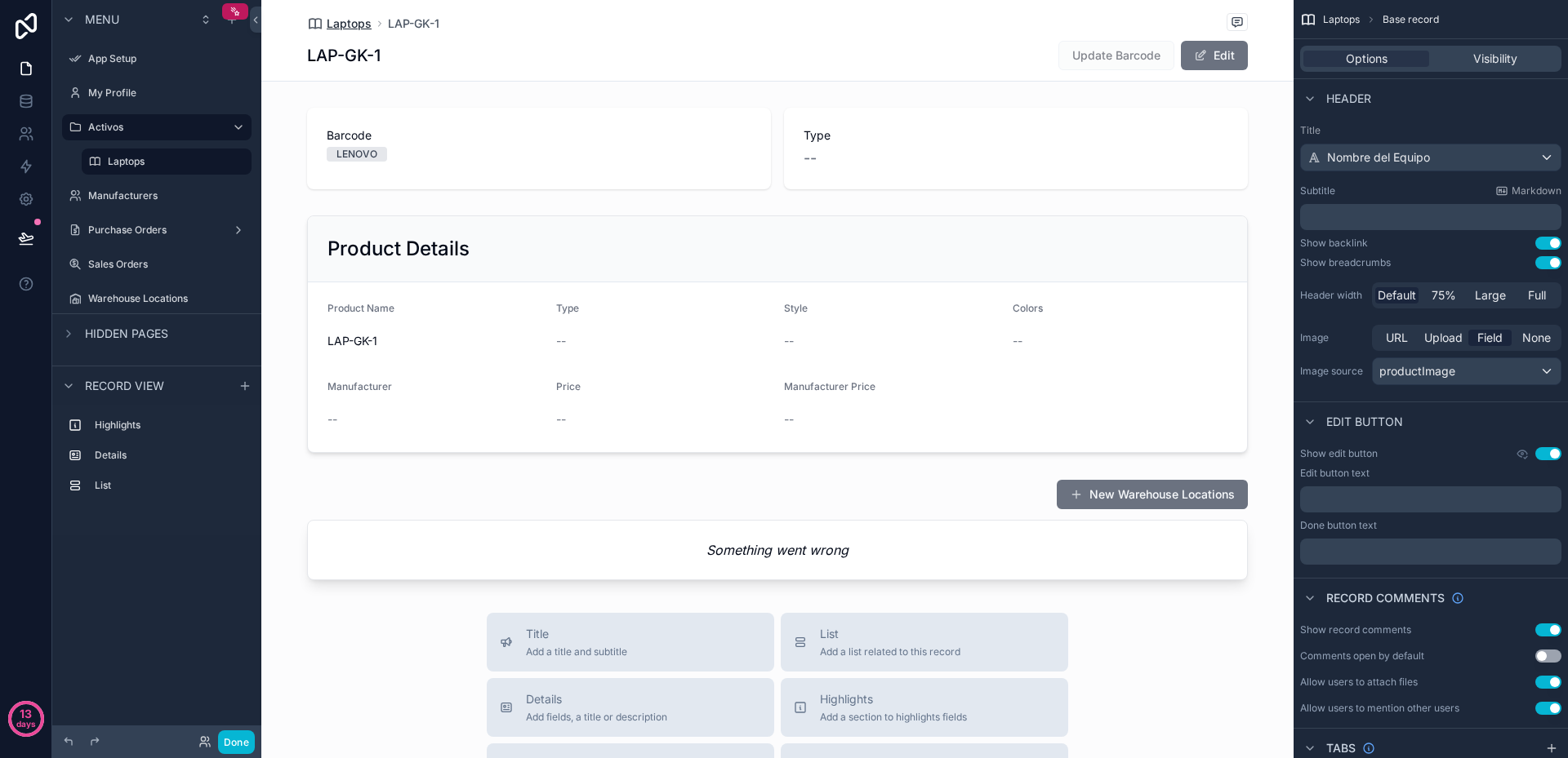
click at [337, 26] on span "Laptops" at bounding box center [350, 23] width 45 height 16
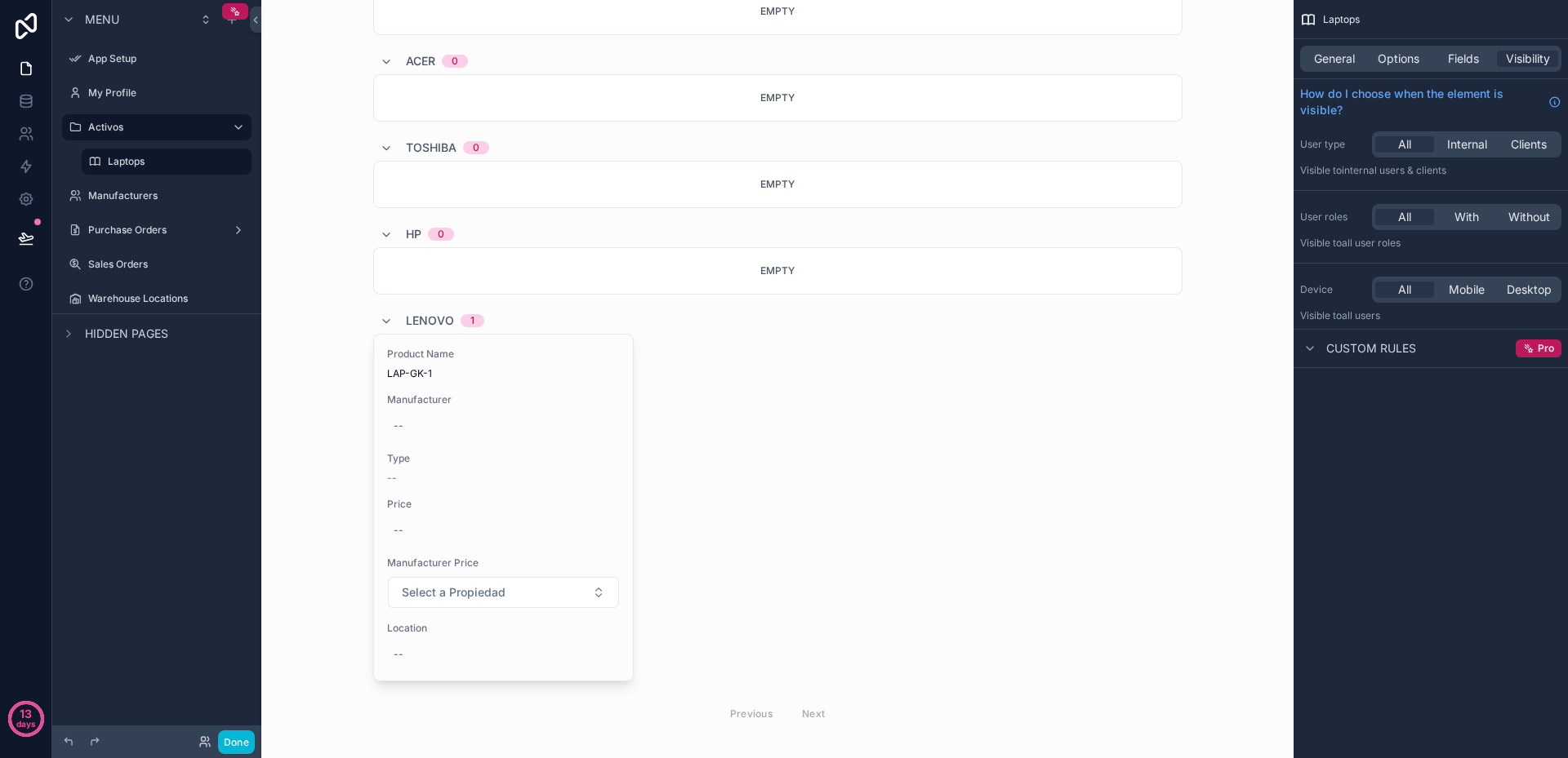
scroll to position [327, 0]
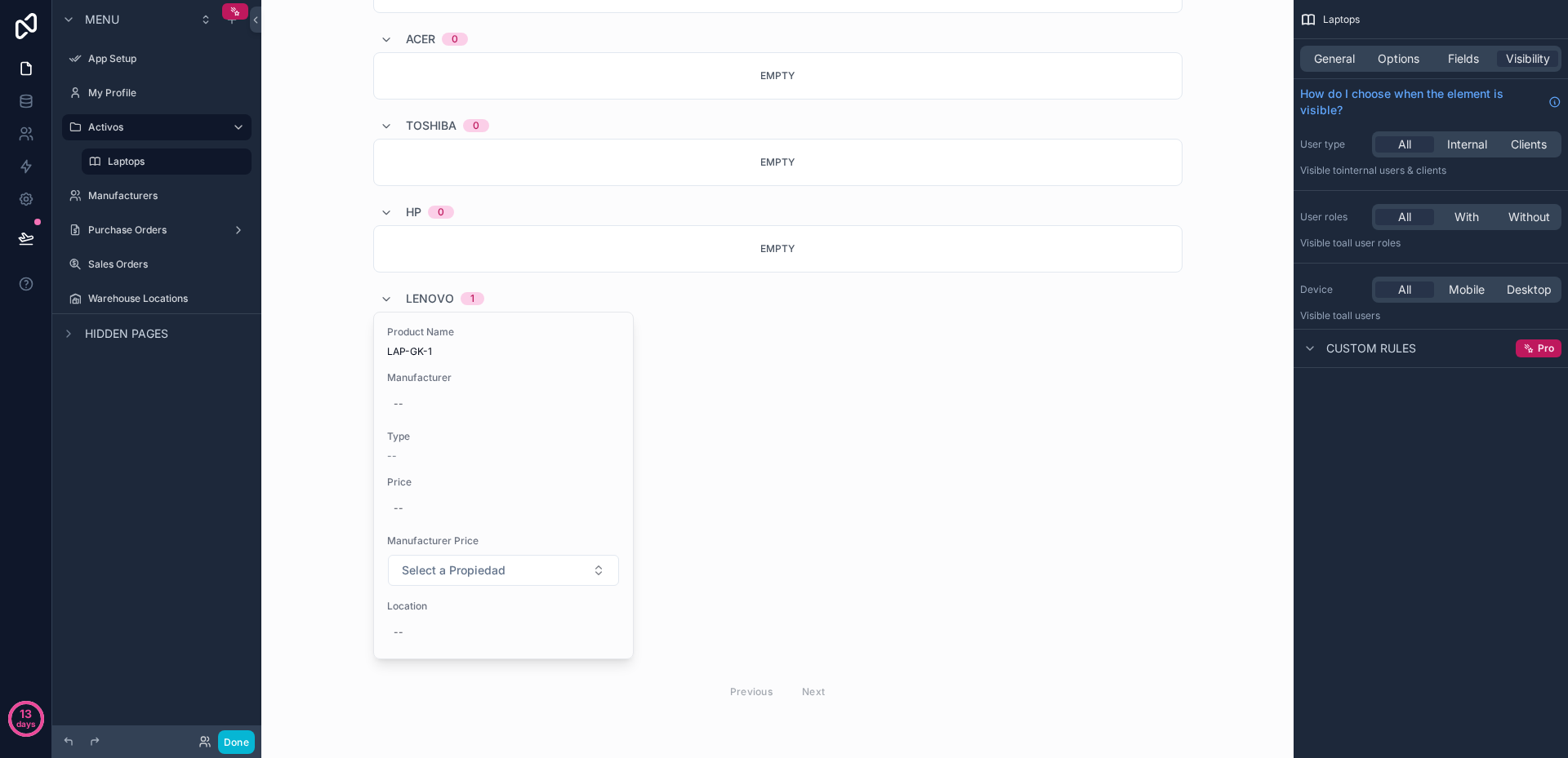
click at [776, 450] on div "Product Name LAP-GK-1 Manufacturer -- Type -- Price -- Manufacturer Price Selec…" at bounding box center [777, 485] width 810 height 348
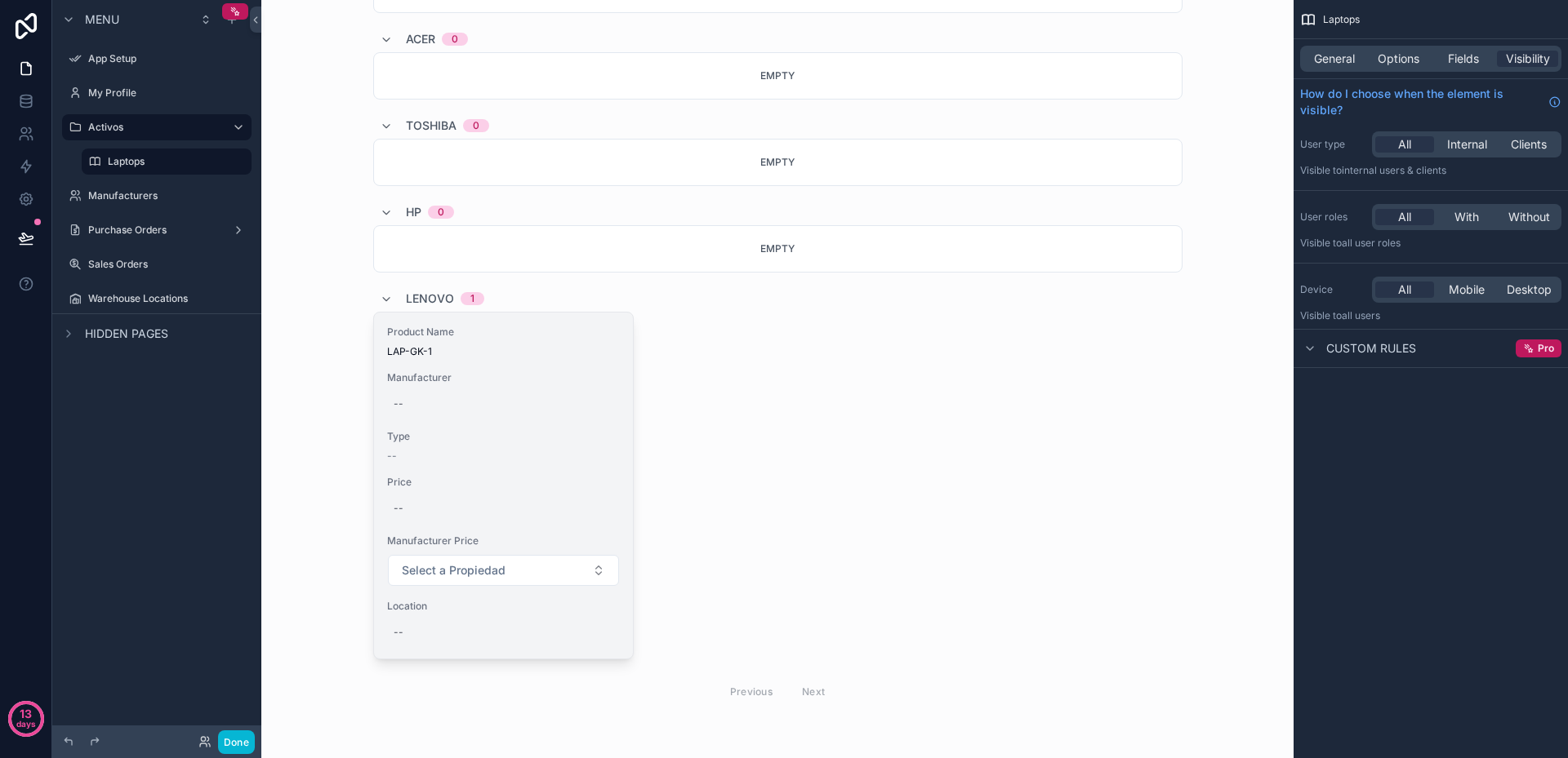
click at [596, 434] on span "Type" at bounding box center [504, 436] width 234 height 13
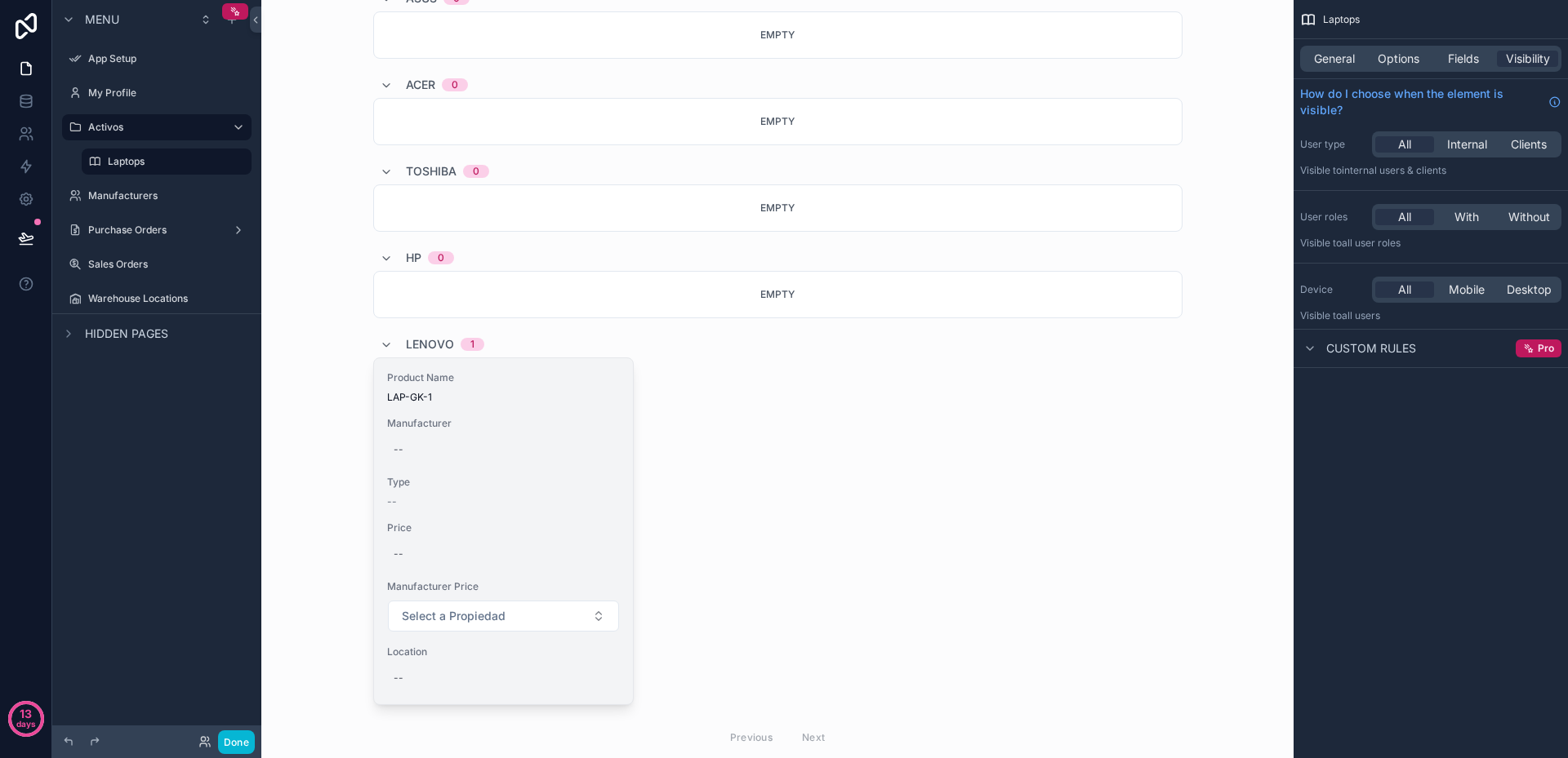
scroll to position [331, 0]
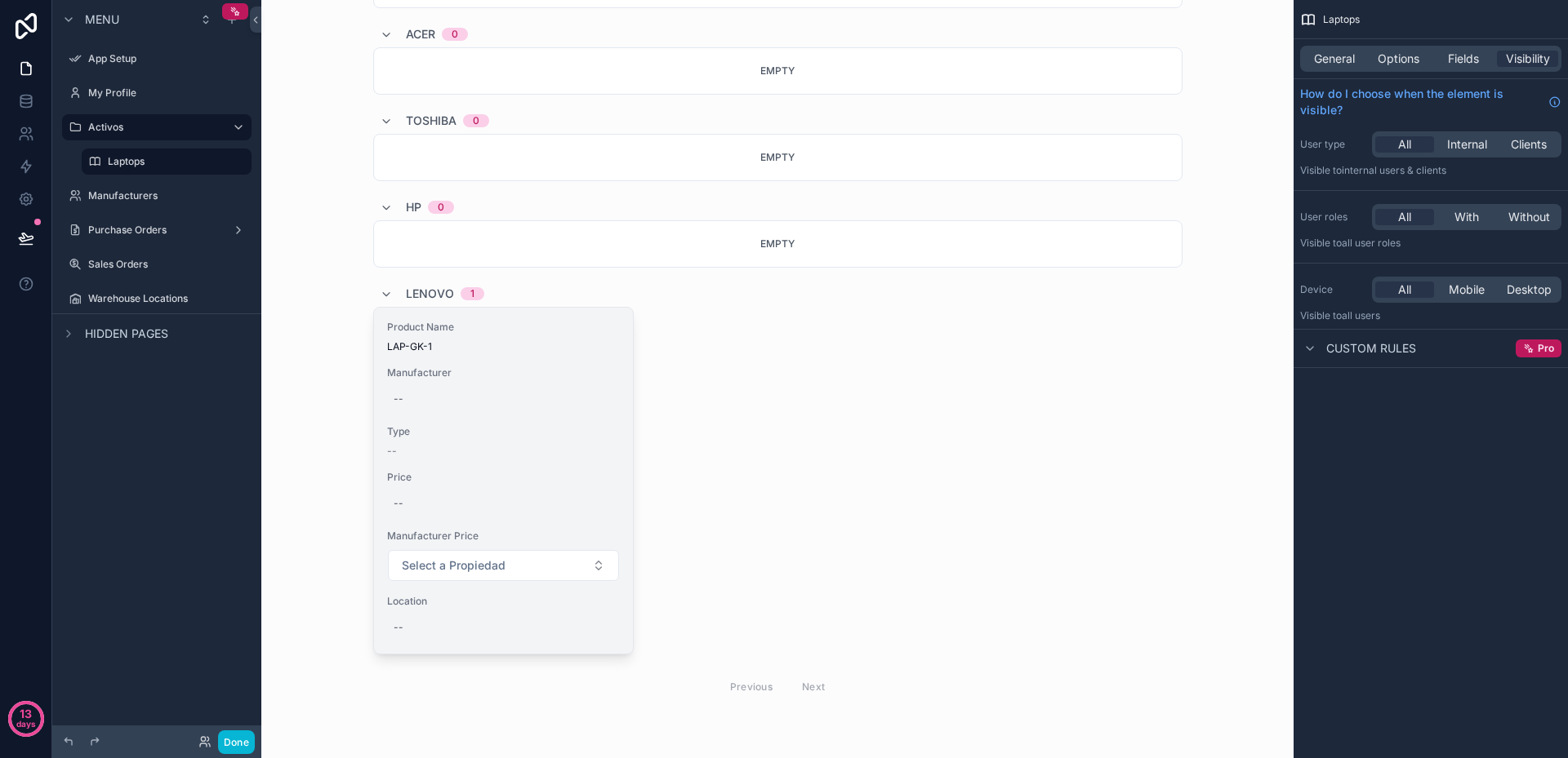
click at [614, 386] on div "Manufacturer --" at bounding box center [504, 389] width 234 height 46
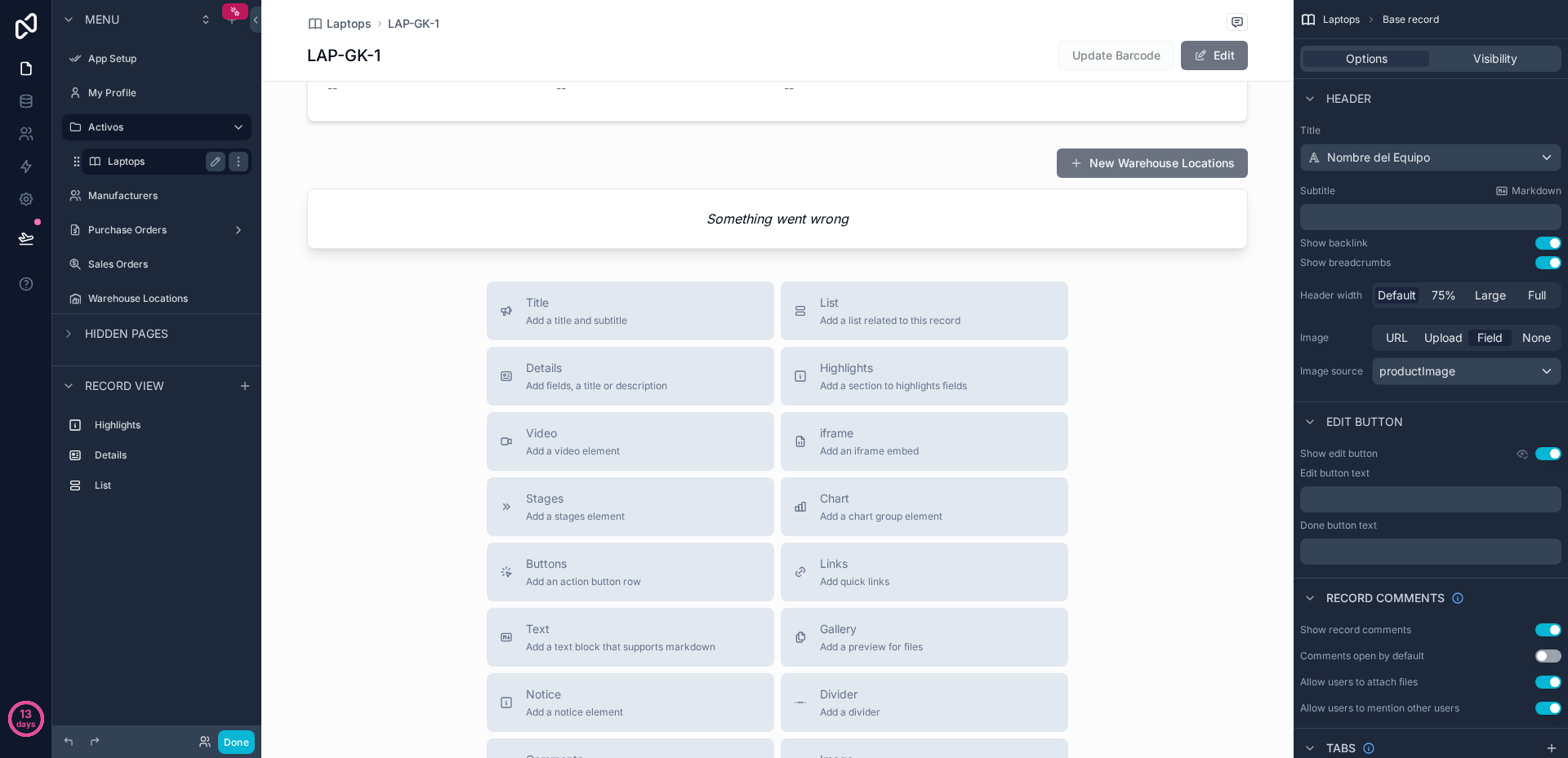
click at [128, 164] on label "Laptops" at bounding box center [164, 162] width 111 height 13
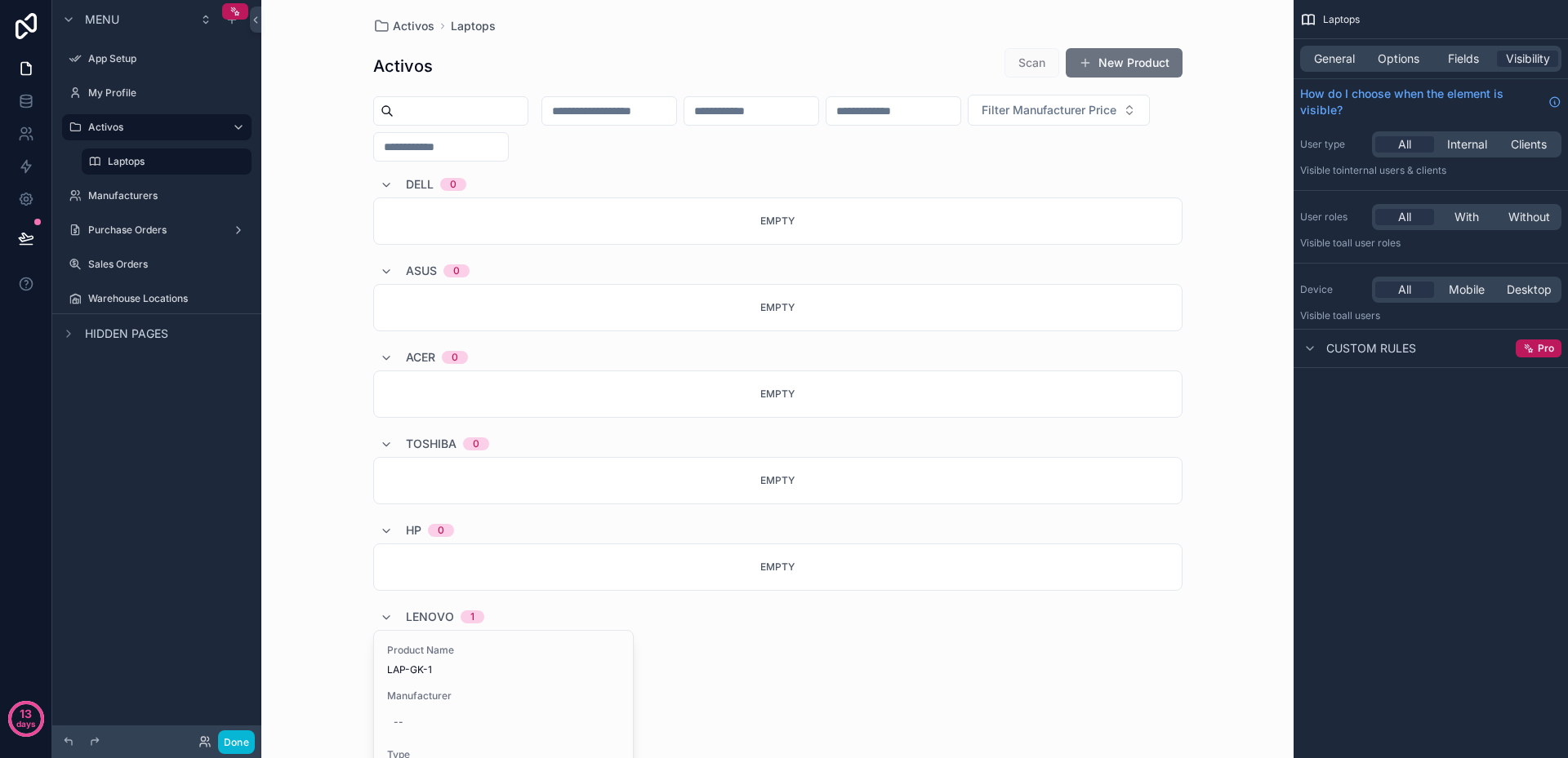
scroll to position [4, 0]
click at [1343, 58] on span "General" at bounding box center [1333, 58] width 40 height 16
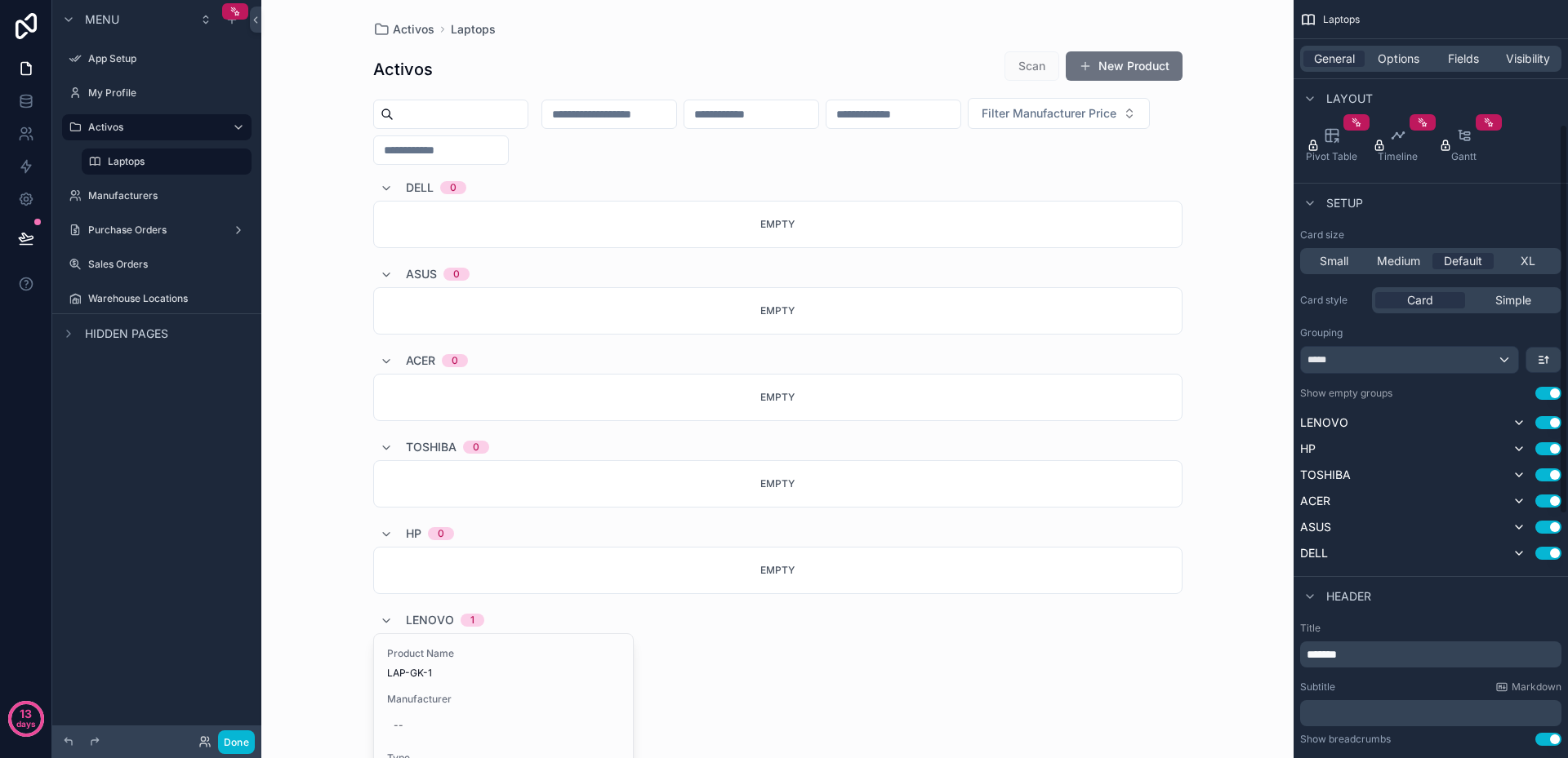
scroll to position [245, 0]
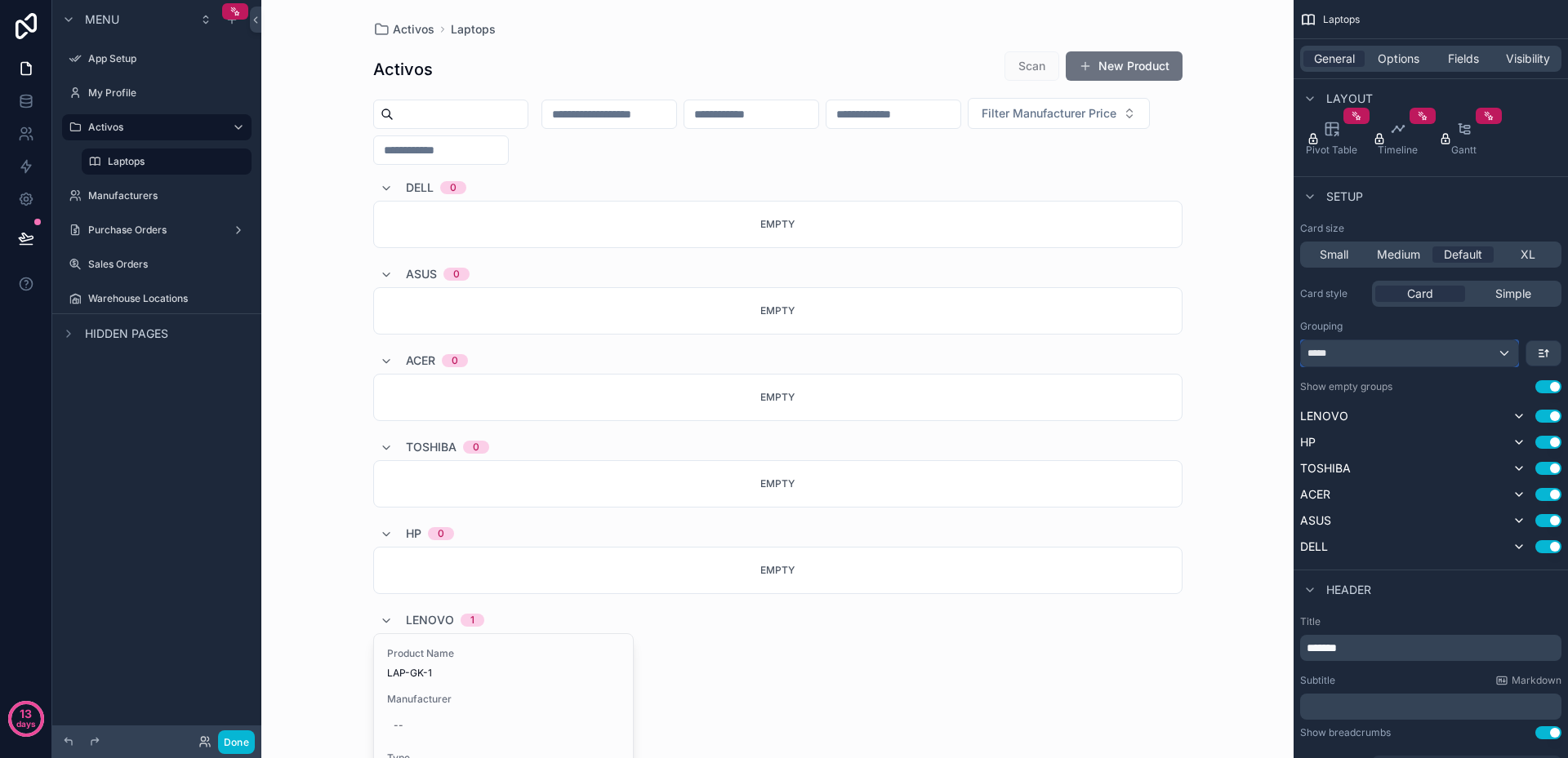
click at [1501, 349] on div "*****" at bounding box center [1410, 353] width 217 height 26
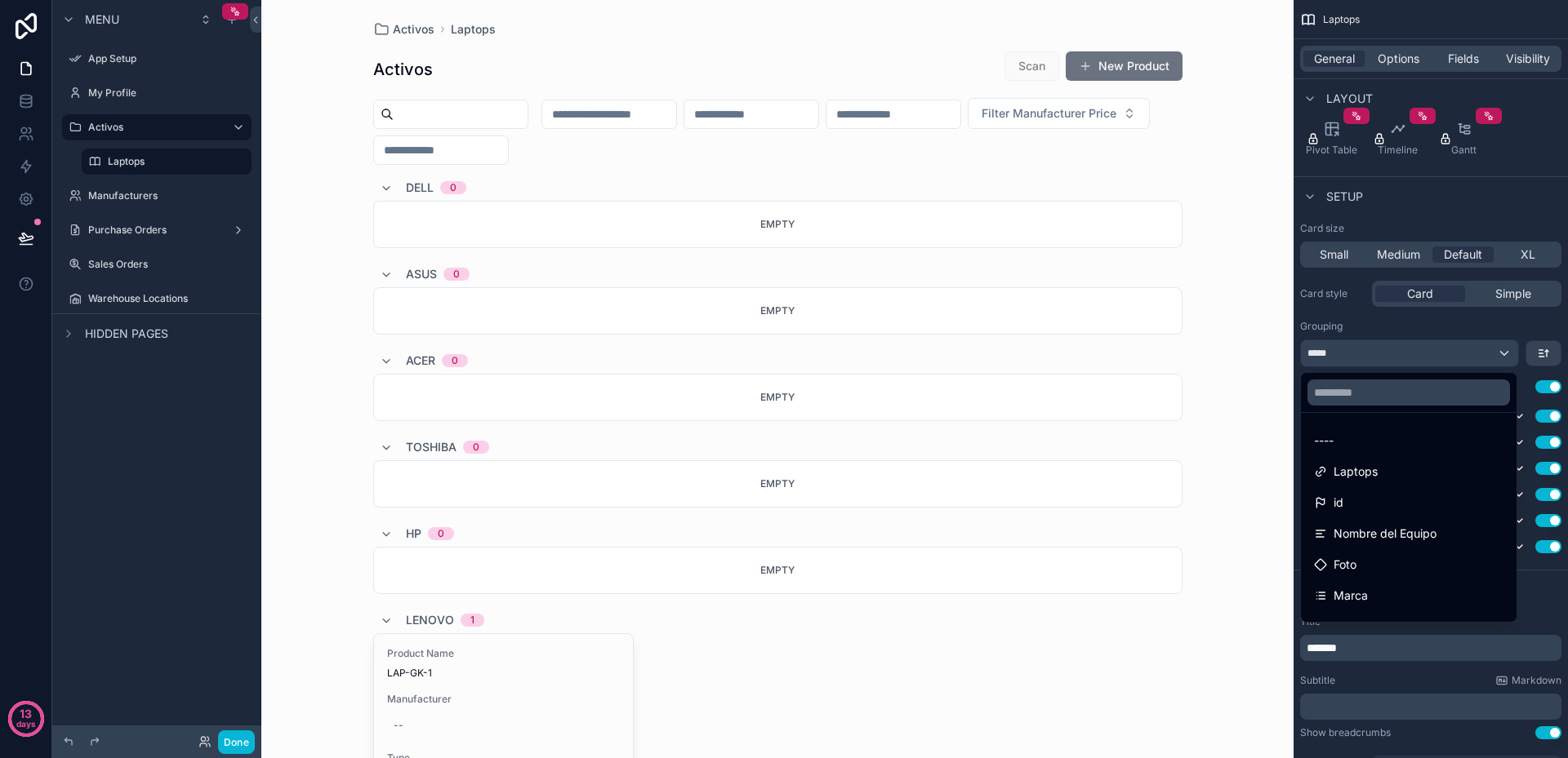
click at [1501, 349] on div "scrollable content" at bounding box center [784, 379] width 1568 height 758
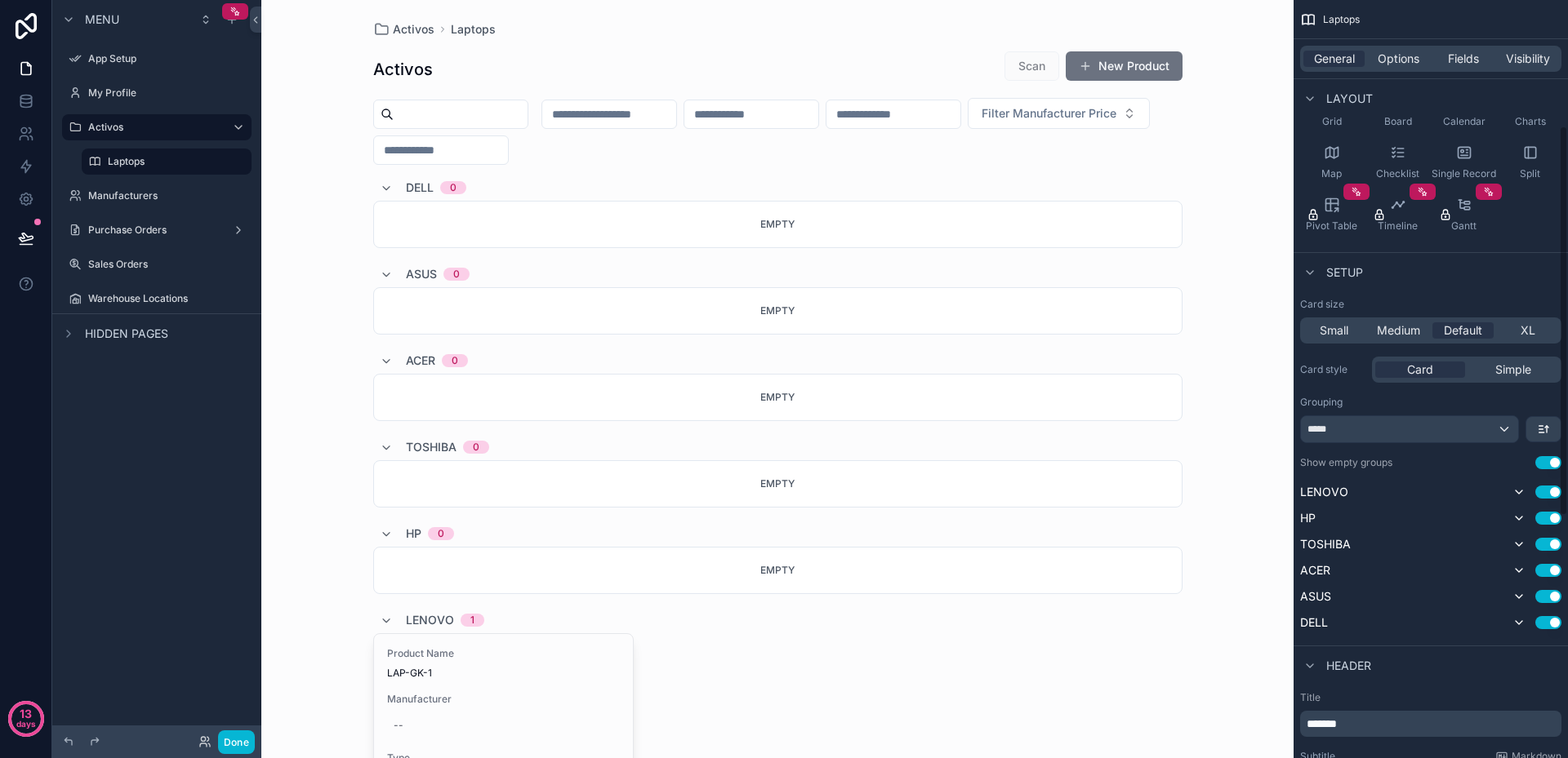
scroll to position [163, 0]
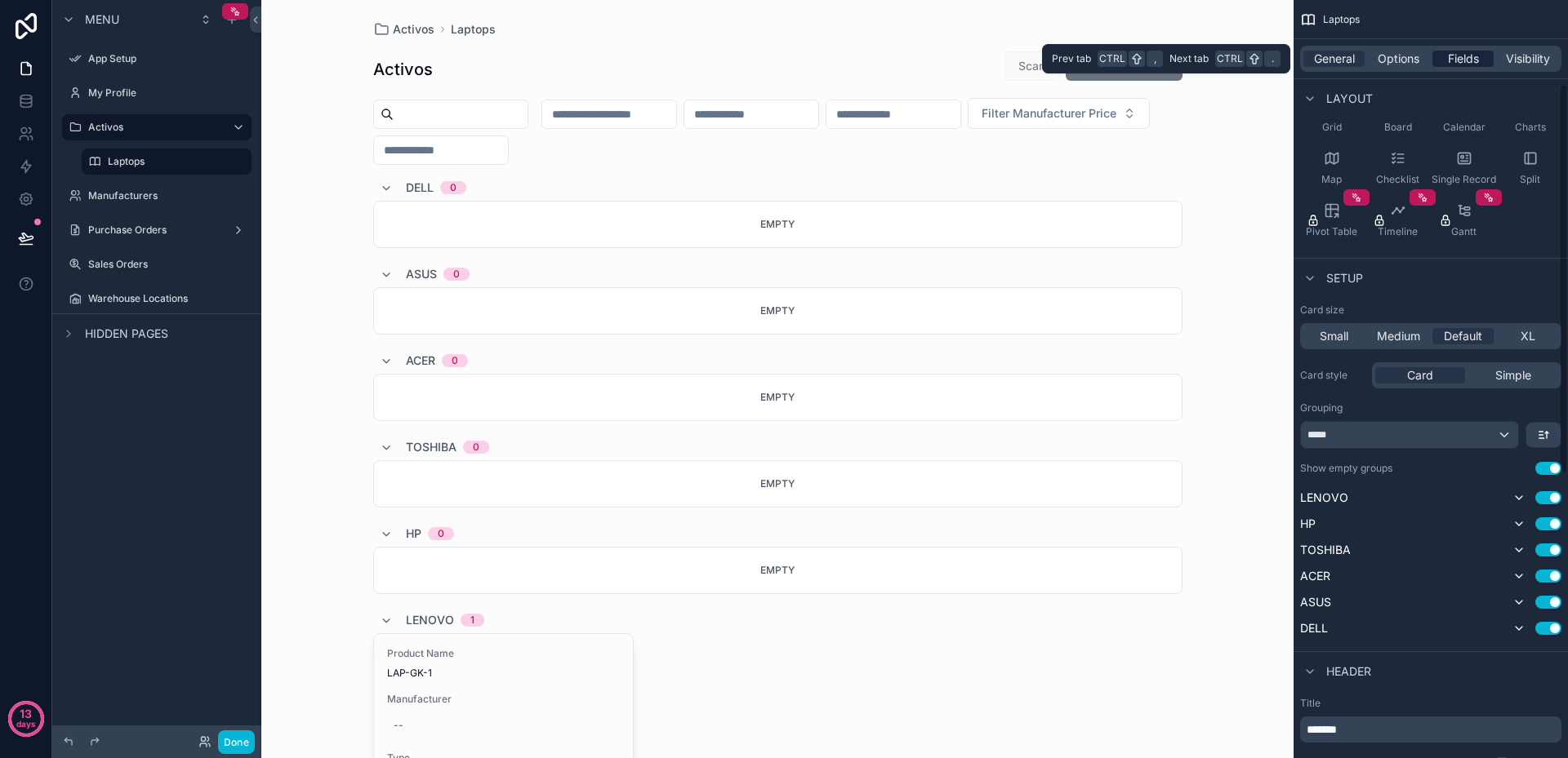
click at [1473, 58] on span "Fields" at bounding box center [1463, 58] width 31 height 16
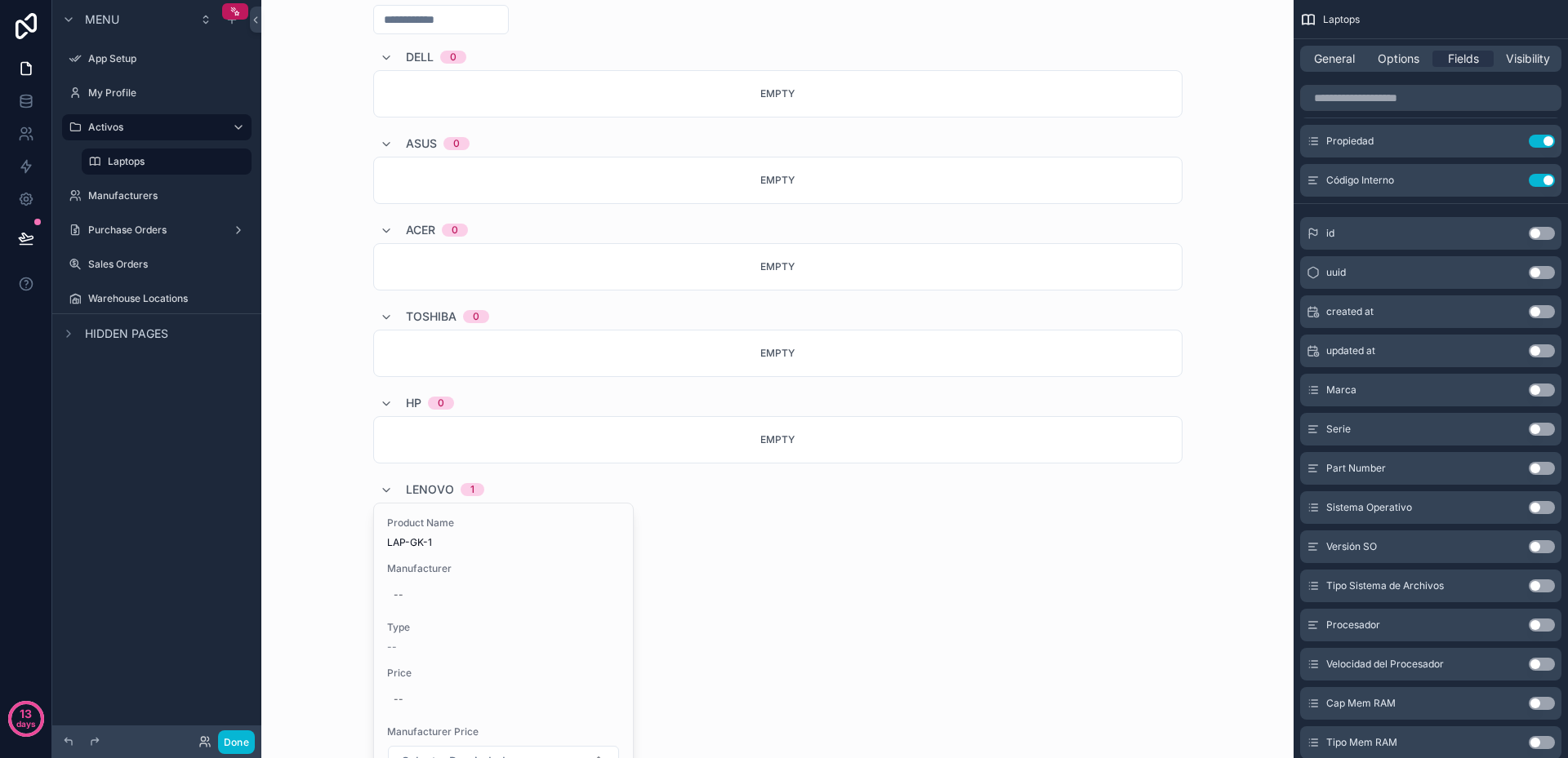
scroll to position [250, 0]
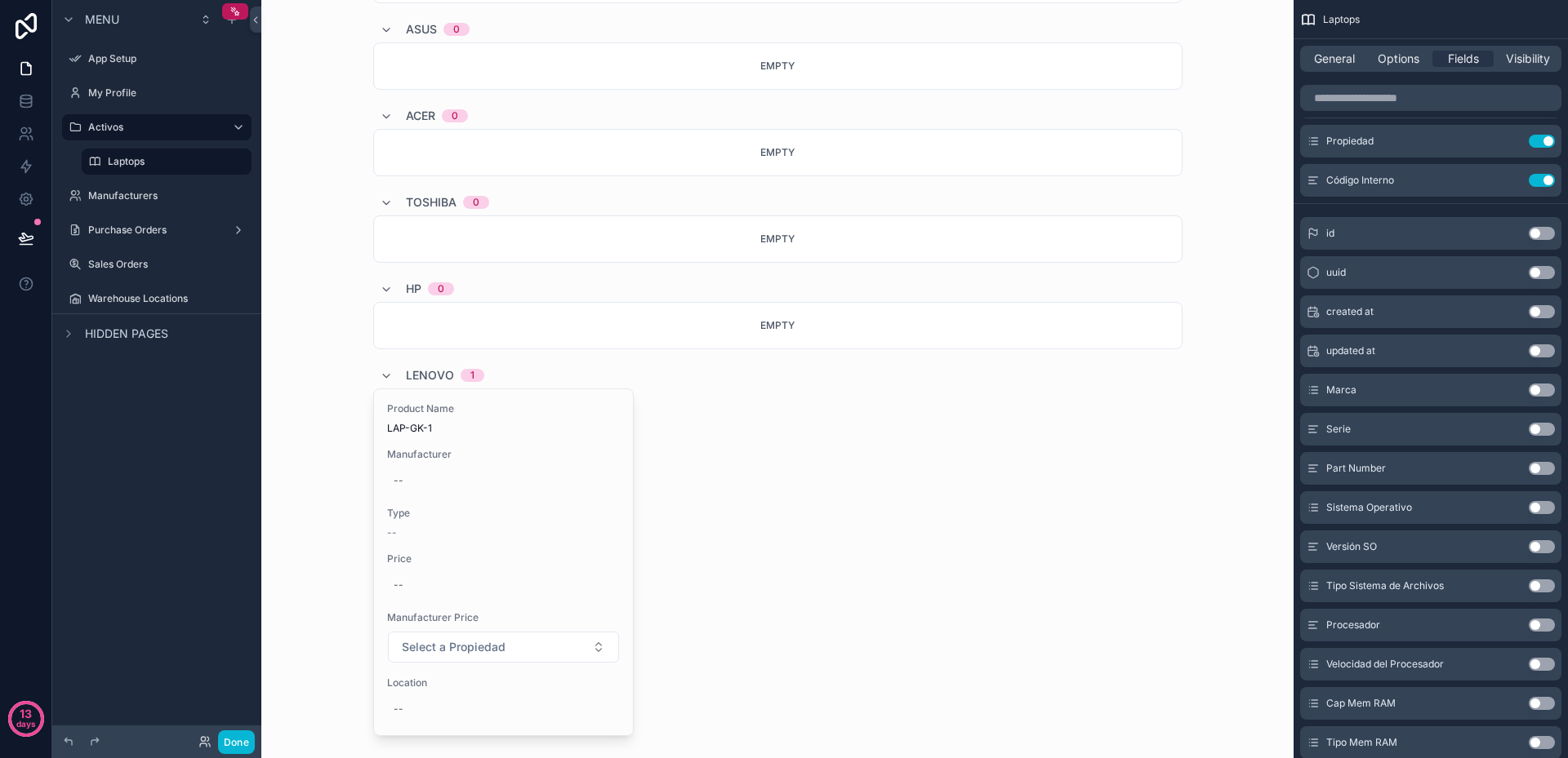
click at [1544, 429] on button "Use setting" at bounding box center [1541, 429] width 26 height 13
click at [1546, 429] on button "Use setting" at bounding box center [1541, 429] width 26 height 13
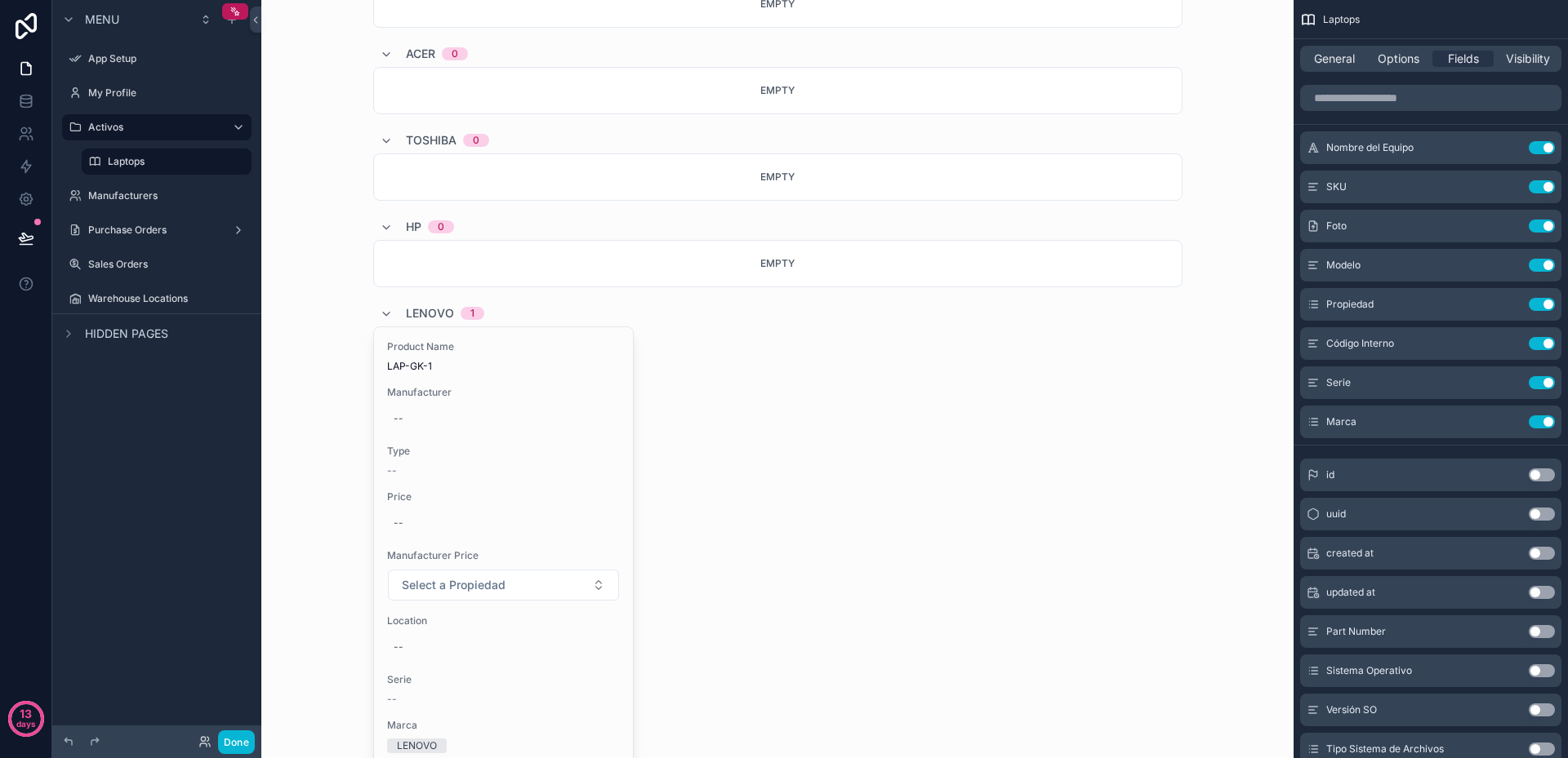
scroll to position [261, 0]
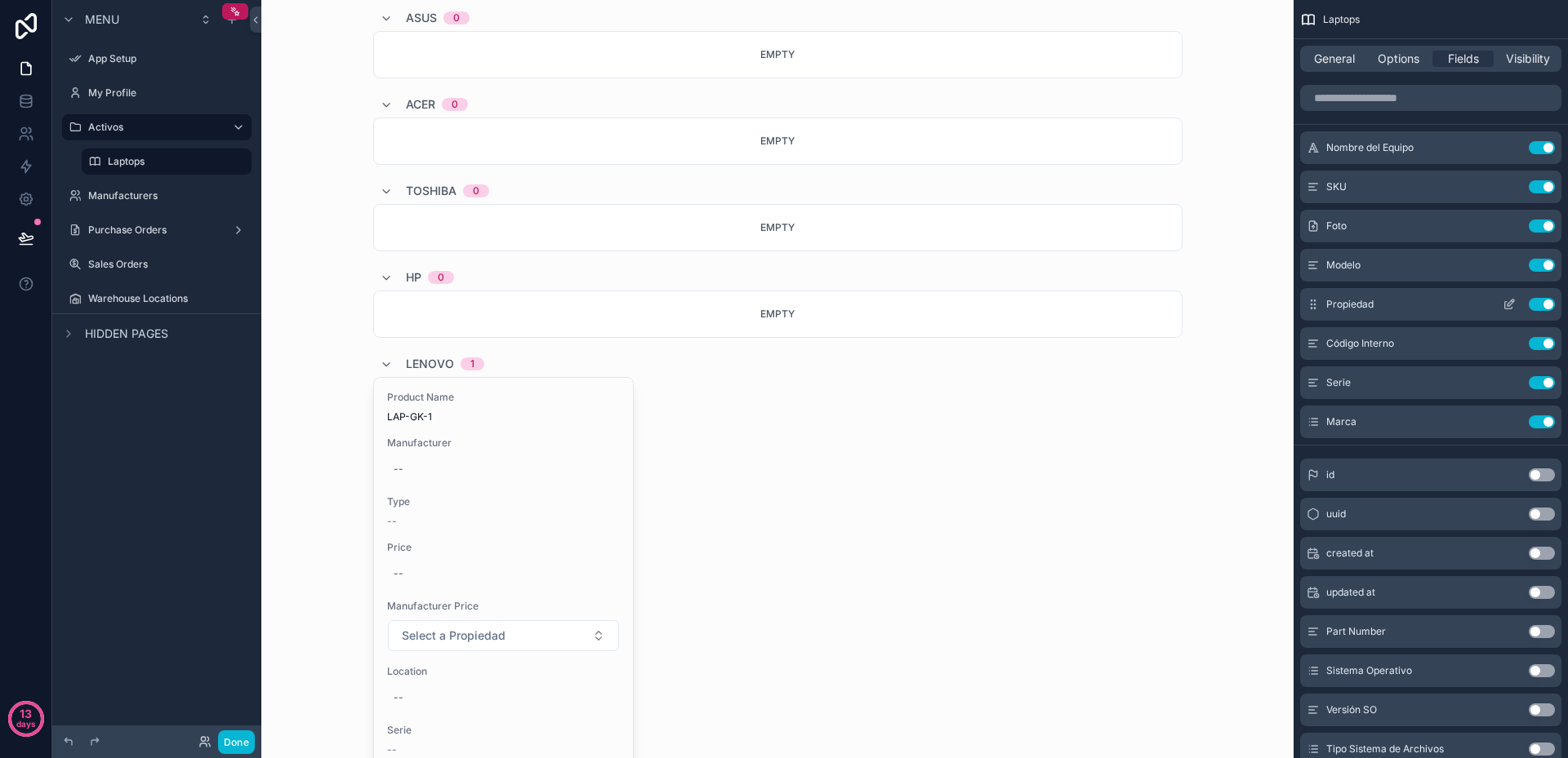
click at [1540, 301] on button "Use setting" at bounding box center [1541, 304] width 26 height 13
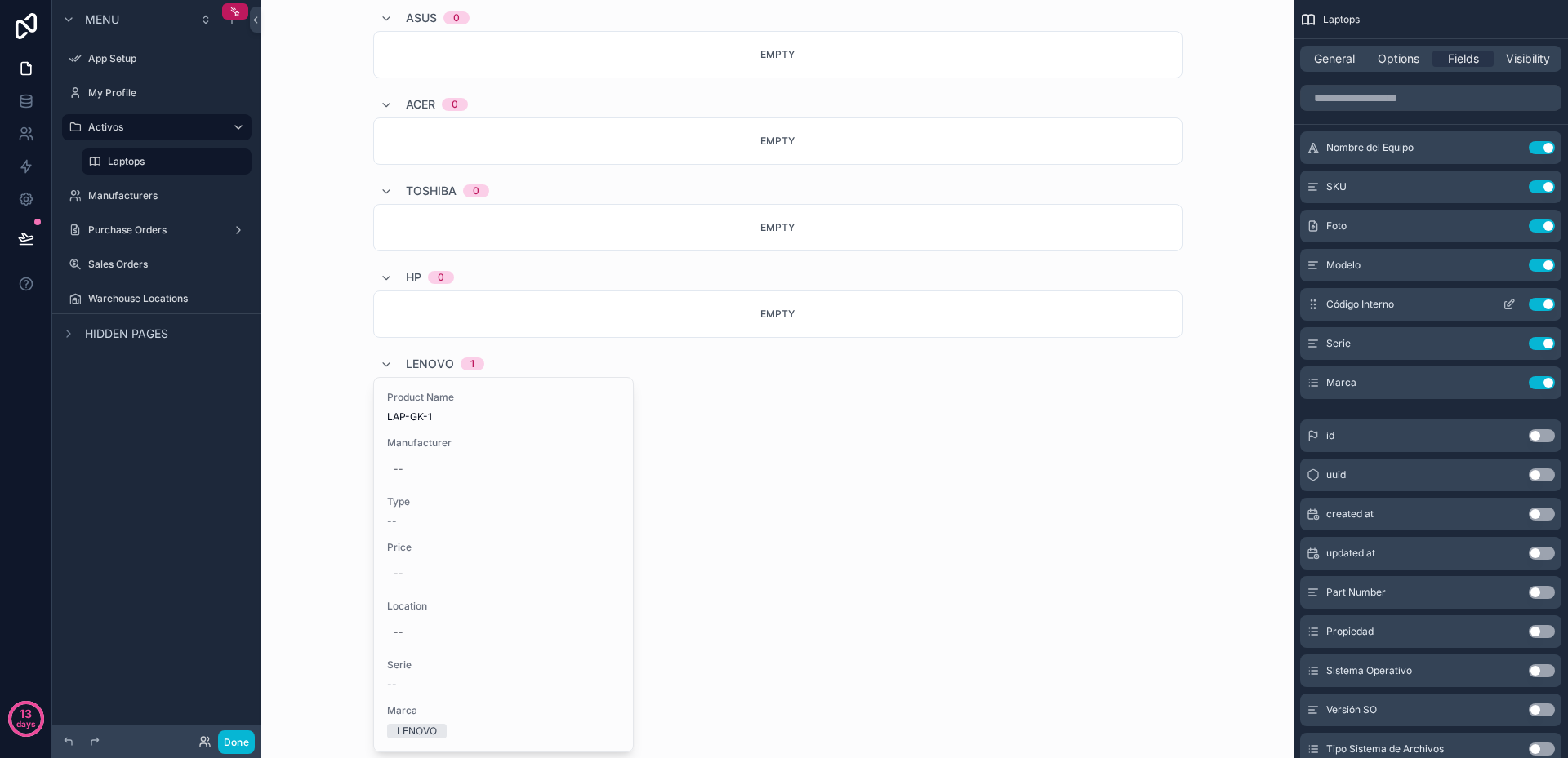
click at [1543, 302] on button "Use setting" at bounding box center [1541, 304] width 26 height 13
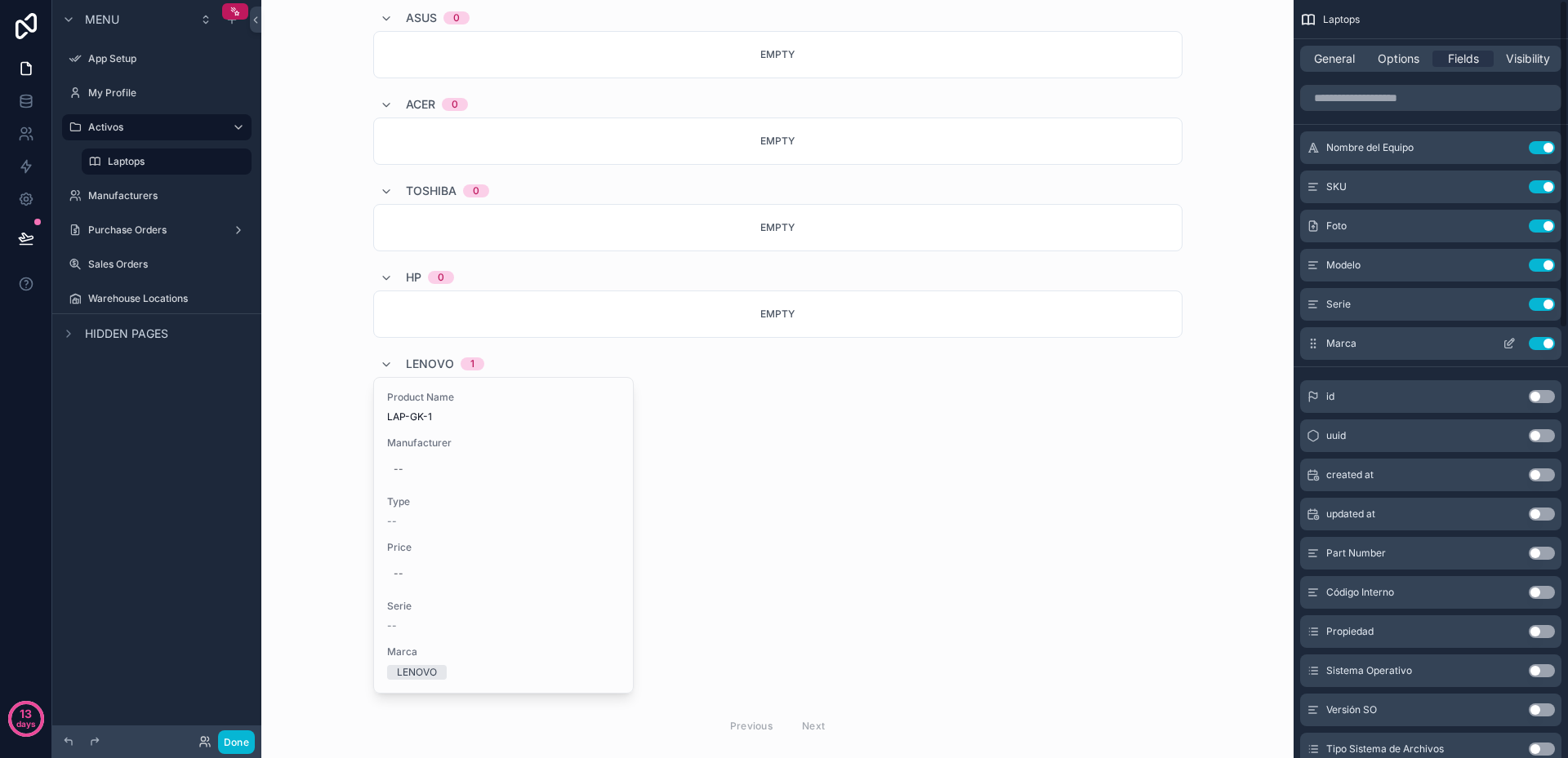
click at [1539, 339] on button "Use setting" at bounding box center [1541, 343] width 26 height 13
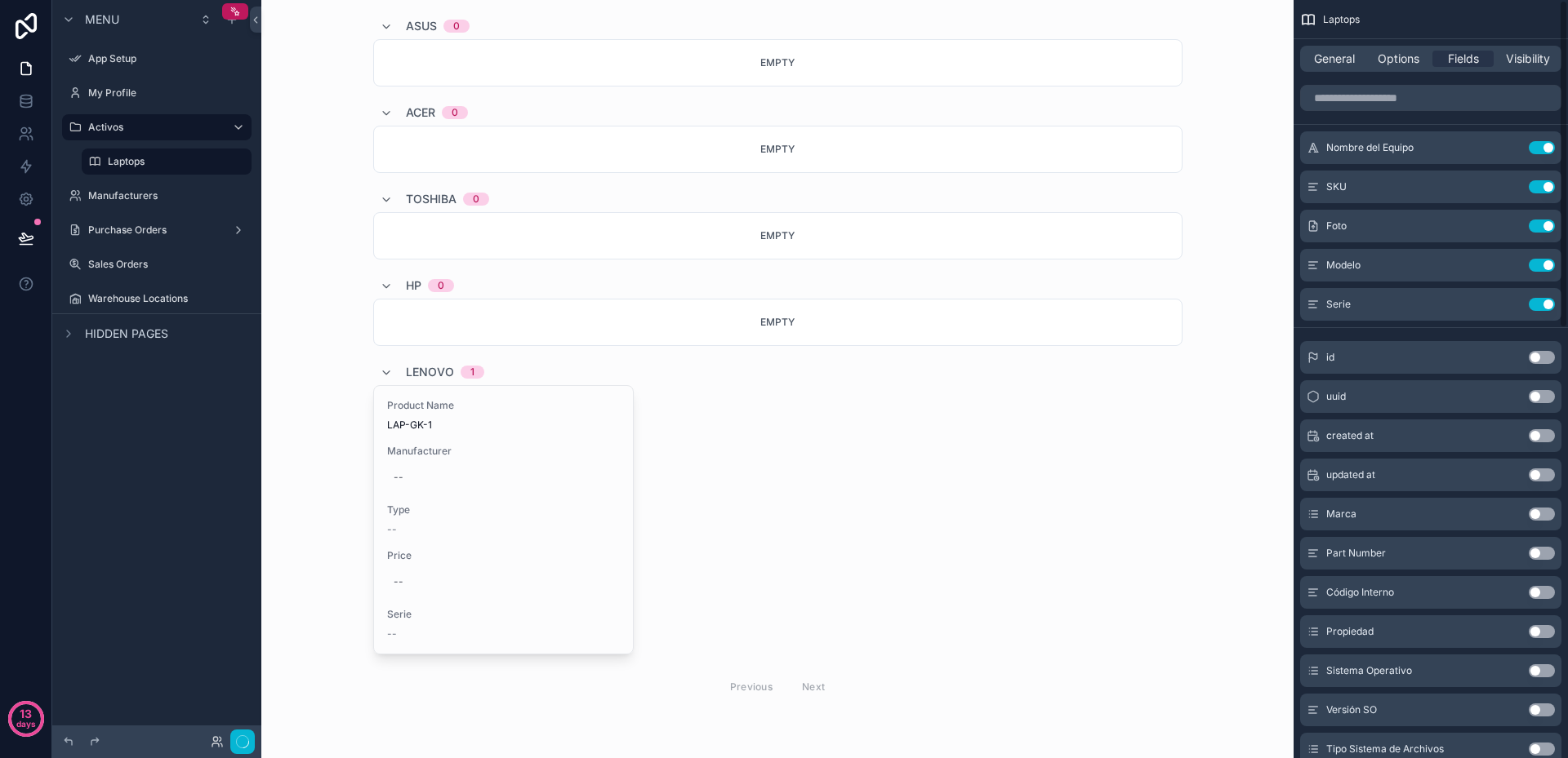
scroll to position [253, 0]
click at [1543, 303] on button "Use setting" at bounding box center [1541, 304] width 26 height 13
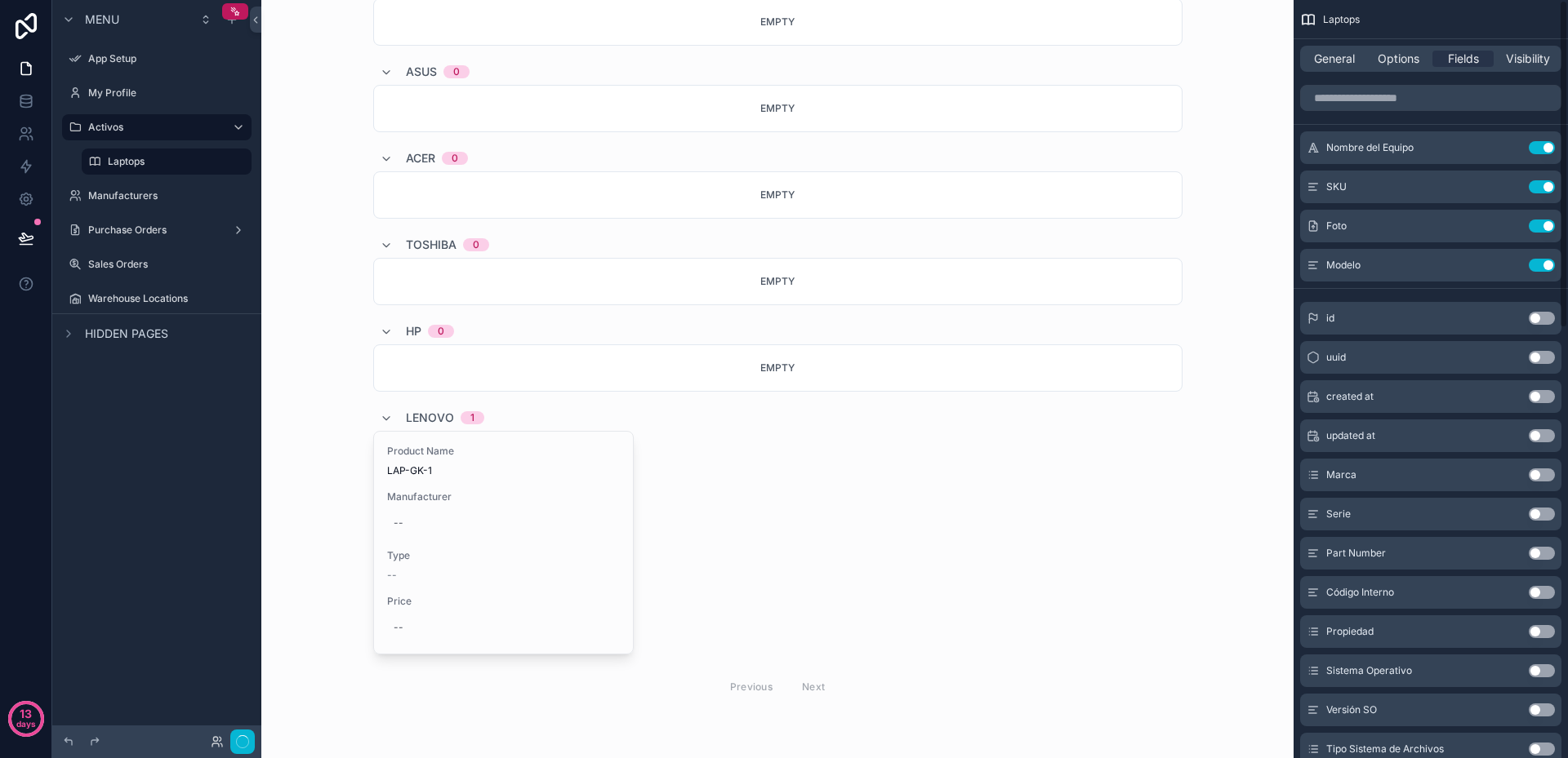
scroll to position [207, 0]
click at [1545, 219] on button "Use setting" at bounding box center [1541, 225] width 26 height 13
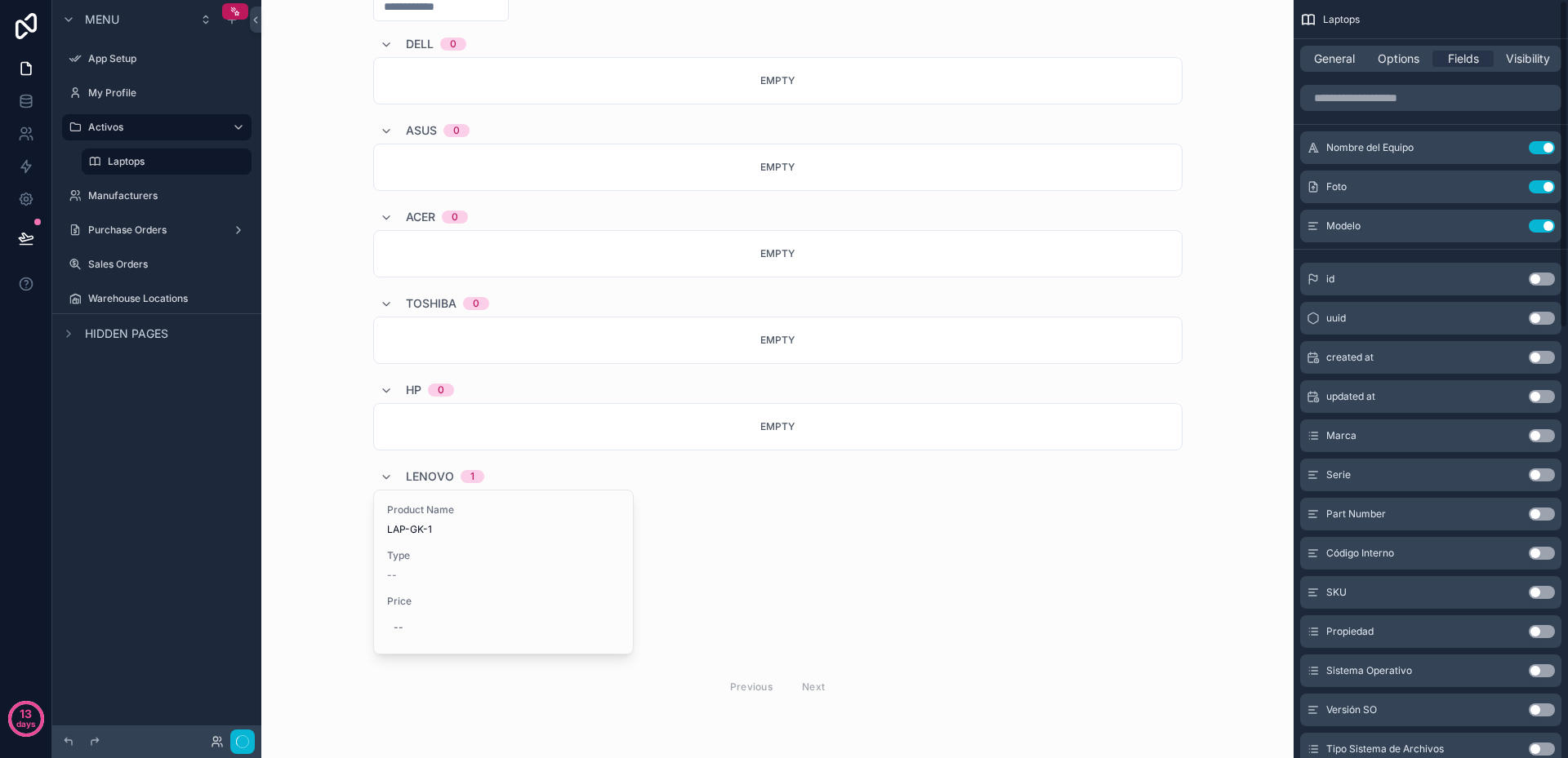
scroll to position [148, 0]
click at [1544, 436] on button "Use setting" at bounding box center [1541, 436] width 26 height 13
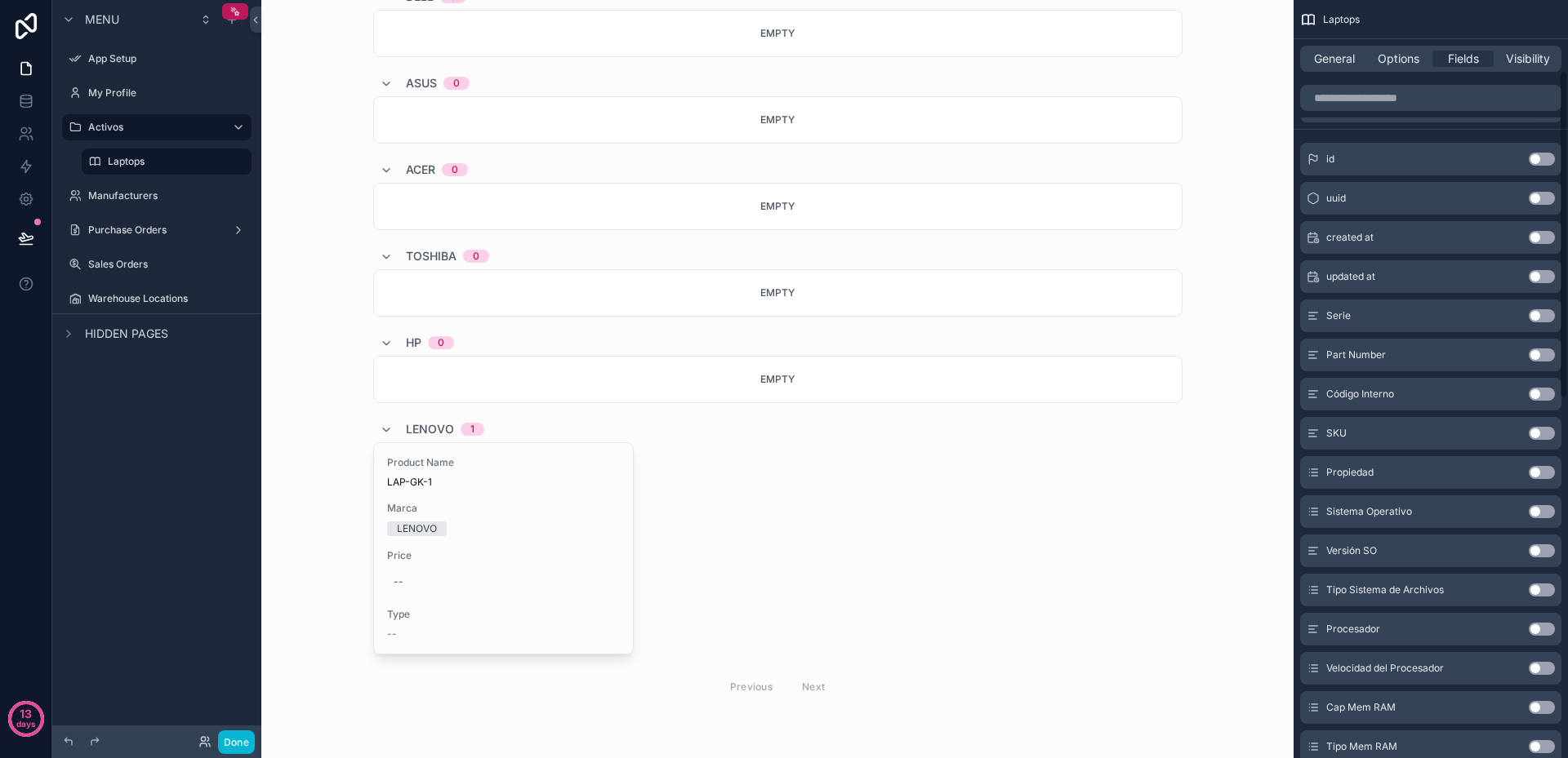
scroll to position [163, 0]
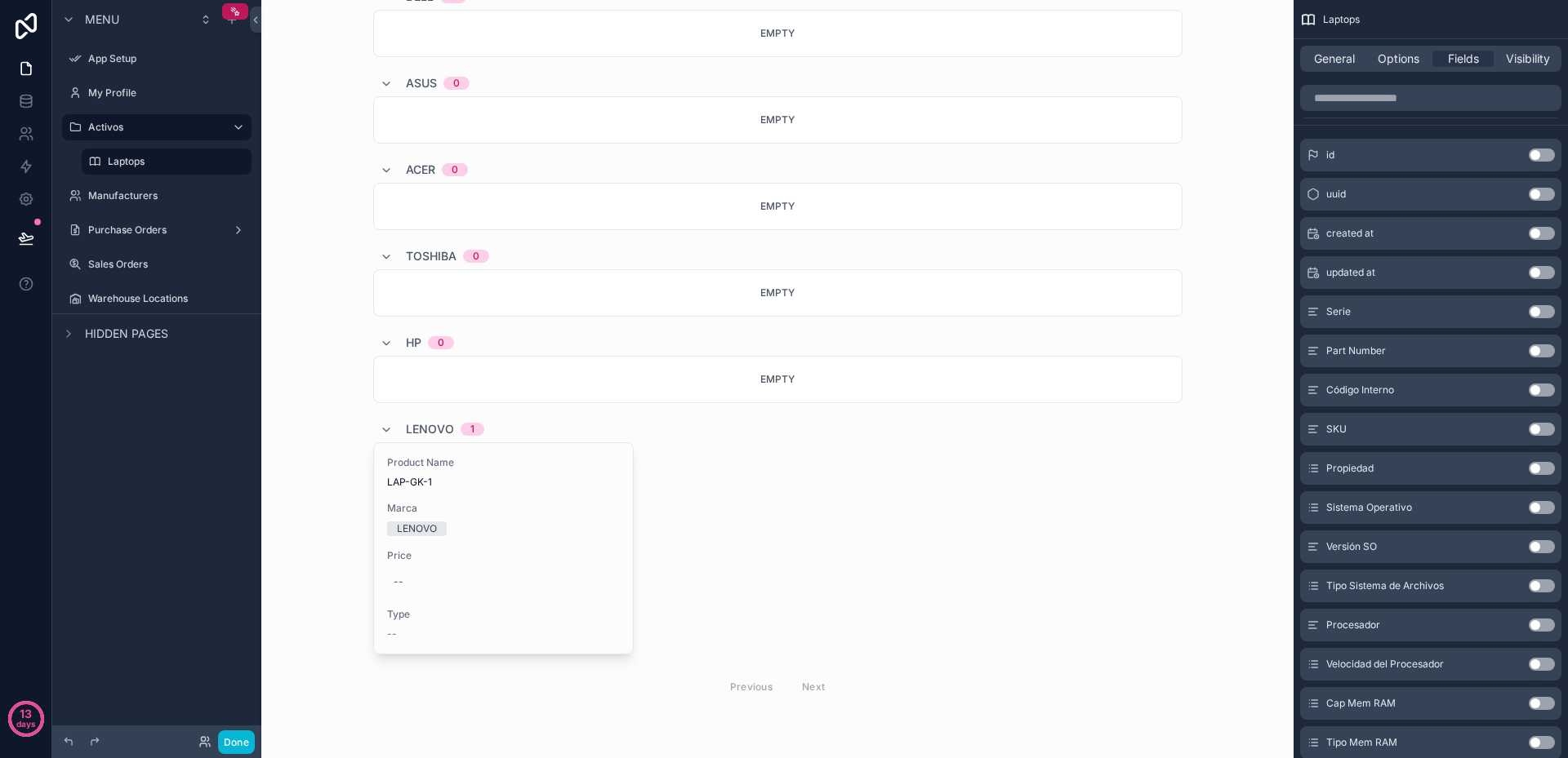
click at [1546, 624] on button "Use setting" at bounding box center [1541, 625] width 26 height 13
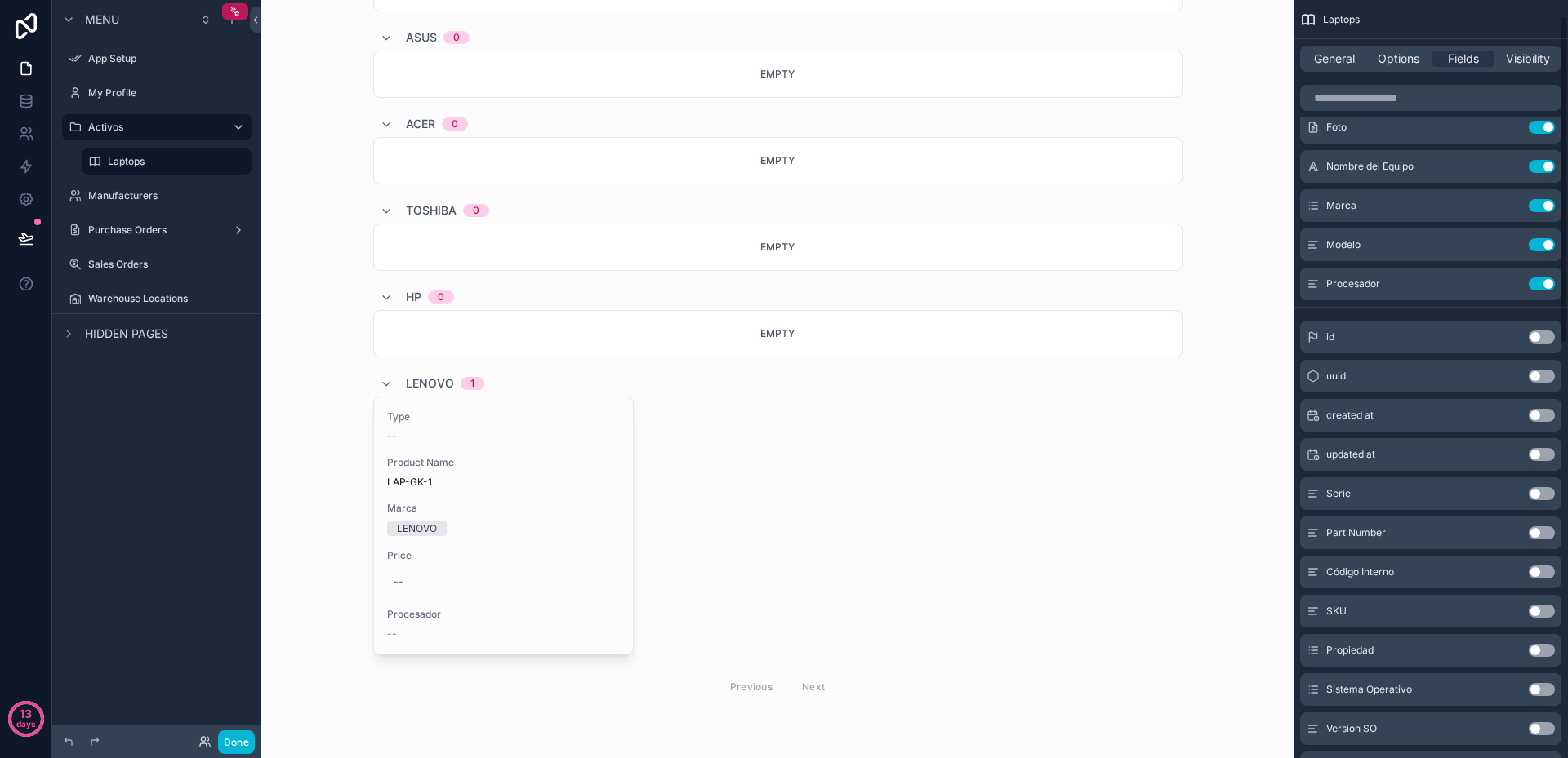
scroll to position [0, 0]
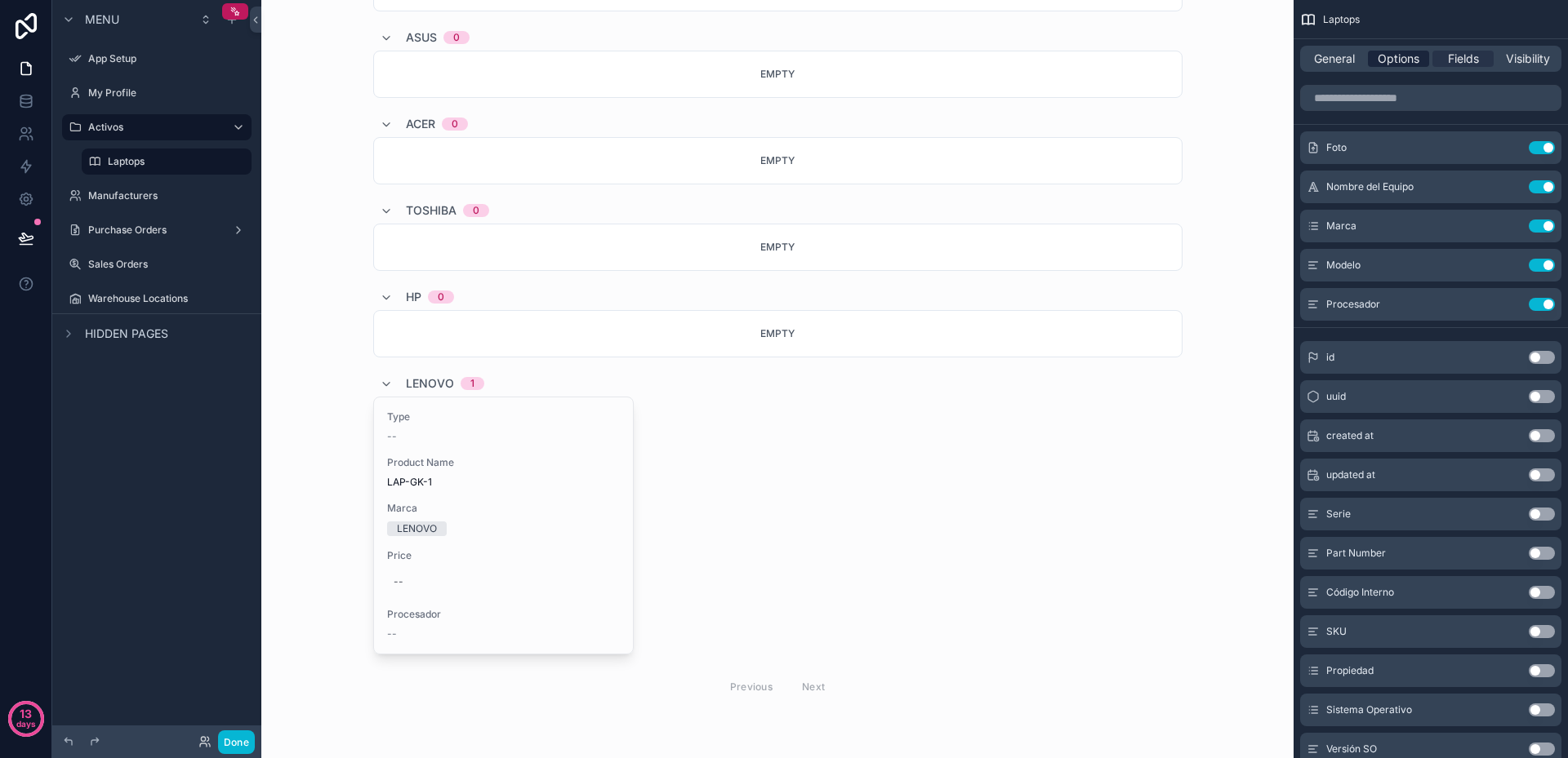
click at [1402, 58] on span "Options" at bounding box center [1398, 58] width 41 height 16
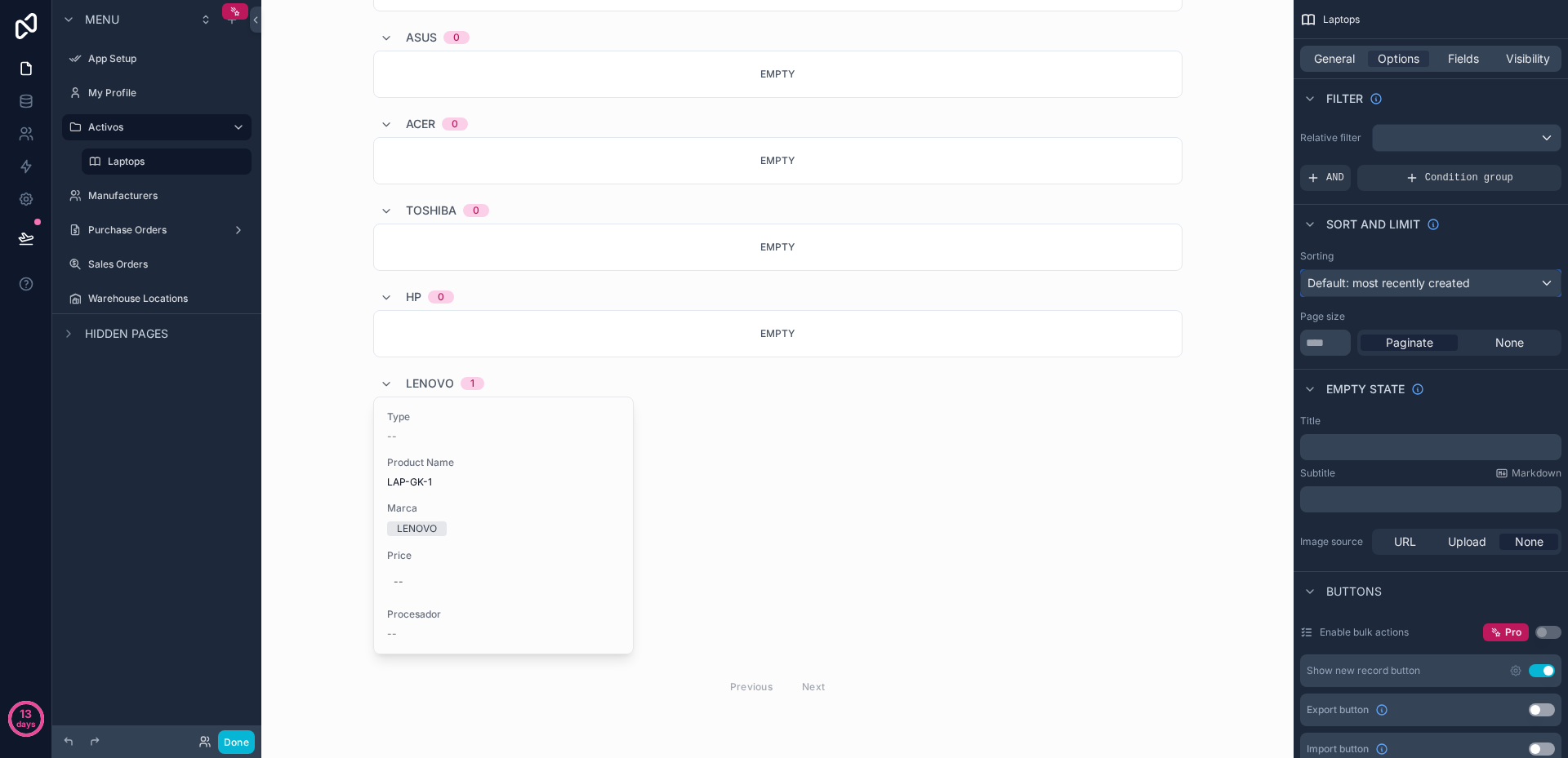
click at [1490, 282] on div "Default: most recently created" at bounding box center [1431, 283] width 260 height 26
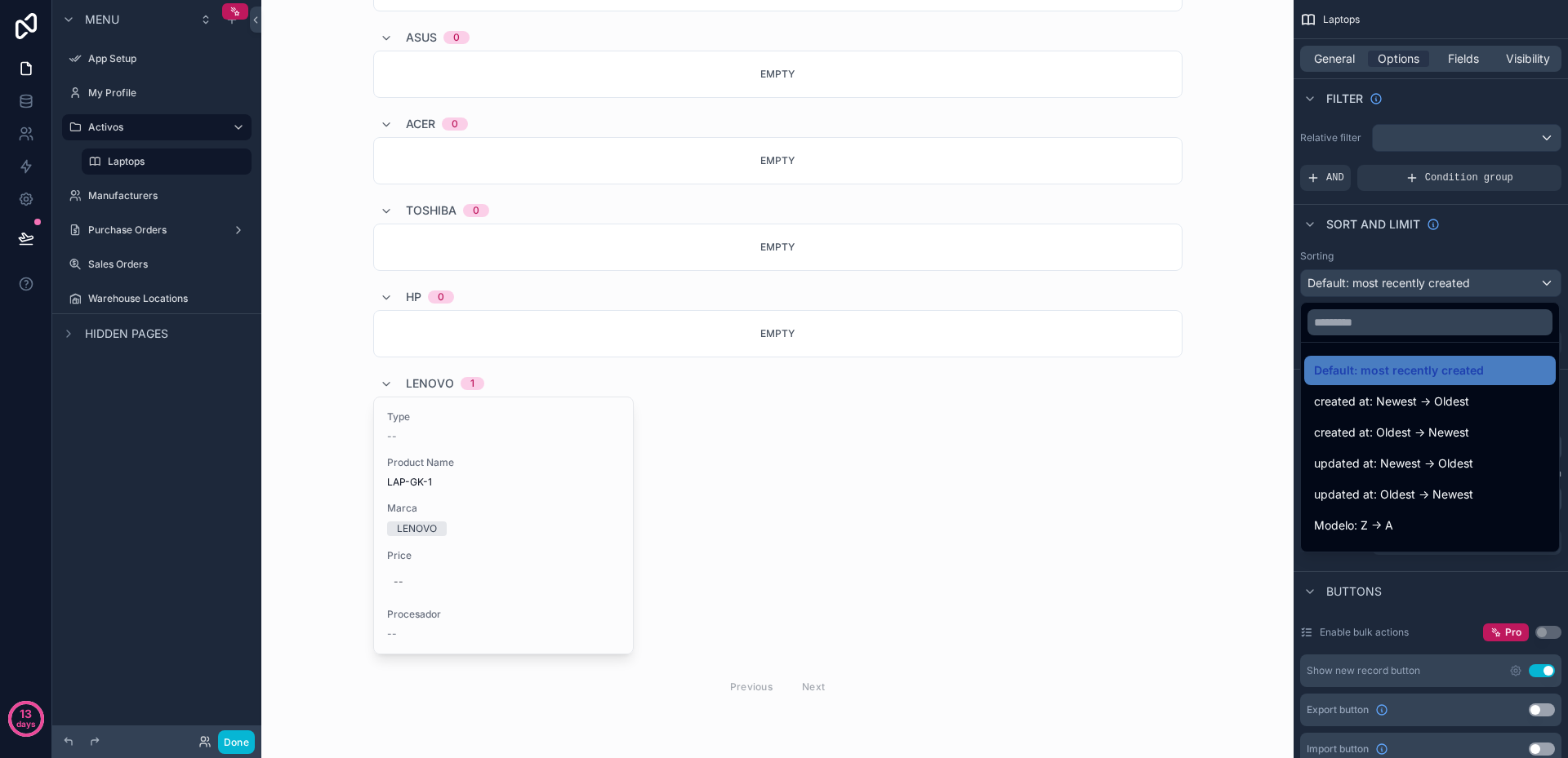
click at [1491, 282] on div "scrollable content" at bounding box center [784, 379] width 1568 height 758
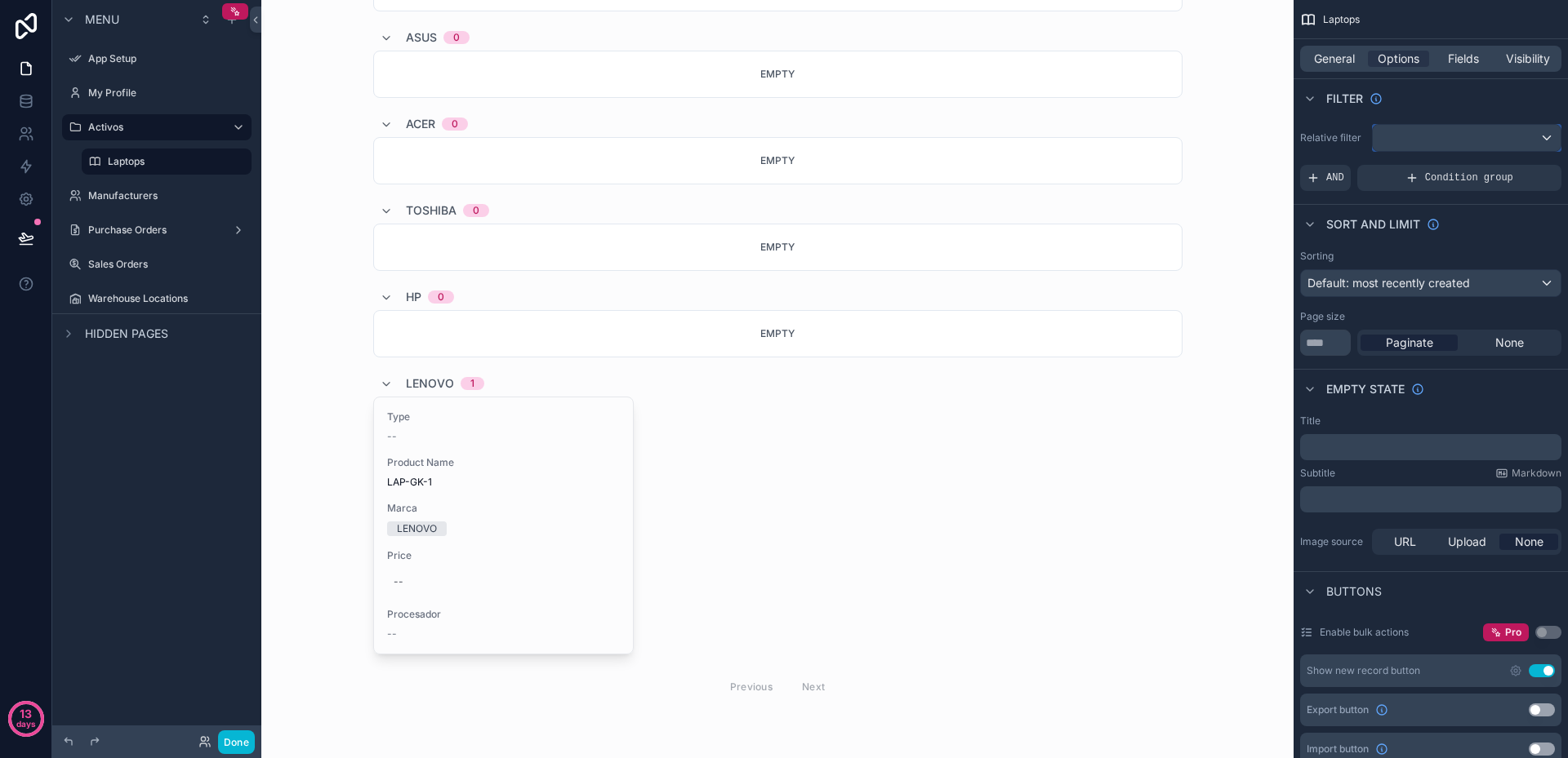
click at [1531, 134] on div "scrollable content" at bounding box center [1466, 137] width 188 height 26
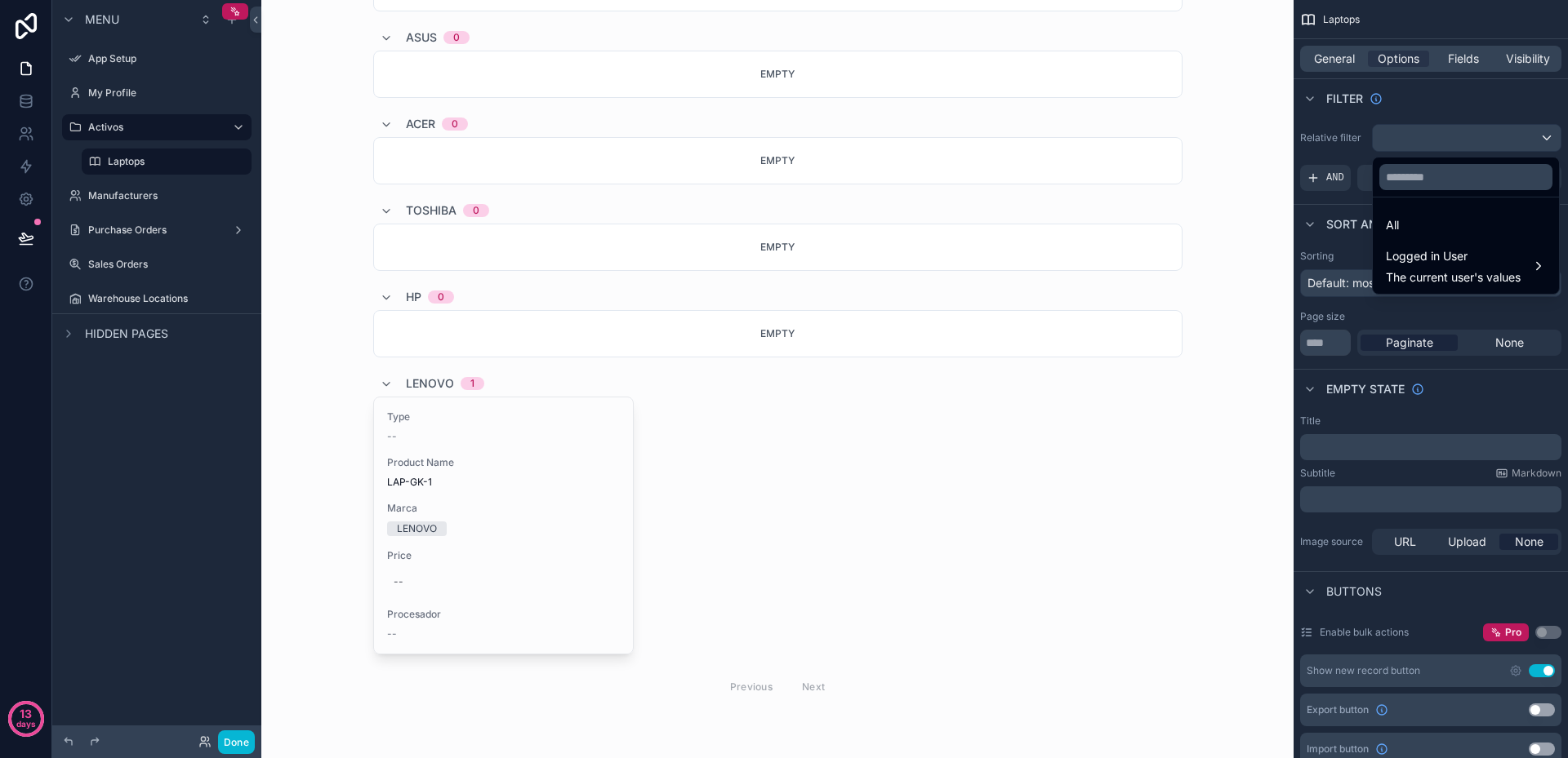
click at [1531, 134] on div "scrollable content" at bounding box center [784, 379] width 1568 height 758
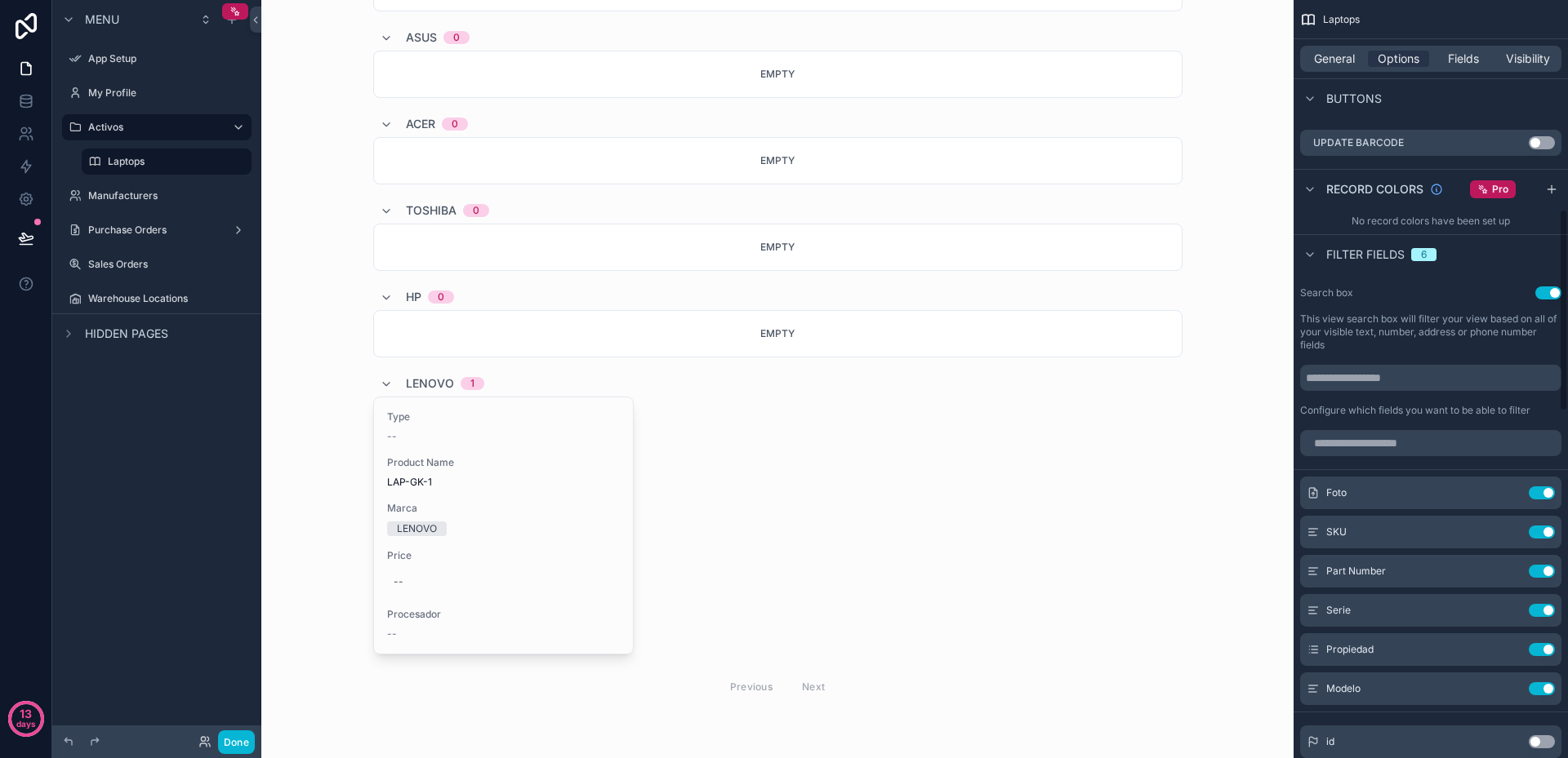
scroll to position [773, 0]
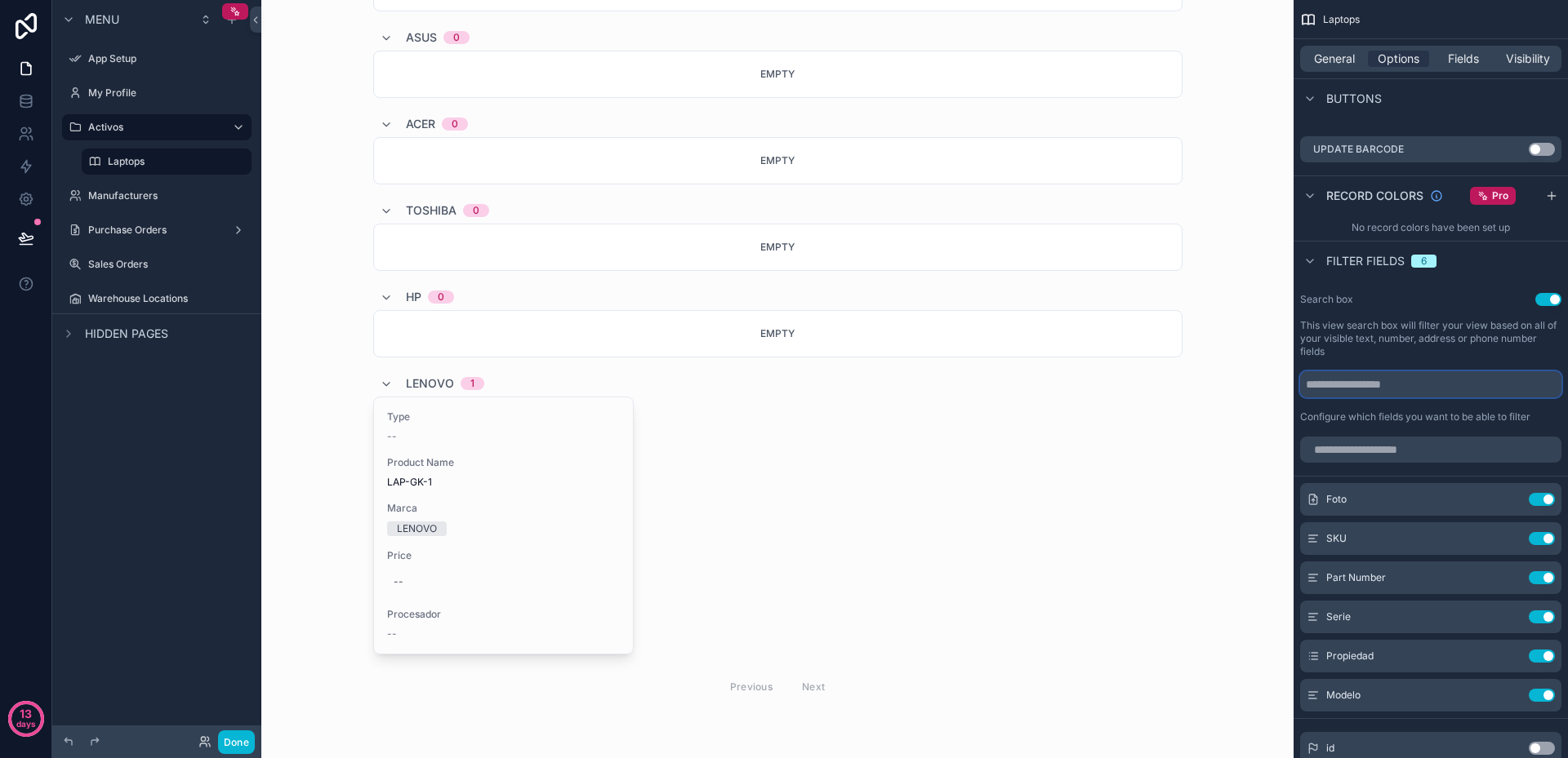
click at [1434, 390] on input "scrollable content" at bounding box center [1431, 384] width 261 height 26
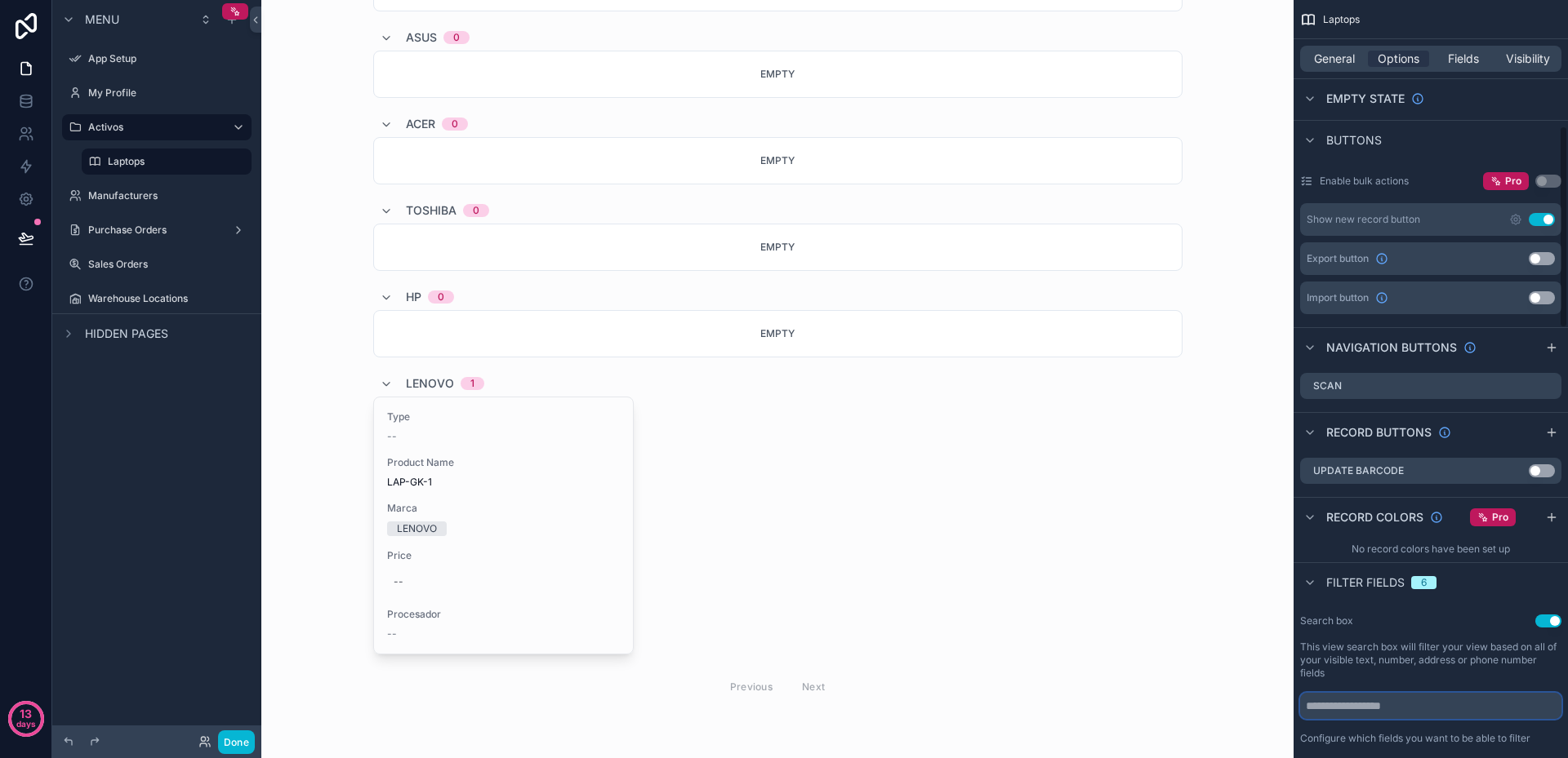
scroll to position [446, 0]
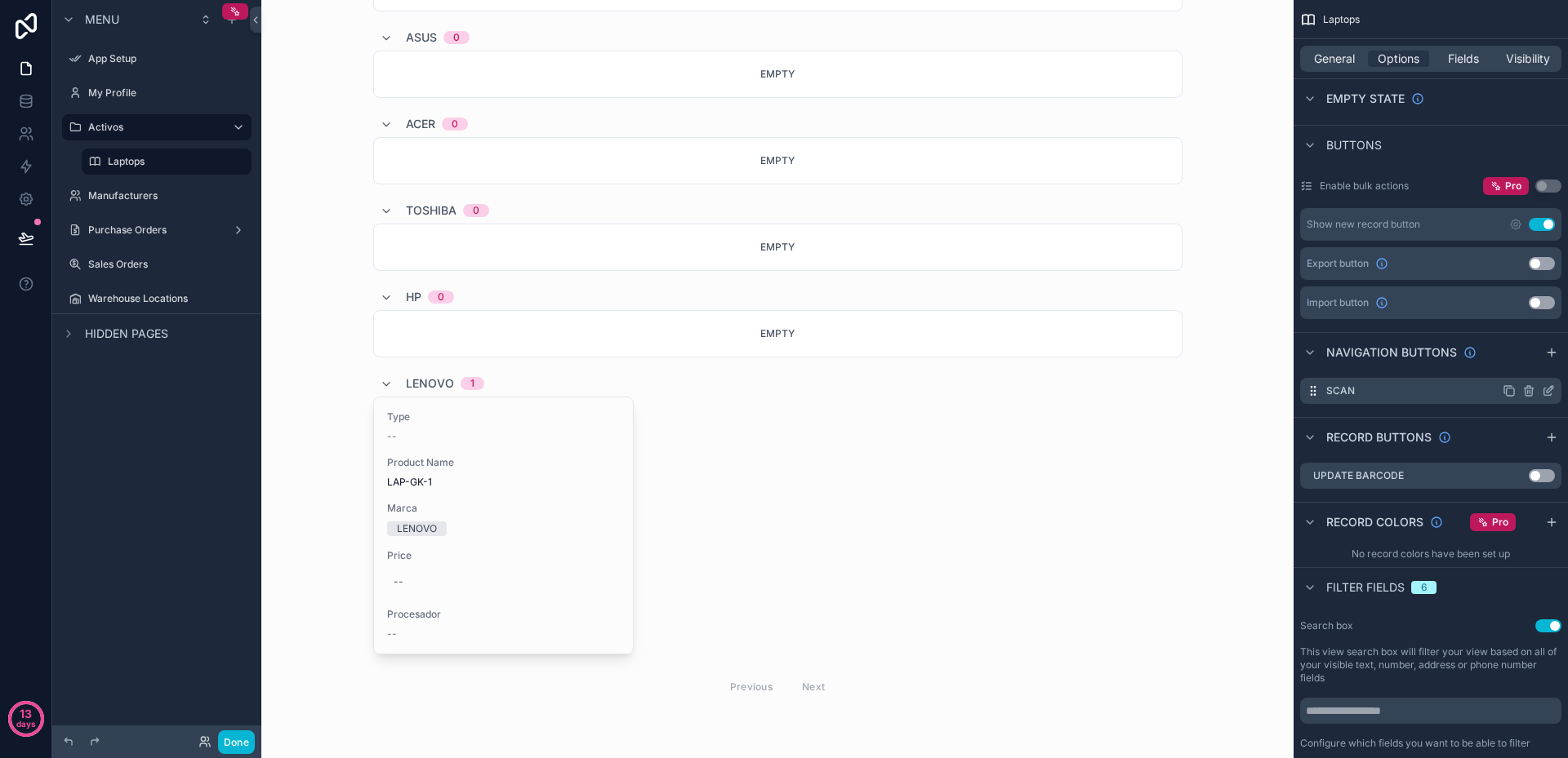
click at [1393, 390] on div "Scan" at bounding box center [1431, 391] width 261 height 26
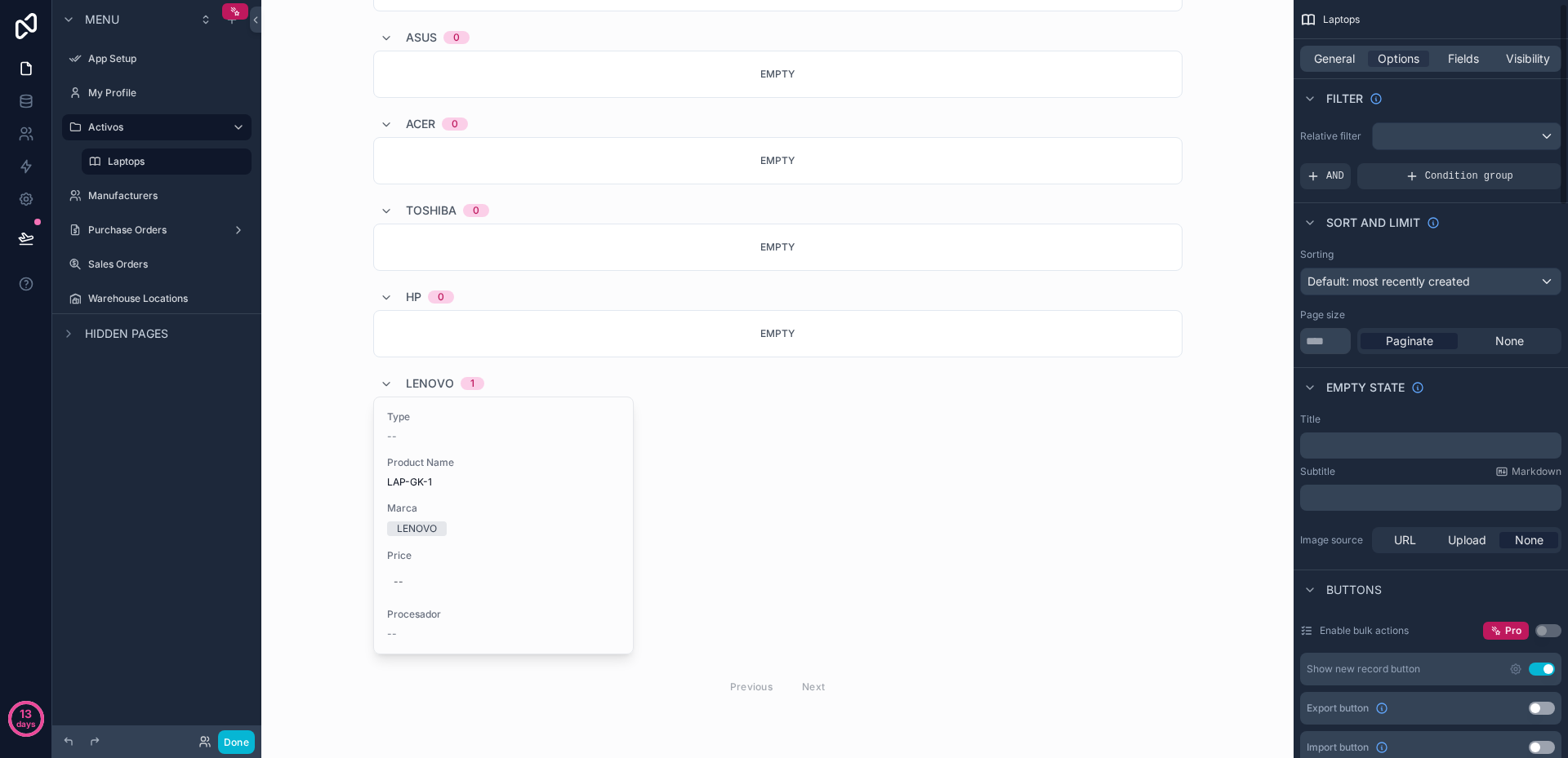
scroll to position [0, 0]
click at [1450, 64] on span "Fields" at bounding box center [1463, 58] width 31 height 16
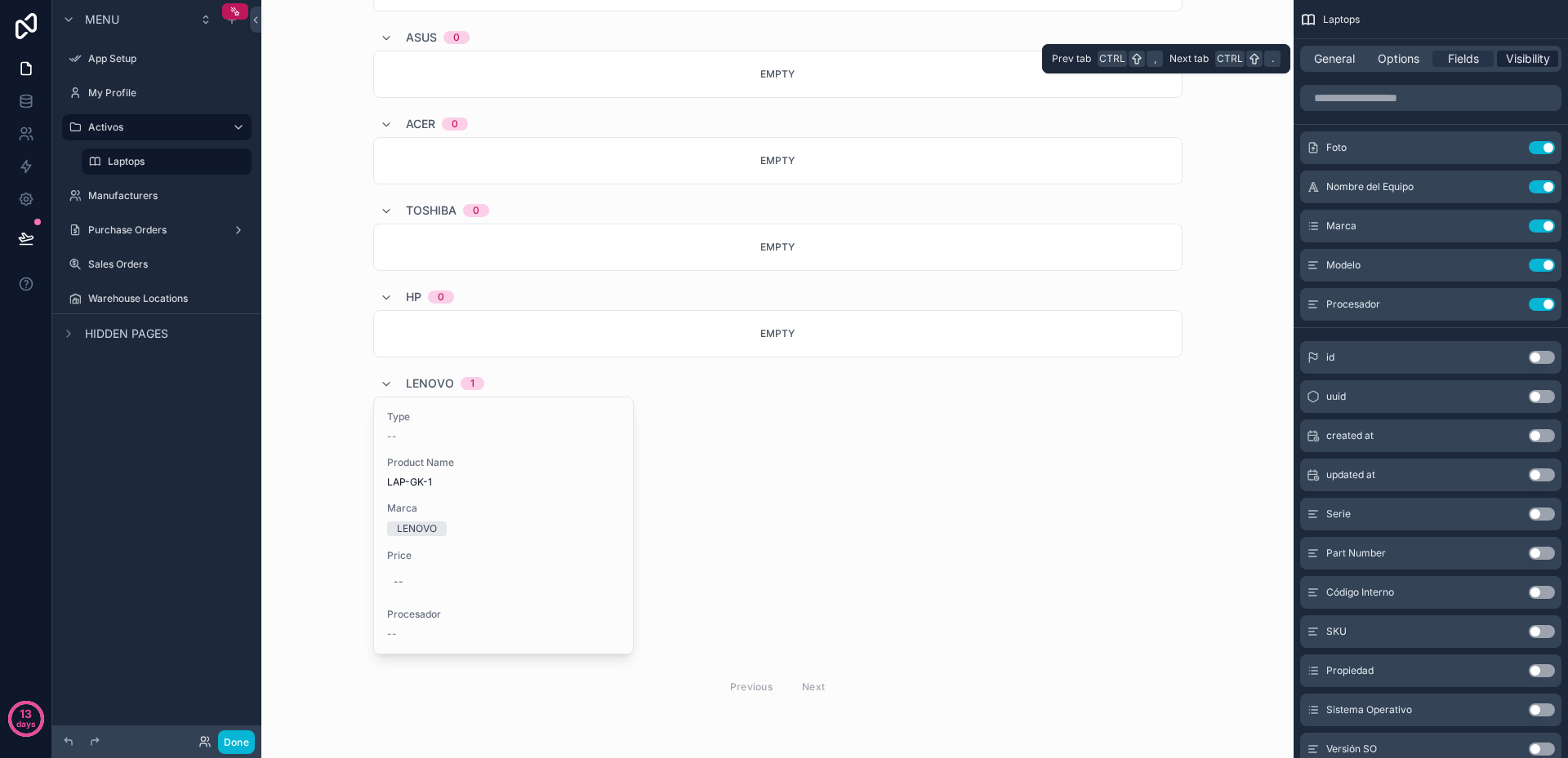
click at [1523, 59] on span "Visibility" at bounding box center [1528, 58] width 44 height 16
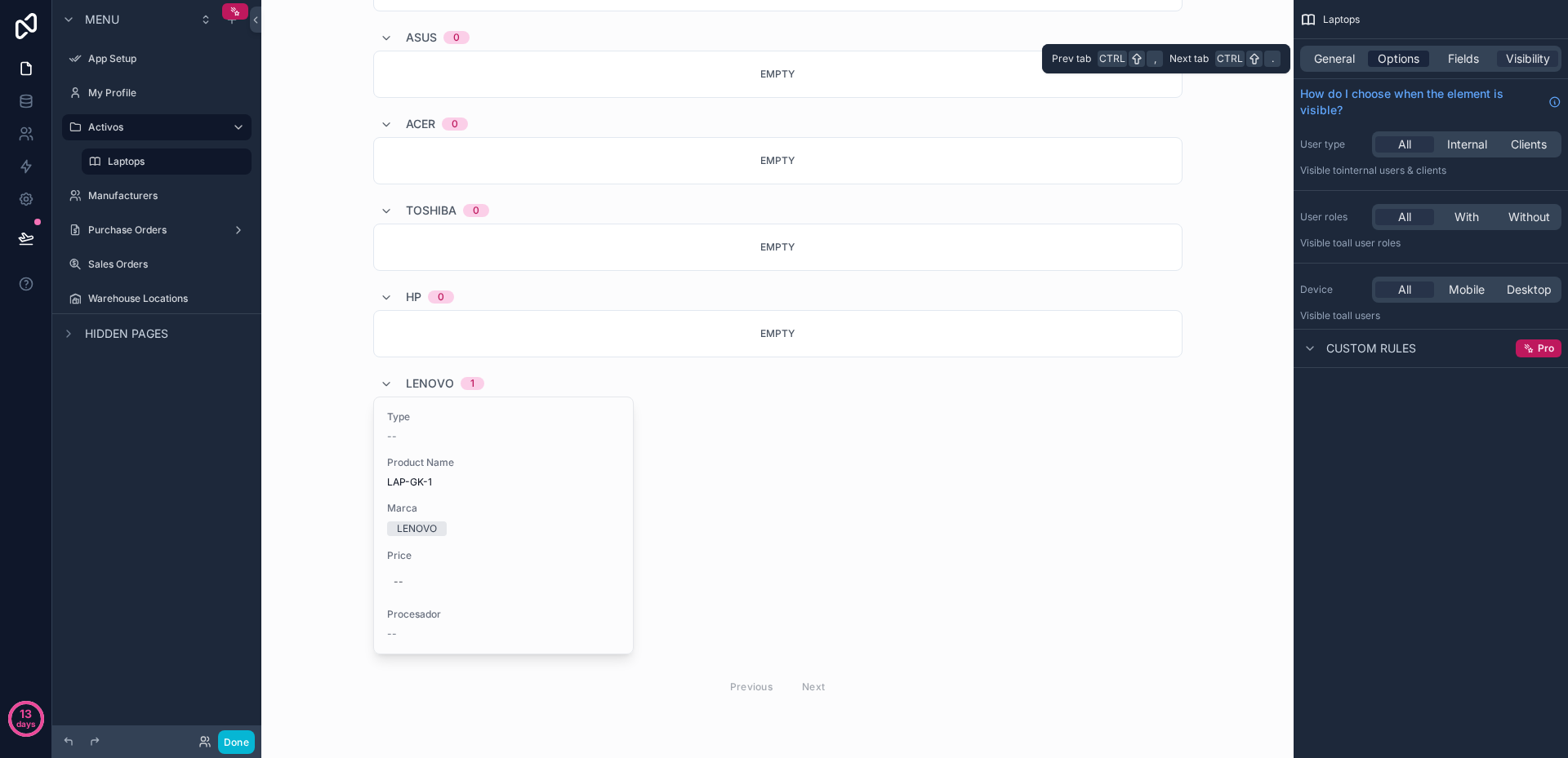
click at [1389, 64] on span "Options" at bounding box center [1398, 58] width 41 height 16
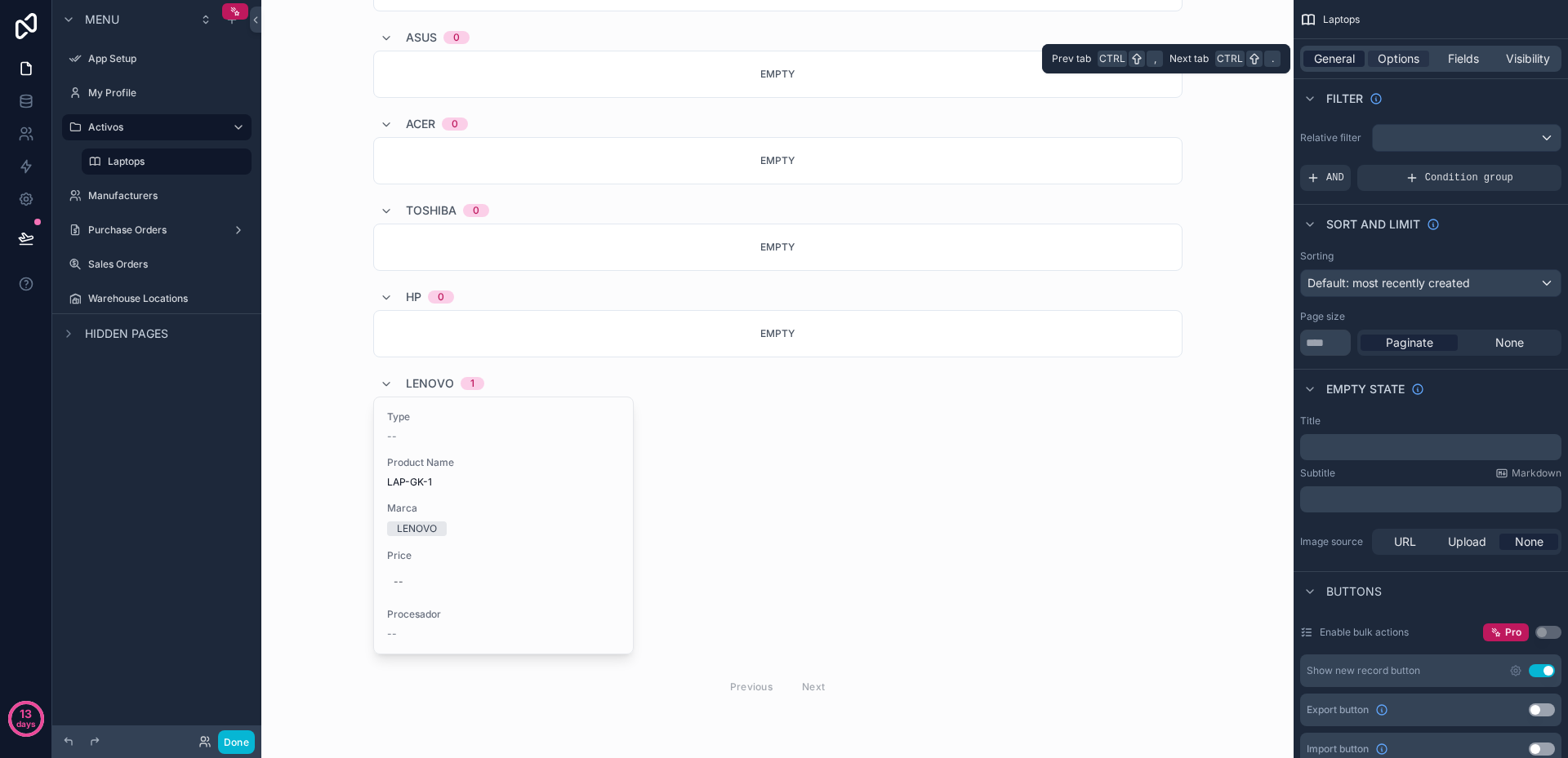
click at [1343, 59] on span "General" at bounding box center [1333, 58] width 40 height 16
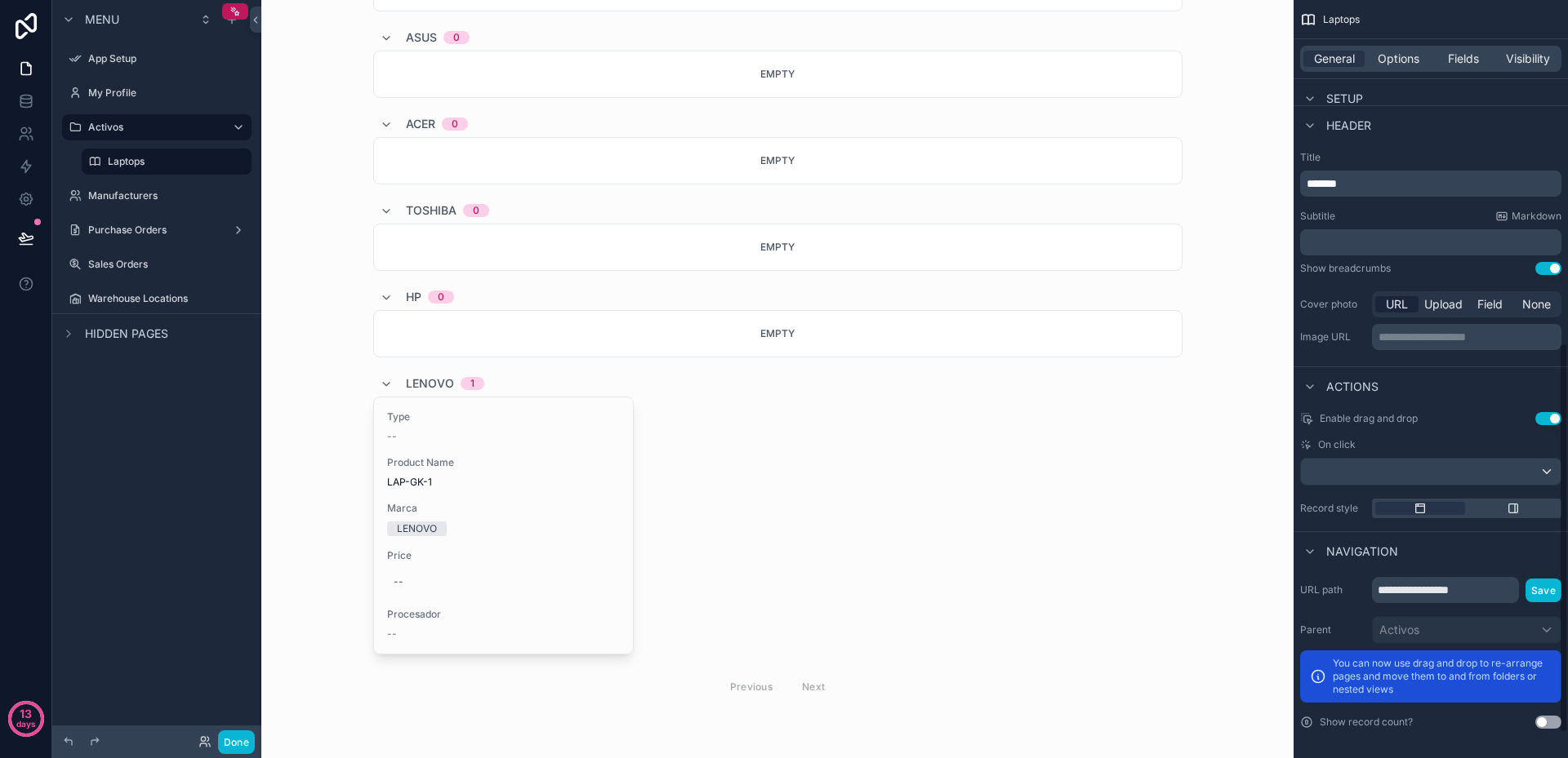
scroll to position [712, 0]
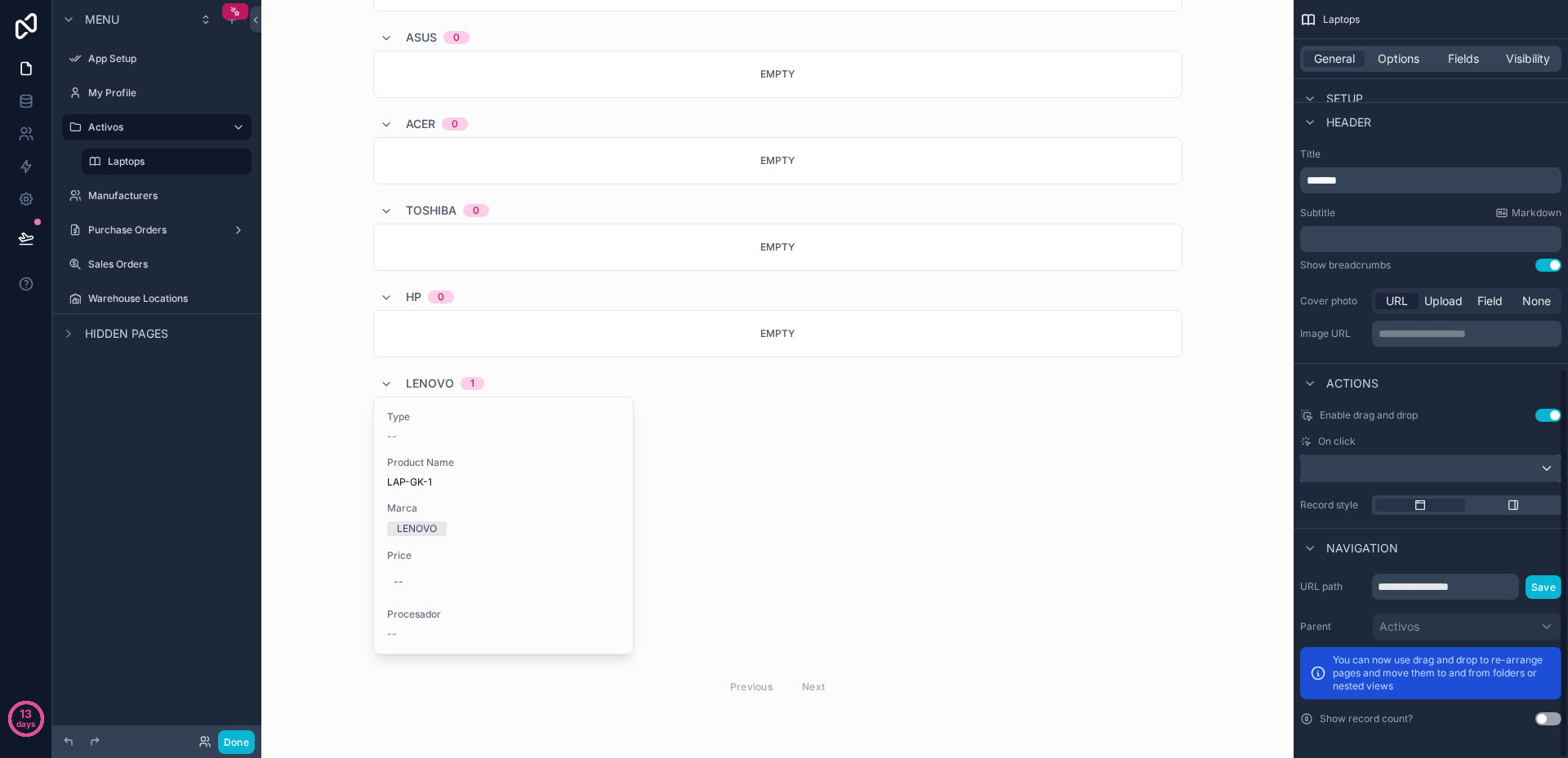
click at [1431, 465] on div "scrollable content" at bounding box center [1431, 468] width 260 height 26
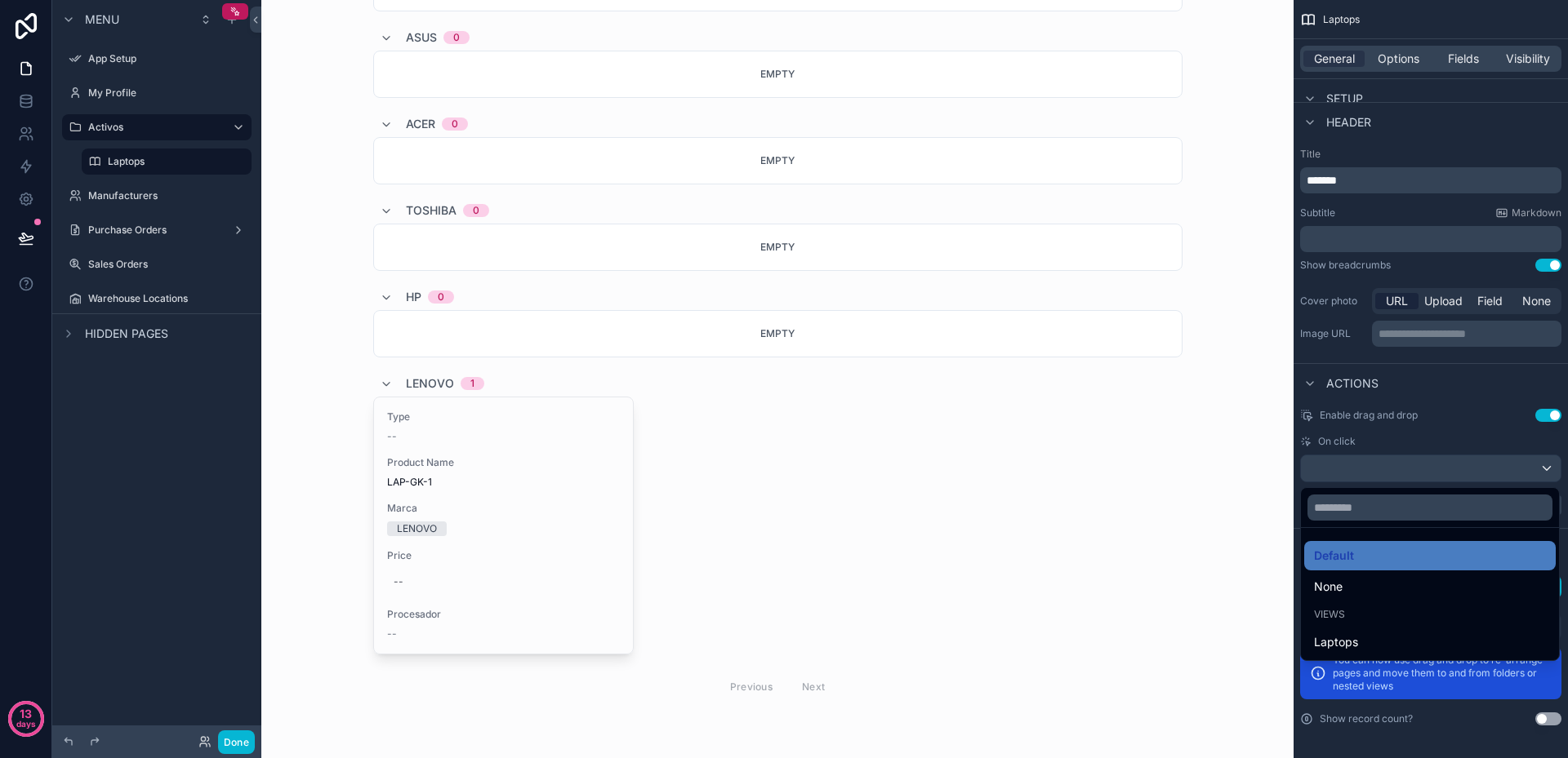
click at [1431, 465] on div "scrollable content" at bounding box center [784, 379] width 1568 height 758
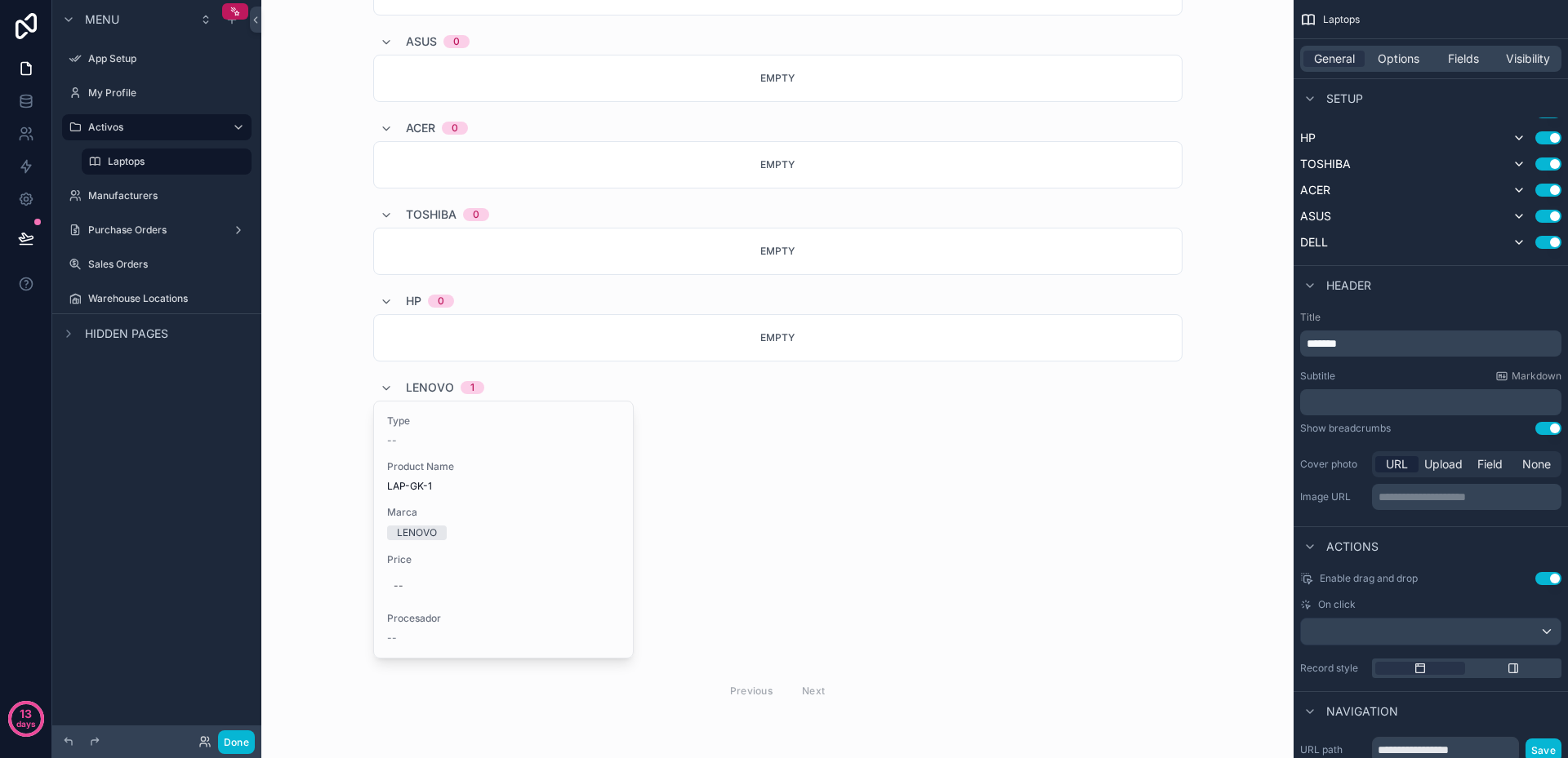
scroll to position [242, 0]
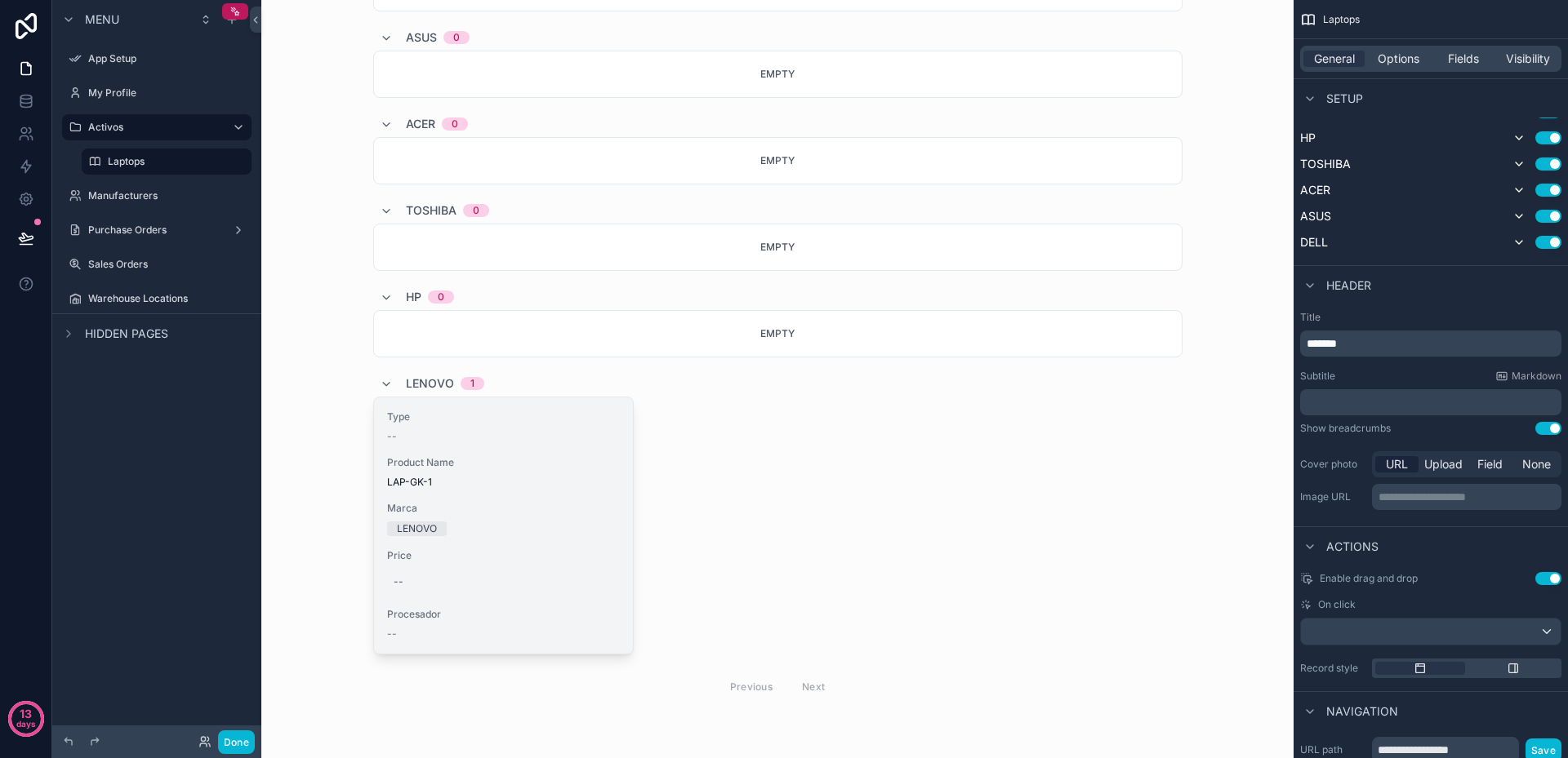
click at [623, 505] on div "Type -- Product Name LAP-GK-1 Marca LENOVO Price -- Procesador --" at bounding box center [503, 525] width 260 height 256
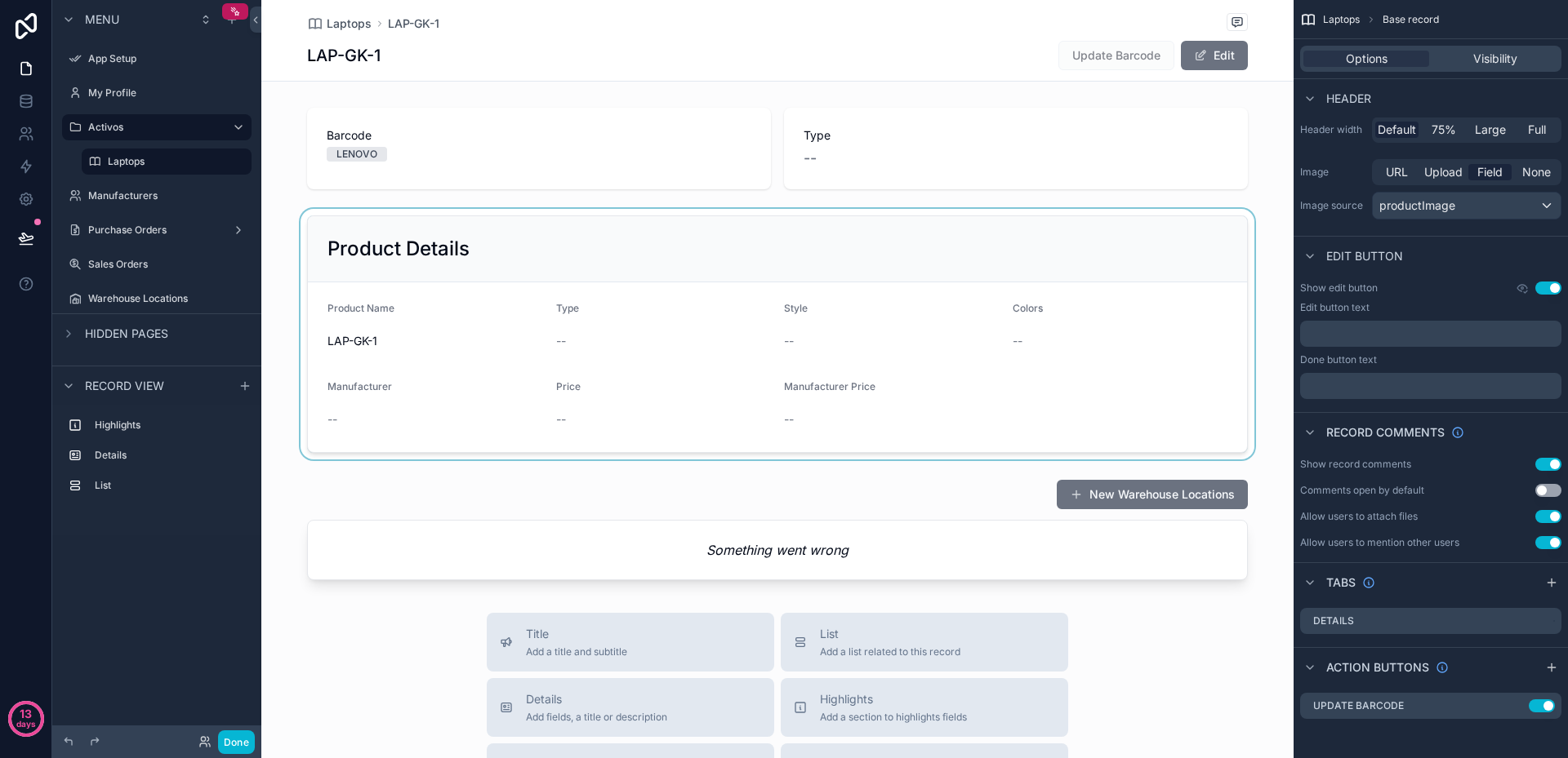
scroll to position [550, 0]
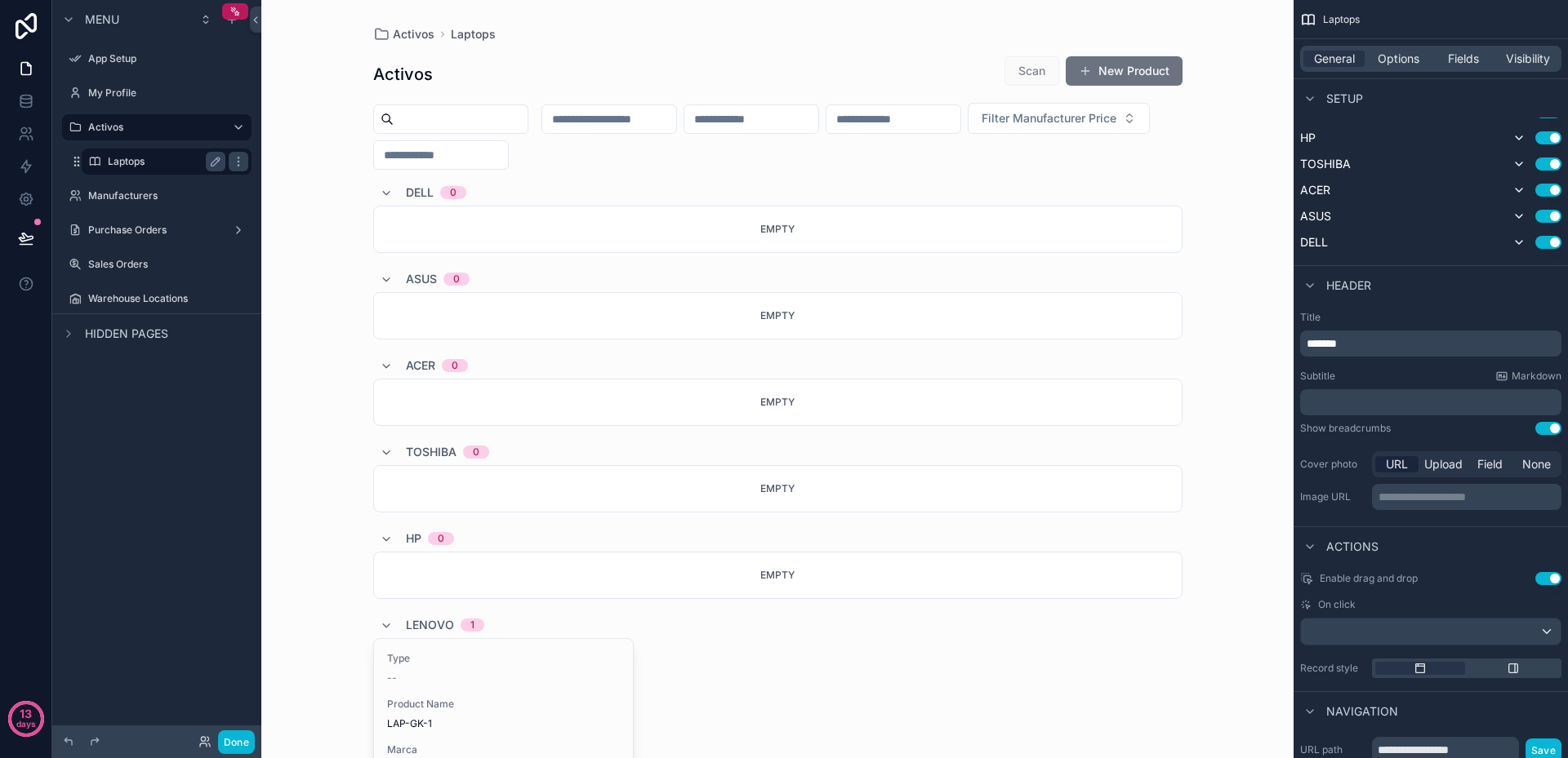
click at [165, 164] on label "Laptops" at bounding box center [164, 162] width 111 height 13
click at [211, 159] on icon "scrollable content" at bounding box center [216, 162] width 13 height 13
click at [236, 165] on icon "scrollable content" at bounding box center [238, 162] width 13 height 13
click at [314, 245] on div "Activos Laptops Activos Scan New Product Filter Manufacturer Price DELL 0 Empty…" at bounding box center [777, 379] width 1032 height 758
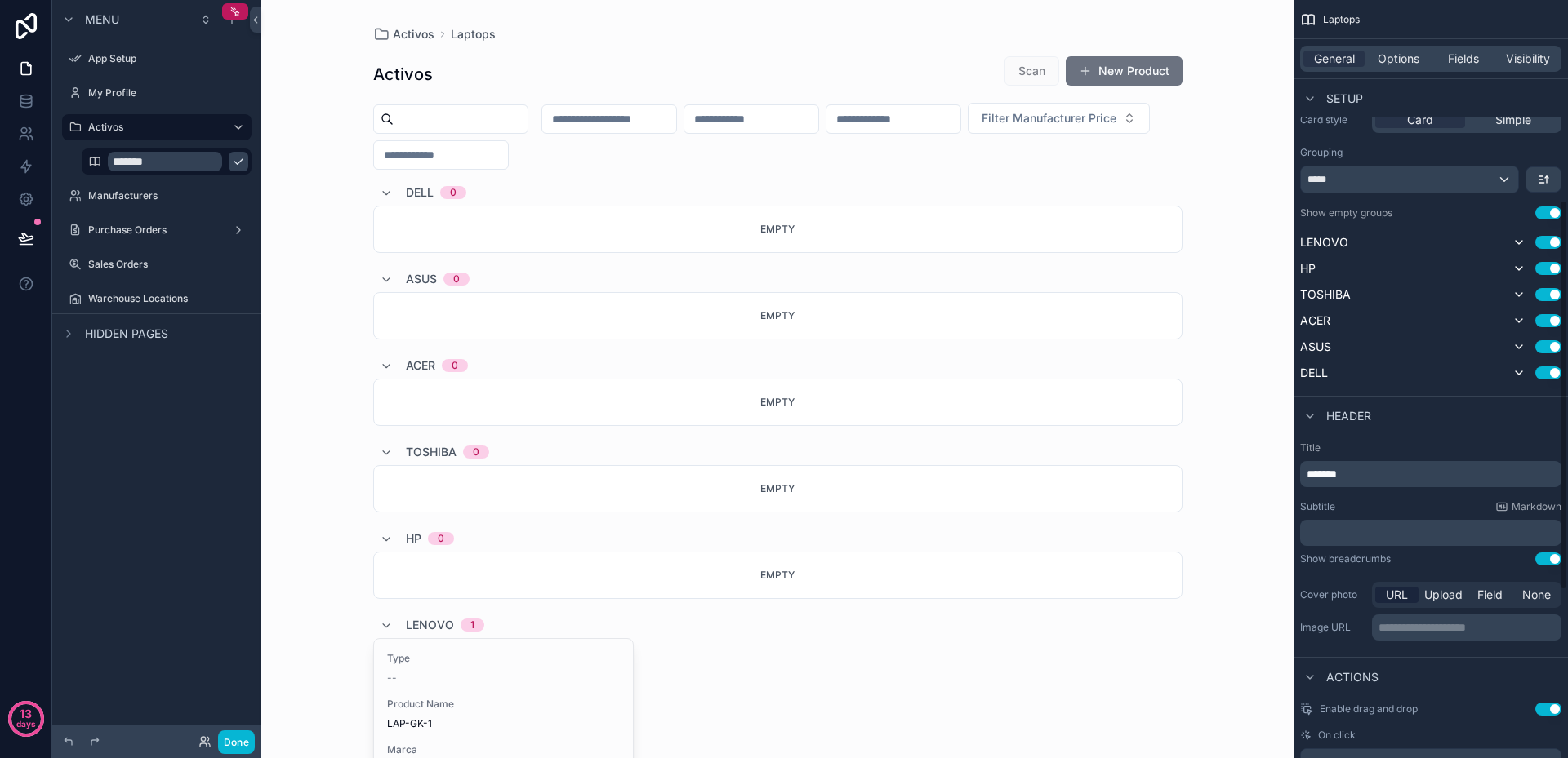
scroll to position [386, 0]
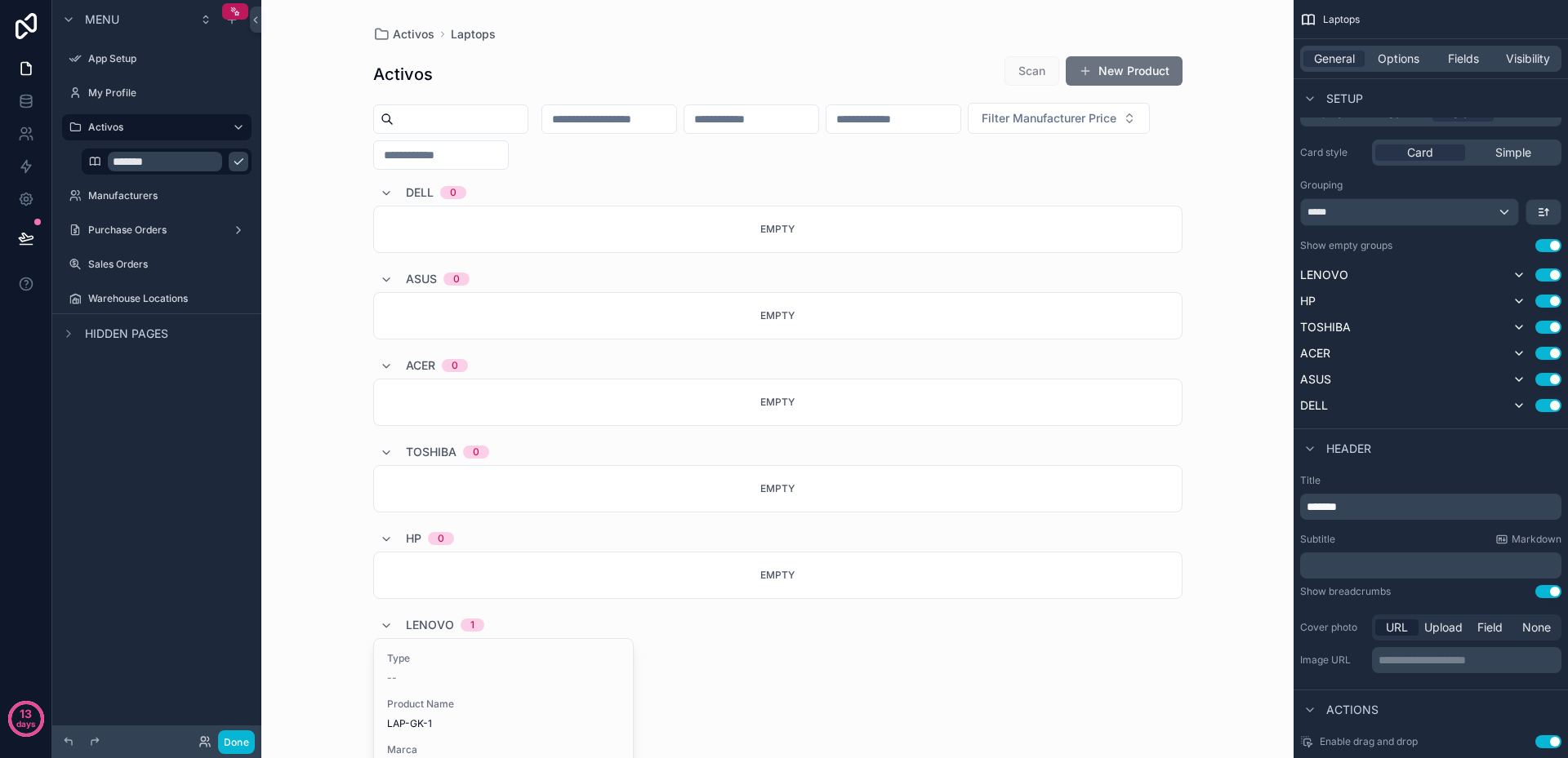
click at [1549, 241] on button "Use setting" at bounding box center [1548, 245] width 26 height 13
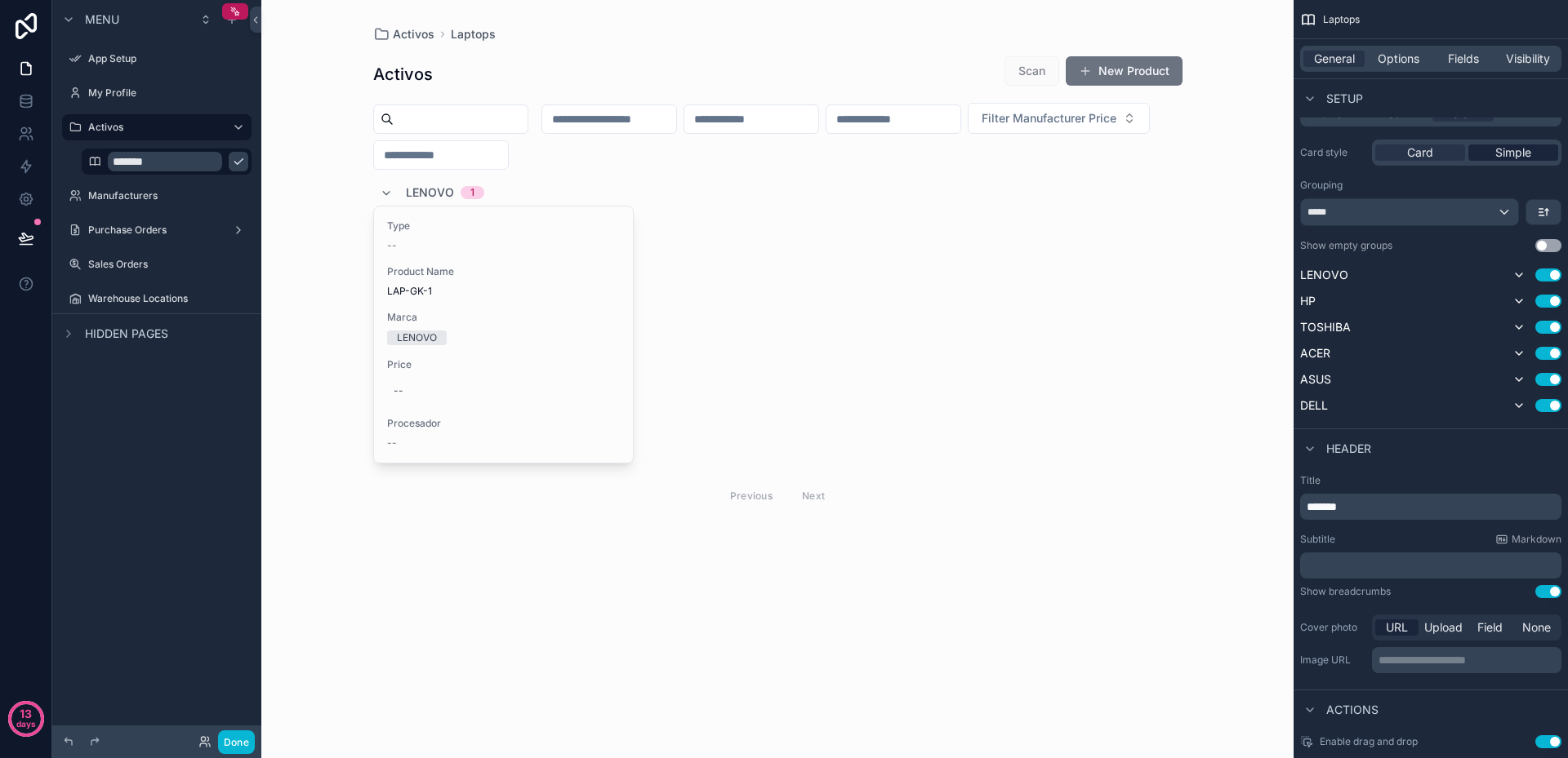
click at [1522, 152] on span "Simple" at bounding box center [1513, 153] width 36 height 16
click at [1447, 154] on div "Card" at bounding box center [1420, 153] width 90 height 16
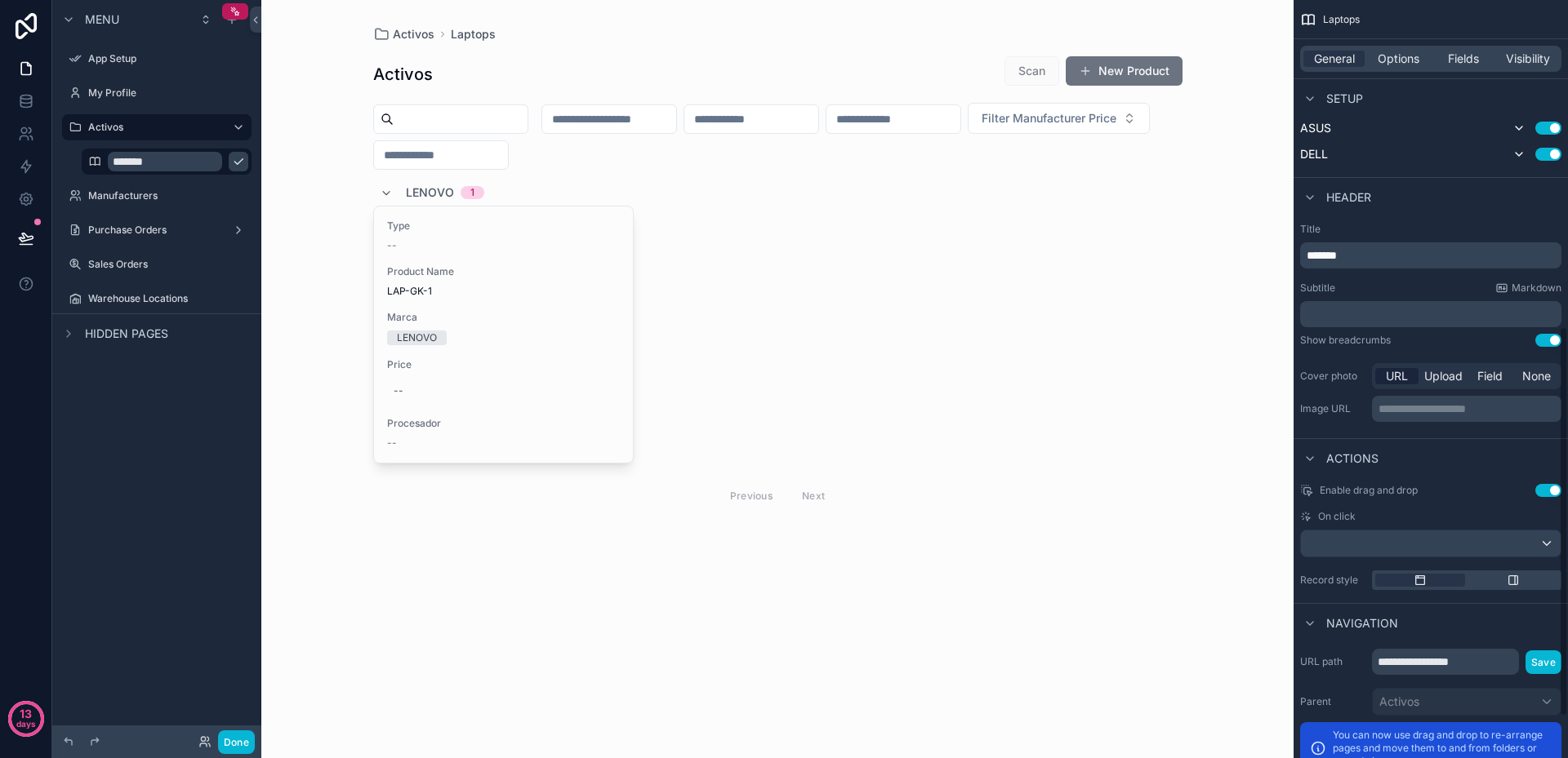
scroll to position [712, 0]
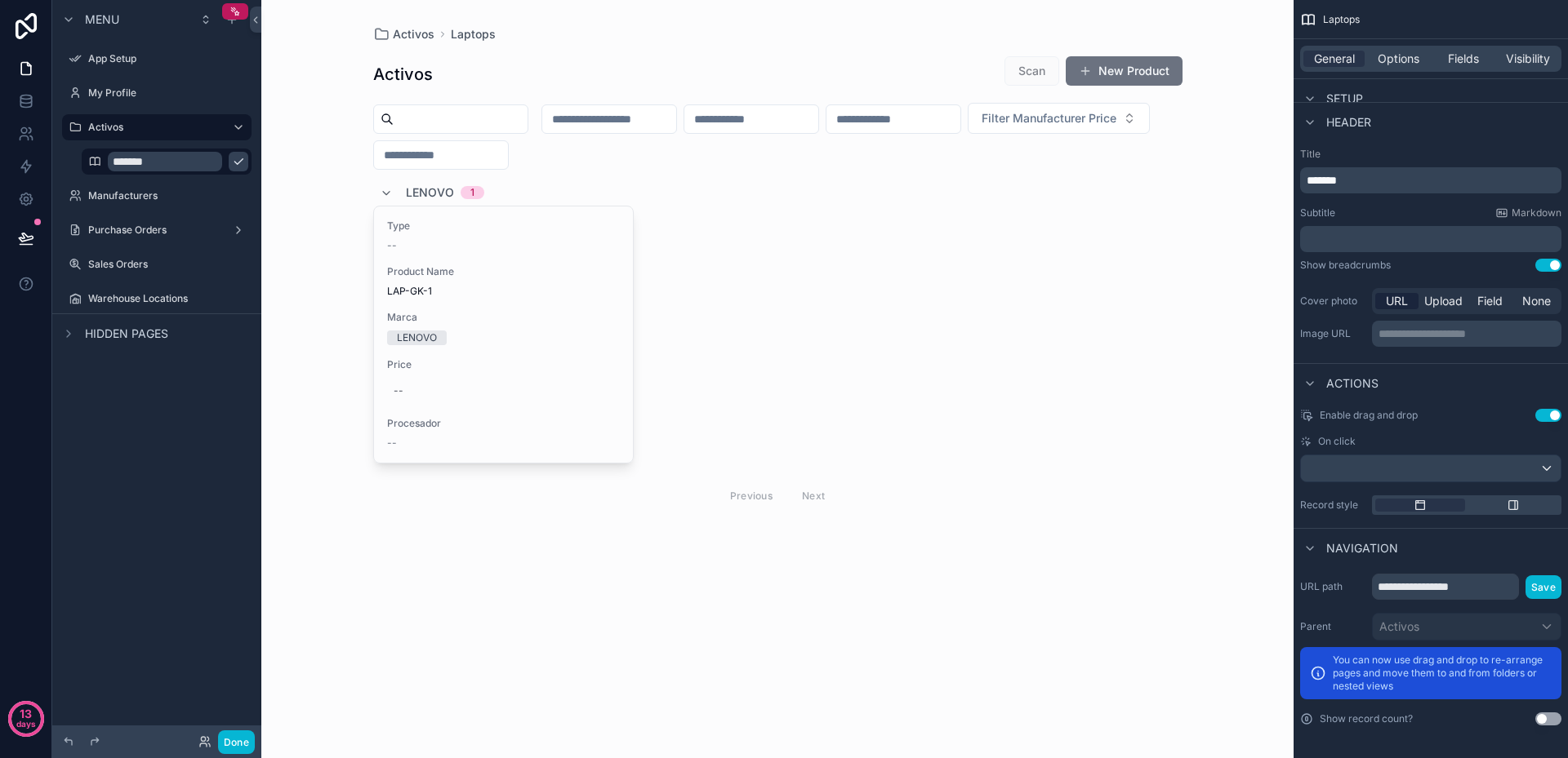
click at [1543, 416] on button "Use setting" at bounding box center [1548, 415] width 26 height 13
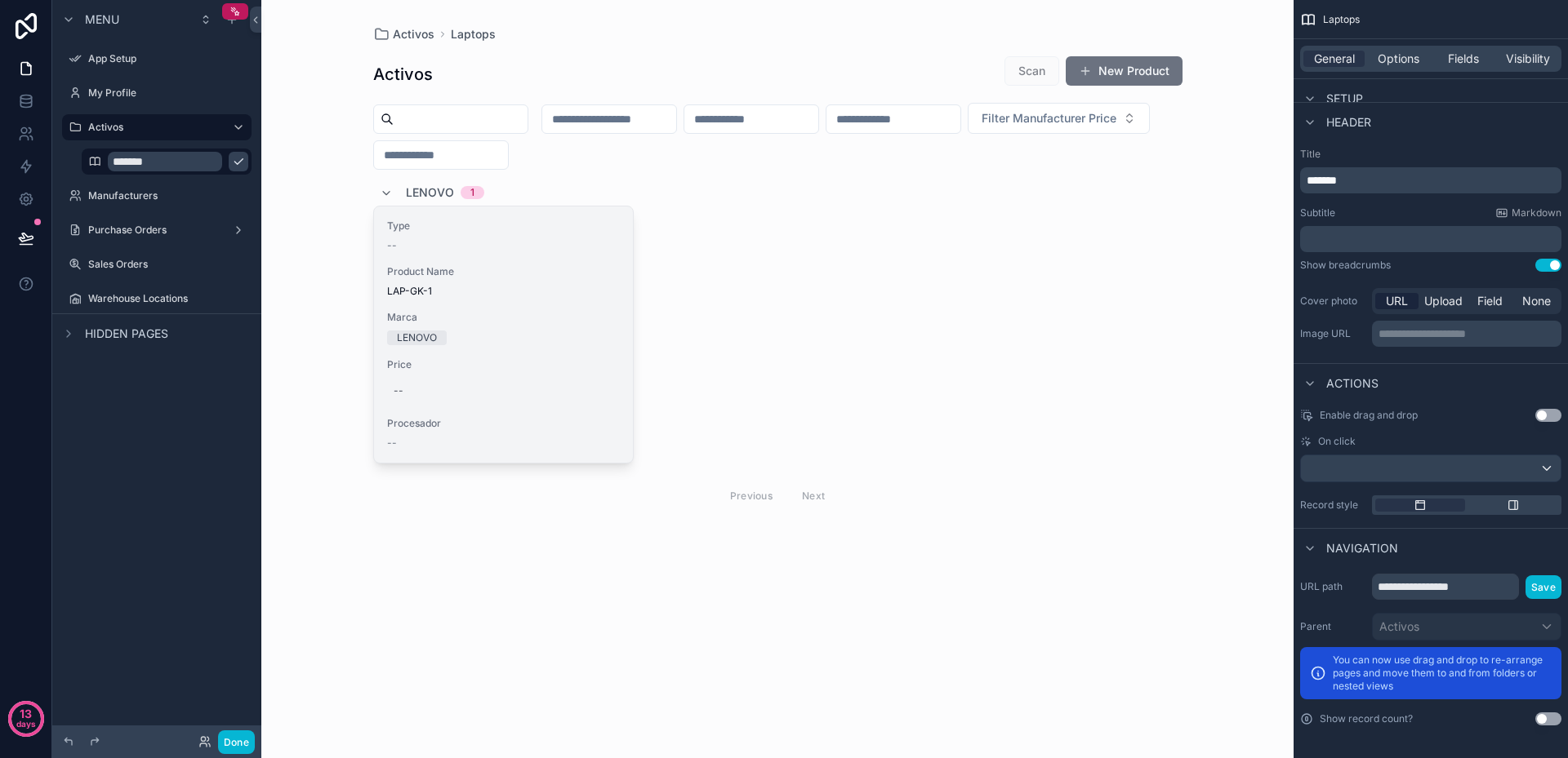
click at [570, 342] on div "LENOVO" at bounding box center [504, 338] width 234 height 14
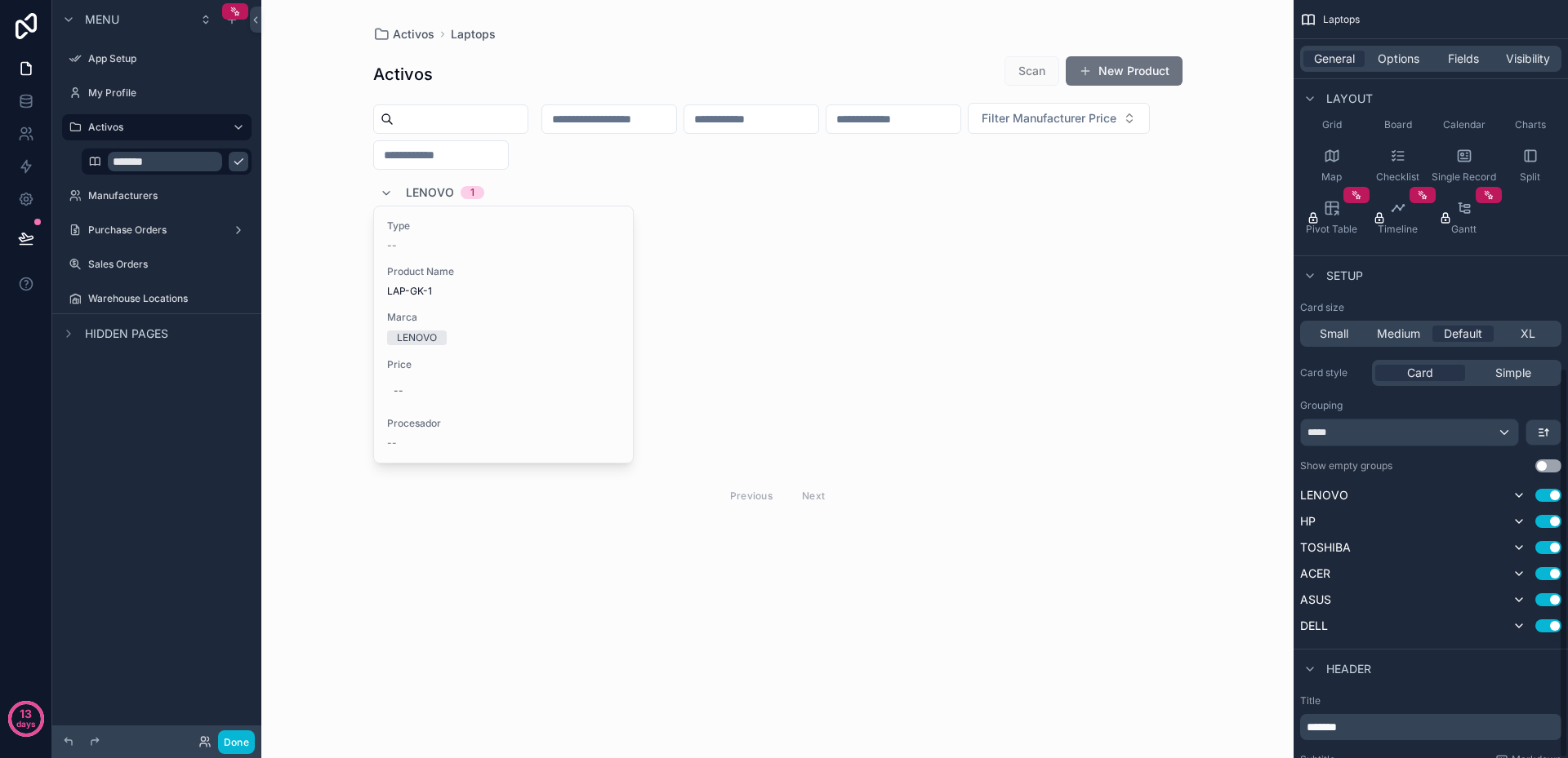
scroll to position [712, 0]
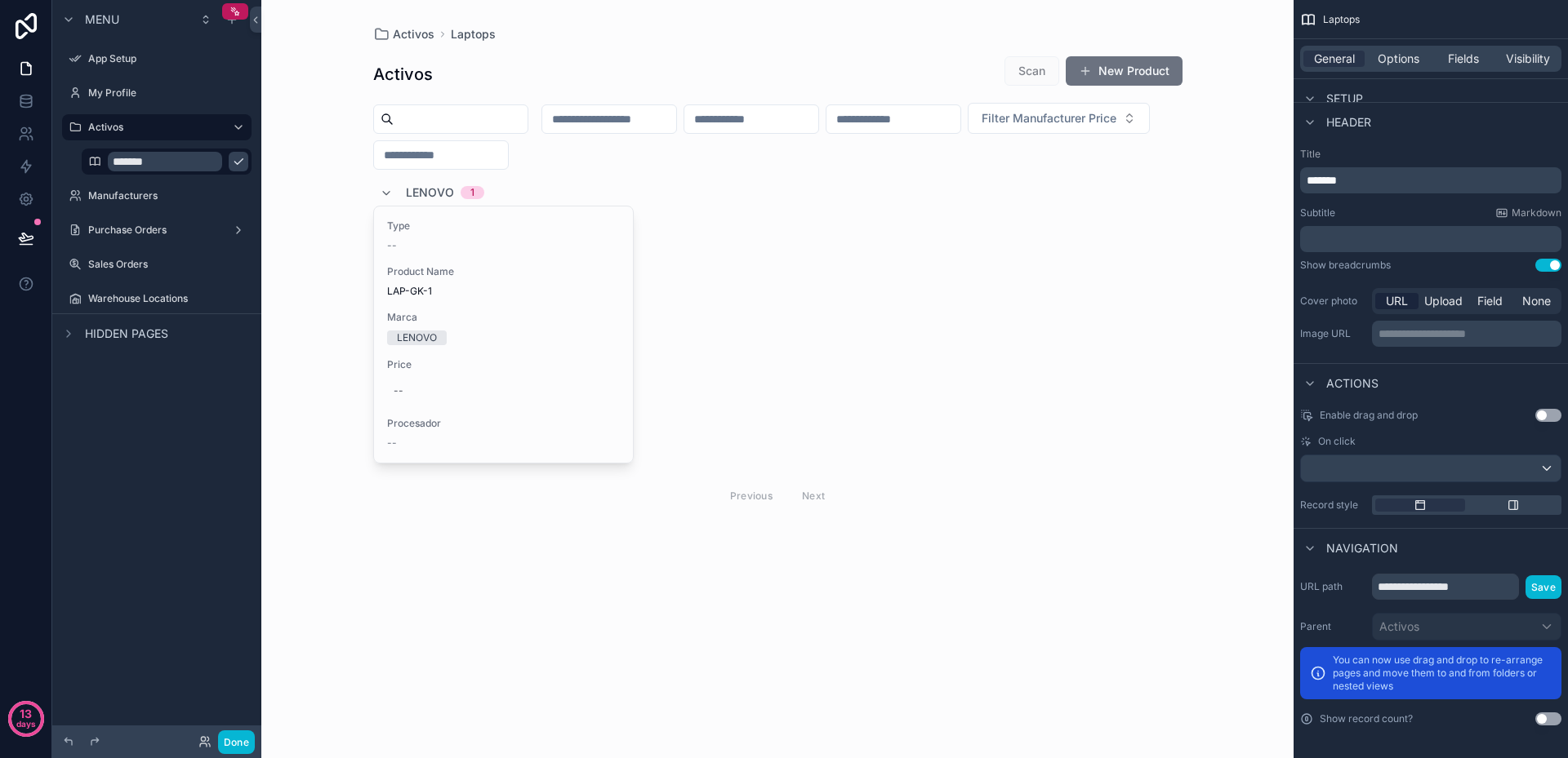
click at [1555, 416] on button "Use setting" at bounding box center [1548, 415] width 26 height 13
click at [1548, 419] on button "Use setting" at bounding box center [1548, 415] width 26 height 13
click at [1549, 419] on button "Use setting" at bounding box center [1548, 415] width 26 height 13
click at [1537, 470] on div "scrollable content" at bounding box center [1431, 468] width 260 height 26
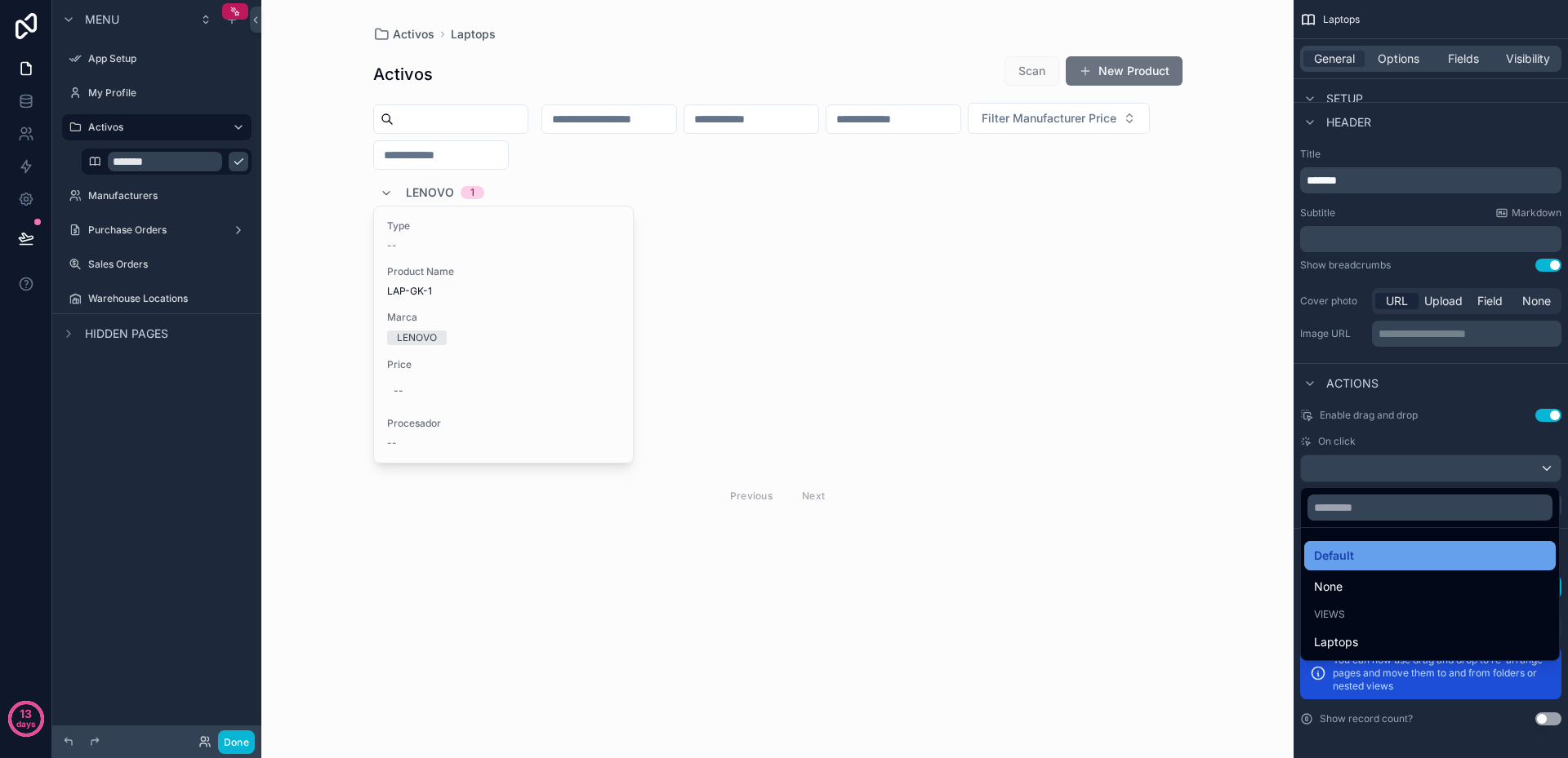
click at [1359, 559] on div "Default" at bounding box center [1430, 556] width 232 height 20
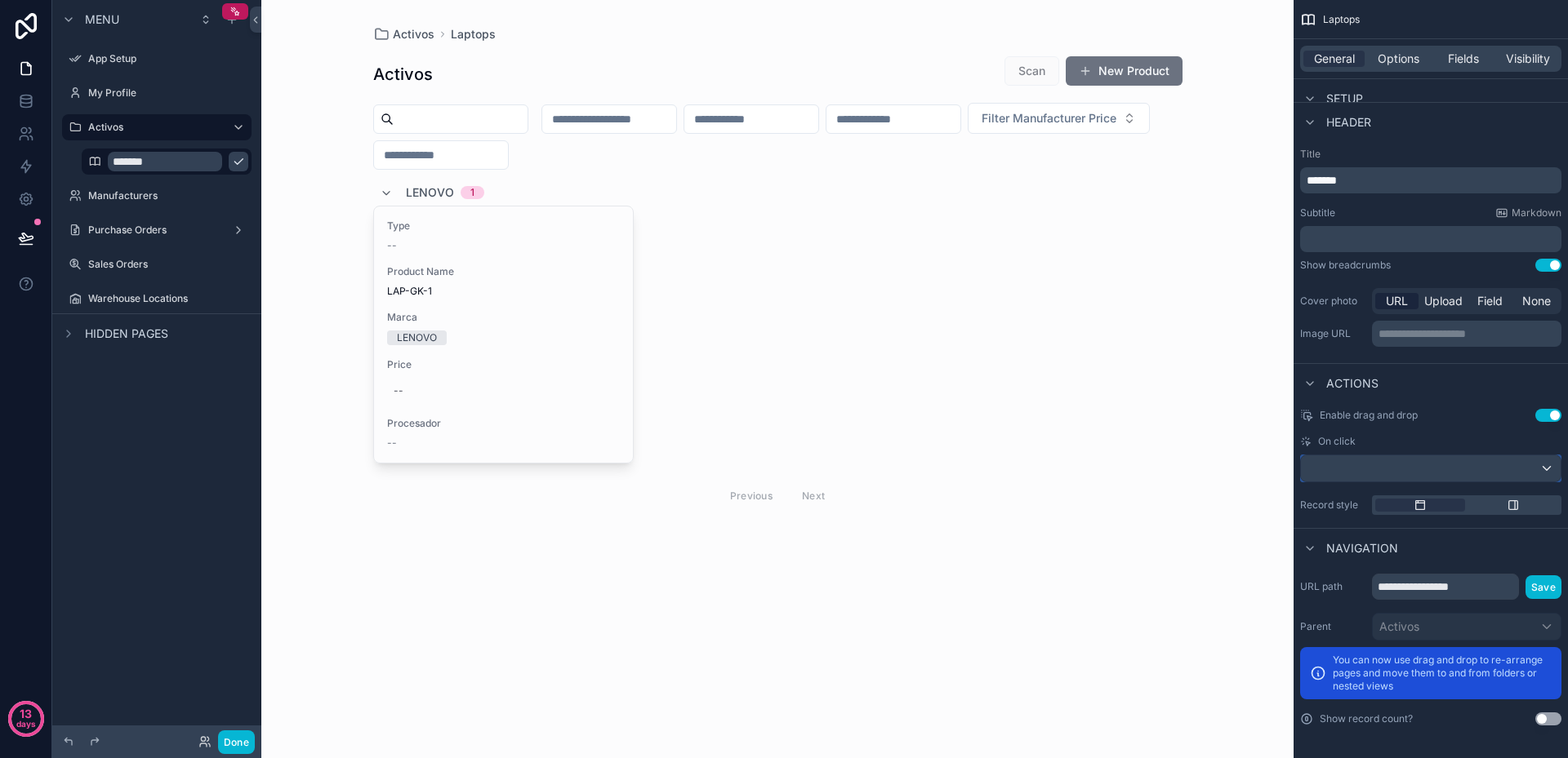
click at [1541, 463] on div "scrollable content" at bounding box center [1431, 468] width 260 height 26
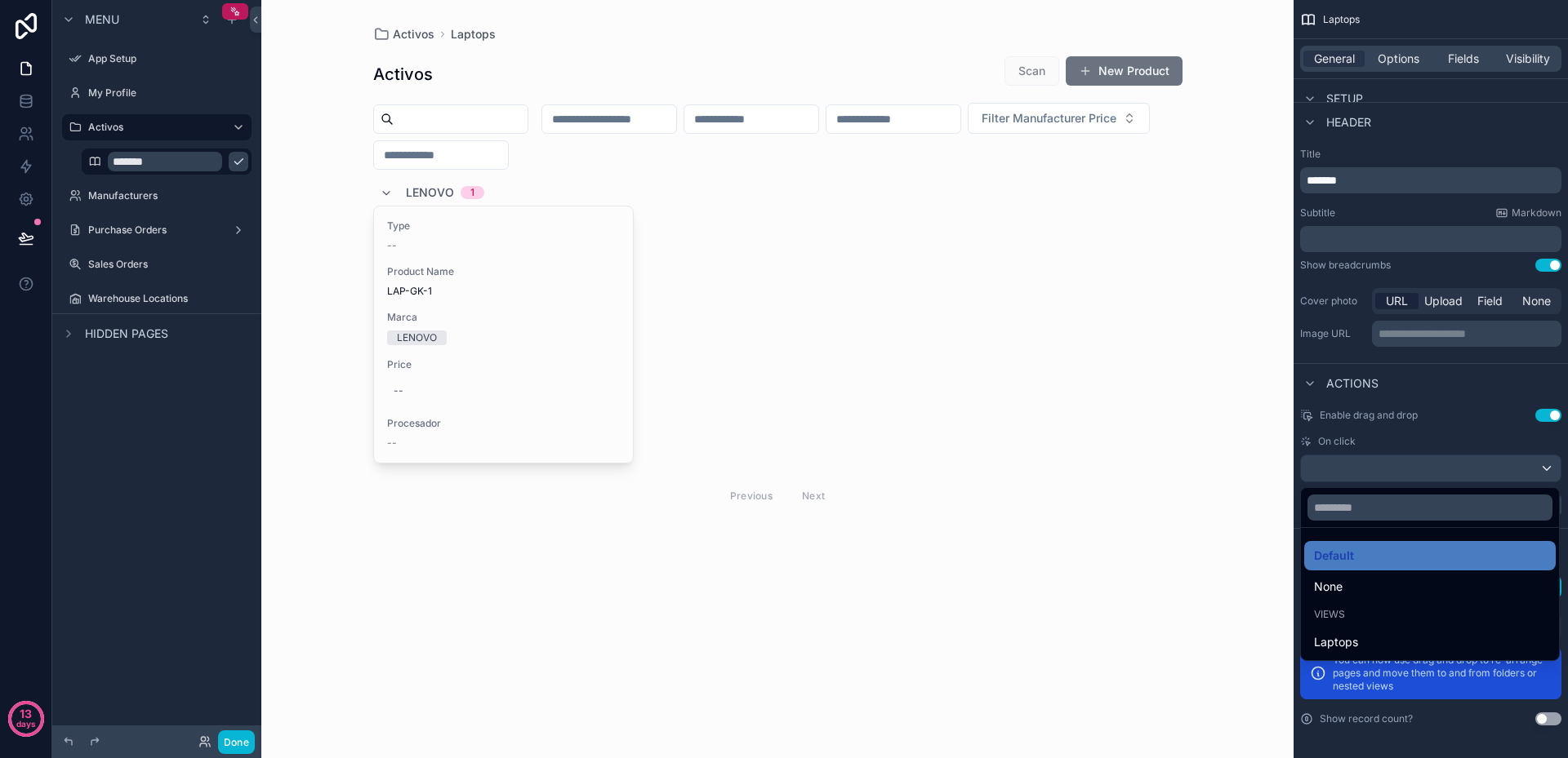
click at [1542, 463] on div "scrollable content" at bounding box center [784, 379] width 1568 height 758
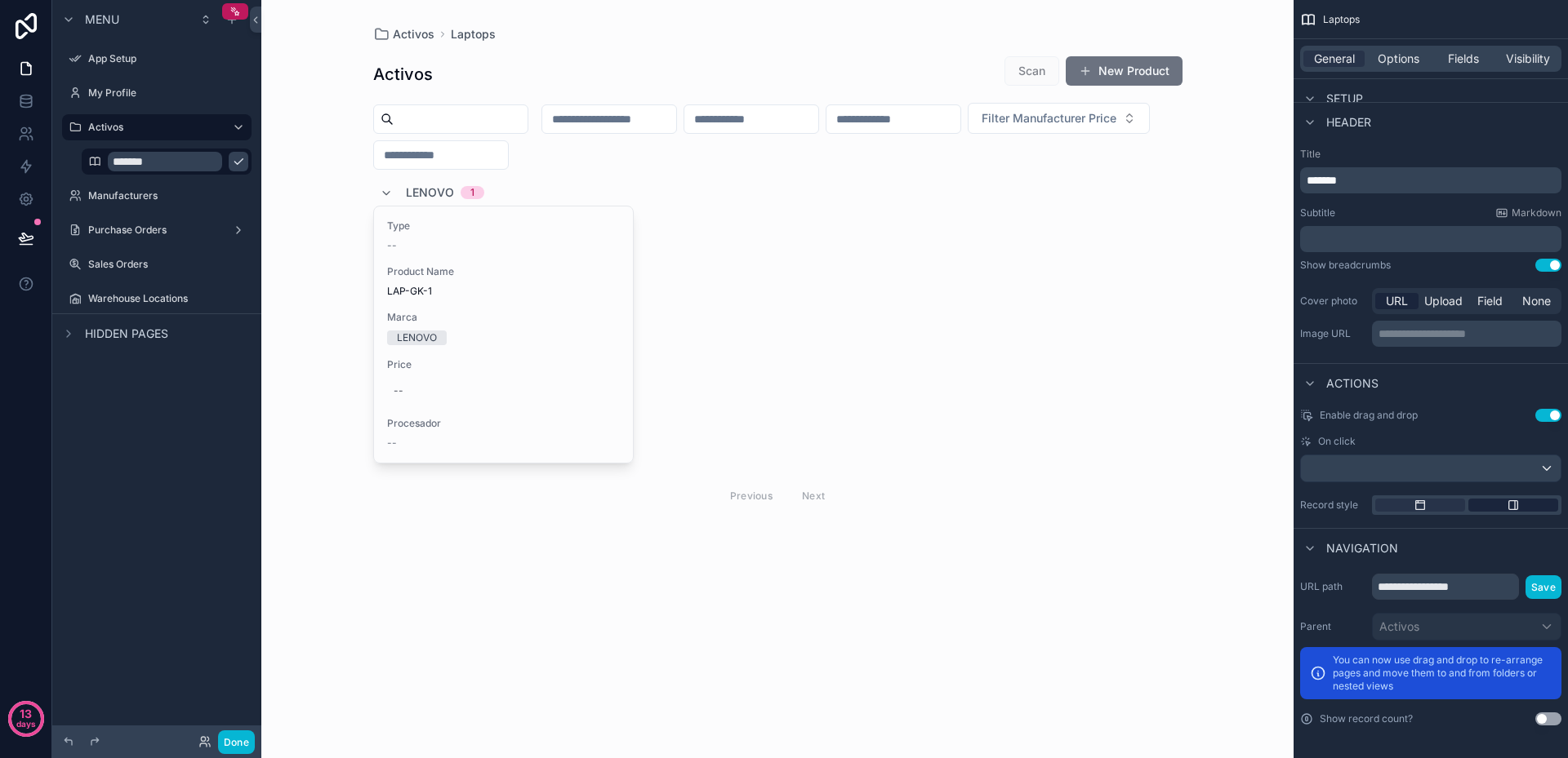
click at [1508, 503] on icon "scrollable content" at bounding box center [1513, 505] width 13 height 13
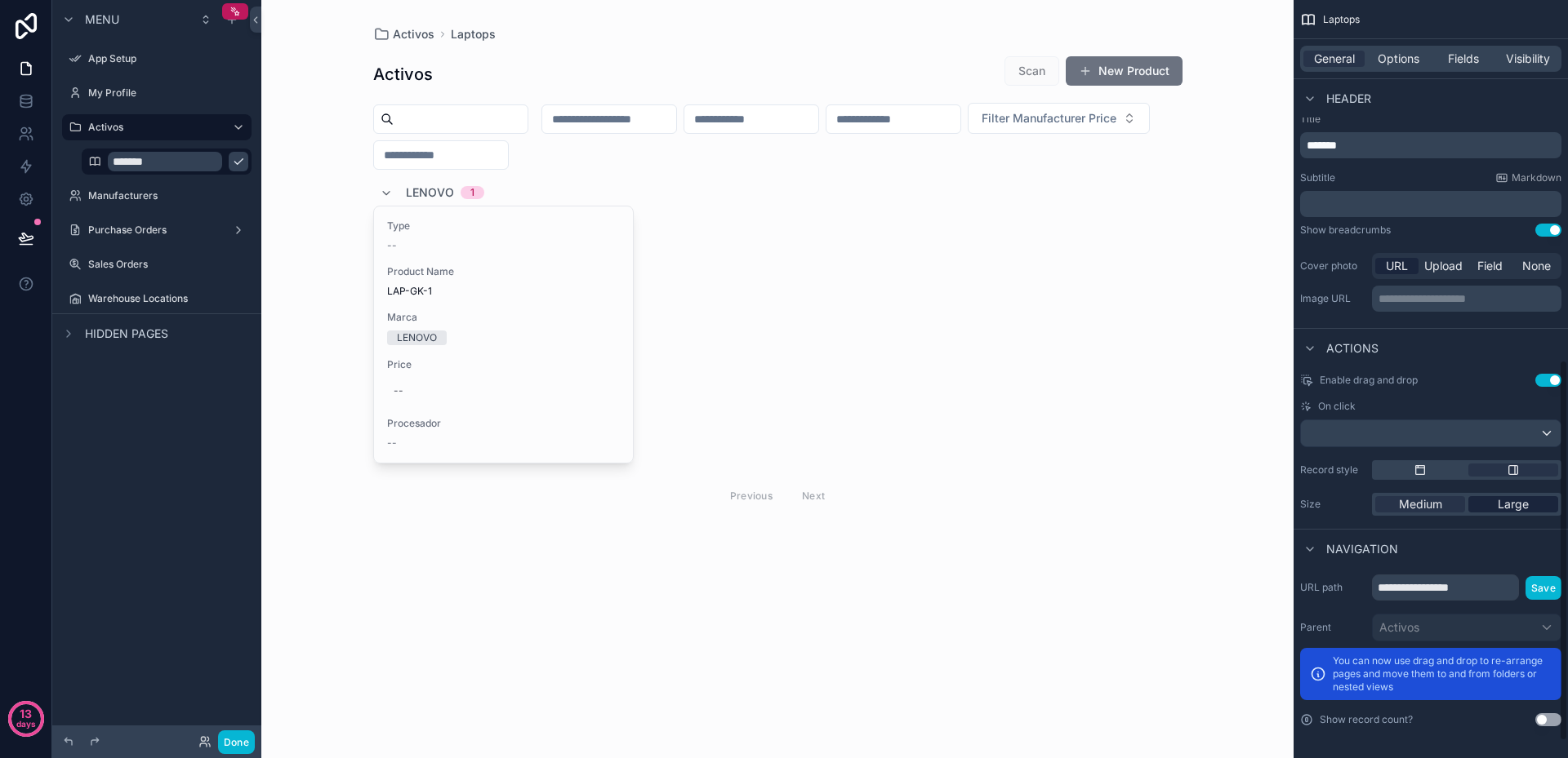
scroll to position [748, 0]
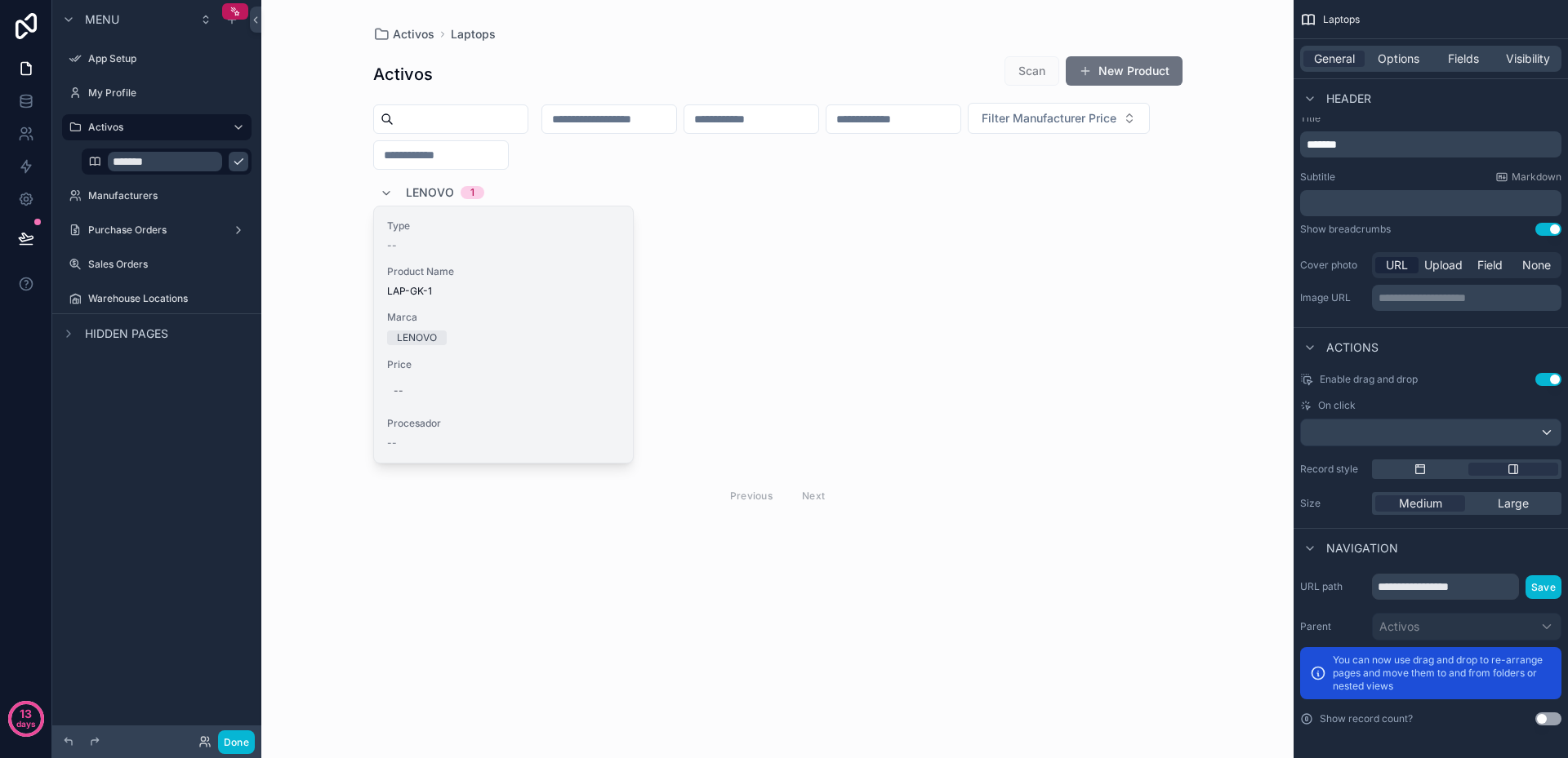
click at [502, 322] on span "Marca" at bounding box center [504, 317] width 234 height 13
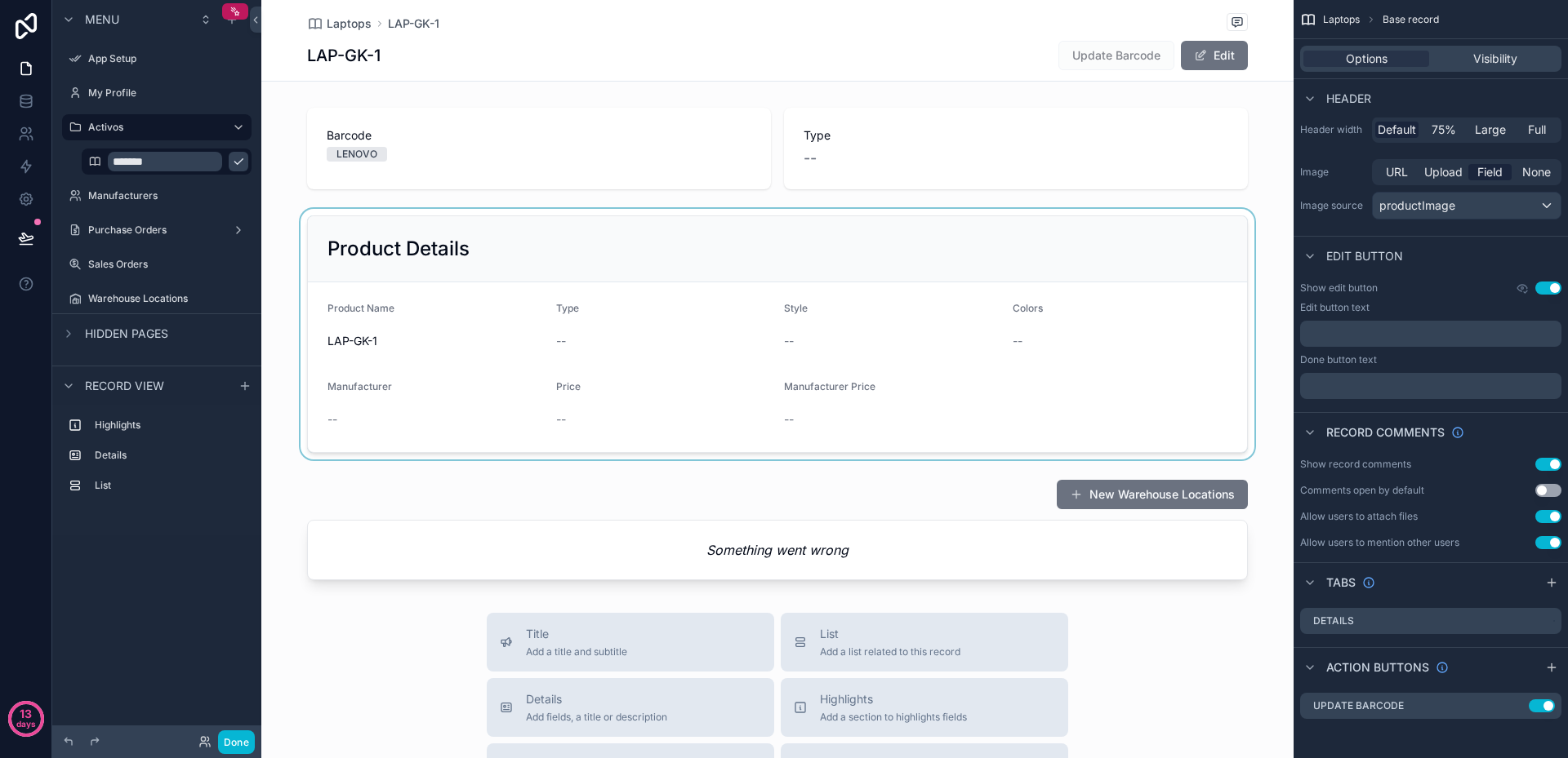
scroll to position [748, 0]
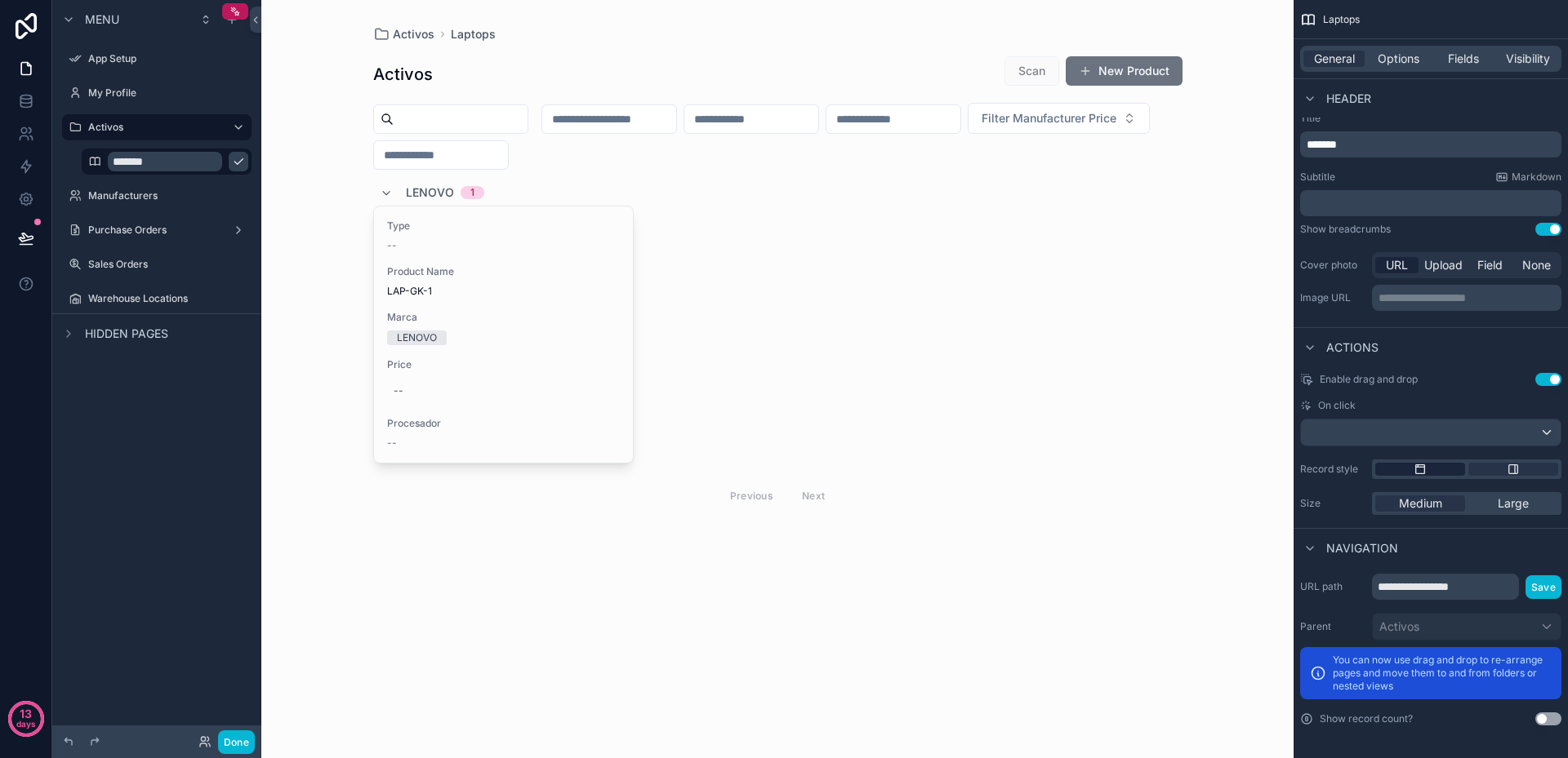
click at [1423, 470] on icon "scrollable content" at bounding box center [1420, 469] width 13 height 13
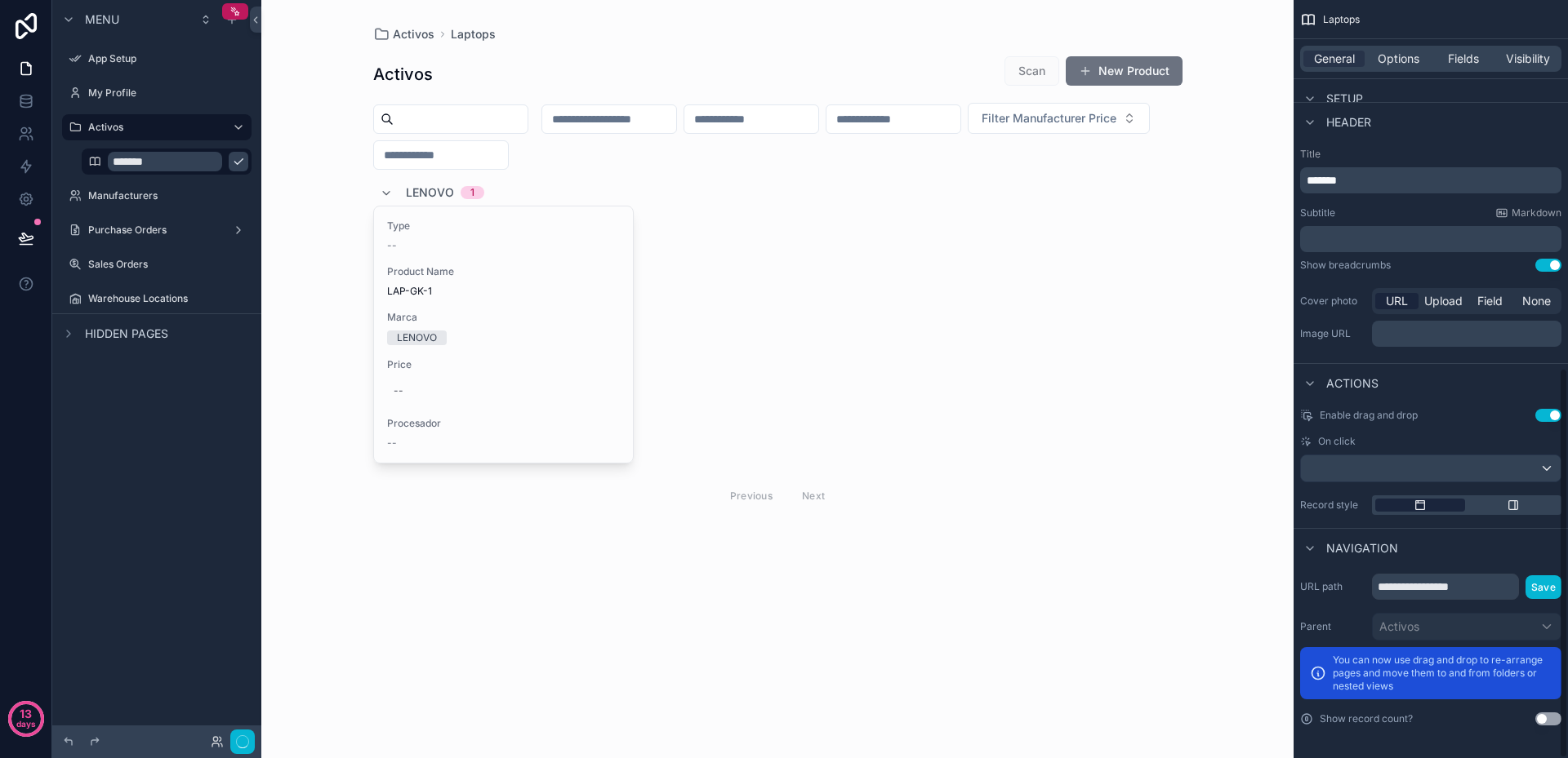
scroll to position [712, 0]
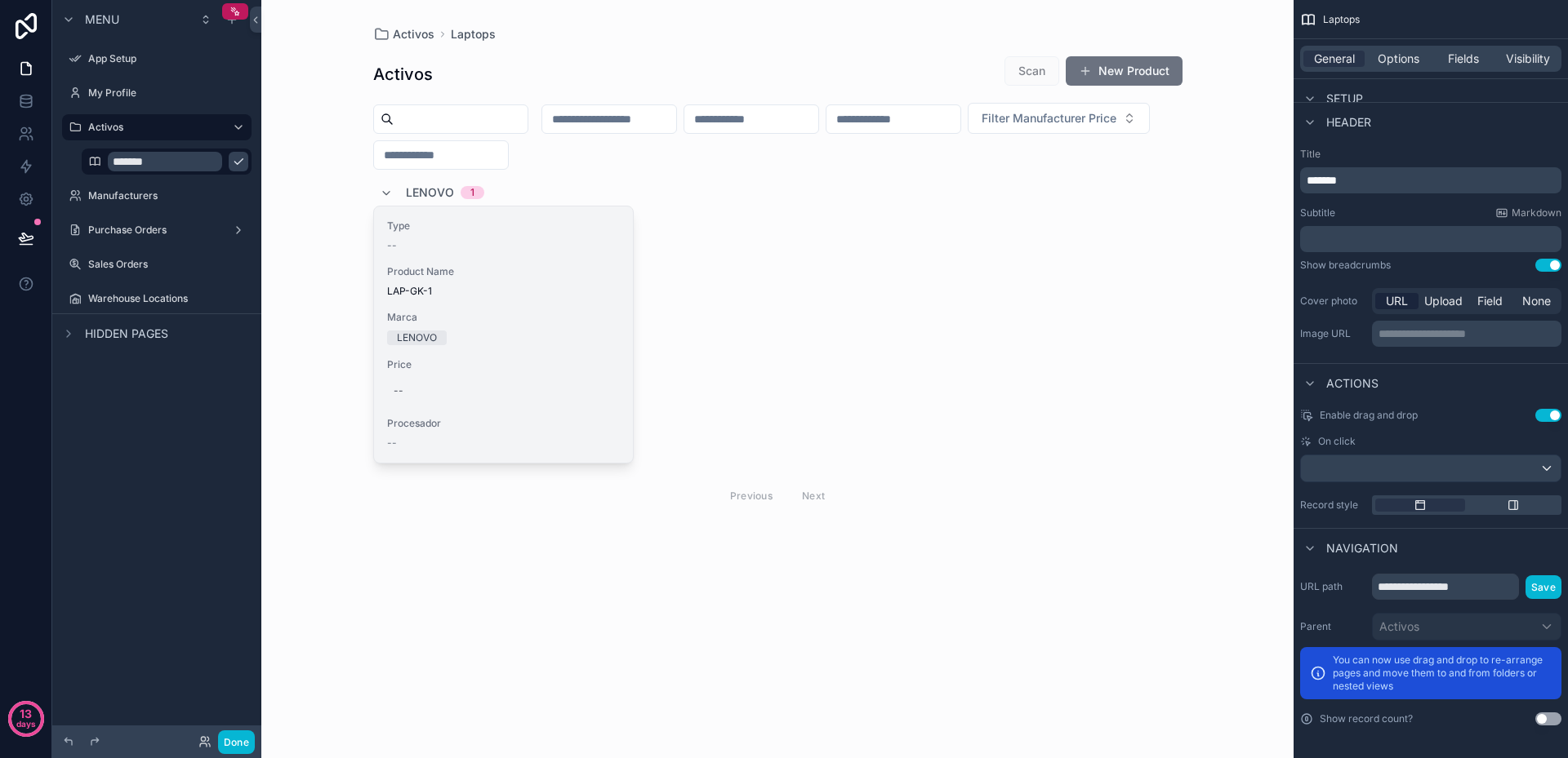
click at [506, 349] on div "Type -- Product Name LAP-GK-1 Marca LENOVO Price -- Procesador --" at bounding box center [503, 334] width 260 height 256
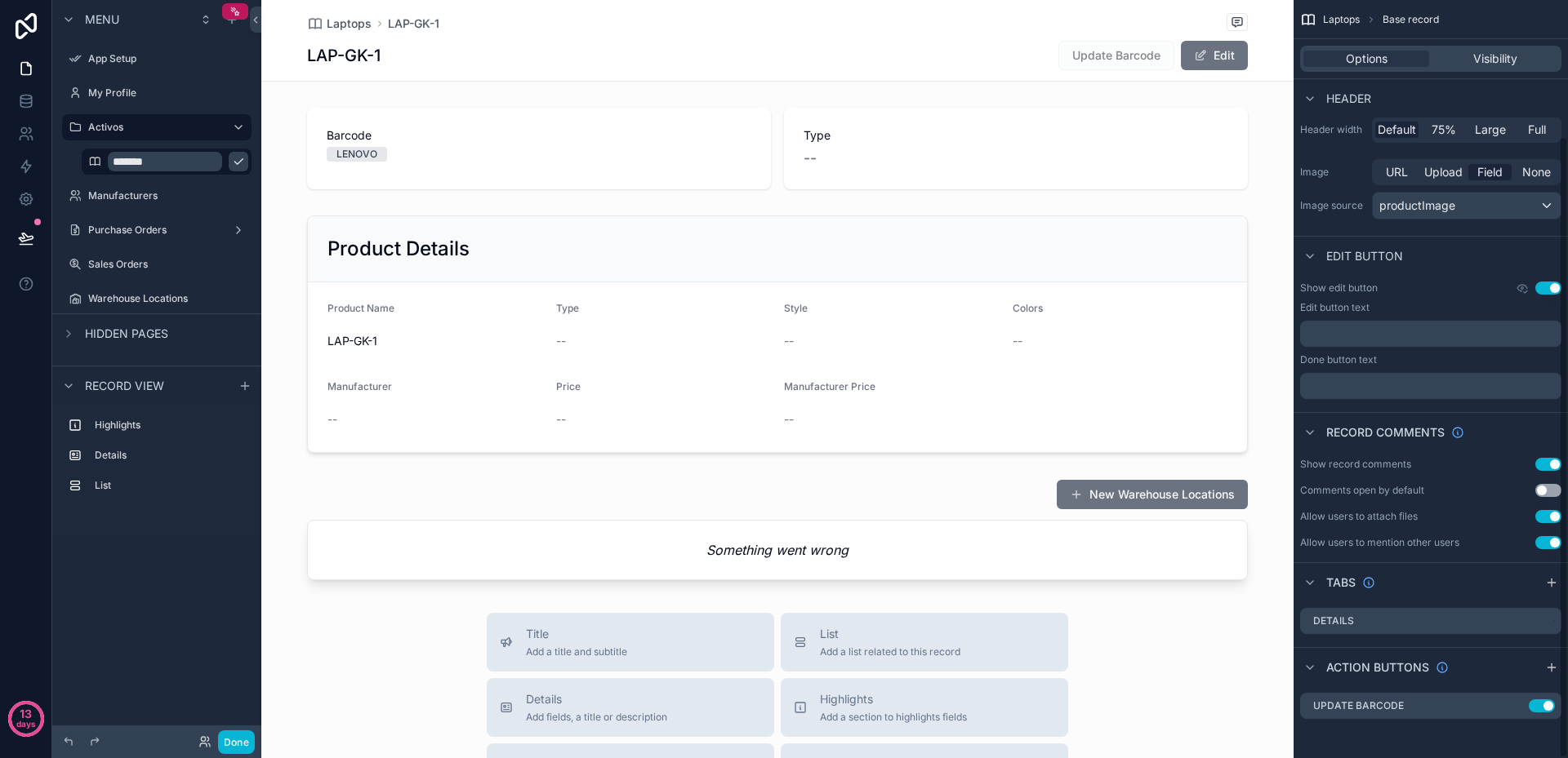
scroll to position [165, 0]
click at [514, 274] on div "scrollable content" at bounding box center [777, 334] width 1032 height 251
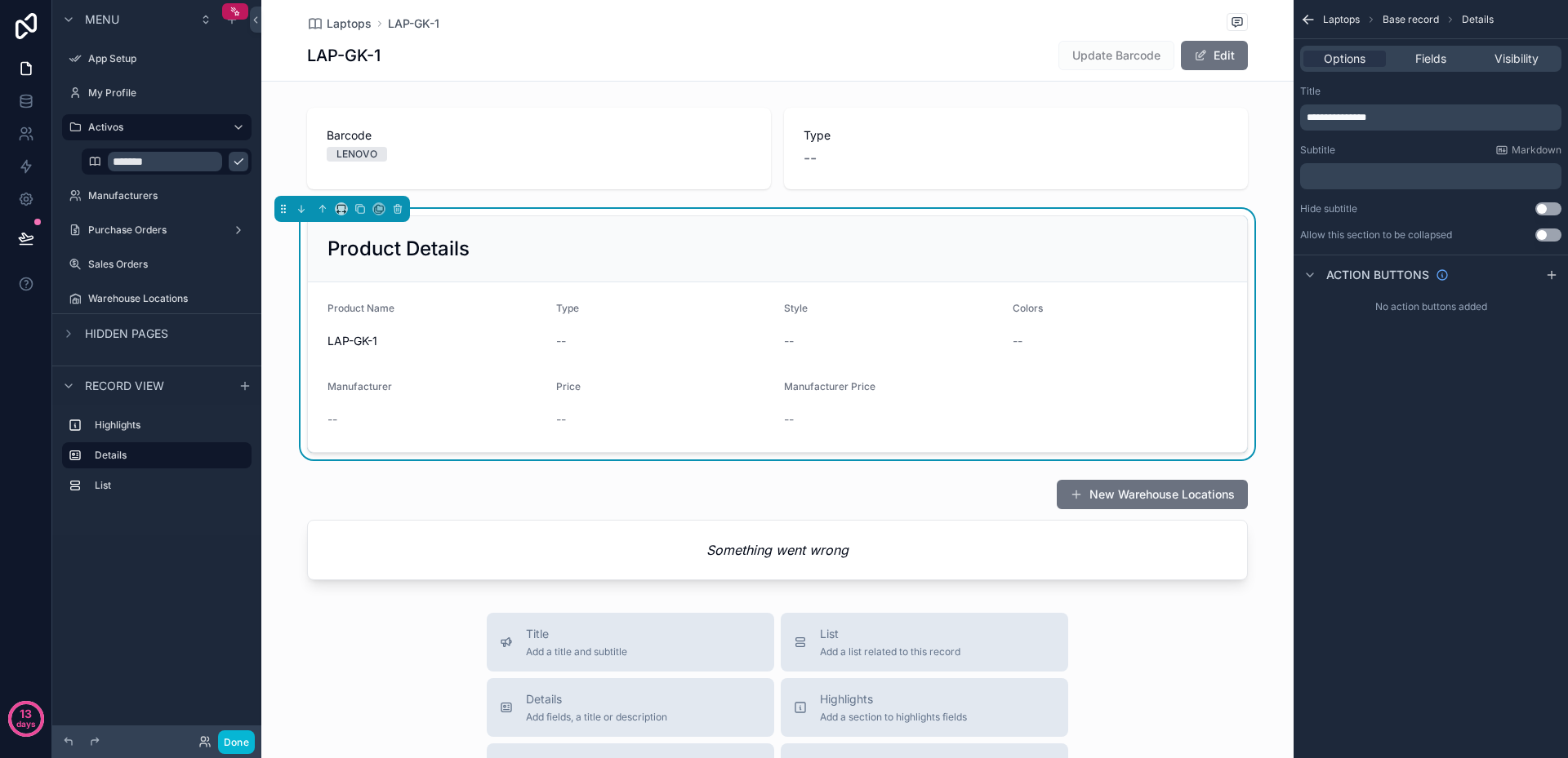
click at [983, 263] on div "Product Details" at bounding box center [777, 250] width 939 height 66
click at [1437, 59] on span "Fields" at bounding box center [1431, 58] width 31 height 16
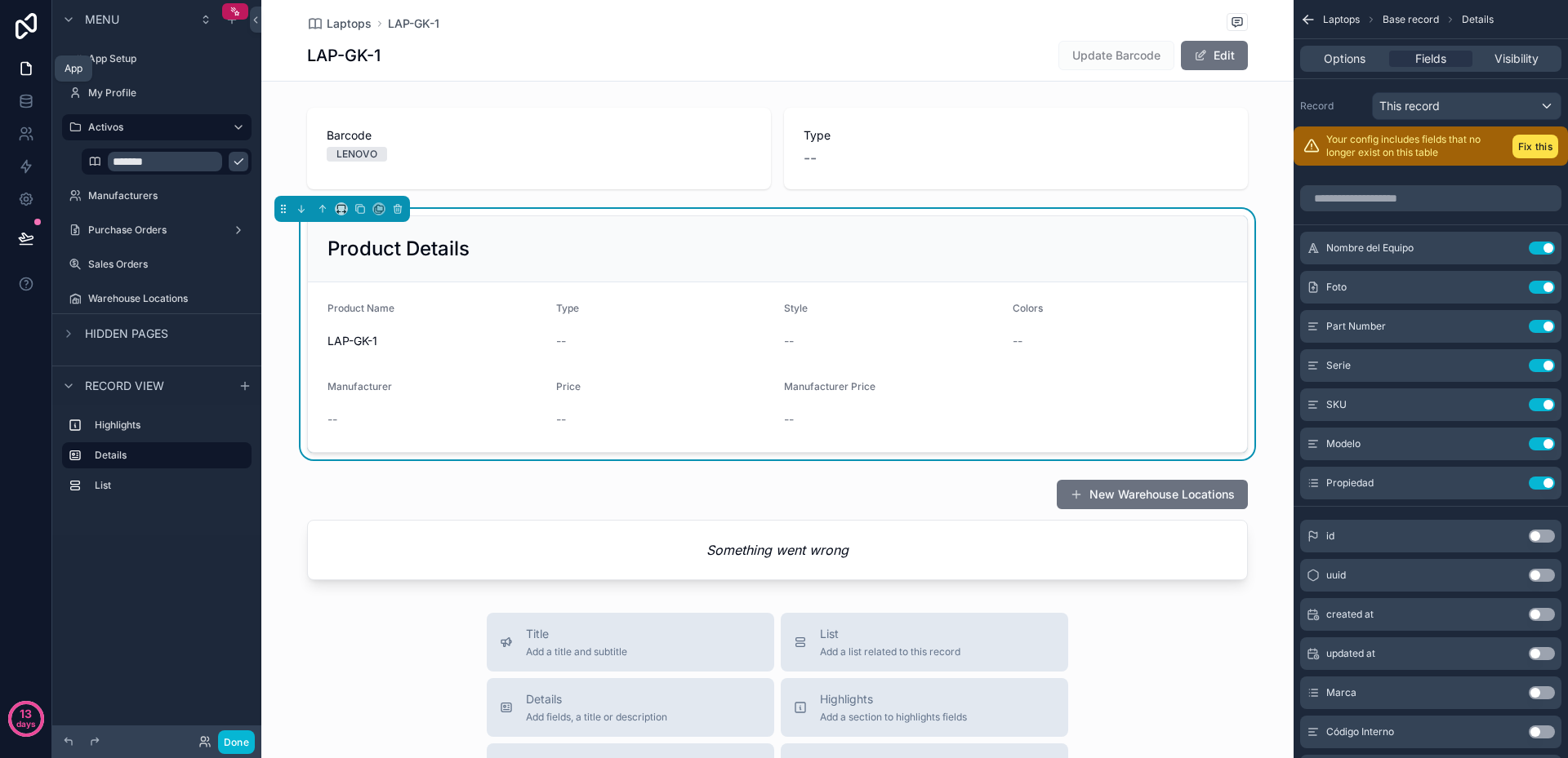
click at [40, 68] on link at bounding box center [25, 68] width 51 height 32
click at [26, 67] on icon at bounding box center [26, 68] width 16 height 16
click at [241, 742] on button "Done" at bounding box center [236, 742] width 37 height 23
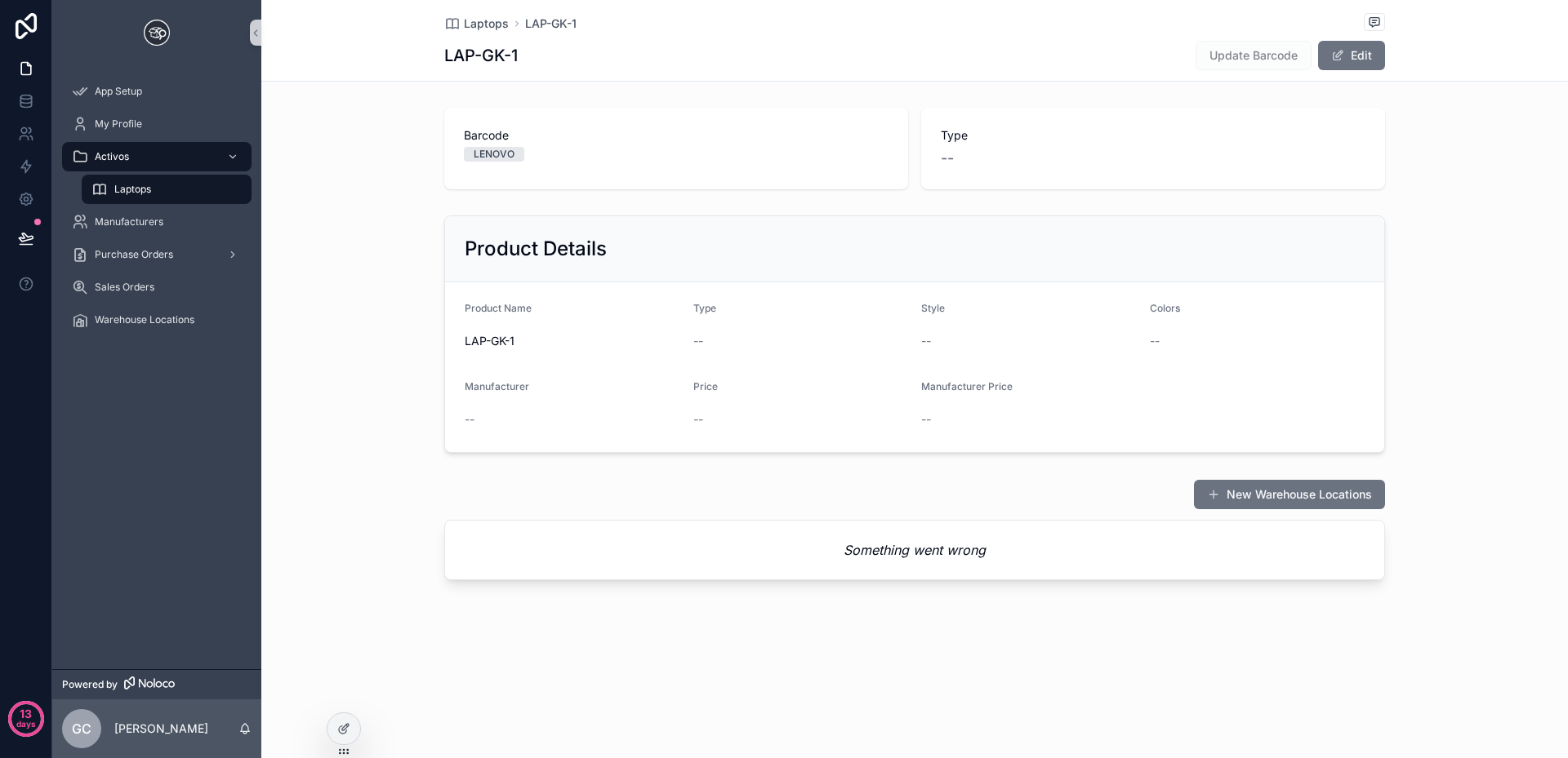
click at [623, 316] on div "Product Name" at bounding box center [572, 312] width 216 height 20
click at [116, 182] on div "Laptops" at bounding box center [166, 189] width 150 height 26
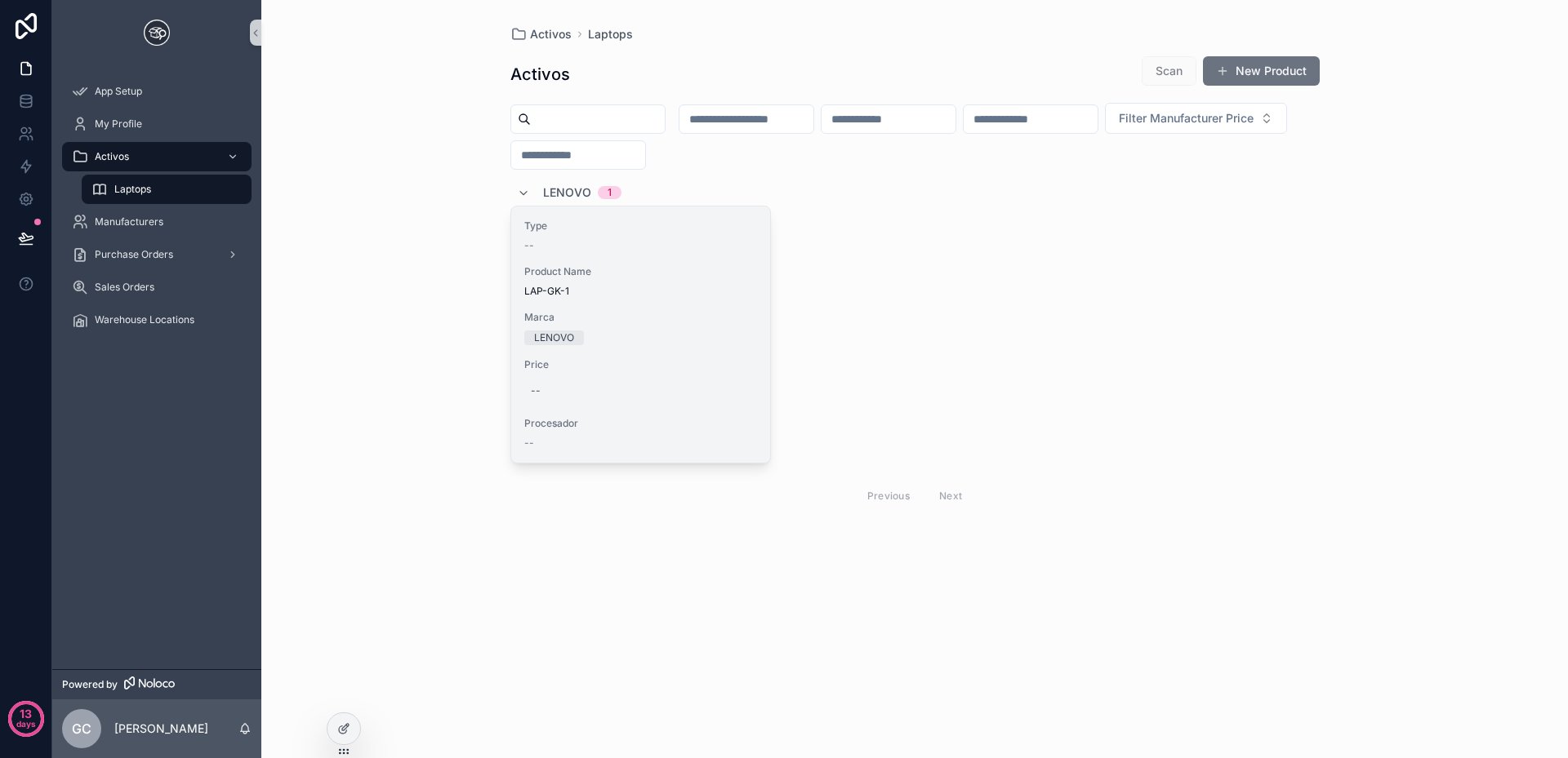
click at [640, 311] on span "Marca" at bounding box center [641, 317] width 234 height 13
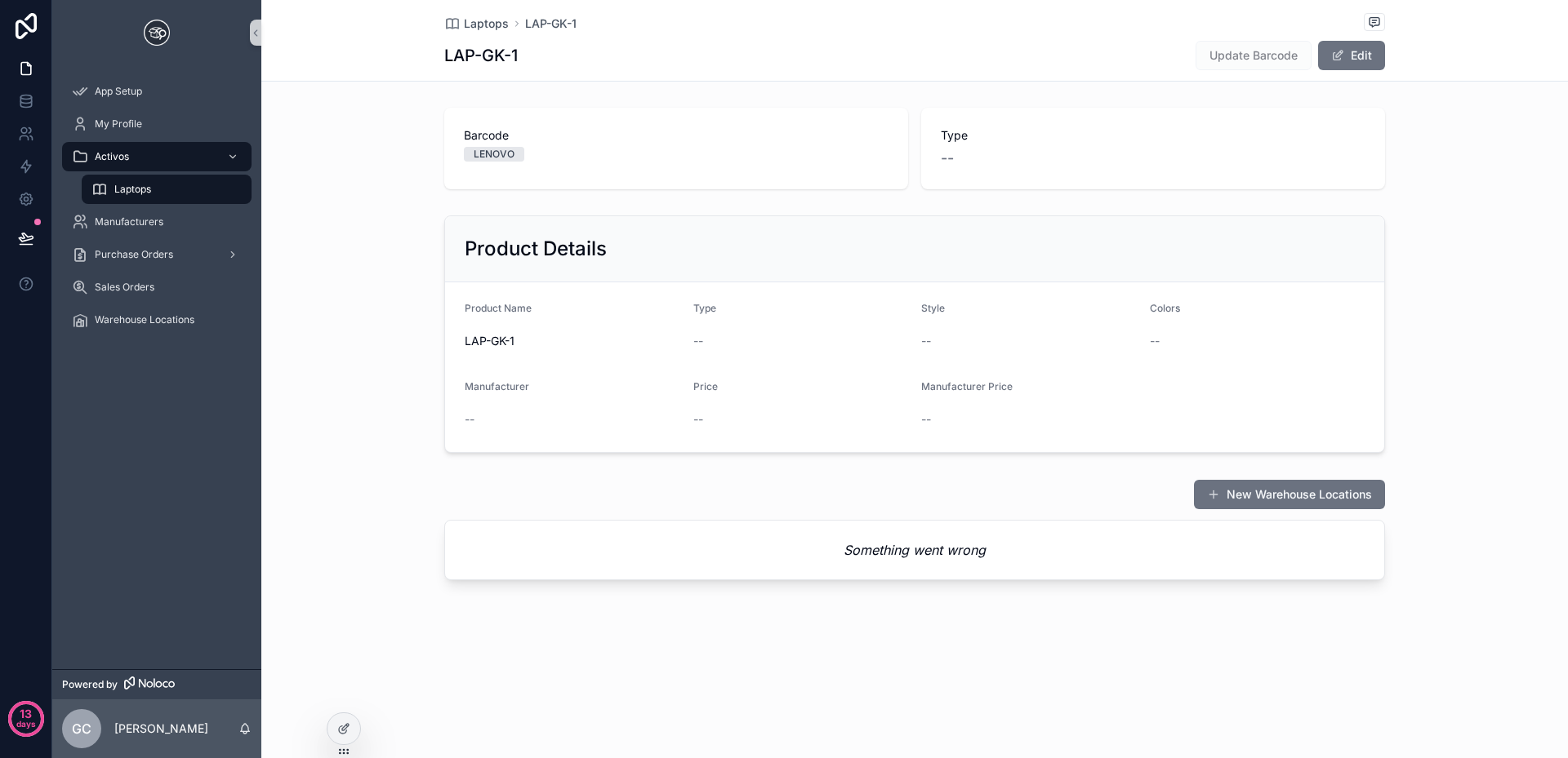
click at [1111, 376] on form "Product Name LAP-GK-1 Type -- Style -- Colors -- Manufacturer -- Price -- Manuf…" at bounding box center [914, 366] width 939 height 170
click at [112, 91] on span "App Setup" at bounding box center [118, 92] width 48 height 13
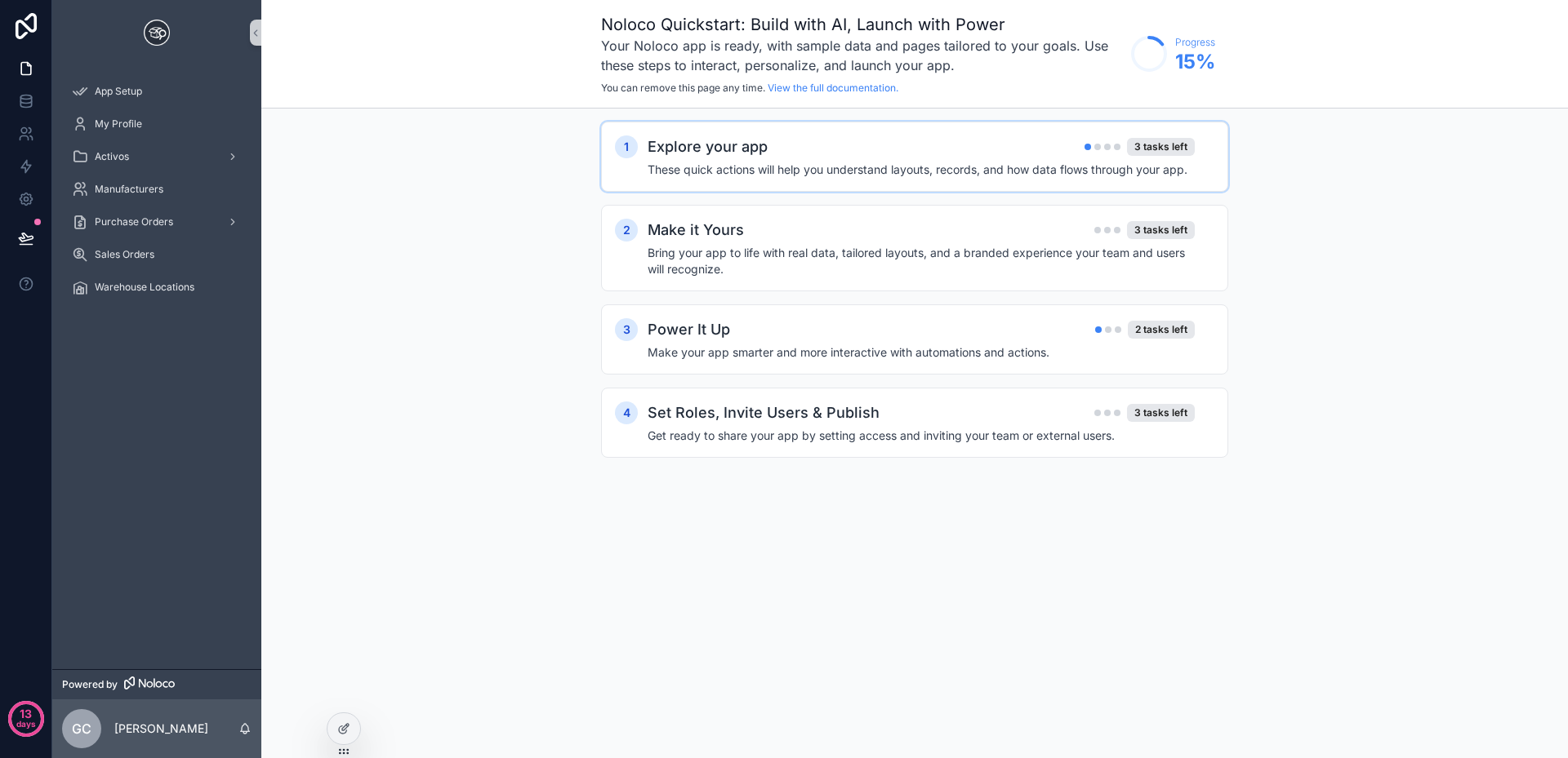
click at [933, 152] on div "Explore your app 3 tasks left" at bounding box center [921, 146] width 547 height 22
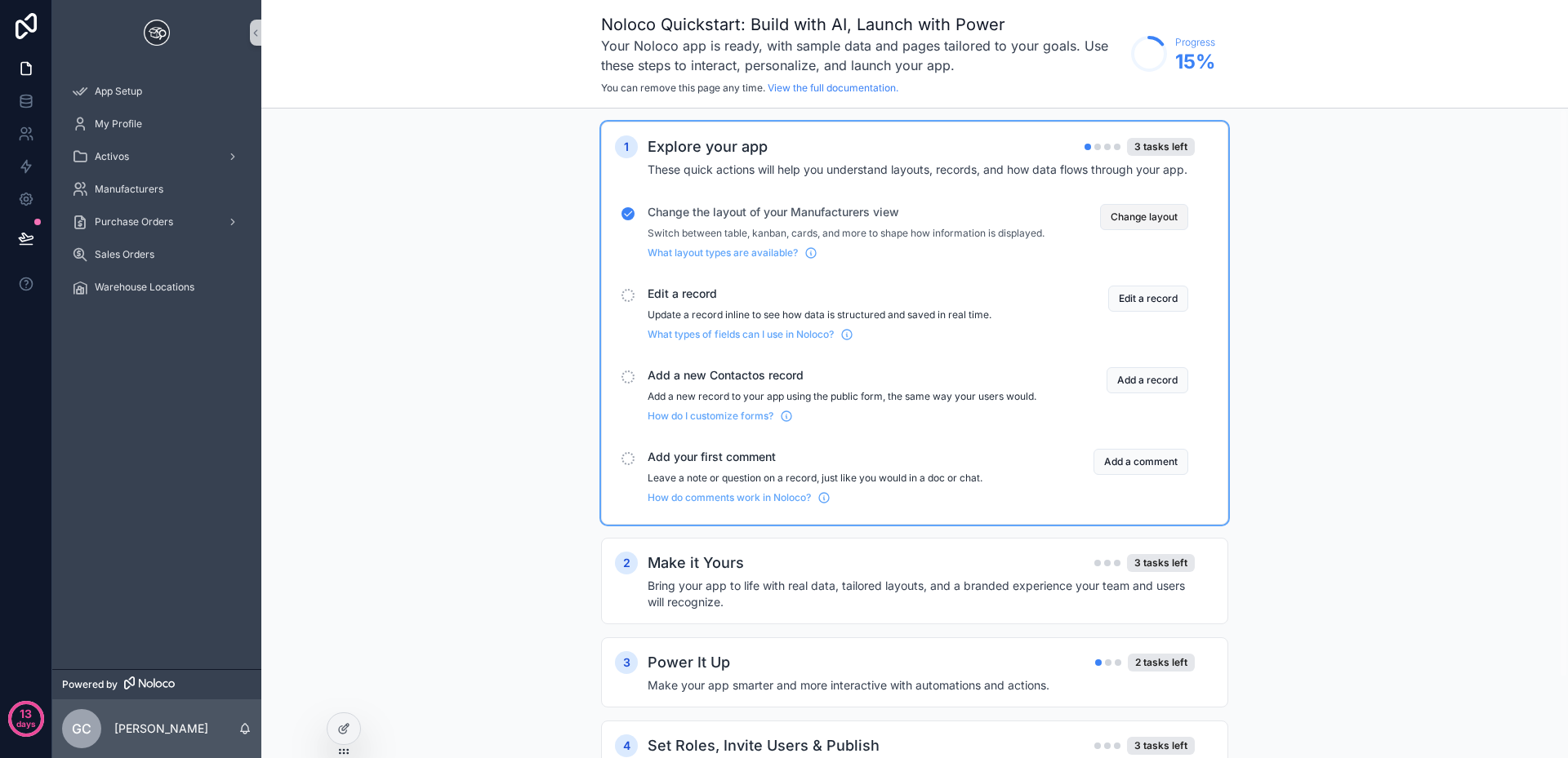
click at [1148, 216] on button "Change layout" at bounding box center [1144, 216] width 88 height 26
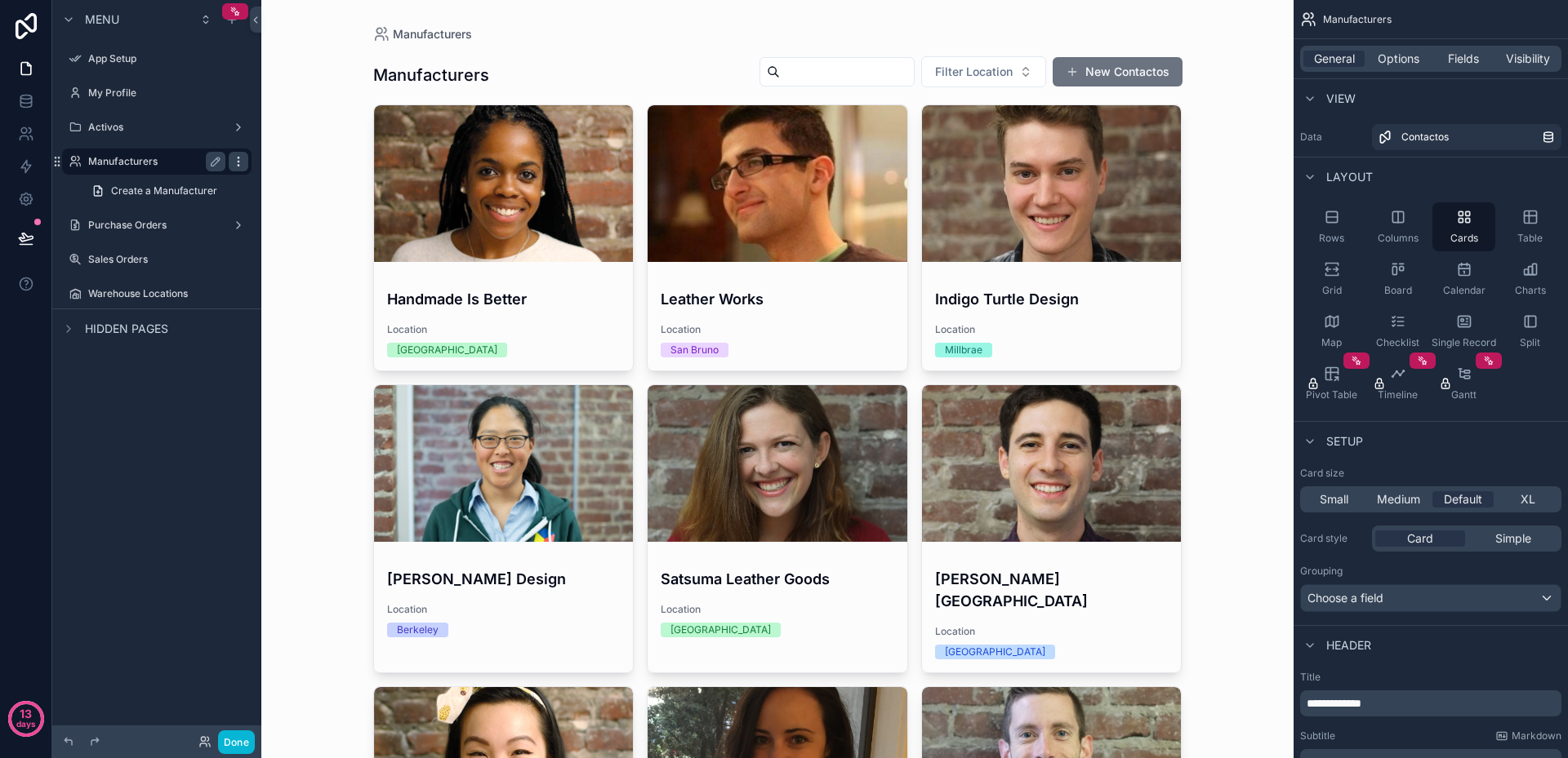
click at [242, 165] on icon "scrollable content" at bounding box center [238, 162] width 13 height 13
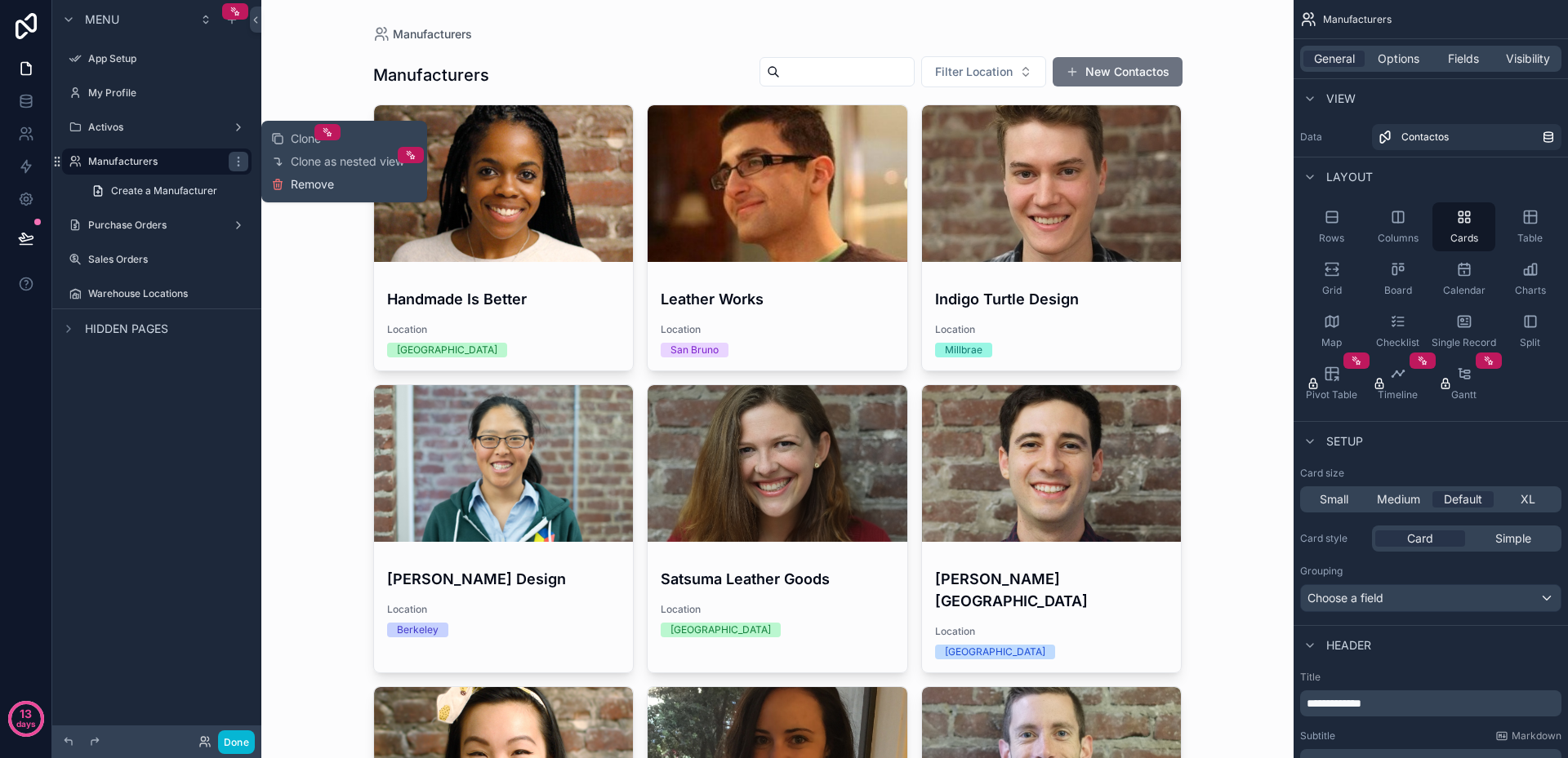
click at [304, 188] on span "Remove" at bounding box center [313, 184] width 43 height 16
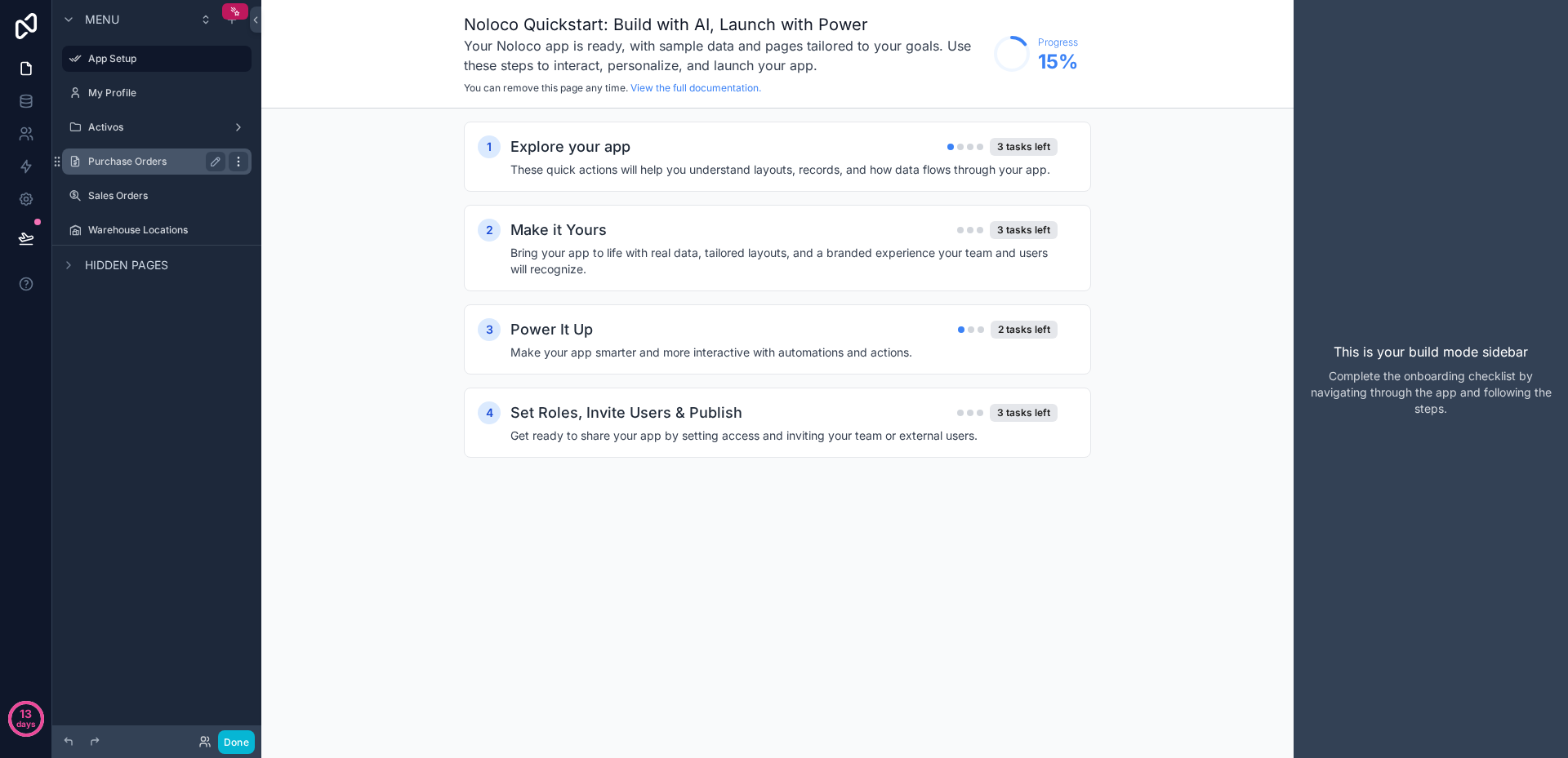
click at [244, 165] on icon "scrollable content" at bounding box center [238, 162] width 13 height 13
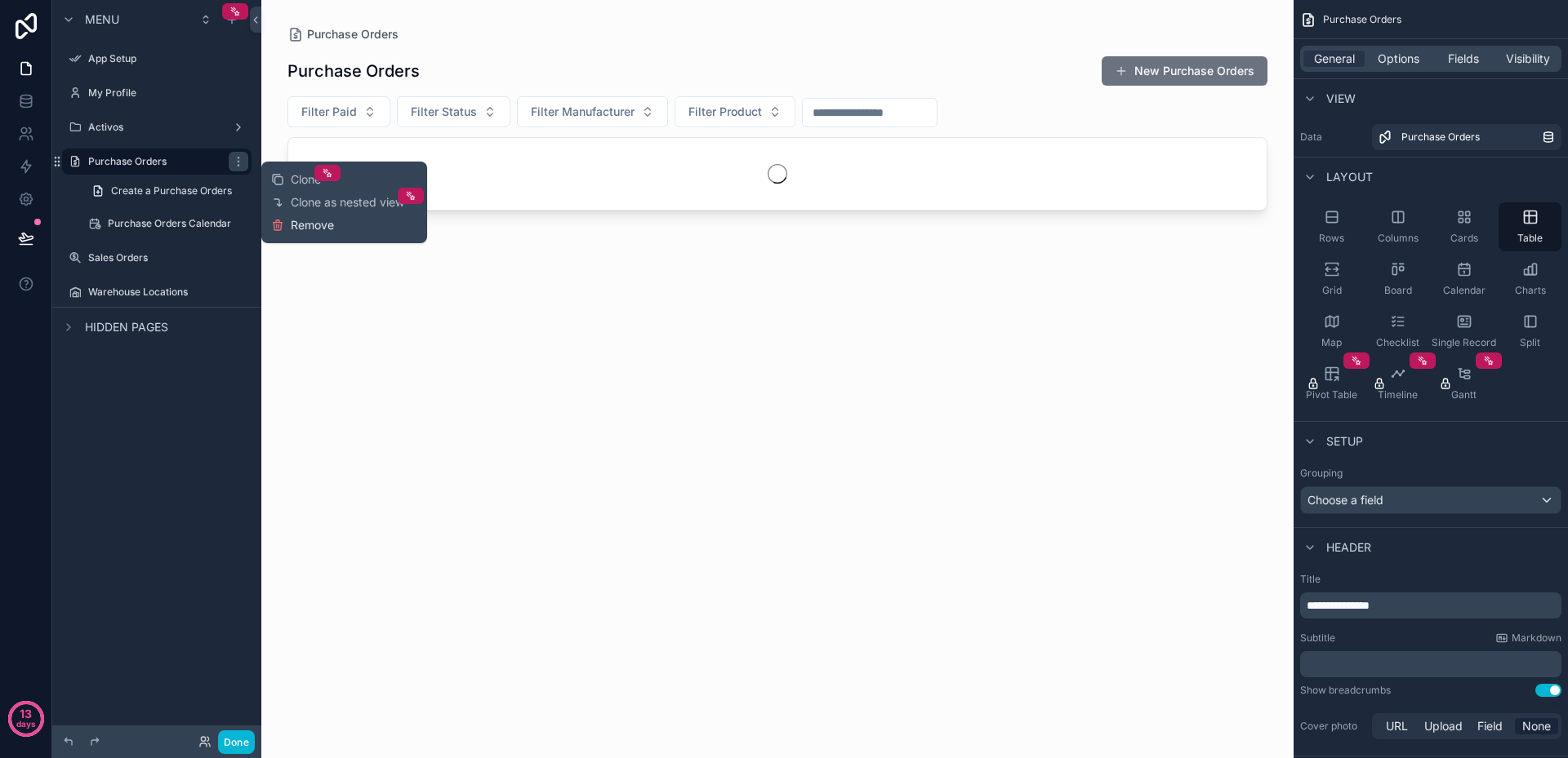
click at [290, 224] on button "Remove" at bounding box center [303, 225] width 63 height 16
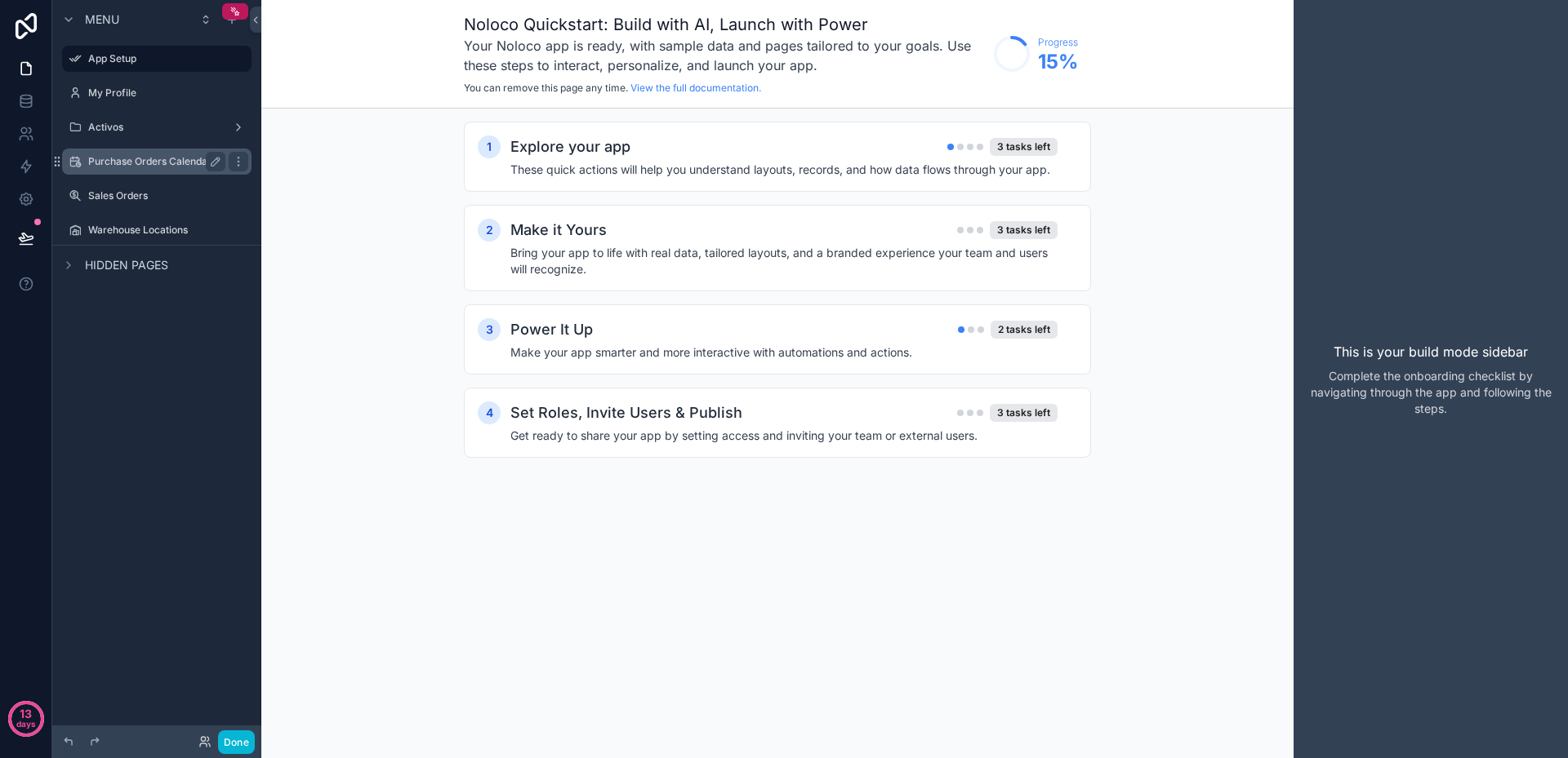
click at [160, 161] on label "Purchase Orders Calendar" at bounding box center [153, 162] width 130 height 13
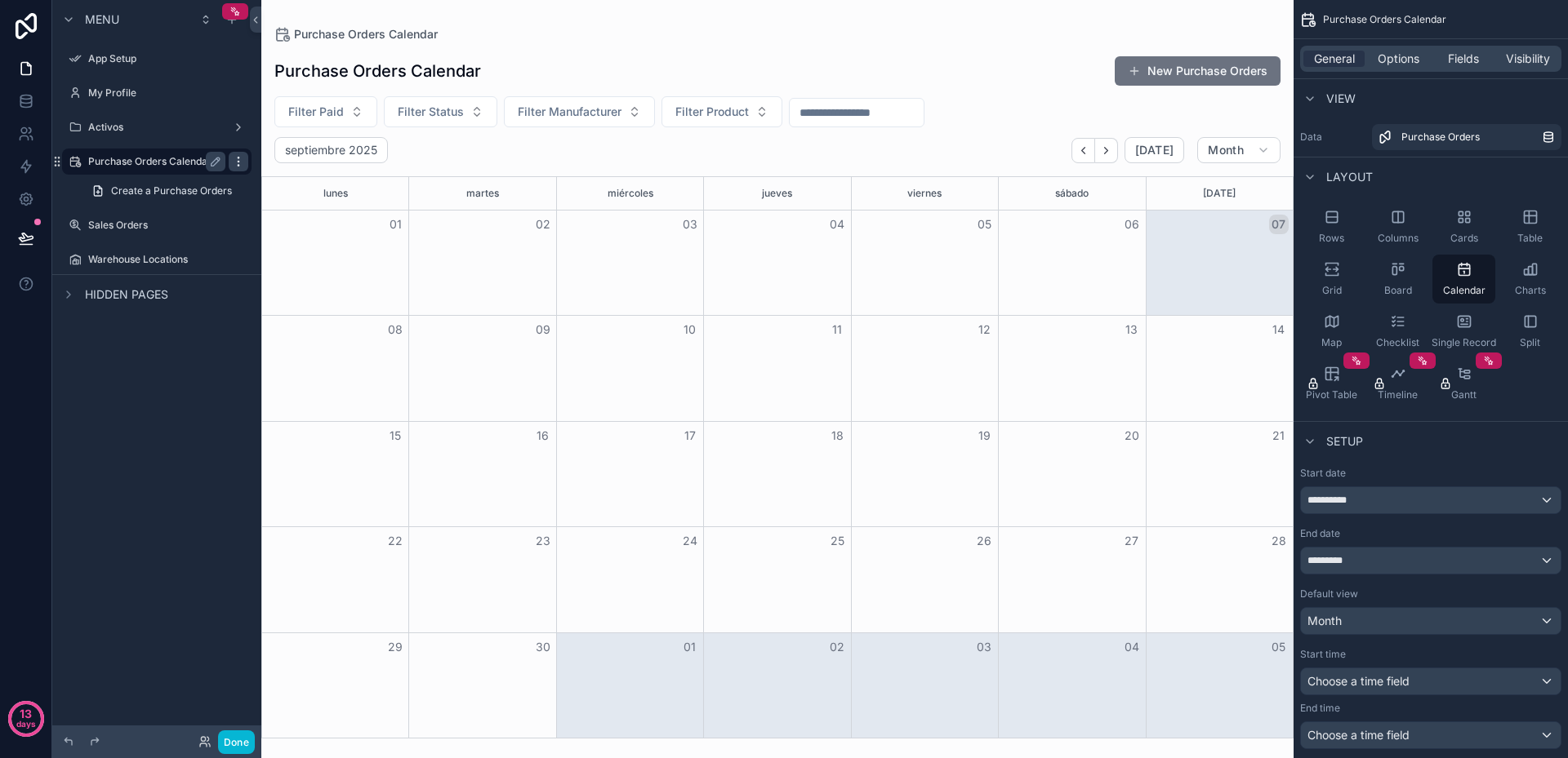
click at [242, 166] on icon "scrollable content" at bounding box center [238, 162] width 13 height 13
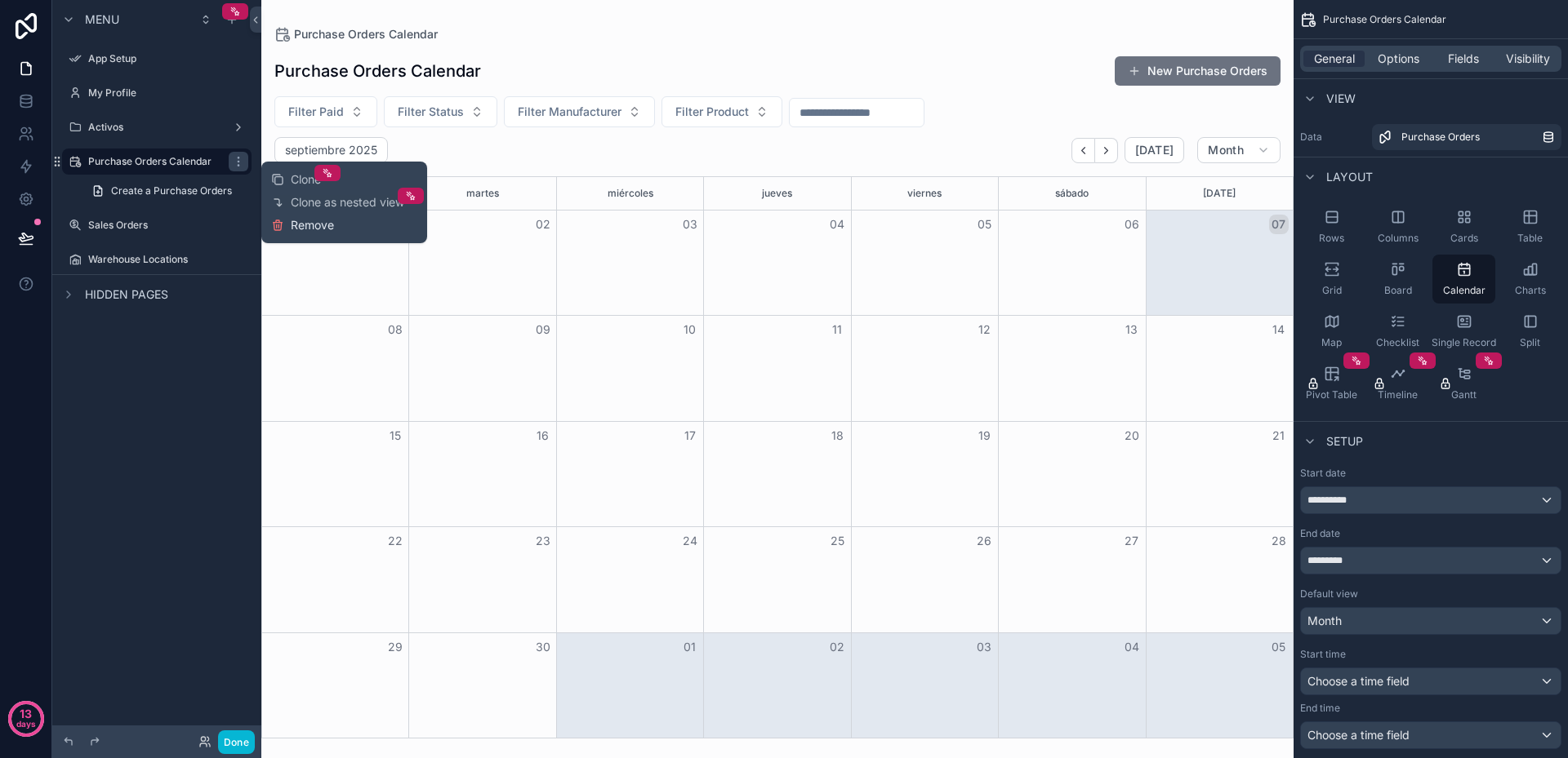
click at [303, 223] on span "Remove" at bounding box center [313, 225] width 43 height 16
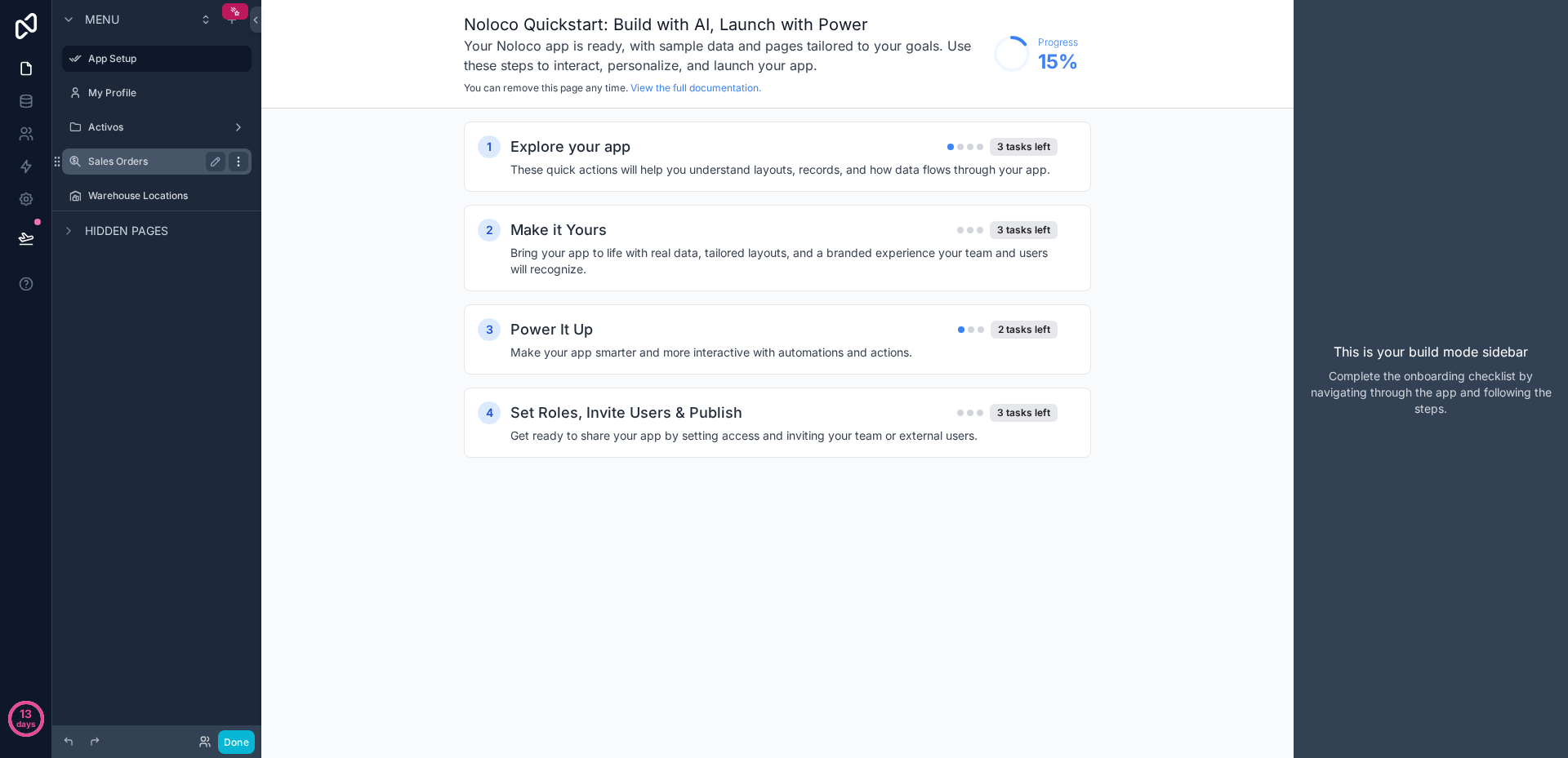
click at [239, 163] on icon "scrollable content" at bounding box center [238, 162] width 13 height 13
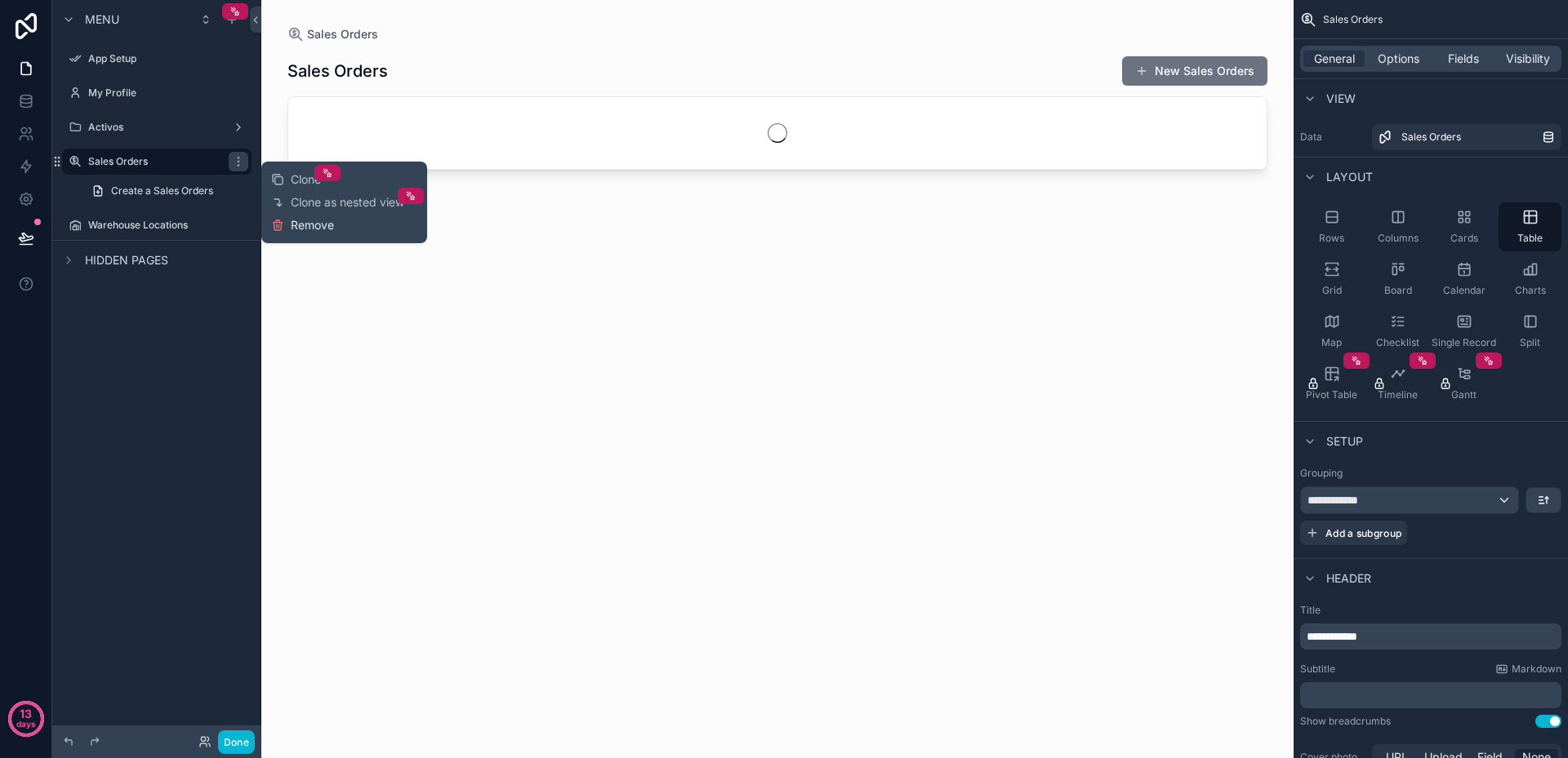
click at [327, 225] on span "Remove" at bounding box center [313, 225] width 43 height 16
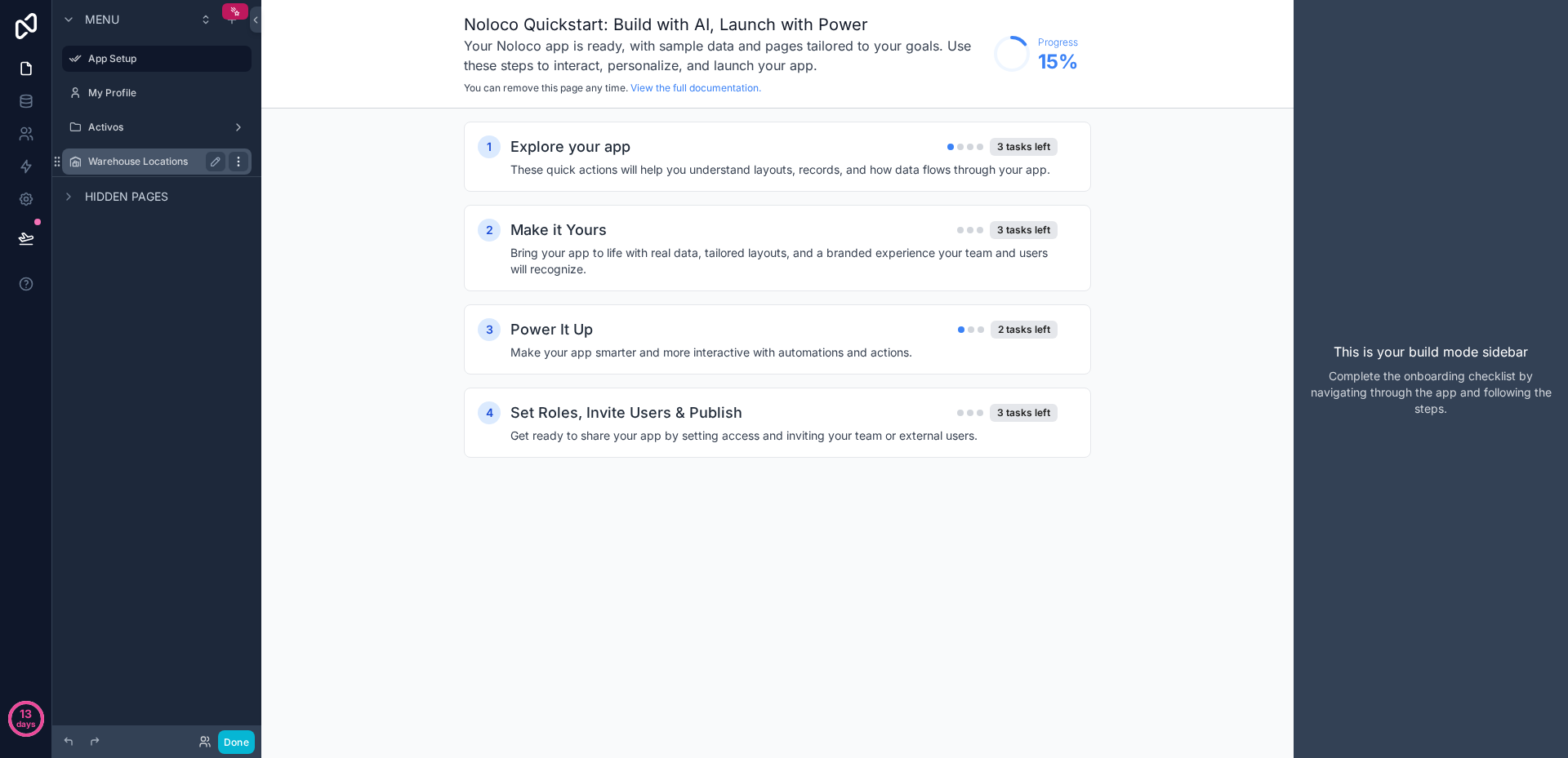
click at [238, 162] on icon "scrollable content" at bounding box center [237, 161] width 1 height 1
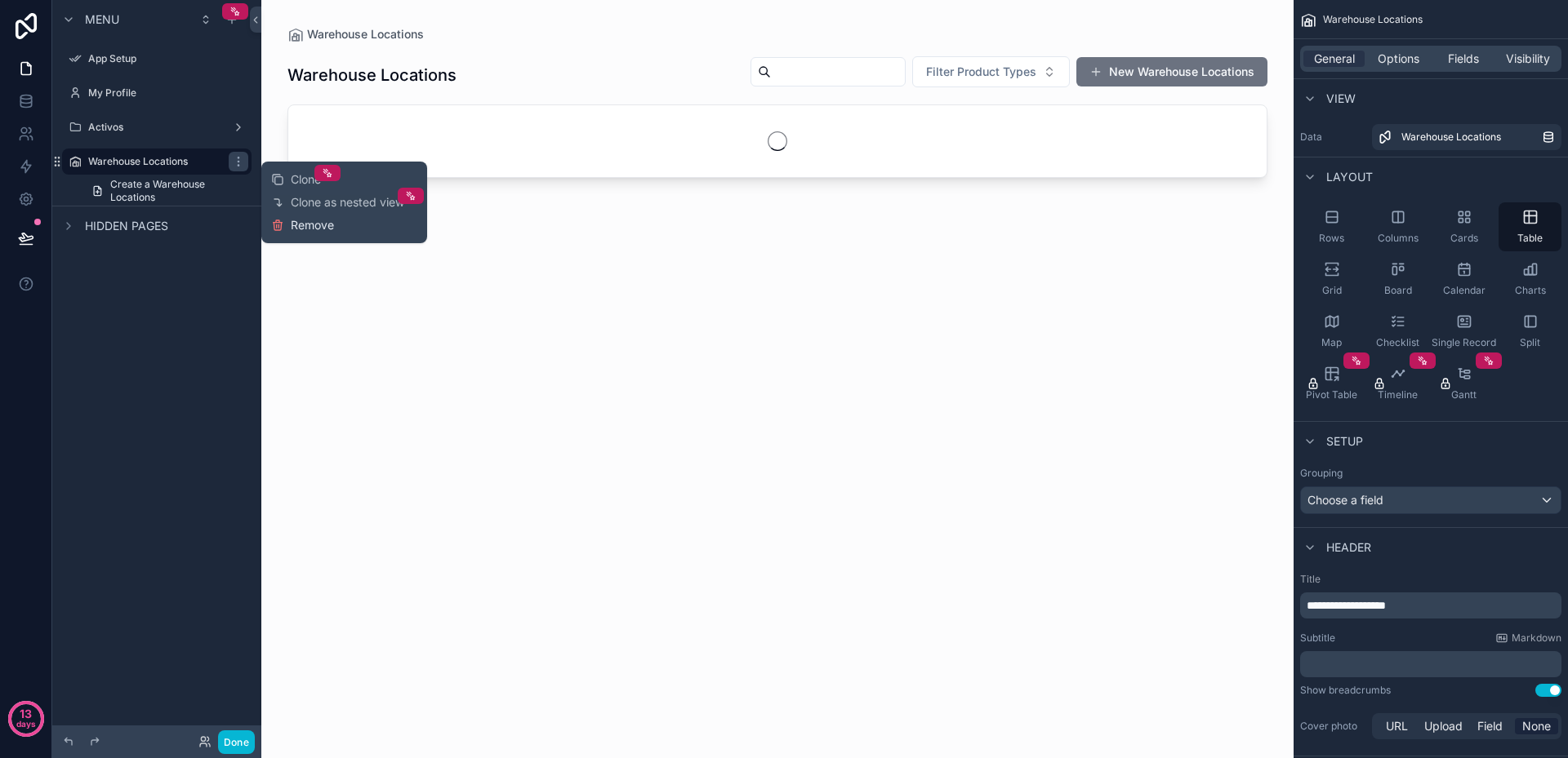
click at [299, 224] on span "Remove" at bounding box center [313, 225] width 43 height 16
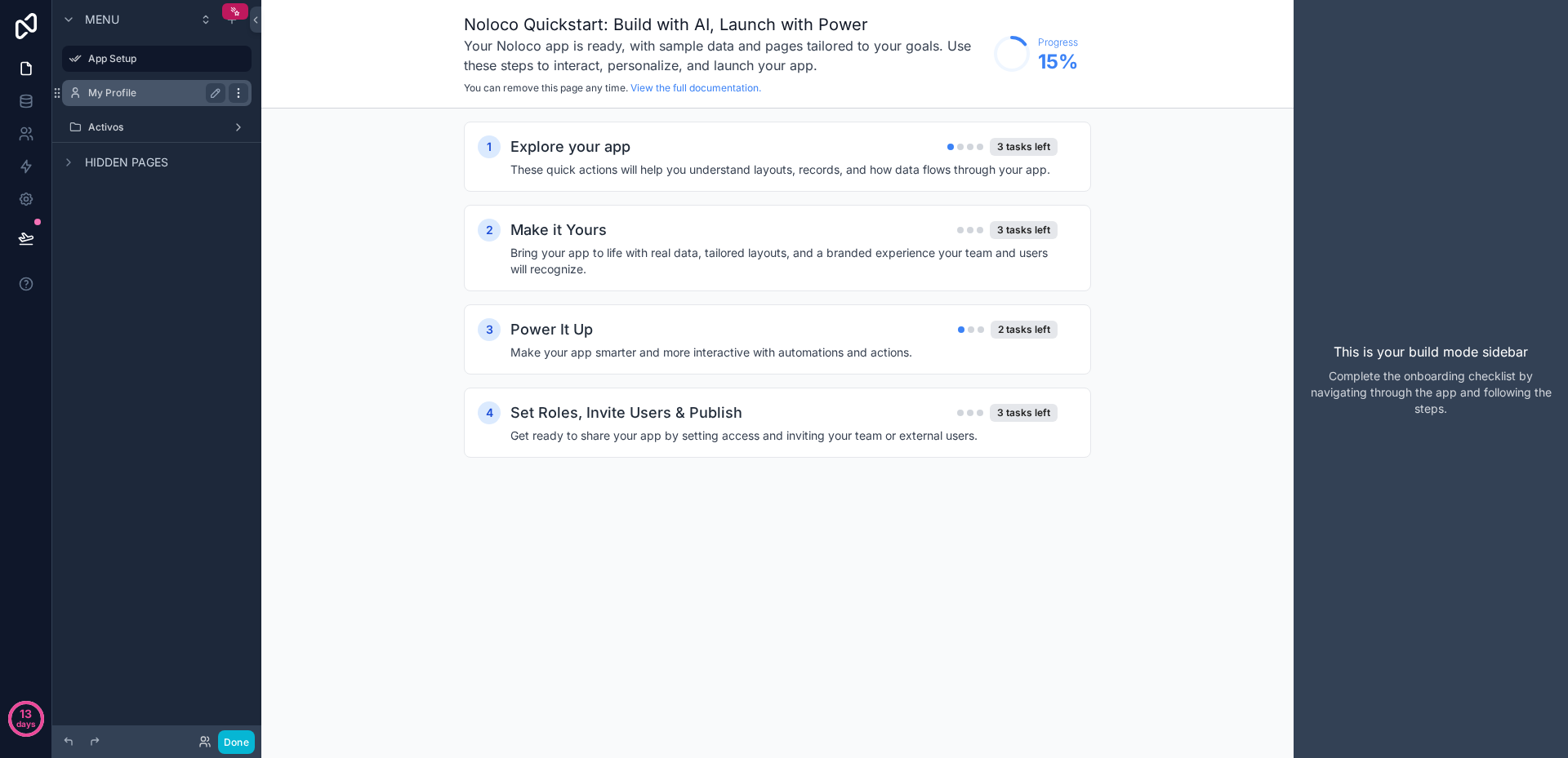
click at [238, 93] on icon "scrollable content" at bounding box center [237, 93] width 1 height 1
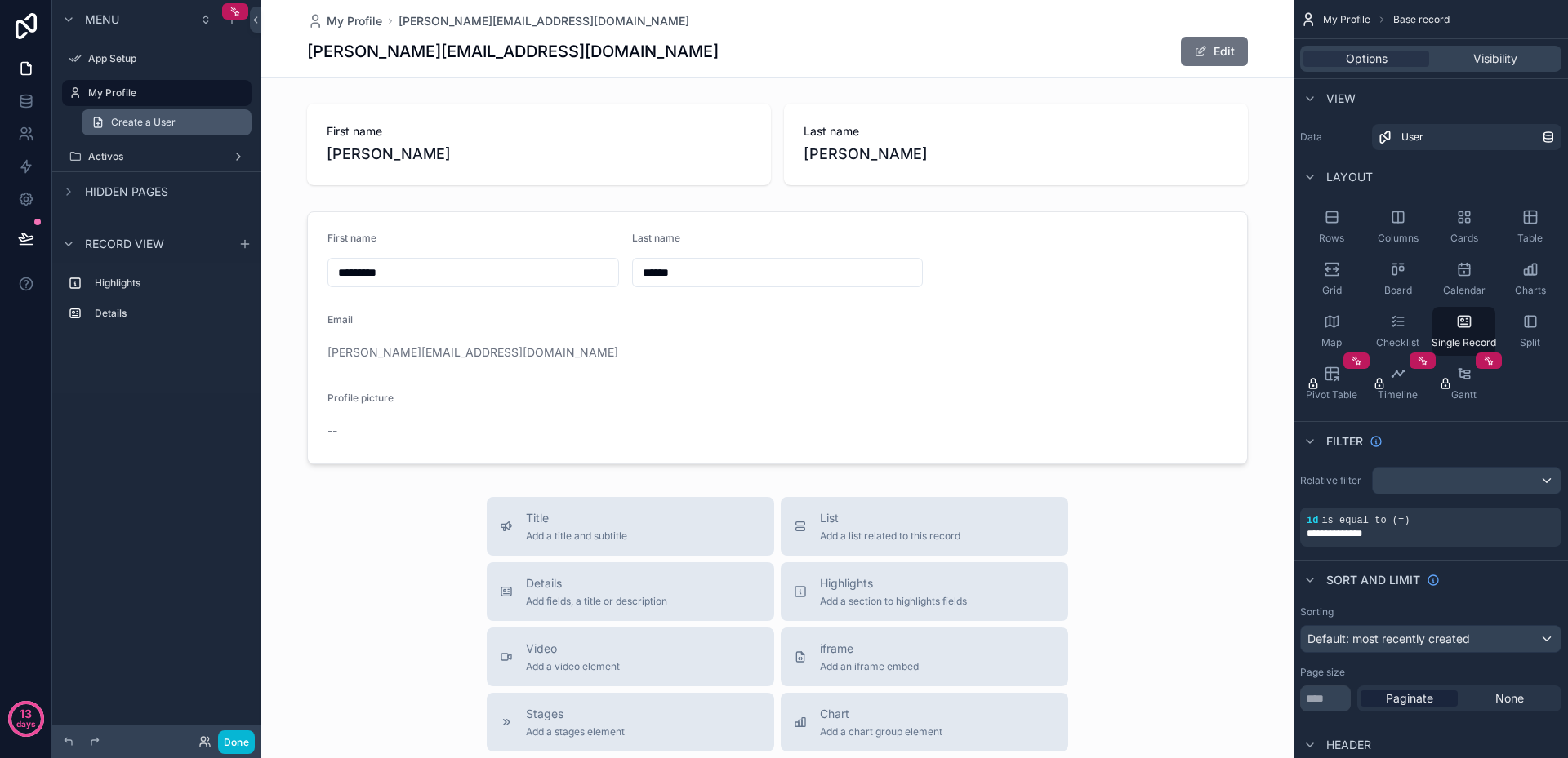
click at [164, 119] on span "Create a User" at bounding box center [144, 122] width 65 height 13
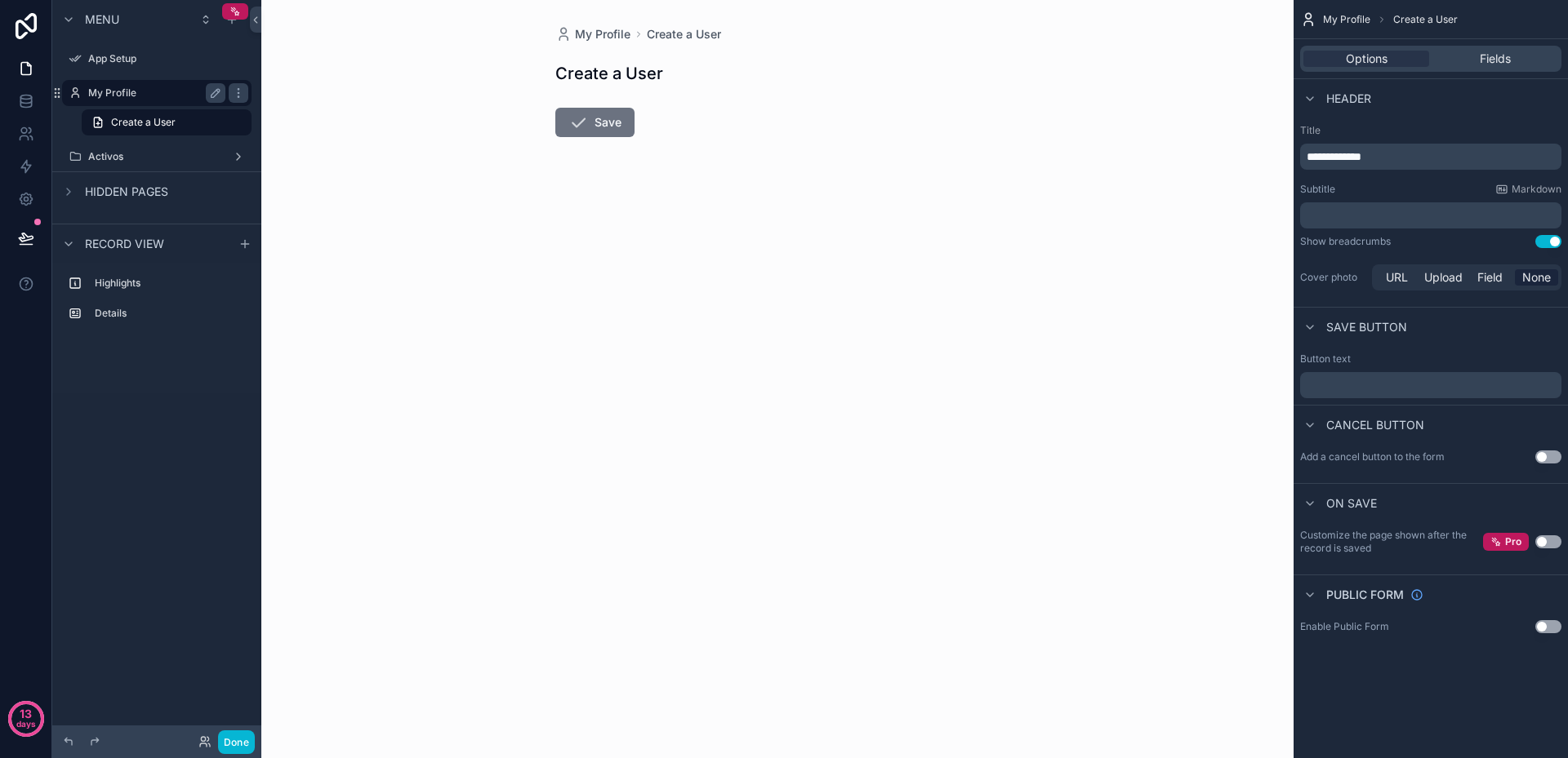
click at [137, 96] on label "My Profile" at bounding box center [153, 93] width 130 height 13
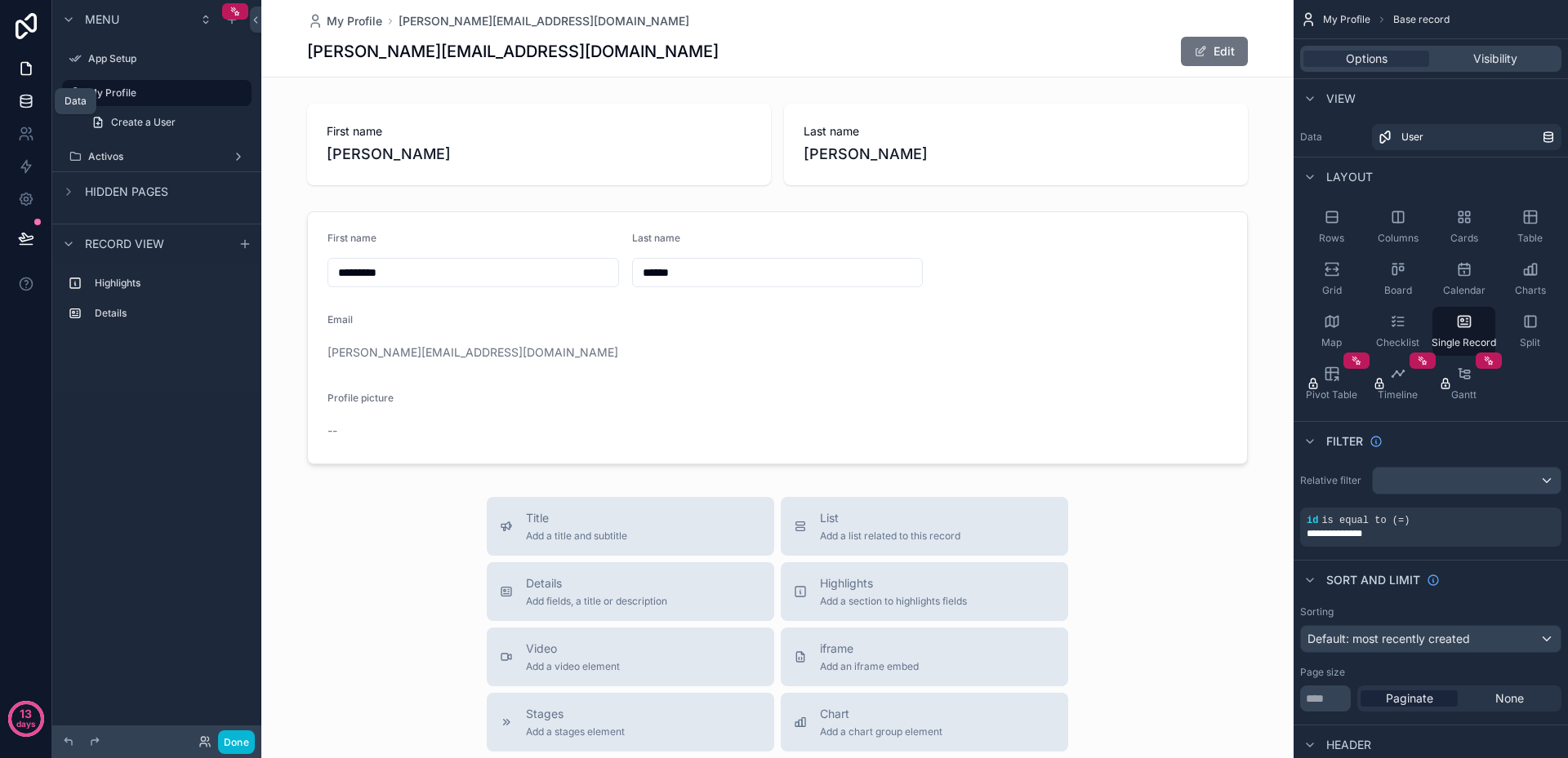
click at [27, 97] on icon at bounding box center [26, 101] width 16 height 16
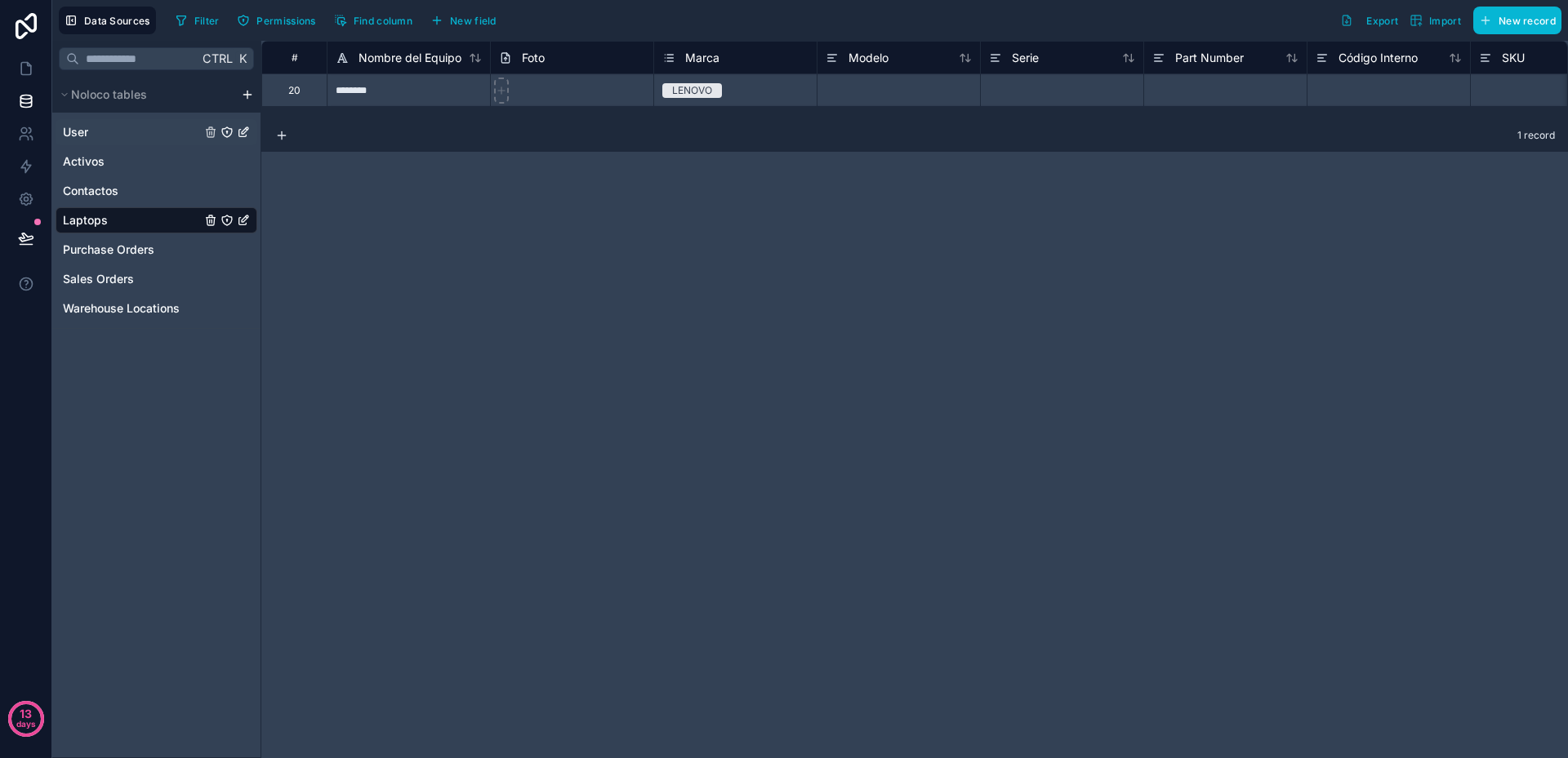
click at [100, 130] on link "User" at bounding box center [132, 132] width 138 height 16
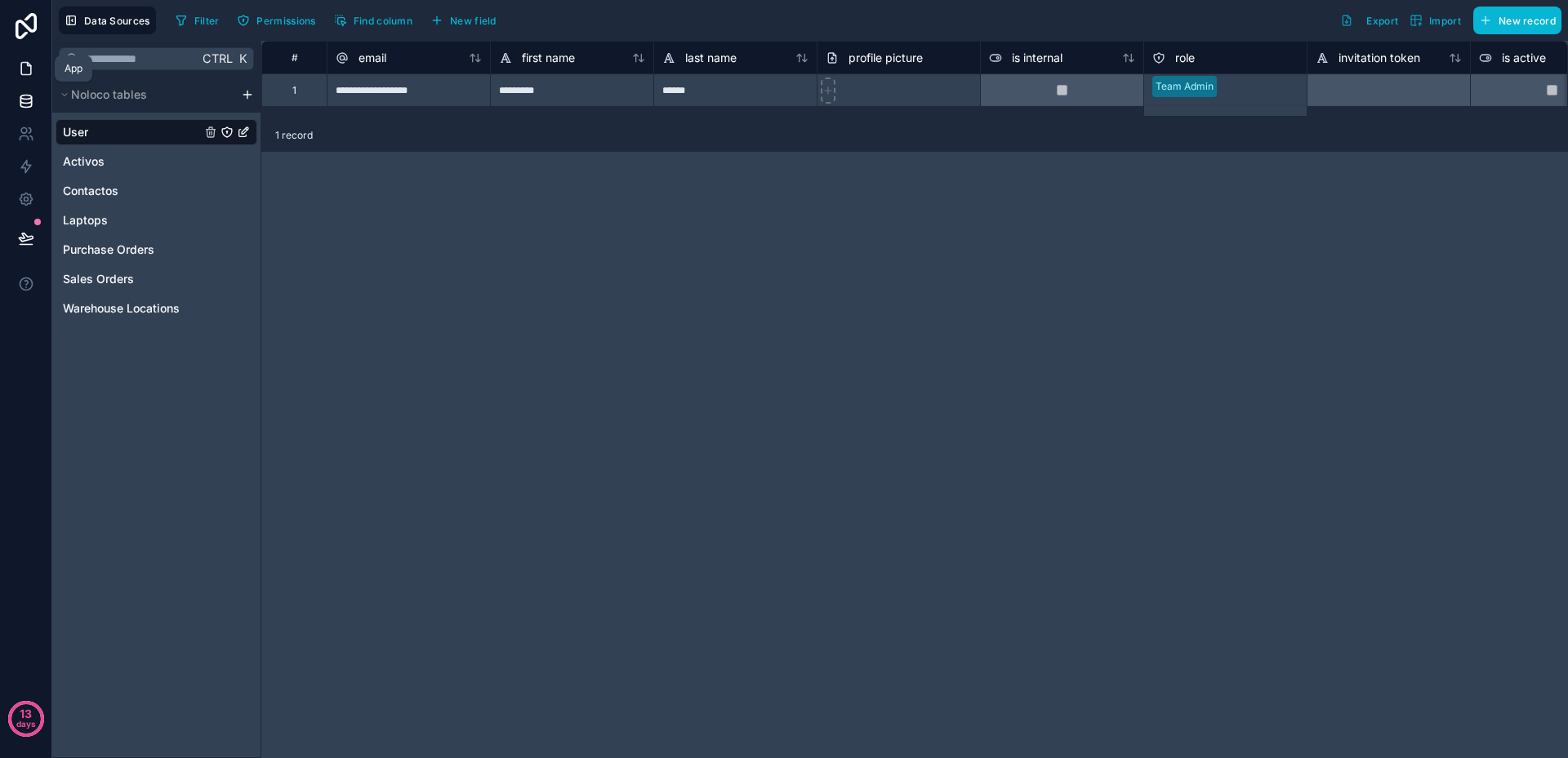
click at [23, 67] on icon at bounding box center [26, 68] width 16 height 16
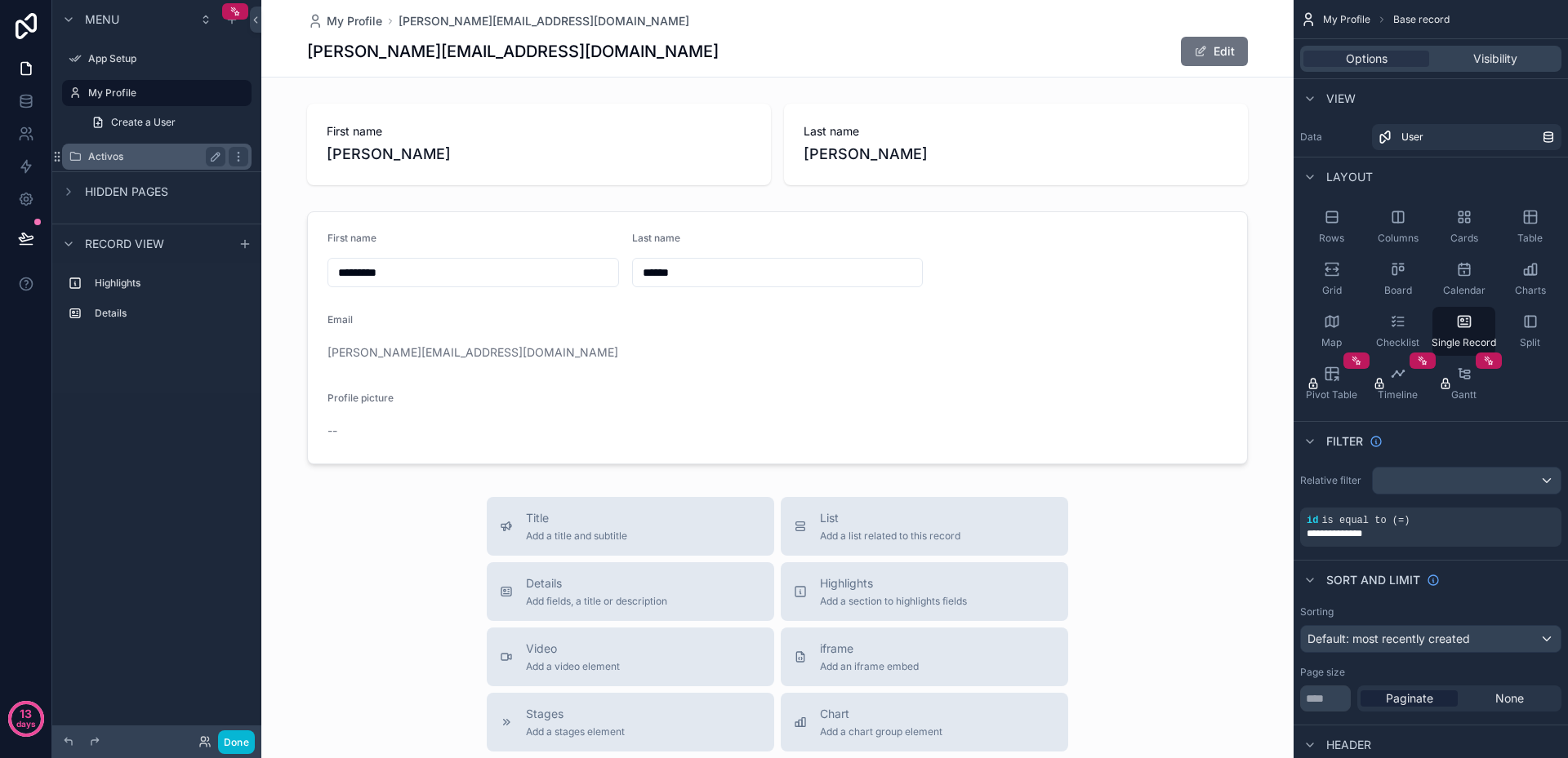
click at [162, 161] on label "Activos" at bounding box center [153, 156] width 130 height 13
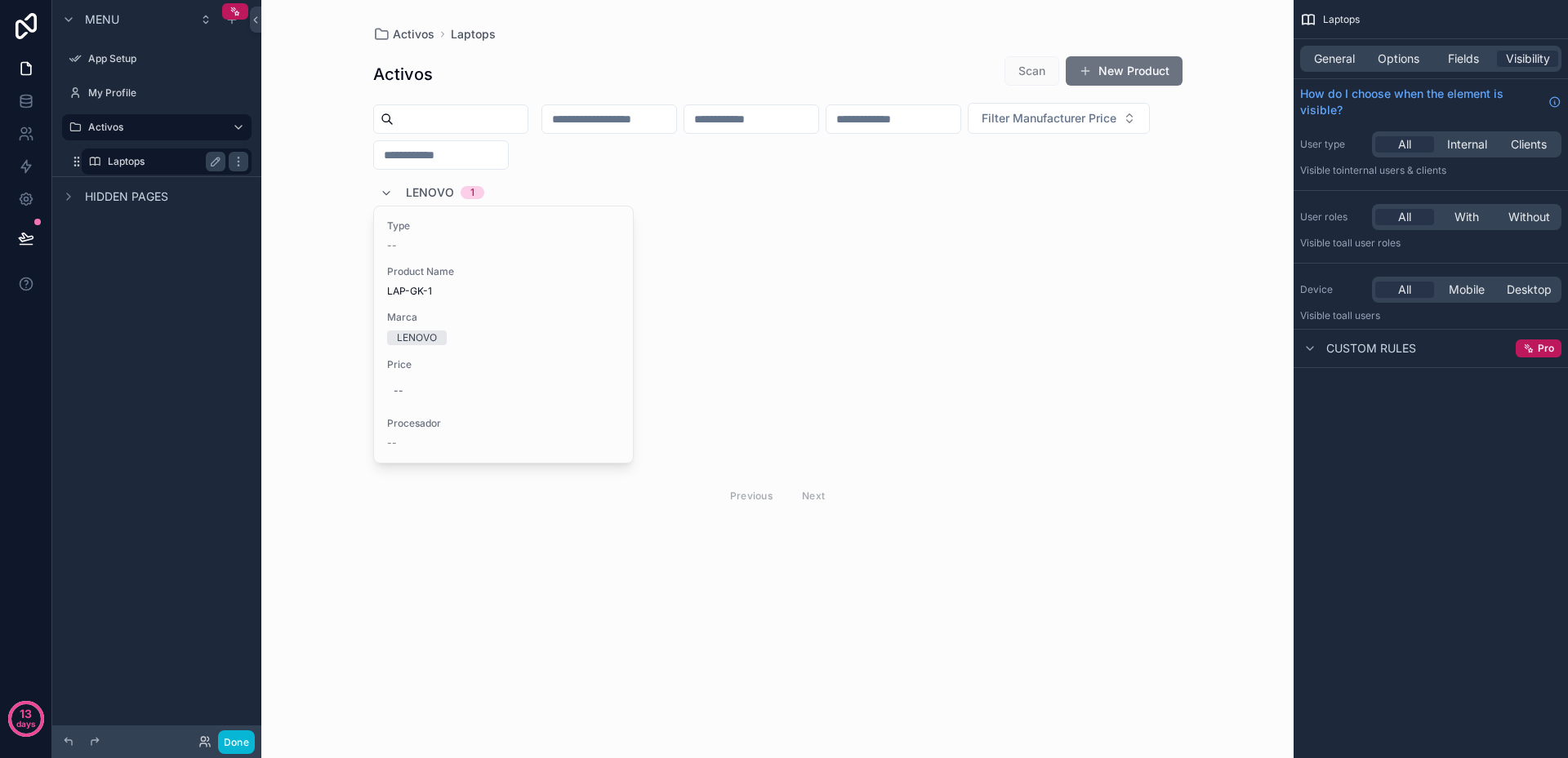
click at [131, 160] on label "Laptops" at bounding box center [164, 162] width 111 height 13
click at [518, 299] on div "scrollable content" at bounding box center [778, 284] width 836 height 568
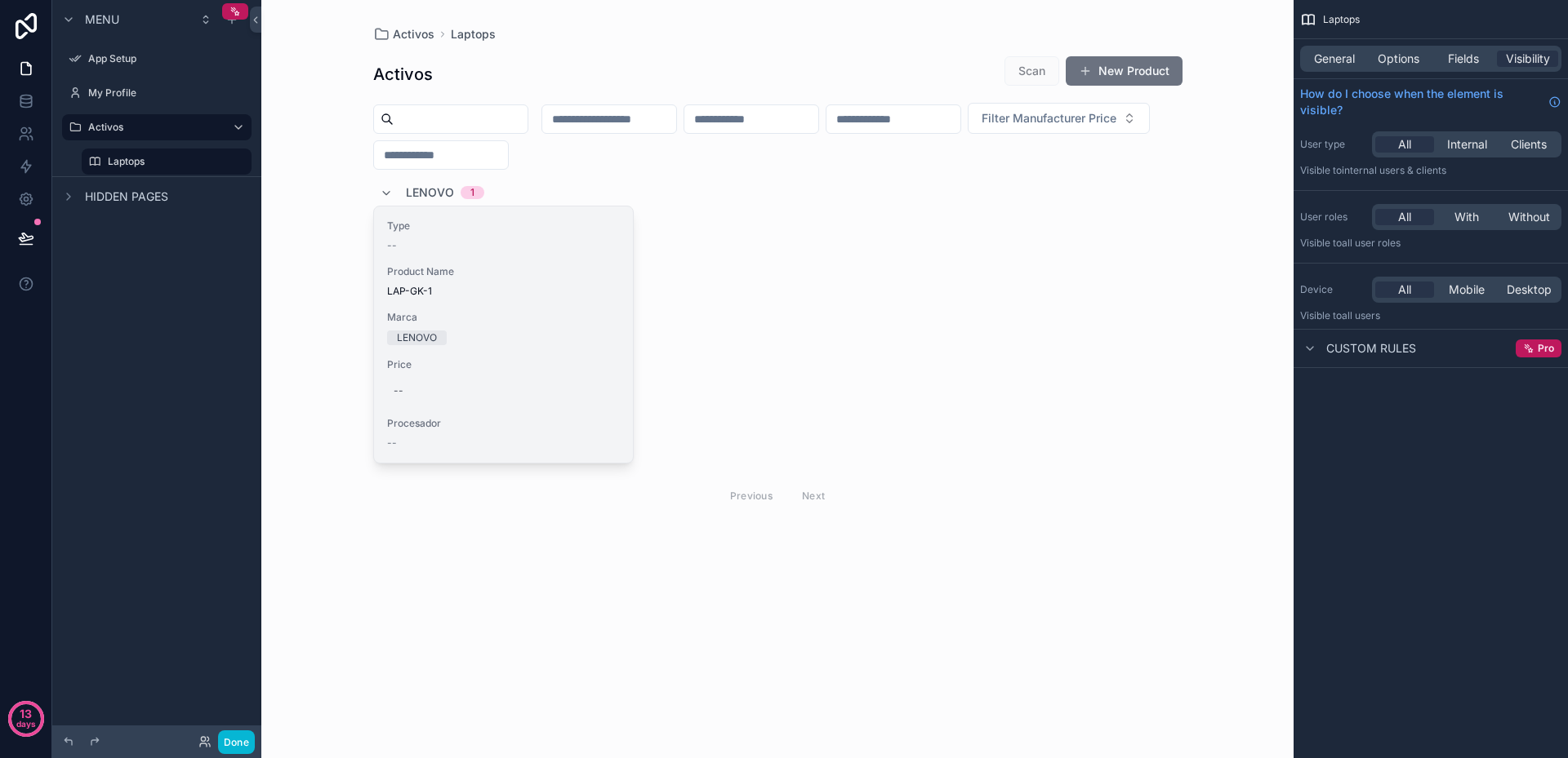
click at [495, 314] on span "Marca" at bounding box center [504, 317] width 234 height 13
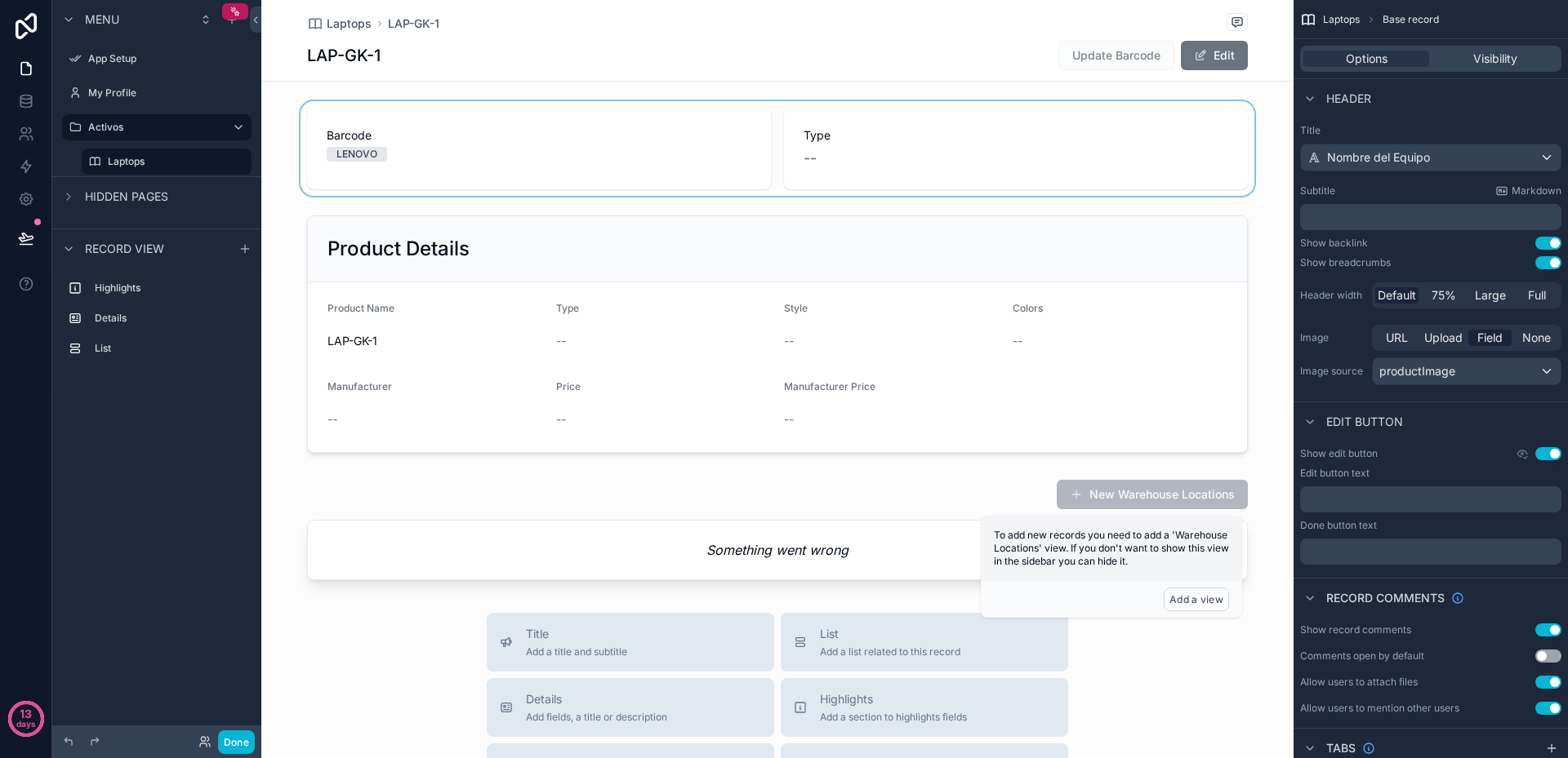
click at [512, 139] on div "scrollable content" at bounding box center [777, 148] width 1032 height 94
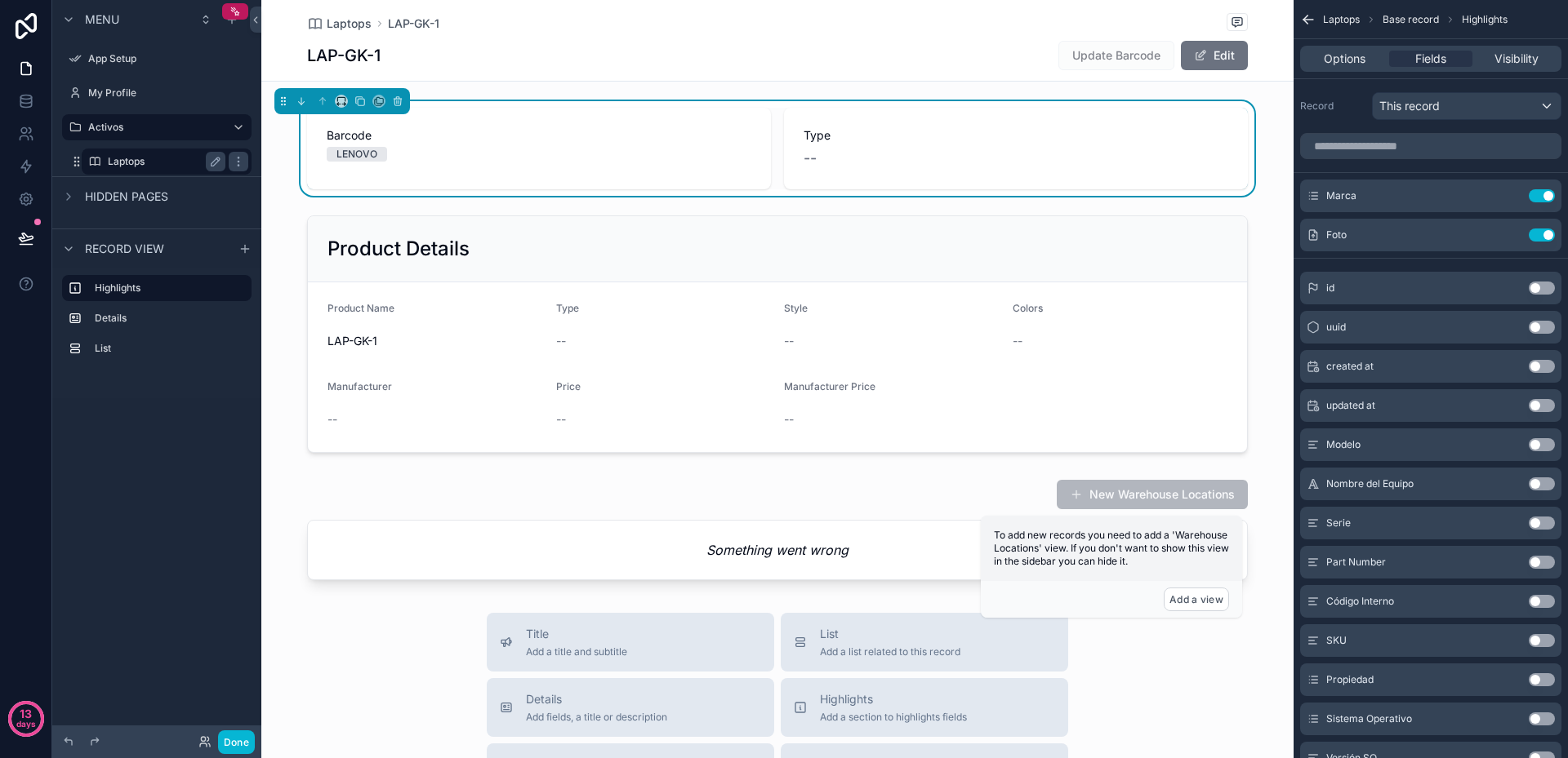
click at [114, 160] on label "Laptops" at bounding box center [164, 162] width 111 height 13
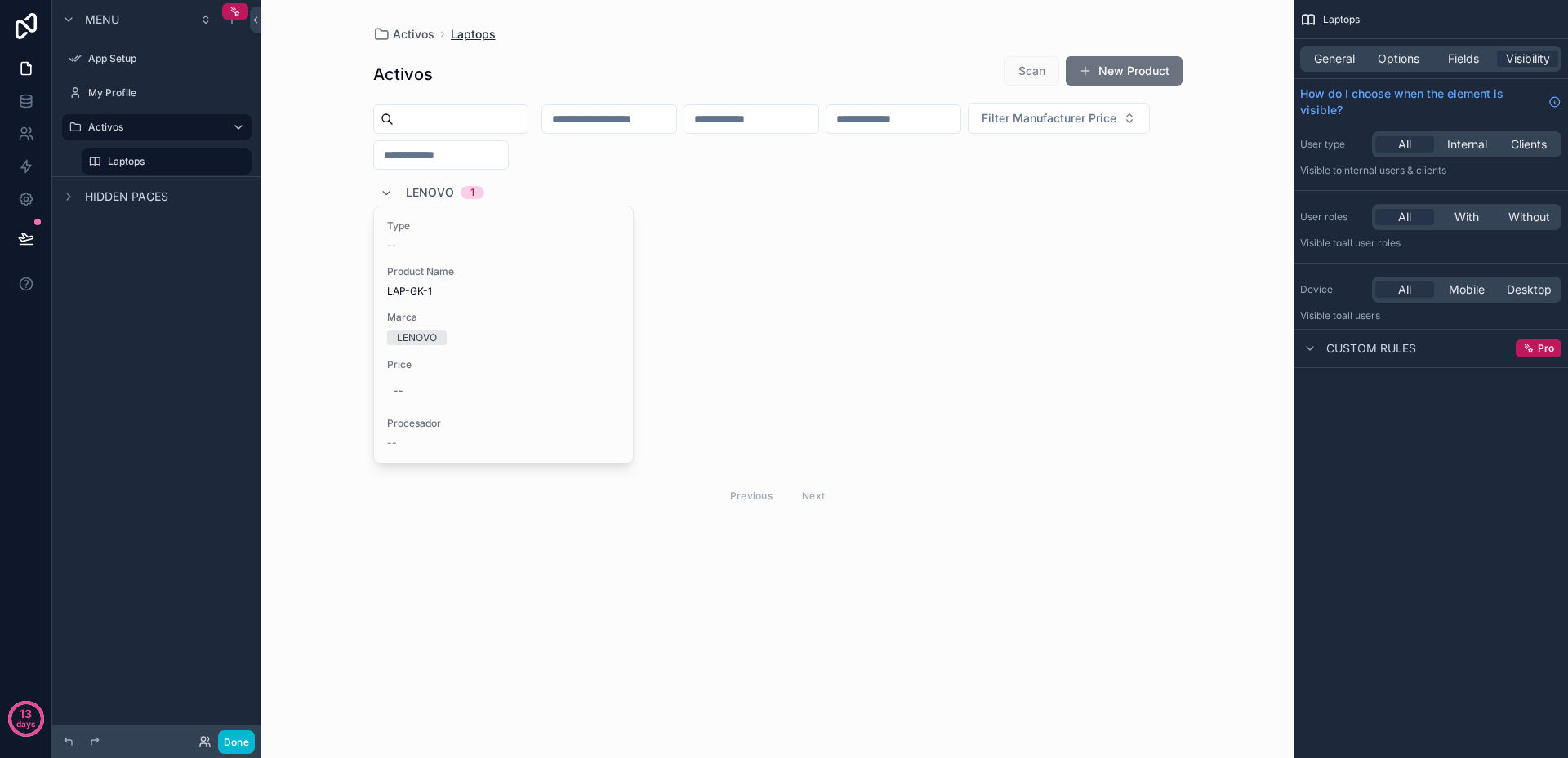
click at [480, 36] on span "Laptops" at bounding box center [474, 34] width 45 height 16
click at [1471, 58] on span "Fields" at bounding box center [1463, 58] width 31 height 16
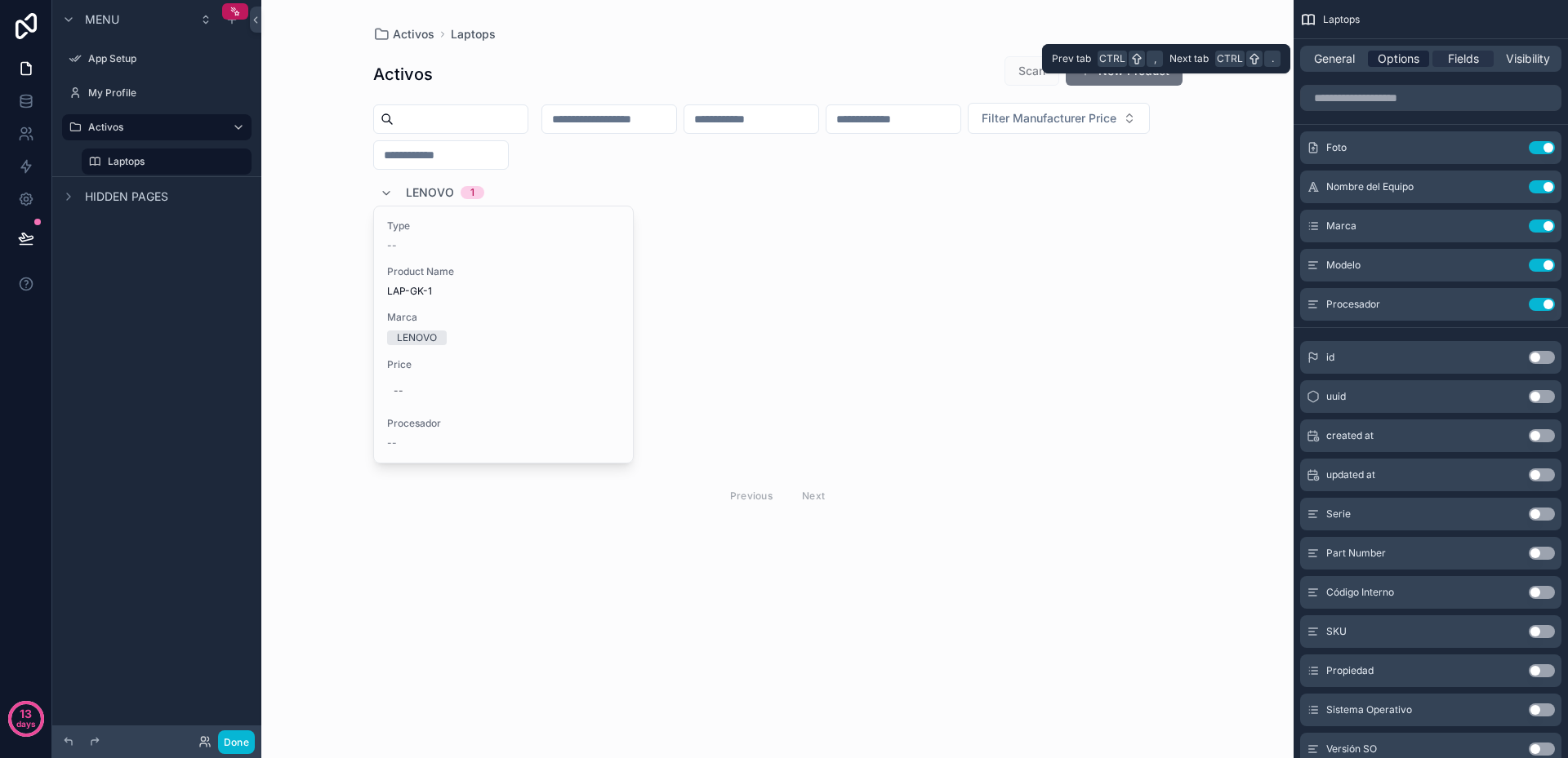
click at [1416, 57] on span "Options" at bounding box center [1398, 58] width 41 height 16
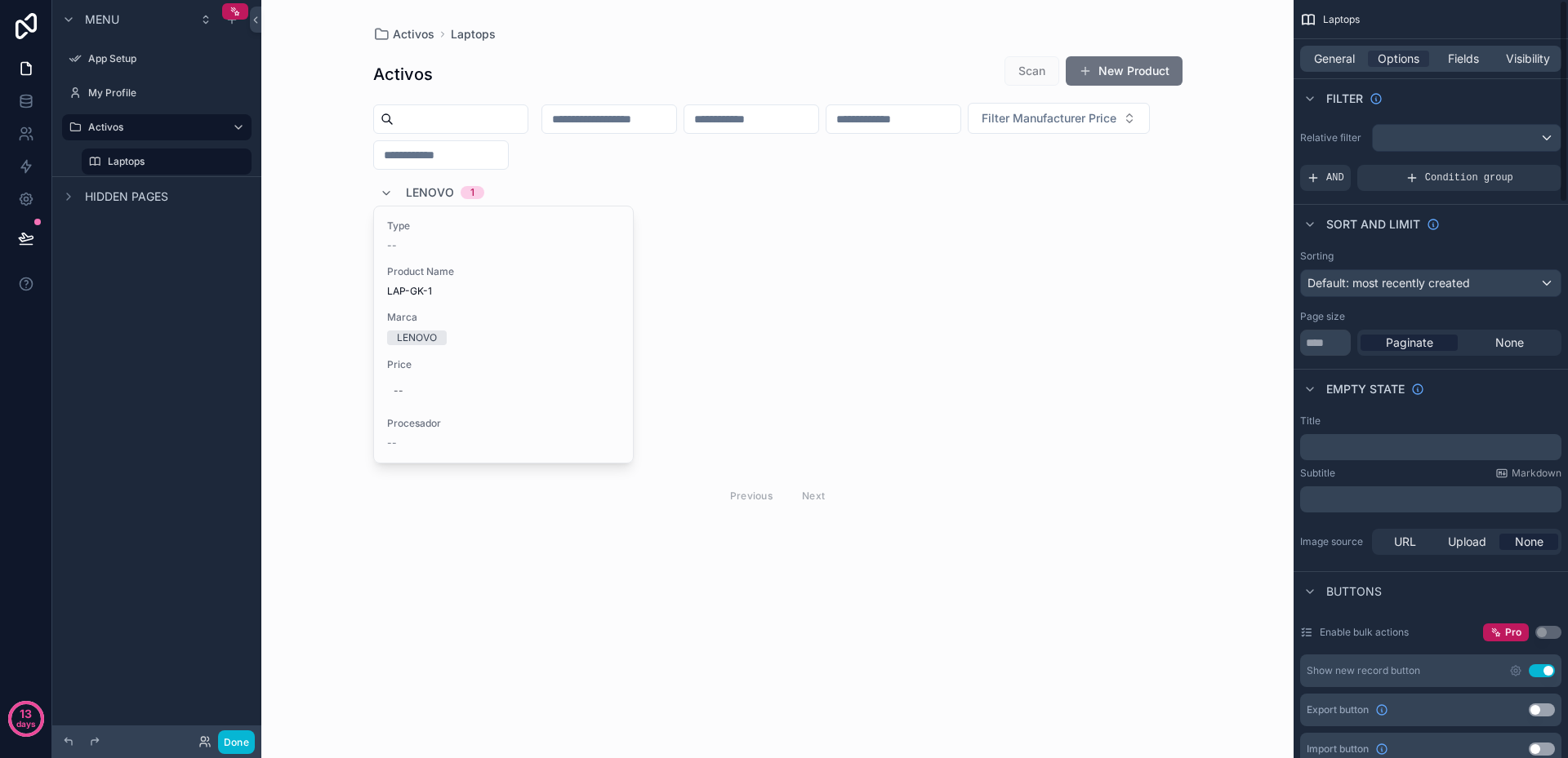
click at [1244, 169] on div "Activos Laptops Activos Scan New Product Filter Manufacturer Price LENOVO 1 Typ…" at bounding box center [777, 379] width 1032 height 758
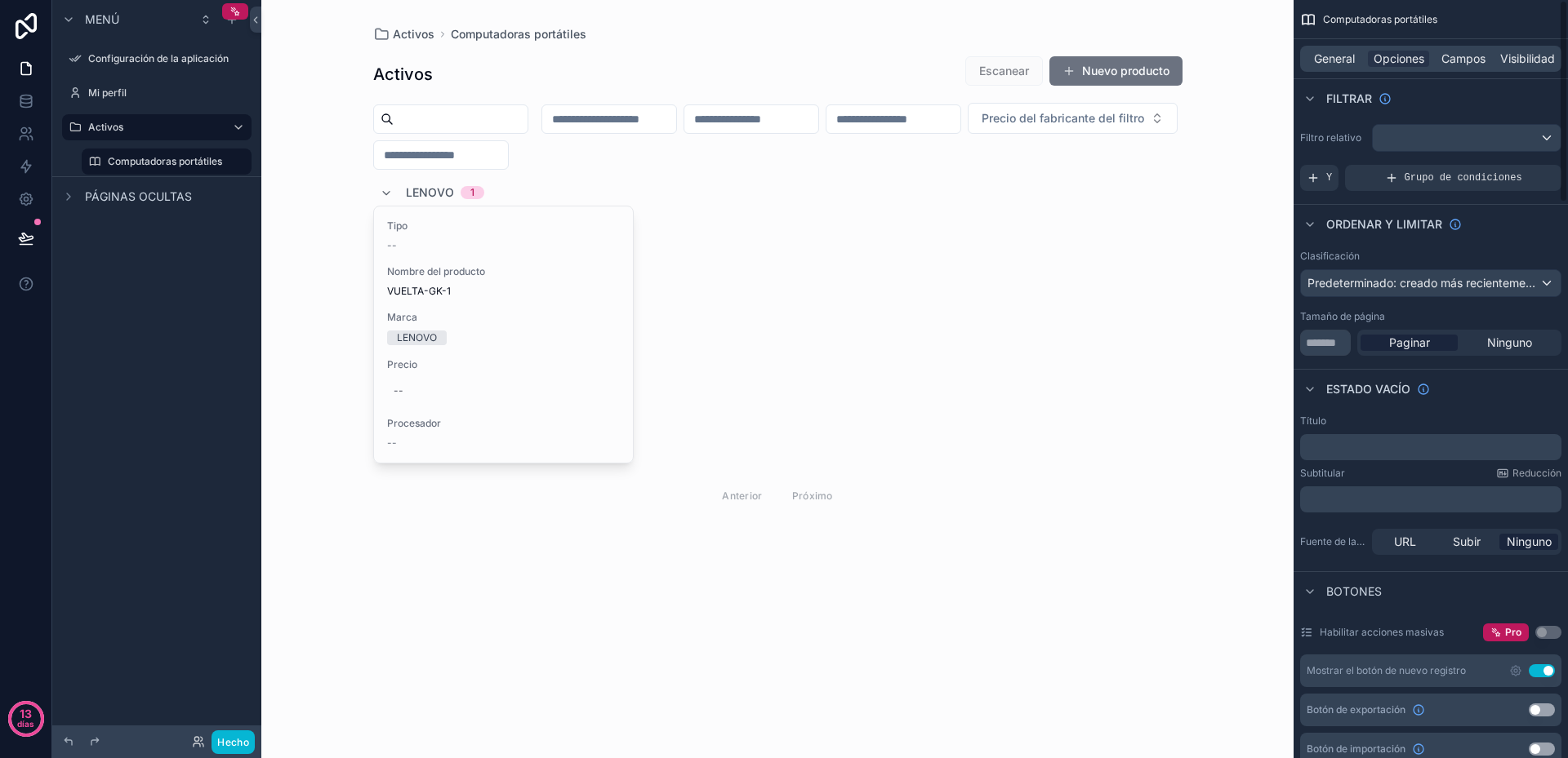
click at [1328, 234] on div "Ordenar y limitar" at bounding box center [1431, 224] width 274 height 40
click at [1332, 341] on input "**" at bounding box center [1325, 342] width 50 height 26
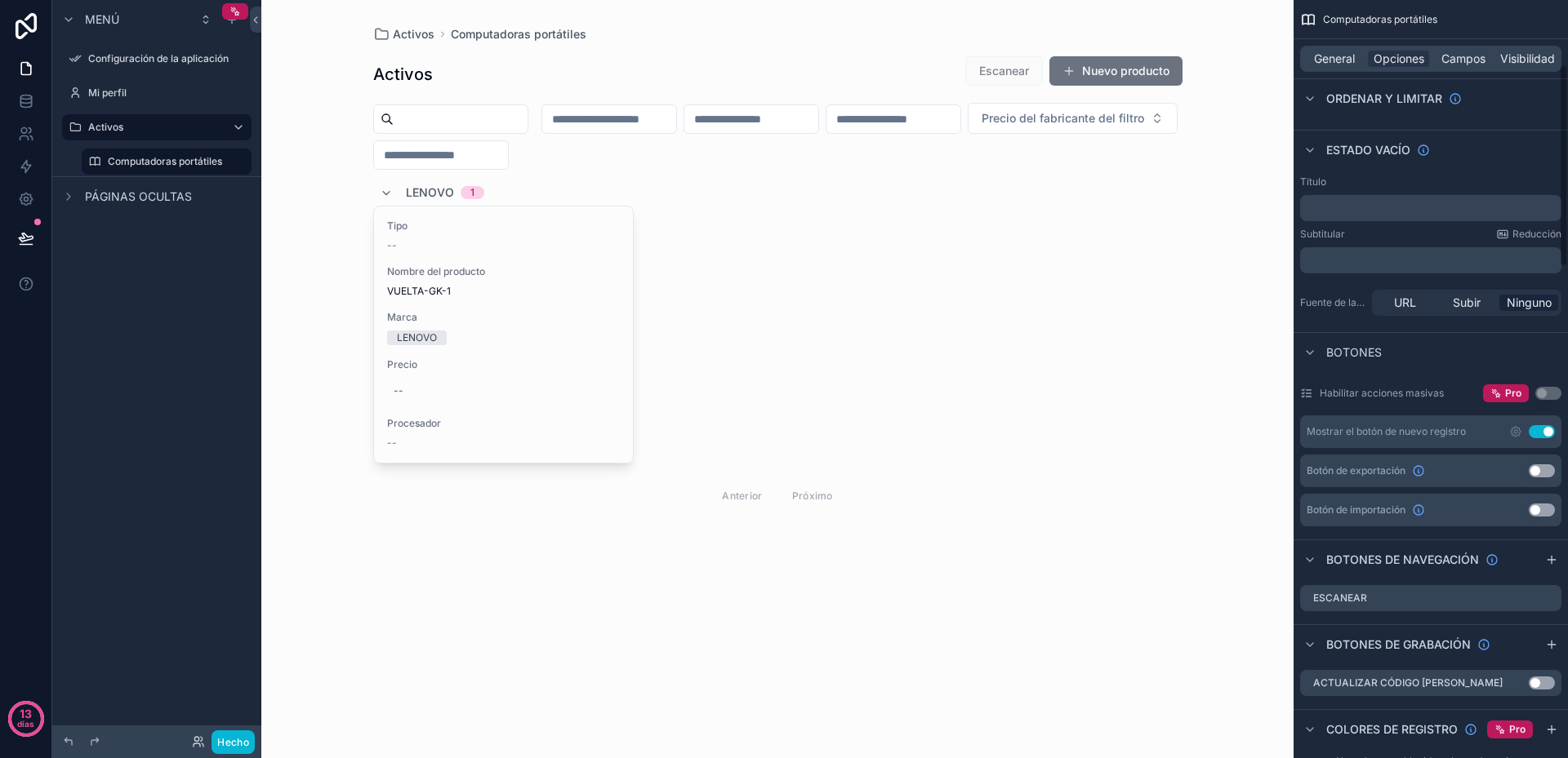
scroll to position [245, 0]
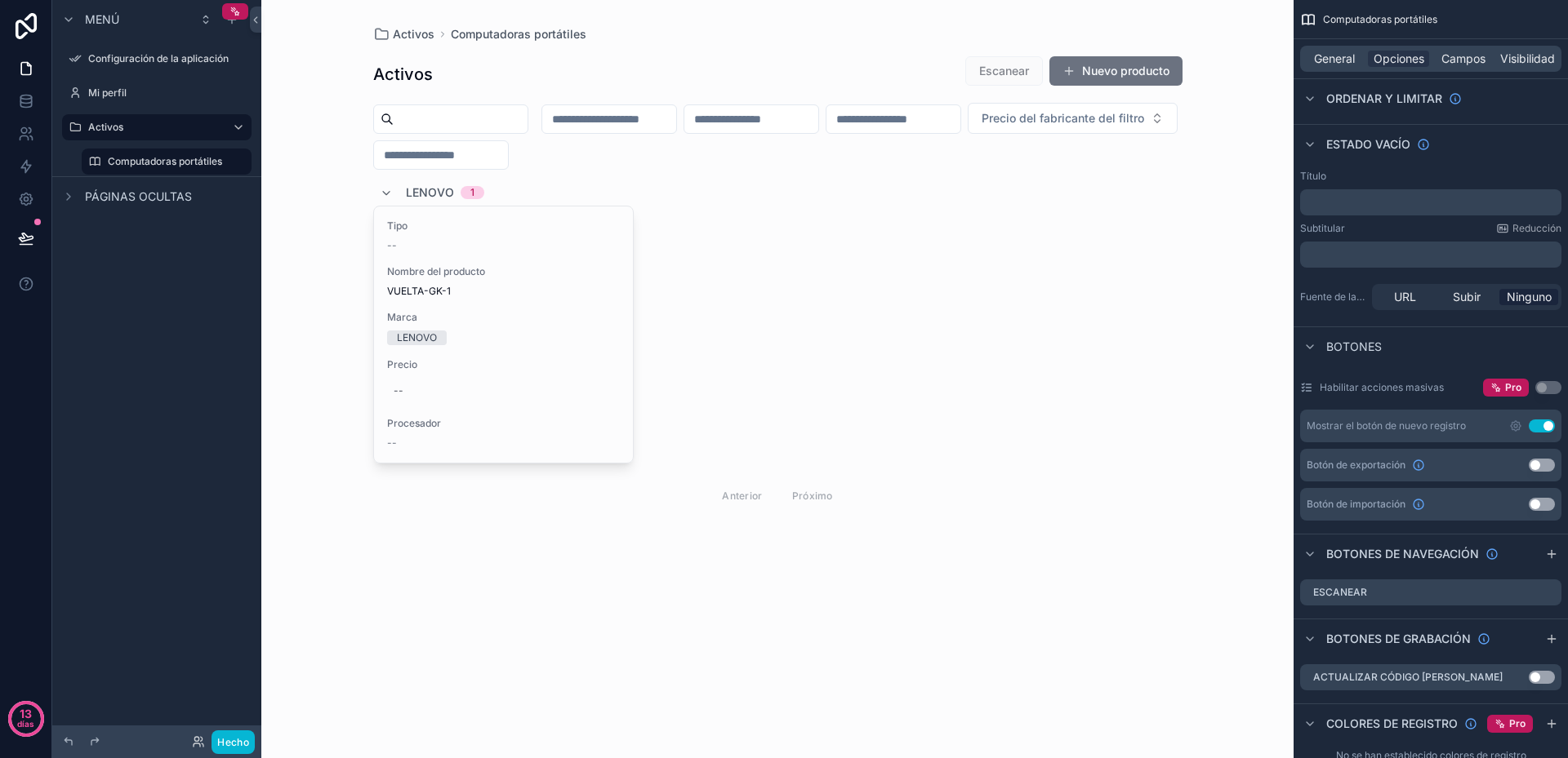
click at [1431, 427] on font "Mostrar el botón de nuevo registro" at bounding box center [1386, 426] width 159 height 13
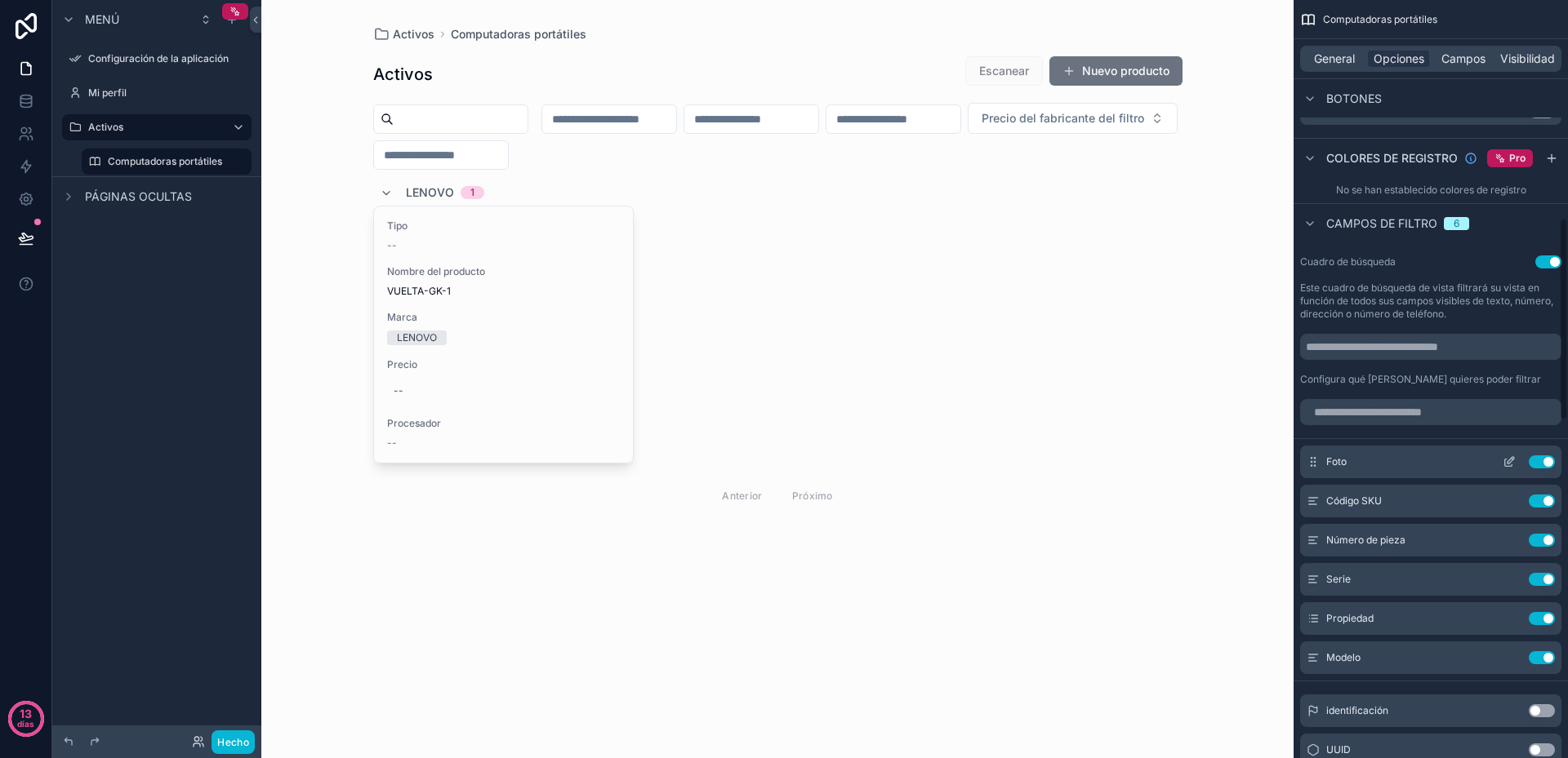
scroll to position [816, 0]
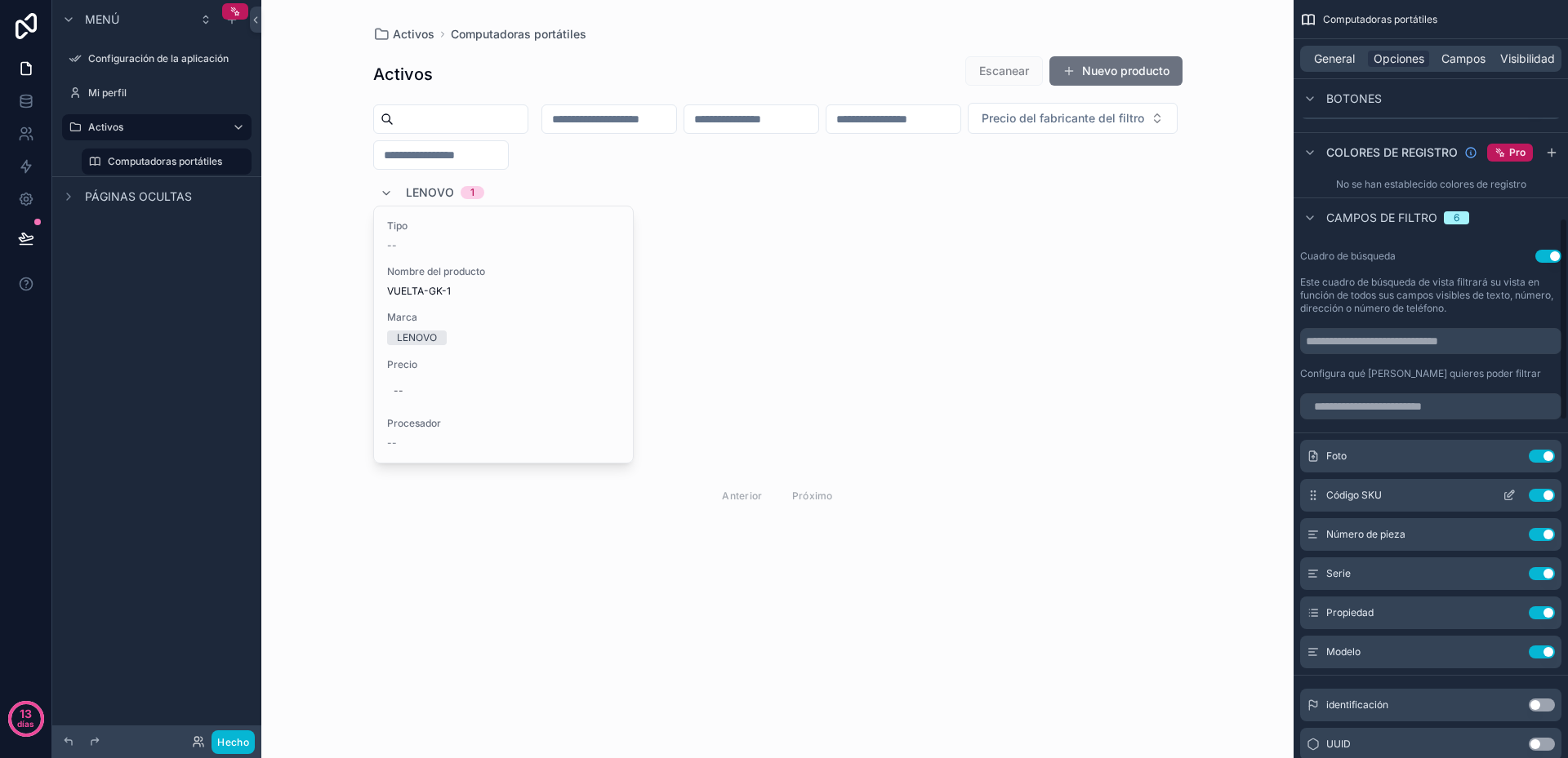
click at [1544, 491] on button "Utilizar configuración" at bounding box center [1541, 495] width 26 height 13
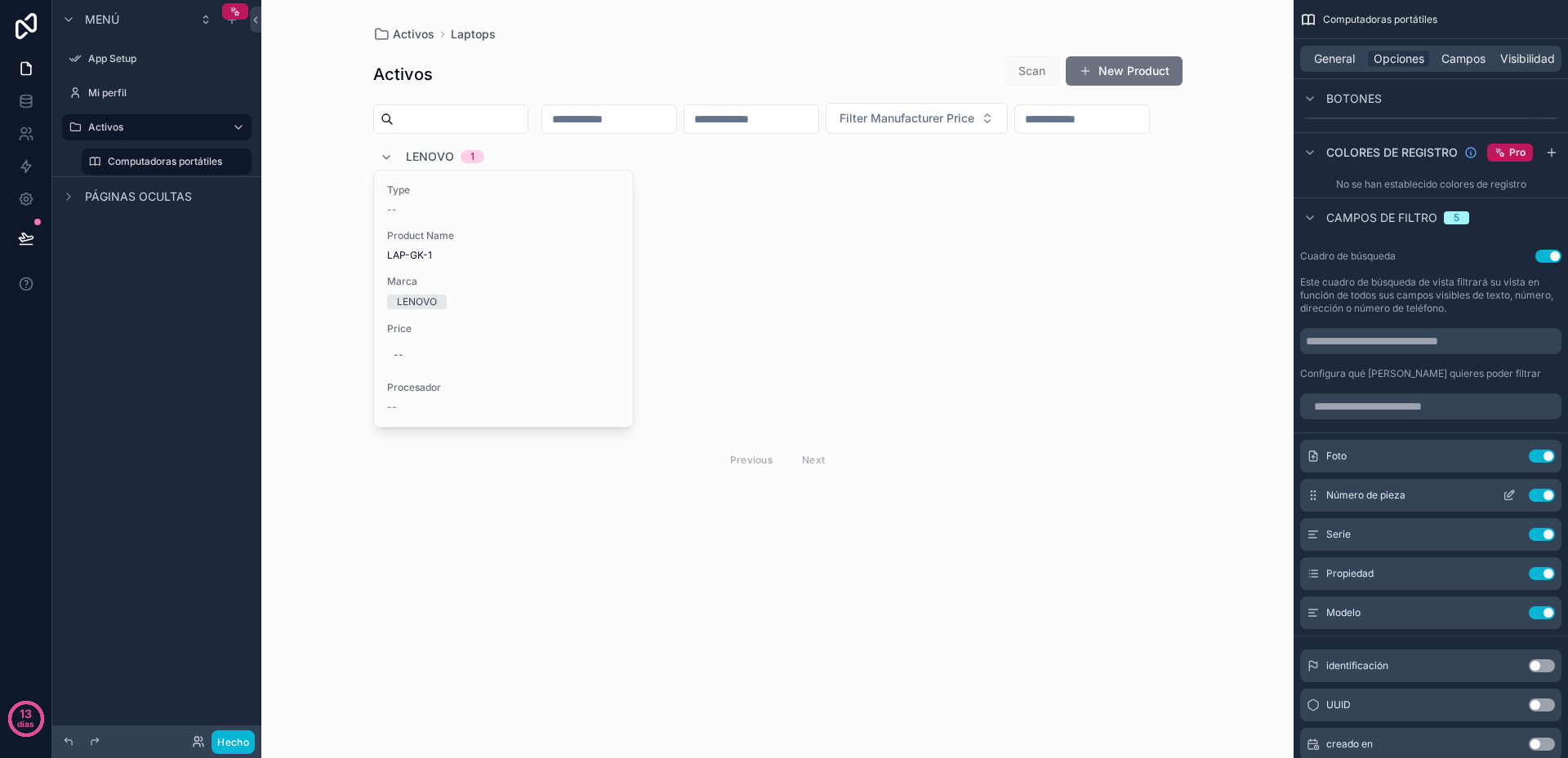
click at [1510, 493] on icon "contenido desplazable" at bounding box center [1510, 493] width 6 height 6
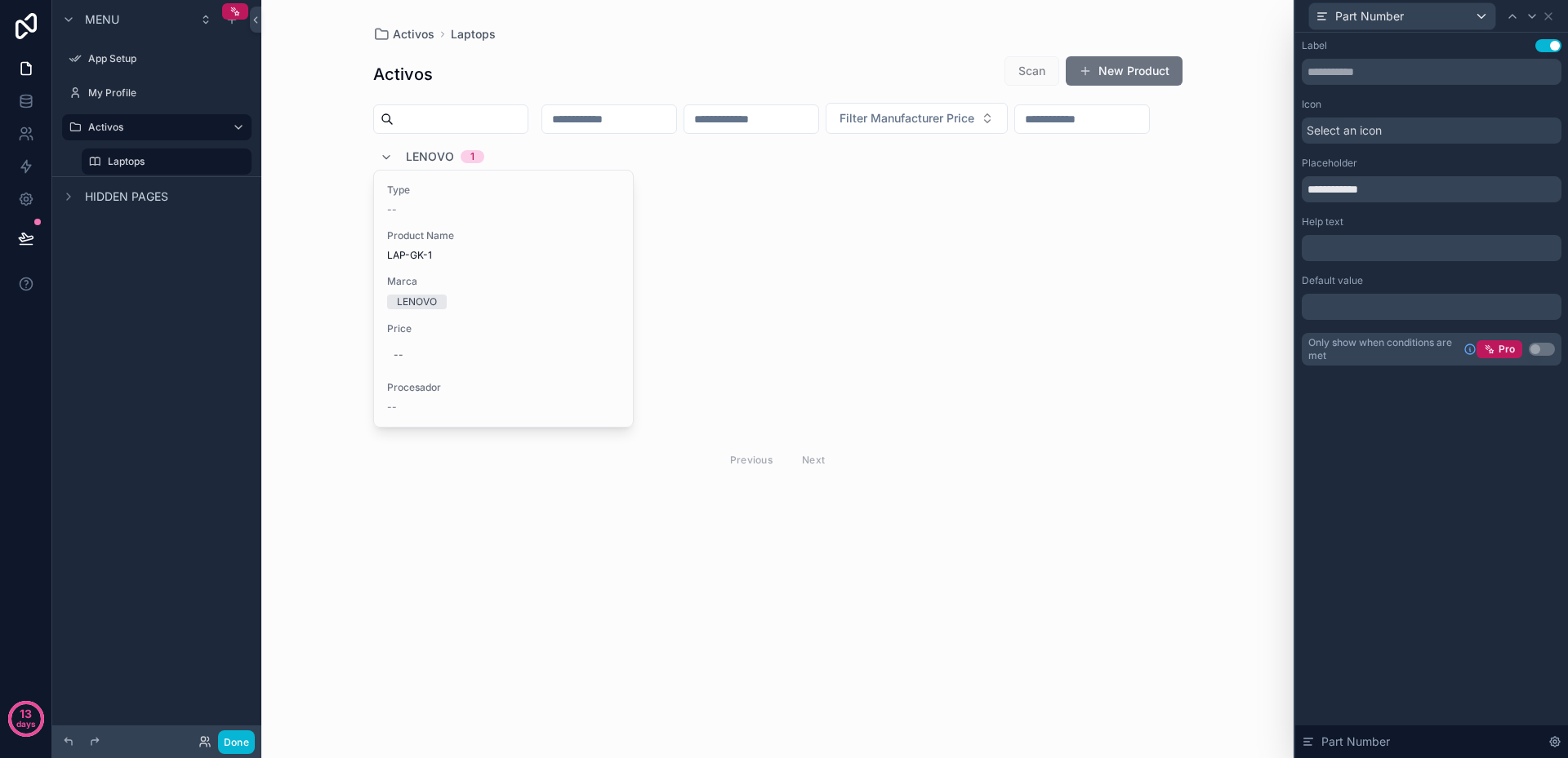
click at [1200, 332] on div "Activos Laptops Activos Scan New Product Filter Manufacturer Price LENOVO 1 Typ…" at bounding box center [777, 379] width 1032 height 758
click at [1476, 10] on div "Part Number" at bounding box center [1402, 16] width 186 height 26
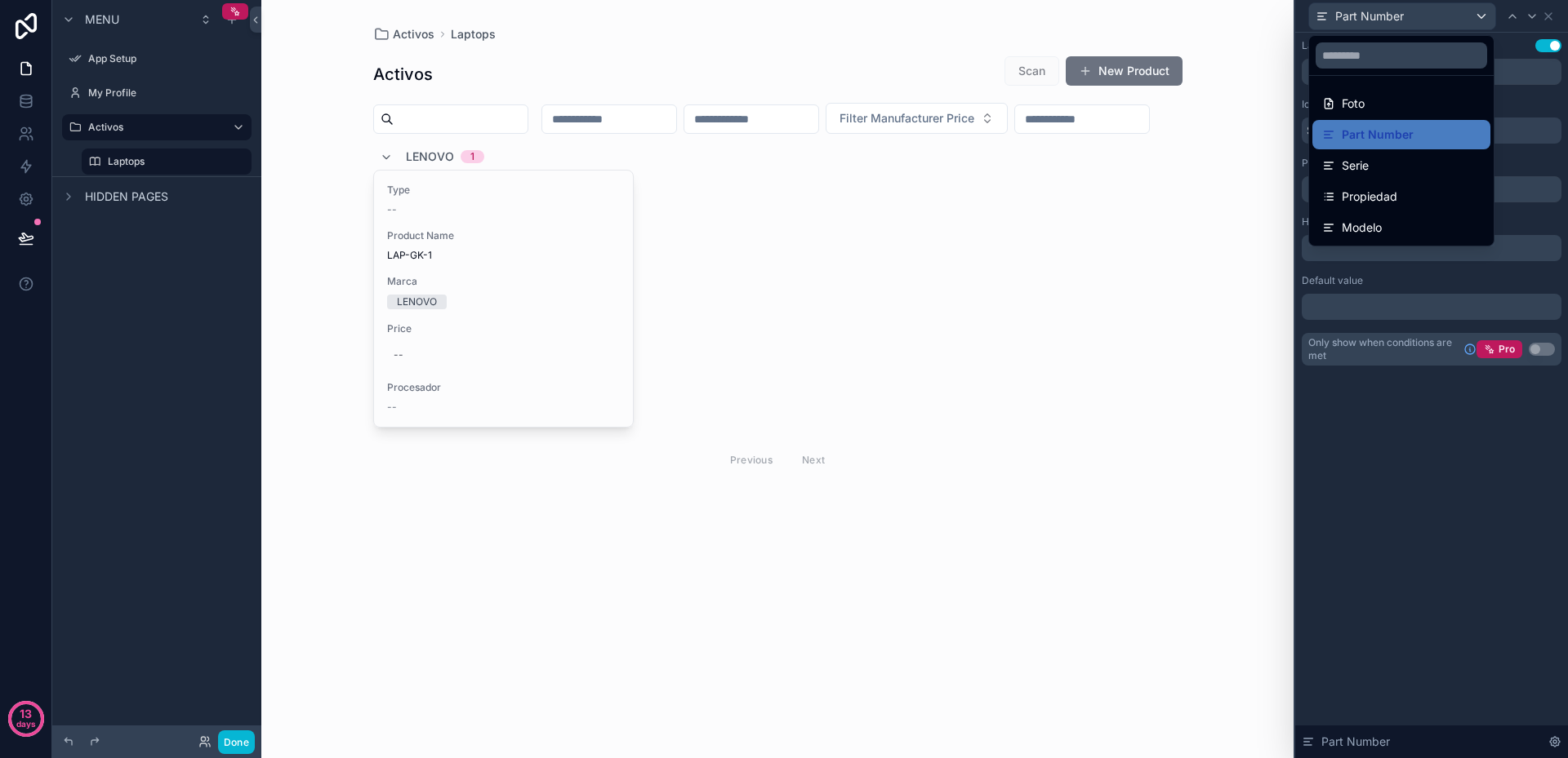
click at [1476, 10] on div at bounding box center [1431, 379] width 273 height 758
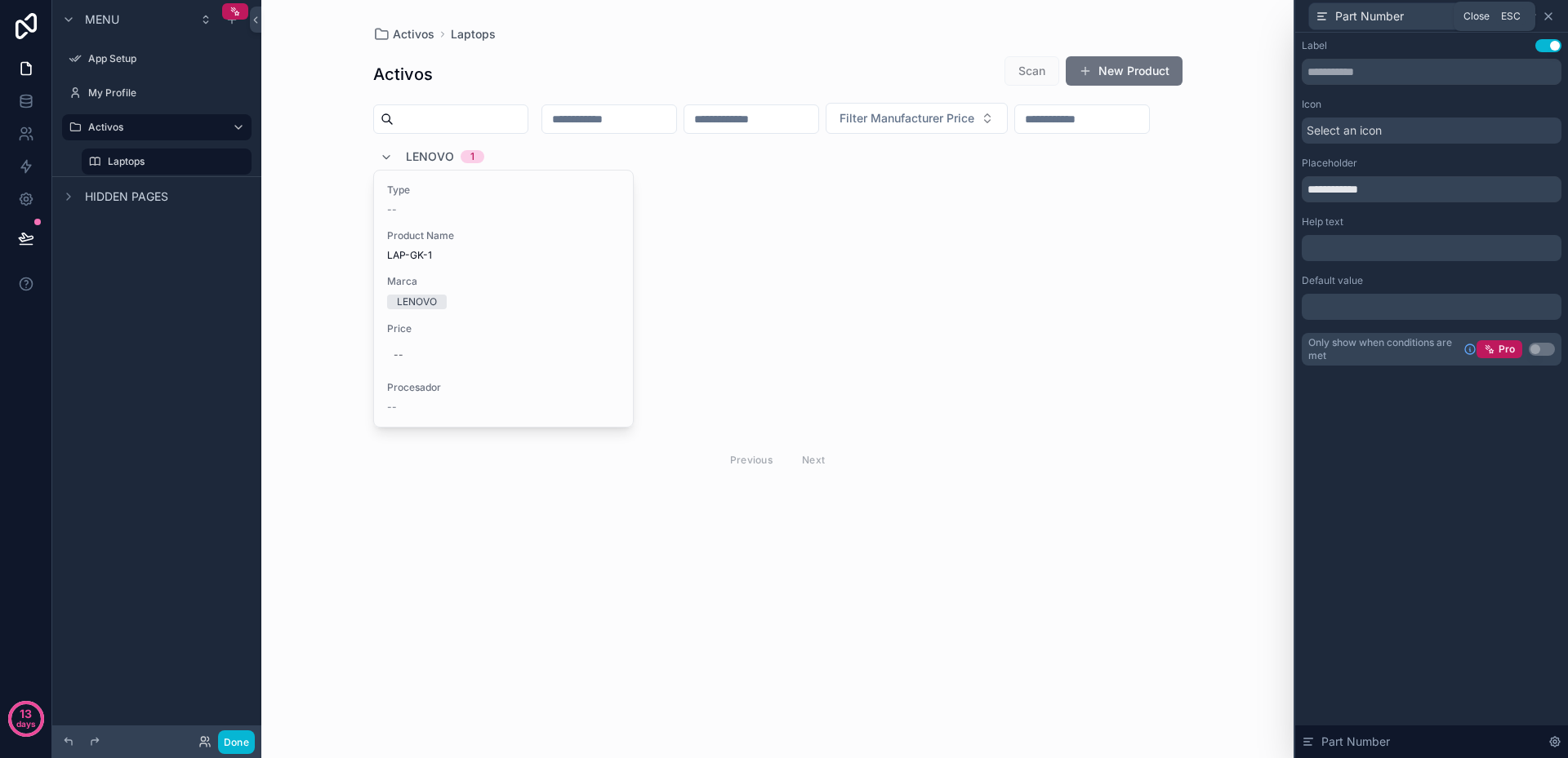
click at [1553, 16] on icon at bounding box center [1548, 16] width 13 height 13
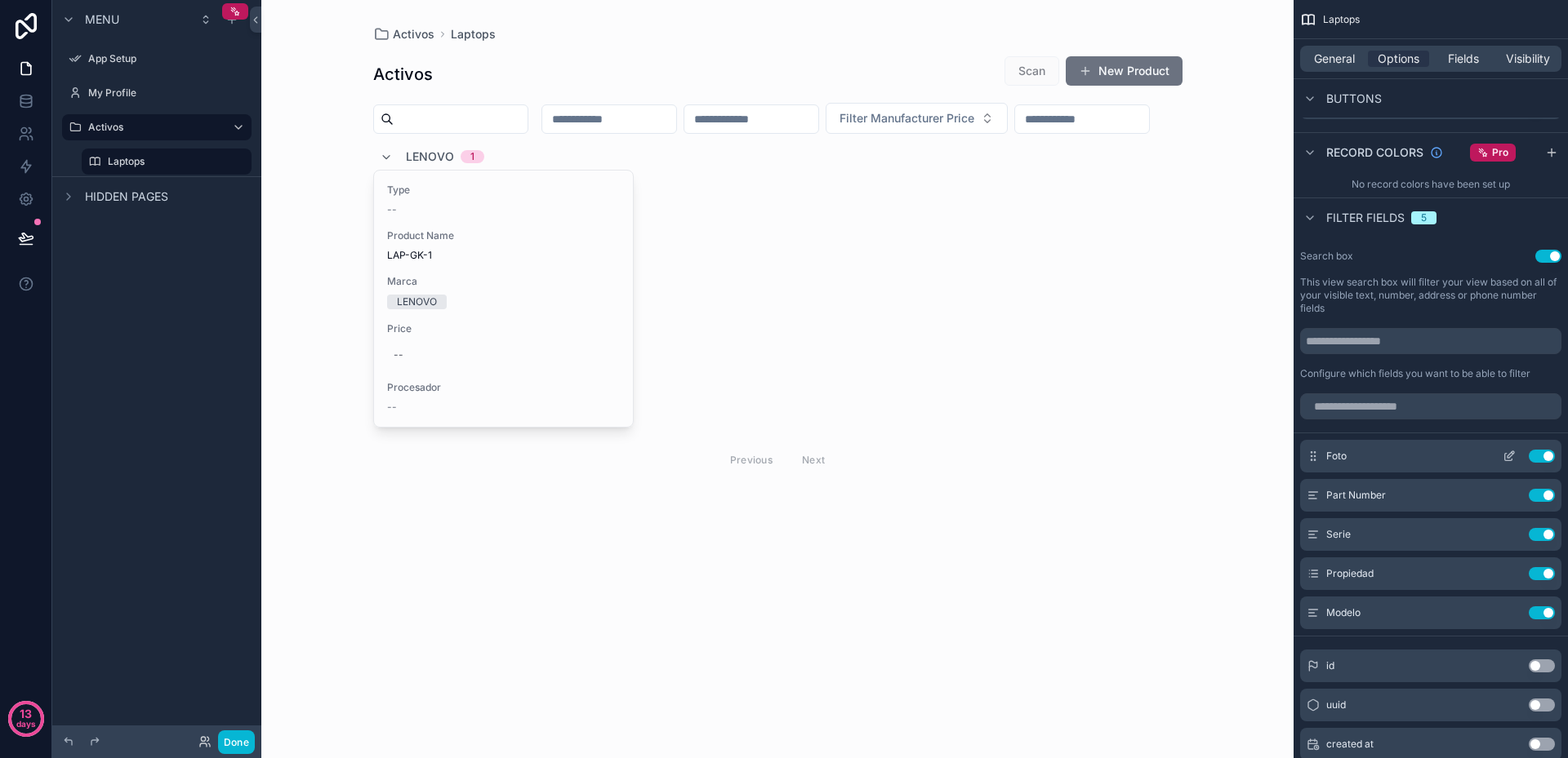
click at [1540, 455] on button "Use setting" at bounding box center [1541, 456] width 26 height 13
click at [1541, 459] on button "Use setting" at bounding box center [1541, 456] width 26 height 13
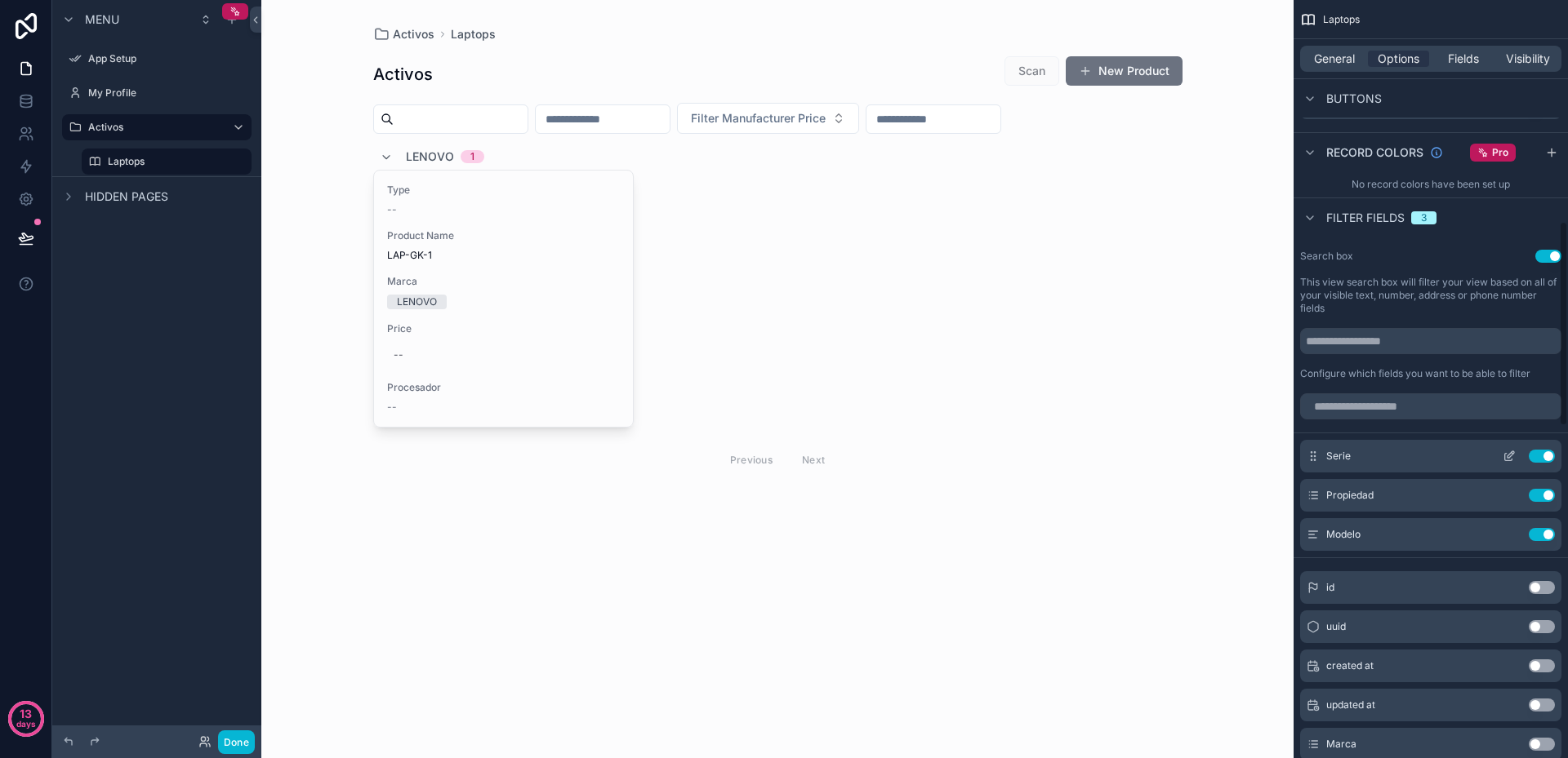
click at [1540, 457] on button "Use setting" at bounding box center [1541, 456] width 26 height 13
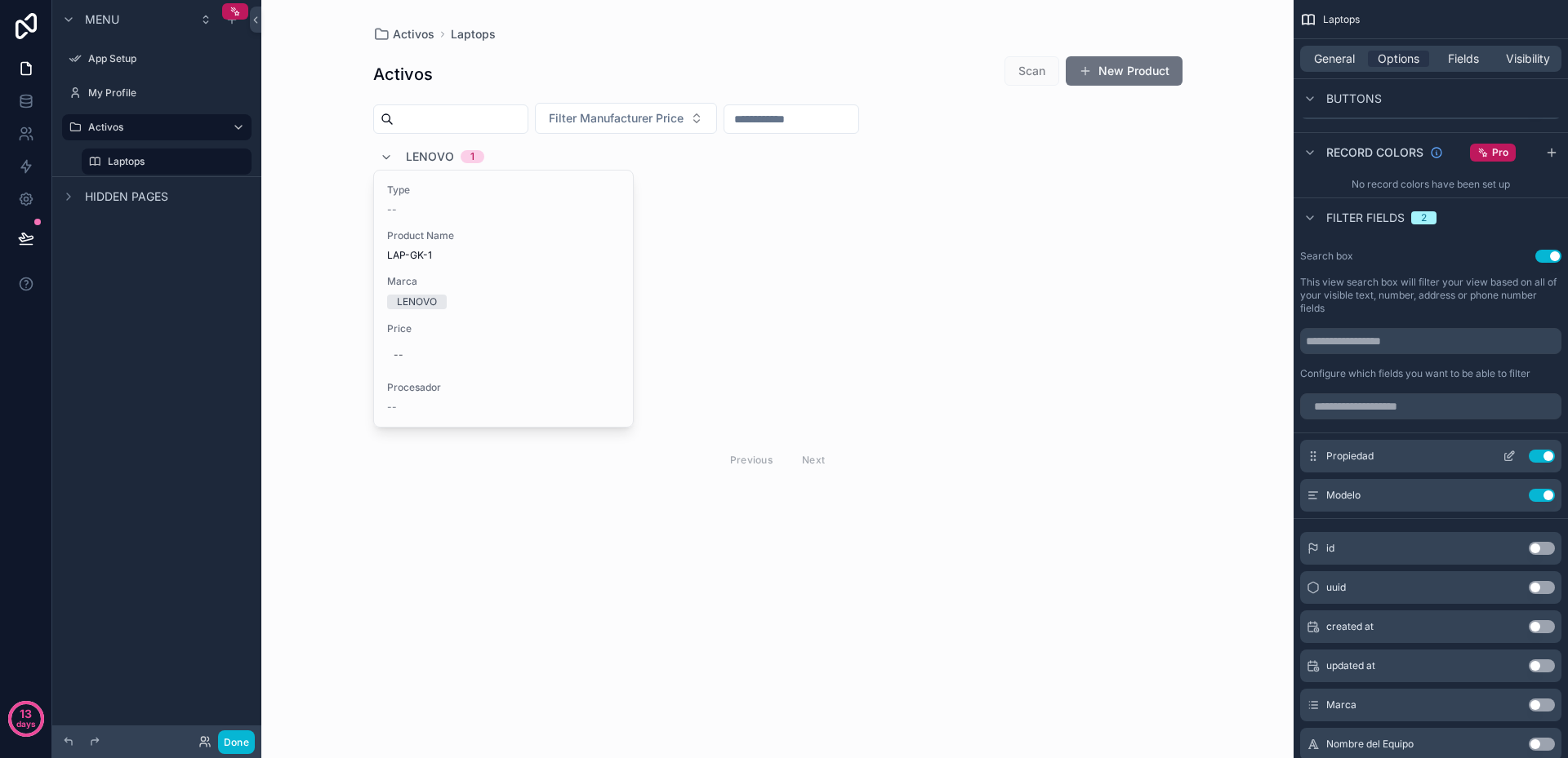
click at [1538, 454] on button "Use setting" at bounding box center [1541, 456] width 26 height 13
click at [1542, 452] on button "Use setting" at bounding box center [1541, 456] width 26 height 13
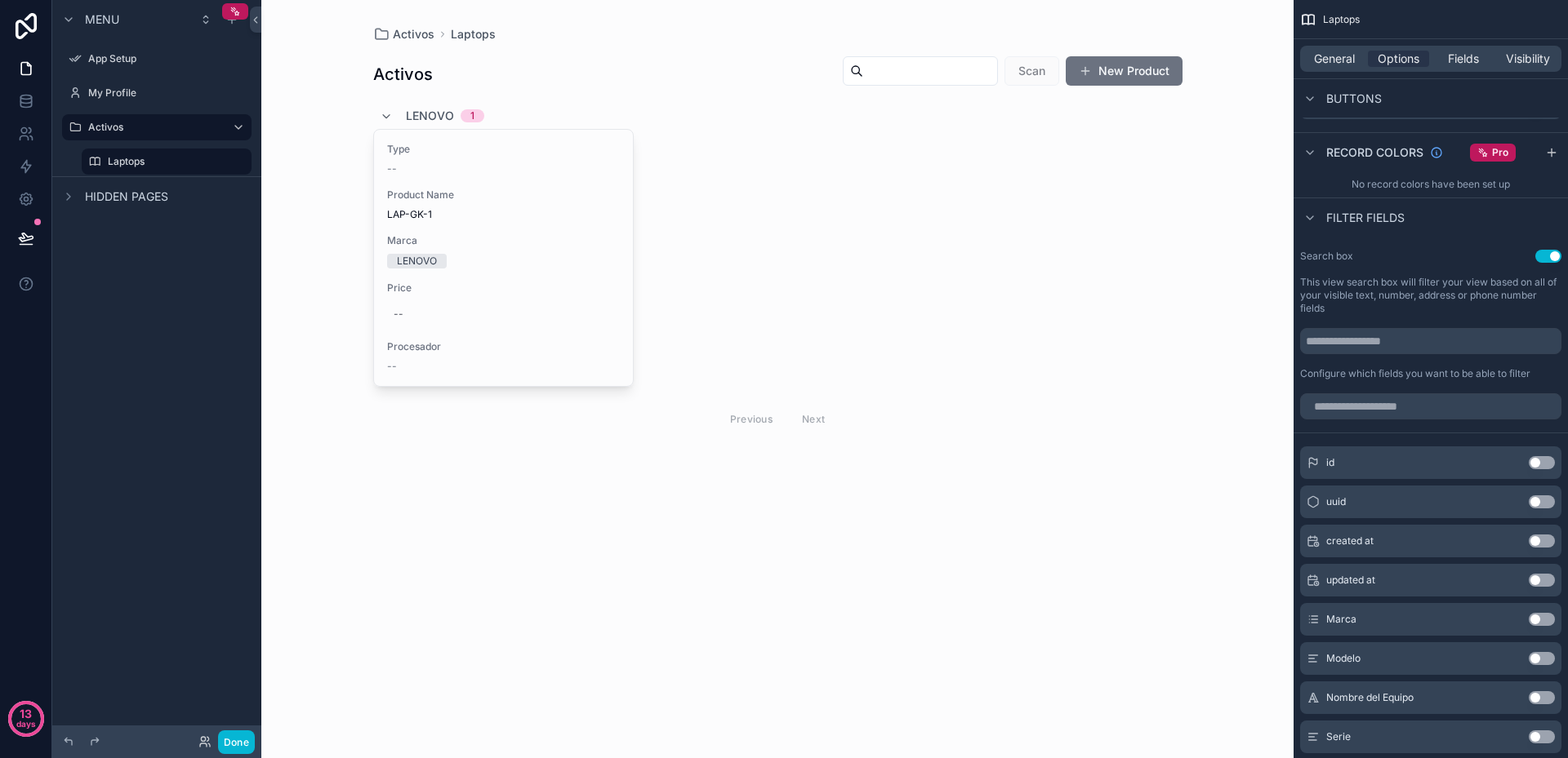
click at [1544, 256] on button "Use setting" at bounding box center [1548, 256] width 26 height 13
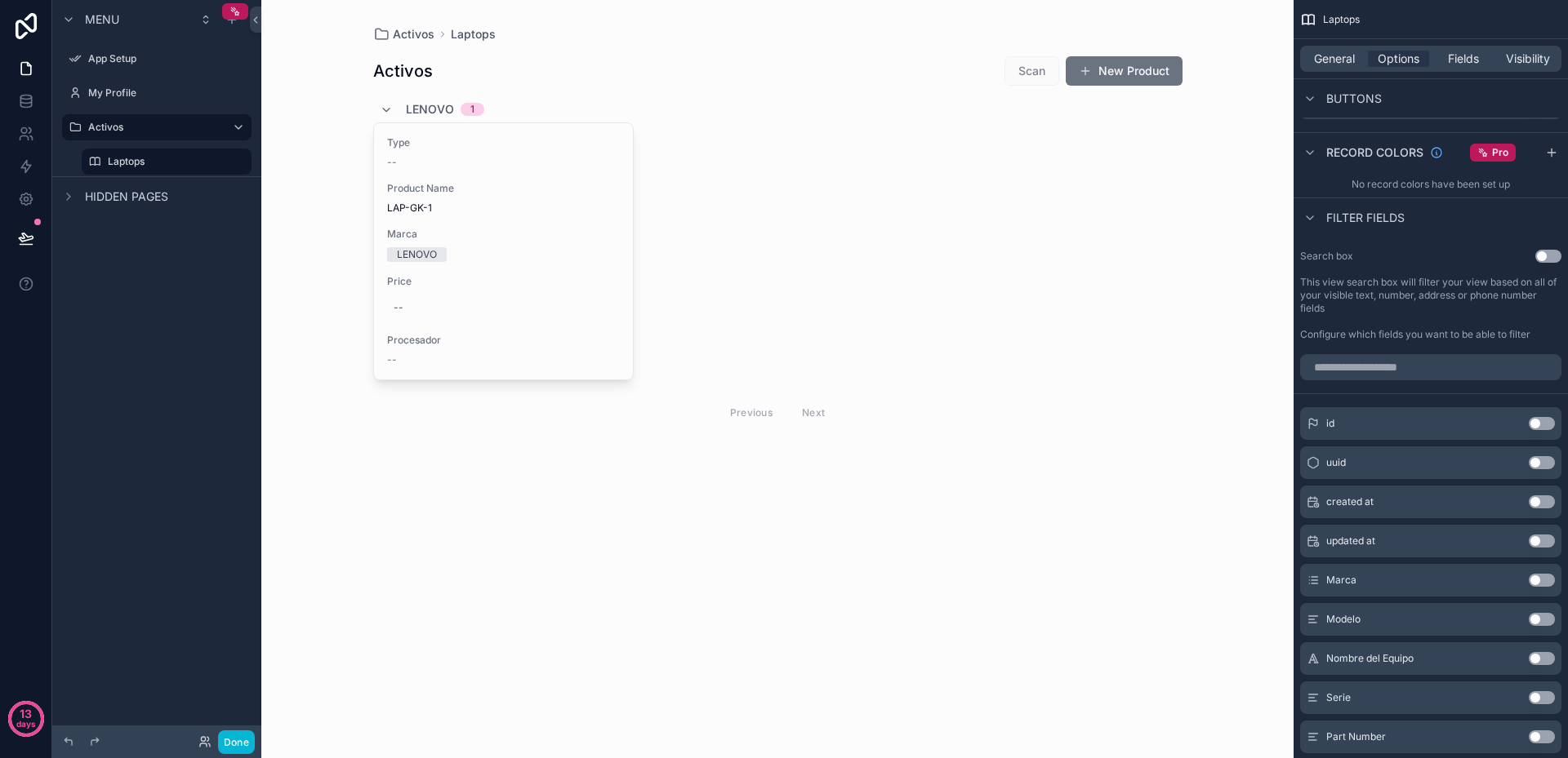
click at [1544, 259] on button "Use setting" at bounding box center [1548, 256] width 26 height 13
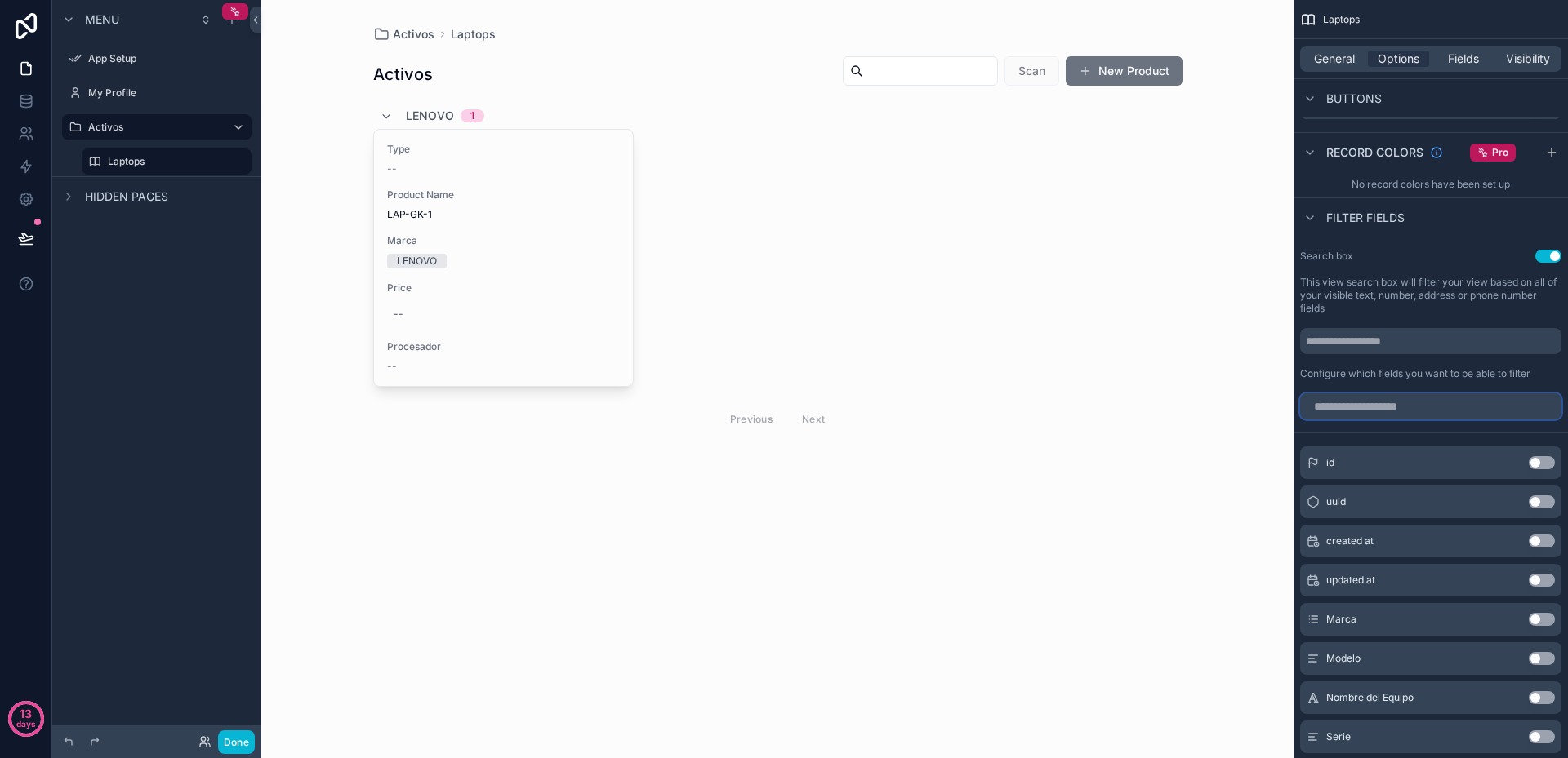
click at [1418, 413] on input "scrollable content" at bounding box center [1431, 406] width 261 height 26
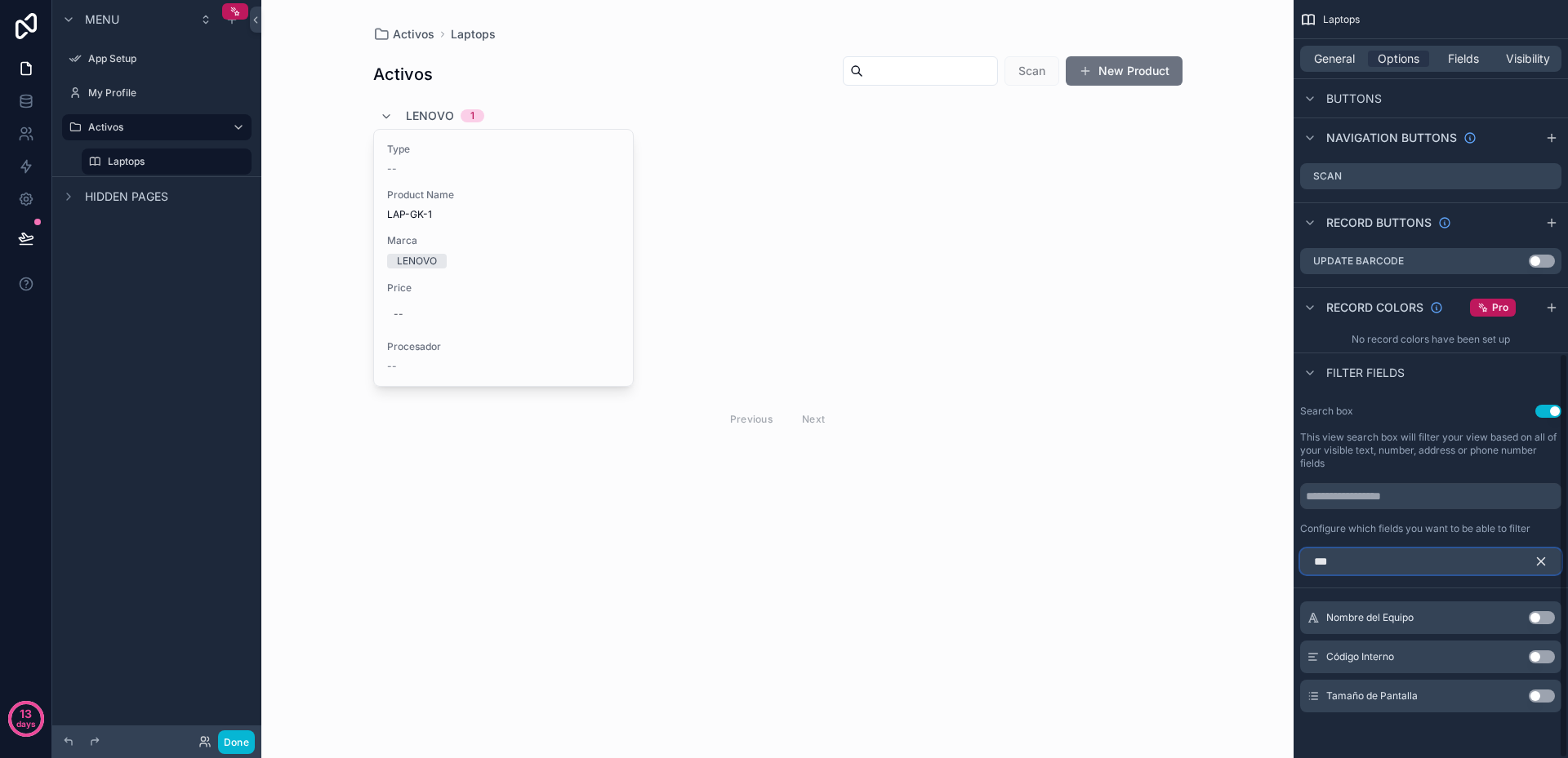
scroll to position [583, 0]
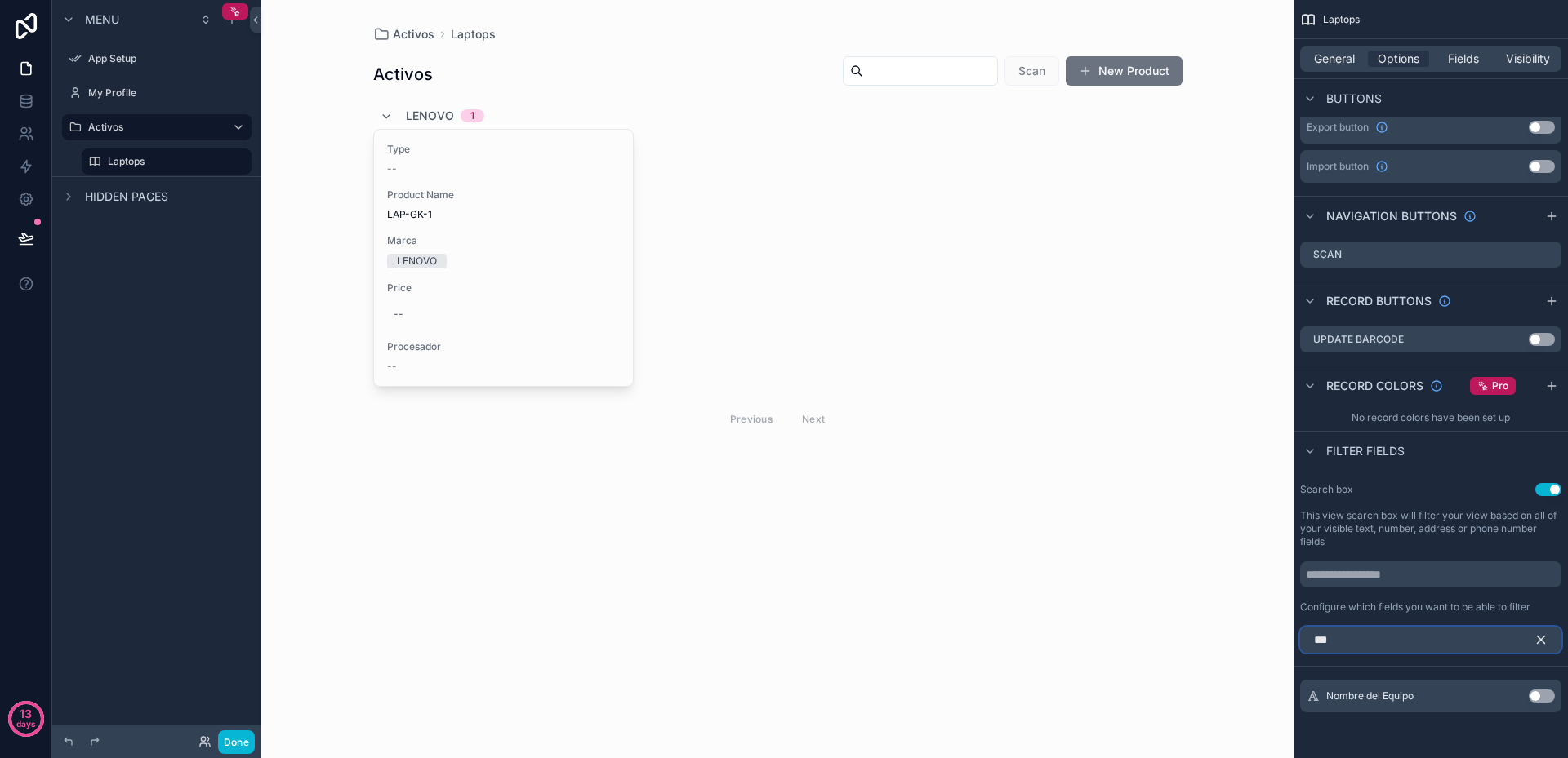
type input "***"
click at [1540, 698] on button "Use setting" at bounding box center [1541, 696] width 26 height 13
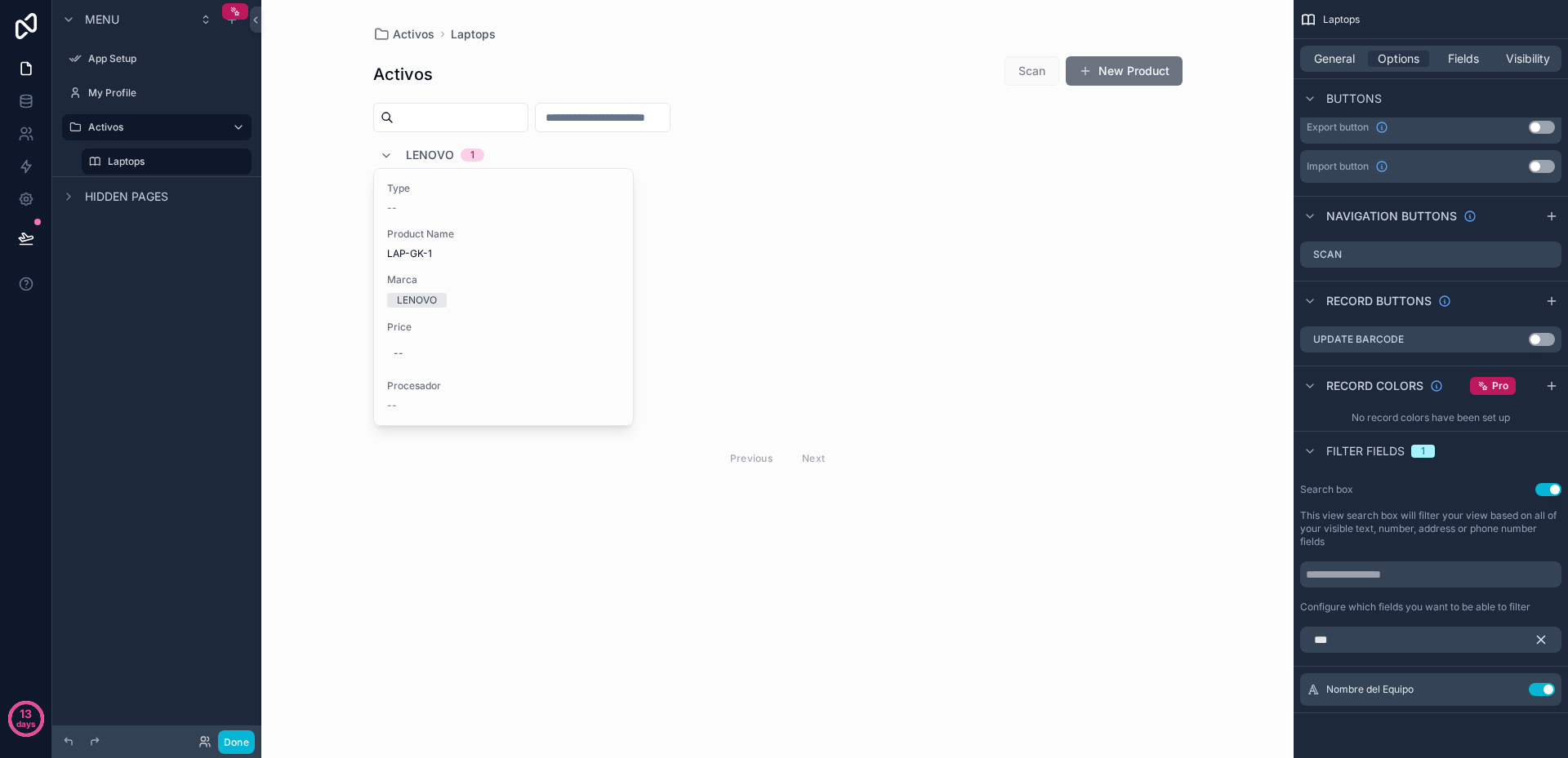
click at [1542, 640] on icon "scrollable content" at bounding box center [1541, 640] width 7 height 7
click at [1537, 691] on button "Use setting" at bounding box center [1541, 690] width 26 height 13
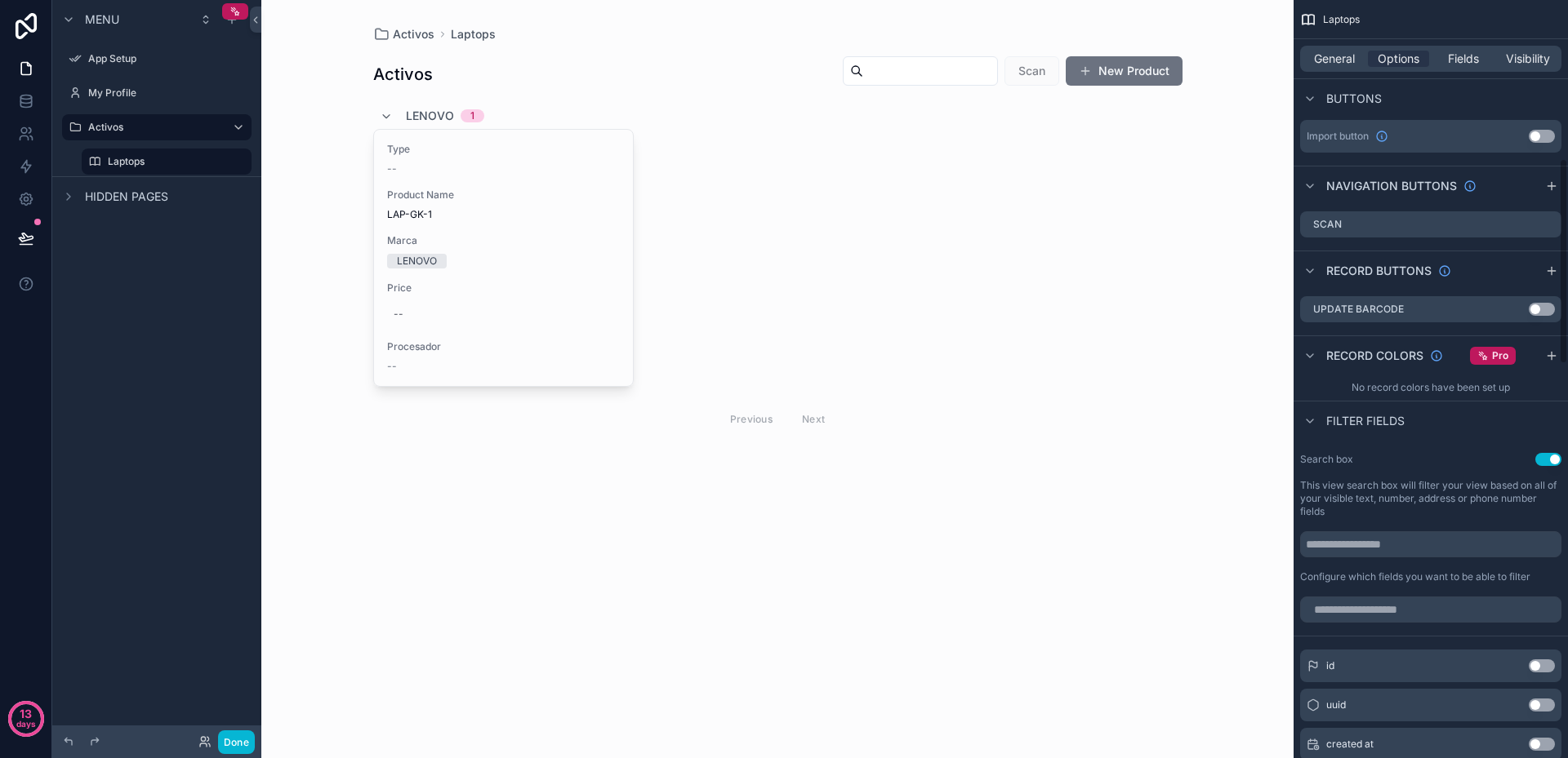
scroll to position [665, 0]
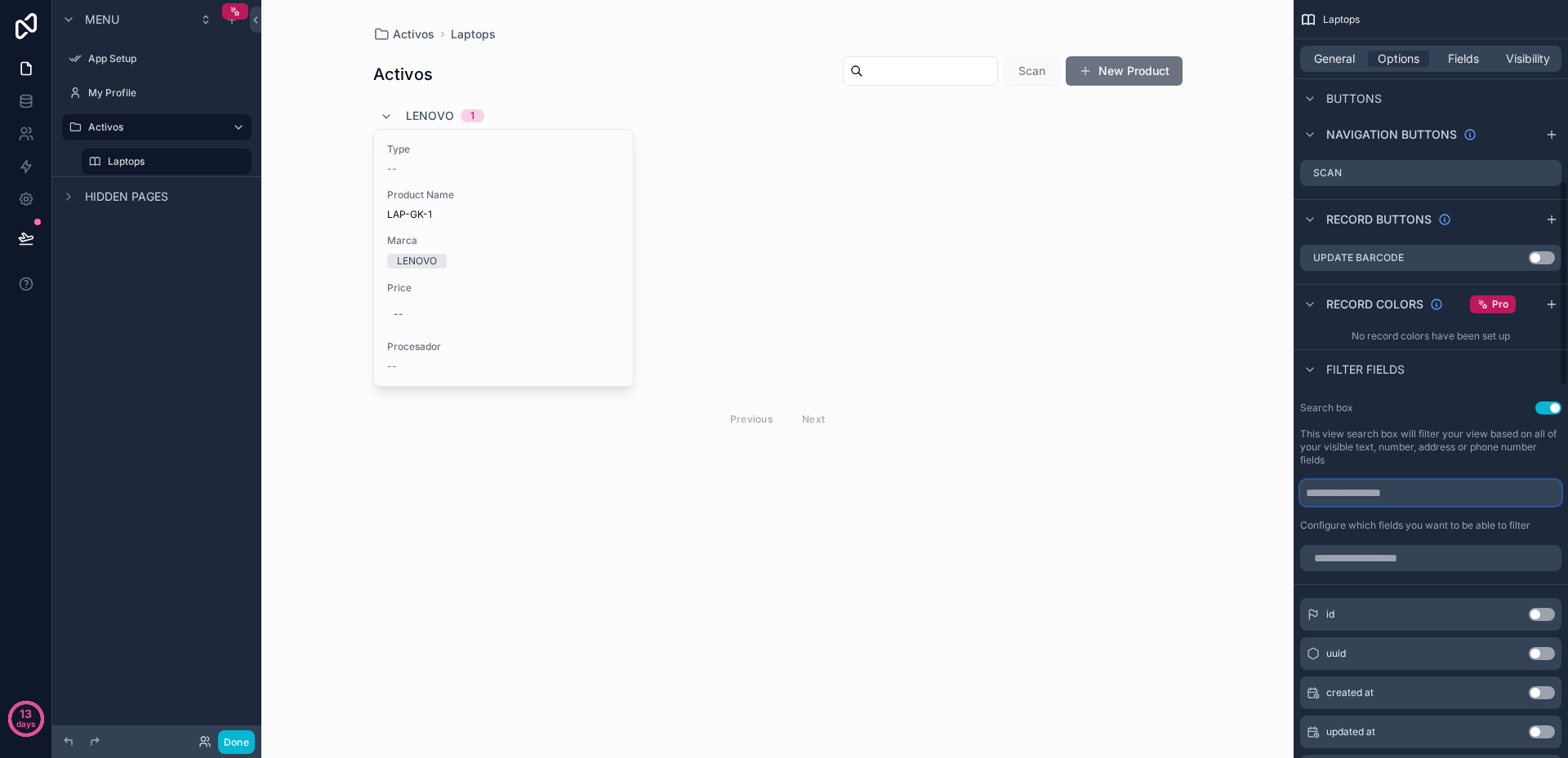
click at [1390, 489] on input "scrollable content" at bounding box center [1431, 492] width 261 height 26
type input "*"
type input "******"
click at [1400, 551] on input "scrollable content" at bounding box center [1431, 558] width 261 height 26
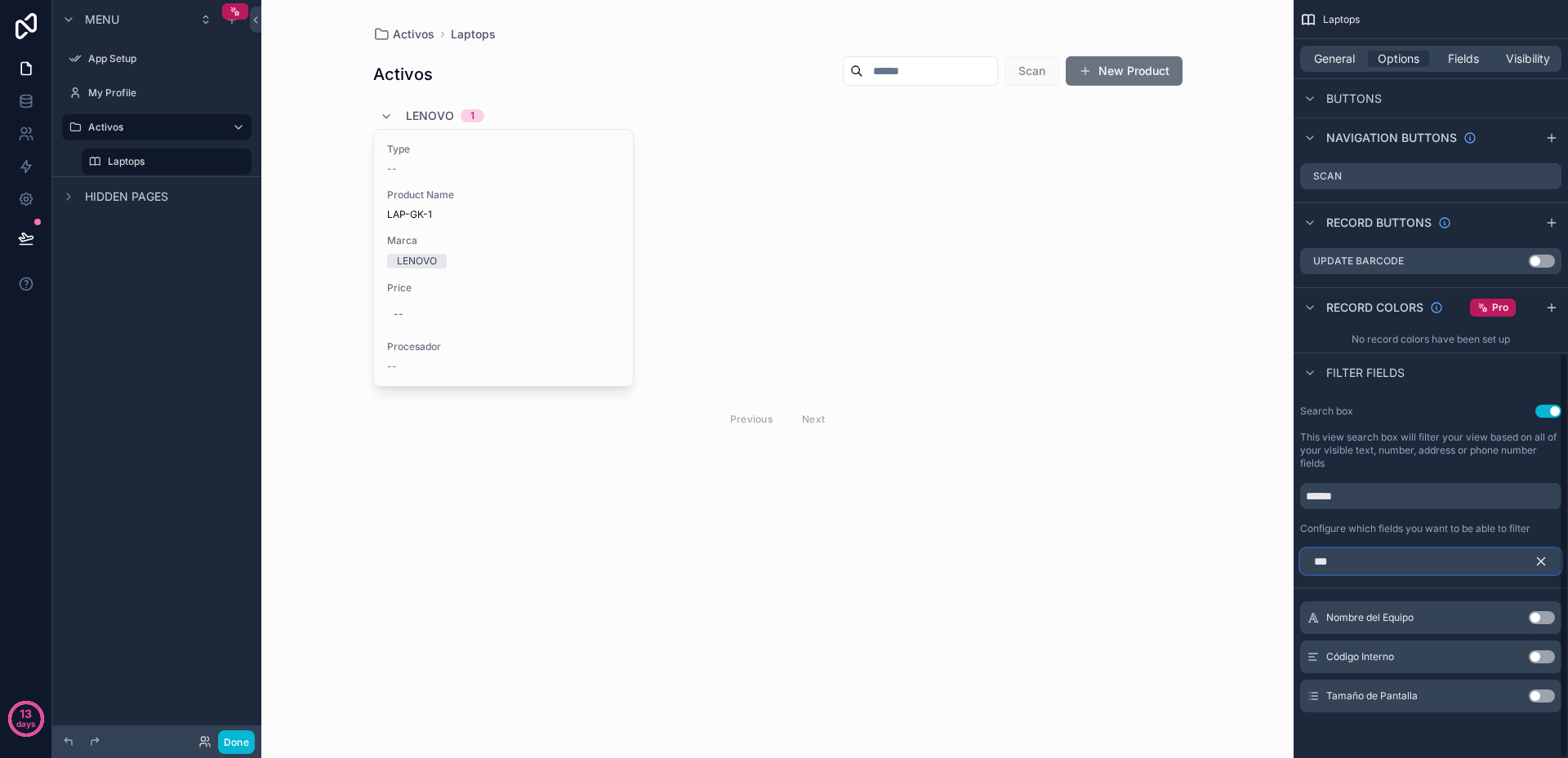
scroll to position [583, 0]
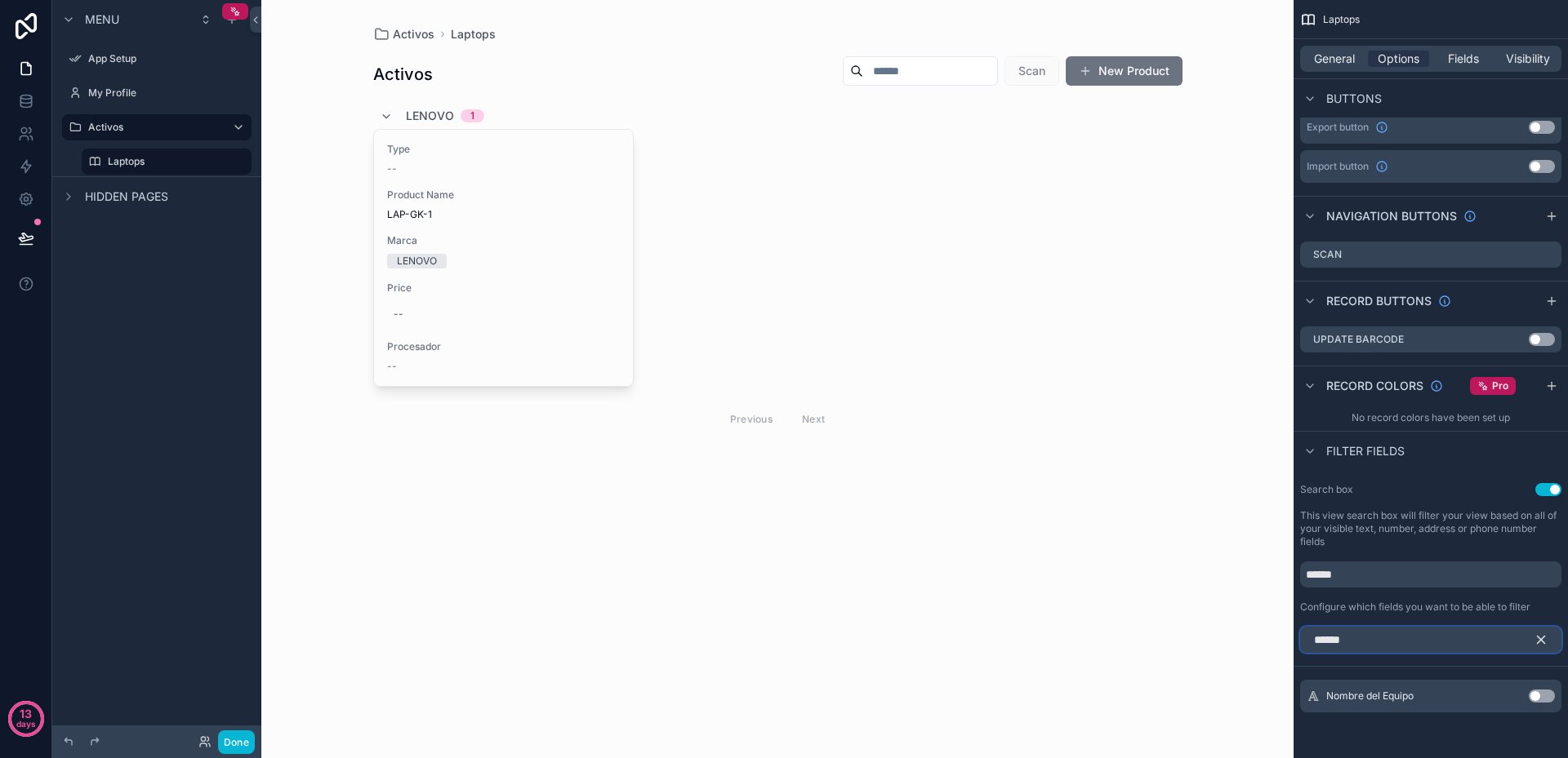
type input "******"
click at [1546, 696] on button "Use setting" at bounding box center [1541, 696] width 26 height 13
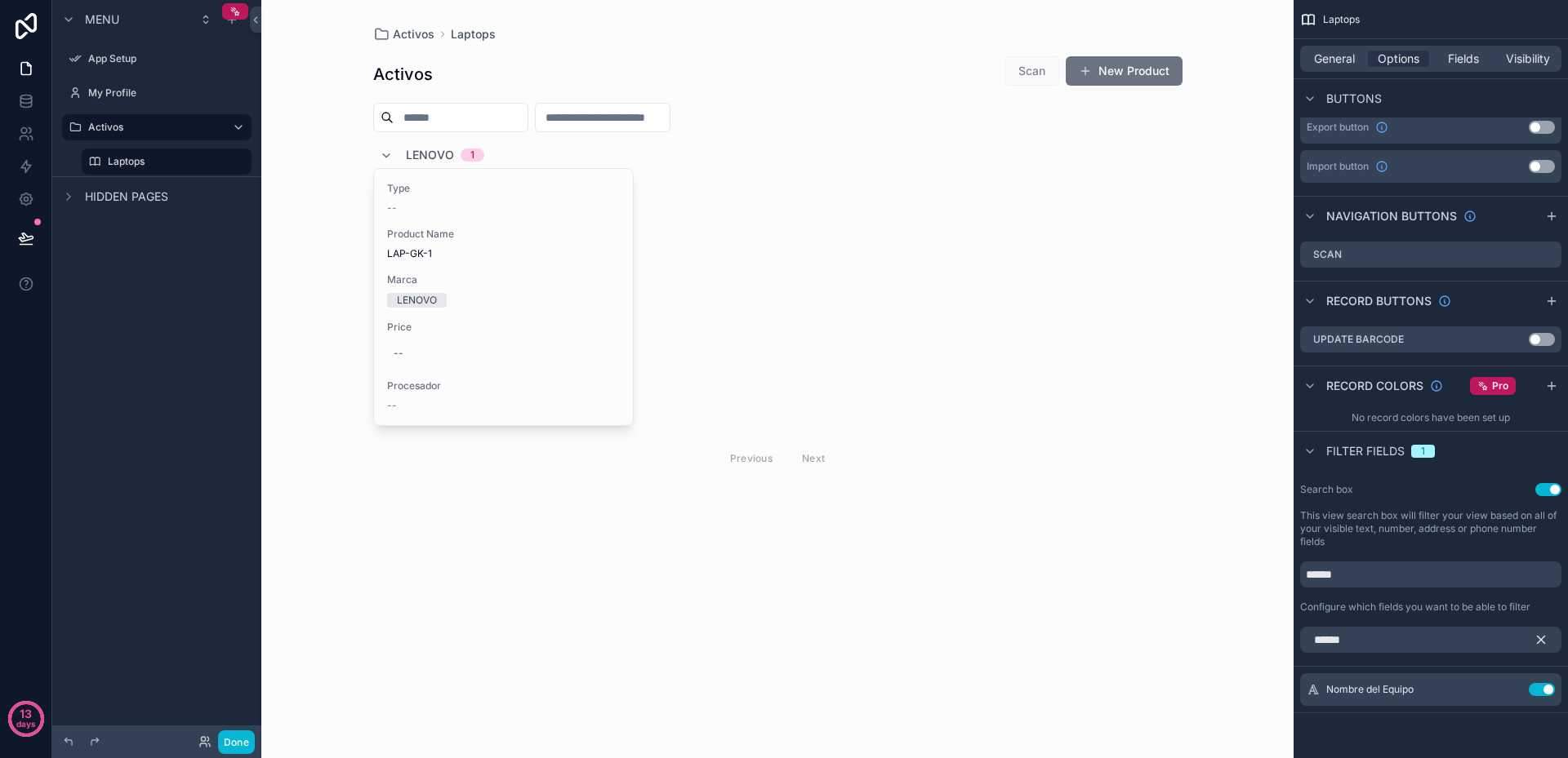
click at [654, 112] on input "scrollable content" at bounding box center [602, 117] width 134 height 22
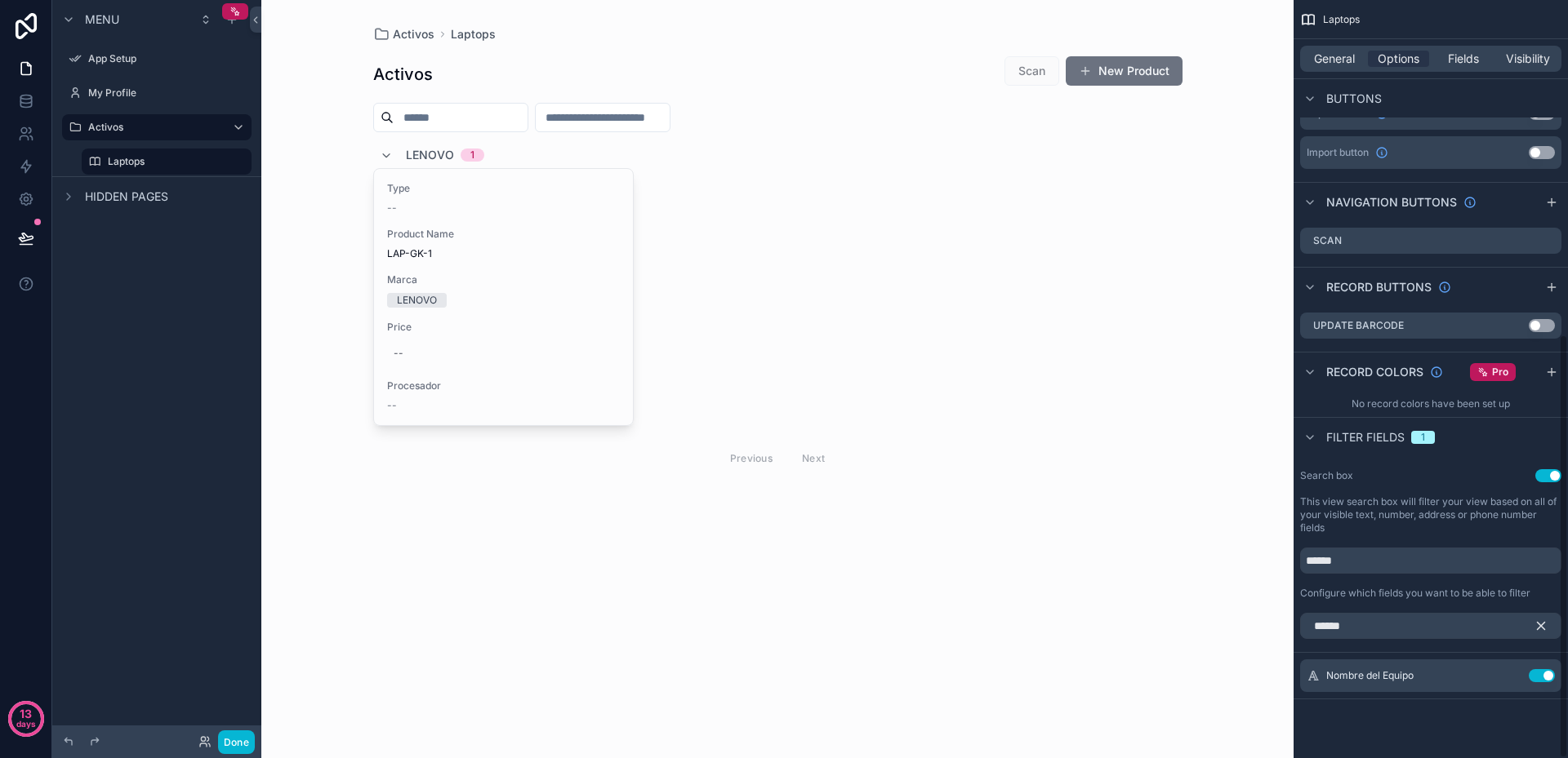
click at [1544, 622] on icon "scrollable content" at bounding box center [1541, 626] width 7 height 7
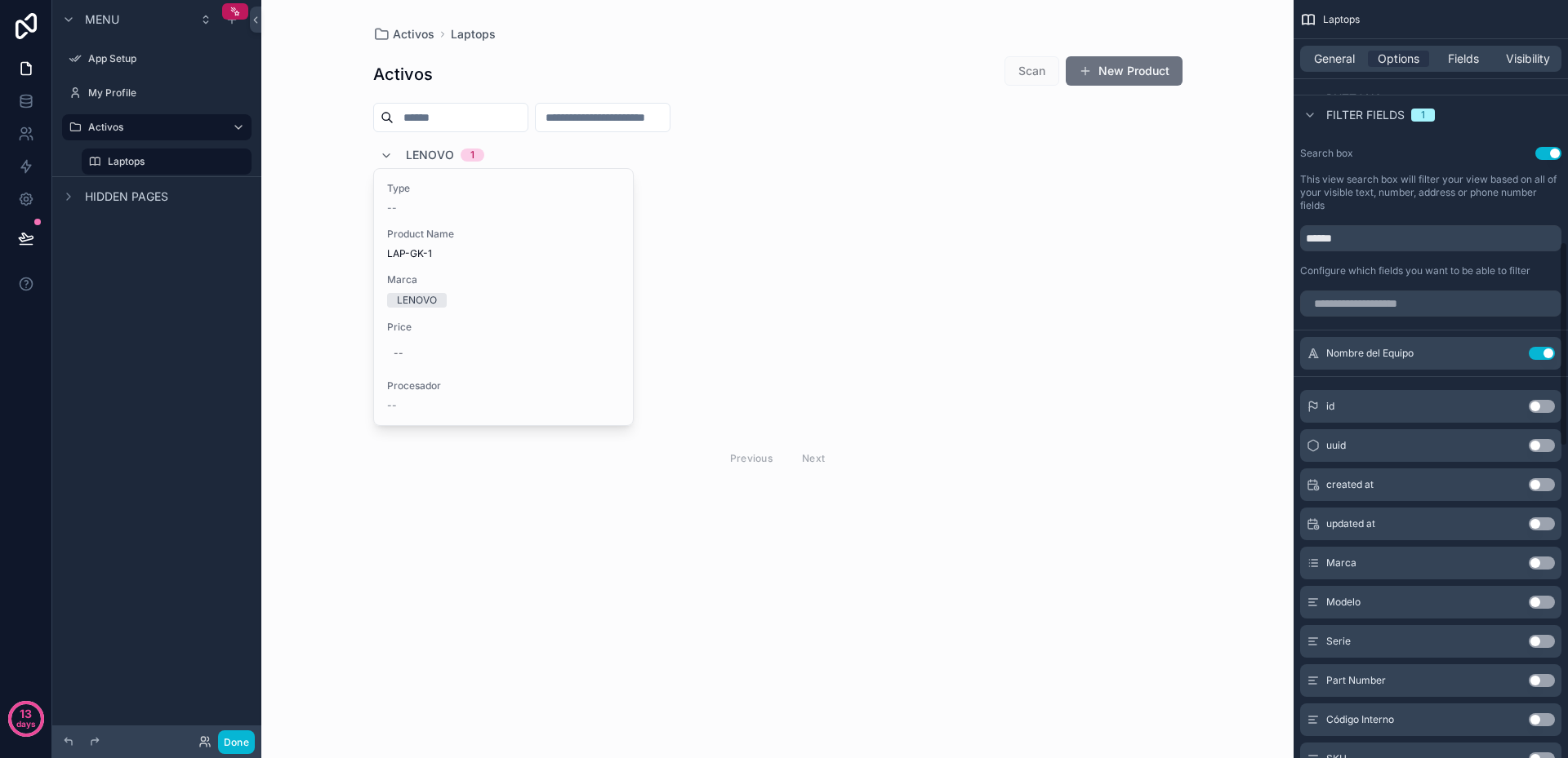
scroll to position [923, 0]
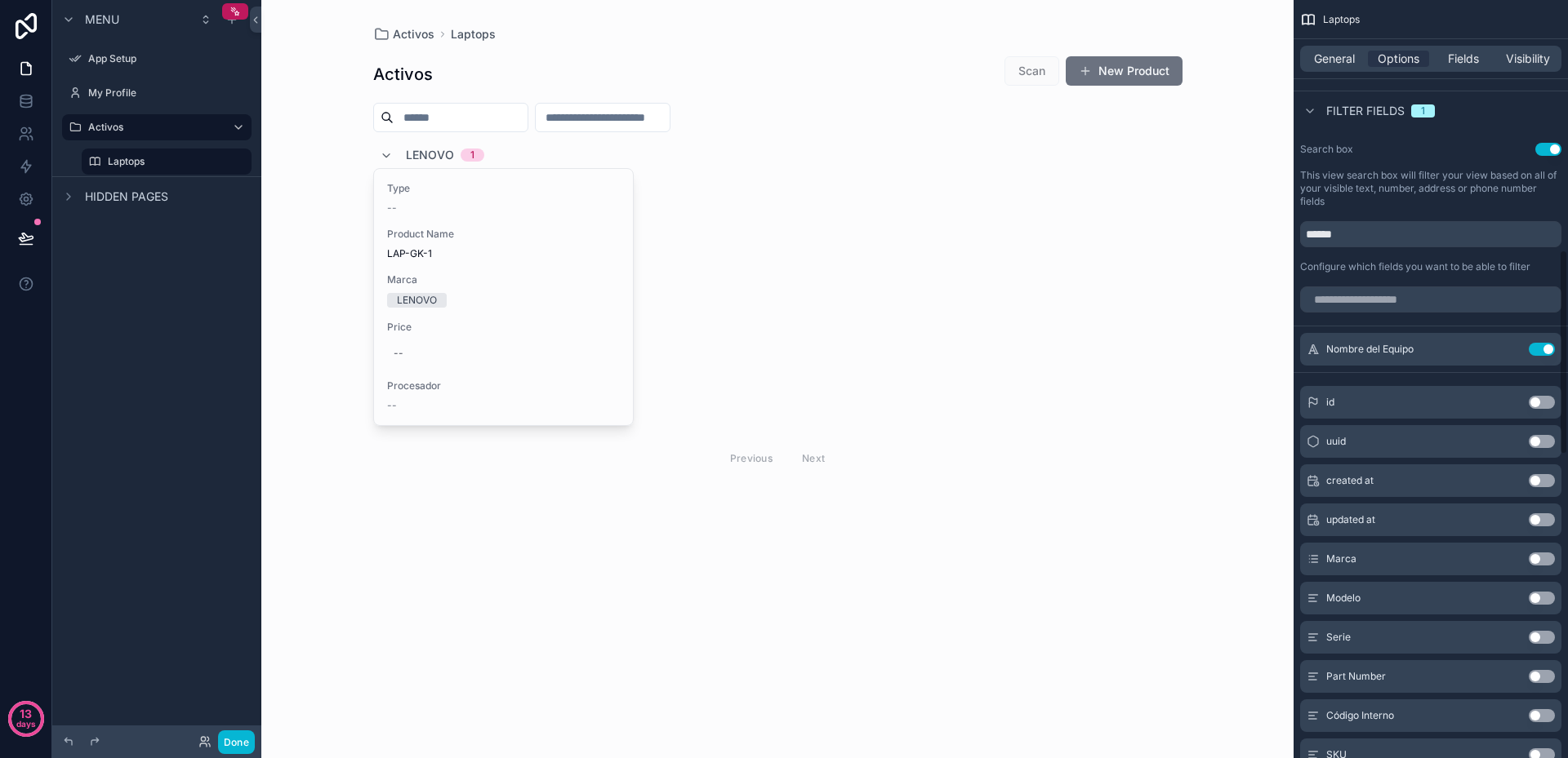
click at [1546, 558] on button "Use setting" at bounding box center [1541, 559] width 26 height 13
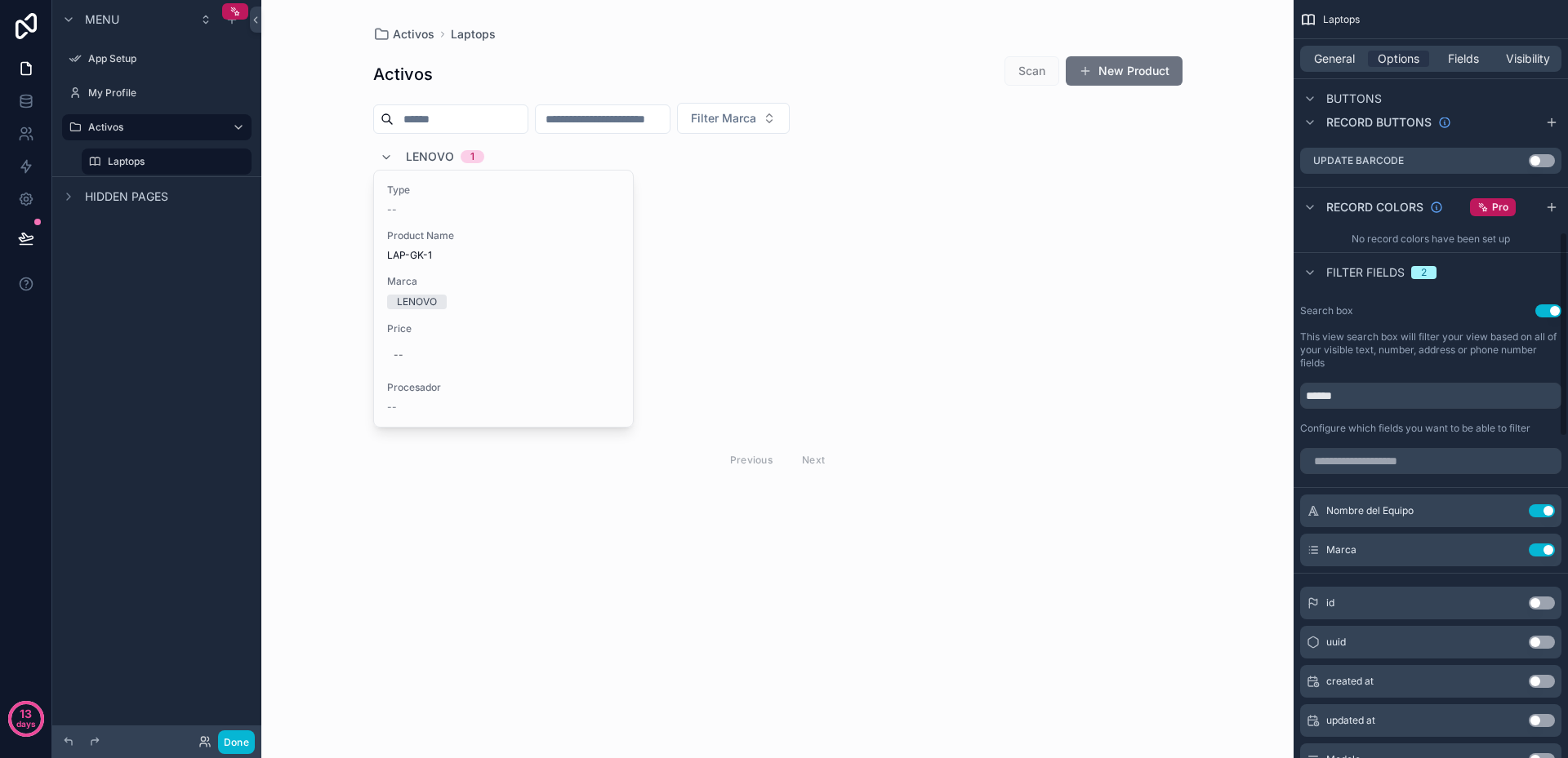
scroll to position [760, 0]
click at [1312, 274] on icon "scrollable content" at bounding box center [1309, 274] width 13 height 13
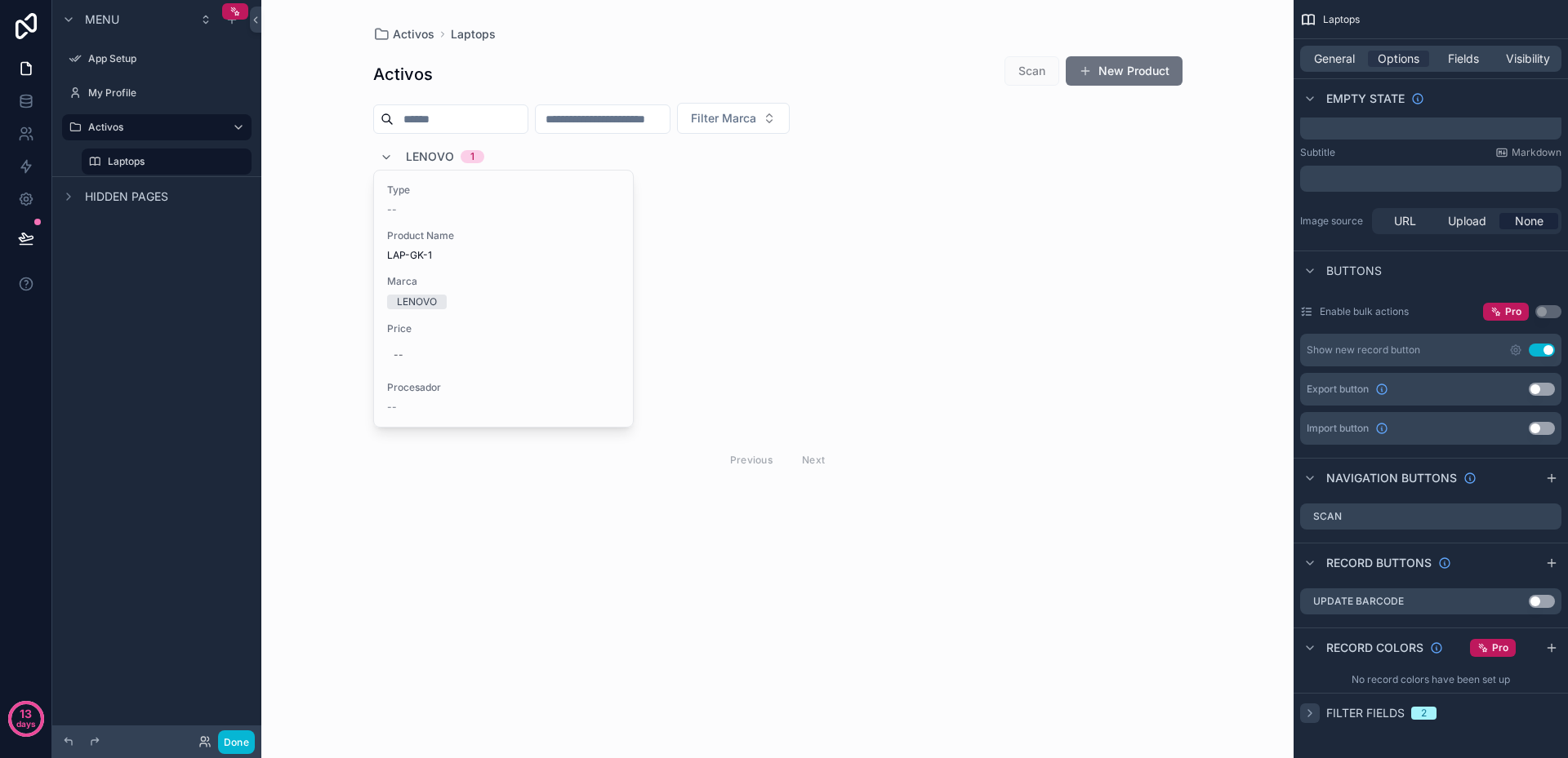
click at [1315, 713] on icon "scrollable content" at bounding box center [1309, 713] width 13 height 13
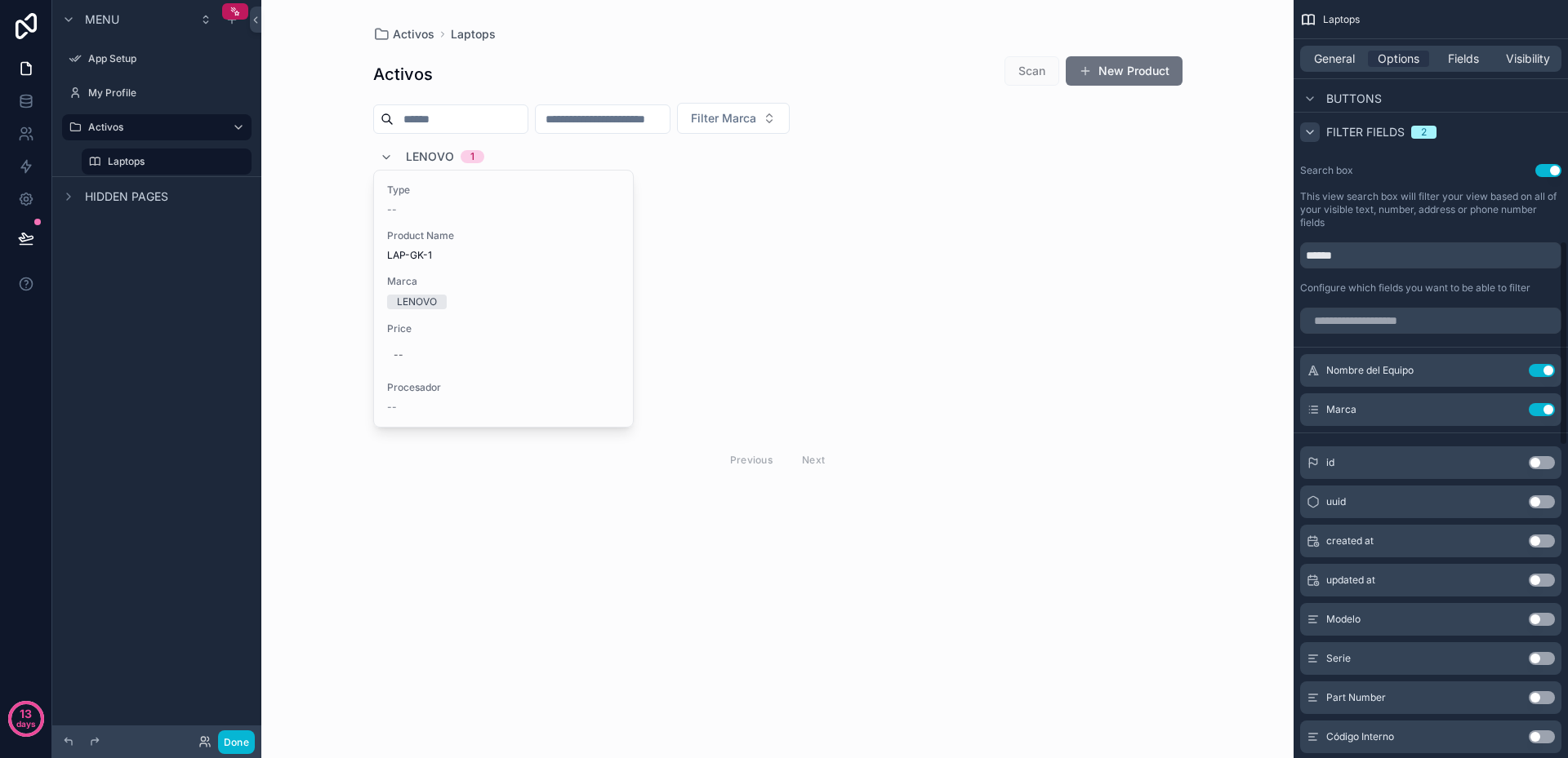
scroll to position [789, 0]
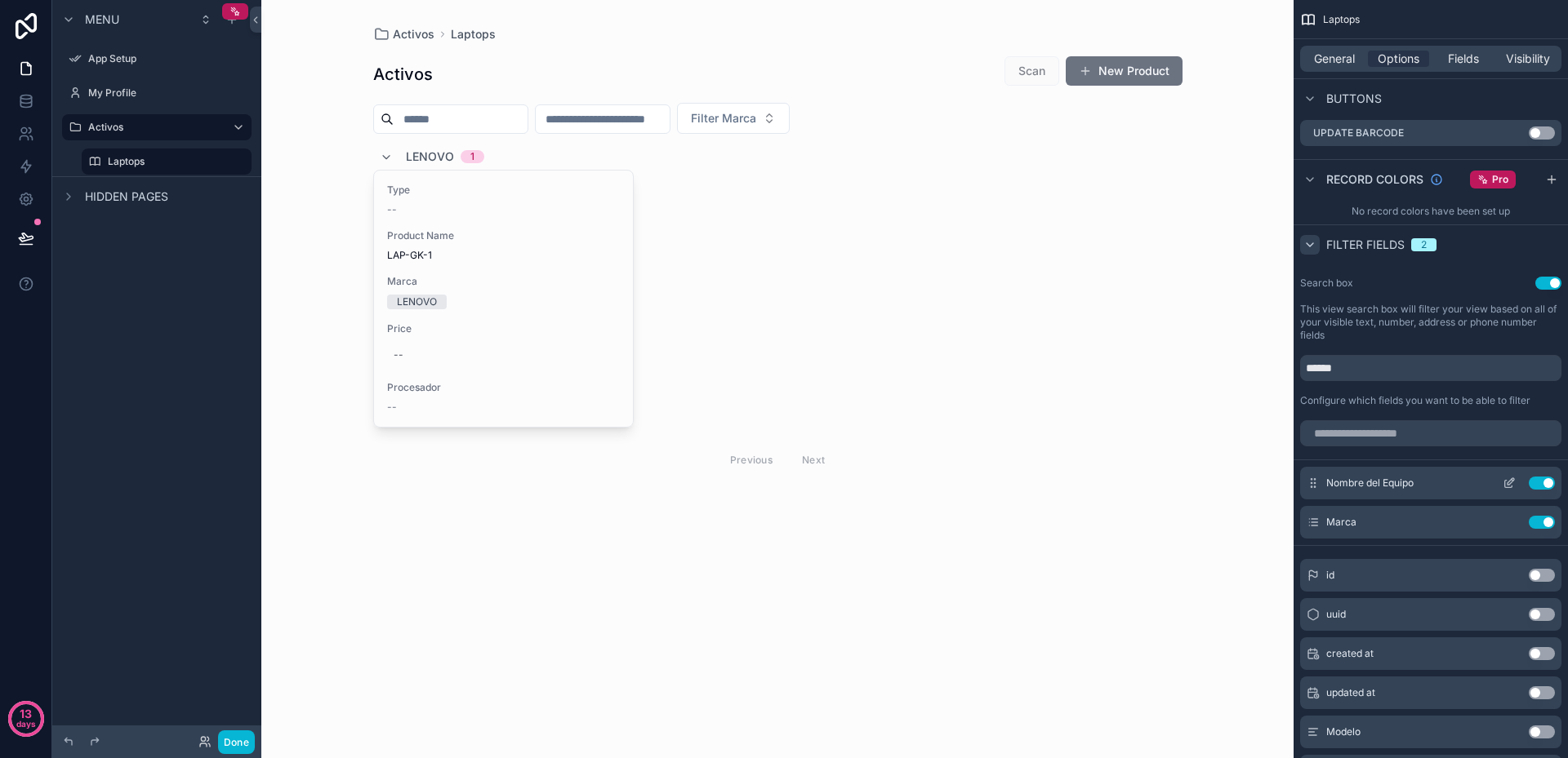
click at [1510, 484] on icon "scrollable content" at bounding box center [1509, 483] width 13 height 13
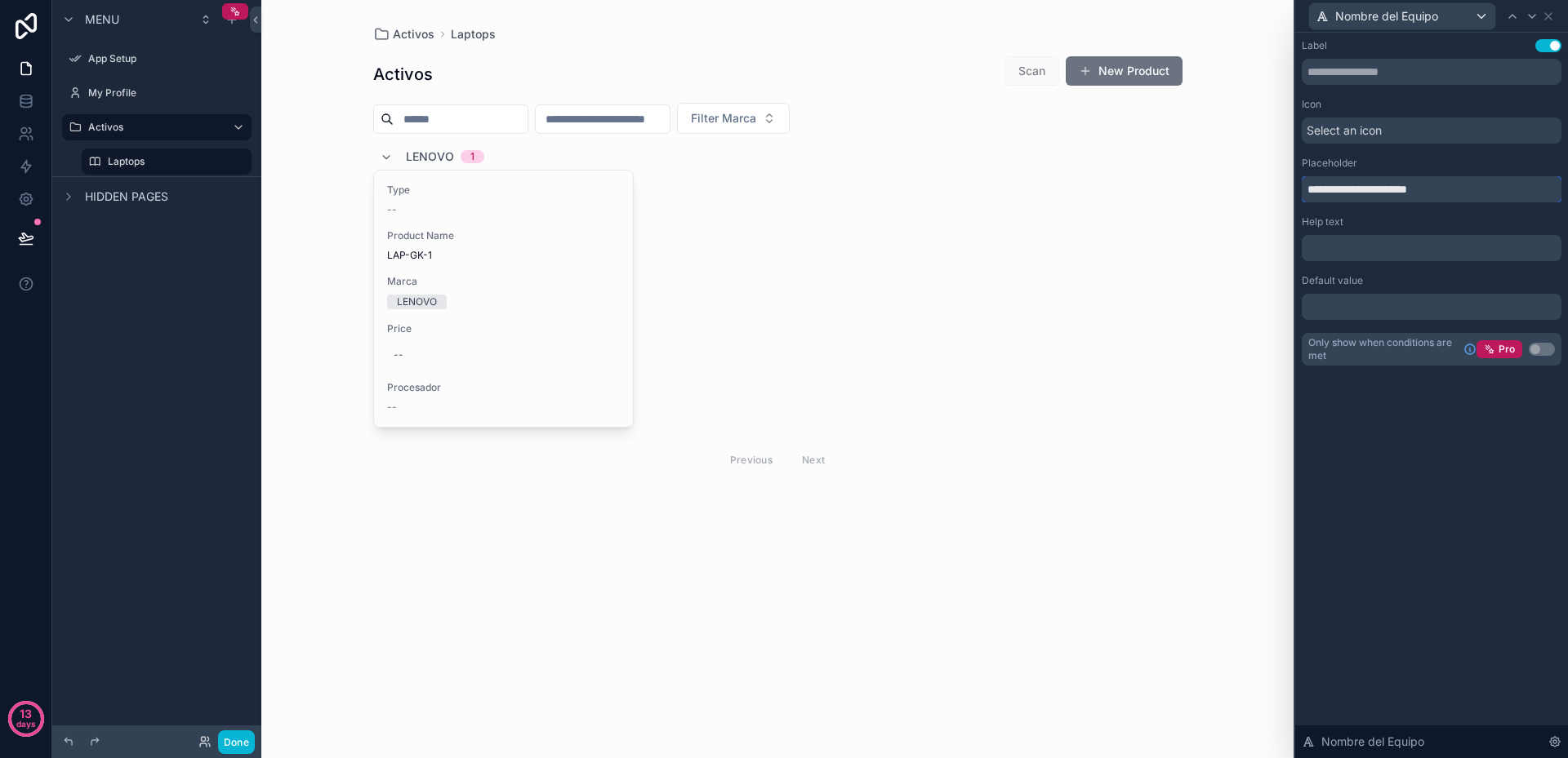
click at [1339, 191] on input "**********" at bounding box center [1431, 189] width 260 height 26
type input "**********"
click at [1383, 238] on div "﻿" at bounding box center [1431, 248] width 260 height 26
click at [1532, 14] on icon at bounding box center [1532, 16] width 13 height 13
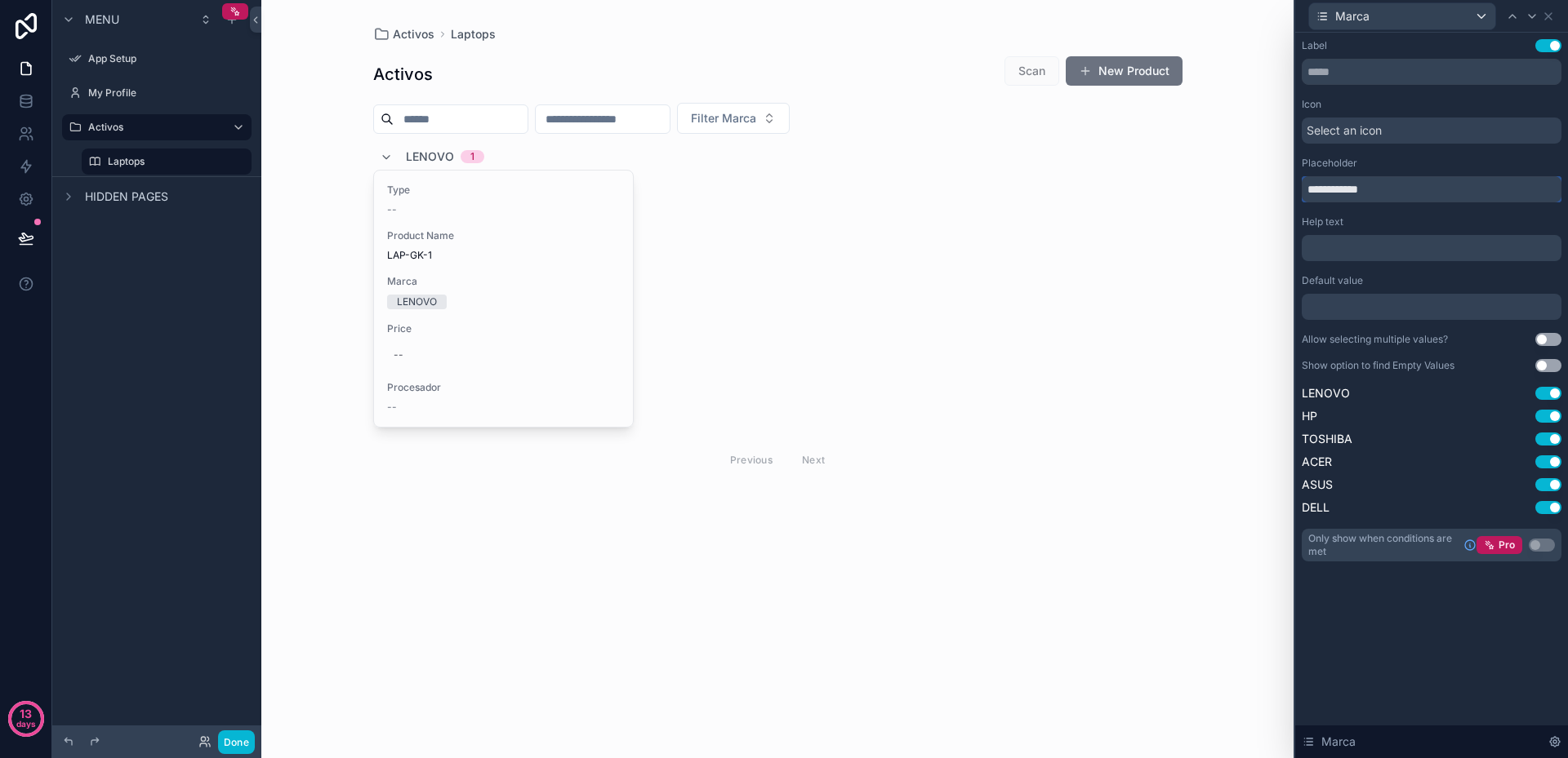
click at [1368, 188] on input "**********" at bounding box center [1431, 189] width 260 height 26
click at [1341, 191] on input "**********" at bounding box center [1431, 189] width 260 height 26
type input "*****"
click at [1531, 17] on icon at bounding box center [1531, 16] width 6 height 4
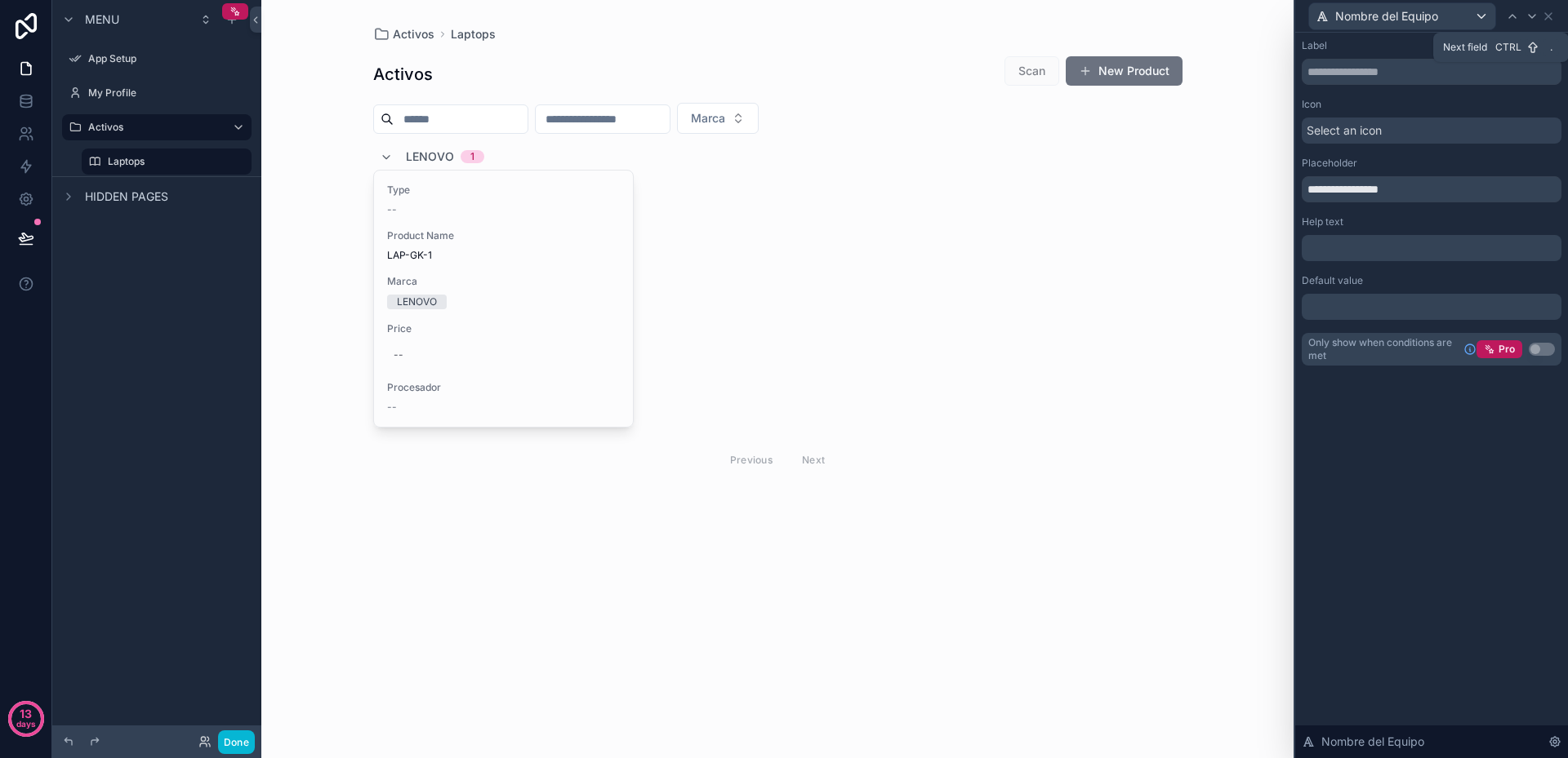
click at [1531, 17] on icon at bounding box center [1531, 16] width 6 height 4
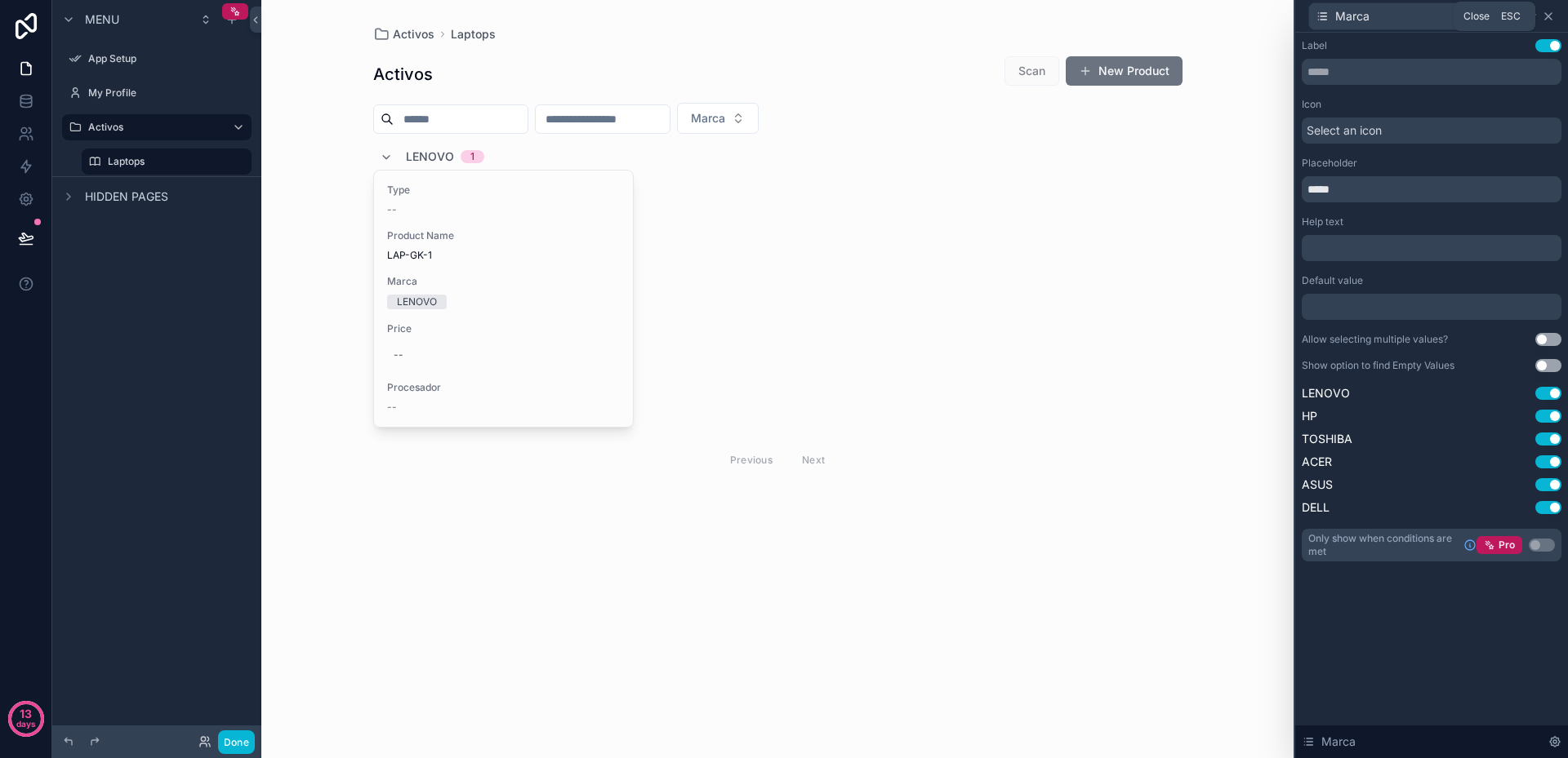
click at [1552, 21] on icon at bounding box center [1548, 16] width 13 height 13
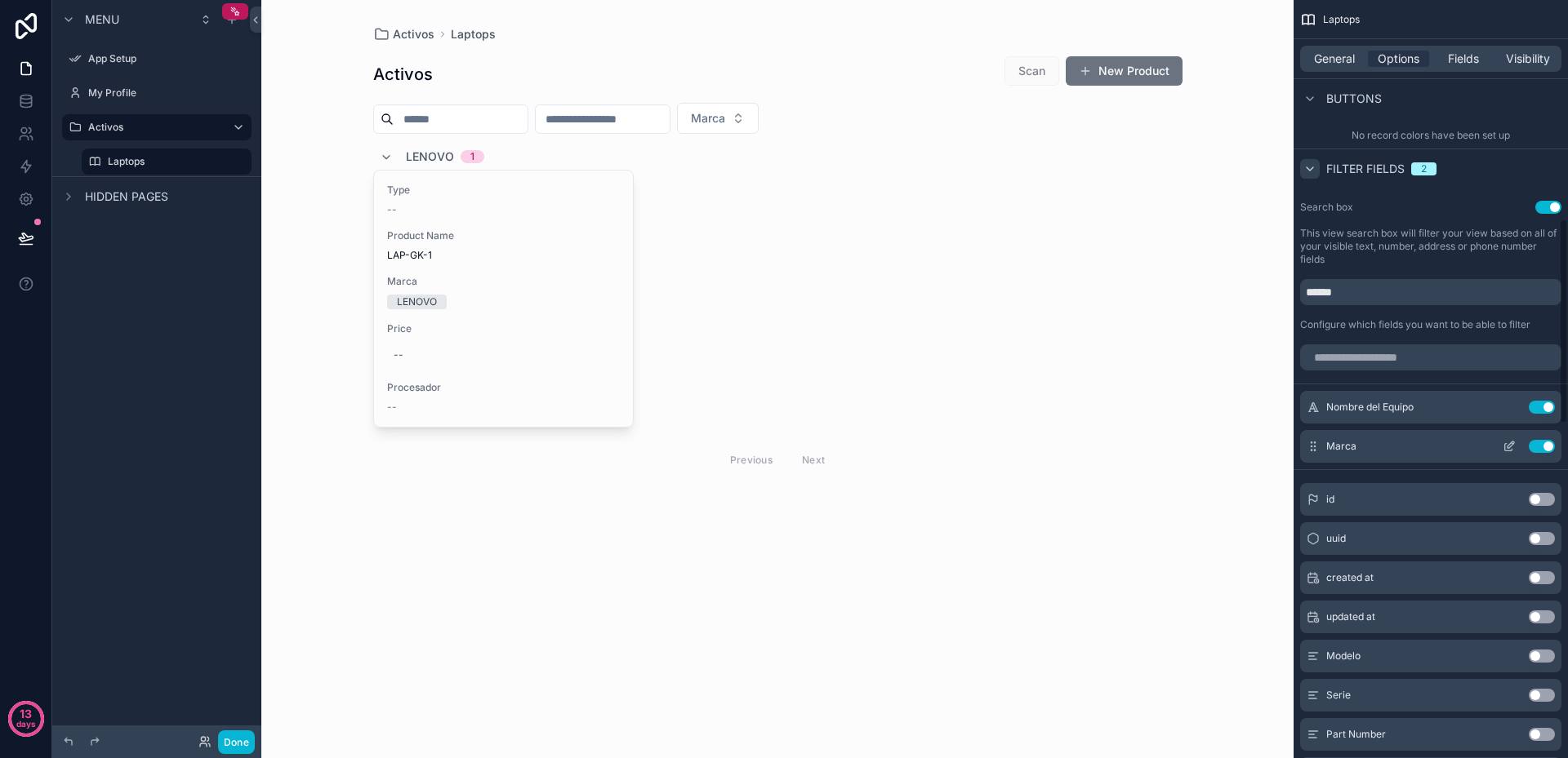
scroll to position [871, 0]
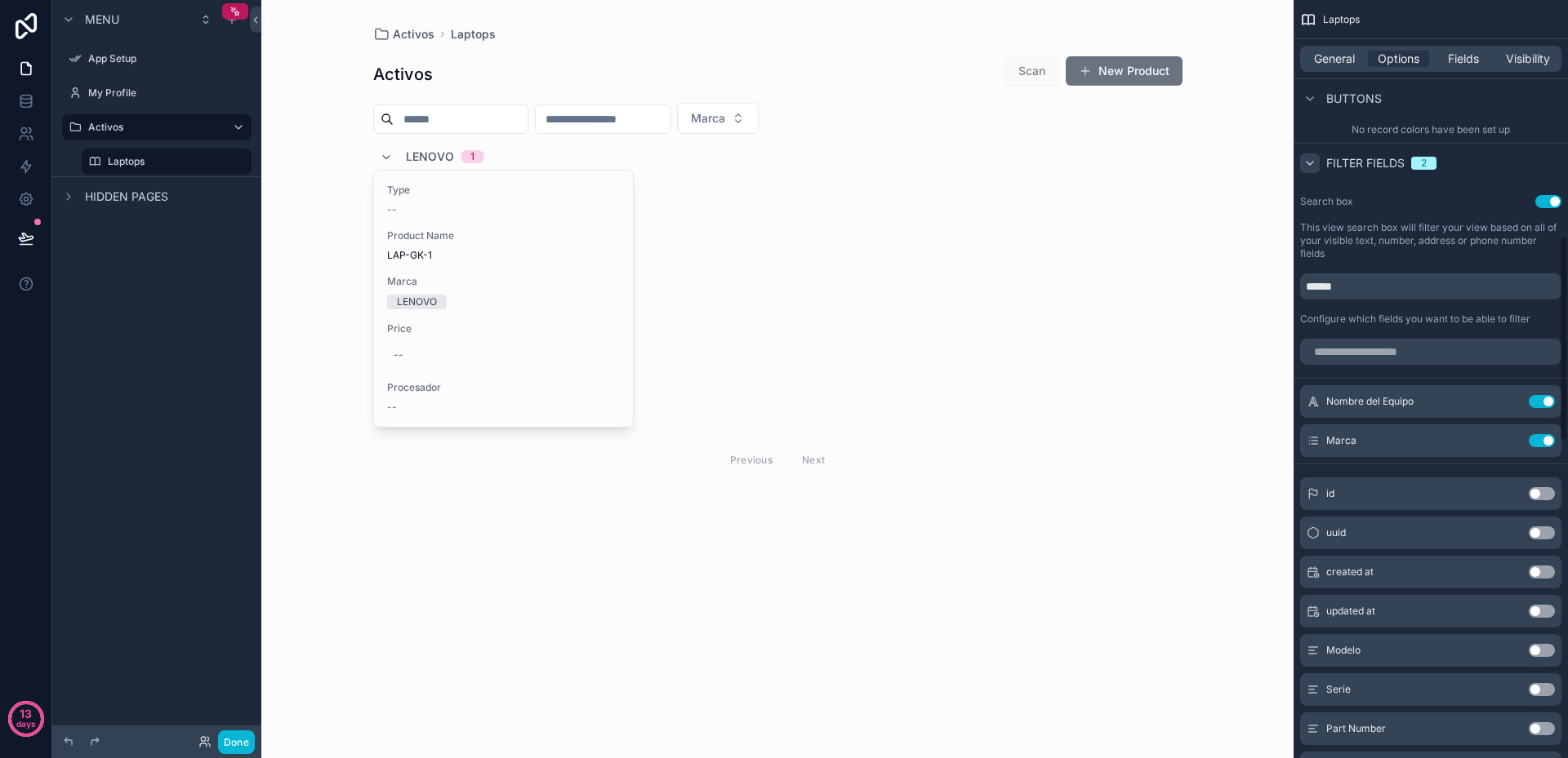
click at [1537, 650] on button "Use setting" at bounding box center [1541, 650] width 26 height 13
click at [1510, 480] on icon "scrollable content" at bounding box center [1509, 480] width 13 height 13
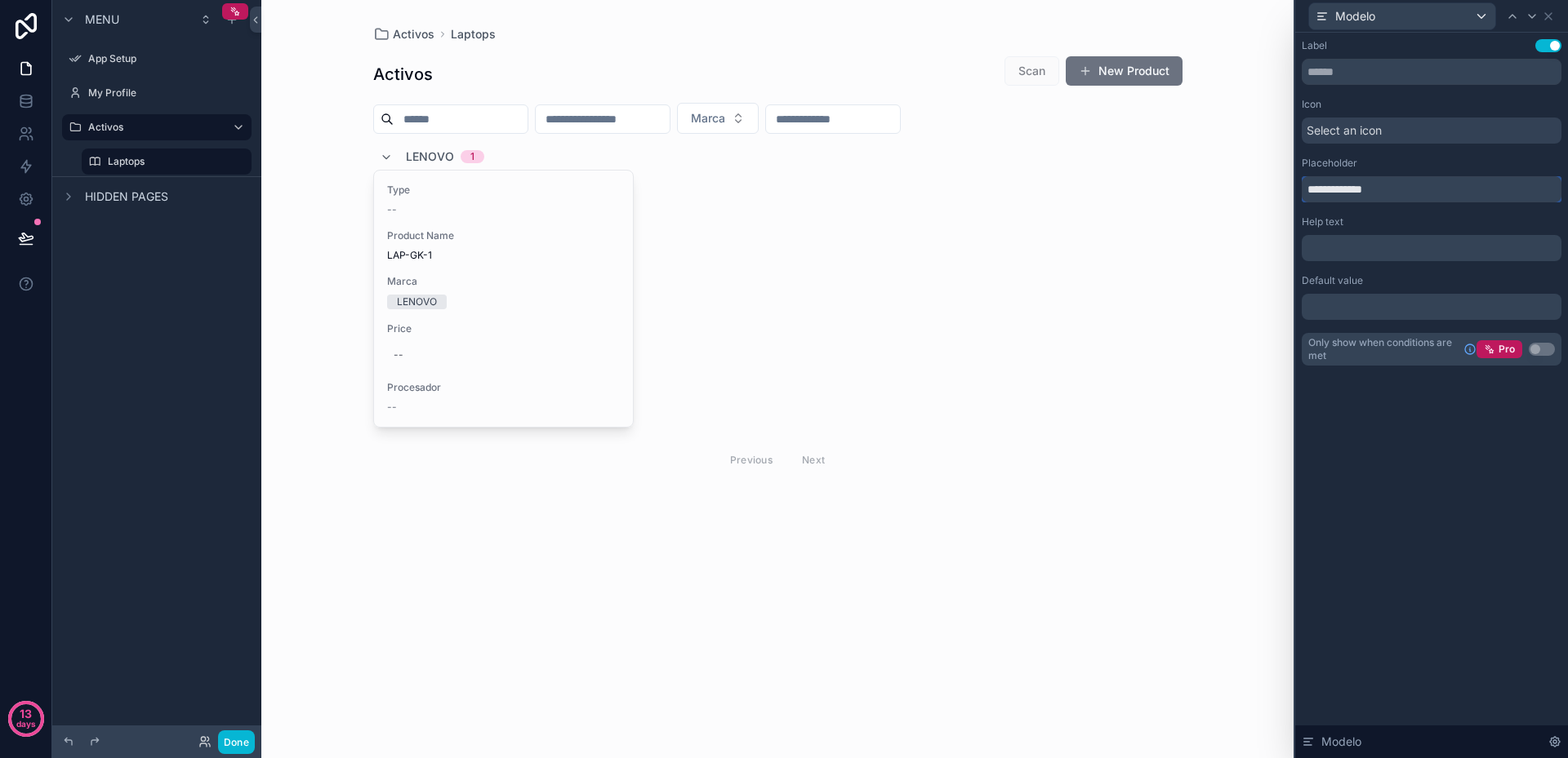
click at [1340, 187] on input "**********" at bounding box center [1431, 189] width 260 height 26
type input "******"
click at [1551, 17] on icon at bounding box center [1548, 16] width 13 height 13
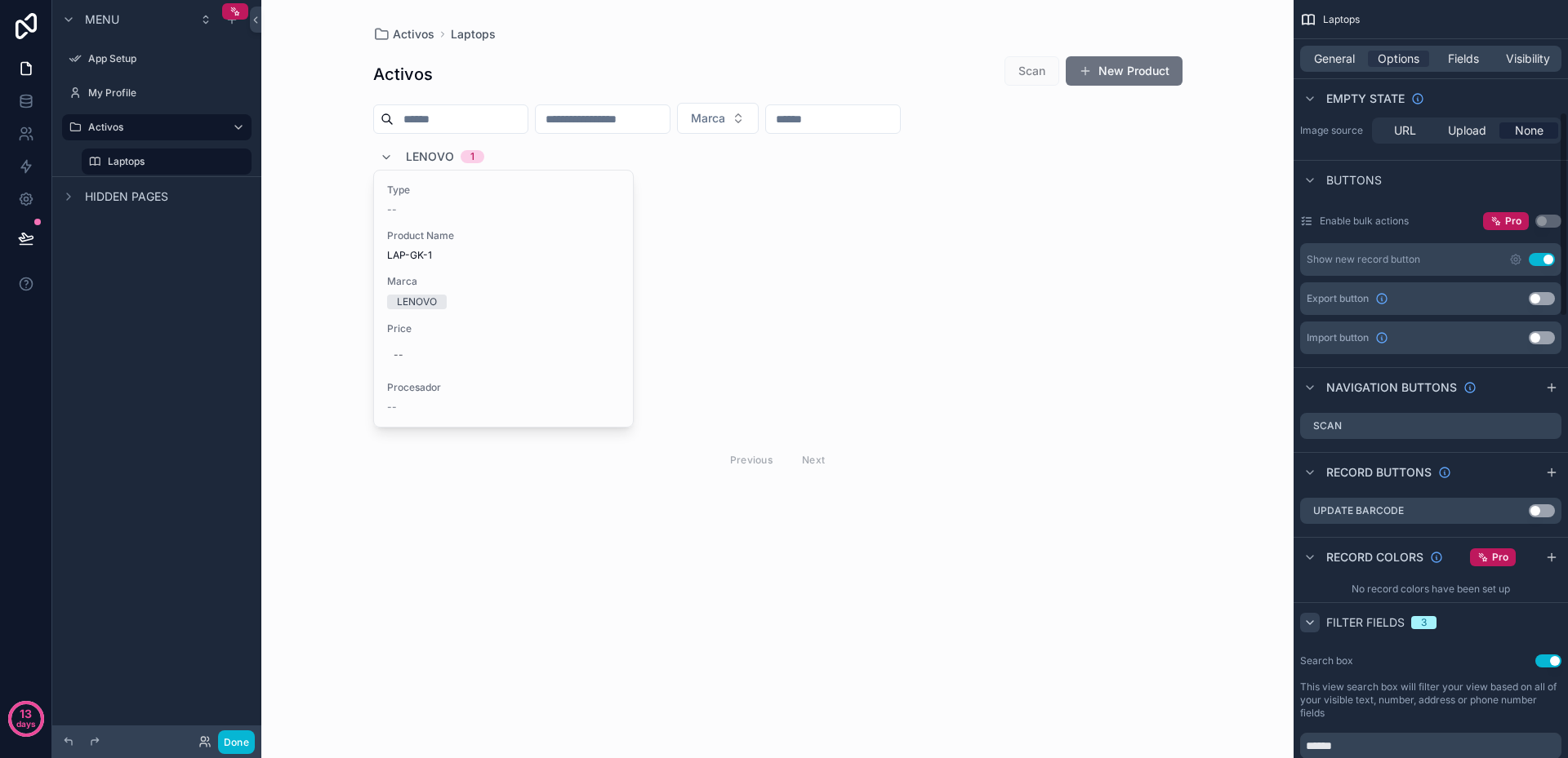
scroll to position [408, 0]
click at [1327, 417] on div "Scan" at bounding box center [1431, 430] width 274 height 40
click at [1550, 430] on icon "scrollable content" at bounding box center [1549, 428] width 6 height 6
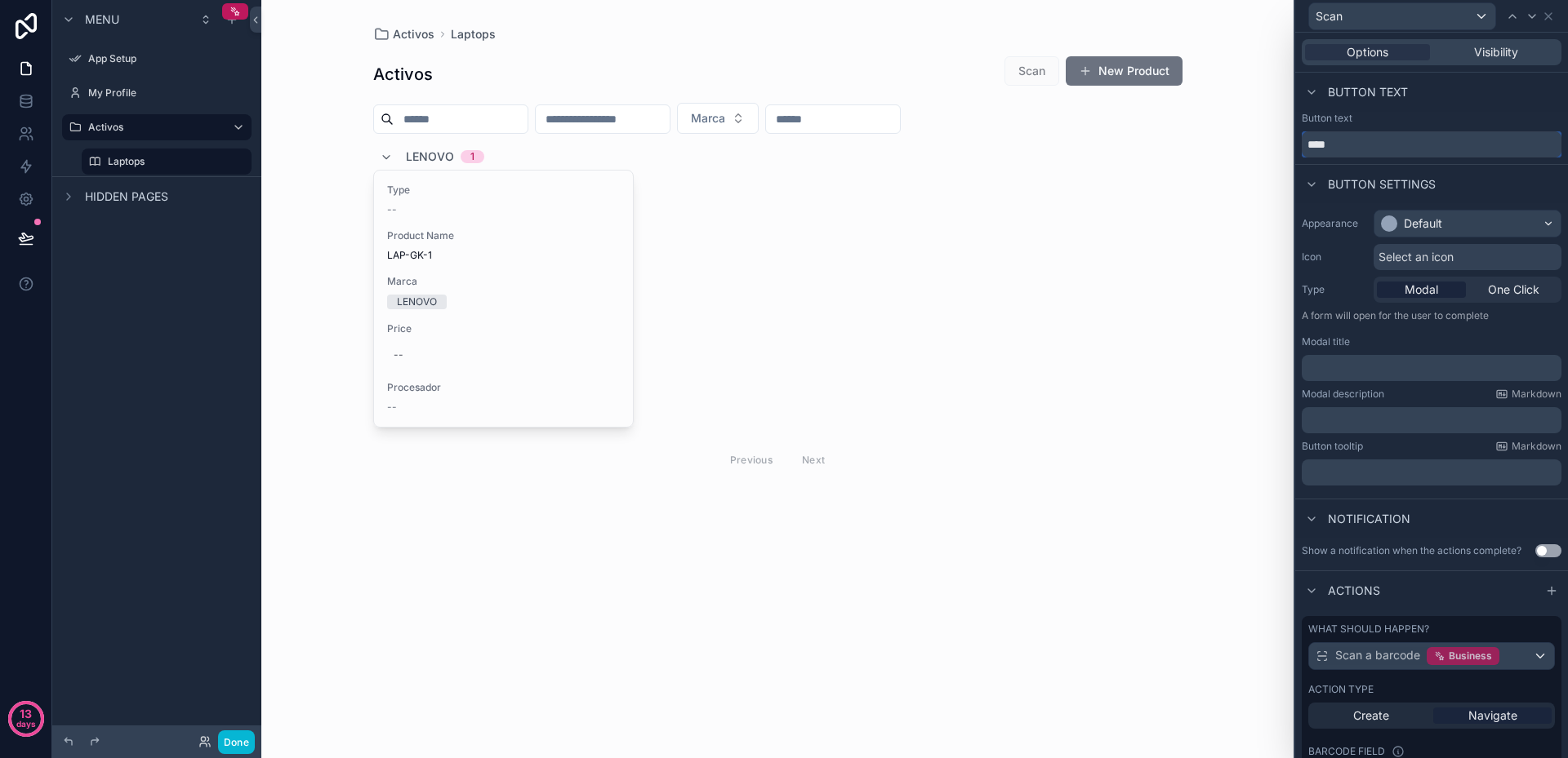
click at [1323, 146] on input "****" at bounding box center [1431, 144] width 260 height 26
type input "******"
click at [1496, 289] on span "One Click" at bounding box center [1513, 290] width 51 height 16
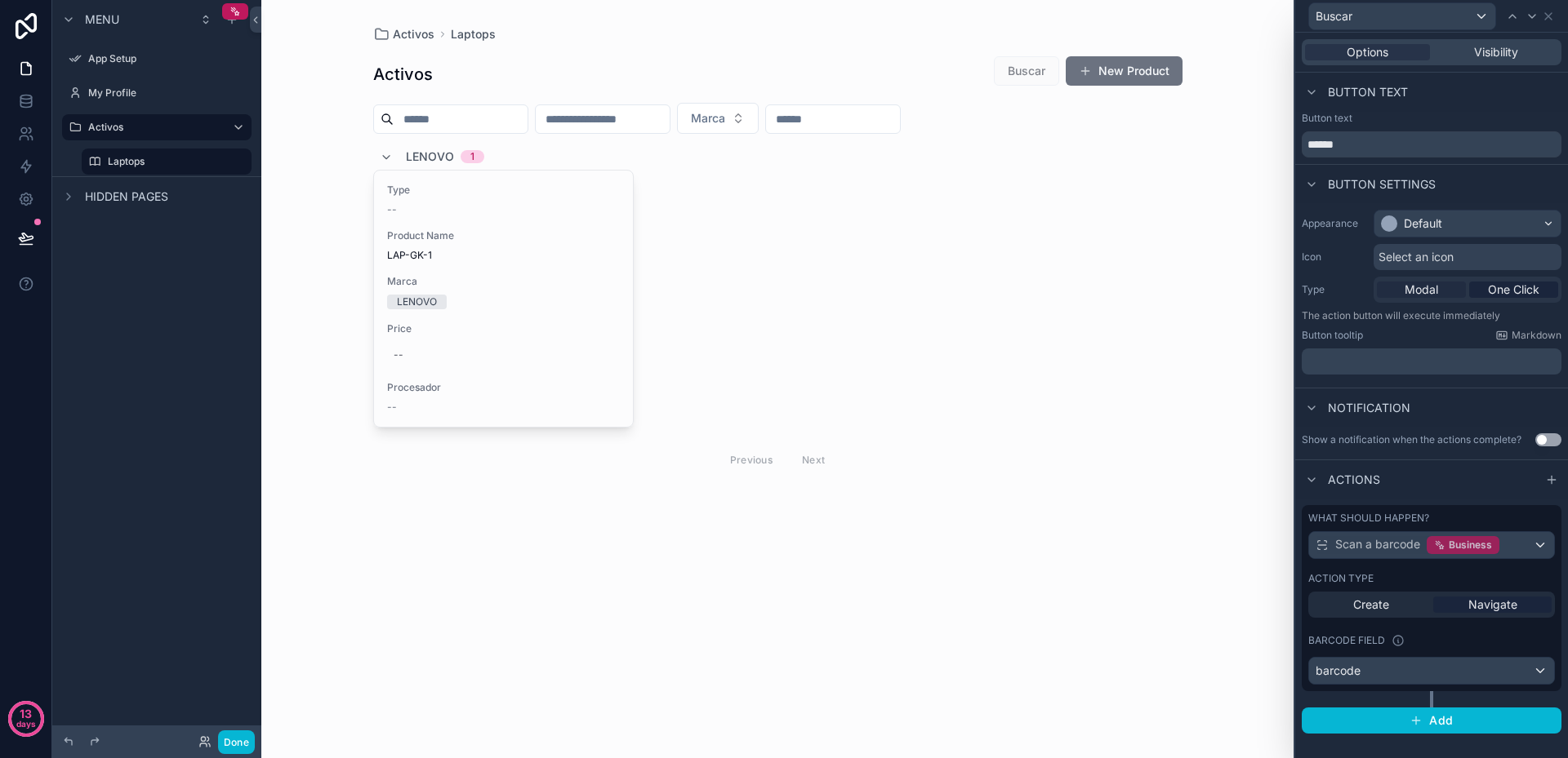
click at [1435, 290] on span "Modal" at bounding box center [1421, 290] width 33 height 16
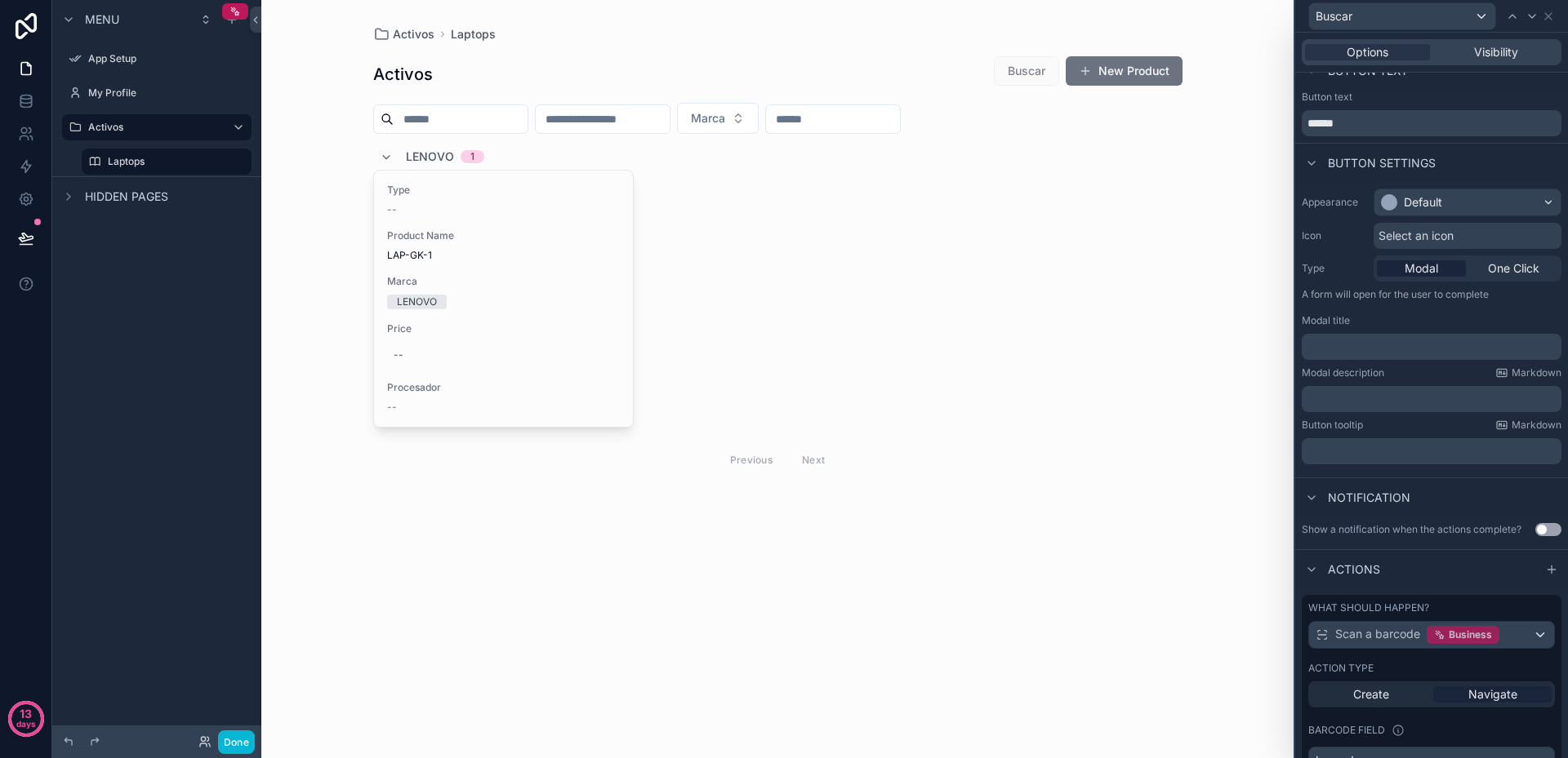
scroll to position [0, 0]
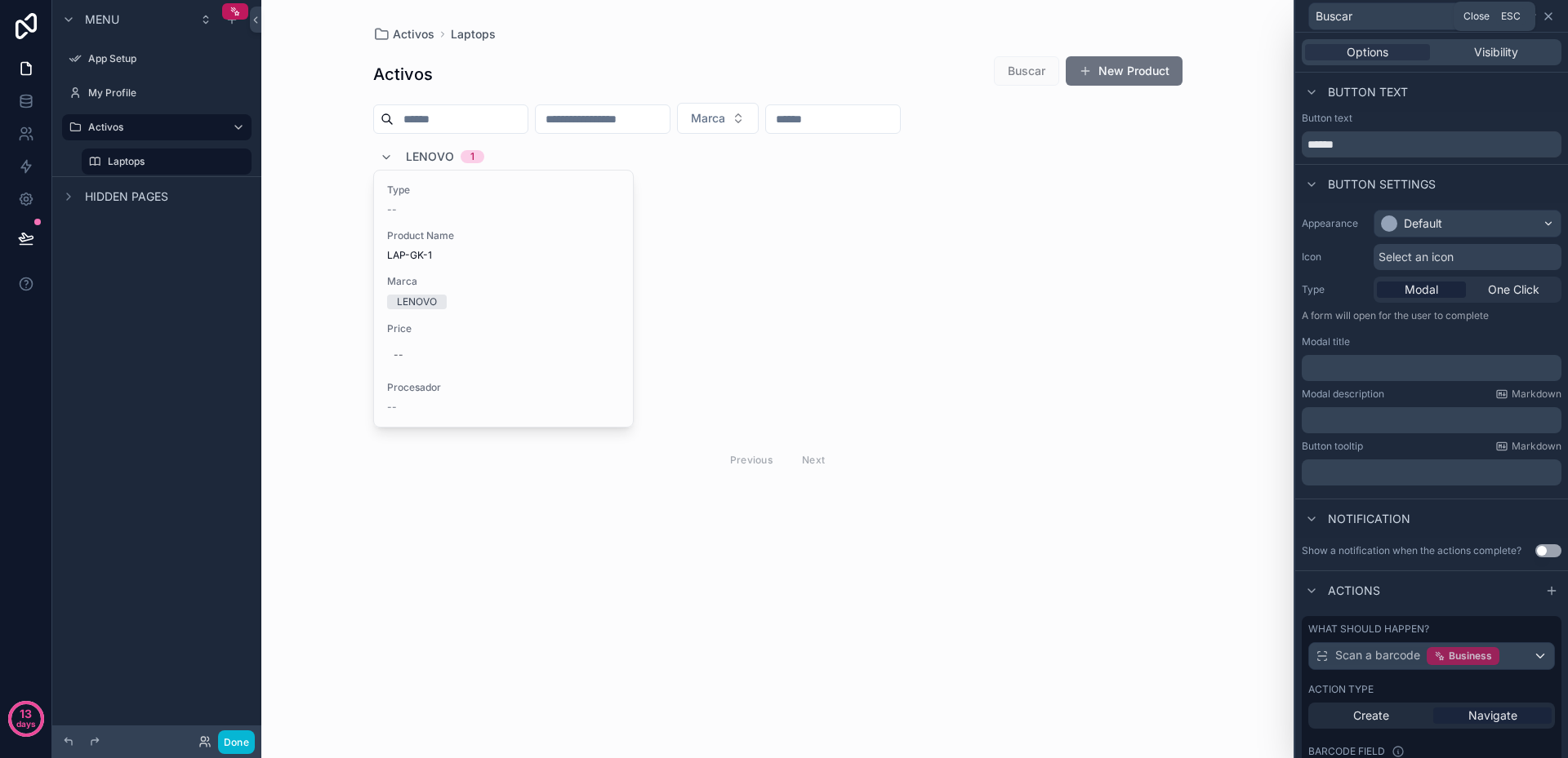
click at [1549, 14] on icon at bounding box center [1548, 16] width 6 height 6
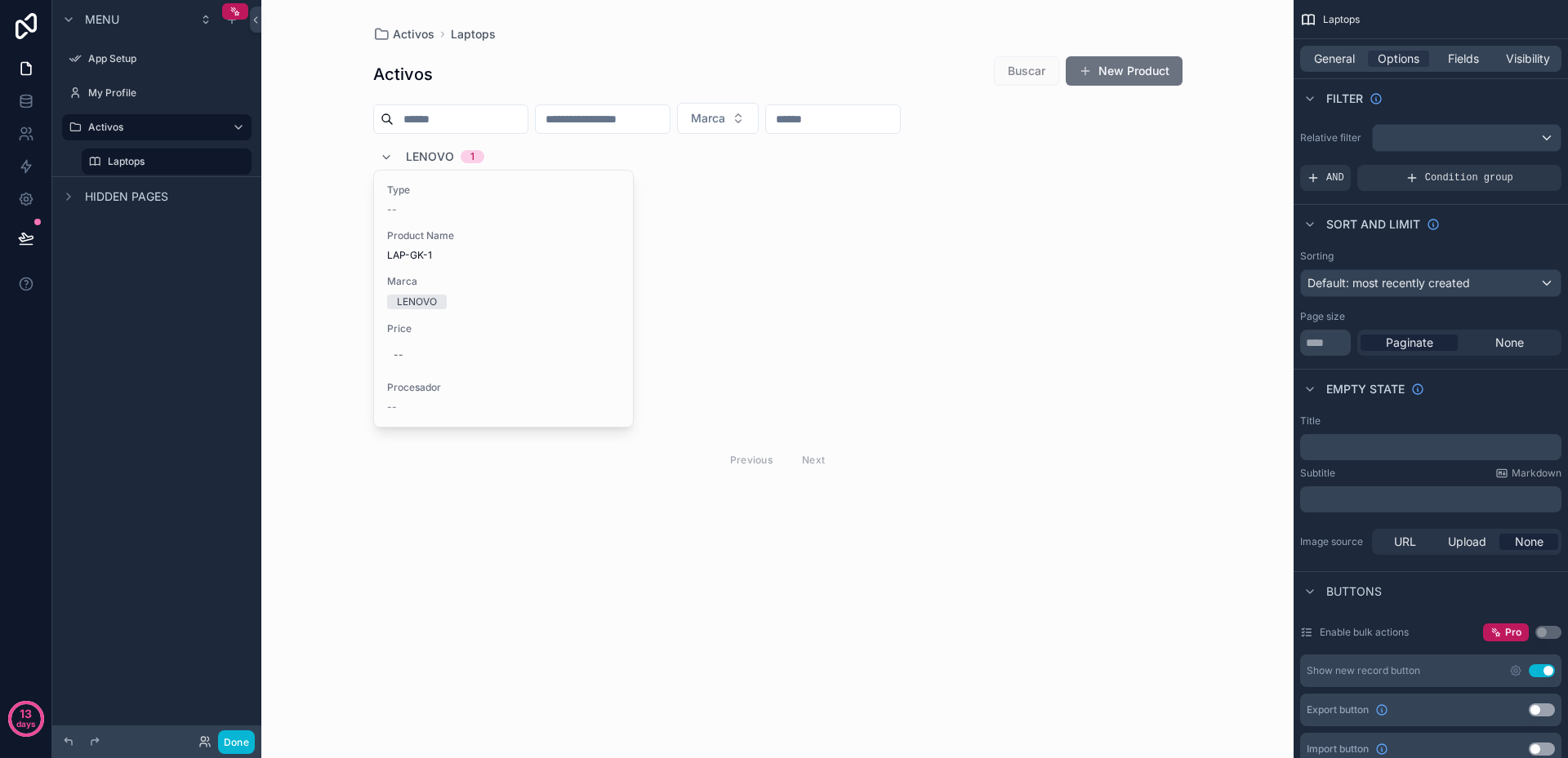
click at [1016, 69] on span "Buscar" at bounding box center [1026, 70] width 66 height 16
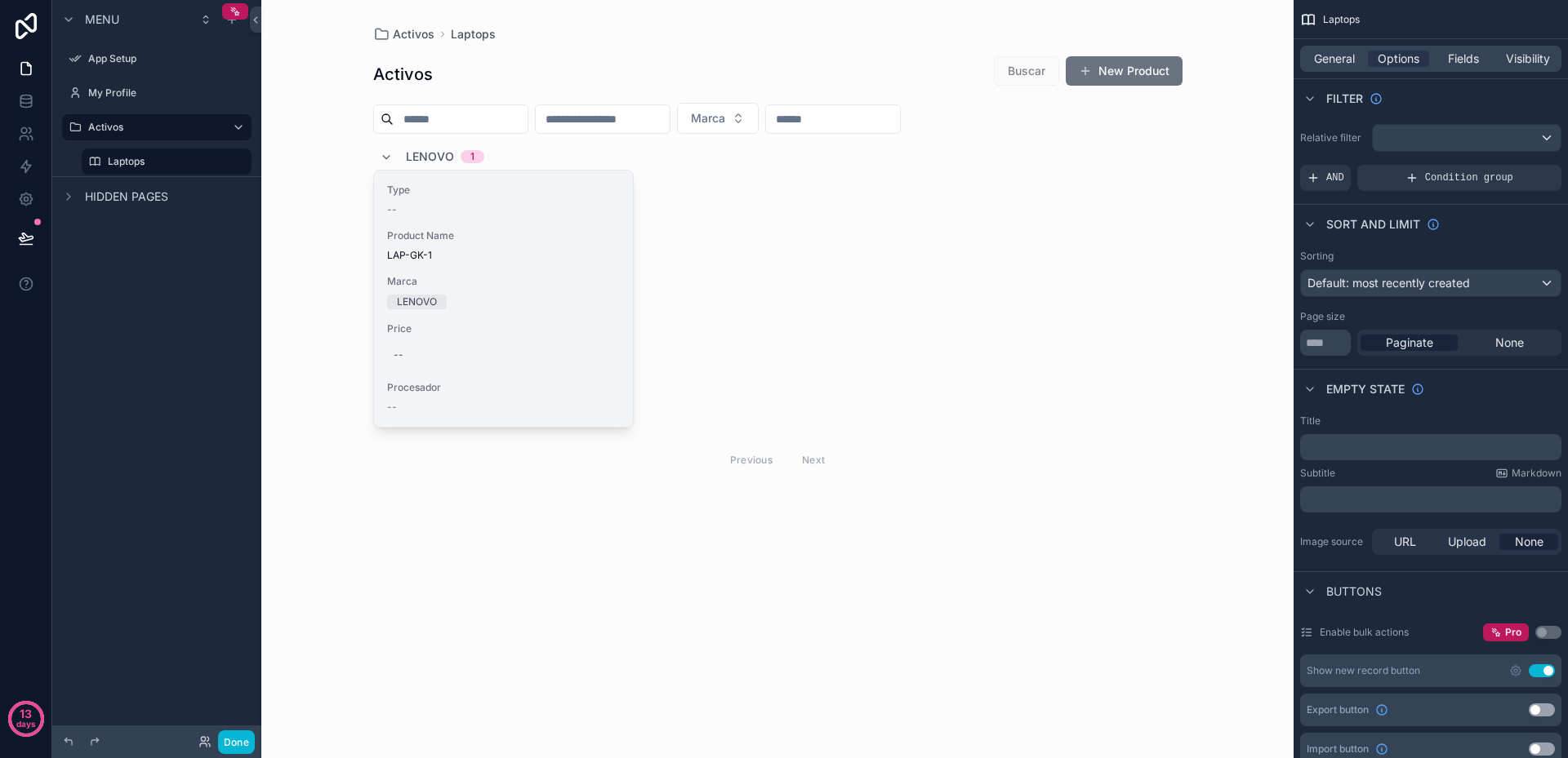
click at [426, 206] on div "--" at bounding box center [504, 209] width 234 height 13
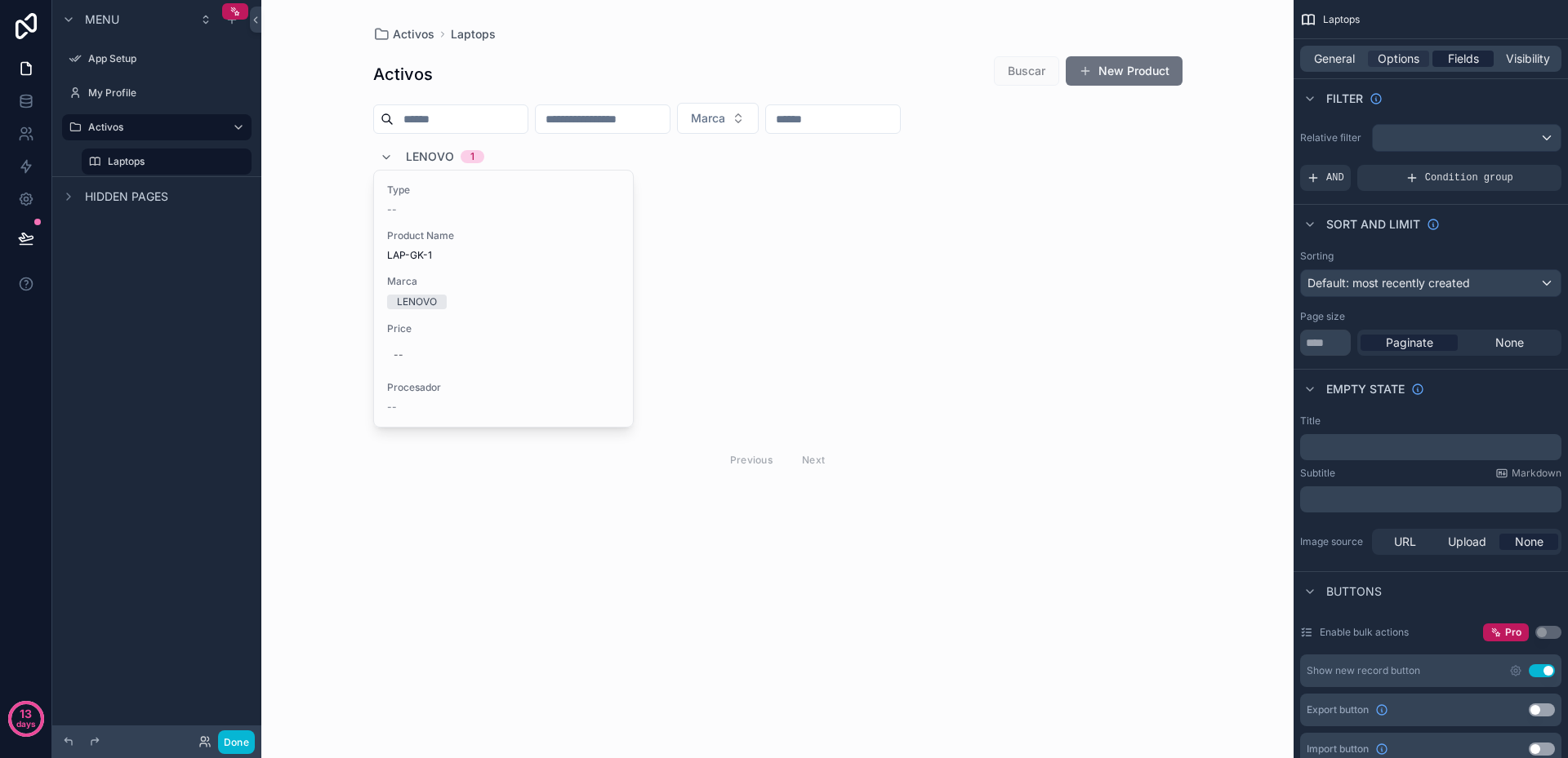
click at [1467, 62] on span "Fields" at bounding box center [1463, 58] width 31 height 16
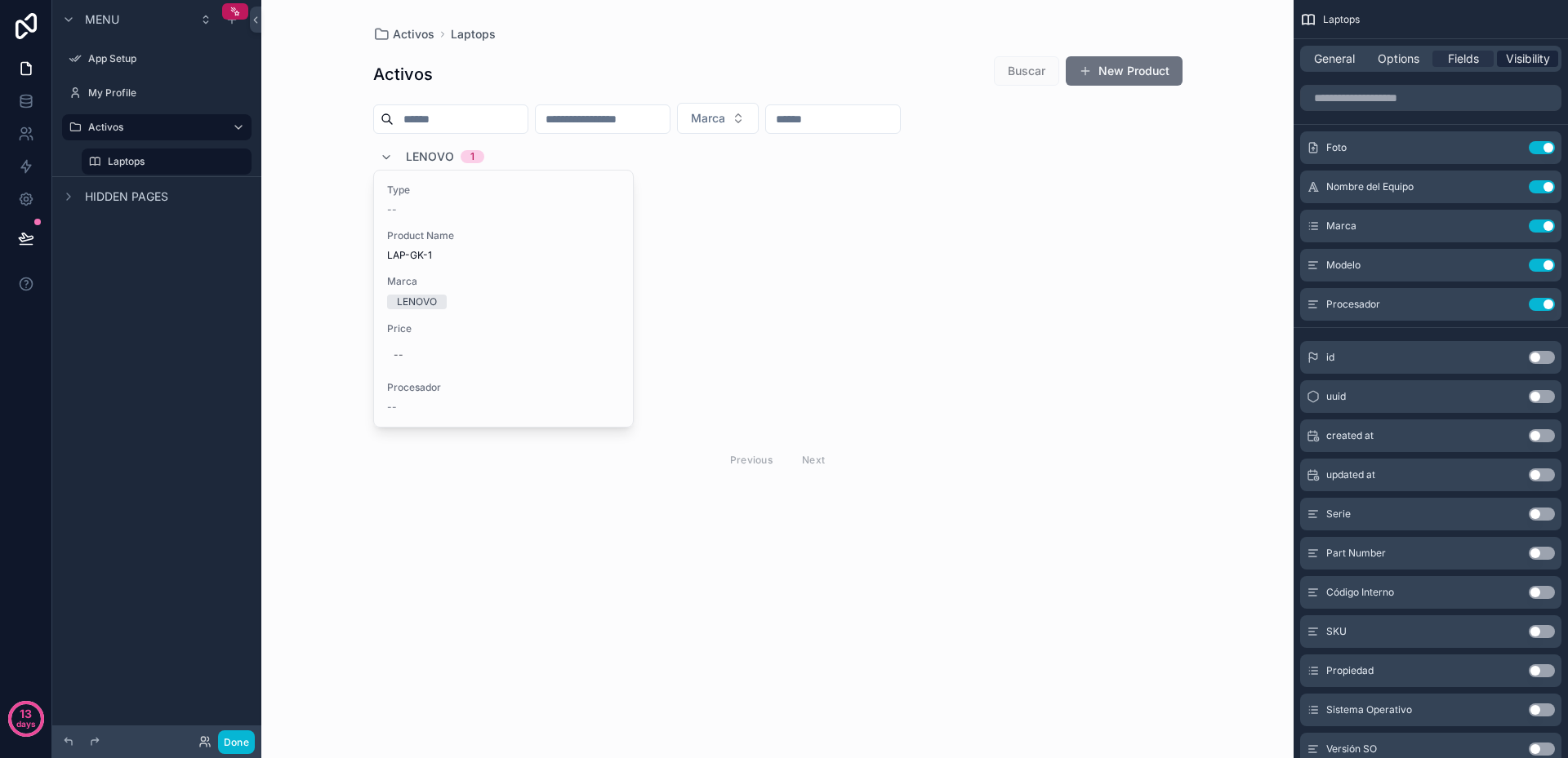
click at [1528, 58] on span "Visibility" at bounding box center [1528, 58] width 44 height 16
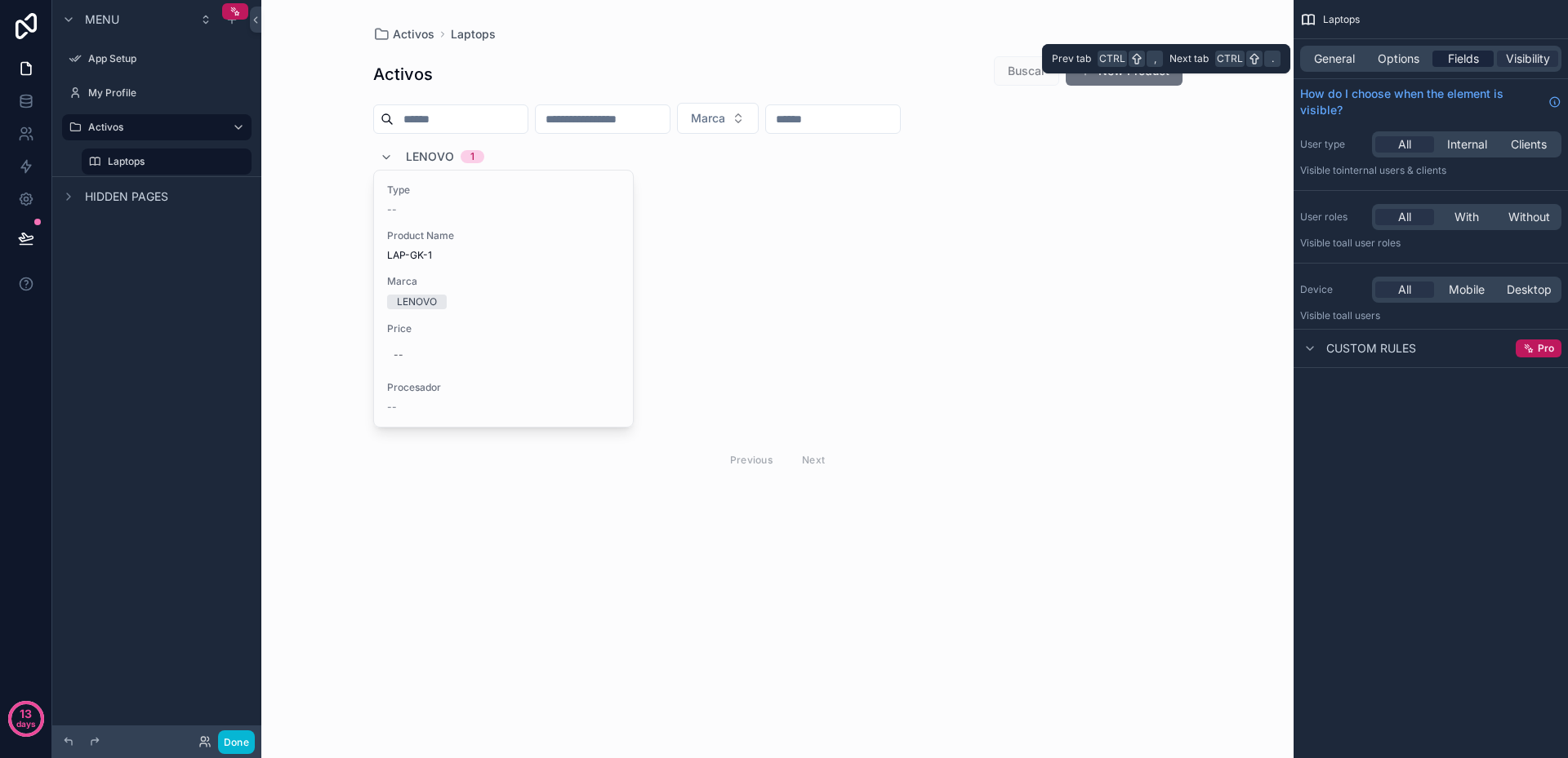
click at [1481, 60] on div "Fields" at bounding box center [1463, 58] width 61 height 16
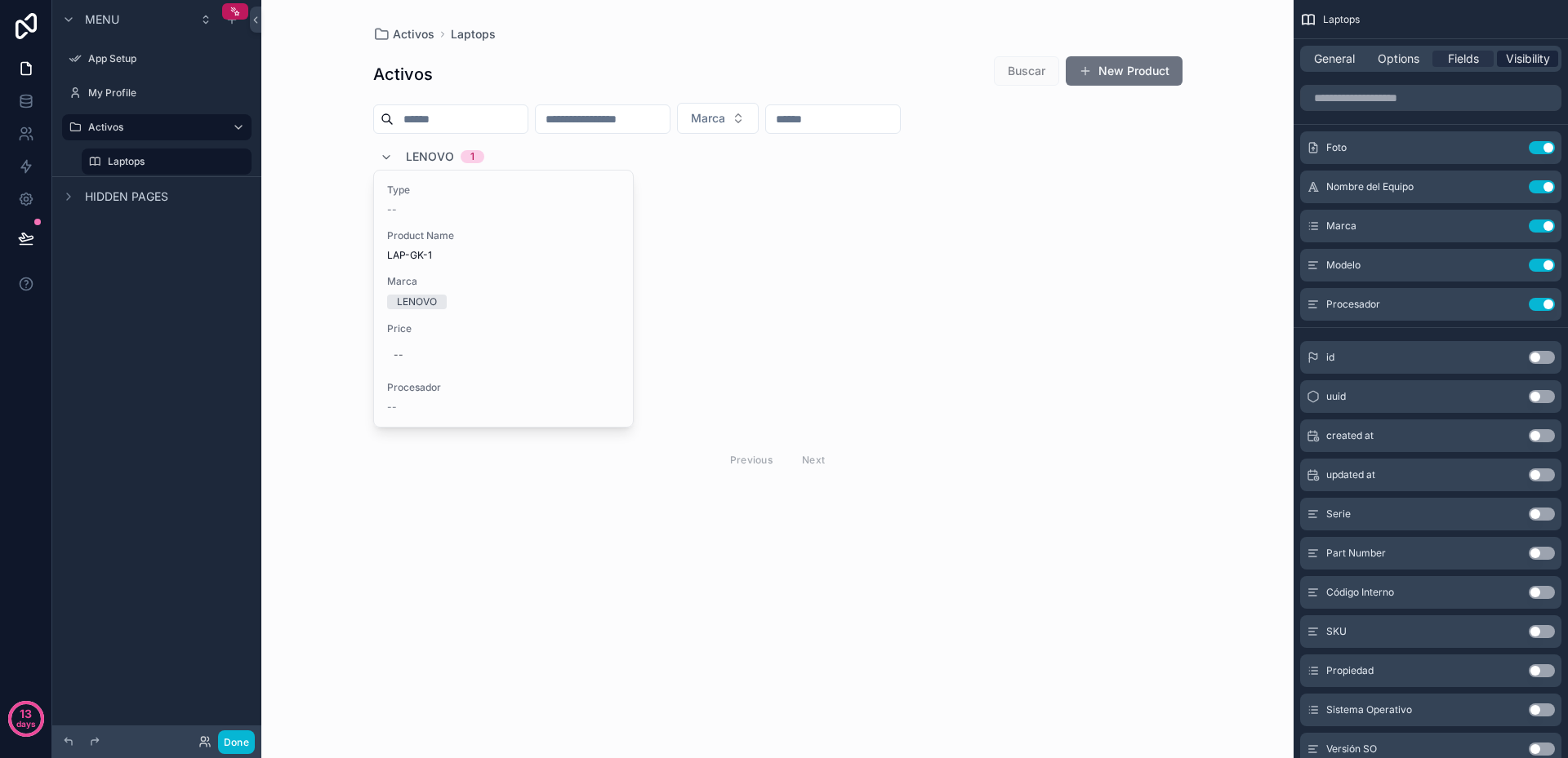
click at [1526, 57] on span "Visibility" at bounding box center [1528, 58] width 44 height 16
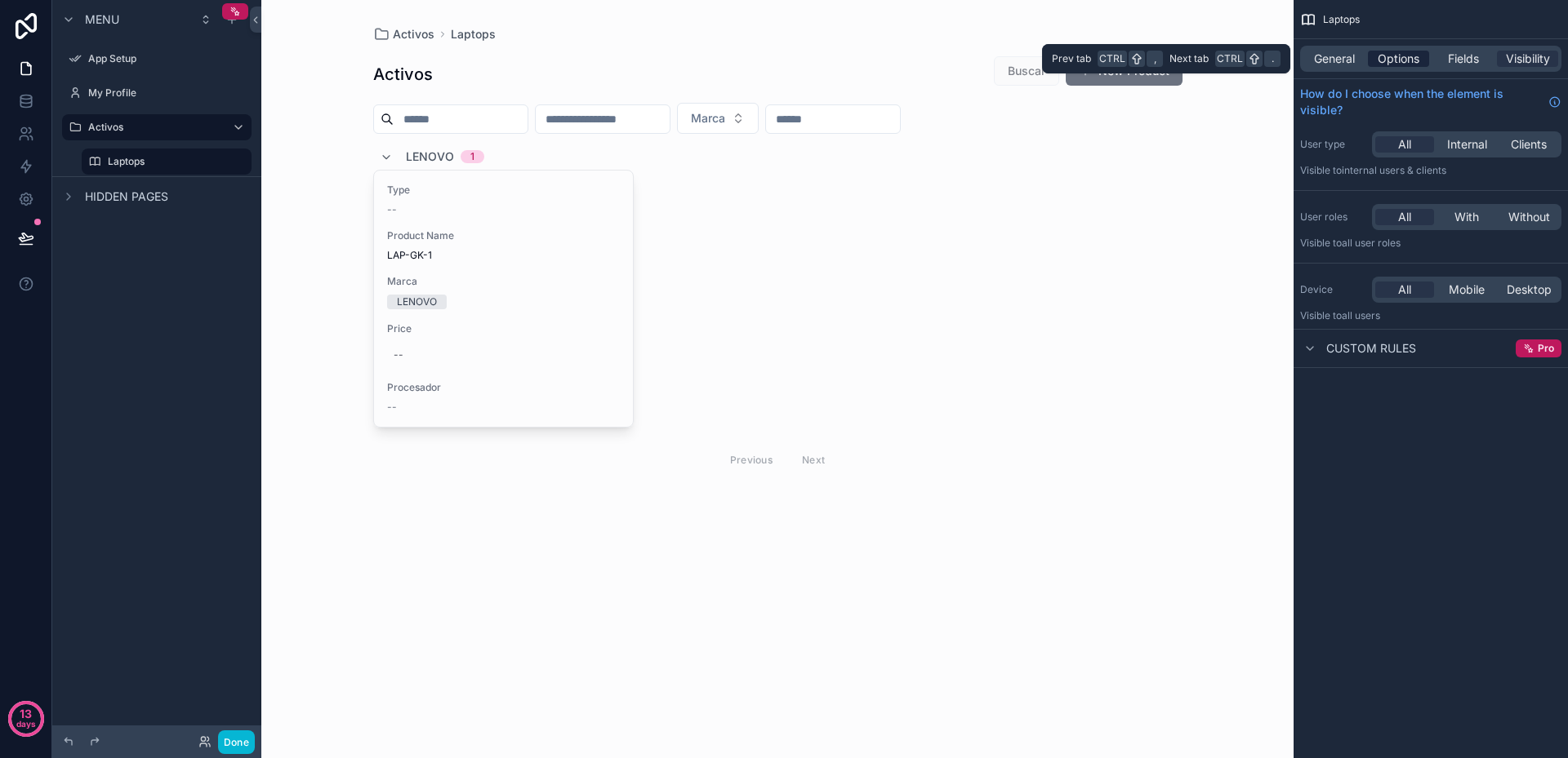
click at [1398, 57] on span "Options" at bounding box center [1398, 58] width 41 height 16
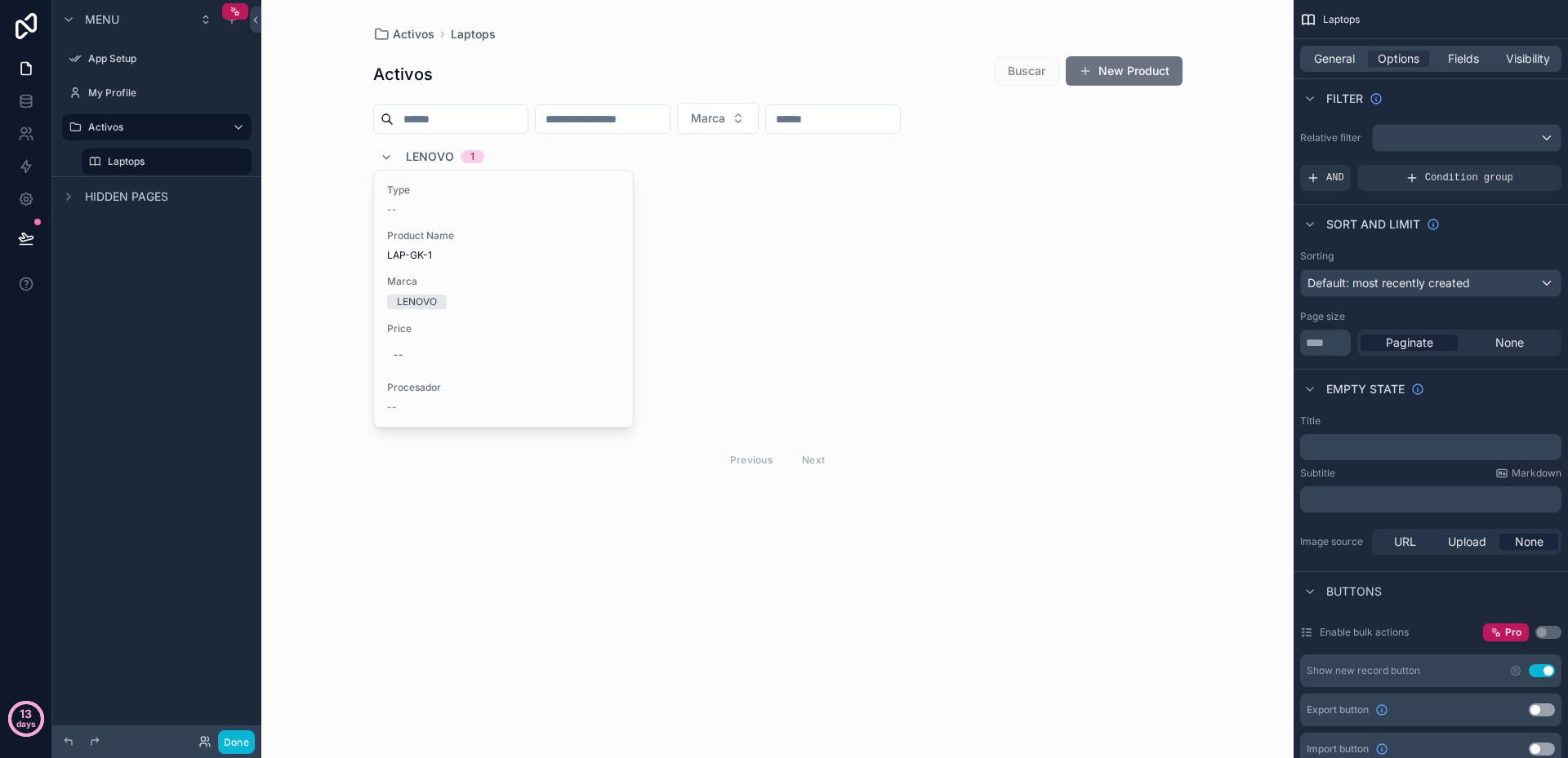
click at [21, 720] on p "days" at bounding box center [26, 723] width 20 height 22
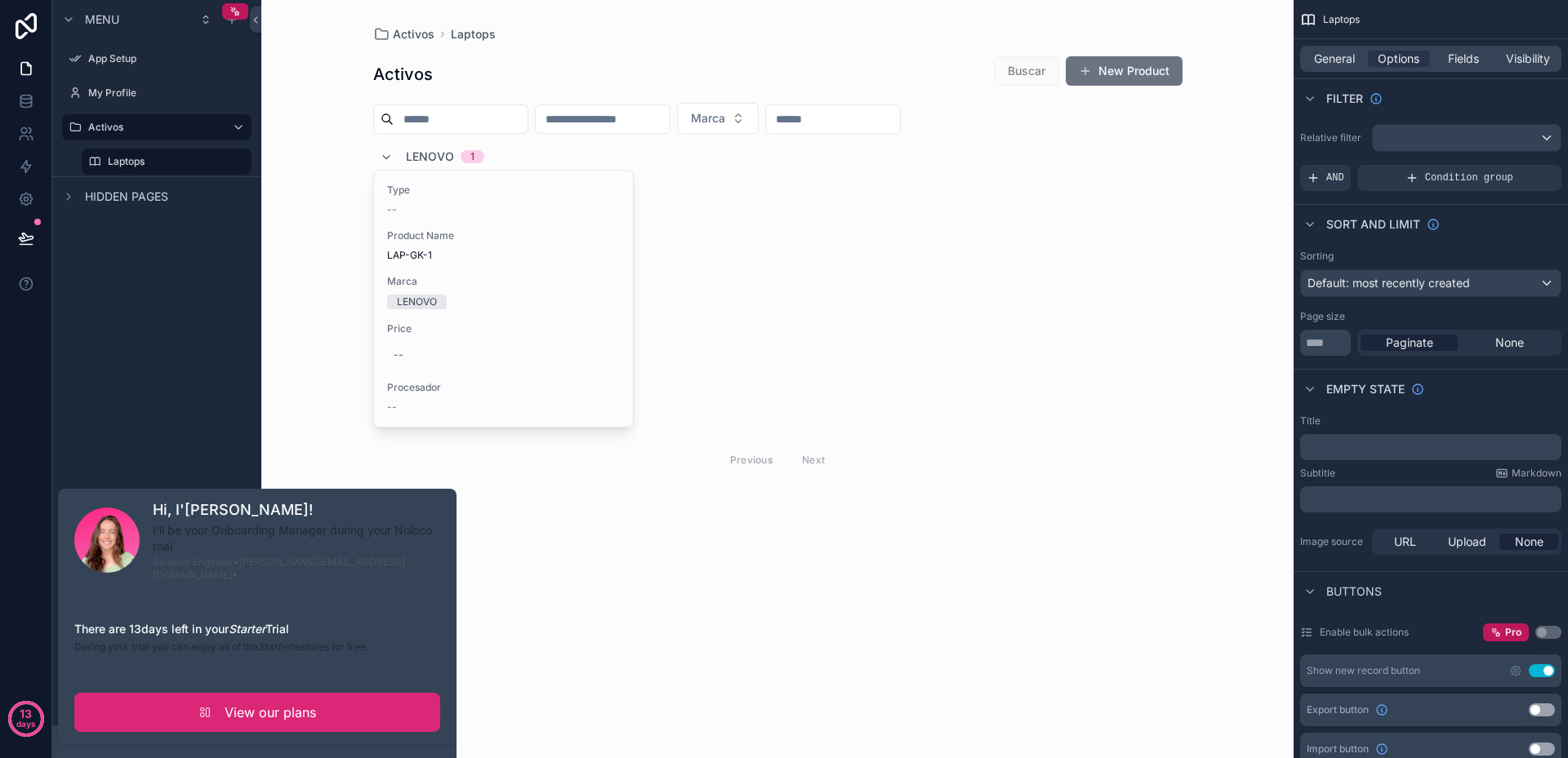
click at [245, 705] on span "View our plans" at bounding box center [270, 713] width 92 height 20
